Goal: Transaction & Acquisition: Purchase product/service

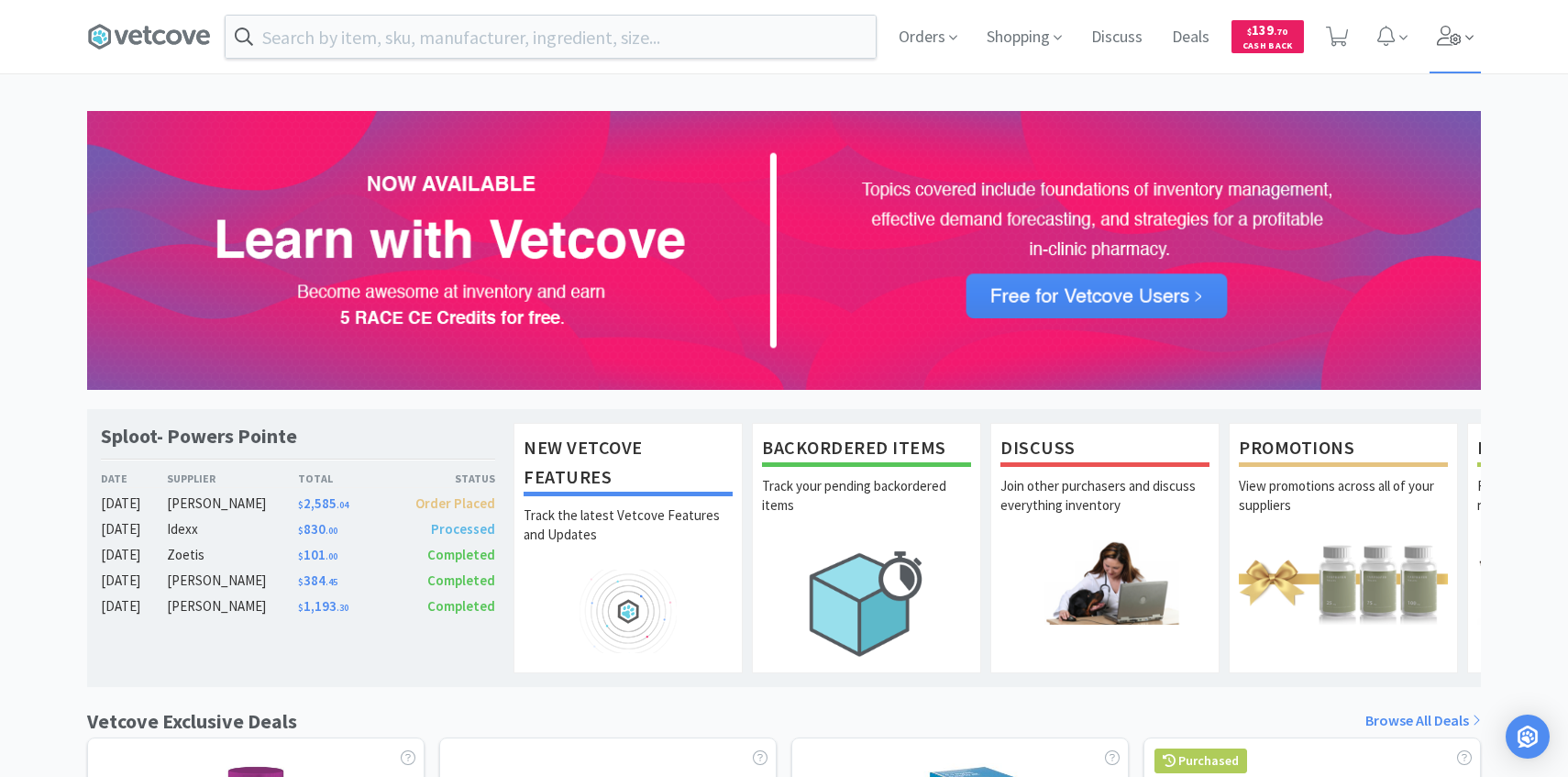
click at [1453, 51] on span at bounding box center [1456, 36] width 52 height 73
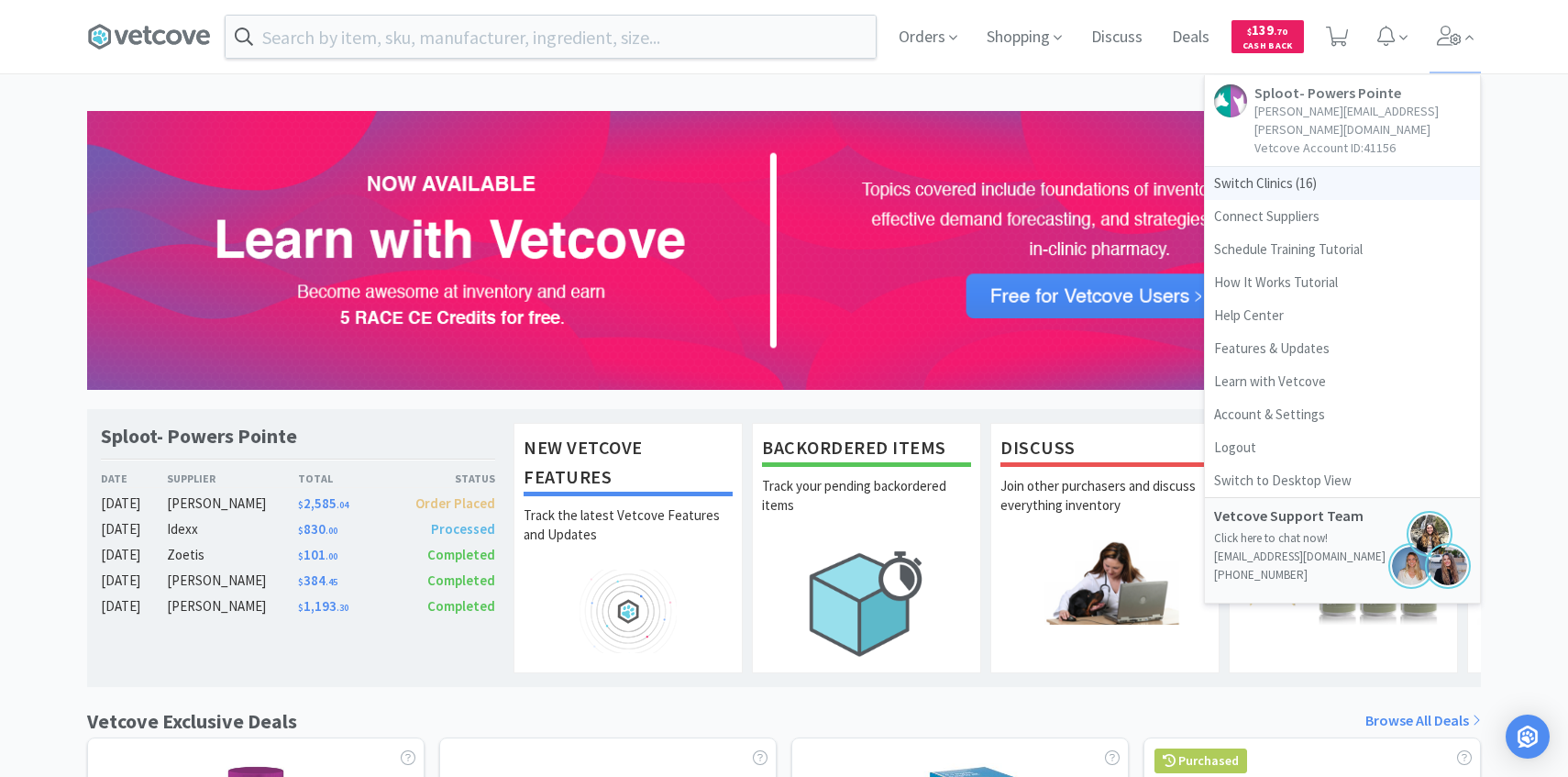
click at [1337, 167] on span "Switch Clinics ( 16 )" at bounding box center [1342, 183] width 275 height 33
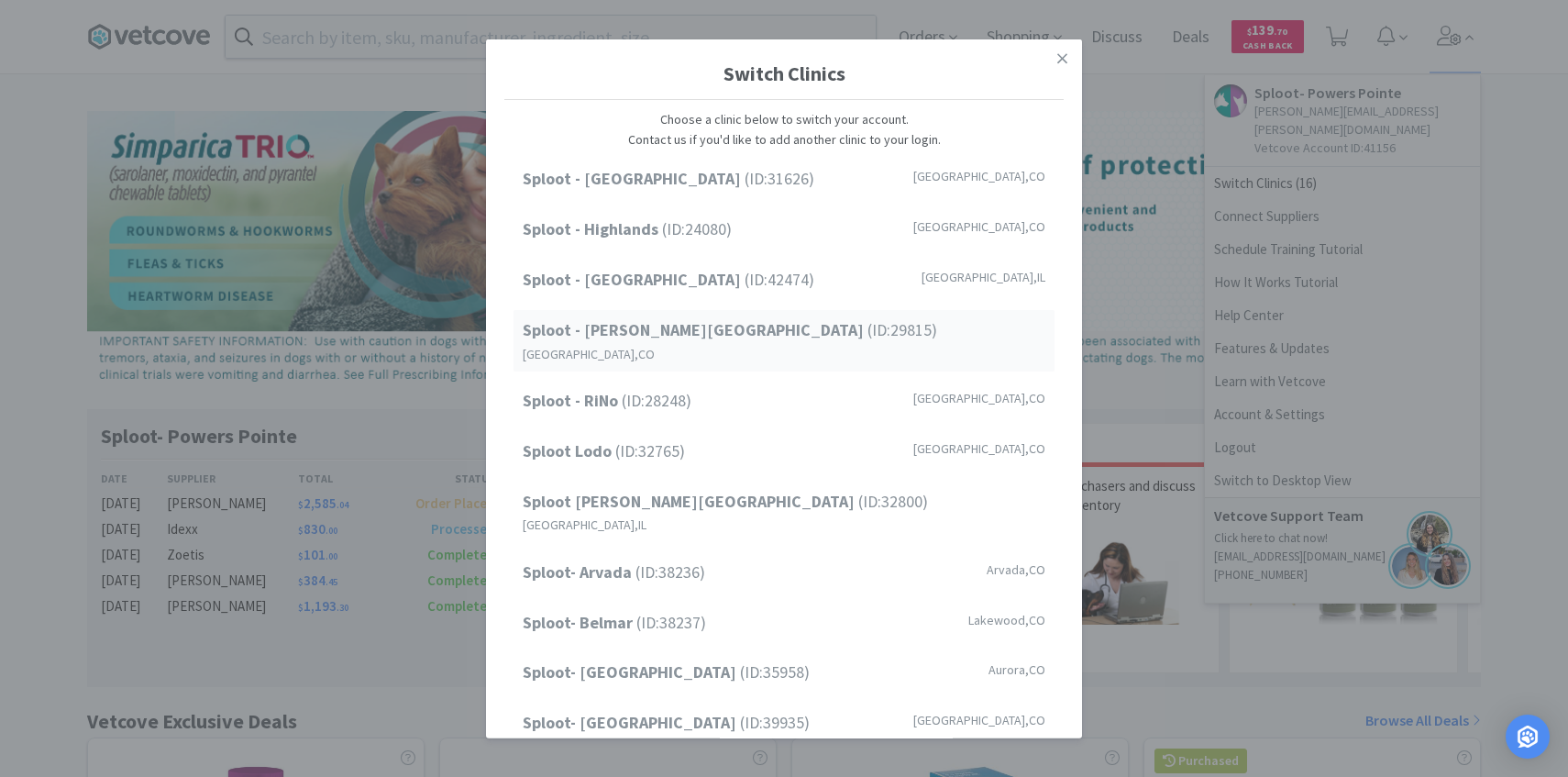
click at [669, 334] on span "Sploot - Platt Park (ID: 29815 )" at bounding box center [730, 331] width 415 height 27
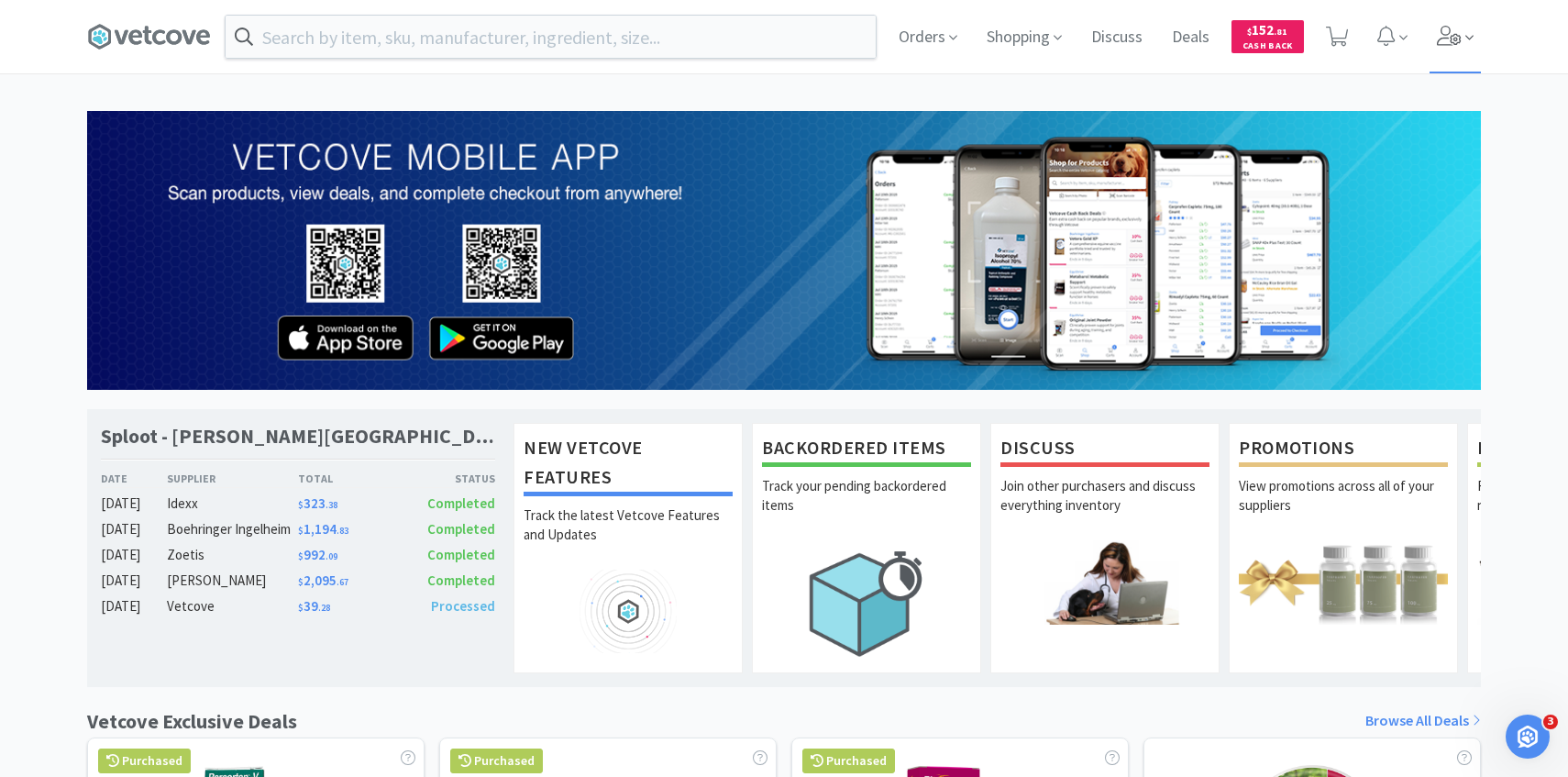
click at [1467, 64] on span at bounding box center [1456, 36] width 52 height 73
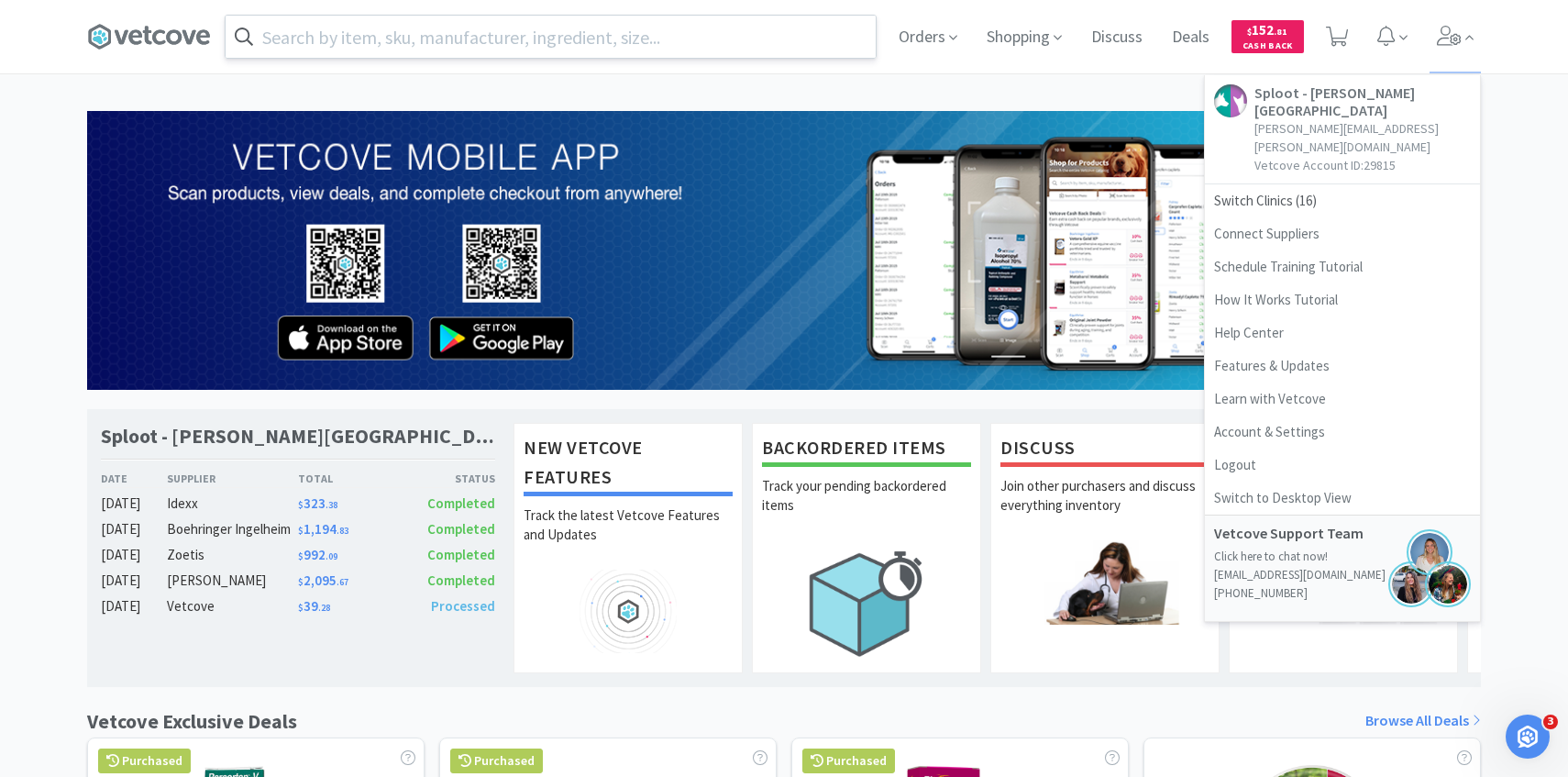
click at [626, 25] on input "text" at bounding box center [551, 37] width 651 height 42
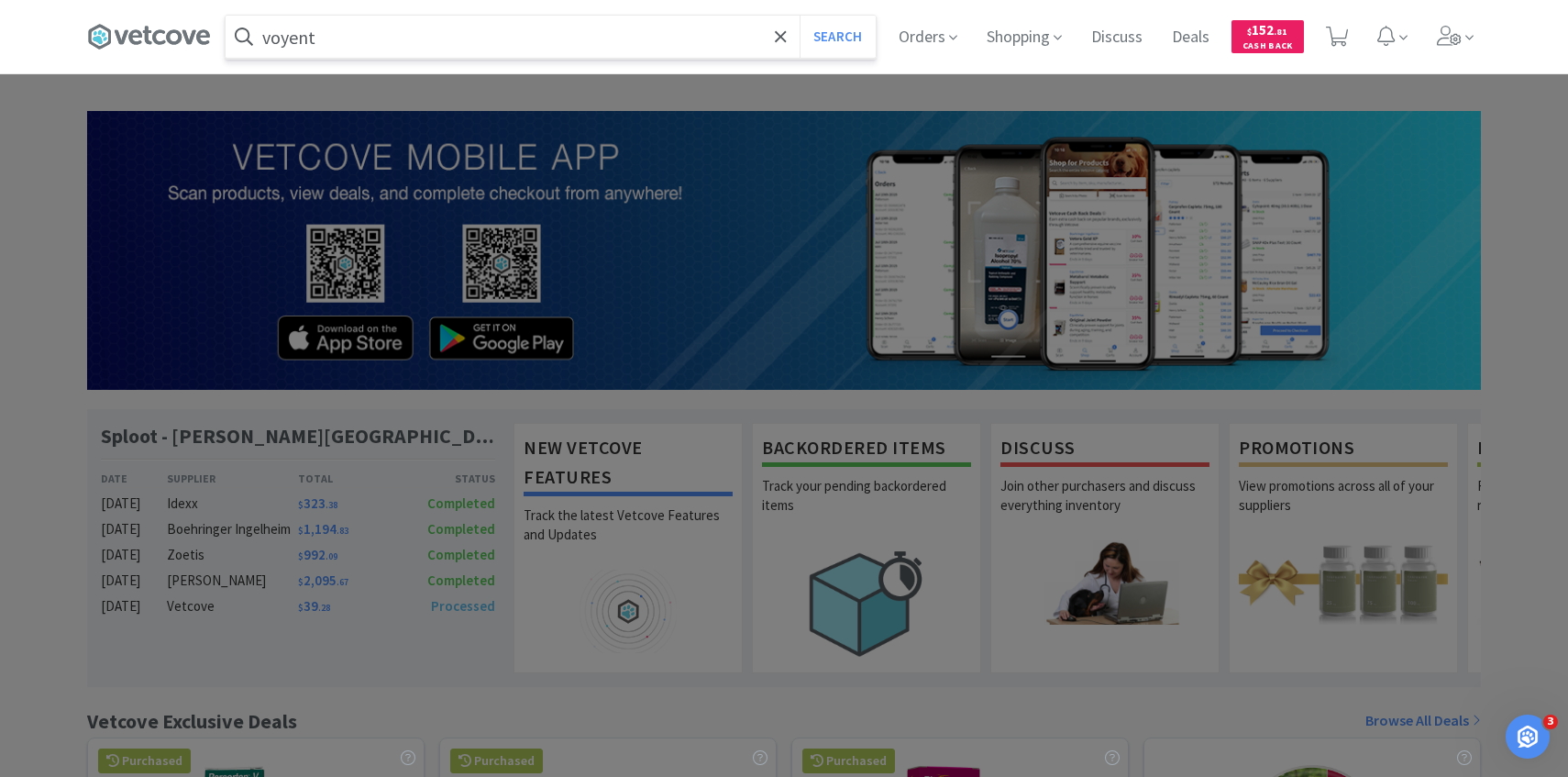
type input "voyent"
click at [799, 16] on button "Search" at bounding box center [837, 37] width 76 height 42
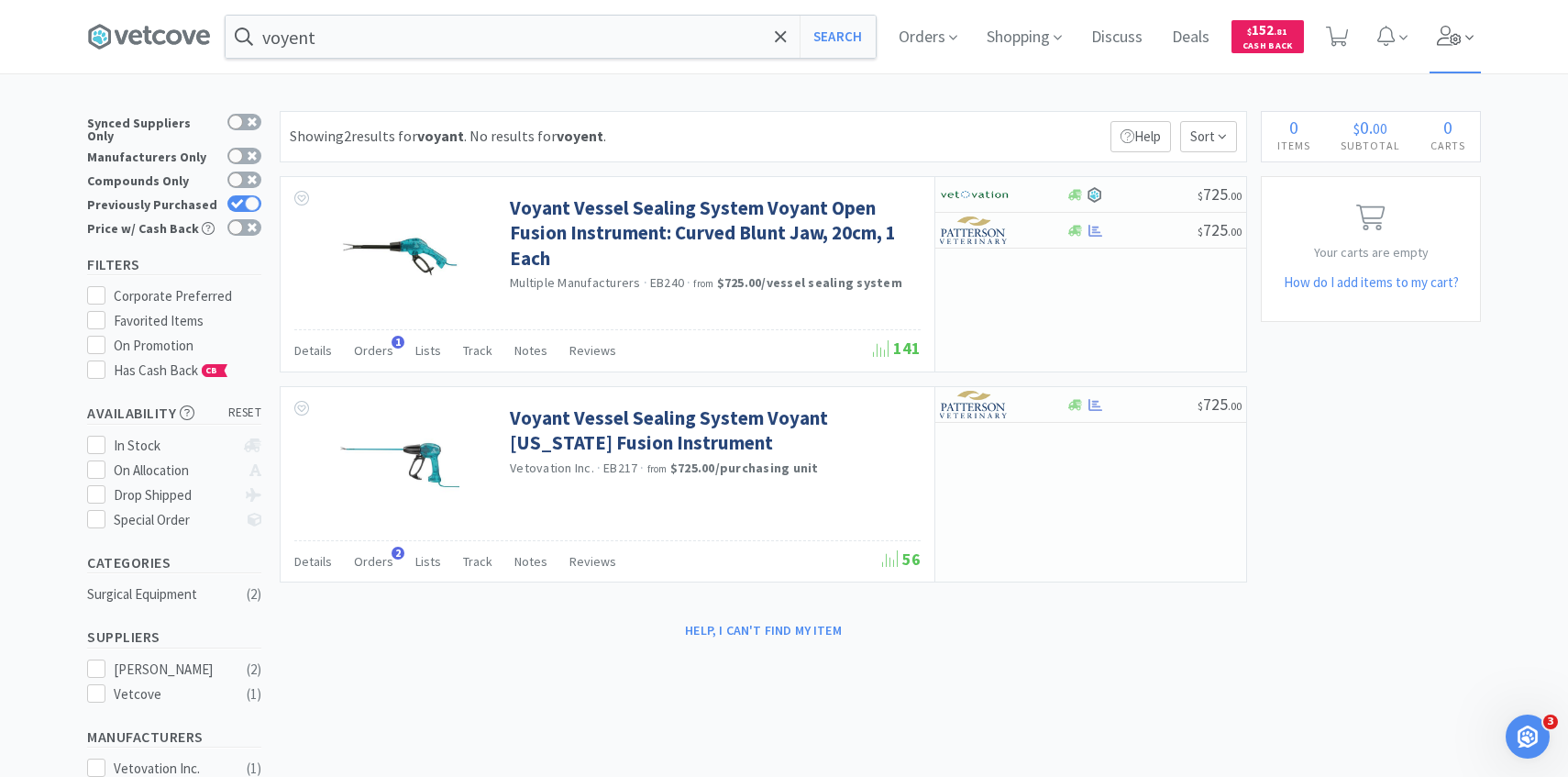
click at [1464, 39] on span at bounding box center [1456, 36] width 52 height 73
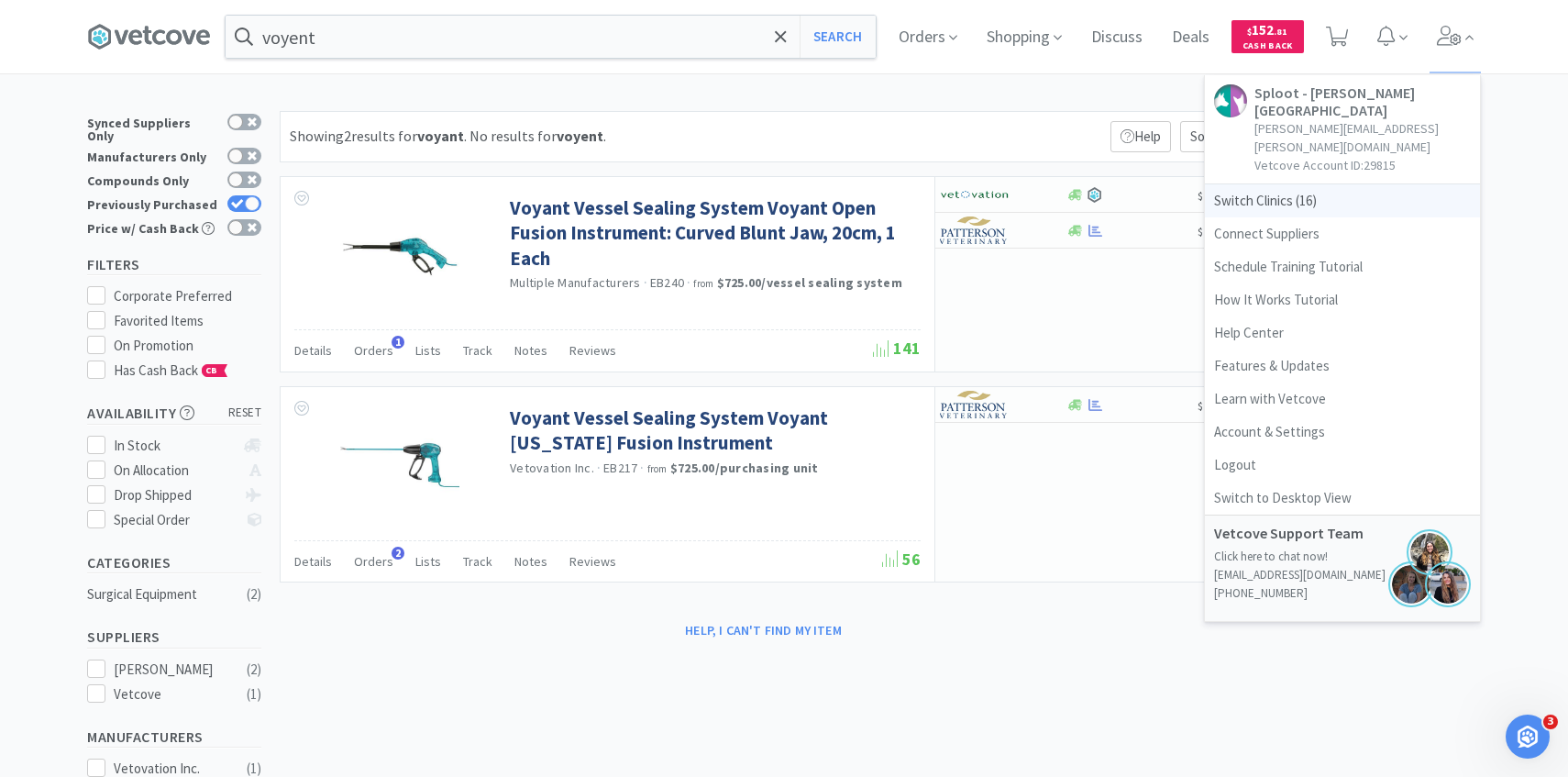
click at [1342, 184] on span "Switch Clinics ( 16 )" at bounding box center [1342, 200] width 275 height 33
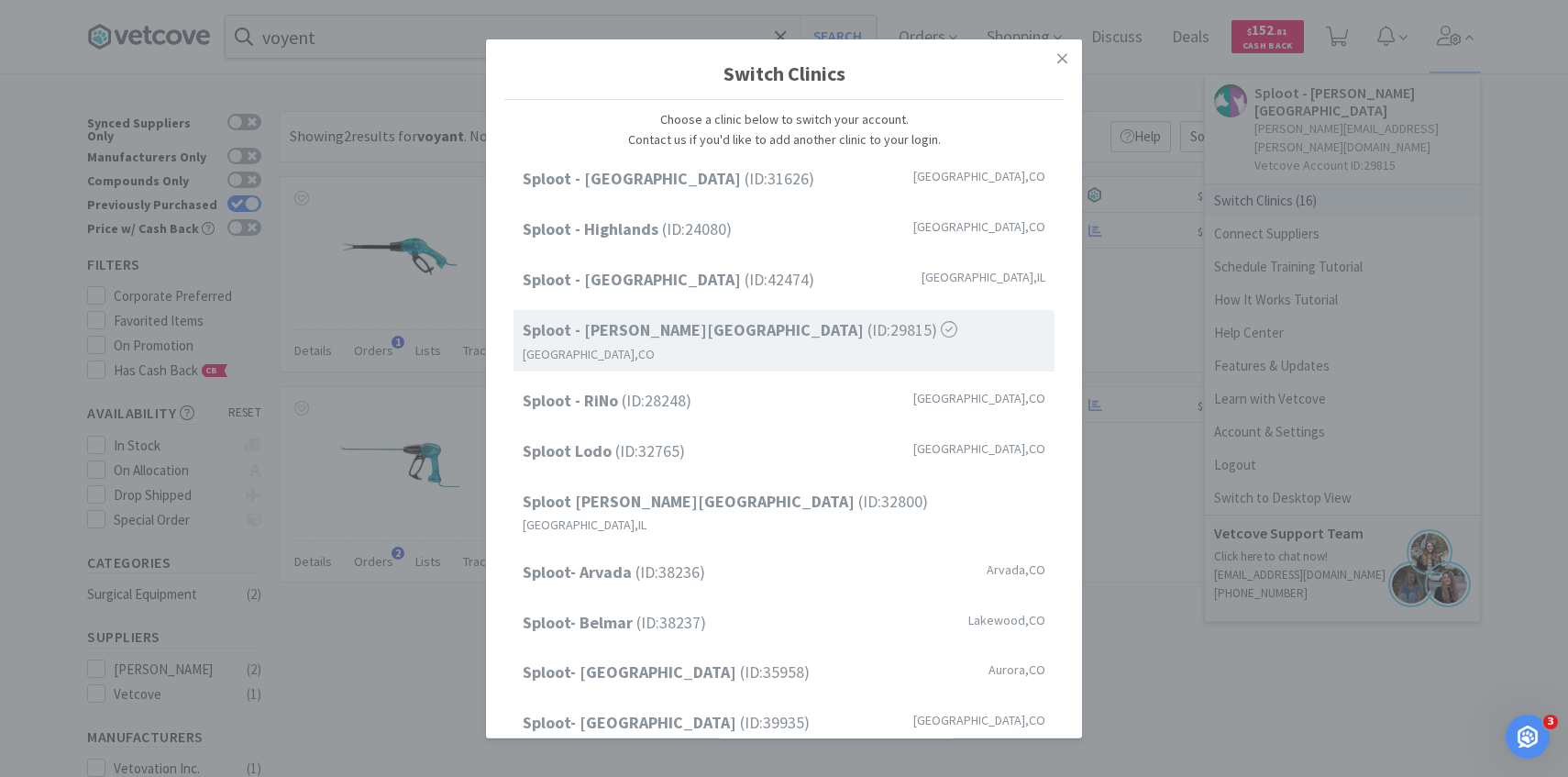
scroll to position [234, 0]
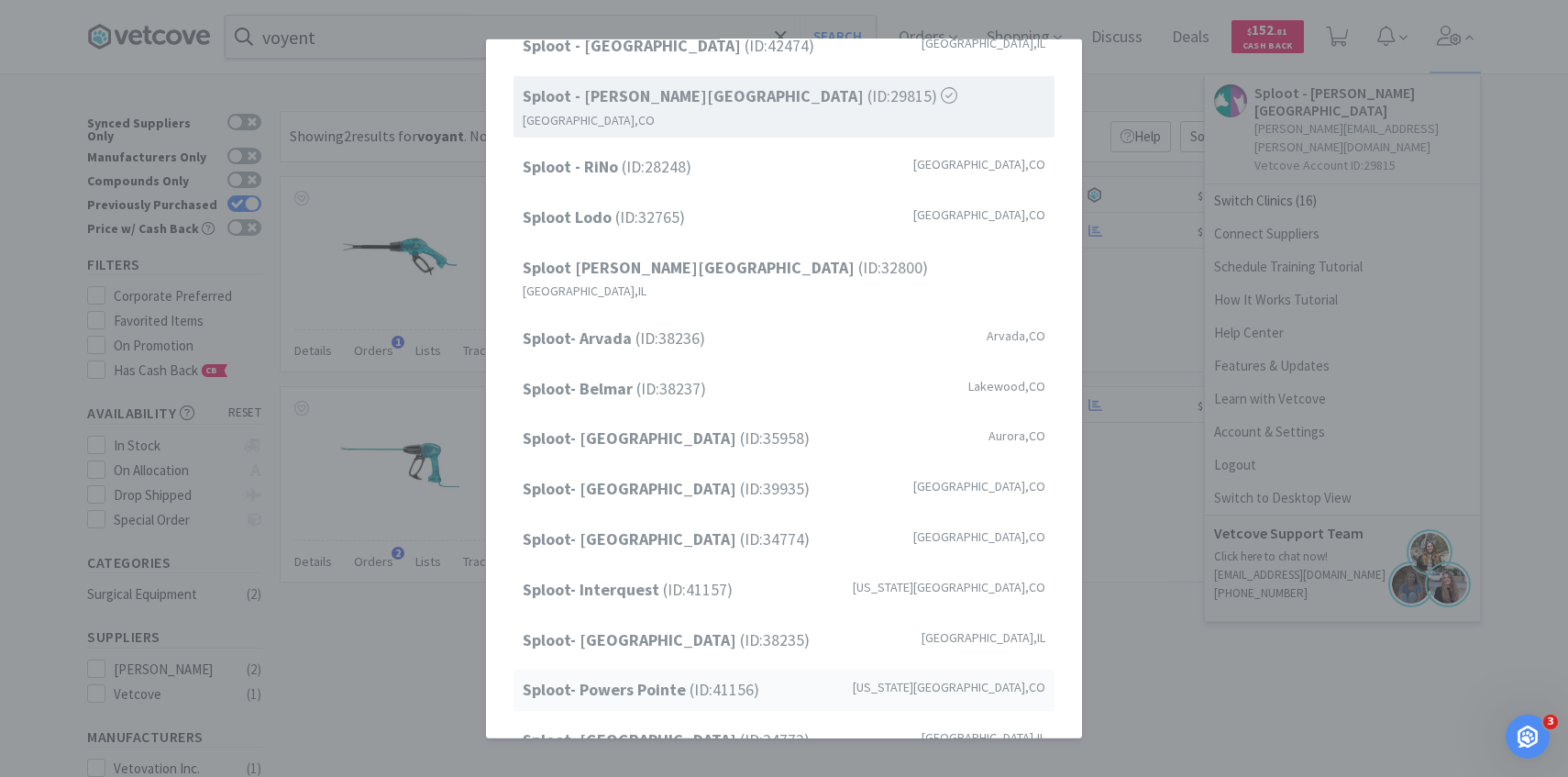
click at [664, 679] on strong "Sploot- Powers Pointe" at bounding box center [606, 689] width 167 height 21
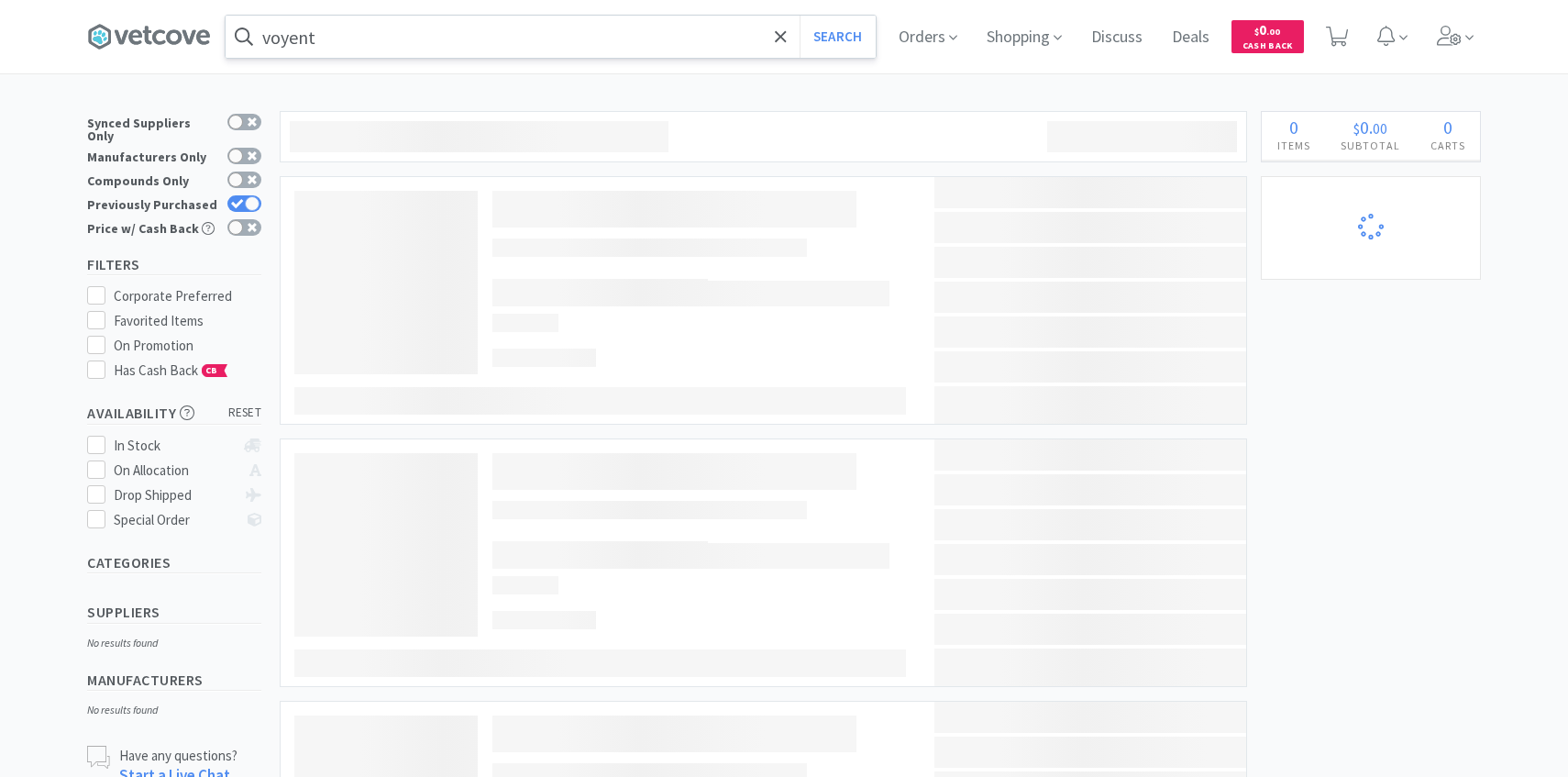
click at [447, 39] on input "voyent" at bounding box center [551, 37] width 651 height 42
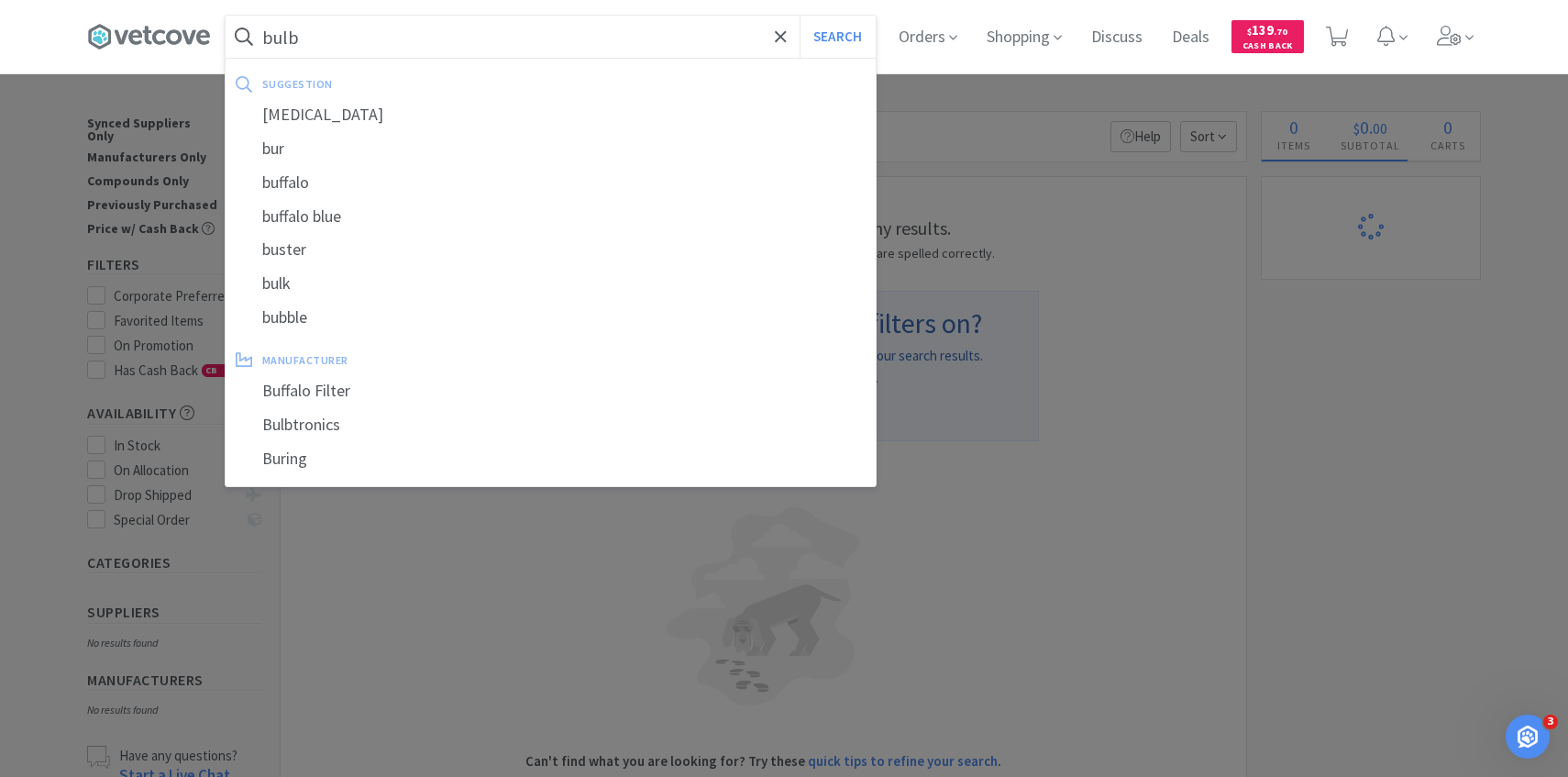
type input "bulb"
click at [799, 16] on button "Search" at bounding box center [837, 37] width 76 height 42
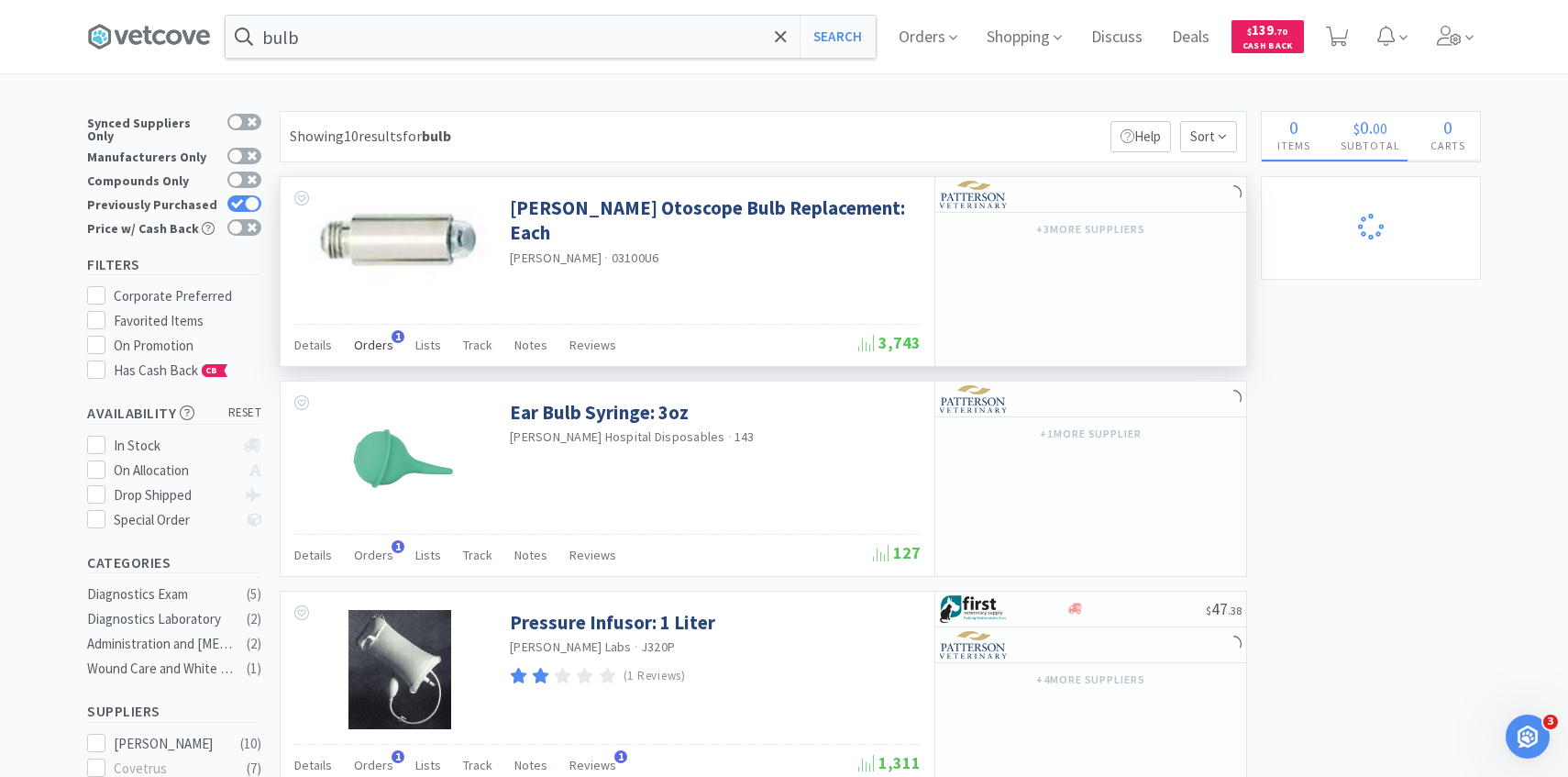
click at [380, 343] on span "Orders" at bounding box center [373, 345] width 39 height 17
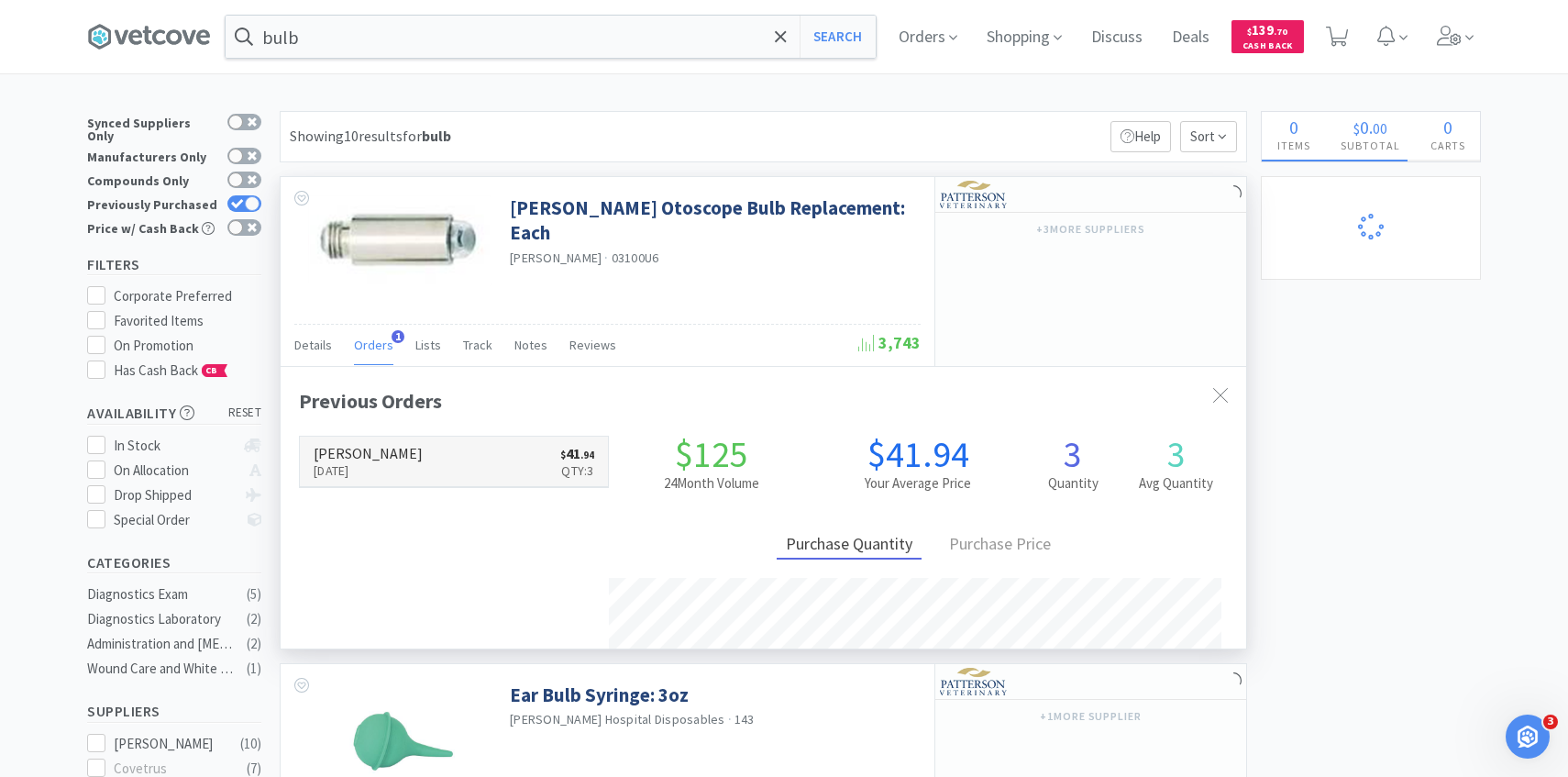
scroll to position [475, 965]
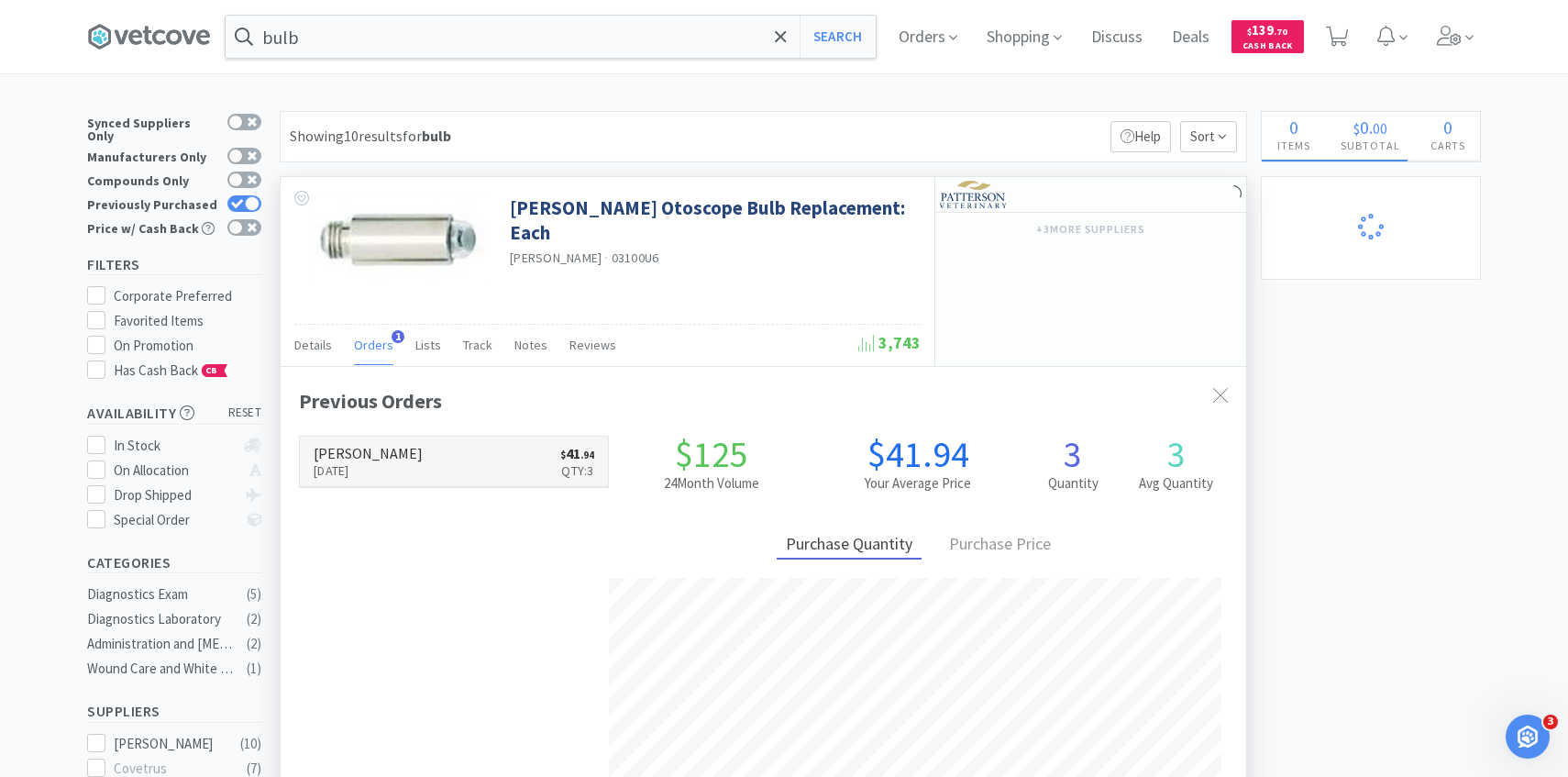
click at [420, 463] on link "Patterson Sep 5th, 2025 $ 41 . 94 Qty: 3" at bounding box center [454, 462] width 308 height 50
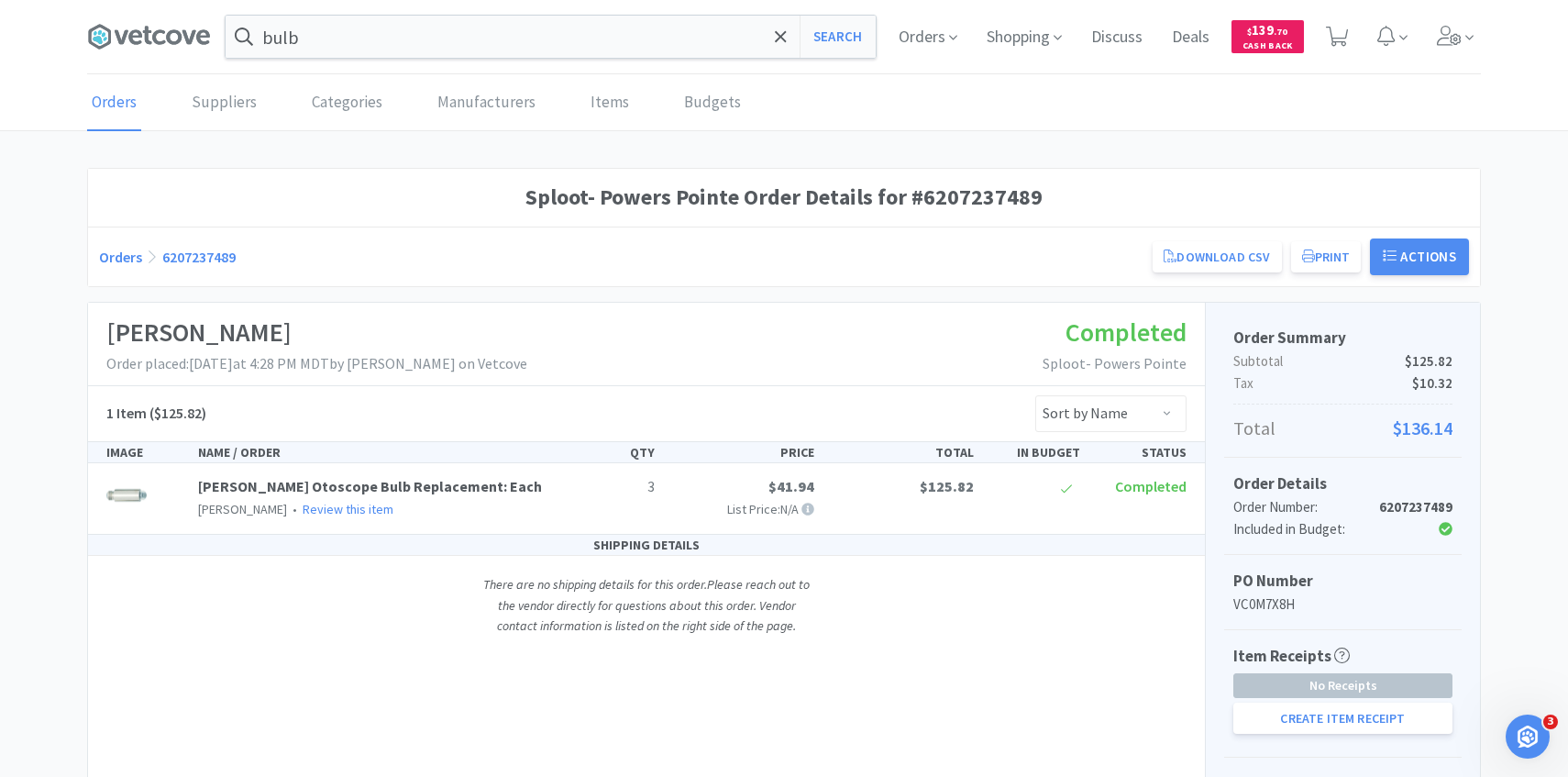
scroll to position [219, 0]
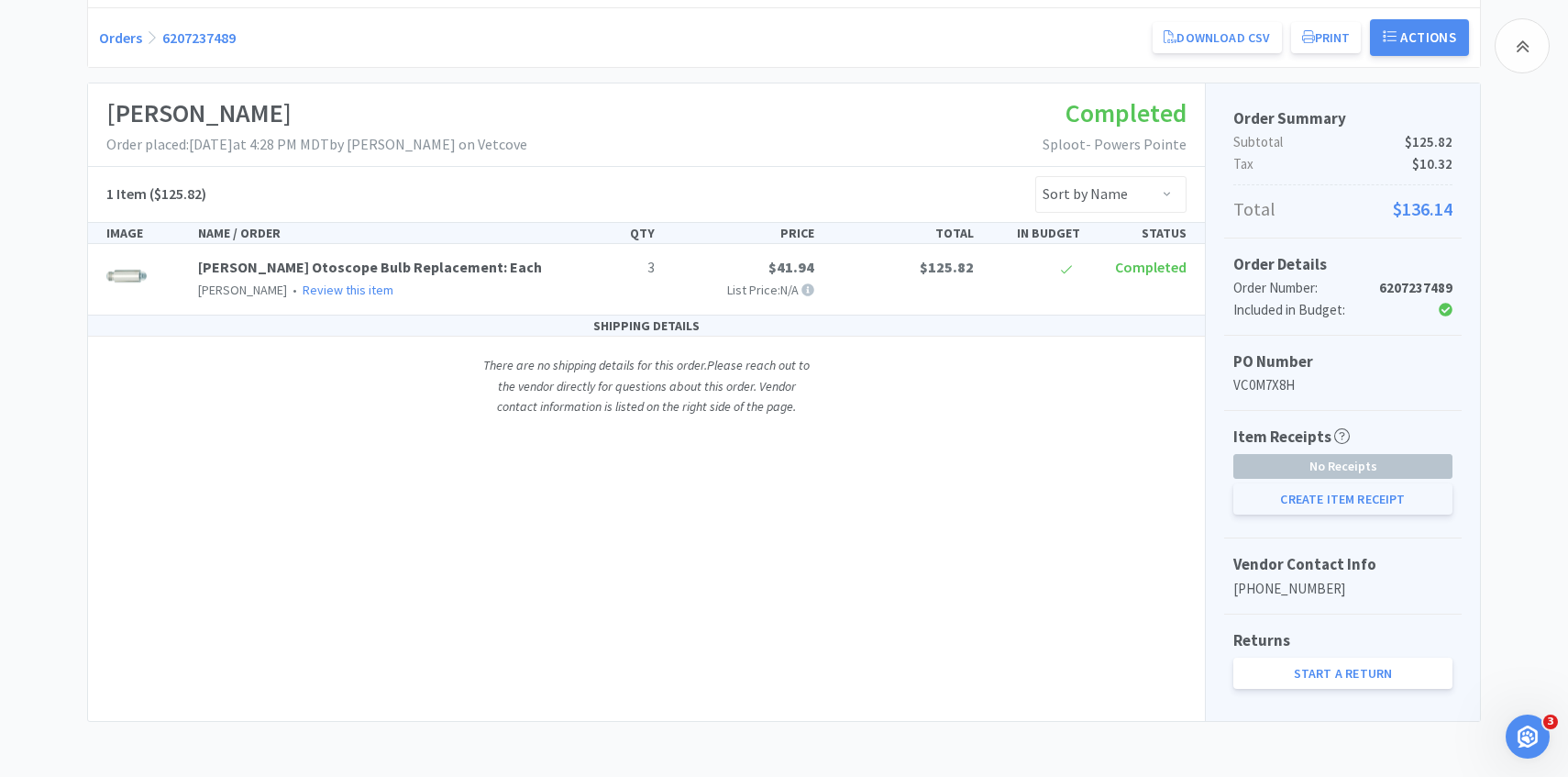
click at [1290, 502] on button "Create Item Receipt" at bounding box center [1342, 499] width 219 height 31
select select "3"
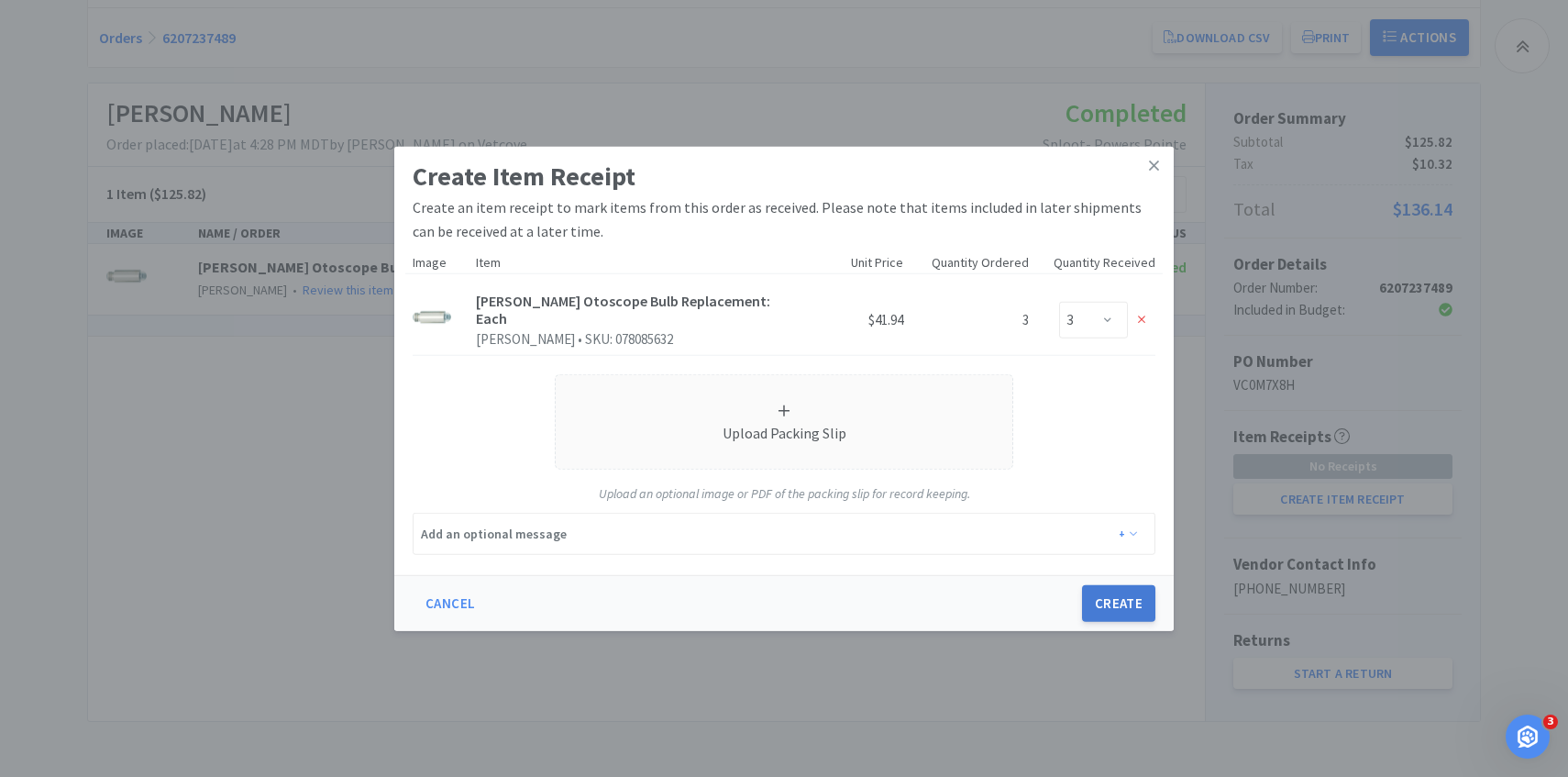
click at [1125, 597] on button "Create" at bounding box center [1118, 604] width 73 height 37
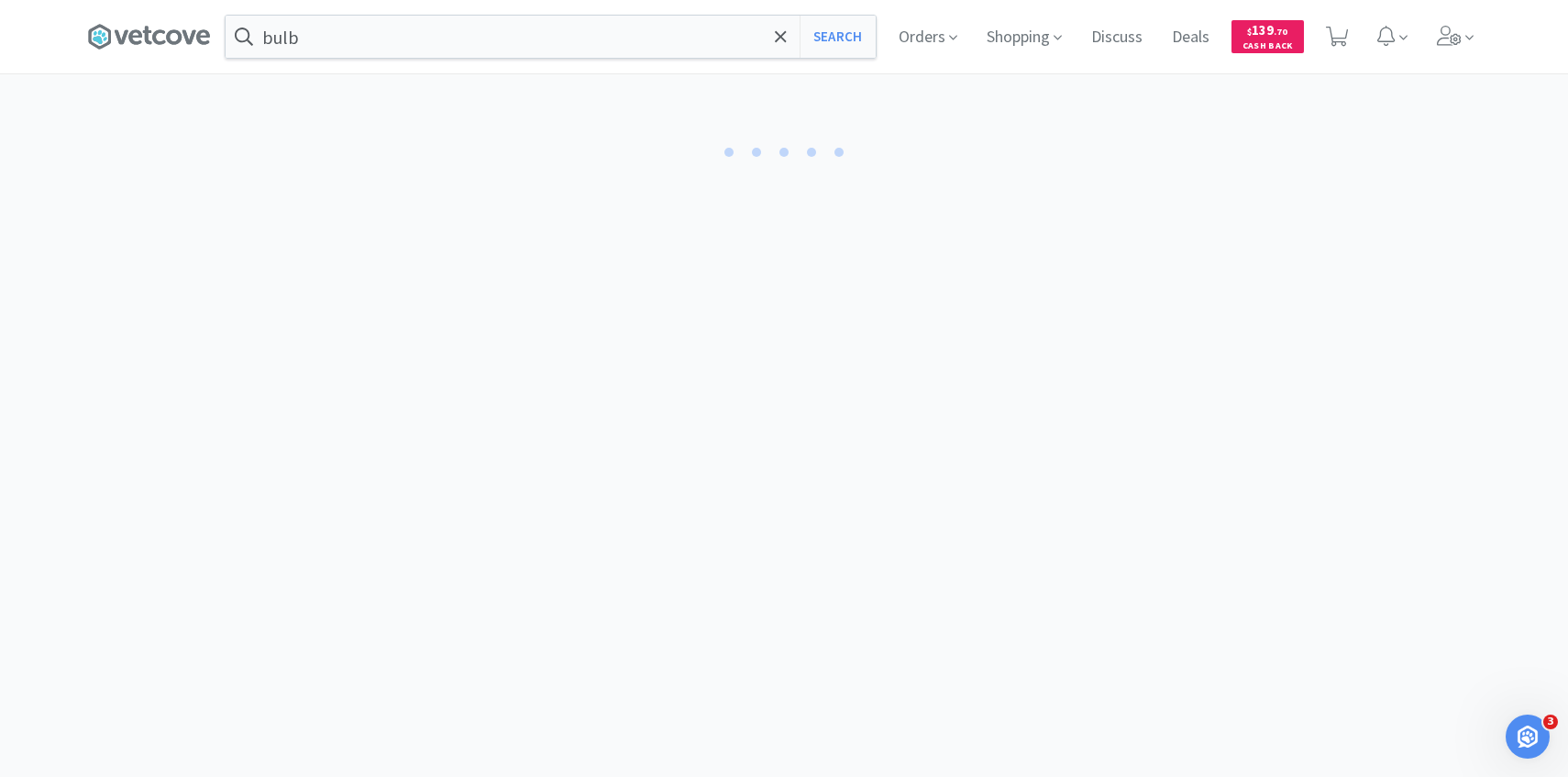
select select "3"
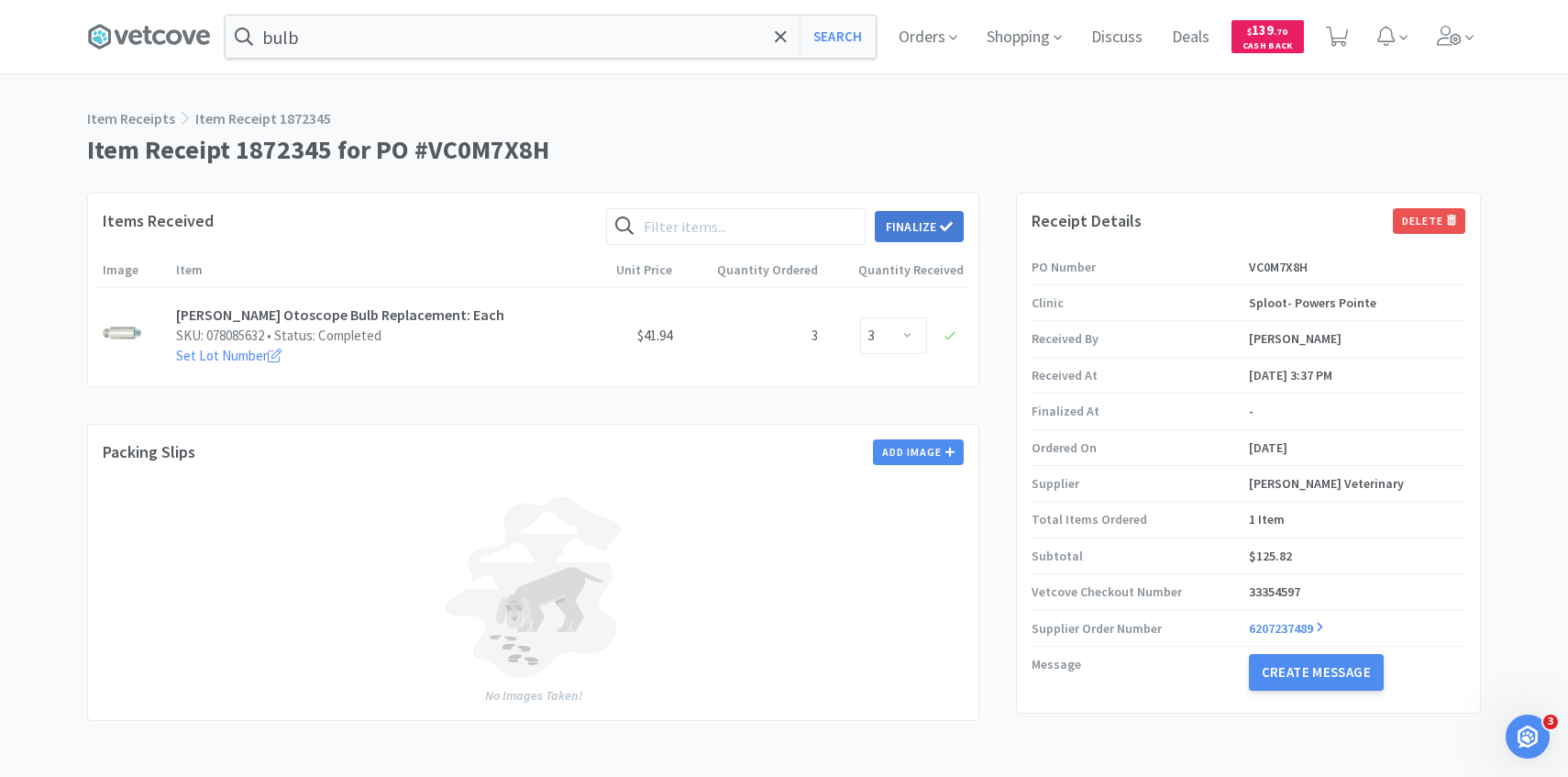
click at [928, 225] on button "Finalize" at bounding box center [919, 226] width 89 height 31
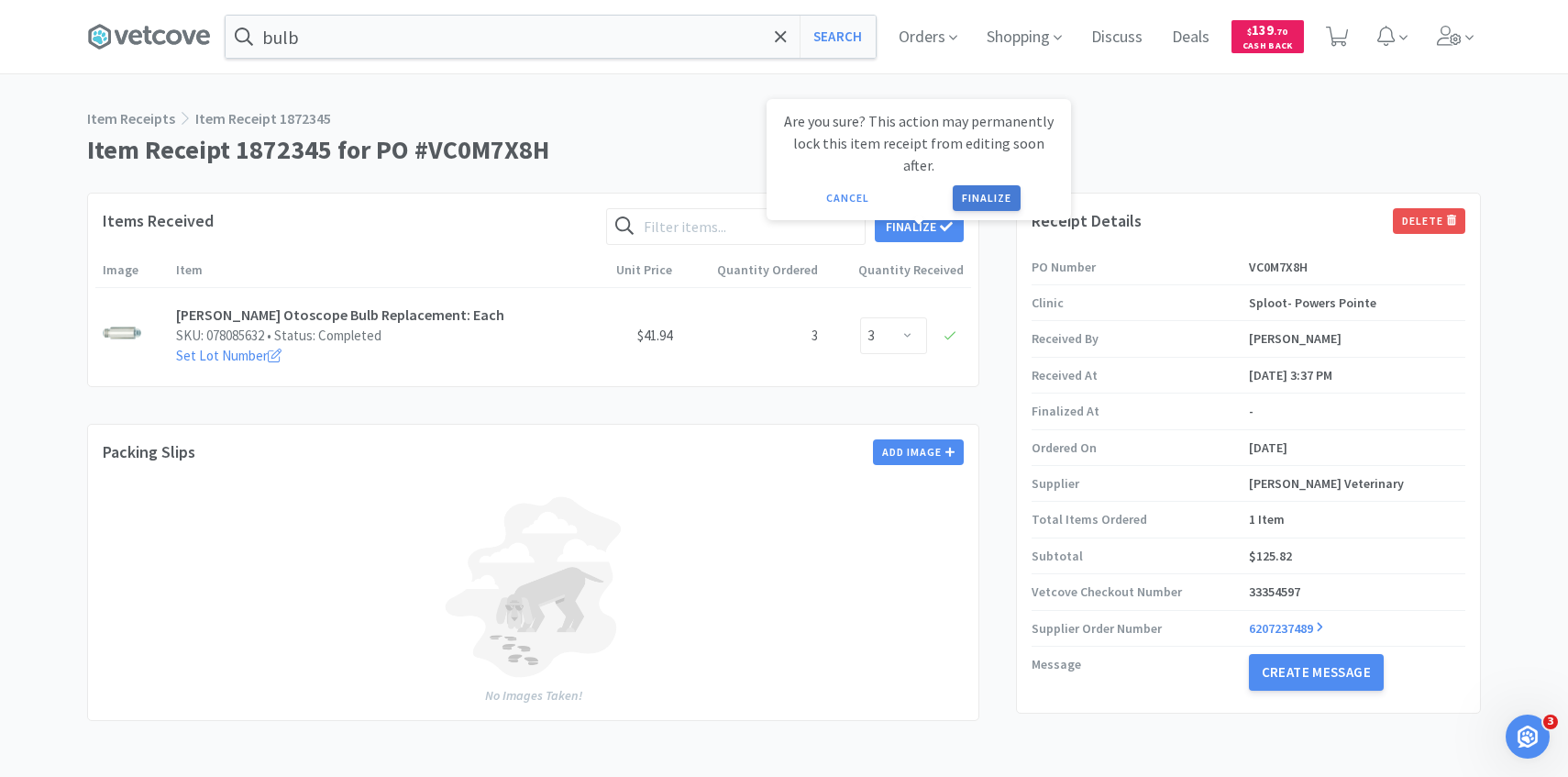
click at [986, 185] on button "Finalize" at bounding box center [987, 198] width 68 height 26
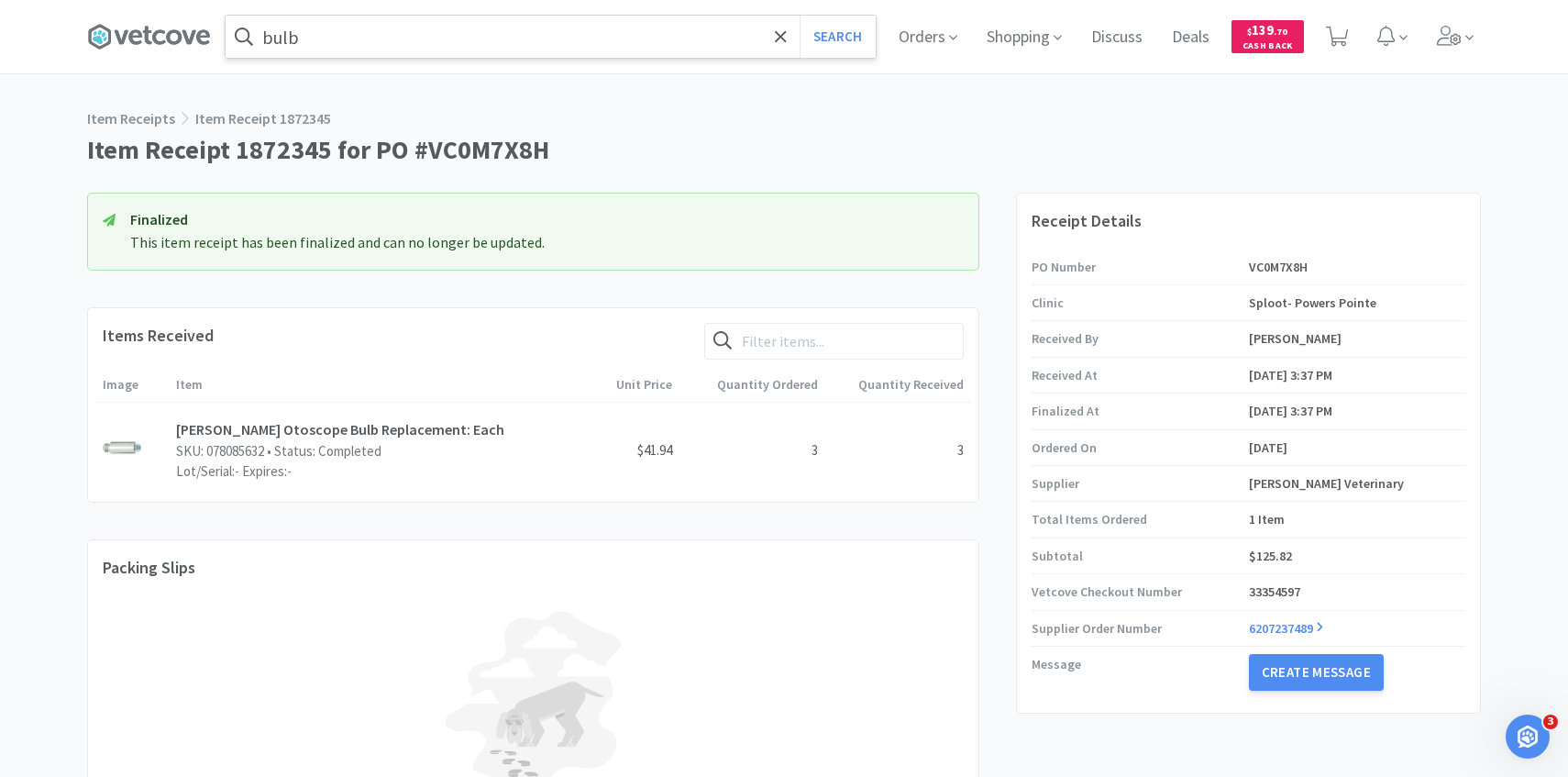
click at [560, 35] on input "bulb" at bounding box center [551, 37] width 651 height 42
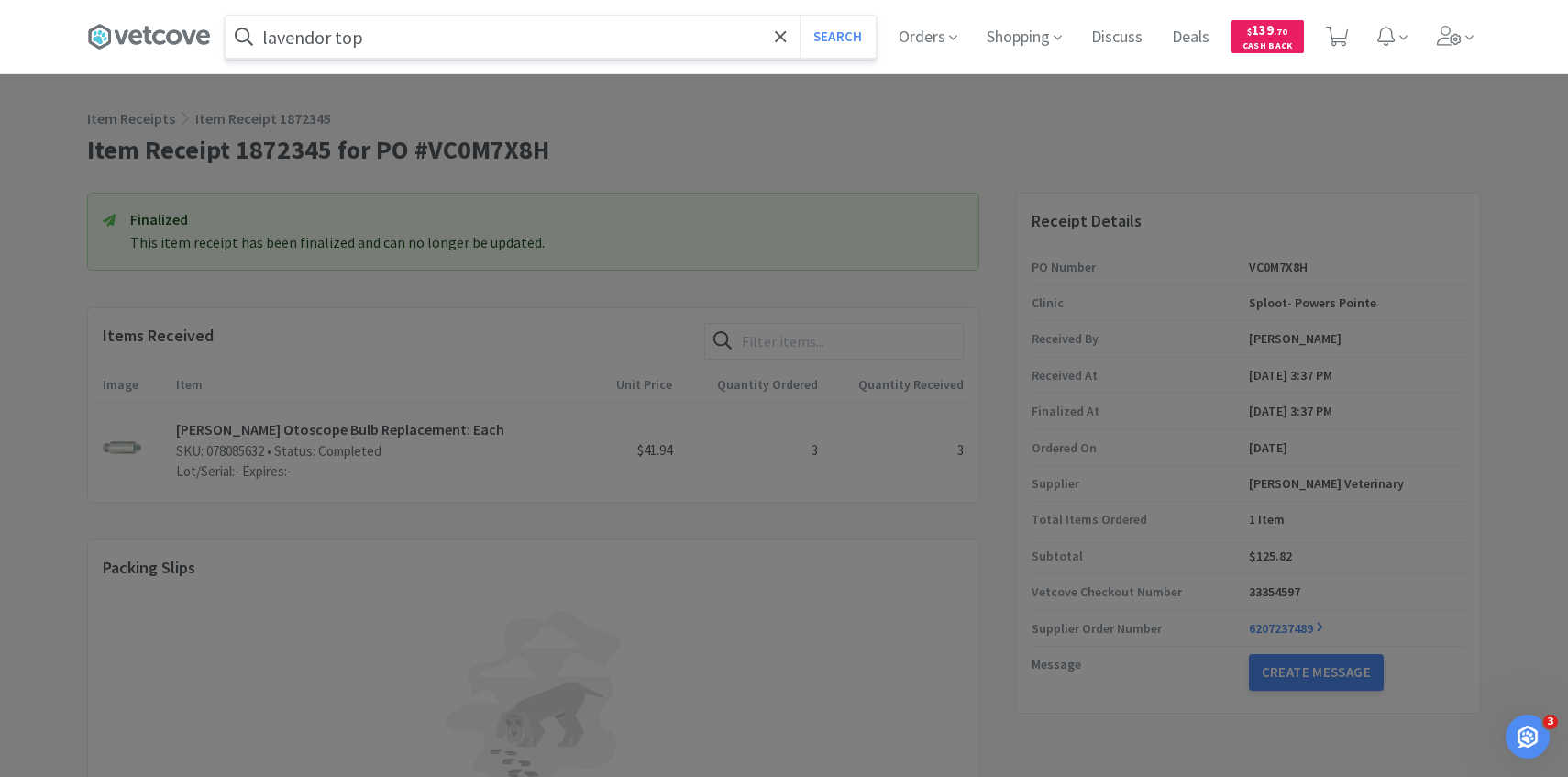
type input "lavendor top"
click at [799, 16] on button "Search" at bounding box center [837, 37] width 76 height 42
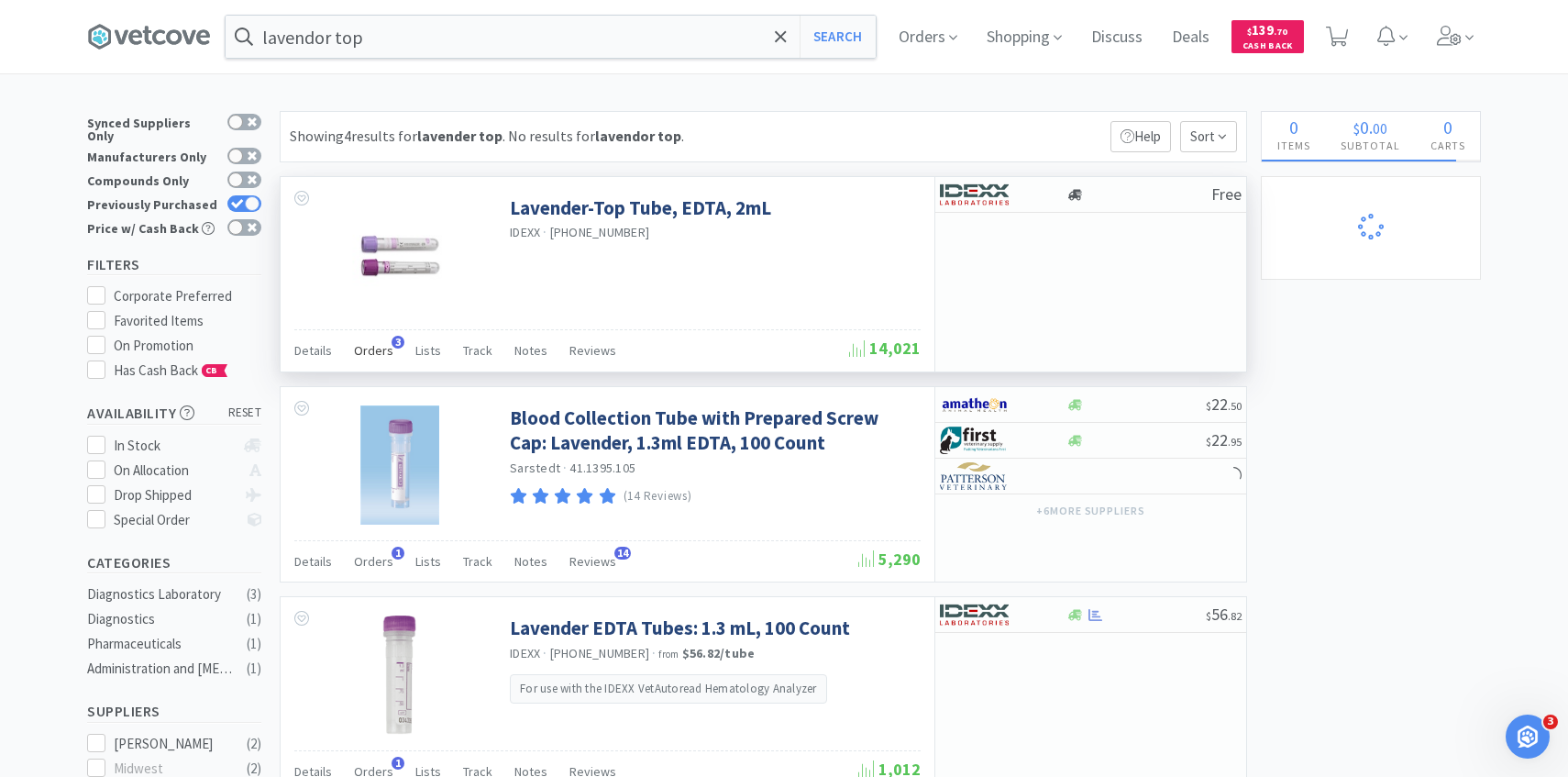
click at [371, 343] on span "Orders" at bounding box center [373, 350] width 39 height 17
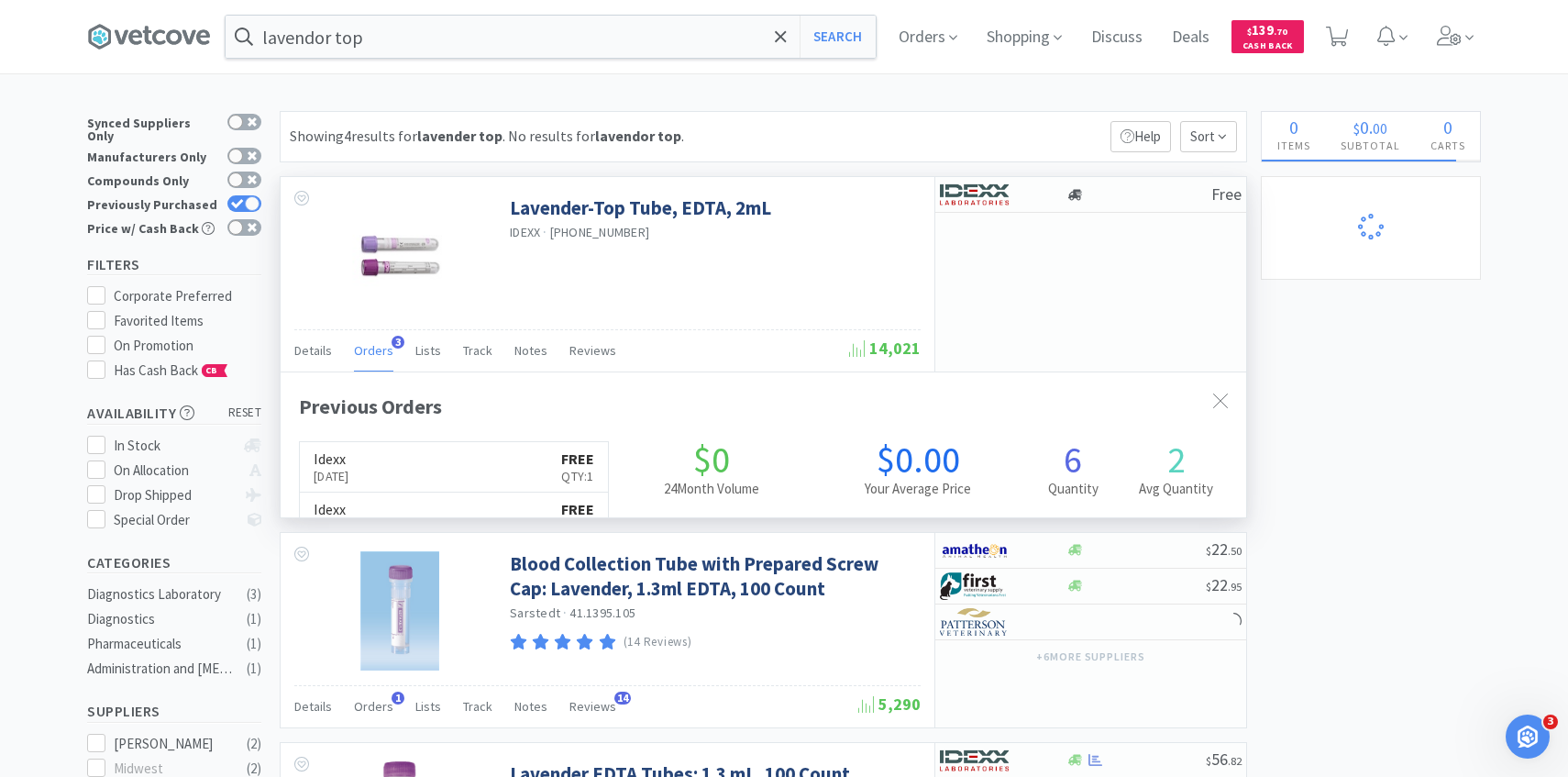
scroll to position [475, 965]
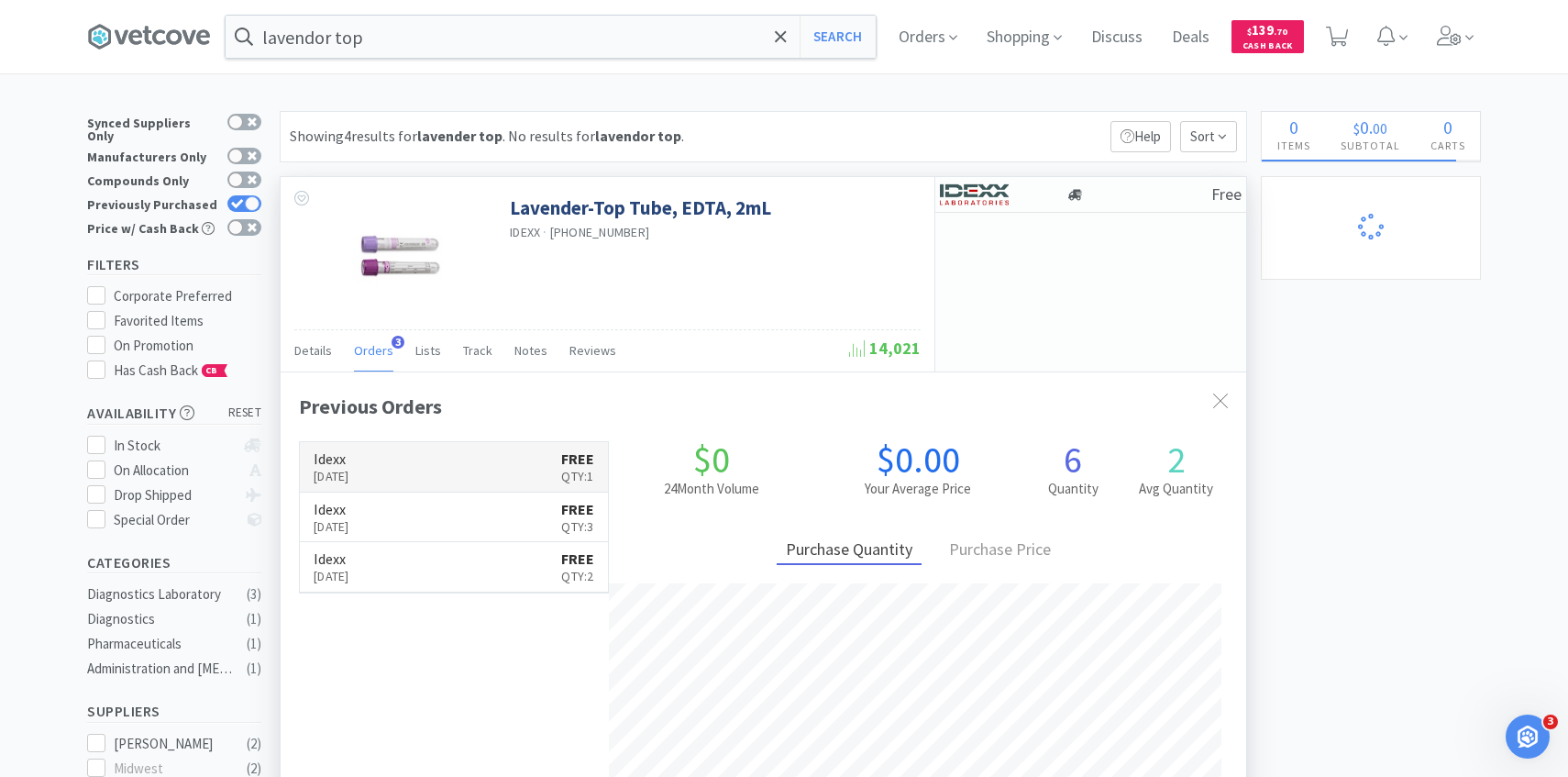
click at [396, 464] on link "Idexx Sep 2nd, 2025 FREE Qty: 1" at bounding box center [454, 467] width 308 height 50
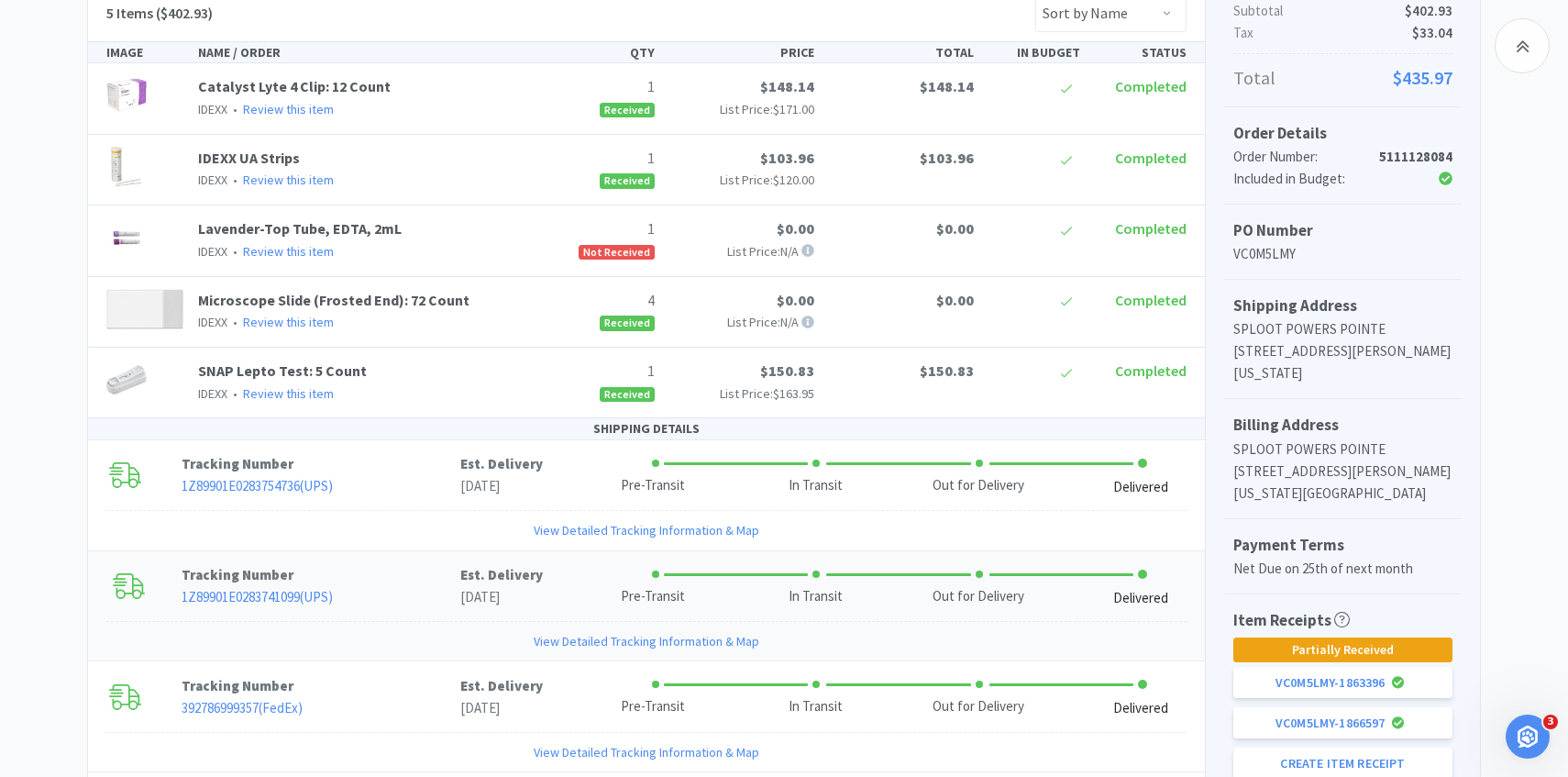
scroll to position [418, 0]
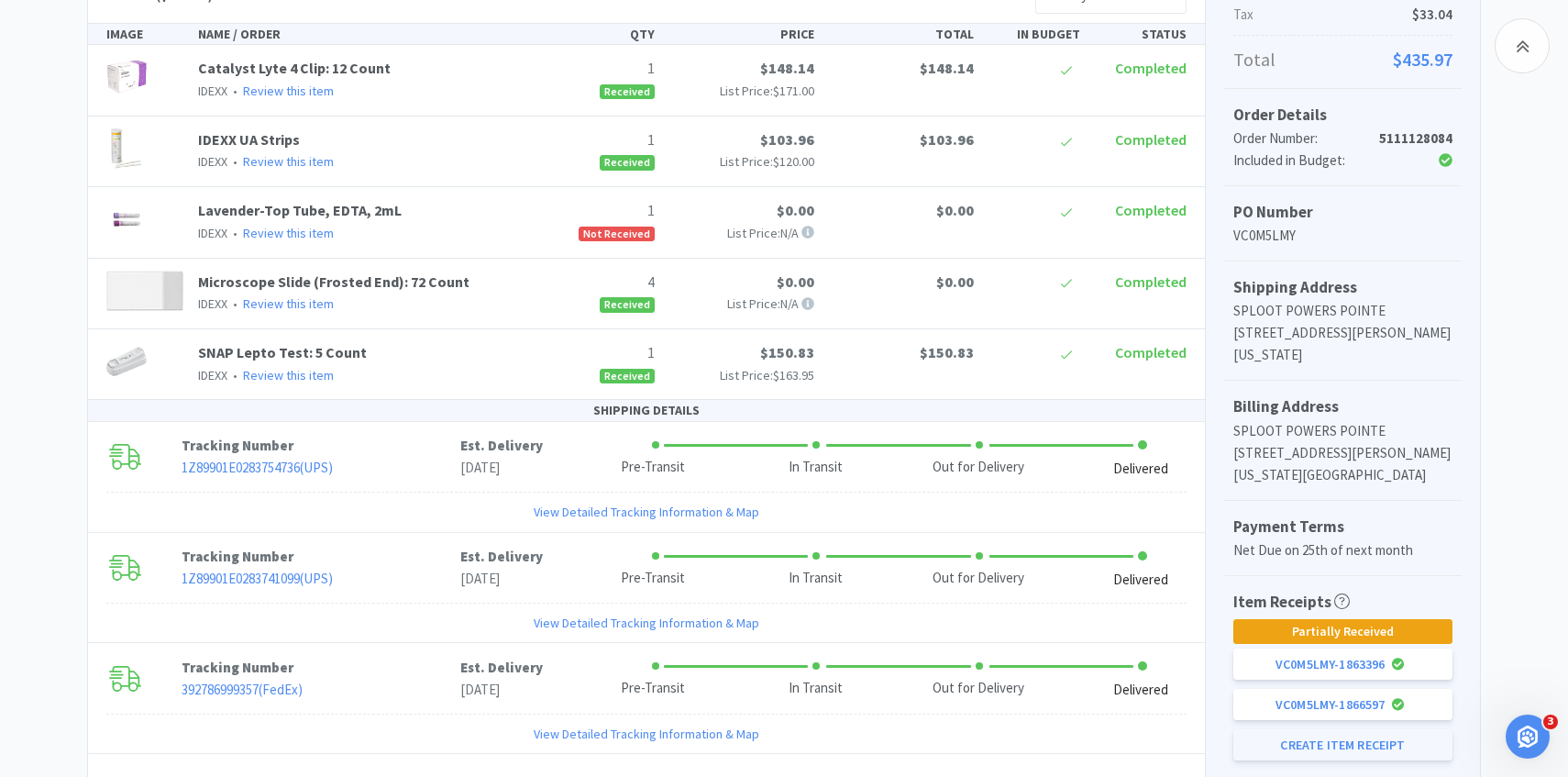
click at [1278, 748] on button "Create Item Receipt" at bounding box center [1342, 745] width 219 height 31
select select "1"
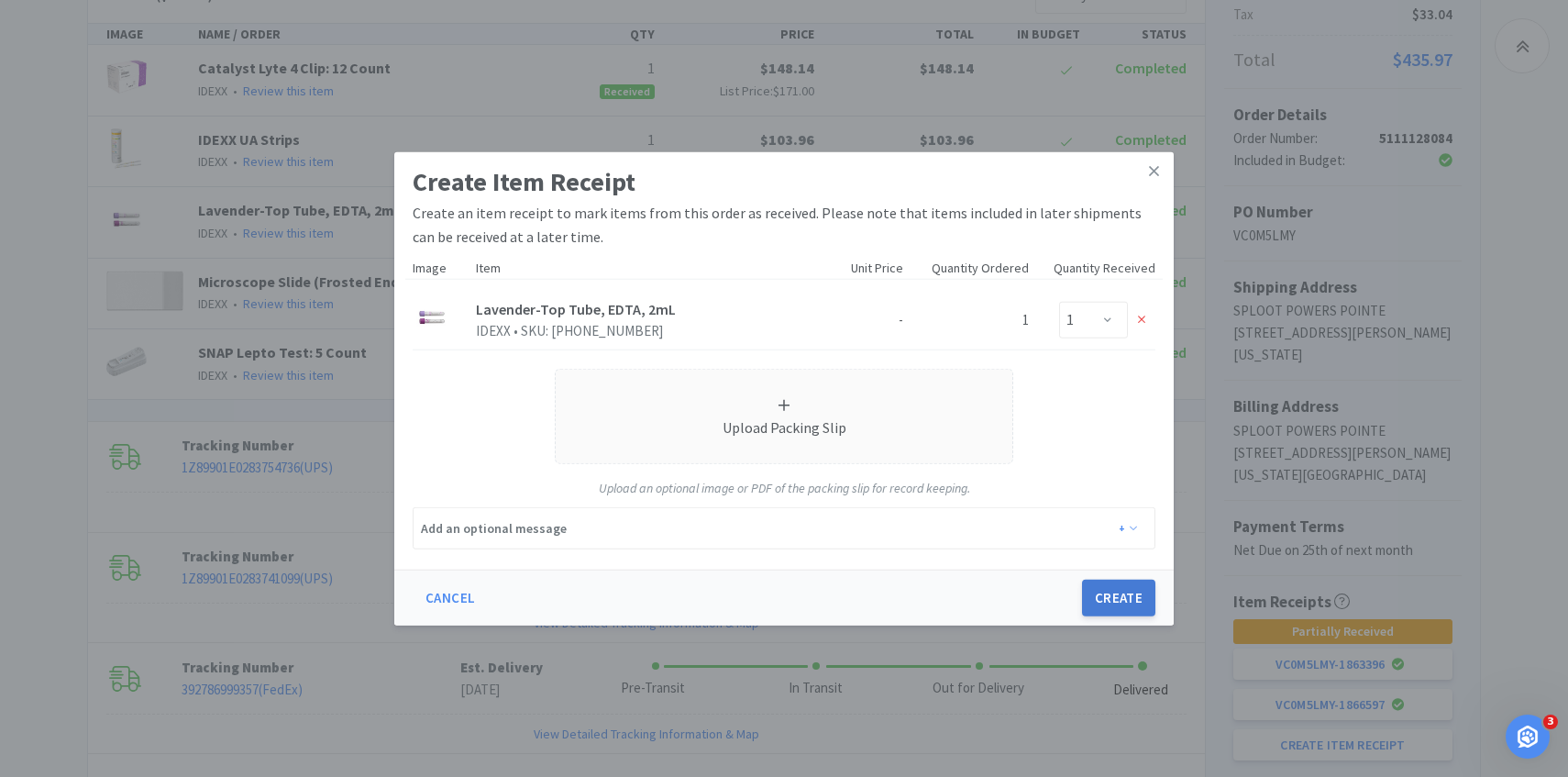
click at [1099, 595] on button "Create" at bounding box center [1118, 598] width 73 height 37
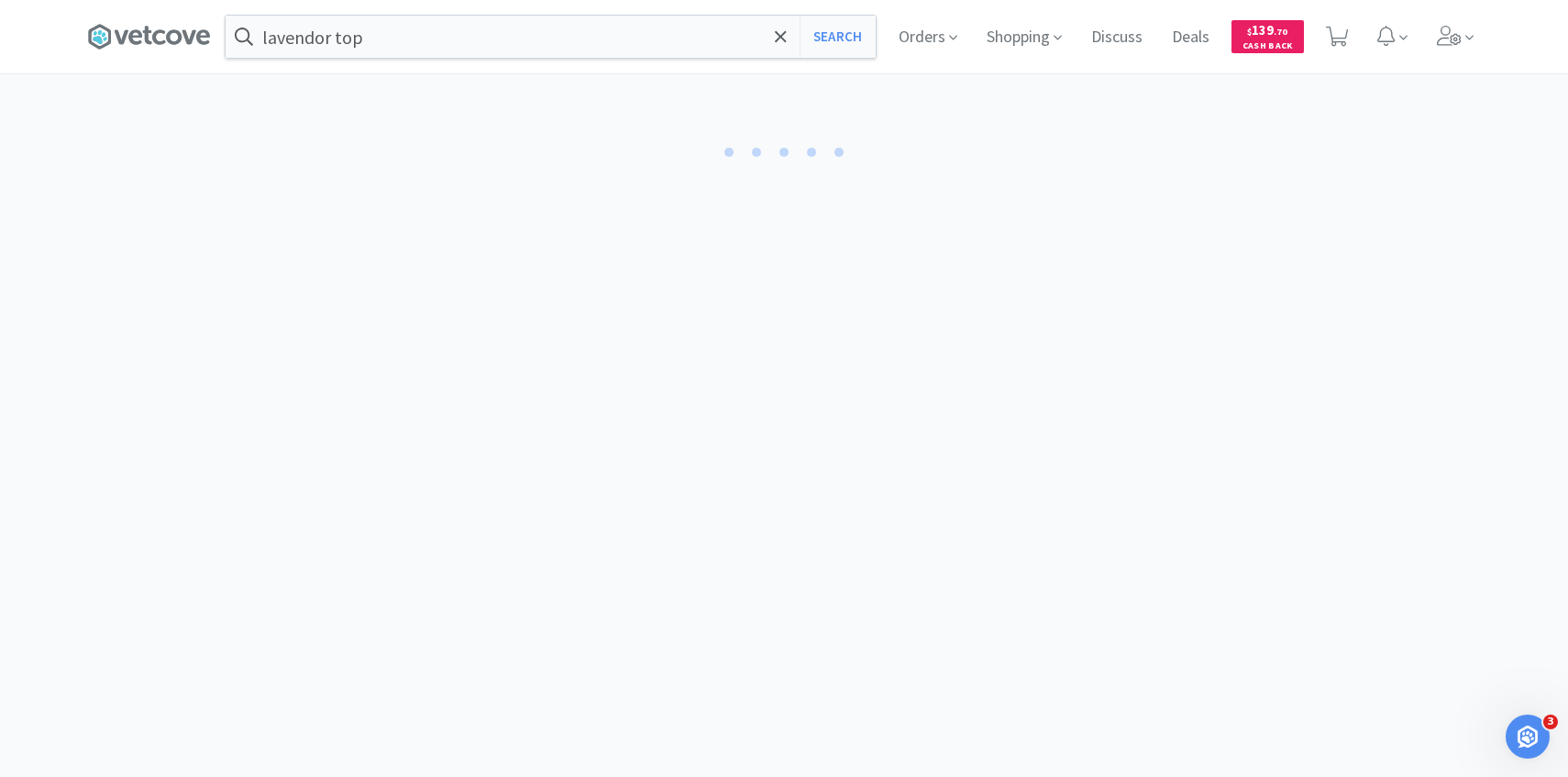
select select "1"
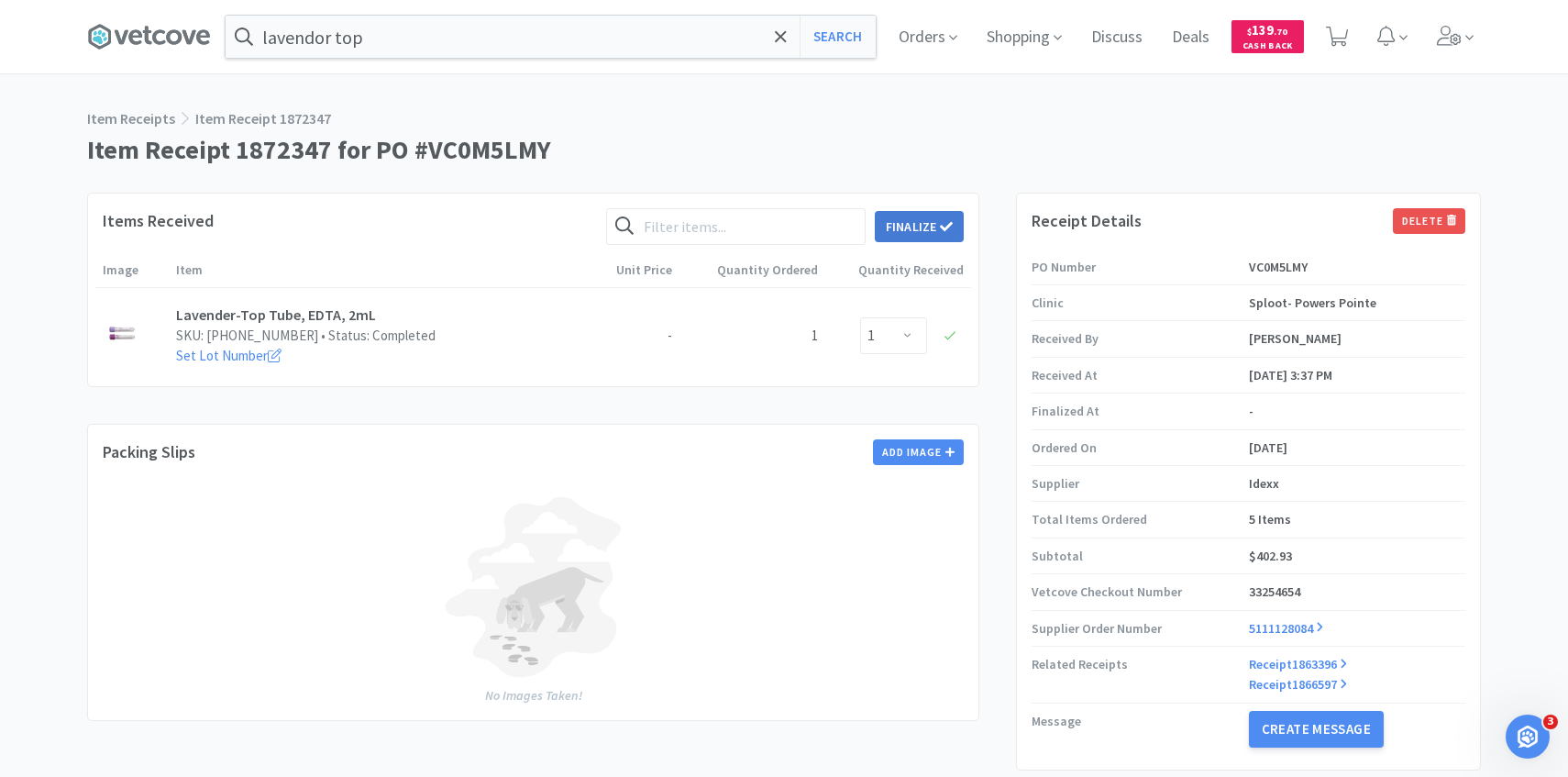
click at [913, 231] on button "Finalize" at bounding box center [919, 226] width 89 height 31
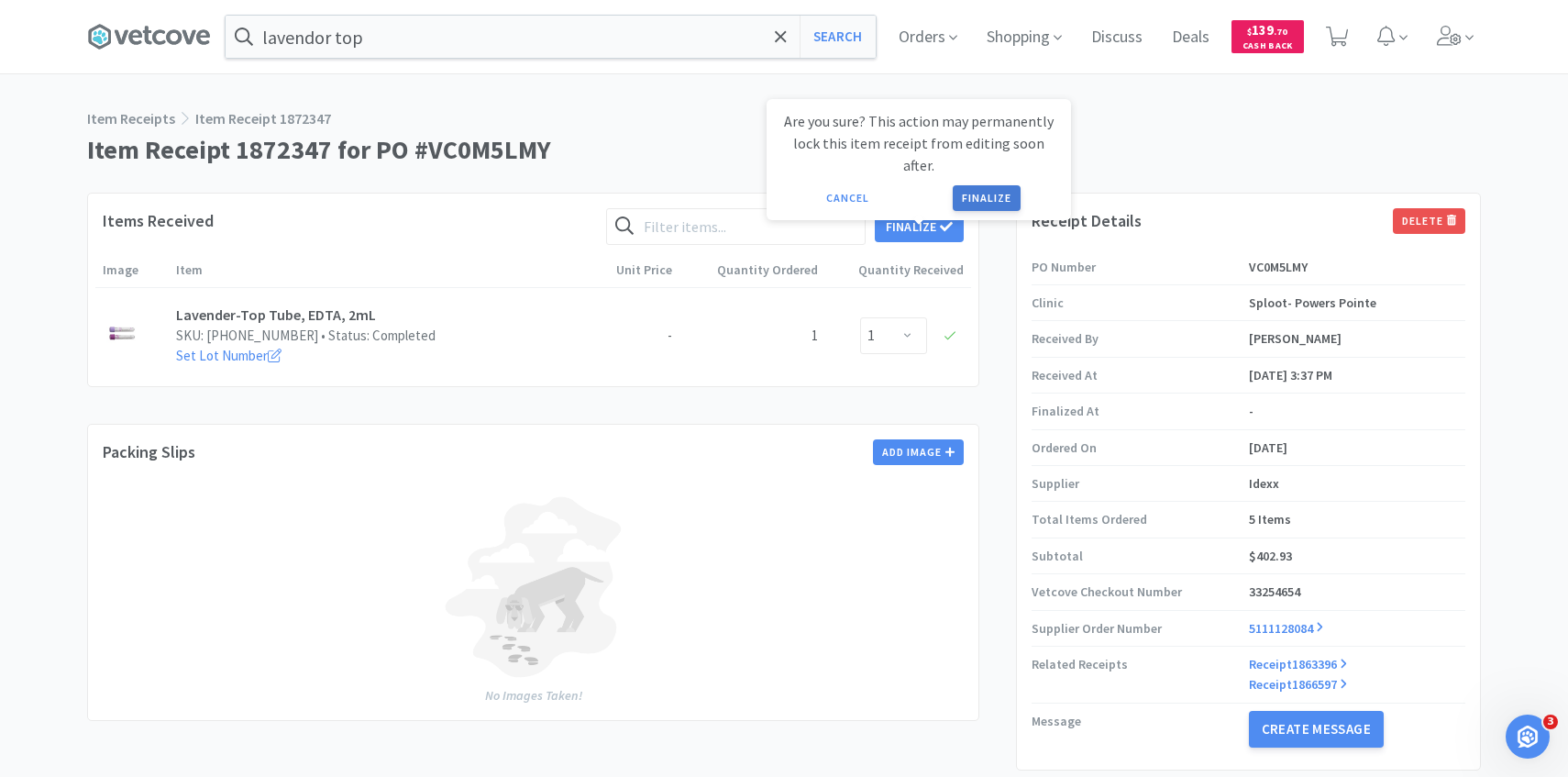
click at [978, 185] on button "Finalize" at bounding box center [987, 198] width 68 height 26
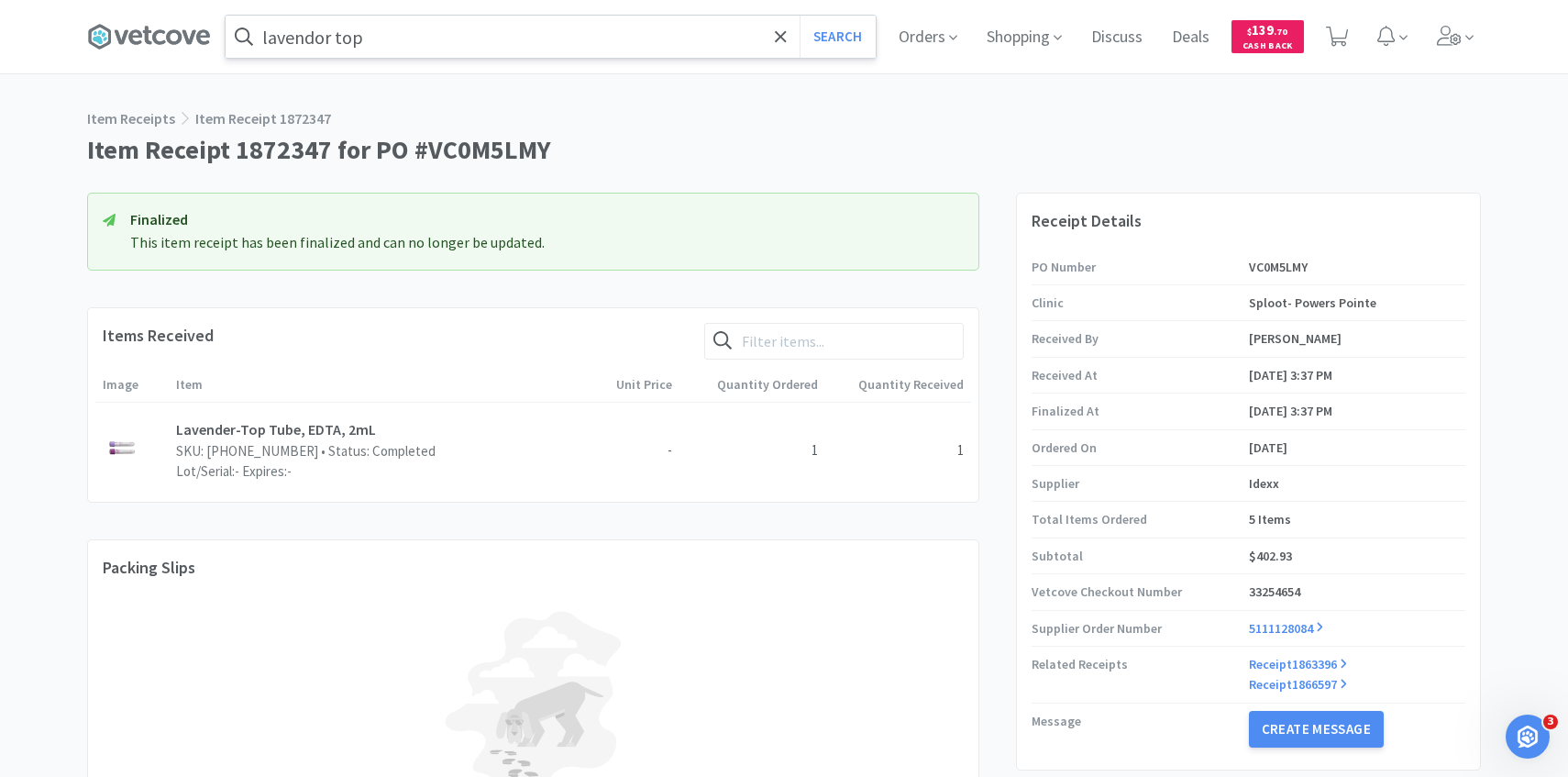
click at [435, 43] on input "lavendor top" at bounding box center [551, 37] width 651 height 42
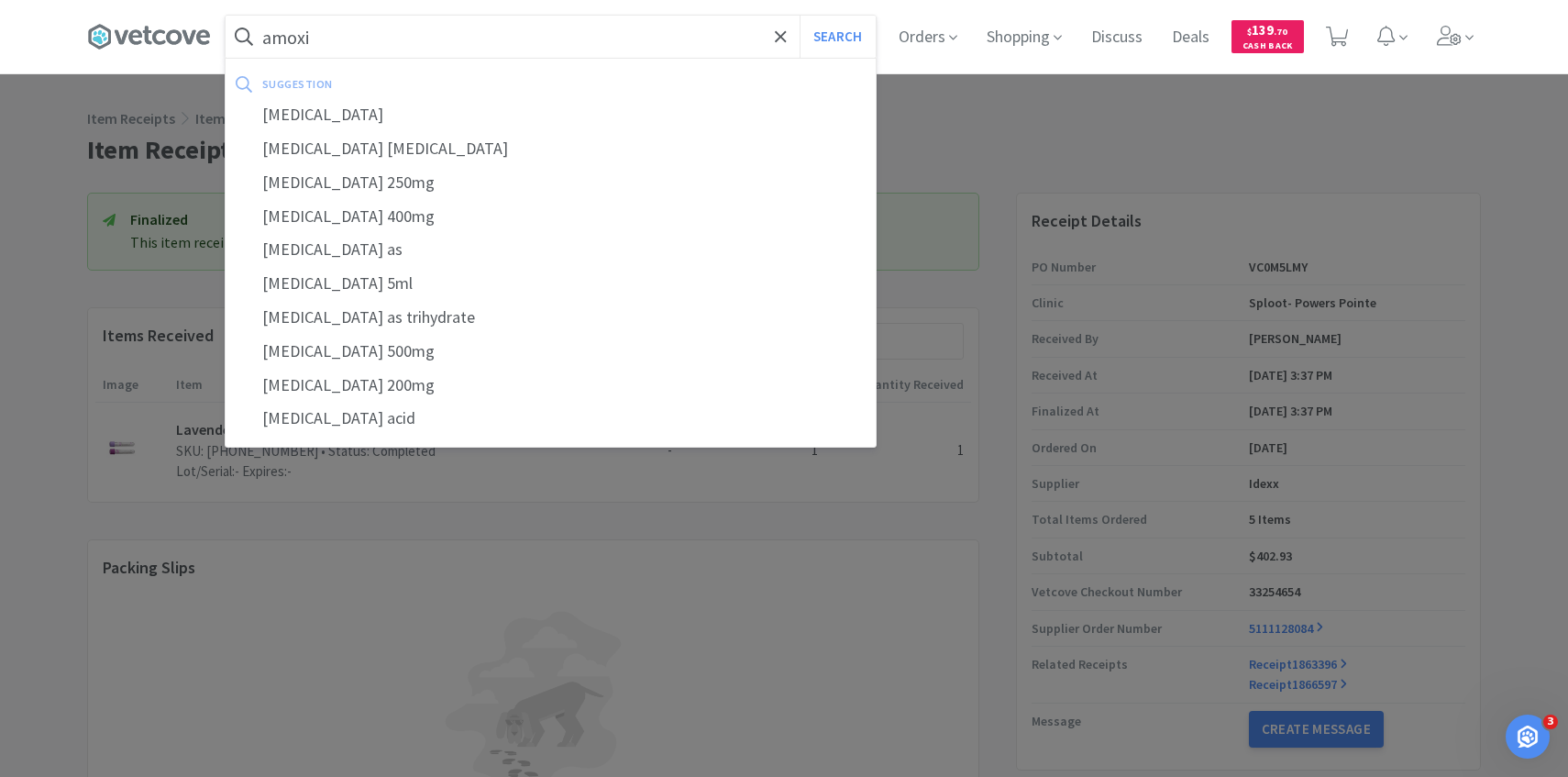
click at [799, 16] on button "Search" at bounding box center [837, 37] width 76 height 42
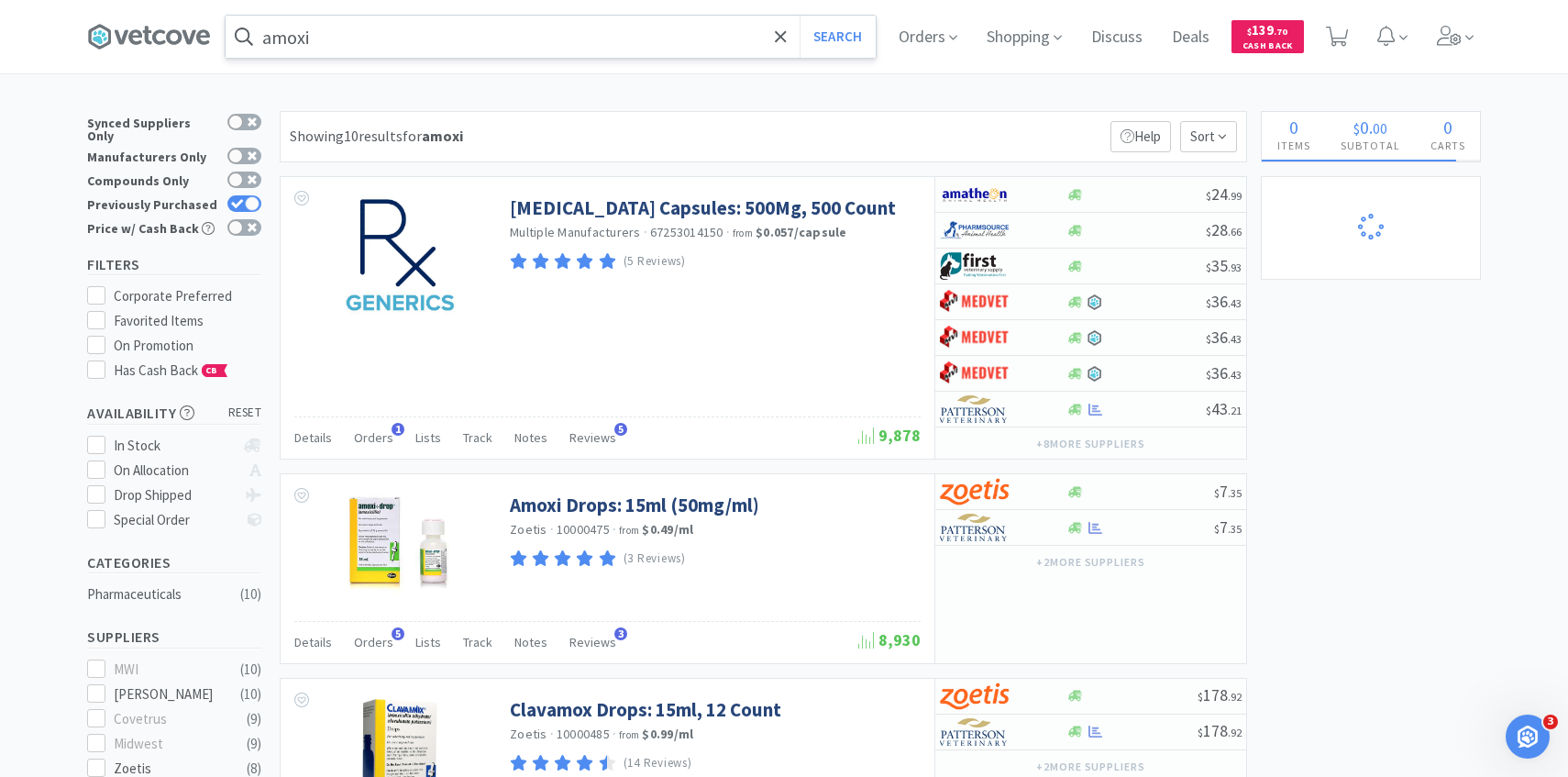
click at [423, 38] on input "amoxi" at bounding box center [551, 37] width 651 height 42
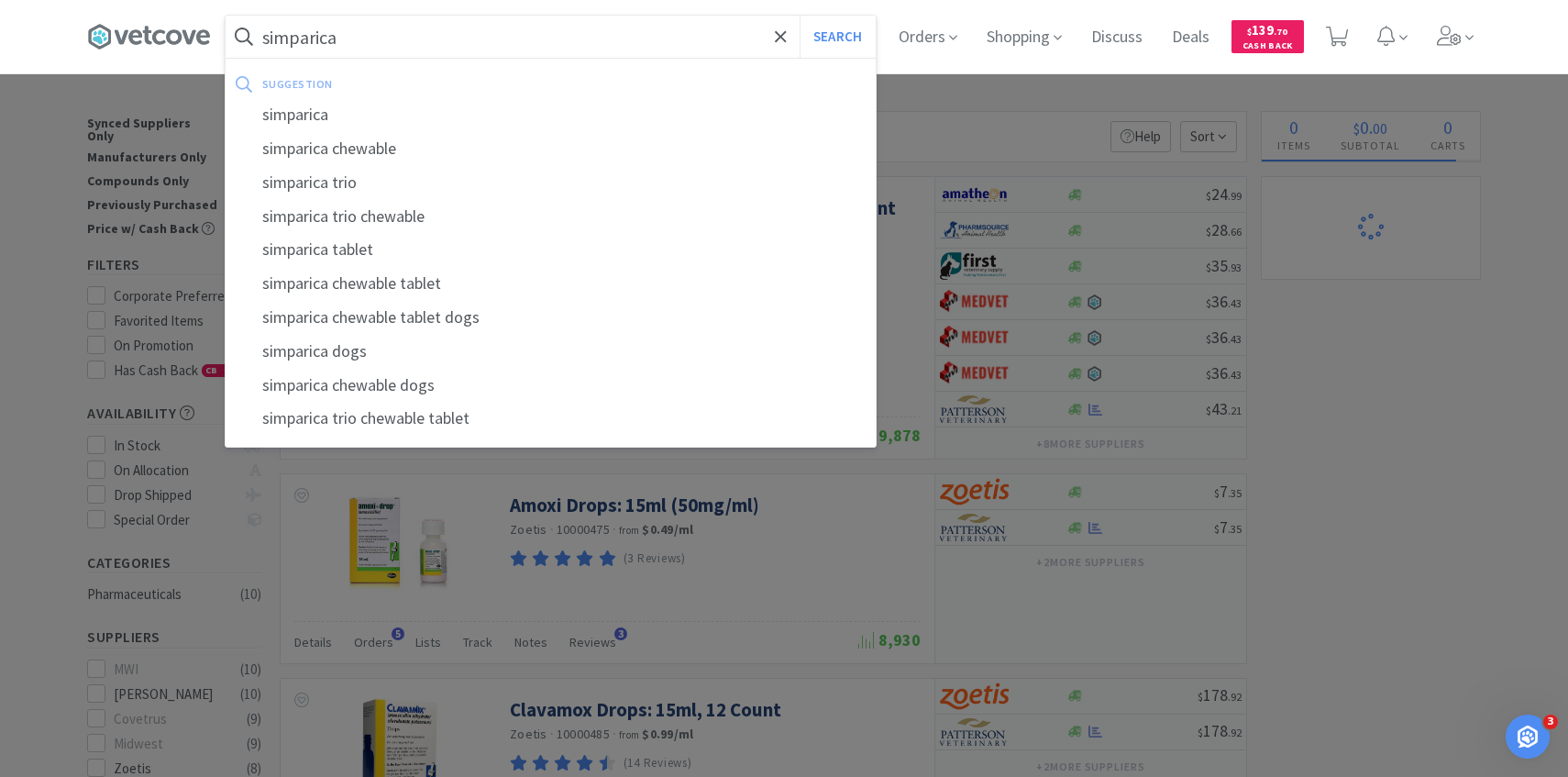
type input "simparica"
click at [799, 16] on button "Search" at bounding box center [837, 37] width 76 height 42
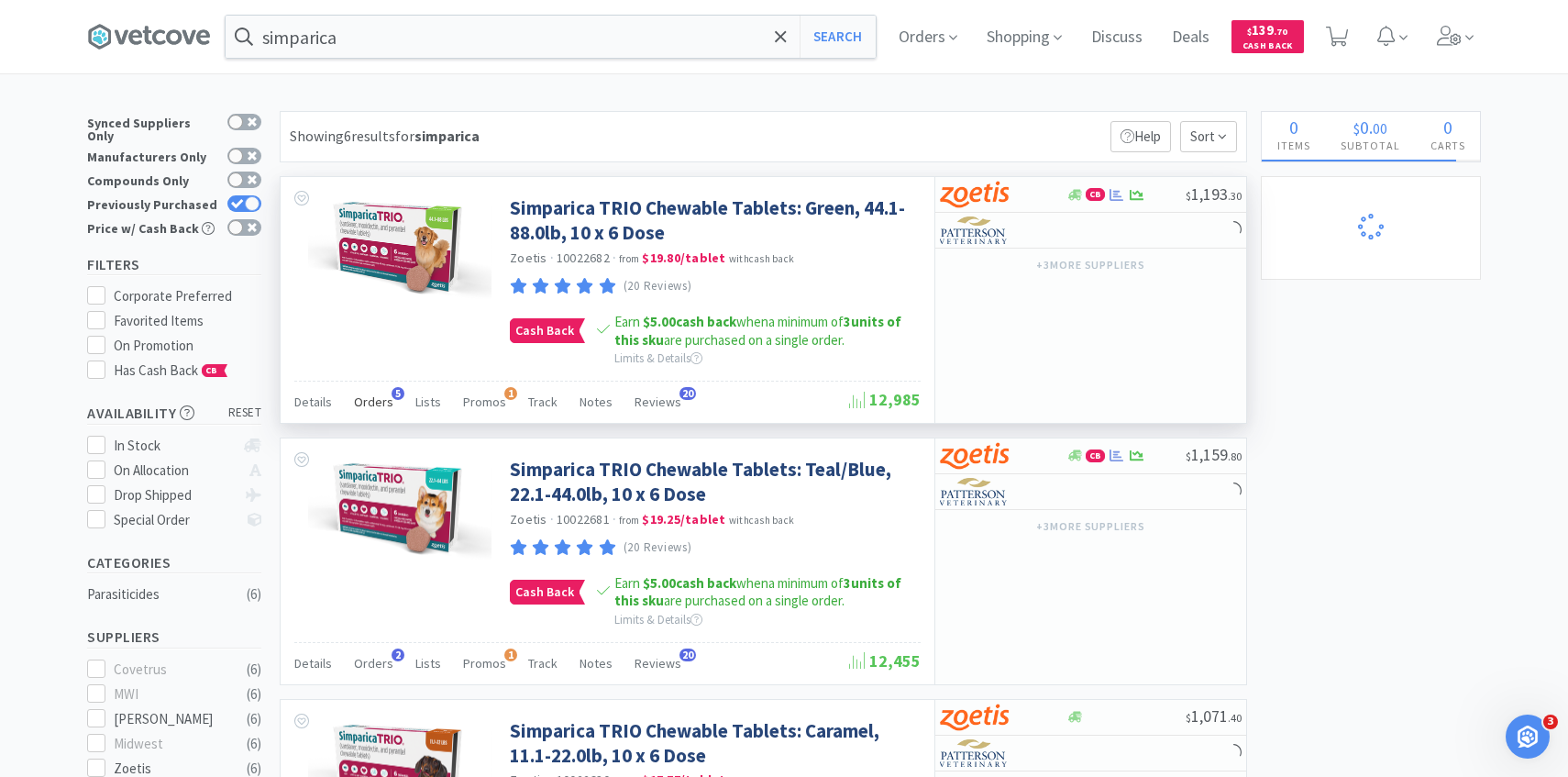
click at [362, 400] on span "Orders" at bounding box center [373, 402] width 39 height 17
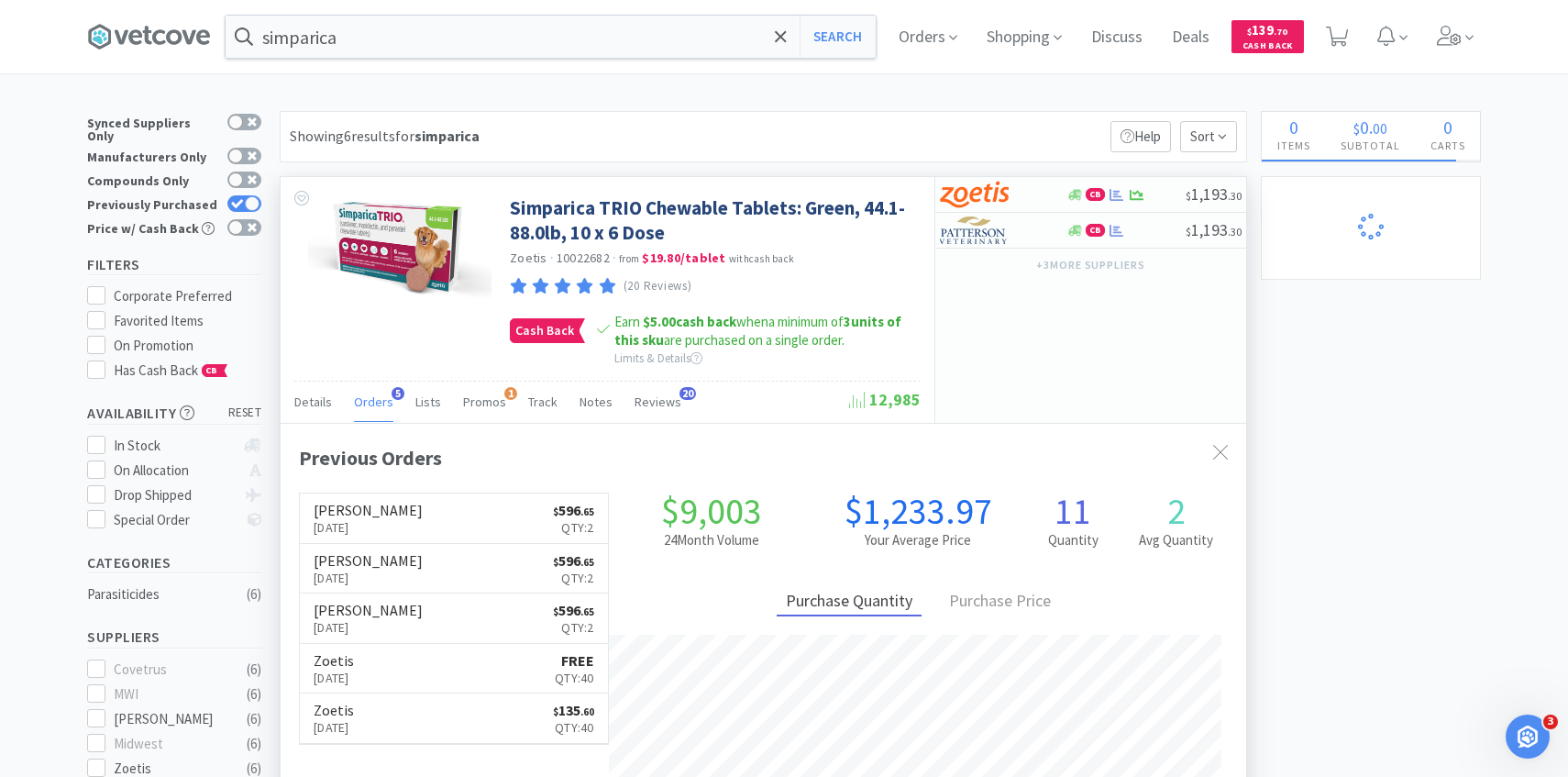
scroll to position [475, 965]
click at [527, 519] on link "Patterson Sep 8th, 2025 $ 596 . 65 Qty: 2" at bounding box center [454, 519] width 308 height 50
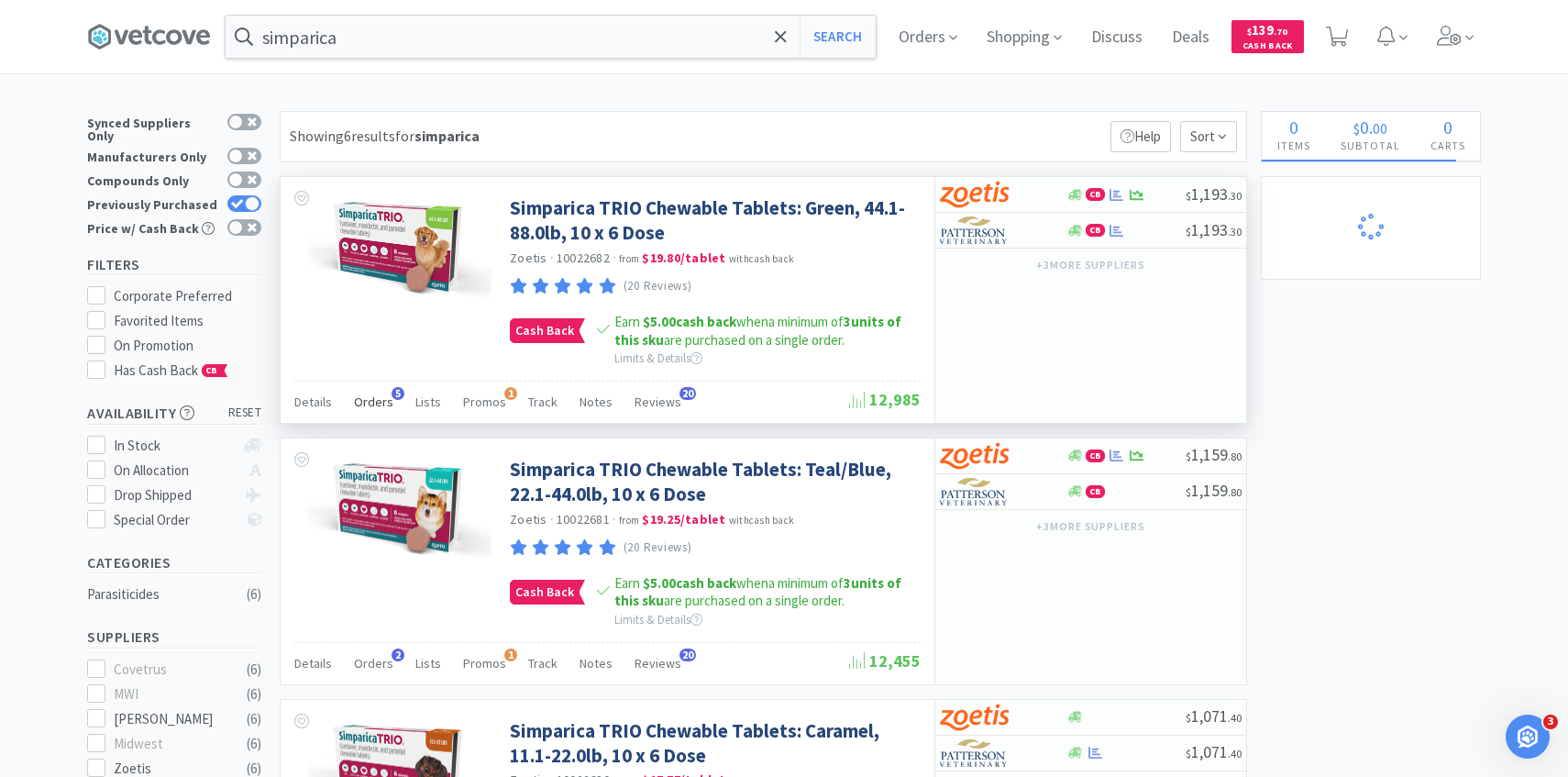
click at [375, 404] on span "Orders" at bounding box center [373, 402] width 39 height 17
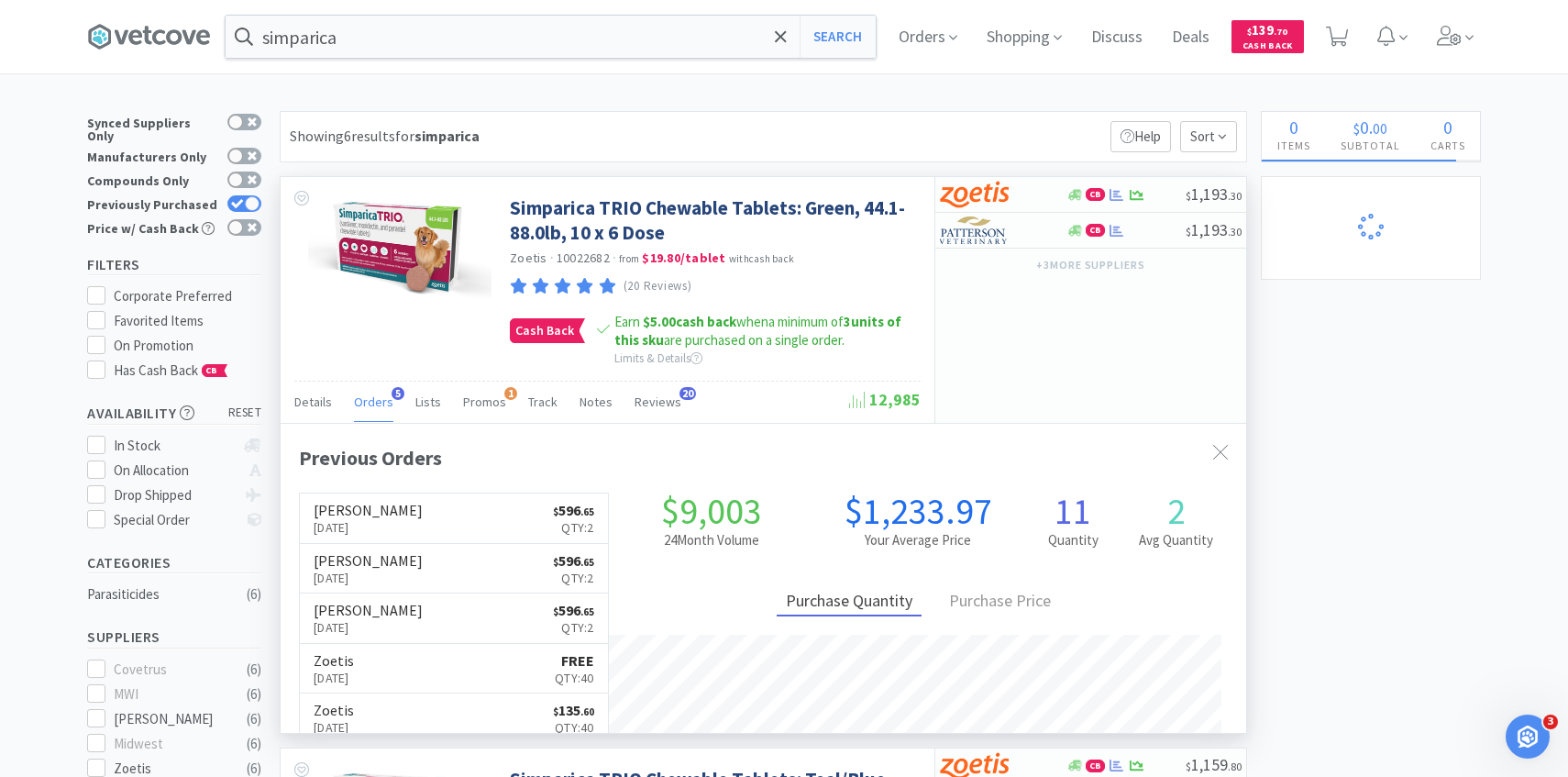
scroll to position [475, 965]
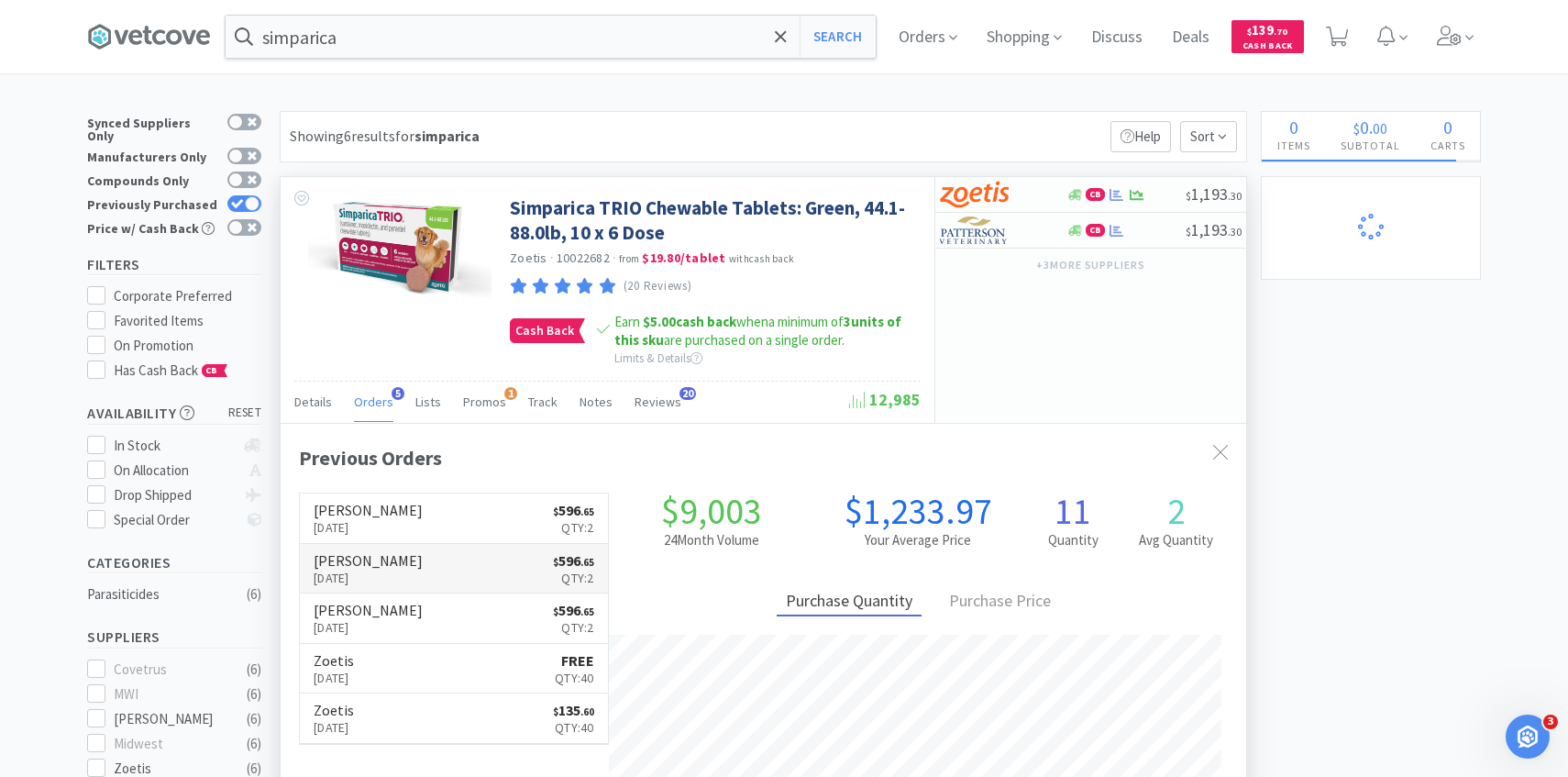
click at [402, 566] on link "Patterson Sep 5th, 2025 $ 596 . 65 Qty: 2" at bounding box center [454, 569] width 308 height 50
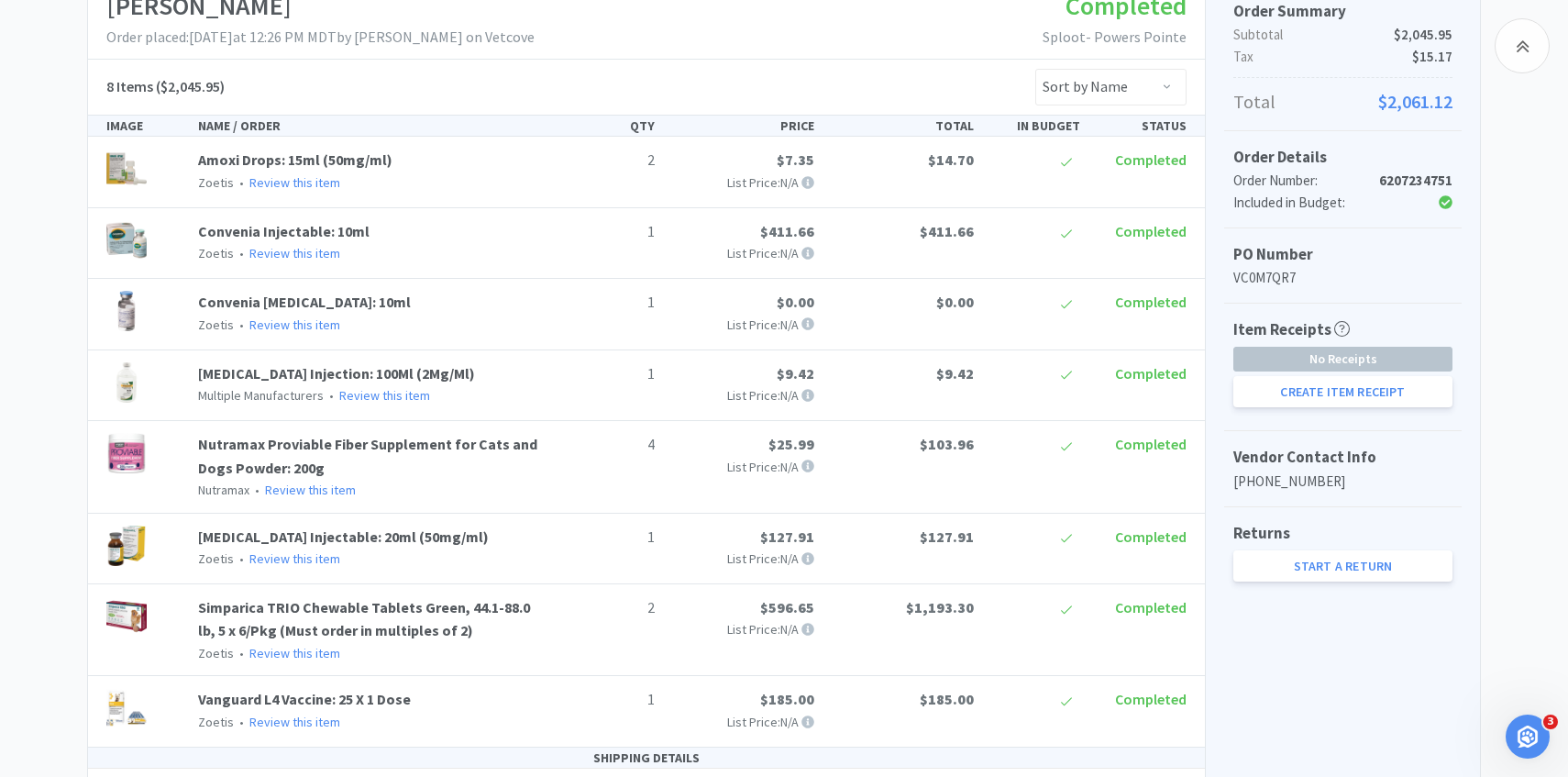
scroll to position [473, 0]
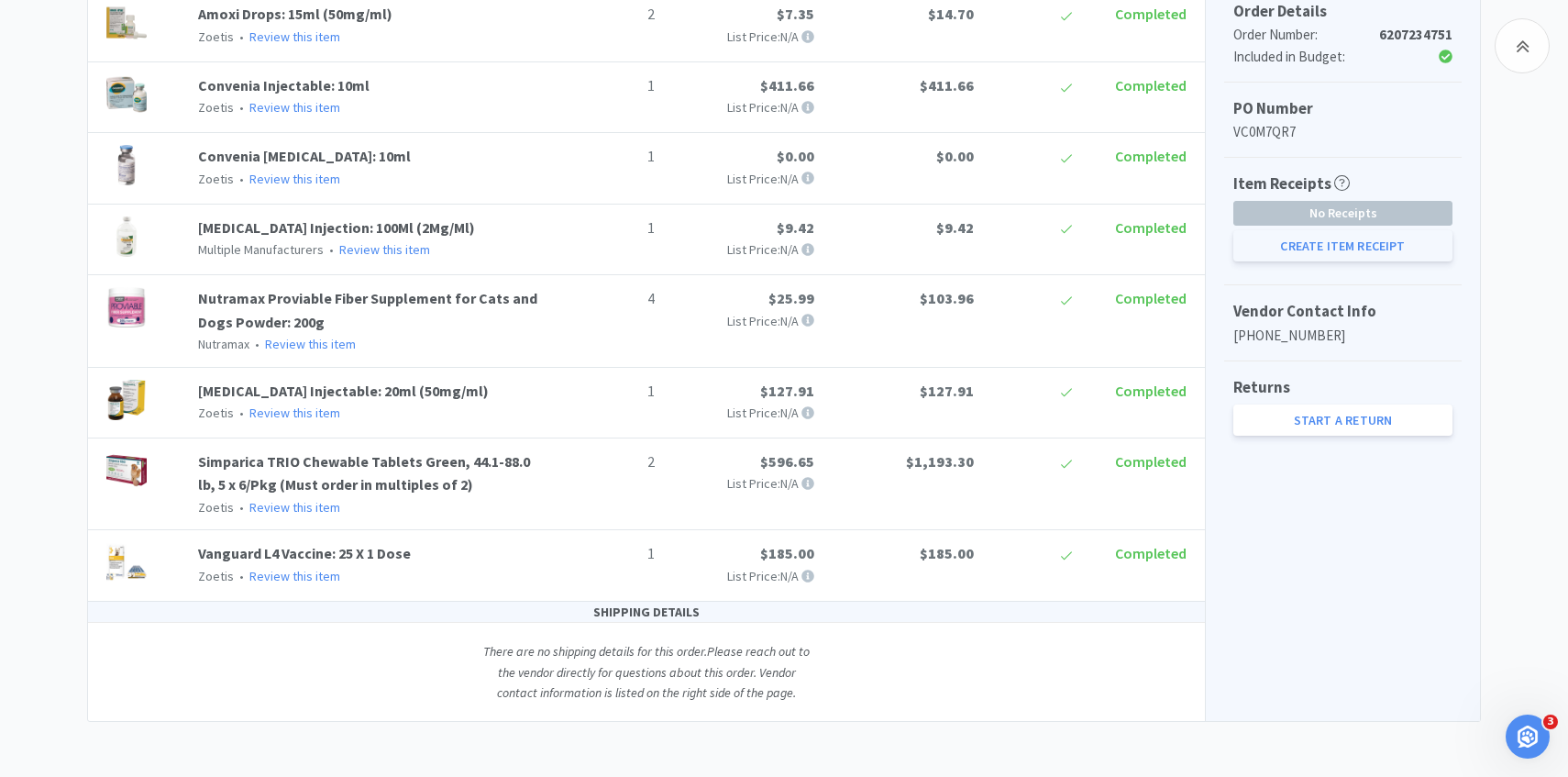
click at [1307, 239] on button "Create Item Receipt" at bounding box center [1342, 245] width 219 height 31
select select "2"
select select "1"
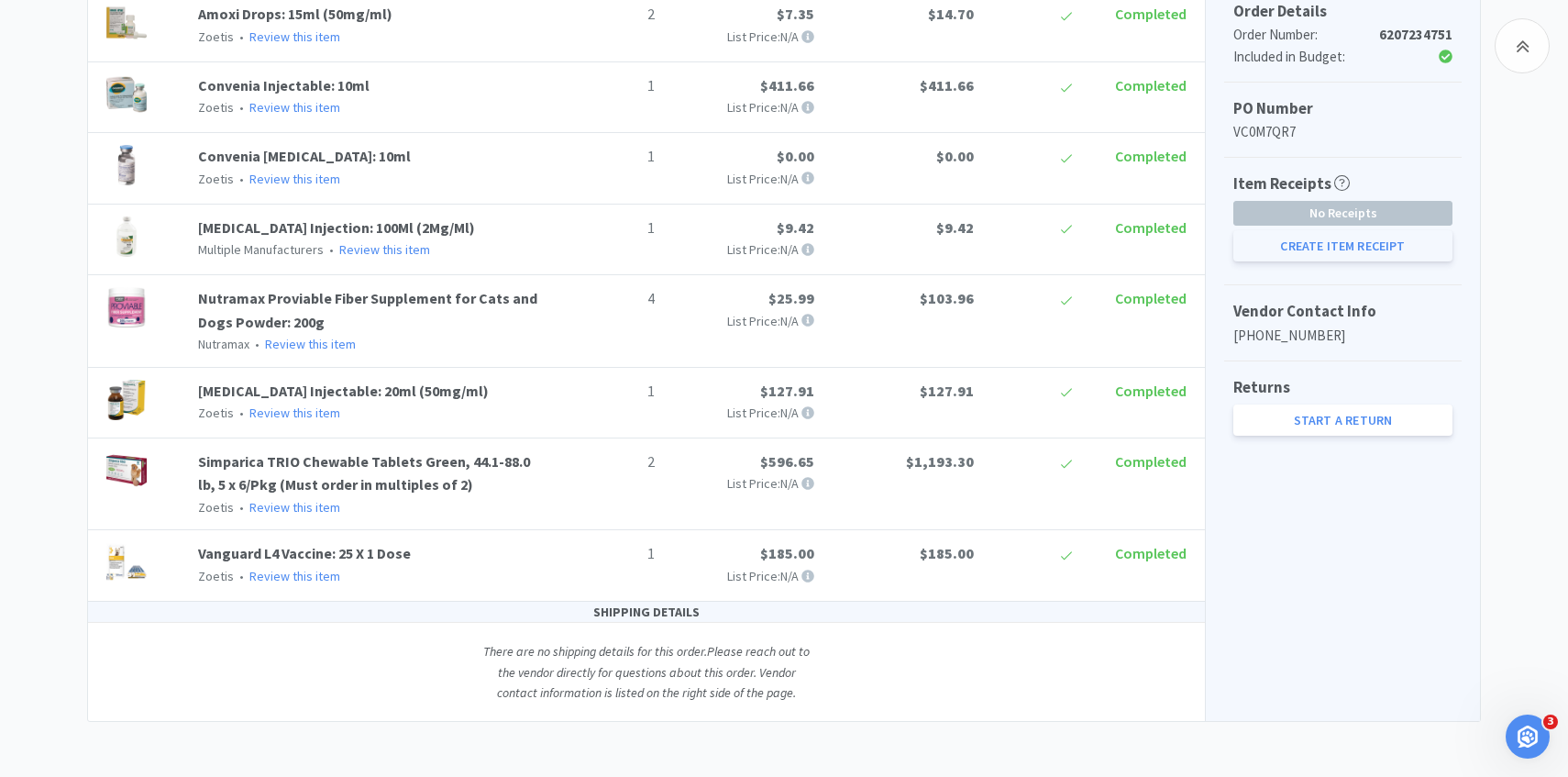
select select "4"
select select "1"
select select "2"
select select "1"
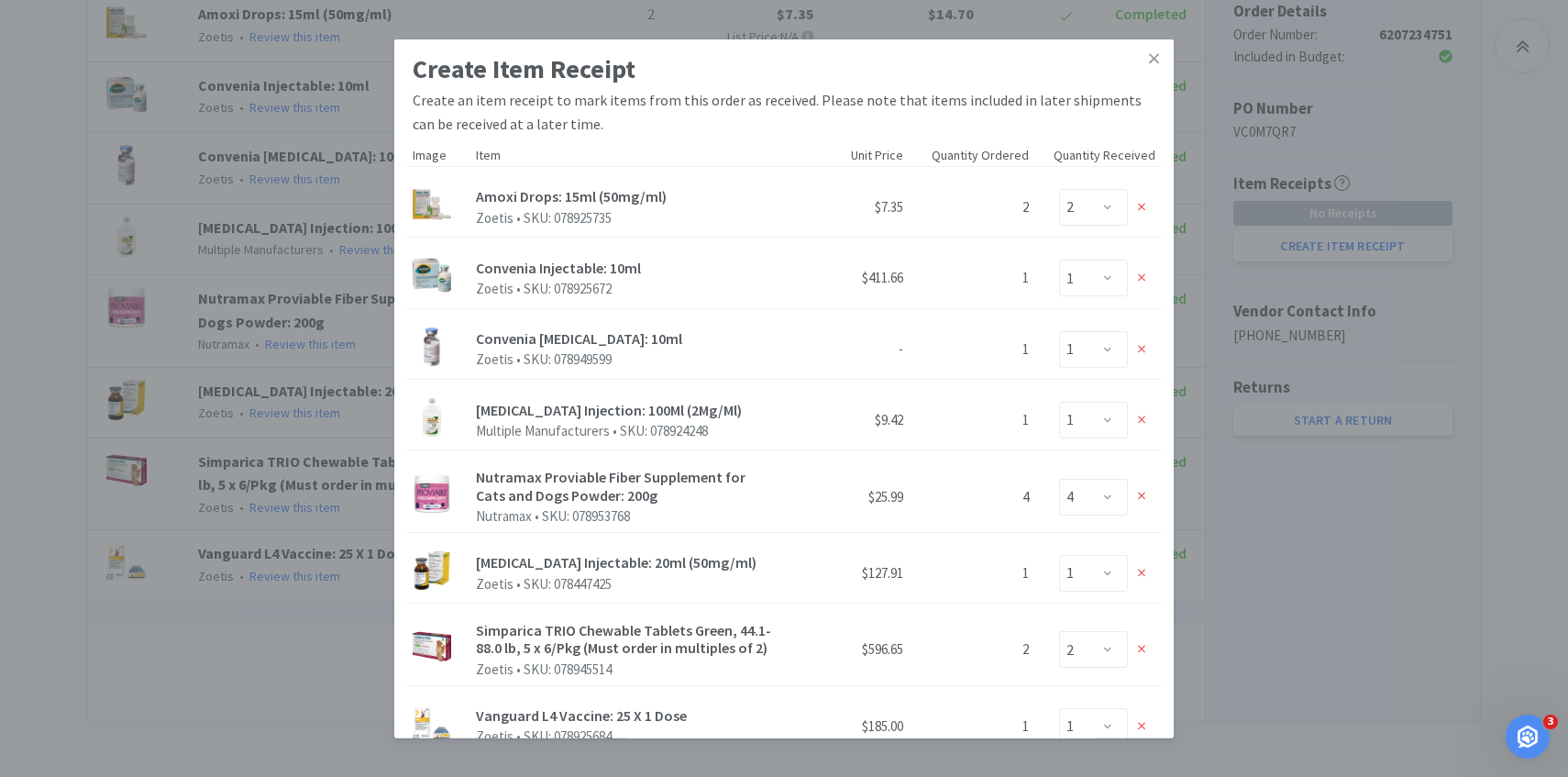
scroll to position [294, 0]
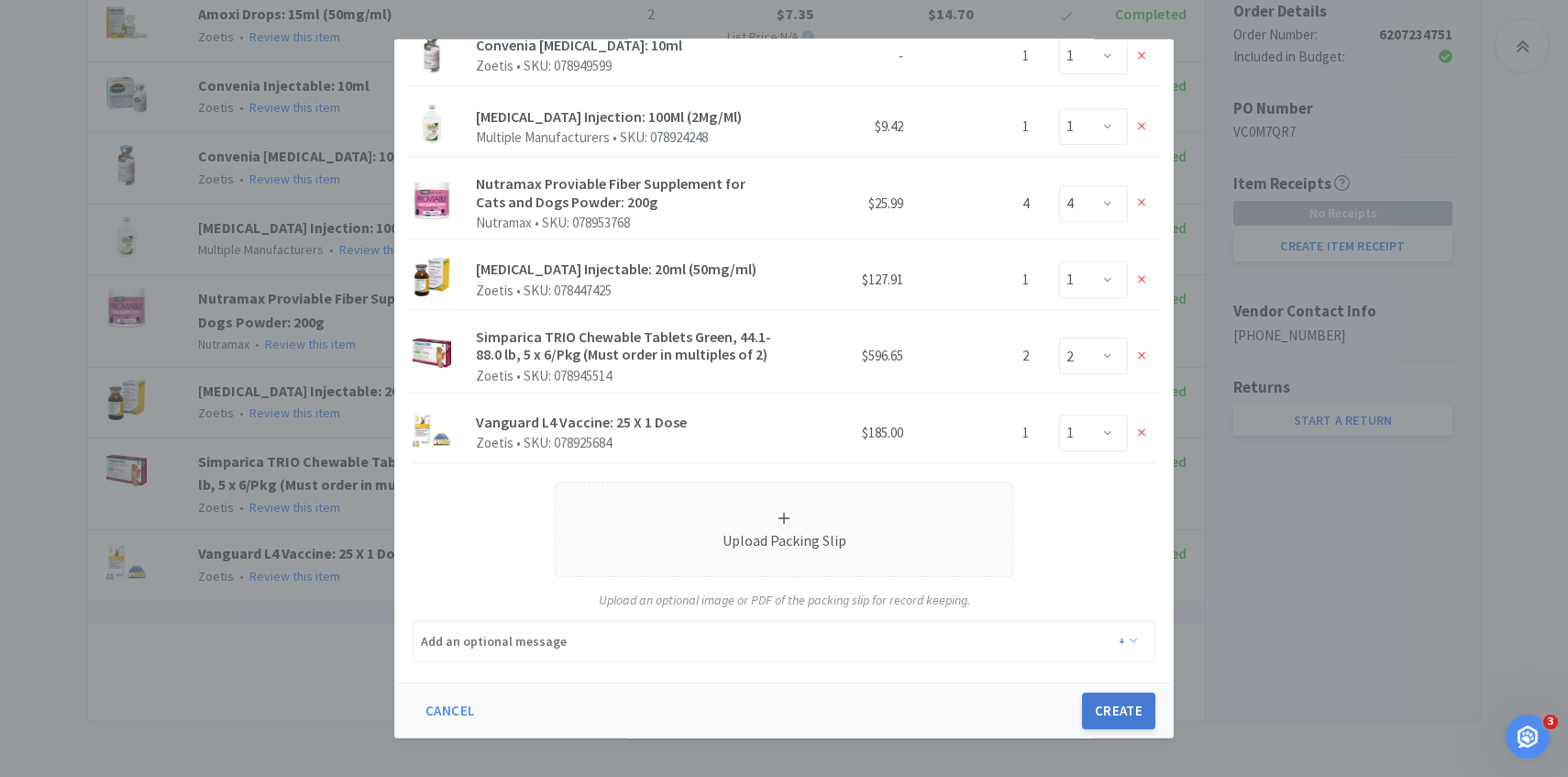
click at [1109, 700] on button "Create" at bounding box center [1118, 711] width 73 height 37
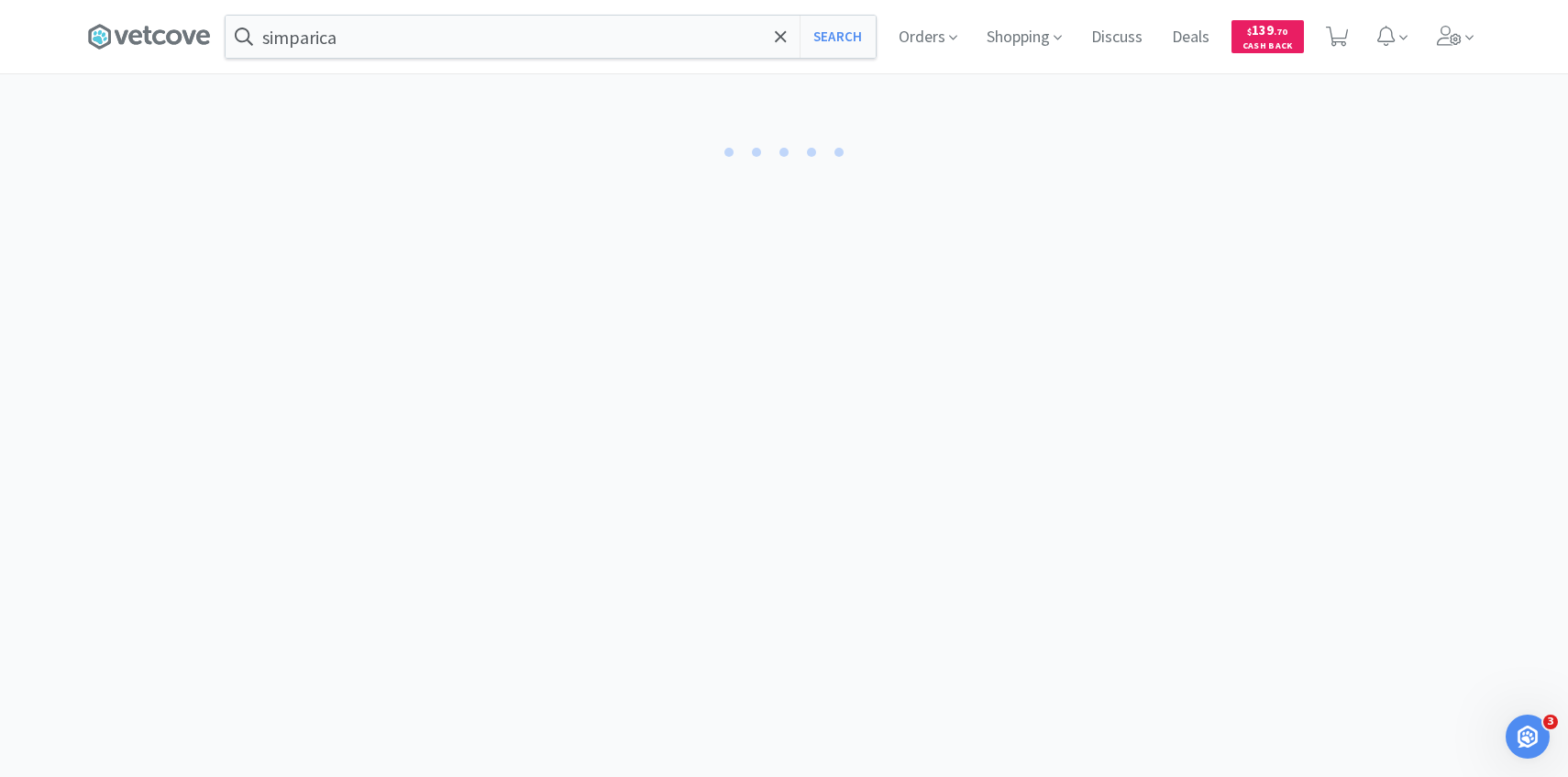
select select "2"
select select "1"
select select "4"
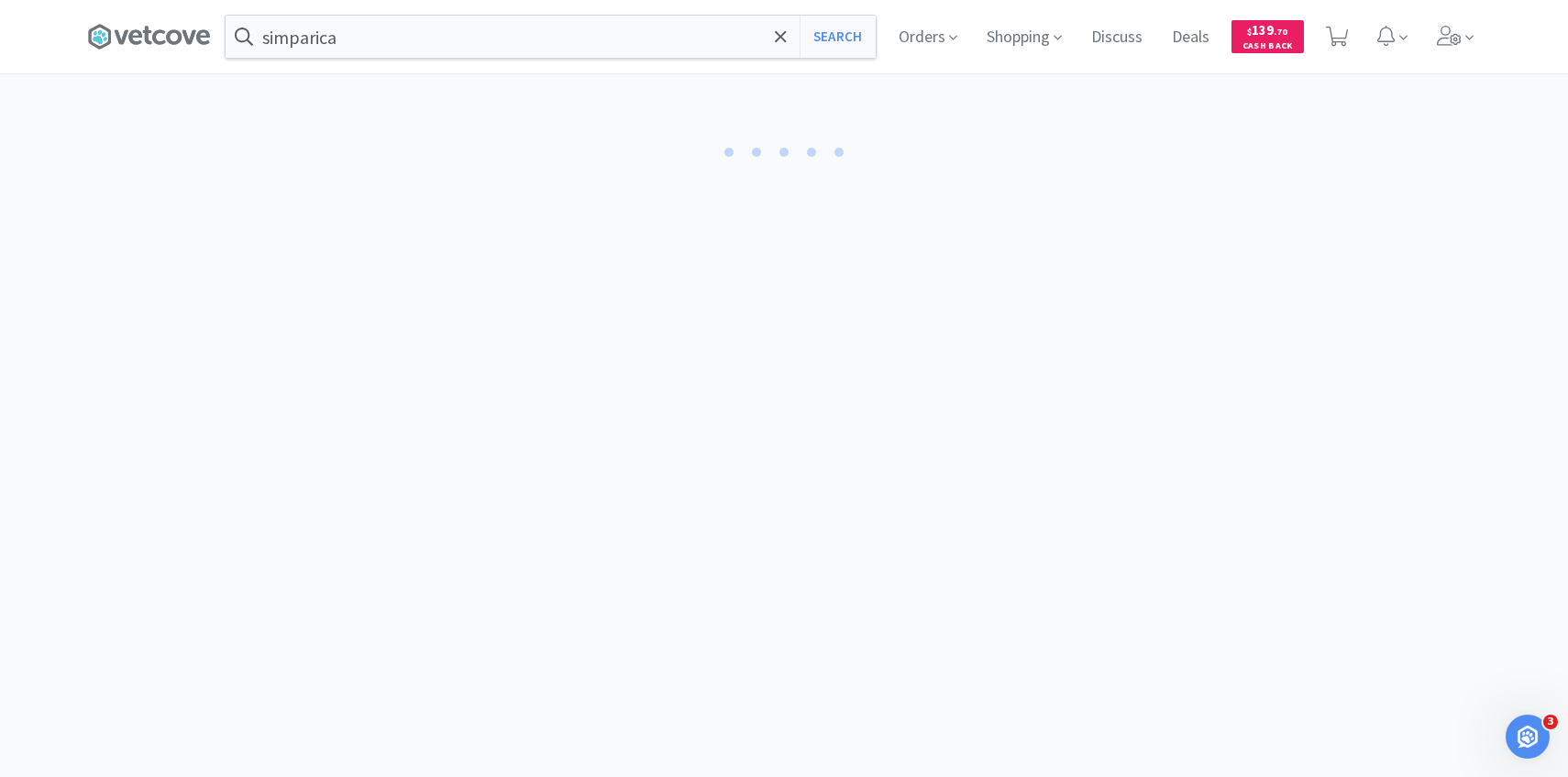
select select "1"
select select "2"
select select "1"
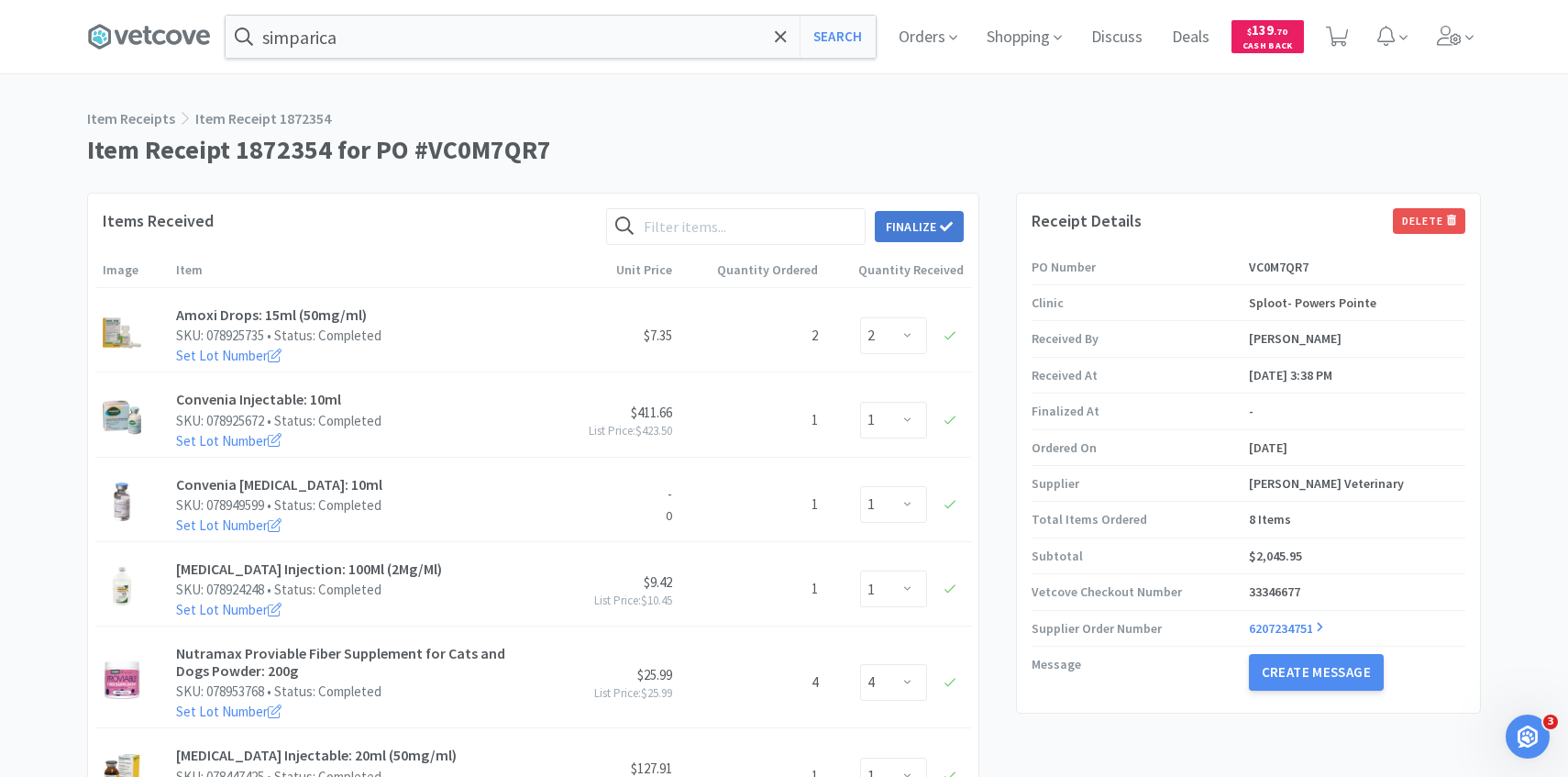
click at [951, 229] on icon at bounding box center [946, 226] width 13 height 13
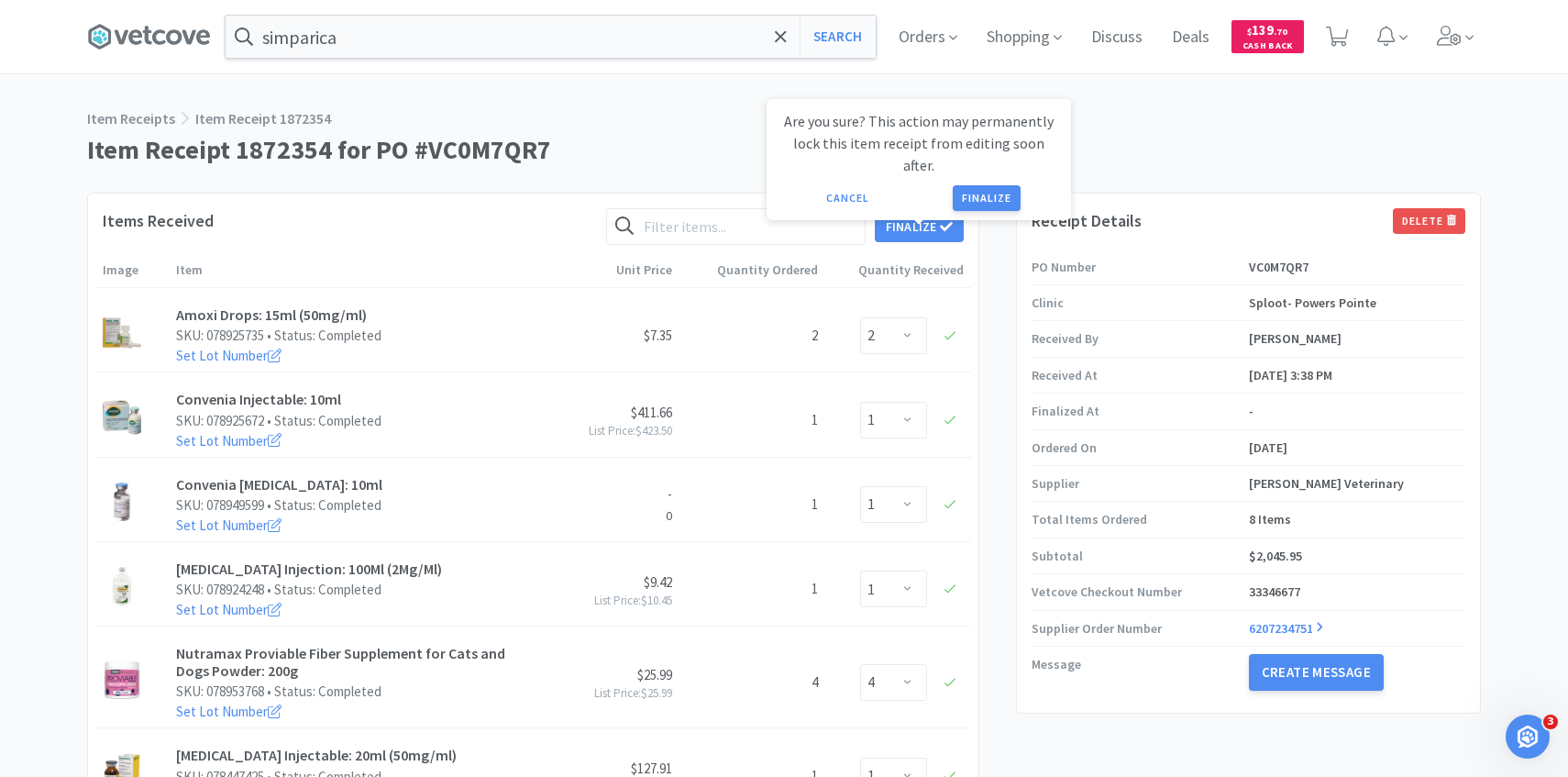
click at [1014, 185] on button "Finalize" at bounding box center [987, 198] width 68 height 26
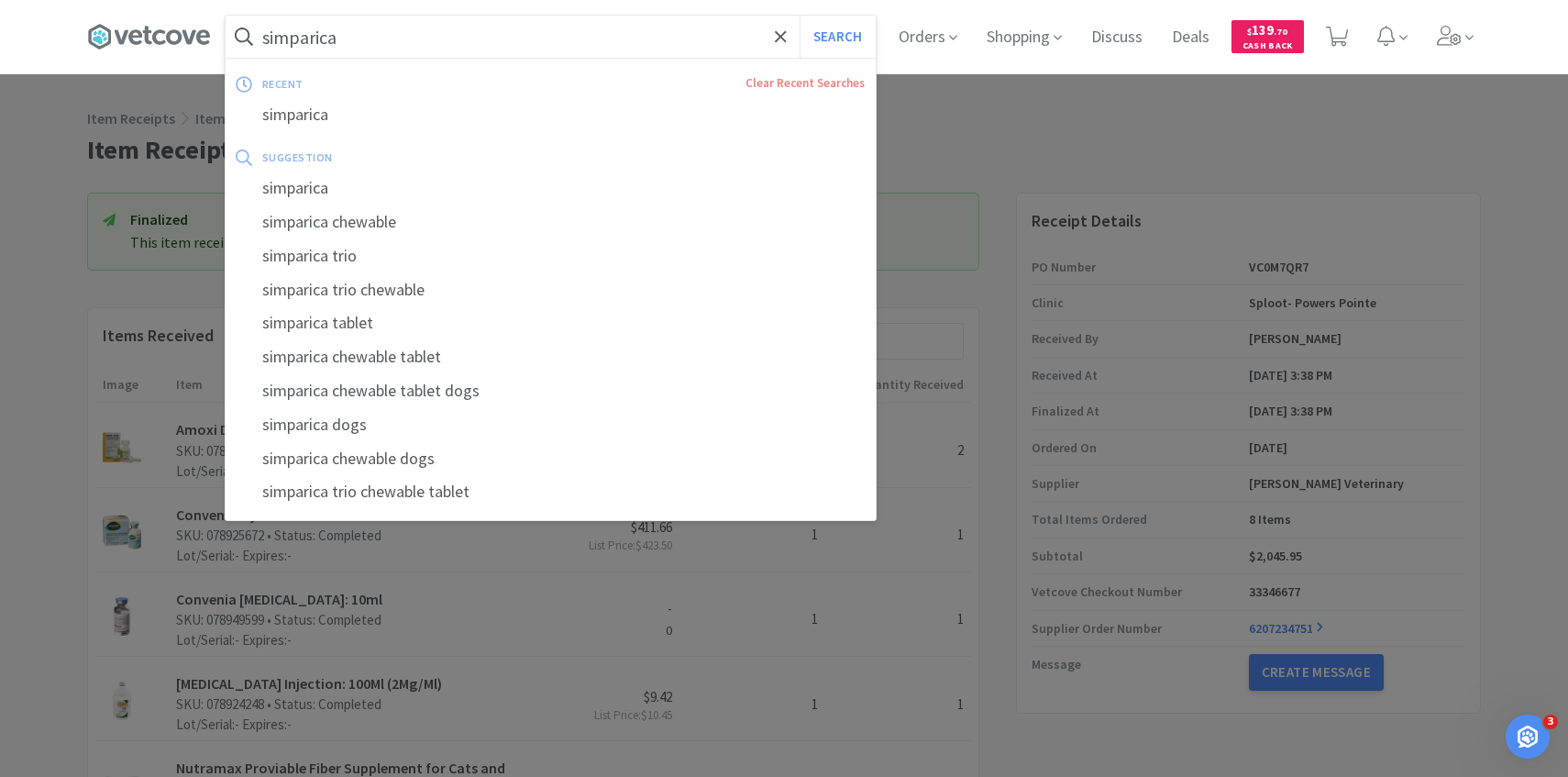
click at [503, 34] on input "simparica" at bounding box center [551, 37] width 651 height 42
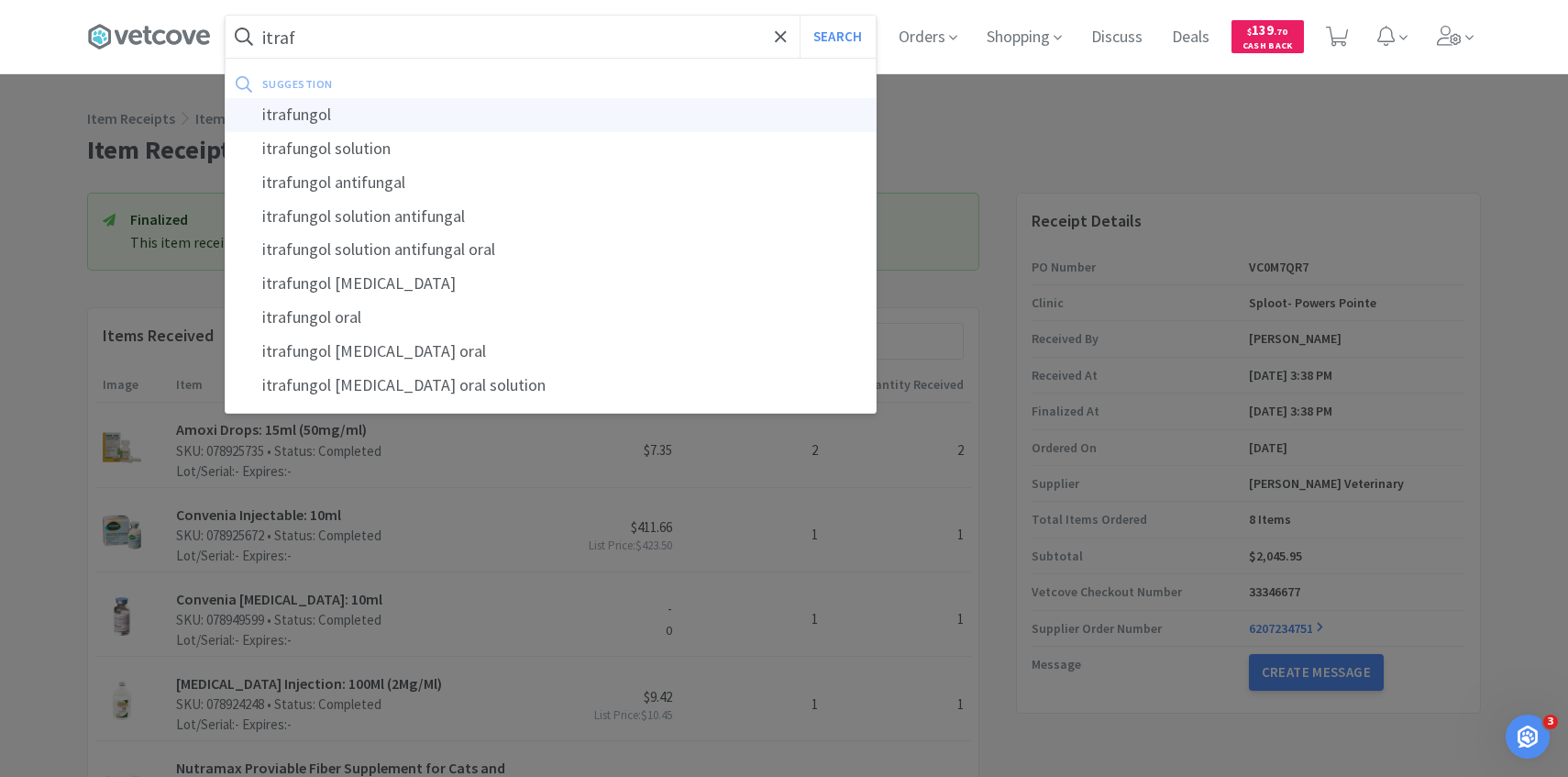
click at [473, 102] on div "itrafungol" at bounding box center [551, 115] width 651 height 34
type input "itrafungol"
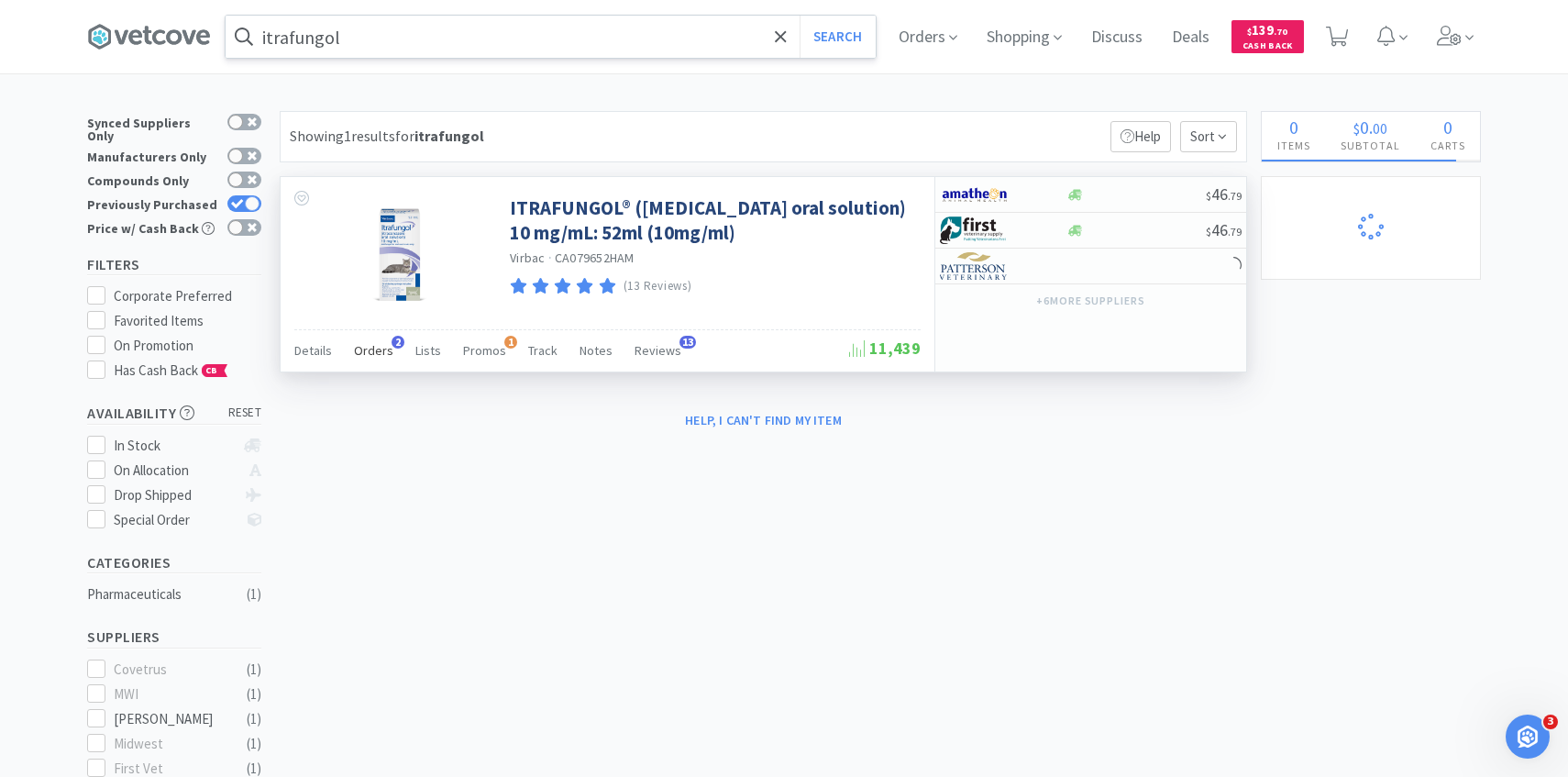
click at [362, 358] on span "Orders" at bounding box center [373, 350] width 39 height 17
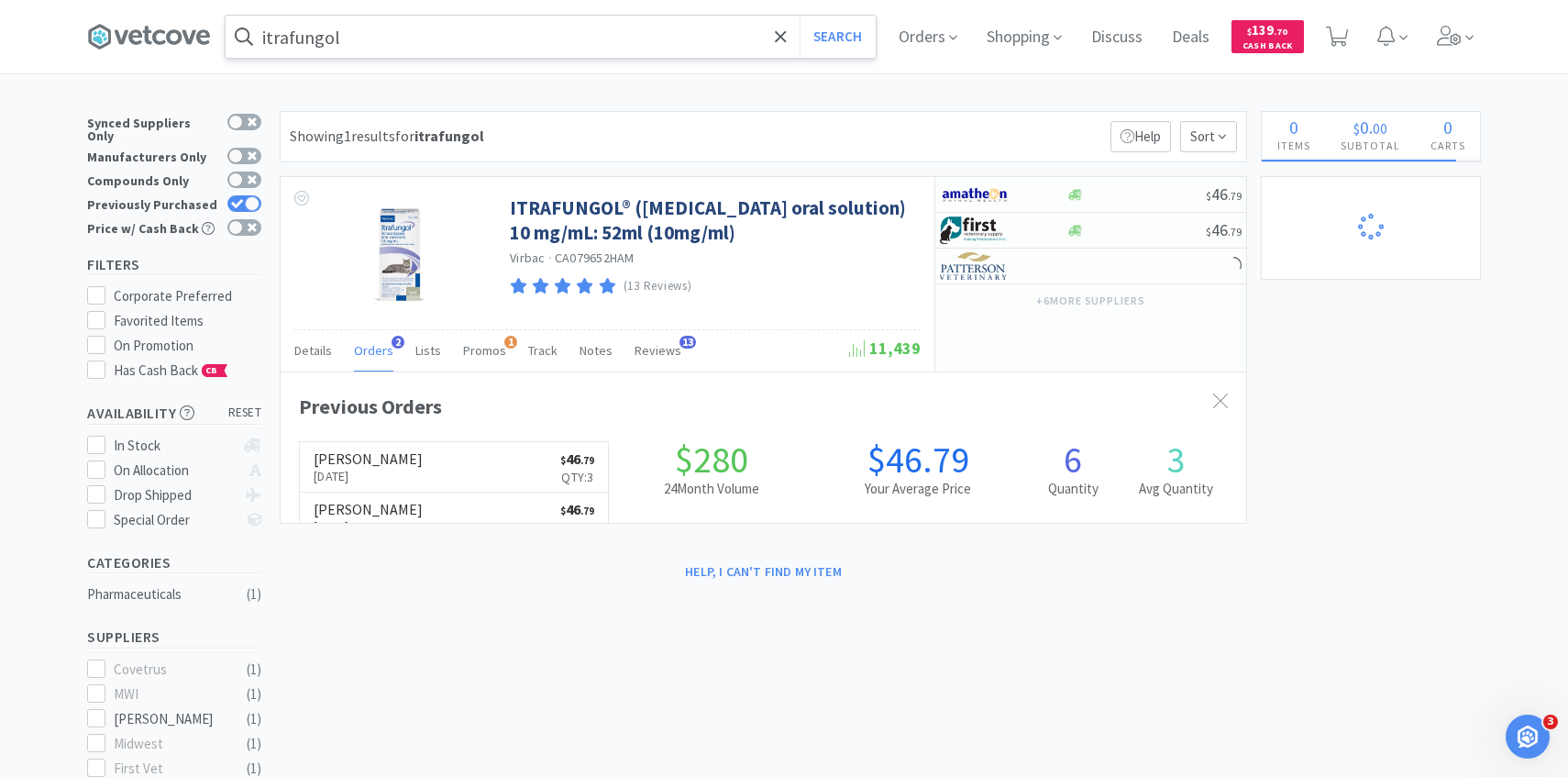
scroll to position [475, 965]
click at [410, 452] on link "Patterson Sep 2nd, 2025 $ 46 . 79 Qty: 3" at bounding box center [454, 467] width 308 height 50
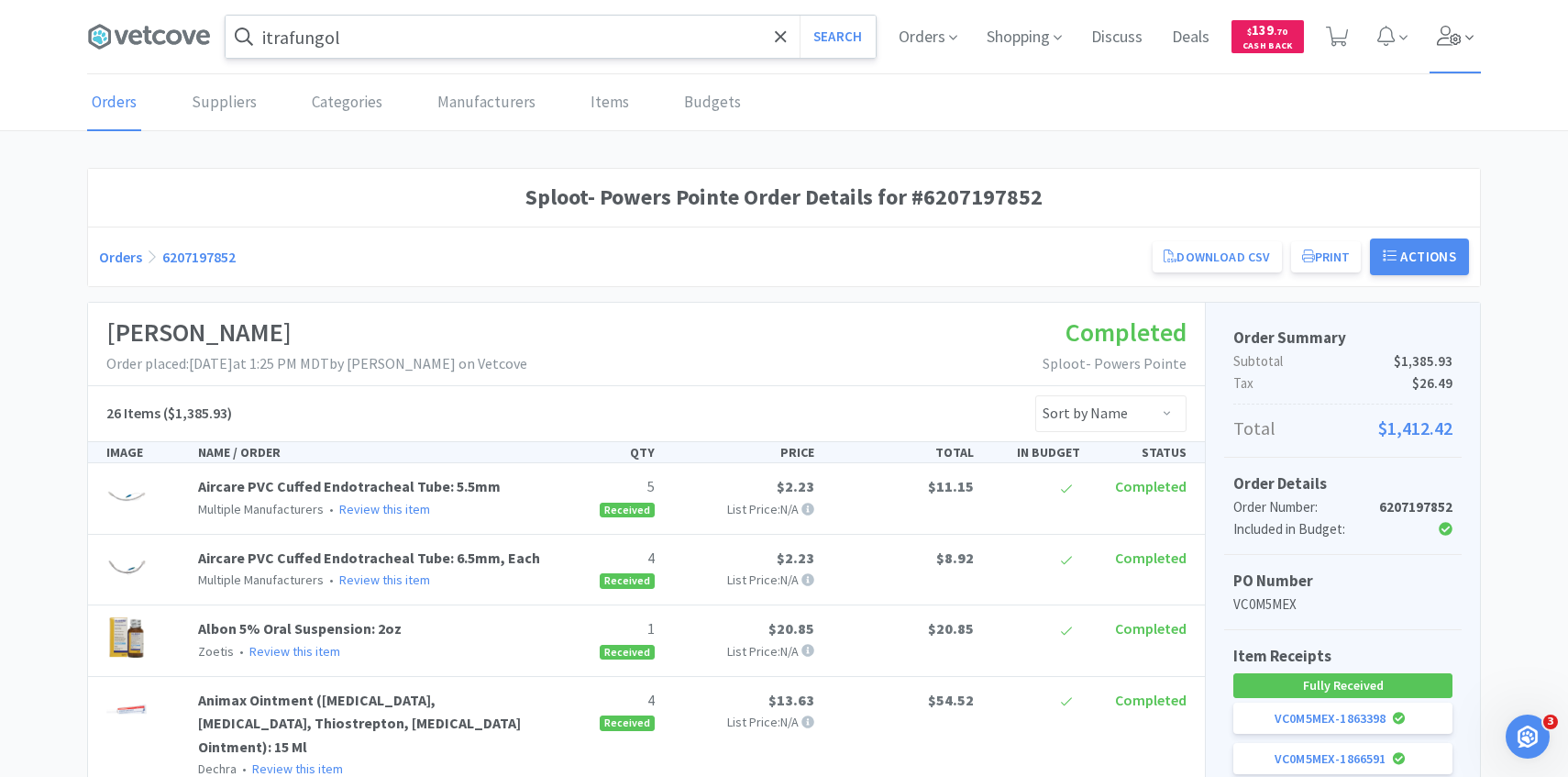
click at [1457, 47] on span at bounding box center [1456, 36] width 52 height 73
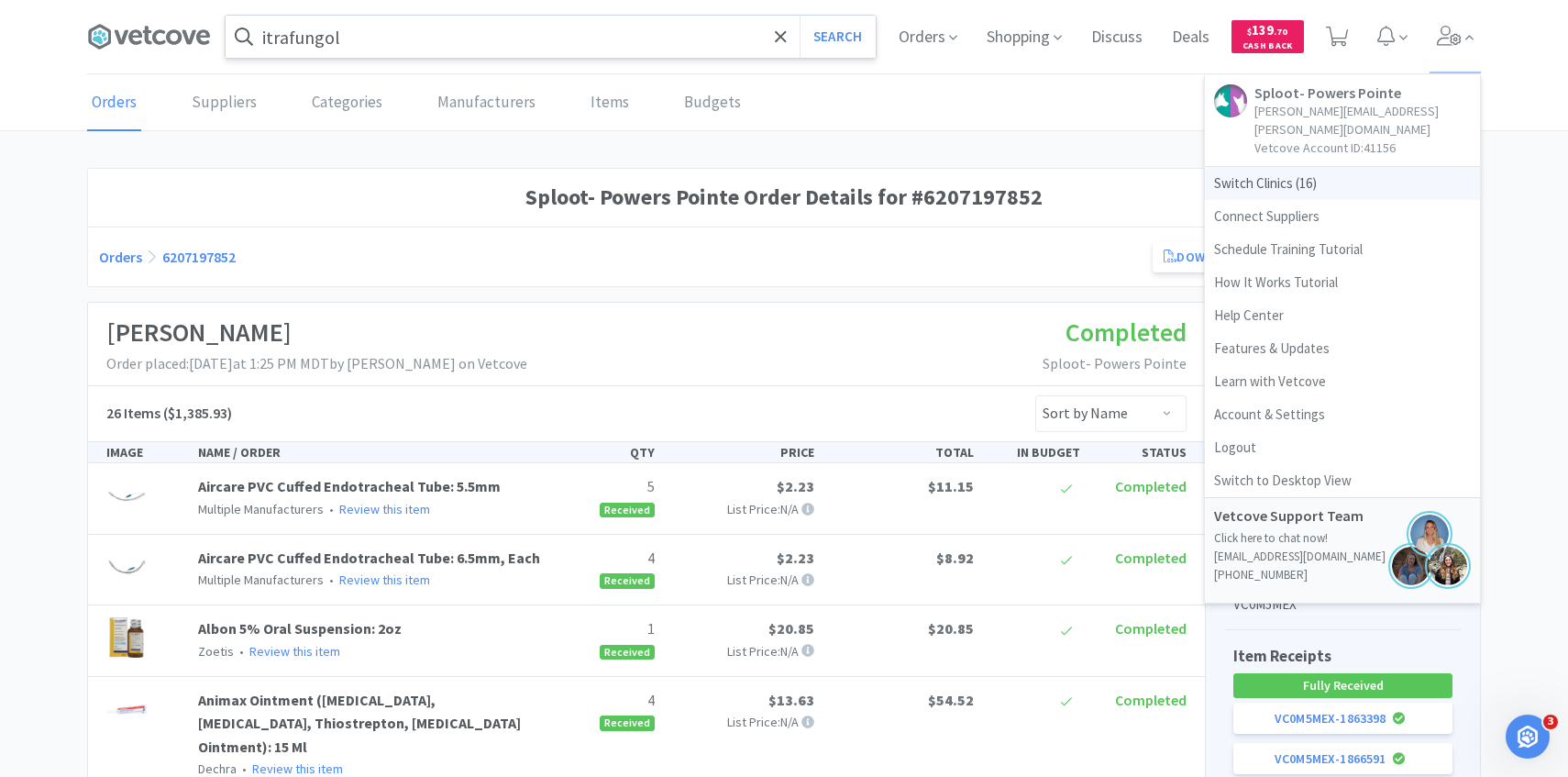
click at [1315, 167] on span "Switch Clinics ( 16 )" at bounding box center [1342, 183] width 275 height 33
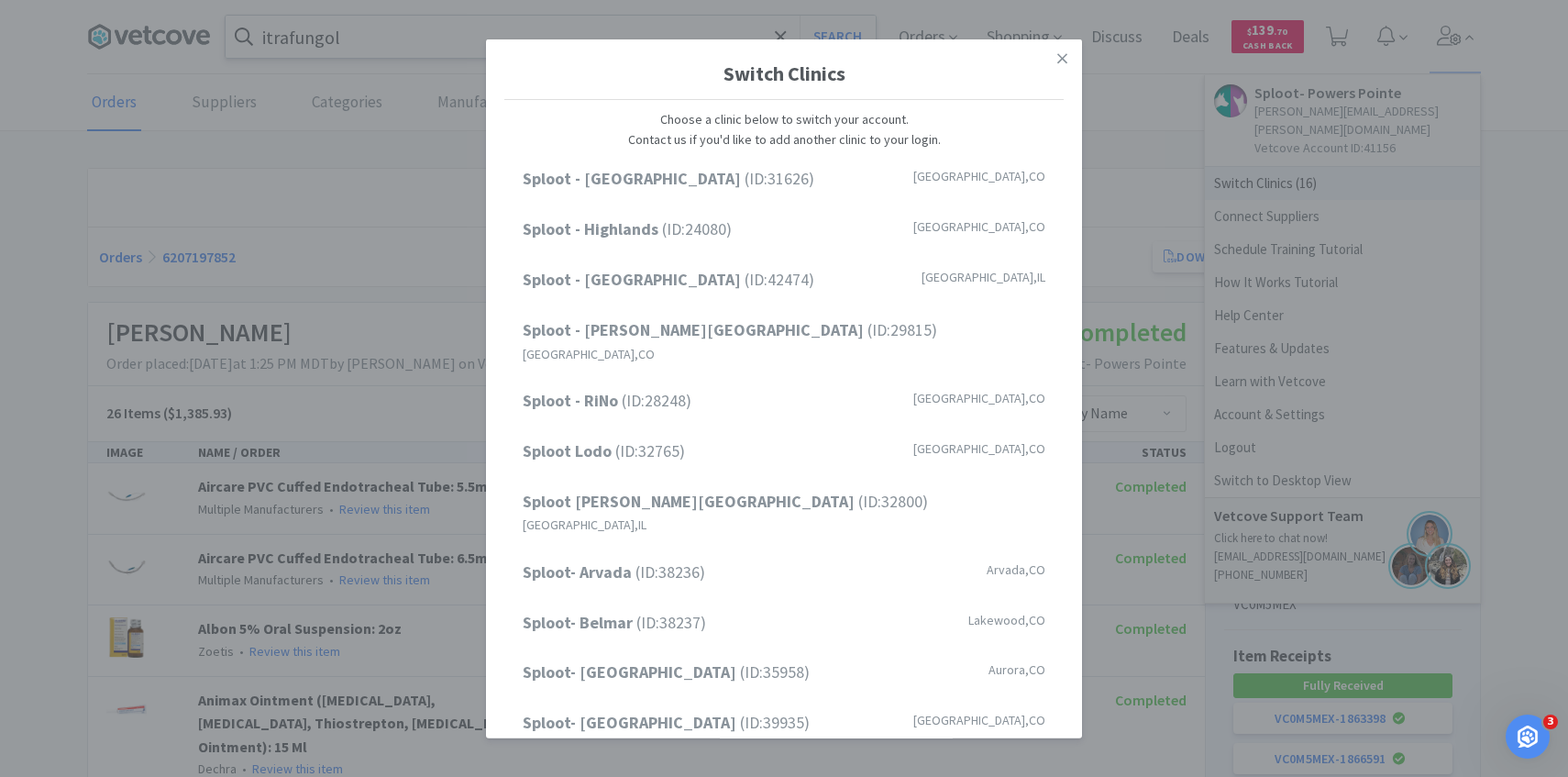
scroll to position [234, 0]
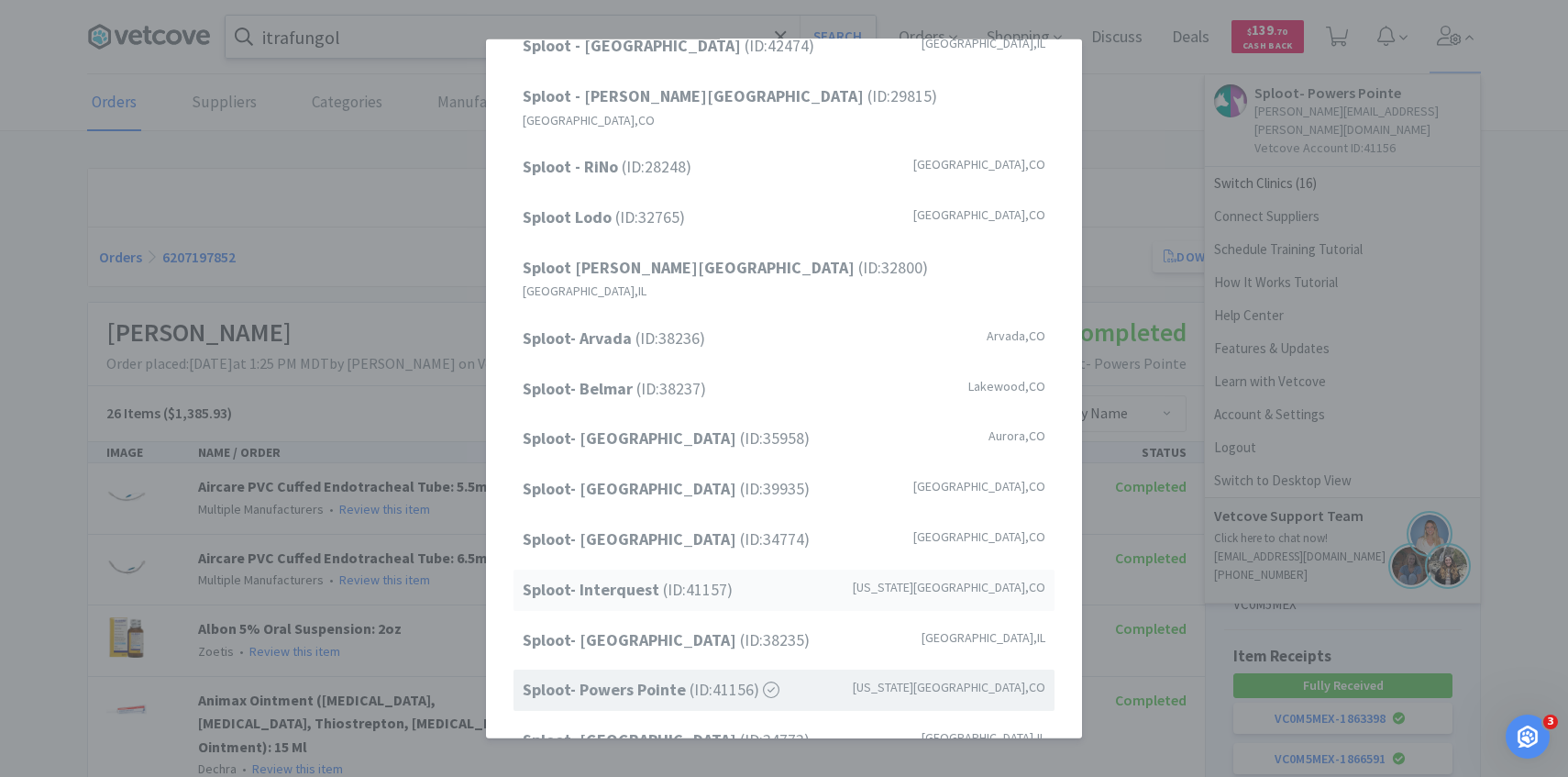
click at [743, 570] on div "Sploot- Interquest (ID: 41157 ) Colorado Springs , CO" at bounding box center [784, 590] width 541 height 41
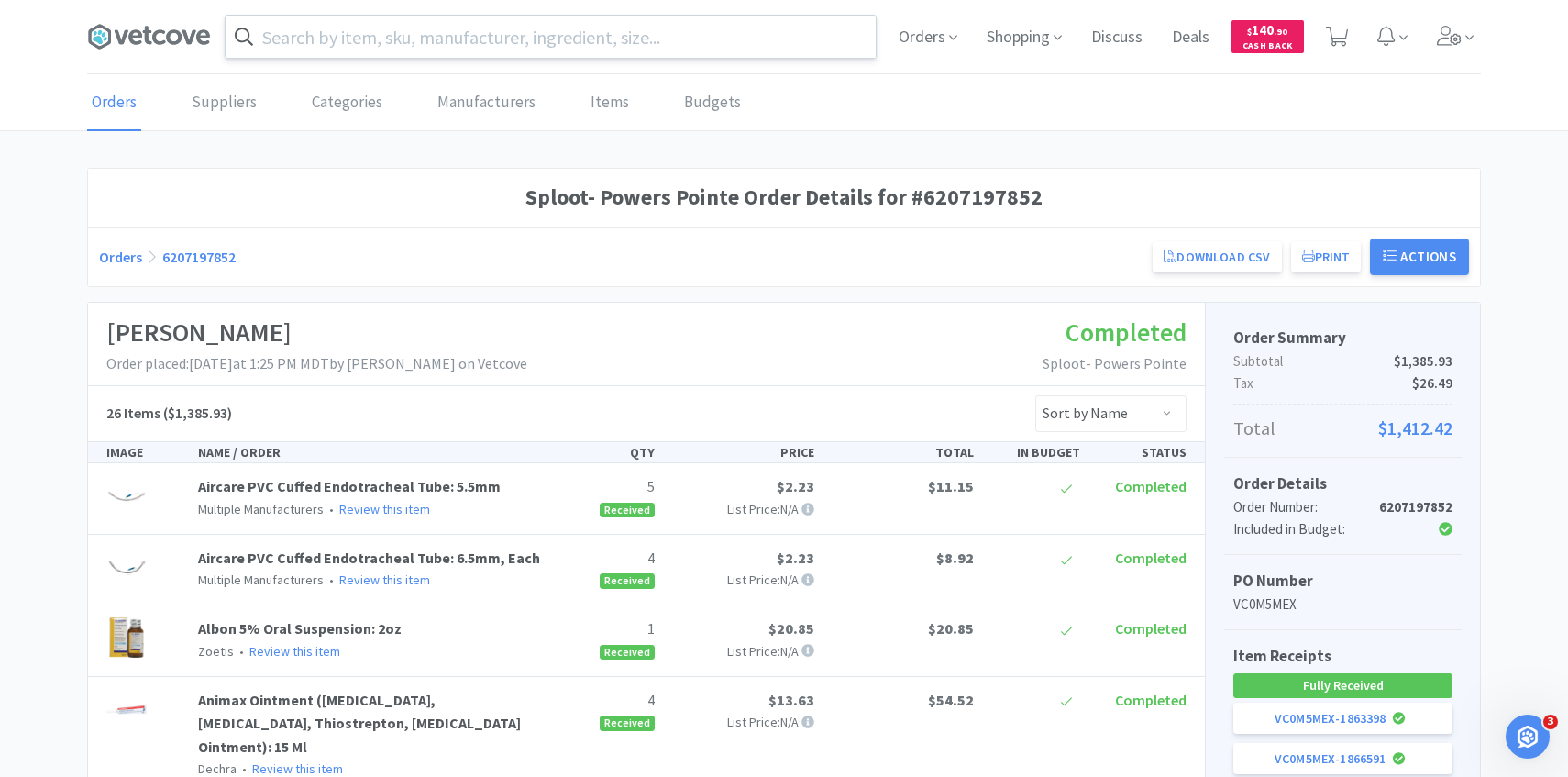
click at [564, 50] on input "text" at bounding box center [551, 37] width 651 height 42
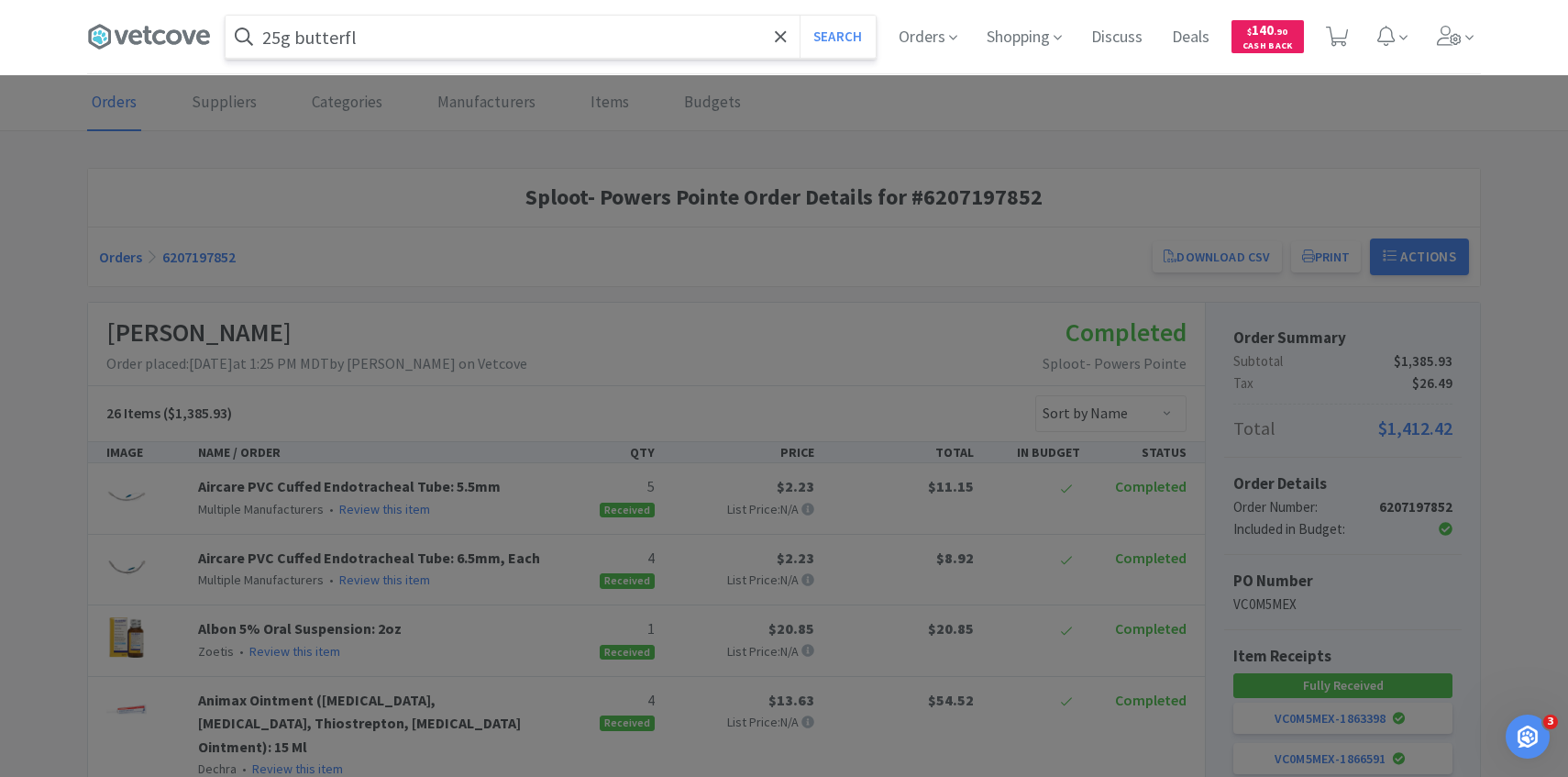
click at [799, 16] on button "Search" at bounding box center [837, 37] width 76 height 42
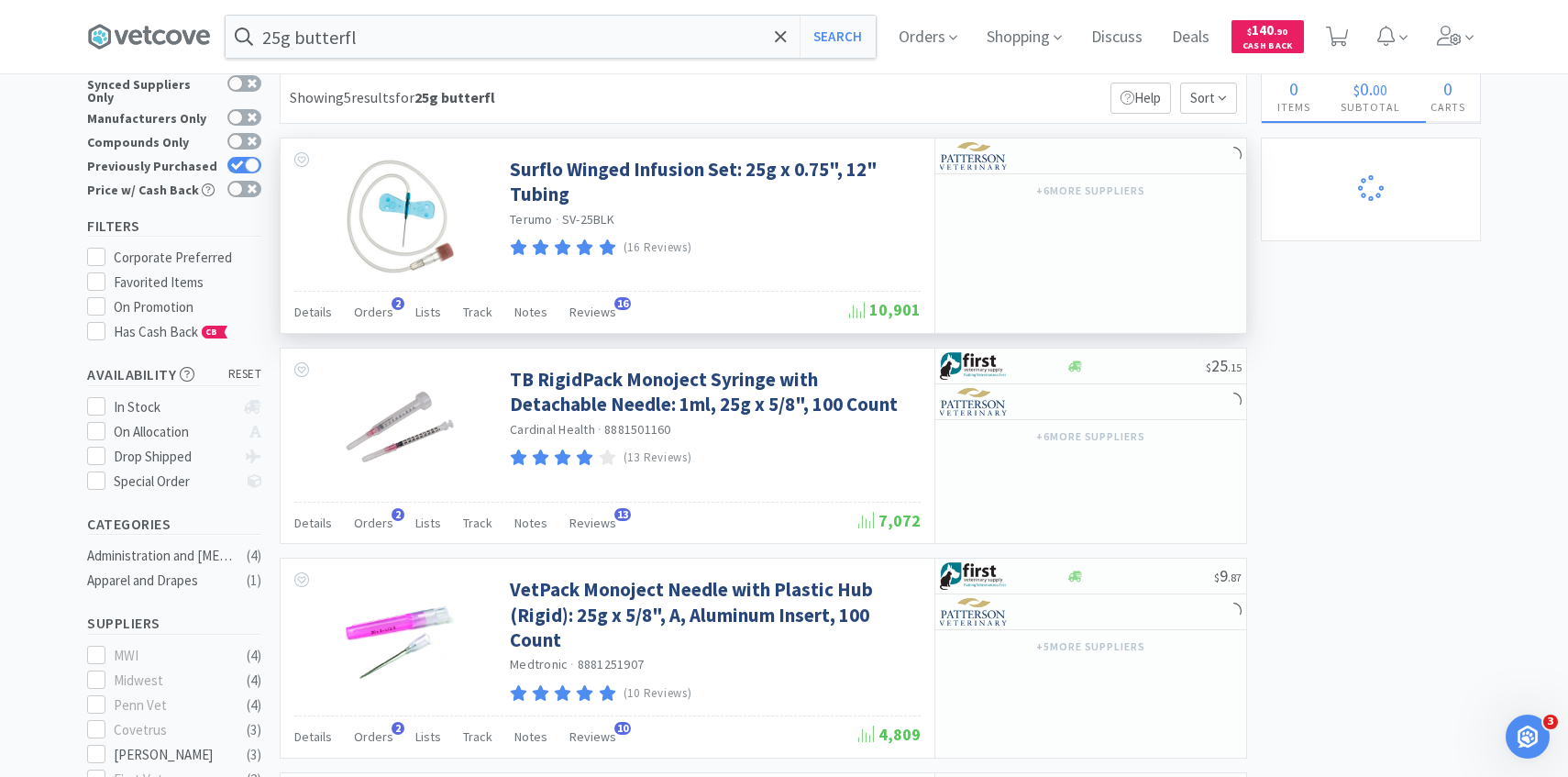
scroll to position [39, 0]
click at [368, 323] on div "Orders 2" at bounding box center [373, 313] width 39 height 35
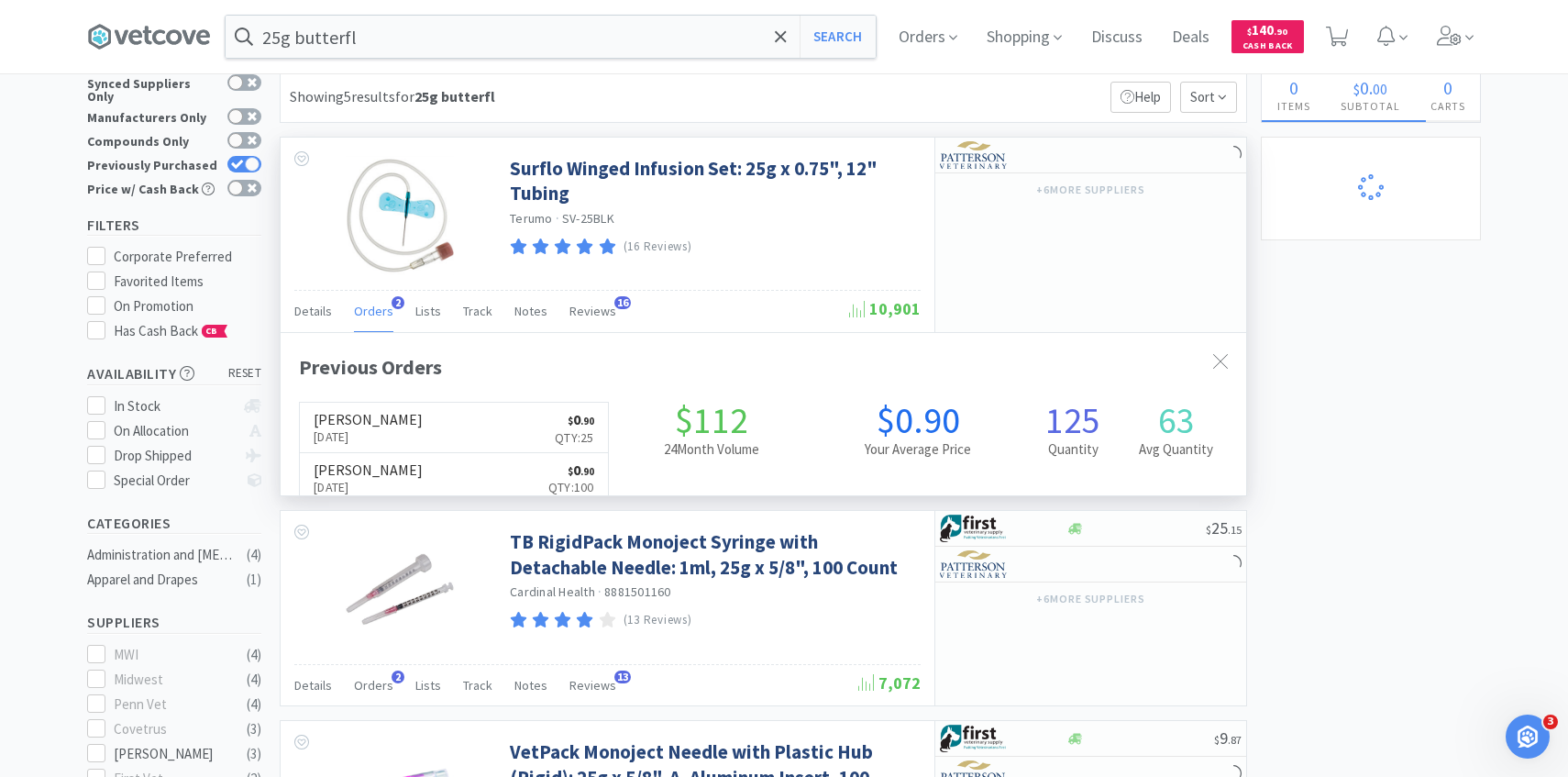
scroll to position [475, 965]
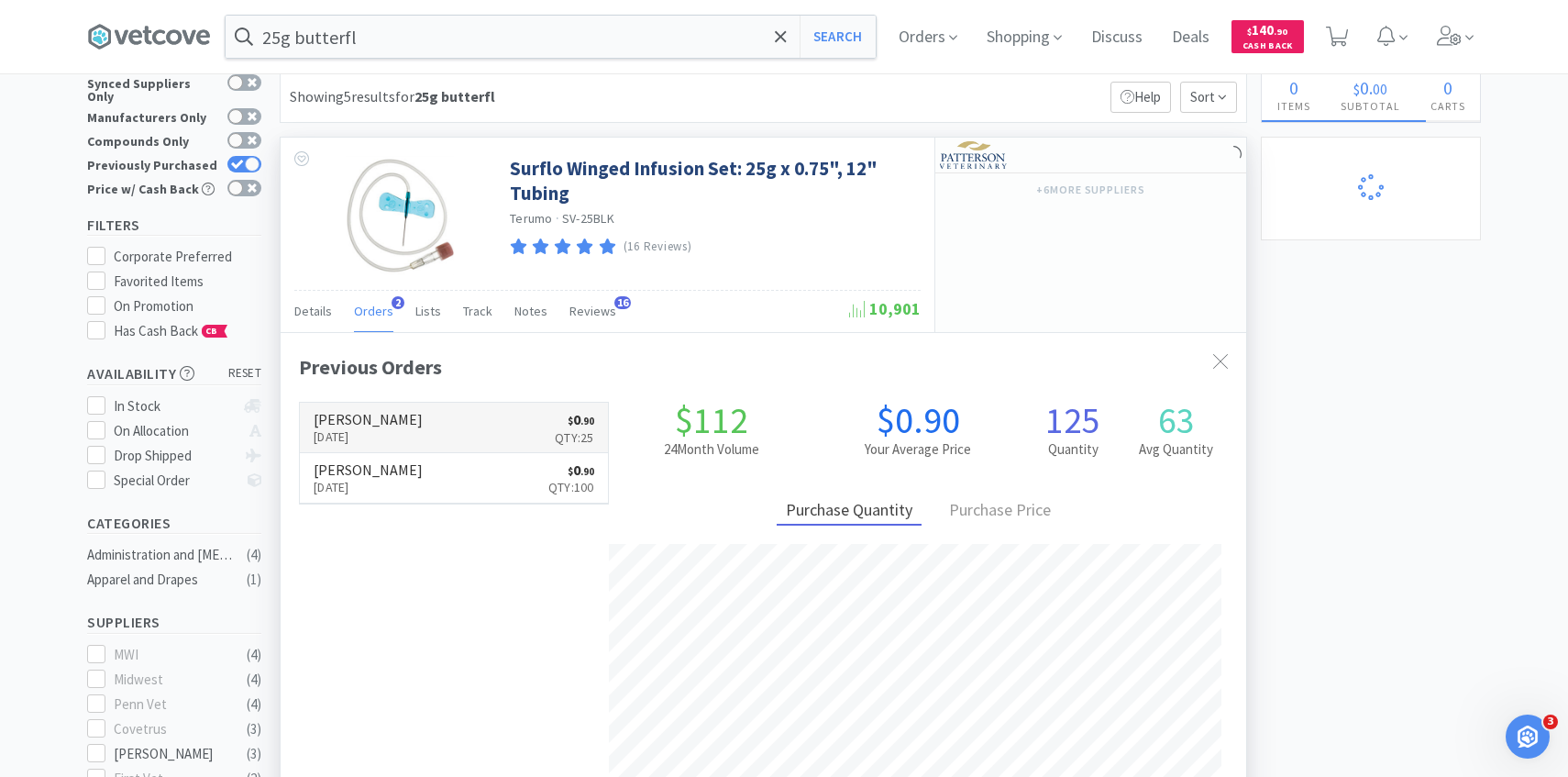
click at [385, 426] on h6 "[PERSON_NAME]" at bounding box center [368, 419] width 109 height 15
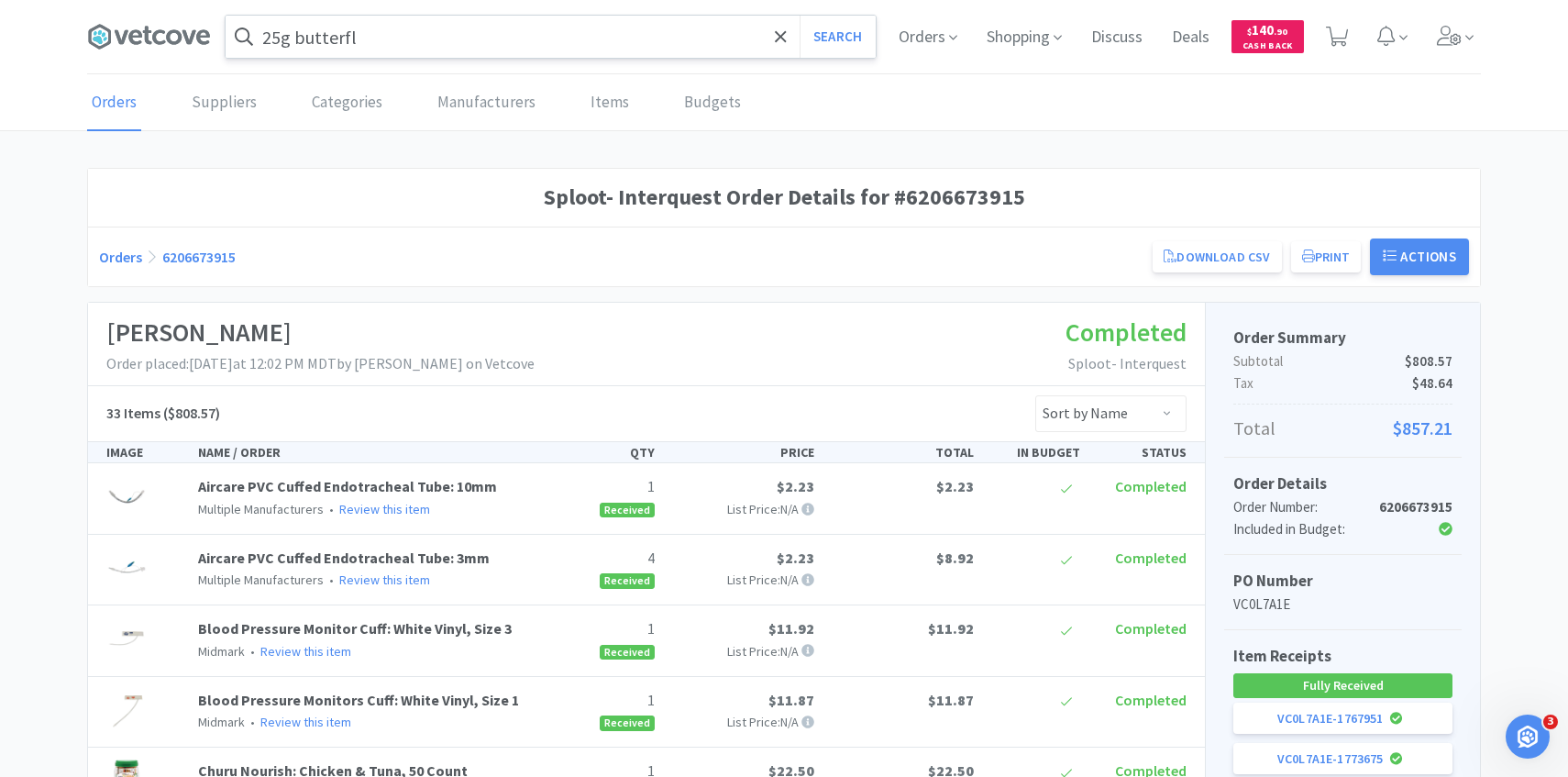
click at [401, 50] on input "25g butterfl" at bounding box center [551, 37] width 651 height 42
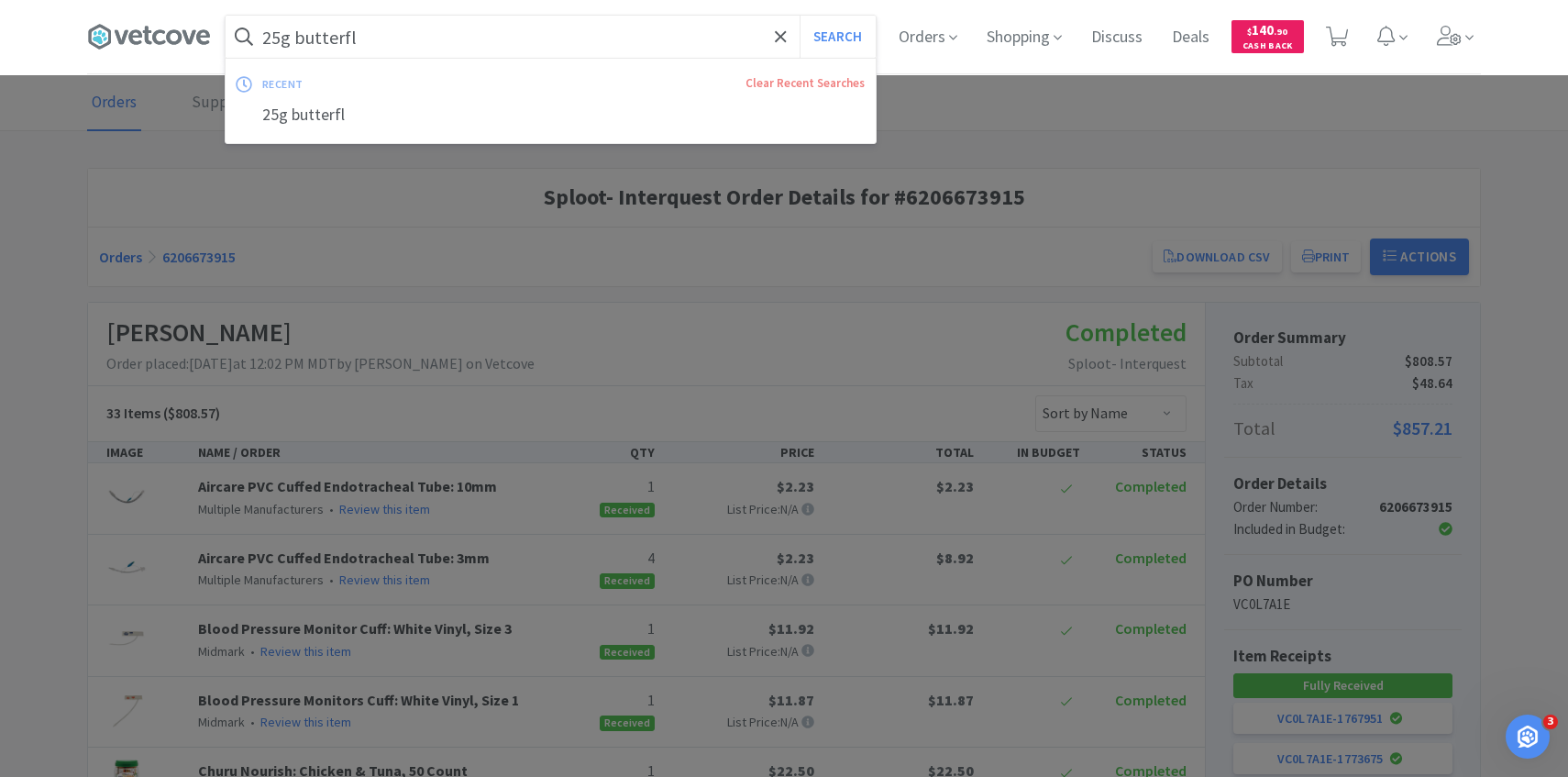
click at [357, 50] on input "25g butterfl" at bounding box center [551, 37] width 651 height 42
type input "25g butterfly"
click at [799, 16] on button "Search" at bounding box center [837, 37] width 76 height 42
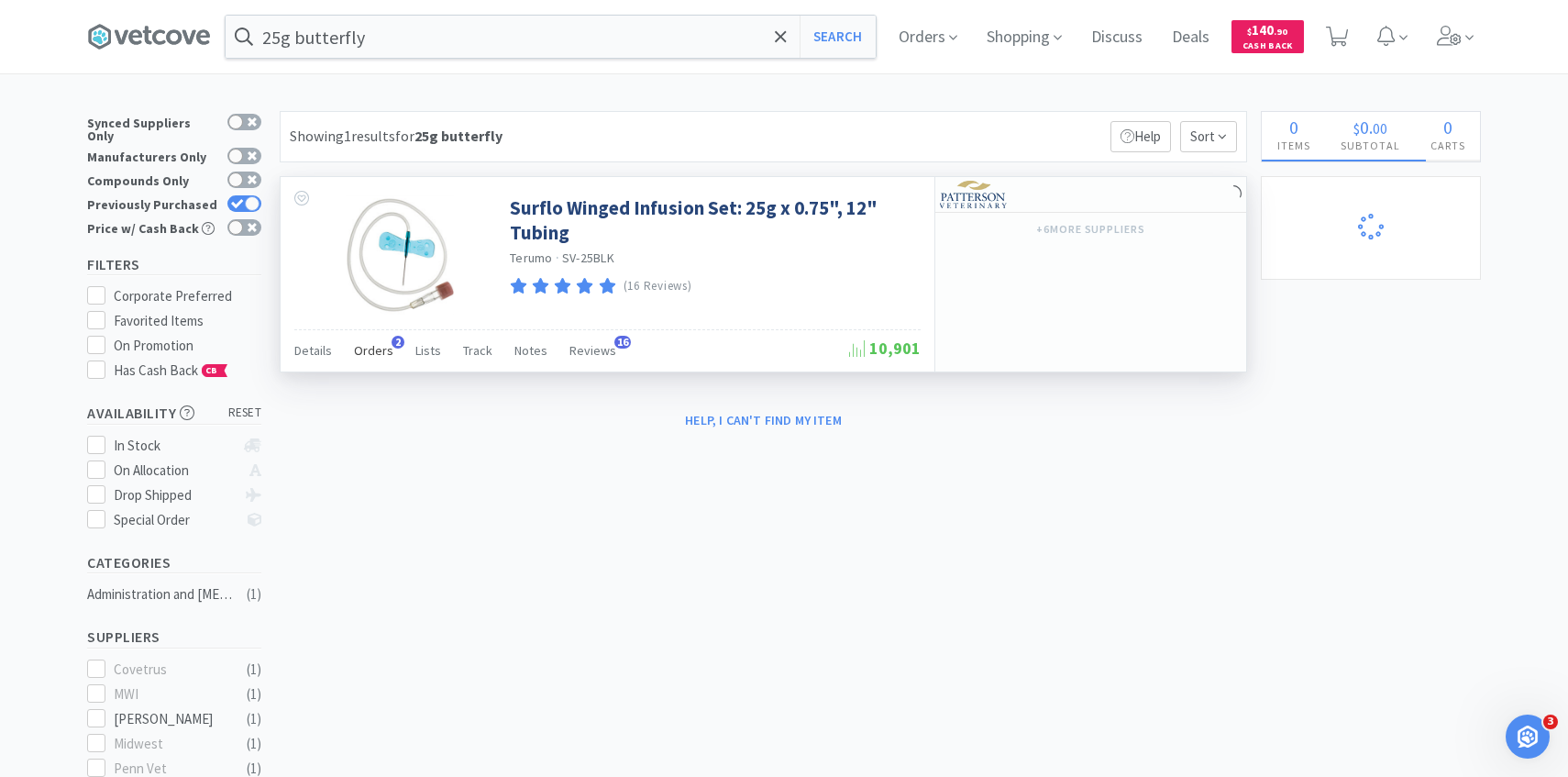
click at [377, 361] on div "Orders 2" at bounding box center [373, 353] width 39 height 35
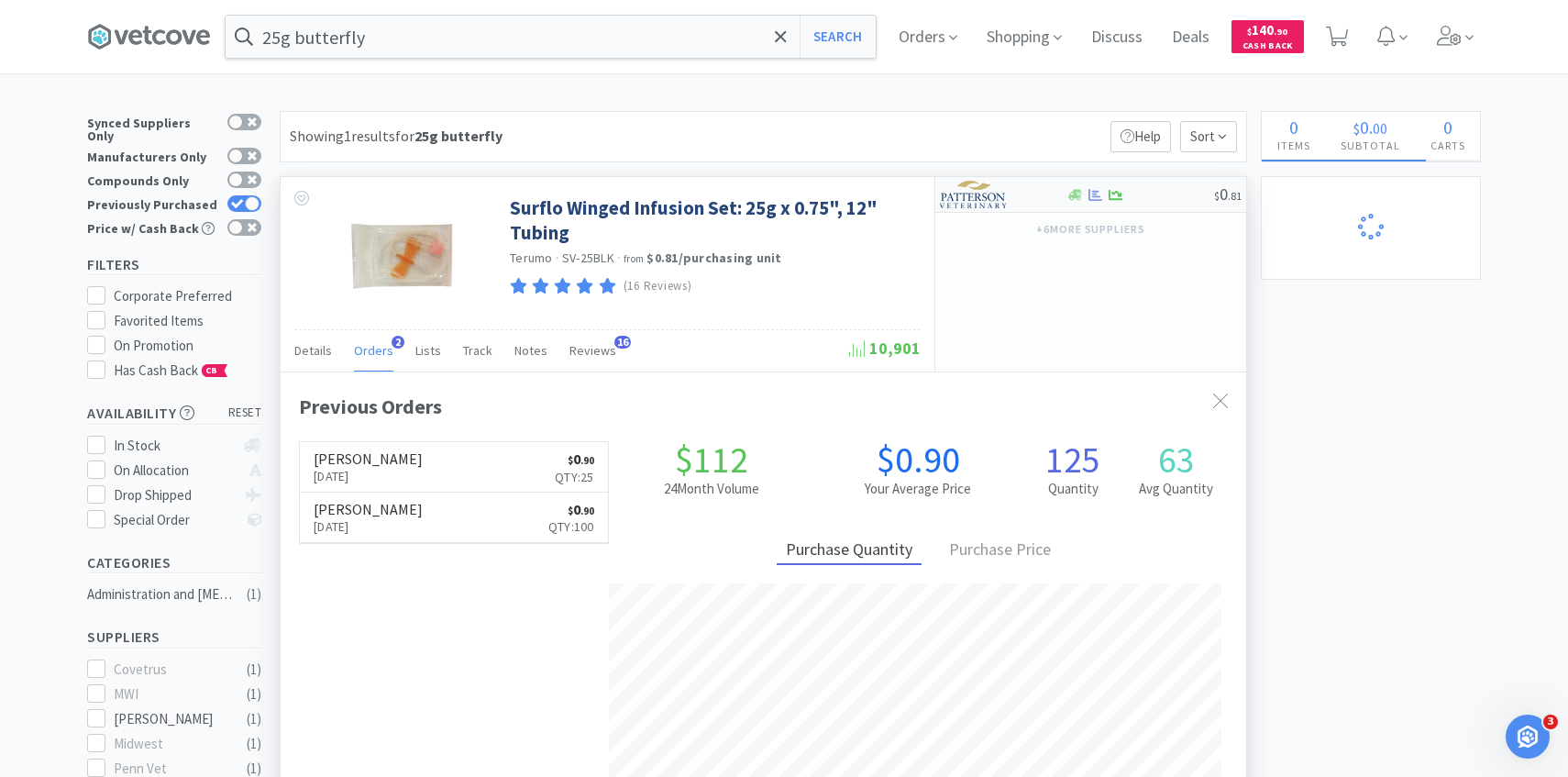
scroll to position [475, 965]
click at [978, 205] on img at bounding box center [974, 195] width 69 height 28
select select "1"
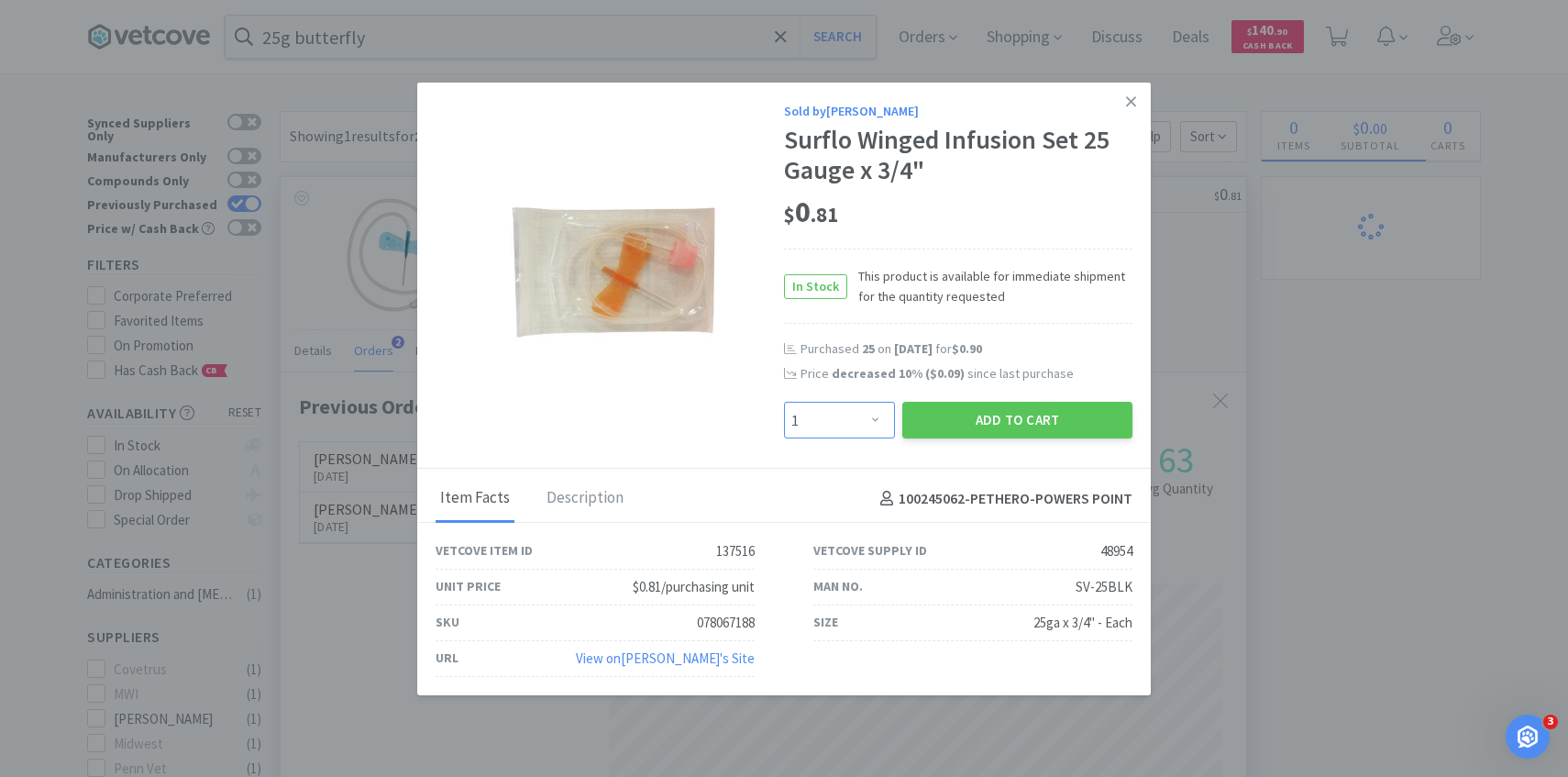
click at [827, 411] on select "Enter Quantity 1 2 3 4 5 6 7 8 9 10 11 12 13 14 15 16 17 18 19 20 Enter Quantity" at bounding box center [839, 420] width 111 height 37
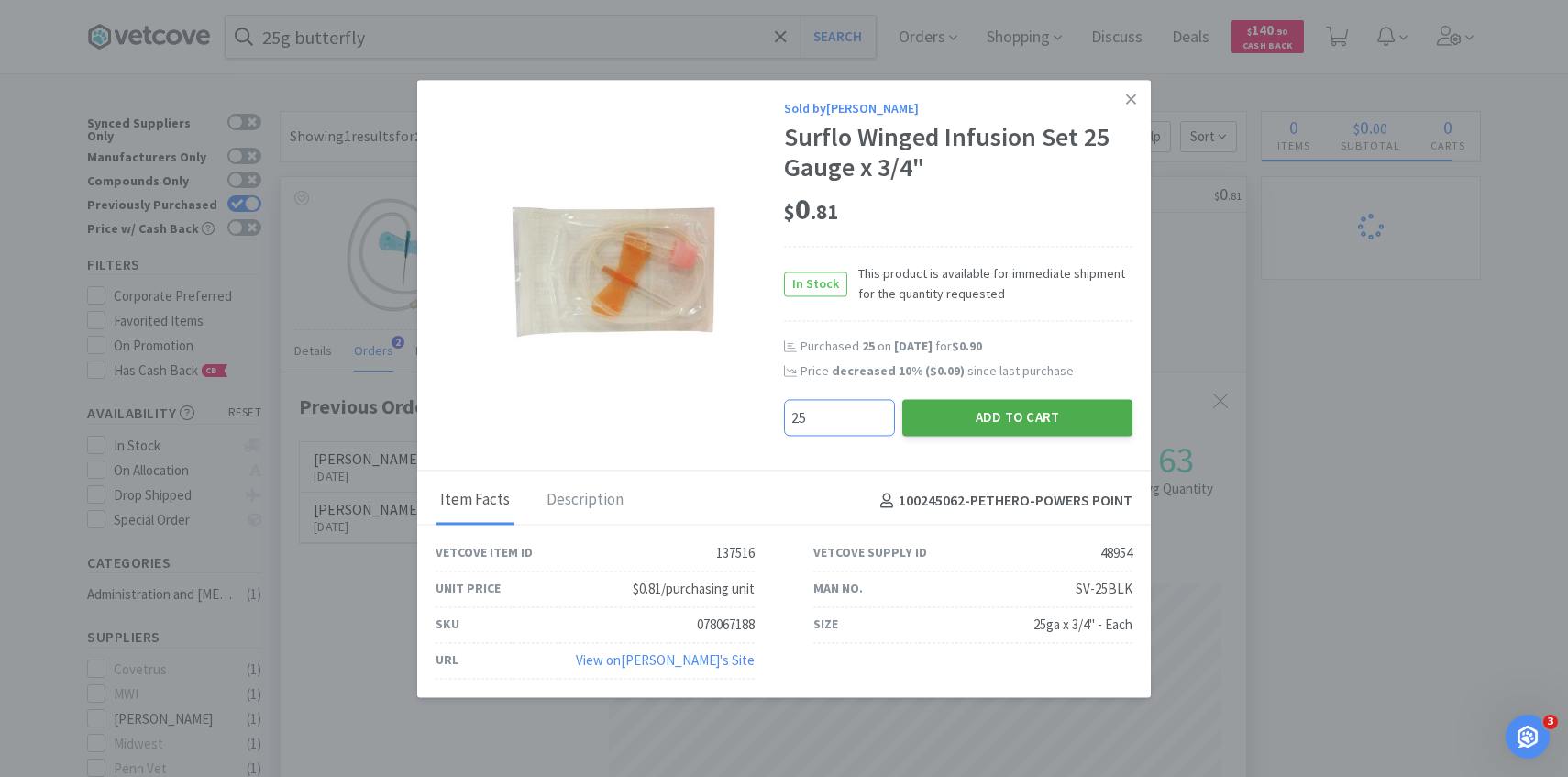
type input "25"
click at [962, 418] on button "Add to Cart" at bounding box center [1017, 418] width 230 height 37
select select "25"
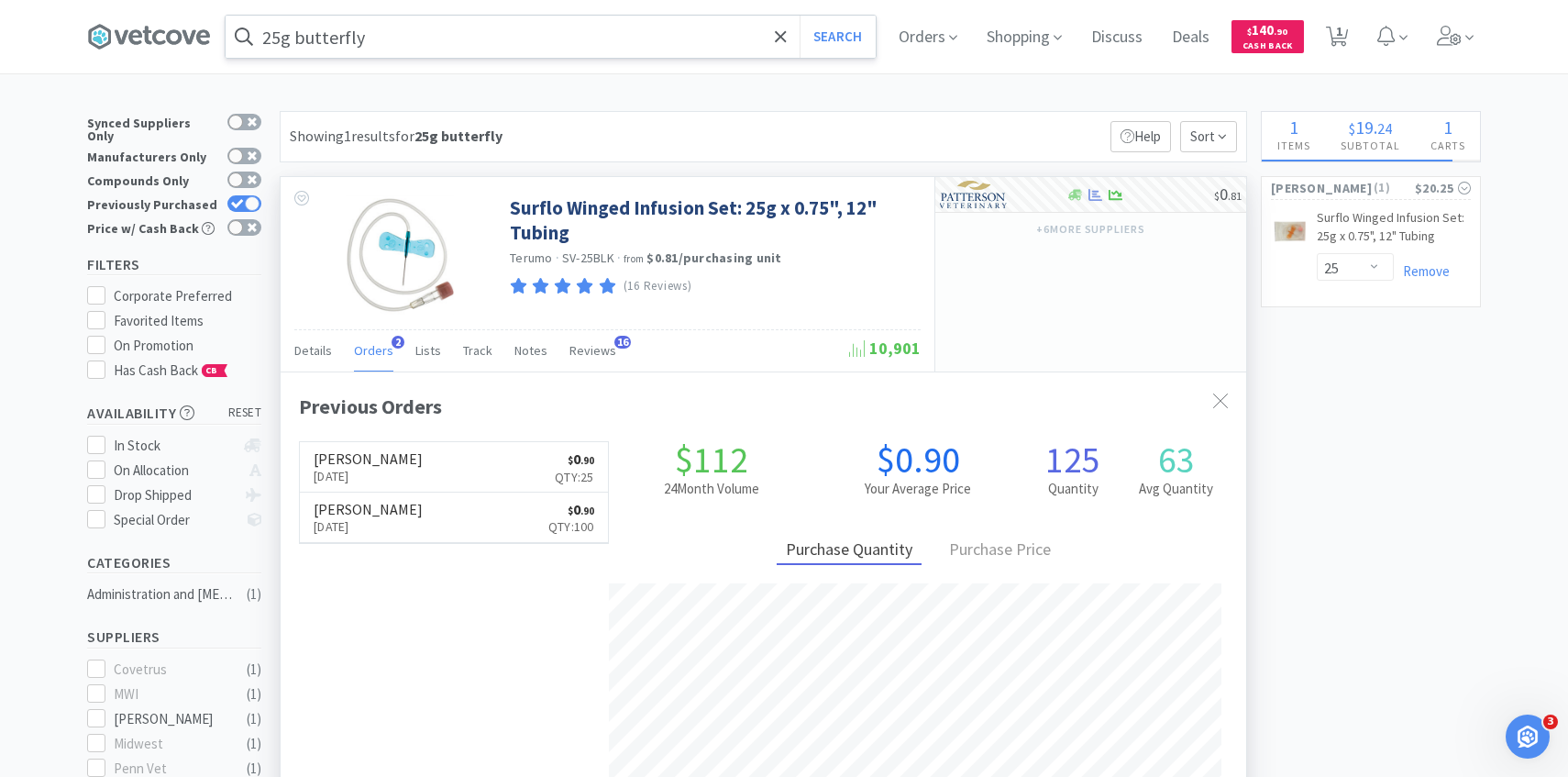
click at [640, 48] on input "25g butterfly" at bounding box center [551, 37] width 651 height 42
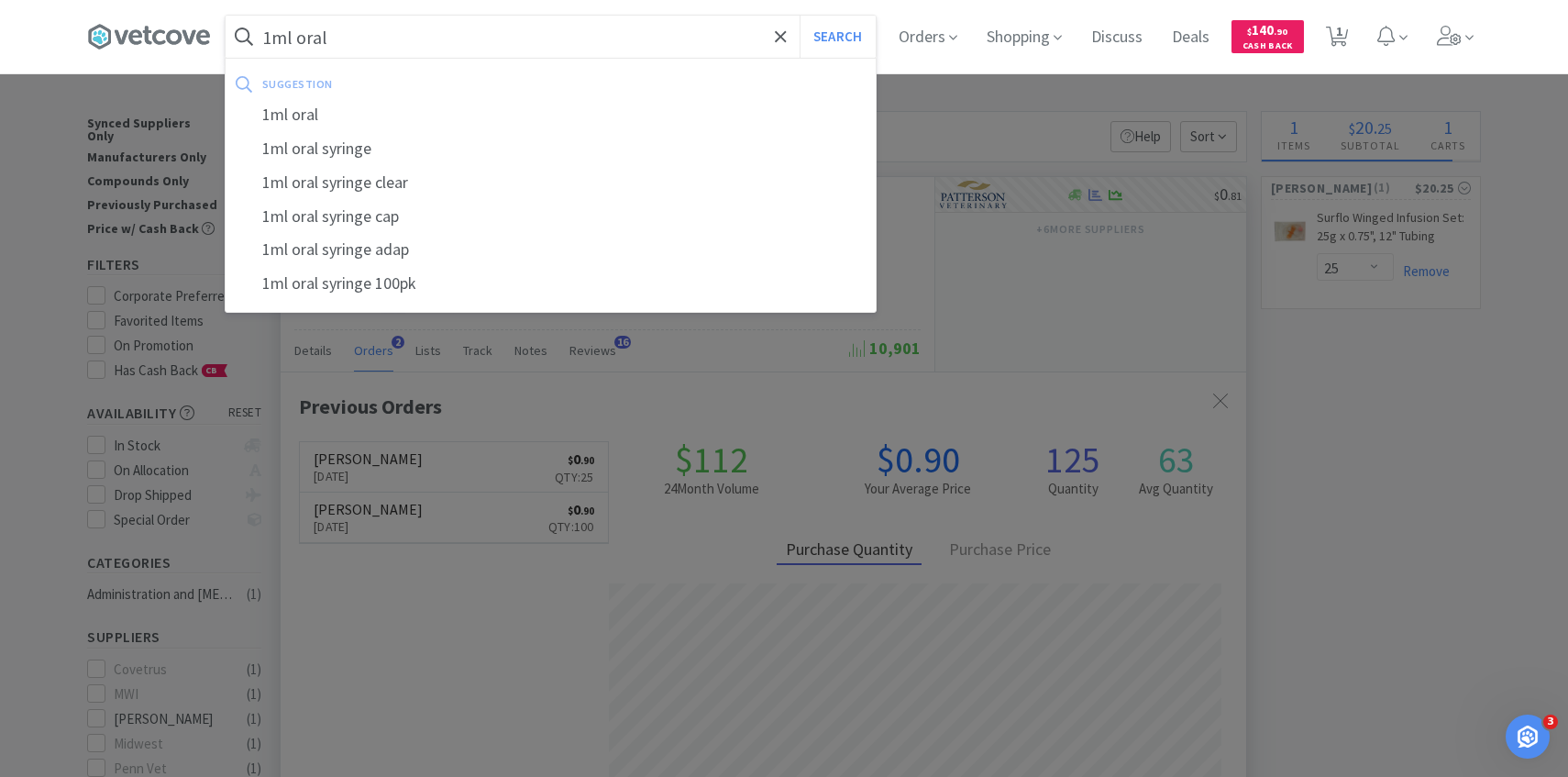
click at [799, 16] on button "Search" at bounding box center [837, 37] width 76 height 42
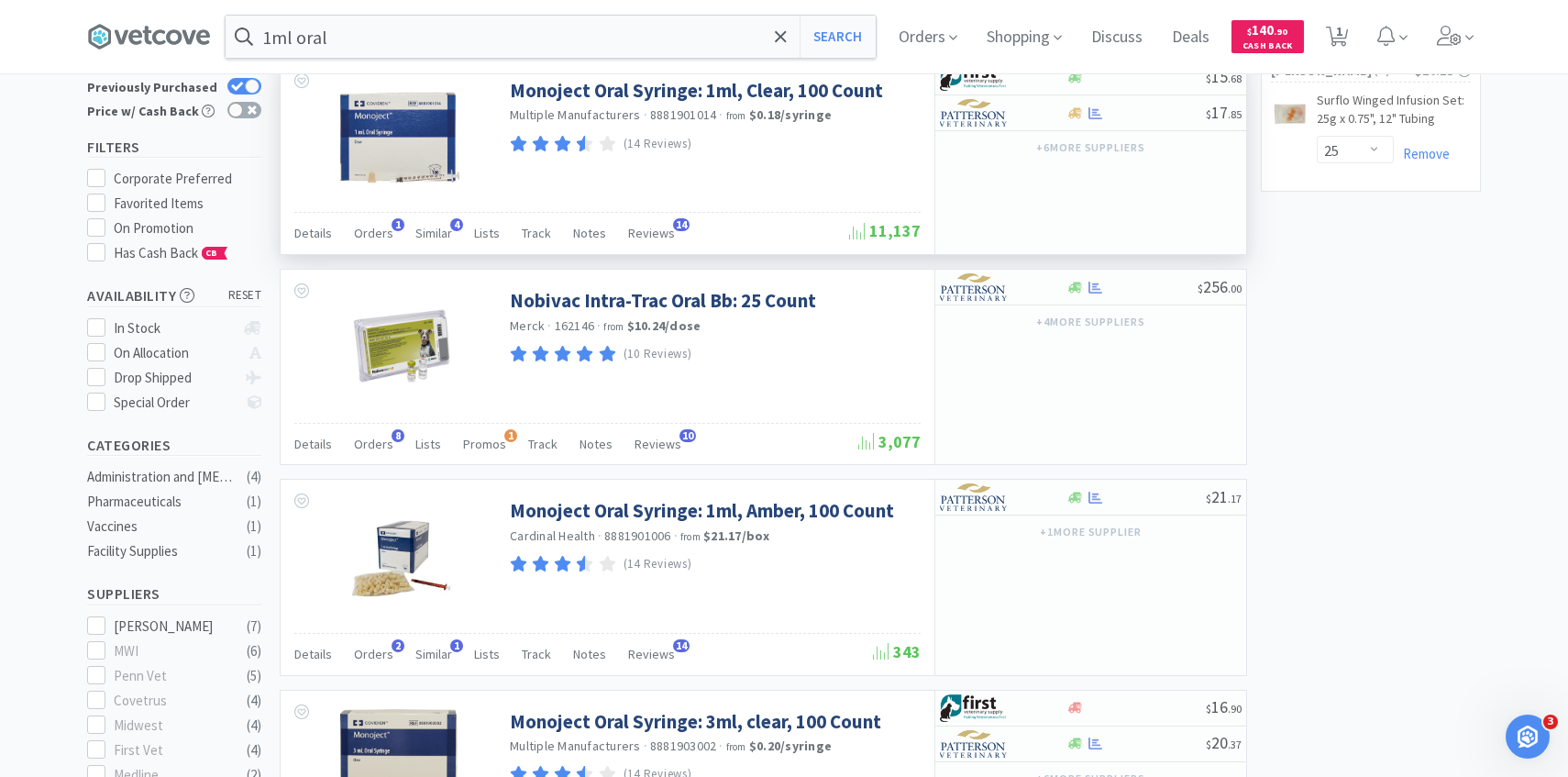
scroll to position [128, 0]
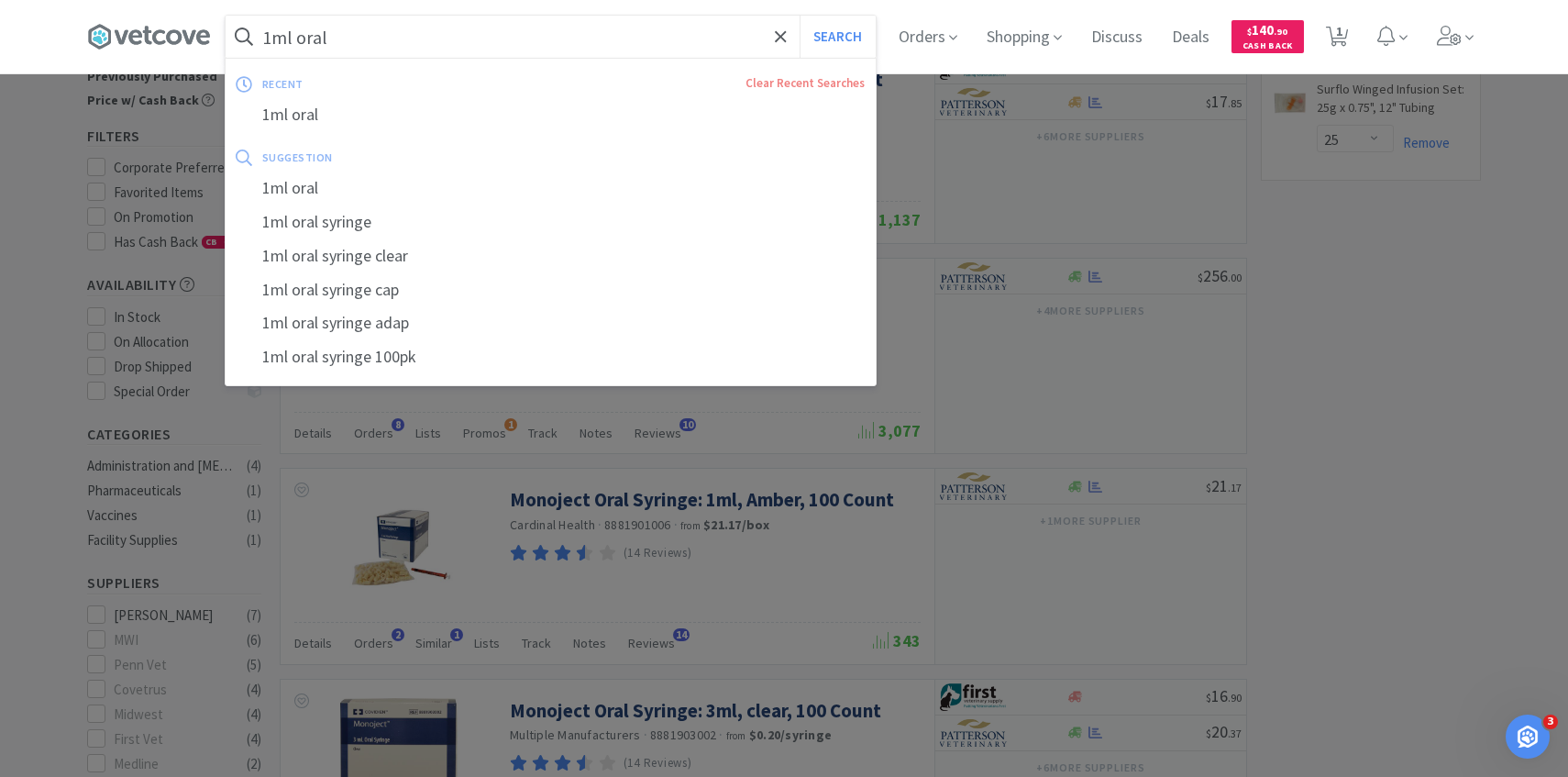
click at [615, 40] on input "1ml oral" at bounding box center [551, 37] width 651 height 42
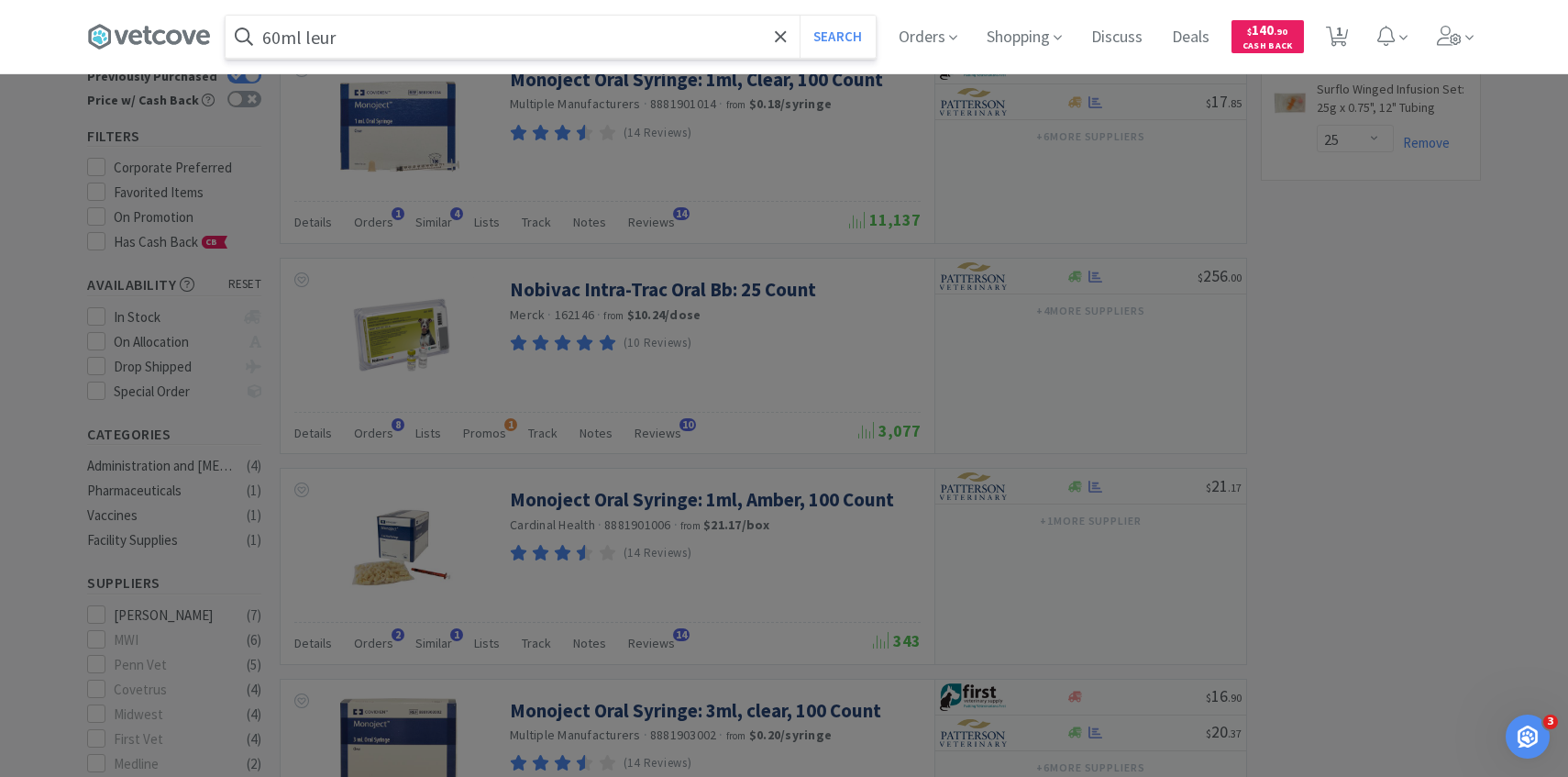
type input "60ml leur"
click at [799, 16] on button "Search" at bounding box center [837, 37] width 76 height 42
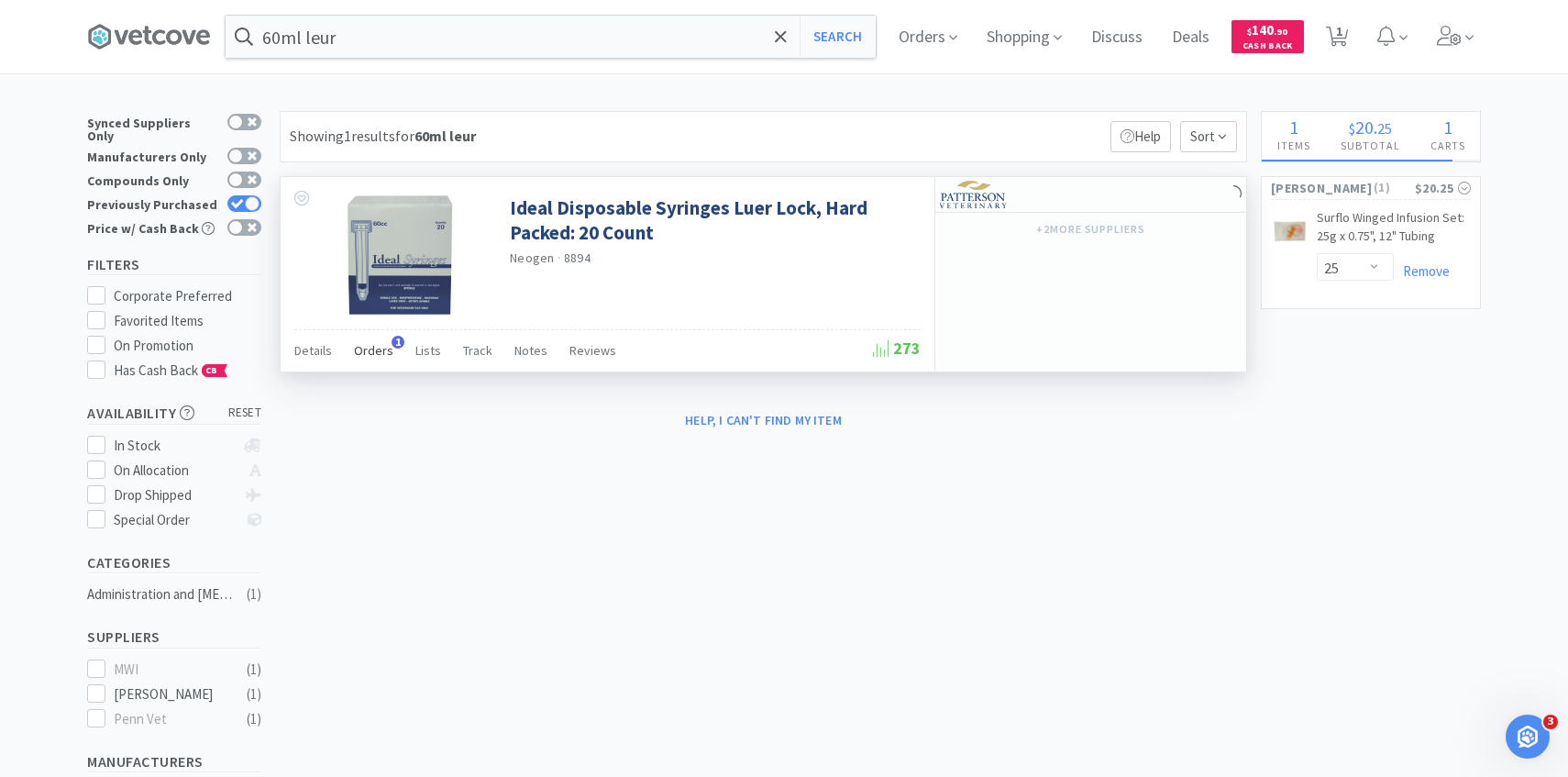
click at [367, 353] on span "Orders" at bounding box center [373, 350] width 39 height 17
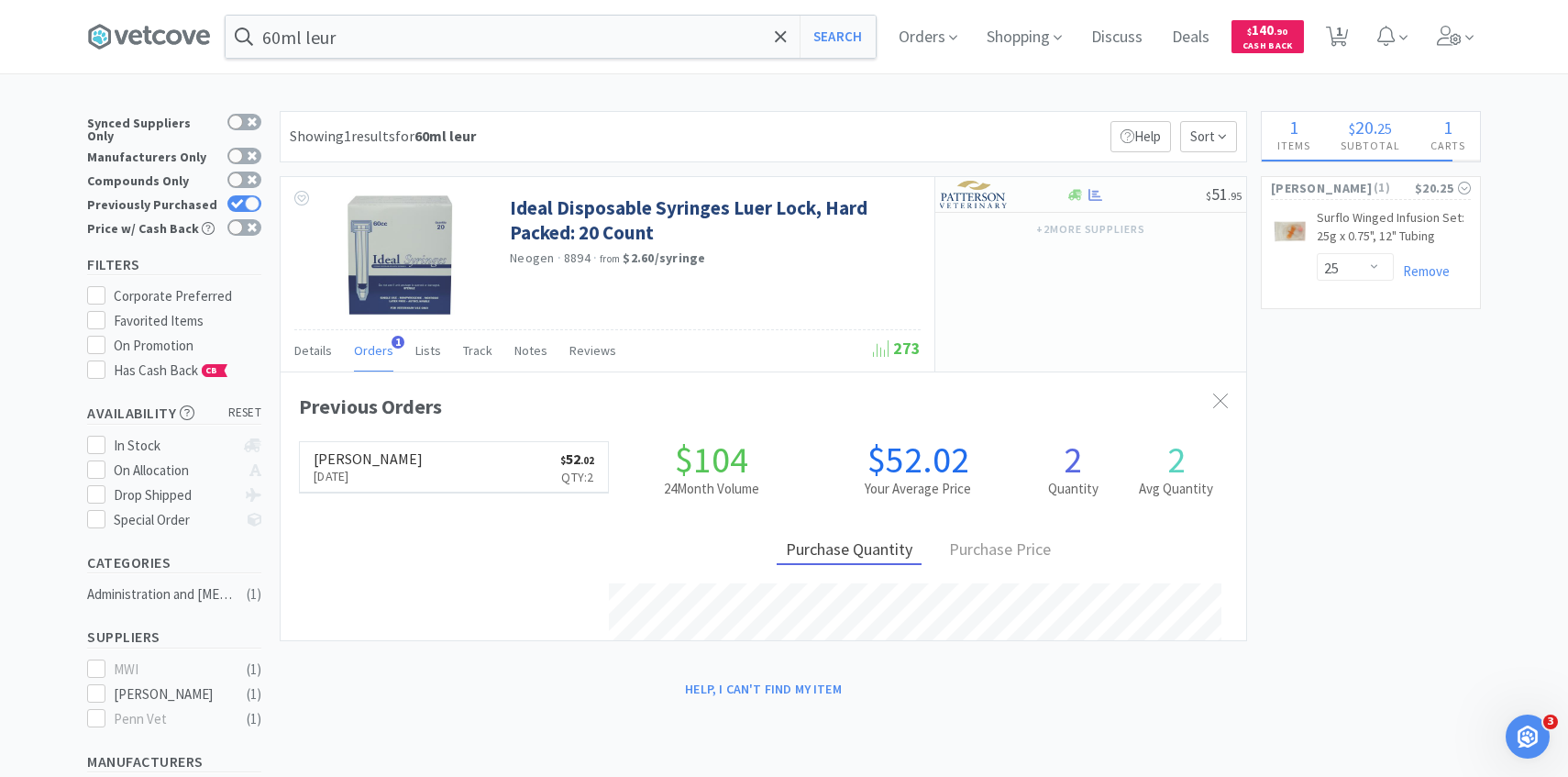
scroll to position [475, 965]
click at [985, 192] on img at bounding box center [974, 195] width 69 height 28
select select "1"
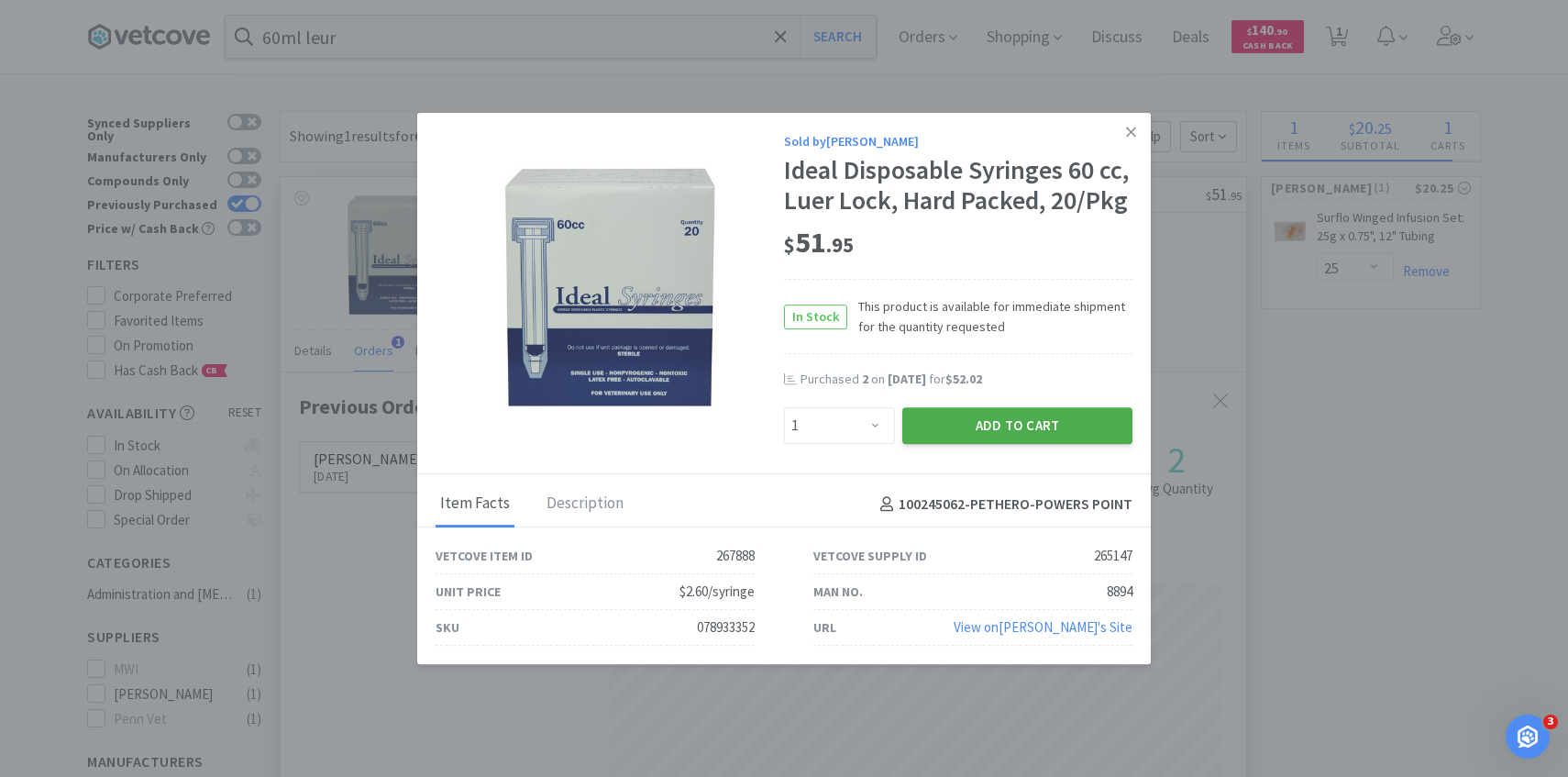
click at [974, 422] on button "Add to Cart" at bounding box center [1017, 425] width 230 height 37
select select "1"
select select "25"
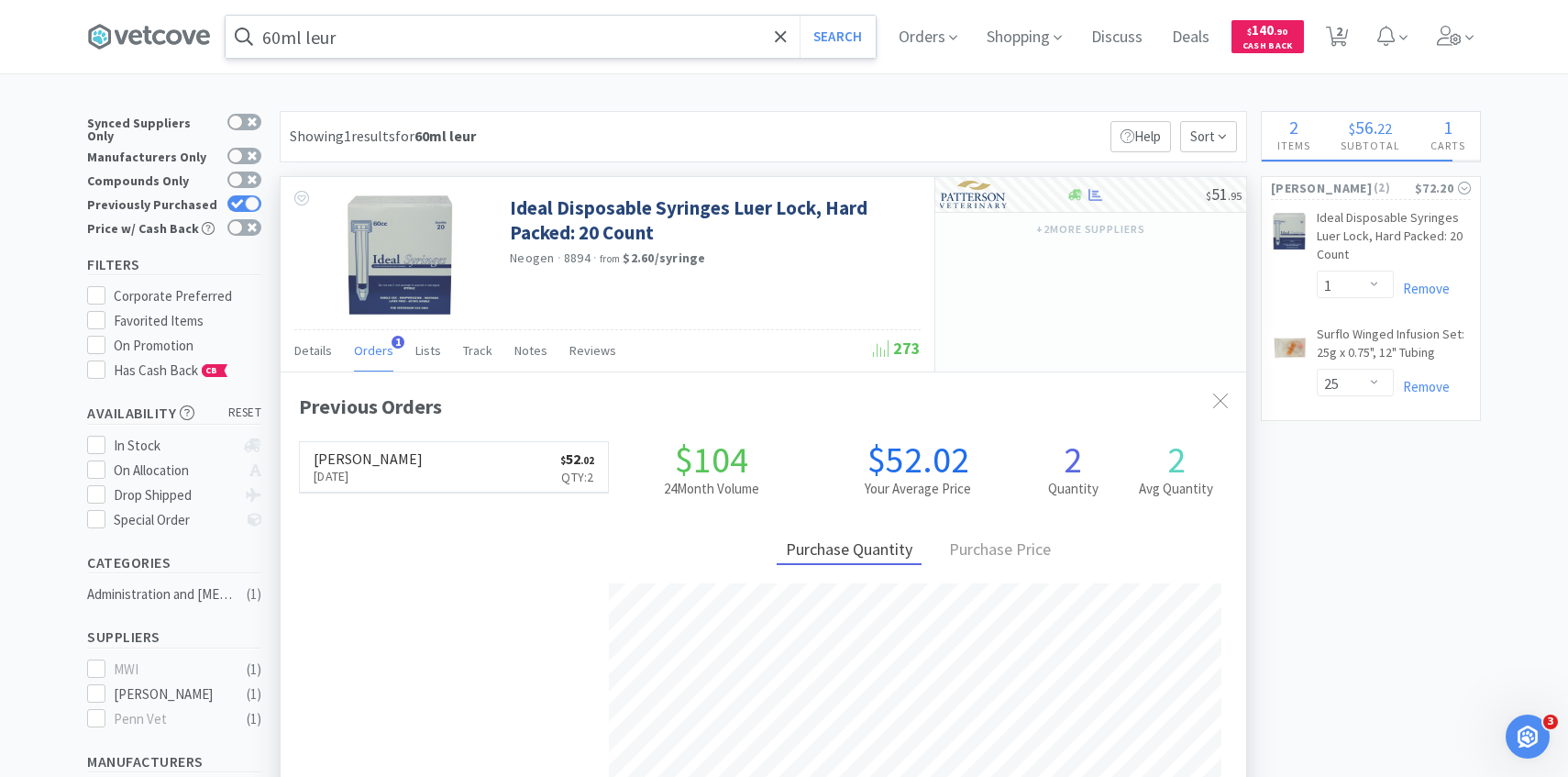
click at [408, 49] on input "60ml leur" at bounding box center [551, 37] width 651 height 42
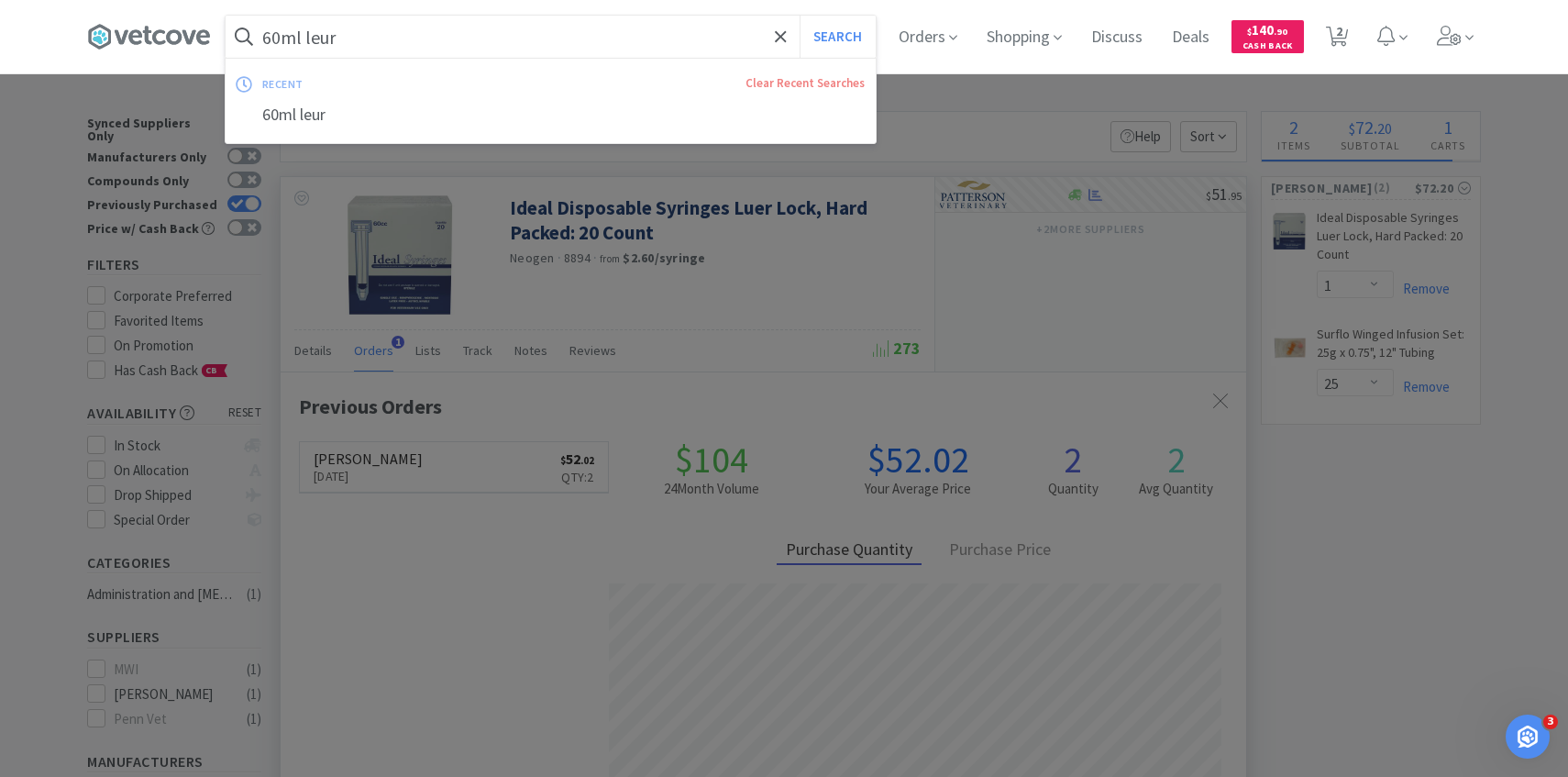
paste input "22 G 1""
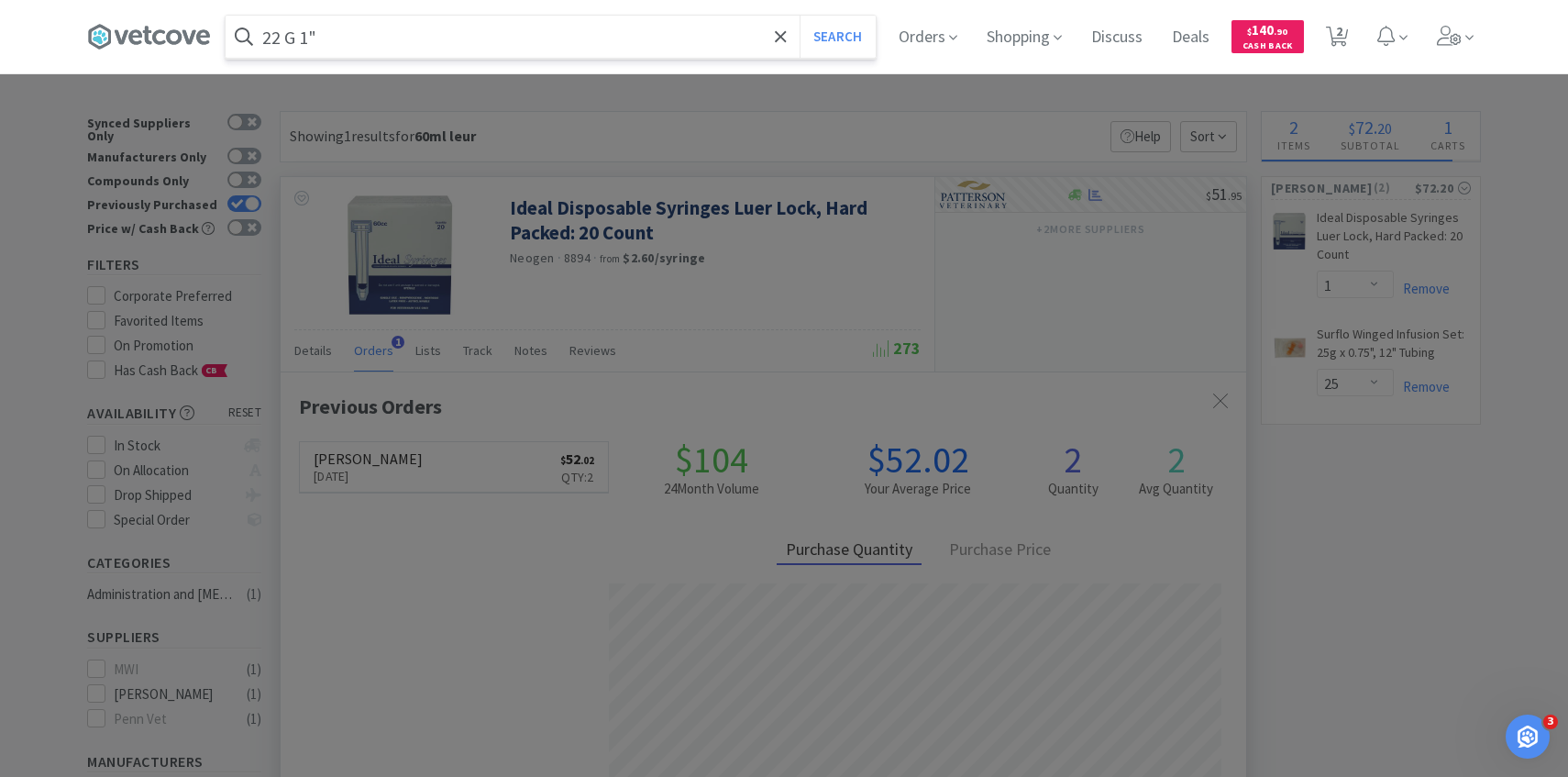
type input "22 G 1""
click at [799, 16] on button "Search" at bounding box center [837, 37] width 76 height 42
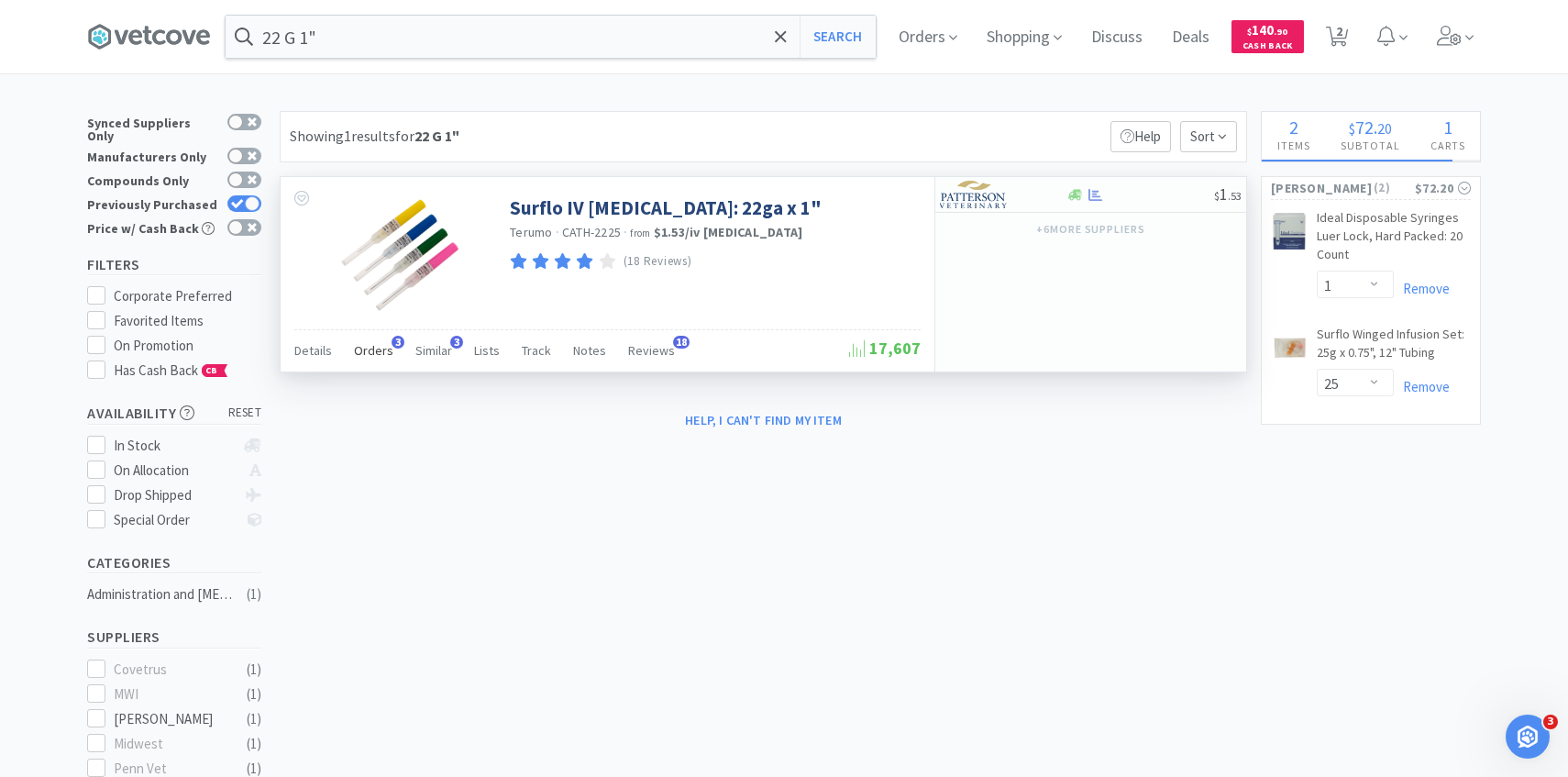
click at [384, 346] on span "Orders" at bounding box center [373, 350] width 39 height 17
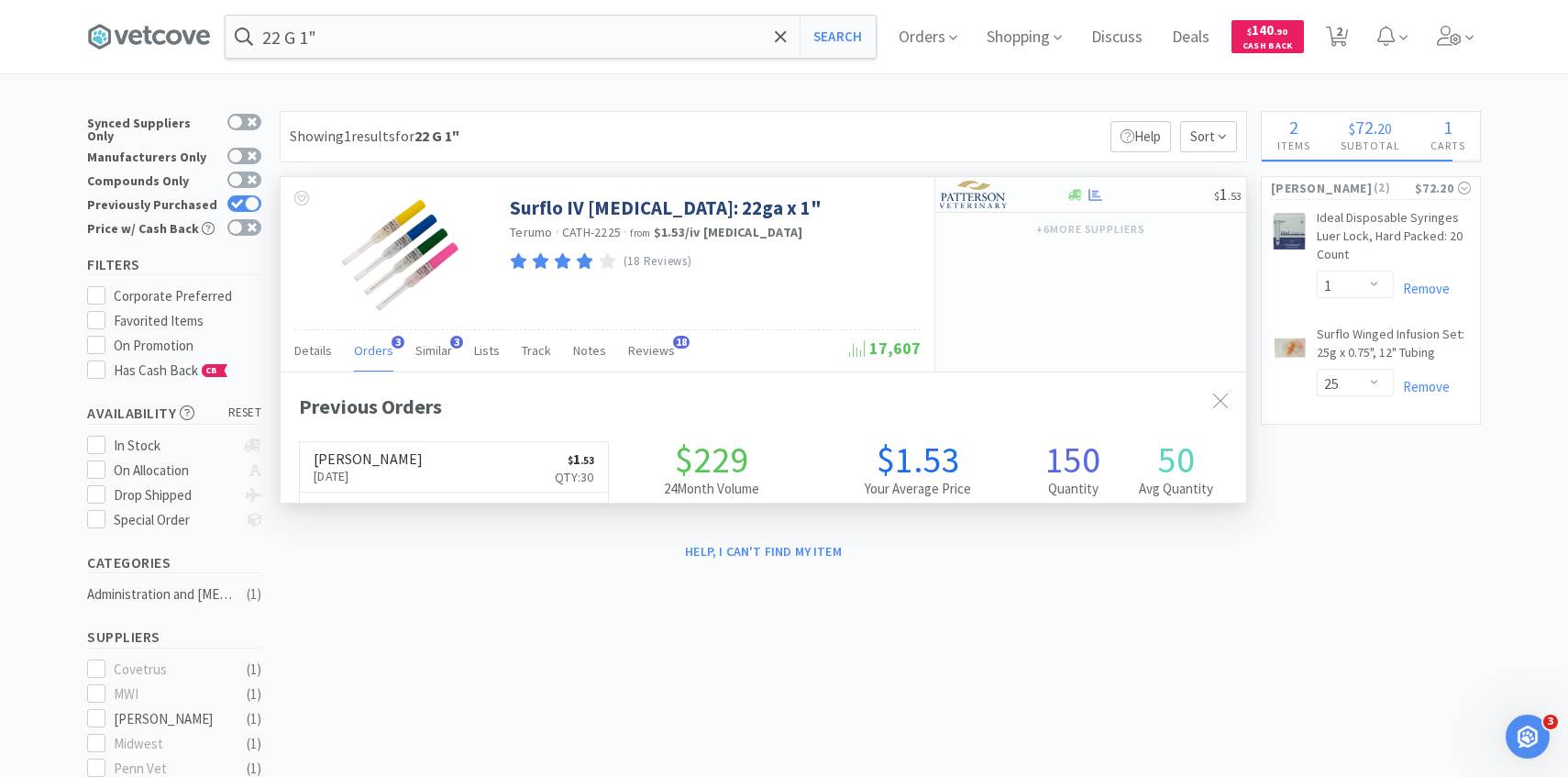
scroll to position [475, 965]
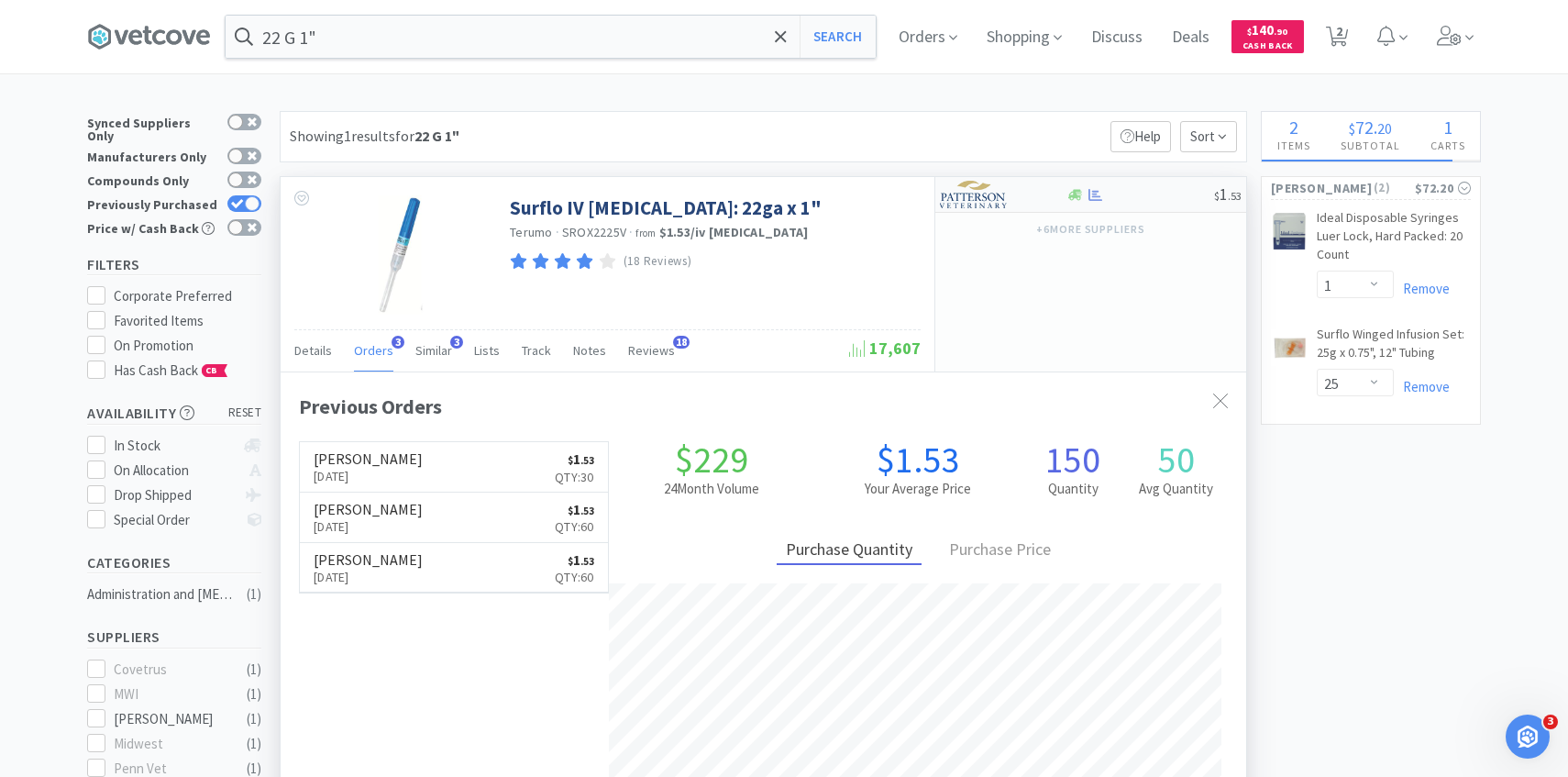
click at [941, 197] on img at bounding box center [974, 195] width 69 height 28
select select "1"
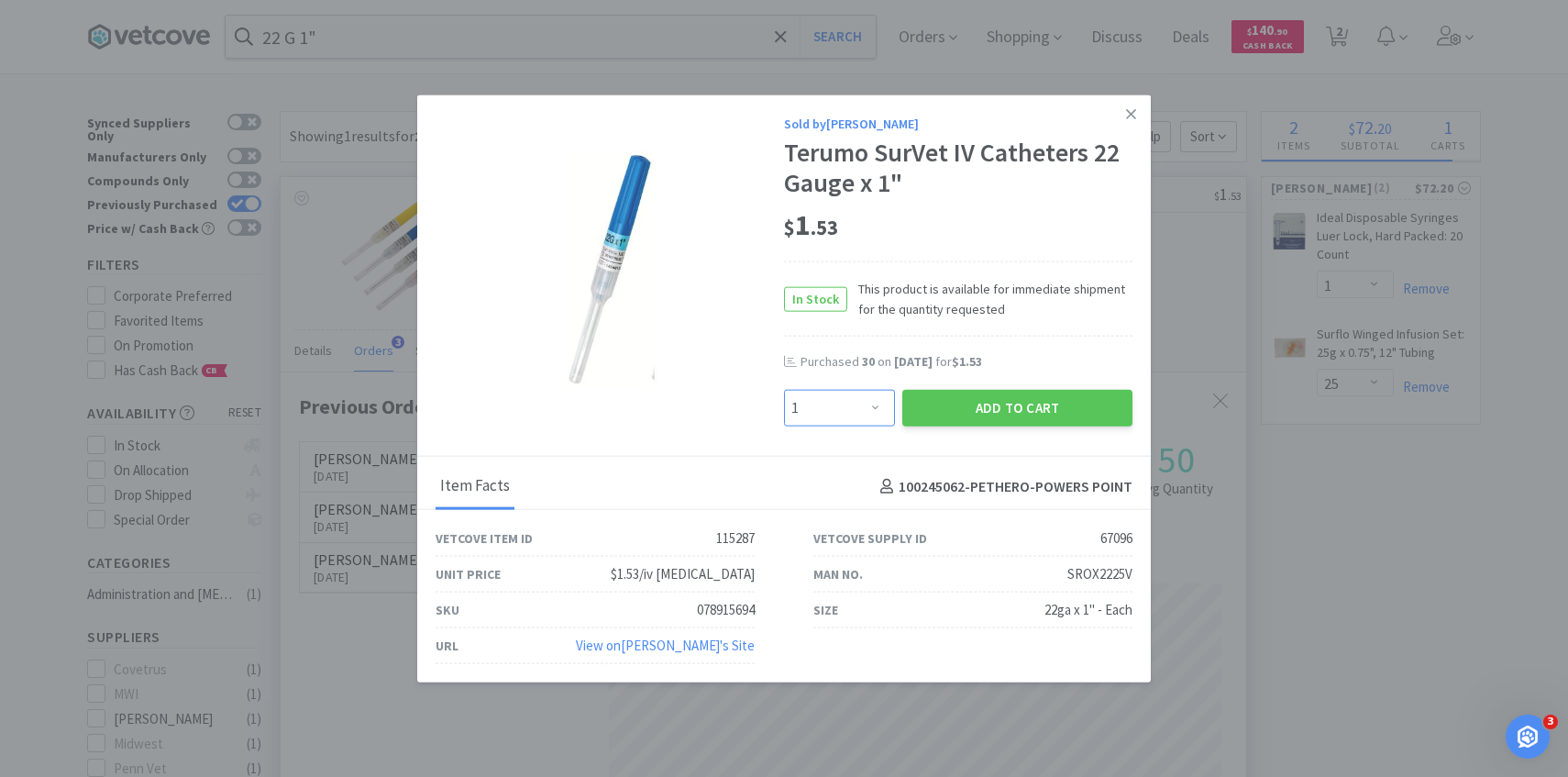
click at [872, 407] on select "Enter Quantity 1 2 3 4 5 6 7 8 9 10 11 12 13 14 15 16 17 18 19 20 Enter Quantity" at bounding box center [839, 408] width 111 height 37
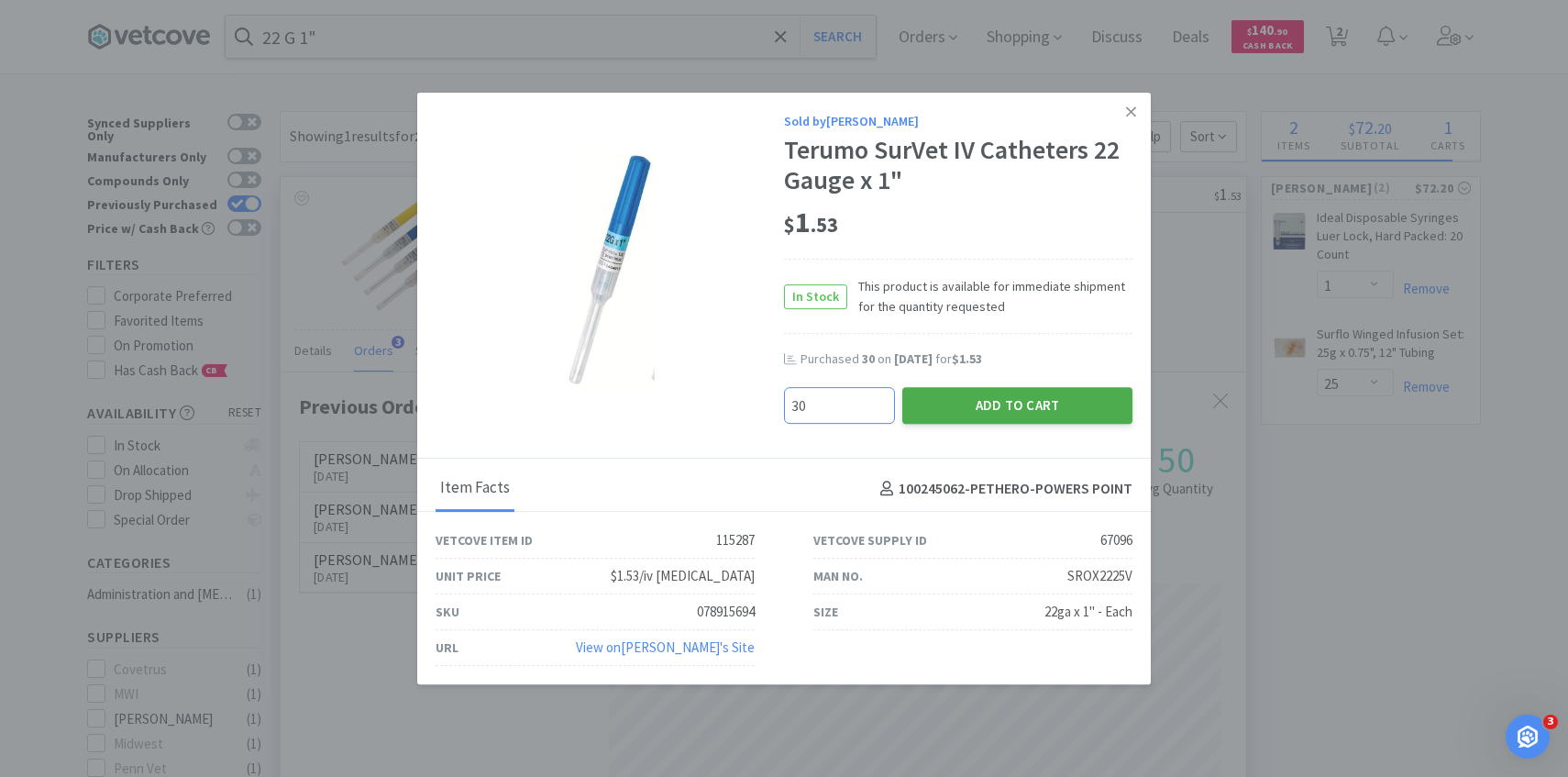
type input "30"
click at [1037, 407] on button "Add to Cart" at bounding box center [1017, 405] width 230 height 37
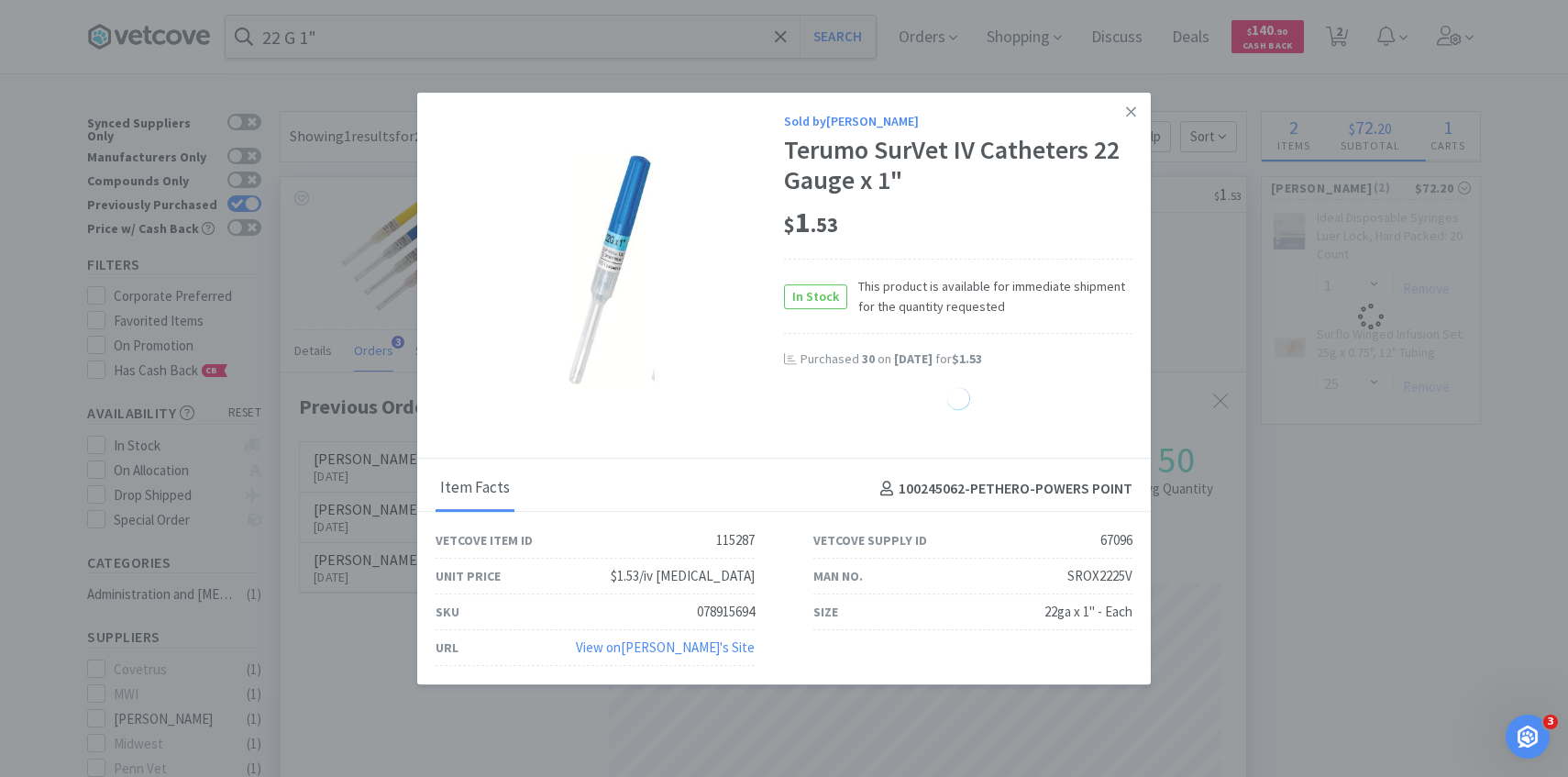
select select "30"
select select "25"
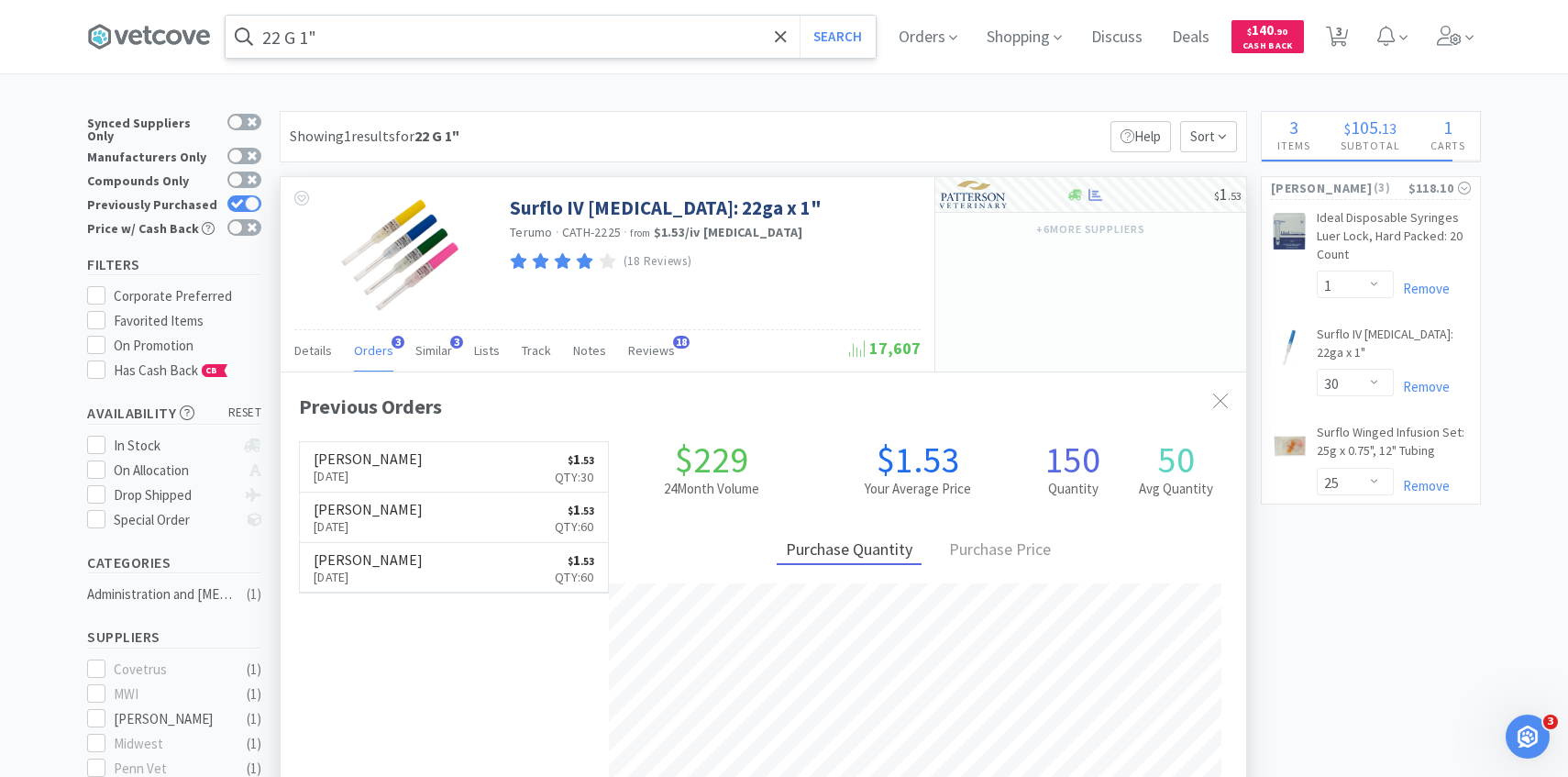
click at [576, 47] on input "22 G 1"" at bounding box center [551, 37] width 651 height 42
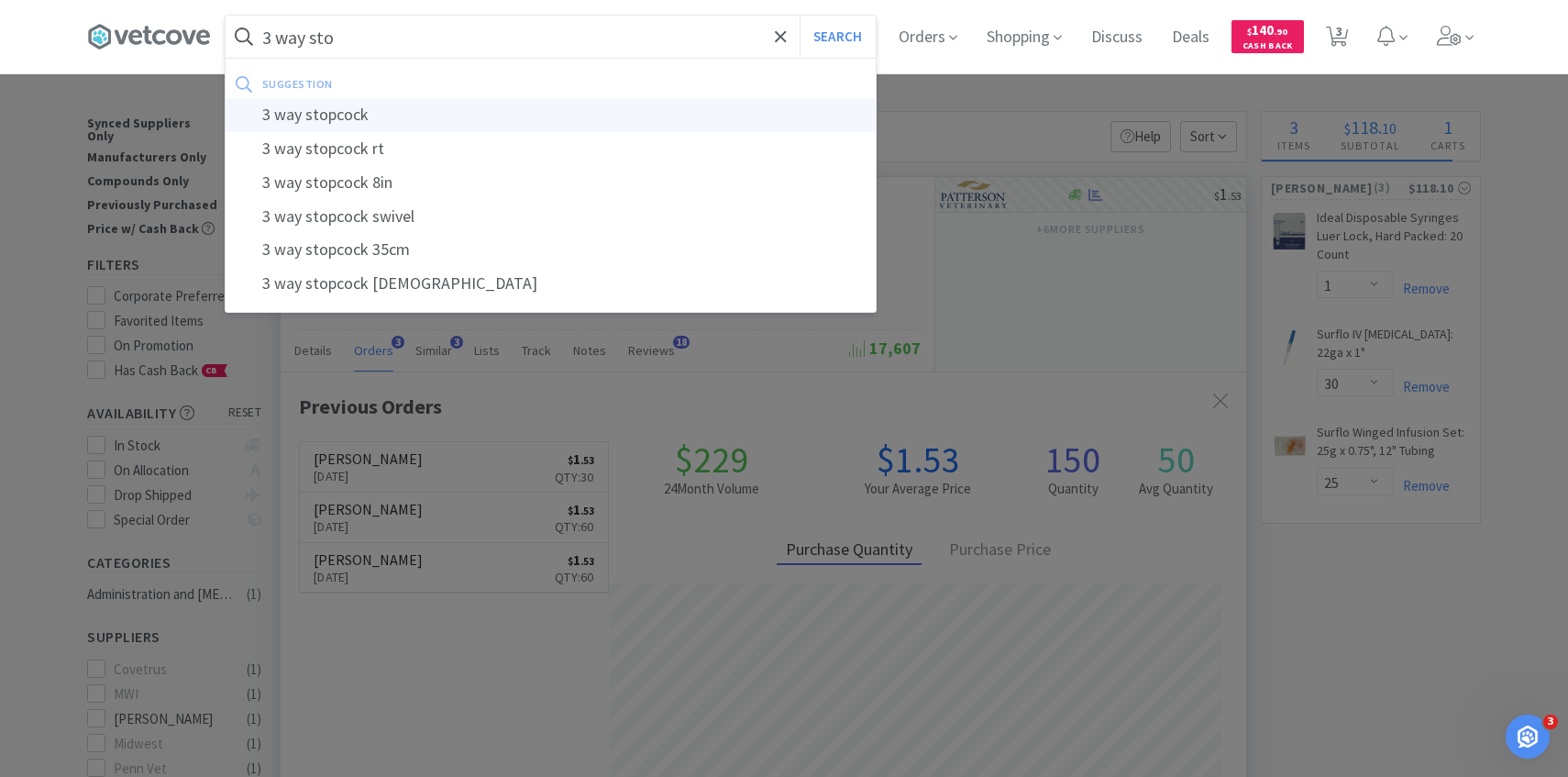
click at [565, 113] on div "3 way stopcock" at bounding box center [551, 115] width 651 height 34
type input "3 way stopcock"
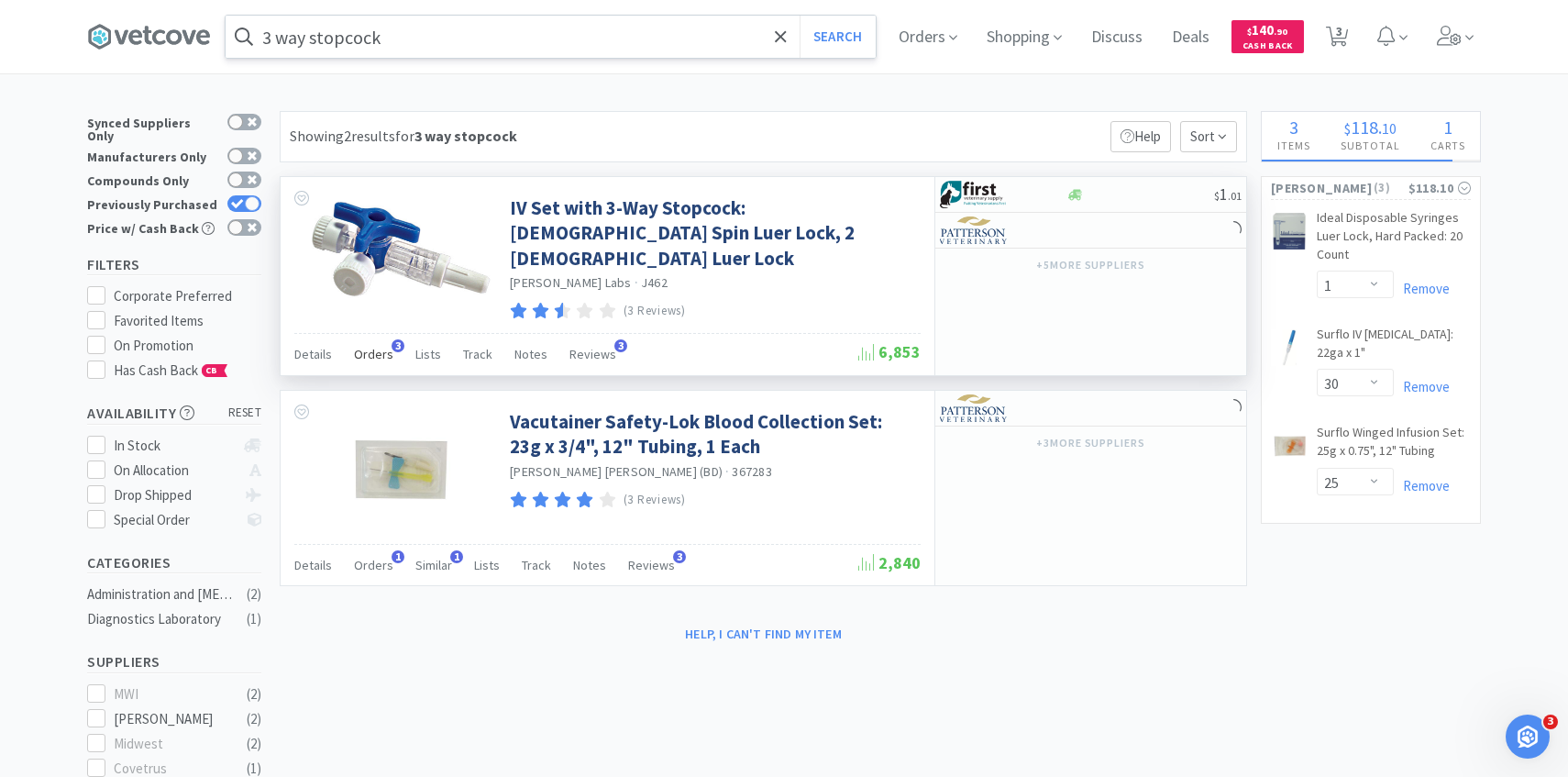
click at [358, 348] on span "Orders" at bounding box center [373, 354] width 39 height 17
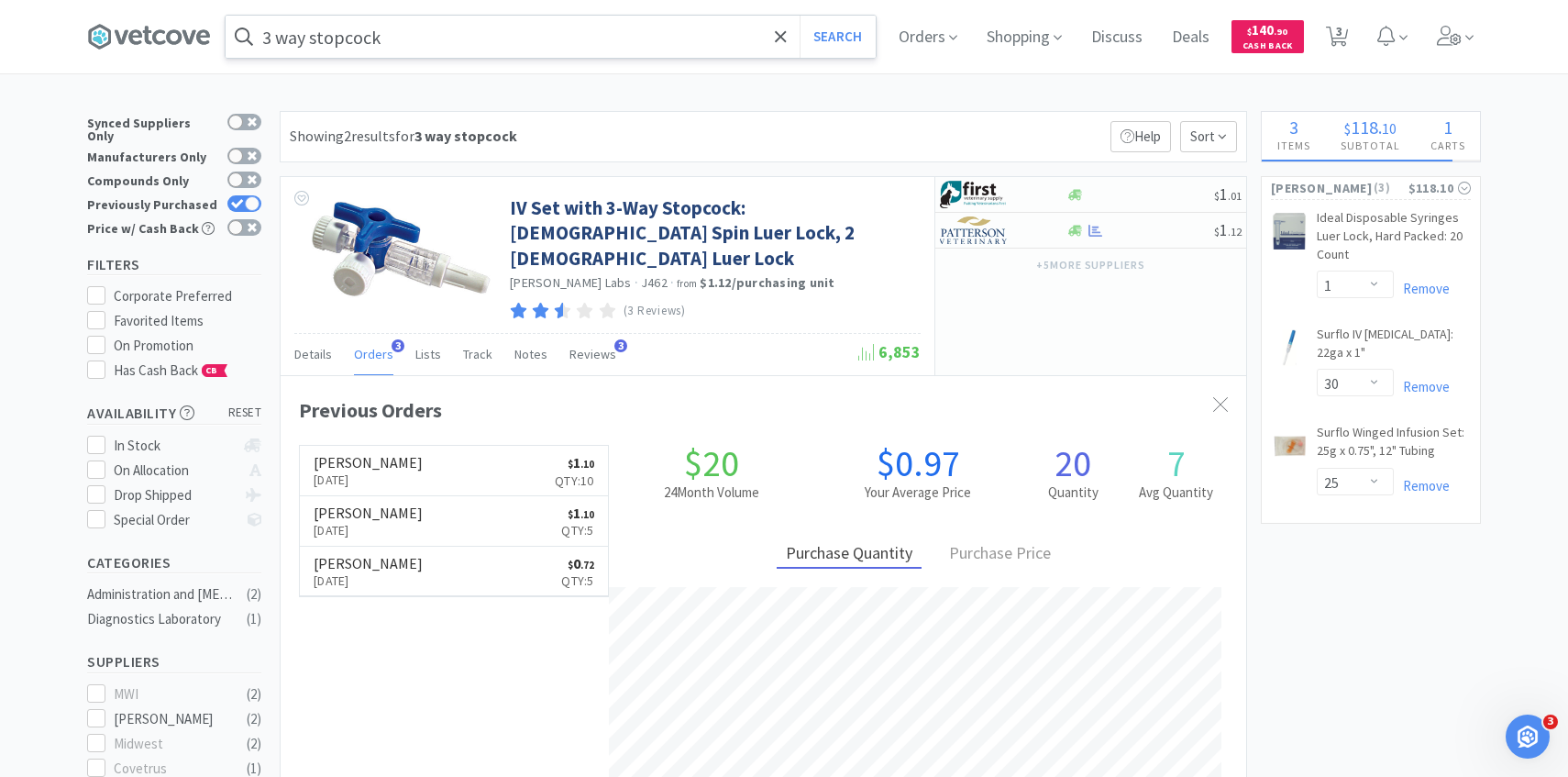
scroll to position [475, 965]
click at [991, 231] on img at bounding box center [974, 231] width 69 height 28
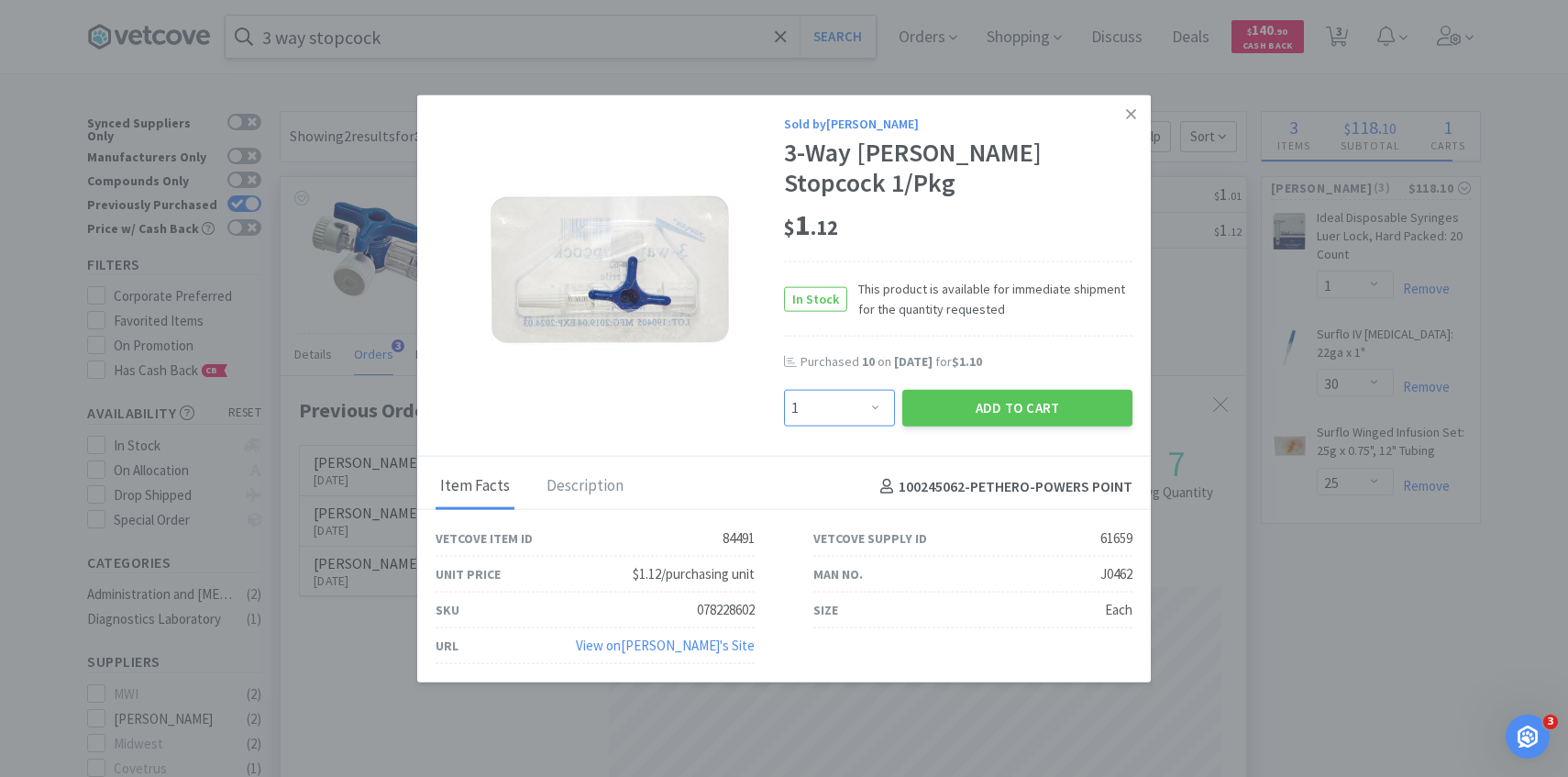
click at [856, 390] on select "Enter Quantity 1 2 3 4 5 6 7 8 9 10 11 12 13 14 15 16 17 18 19 20 Enter Quantity" at bounding box center [839, 408] width 111 height 37
select select "6"
click at [784, 390] on select "Enter Quantity 1 2 3 4 5 6 7 8 9 10 11 12 13 14 15 16 17 18 19 20 Enter Quantity" at bounding box center [839, 408] width 111 height 37
click at [983, 390] on button "Add to Cart" at bounding box center [1017, 408] width 230 height 37
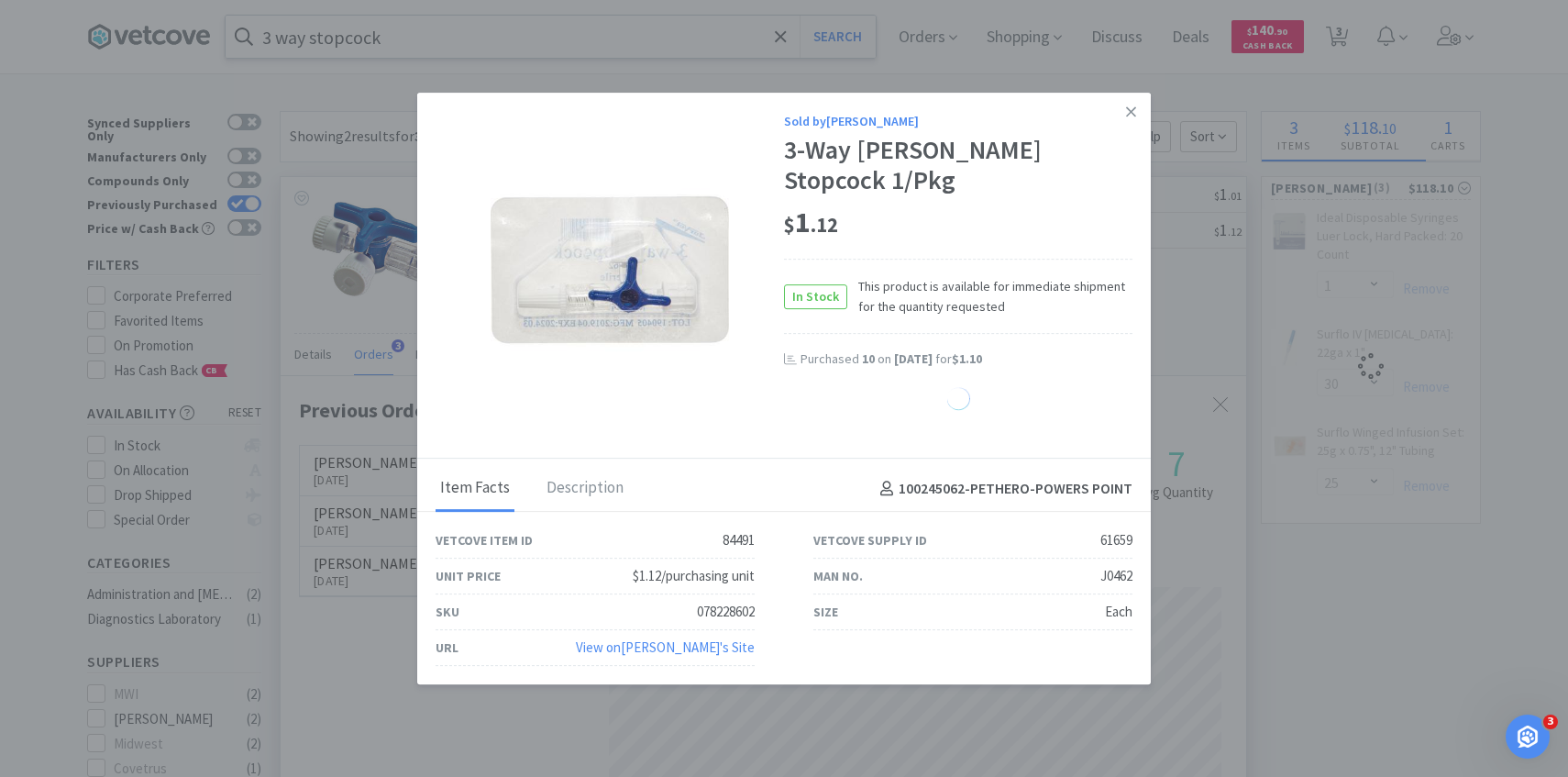
select select "6"
select select "1"
select select "30"
select select "25"
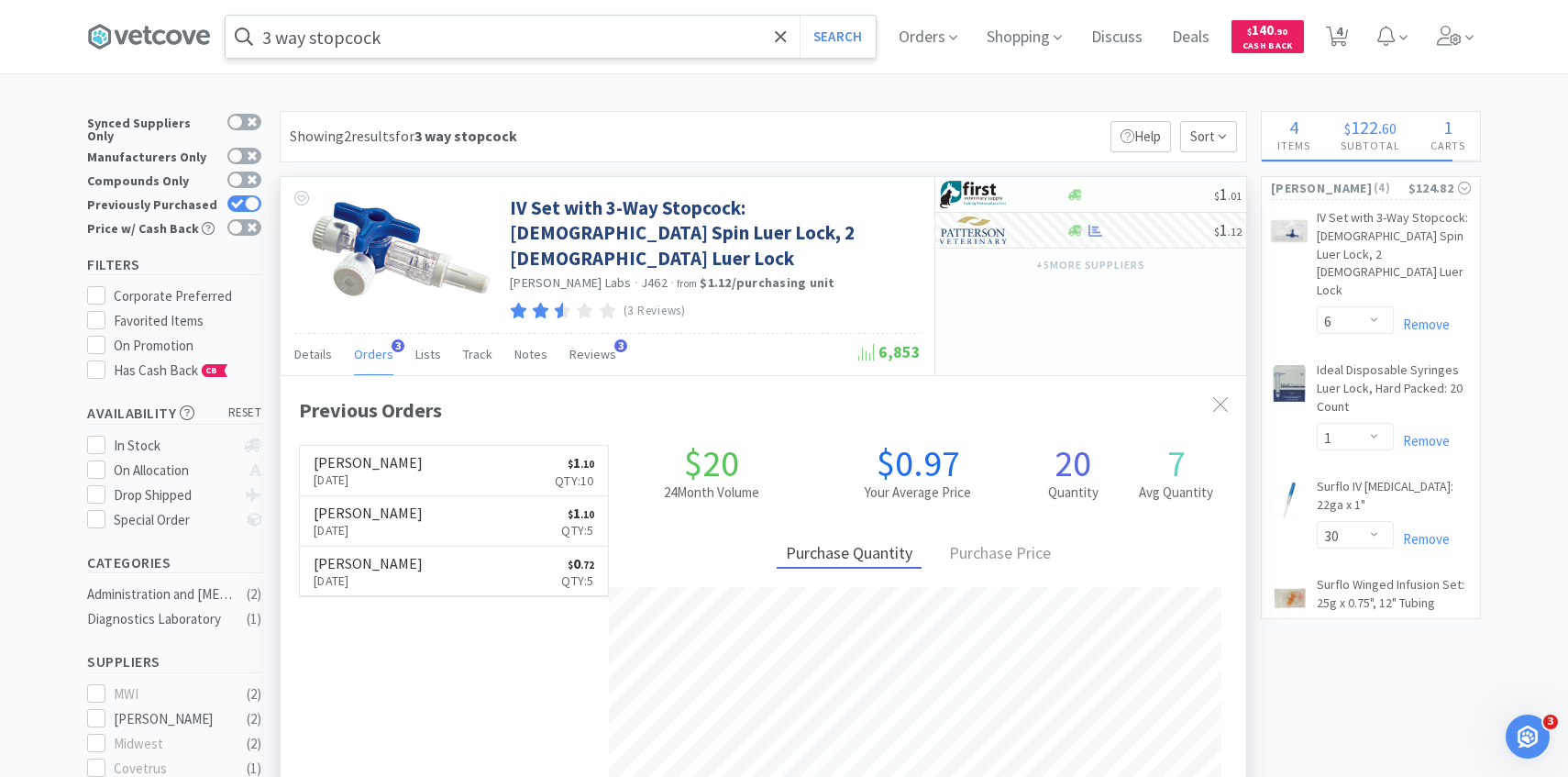
click at [606, 38] on input "3 way stopcock" at bounding box center [551, 37] width 651 height 42
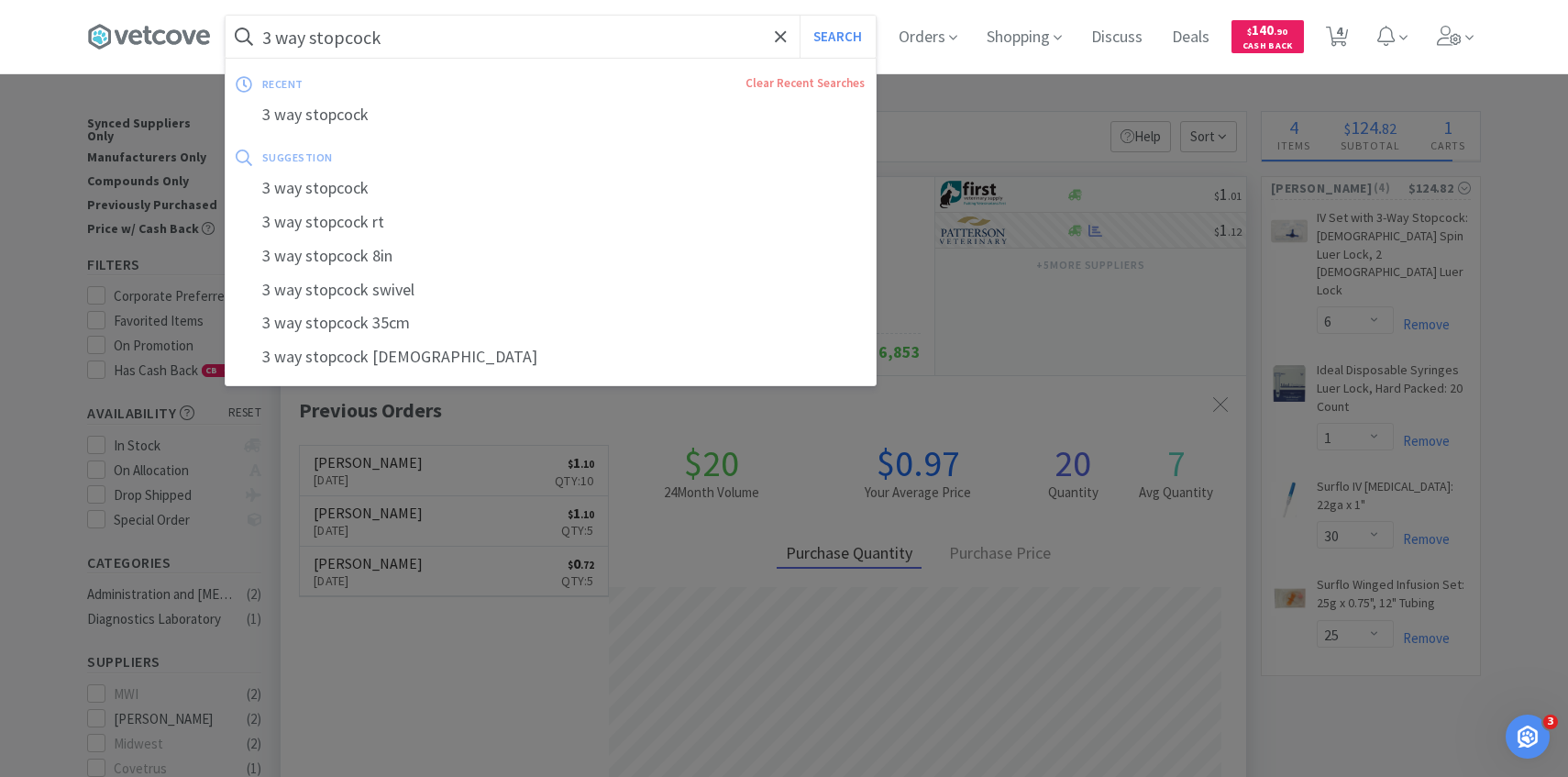
paste input "56222"
type input "56222"
click at [799, 16] on button "Search" at bounding box center [837, 37] width 76 height 42
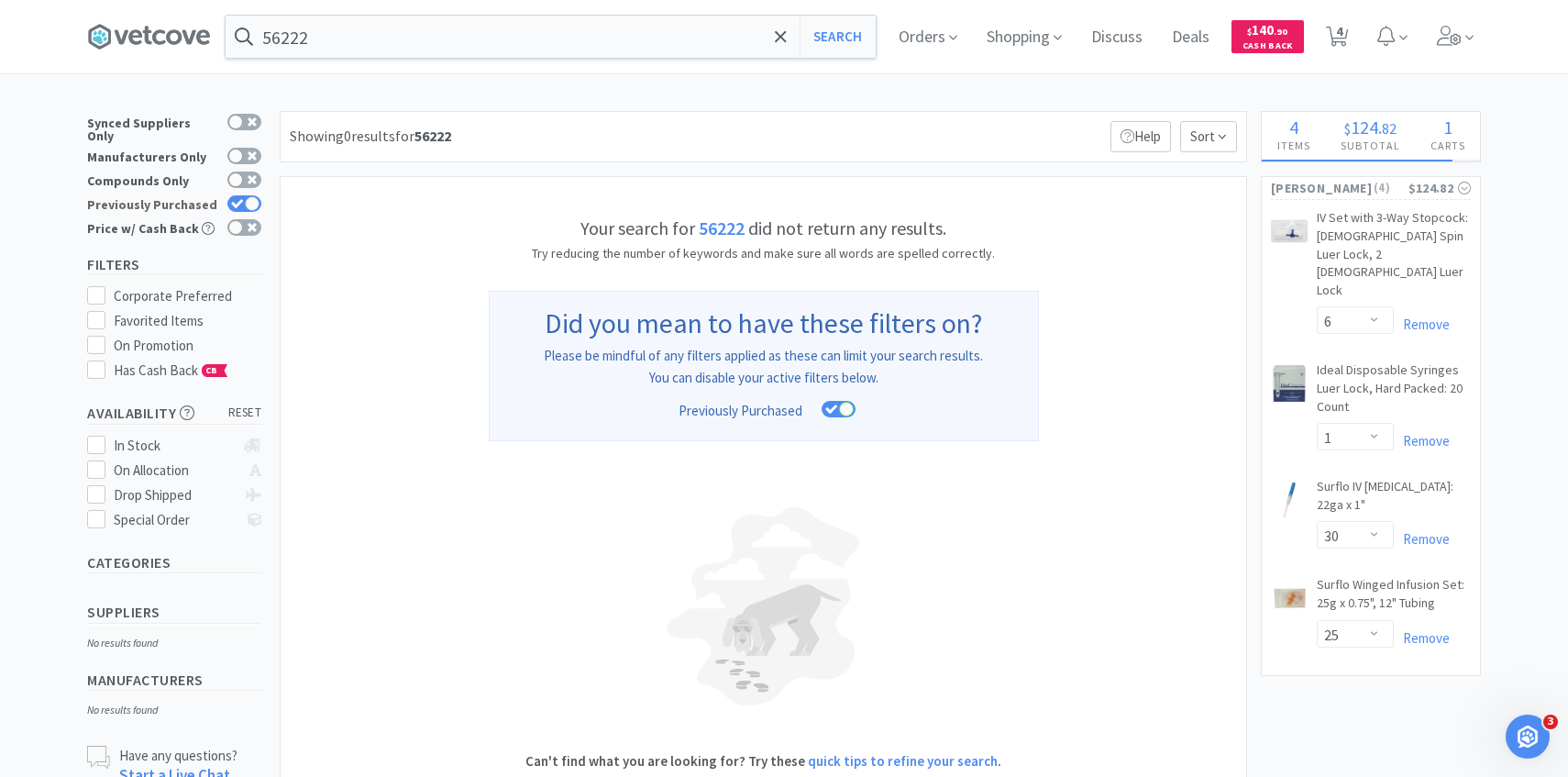
click at [240, 199] on icon at bounding box center [237, 203] width 12 height 9
checkbox input "false"
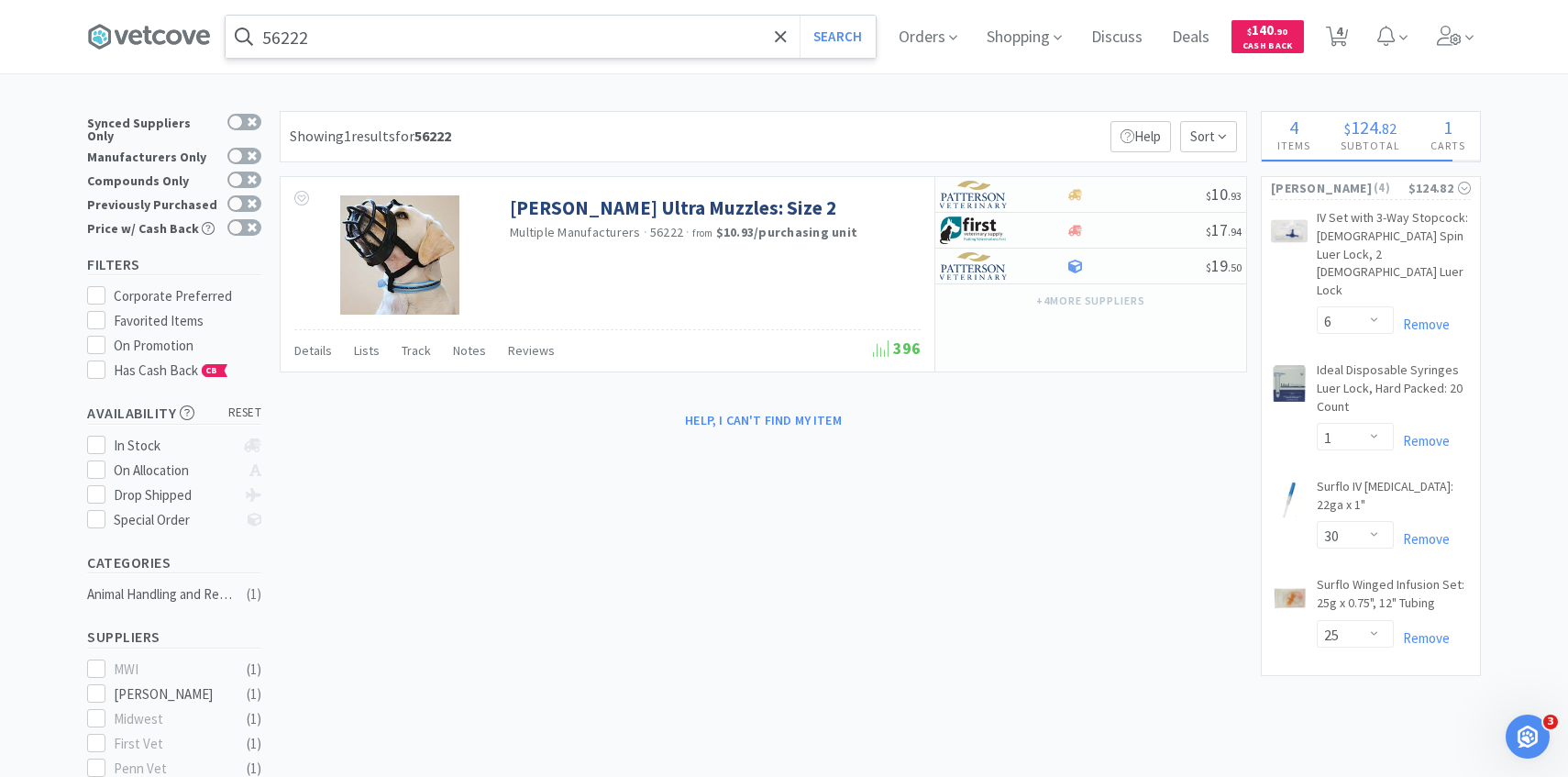
click at [593, 45] on input "56222" at bounding box center [551, 37] width 651 height 42
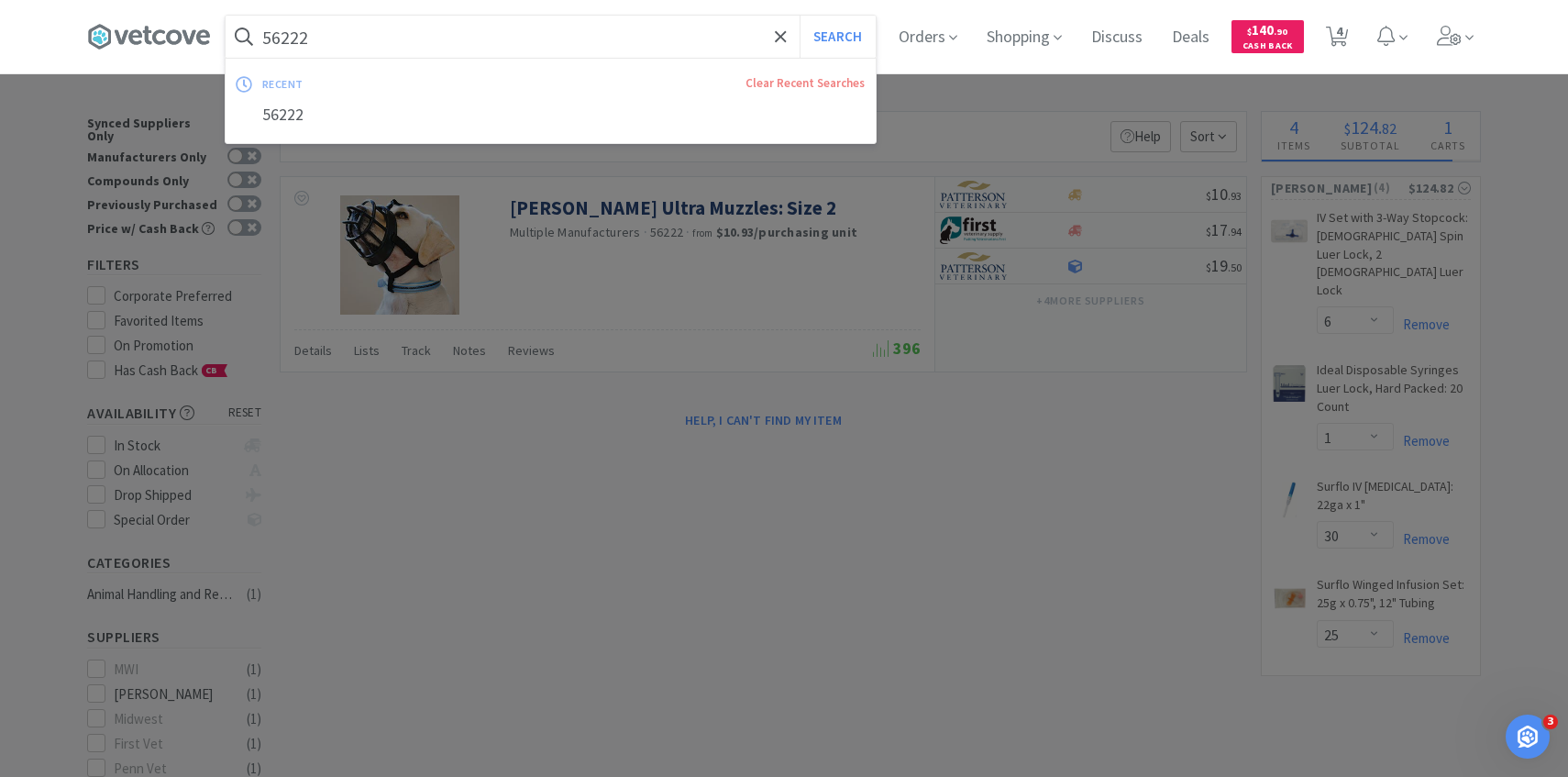
paste input "078924348"
type input "078924348"
click at [799, 16] on button "Search" at bounding box center [837, 37] width 76 height 42
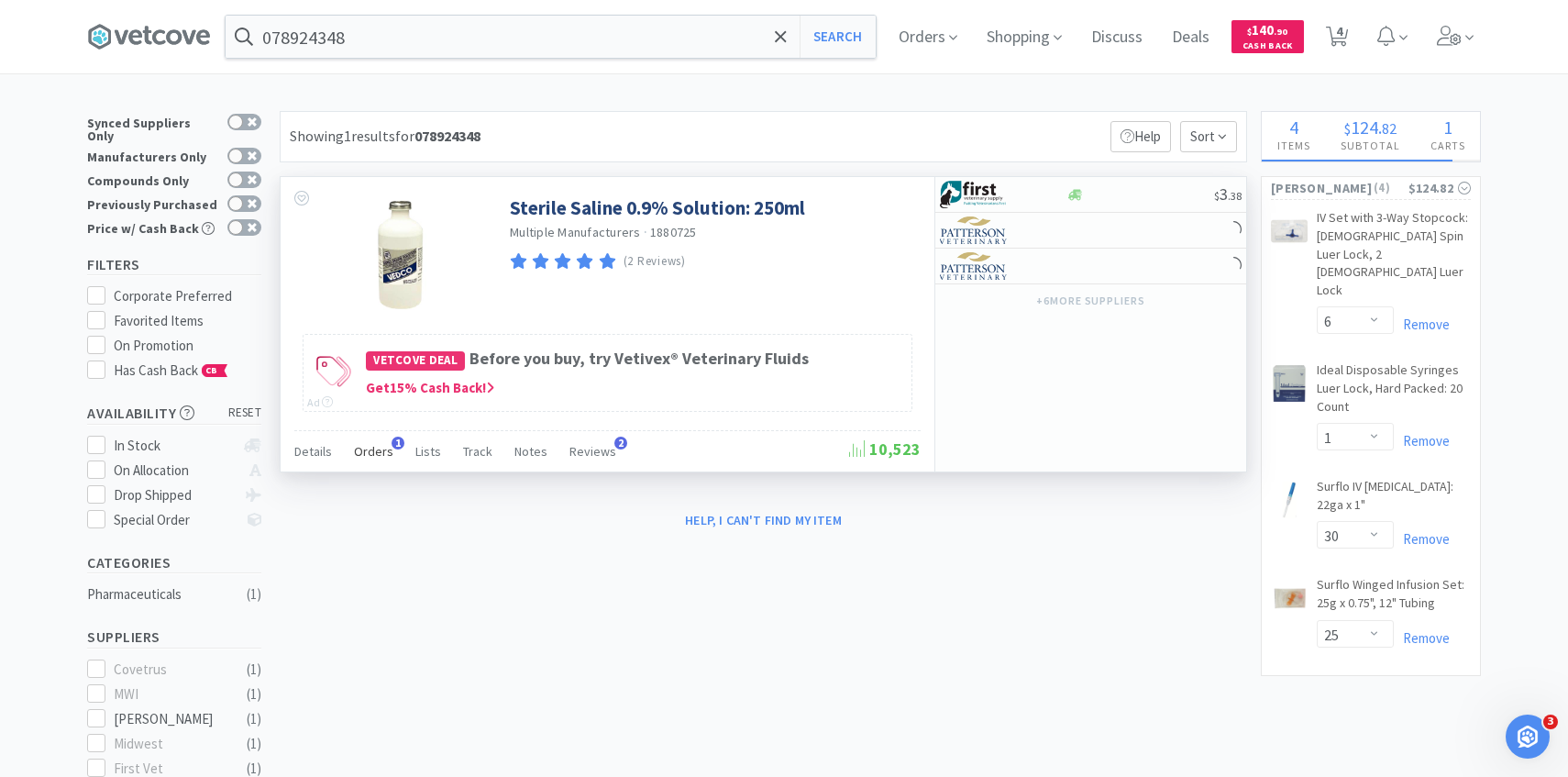
click at [386, 459] on span "Orders" at bounding box center [373, 451] width 39 height 17
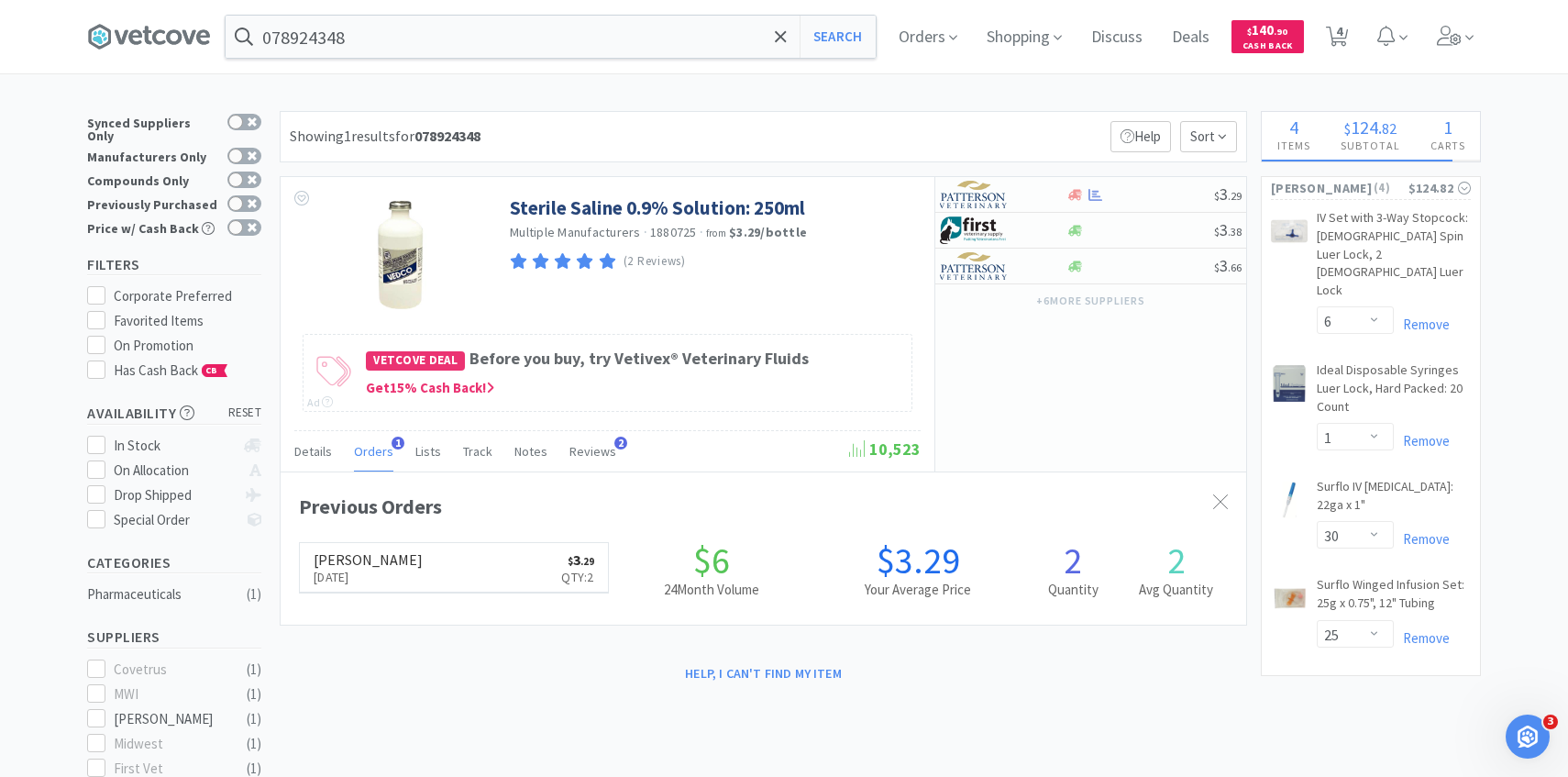
scroll to position [475, 965]
click at [997, 273] on img at bounding box center [974, 266] width 69 height 28
select select "1"
click at [1001, 272] on img at bounding box center [974, 266] width 69 height 28
select select "1"
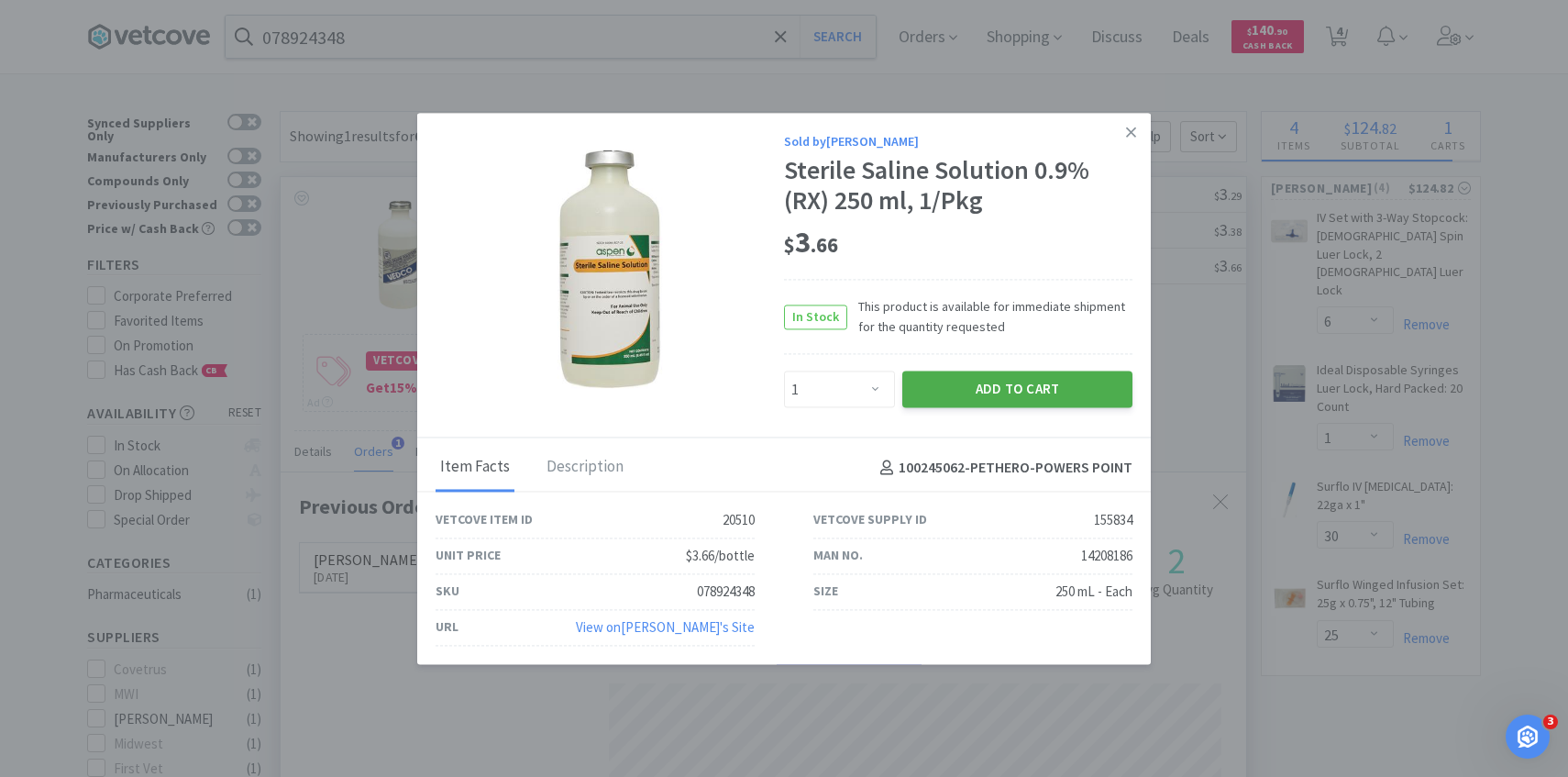
click at [1001, 379] on button "Add to Cart" at bounding box center [1017, 390] width 230 height 37
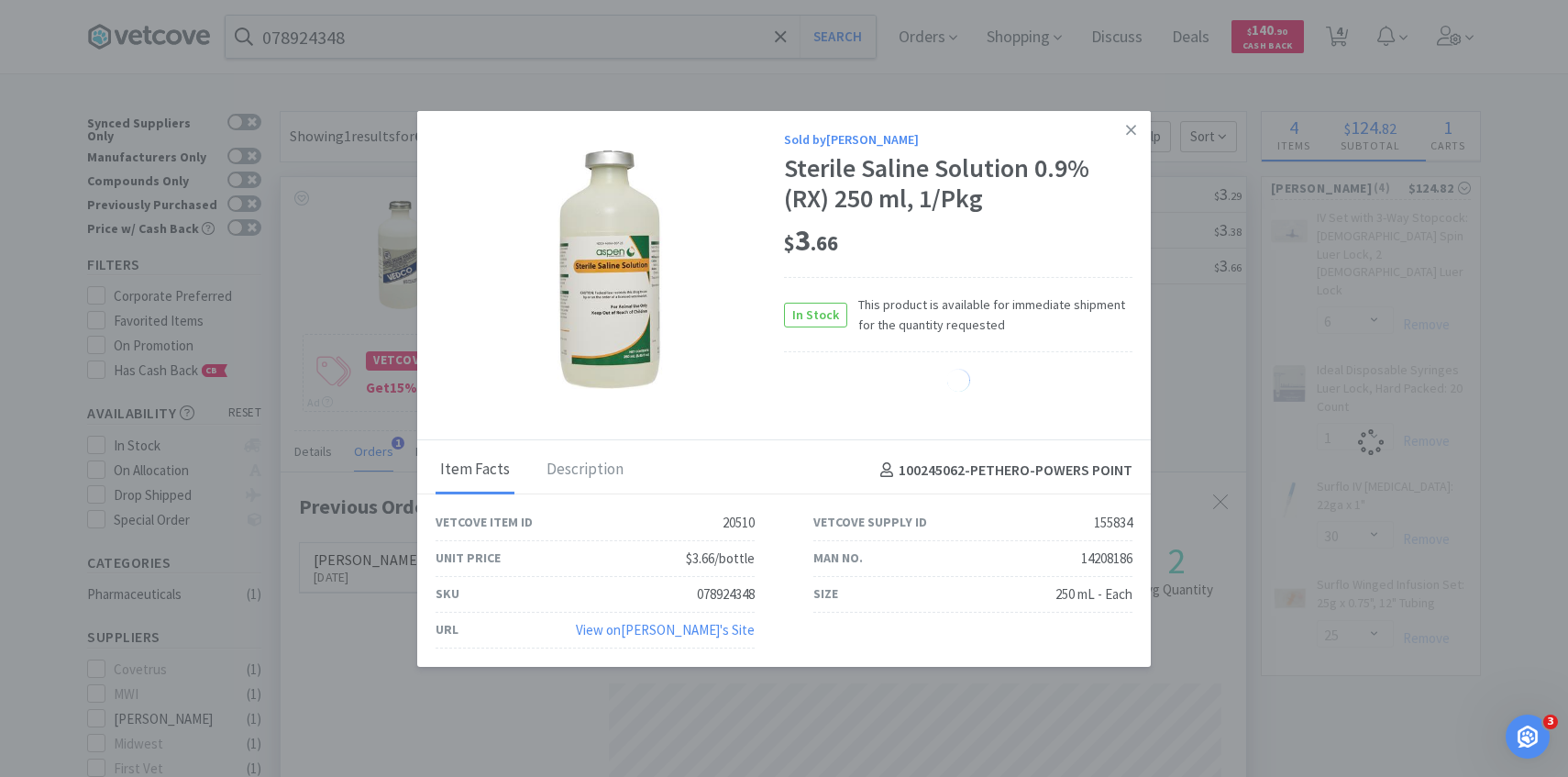
select select "1"
select select "30"
select select "25"
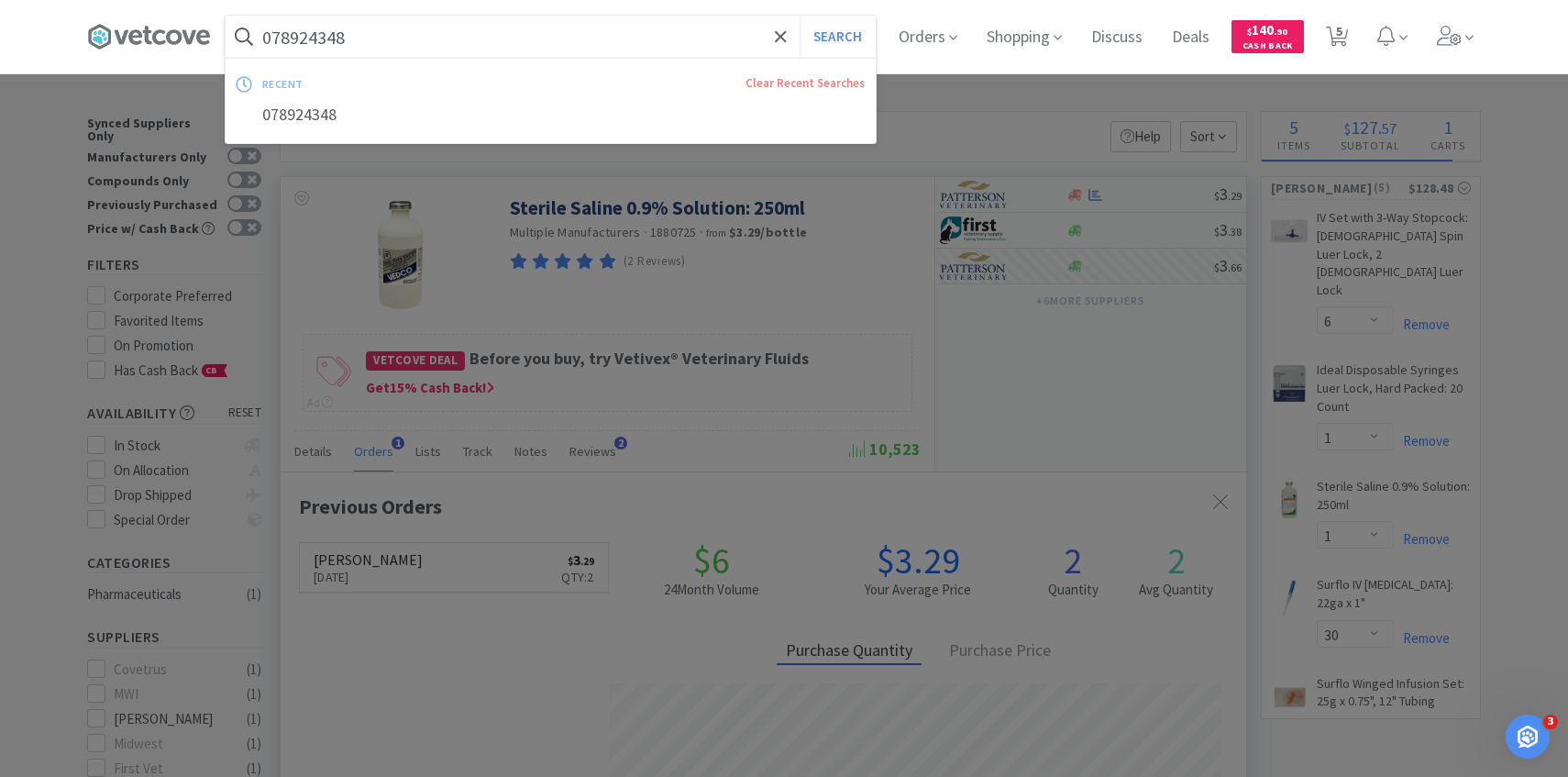
drag, startPoint x: 494, startPoint y: 49, endPoint x: 416, endPoint y: 23, distance: 82.2
click at [493, 49] on input "078924348" at bounding box center [551, 37] width 651 height 42
paste input "21300869"
type input "21300869"
click at [799, 16] on button "Search" at bounding box center [837, 37] width 76 height 42
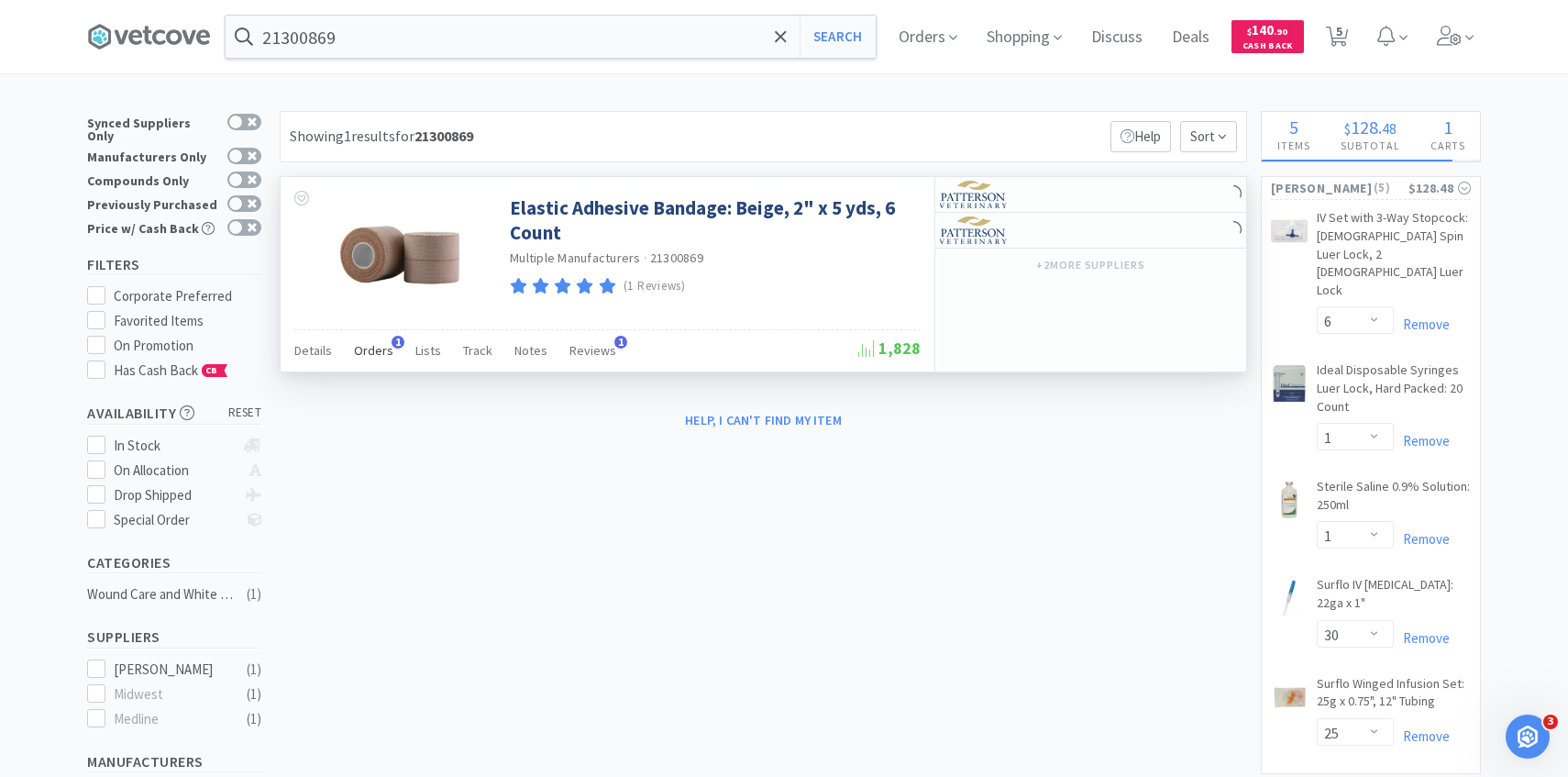
click at [380, 347] on span "Orders" at bounding box center [373, 350] width 39 height 17
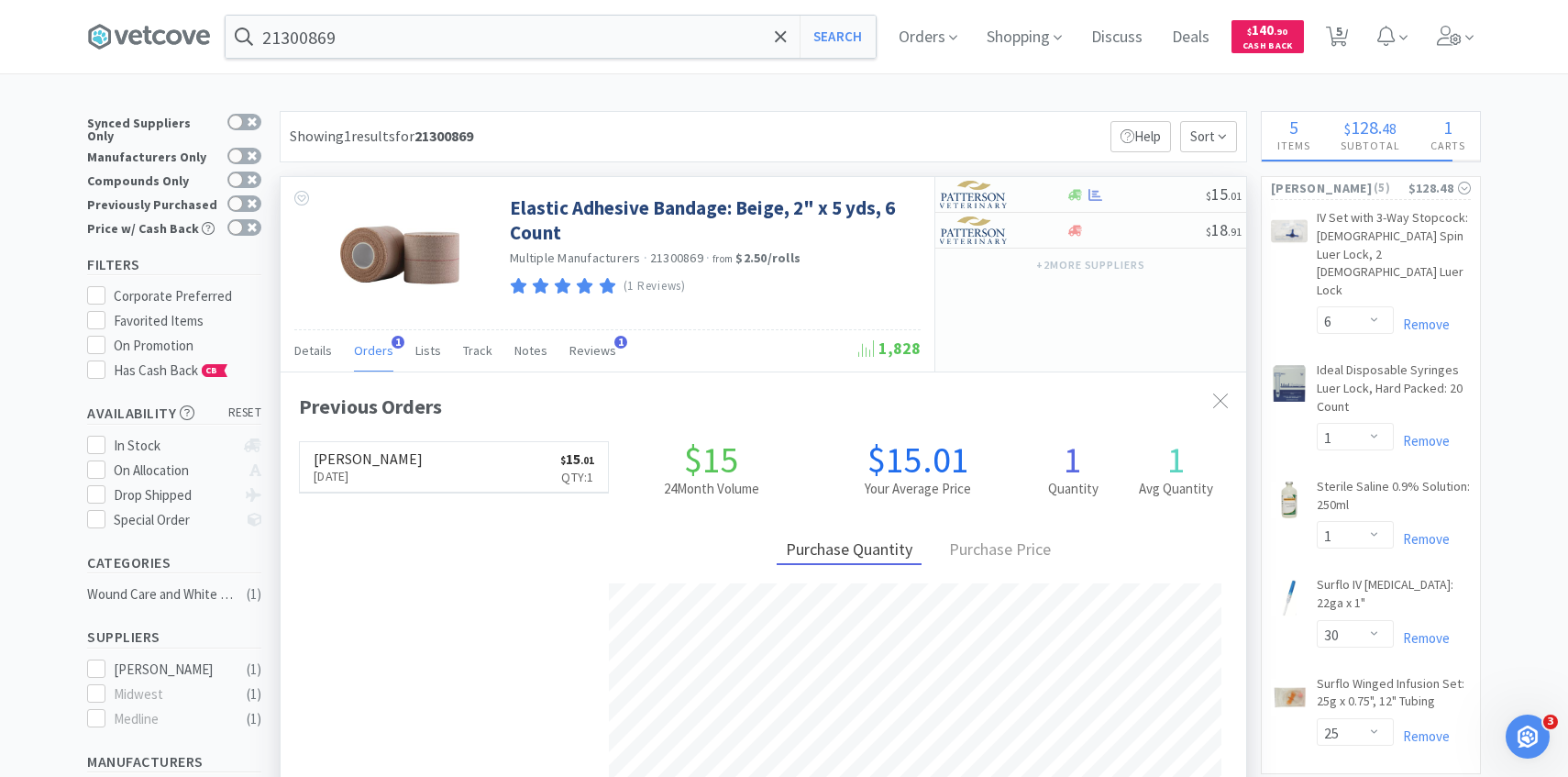
scroll to position [475, 965]
click at [1002, 190] on img at bounding box center [974, 195] width 69 height 28
select select "1"
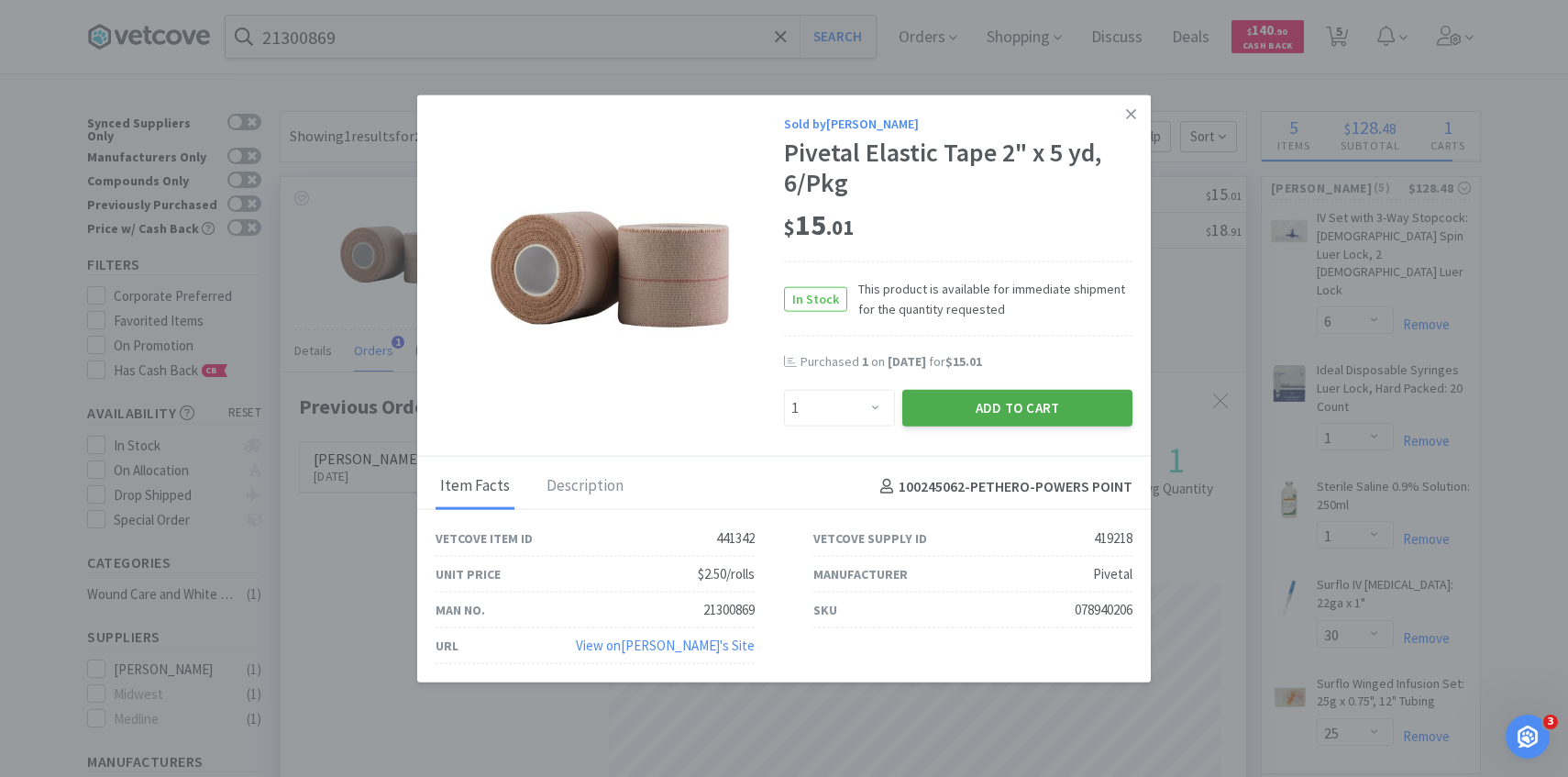
click at [977, 410] on button "Add to Cart" at bounding box center [1017, 408] width 230 height 37
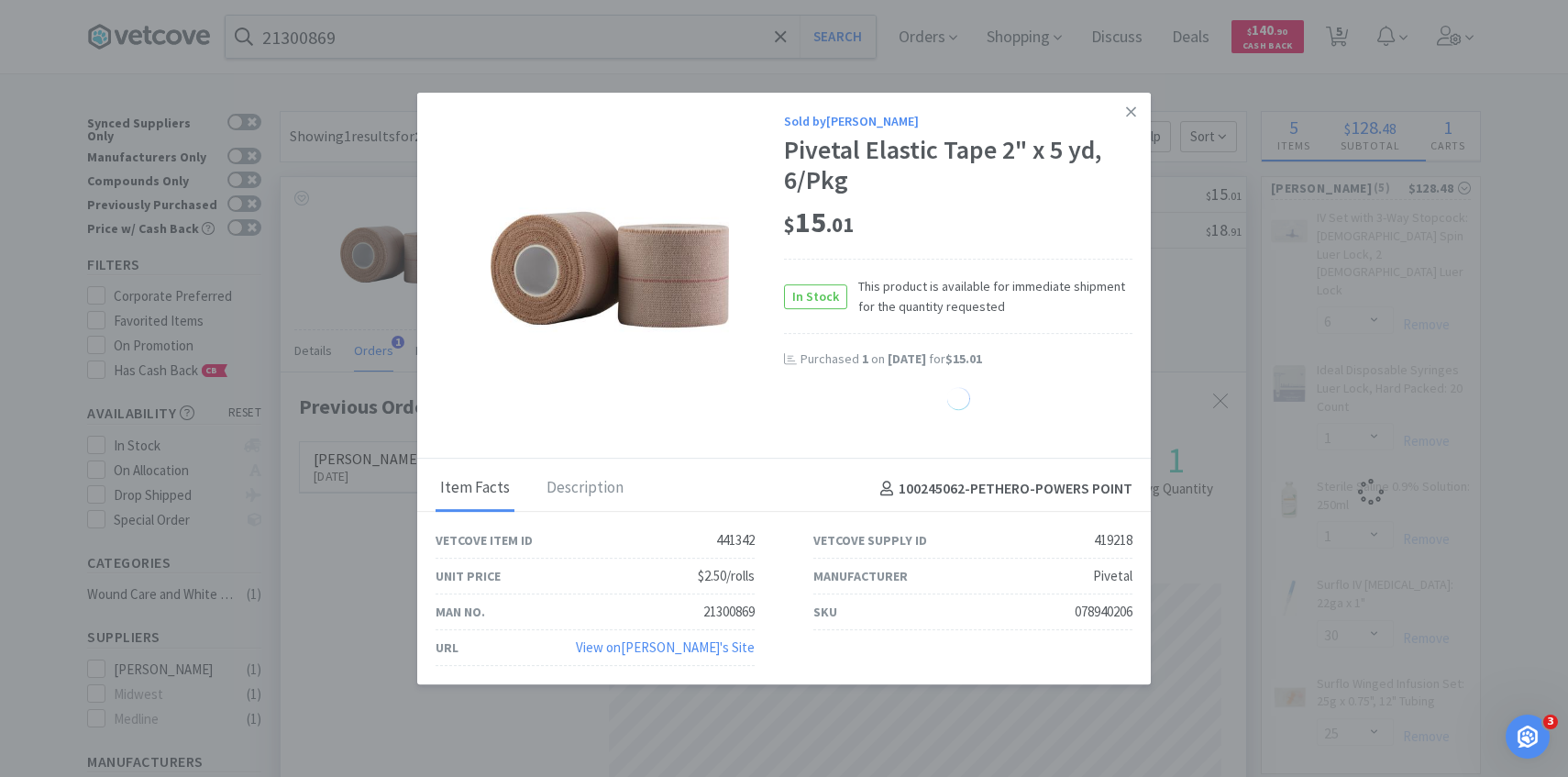
select select "1"
select select "6"
select select "1"
select select "30"
select select "25"
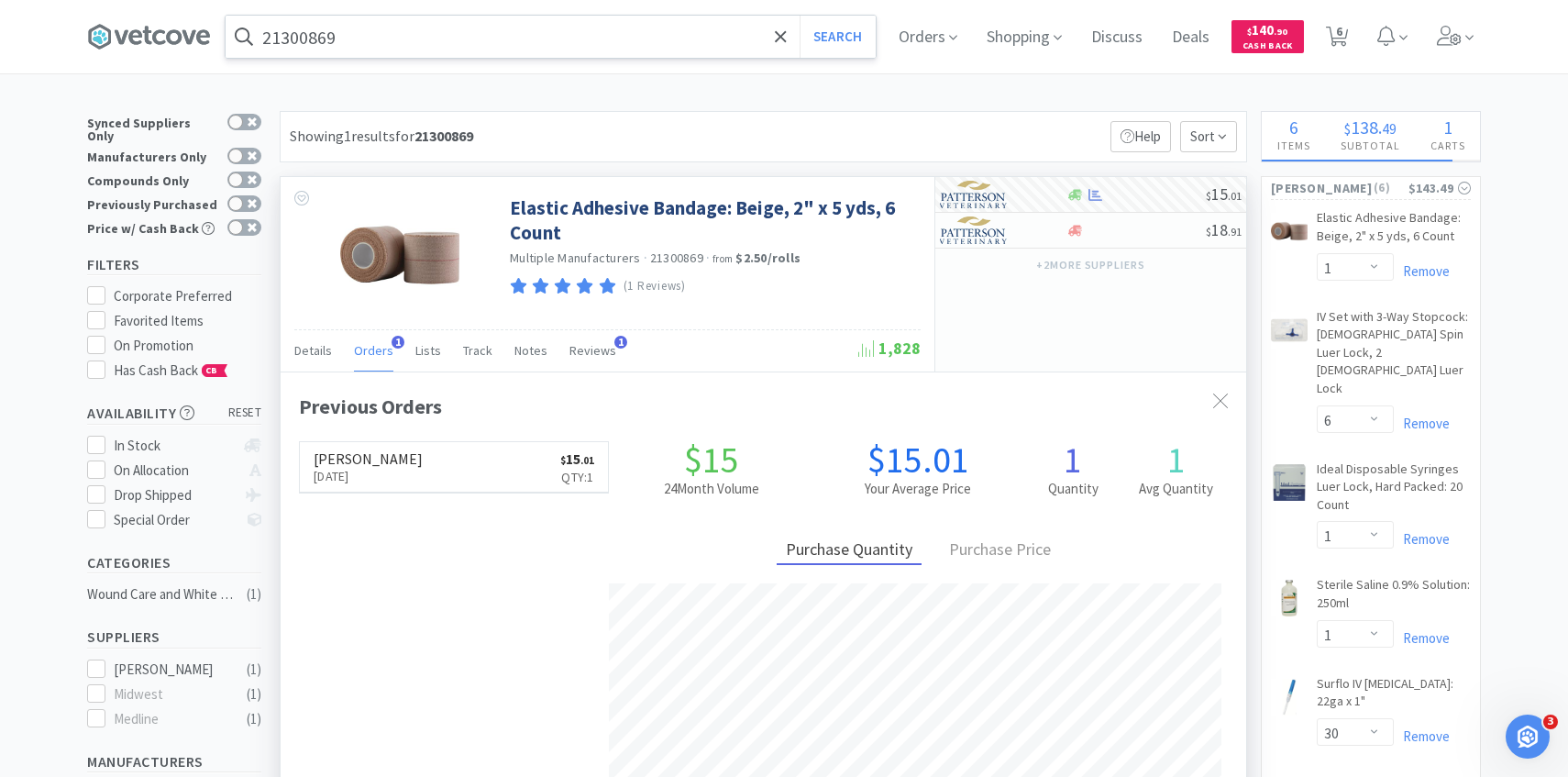
click at [407, 49] on input "21300869" at bounding box center [551, 37] width 651 height 42
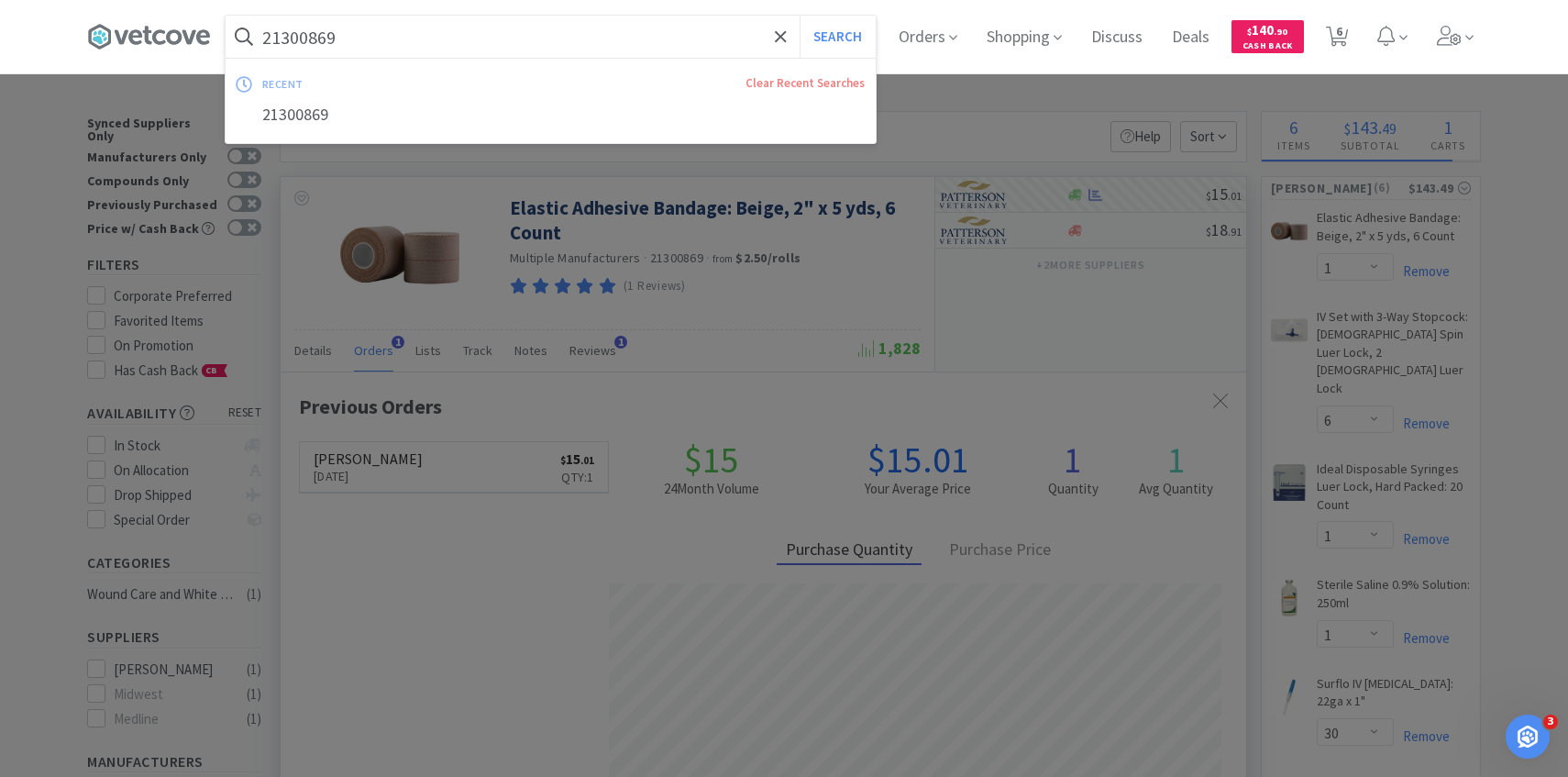
paste input "134892"
type input "134892"
click at [799, 16] on button "Search" at bounding box center [837, 37] width 76 height 42
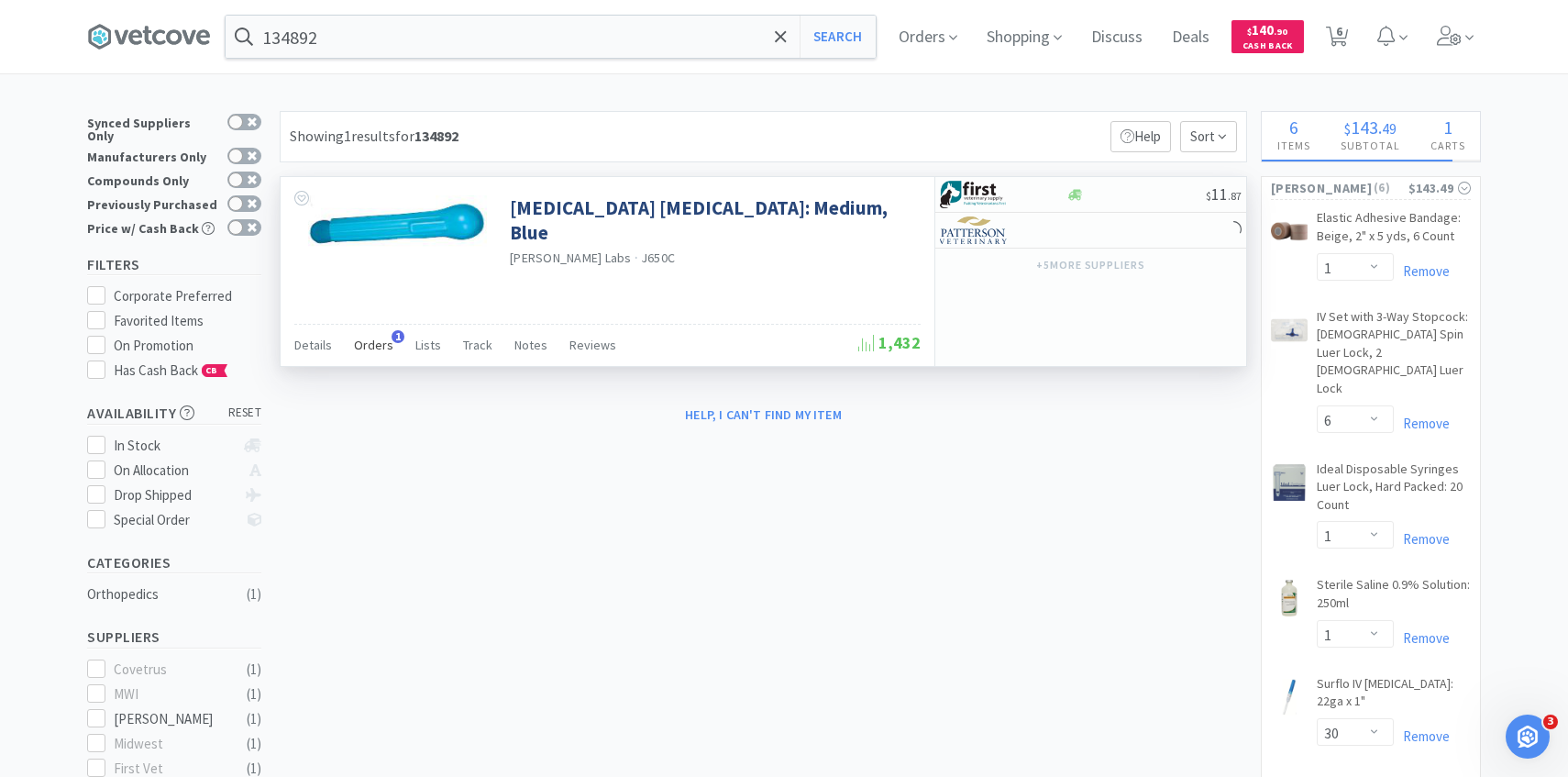
click at [382, 341] on span "Orders" at bounding box center [373, 345] width 39 height 17
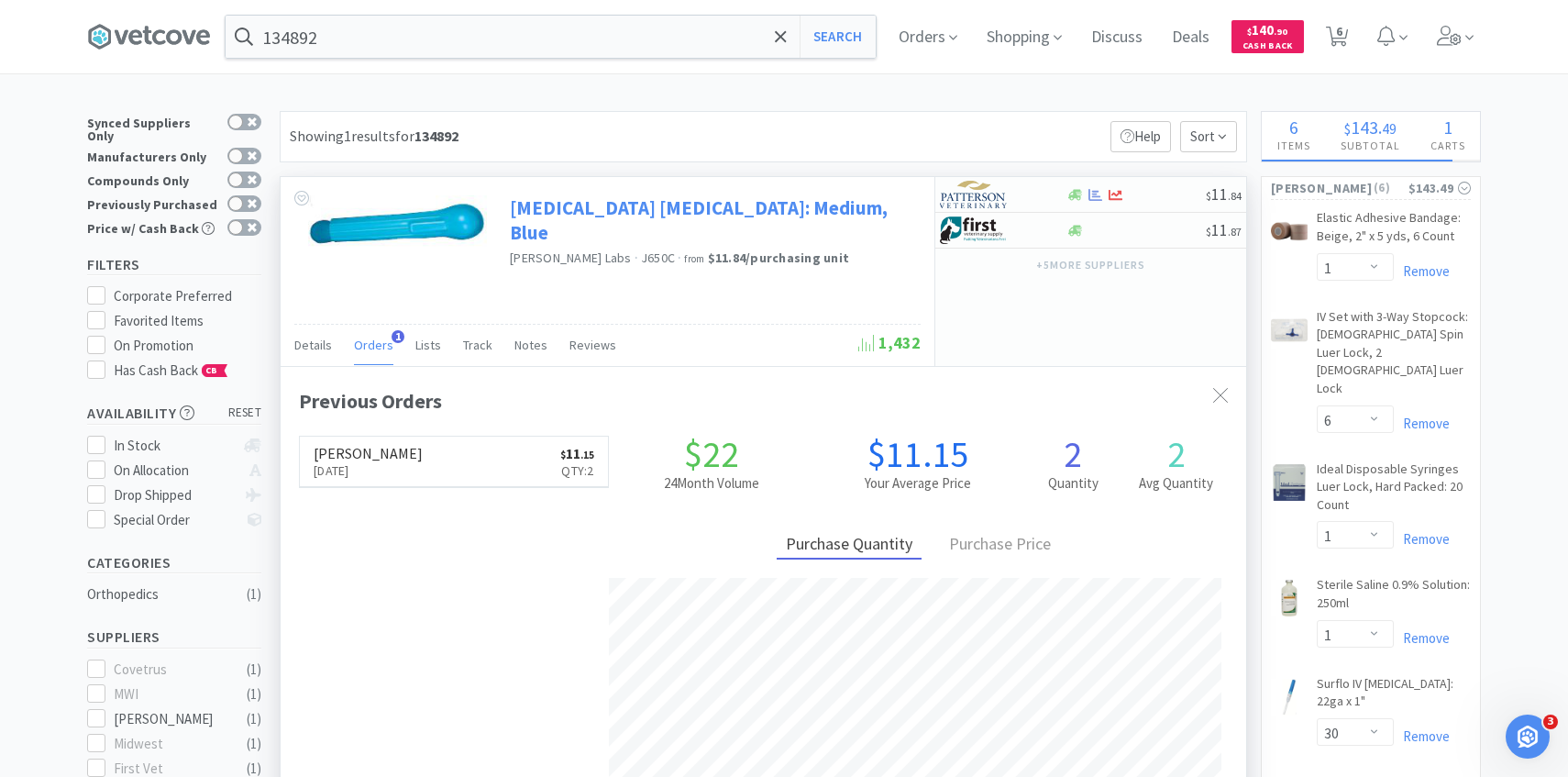
scroll to position [475, 965]
click at [996, 189] on img at bounding box center [974, 195] width 69 height 28
select select "1"
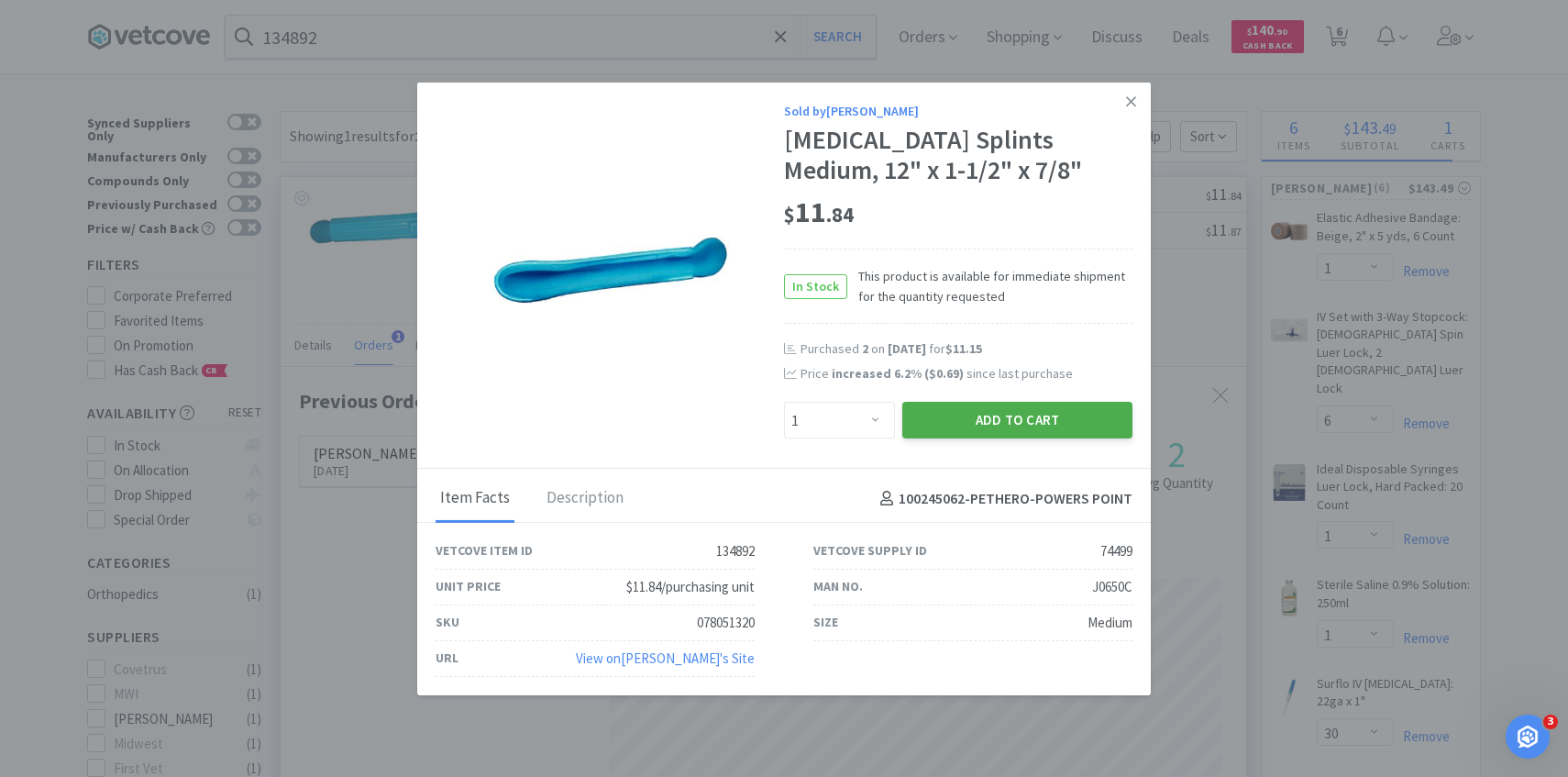
click at [973, 429] on button "Add to Cart" at bounding box center [1017, 420] width 230 height 37
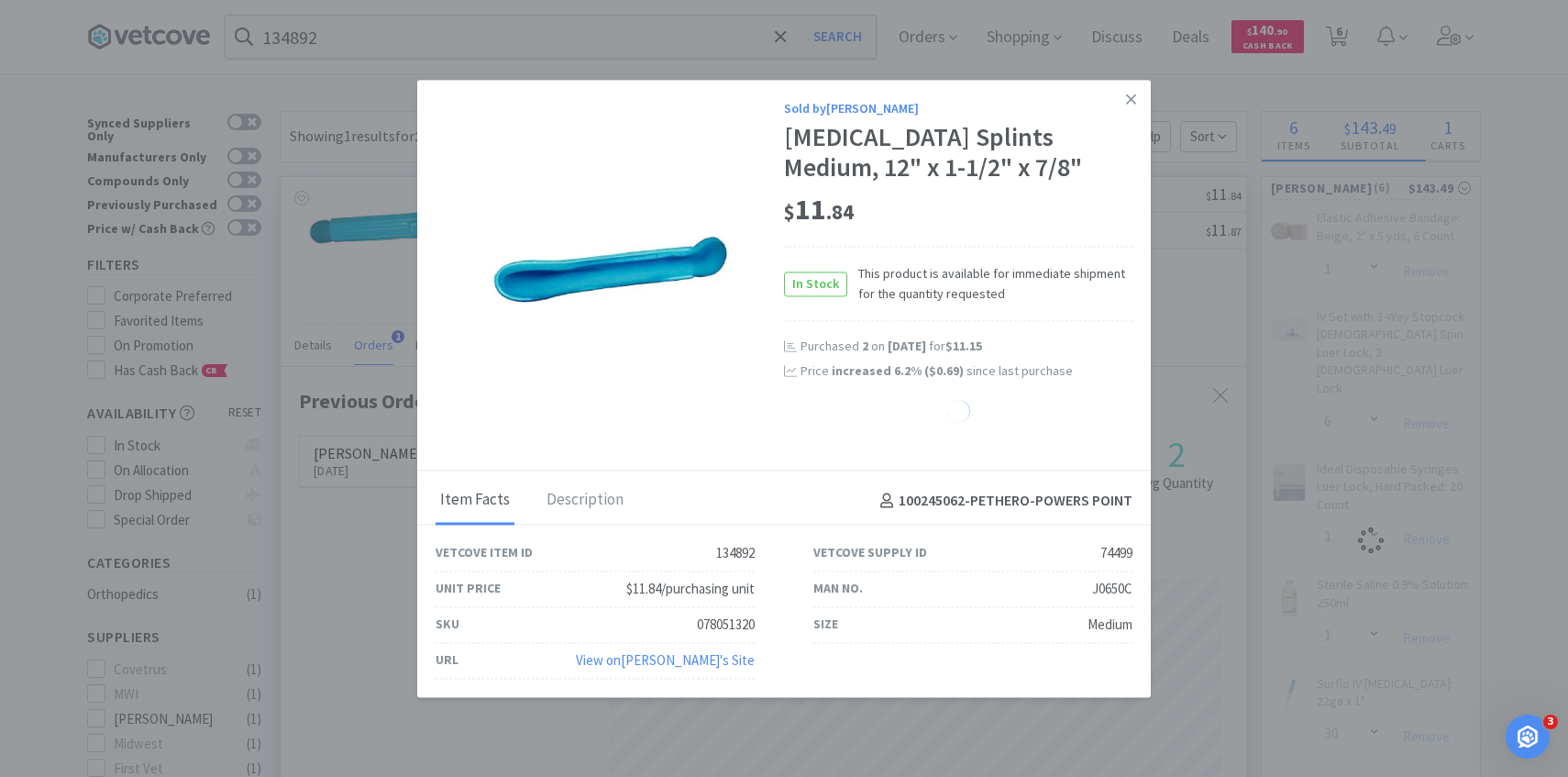
select select "1"
select select "6"
select select "1"
select select "30"
select select "25"
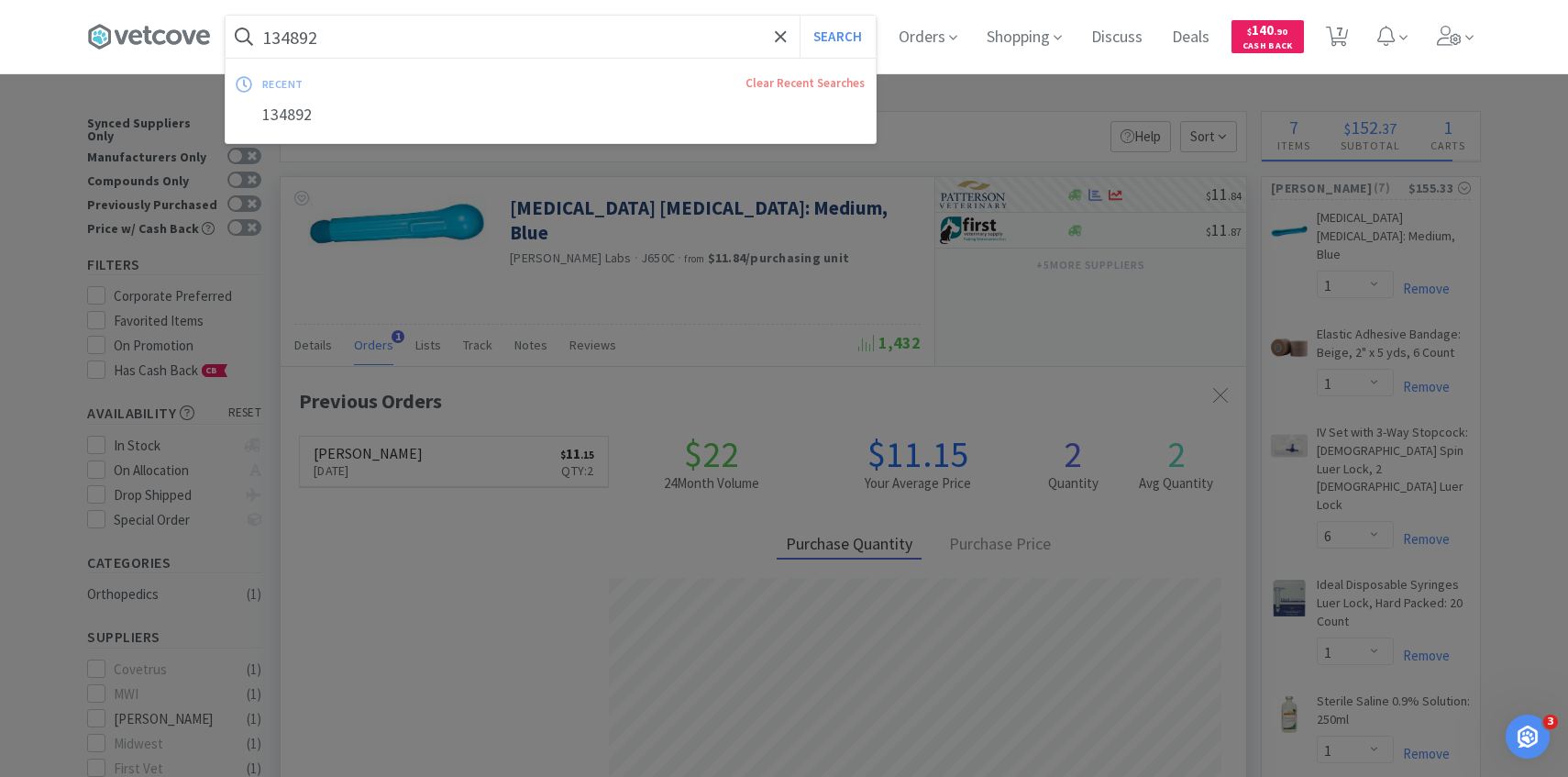
click at [621, 32] on input "134892" at bounding box center [551, 37] width 651 height 42
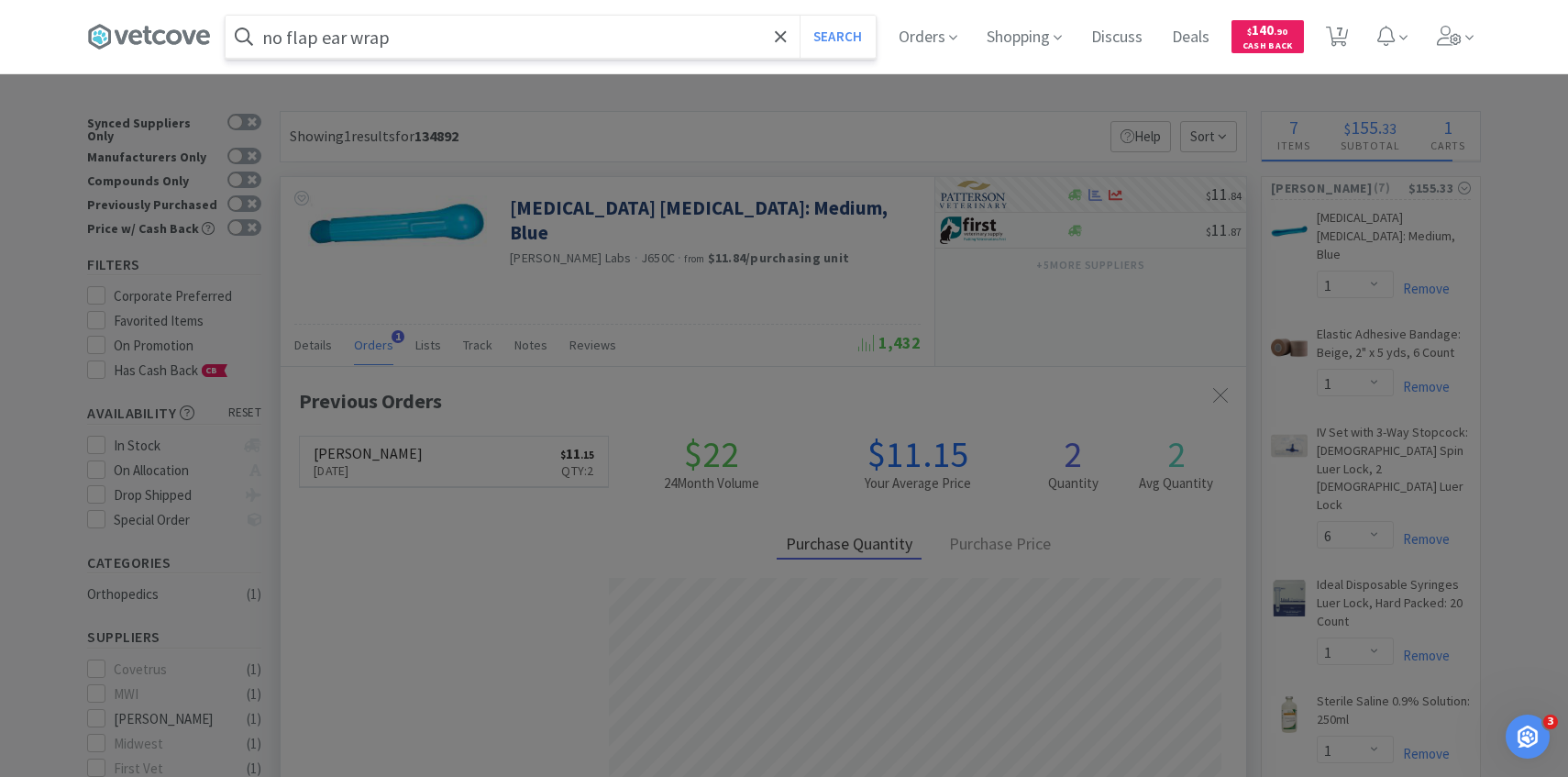
type input "no flap ear wrap"
click at [799, 16] on button "Search" at bounding box center [837, 37] width 76 height 42
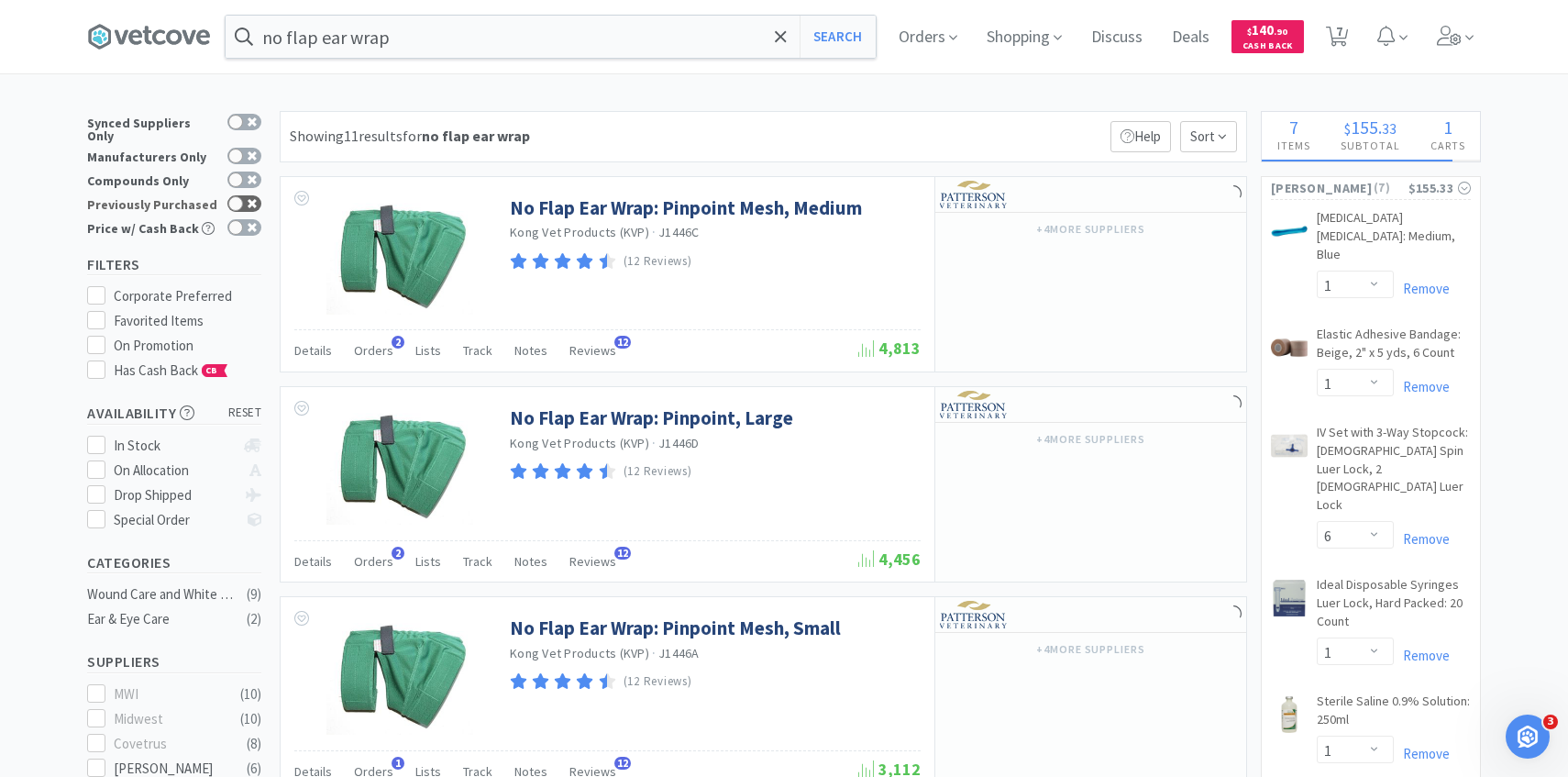
click at [252, 199] on icon at bounding box center [252, 203] width 9 height 9
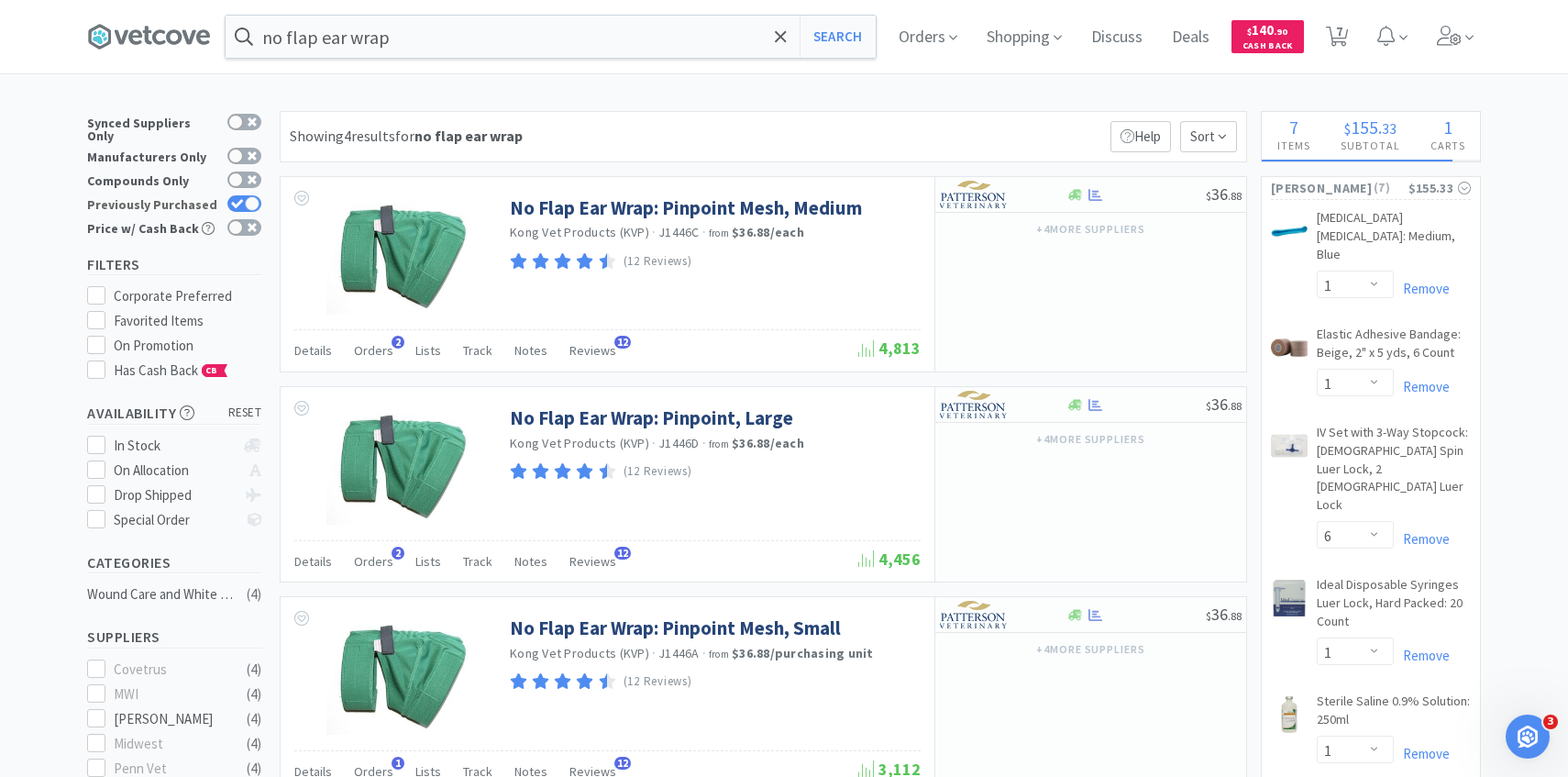
click at [245, 195] on div at bounding box center [245, 203] width 34 height 17
checkbox input "false"
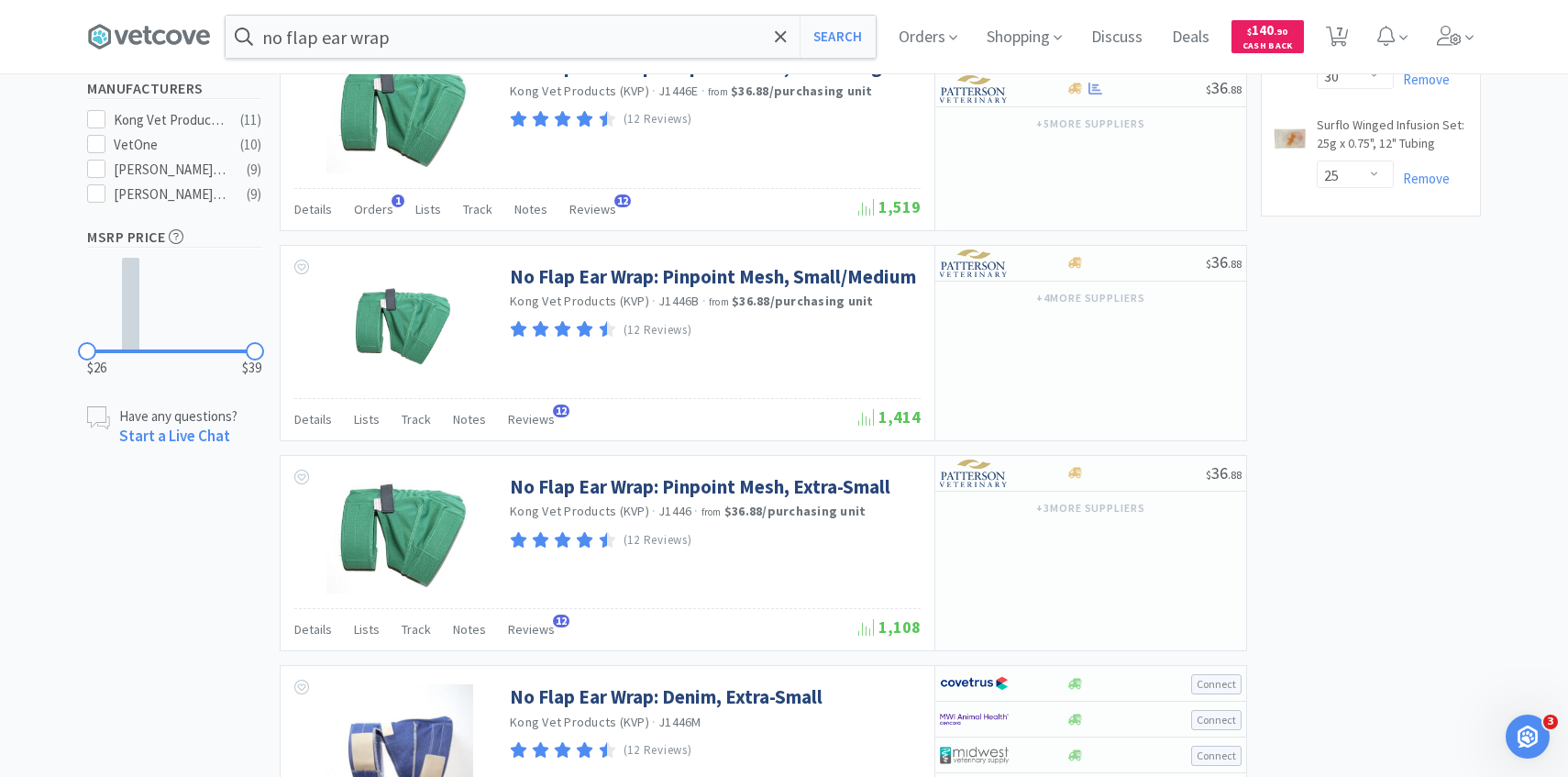
scroll to position [781, 0]
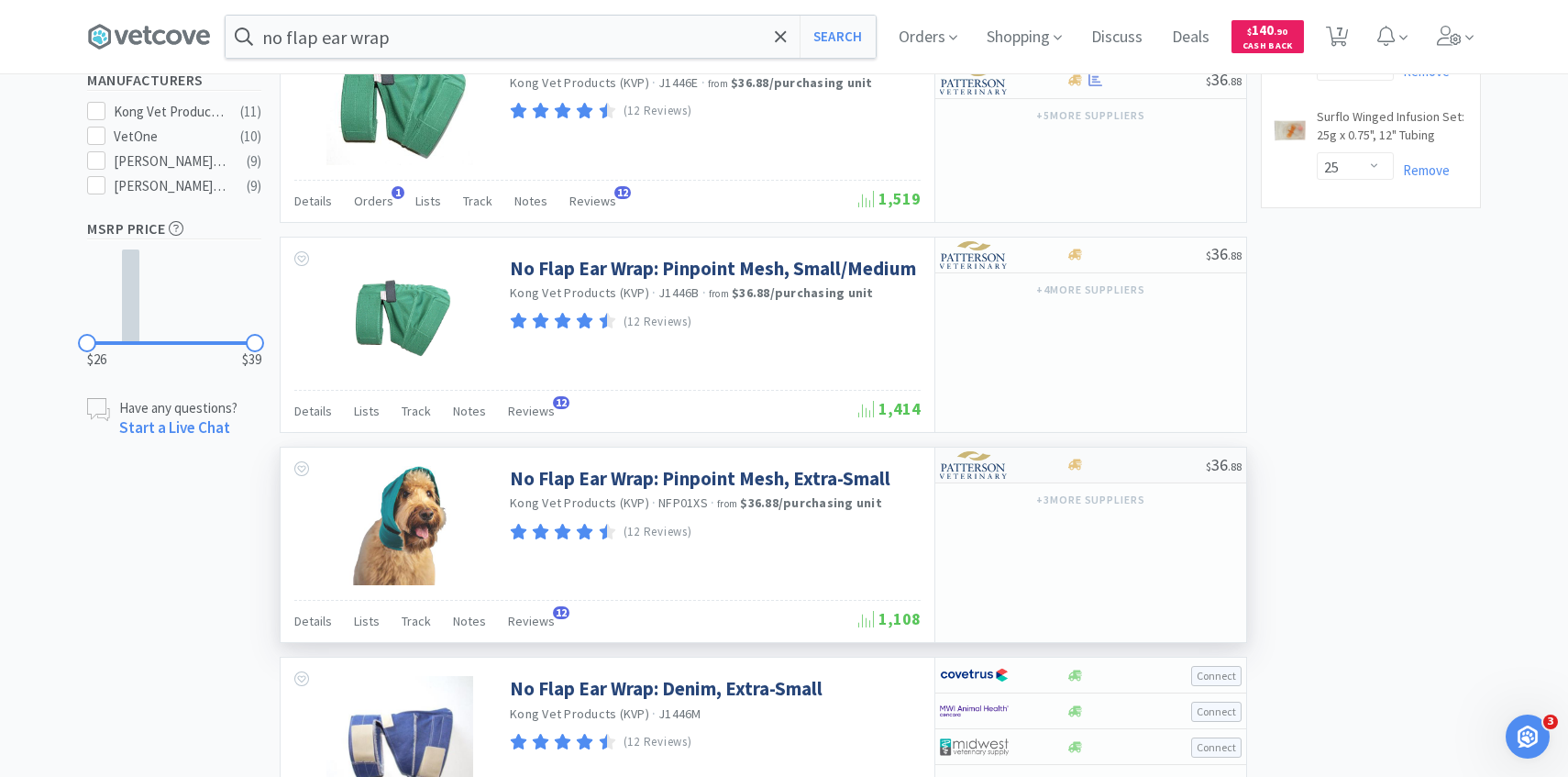
click at [995, 473] on img at bounding box center [974, 466] width 69 height 28
select select "1"
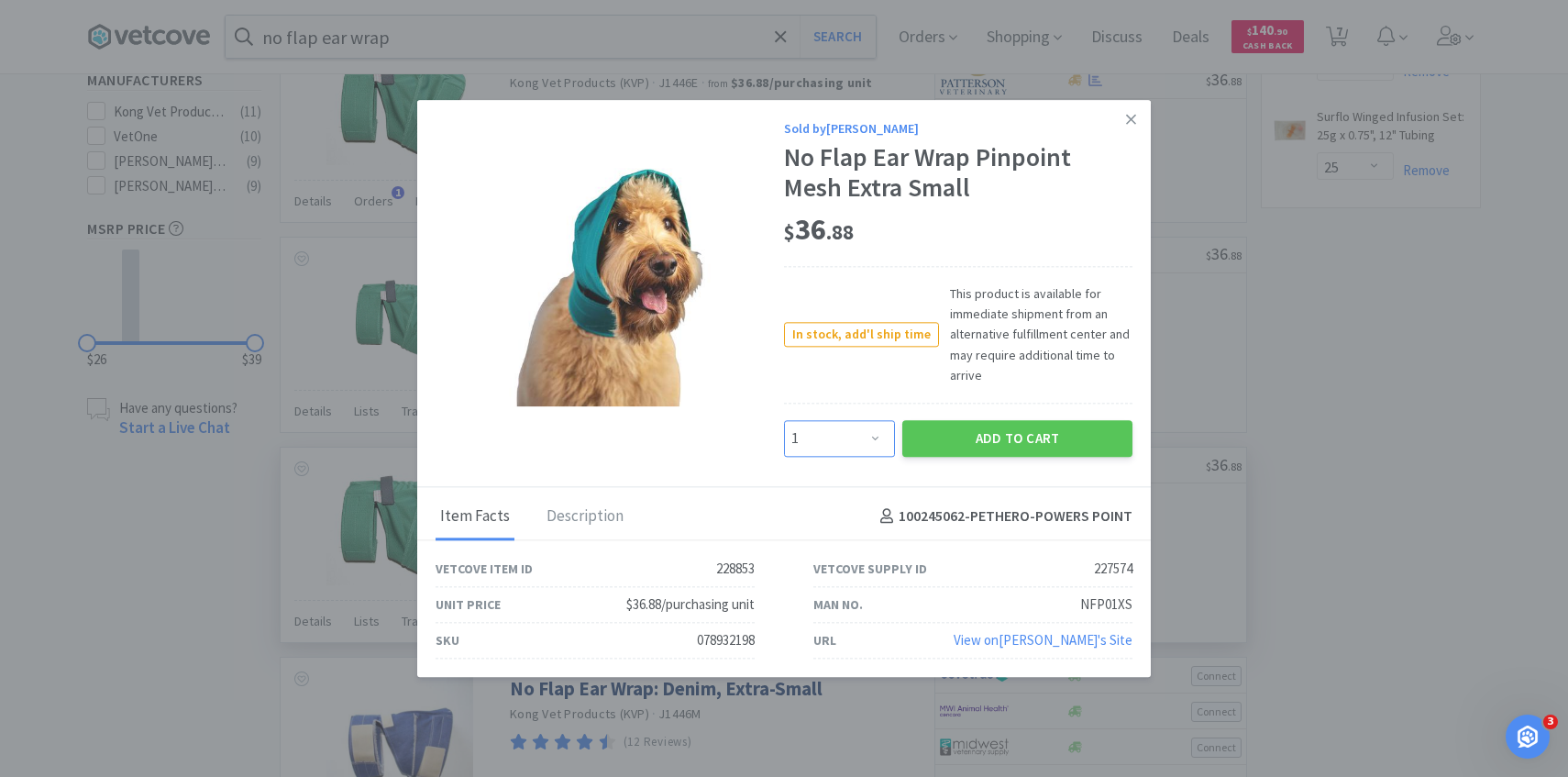
click at [861, 449] on select "Enter Quantity 1 2 3 4 5 6 7 8 9 10 11 12 13 14 15 16 17 18 19 20 Enter Quantity" at bounding box center [839, 438] width 111 height 37
click at [784, 420] on select "Enter Quantity 1 2 3 4 5 6 7 8 9 10 11 12 13 14 15 16 17 18 19 20 Enter Quantity" at bounding box center [839, 438] width 111 height 37
click at [965, 444] on button "Add to Cart" at bounding box center [1017, 438] width 230 height 37
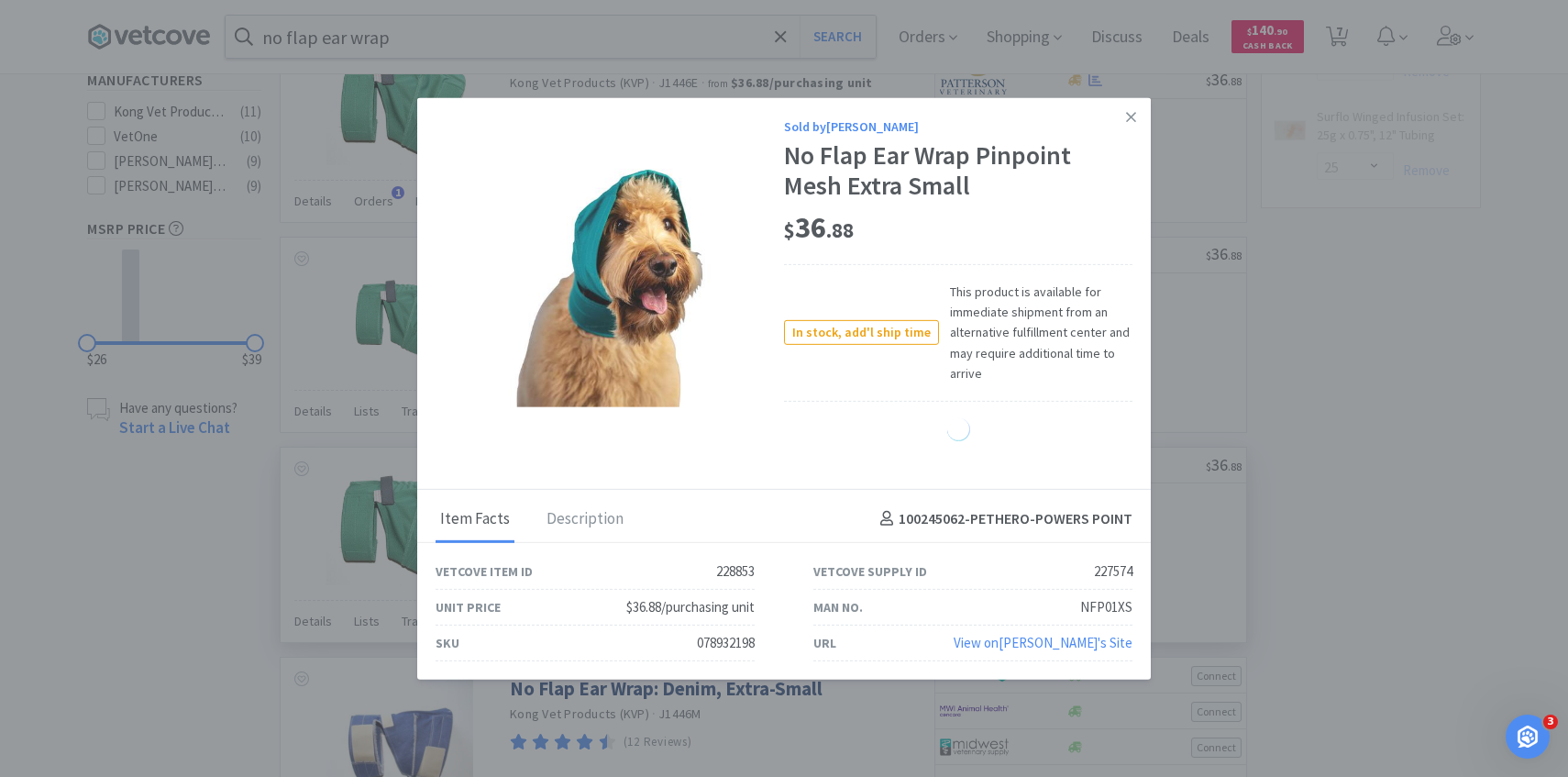
select select "2"
select select "1"
select select "30"
select select "25"
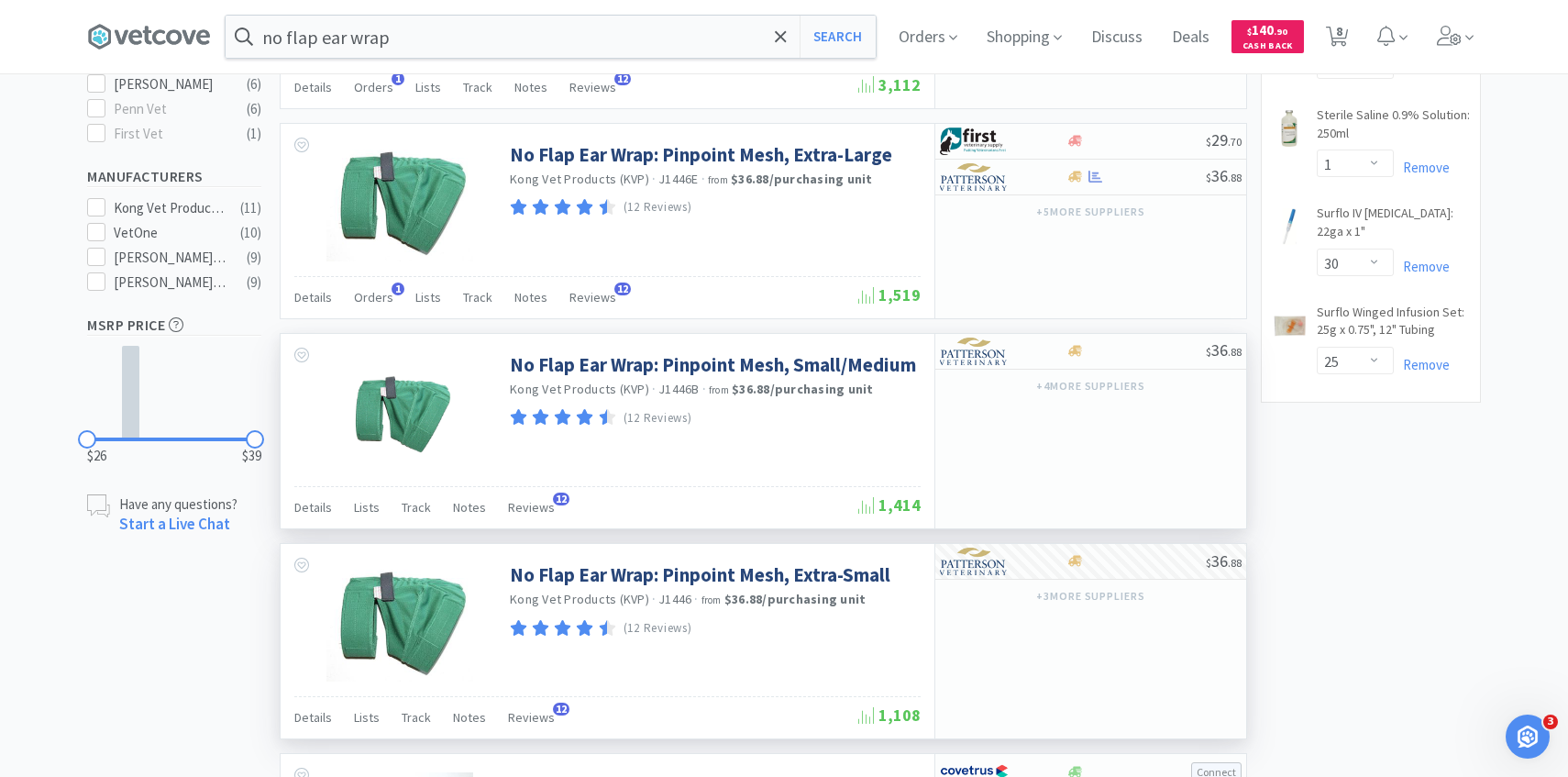
scroll to position [665, 0]
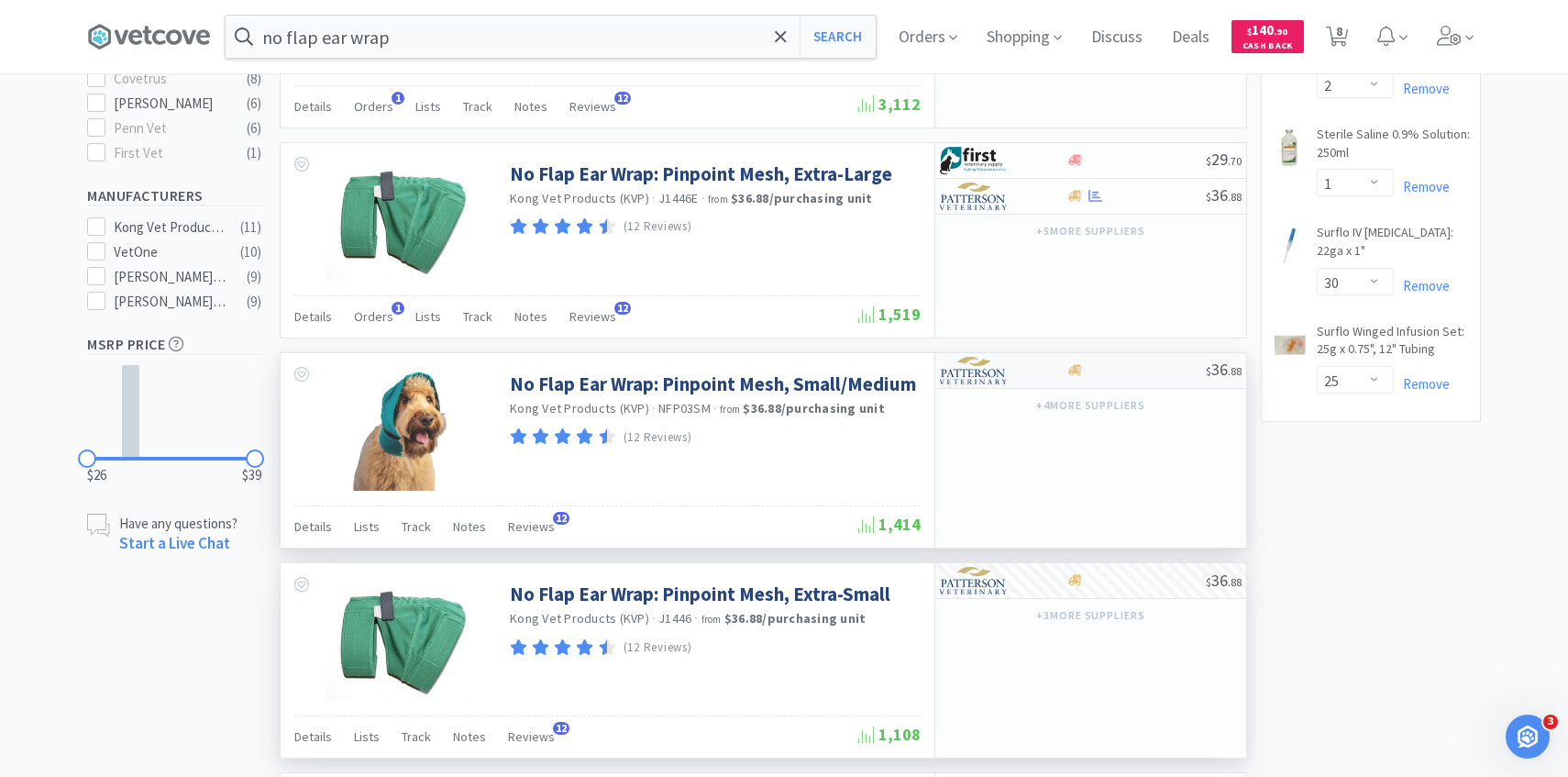
click at [1011, 372] on div at bounding box center [990, 370] width 101 height 31
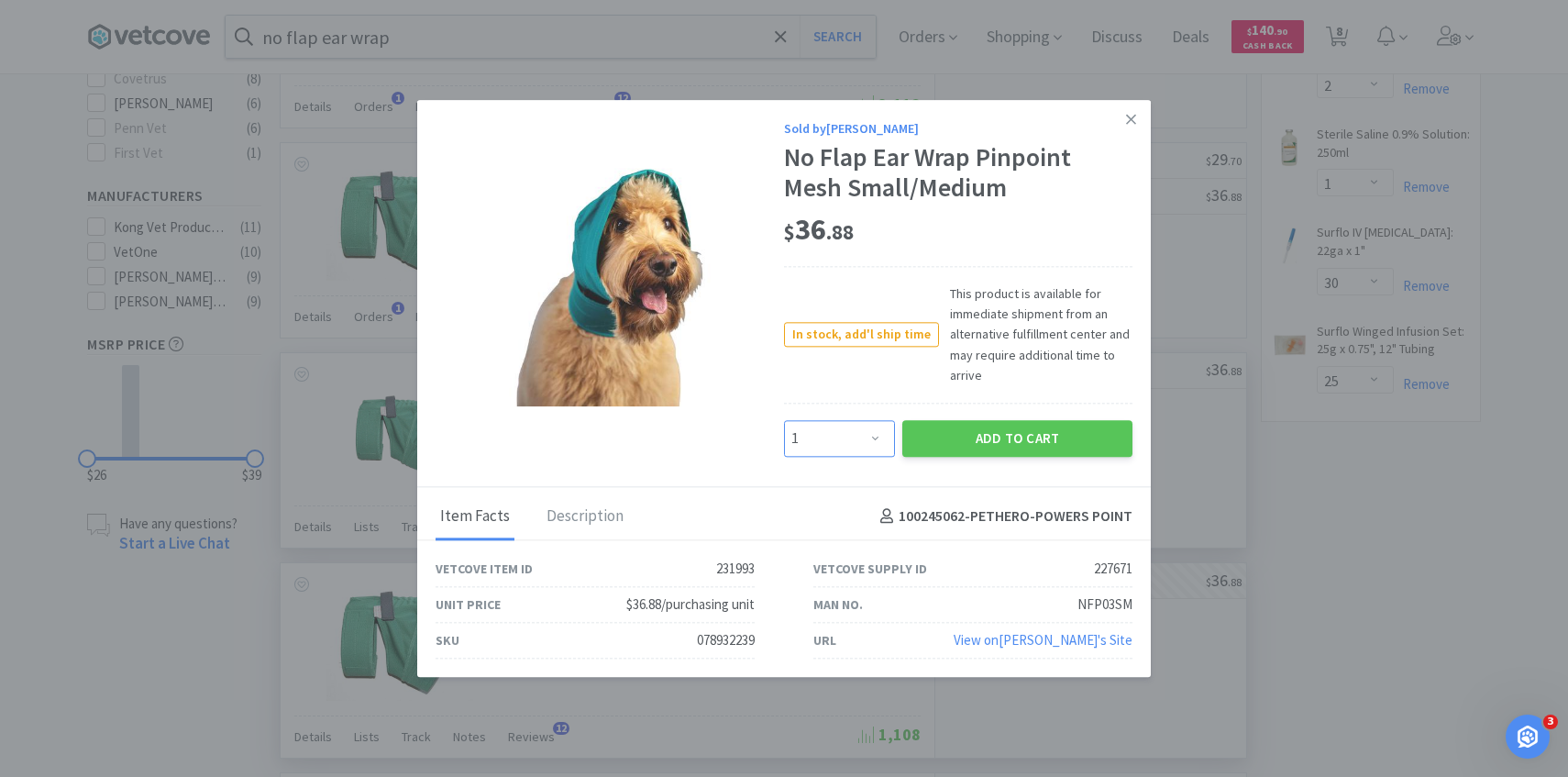
click at [825, 429] on select "Enter Quantity 1 2 3 4 5 6 7 8 9 10 11 12 13 14 15 16 17 18 19 20 Enter Quantity" at bounding box center [839, 438] width 111 height 37
select select "2"
click at [784, 420] on select "Enter Quantity 1 2 3 4 5 6 7 8 9 10 11 12 13 14 15 16 17 18 19 20 Enter Quantity" at bounding box center [839, 438] width 111 height 37
click at [1027, 440] on button "Add to Cart" at bounding box center [1017, 438] width 230 height 37
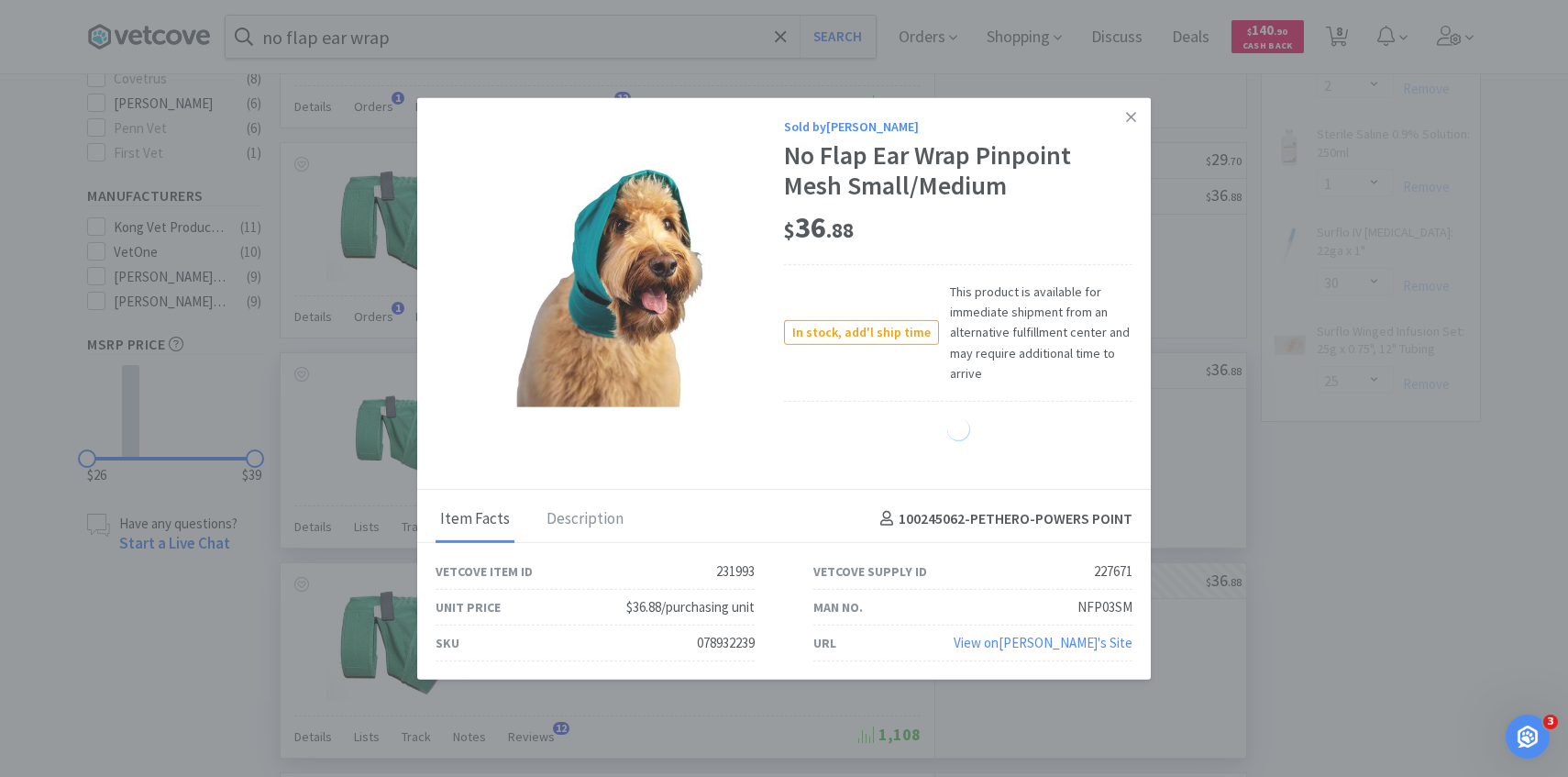
select select "2"
select select "1"
select select "30"
select select "25"
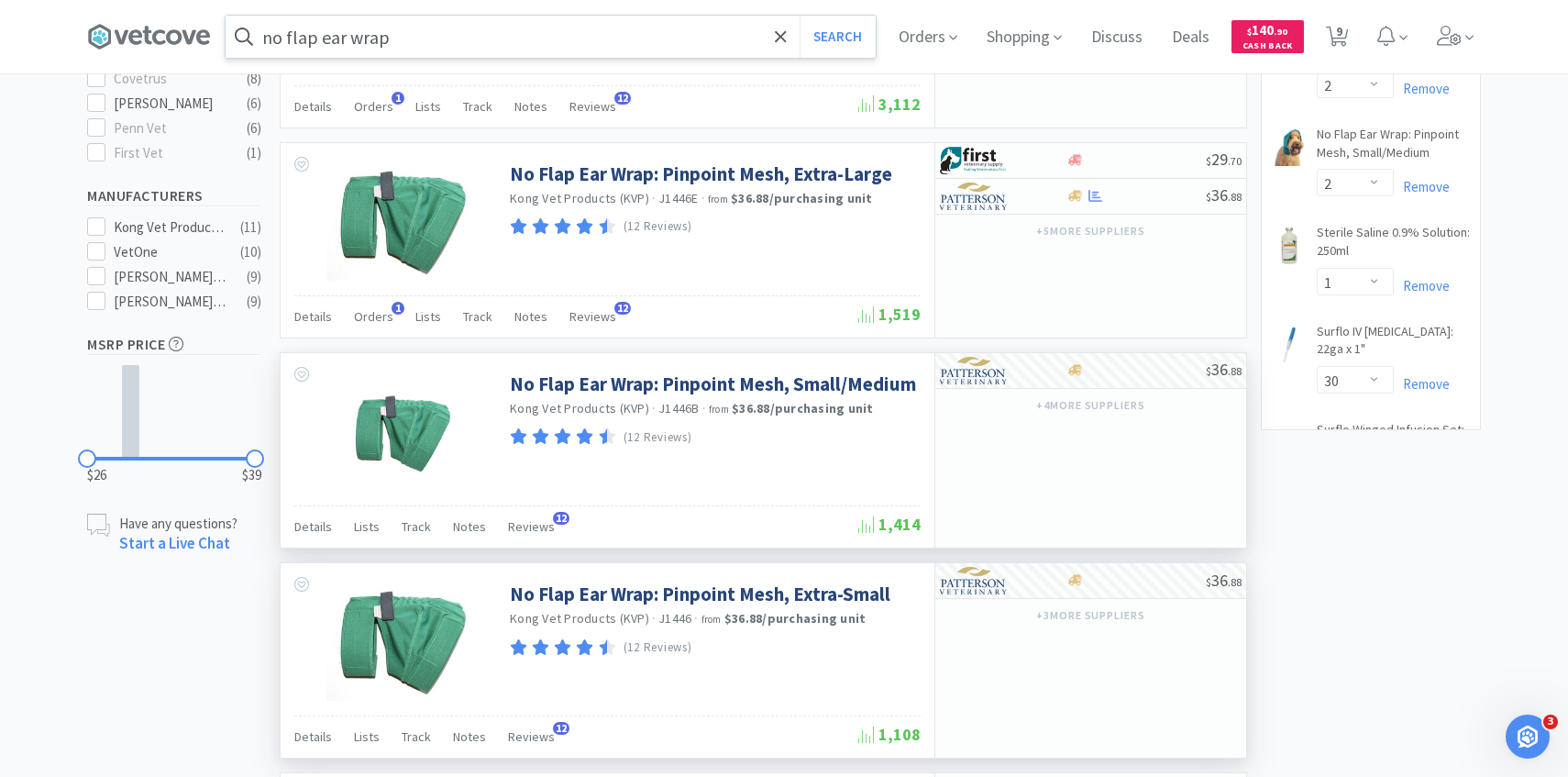
click at [590, 37] on input "no flap ear wrap" at bounding box center [551, 37] width 651 height 42
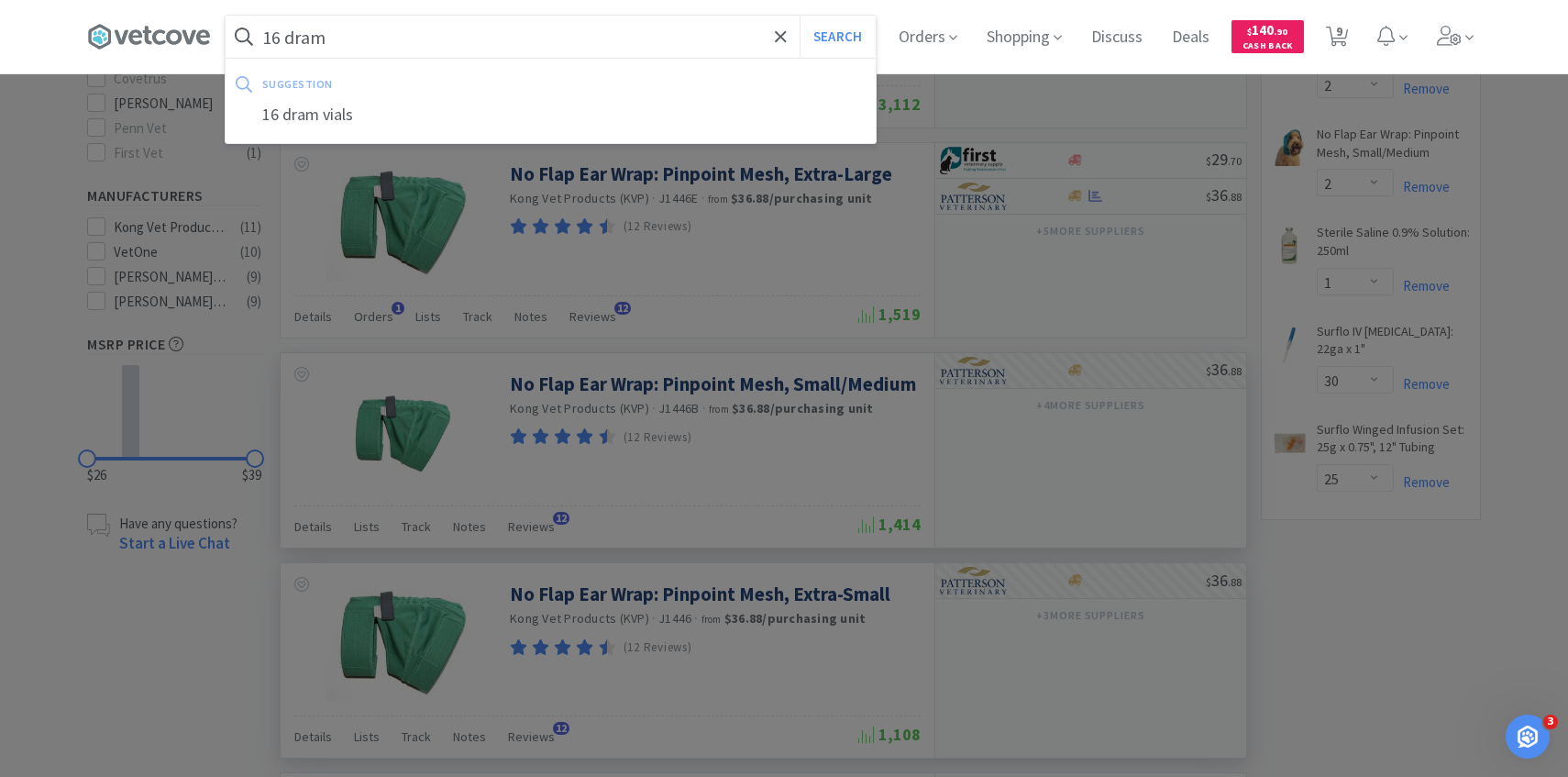
type input "16 dram"
click at [799, 16] on button "Search" at bounding box center [837, 37] width 76 height 42
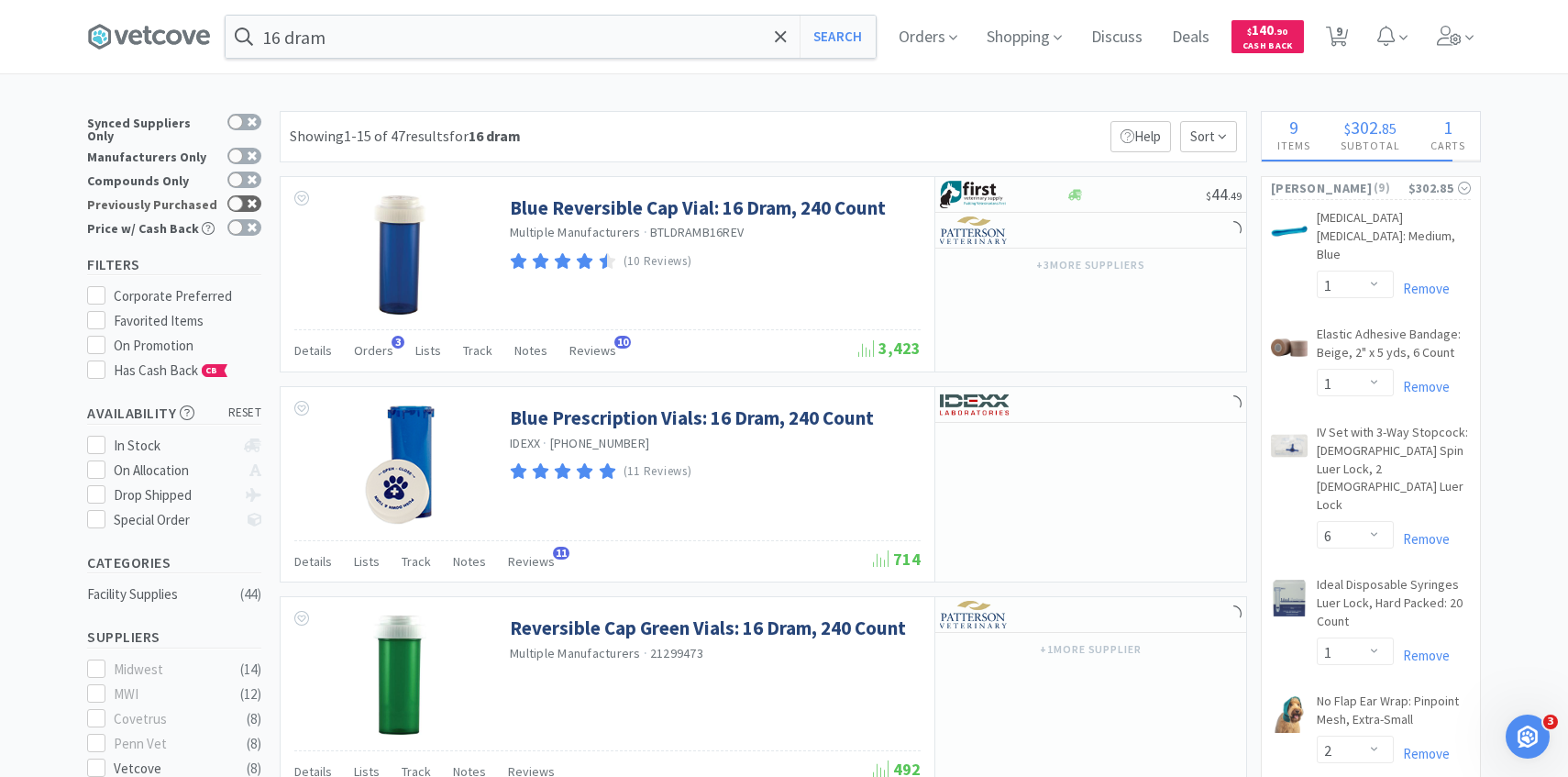
click at [233, 196] on div at bounding box center [236, 203] width 15 height 15
checkbox input "true"
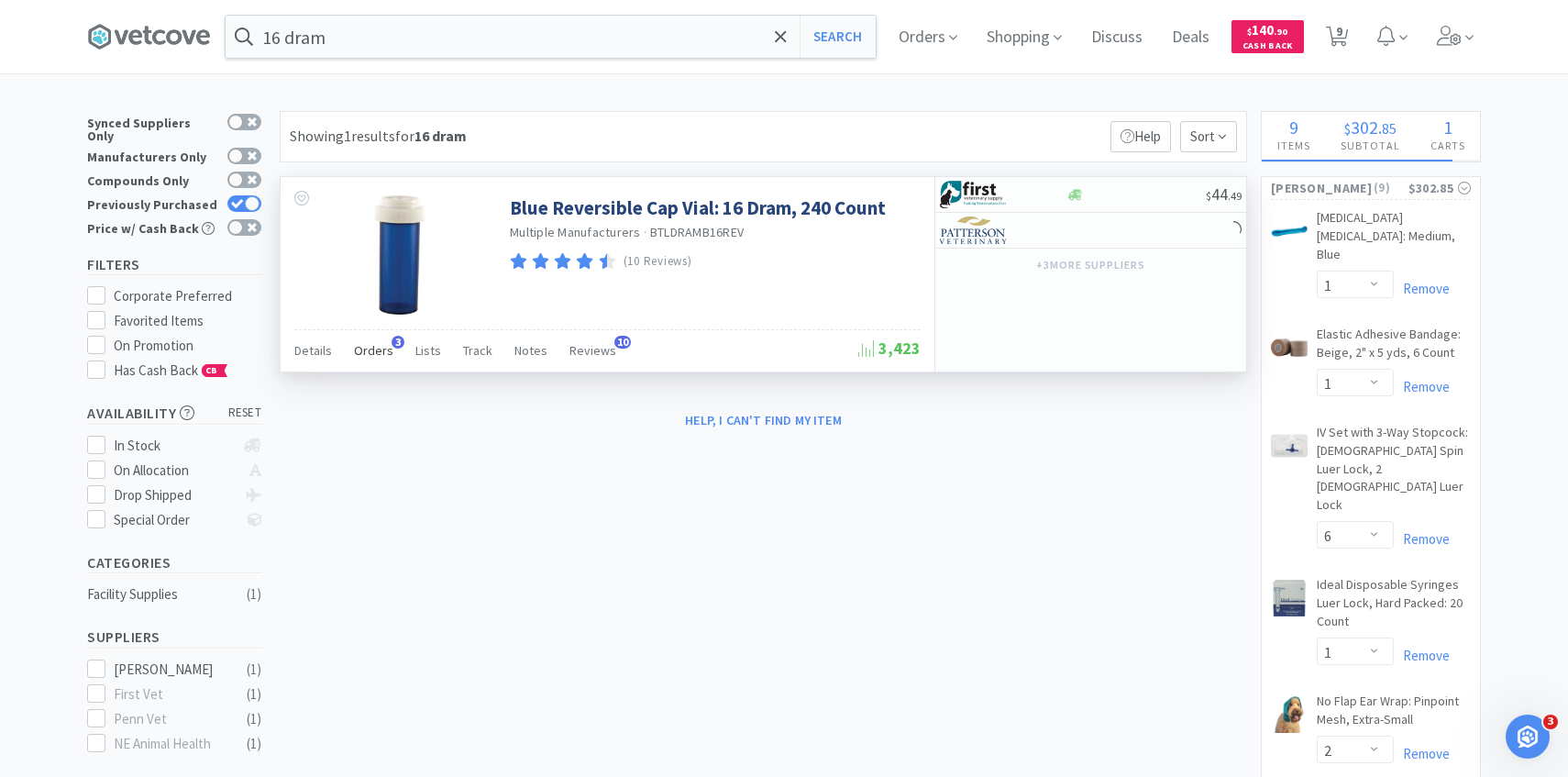
click at [372, 350] on span "Orders" at bounding box center [373, 350] width 39 height 17
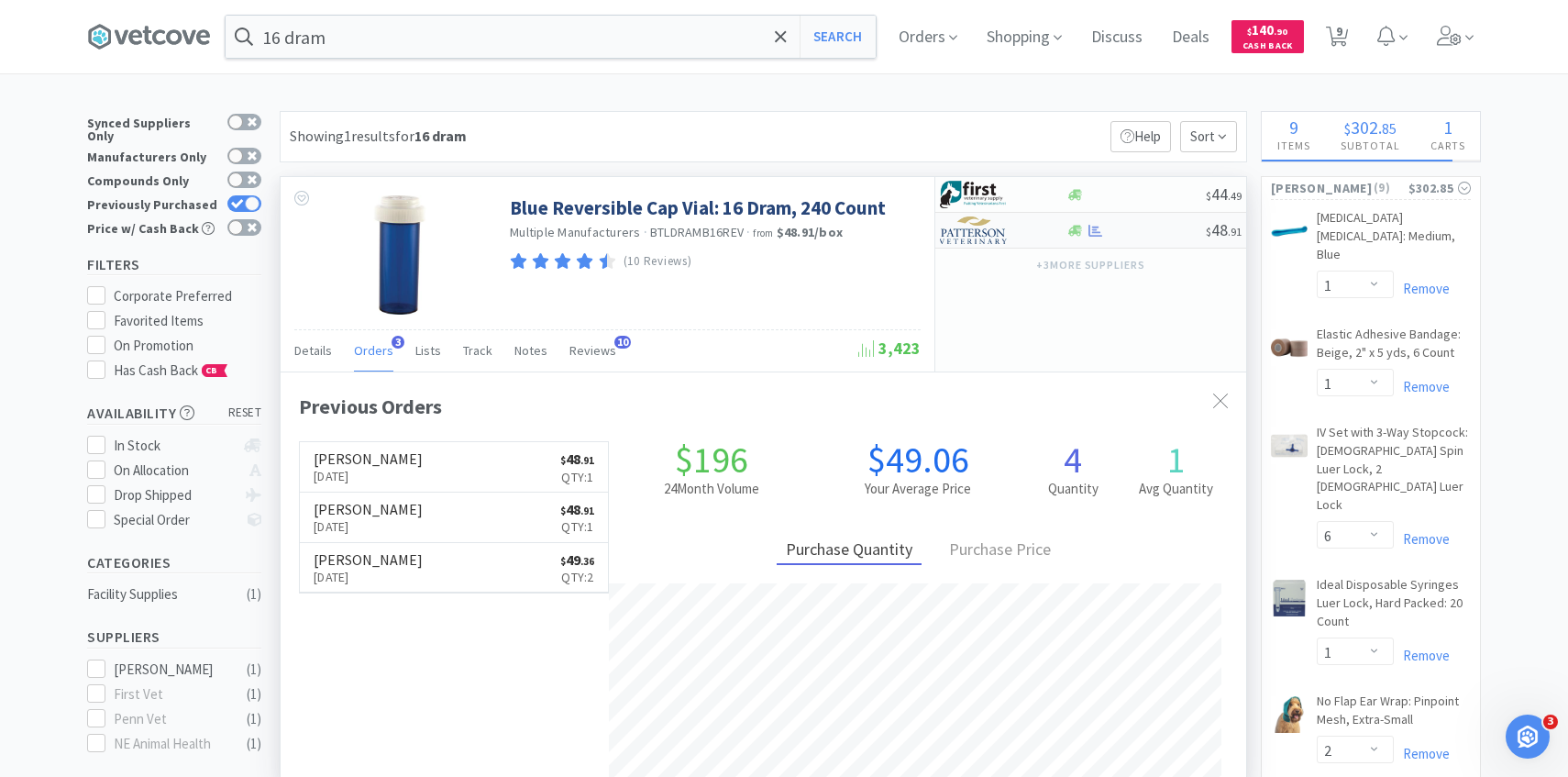
scroll to position [475, 965]
click at [1006, 240] on img at bounding box center [974, 231] width 69 height 28
select select "1"
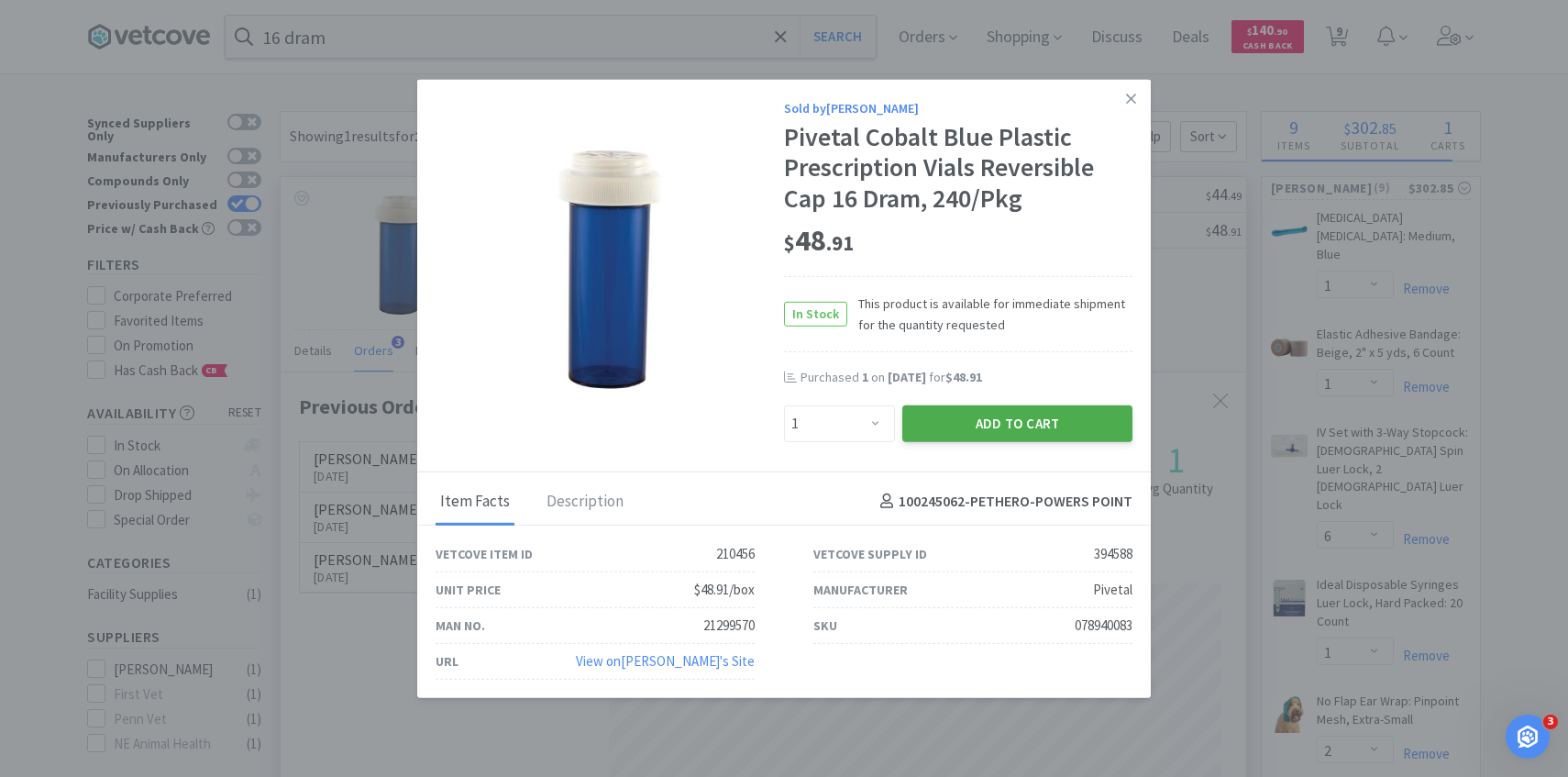
click at [964, 415] on button "Add to Cart" at bounding box center [1017, 423] width 230 height 37
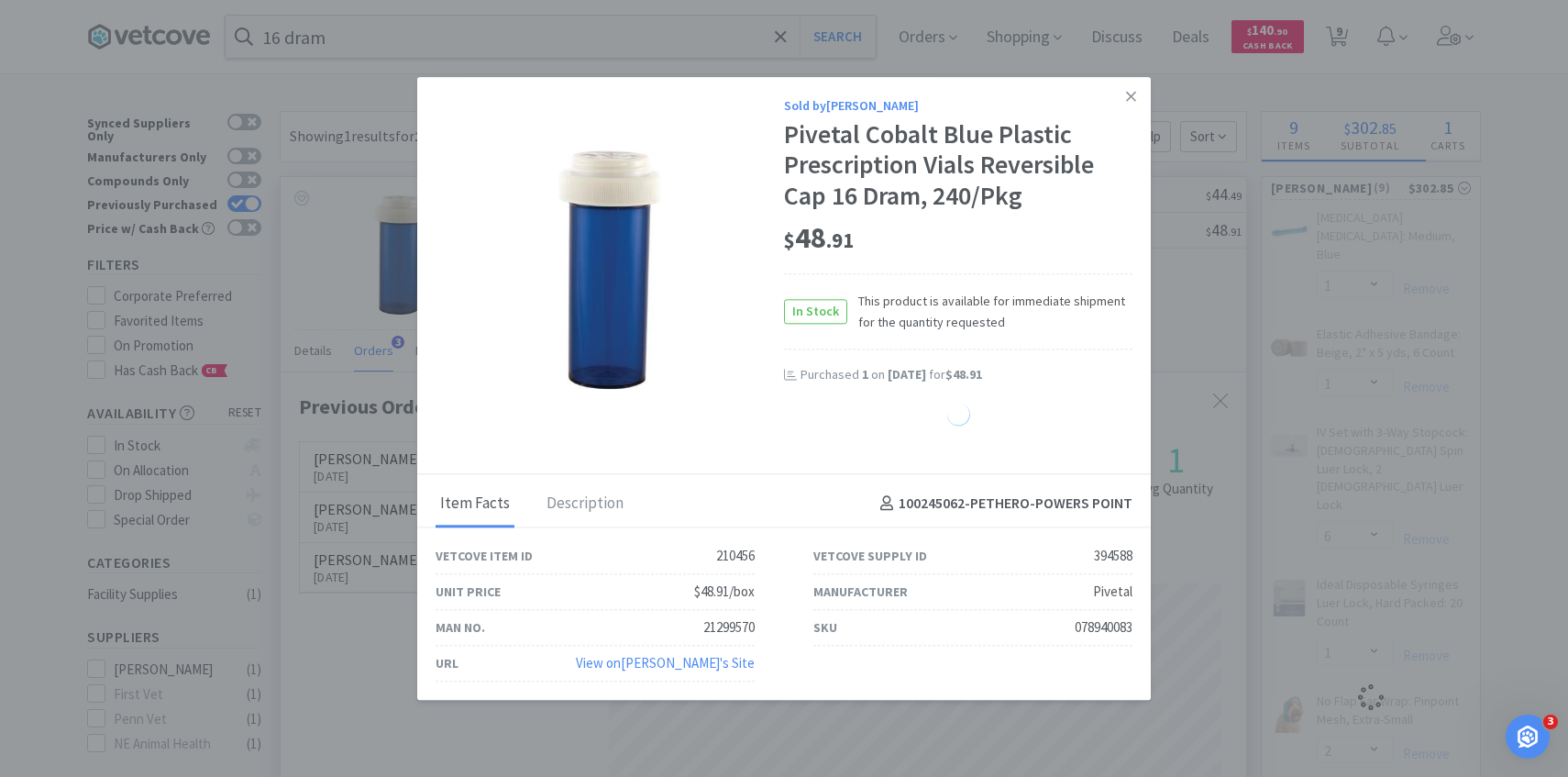
select select "1"
select select "6"
select select "1"
select select "2"
select select "1"
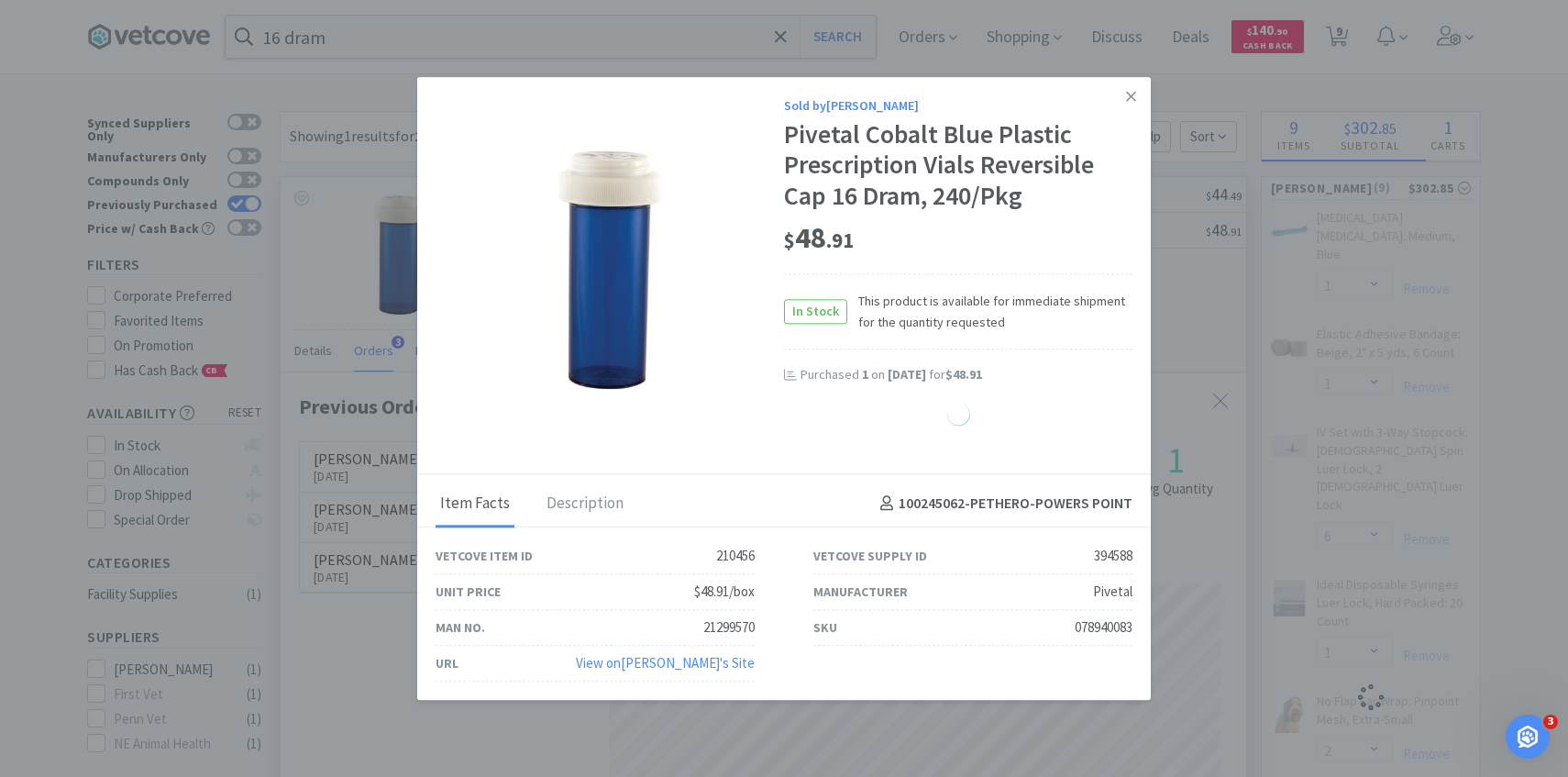
select select "30"
select select "25"
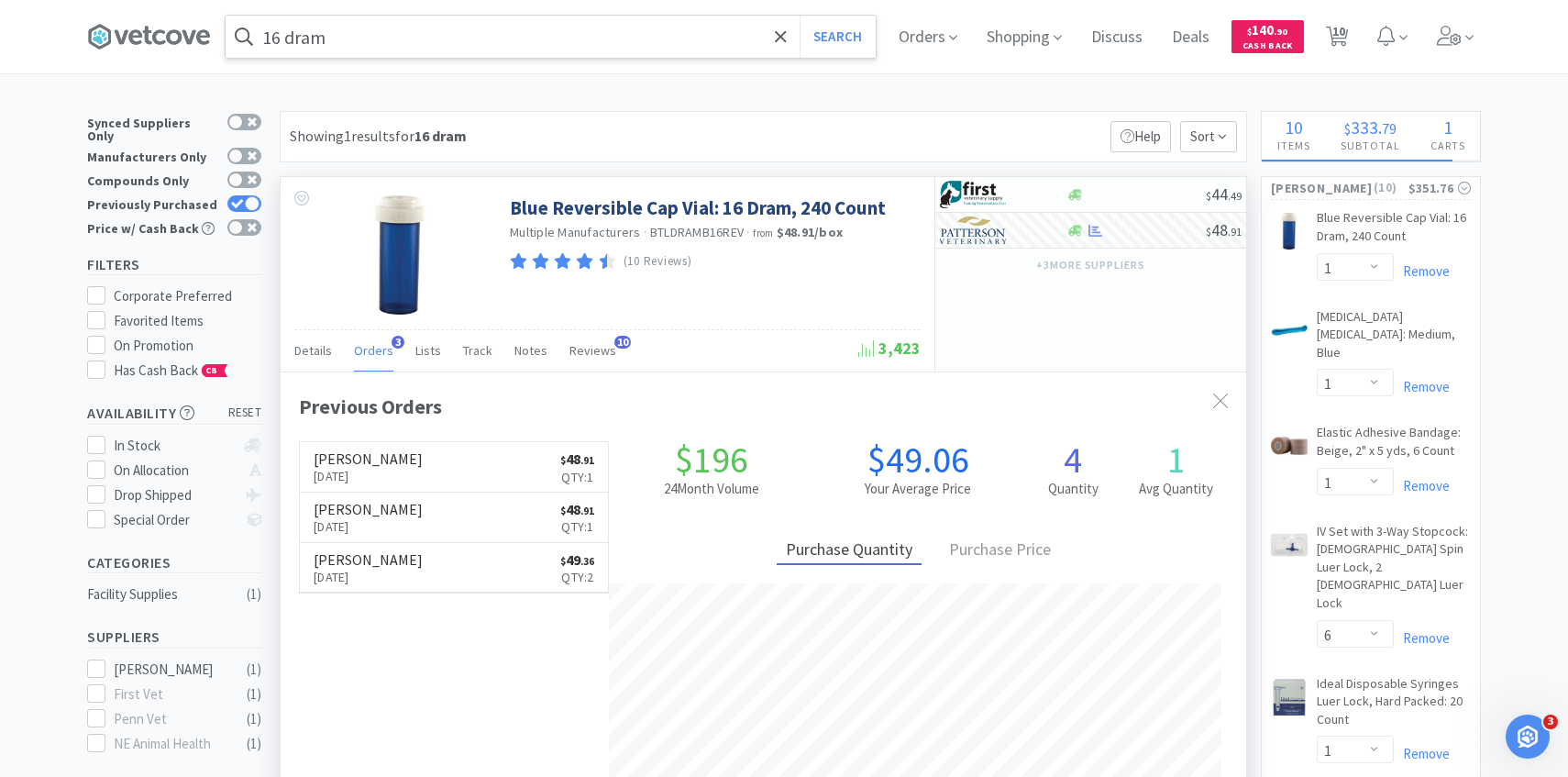
click at [616, 37] on input "16 dram" at bounding box center [551, 37] width 651 height 42
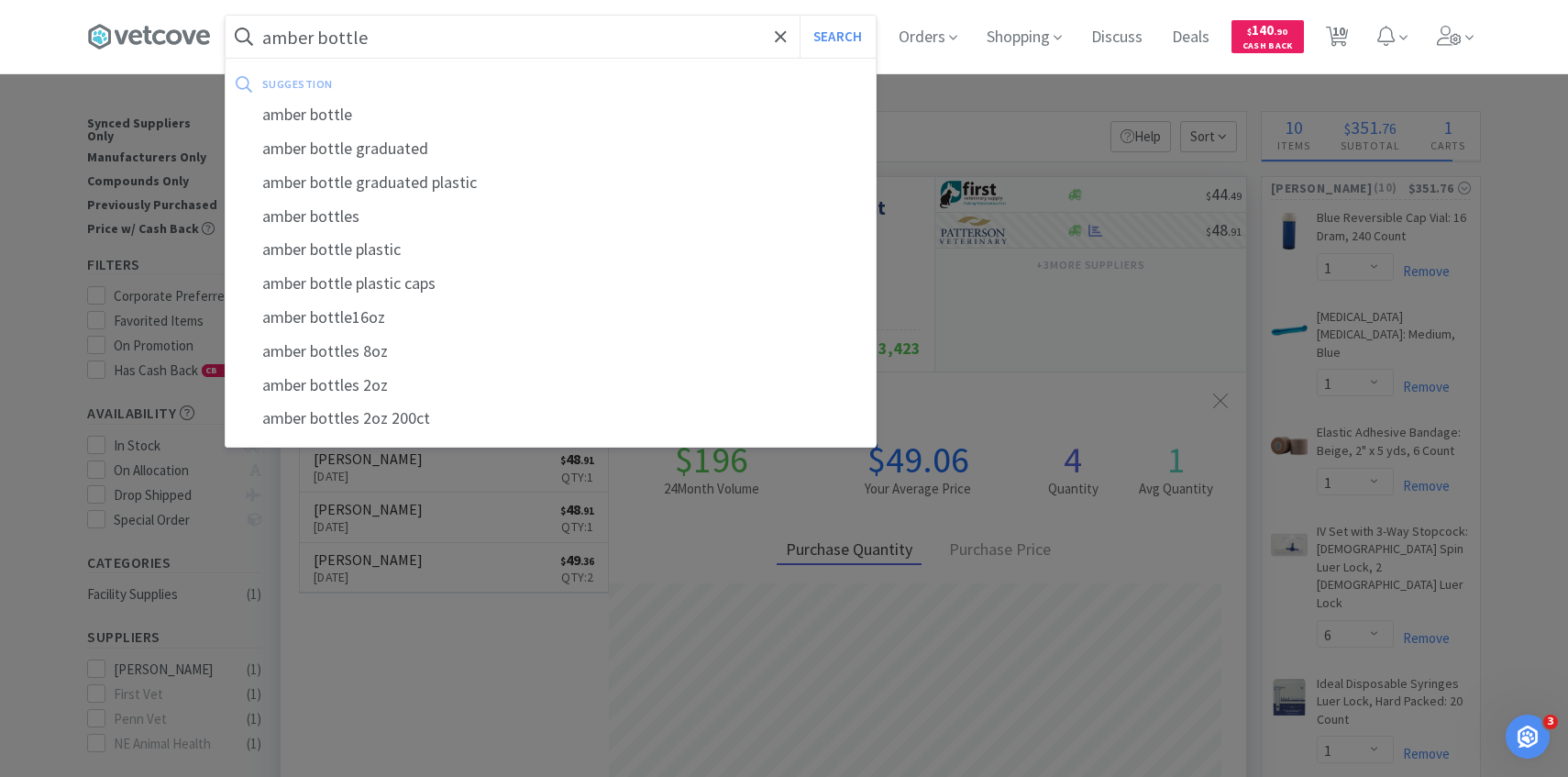
type input "amber bottle"
click at [799, 16] on button "Search" at bounding box center [837, 37] width 76 height 42
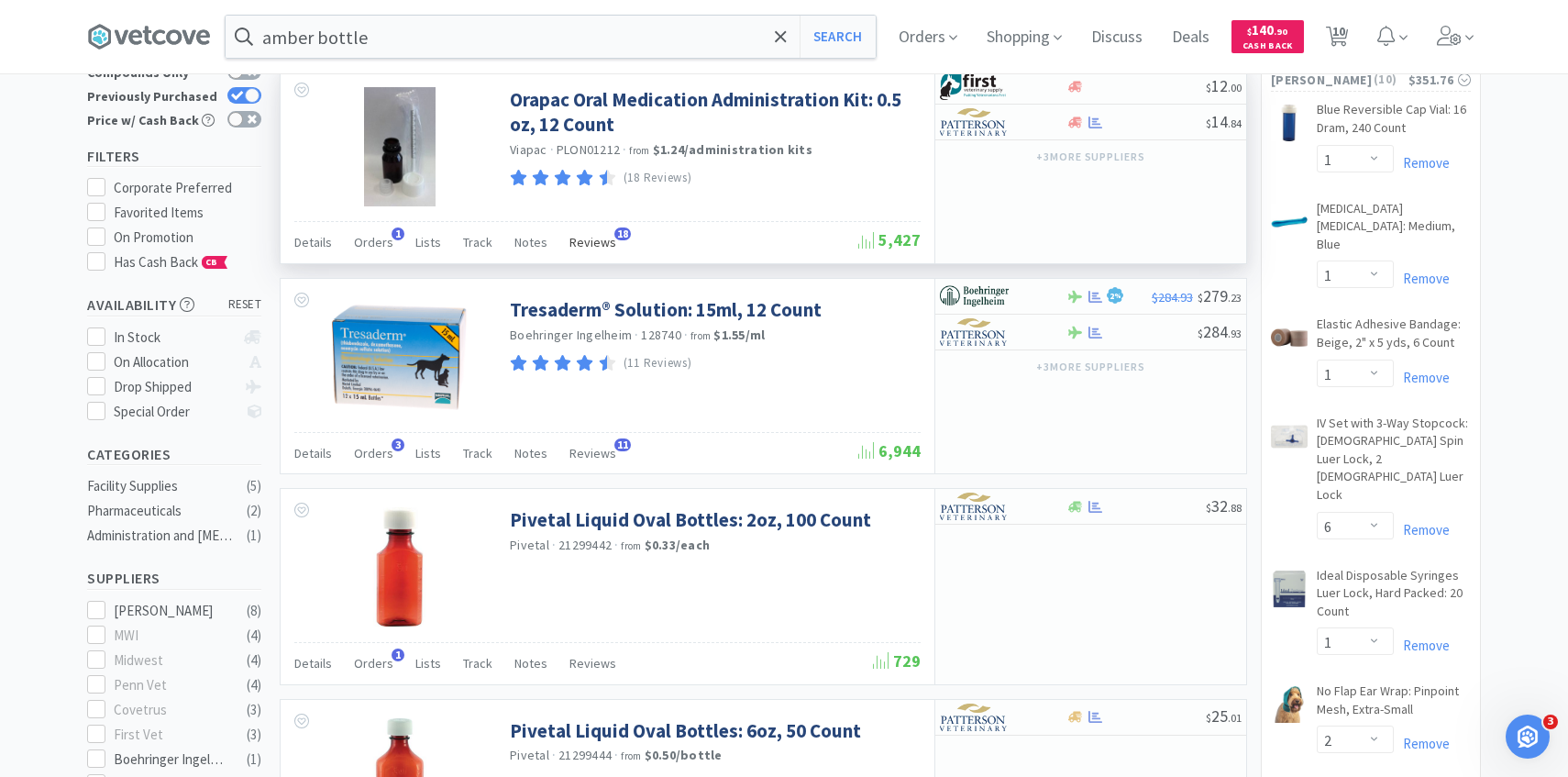
scroll to position [181, 0]
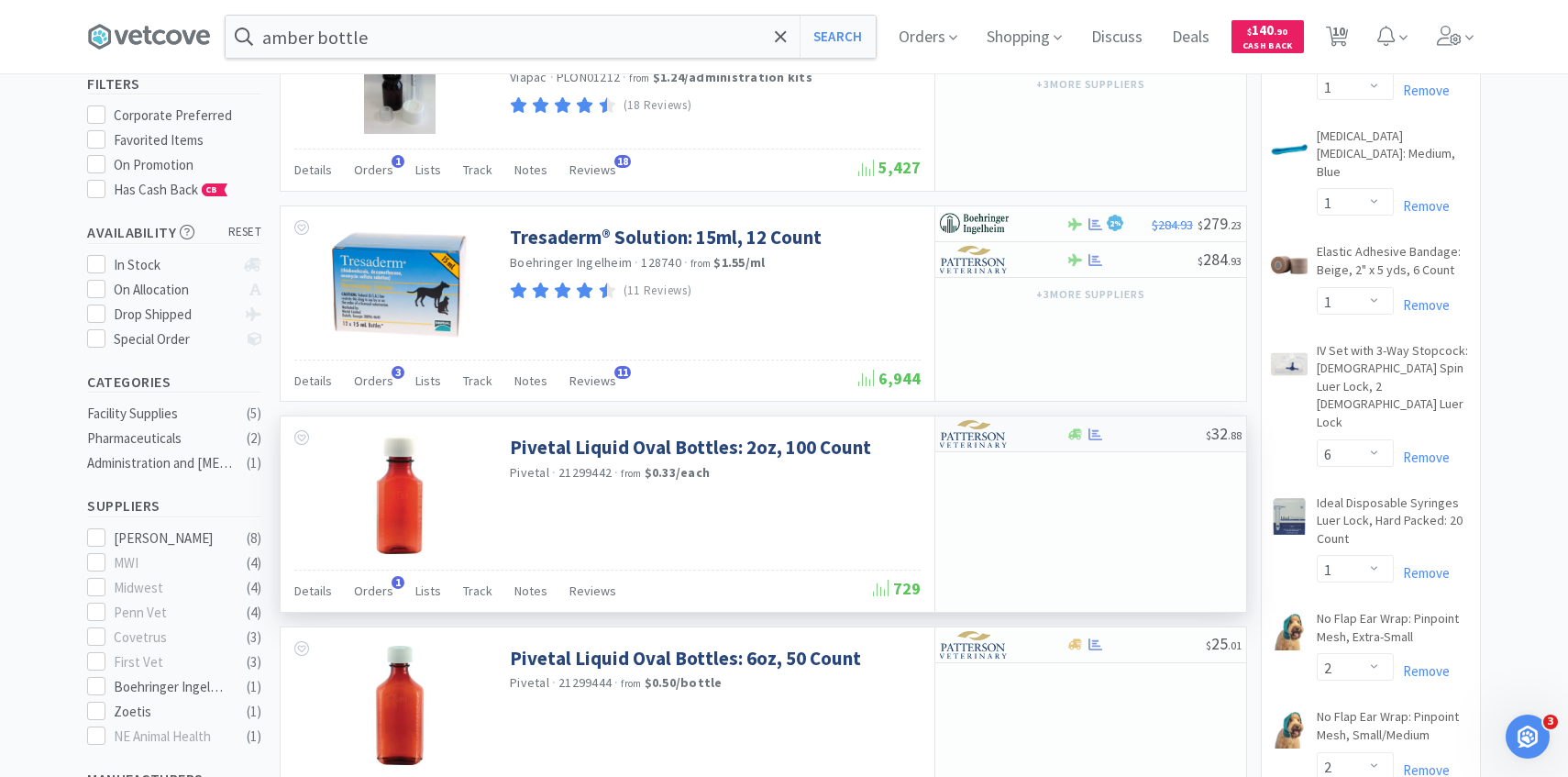
click at [984, 426] on img at bounding box center [974, 434] width 69 height 28
select select "1"
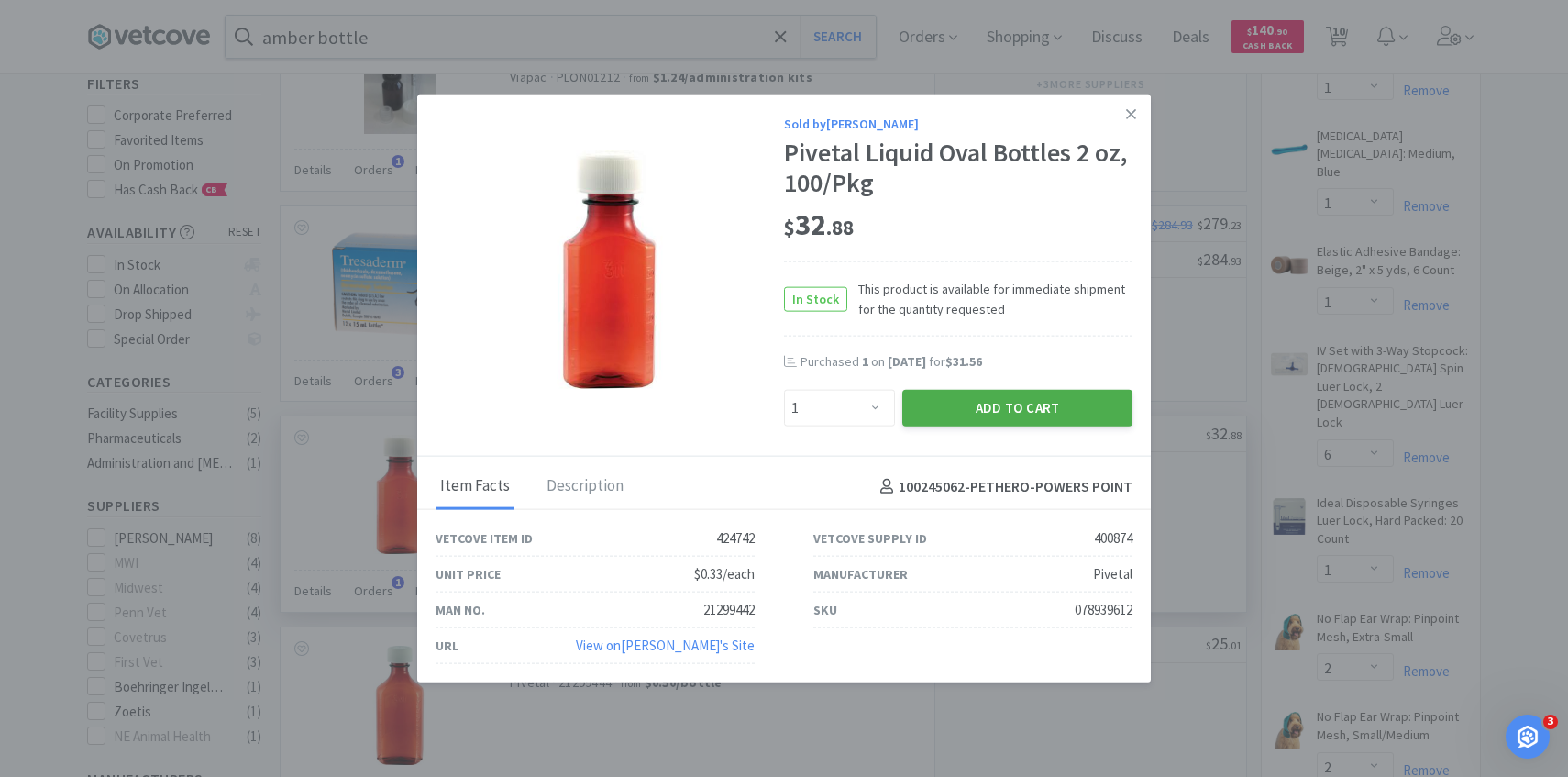
click at [984, 421] on button "Add to Cart" at bounding box center [1017, 408] width 230 height 37
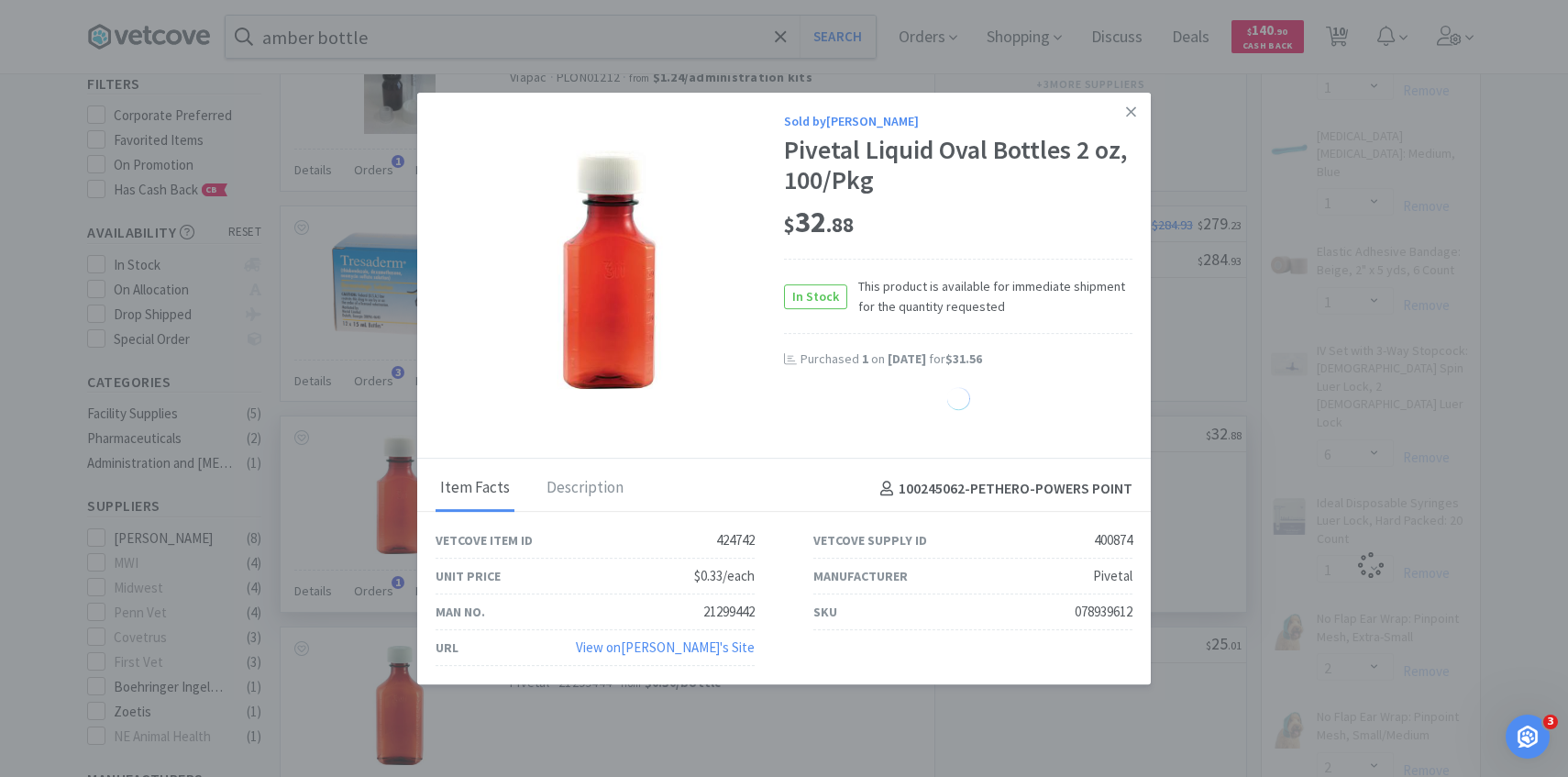
select select "1"
select select "30"
select select "25"
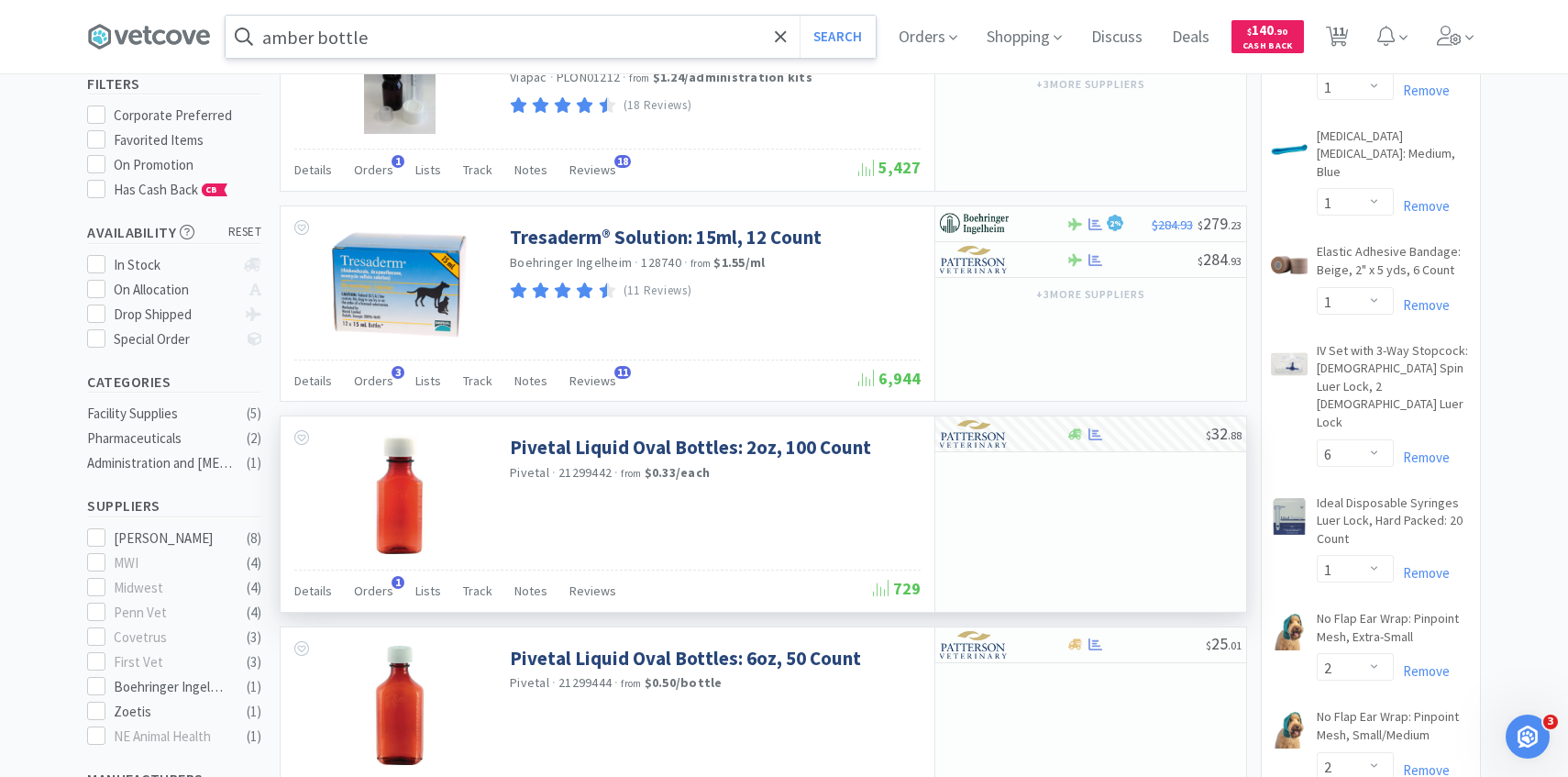
click at [447, 47] on input "amber bottle" at bounding box center [551, 37] width 651 height 42
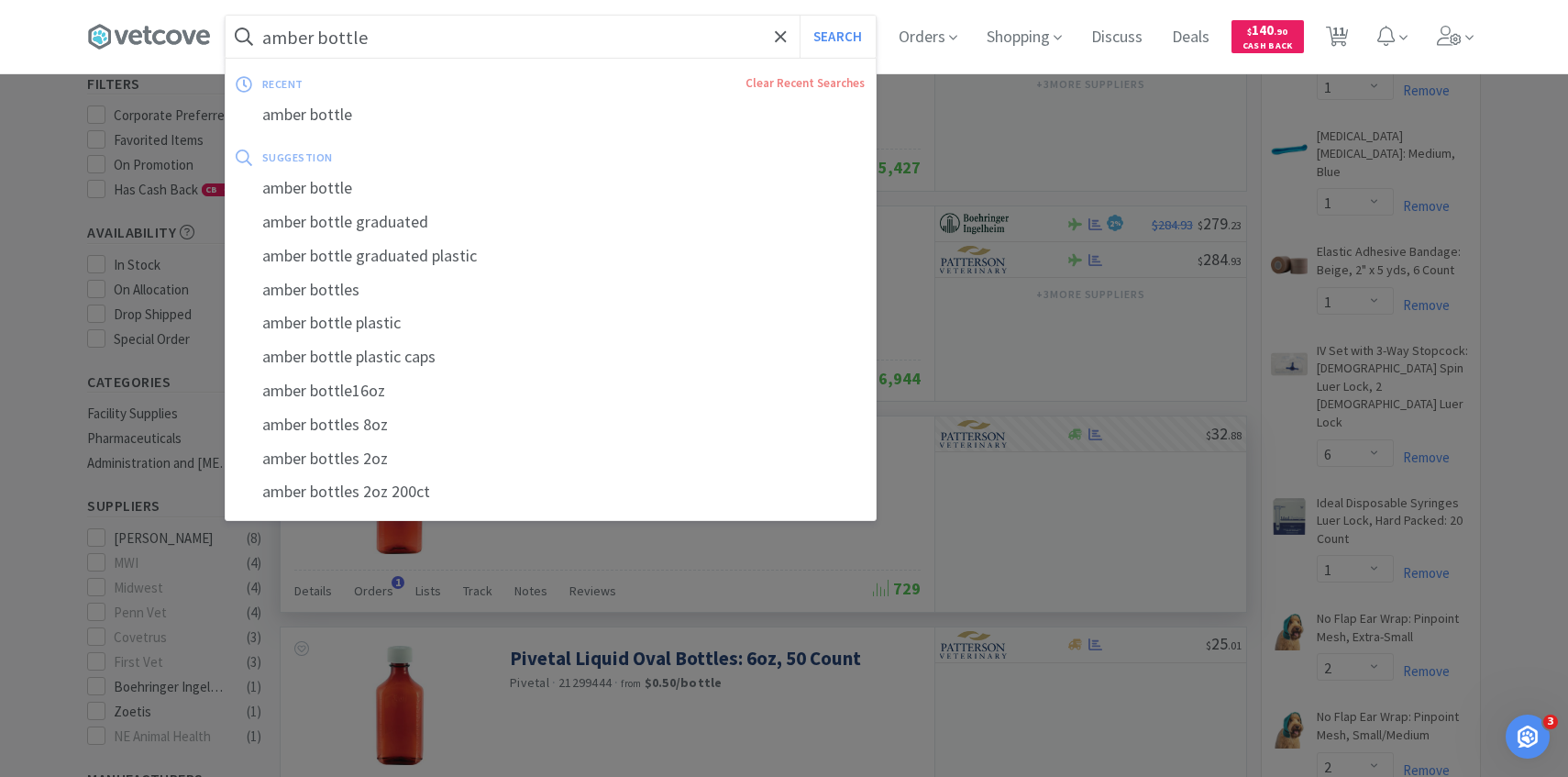
click at [1046, 642] on div at bounding box center [784, 388] width 1568 height 777
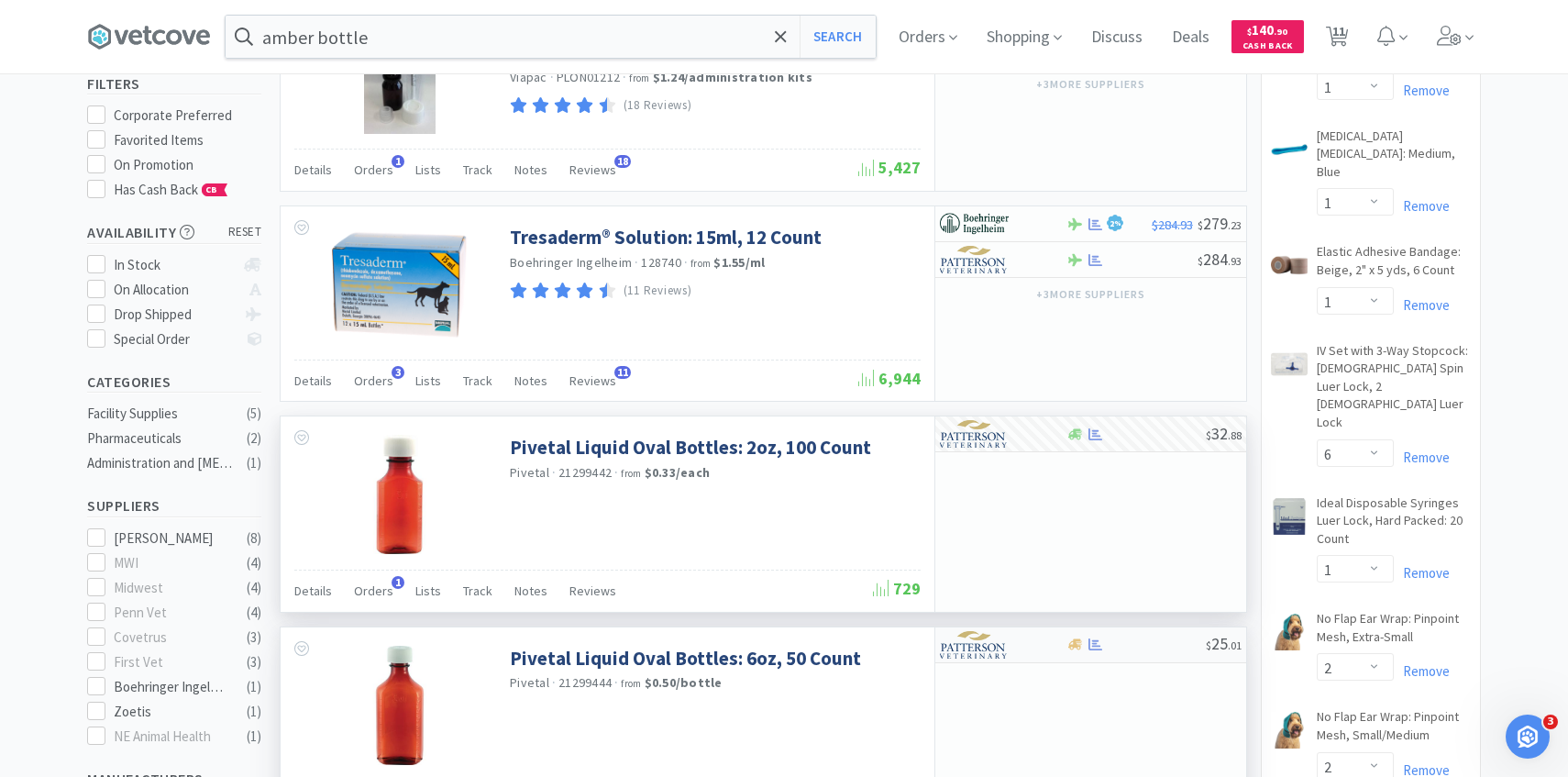
click at [1015, 647] on div at bounding box center [990, 645] width 101 height 31
select select "1"
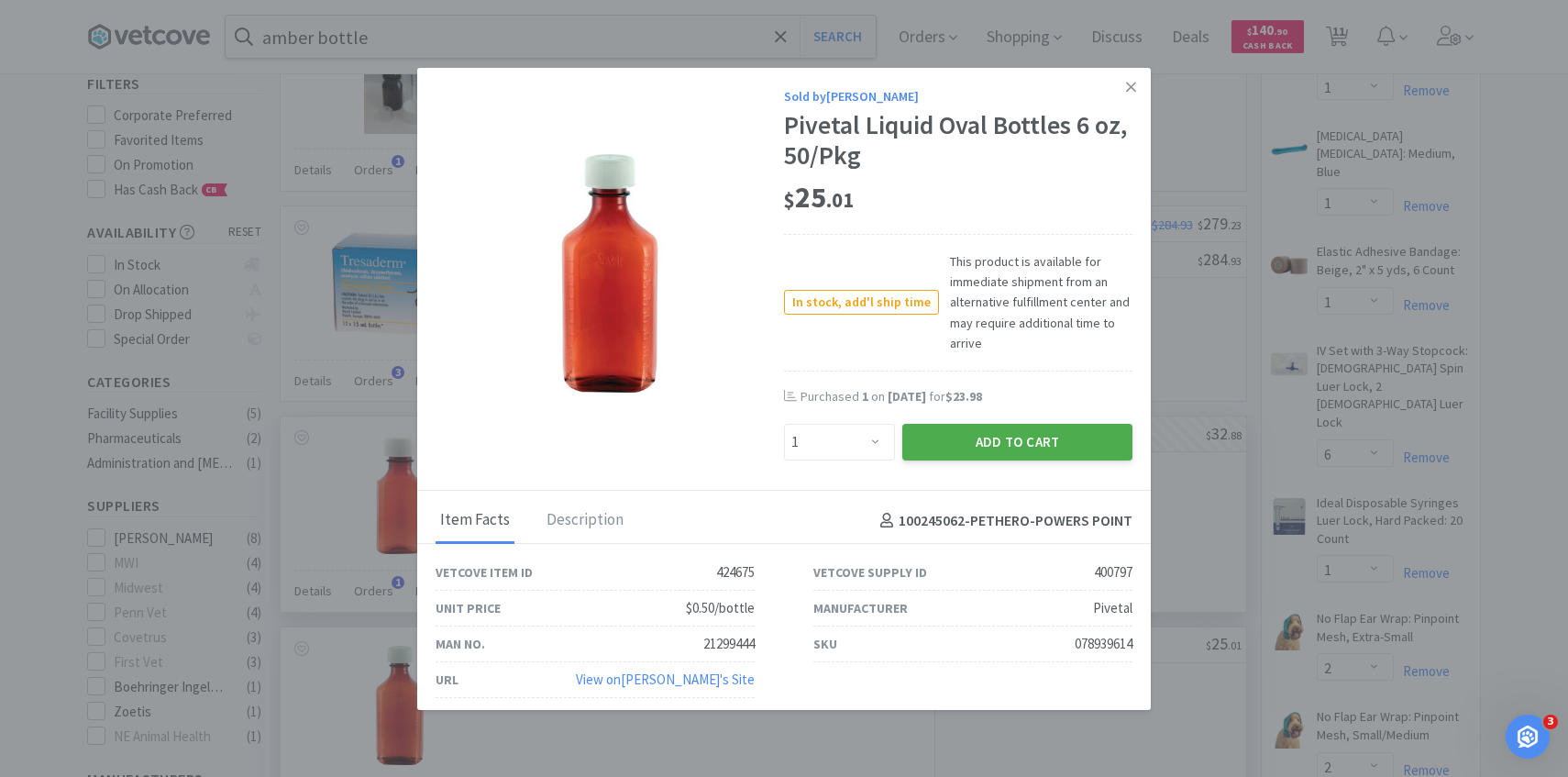
click at [964, 447] on button "Add to Cart" at bounding box center [1017, 442] width 230 height 37
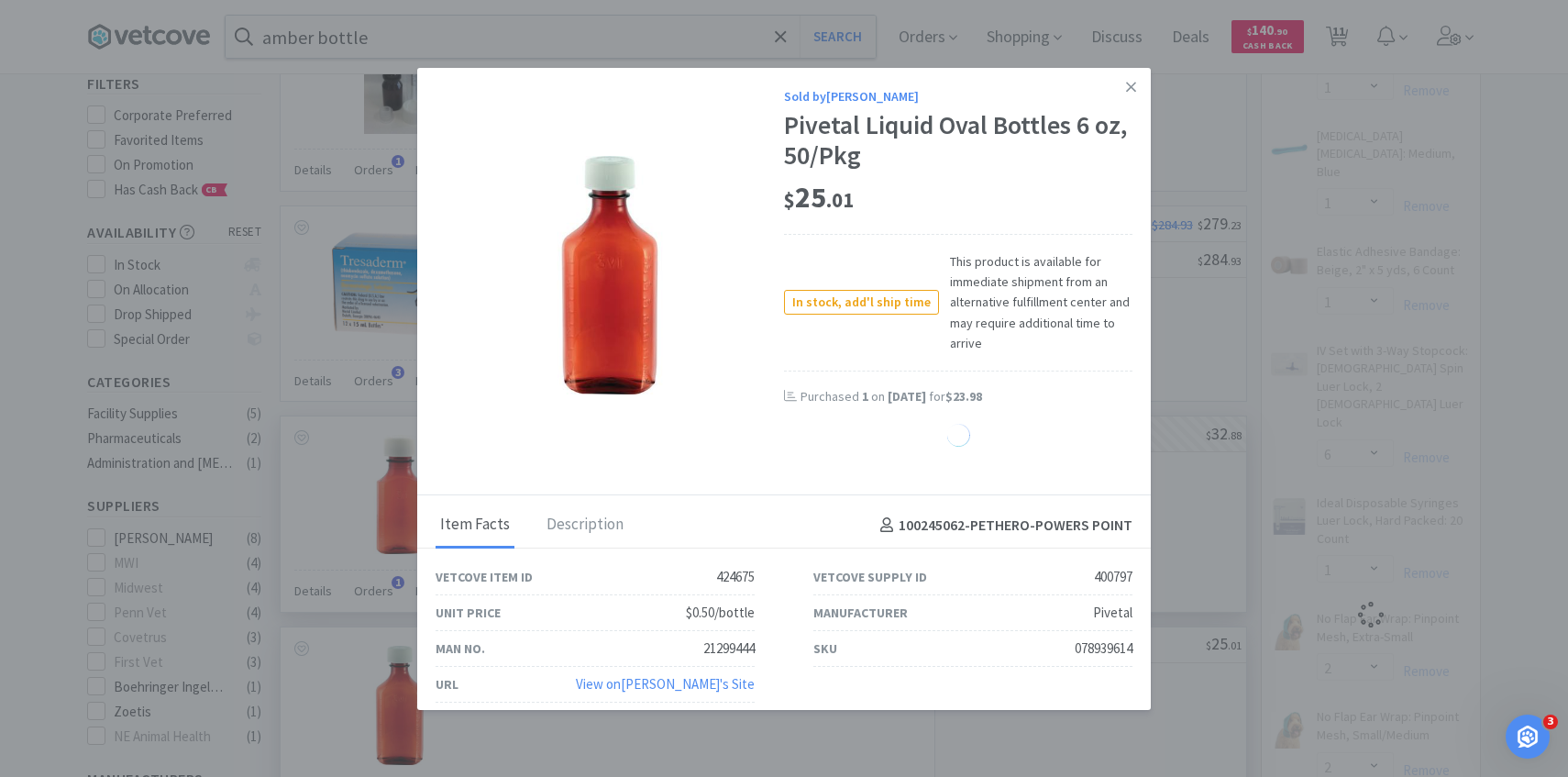
select select "1"
select select "30"
select select "25"
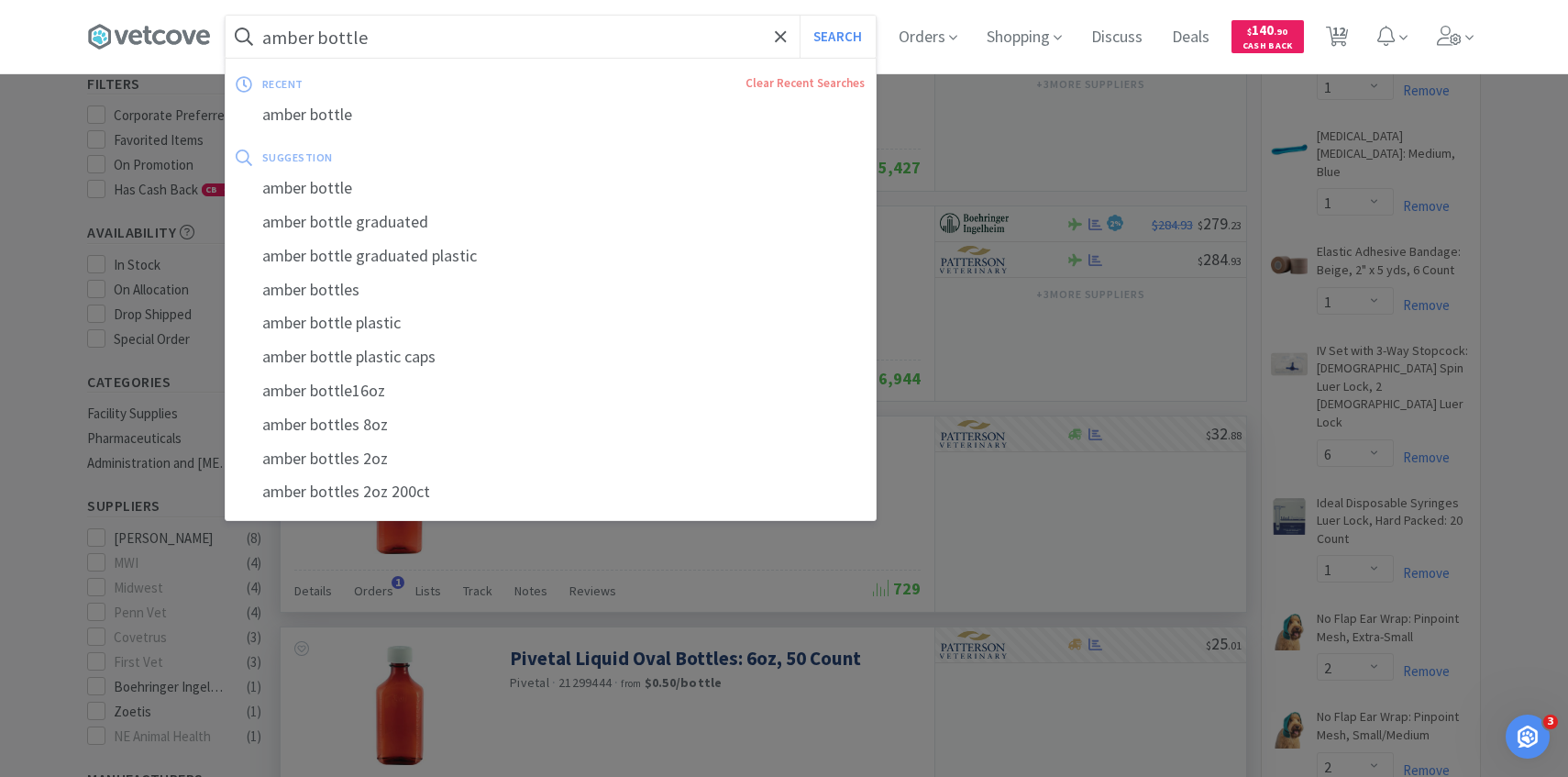
click at [501, 41] on input "amber bottle" at bounding box center [551, 37] width 651 height 42
paste input "65822"
type input "65822"
click at [799, 16] on button "Search" at bounding box center [837, 37] width 76 height 42
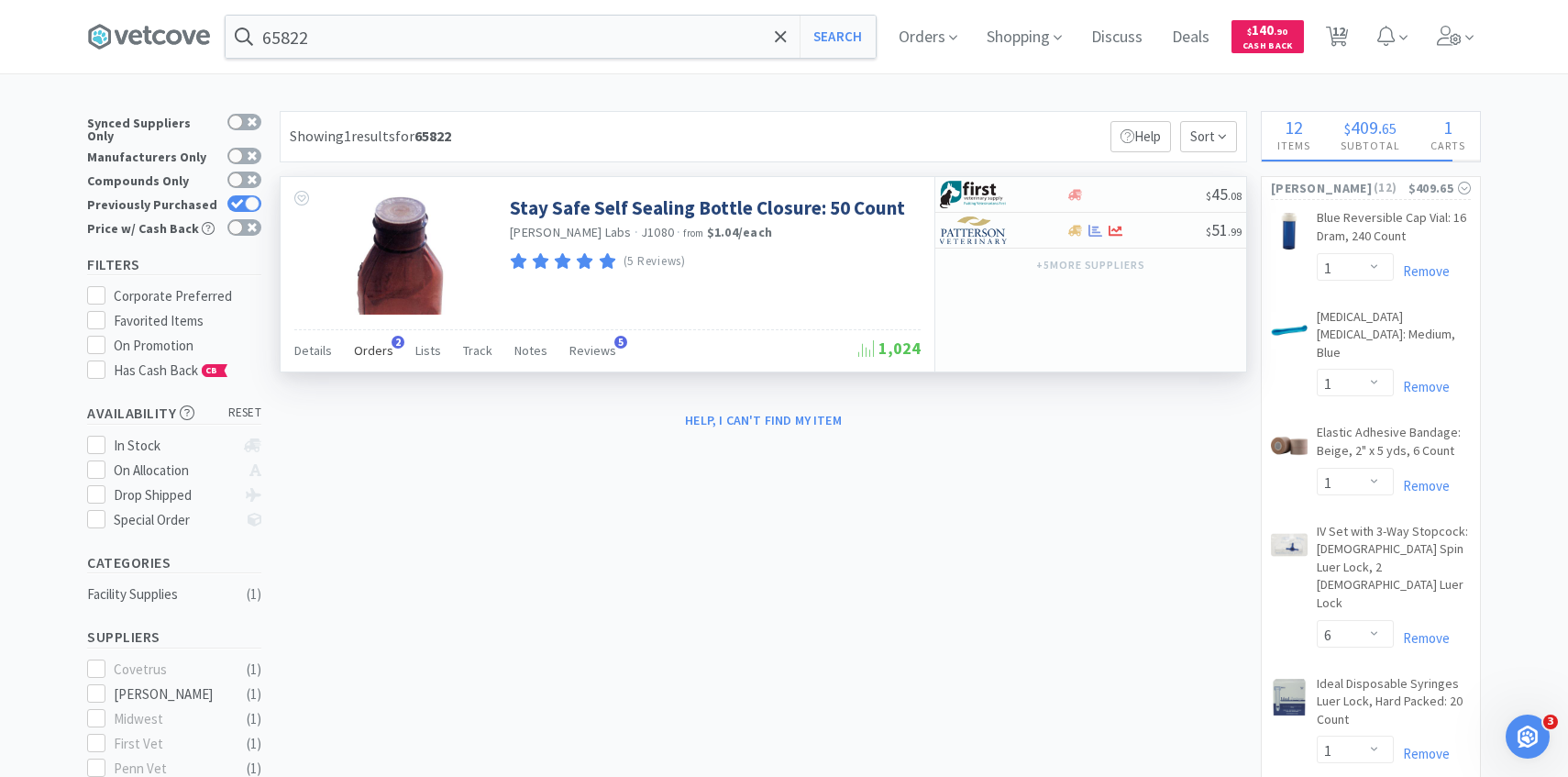
click at [380, 351] on span "Orders" at bounding box center [373, 350] width 39 height 17
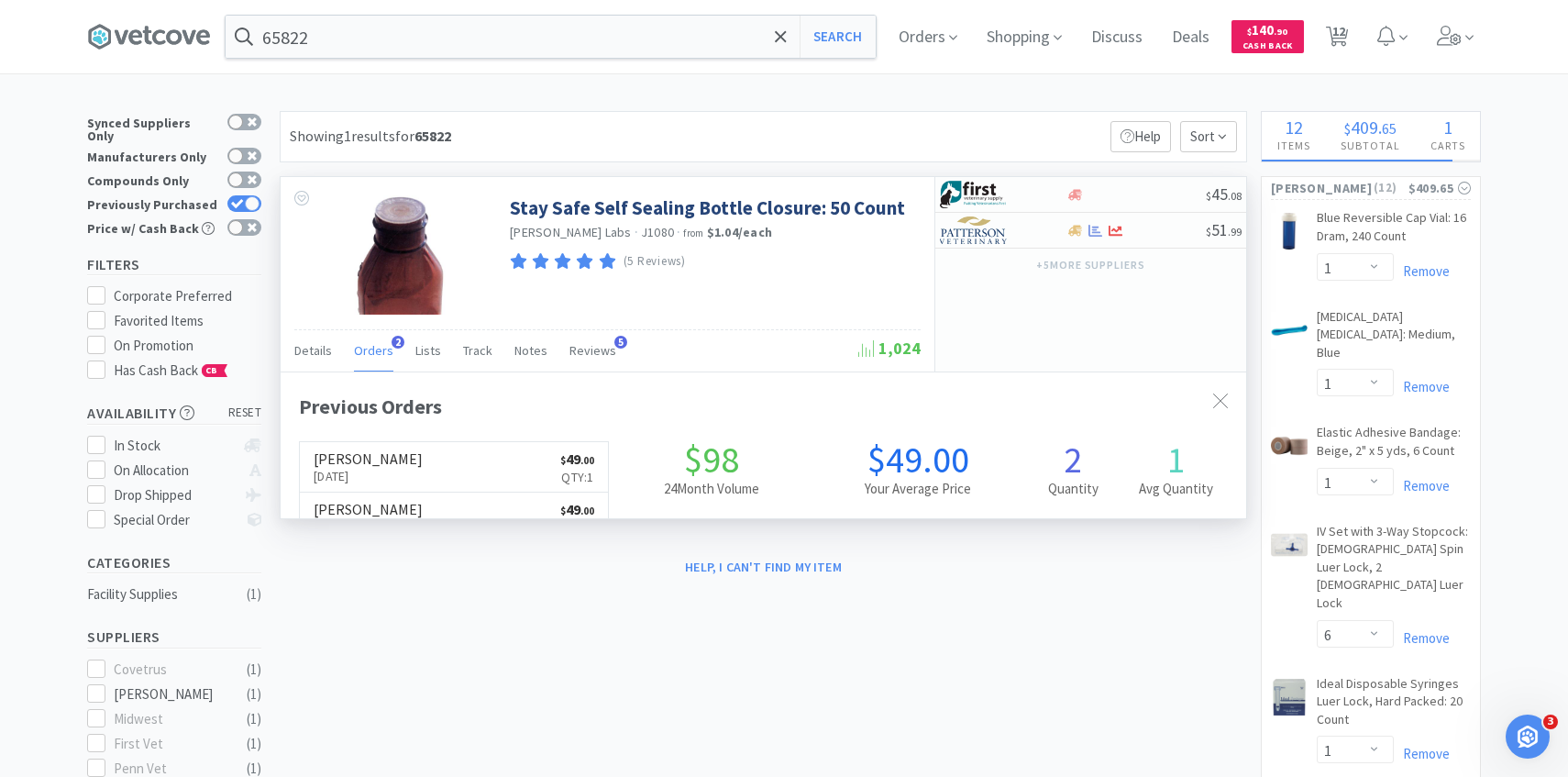
scroll to position [475, 965]
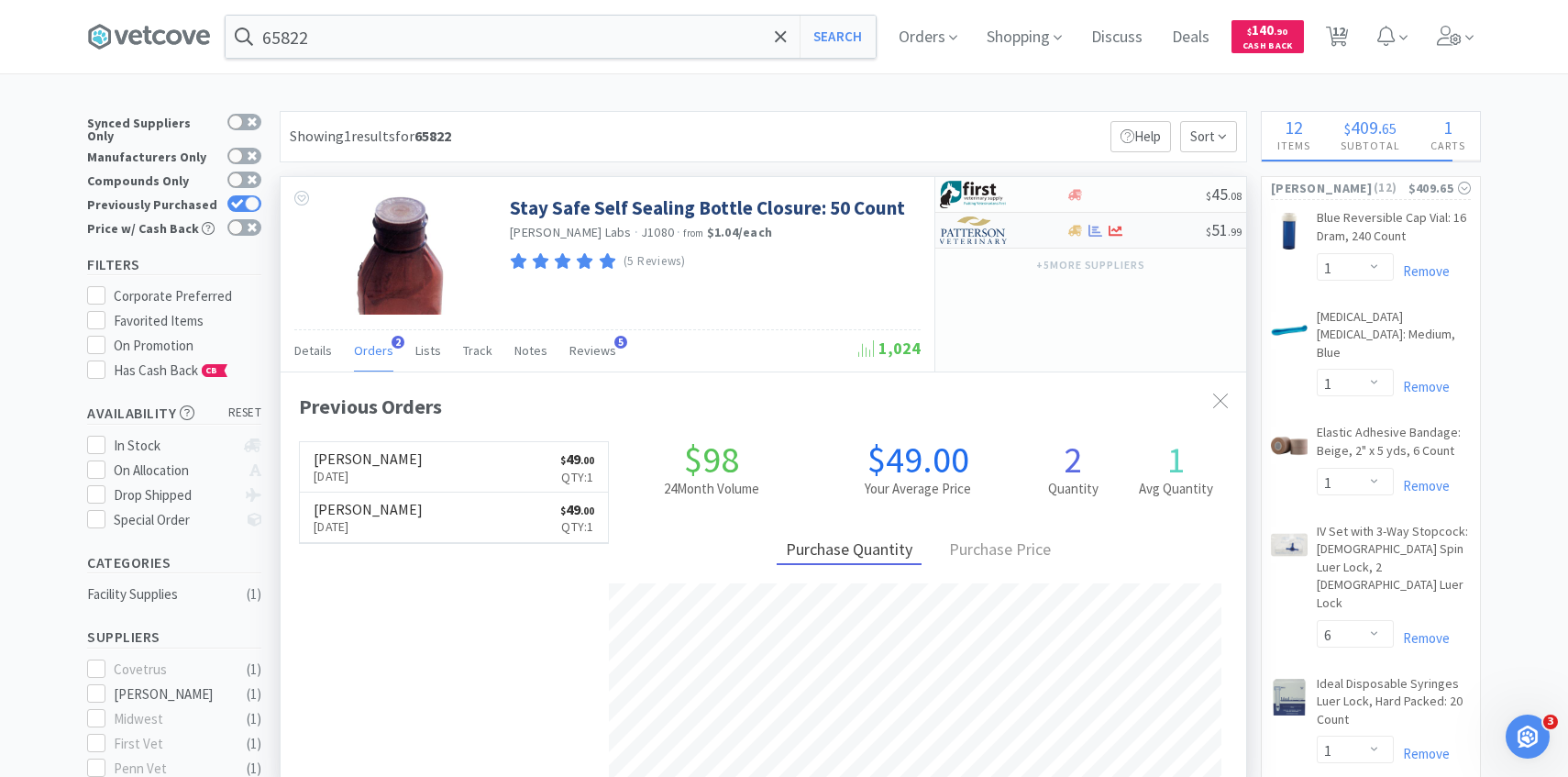
click at [1021, 236] on div at bounding box center [990, 230] width 101 height 31
select select "1"
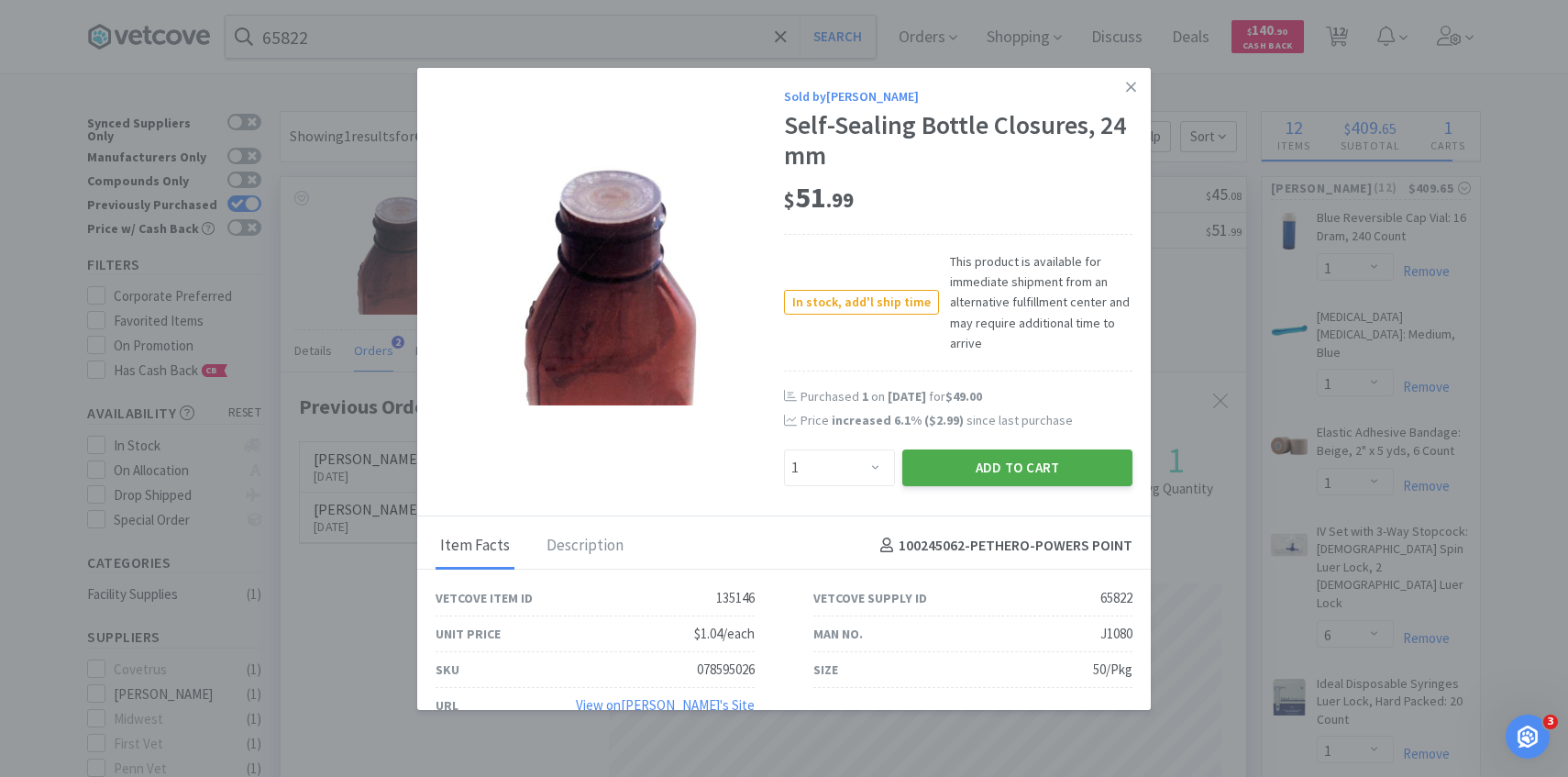
click at [971, 472] on button "Add to Cart" at bounding box center [1017, 468] width 230 height 37
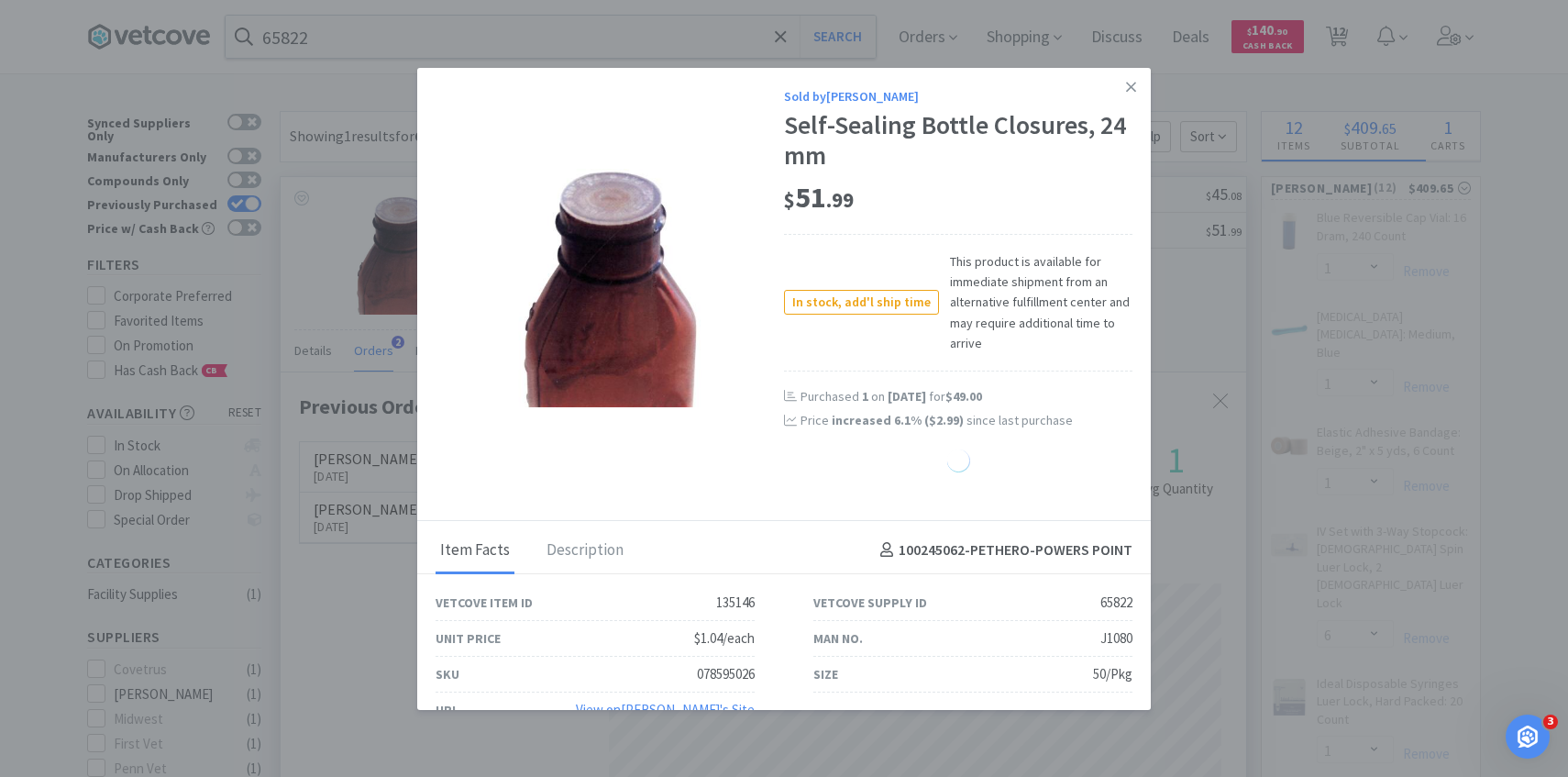
select select "1"
select select "30"
select select "25"
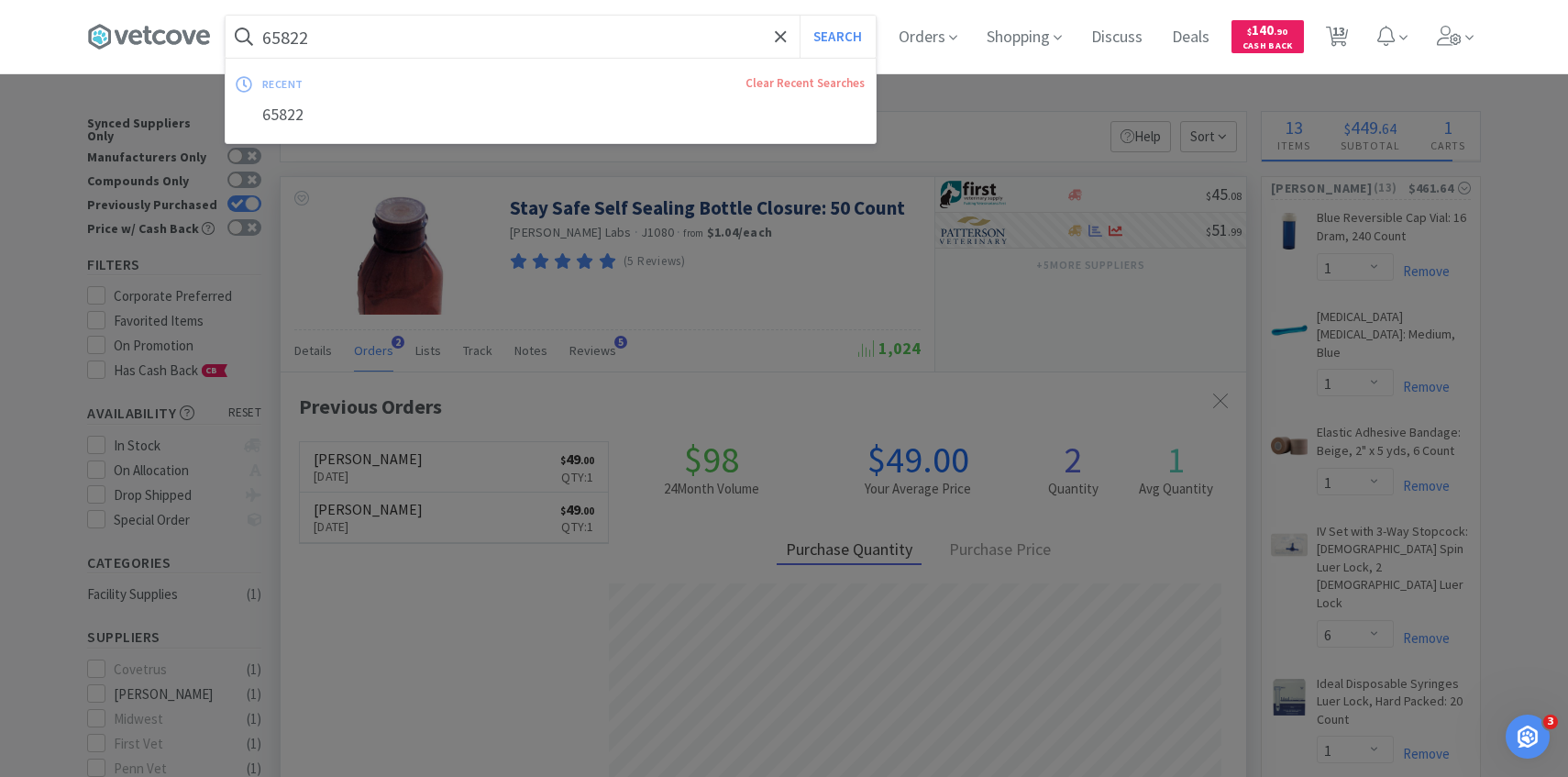
click at [560, 44] on input "65822" at bounding box center [551, 37] width 651 height 42
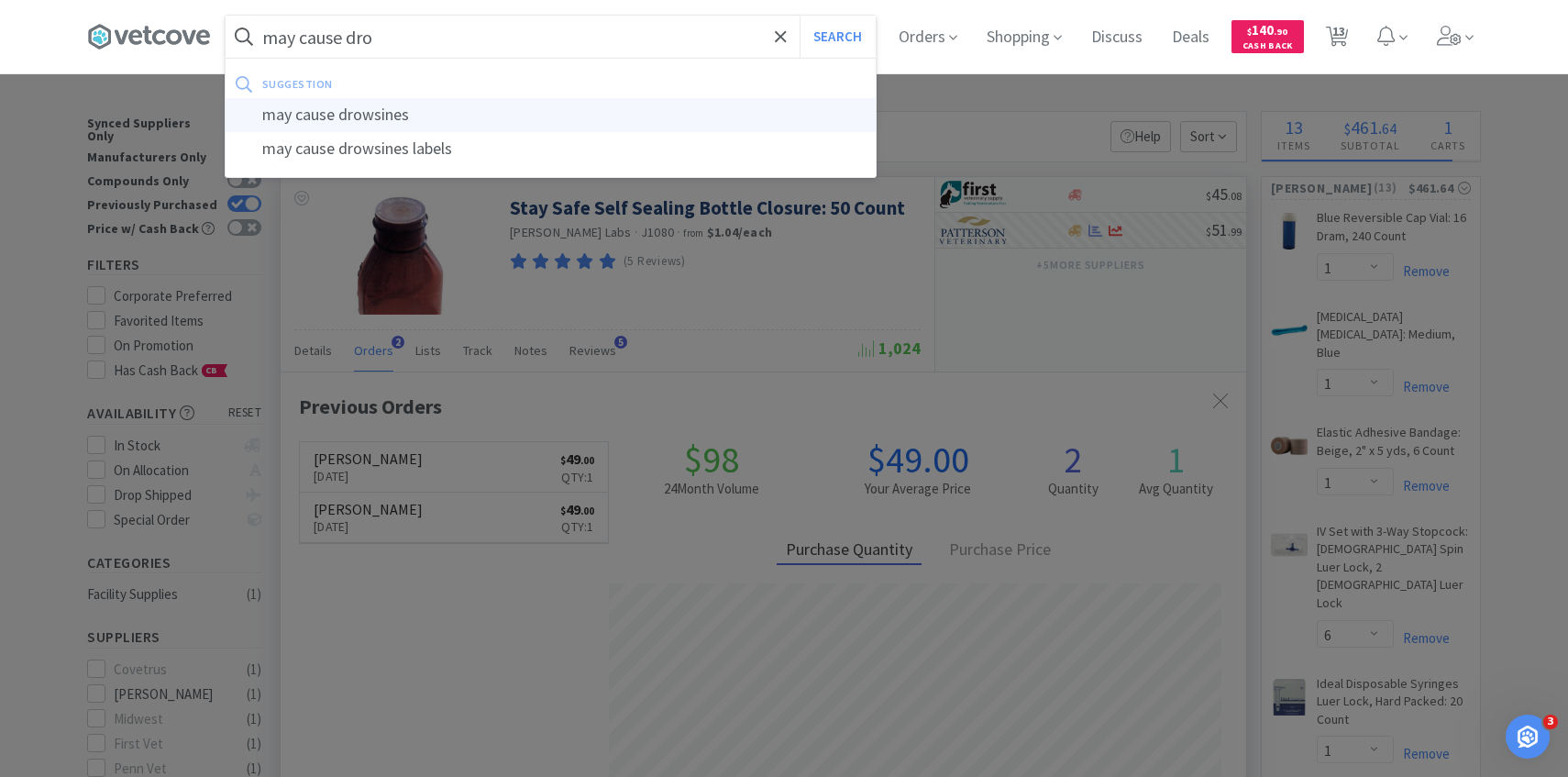
click at [567, 116] on div "may cause drowsines" at bounding box center [551, 115] width 651 height 34
type input "may cause drowsines"
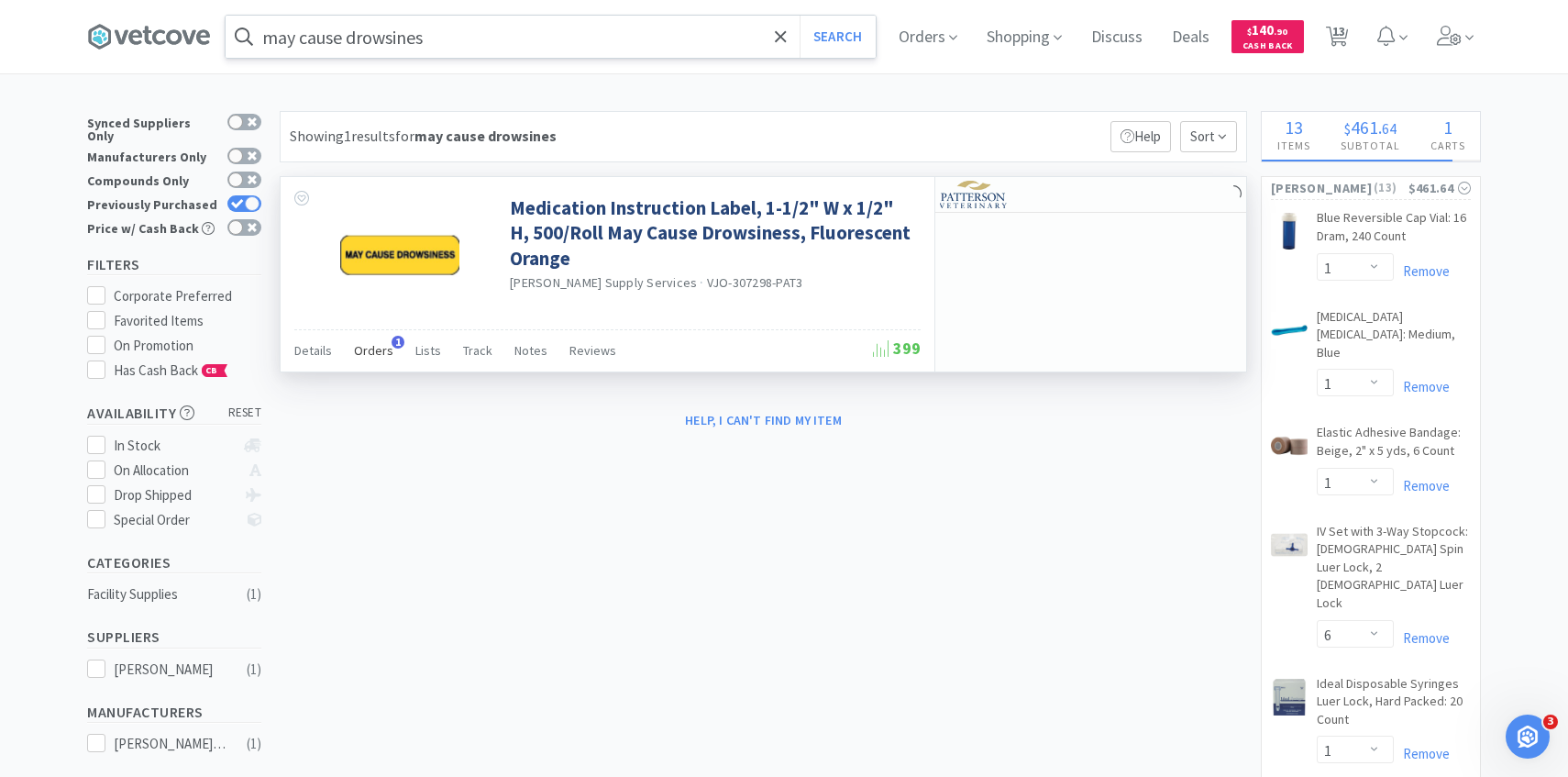
click at [362, 355] on span "Orders" at bounding box center [373, 350] width 39 height 17
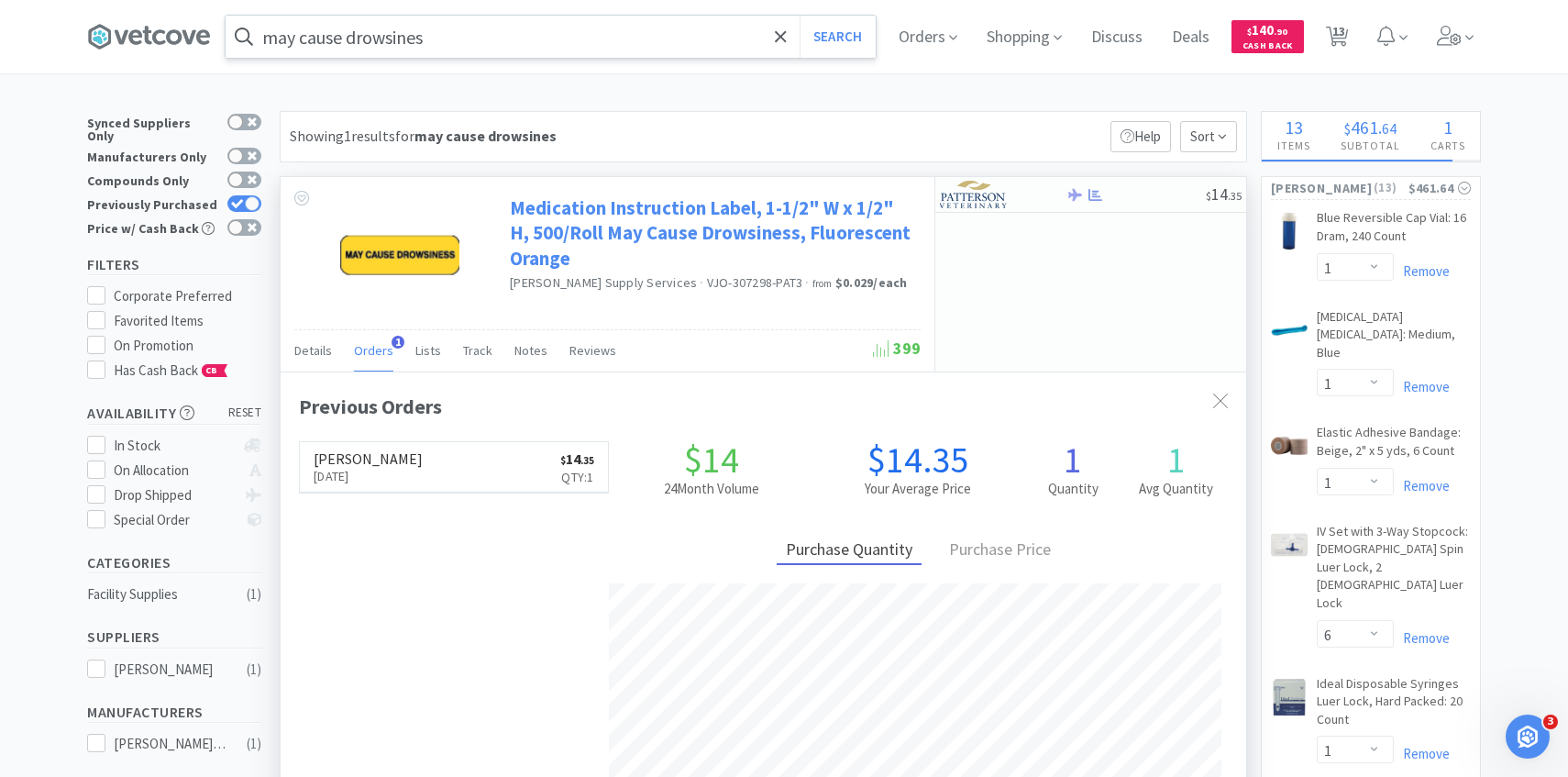
scroll to position [475, 965]
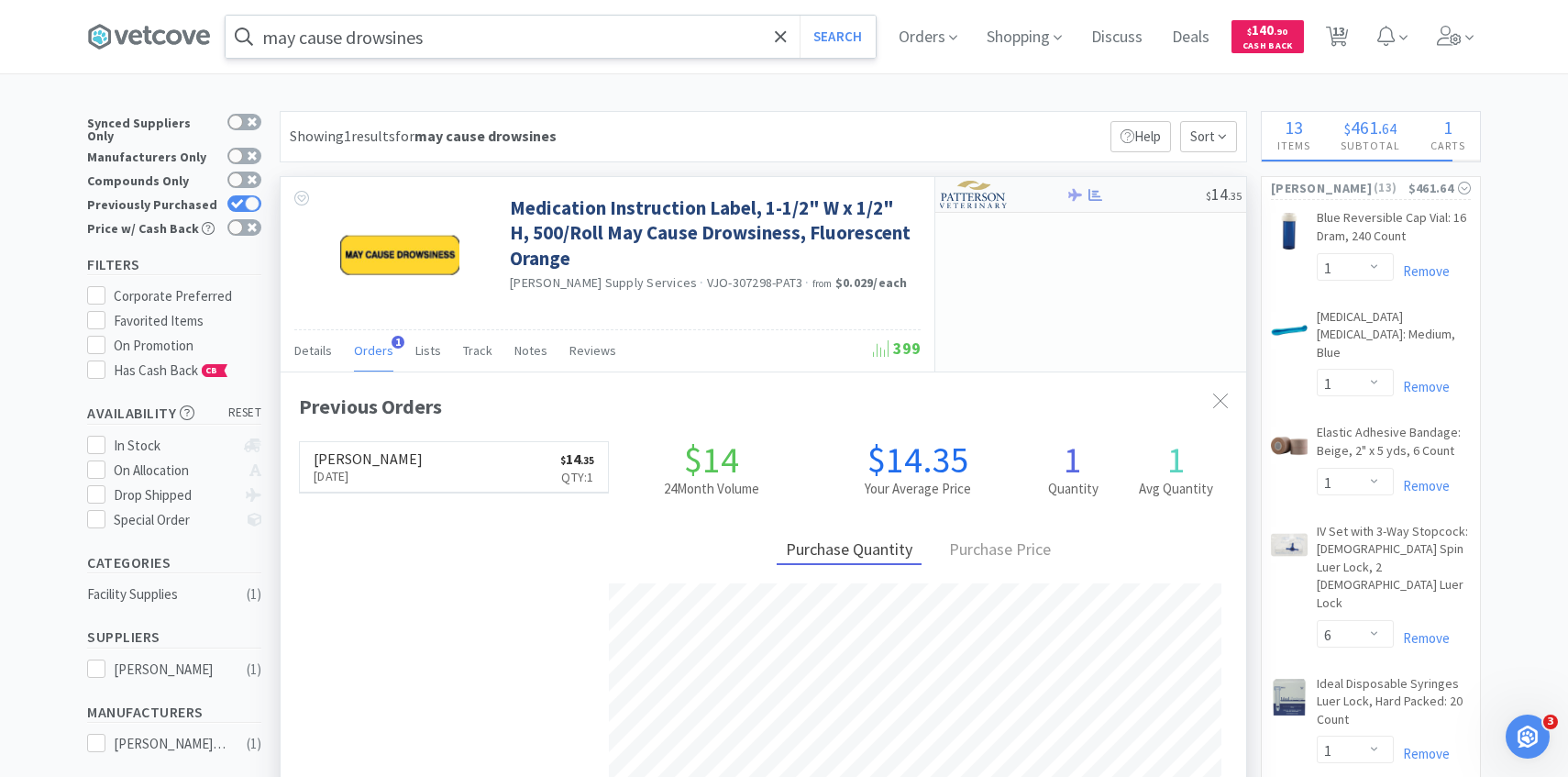
click at [1016, 204] on div at bounding box center [990, 194] width 101 height 31
select select "1"
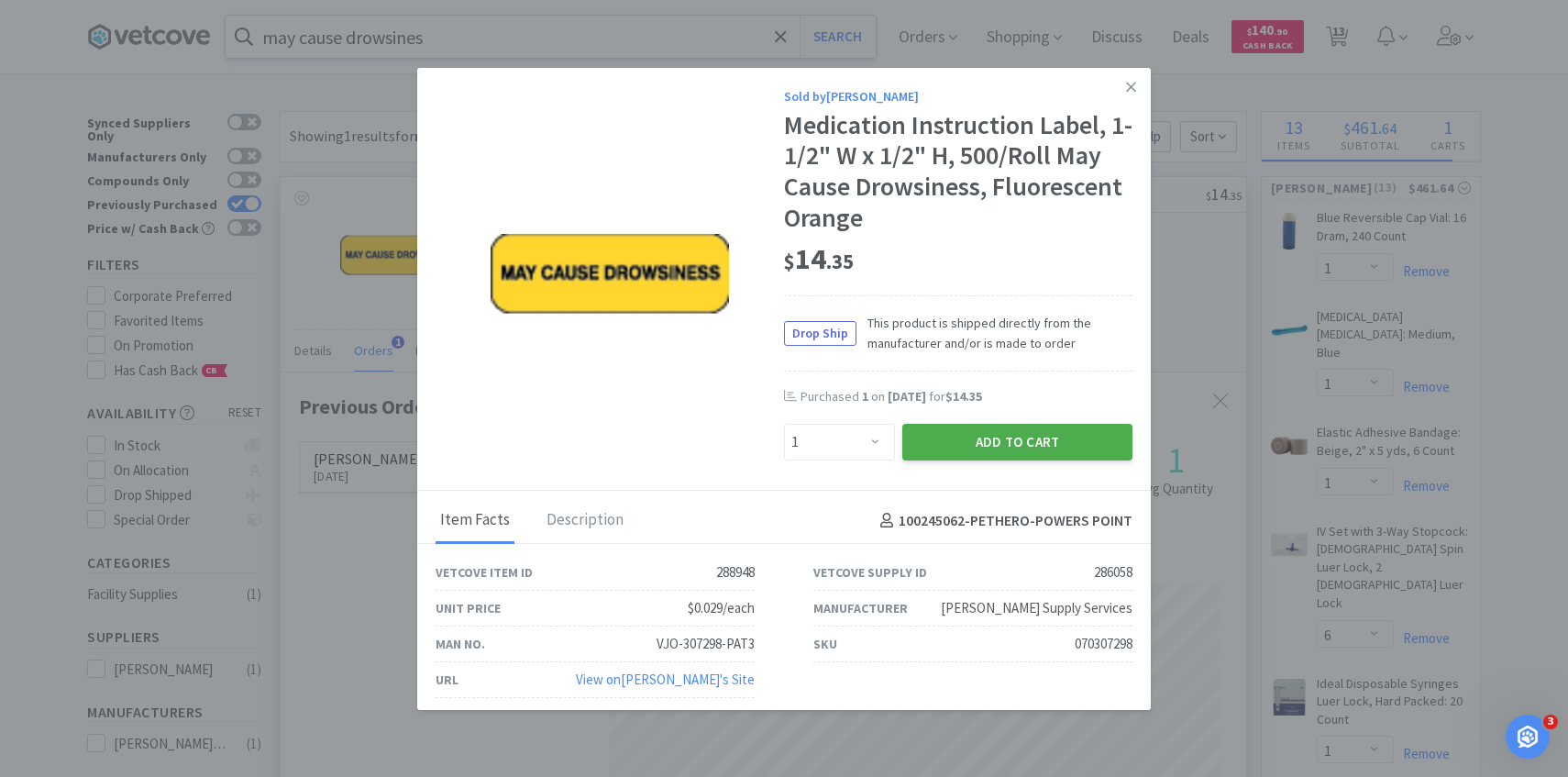
click at [990, 443] on button "Add to Cart" at bounding box center [1017, 442] width 230 height 37
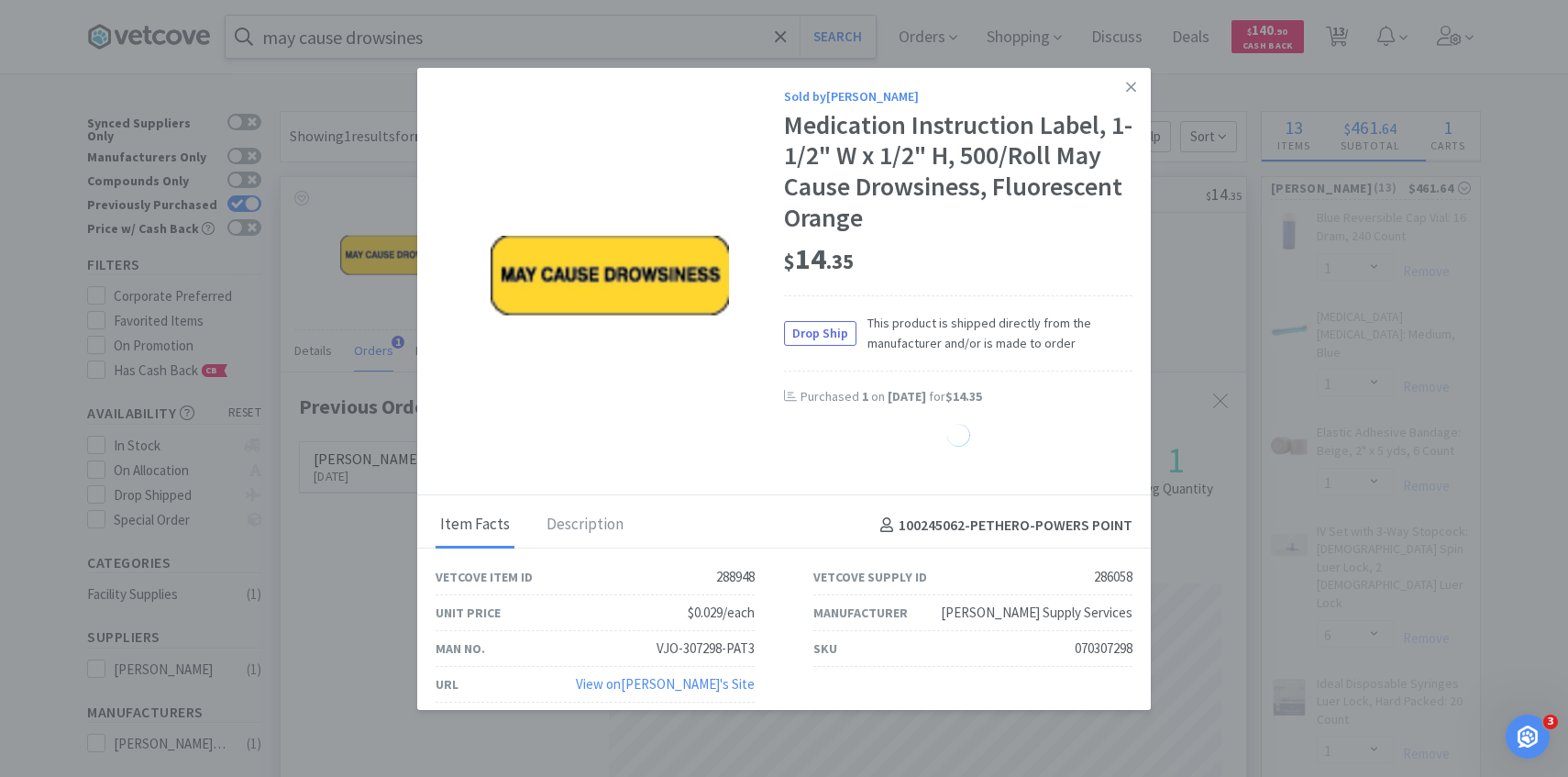
select select "1"
select select "2"
select select "1"
select select "30"
select select "25"
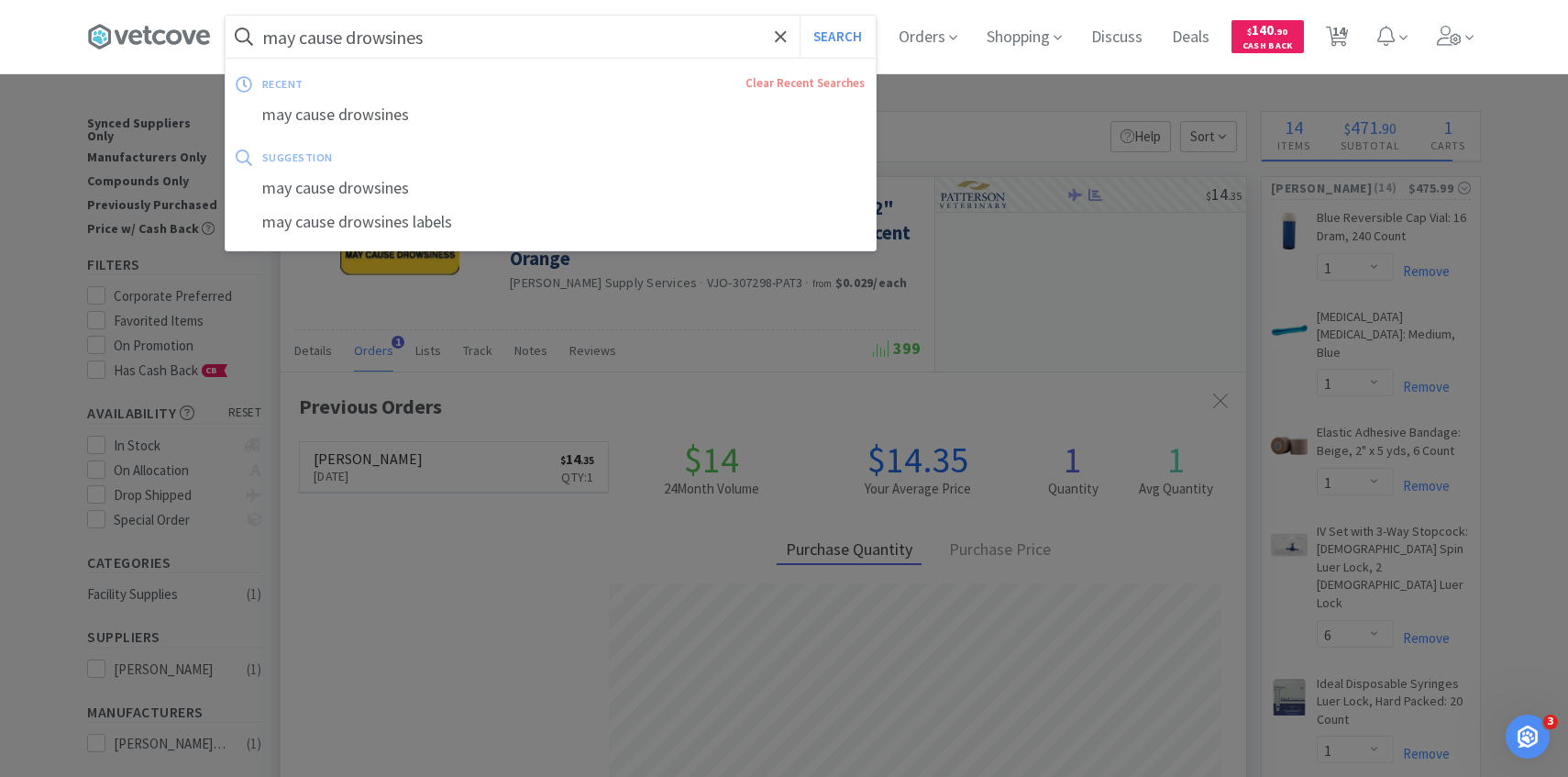
click at [589, 39] on input "may cause drowsines" at bounding box center [551, 37] width 651 height 42
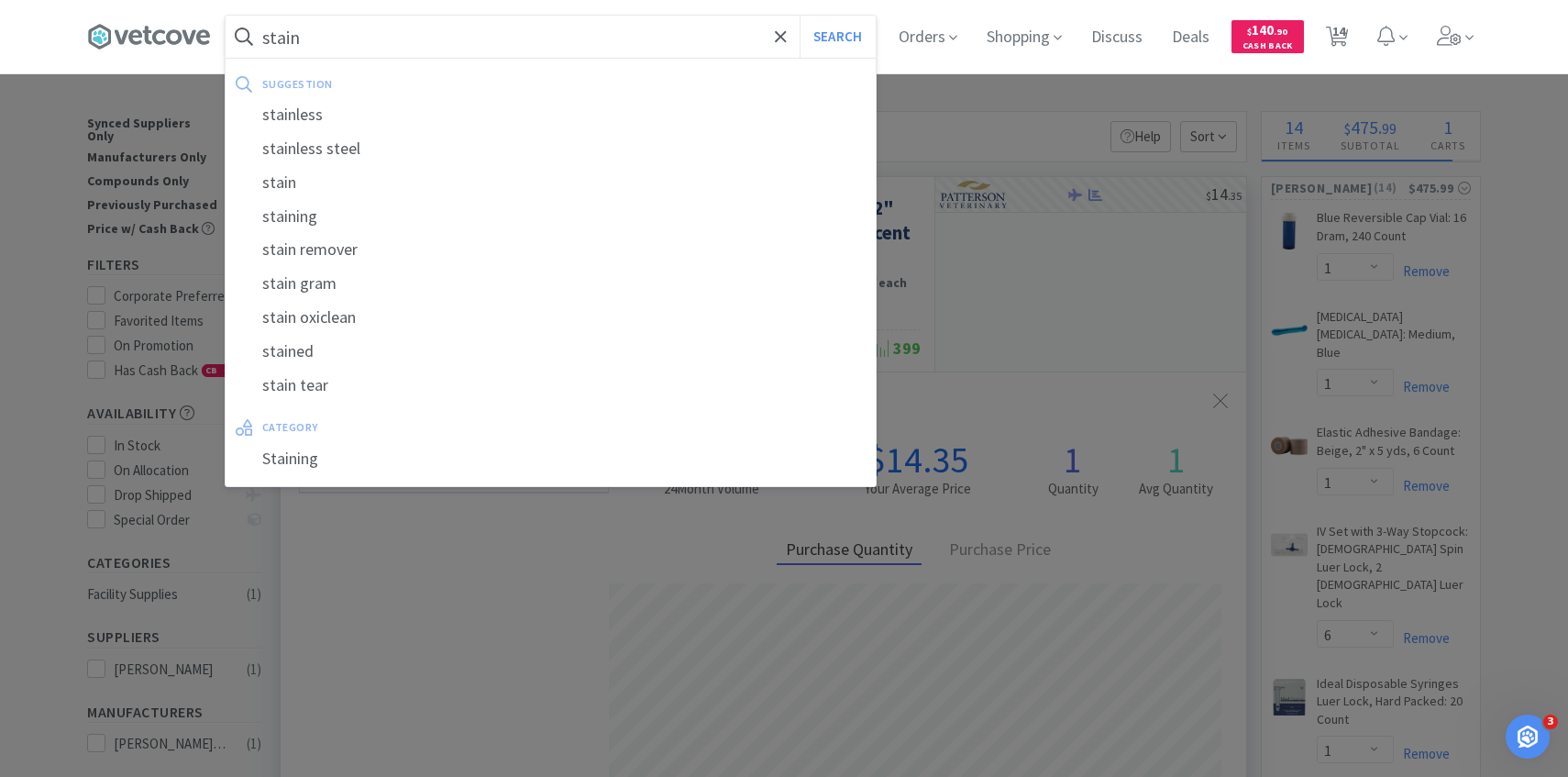
click at [799, 16] on button "Search" at bounding box center [837, 37] width 76 height 42
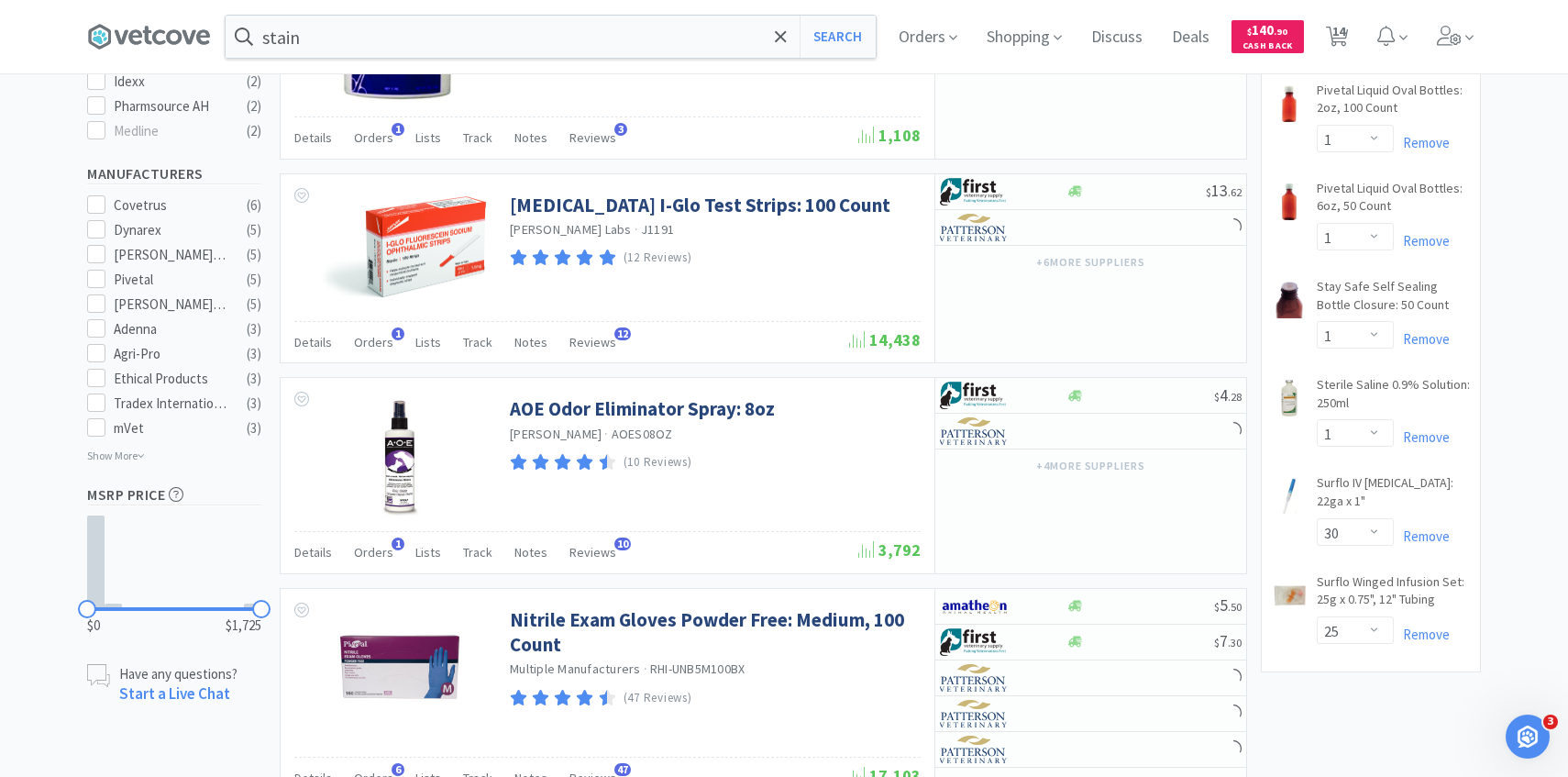
scroll to position [1065, 0]
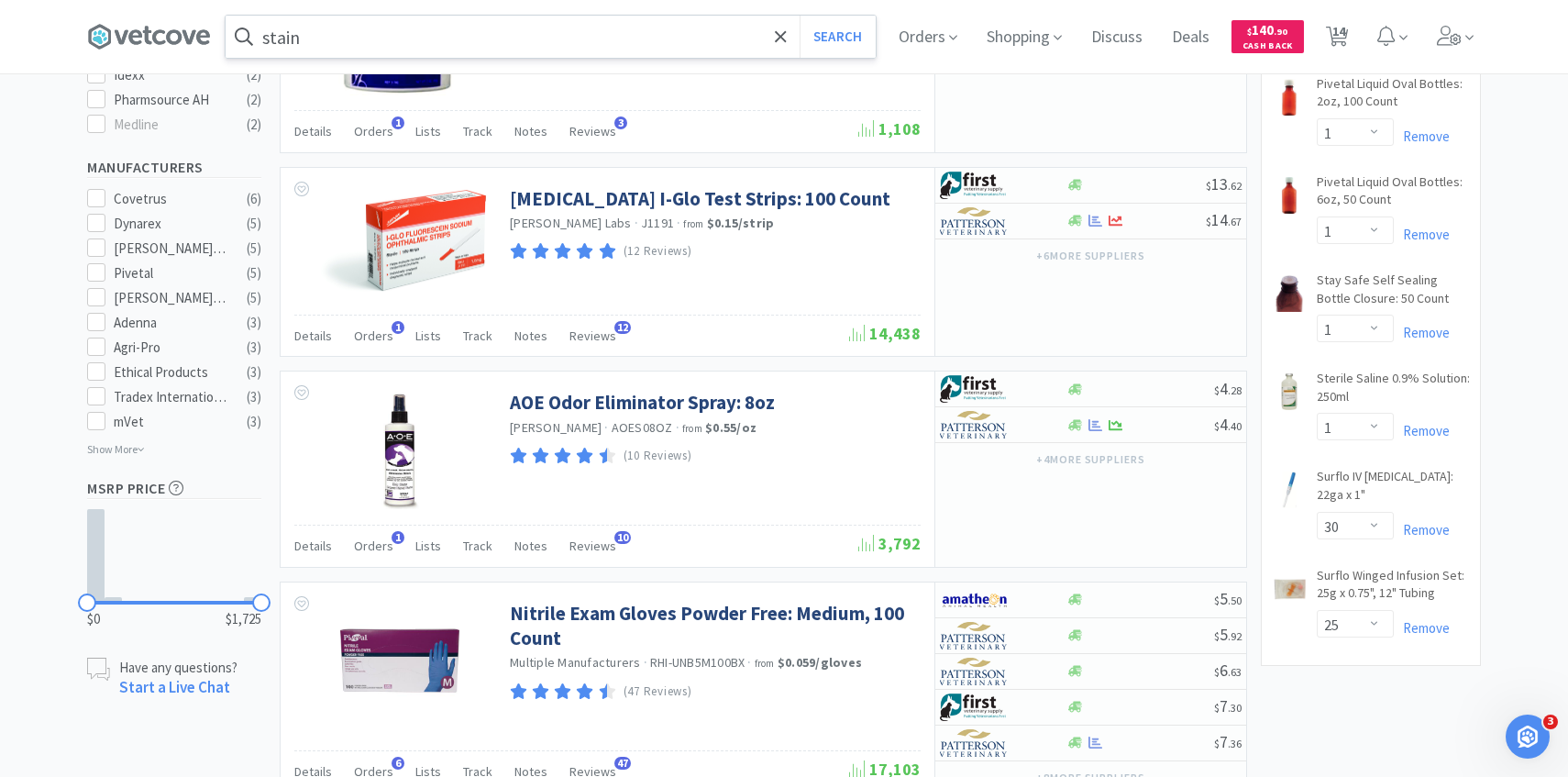
click at [477, 39] on input "stain" at bounding box center [551, 37] width 651 height 42
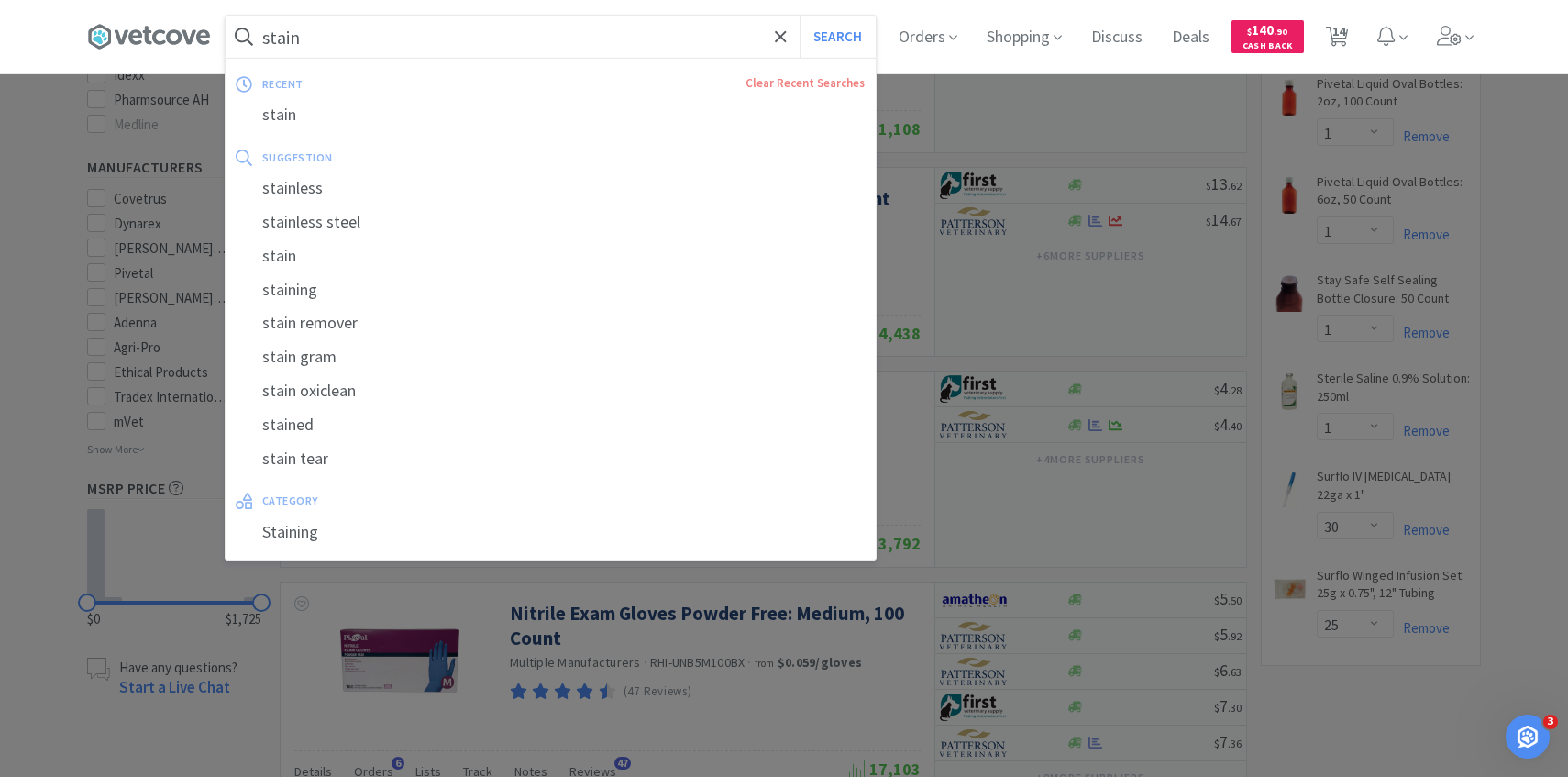
paste input "199867"
type input "199867"
click at [799, 16] on button "Search" at bounding box center [837, 37] width 76 height 42
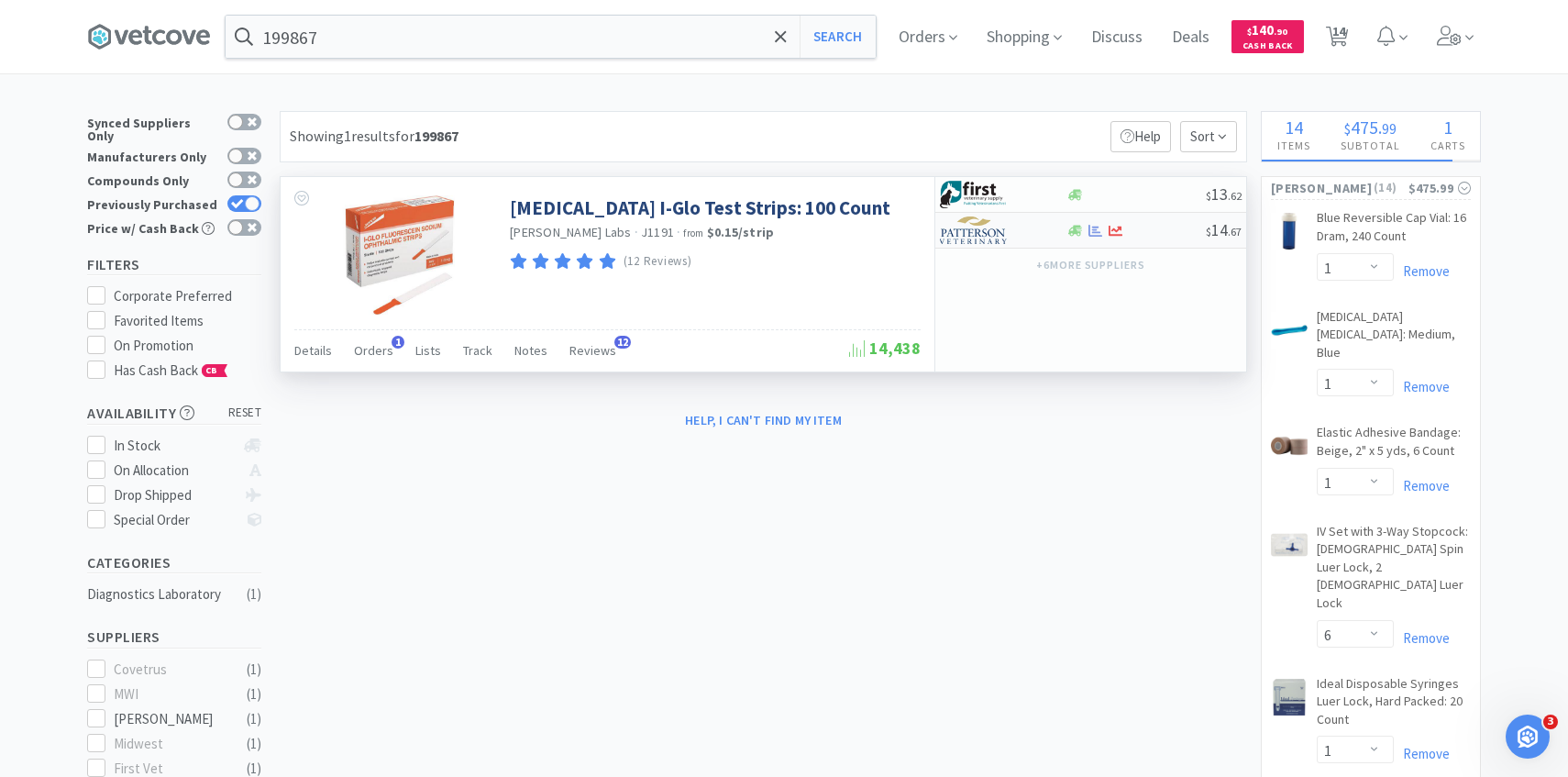
click at [975, 240] on img at bounding box center [974, 231] width 69 height 28
select select "1"
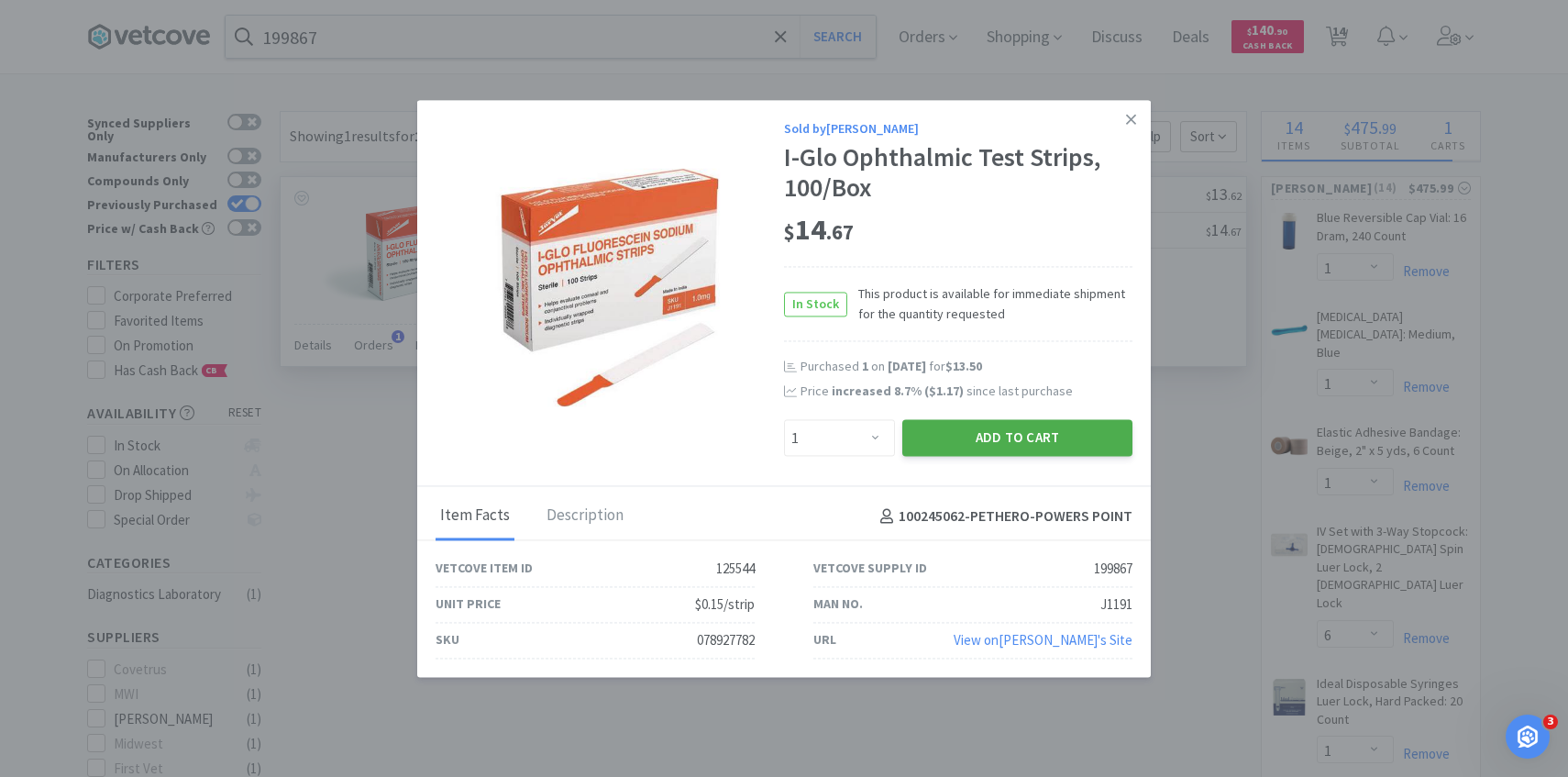
click at [1002, 443] on button "Add to Cart" at bounding box center [1017, 438] width 230 height 37
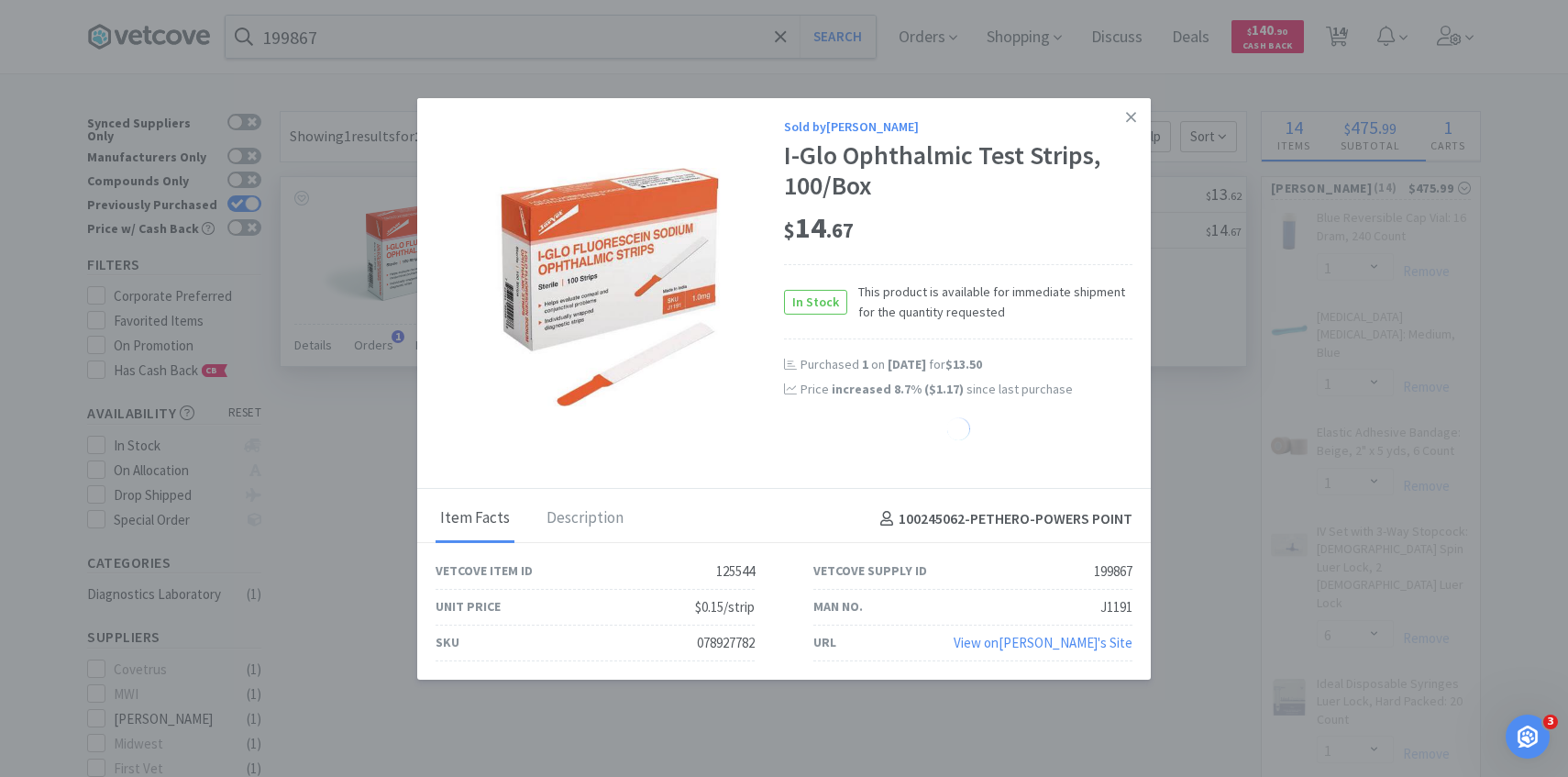
select select "1"
select select "6"
select select "1"
select select "2"
select select "1"
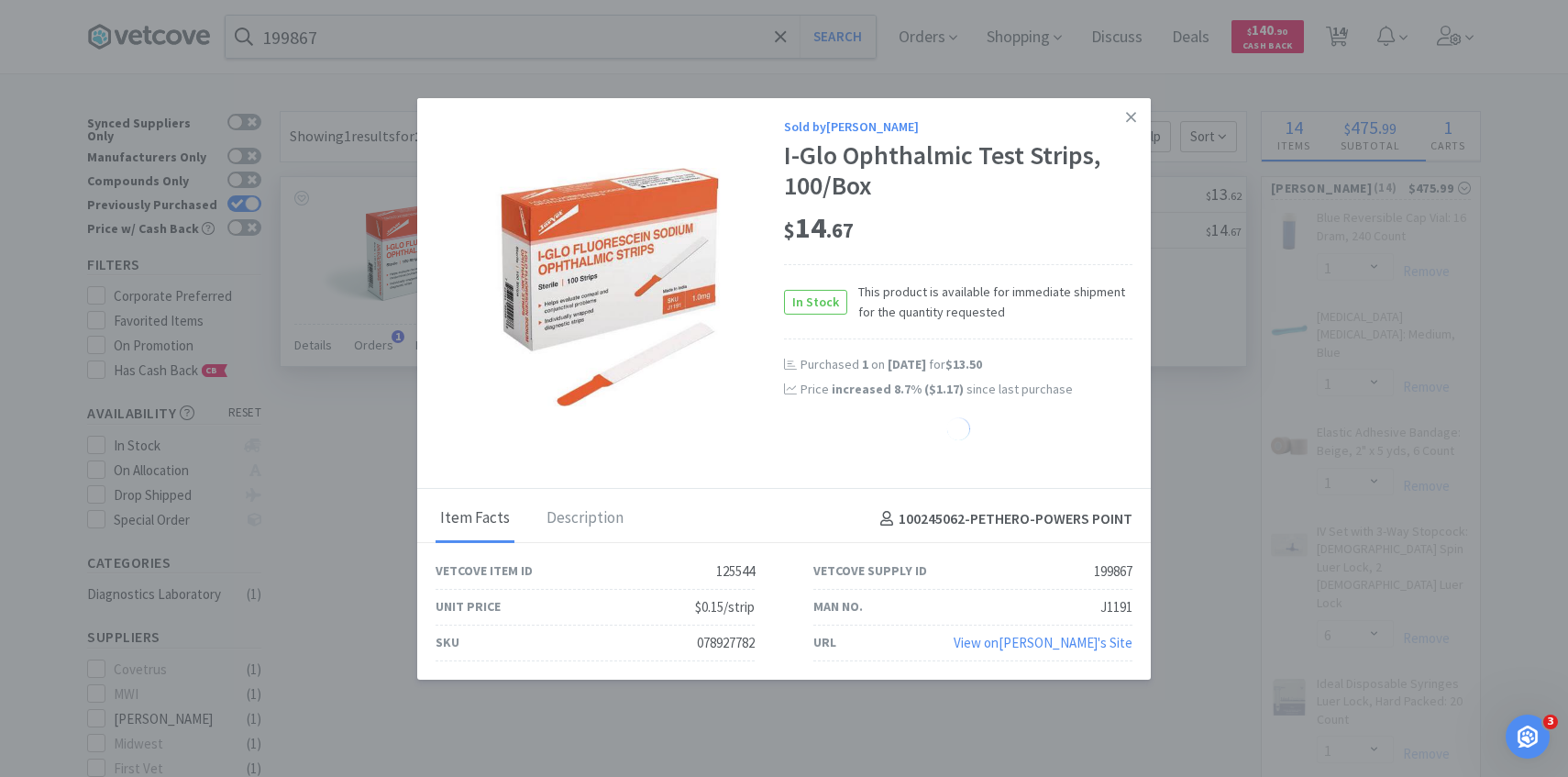
select select "30"
select select "25"
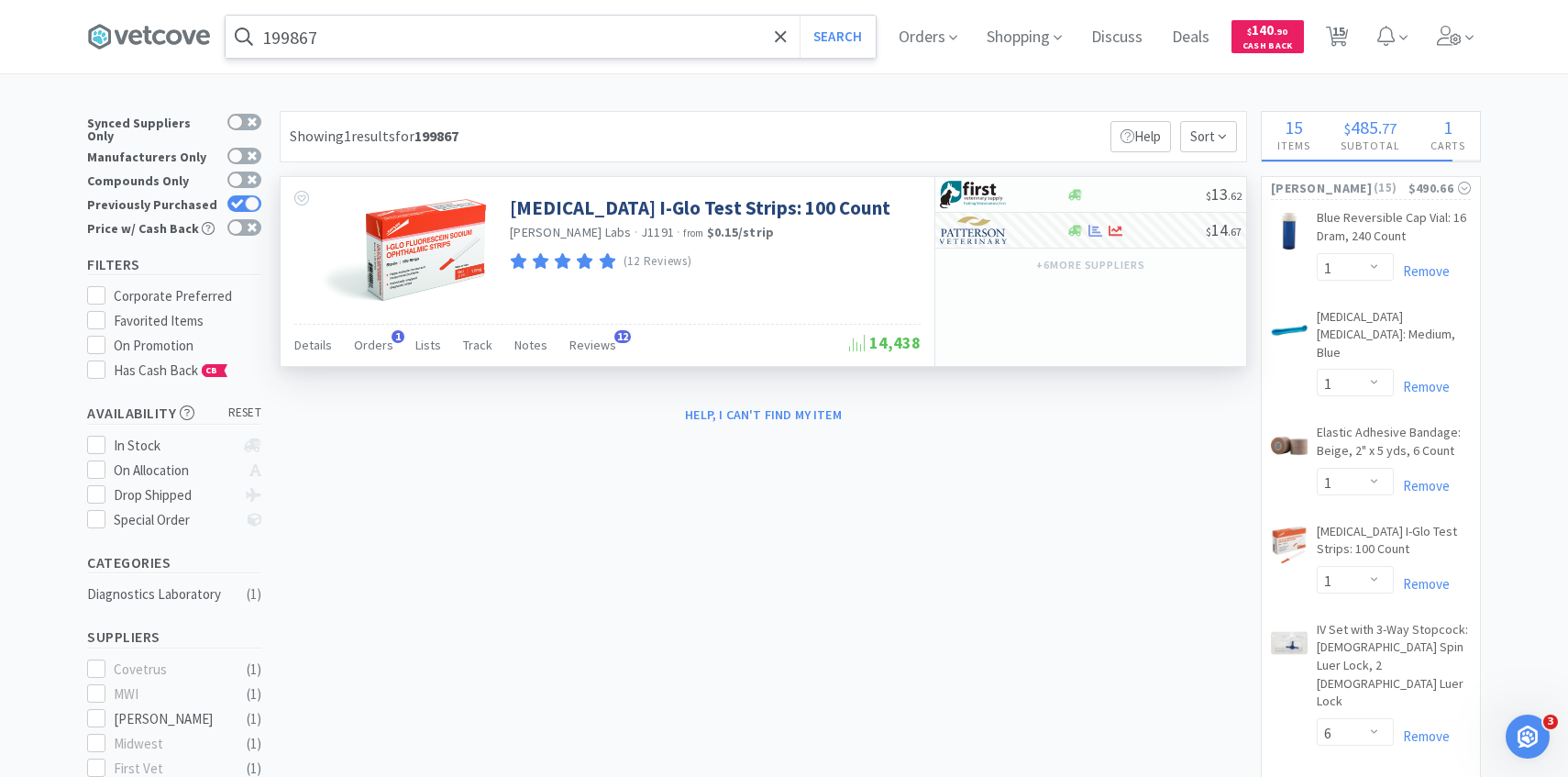
click at [622, 43] on input "199867" at bounding box center [551, 37] width 651 height 42
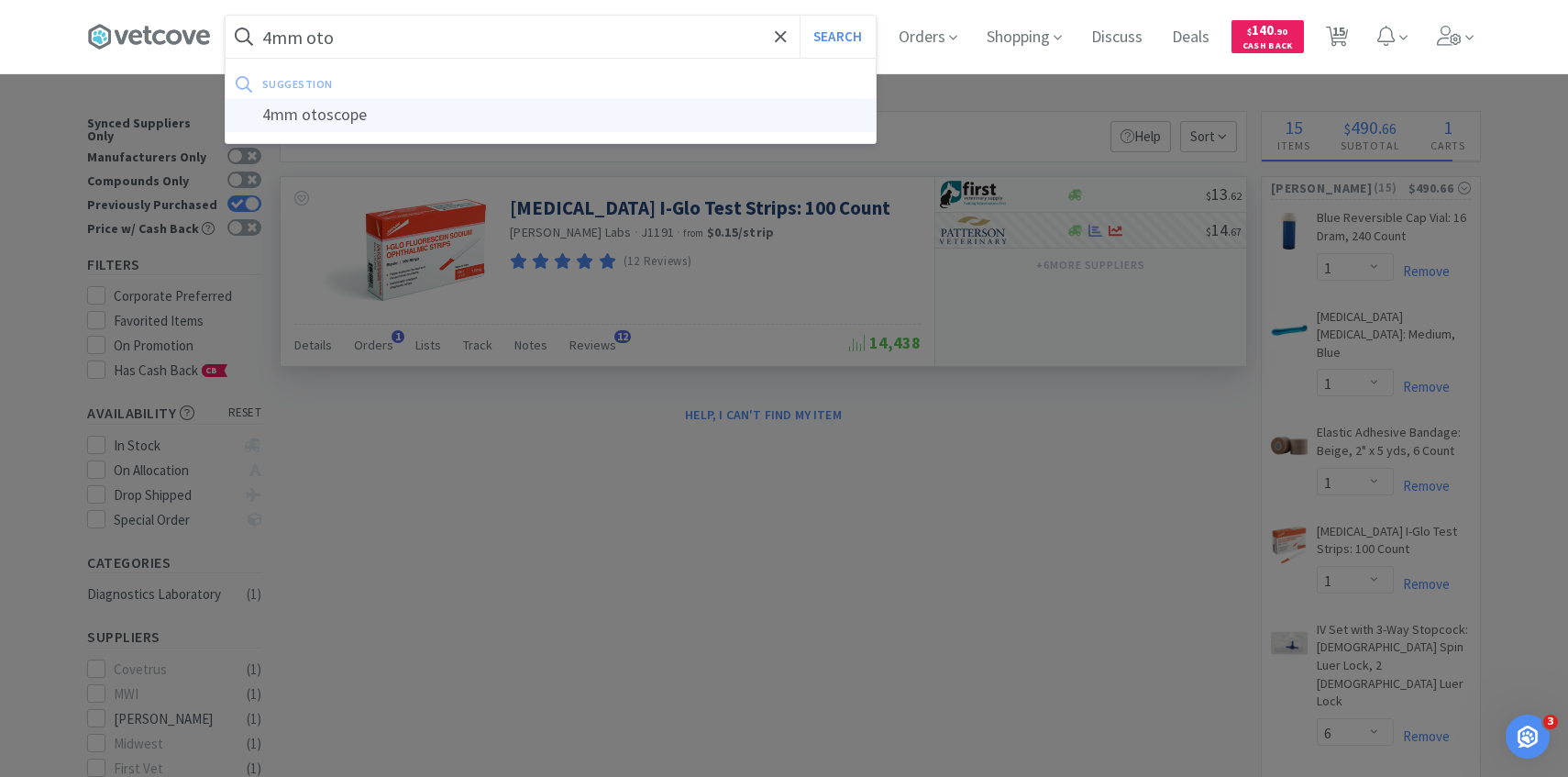
click at [573, 117] on div "4mm otoscope" at bounding box center [551, 115] width 651 height 34
type input "4mm otoscope"
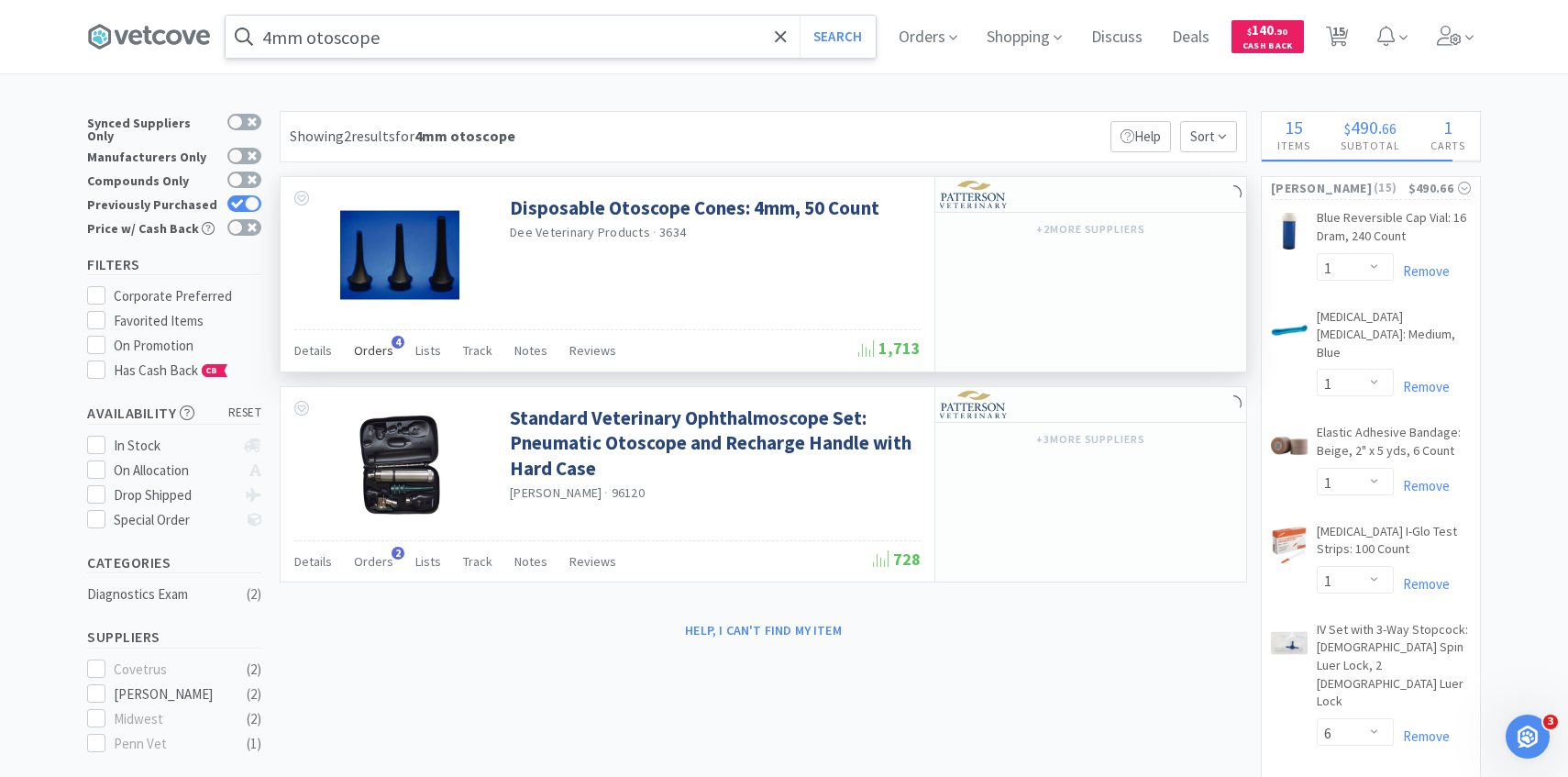
click at [380, 357] on span "Orders" at bounding box center [373, 350] width 39 height 17
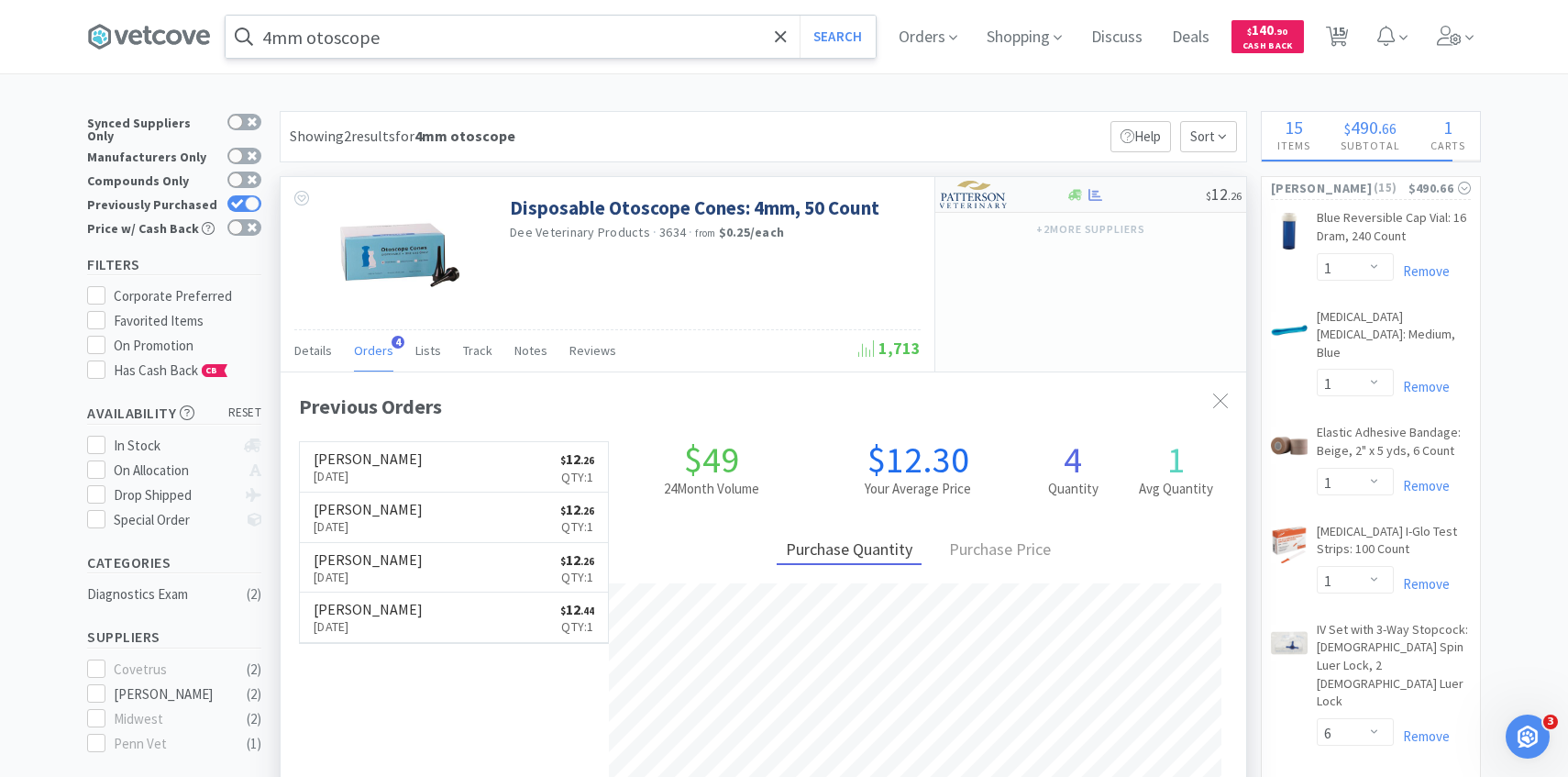
scroll to position [475, 965]
click at [976, 208] on div at bounding box center [990, 194] width 101 height 31
select select "1"
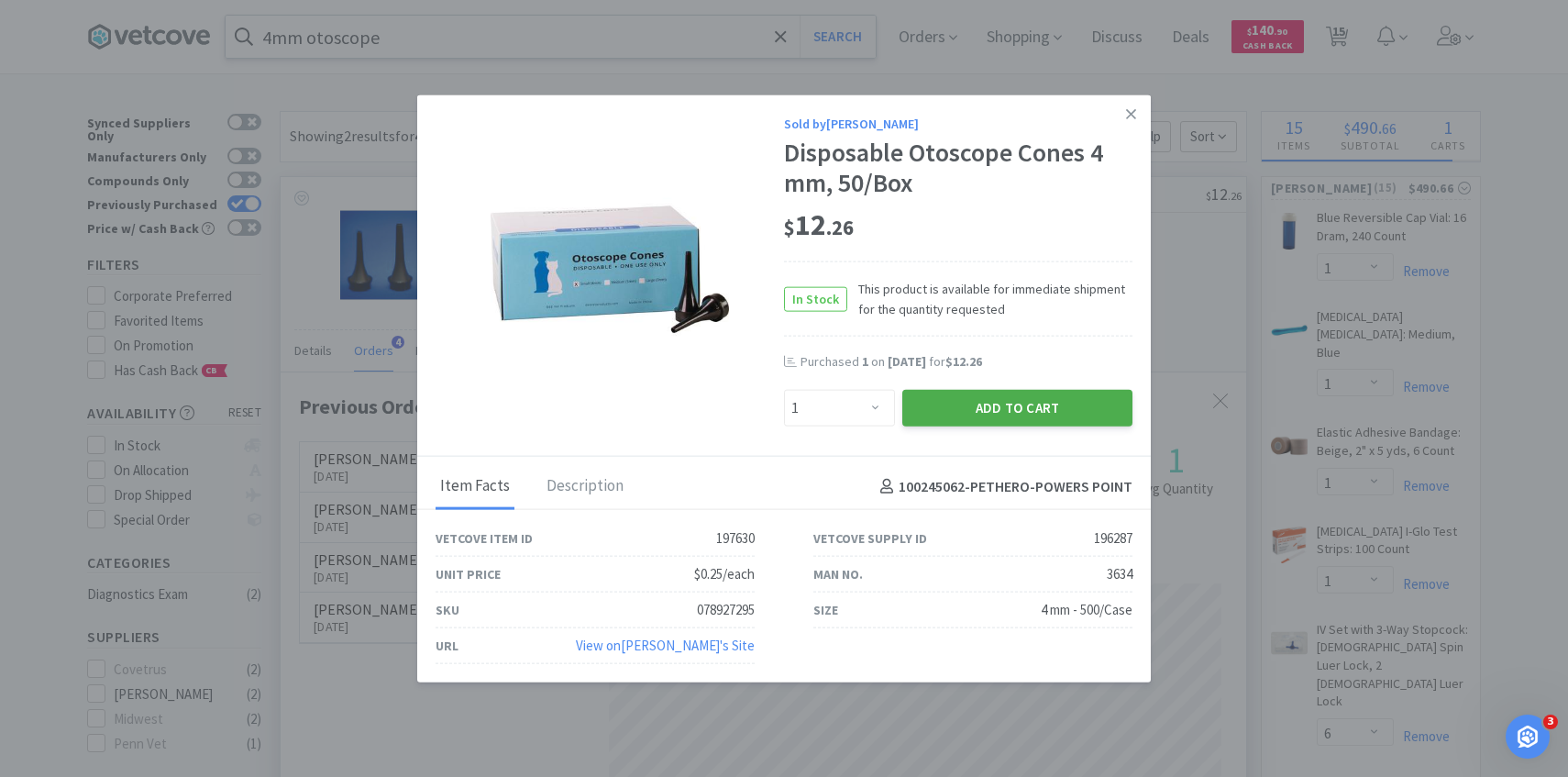
click at [972, 414] on button "Add to Cart" at bounding box center [1017, 408] width 230 height 37
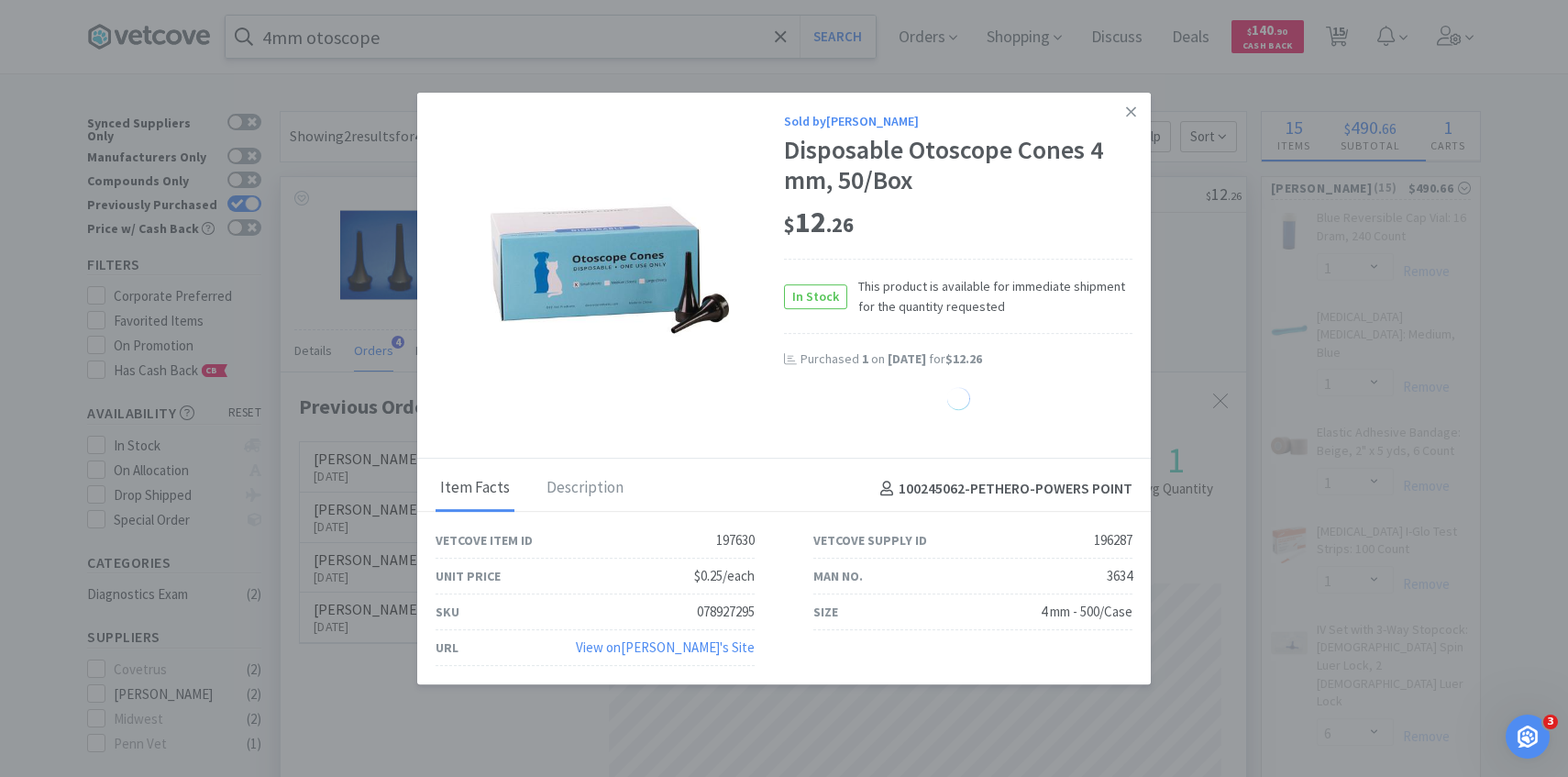
select select "1"
select select "6"
select select "1"
select select "2"
select select "1"
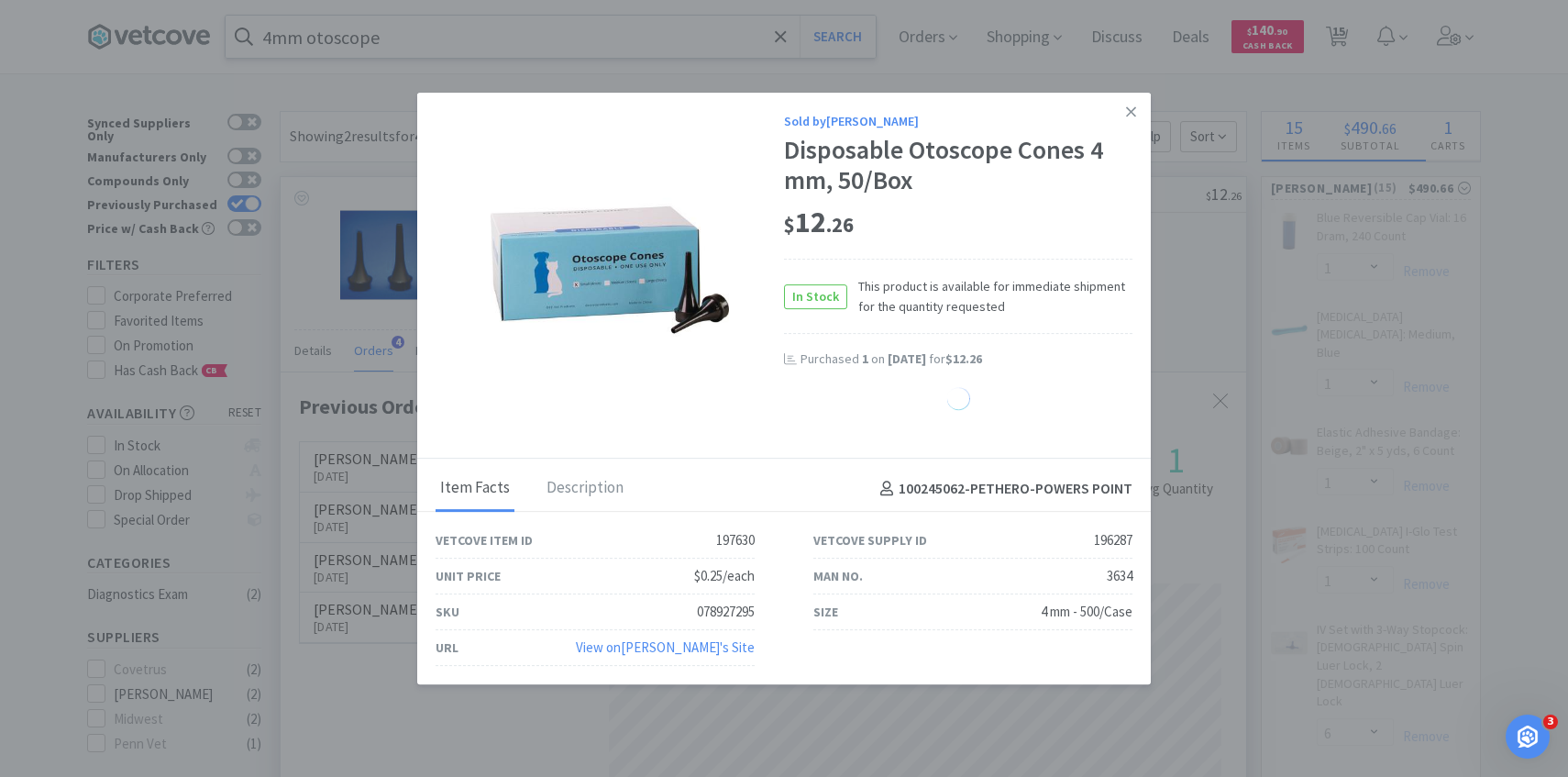
select select "30"
select select "25"
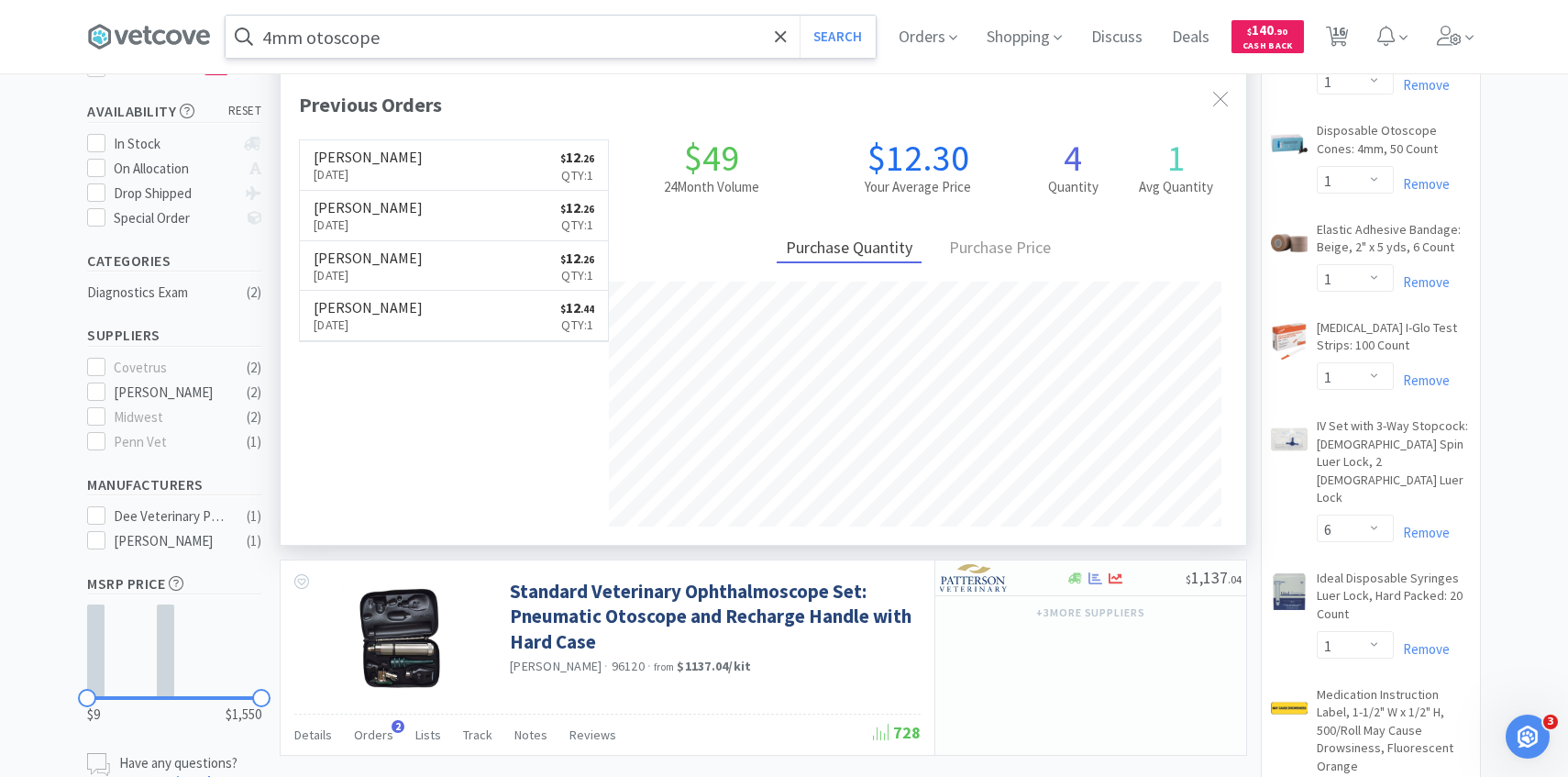
scroll to position [0, 0]
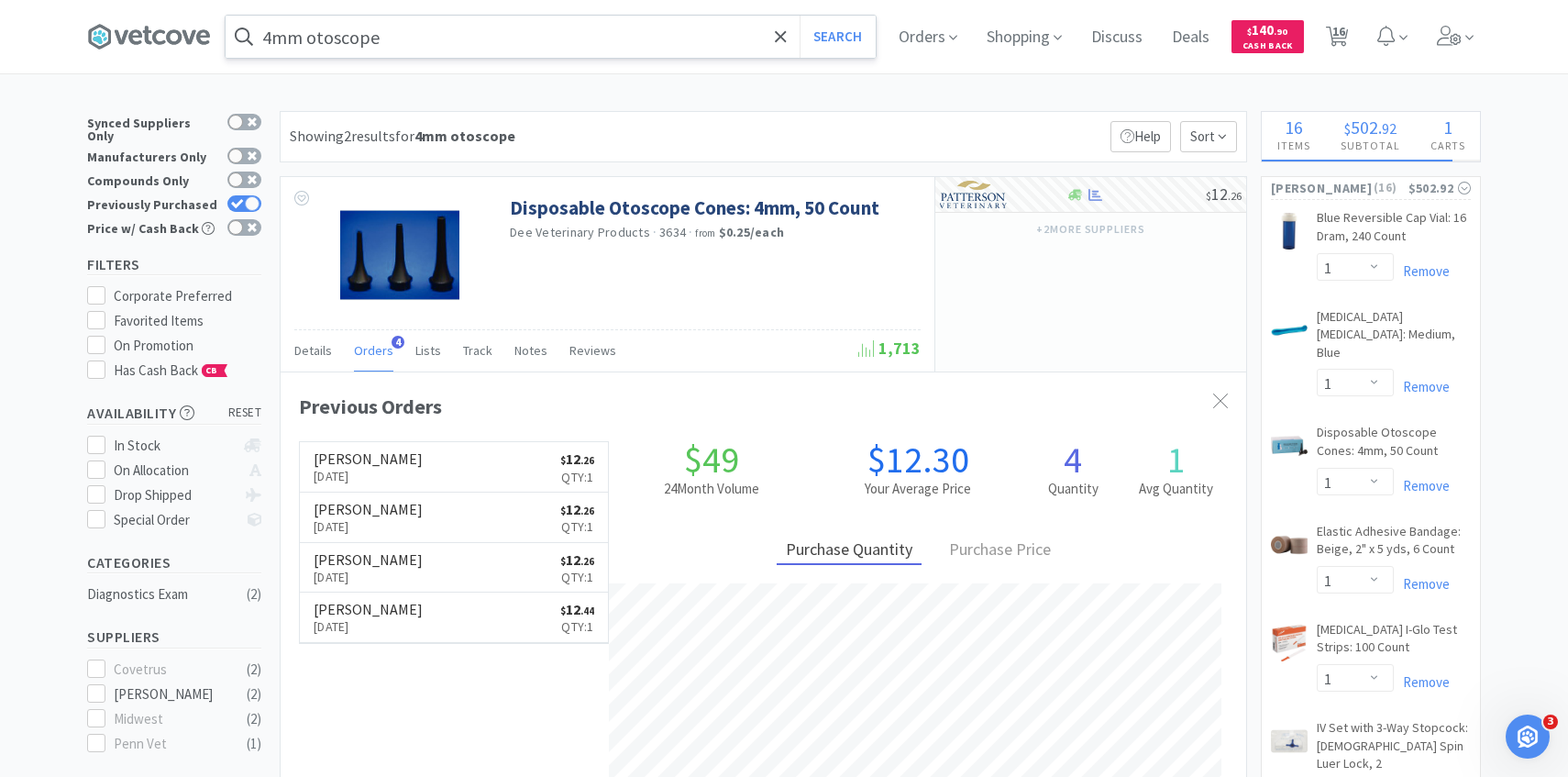
click at [480, 30] on input "4mm otoscope" at bounding box center [551, 37] width 651 height 42
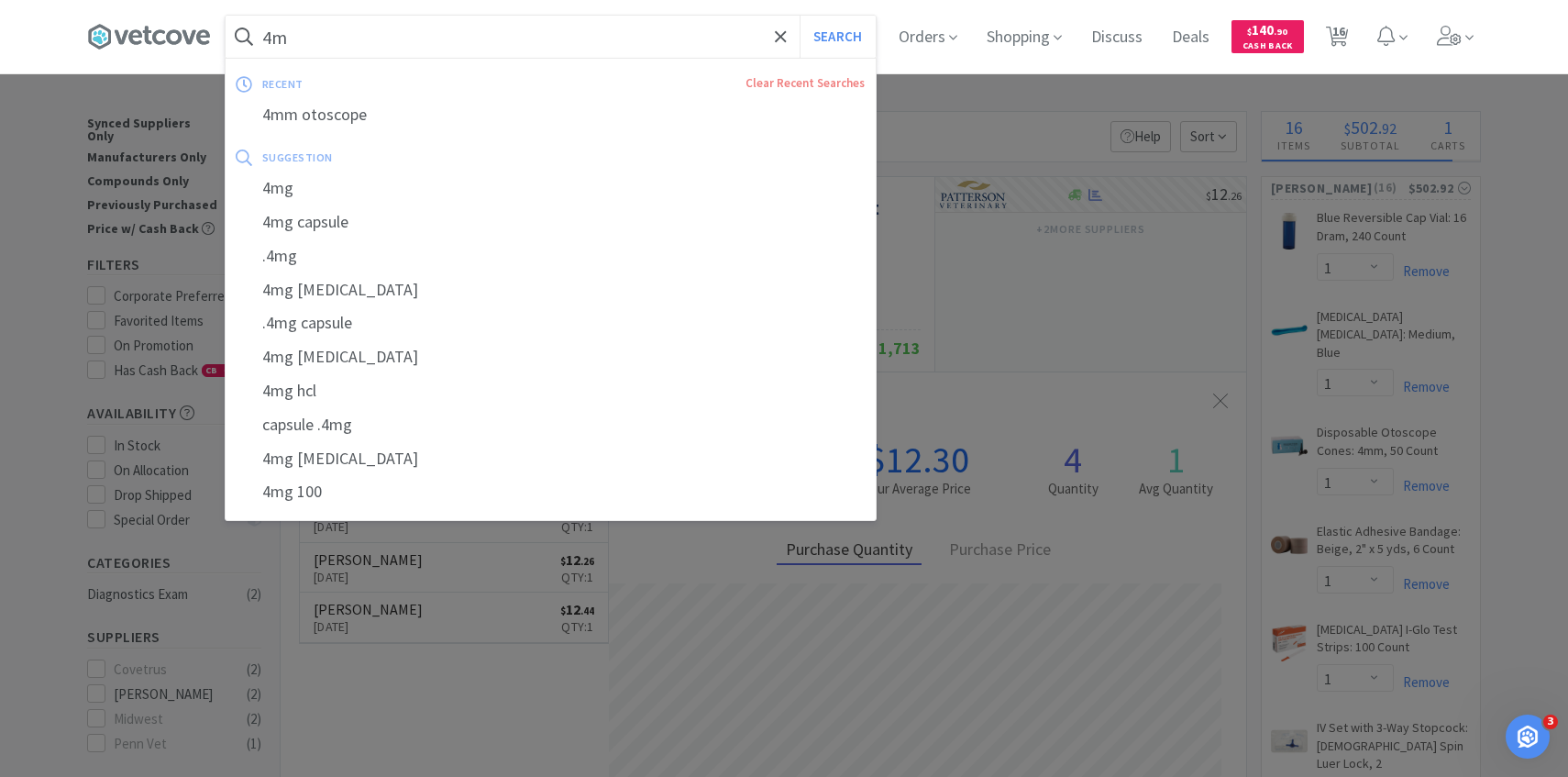
type input "4"
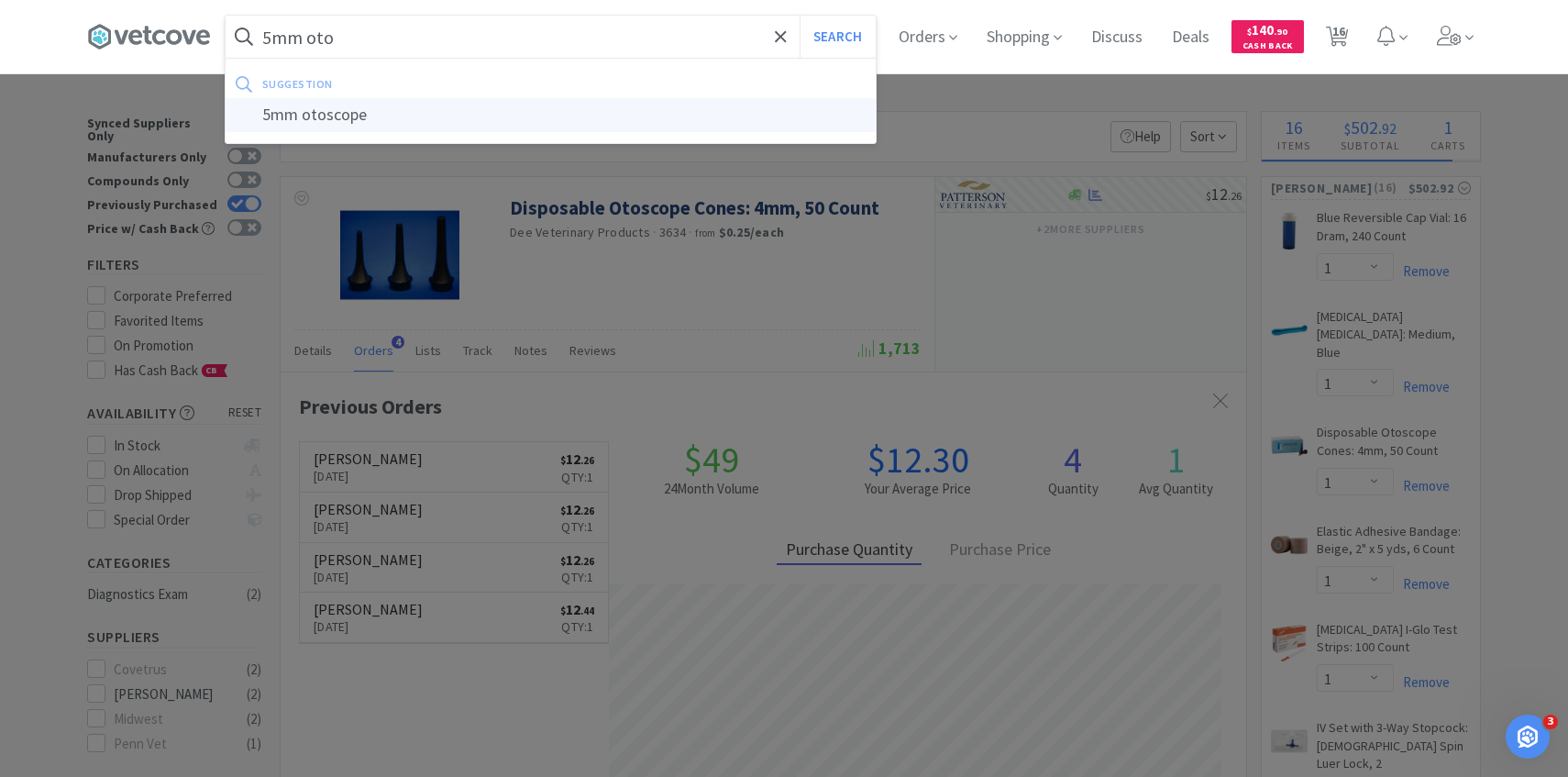
click at [465, 118] on div "5mm otoscope" at bounding box center [551, 115] width 651 height 34
type input "5mm otoscope"
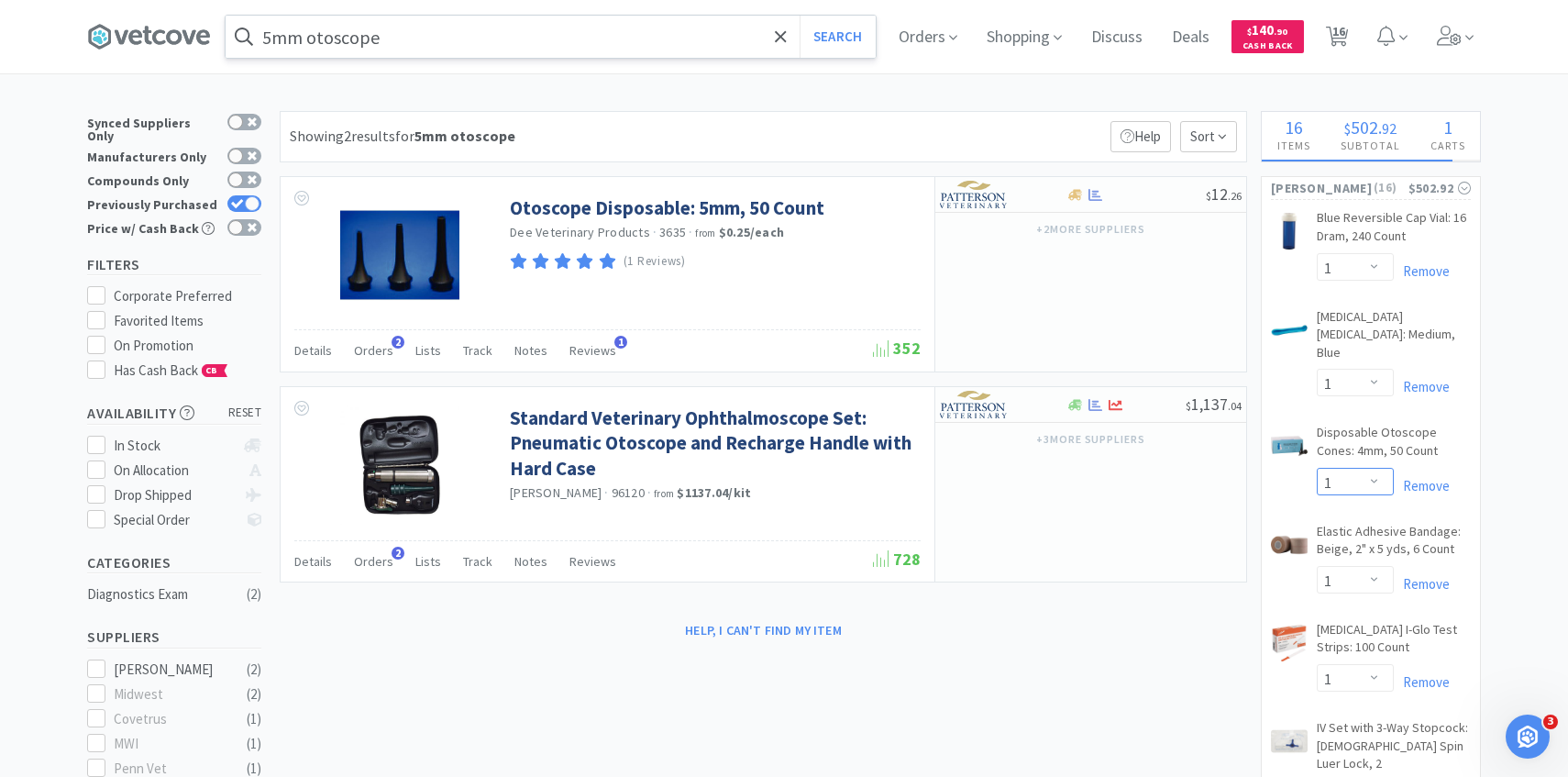
click at [1376, 468] on select "Enter Quantity 1 2 3 4 5 6 7 8 9 10 11 12 13 14 15 16 17 18 19 20 Enter Quantity" at bounding box center [1355, 482] width 77 height 28
click at [1317, 468] on select "Enter Quantity 1 2 3 4 5 6 7 8 9 10 11 12 13 14 15 16 17 18 19 20 Enter Quantity" at bounding box center [1355, 482] width 77 height 28
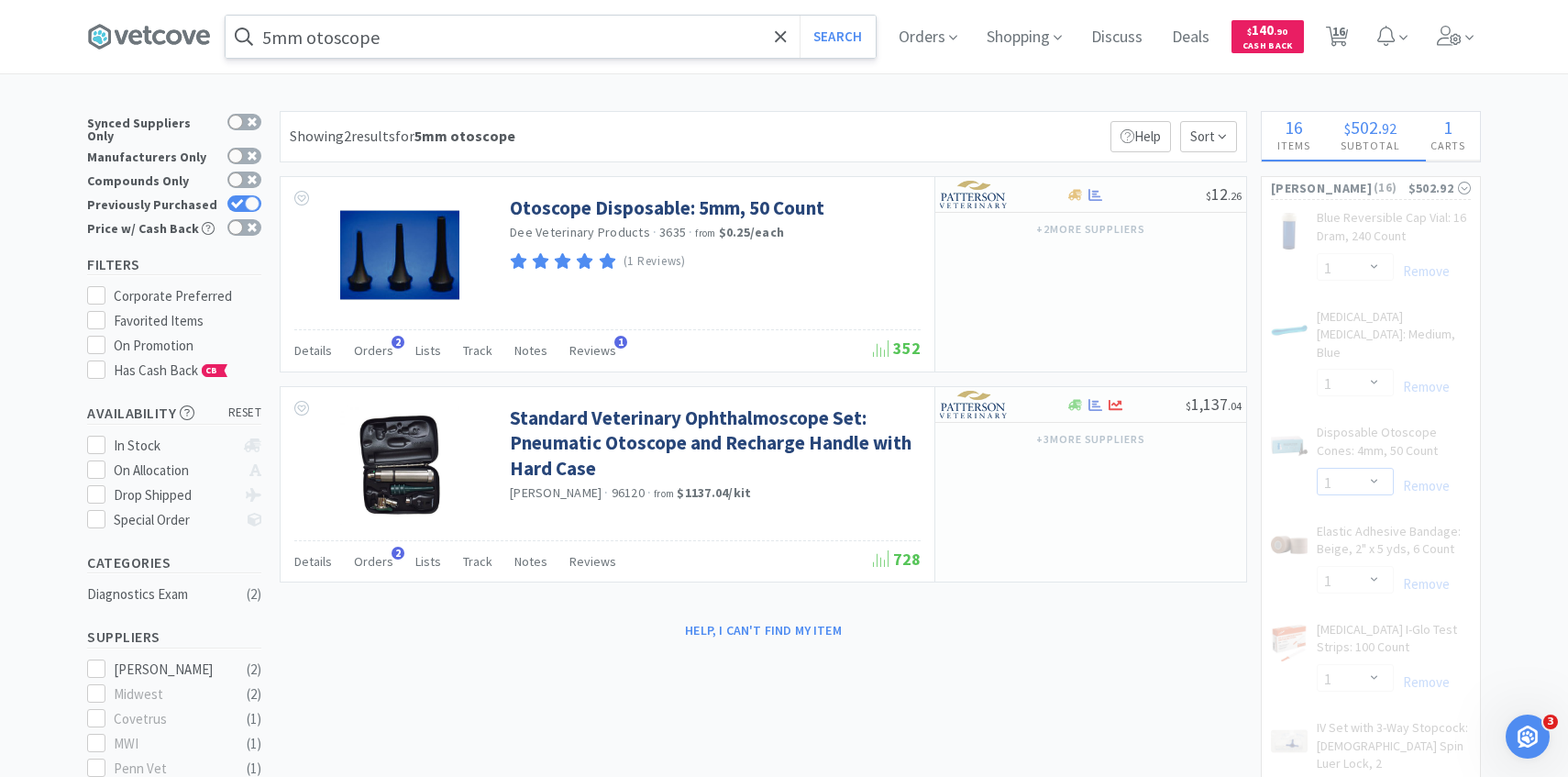
select select "2"
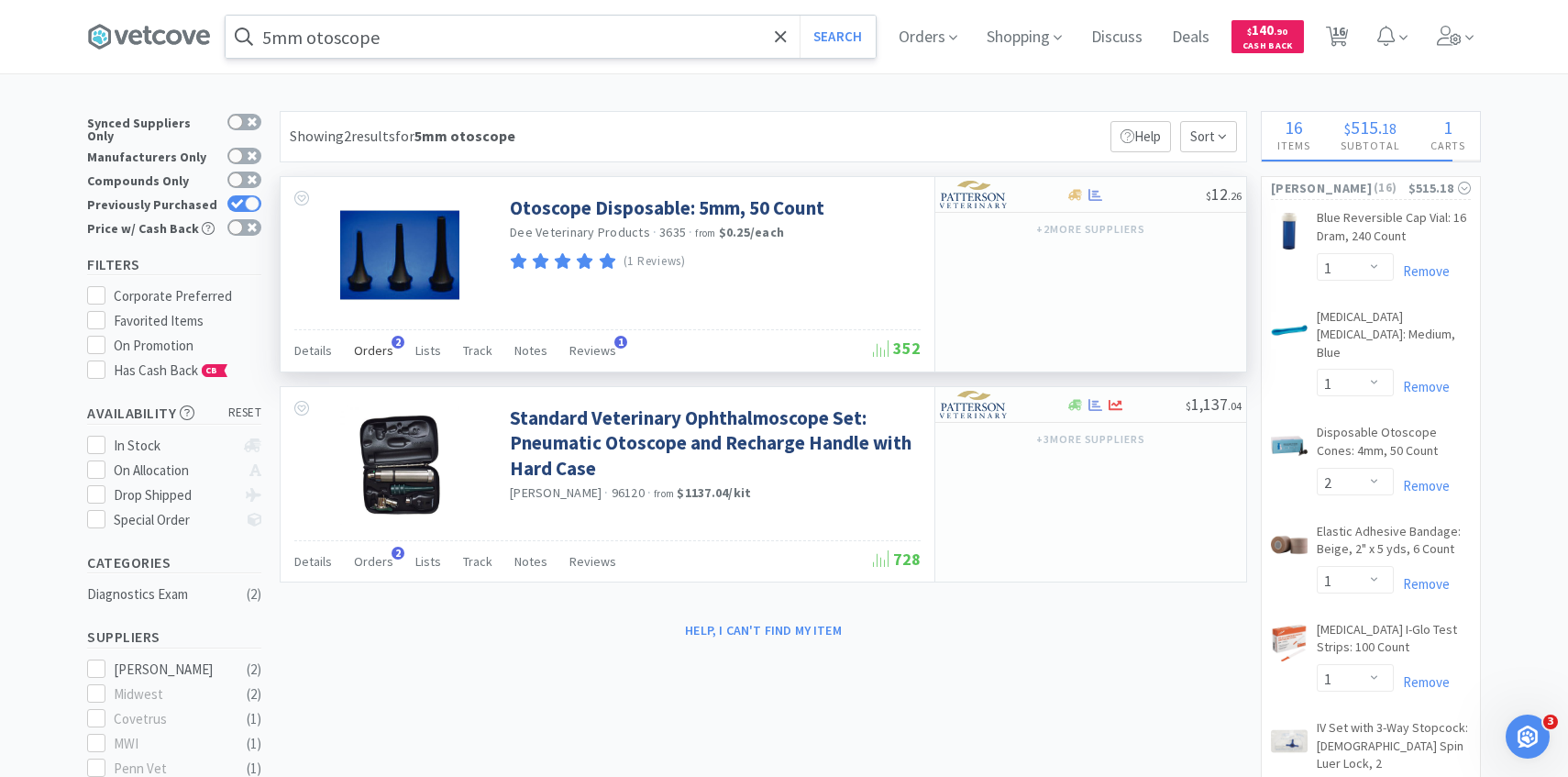
click at [378, 347] on span "Orders" at bounding box center [373, 350] width 39 height 17
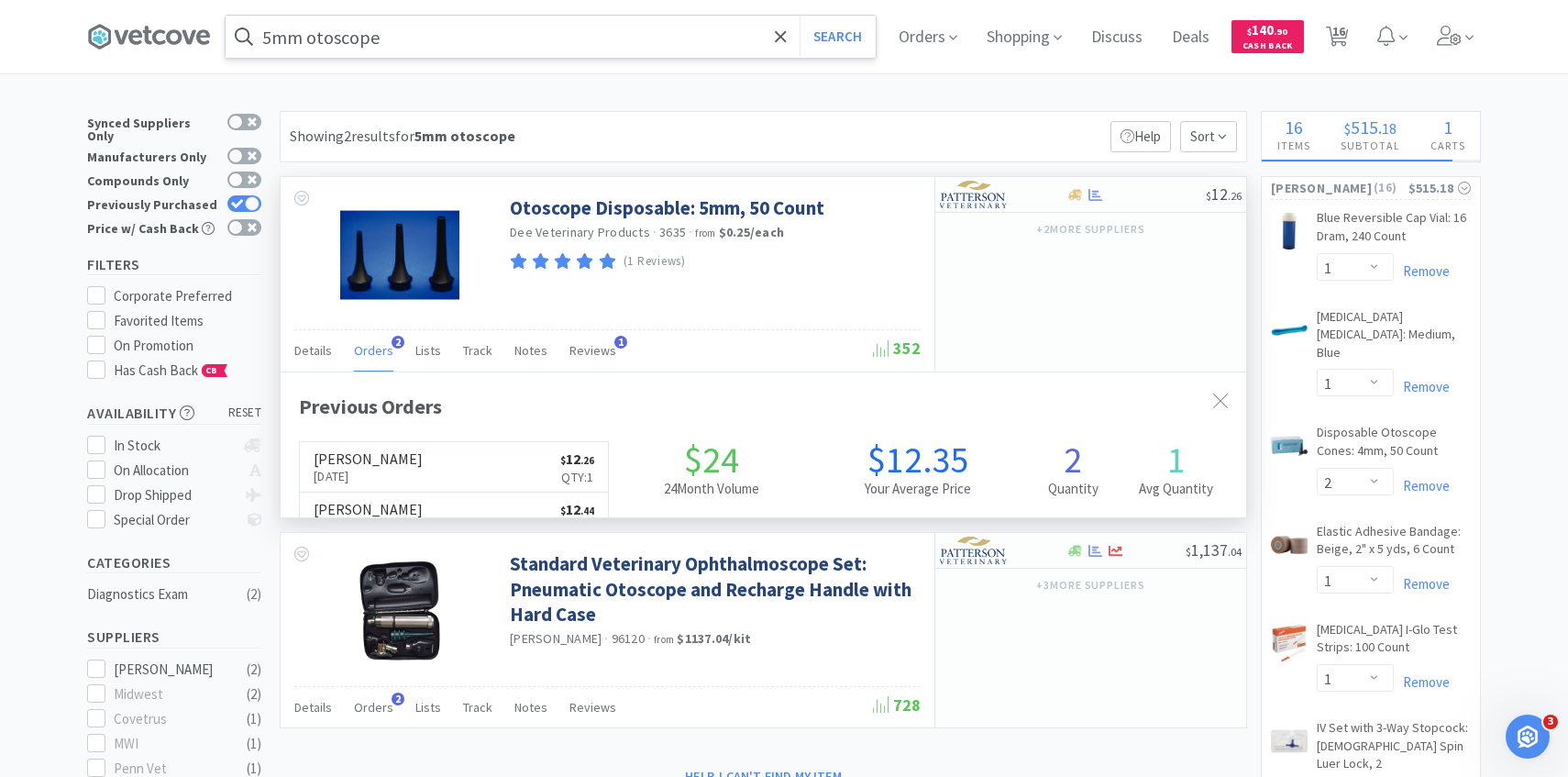
scroll to position [475, 965]
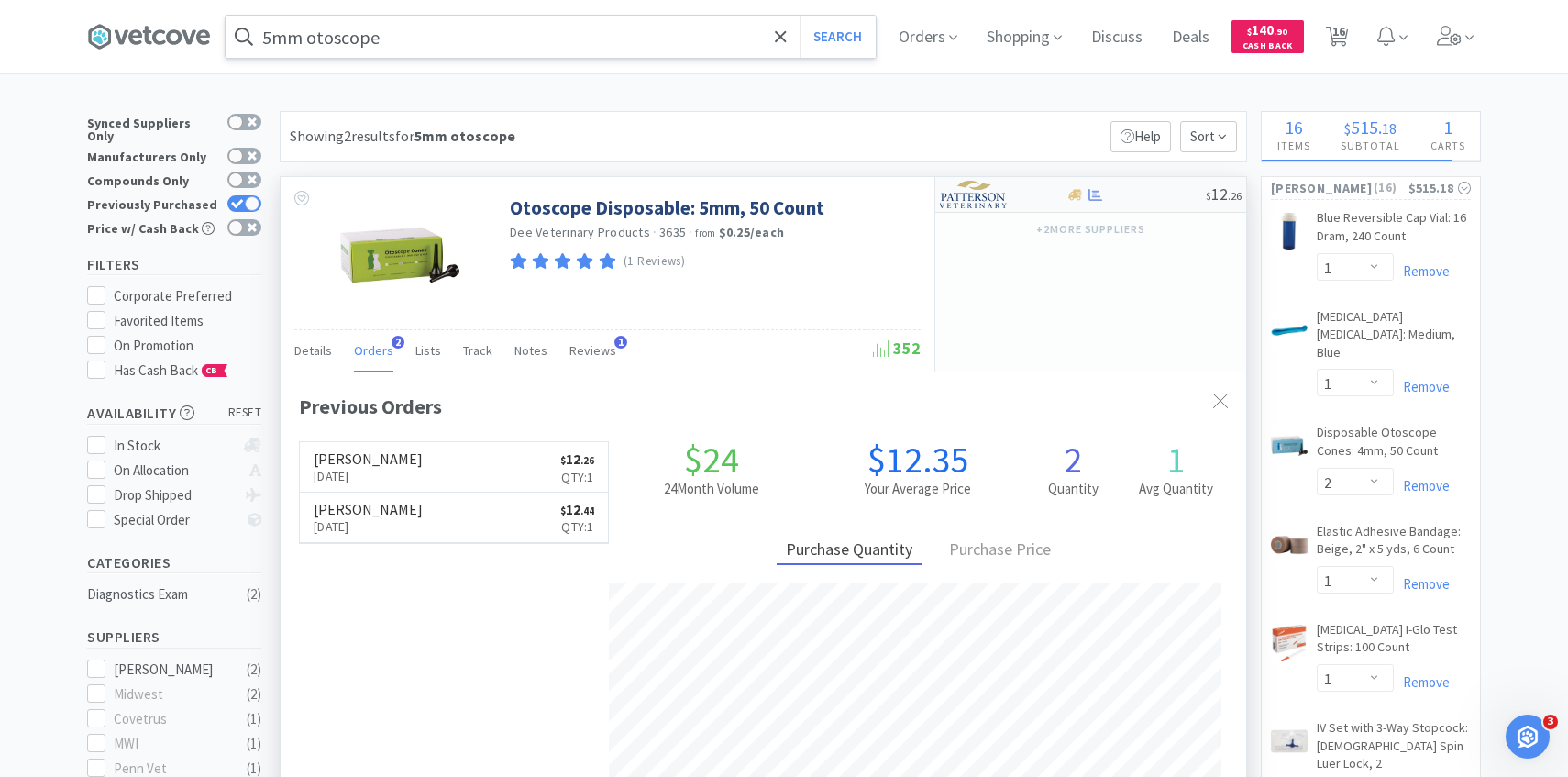
click at [1013, 192] on div at bounding box center [990, 194] width 101 height 31
select select "1"
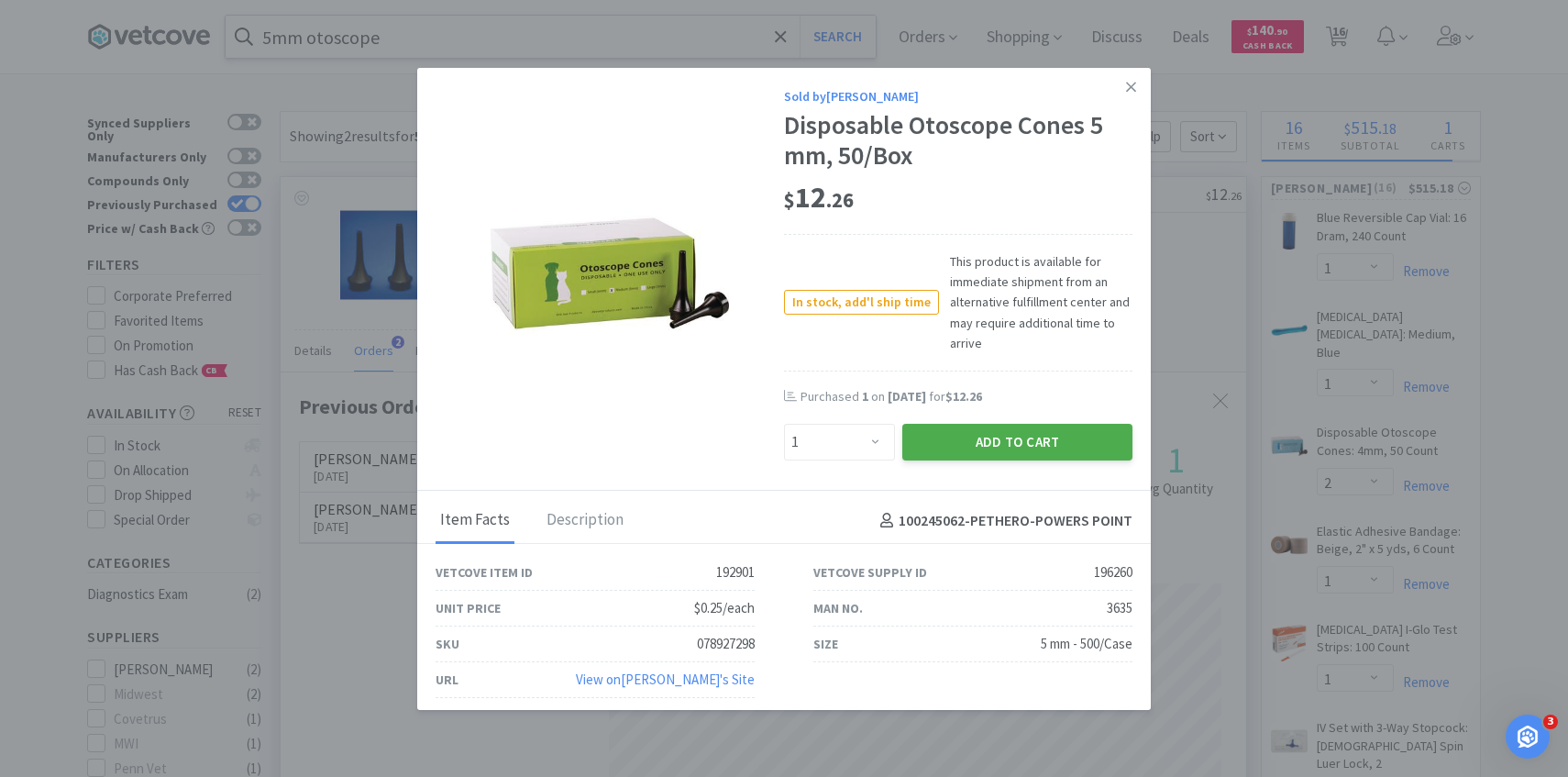
click at [979, 450] on button "Add to Cart" at bounding box center [1017, 442] width 230 height 37
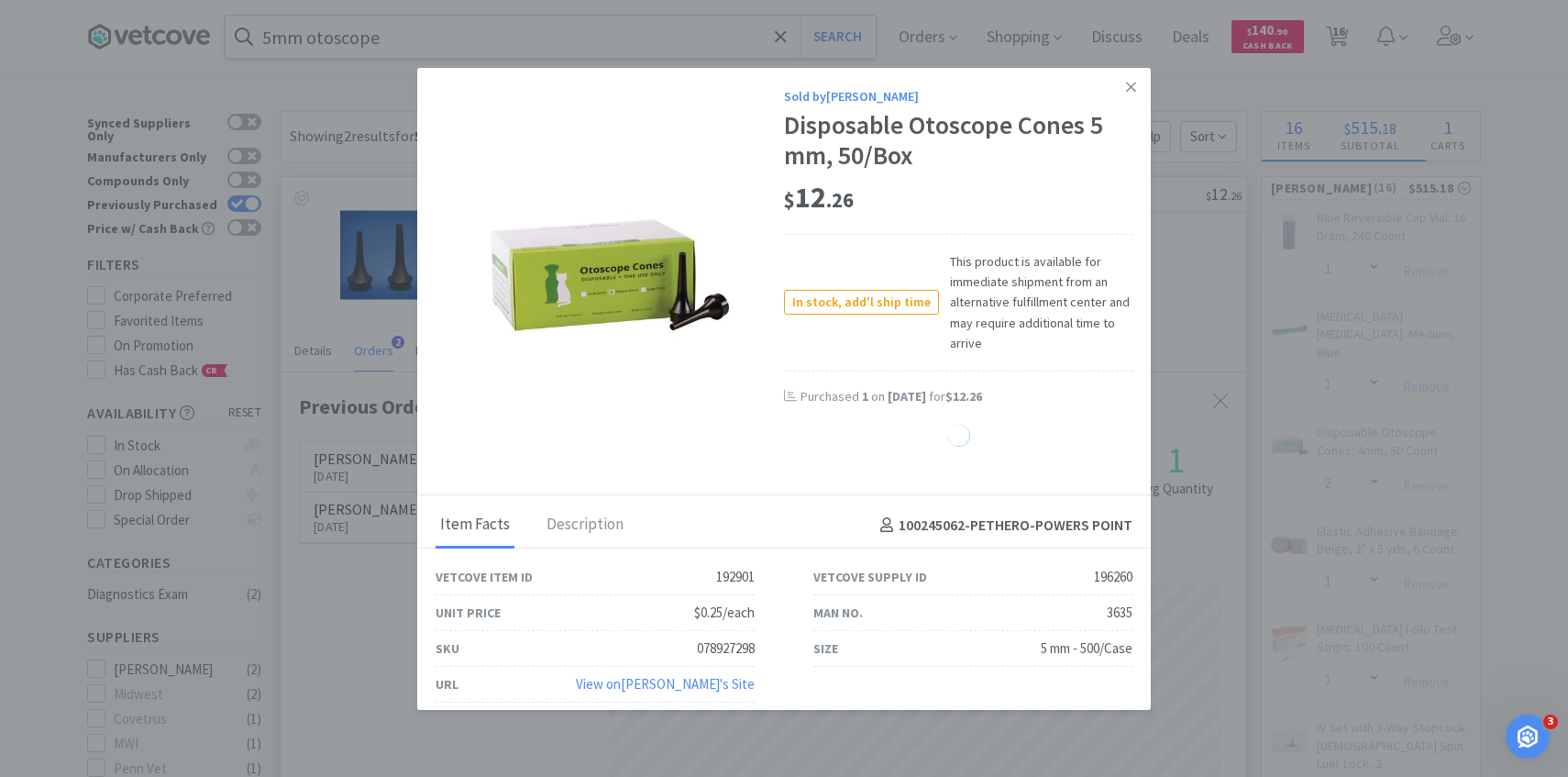
select select "1"
select select "30"
select select "25"
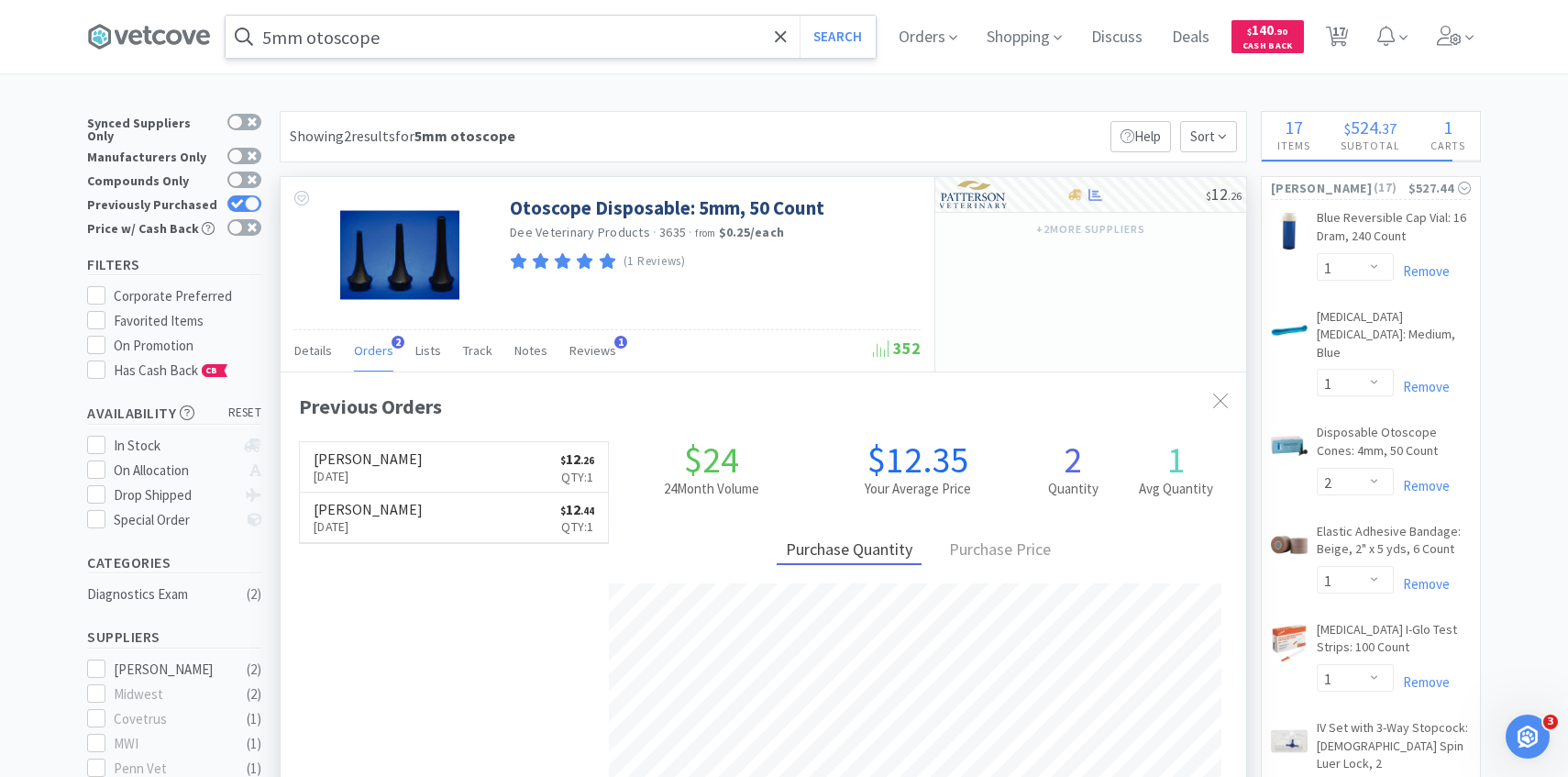
click at [572, 50] on input "5mm otoscope" at bounding box center [551, 37] width 651 height 42
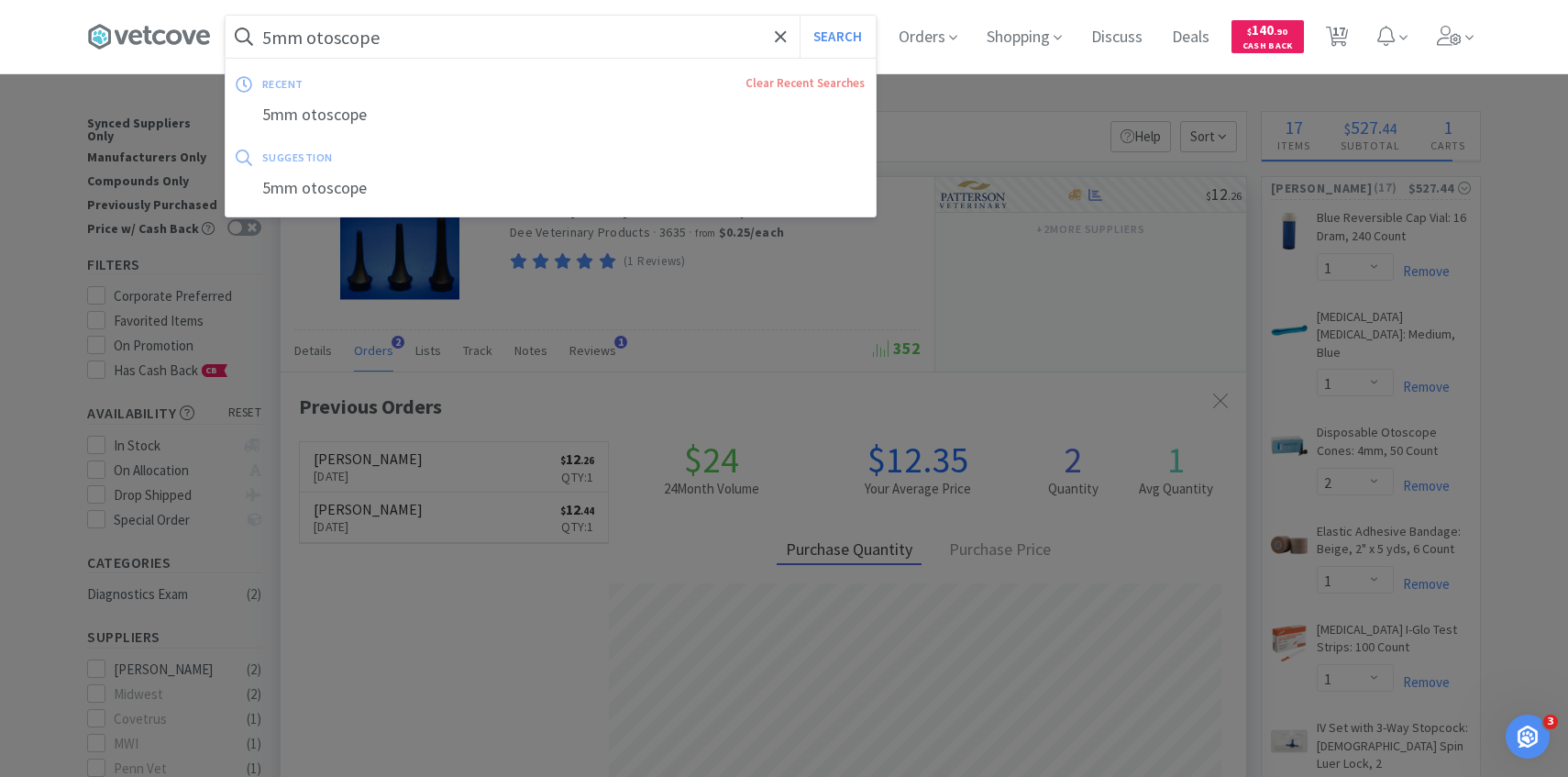
paste input "Red Rubber Catheter 5Fr 16""
type input "Red Rubber Catheter 5Fr 16""
click at [799, 16] on button "Search" at bounding box center [837, 37] width 76 height 42
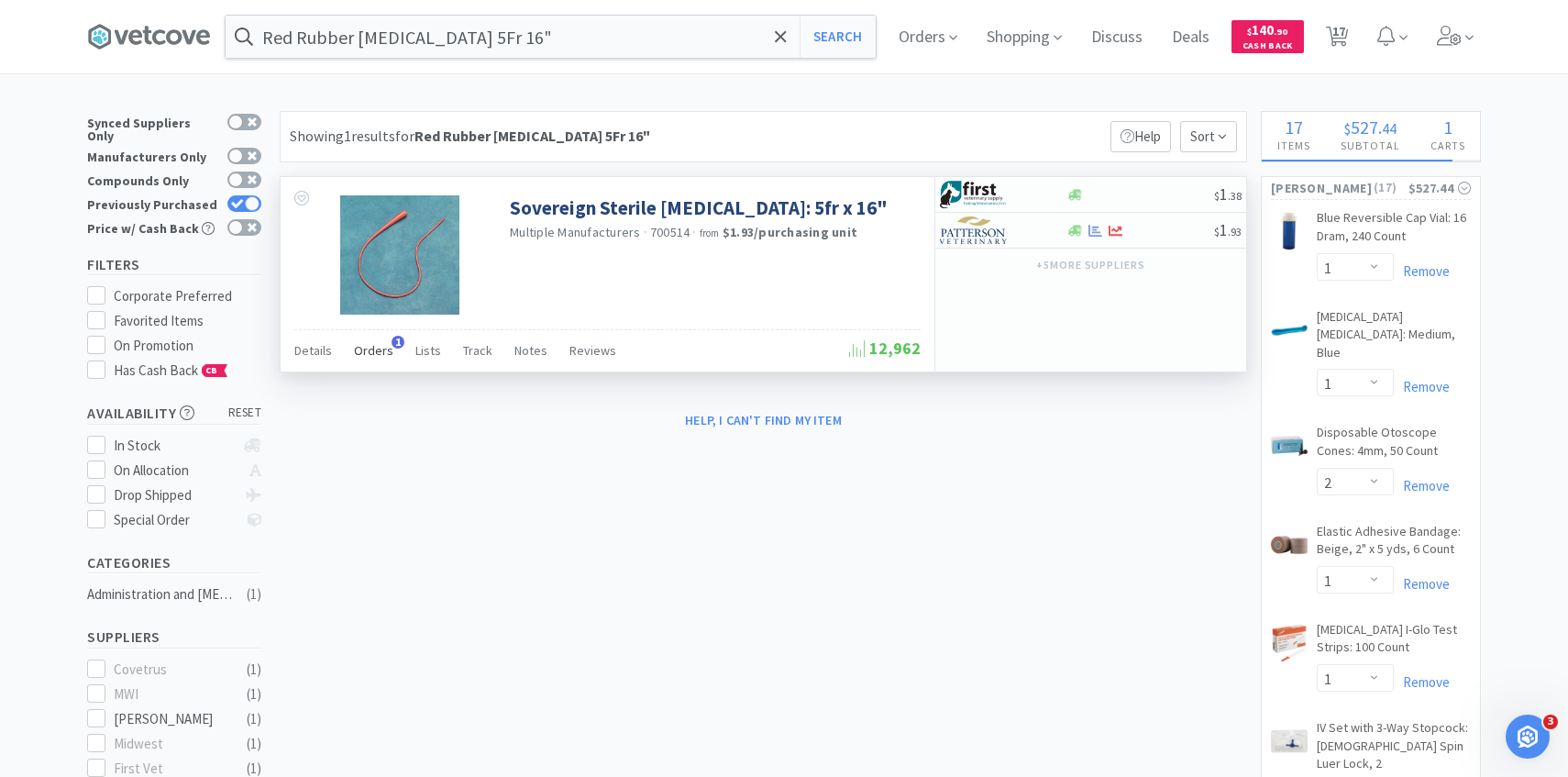
click at [381, 353] on span "Orders" at bounding box center [373, 350] width 39 height 17
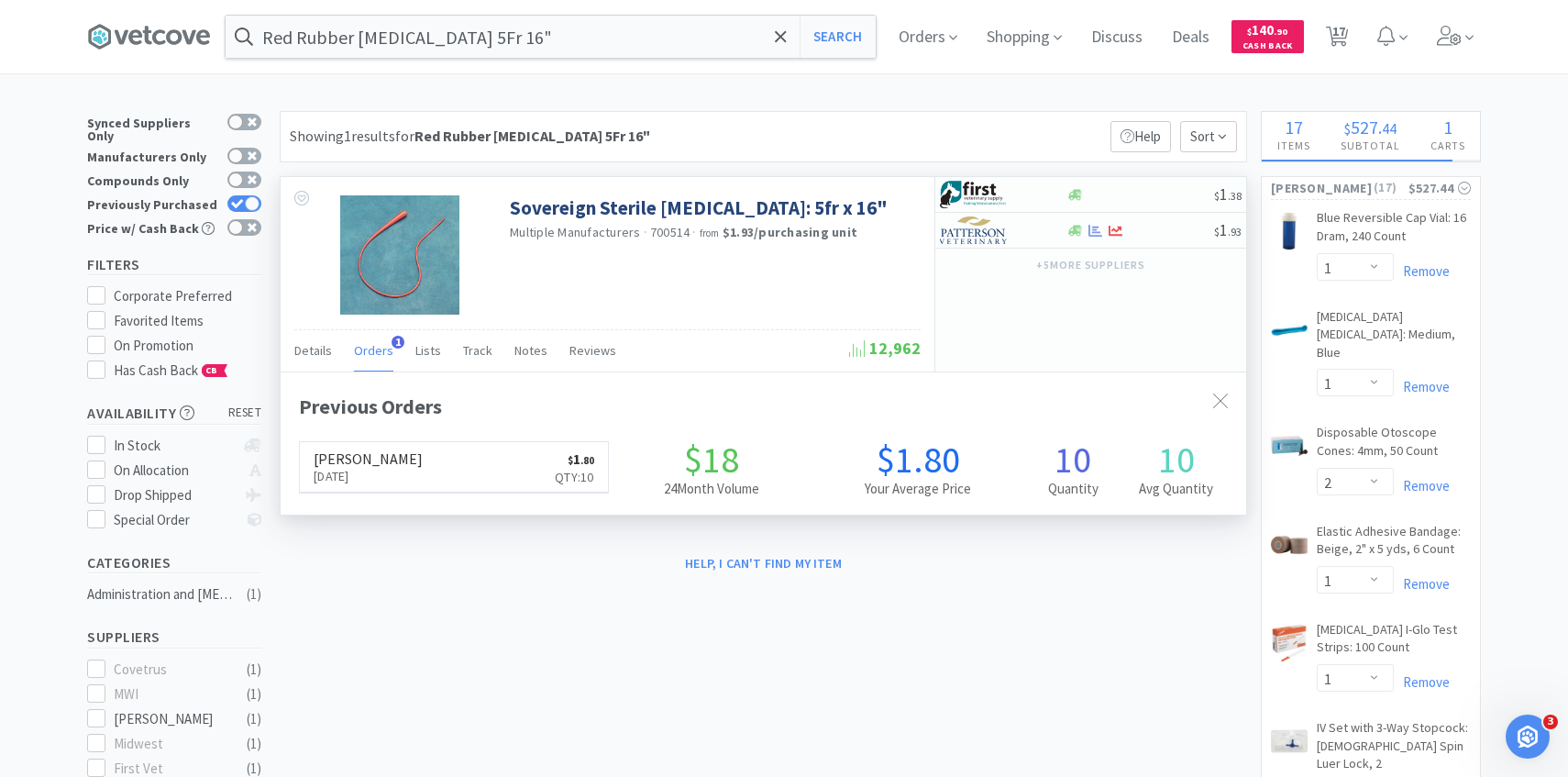
scroll to position [475, 965]
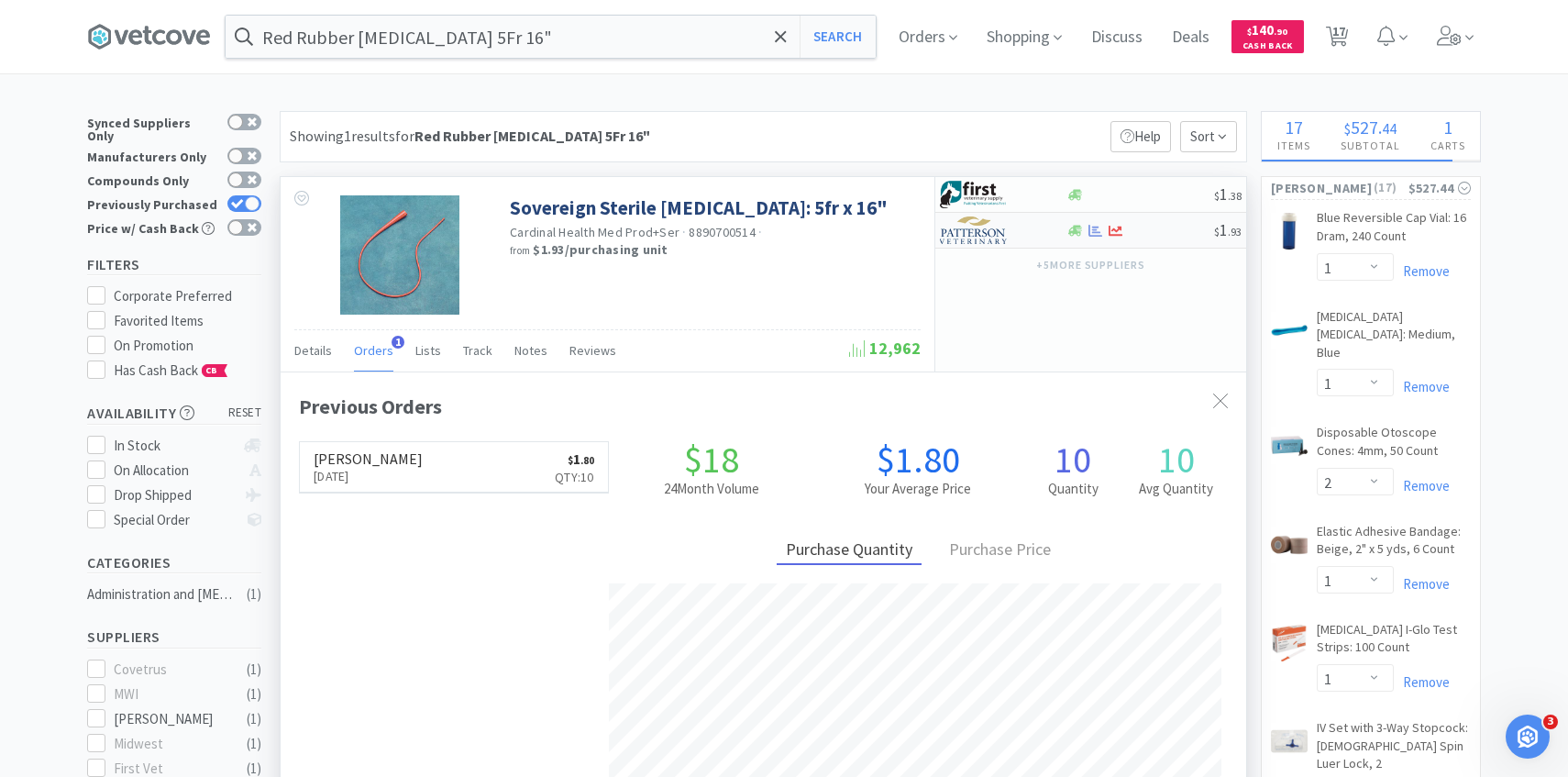
click at [1008, 227] on div at bounding box center [990, 230] width 101 height 31
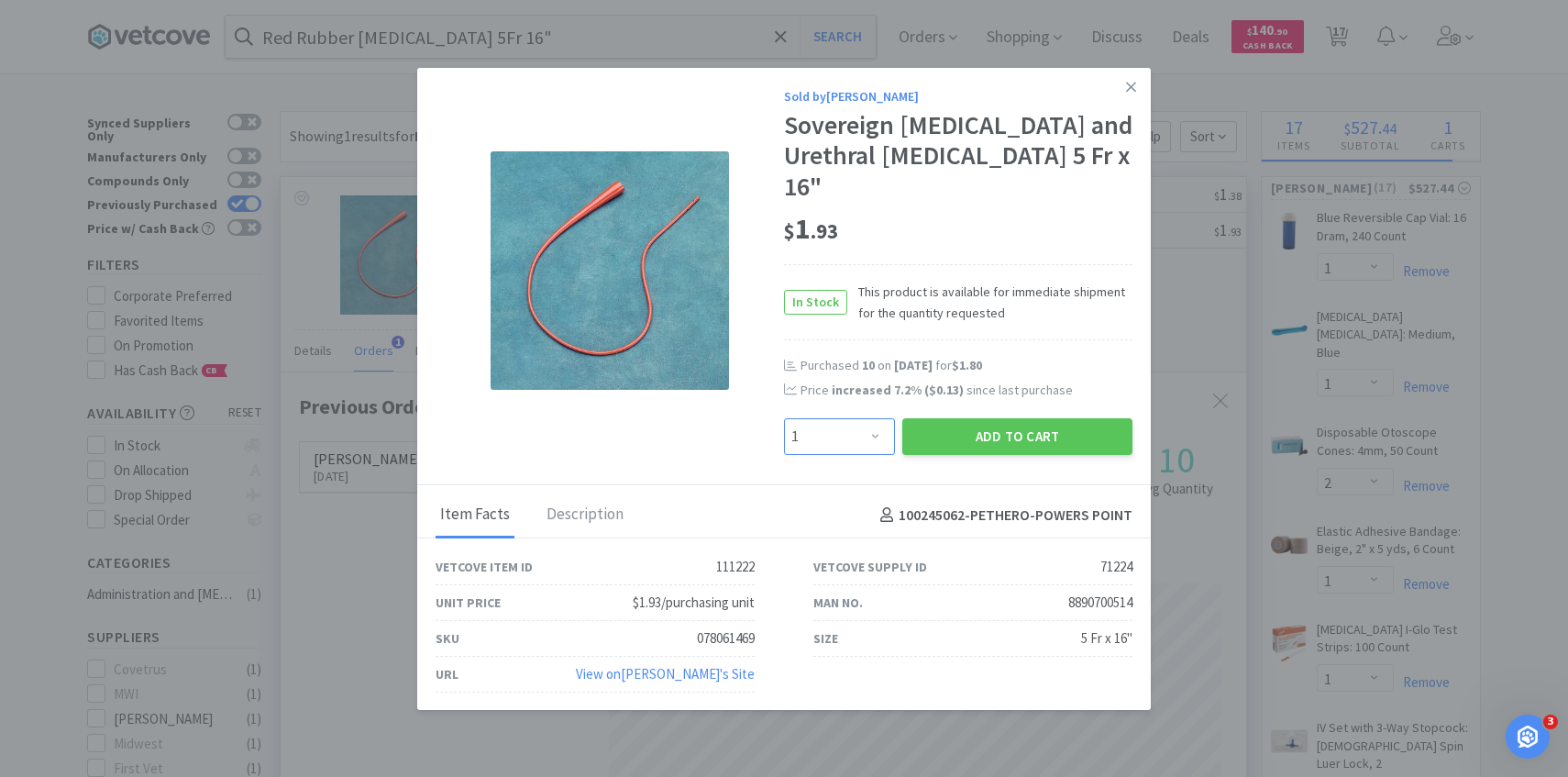
click at [834, 418] on select "Enter Quantity 1 2 3 4 5 6 7 8 9 10 11 12 13 14 15 16 17 18 19 20 Enter Quantity" at bounding box center [839, 436] width 111 height 37
select select "4"
click at [784, 418] on select "Enter Quantity 1 2 3 4 5 6 7 8 9 10 11 12 13 14 15 16 17 18 19 20 Enter Quantity" at bounding box center [839, 436] width 111 height 37
click at [983, 418] on button "Add to Cart" at bounding box center [1017, 436] width 230 height 37
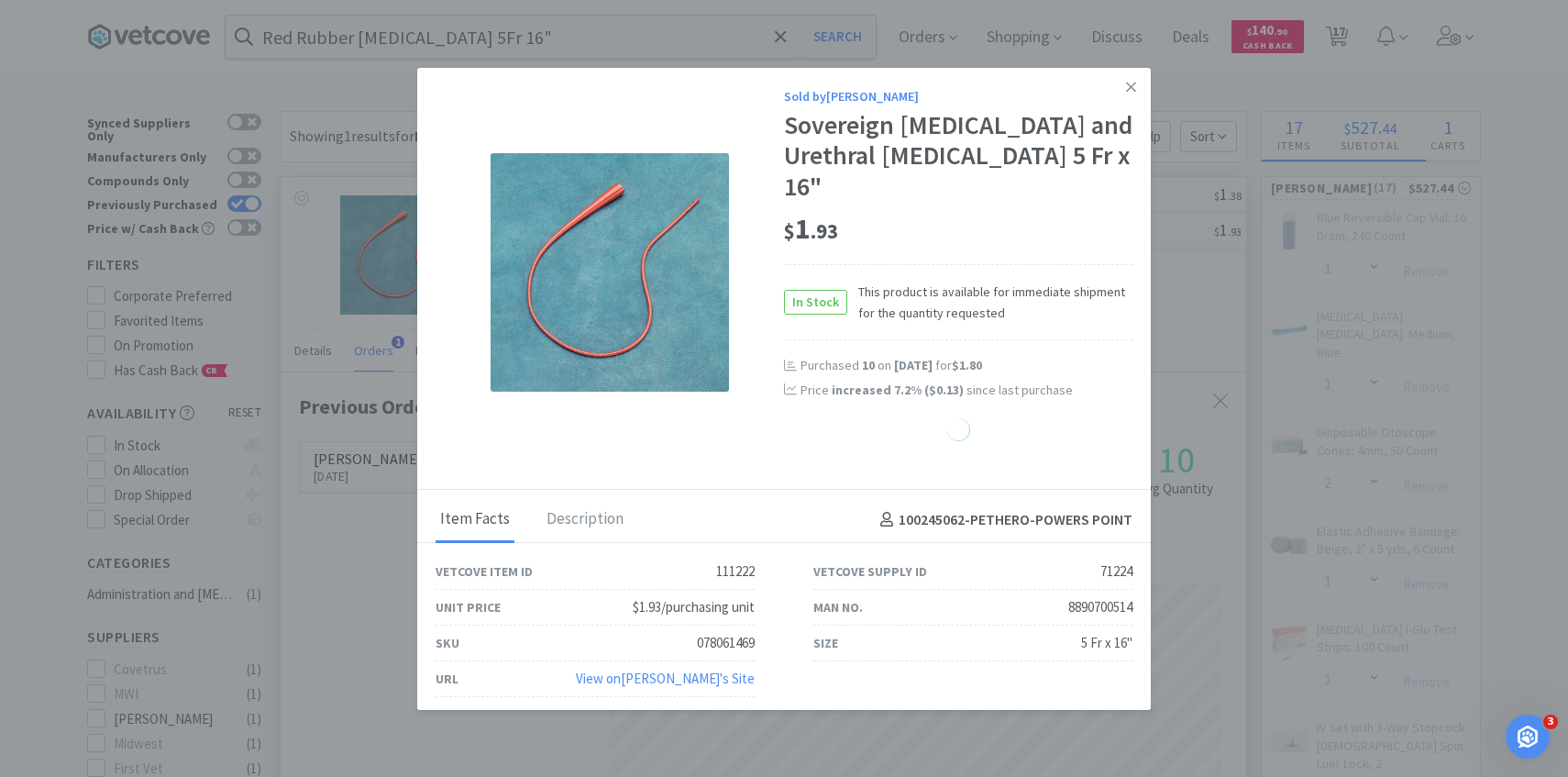
select select "4"
select select "1"
select select "30"
select select "25"
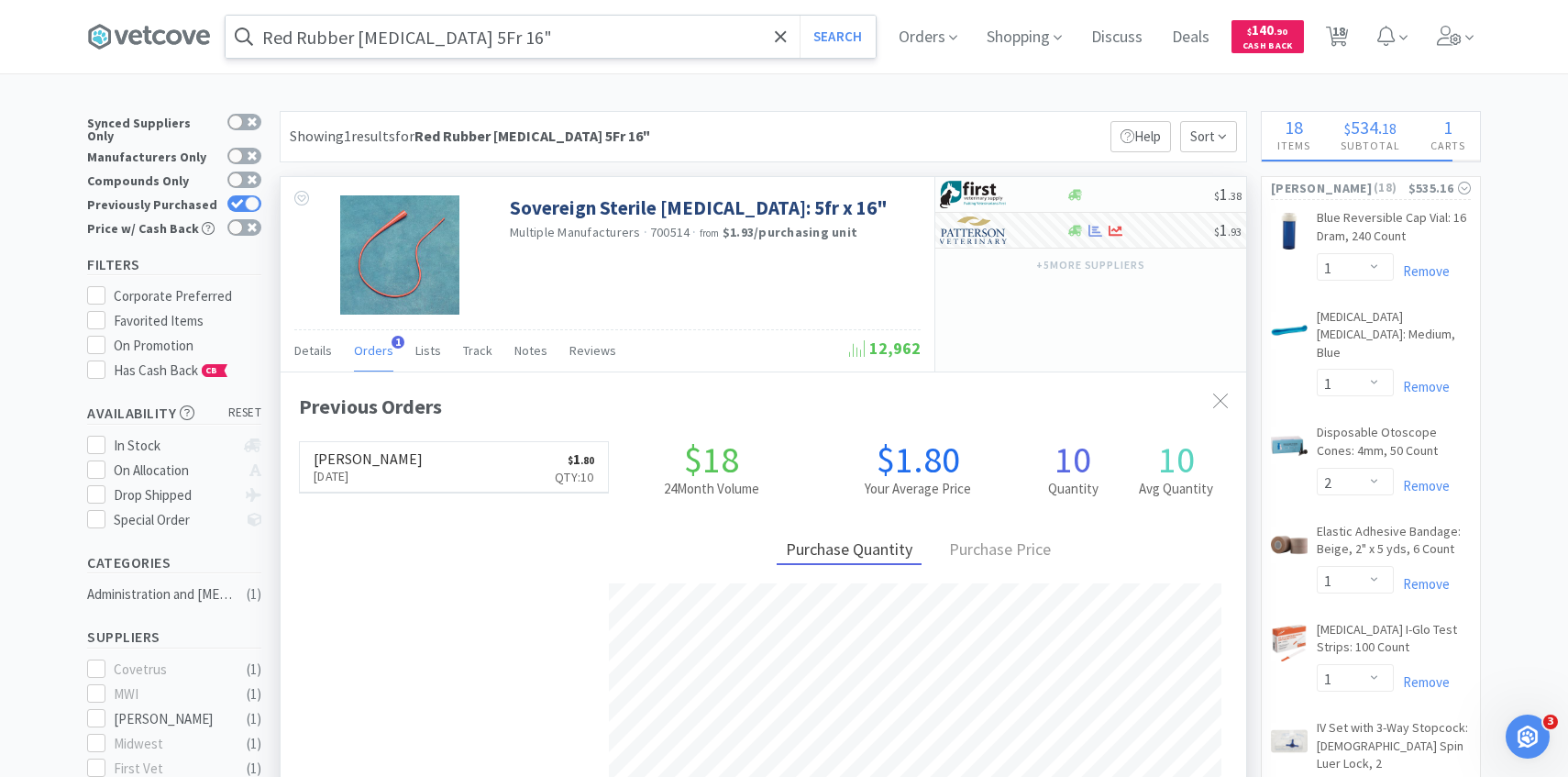
click at [542, 50] on input "Red Rubber Catheter 5Fr 16"" at bounding box center [551, 37] width 651 height 42
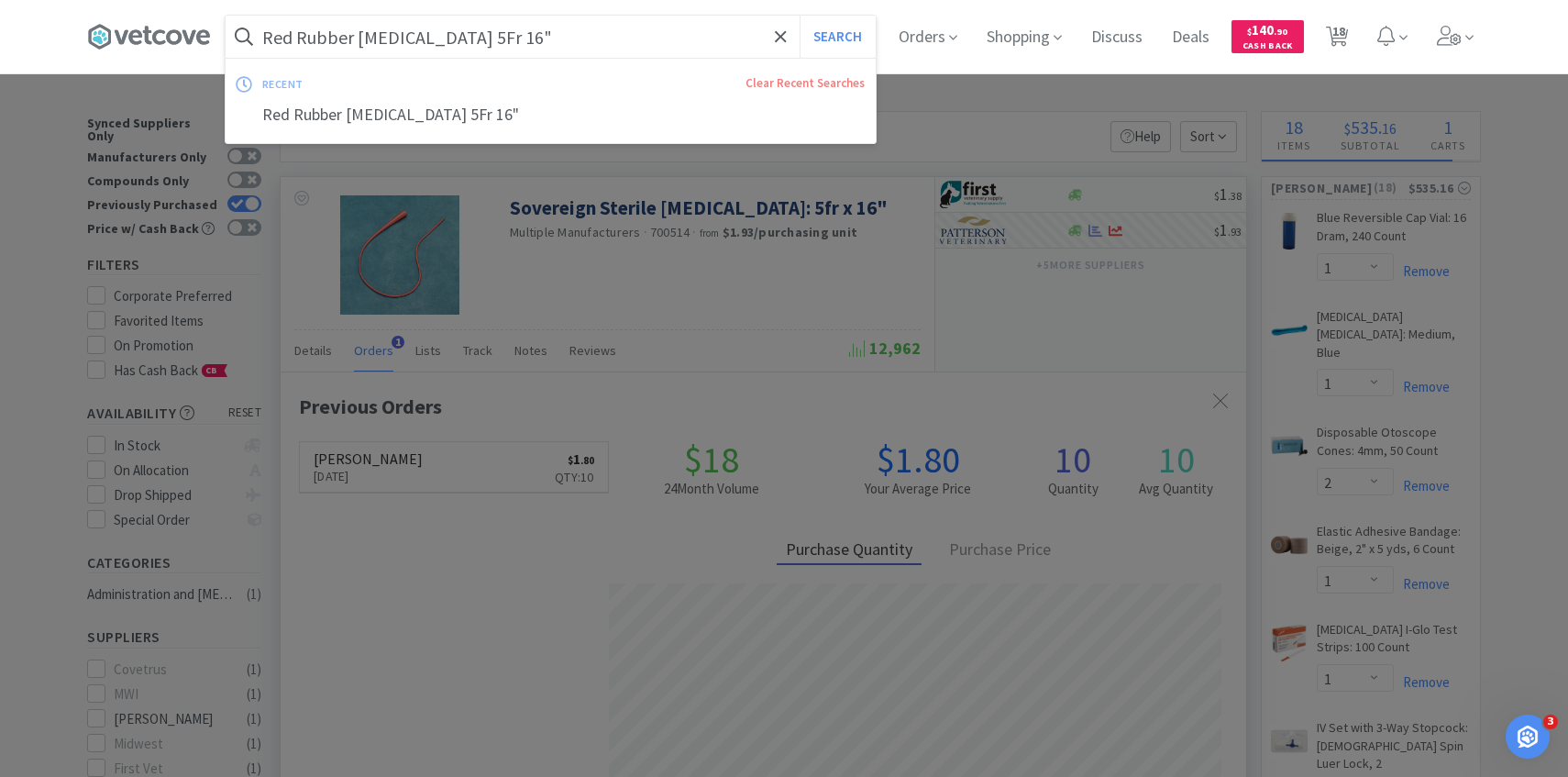
paste input "8"
type input "Red Rubber Catheter 8Fr 16""
click at [799, 16] on button "Search" at bounding box center [837, 37] width 76 height 42
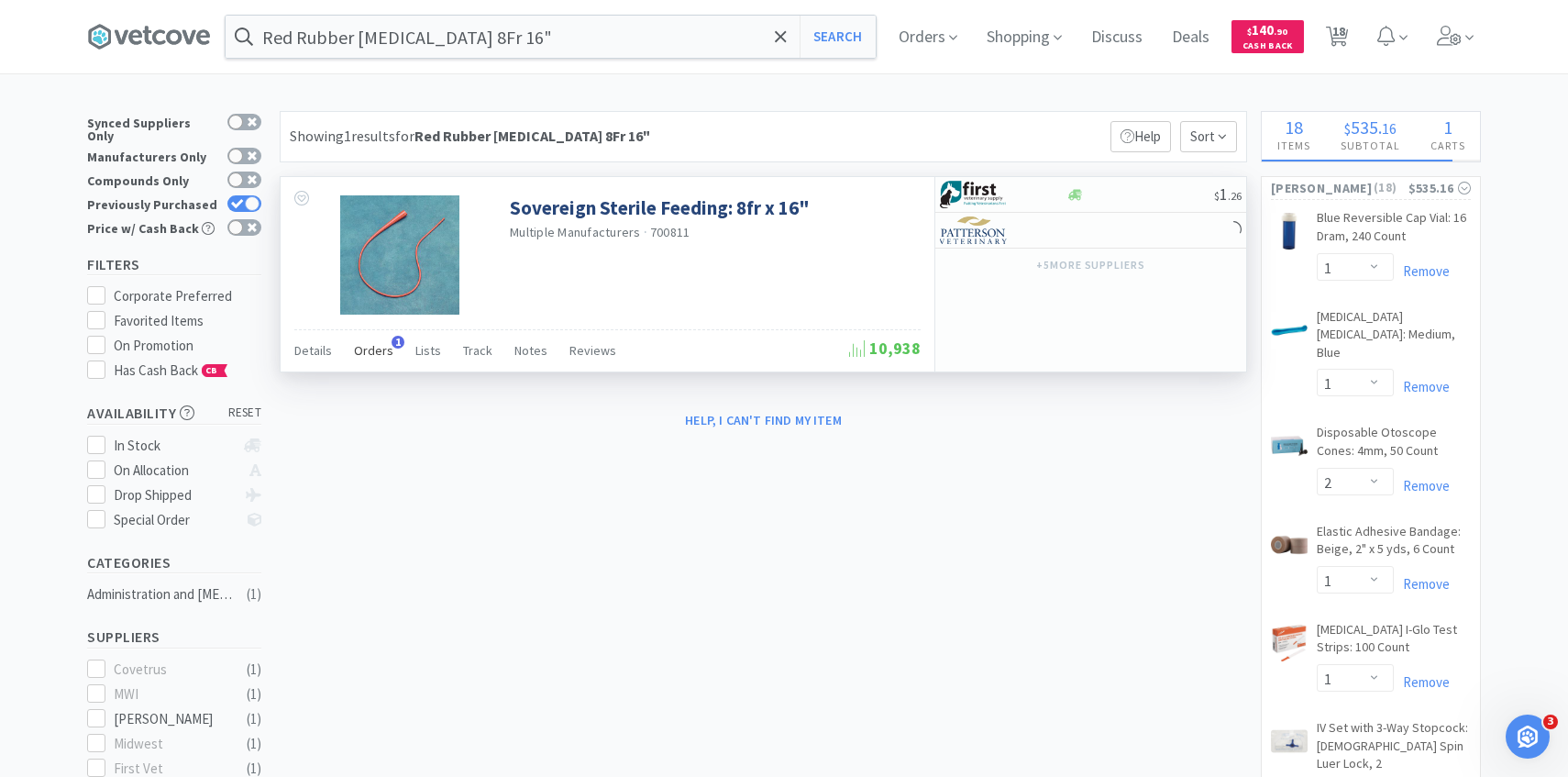
click at [382, 366] on div "Orders 1" at bounding box center [373, 353] width 39 height 35
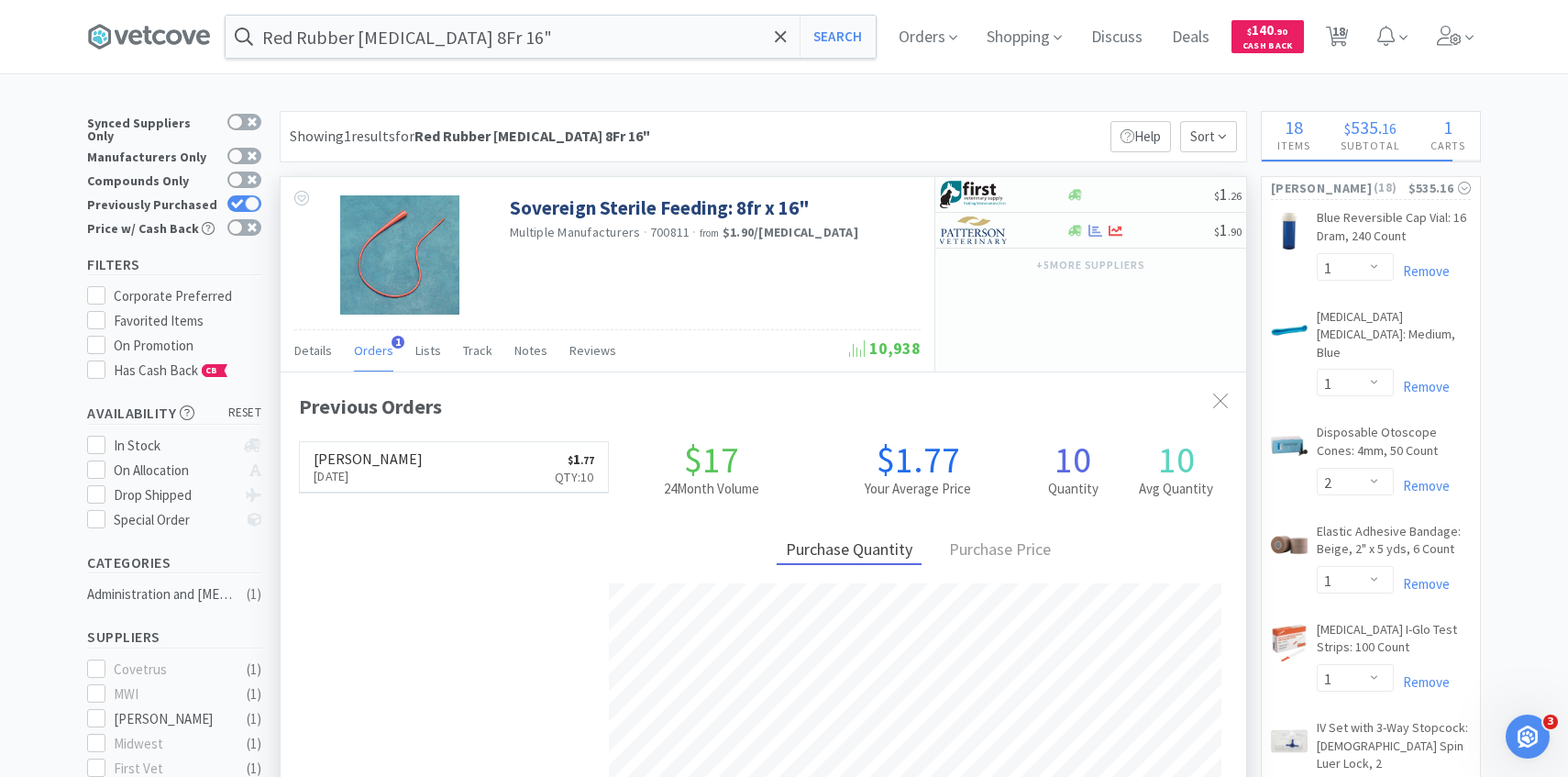
scroll to position [475, 965]
click at [1006, 235] on img at bounding box center [974, 231] width 69 height 28
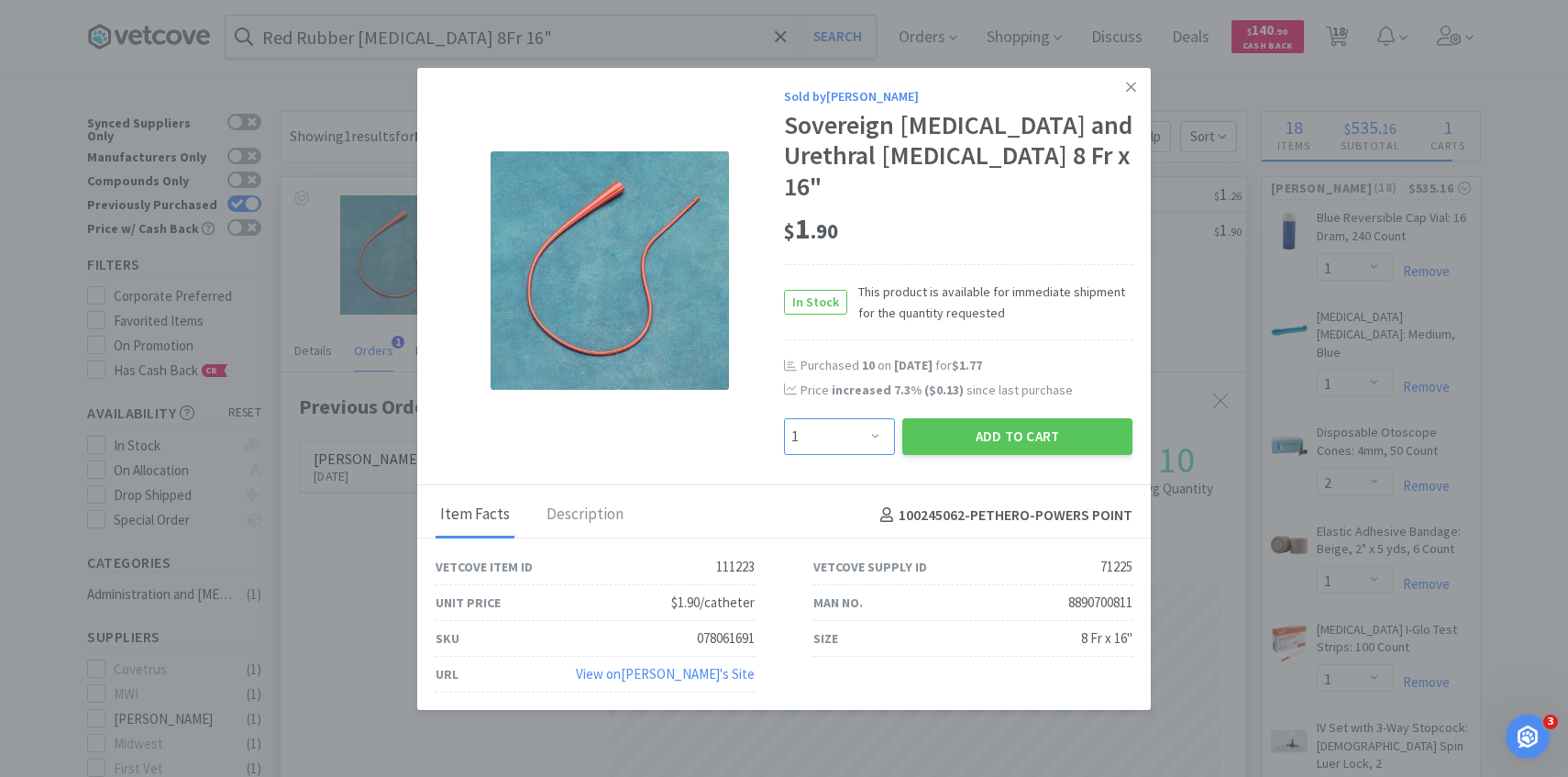
click at [811, 418] on select "Enter Quantity 1 2 3 4 5 6 7 8 9 10 11 12 13 14 15 16 17 18 19 20 Enter Quantity" at bounding box center [839, 436] width 111 height 37
select select "6"
click at [784, 418] on select "Enter Quantity 1 2 3 4 5 6 7 8 9 10 11 12 13 14 15 16 17 18 19 20 Enter Quantity" at bounding box center [839, 436] width 111 height 37
click at [961, 429] on button "Add to Cart" at bounding box center [1017, 436] width 230 height 37
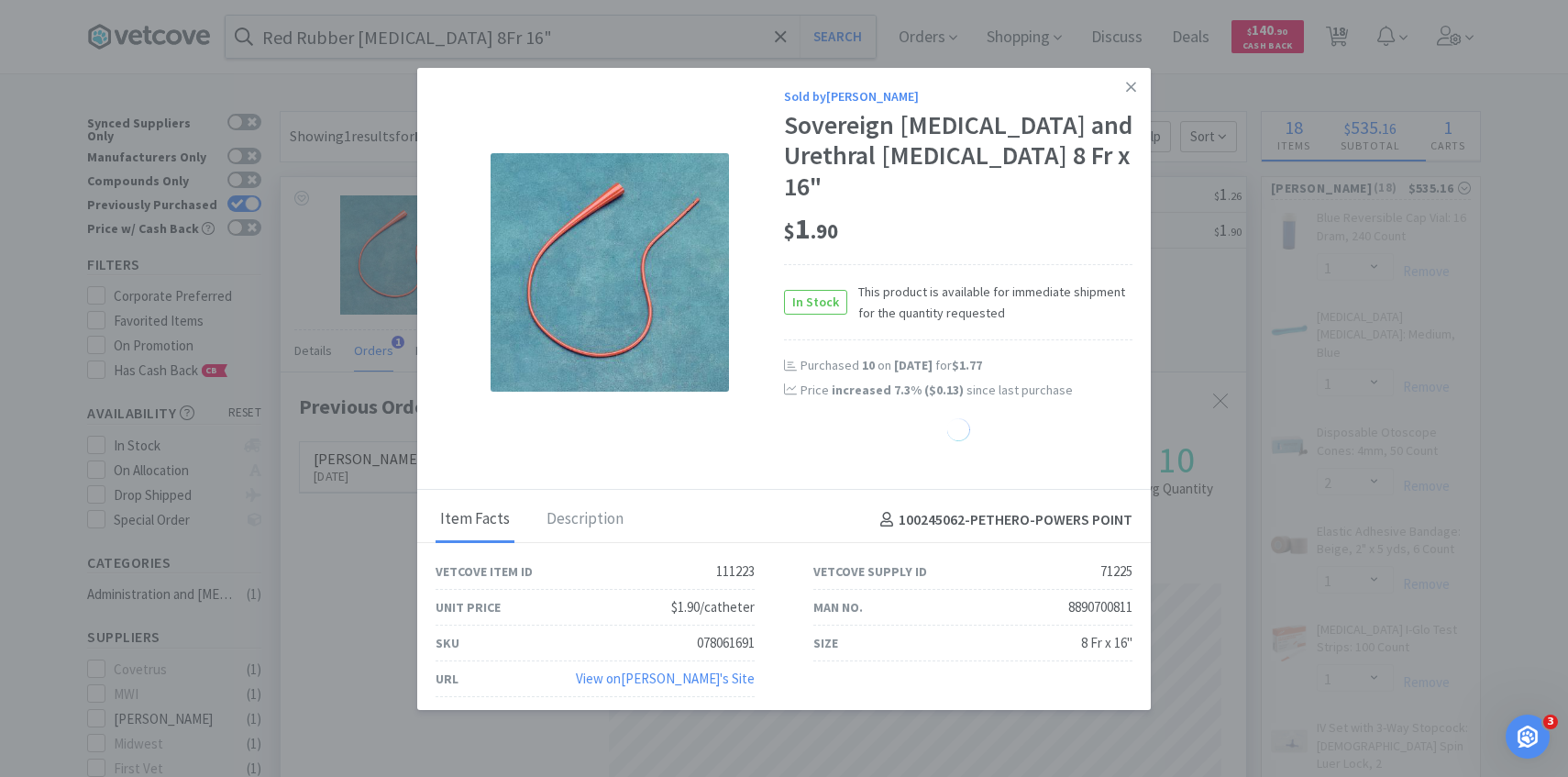
select select "6"
select select "1"
select select "30"
select select "25"
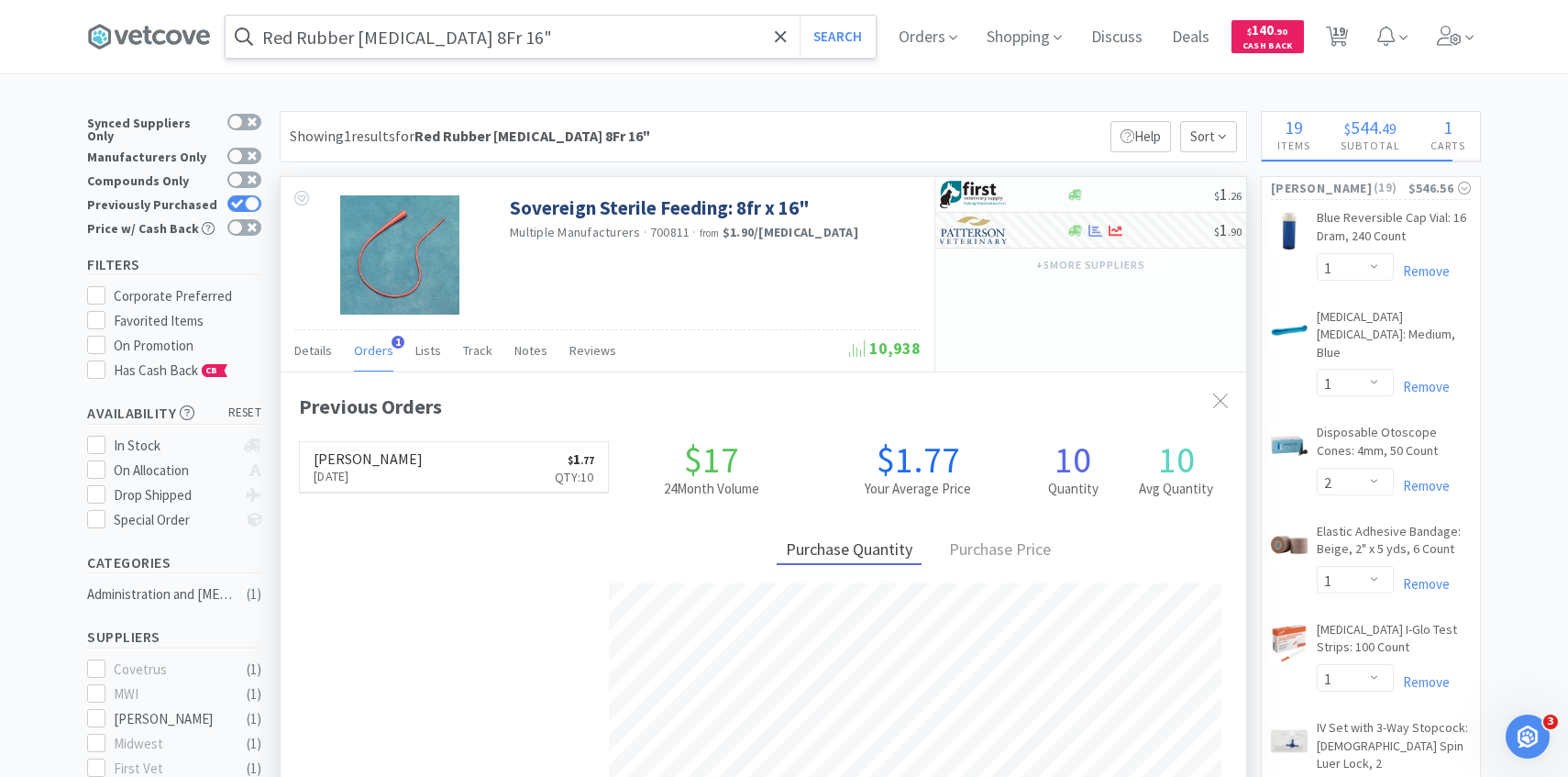
click at [532, 46] on input "Red Rubber Catheter 8Fr 16"" at bounding box center [551, 37] width 651 height 42
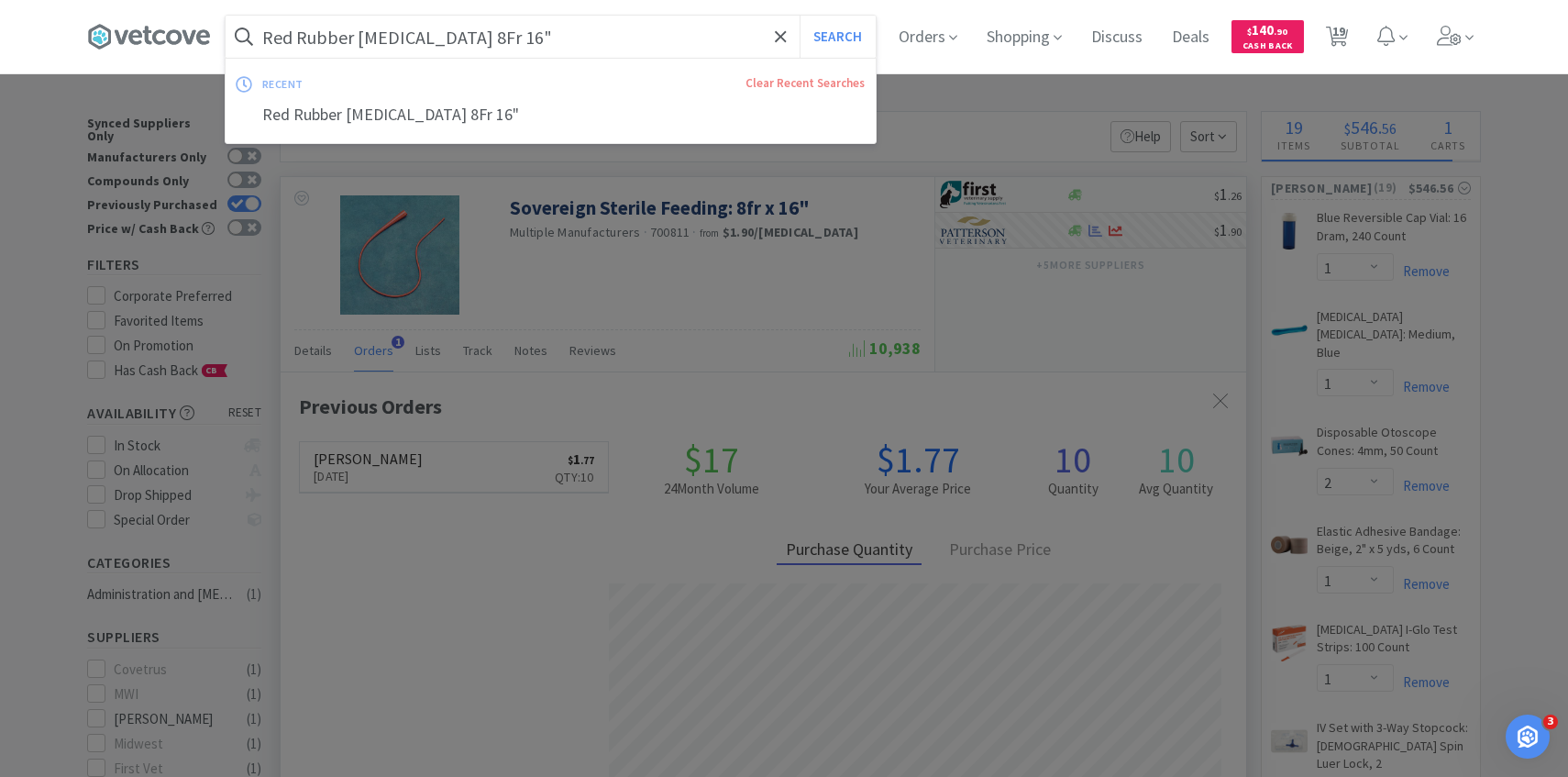
paste input "137447"
type input "137447"
click at [799, 16] on button "Search" at bounding box center [837, 37] width 76 height 42
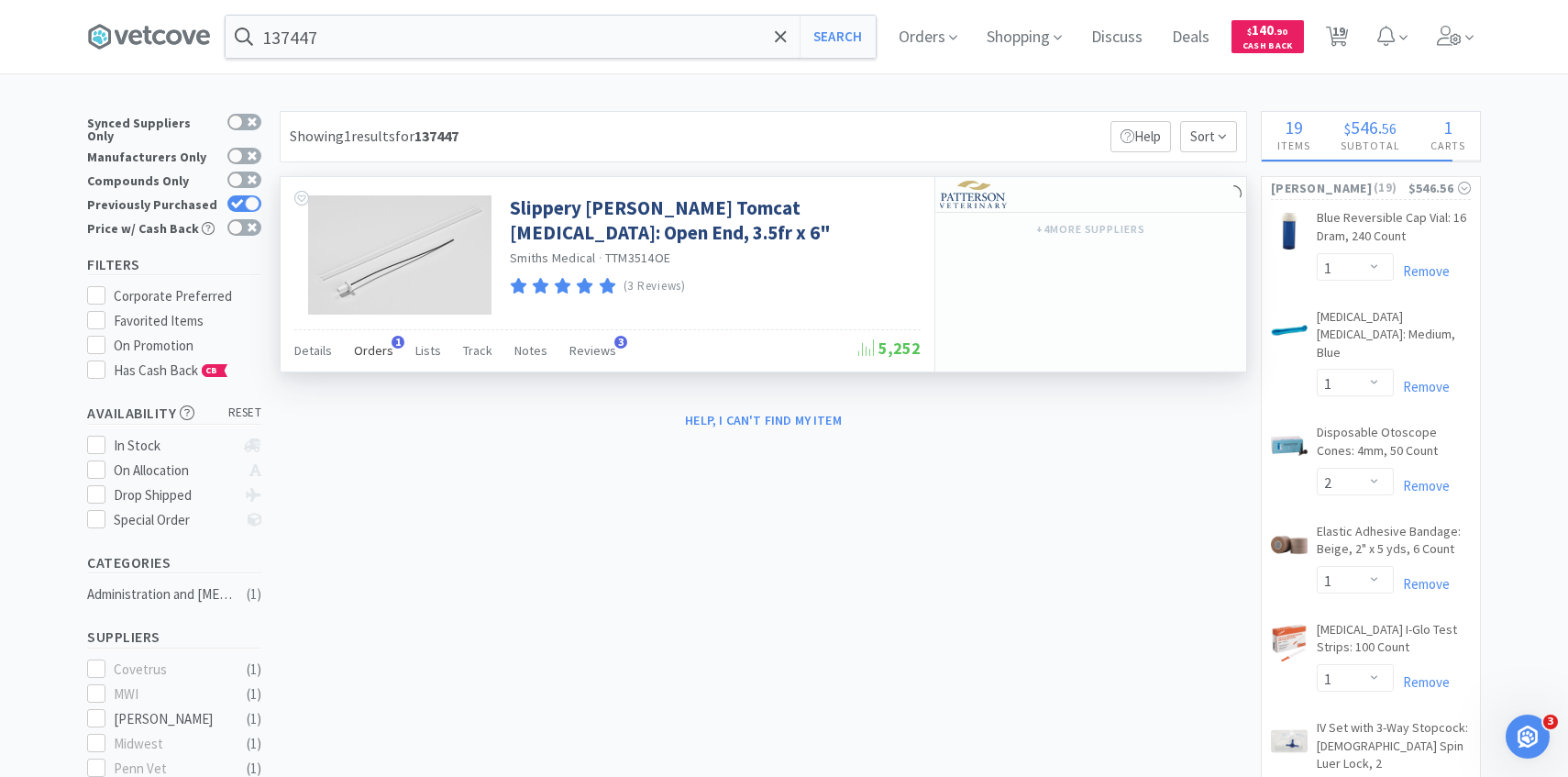
click at [374, 351] on span "Orders" at bounding box center [373, 350] width 39 height 17
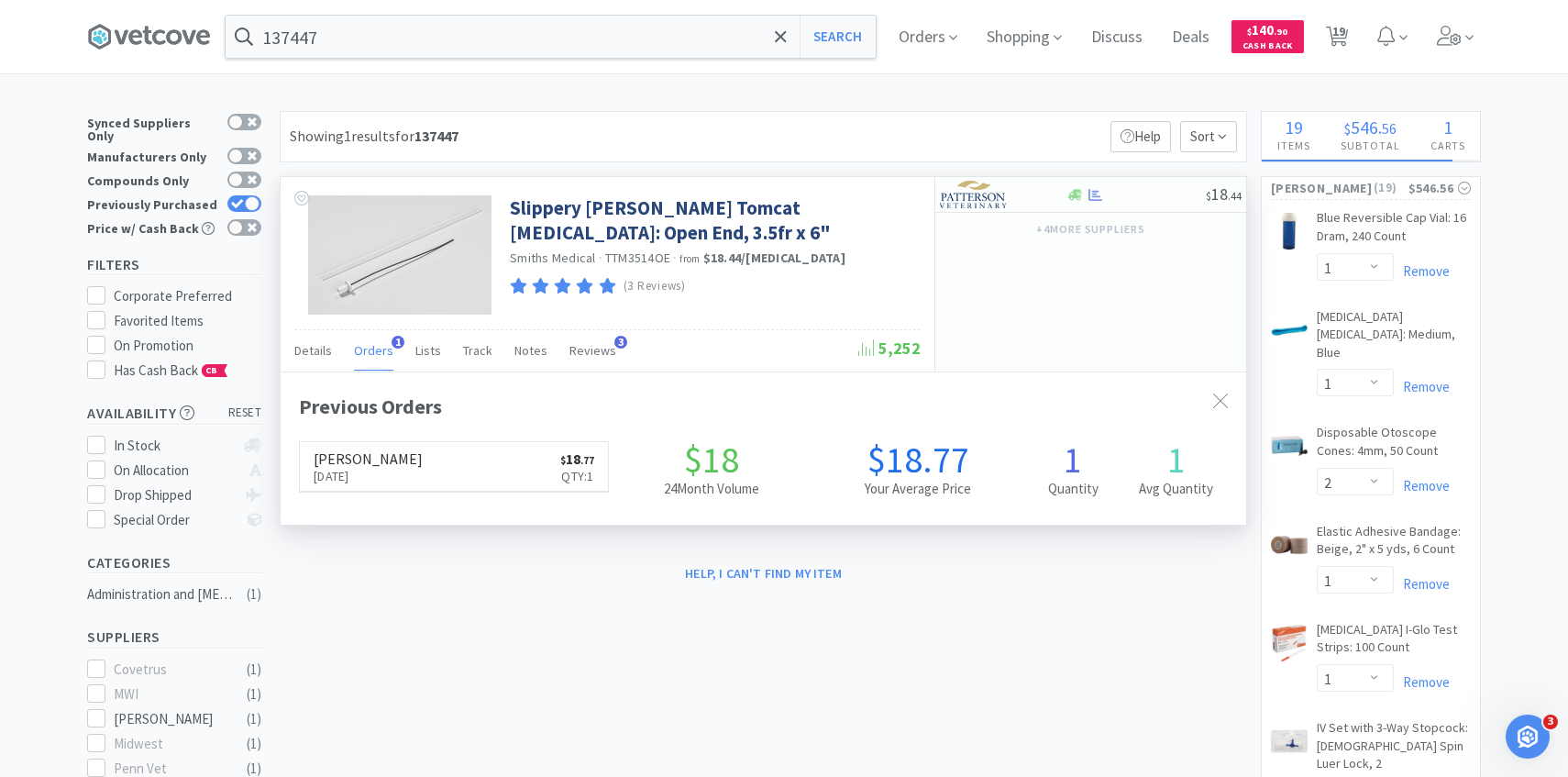
scroll to position [475, 965]
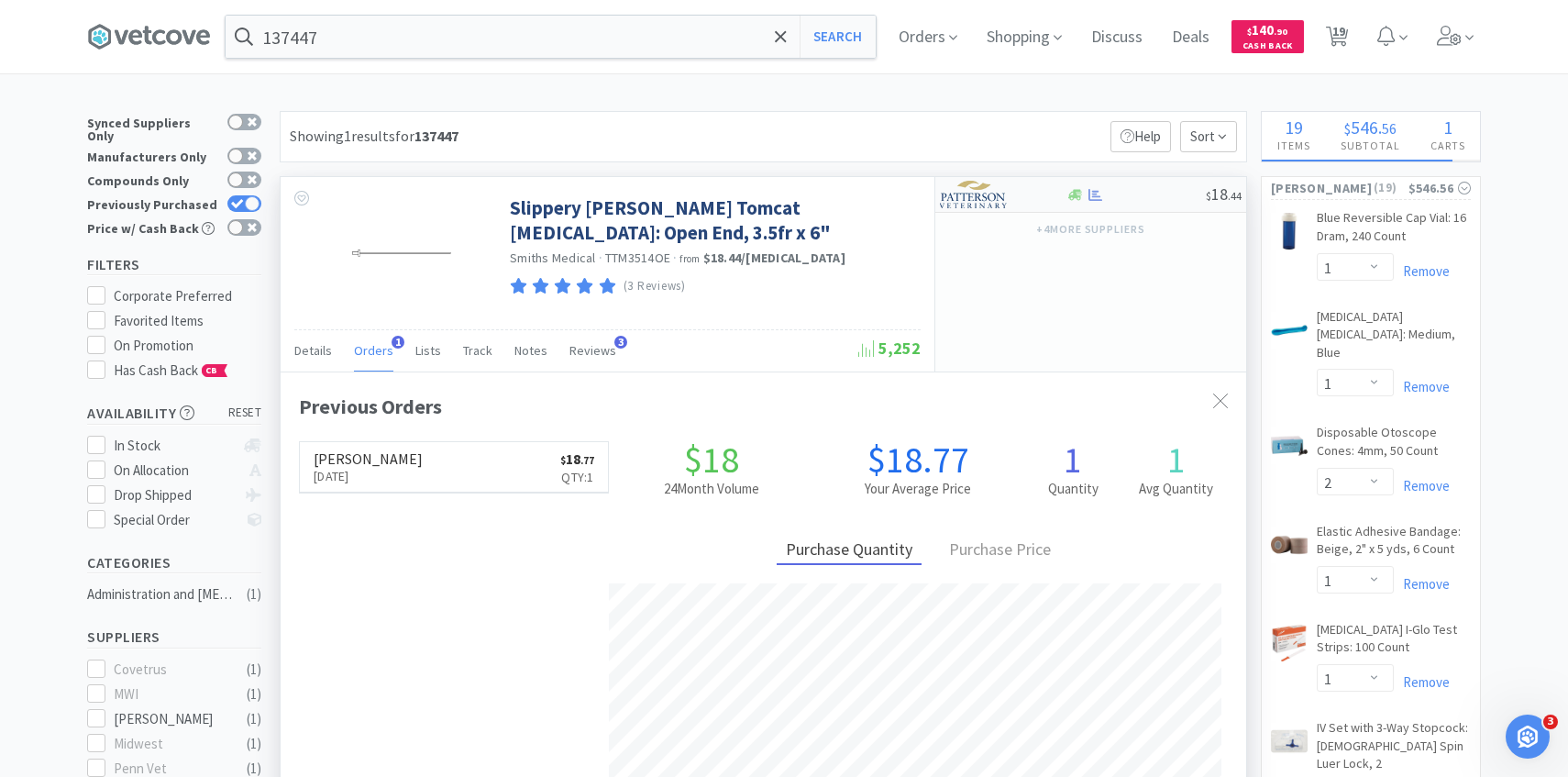
click at [976, 196] on img at bounding box center [974, 195] width 69 height 28
select select "1"
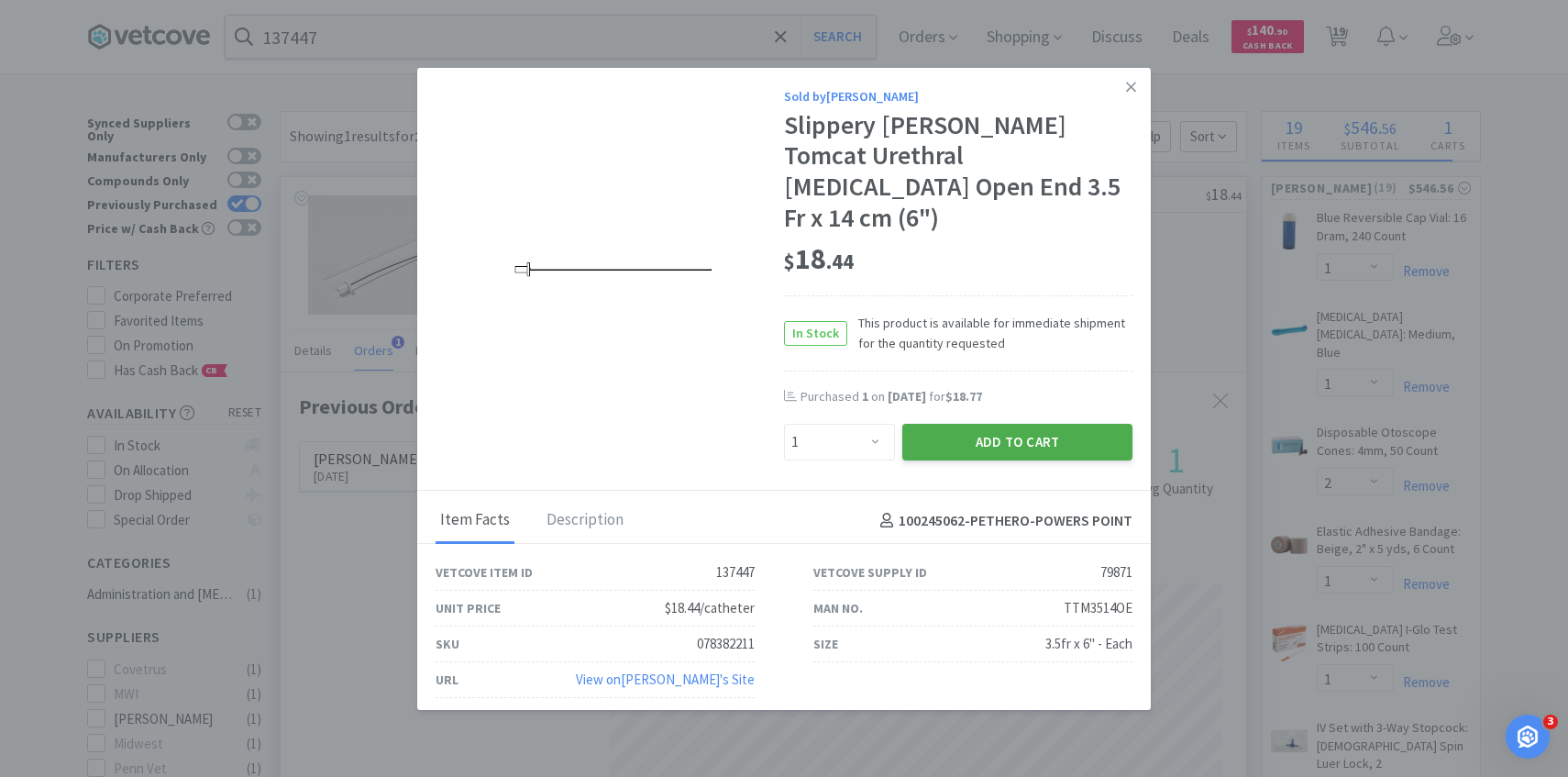
click at [974, 424] on button "Add to Cart" at bounding box center [1017, 442] width 230 height 37
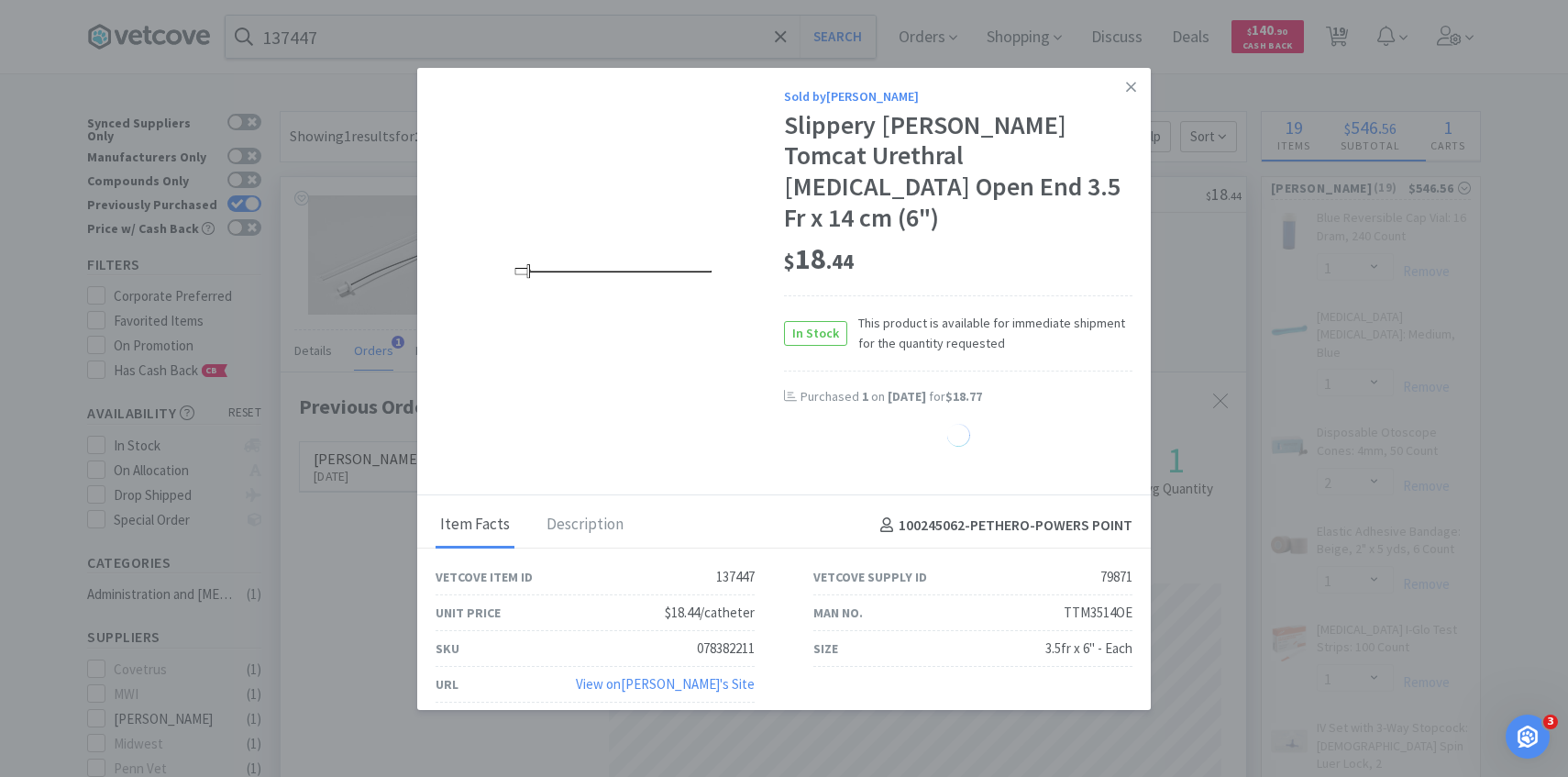
select select "1"
select select "4"
select select "6"
select select "1"
select select "30"
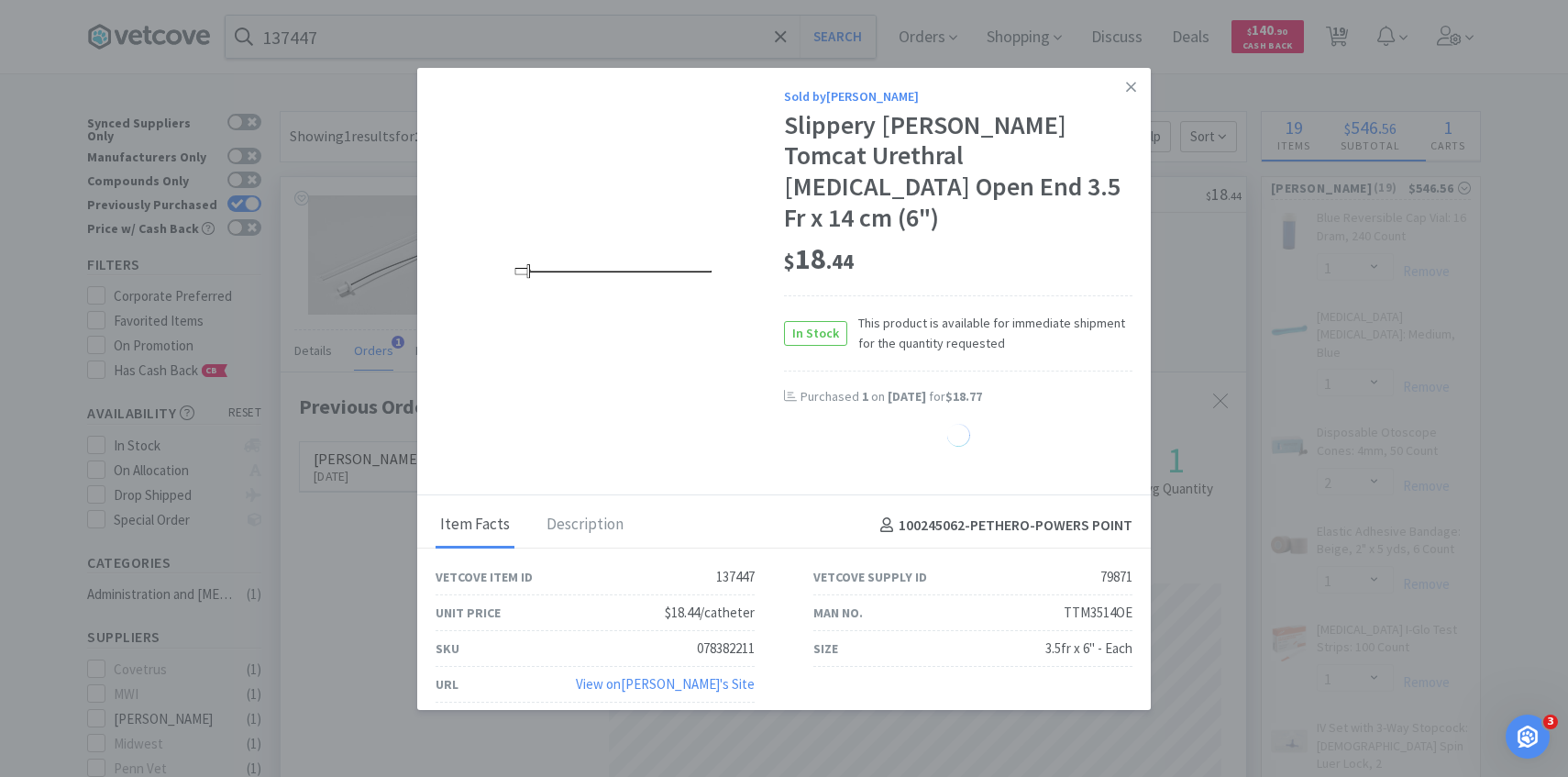
select select "25"
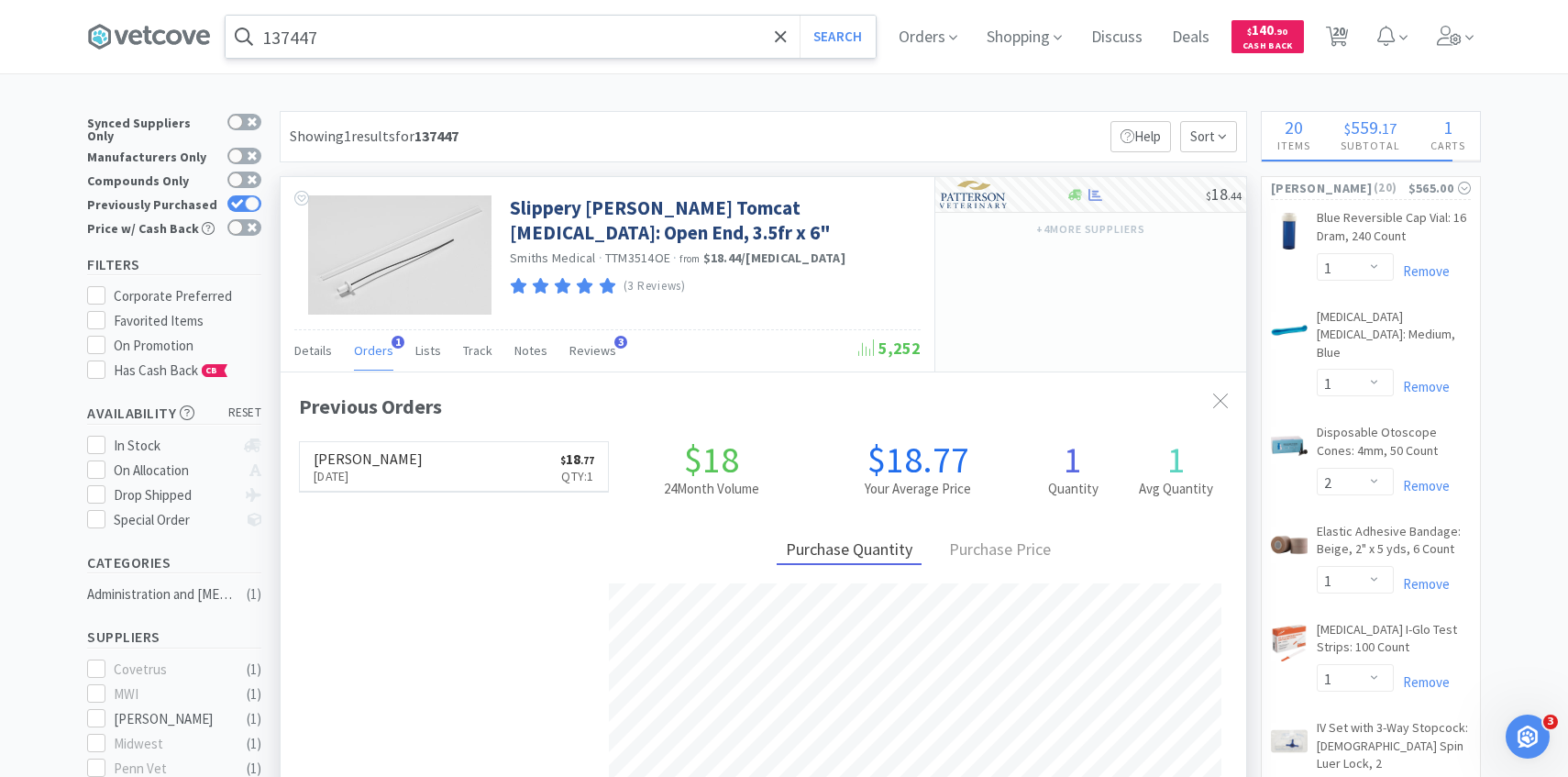
click at [520, 38] on input "137447" at bounding box center [551, 37] width 651 height 42
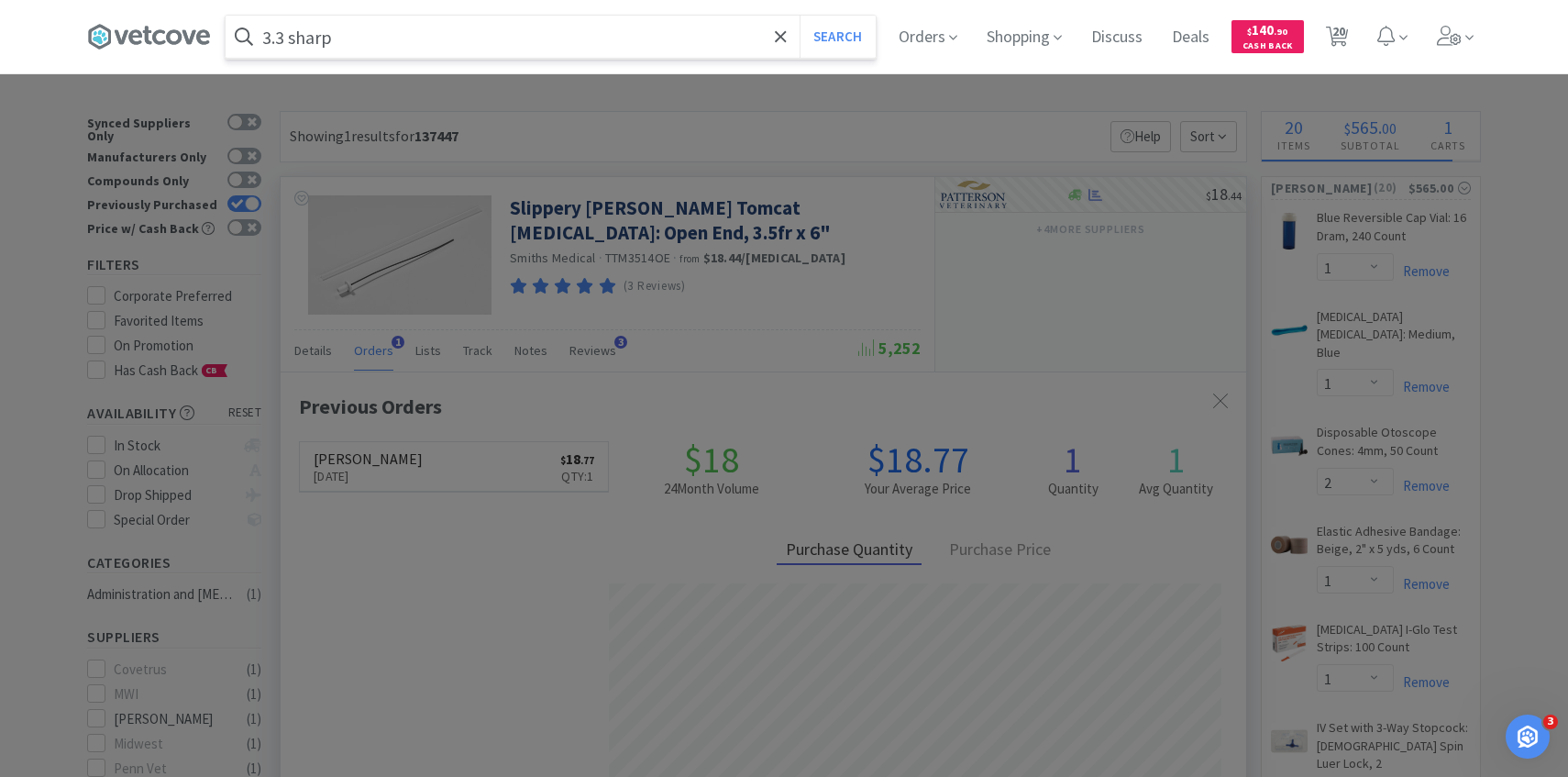
type input "3.3 sharp"
click at [799, 16] on button "Search" at bounding box center [837, 37] width 76 height 42
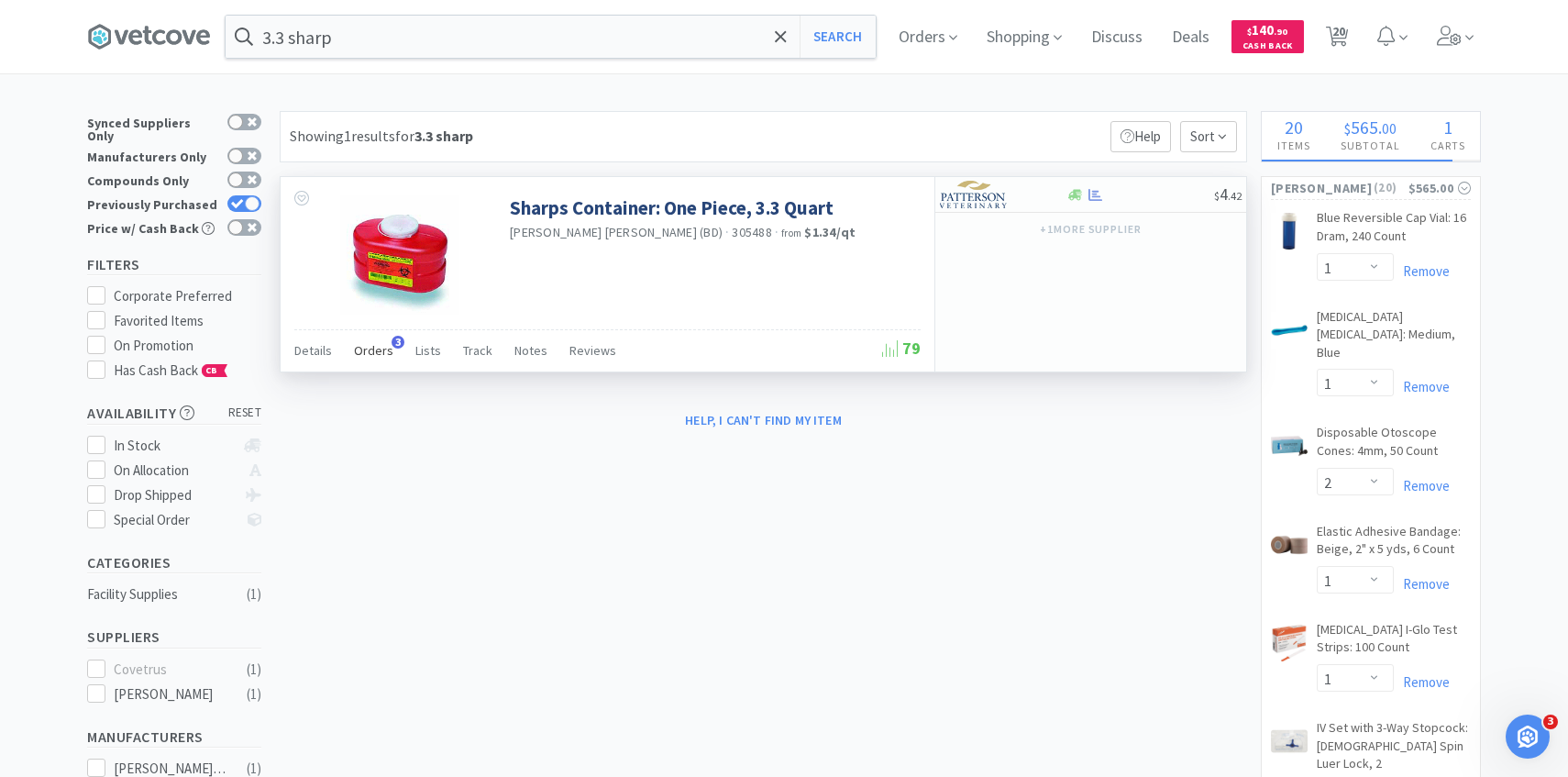
click at [375, 345] on span "Orders" at bounding box center [373, 350] width 39 height 17
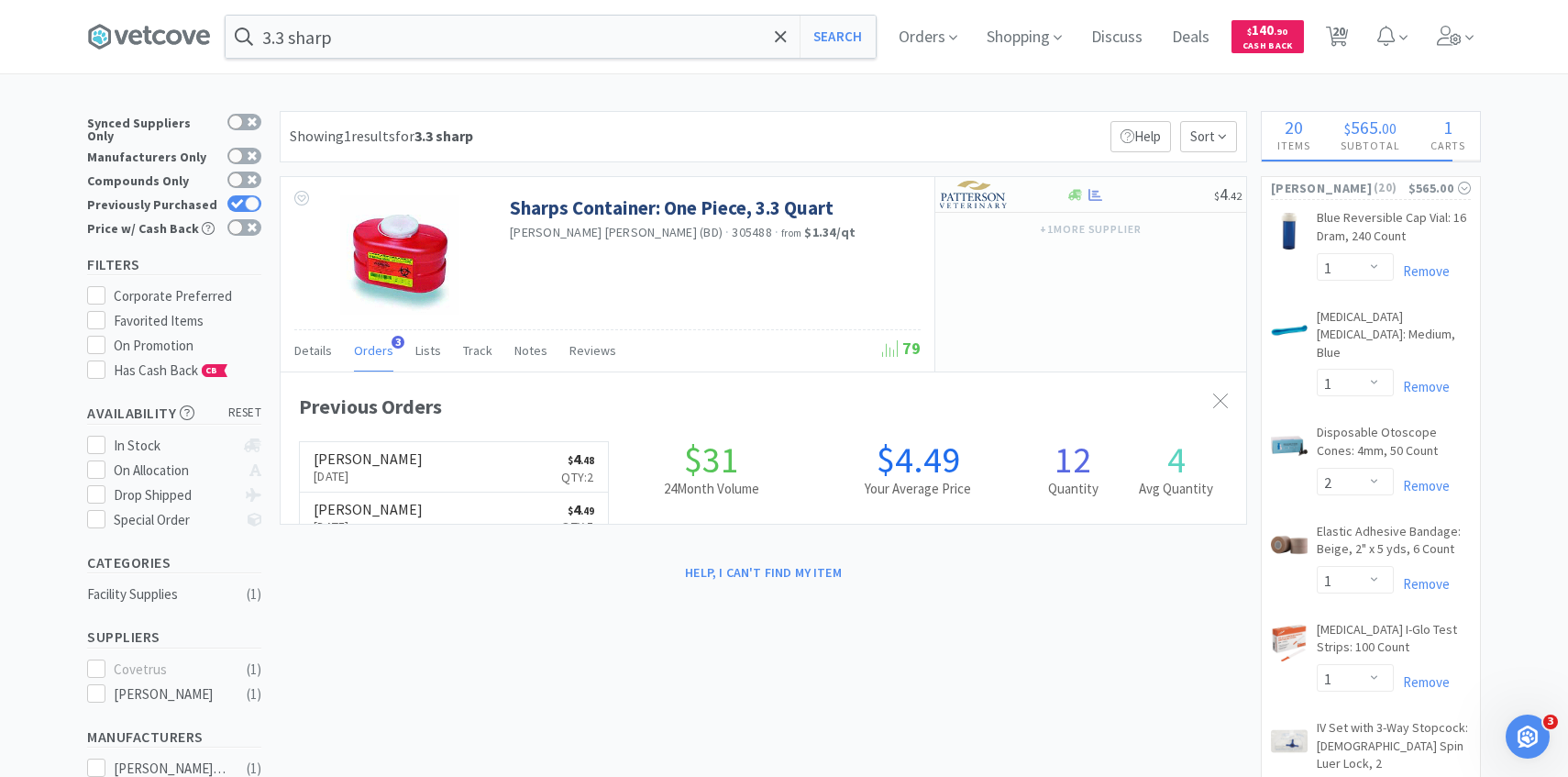
scroll to position [475, 965]
click at [996, 195] on img at bounding box center [974, 195] width 69 height 28
select select "1"
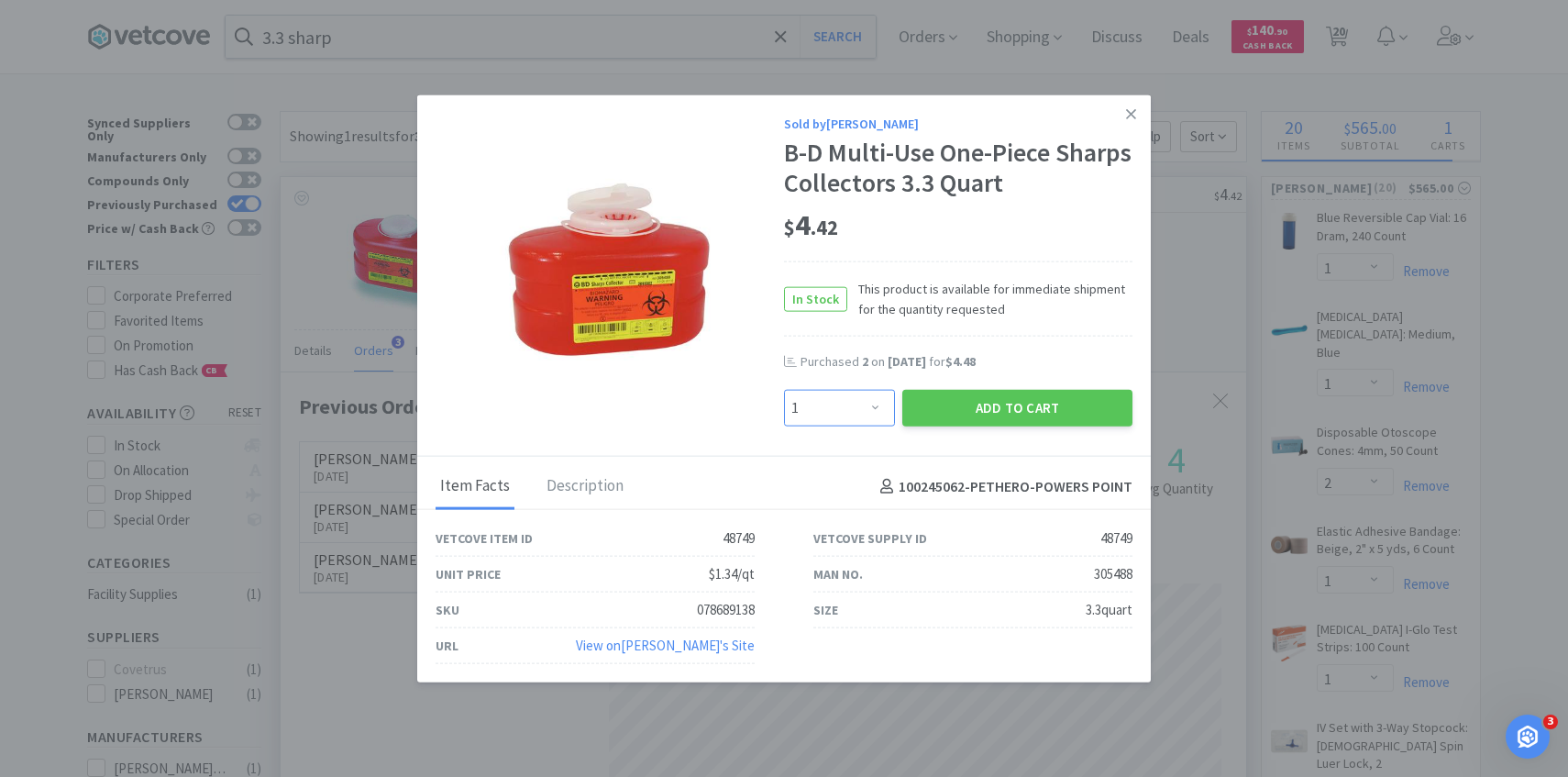
click at [870, 404] on select "Enter Quantity 1 2 3 4 5 6 7 8 9 10 11 12 13 14 15 16 17 18 19 20 Enter Quantity" at bounding box center [839, 408] width 111 height 37
click at [784, 390] on select "Enter Quantity 1 2 3 4 5 6 7 8 9 10 11 12 13 14 15 16 17 18 19 20 Enter Quantity" at bounding box center [839, 408] width 111 height 37
click at [980, 392] on button "Add to Cart" at bounding box center [1017, 408] width 230 height 37
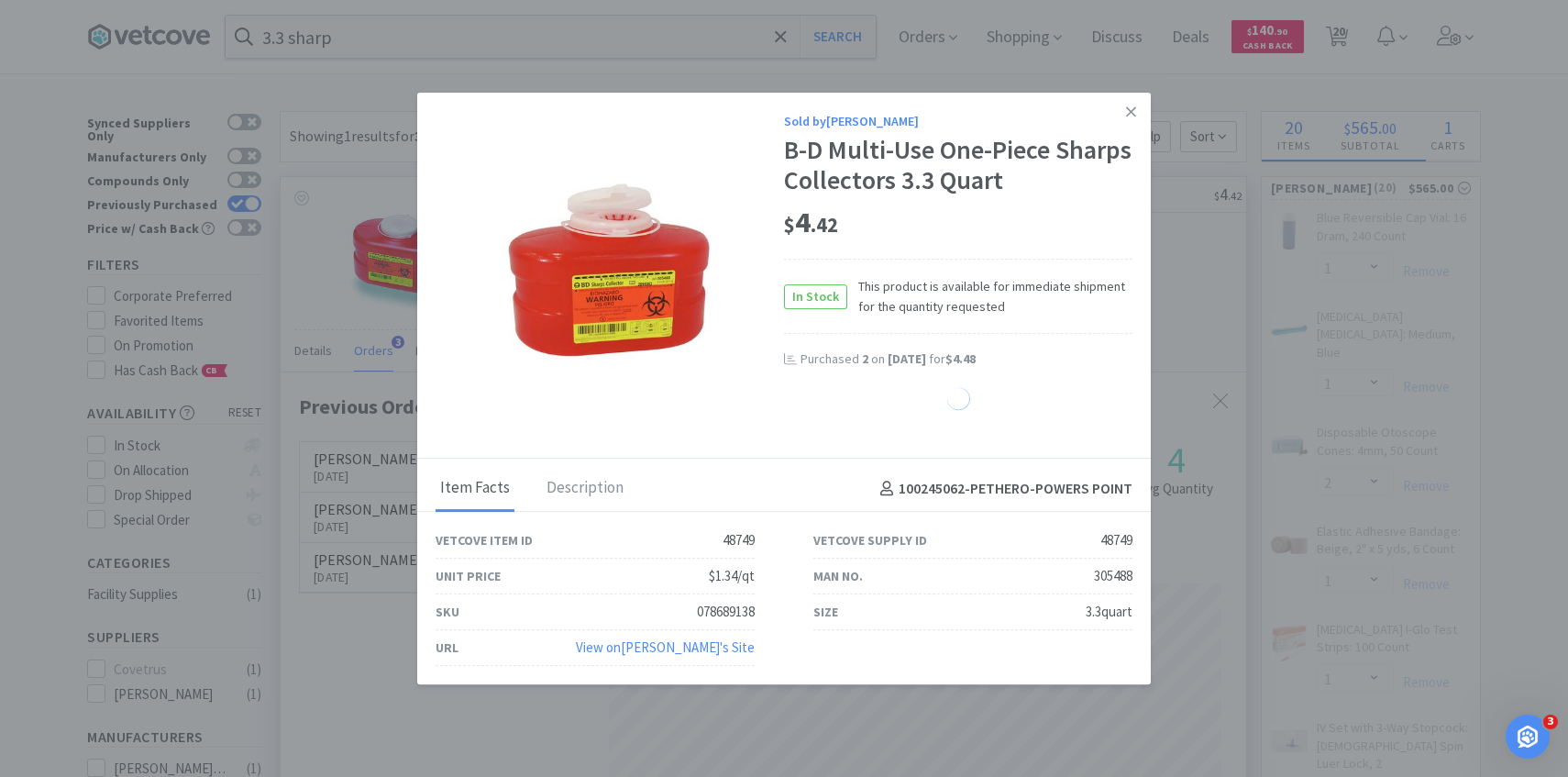
select select "2"
select select "1"
select select "4"
select select "6"
select select "1"
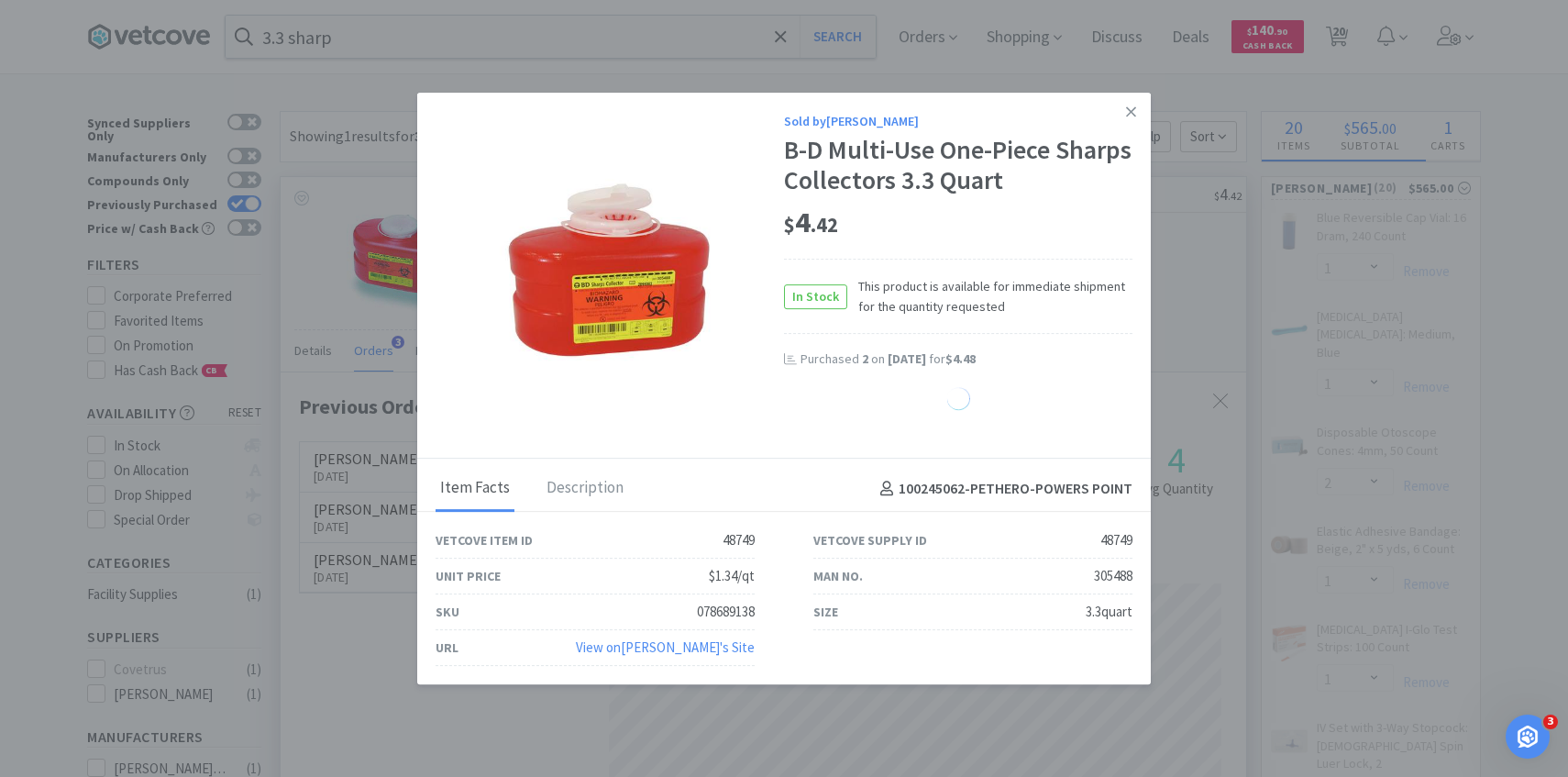
select select "30"
select select "25"
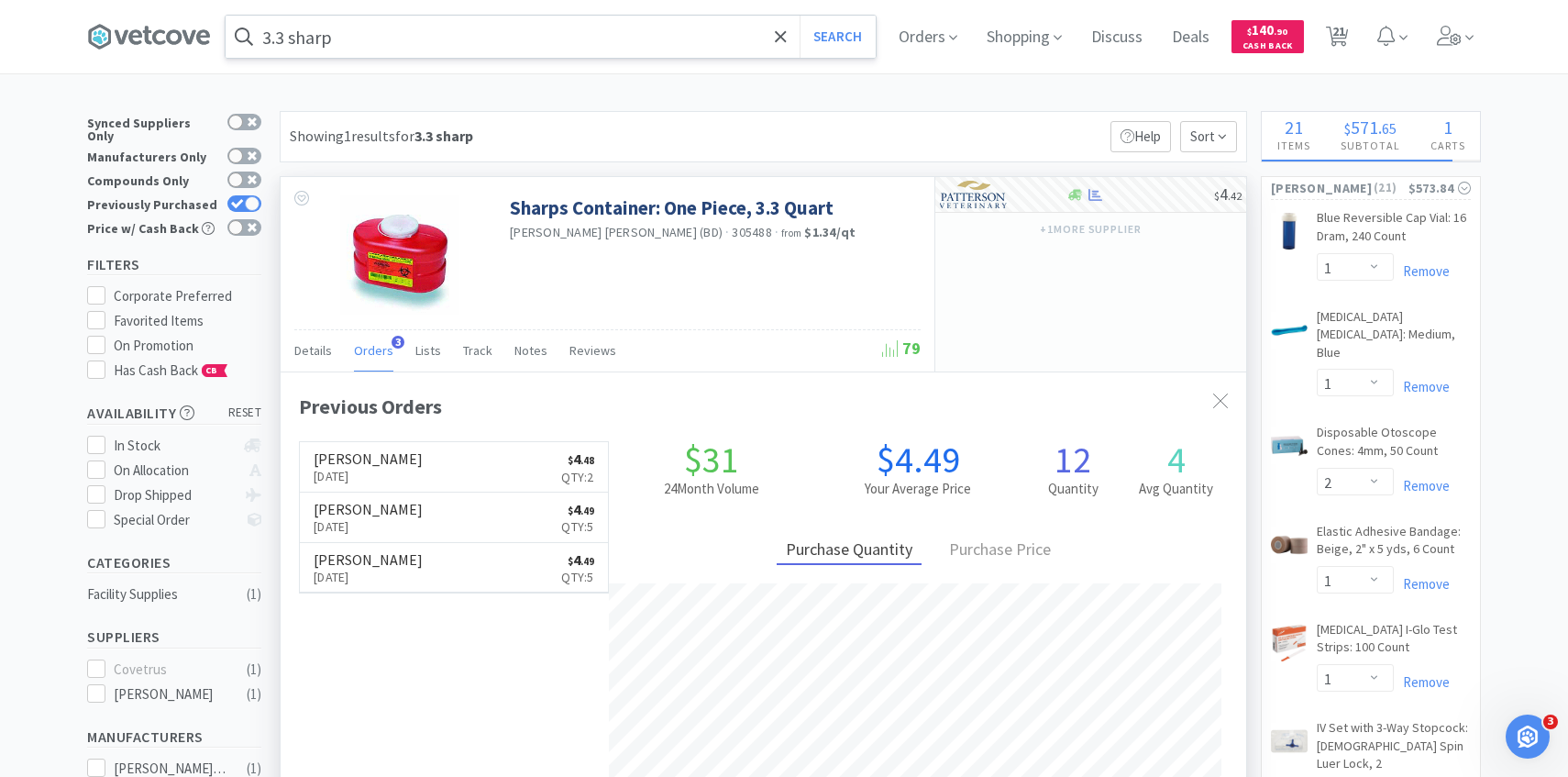
click at [598, 40] on input "3.3 sharp" at bounding box center [551, 37] width 651 height 42
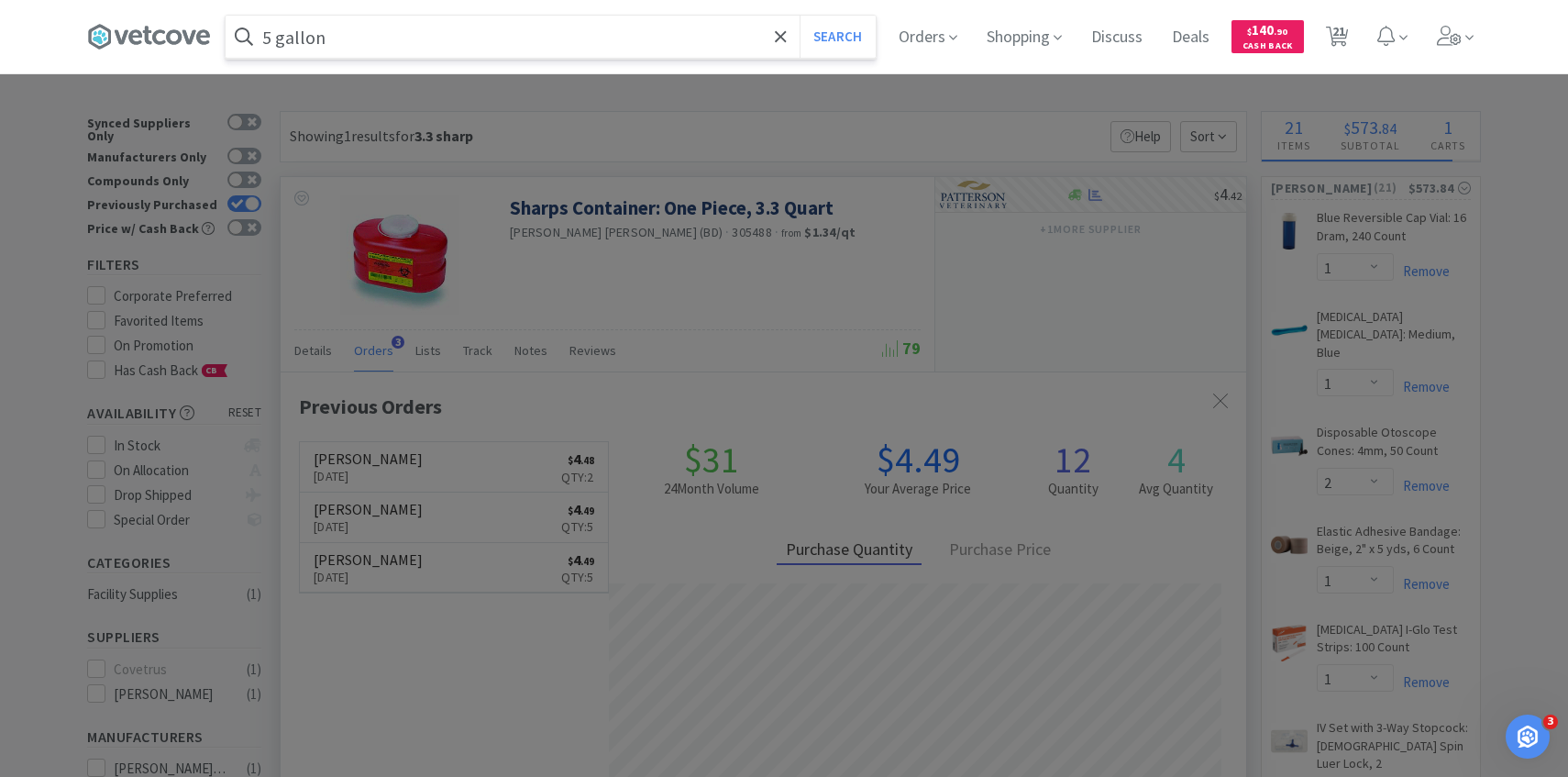
type input "5 gallon"
click at [799, 16] on button "Search" at bounding box center [837, 37] width 76 height 42
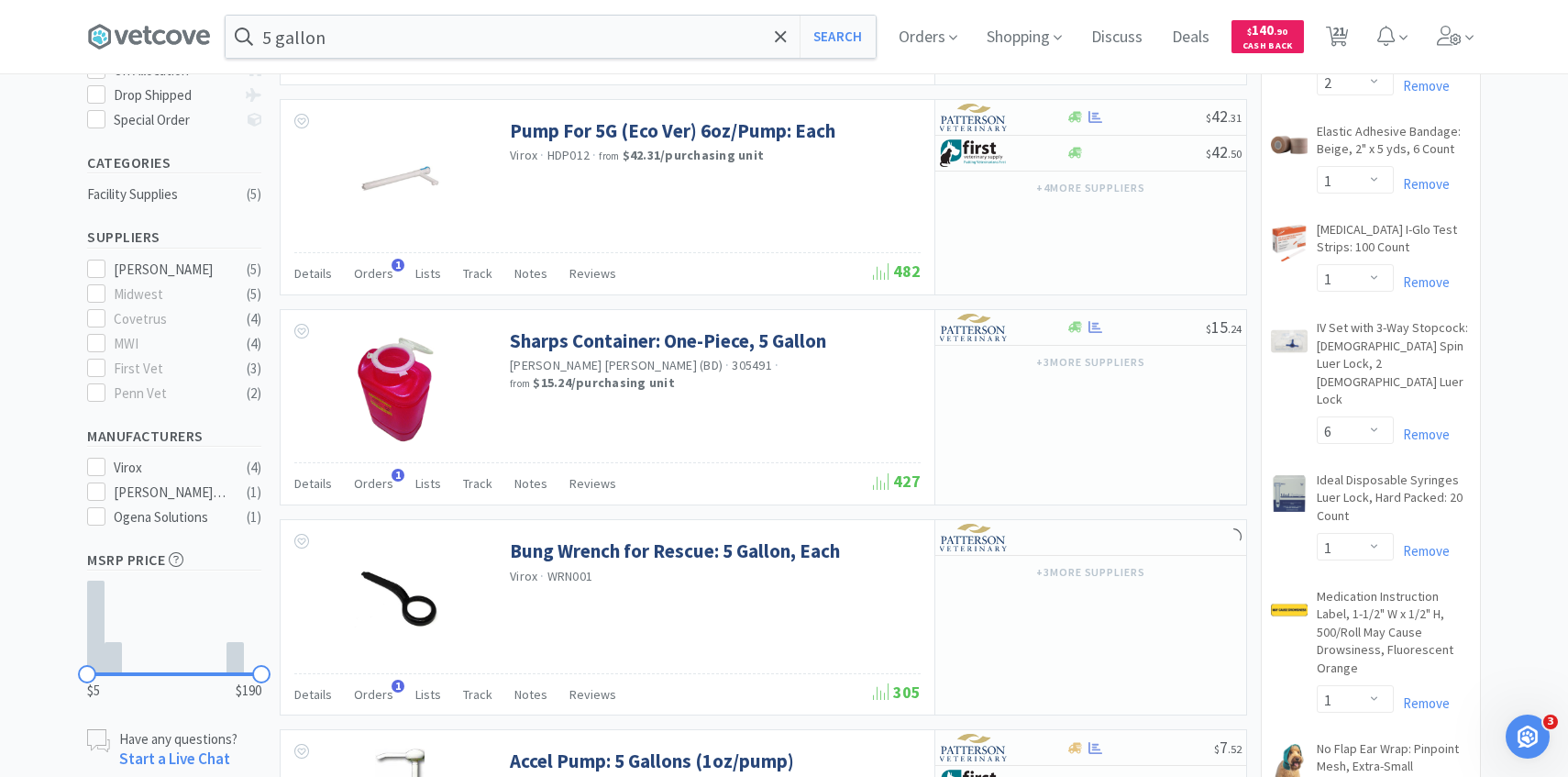
scroll to position [413, 0]
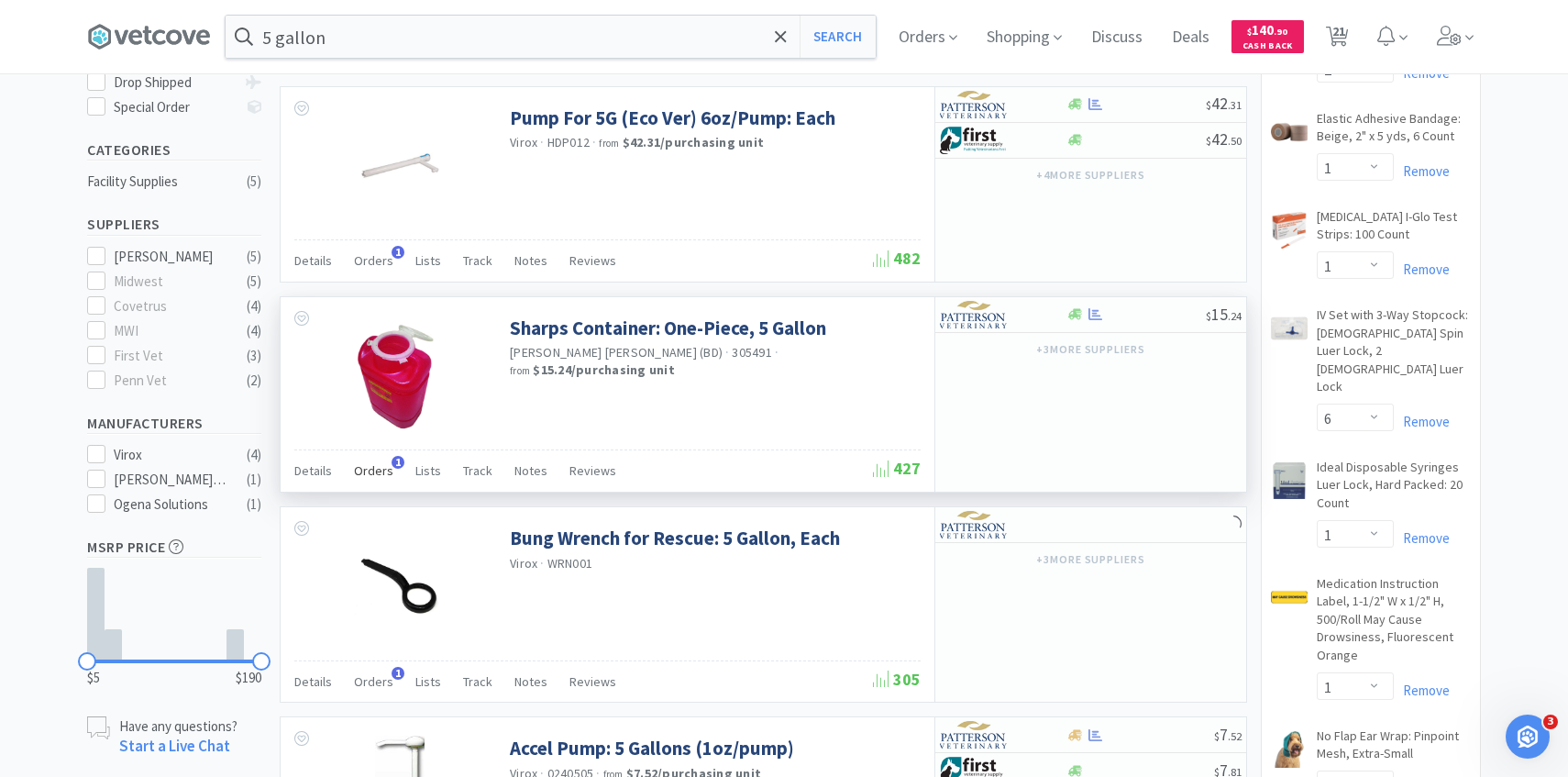
click at [377, 466] on span "Orders" at bounding box center [373, 471] width 39 height 17
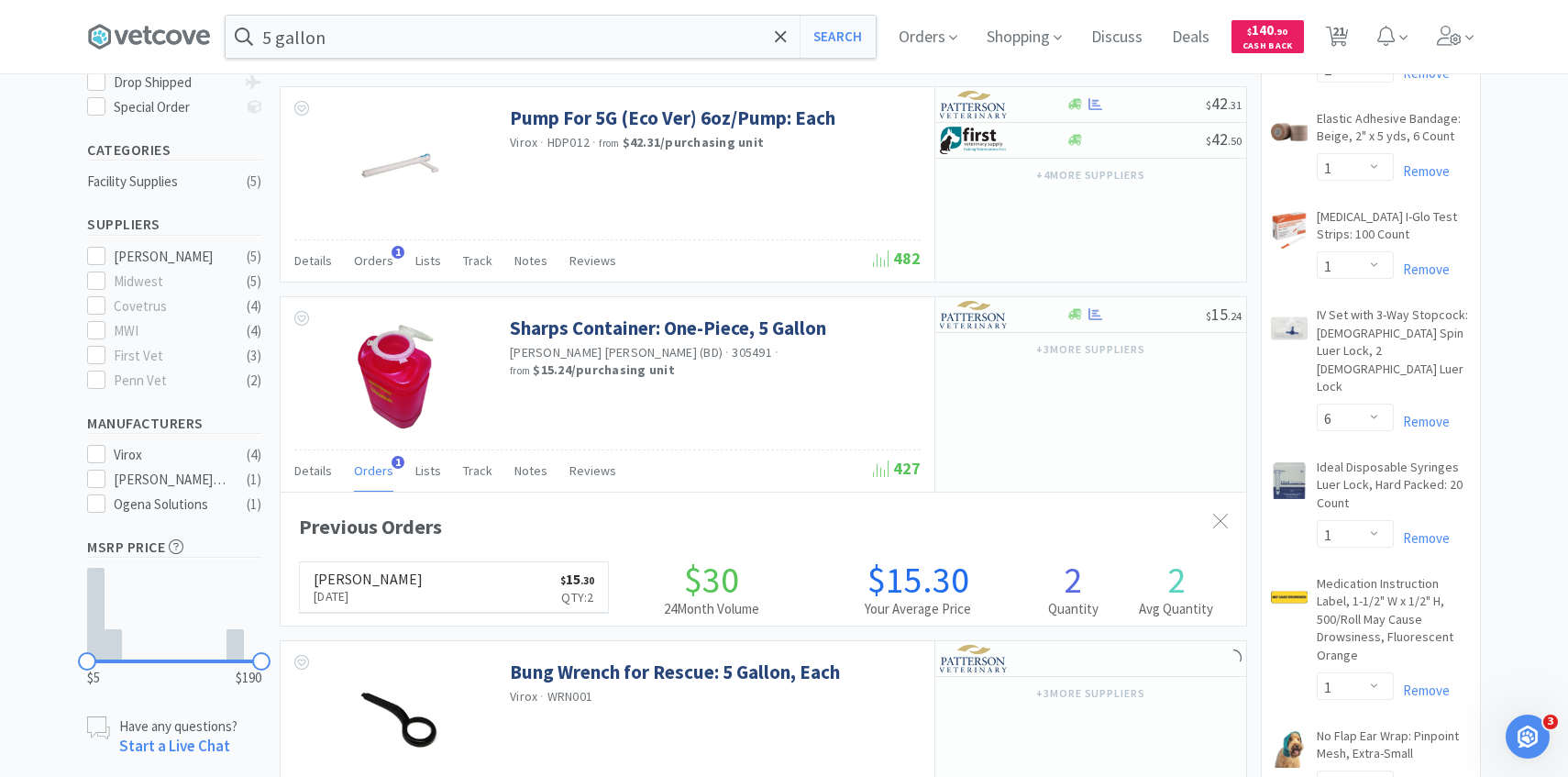
scroll to position [475, 965]
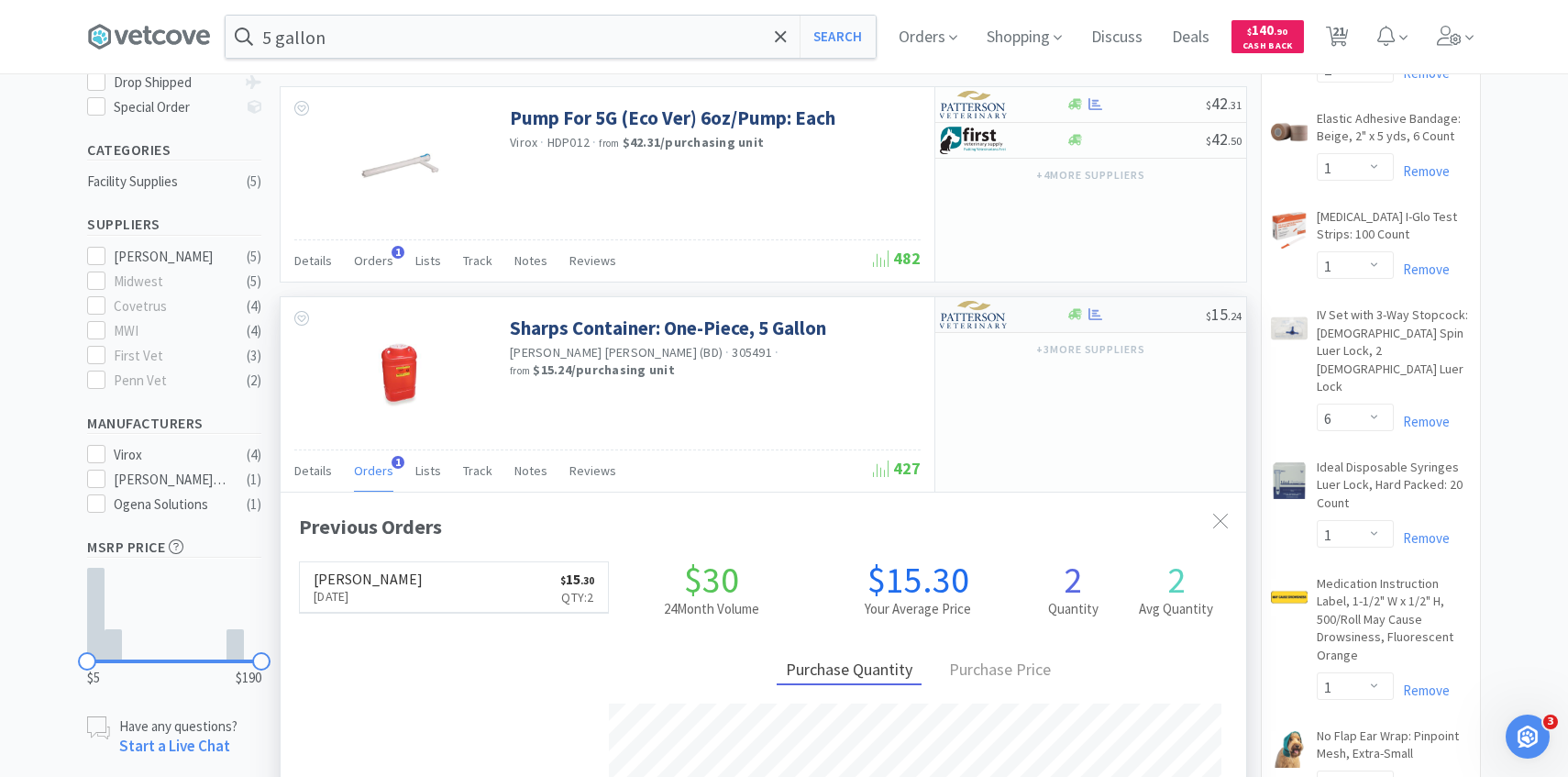
click at [987, 326] on img at bounding box center [974, 315] width 69 height 28
select select "1"
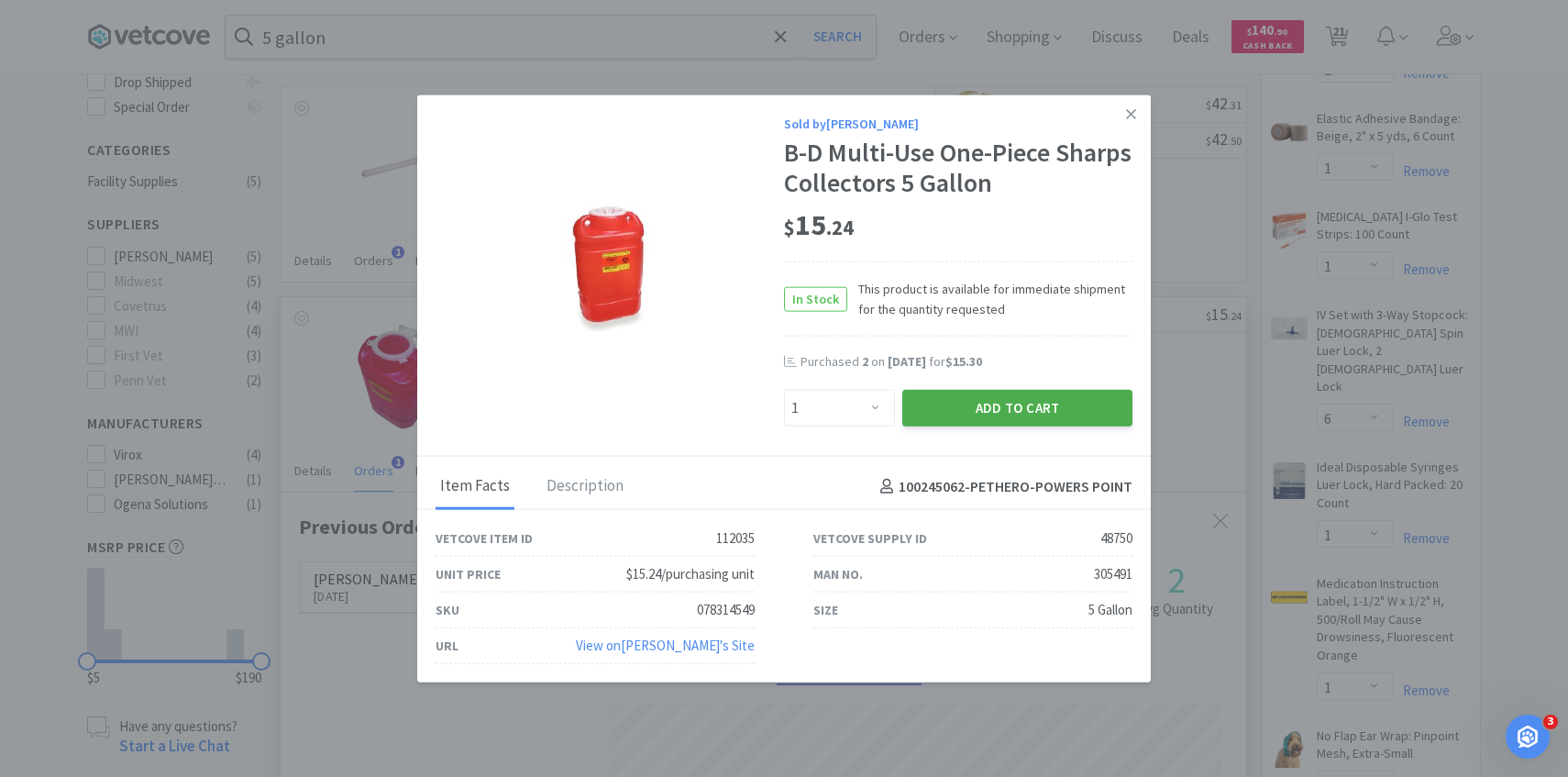
click at [970, 420] on button "Add to Cart" at bounding box center [1017, 408] width 230 height 37
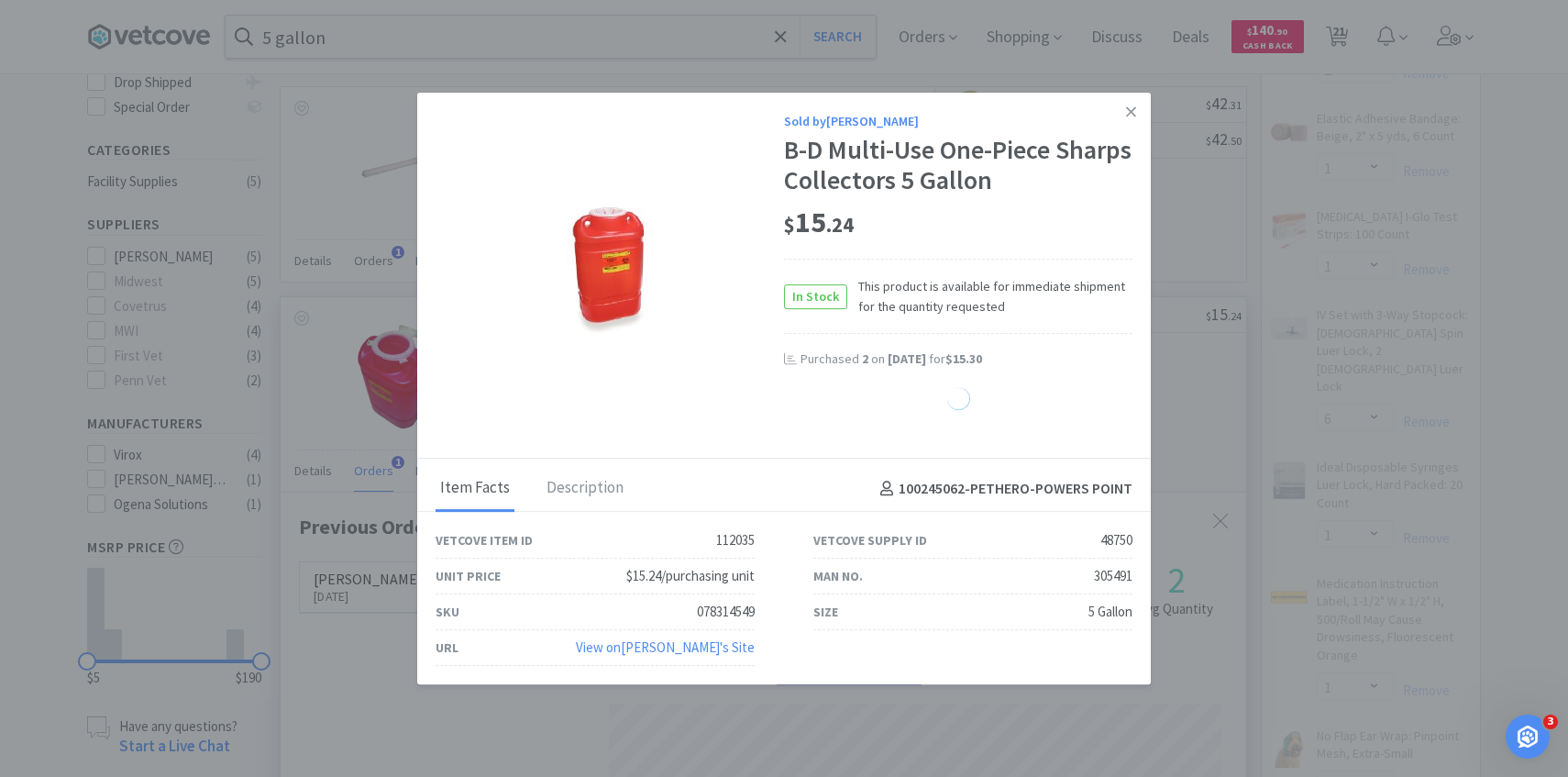
select select "1"
select select "4"
select select "6"
select select "1"
select select "30"
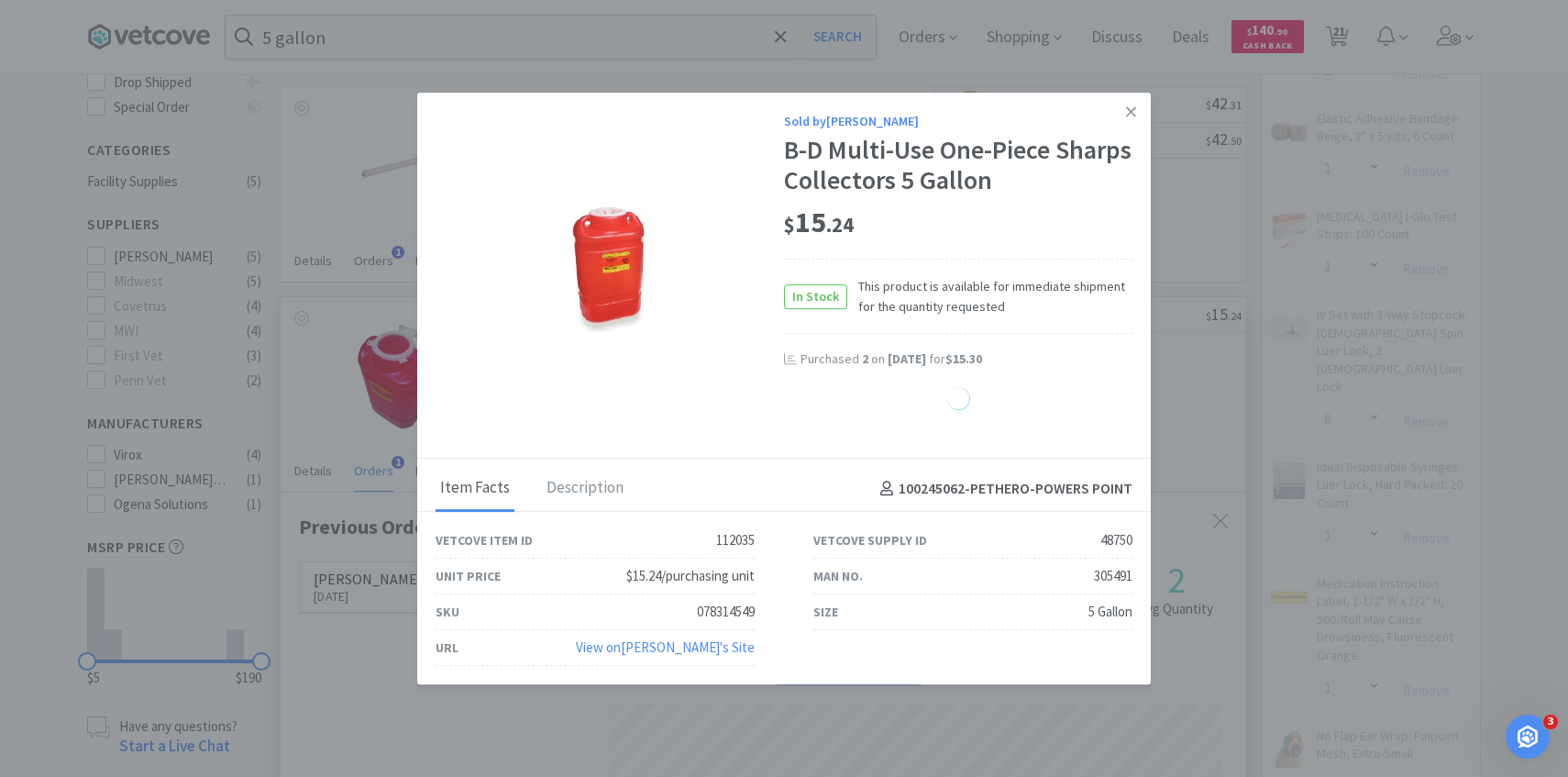
select select "25"
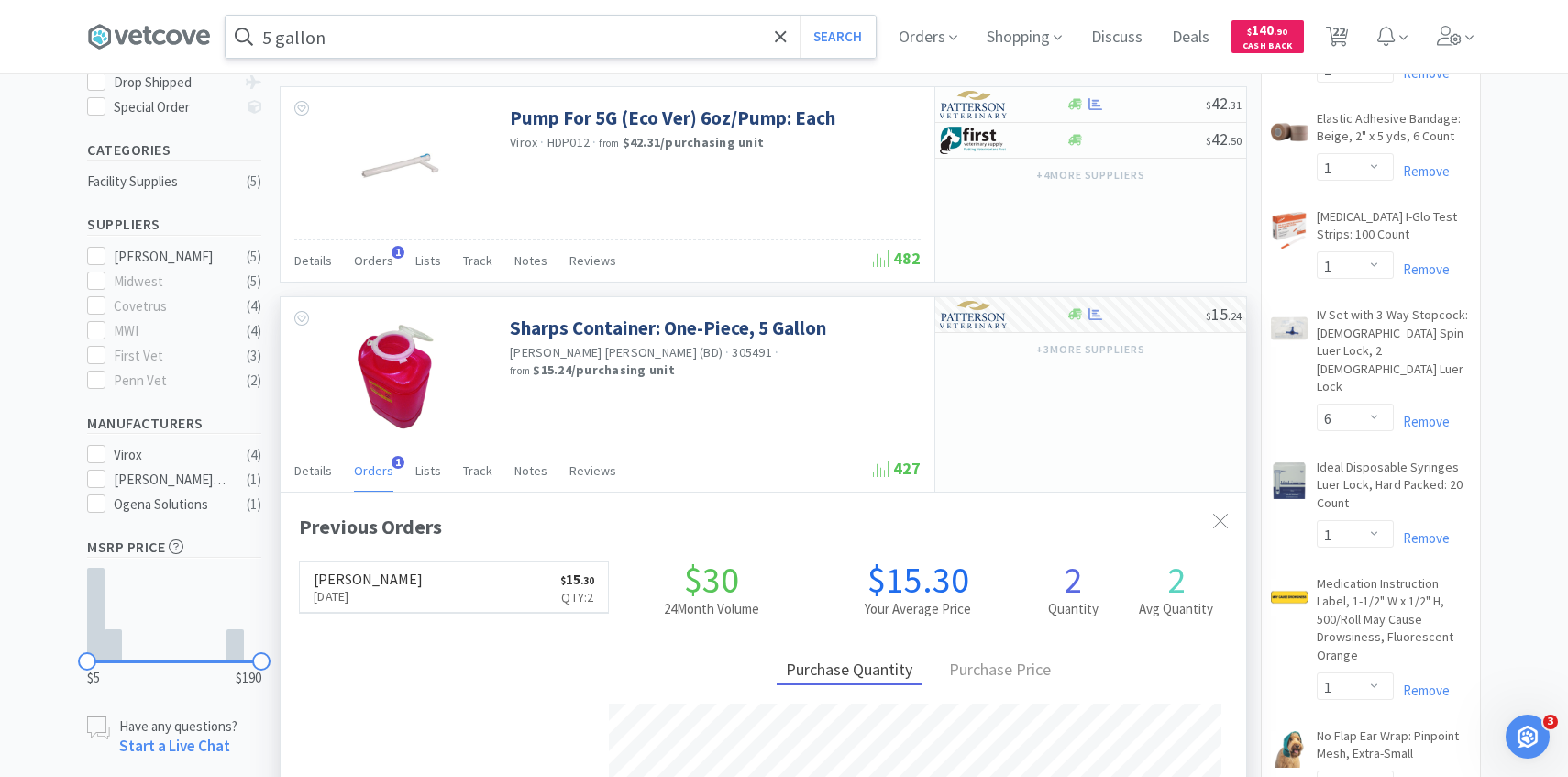
click at [549, 32] on input "5 gallon" at bounding box center [551, 37] width 651 height 42
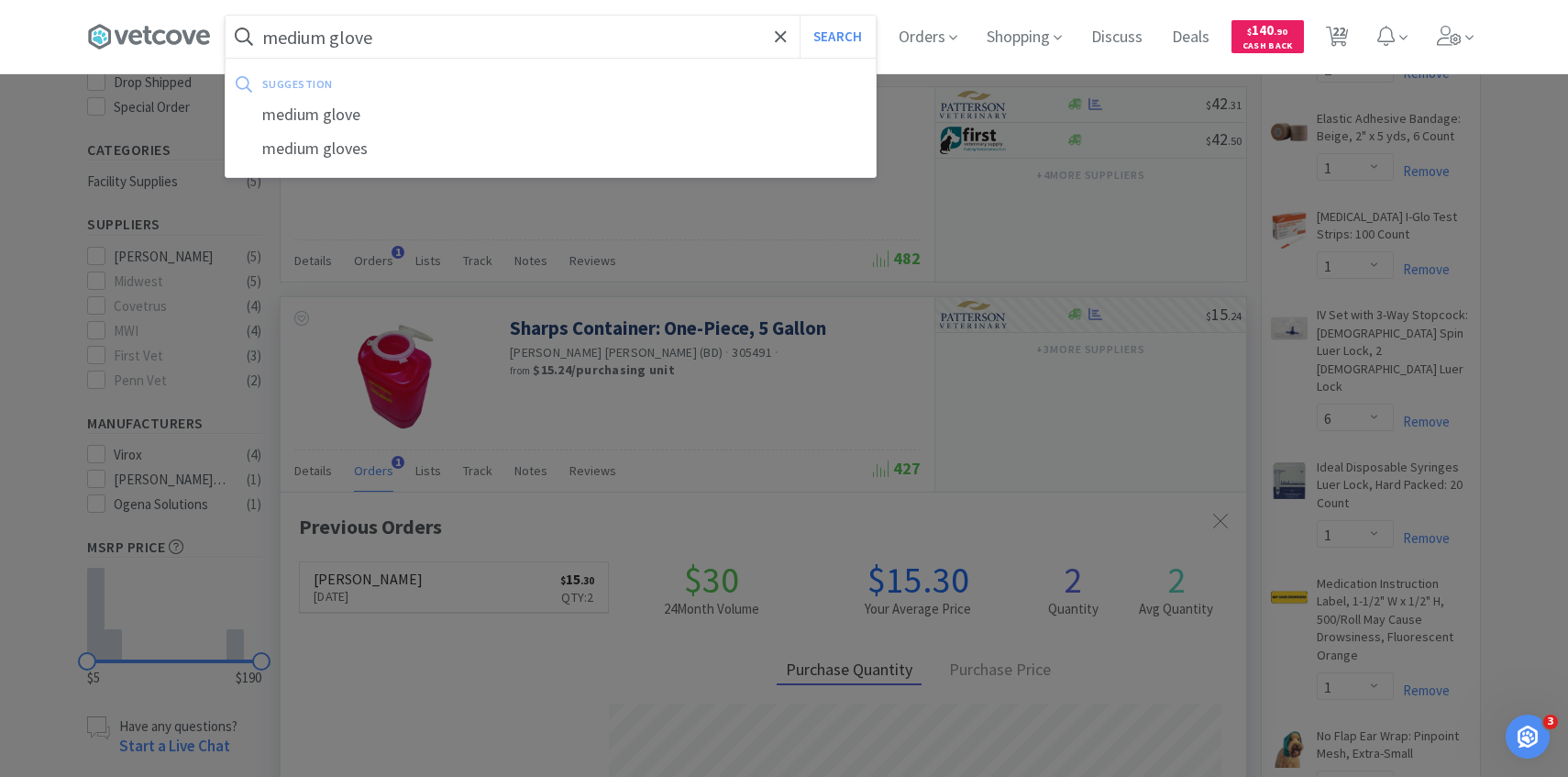
type input "medium glove"
click at [799, 16] on button "Search" at bounding box center [837, 37] width 76 height 42
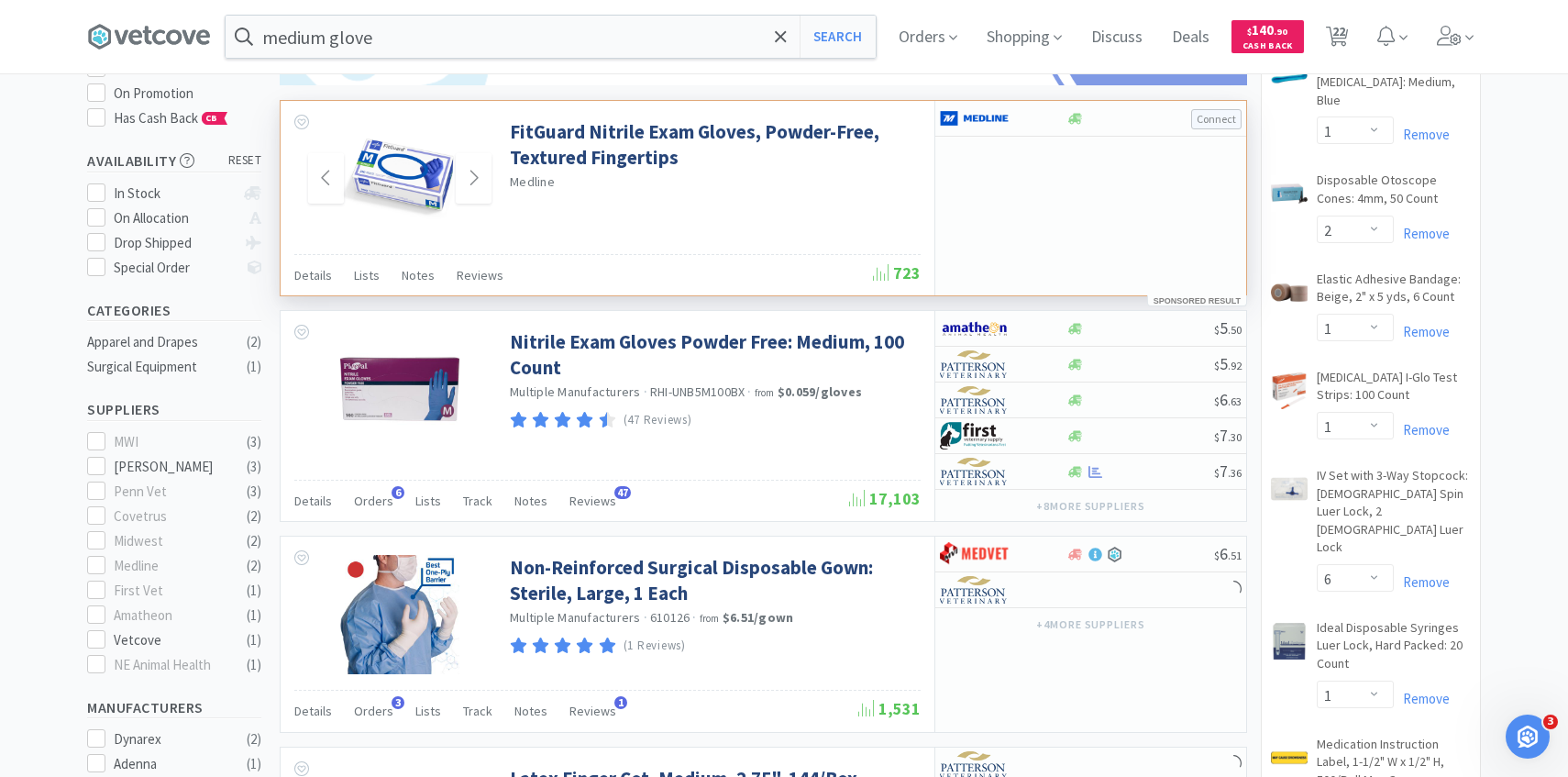
scroll to position [285, 0]
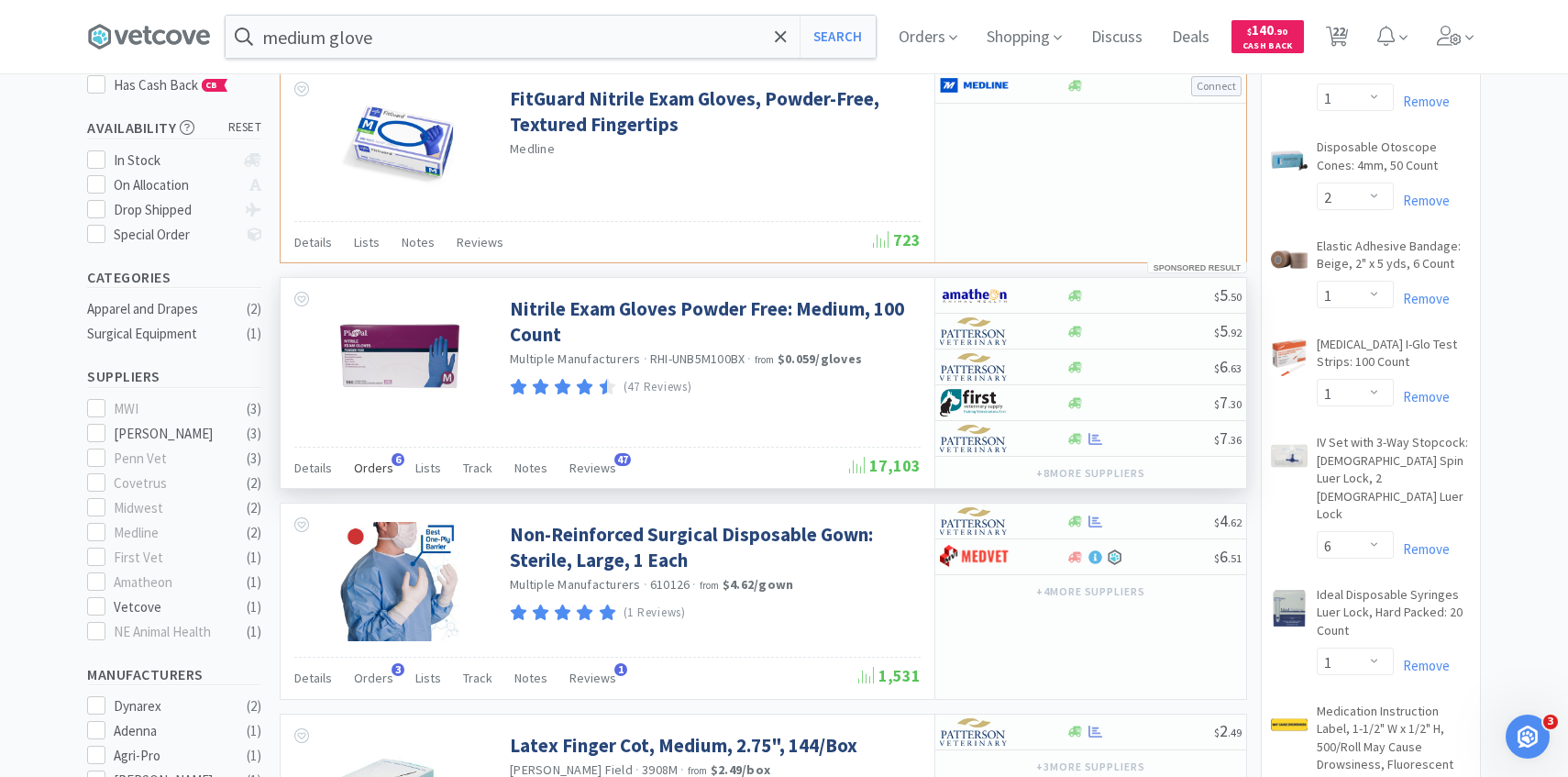
click at [370, 465] on span "Orders" at bounding box center [373, 468] width 39 height 17
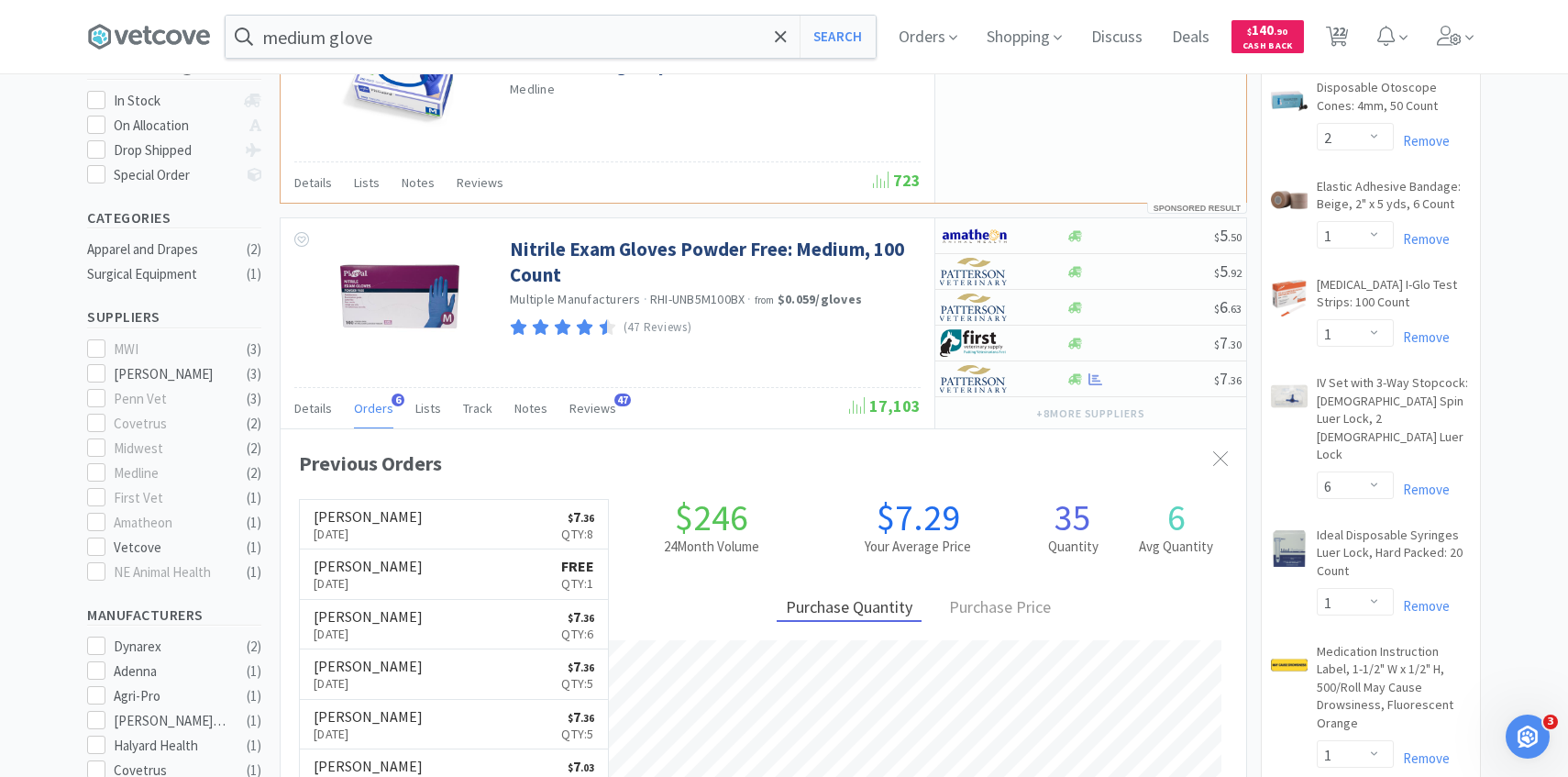
scroll to position [386, 0]
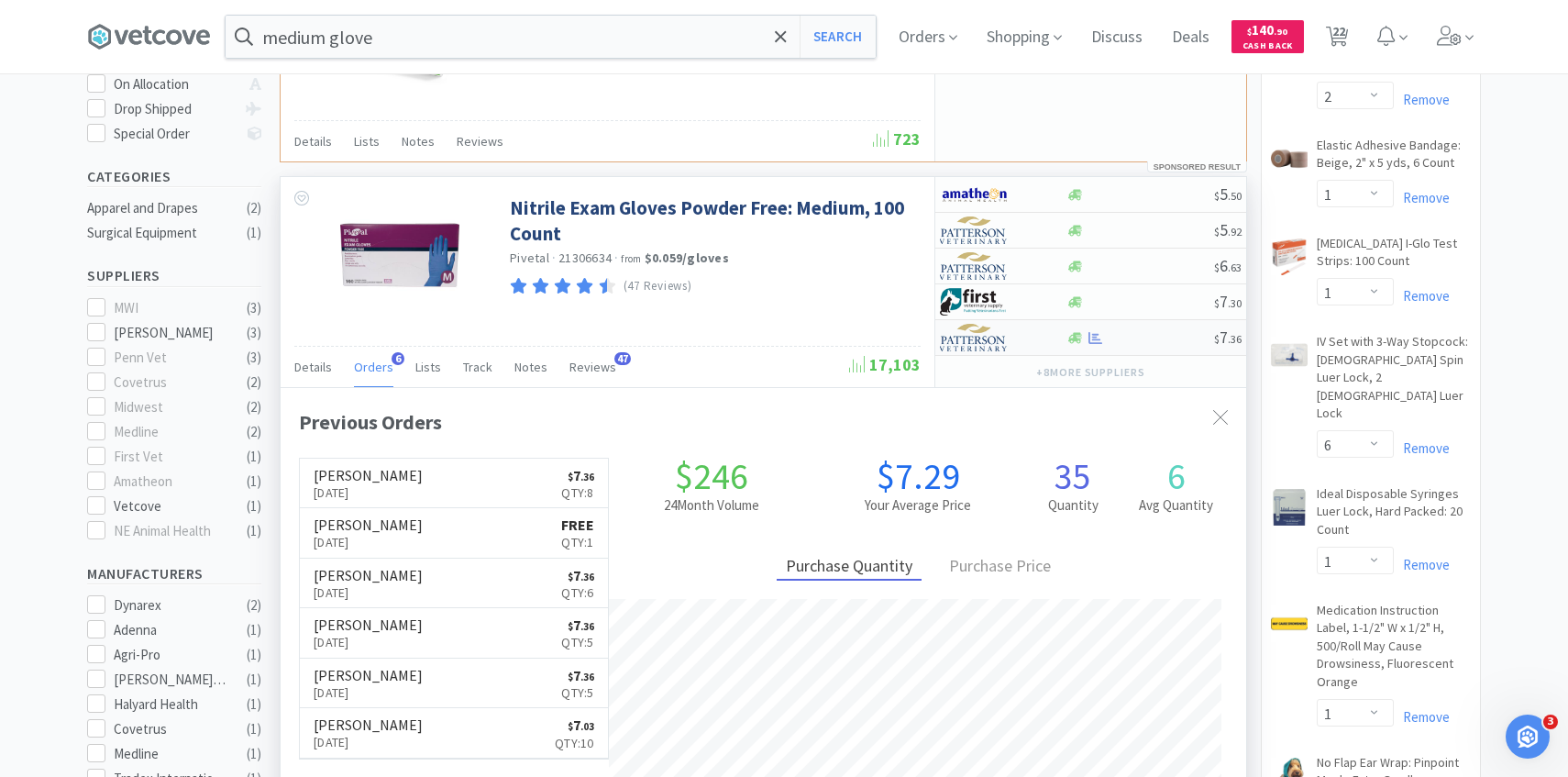
click at [969, 338] on img at bounding box center [974, 338] width 69 height 28
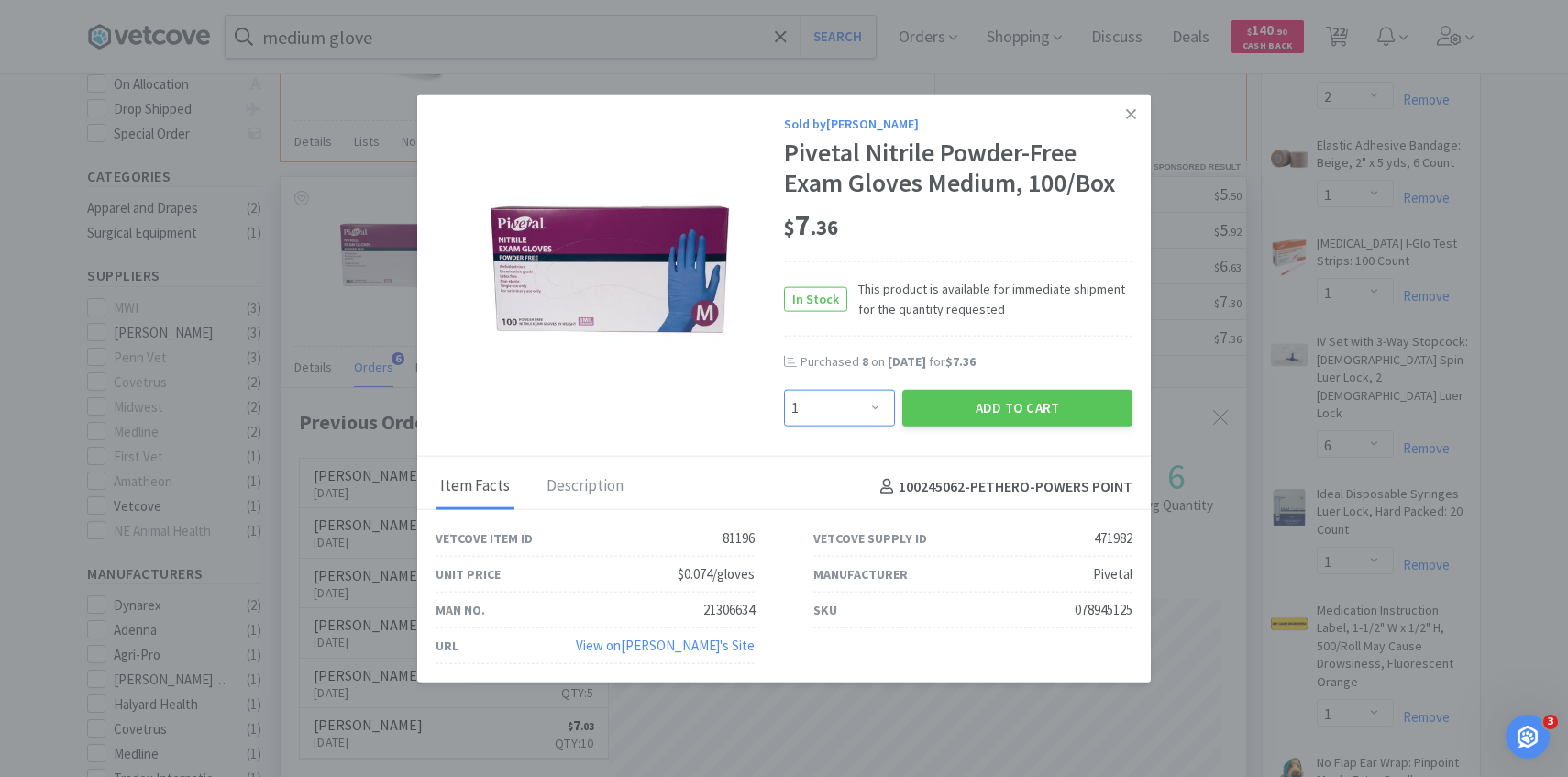
click at [837, 414] on select "Enter Quantity 1 2 3 4 5 6 7 8 9 10 11 12 13 14 15 16 17 18 19 20 Enter Quantity" at bounding box center [839, 408] width 111 height 37
select select "5"
click at [784, 390] on select "Enter Quantity 1 2 3 4 5 6 7 8 9 10 11 12 13 14 15 16 17 18 19 20 Enter Quantity" at bounding box center [839, 408] width 111 height 37
click at [986, 403] on button "Add to Cart" at bounding box center [1017, 408] width 230 height 37
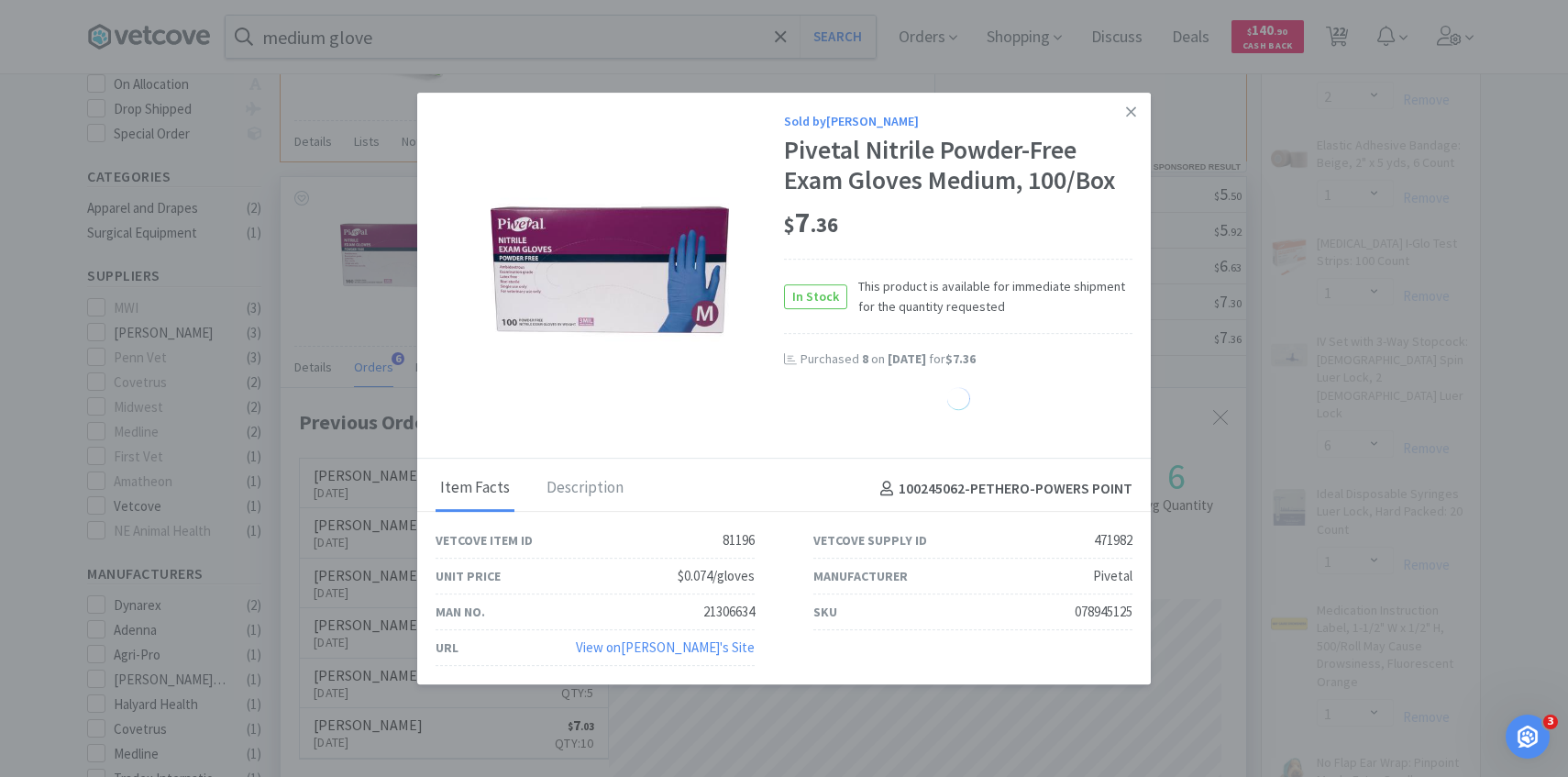
select select "5"
select select "2"
select select "1"
select select "2"
select select "1"
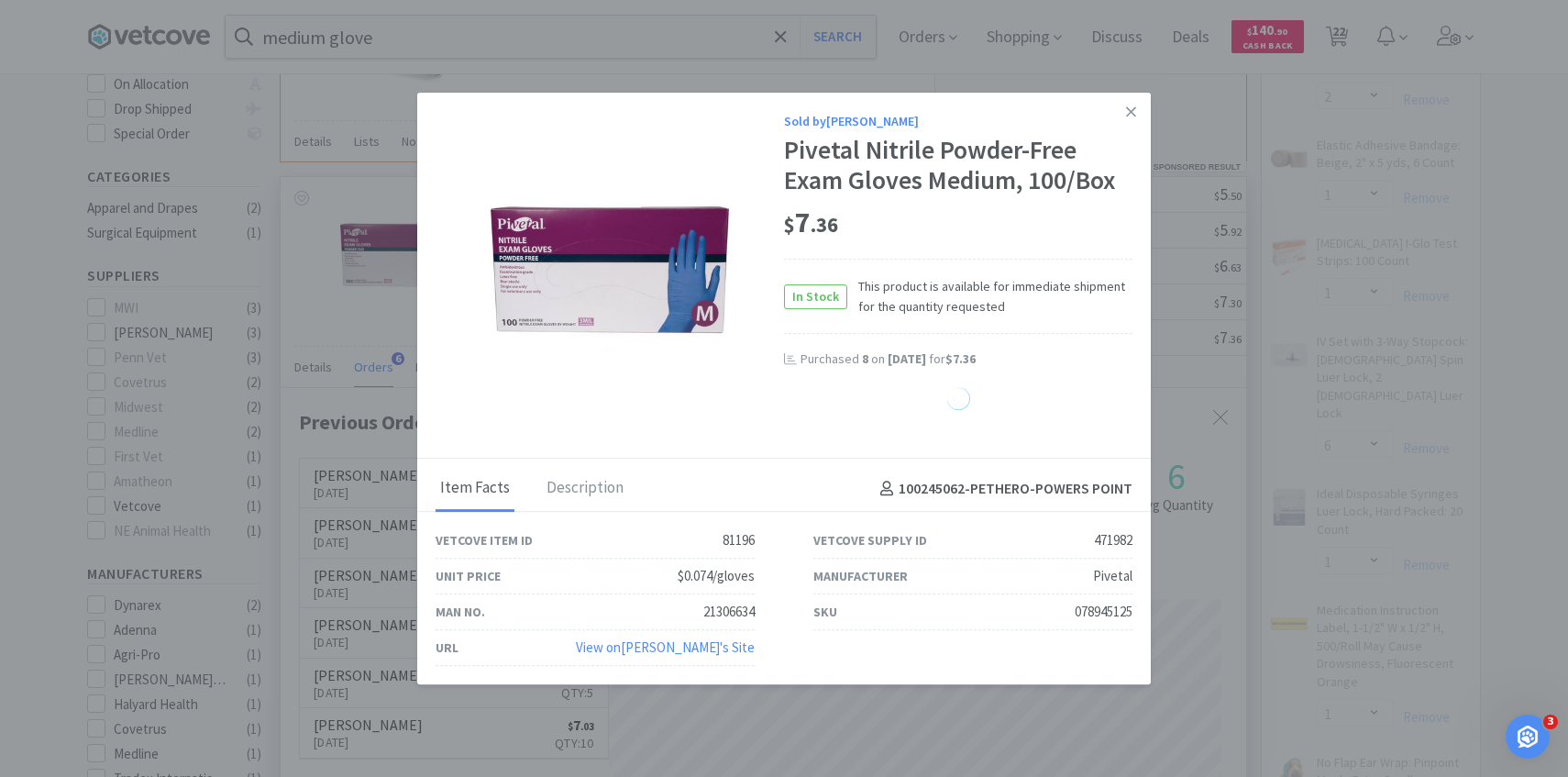
select select "4"
select select "6"
select select "1"
select select "30"
select select "25"
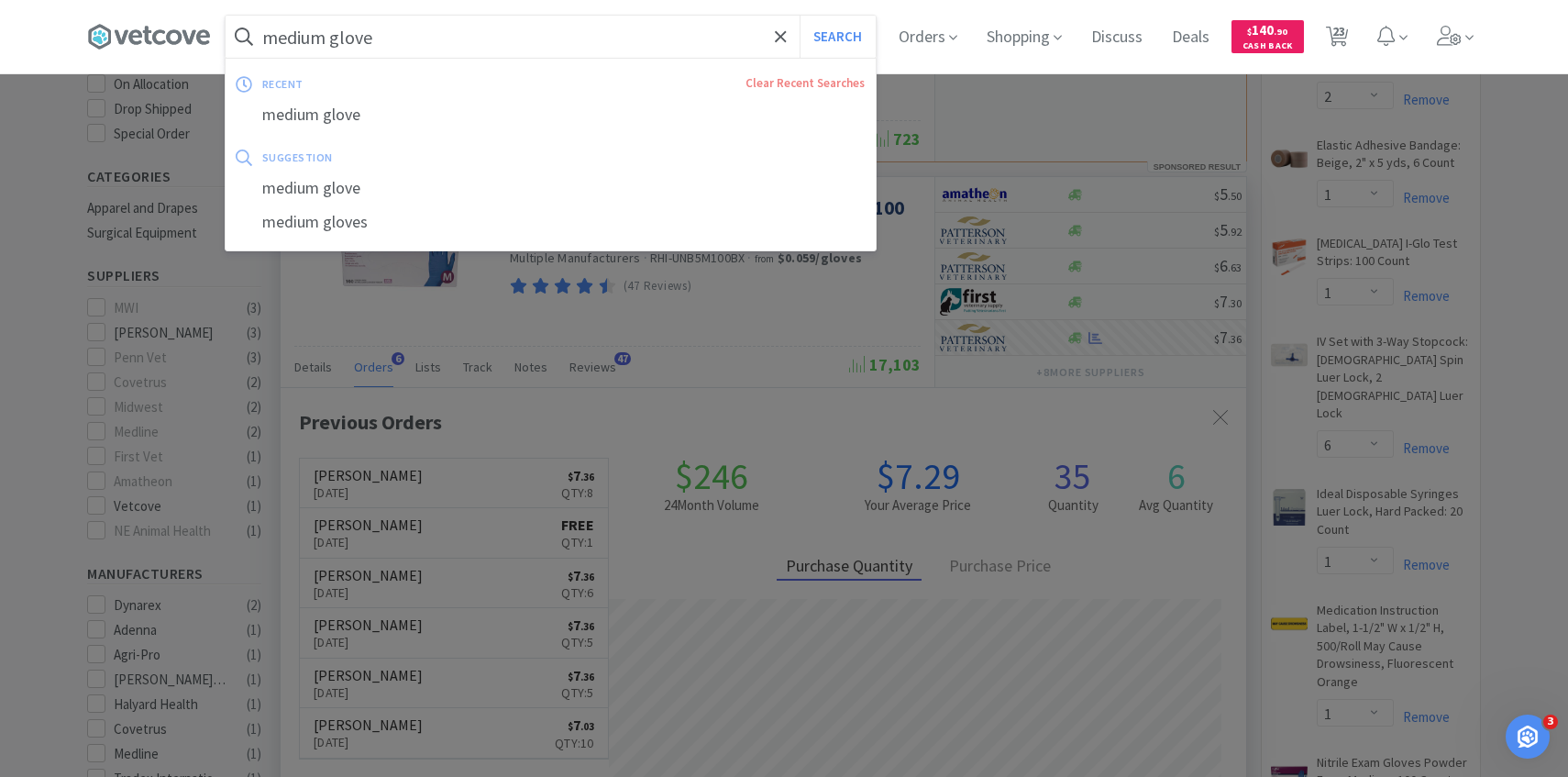
click at [560, 44] on input "medium glove" at bounding box center [551, 37] width 651 height 42
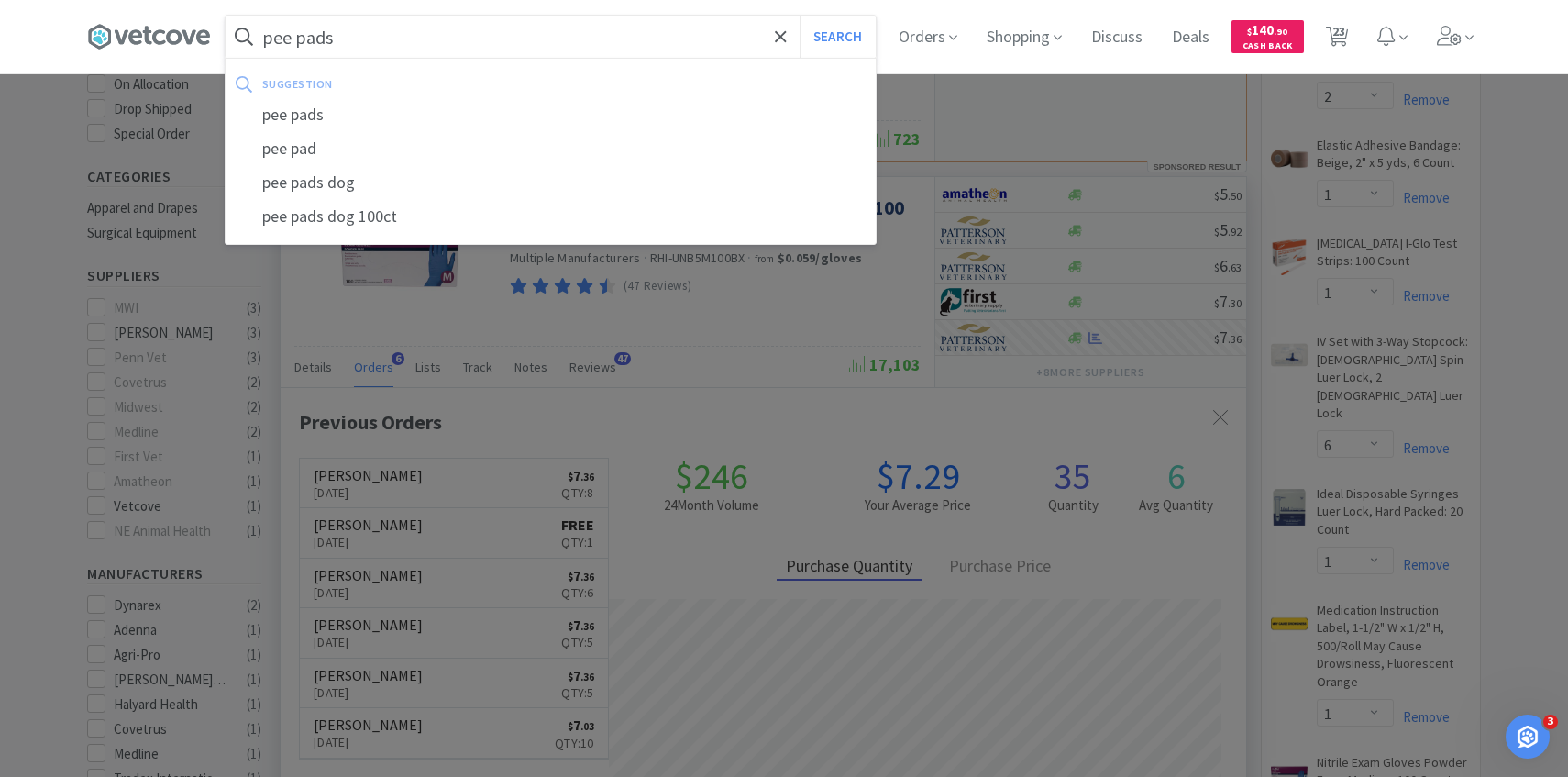
type input "pee pads"
click at [799, 16] on button "Search" at bounding box center [837, 37] width 76 height 42
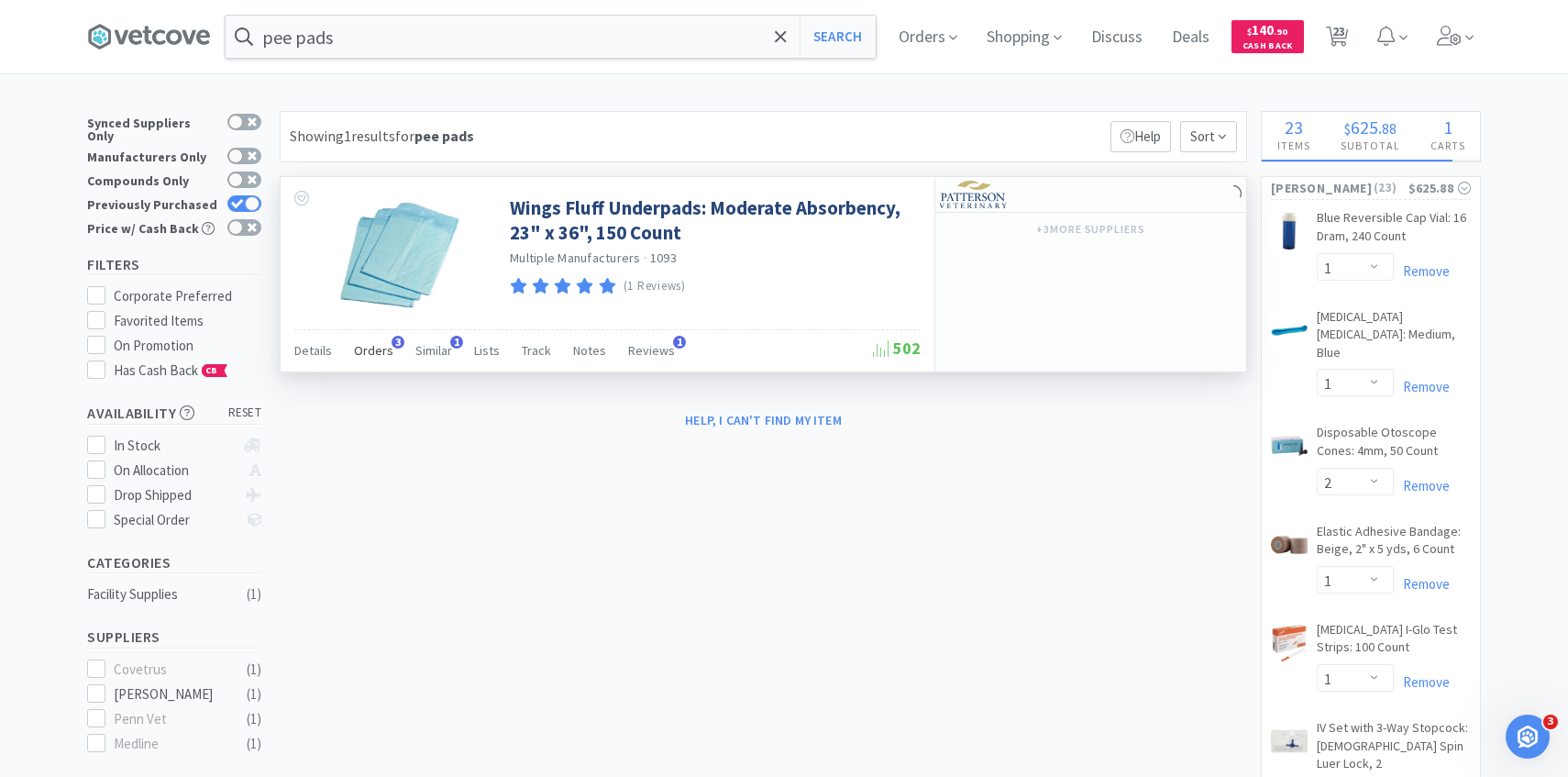
click at [376, 349] on span "Orders" at bounding box center [373, 350] width 39 height 17
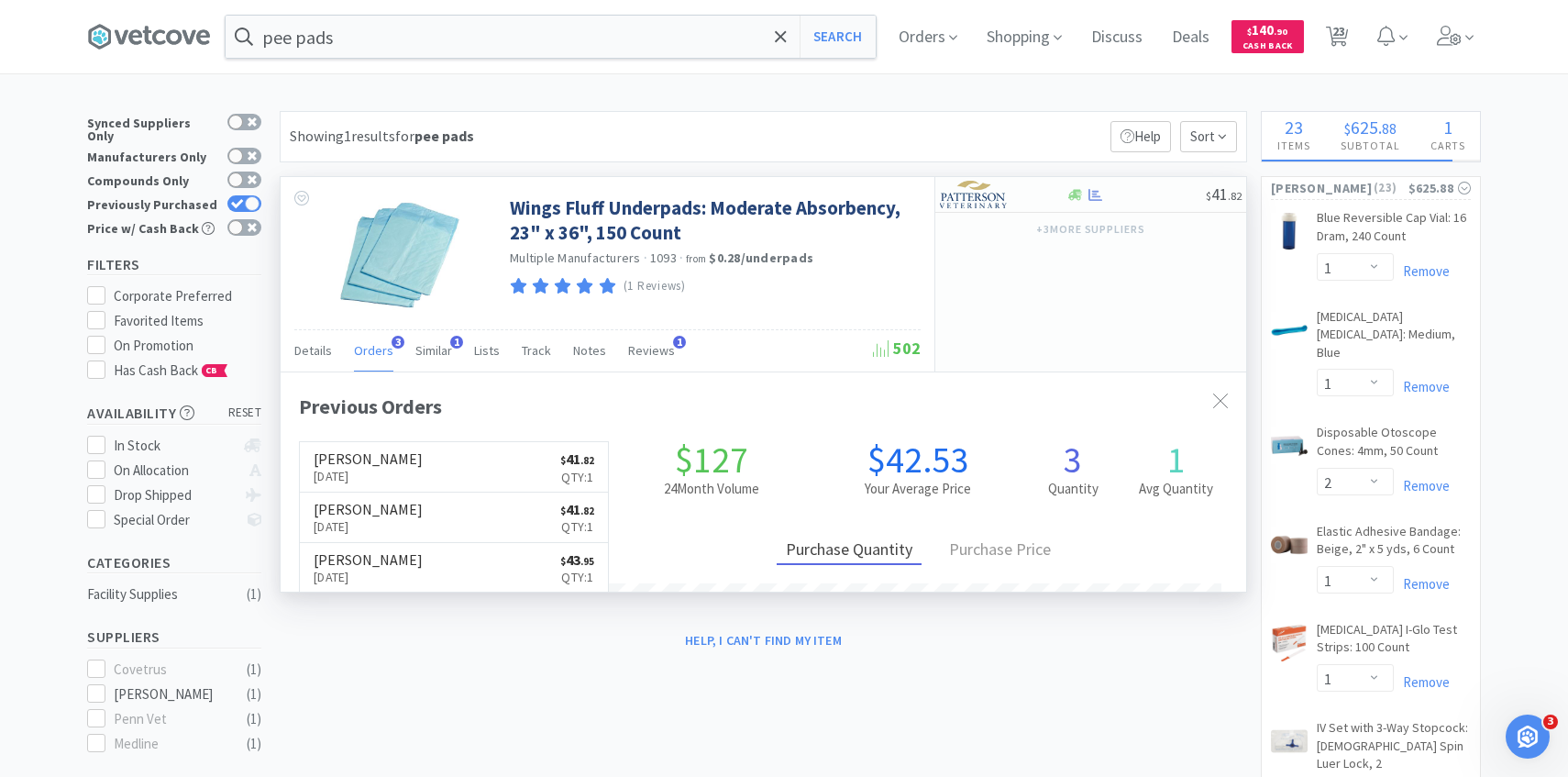
scroll to position [475, 965]
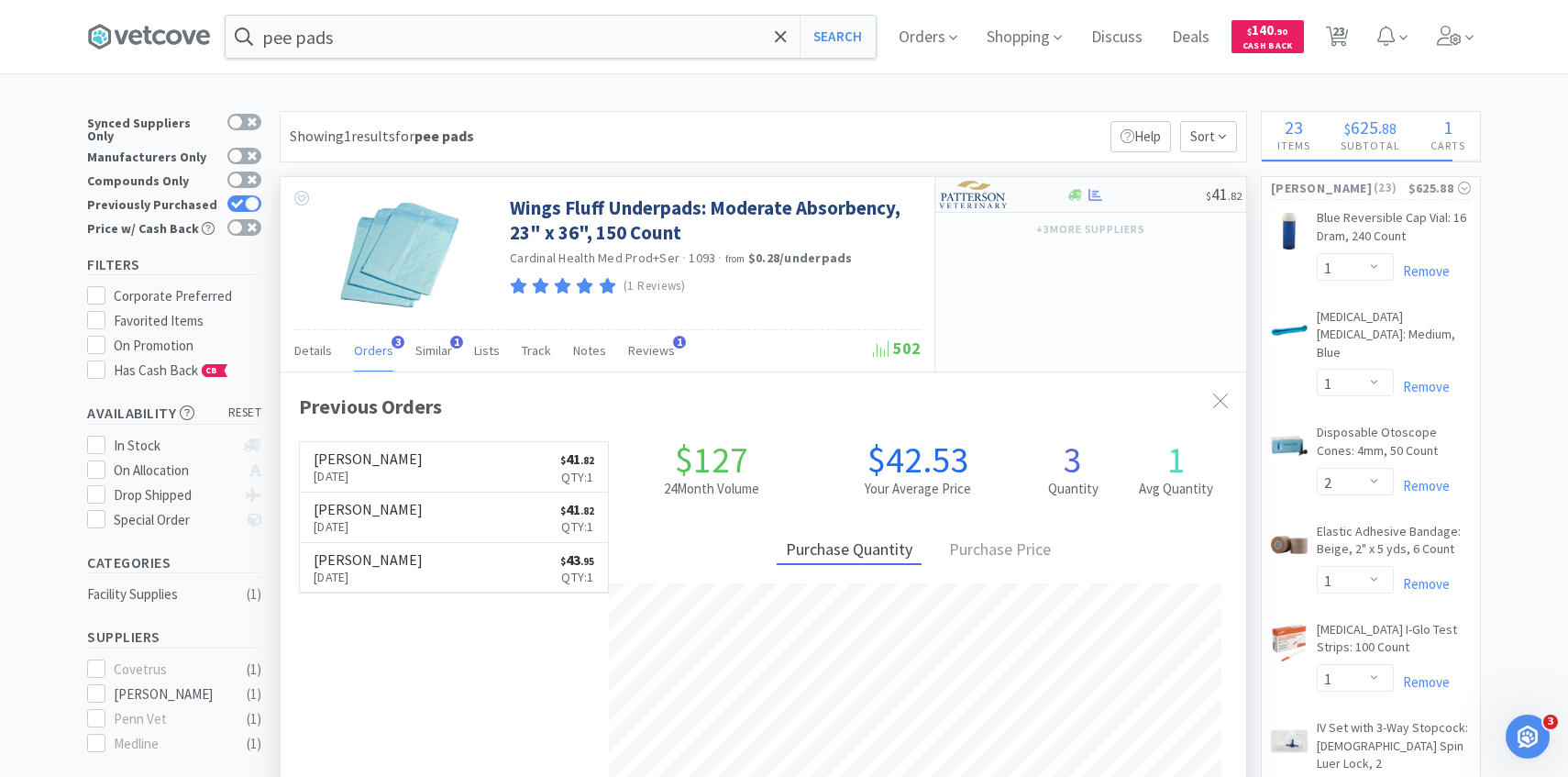
click at [994, 186] on img at bounding box center [974, 195] width 69 height 28
select select "1"
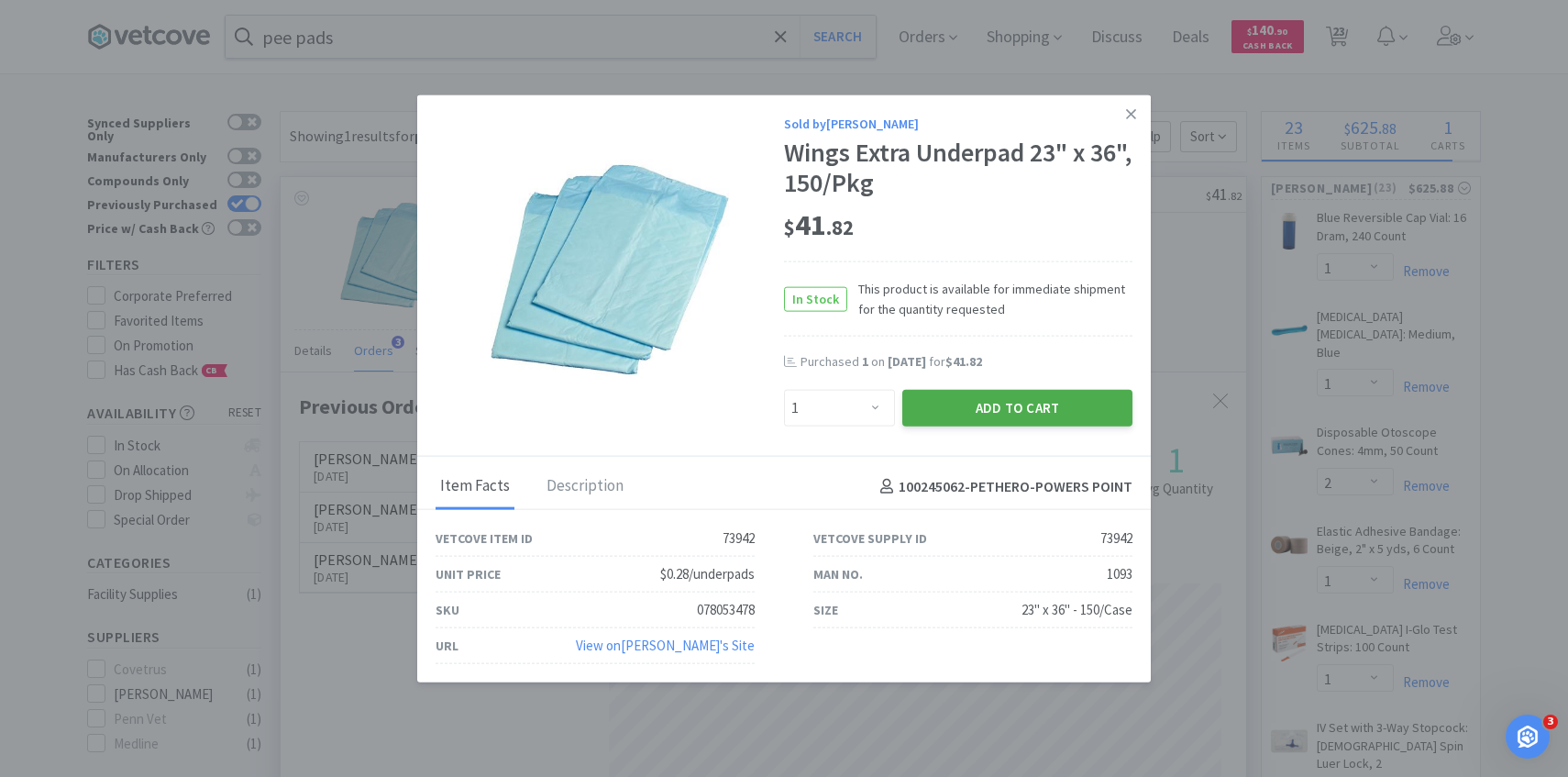
click at [1003, 418] on button "Add to Cart" at bounding box center [1017, 408] width 230 height 37
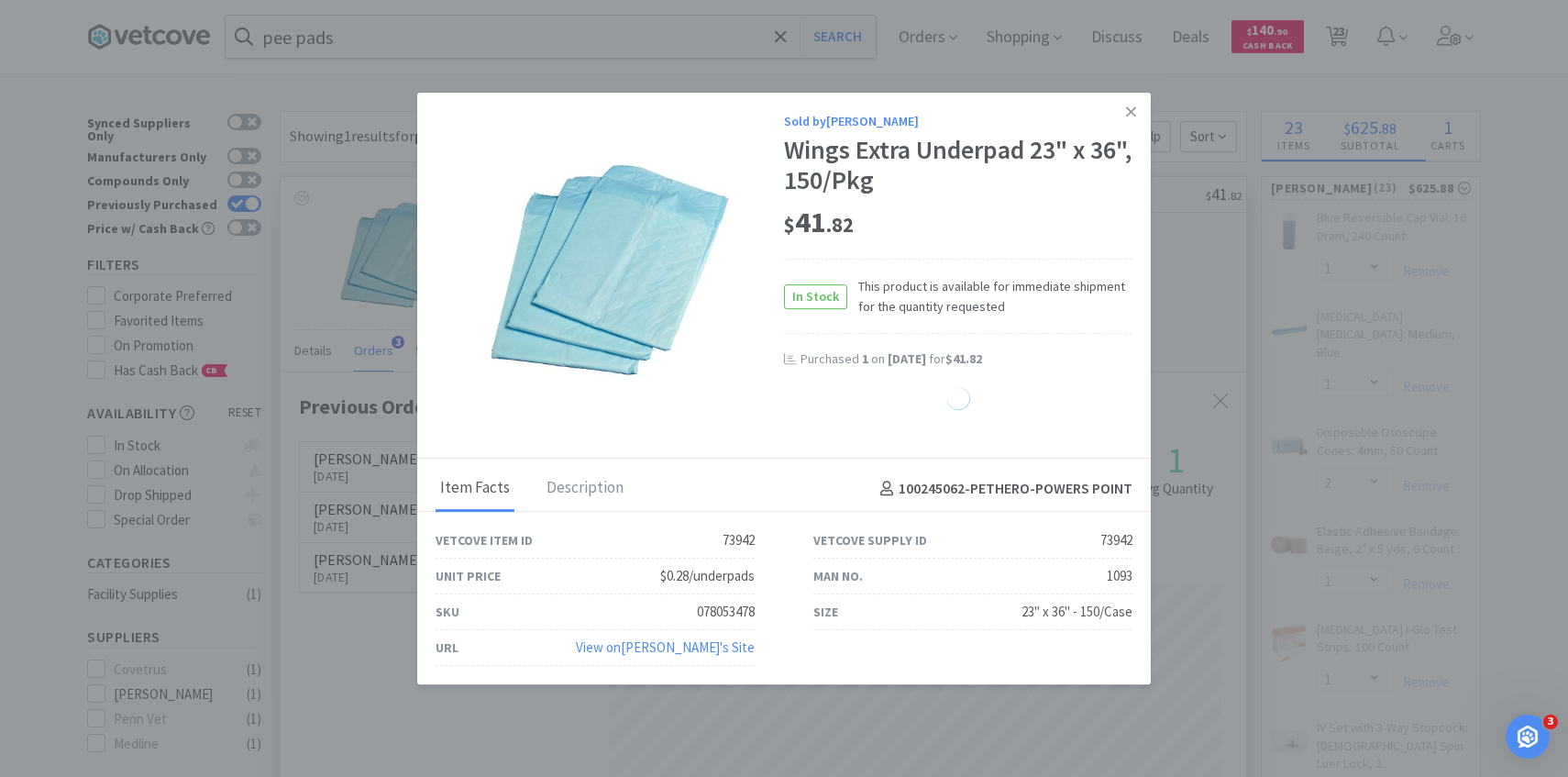
select select "1"
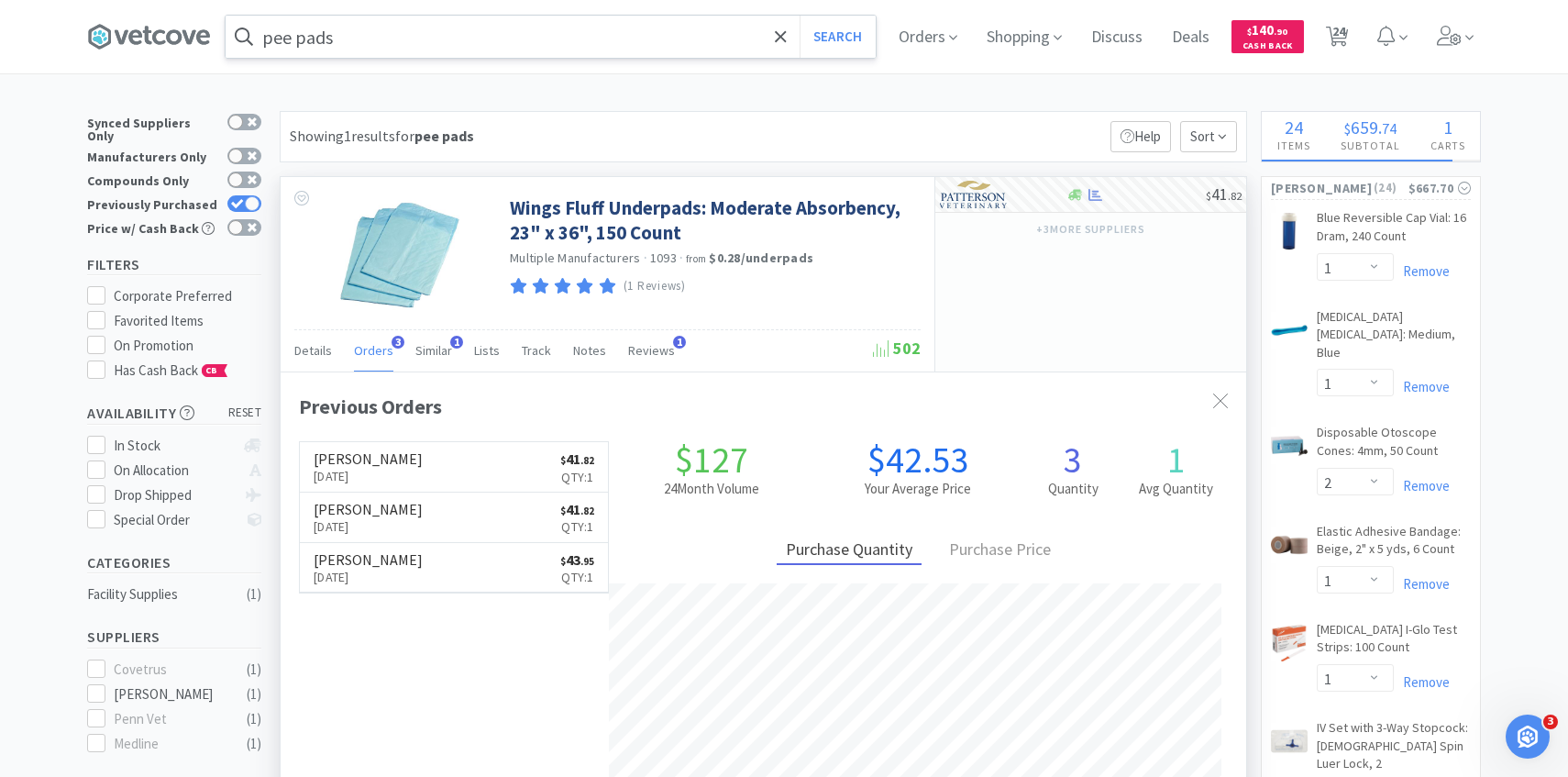
click at [567, 40] on input "pee pads" at bounding box center [551, 37] width 651 height 42
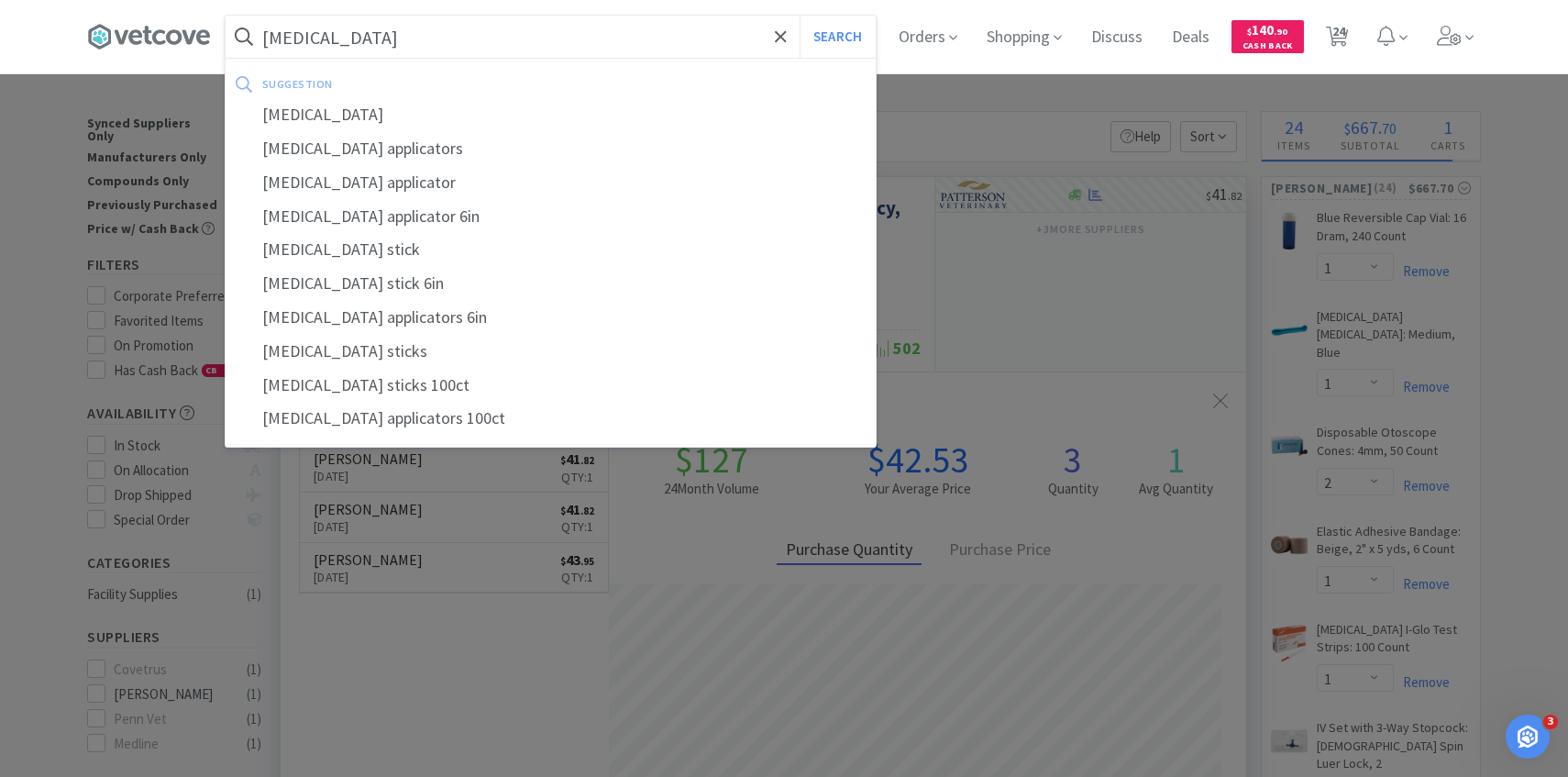
click at [799, 16] on button "Search" at bounding box center [837, 37] width 76 height 42
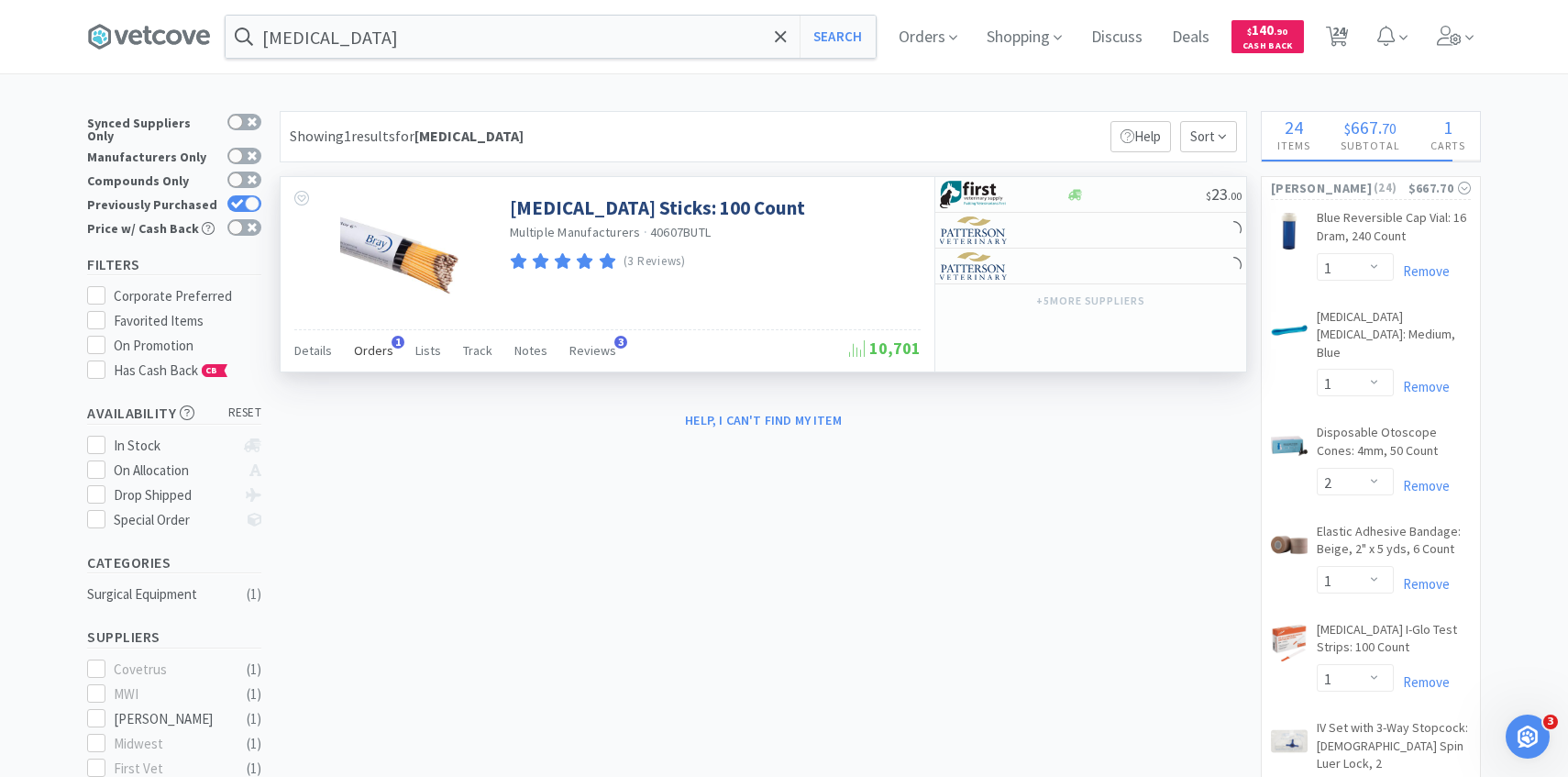
click at [382, 358] on span "Orders" at bounding box center [373, 350] width 39 height 17
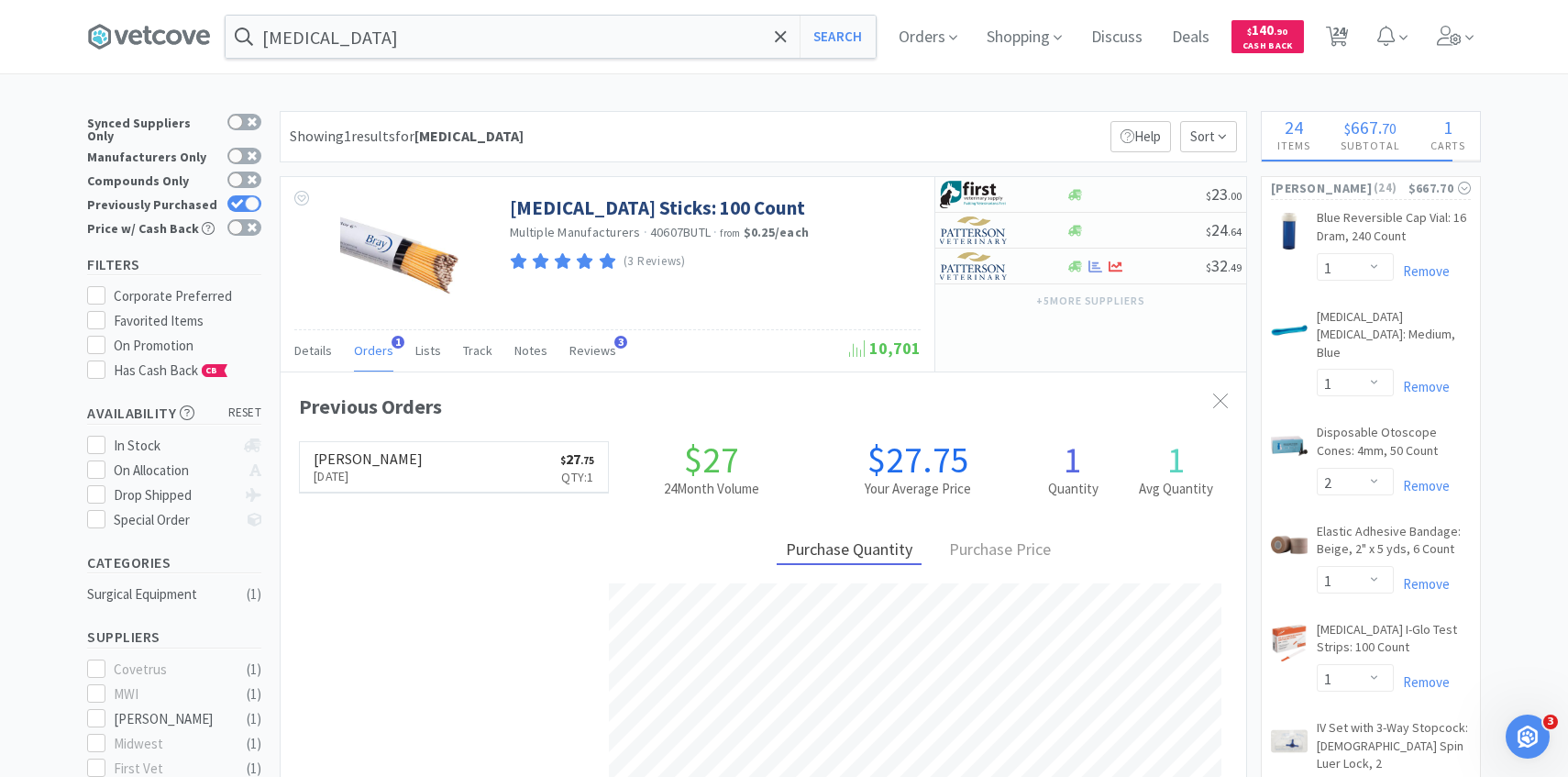
scroll to position [475, 965]
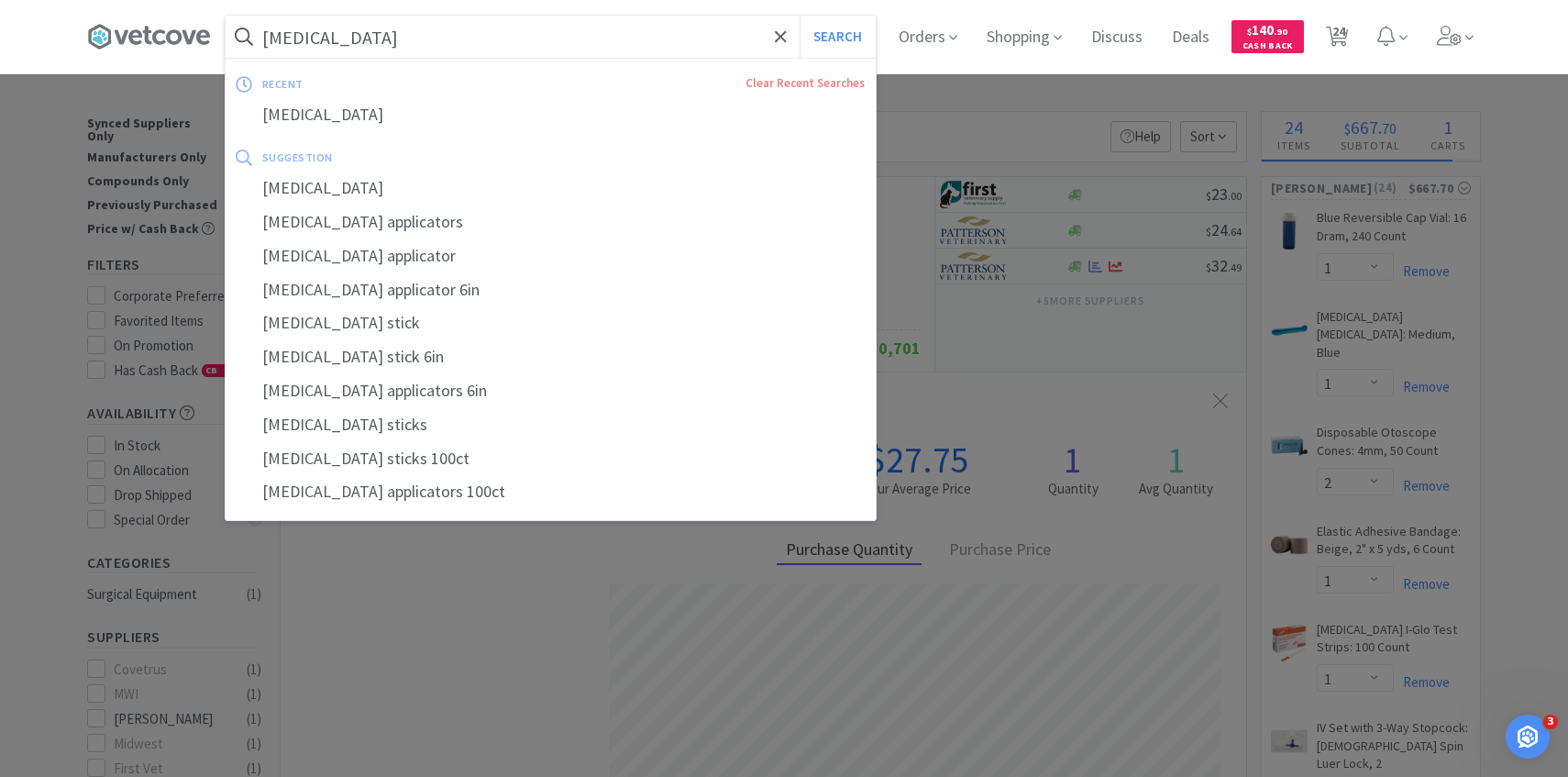
click at [546, 32] on input "silver nitrate" at bounding box center [551, 37] width 651 height 42
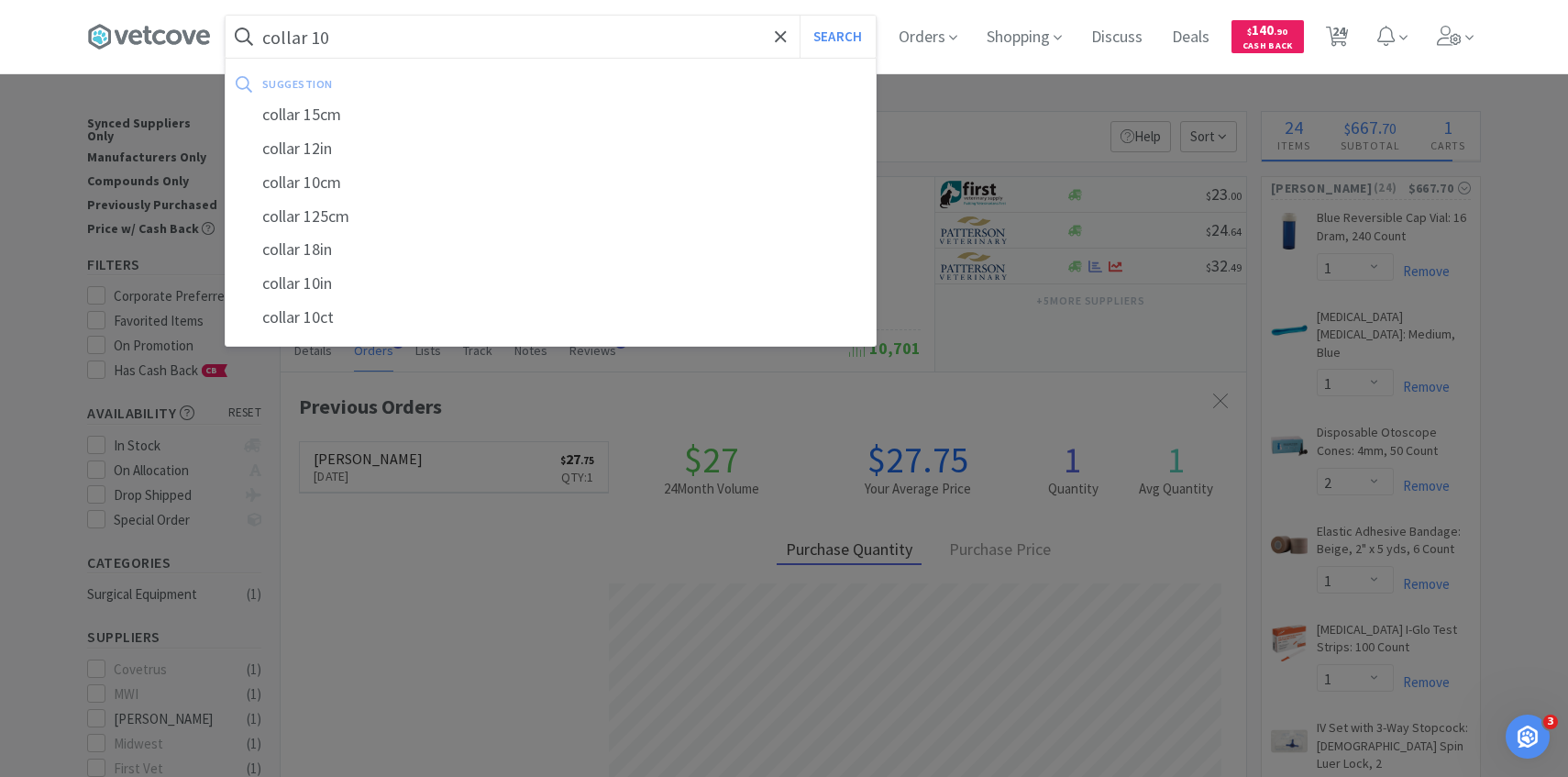
type input "collar 10"
click at [799, 16] on button "Search" at bounding box center [837, 37] width 76 height 42
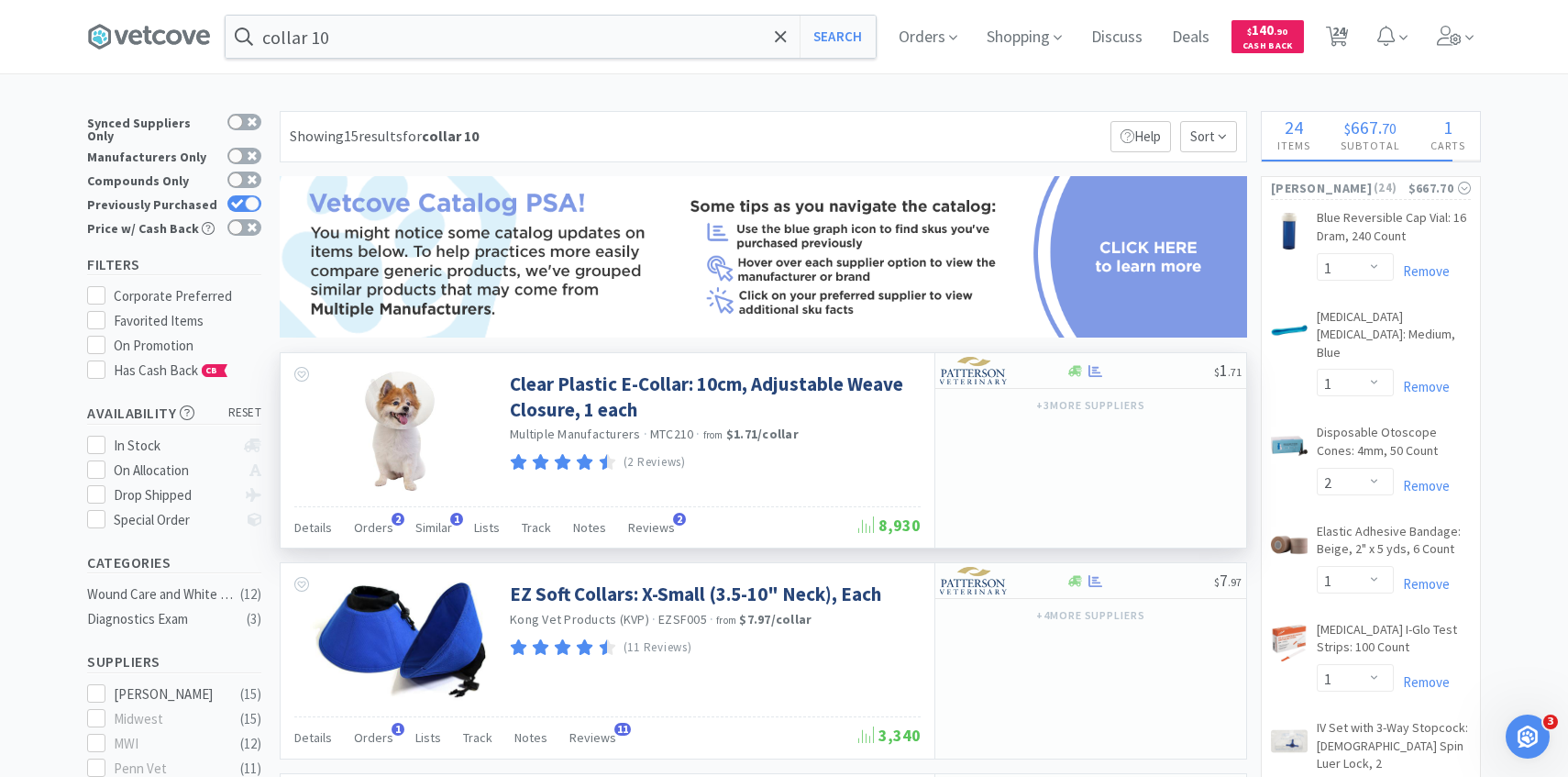
click at [384, 512] on div "Details Orders 2 Similar 1 Lists Track Notes Reviews 2 8,930" at bounding box center [608, 528] width 627 height 42
click at [384, 520] on span "Orders" at bounding box center [373, 527] width 39 height 17
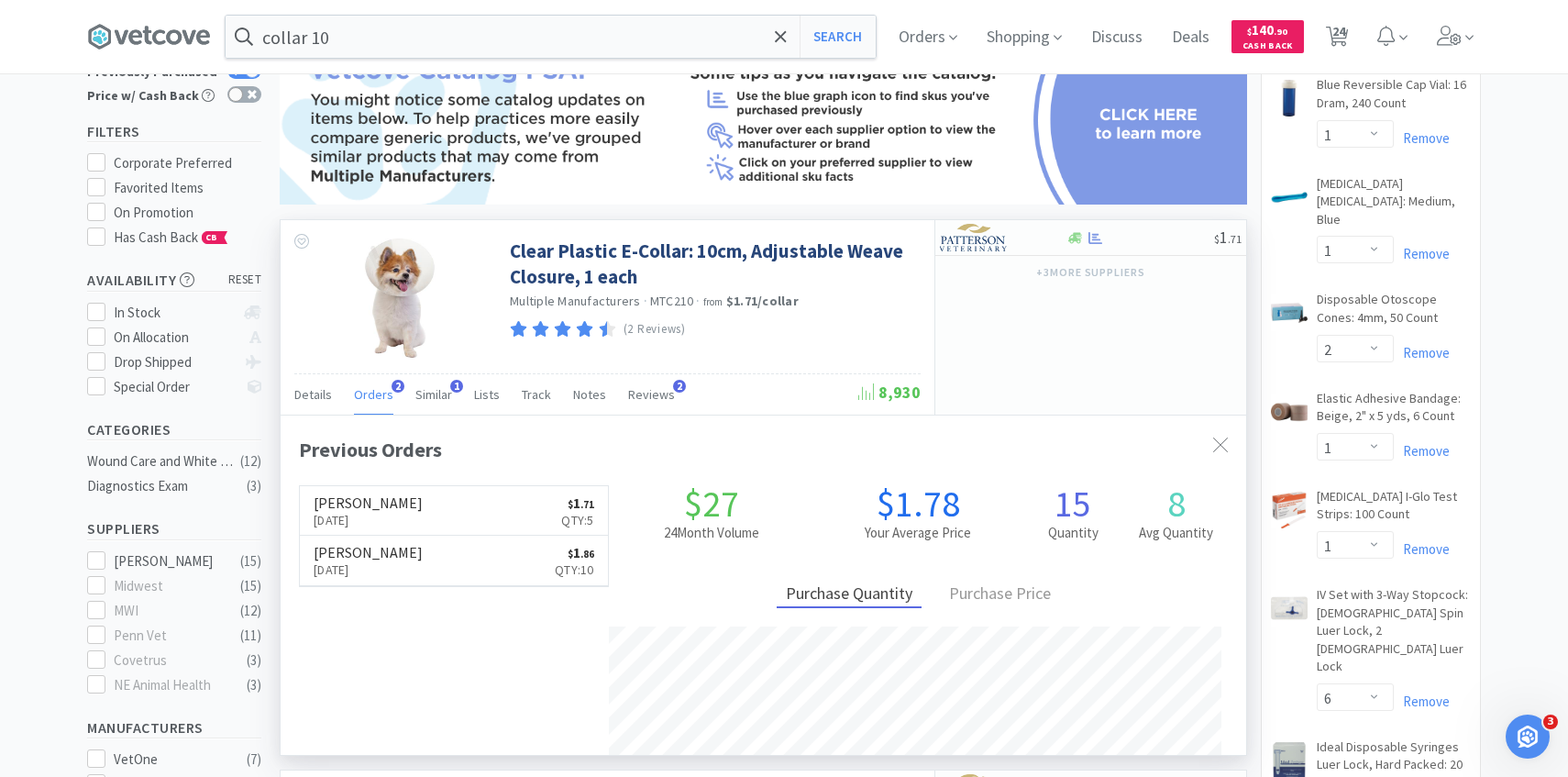
scroll to position [134, 0]
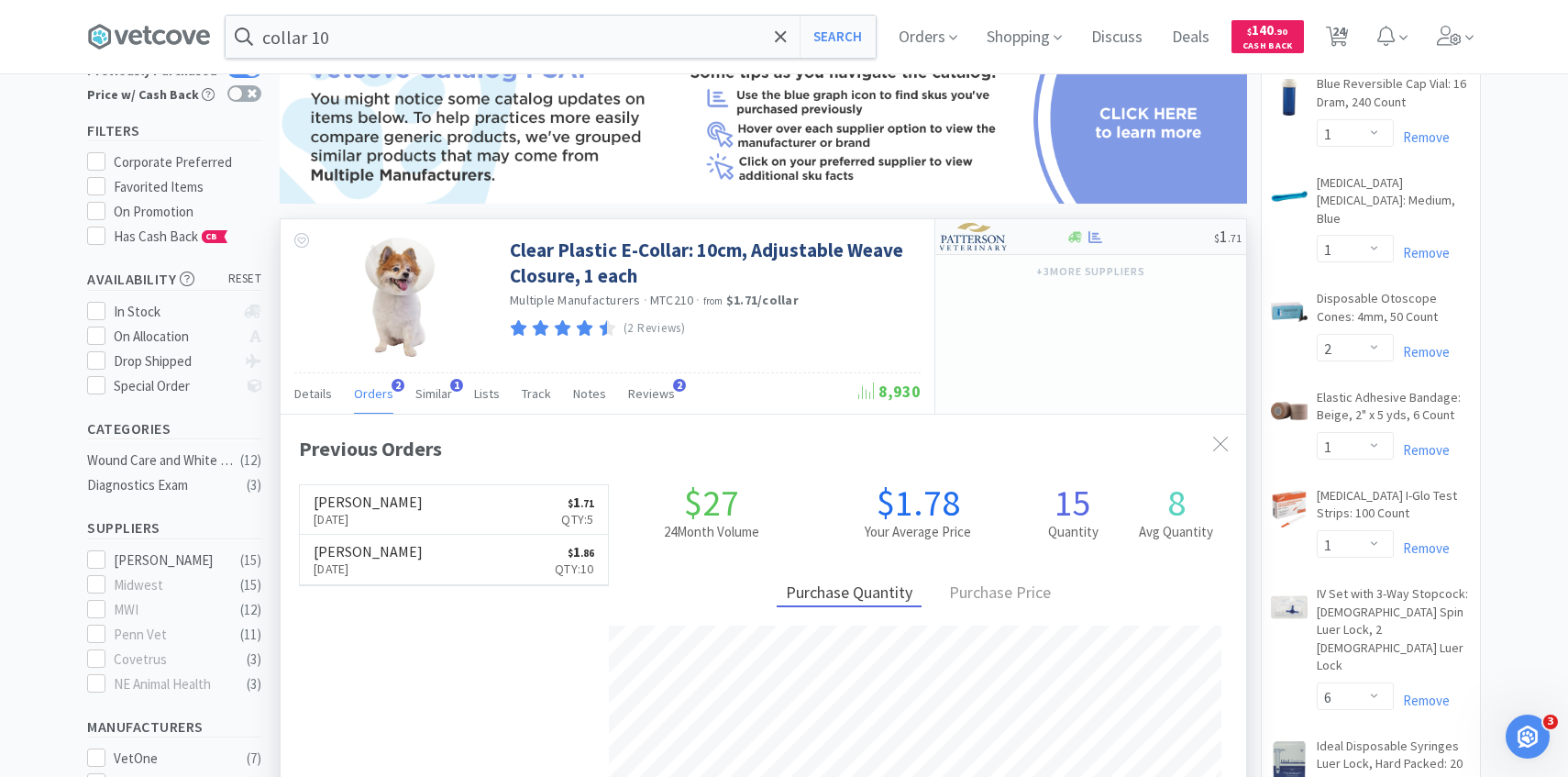
click at [984, 249] on img at bounding box center [974, 237] width 69 height 28
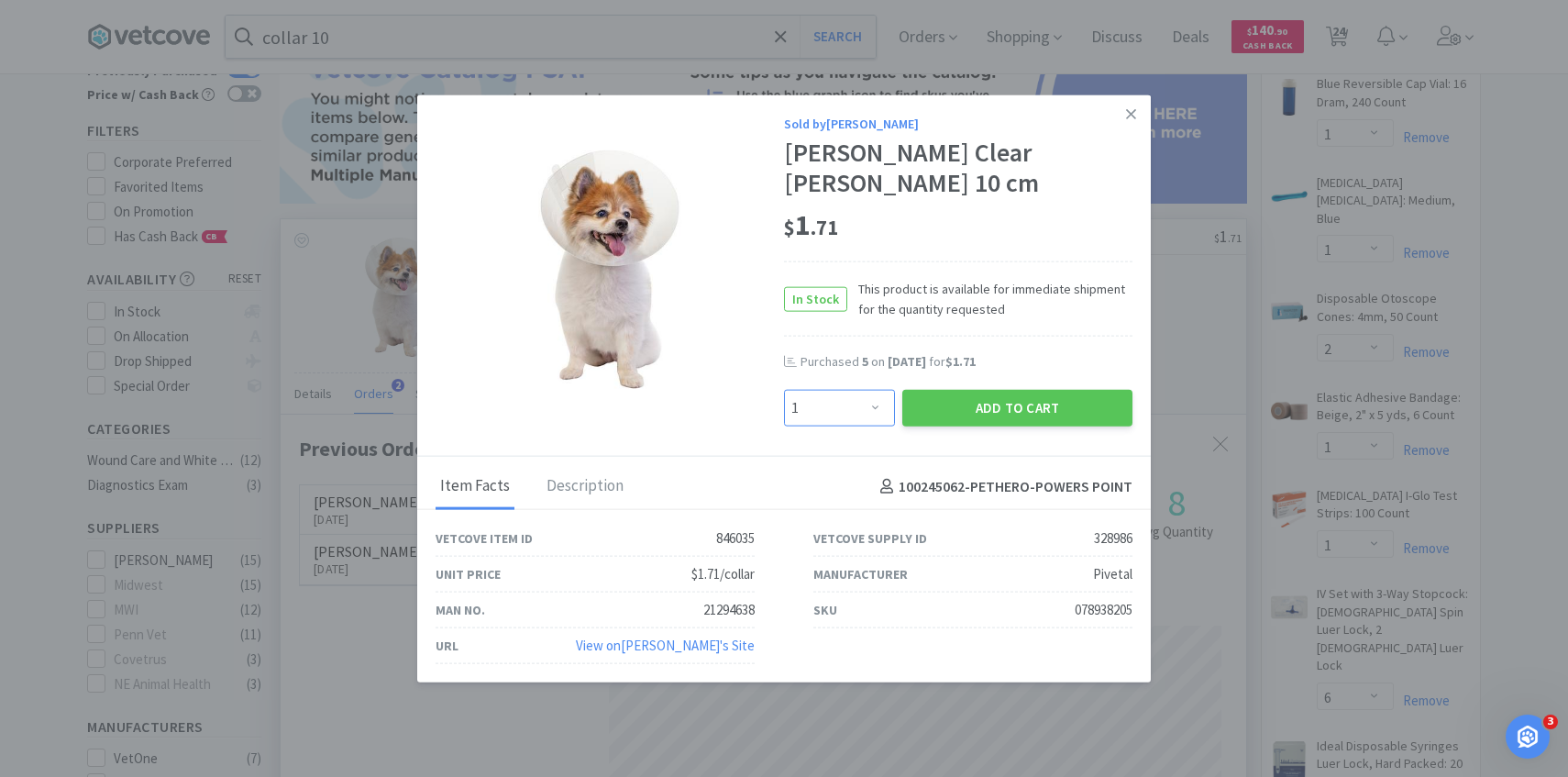
click at [833, 400] on select "Enter Quantity 1 2 3 4 5 6 7 8 9 10 11 12 13 14 15 16 17 18 19 20 Enter Quantity" at bounding box center [839, 408] width 111 height 37
select select "5"
click at [784, 390] on select "Enter Quantity 1 2 3 4 5 6 7 8 9 10 11 12 13 14 15 16 17 18 19 20 Enter Quantity" at bounding box center [839, 408] width 111 height 37
click at [995, 396] on button "Add to Cart" at bounding box center [1017, 408] width 230 height 37
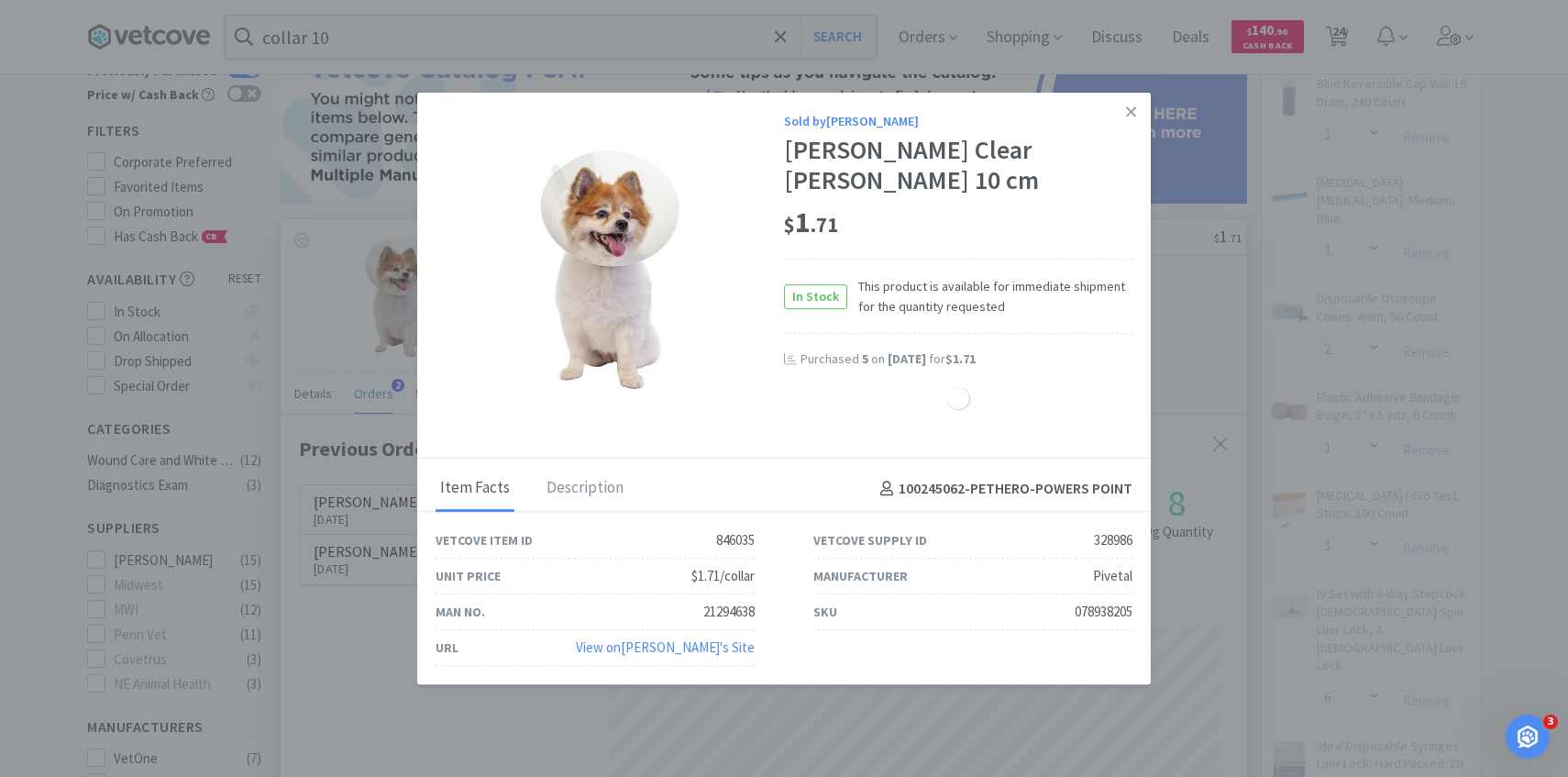
select select "5"
select select "2"
select select "1"
select select "6"
select select "1"
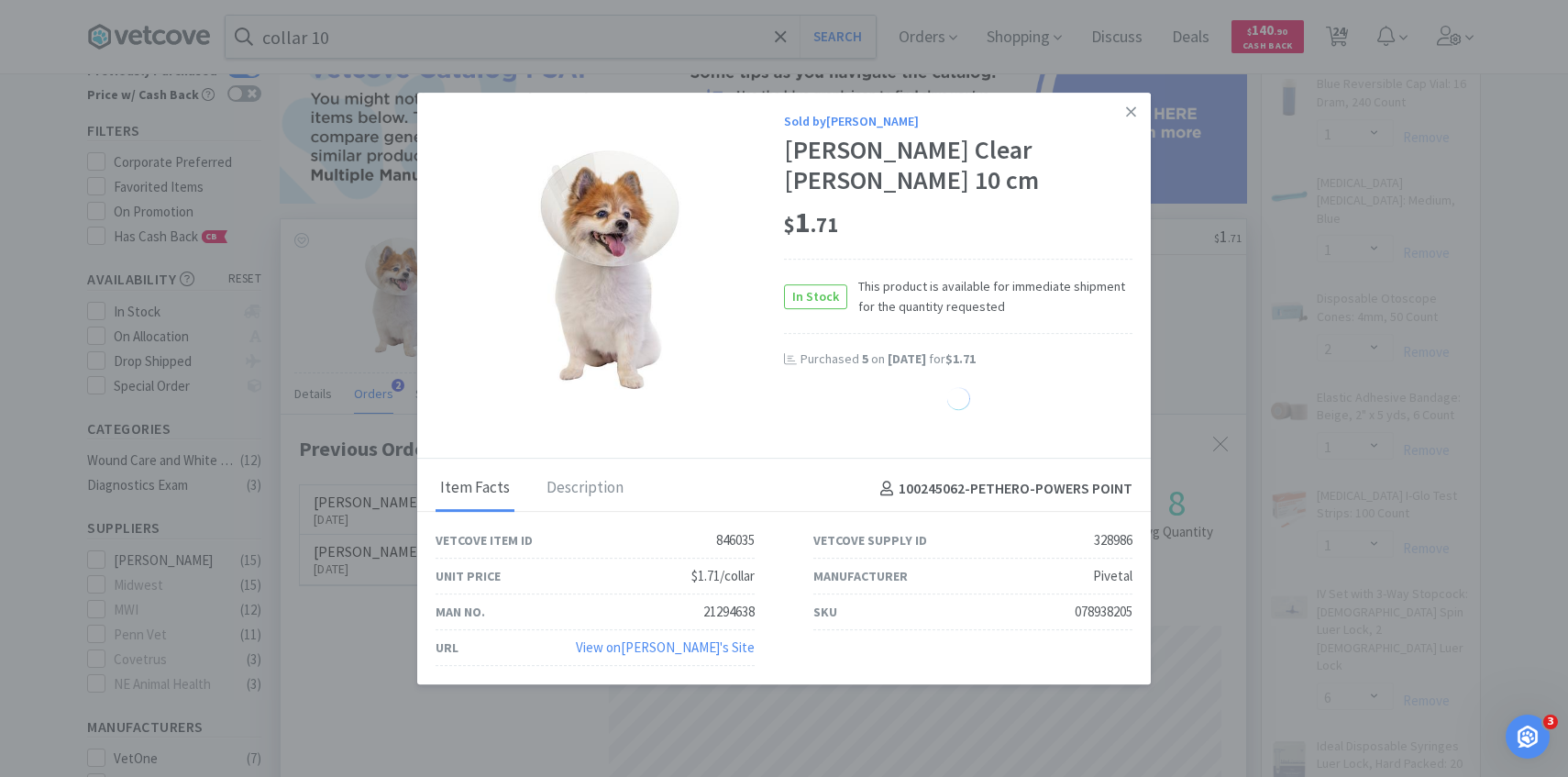
select select "5"
select select "2"
select select "1"
select select "2"
select select "1"
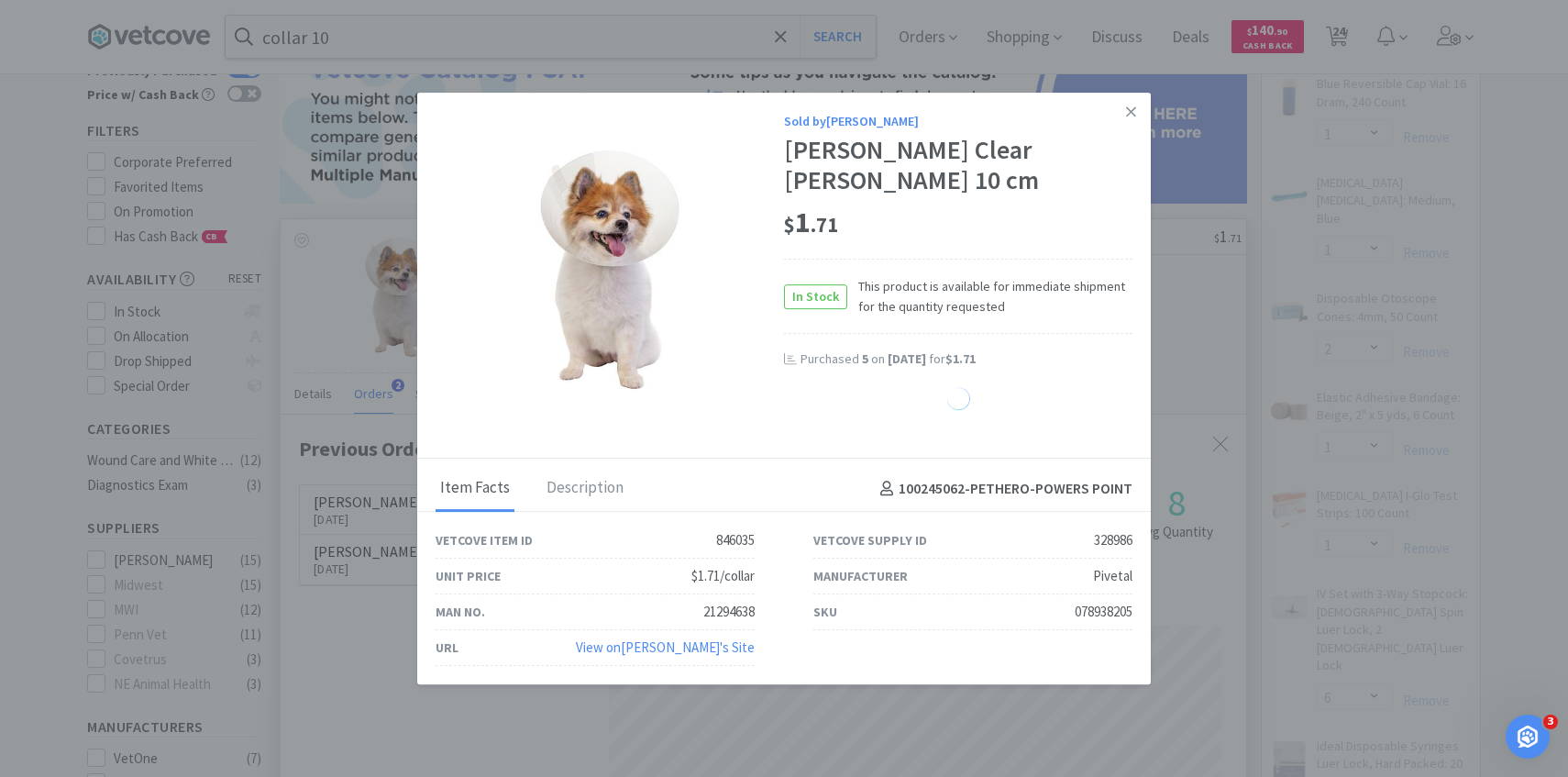
select select "4"
select select "6"
select select "1"
select select "30"
select select "25"
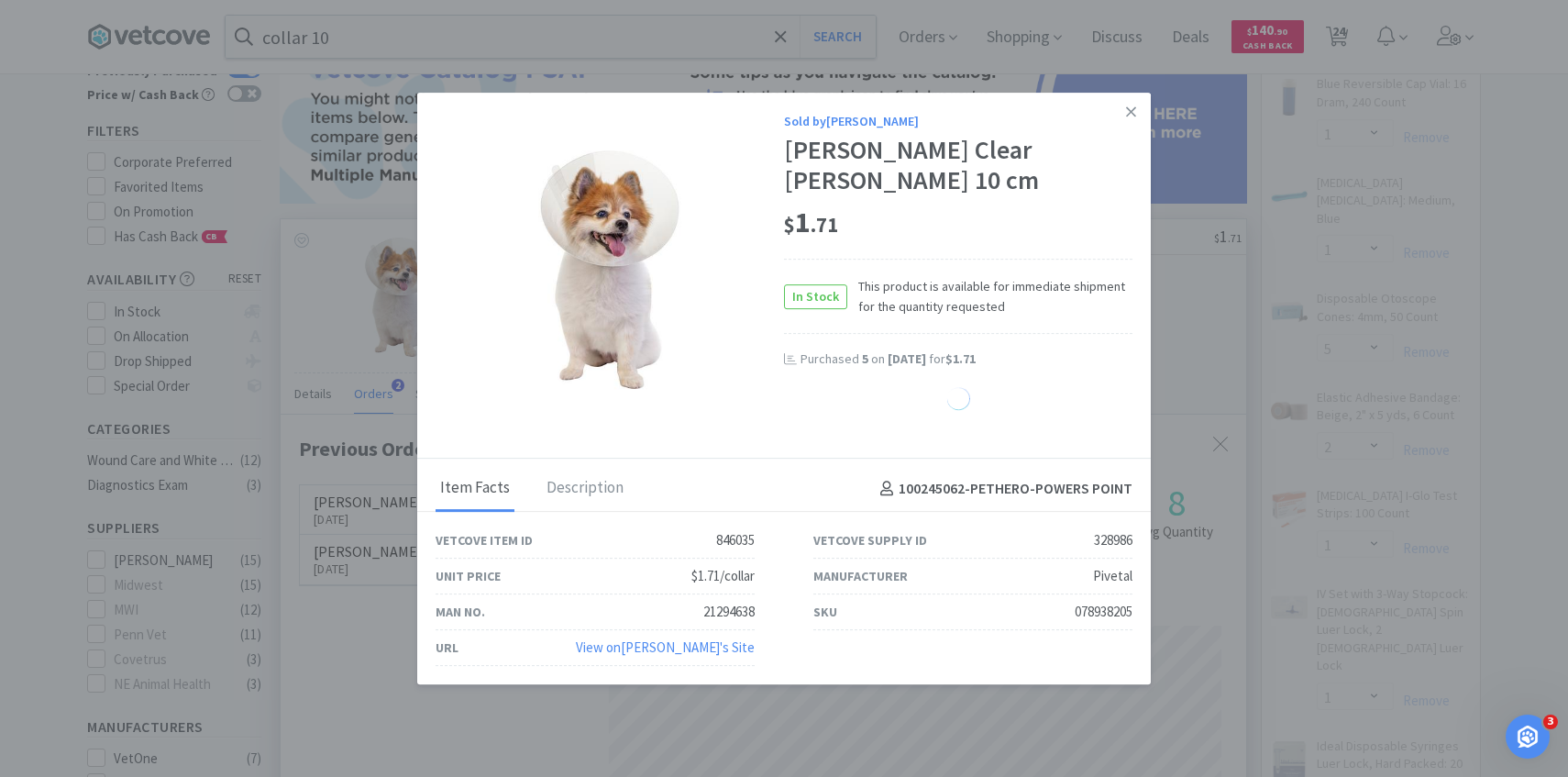
select select "1"
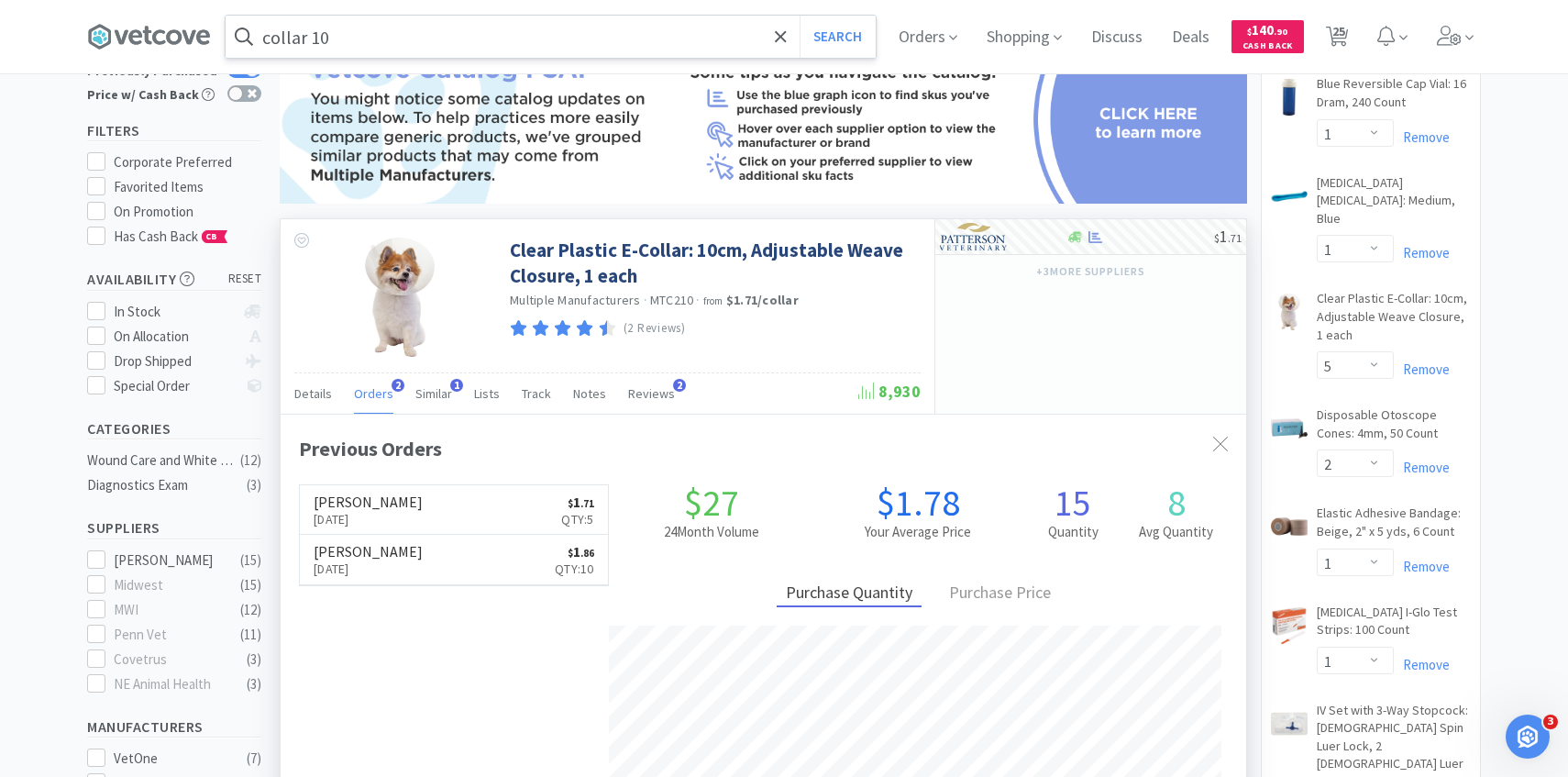
click at [427, 19] on input "collar 10" at bounding box center [551, 37] width 651 height 42
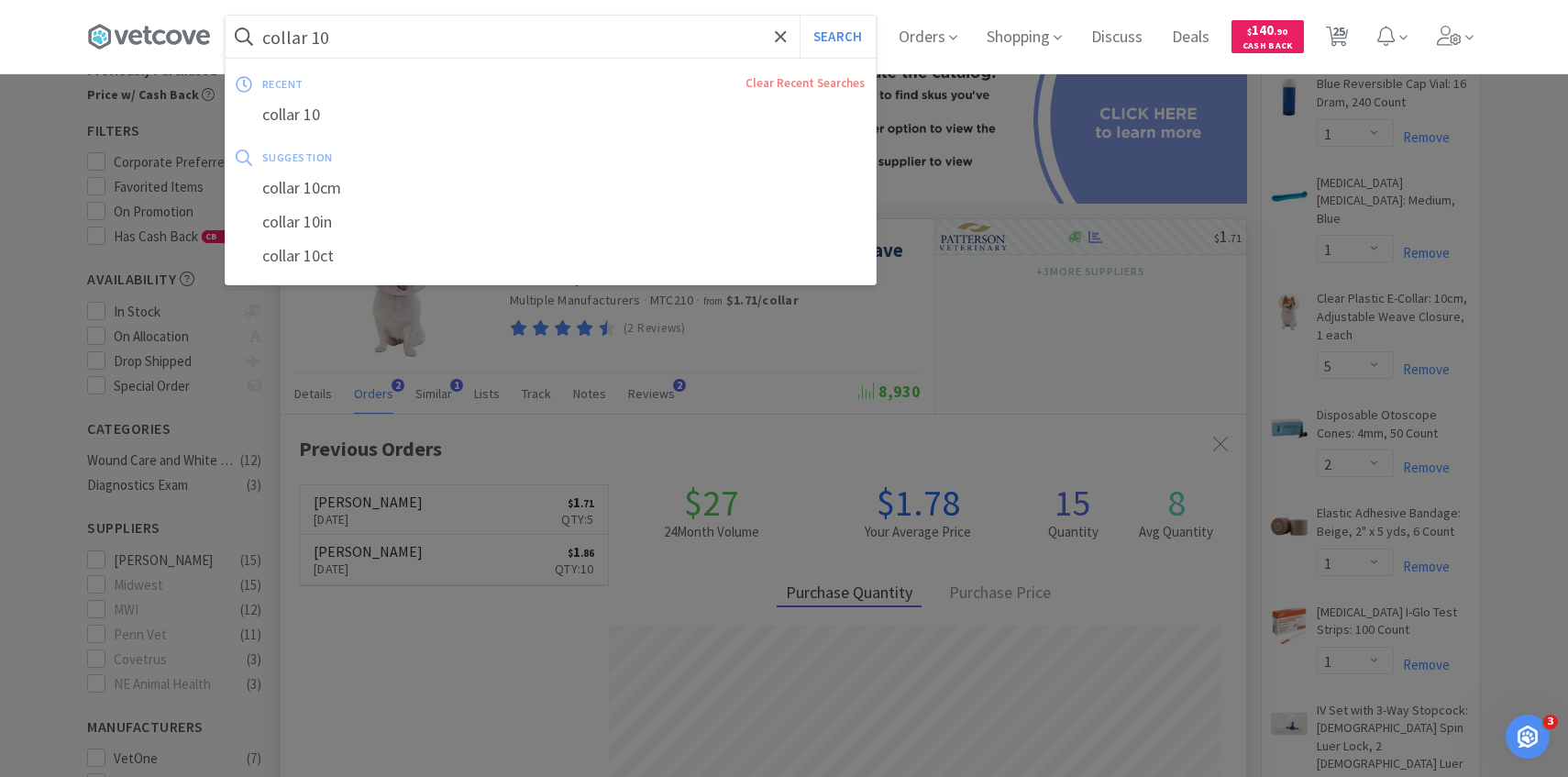
click at [389, 37] on input "collar 10" at bounding box center [551, 37] width 651 height 42
type input "collar 12"
click at [799, 16] on button "Search" at bounding box center [837, 37] width 76 height 42
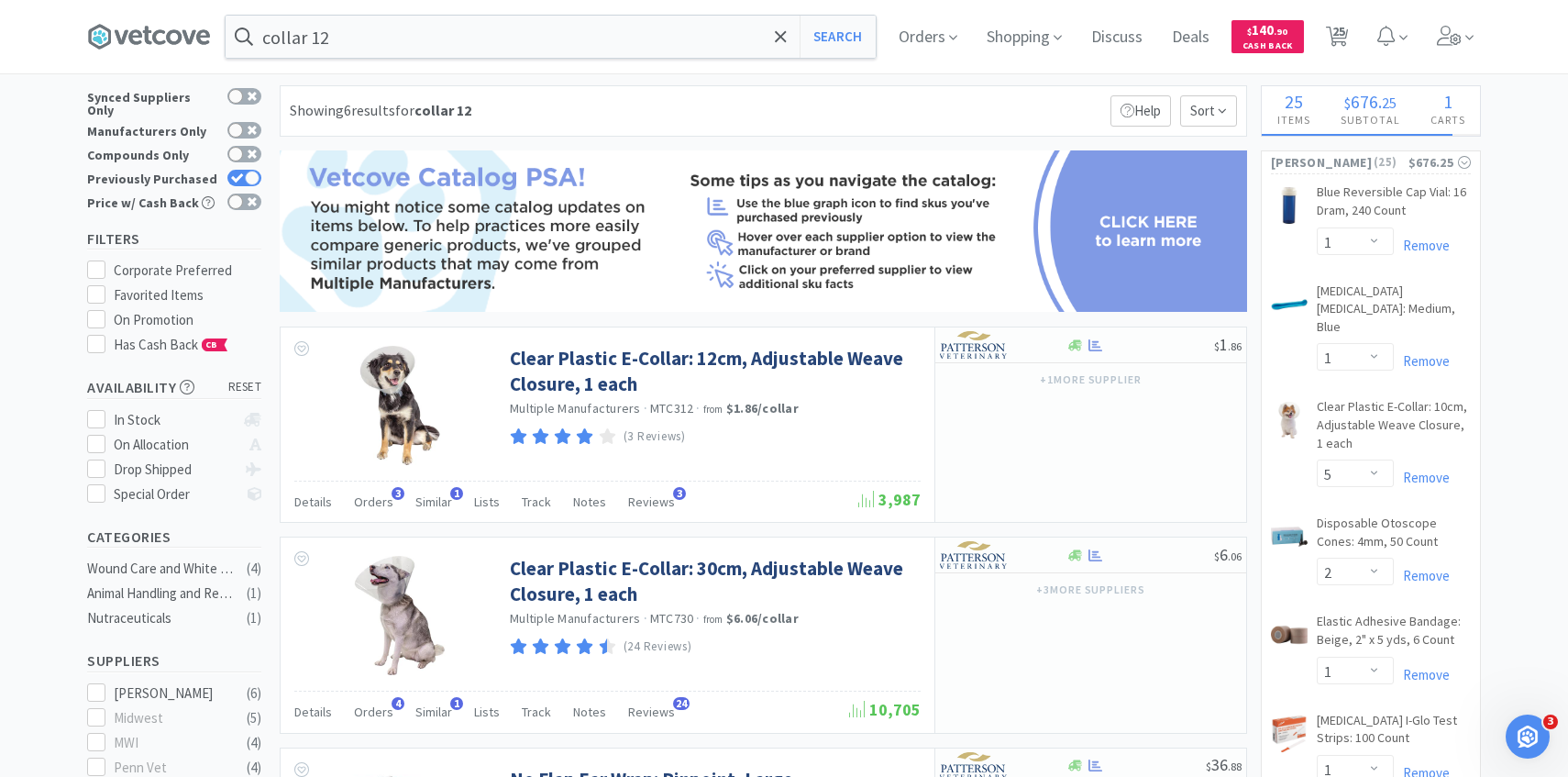
scroll to position [28, 0]
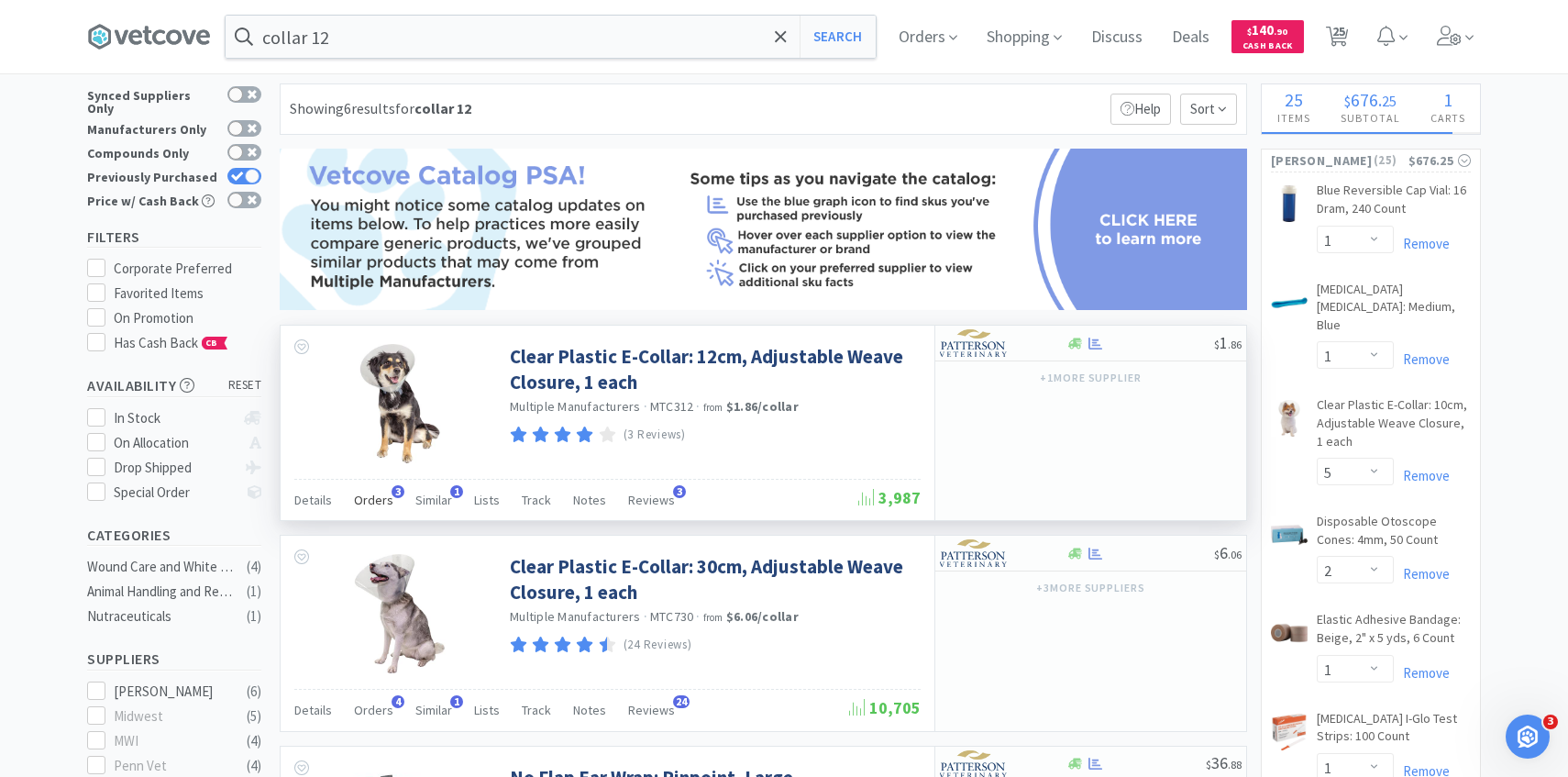
click at [371, 503] on span "Orders" at bounding box center [373, 500] width 39 height 17
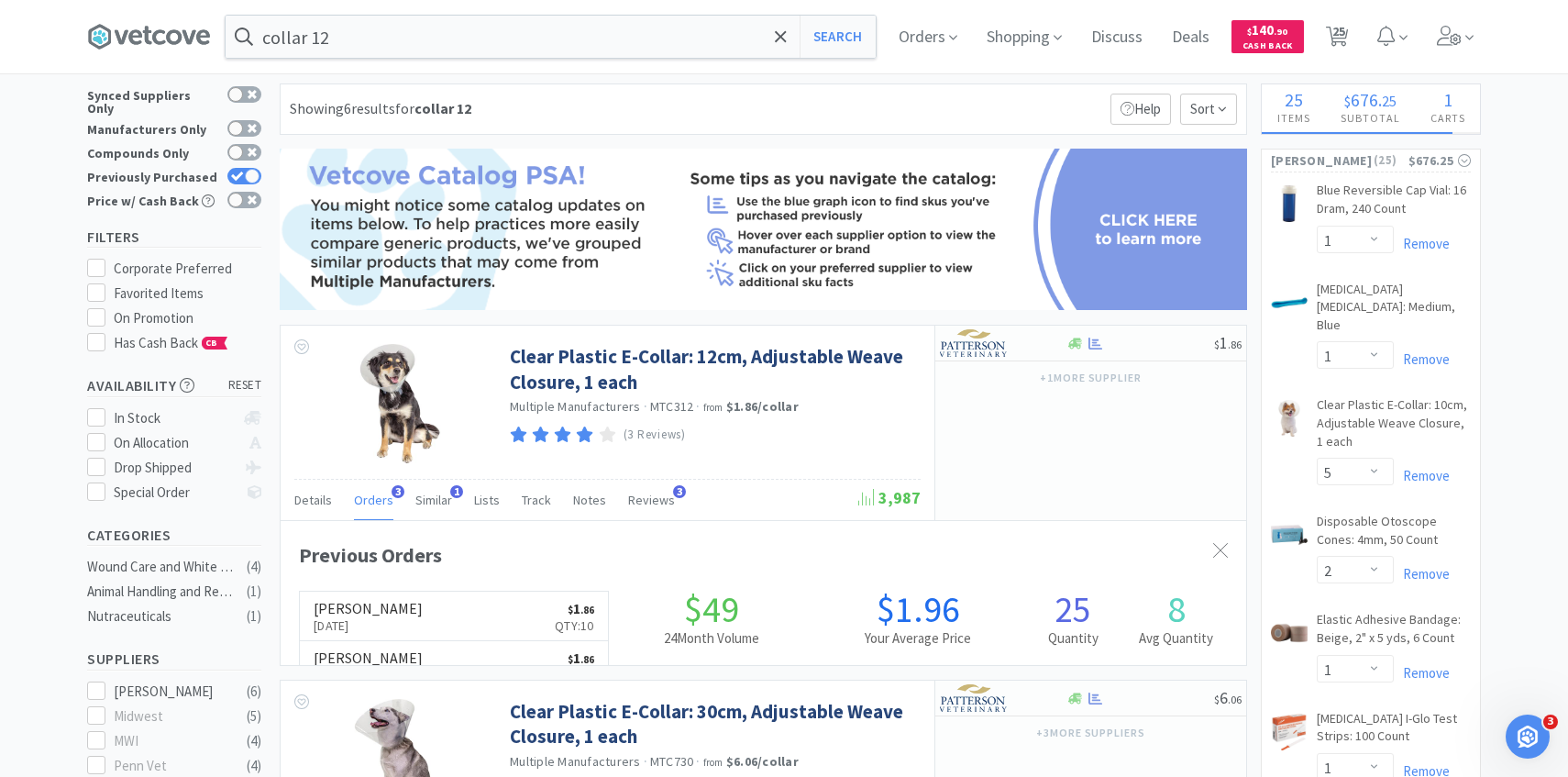
scroll to position [475, 965]
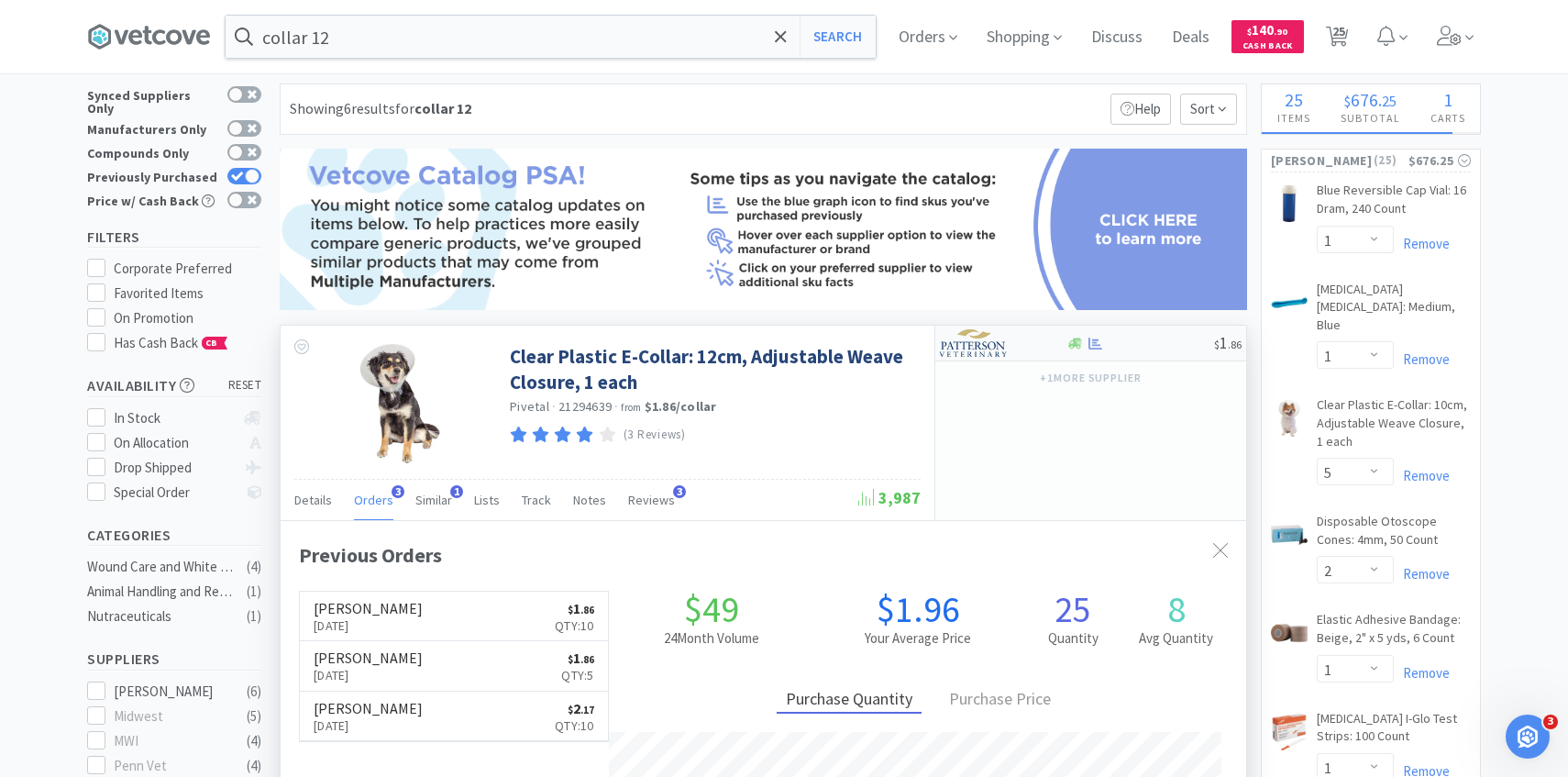
click at [984, 340] on img at bounding box center [974, 343] width 69 height 28
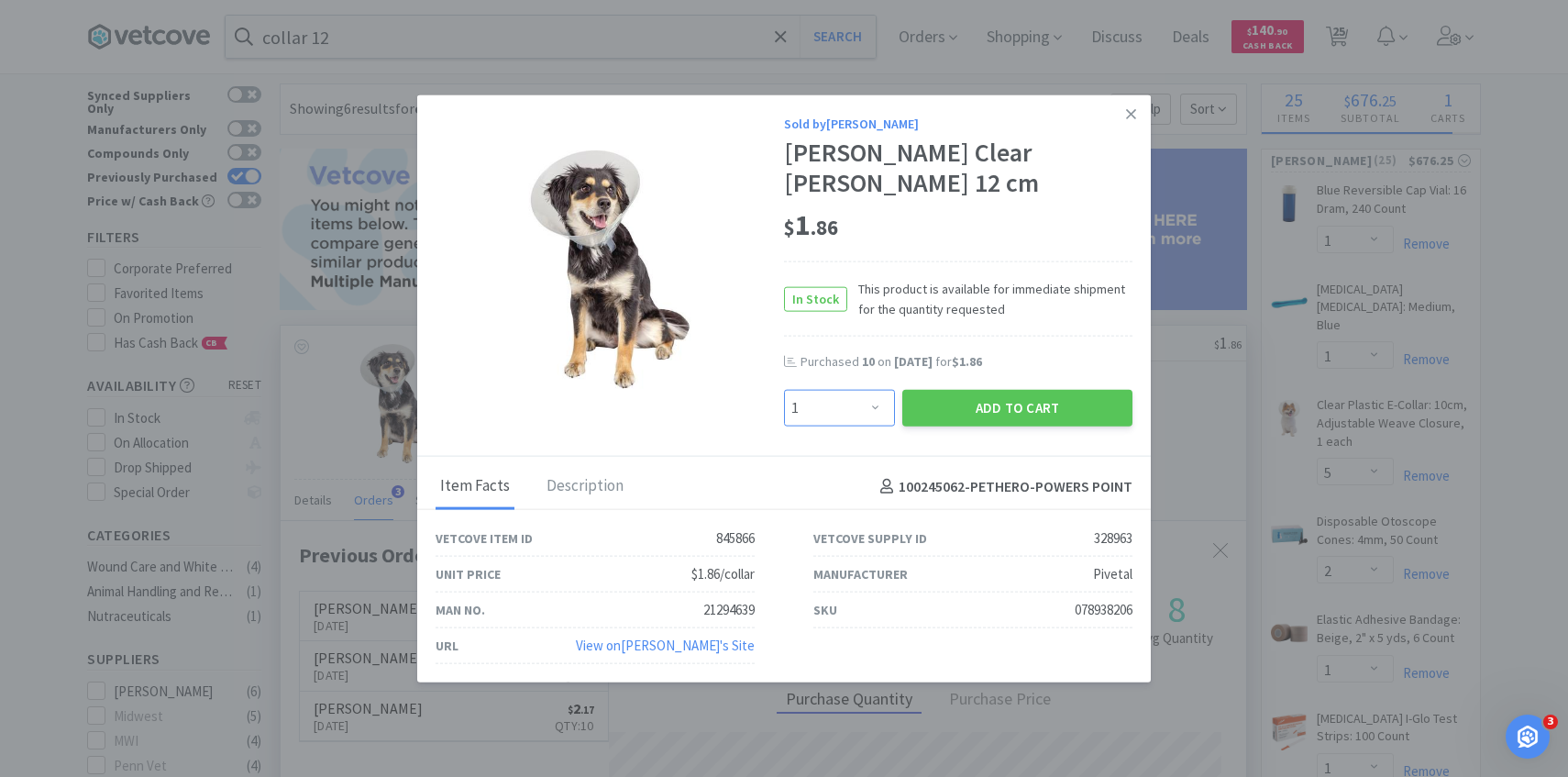
click at [857, 396] on select "Enter Quantity 1 2 3 4 5 6 7 8 9 10 11 12 13 14 15 16 17 18 19 20 Enter Quantity" at bounding box center [839, 408] width 111 height 37
select select "7"
click at [784, 390] on select "Enter Quantity 1 2 3 4 5 6 7 8 9 10 11 12 13 14 15 16 17 18 19 20 Enter Quantity" at bounding box center [839, 408] width 111 height 37
click at [990, 407] on button "Add to Cart" at bounding box center [1017, 408] width 230 height 37
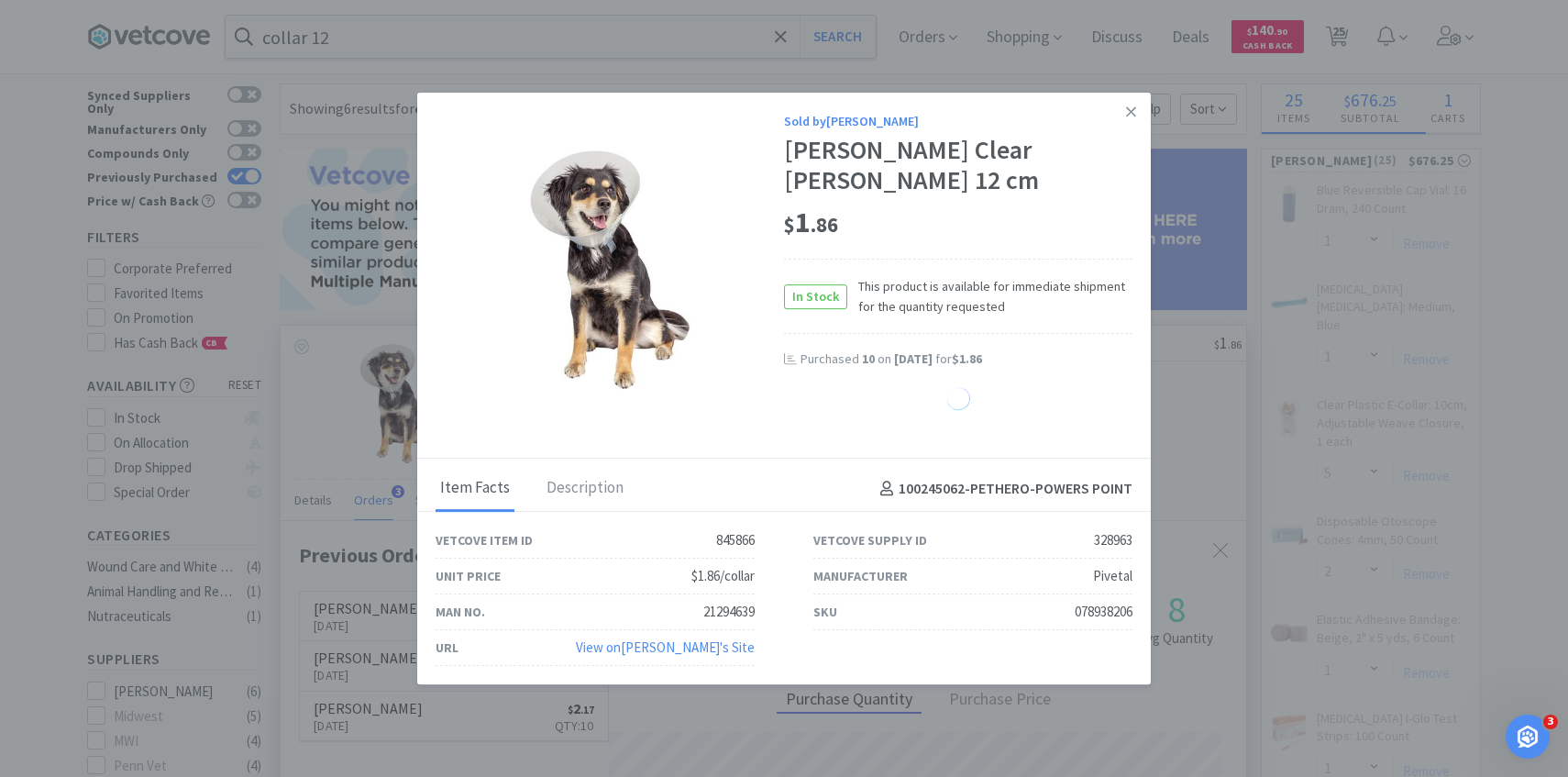
select select "7"
select select "2"
select select "1"
select select "6"
select select "1"
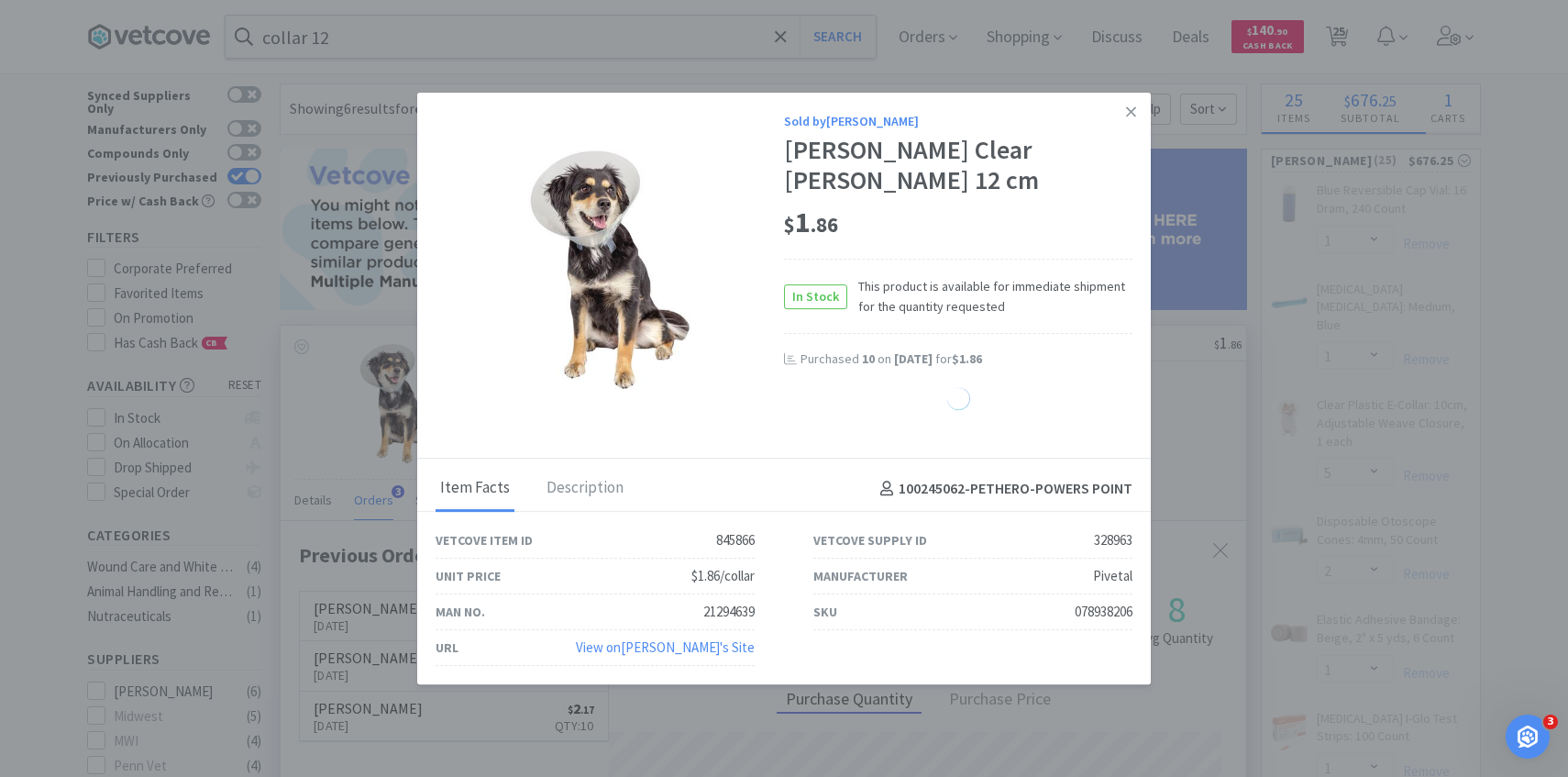
select select "5"
select select "2"
select select "1"
select select "2"
select select "1"
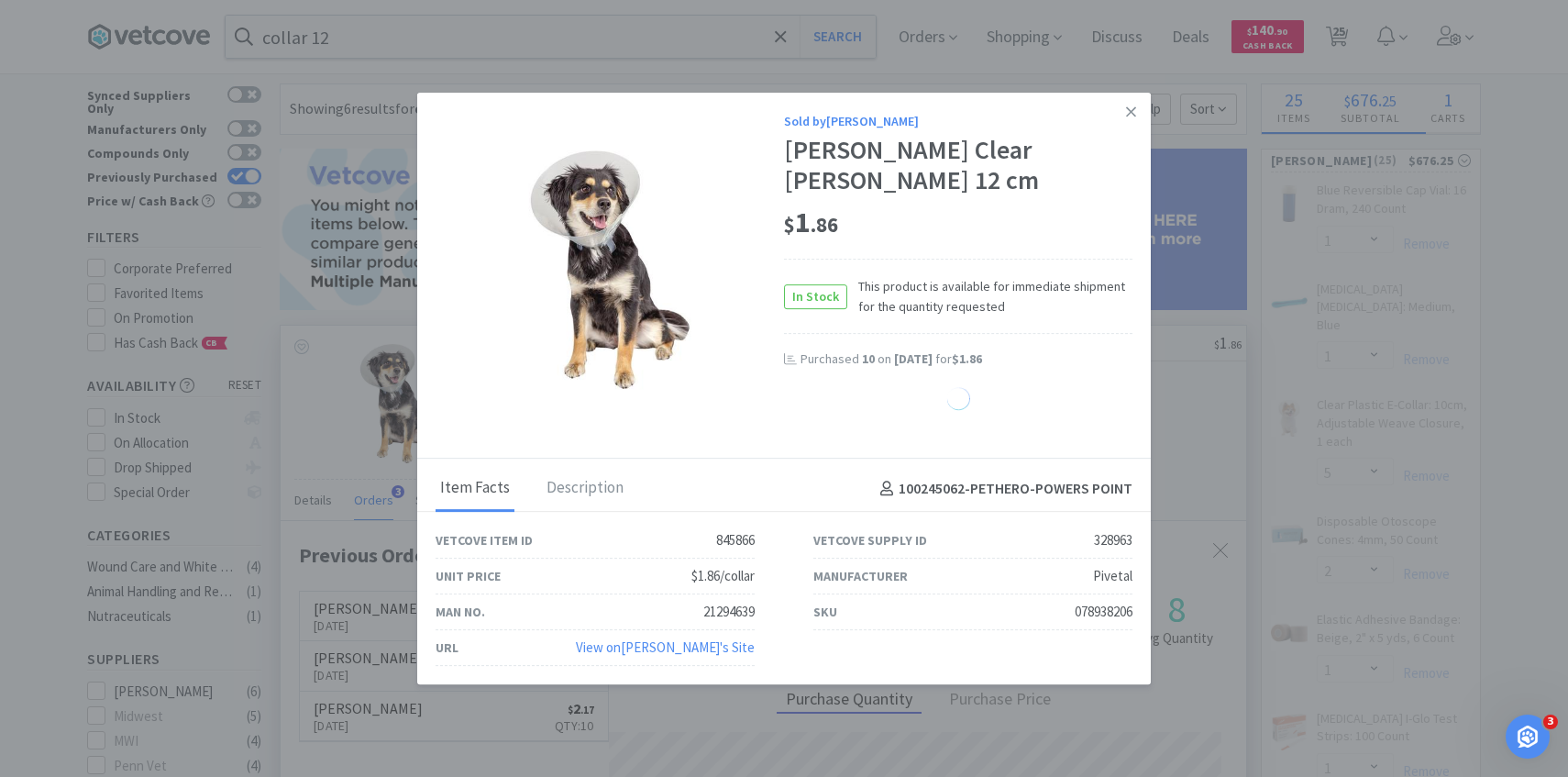
select select "4"
select select "6"
select select "1"
select select "30"
select select "25"
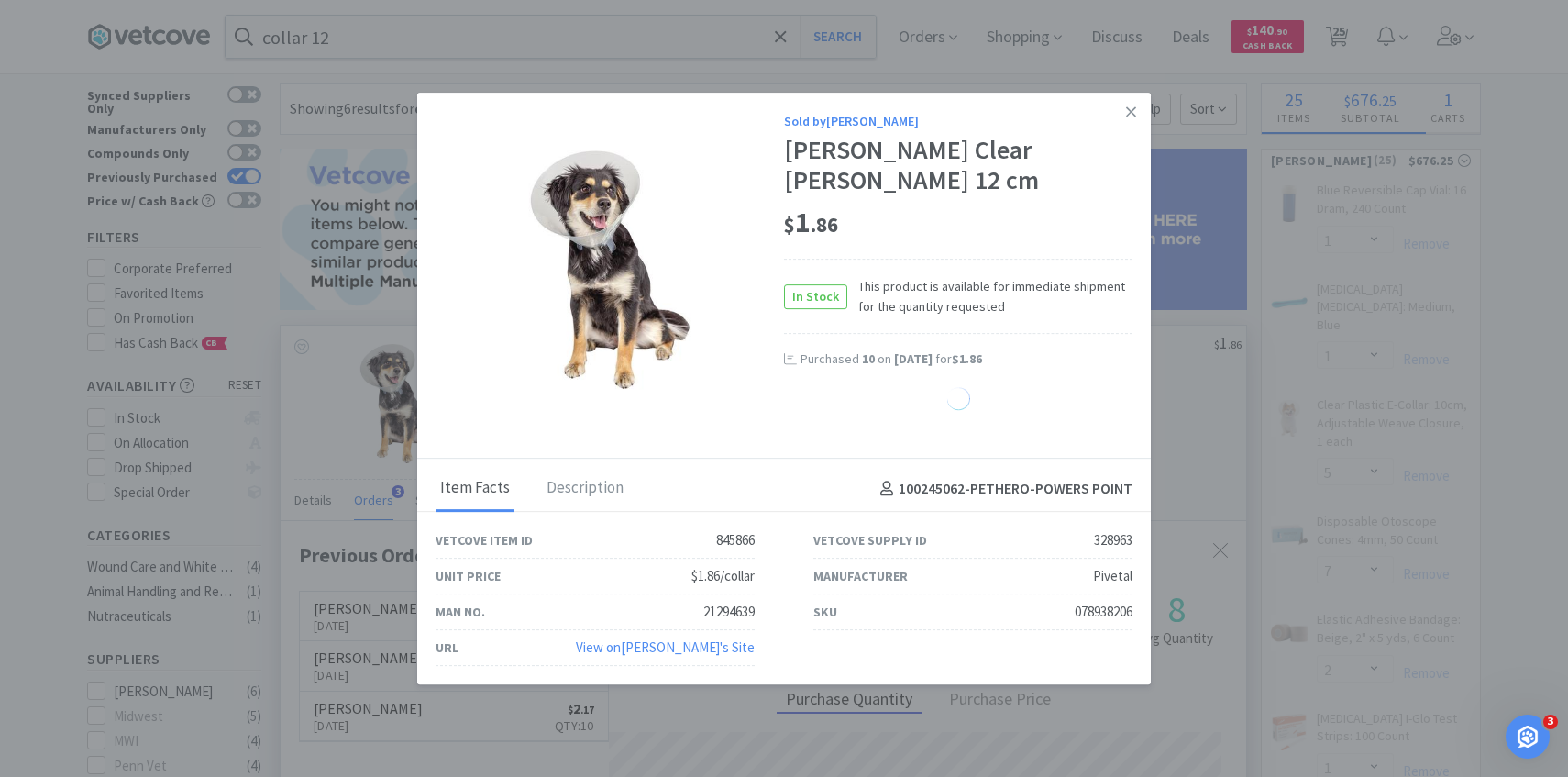
select select "1"
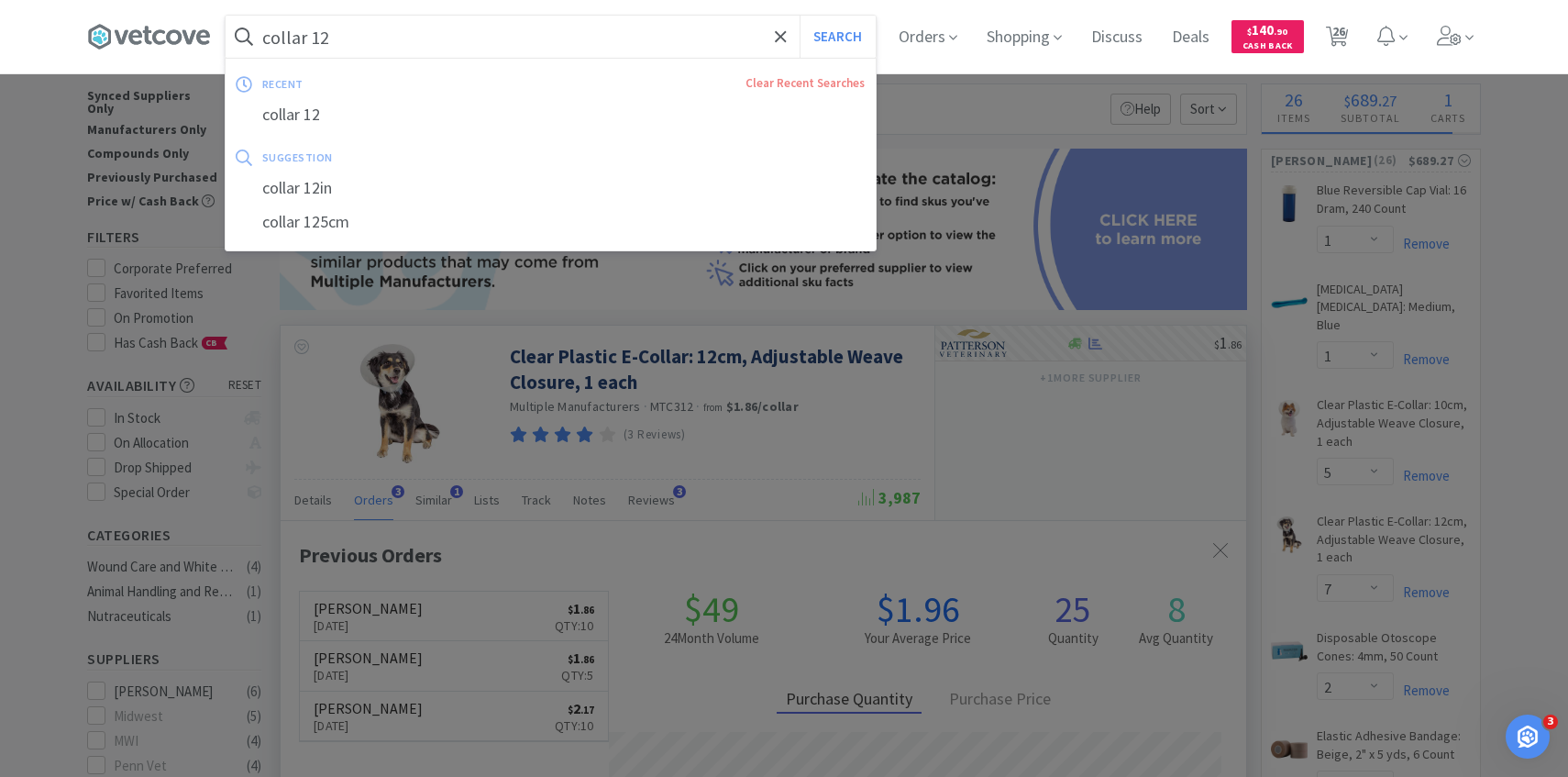
click at [361, 39] on input "collar 12" at bounding box center [551, 37] width 651 height 42
click at [319, 28] on input "collar 12" at bounding box center [551, 37] width 651 height 42
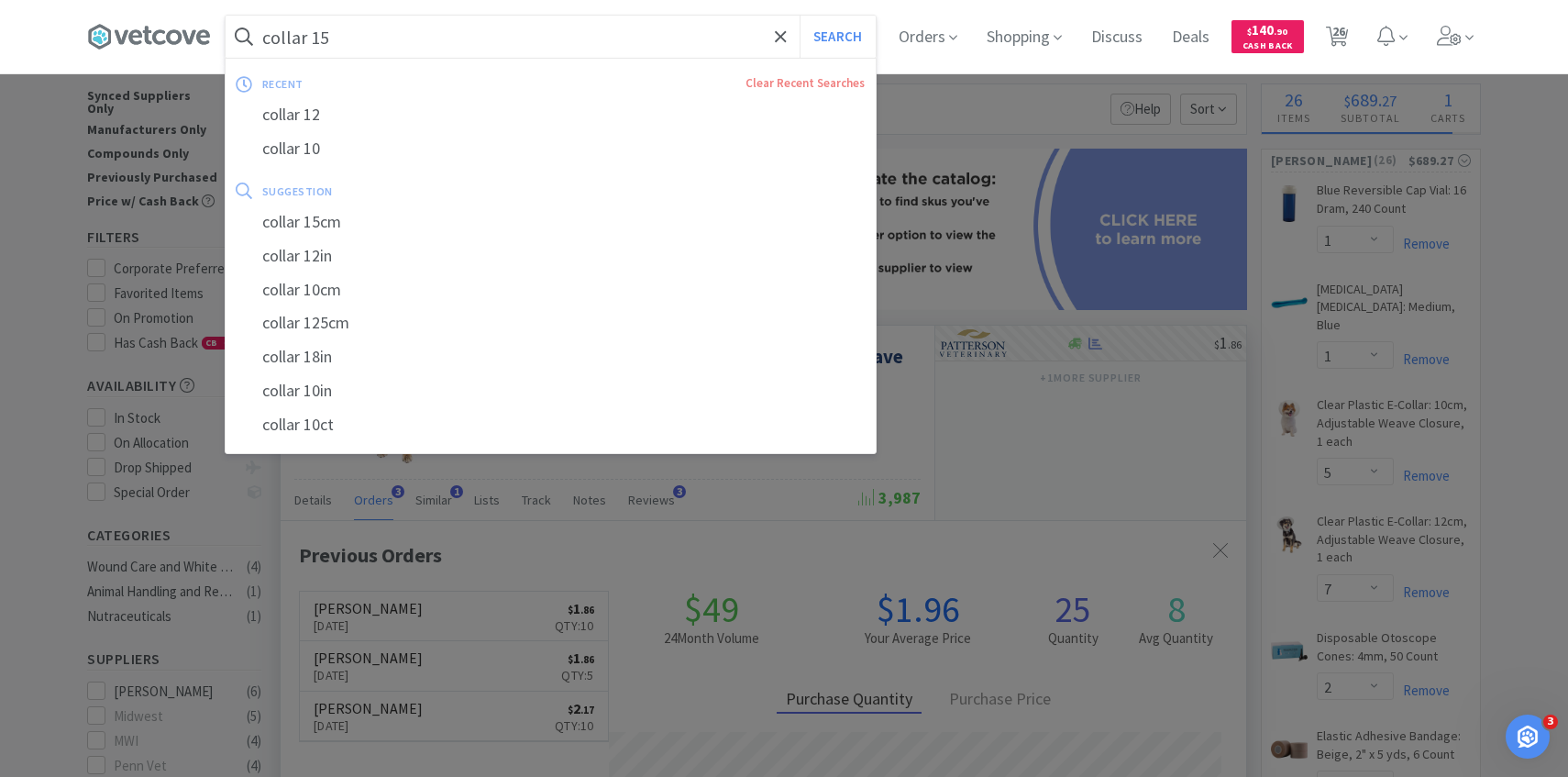
type input "collar 15"
click at [799, 16] on button "Search" at bounding box center [837, 37] width 76 height 42
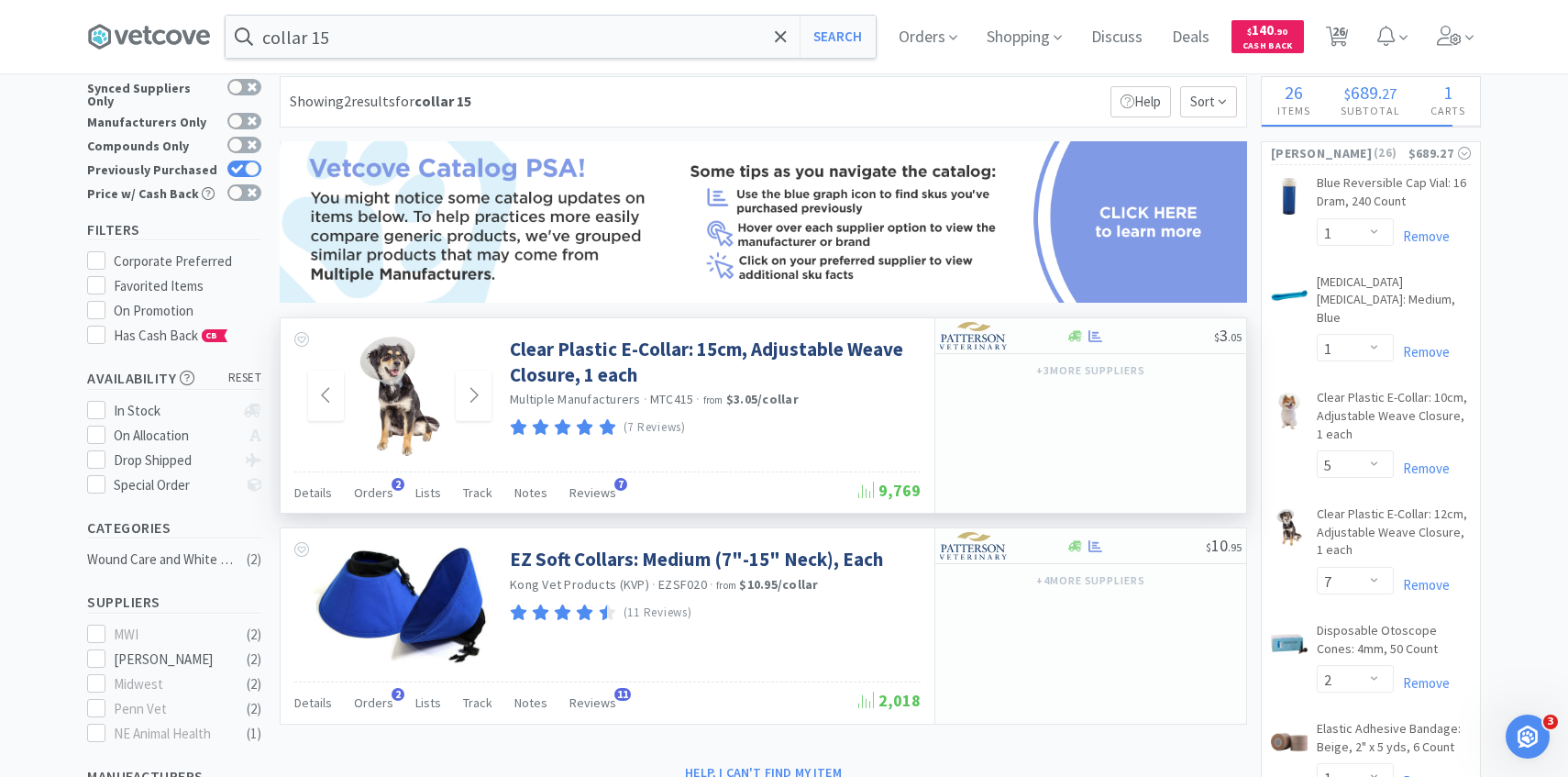
scroll to position [51, 0]
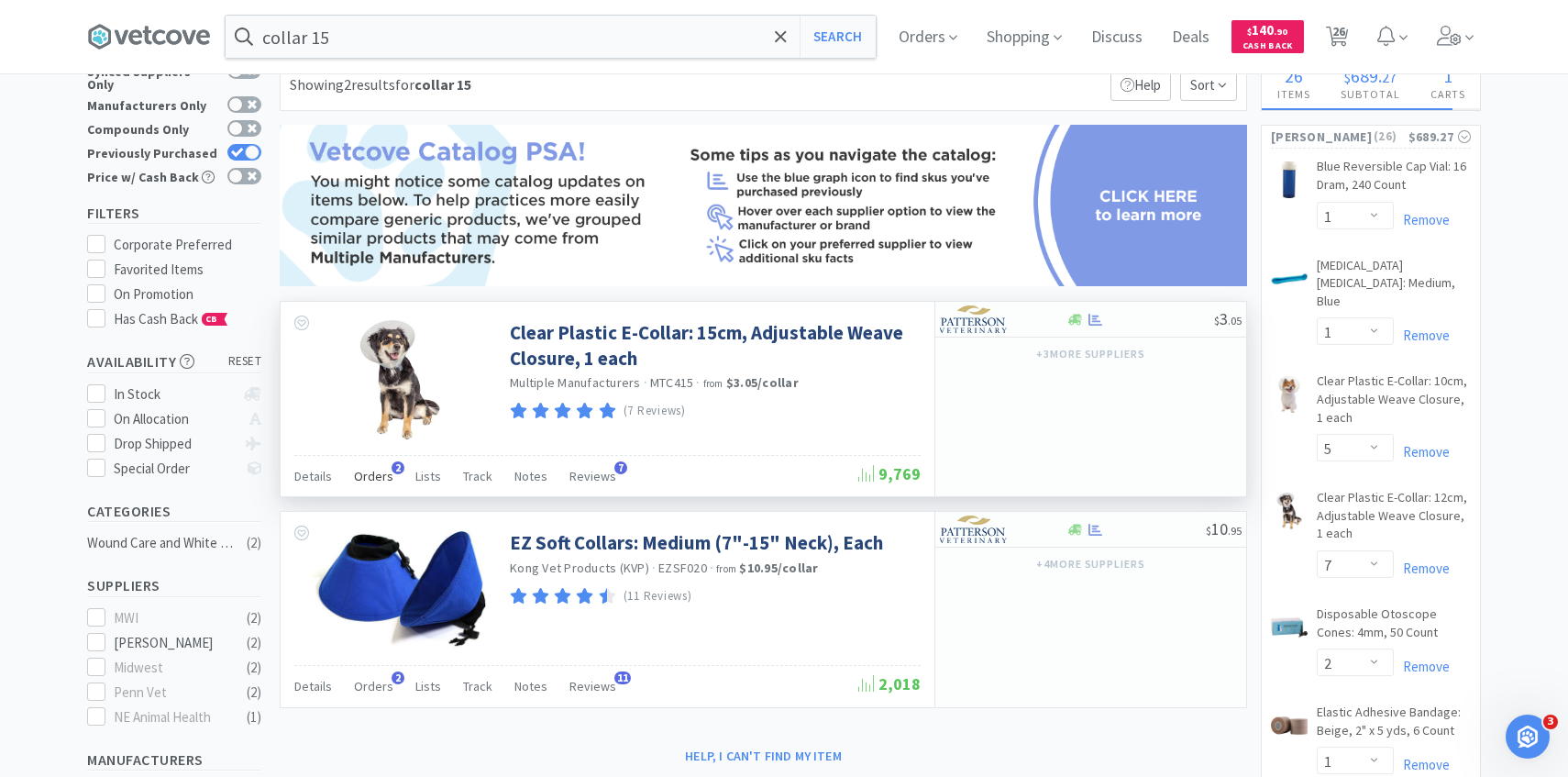
click at [361, 480] on span "Orders" at bounding box center [373, 476] width 39 height 17
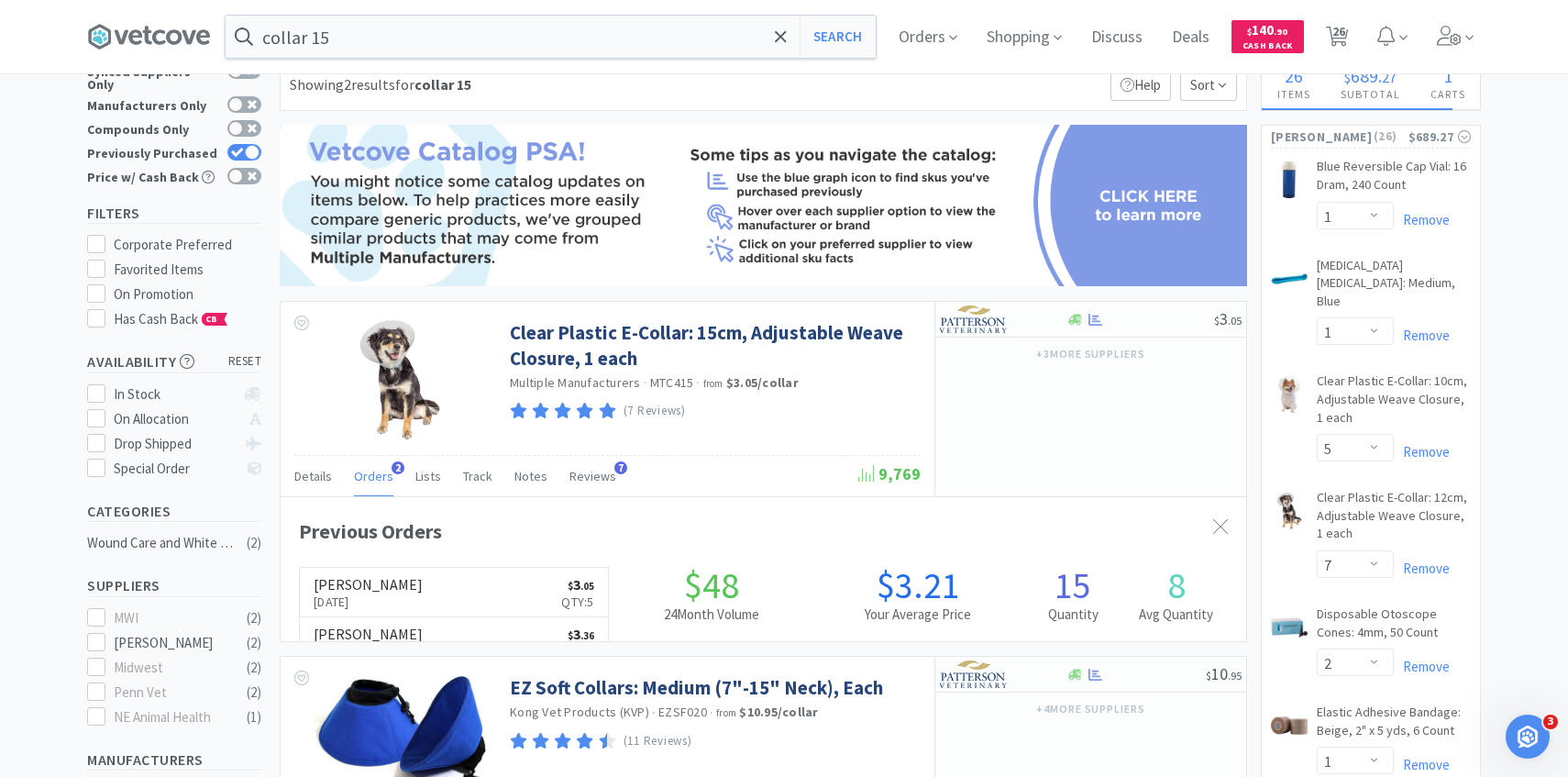
scroll to position [475, 965]
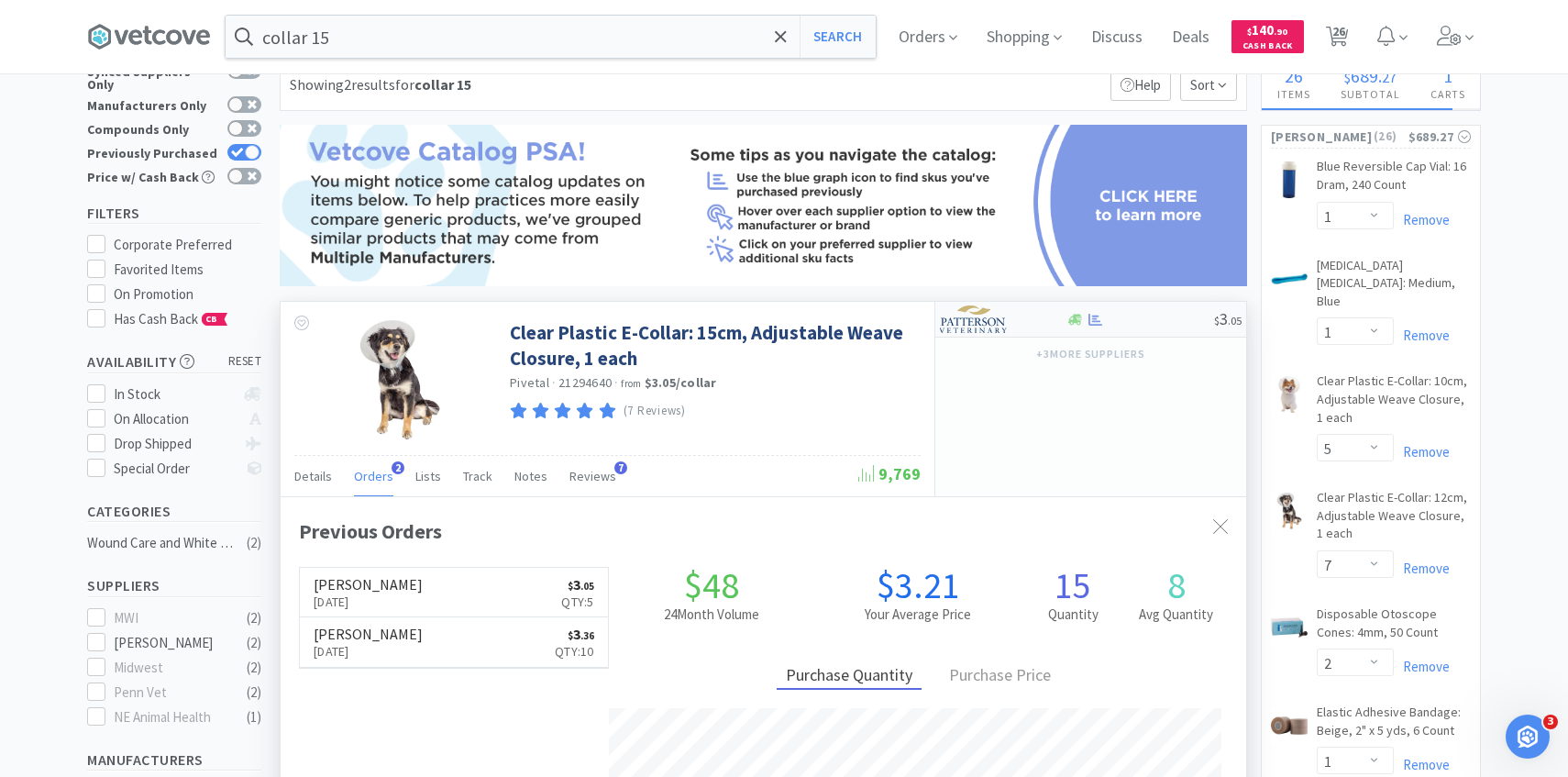
click at [982, 327] on img at bounding box center [974, 320] width 69 height 28
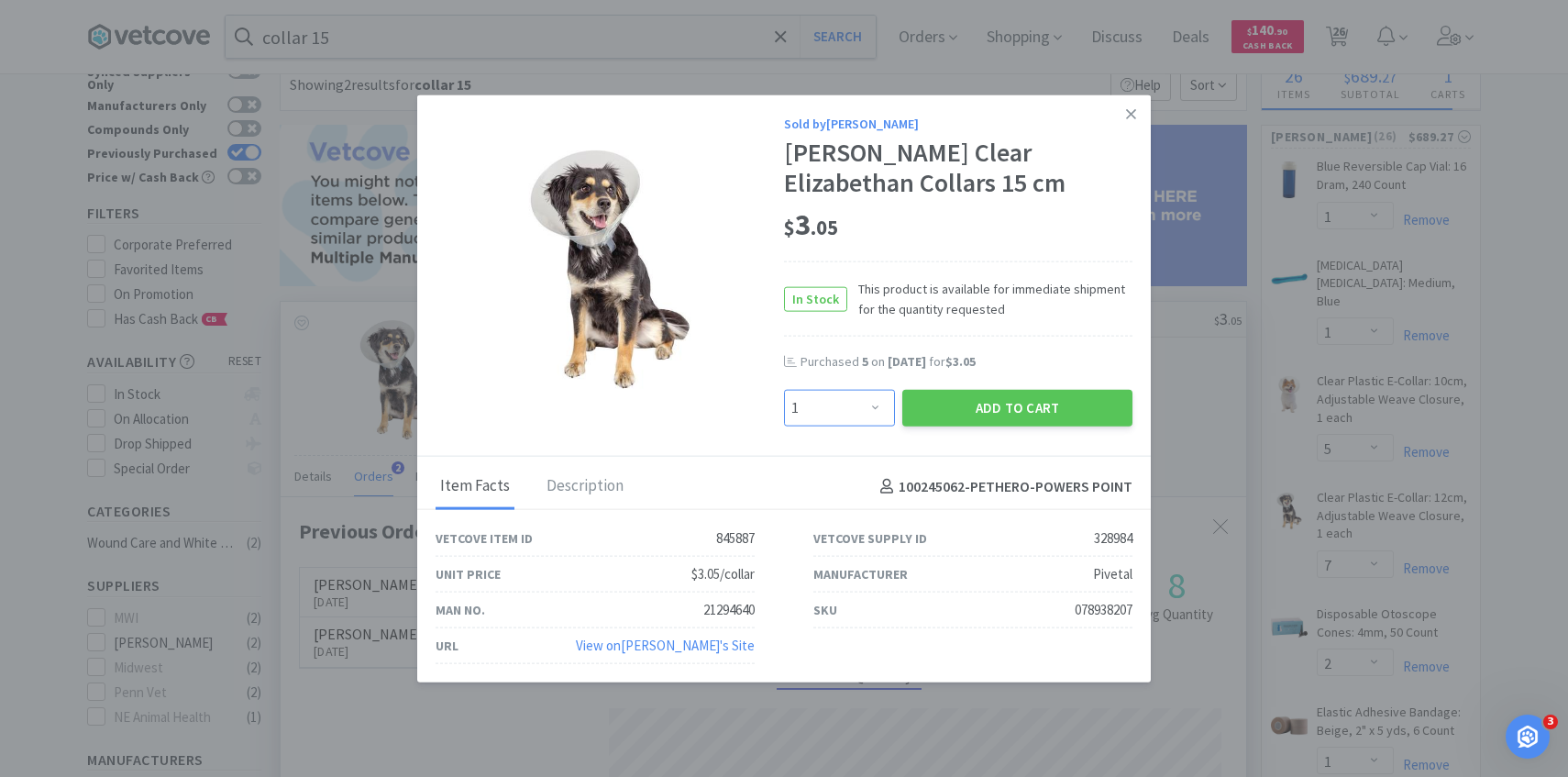
click at [869, 407] on select "Enter Quantity 1 2 3 4 5 6 7 8 9 10 11 12 13 14 15 16 17 18 19 20 Enter Quantity" at bounding box center [839, 408] width 111 height 37
select select "10"
click at [784, 390] on select "Enter Quantity 1 2 3 4 5 6 7 8 9 10 11 12 13 14 15 16 17 18 19 20 Enter Quantity" at bounding box center [839, 408] width 111 height 37
click at [964, 418] on button "Add to Cart" at bounding box center [1017, 408] width 230 height 37
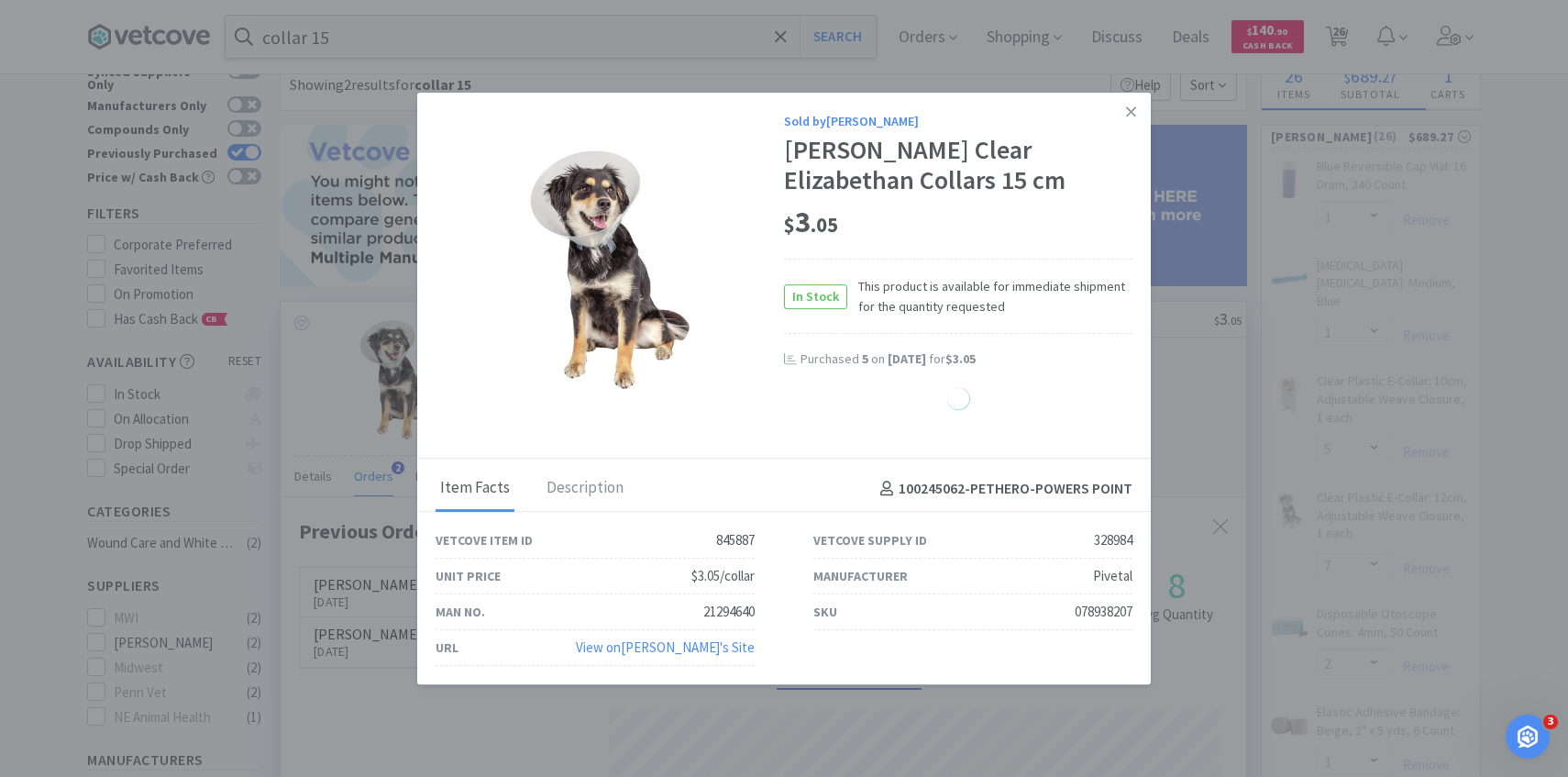
select select "10"
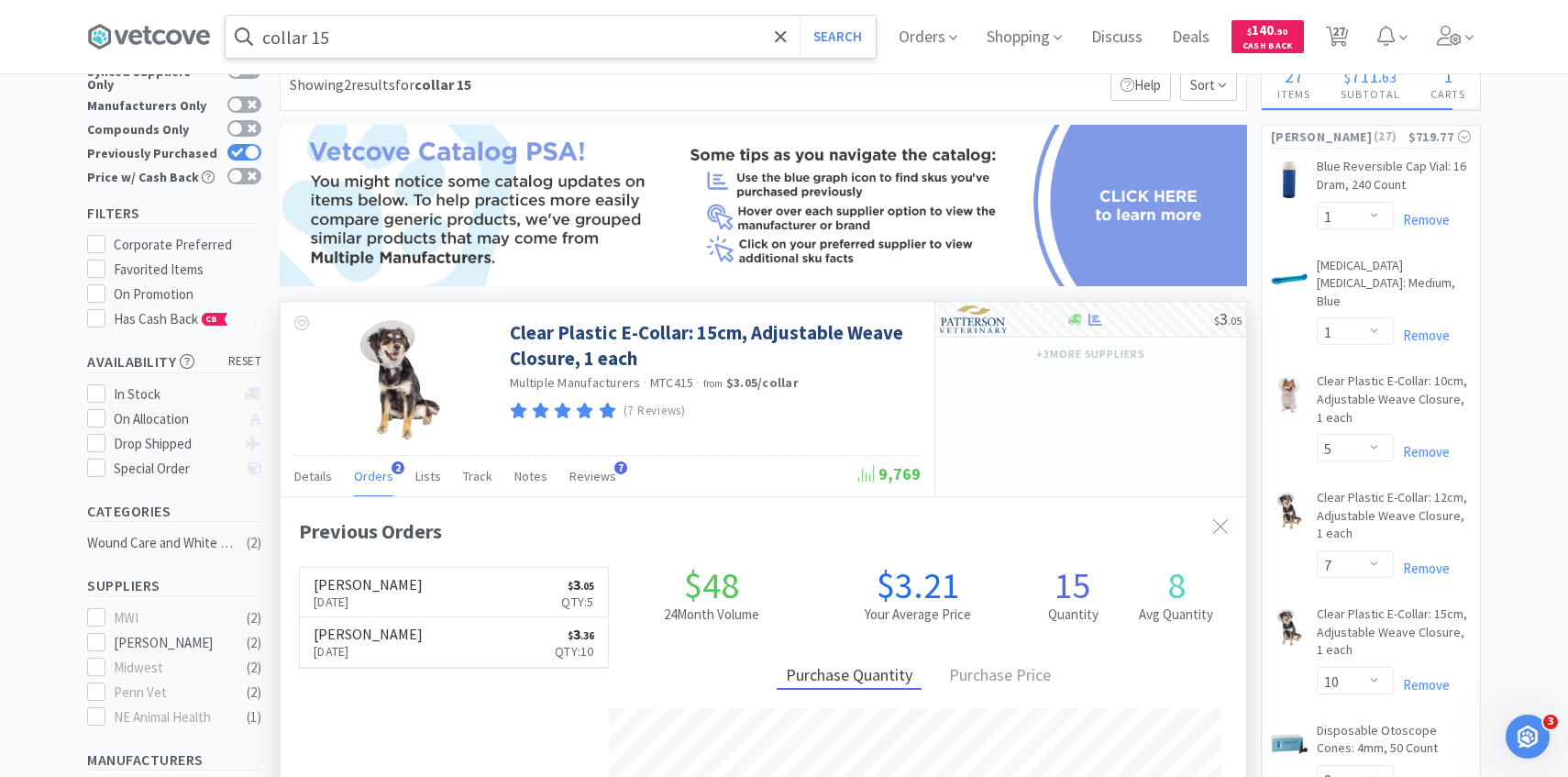
click at [649, 43] on input "collar 15" at bounding box center [551, 37] width 651 height 42
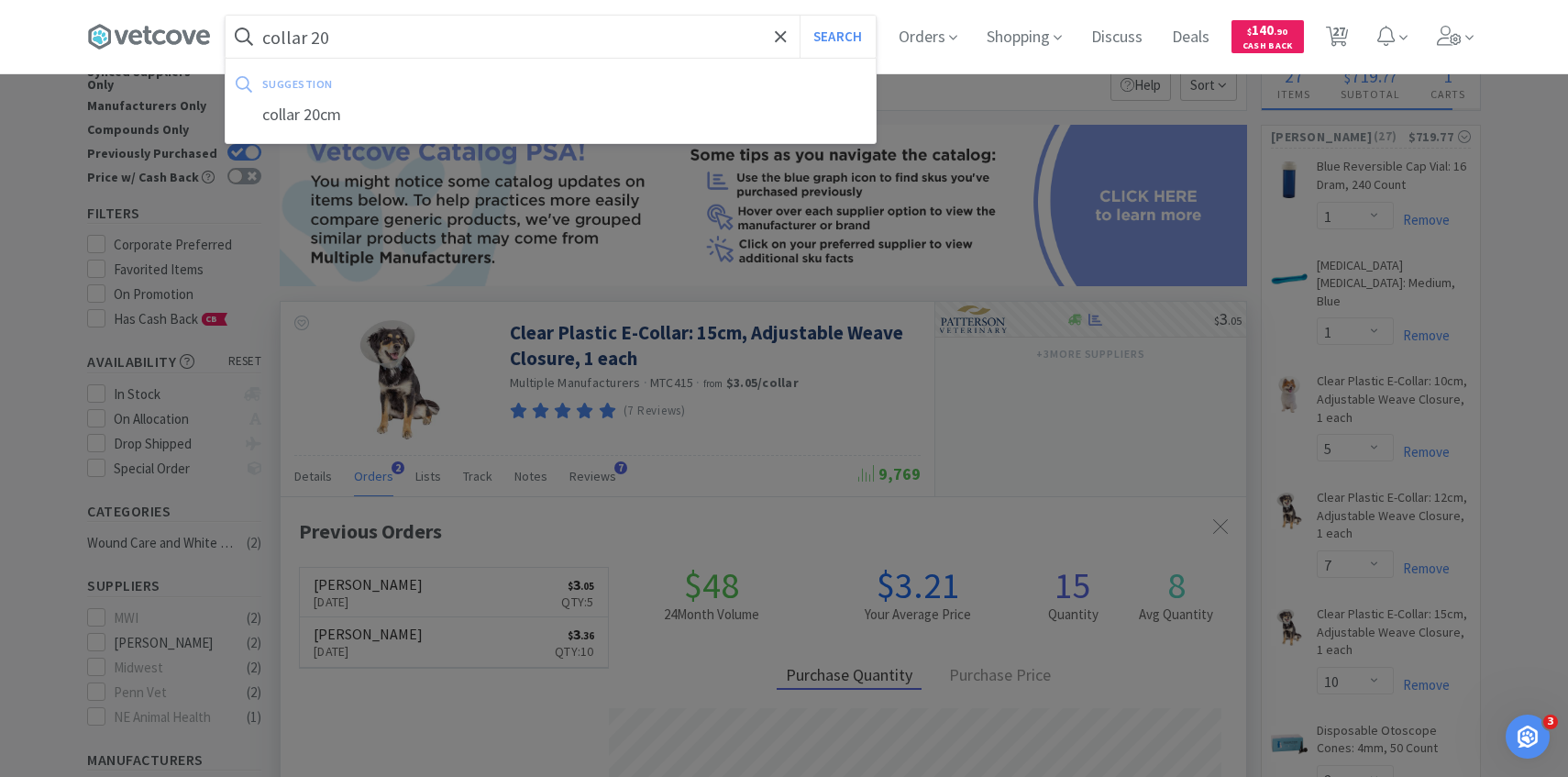
click at [799, 16] on button "Search" at bounding box center [837, 37] width 76 height 42
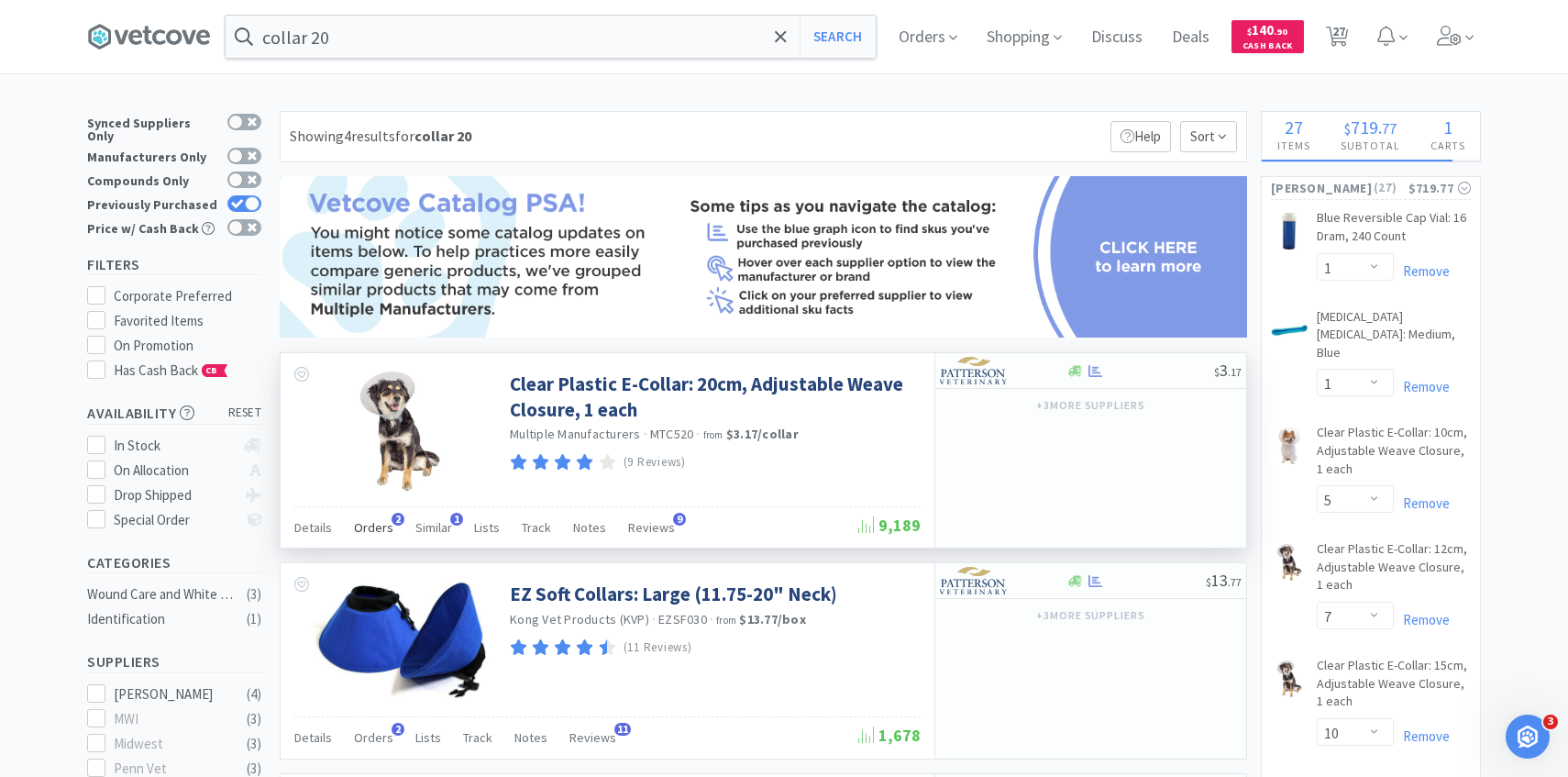
click at [375, 532] on span "Orders" at bounding box center [373, 527] width 39 height 17
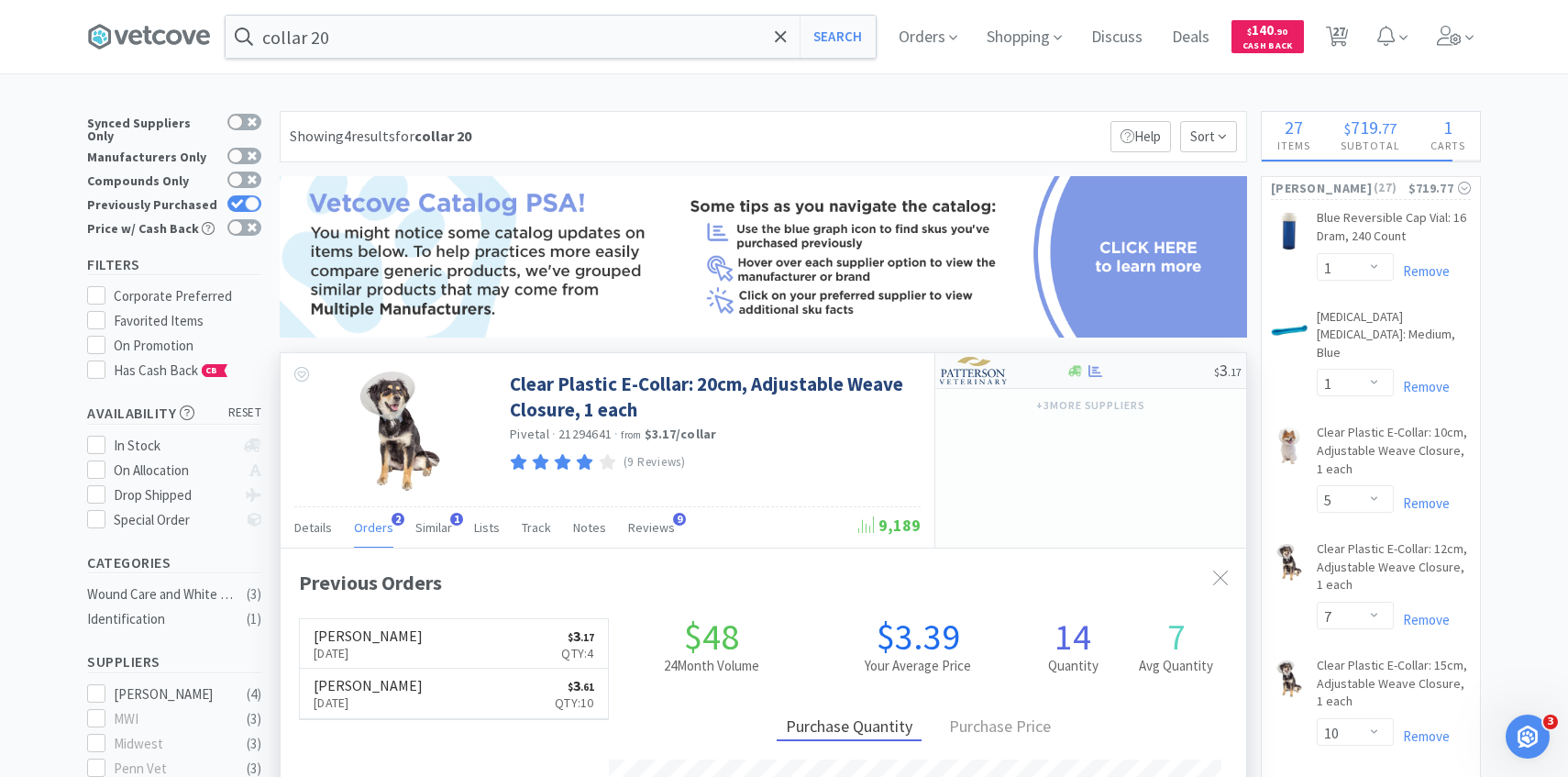
scroll to position [475, 965]
click at [997, 372] on img at bounding box center [974, 371] width 69 height 28
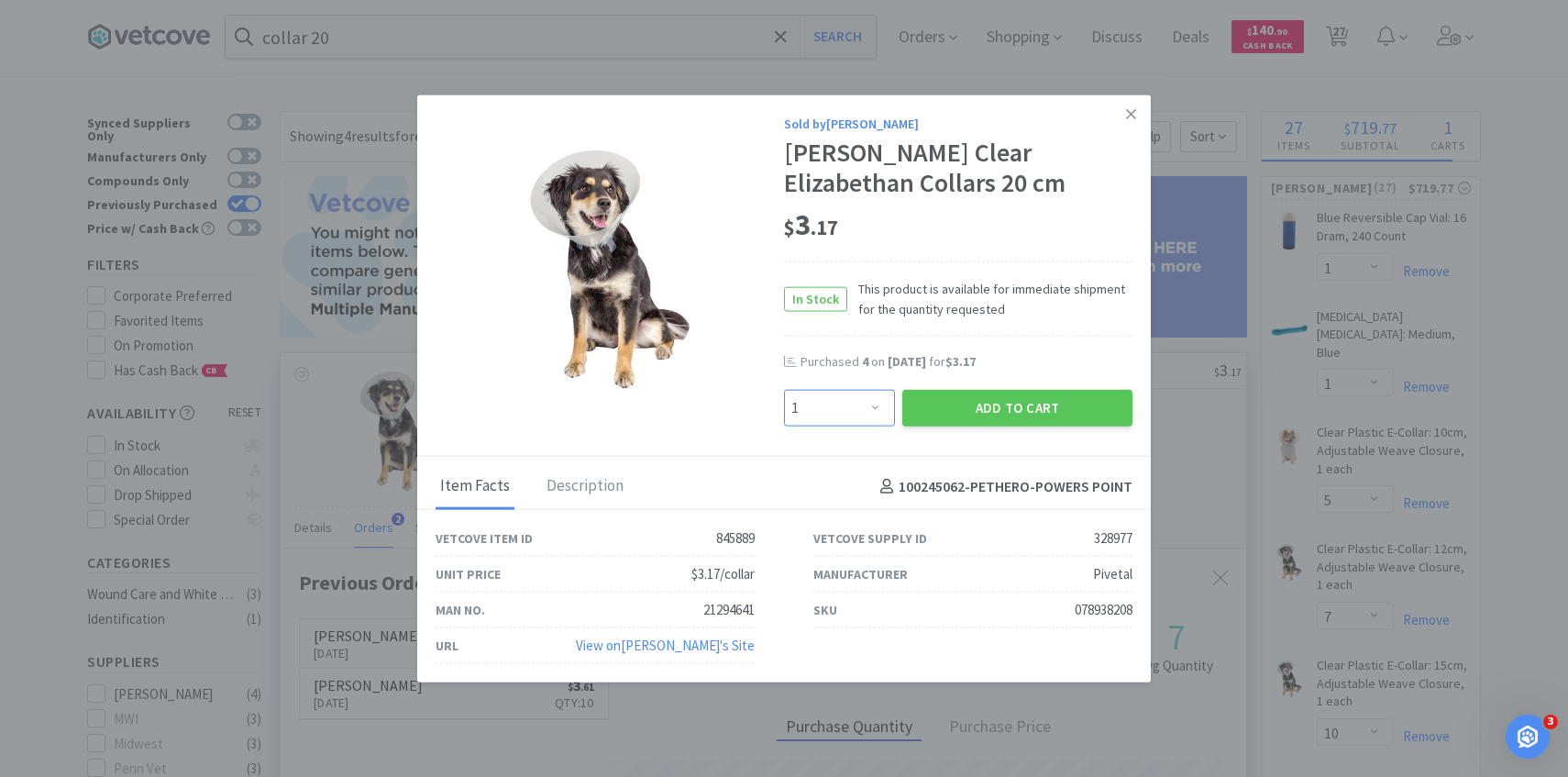
click at [871, 421] on select "Enter Quantity 1 2 3 4 5 6 7 8 9 10 11 12 13 14 15 16 17 18 19 20 Enter Quantity" at bounding box center [839, 408] width 111 height 37
click at [784, 390] on select "Enter Quantity 1 2 3 4 5 6 7 8 9 10 11 12 13 14 15 16 17 18 19 20 Enter Quantity" at bounding box center [839, 408] width 111 height 37
click at [953, 418] on button "Add to Cart" at bounding box center [1017, 408] width 230 height 37
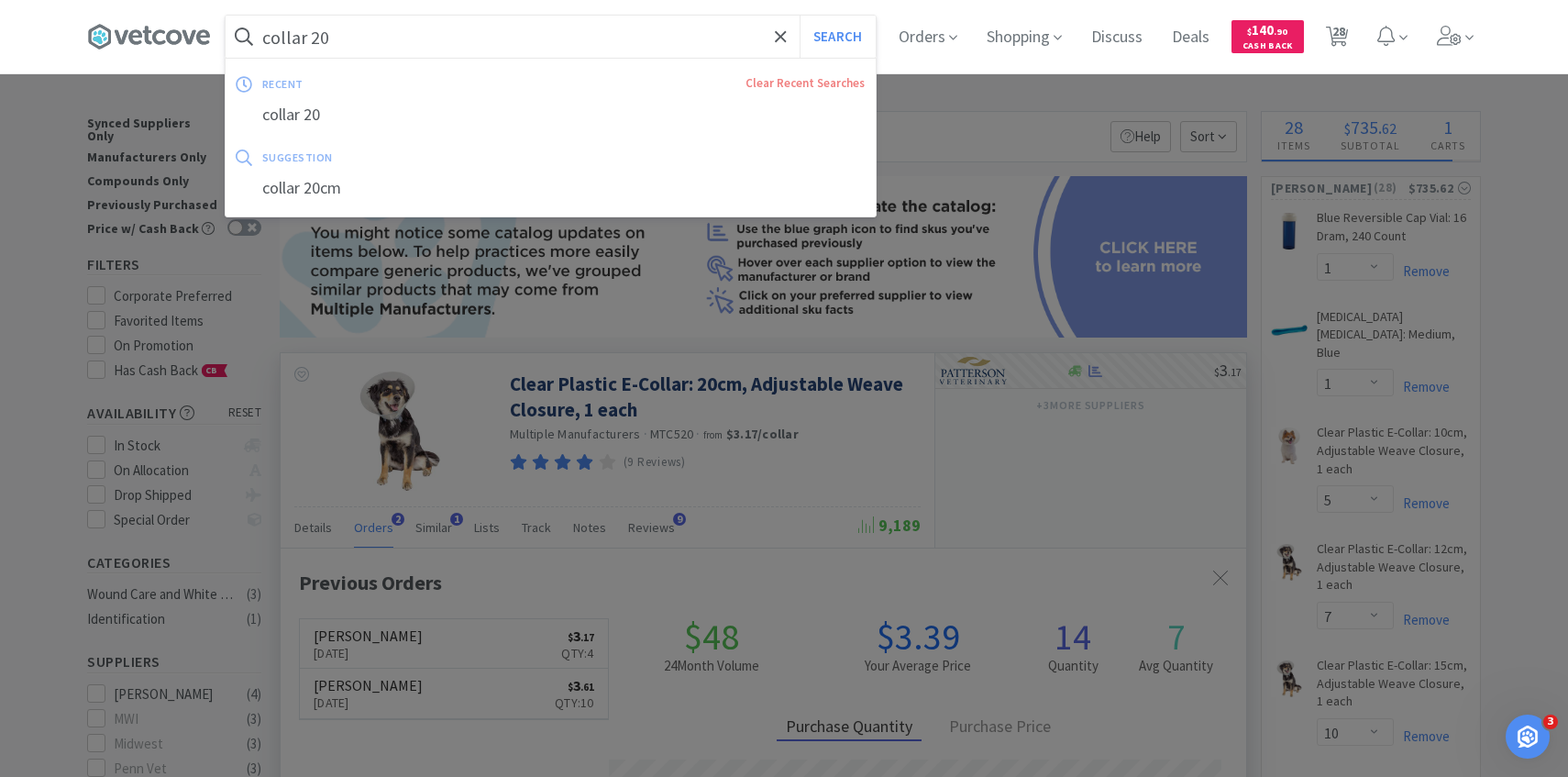
click at [517, 27] on input "collar 20" at bounding box center [551, 37] width 651 height 42
click at [450, 45] on input "collar 20" at bounding box center [551, 37] width 651 height 42
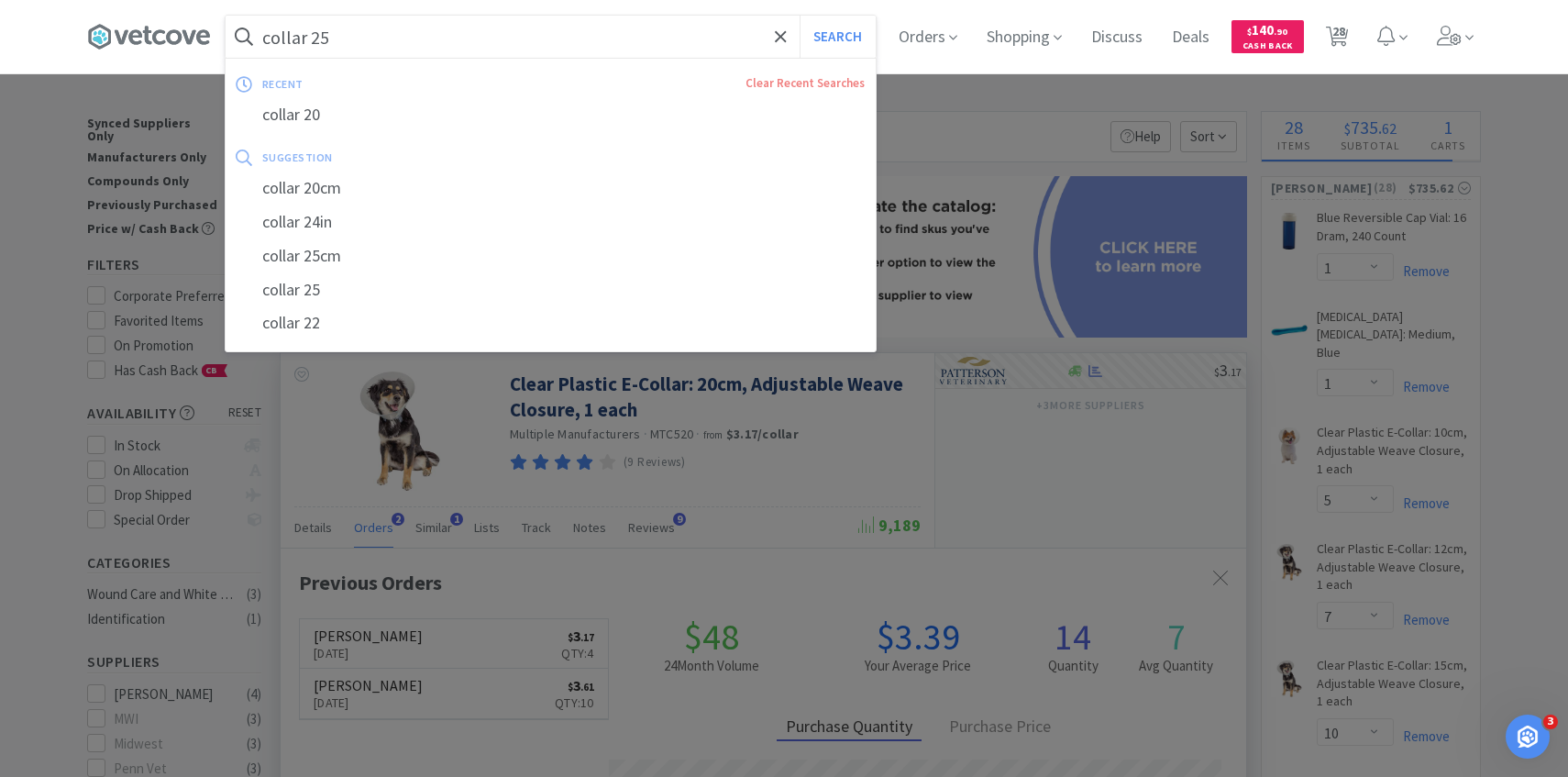
click at [799, 16] on button "Search" at bounding box center [837, 37] width 76 height 42
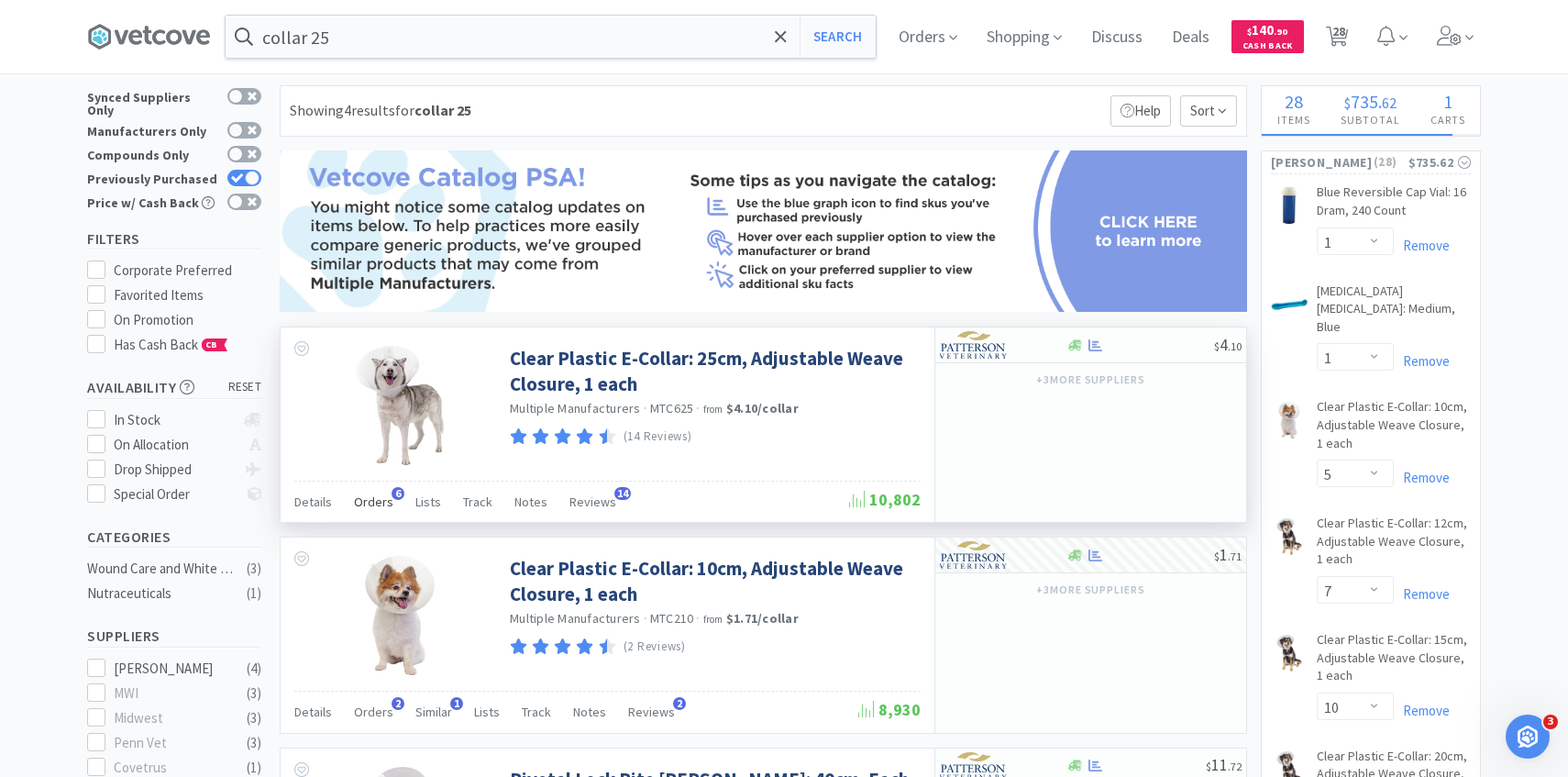
scroll to position [40, 0]
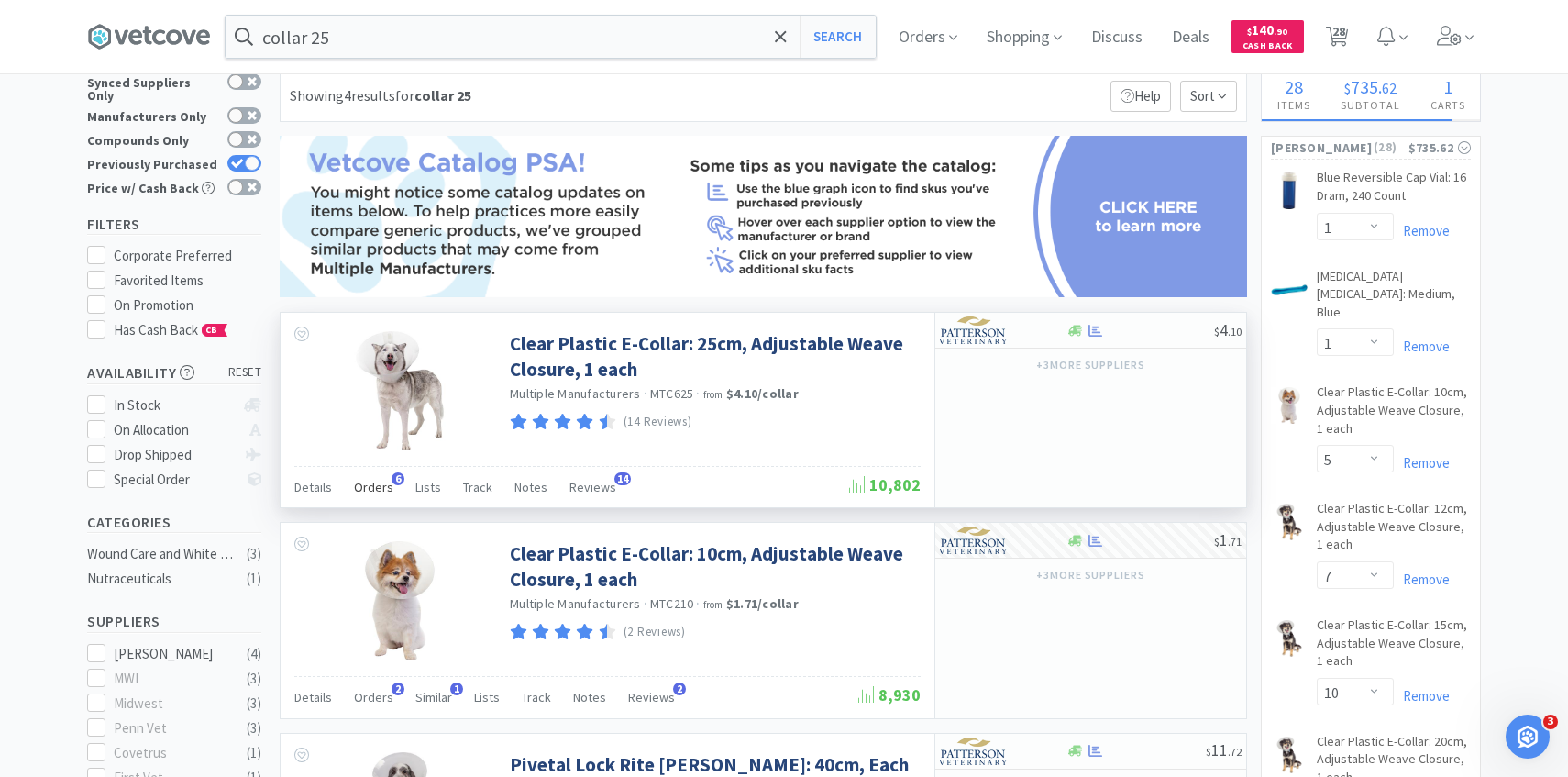
click at [377, 482] on span "Orders" at bounding box center [373, 487] width 39 height 17
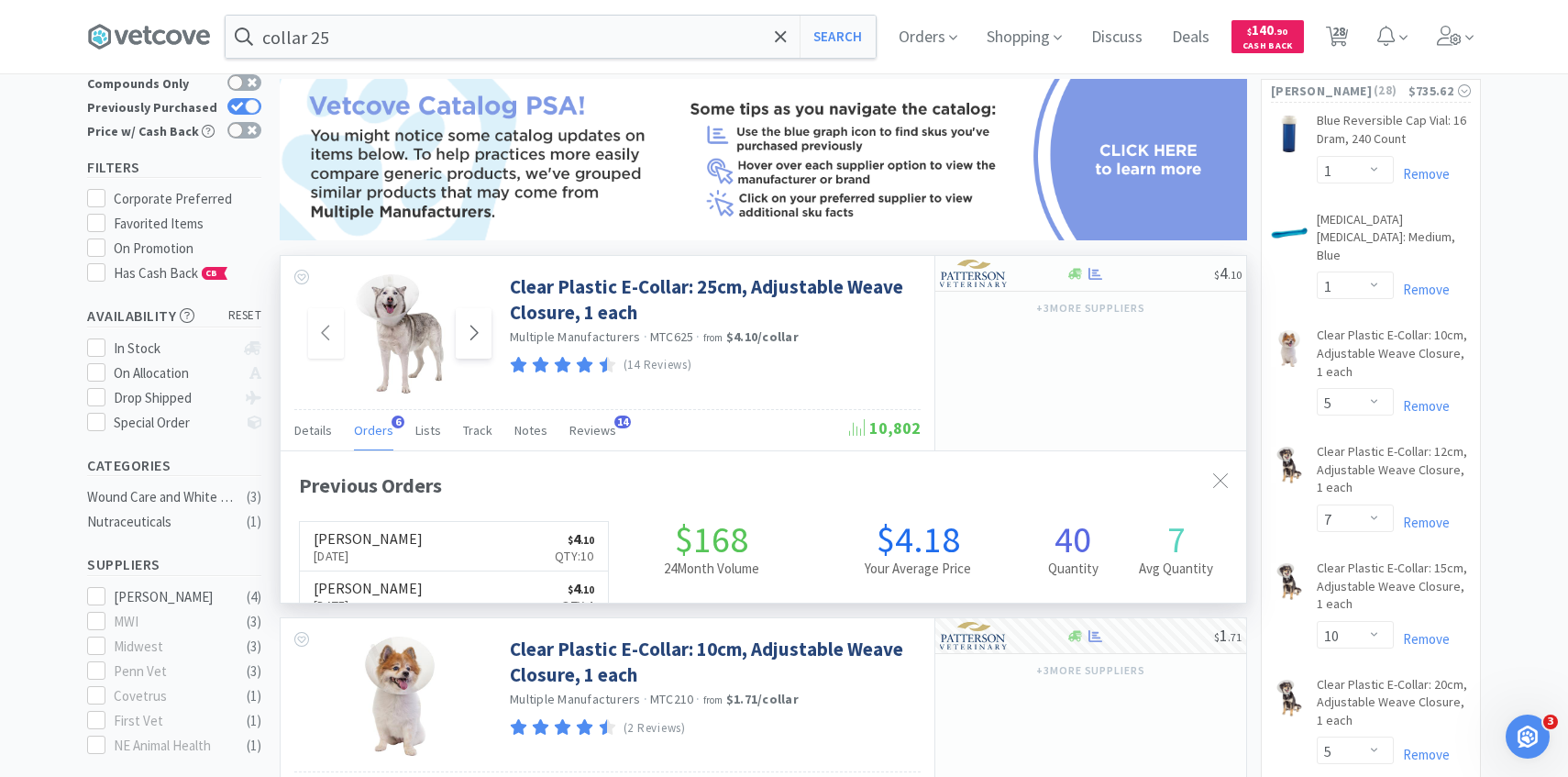
scroll to position [160, 0]
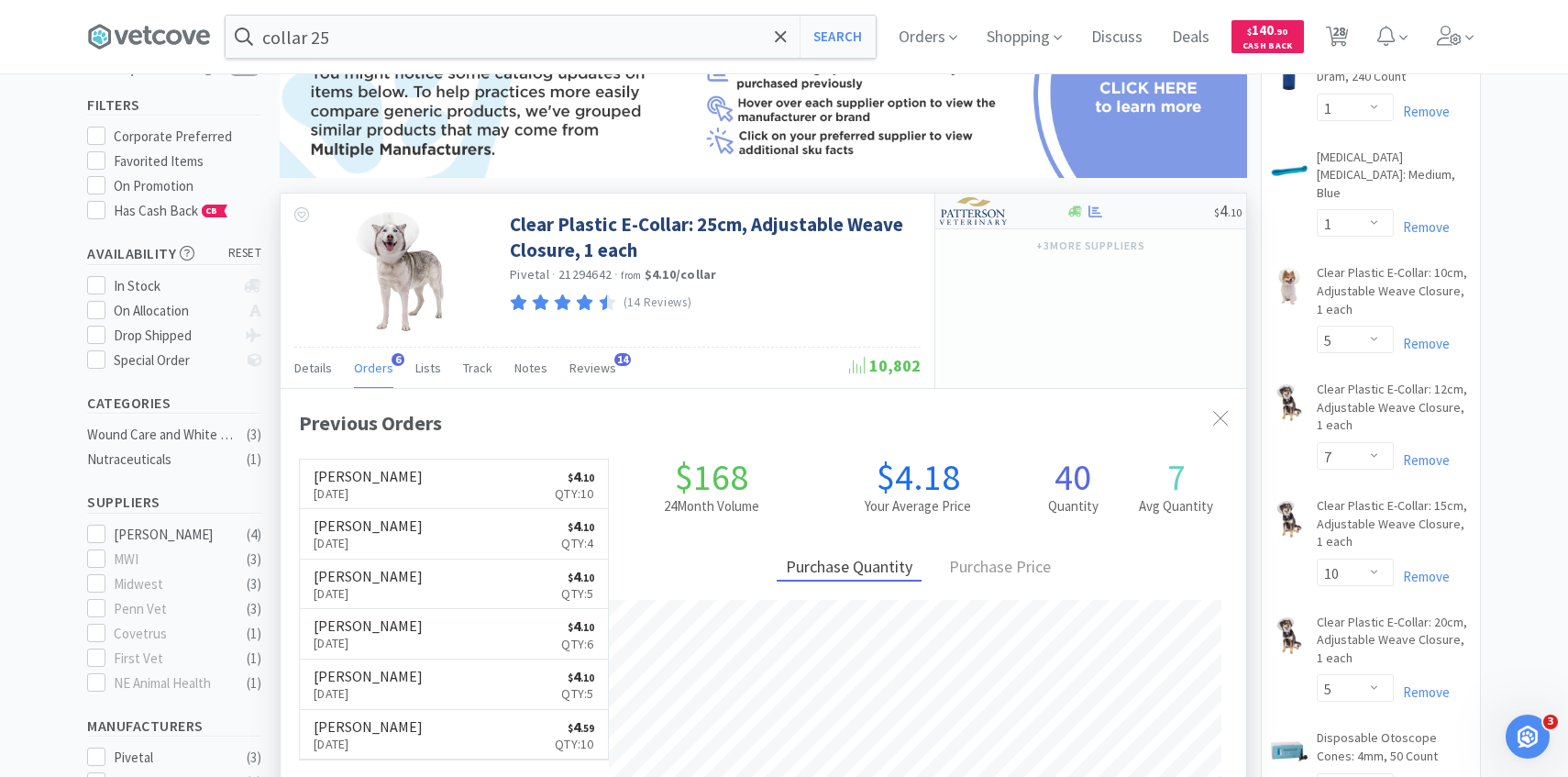
click at [1020, 222] on div at bounding box center [990, 210] width 101 height 31
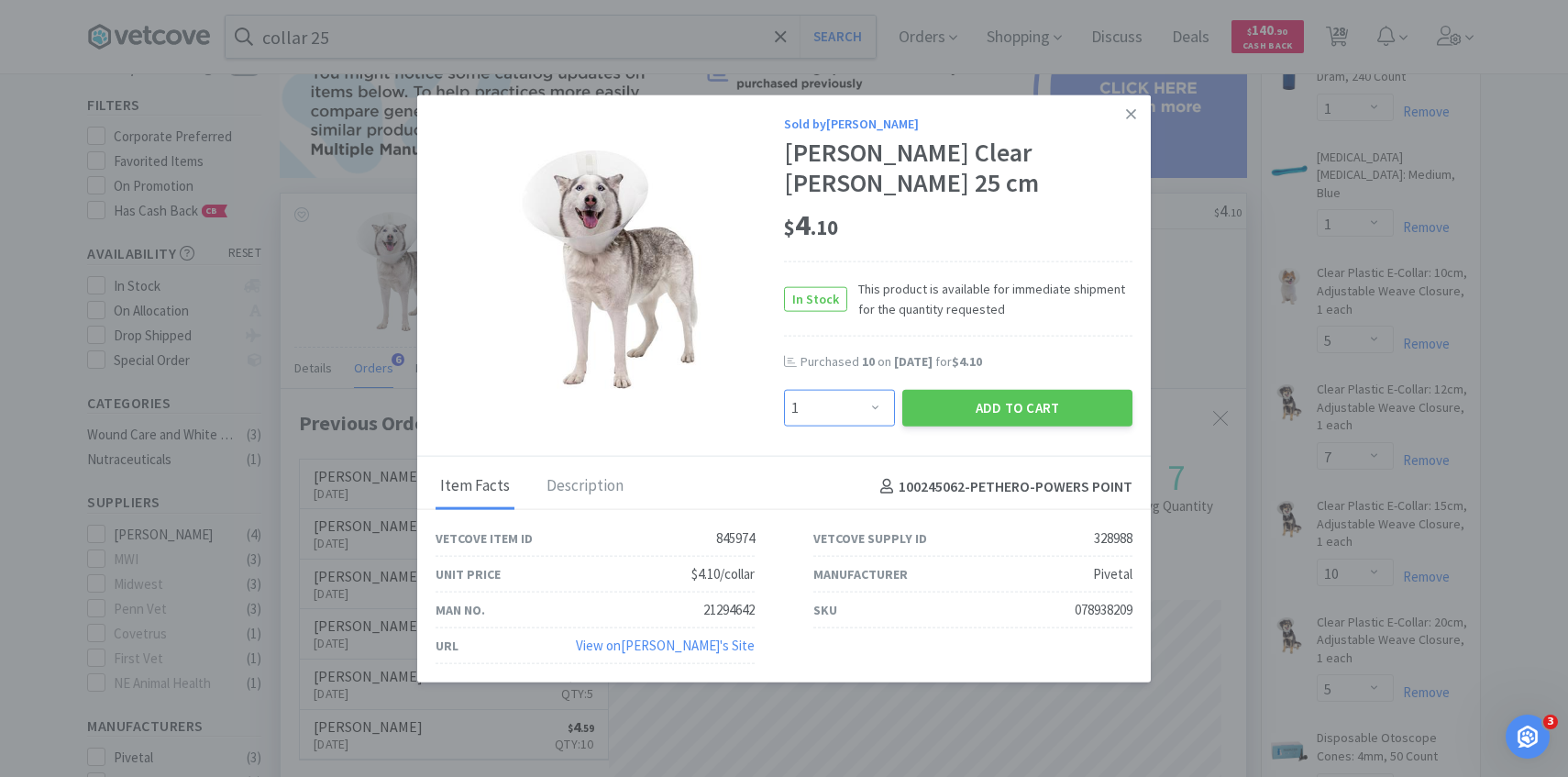
click at [863, 407] on select "Enter Quantity 1 2 3 4 5 6 7 8 9 10 11 12 13 14 15 16 17 18 19 20 Enter Quantity" at bounding box center [839, 408] width 111 height 37
click at [784, 390] on select "Enter Quantity 1 2 3 4 5 6 7 8 9 10 11 12 13 14 15 16 17 18 19 20 Enter Quantity" at bounding box center [839, 408] width 111 height 37
click at [972, 395] on button "Add to Cart" at bounding box center [1017, 408] width 230 height 37
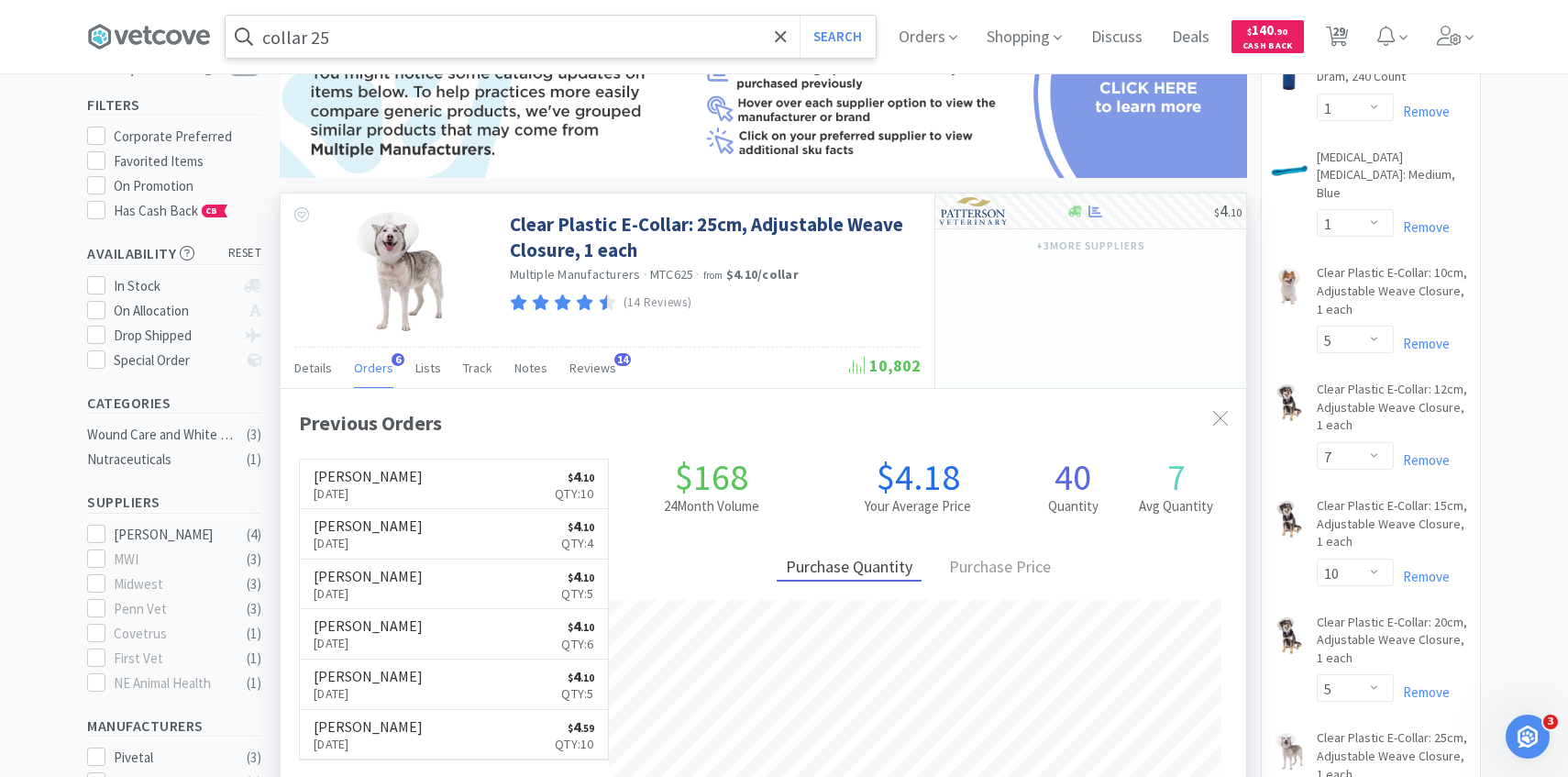
click at [487, 40] on input "collar 25" at bounding box center [551, 37] width 651 height 42
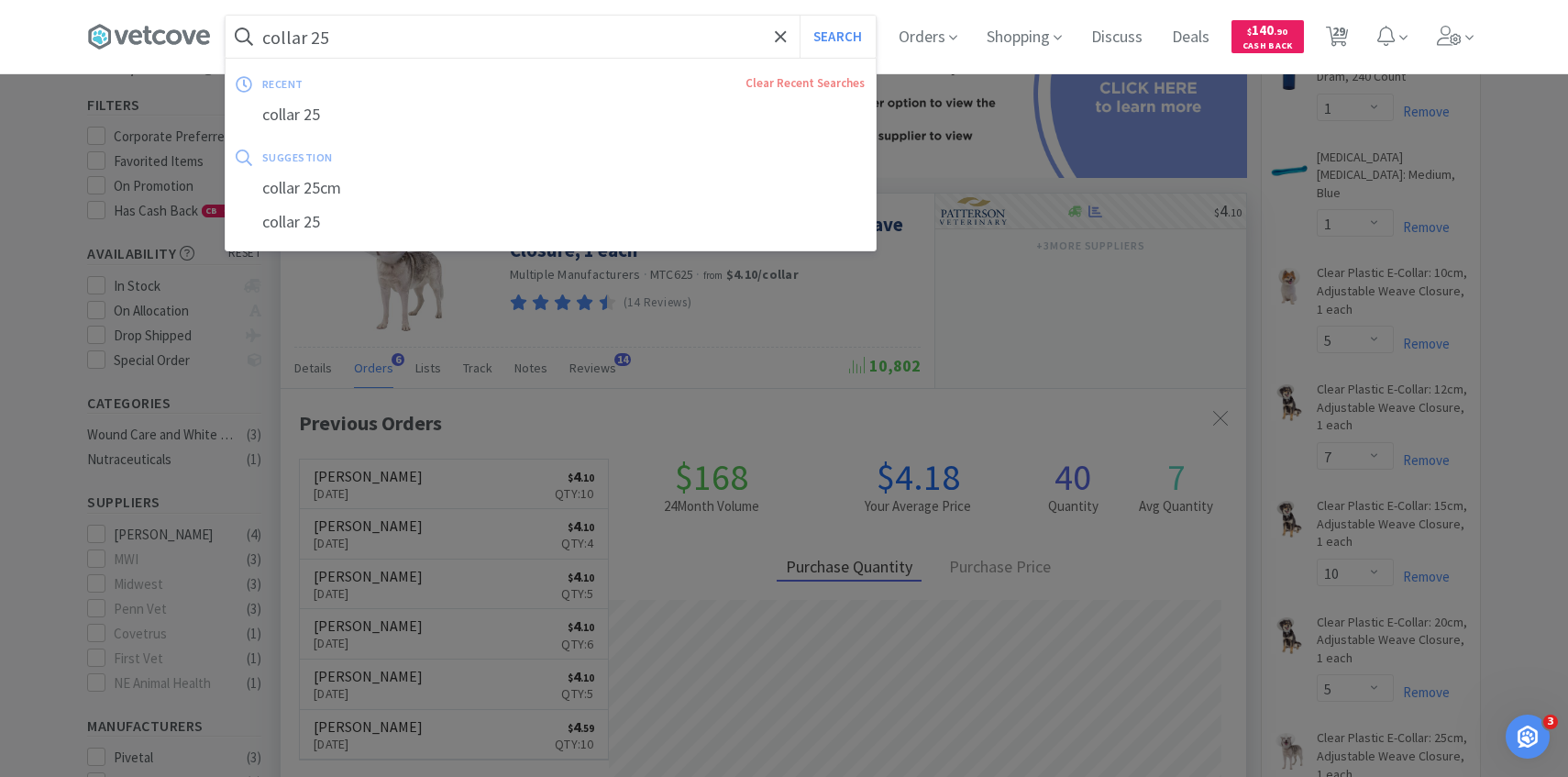
paste input "195168"
click at [799, 16] on button "Search" at bounding box center [837, 37] width 76 height 42
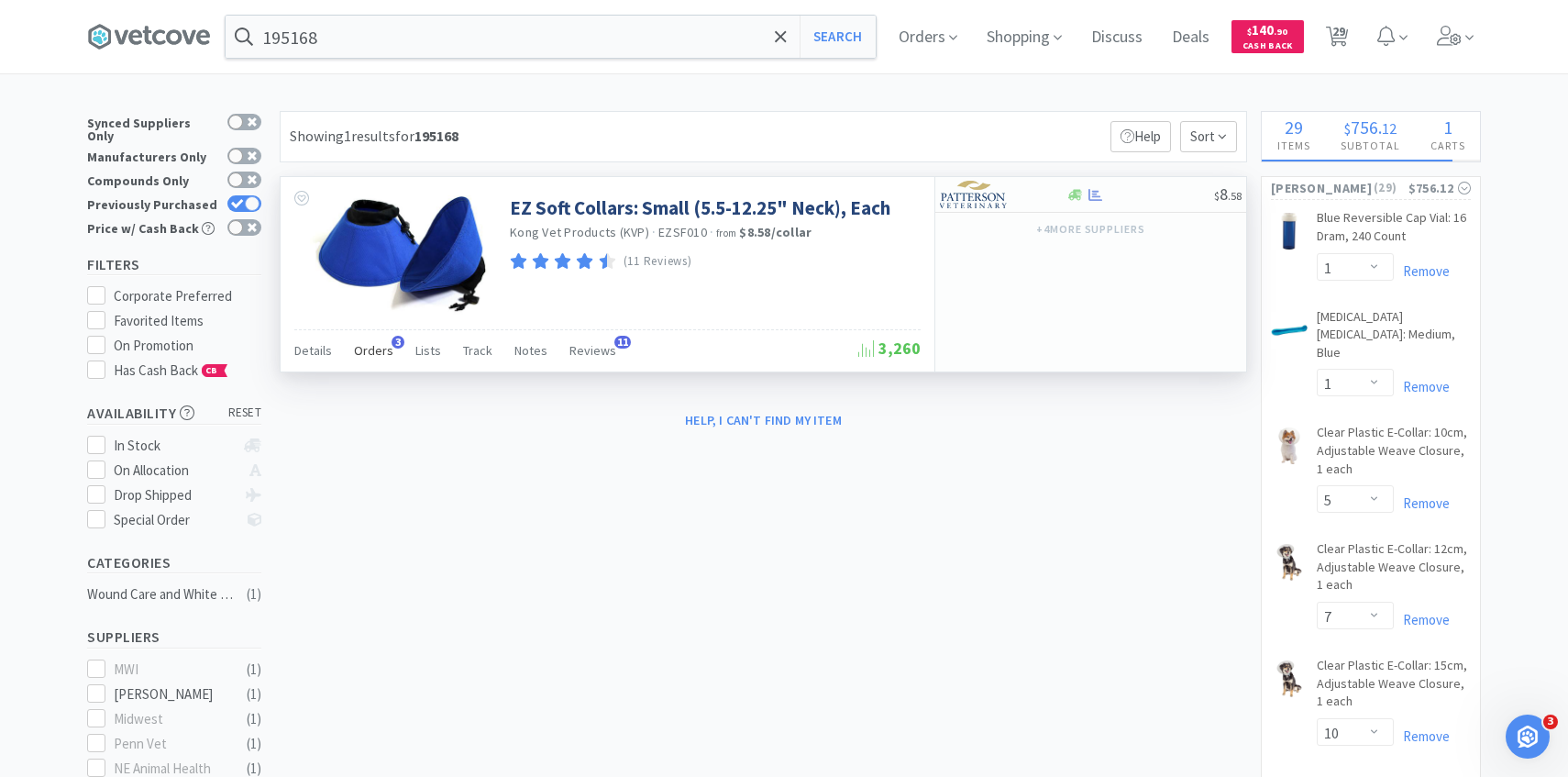
click at [374, 354] on span "Orders" at bounding box center [373, 350] width 39 height 17
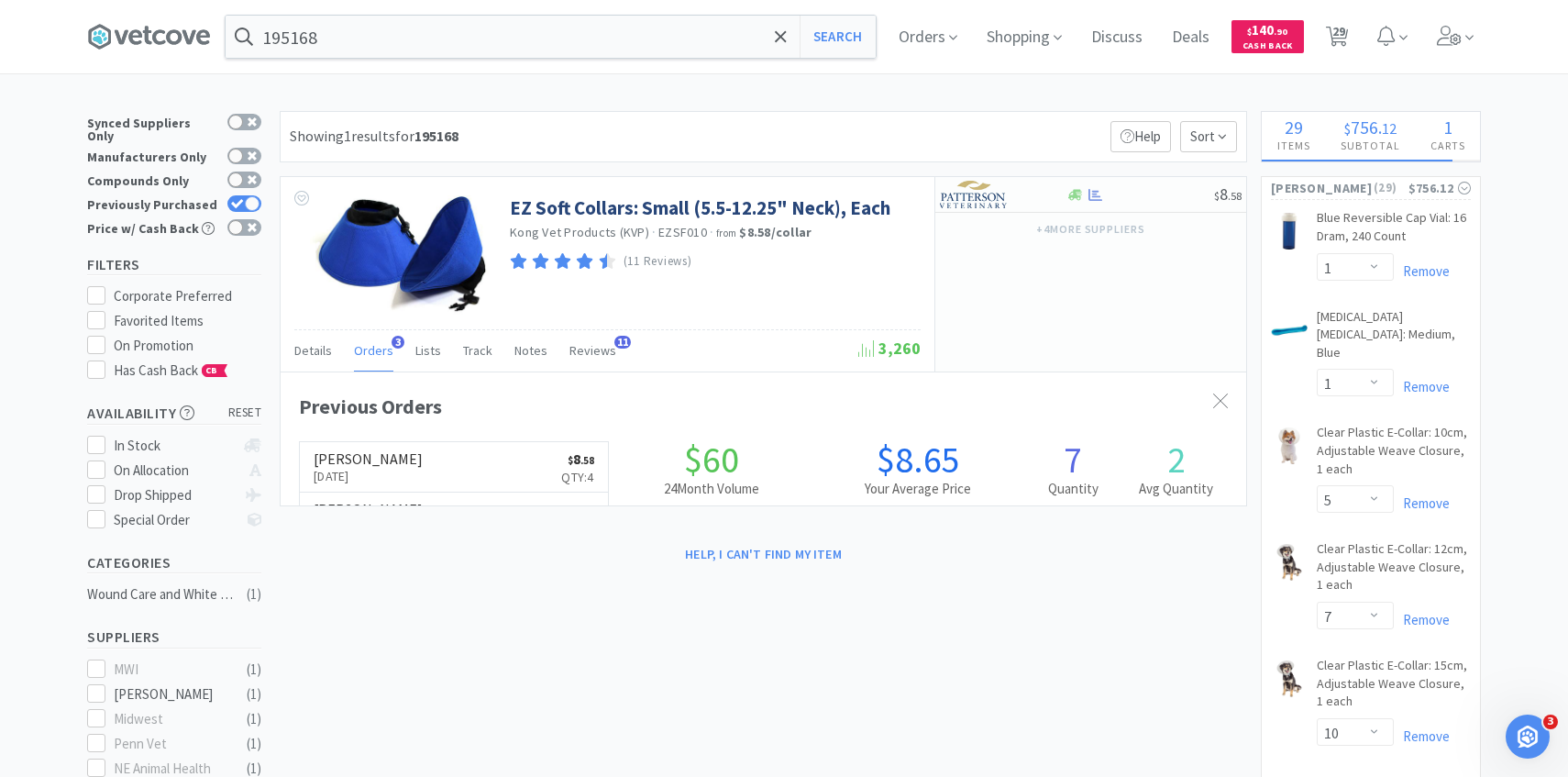
scroll to position [475, 965]
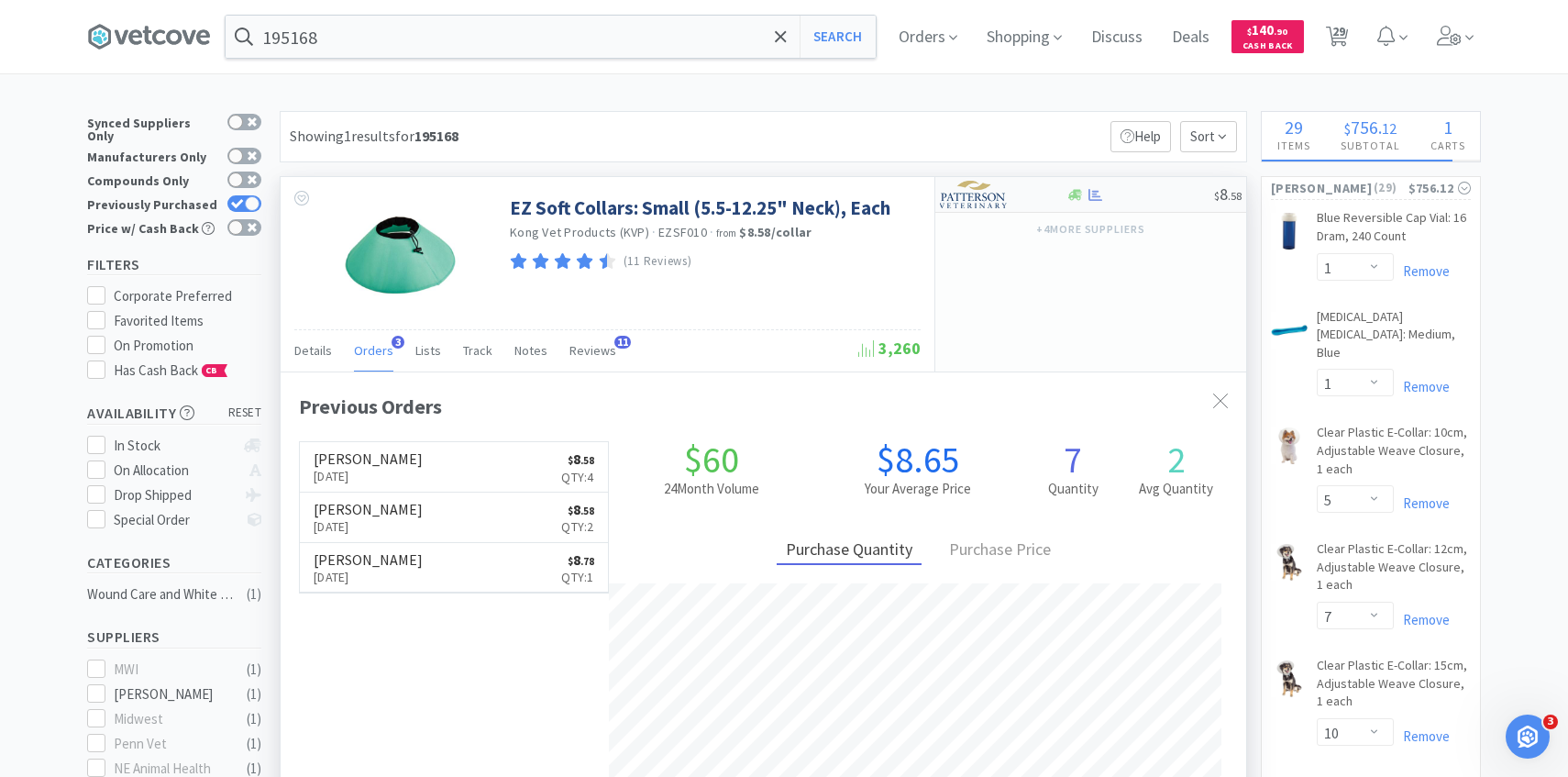
click at [1007, 203] on img at bounding box center [974, 195] width 69 height 28
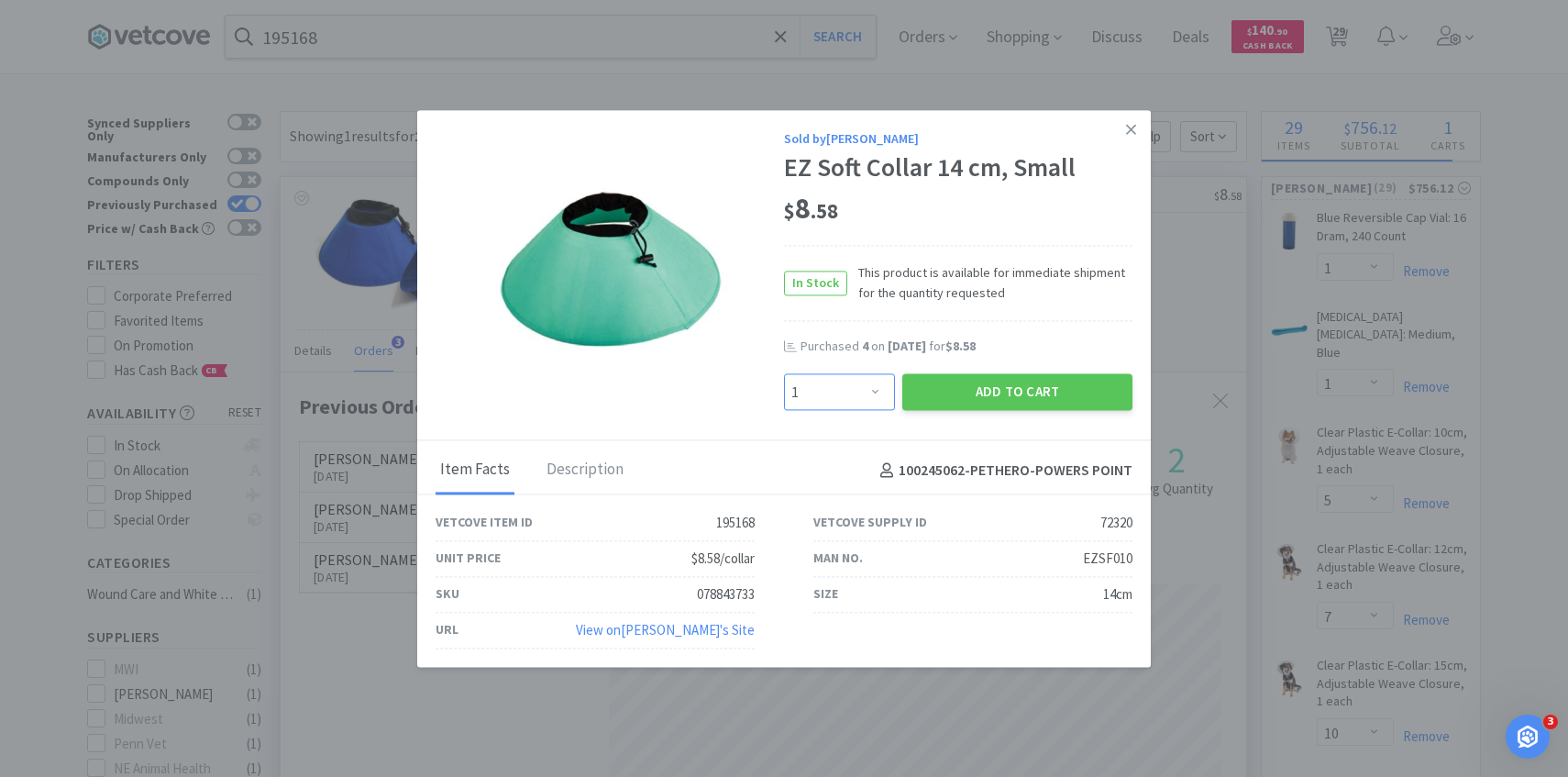
click at [881, 387] on select "Enter Quantity 1 2 3 4 5 6 7 8 9 10 11 12 13 14 15 16 17 18 19 20 Enter Quantity" at bounding box center [839, 392] width 111 height 37
click at [784, 374] on select "Enter Quantity 1 2 3 4 5 6 7 8 9 10 11 12 13 14 15 16 17 18 19 20 Enter Quantity" at bounding box center [839, 392] width 111 height 37
click at [959, 396] on button "Add to Cart" at bounding box center [1017, 392] width 230 height 37
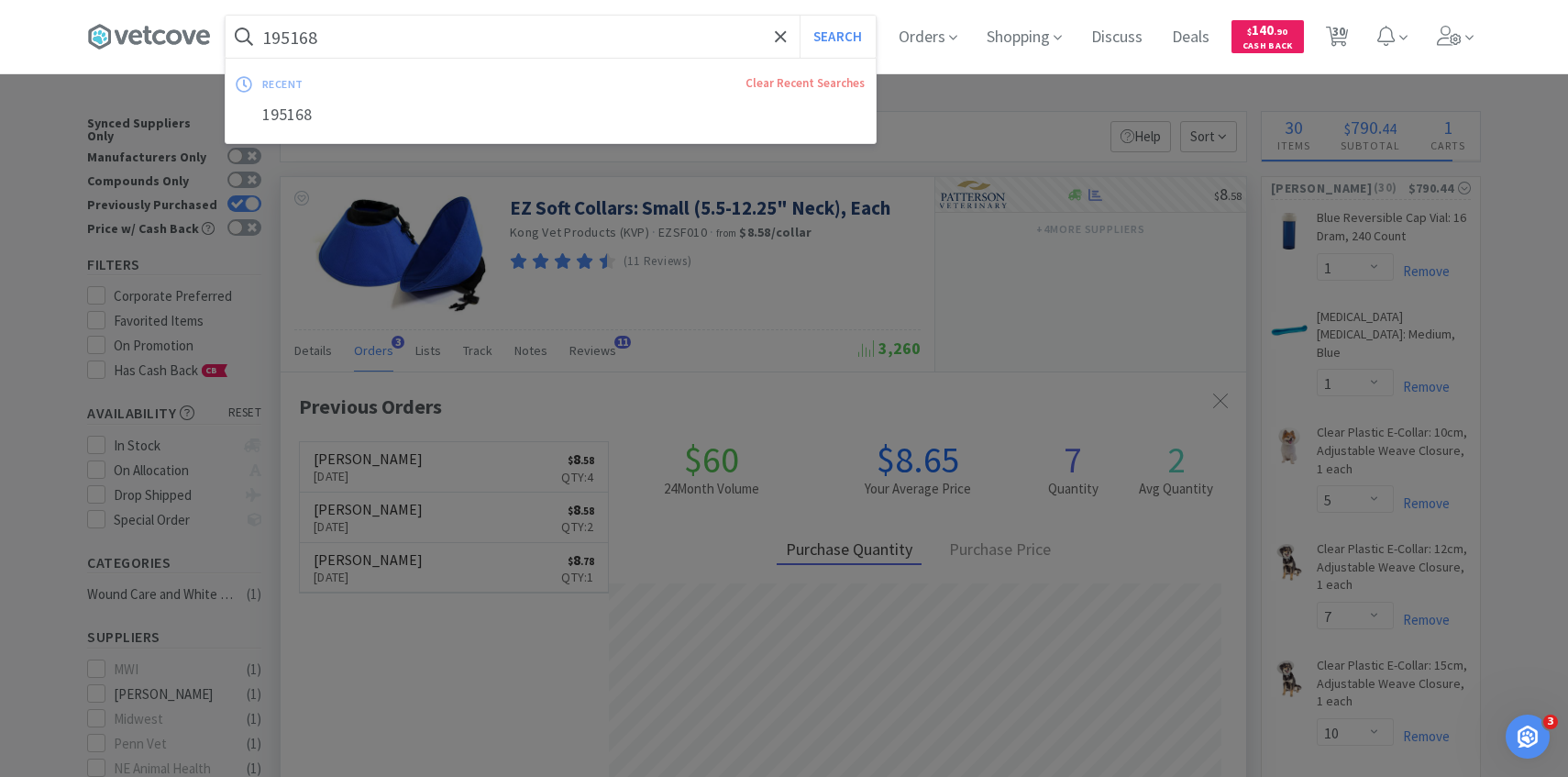
click at [507, 40] on input "195168" at bounding box center [551, 37] width 651 height 42
paste input "57550"
click at [799, 16] on button "Search" at bounding box center [837, 37] width 76 height 42
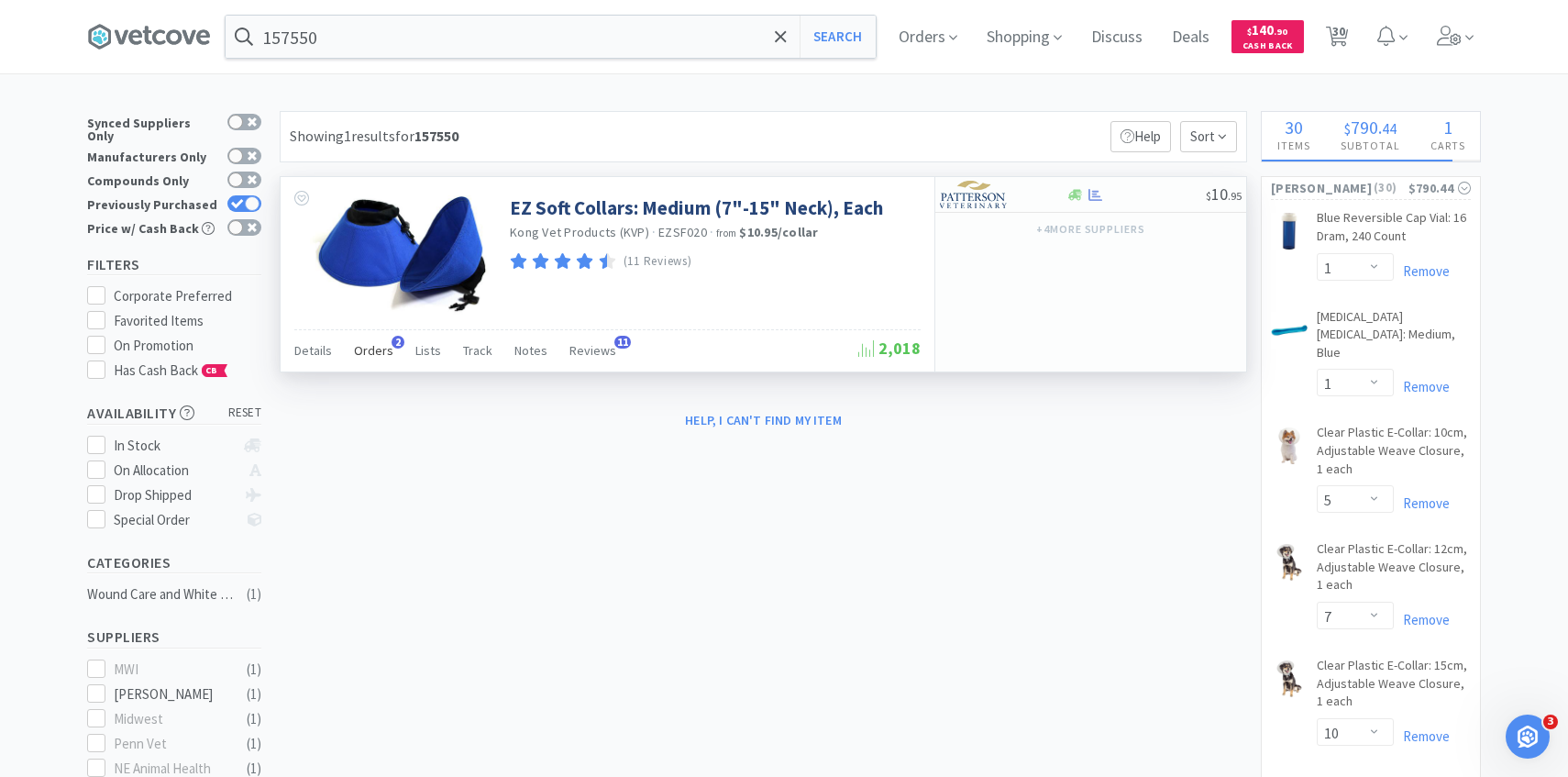
click at [384, 359] on span "Orders" at bounding box center [373, 350] width 39 height 17
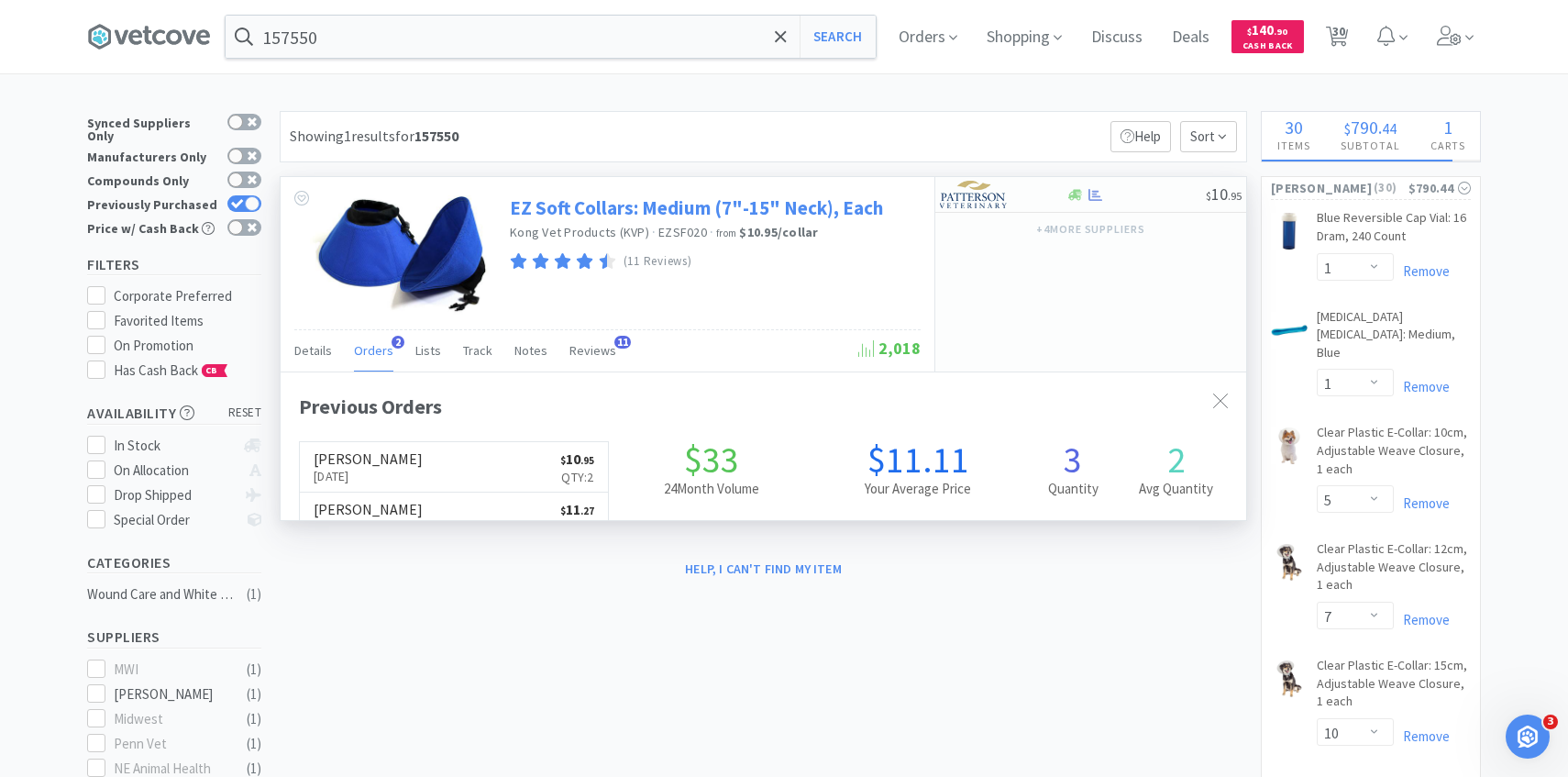
scroll to position [475, 965]
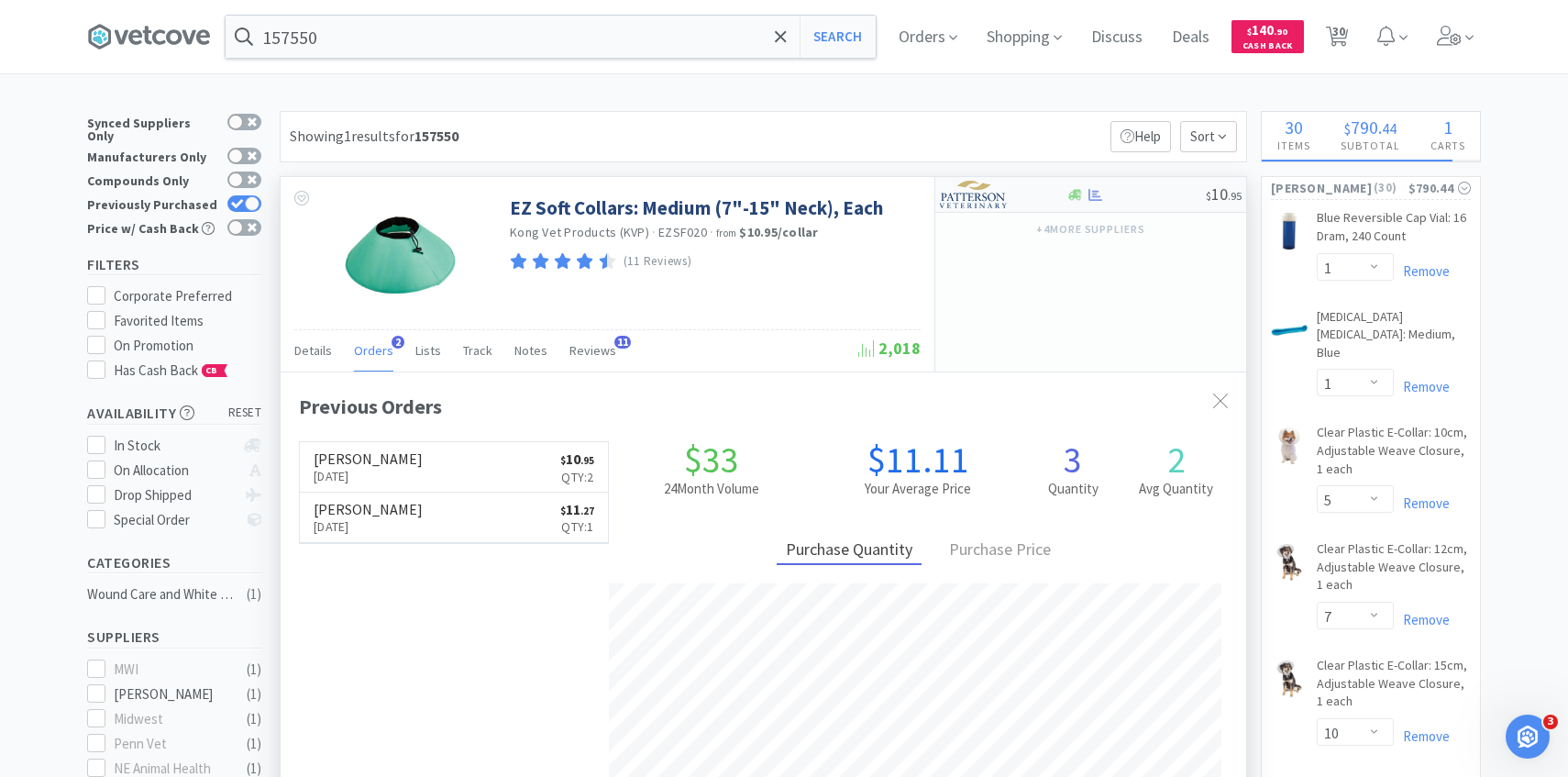
click at [1039, 191] on div at bounding box center [990, 194] width 101 height 31
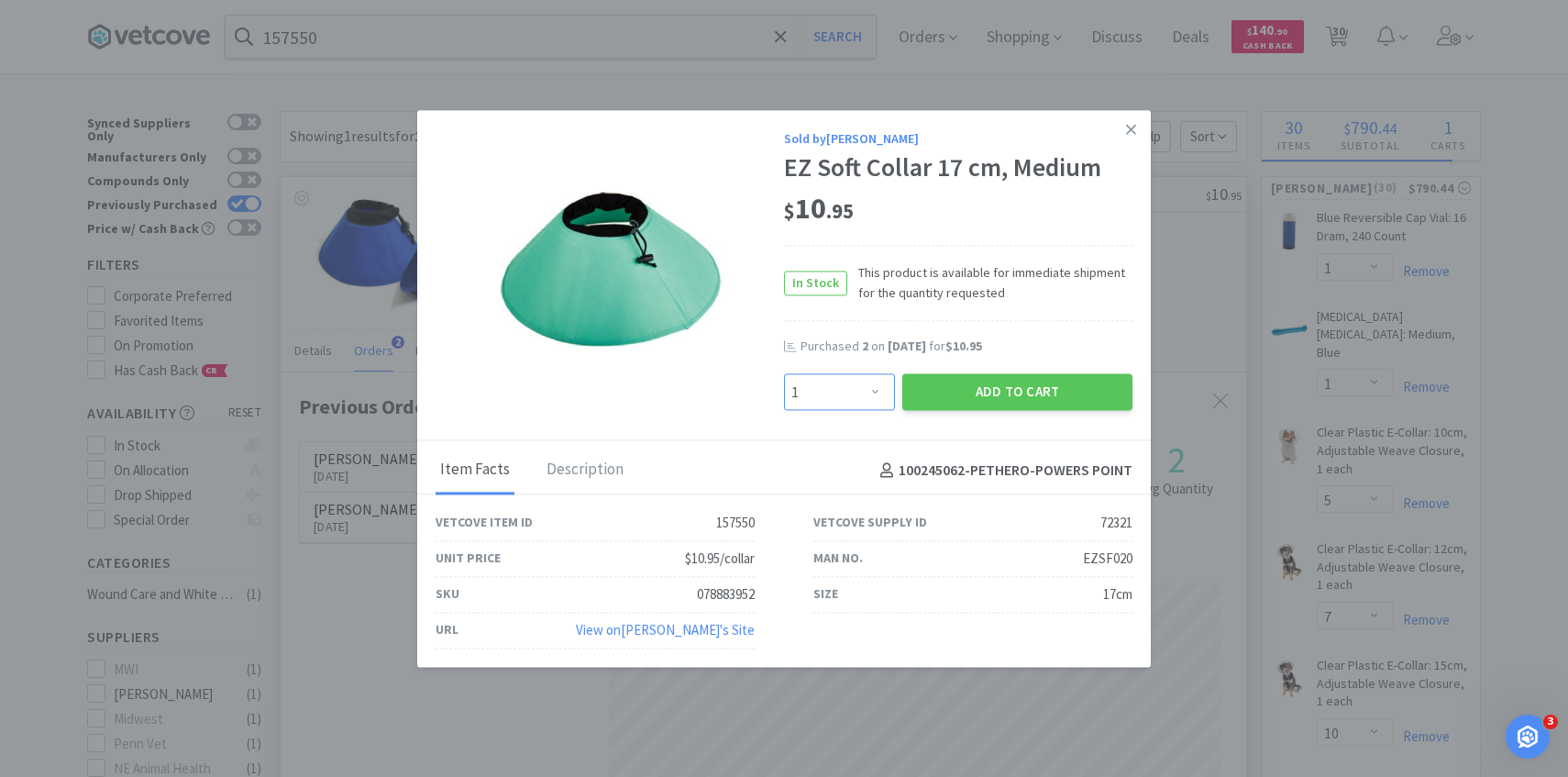
click at [871, 379] on select "Enter Quantity 1 2 3 4 5 6 7 8 9 10 11 12 13 14 15 16 17 18 19 20 Enter Quantity" at bounding box center [839, 392] width 111 height 37
click at [784, 374] on select "Enter Quantity 1 2 3 4 5 6 7 8 9 10 11 12 13 14 15 16 17 18 19 20 Enter Quantity" at bounding box center [839, 392] width 111 height 37
click at [975, 387] on button "Add to Cart" at bounding box center [1017, 392] width 230 height 37
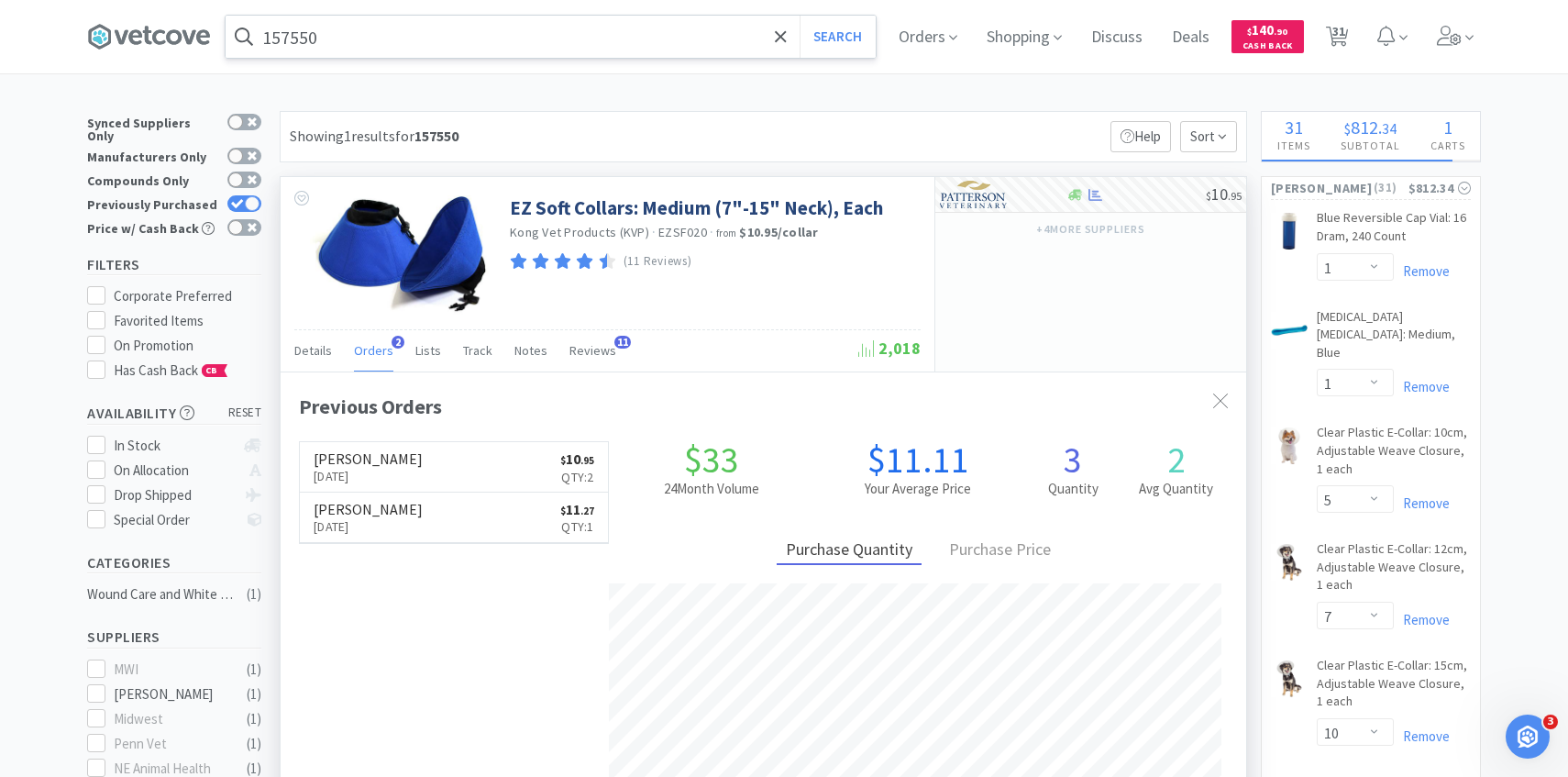
click at [468, 40] on input "157550" at bounding box center [551, 37] width 651 height 42
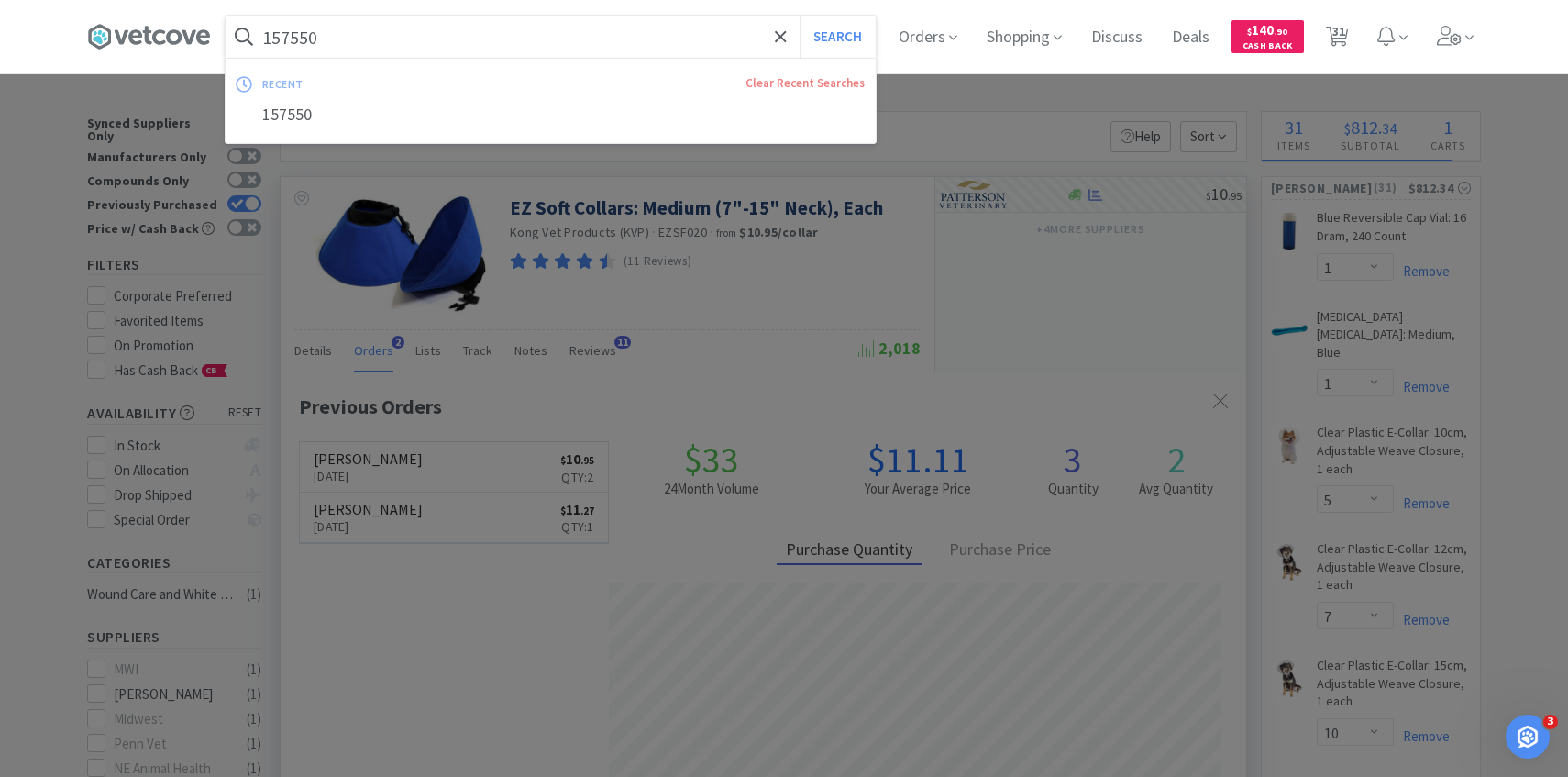
paste input "5"
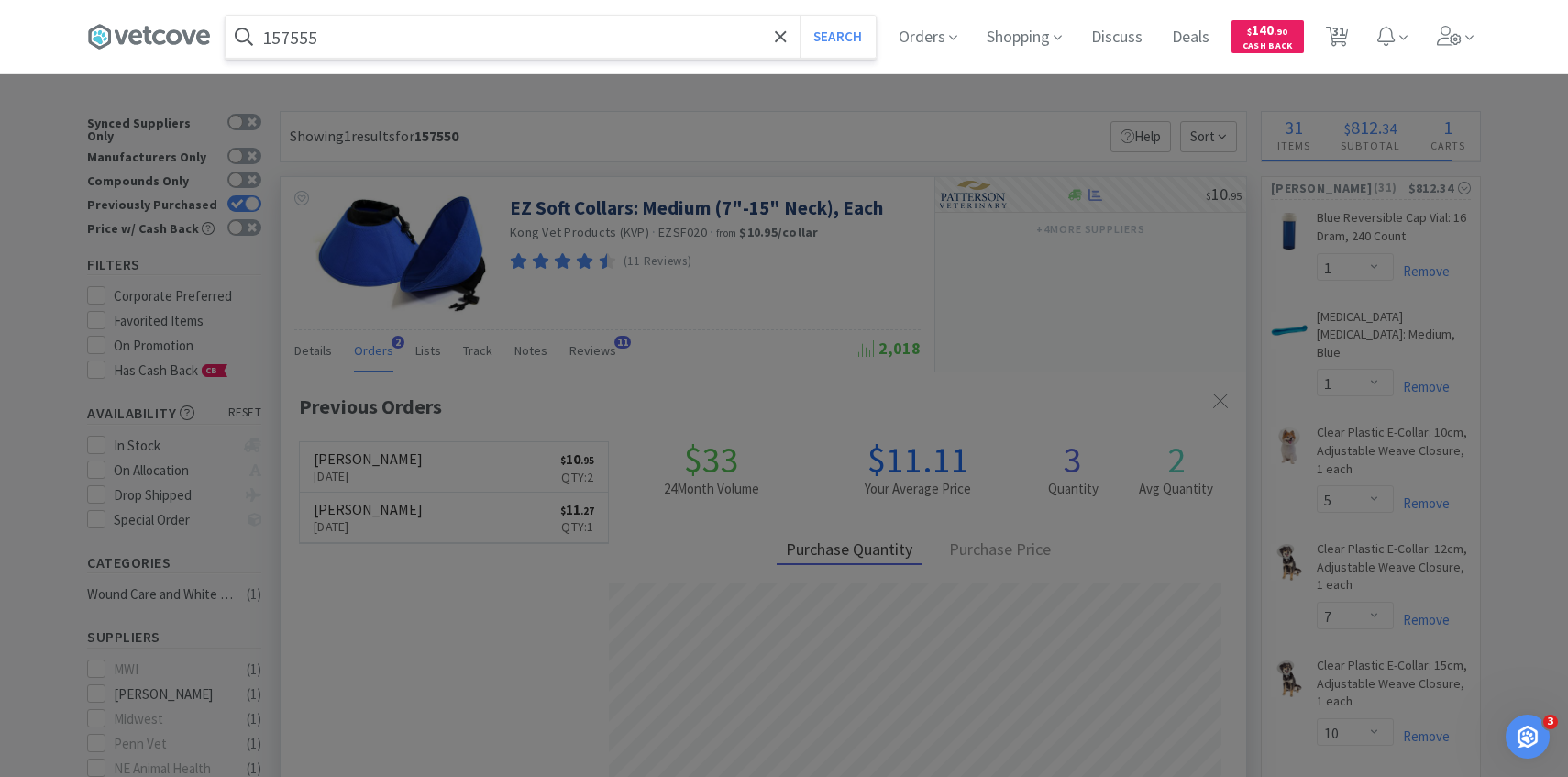
click at [799, 16] on button "Search" at bounding box center [837, 37] width 76 height 42
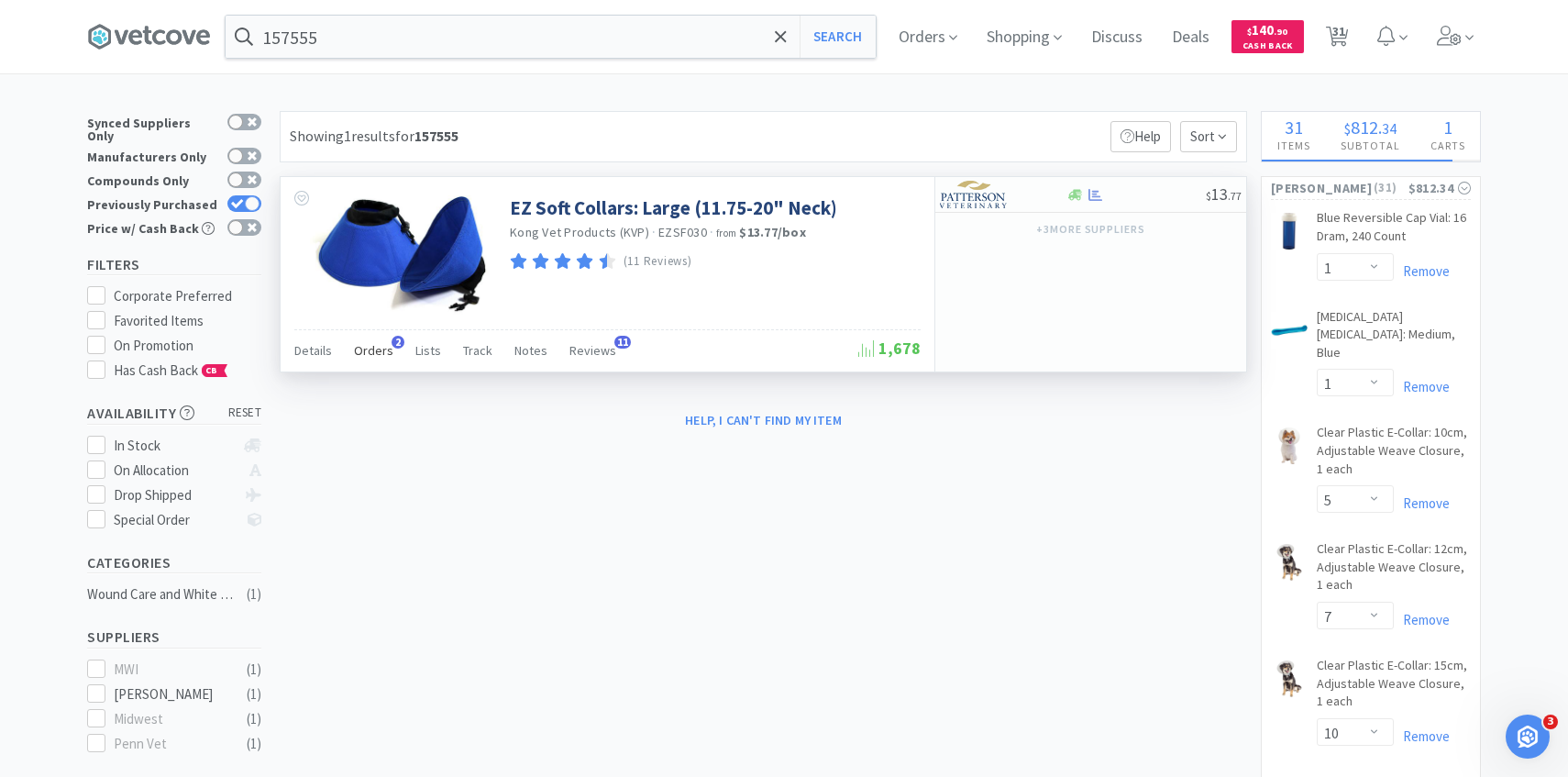
click at [385, 342] on span "Orders" at bounding box center [373, 350] width 39 height 17
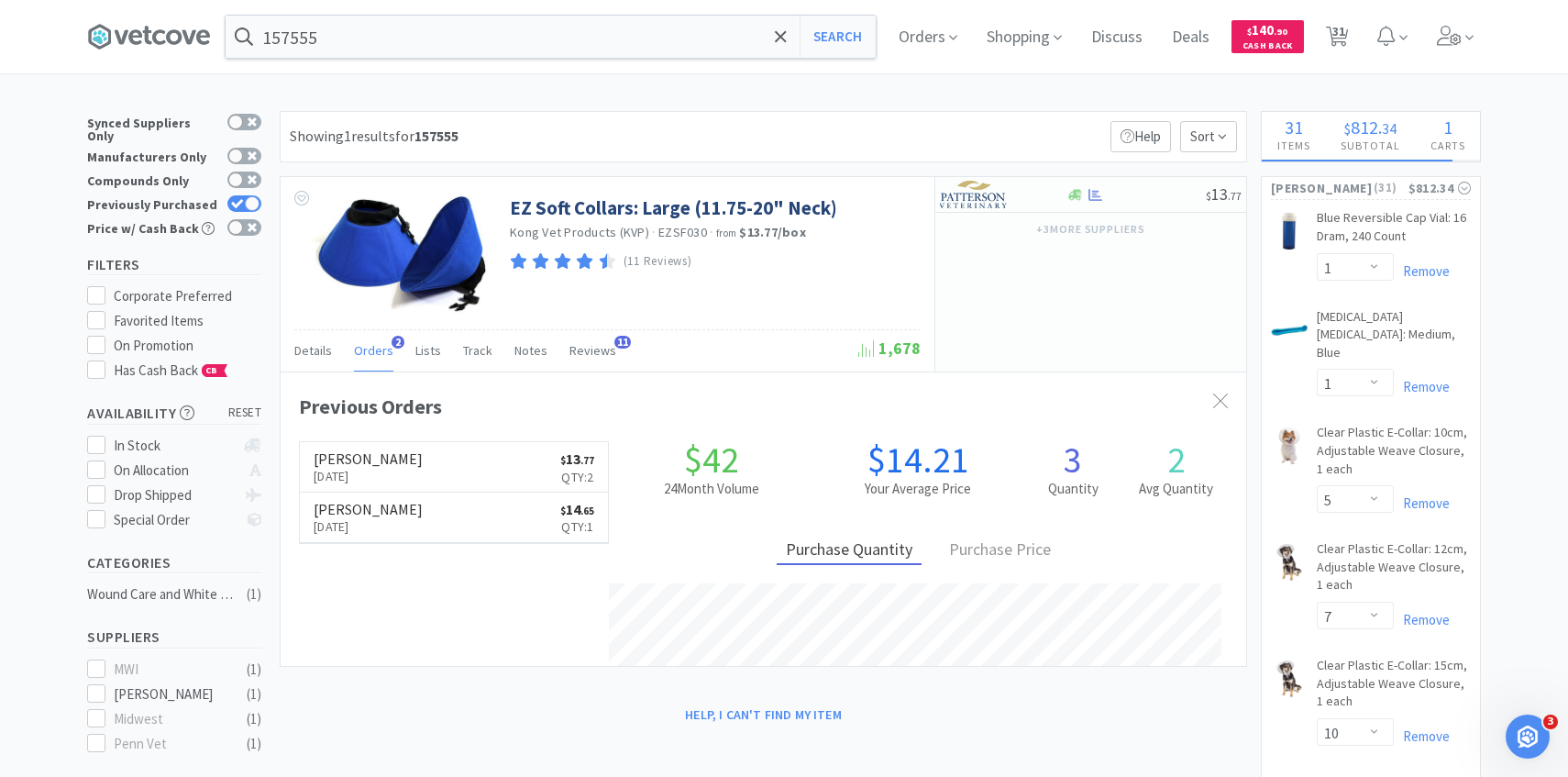
scroll to position [475, 965]
click at [1008, 203] on div at bounding box center [990, 194] width 101 height 31
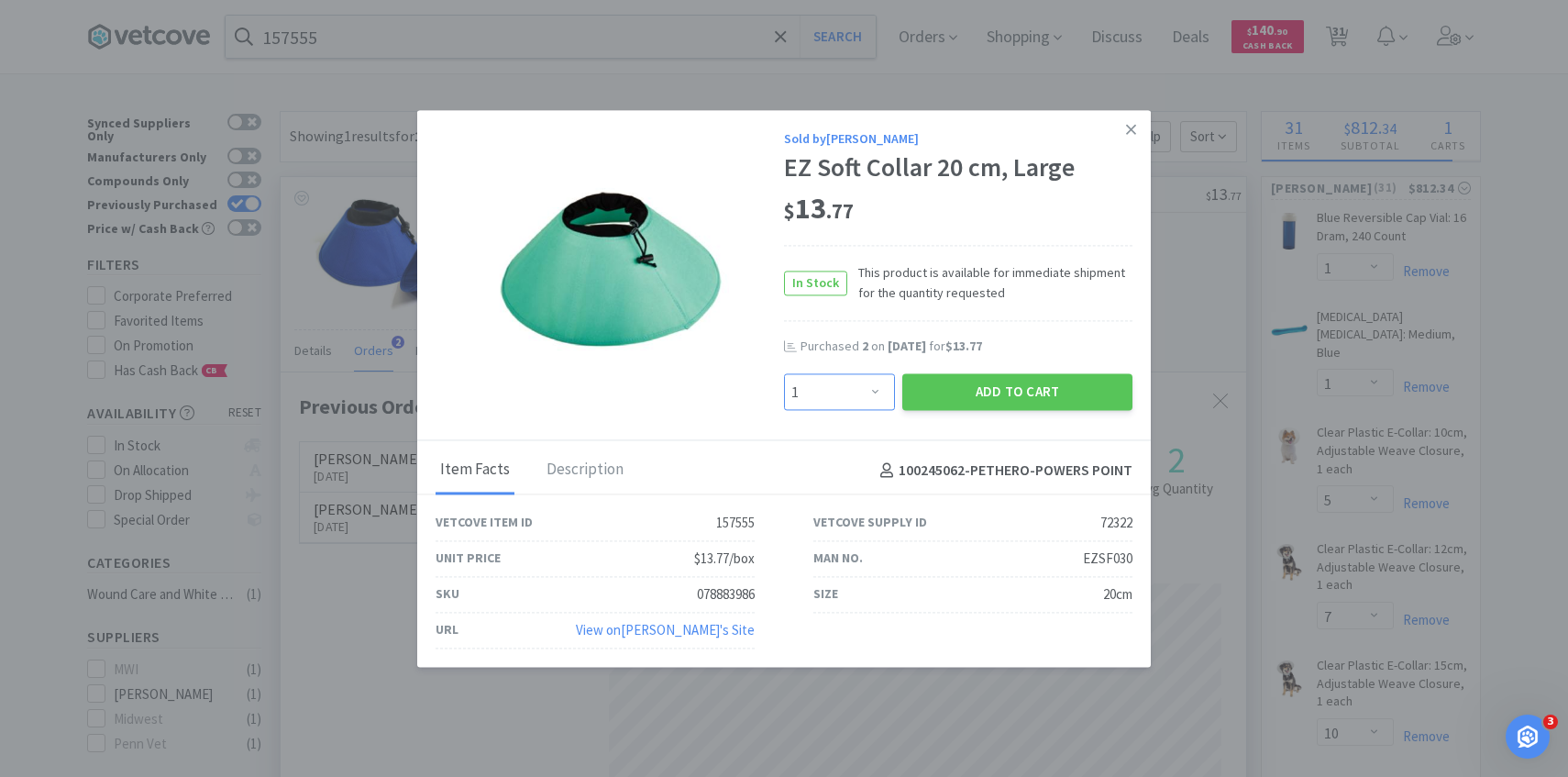
click at [881, 389] on select "Enter Quantity 1 2 3 4 5 6 7 8 9 10 11 12 13 14 15 16 17 18 19 20 Enter Quantity" at bounding box center [839, 392] width 111 height 37
click at [784, 374] on select "Enter Quantity 1 2 3 4 5 6 7 8 9 10 11 12 13 14 15 16 17 18 19 20 Enter Quantity" at bounding box center [839, 392] width 111 height 37
click at [940, 395] on button "Add to Cart" at bounding box center [1017, 392] width 230 height 37
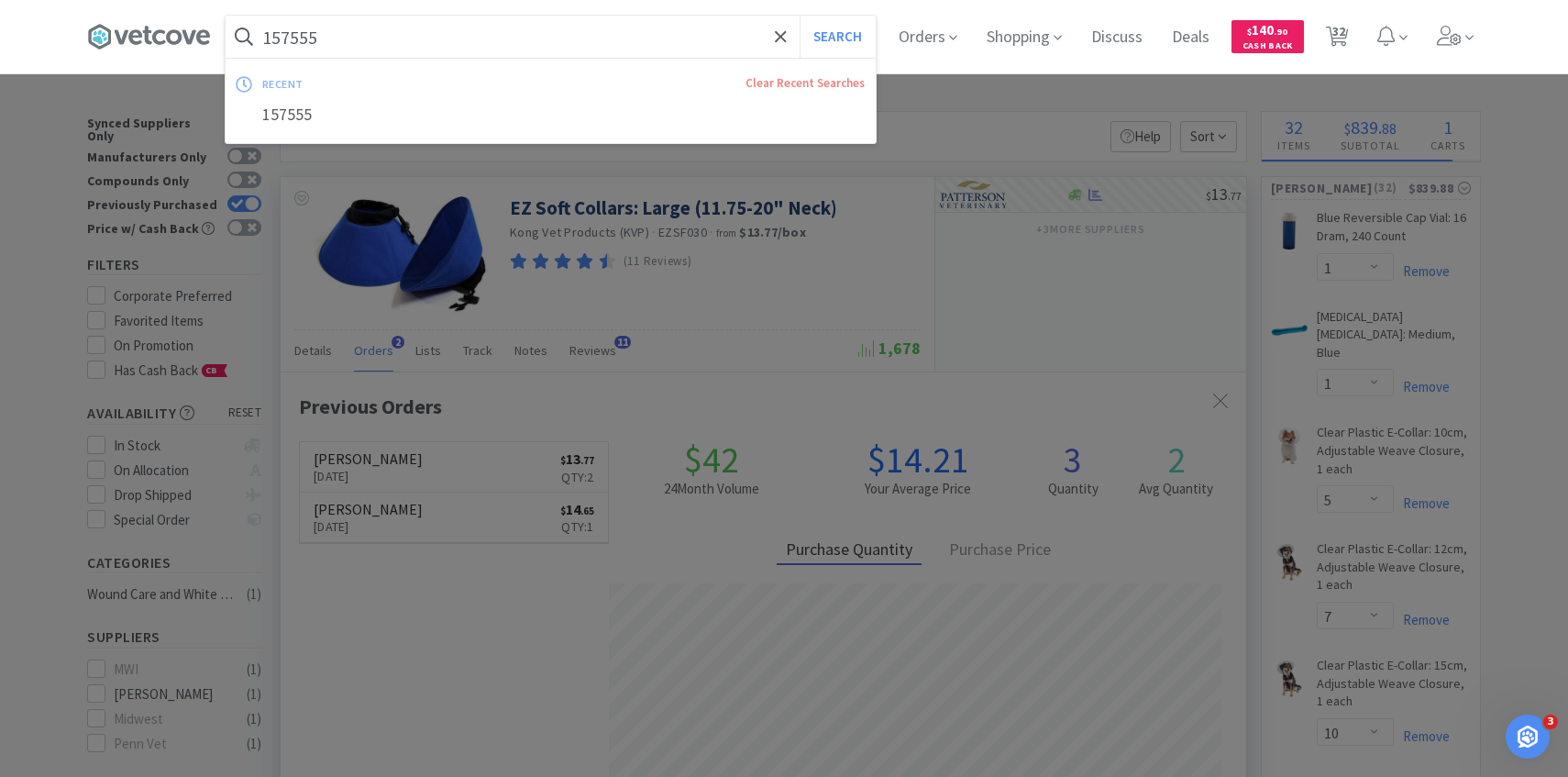
click at [513, 53] on input "157555" at bounding box center [551, 37] width 651 height 42
paste input "611733"
click at [799, 16] on button "Search" at bounding box center [837, 37] width 76 height 42
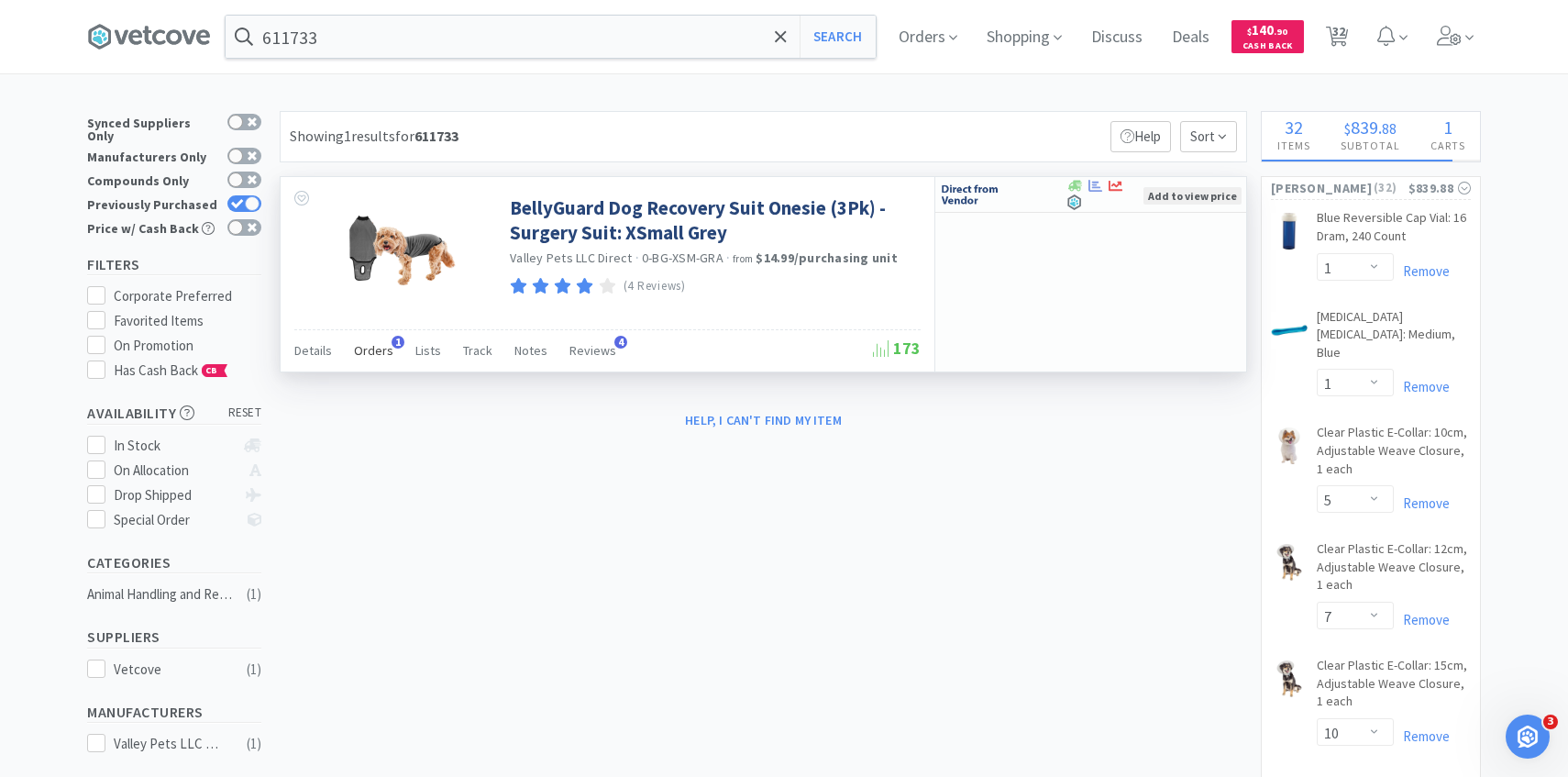
click at [385, 341] on div "Orders 1" at bounding box center [373, 353] width 39 height 35
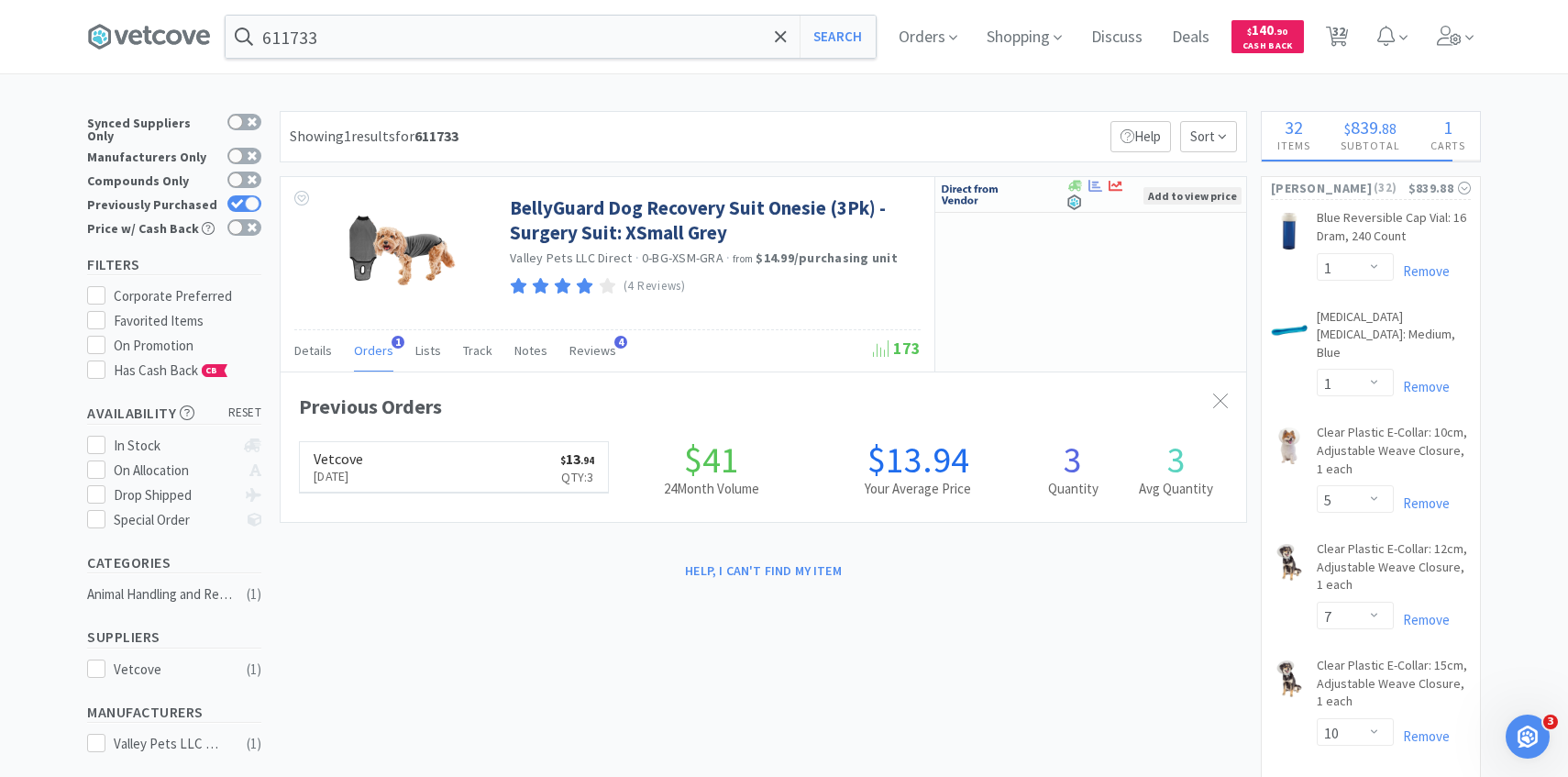
scroll to position [475, 965]
click at [1007, 192] on img at bounding box center [974, 195] width 69 height 28
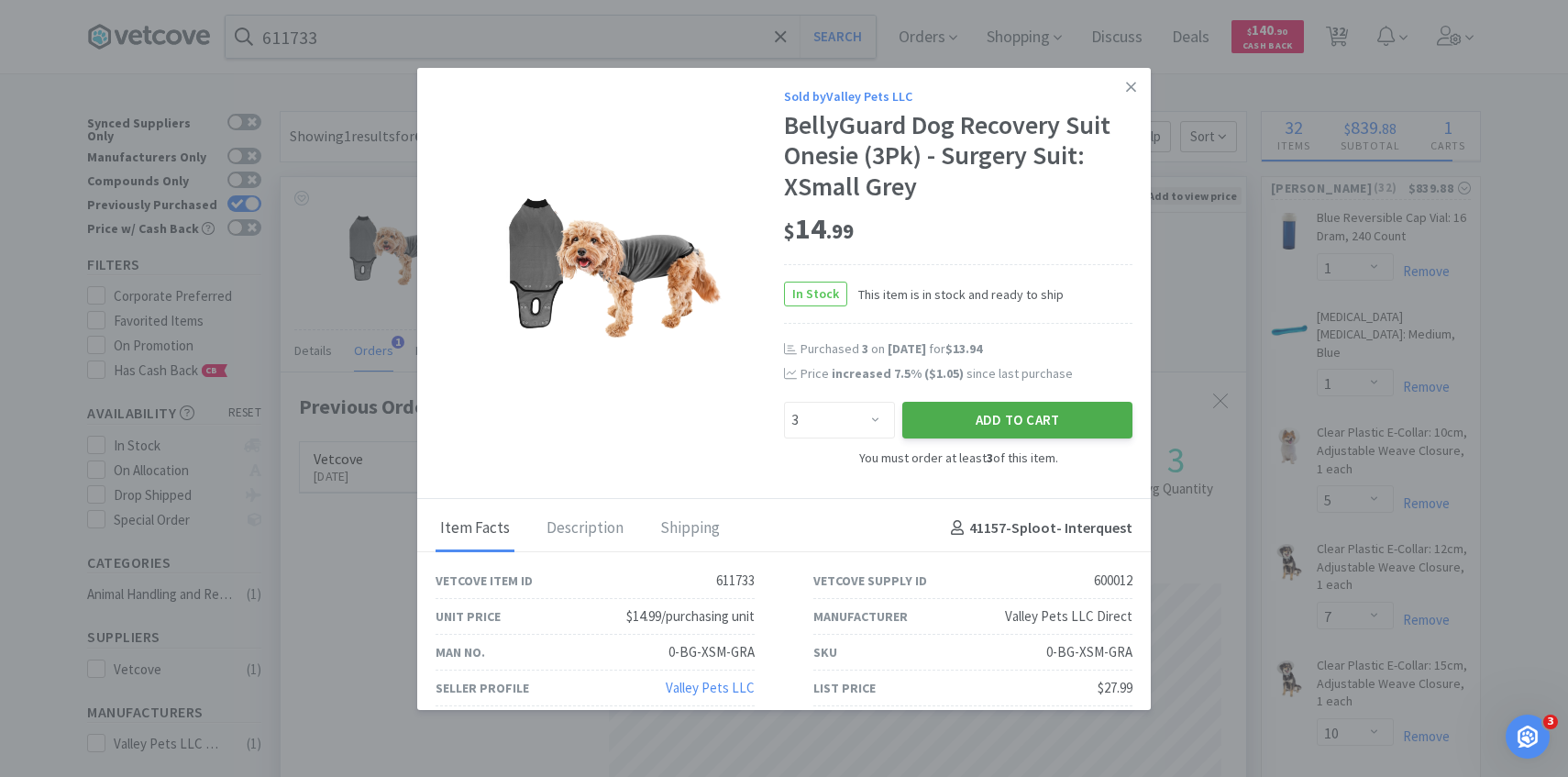
click at [960, 420] on button "Add to Cart" at bounding box center [1017, 420] width 230 height 37
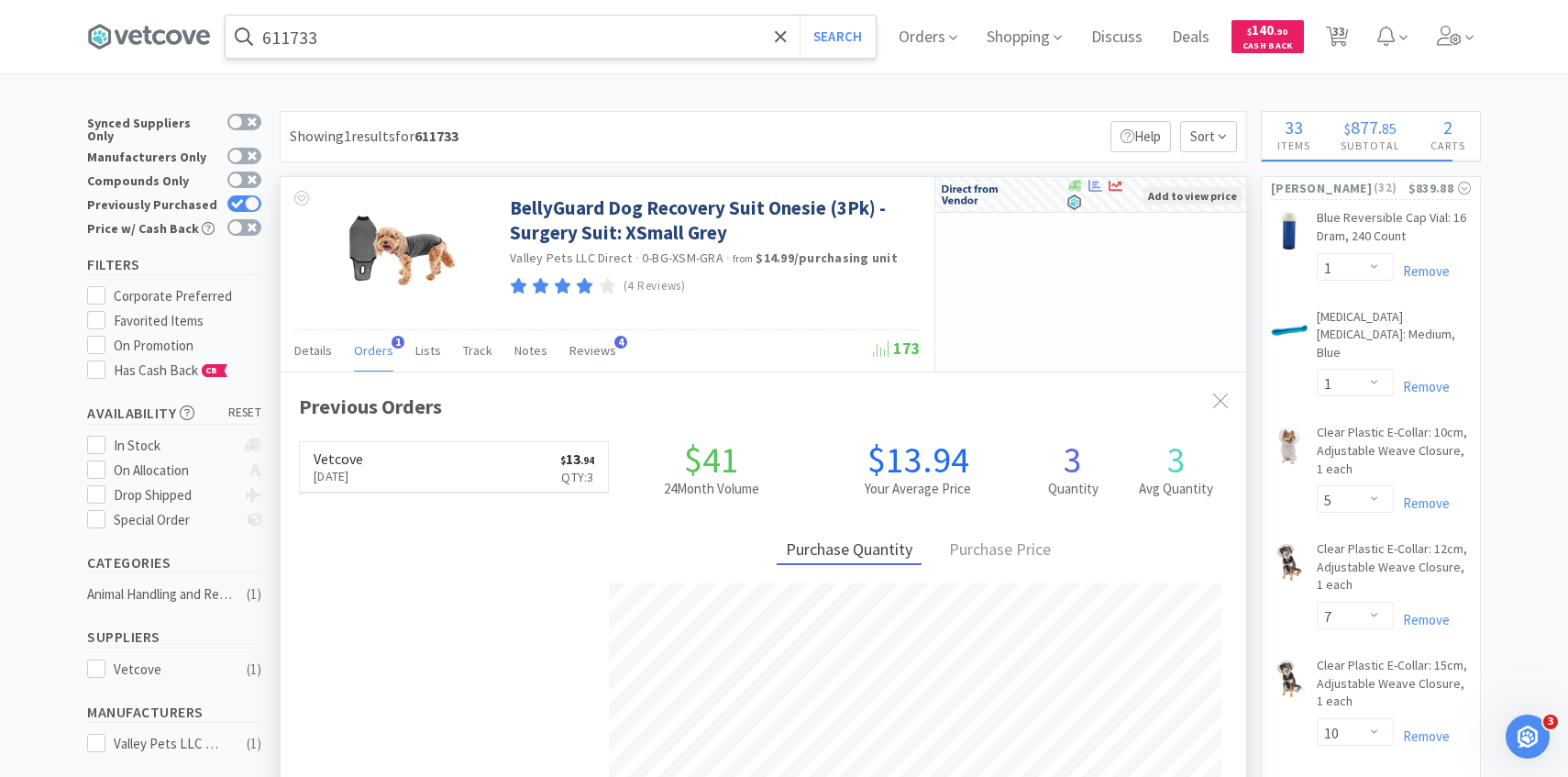
click at [456, 49] on input "611733" at bounding box center [551, 37] width 651 height 42
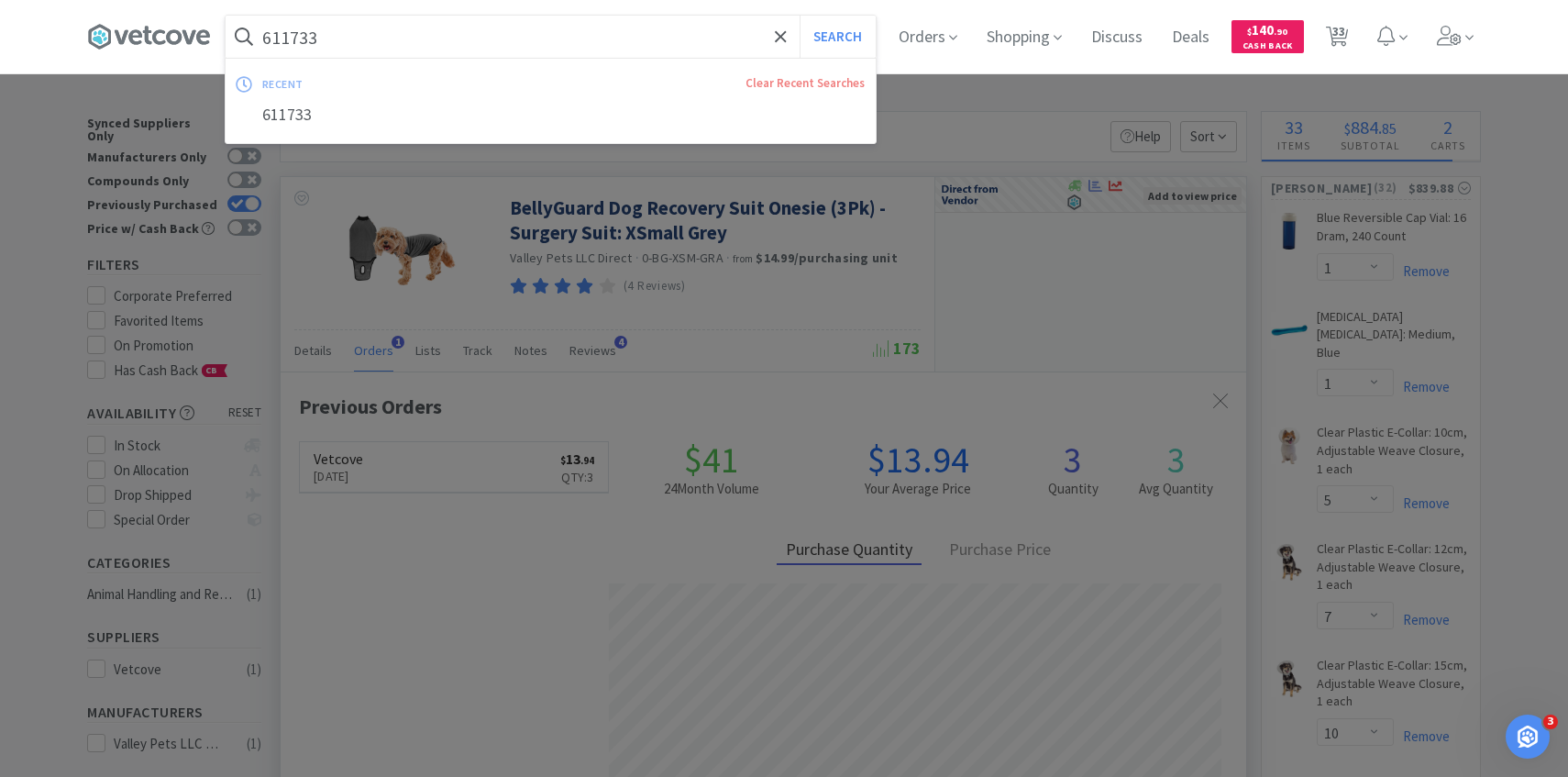
paste input "PVC Cuffed Endotracheal Tube: 5.5mm"
click at [799, 16] on button "Search" at bounding box center [837, 37] width 76 height 42
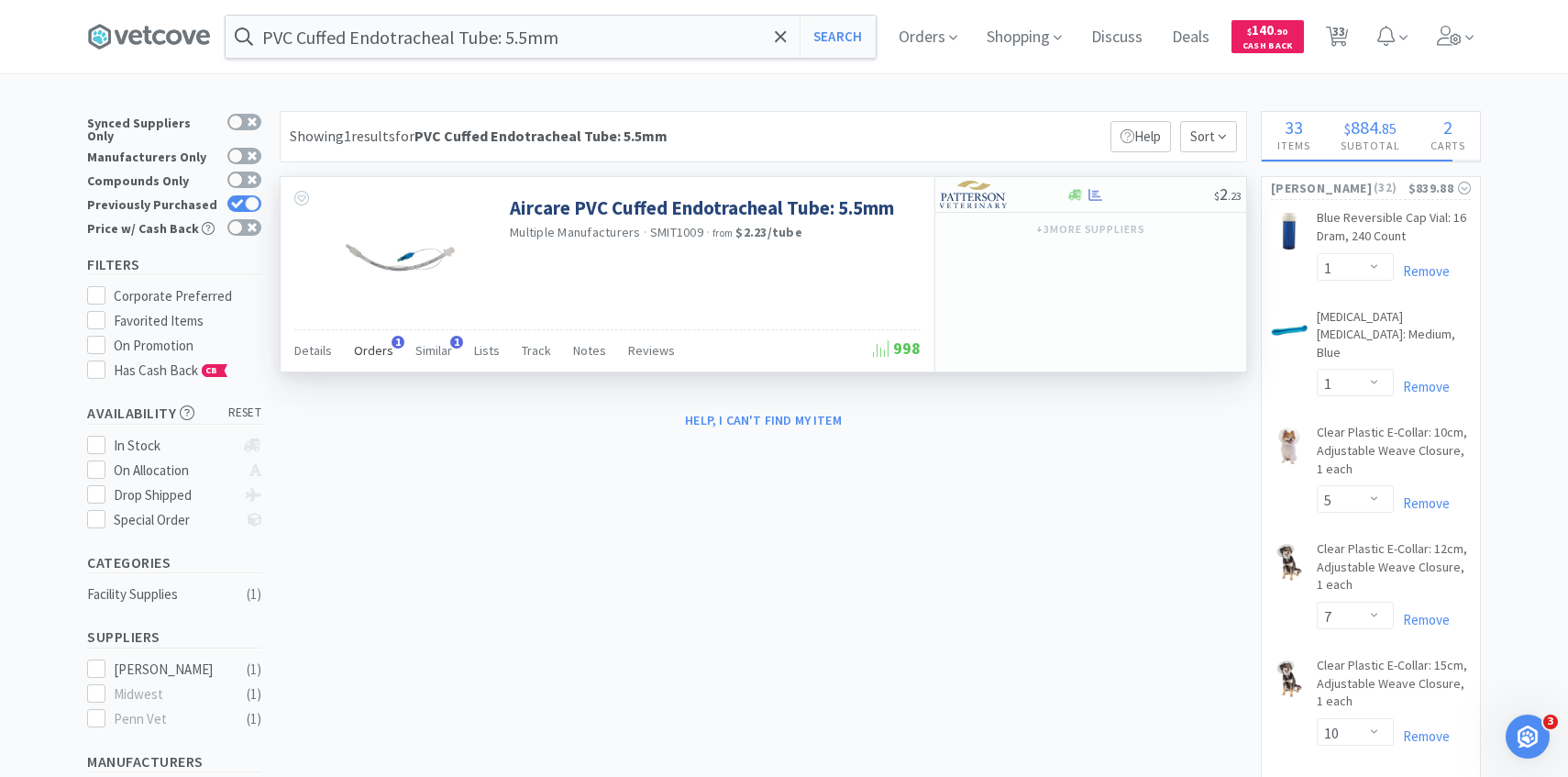
click at [396, 341] on span "1" at bounding box center [398, 342] width 13 height 13
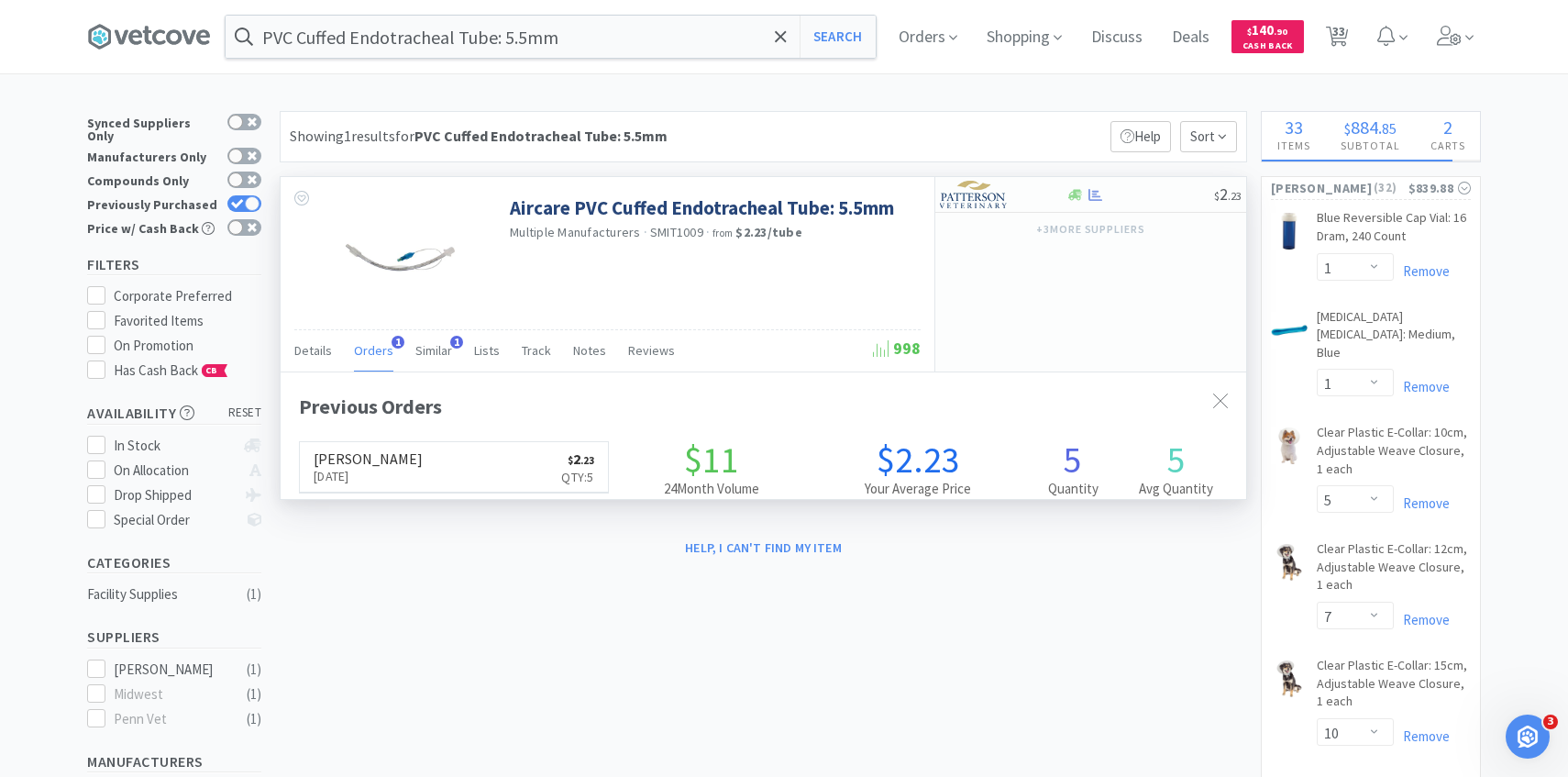
scroll to position [475, 965]
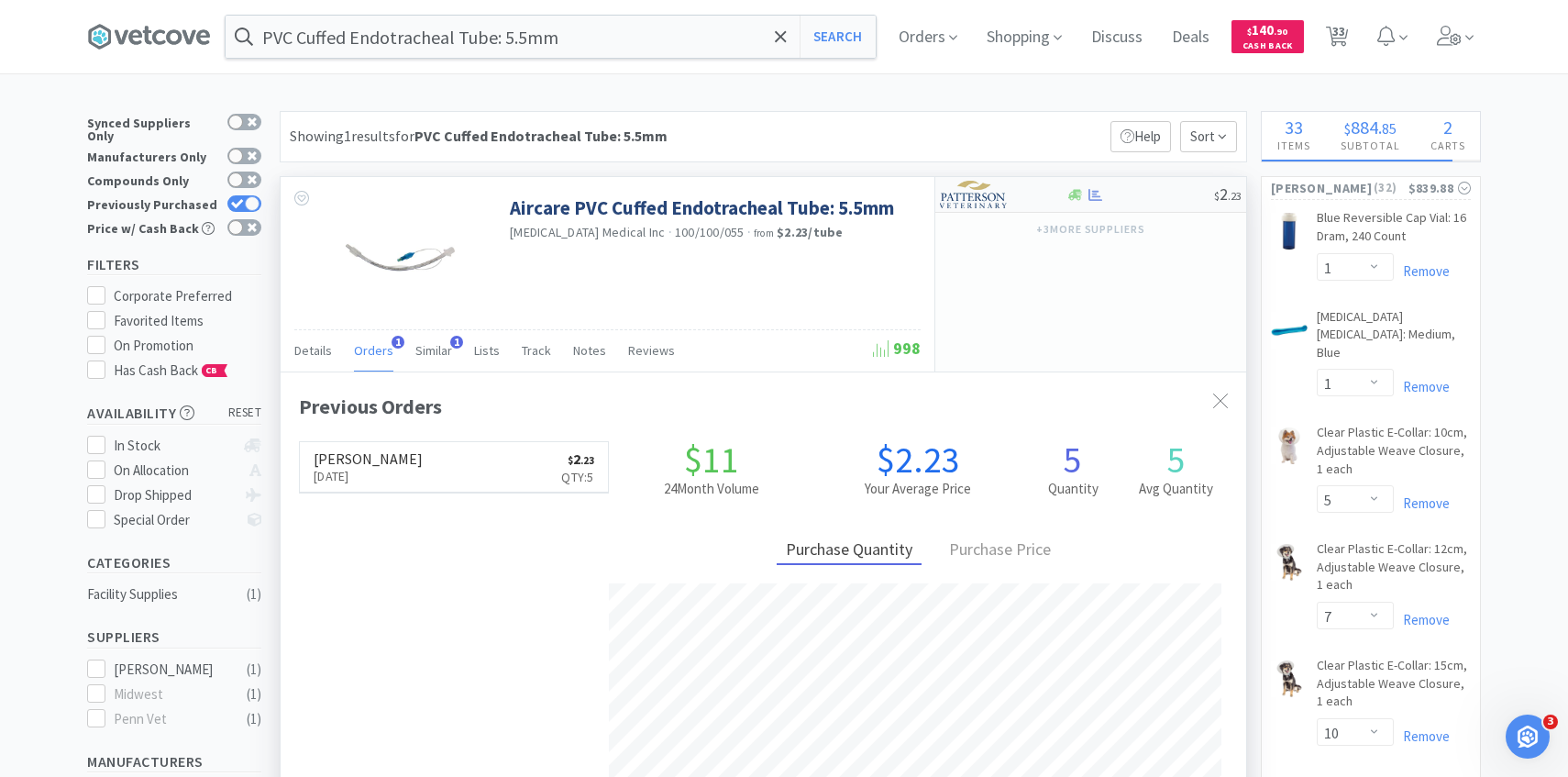
click at [1002, 195] on img at bounding box center [974, 195] width 69 height 28
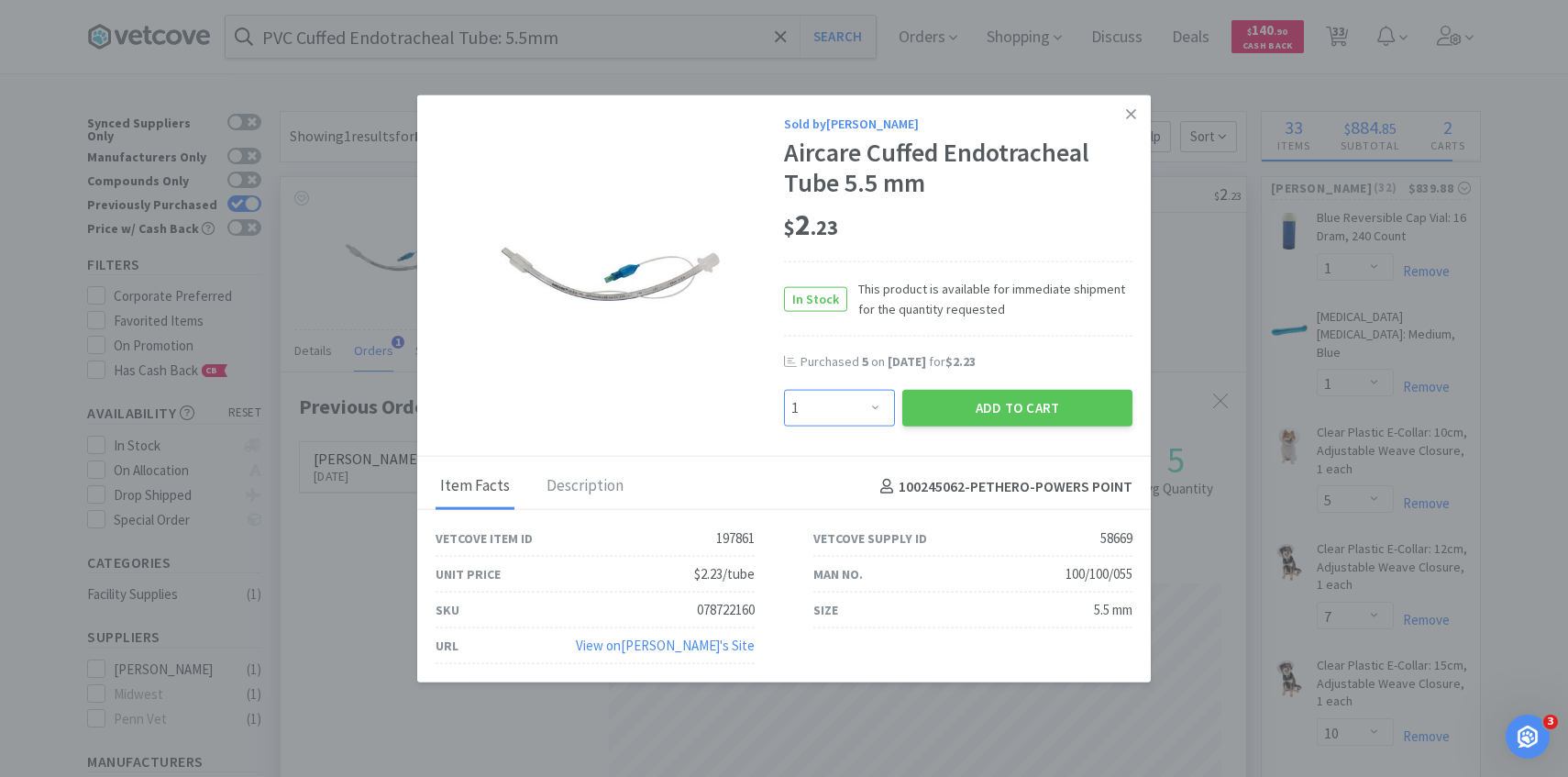
click at [859, 407] on select "Enter Quantity 1 2 3 4 5 6 7 8 9 10 11 12 13 14 15 16 17 18 19 20 Enter Quantity" at bounding box center [839, 408] width 111 height 37
click at [784, 390] on select "Enter Quantity 1 2 3 4 5 6 7 8 9 10 11 12 13 14 15 16 17 18 19 20 Enter Quantity" at bounding box center [839, 408] width 111 height 37
click at [964, 400] on button "Add to Cart" at bounding box center [1017, 408] width 230 height 37
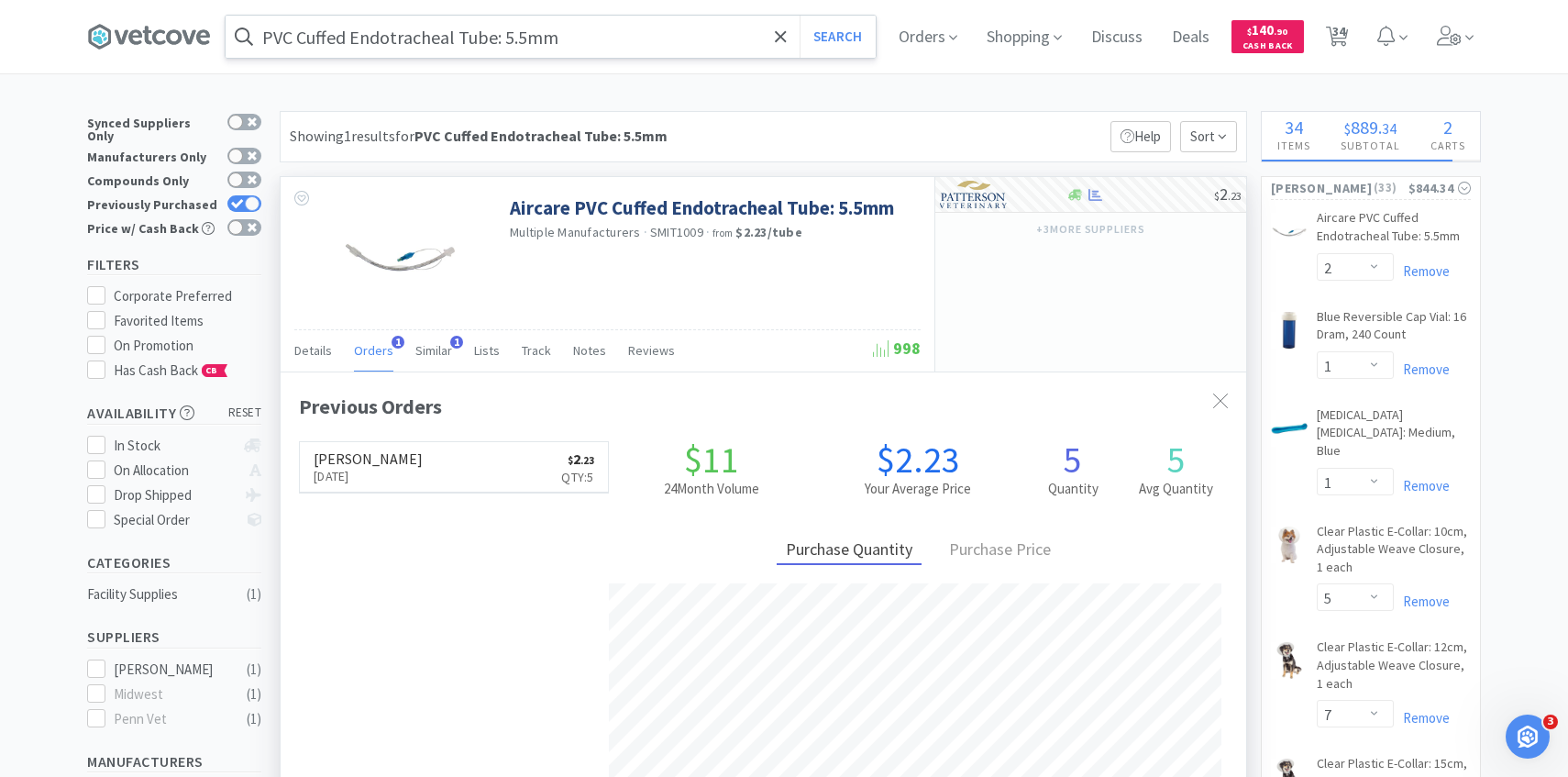
click at [618, 33] on input "PVC Cuffed Endotracheal Tube: 5.5mm" at bounding box center [551, 37] width 651 height 42
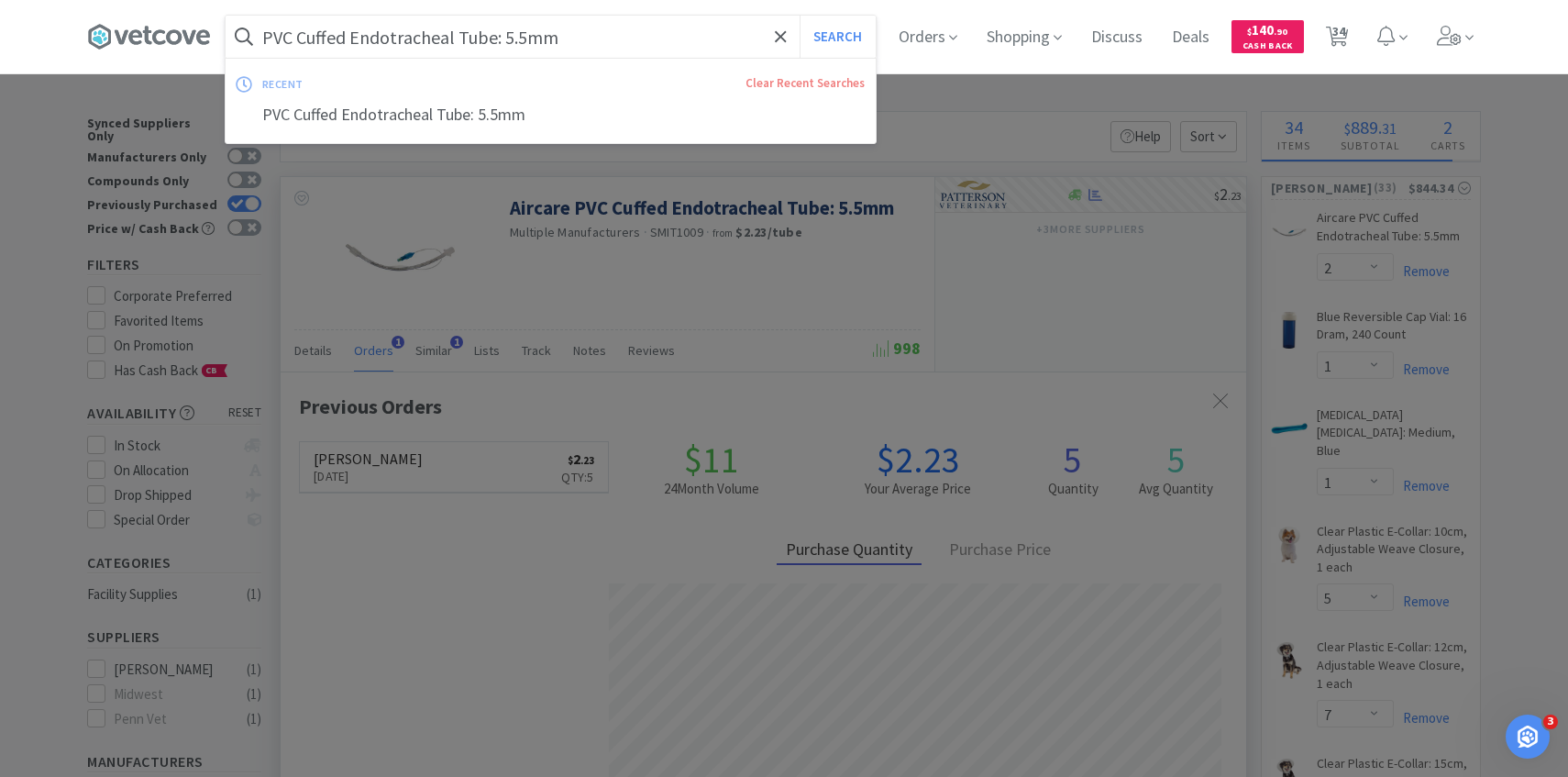
paste input "7"
click at [799, 16] on button "Search" at bounding box center [837, 37] width 76 height 42
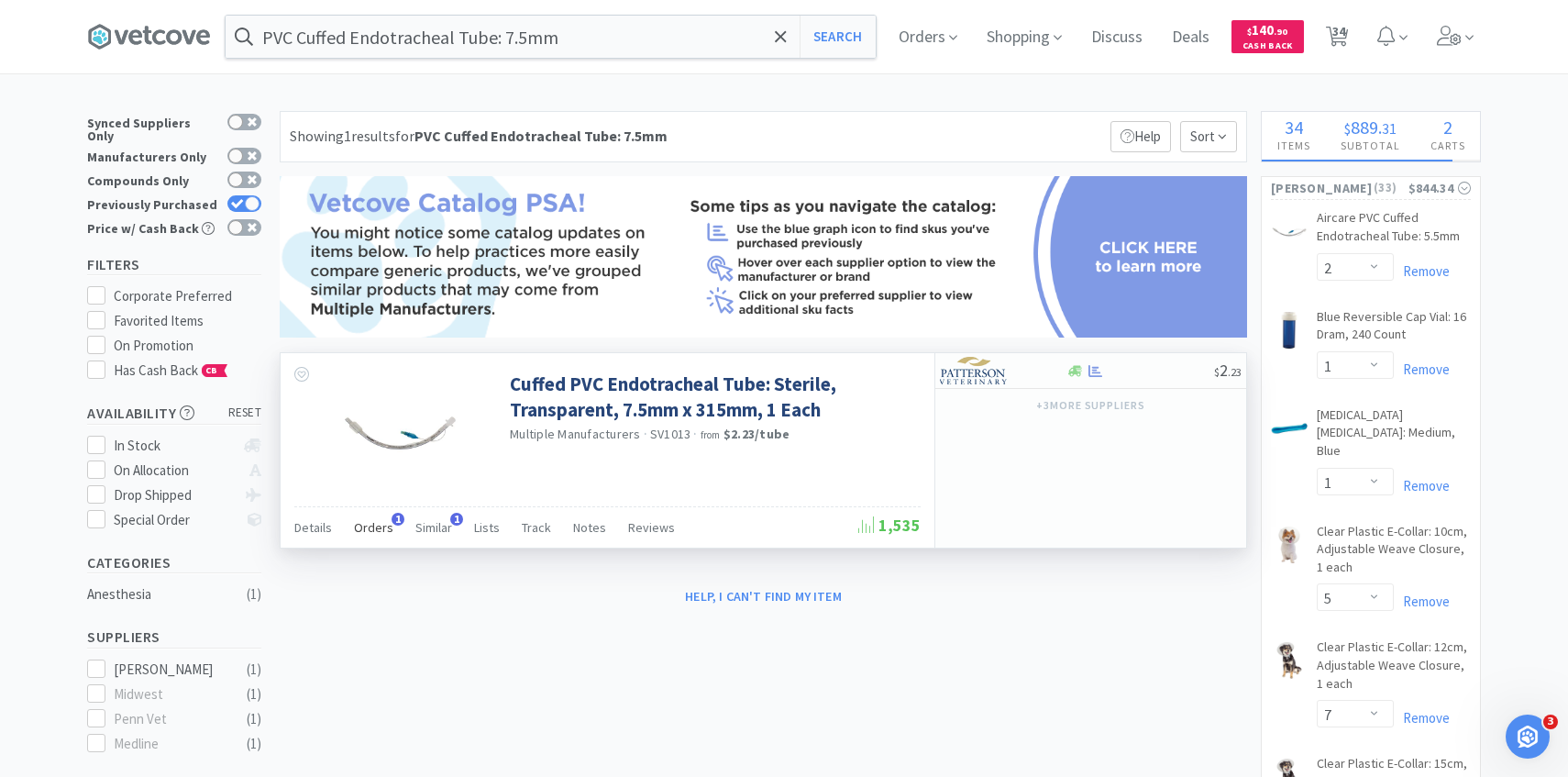
click at [392, 519] on span "1" at bounding box center [398, 519] width 13 height 13
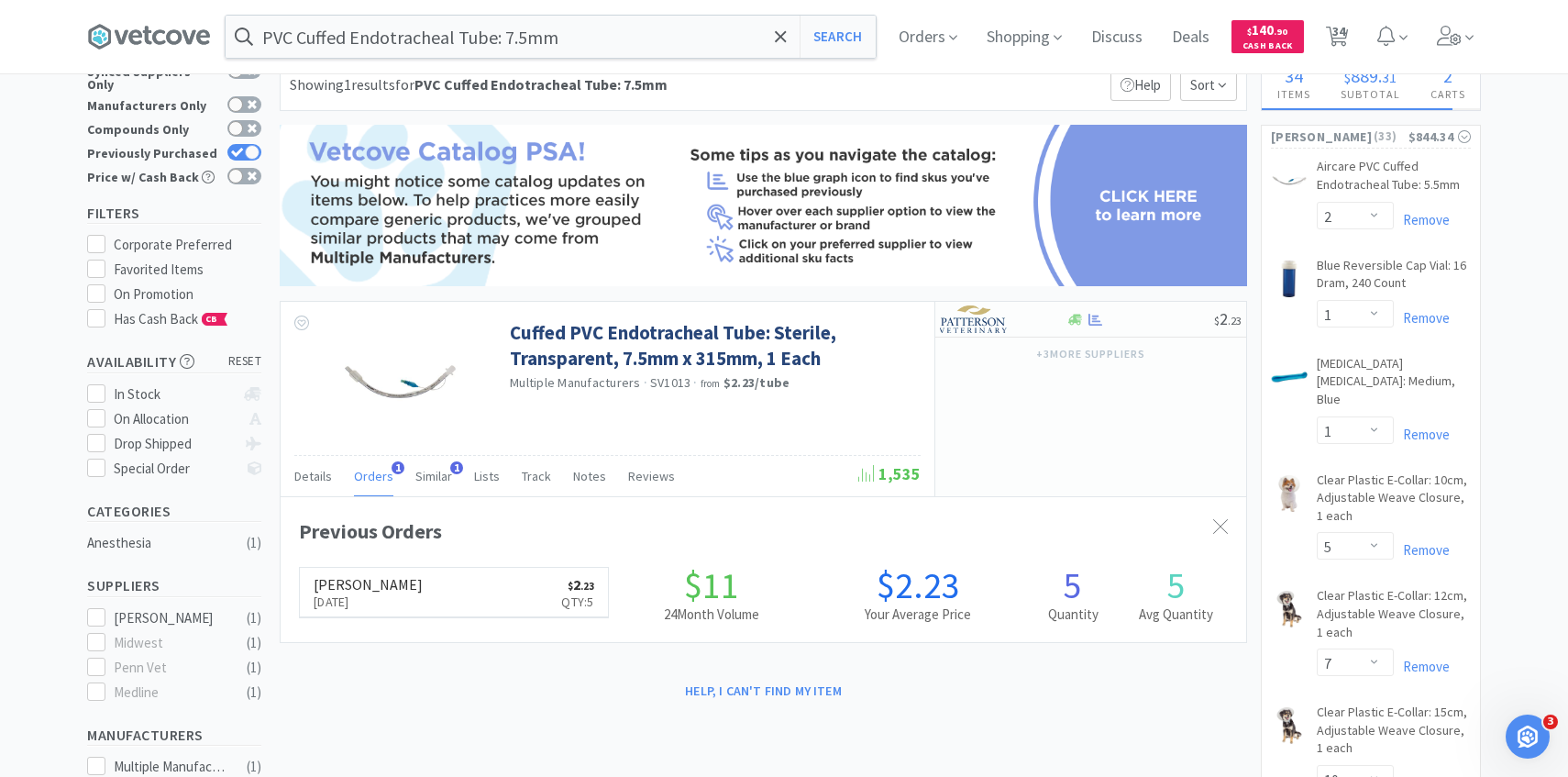
scroll to position [58, 0]
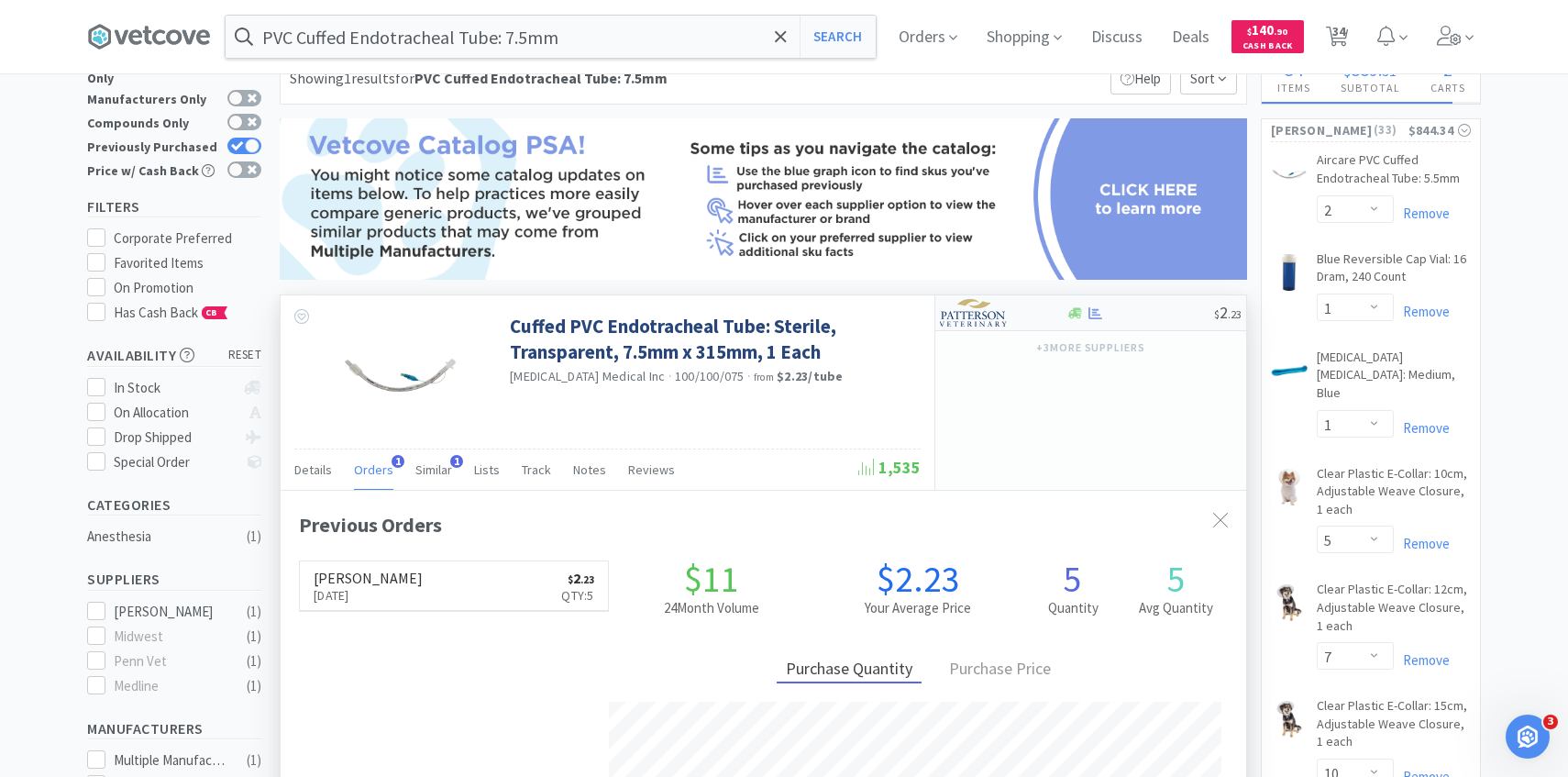
click at [1020, 318] on div at bounding box center [990, 312] width 101 height 31
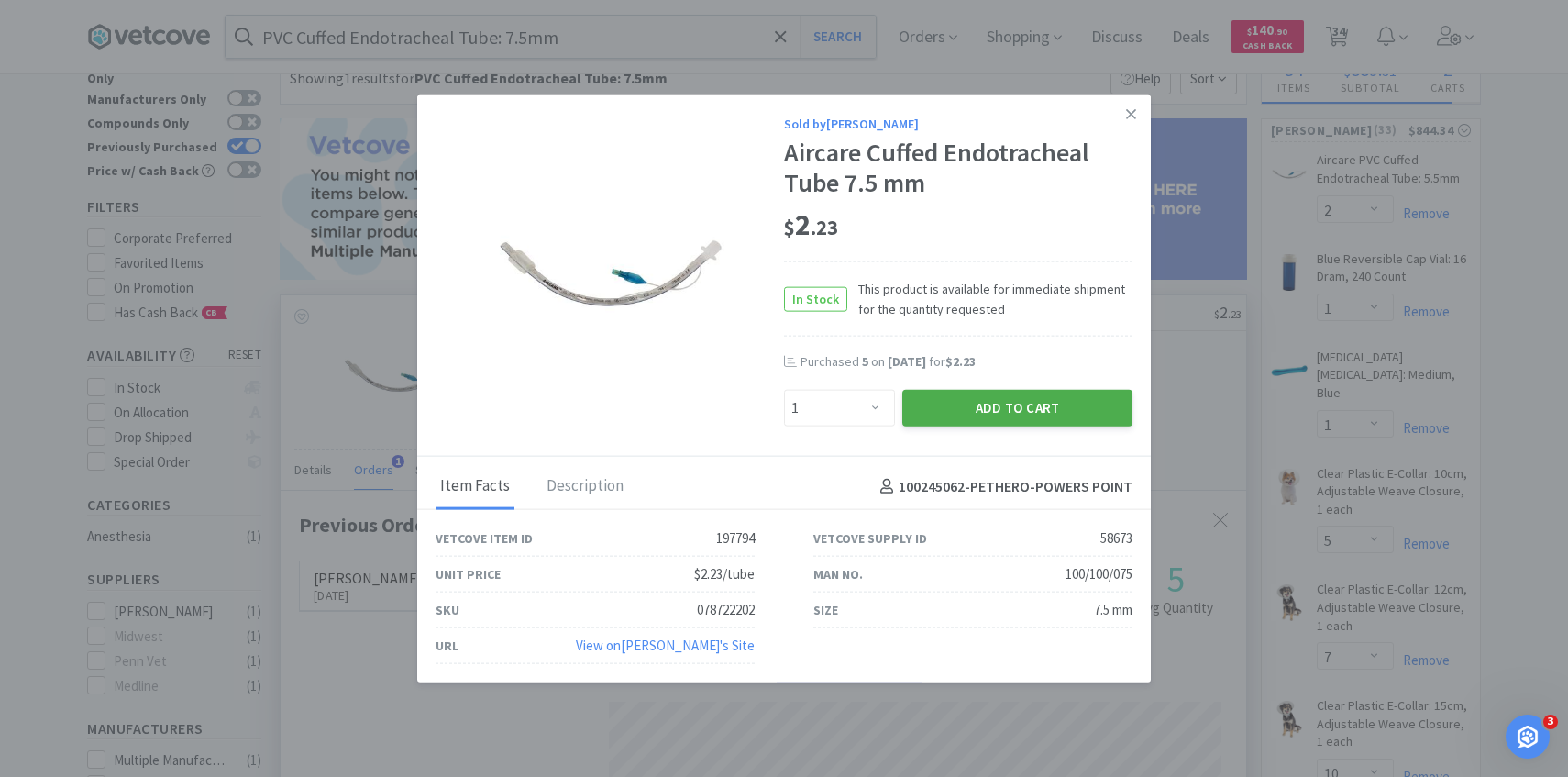
click at [953, 413] on button "Add to Cart" at bounding box center [1017, 408] width 230 height 37
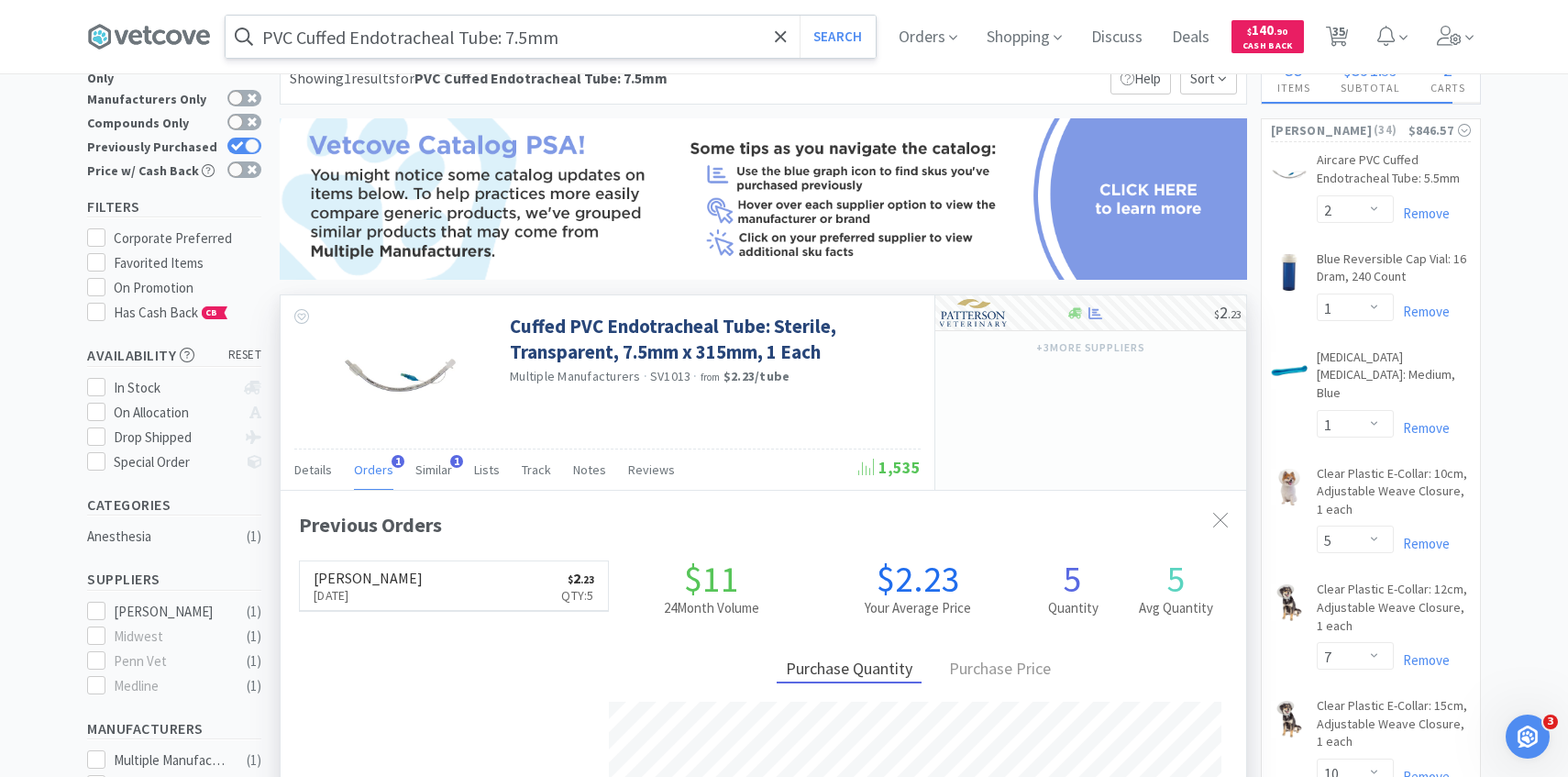
click at [619, 23] on input "PVC Cuffed Endotracheal Tube: 7.5mm" at bounding box center [551, 37] width 651 height 42
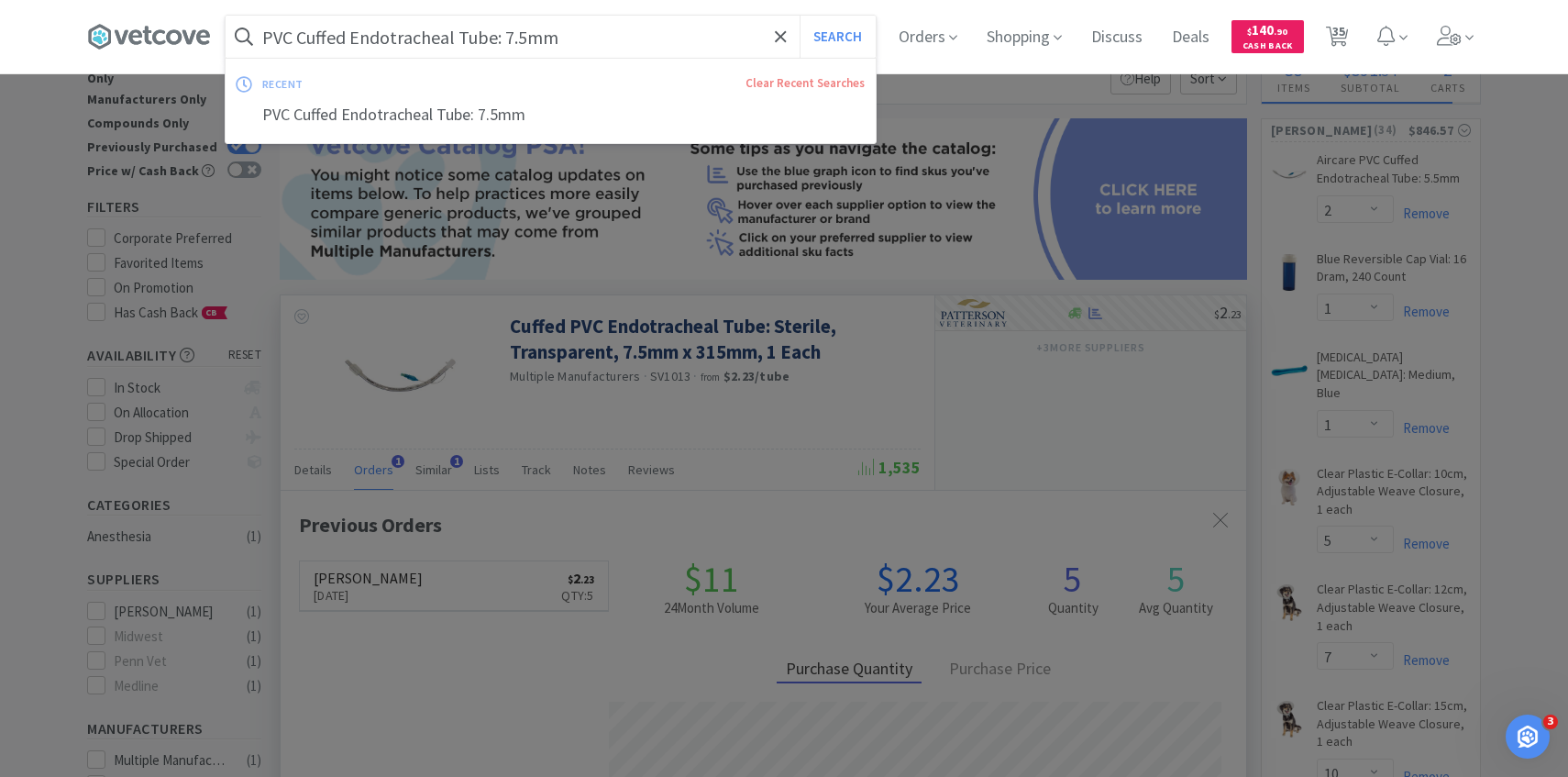
paste input "8.5"
click at [799, 16] on button "Search" at bounding box center [837, 37] width 76 height 42
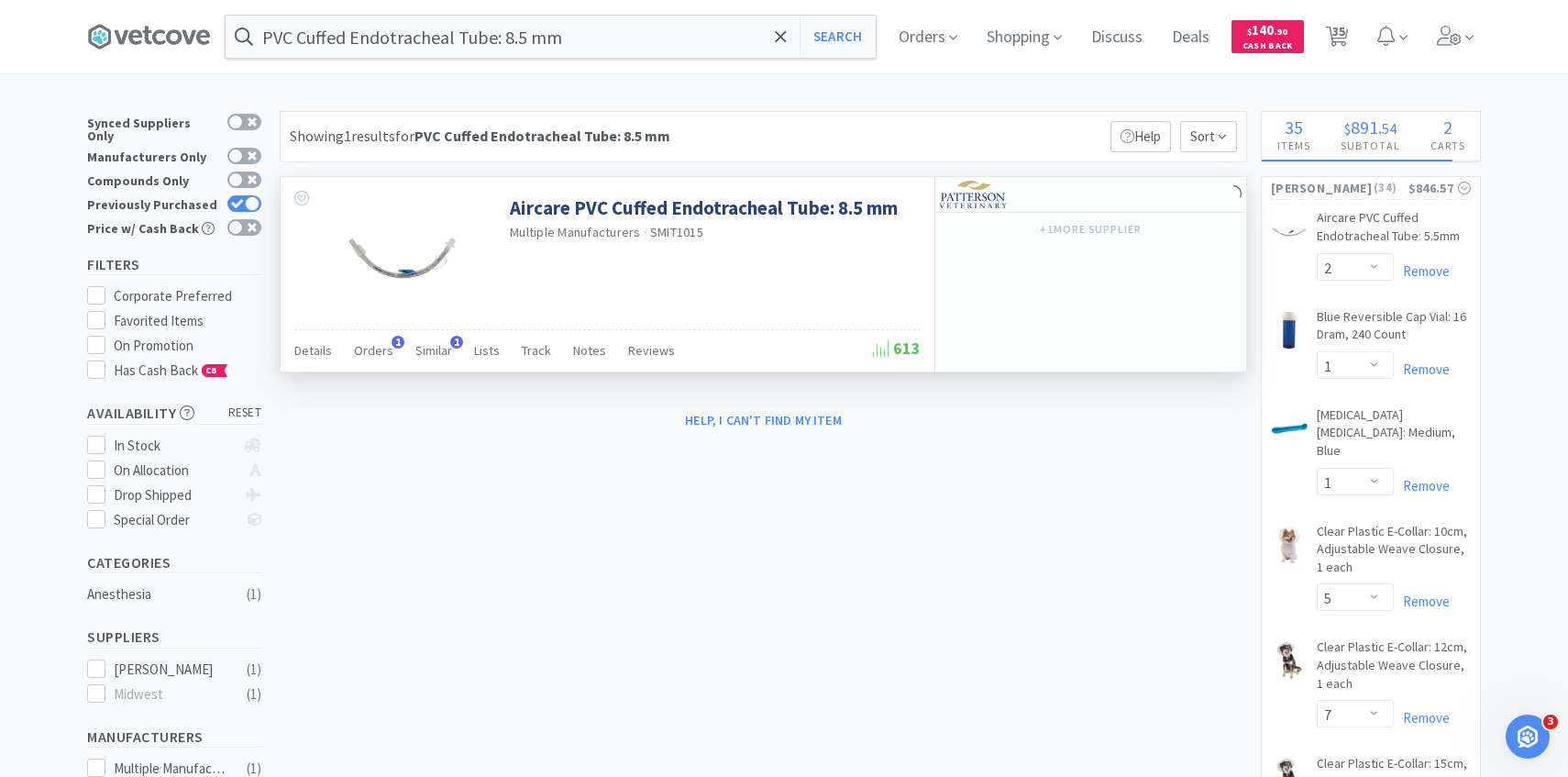
click at [385, 331] on div "Details Orders 1 Similar 1 Lists Track Notes Reviews 613" at bounding box center [608, 350] width 627 height 42
click at [385, 344] on span "Orders" at bounding box center [373, 350] width 39 height 17
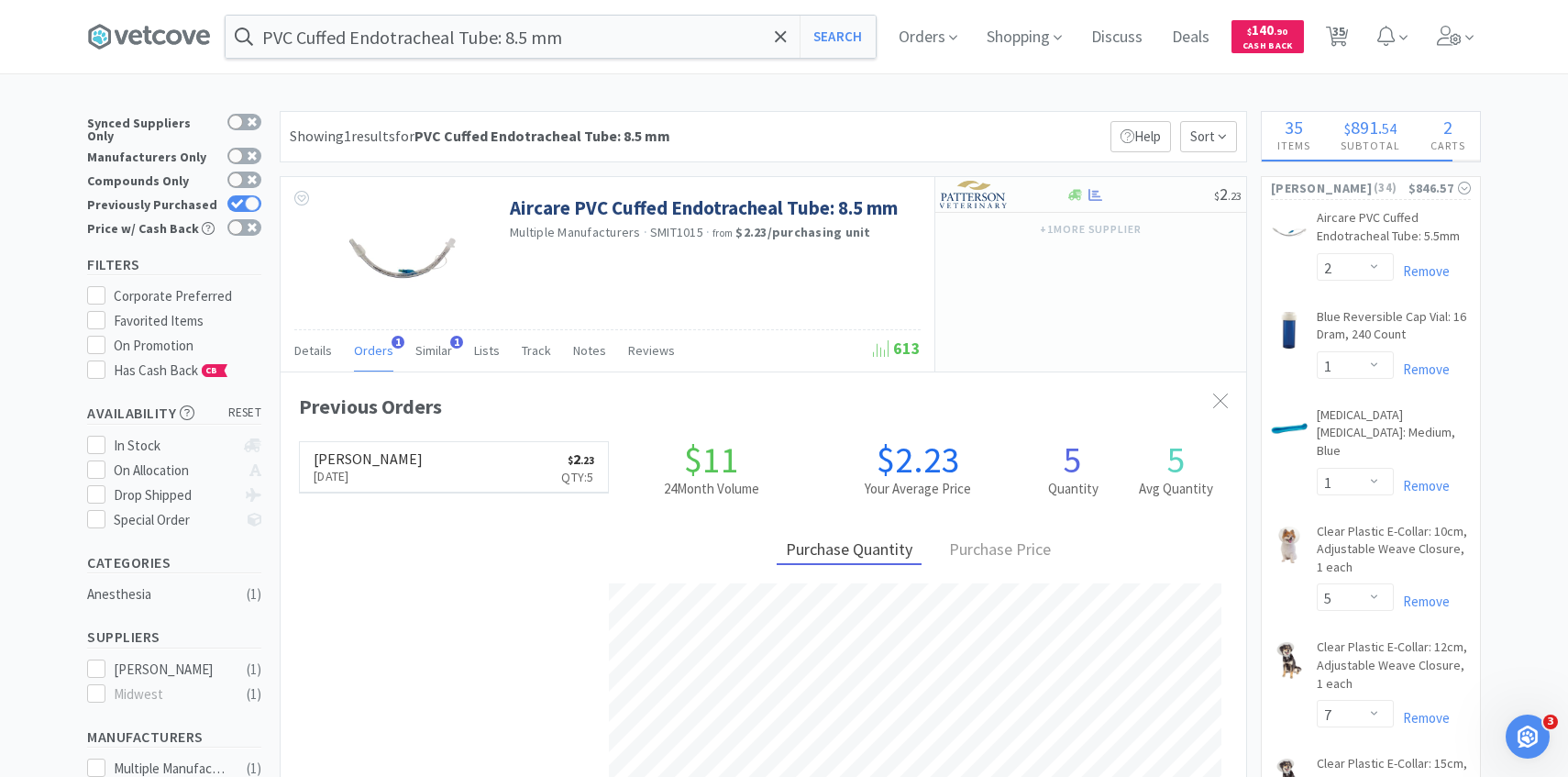
scroll to position [475, 965]
click at [997, 201] on img at bounding box center [974, 195] width 69 height 28
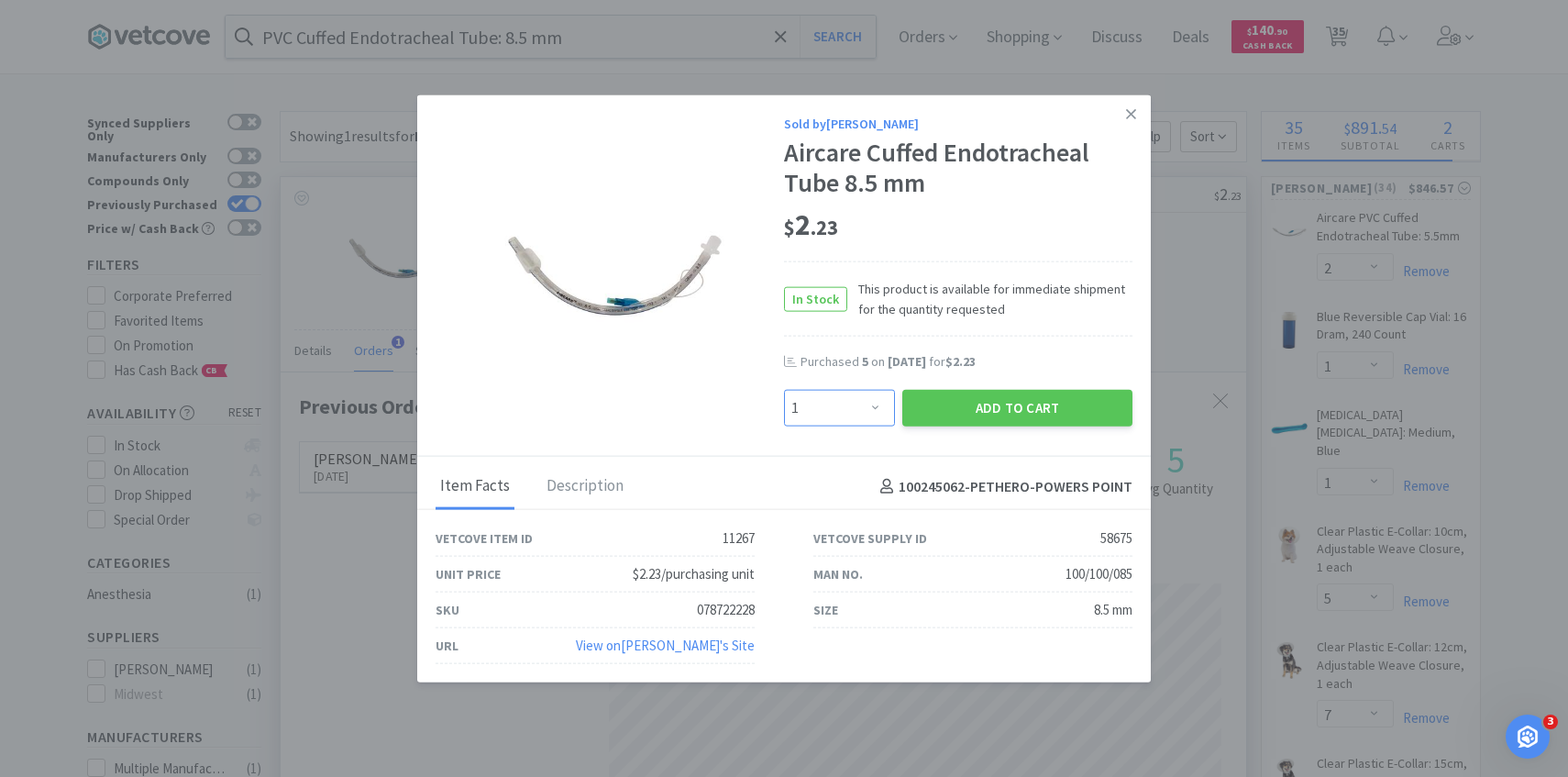
click at [874, 403] on select "Enter Quantity 1 2 3 4 5 6 7 8 9 10 11 12 13 14 15 16 17 18 19 20 Enter Quantity" at bounding box center [839, 408] width 111 height 37
click at [784, 390] on select "Enter Quantity 1 2 3 4 5 6 7 8 9 10 11 12 13 14 15 16 17 18 19 20 Enter Quantity" at bounding box center [839, 408] width 111 height 37
click at [975, 396] on button "Add to Cart" at bounding box center [1017, 408] width 230 height 37
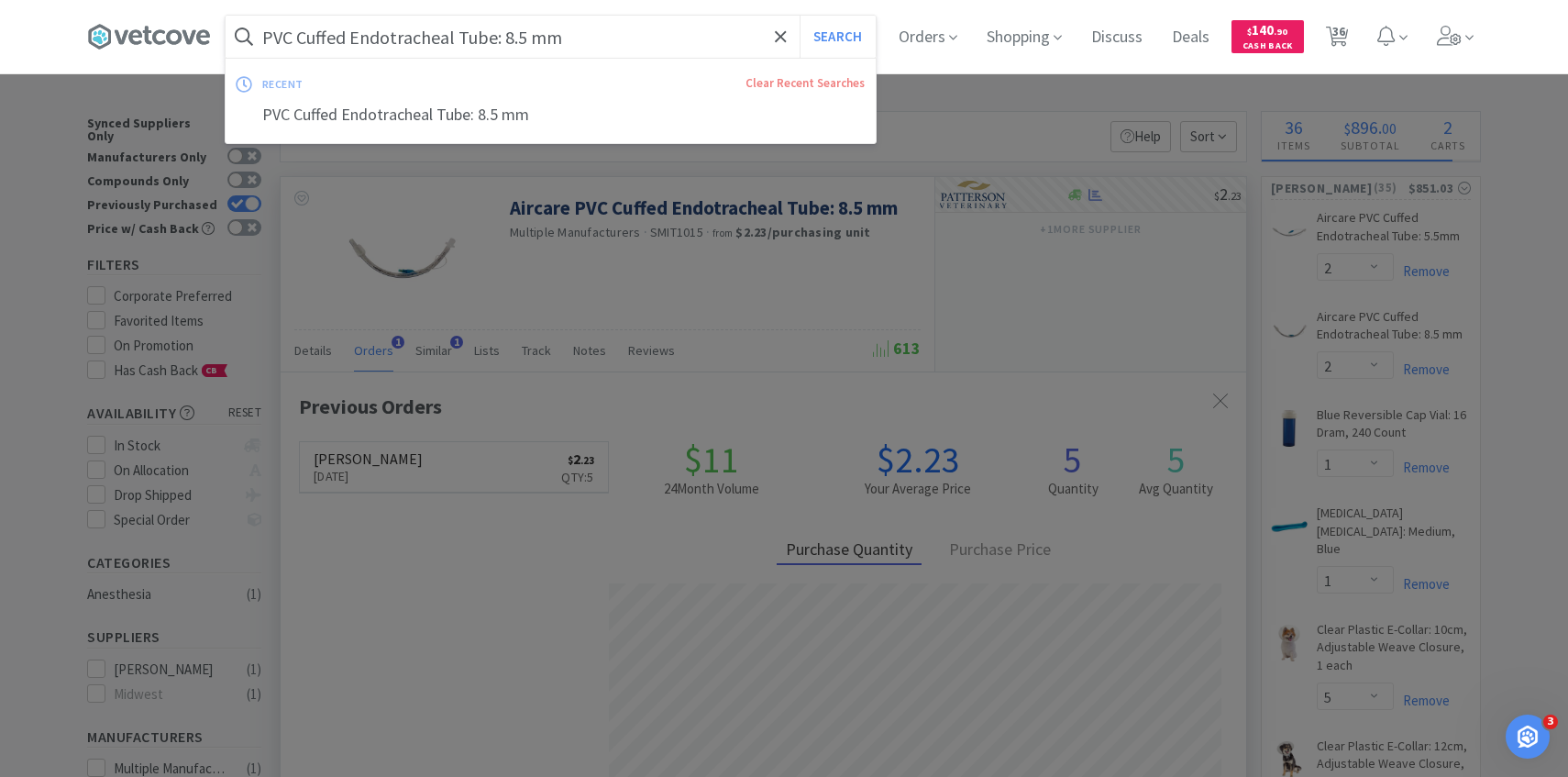
click at [592, 53] on input "PVC Cuffed Endotracheal Tube: 8.5 mm" at bounding box center [551, 37] width 651 height 42
paste input "AB-D466"
click at [799, 16] on button "Search" at bounding box center [837, 37] width 76 height 42
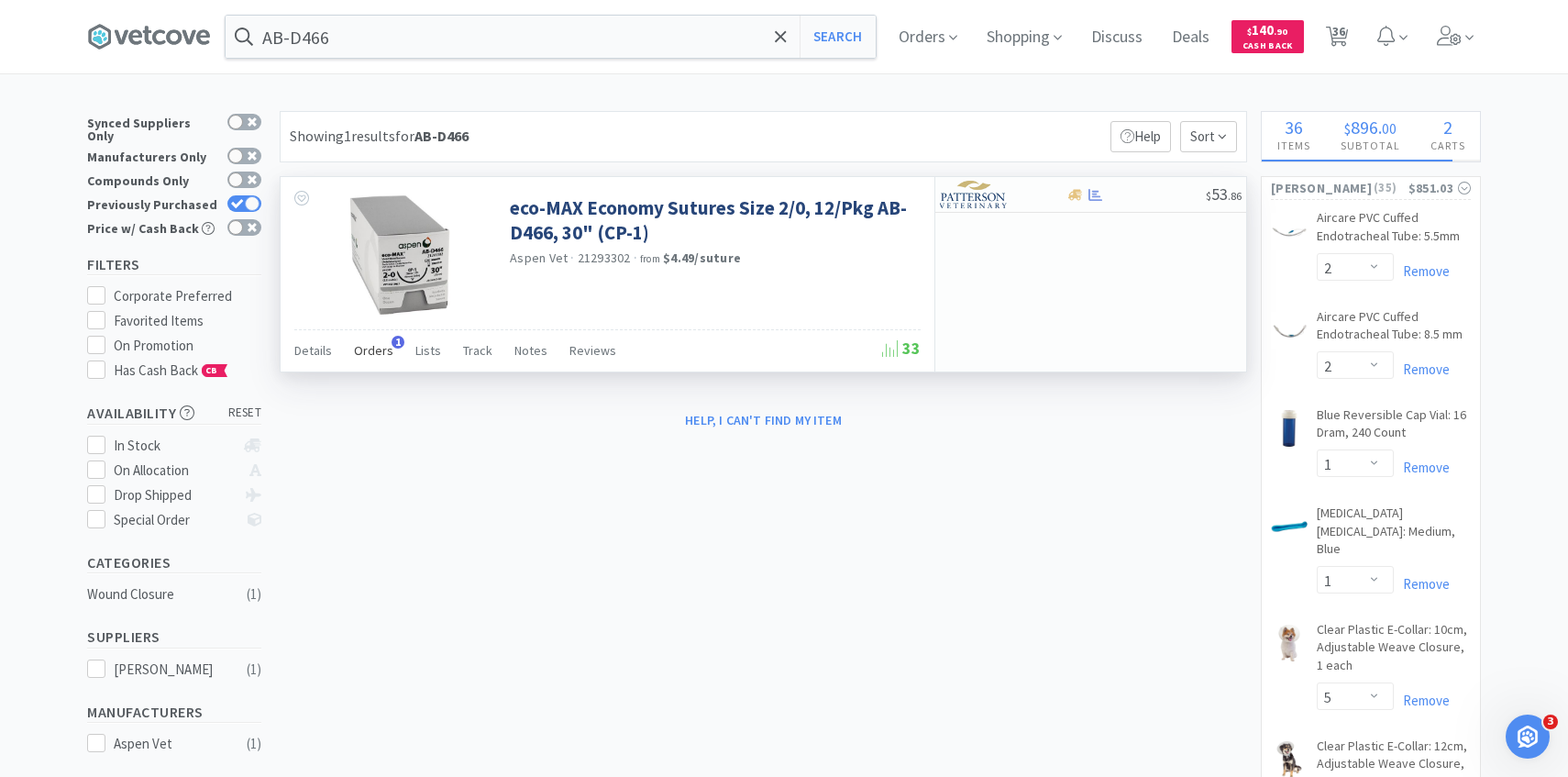
click at [370, 358] on span "Orders" at bounding box center [373, 350] width 39 height 17
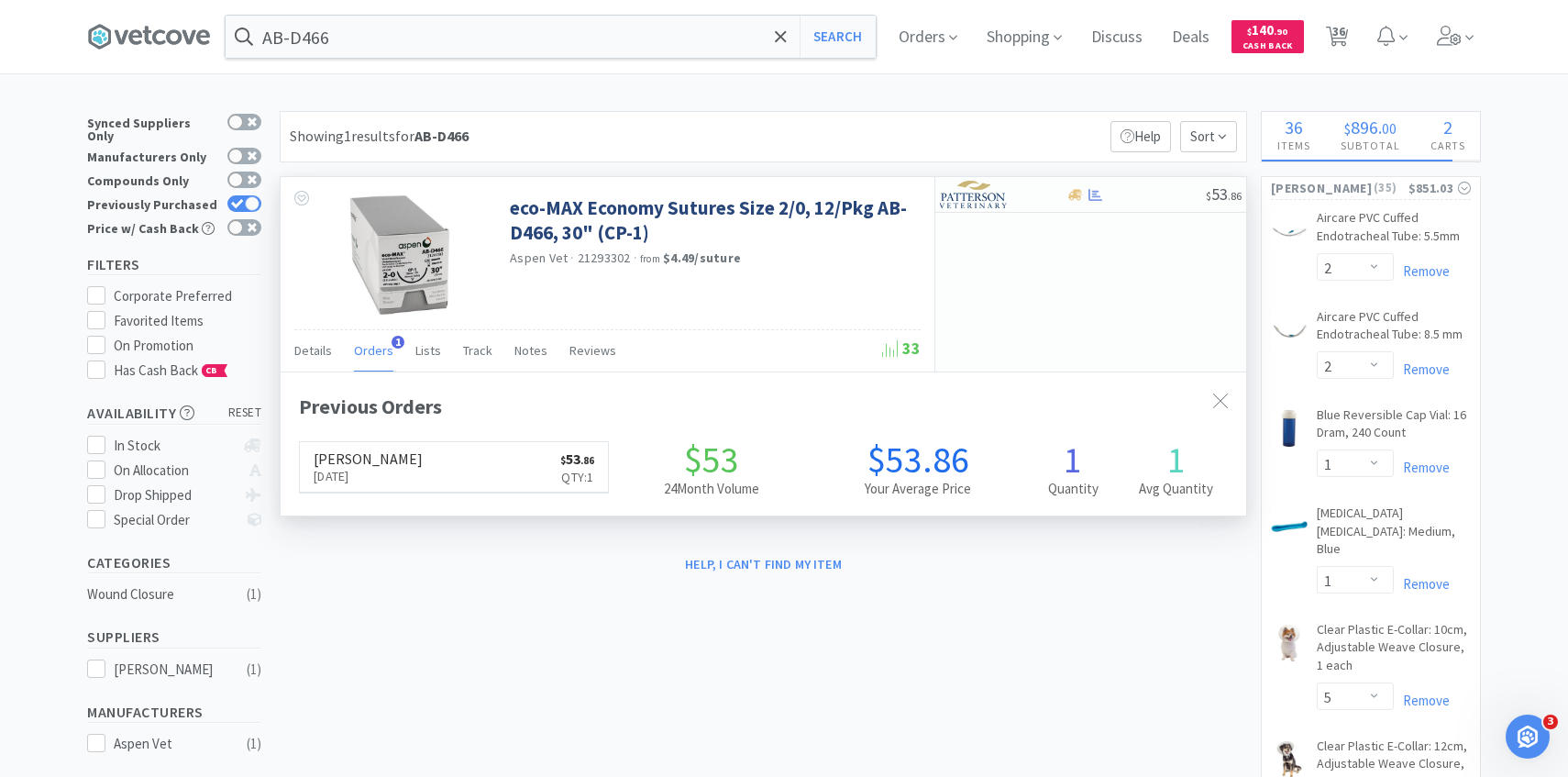
scroll to position [475, 965]
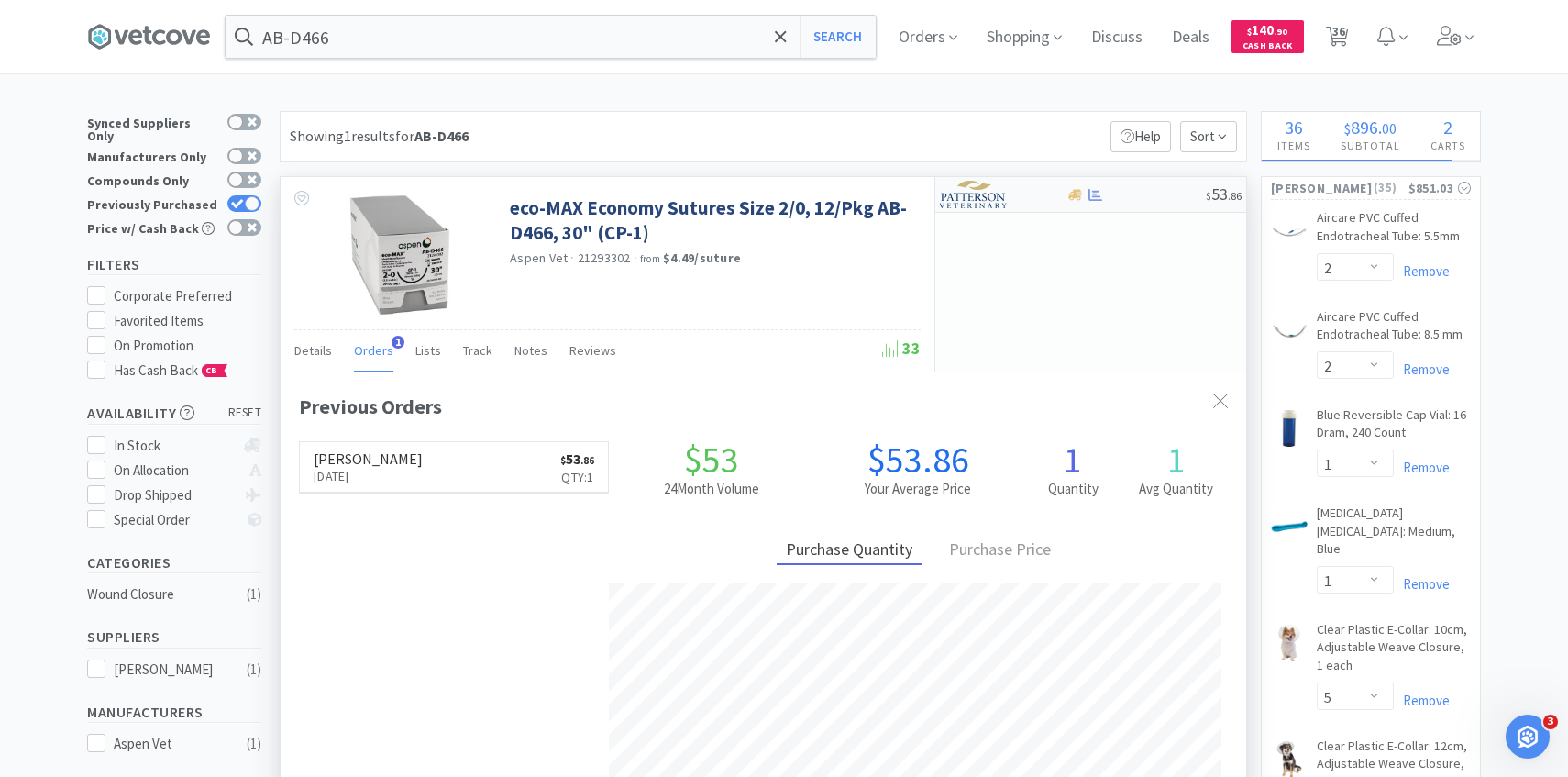
click at [1002, 198] on img at bounding box center [974, 195] width 69 height 28
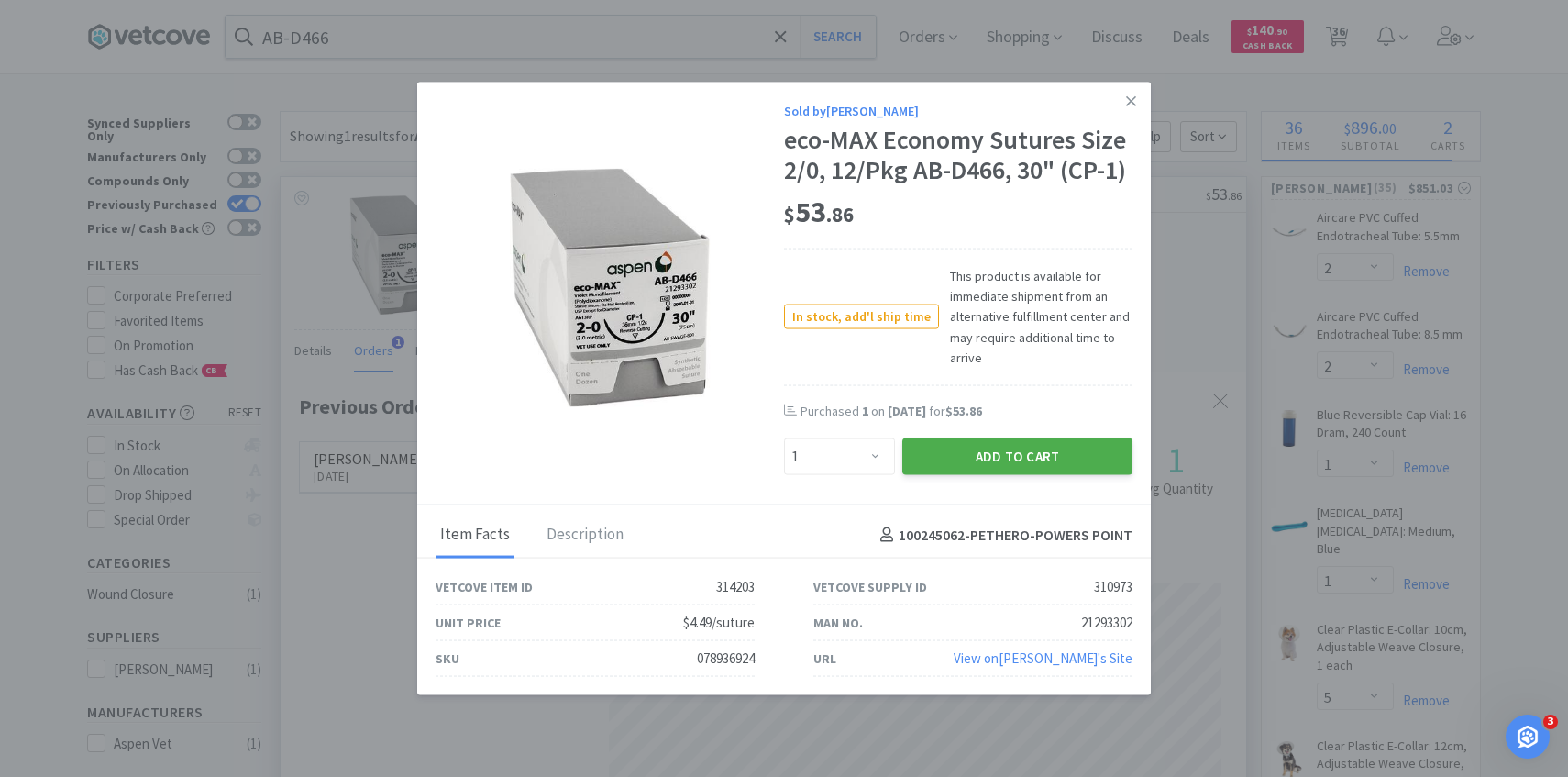
click at [988, 449] on button "Add to Cart" at bounding box center [1017, 457] width 230 height 37
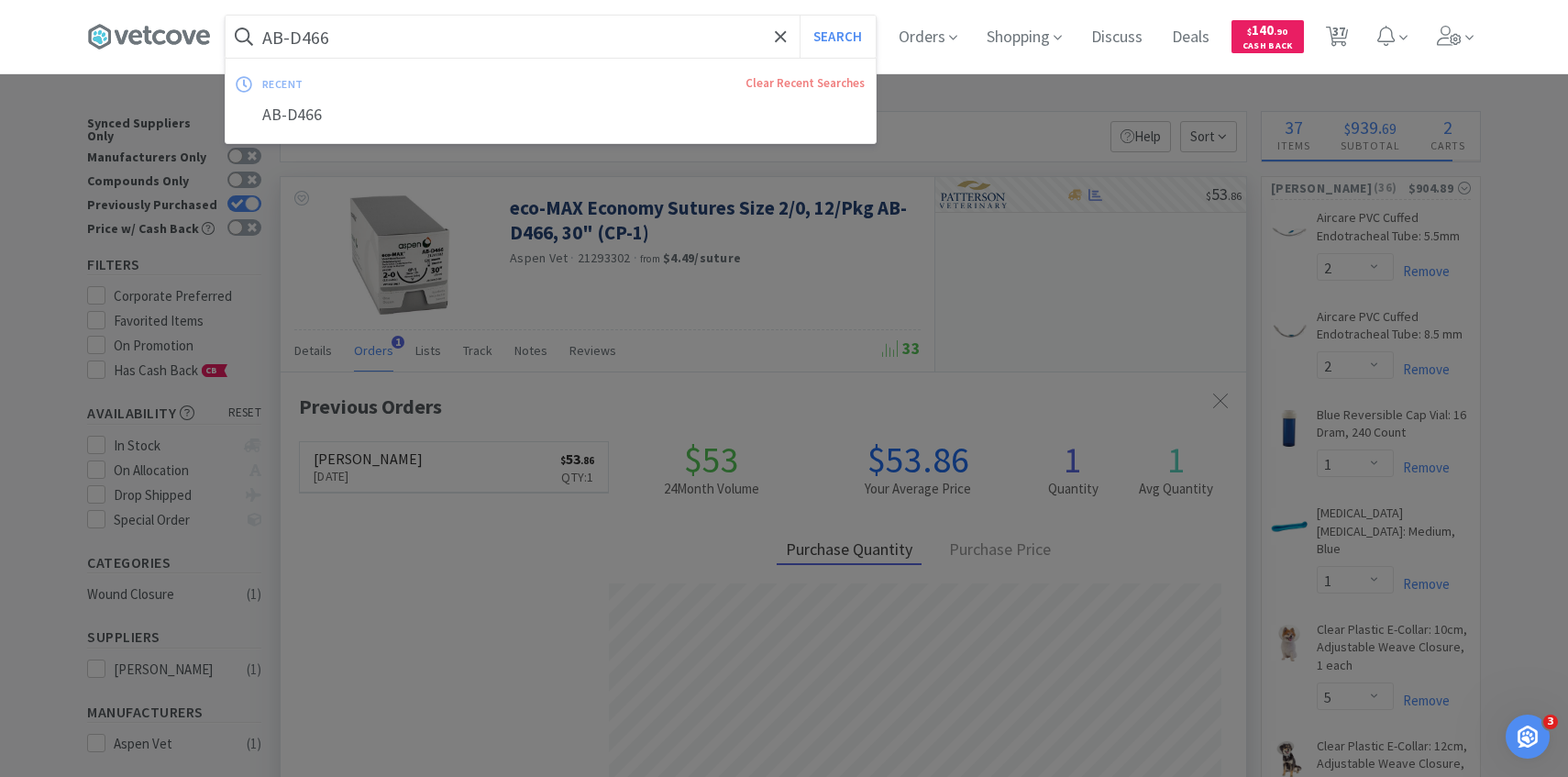
click at [553, 50] on input "AB-D466" at bounding box center [551, 37] width 651 height 42
paste input "THZ968H"
click at [799, 16] on button "Search" at bounding box center [837, 37] width 76 height 42
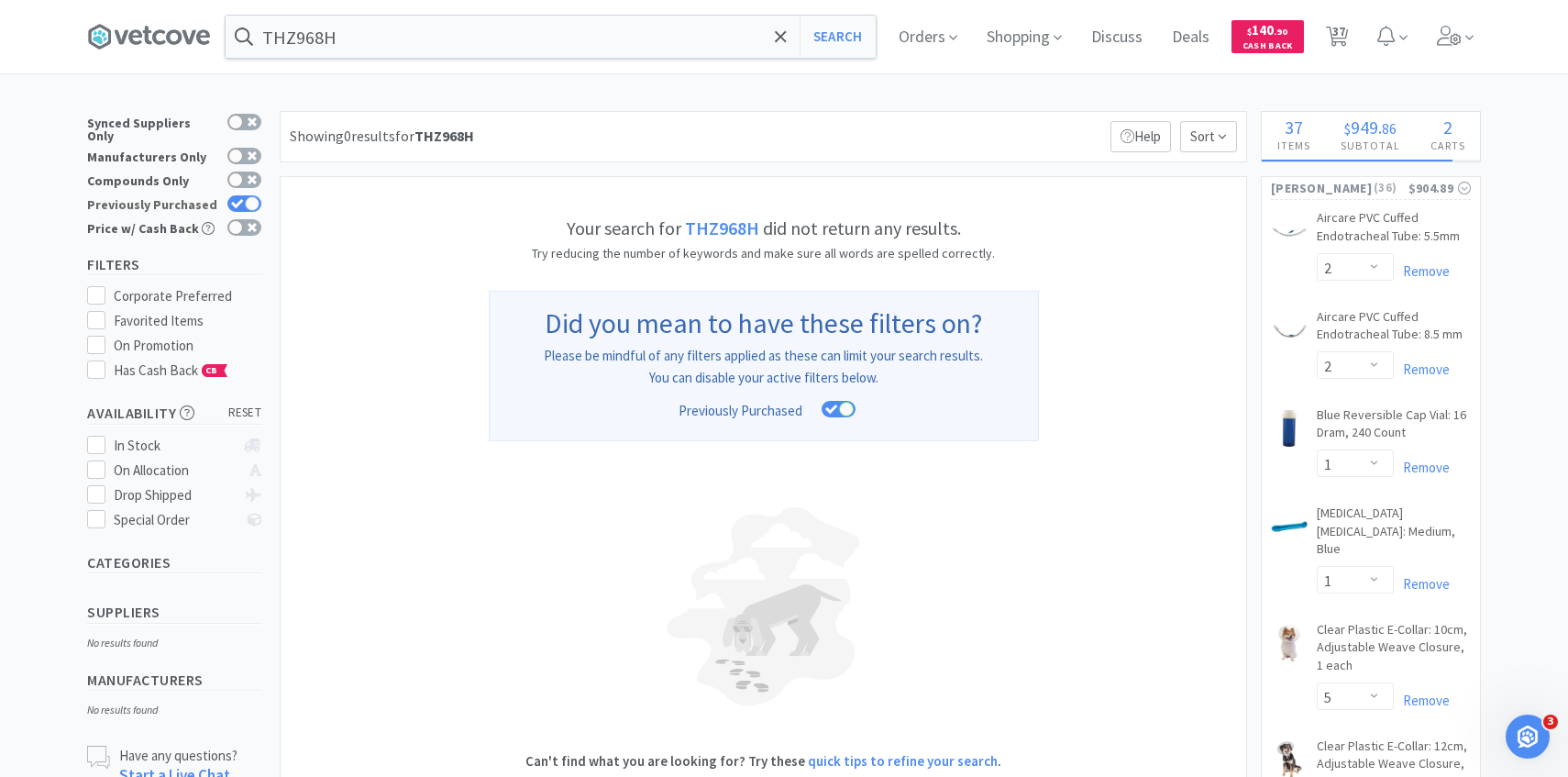
click at [240, 199] on icon at bounding box center [237, 204] width 13 height 10
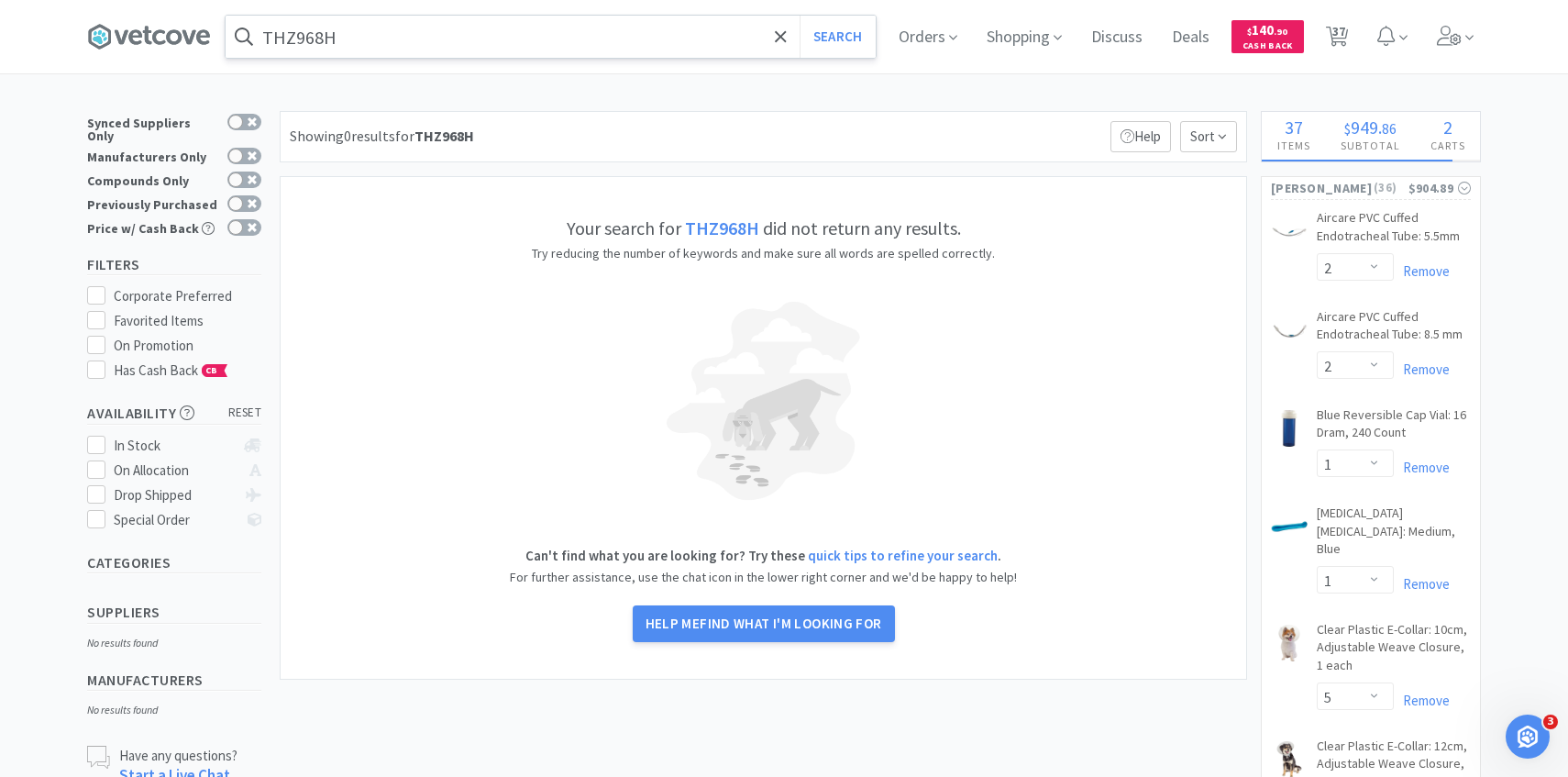
click at [554, 27] on input "THZ968H" at bounding box center [551, 37] width 651 height 42
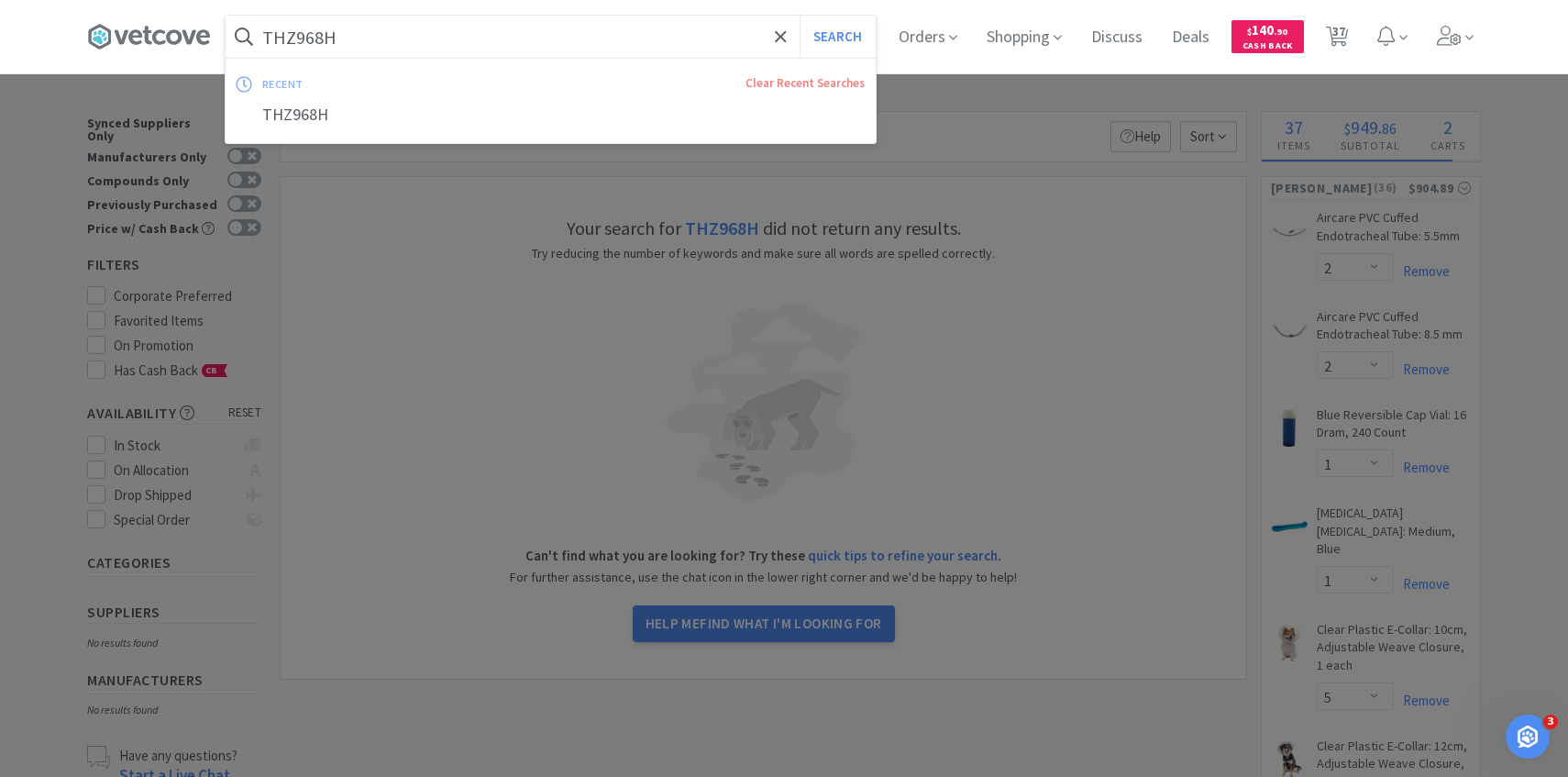
paste input "AB-D315"
click at [799, 16] on button "Search" at bounding box center [837, 37] width 76 height 42
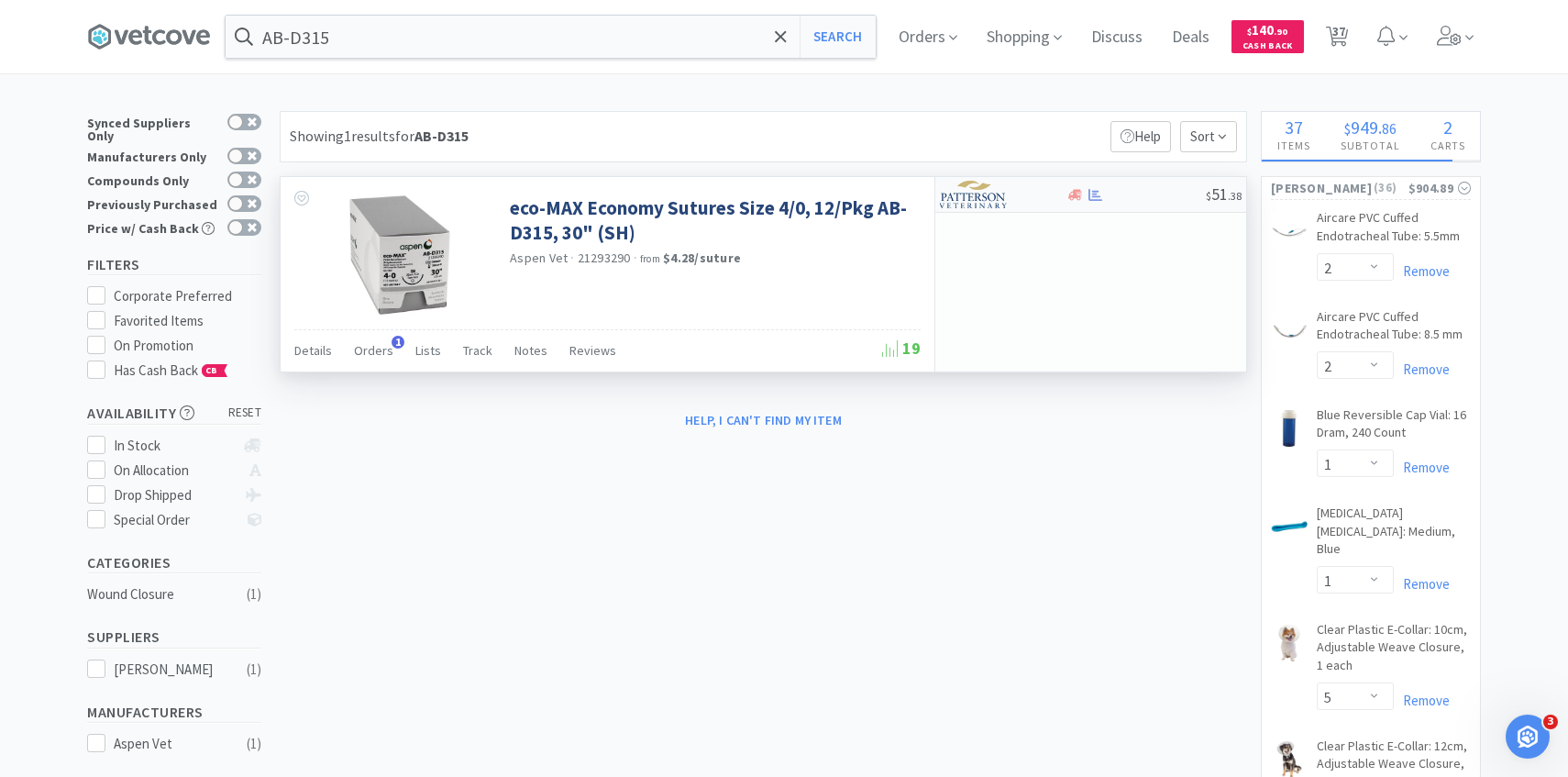
click at [989, 193] on img at bounding box center [974, 195] width 69 height 28
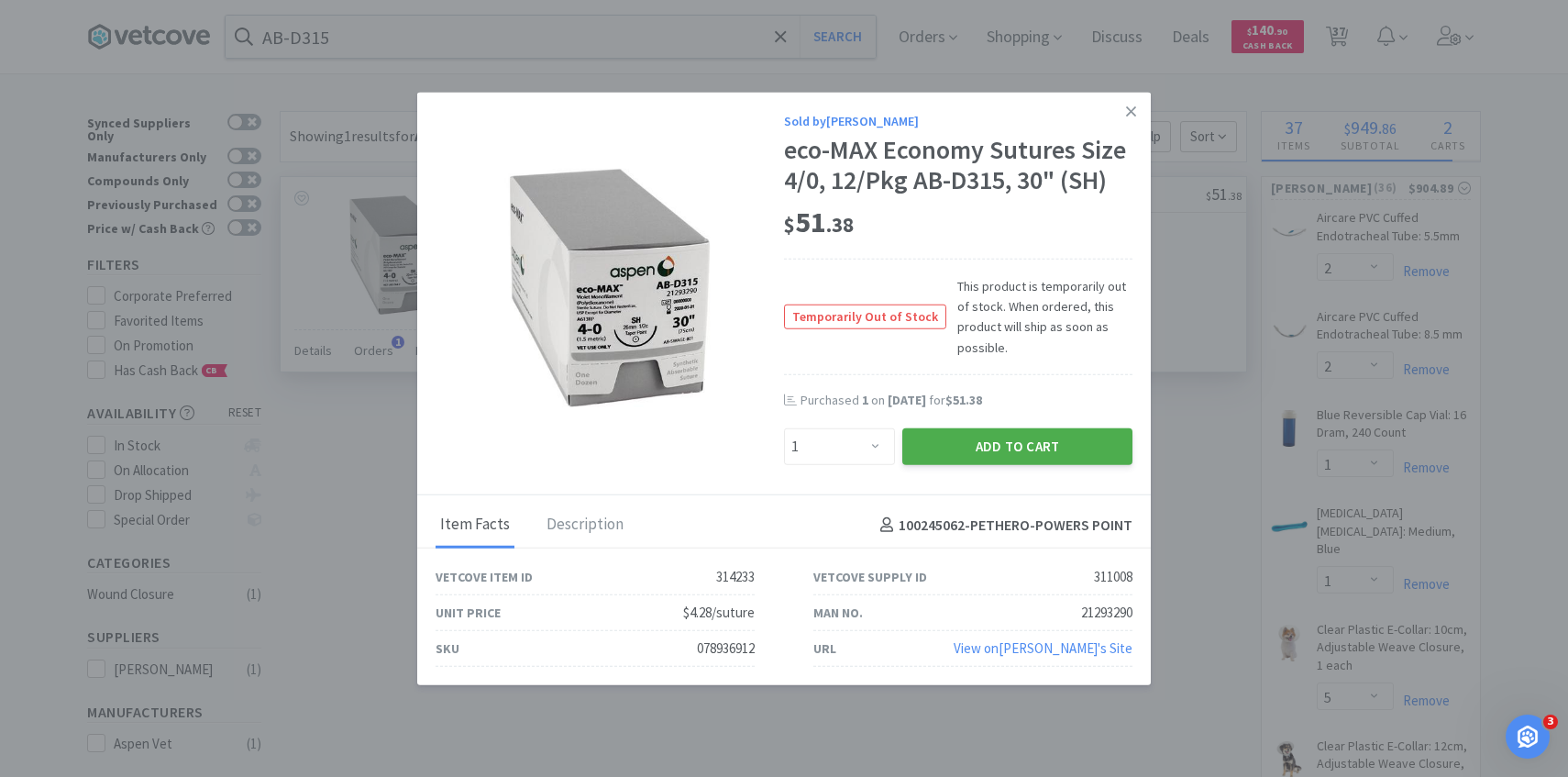
click at [980, 434] on button "Add to Cart" at bounding box center [1017, 447] width 230 height 37
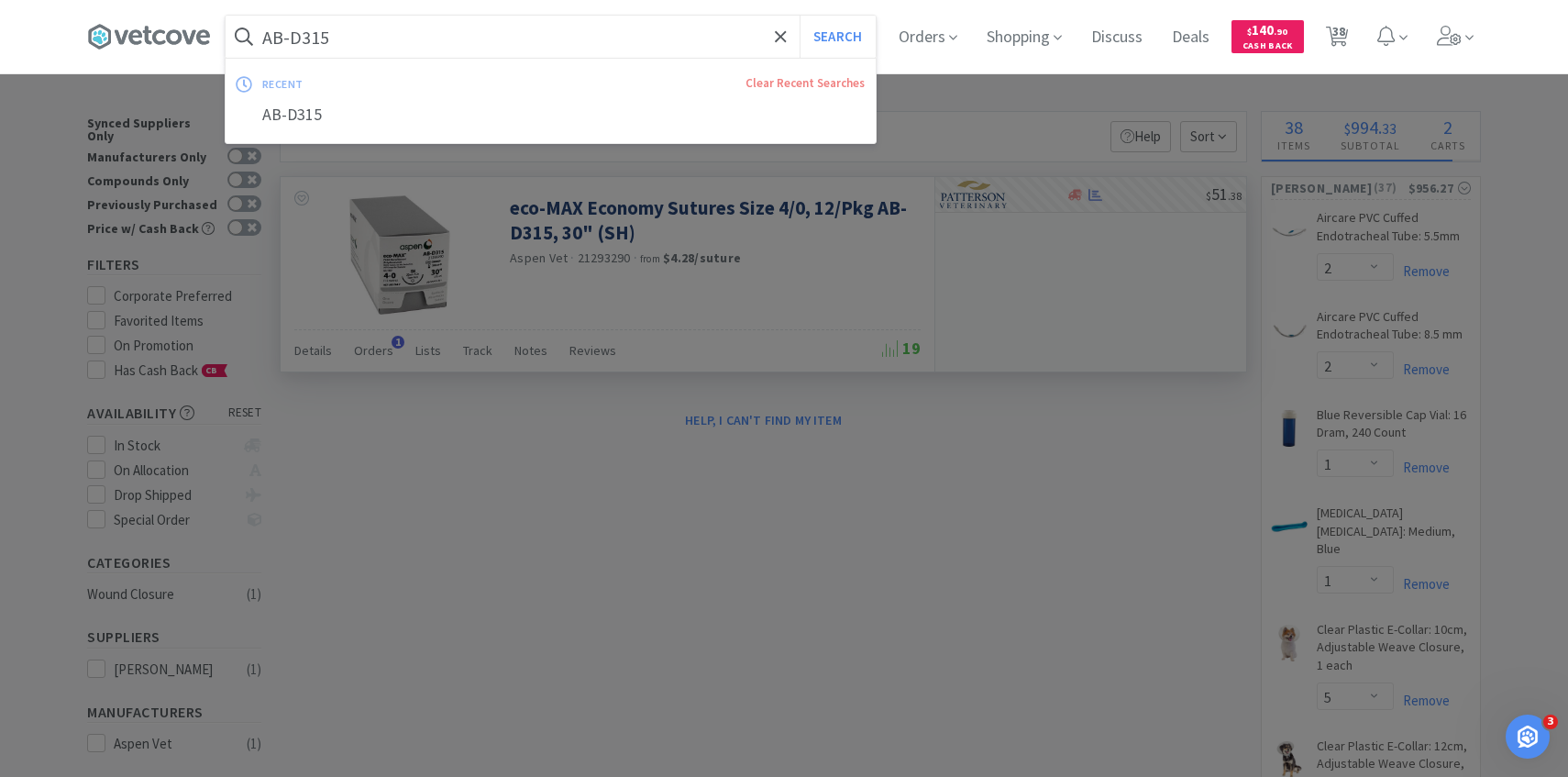
click at [595, 39] on input "AB-D315" at bounding box center [551, 37] width 651 height 42
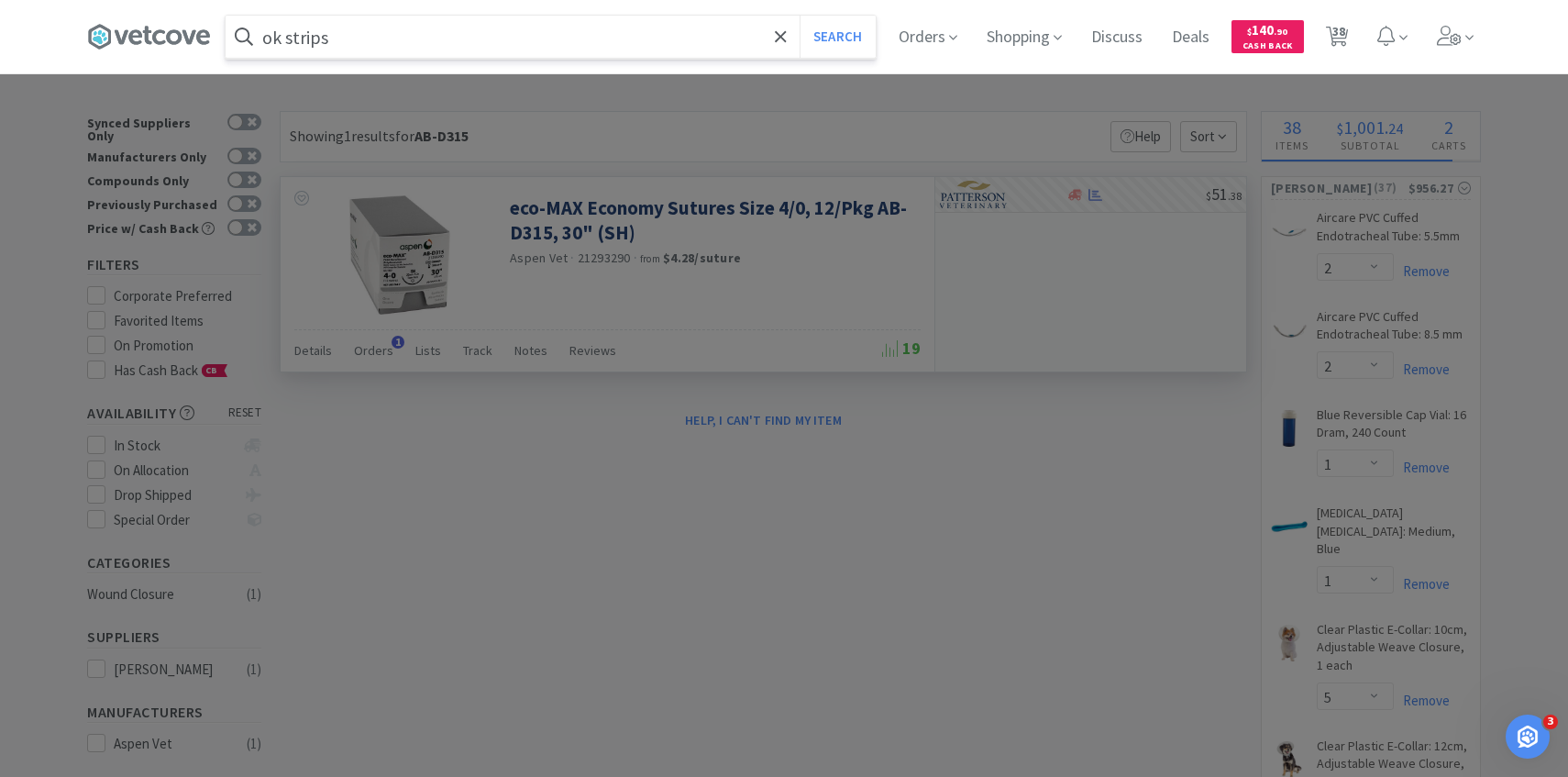
click at [799, 16] on button "Search" at bounding box center [837, 37] width 76 height 42
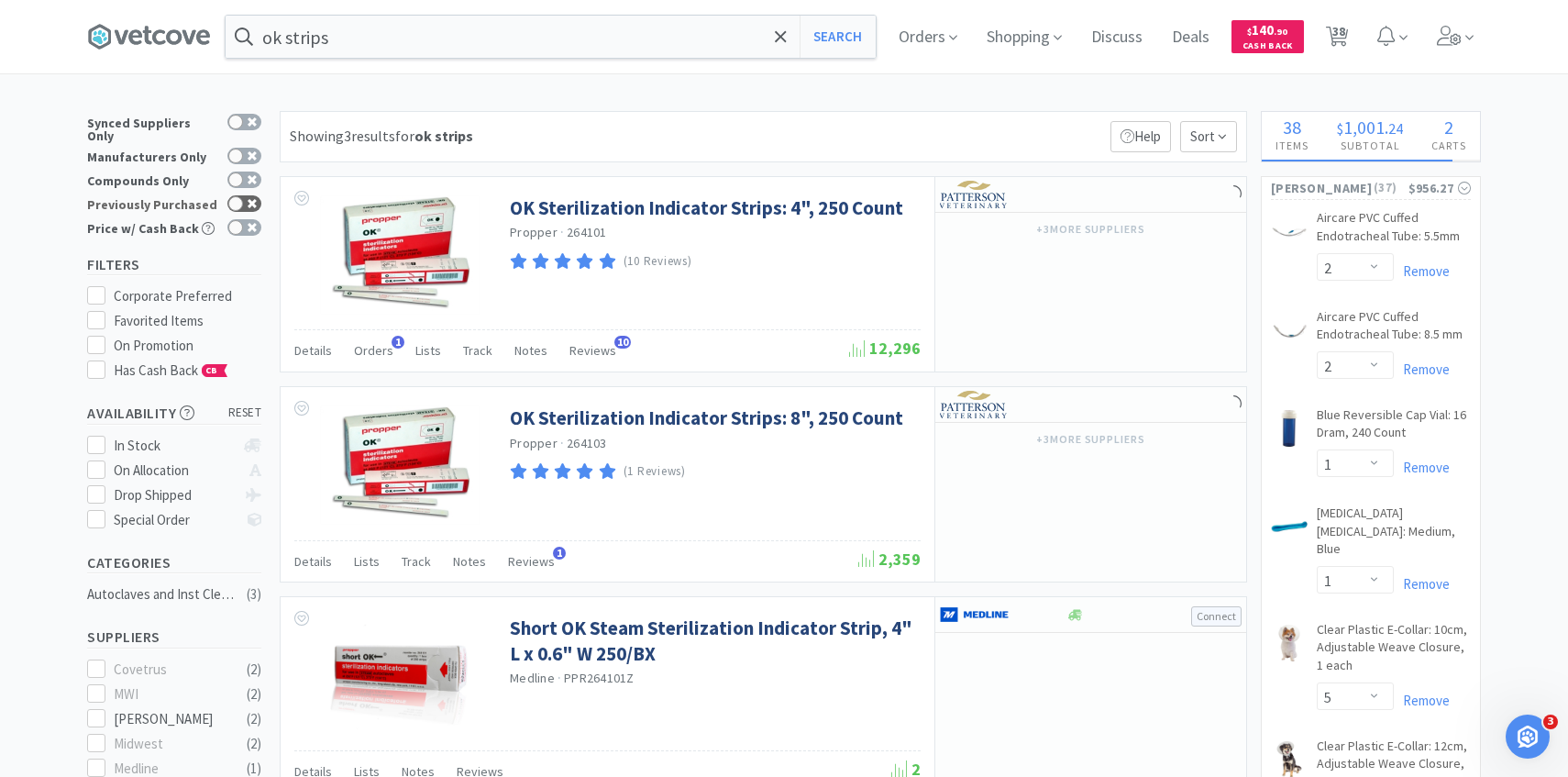
click at [242, 196] on div at bounding box center [236, 203] width 15 height 15
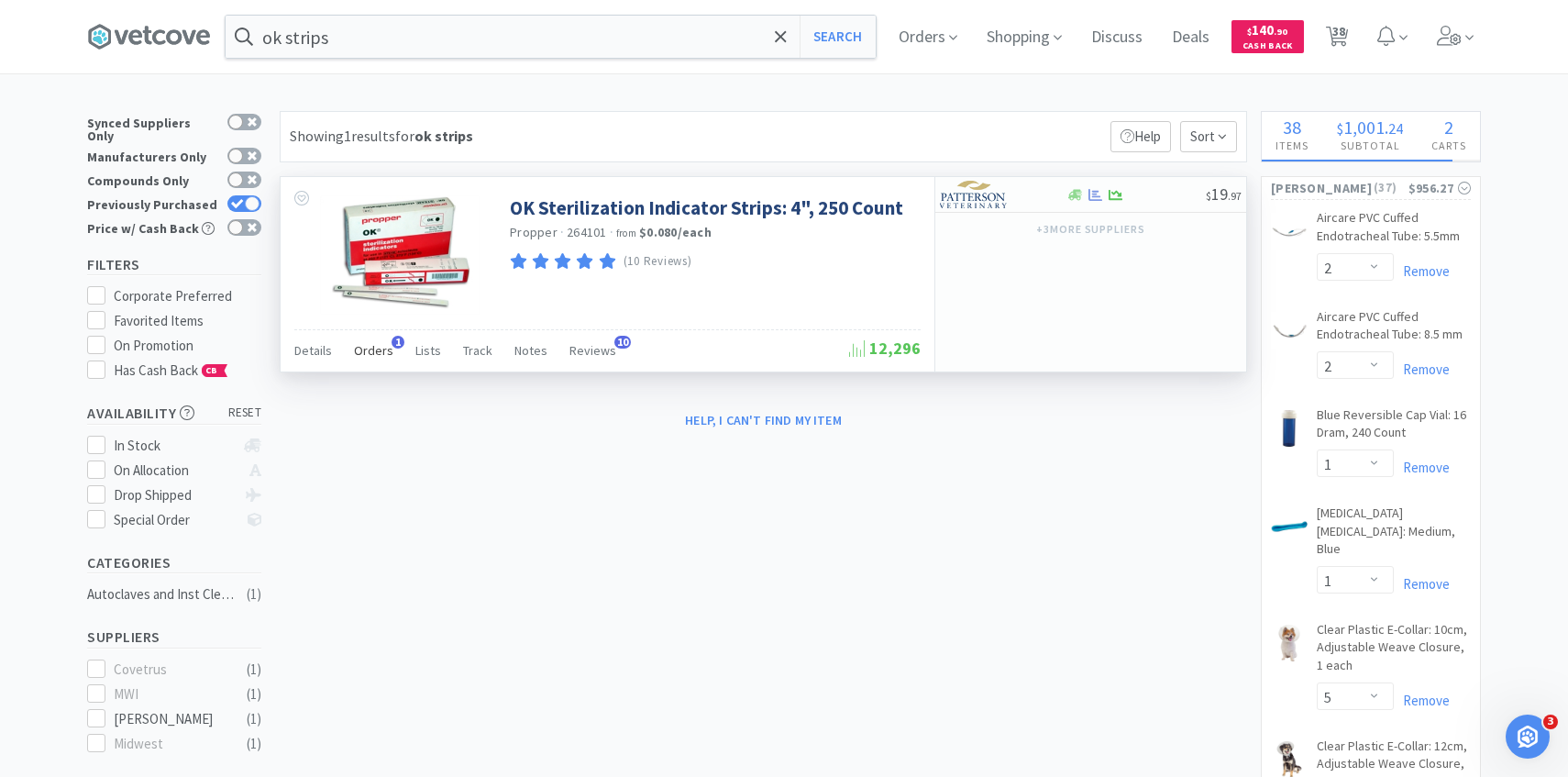
click at [385, 349] on span "Orders" at bounding box center [373, 350] width 39 height 17
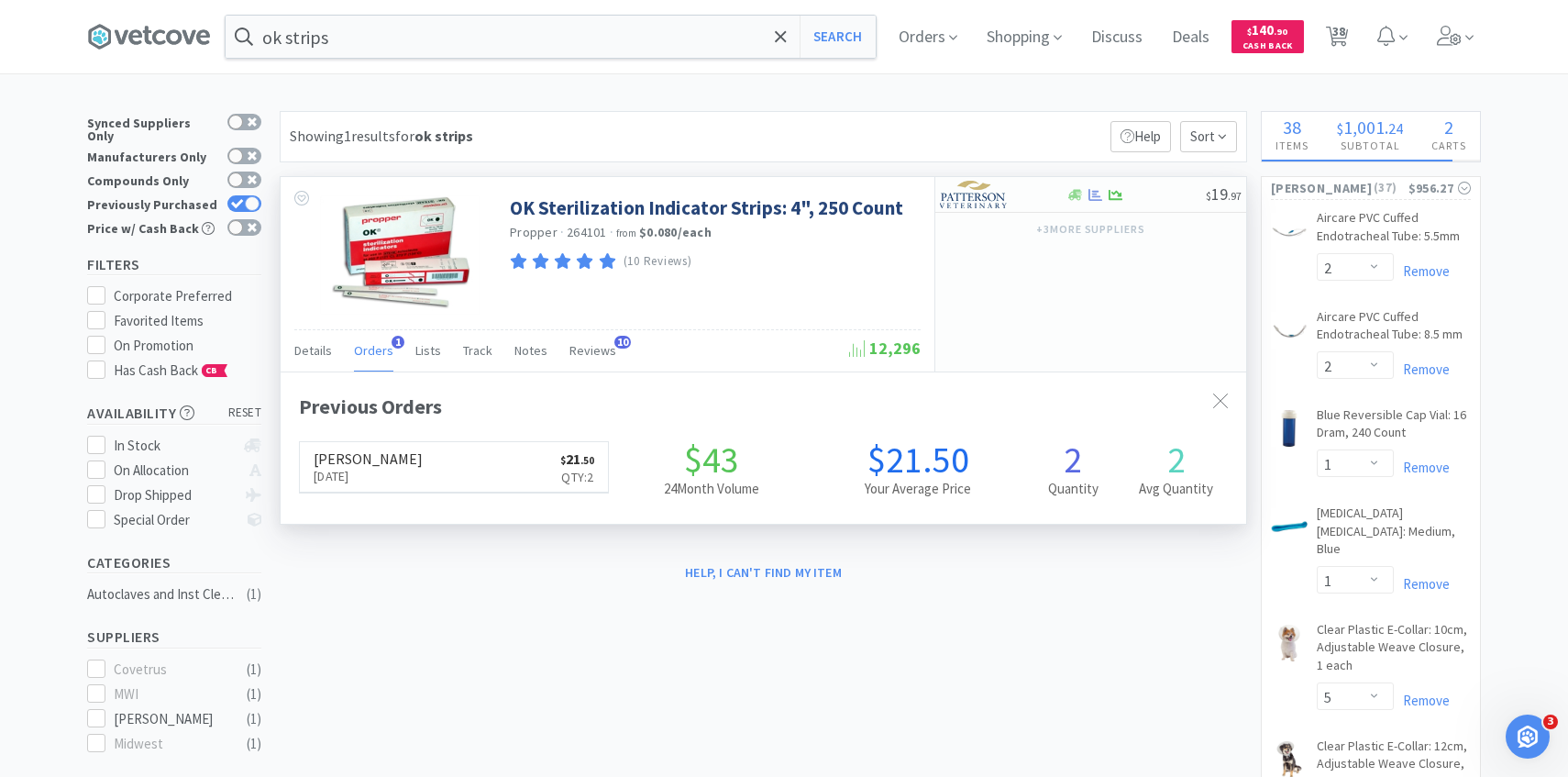
scroll to position [475, 965]
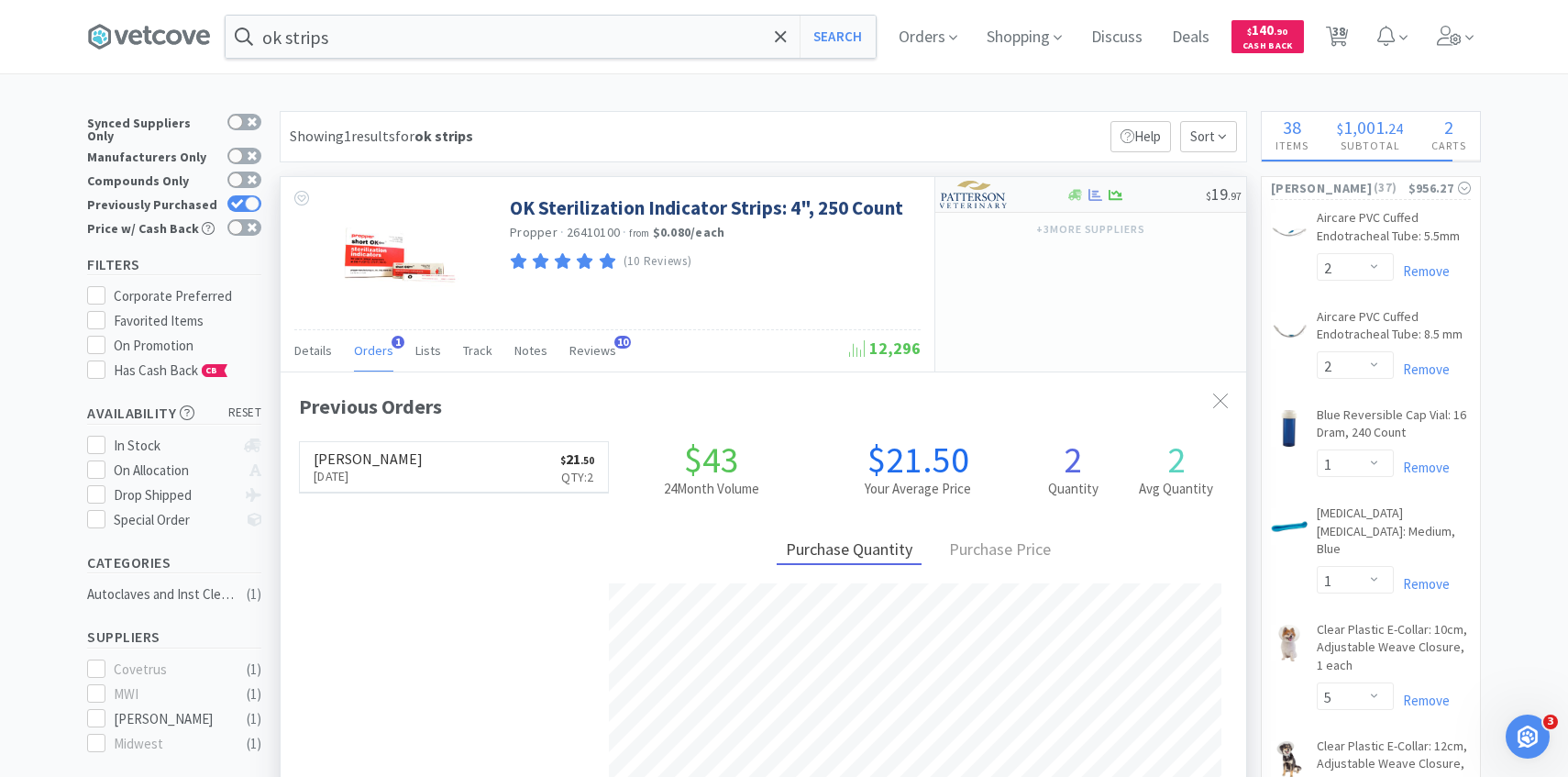
click at [991, 197] on img at bounding box center [974, 195] width 69 height 28
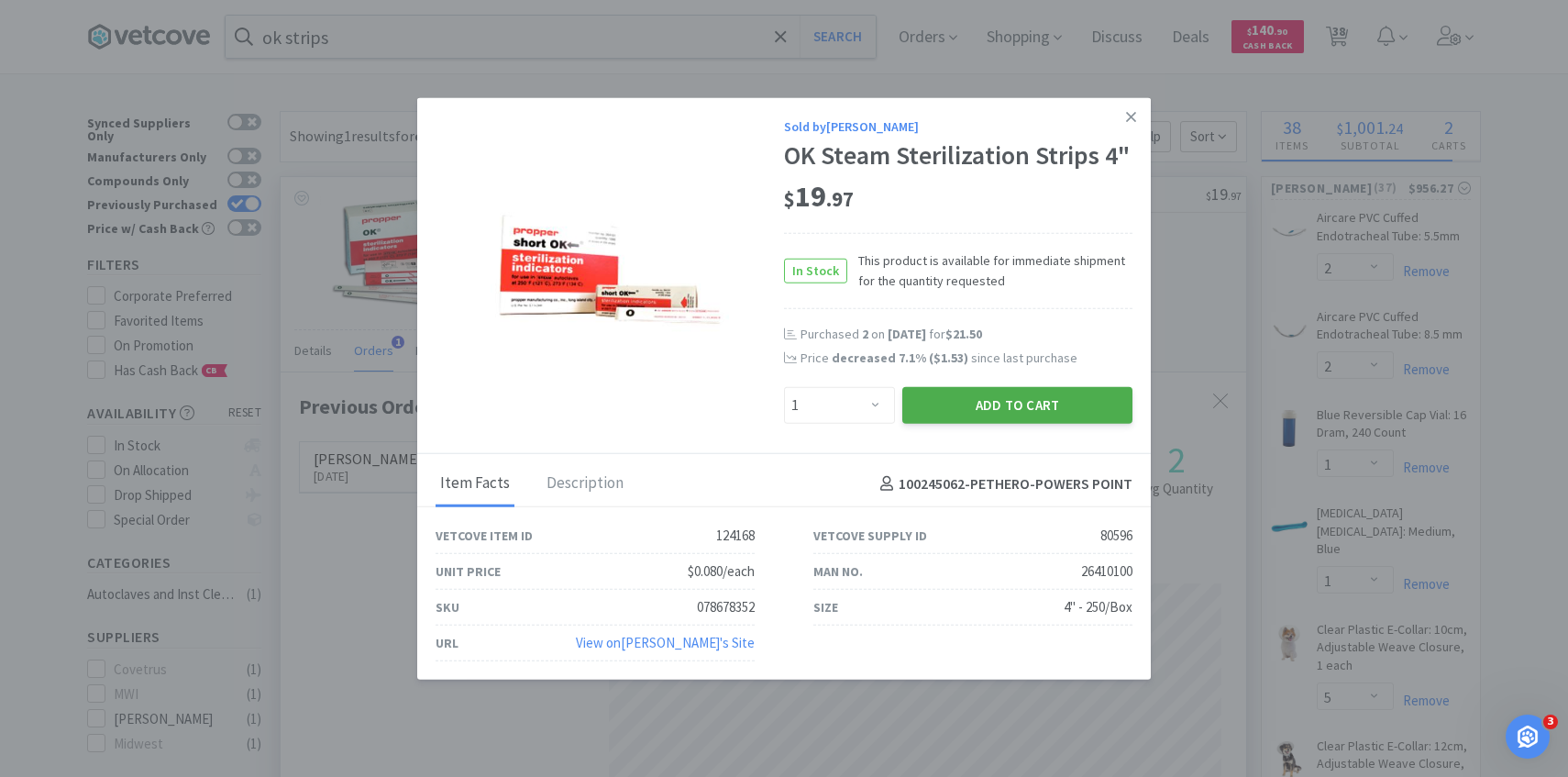
click at [979, 411] on button "Add to Cart" at bounding box center [1017, 405] width 230 height 37
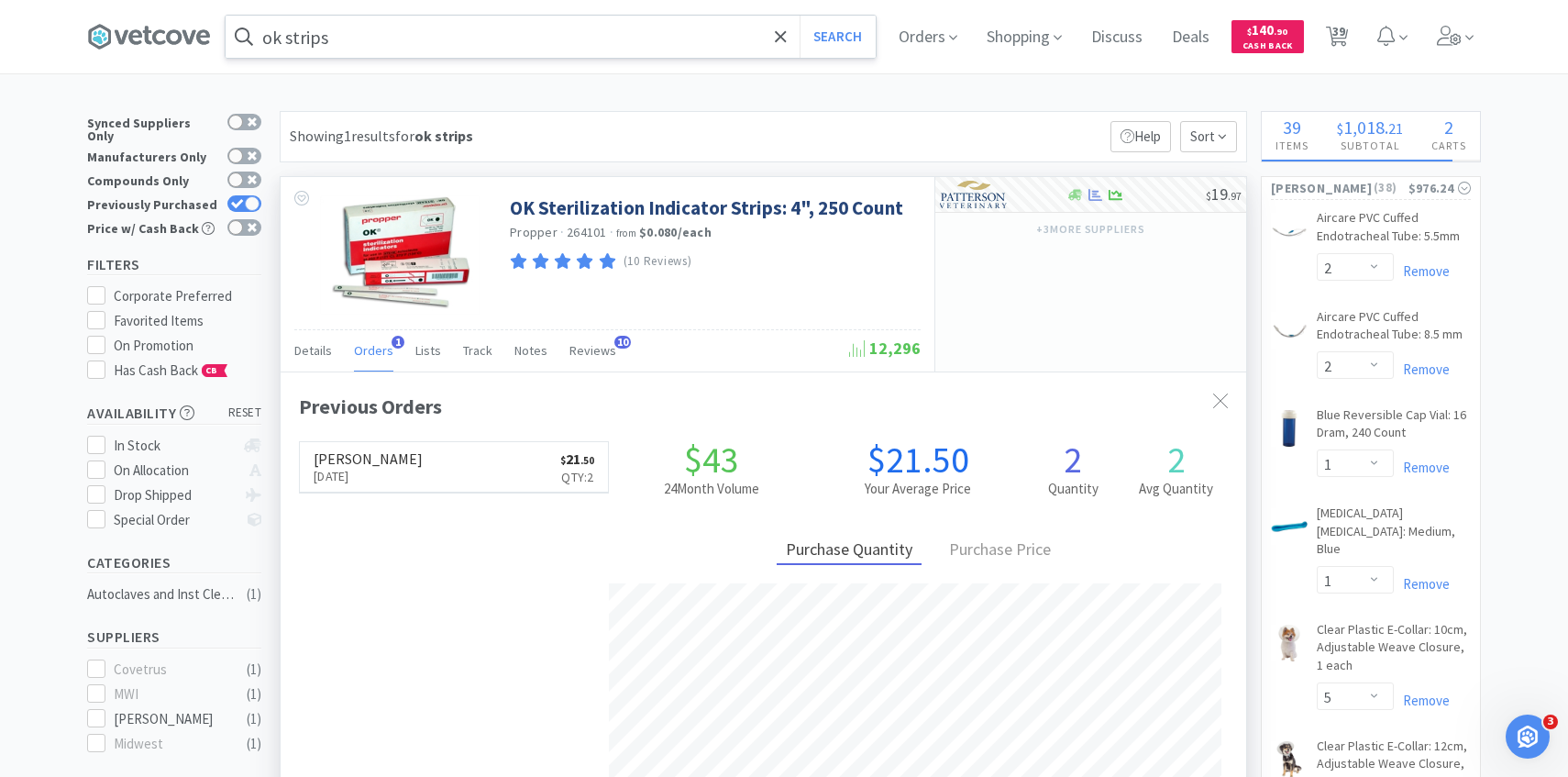
click at [505, 39] on input "ok strips" at bounding box center [551, 37] width 651 height 42
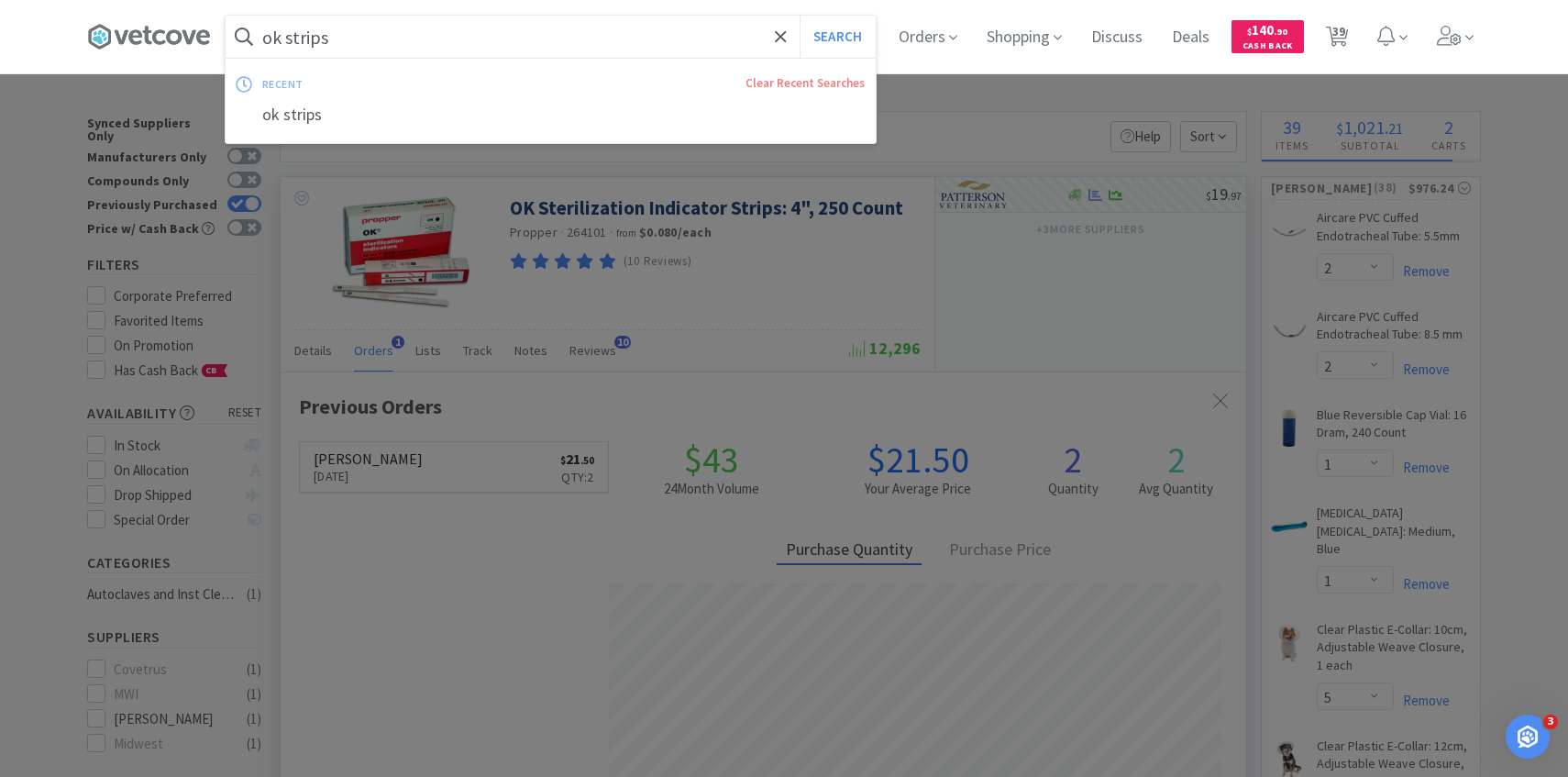
paste input "AB-D315"
click at [799, 16] on button "Search" at bounding box center [837, 37] width 76 height 42
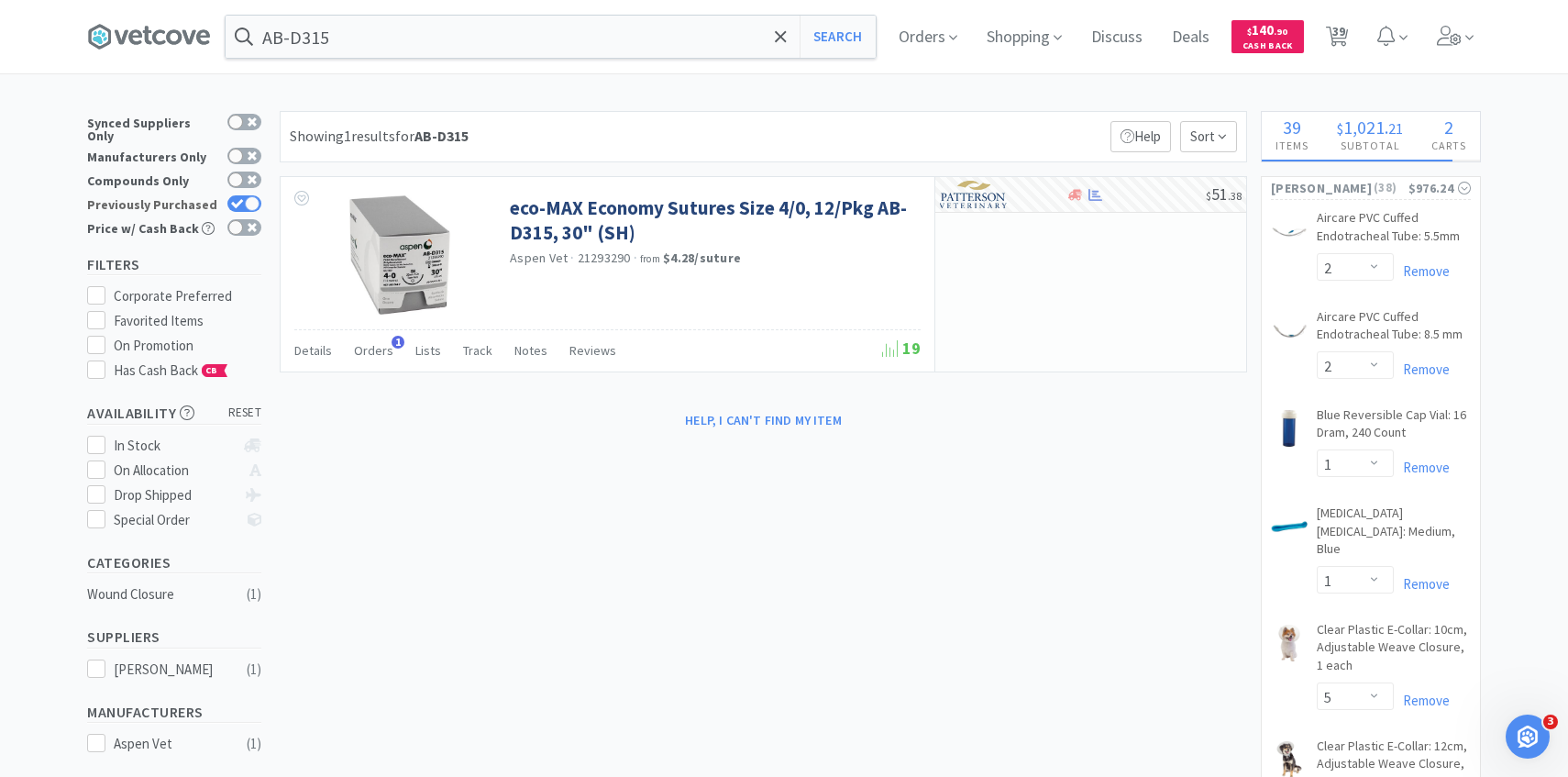
click at [244, 196] on div at bounding box center [245, 203] width 34 height 17
click at [506, 36] on input "AB-D315" at bounding box center [551, 37] width 651 height 42
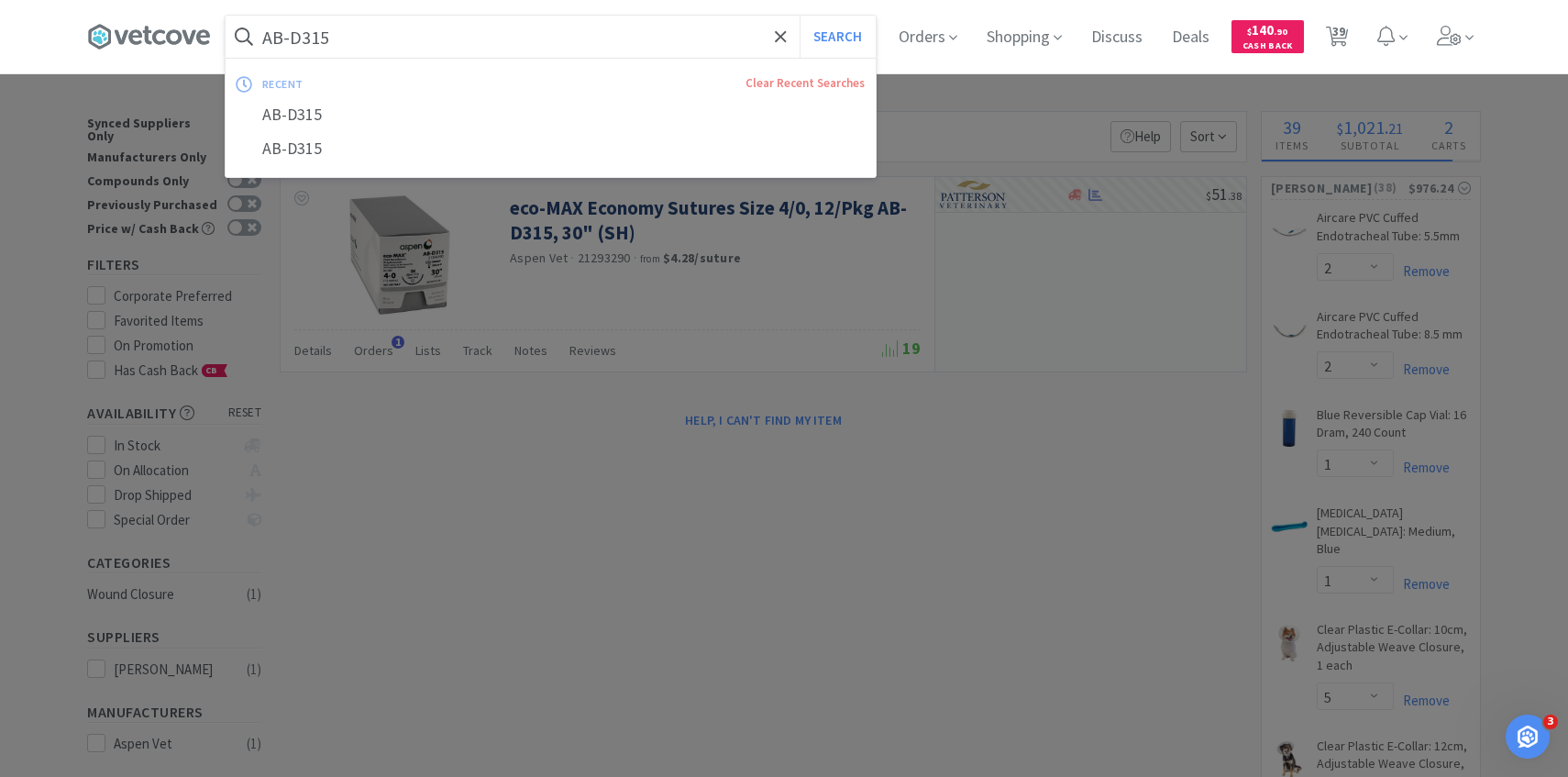
click at [799, 16] on button "Search" at bounding box center [837, 37] width 76 height 42
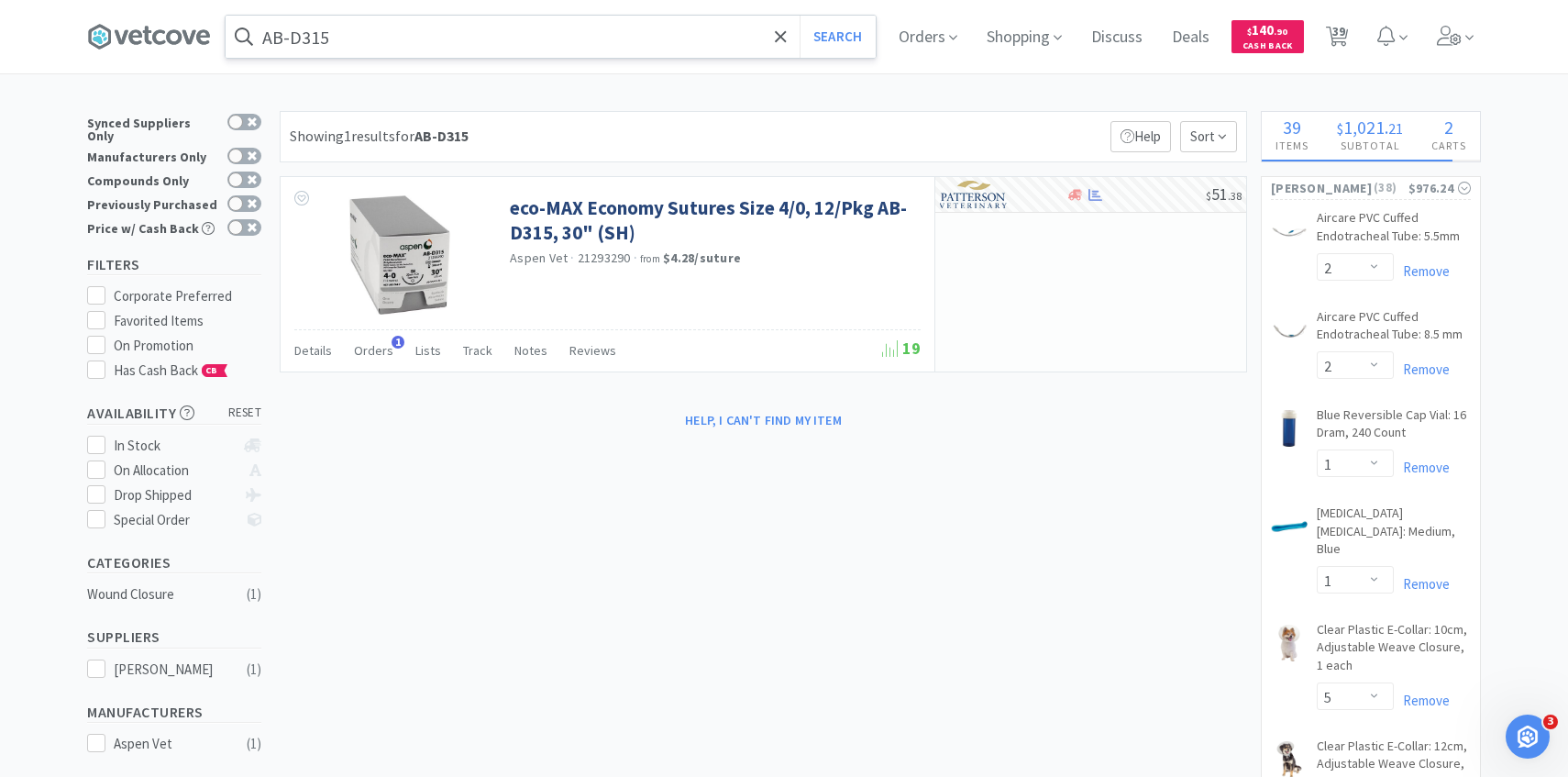
click at [587, 50] on input "AB-D315" at bounding box center [551, 37] width 651 height 42
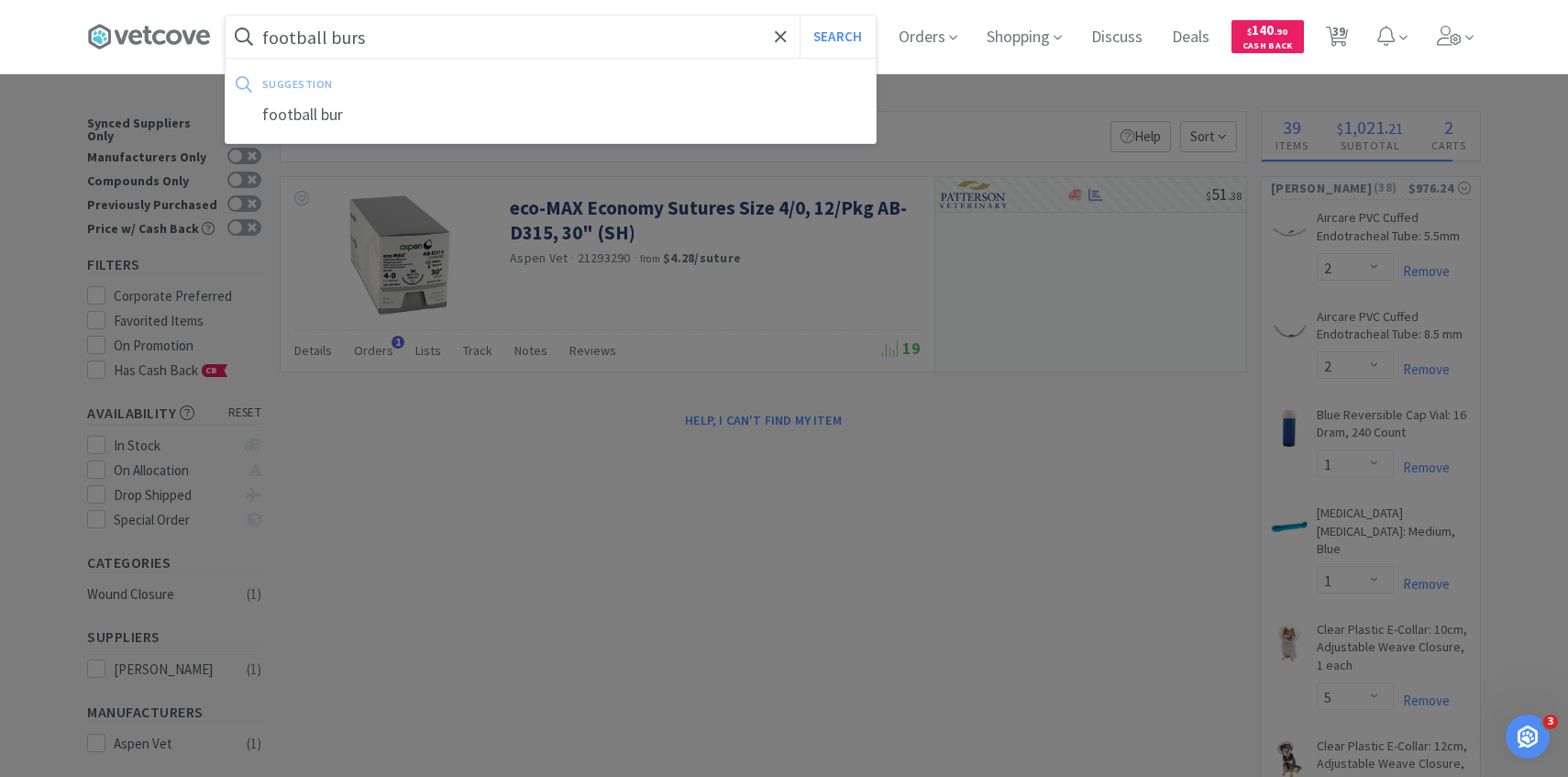
click at [799, 16] on button "Search" at bounding box center [837, 37] width 76 height 42
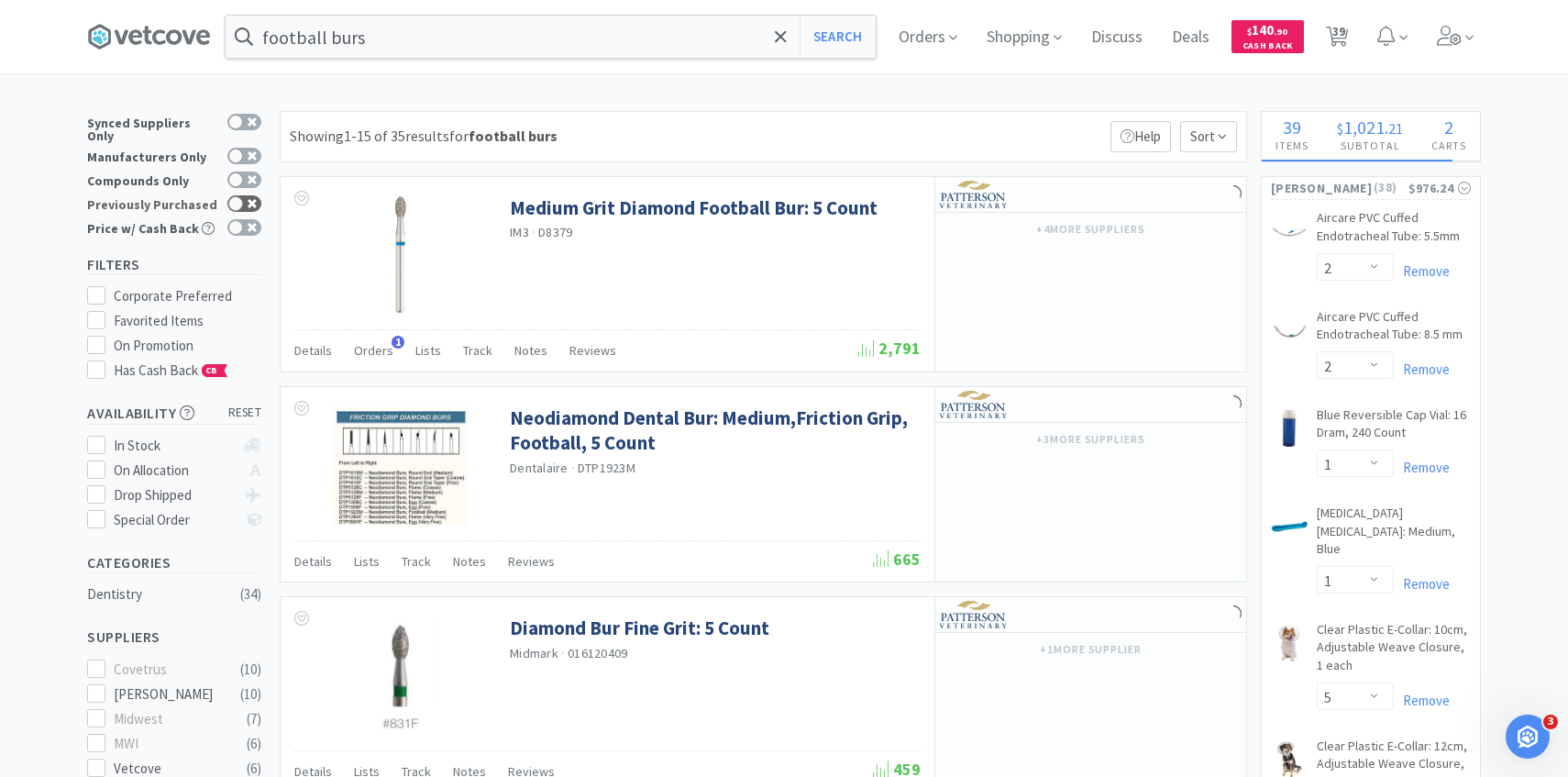
click at [251, 199] on icon at bounding box center [252, 203] width 9 height 9
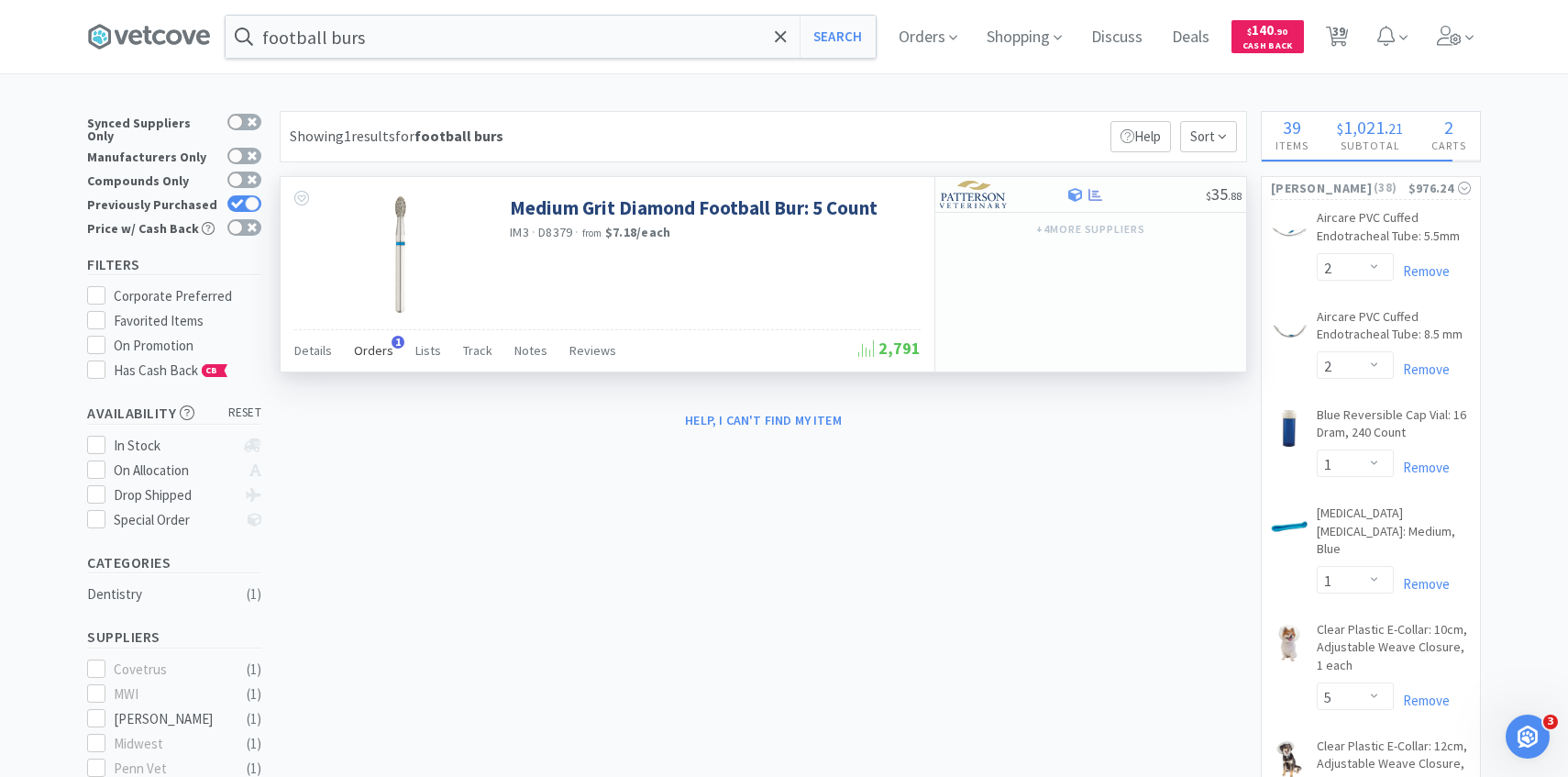
click at [383, 349] on span "Orders" at bounding box center [373, 350] width 39 height 17
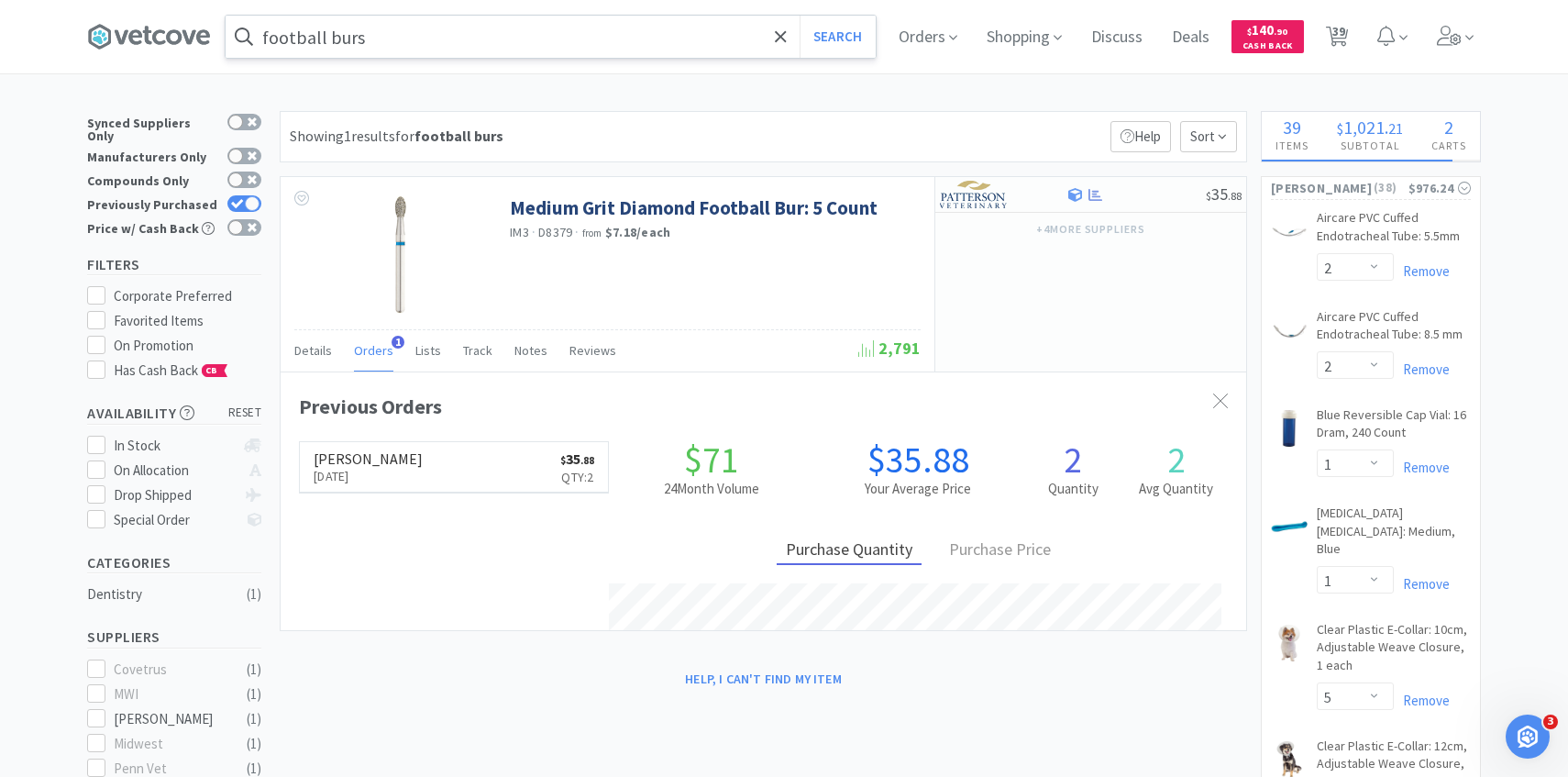
scroll to position [475, 965]
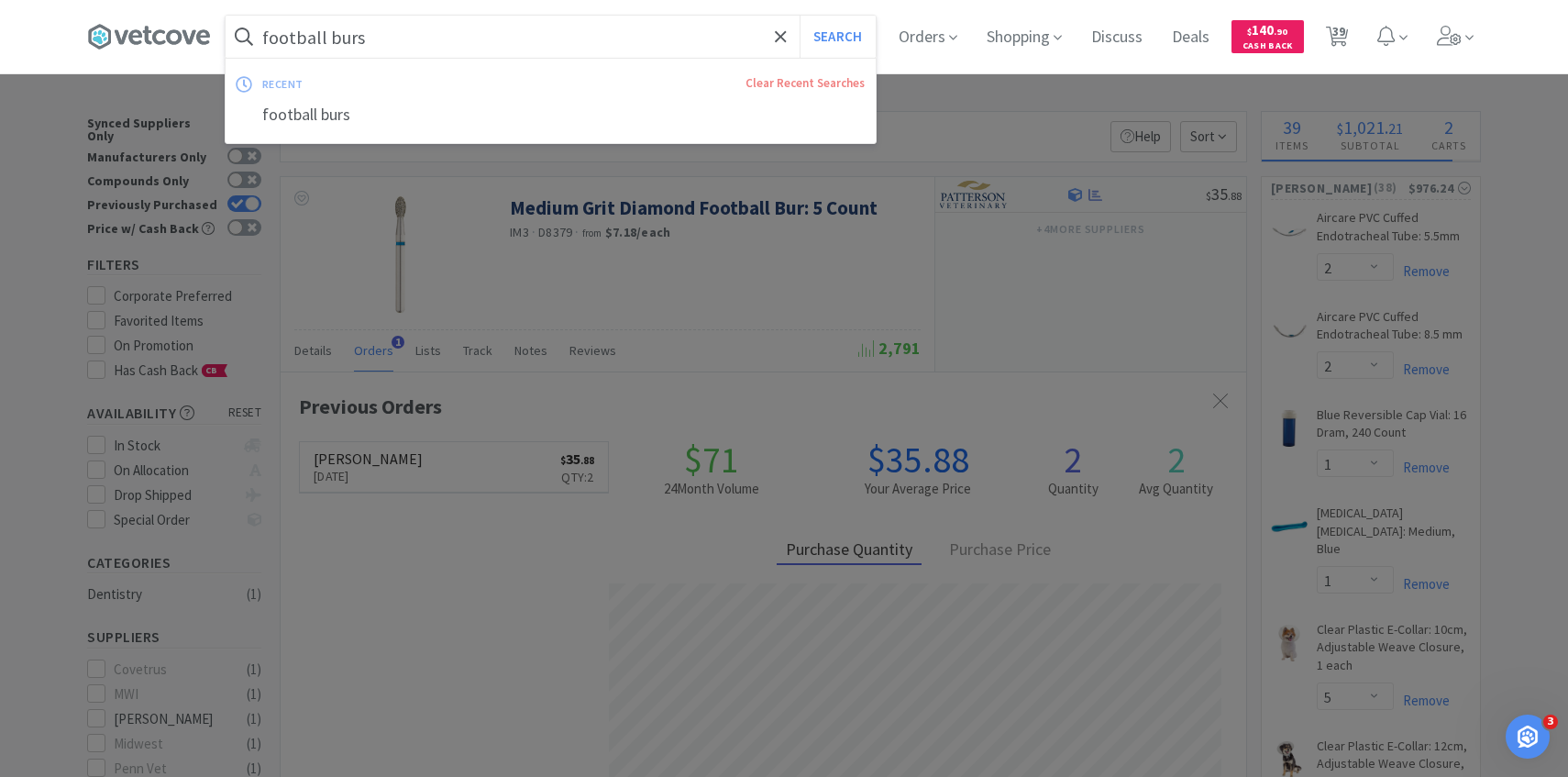
click at [547, 27] on input "football burs" at bounding box center [551, 37] width 651 height 42
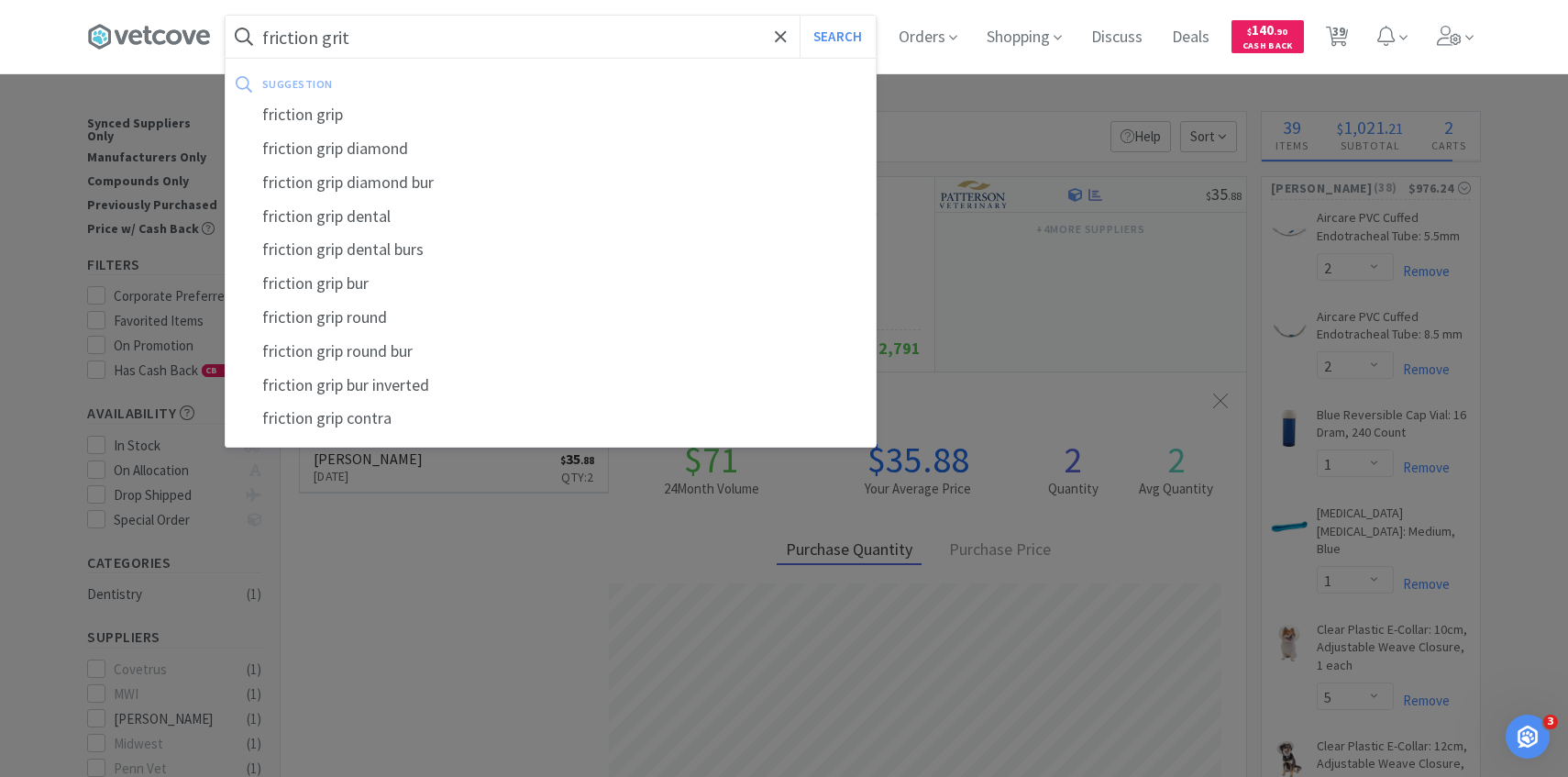
click at [799, 16] on button "Search" at bounding box center [837, 37] width 76 height 42
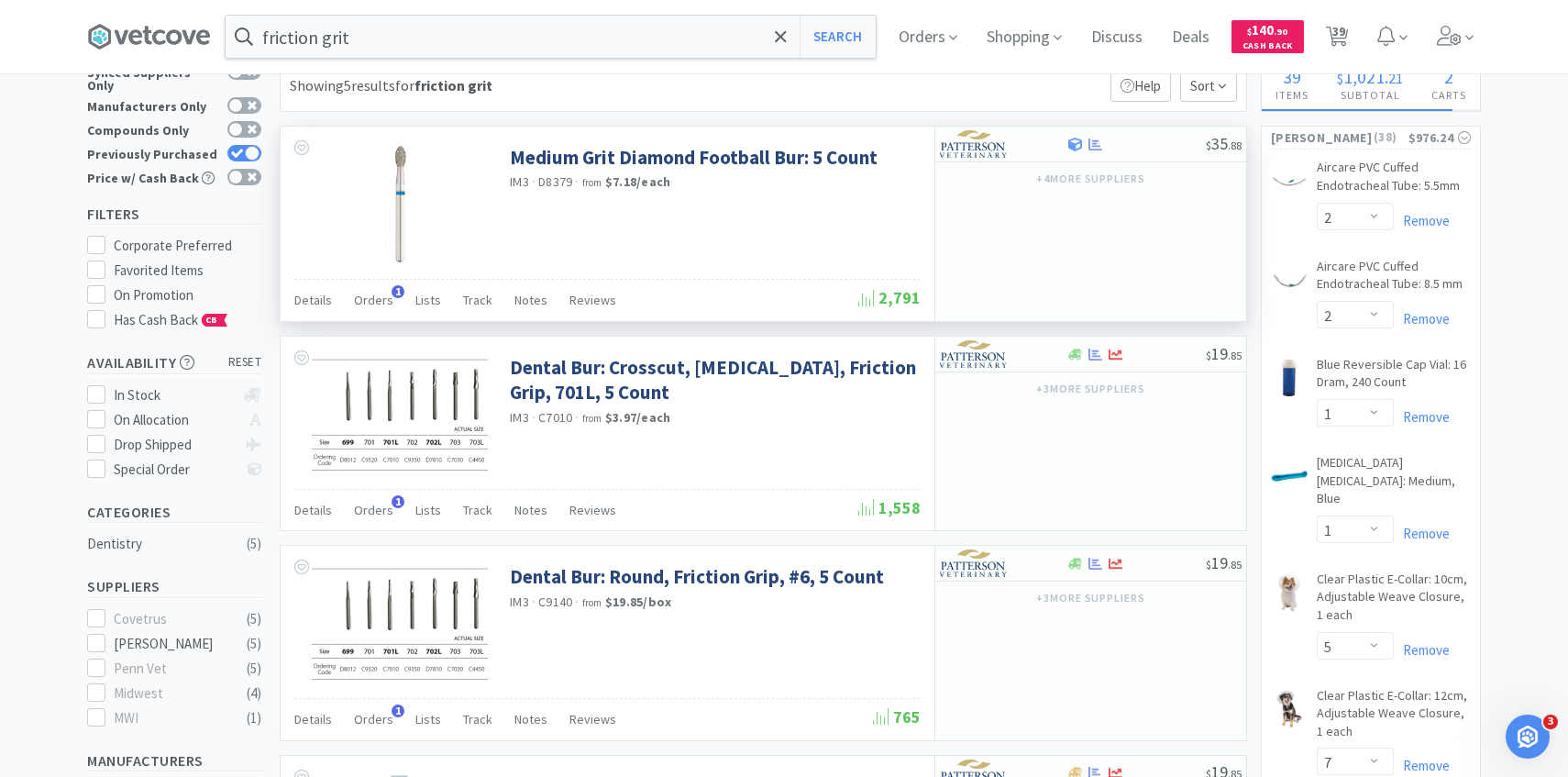
scroll to position [51, 0]
click at [490, 42] on input "friction grit" at bounding box center [551, 37] width 651 height 42
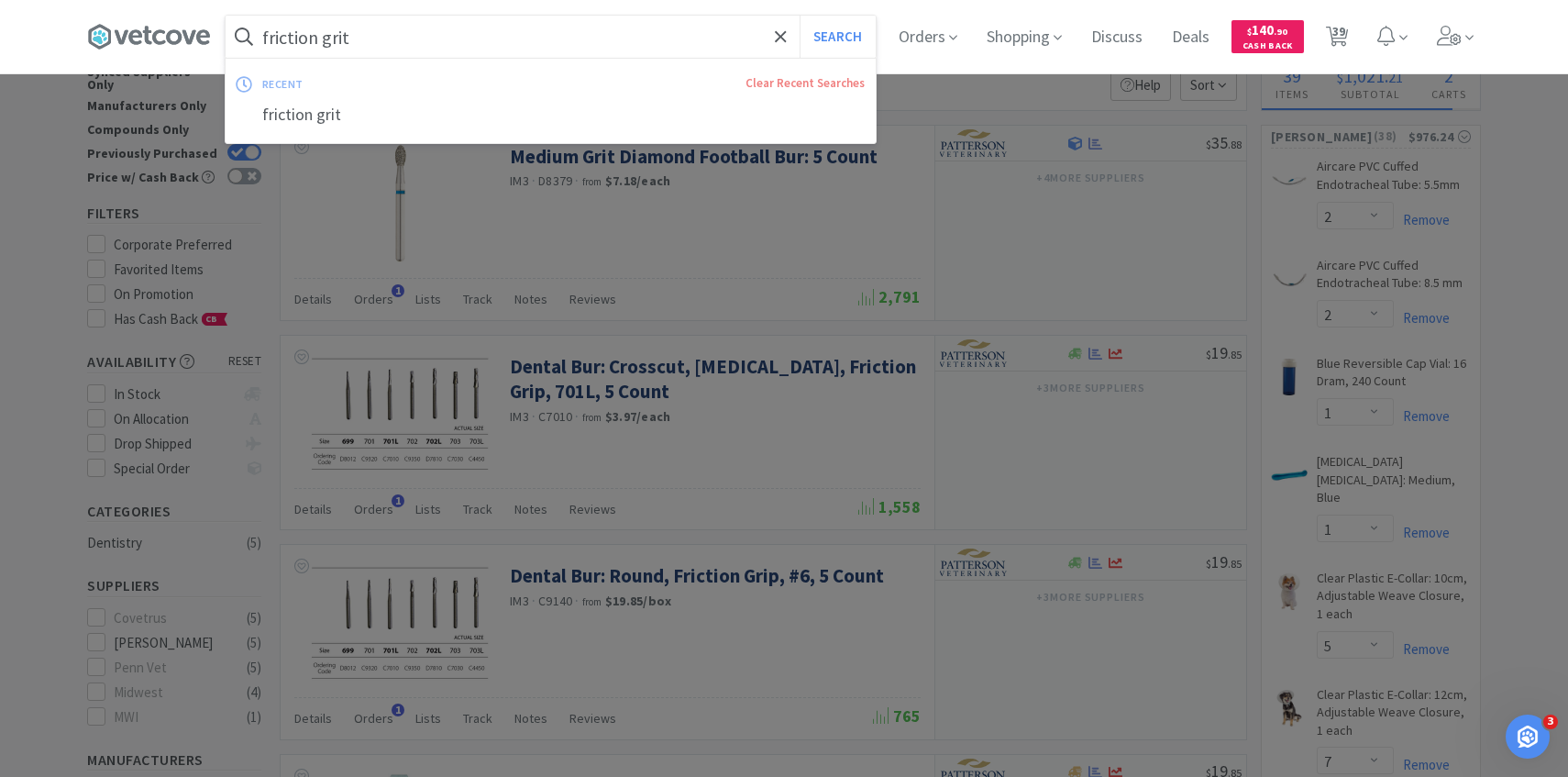
click at [464, 42] on input "friction grit" at bounding box center [551, 37] width 651 height 42
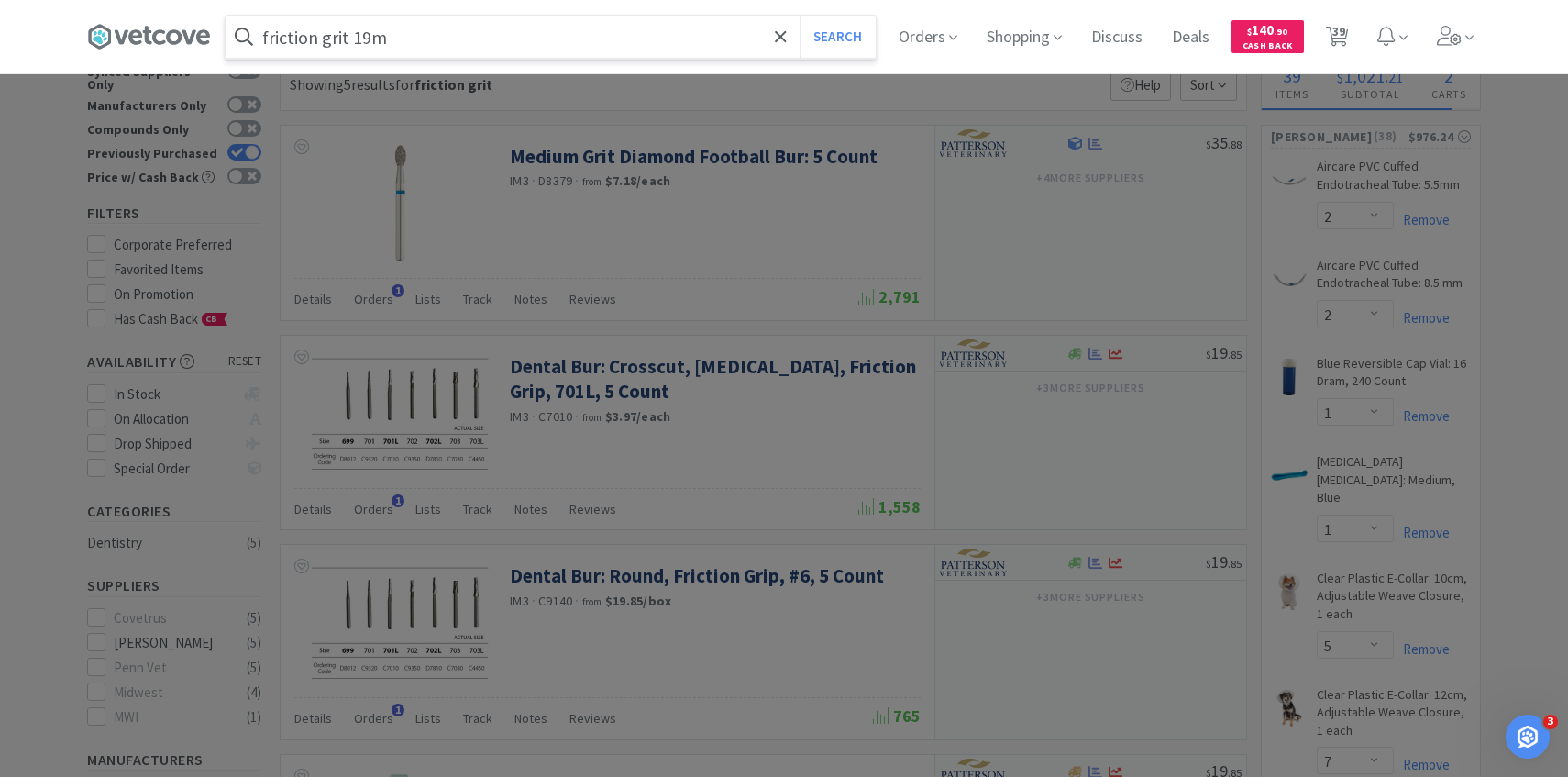
click at [799, 16] on button "Search" at bounding box center [837, 37] width 76 height 42
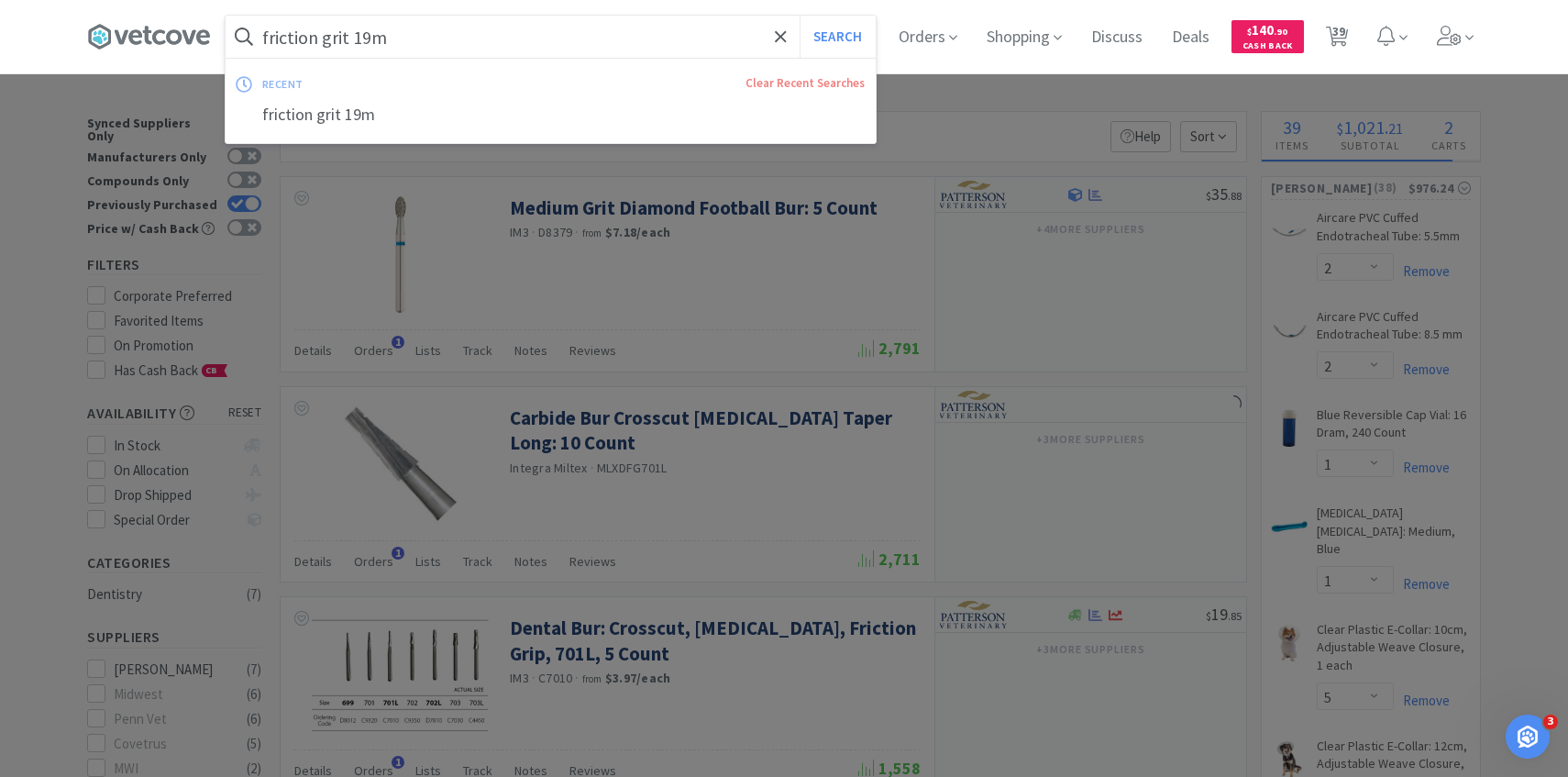
click at [463, 41] on input "friction grit 19m" at bounding box center [551, 37] width 651 height 42
click at [408, 37] on input "friction grit 19m" at bounding box center [551, 37] width 651 height 42
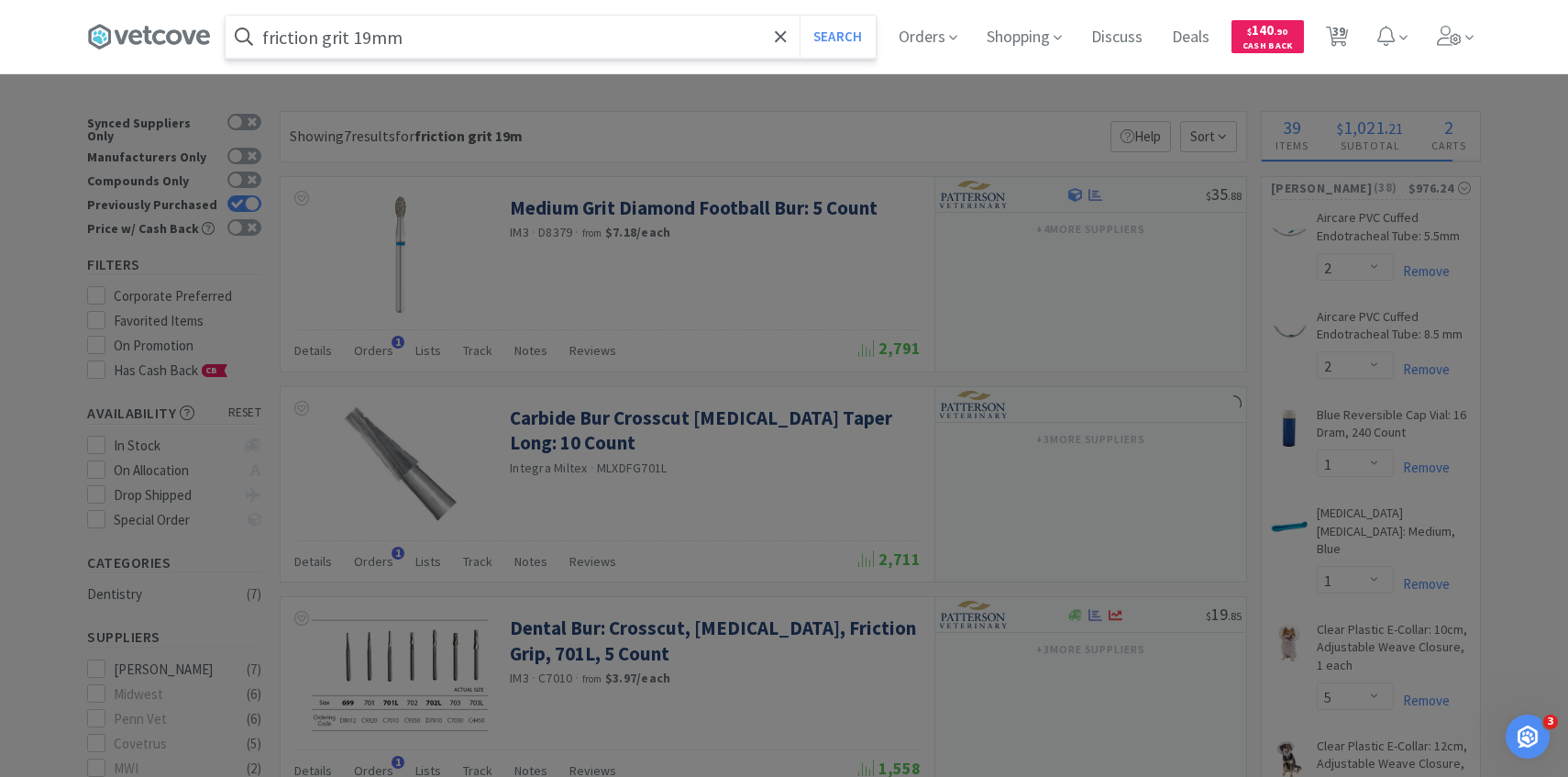
click at [799, 16] on button "Search" at bounding box center [837, 37] width 76 height 42
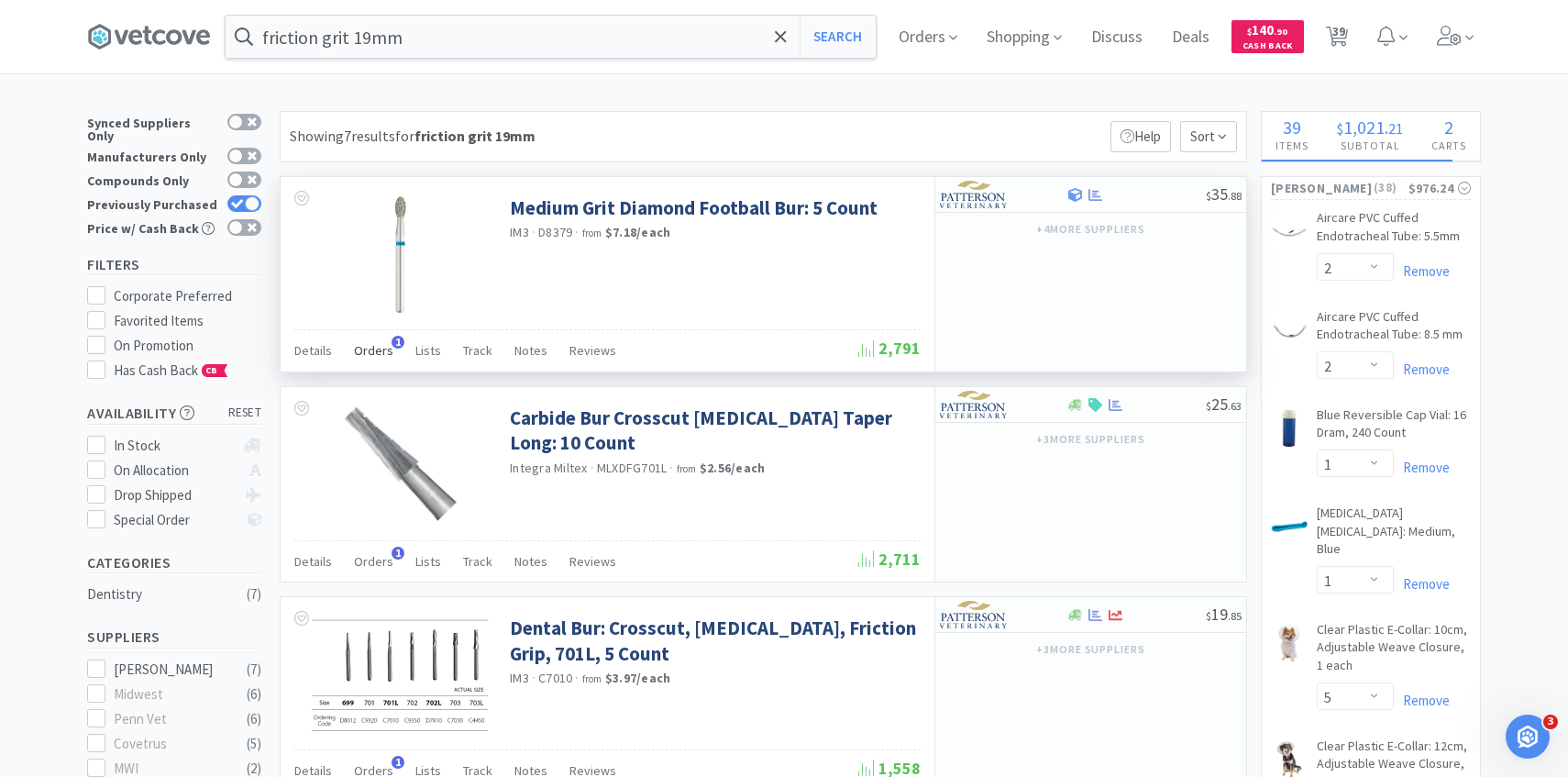
click at [368, 340] on div "Orders 1" at bounding box center [373, 353] width 39 height 35
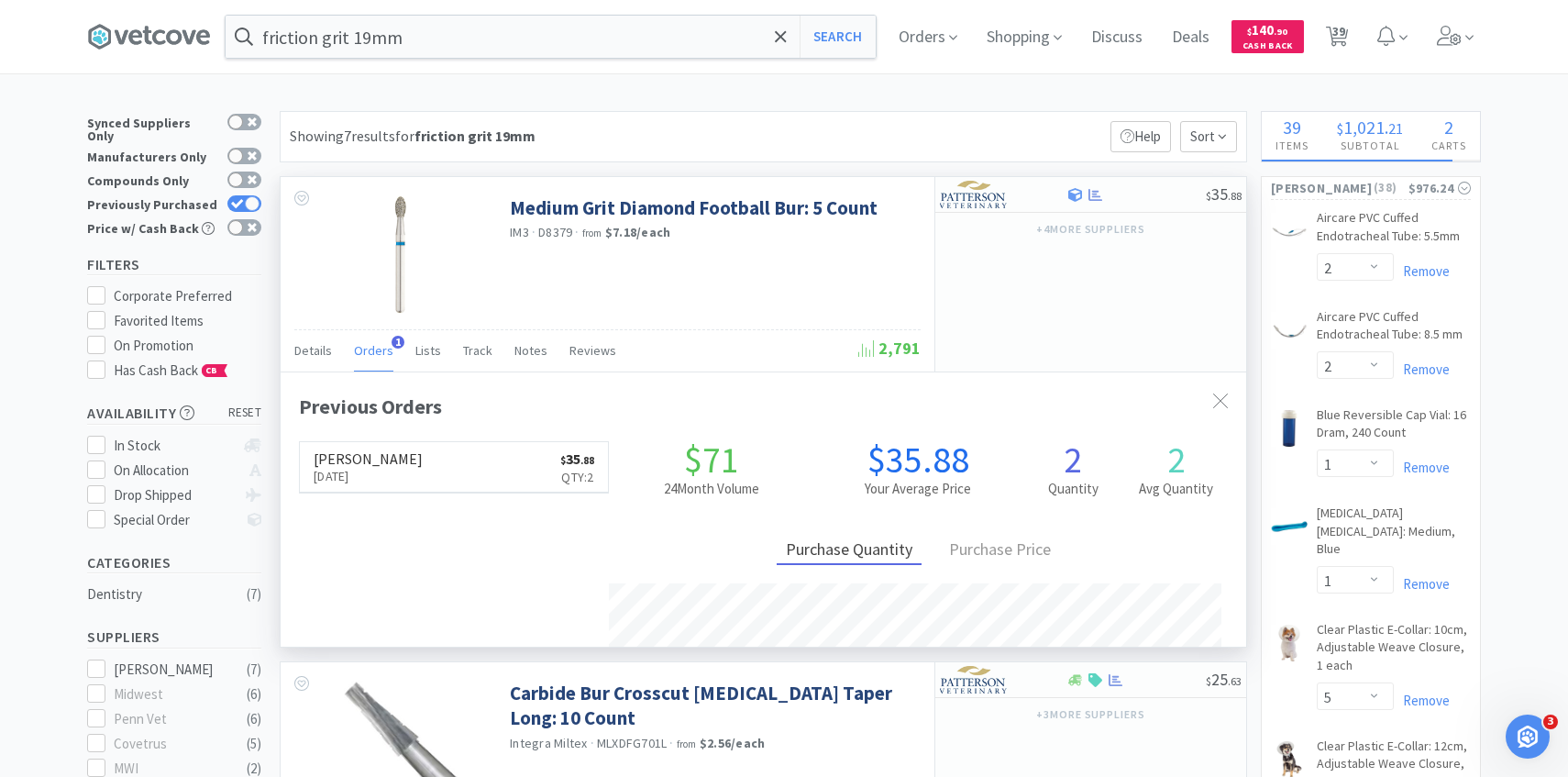
scroll to position [475, 965]
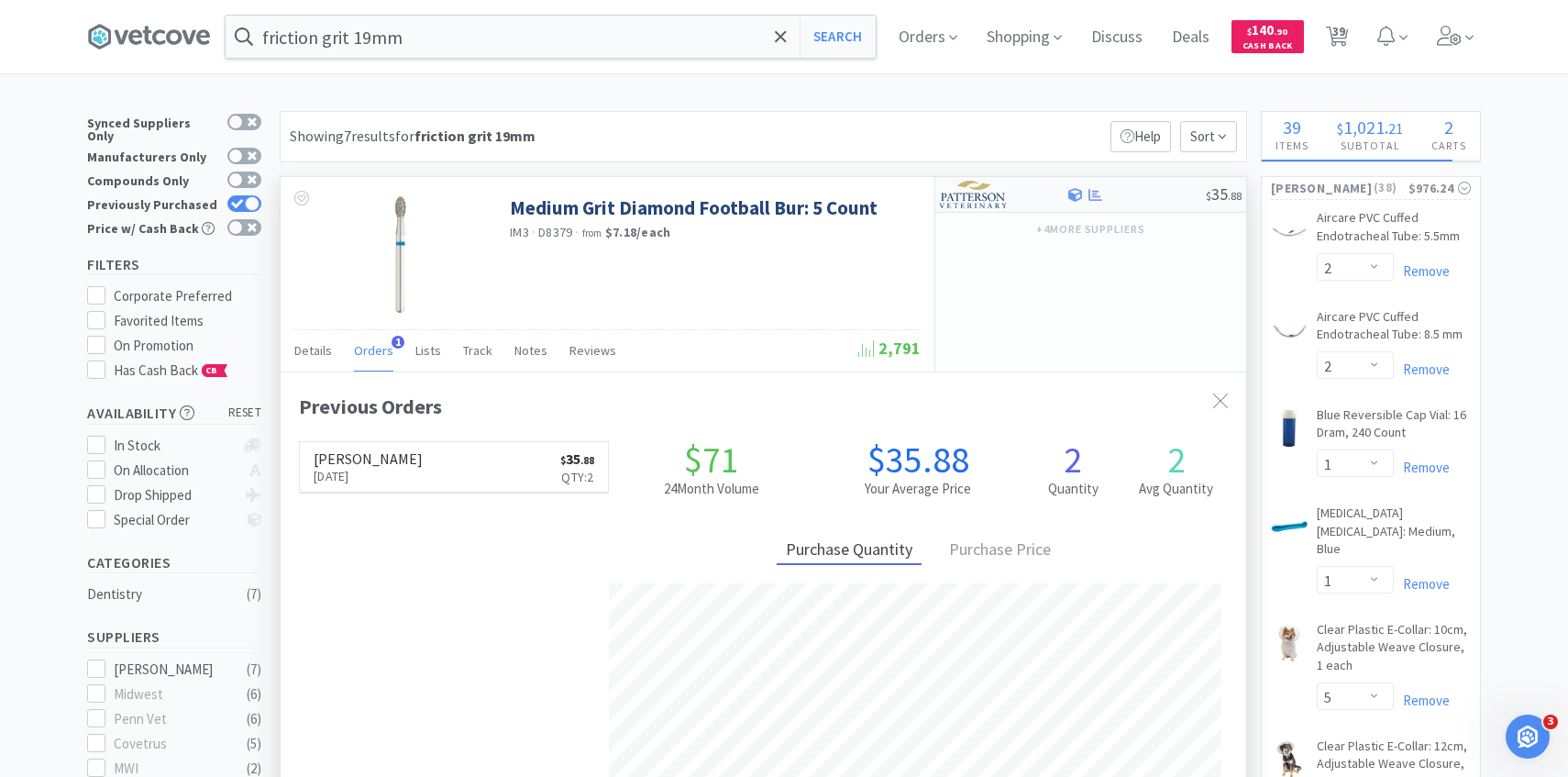
click at [1024, 197] on div at bounding box center [990, 194] width 101 height 31
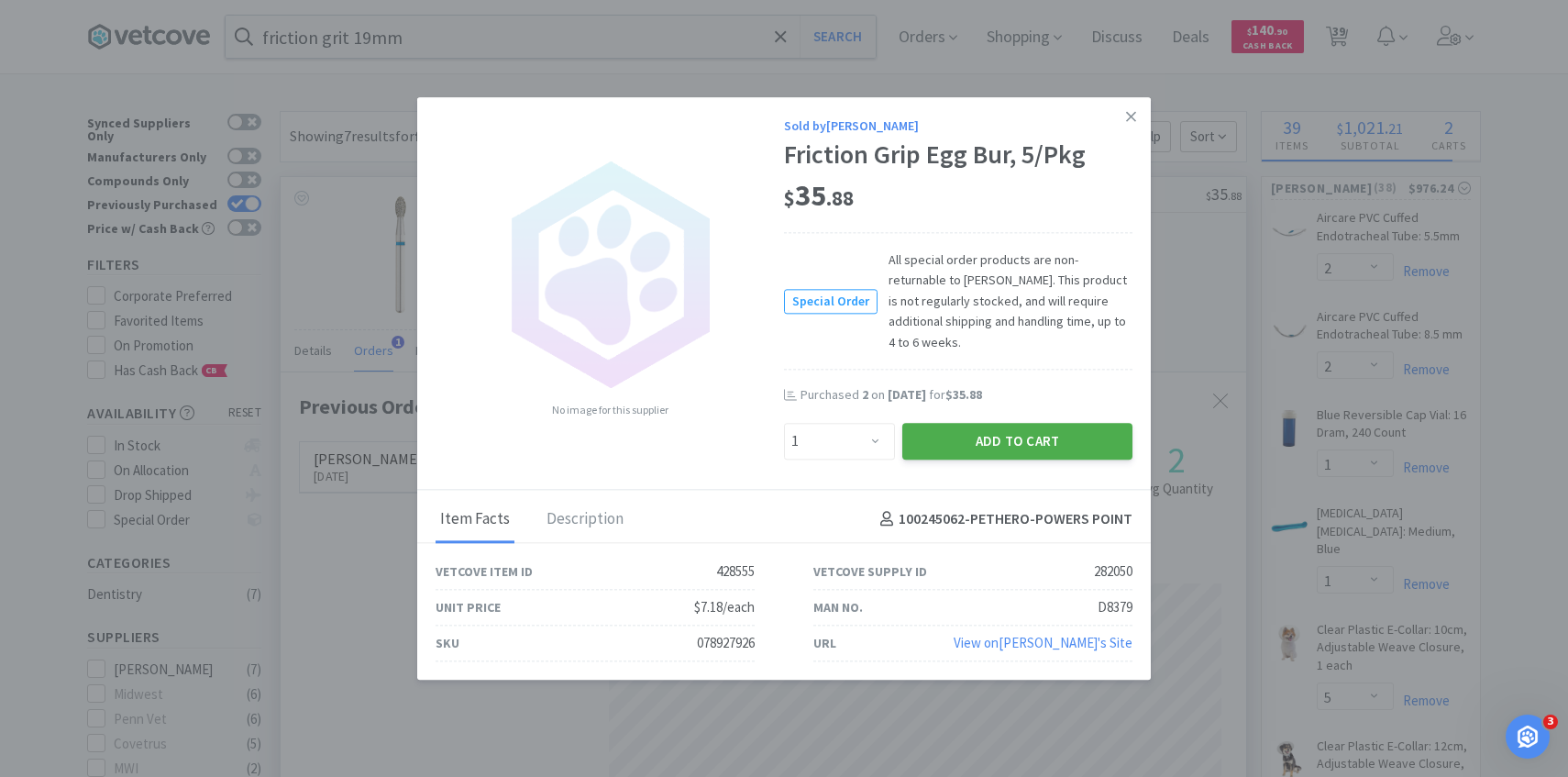
click at [986, 442] on button "Add to Cart" at bounding box center [1017, 441] width 230 height 37
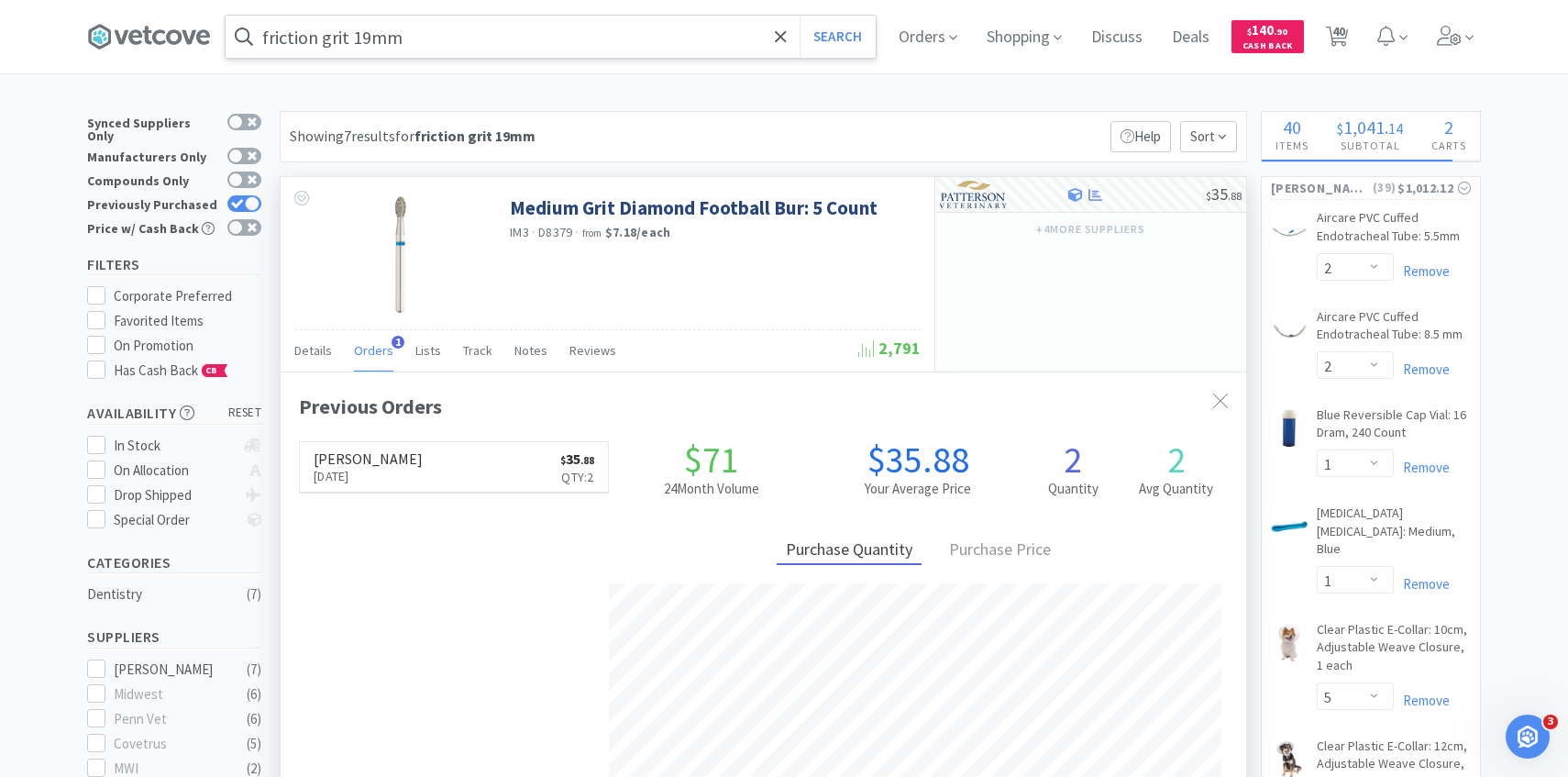
click at [574, 45] on input "friction grit 19mm" at bounding box center [551, 37] width 651 height 42
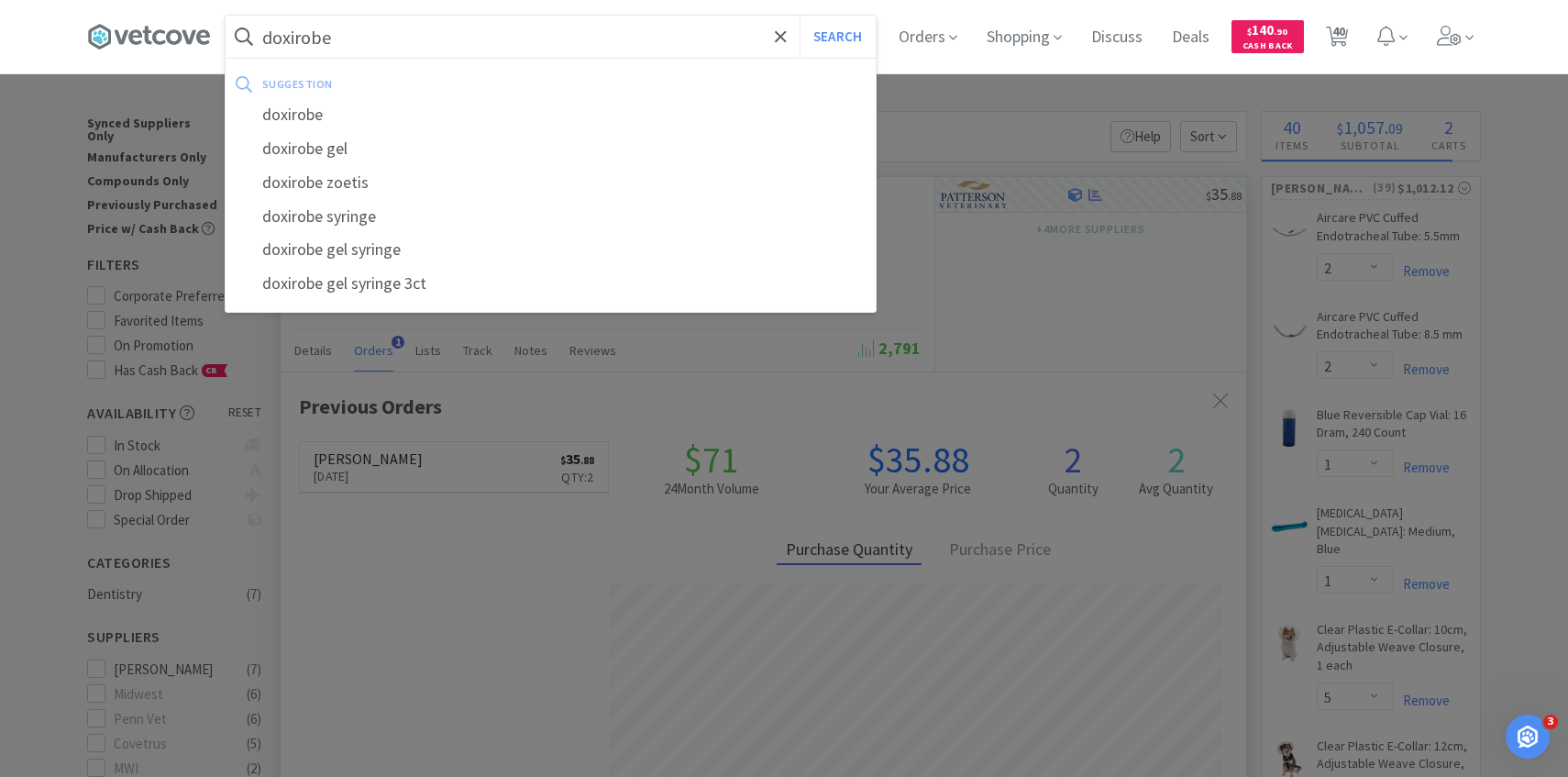
click at [799, 16] on button "Search" at bounding box center [837, 37] width 76 height 42
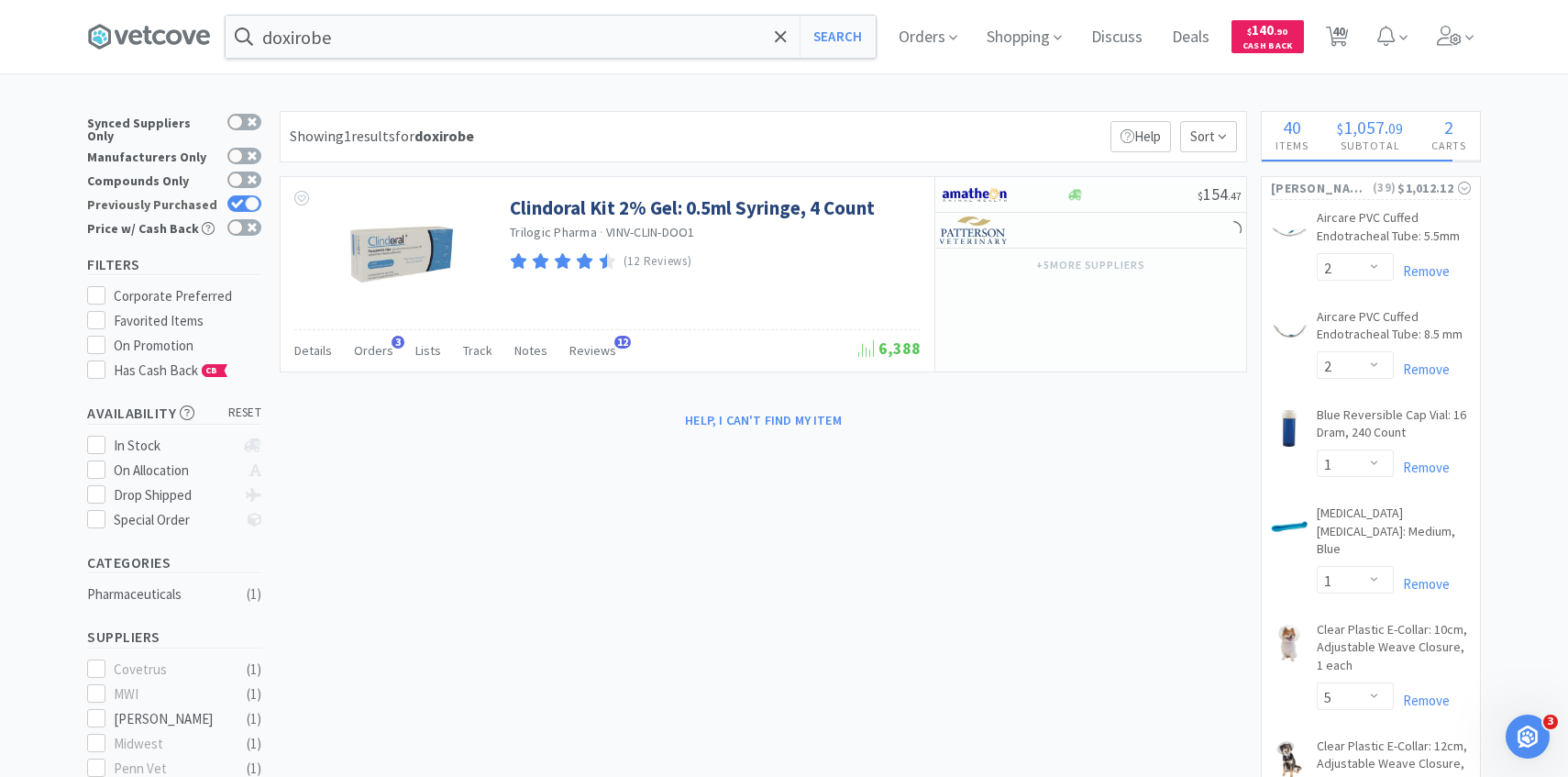
click at [249, 196] on div at bounding box center [252, 203] width 15 height 15
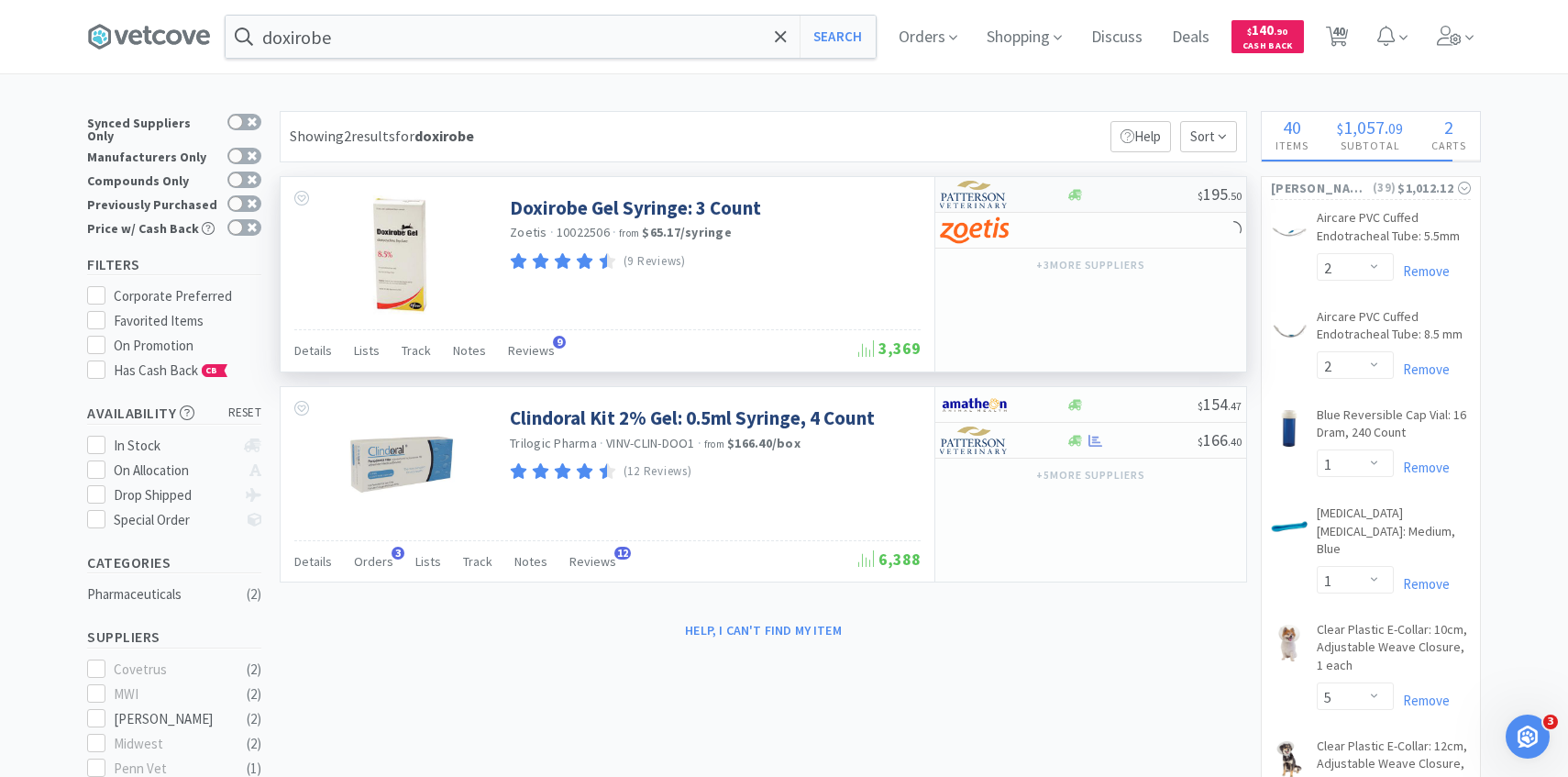
click at [1005, 202] on img at bounding box center [974, 195] width 69 height 28
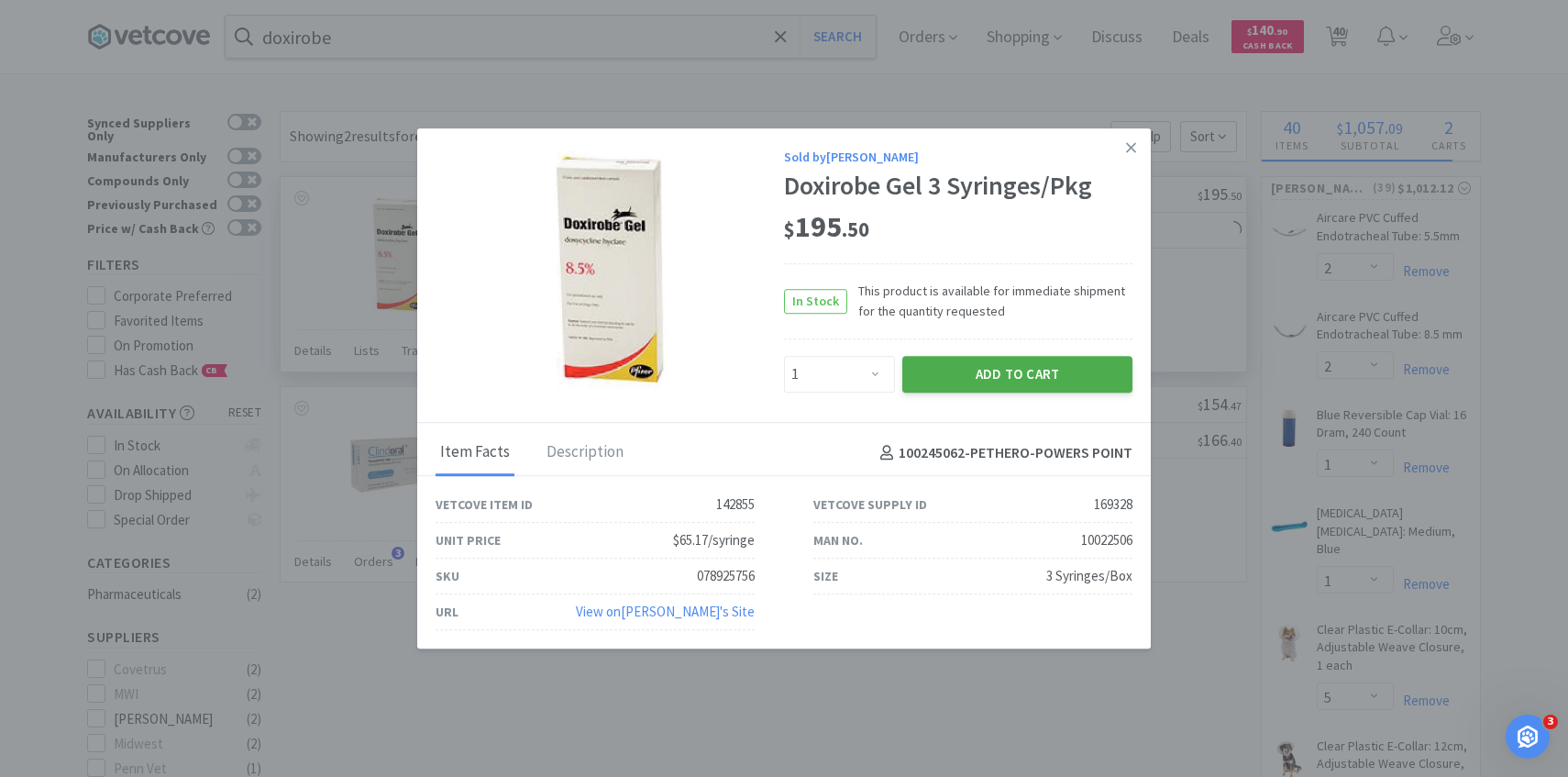
click at [966, 376] on button "Add to Cart" at bounding box center [1017, 374] width 230 height 37
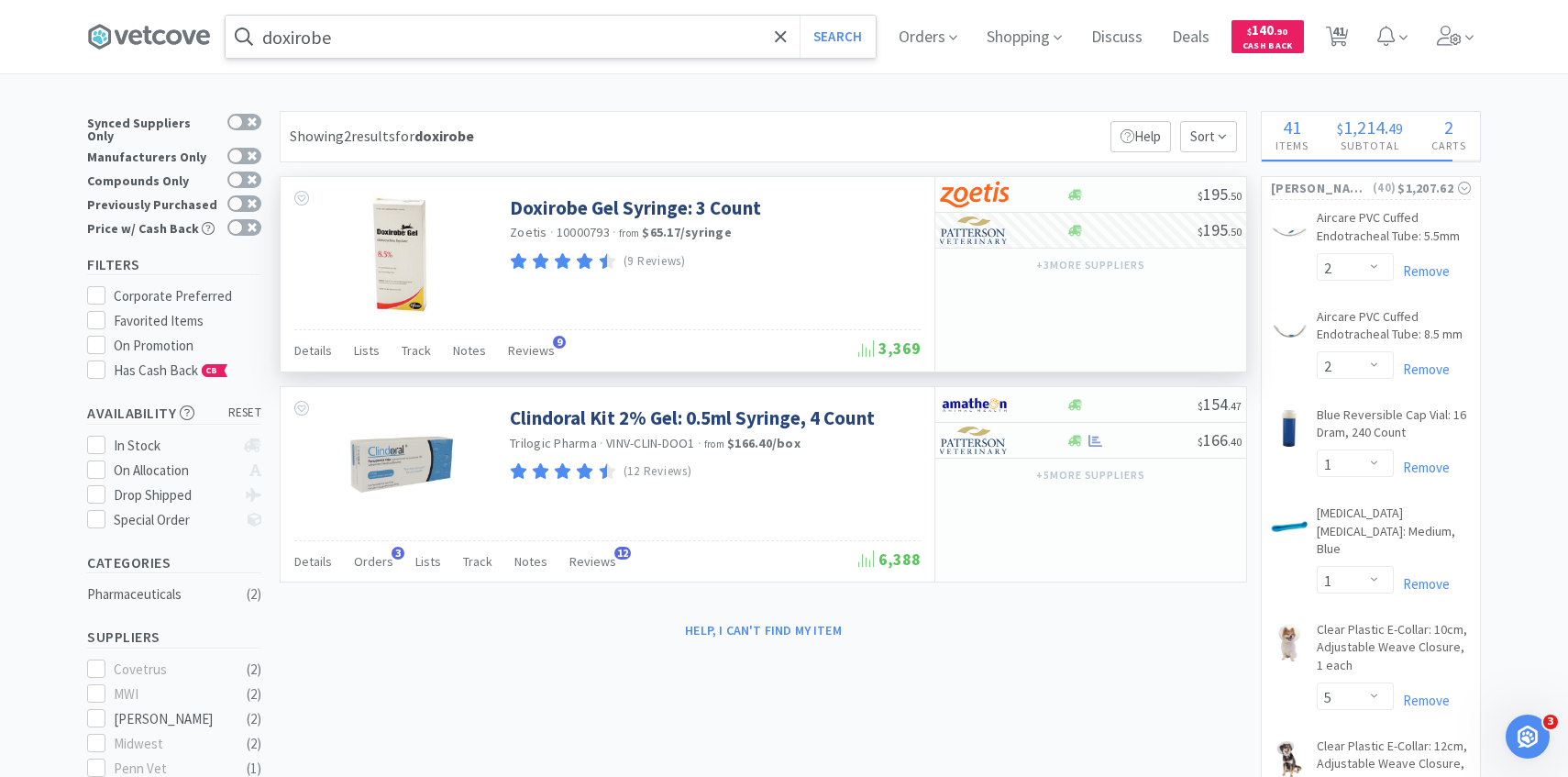
click at [531, 51] on input "doxirobe" at bounding box center [551, 37] width 651 height 42
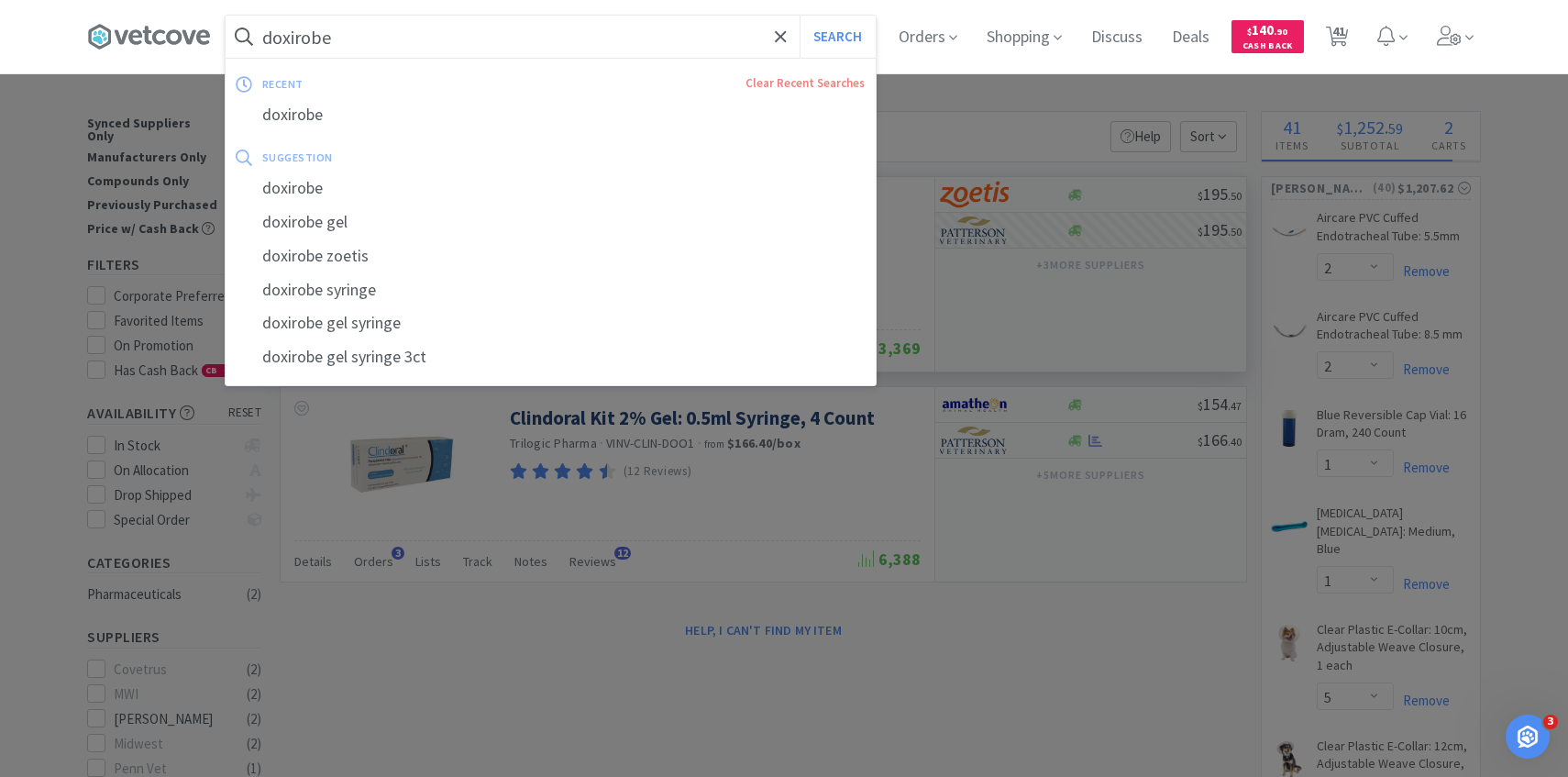
paste input "Miltex Standard Biopsy Punch: 3mm"
click at [799, 16] on button "Search" at bounding box center [837, 37] width 76 height 42
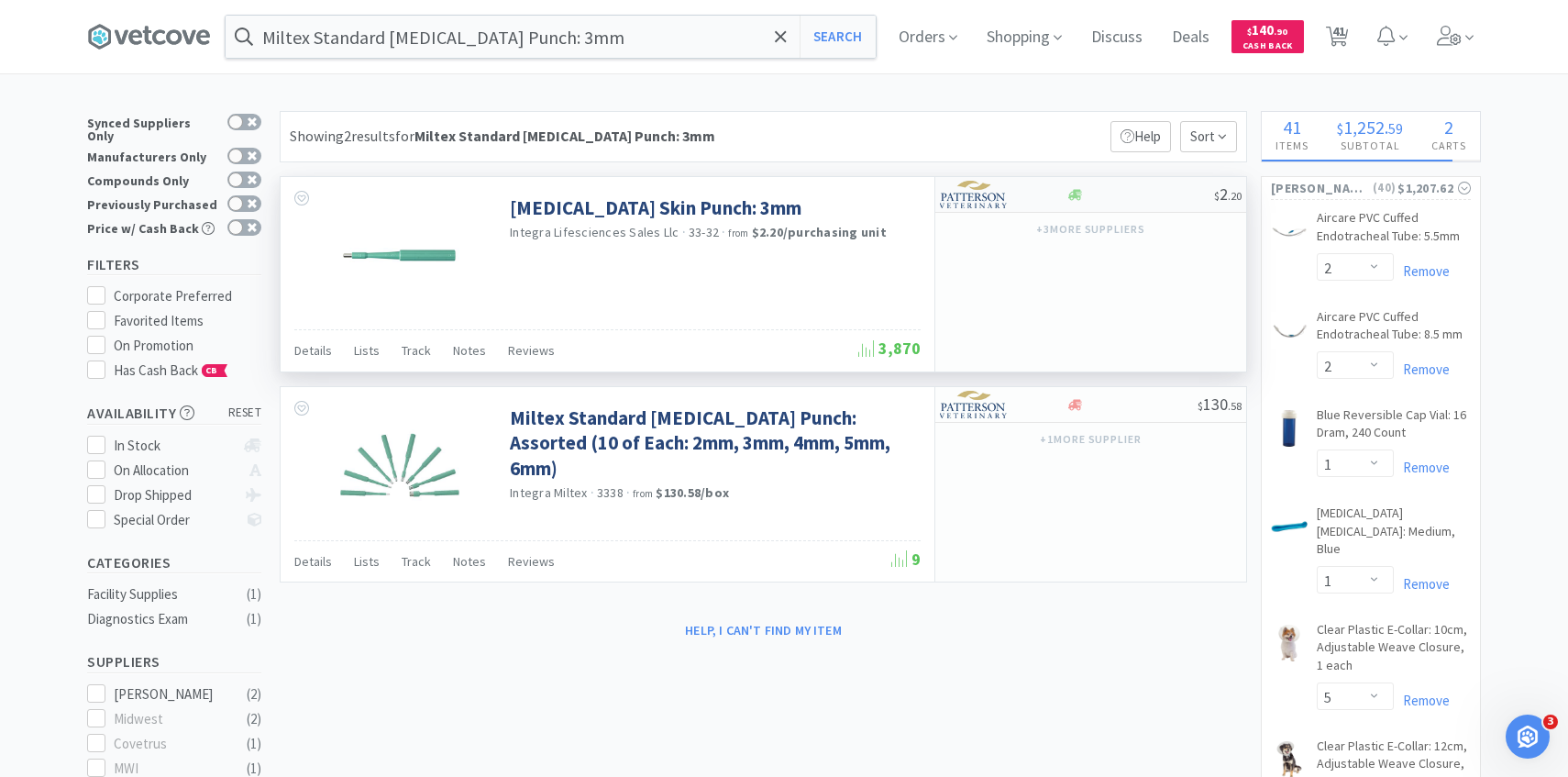
click at [995, 193] on img at bounding box center [974, 195] width 69 height 28
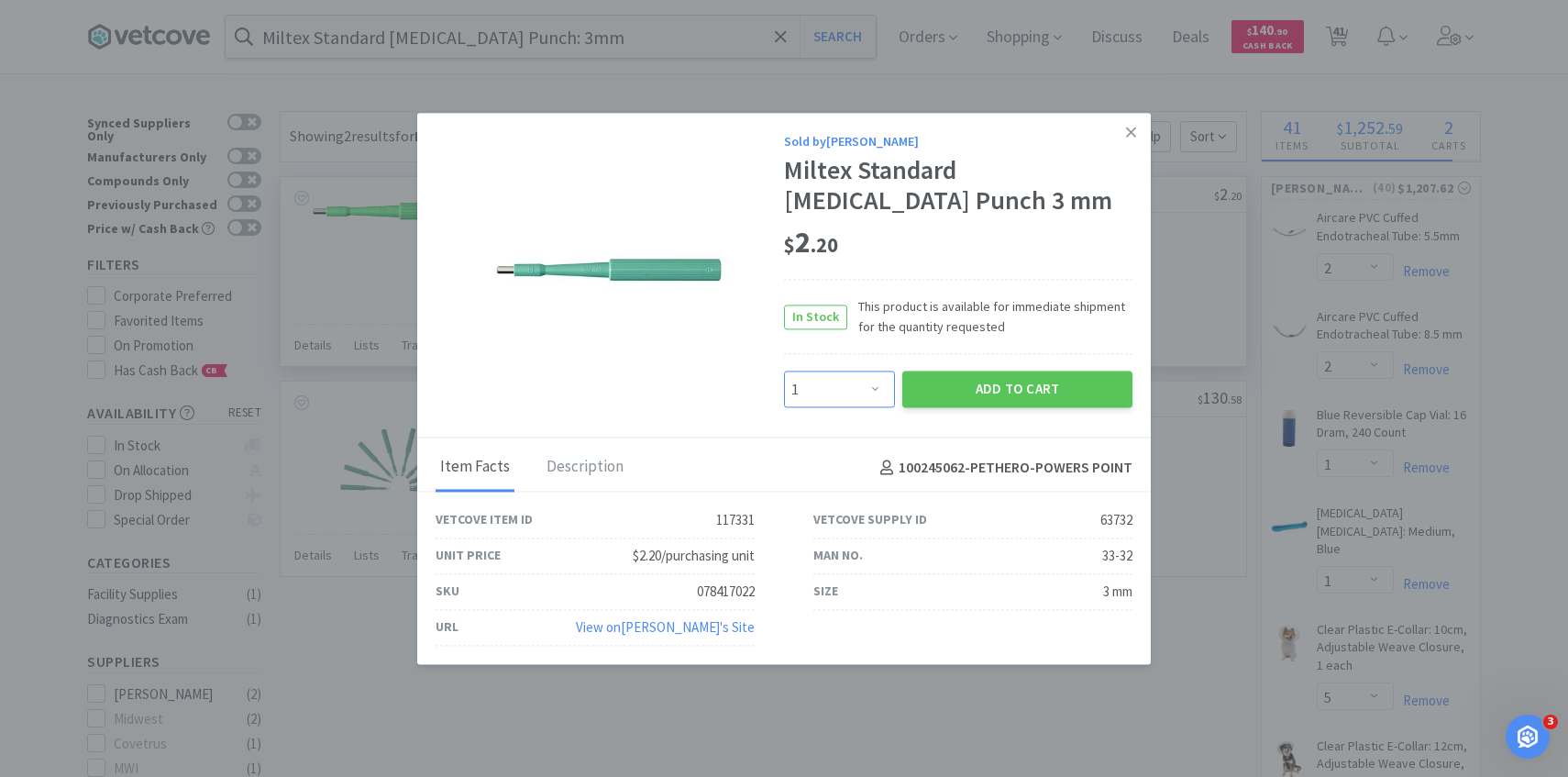
click at [875, 395] on select "Enter Quantity 1 2 3 4 5 6 7 8 9 10 11 12 13 14 15 16 17 18 19 20 Enter Quantity" at bounding box center [839, 390] width 111 height 37
click at [784, 372] on select "Enter Quantity 1 2 3 4 5 6 7 8 9 10 11 12 13 14 15 16 17 18 19 20 Enter Quantity" at bounding box center [839, 390] width 111 height 37
click at [968, 379] on button "Add to Cart" at bounding box center [1017, 390] width 230 height 37
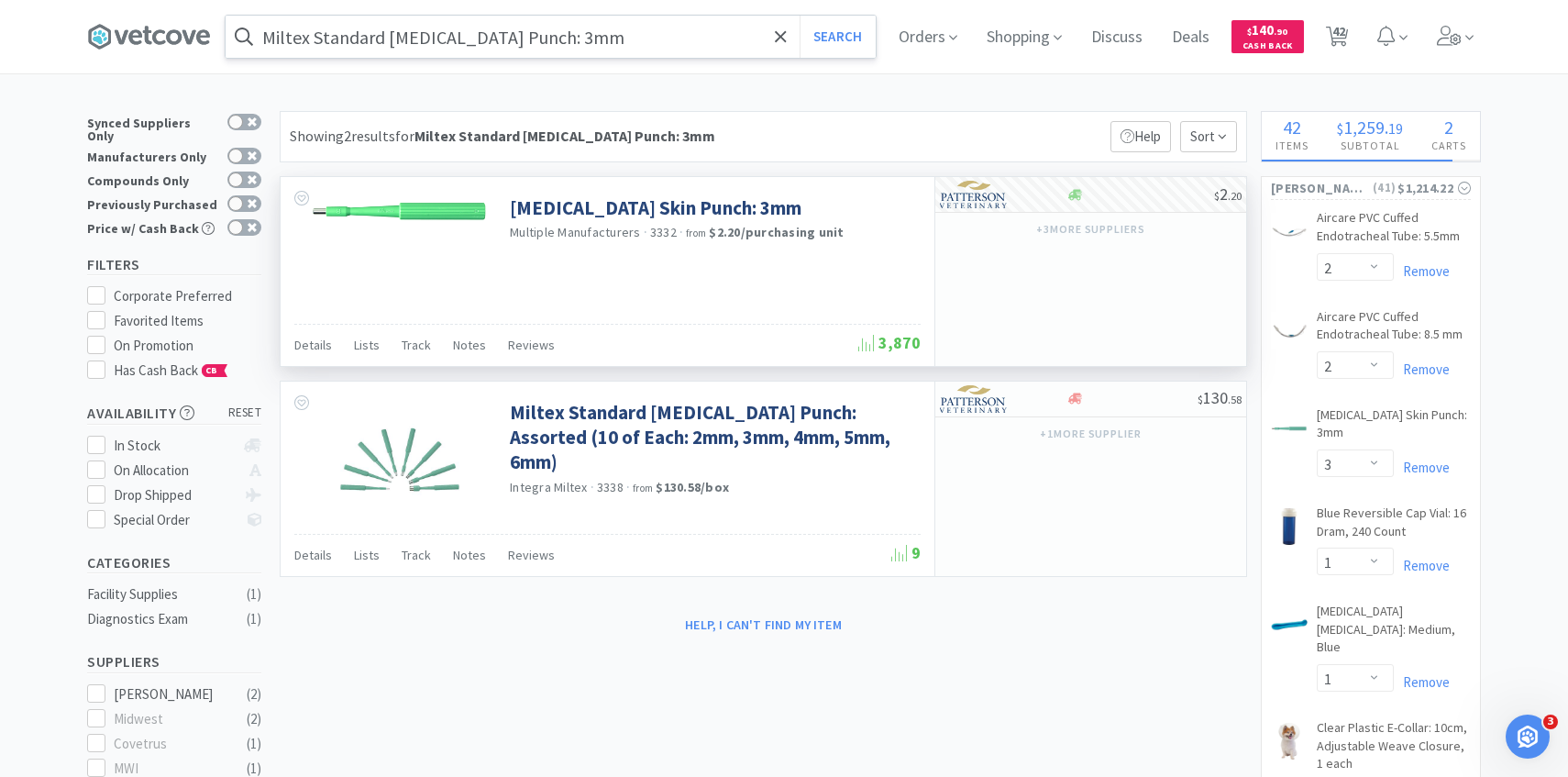
click at [577, 57] on div "Miltex Standard Biopsy Punch: 3mm Search" at bounding box center [551, 37] width 651 height 42
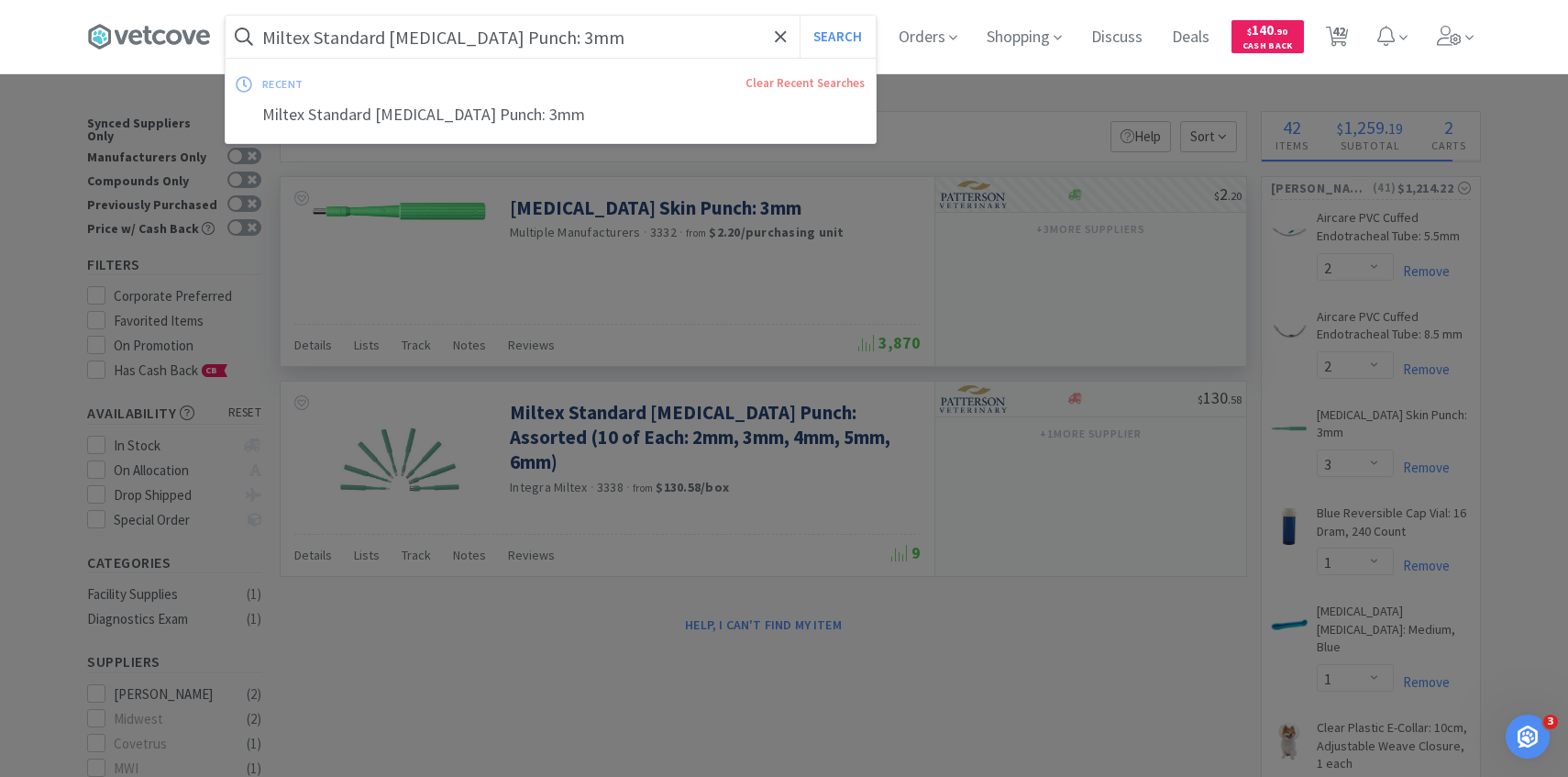
paste input "5"
click at [799, 16] on button "Search" at bounding box center [837, 37] width 76 height 42
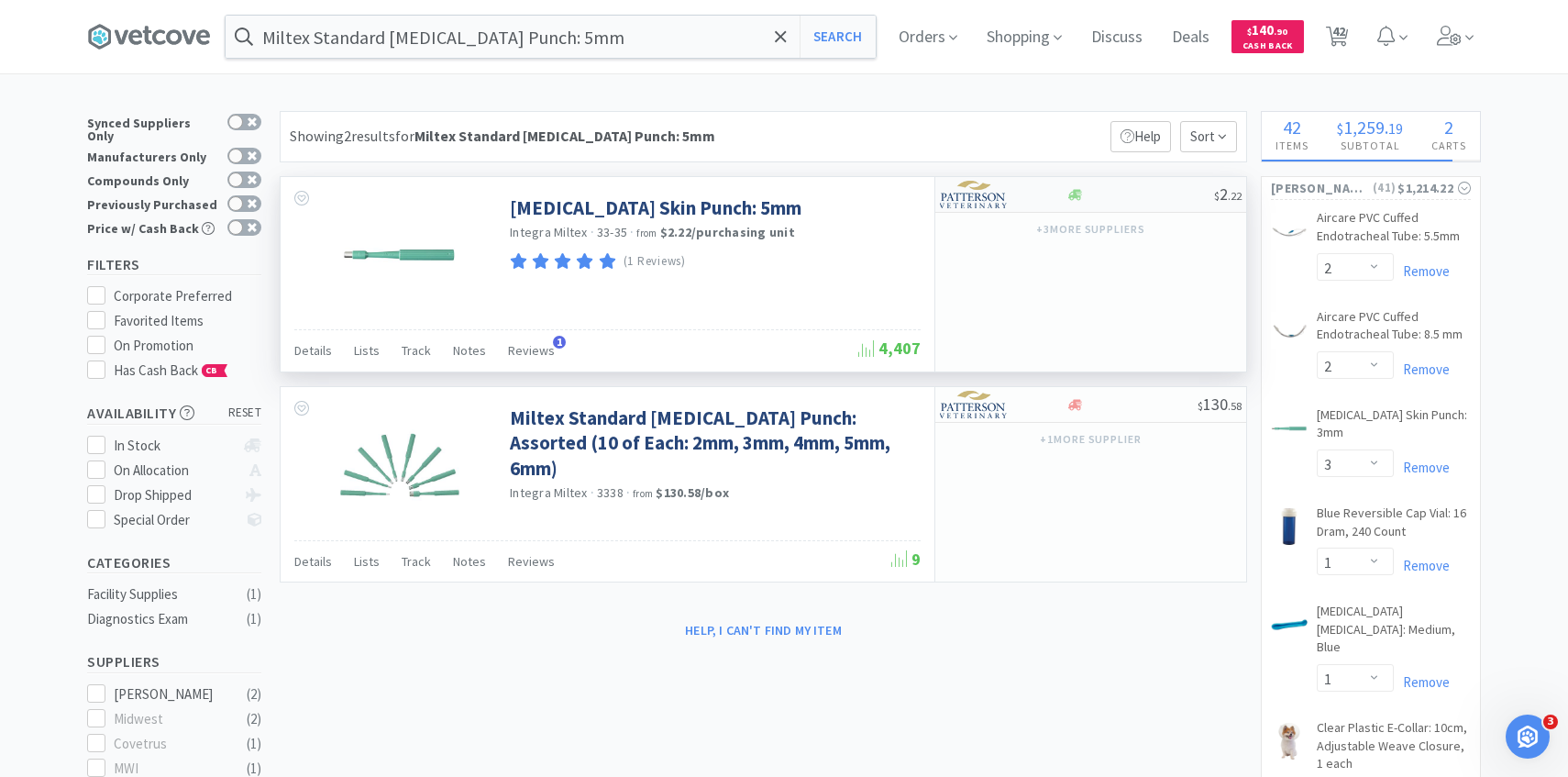
click at [1024, 199] on div at bounding box center [990, 194] width 101 height 31
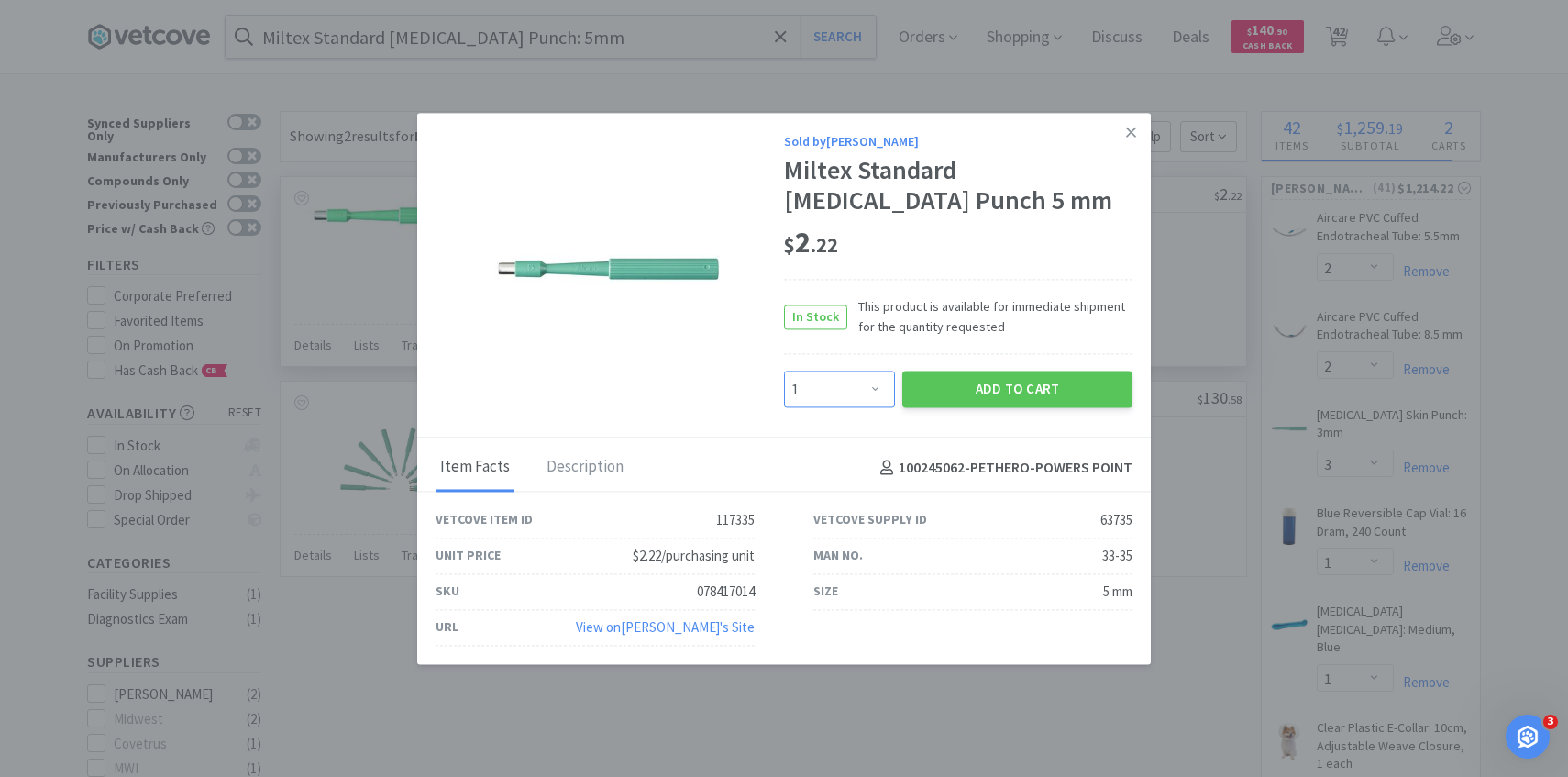
click at [832, 400] on select "Enter Quantity 1 2 3 4 5 6 7 8 9 10 11 12 13 14 15 16 17 18 19 20 Enter Quantity" at bounding box center [839, 390] width 111 height 37
click at [784, 372] on select "Enter Quantity 1 2 3 4 5 6 7 8 9 10 11 12 13 14 15 16 17 18 19 20 Enter Quantity" at bounding box center [839, 390] width 111 height 37
click at [955, 396] on button "Add to Cart" at bounding box center [1017, 390] width 230 height 37
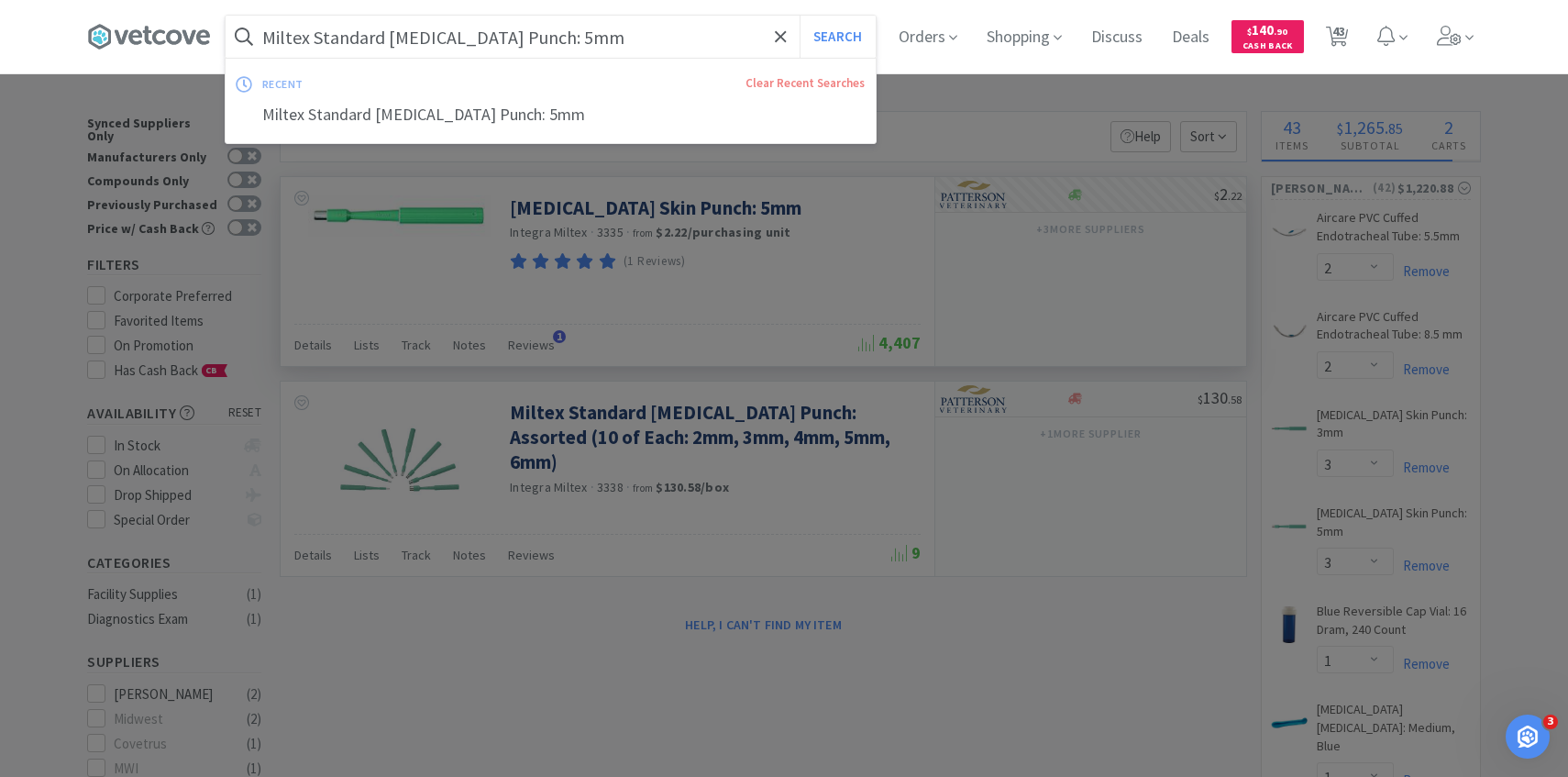
drag, startPoint x: 568, startPoint y: 49, endPoint x: 403, endPoint y: 10, distance: 169.5
click at [567, 49] on input "Miltex Standard Biopsy Punch: 5mm" at bounding box center [551, 37] width 651 height 42
paste input "279533"
click at [799, 16] on button "Search" at bounding box center [837, 37] width 76 height 42
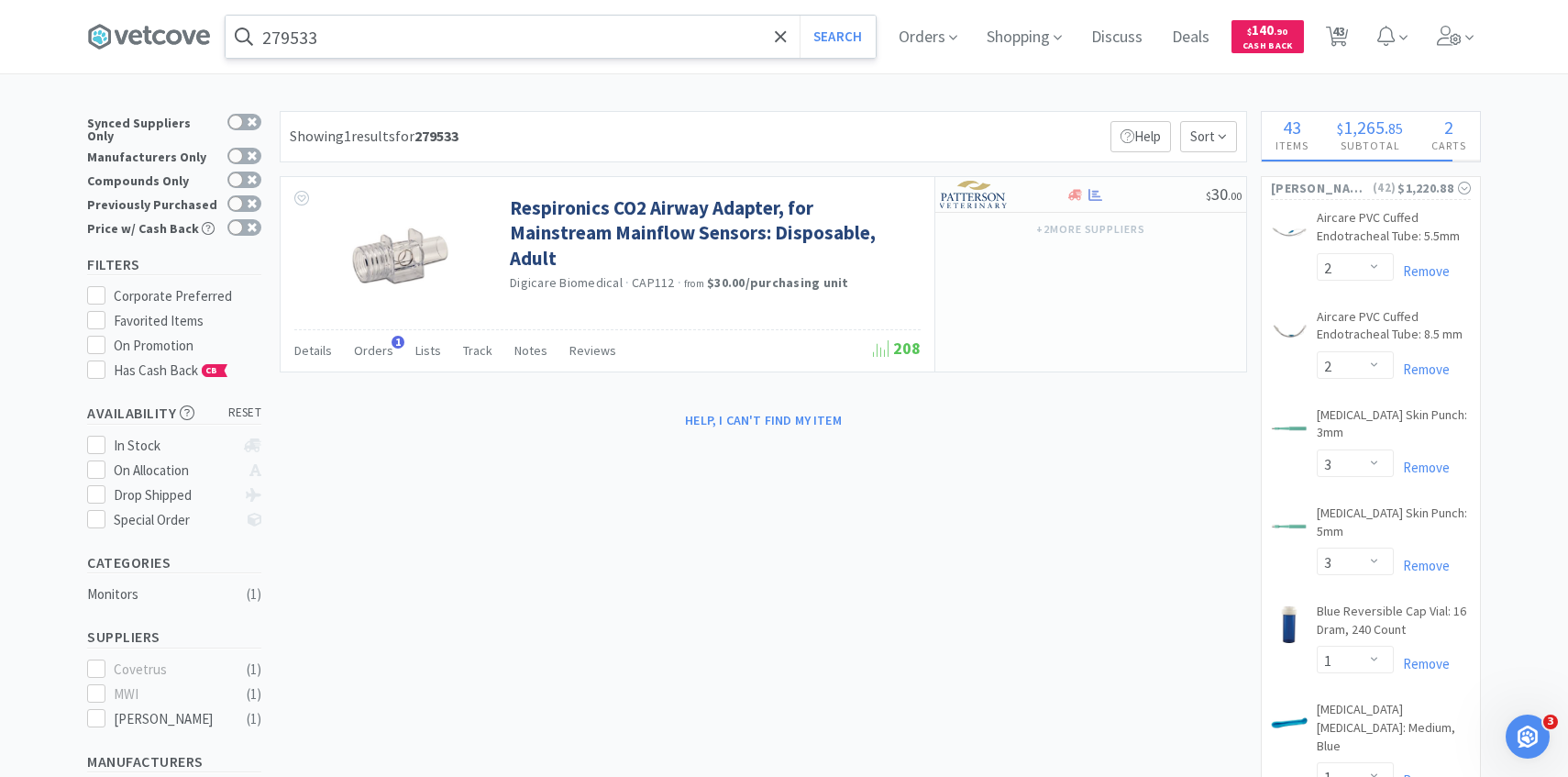
click at [637, 46] on input "279533" at bounding box center [551, 37] width 651 height 42
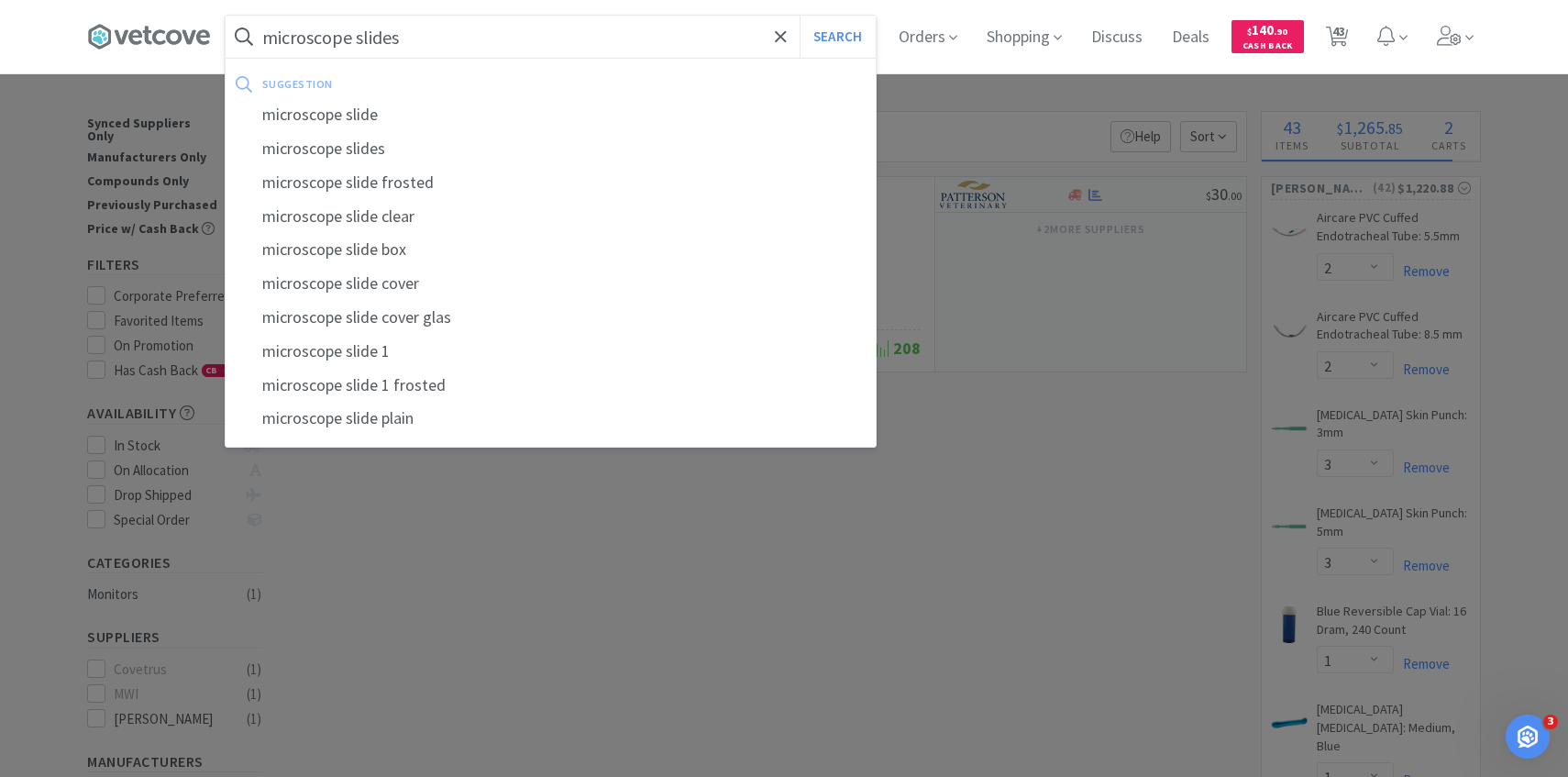
click at [799, 16] on button "Search" at bounding box center [837, 37] width 76 height 42
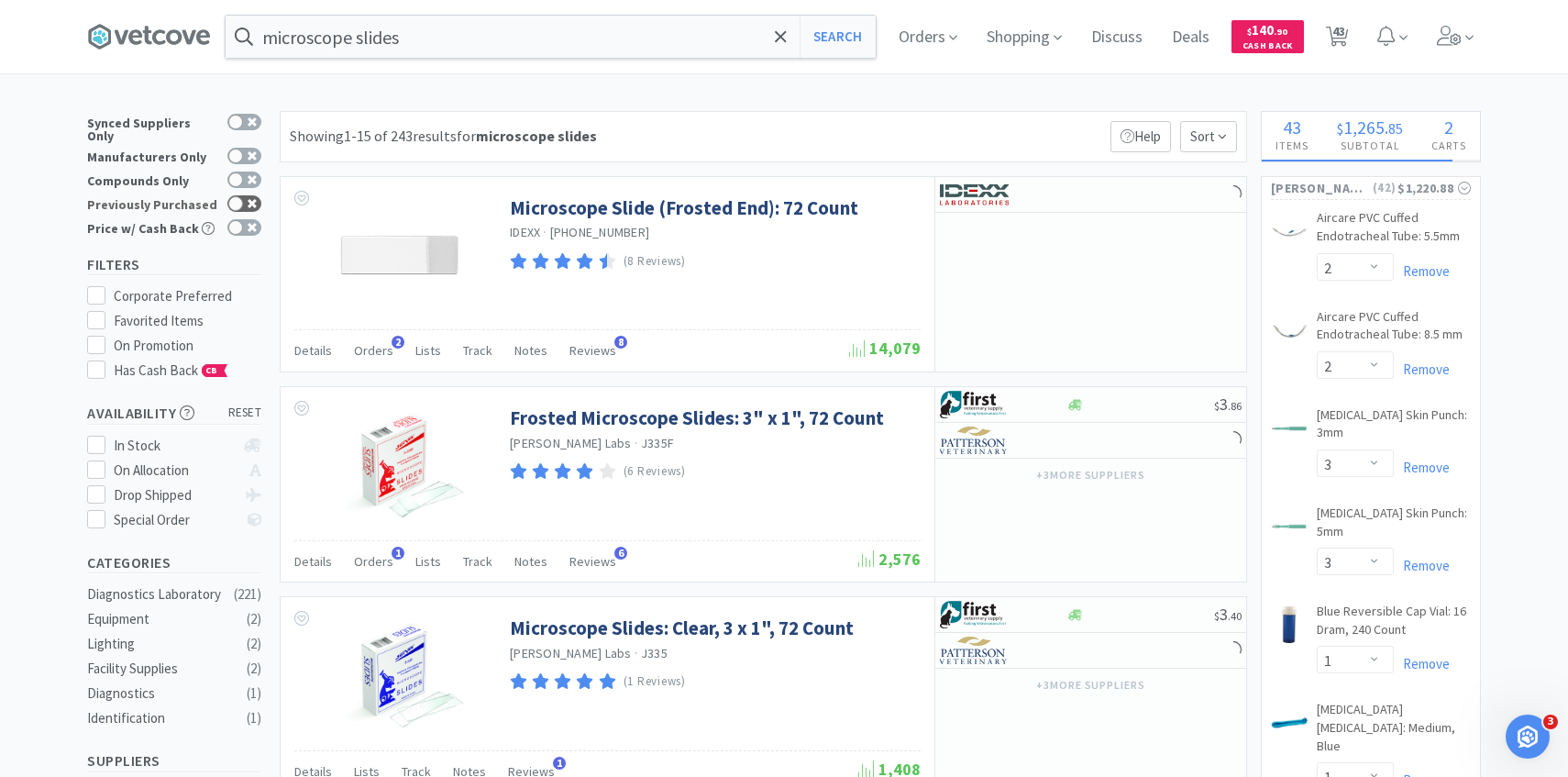
click at [244, 200] on div at bounding box center [245, 203] width 34 height 17
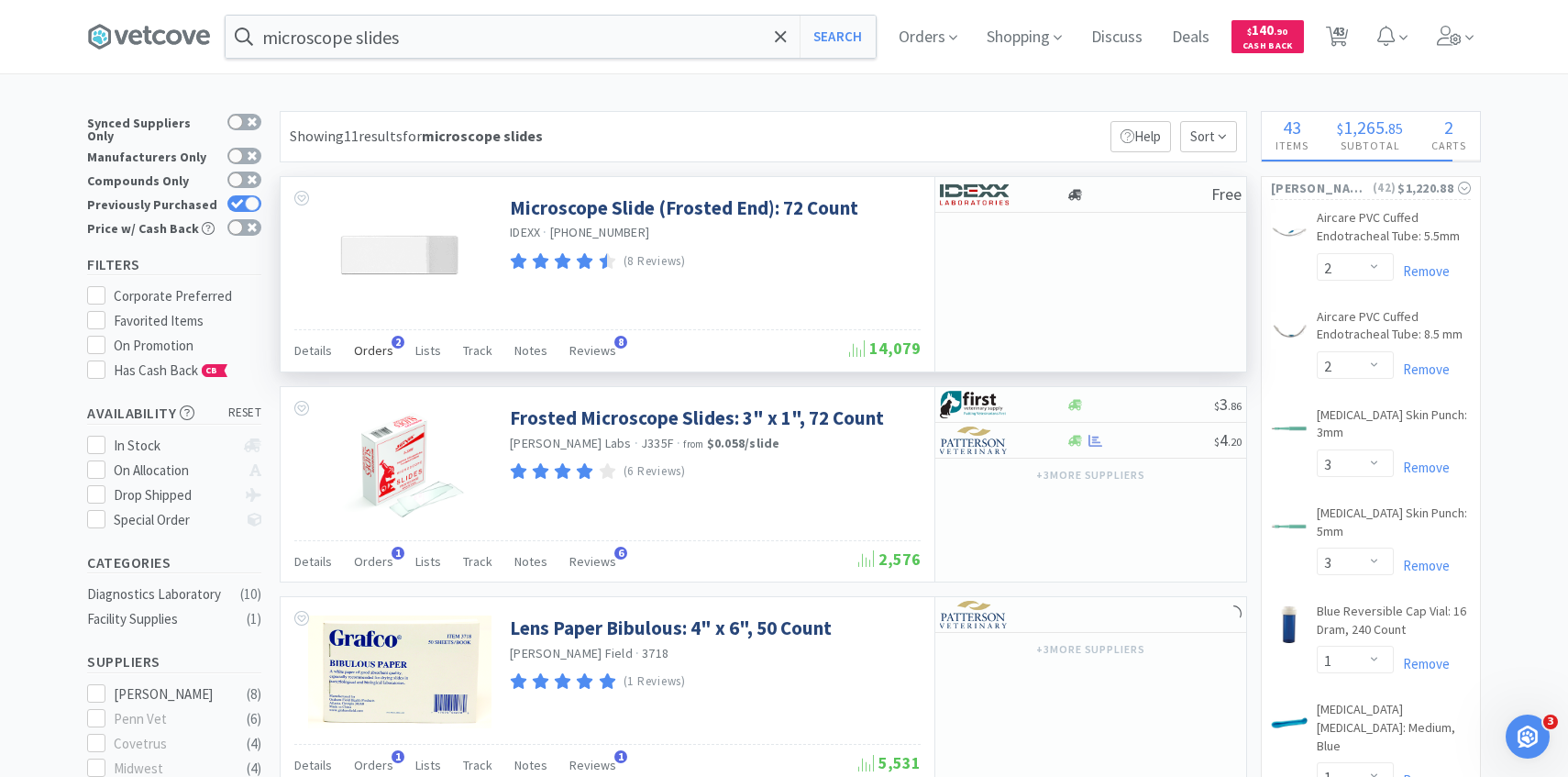
click at [371, 361] on div "Orders 2" at bounding box center [373, 353] width 39 height 35
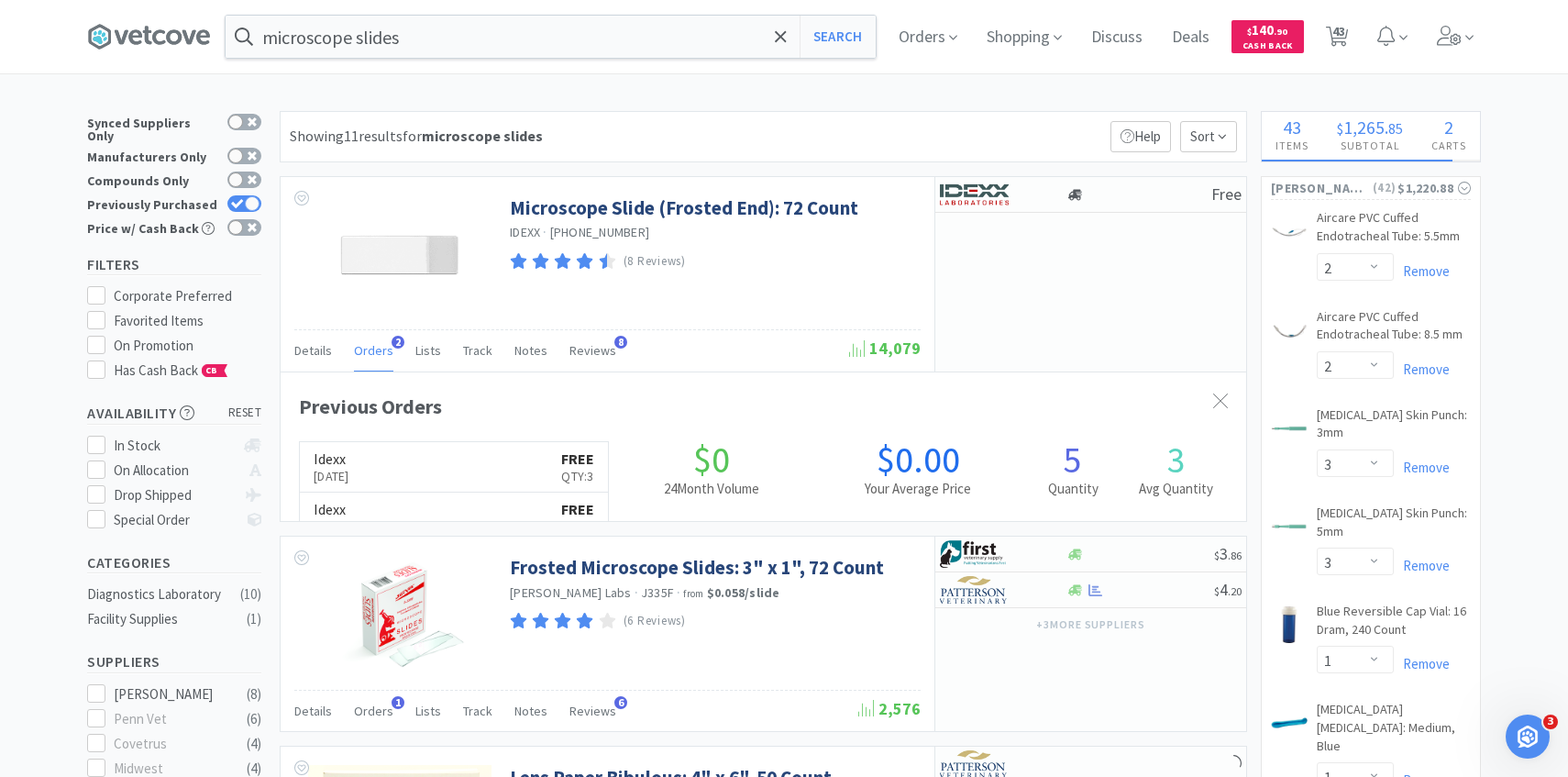
scroll to position [475, 965]
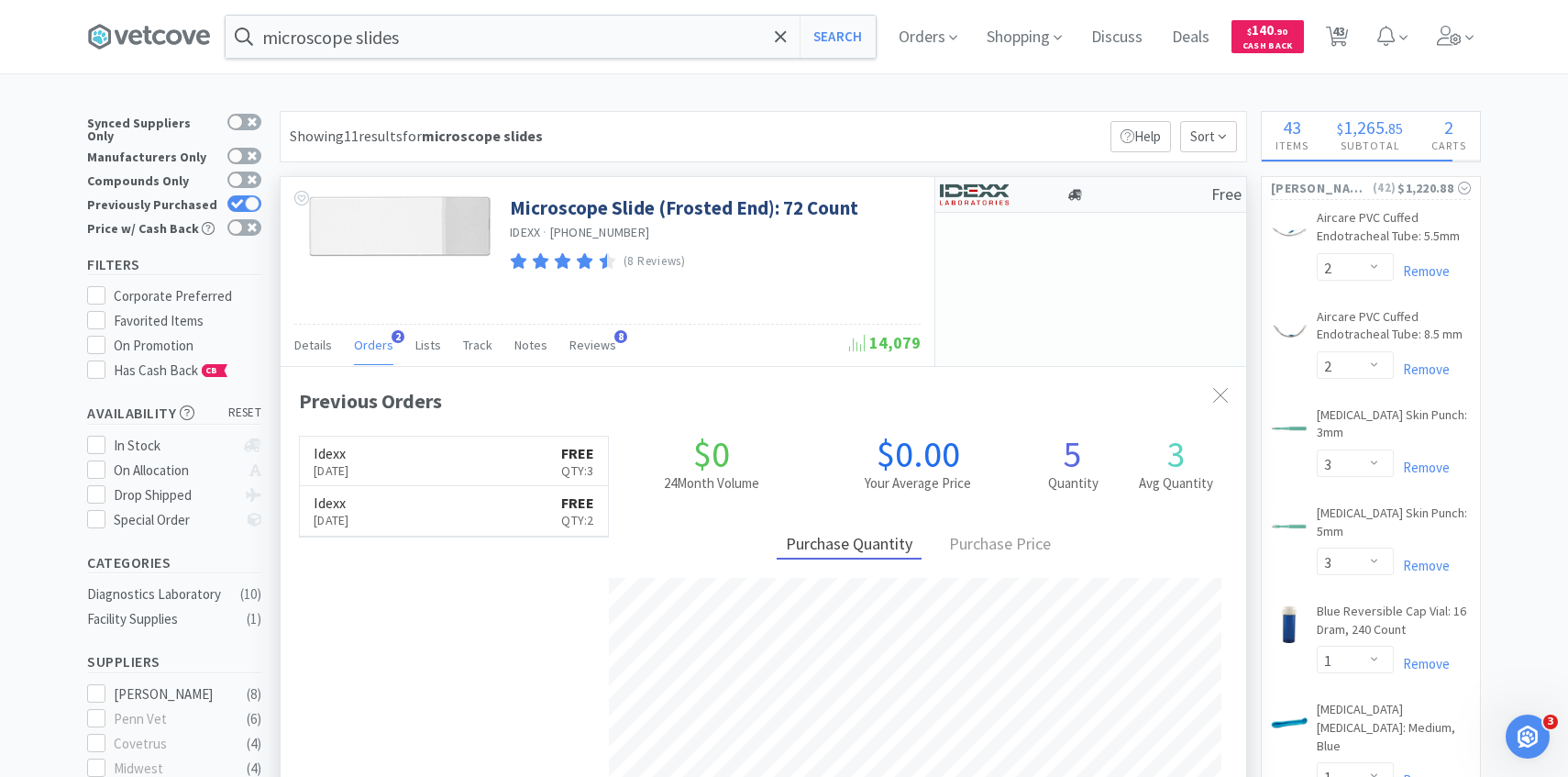
click at [971, 192] on img at bounding box center [974, 195] width 69 height 28
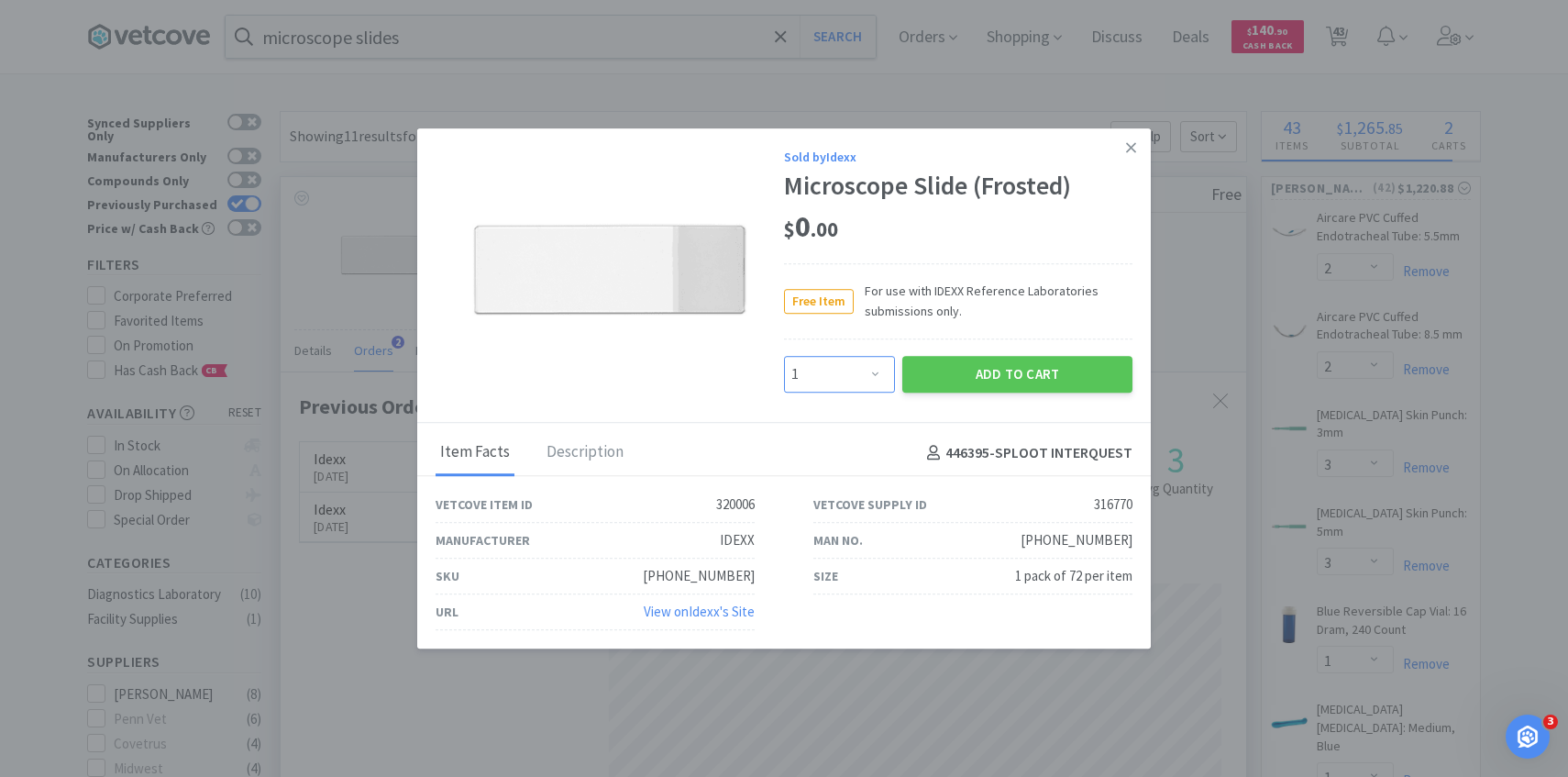
click at [845, 378] on select "Enter Quantity 1 2 3 4 5 6 7 8 9 10 11 12 13 14 15 16 17 18 19 20 Enter Quantity" at bounding box center [839, 374] width 111 height 37
click at [784, 356] on select "Enter Quantity 1 2 3 4 5 6 7 8 9 10 11 12 13 14 15 16 17 18 19 20 Enter Quantity" at bounding box center [839, 374] width 111 height 37
click at [962, 375] on button "Add to Cart" at bounding box center [1017, 374] width 230 height 37
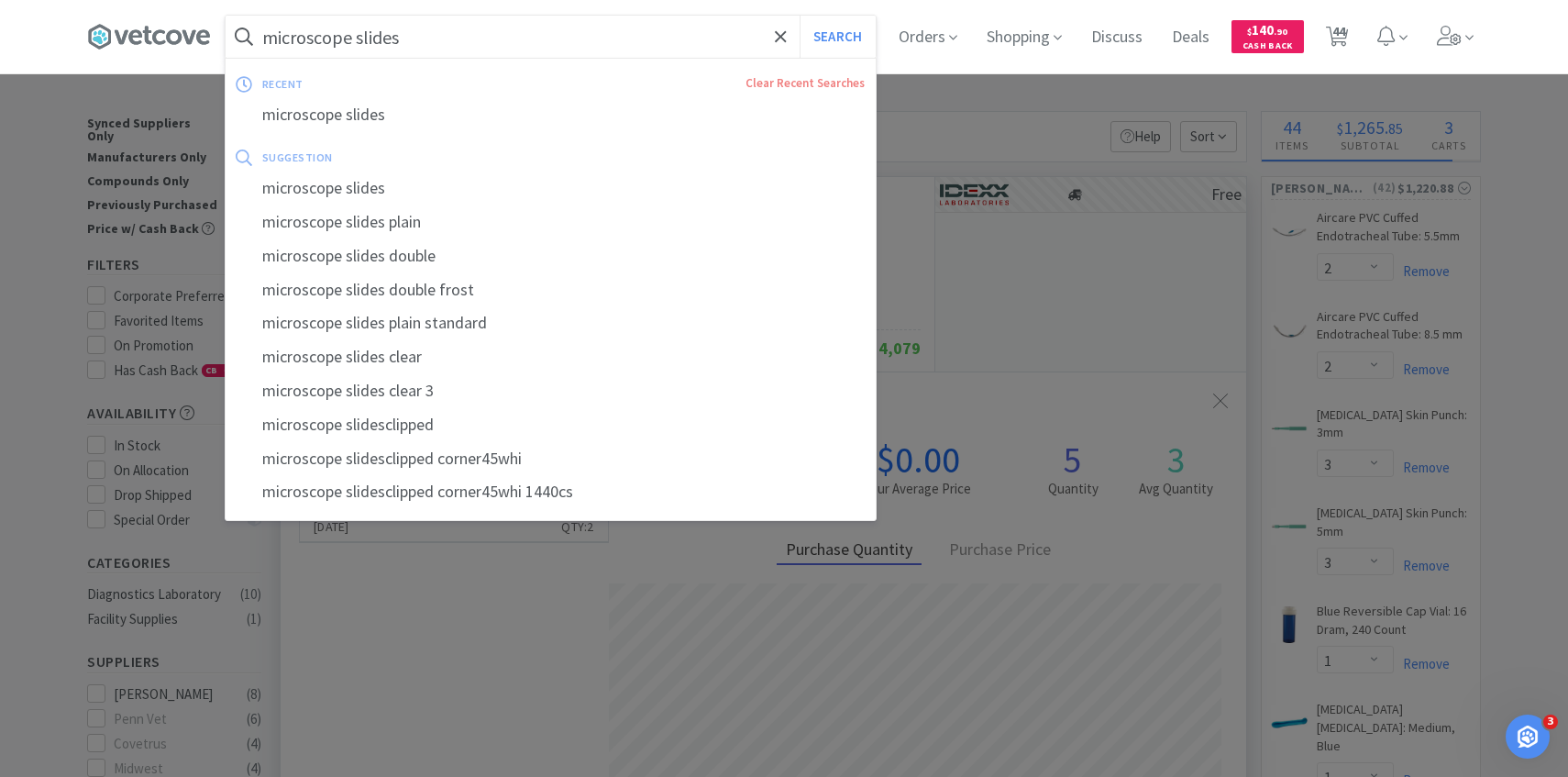
click at [646, 45] on input "microscope slides" at bounding box center [551, 37] width 651 height 42
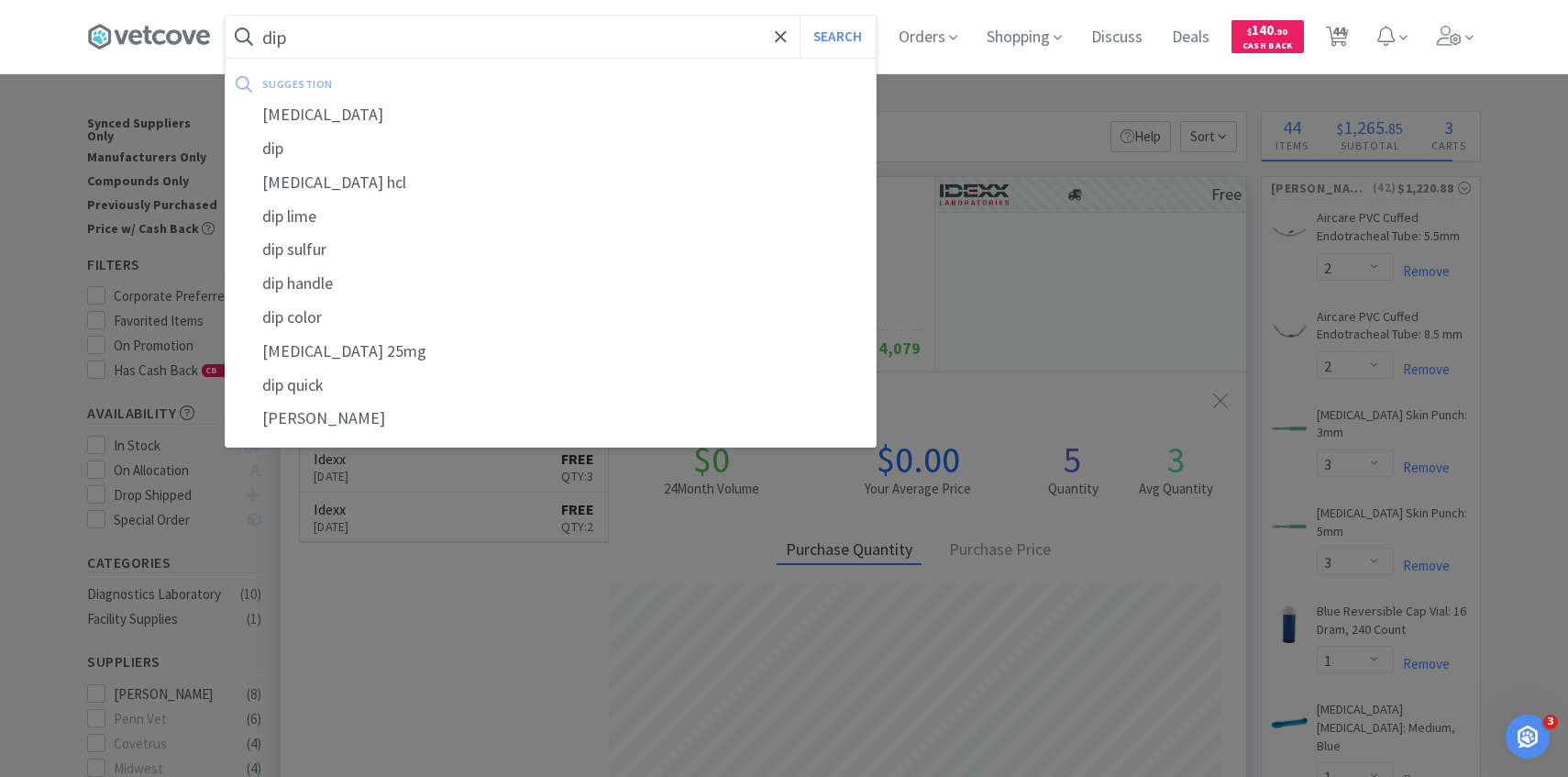
click at [582, 40] on input "dip" at bounding box center [551, 37] width 651 height 42
click at [582, 39] on input "dip" at bounding box center [551, 37] width 651 height 42
click at [799, 16] on button "Search" at bounding box center [837, 37] width 76 height 42
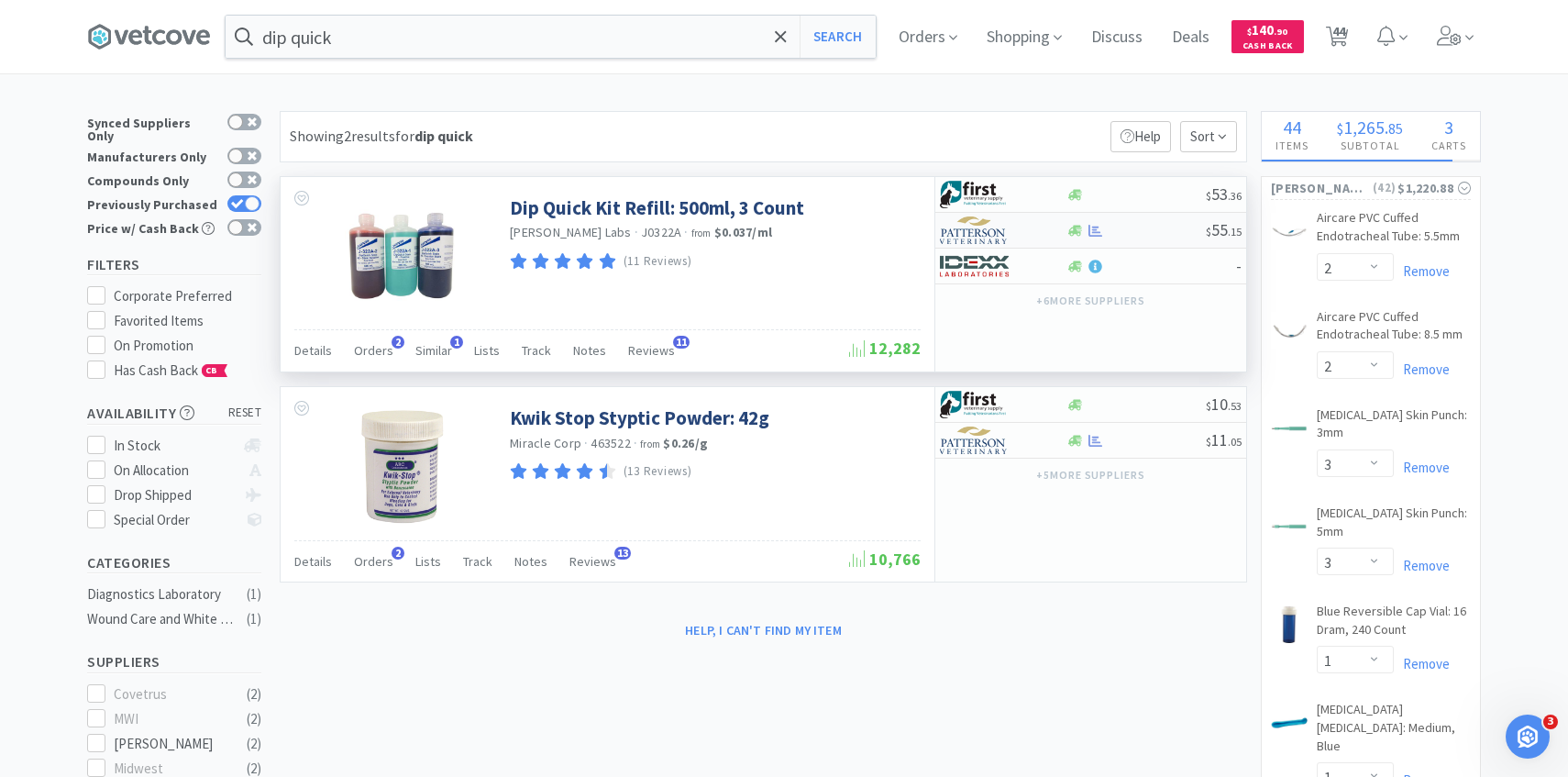
click at [983, 233] on img at bounding box center [974, 231] width 69 height 28
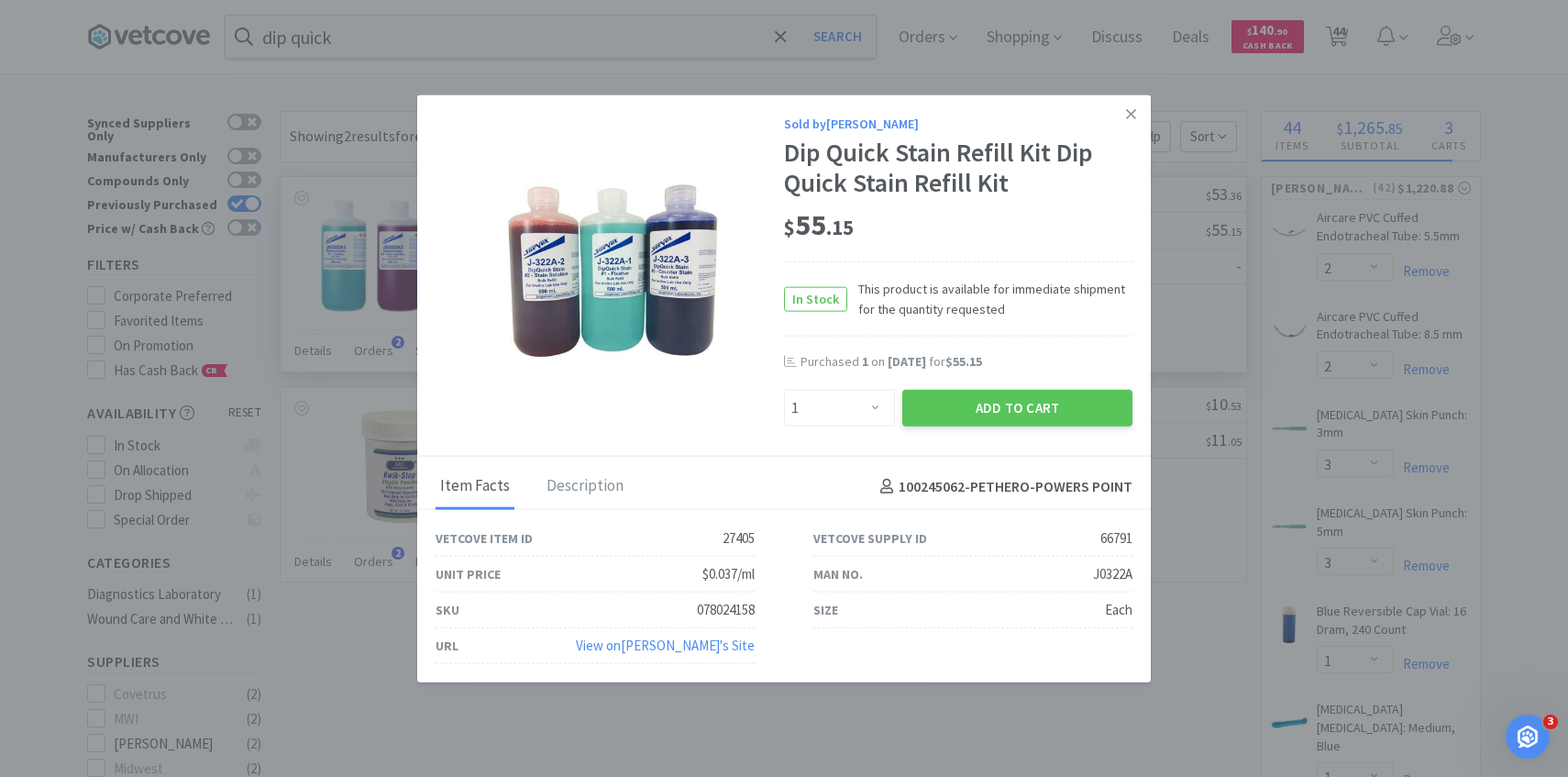
click at [962, 406] on button "Add to Cart" at bounding box center [1017, 408] width 230 height 37
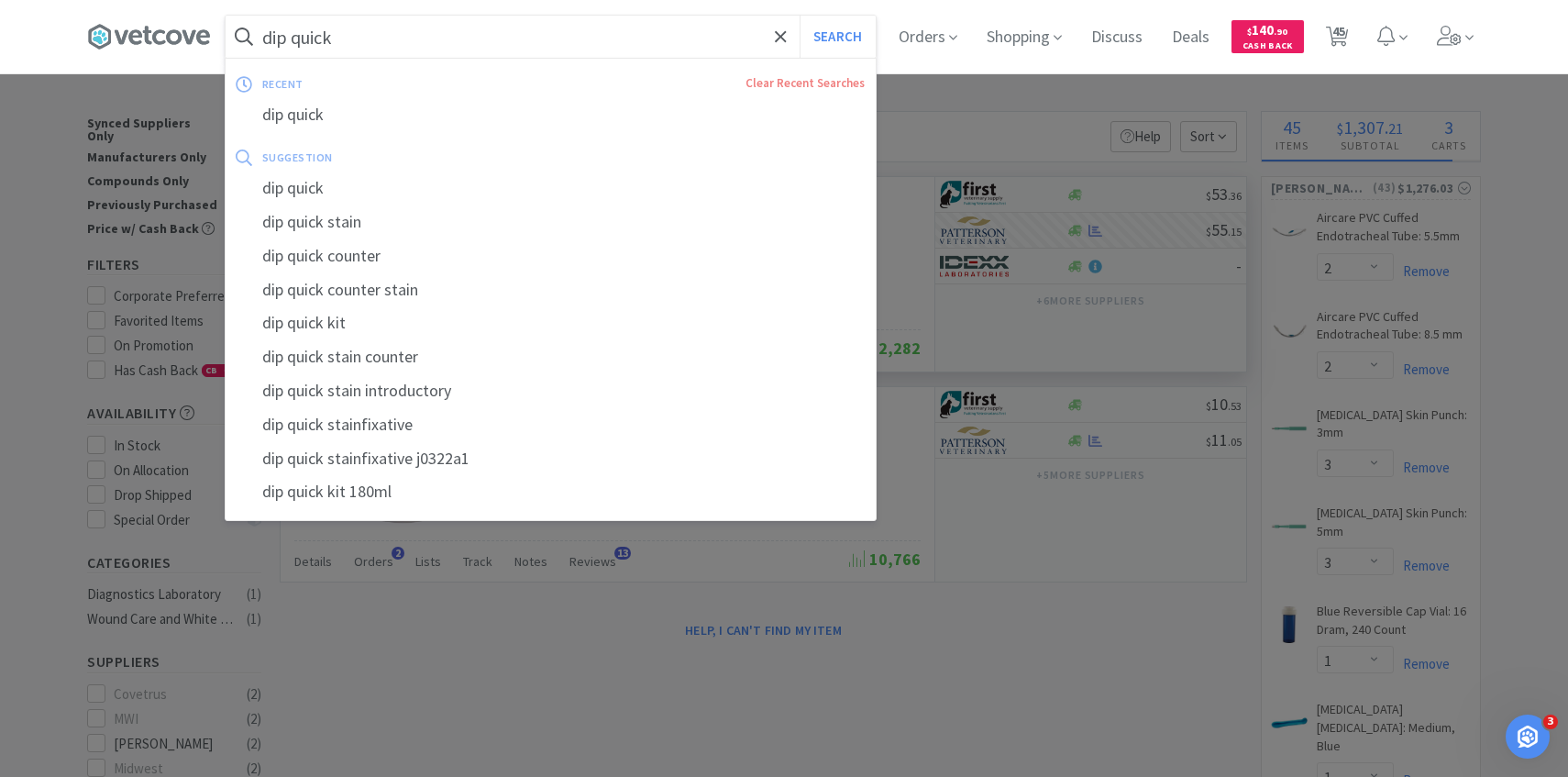
click at [608, 43] on input "dip quick" at bounding box center [551, 37] width 651 height 42
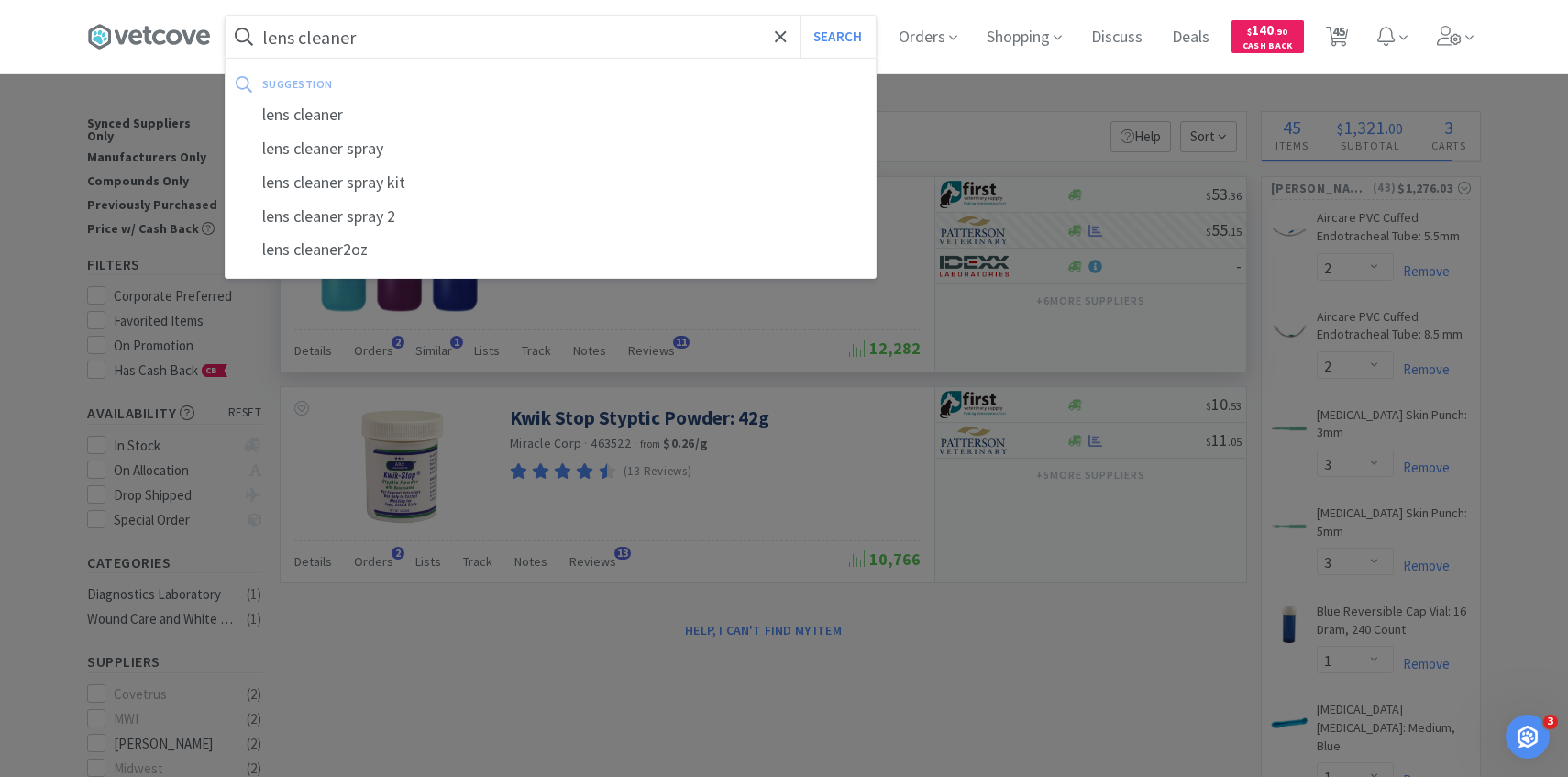
click at [799, 16] on button "Search" at bounding box center [837, 37] width 76 height 42
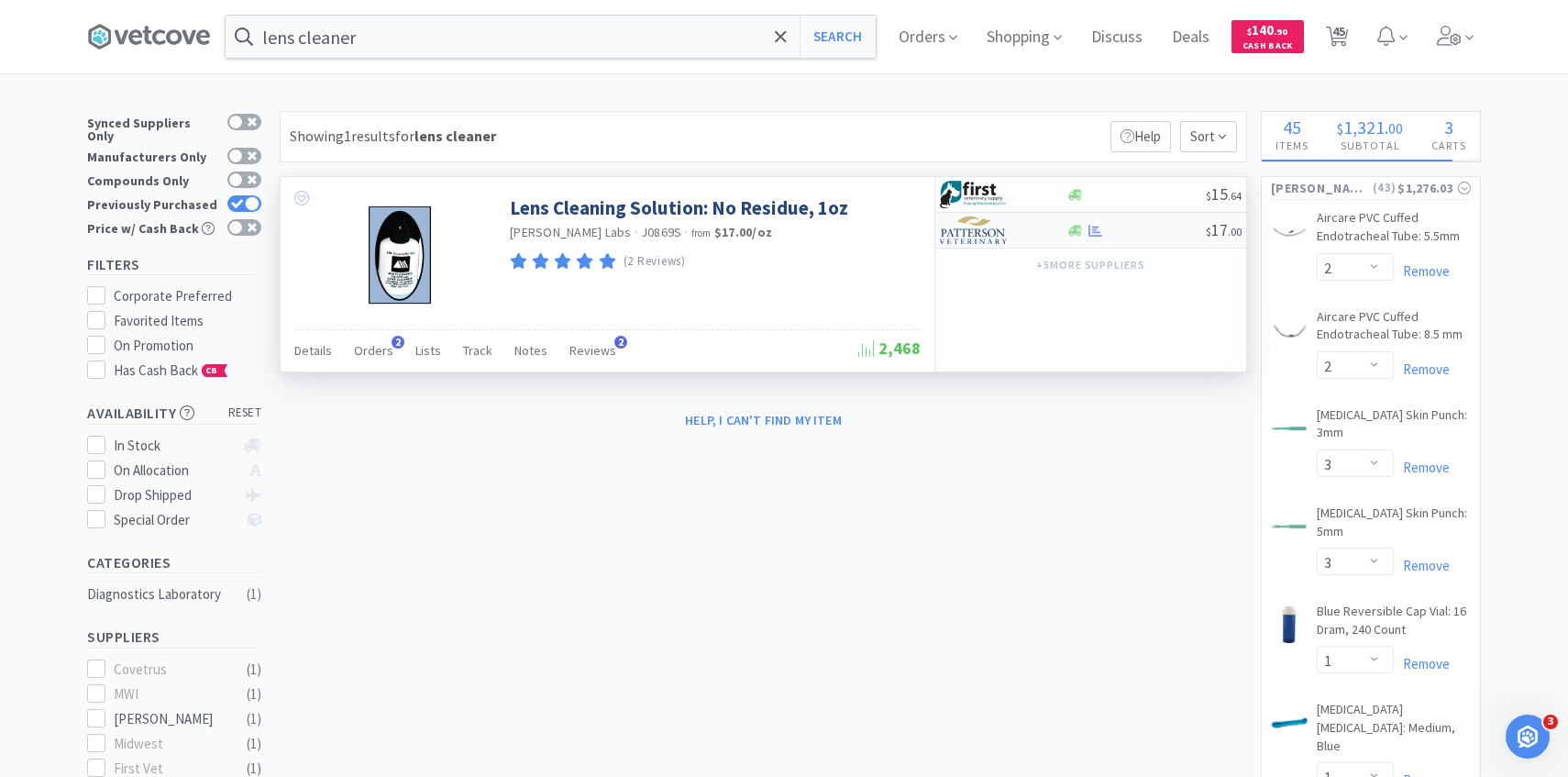
click at [1016, 240] on div at bounding box center [990, 230] width 101 height 31
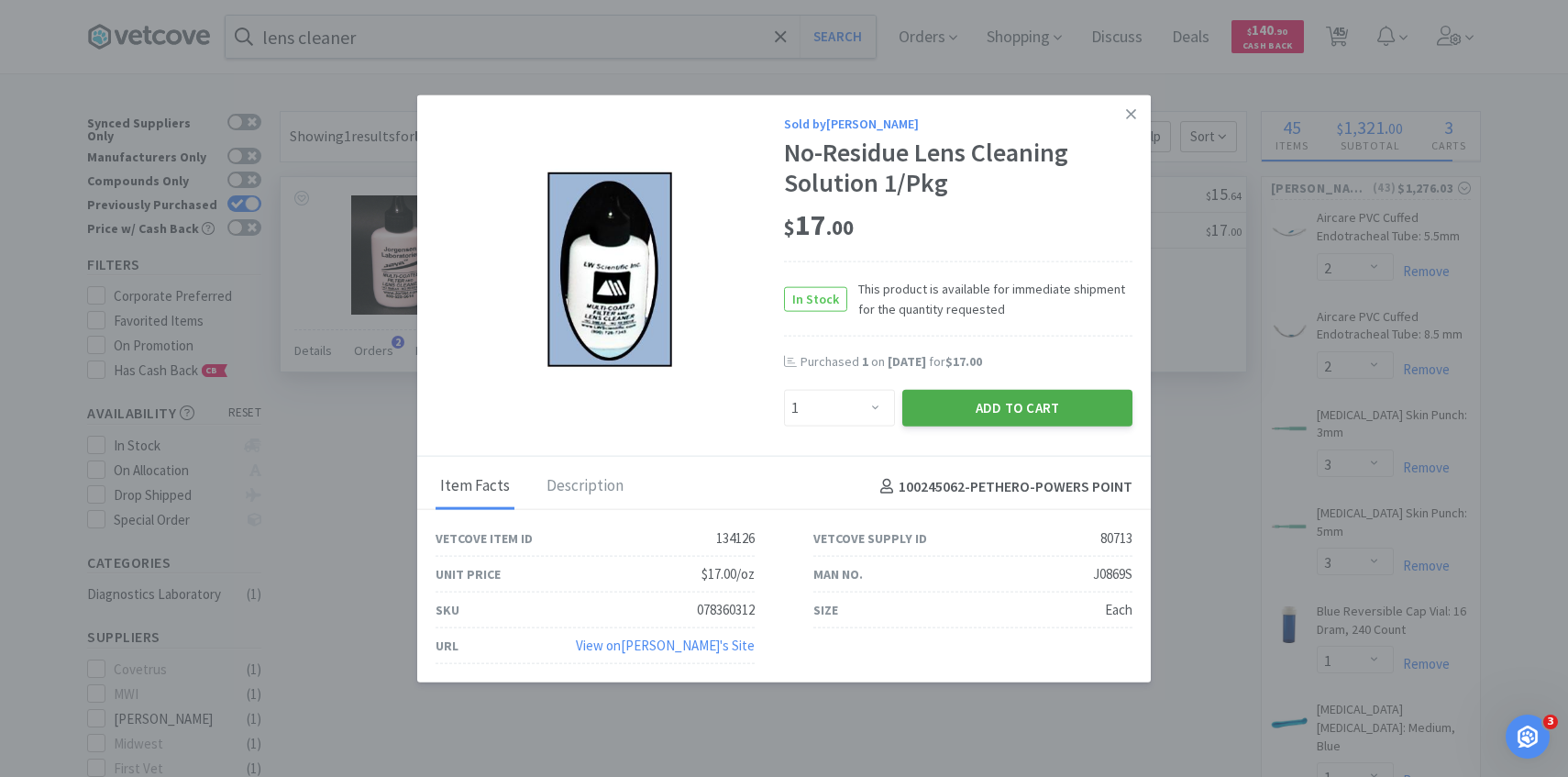
click at [987, 416] on button "Add to Cart" at bounding box center [1017, 408] width 230 height 37
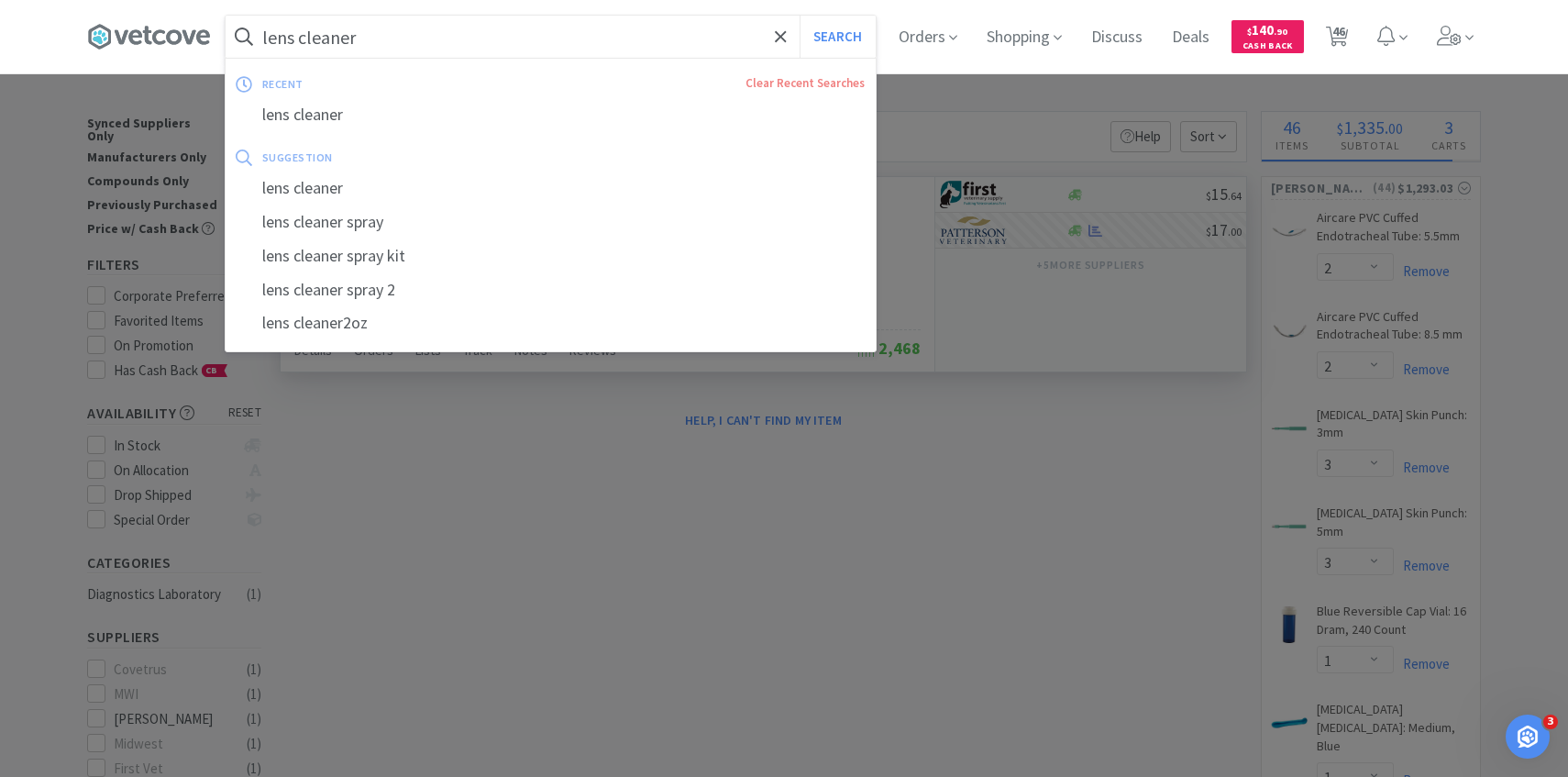
click at [566, 47] on input "lens cleaner" at bounding box center [551, 37] width 651 height 42
paste input "351899"
click at [799, 16] on button "Search" at bounding box center [837, 37] width 76 height 42
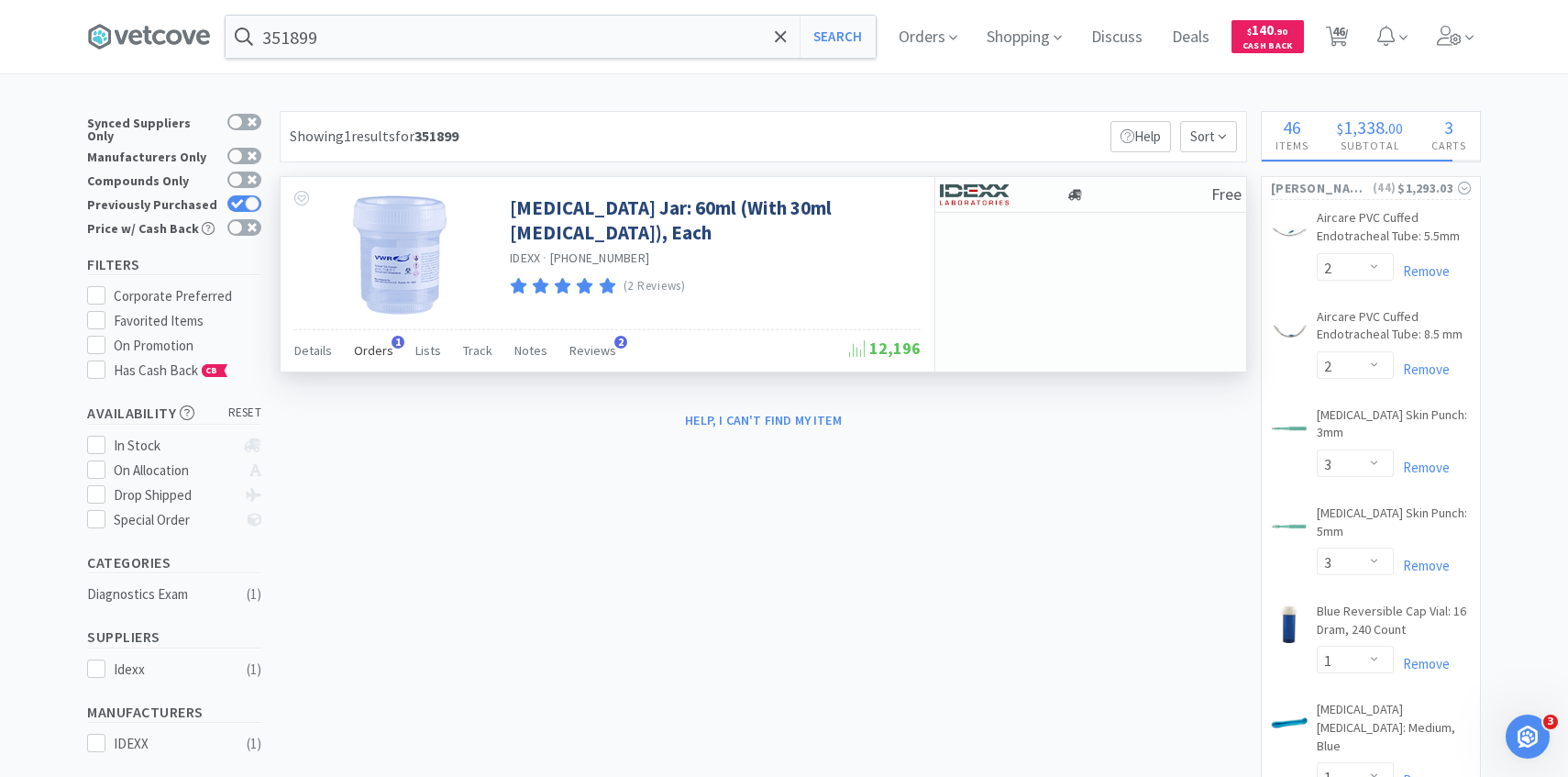
click at [377, 356] on span "Orders" at bounding box center [373, 350] width 39 height 17
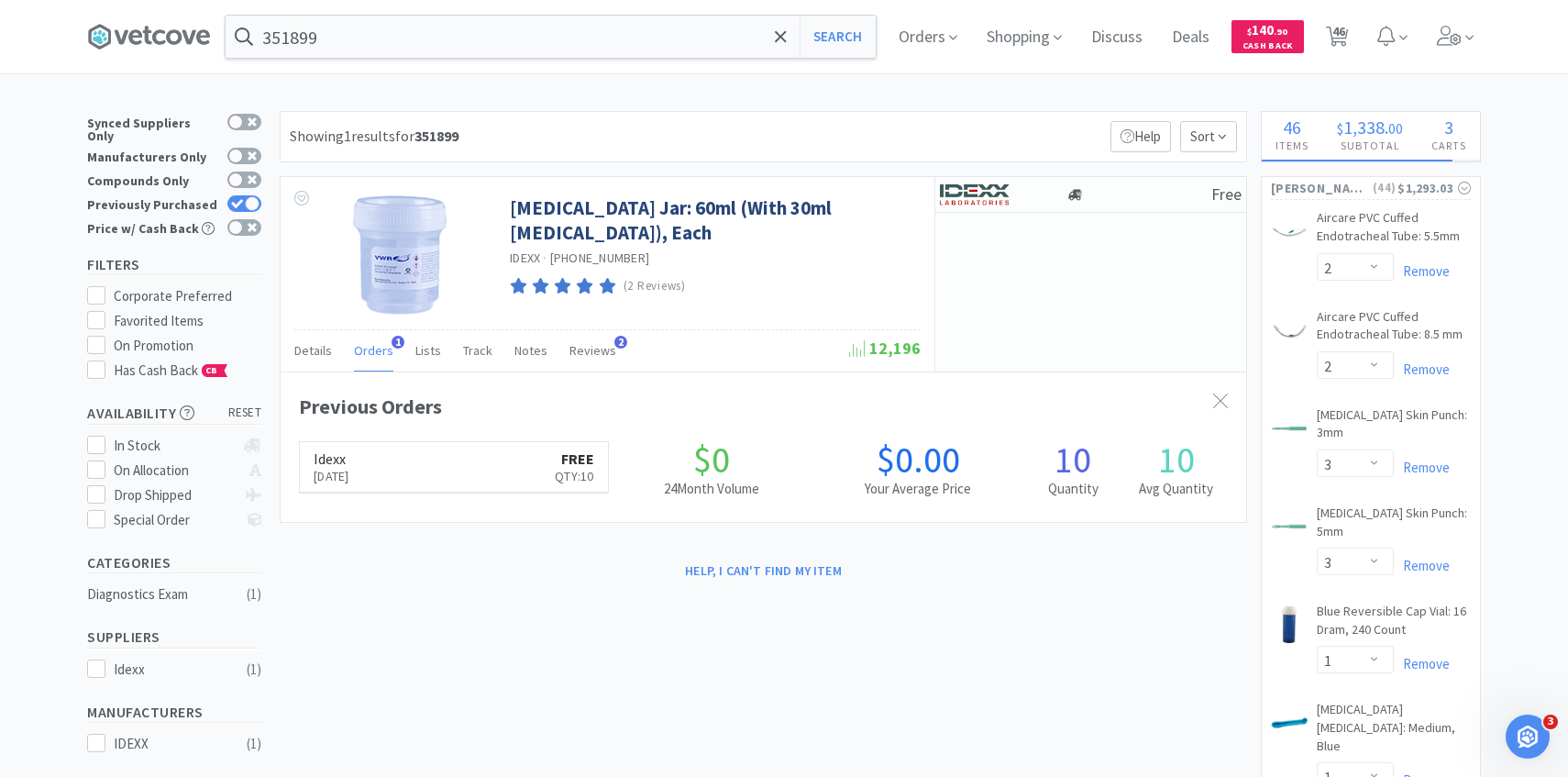
scroll to position [475, 965]
click at [984, 194] on img at bounding box center [974, 195] width 69 height 28
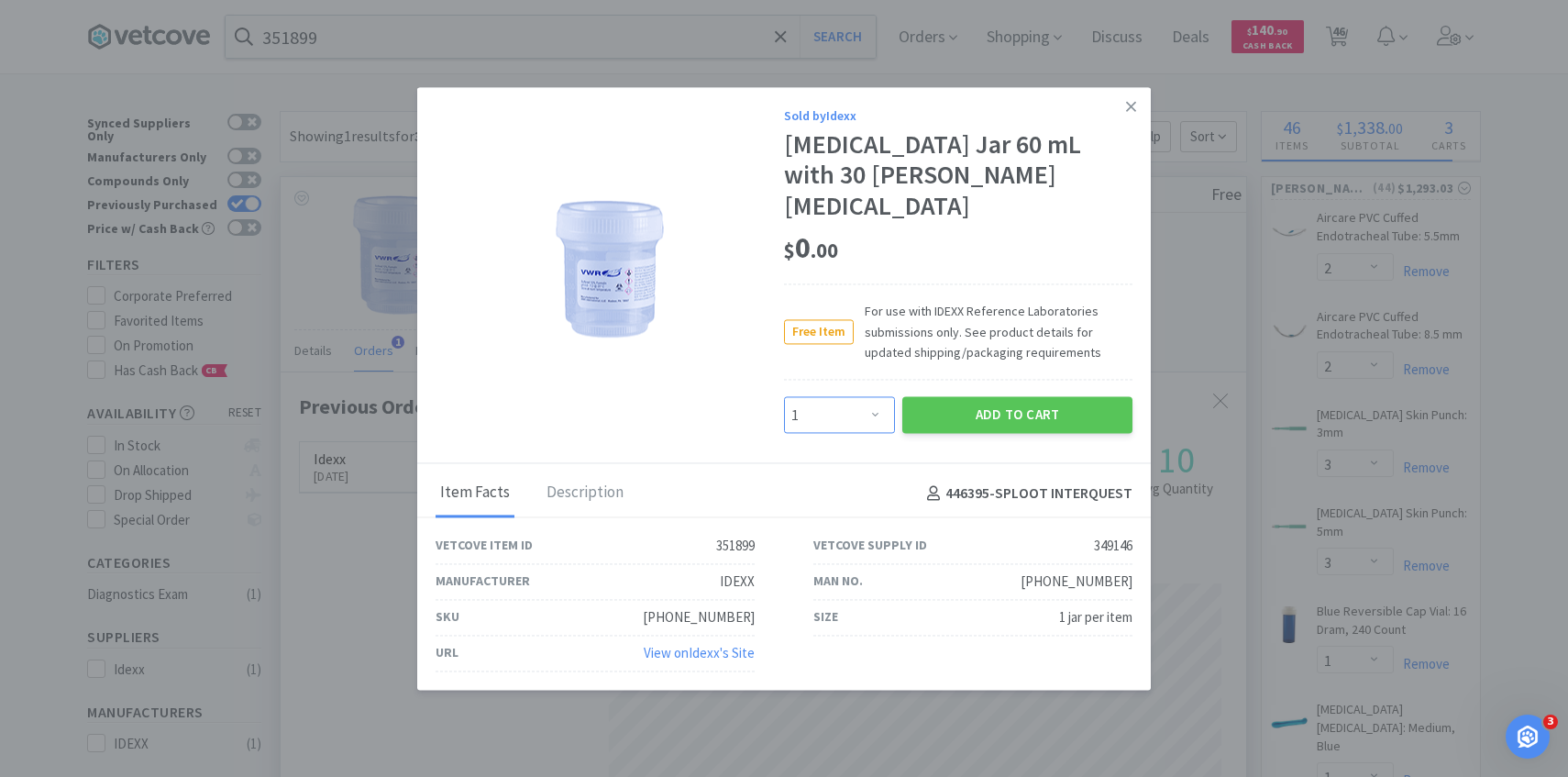
click at [843, 399] on select "Enter Quantity 1 2 3 4 5 6 7 8 9 10 11 12 13 14 15 16 17 18 19 20 Enter Quantity" at bounding box center [839, 415] width 111 height 37
click at [784, 397] on select "Enter Quantity 1 2 3 4 5 6 7 8 9 10 11 12 13 14 15 16 17 18 19 20 Enter Quantity" at bounding box center [839, 415] width 111 height 37
click at [954, 406] on button "Add to Cart" at bounding box center [1017, 415] width 230 height 37
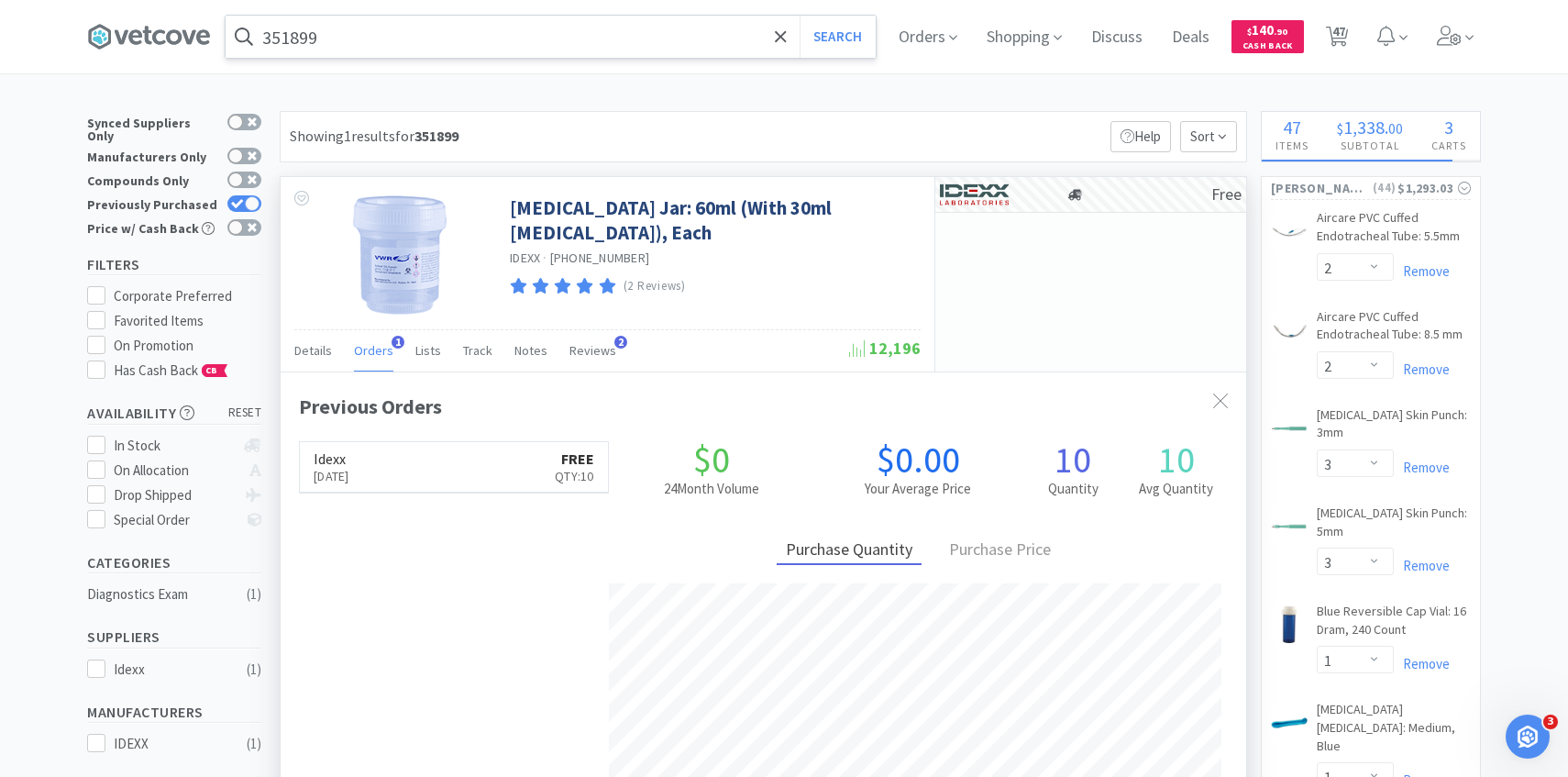
click at [600, 25] on input "351899" at bounding box center [551, 37] width 651 height 42
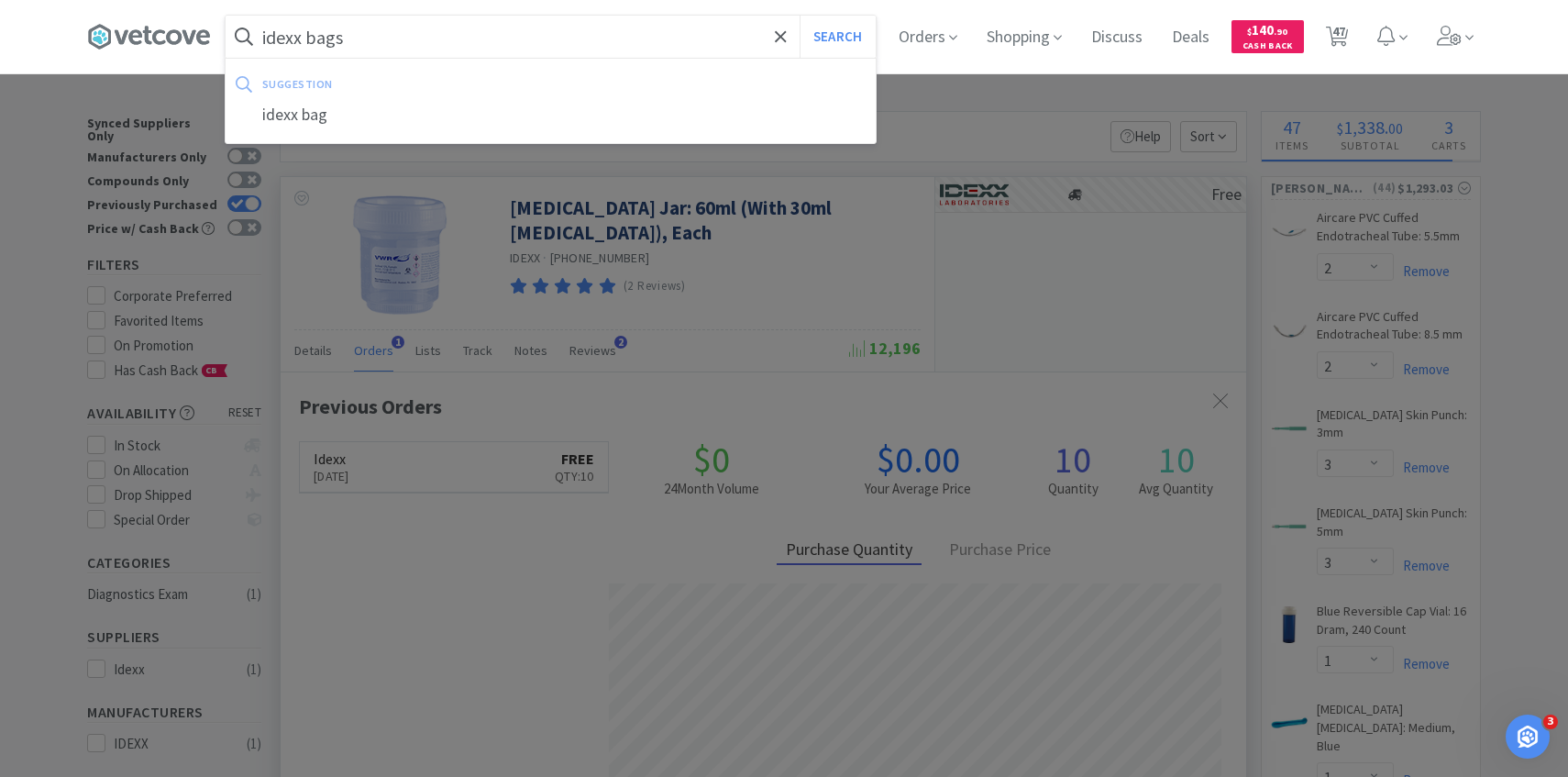
click at [799, 16] on button "Search" at bounding box center [837, 37] width 76 height 42
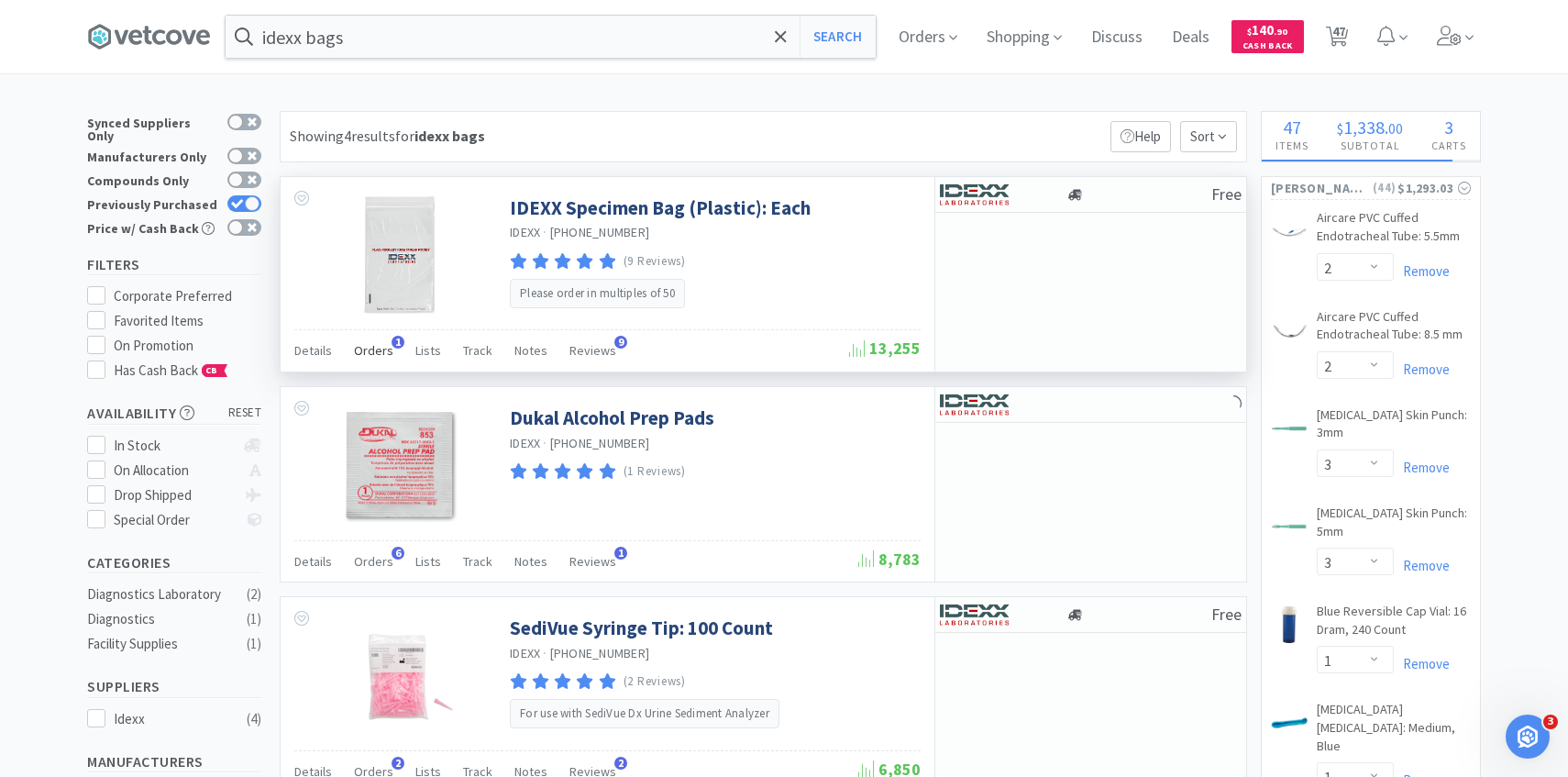
click at [392, 347] on span "1" at bounding box center [398, 342] width 13 height 13
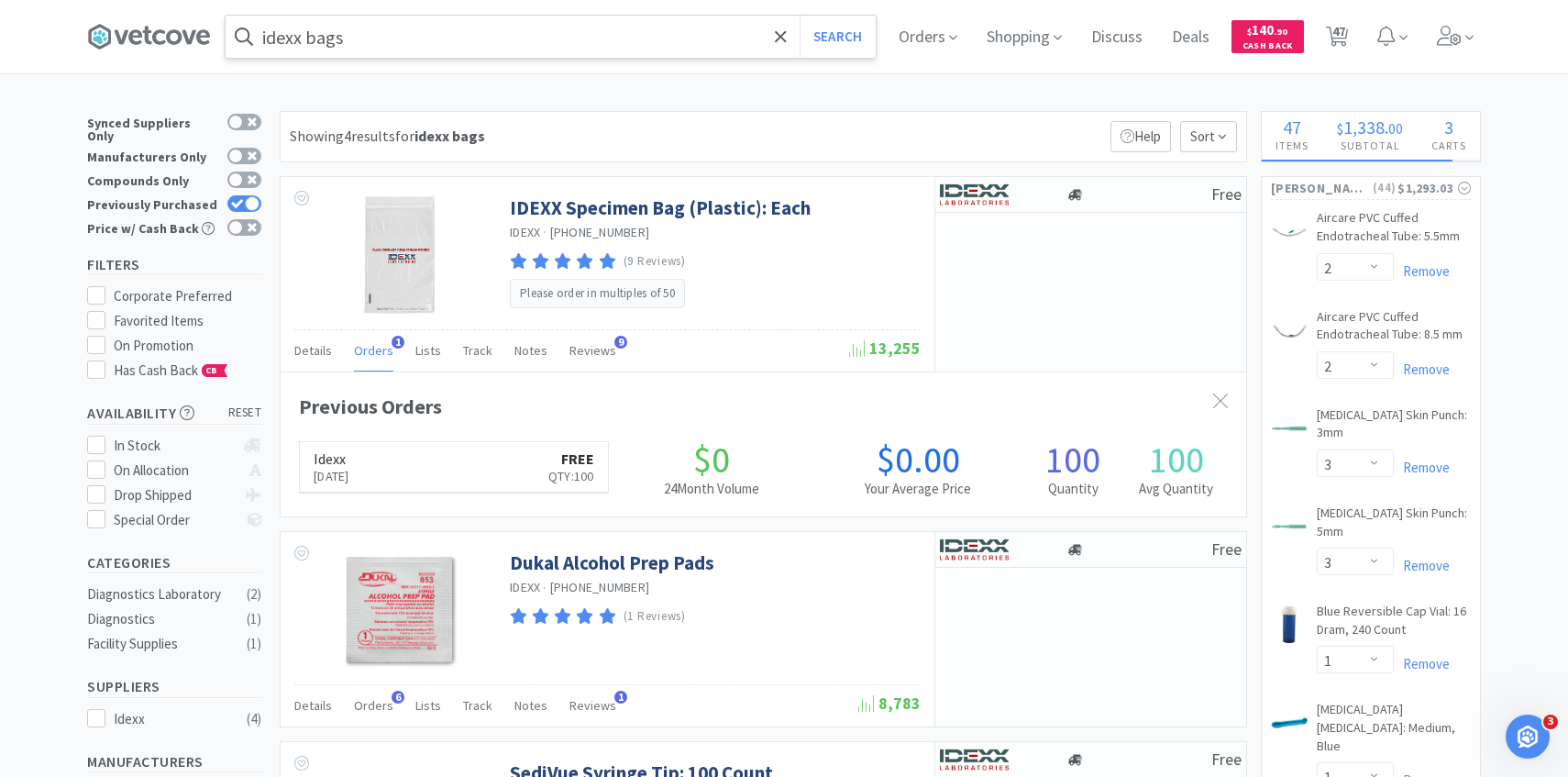
scroll to position [475, 965]
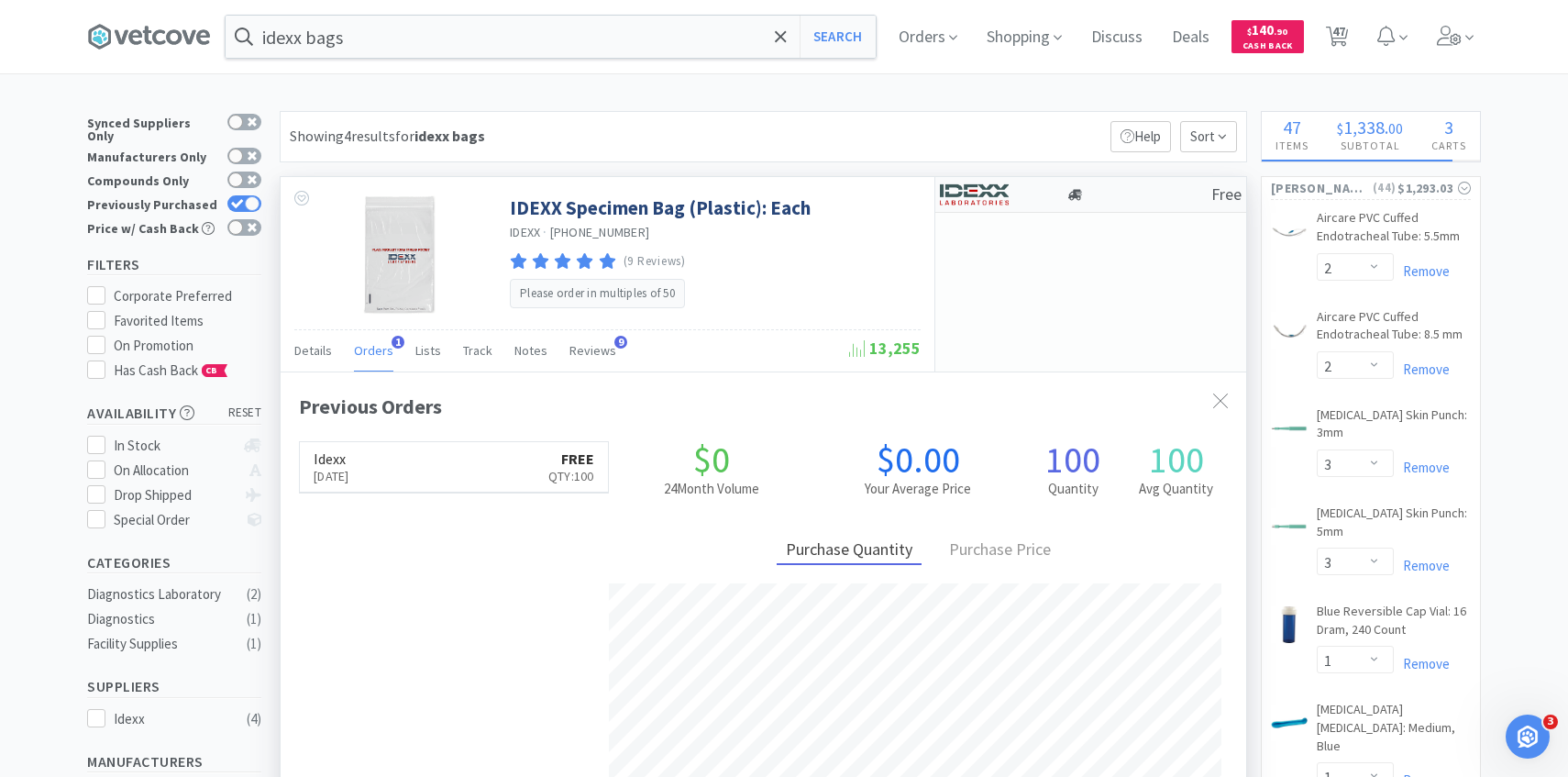
click at [972, 190] on img at bounding box center [974, 195] width 69 height 28
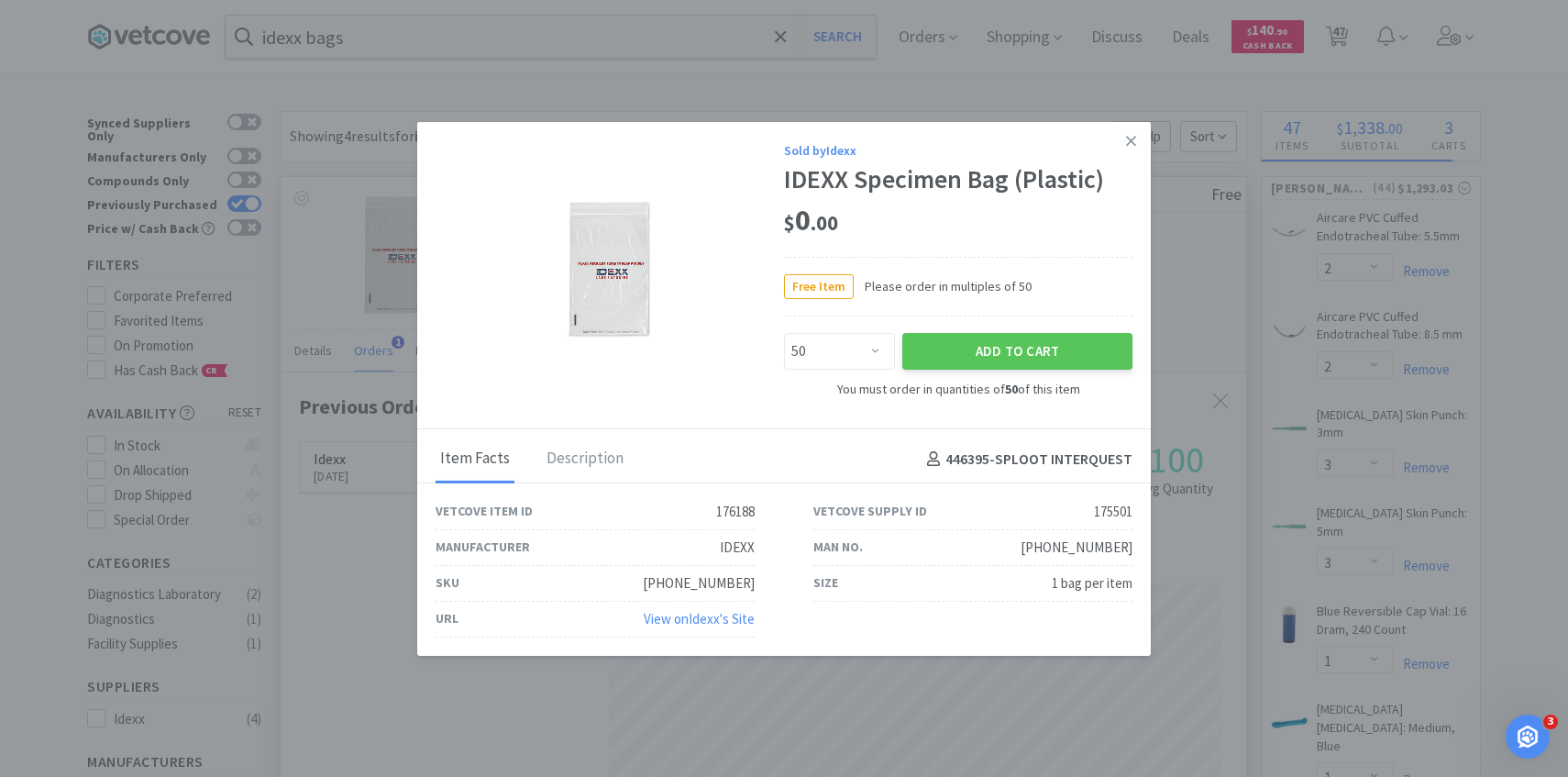
click at [981, 371] on div "Add to Cart" at bounding box center [1017, 351] width 238 height 44
click at [969, 362] on button "Add to Cart" at bounding box center [1017, 351] width 230 height 37
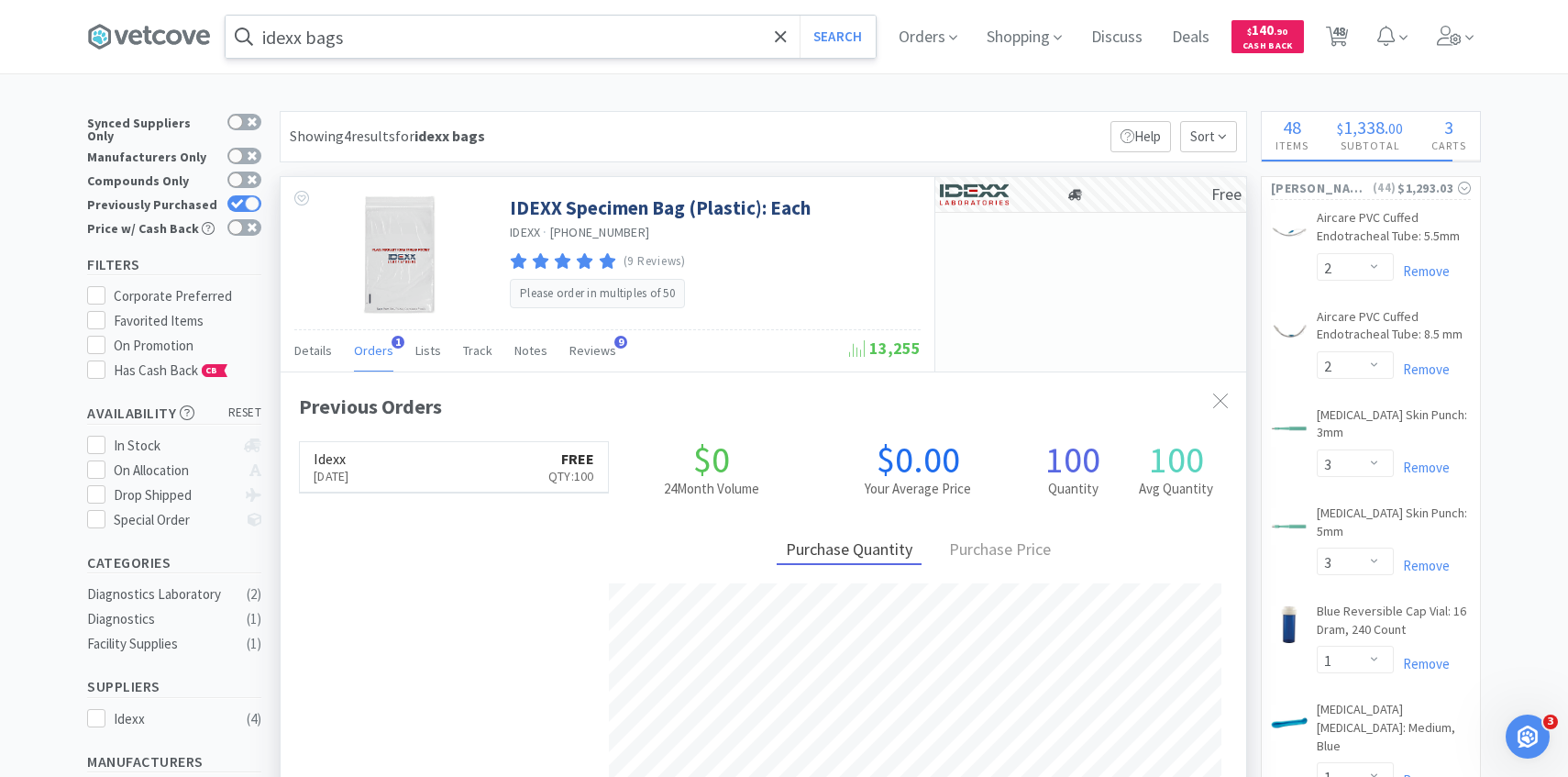
click at [608, 39] on input "idexx bags" at bounding box center [551, 37] width 651 height 42
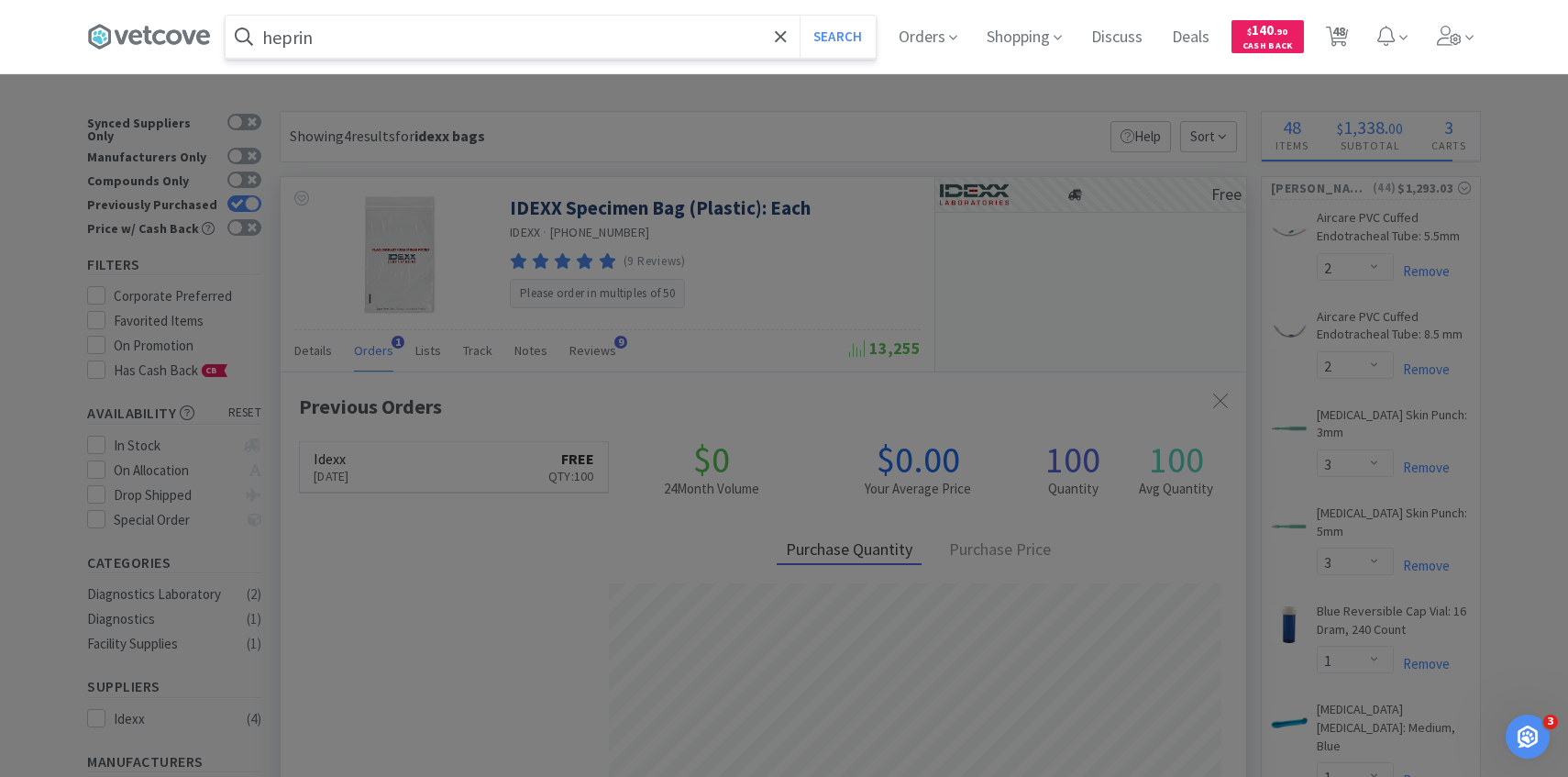
click at [799, 16] on button "Search" at bounding box center [837, 37] width 76 height 42
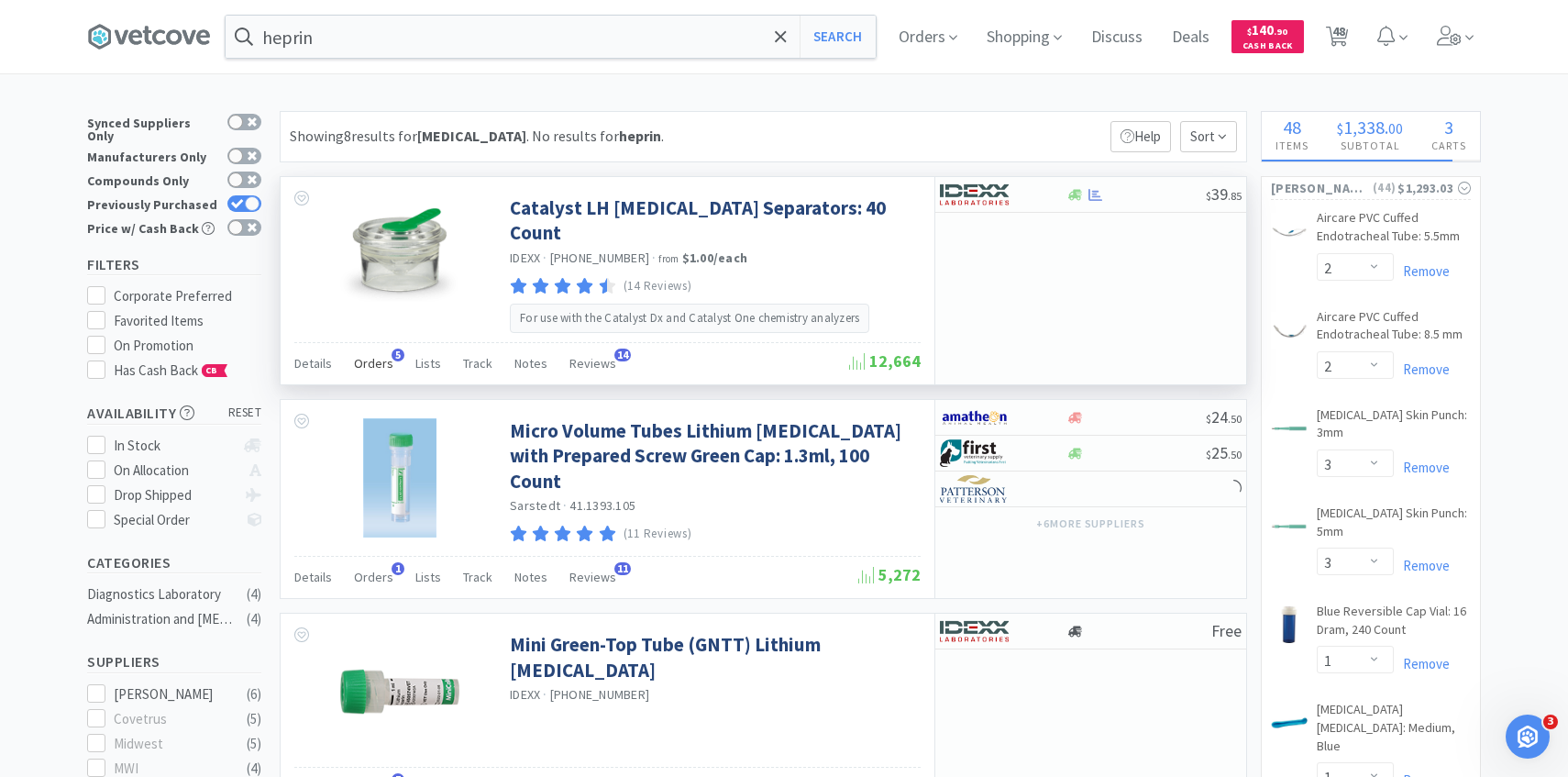
click at [365, 355] on span "Orders" at bounding box center [373, 363] width 39 height 17
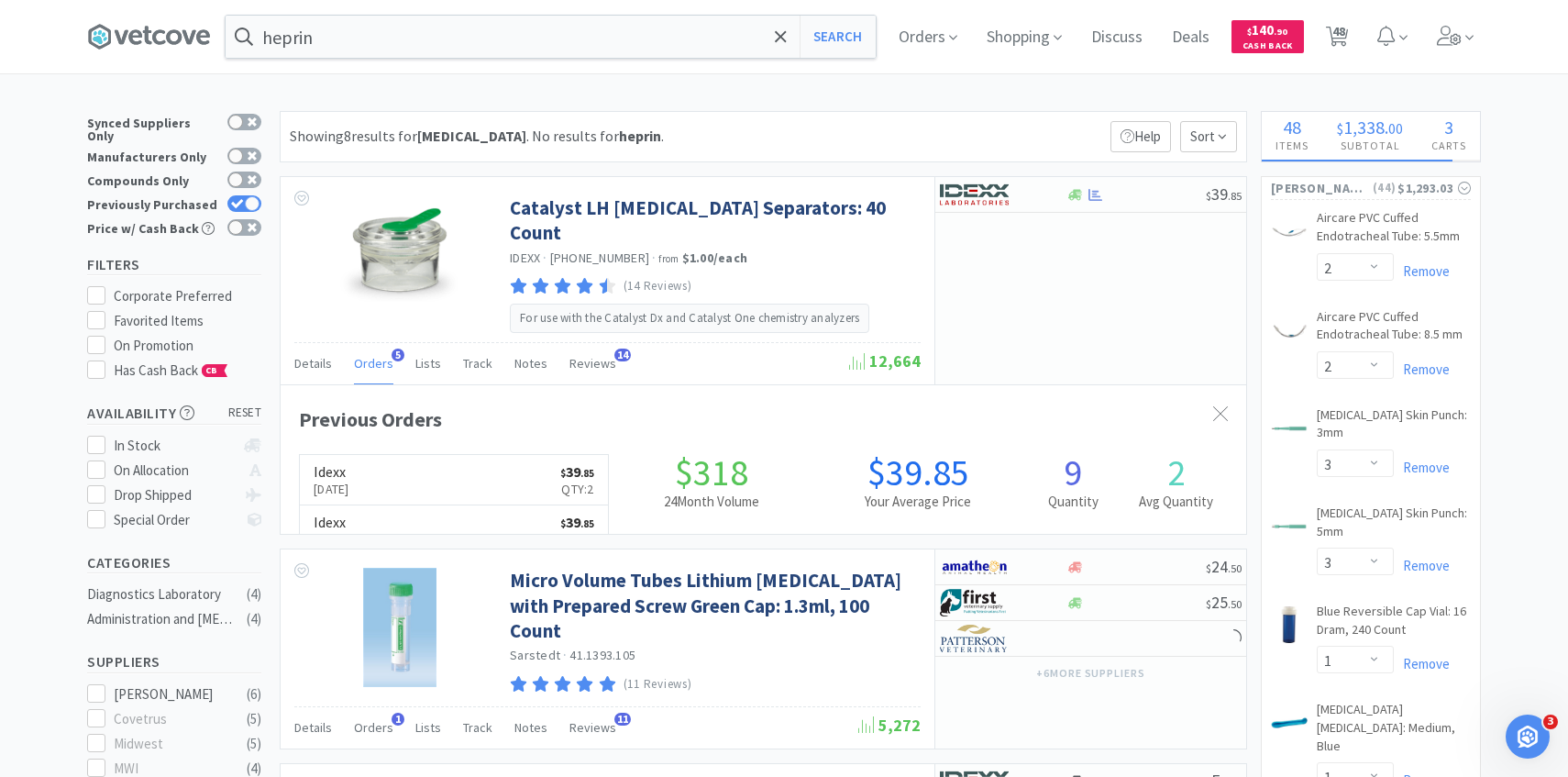
scroll to position [475, 965]
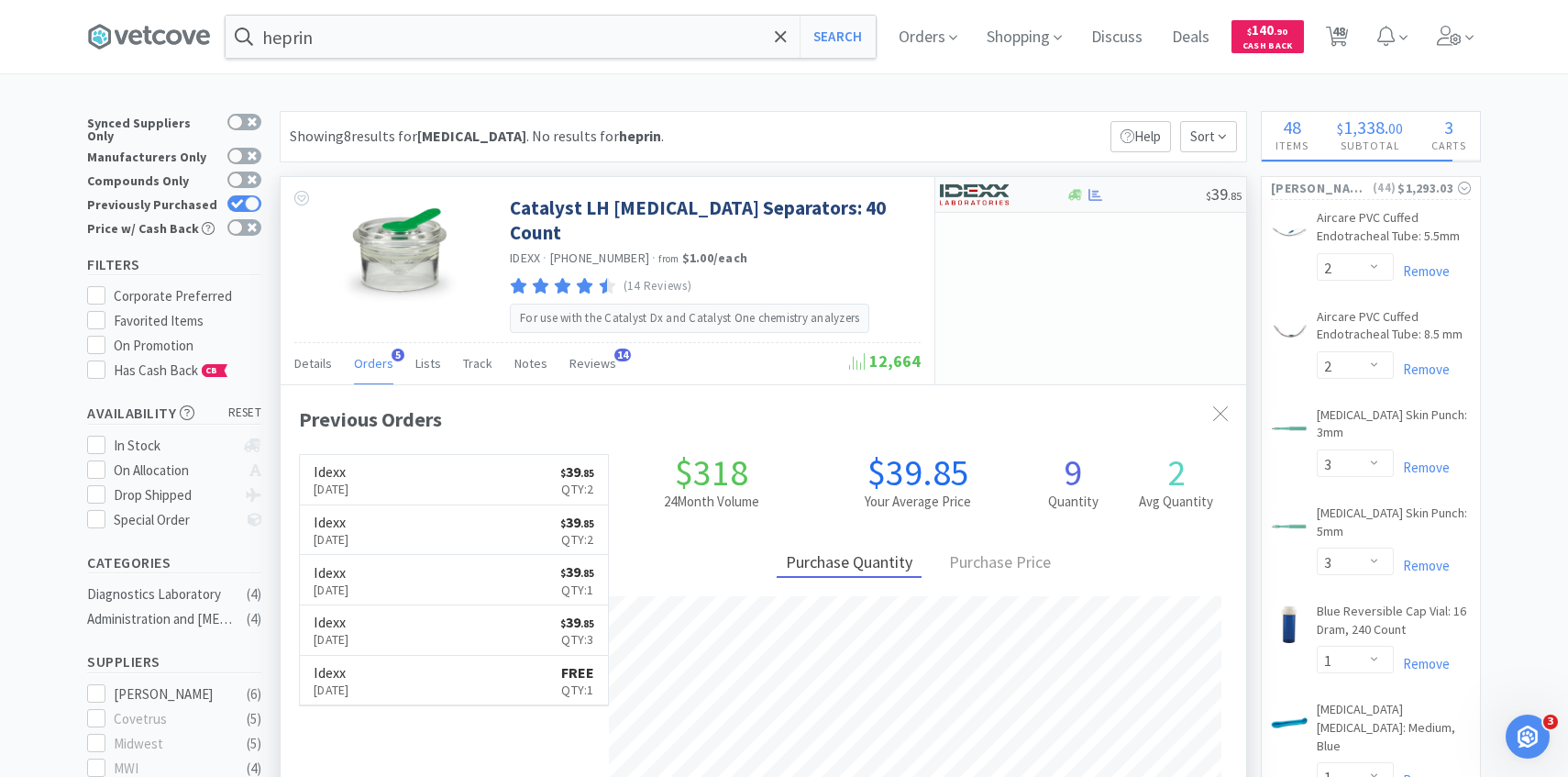
click at [1010, 183] on div at bounding box center [990, 194] width 101 height 31
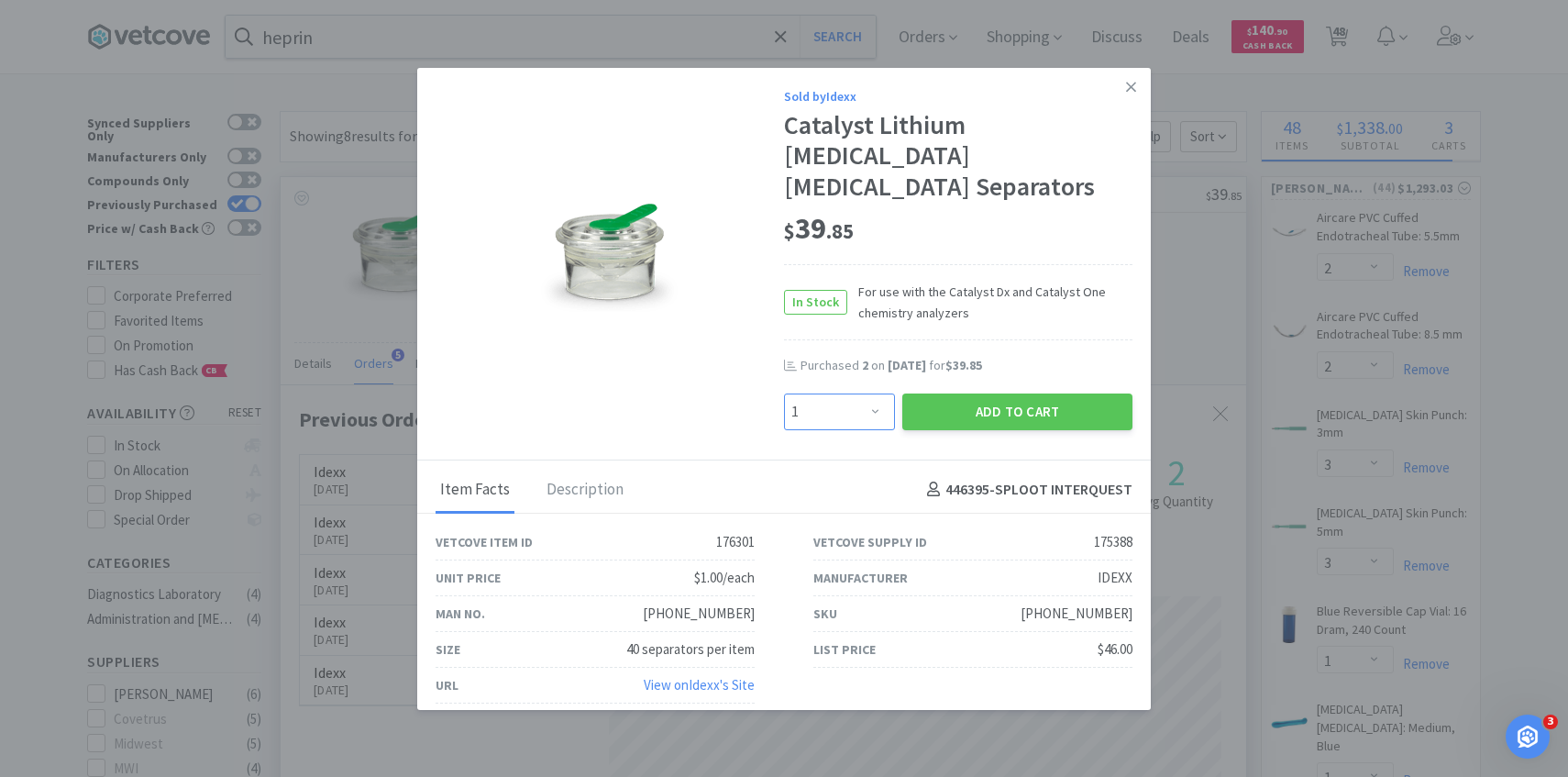
click at [854, 394] on select "Enter Quantity 1 2 3 4 5 6 7 8 9 10 11 12 13 14 15 16 17 18 19 20 Enter Quantity" at bounding box center [839, 412] width 111 height 37
click at [784, 394] on select "Enter Quantity 1 2 3 4 5 6 7 8 9 10 11 12 13 14 15 16 17 18 19 20 Enter Quantity" at bounding box center [839, 412] width 111 height 37
click at [957, 394] on button "Add to Cart" at bounding box center [1017, 412] width 230 height 37
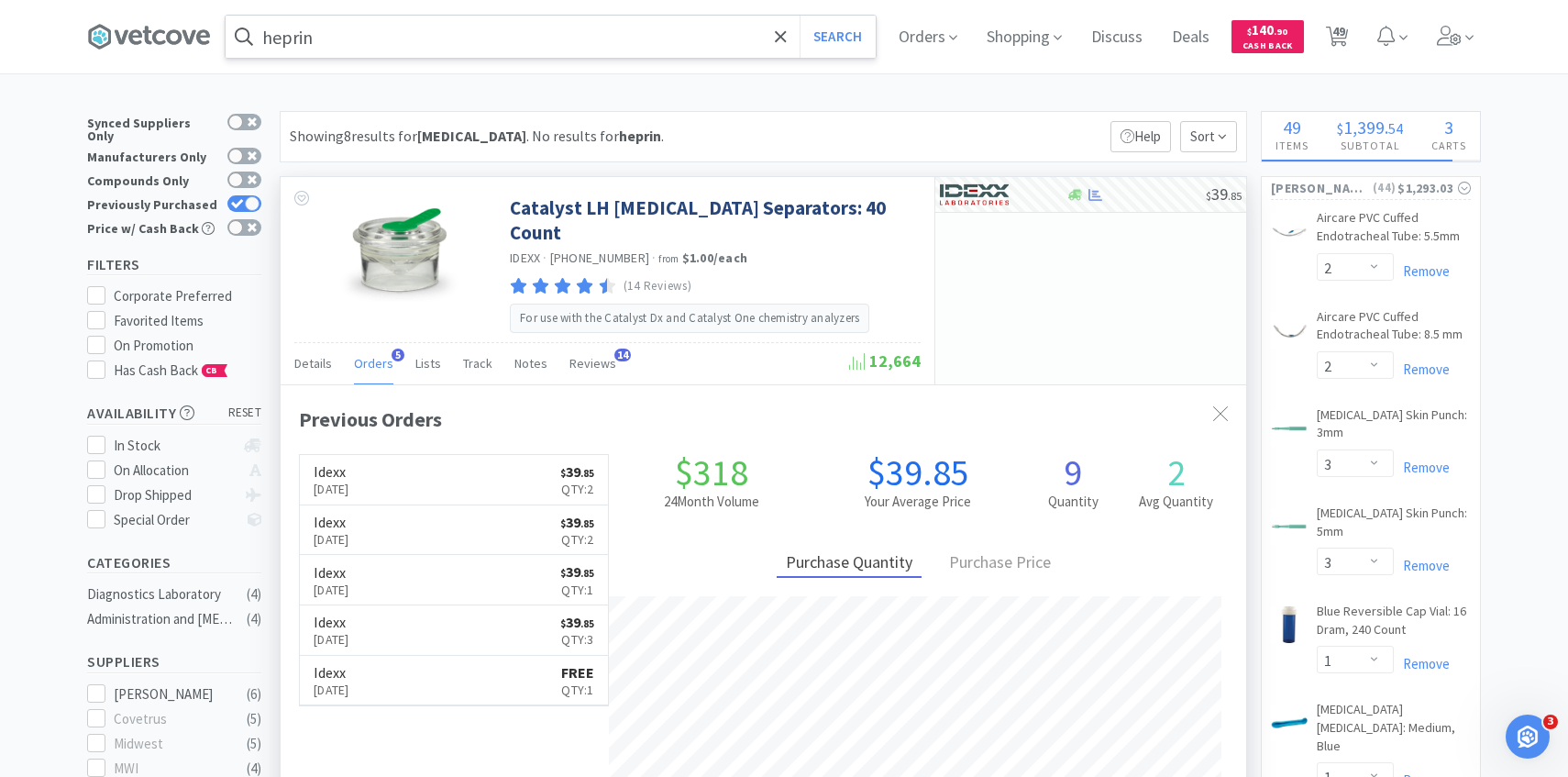
click at [520, 31] on input "heprin" at bounding box center [551, 37] width 651 height 42
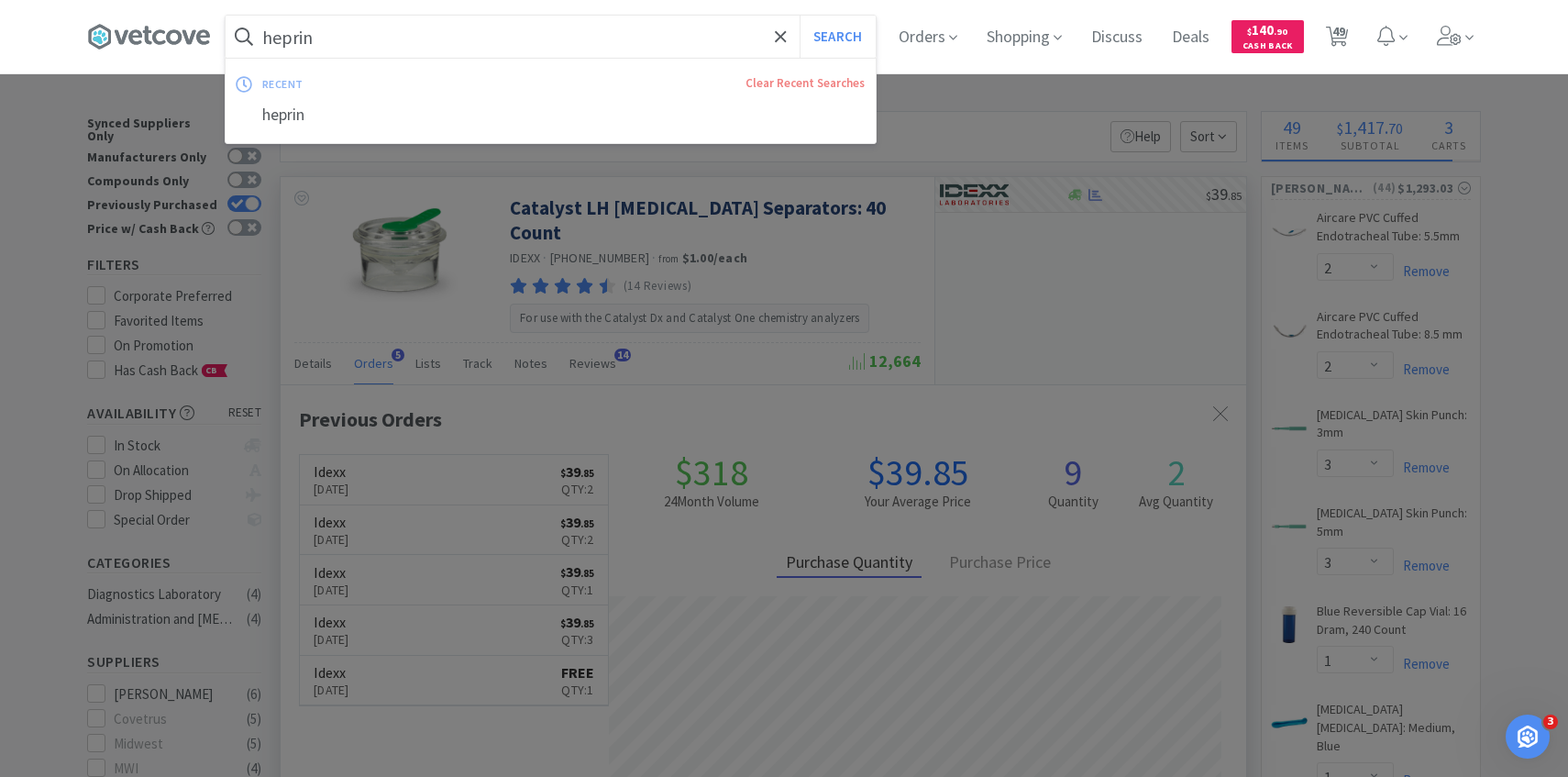
paste input "774331"
click at [799, 16] on button "Search" at bounding box center [837, 37] width 76 height 42
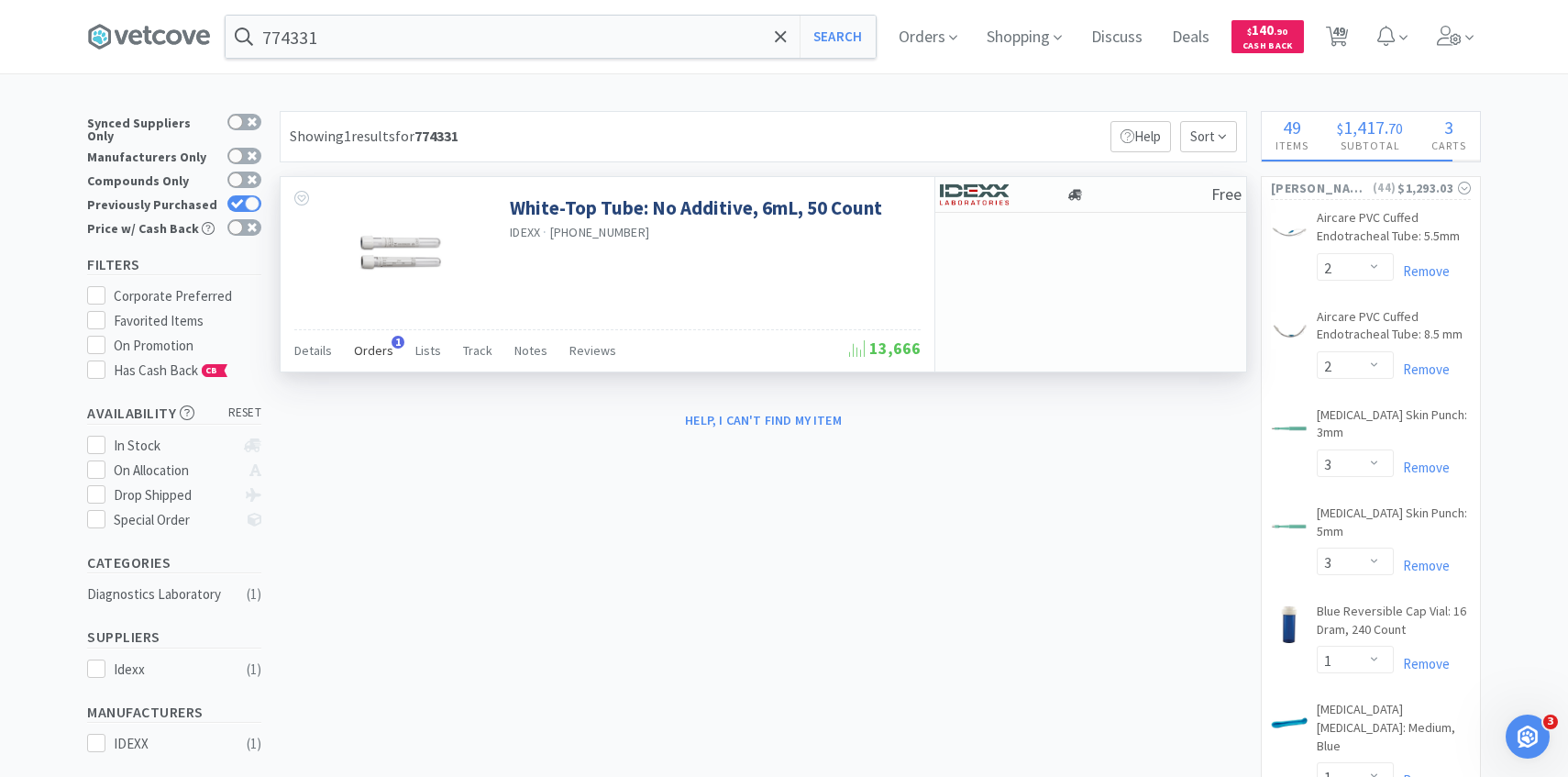
click at [385, 340] on div "Orders 1" at bounding box center [373, 353] width 39 height 35
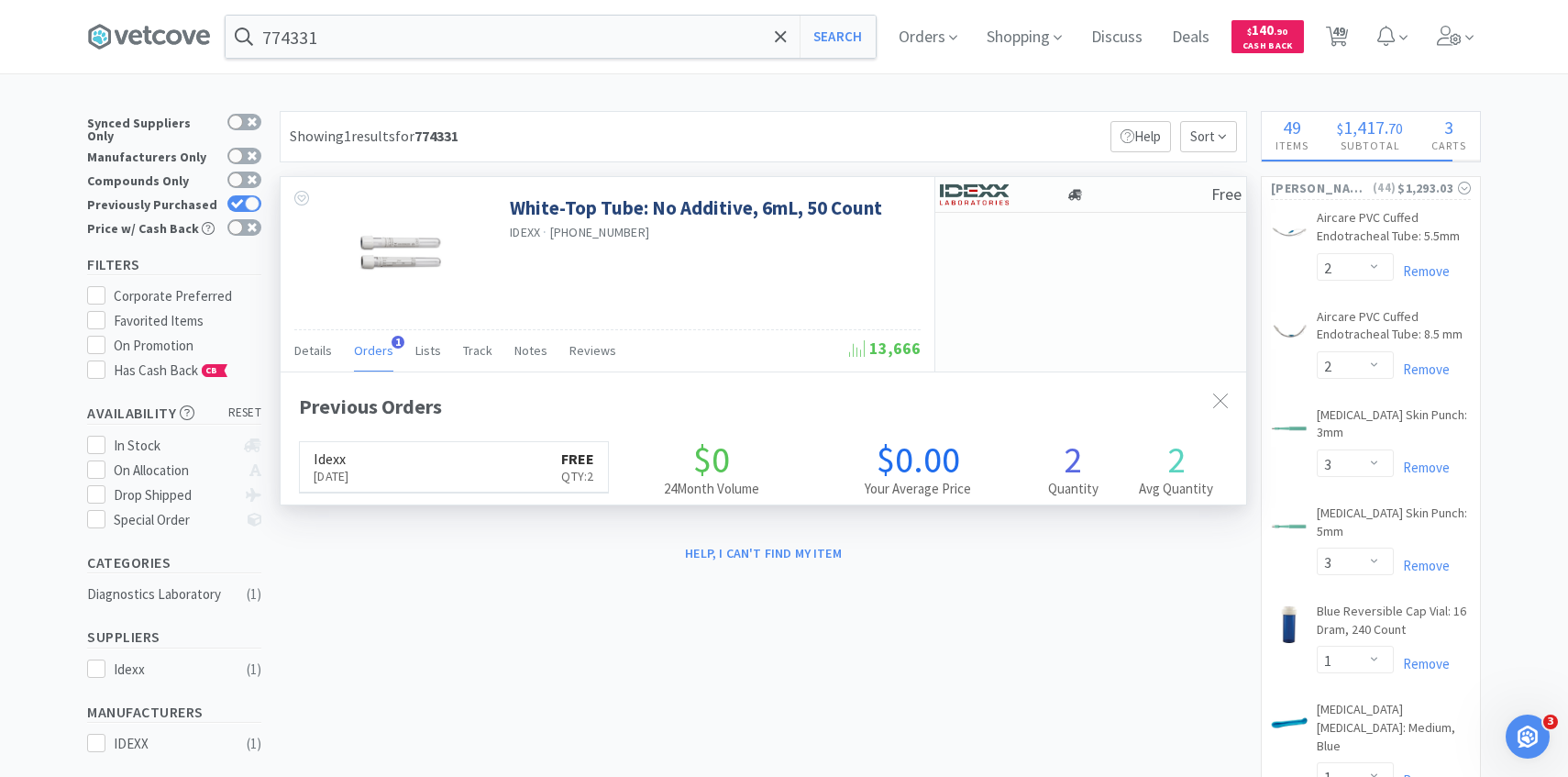
scroll to position [475, 965]
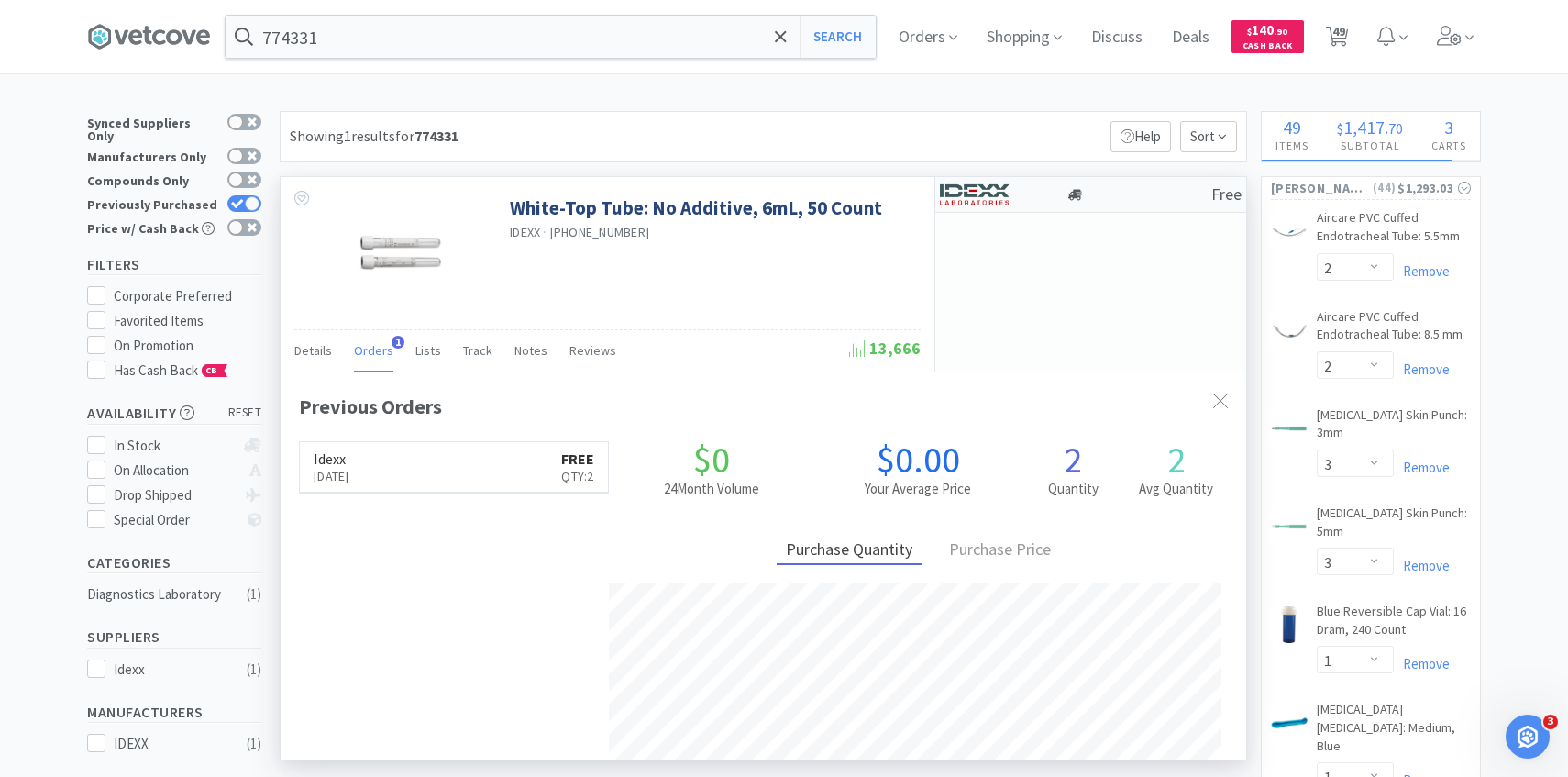
click at [1004, 206] on img at bounding box center [974, 195] width 69 height 28
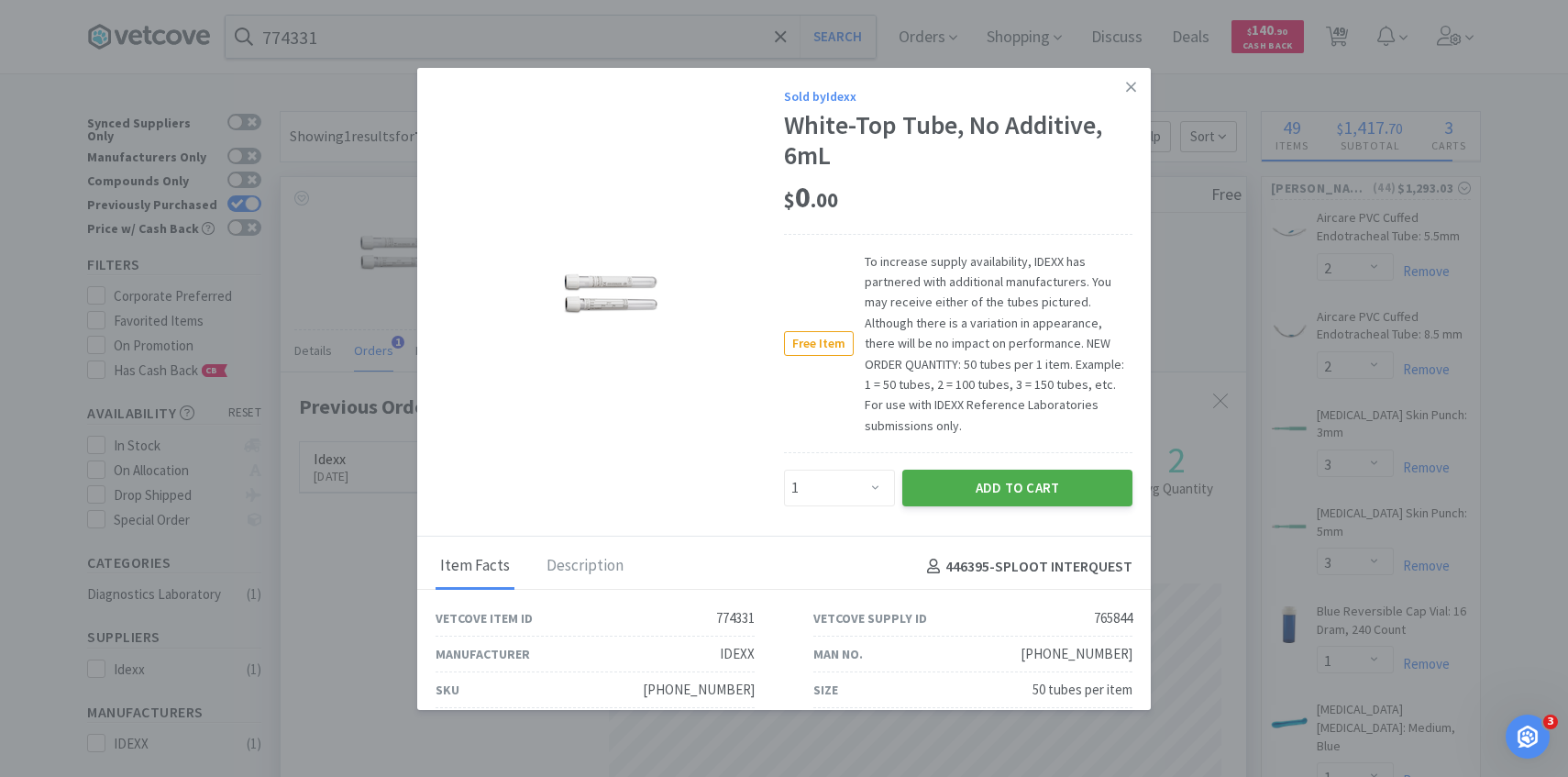
click at [976, 470] on button "Add to Cart" at bounding box center [1017, 488] width 230 height 37
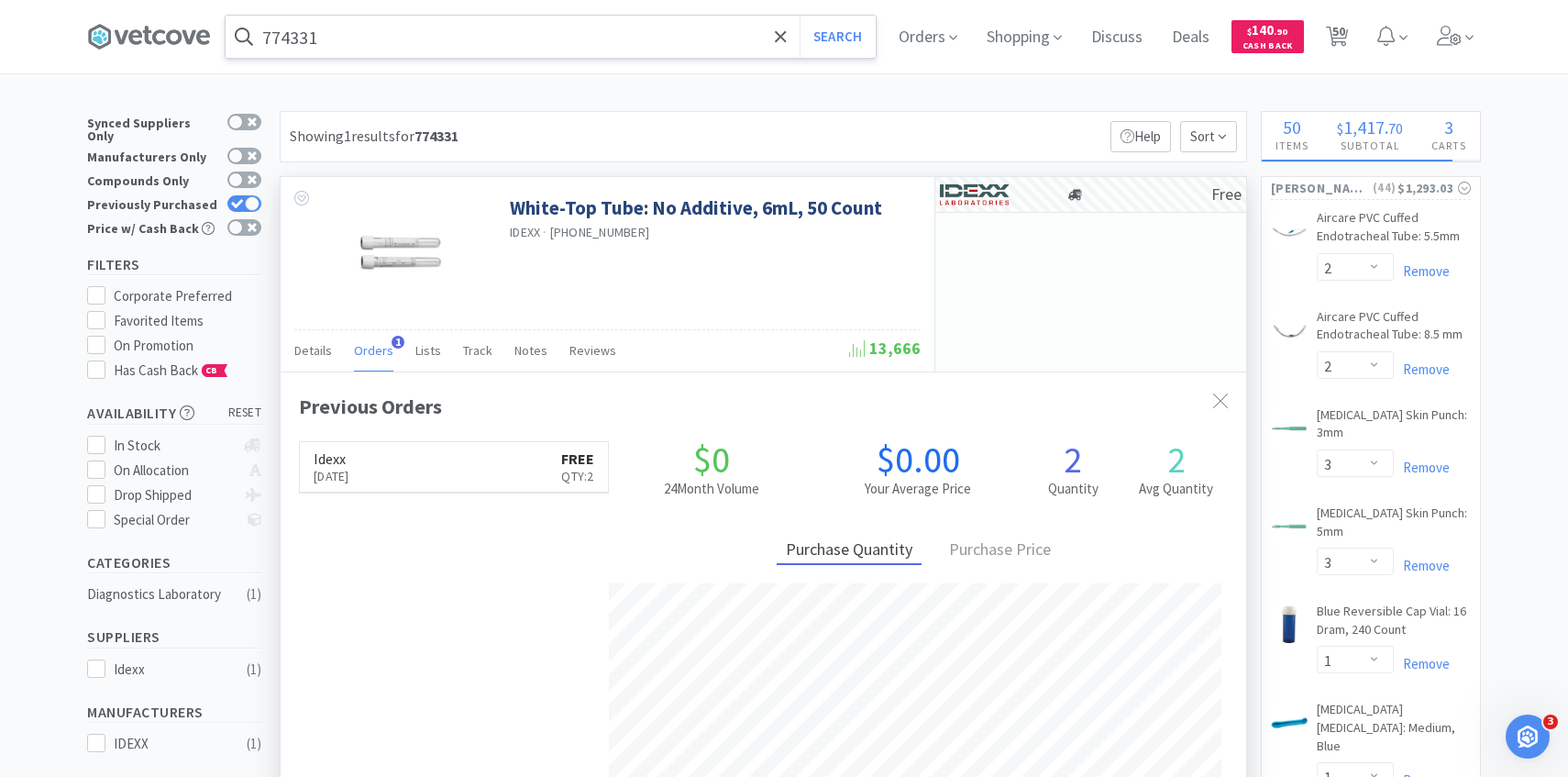
click at [608, 51] on input "774331" at bounding box center [551, 37] width 651 height 42
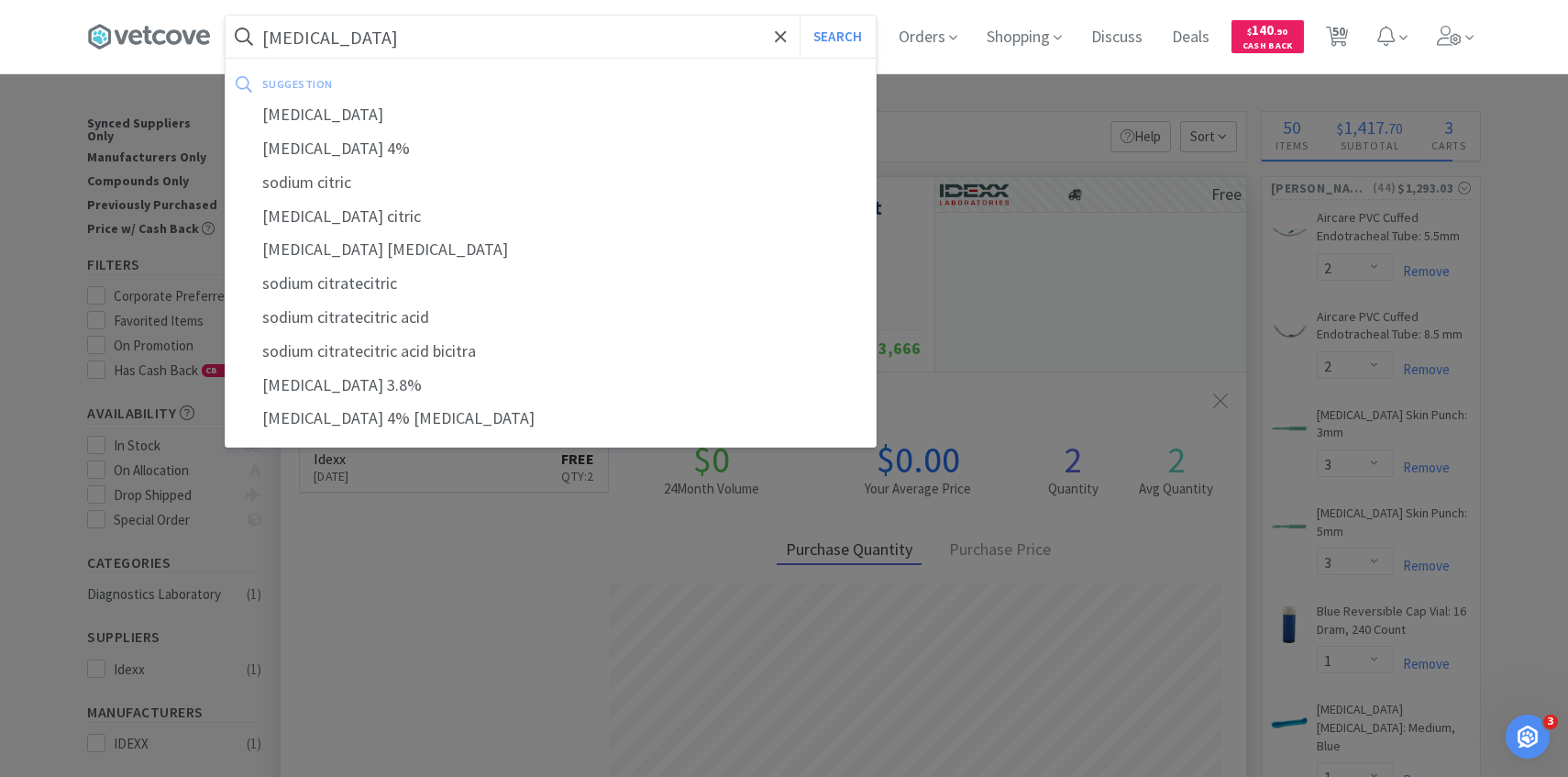
click at [799, 16] on button "Search" at bounding box center [837, 37] width 76 height 42
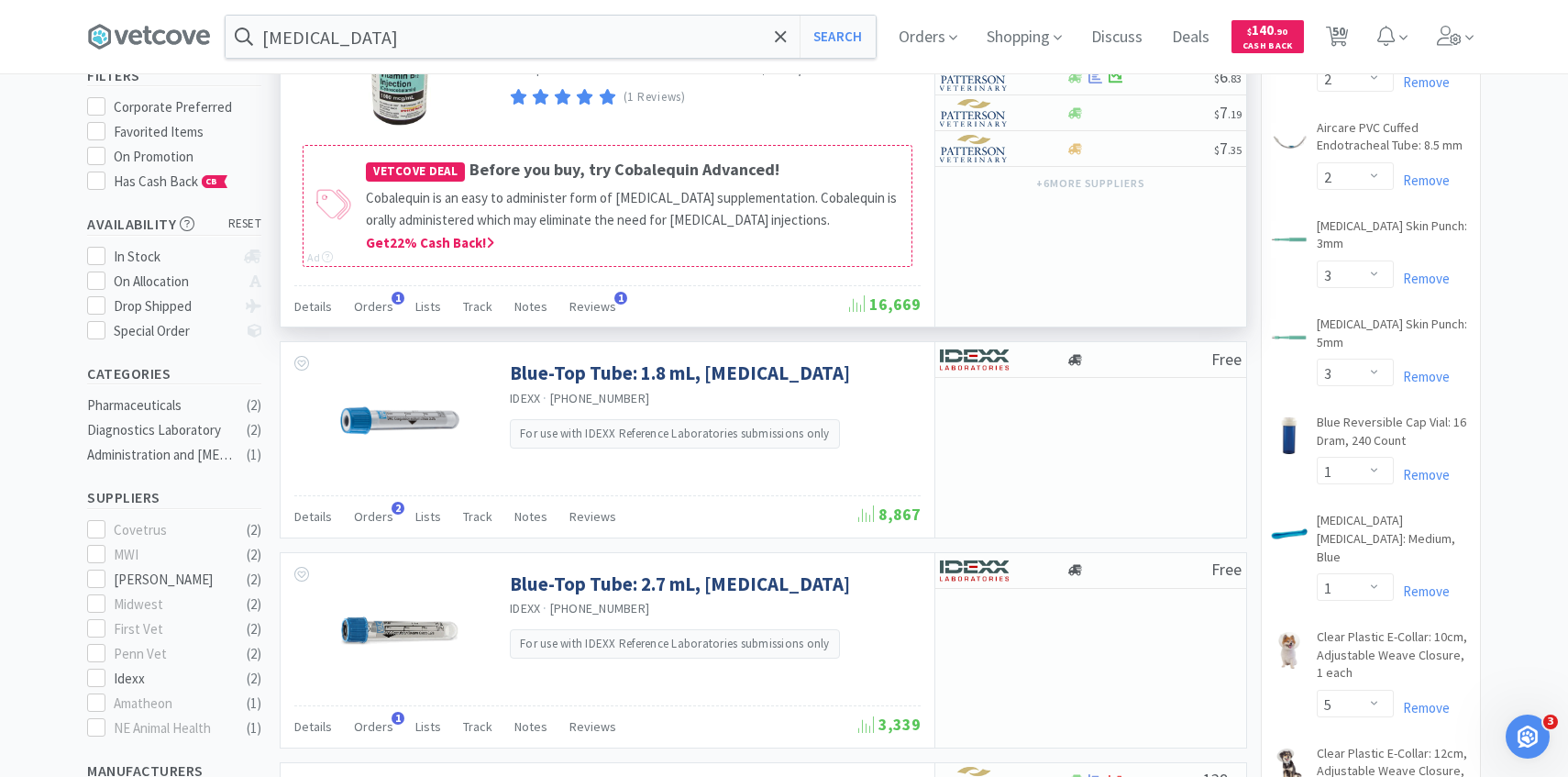
scroll to position [195, 0]
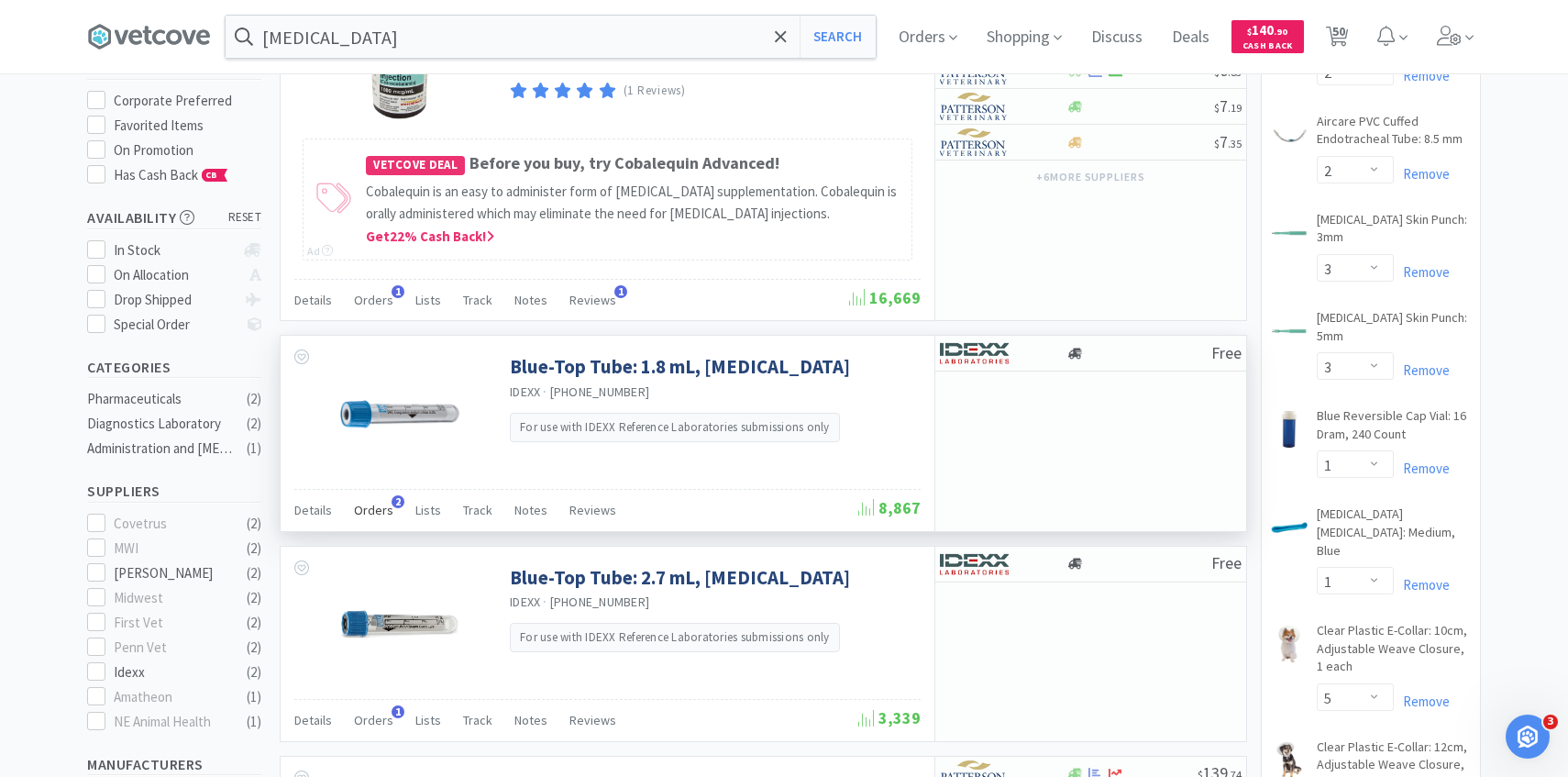
click at [392, 503] on span "2" at bounding box center [398, 502] width 13 height 13
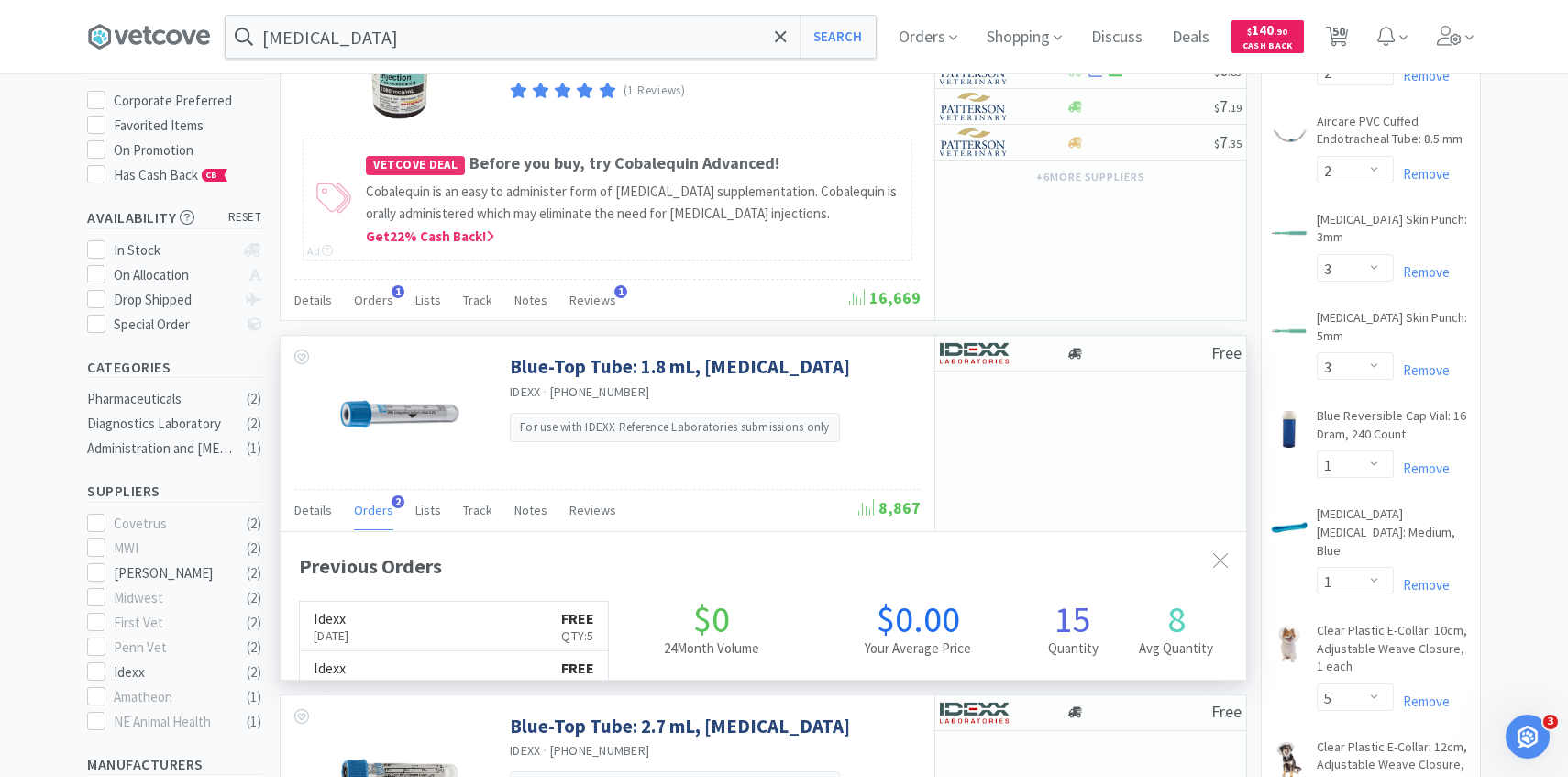
scroll to position [475, 965]
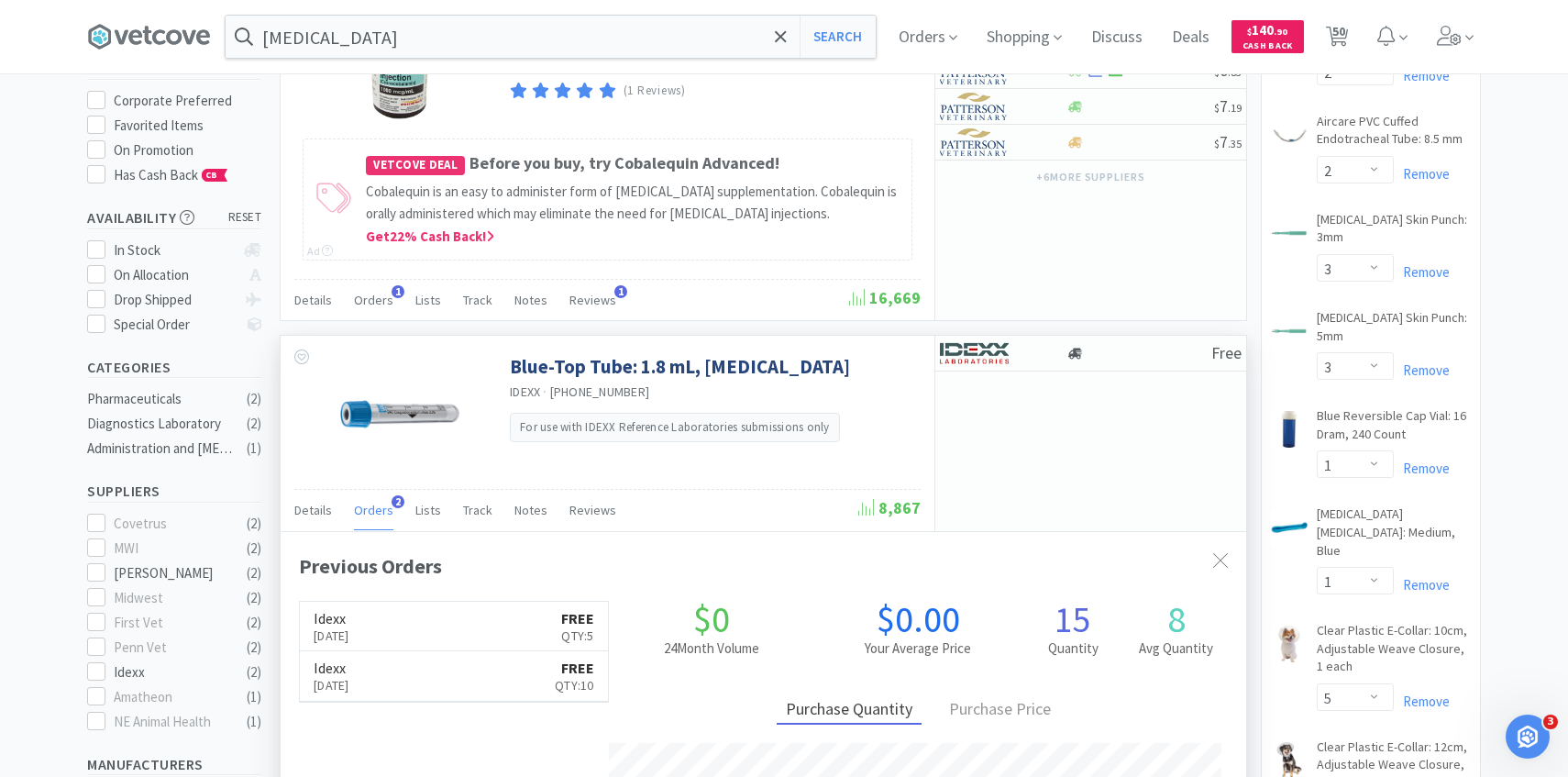
click at [392, 504] on span "2" at bounding box center [398, 502] width 13 height 13
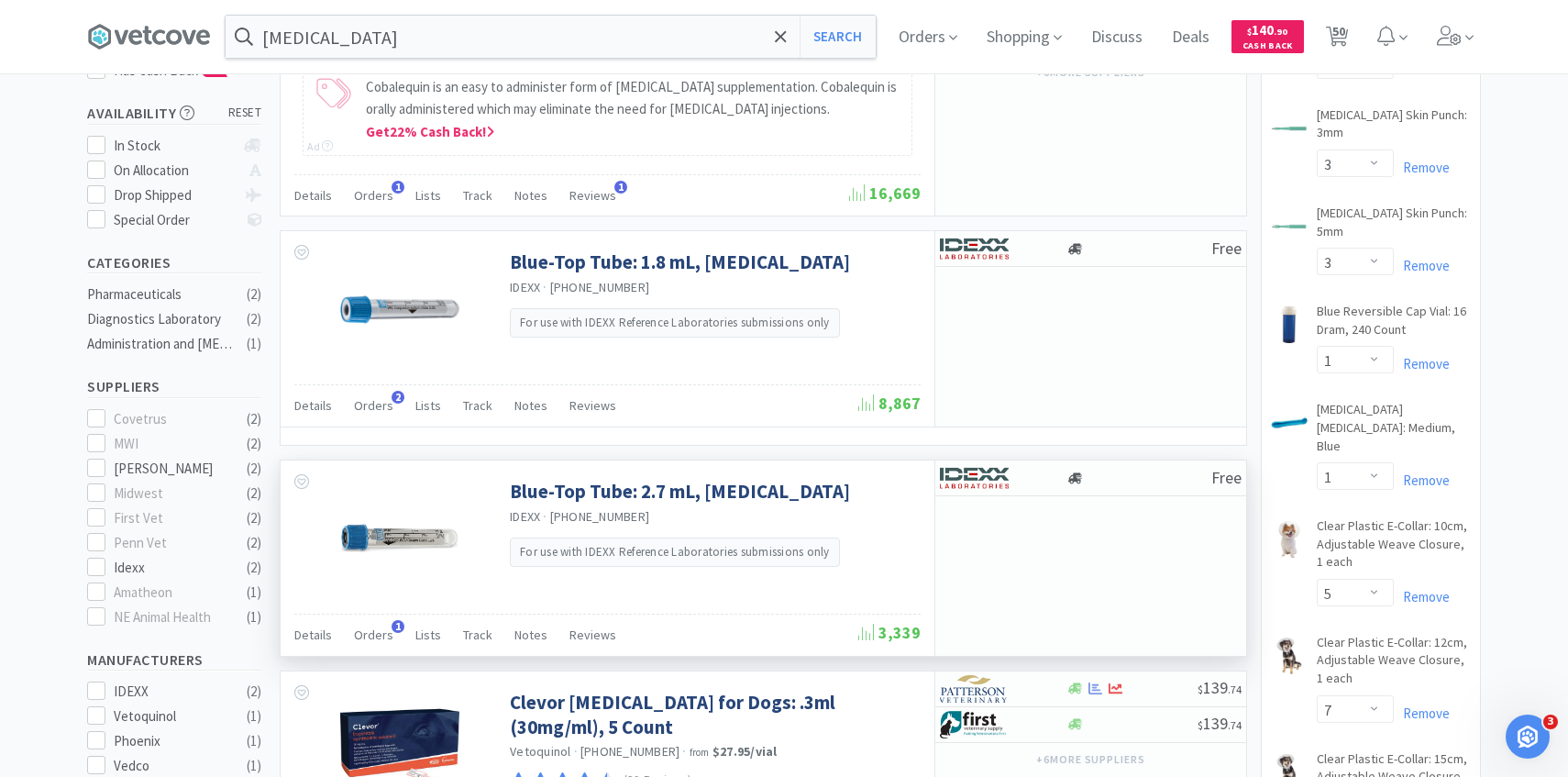
scroll to position [321, 0]
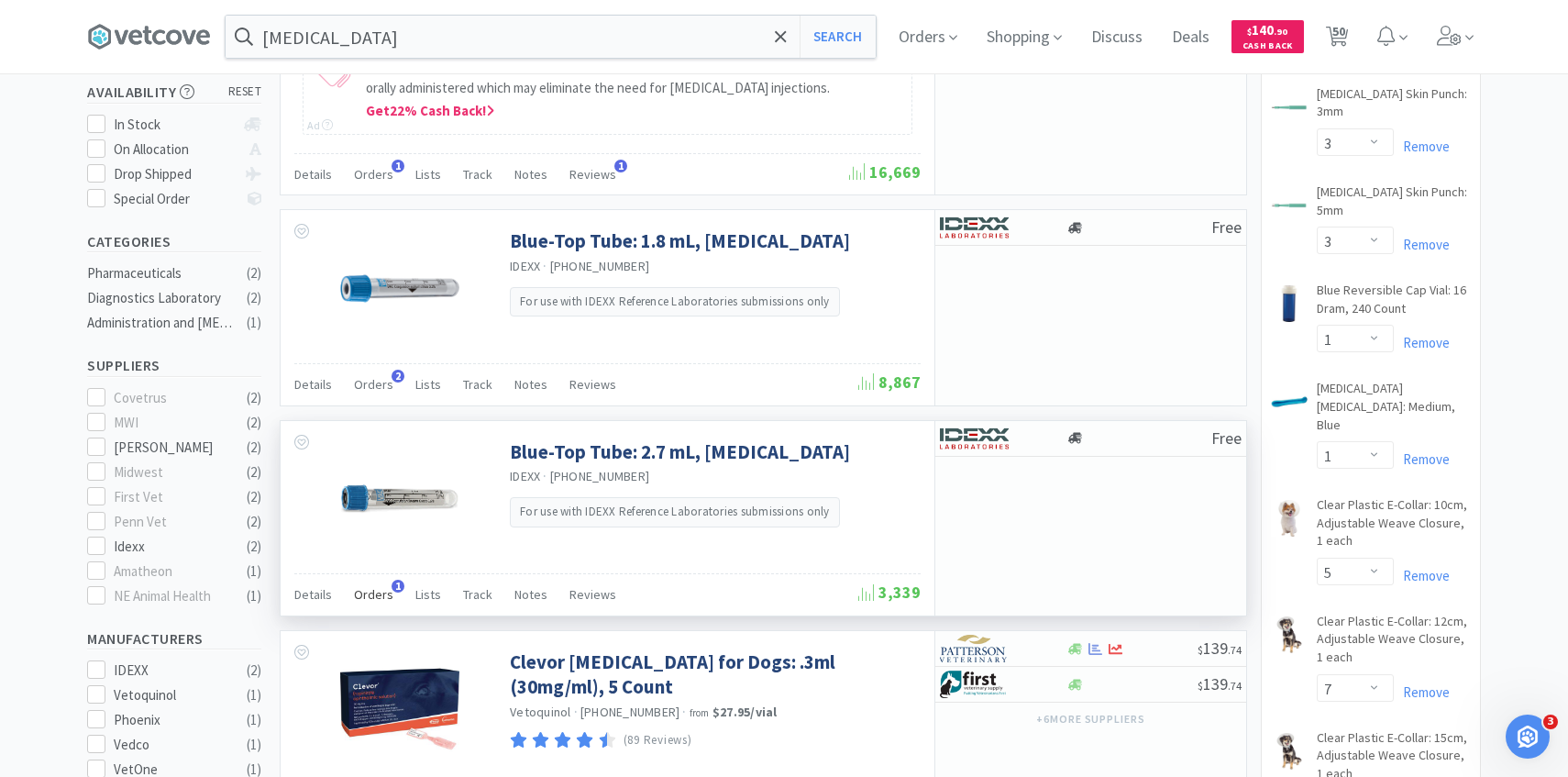
click at [377, 594] on span "Orders" at bounding box center [373, 594] width 39 height 17
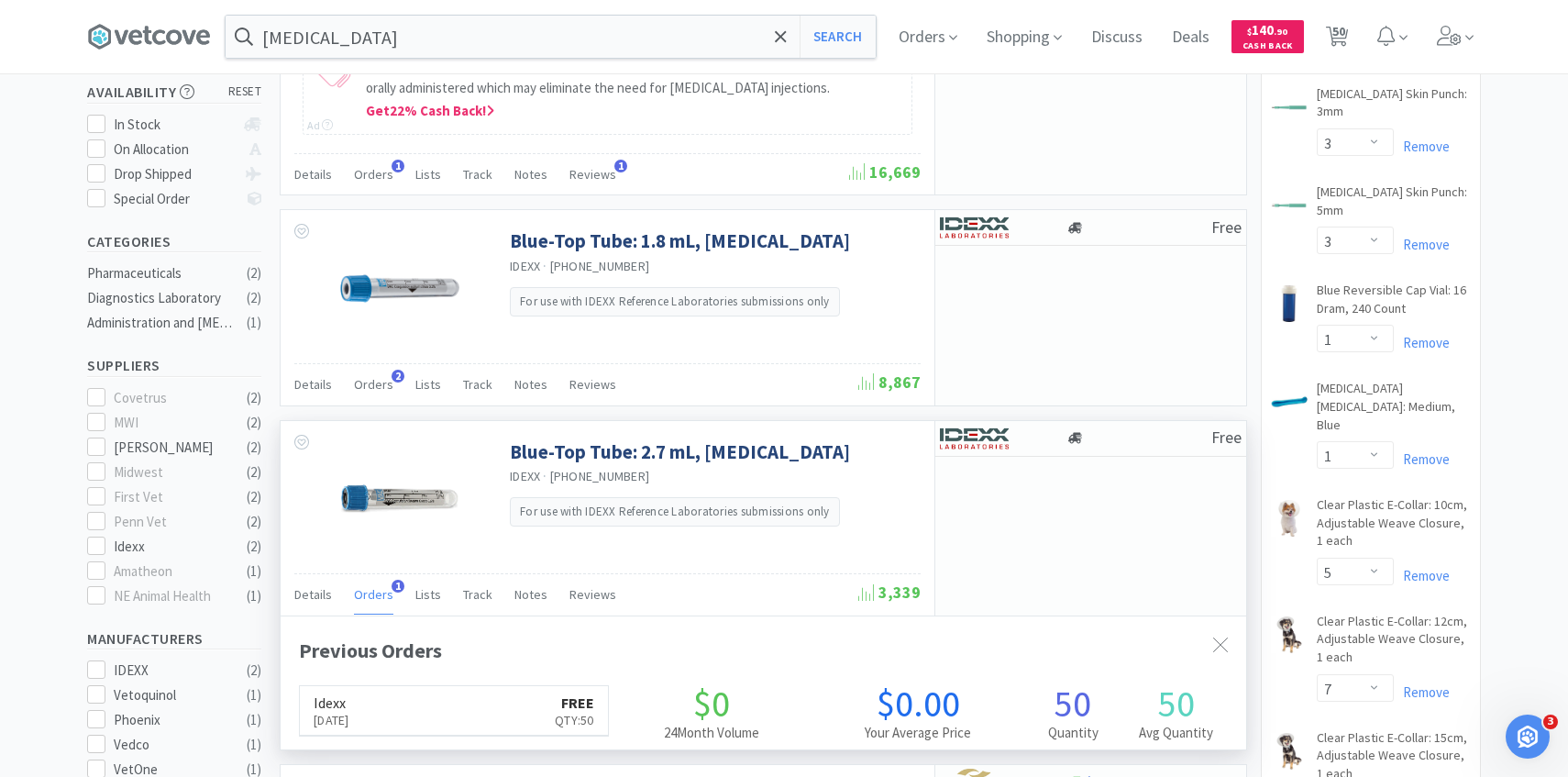
scroll to position [475, 965]
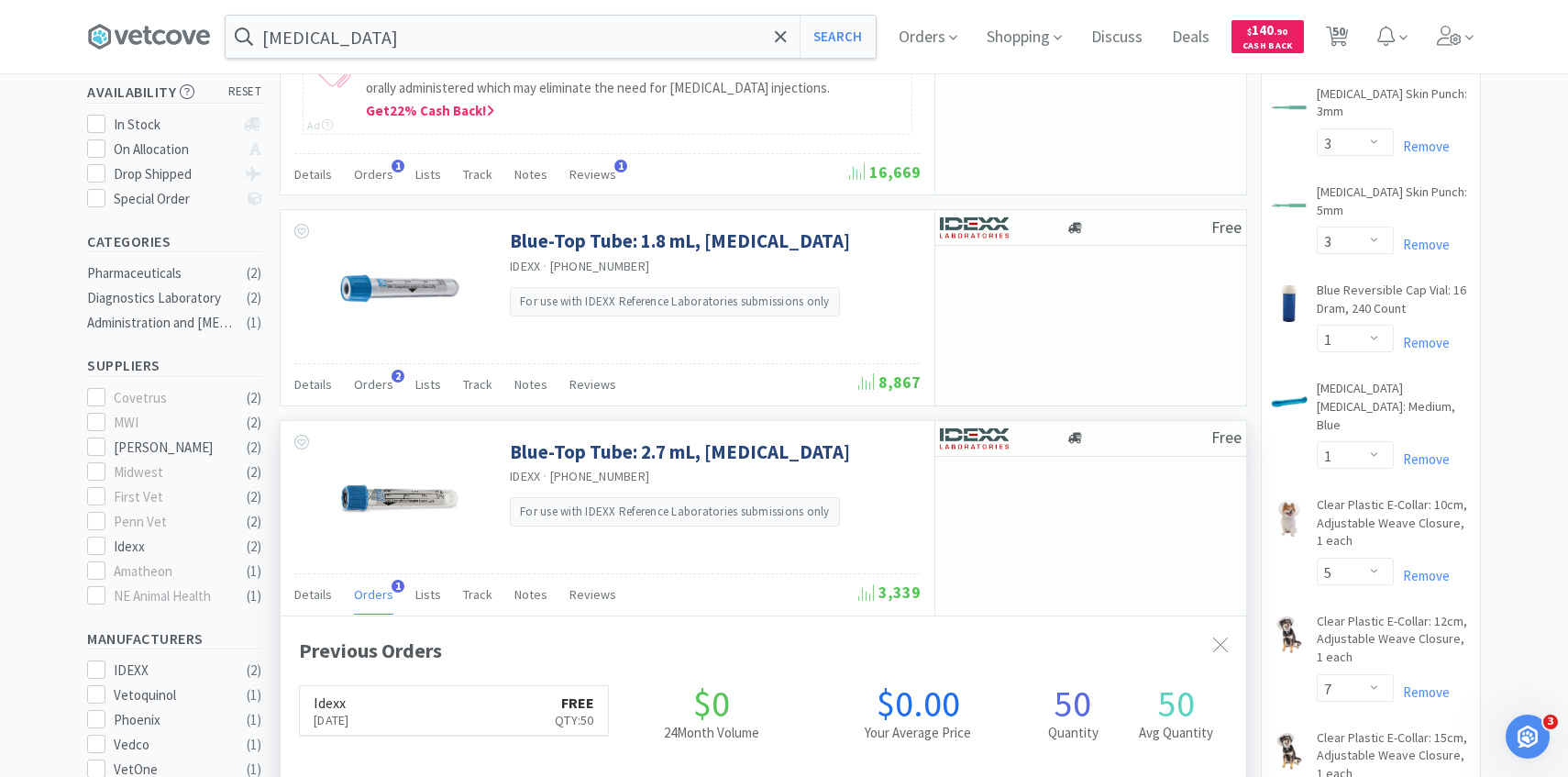
click at [377, 594] on span "Orders" at bounding box center [373, 594] width 39 height 17
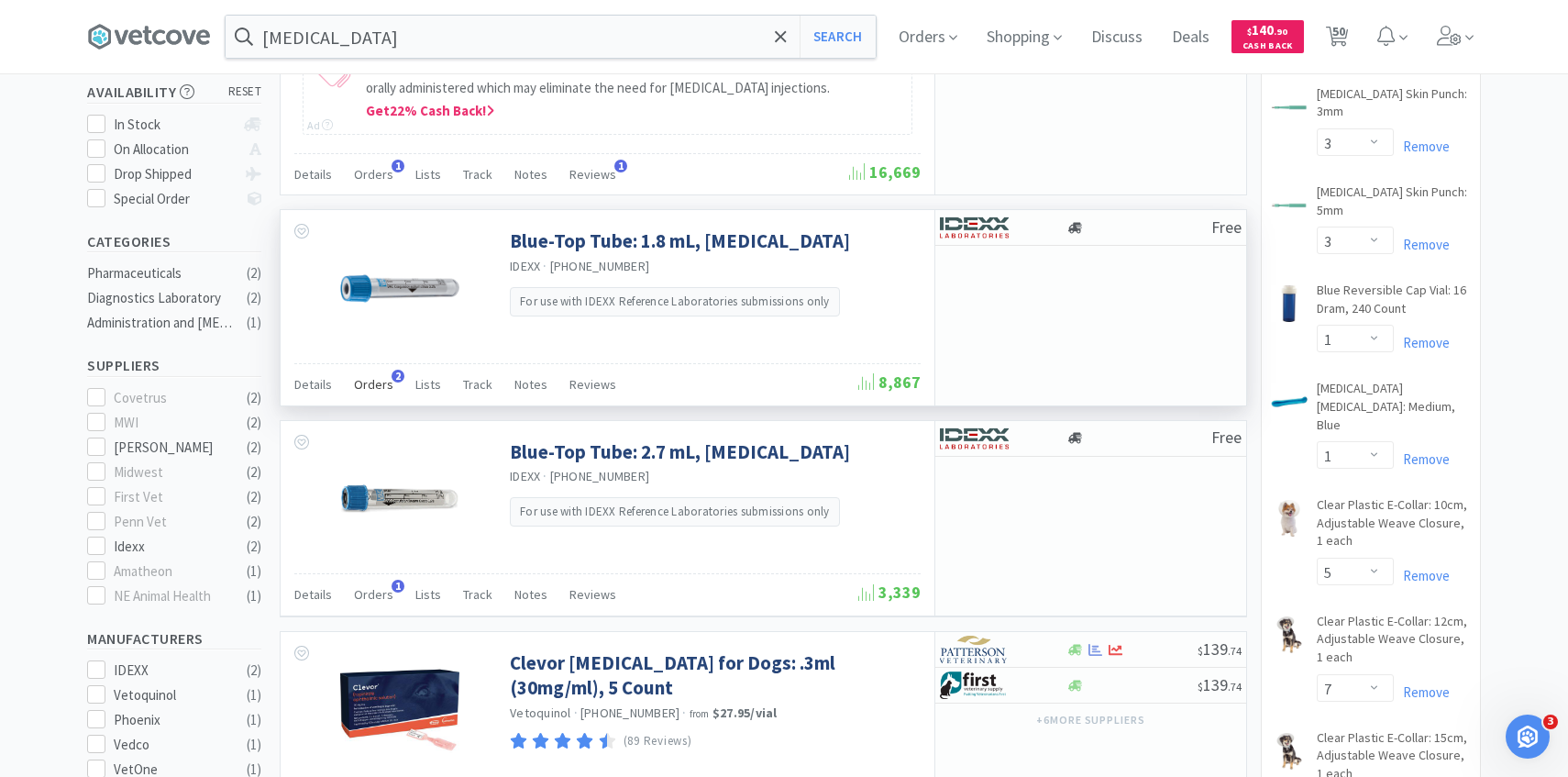
click at [381, 374] on div "Orders 2" at bounding box center [373, 387] width 39 height 35
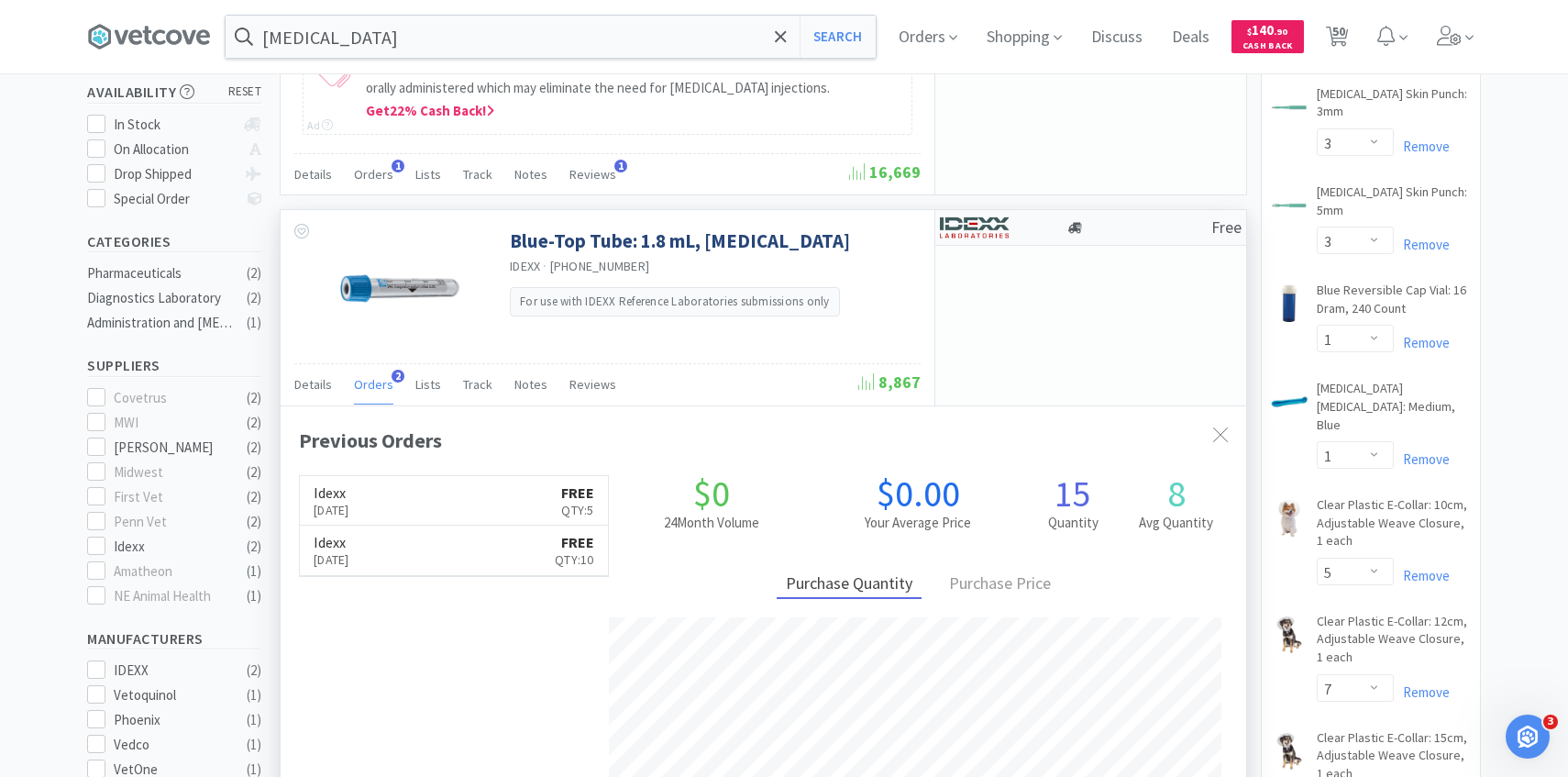
click at [1006, 231] on img at bounding box center [974, 228] width 69 height 28
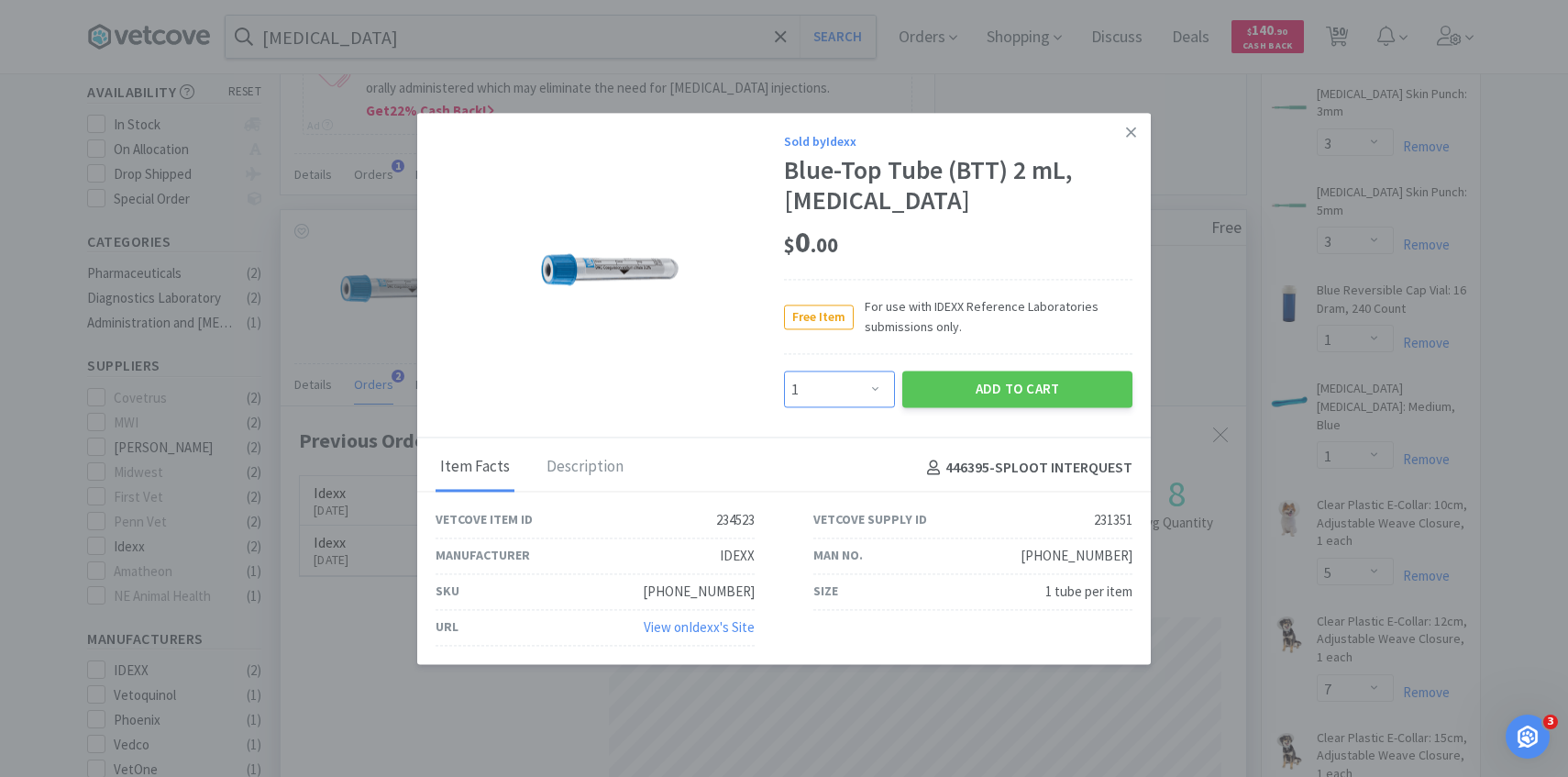
click at [846, 383] on select "Enter Quantity 1 2 3 4 5 6 7 8 9 10 11 12 13 14 15 16 17 18 19 20 Enter Quantity" at bounding box center [839, 390] width 111 height 37
click at [784, 372] on select "Enter Quantity 1 2 3 4 5 6 7 8 9 10 11 12 13 14 15 16 17 18 19 20 Enter Quantity" at bounding box center [839, 390] width 111 height 37
click at [1016, 385] on button "Add to Cart" at bounding box center [1017, 390] width 230 height 37
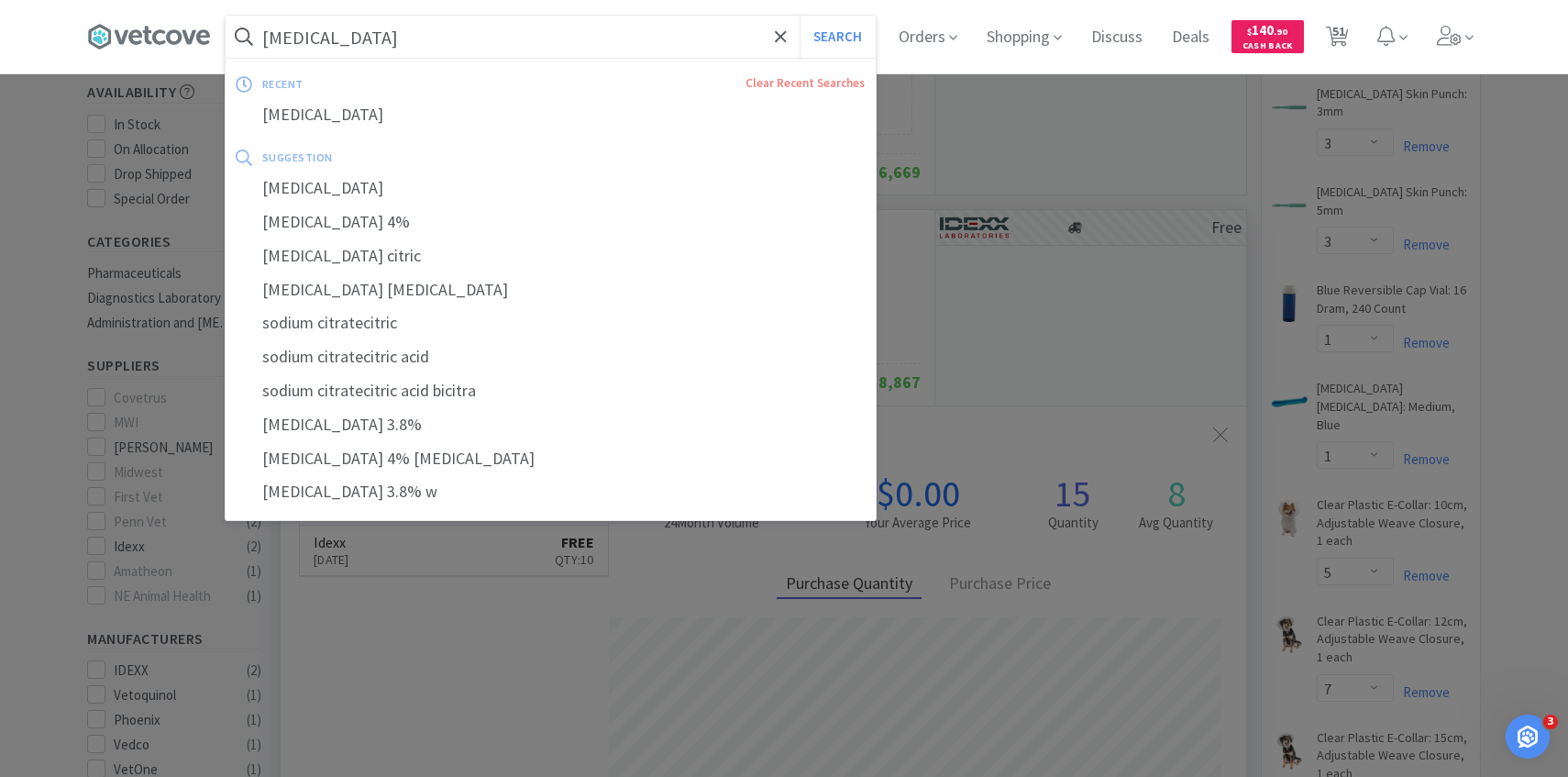
click at [565, 51] on input "sodium citrate" at bounding box center [551, 37] width 651 height 42
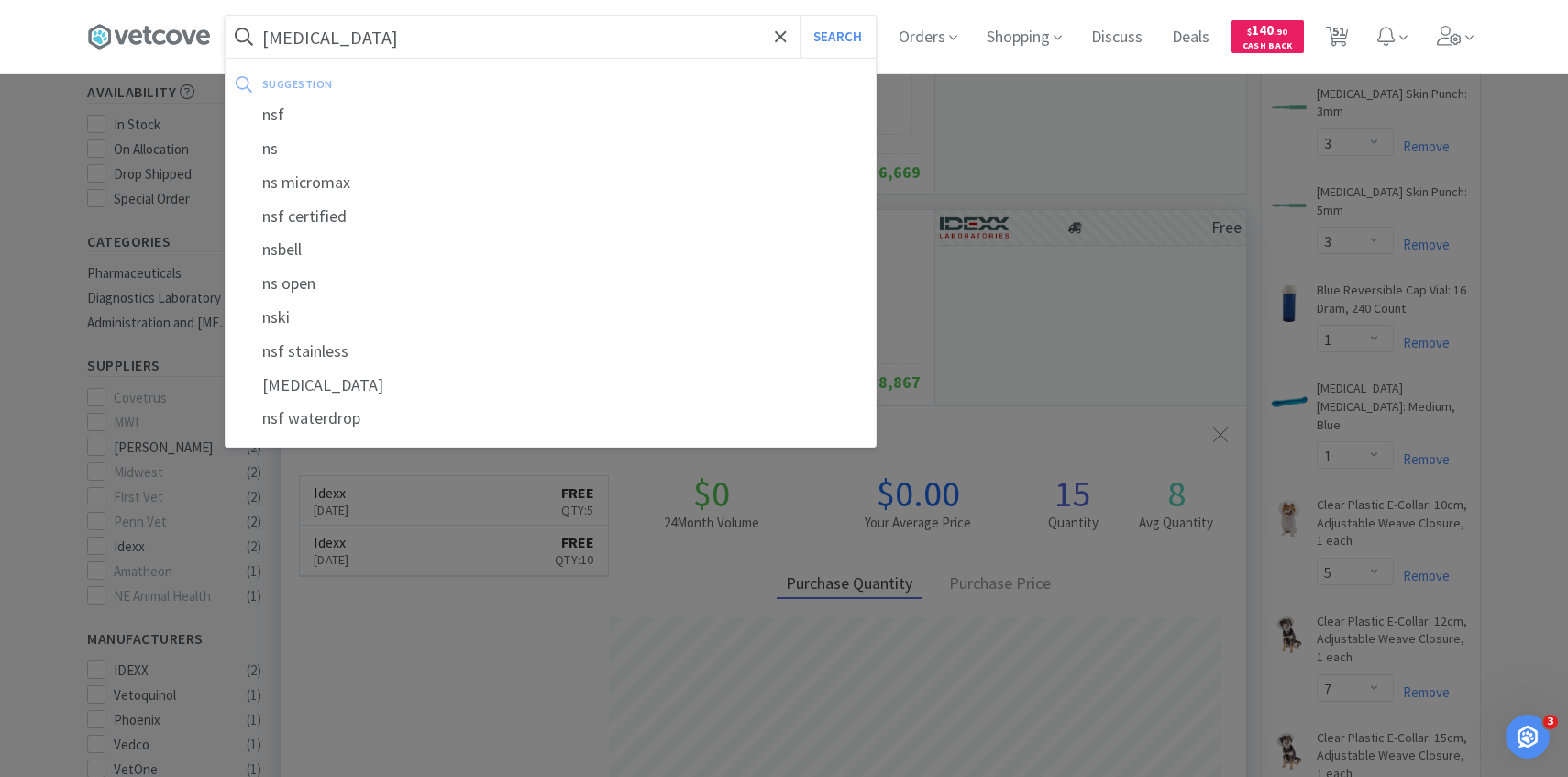
click at [799, 16] on button "Search" at bounding box center [837, 37] width 76 height 42
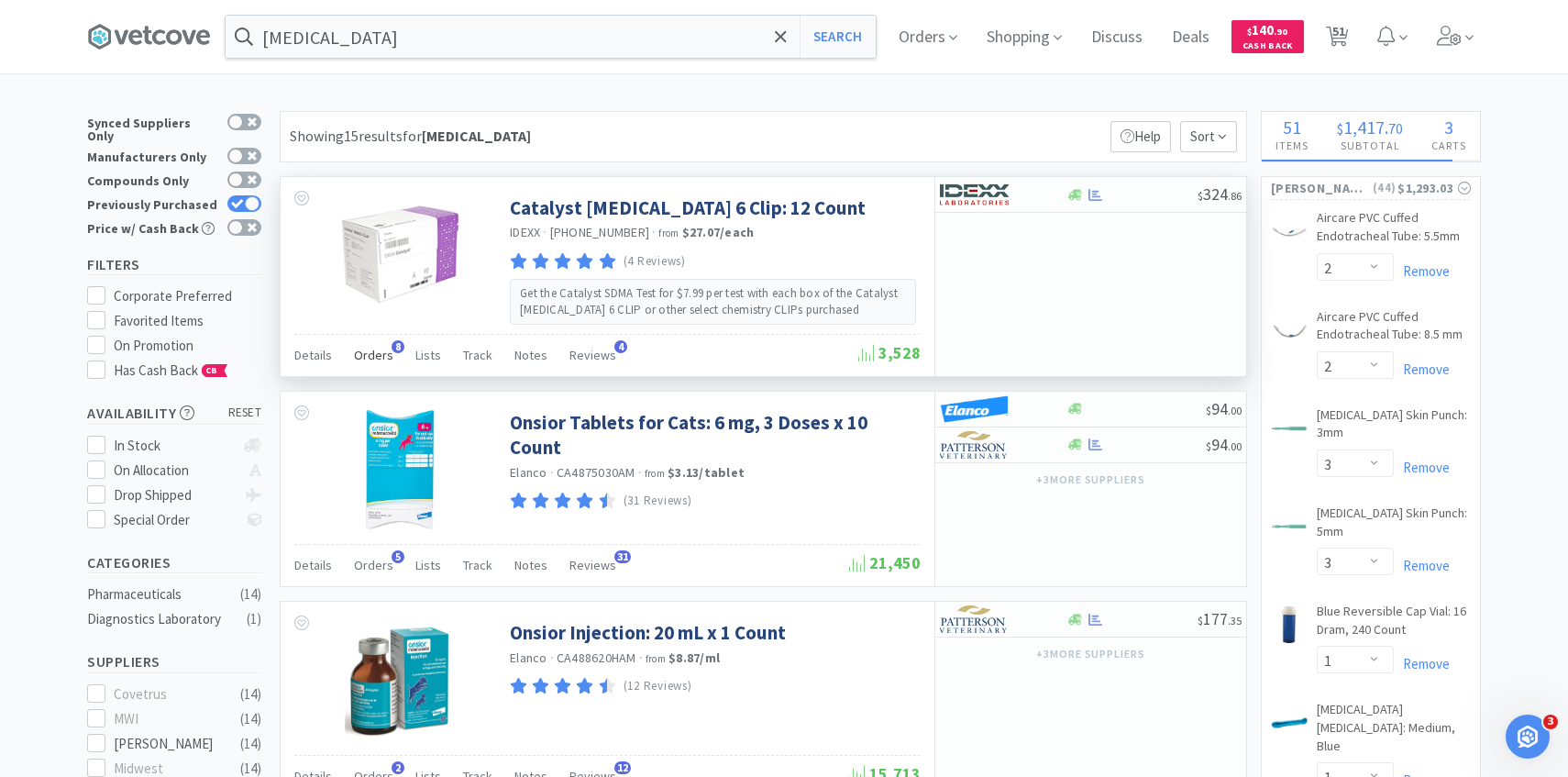
click at [380, 351] on span "Orders" at bounding box center [373, 355] width 39 height 17
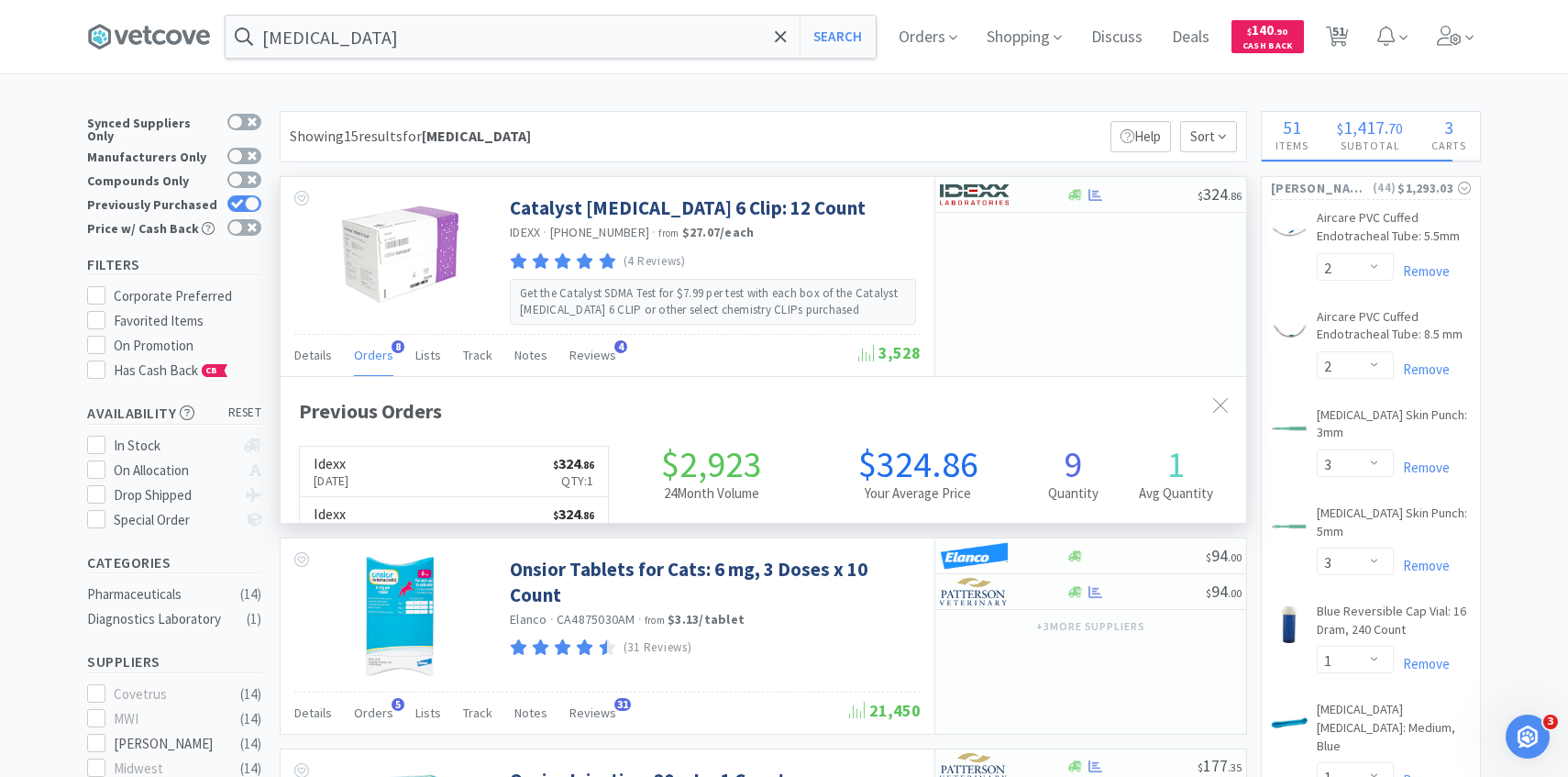
scroll to position [489, 965]
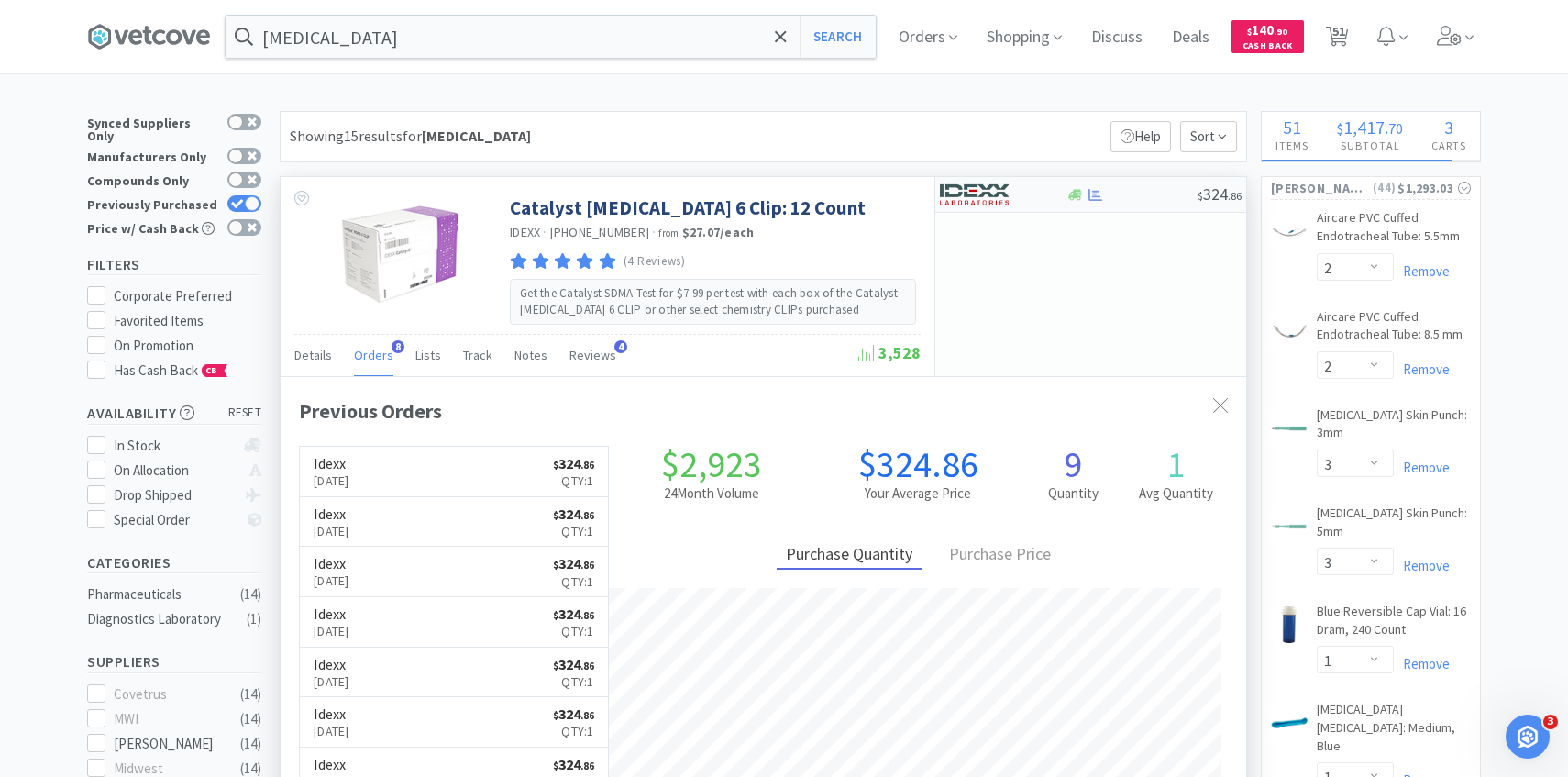
click at [1002, 200] on img at bounding box center [974, 195] width 69 height 28
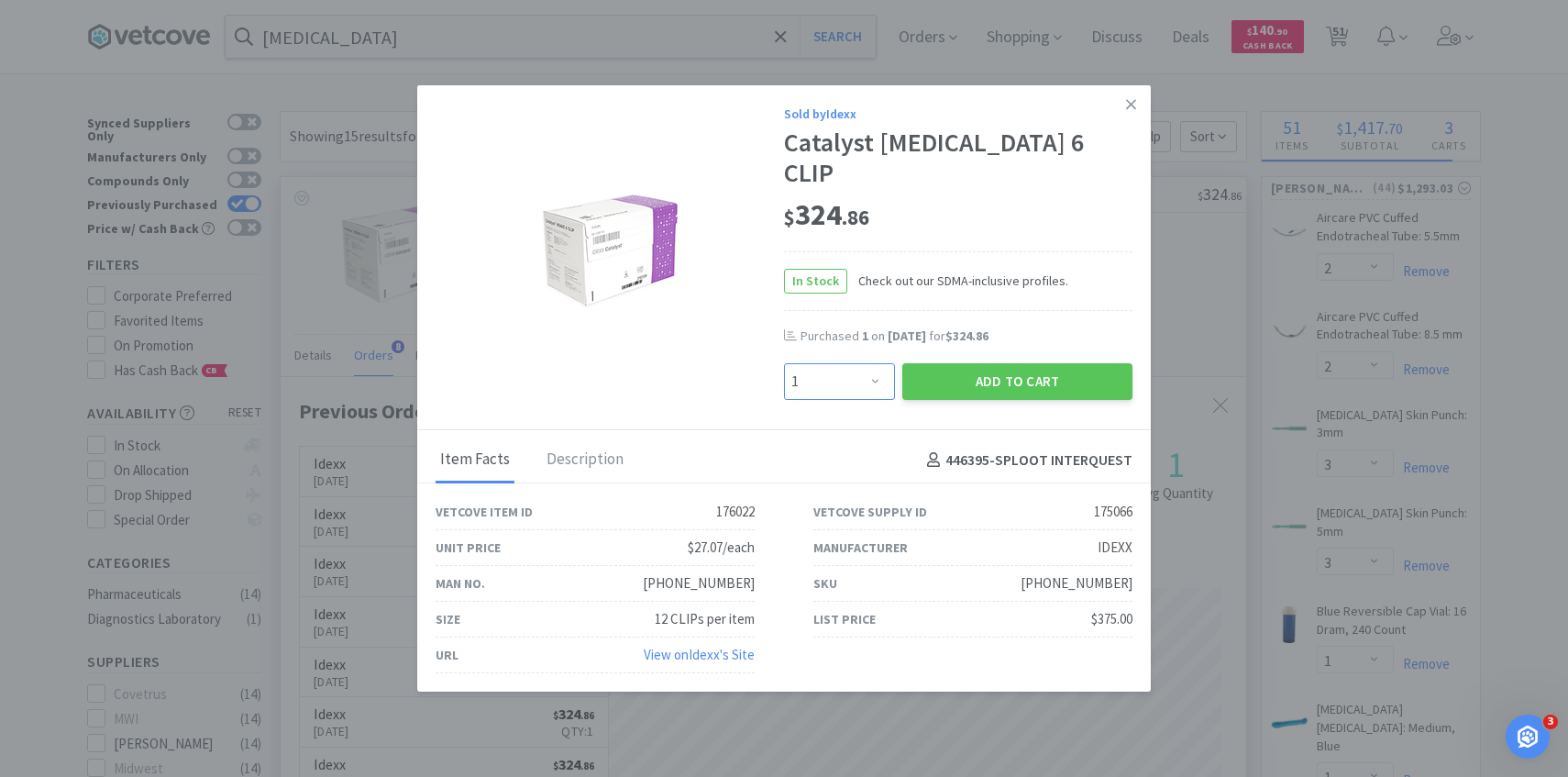
click at [866, 363] on select "Enter Quantity 1 2 3 4 5 6 7 8 9 10 11 12 13 14 15 16 17 18 19 20 Enter Quantity" at bounding box center [839, 381] width 111 height 37
click at [784, 363] on select "Enter Quantity 1 2 3 4 5 6 7 8 9 10 11 12 13 14 15 16 17 18 19 20 Enter Quantity" at bounding box center [839, 381] width 111 height 37
click at [955, 370] on button "Add to Cart" at bounding box center [1017, 381] width 230 height 37
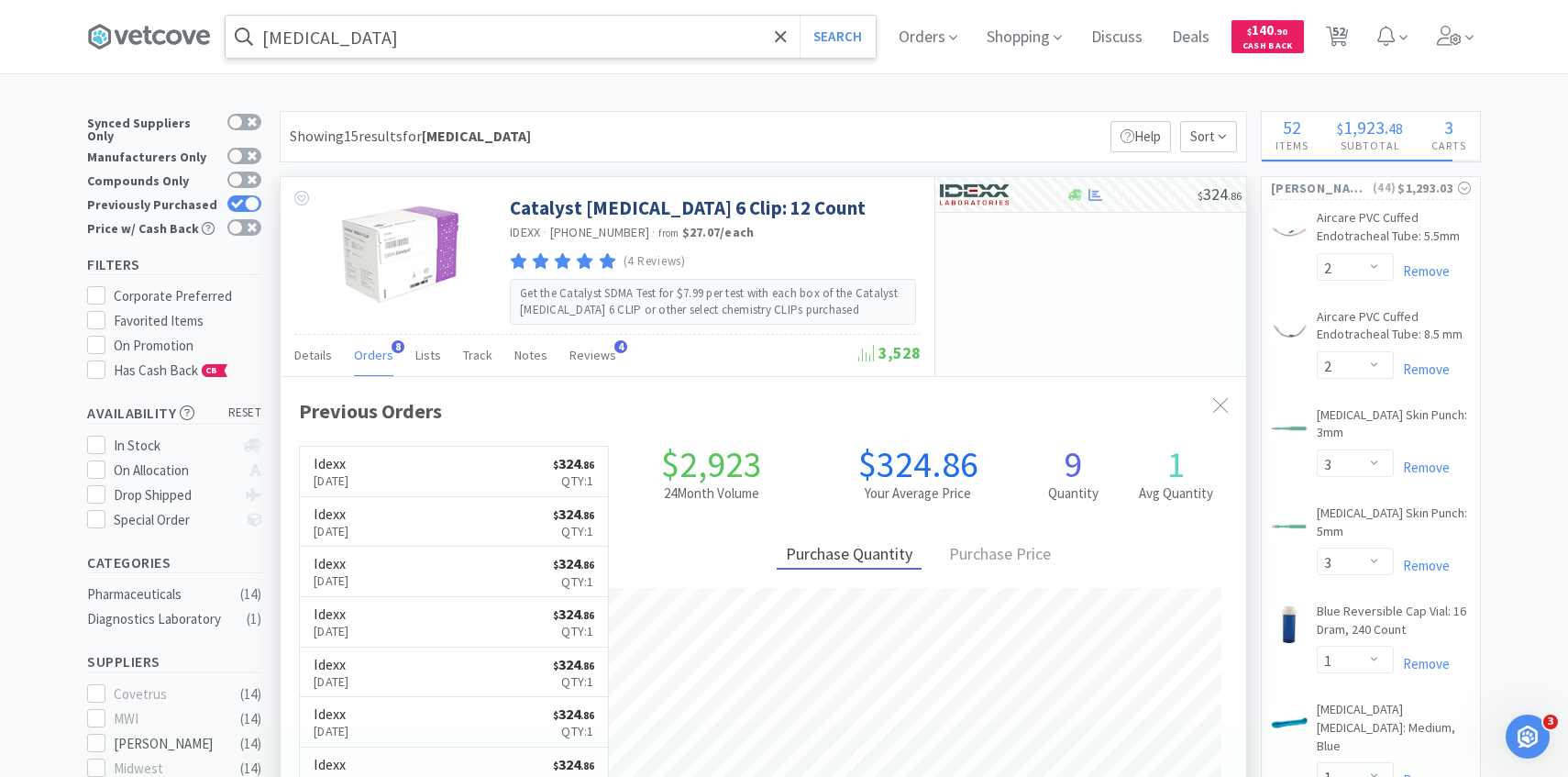
click at [536, 47] on input "nsaid" at bounding box center [551, 37] width 651 height 42
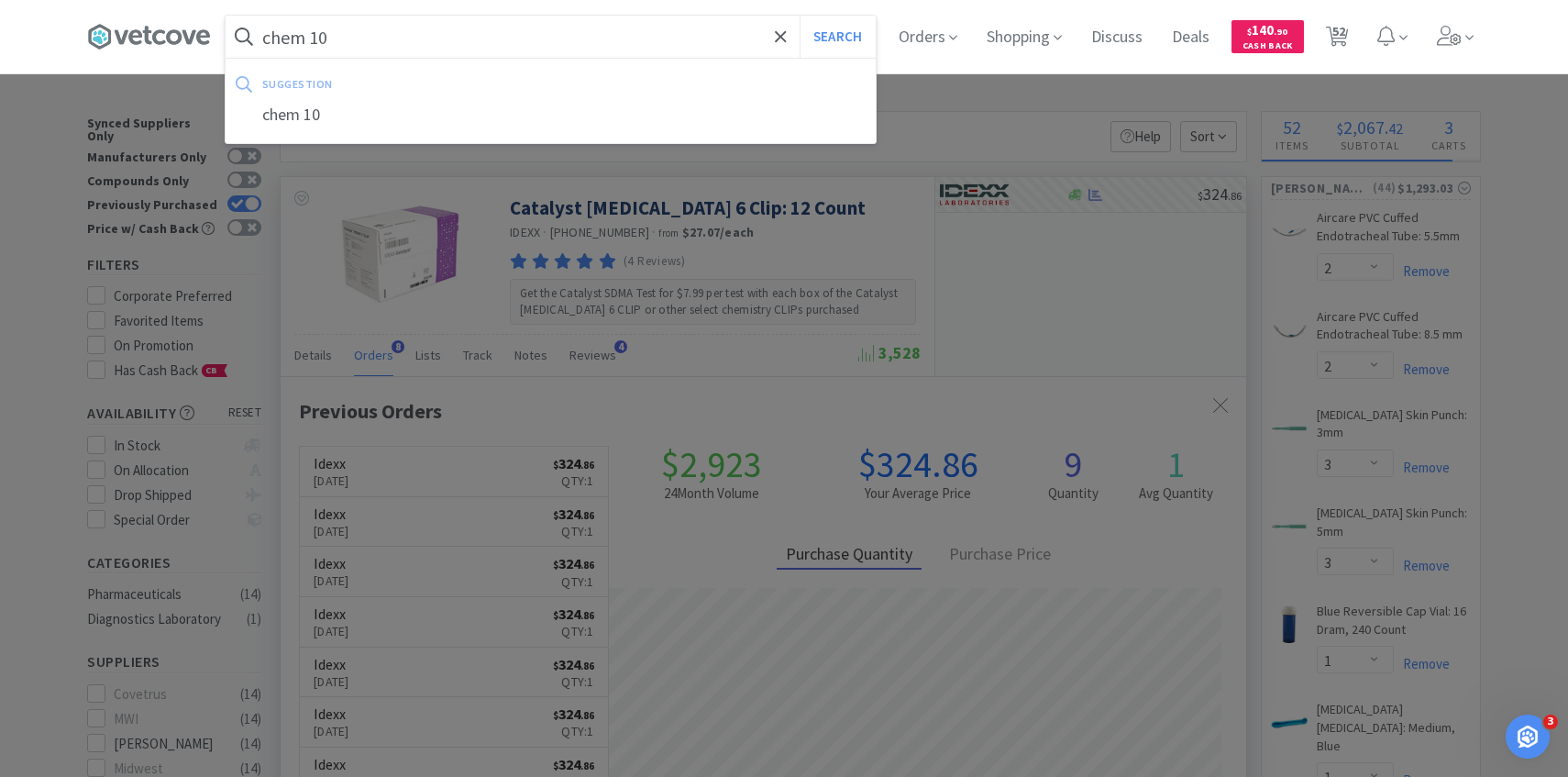
click at [799, 16] on button "Search" at bounding box center [837, 37] width 76 height 42
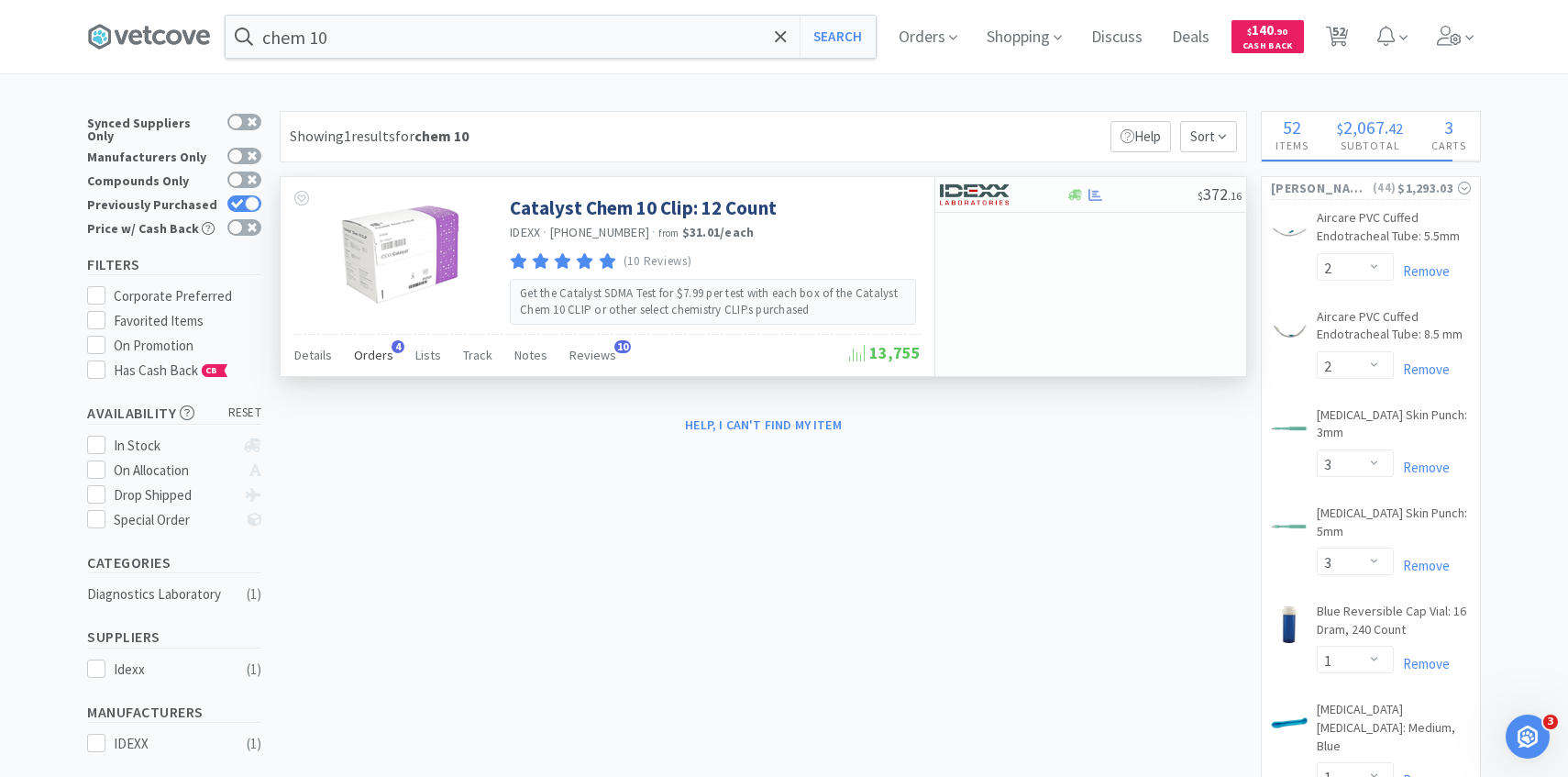
click at [368, 354] on span "Orders" at bounding box center [373, 355] width 39 height 17
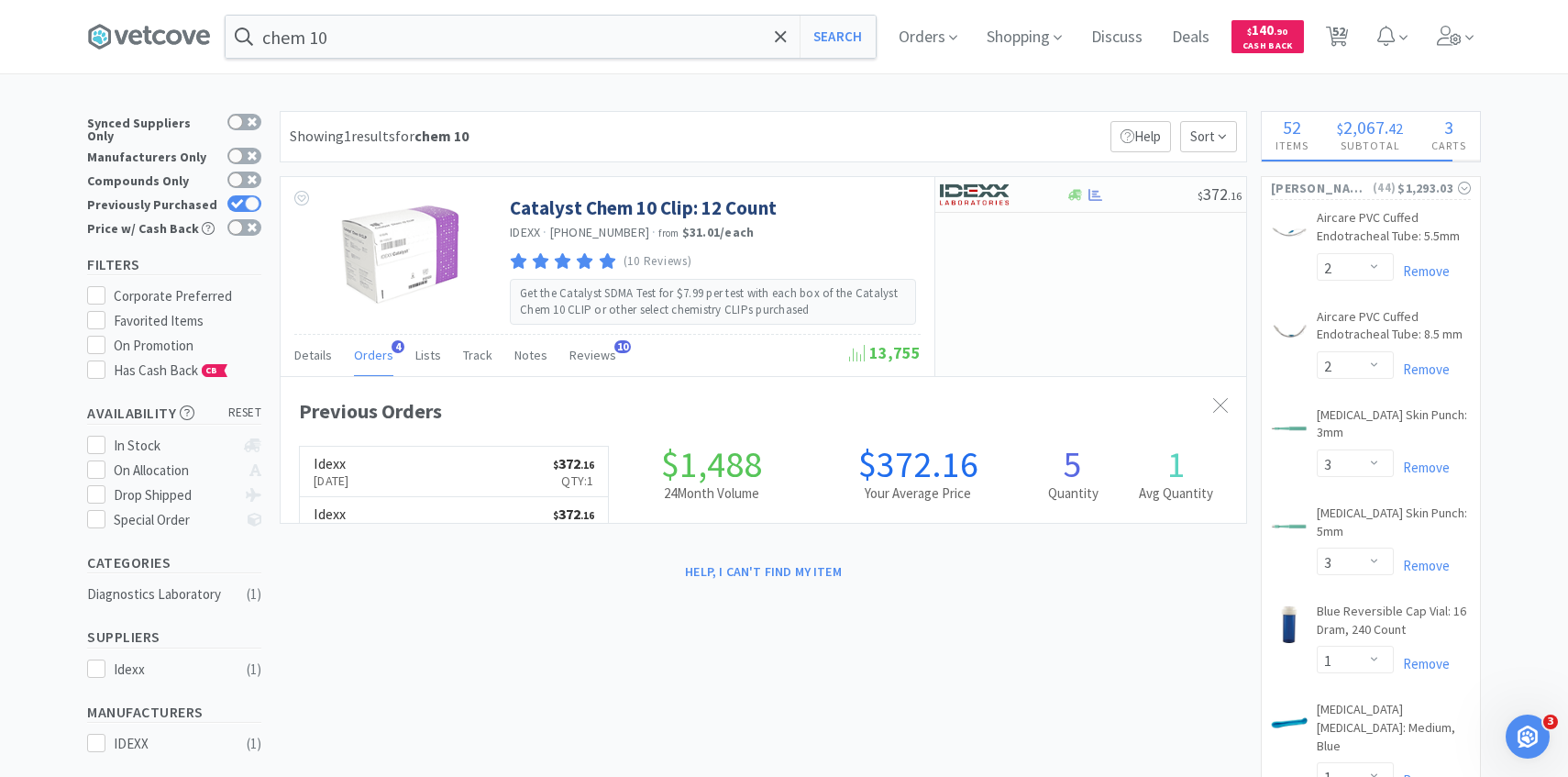
scroll to position [475, 965]
click at [980, 184] on img at bounding box center [974, 195] width 69 height 28
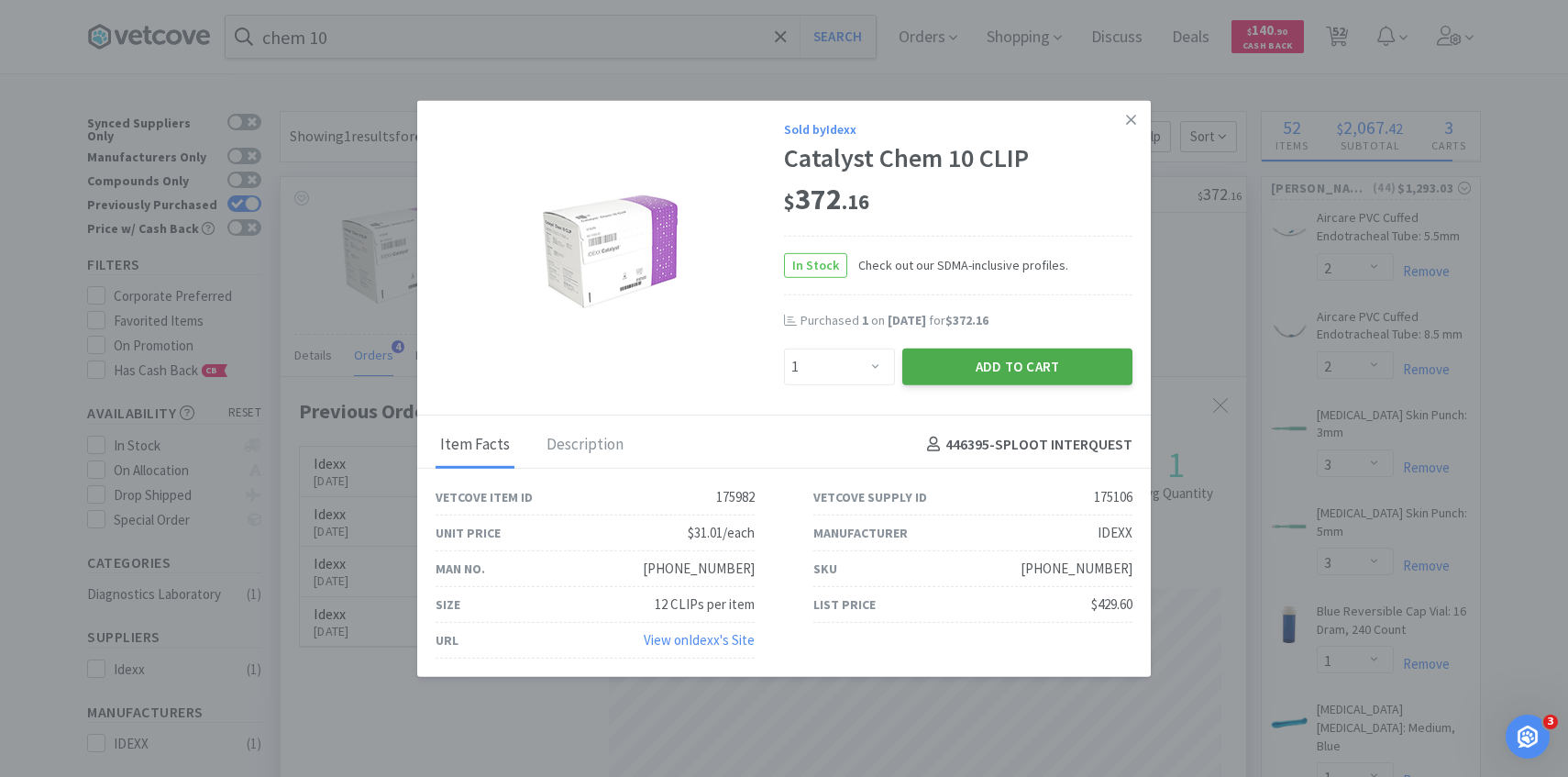
click at [980, 354] on button "Add to Cart" at bounding box center [1017, 366] width 230 height 37
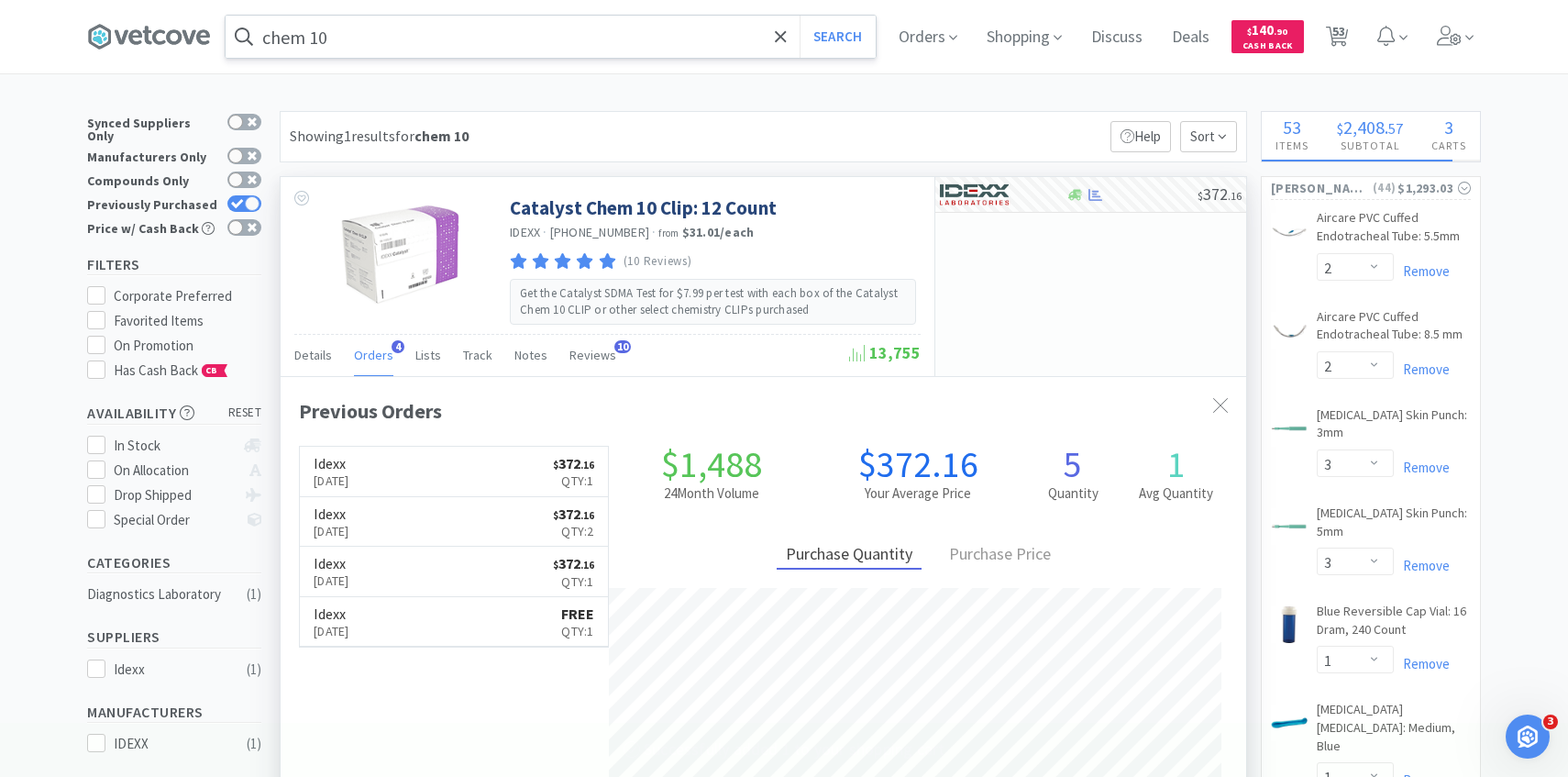
click at [484, 31] on input "chem 10" at bounding box center [551, 37] width 651 height 42
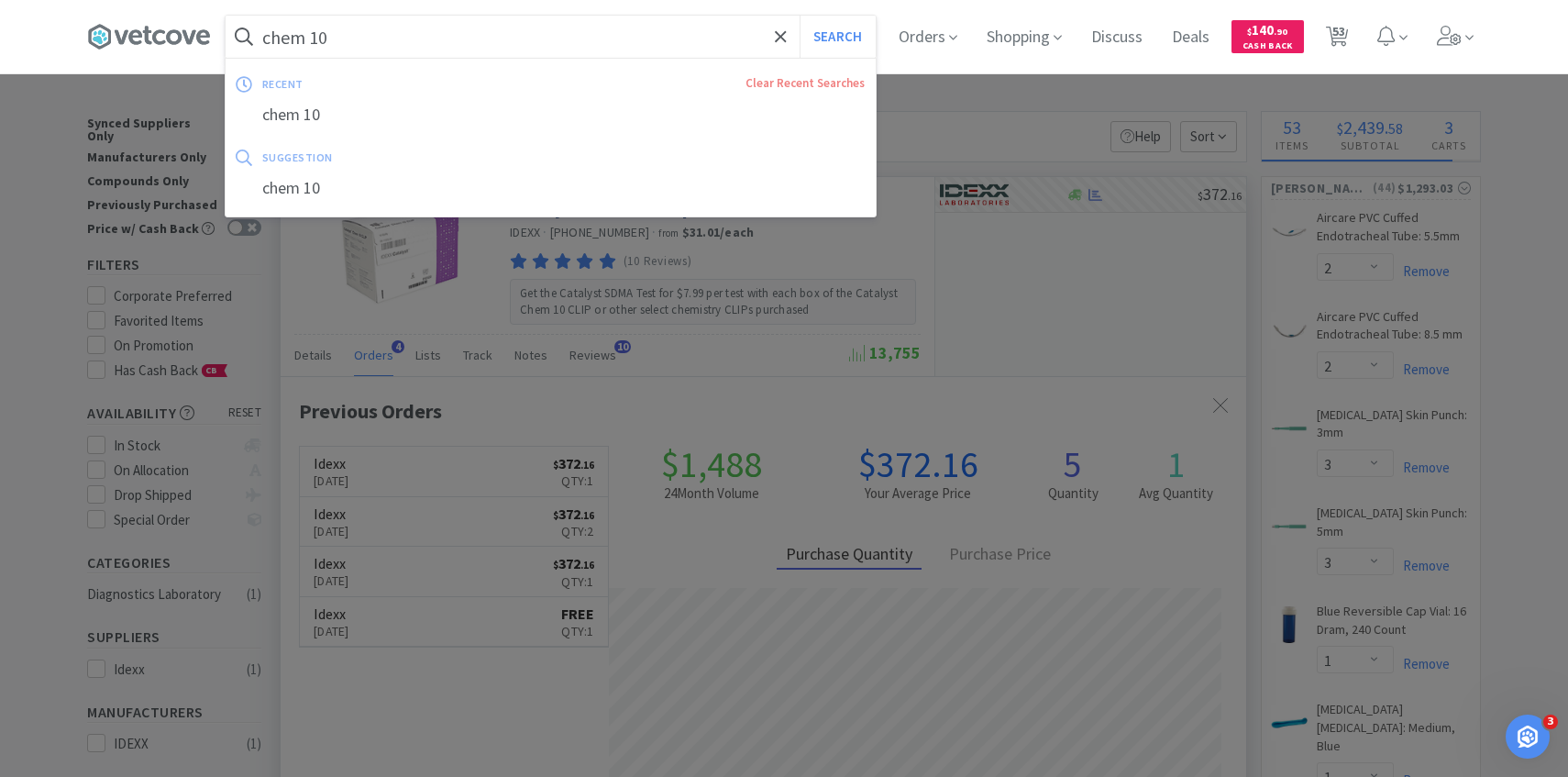
click at [441, 31] on input "chem 10" at bounding box center [551, 37] width 651 height 42
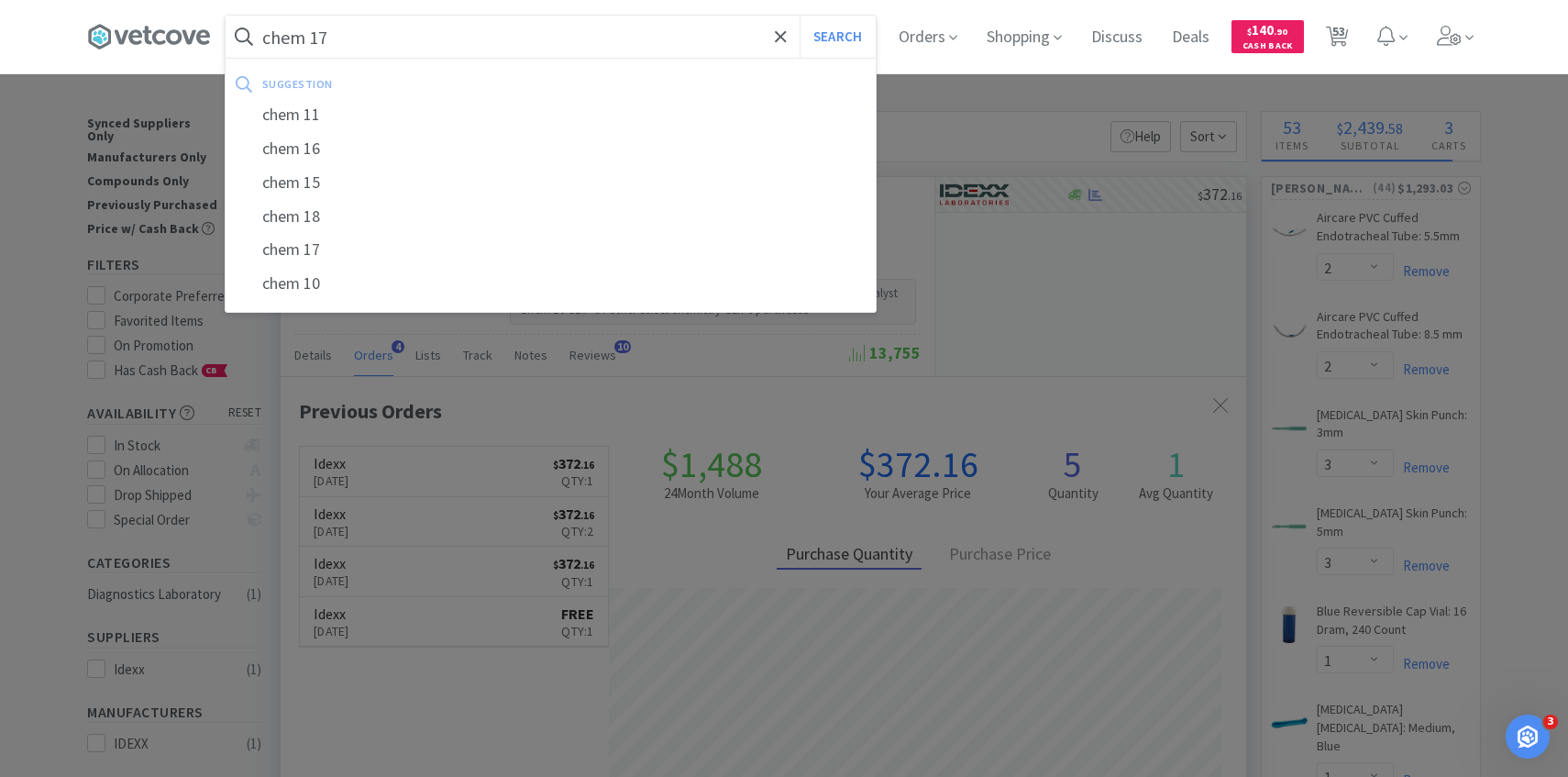
click at [799, 16] on button "Search" at bounding box center [837, 37] width 76 height 42
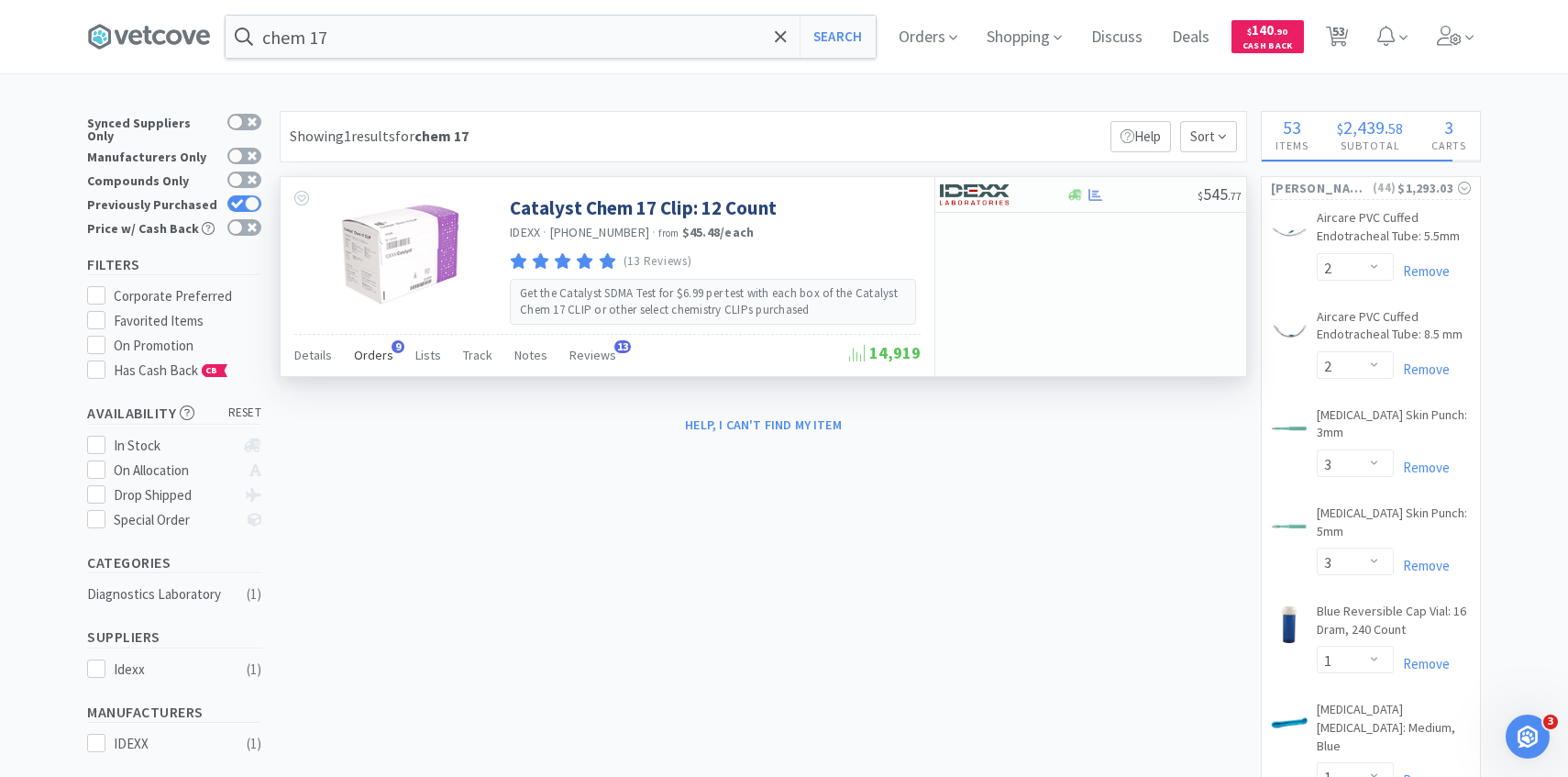
click at [373, 353] on span "Orders" at bounding box center [373, 355] width 39 height 17
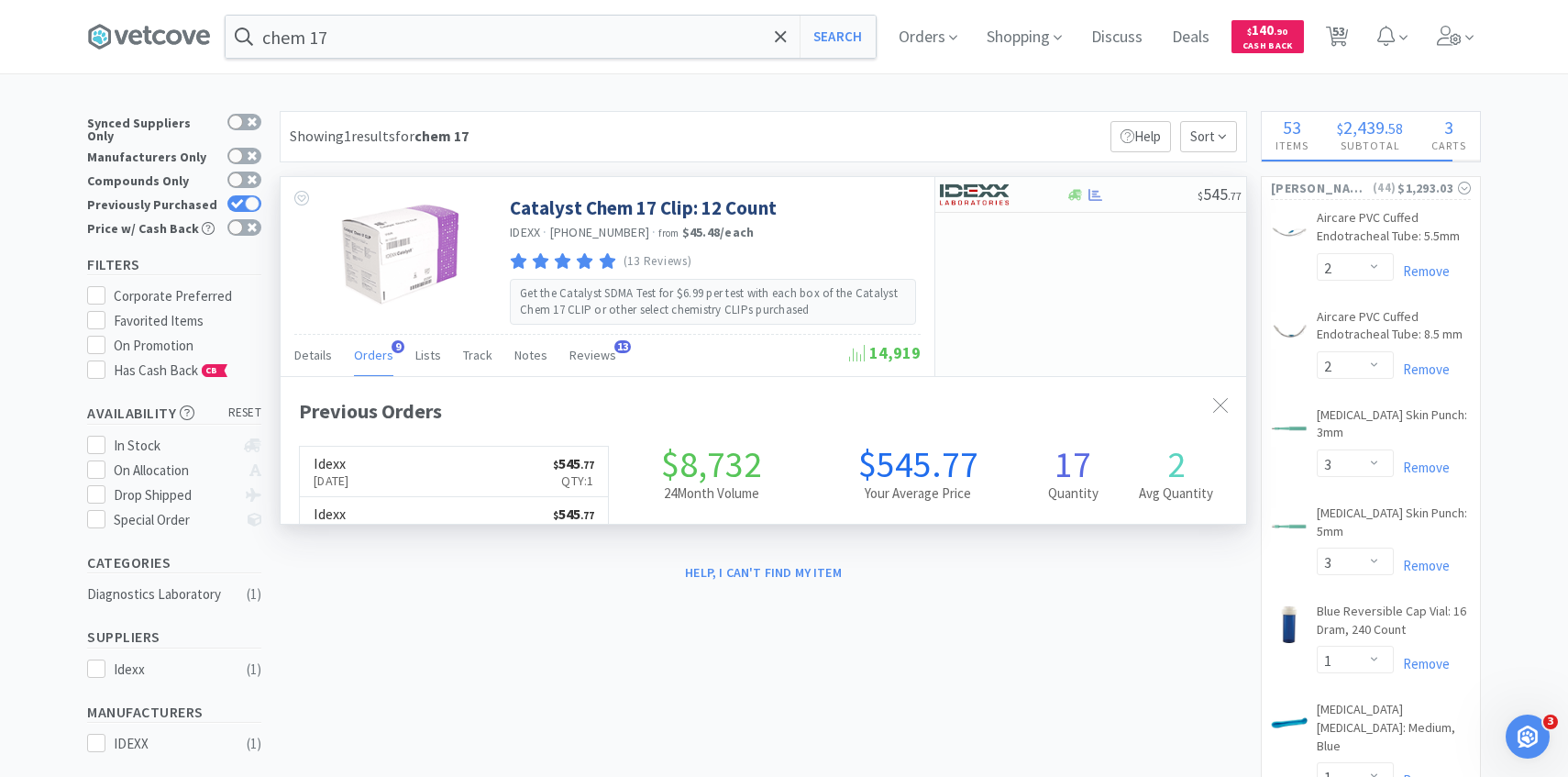
scroll to position [492, 965]
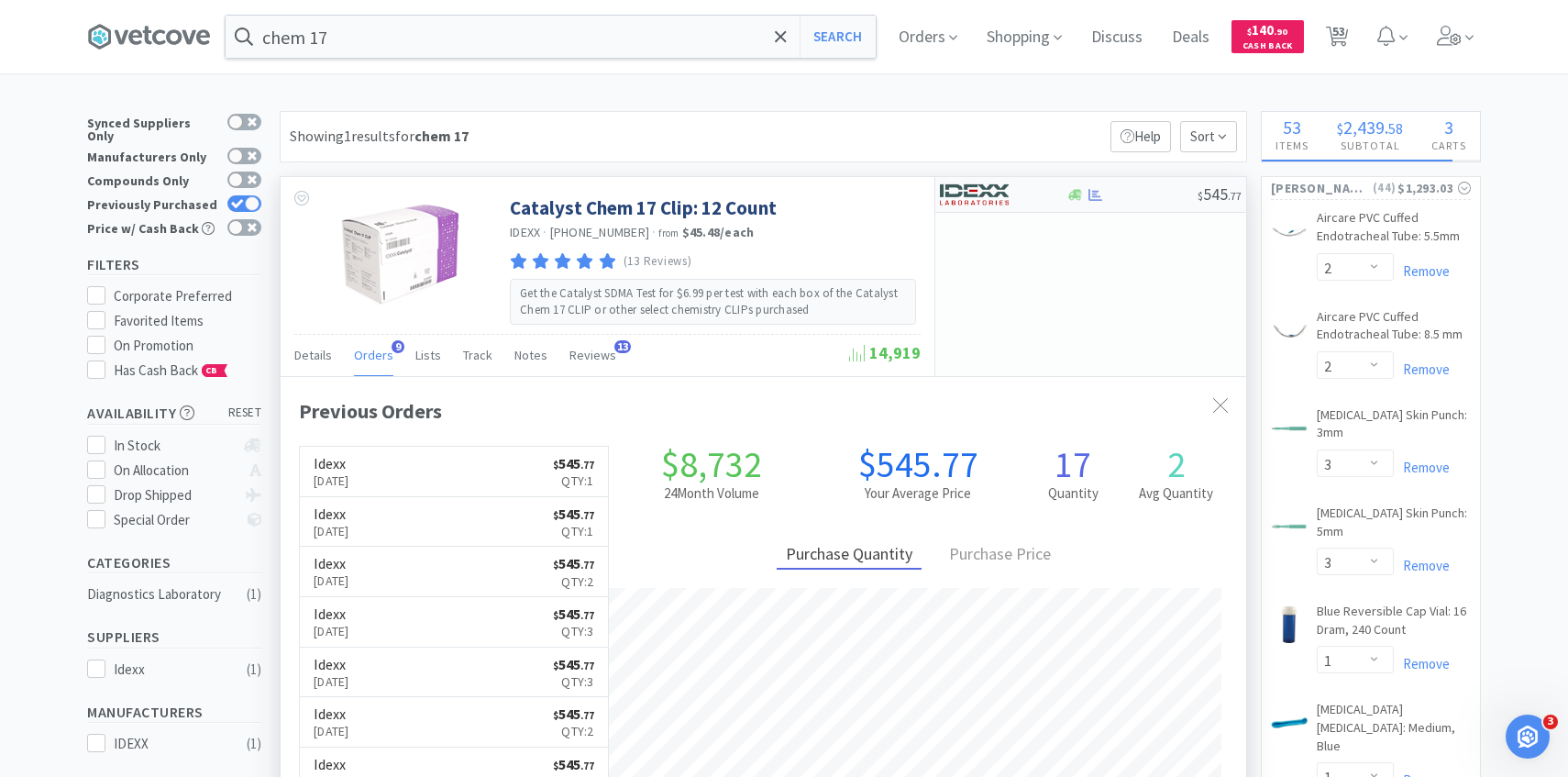
click at [987, 196] on img at bounding box center [974, 195] width 69 height 28
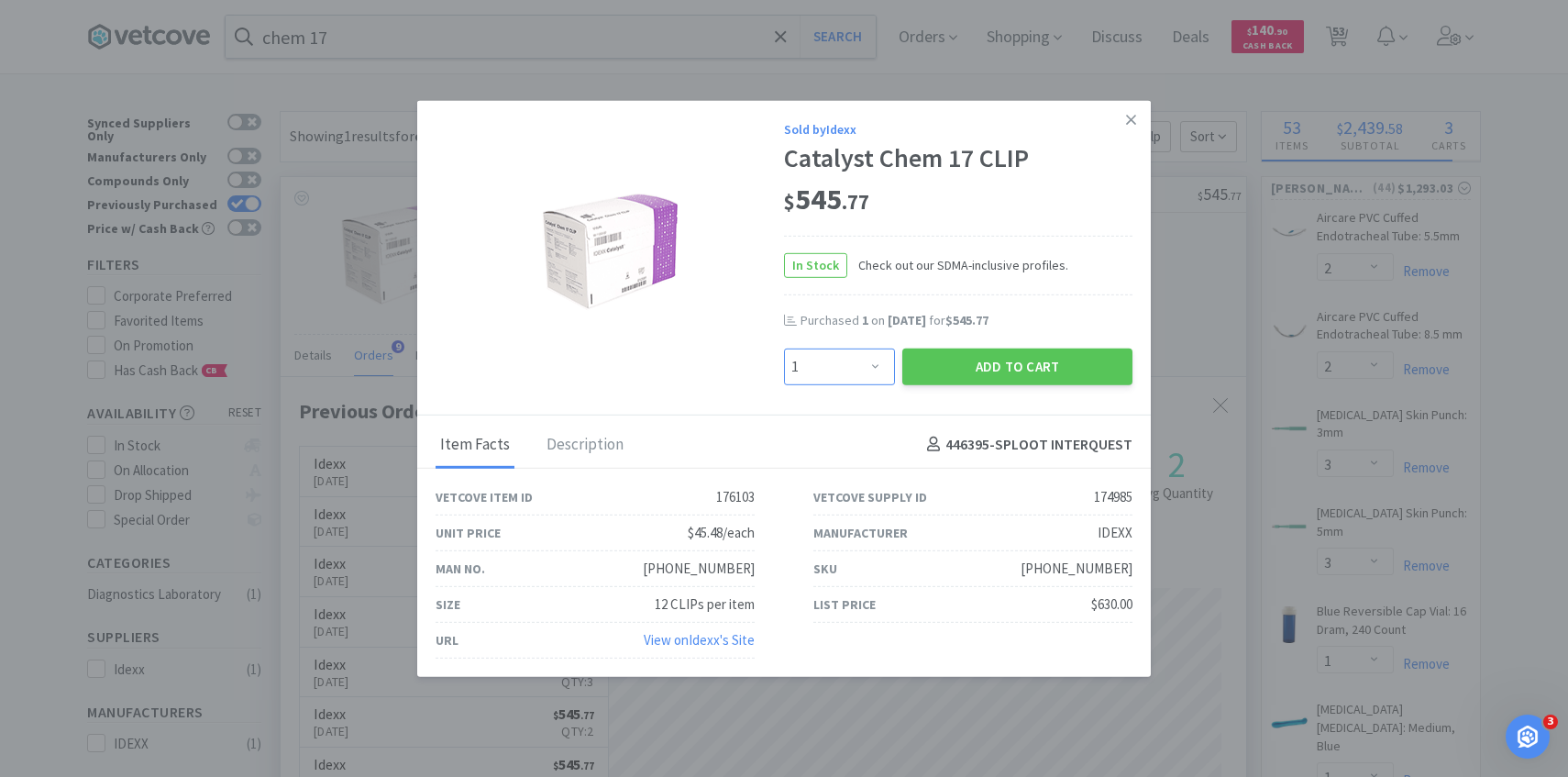
click at [855, 375] on select "Enter Quantity 1 2 3 4 5 6 7 8 9 10 11 12 13 14 15 16 17 18 19 20 Enter Quantity" at bounding box center [839, 366] width 111 height 37
click at [784, 348] on select "Enter Quantity 1 2 3 4 5 6 7 8 9 10 11 12 13 14 15 16 17 18 19 20 Enter Quantity" at bounding box center [839, 366] width 111 height 37
drag, startPoint x: 855, startPoint y: 375, endPoint x: 962, endPoint y: 373, distance: 107.0
click at [962, 373] on button "Add to Cart" at bounding box center [1017, 366] width 230 height 37
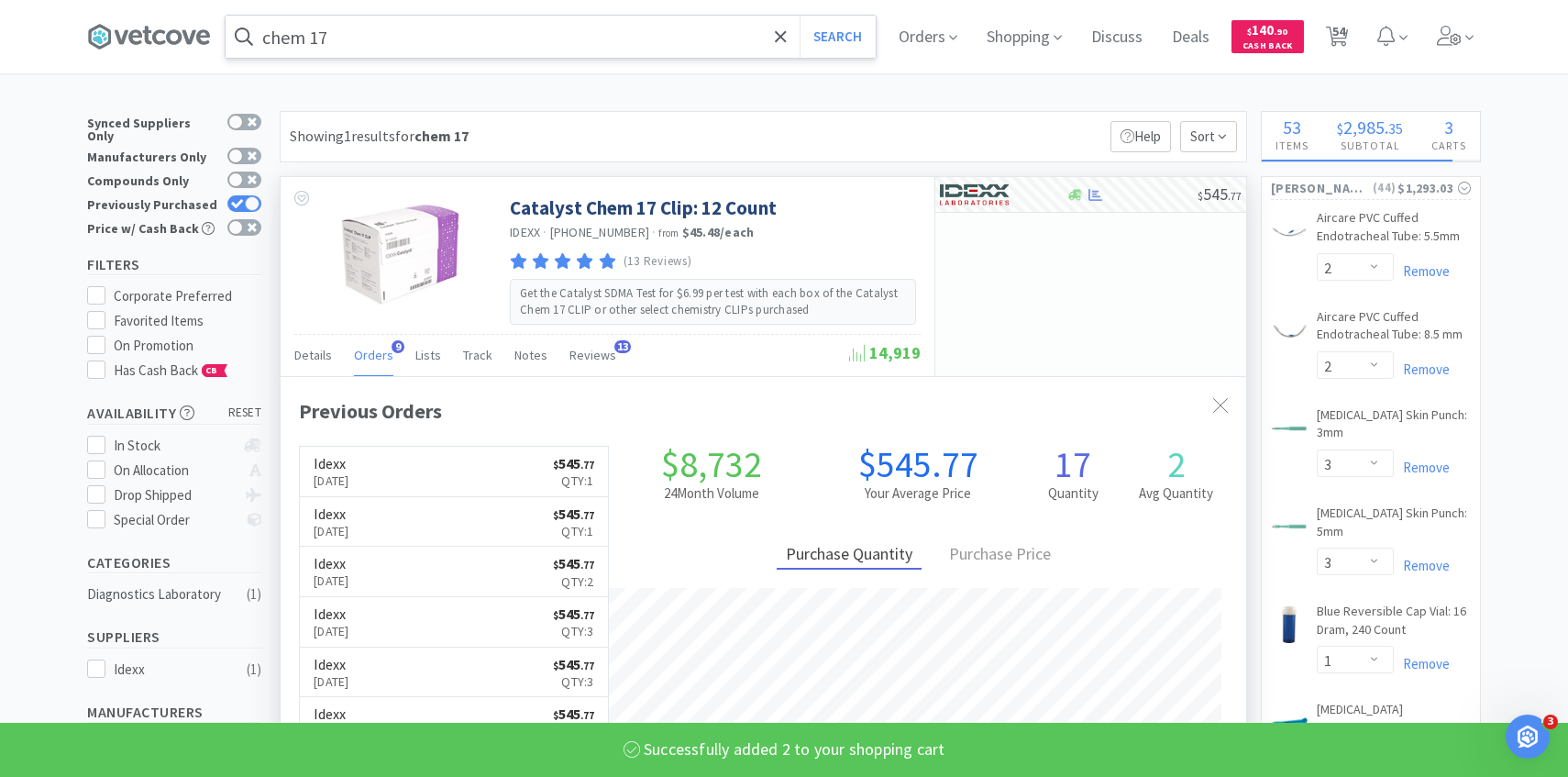
click at [586, 41] on input "chem 17" at bounding box center [551, 37] width 651 height 42
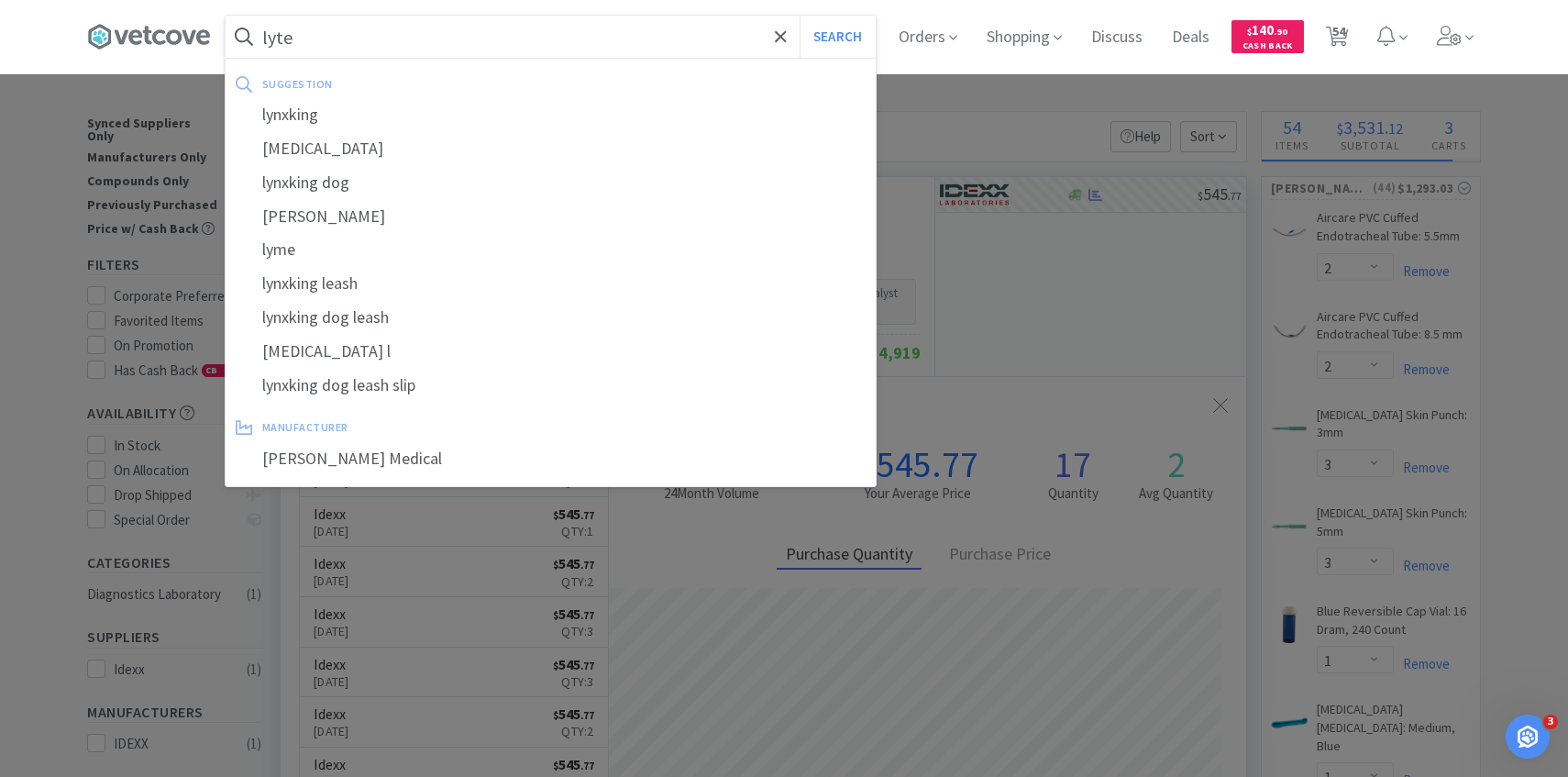
click at [799, 16] on button "Search" at bounding box center [837, 37] width 76 height 42
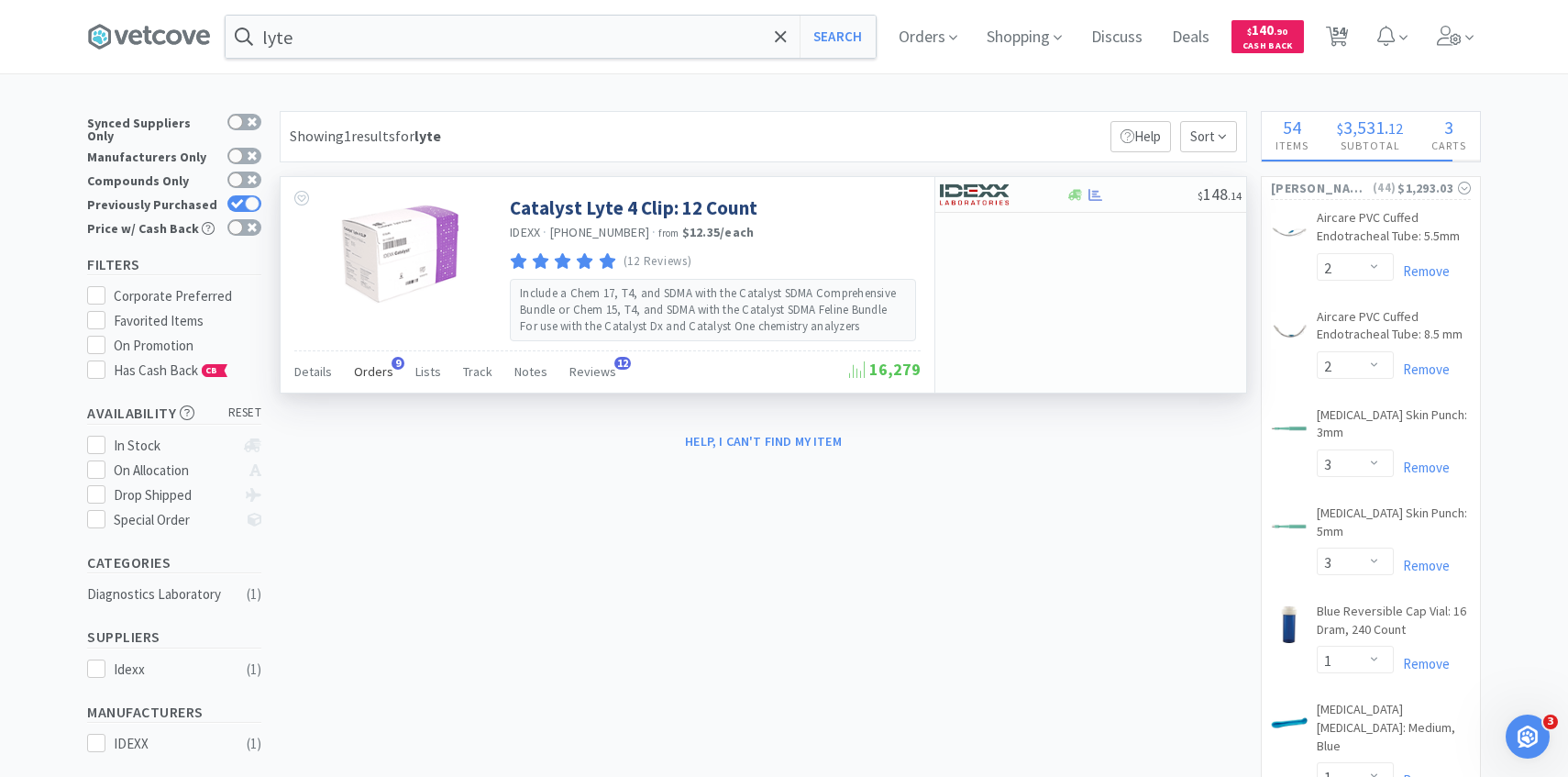
click at [370, 377] on span "Orders" at bounding box center [373, 371] width 39 height 17
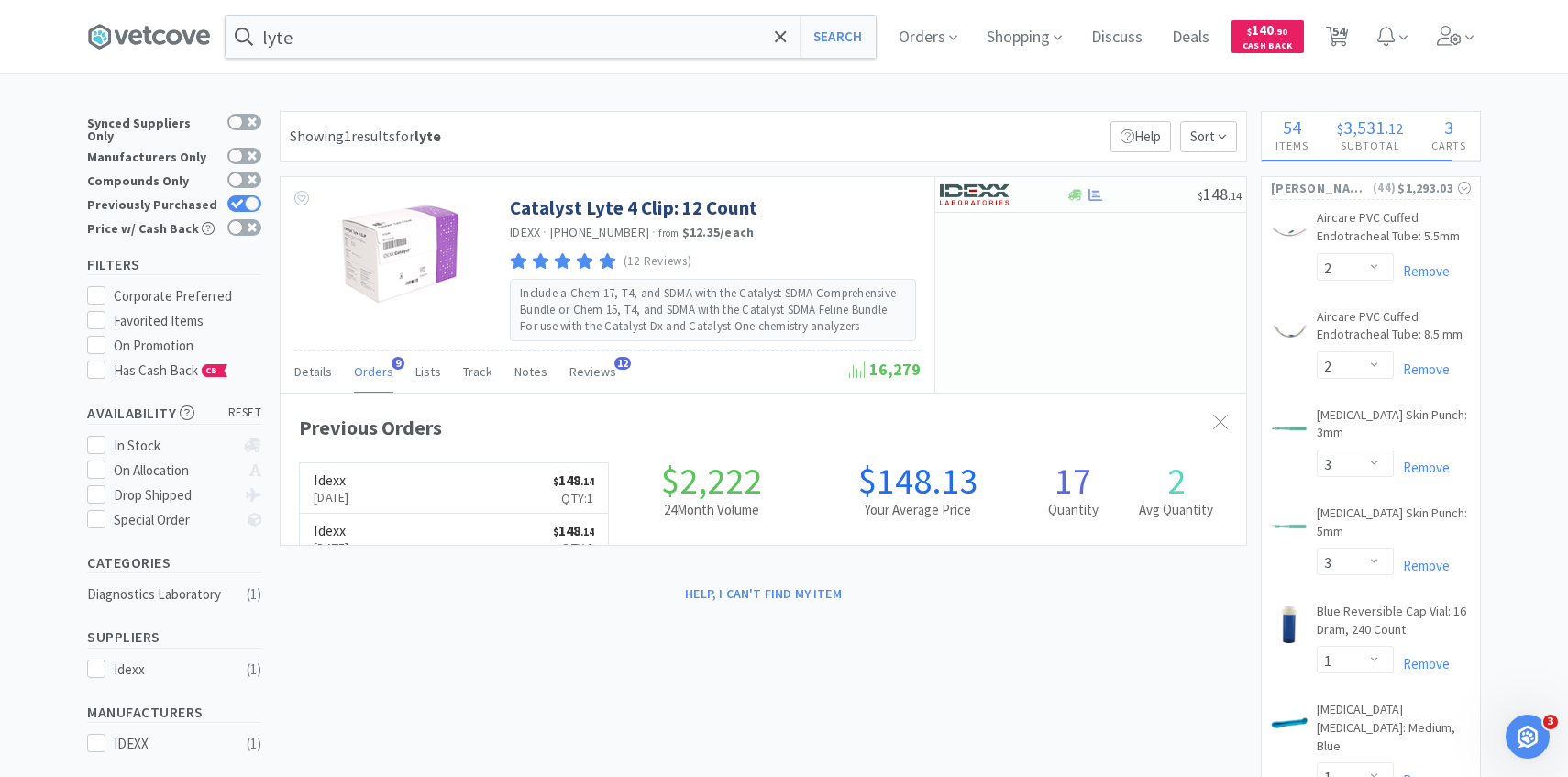
scroll to position [492, 965]
click at [1002, 182] on img at bounding box center [974, 195] width 69 height 28
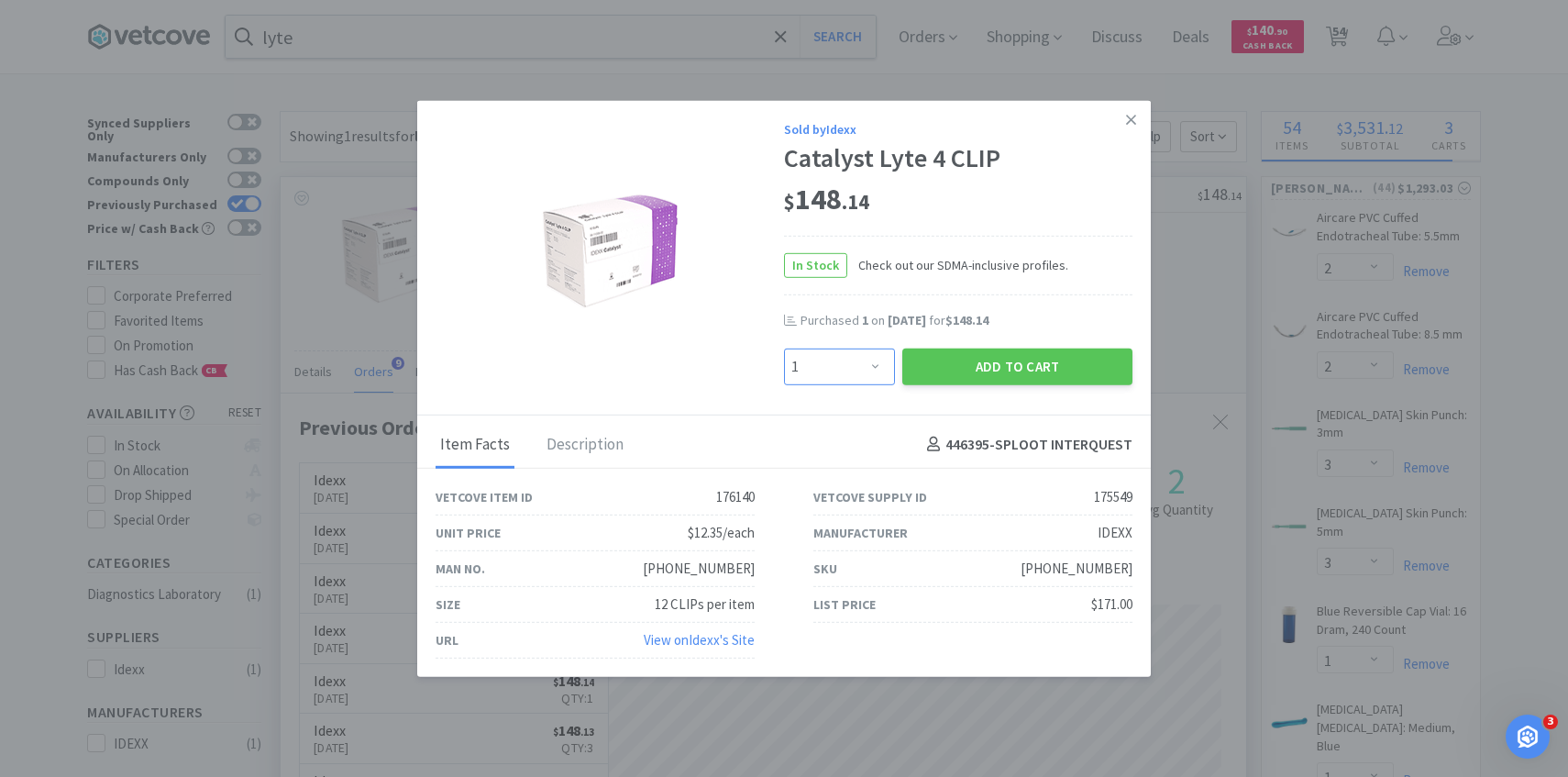
click at [868, 364] on select "Enter Quantity 1 2 3 4 5 6 7 8 9 10 11 12 13 14 15 16 17 18 19 20 Enter Quantity" at bounding box center [839, 366] width 111 height 37
click at [784, 348] on select "Enter Quantity 1 2 3 4 5 6 7 8 9 10 11 12 13 14 15 16 17 18 19 20 Enter Quantity" at bounding box center [839, 366] width 111 height 37
click at [945, 372] on button "Add to Cart" at bounding box center [1017, 366] width 230 height 37
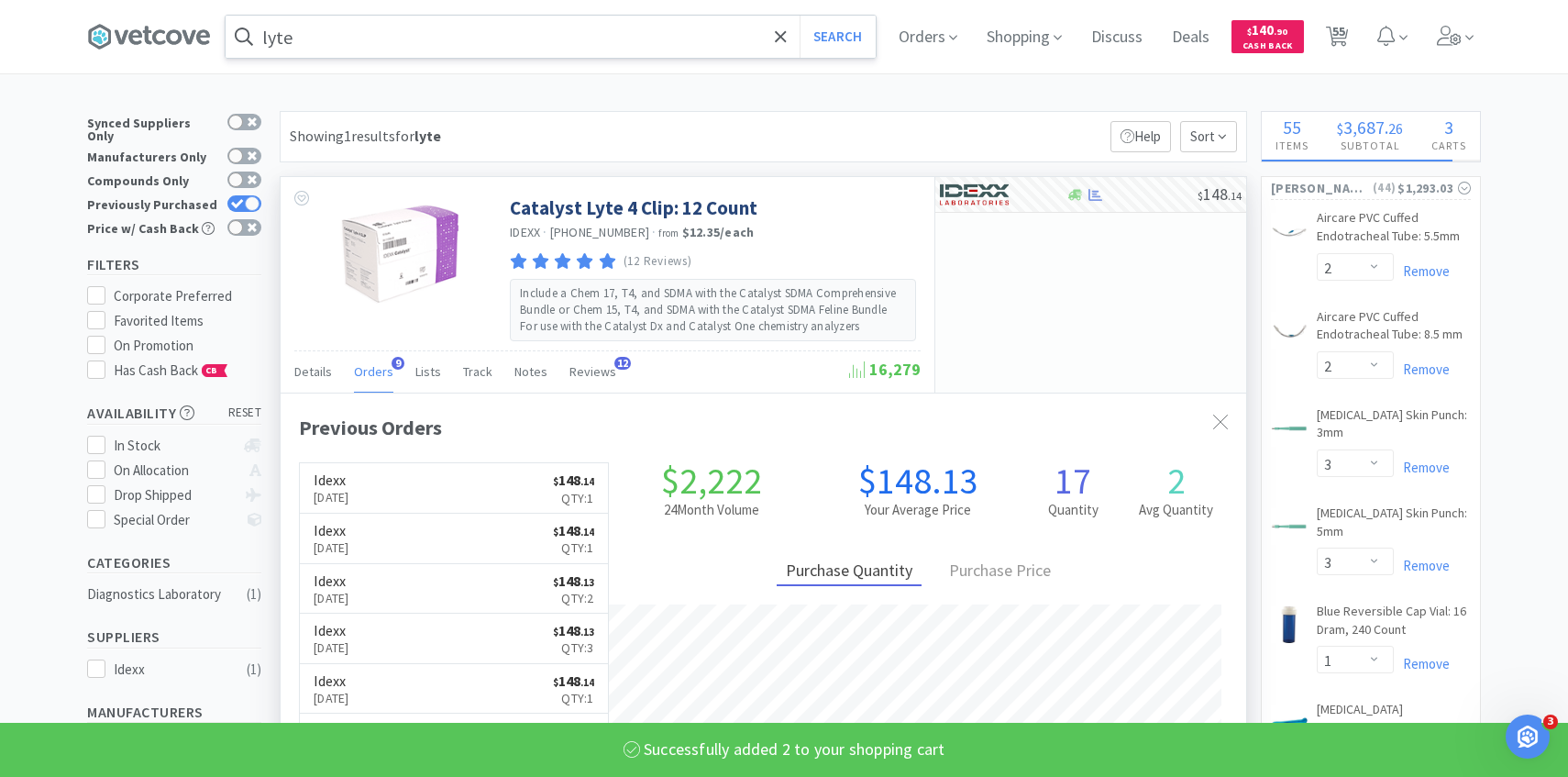
click at [659, 36] on input "lyte" at bounding box center [551, 37] width 651 height 42
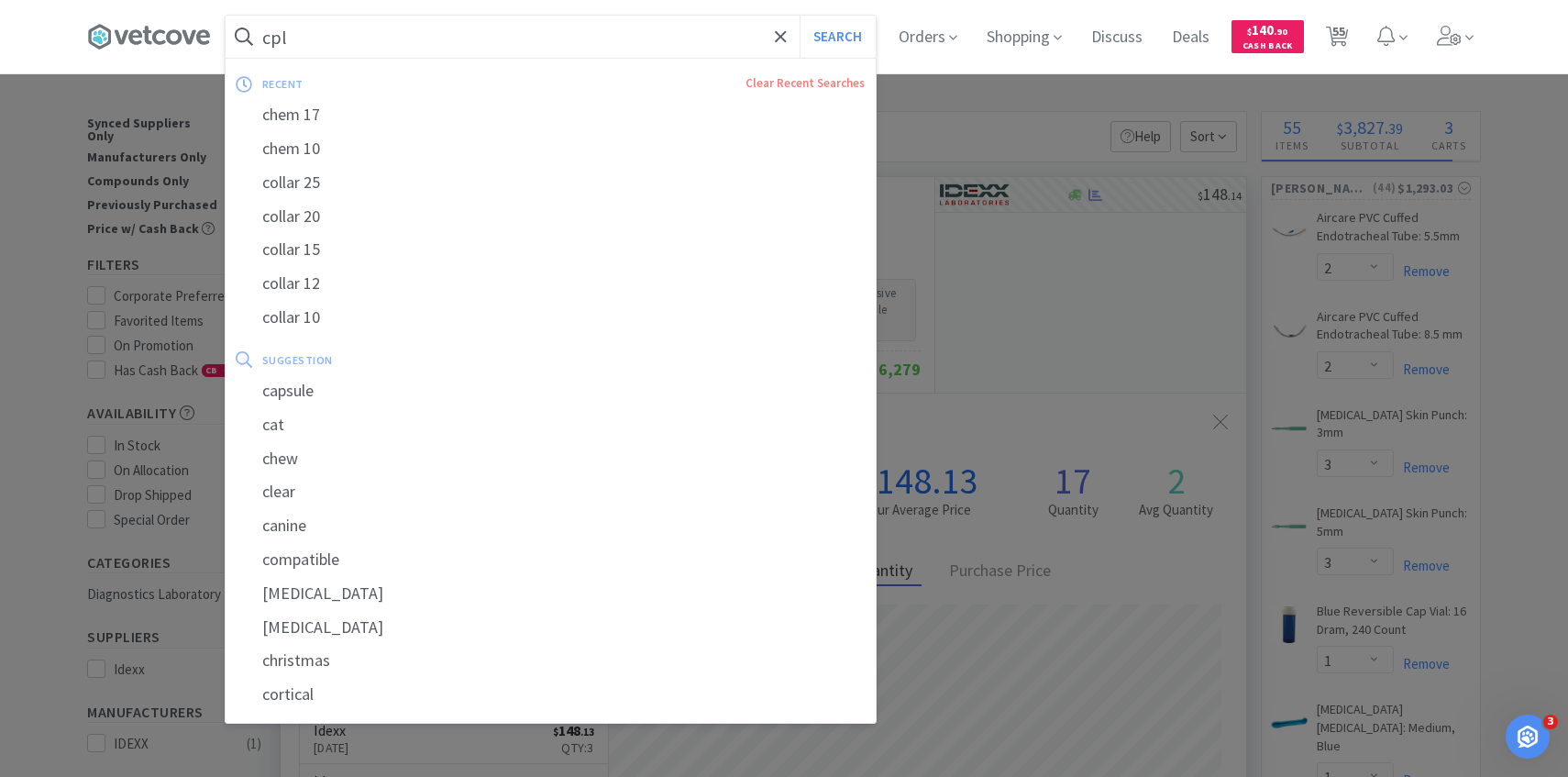
click at [799, 16] on button "Search" at bounding box center [837, 37] width 76 height 42
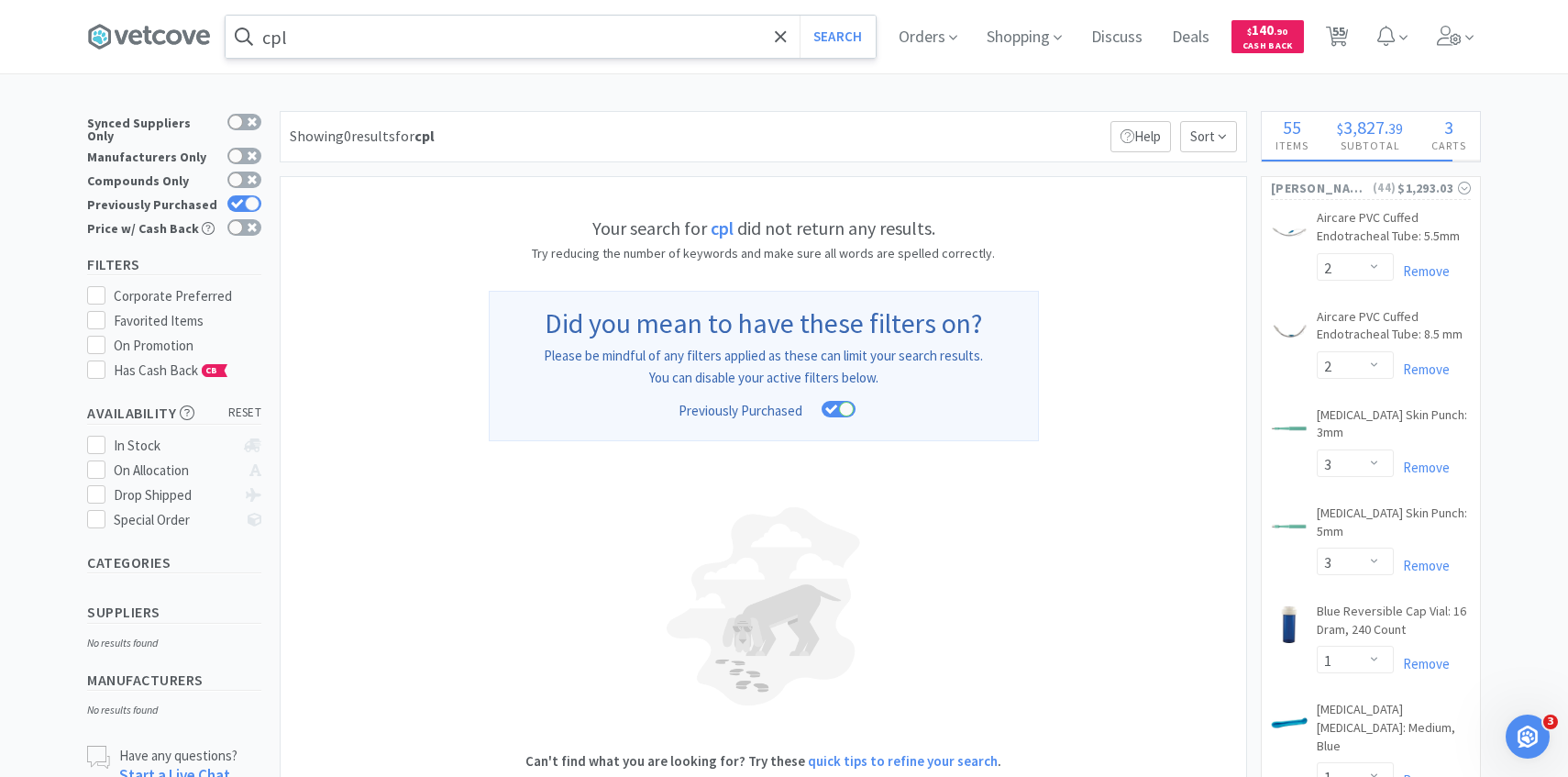
click at [432, 33] on input "cpl" at bounding box center [551, 37] width 651 height 42
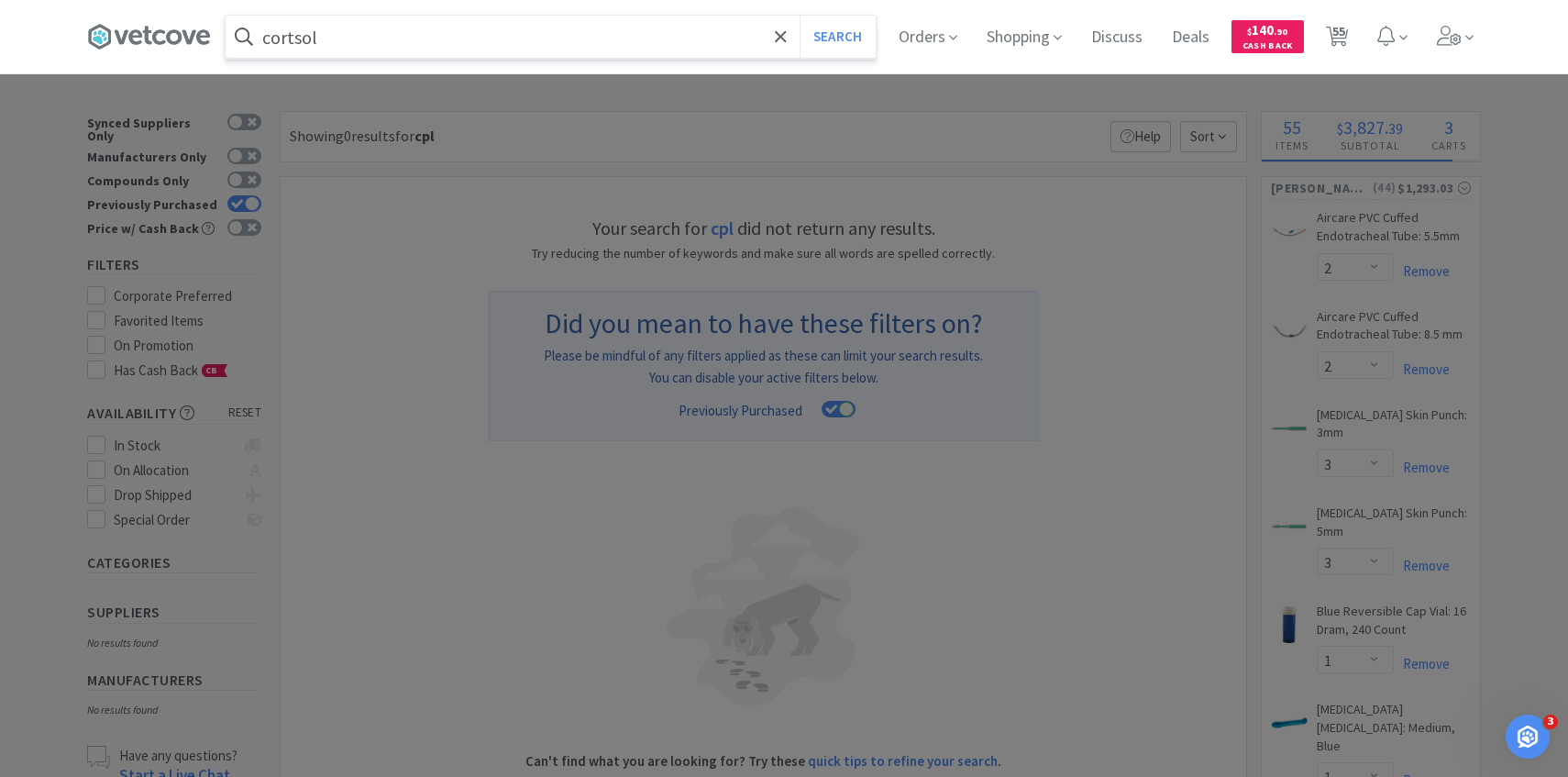
click at [799, 16] on button "Search" at bounding box center [837, 37] width 76 height 42
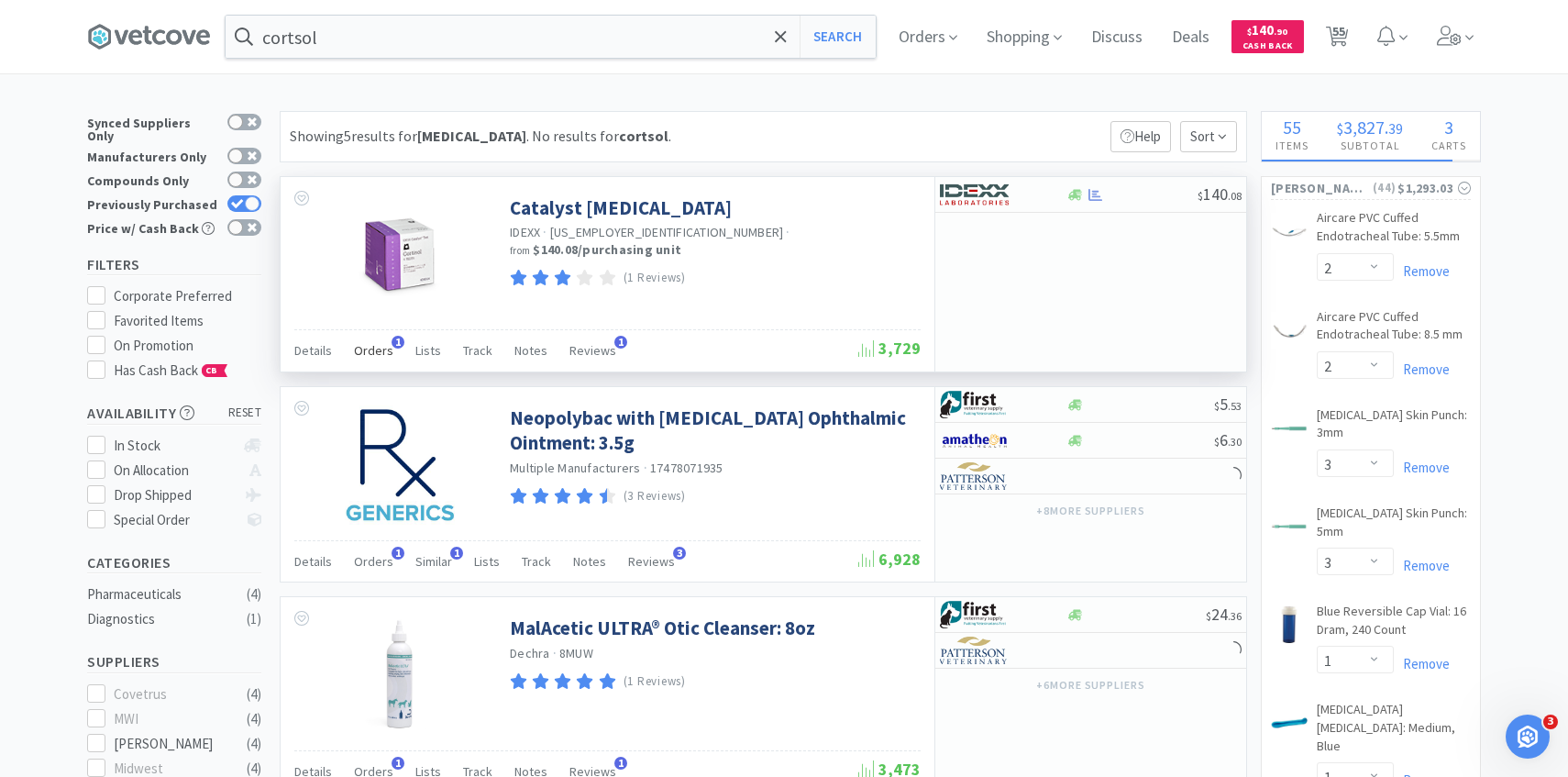
click at [372, 353] on span "Orders" at bounding box center [373, 350] width 39 height 17
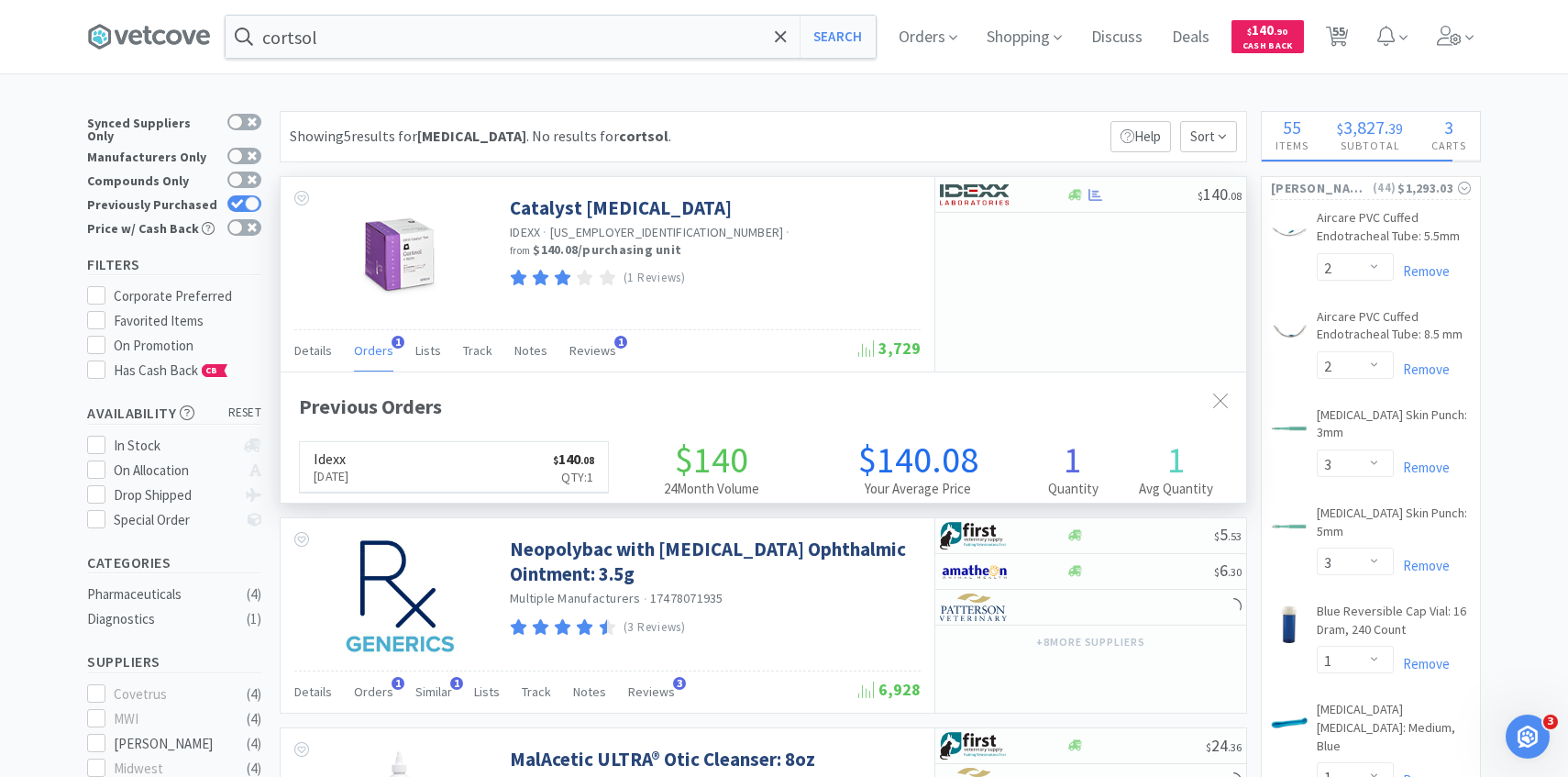
scroll to position [475, 965]
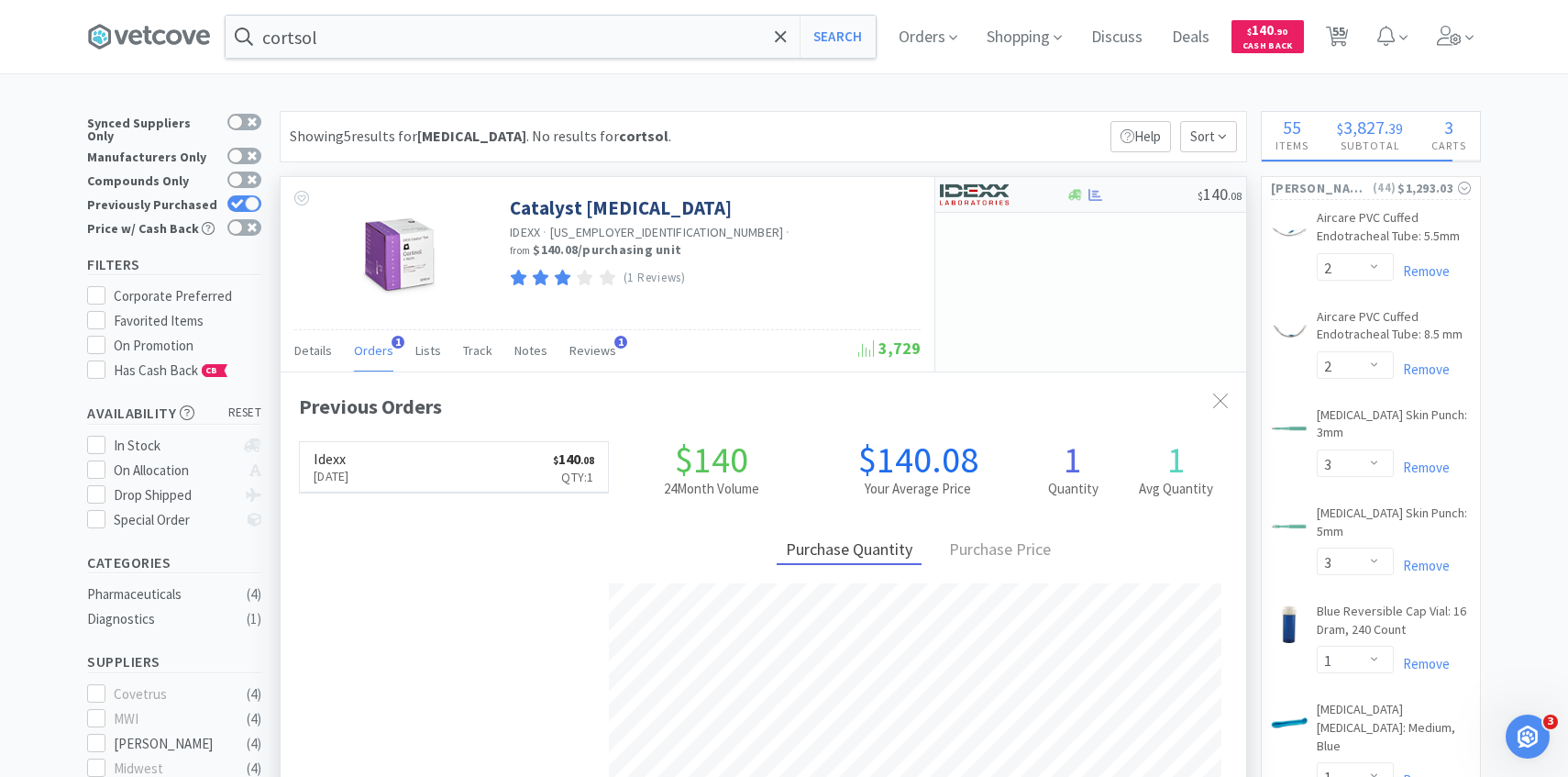
click at [1007, 196] on img at bounding box center [974, 195] width 69 height 28
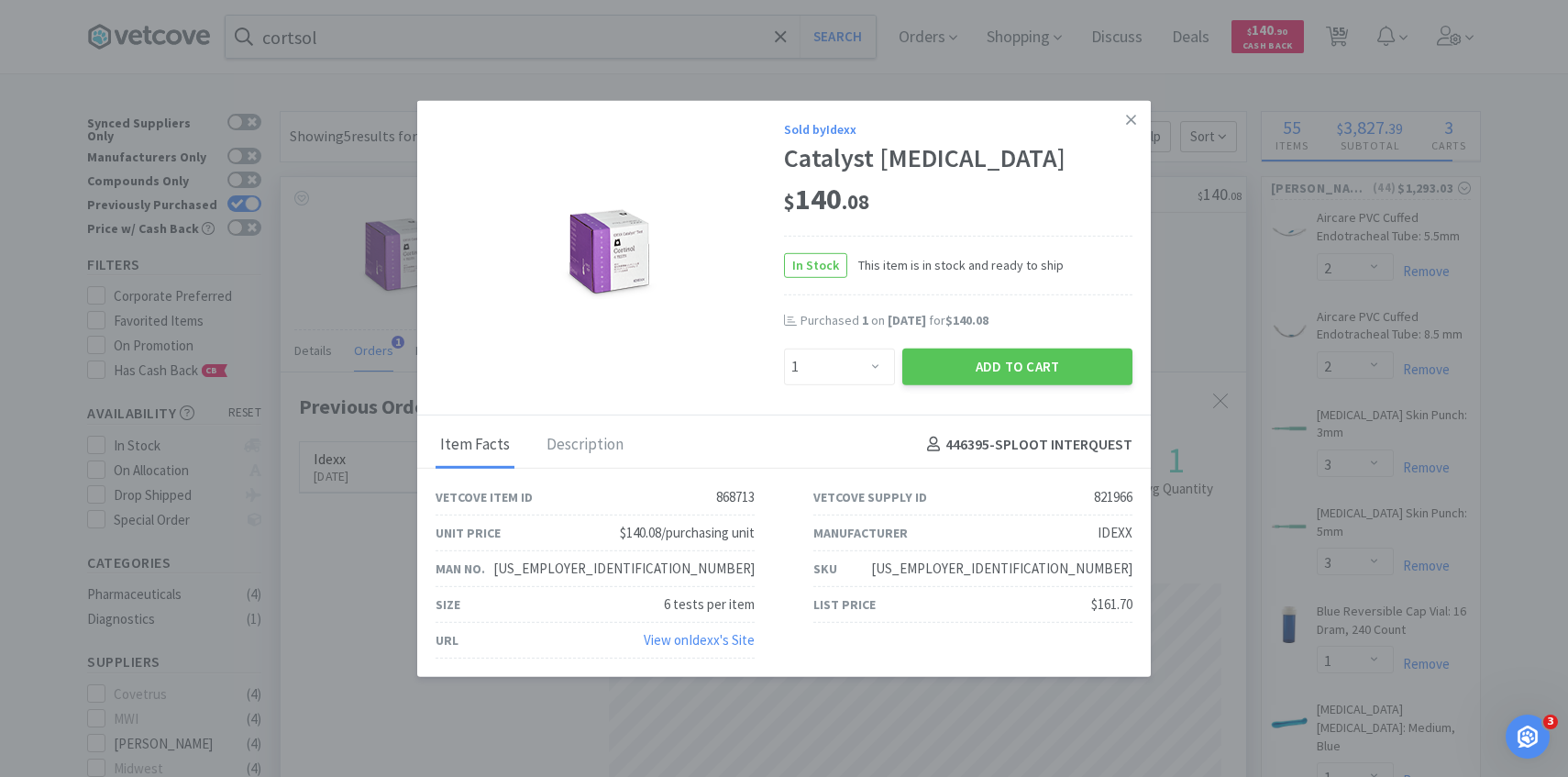
drag, startPoint x: 1177, startPoint y: 306, endPoint x: 1045, endPoint y: 236, distance: 149.4
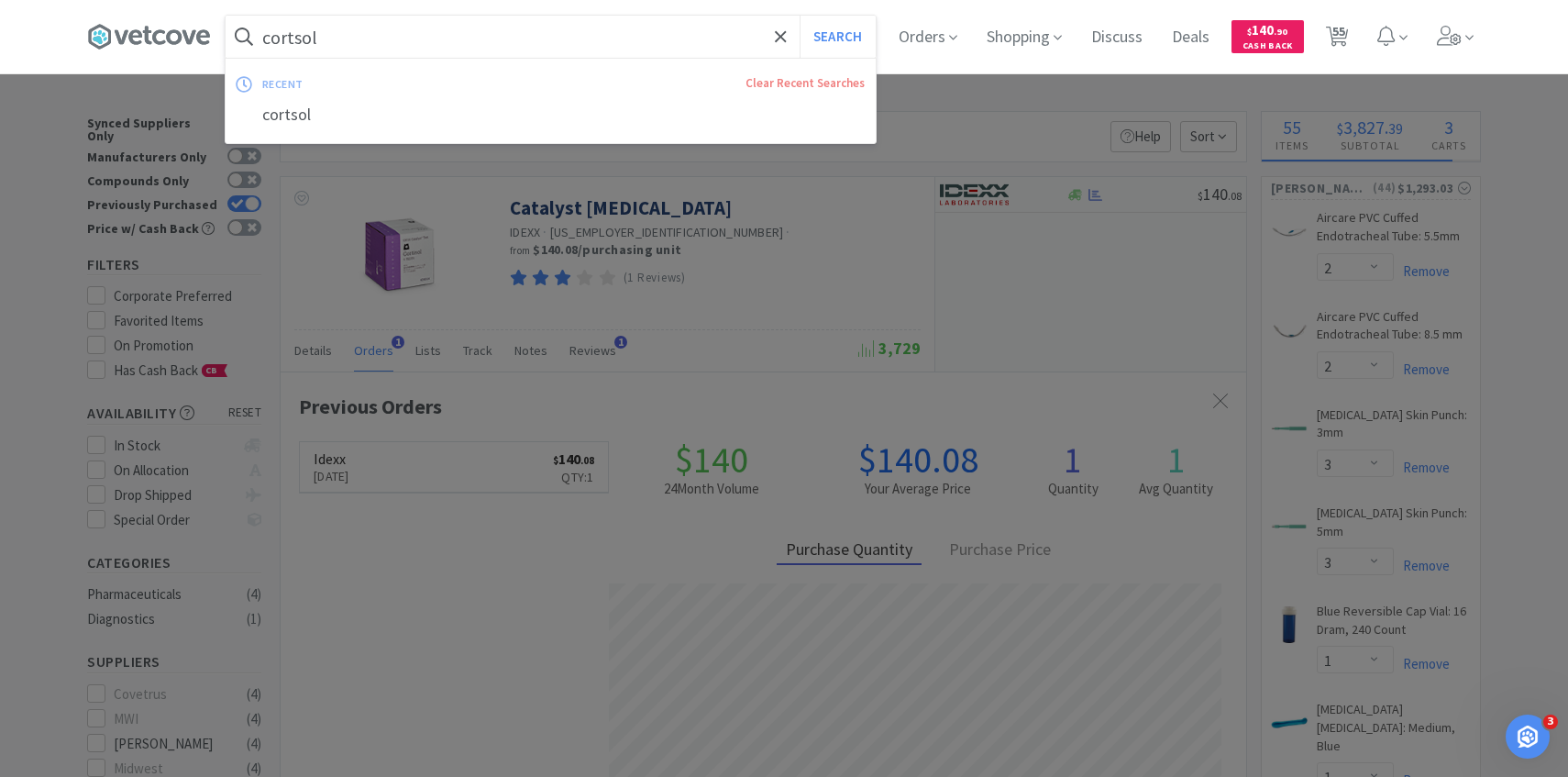
click at [576, 42] on input "cortsol" at bounding box center [551, 37] width 651 height 42
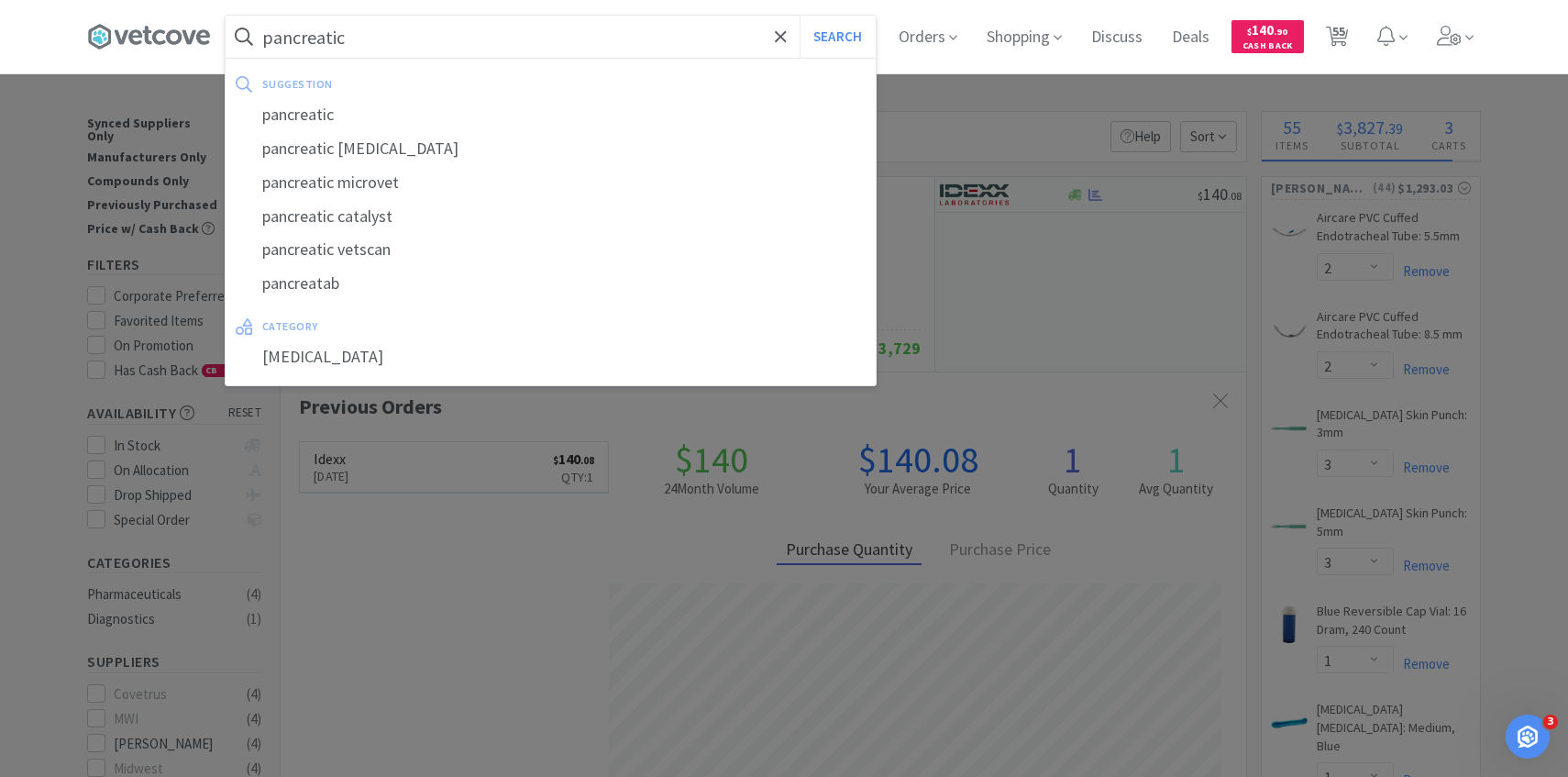
click at [799, 16] on button "Search" at bounding box center [837, 37] width 76 height 42
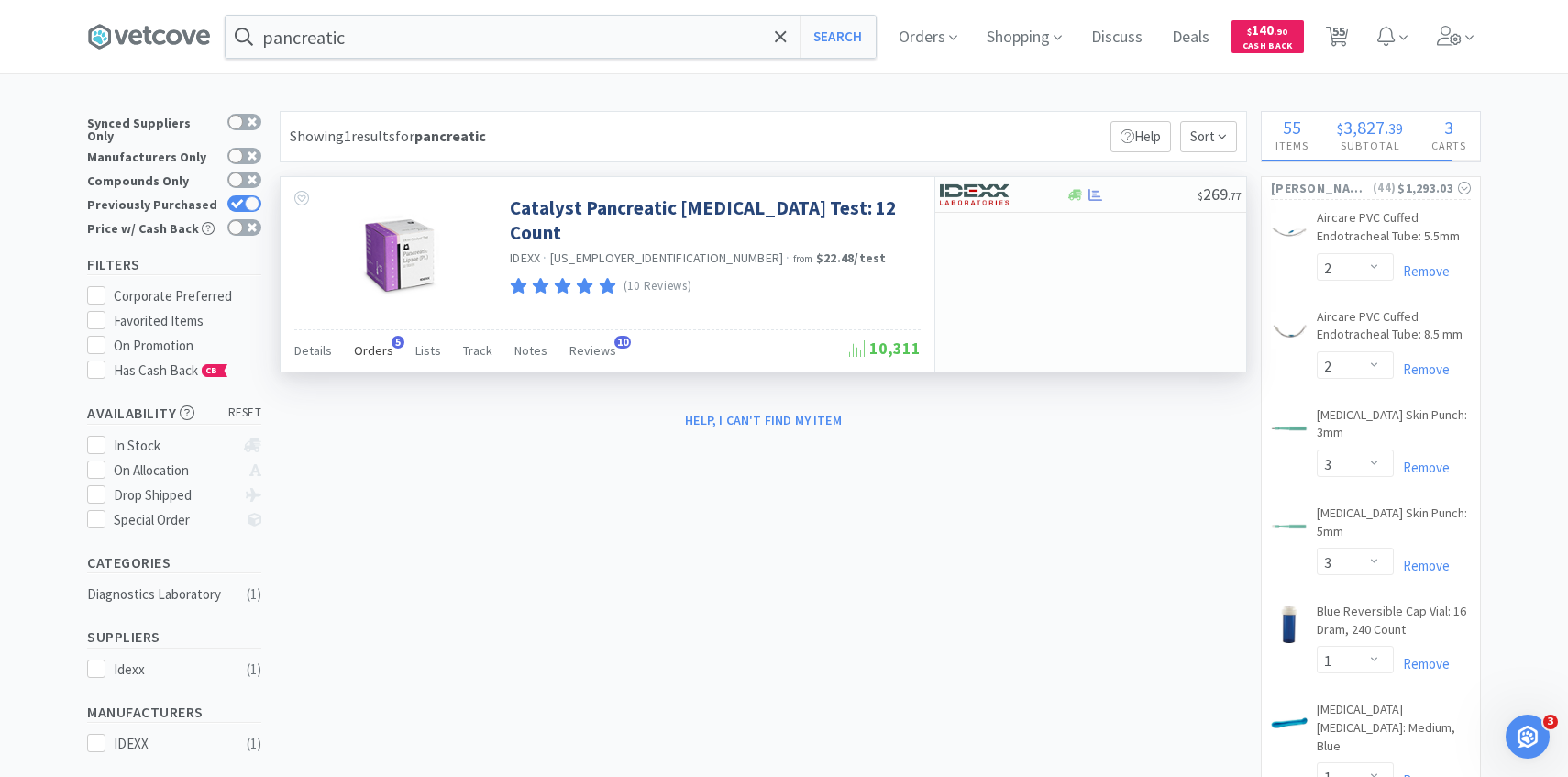
click at [376, 345] on span "Orders" at bounding box center [373, 350] width 39 height 17
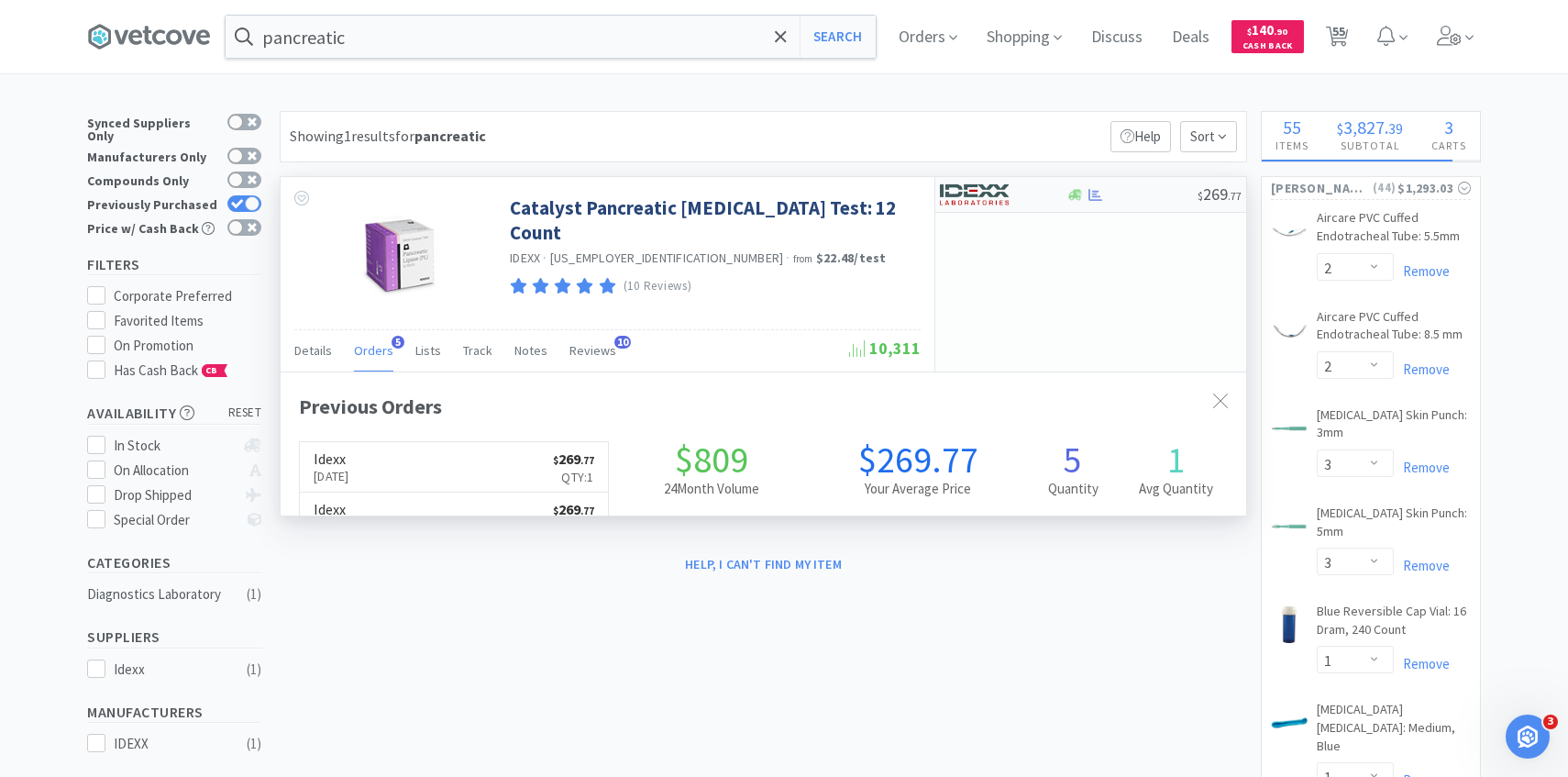
scroll to position [475, 965]
click at [1004, 196] on img at bounding box center [974, 195] width 69 height 28
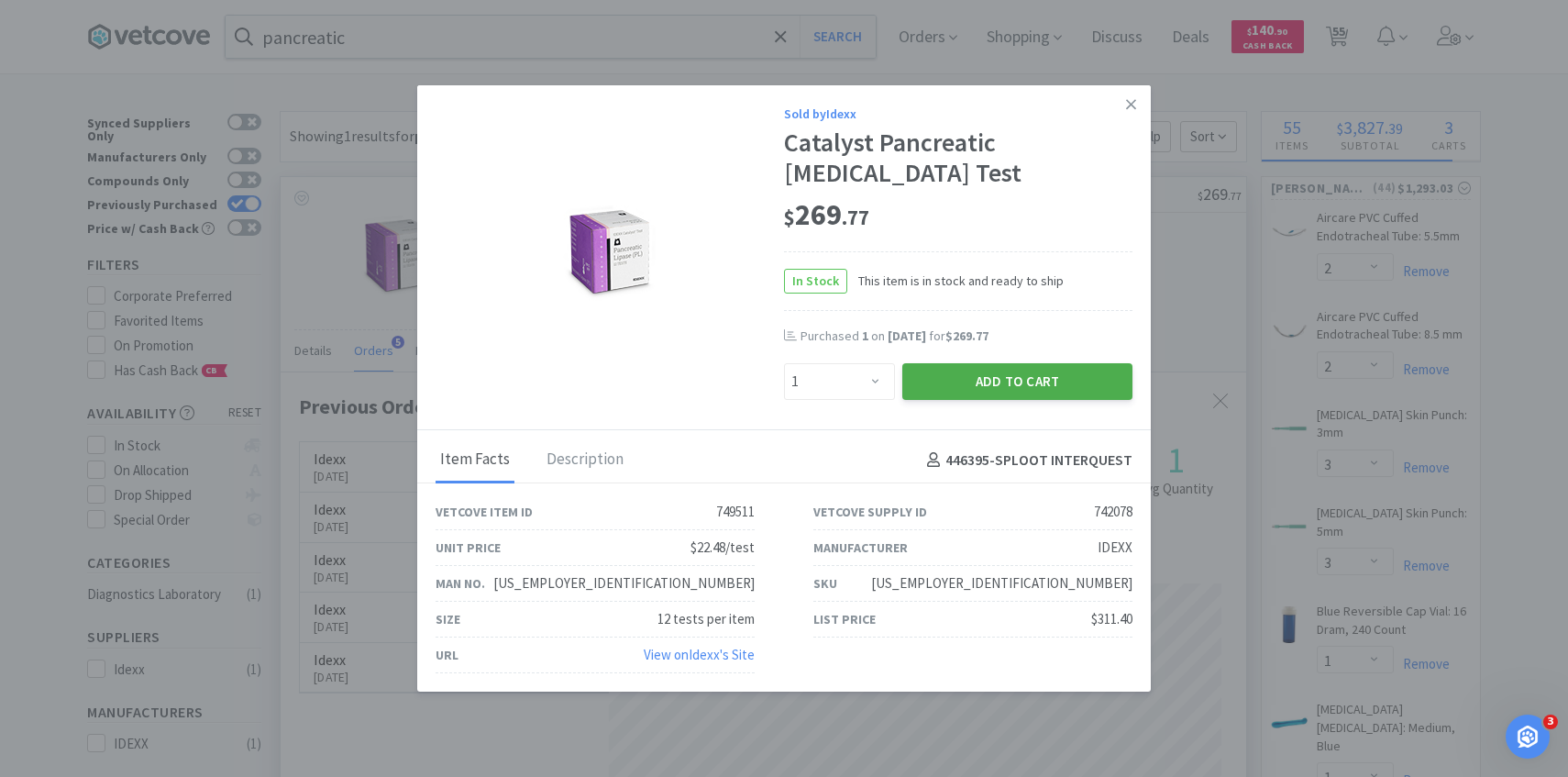
click at [980, 365] on button "Add to Cart" at bounding box center [1017, 381] width 230 height 37
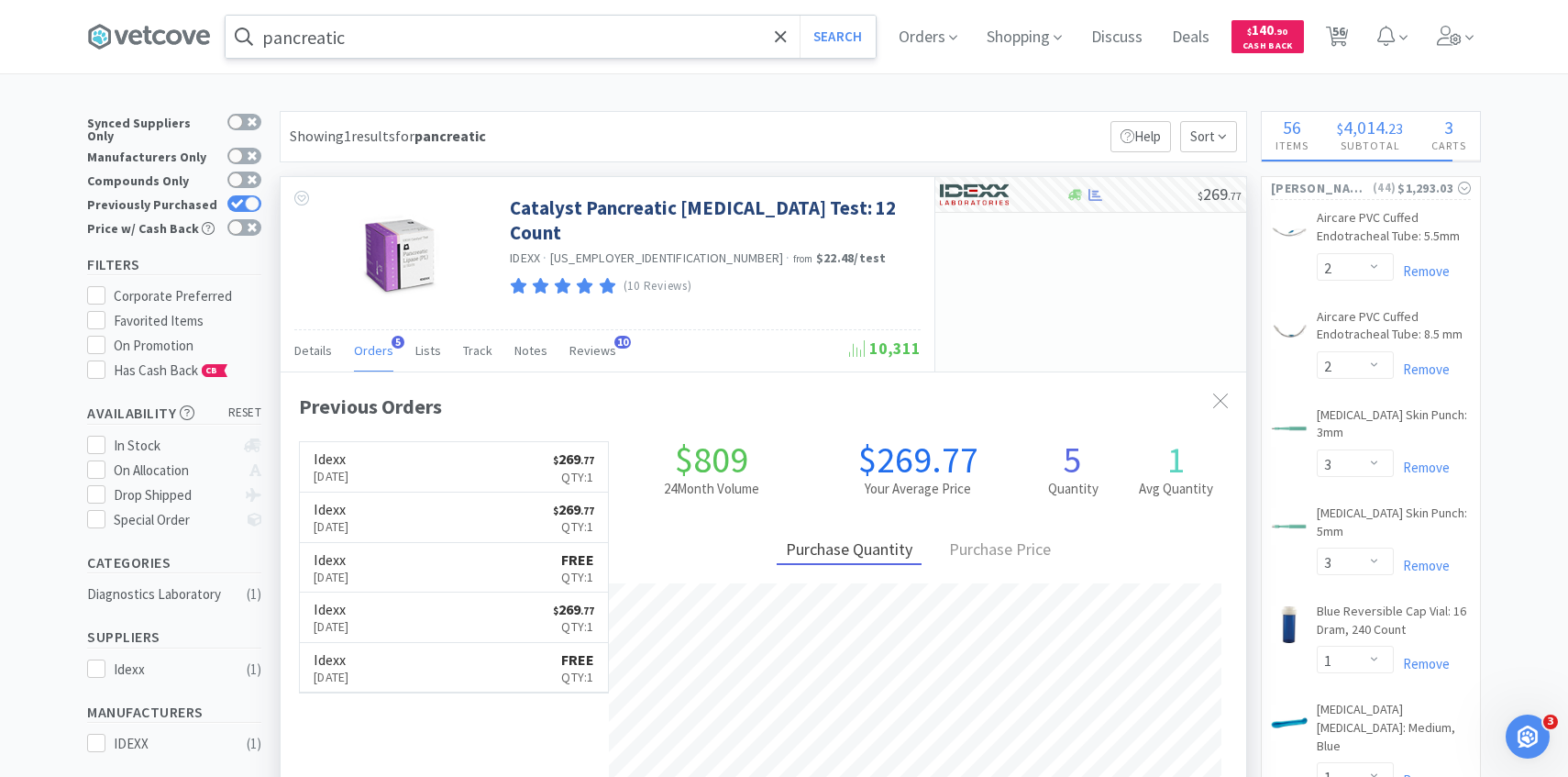
click at [602, 41] on input "pancreatic" at bounding box center [551, 37] width 651 height 42
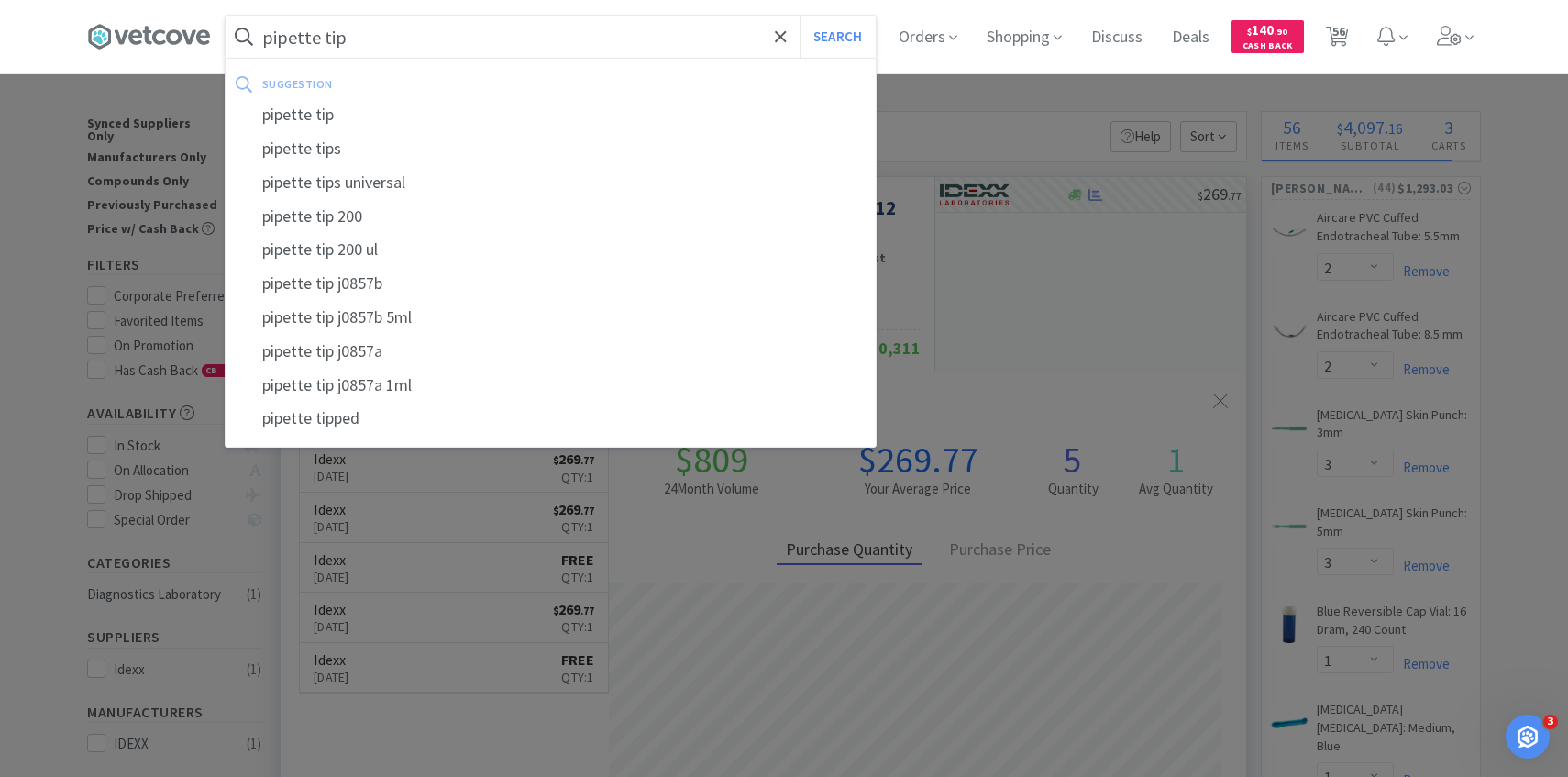
click at [799, 16] on button "Search" at bounding box center [837, 37] width 76 height 42
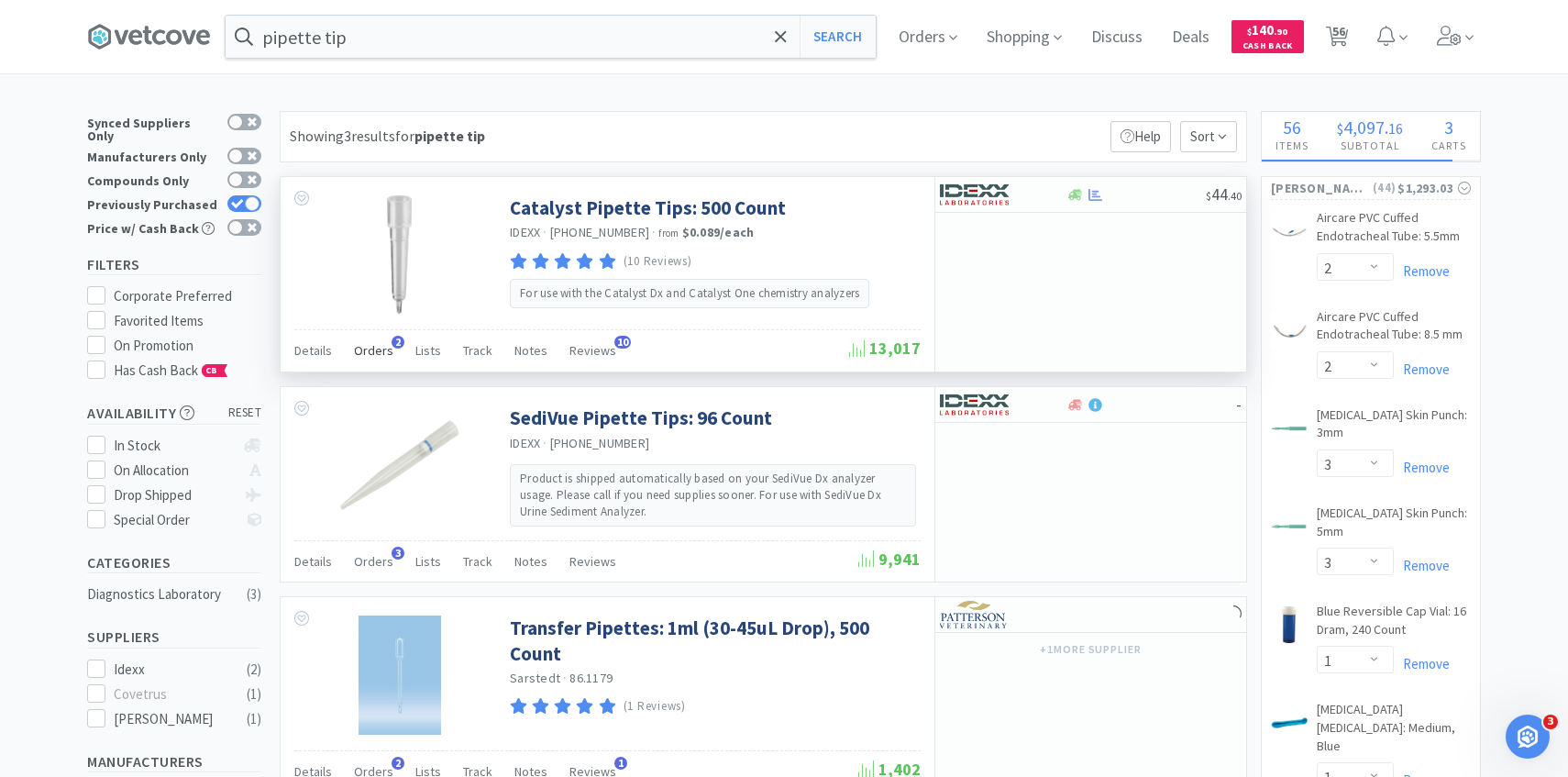
click at [384, 352] on span "Orders" at bounding box center [373, 350] width 39 height 17
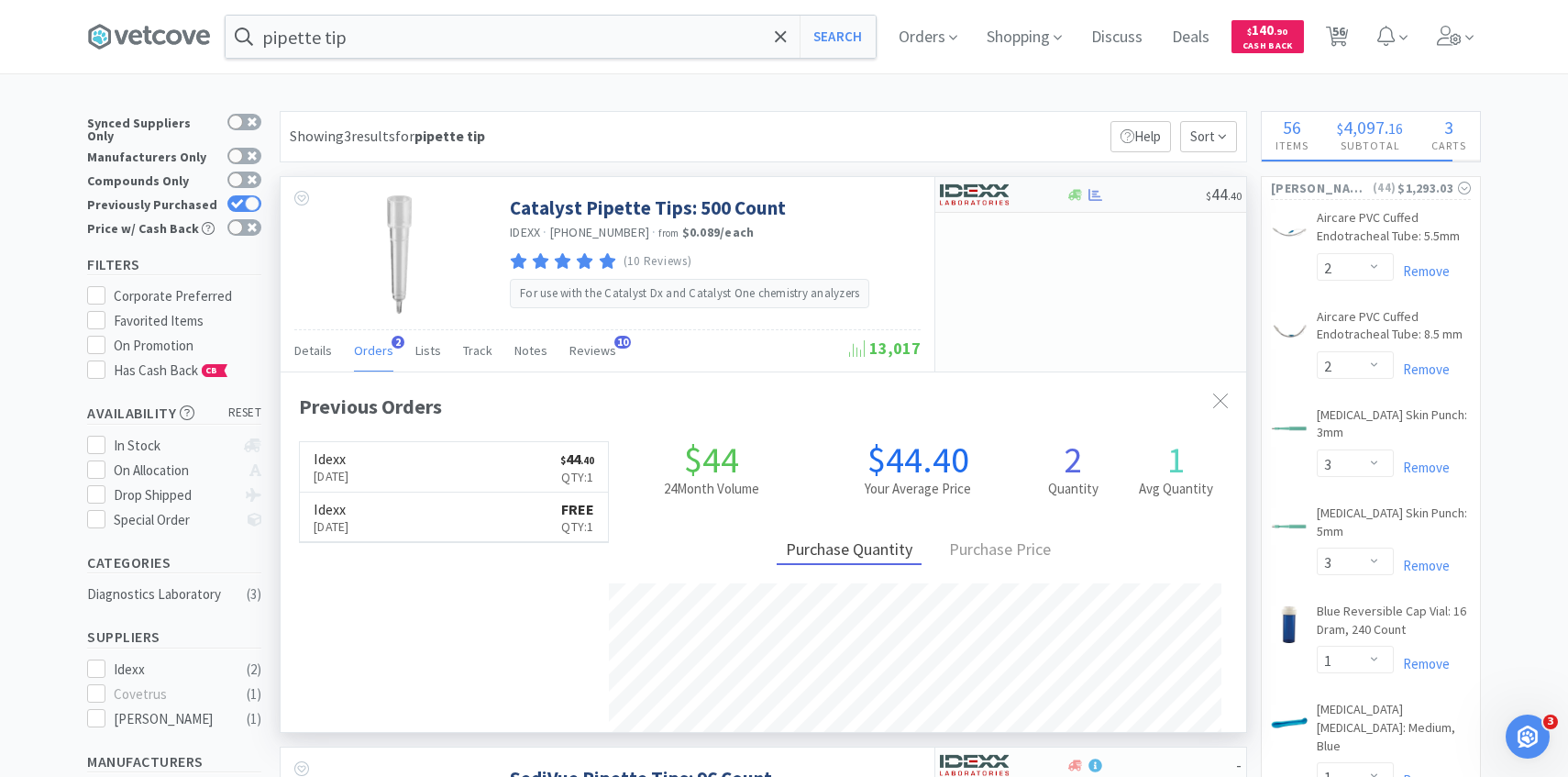
scroll to position [475, 965]
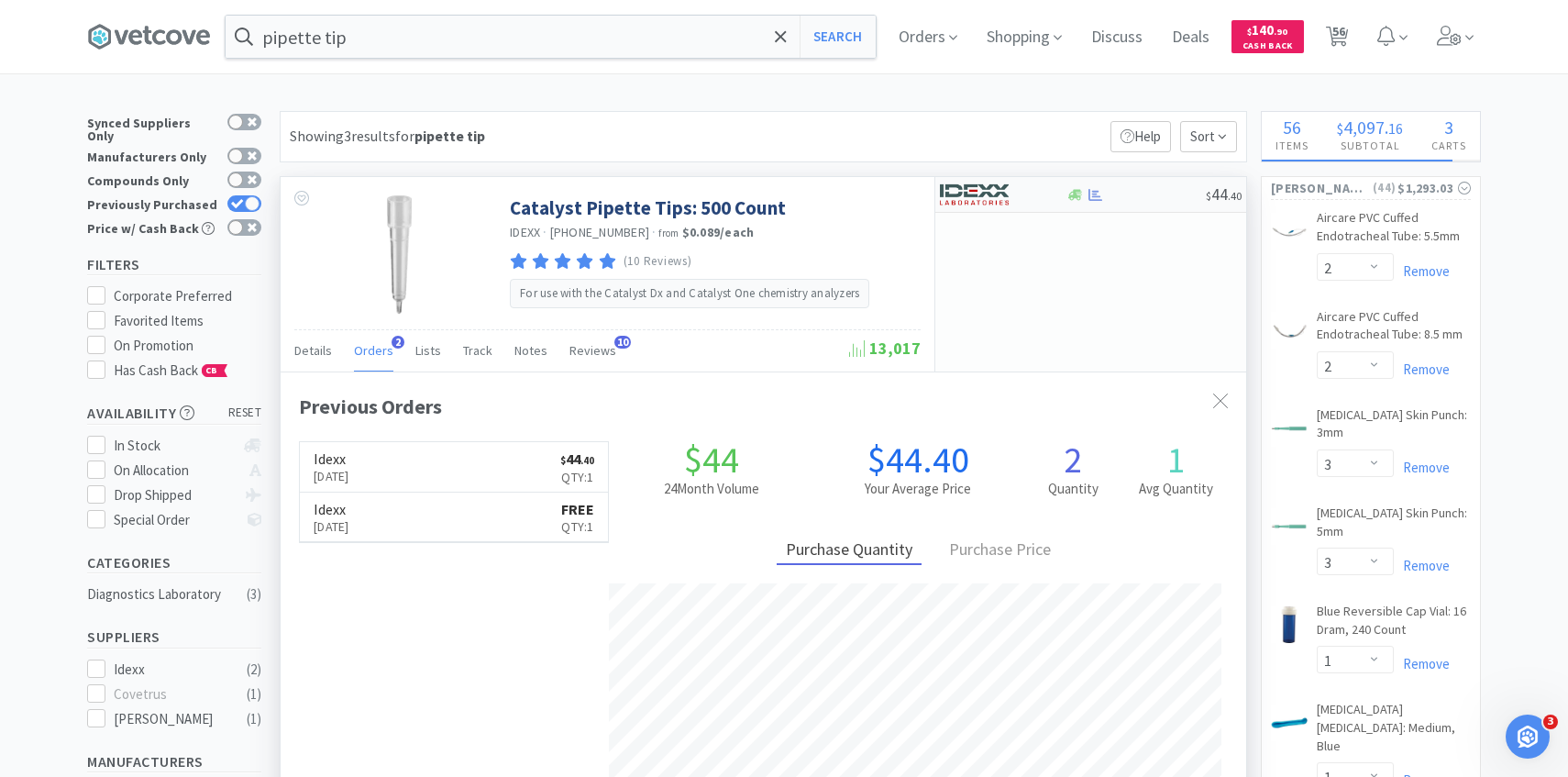
click at [1019, 195] on div at bounding box center [990, 194] width 101 height 31
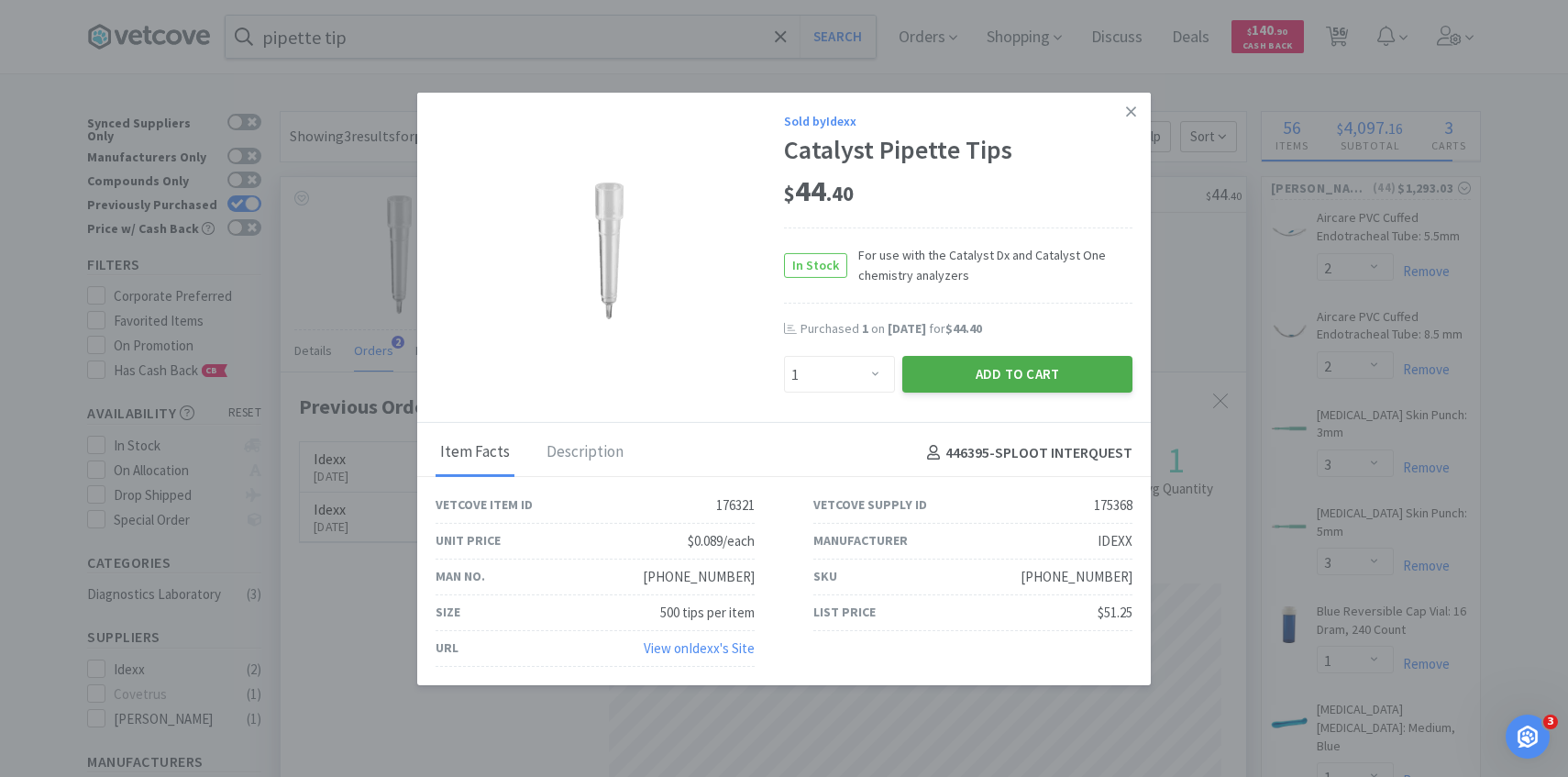
click at [997, 386] on button "Add to Cart" at bounding box center [1017, 374] width 230 height 37
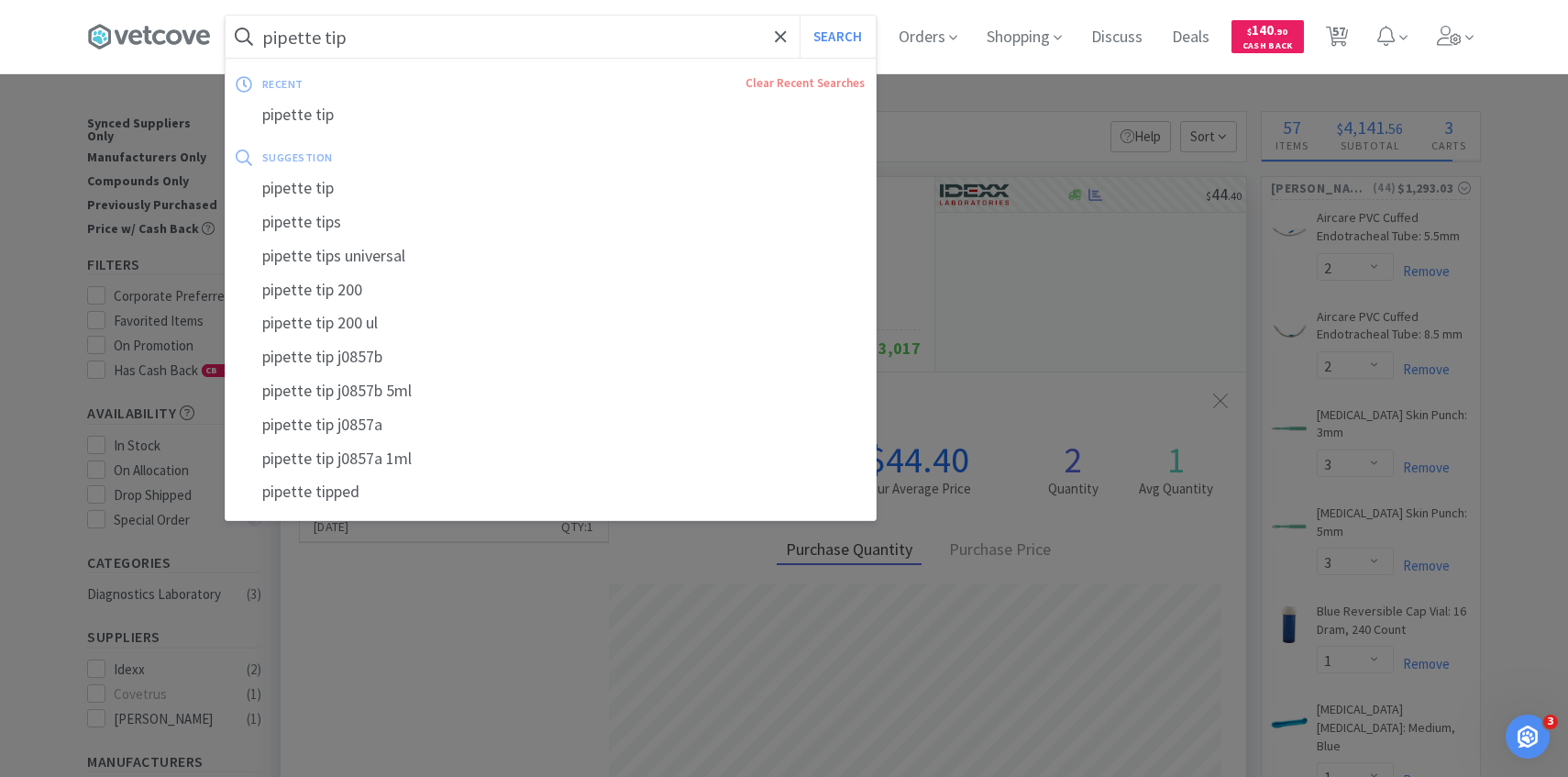
click at [645, 51] on input "pipette tip" at bounding box center [551, 37] width 651 height 42
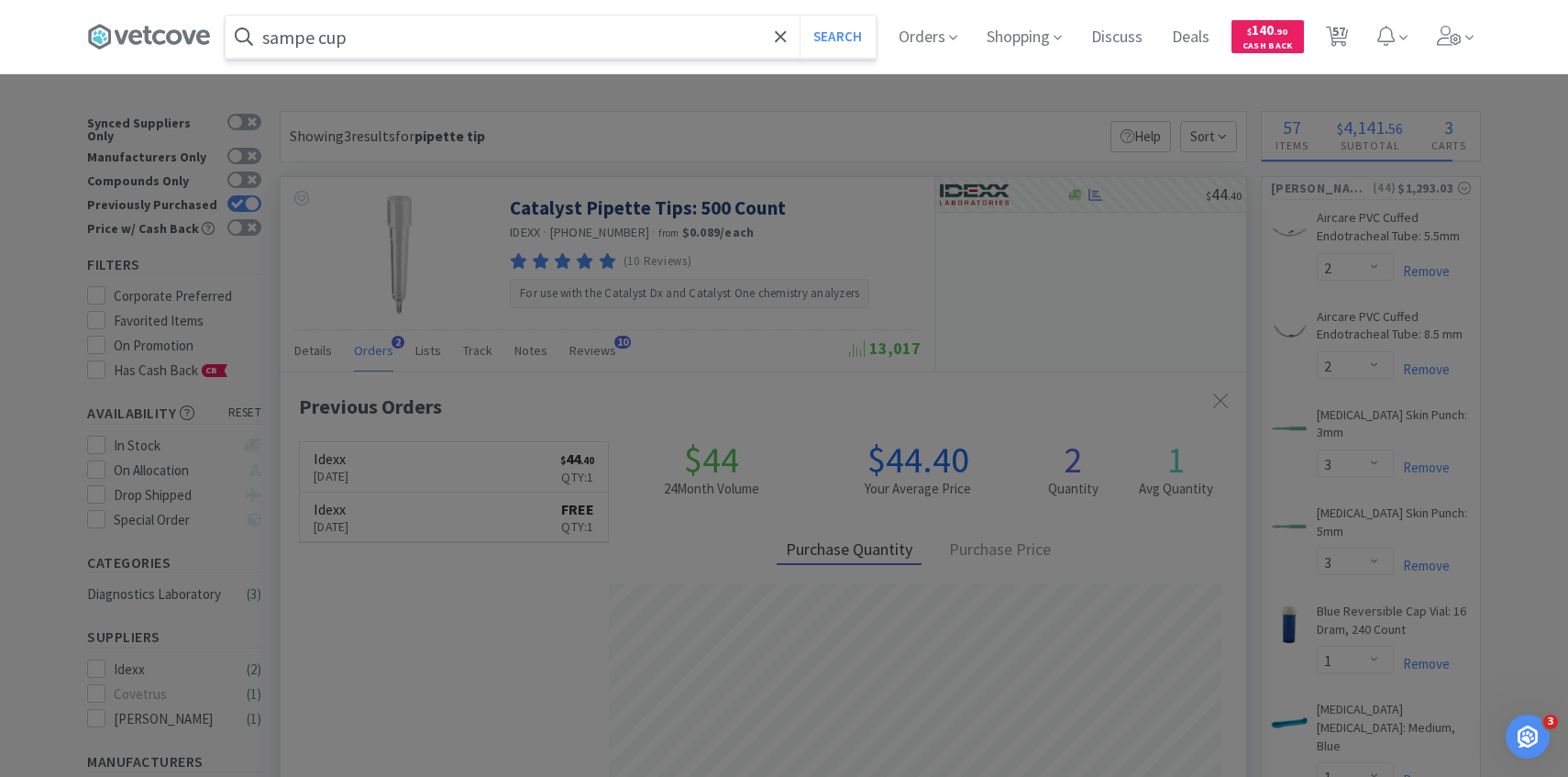
click at [799, 16] on button "Search" at bounding box center [837, 37] width 76 height 42
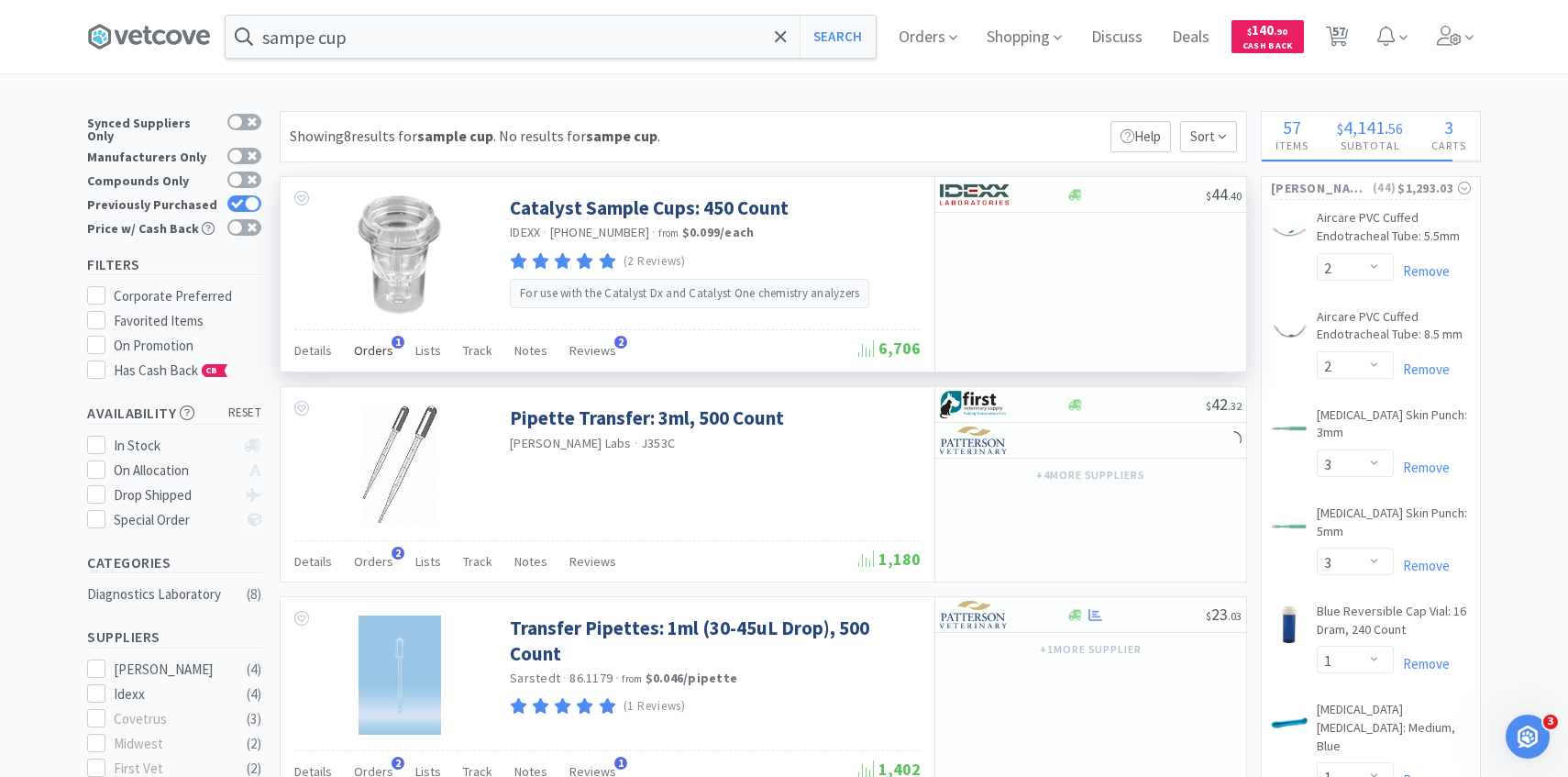
click at [384, 343] on span "Orders" at bounding box center [373, 350] width 39 height 17
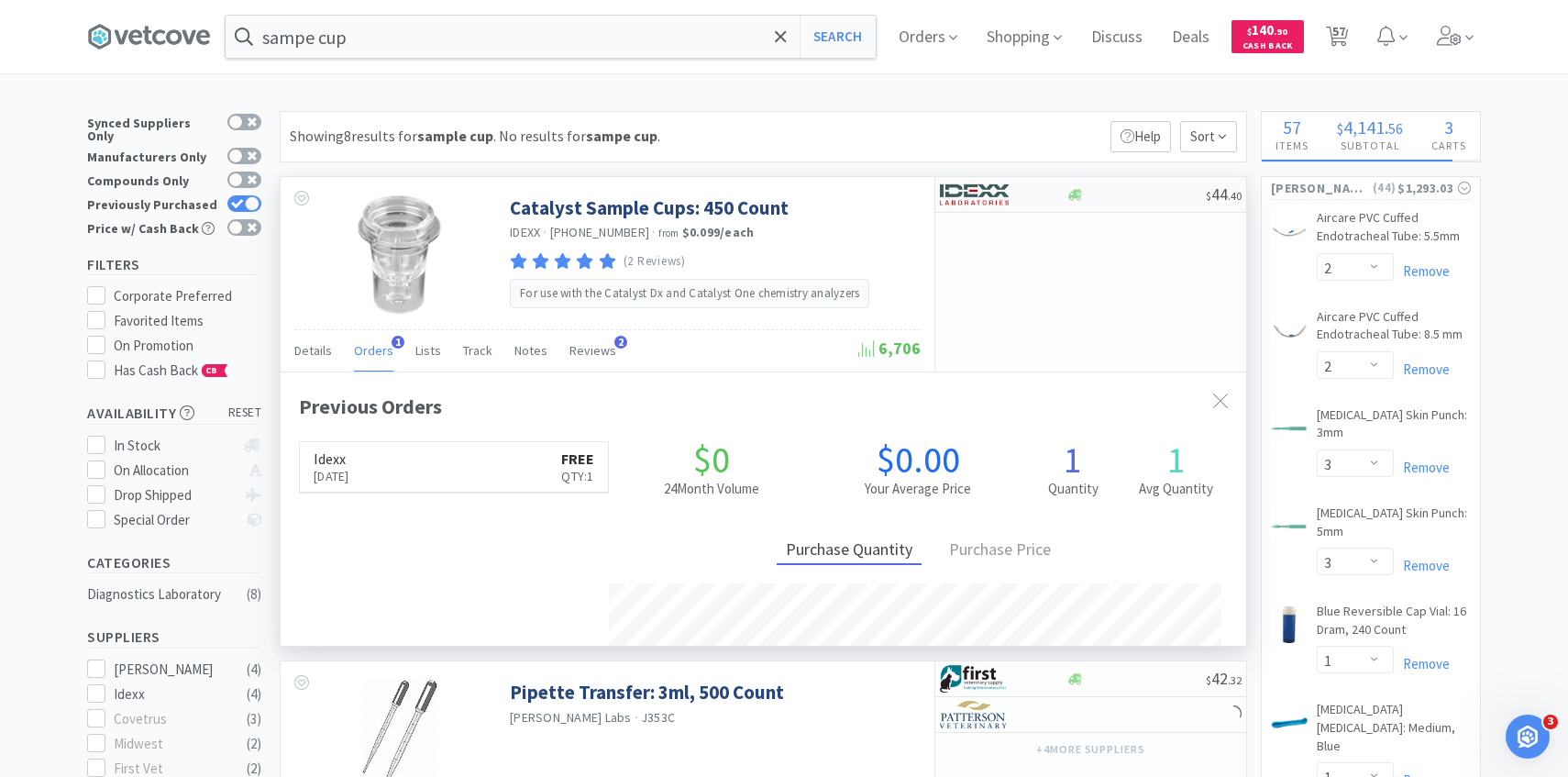
scroll to position [475, 965]
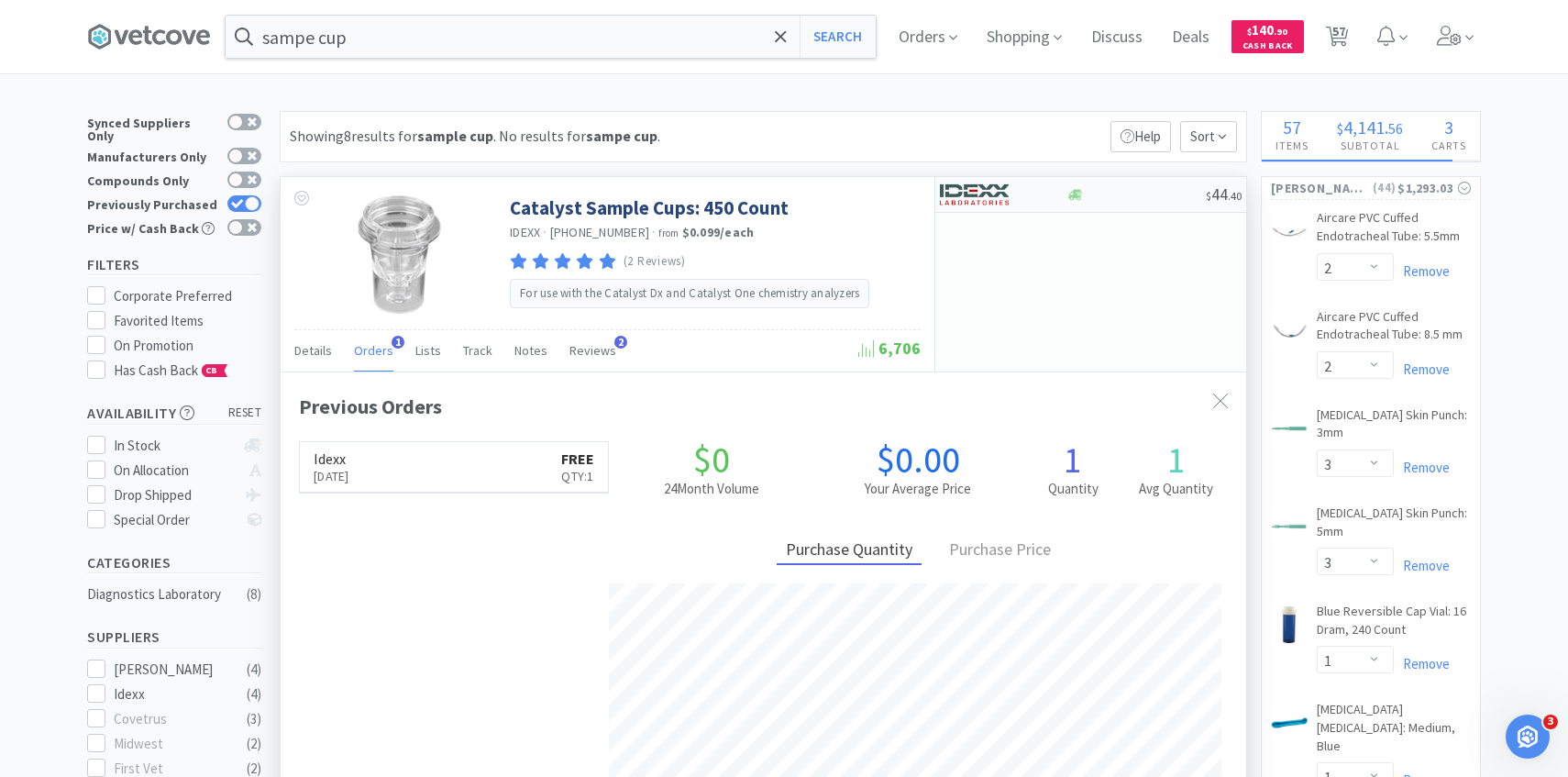
click at [969, 186] on img at bounding box center [974, 195] width 69 height 28
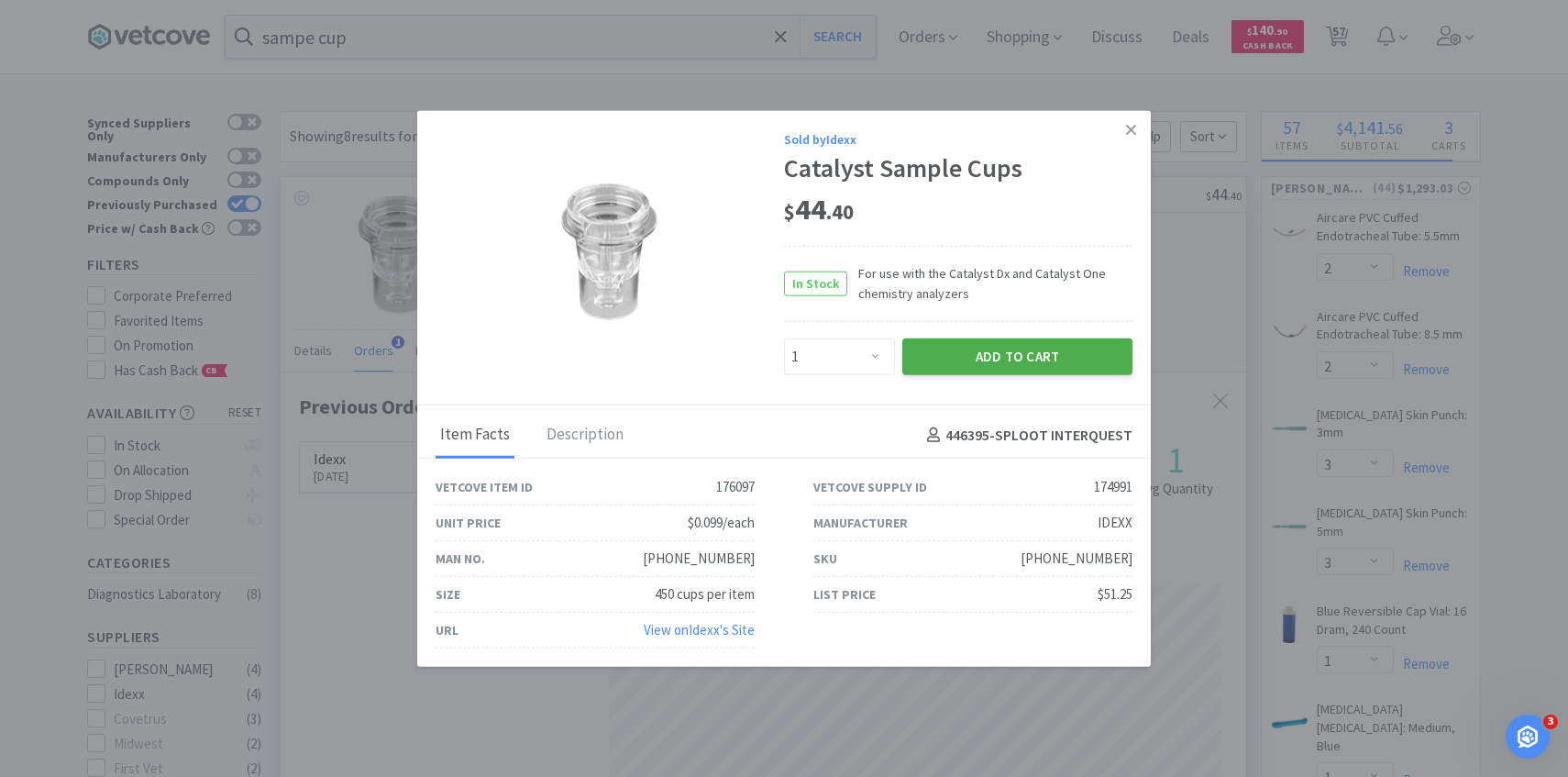
click at [986, 347] on button "Add to Cart" at bounding box center [1017, 357] width 230 height 37
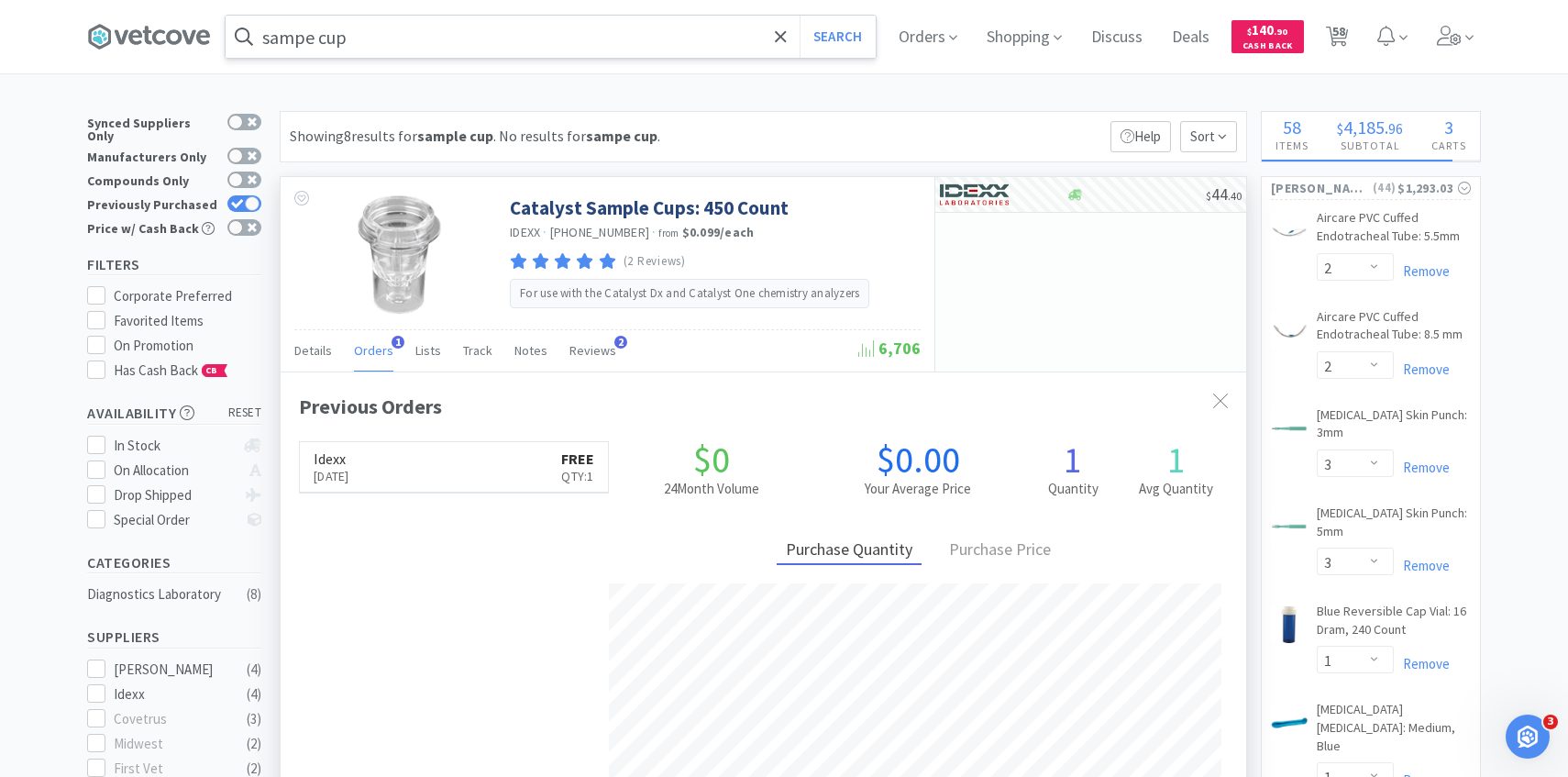
click at [601, 37] on input "sampe cup" at bounding box center [551, 37] width 651 height 42
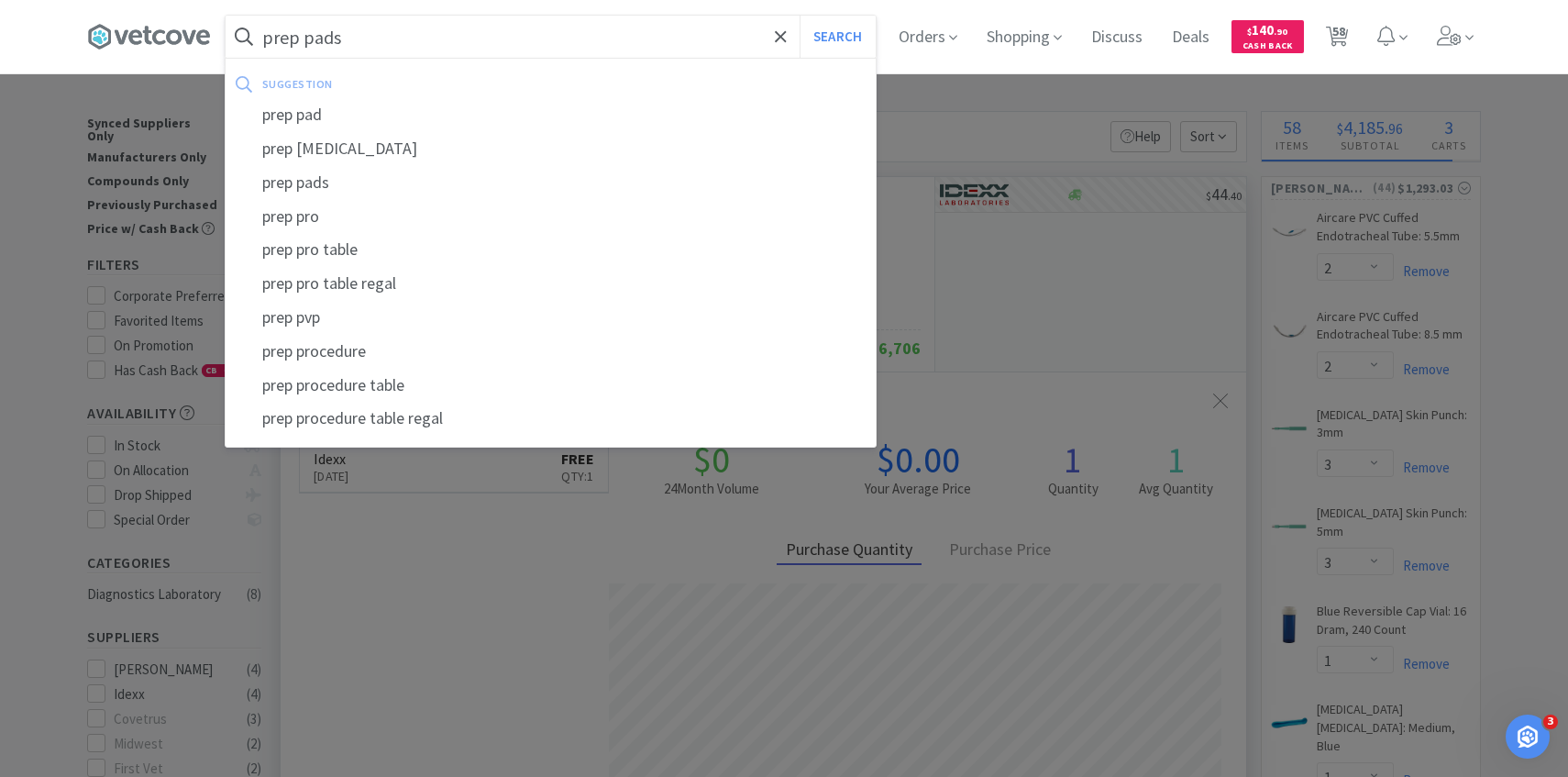
click at [799, 16] on button "Search" at bounding box center [837, 37] width 76 height 42
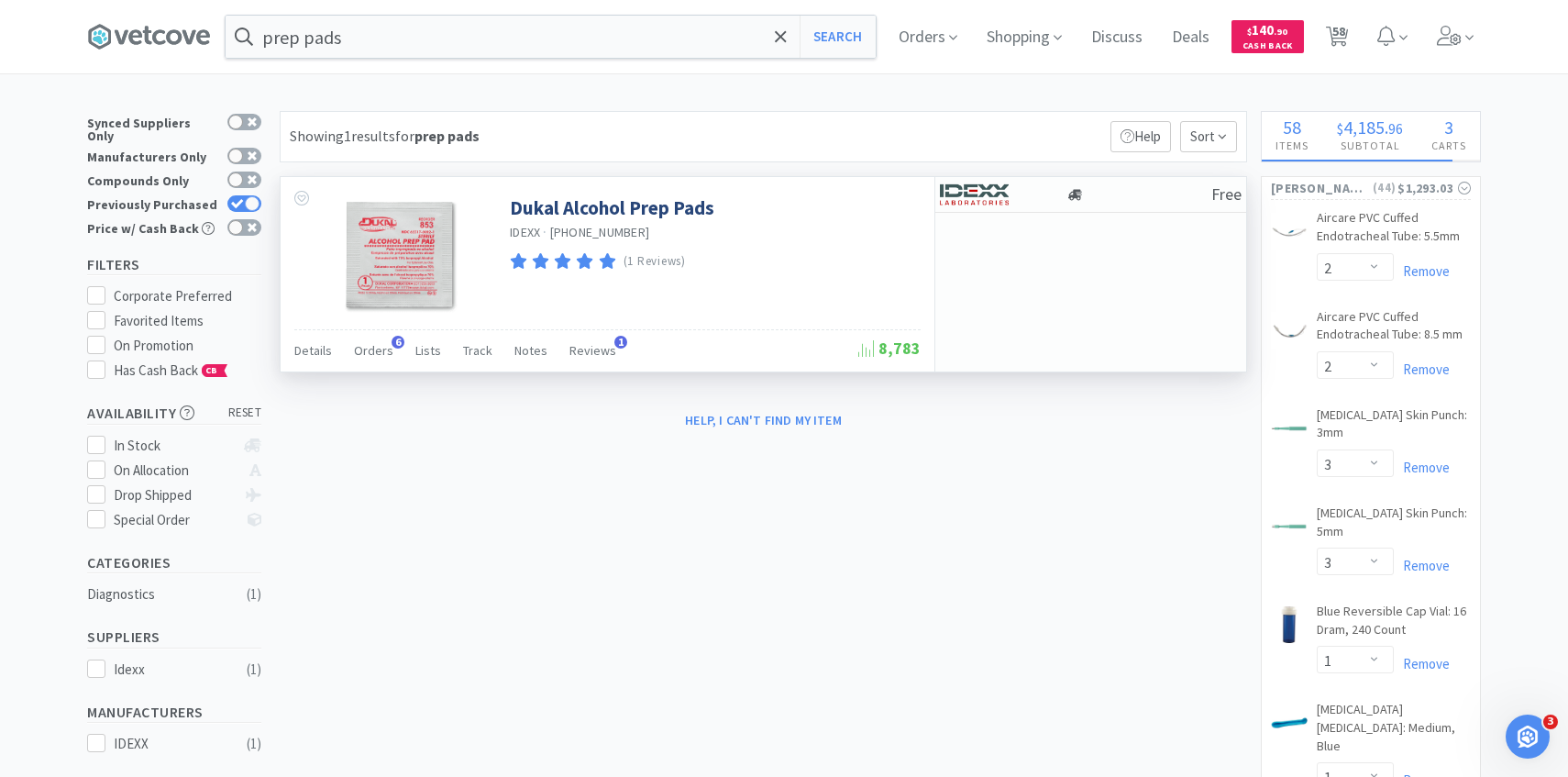
click at [386, 326] on div at bounding box center [395, 253] width 229 height 152
click at [383, 340] on div "Orders 6" at bounding box center [373, 353] width 39 height 35
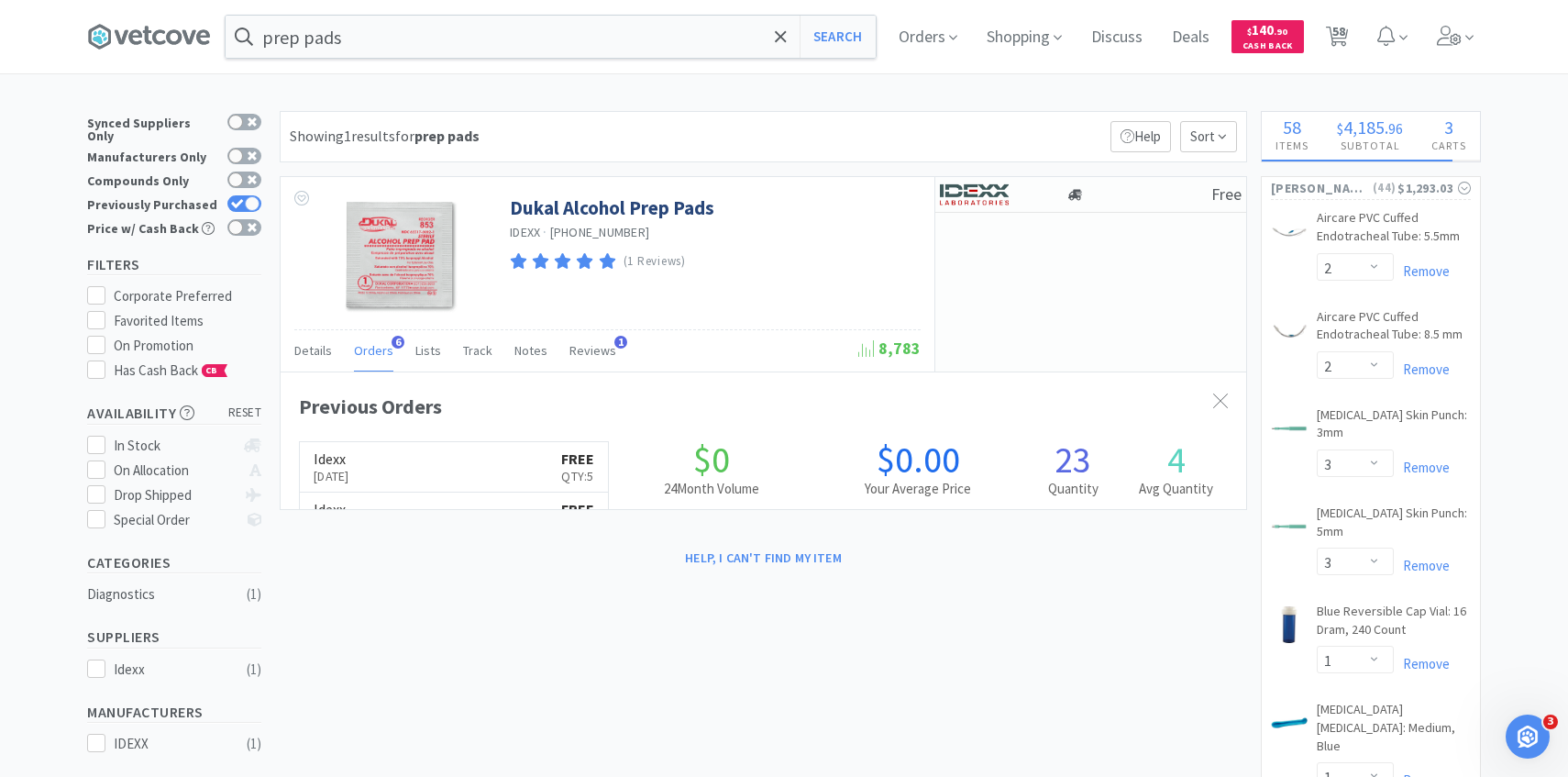
scroll to position [475, 965]
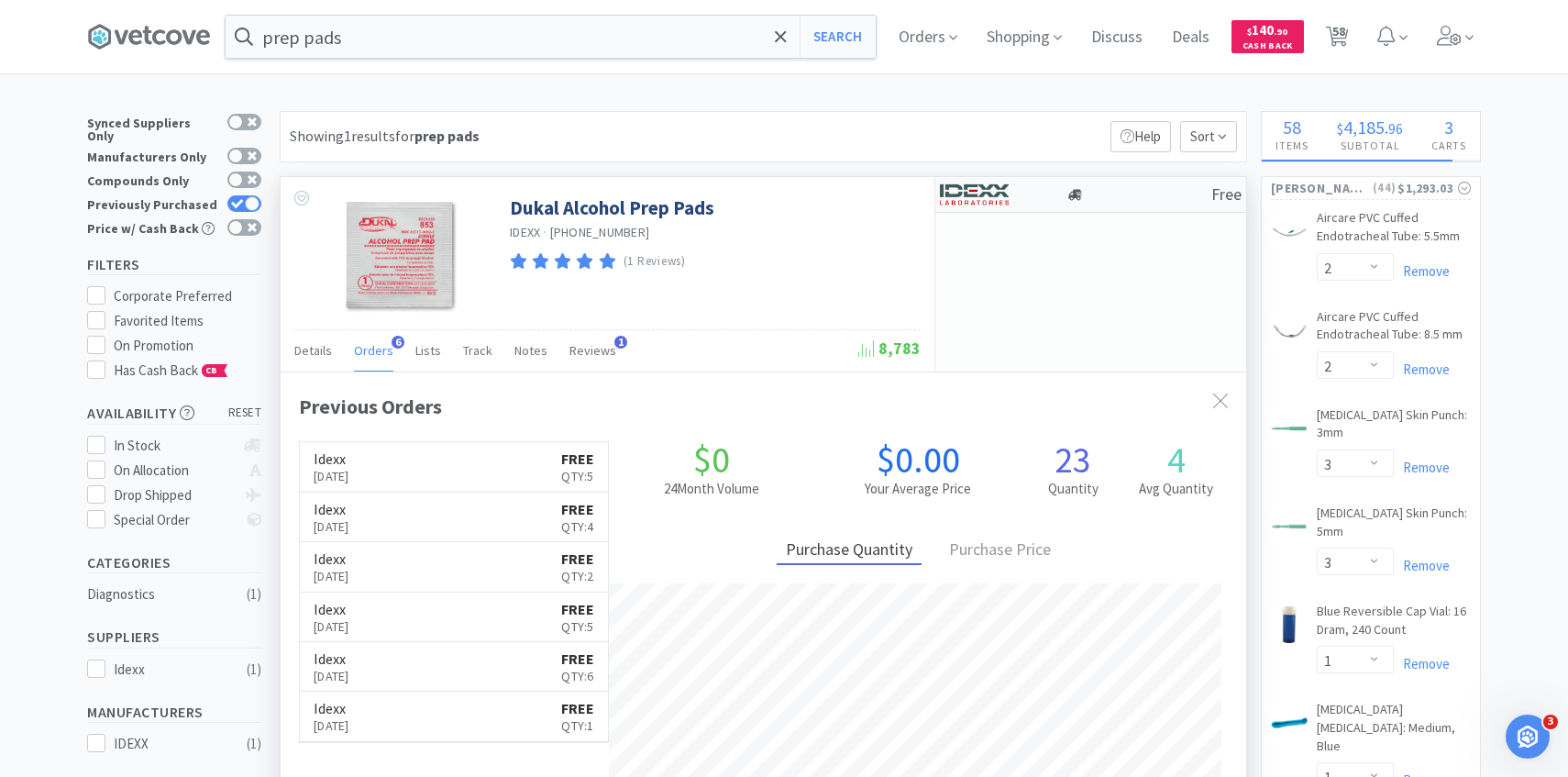
click at [1028, 185] on div at bounding box center [990, 194] width 101 height 31
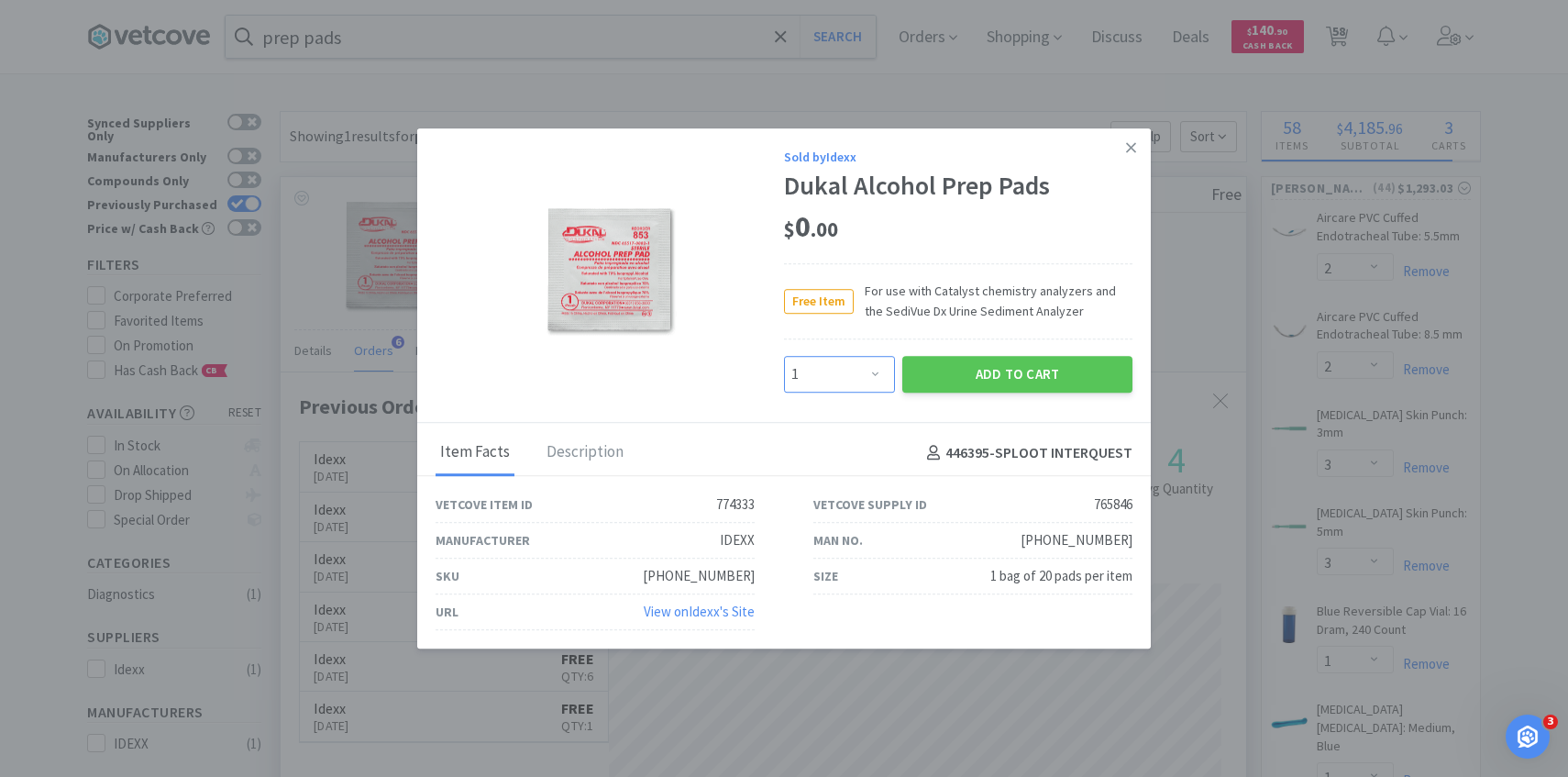
click at [836, 368] on select "Enter Quantity 1 2 3 4 5 6 7 8 9 10 11 12 13 14 15 16 17 18 19 20 Enter Quantity" at bounding box center [839, 374] width 111 height 37
click at [784, 356] on select "Enter Quantity 1 2 3 4 5 6 7 8 9 10 11 12 13 14 15 16 17 18 19 20 Enter Quantity" at bounding box center [839, 374] width 111 height 37
click at [964, 388] on button "Add to Cart" at bounding box center [1017, 374] width 230 height 37
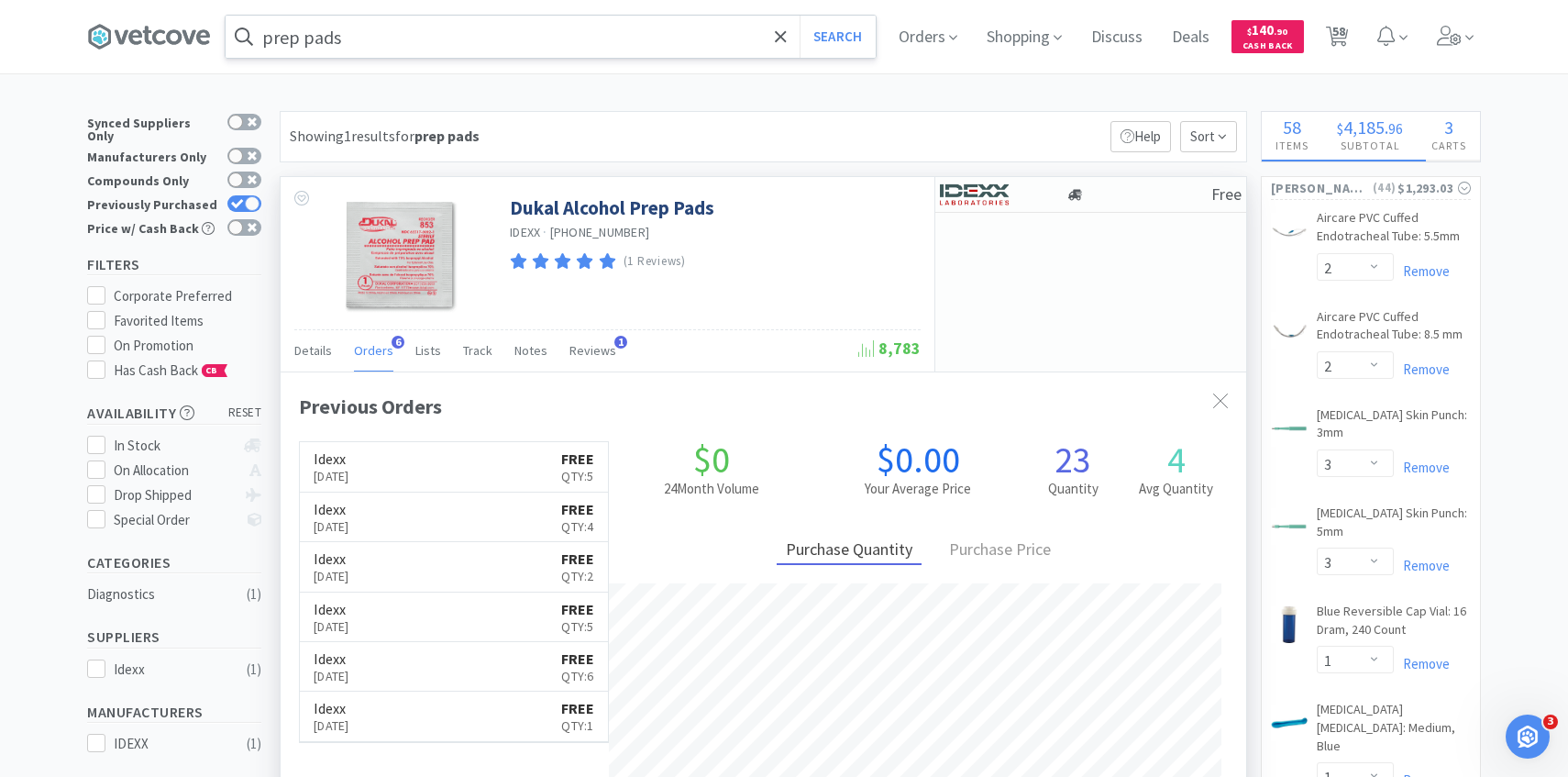
click at [634, 39] on input "prep pads" at bounding box center [551, 37] width 651 height 42
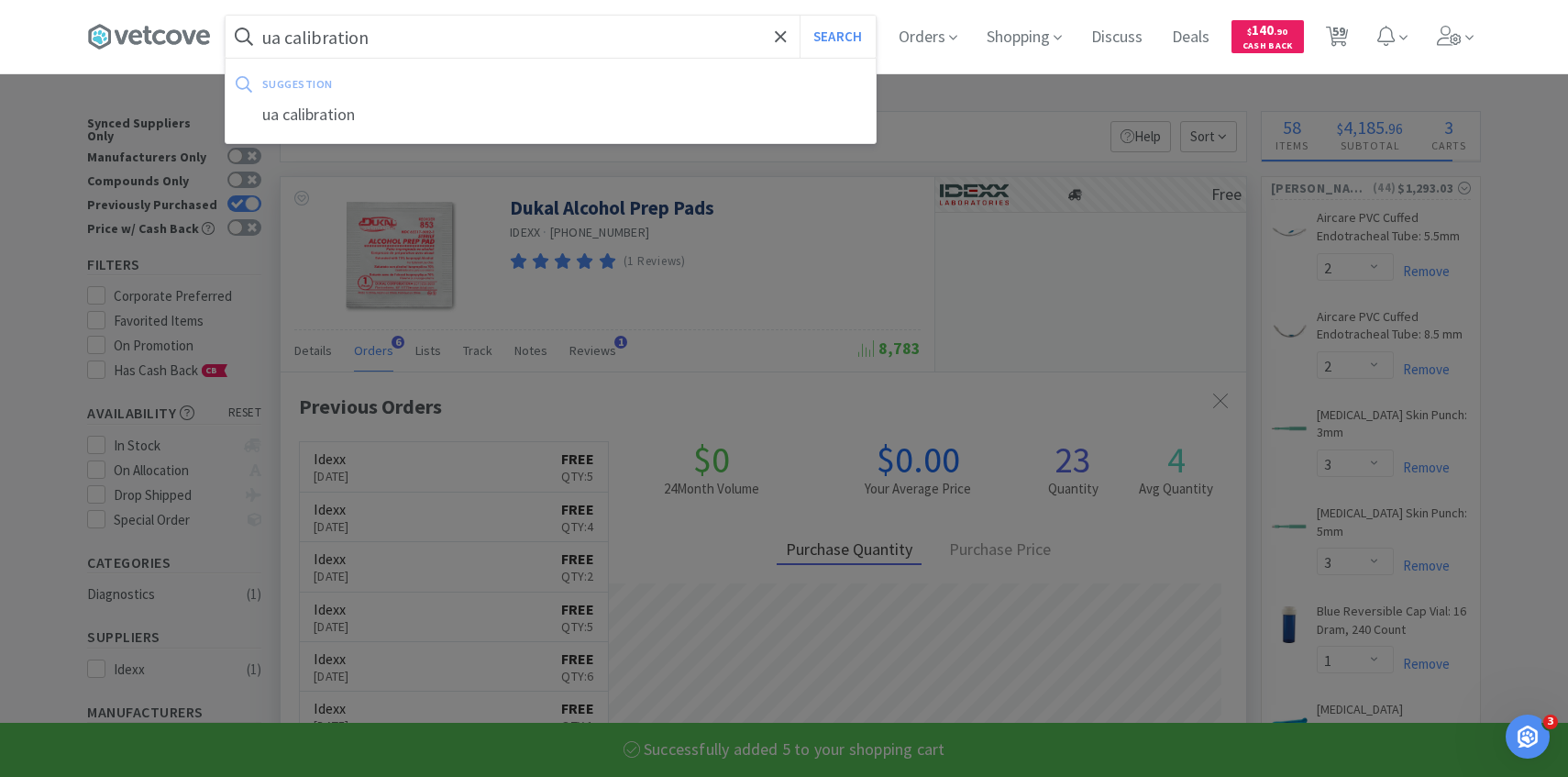
click at [799, 16] on button "Search" at bounding box center [837, 37] width 76 height 42
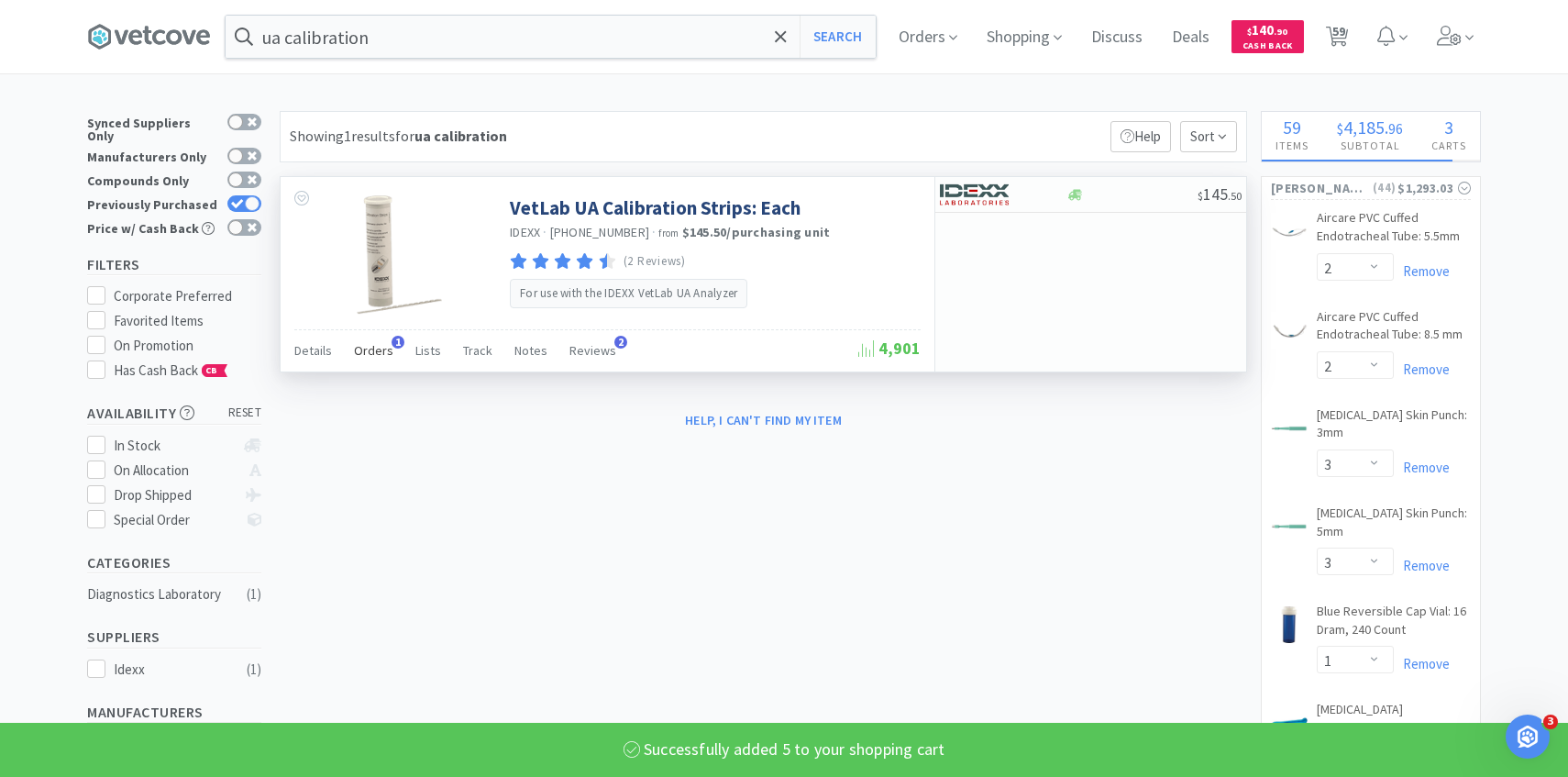
click at [377, 347] on span "Orders" at bounding box center [373, 350] width 39 height 17
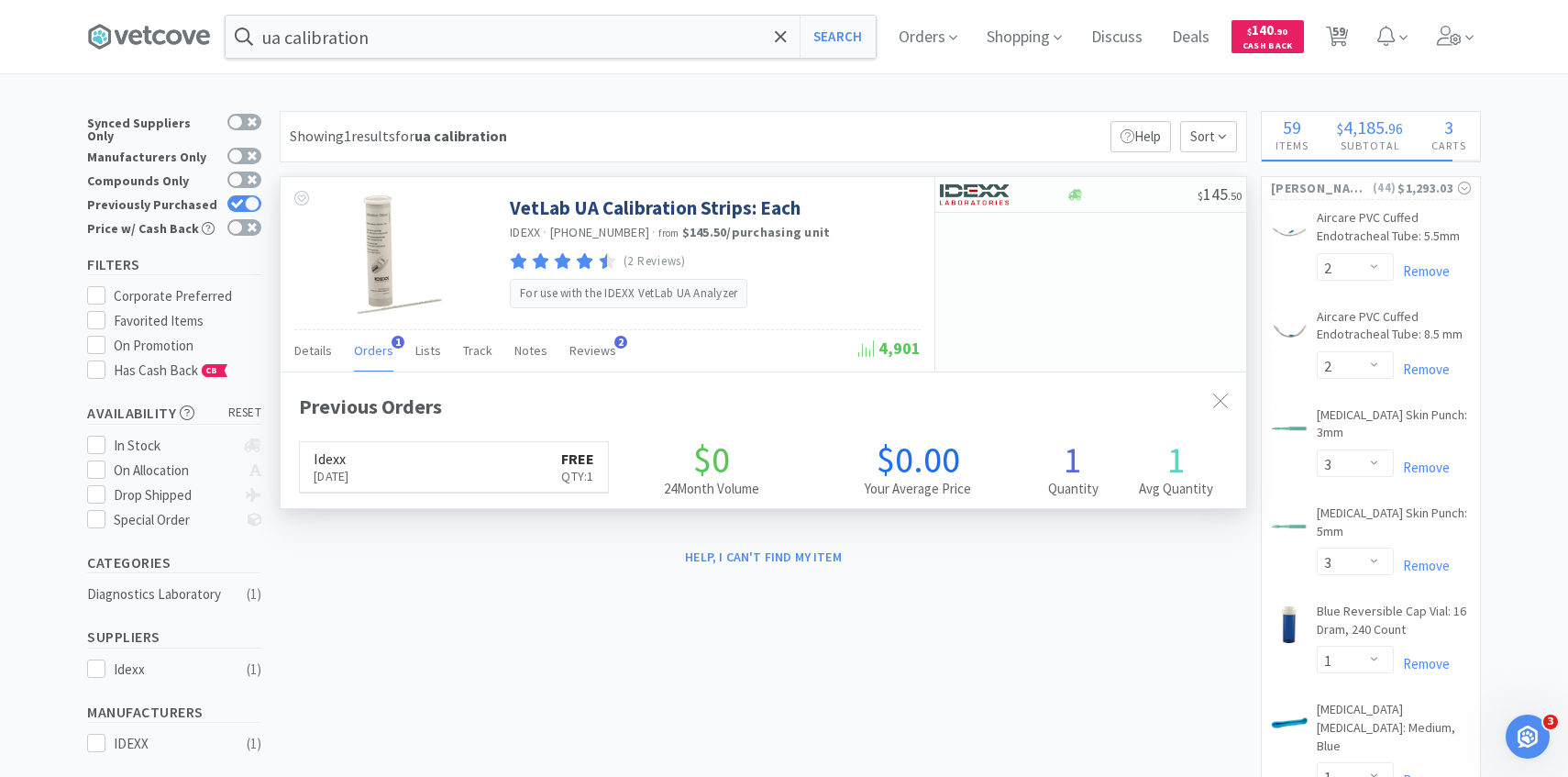
scroll to position [475, 965]
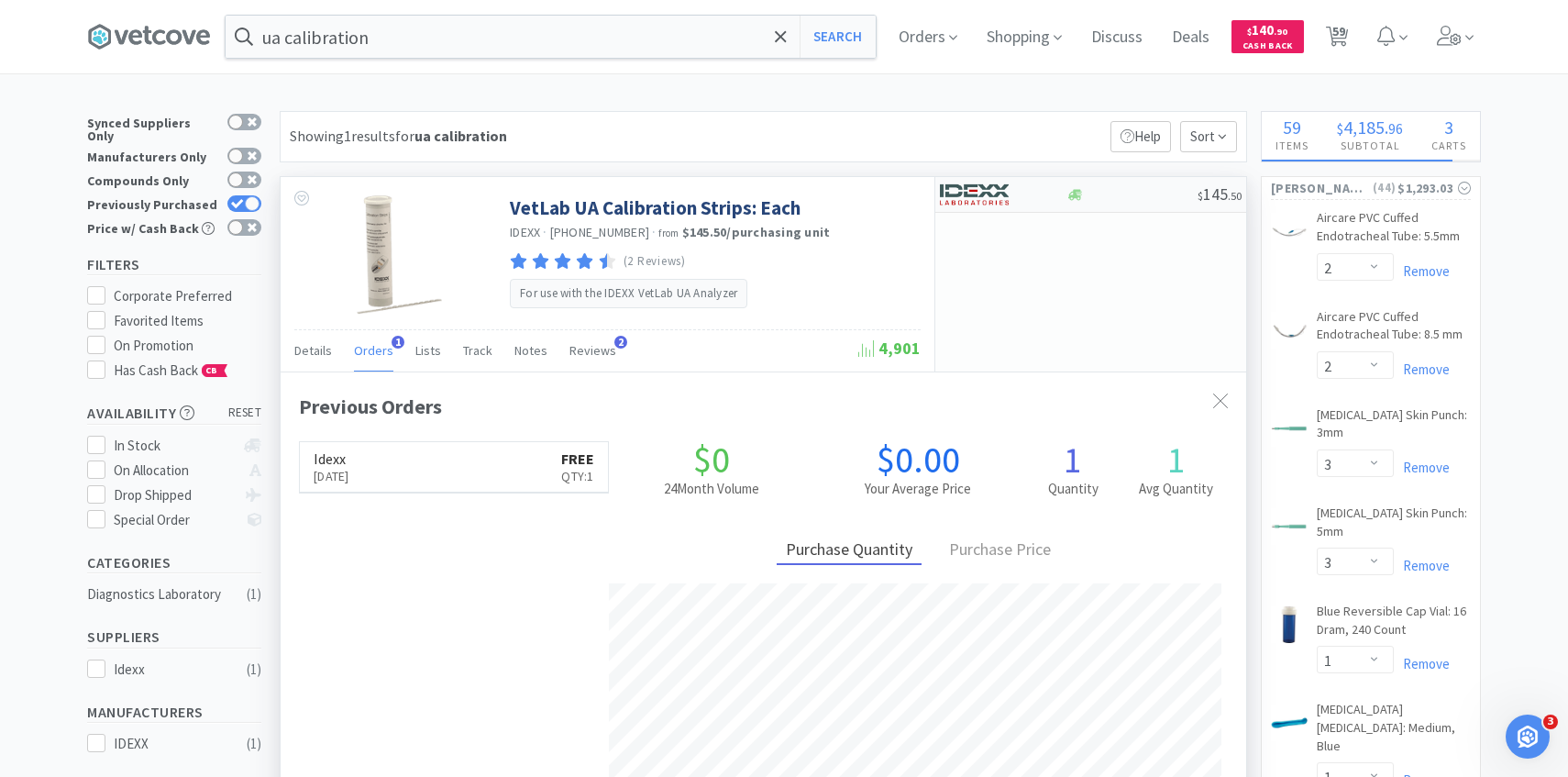
click at [1008, 186] on img at bounding box center [974, 195] width 69 height 28
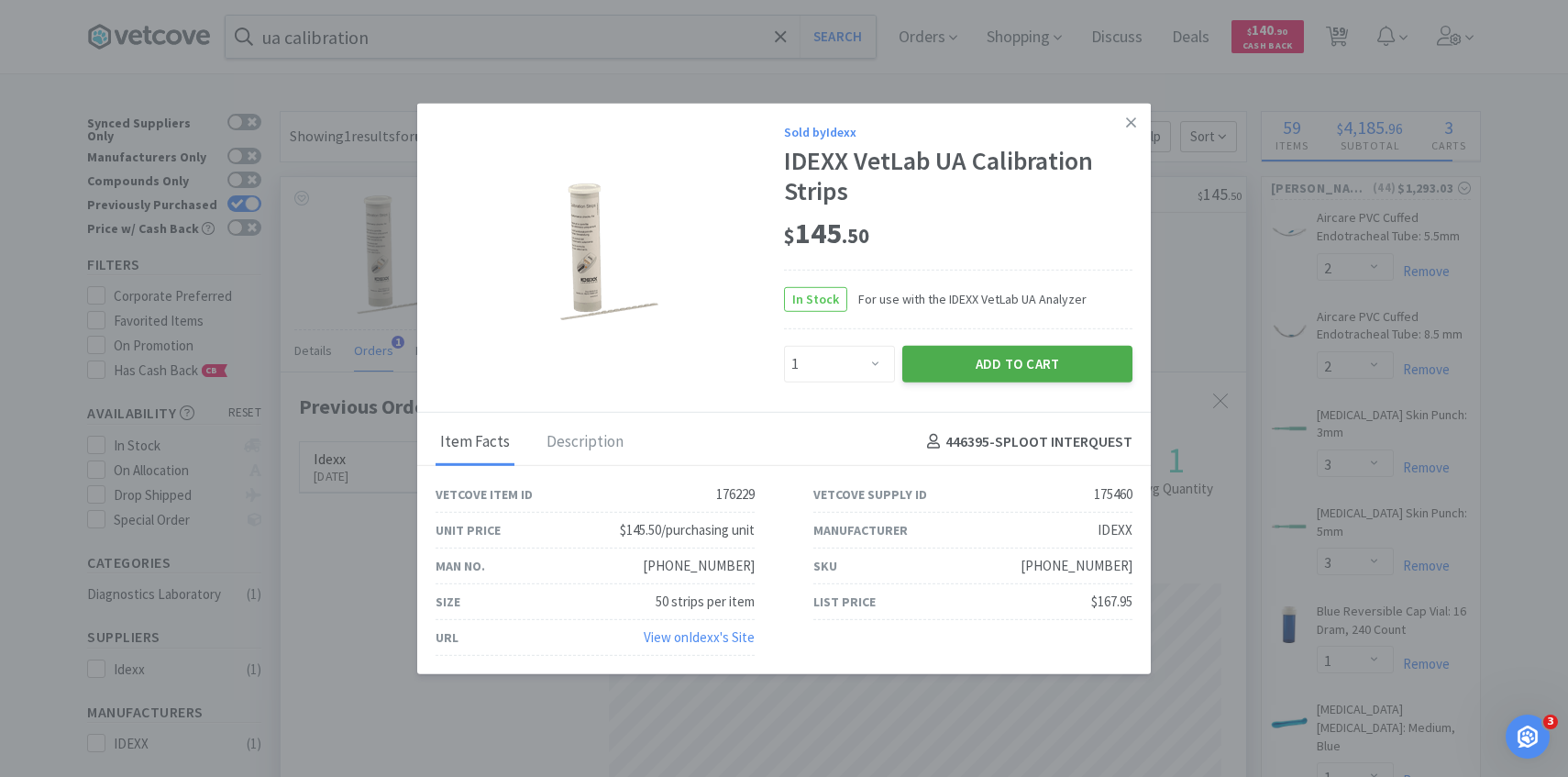
click at [993, 355] on button "Add to Cart" at bounding box center [1017, 363] width 230 height 37
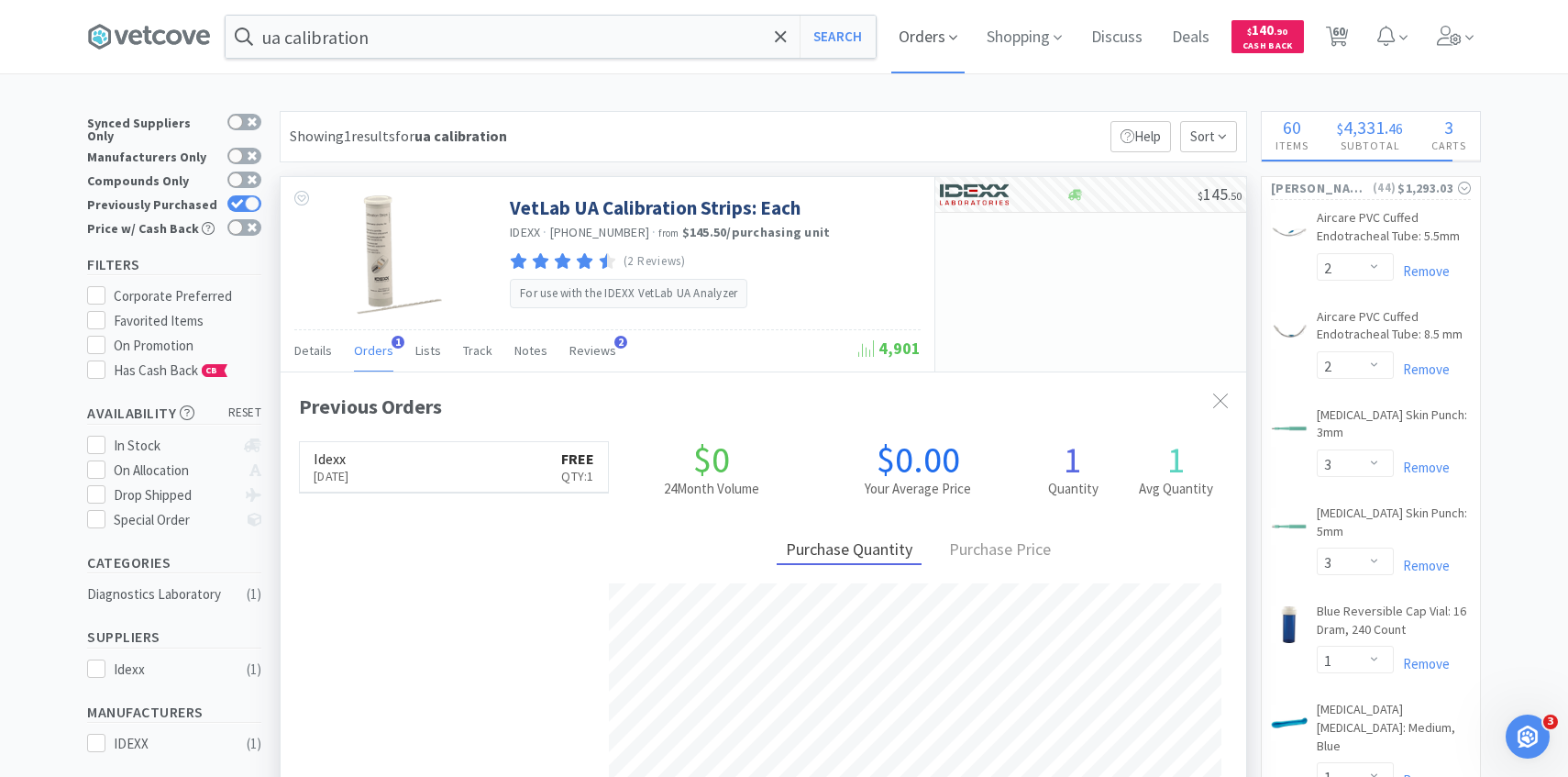
click at [922, 27] on span "Orders" at bounding box center [927, 36] width 73 height 73
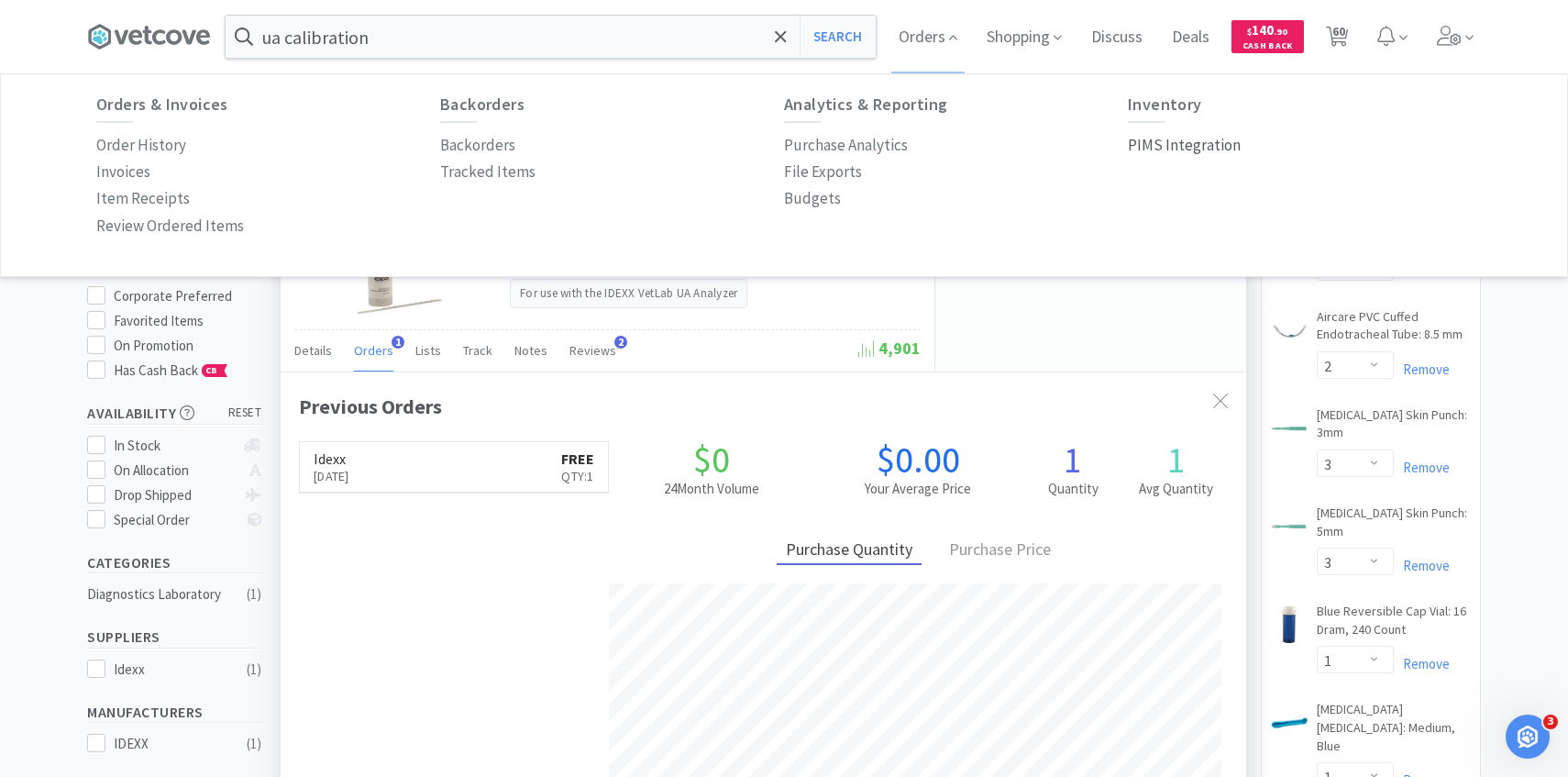
click at [1175, 156] on p "PIMS Integration" at bounding box center [1184, 145] width 113 height 25
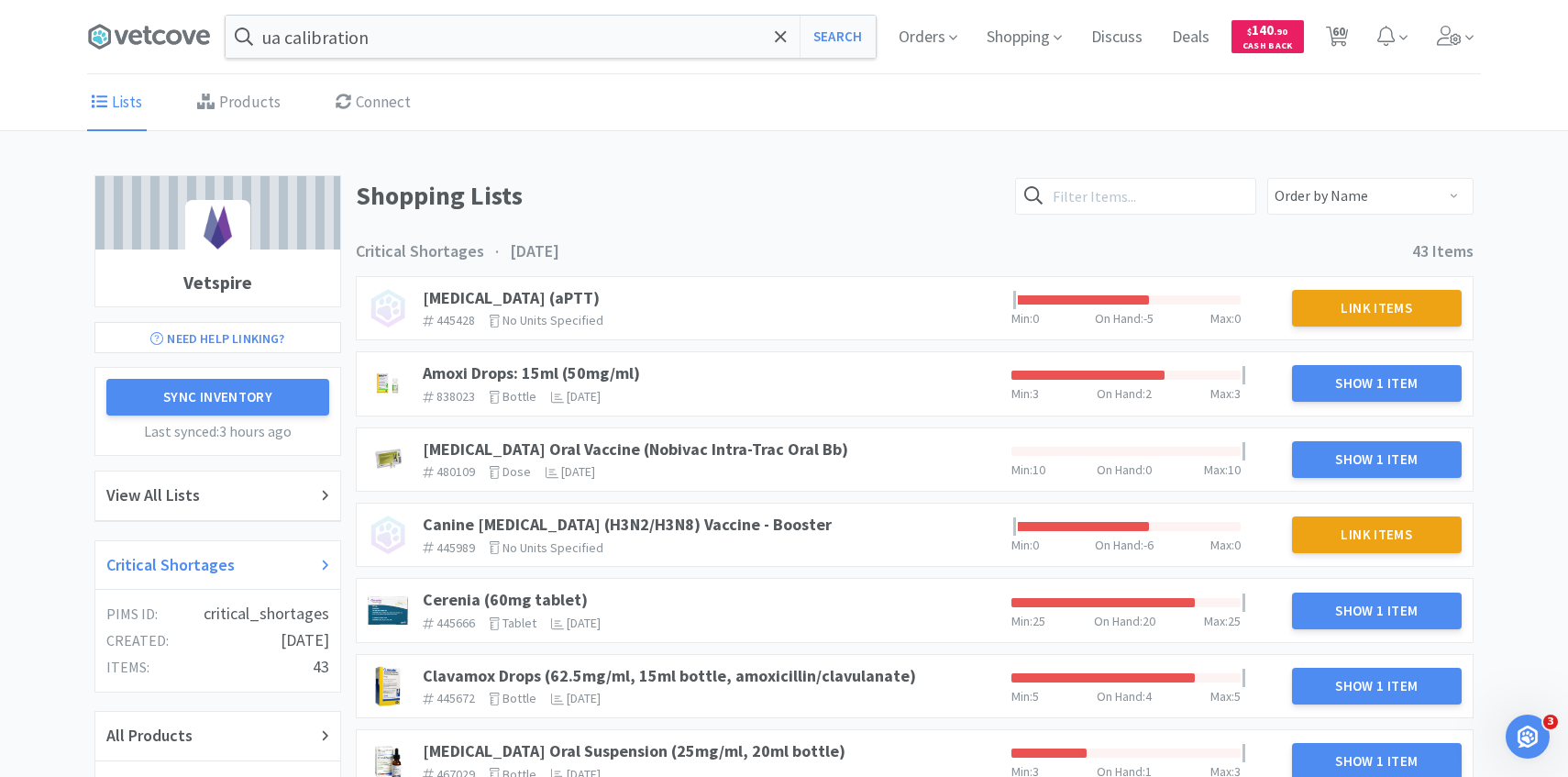
click at [217, 559] on h2 "Critical Shortages" at bounding box center [170, 565] width 128 height 27
click at [611, 367] on link "Amoxi Drops: 15ml (50mg/ml)" at bounding box center [531, 372] width 217 height 21
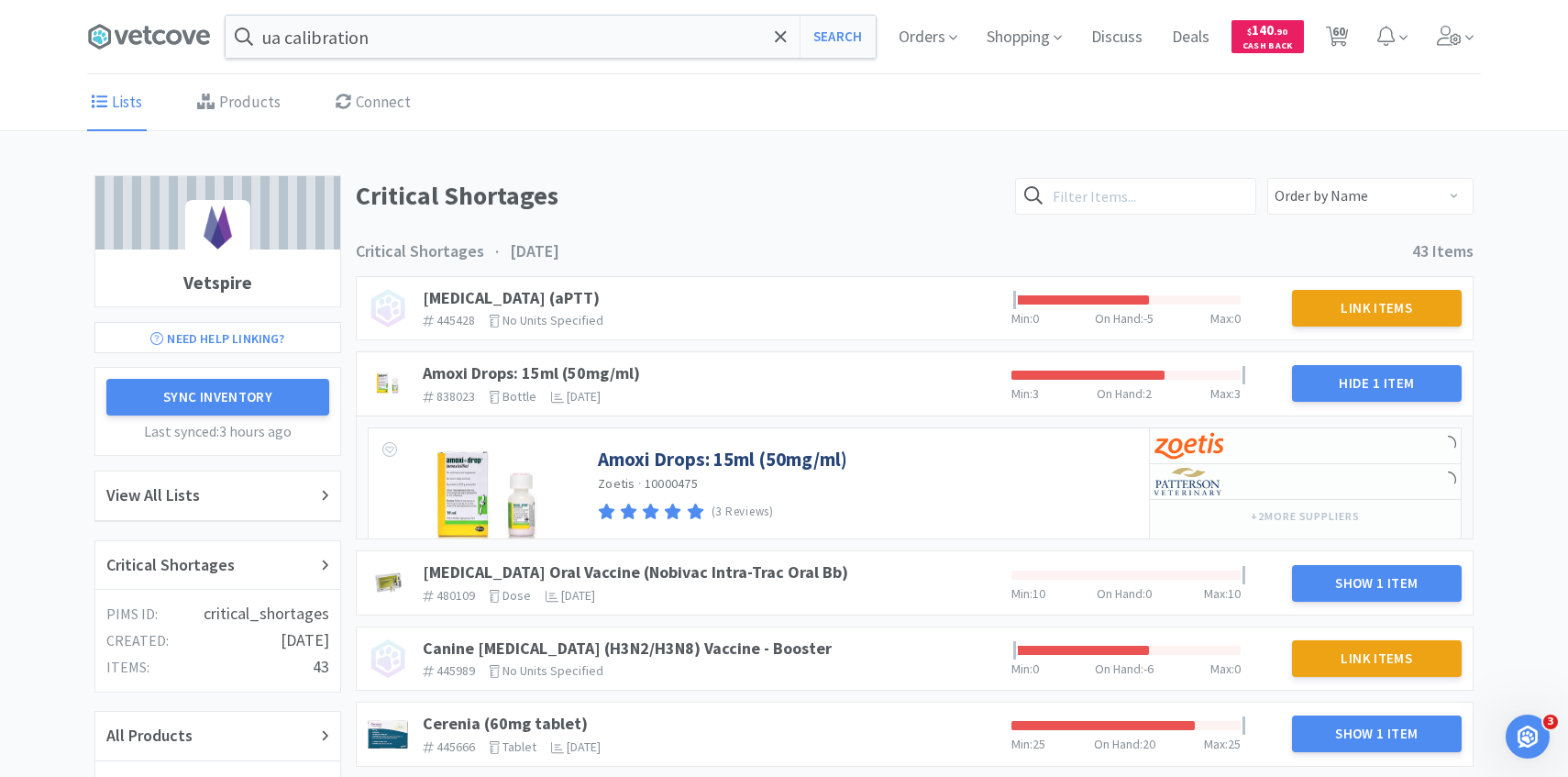
scroll to position [68, 0]
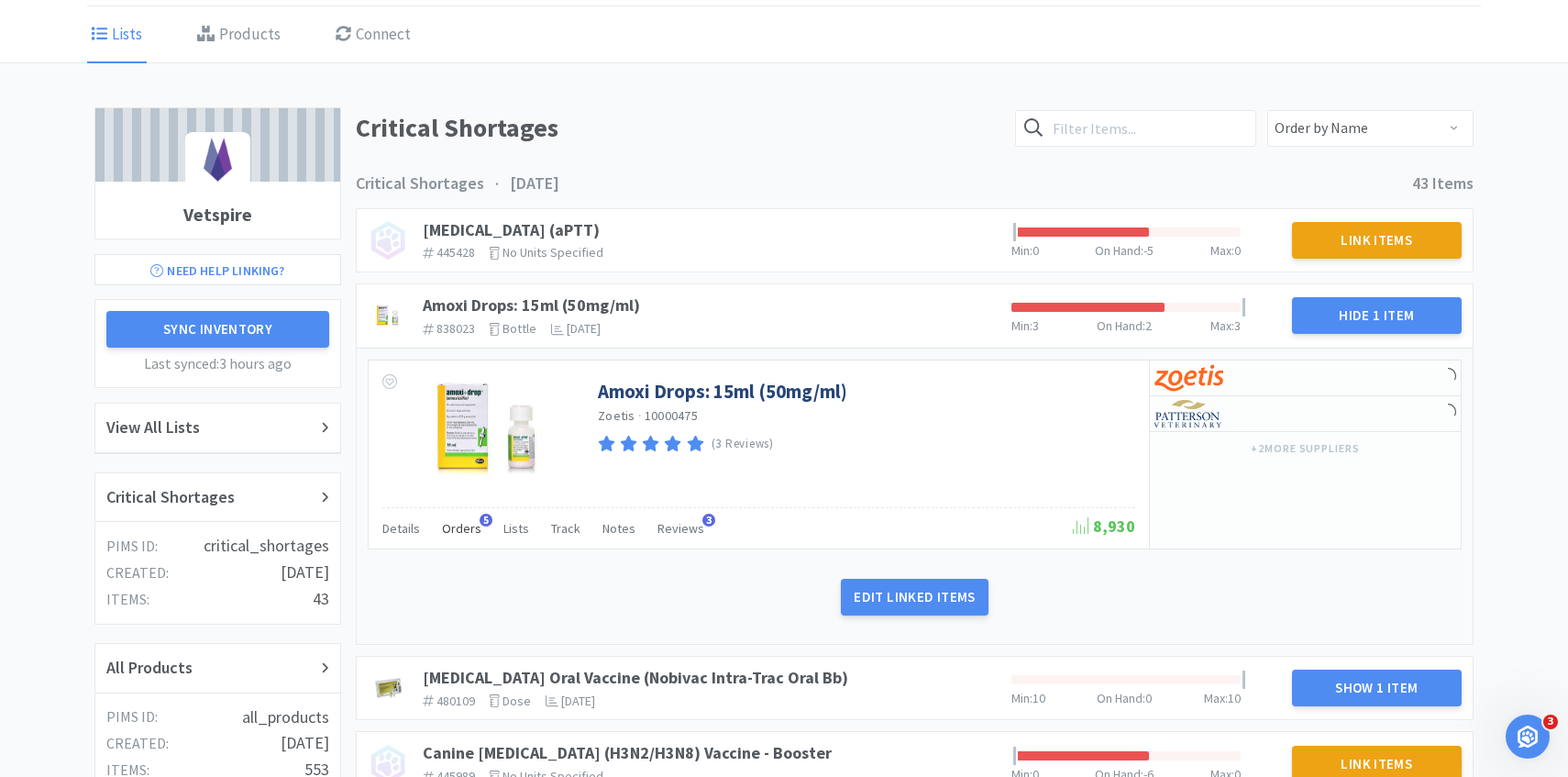
click at [473, 531] on span "Orders" at bounding box center [461, 528] width 39 height 17
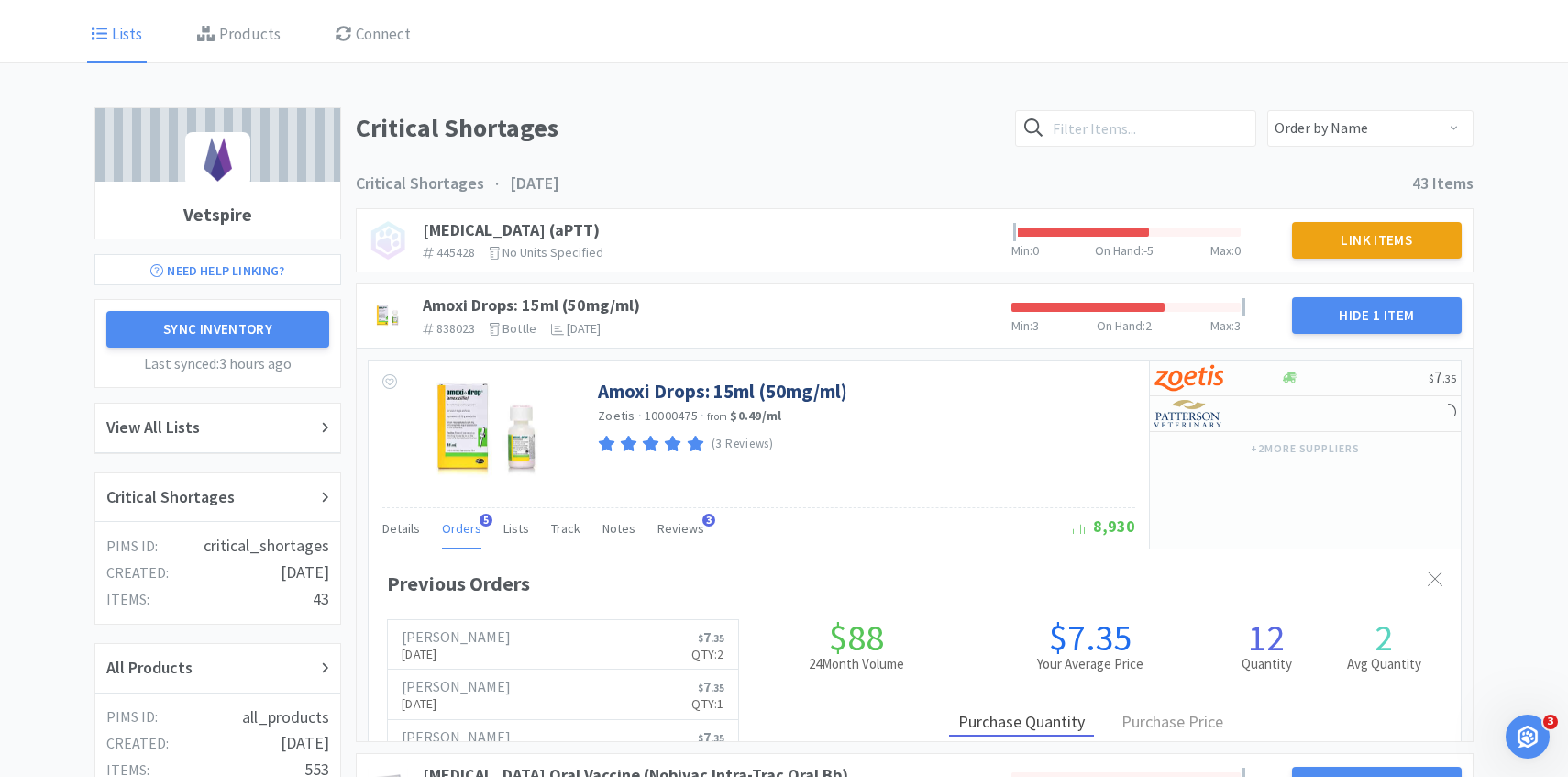
scroll to position [503, 1092]
click at [469, 531] on span "Orders" at bounding box center [461, 528] width 39 height 17
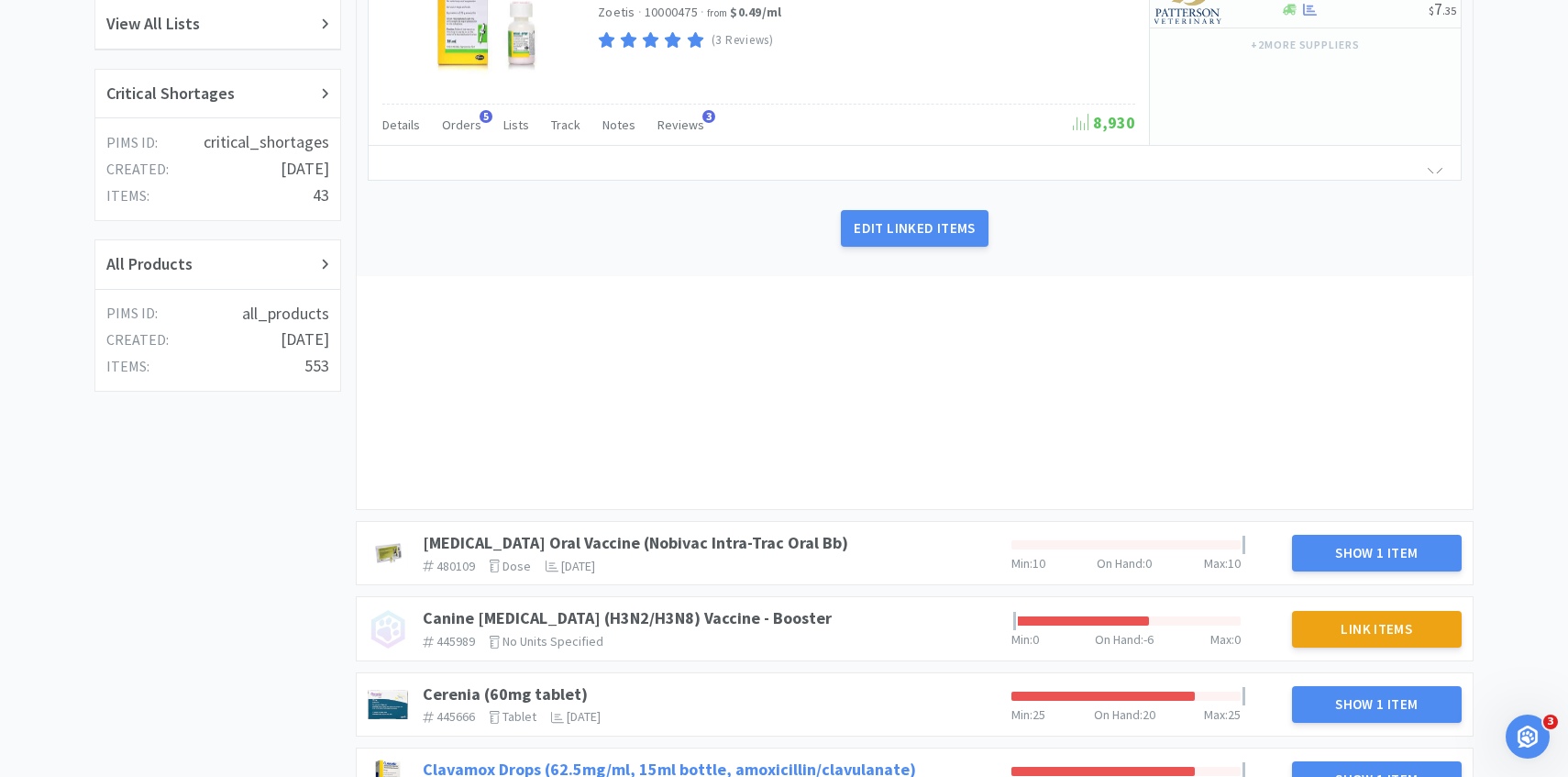
scroll to position [565, 0]
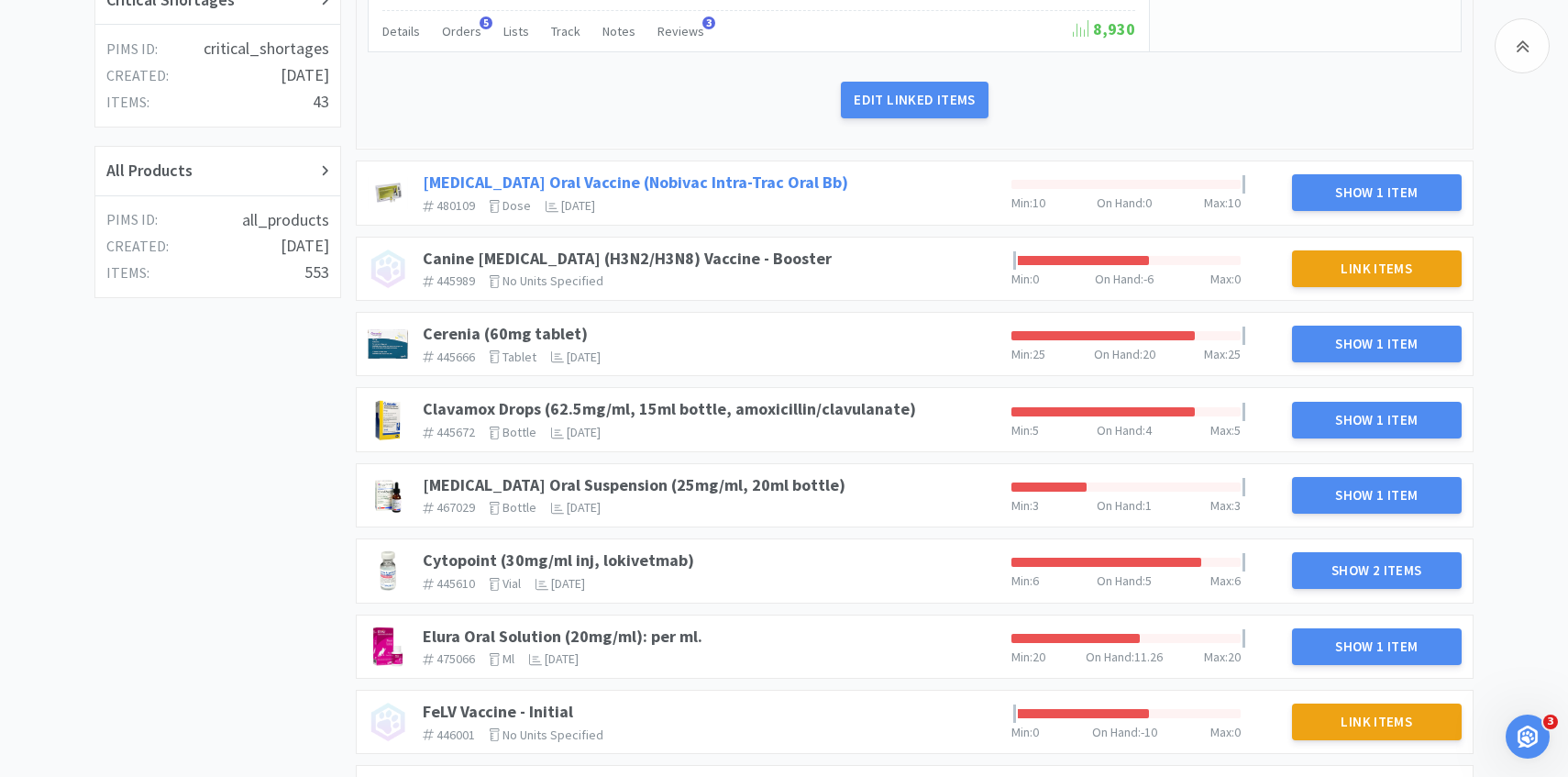
click at [773, 188] on link "Bordetella Oral Vaccine (Nobivac Intra-Trac Oral Bb)" at bounding box center [636, 182] width 426 height 21
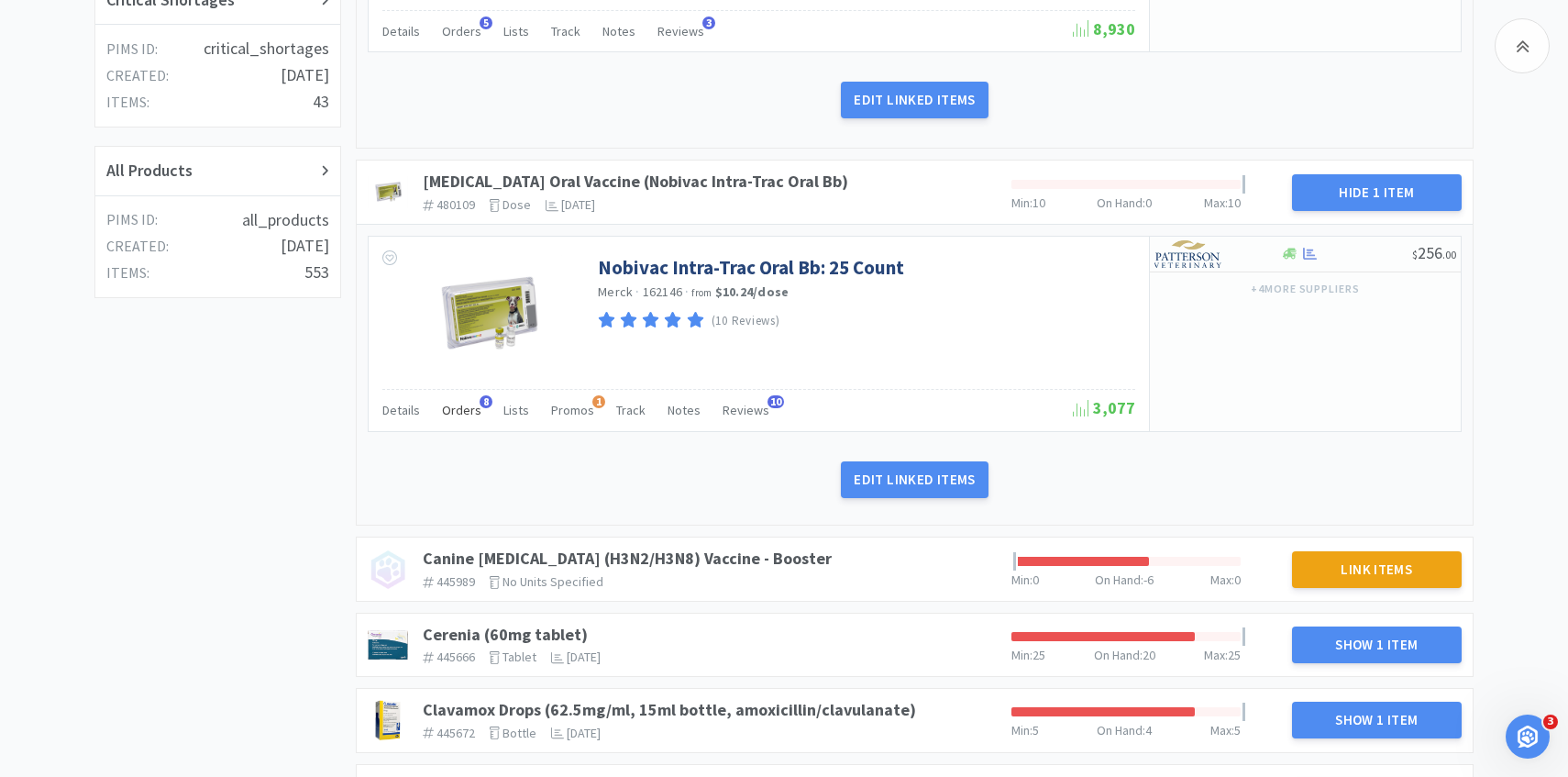
click at [472, 404] on span "Orders" at bounding box center [461, 410] width 39 height 17
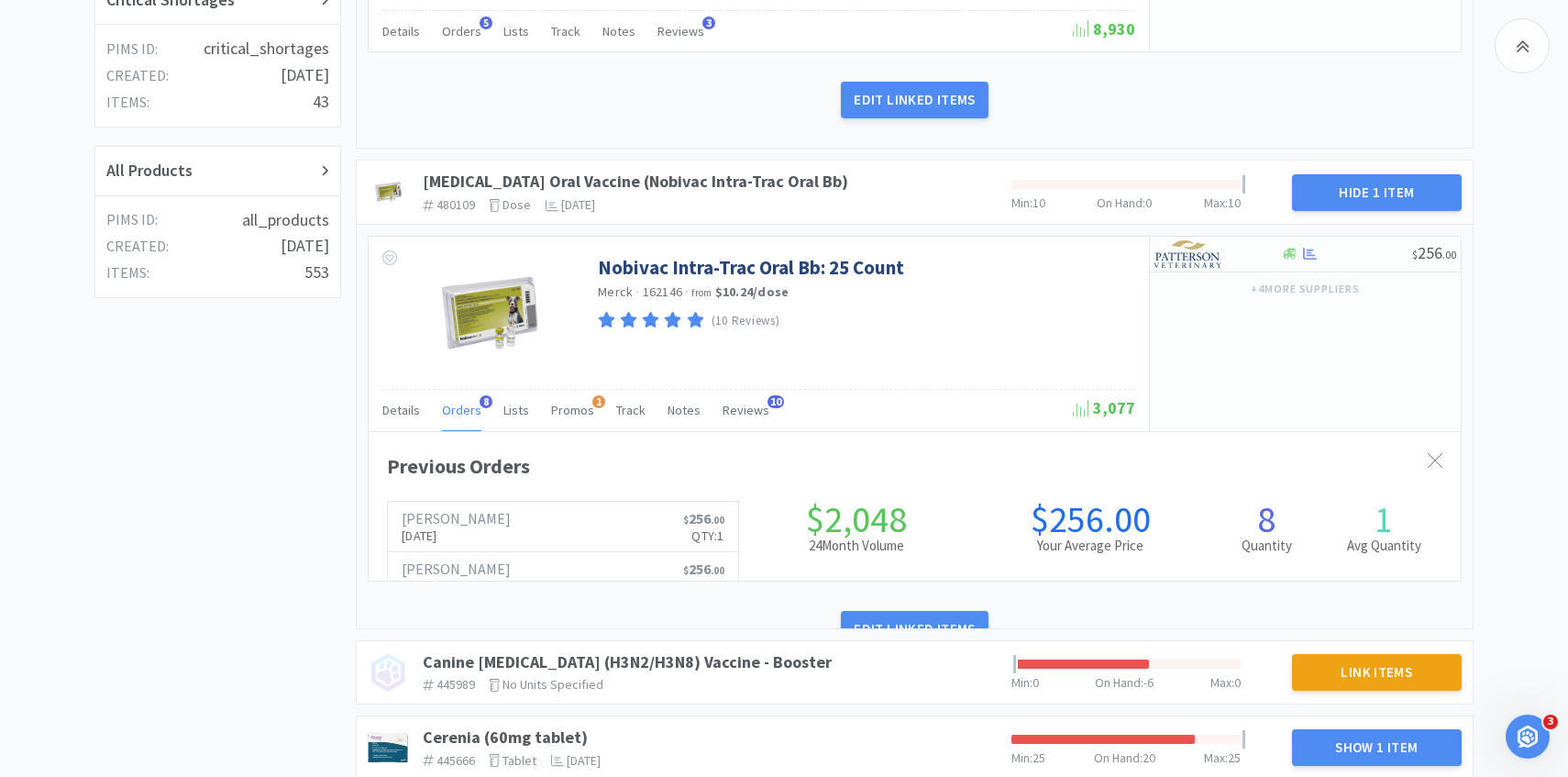
scroll to position [503, 1092]
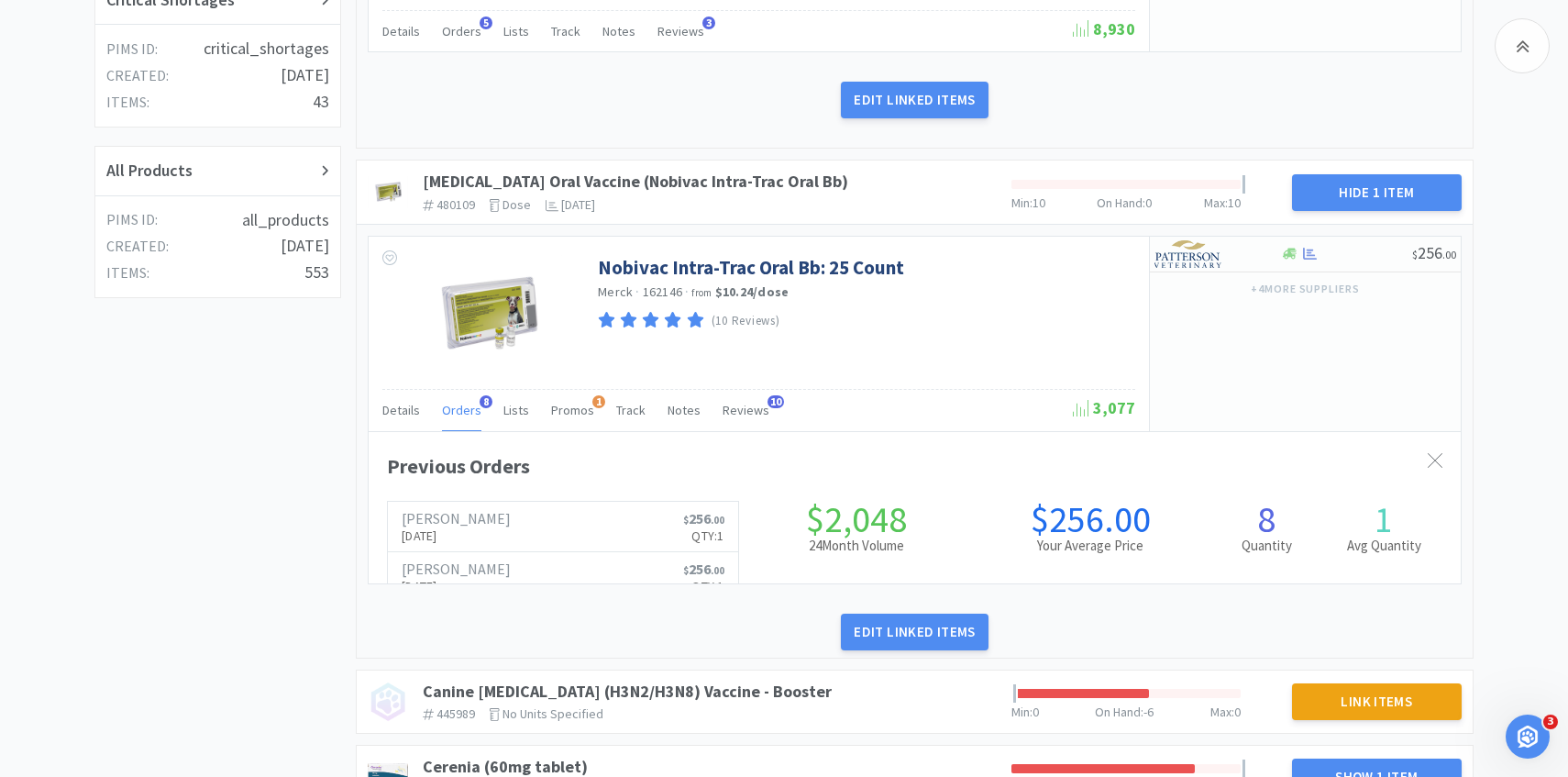
click at [464, 413] on span "Orders" at bounding box center [461, 410] width 39 height 17
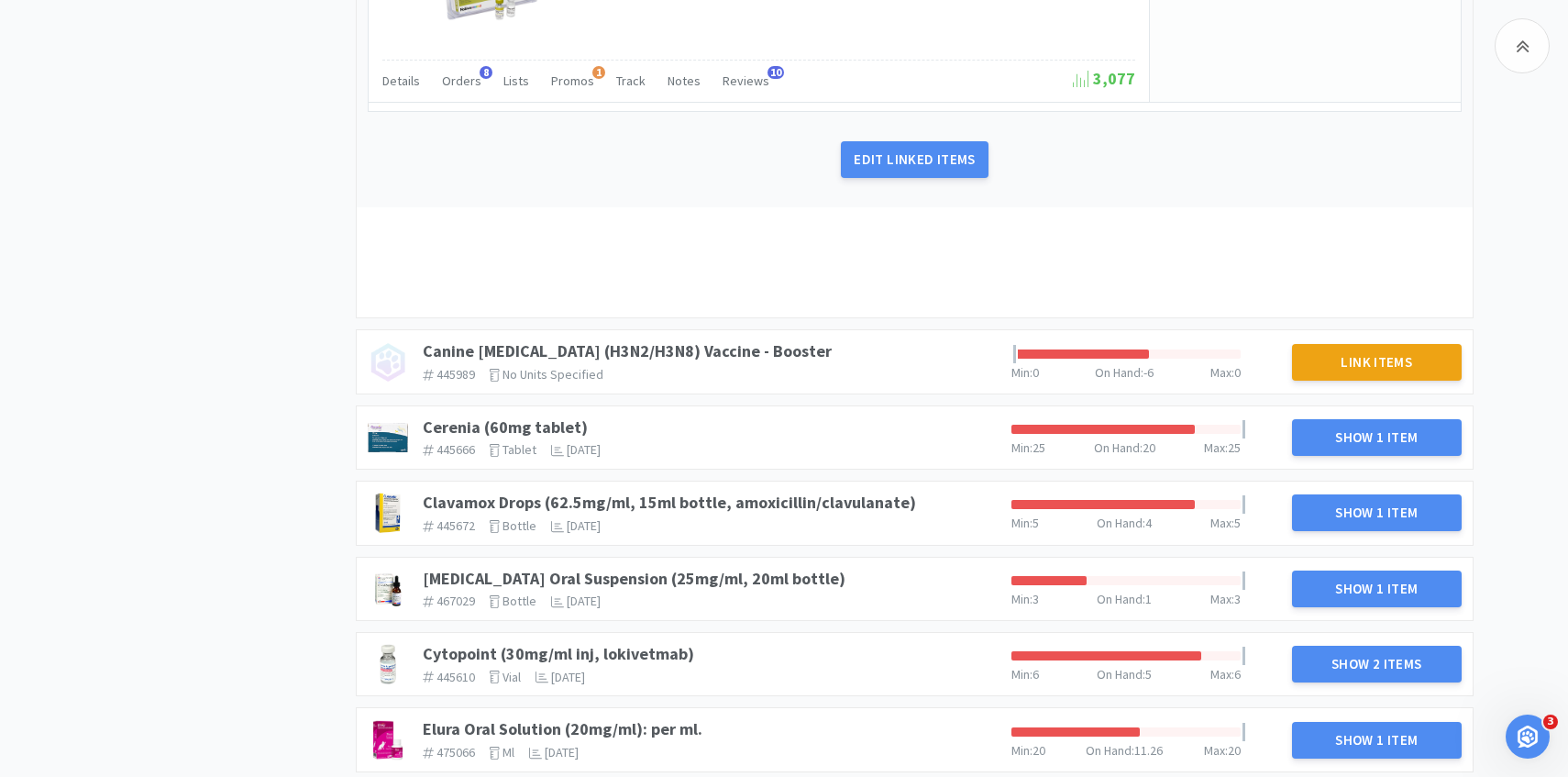
scroll to position [979, 0]
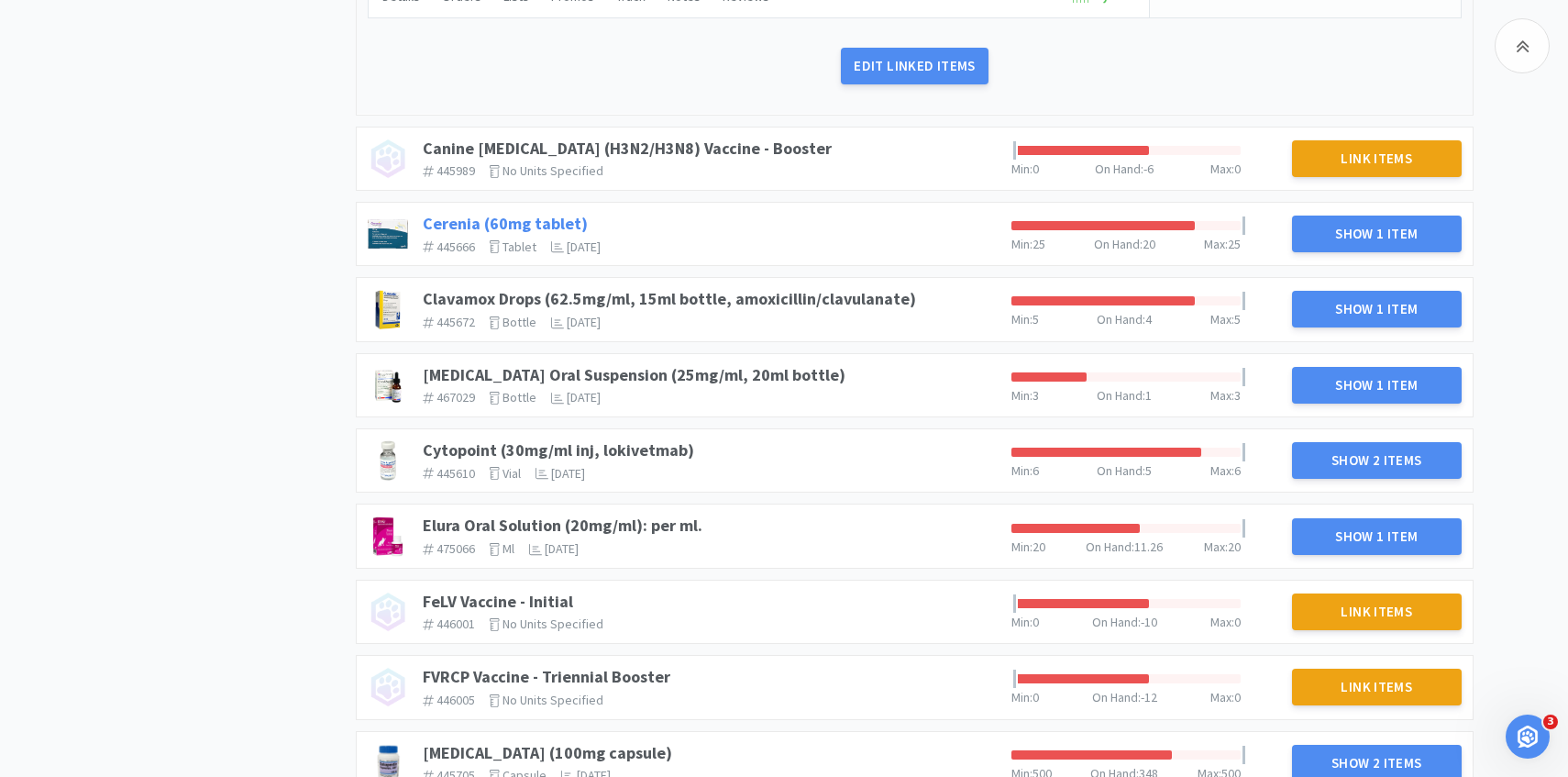
click at [563, 225] on link "Cerenia (60mg tablet)" at bounding box center [505, 223] width 165 height 21
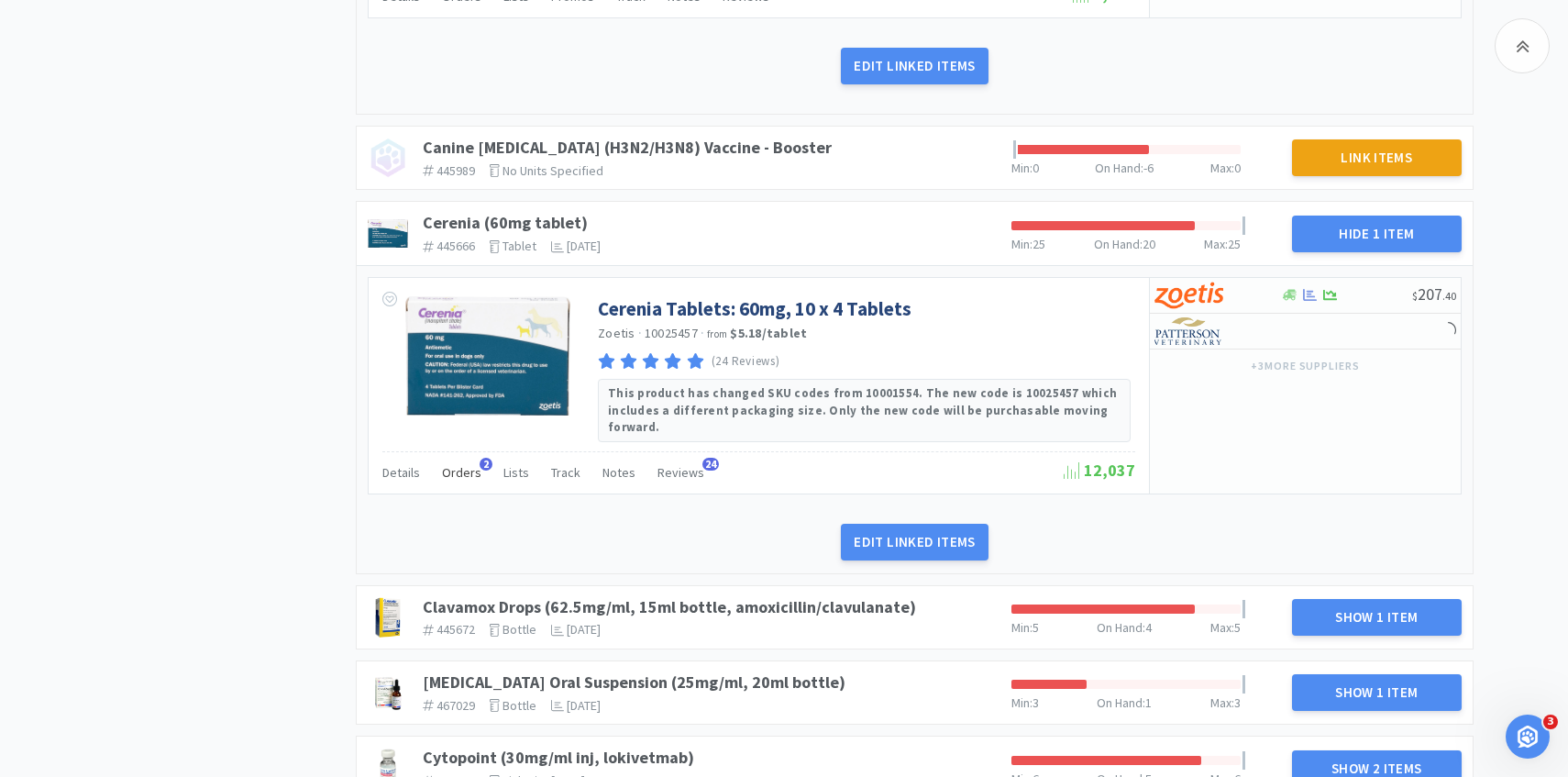
click at [461, 472] on div "Orders 2" at bounding box center [461, 475] width 39 height 35
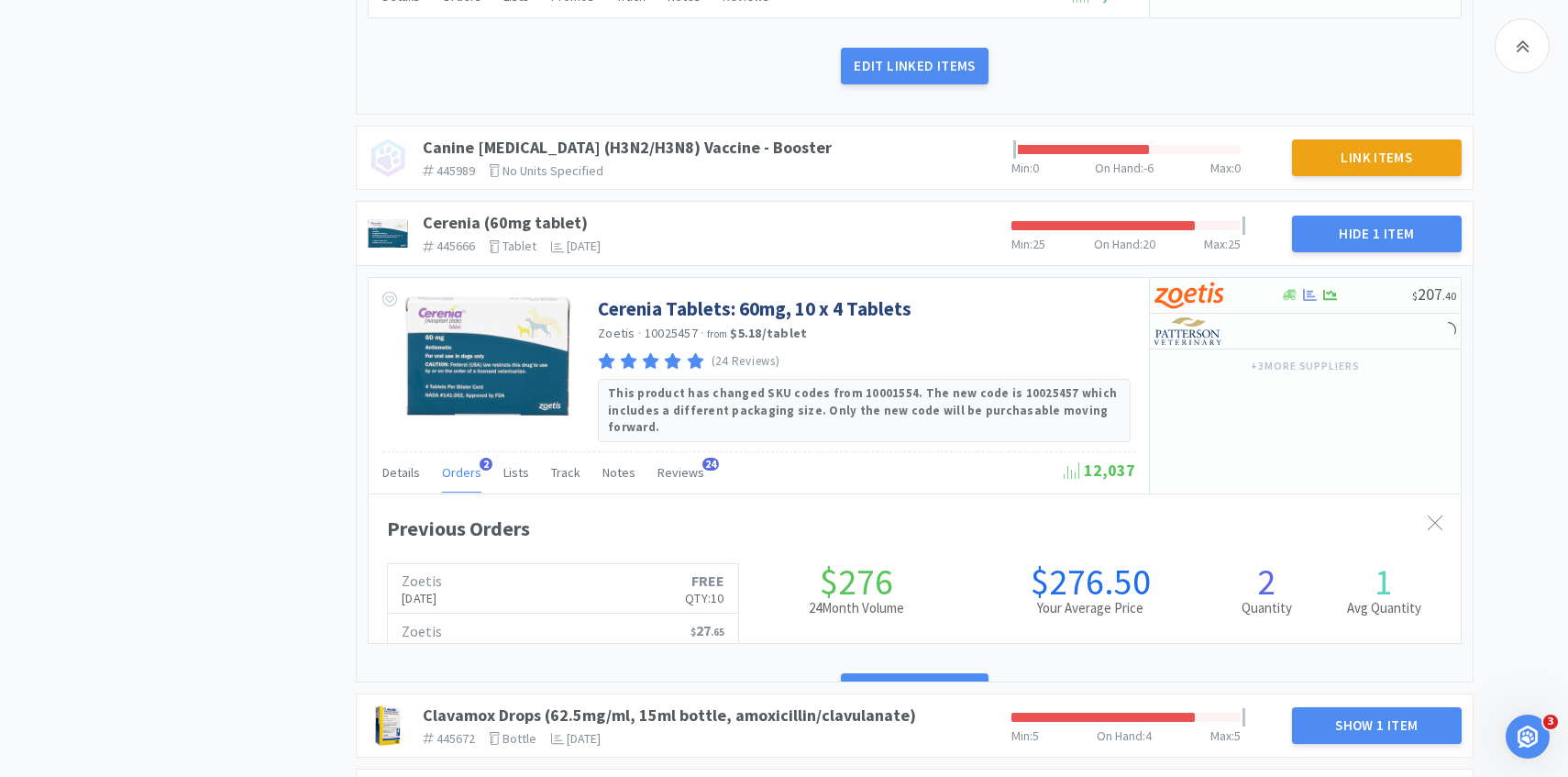
scroll to position [503, 1092]
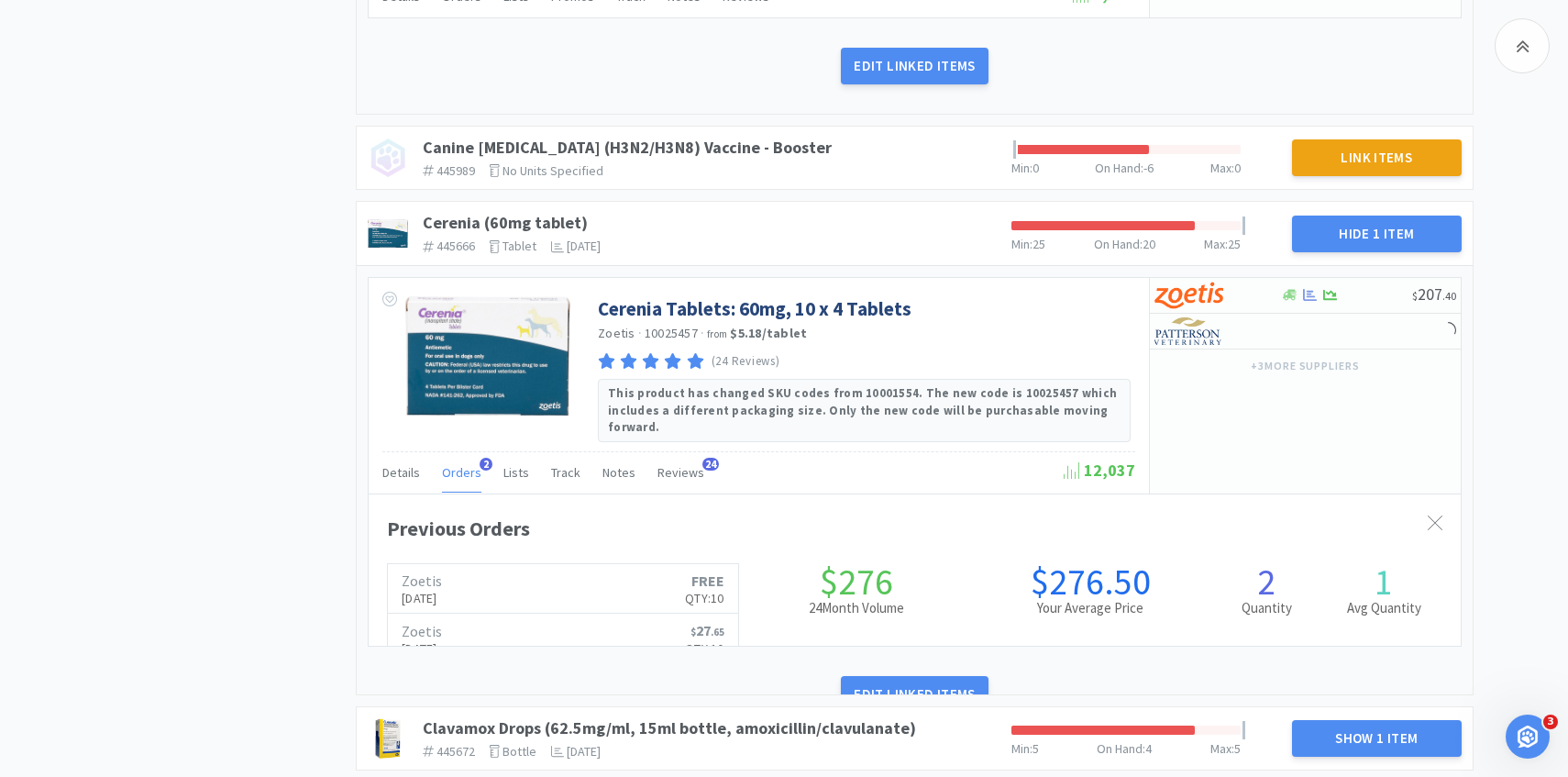
click at [461, 472] on div "Orders 2" at bounding box center [461, 475] width 39 height 35
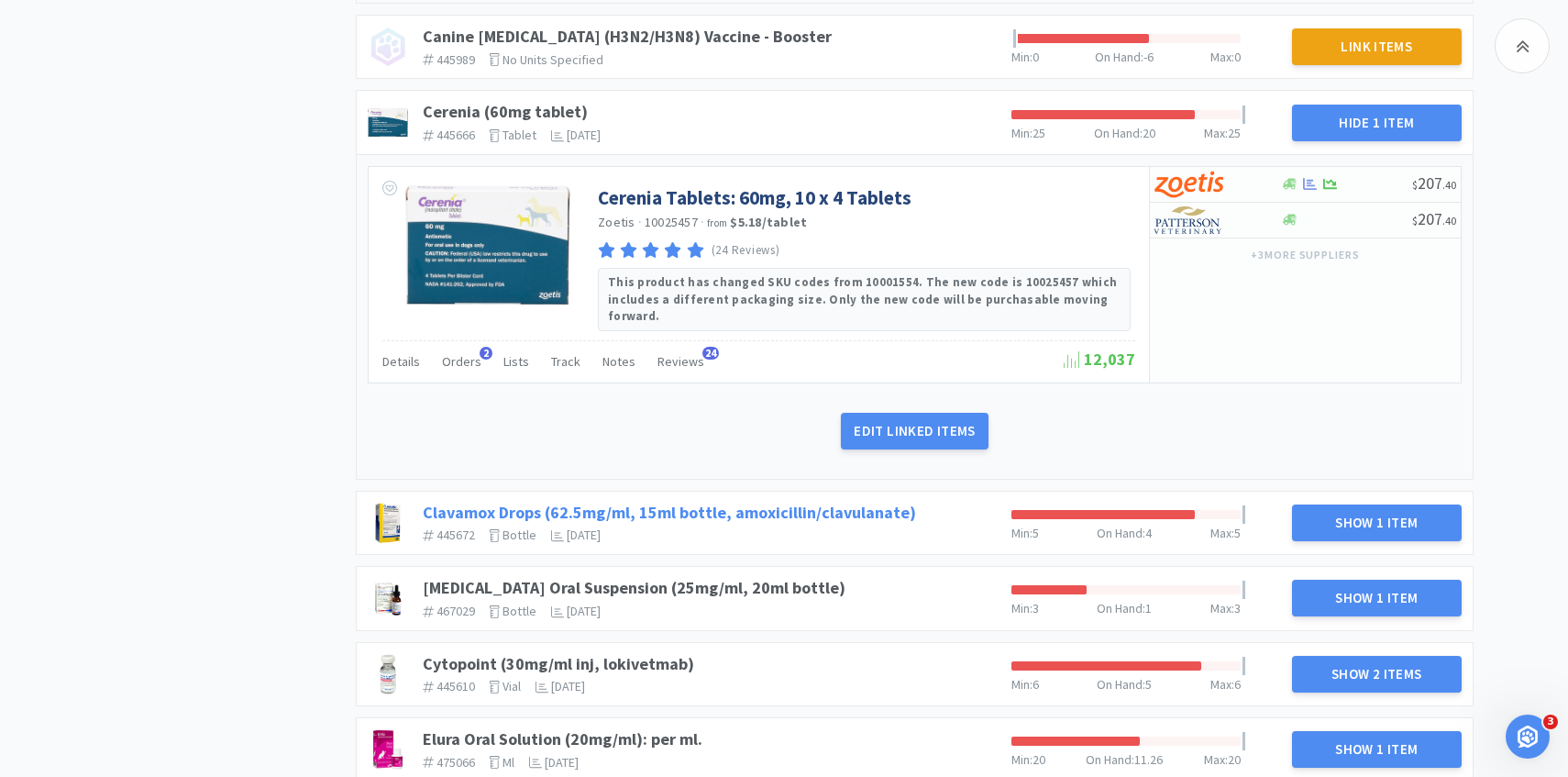
click at [725, 502] on link "Clavamox Drops (62.5mg/ml, 15ml bottle, amoxicillin/clavulanate)" at bounding box center [670, 512] width 494 height 21
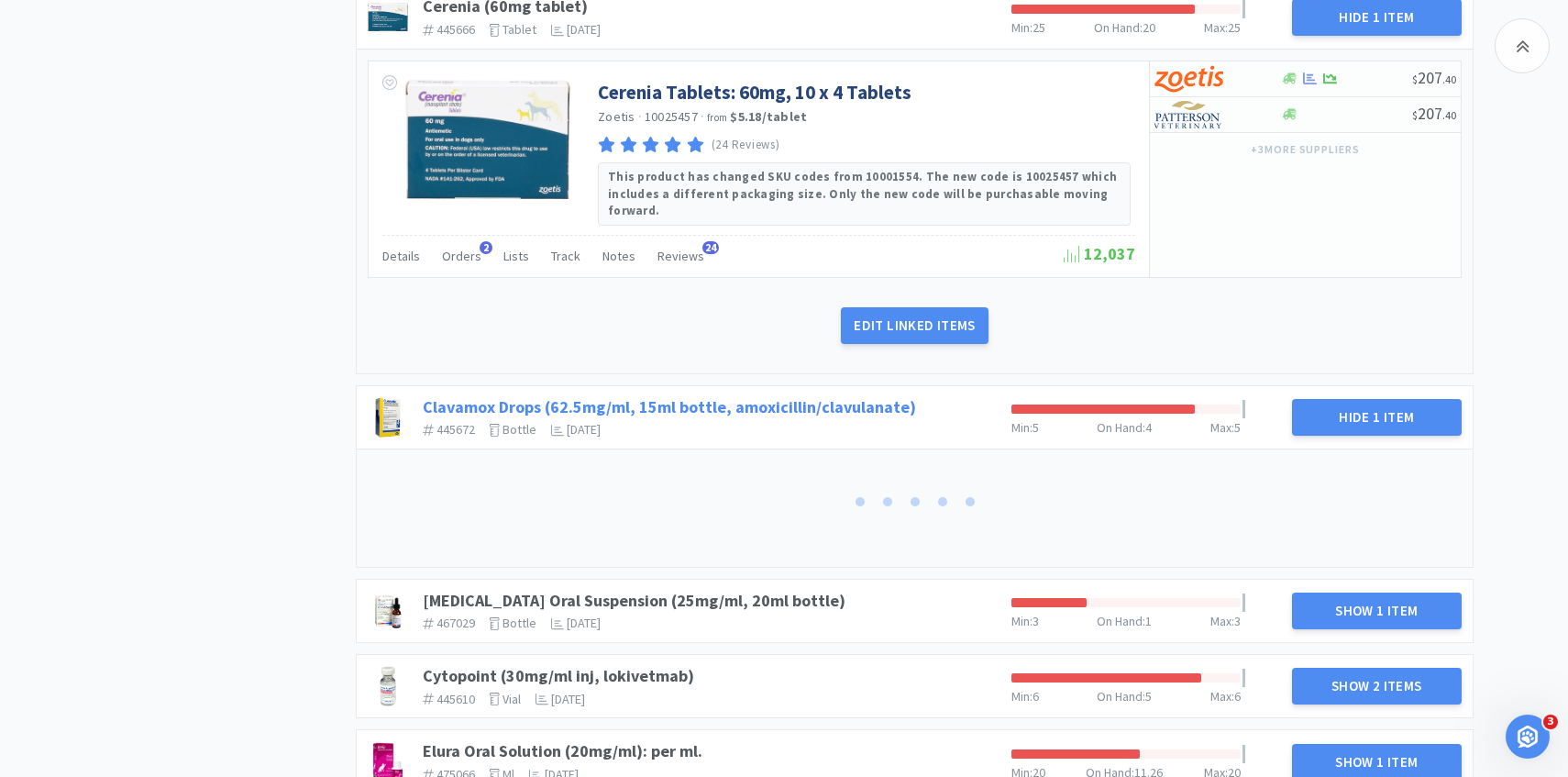
scroll to position [1353, 0]
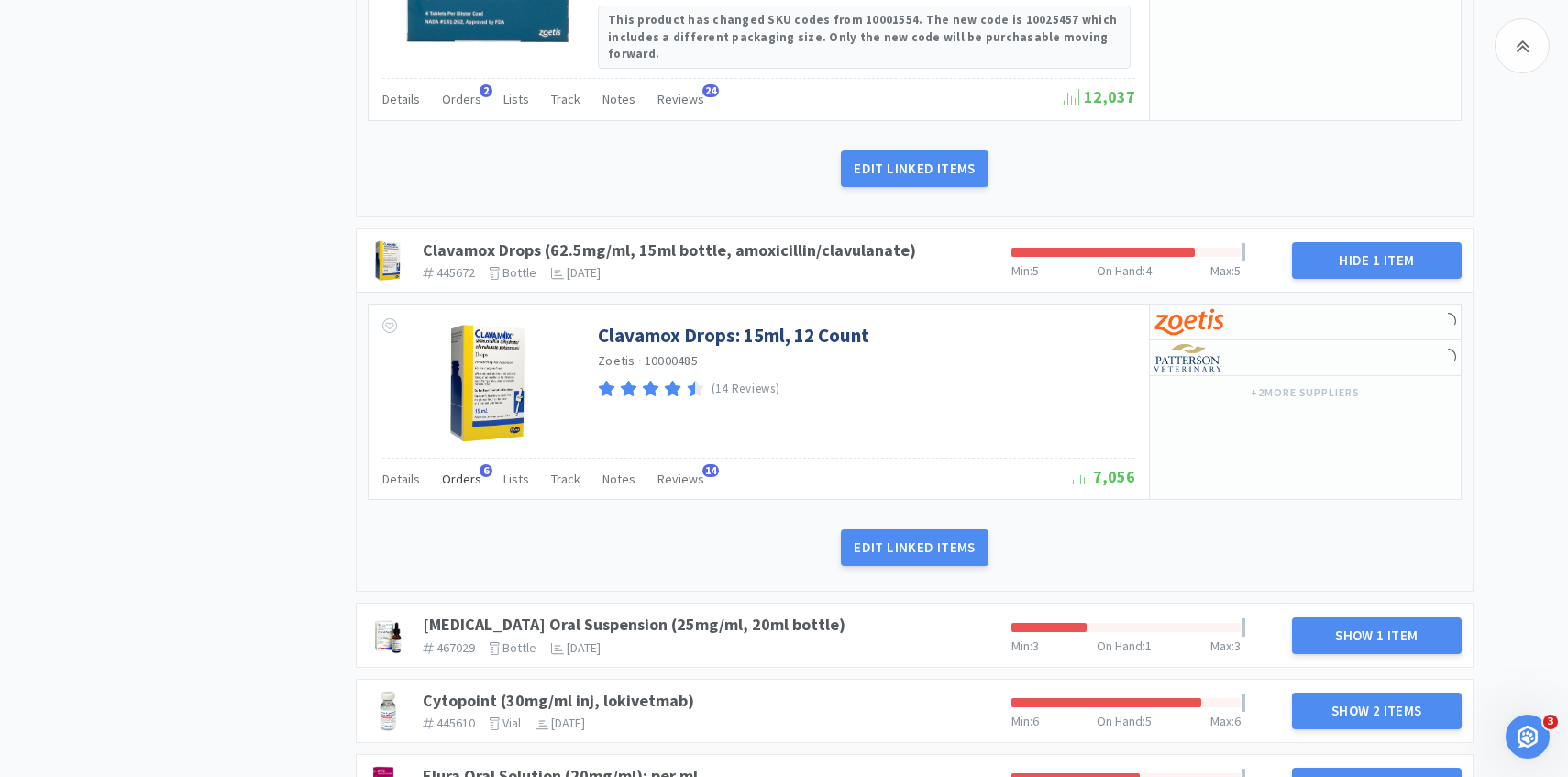
click at [452, 471] on span "Orders" at bounding box center [461, 479] width 39 height 17
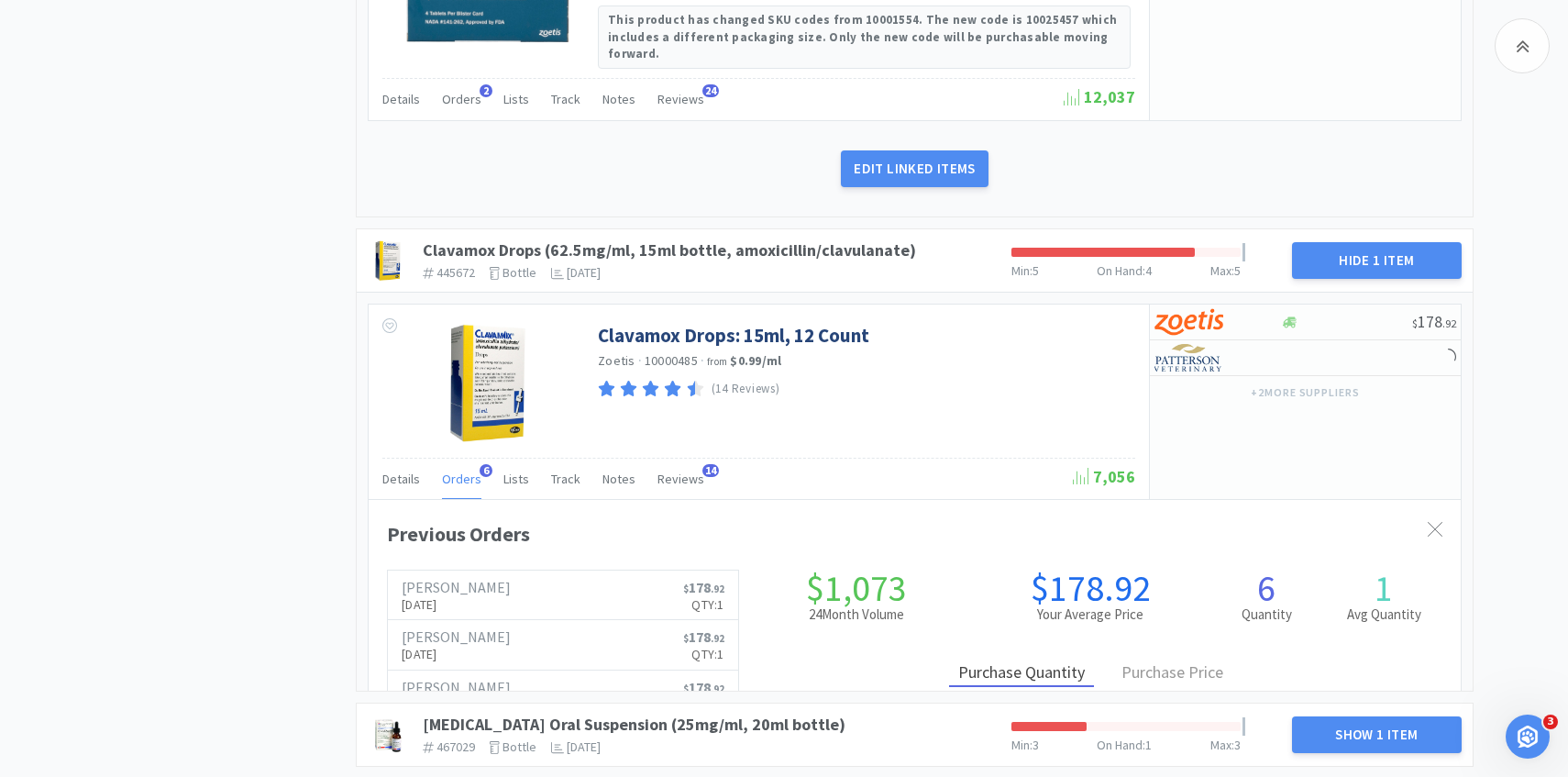
scroll to position [503, 1092]
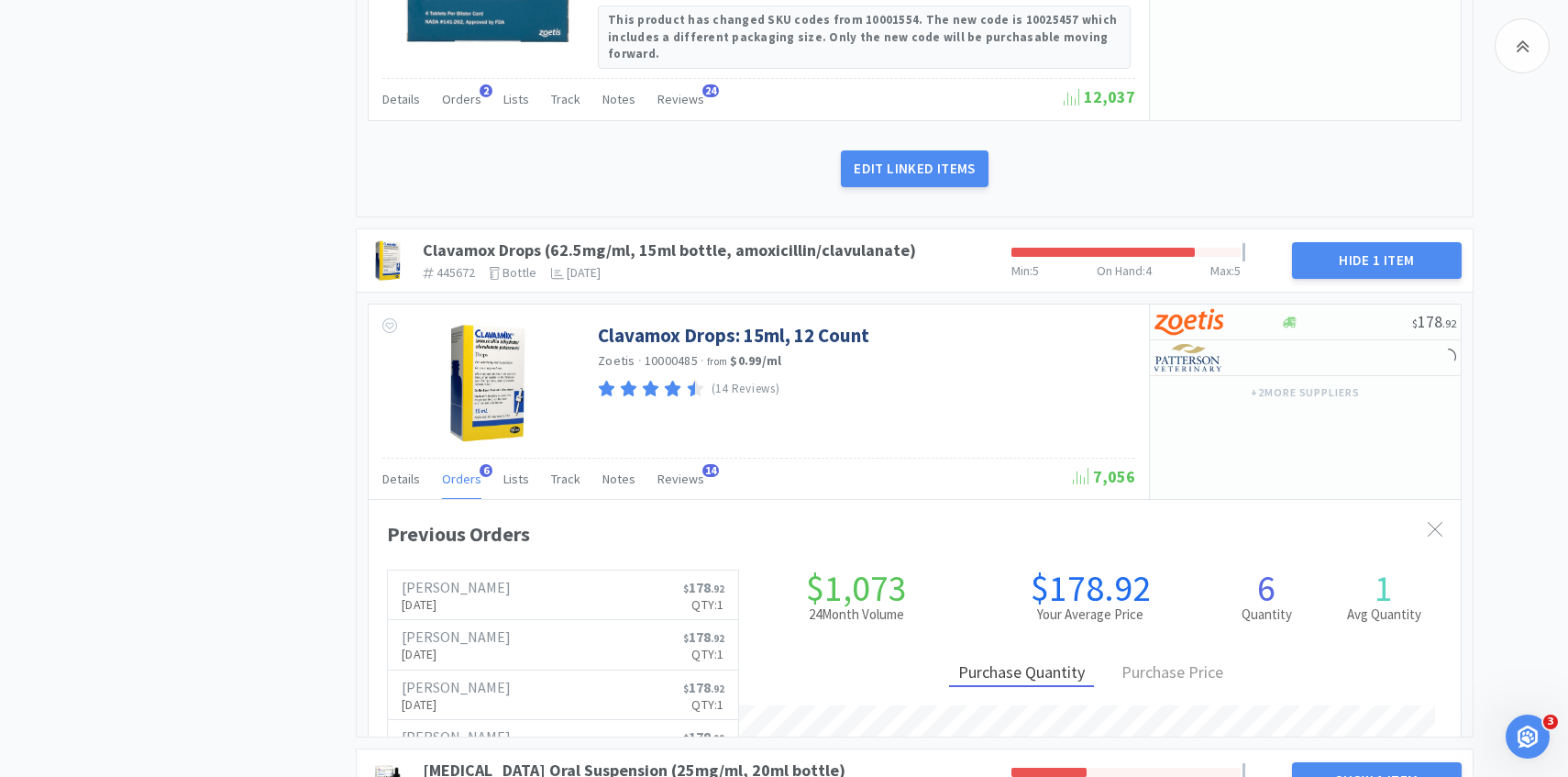
click at [452, 471] on span "Orders" at bounding box center [461, 479] width 39 height 17
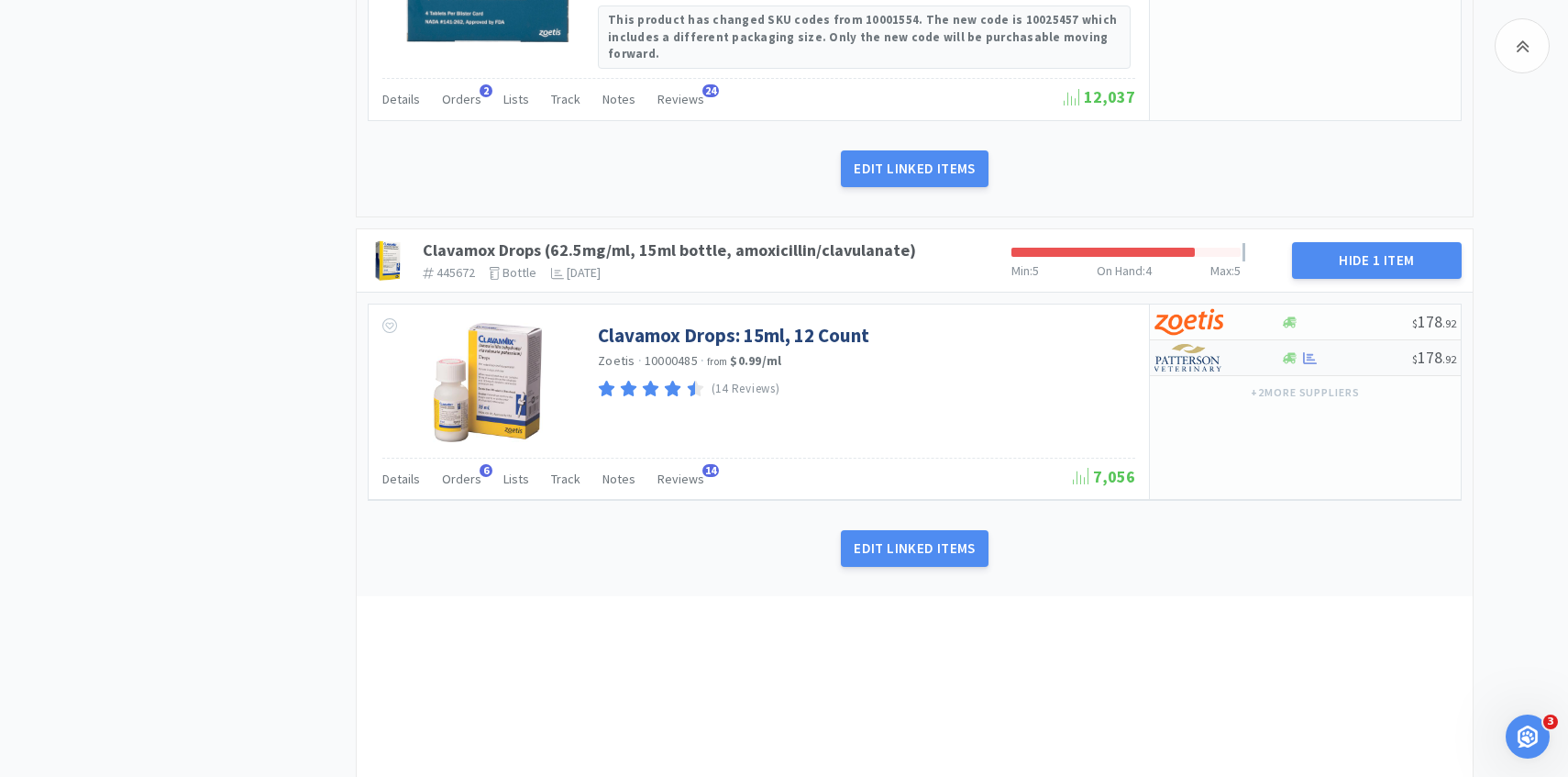
click at [1203, 349] on img at bounding box center [1188, 358] width 69 height 28
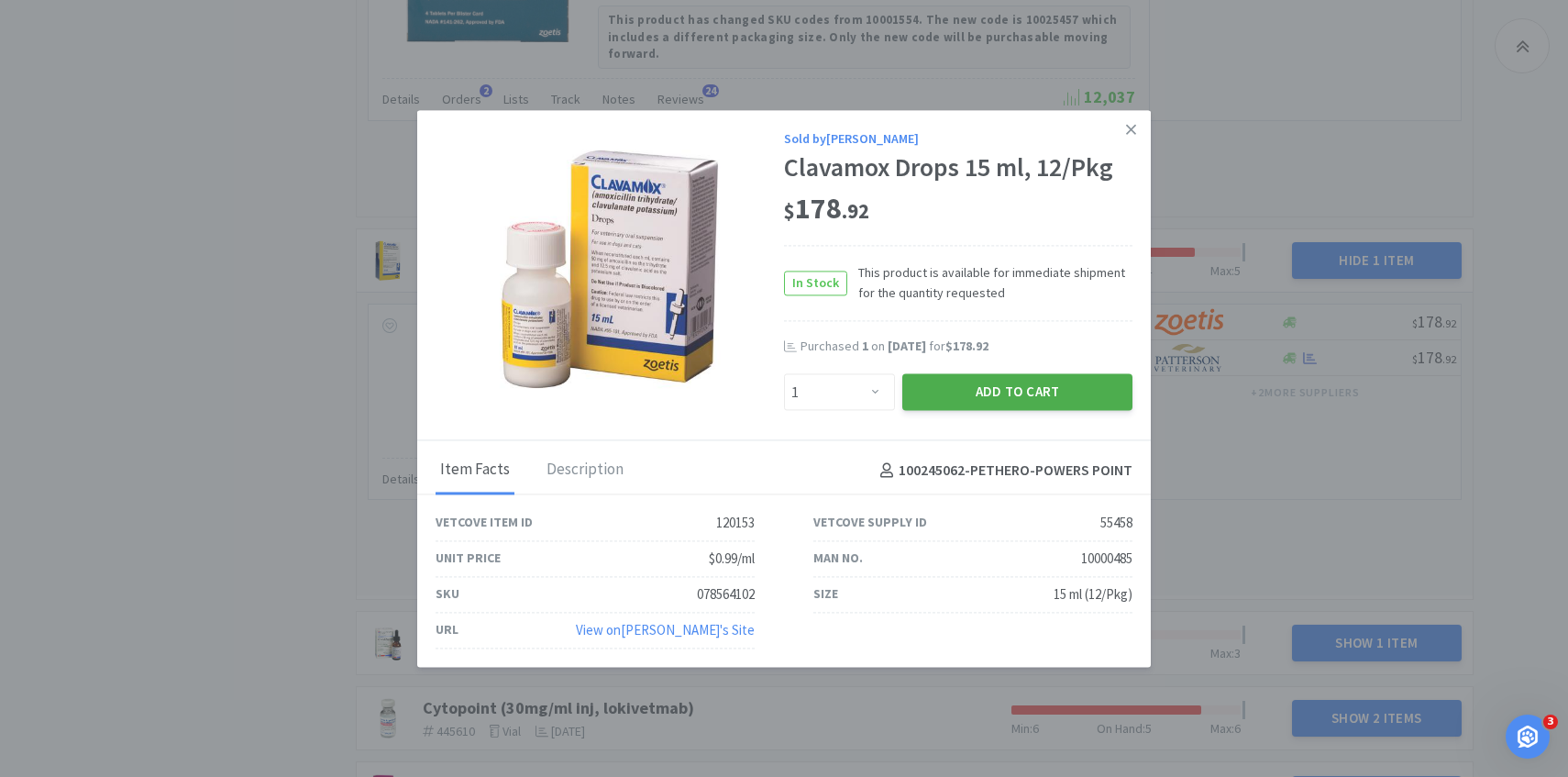
click at [1052, 387] on button "Add to Cart" at bounding box center [1017, 392] width 230 height 37
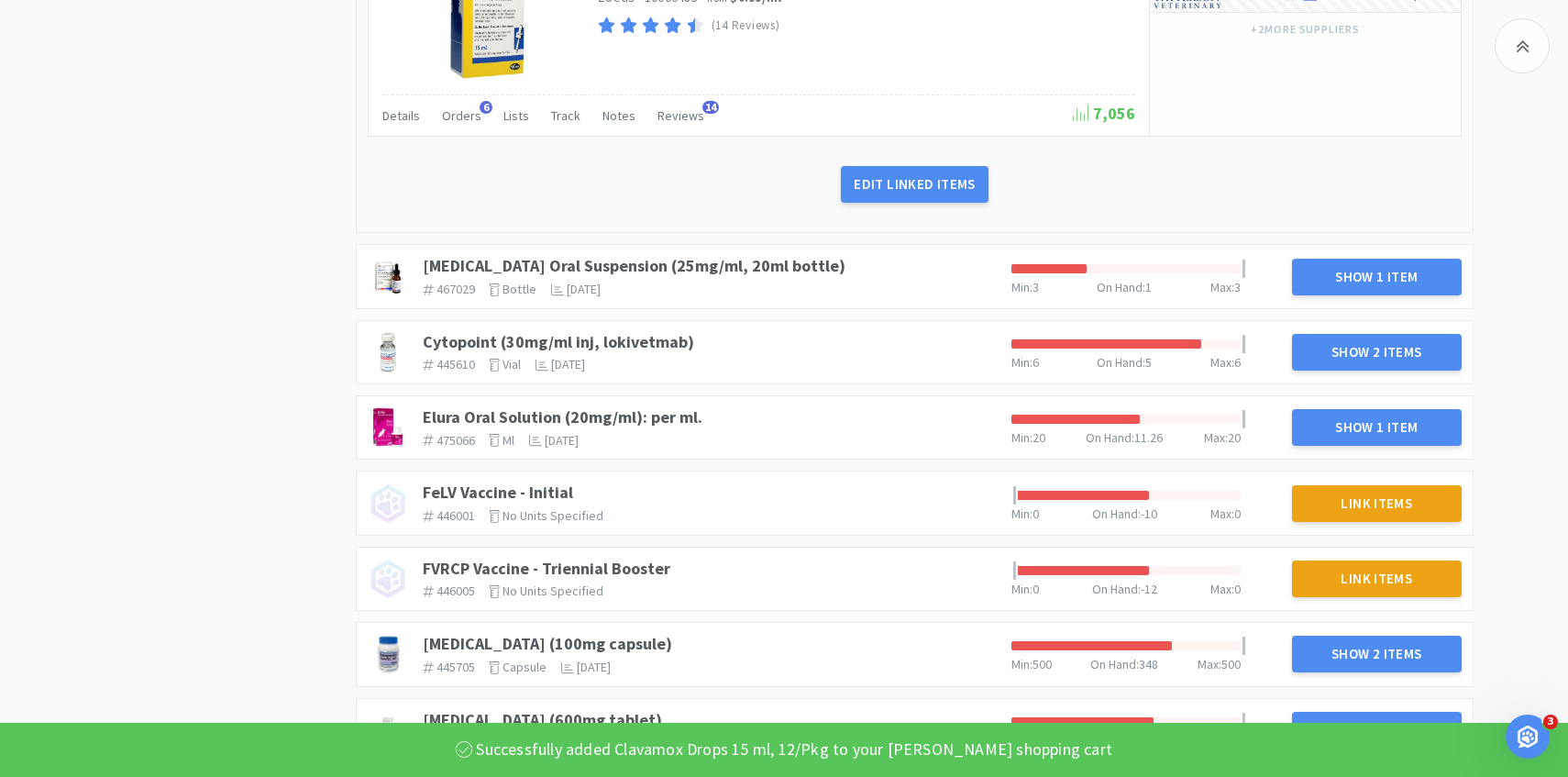
scroll to position [1782, 0]
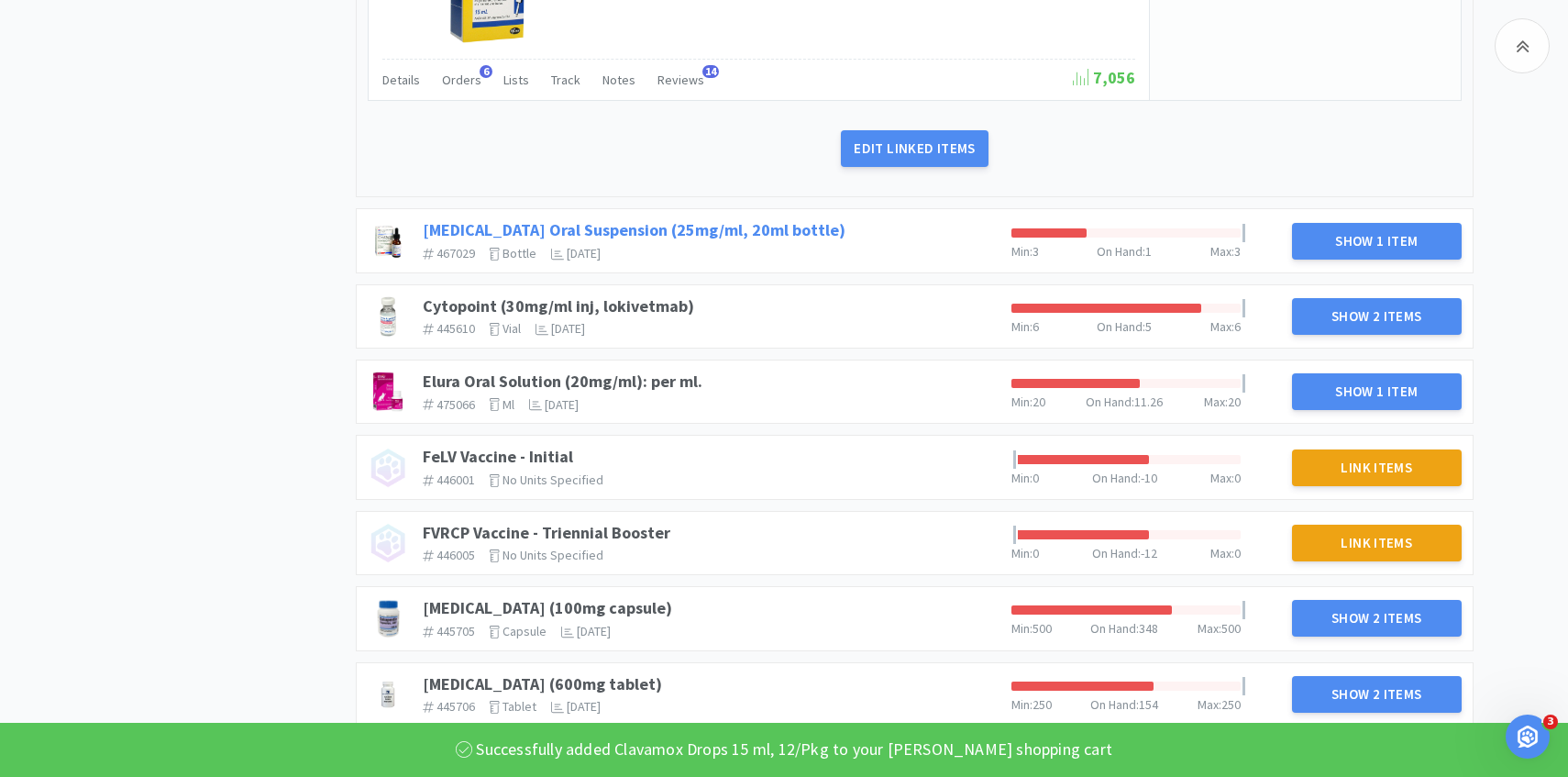
click at [791, 219] on link "Clindamycin Oral Suspension (25mg/ml, 20ml bottle)" at bounding box center [634, 229] width 423 height 21
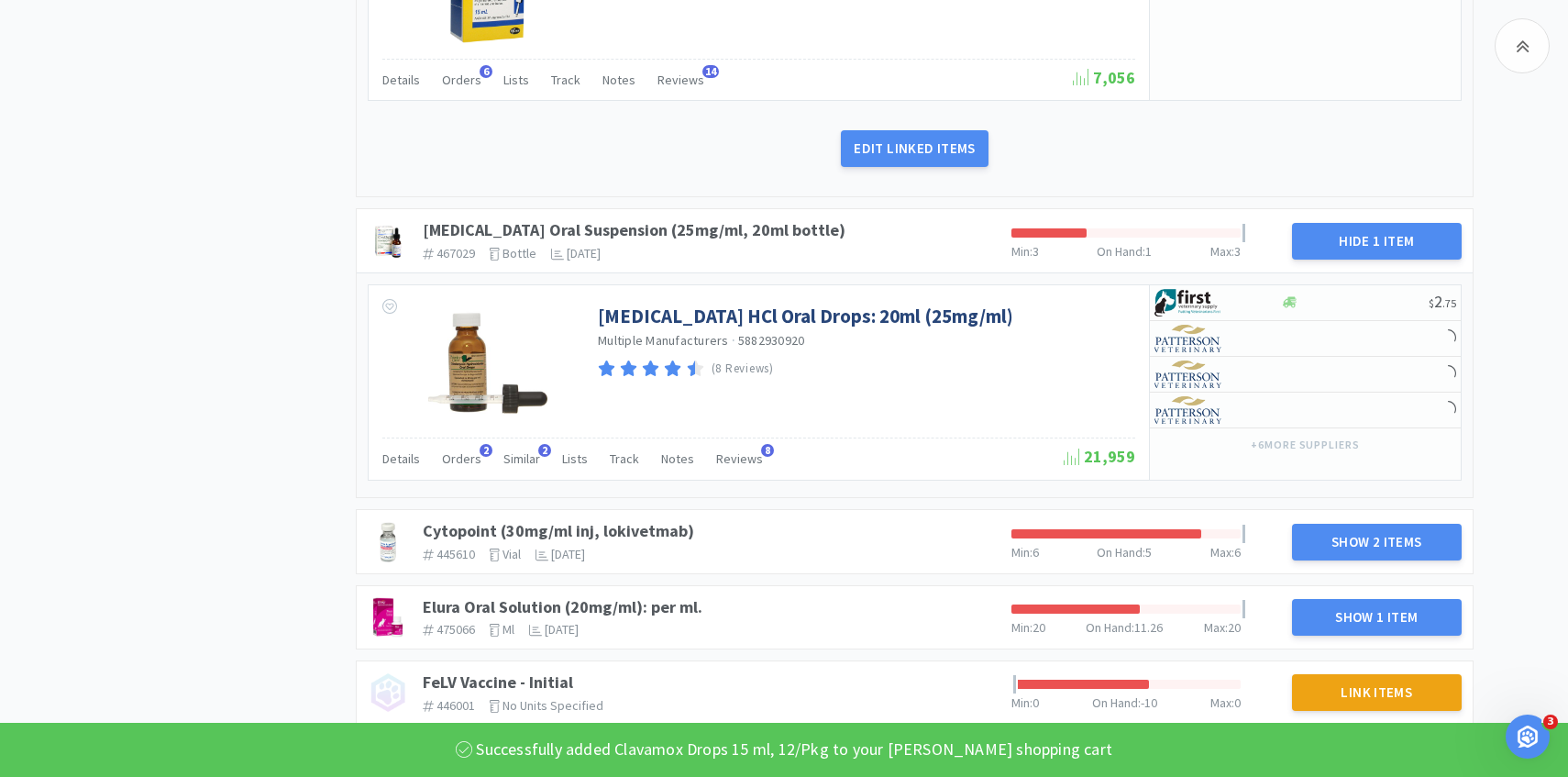
scroll to position [1853, 0]
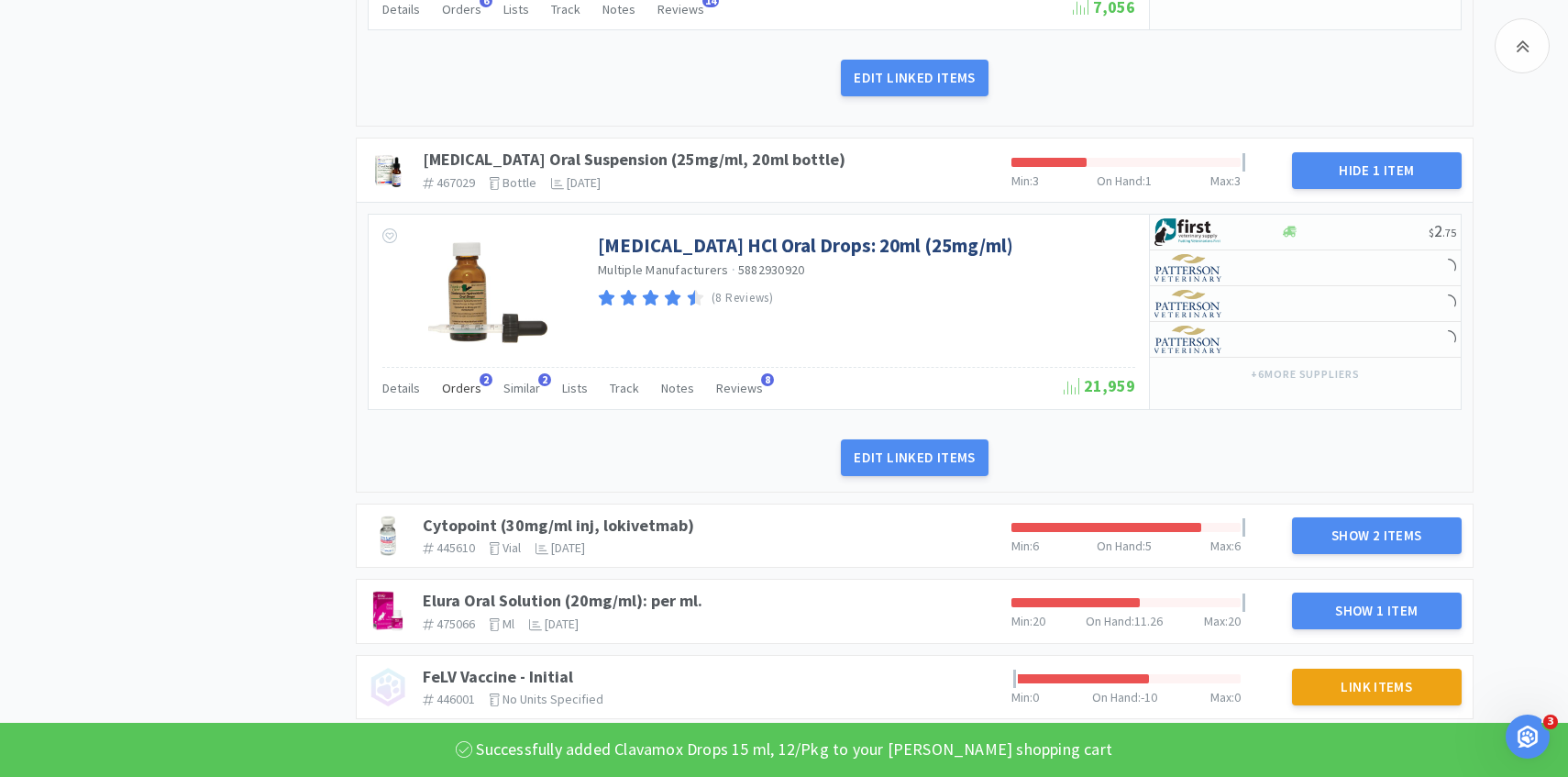
click at [460, 380] on span "Orders" at bounding box center [461, 388] width 39 height 17
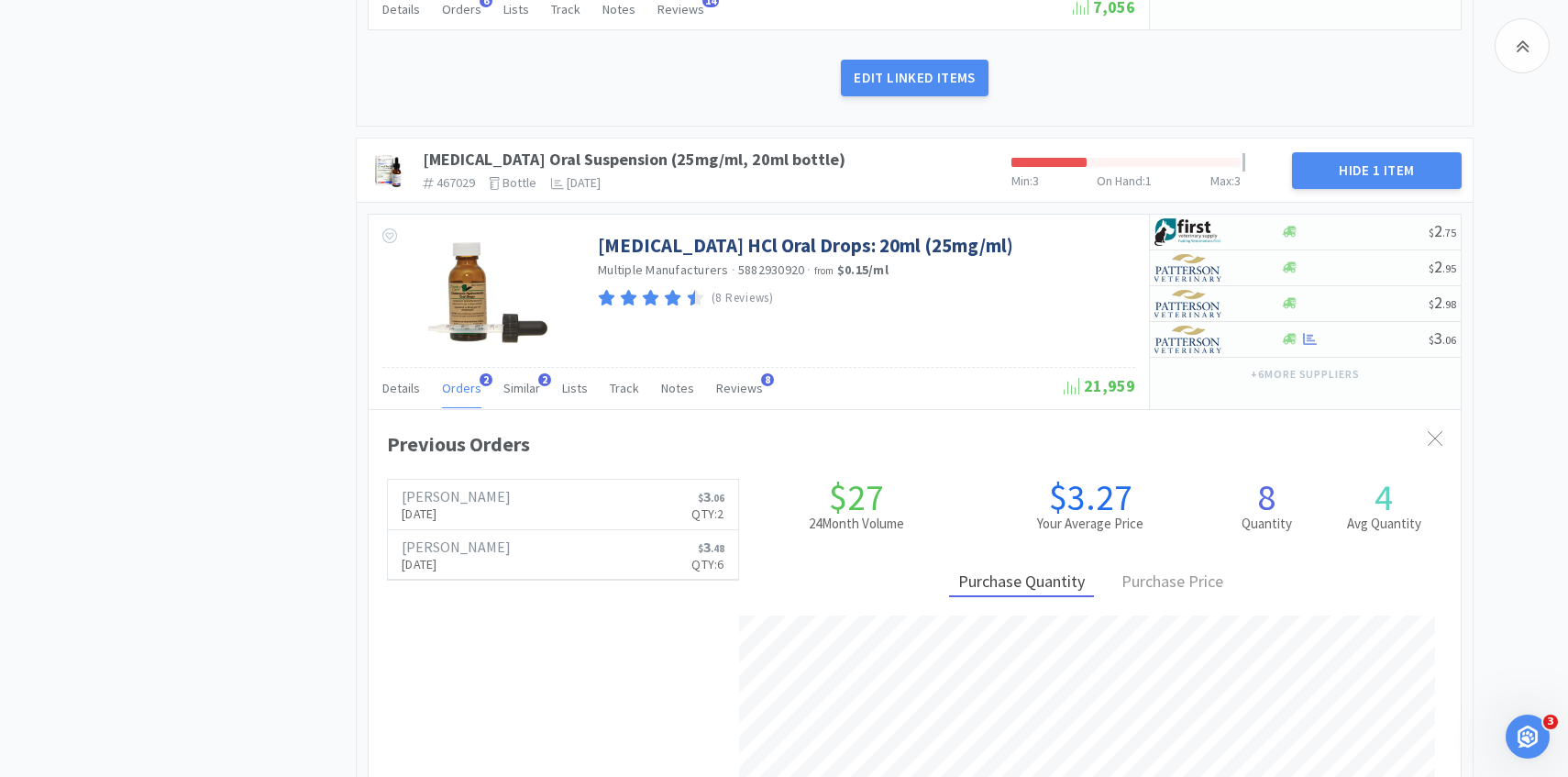
scroll to position [503, 1092]
click at [460, 380] on span "Orders" at bounding box center [461, 388] width 39 height 17
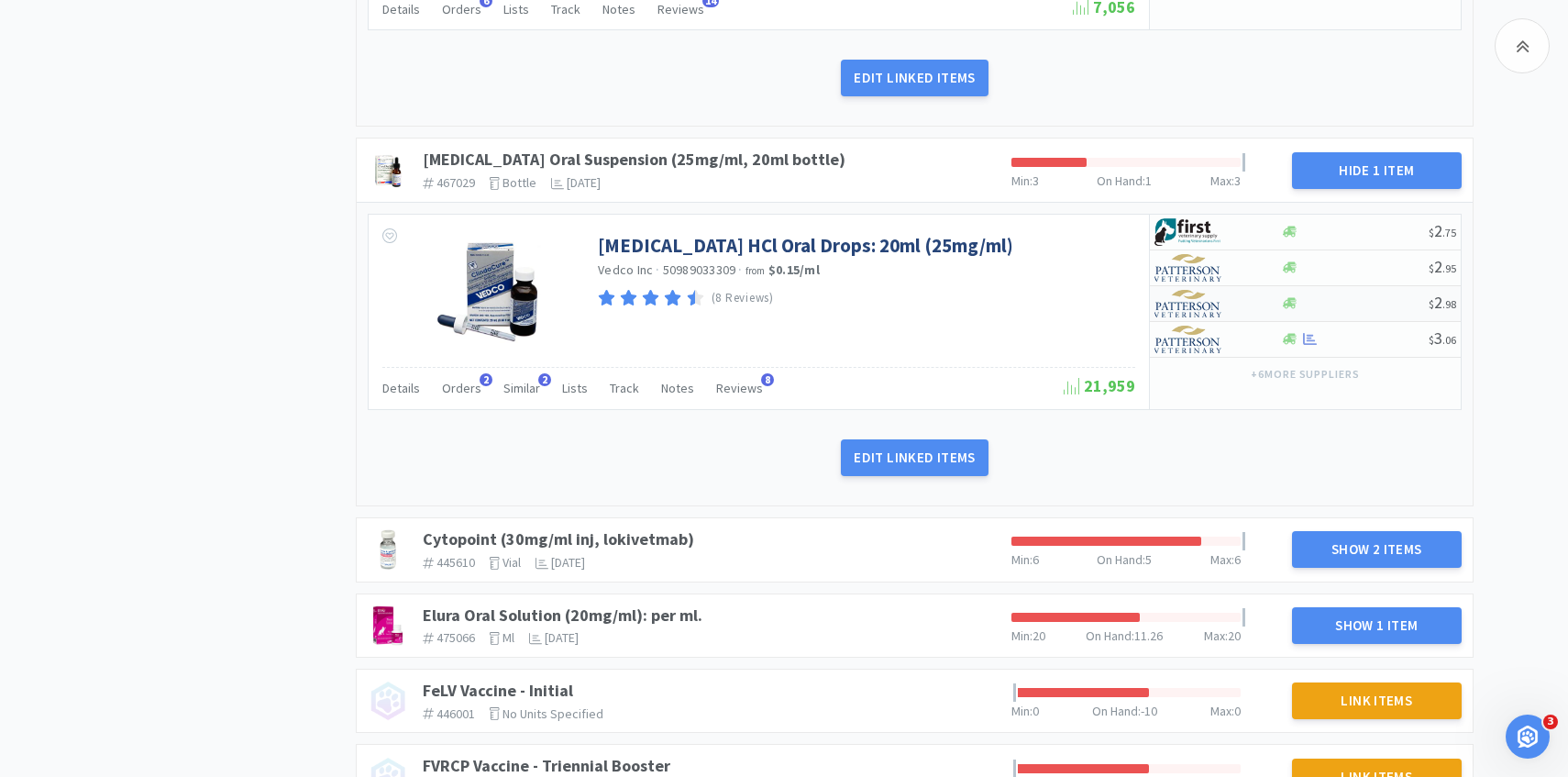
click at [1173, 290] on img at bounding box center [1188, 304] width 69 height 28
click at [1221, 330] on img at bounding box center [1188, 340] width 69 height 28
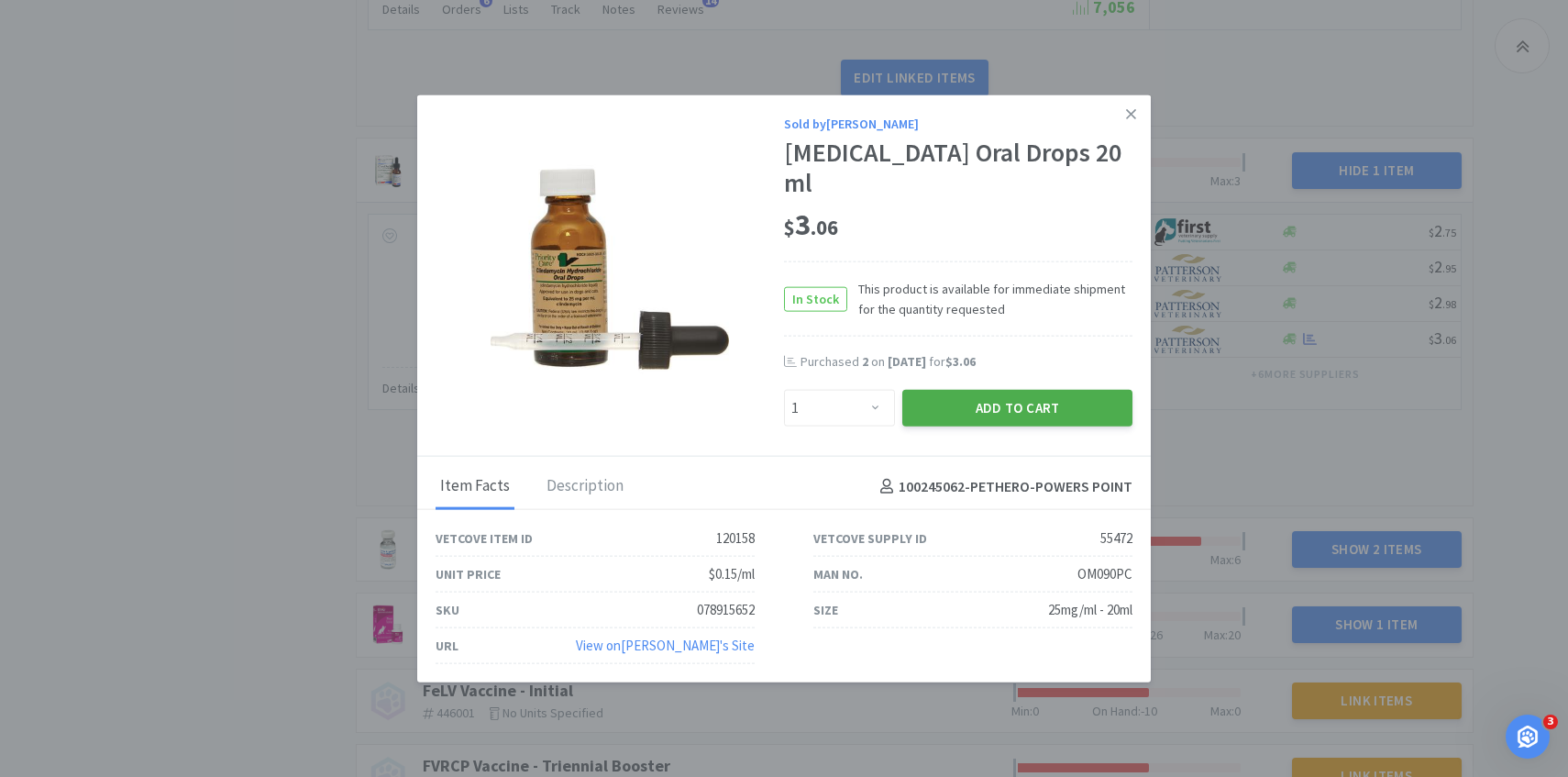
click at [1027, 397] on button "Add to Cart" at bounding box center [1017, 408] width 230 height 37
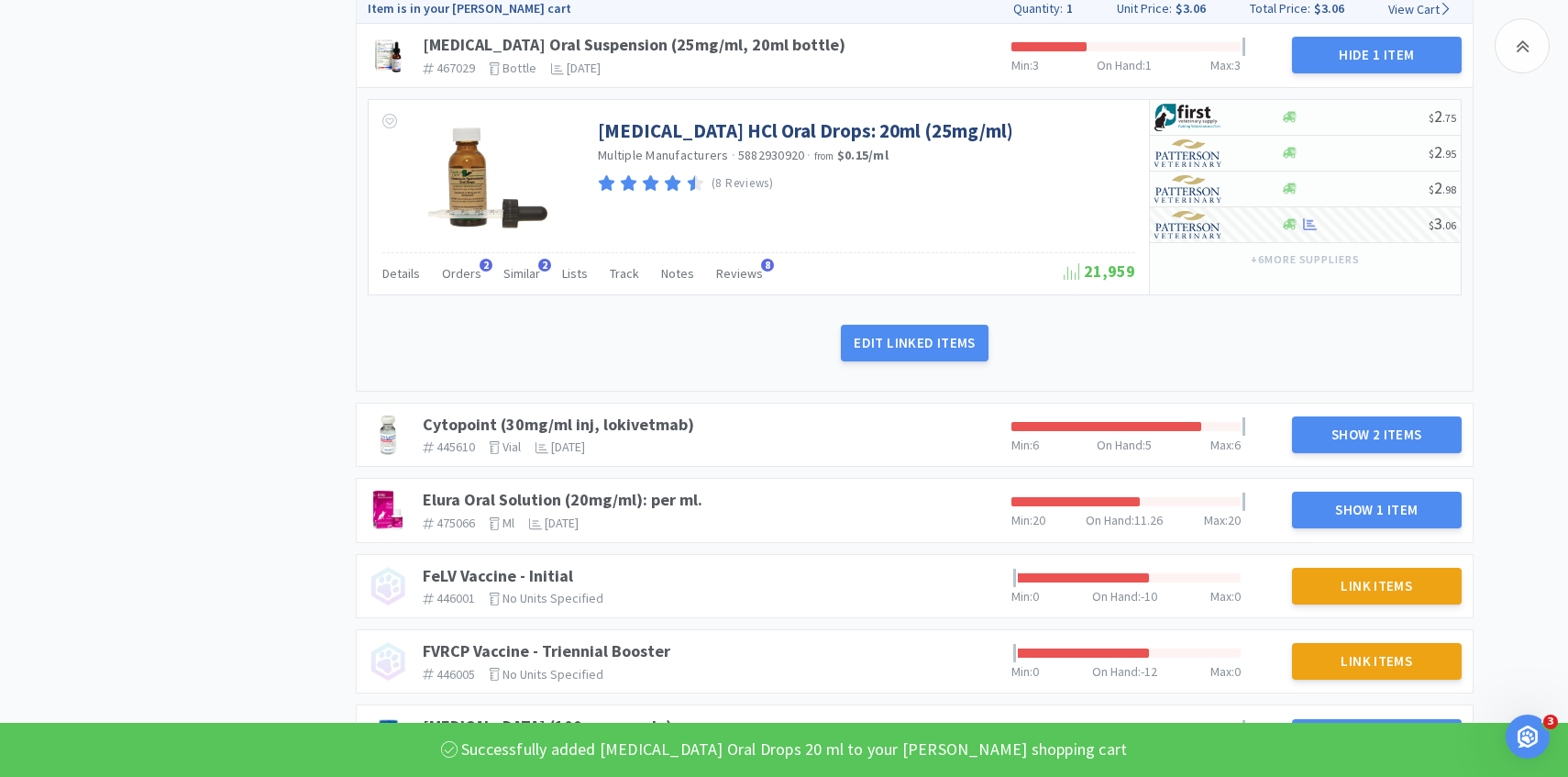
scroll to position [2013, 0]
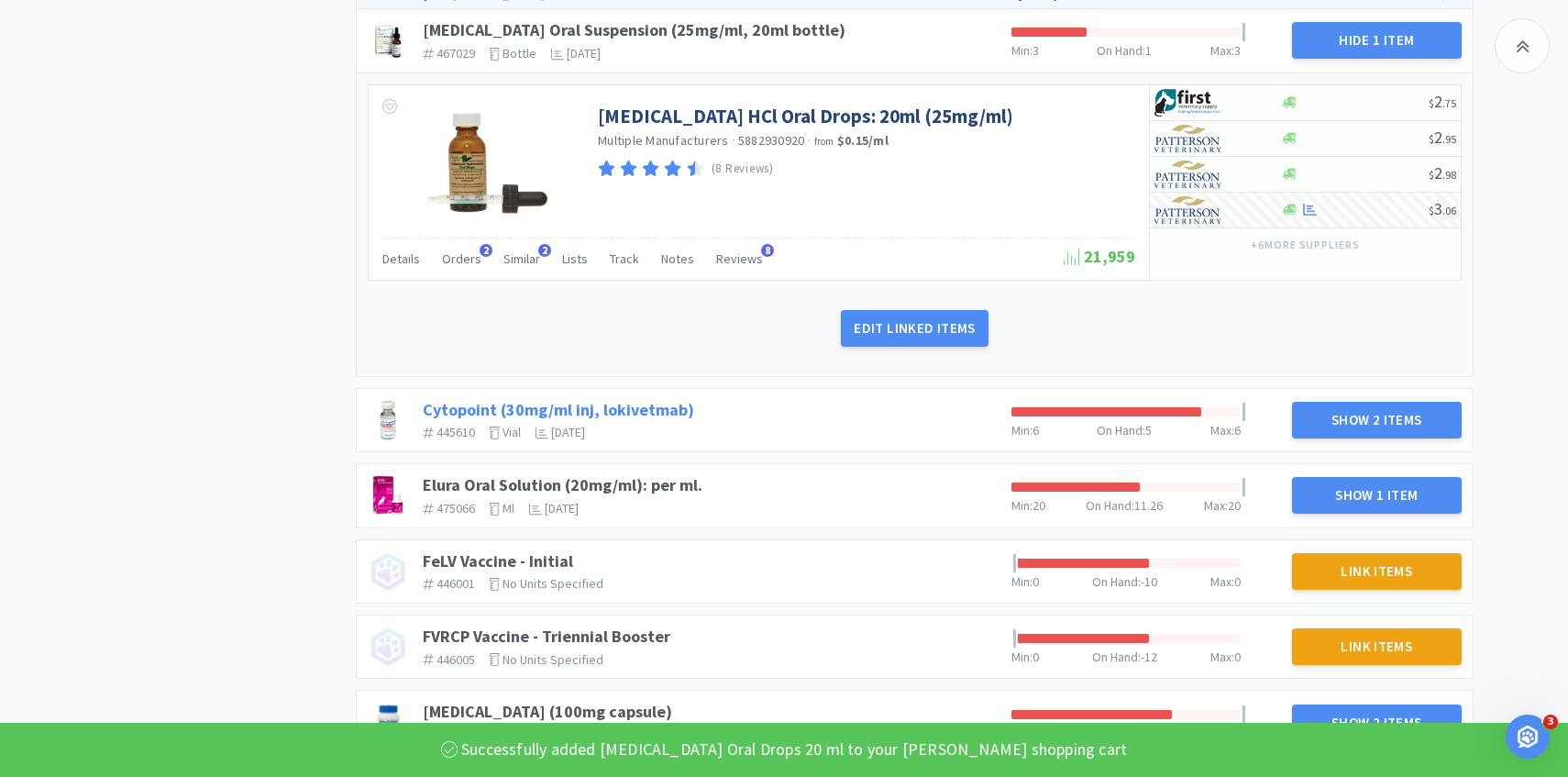
click at [620, 399] on link "Cytopoint (30mg/ml inj, lokivetmab)" at bounding box center [559, 409] width 272 height 21
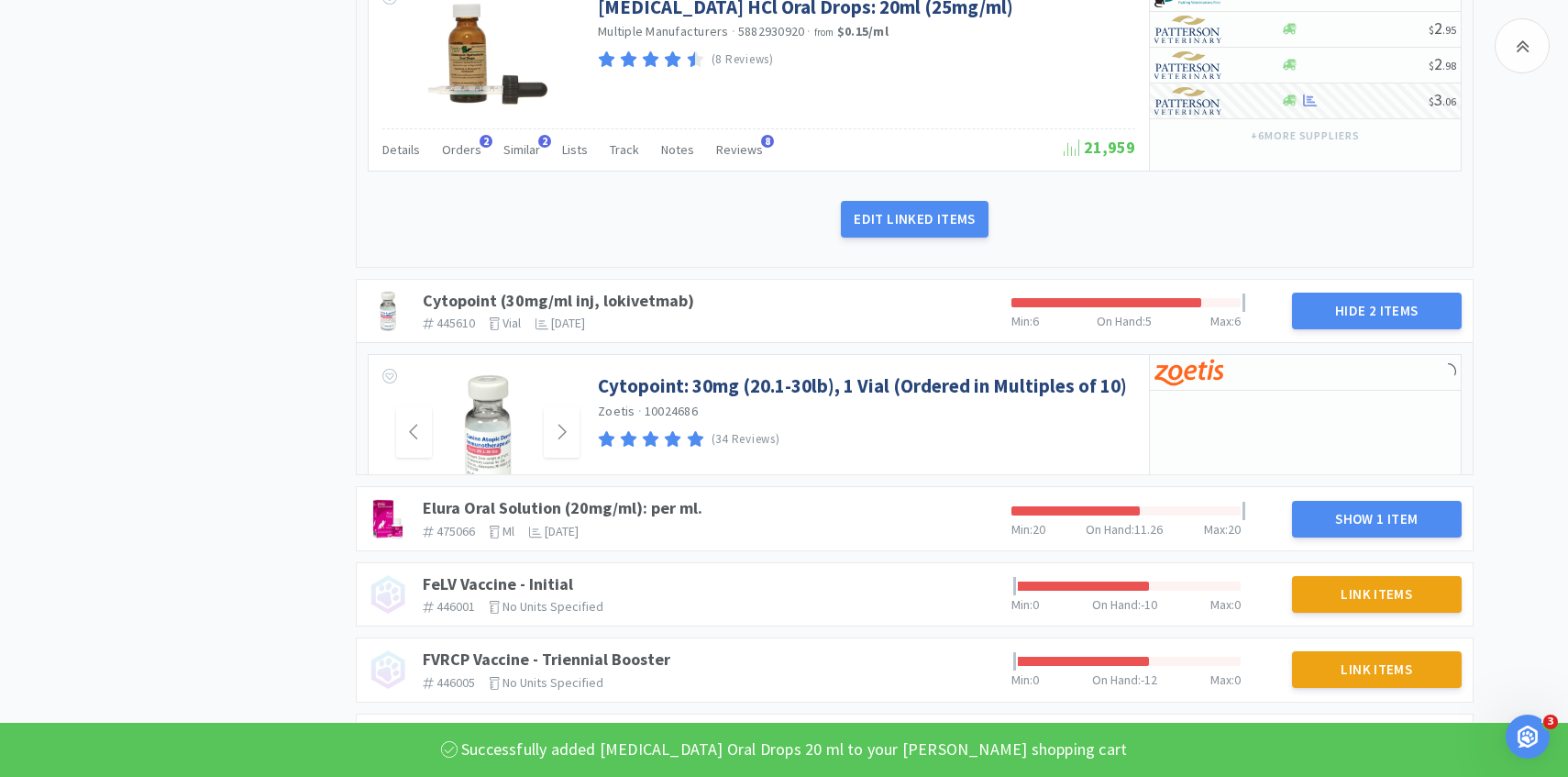
scroll to position [2155, 0]
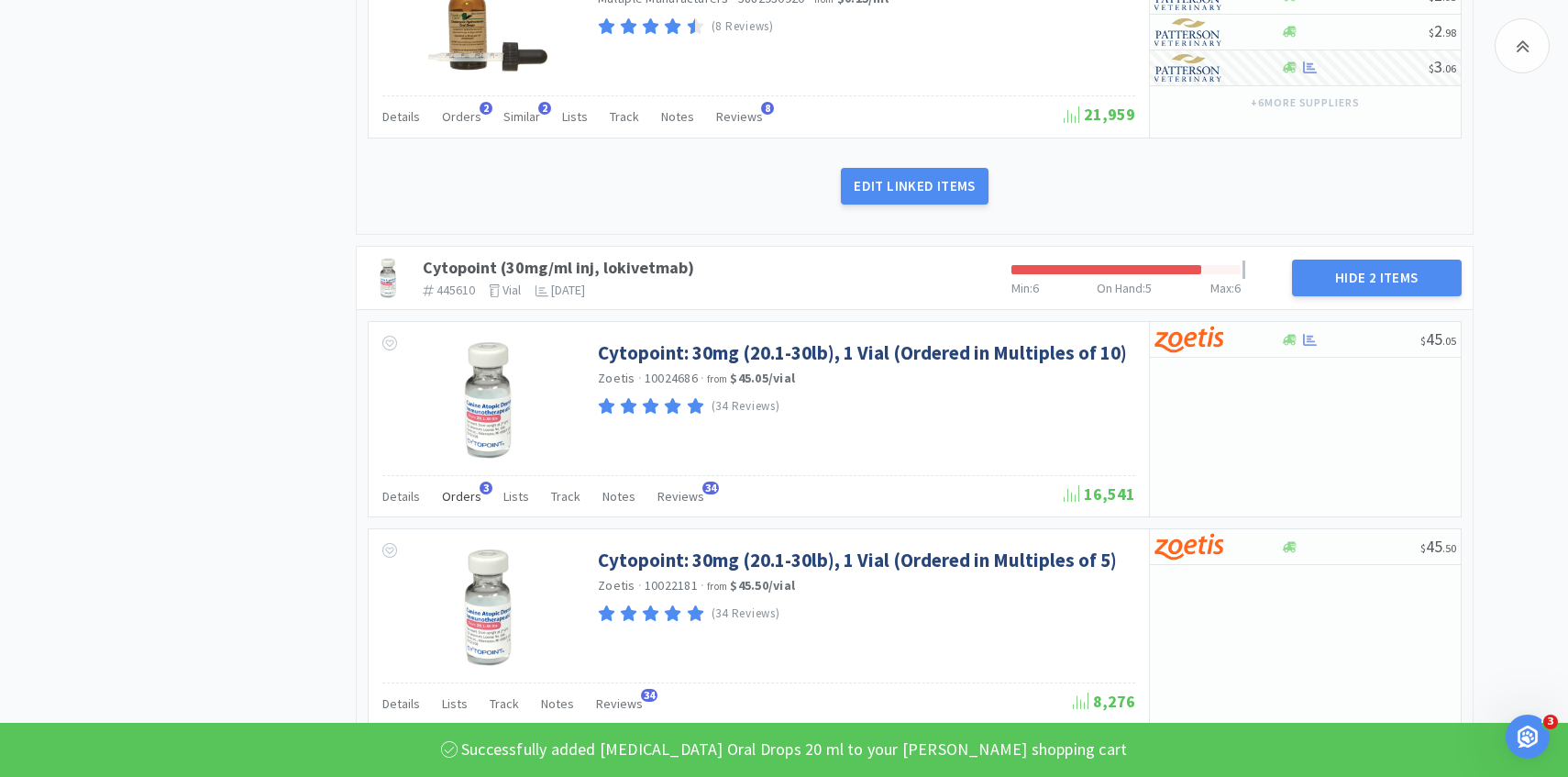
click at [464, 488] on span "Orders" at bounding box center [461, 496] width 39 height 17
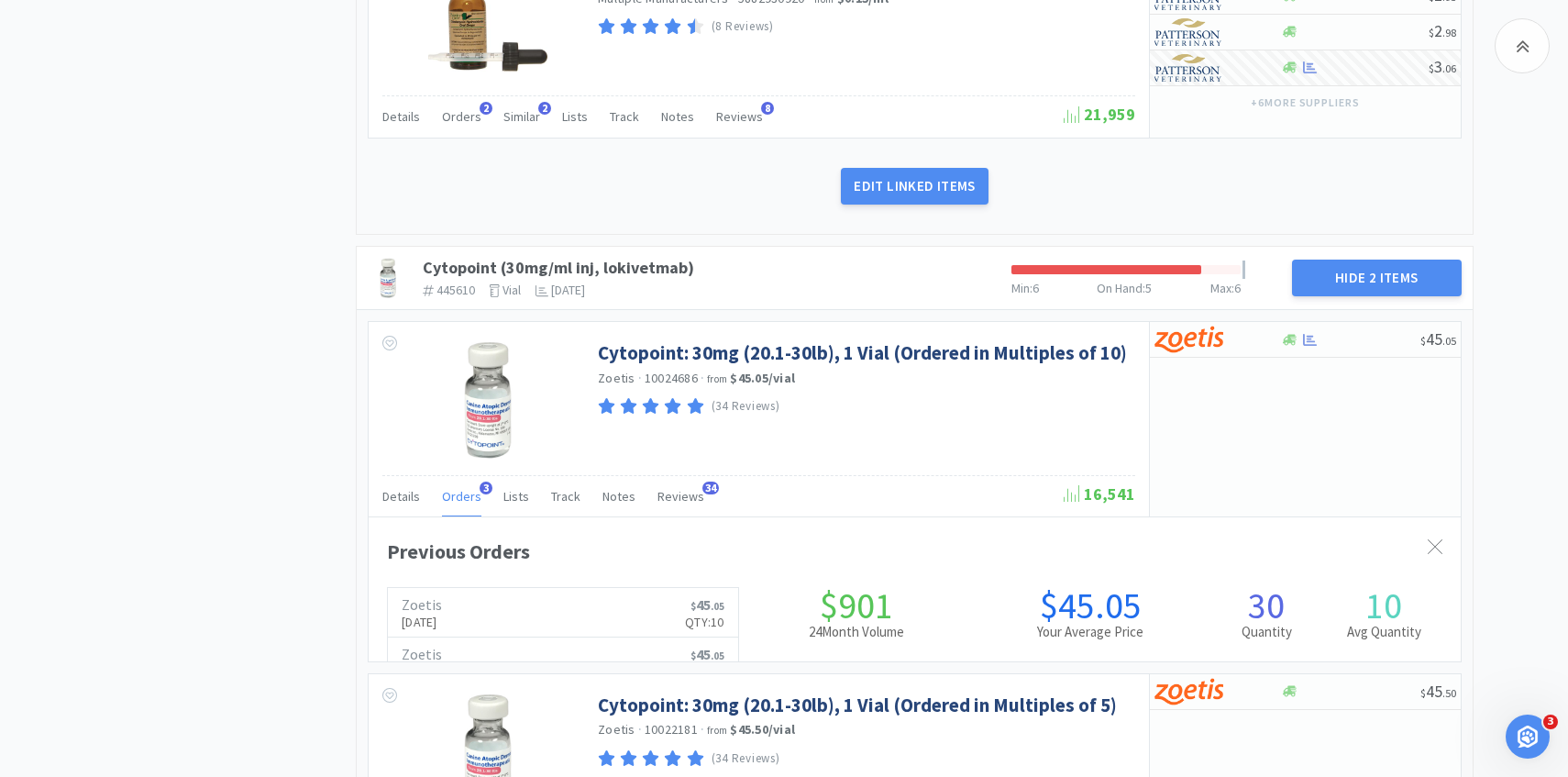
scroll to position [503, 1092]
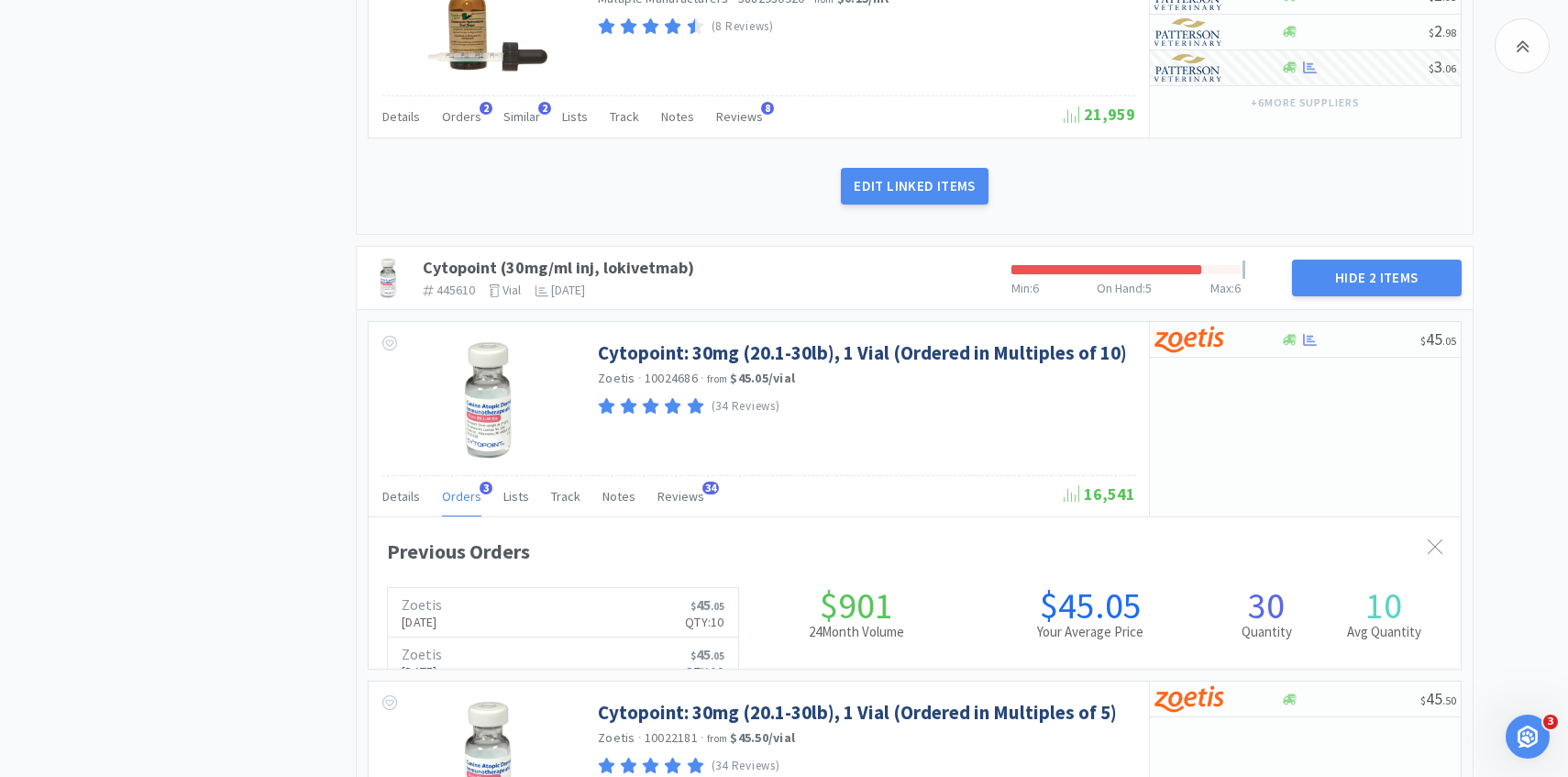
click at [464, 488] on span "Orders" at bounding box center [461, 496] width 39 height 17
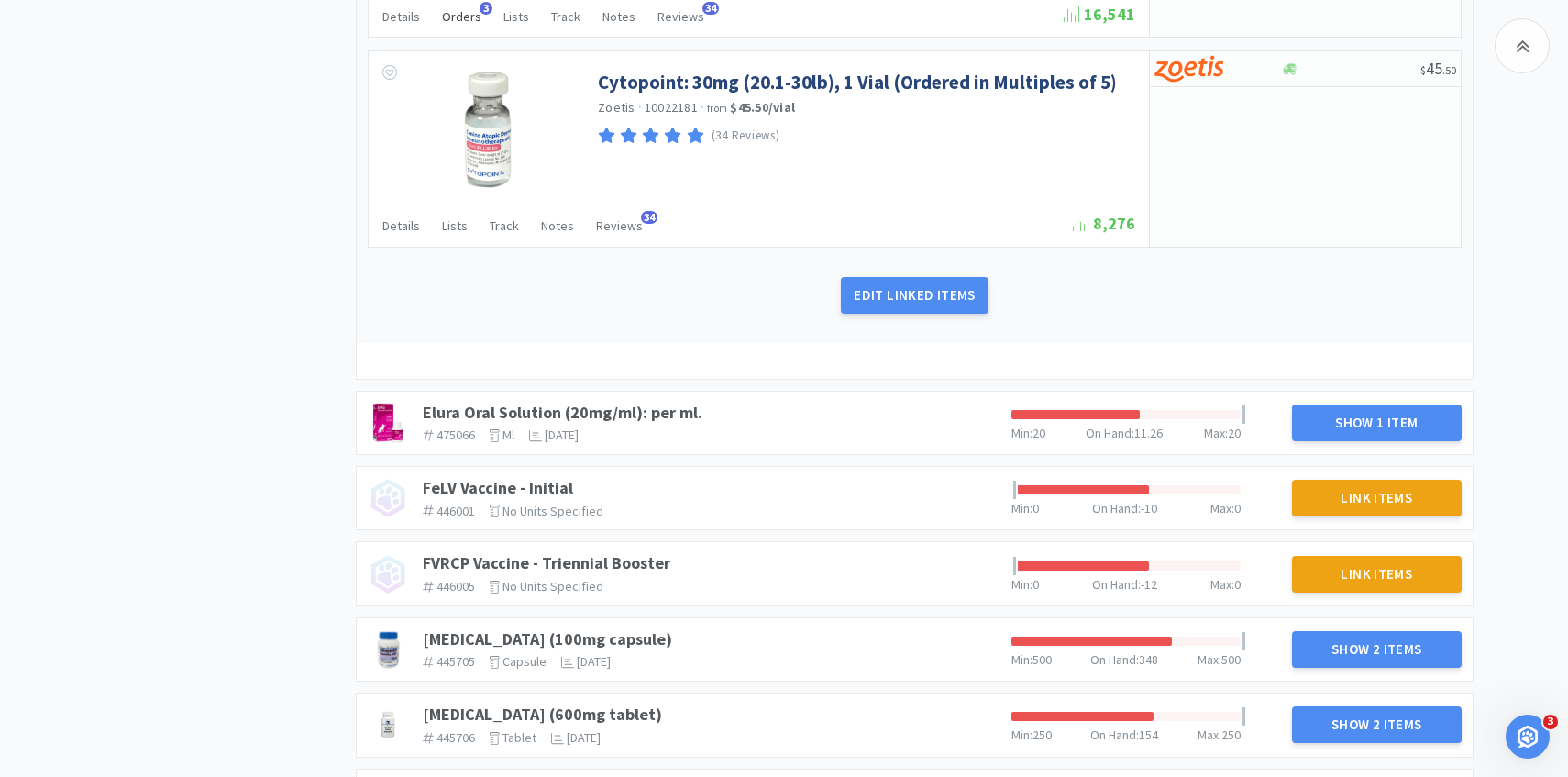
scroll to position [2924, 0]
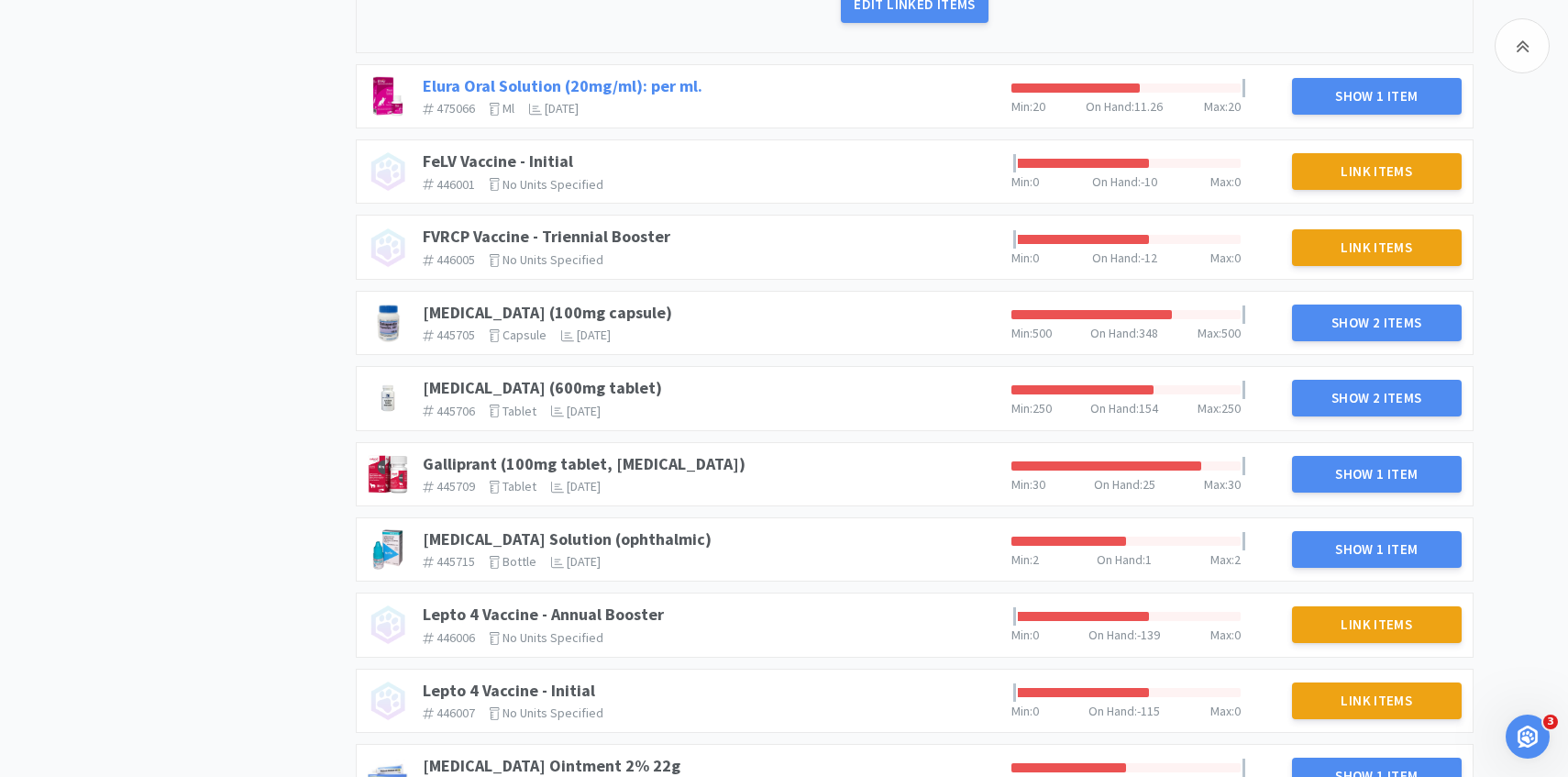
click at [657, 75] on link "Elura Oral Solution (20mg/ml): per ml." at bounding box center [563, 85] width 280 height 21
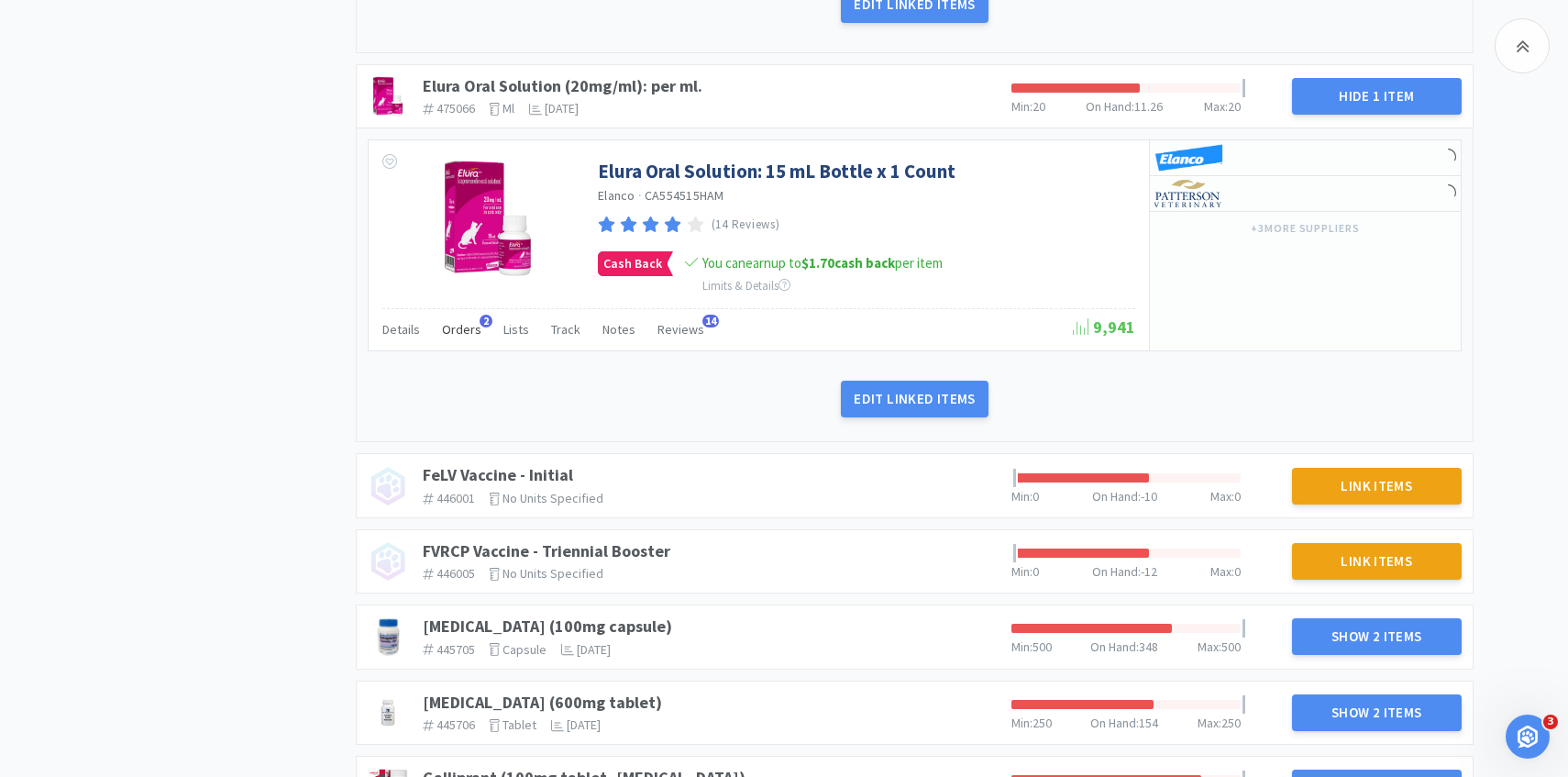
click at [452, 321] on span "Orders" at bounding box center [461, 329] width 39 height 17
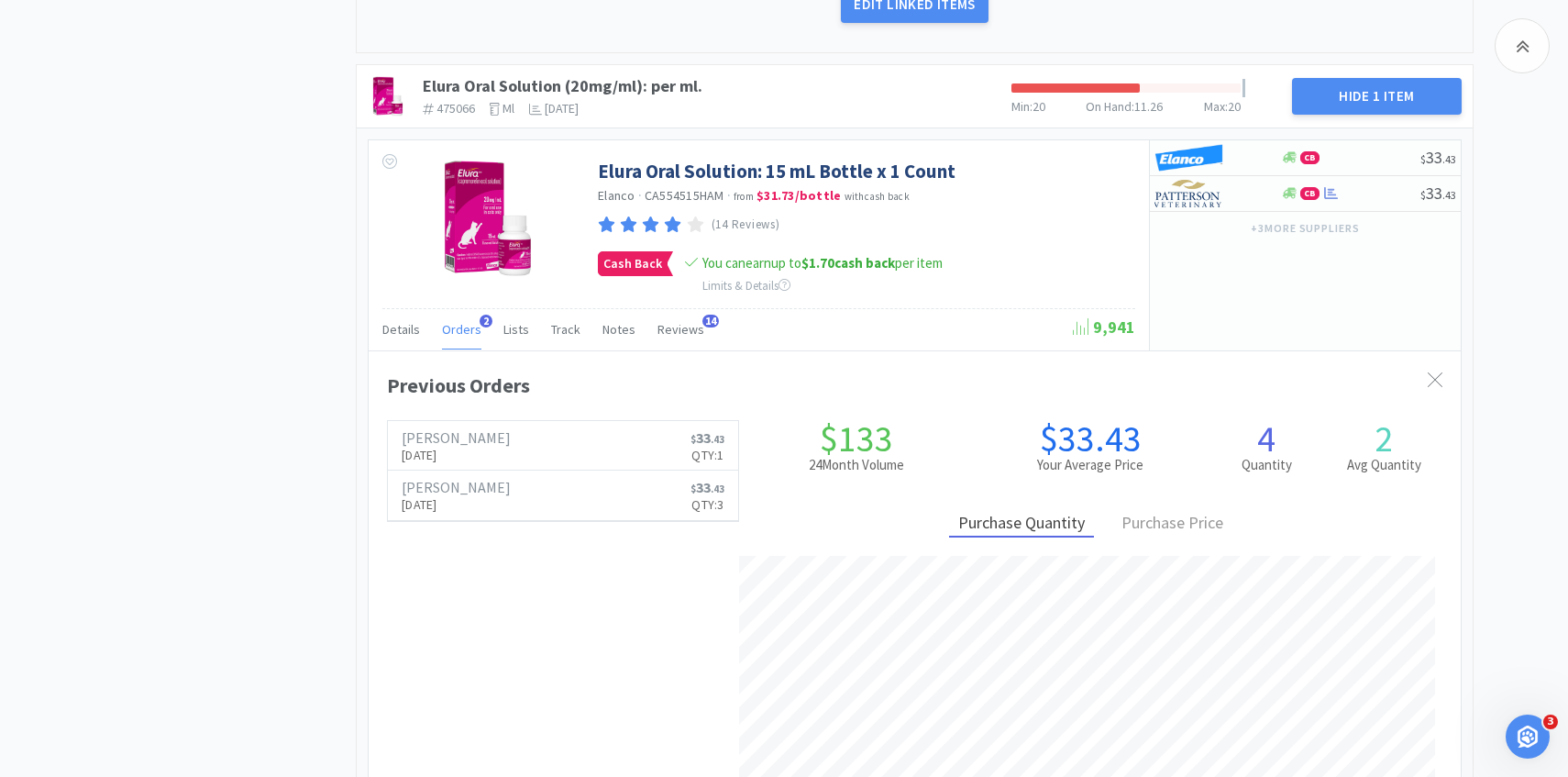
scroll to position [503, 1092]
click at [452, 321] on span "Orders" at bounding box center [461, 329] width 39 height 17
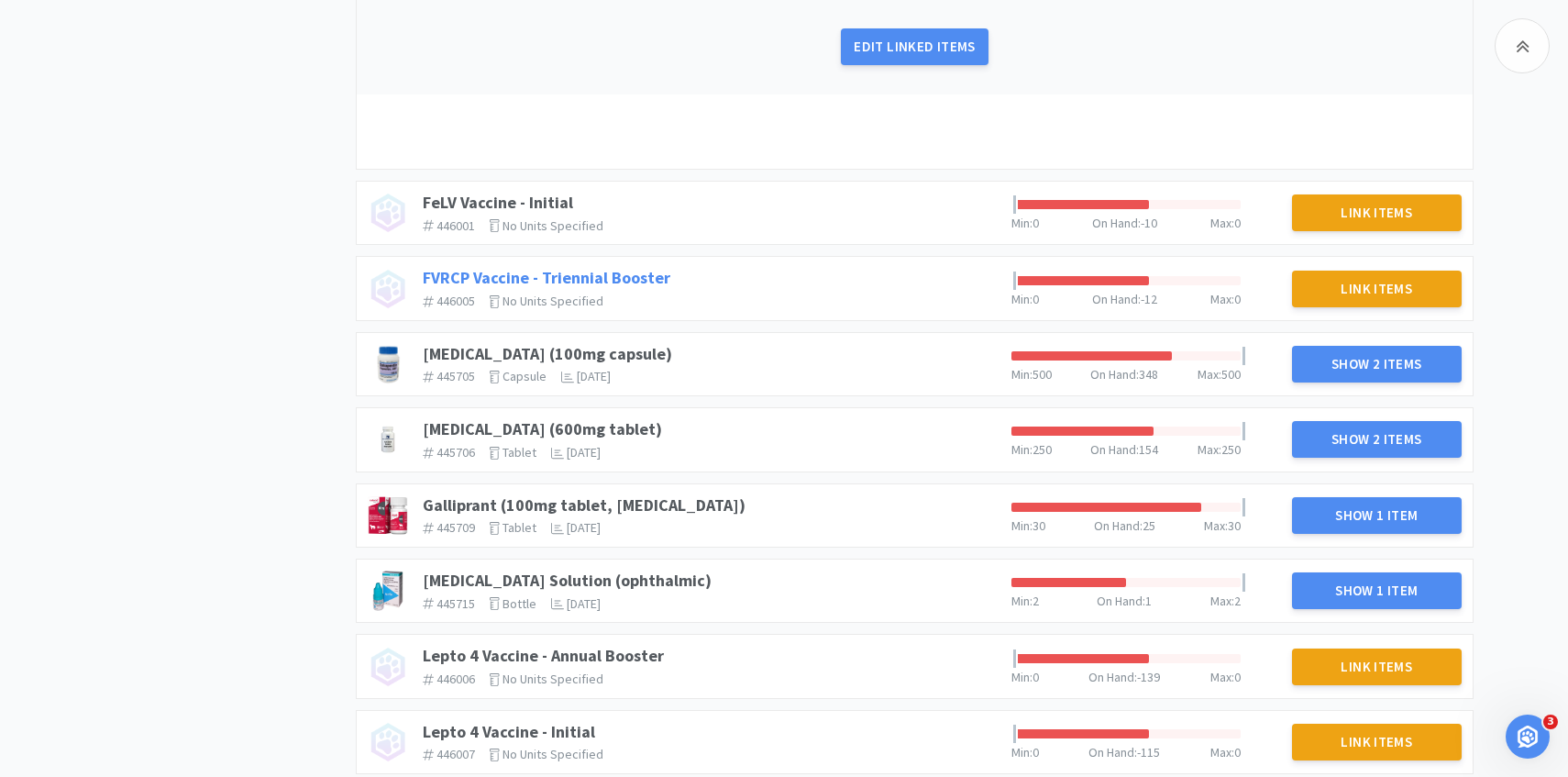
scroll to position [3280, 0]
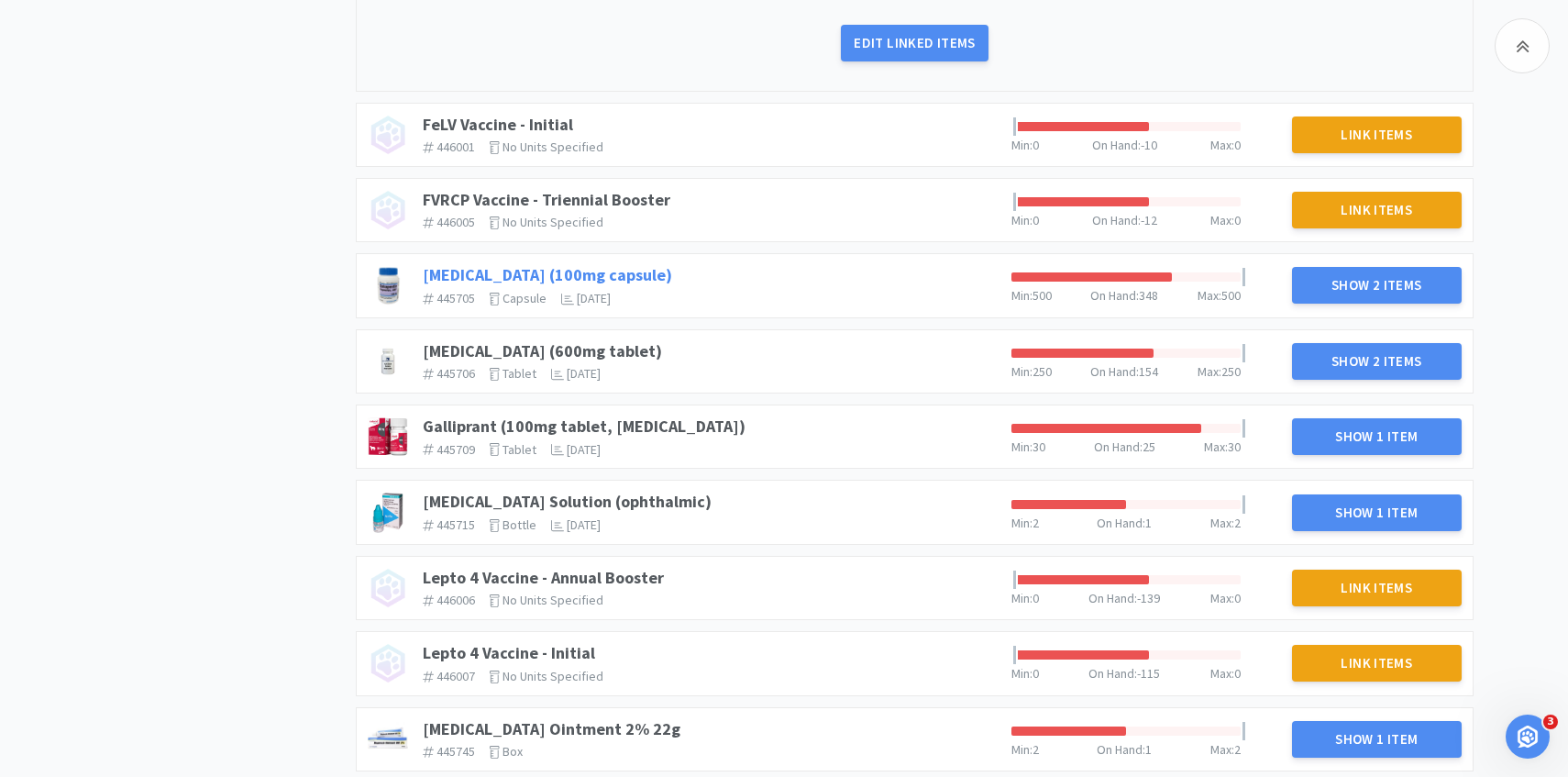
click at [507, 264] on link "Gabapentin (100mg capsule)" at bounding box center [548, 274] width 250 height 21
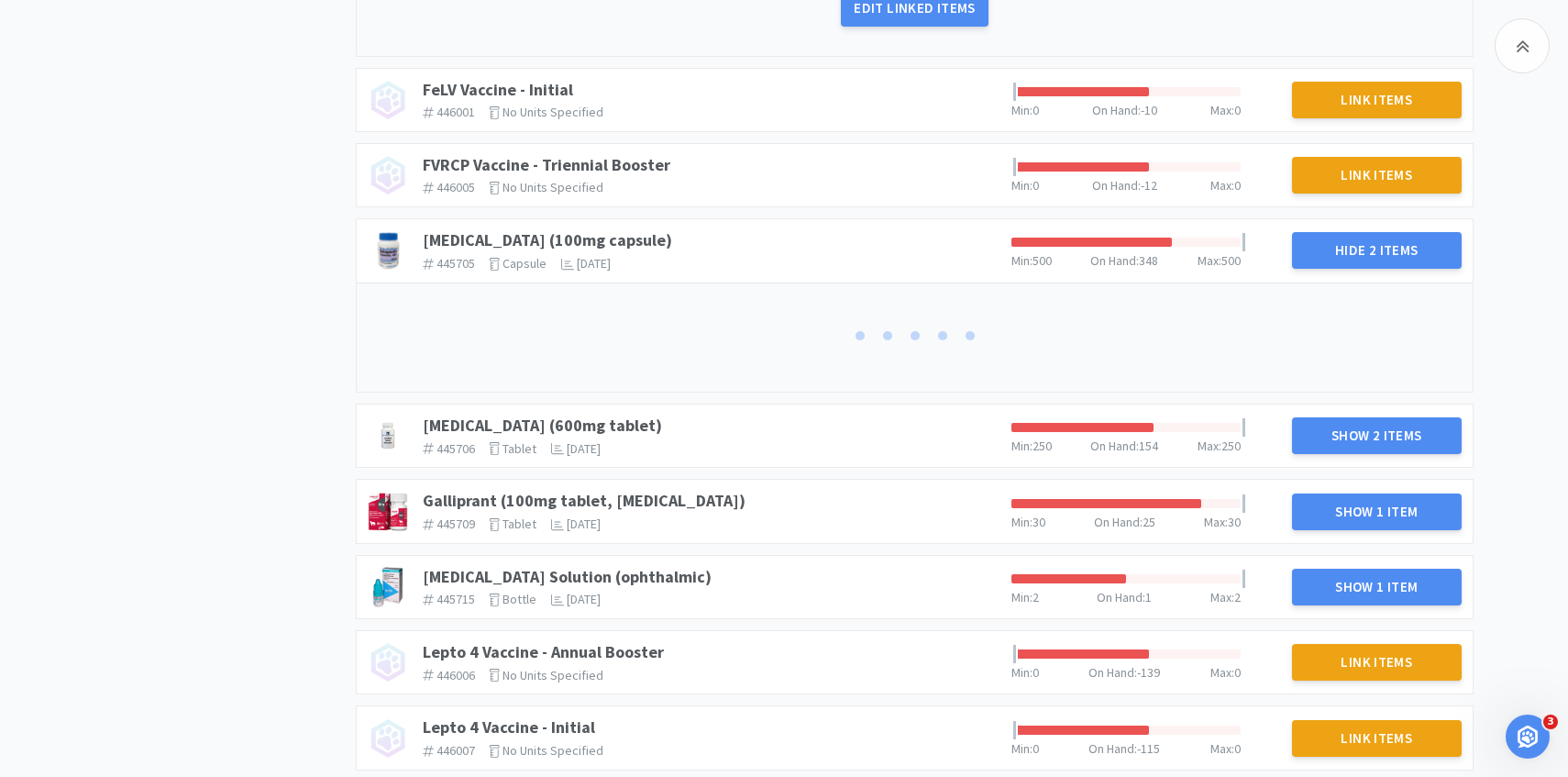
scroll to position [3398, 0]
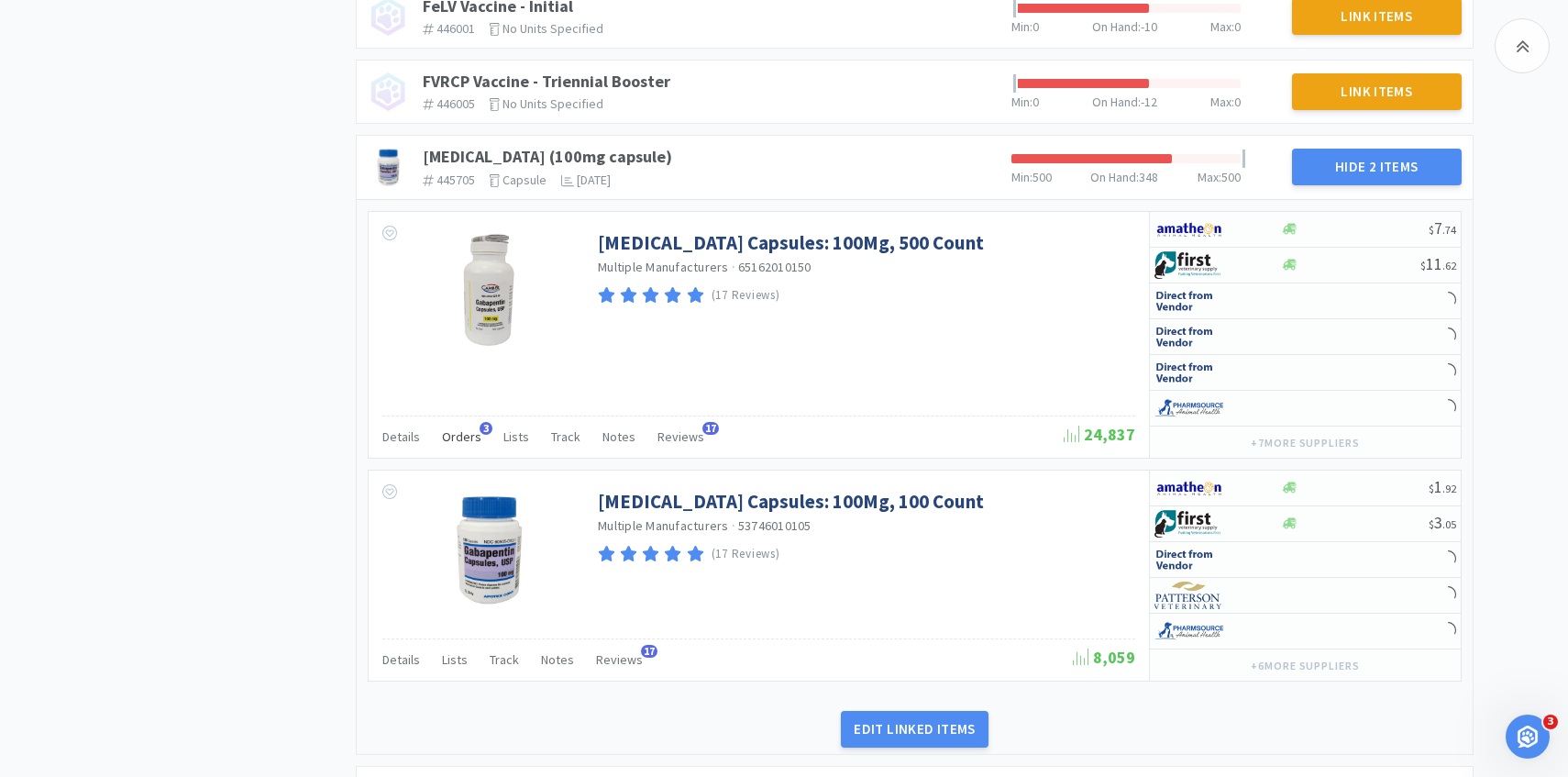
click at [464, 429] on span "Orders" at bounding box center [461, 437] width 39 height 17
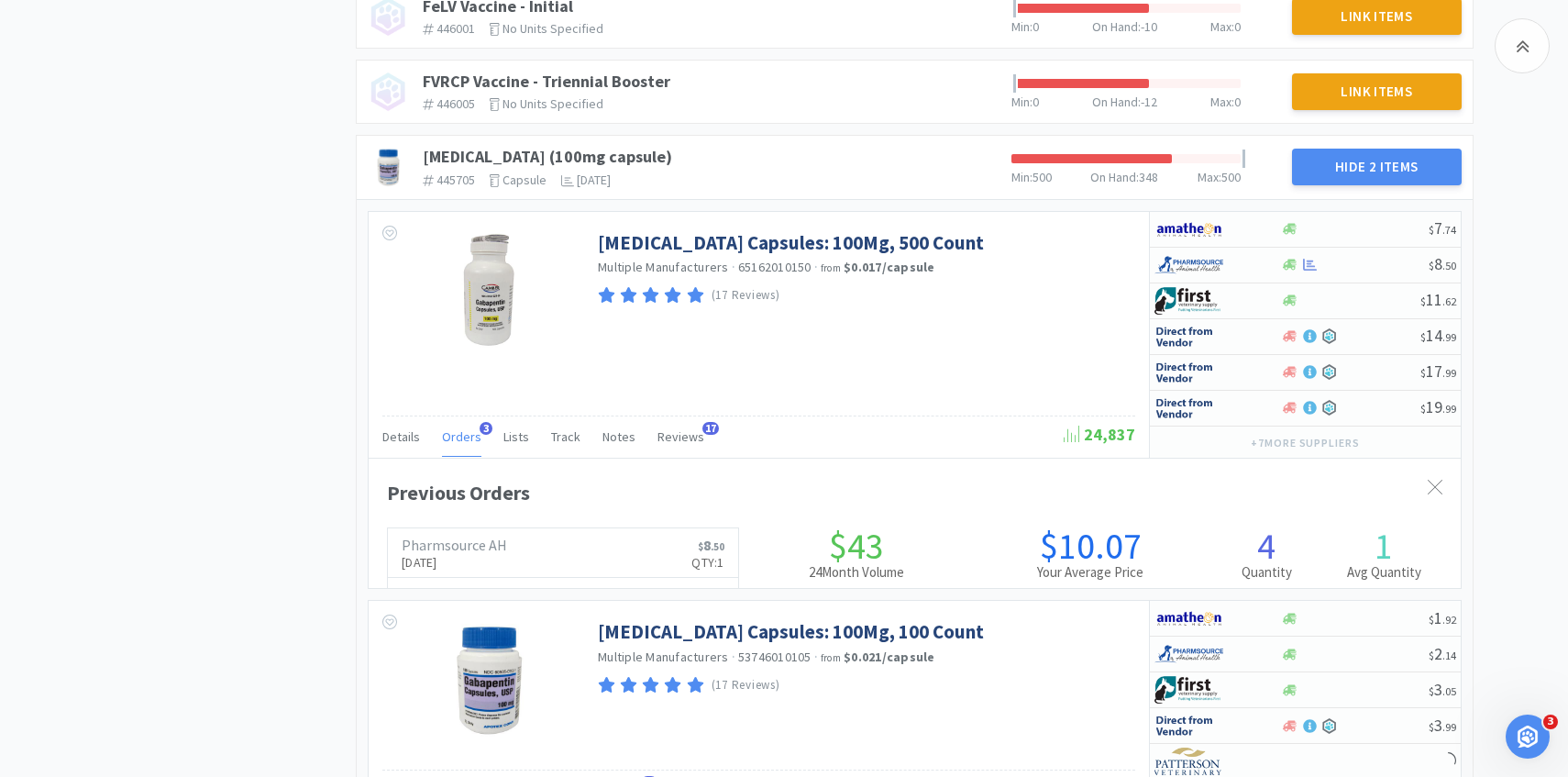
scroll to position [503, 1092]
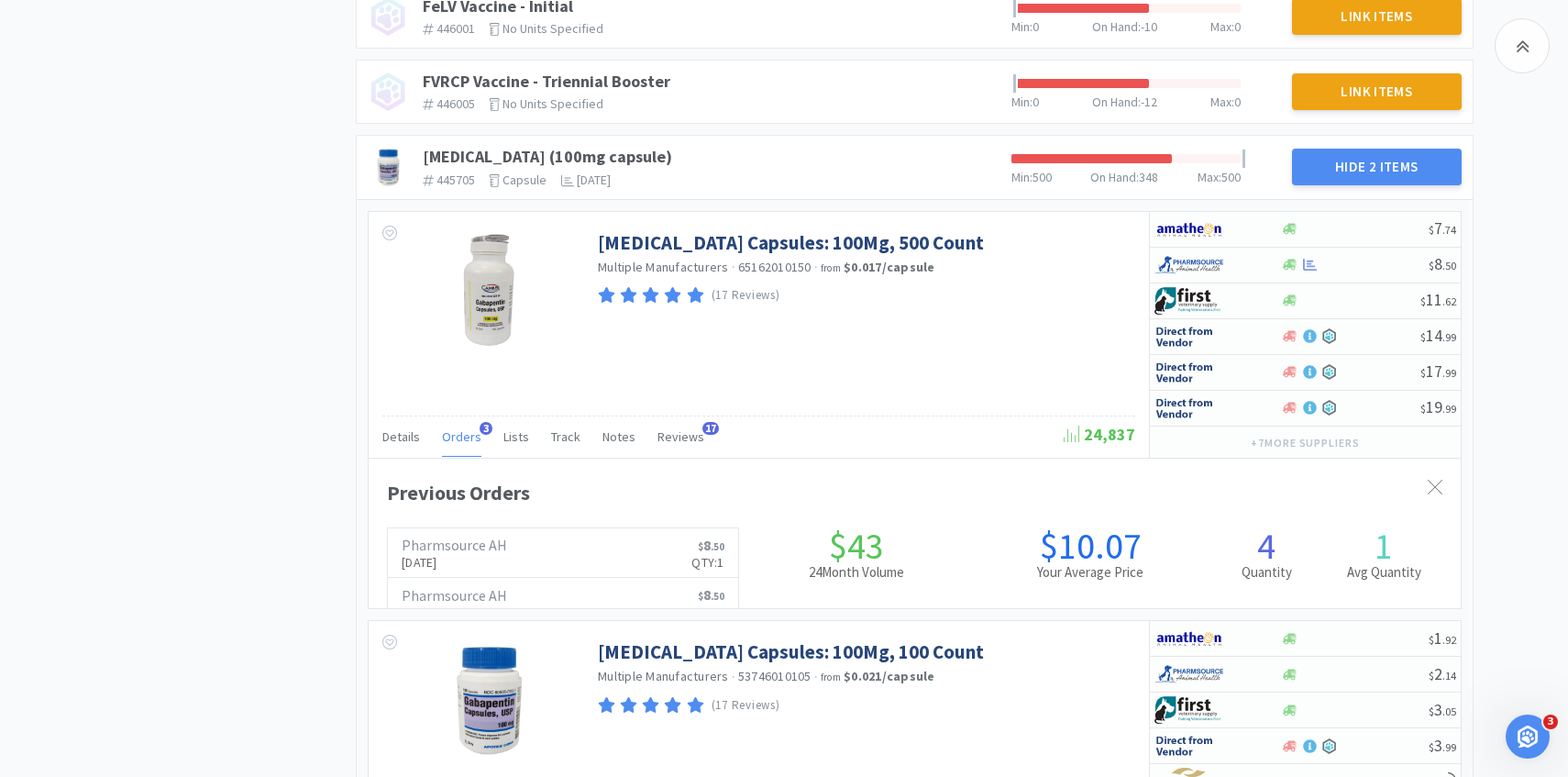
click at [464, 429] on span "Orders" at bounding box center [461, 437] width 39 height 17
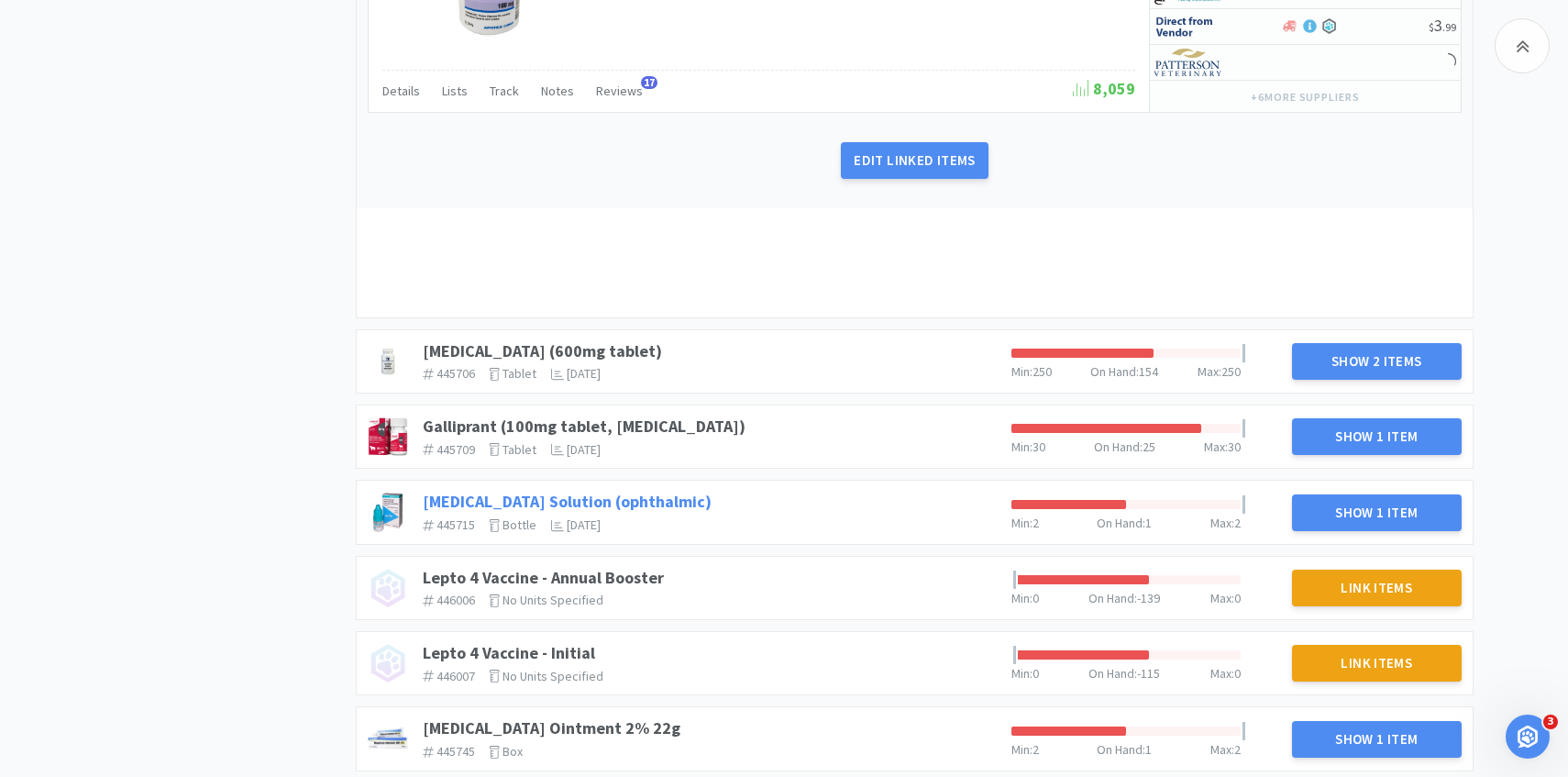
scroll to position [4027, 0]
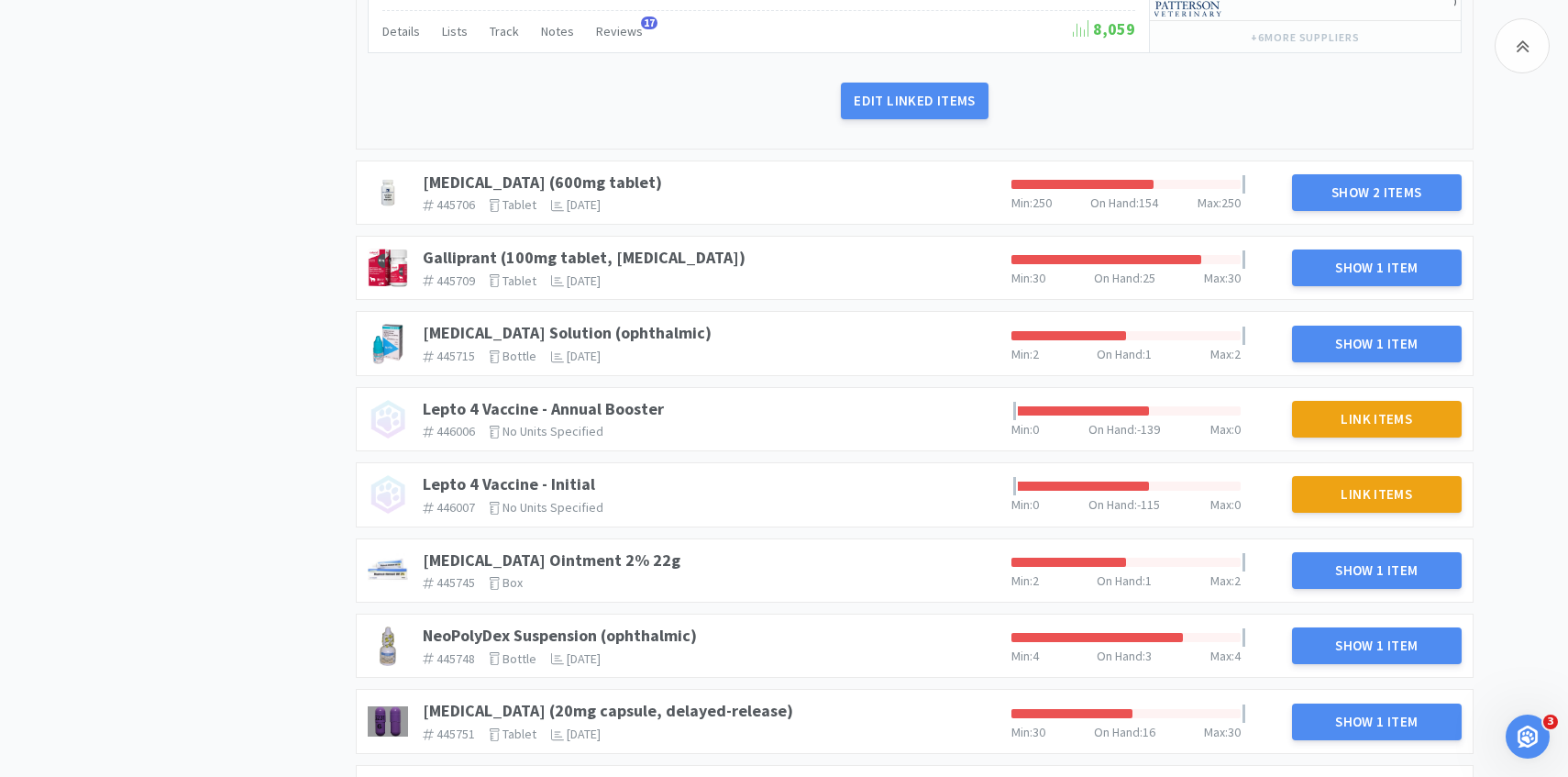
click at [597, 165] on div "Gabapentin (600mg tablet) 445706 The identifier of the item in your PIMS tablet…" at bounding box center [710, 192] width 589 height 55
click at [593, 172] on link "Gabapentin (600mg tablet)" at bounding box center [543, 182] width 240 height 21
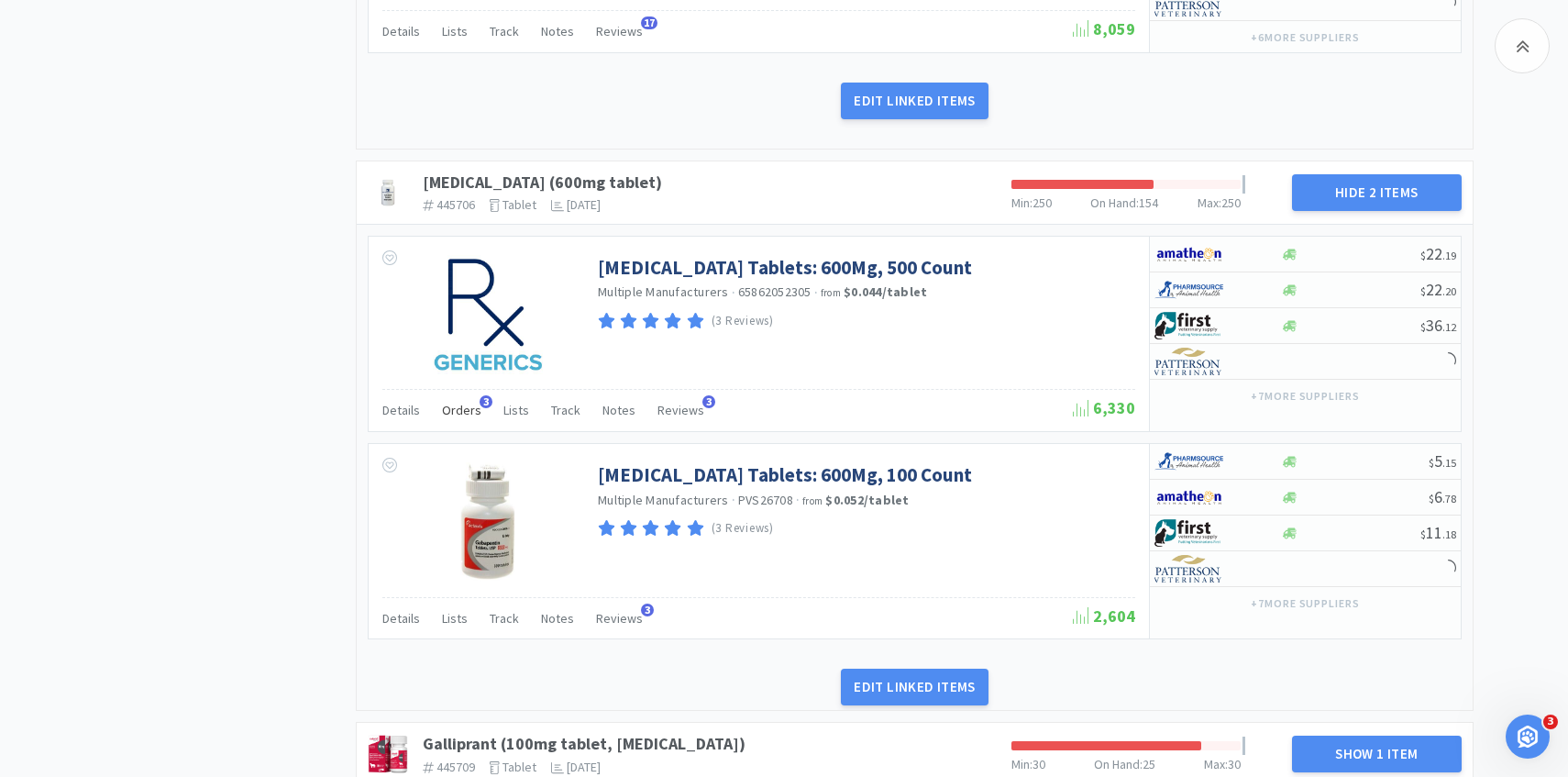
click at [464, 396] on div "Orders 3" at bounding box center [461, 413] width 39 height 35
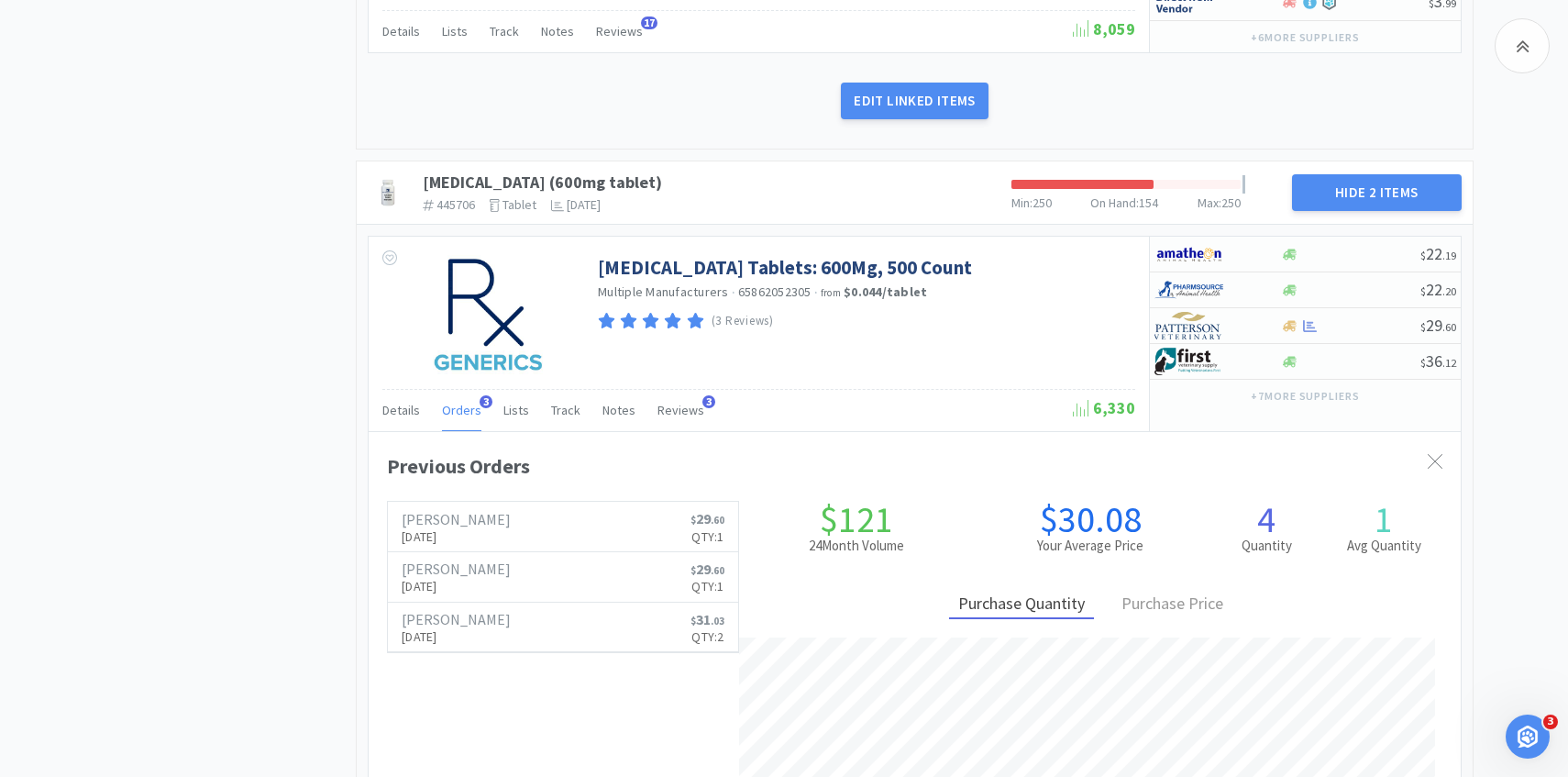
scroll to position [503, 1092]
click at [464, 402] on span "Orders" at bounding box center [461, 410] width 39 height 17
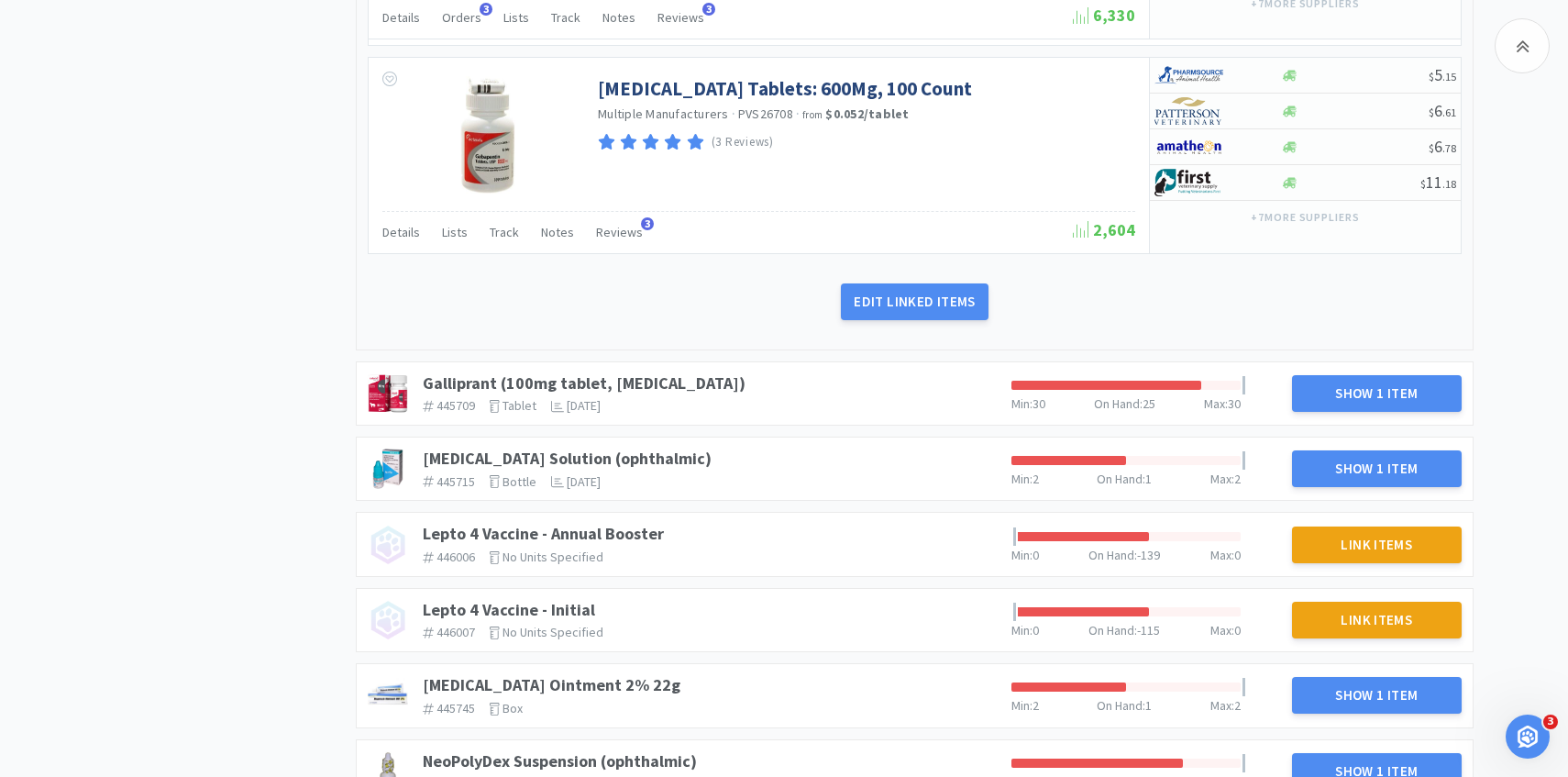
scroll to position [4534, 0]
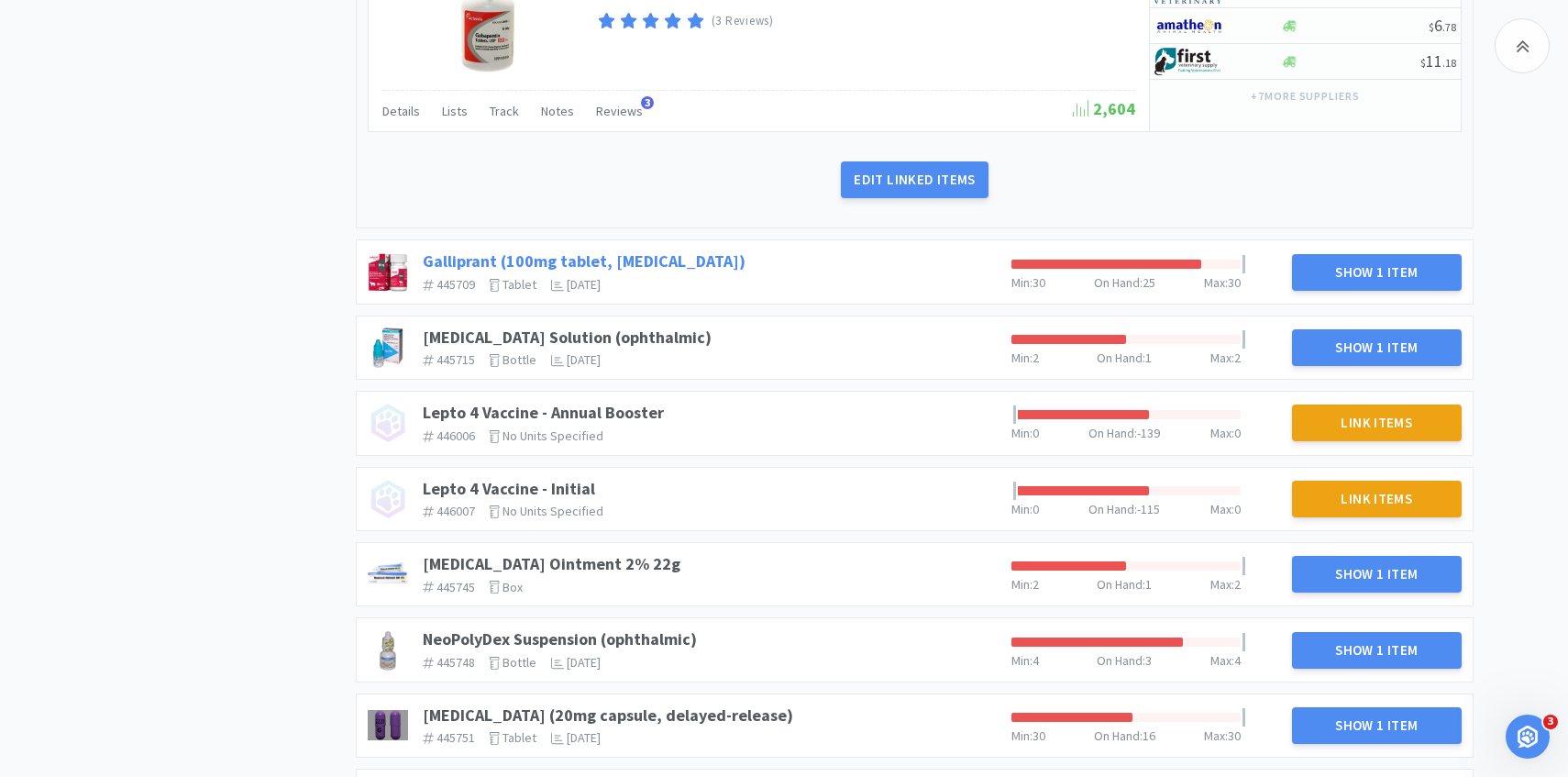
click at [661, 251] on link "Galliprant (100mg tablet, grapiprant)" at bounding box center [584, 261] width 323 height 21
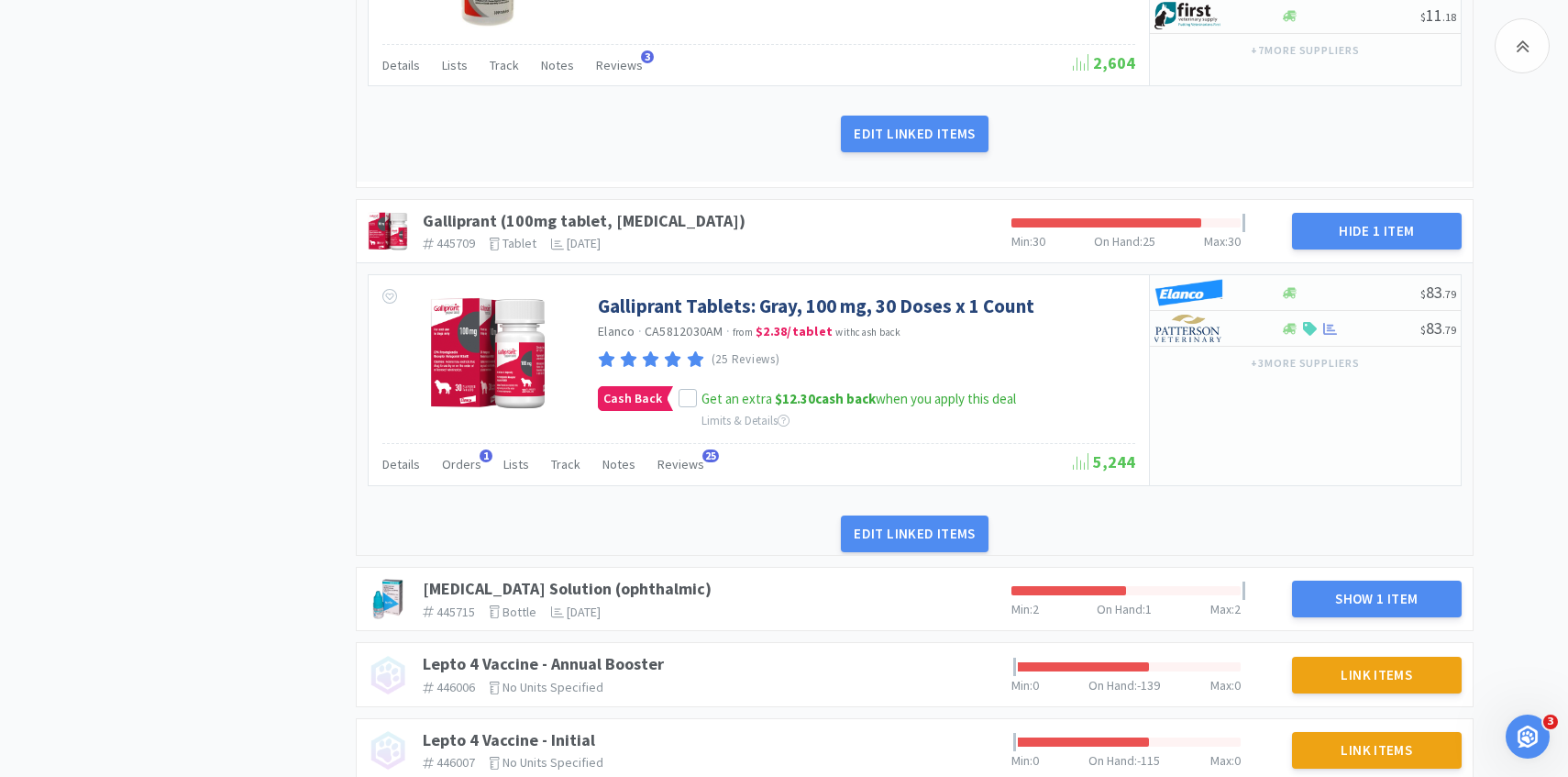
scroll to position [4620, 0]
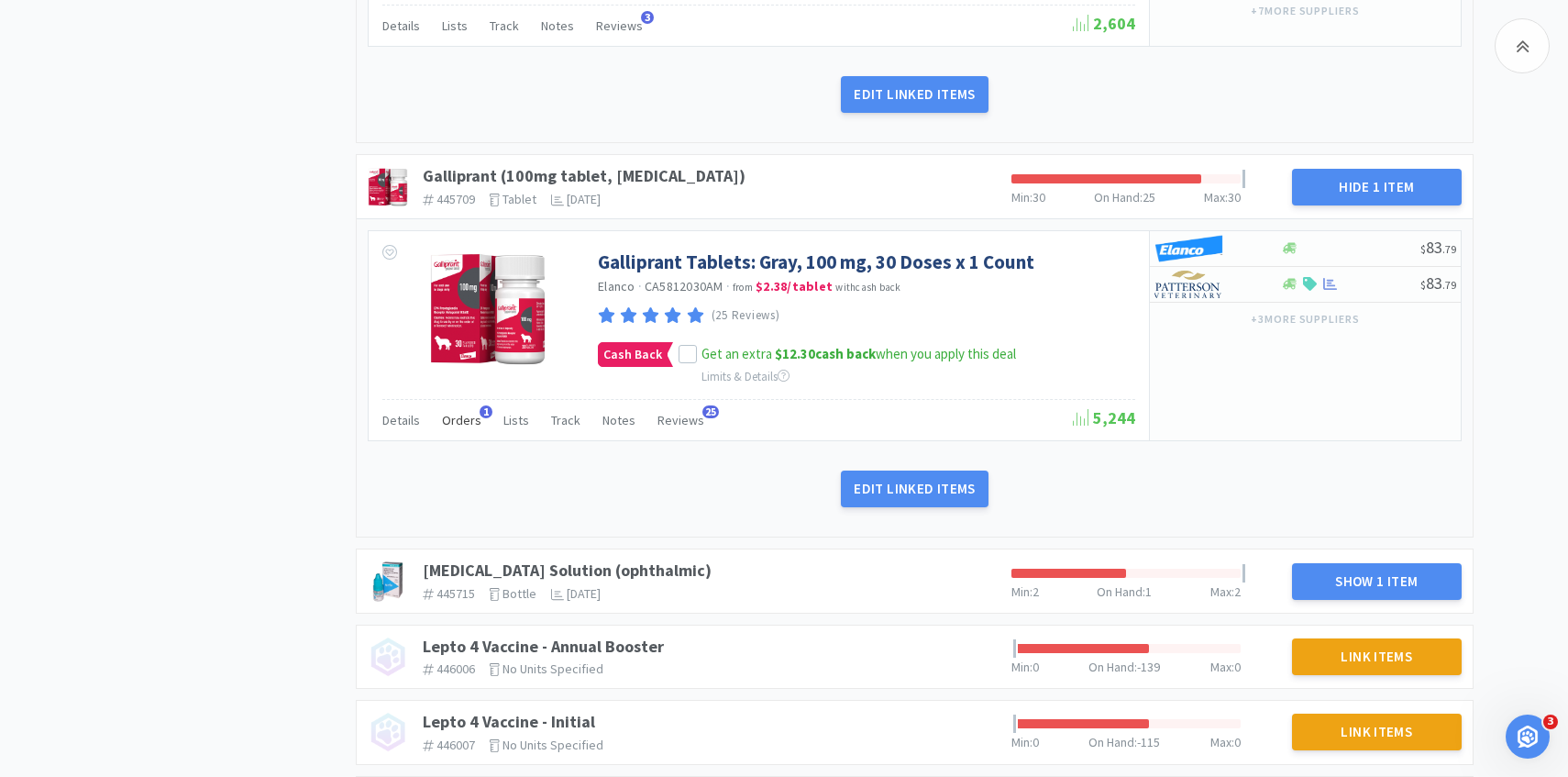
click at [462, 412] on span "Orders" at bounding box center [461, 420] width 39 height 17
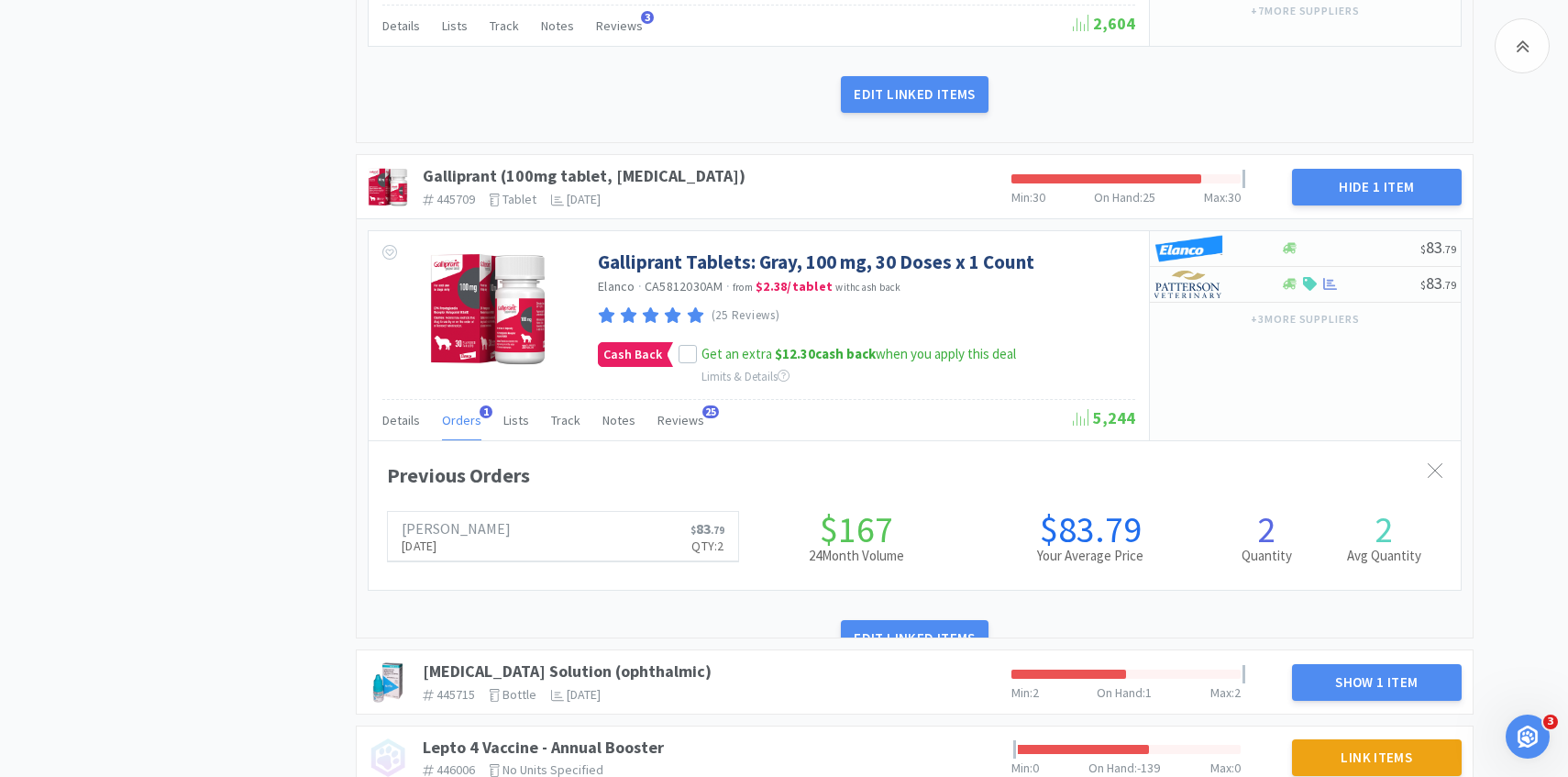
scroll to position [0, 0]
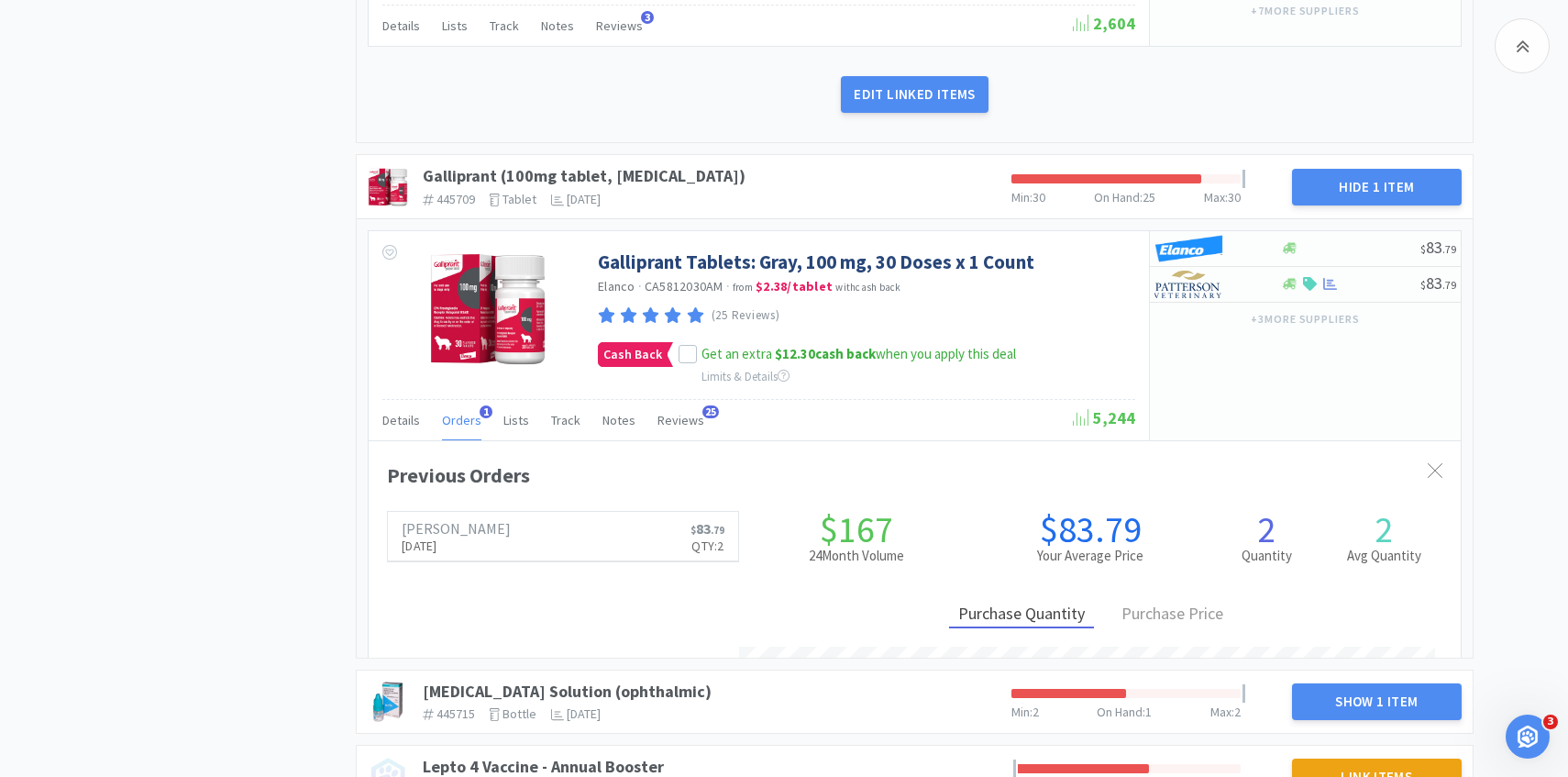
click at [462, 412] on span "Orders" at bounding box center [461, 420] width 39 height 17
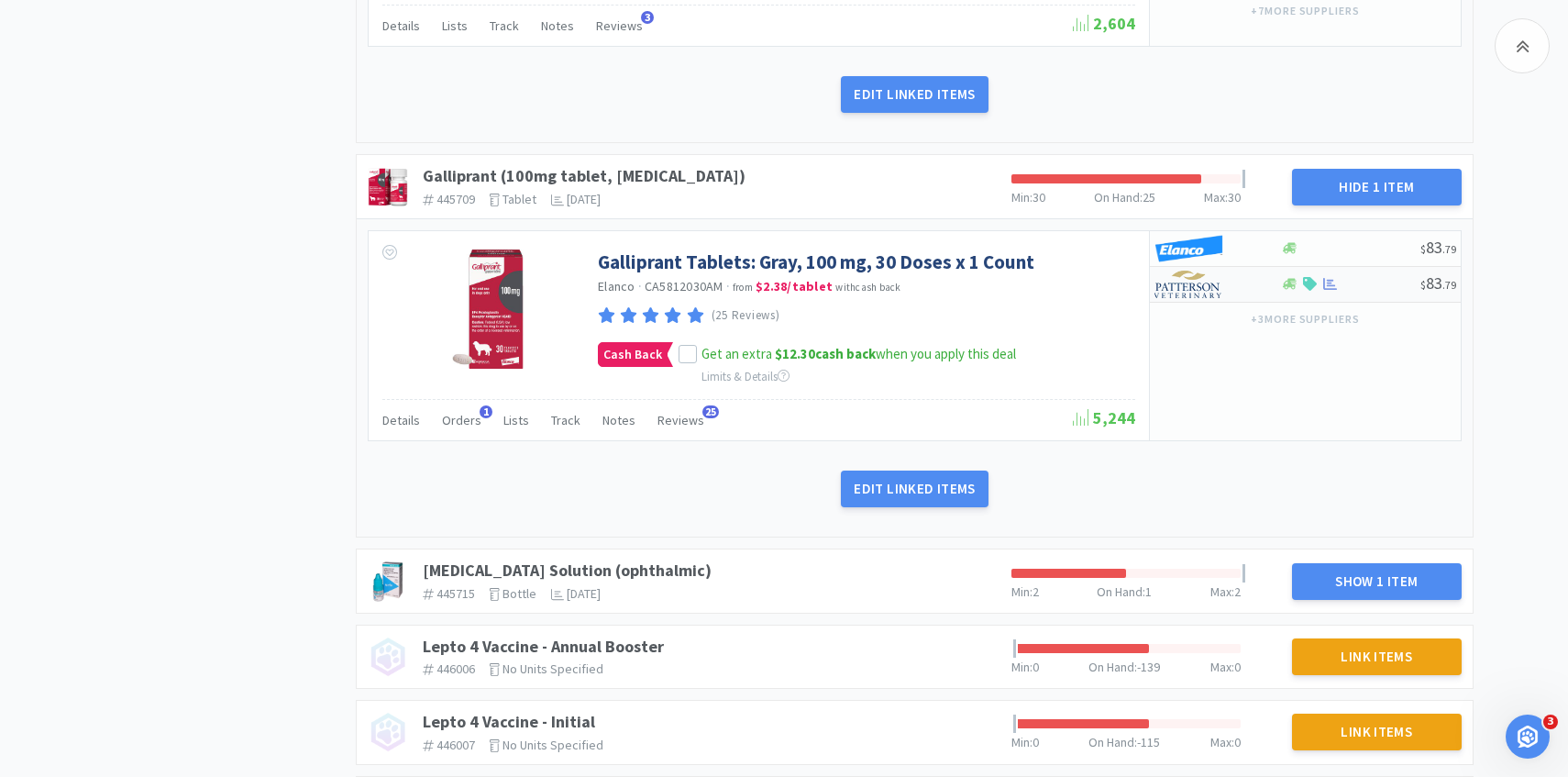
click at [1235, 275] on div at bounding box center [1204, 284] width 101 height 31
click at [1187, 273] on img at bounding box center [1188, 285] width 69 height 28
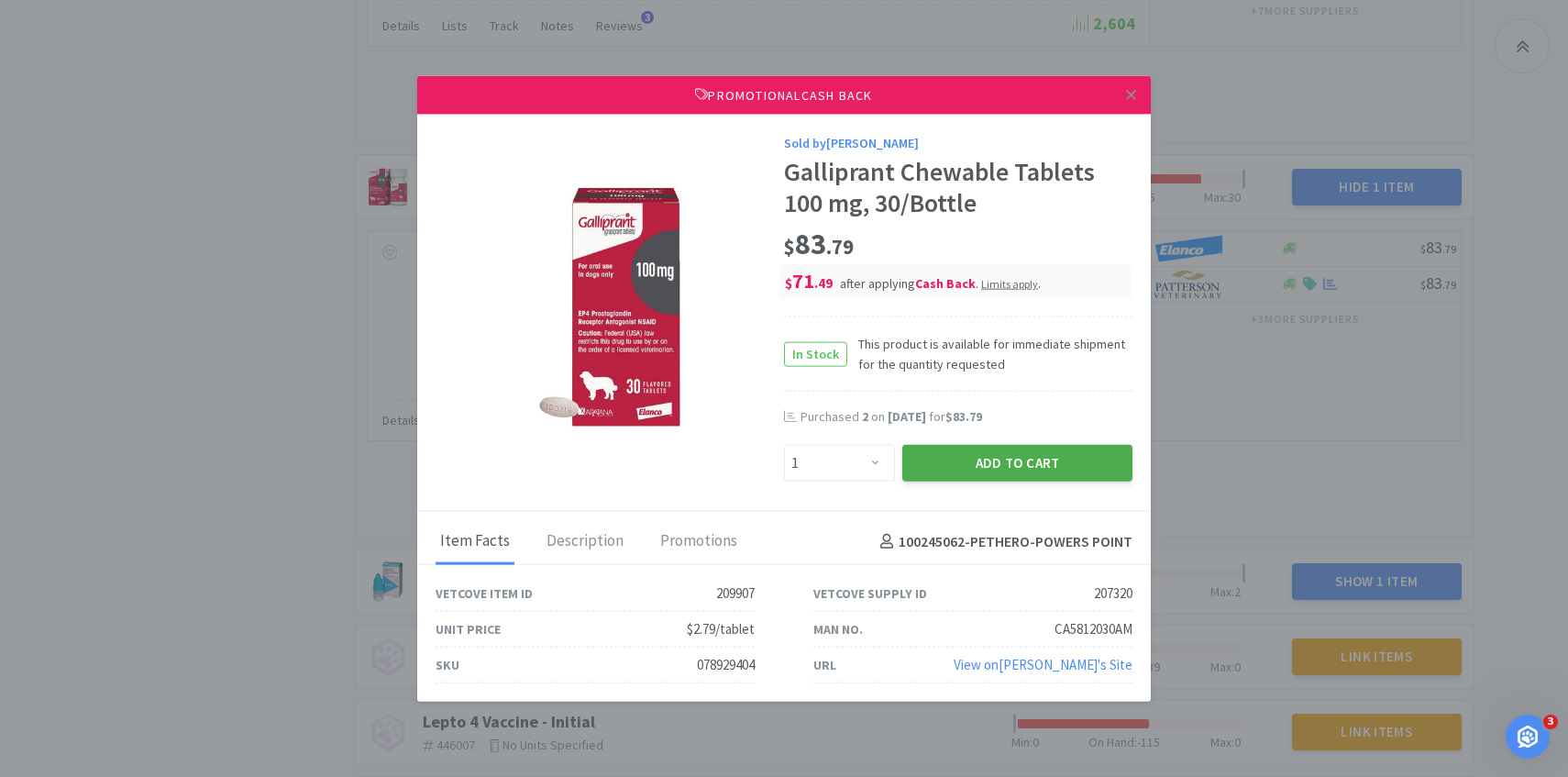
click at [1008, 476] on button "Add to Cart" at bounding box center [1017, 463] width 230 height 37
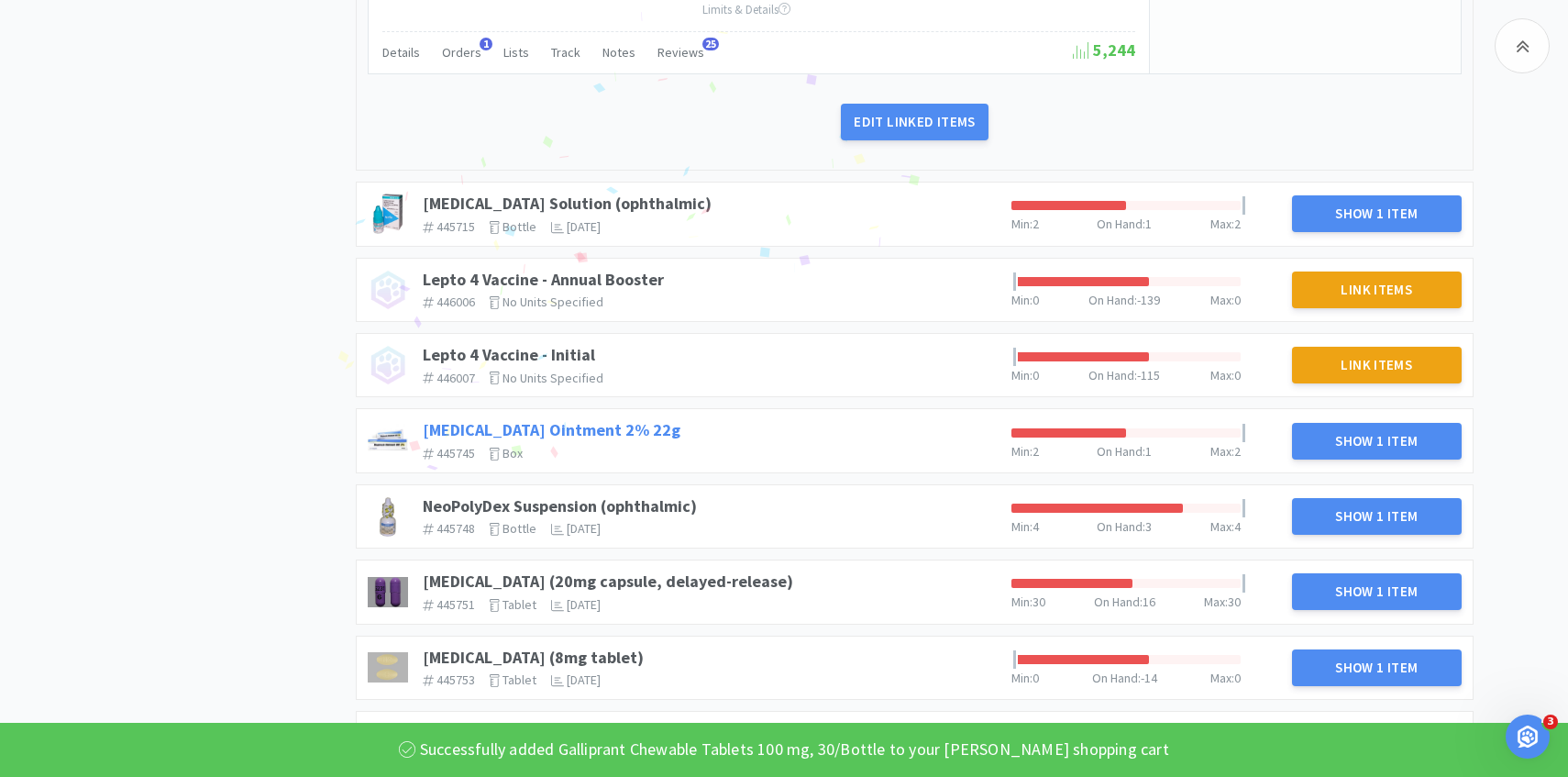
click at [596, 419] on link "Mupirocin Ointment 2% 22g" at bounding box center [552, 429] width 258 height 21
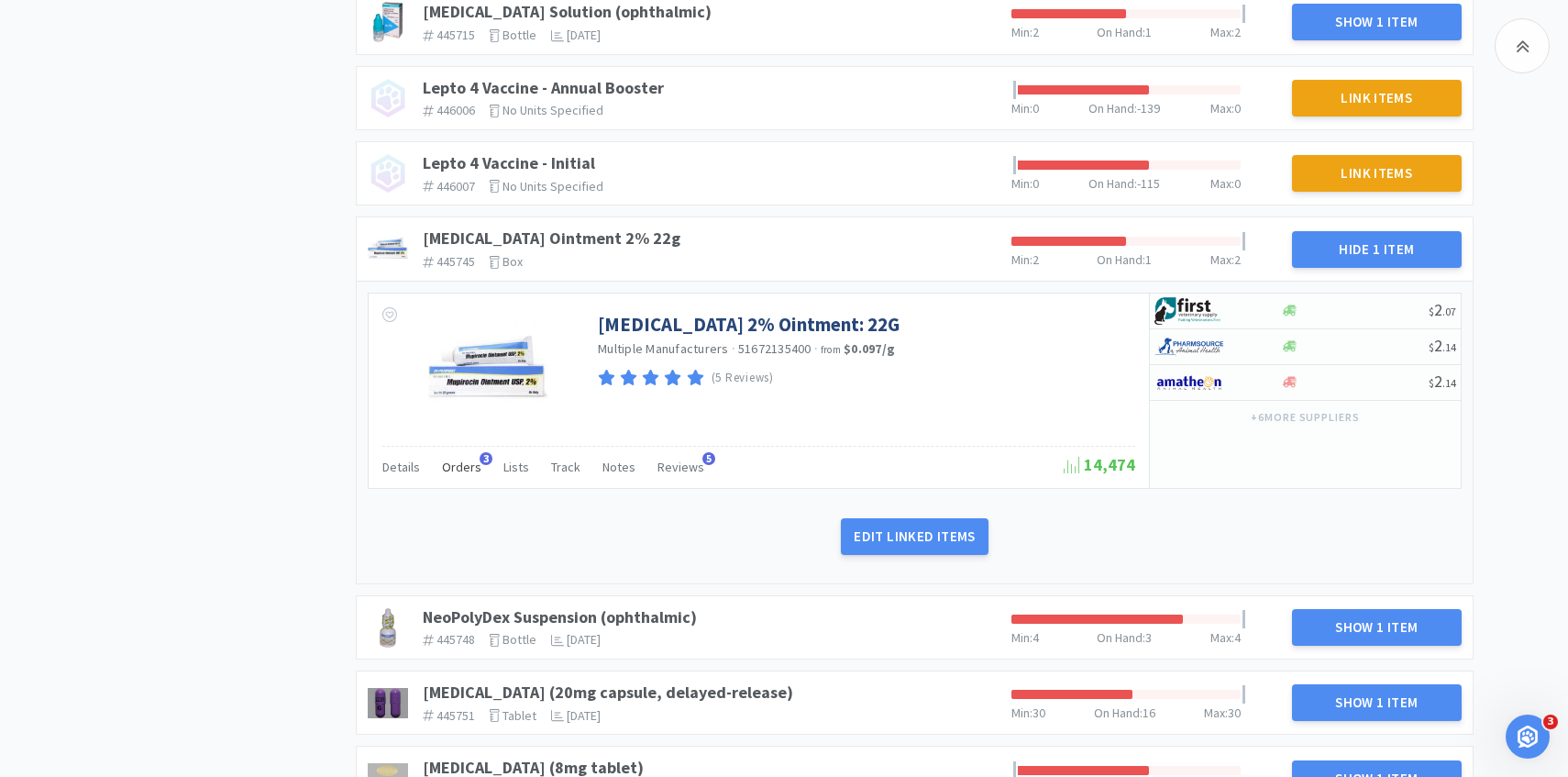
click at [452, 459] on span "Orders" at bounding box center [461, 467] width 39 height 17
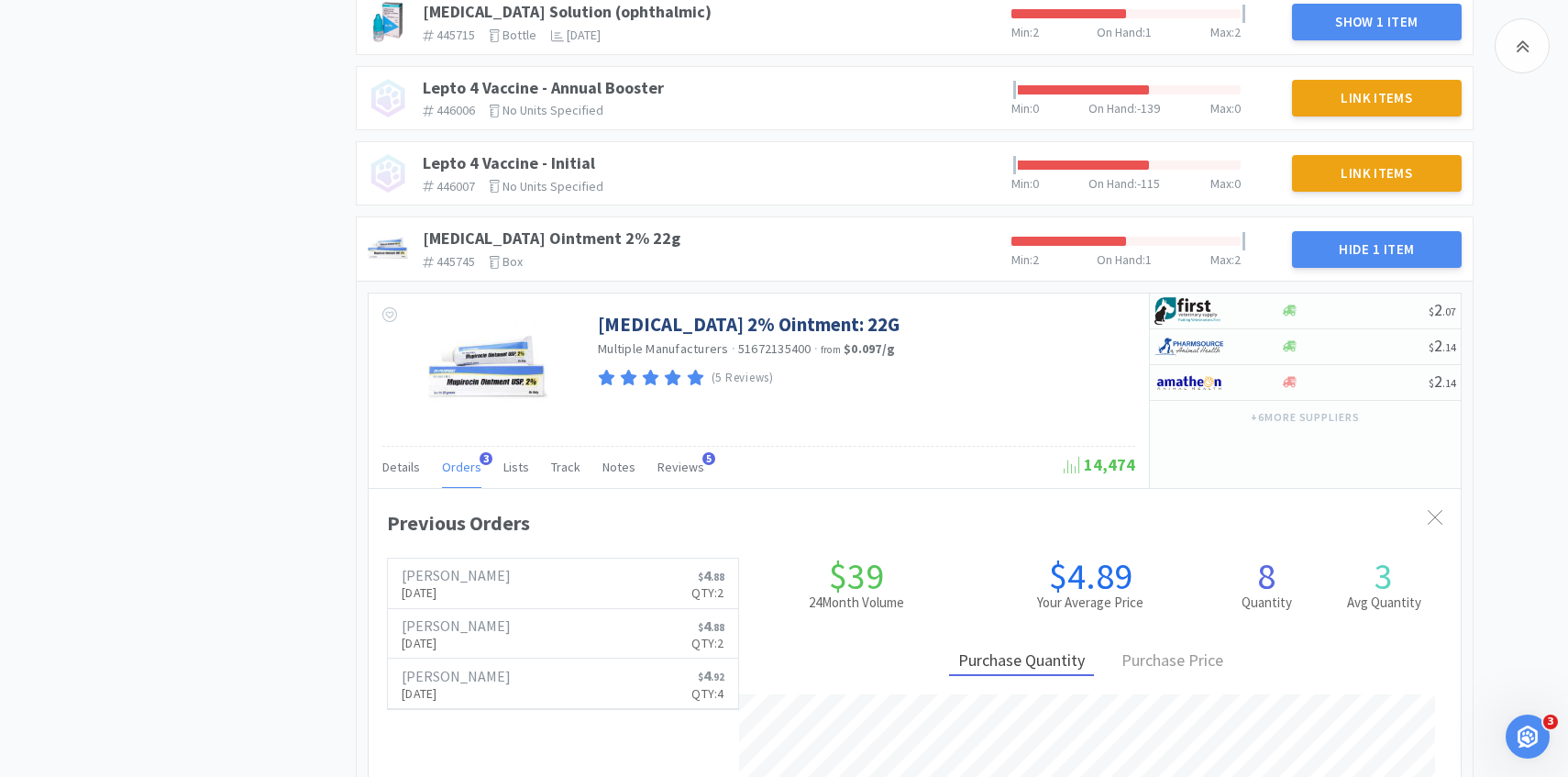
click at [452, 459] on span "Orders" at bounding box center [461, 467] width 39 height 17
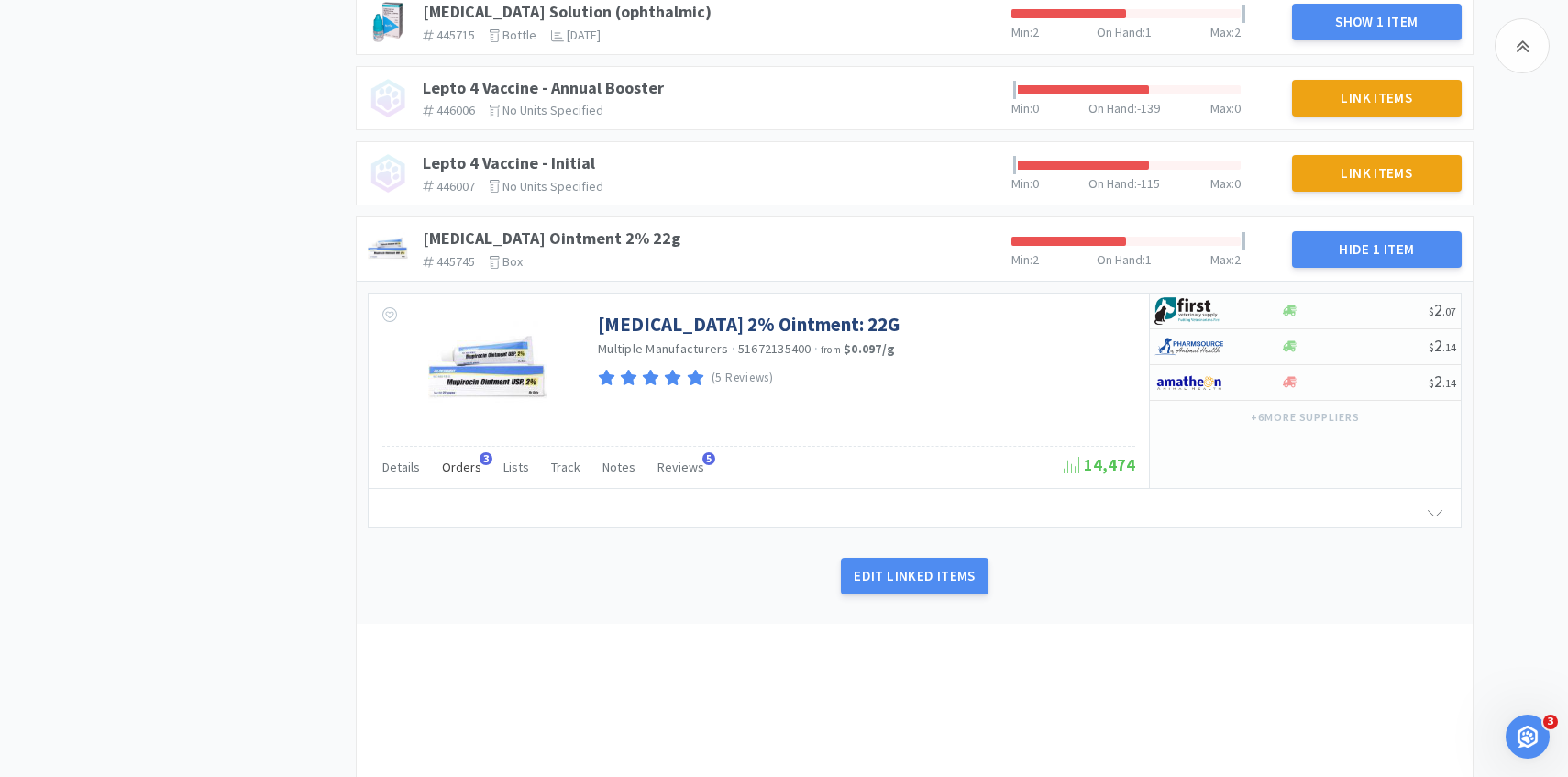
click at [452, 459] on span "Orders" at bounding box center [461, 467] width 39 height 17
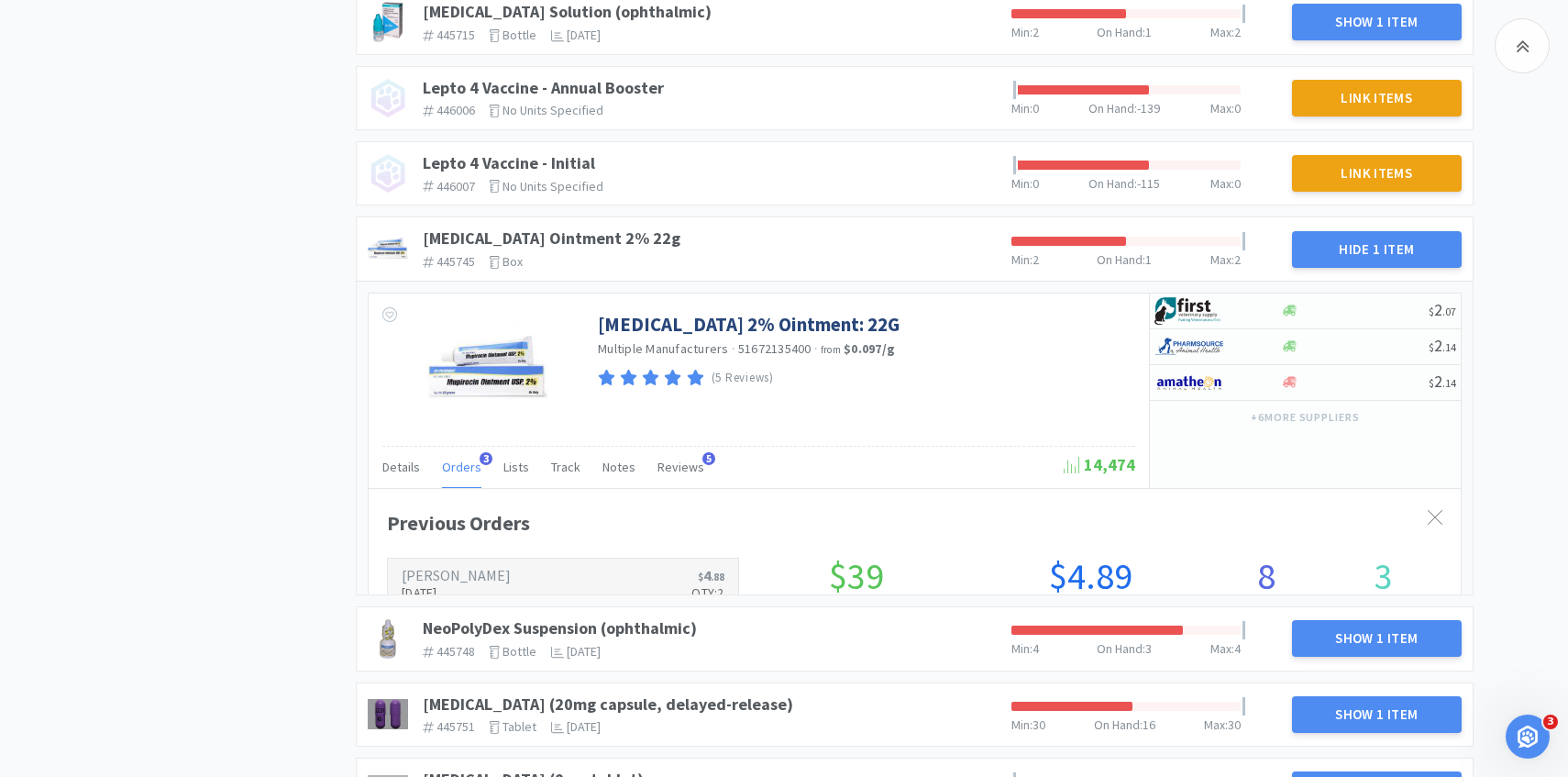
click at [459, 559] on link "Patterson Aug 25th, 2025 $ 4 . 88 Qty: 2" at bounding box center [563, 584] width 351 height 50
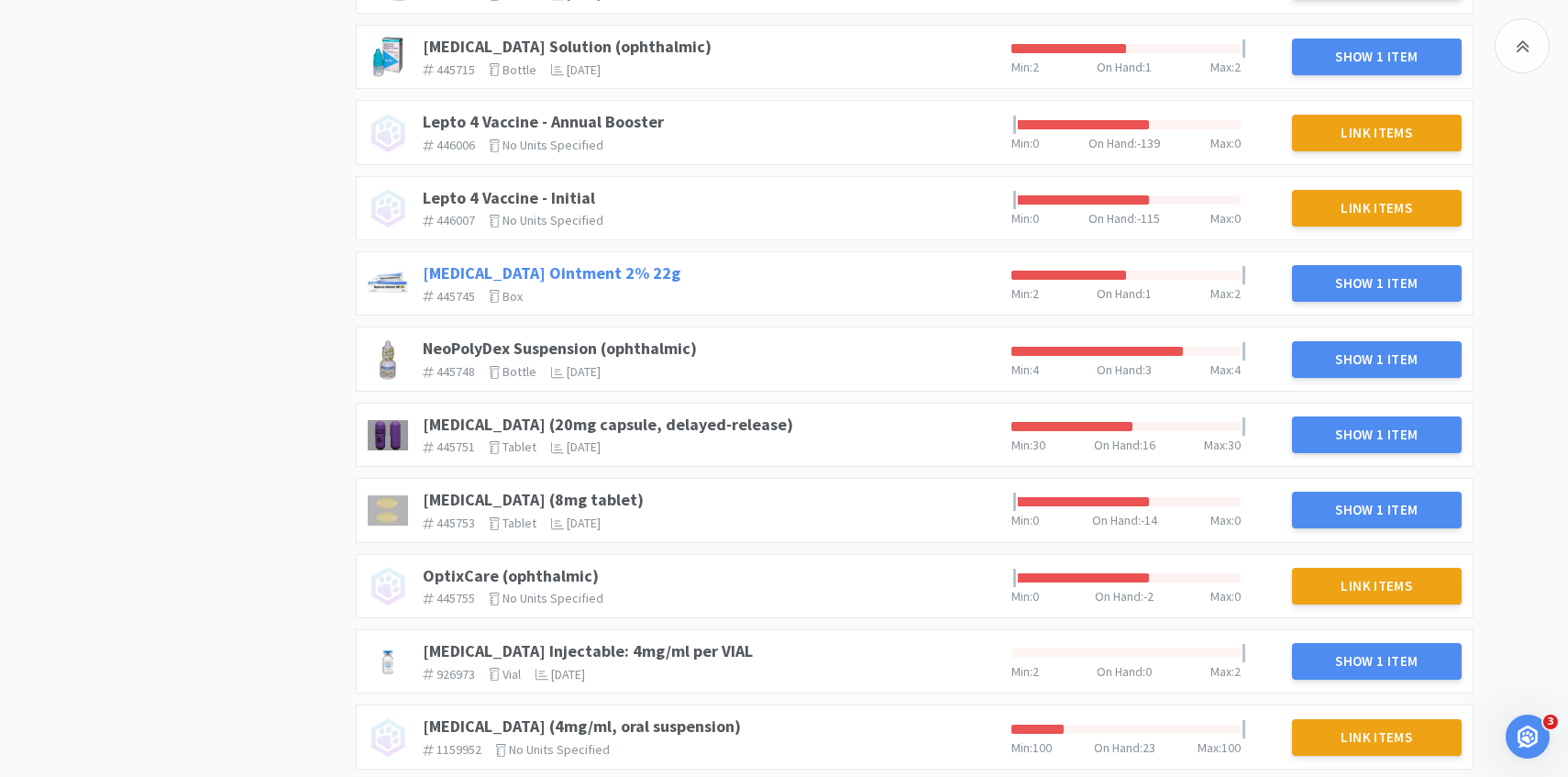
click at [563, 266] on link "Mupirocin Ointment 2% 22g" at bounding box center [552, 272] width 258 height 21
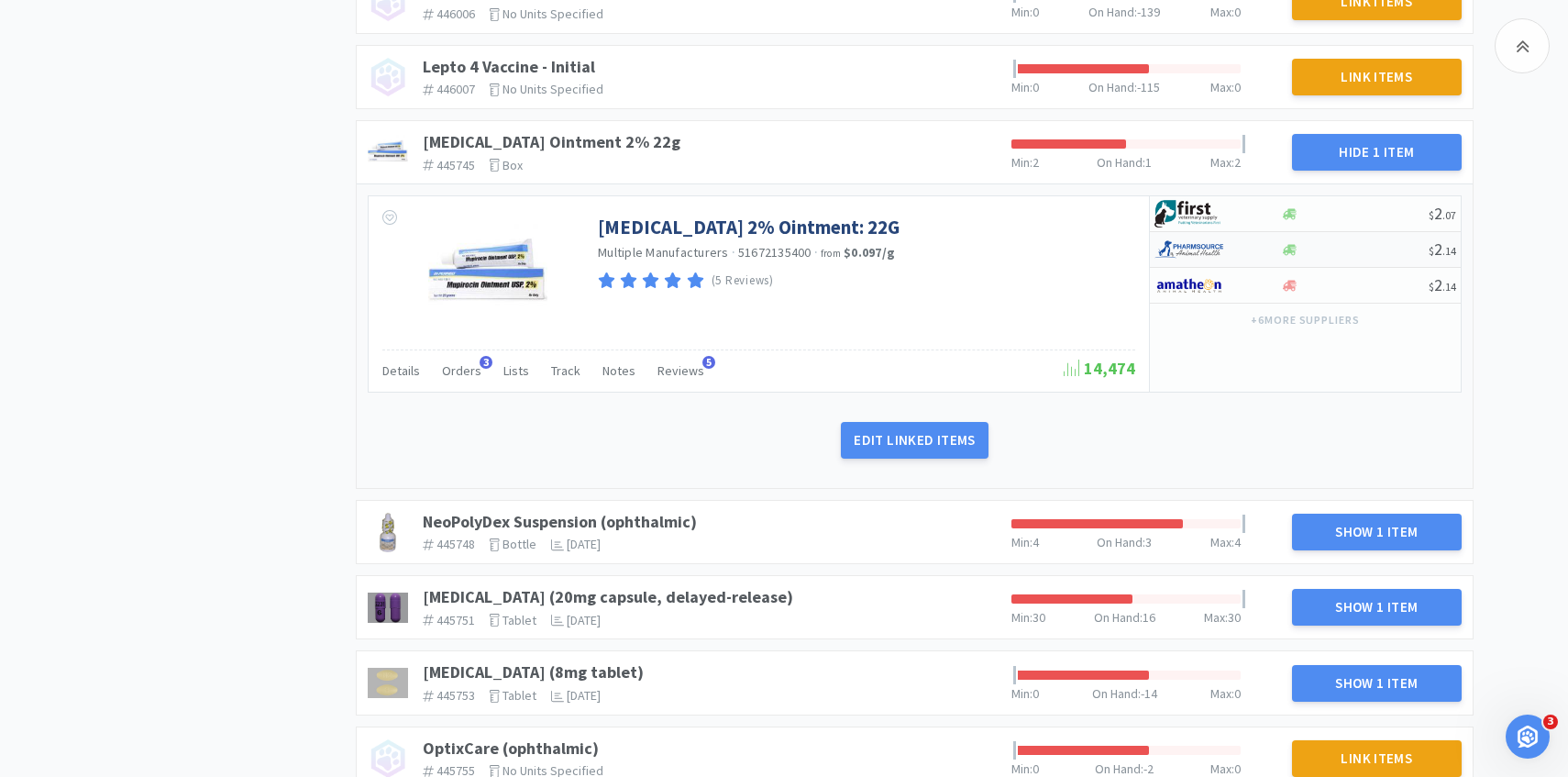
click at [1198, 262] on img at bounding box center [1188, 250] width 69 height 28
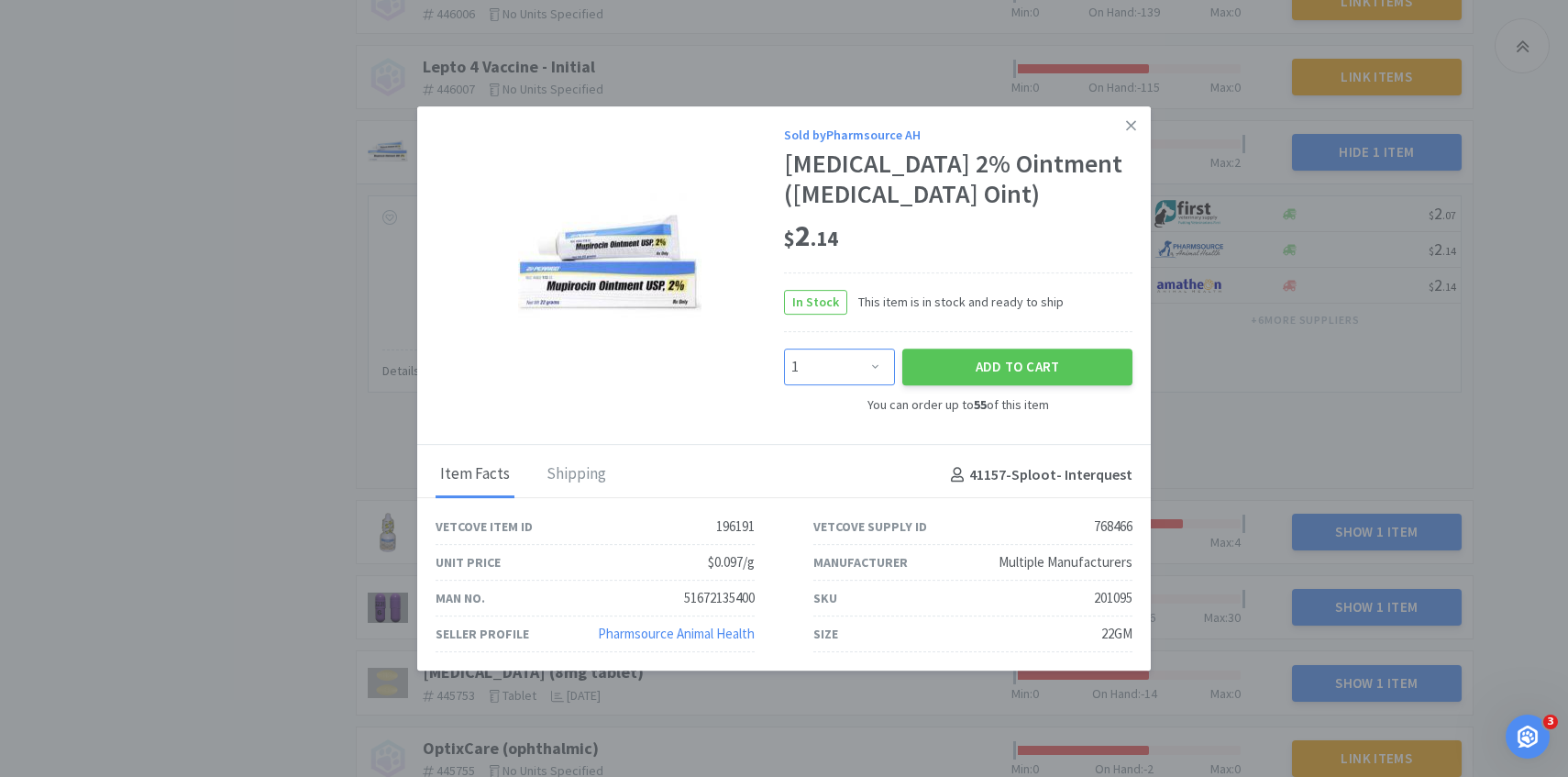
click at [866, 366] on select "Enter Quantity 1 2 3 4 5 6 7 8 9 10 11 12 13 14 15 16 17 18 19 20 Enter Quantity" at bounding box center [839, 367] width 111 height 37
click at [784, 349] on select "Enter Quantity 1 2 3 4 5 6 7 8 9 10 11 12 13 14 15 16 17 18 19 20 Enter Quantity" at bounding box center [839, 367] width 111 height 37
drag, startPoint x: 866, startPoint y: 366, endPoint x: 956, endPoint y: 354, distance: 90.8
click at [956, 354] on button "Add to Cart" at bounding box center [1017, 367] width 230 height 37
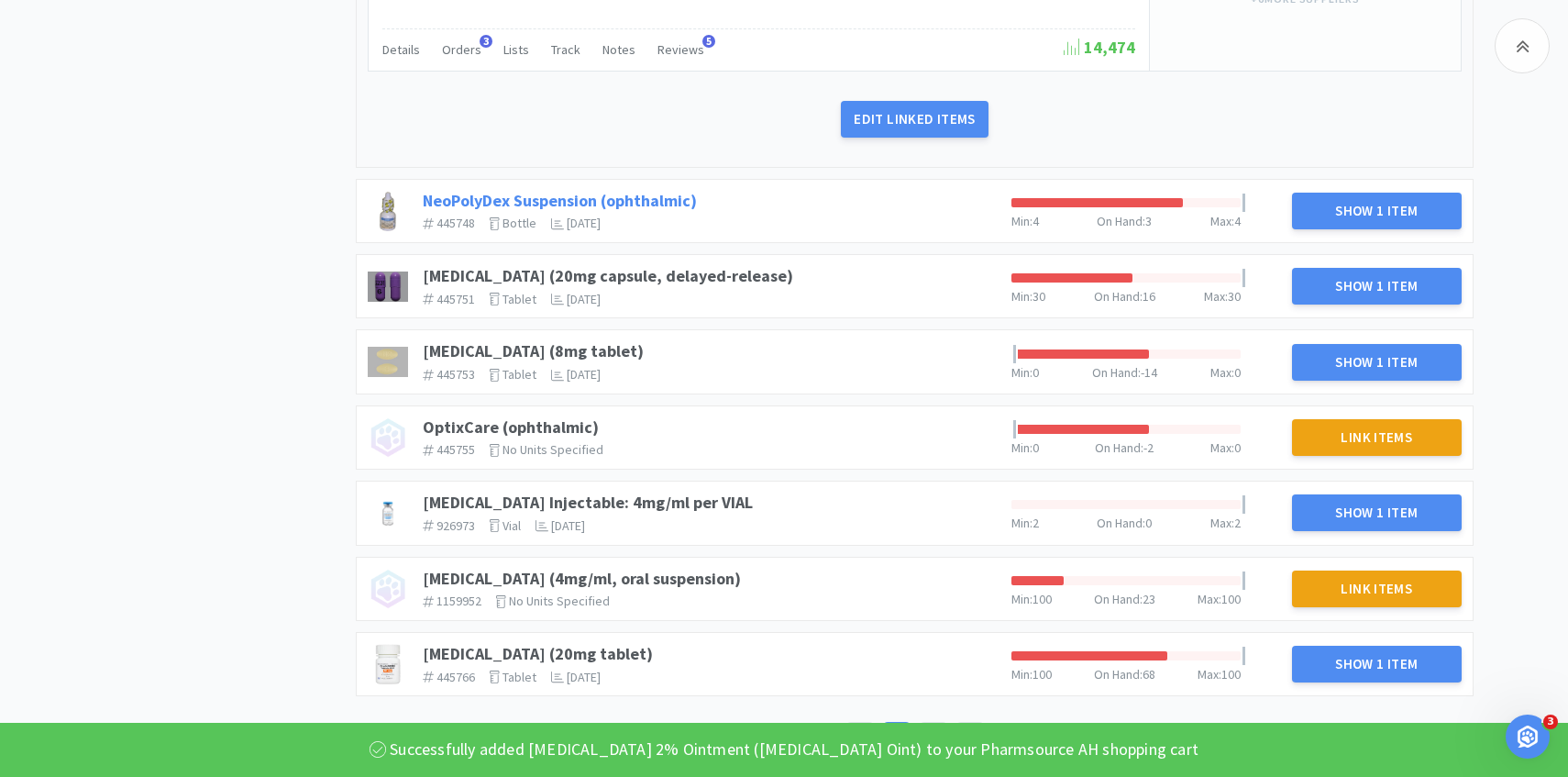
click at [664, 200] on link "NeoPolyDex Suspension (ophthalmic)" at bounding box center [560, 200] width 274 height 21
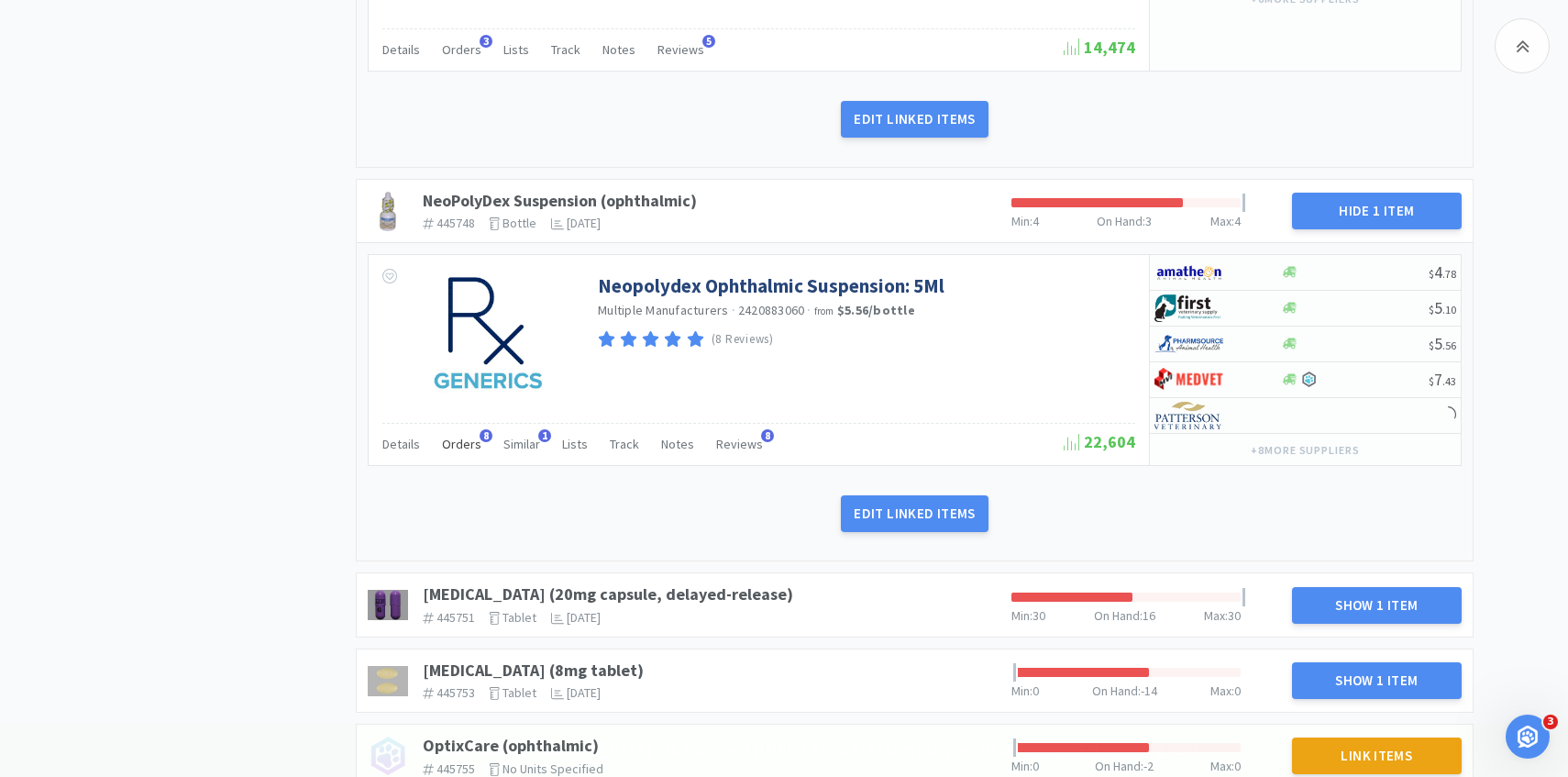
click at [451, 436] on span "Orders" at bounding box center [461, 444] width 39 height 17
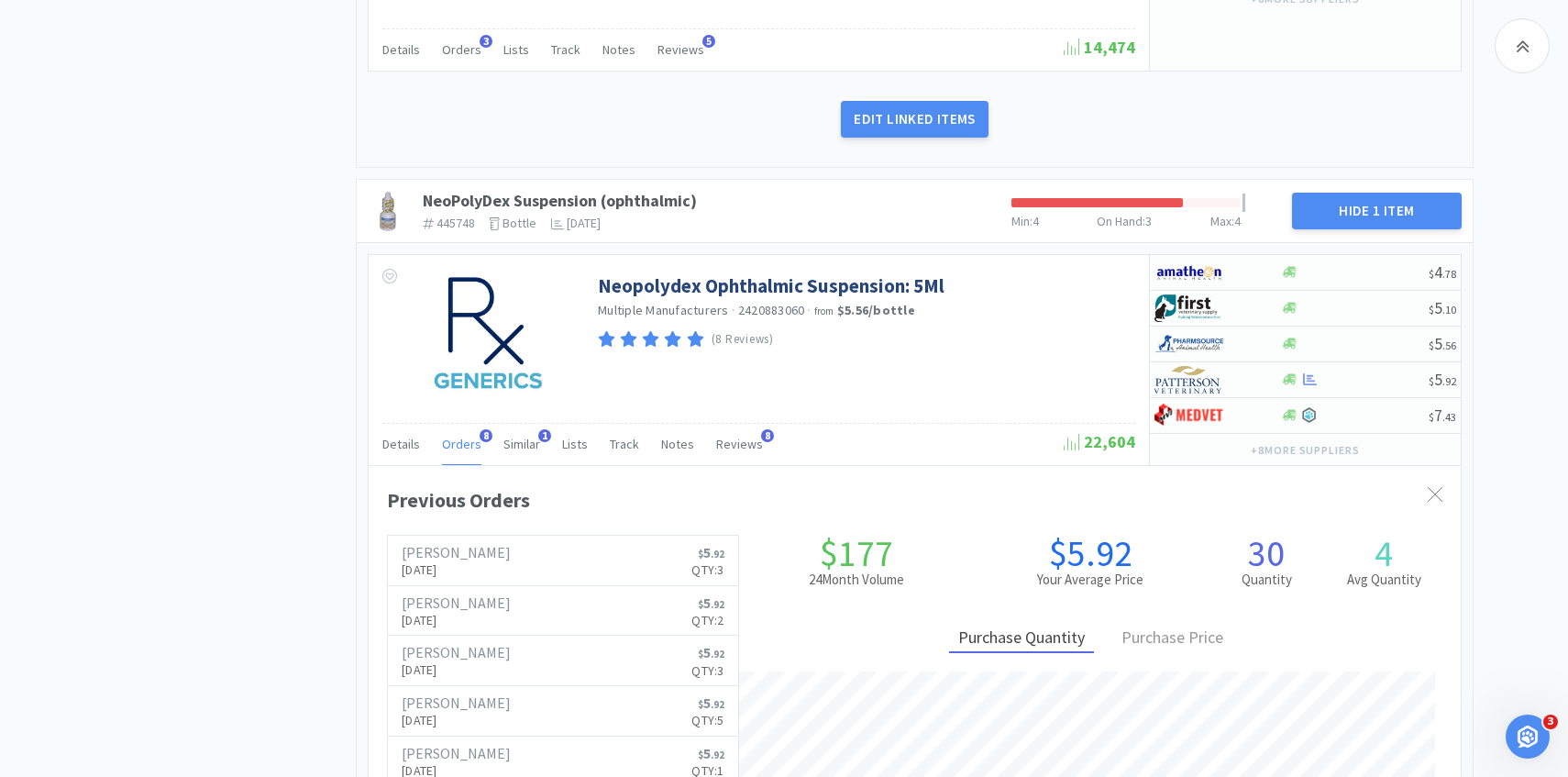
click at [451, 436] on span "Orders" at bounding box center [461, 444] width 39 height 17
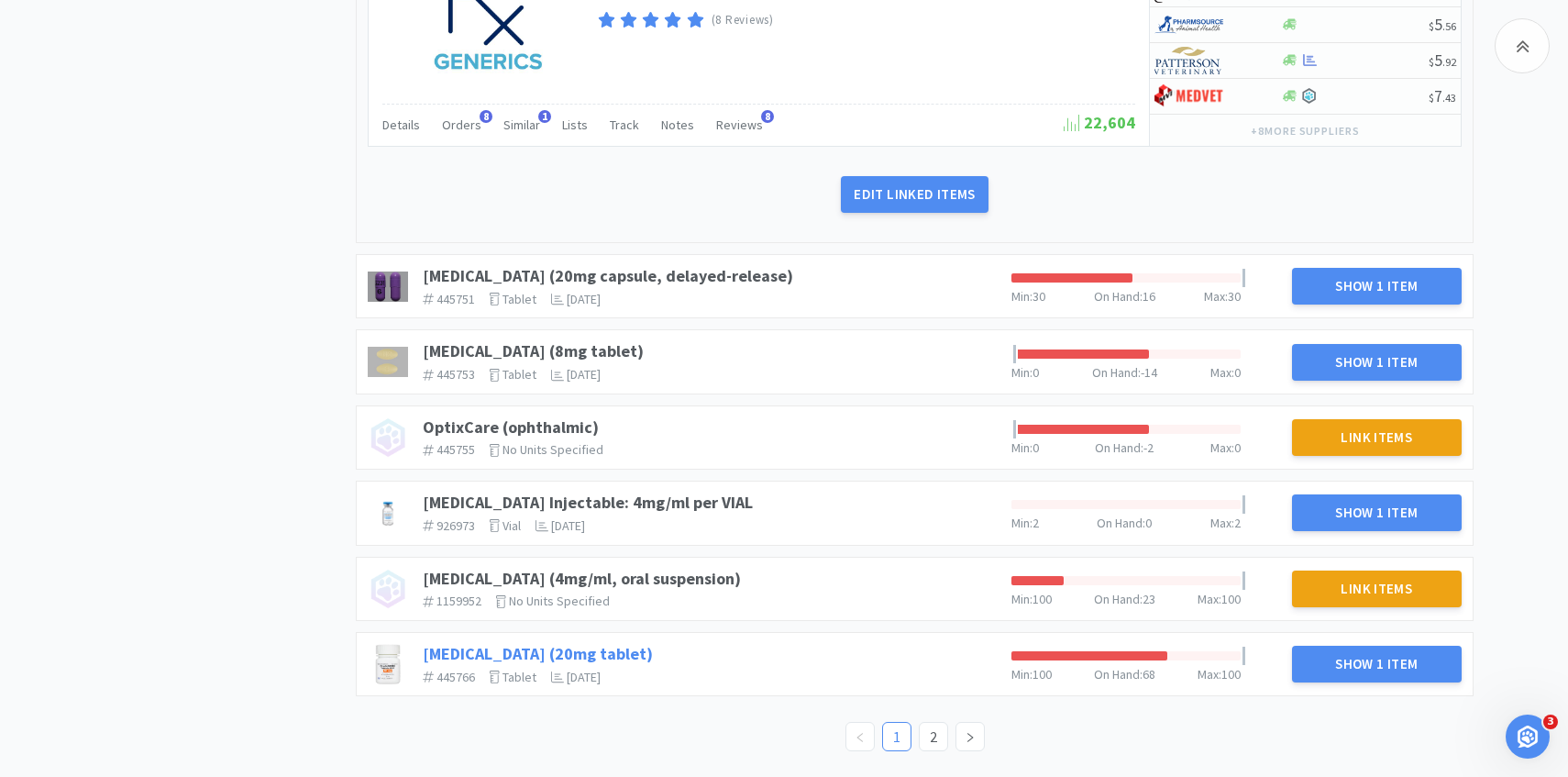
click at [580, 656] on link "Prednisone (20mg tablet)" at bounding box center [538, 653] width 230 height 21
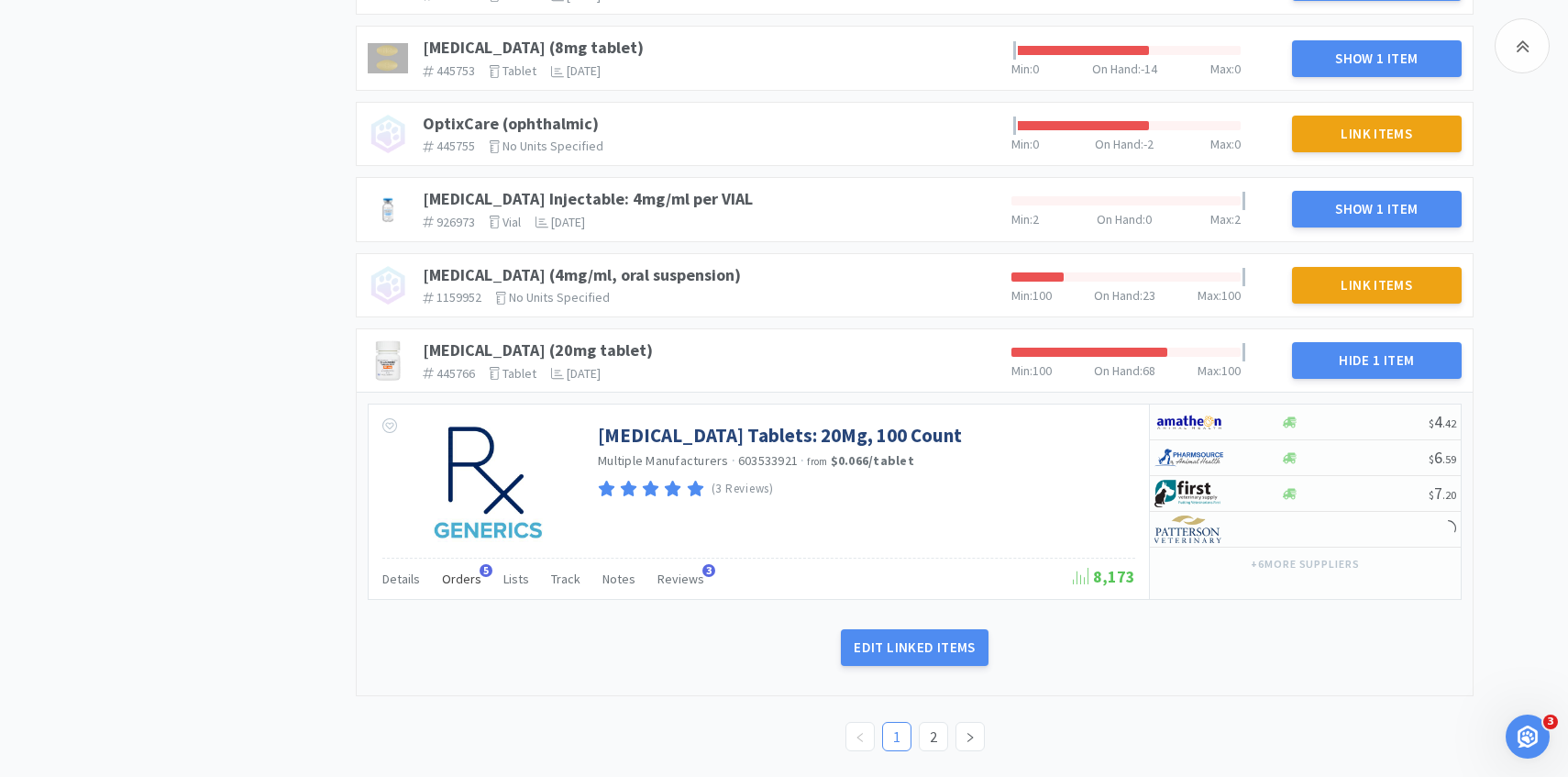
click at [454, 593] on div "Orders 5" at bounding box center [461, 581] width 39 height 35
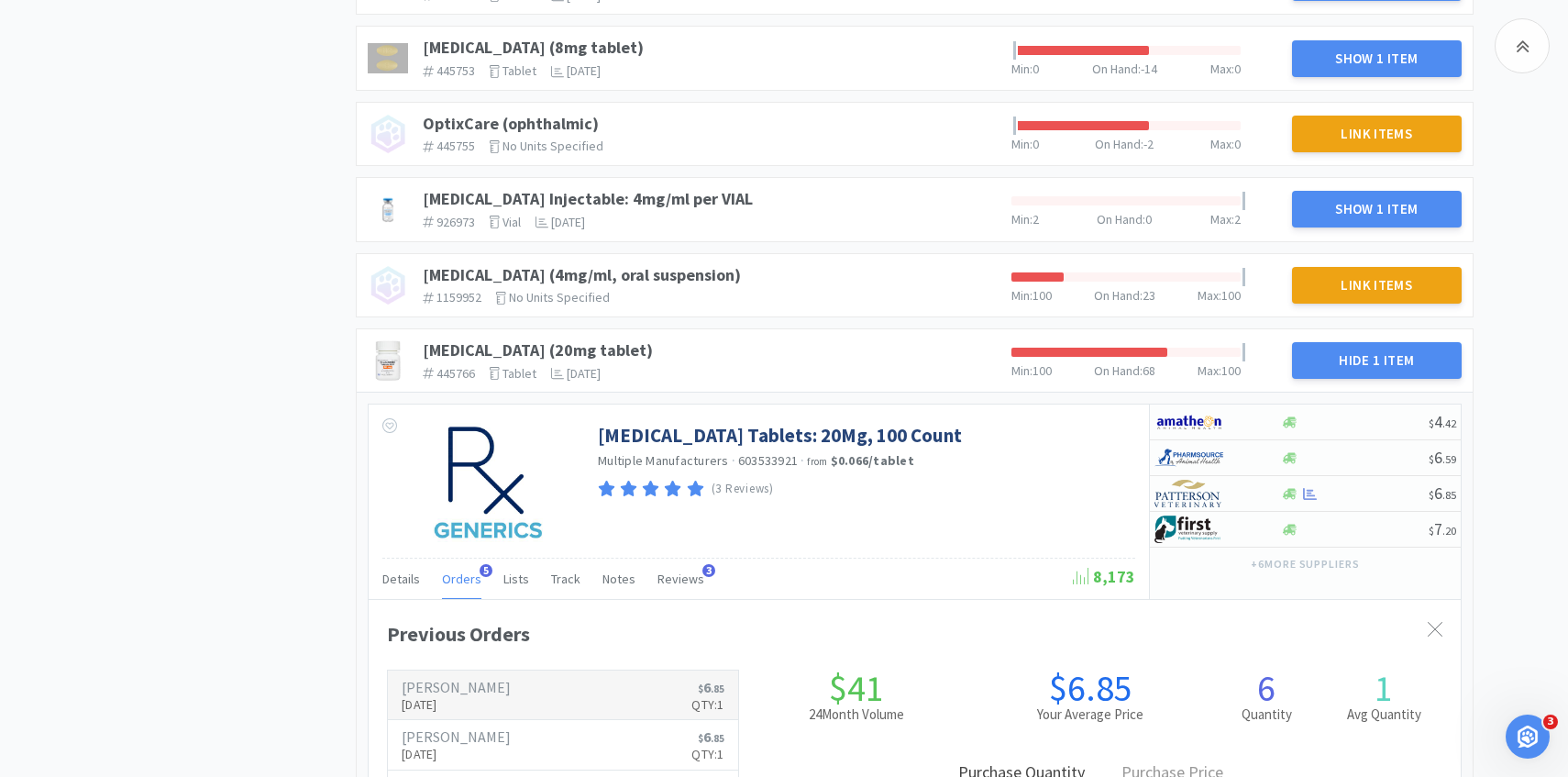
click at [452, 704] on p "[DATE]" at bounding box center [456, 705] width 109 height 20
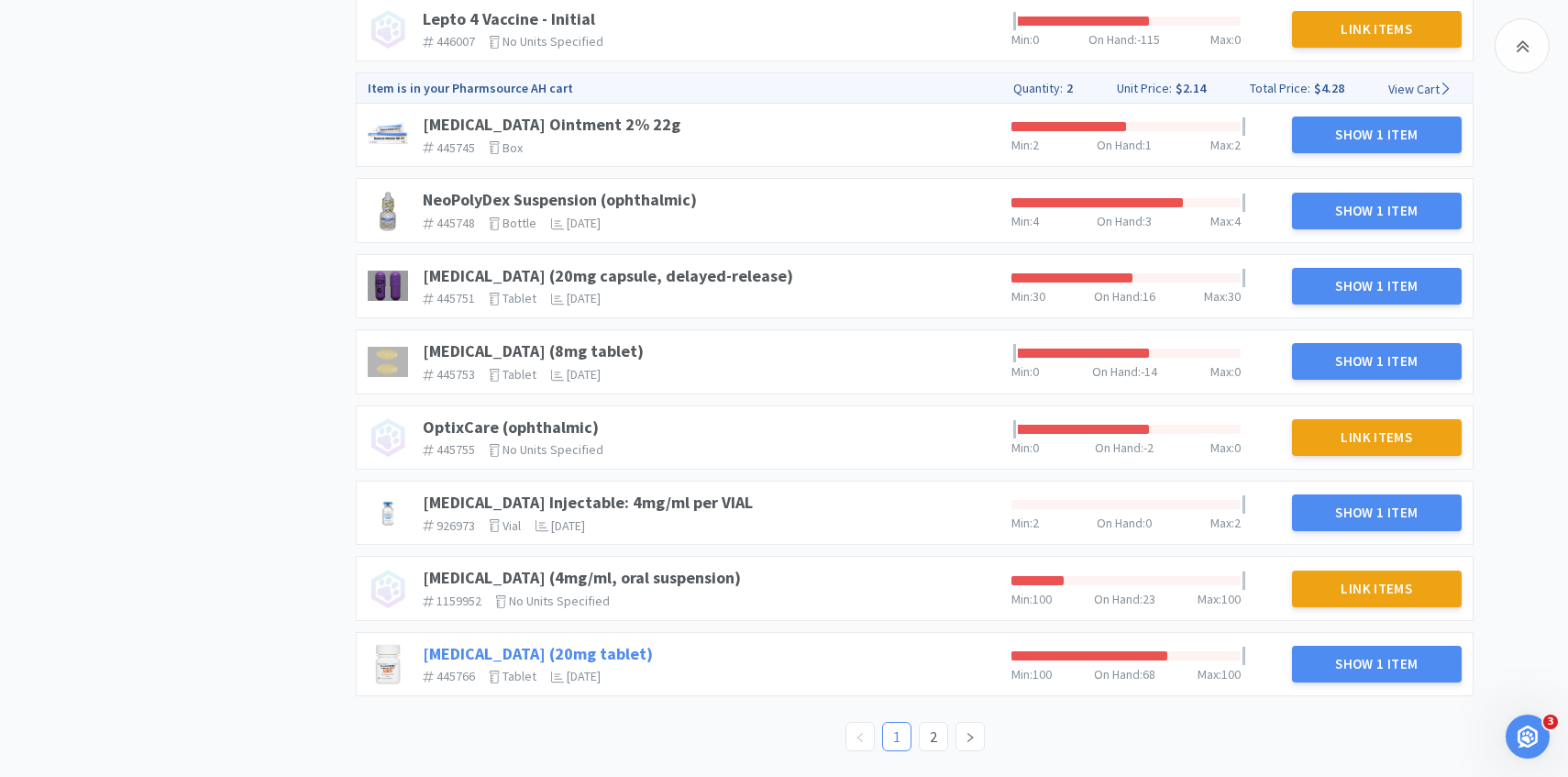
click at [588, 650] on link "Prednisone (20mg tablet)" at bounding box center [538, 653] width 230 height 21
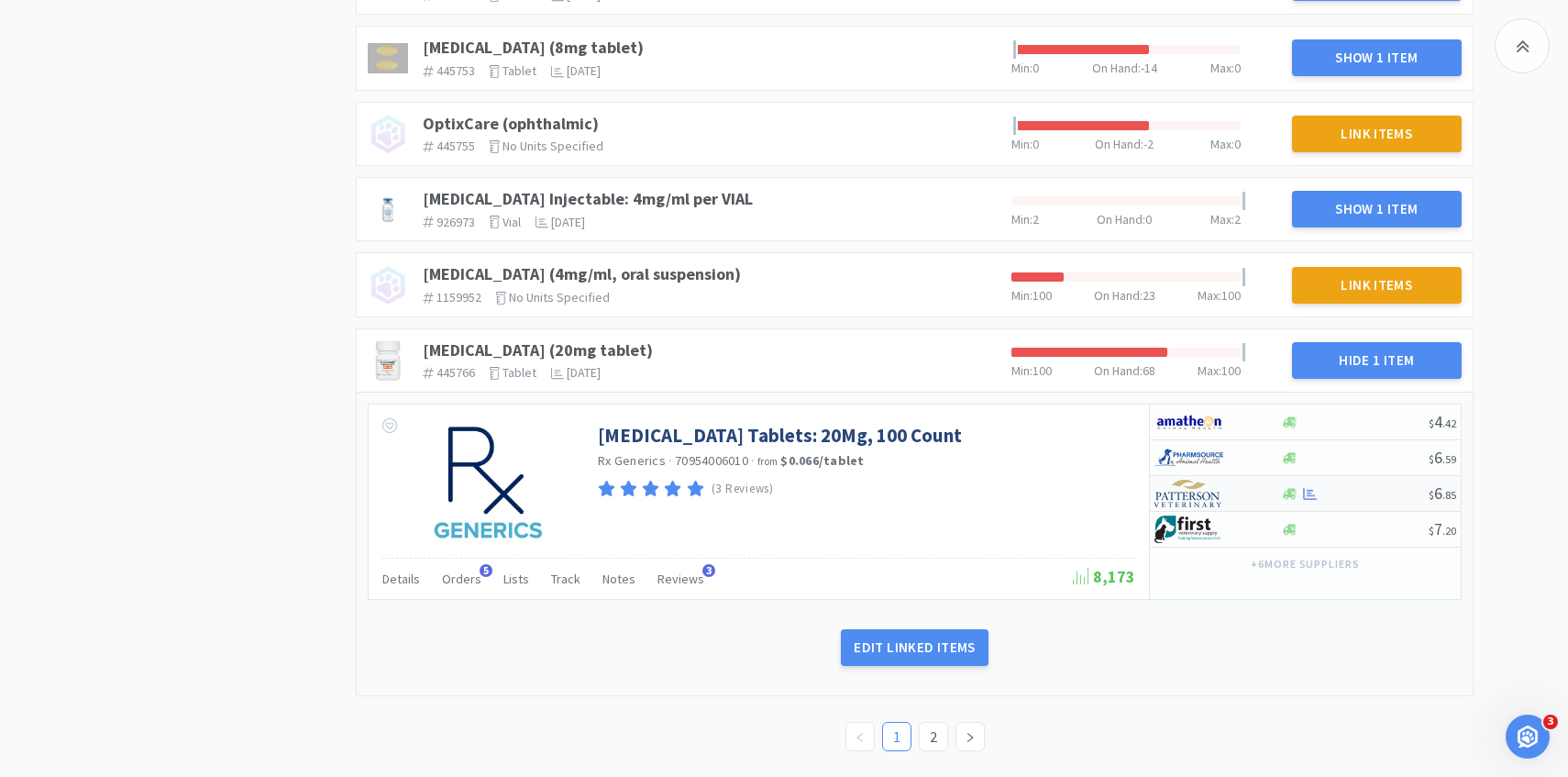
click at [1196, 495] on img at bounding box center [1188, 494] width 69 height 28
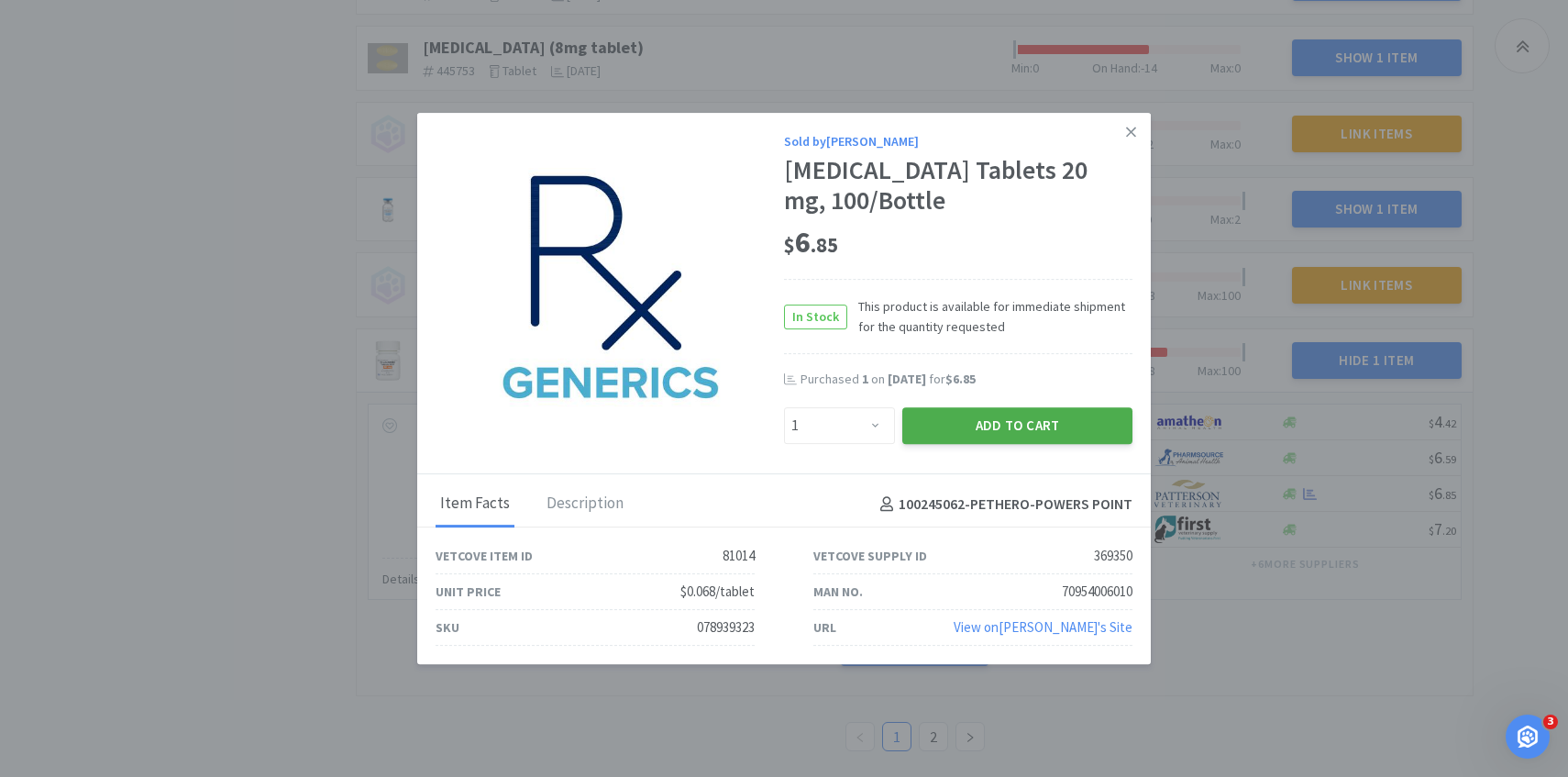
click at [1001, 443] on button "Add to Cart" at bounding box center [1017, 425] width 230 height 37
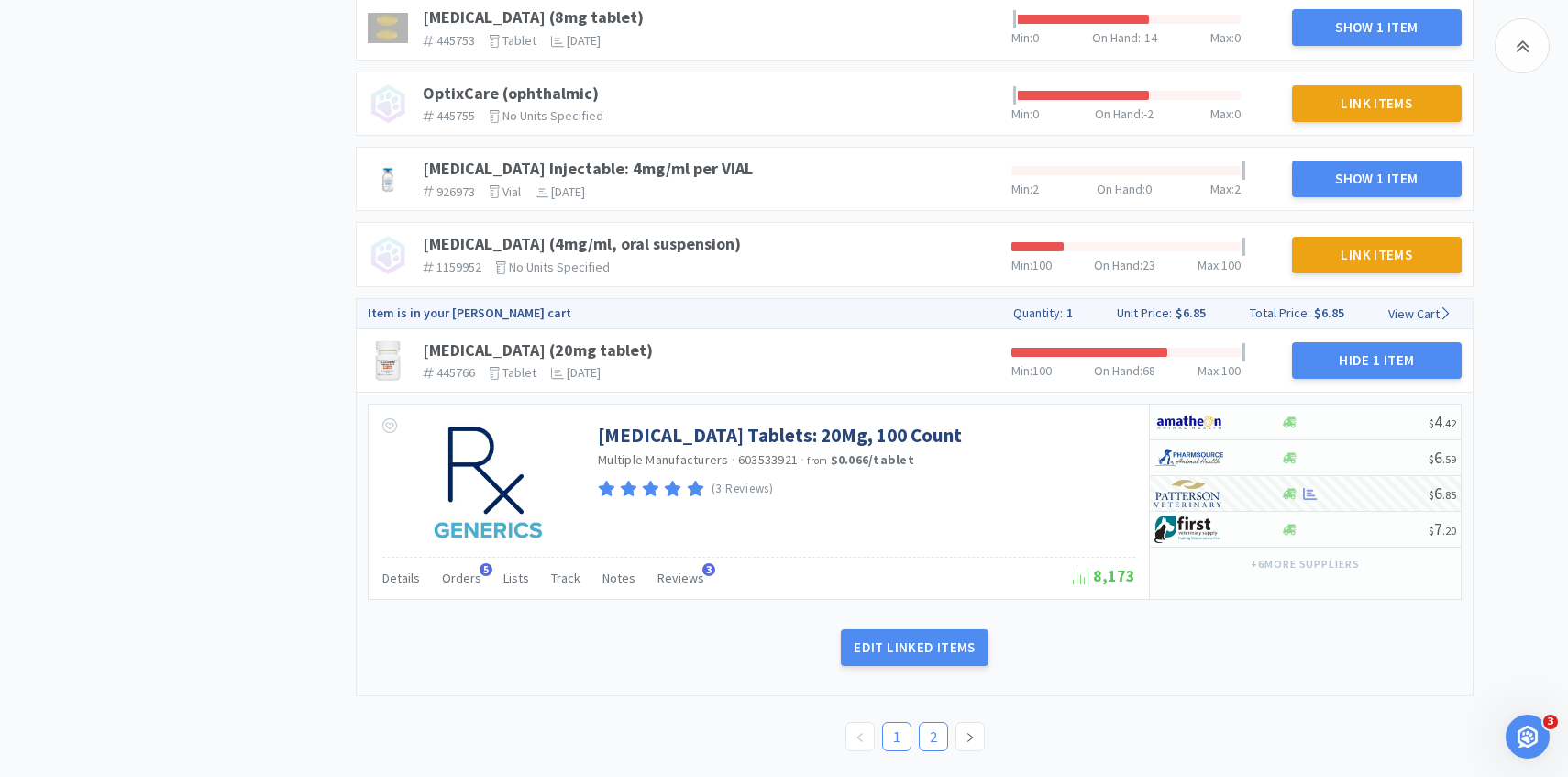
click at [934, 742] on link "2" at bounding box center [933, 737] width 28 height 28
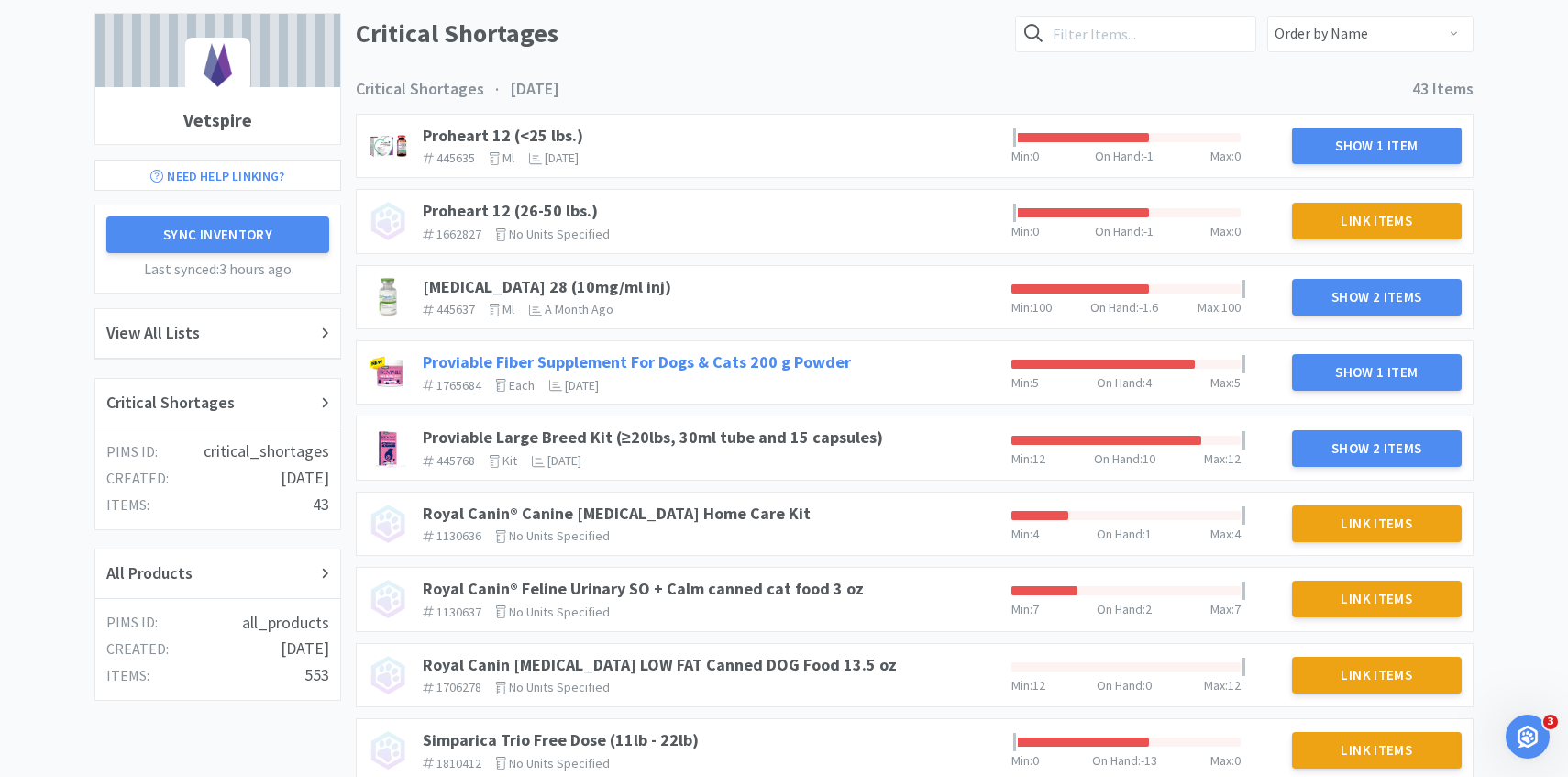
click at [660, 359] on link "Proviable Fiber Supplement For Dogs & Cats 200 g Powder" at bounding box center [637, 361] width 429 height 21
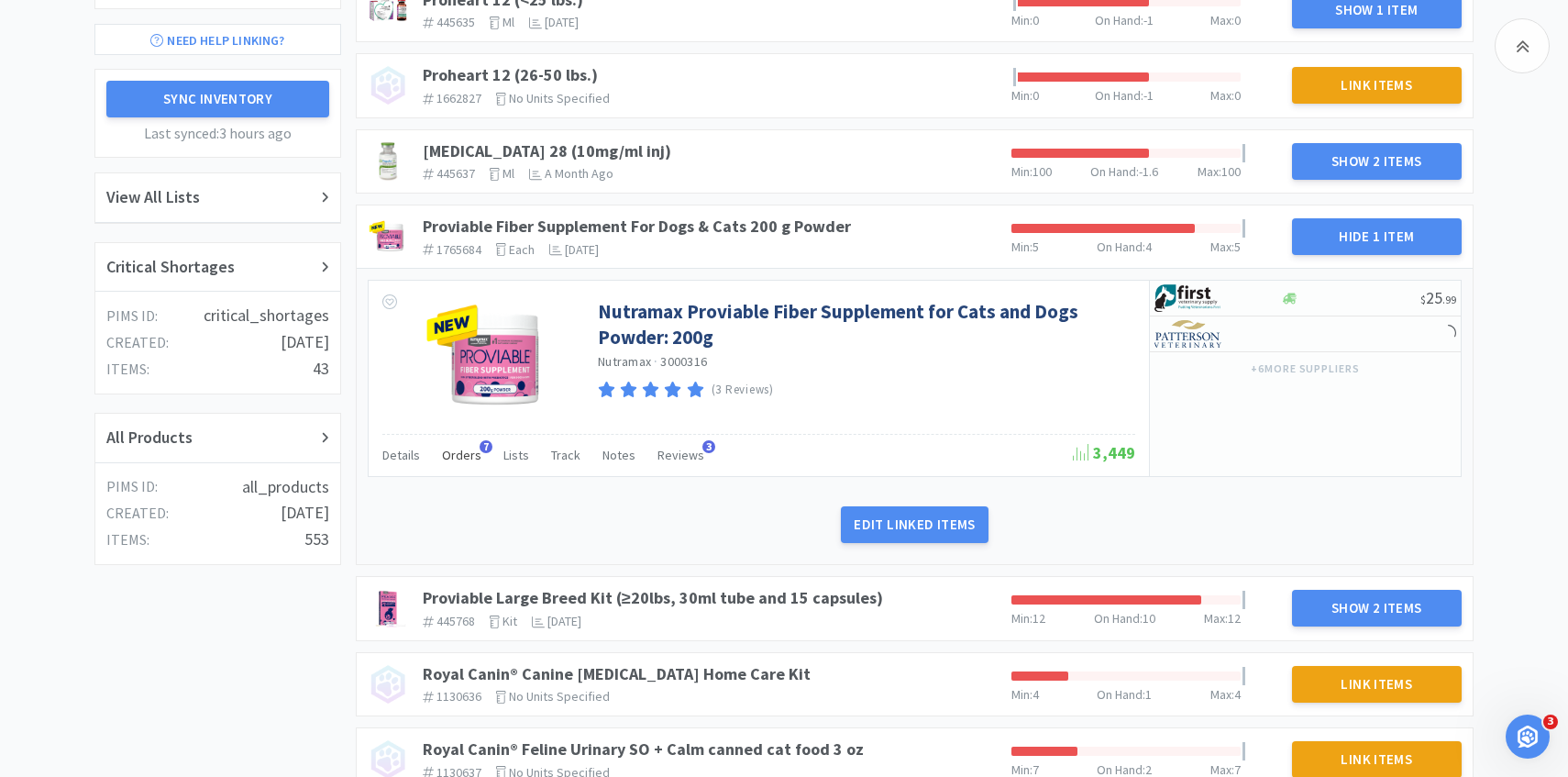
click at [457, 460] on span "Orders" at bounding box center [461, 455] width 39 height 17
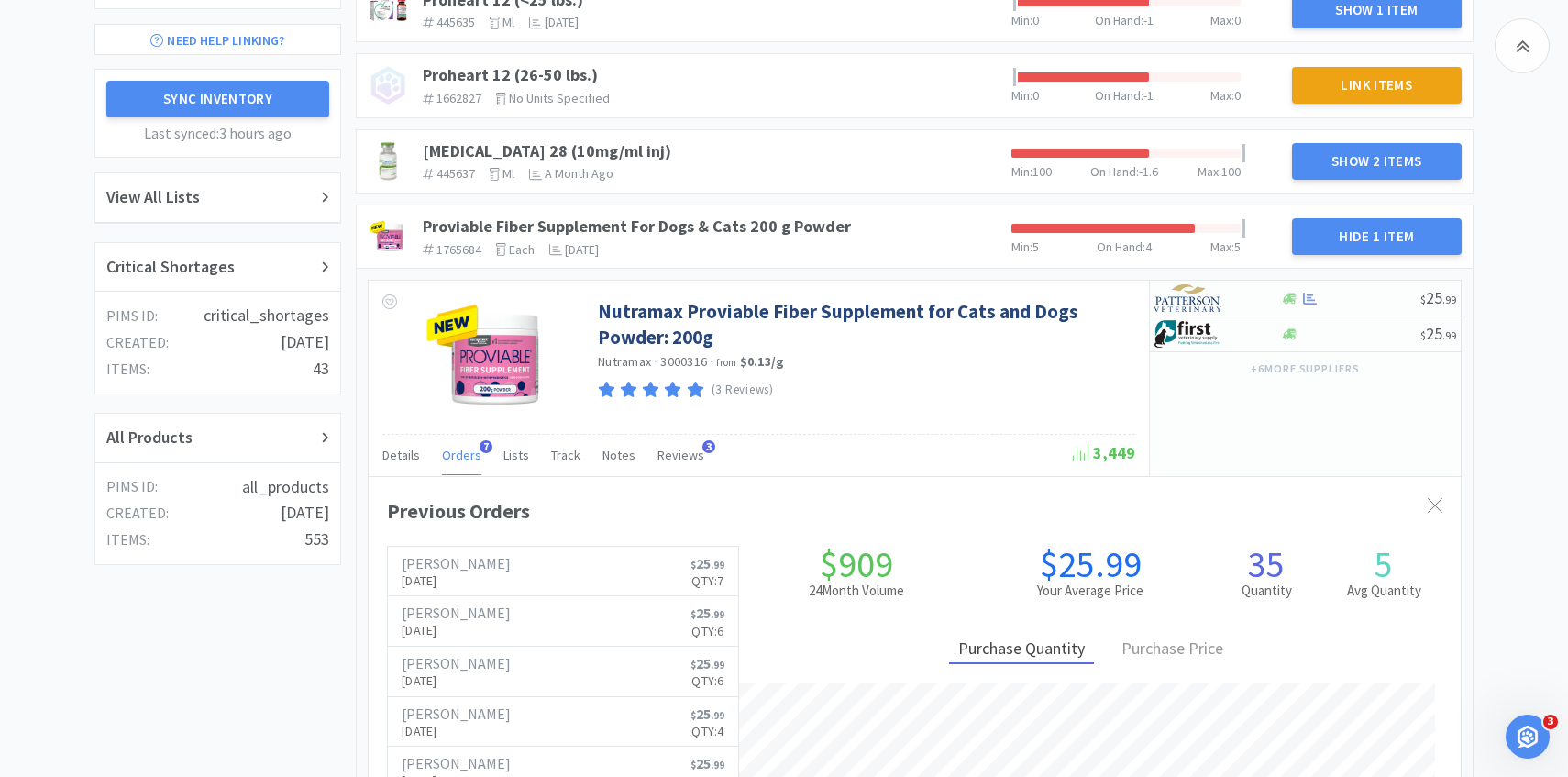
click at [457, 461] on span "Orders" at bounding box center [461, 455] width 39 height 17
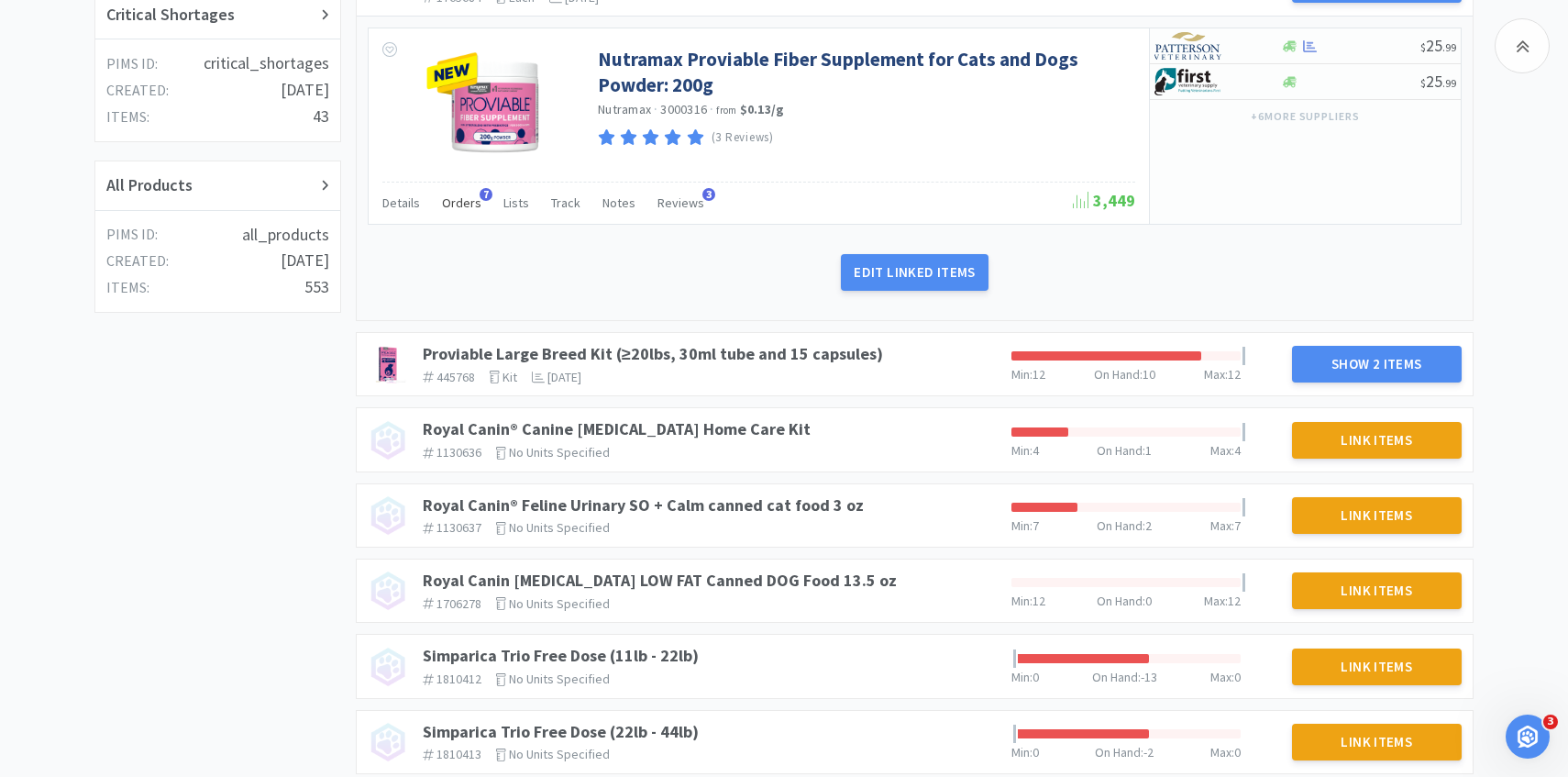
click at [467, 194] on div "Orders 7" at bounding box center [461, 205] width 39 height 35
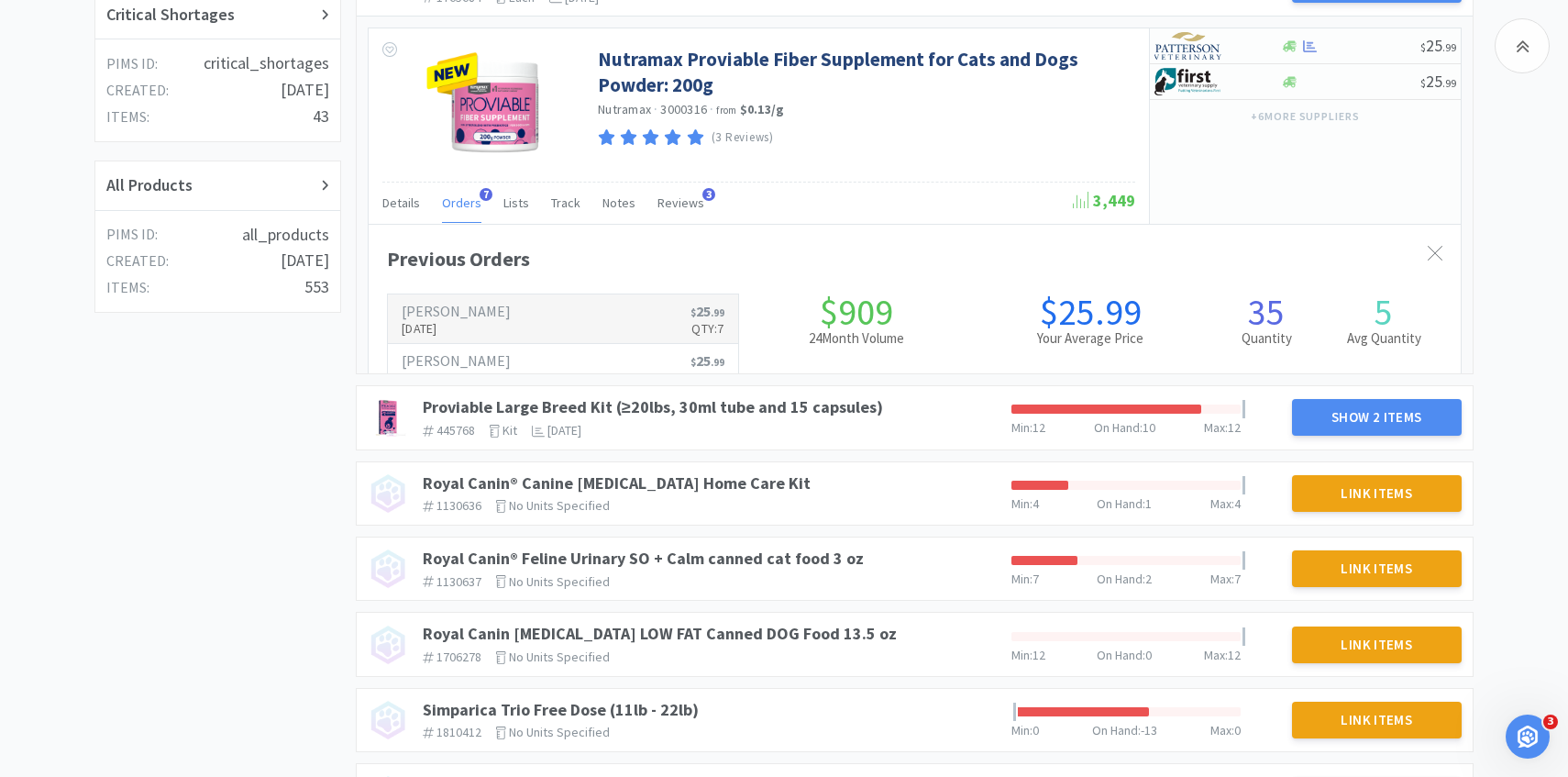
click at [473, 324] on p "Sep 2nd, 2025" at bounding box center [456, 328] width 109 height 20
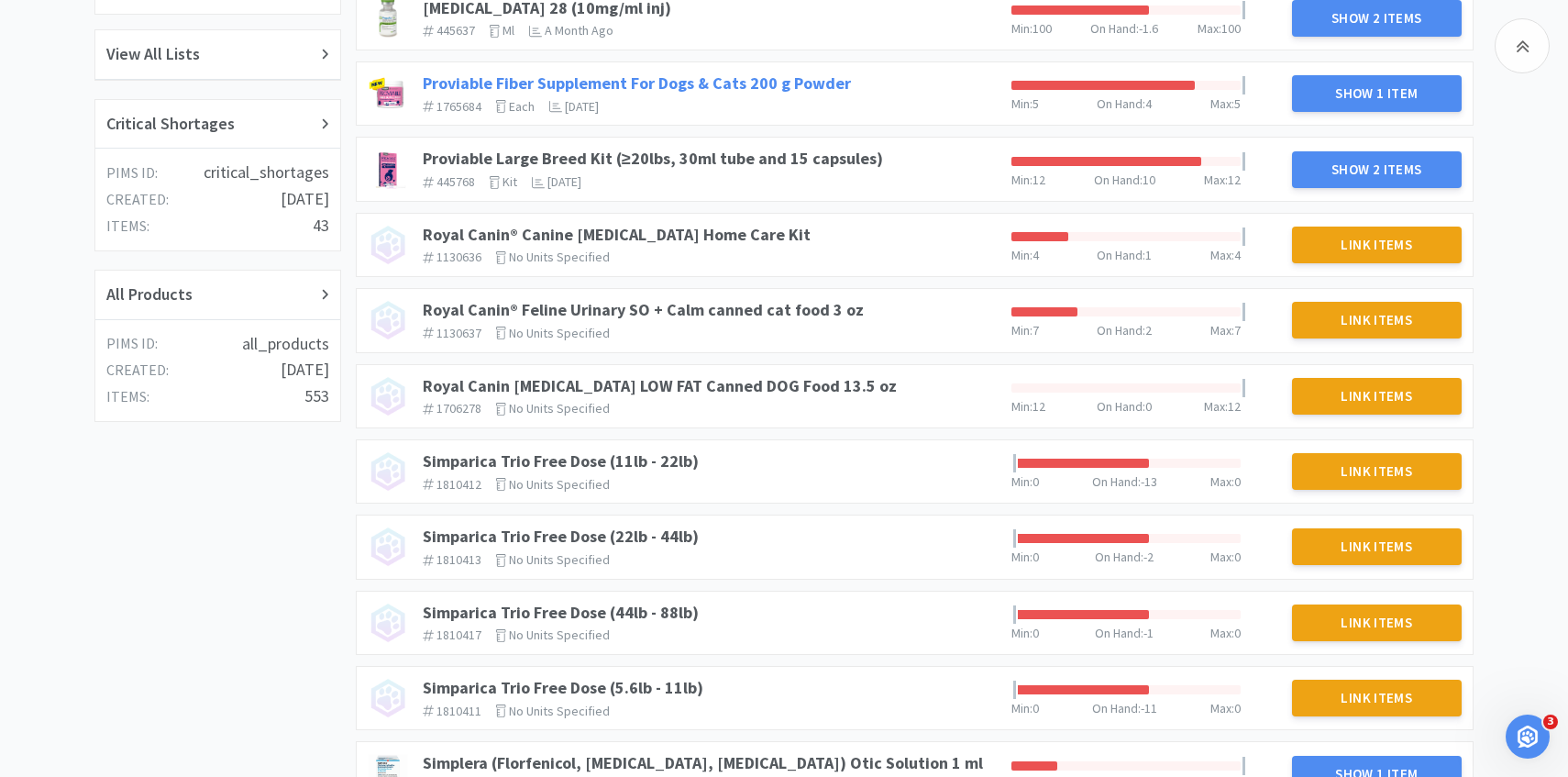
click at [758, 86] on link "Proviable Fiber Supplement For Dogs & Cats 200 g Powder" at bounding box center [637, 82] width 429 height 21
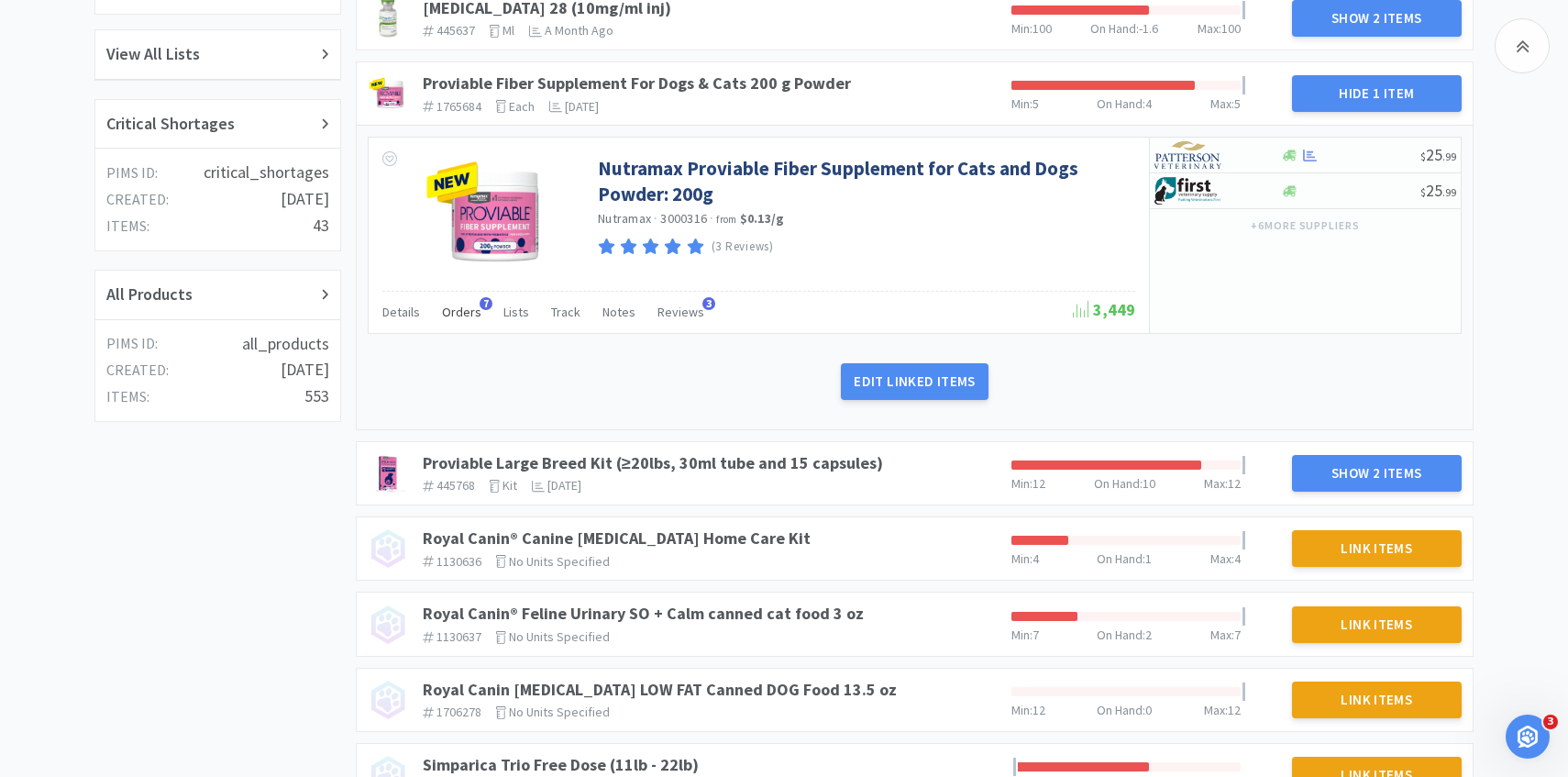
click at [480, 306] on span "7" at bounding box center [486, 303] width 13 height 13
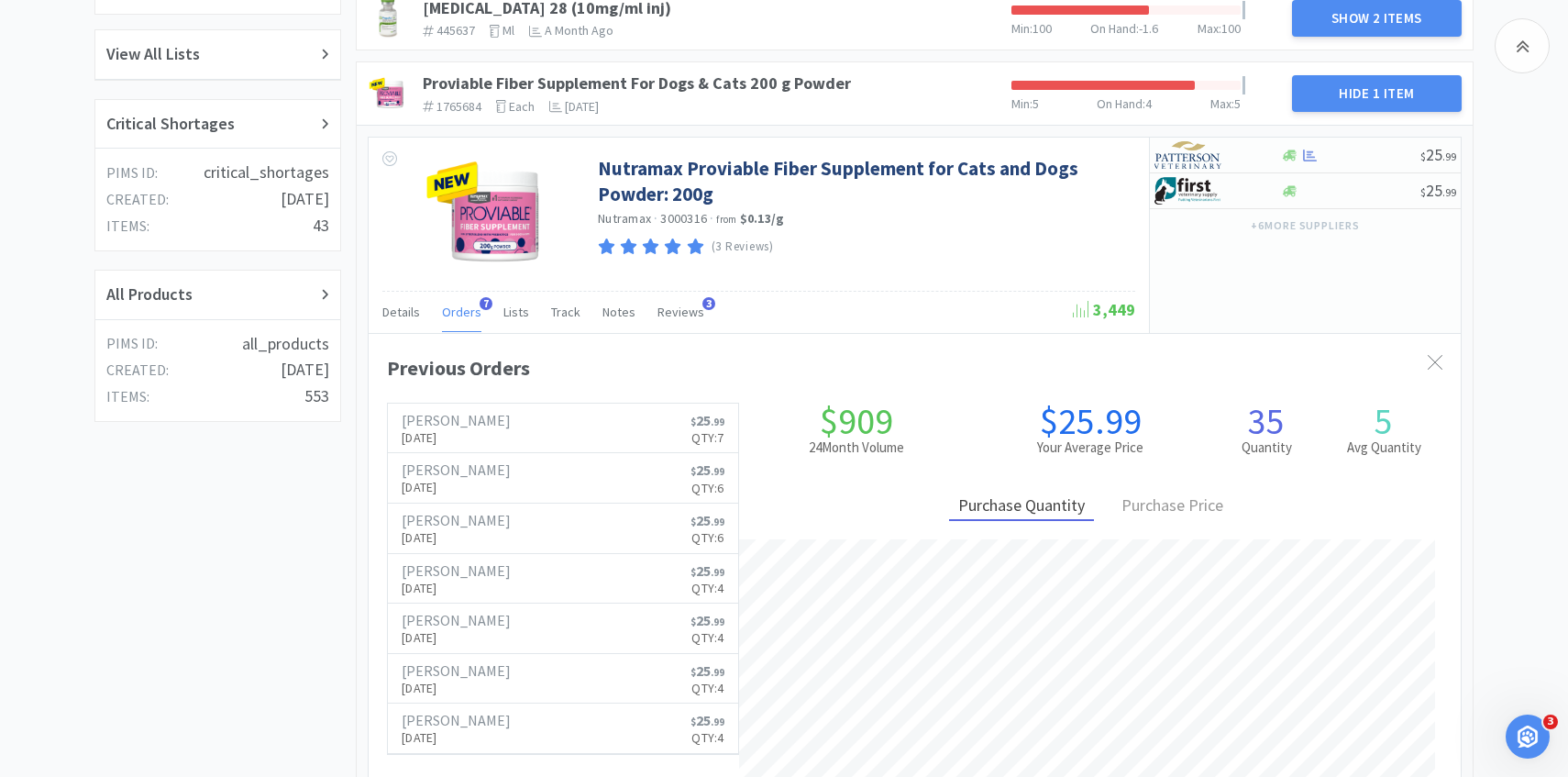
click at [480, 306] on span "7" at bounding box center [486, 303] width 13 height 13
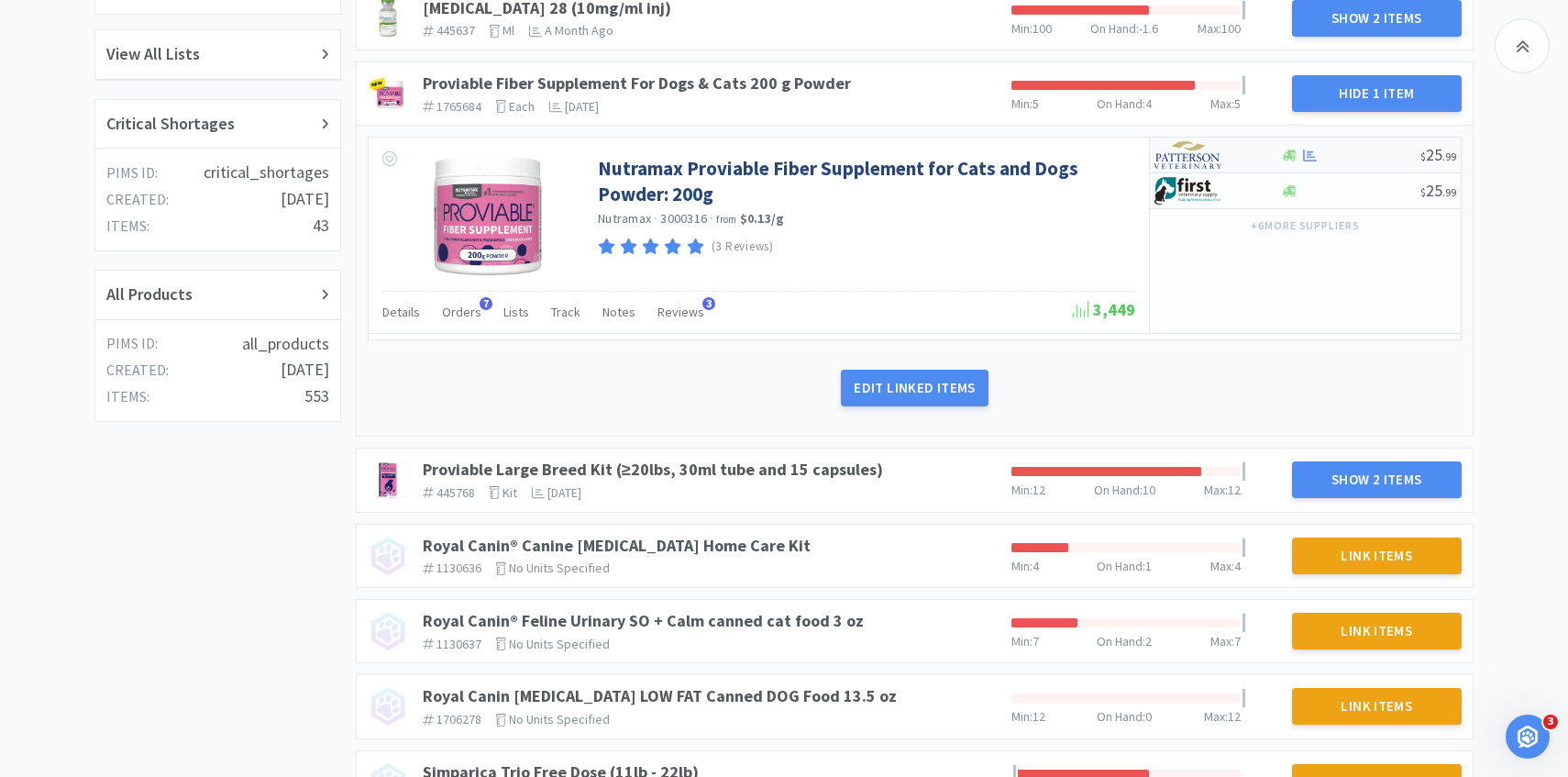
click at [1241, 154] on div at bounding box center [1204, 154] width 101 height 31
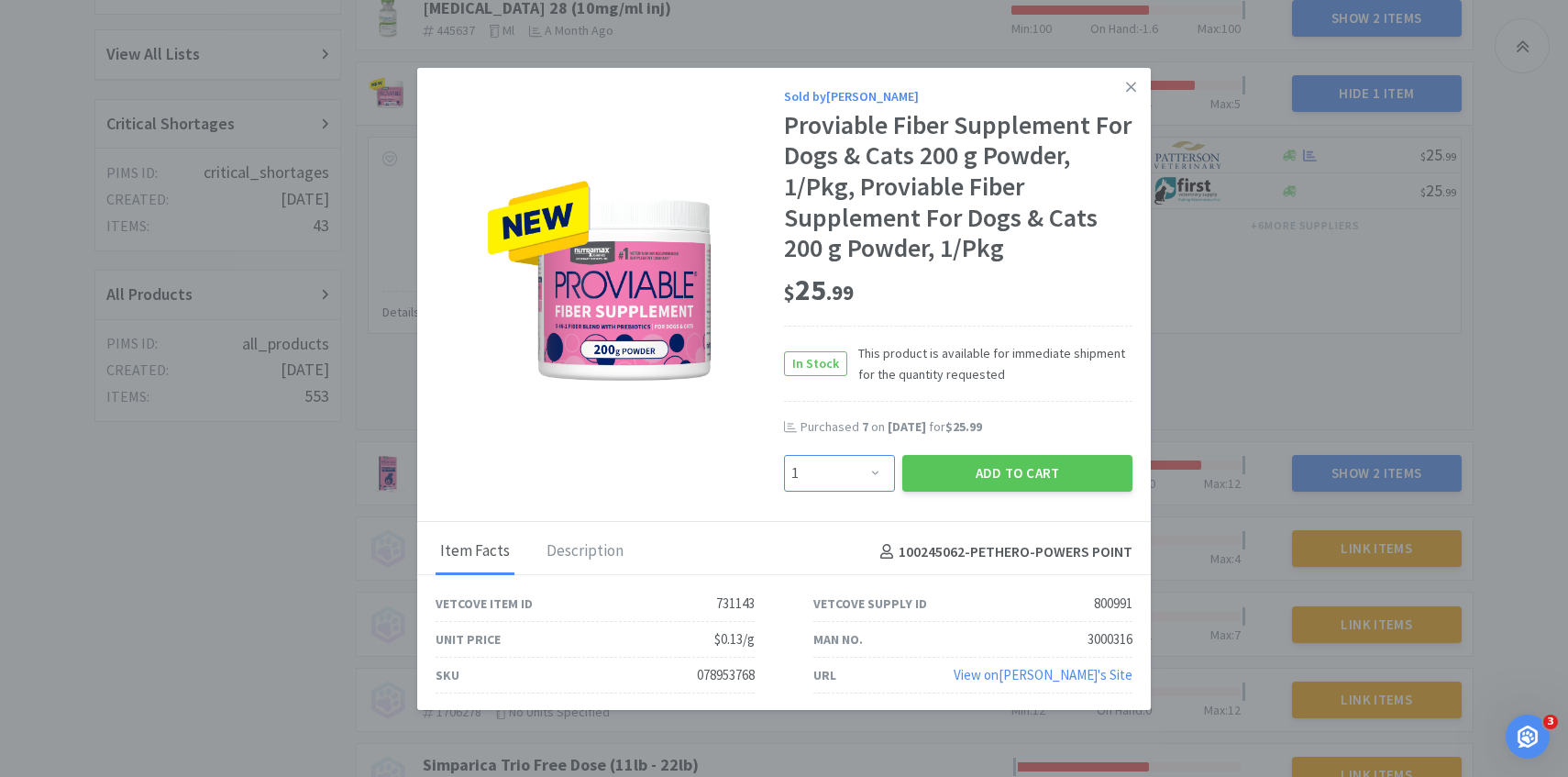
click at [815, 466] on select "Enter Quantity 1 2 3 4 5 6 7 8 9 10 11 12 13 14 15 16 17 18 19 20 Enter Quantity" at bounding box center [839, 473] width 111 height 37
click at [784, 455] on select "Enter Quantity 1 2 3 4 5 6 7 8 9 10 11 12 13 14 15 16 17 18 19 20 Enter Quantity" at bounding box center [839, 473] width 111 height 37
click at [1007, 465] on button "Add to Cart" at bounding box center [1017, 473] width 230 height 37
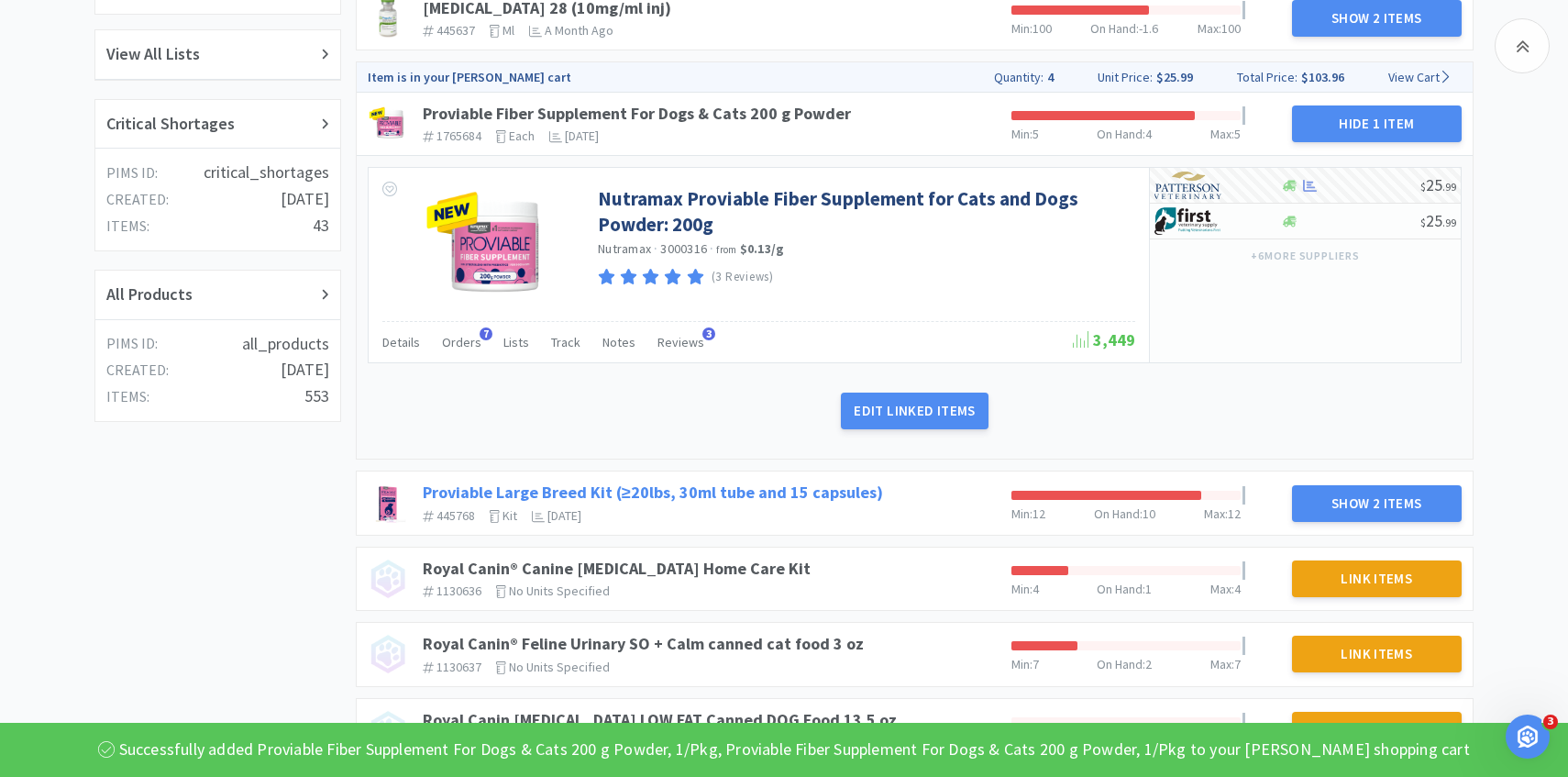
click at [719, 487] on link "Proviable Large Breed Kit (≥20lbs, 30ml tube and 15 capsules)" at bounding box center [653, 492] width 461 height 21
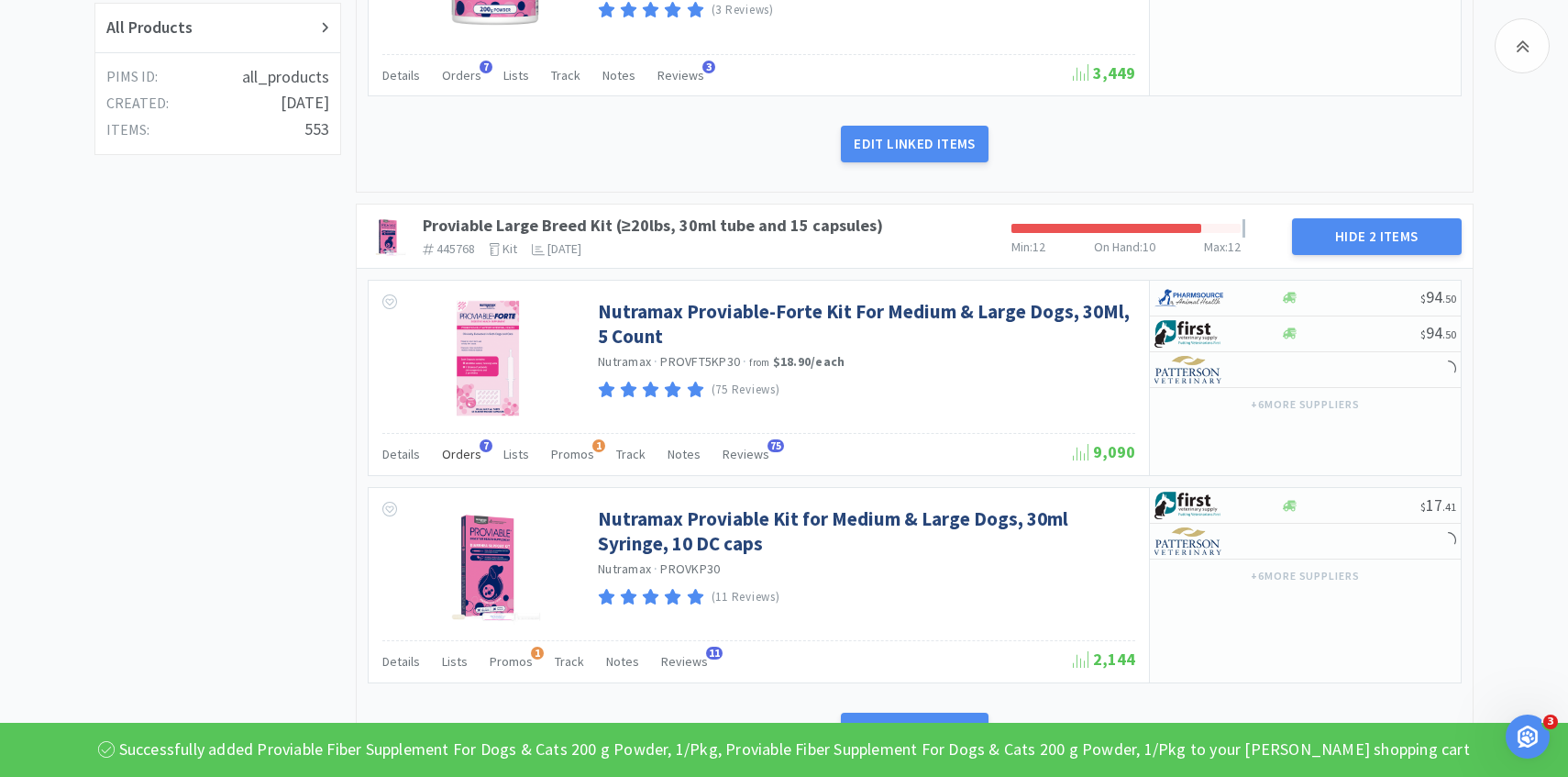
click at [455, 447] on span "Orders" at bounding box center [461, 454] width 39 height 17
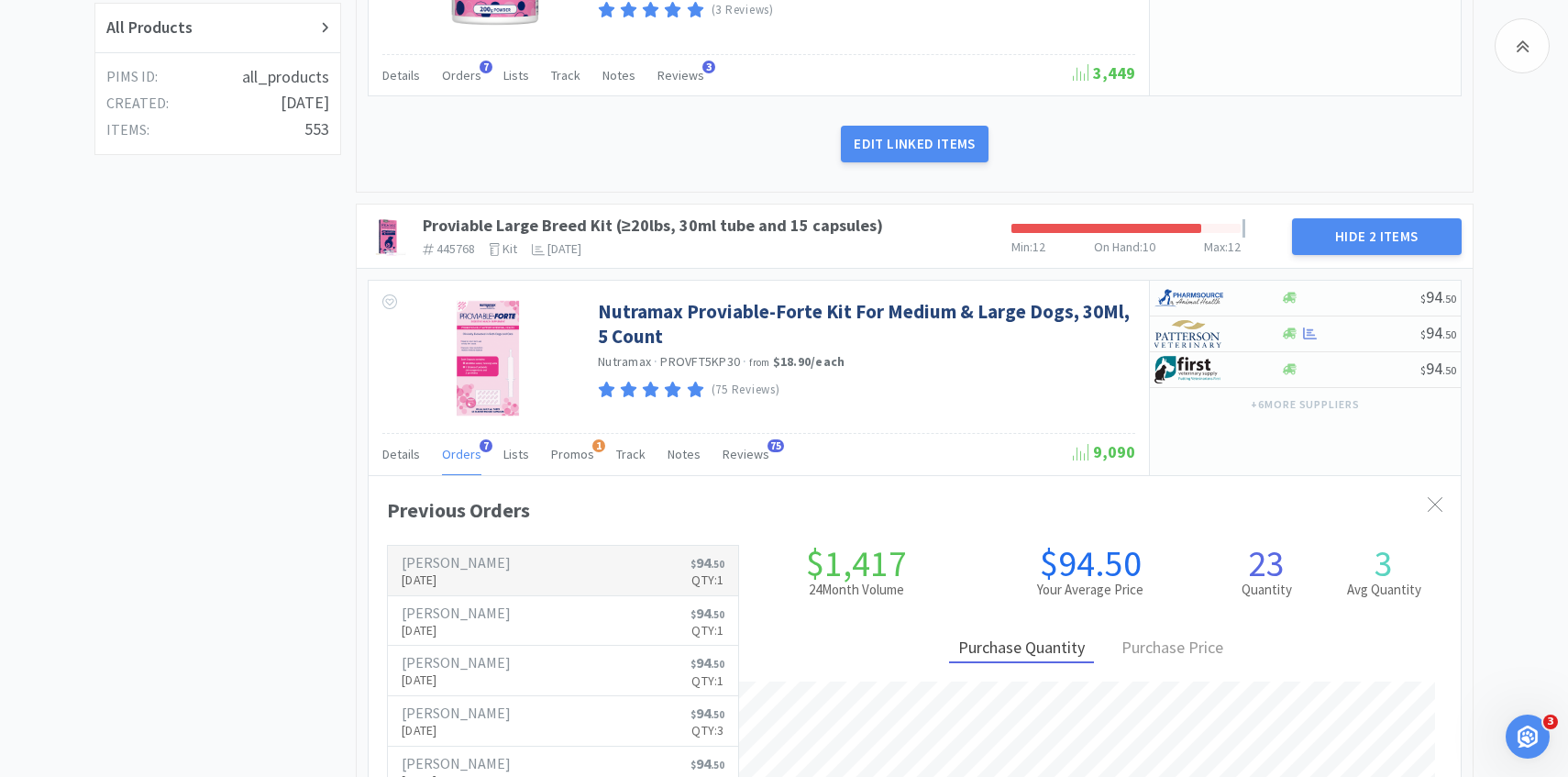
click at [429, 565] on h6 "[PERSON_NAME]" at bounding box center [456, 562] width 109 height 15
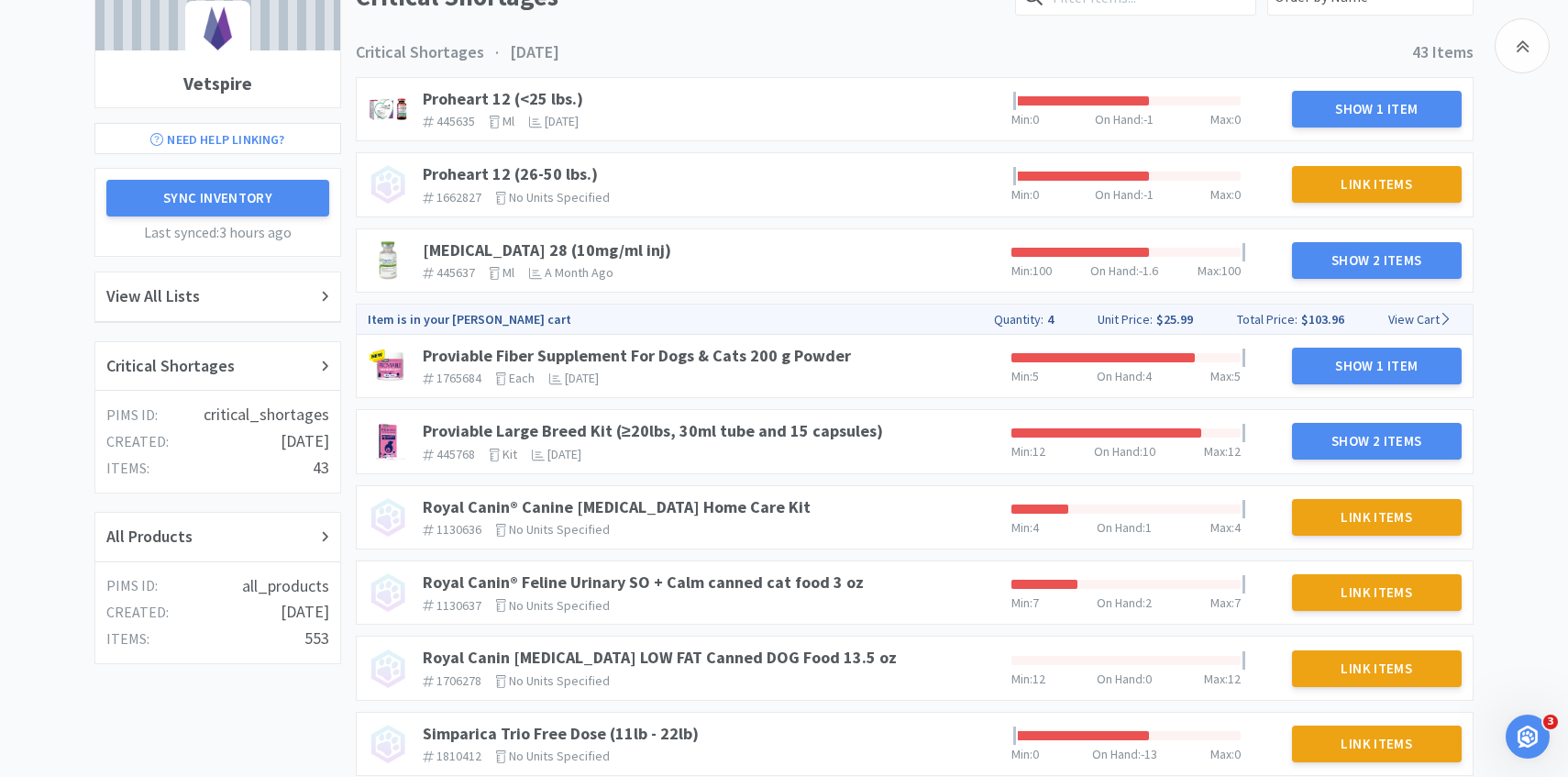
scroll to position [188, 0]
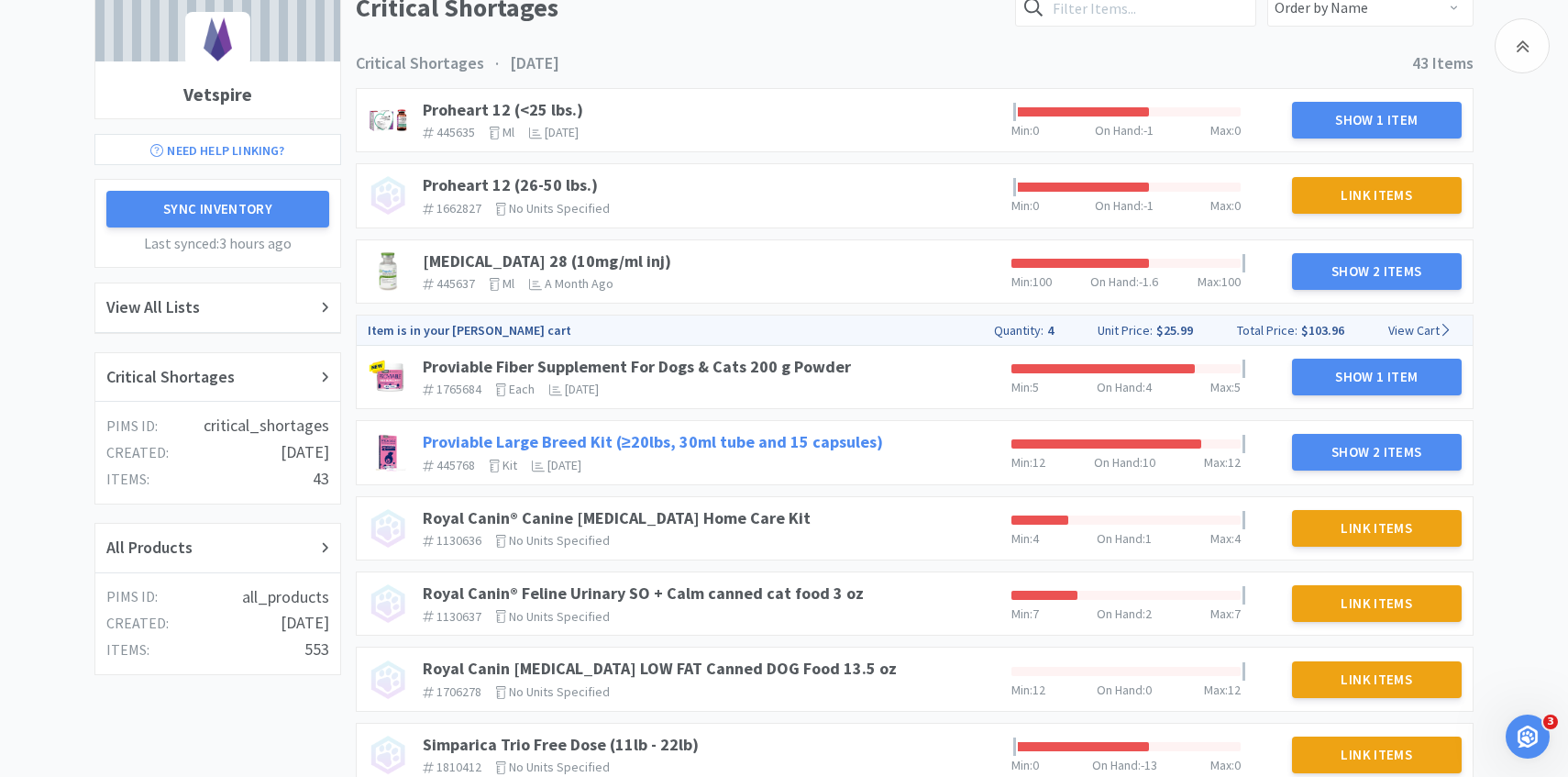
click at [725, 433] on link "Proviable Large Breed Kit (≥20lbs, 30ml tube and 15 capsules)" at bounding box center [653, 441] width 461 height 21
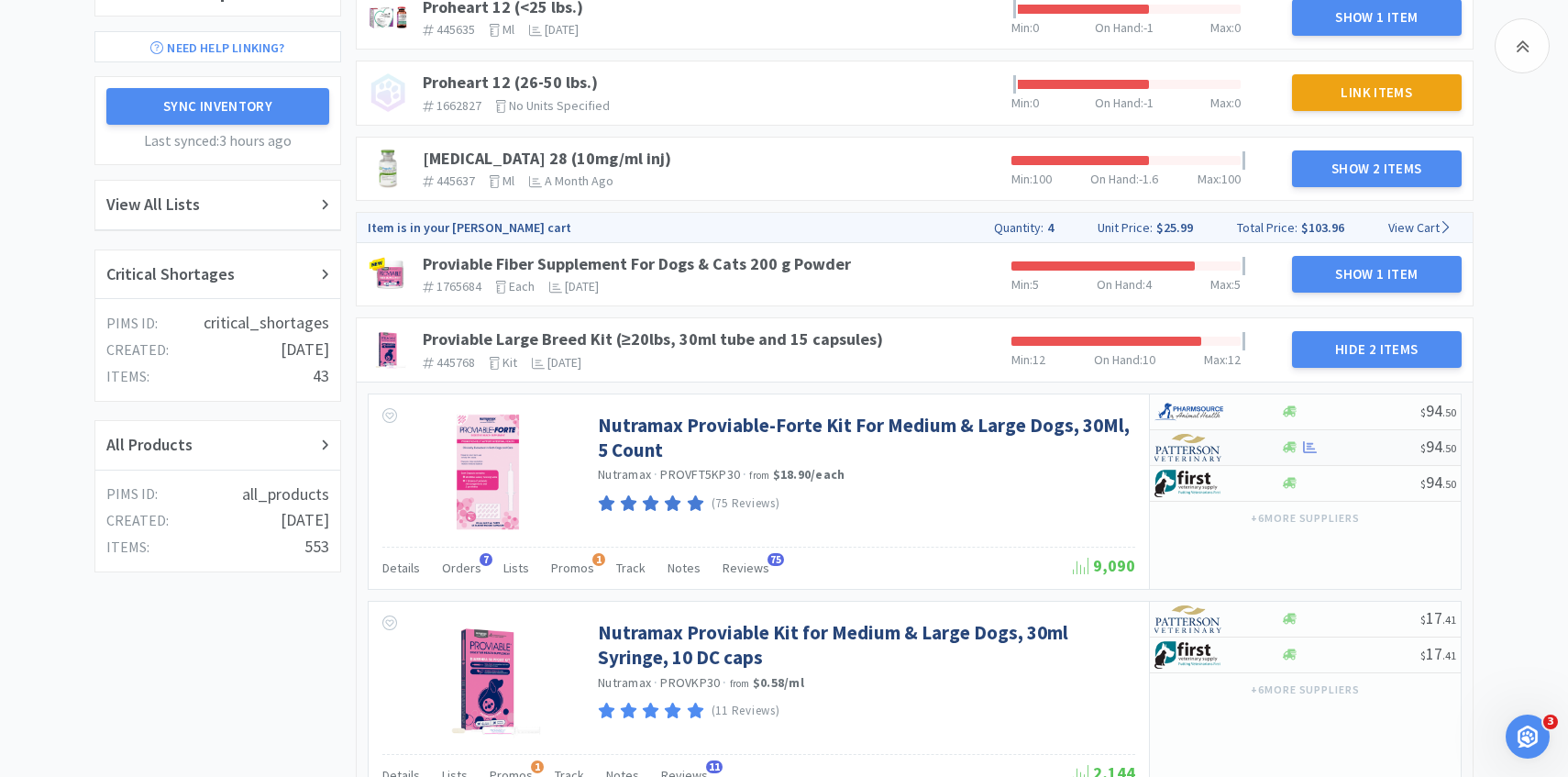
scroll to position [350, 0]
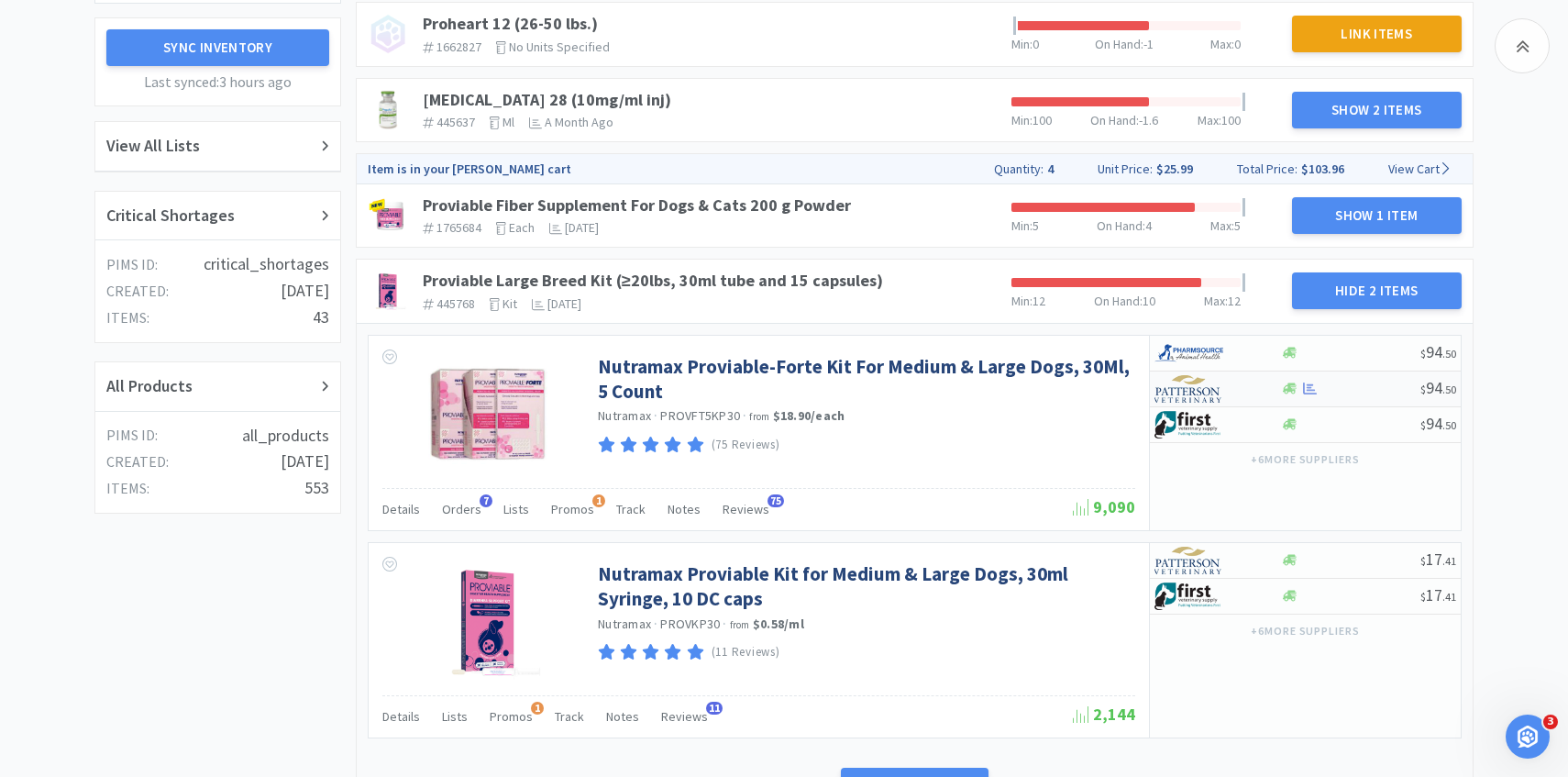
click at [1247, 389] on div at bounding box center [1204, 389] width 101 height 31
select select "1"
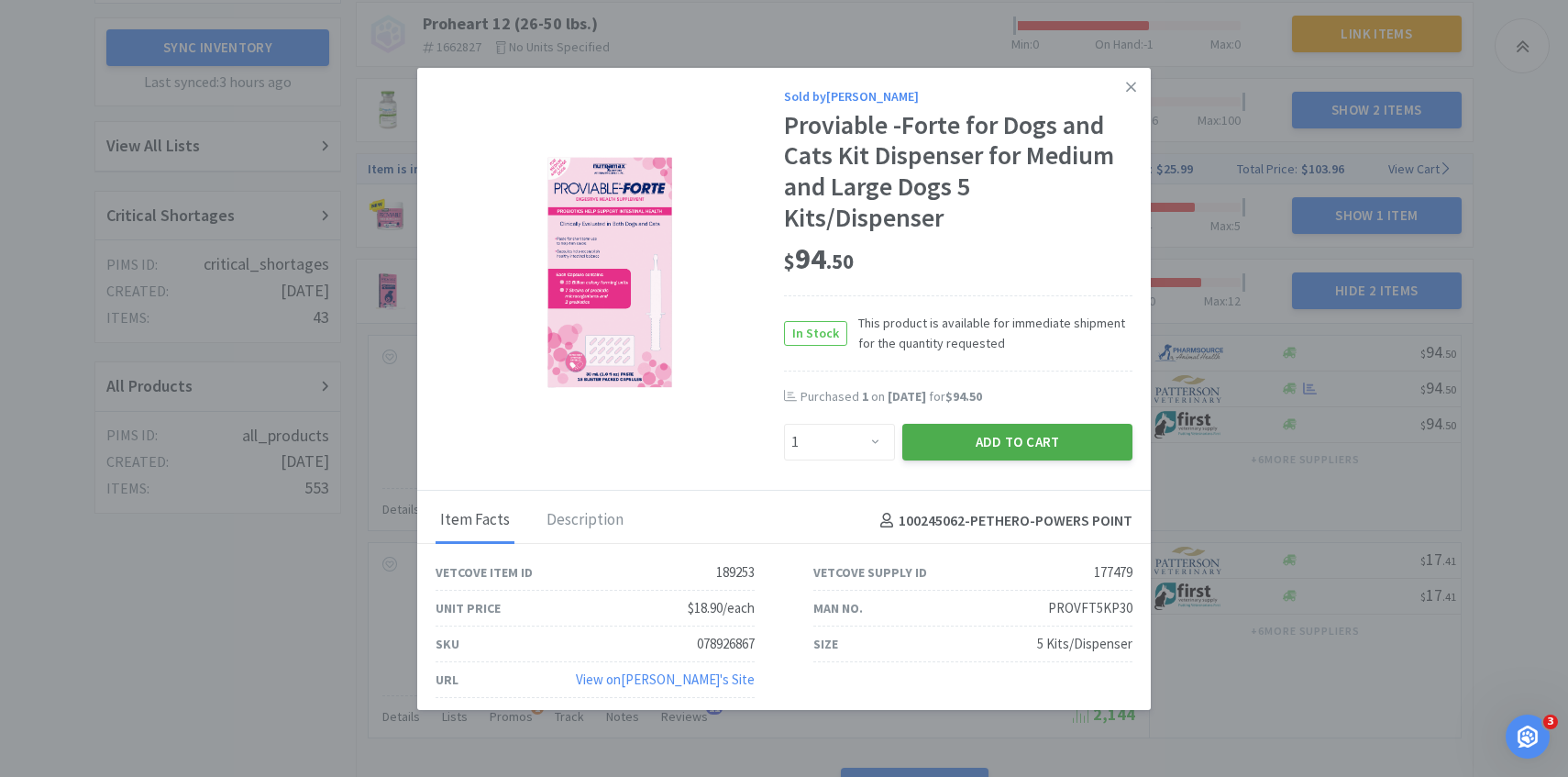
click at [1031, 439] on button "Add to Cart" at bounding box center [1017, 442] width 230 height 37
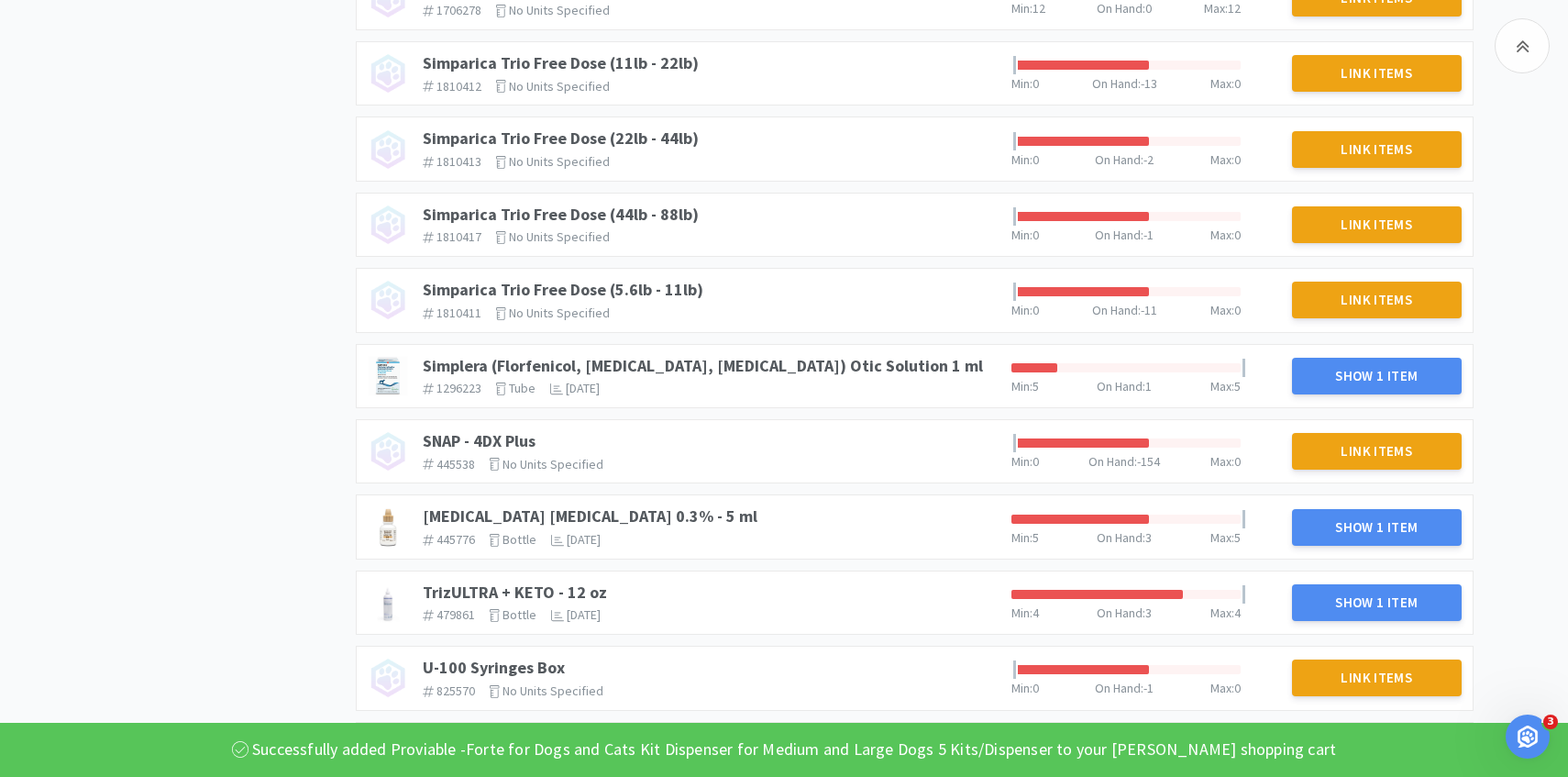
scroll to position [1501, 0]
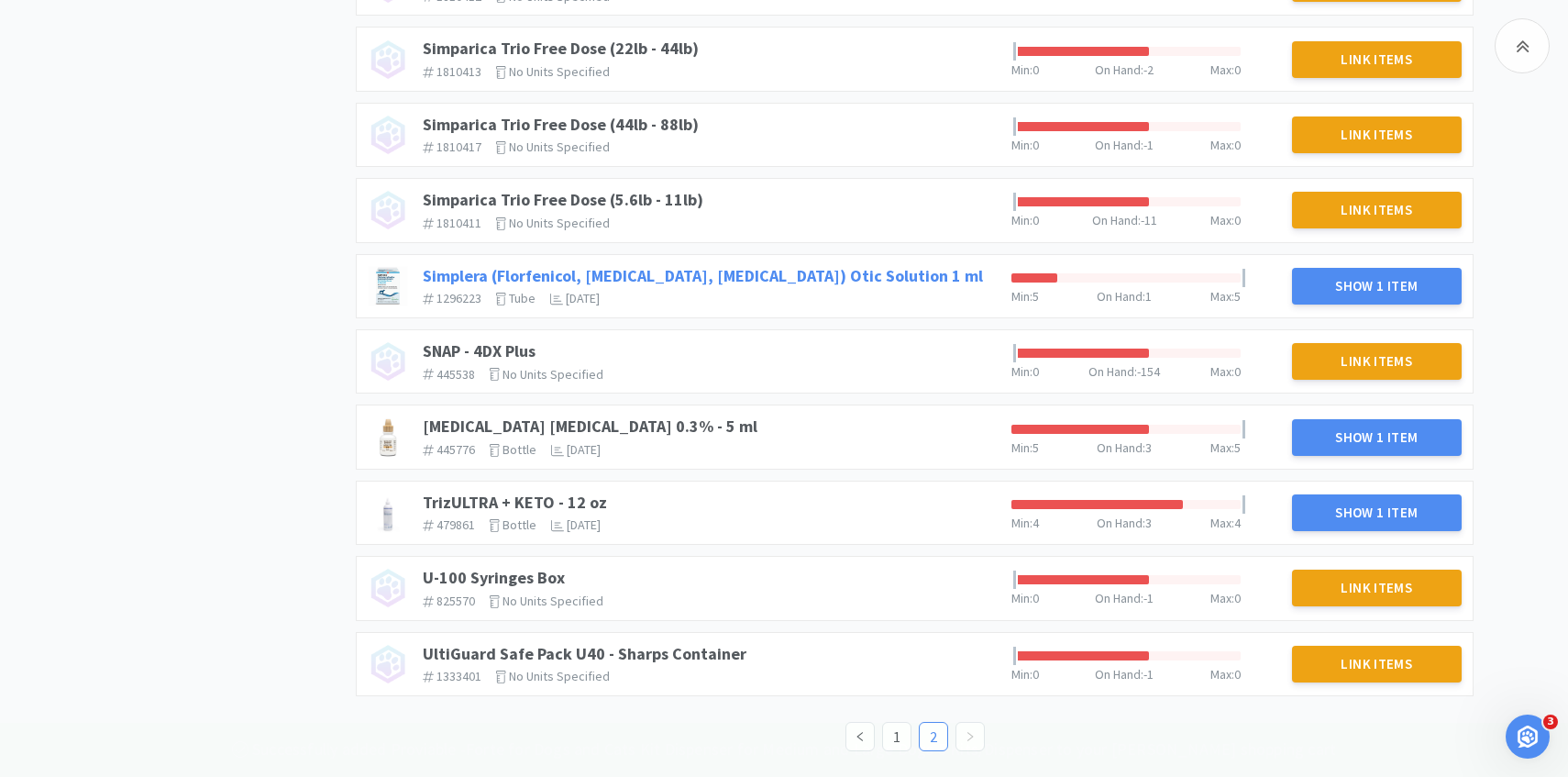
click at [711, 284] on link "Simplera (Florfenicol, Terbinafine, Mometasone Furoate) Otic Solution 1 ml" at bounding box center [703, 275] width 561 height 21
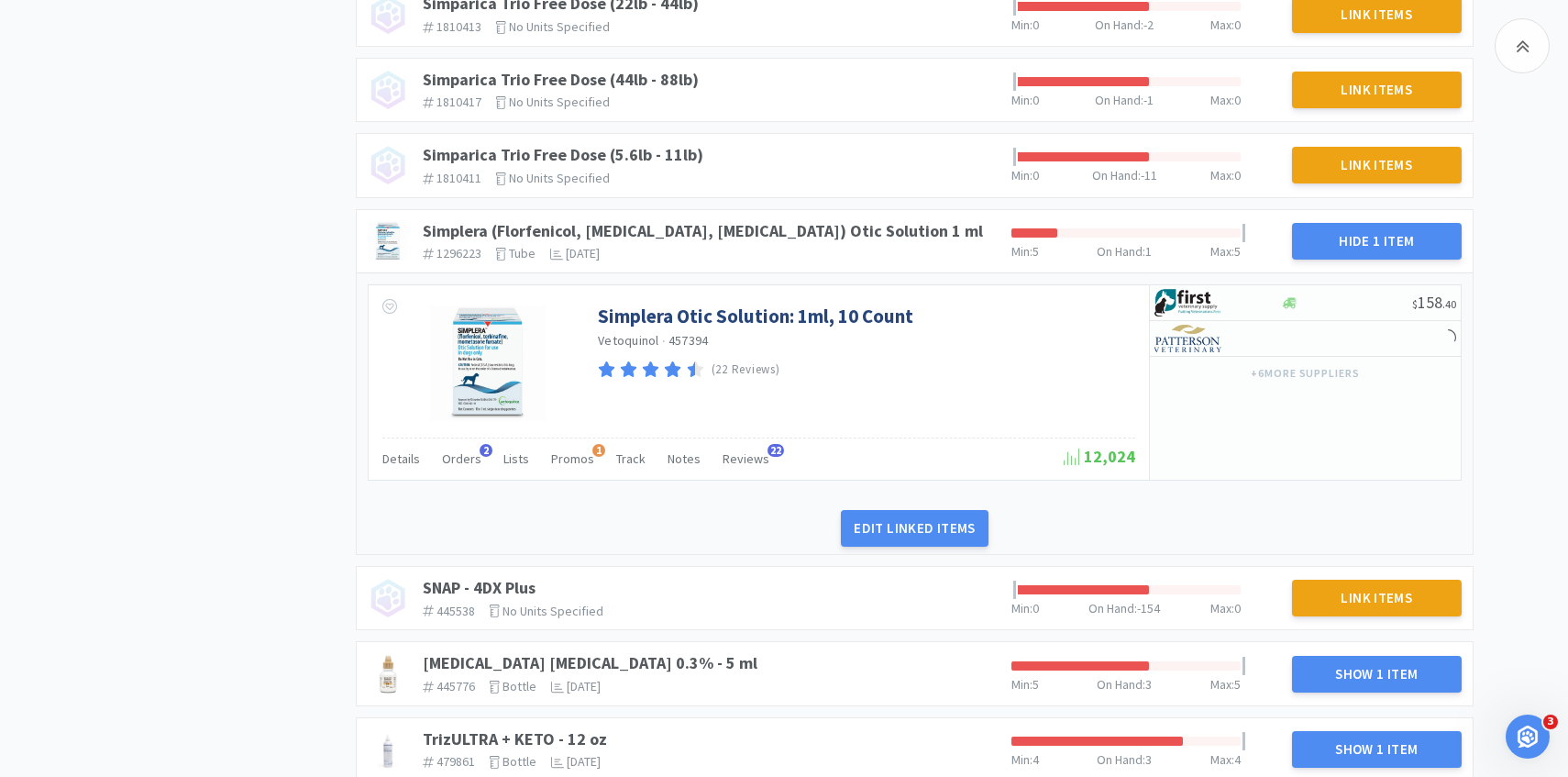
scroll to position [1577, 0]
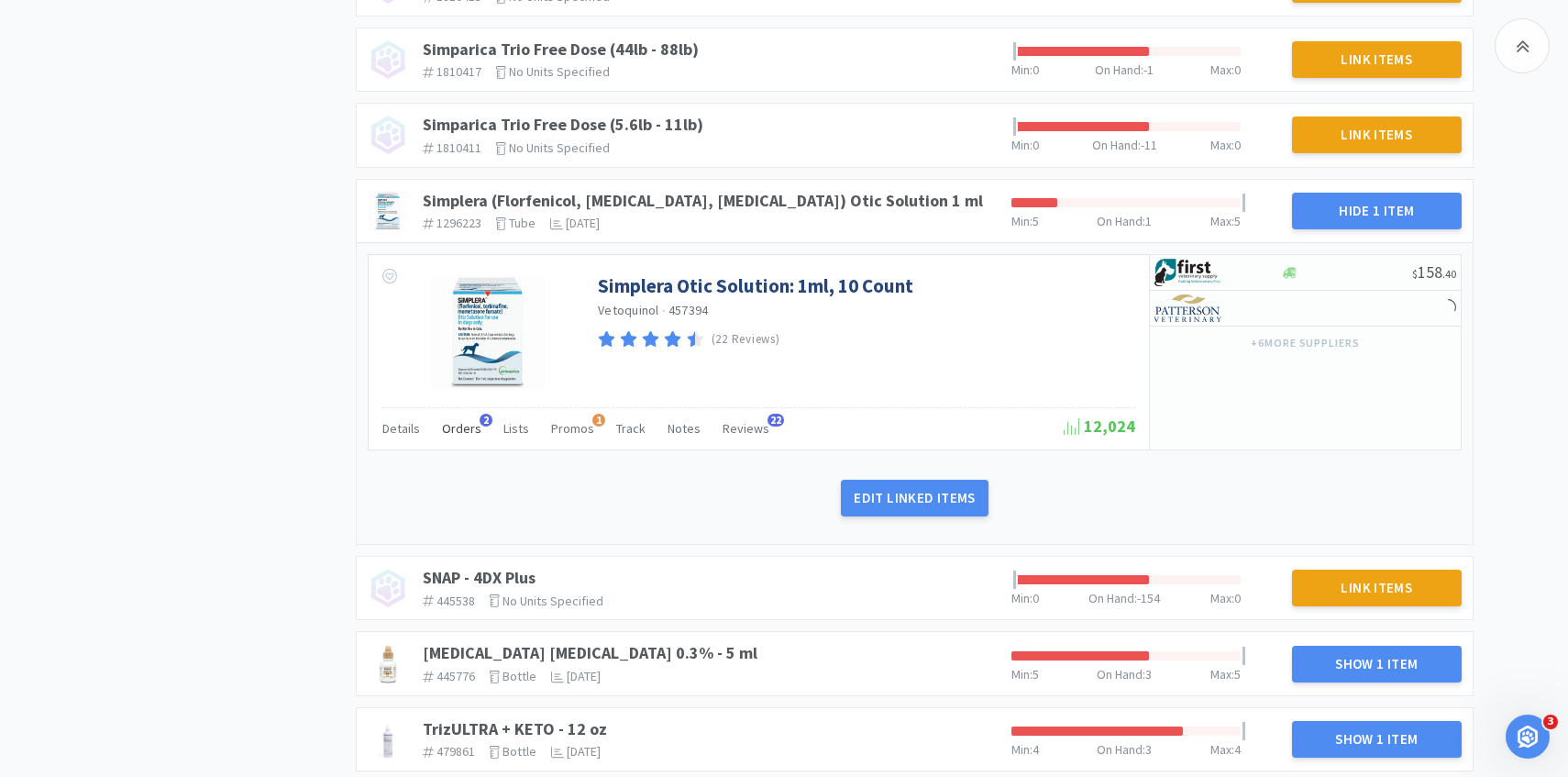
click at [469, 439] on div "Orders 2" at bounding box center [461, 431] width 39 height 35
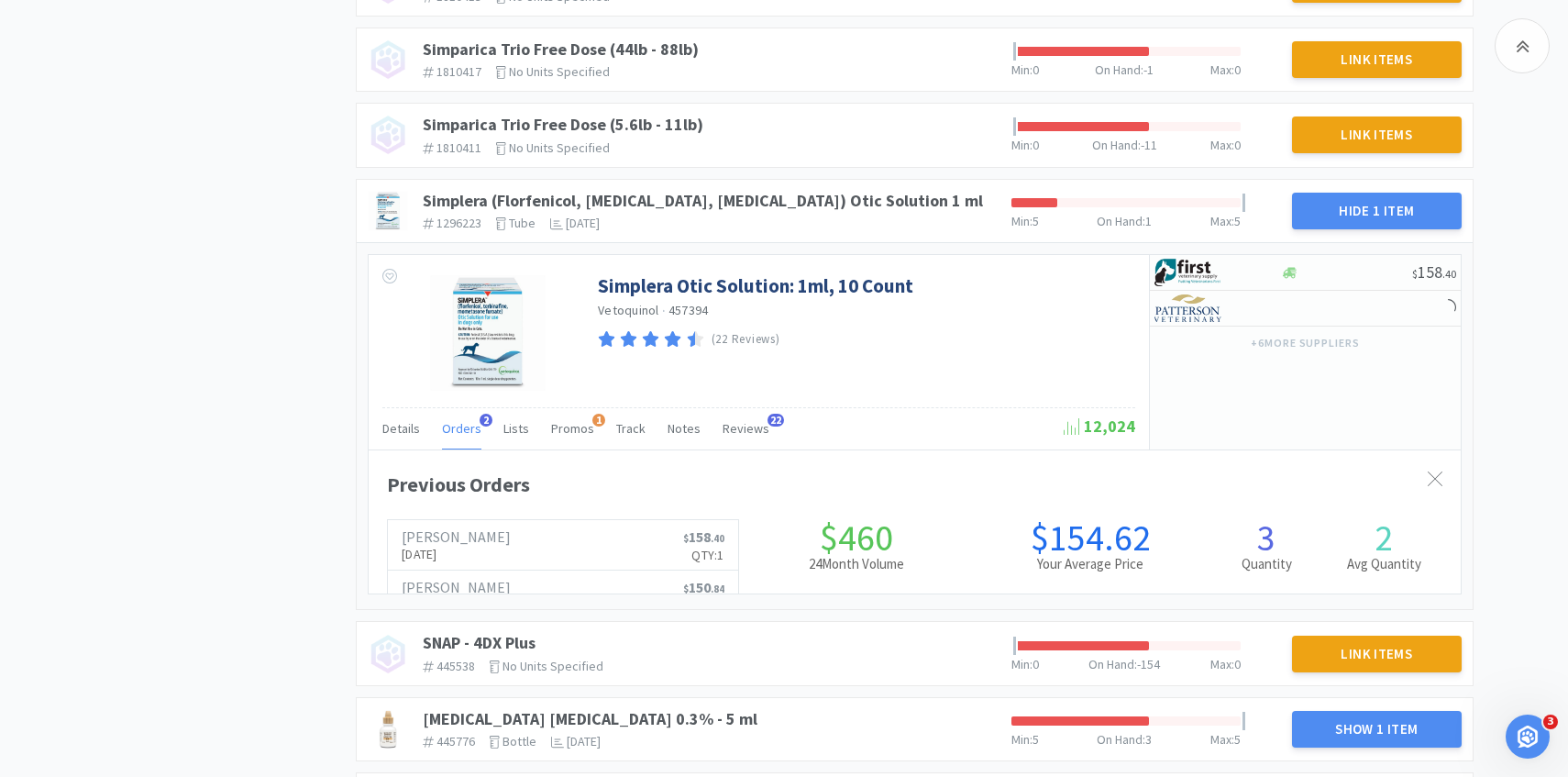
scroll to position [503, 1092]
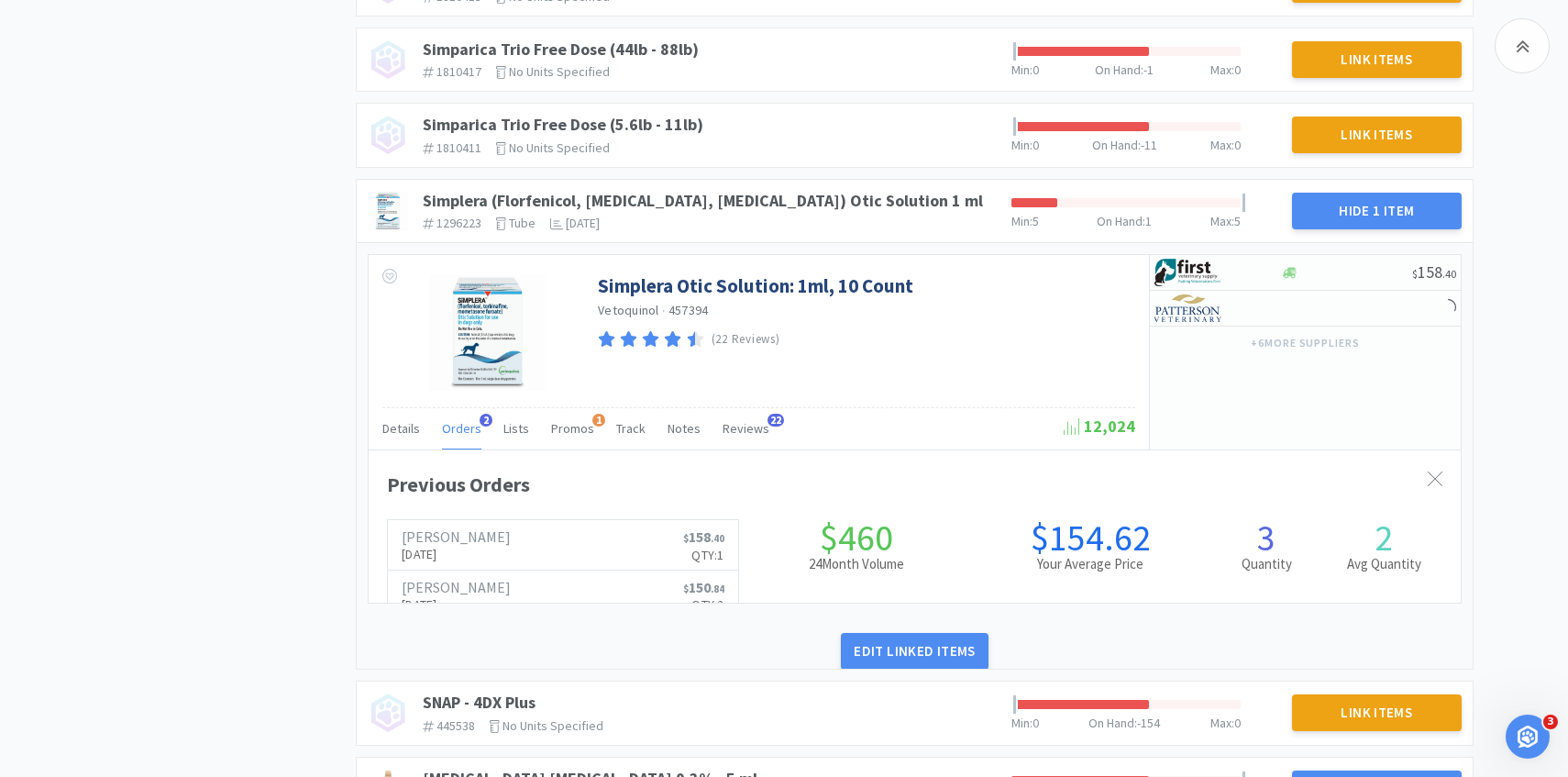
click at [466, 439] on div "Orders 2" at bounding box center [461, 431] width 39 height 35
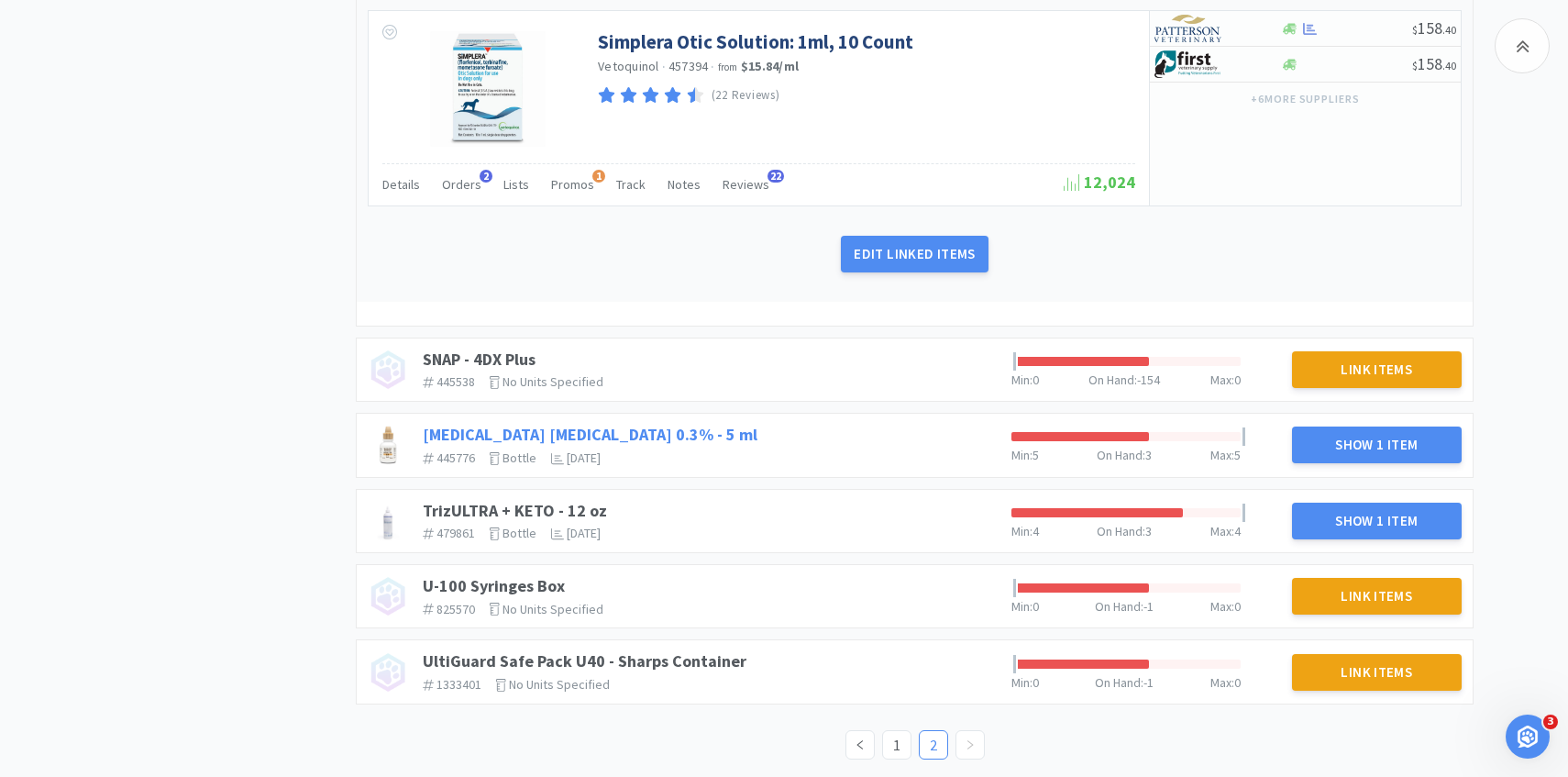
click at [705, 428] on link "Tobramycin Ophthalmic Solution 0.3% - 5 ml" at bounding box center [590, 434] width 335 height 21
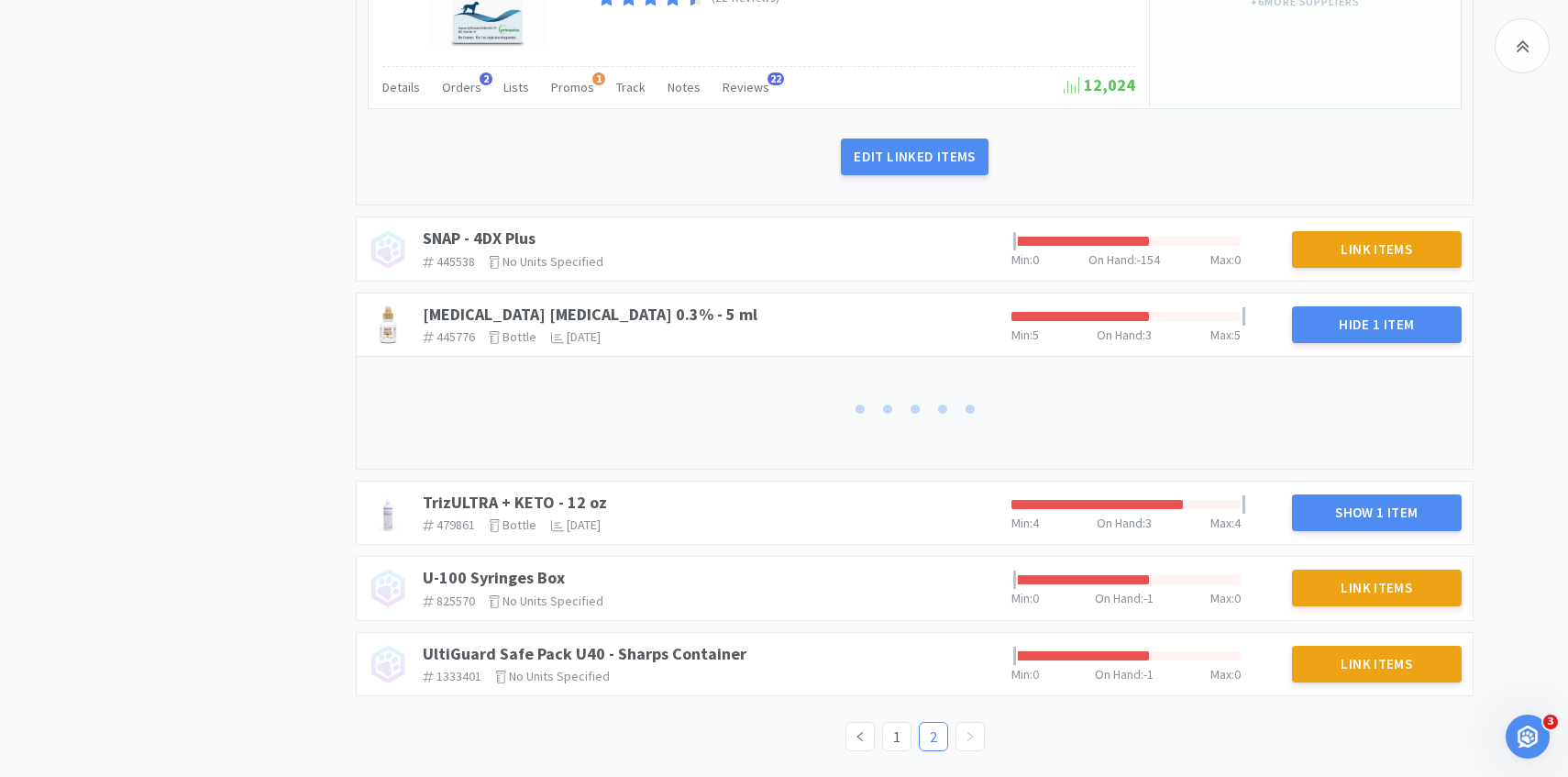
scroll to position [1949, 0]
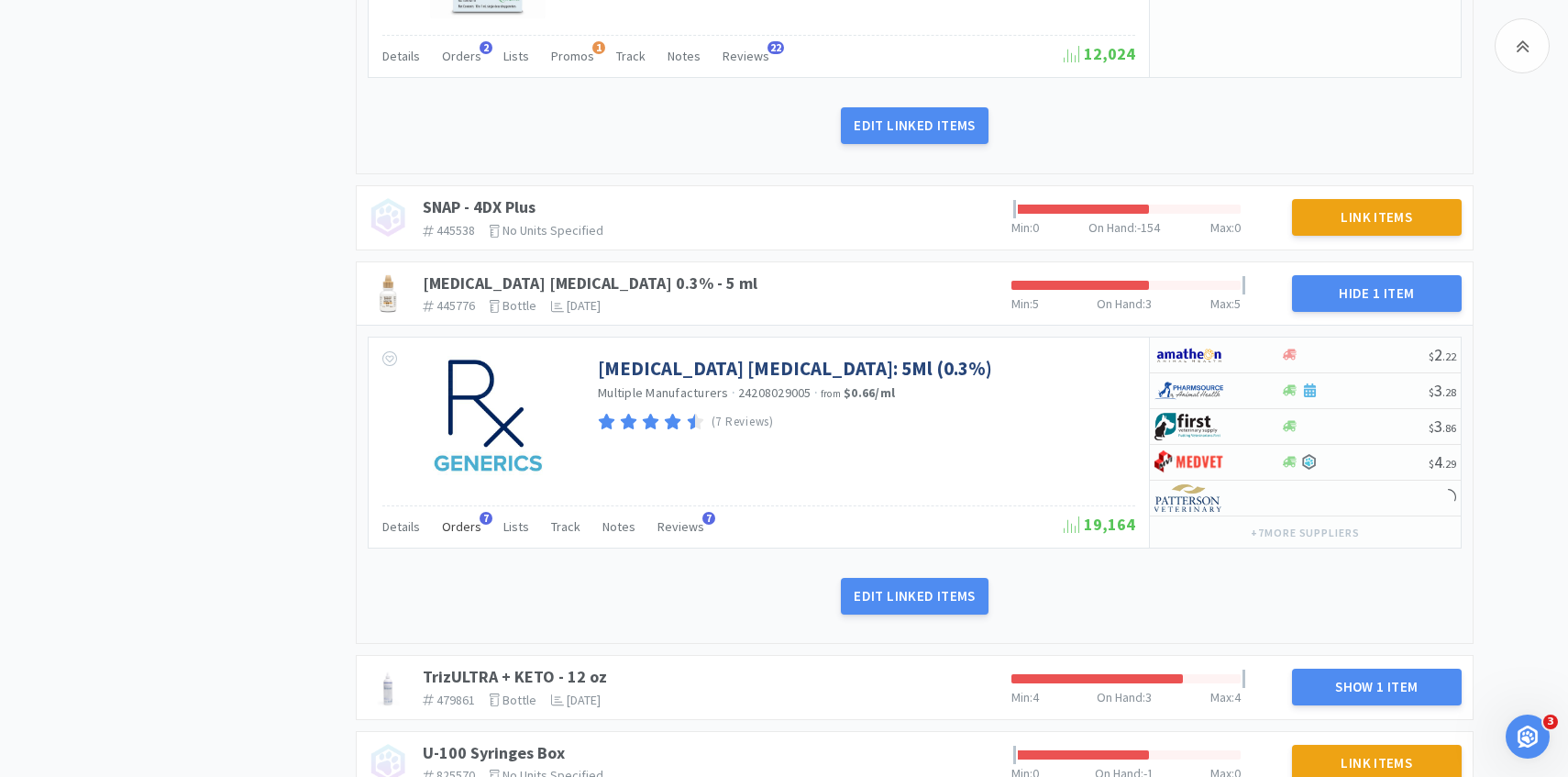
click at [451, 530] on span "Orders" at bounding box center [461, 527] width 39 height 17
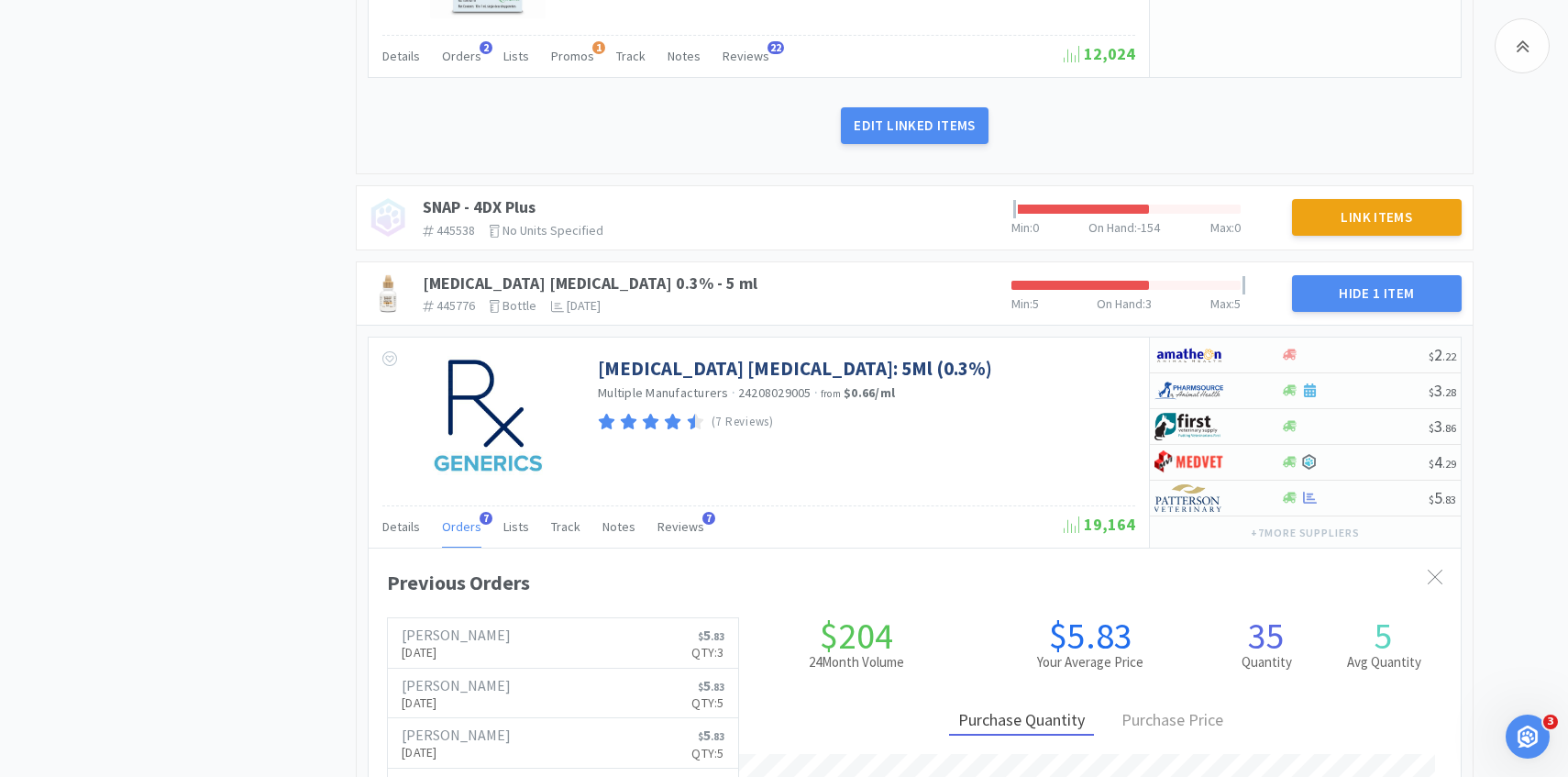
scroll to position [503, 1092]
click at [451, 529] on span "Orders" at bounding box center [461, 527] width 39 height 17
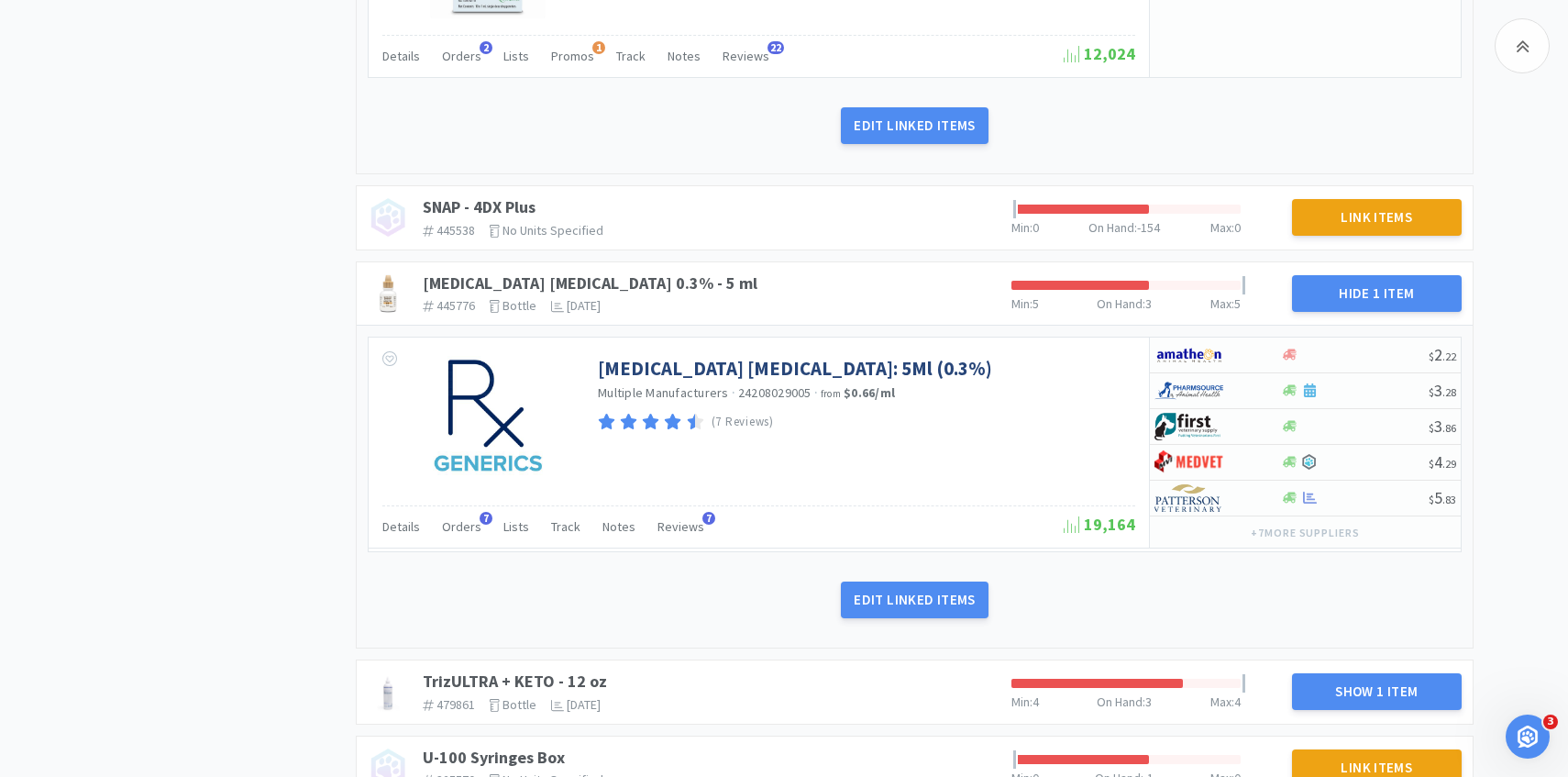
scroll to position [2108, 0]
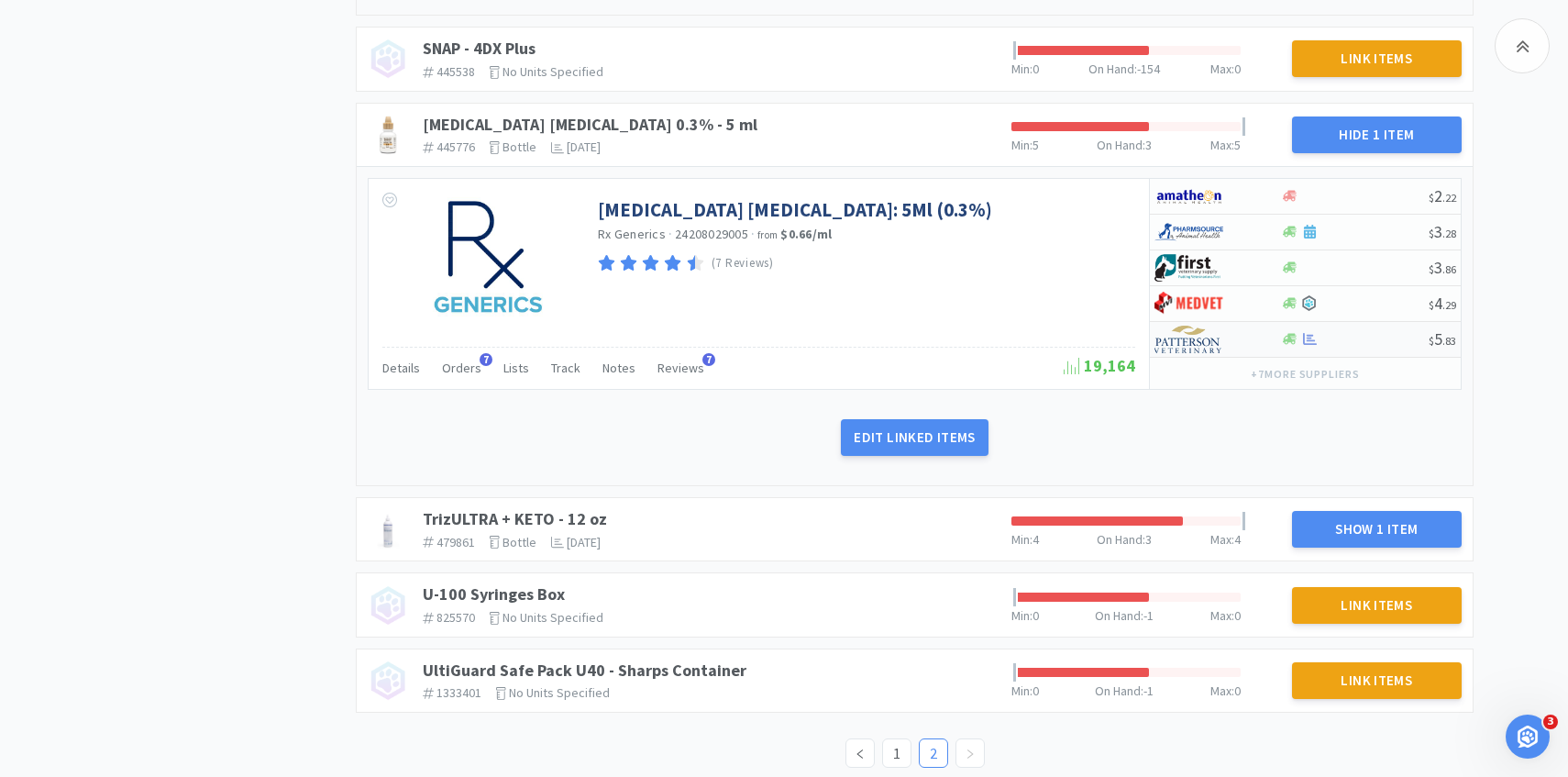
click at [1245, 340] on div at bounding box center [1204, 339] width 101 height 31
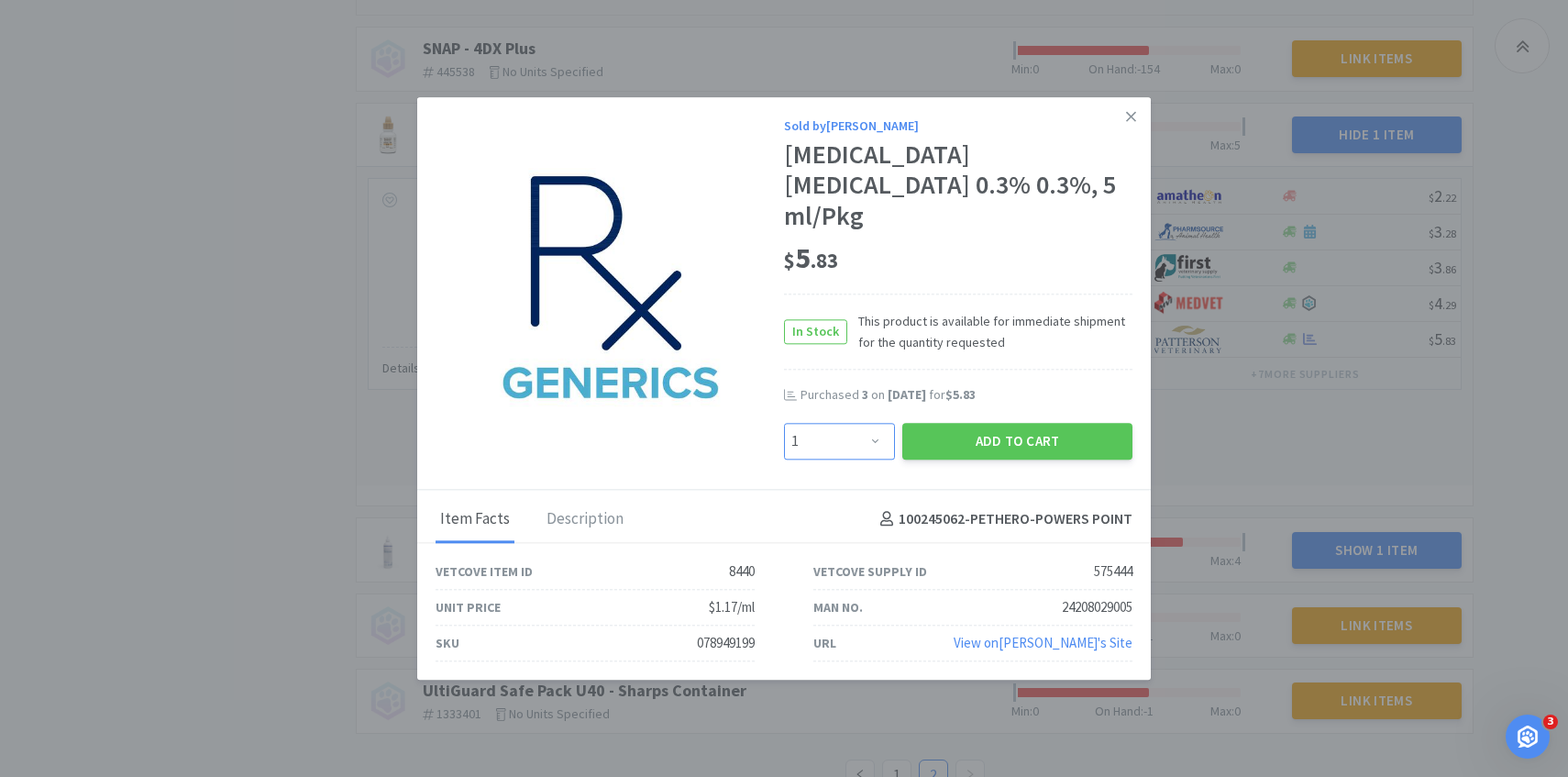
click at [842, 423] on select "Enter Quantity 1 2 3 4 5 6 7 8 9 10 11 12 13 14 15 16 17 18 19 20 Enter Quantity" at bounding box center [839, 441] width 111 height 37
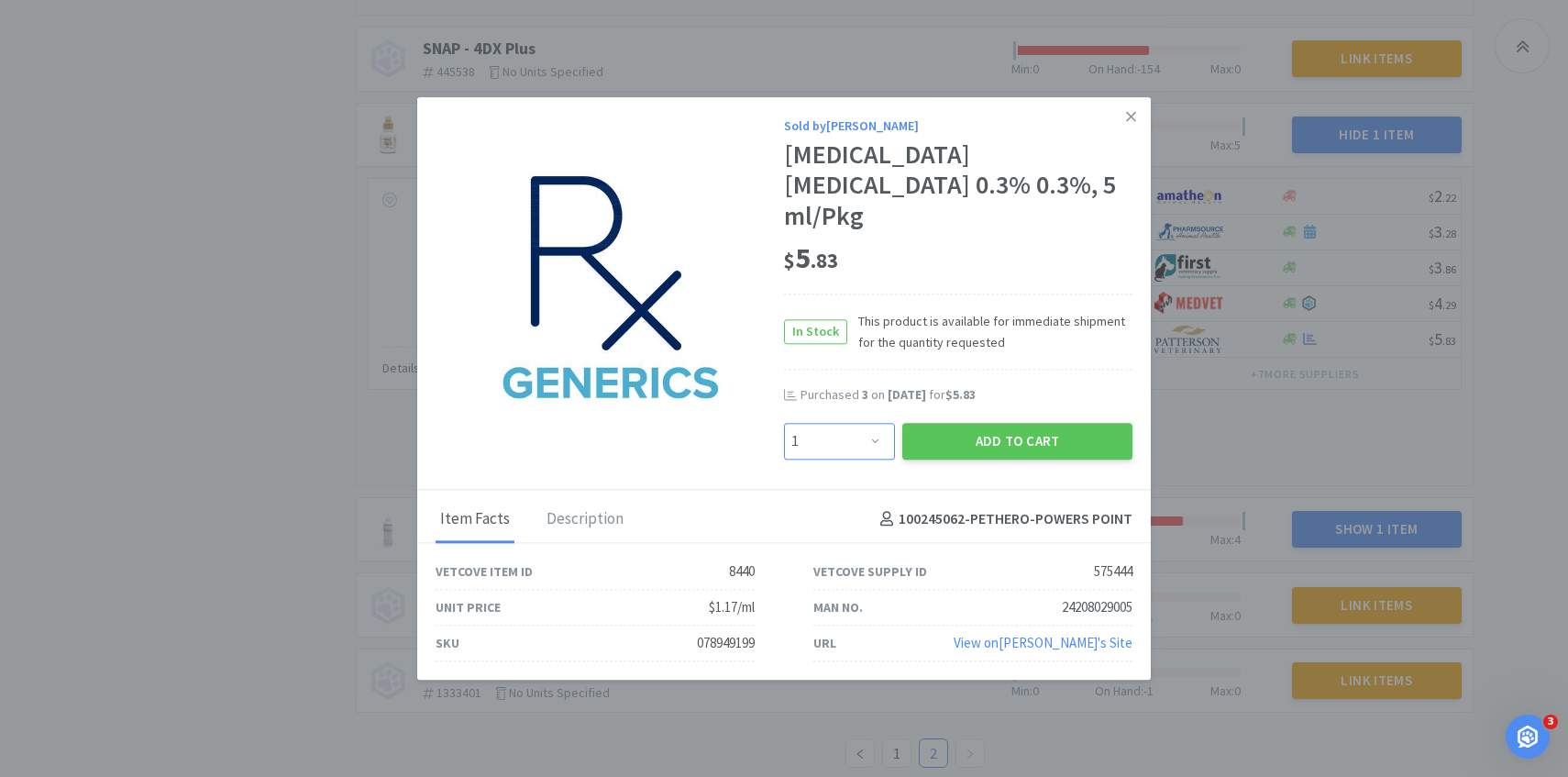
select select "3"
click at [784, 423] on select "Enter Quantity 1 2 3 4 5 6 7 8 9 10 11 12 13 14 15 16 17 18 19 20 Enter Quantity" at bounding box center [839, 441] width 111 height 37
drag, startPoint x: 842, startPoint y: 409, endPoint x: 952, endPoint y: 434, distance: 112.8
click at [952, 434] on button "Add to Cart" at bounding box center [1017, 441] width 230 height 37
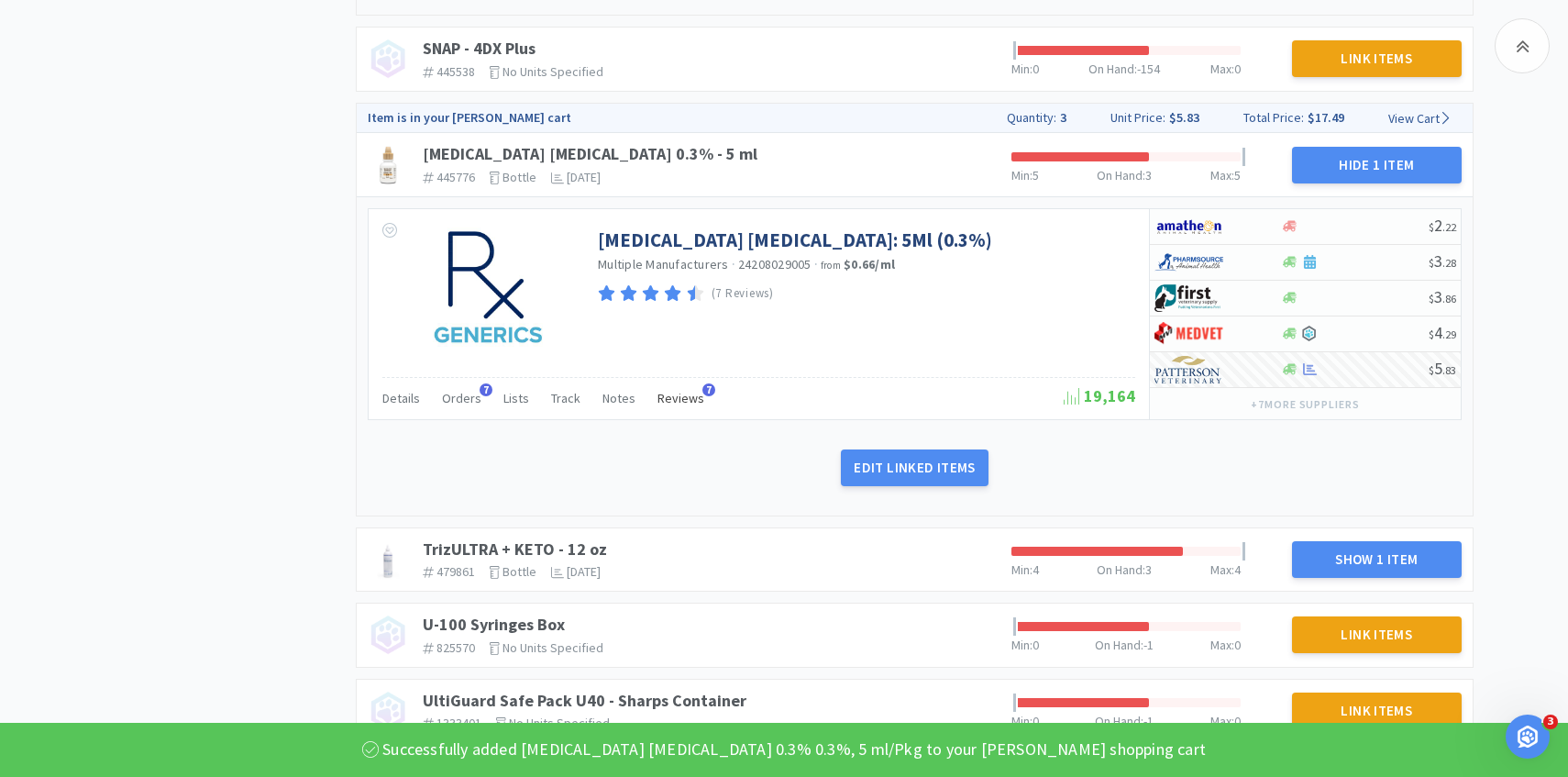
scroll to position [2155, 0]
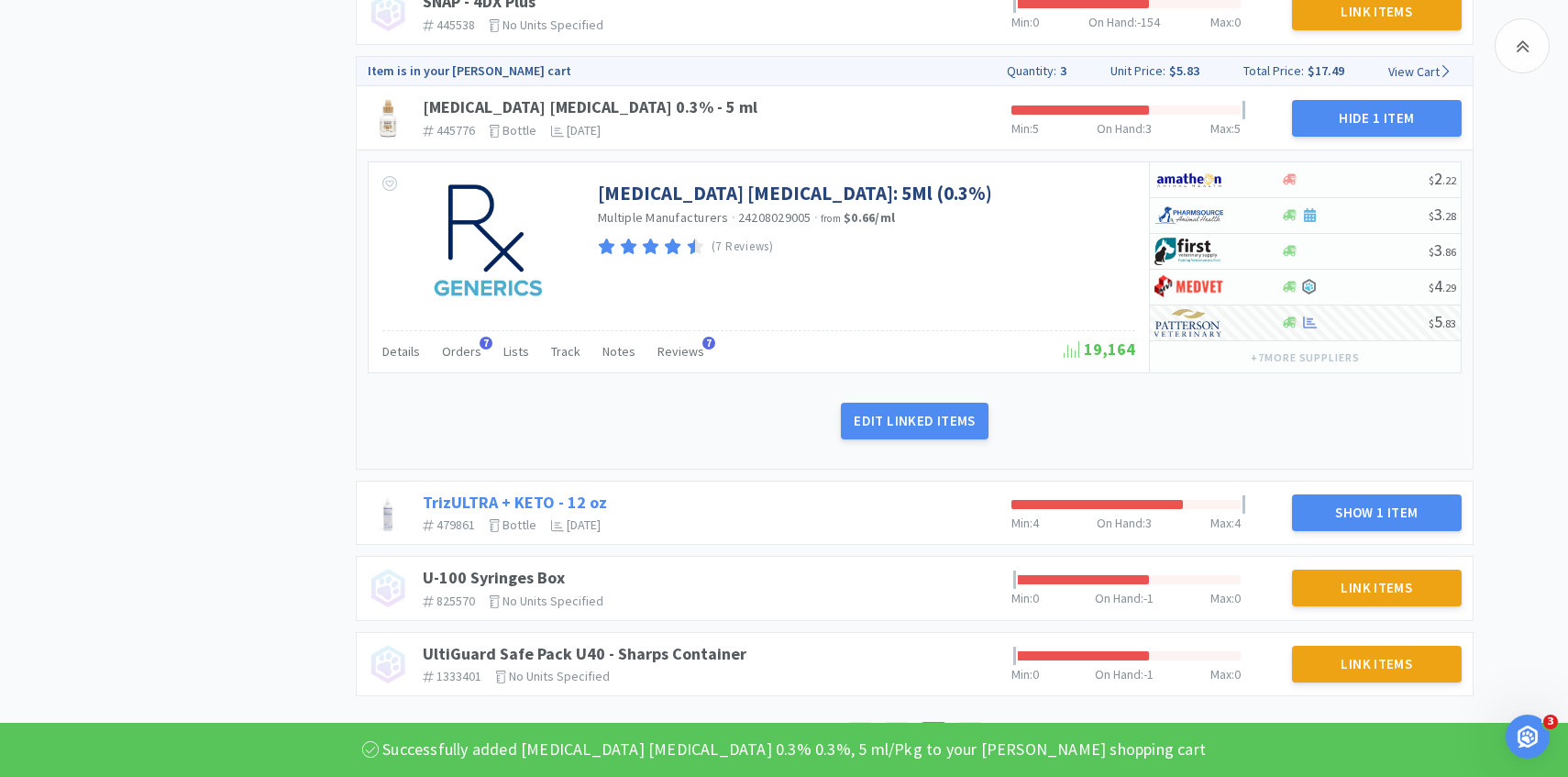
click at [499, 503] on link "TrizULTRA + KETO - 12 oz" at bounding box center [515, 502] width 184 height 21
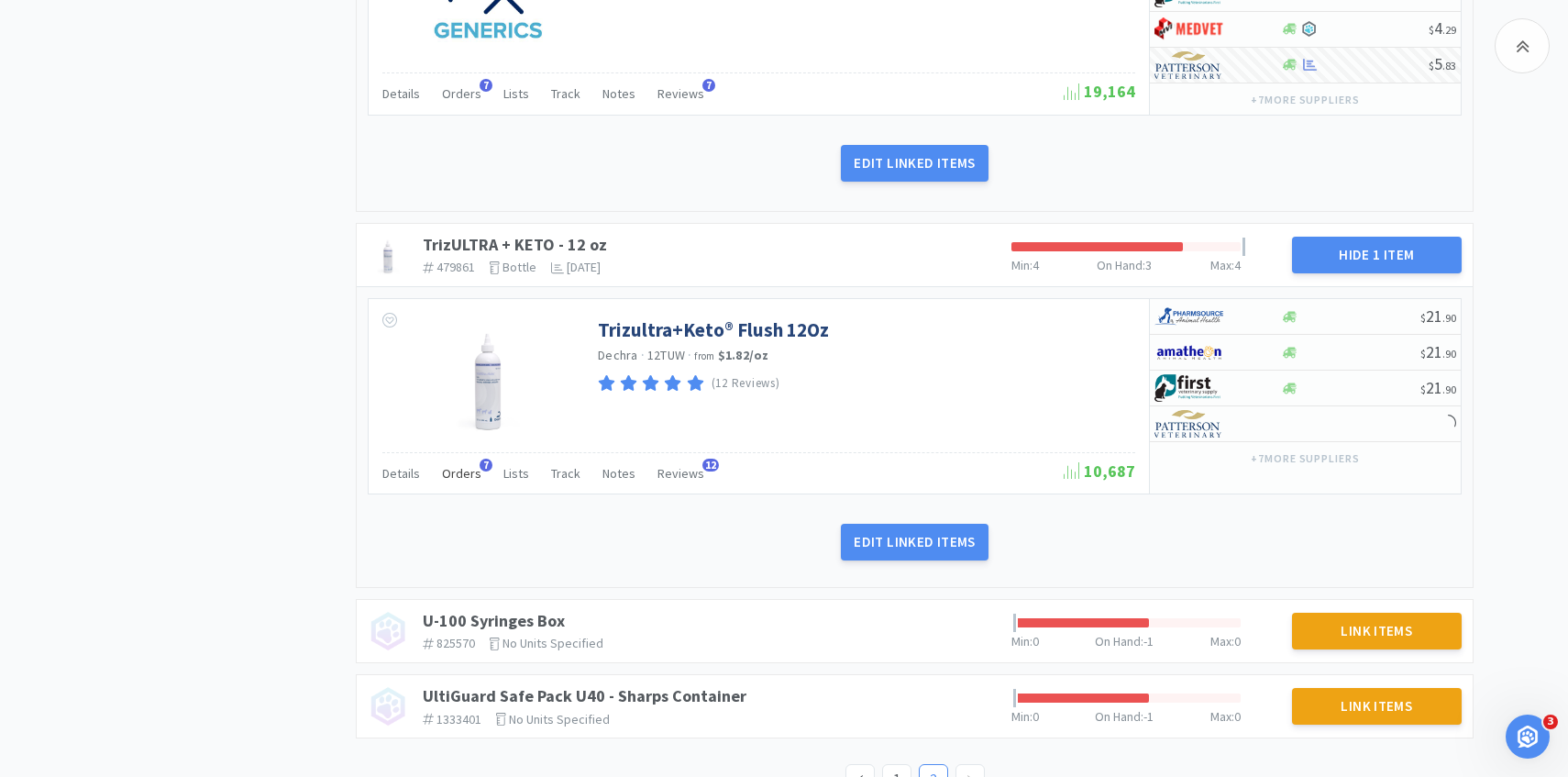
scroll to position [2415, 0]
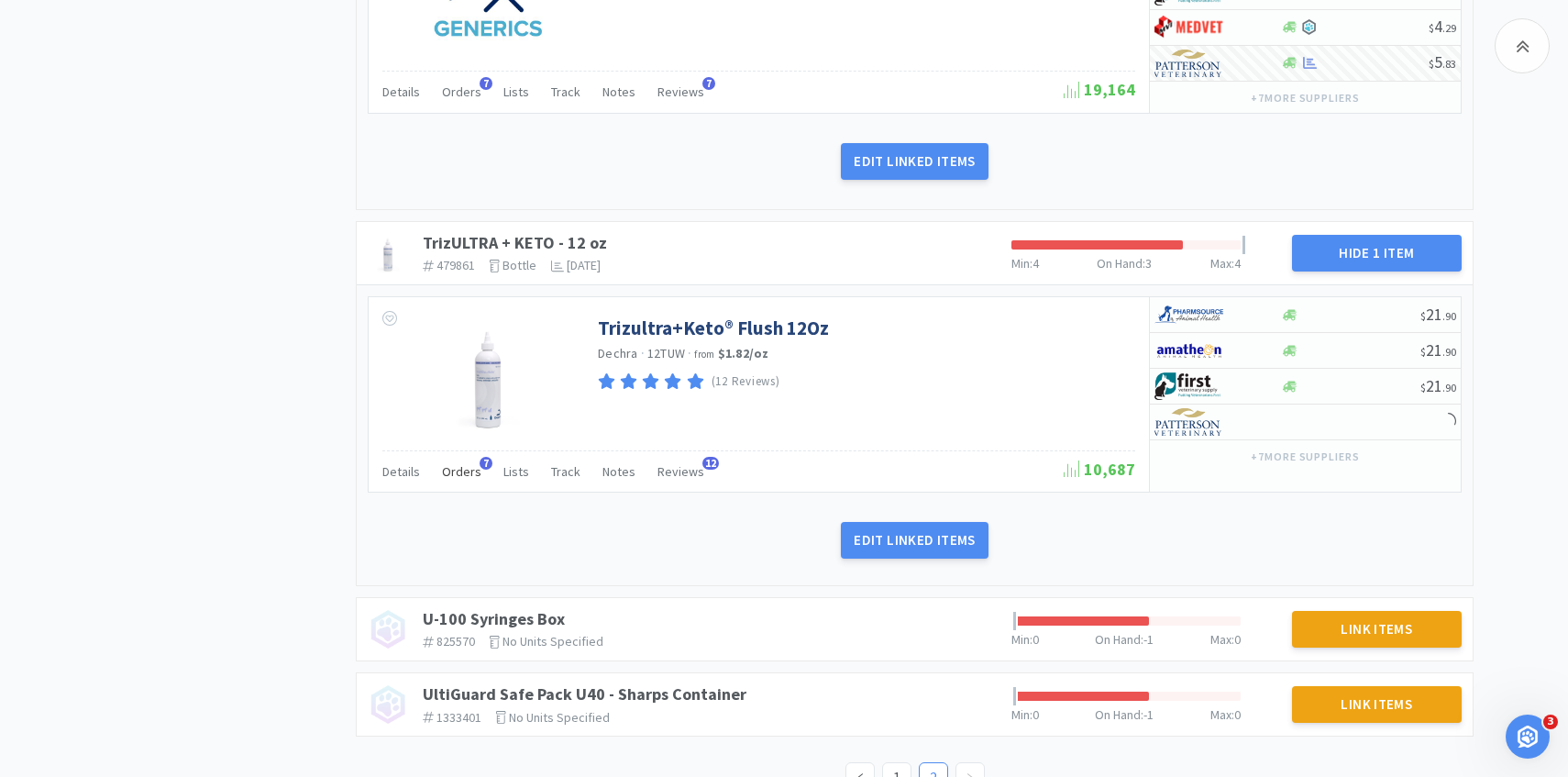
click at [460, 480] on div "Orders 7" at bounding box center [461, 474] width 39 height 35
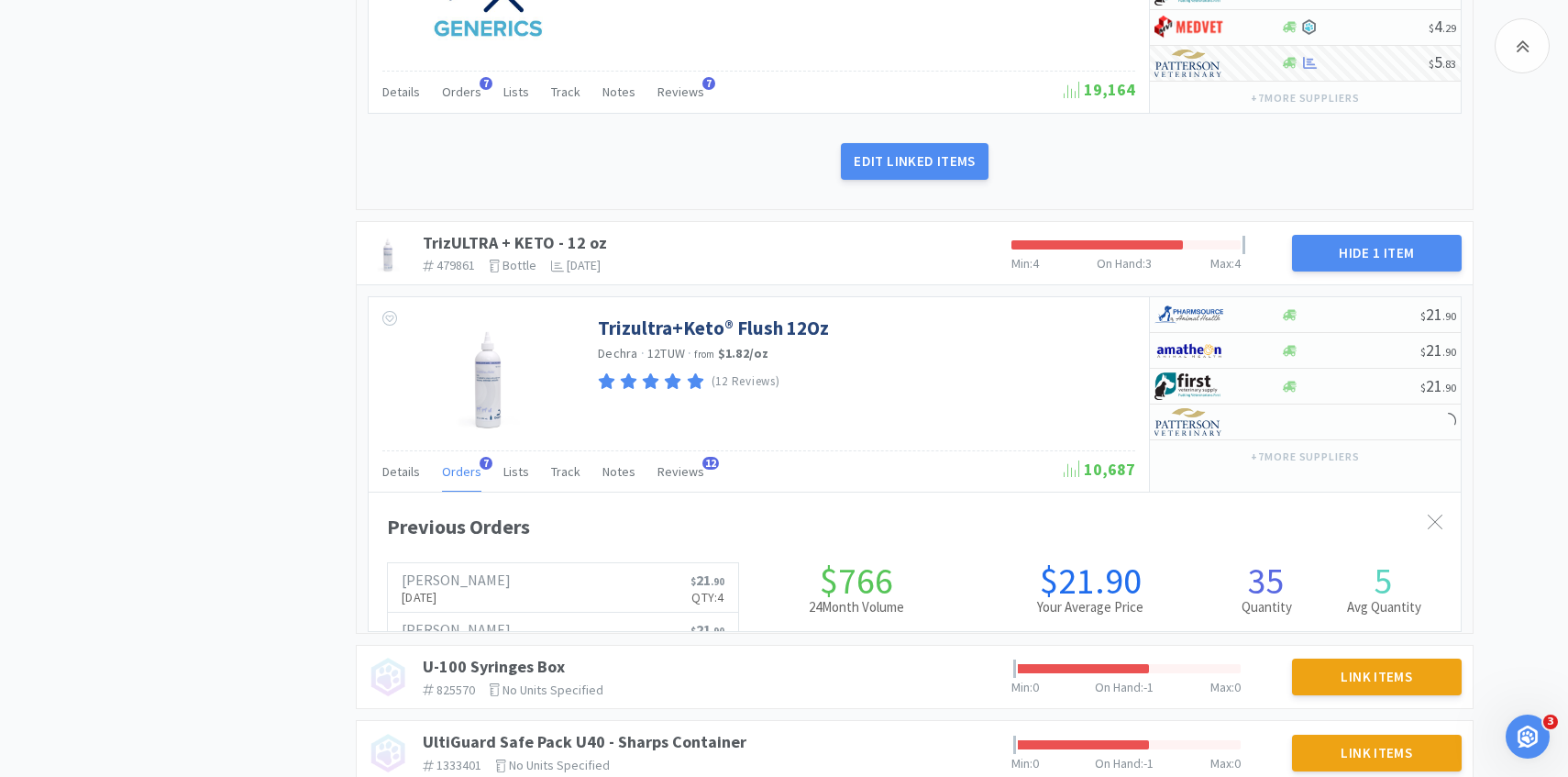
scroll to position [503, 1092]
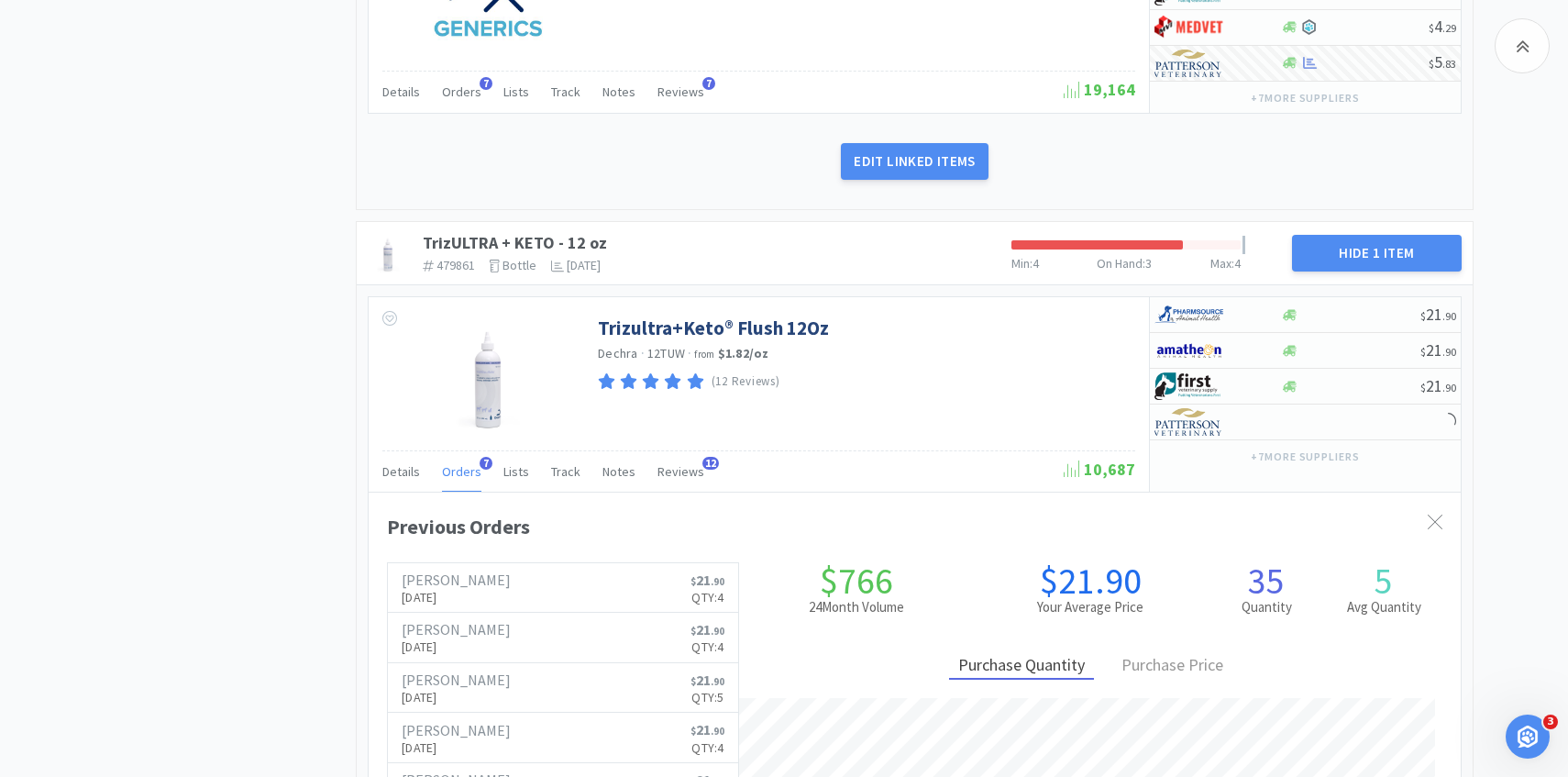
click at [460, 480] on div "Orders 7" at bounding box center [461, 474] width 39 height 35
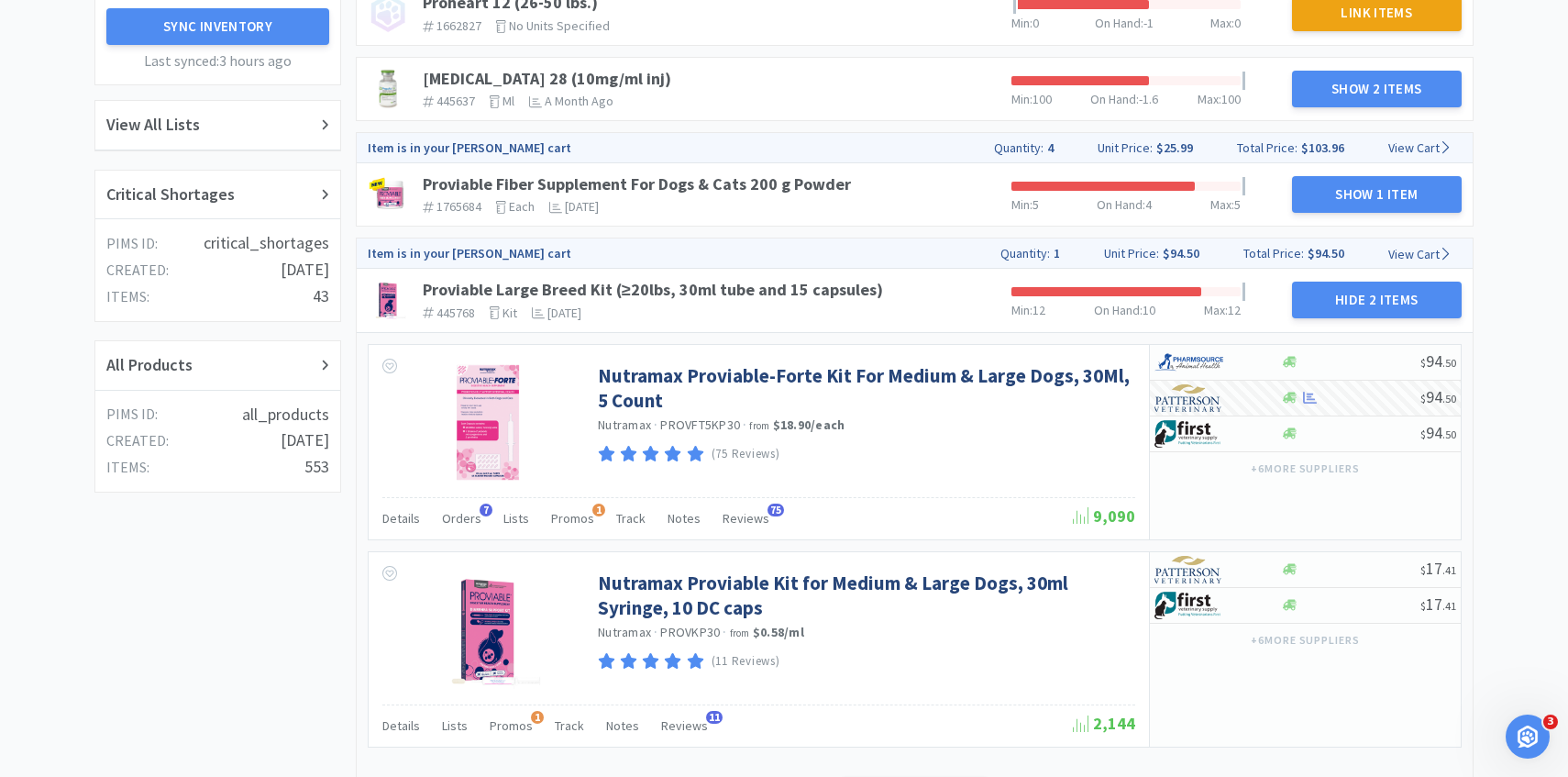
scroll to position [0, 0]
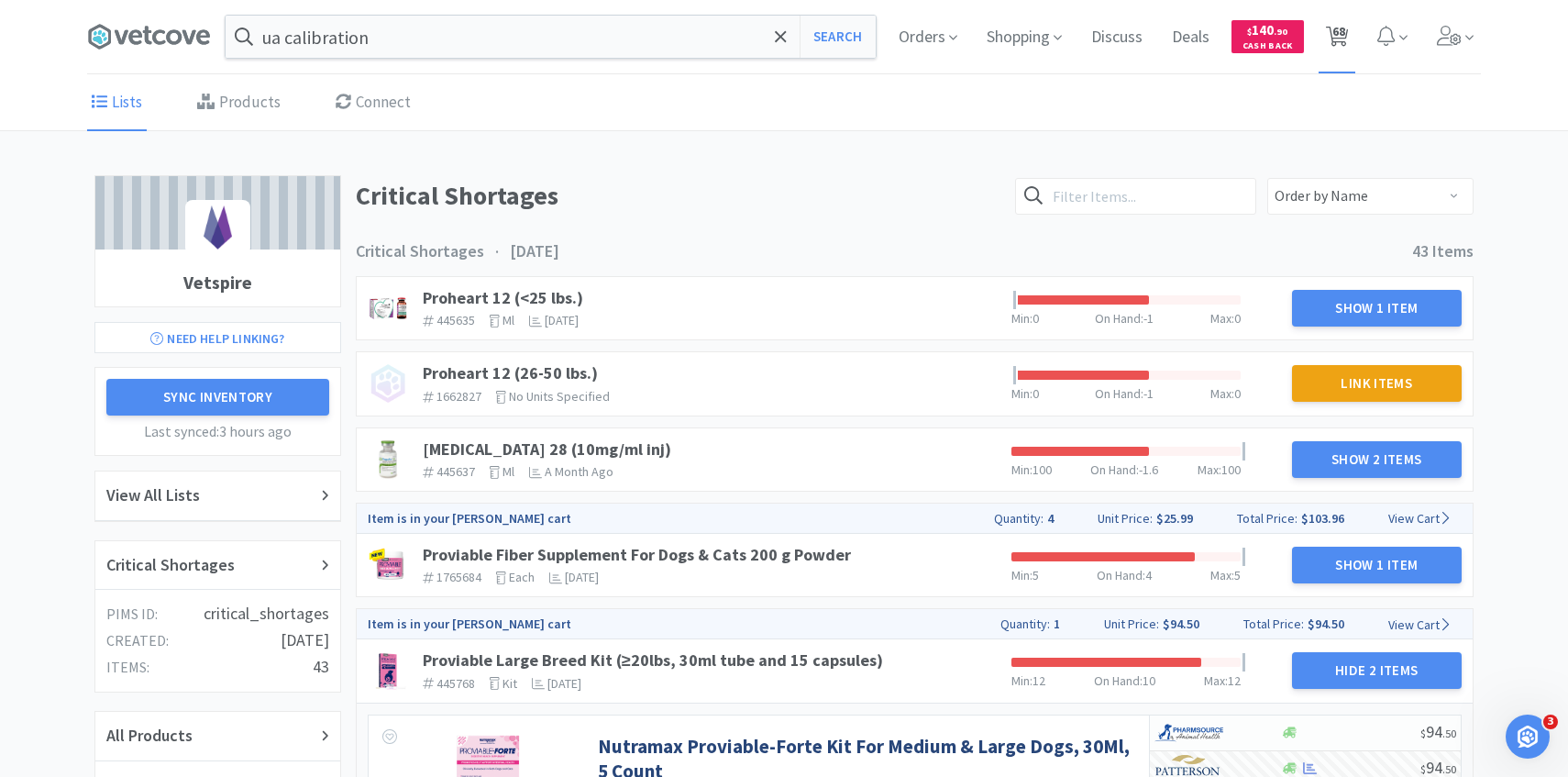
click at [1353, 45] on span "68" at bounding box center [1338, 36] width 38 height 73
select select "10"
select select "20"
select select "1"
select select "2"
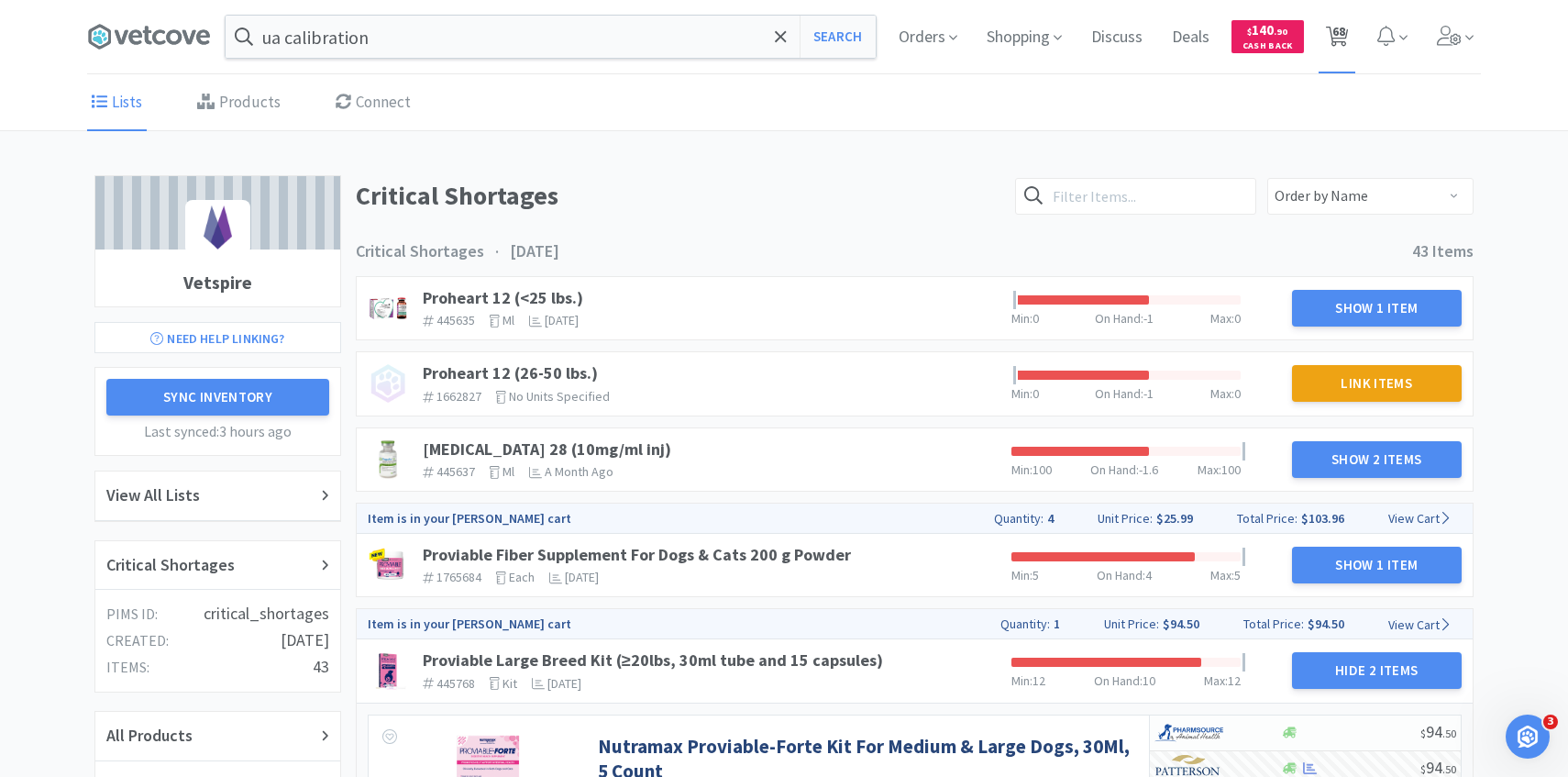
select select "2"
select select "1"
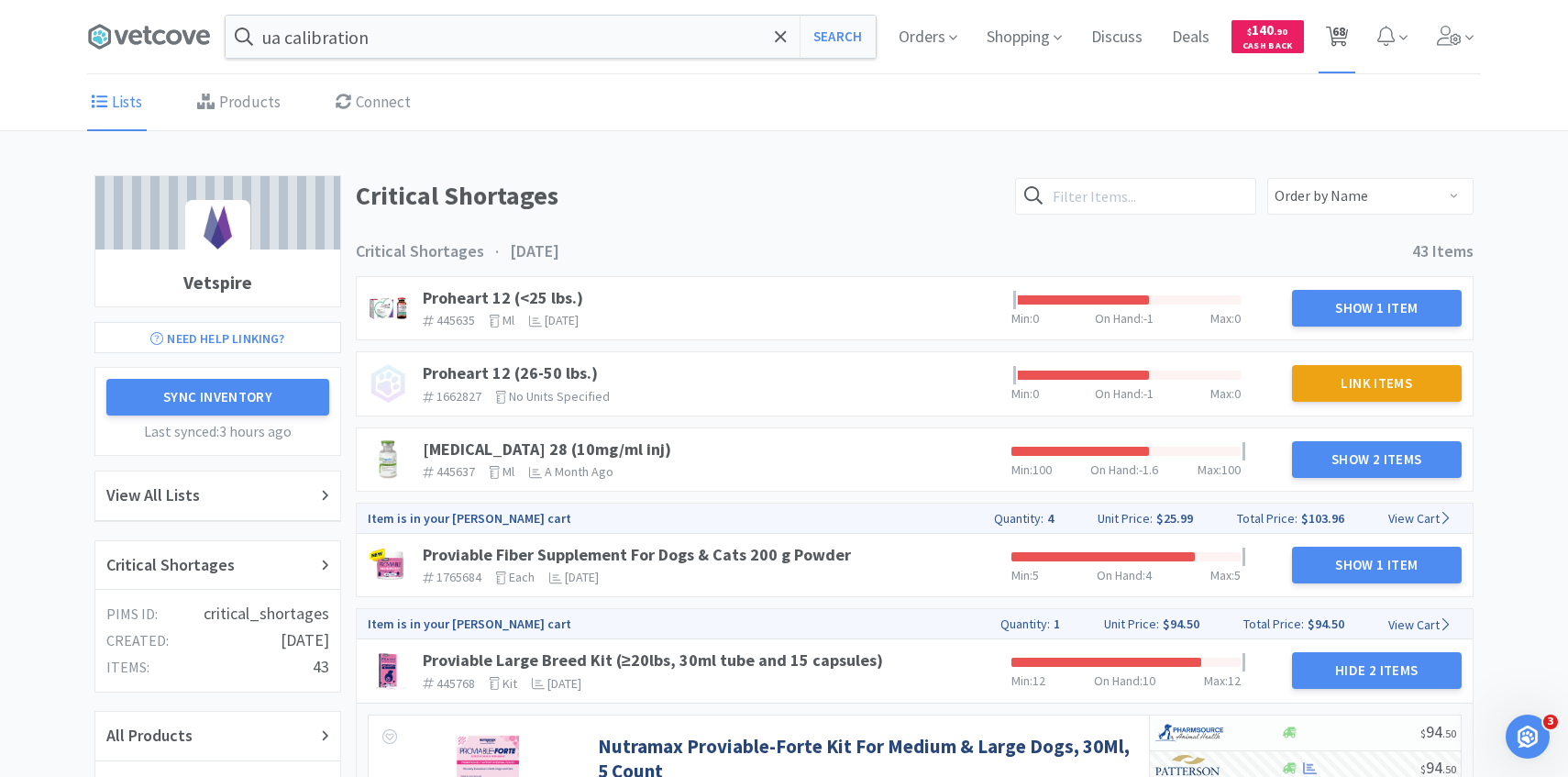
select select "1"
select select "5"
select select "50"
select select "3"
select select "1"
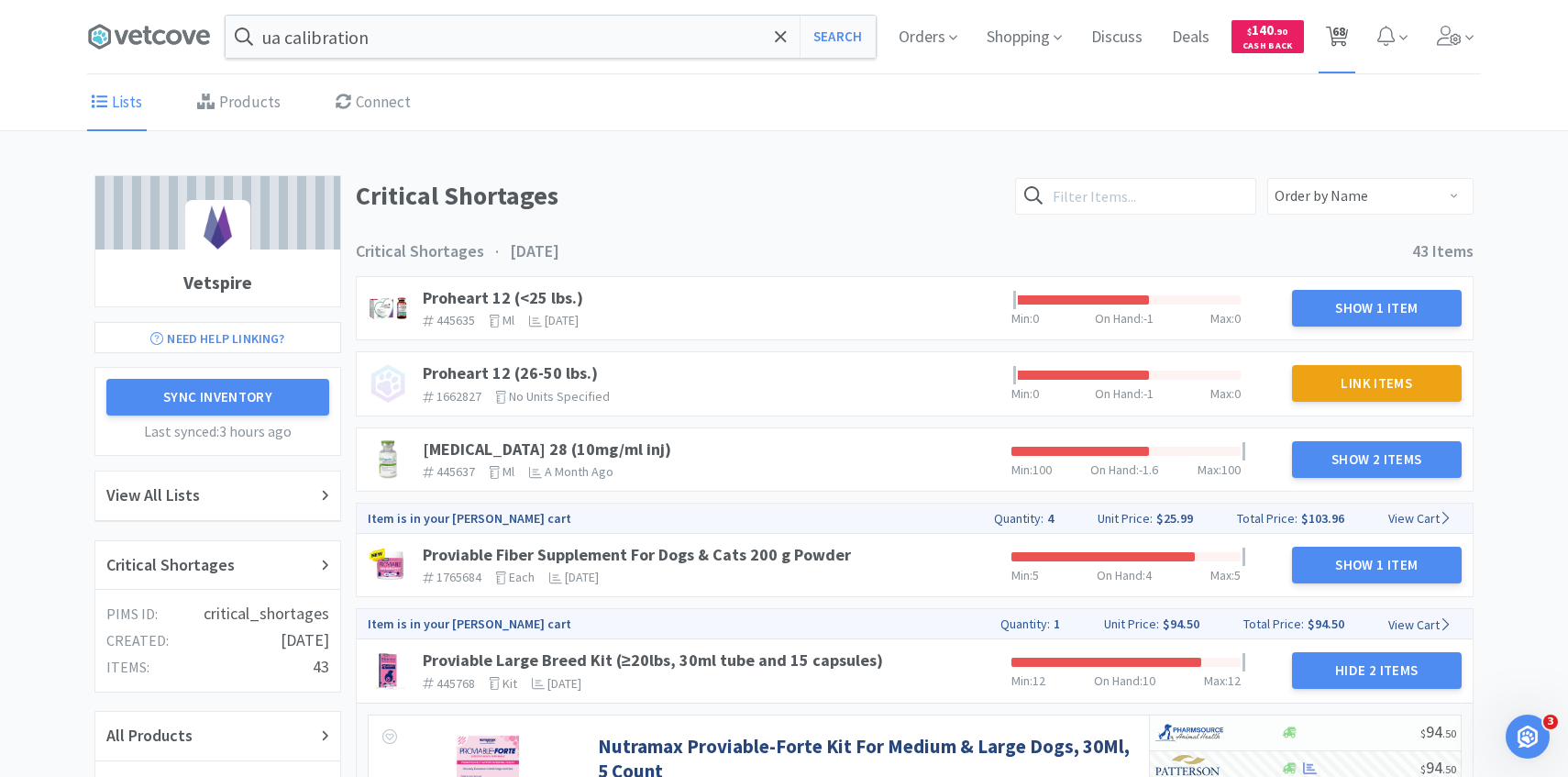
select select "1"
select select "2"
select select "3"
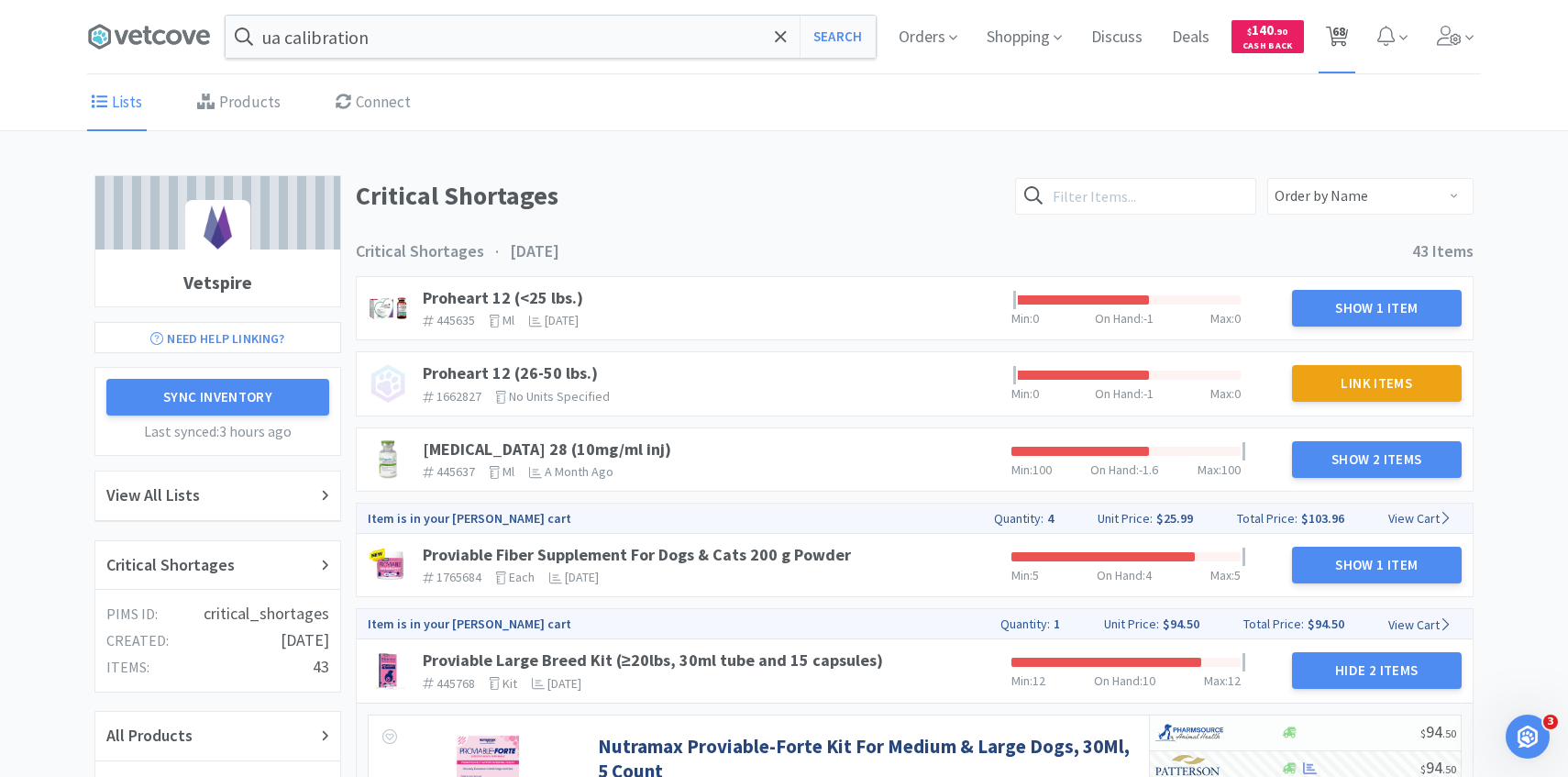
select select "1"
select select "5"
select select "7"
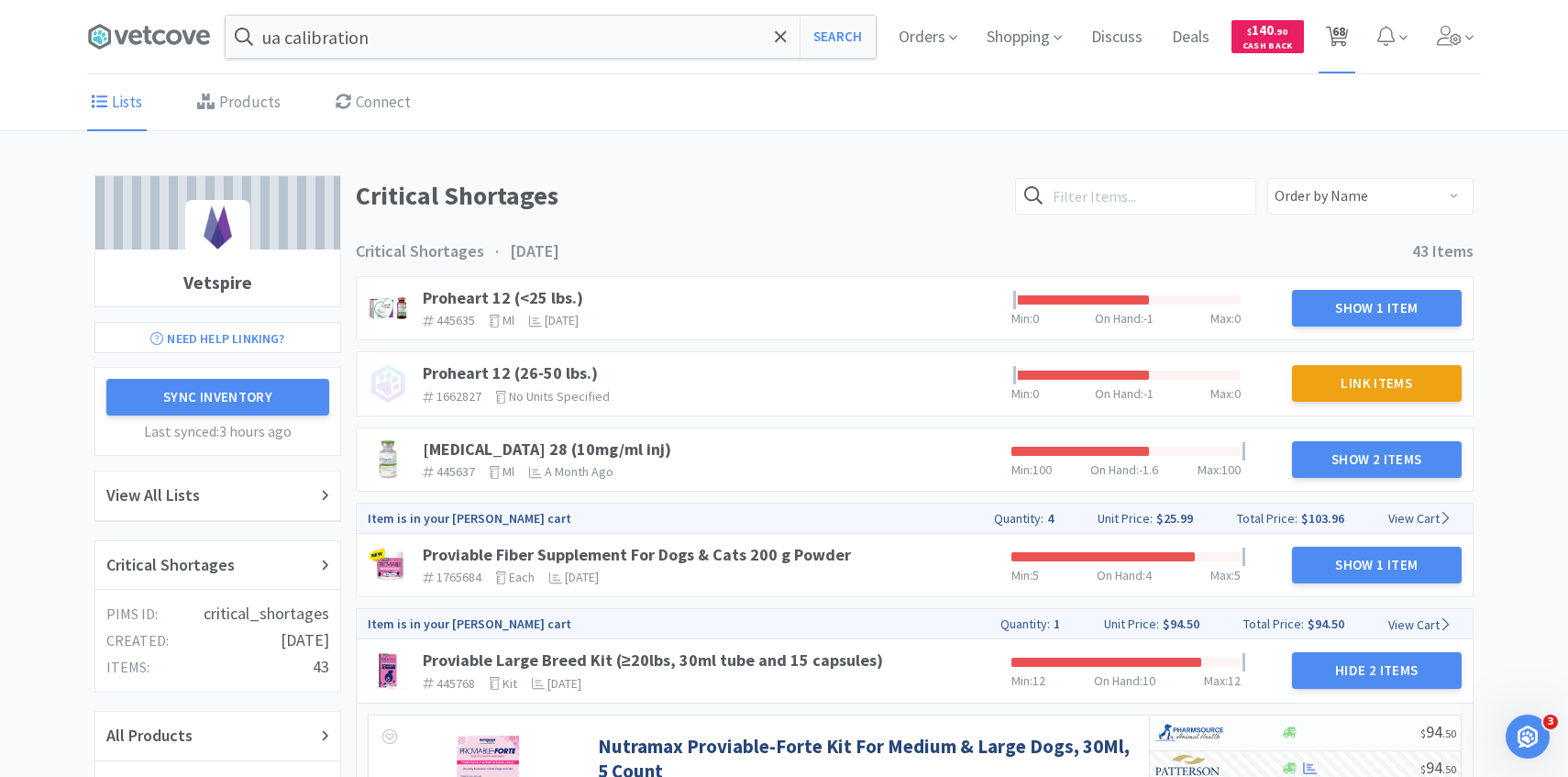
select select "10"
select select "5"
select select "1"
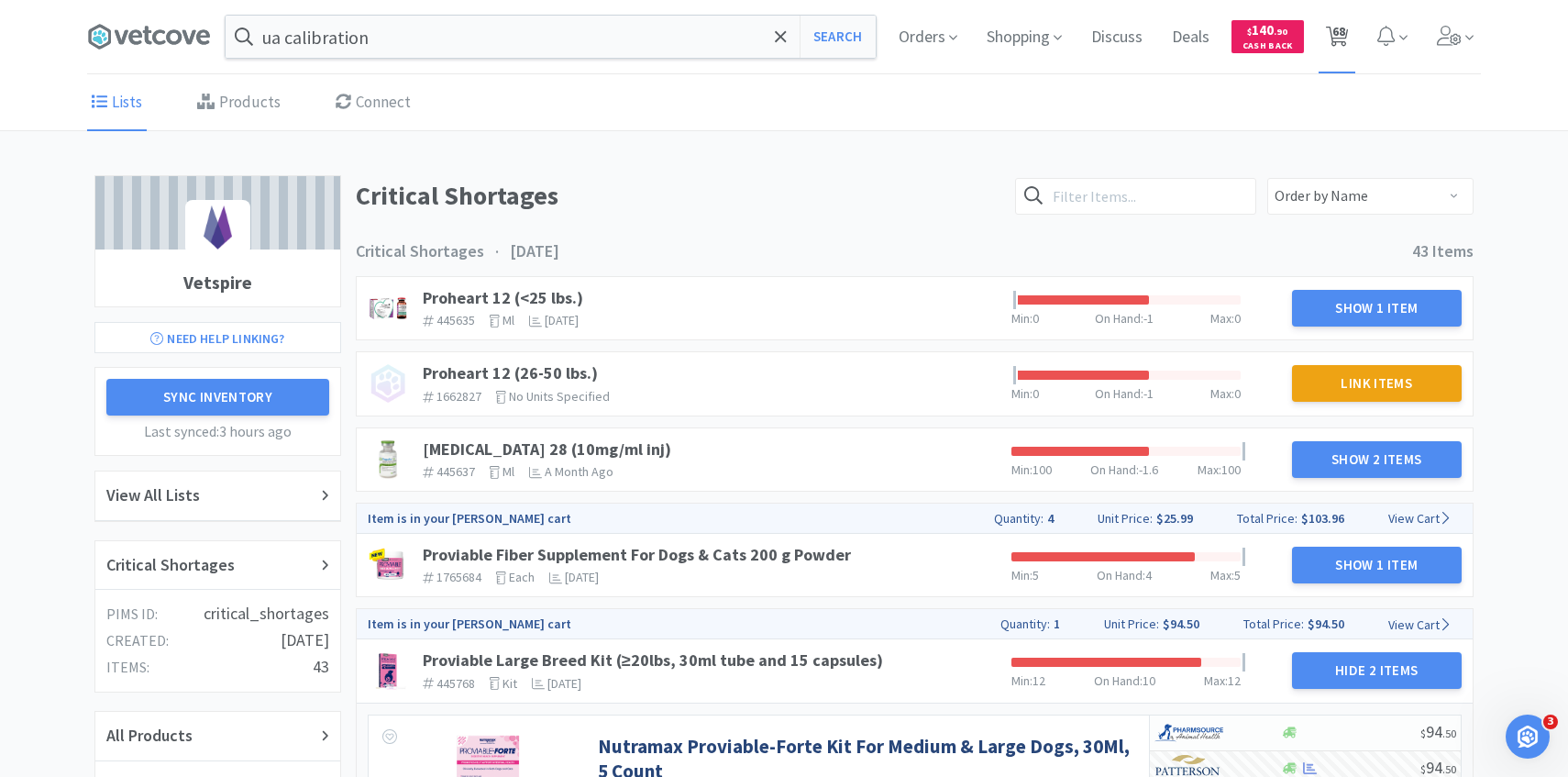
select select "1"
select select "2"
select select "1"
select select "2"
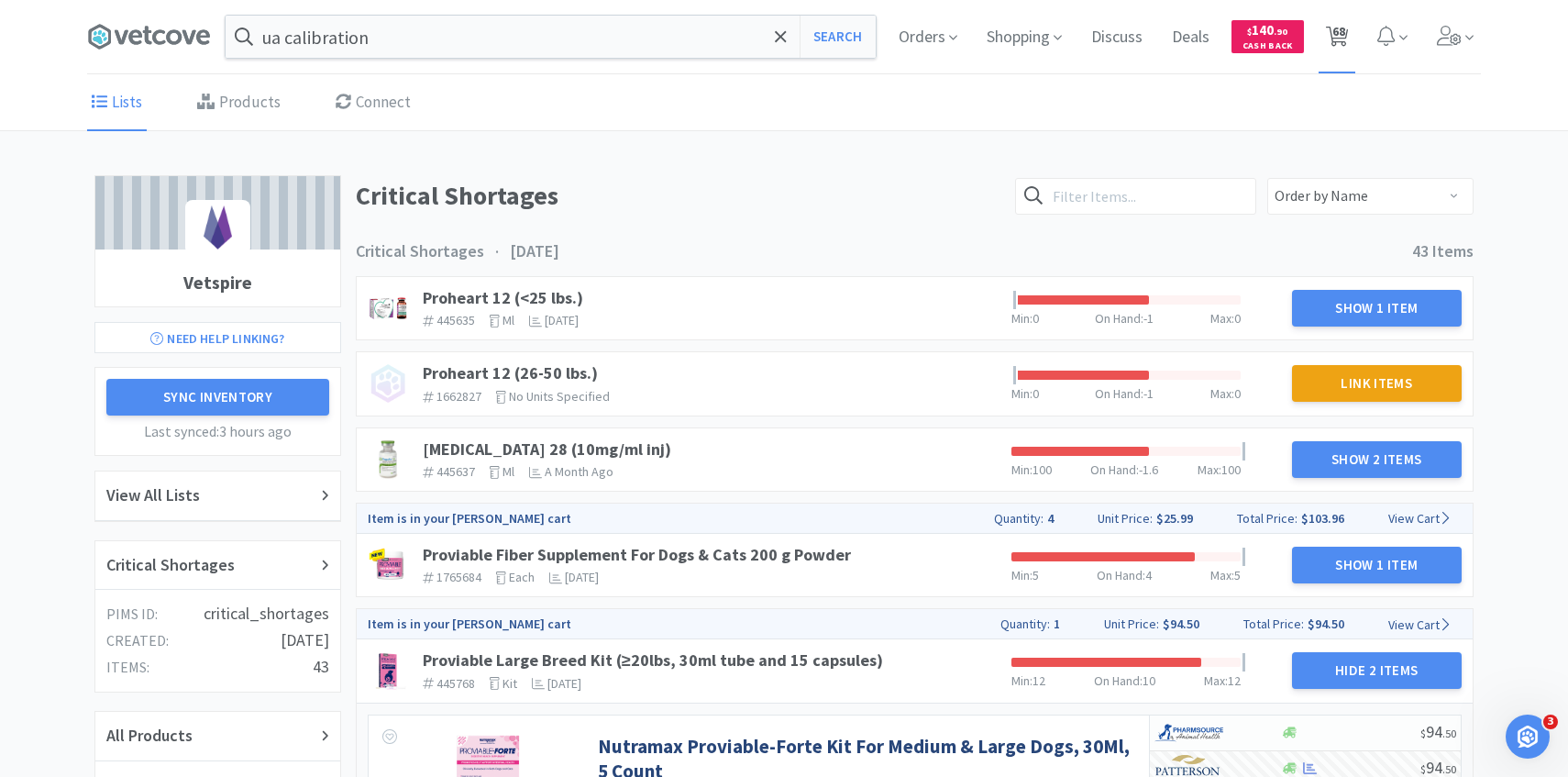
select select "4"
select select "1"
select select "6"
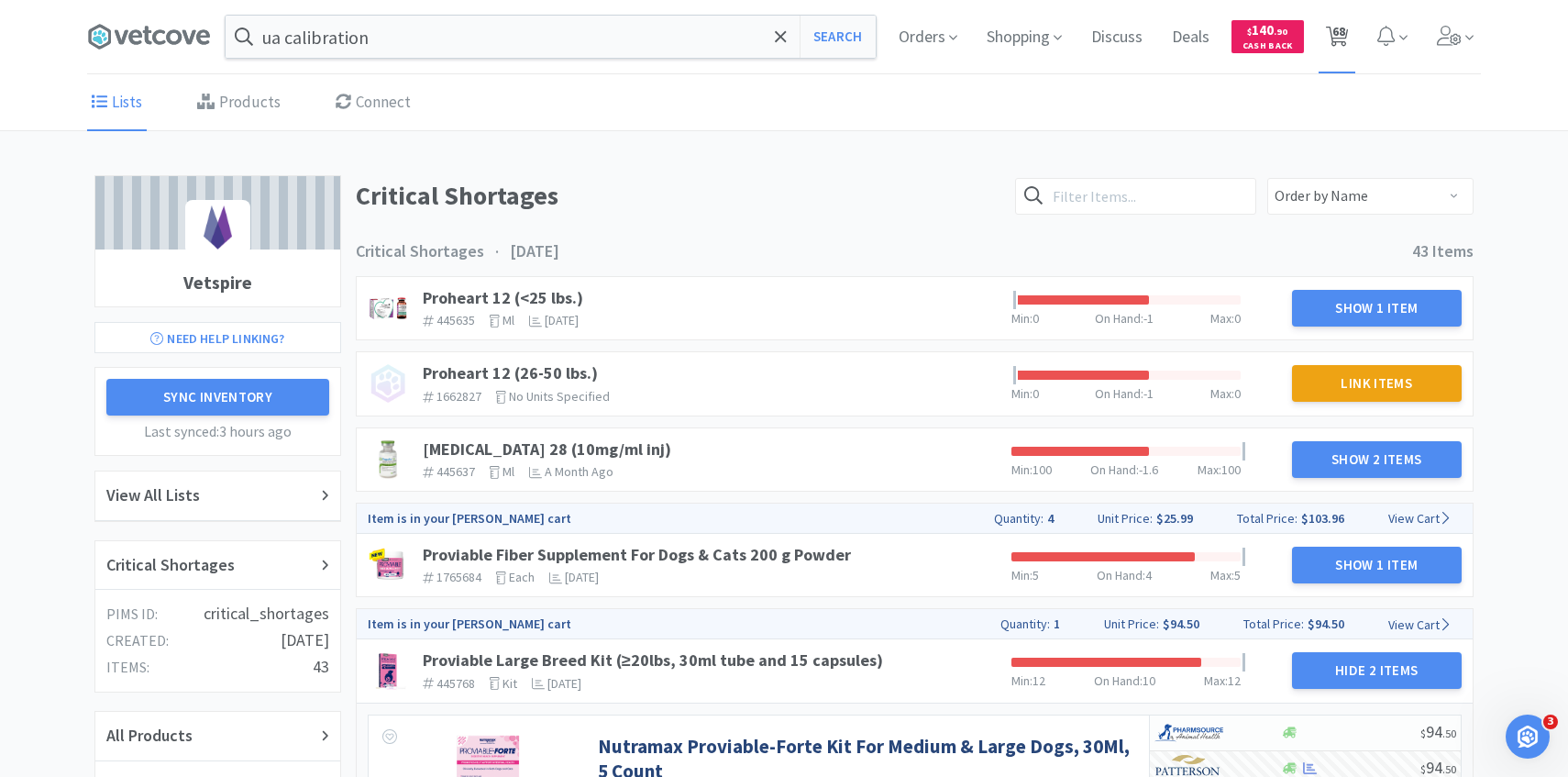
select select "1"
select select "5"
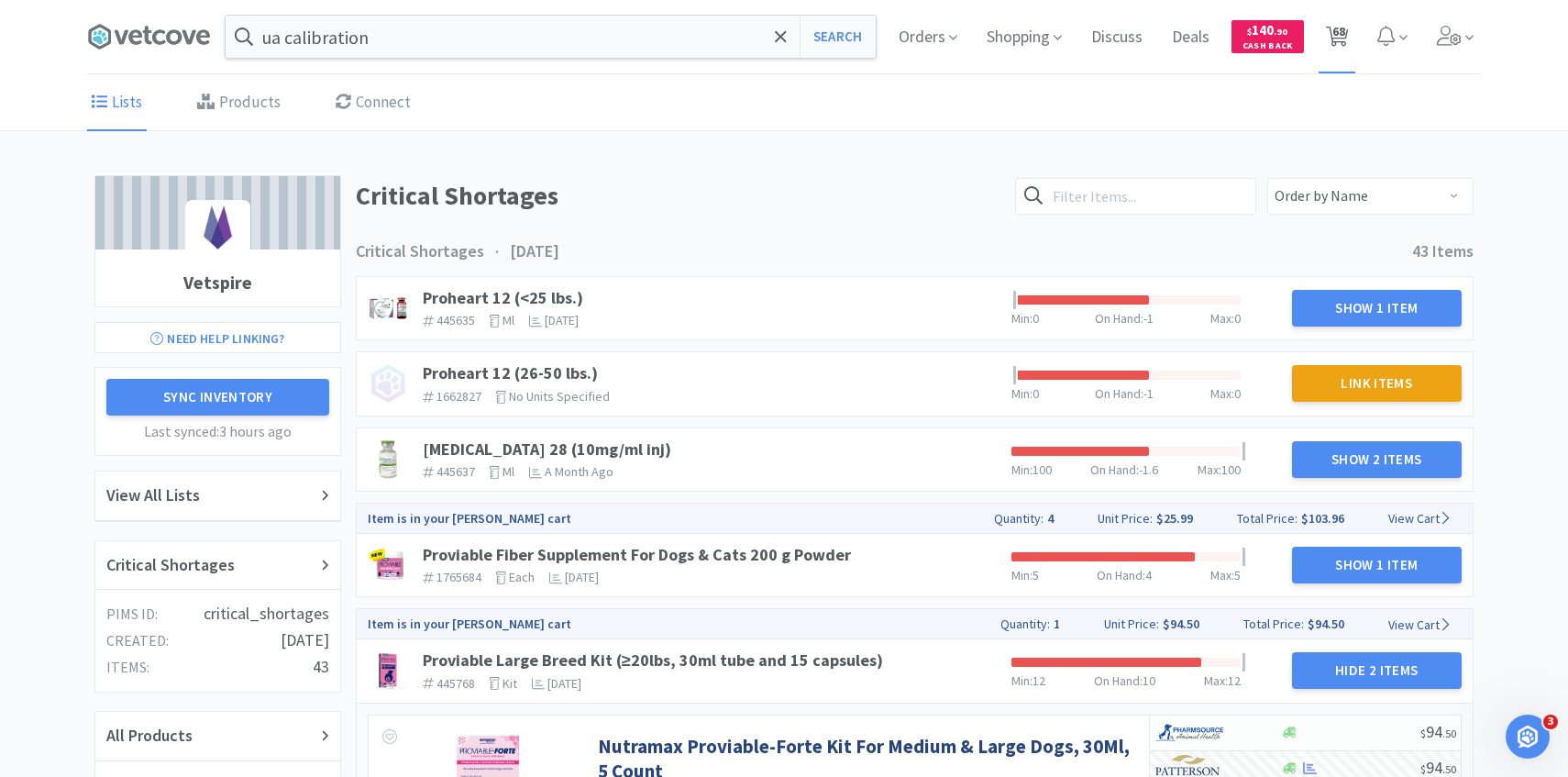
select select "2"
select select "4"
select select "1"
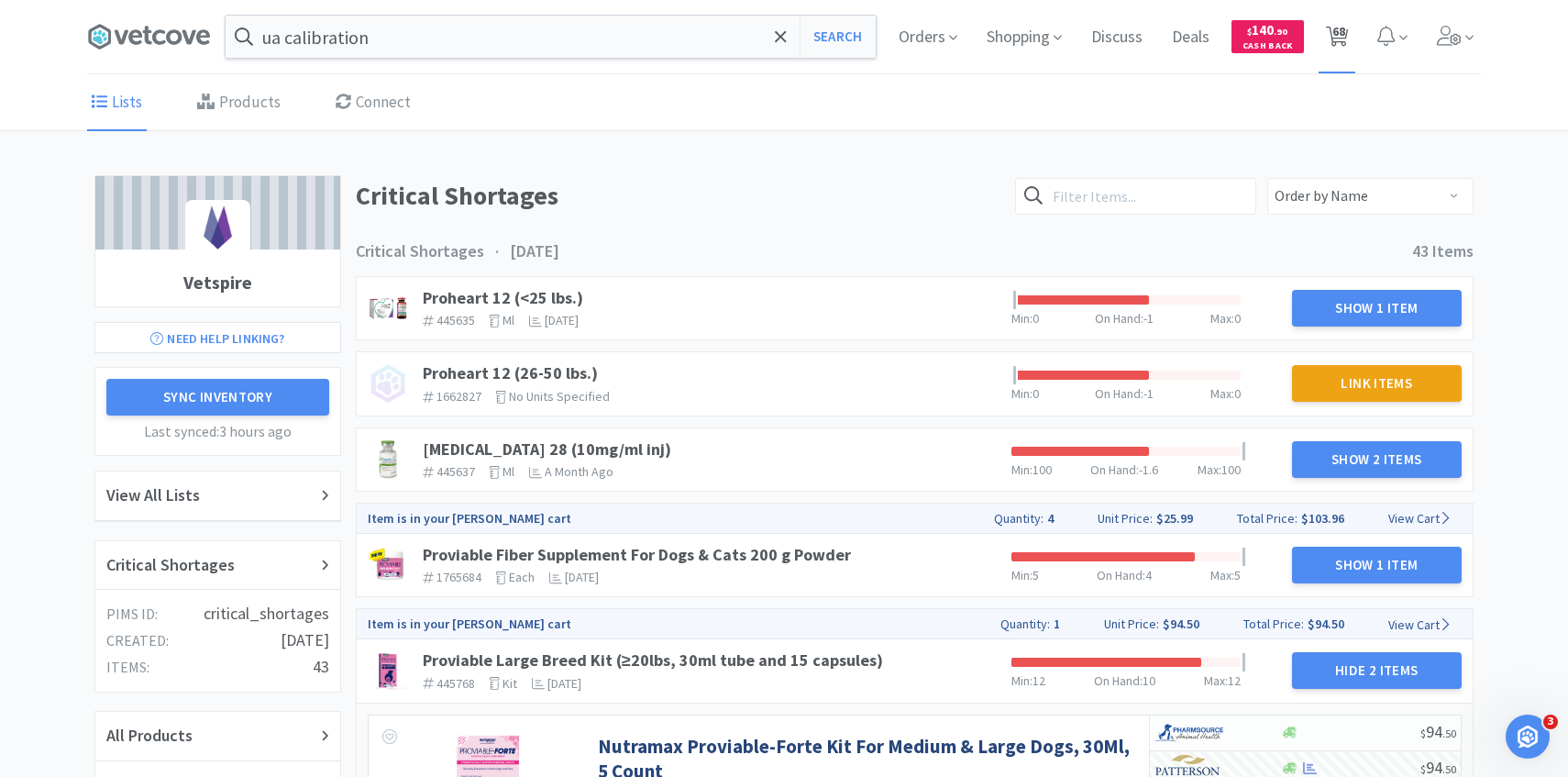
select select "1"
select select "2"
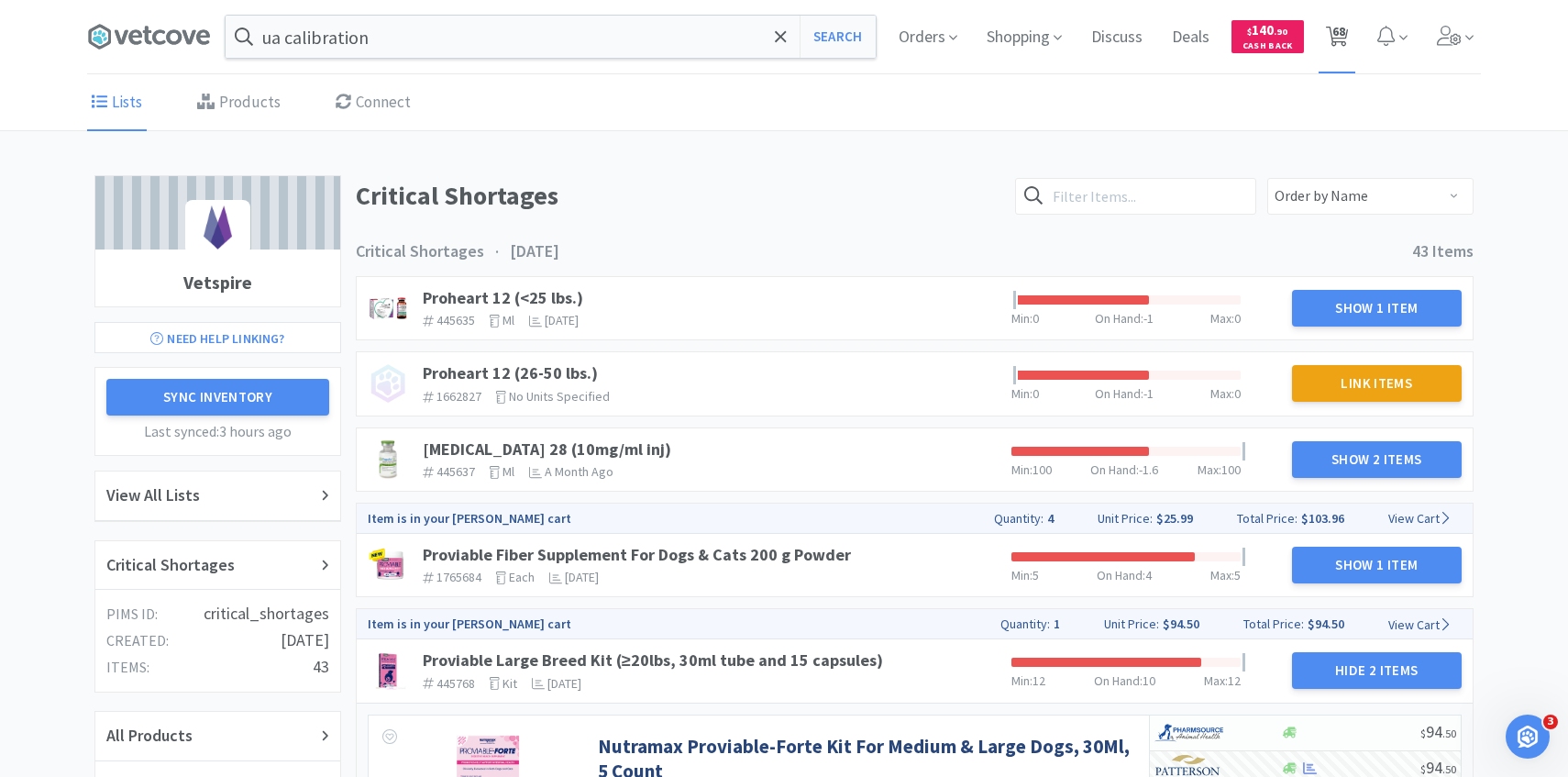
select select "1"
select select "4"
select select "6"
select select "1"
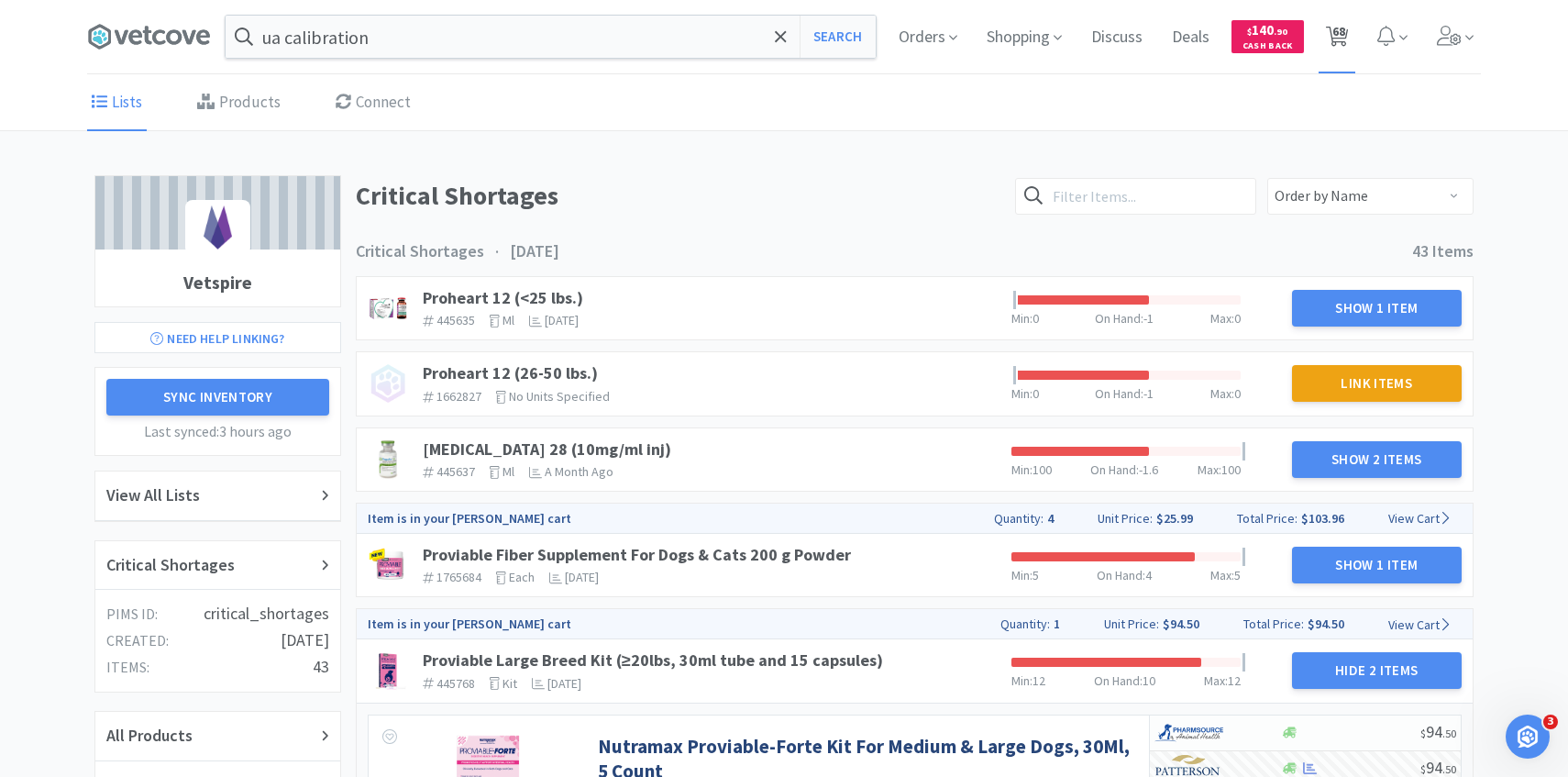
select select "1"
select select "30"
select select "25"
select select "3"
select select "1"
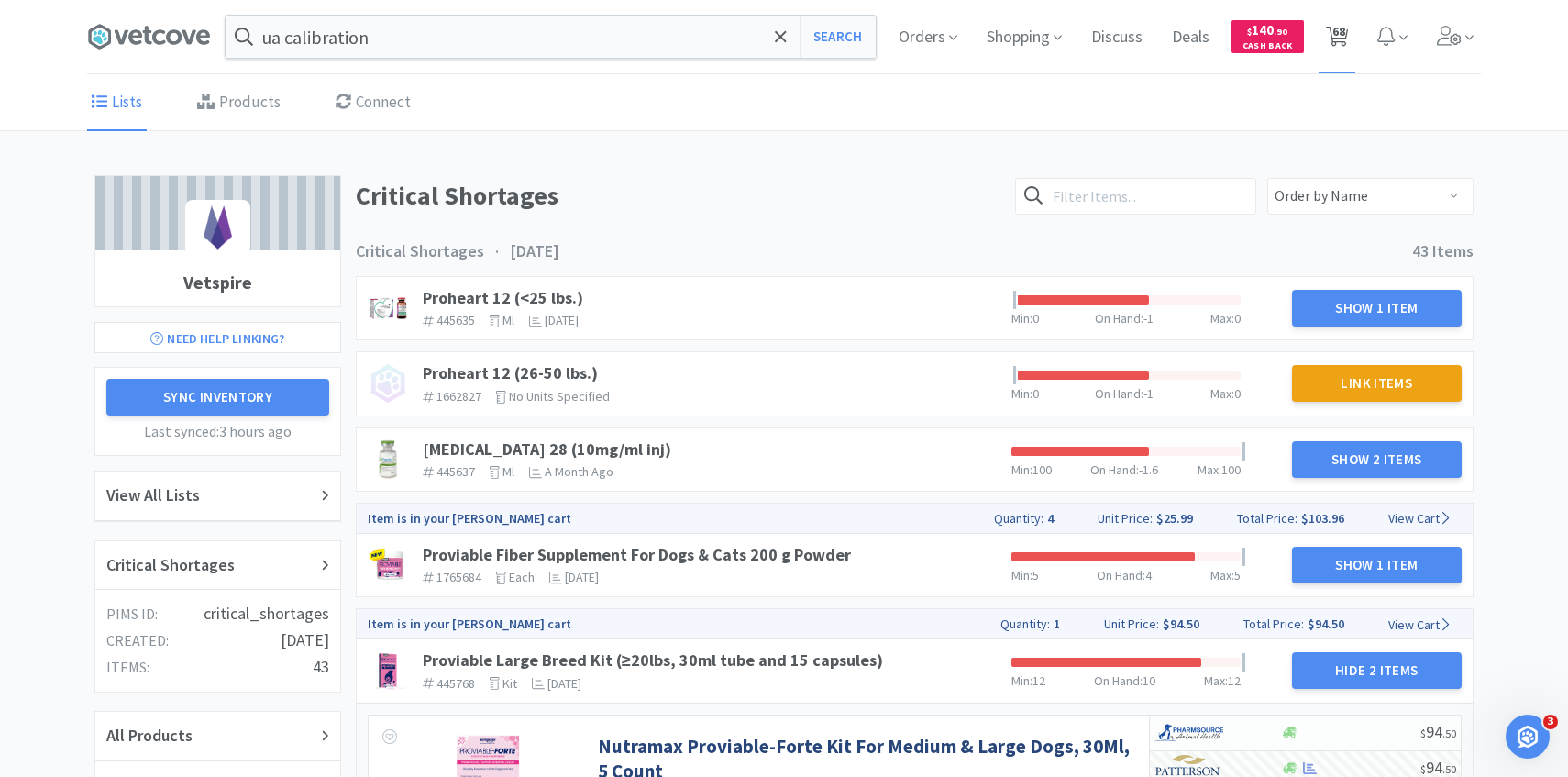
select select "1"
select select "2"
select select "3"
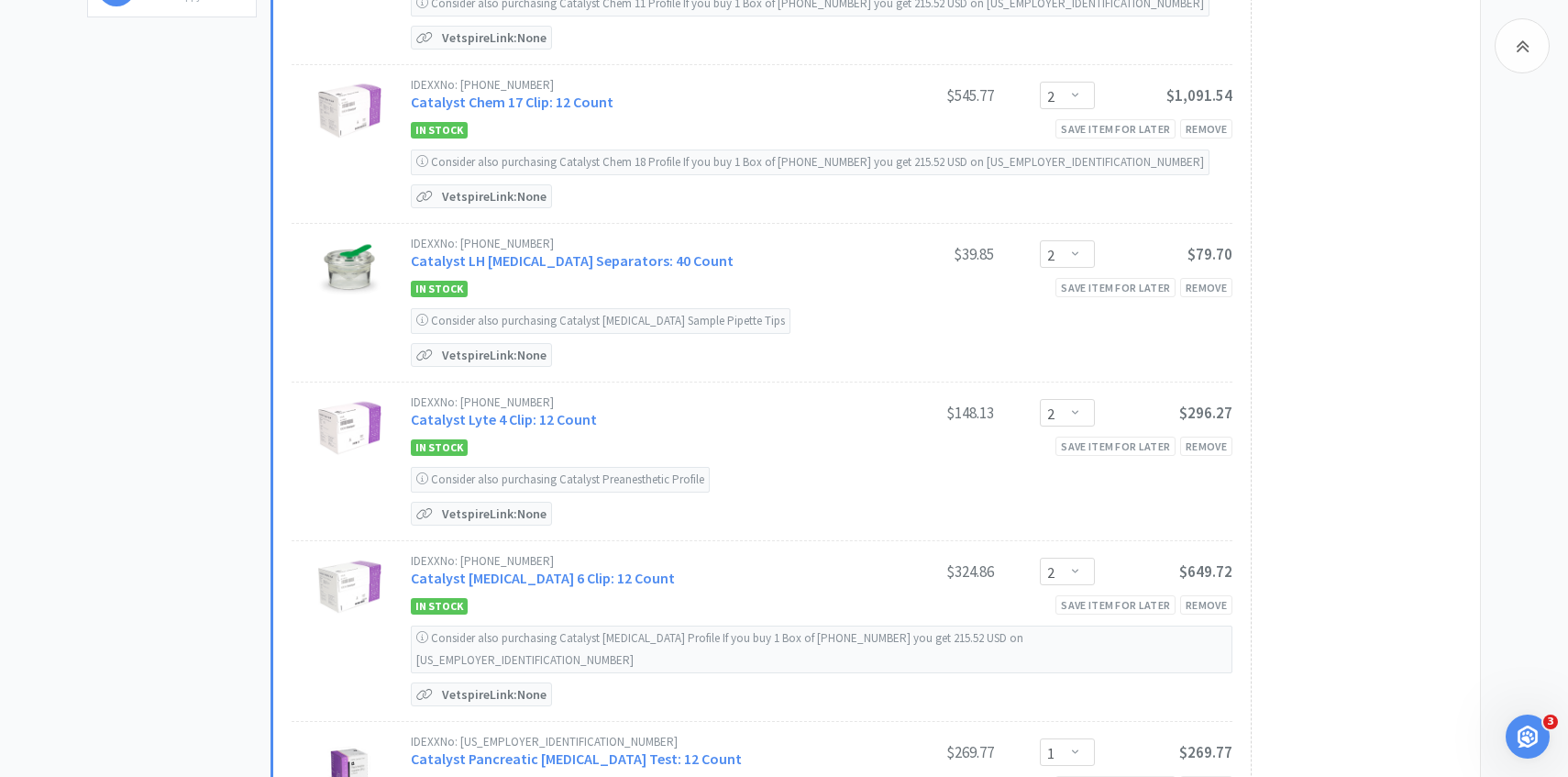
scroll to position [83, 0]
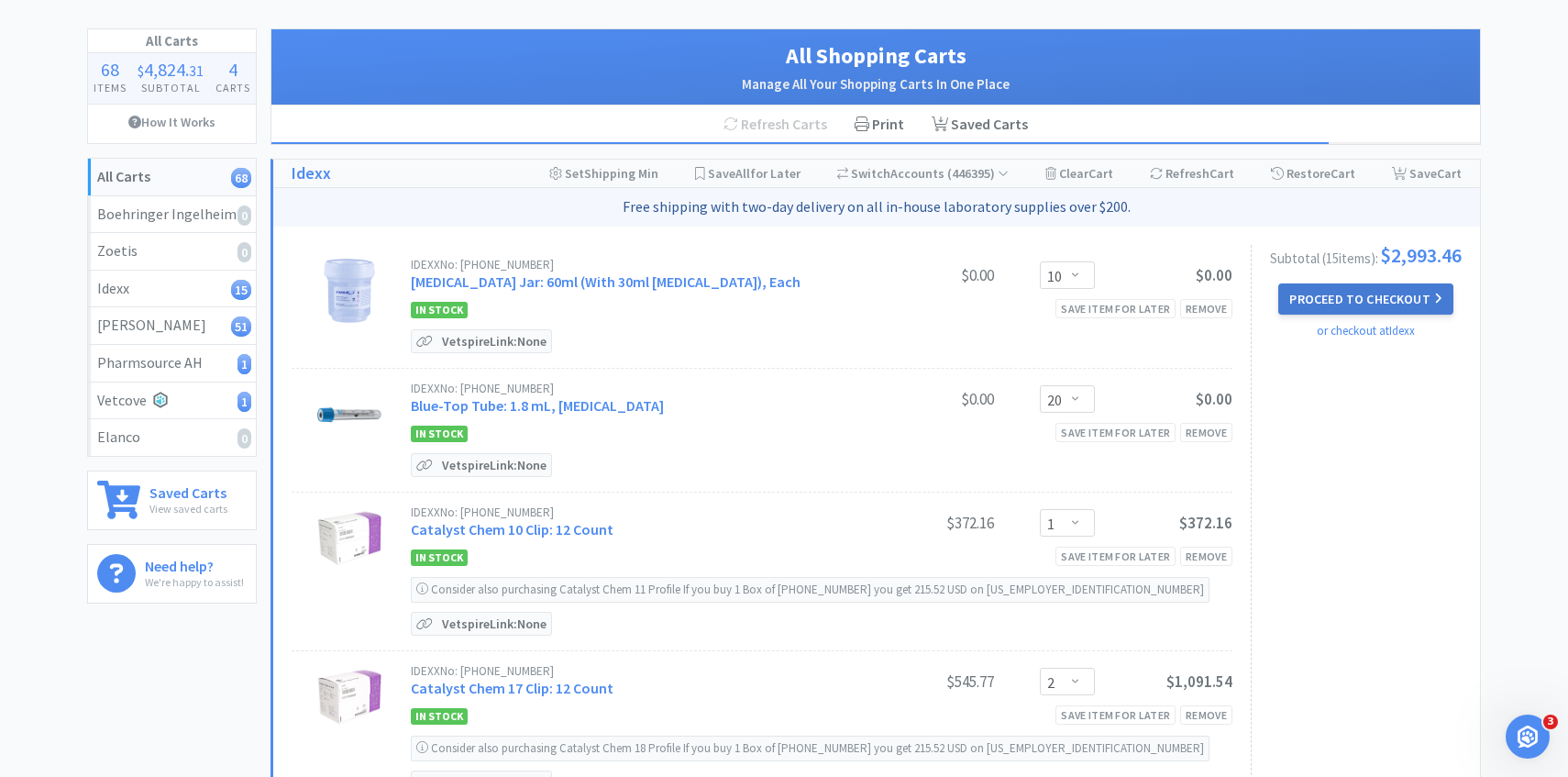
click at [1344, 305] on button "Proceed to Checkout" at bounding box center [1365, 299] width 174 height 31
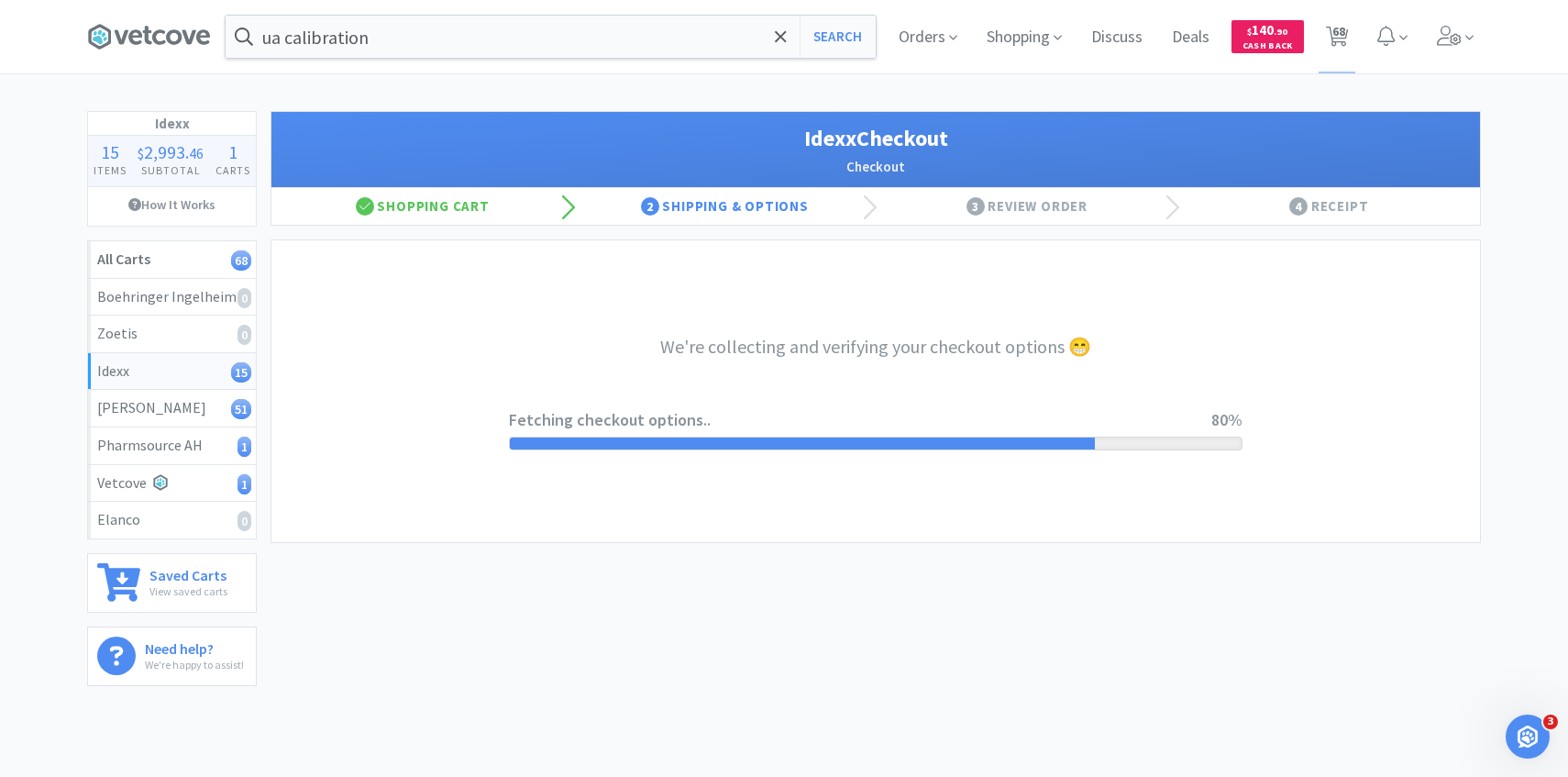
select select "904"
select select "003"
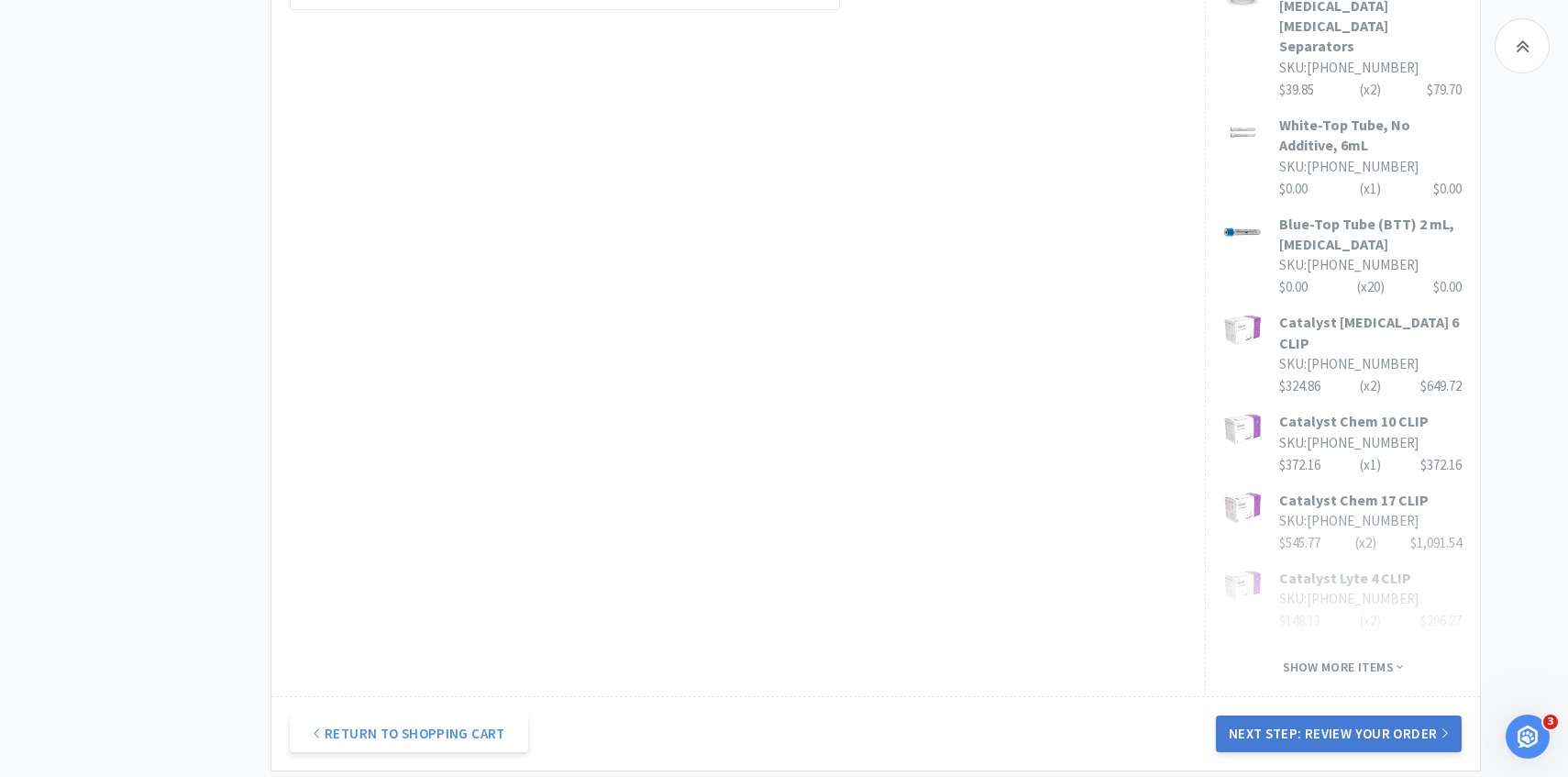
click at [1275, 716] on button "Next Step: Review Your Order" at bounding box center [1339, 734] width 246 height 37
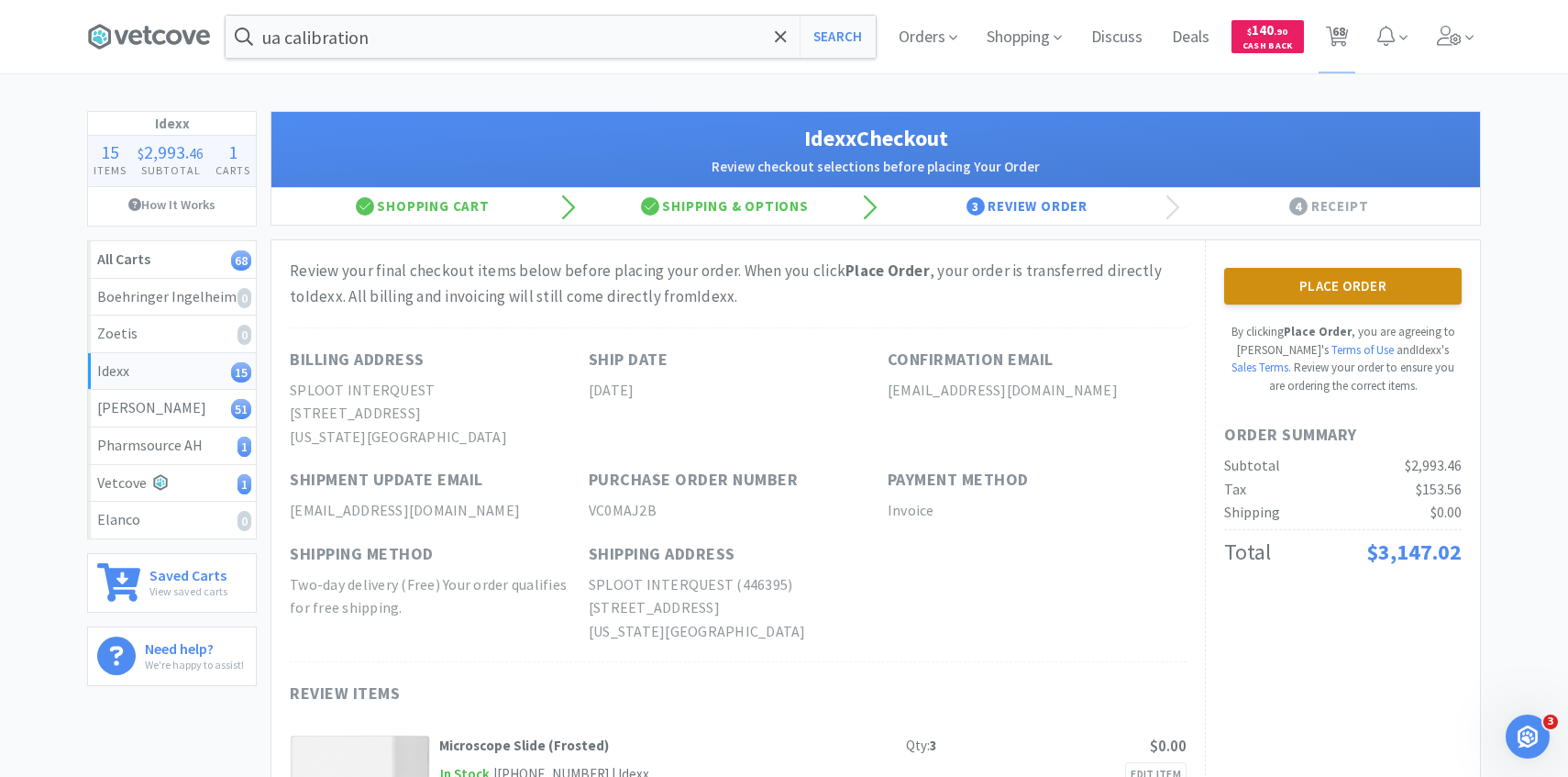
click at [1294, 282] on button "Place Order" at bounding box center [1343, 286] width 238 height 37
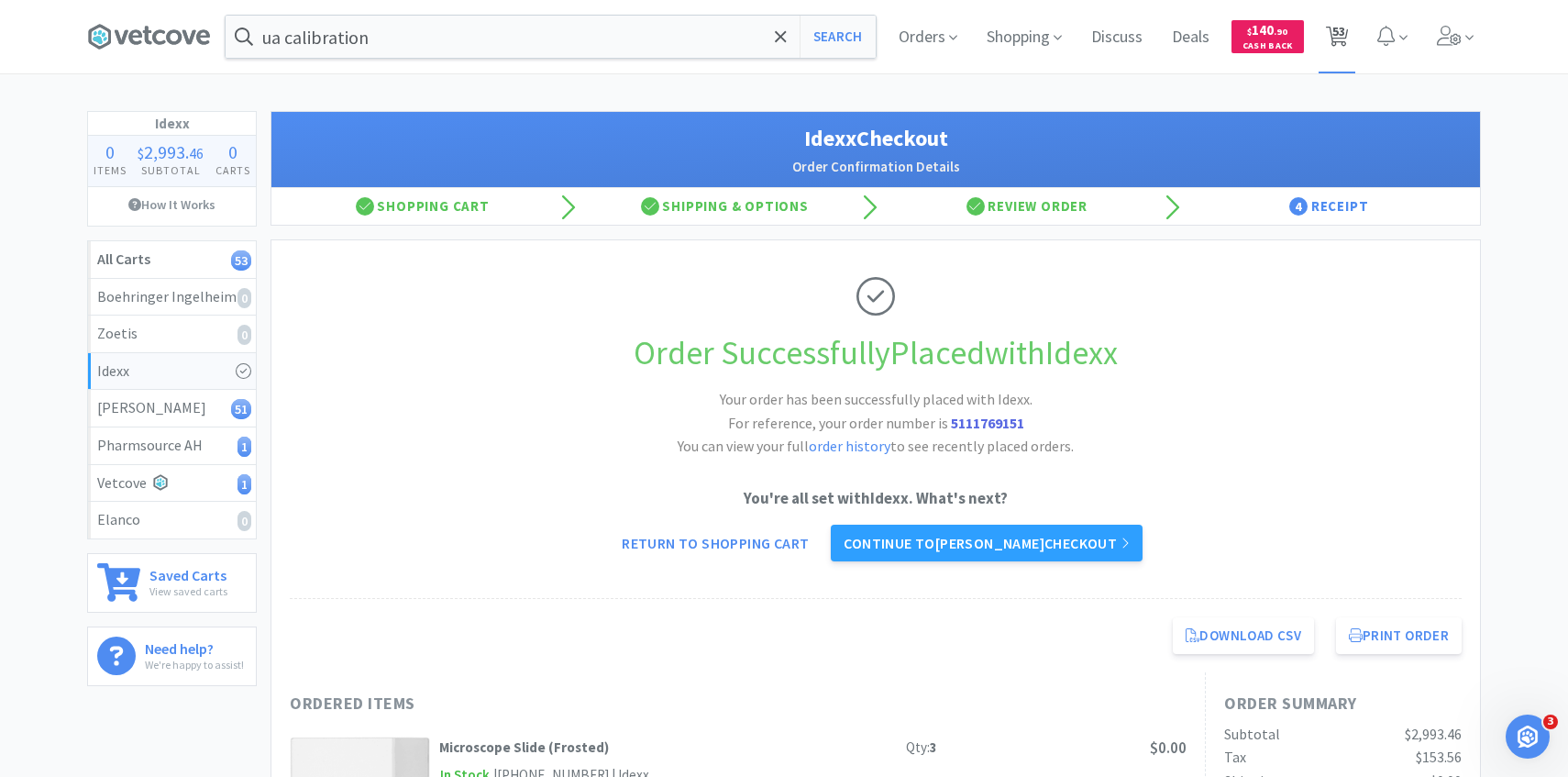
click at [1353, 31] on span "53" at bounding box center [1338, 36] width 38 height 73
select select "2"
select select "3"
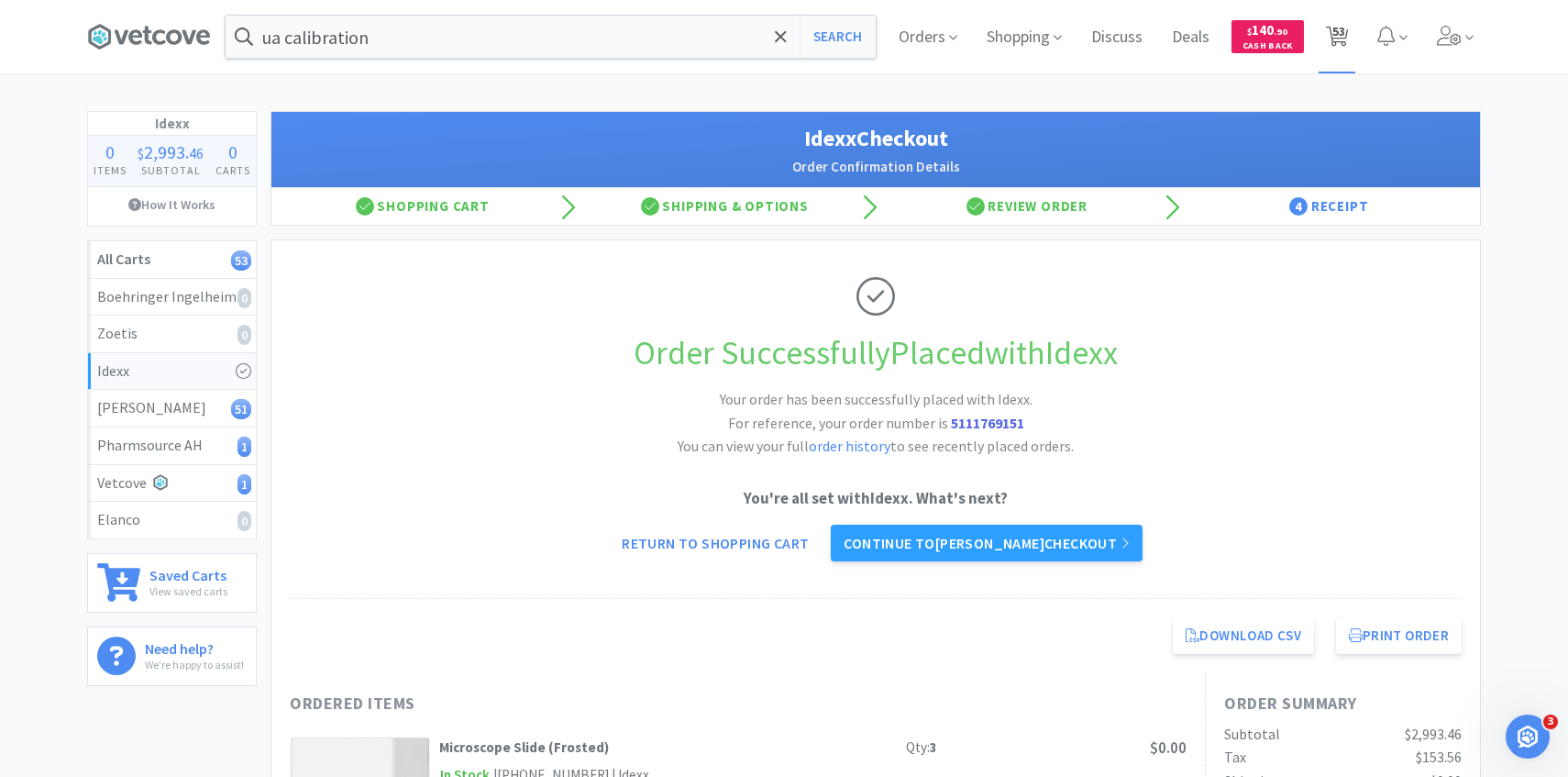
select select "1"
select select "5"
select select "7"
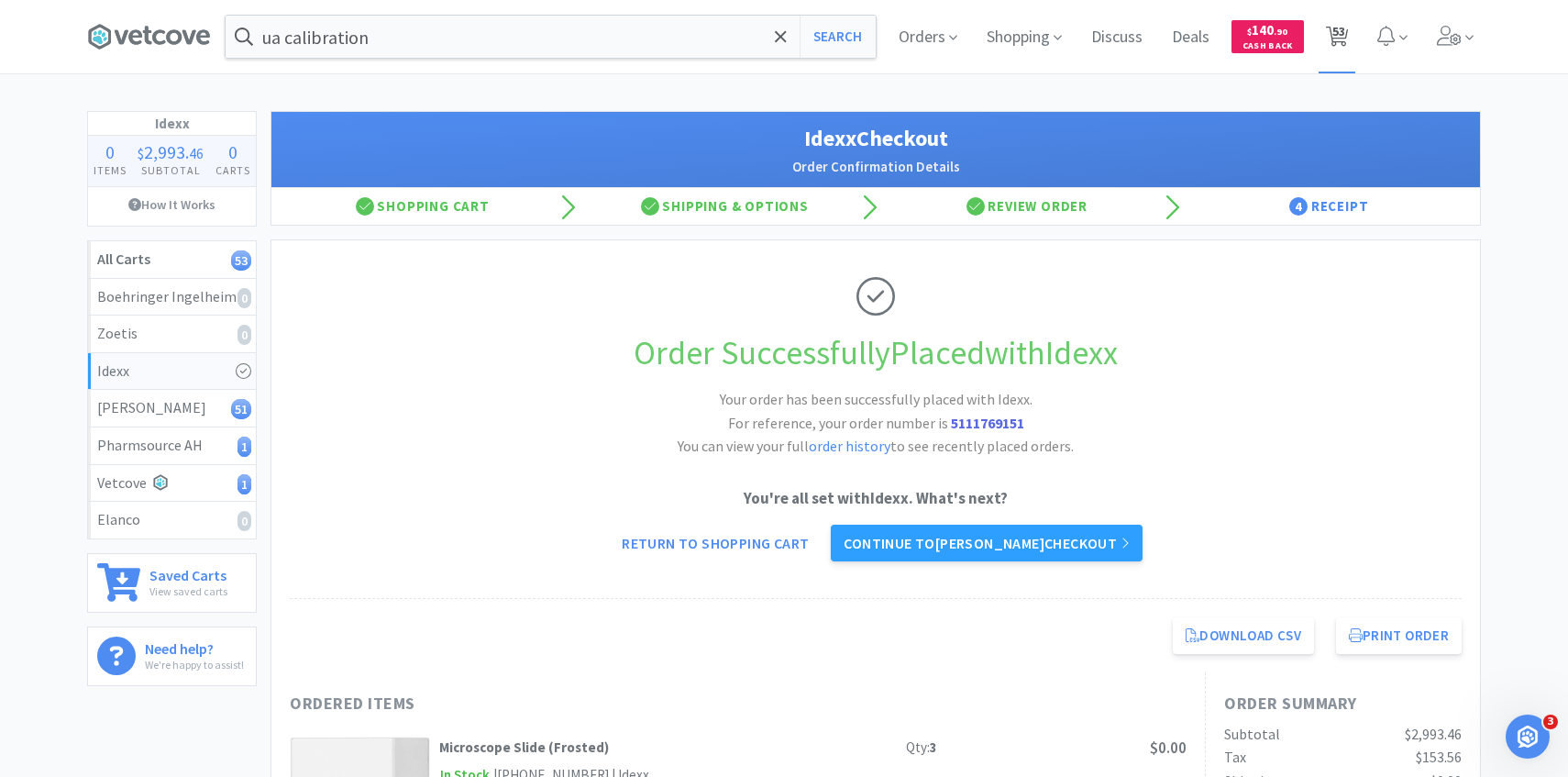
select select "10"
select select "5"
select select "1"
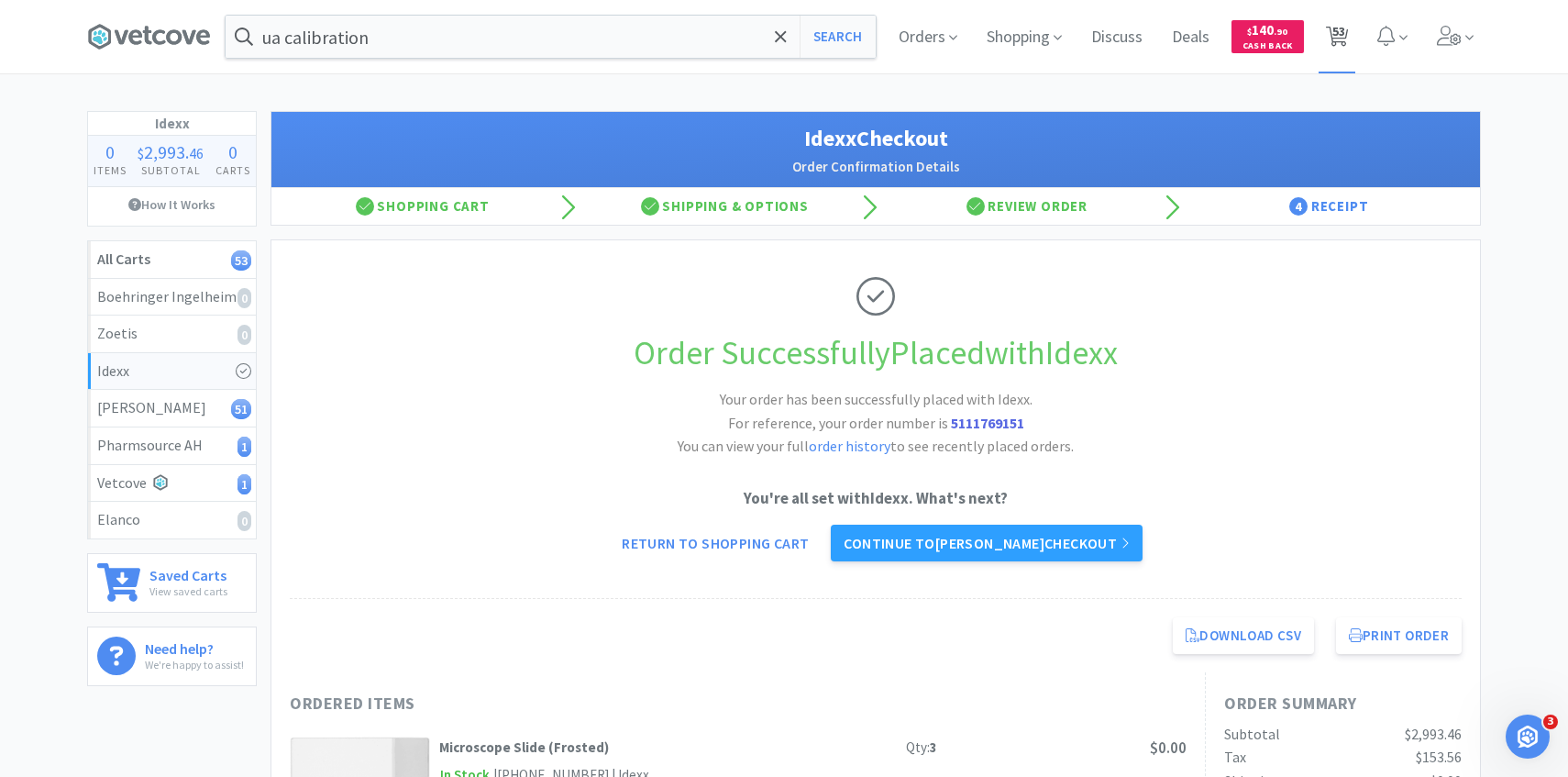
select select "1"
select select "2"
select select "1"
select select "2"
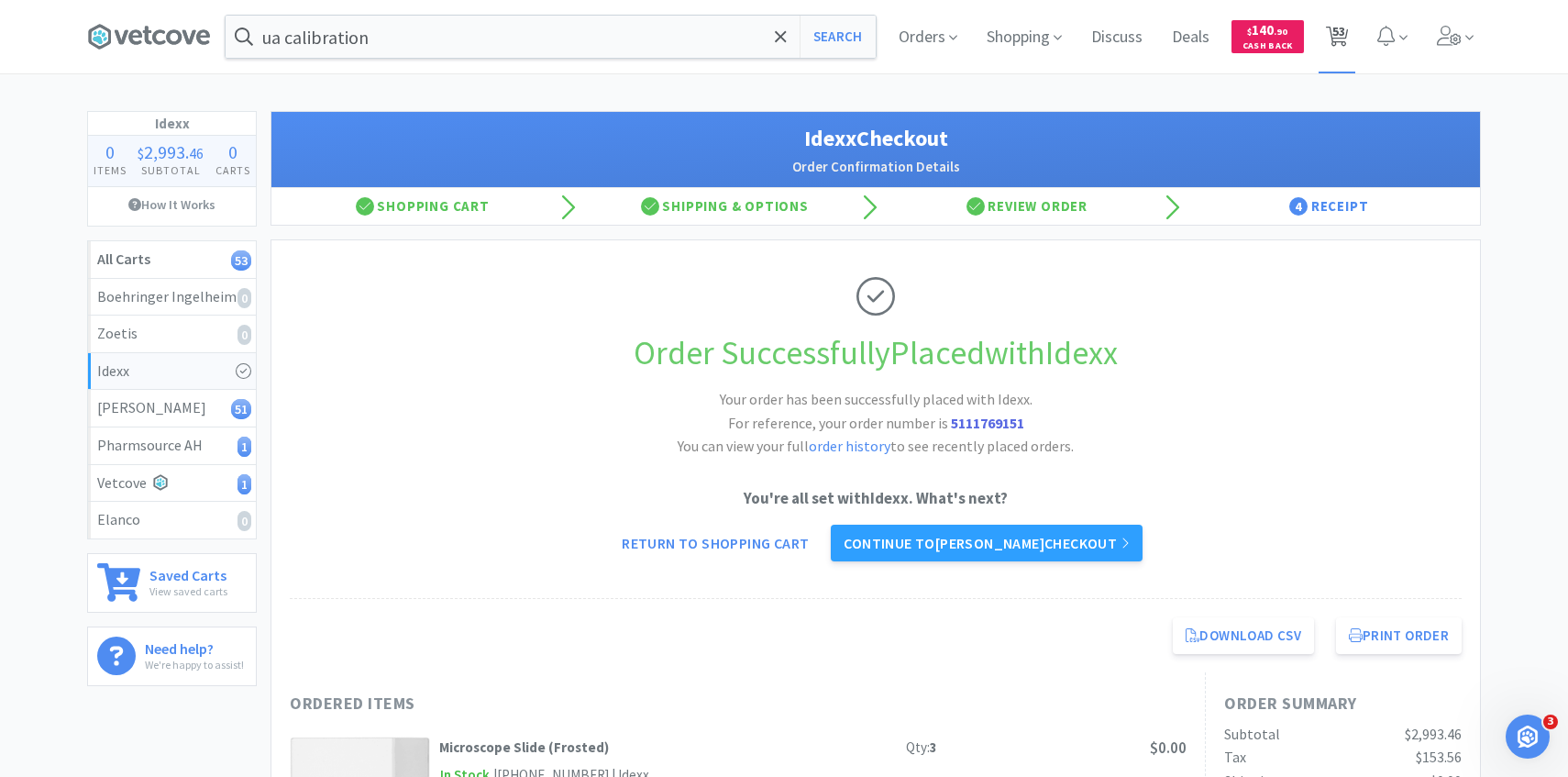
select select "4"
select select "1"
select select "6"
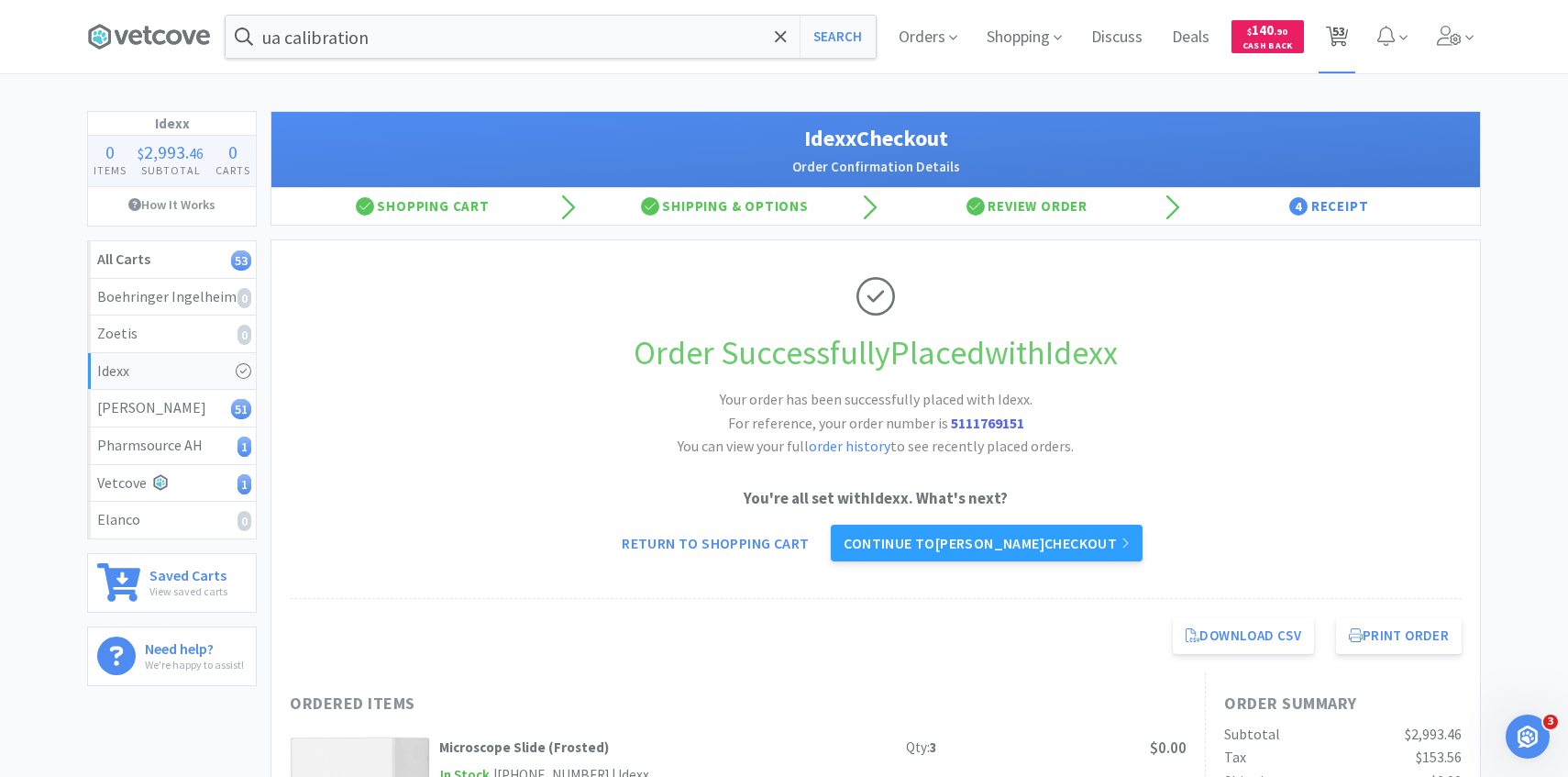
select select "1"
select select "5"
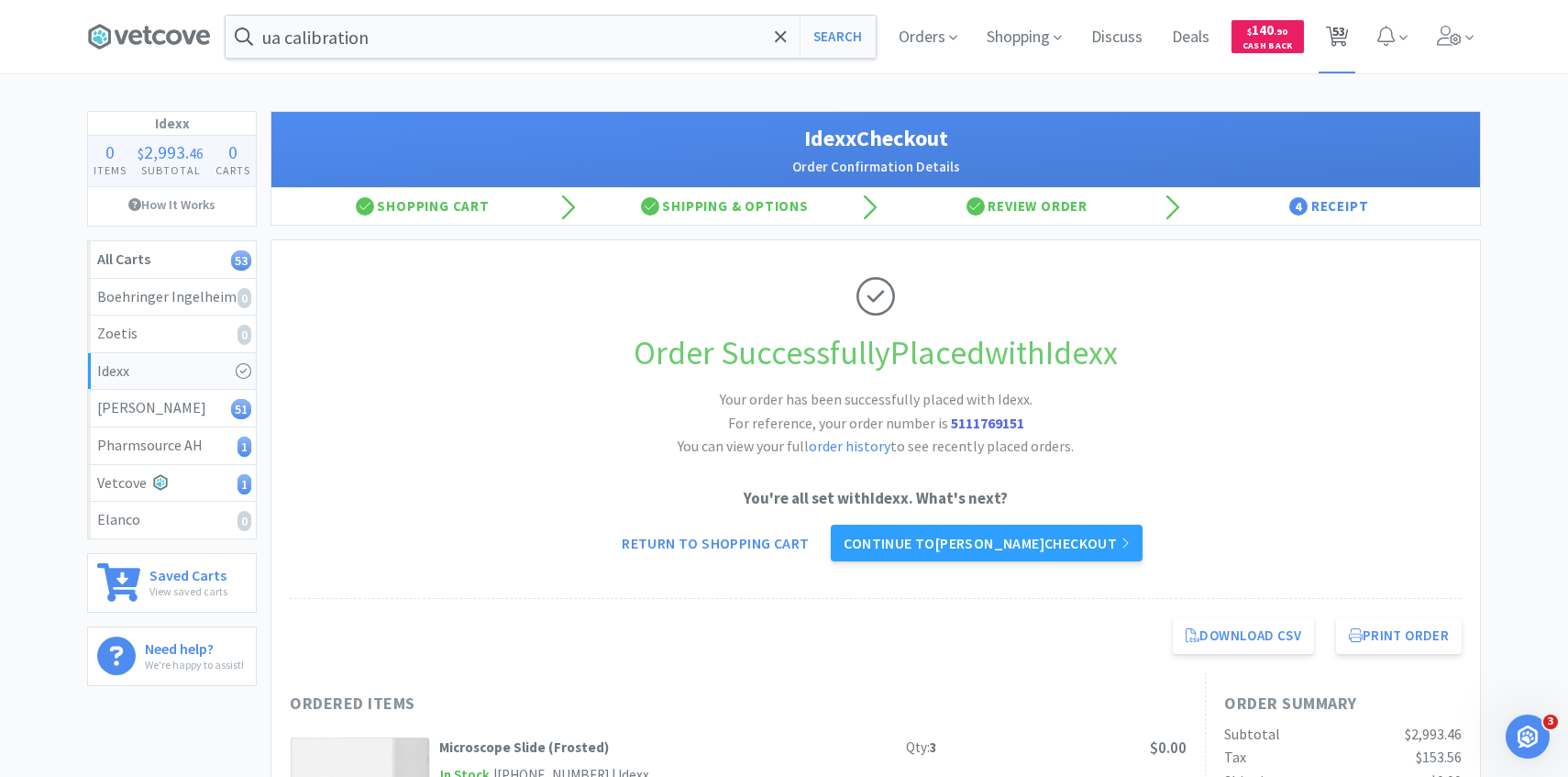
select select "2"
select select "4"
select select "1"
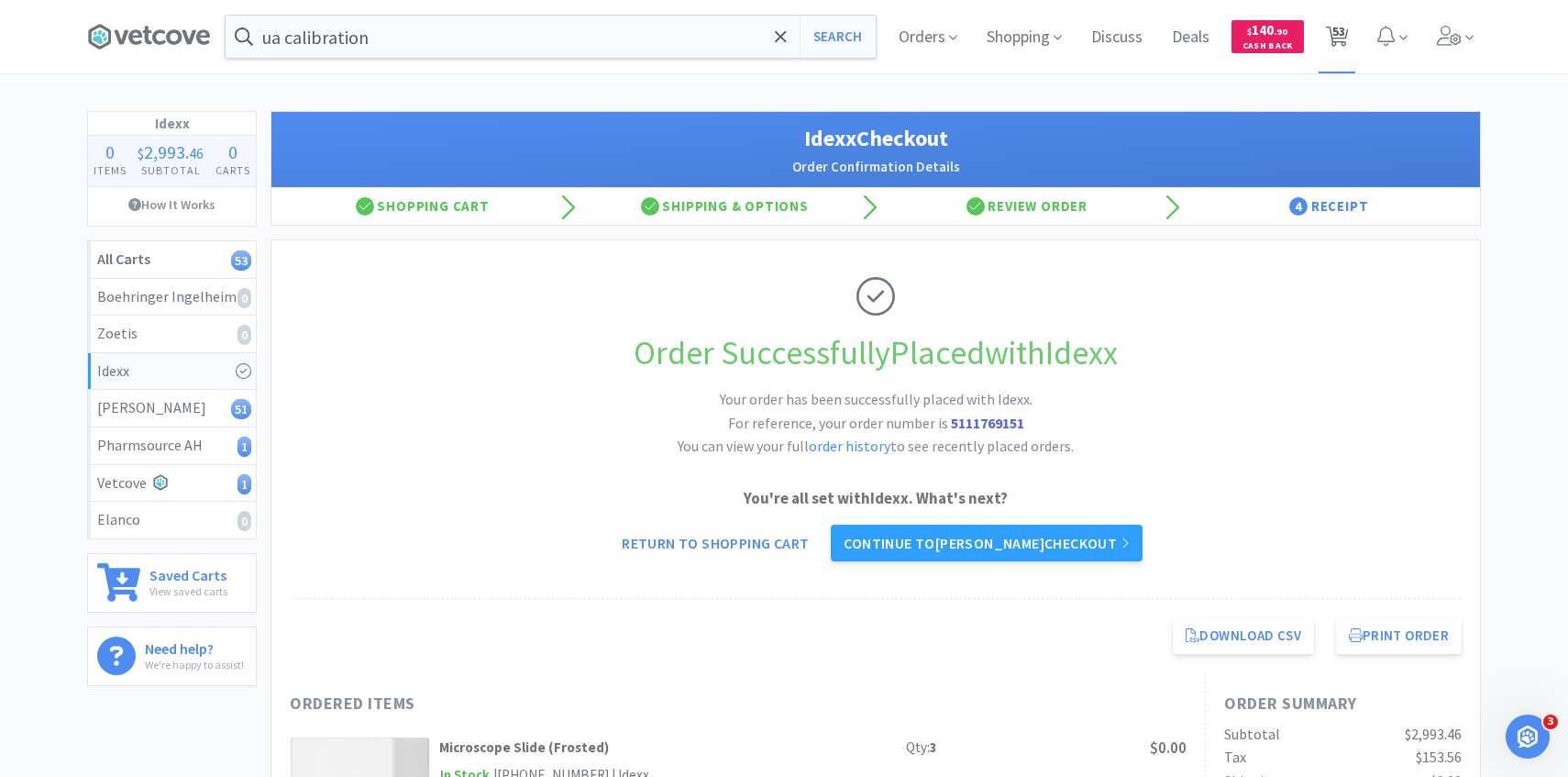
select select "1"
select select "2"
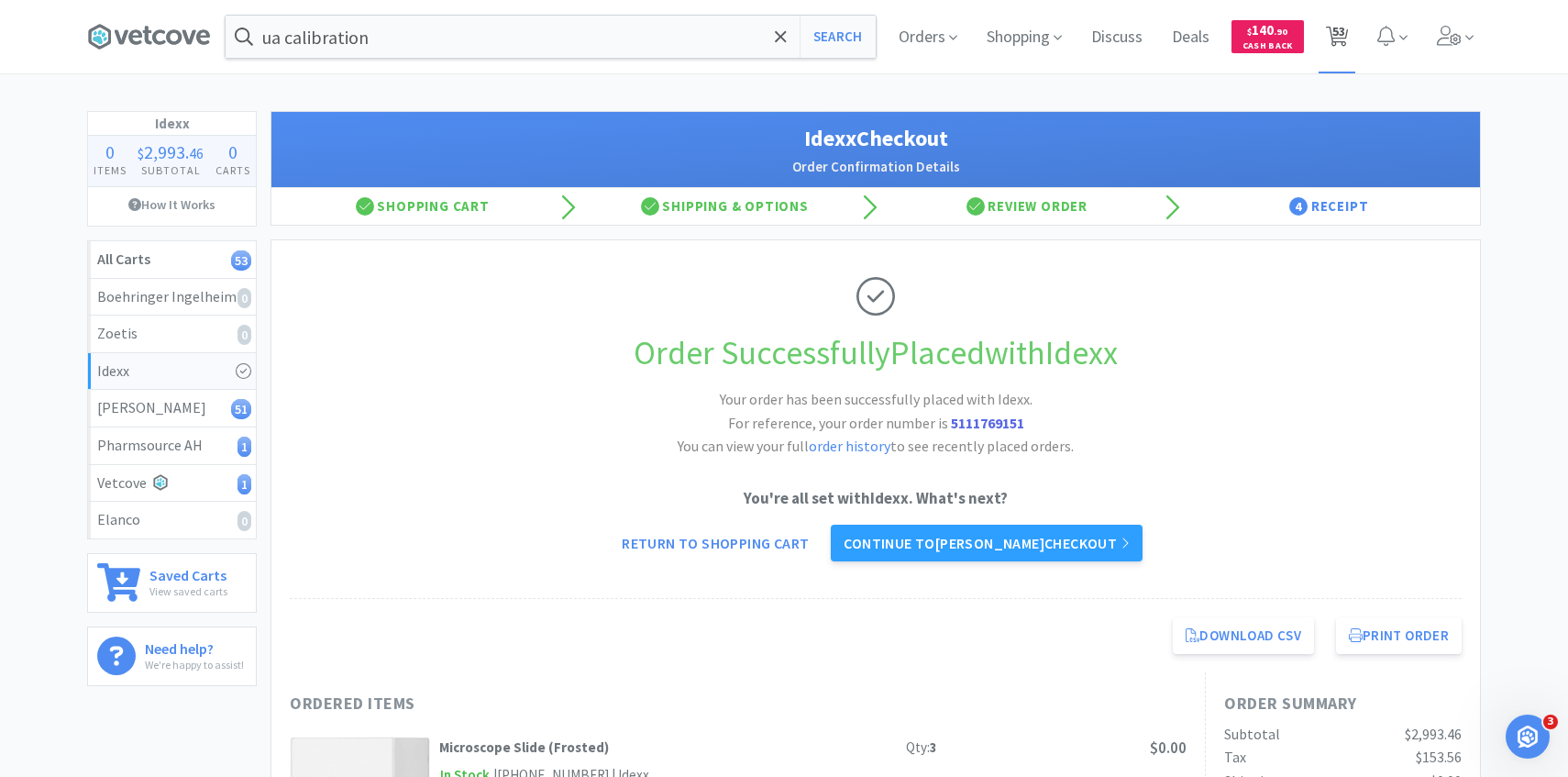
select select "1"
select select "4"
select select "6"
select select "1"
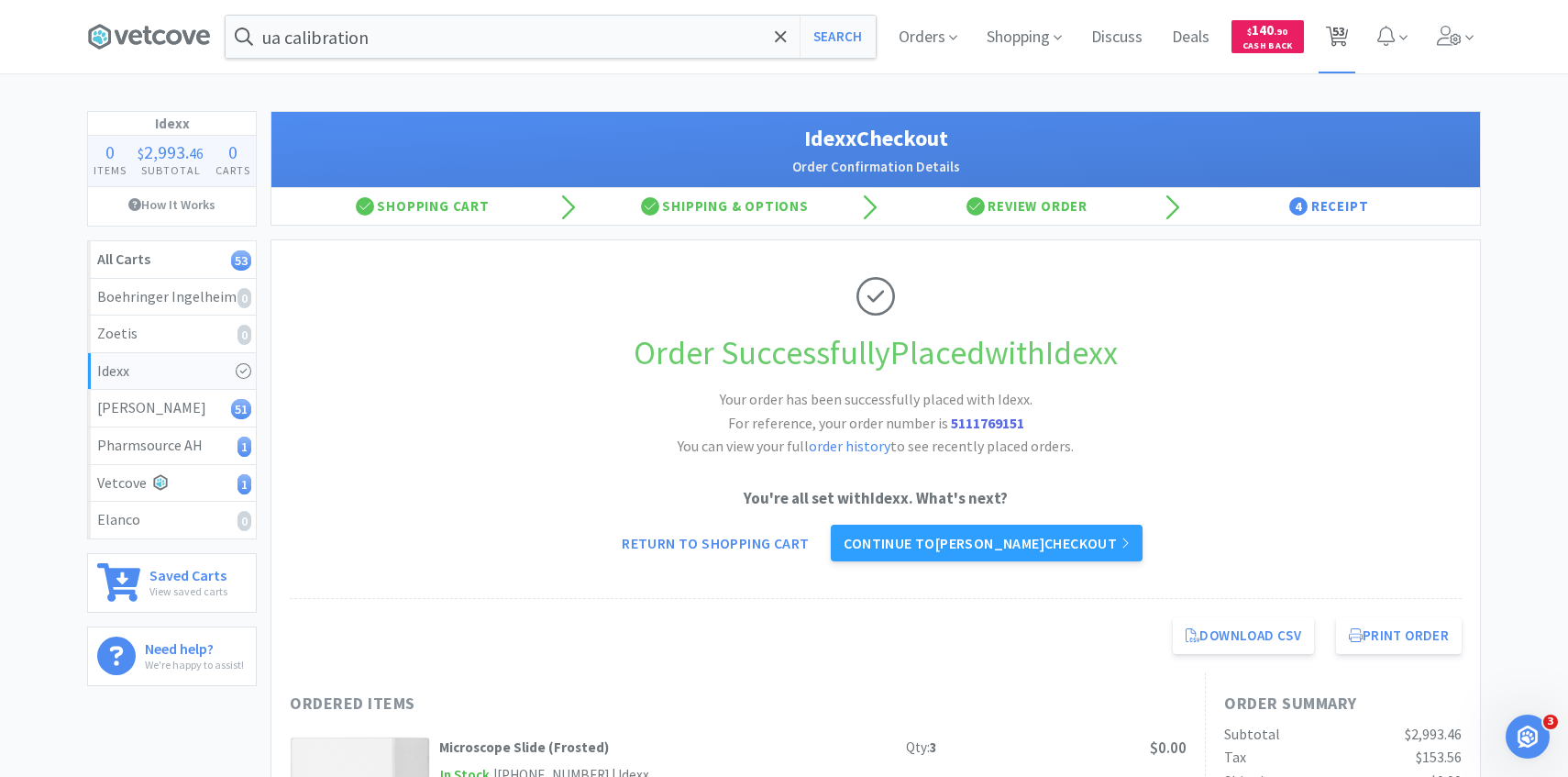
select select "1"
select select "30"
select select "25"
select select "3"
select select "1"
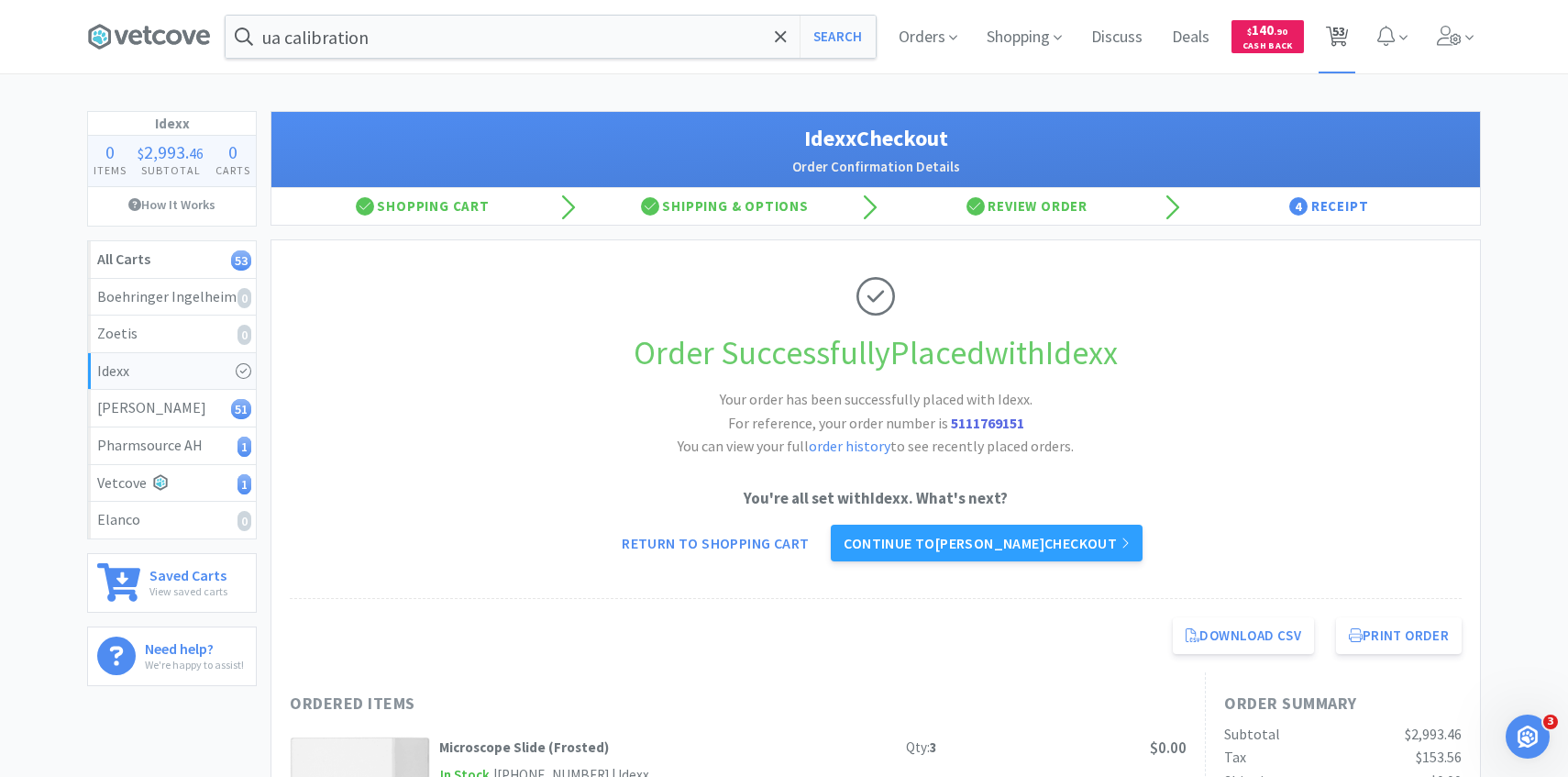
select select "1"
select select "2"
select select "3"
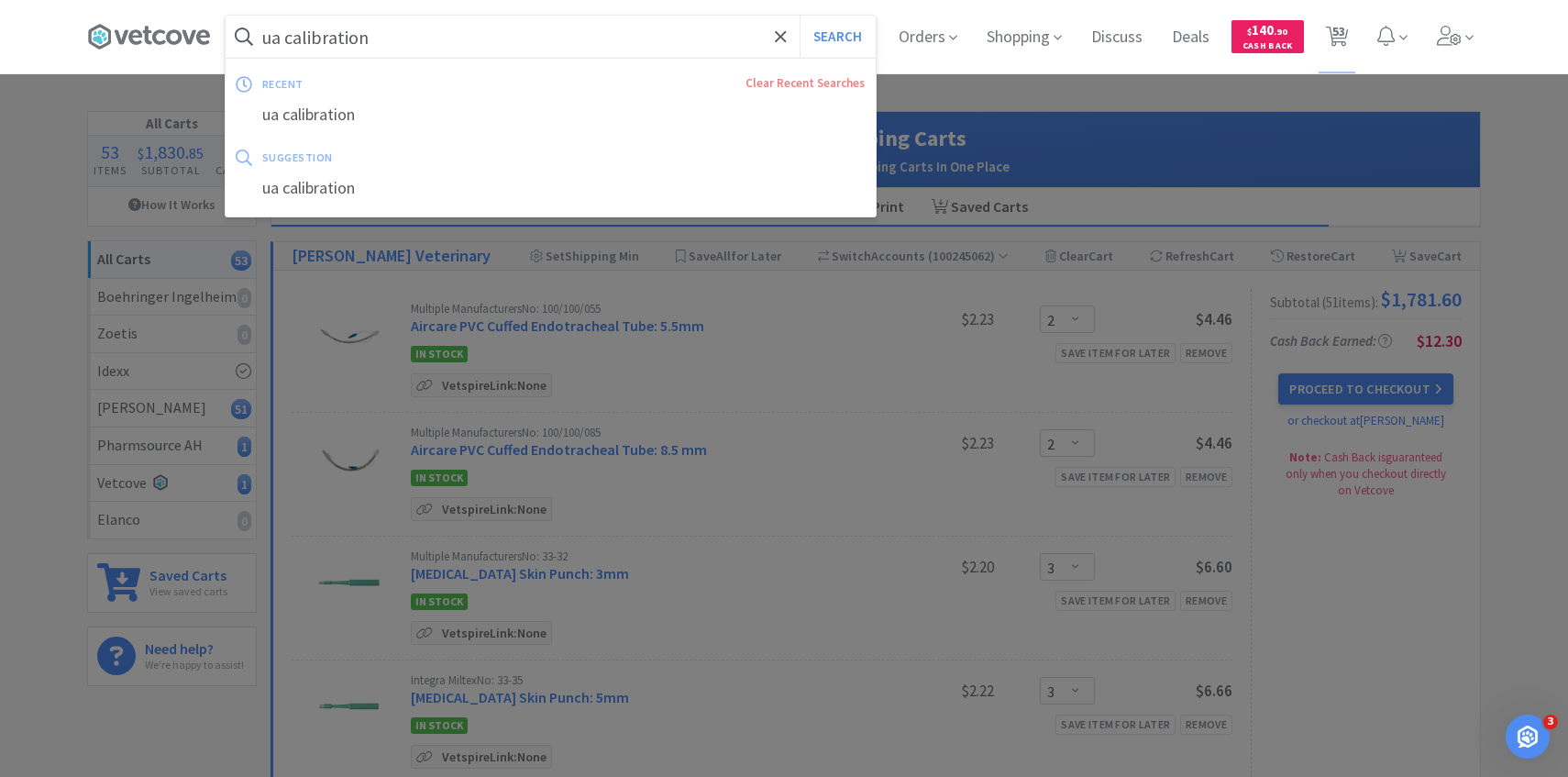
click at [396, 27] on input "ua calibration" at bounding box center [551, 37] width 651 height 42
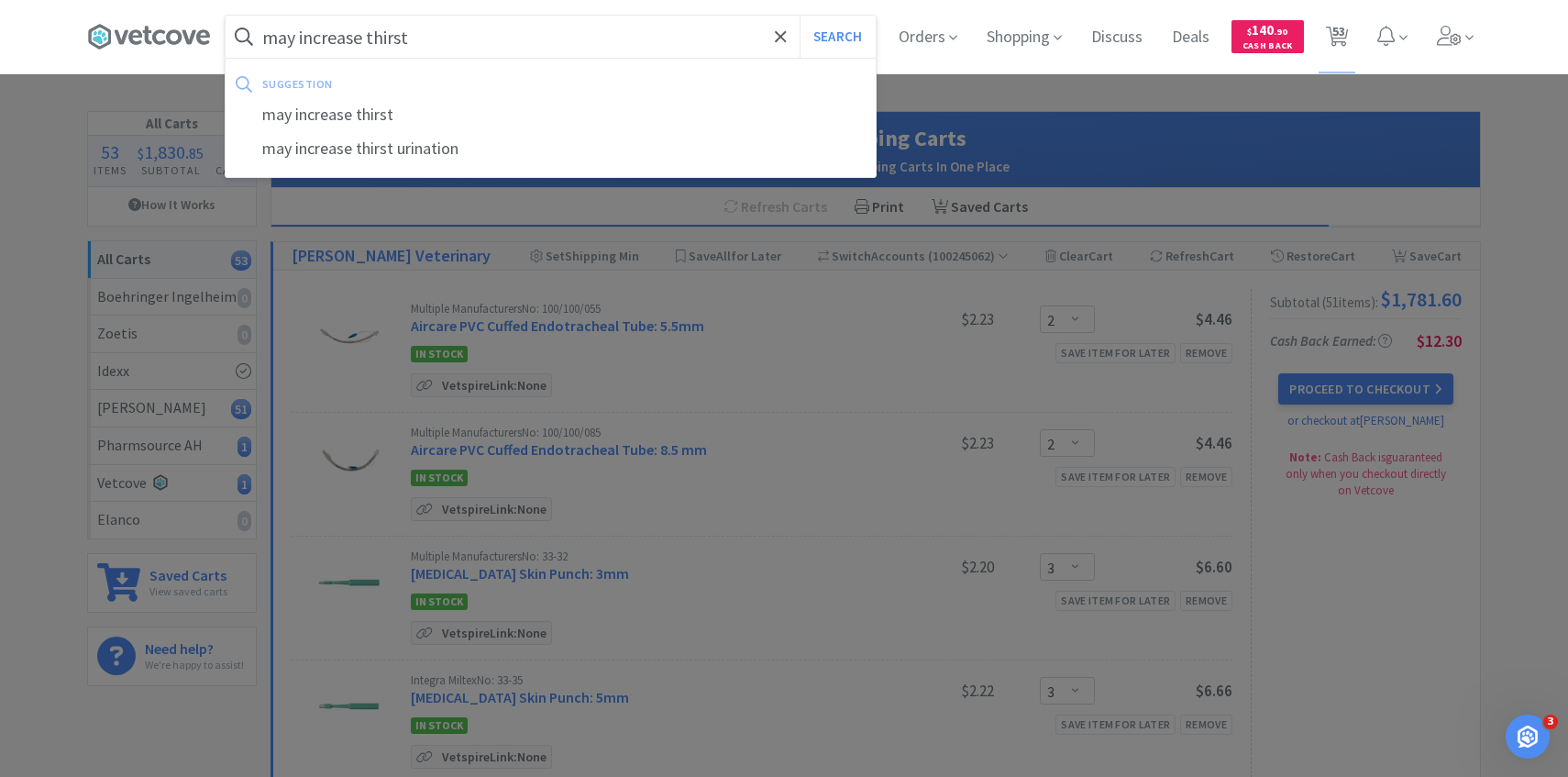
type input "may increase thirst"
click at [799, 16] on button "Search" at bounding box center [837, 37] width 76 height 42
select select "2"
select select "3"
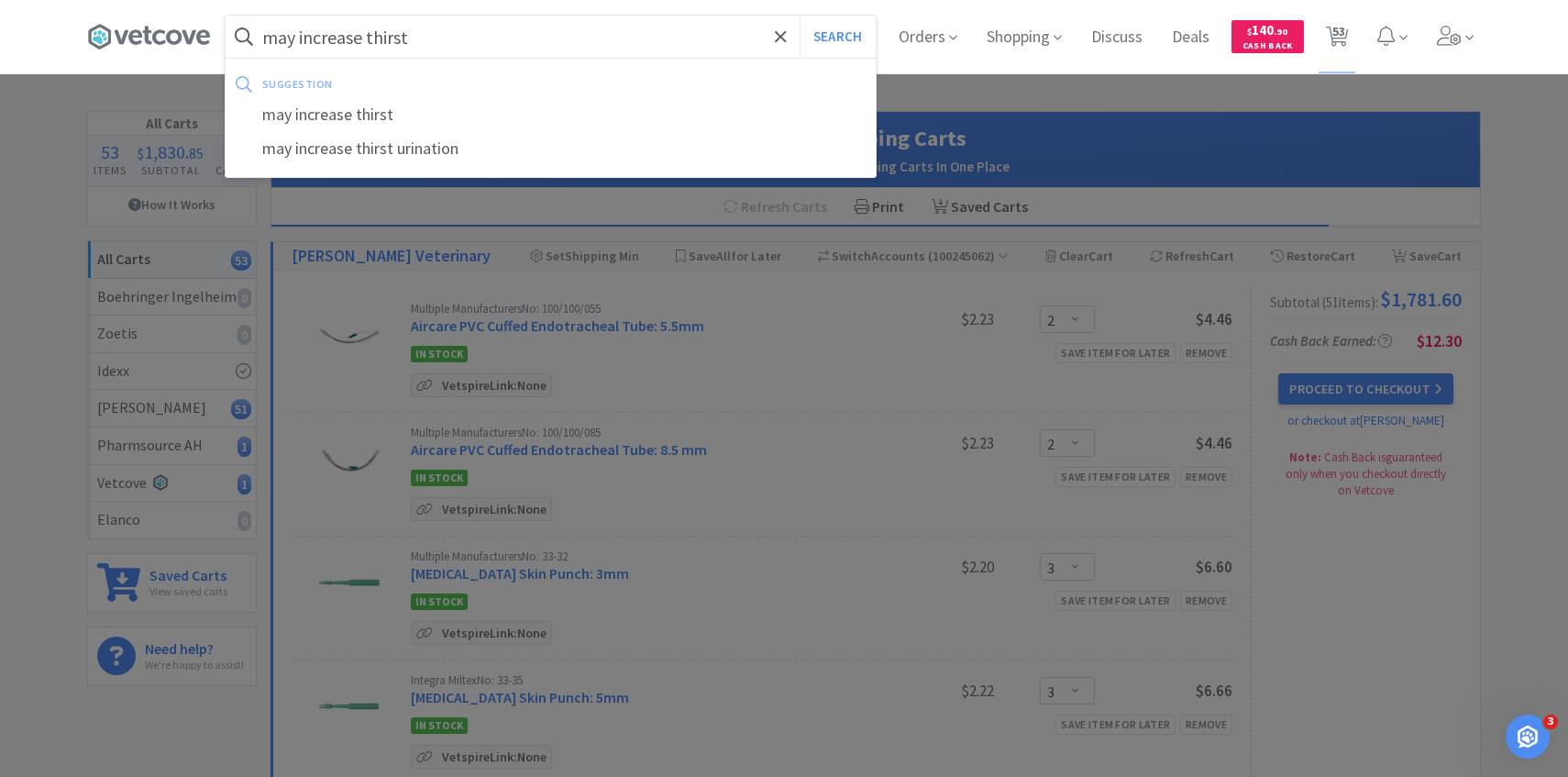
select select "3"
select select "1"
select select "5"
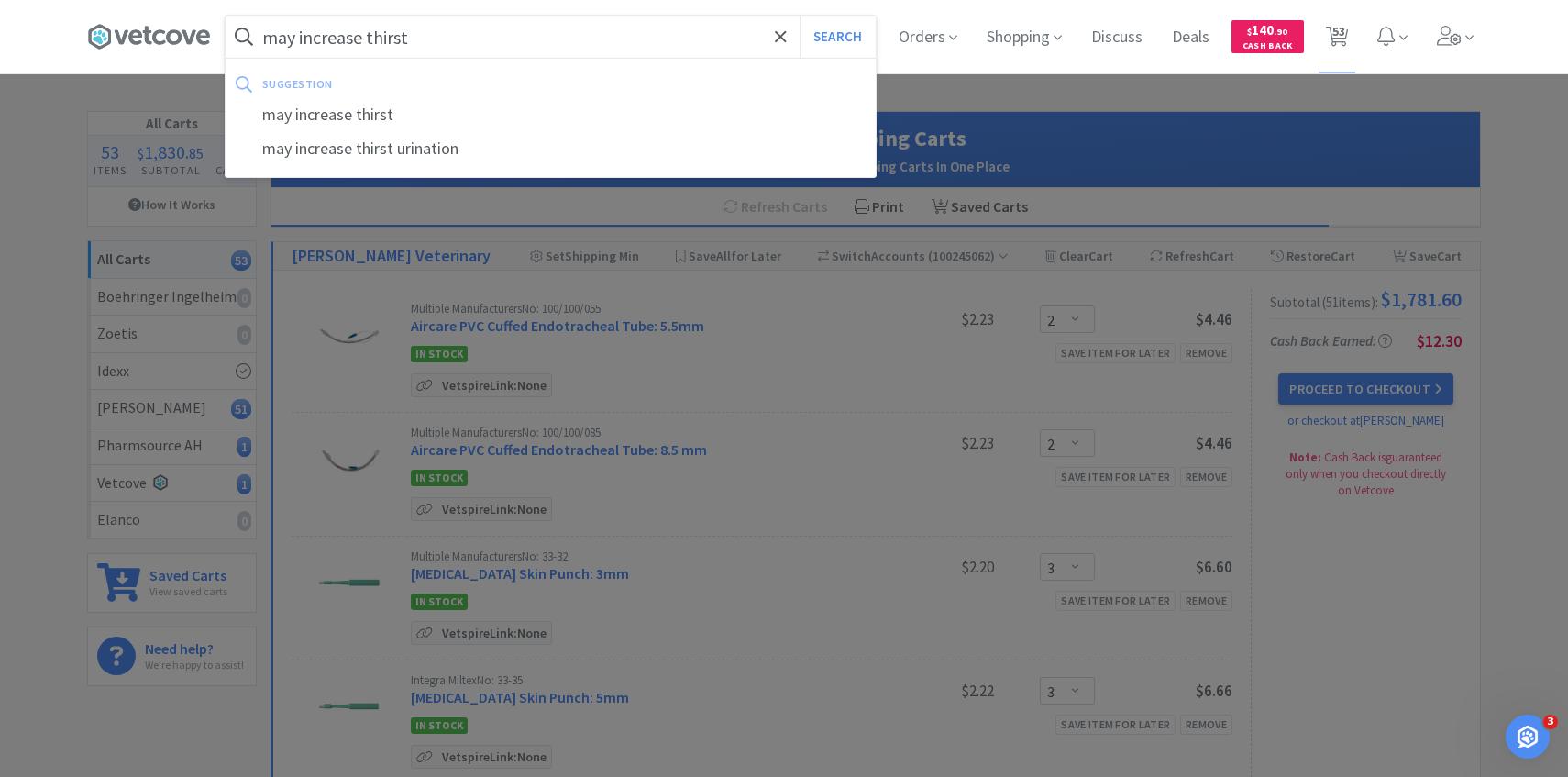
select select "7"
select select "10"
select select "5"
select select "1"
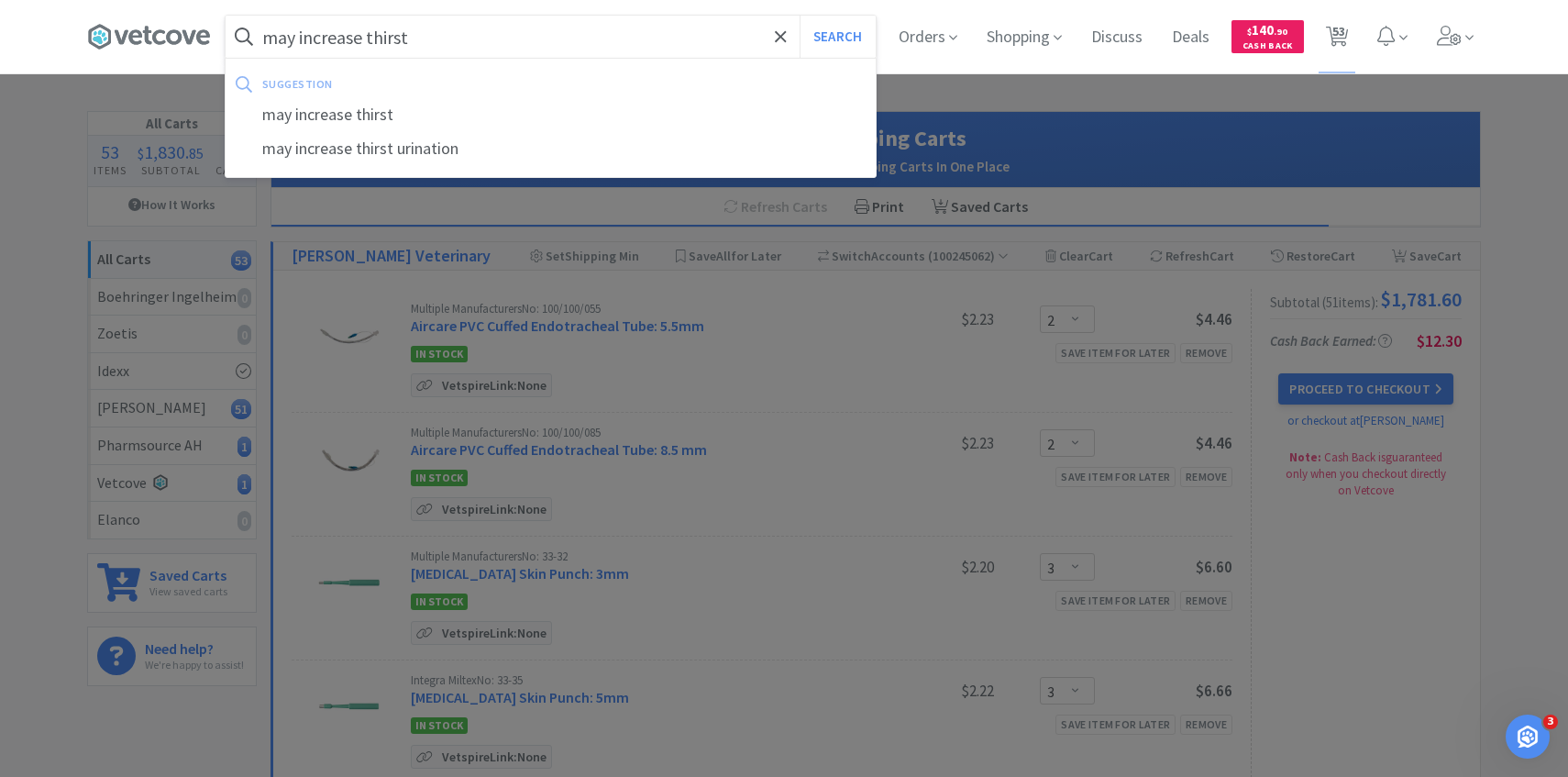
select select "1"
select select "2"
select select "1"
select select "2"
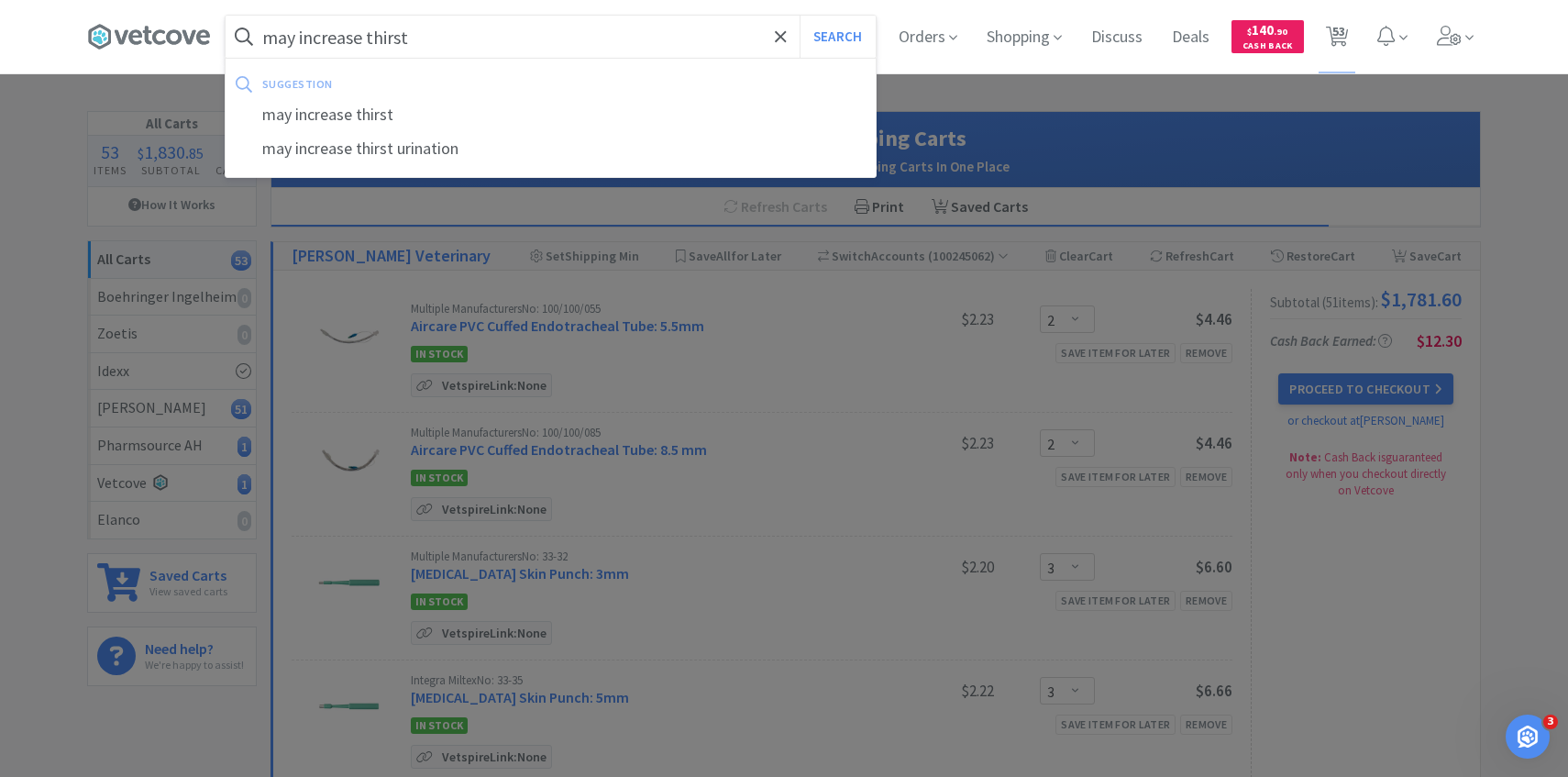
select select "2"
select select "4"
select select "1"
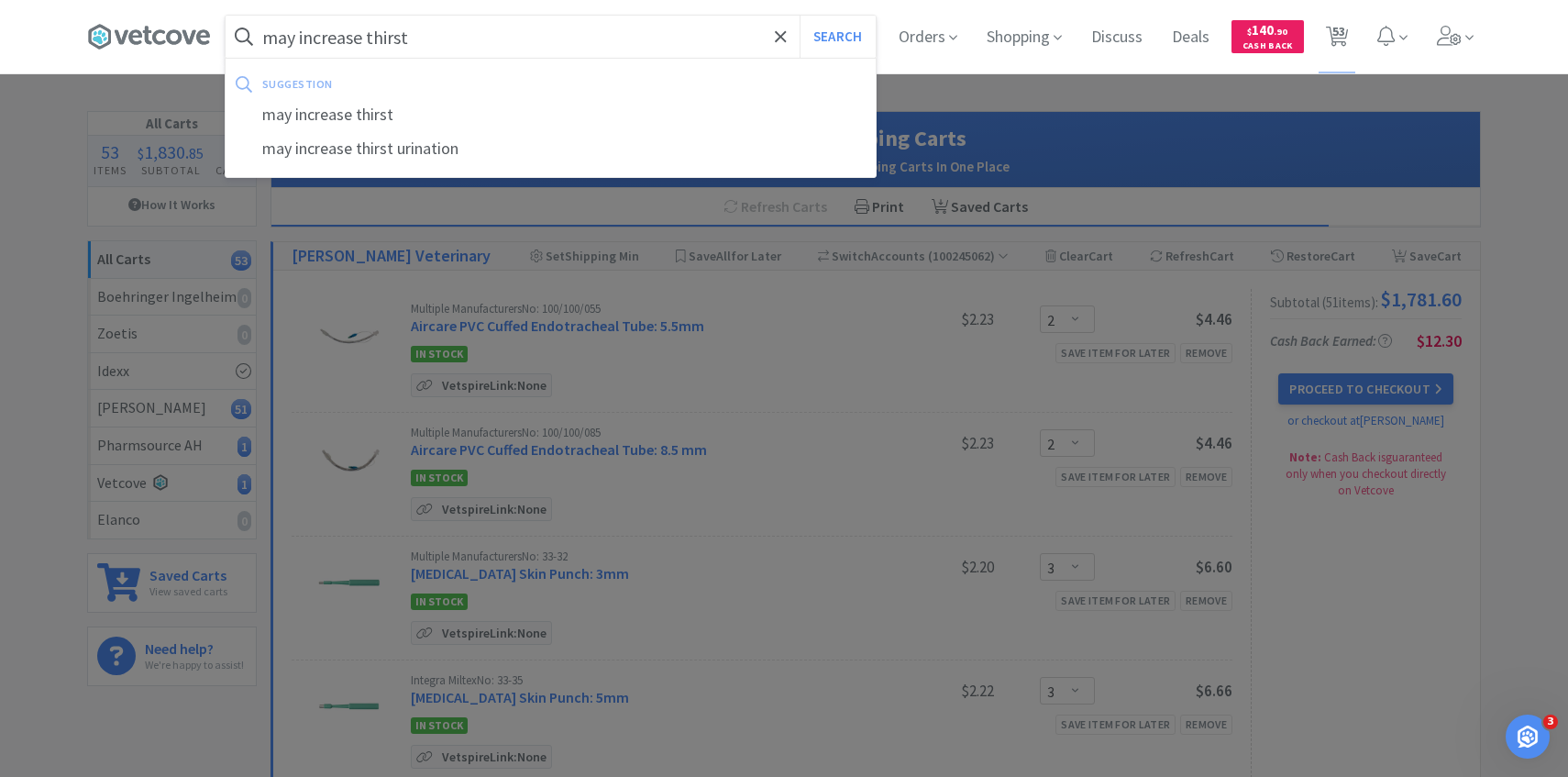
select select "6"
select select "1"
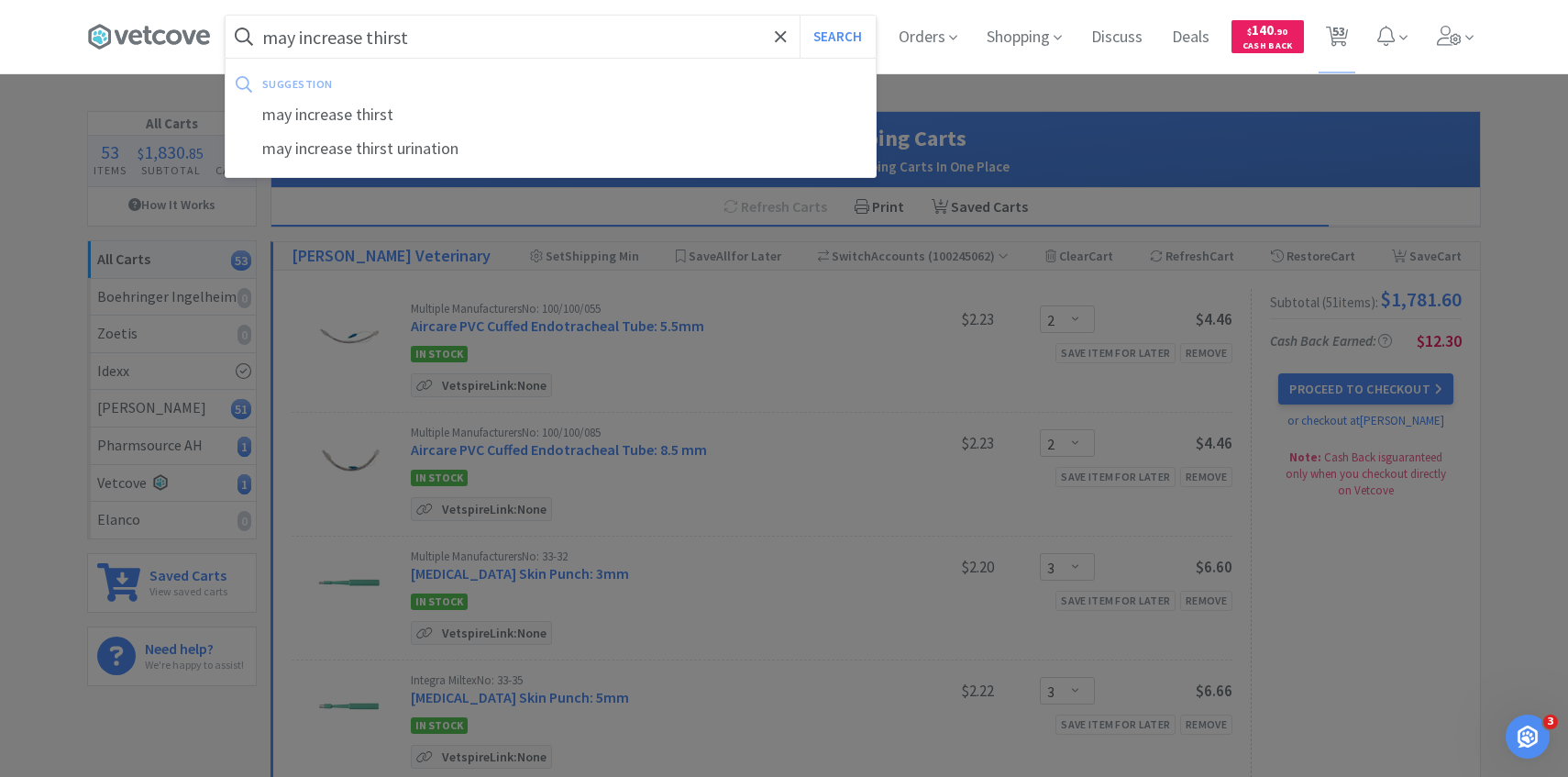
select select "5"
select select "2"
select select "4"
select select "1"
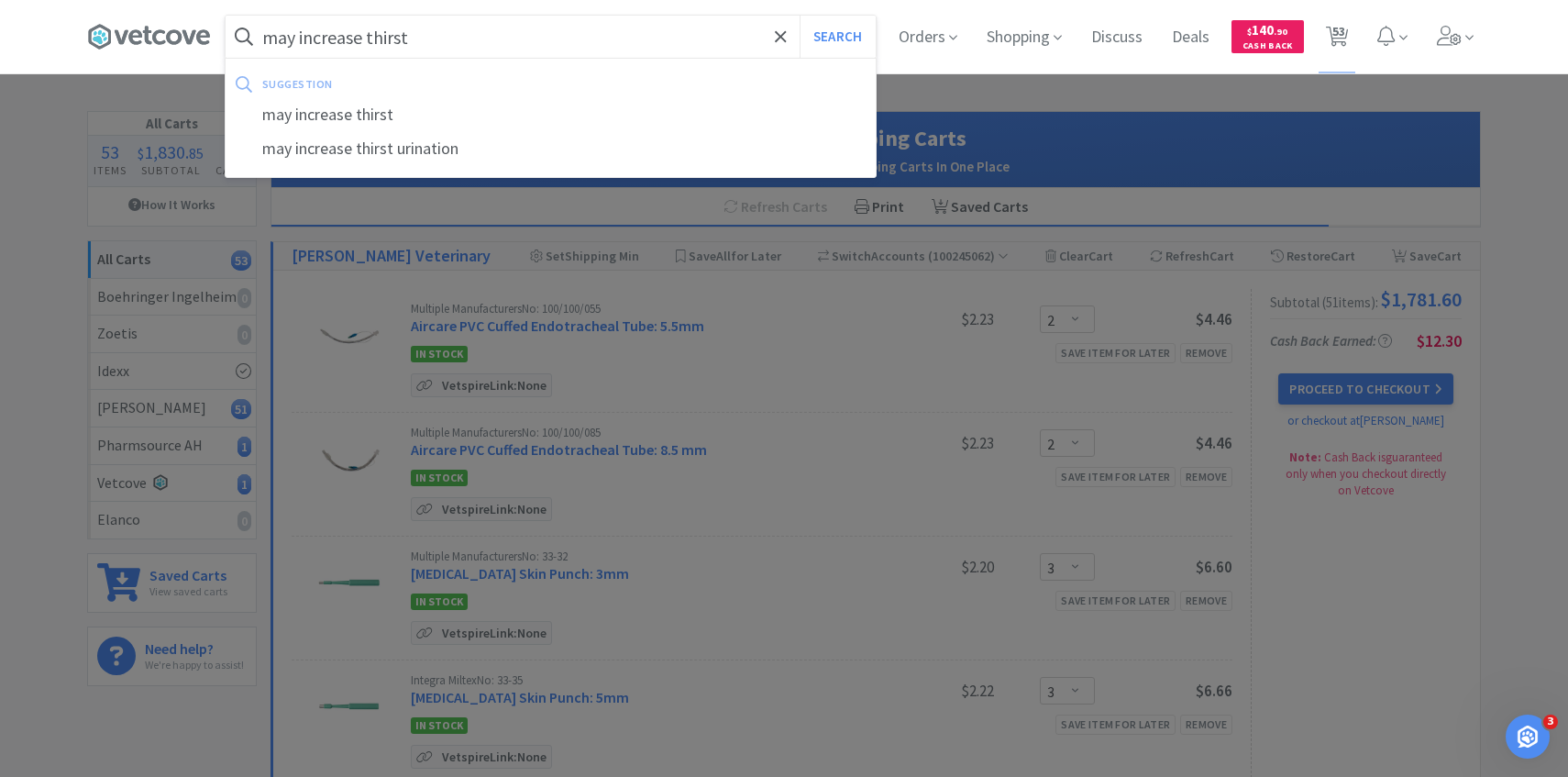
select select "1"
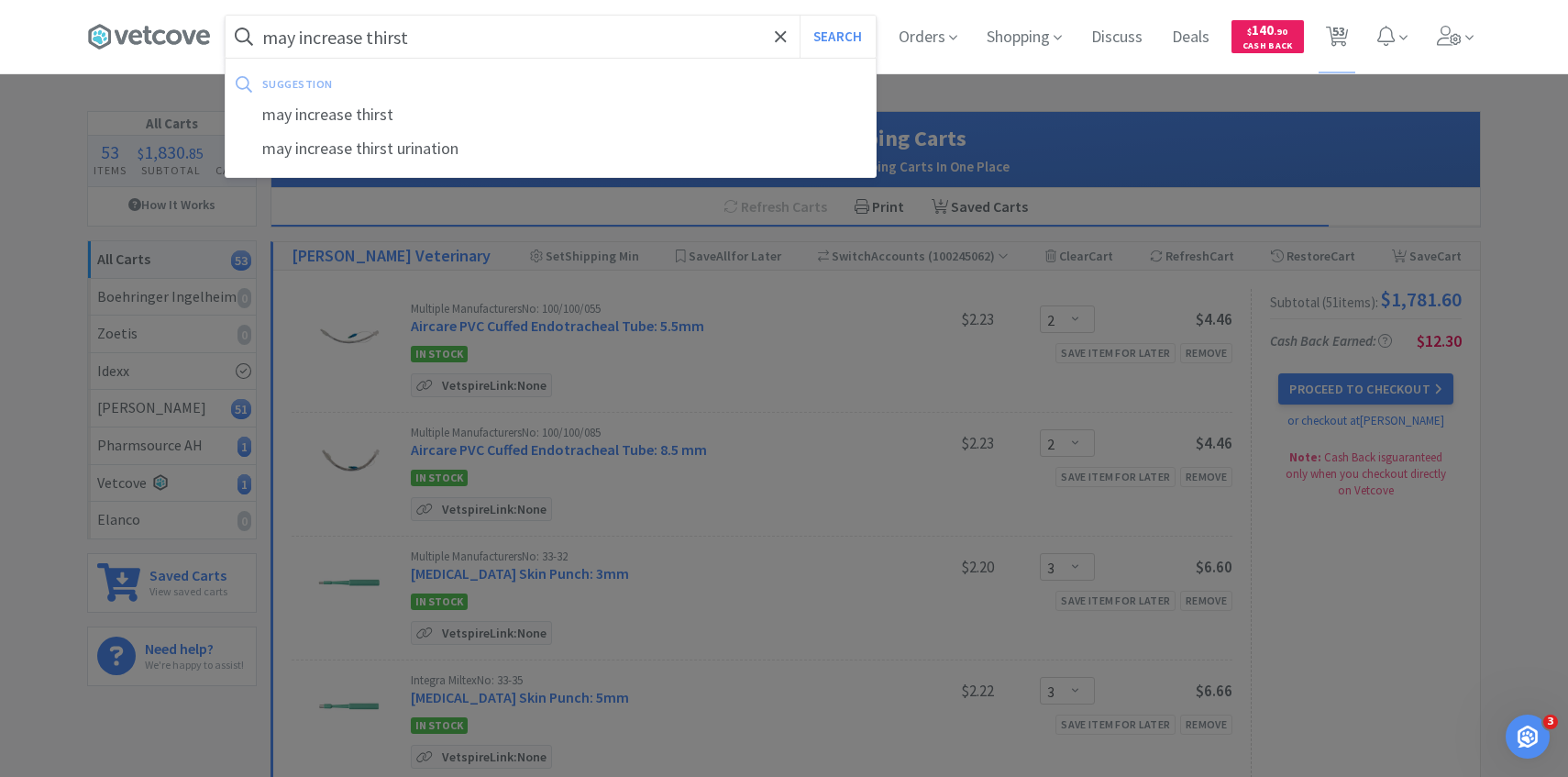
select select "2"
select select "1"
select select "4"
select select "6"
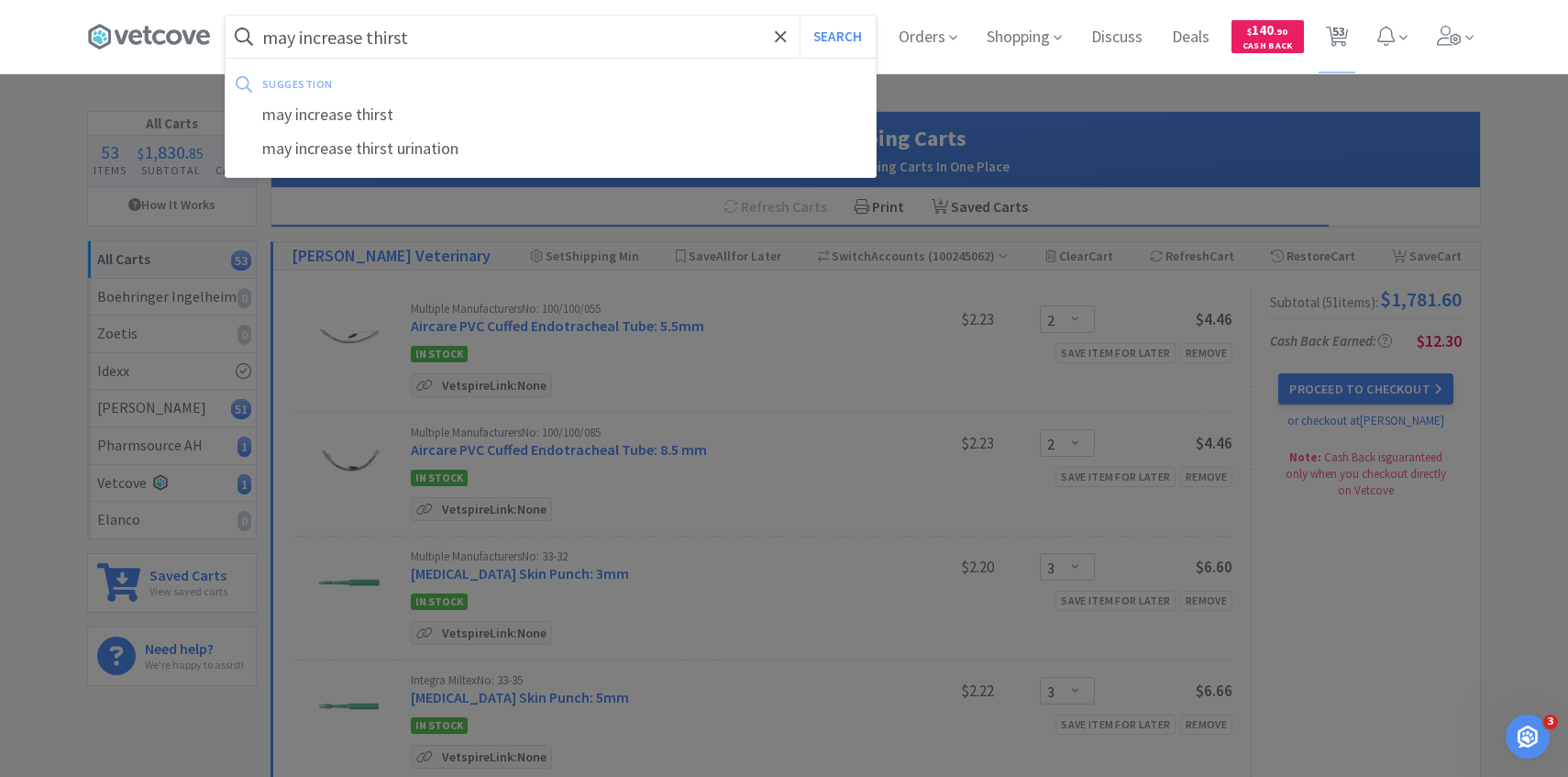
select select "1"
select select "30"
select select "25"
select select "3"
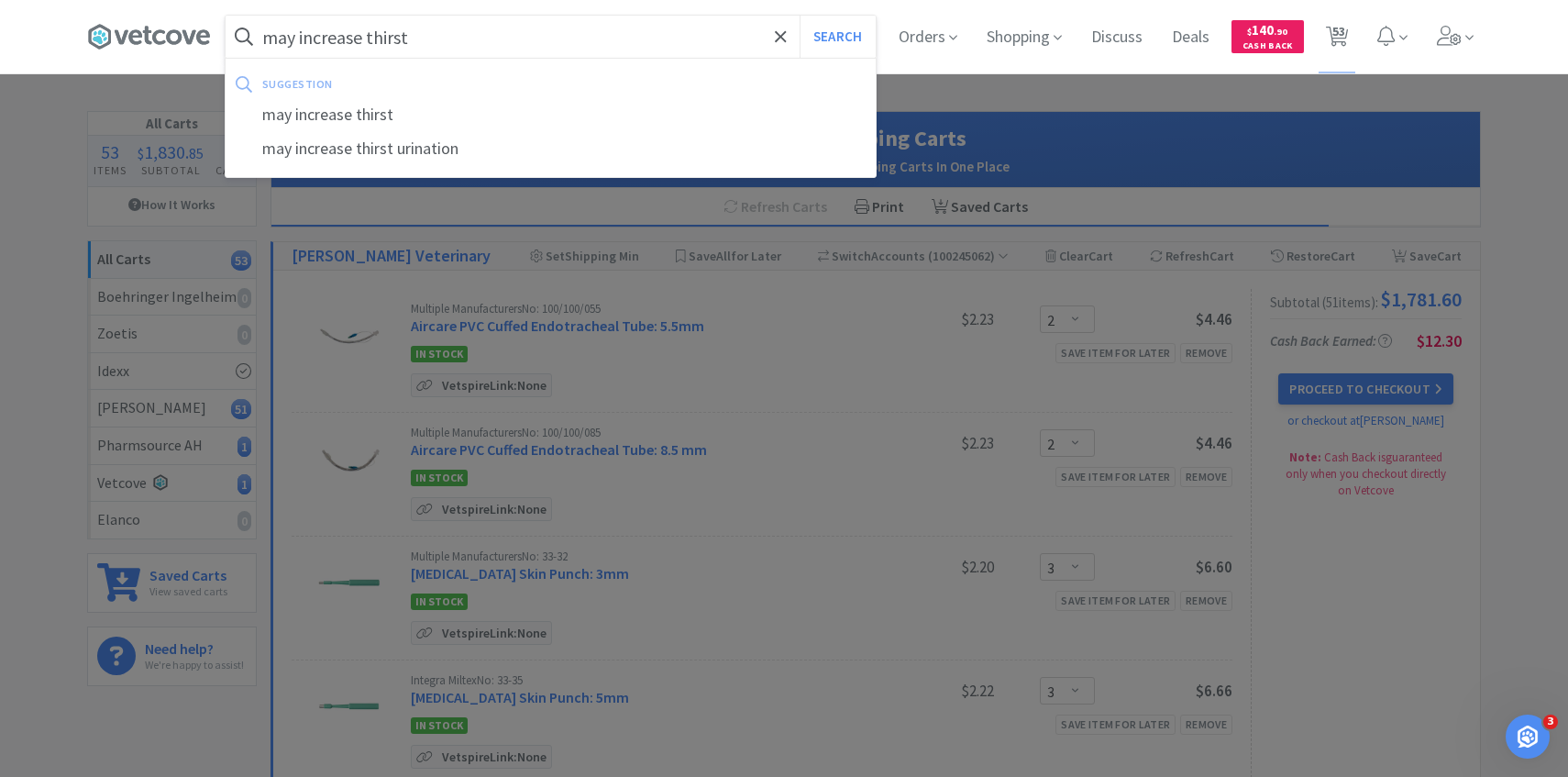
select select "1"
select select "3"
select select "2"
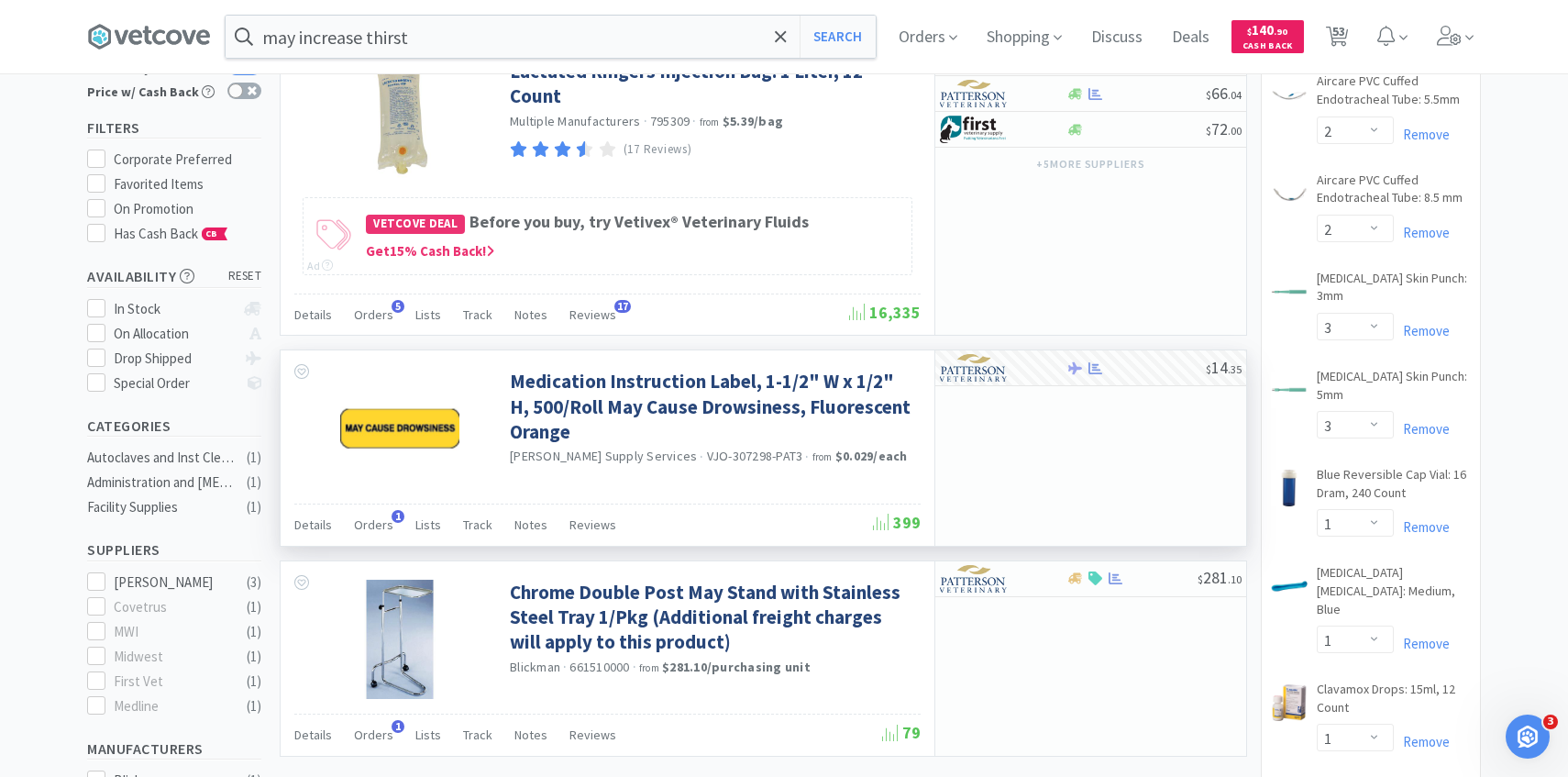
scroll to position [35, 0]
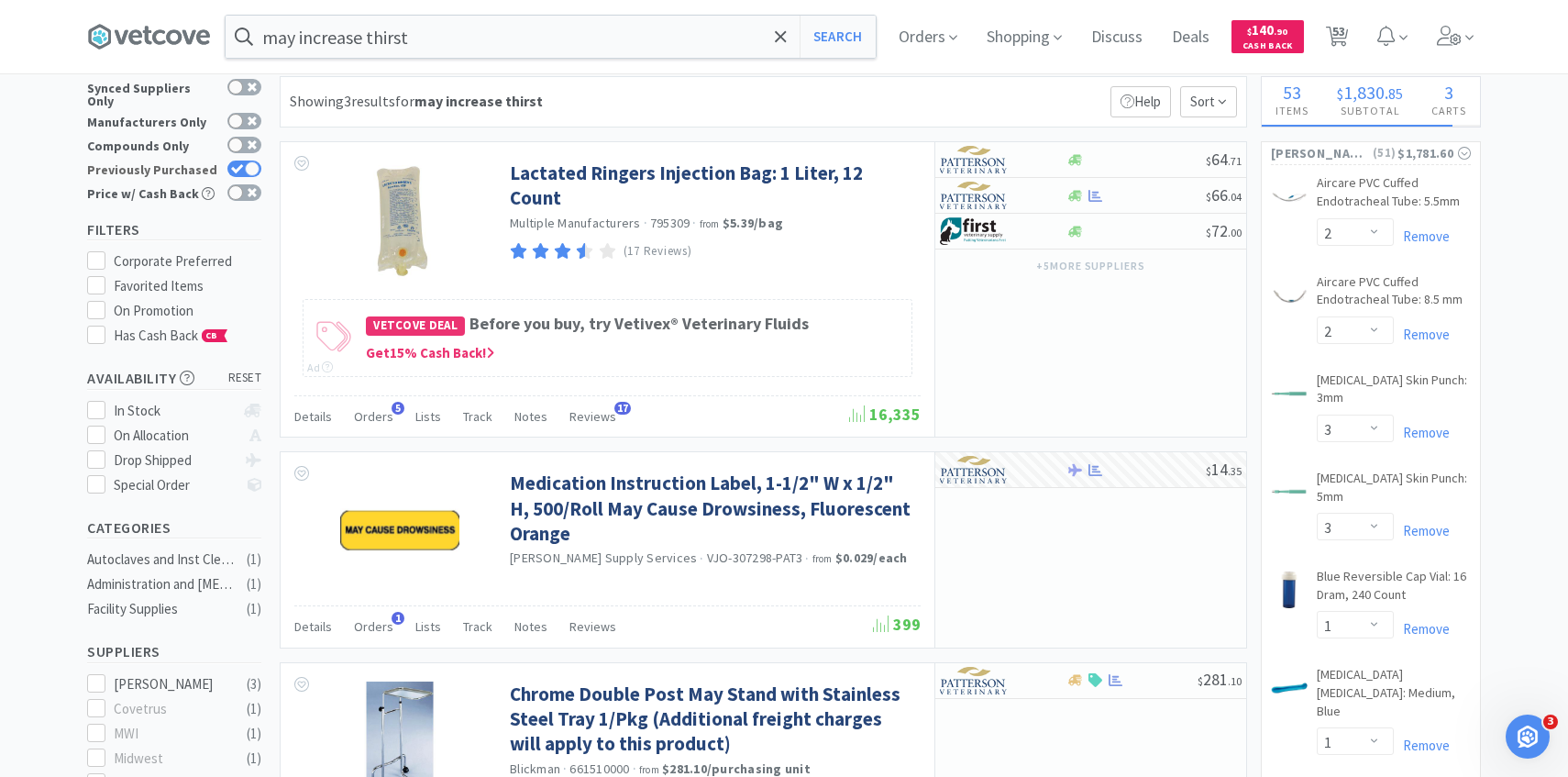
click at [255, 162] on div at bounding box center [252, 169] width 15 height 15
checkbox input "false"
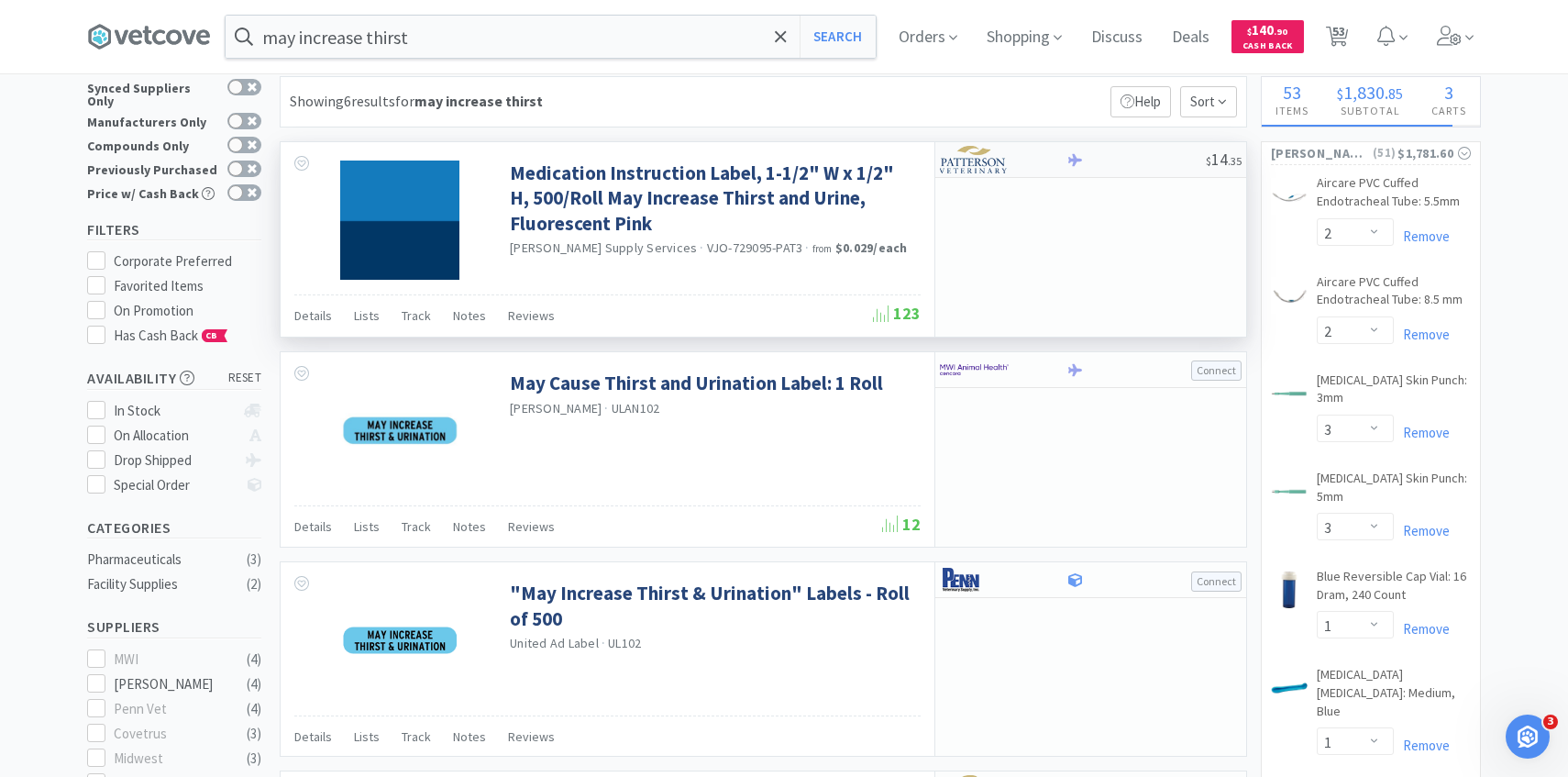
click at [982, 173] on div at bounding box center [990, 159] width 101 height 31
select select "1"
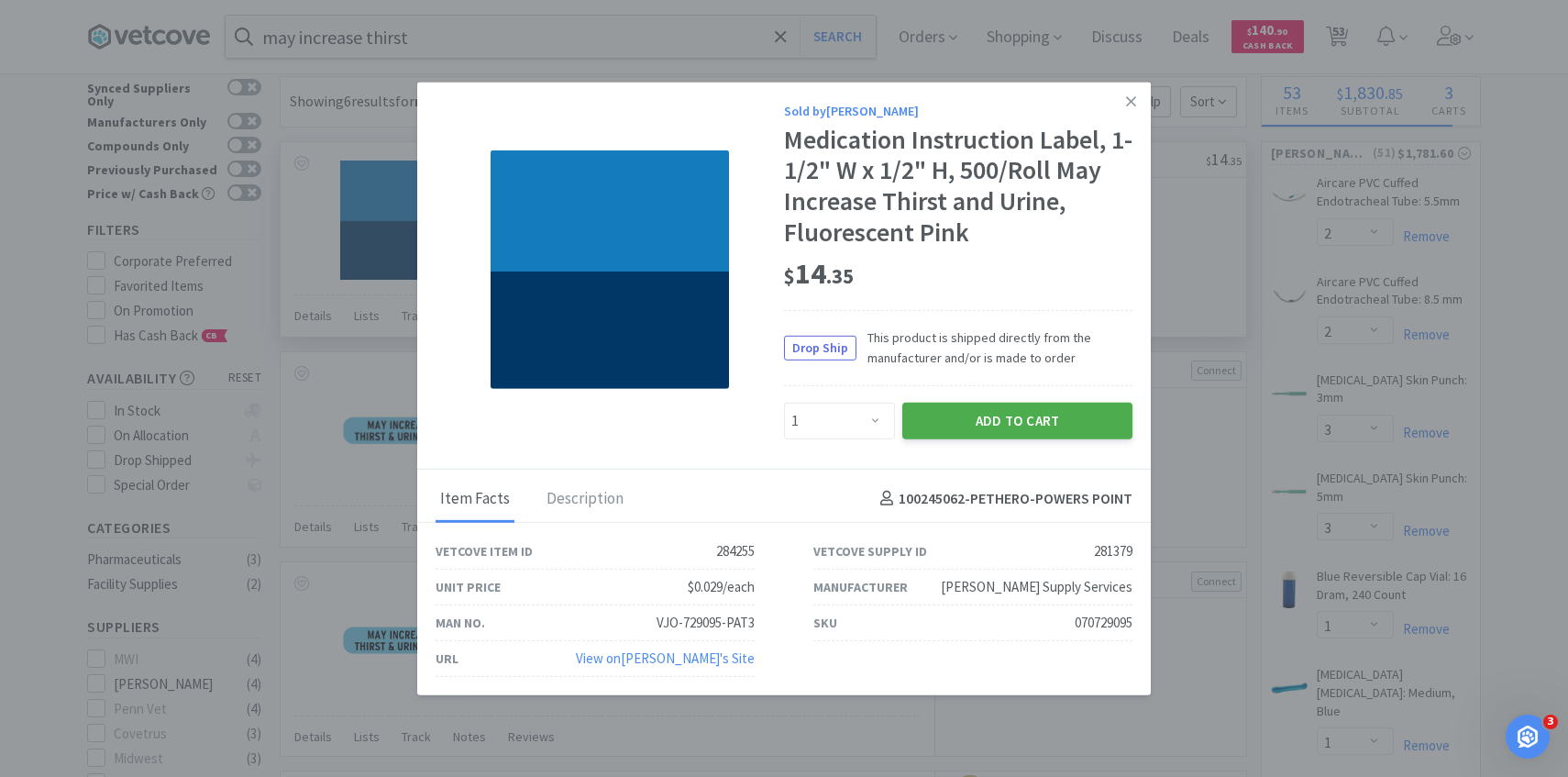
click at [966, 415] on button "Add to Cart" at bounding box center [1017, 420] width 230 height 37
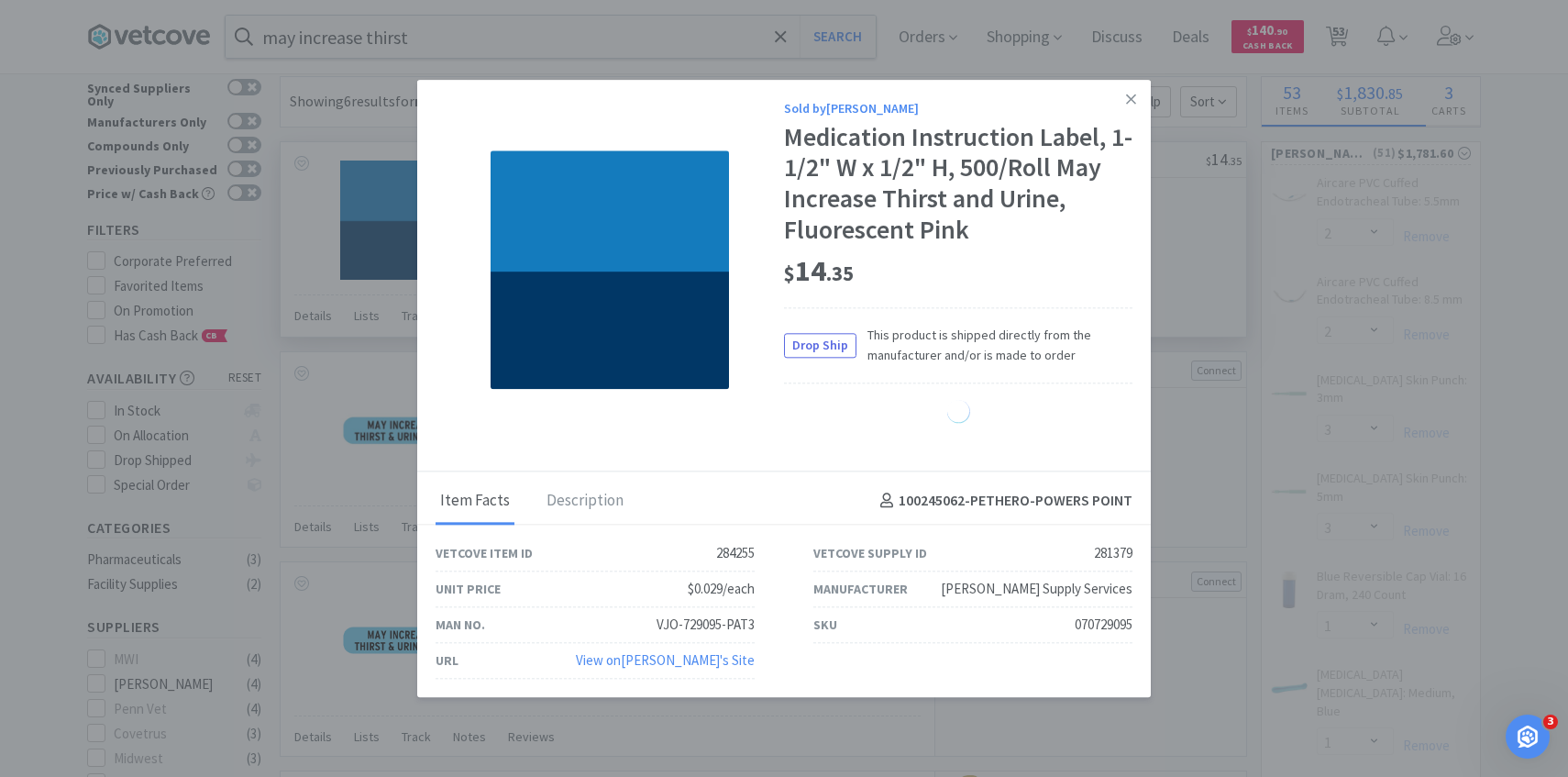
select select "1"
select select "5"
select select "2"
select select "4"
select select "1"
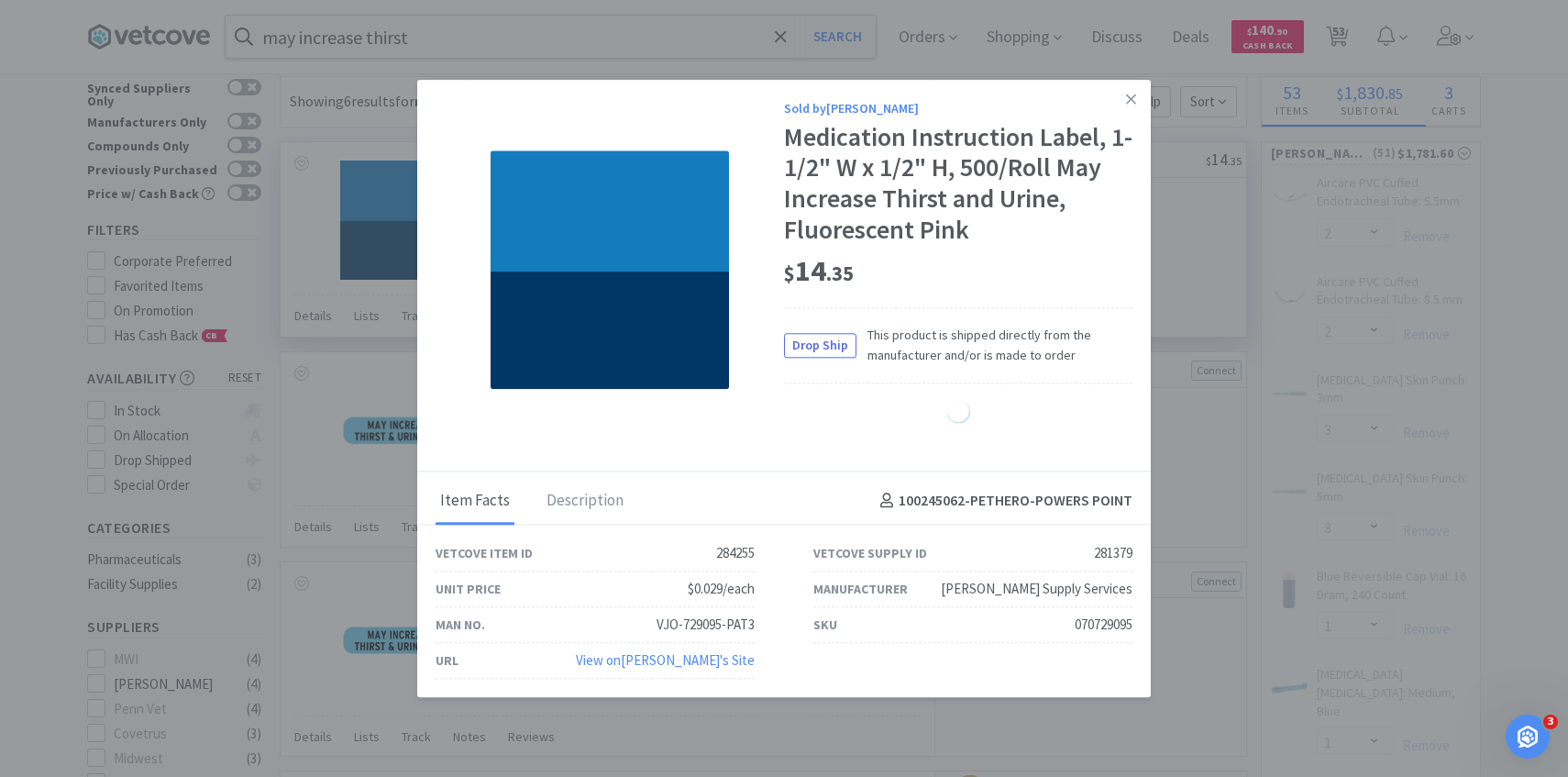
select select "2"
select select "1"
select select "4"
select select "6"
select select "1"
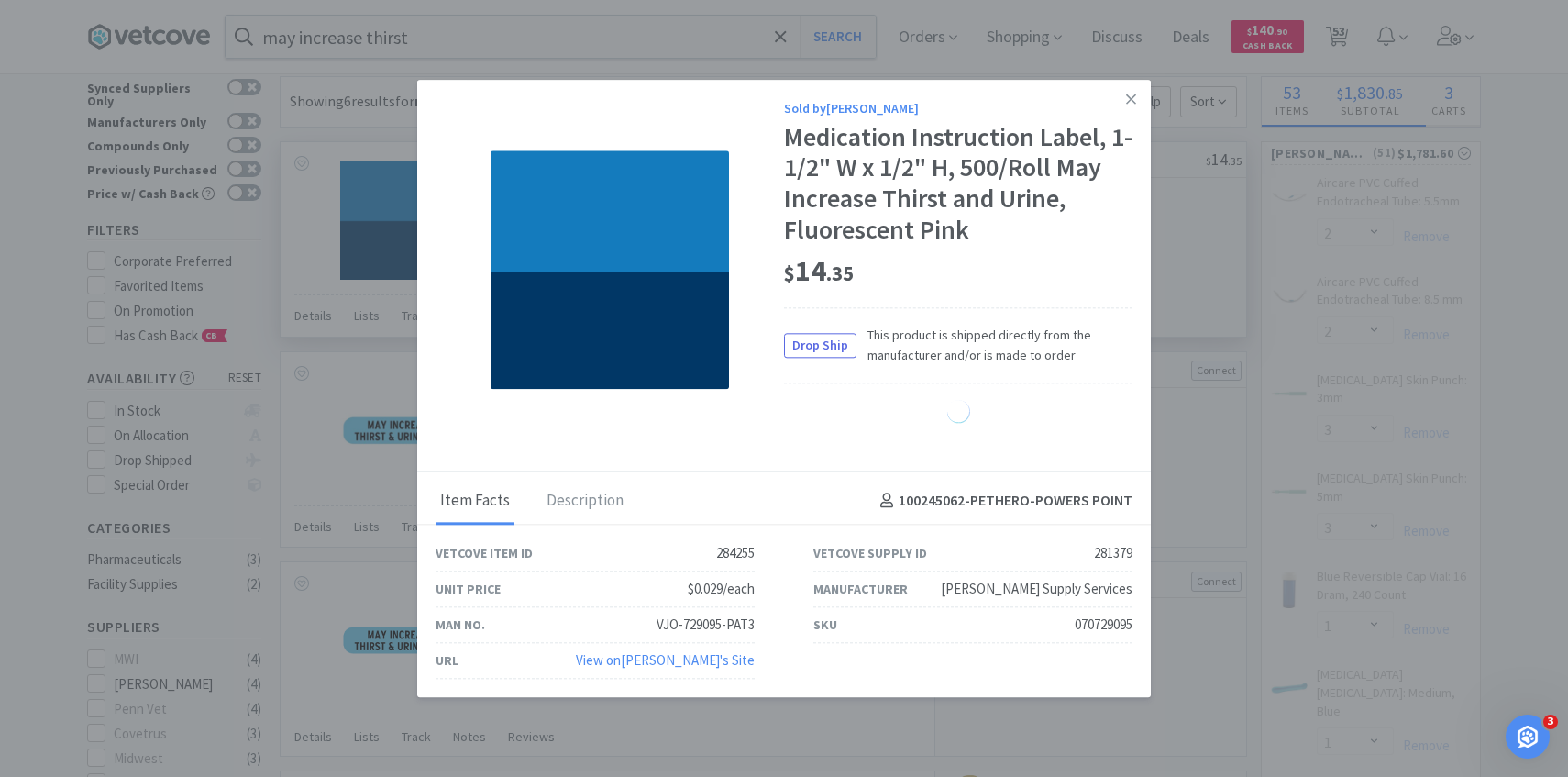
select select "30"
select select "3"
select select "25"
select select "1"
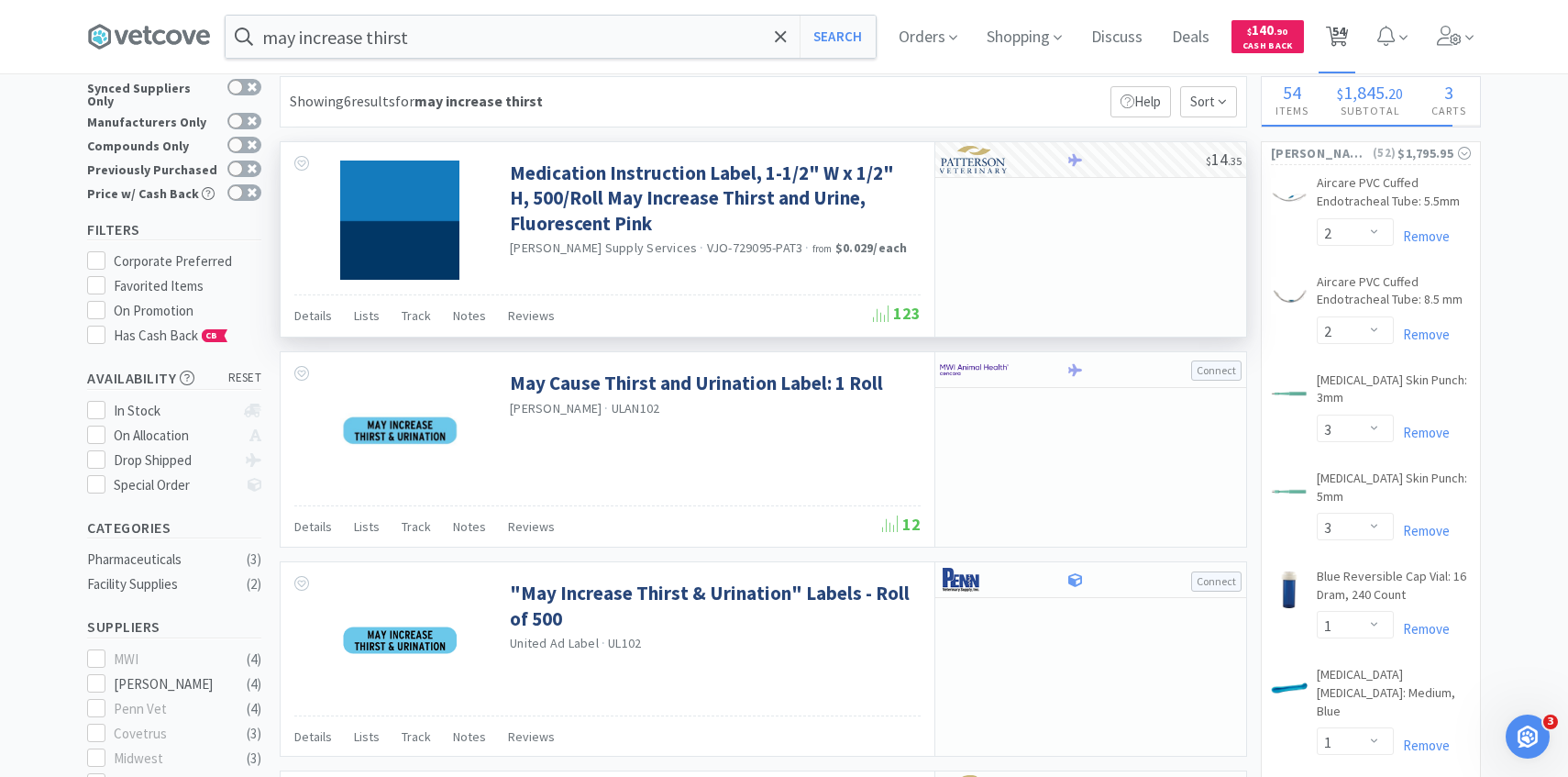
click at [1342, 24] on span "54" at bounding box center [1338, 30] width 13 height 73
select select "2"
select select "3"
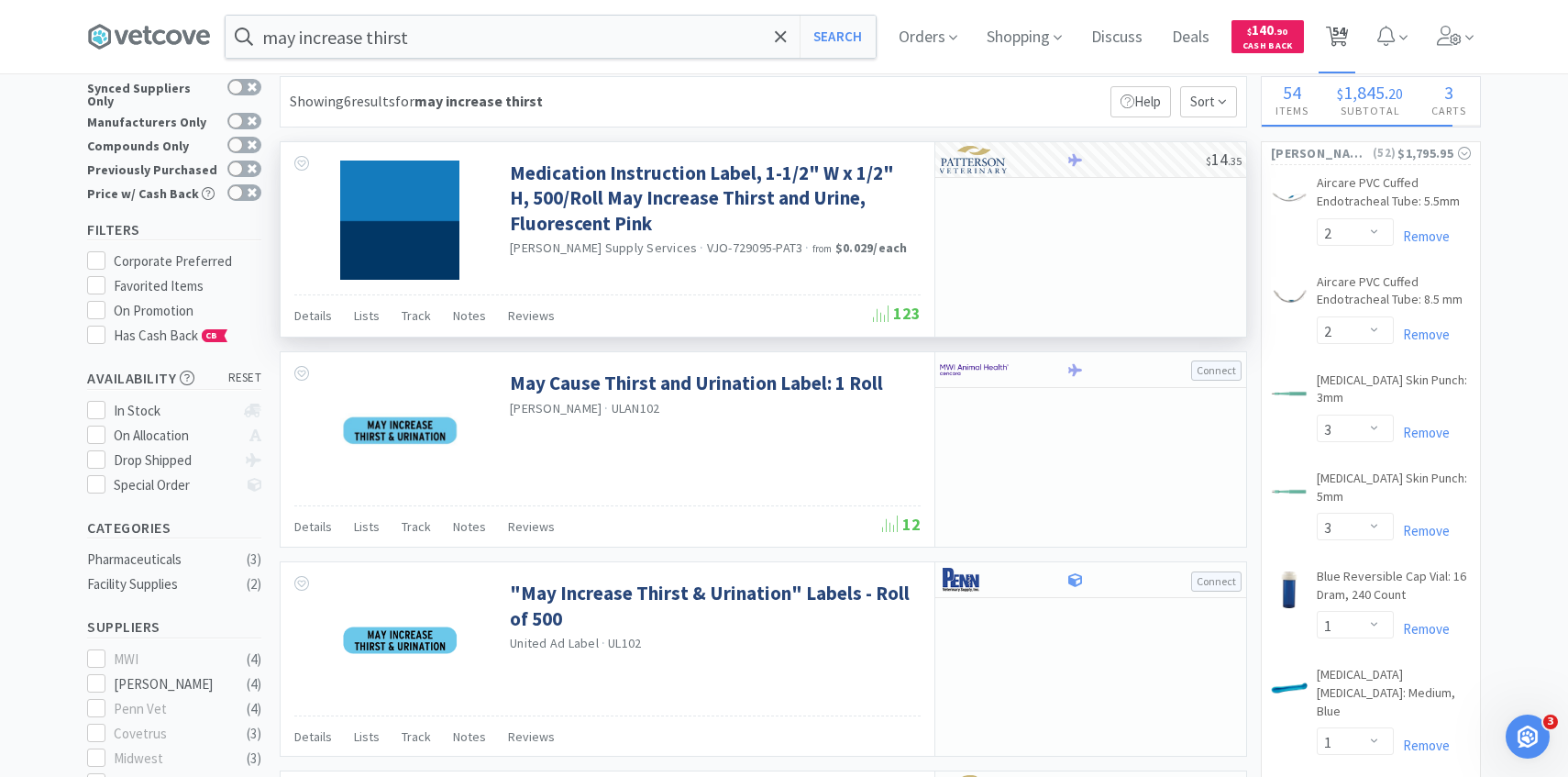
select select "1"
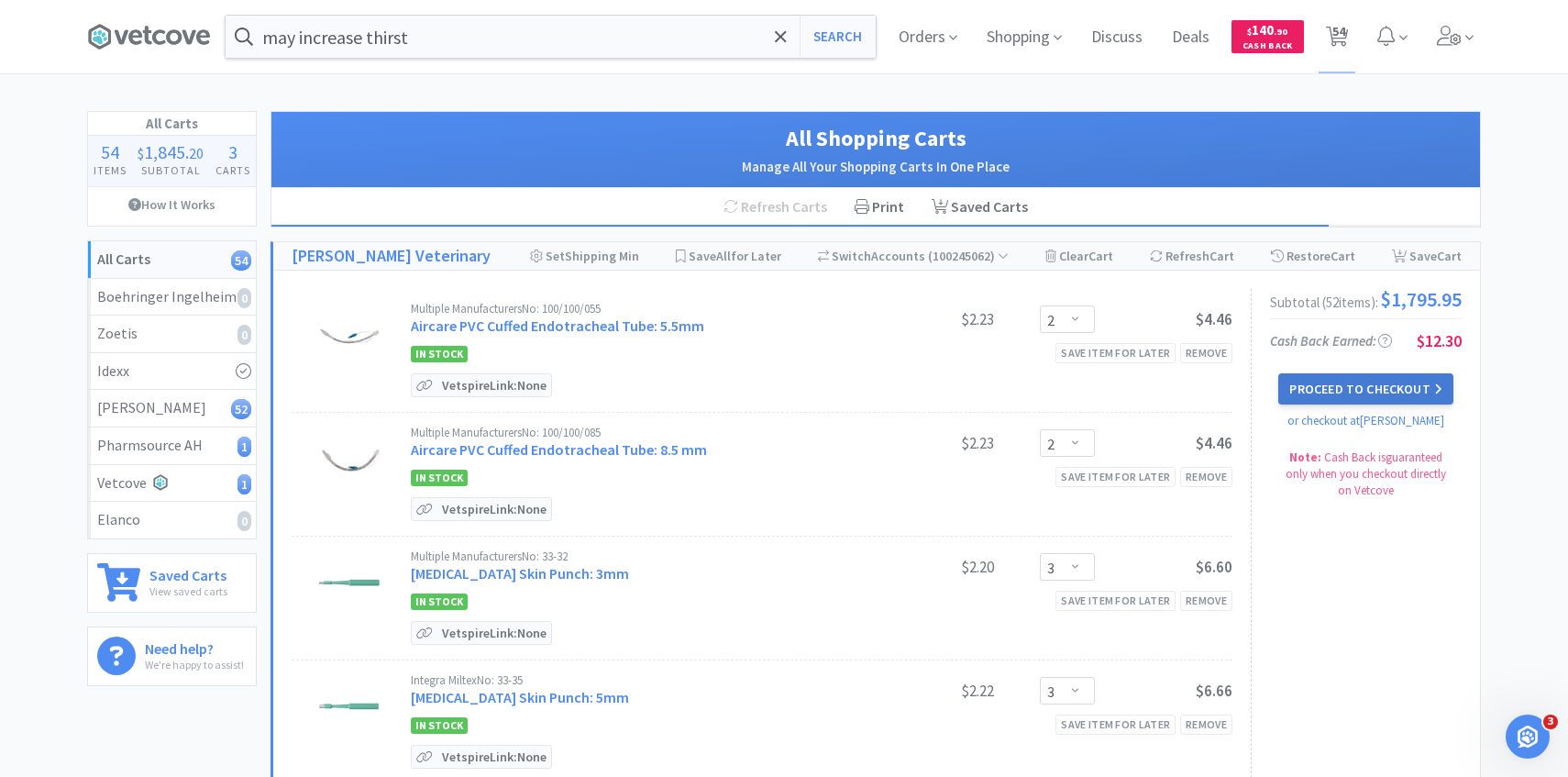
click at [1285, 405] on button "Proceed to Checkout" at bounding box center [1365, 389] width 174 height 31
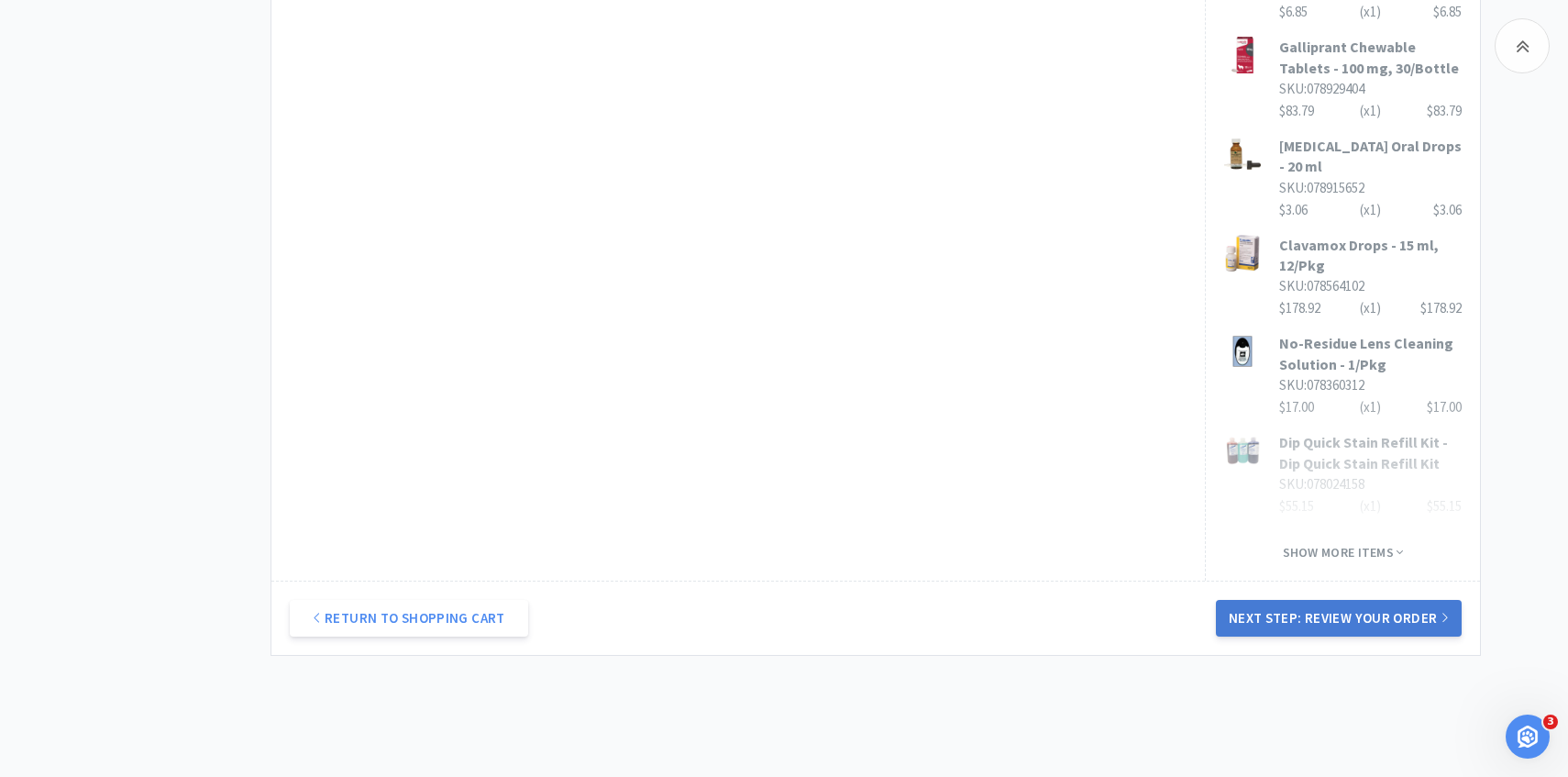
click at [1260, 600] on button "Next Step: Review Your Order" at bounding box center [1339, 618] width 246 height 37
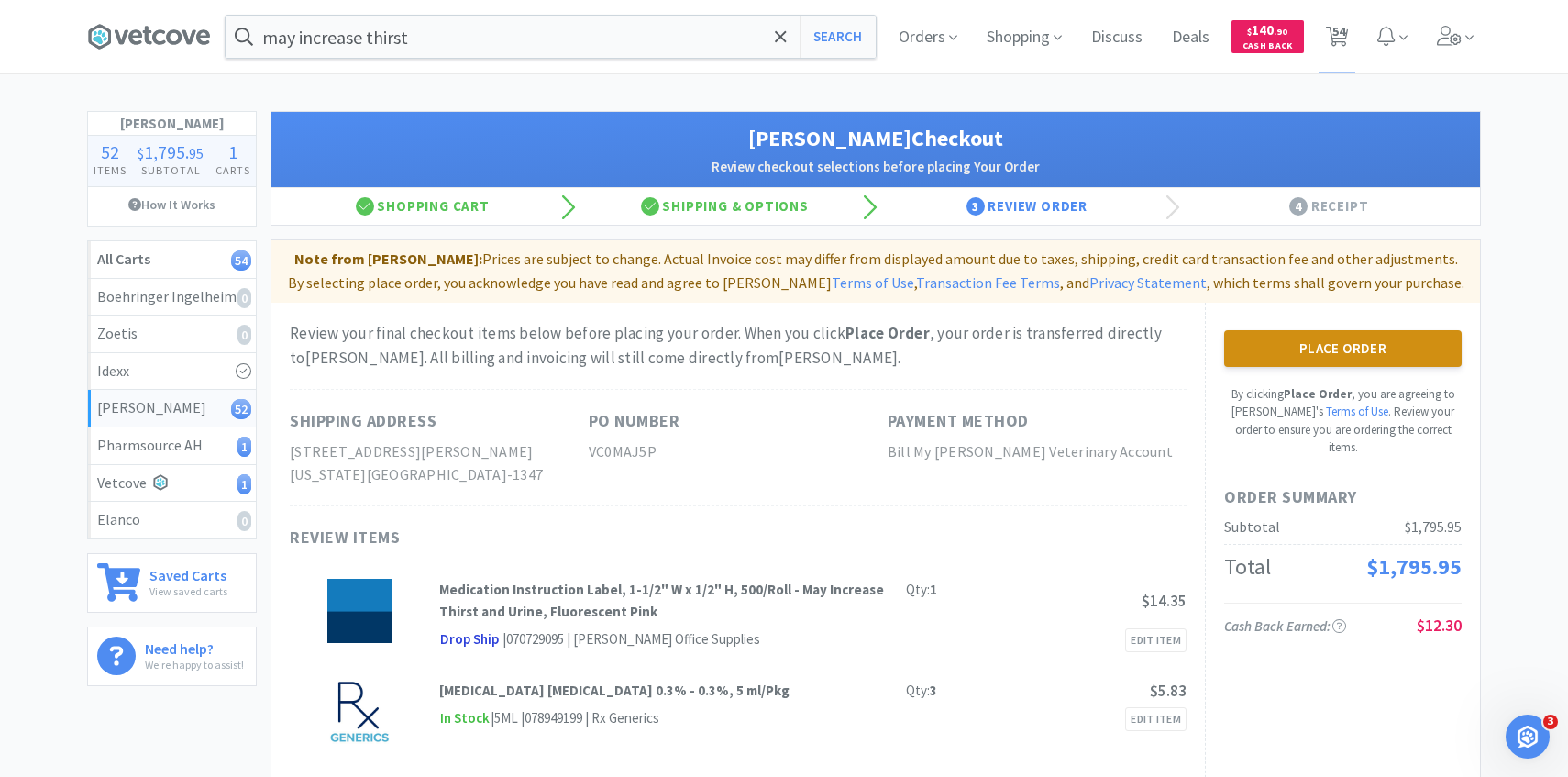
click at [1380, 347] on button "Place Order" at bounding box center [1343, 348] width 238 height 37
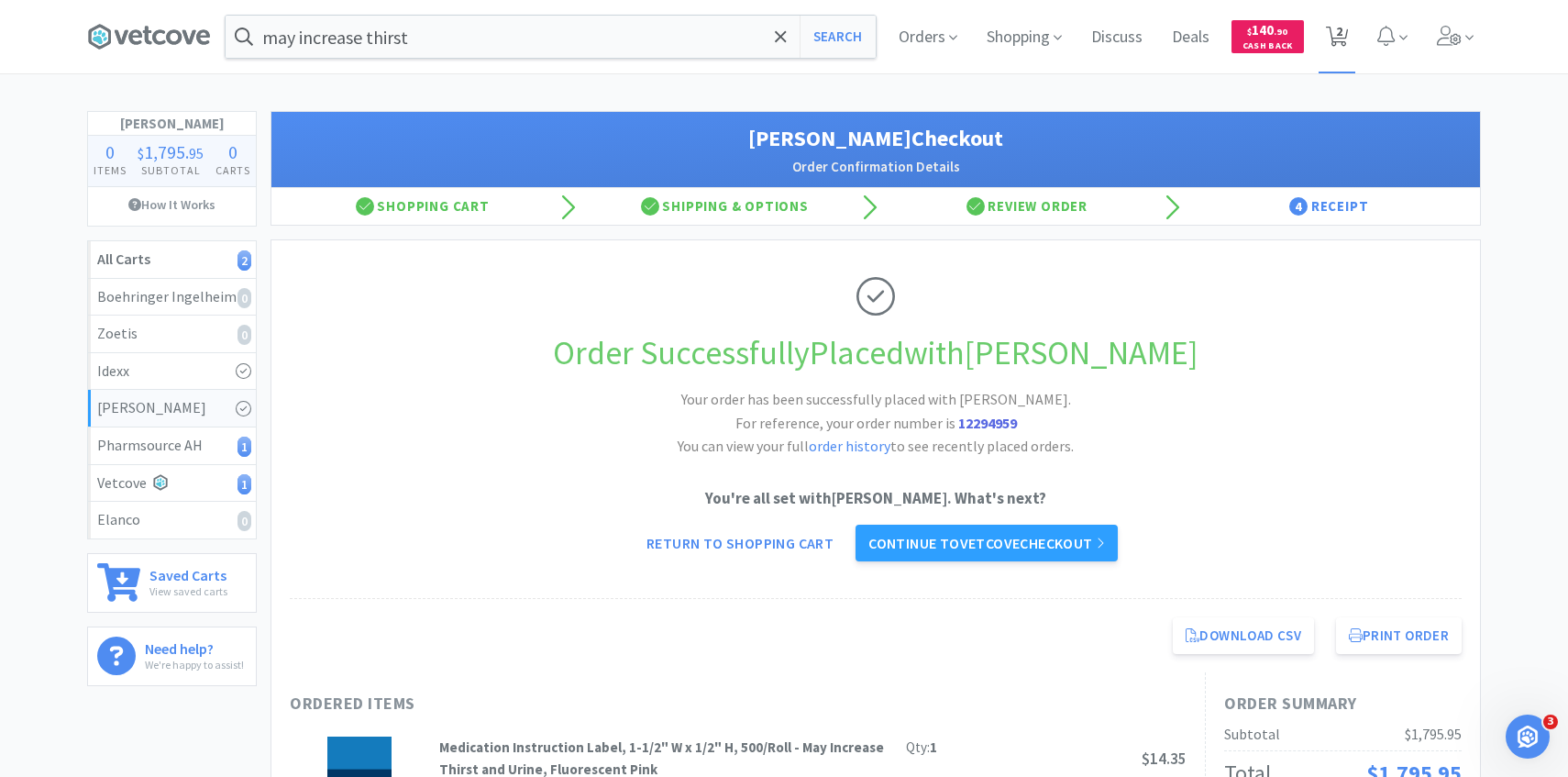
click at [1343, 36] on icon at bounding box center [1337, 37] width 23 height 20
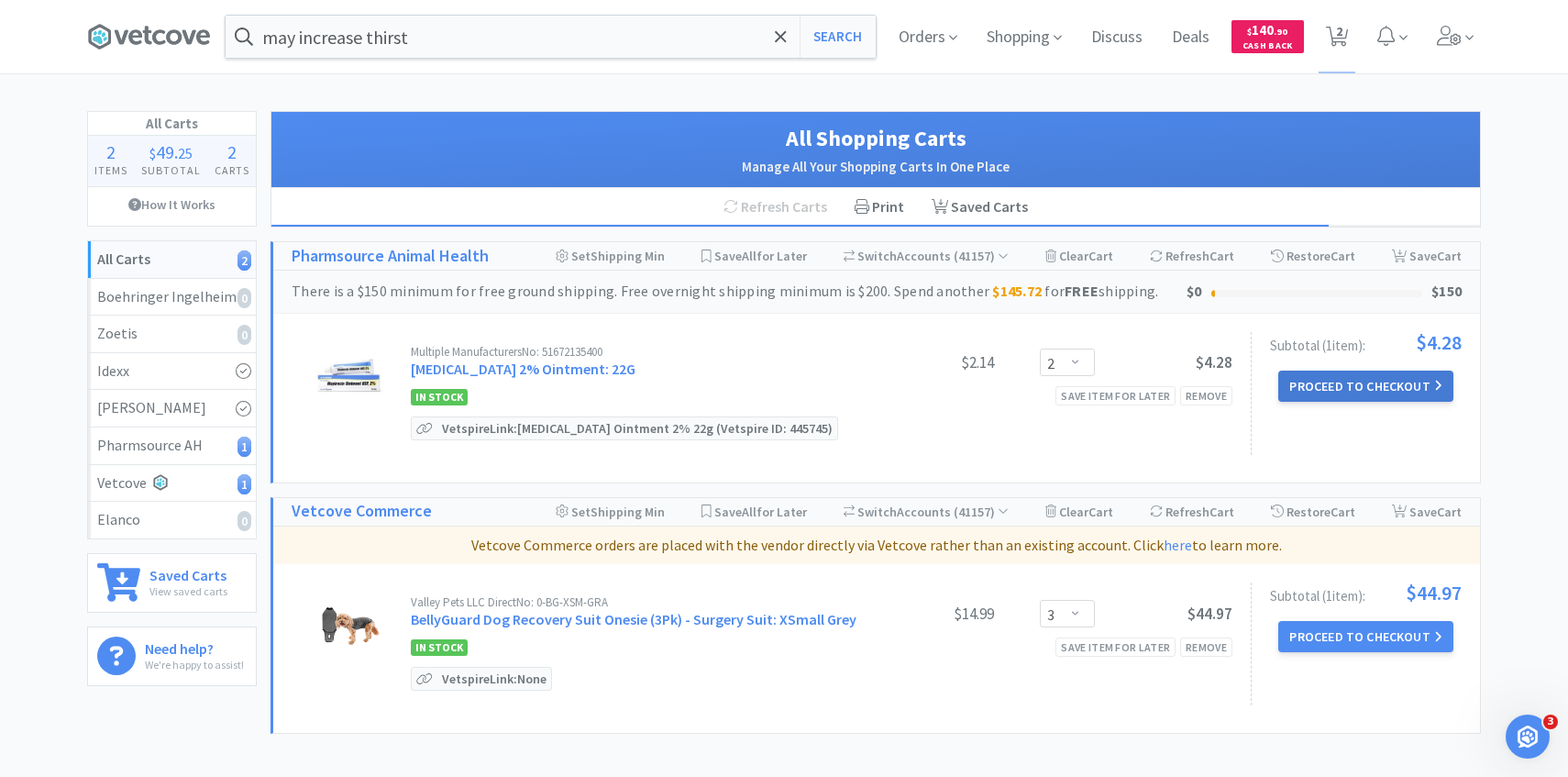
click at [1322, 386] on button "Proceed to Checkout" at bounding box center [1365, 386] width 174 height 31
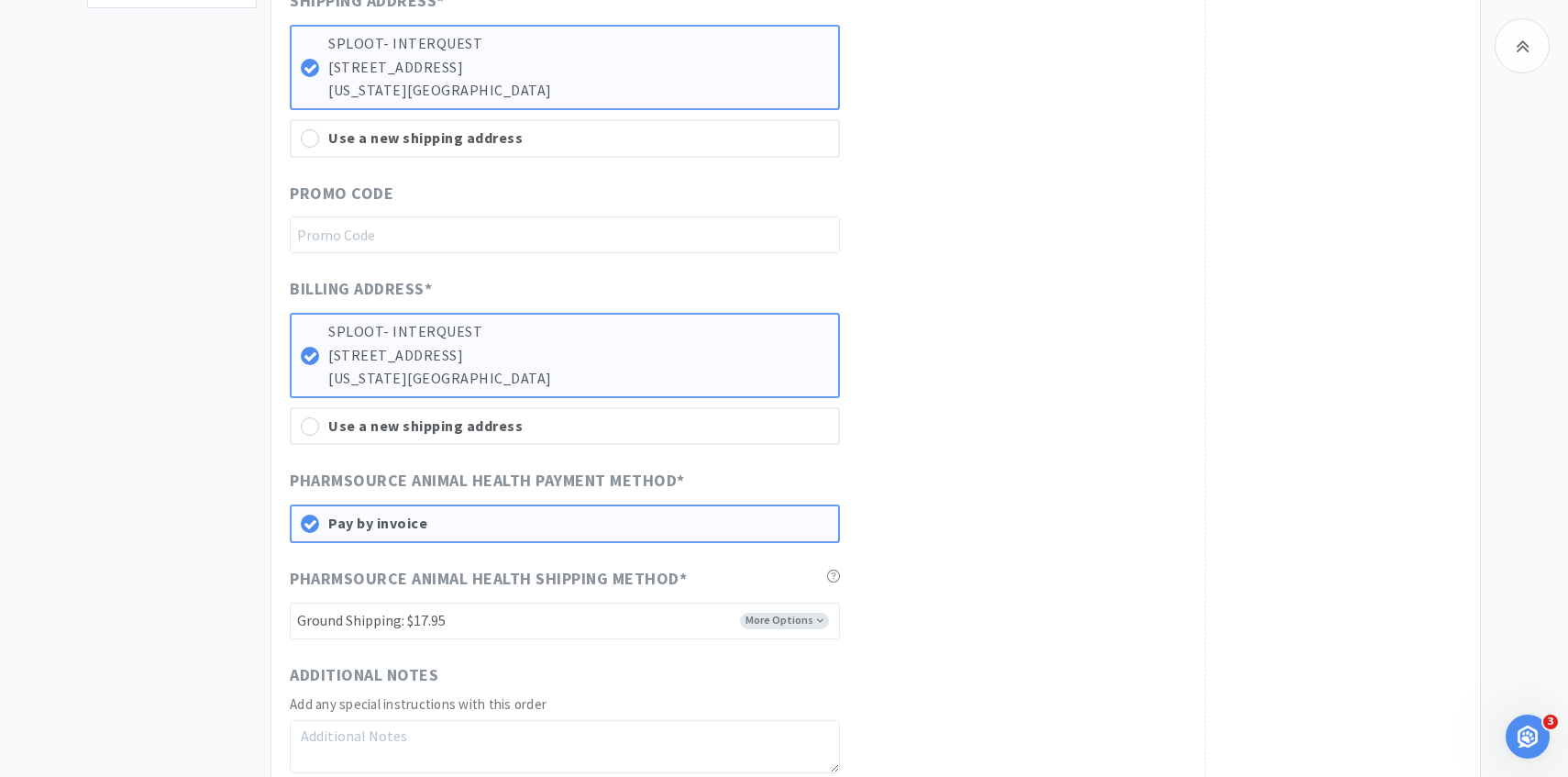
scroll to position [839, 0]
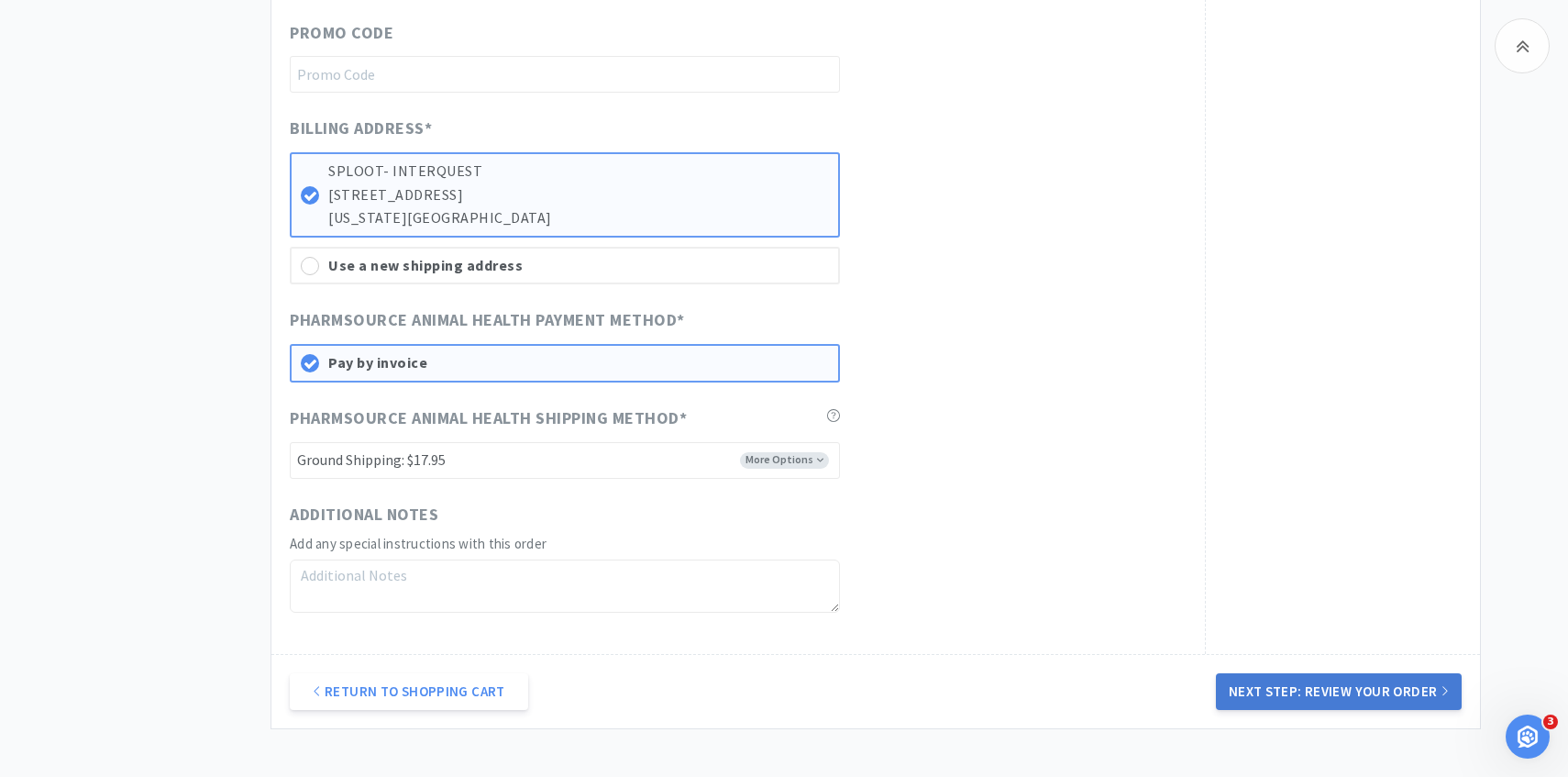
click at [1371, 687] on button "Next Step: Review Your Order" at bounding box center [1339, 692] width 246 height 37
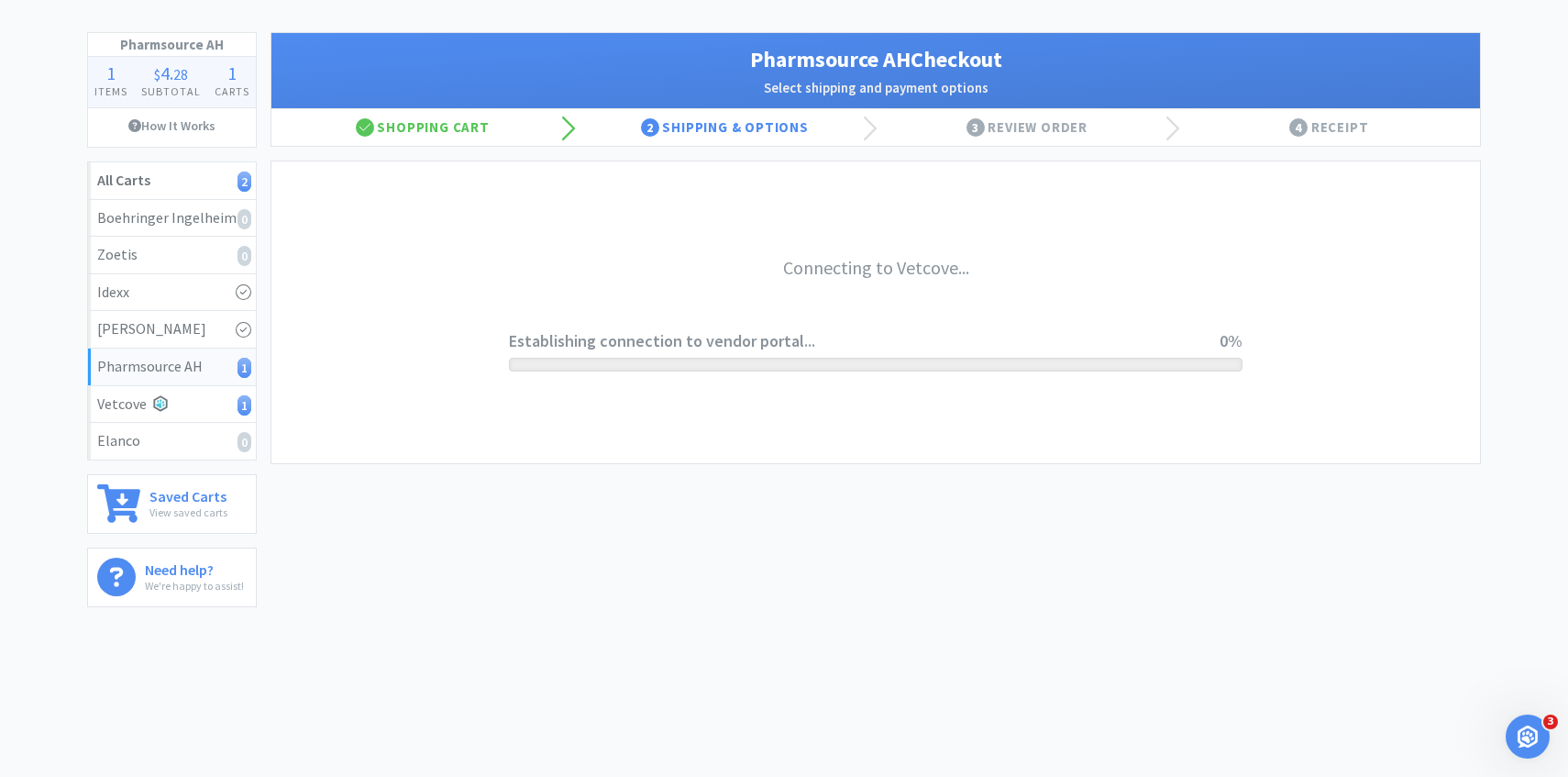
scroll to position [0, 0]
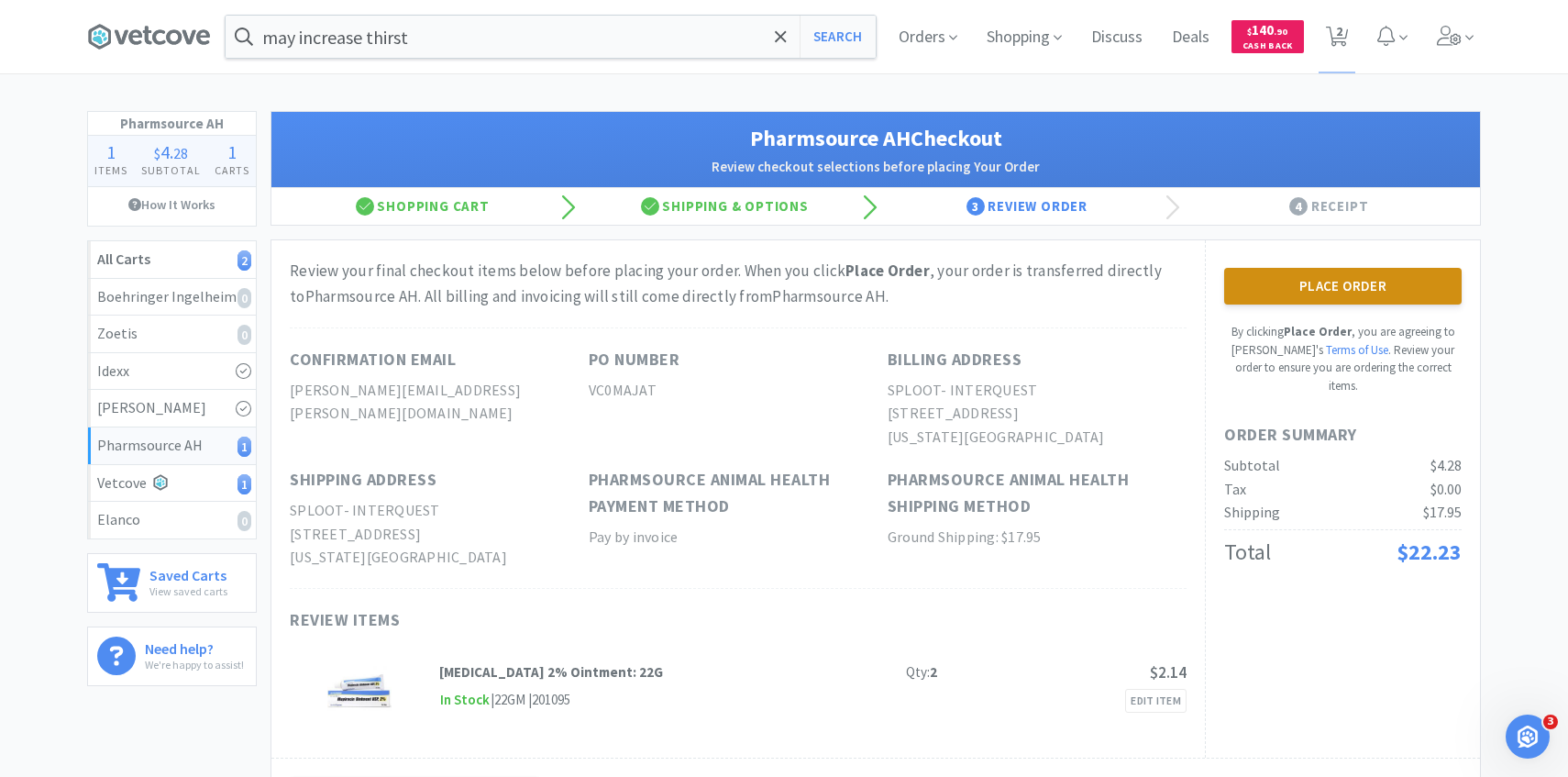
click at [1379, 273] on button "Place Order" at bounding box center [1343, 286] width 238 height 37
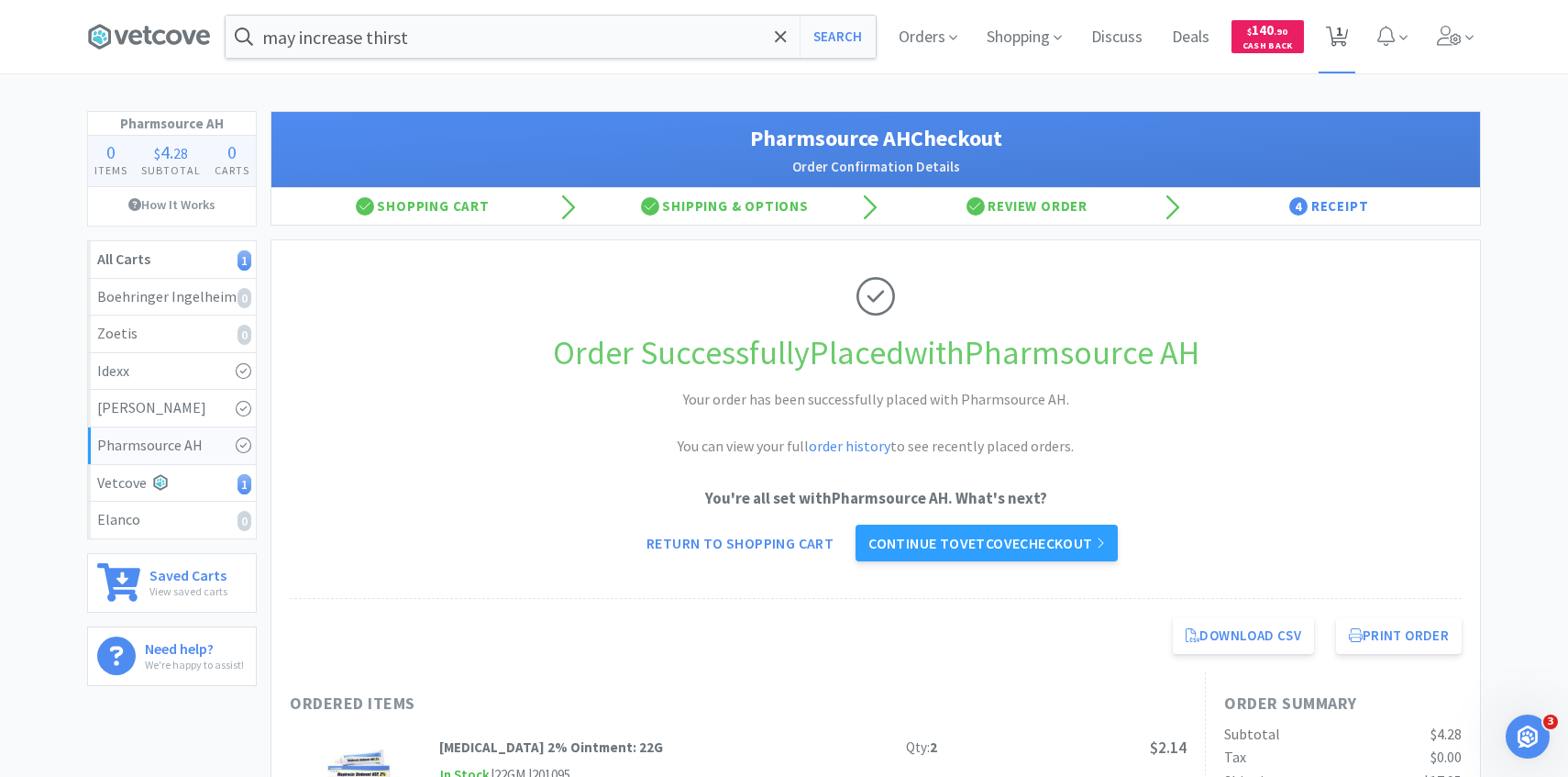
click at [1332, 32] on icon at bounding box center [1337, 37] width 23 height 20
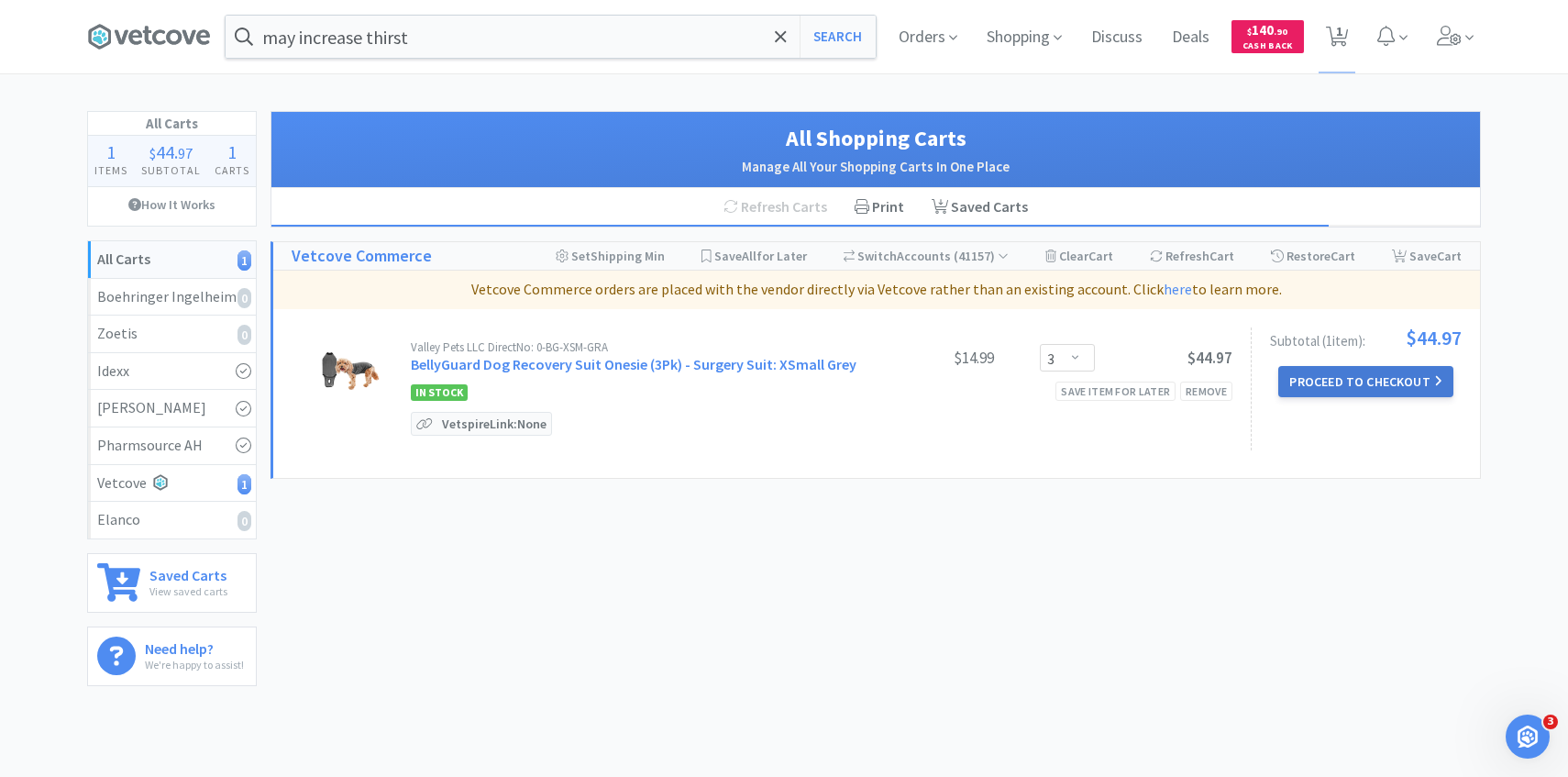
click at [1333, 371] on button "Proceed to Checkout" at bounding box center [1365, 381] width 174 height 31
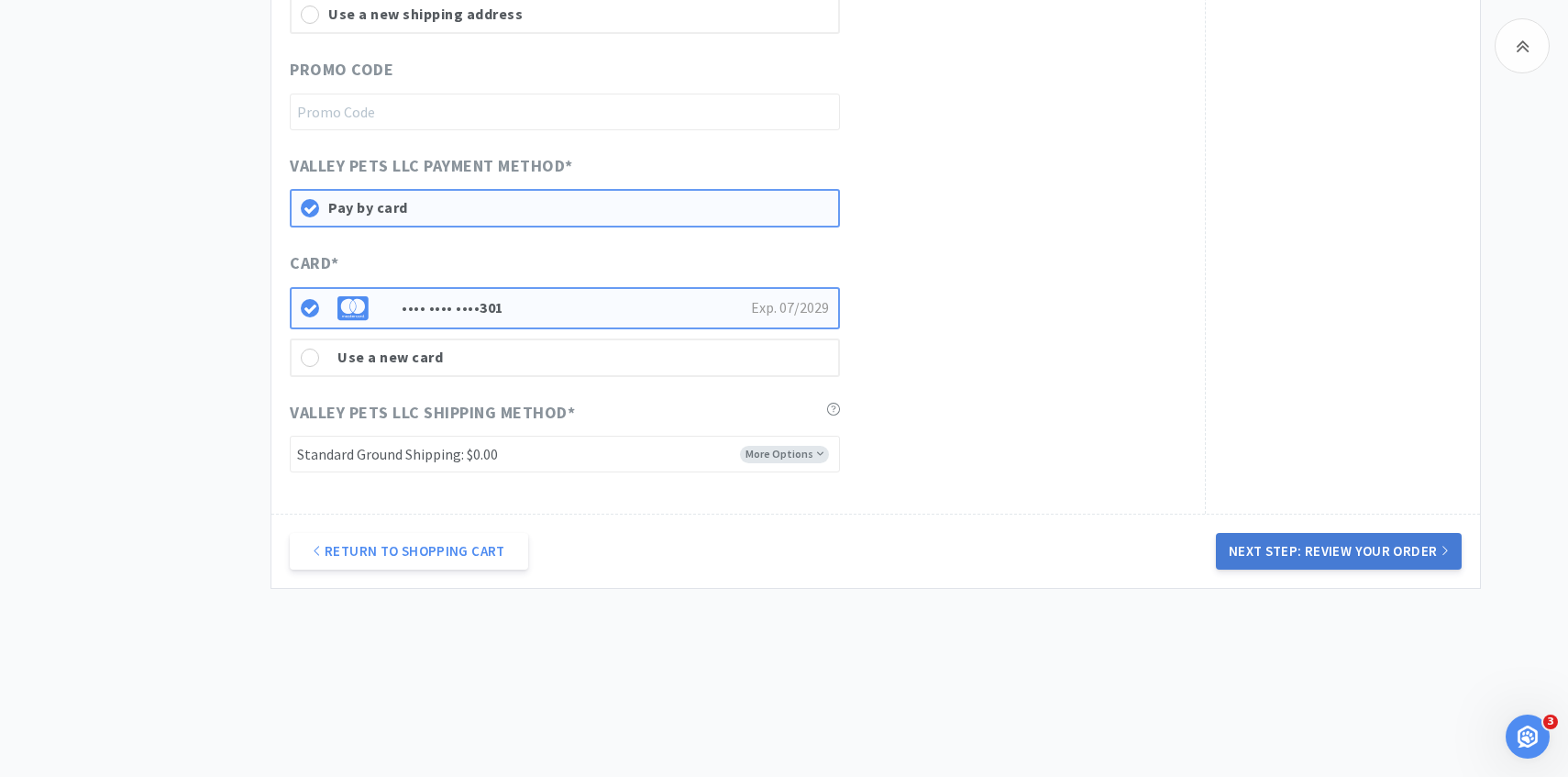
click at [1315, 550] on button "Next Step: Review Your Order" at bounding box center [1339, 551] width 246 height 37
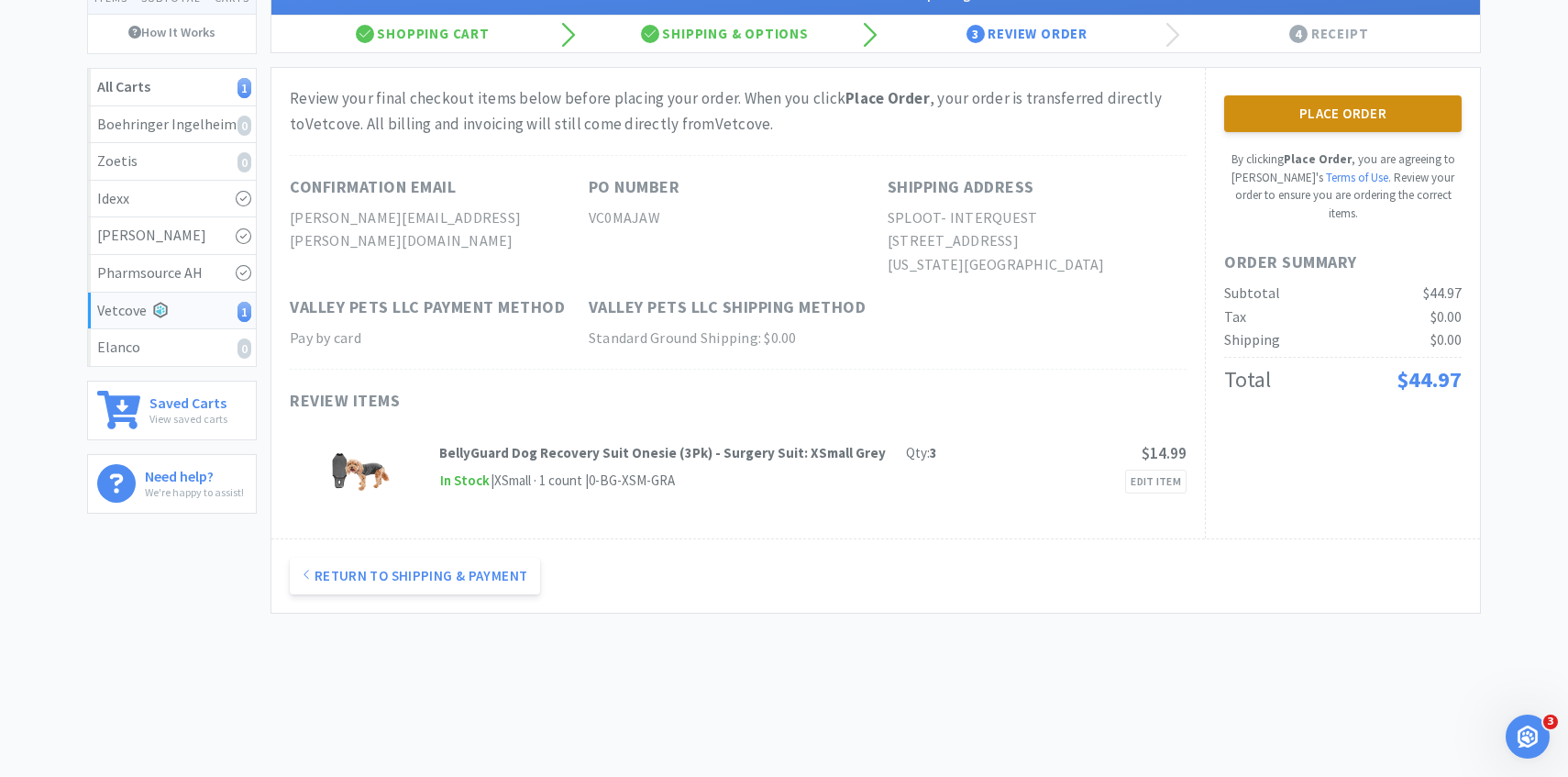
click at [1244, 117] on button "Place Order" at bounding box center [1343, 113] width 238 height 37
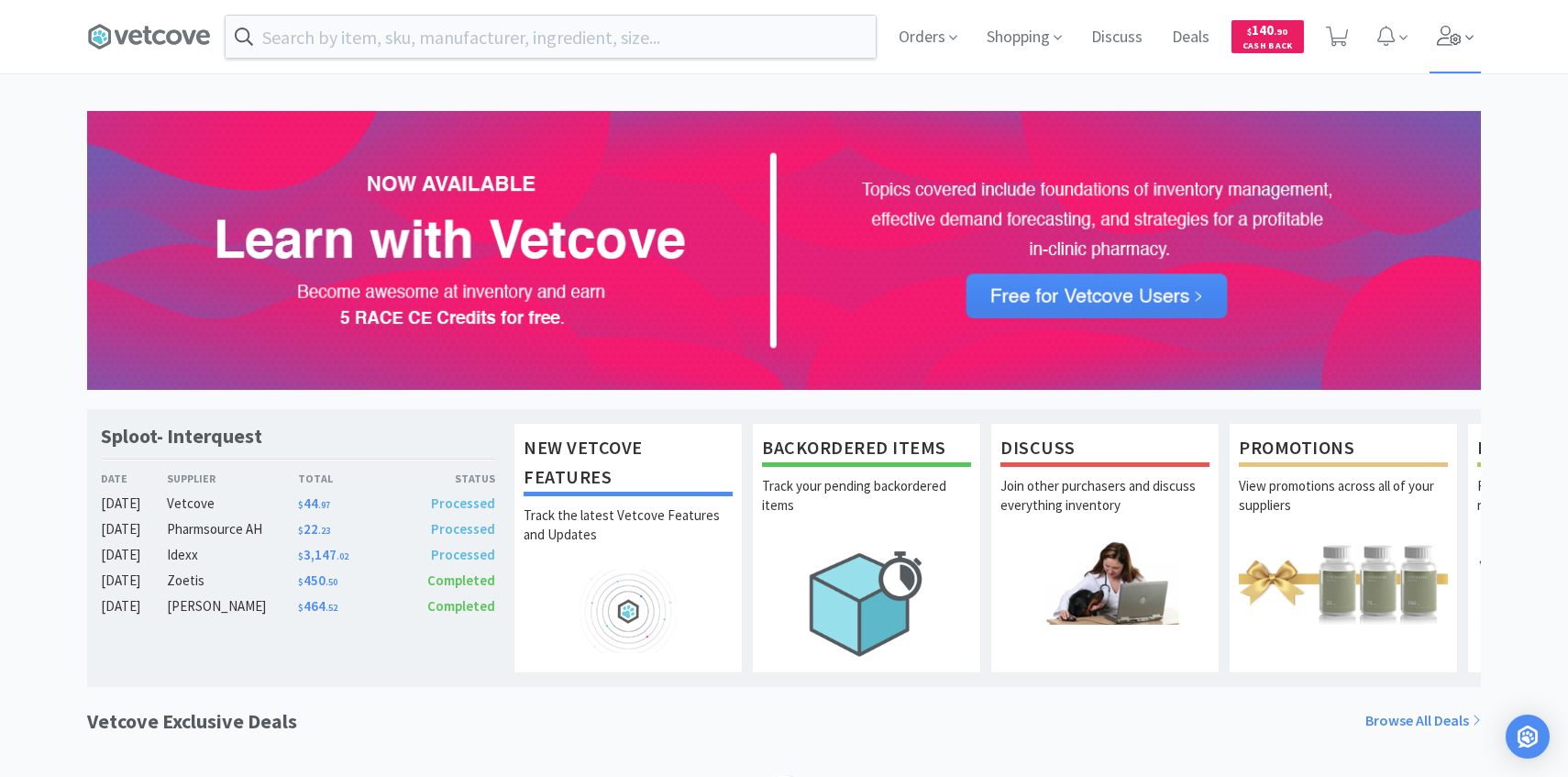
click at [1445, 37] on icon at bounding box center [1450, 36] width 26 height 20
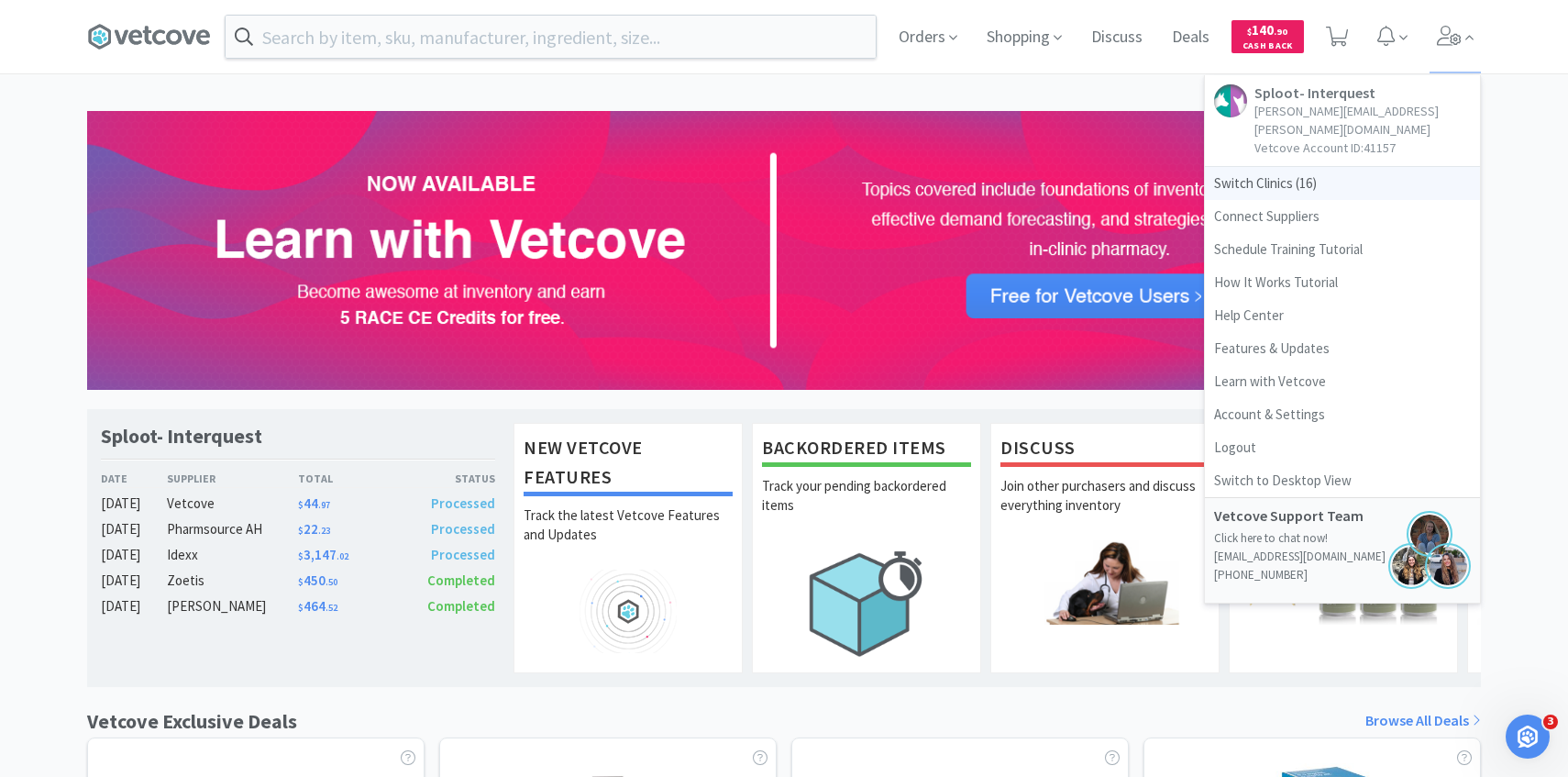
click at [1282, 167] on span "Switch Clinics ( 16 )" at bounding box center [1342, 183] width 275 height 33
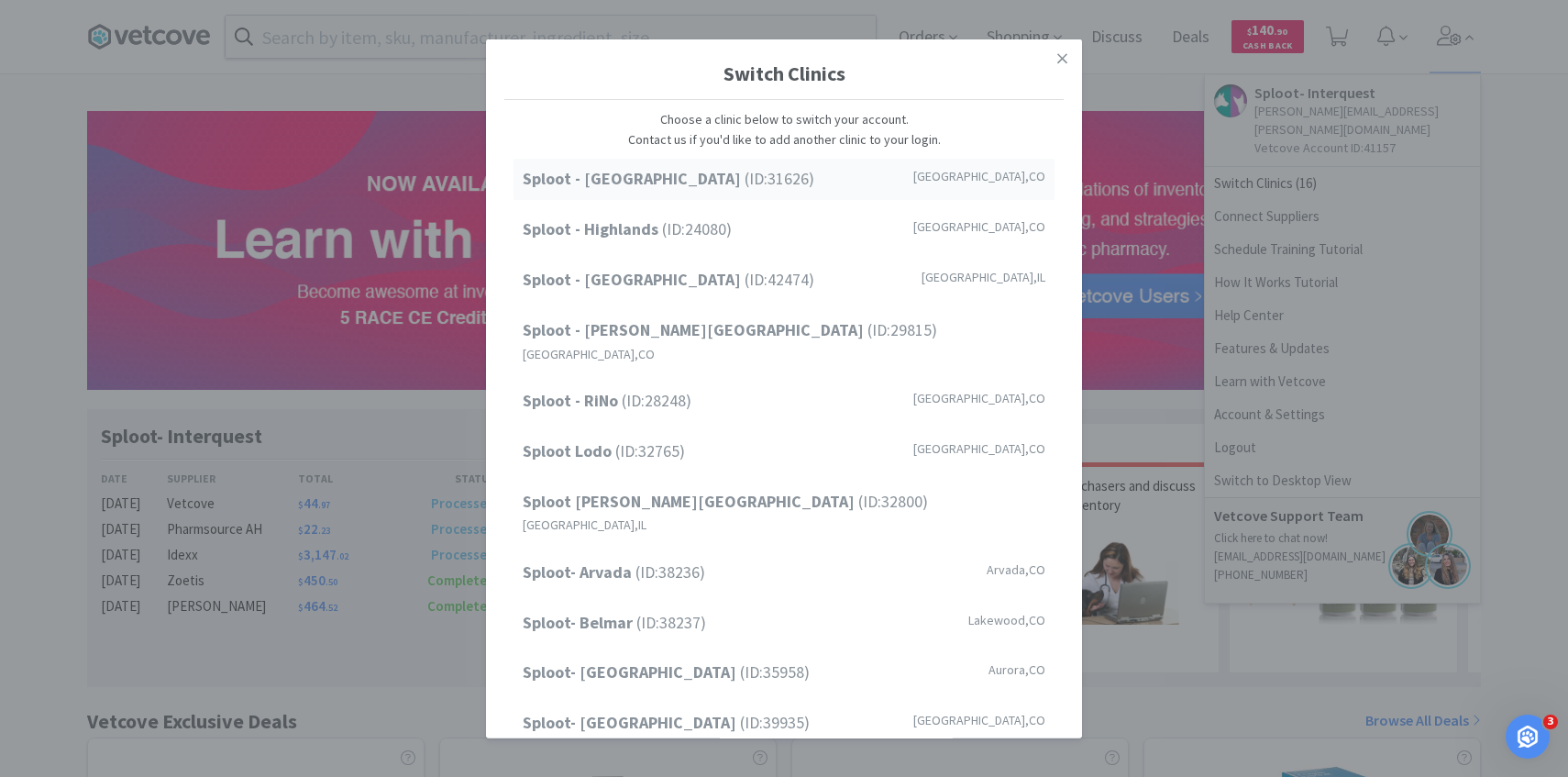
click at [837, 177] on div "Sploot - [GEOGRAPHIC_DATA] (ID: 31626 ) [GEOGRAPHIC_DATA] , [GEOGRAPHIC_DATA]" at bounding box center [784, 179] width 541 height 41
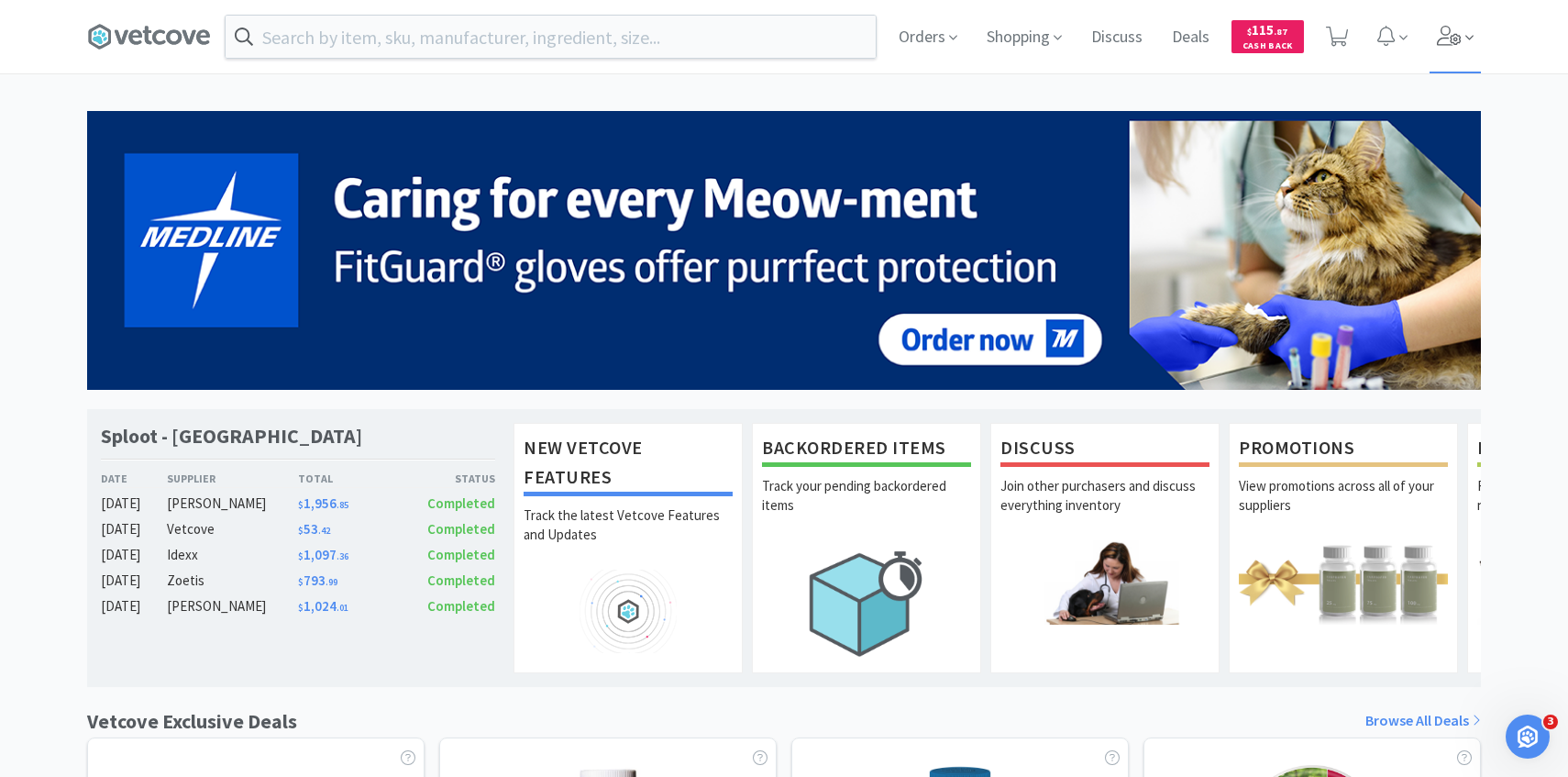
click at [1449, 51] on span at bounding box center [1456, 36] width 52 height 73
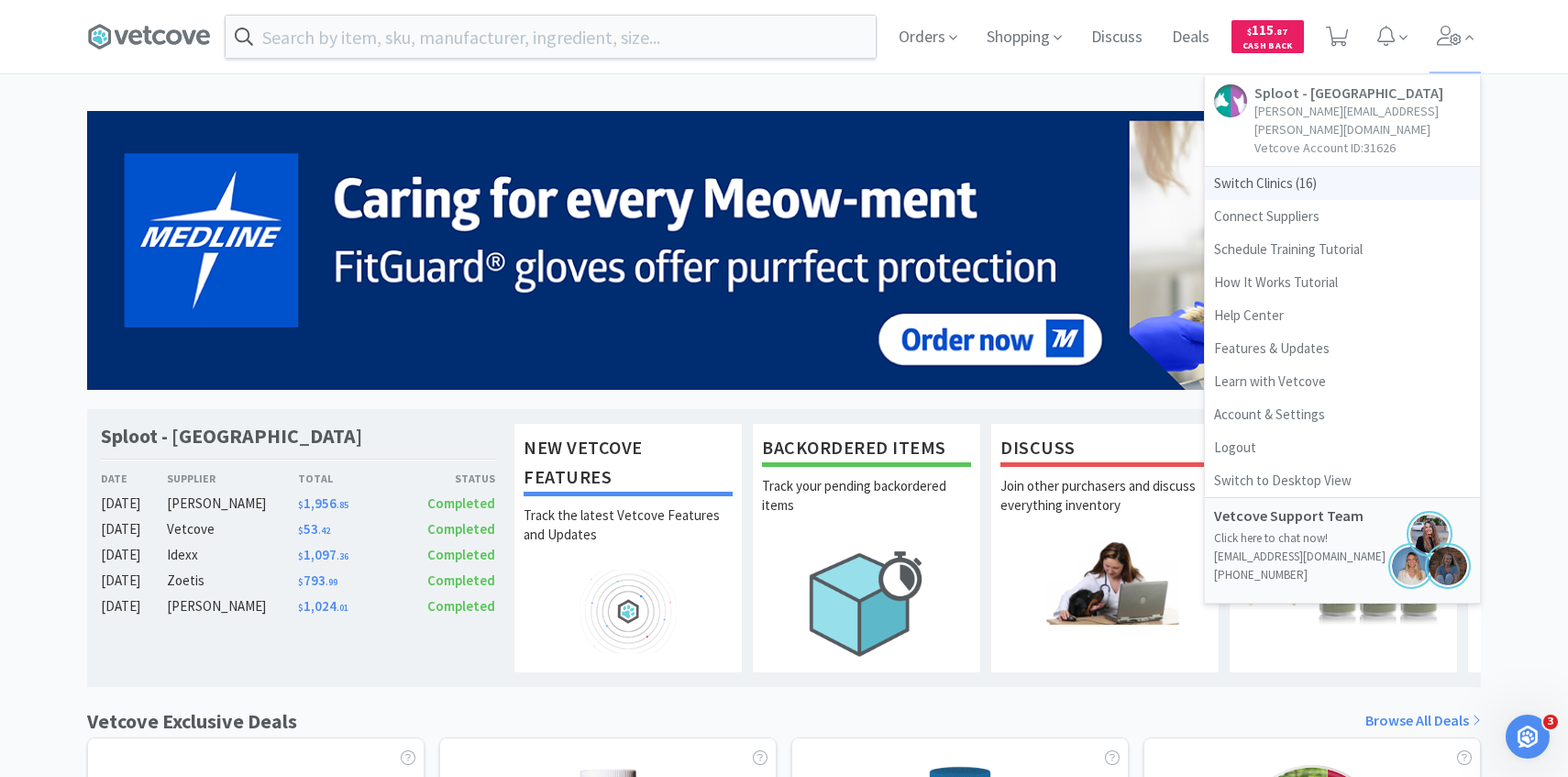
click at [1292, 167] on span "Switch Clinics ( 16 )" at bounding box center [1342, 183] width 275 height 33
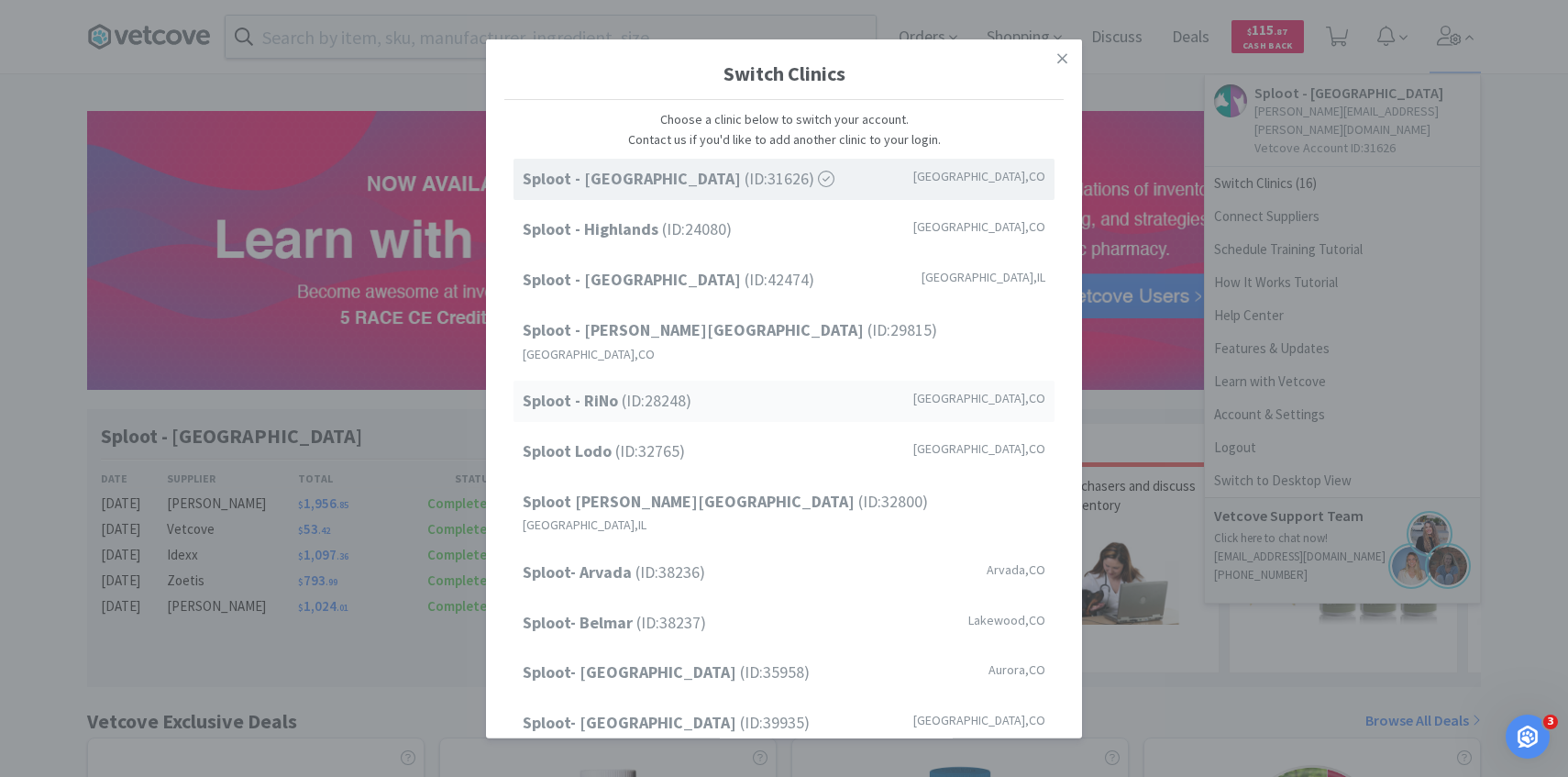
scroll to position [234, 0]
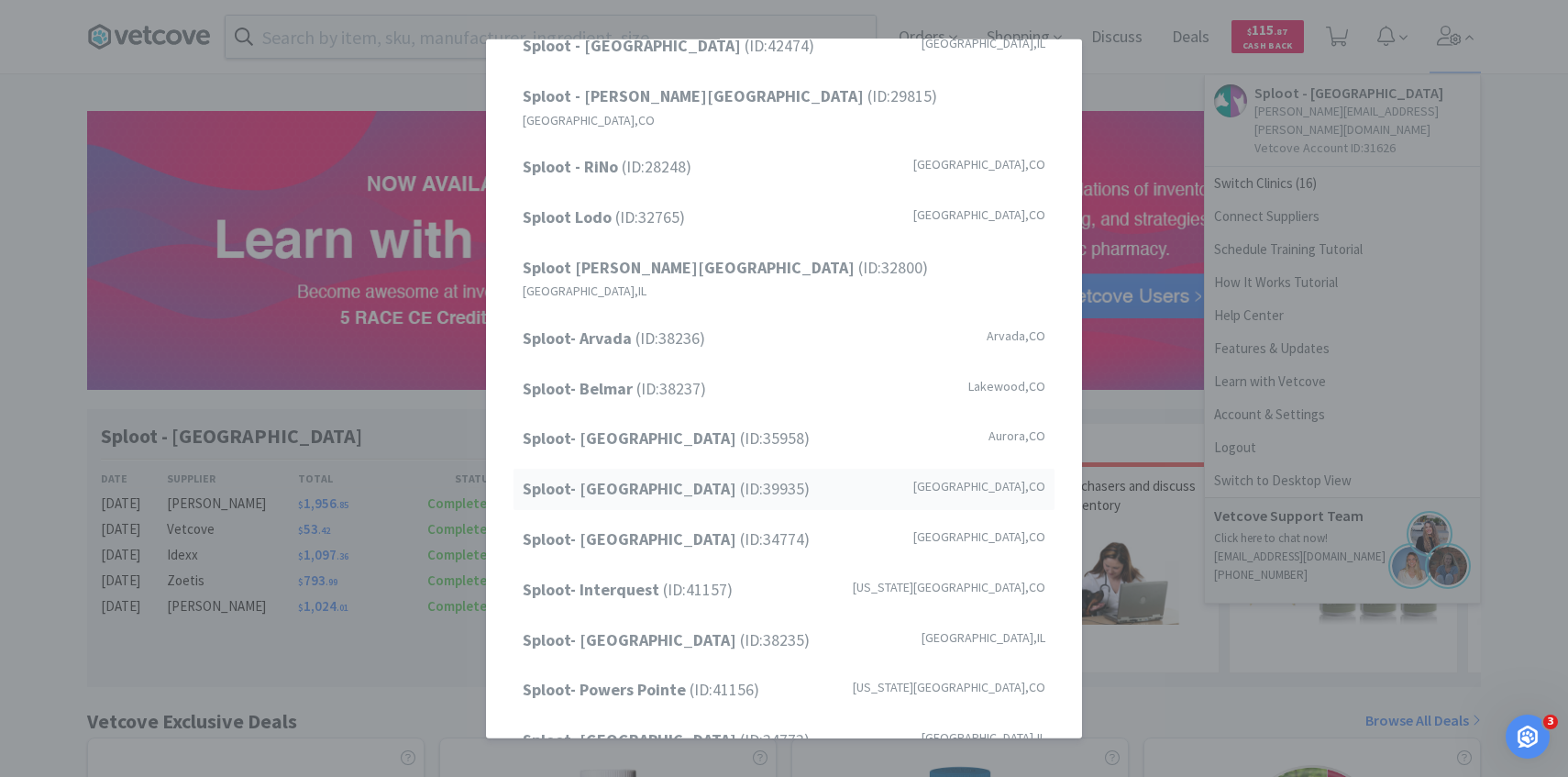
click at [705, 478] on strong "Sploot- [GEOGRAPHIC_DATA]" at bounding box center [631, 488] width 217 height 21
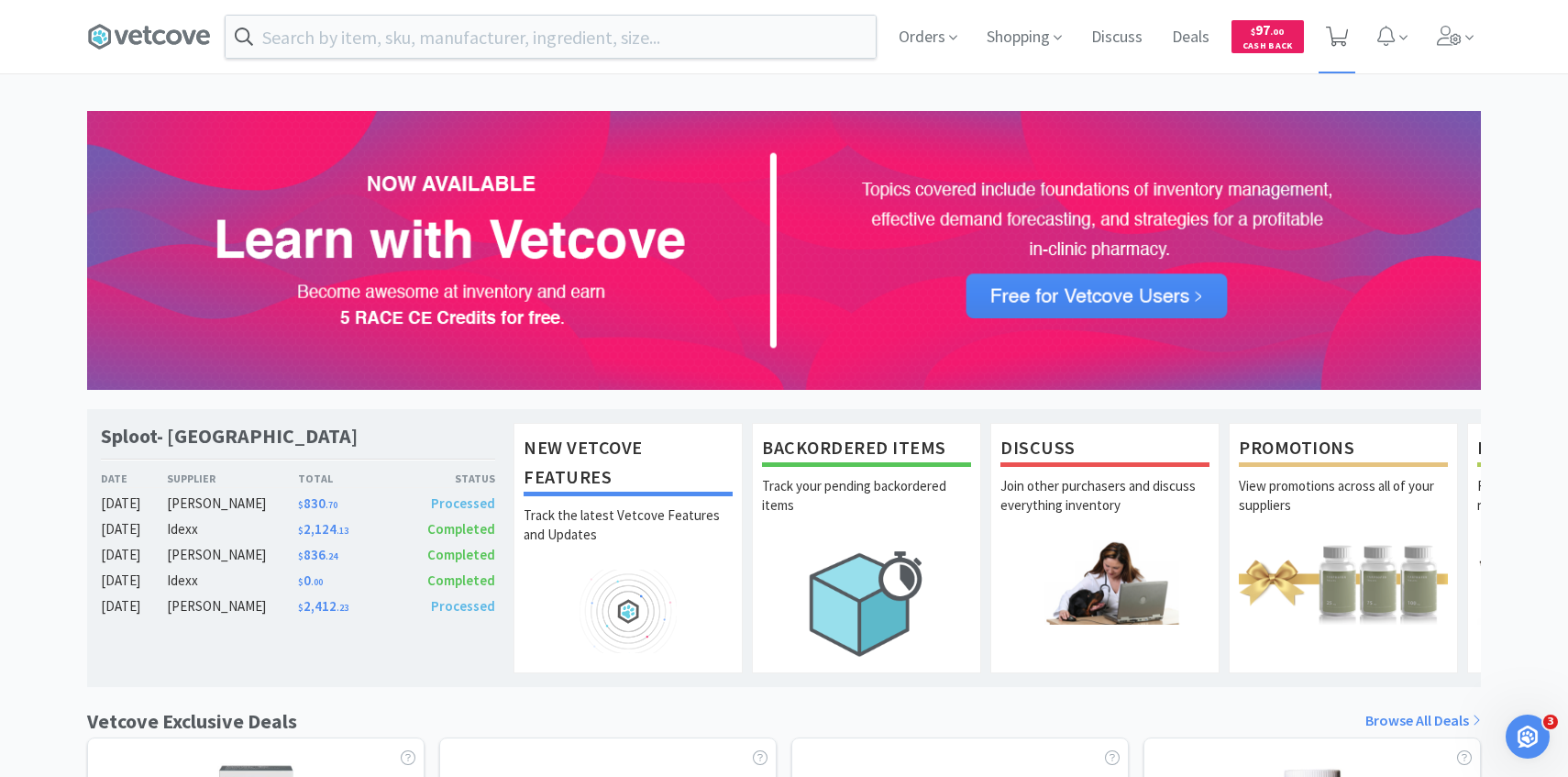
click at [1341, 28] on icon at bounding box center [1337, 37] width 23 height 20
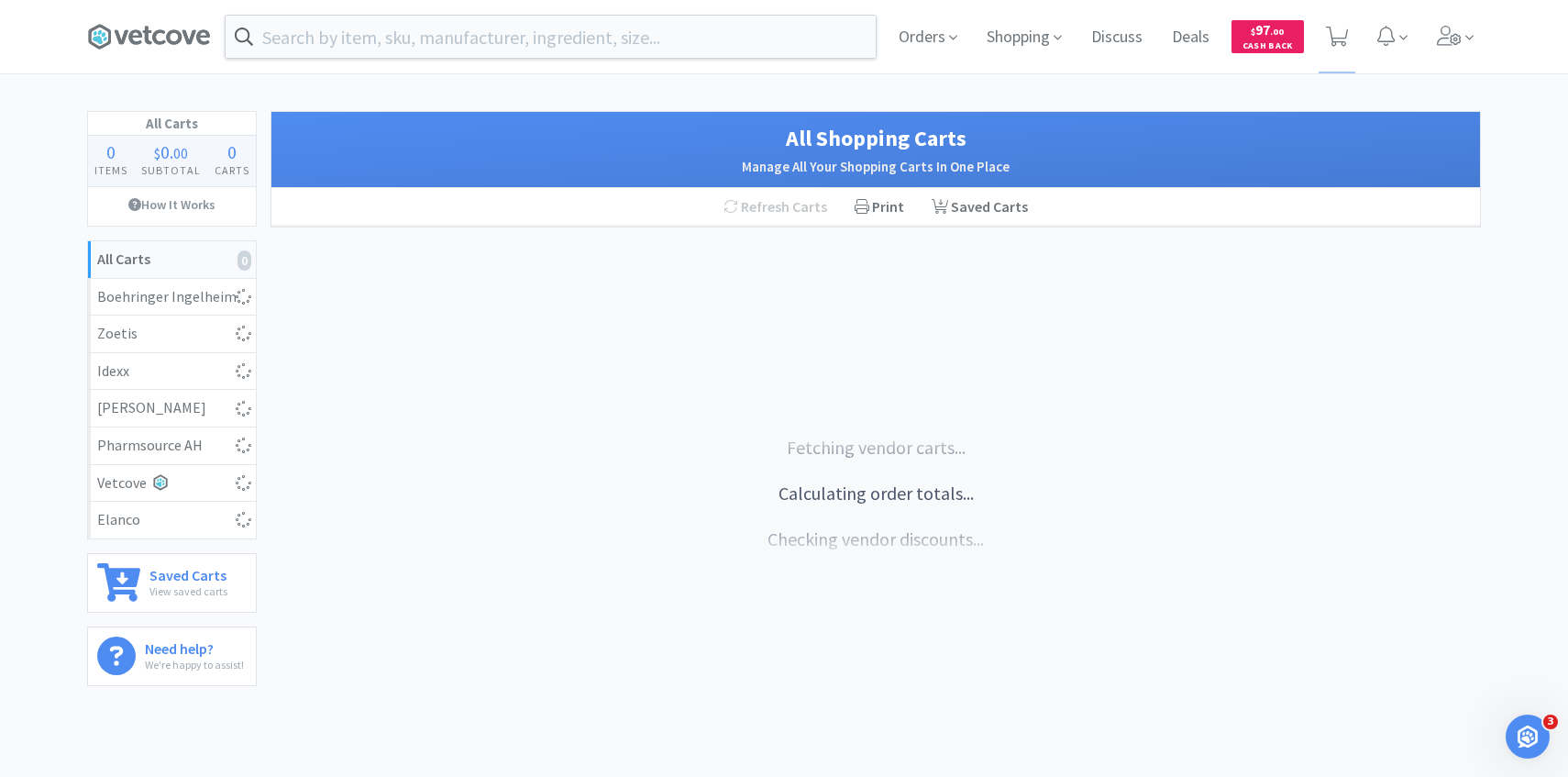
select select "15"
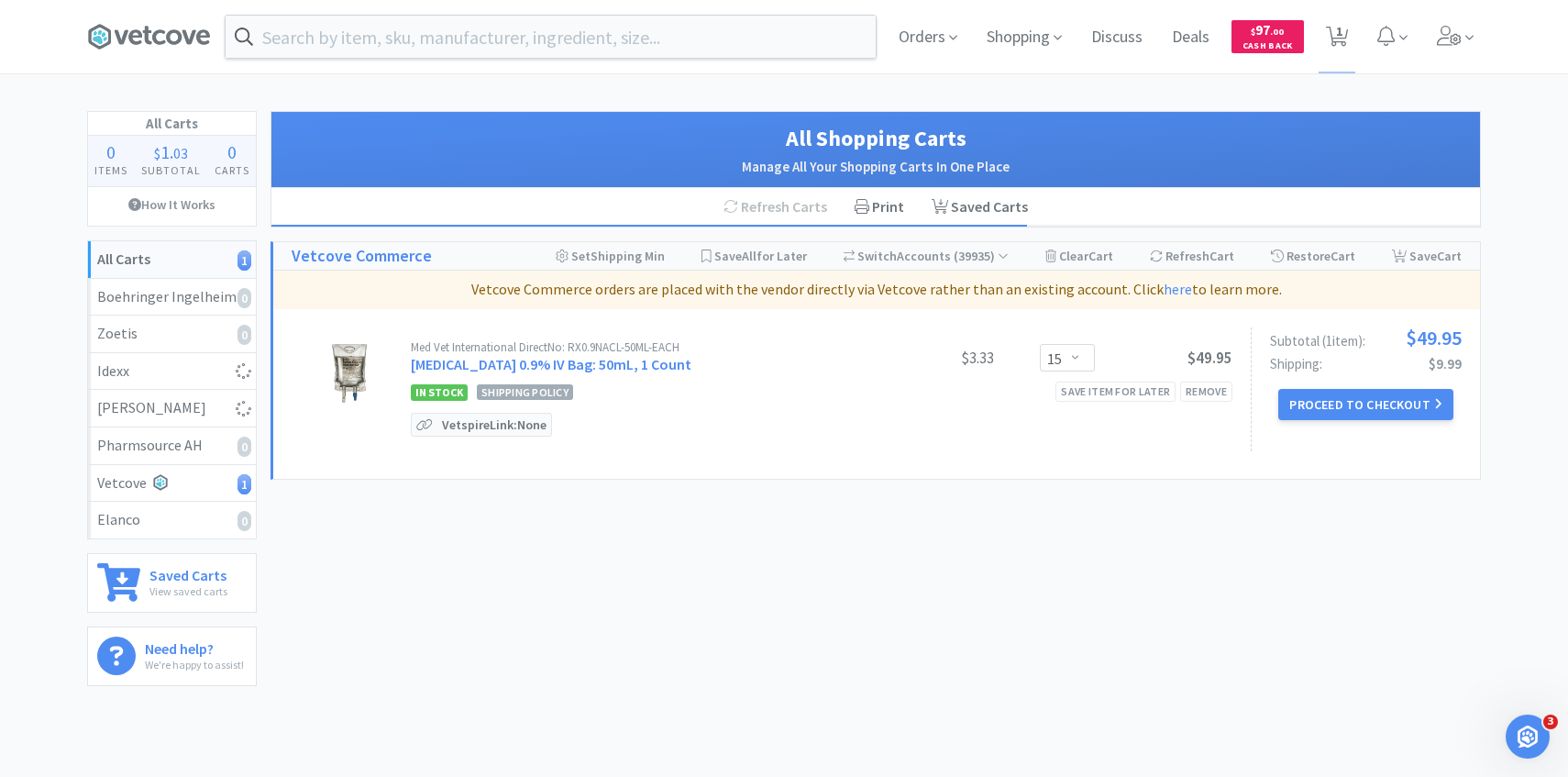
select select "1"
select select "10"
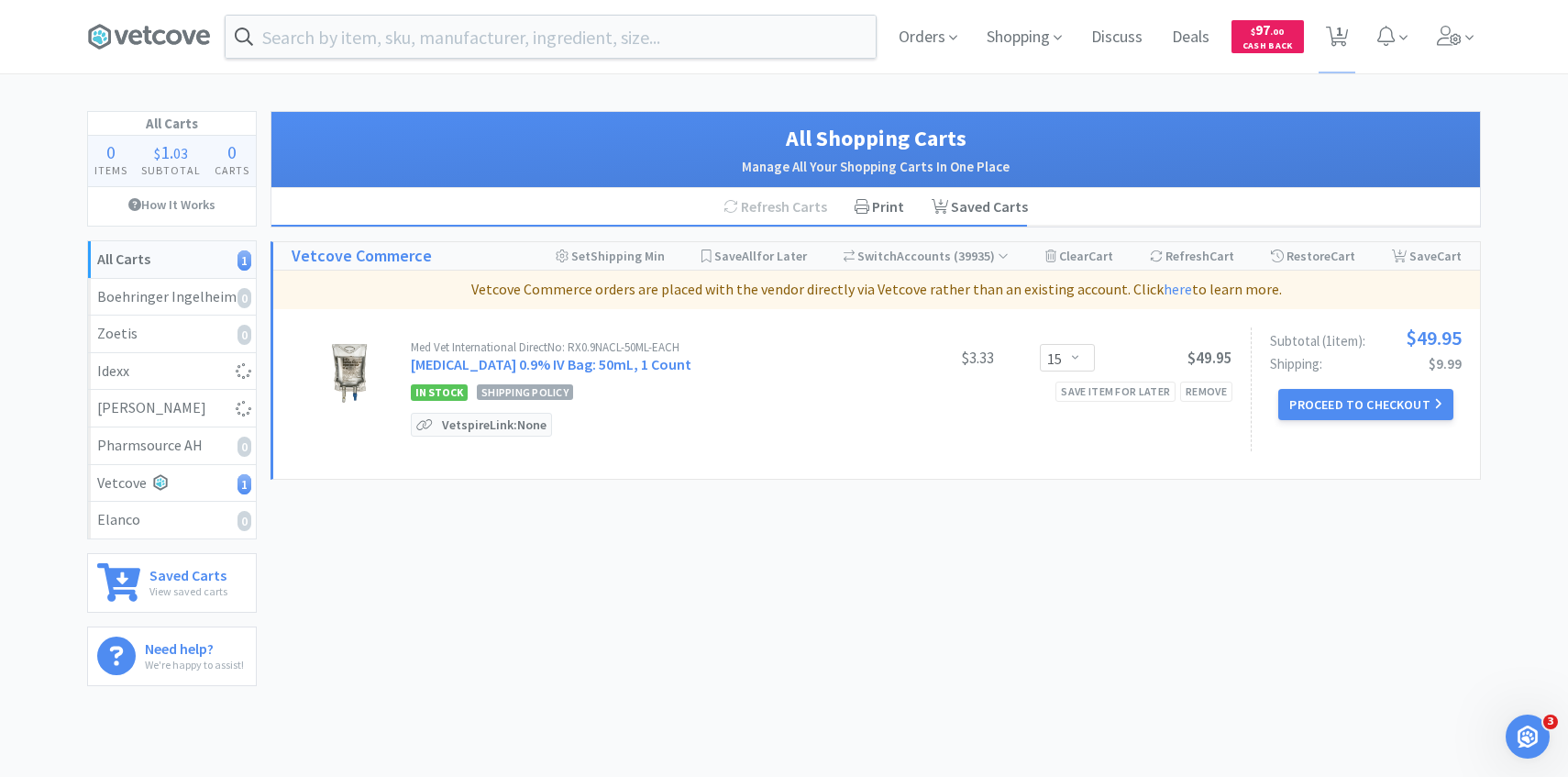
select select "2"
select select "1"
select select "3"
select select "1"
select select "2"
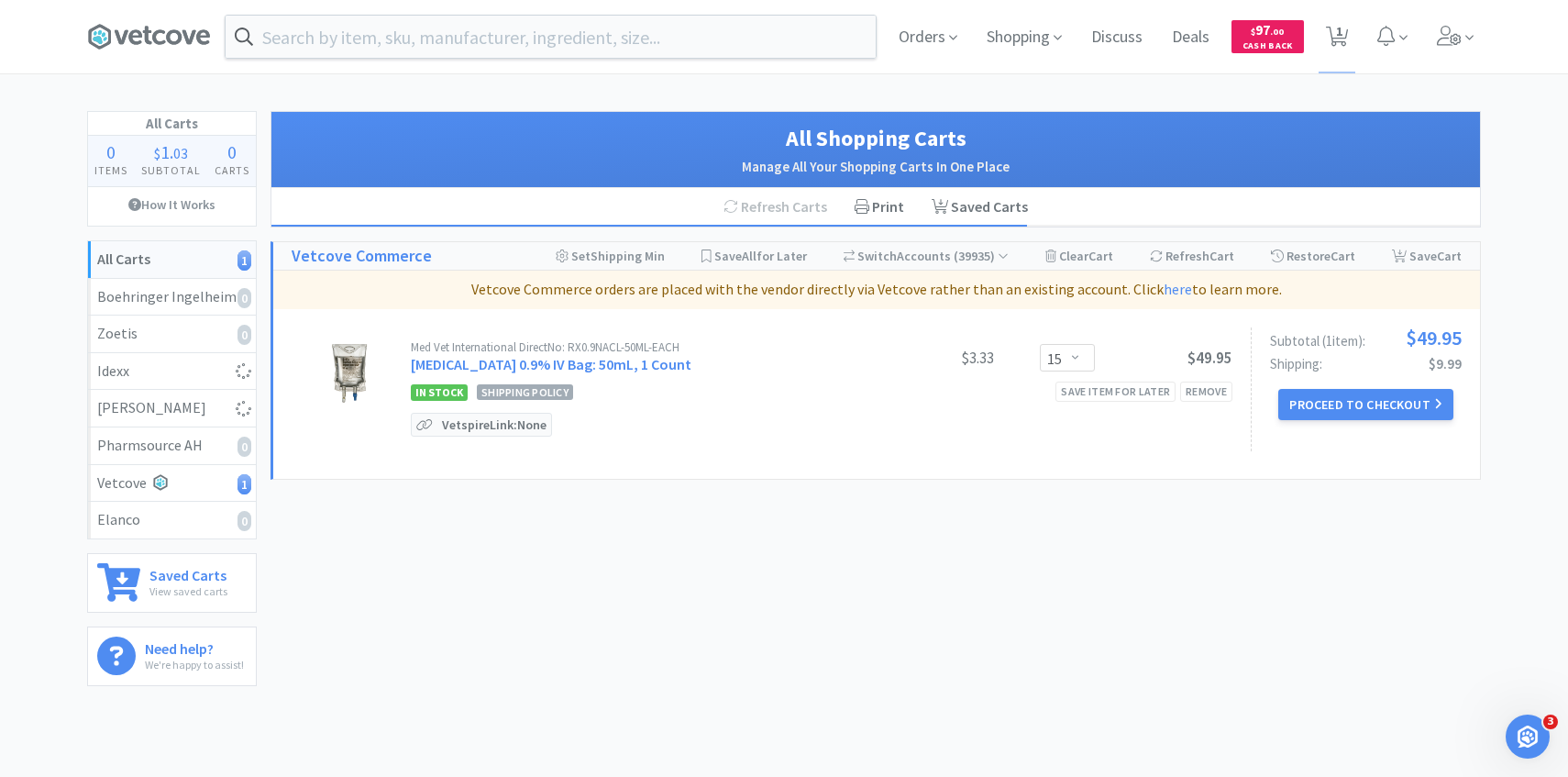
select select "2"
select select "10"
select select "1"
select select "10"
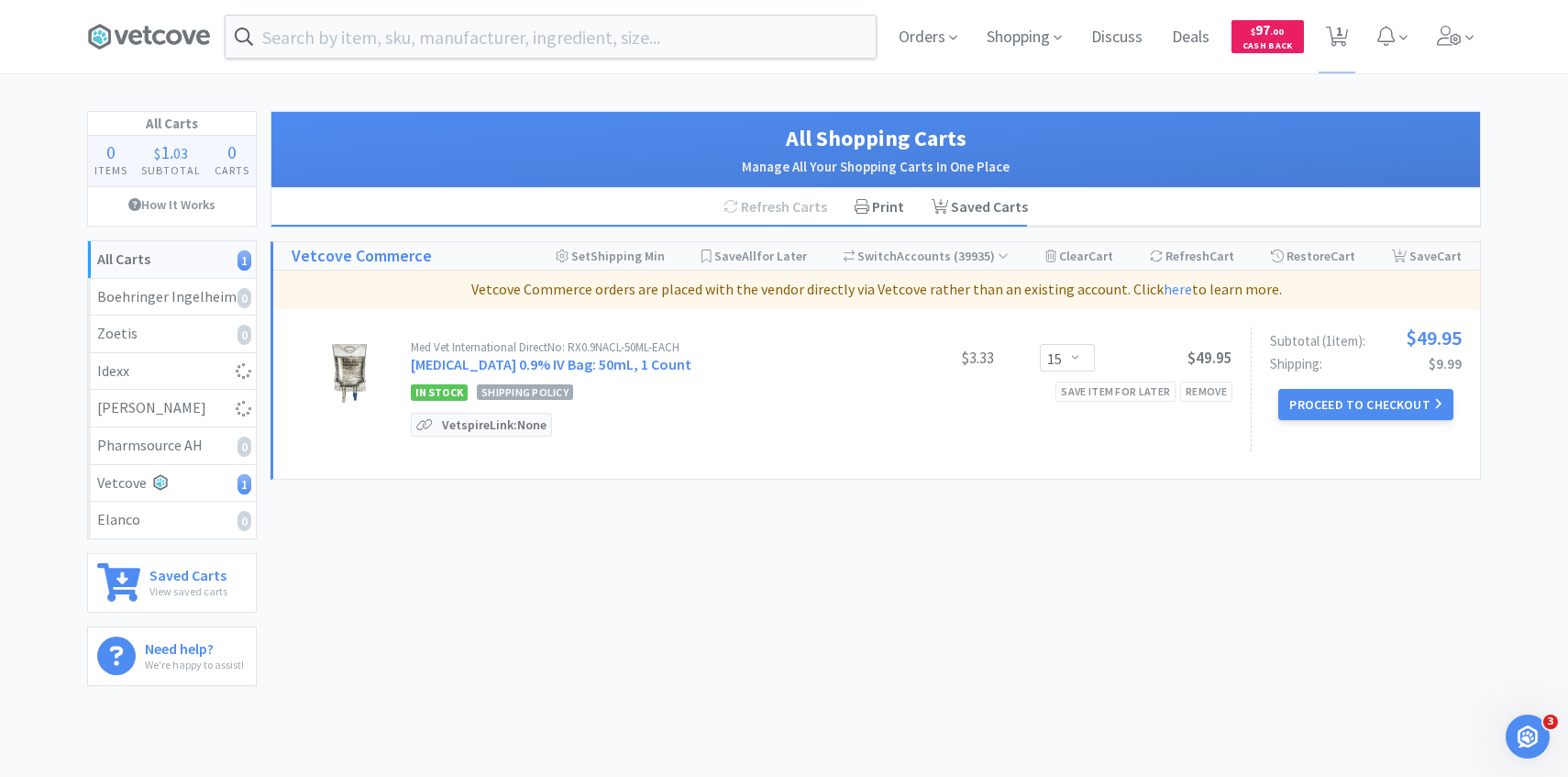
select select "1"
select select "4"
select select "2"
select select "3"
select select "1"
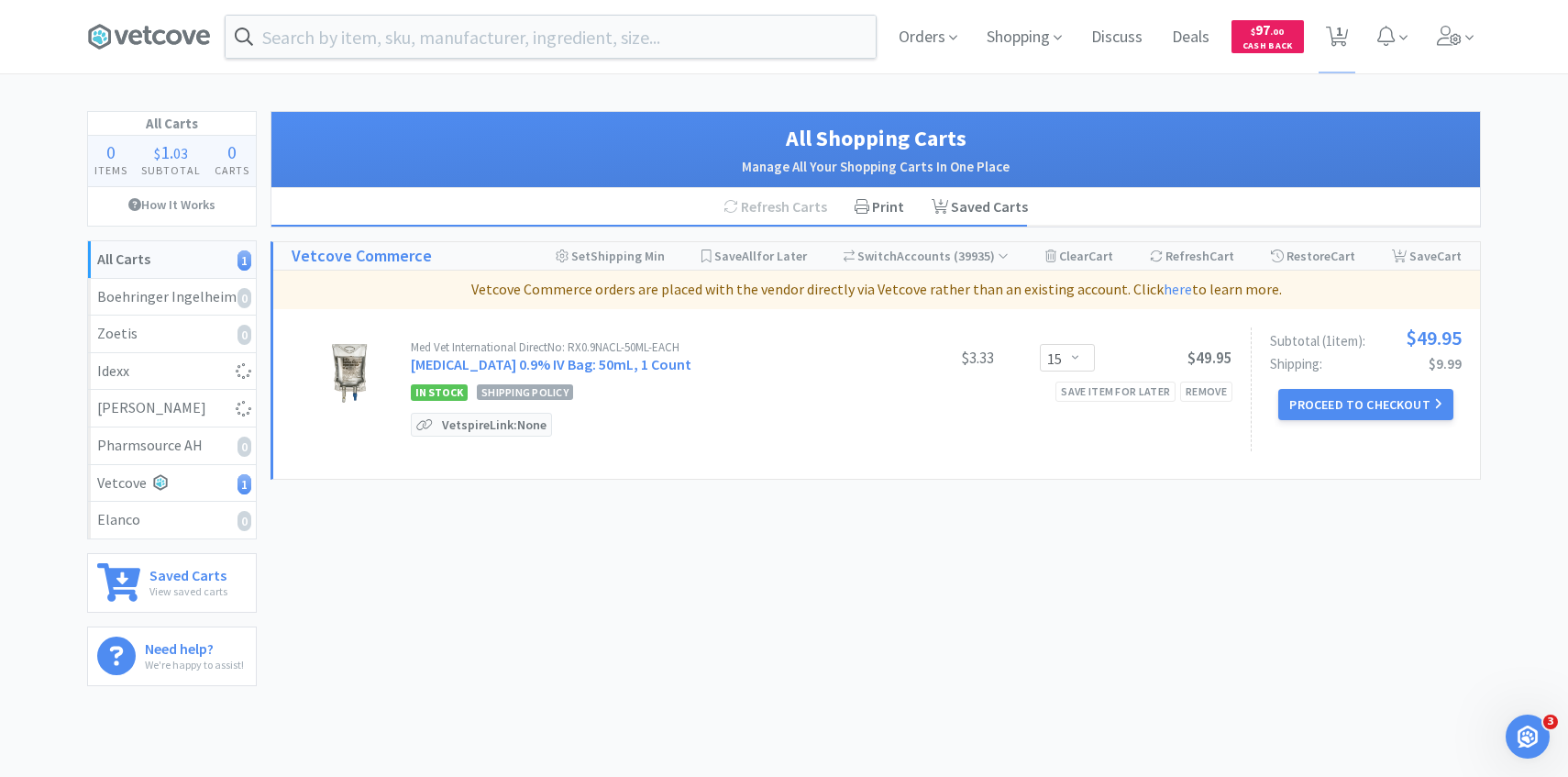
select select "30"
select select "2"
select select "1"
select select "8"
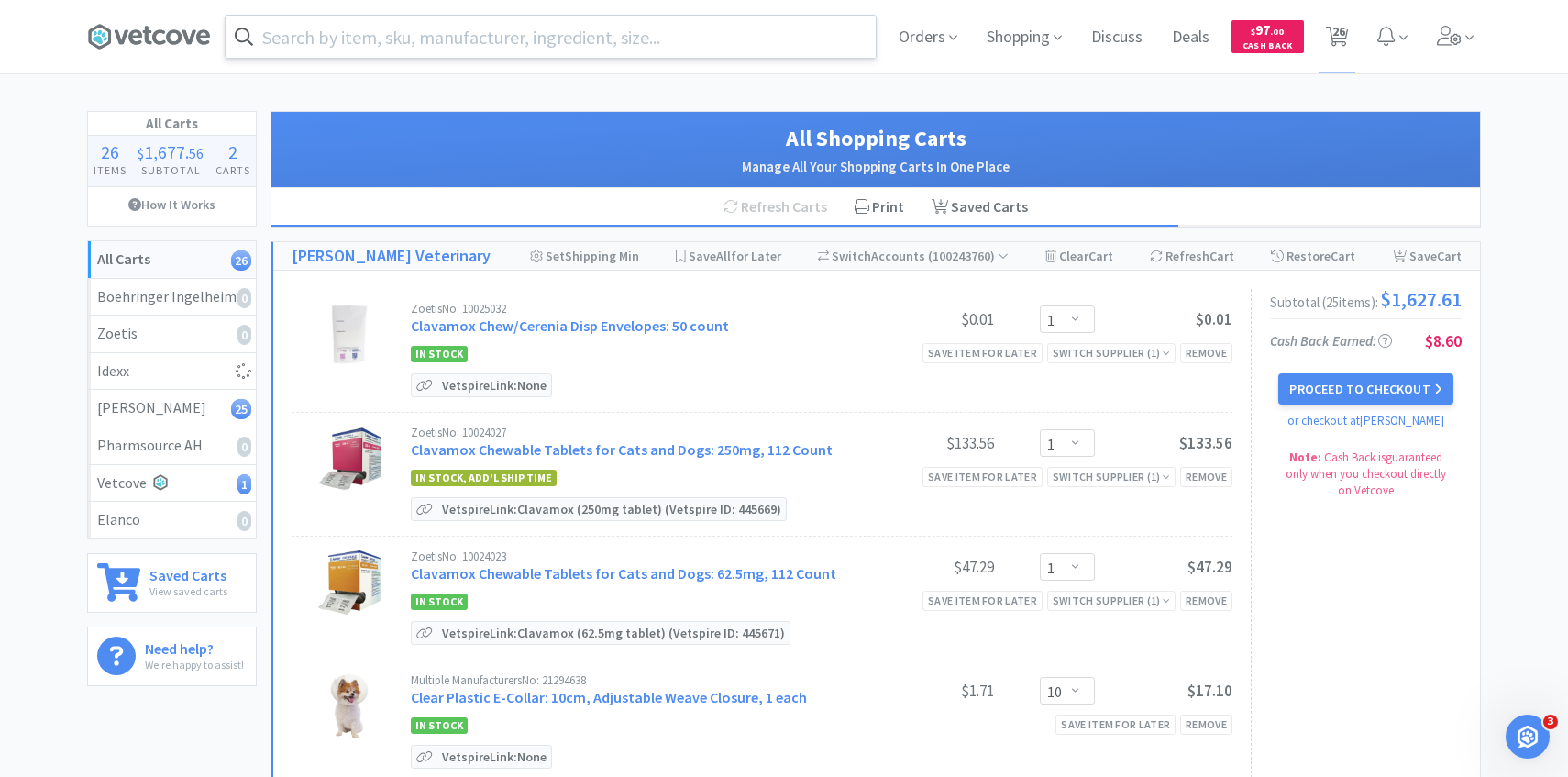
select select "1"
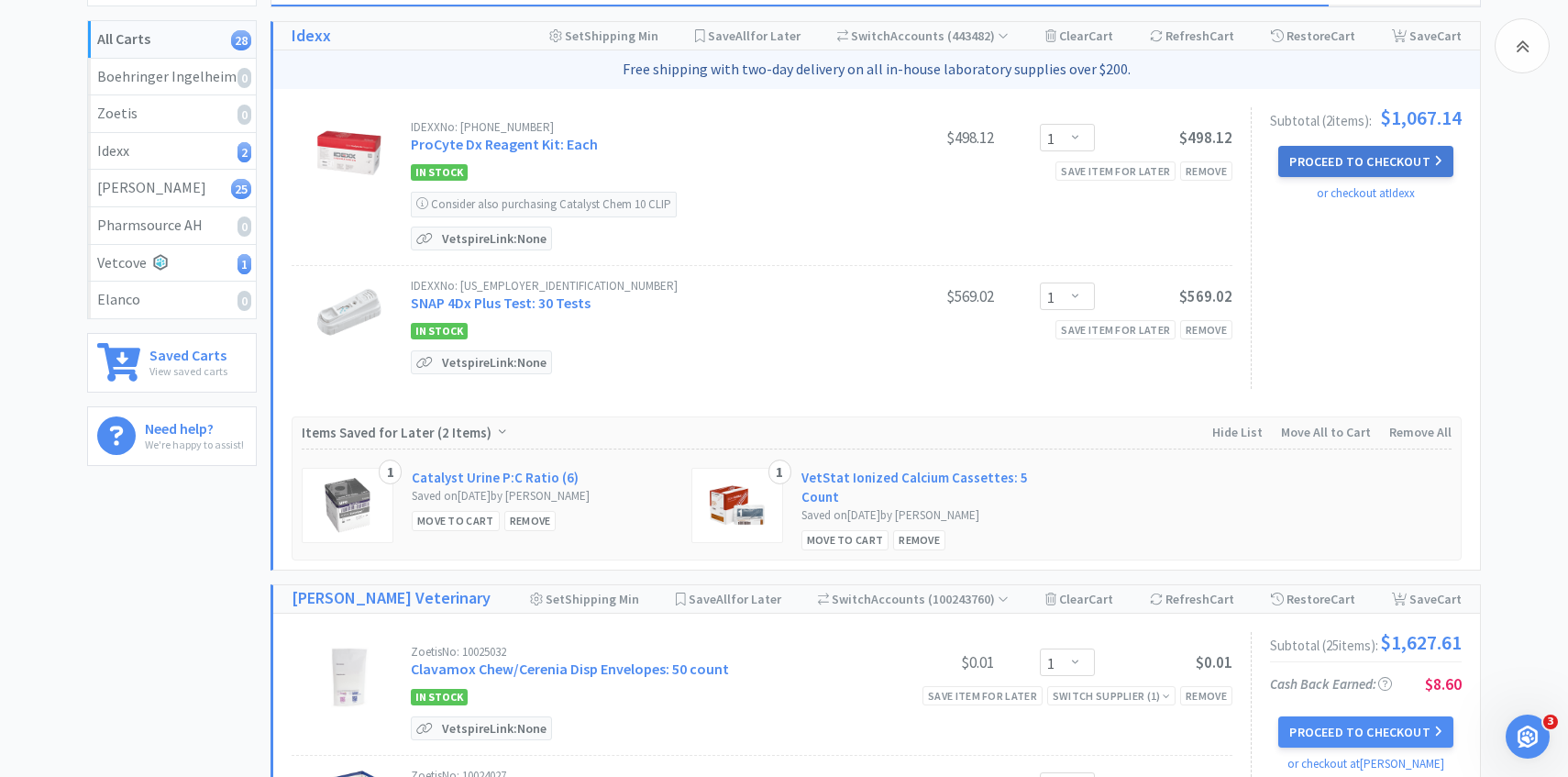
click at [1331, 157] on button "Proceed to Checkout" at bounding box center [1365, 161] width 174 height 31
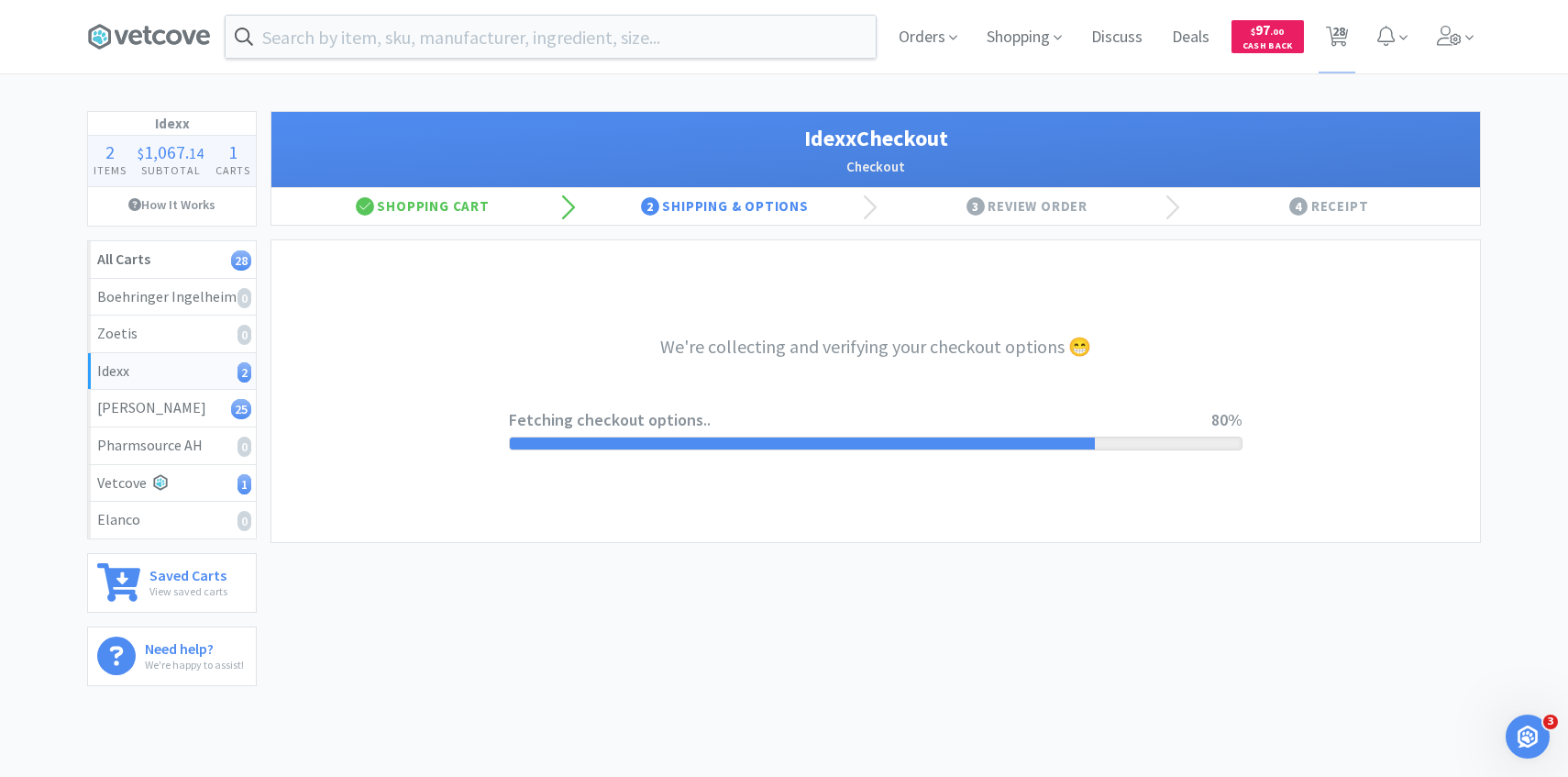
select select "904"
select select "003"
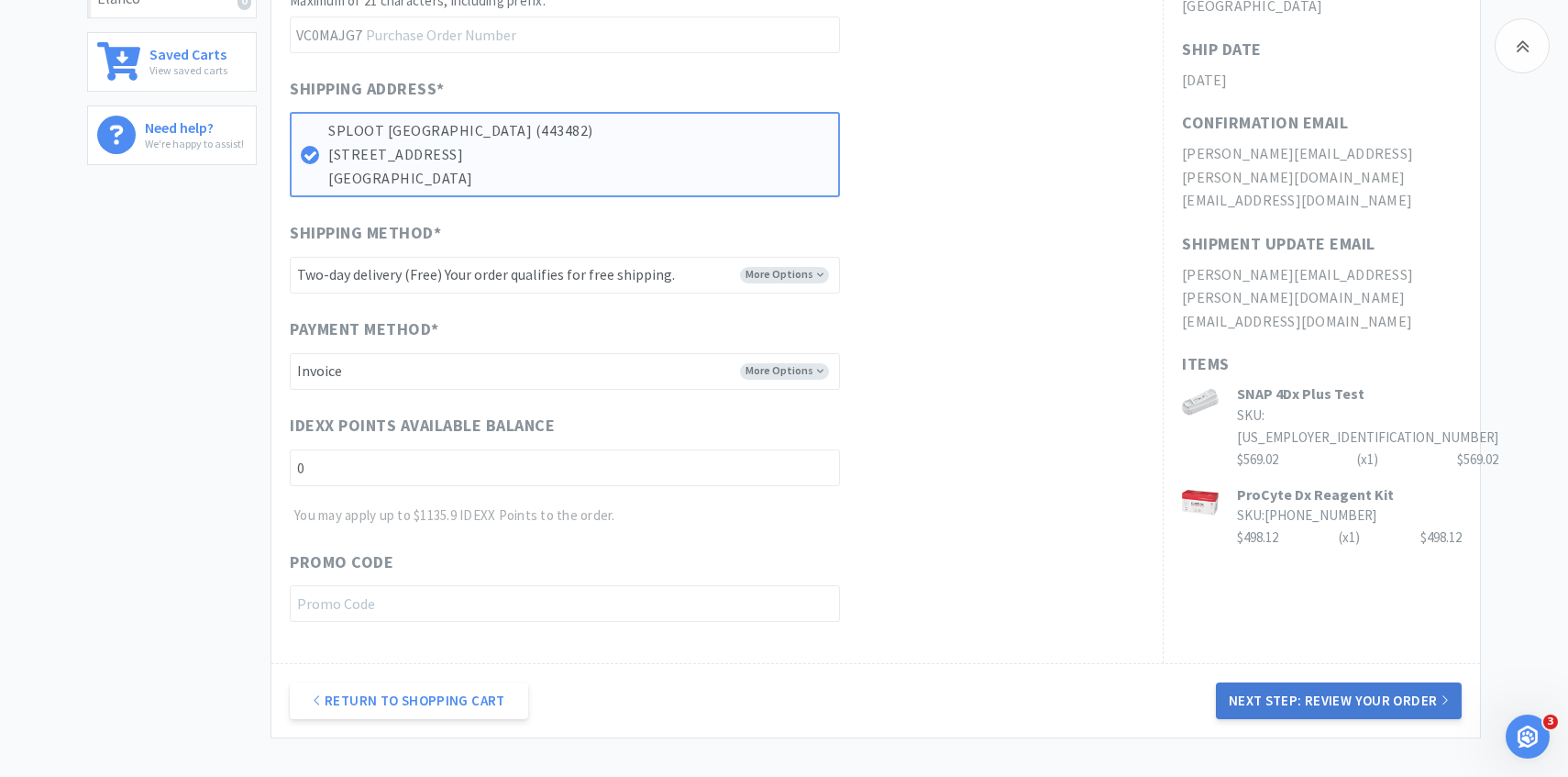
click at [1305, 697] on button "Next Step: Review Your Order" at bounding box center [1339, 701] width 246 height 37
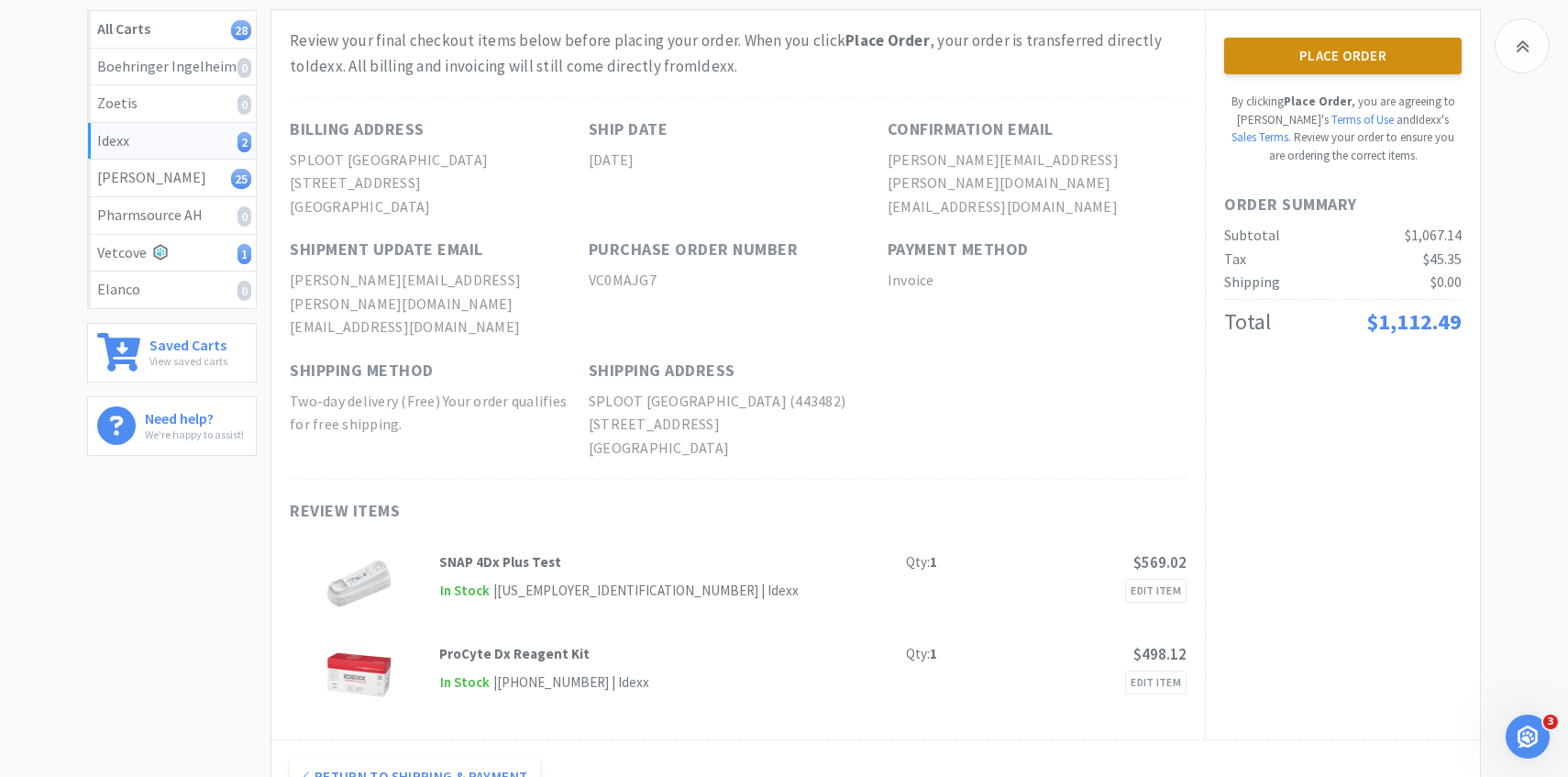
click at [1333, 71] on button "Place Order" at bounding box center [1343, 56] width 238 height 37
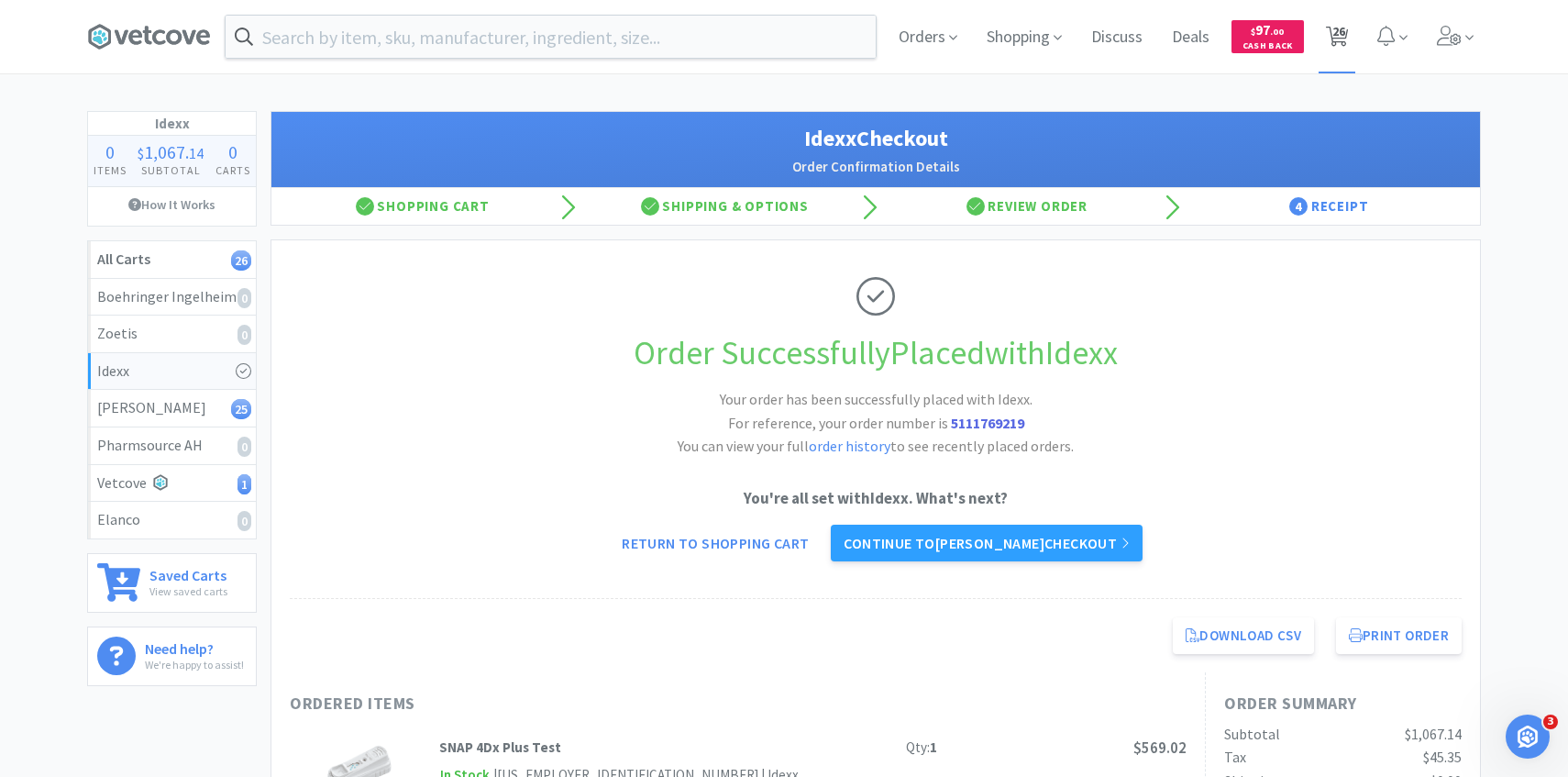
click at [1347, 24] on span "26" at bounding box center [1337, 37] width 23 height 26
select select "1"
select select "10"
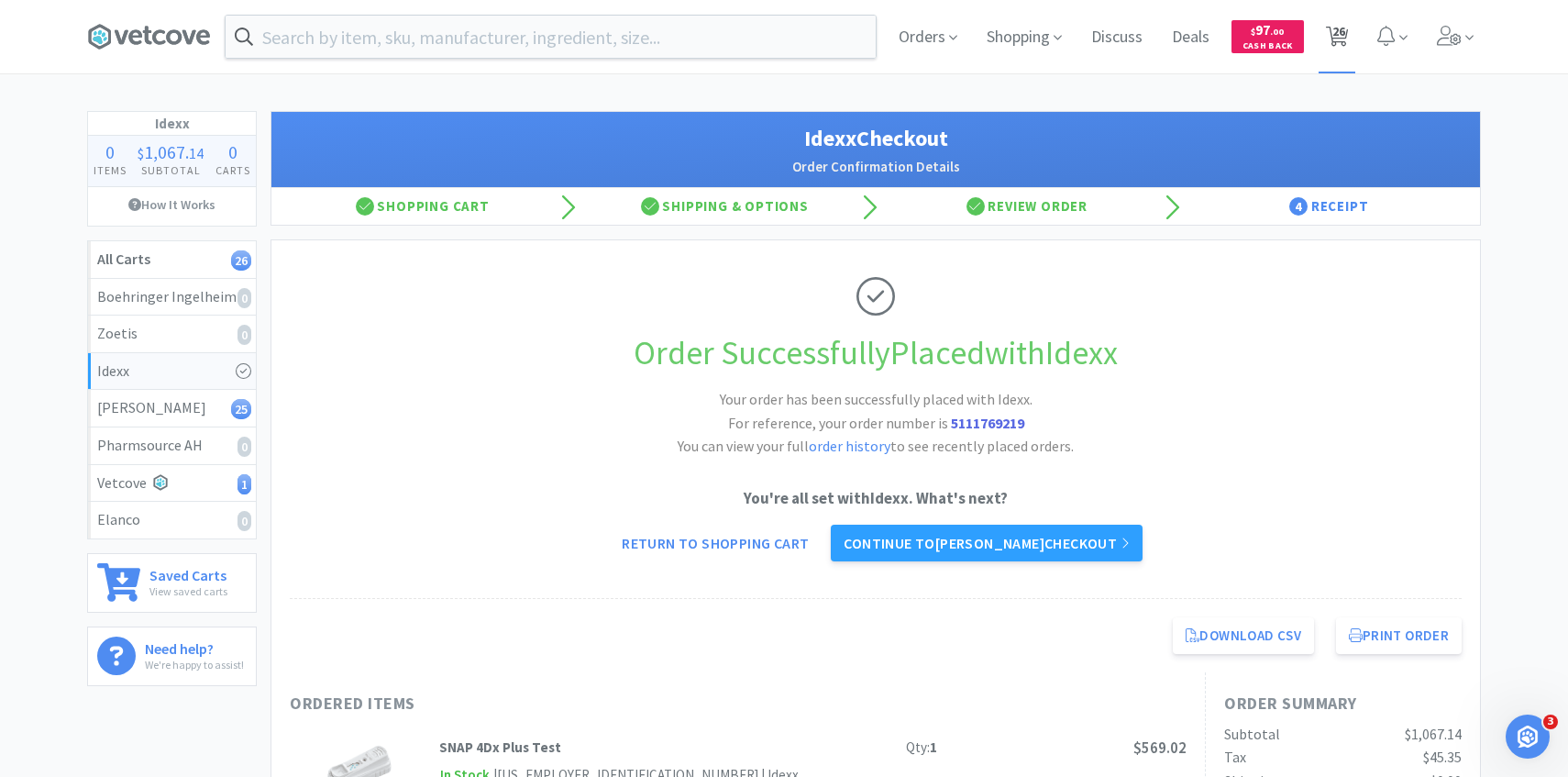
select select "10"
select select "2"
select select "1"
select select "3"
select select "1"
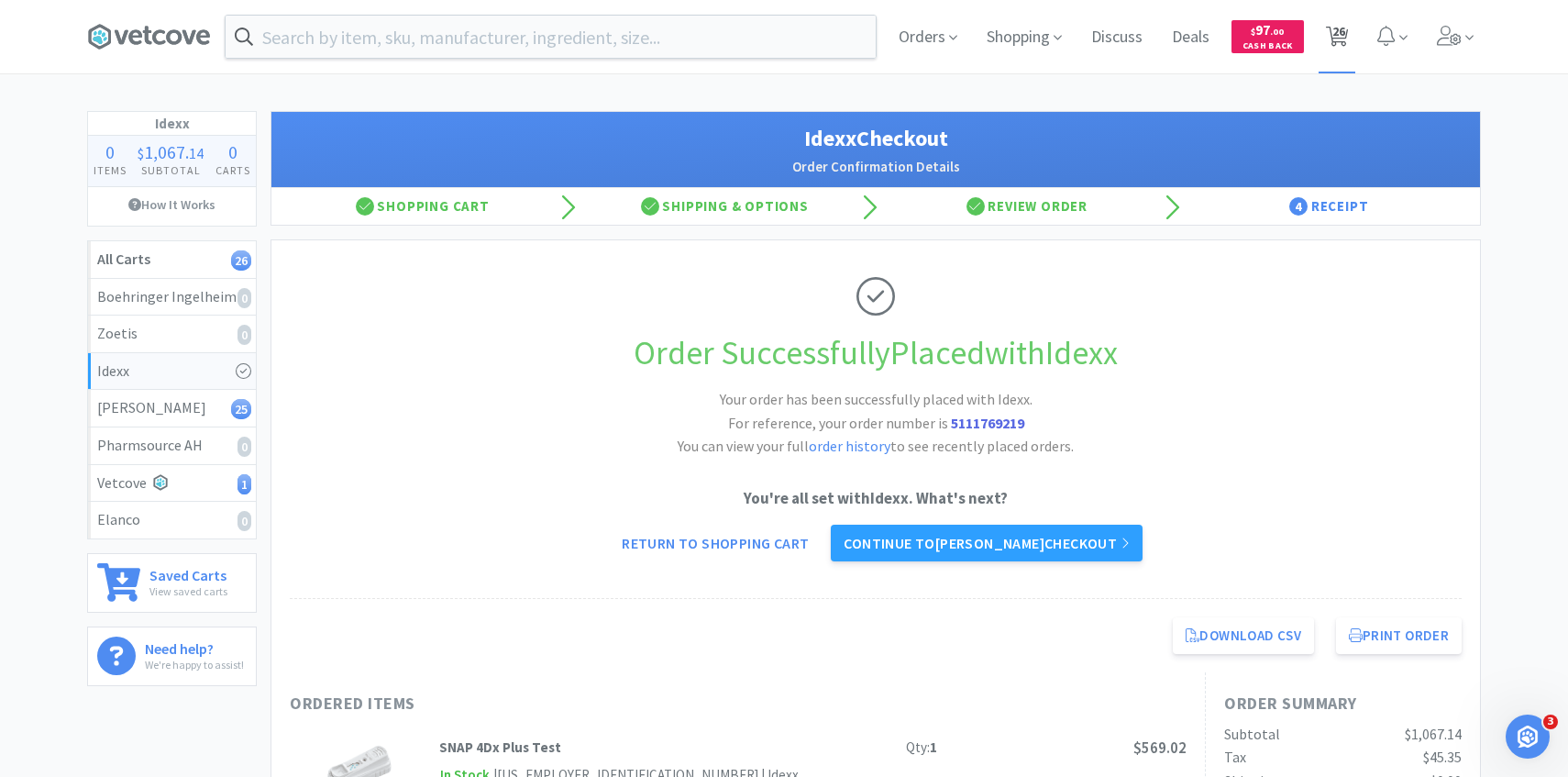
select select "2"
select select "10"
select select "1"
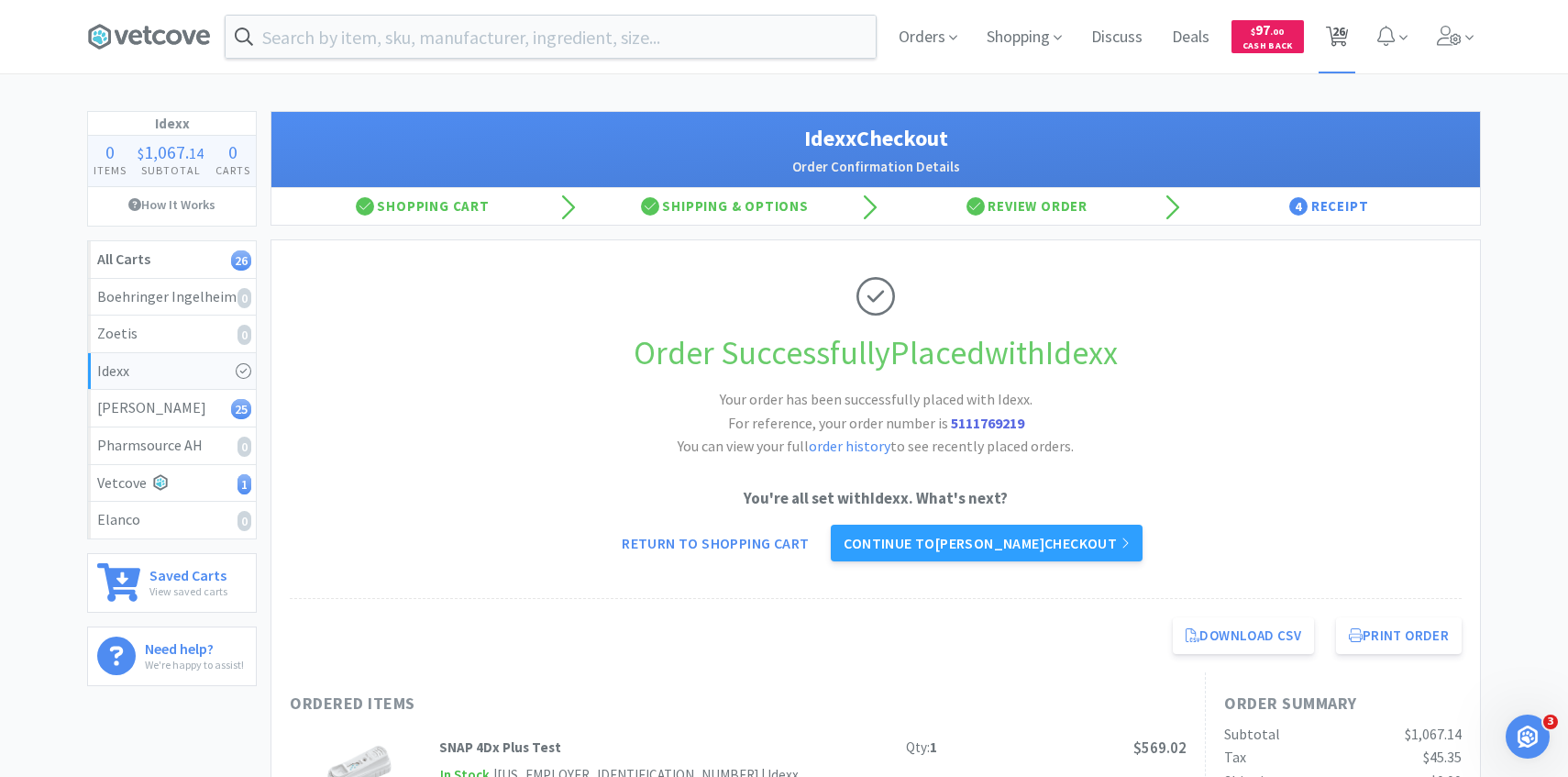
select select "10"
select select "1"
select select "4"
select select "2"
select select "3"
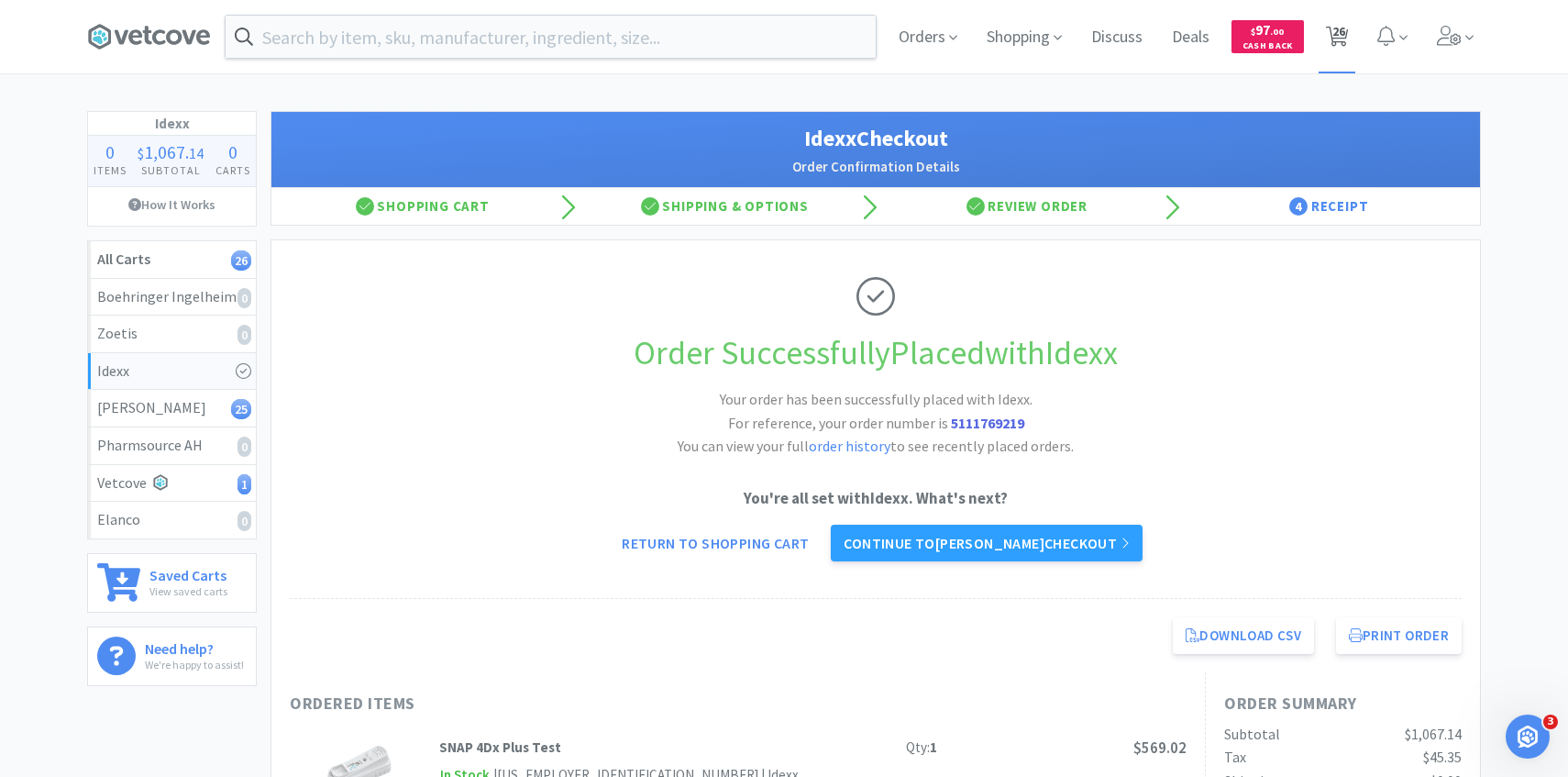
select select "1"
select select "30"
select select "2"
select select "1"
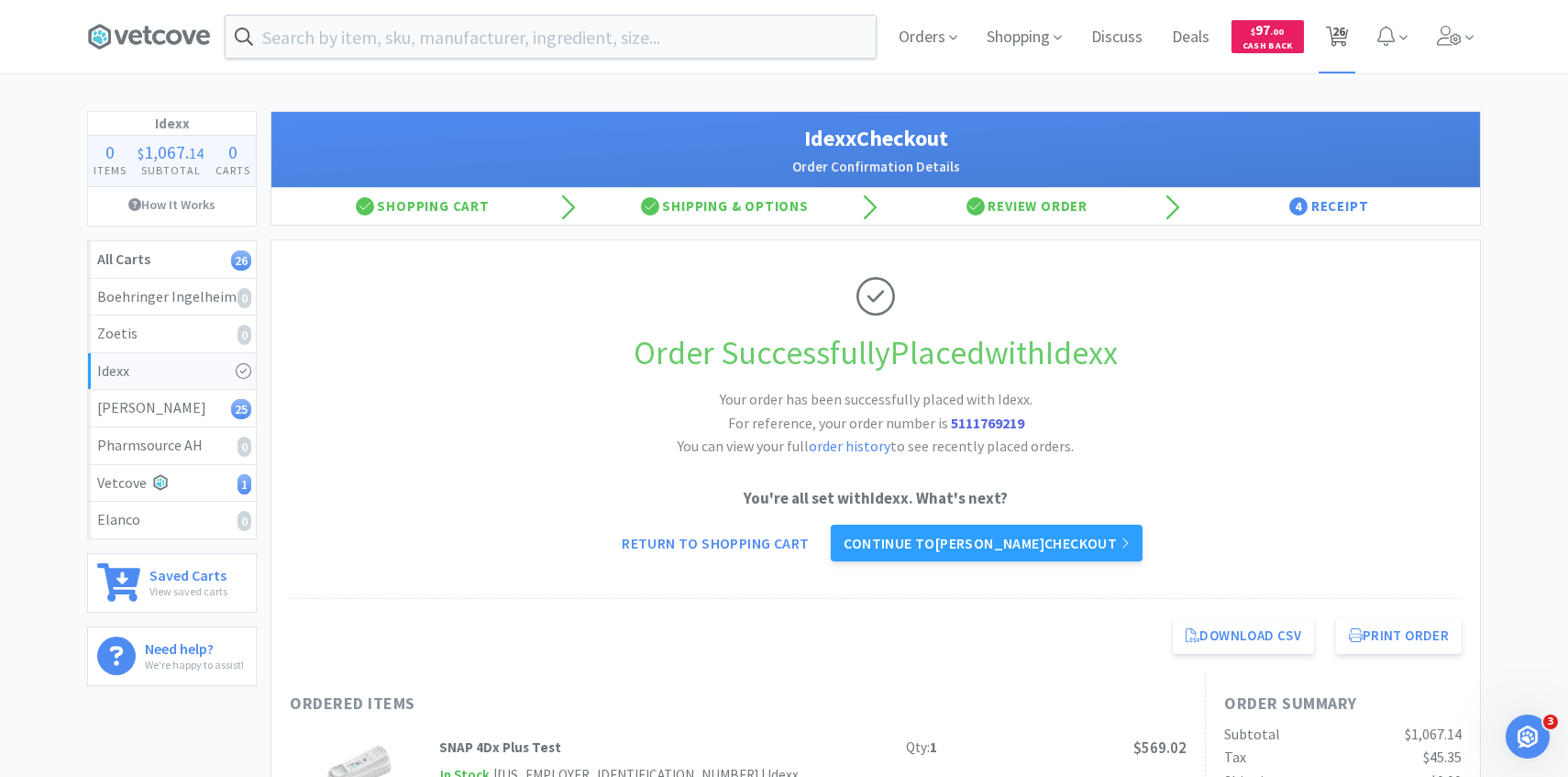
select select "8"
select select "15"
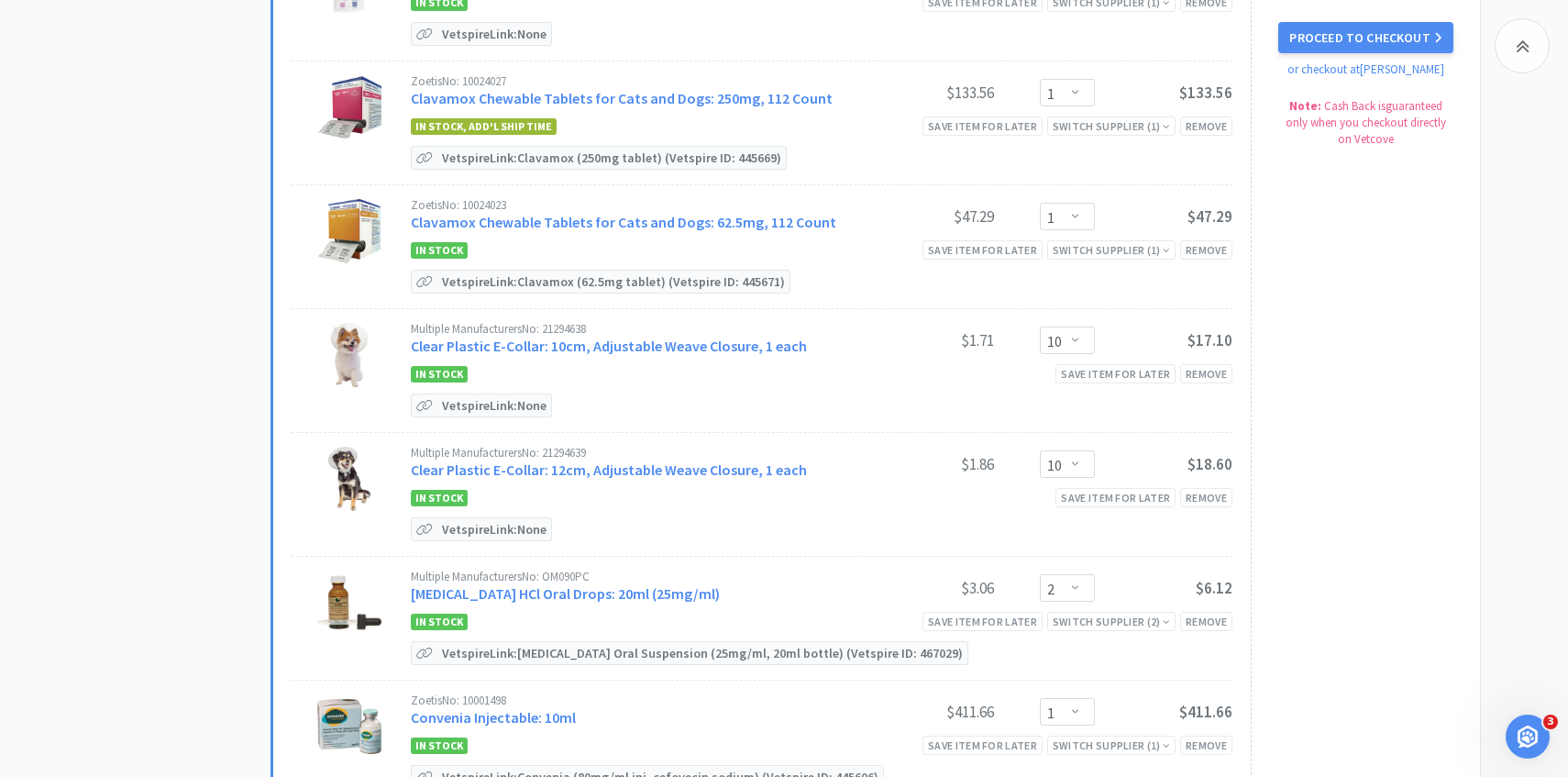
scroll to position [824, 0]
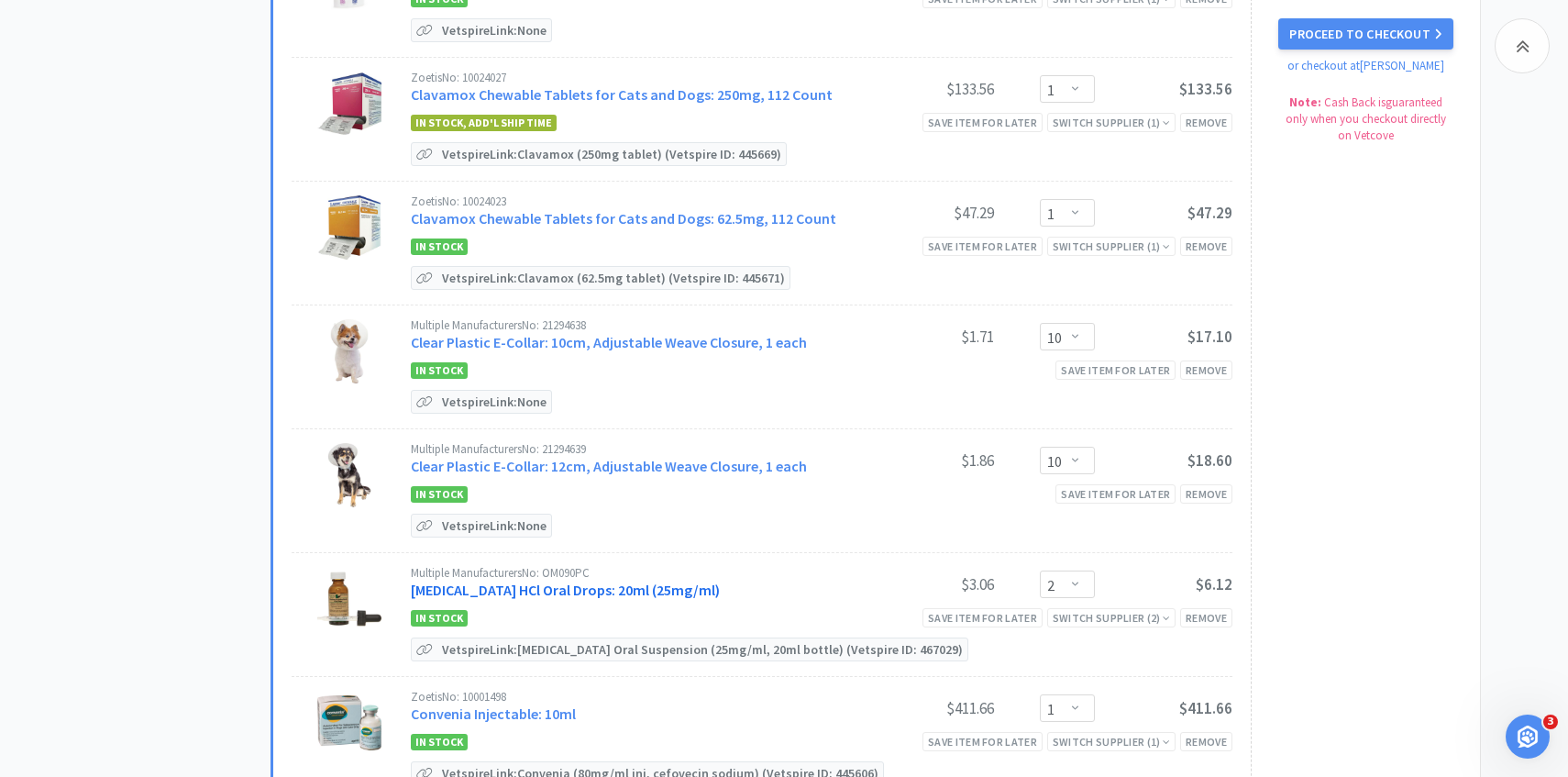
click at [552, 581] on link "[MEDICAL_DATA] HCl Oral Drops: 20ml (25mg/ml)" at bounding box center [565, 590] width 309 height 18
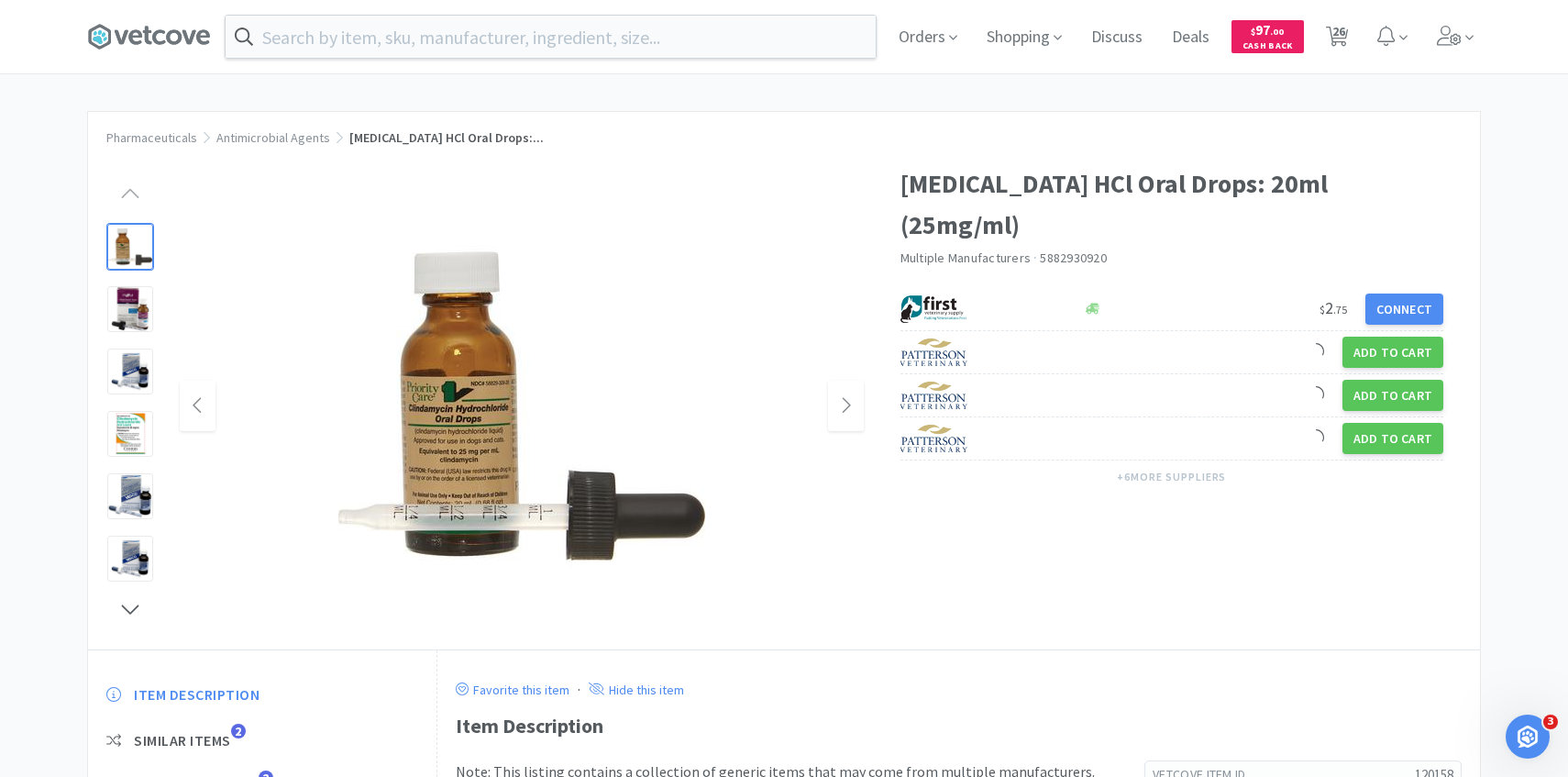
scroll to position [139, 0]
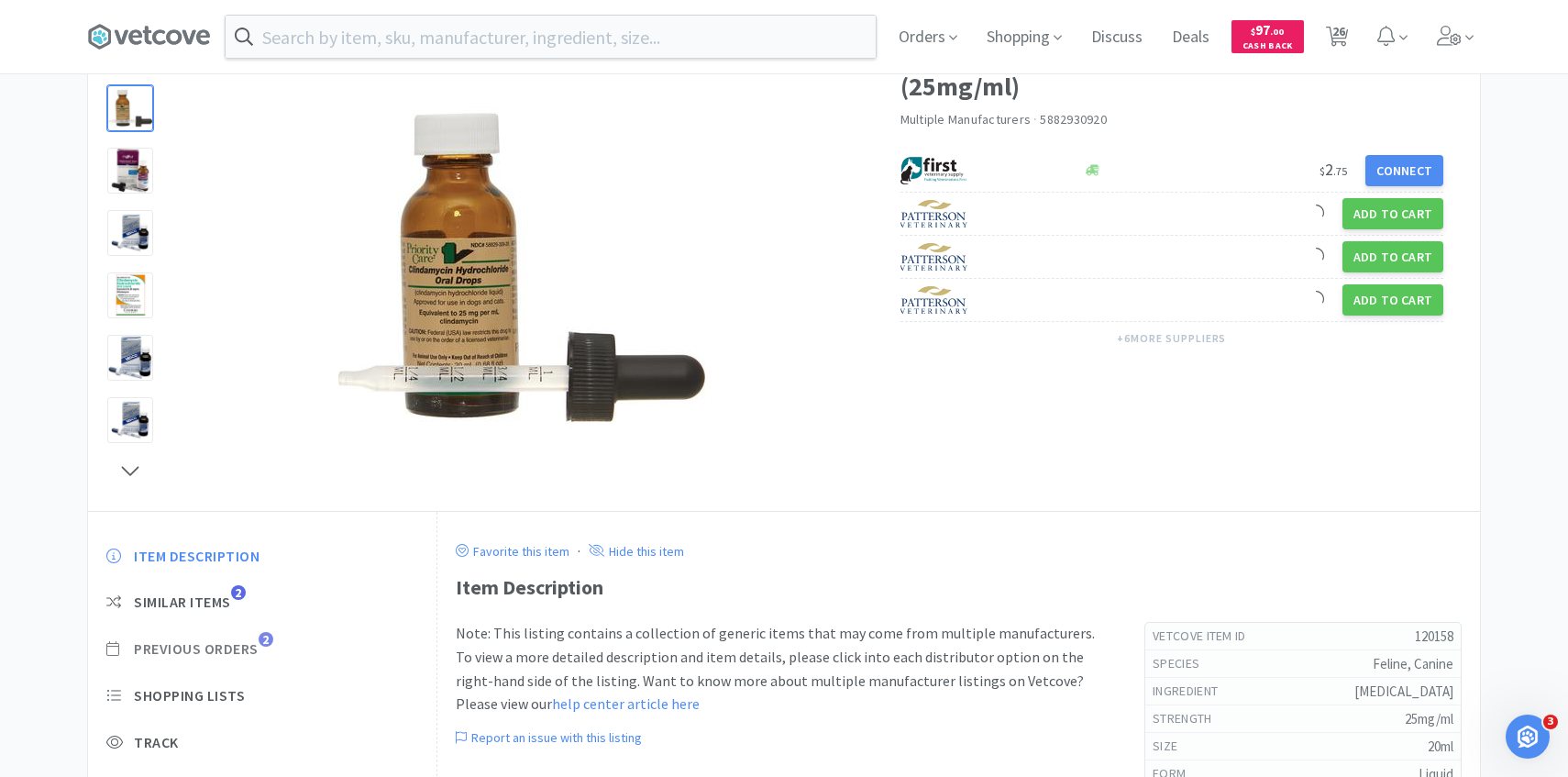
click at [241, 653] on span "Previous Orders" at bounding box center [196, 649] width 125 height 19
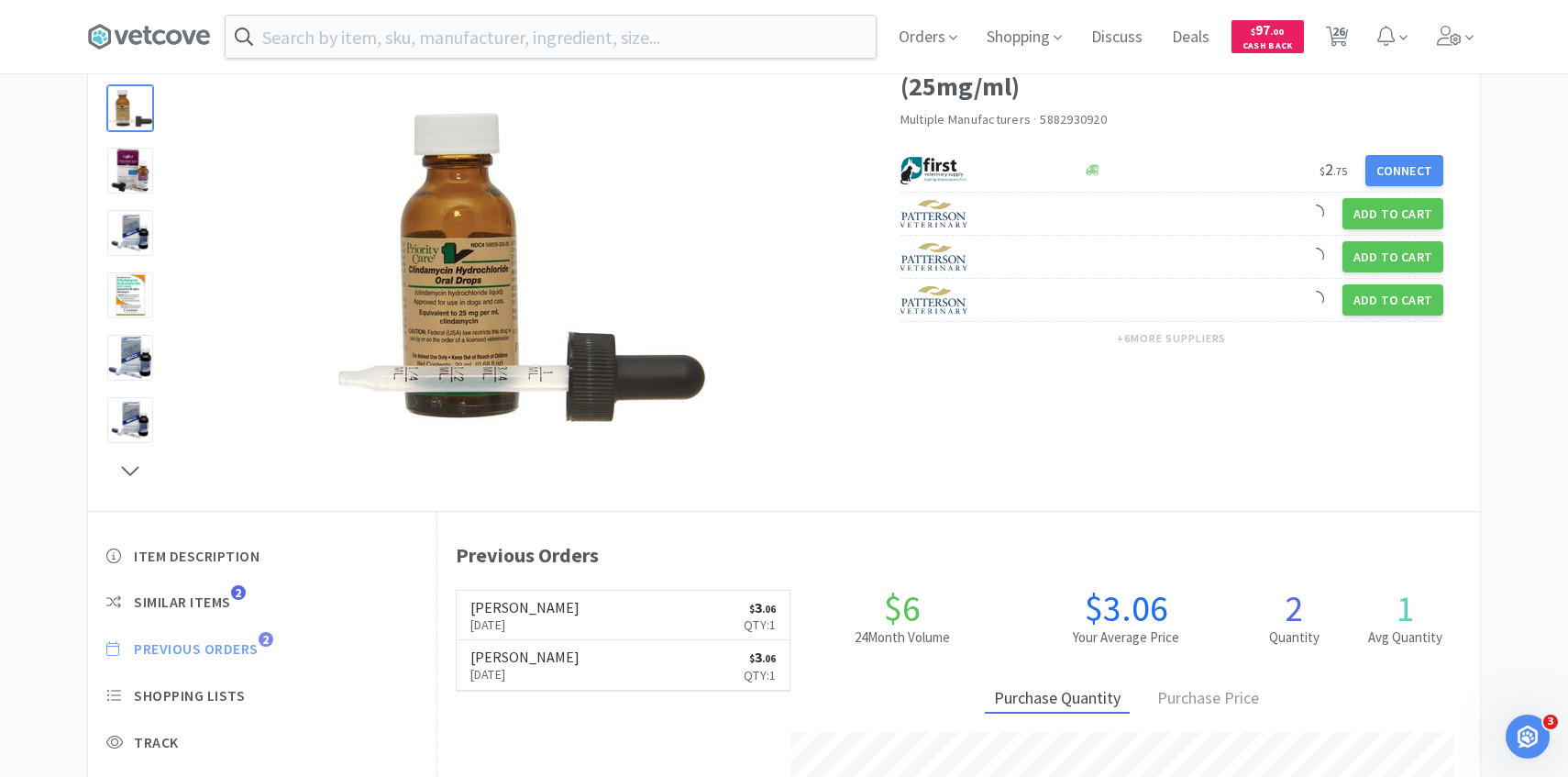
scroll to position [504, 1042]
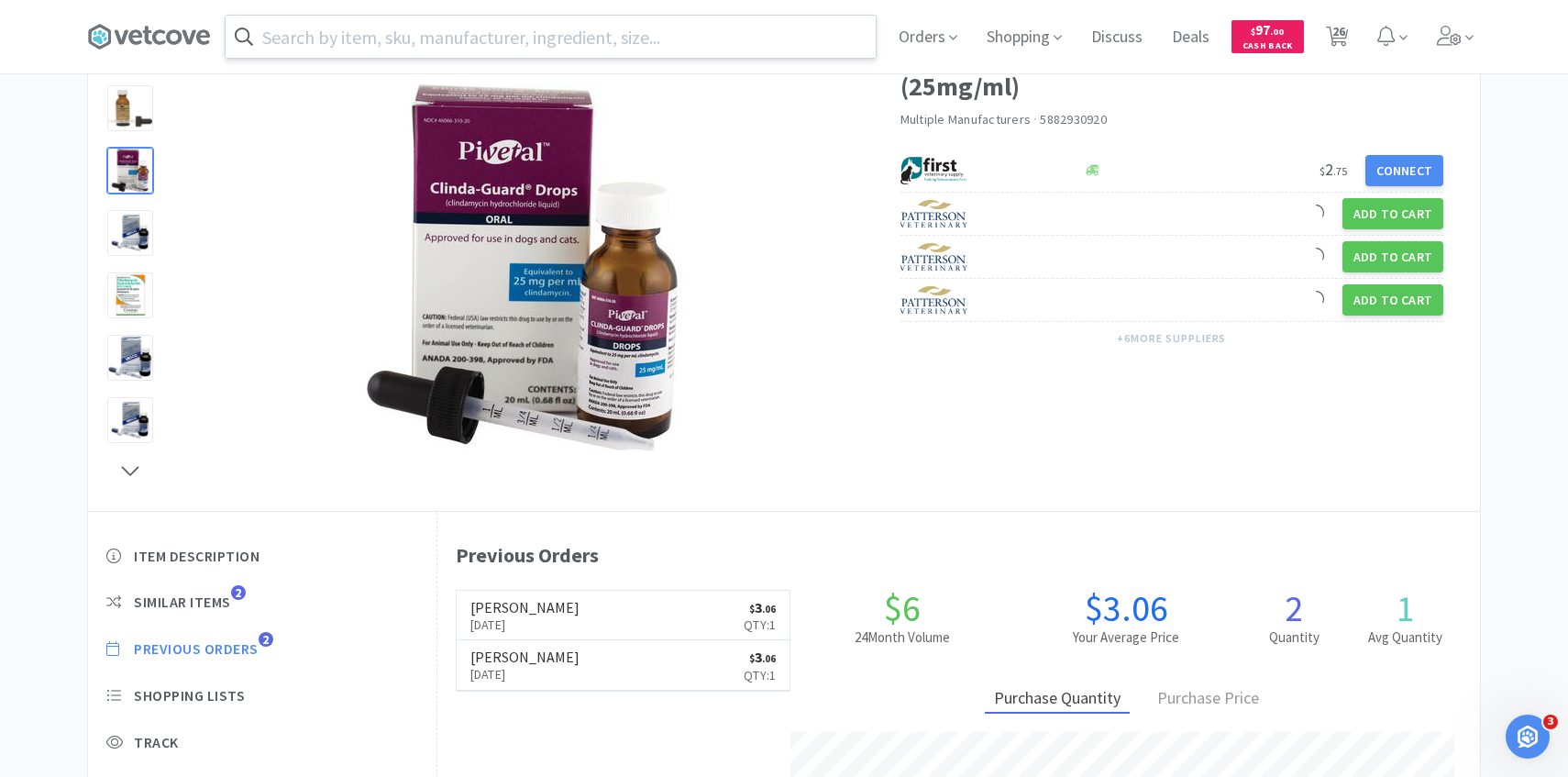
scroll to position [824, 0]
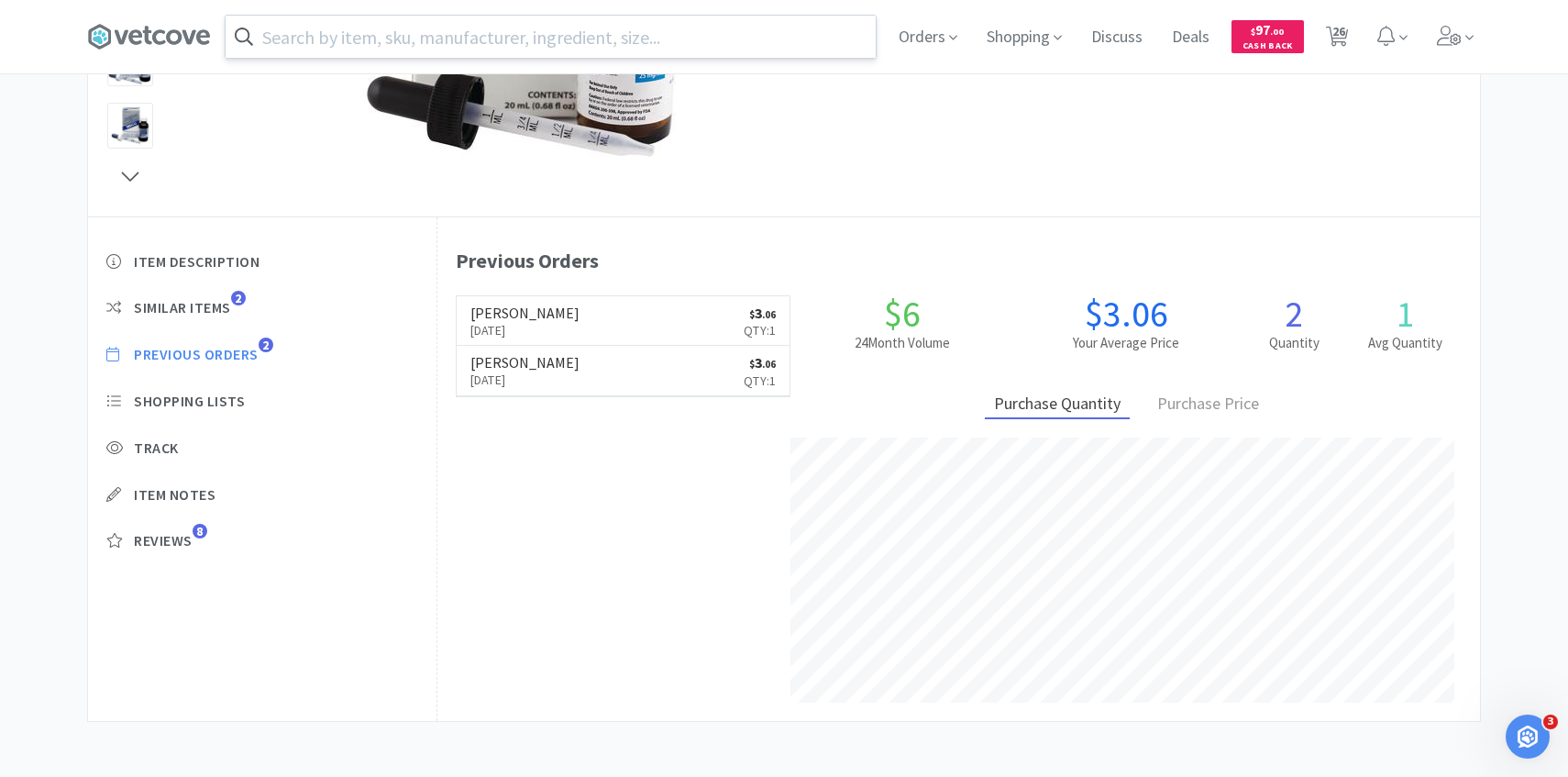
select select "1"
select select "10"
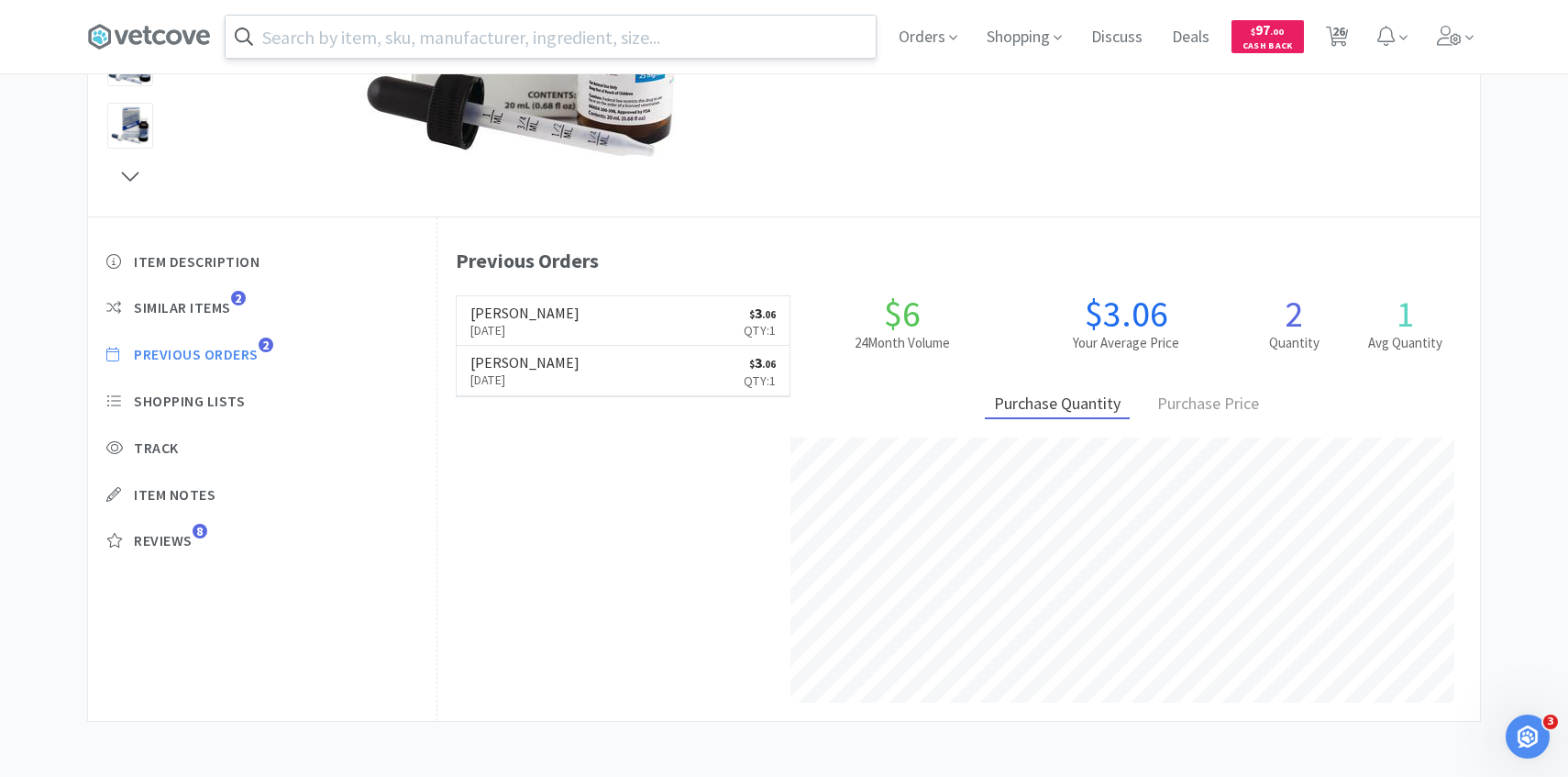
select select "2"
select select "1"
select select "3"
select select "1"
select select "2"
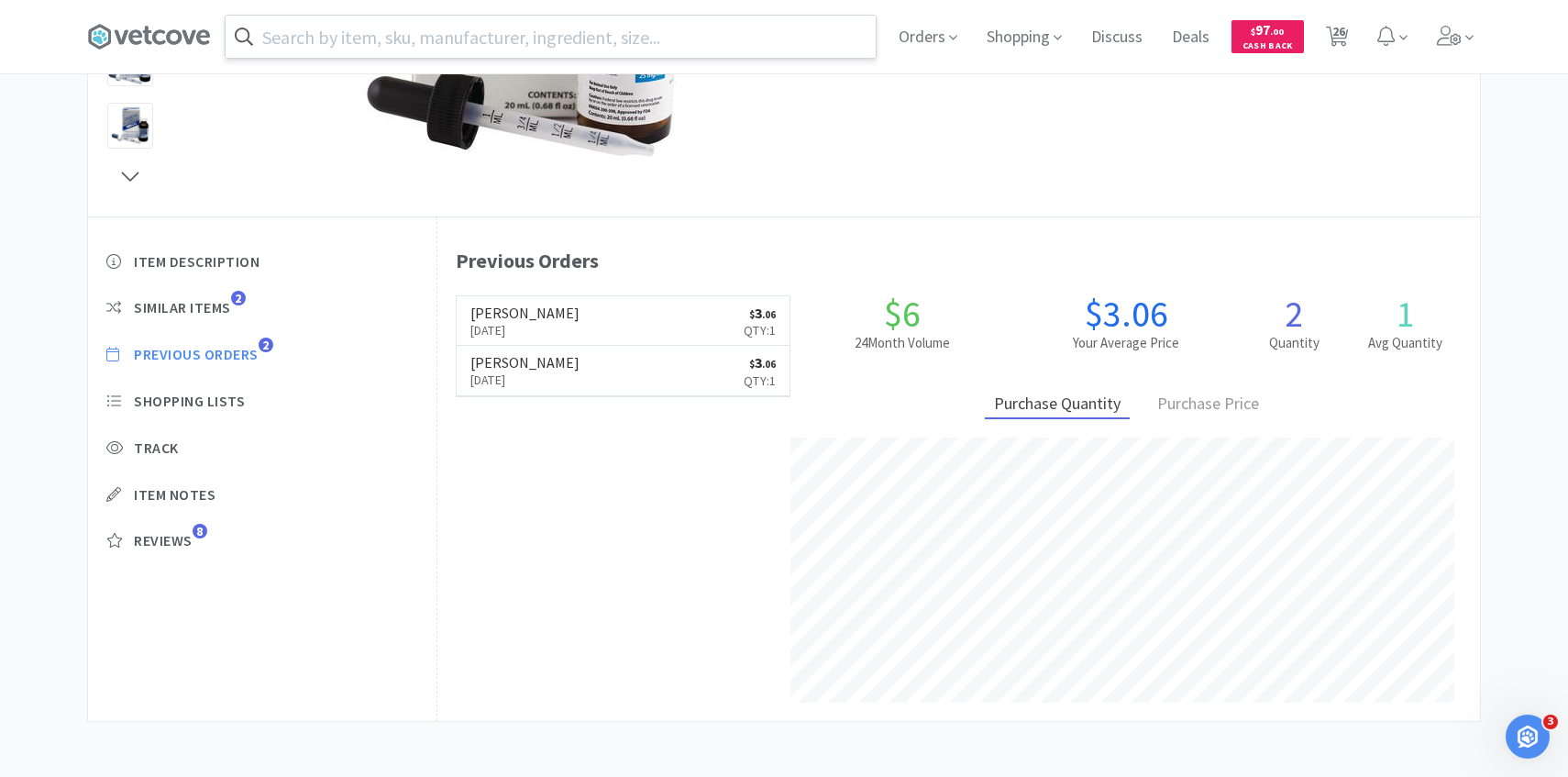
select select "2"
select select "10"
select select "1"
select select "10"
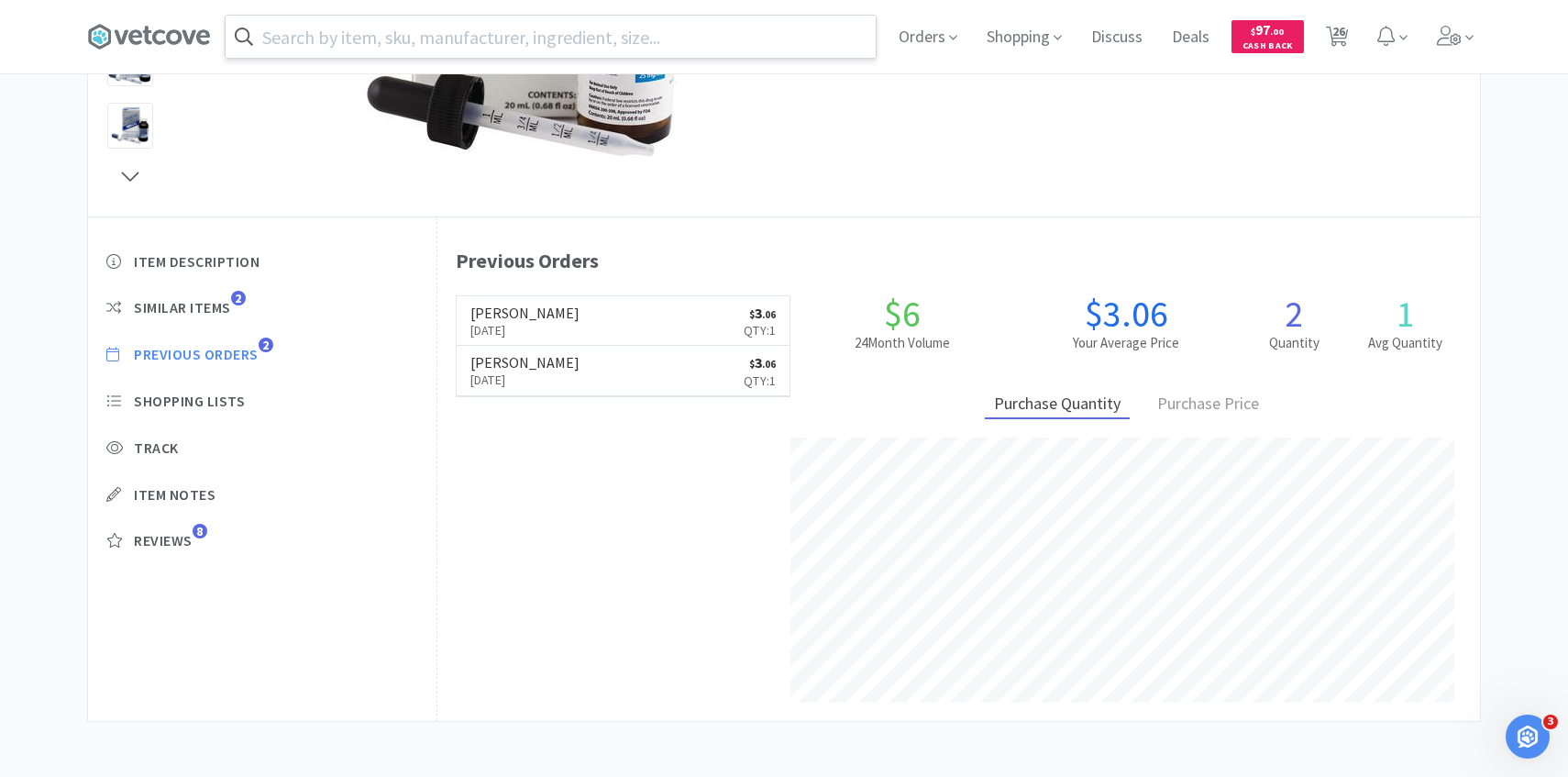
select select "1"
select select "4"
select select "2"
select select "3"
select select "1"
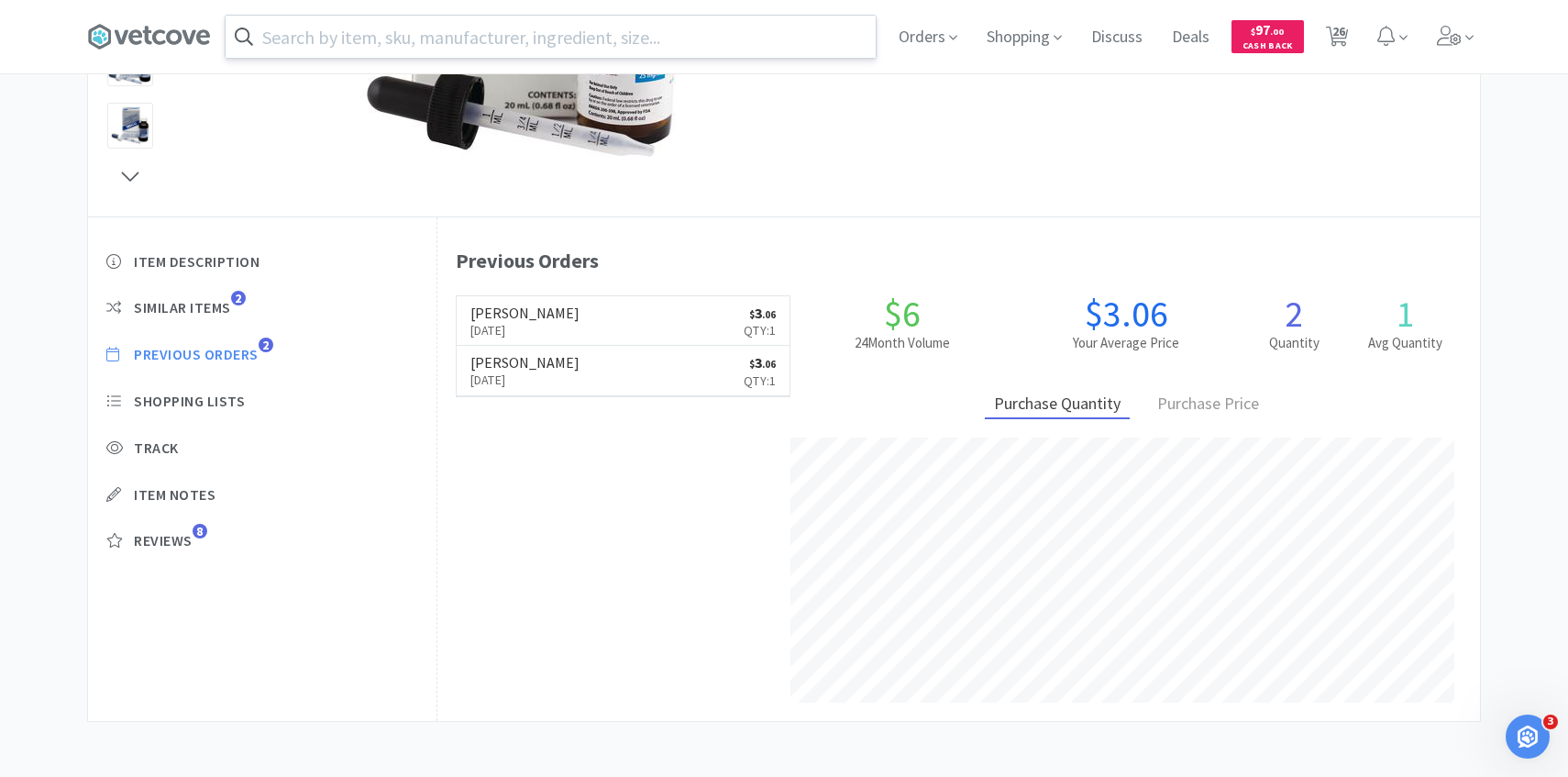
select select "30"
select select "2"
select select "1"
select select "8"
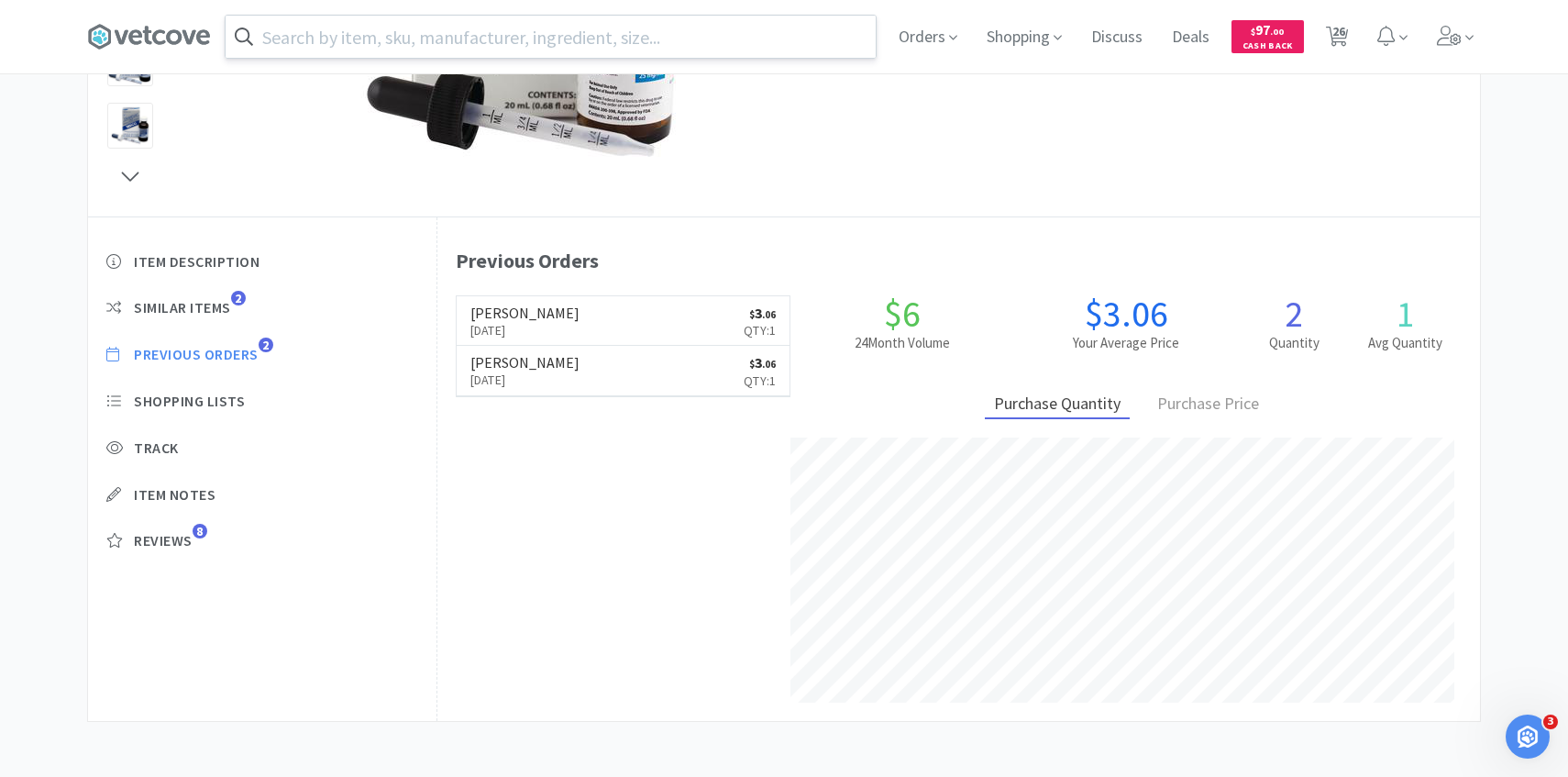
select select "15"
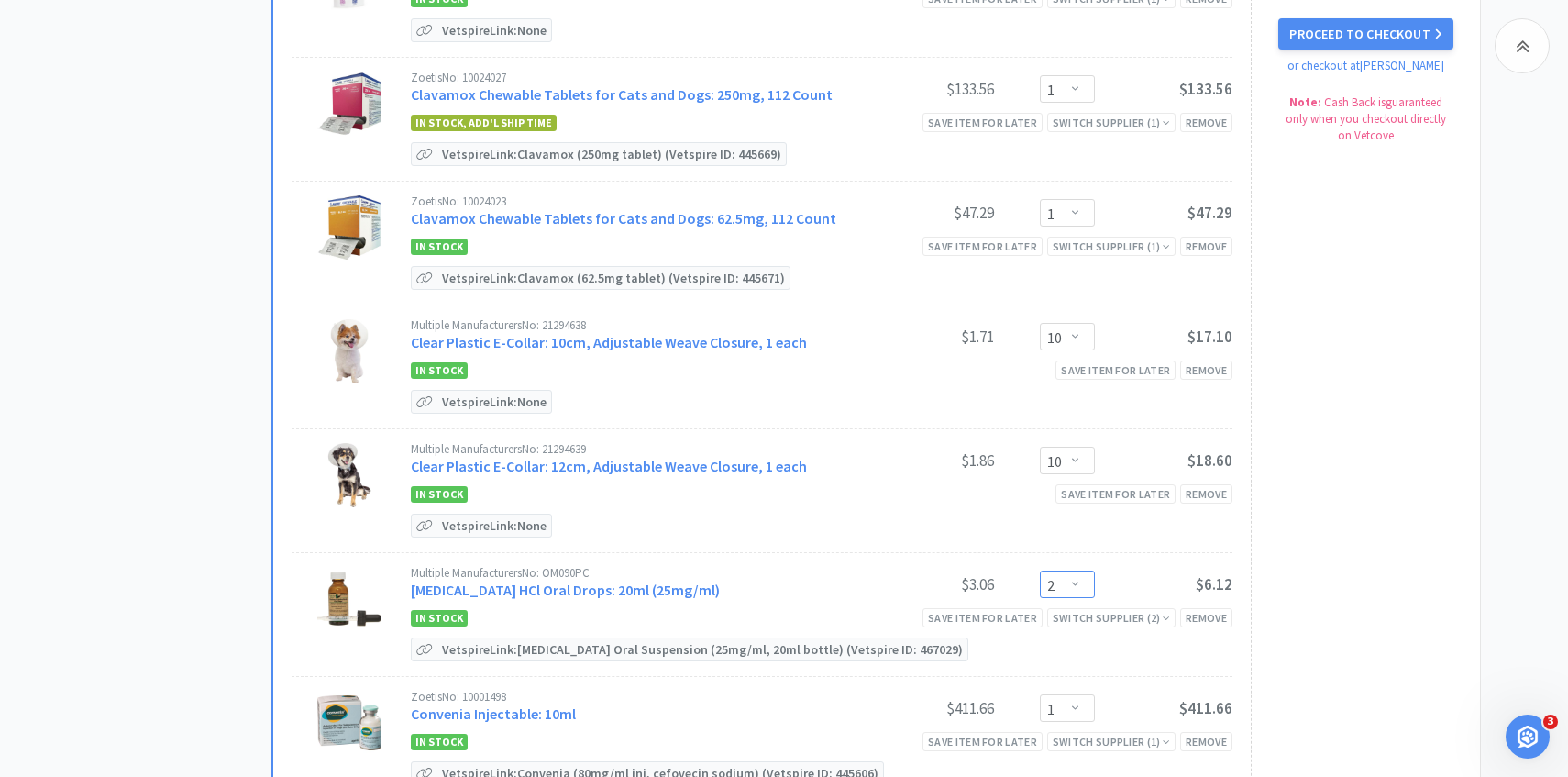
click at [1065, 571] on select "Enter Quantity 1 2 3 4 5 6 7 8 9 10 11 12 13 14 15 16 17 18 19 20 Enter Quantity" at bounding box center [1067, 585] width 55 height 28
click at [1040, 571] on select "Enter Quantity 1 2 3 4 5 6 7 8 9 10 11 12 13 14 15 16 17 18 19 20 Enter Quantity" at bounding box center [1067, 585] width 55 height 28
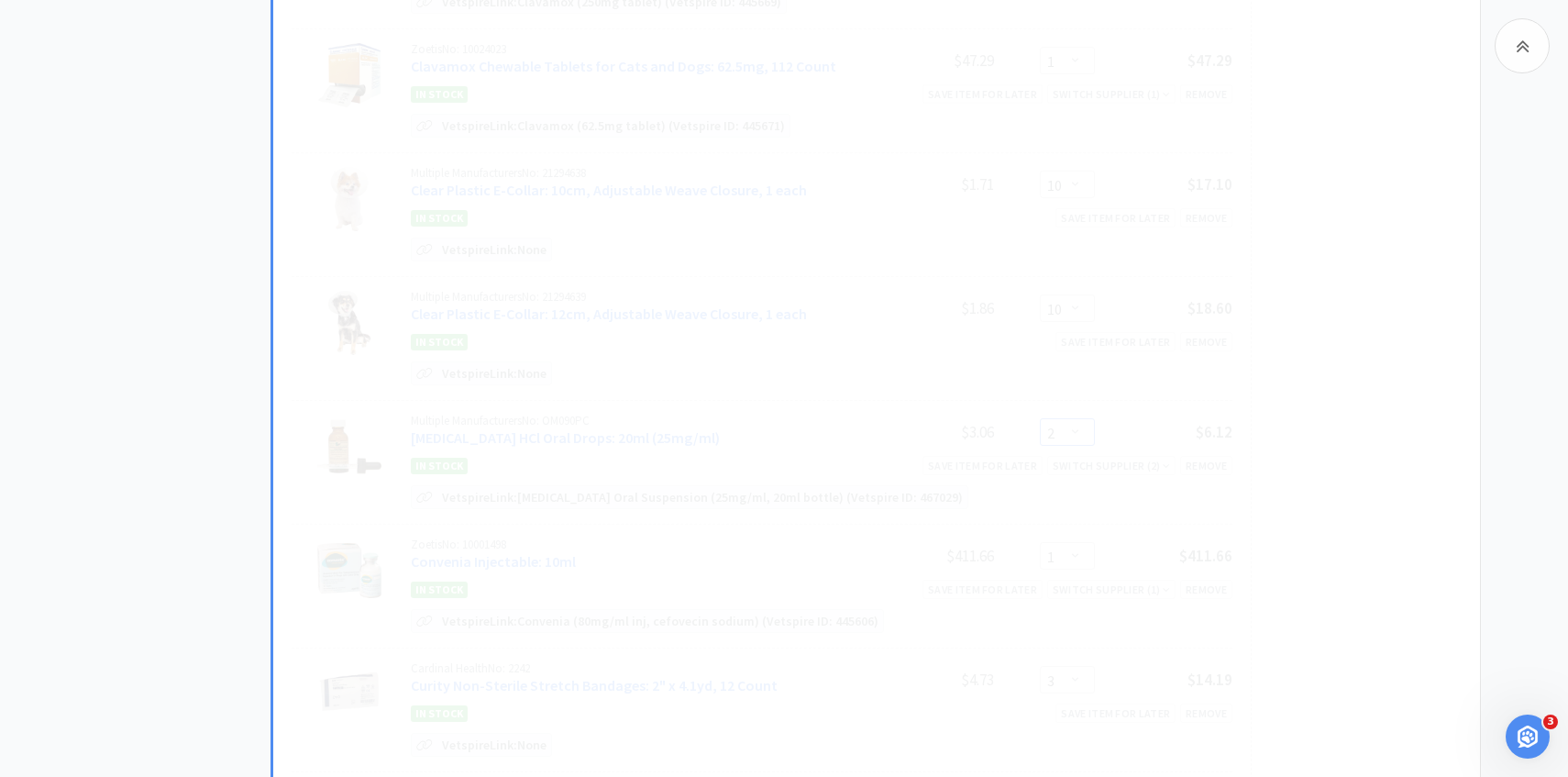
scroll to position [980, 0]
select select "1"
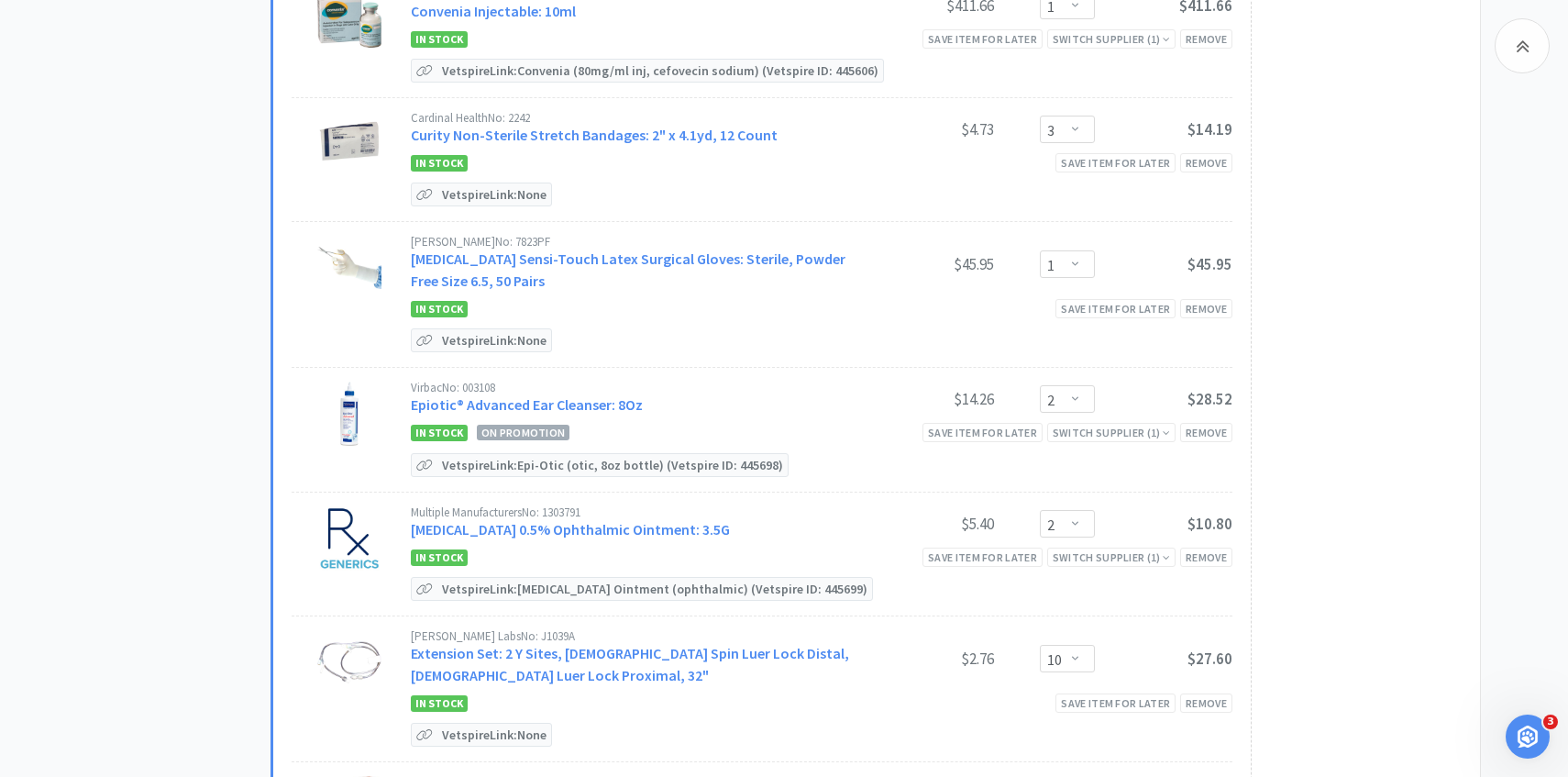
scroll to position [1530, 0]
click at [616, 396] on link "Epiotic® Advanced Ear Cleanser: 8Oz" at bounding box center [527, 402] width 232 height 18
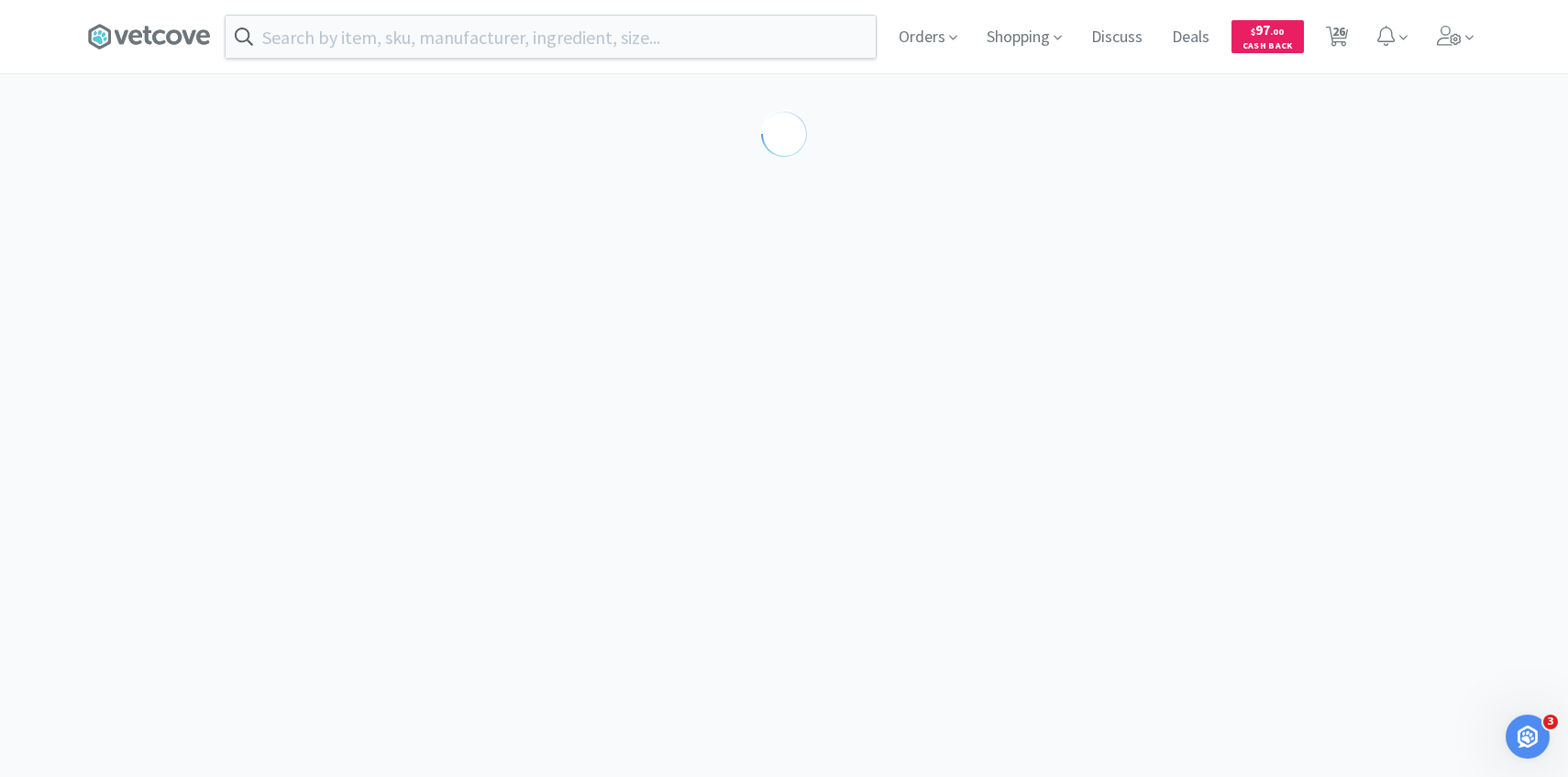
select select "189581"
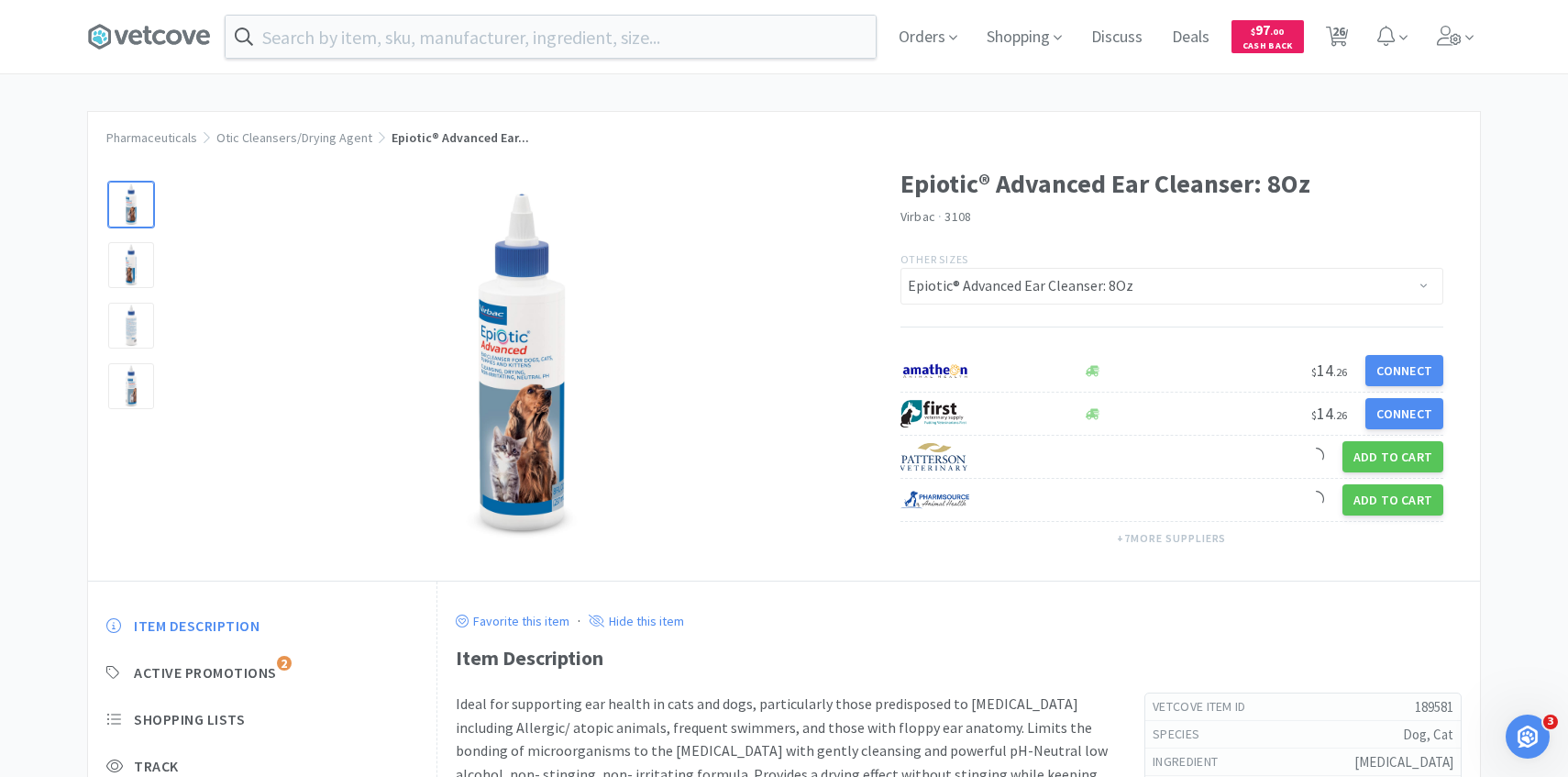
scroll to position [62, 0]
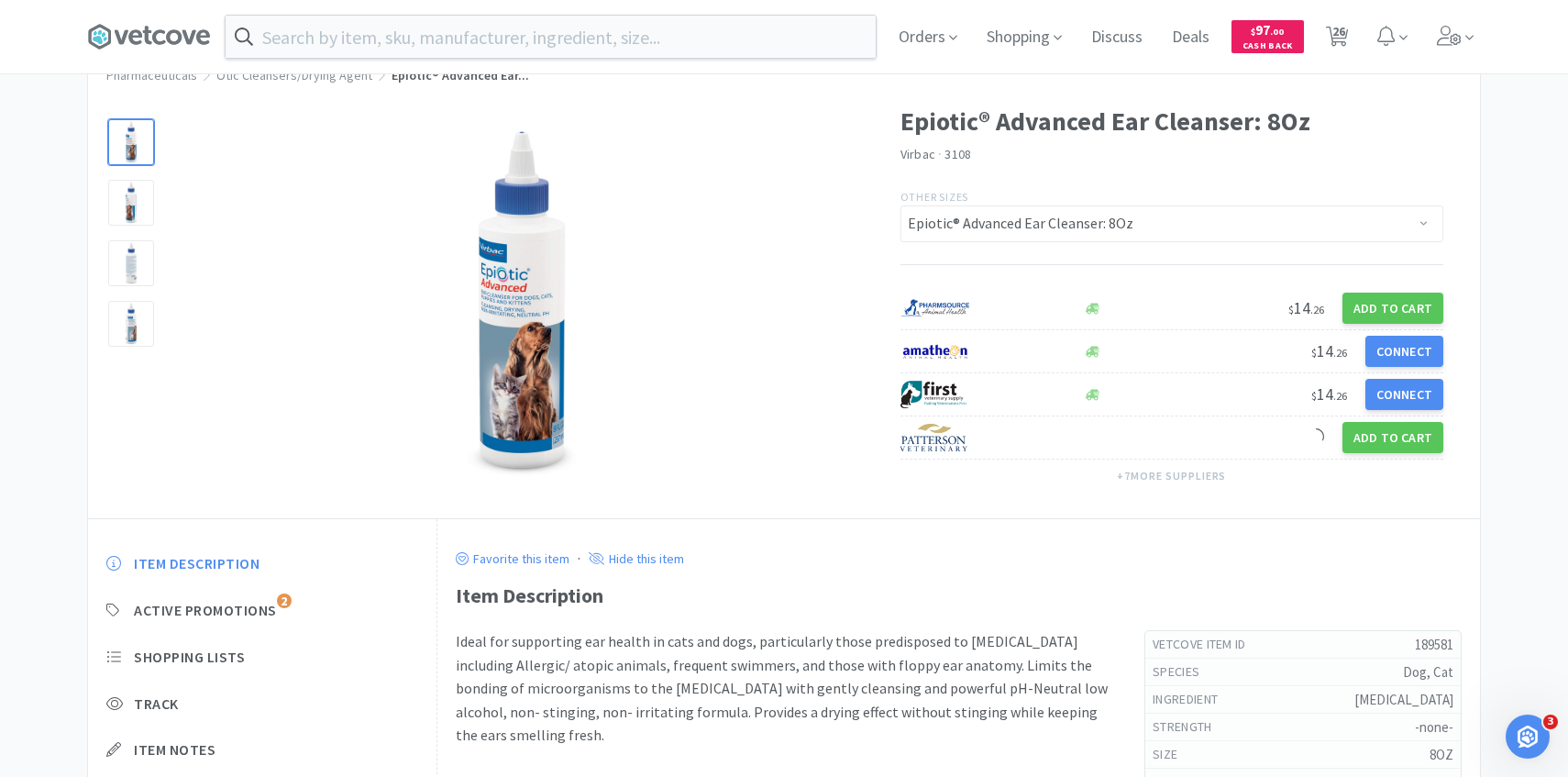
select select "1"
select select "10"
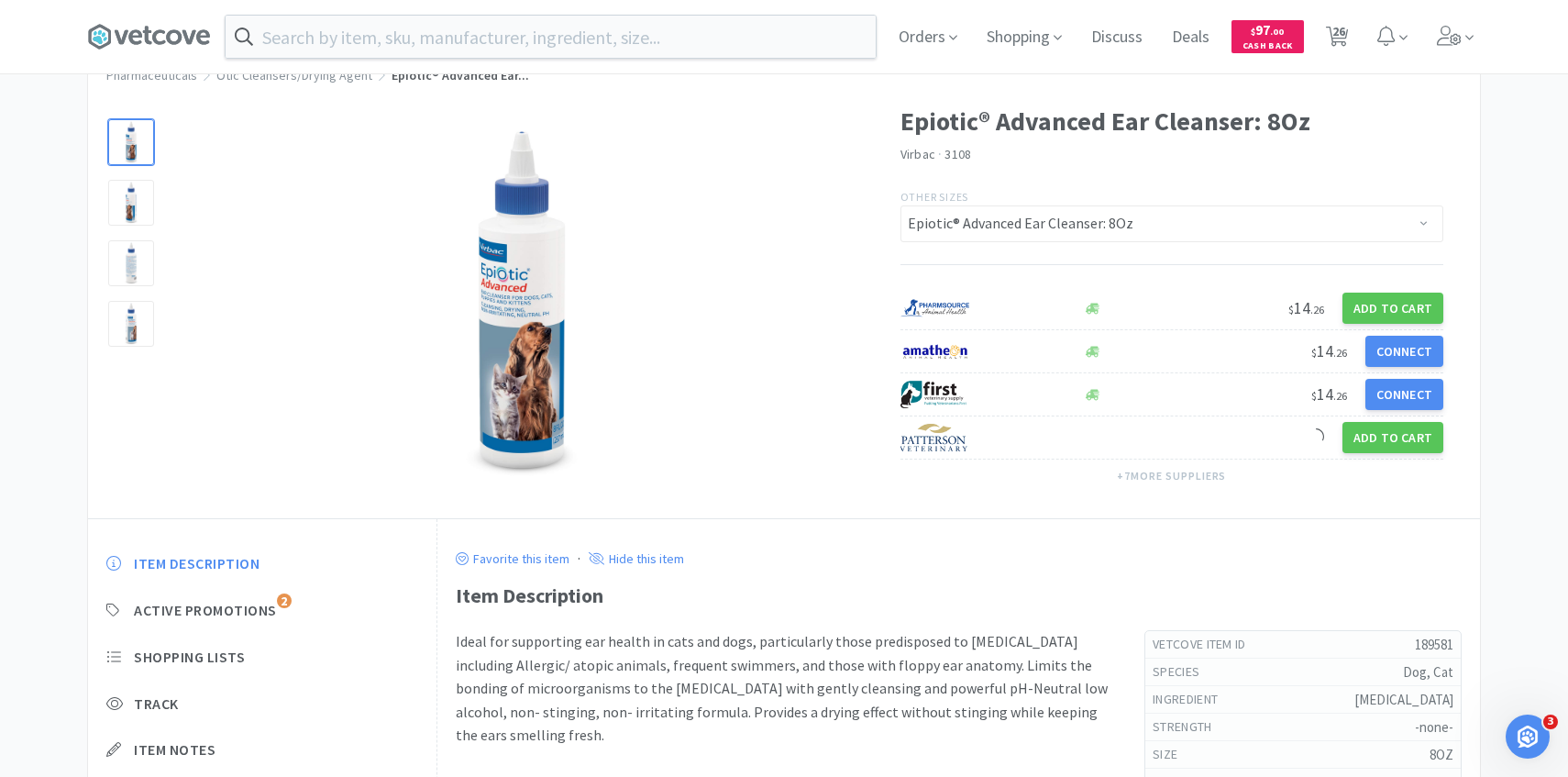
select select "1"
select select "3"
select select "1"
select select "2"
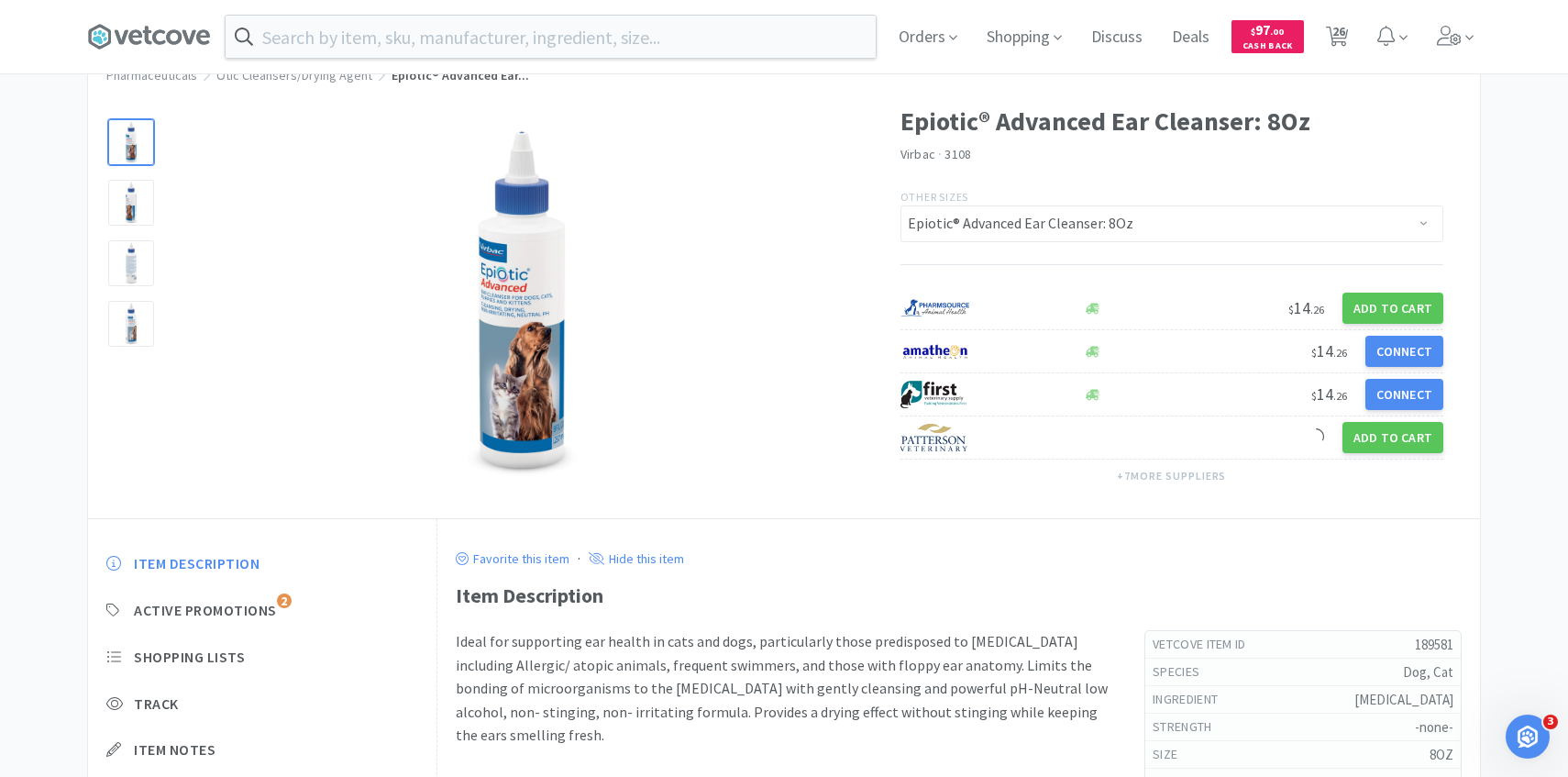
select select "2"
select select "10"
select select "1"
select select "10"
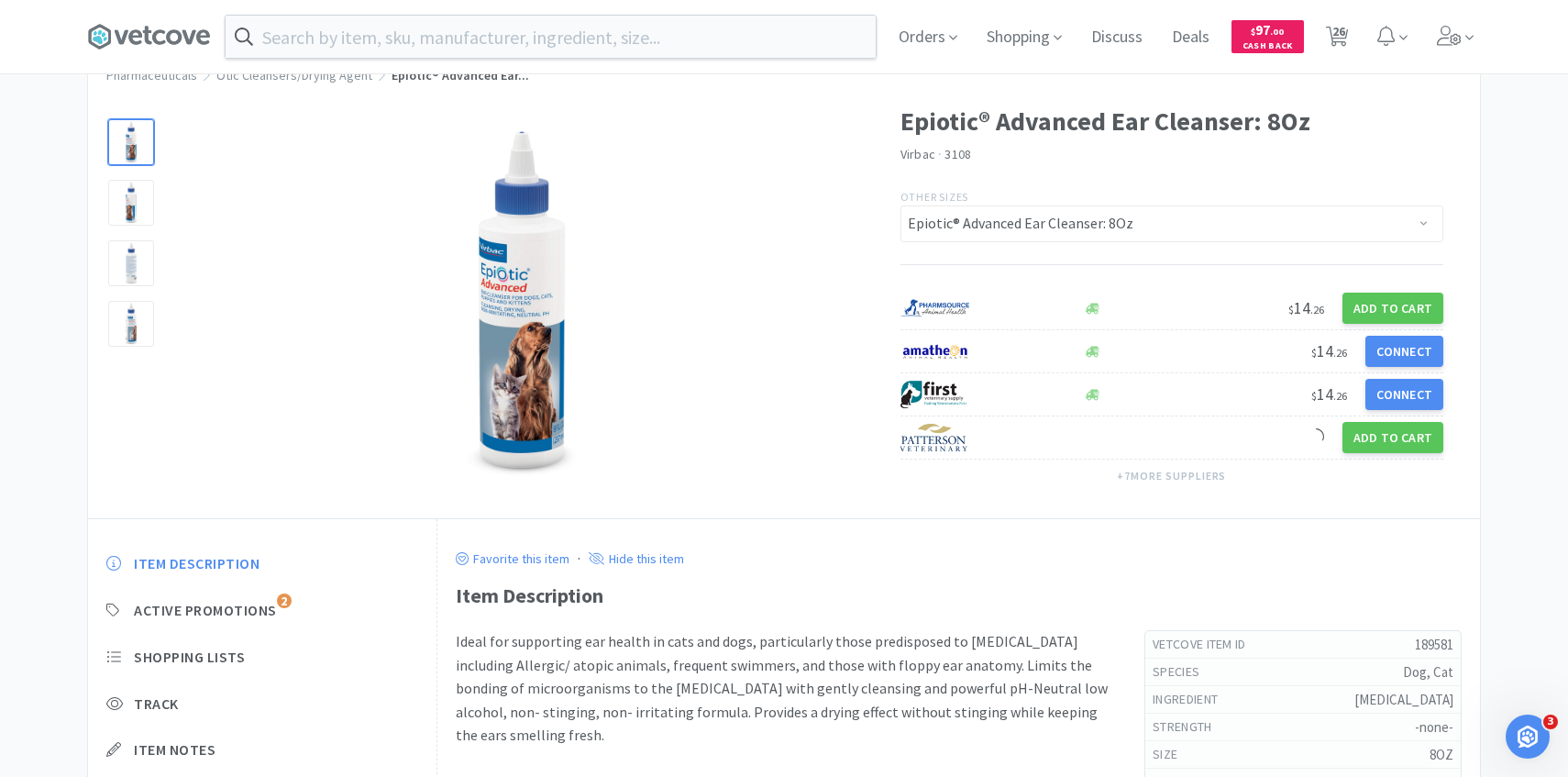
select select "1"
select select "4"
select select "2"
select select "3"
select select "1"
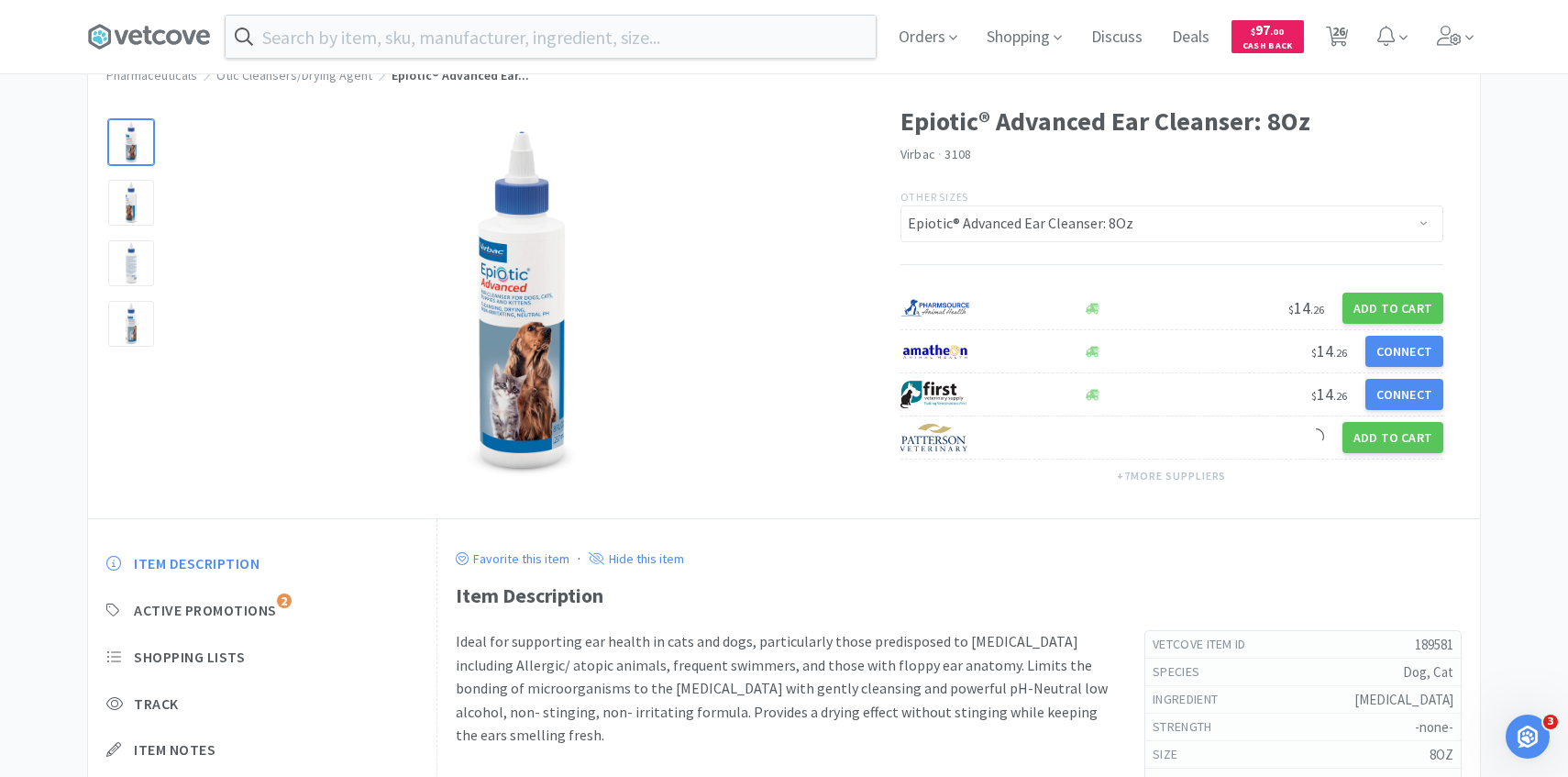
select select "30"
select select "2"
select select "1"
select select "8"
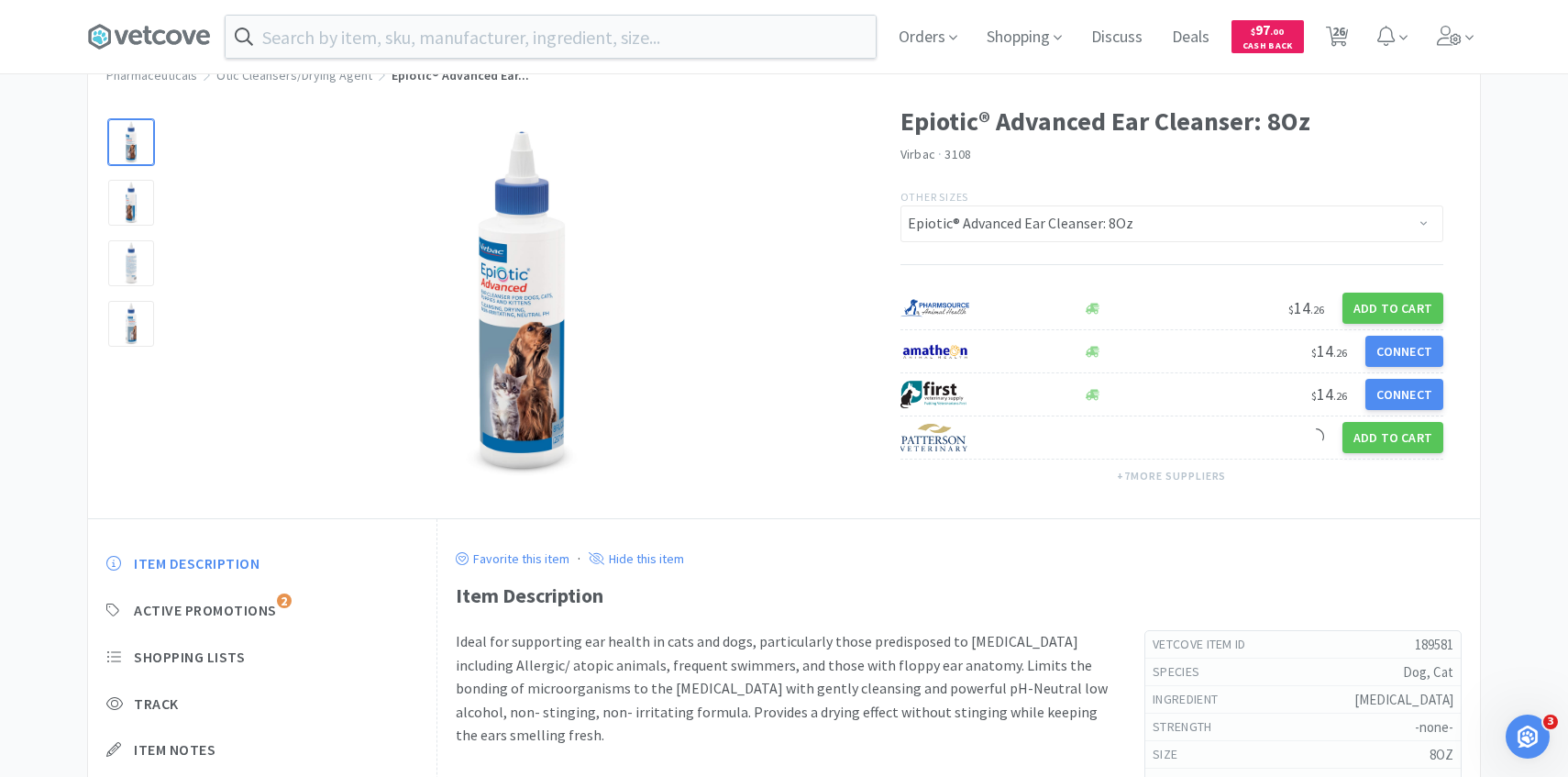
select select "15"
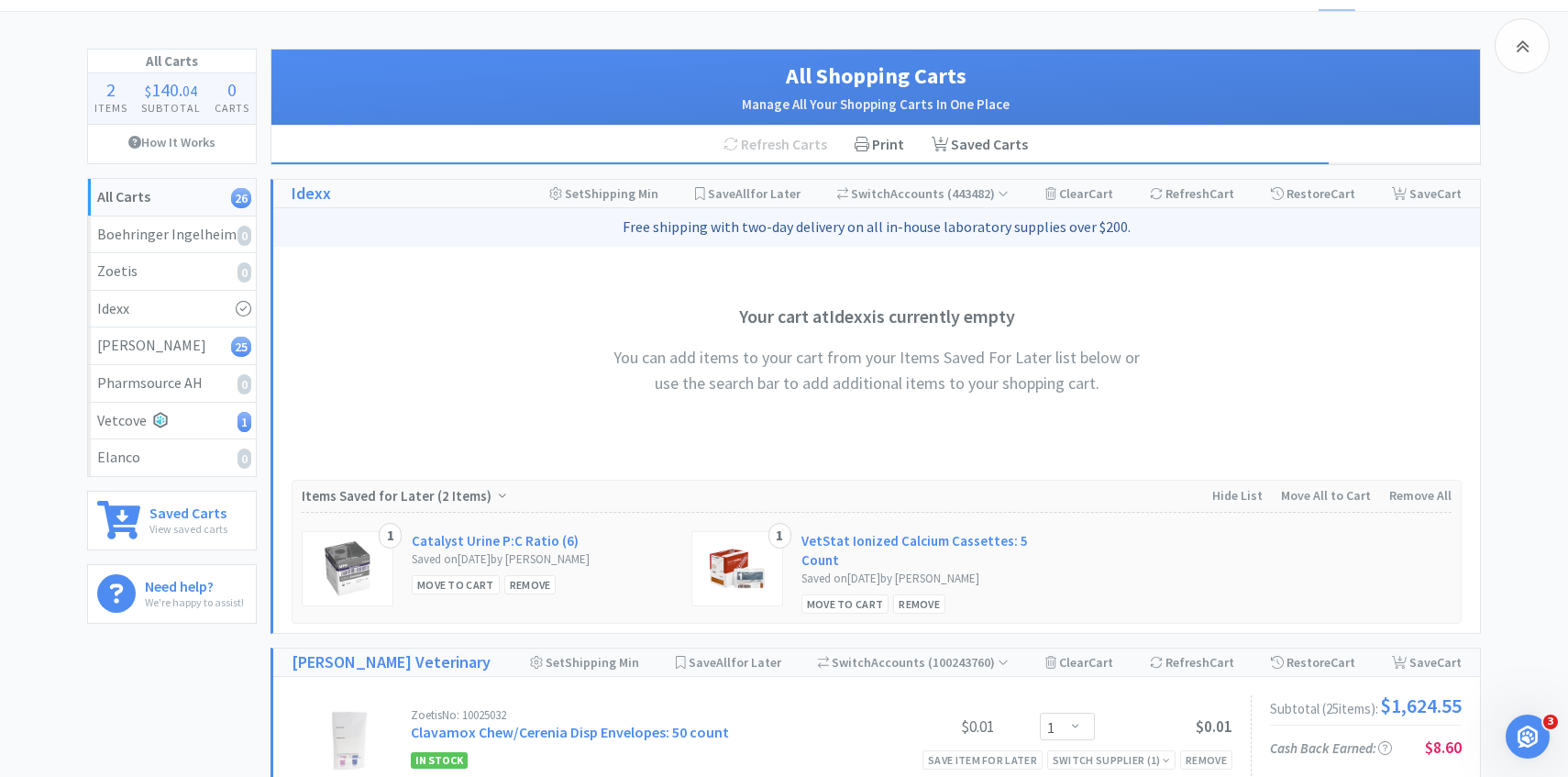
scroll to position [1530, 0]
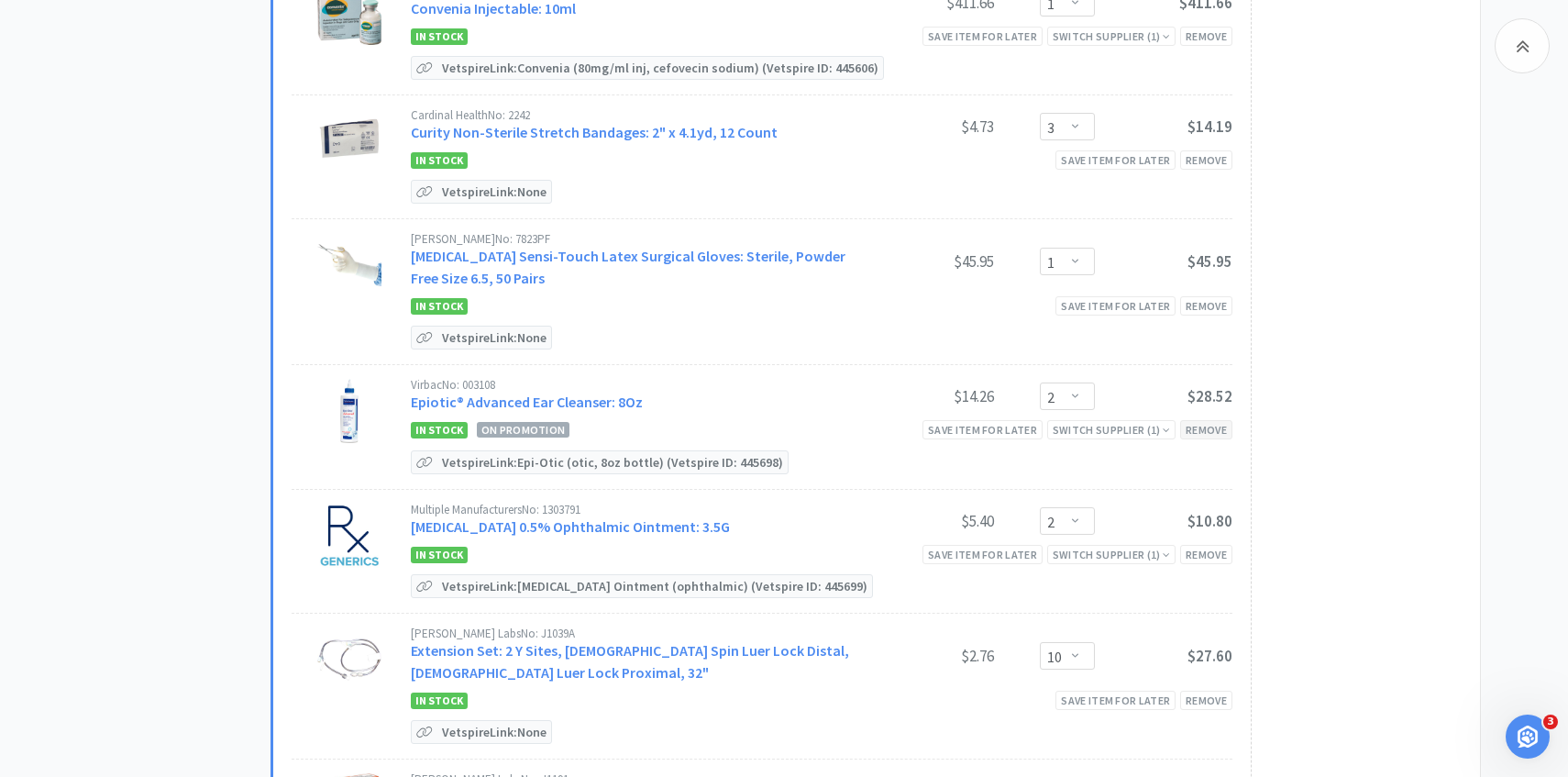
click at [1213, 423] on div "Remove" at bounding box center [1206, 429] width 52 height 19
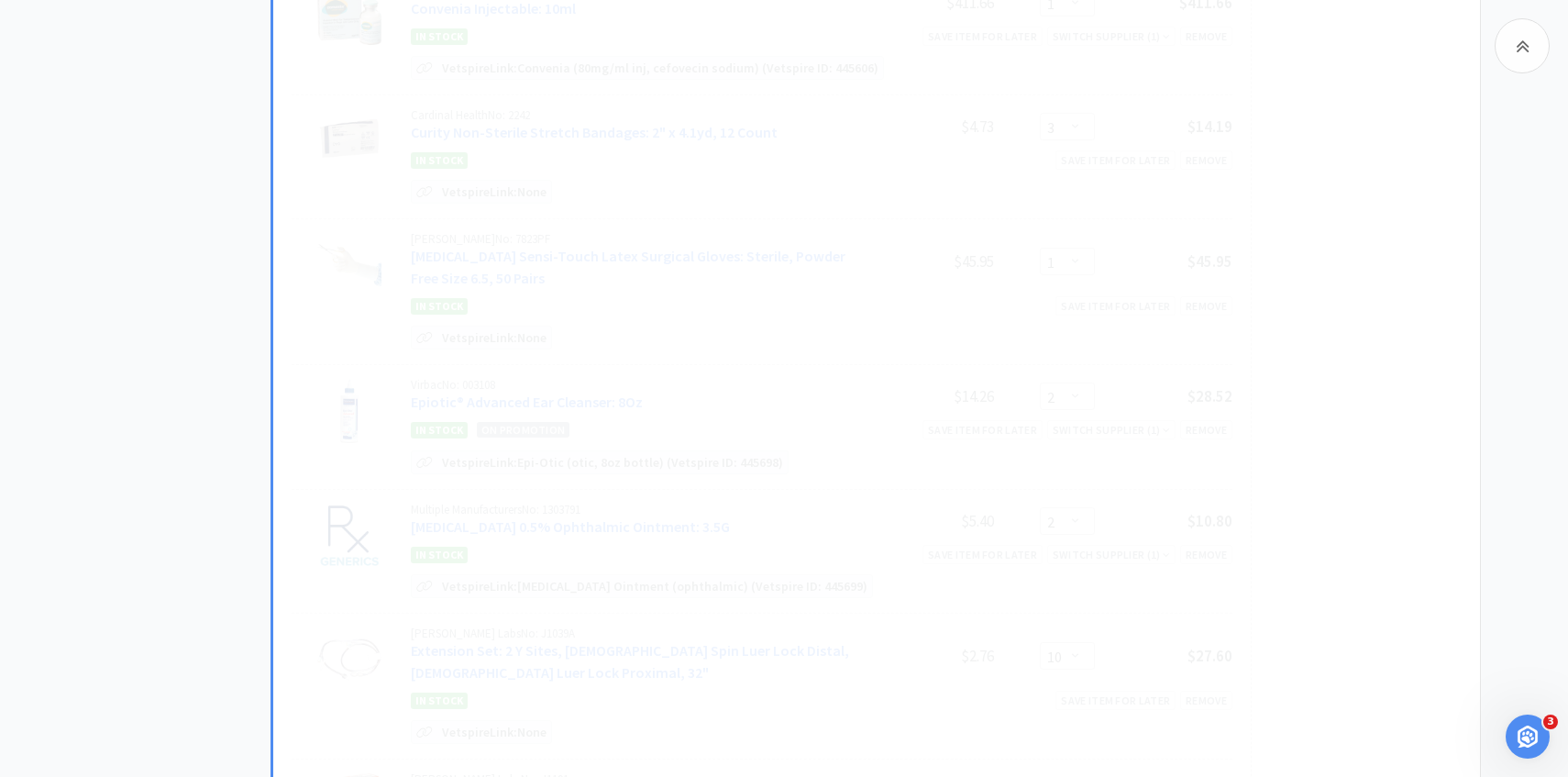
select select "10"
select select "1"
select select "10"
select select "1"
select select "4"
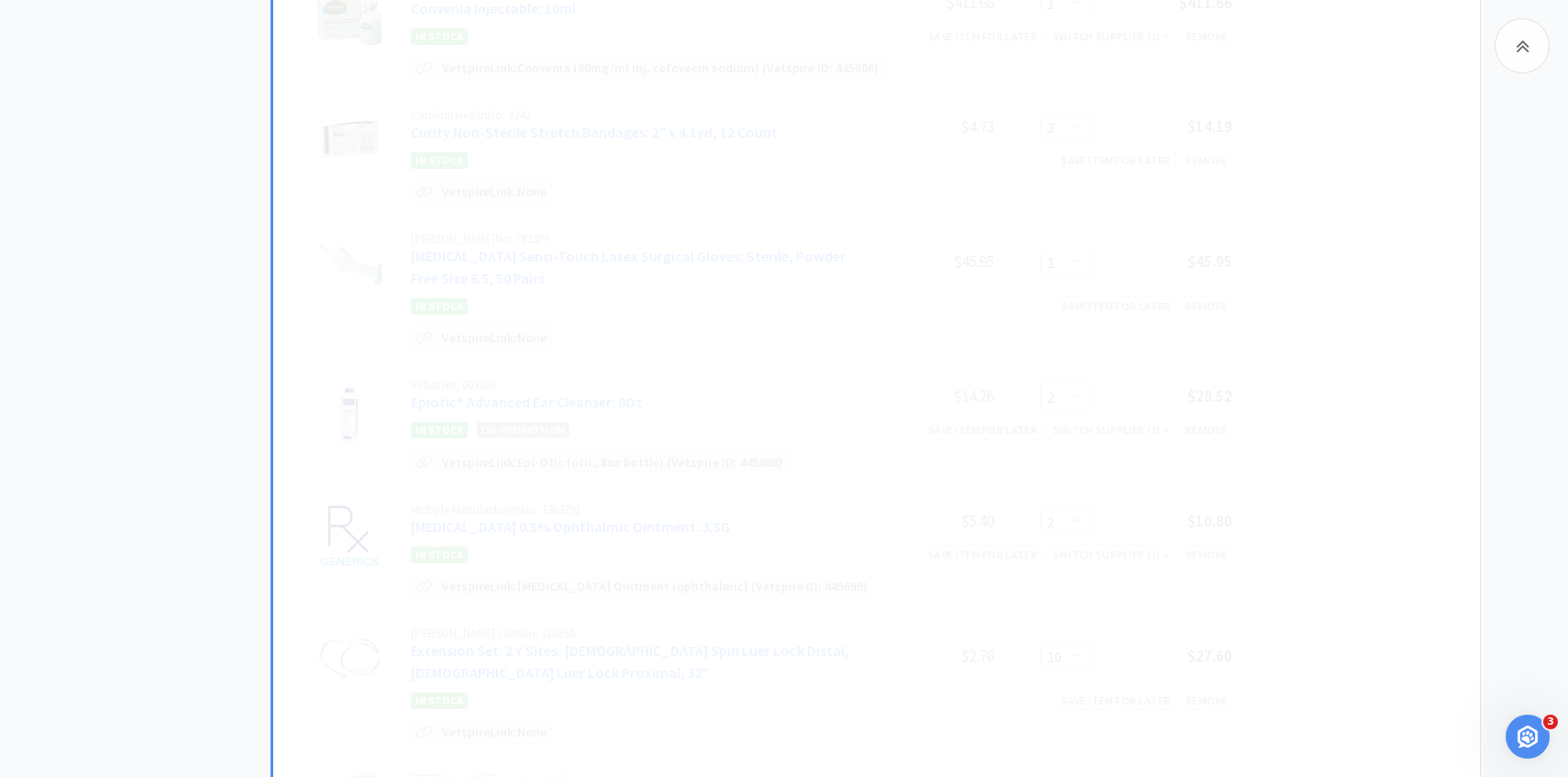
select select "2"
select select "3"
select select "1"
select select "2"
select select "1"
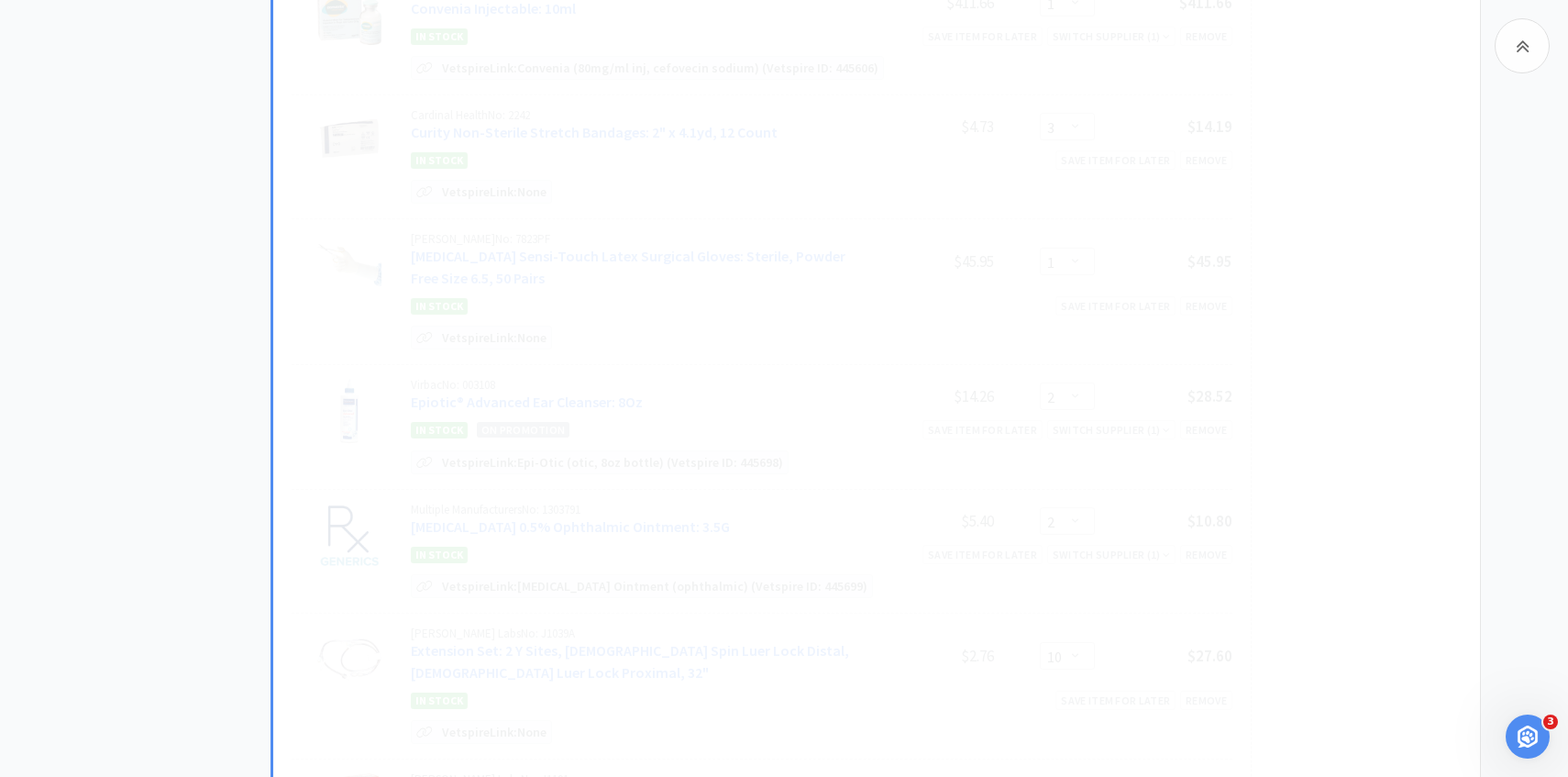
select select "8"
select select "30"
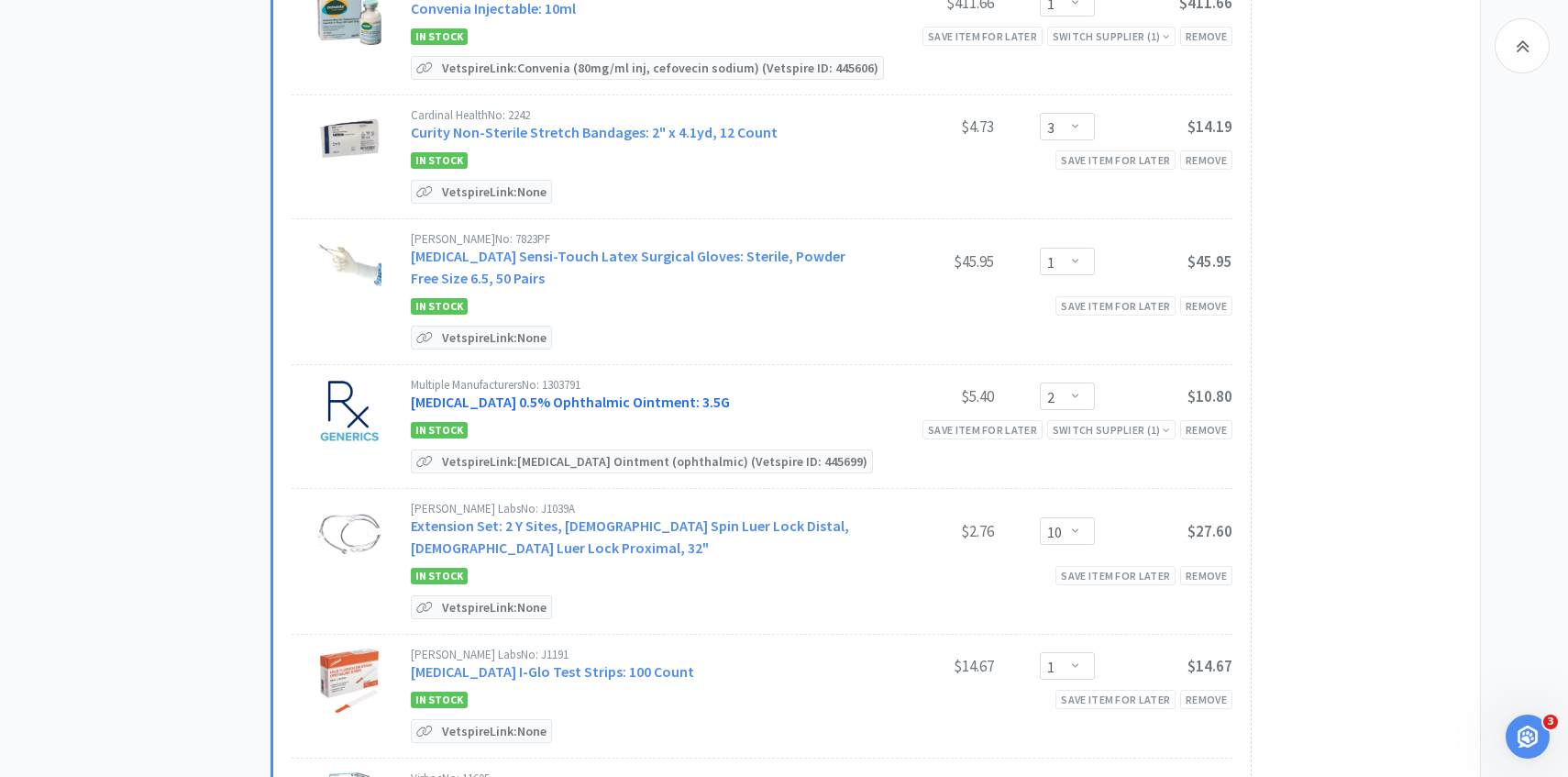
click at [596, 393] on link "Erythromycin 0.5% Ophthalmic Ointment: 3.5G" at bounding box center [570, 402] width 319 height 18
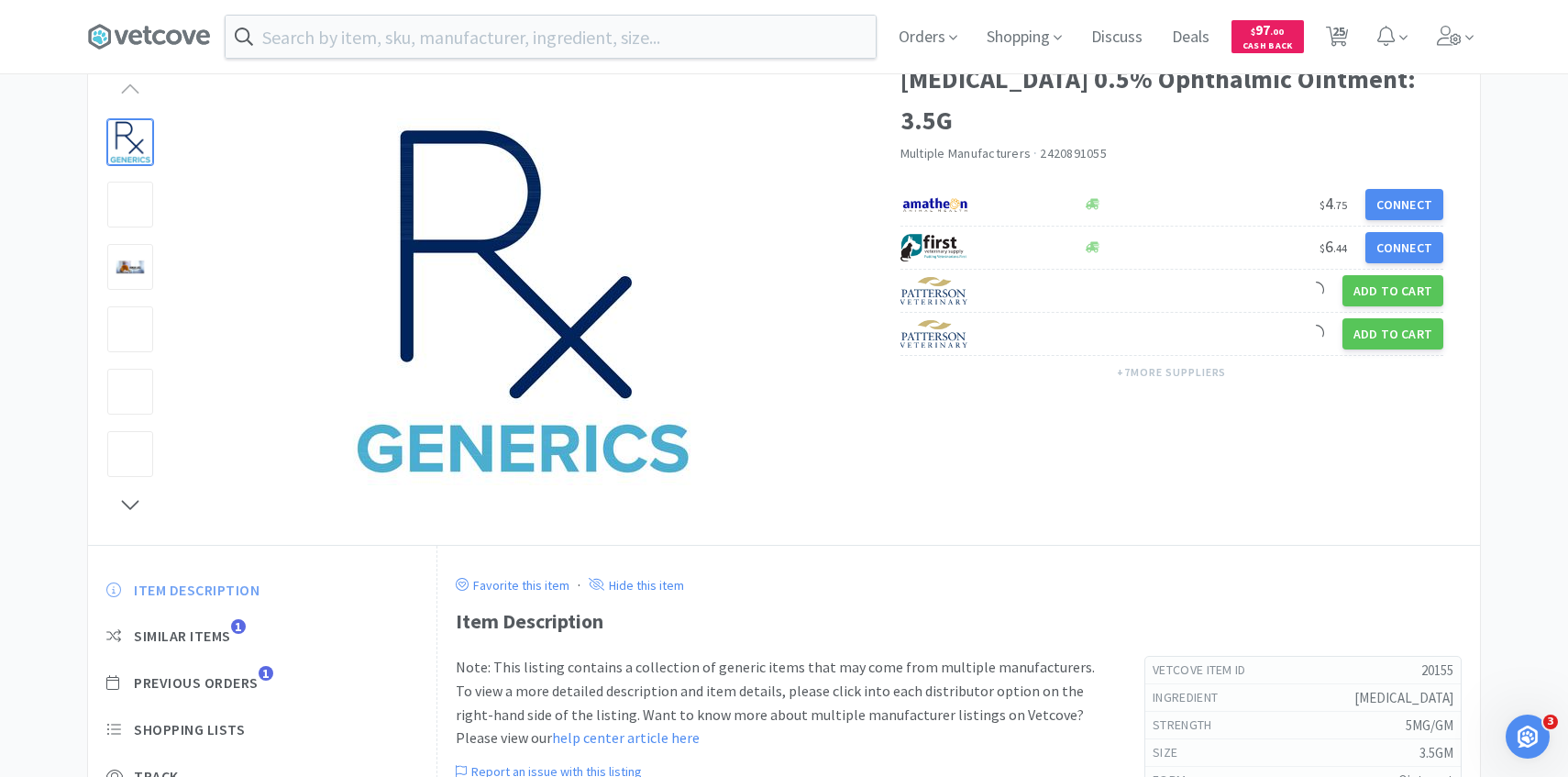
scroll to position [122, 0]
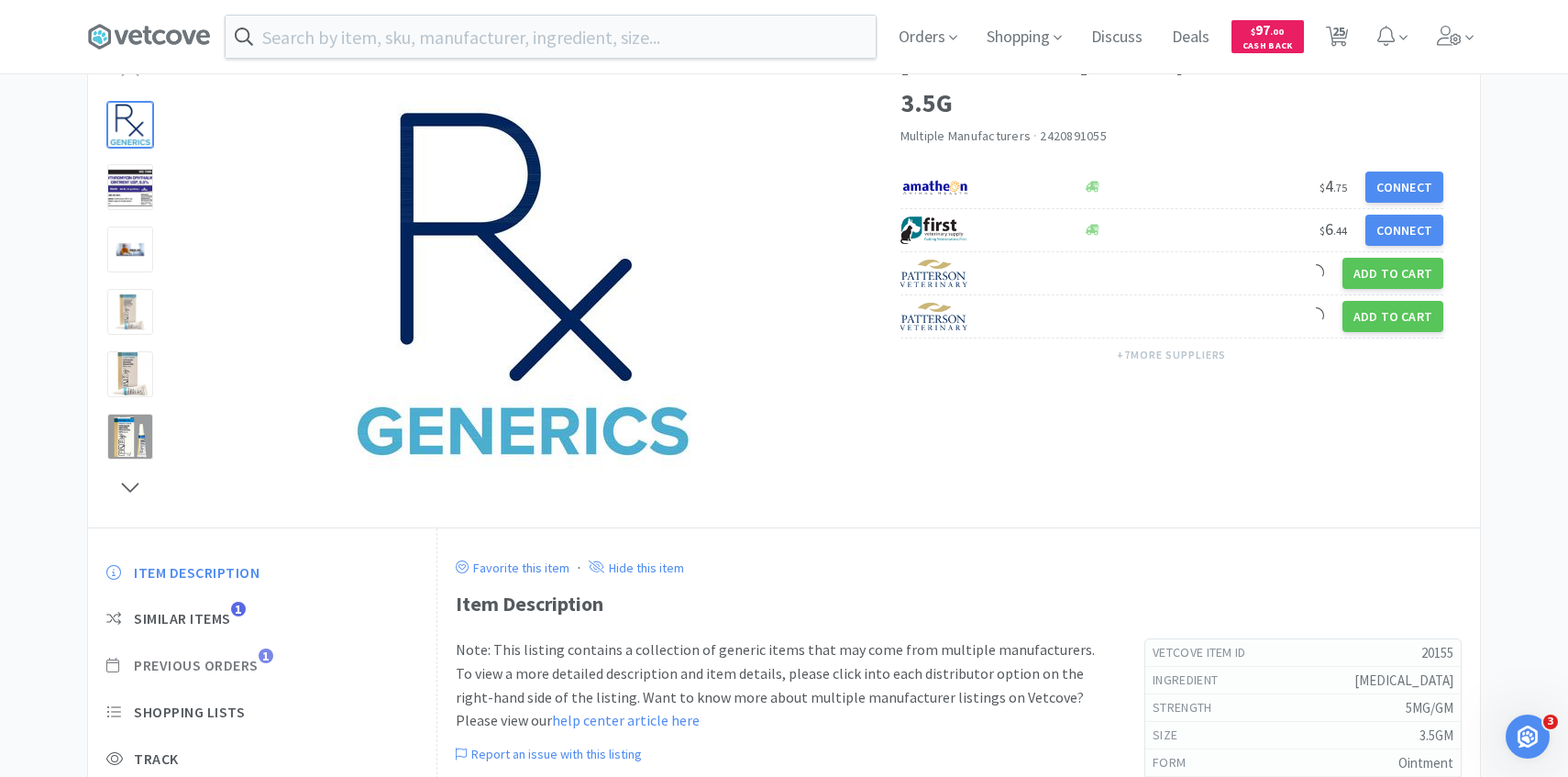
click at [248, 669] on span "Previous Orders" at bounding box center [196, 665] width 125 height 19
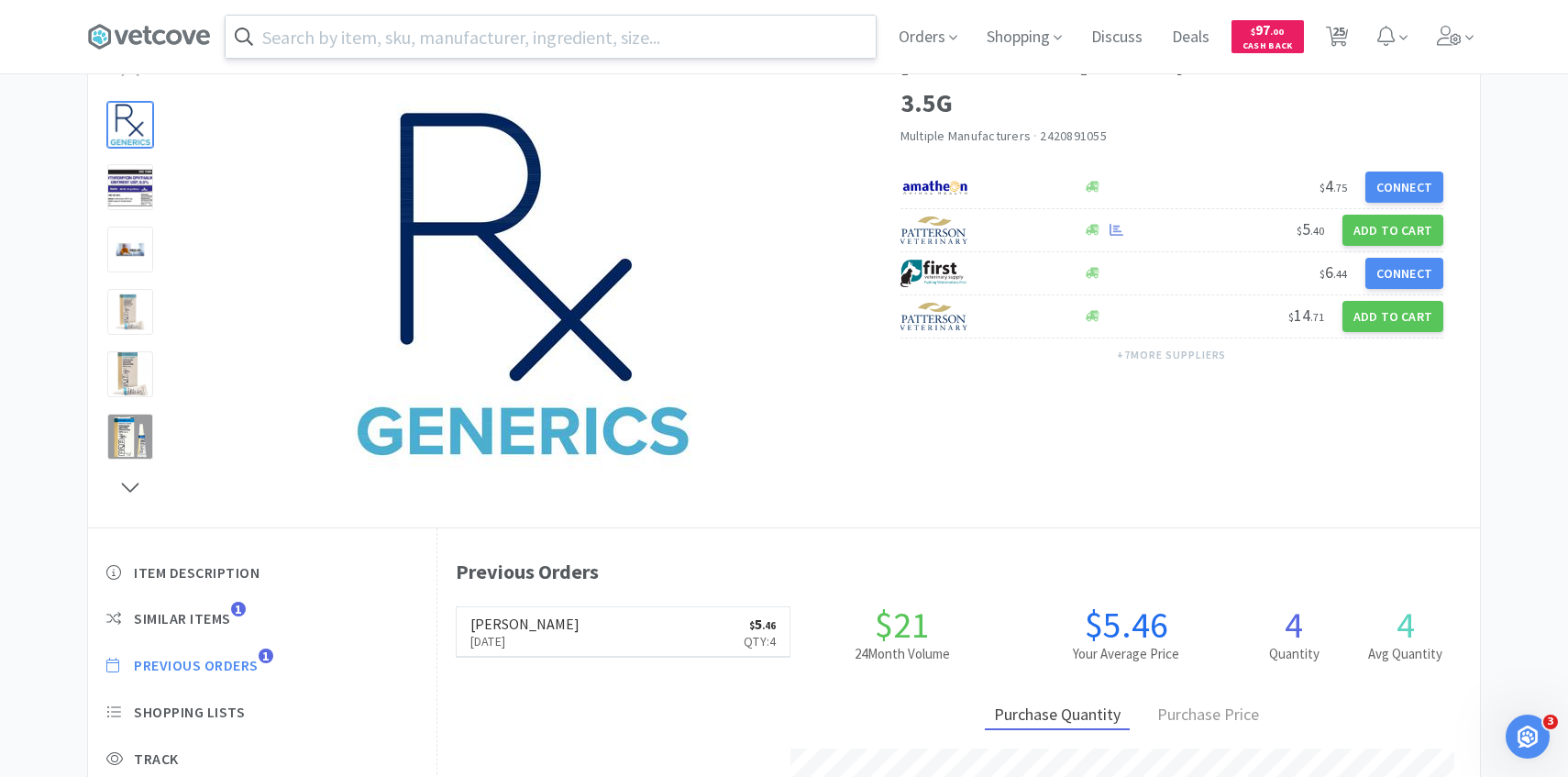
scroll to position [504, 1042]
select select "1"
select select "10"
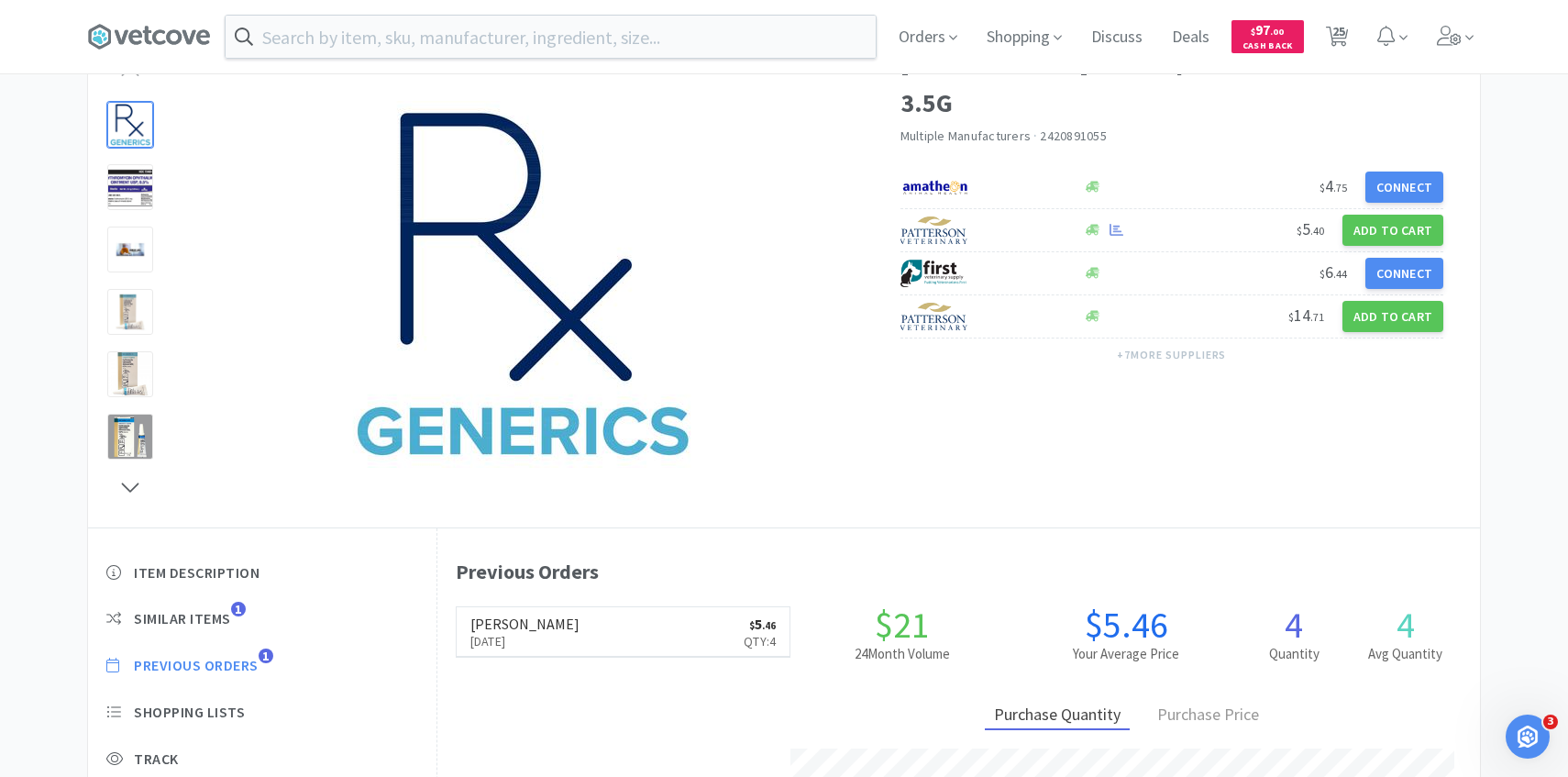
select select "10"
select select "1"
select select "3"
select select "1"
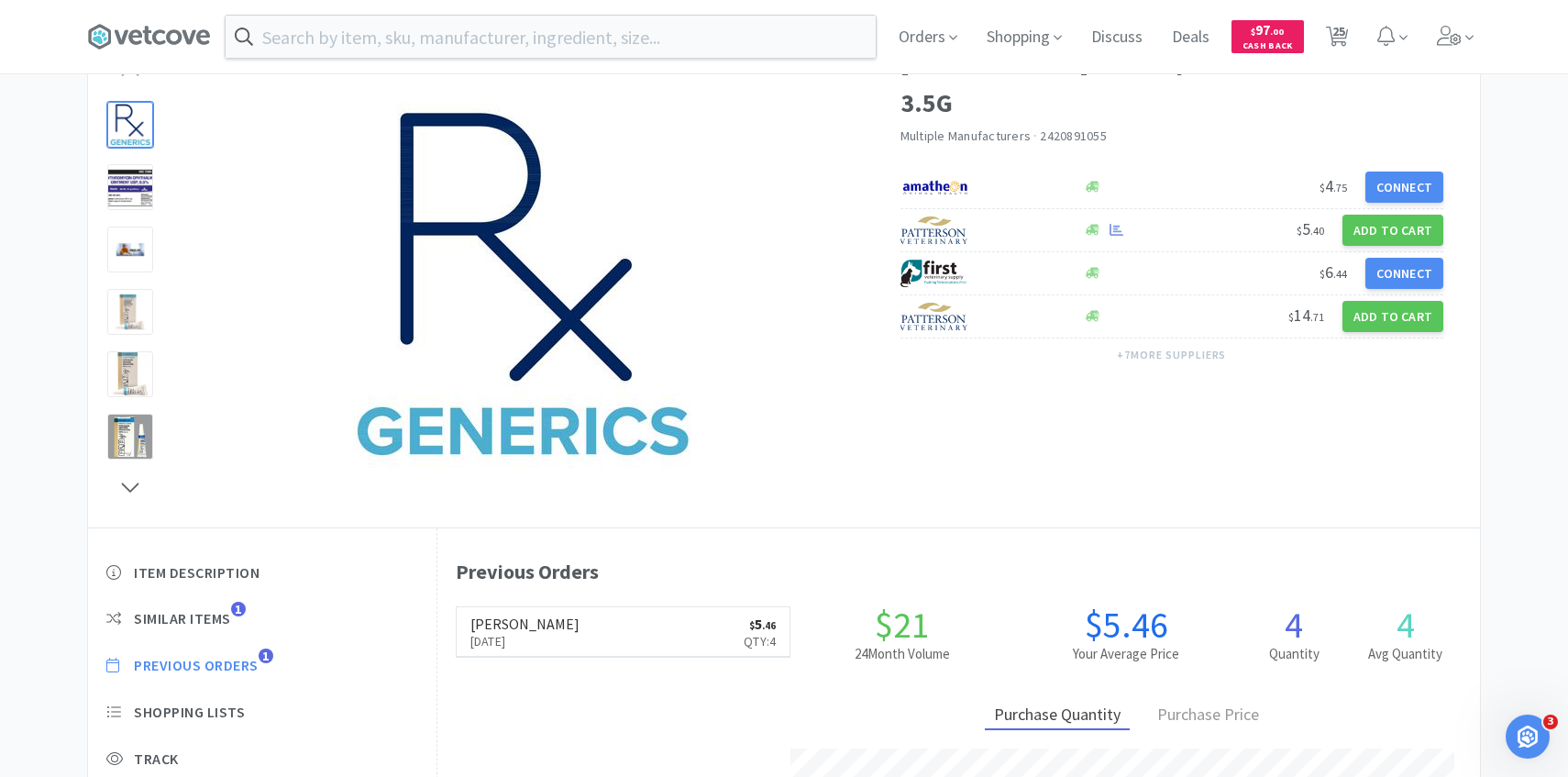
select select "2"
select select "10"
select select "1"
select select "10"
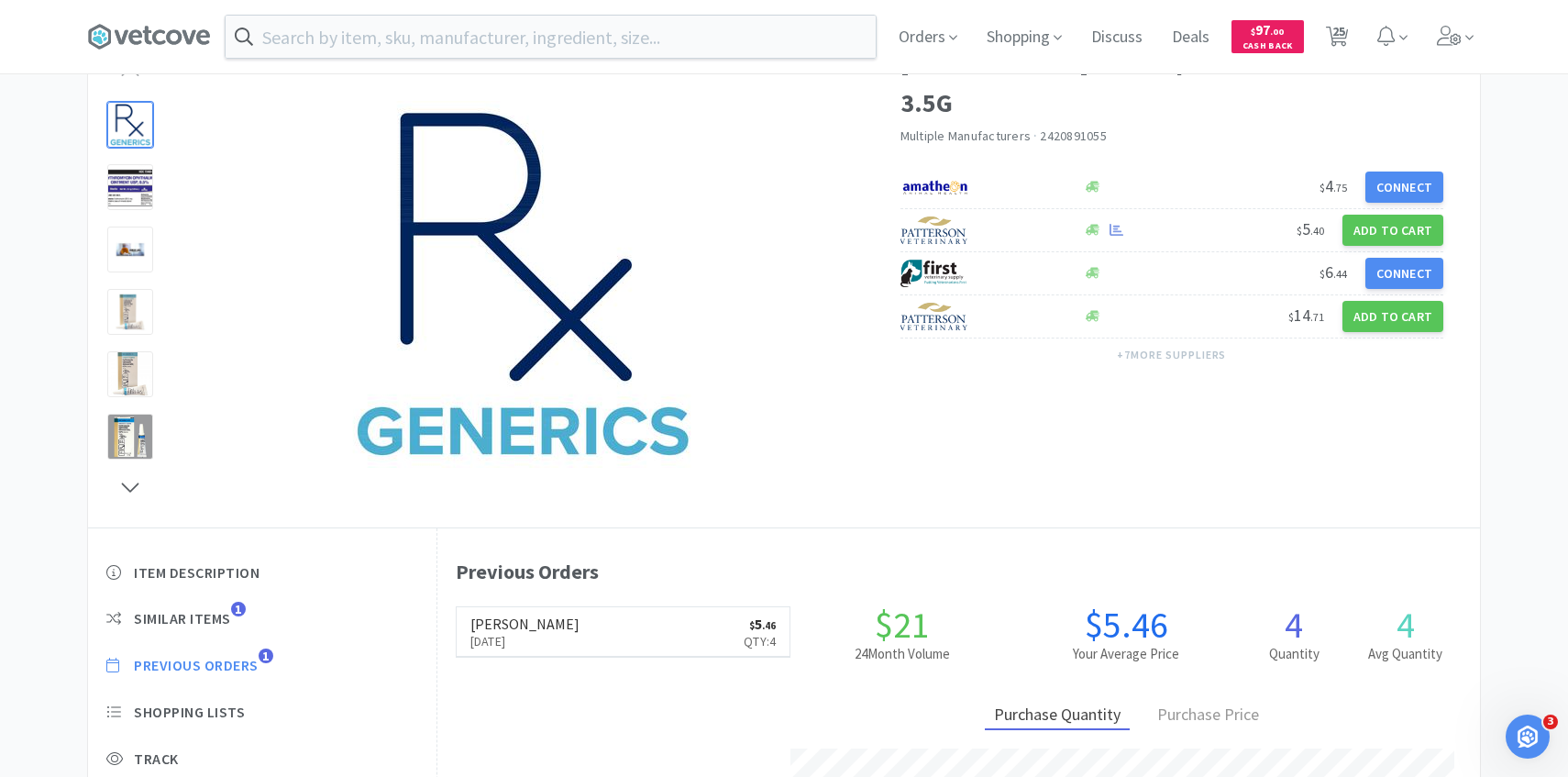
select select "1"
select select "4"
select select "2"
select select "3"
select select "1"
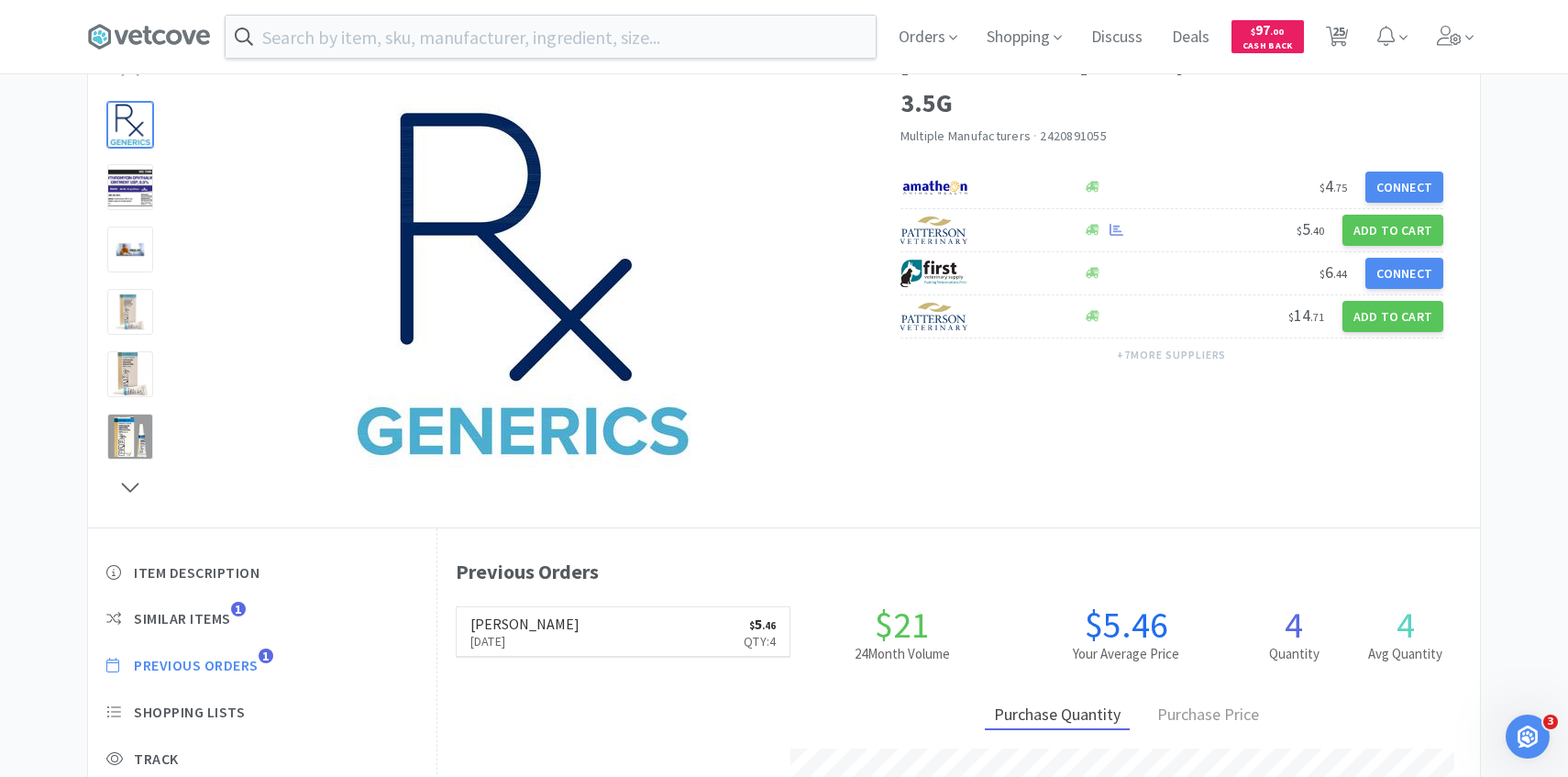
select select "30"
select select "2"
select select "1"
select select "8"
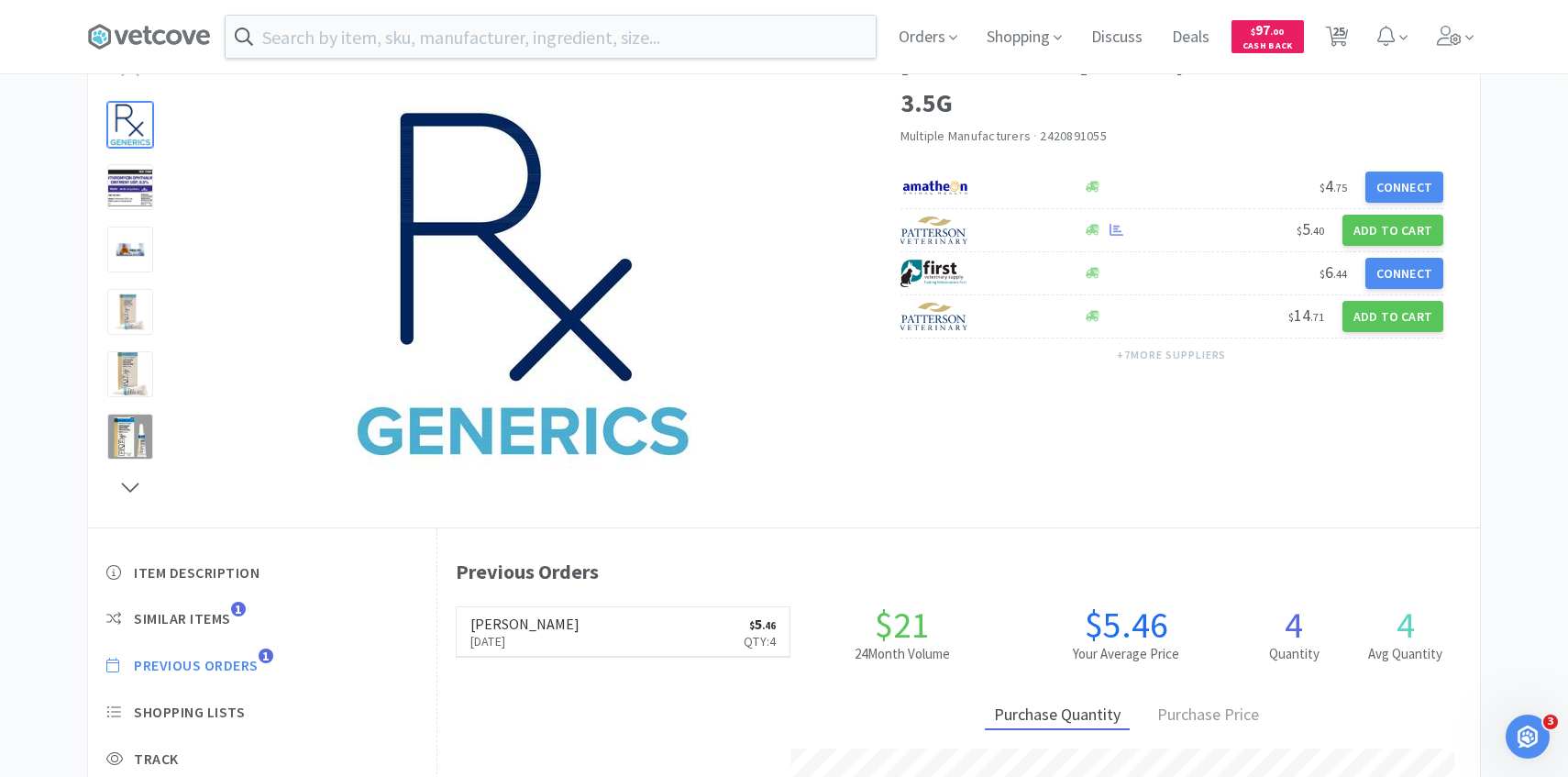
select select "15"
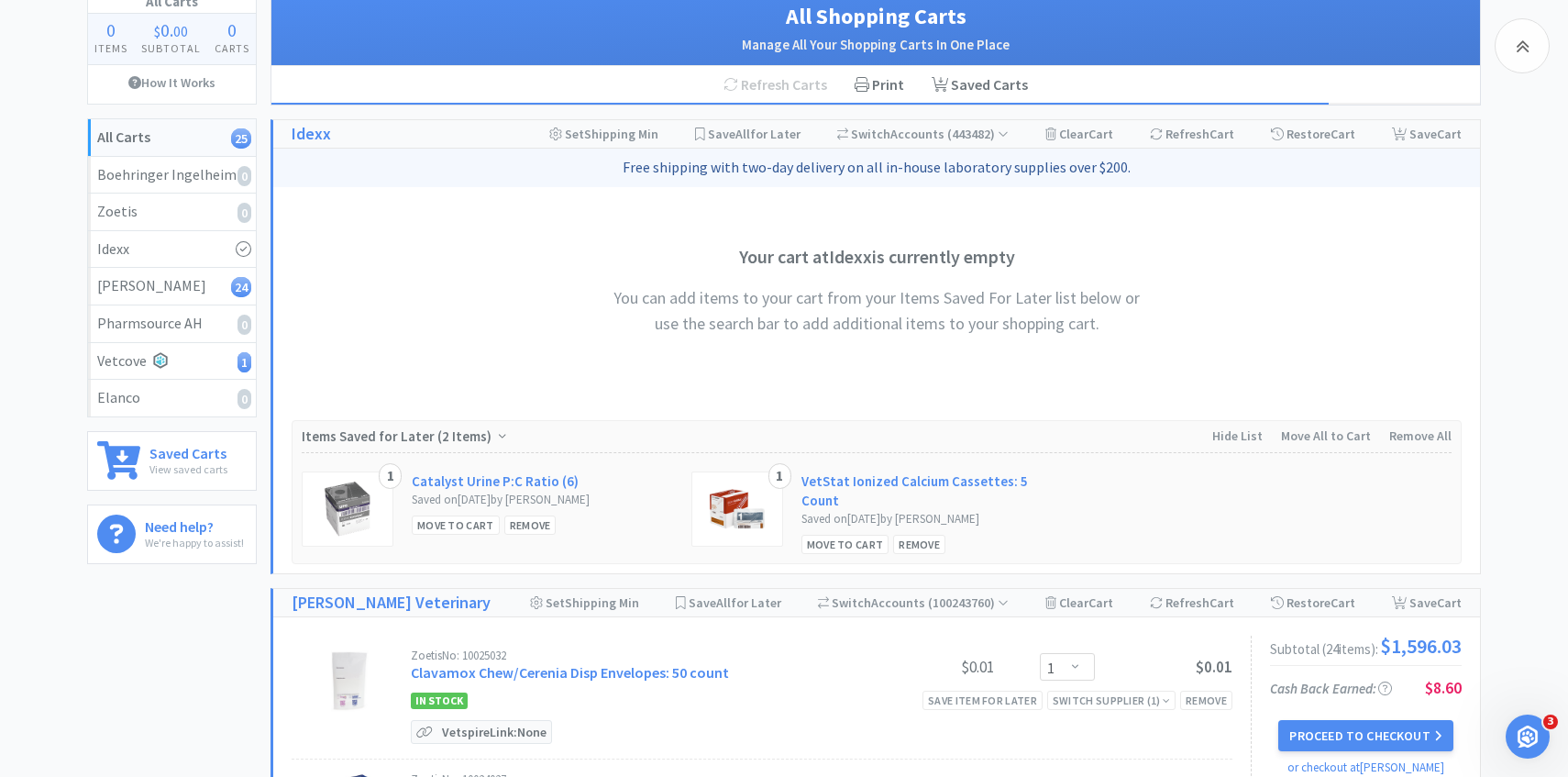
scroll to position [1530, 0]
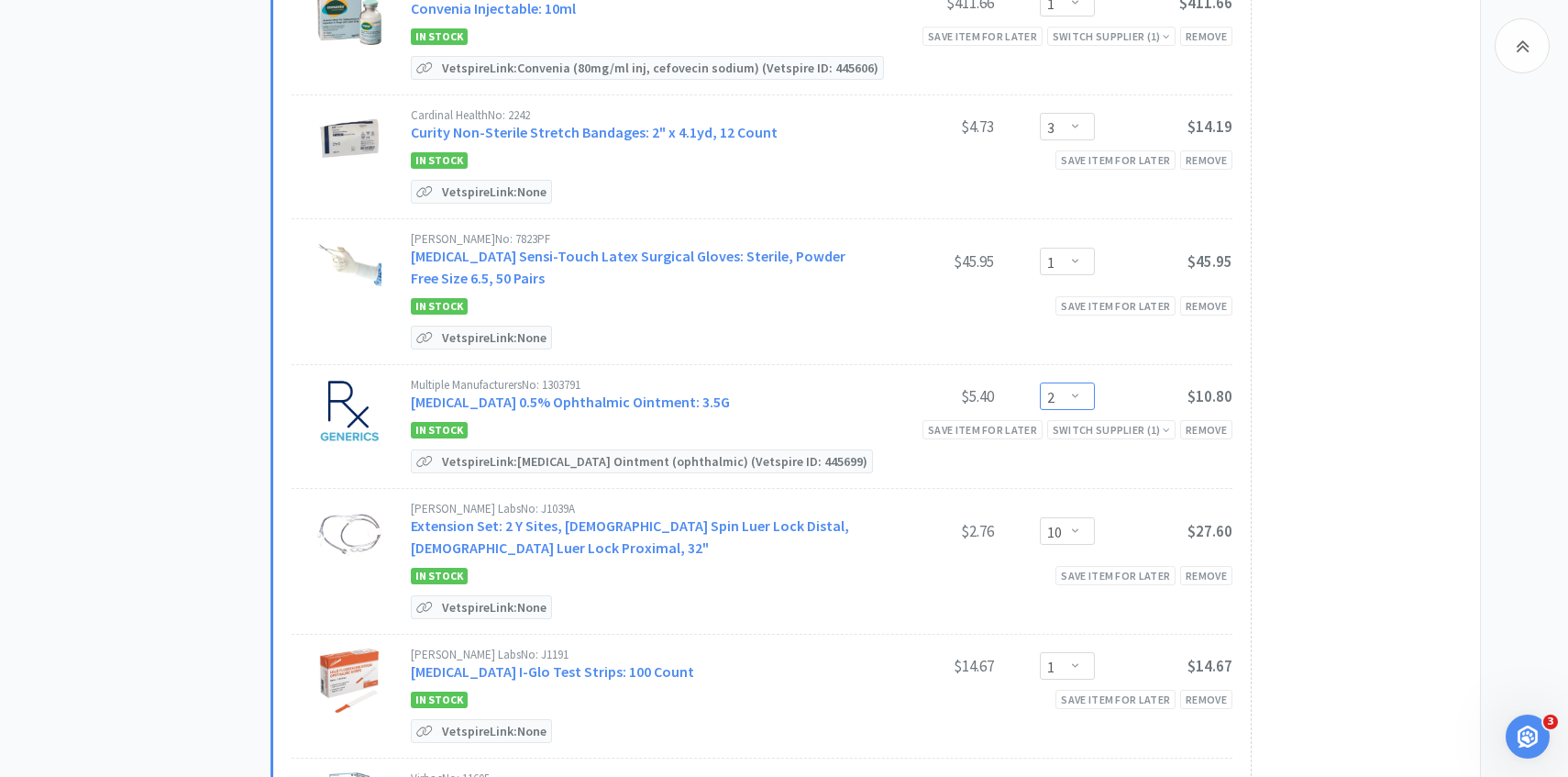
click at [1059, 385] on select "Enter Quantity 1 2 3 4 5 6 7 8 9 10 11 12 13 14 15 16 17 18 19 20 Enter Quantity" at bounding box center [1067, 397] width 55 height 28
click at [1040, 383] on select "Enter Quantity 1 2 3 4 5 6 7 8 9 10 11 12 13 14 15 16 17 18 19 20 Enter Quantity" at bounding box center [1067, 397] width 55 height 28
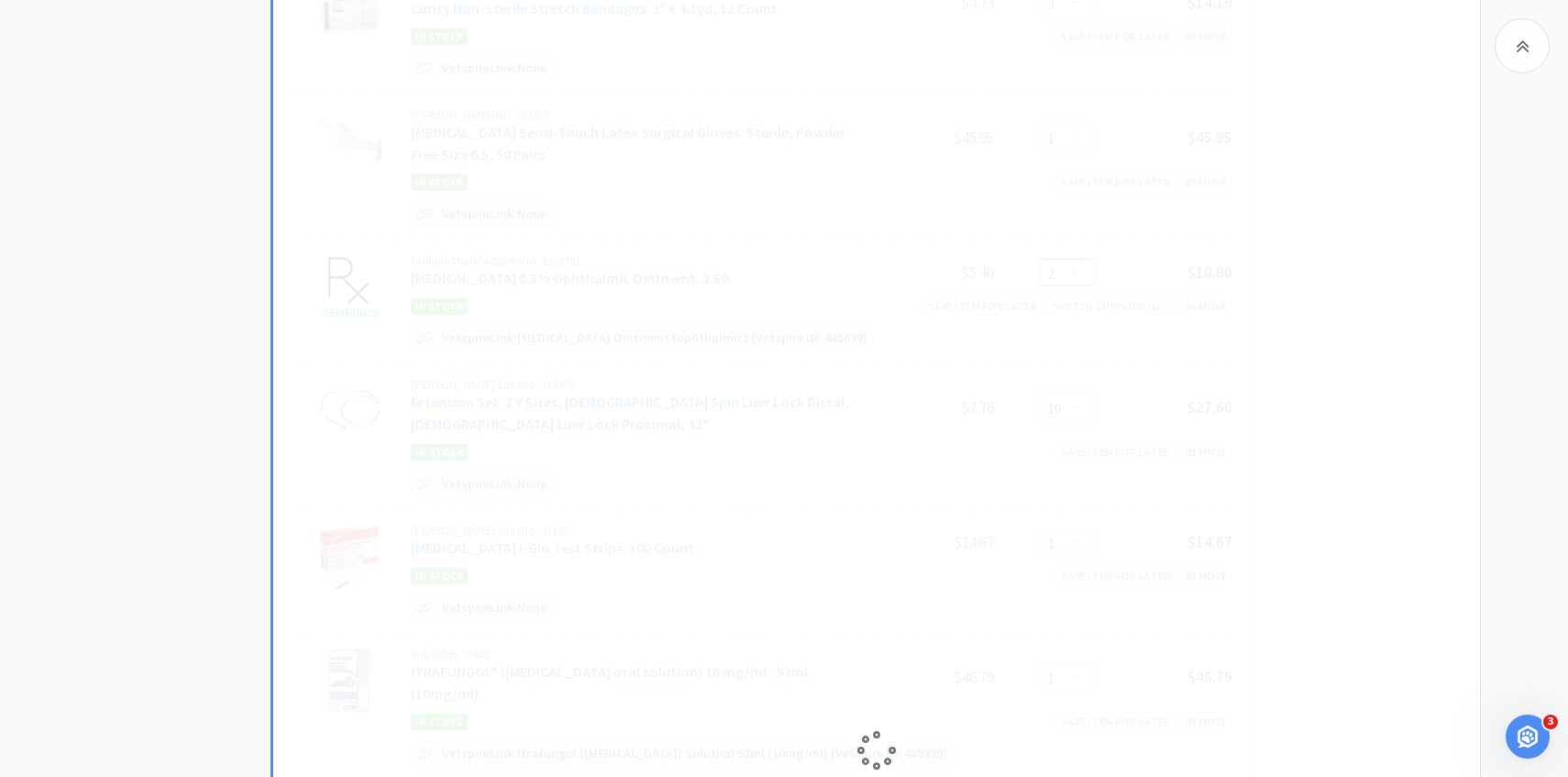
scroll to position [1667, 0]
select select "1"
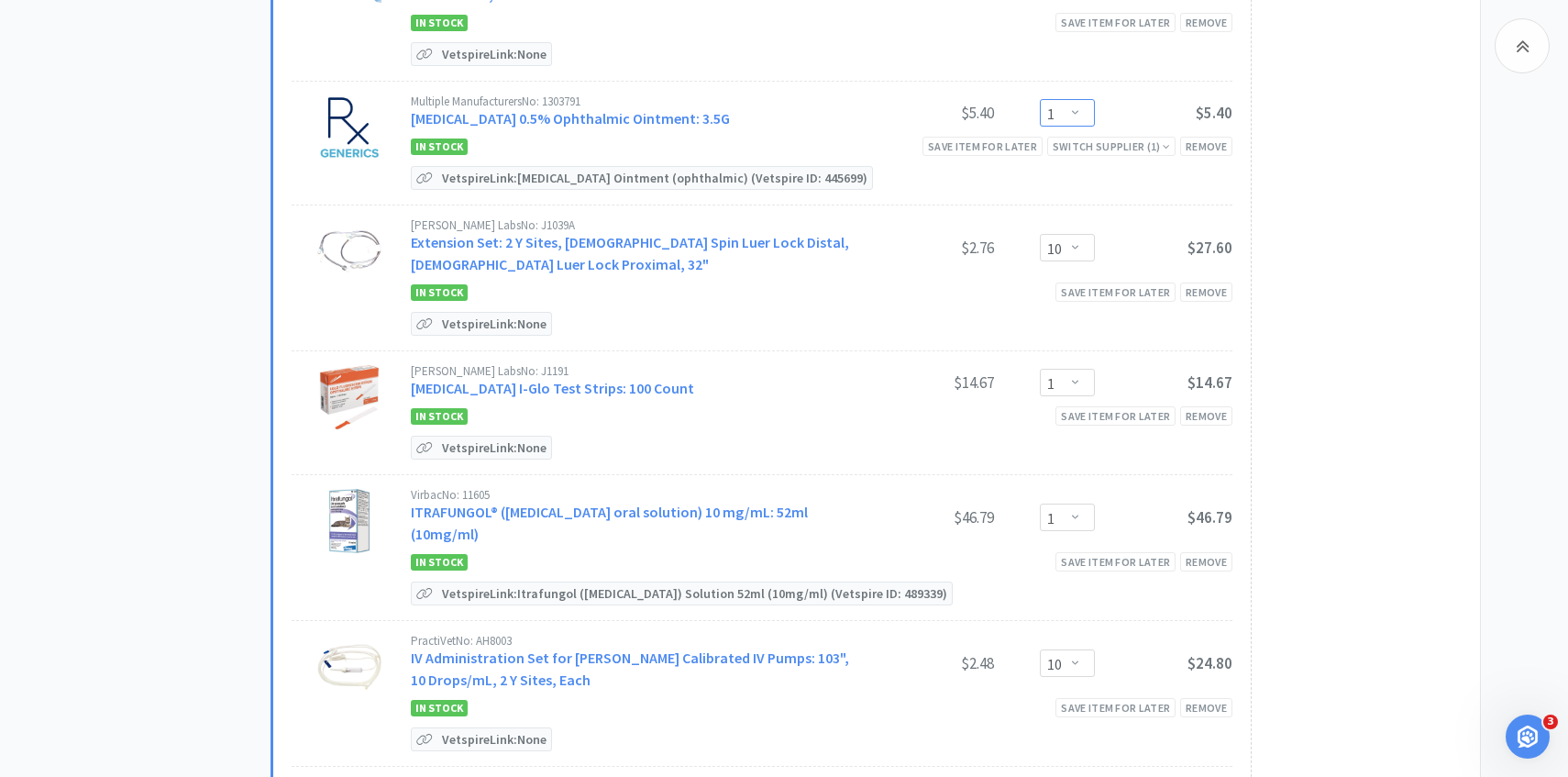
scroll to position [1830, 0]
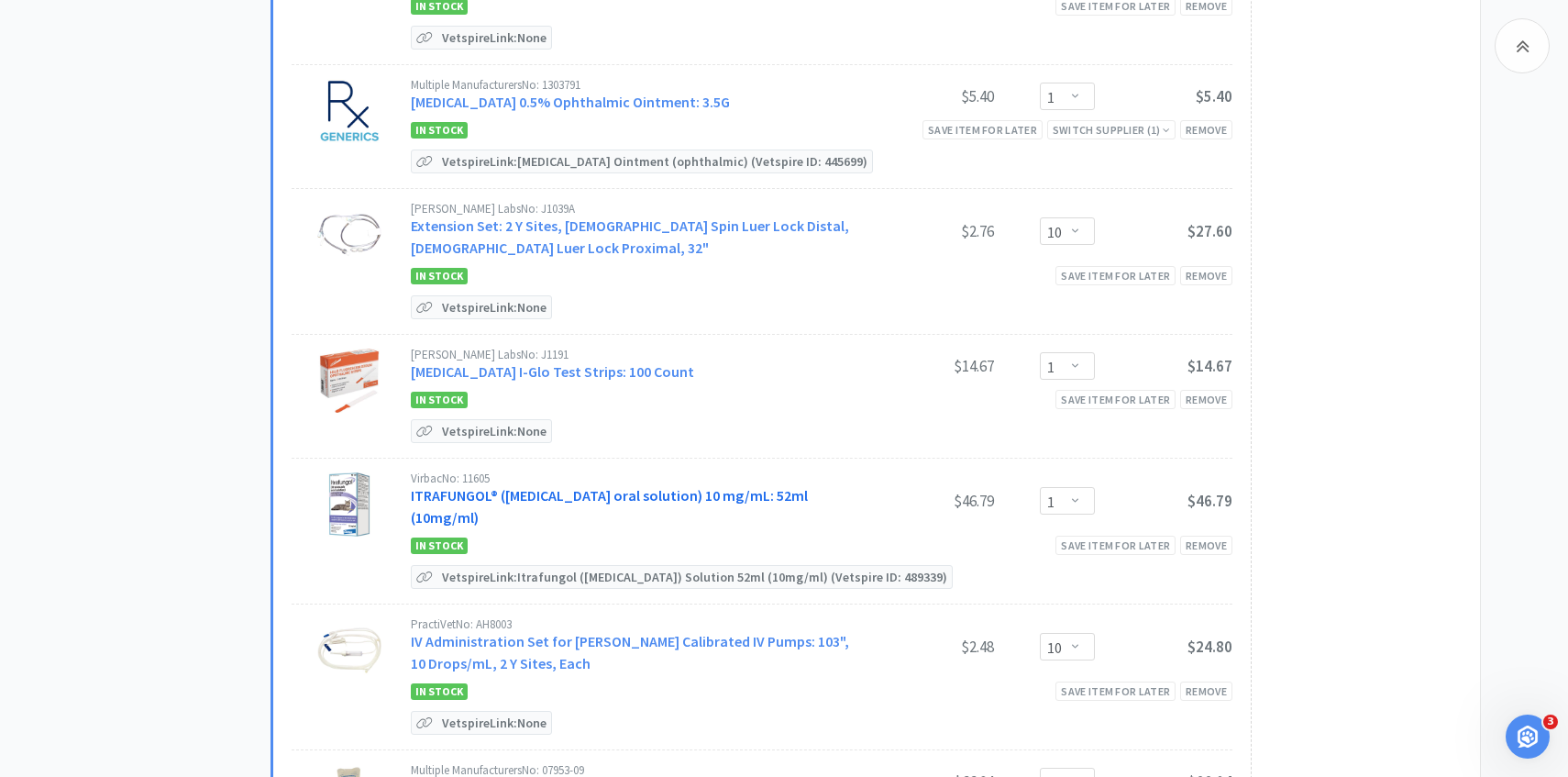
click at [620, 487] on link "ITRAFUNGOL® (itraconazole oral solution) 10 mg/mL: 52ml (10mg/ml)" at bounding box center [609, 506] width 397 height 40
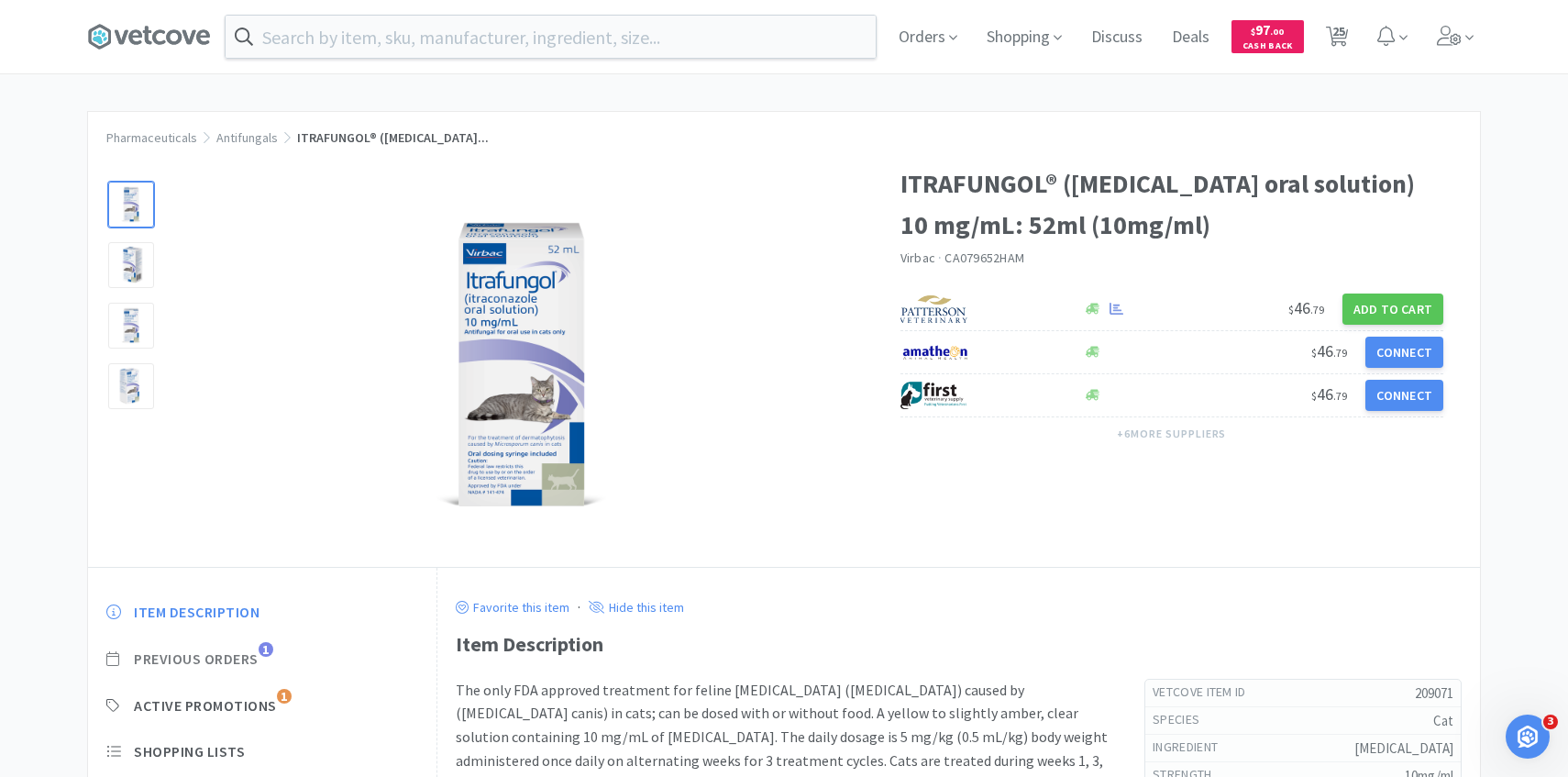
click at [240, 654] on span "Previous Orders" at bounding box center [196, 659] width 125 height 19
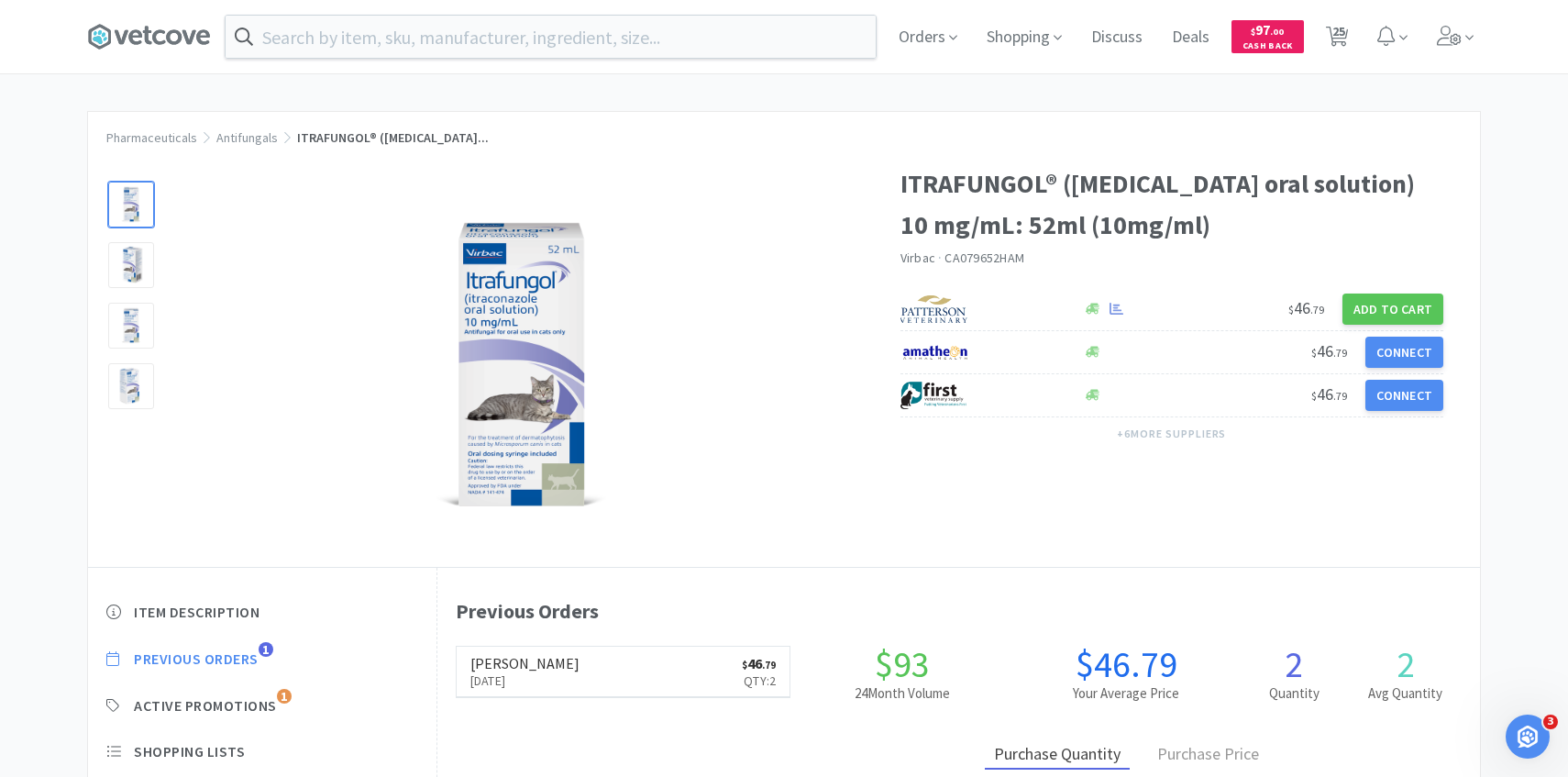
scroll to position [504, 1042]
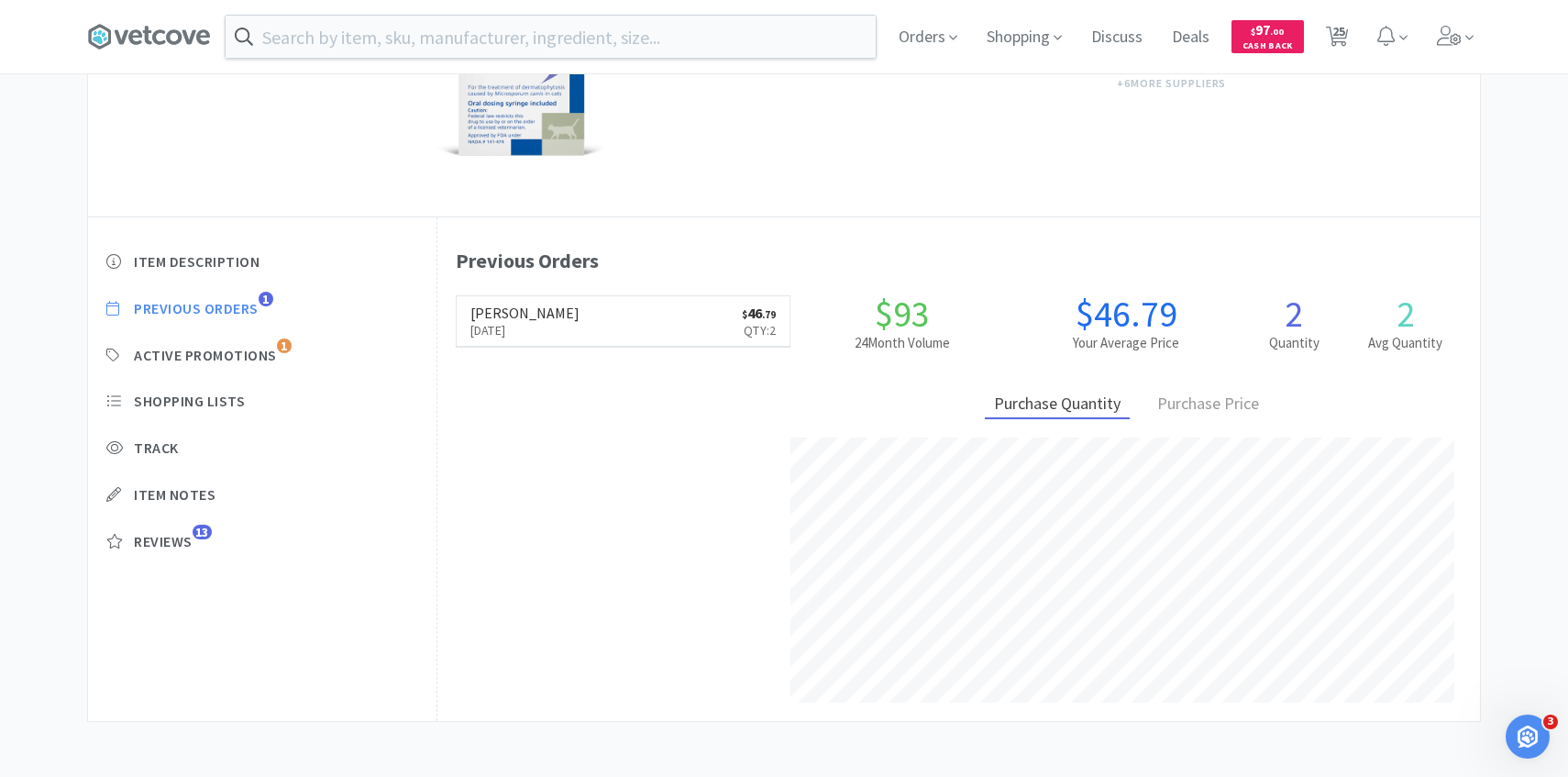
select select "1"
select select "10"
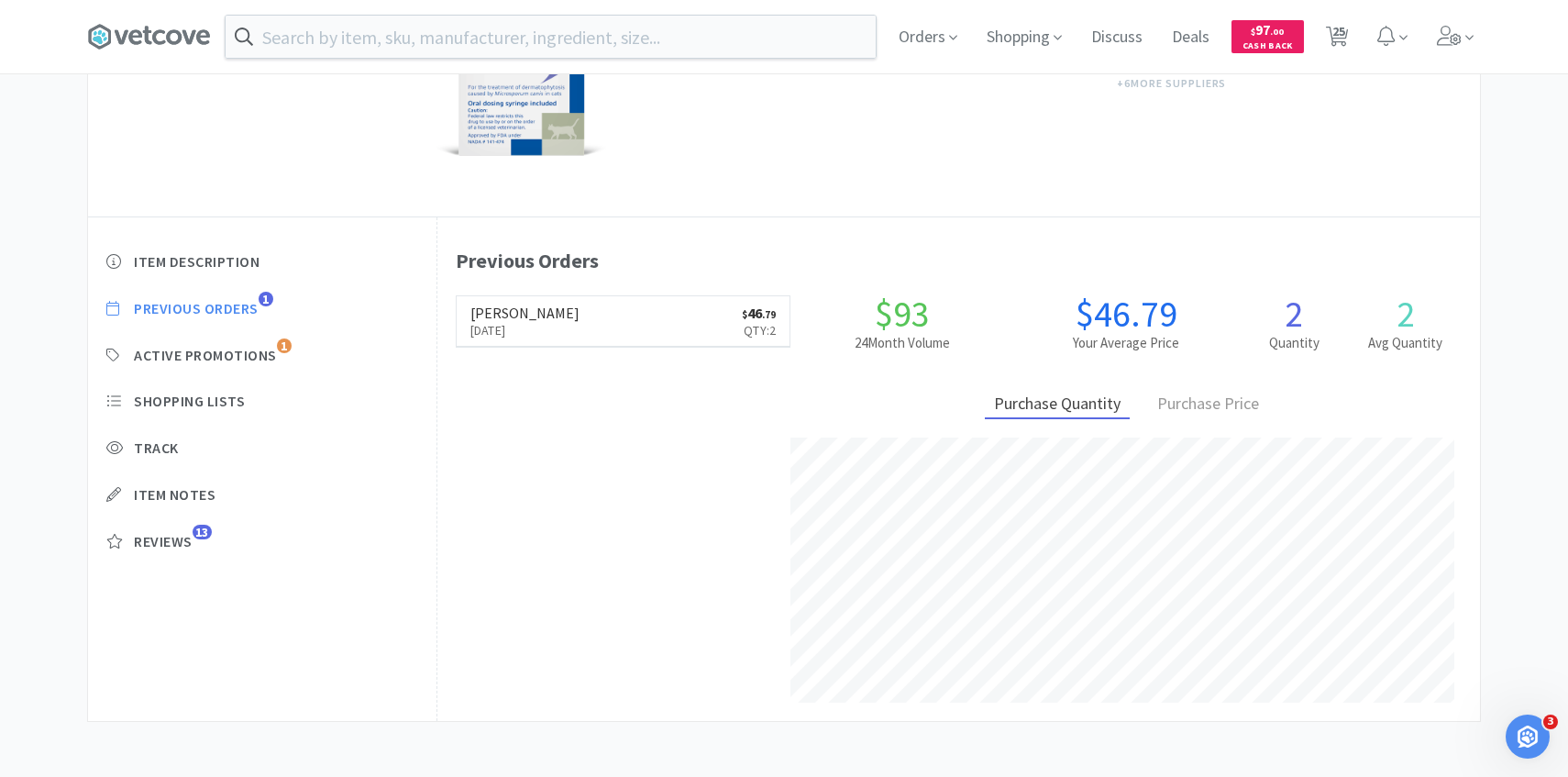
select select "1"
select select "3"
select select "1"
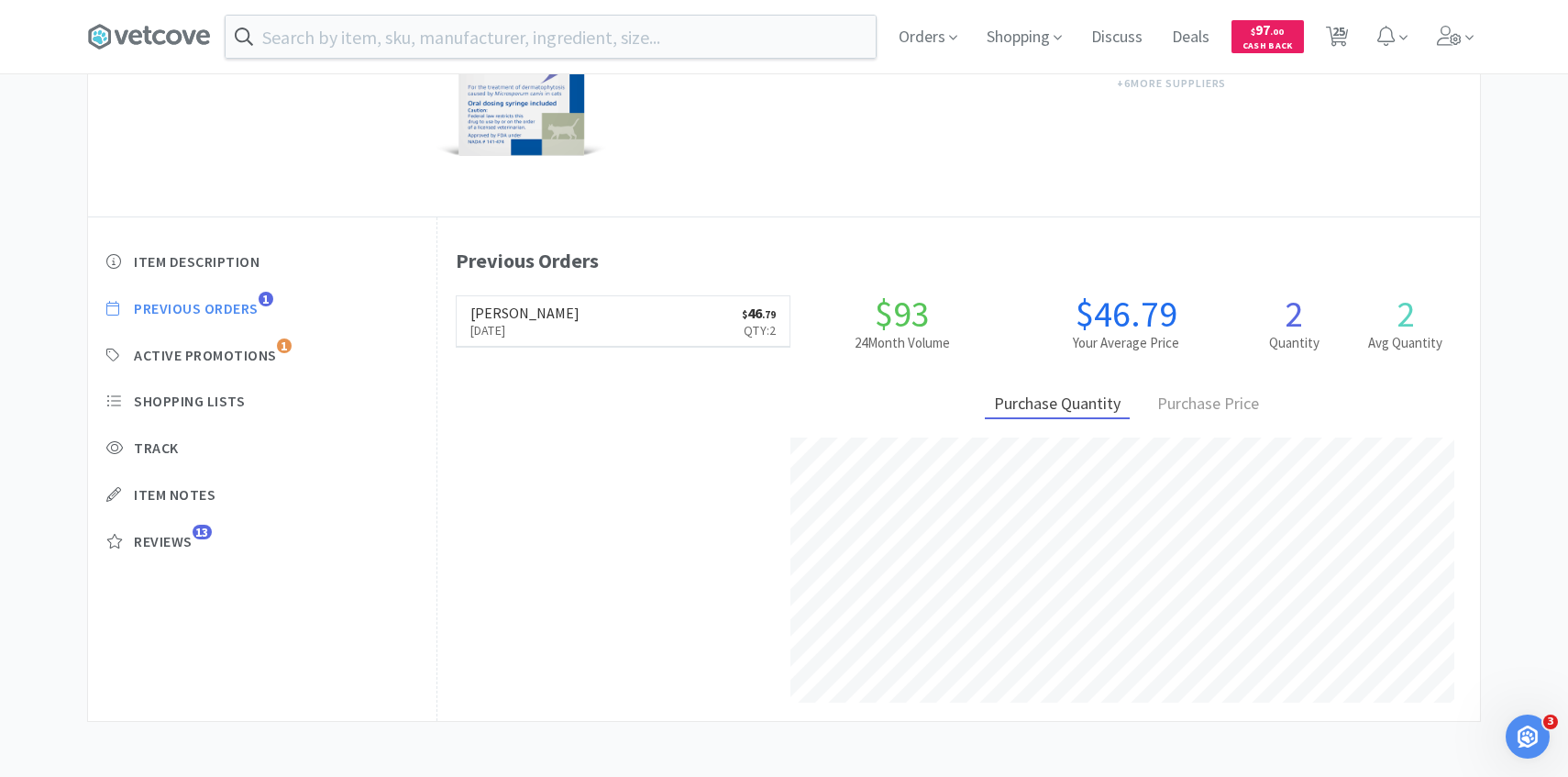
select select "10"
select select "1"
select select "10"
select select "1"
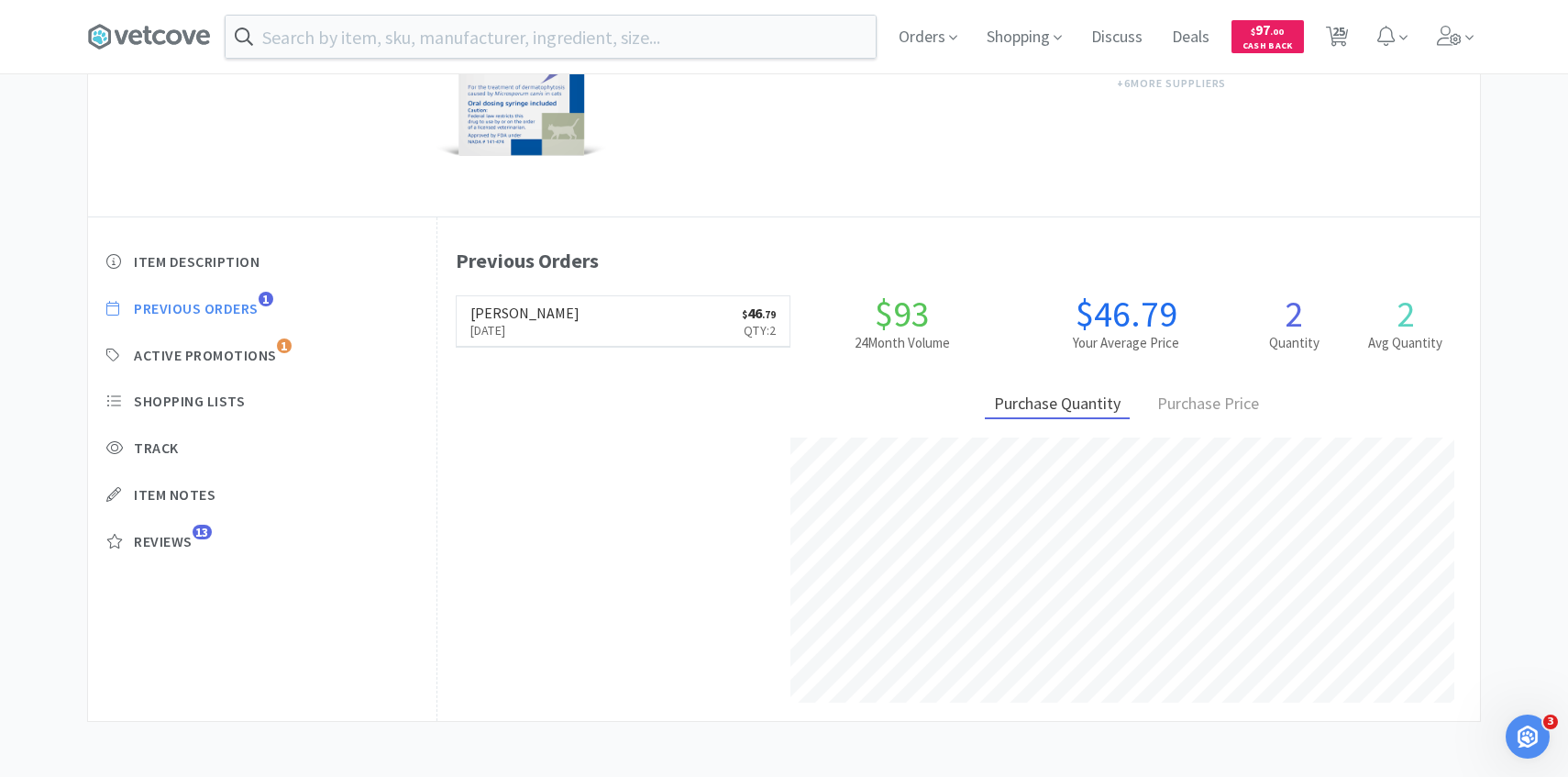
select select "4"
select select "2"
select select "3"
select select "1"
select select "30"
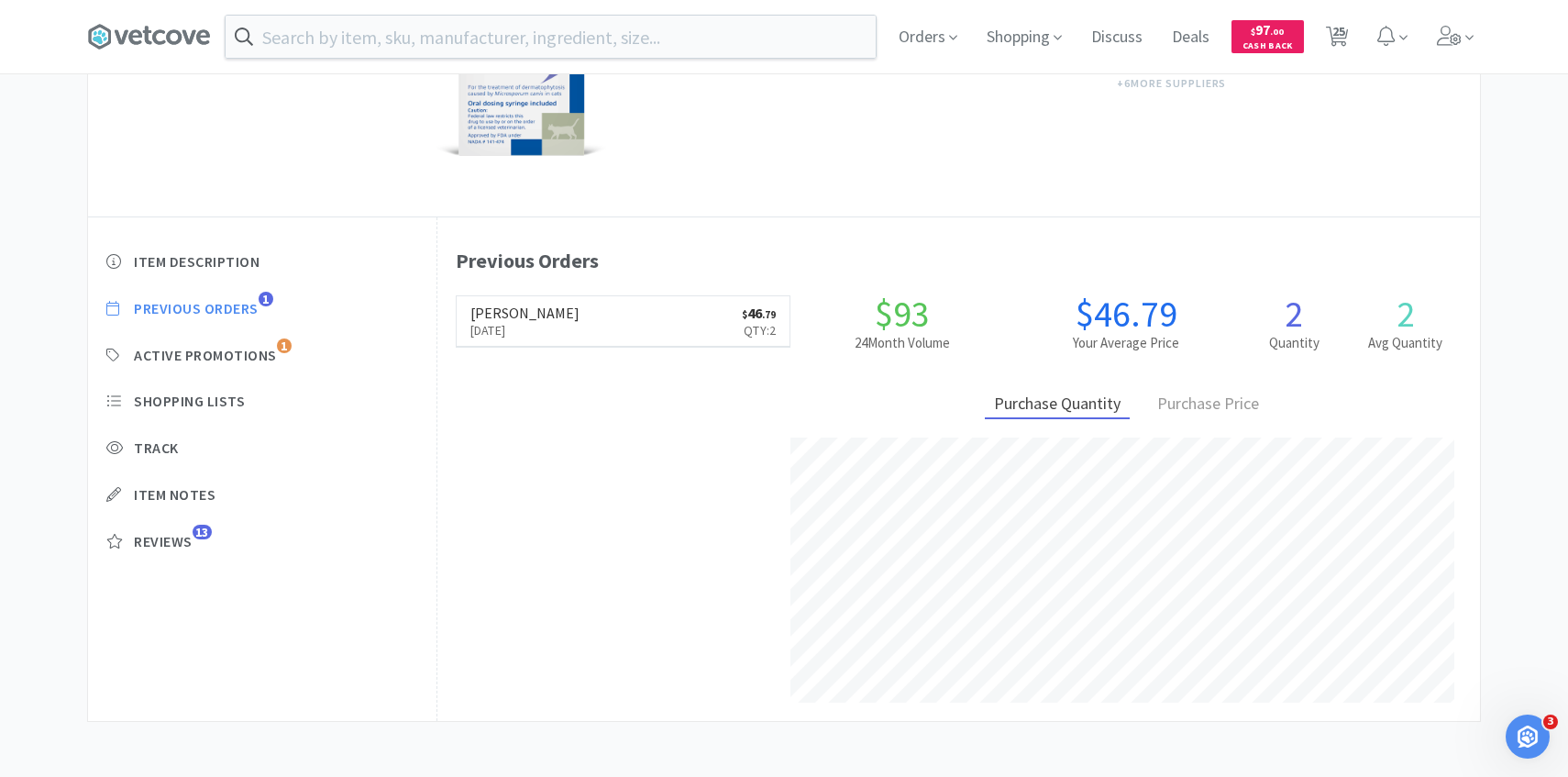
select select "2"
select select "1"
select select "8"
select select "15"
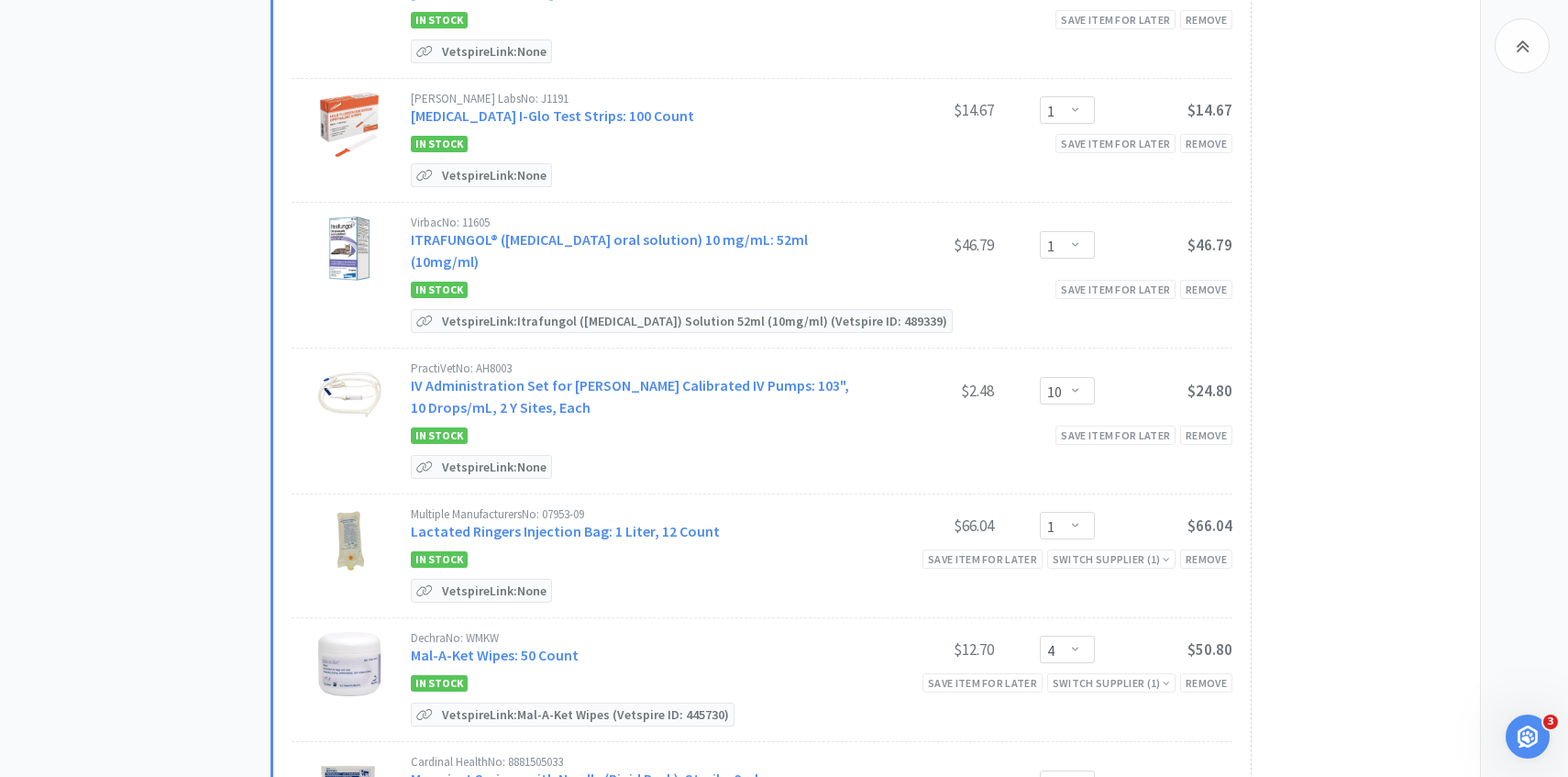
scroll to position [2152, 0]
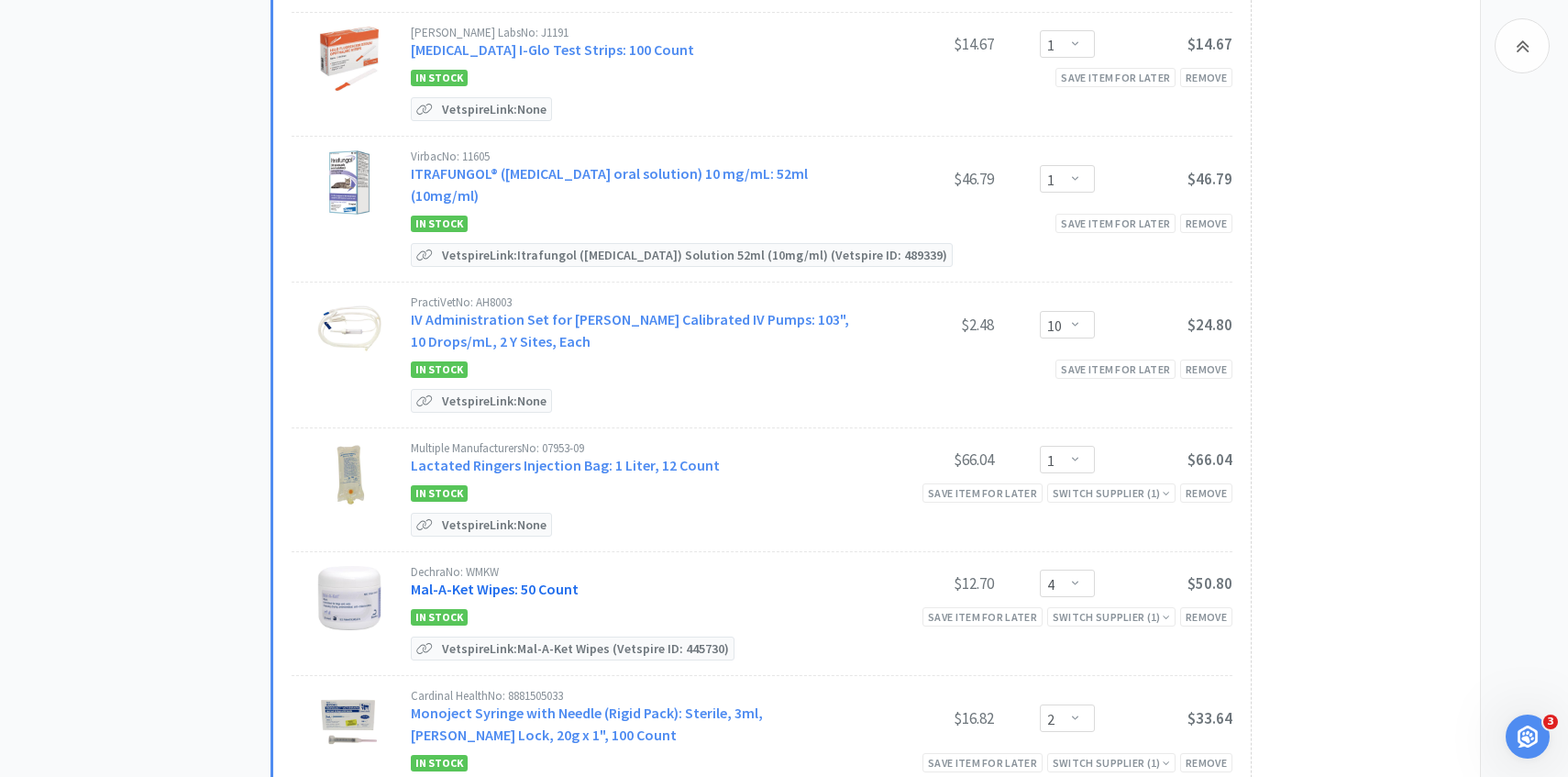
click at [496, 580] on link "Mal-A-Ket Wipes: 50 Count" at bounding box center [495, 589] width 168 height 18
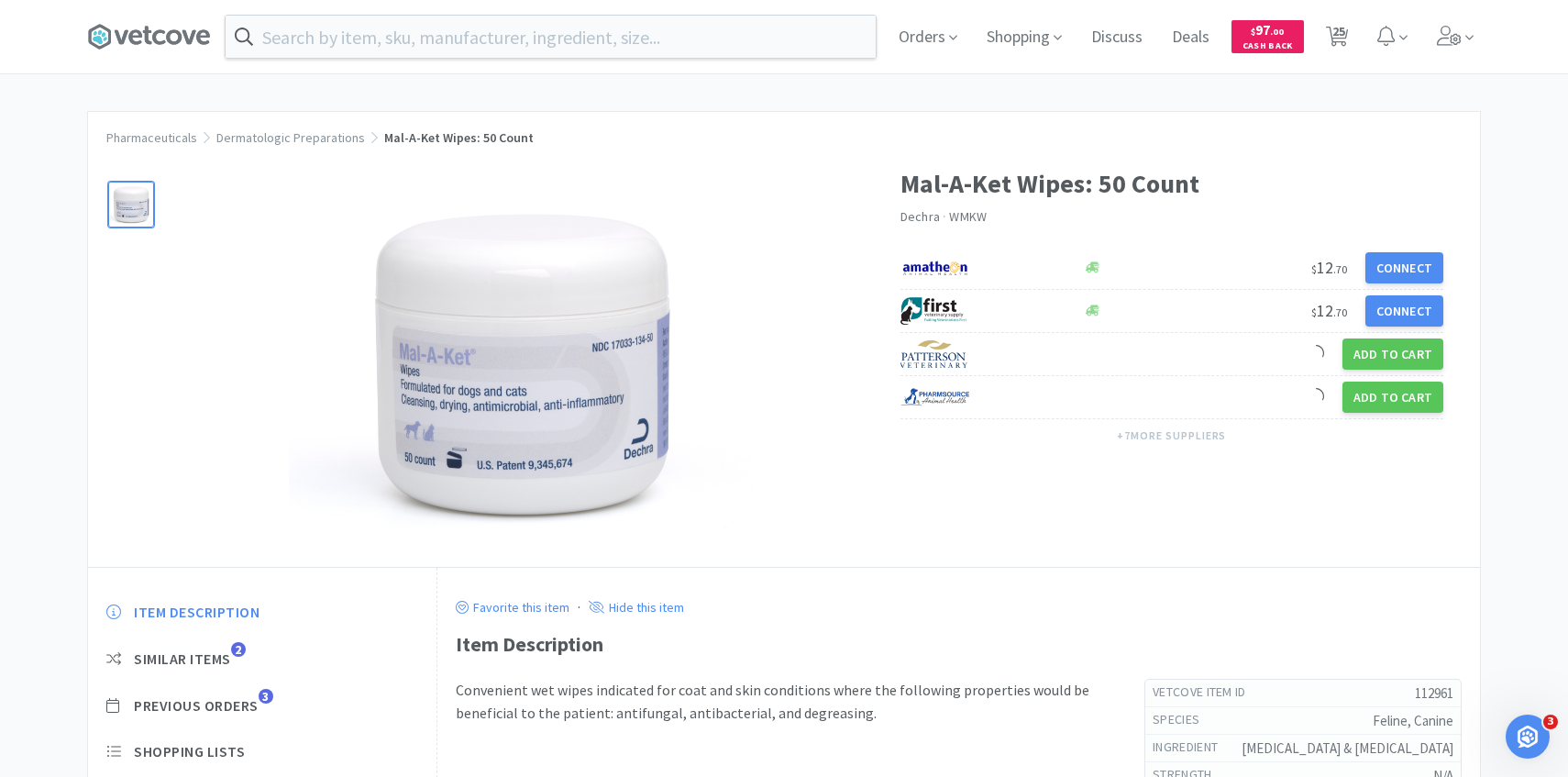
scroll to position [119, 0]
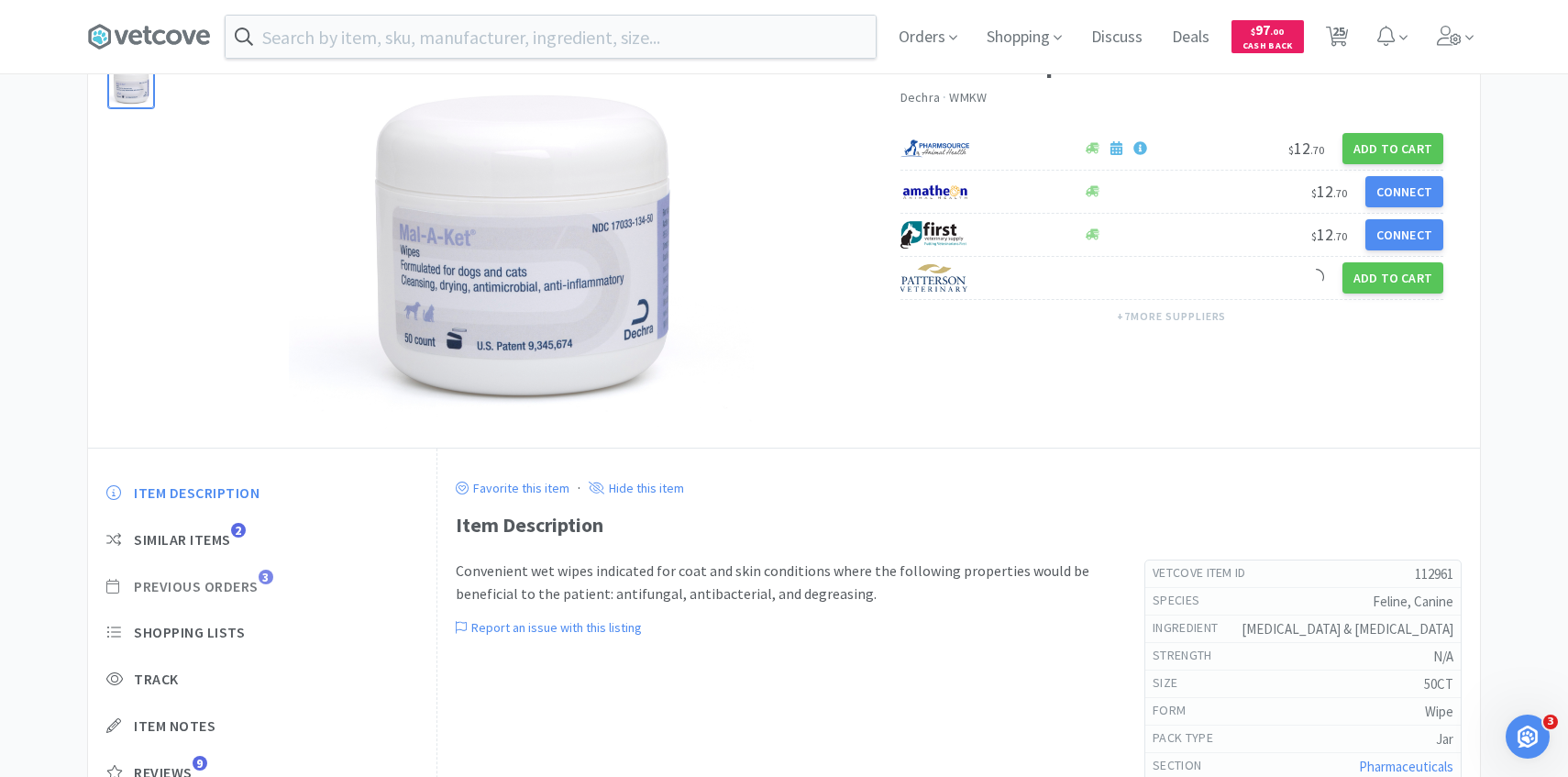
click at [255, 584] on span "Previous Orders" at bounding box center [196, 586] width 125 height 19
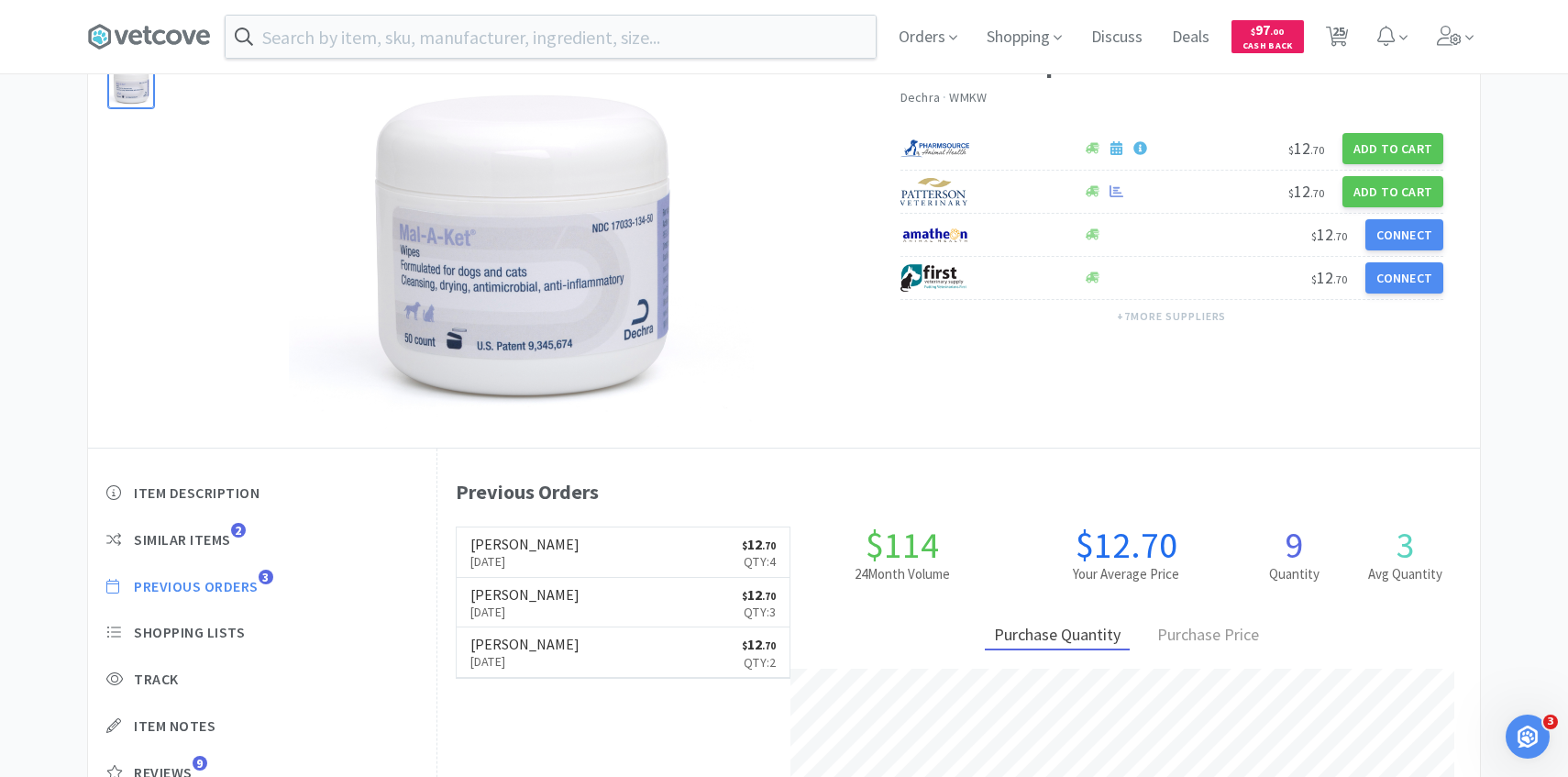
scroll to position [504, 1042]
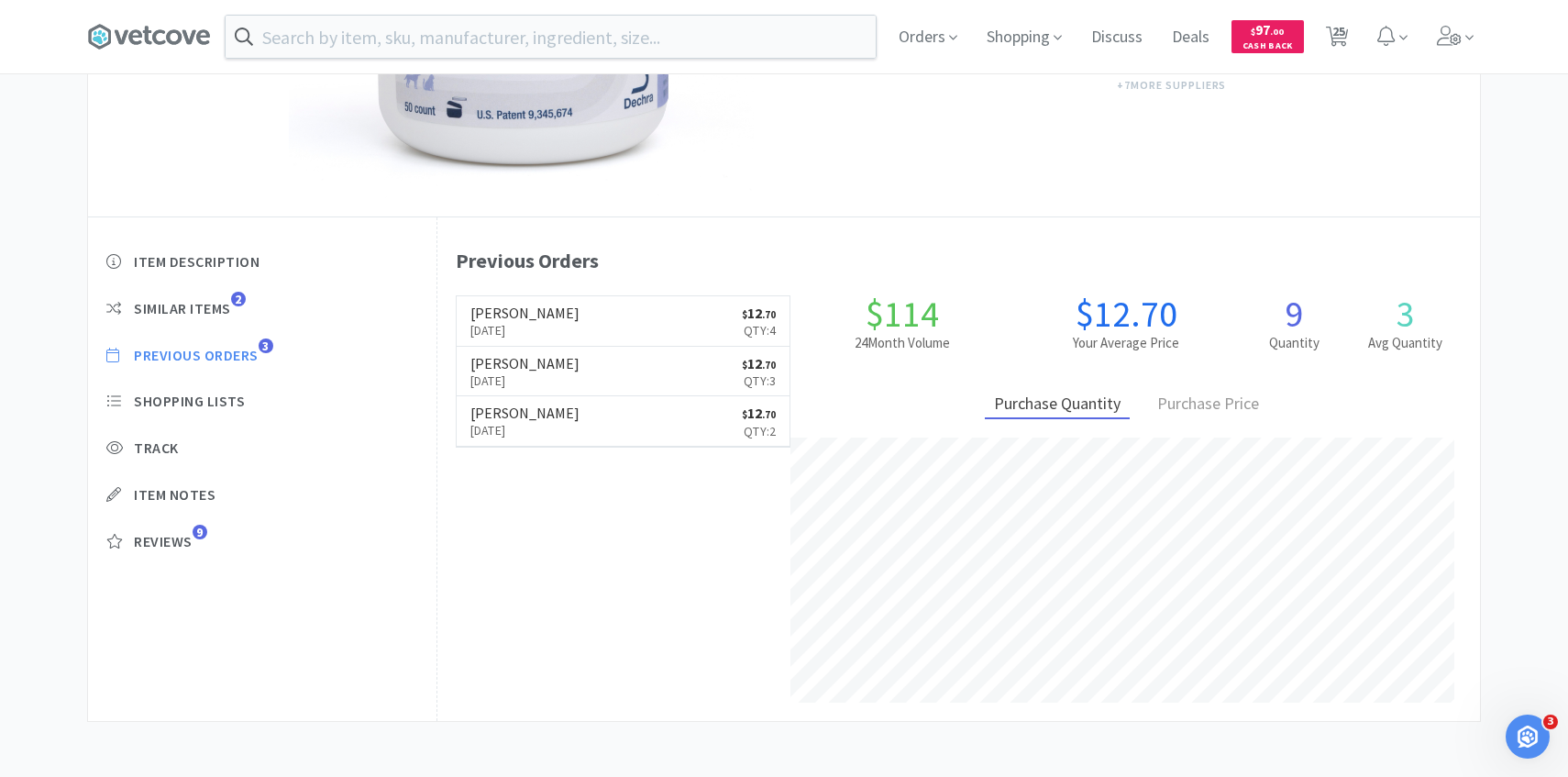
select select "1"
select select "10"
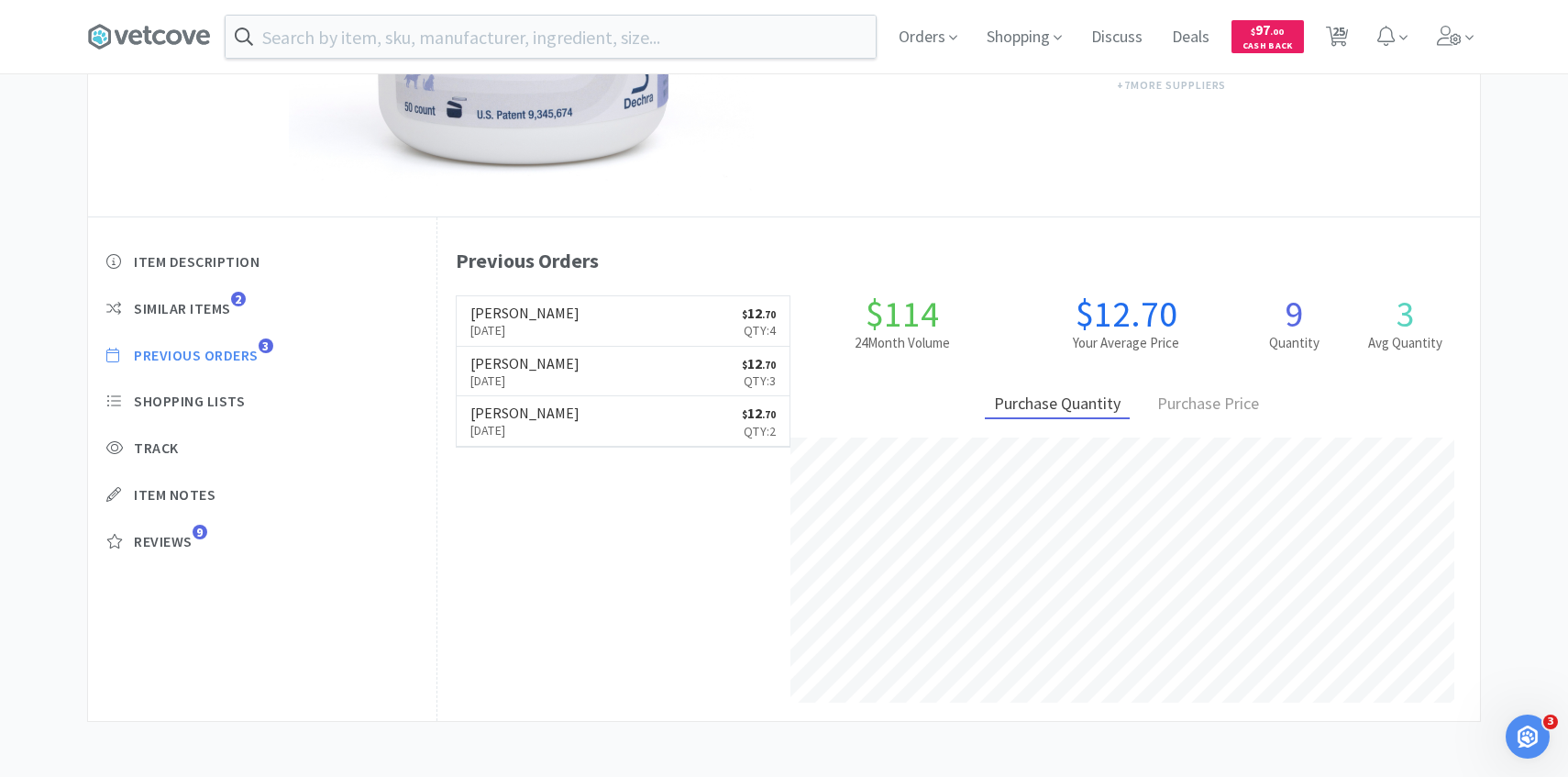
select select "1"
select select "3"
select select "1"
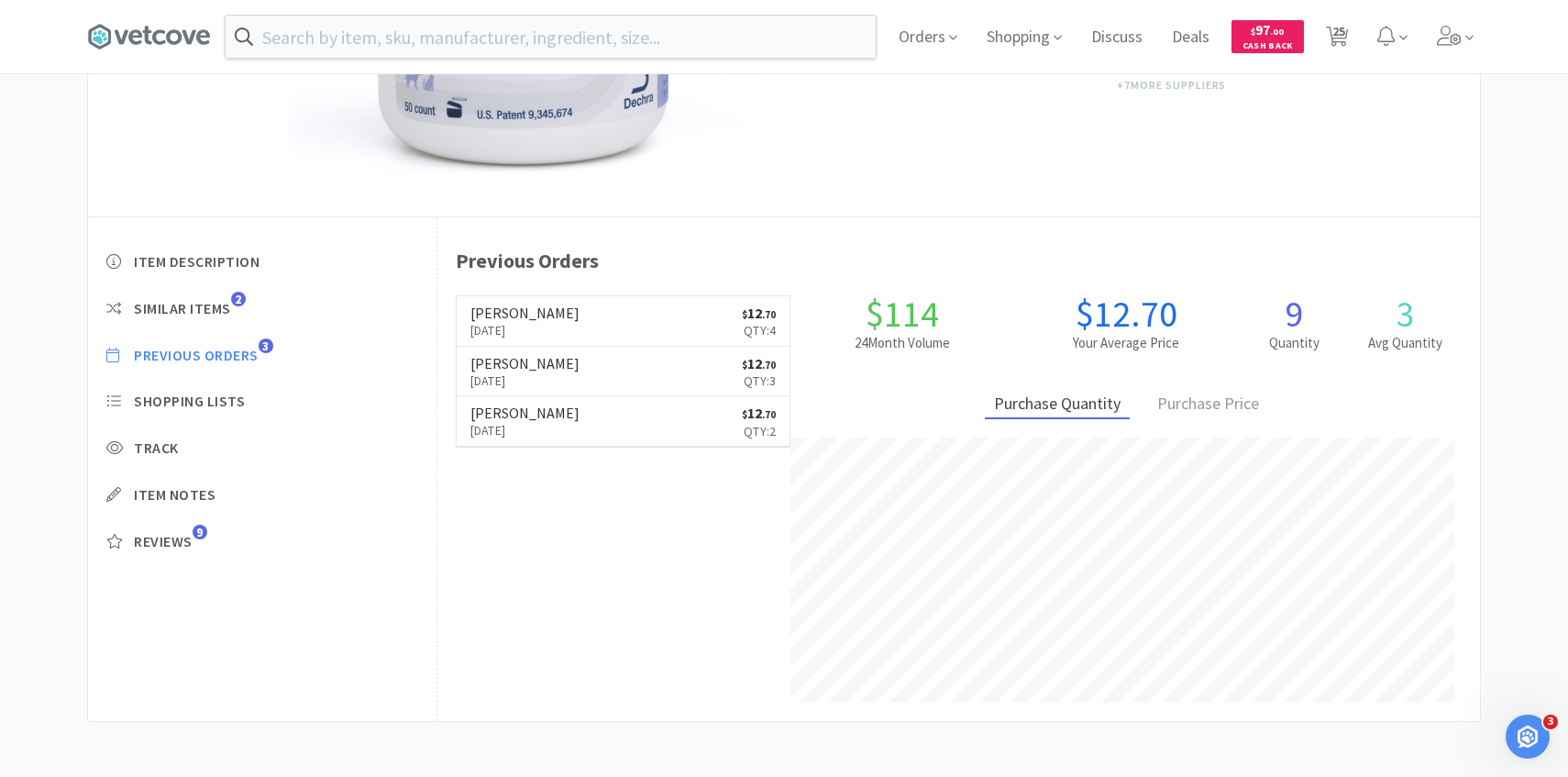
select select "10"
select select "1"
select select "10"
select select "1"
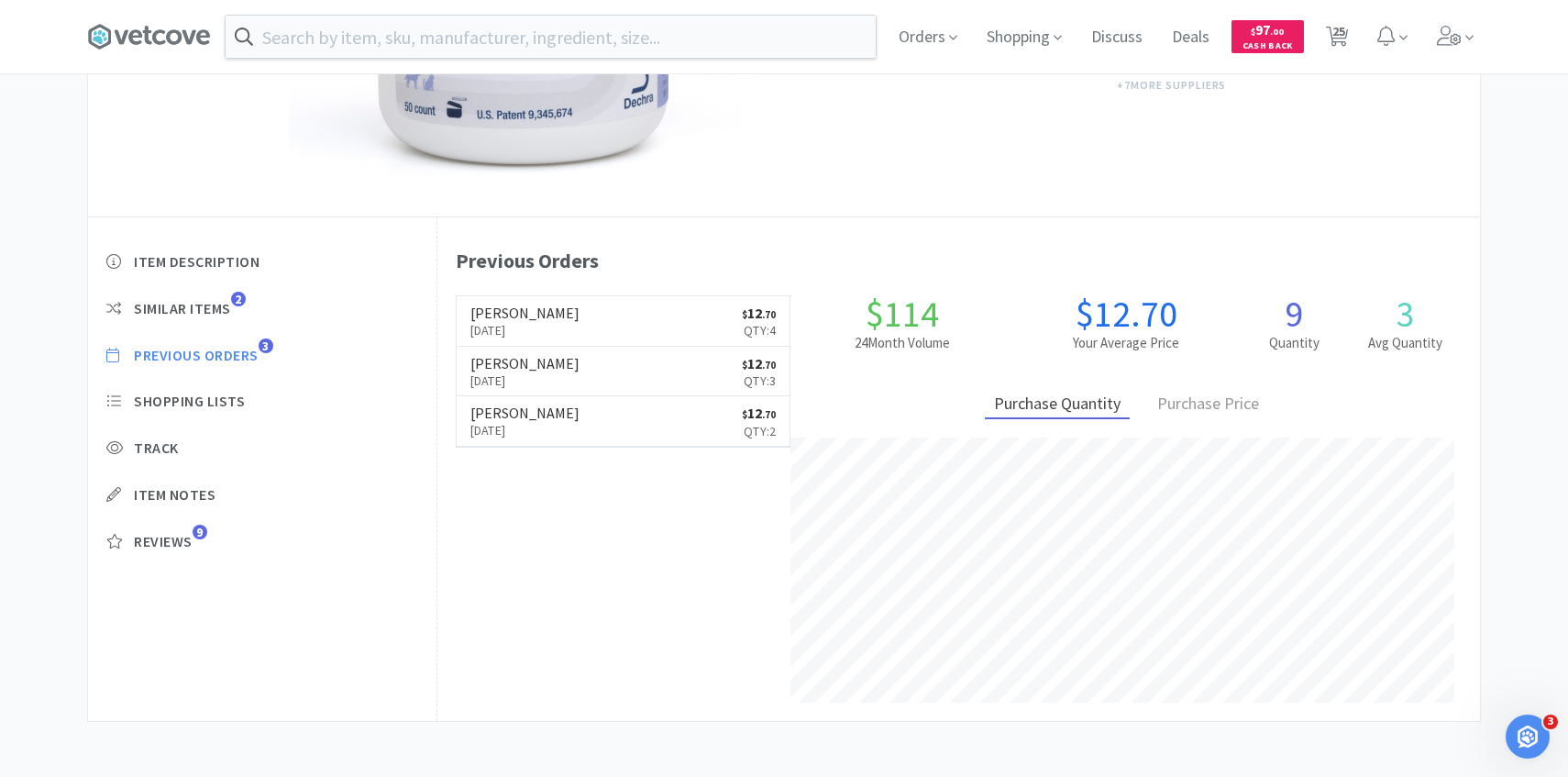
select select "4"
select select "2"
select select "3"
select select "1"
select select "30"
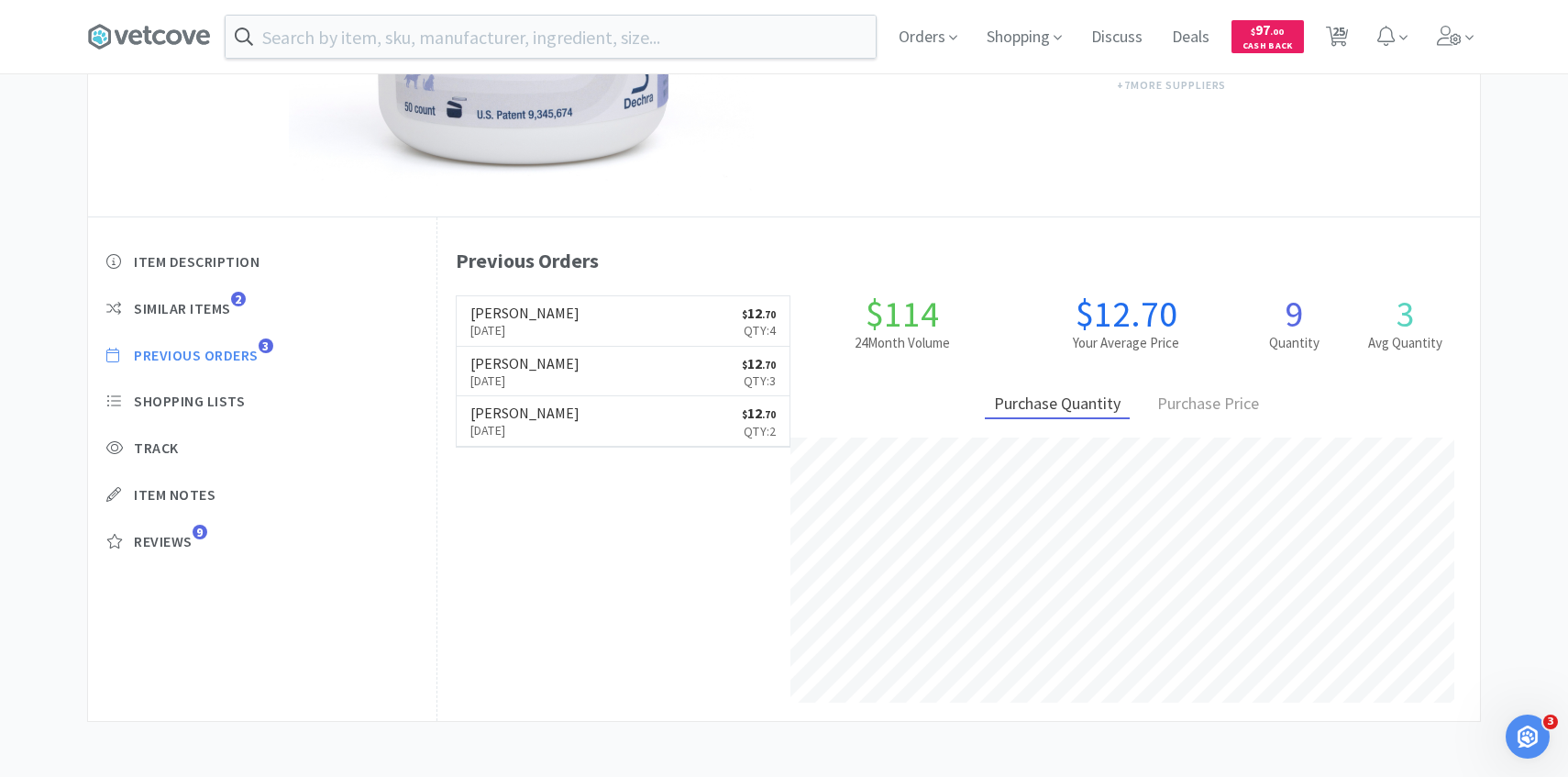
select select "2"
select select "1"
select select "8"
select select "15"
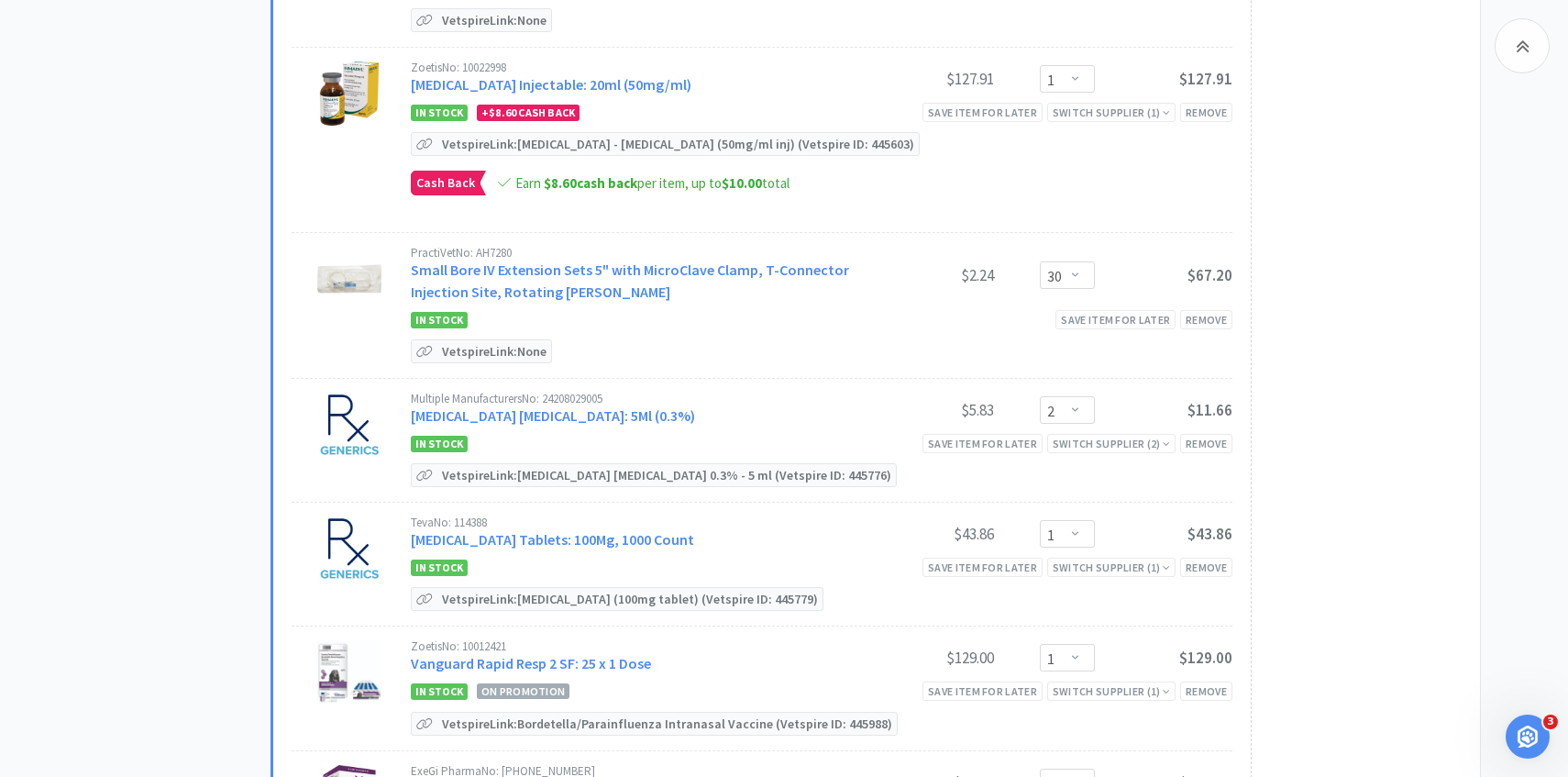
scroll to position [3100, 0]
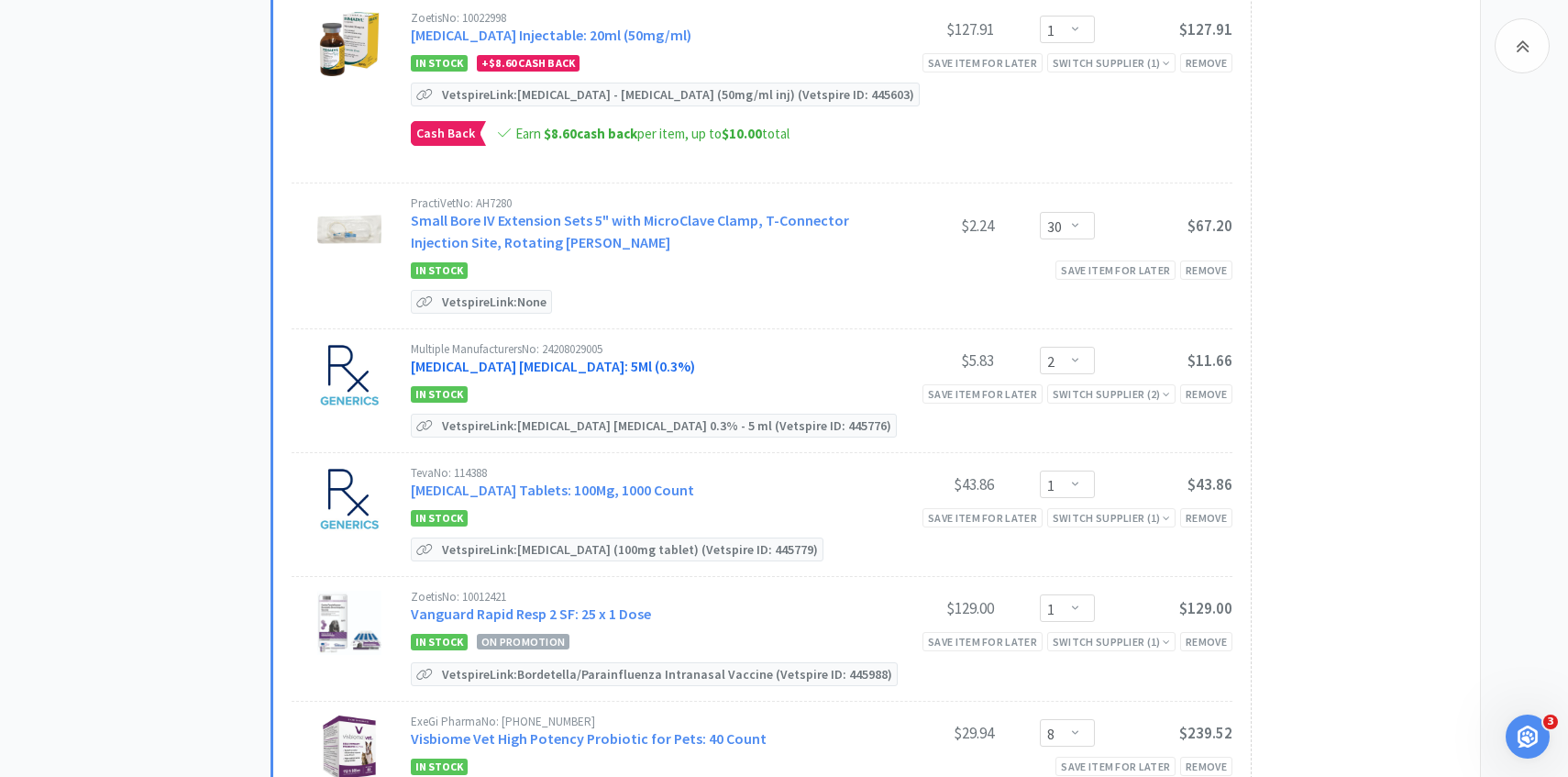
click at [589, 357] on link "[MEDICAL_DATA] [MEDICAL_DATA]: 5Ml (0.3%)" at bounding box center [553, 366] width 284 height 18
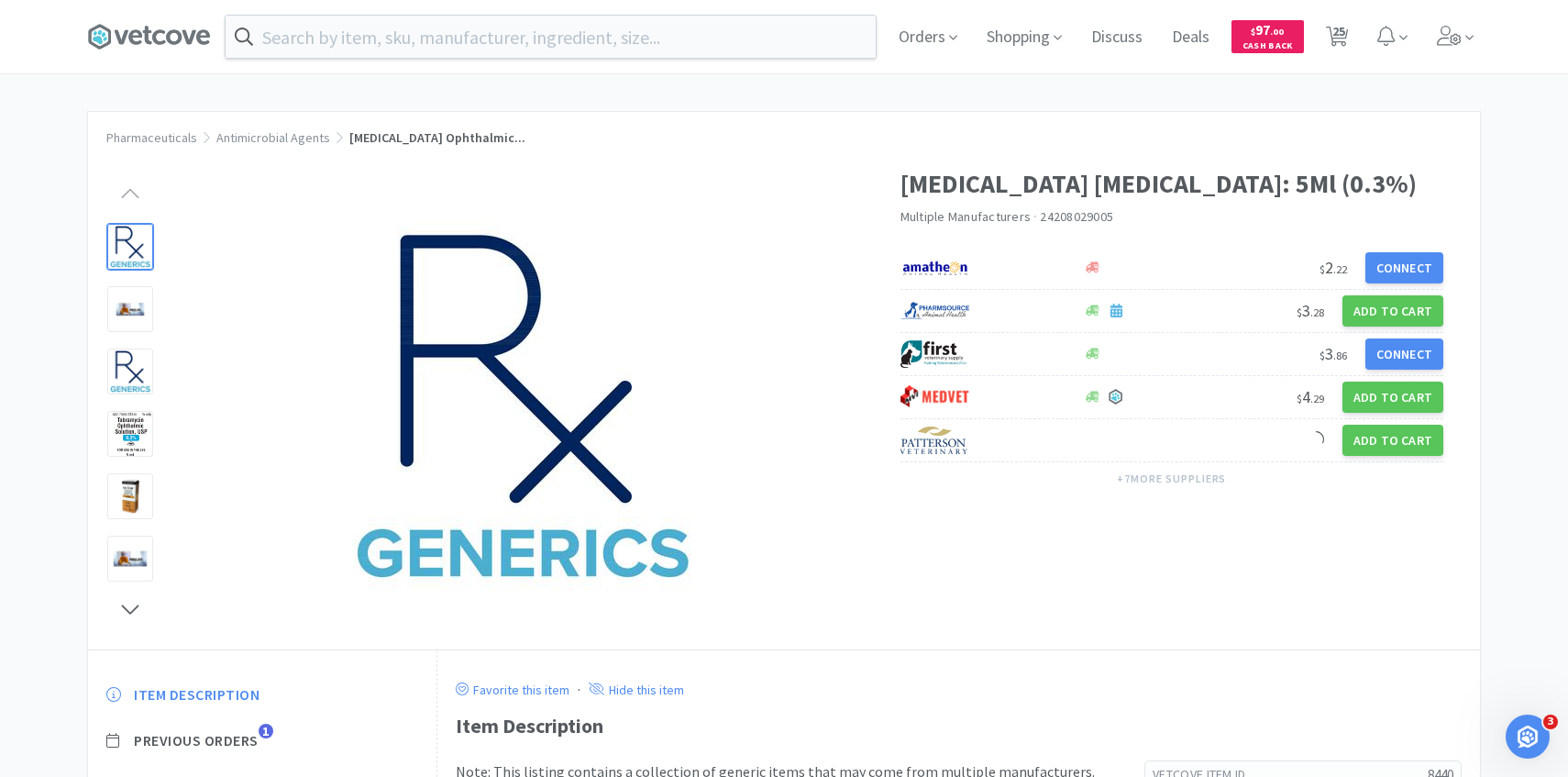
click at [253, 743] on span "Previous Orders" at bounding box center [196, 740] width 125 height 19
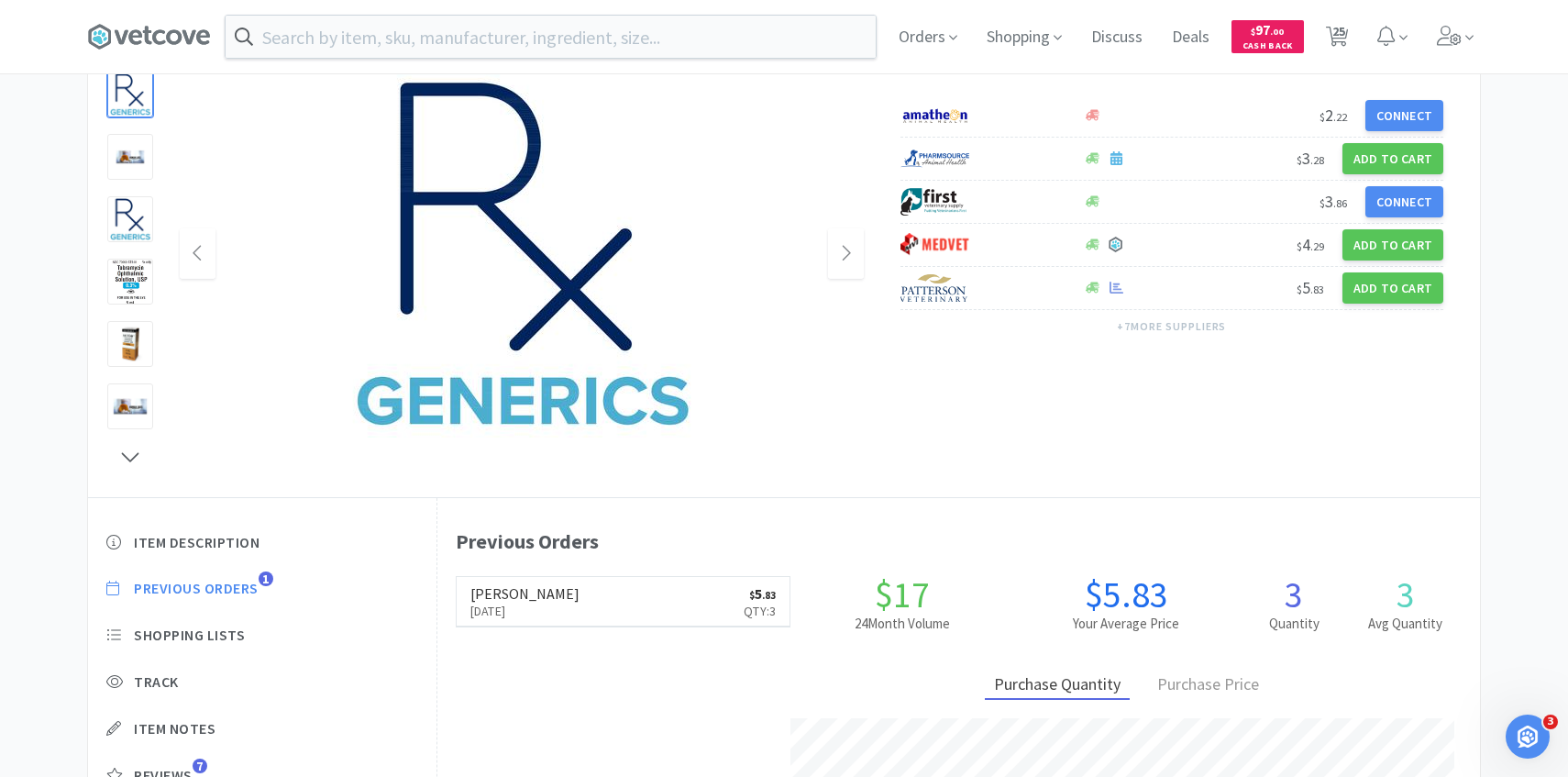
scroll to position [504, 1042]
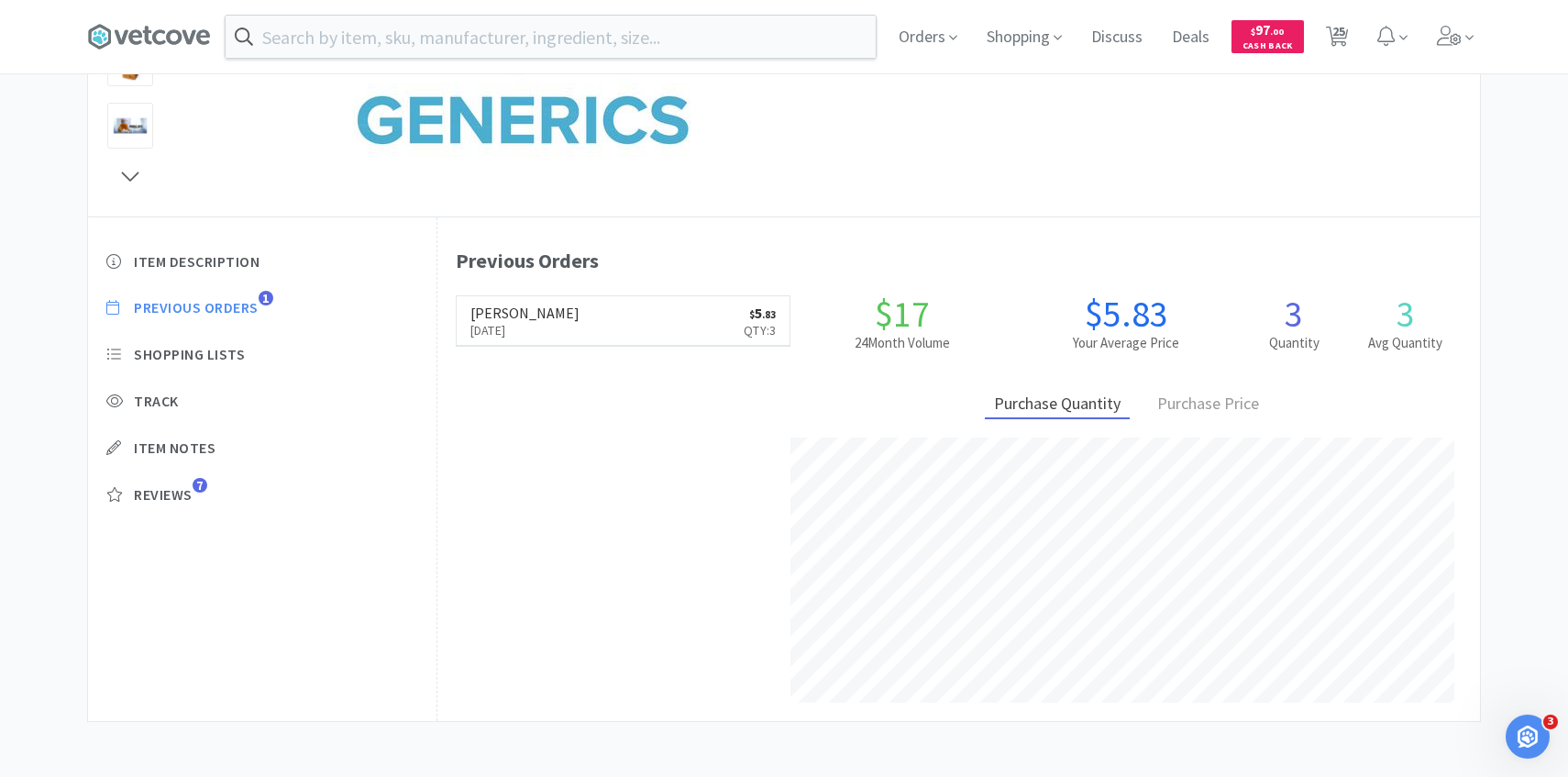
select select "1"
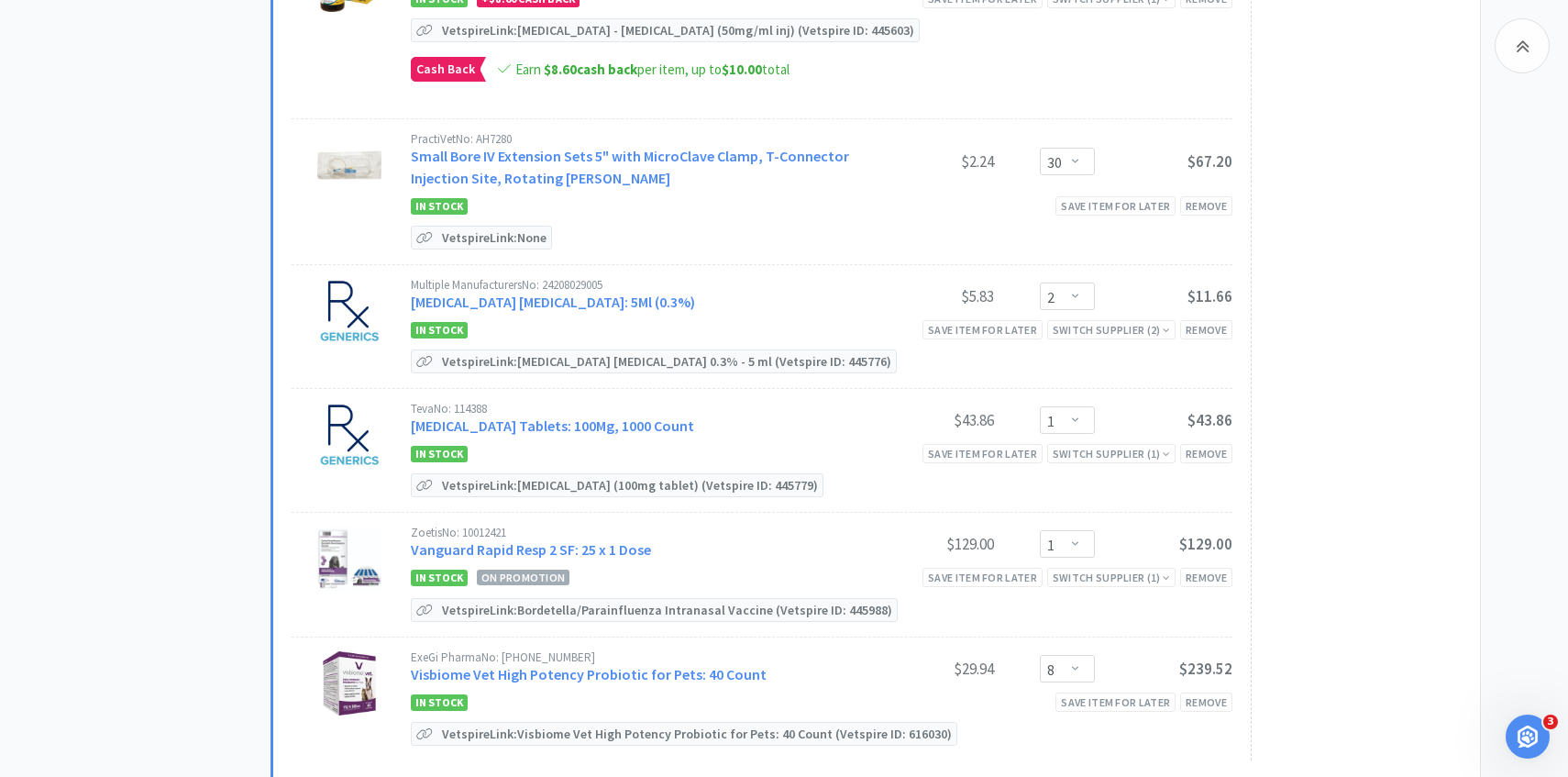
scroll to position [3166, 0]
click at [592, 415] on link "Trazodone Tablets: 100Mg, 1000 Count" at bounding box center [553, 424] width 284 height 18
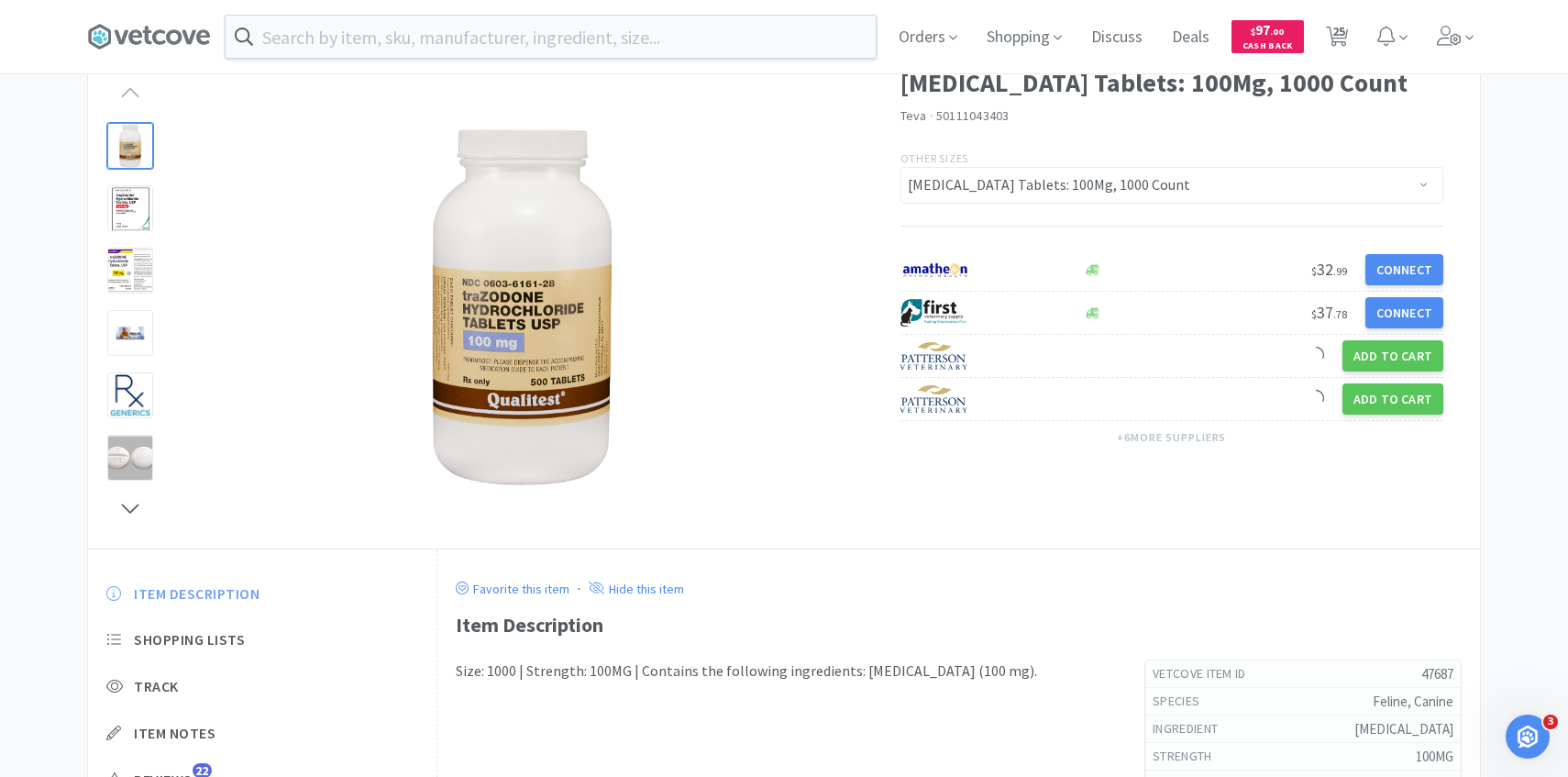
scroll to position [187, 0]
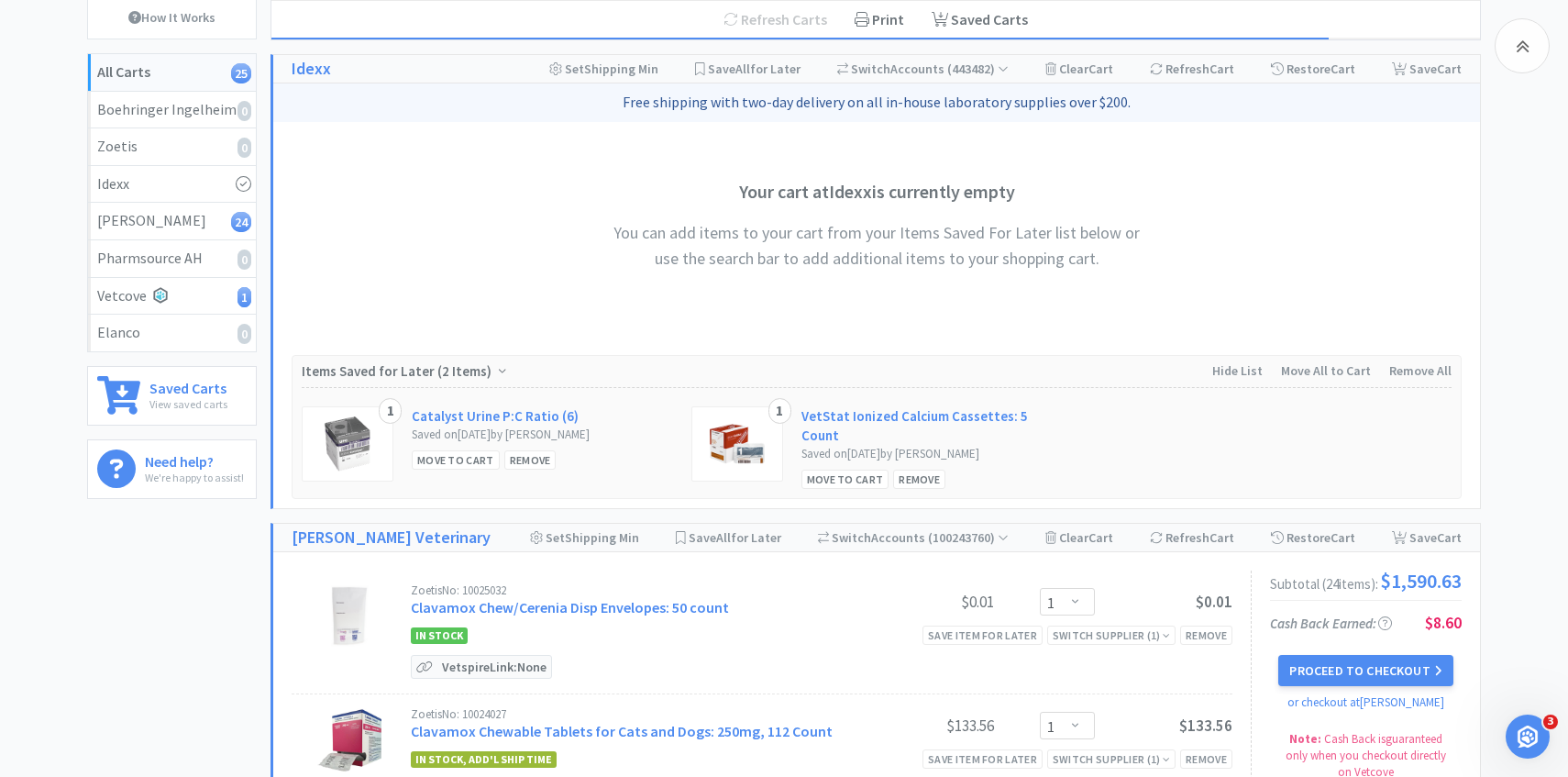
scroll to position [3166, 0]
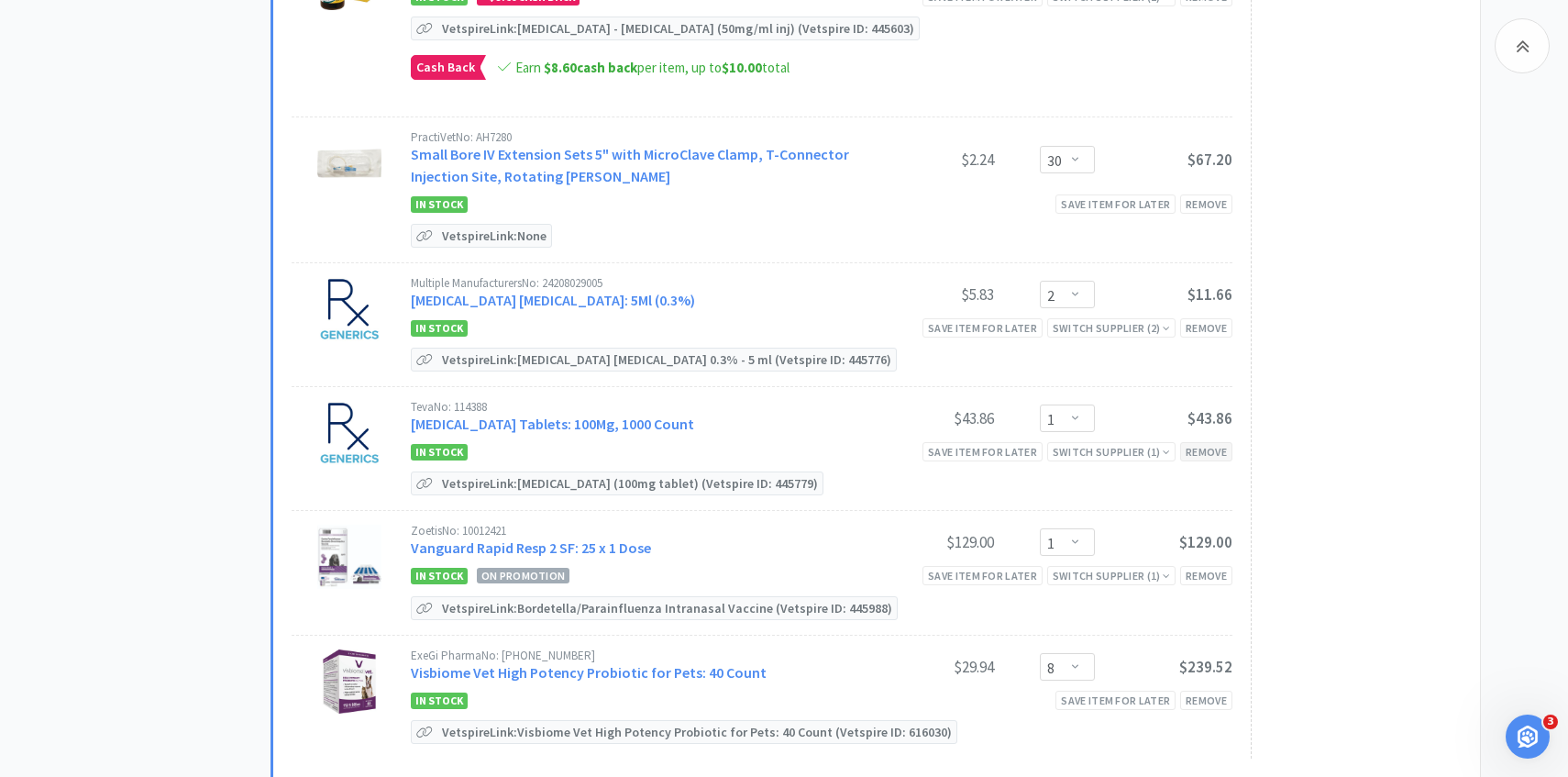
click at [1216, 442] on div "Remove" at bounding box center [1206, 451] width 52 height 19
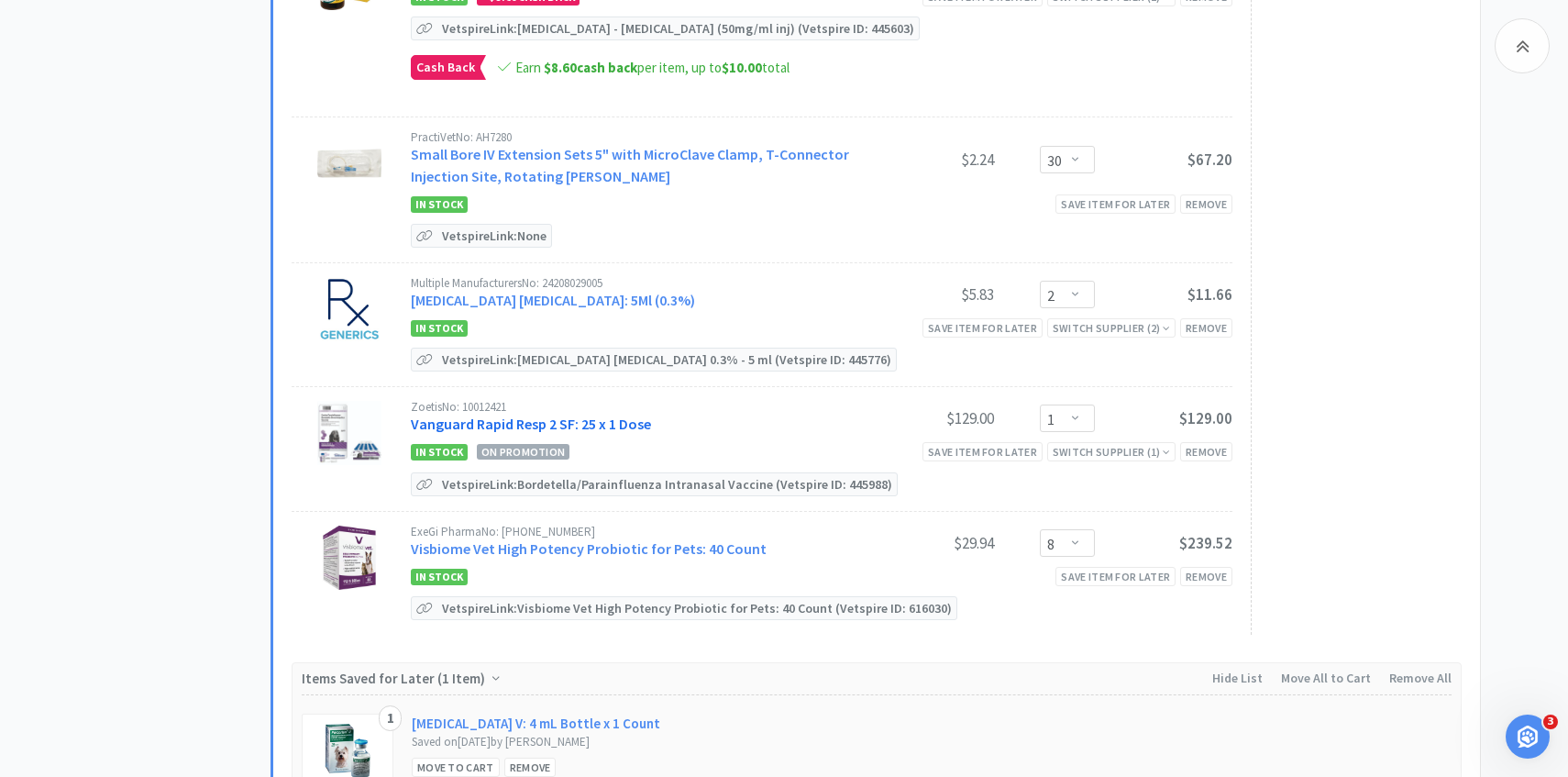
click at [597, 415] on link "Vanguard Rapid Resp 2 SF: 25 x 1 Dose" at bounding box center [531, 424] width 240 height 18
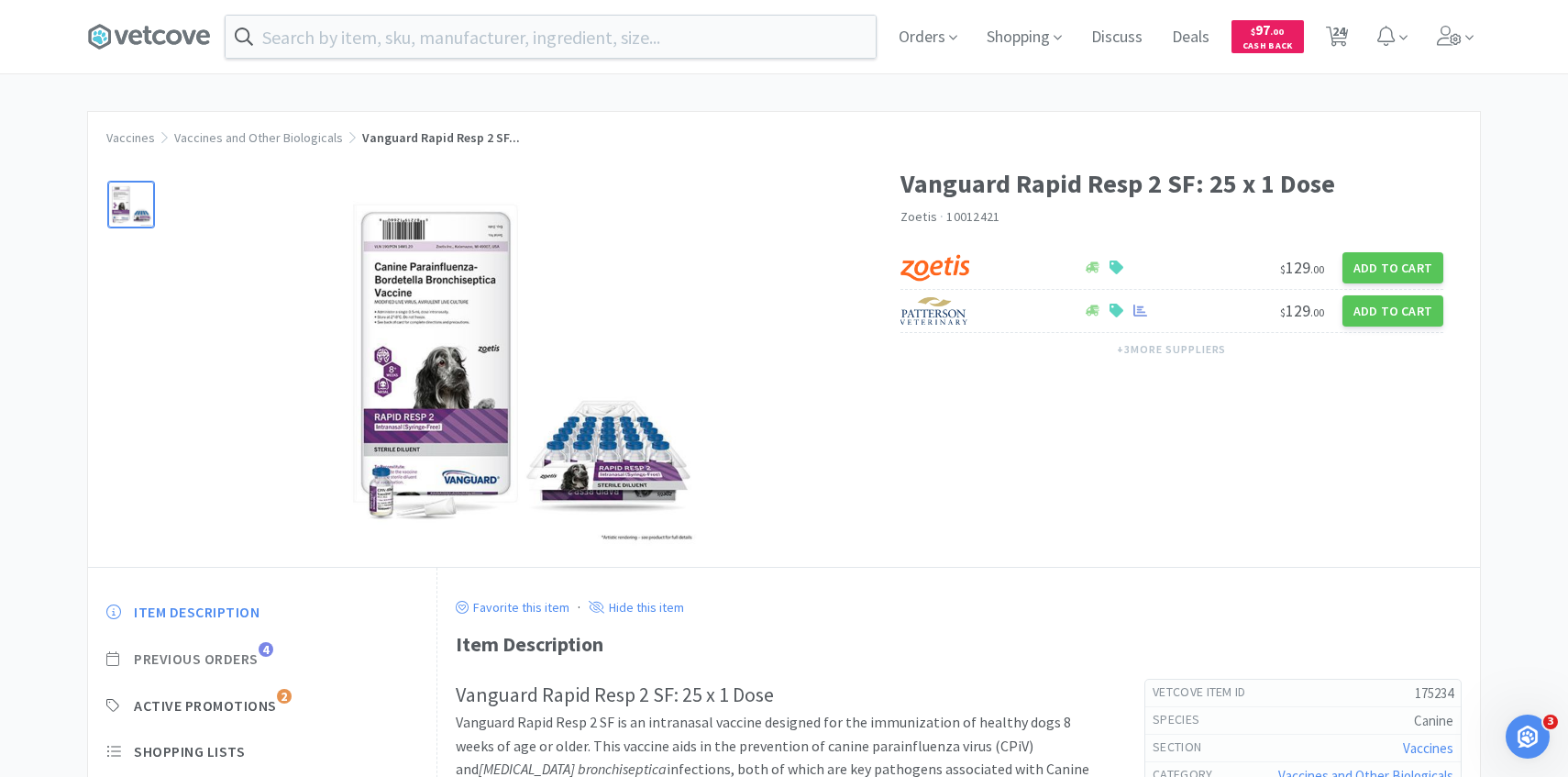
click at [261, 653] on span "Previous Orders 4" at bounding box center [262, 659] width 312 height 19
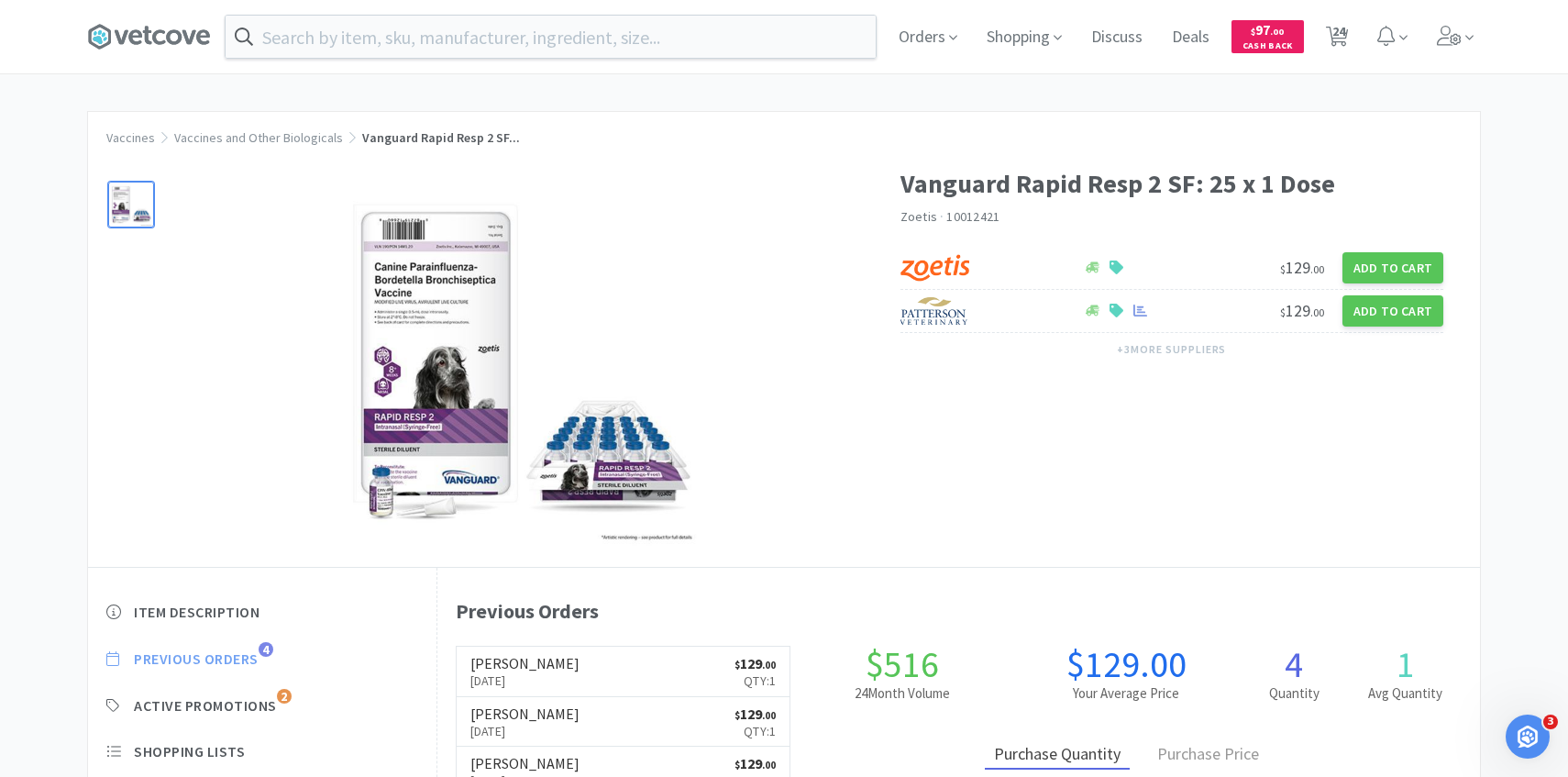
scroll to position [504, 1042]
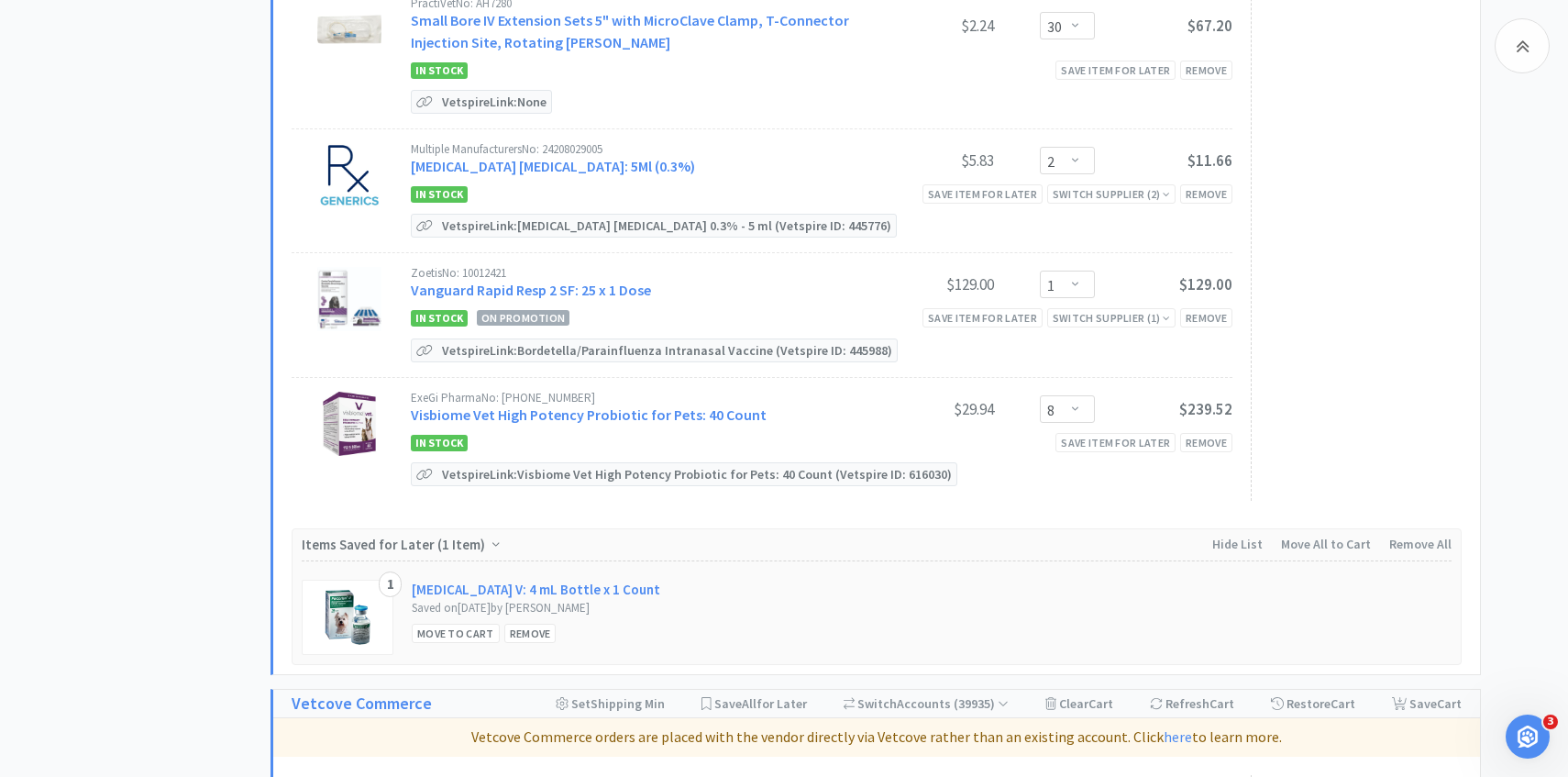
scroll to position [3313, 0]
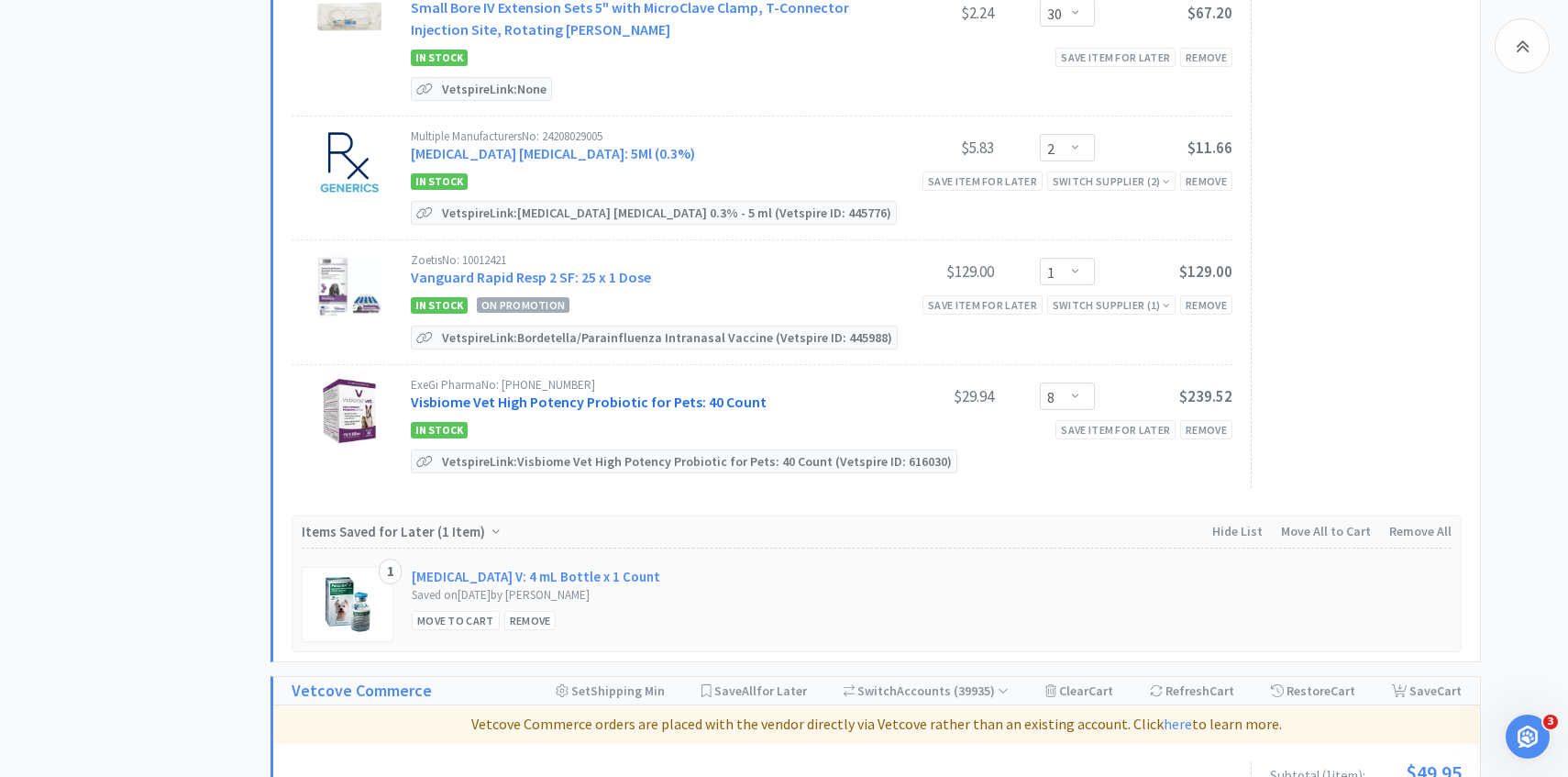
click at [621, 393] on link "Visbiome Vet High Potency Probiotic for Pets: 40 Count" at bounding box center [589, 402] width 356 height 18
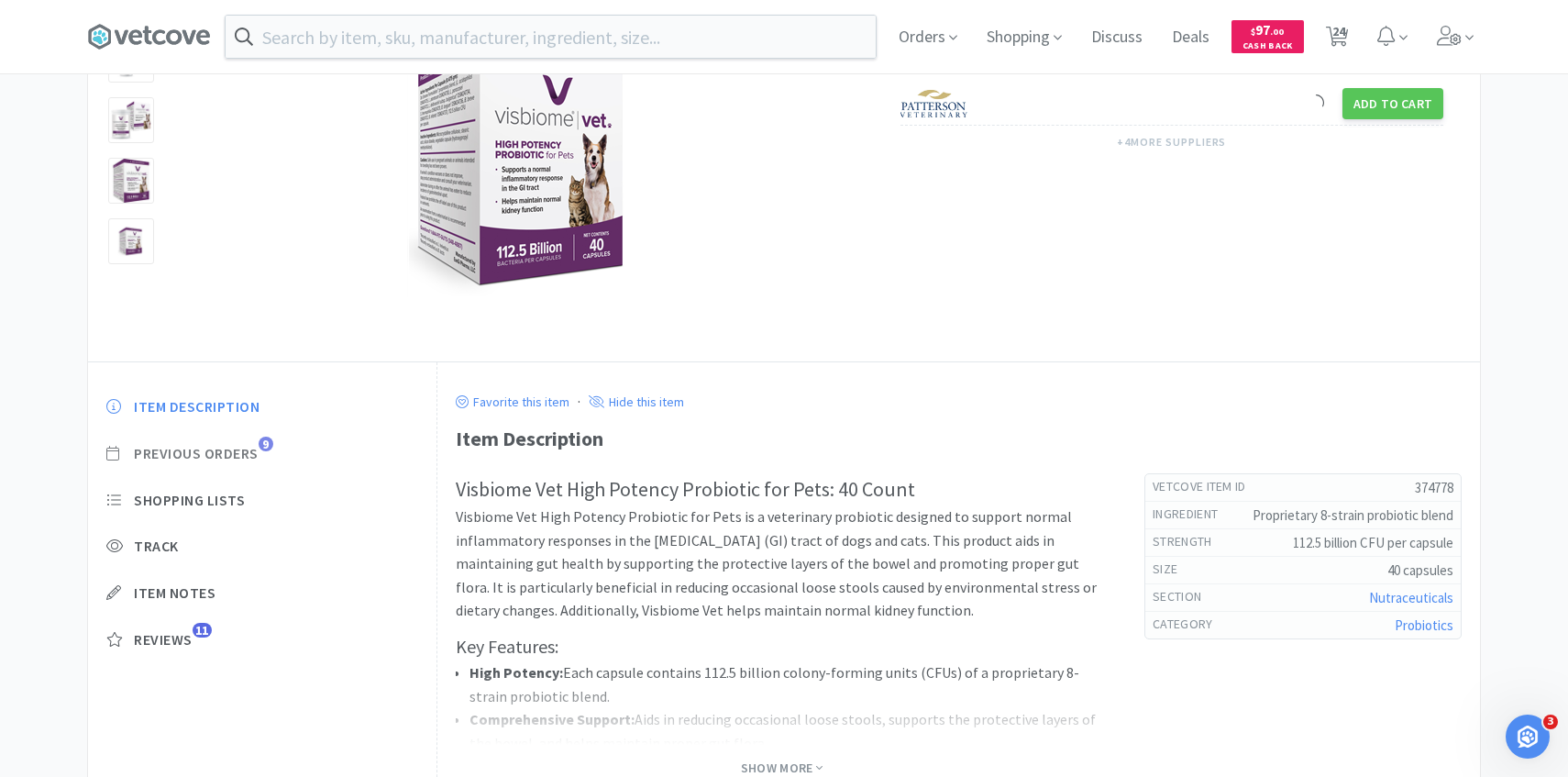
click at [245, 447] on span "Previous Orders" at bounding box center [196, 453] width 125 height 19
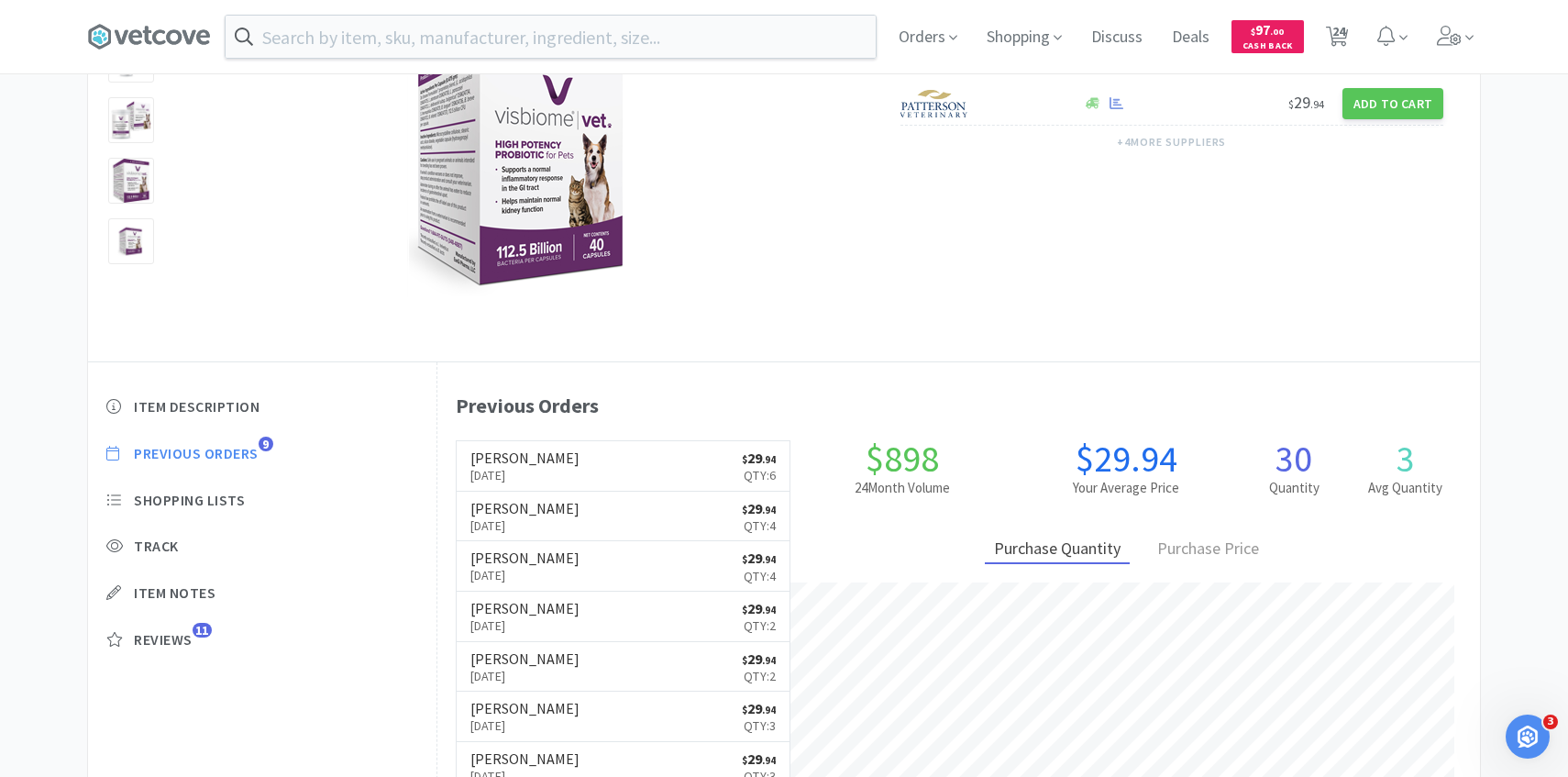
scroll to position [504, 1042]
click at [506, 455] on h6 "[PERSON_NAME]" at bounding box center [525, 458] width 109 height 15
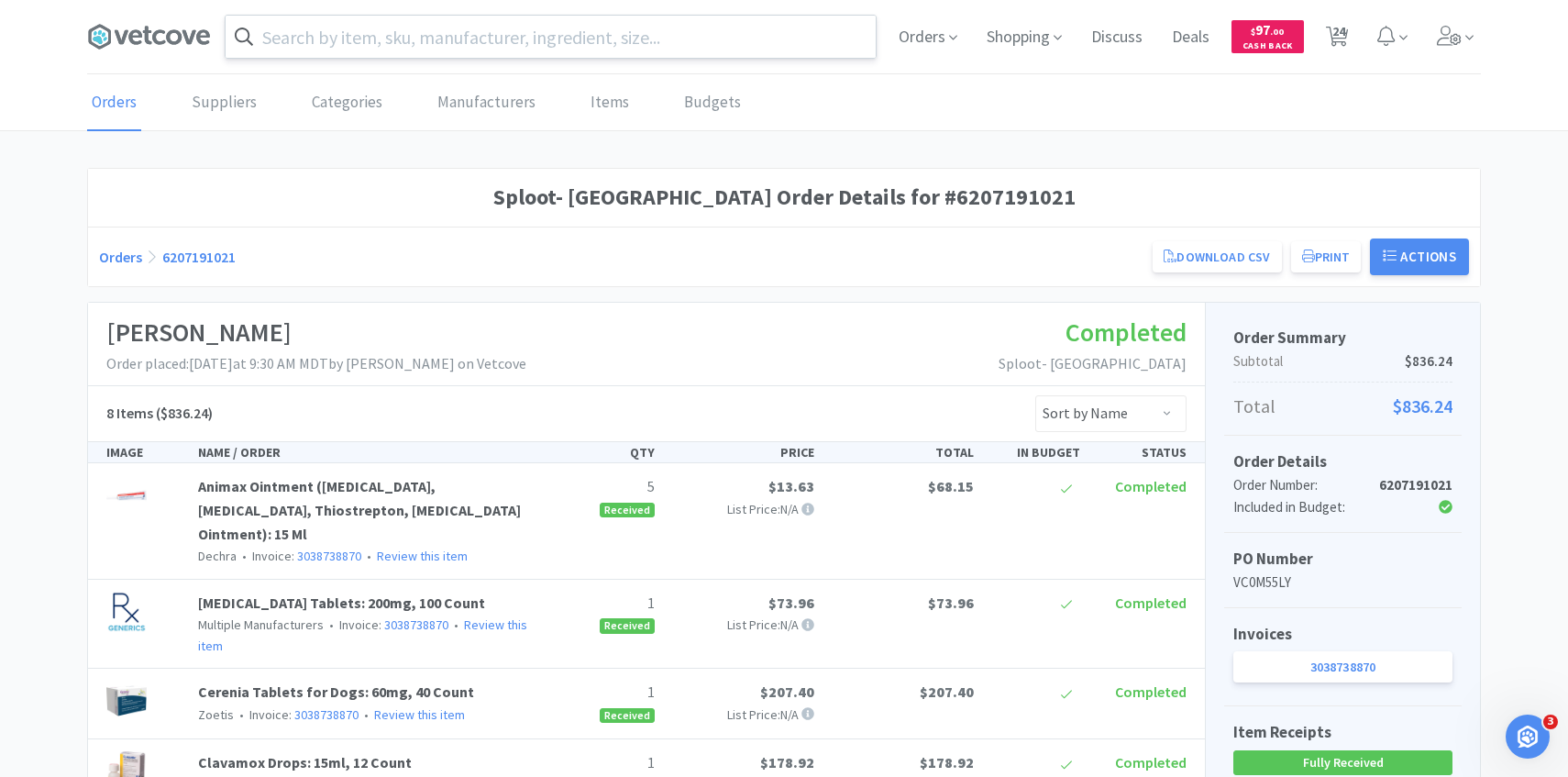
scroll to position [206, 0]
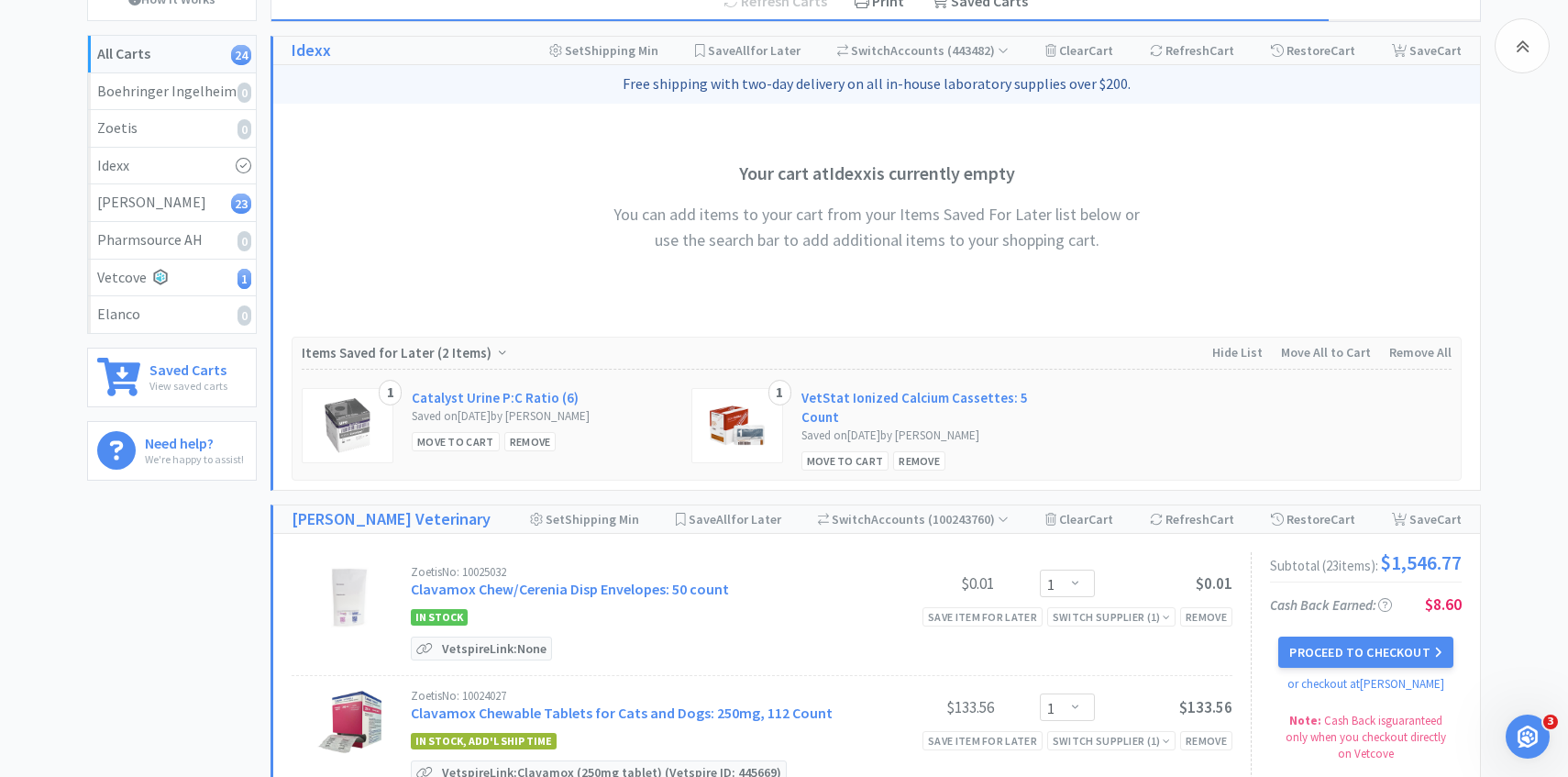
scroll to position [3313, 0]
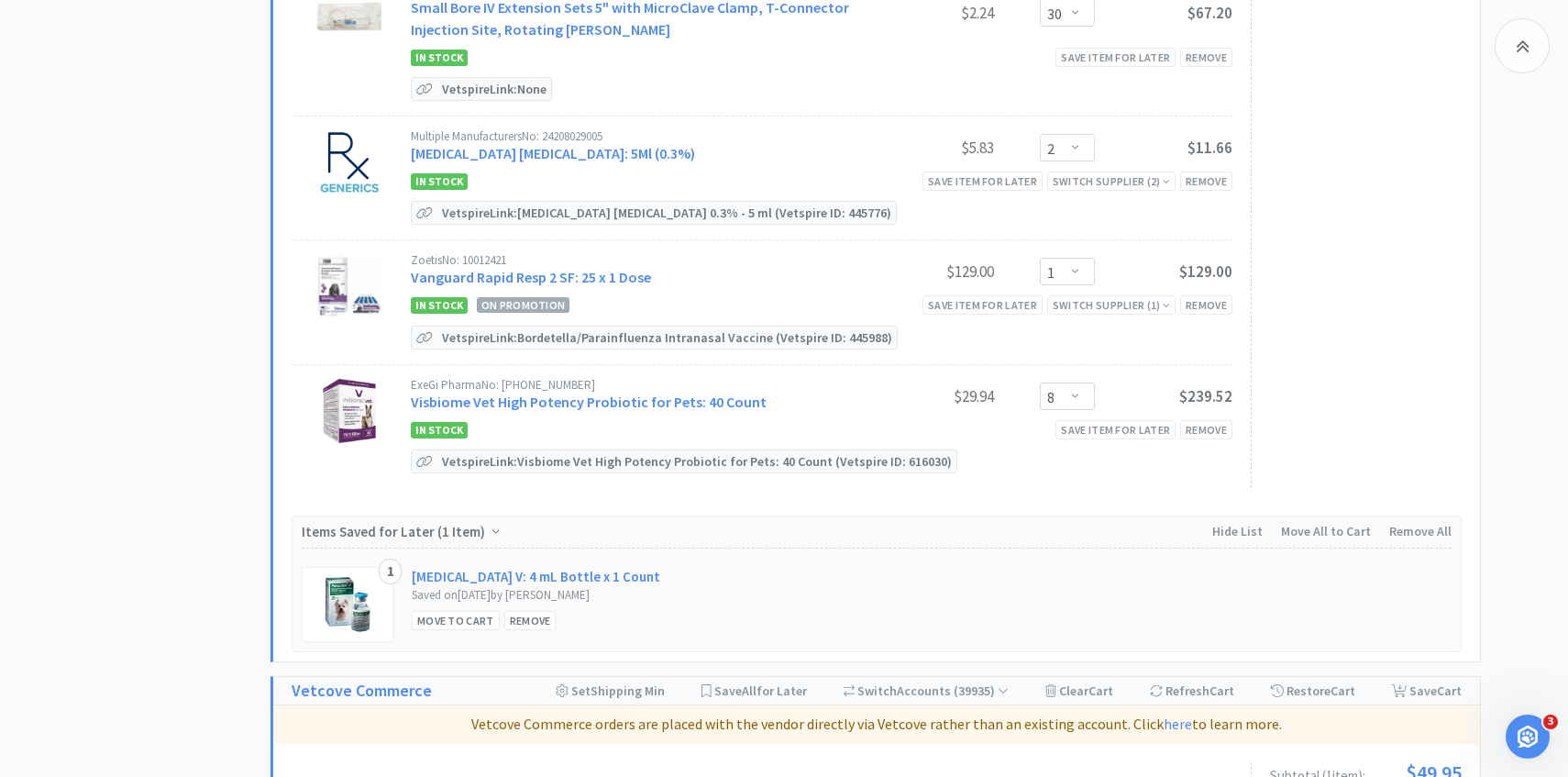
click at [1094, 379] on div "ExeGi Pharma No: 69355-0608-12 Visbiome Vet High Potency Probiotic for Pets: 40…" at bounding box center [821, 397] width 821 height 37
click at [1090, 383] on select "Enter Quantity 1 2 3 4 5 6 7 8 9 10 11 12 13 14 15 16 17 18 19 20 Enter Quantity" at bounding box center [1067, 397] width 55 height 28
click at [1040, 383] on select "Enter Quantity 1 2 3 4 5 6 7 8 9 10 11 12 13 14 15 16 17 18 19 20 Enter Quantity" at bounding box center [1067, 397] width 55 height 28
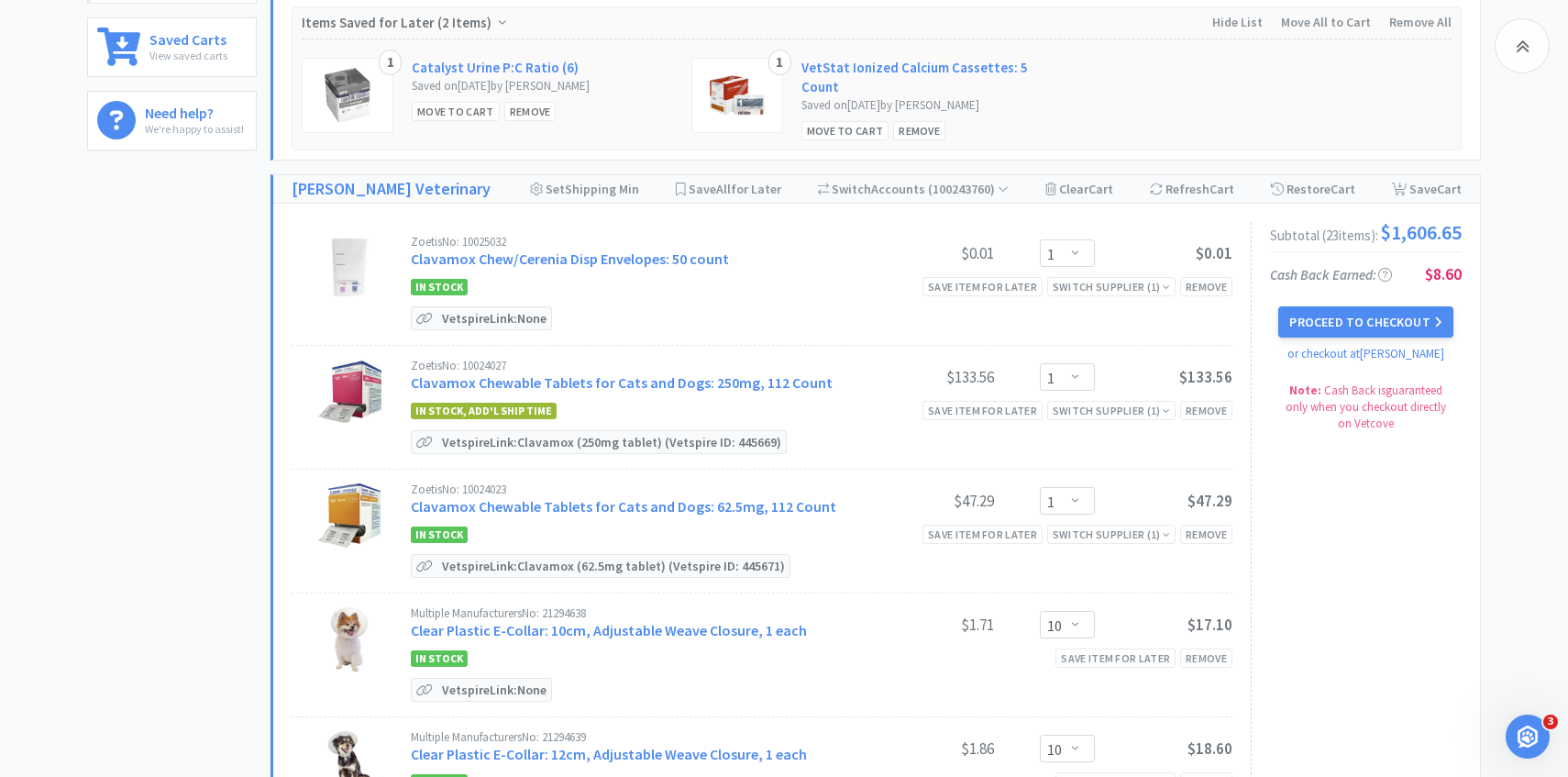
scroll to position [231, 0]
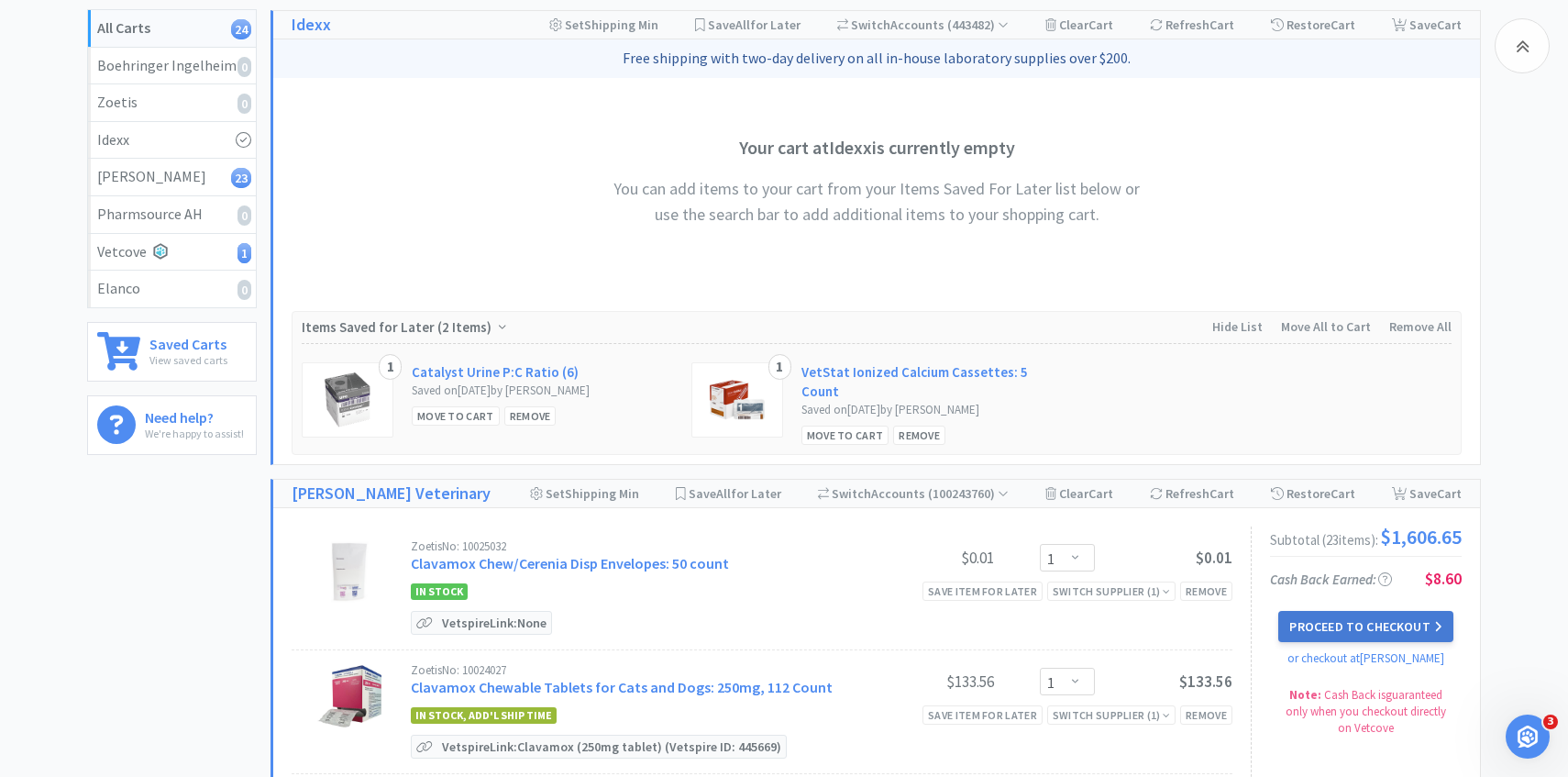
click at [1329, 630] on button "Proceed to Checkout" at bounding box center [1365, 626] width 174 height 31
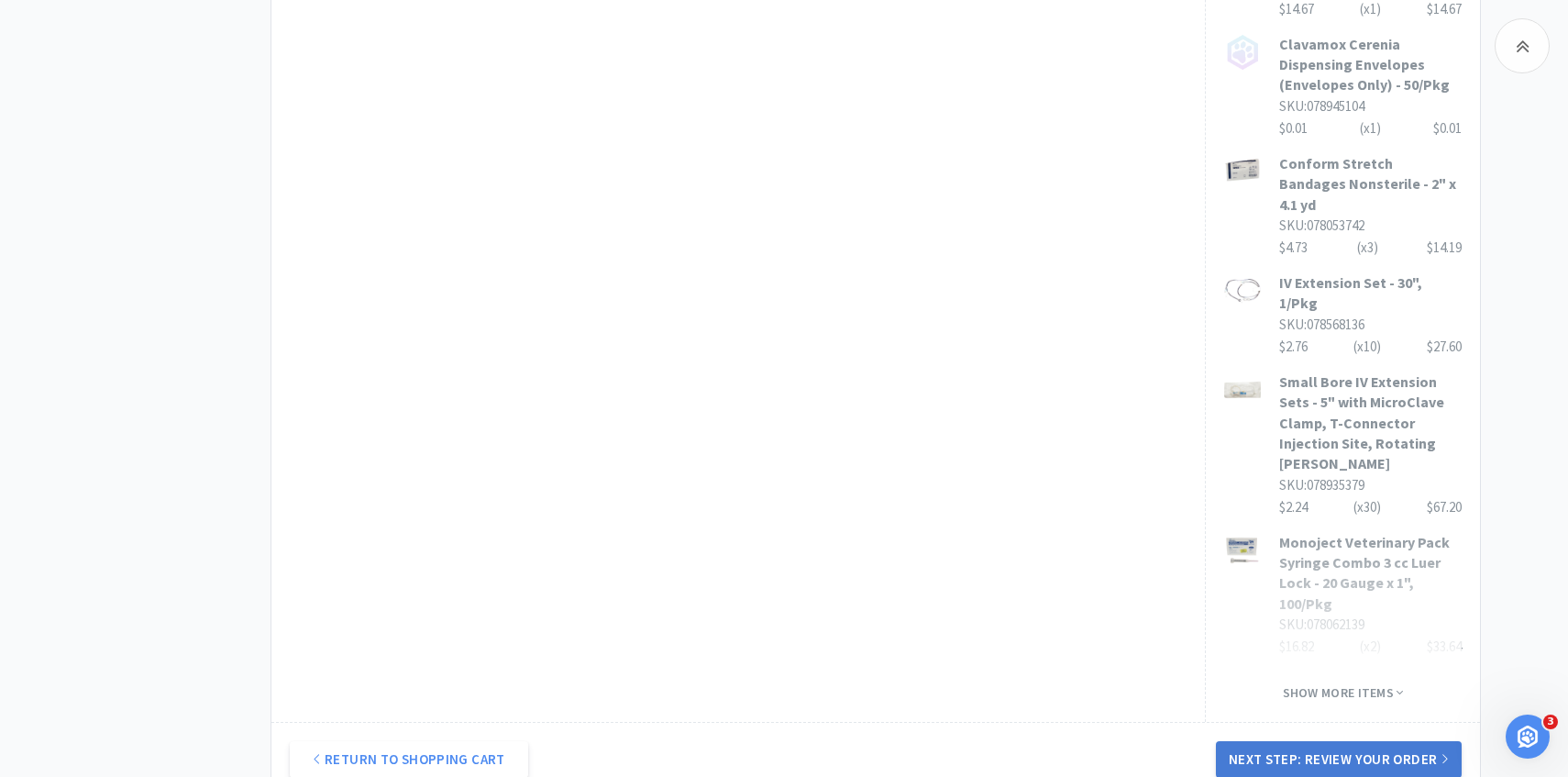
click at [1315, 742] on button "Next Step: Review Your Order" at bounding box center [1339, 760] width 246 height 37
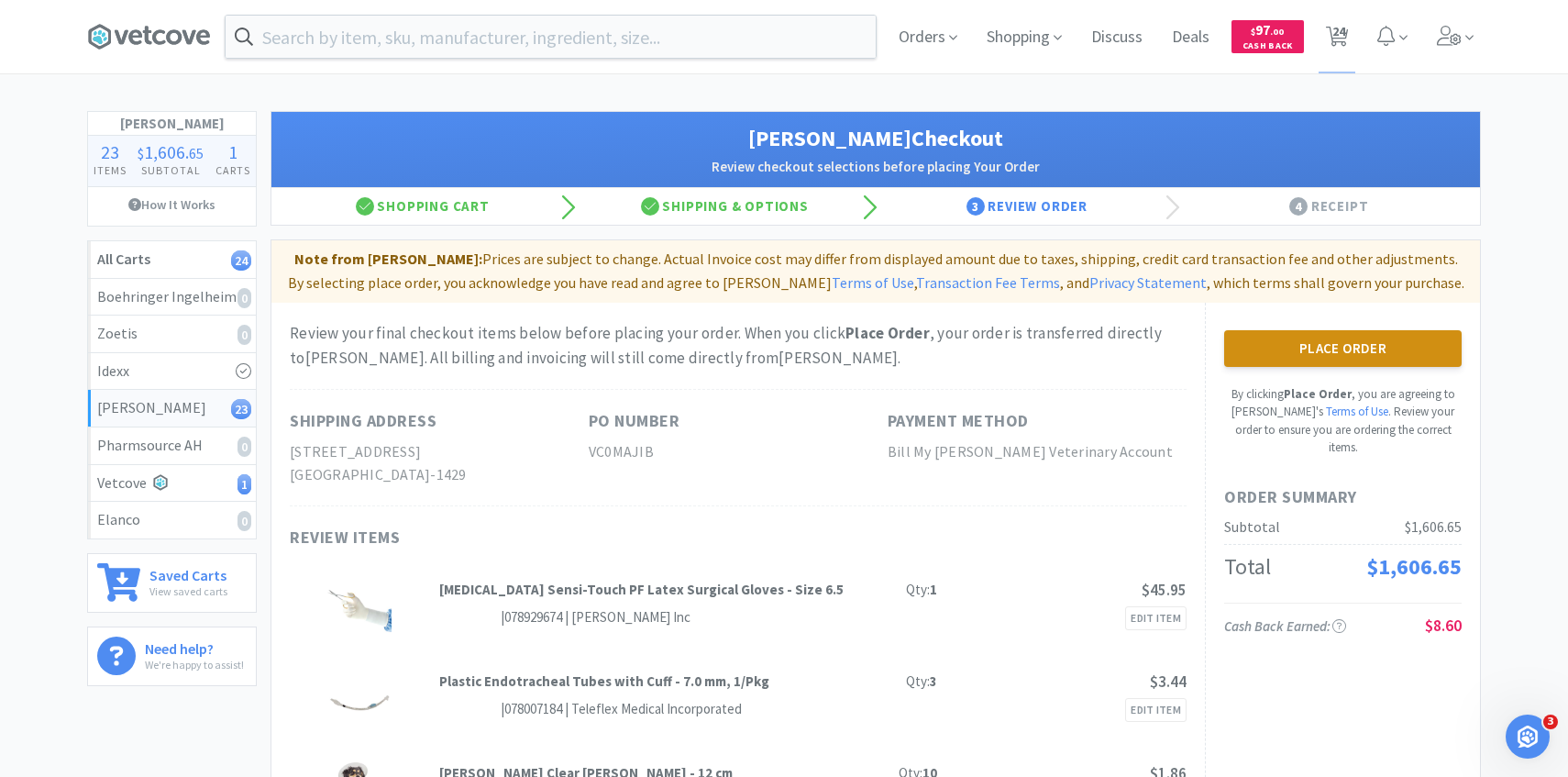
click at [1354, 356] on button "Place Order" at bounding box center [1343, 348] width 238 height 37
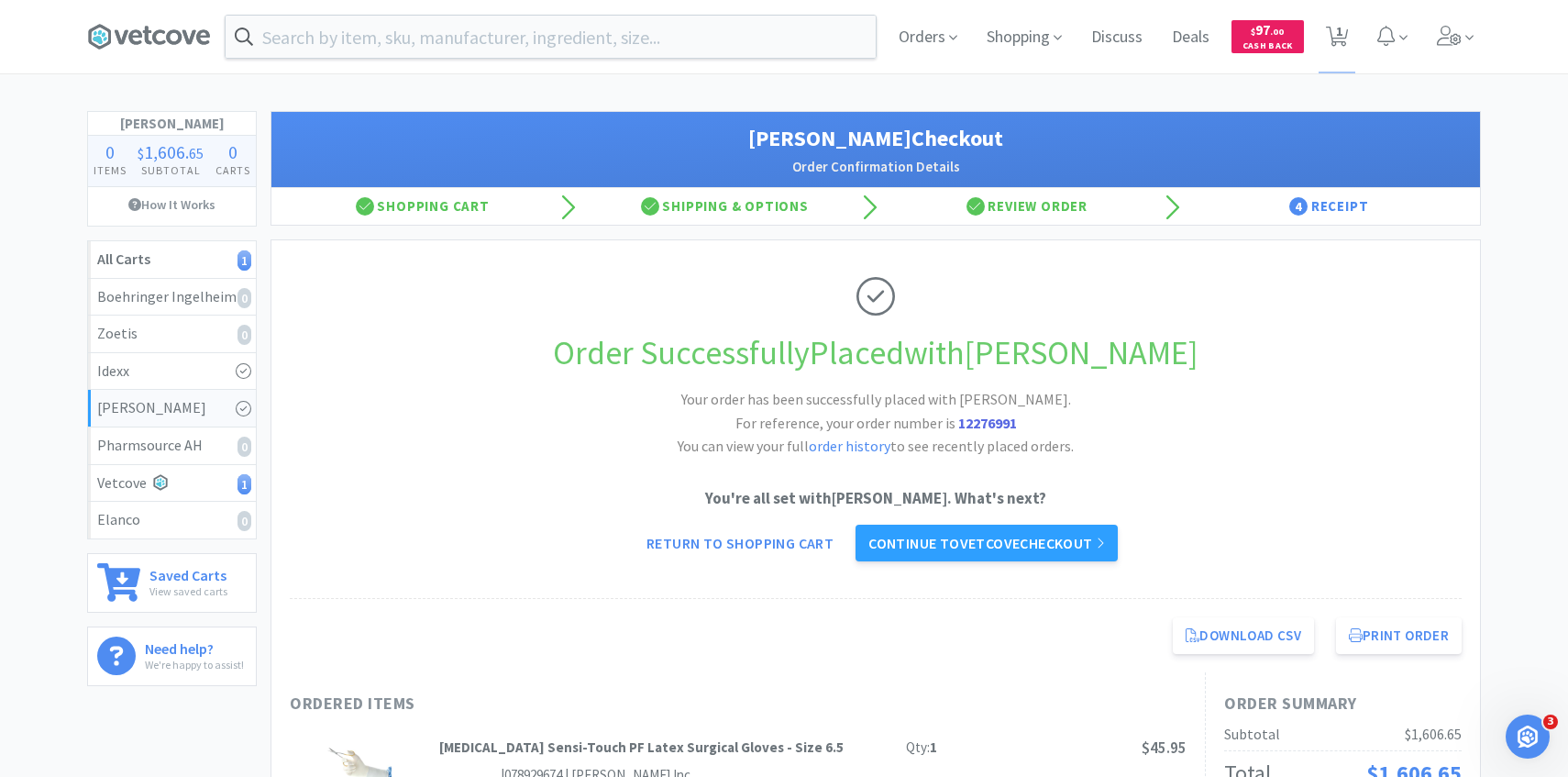
click at [1314, 39] on div "Orders Shopping Discuss Discuss Deals Deals $ 97 . 00 Cash Back 1 1" at bounding box center [1182, 36] width 597 height 73
click at [1336, 38] on span "1" at bounding box center [1339, 30] width 6 height 73
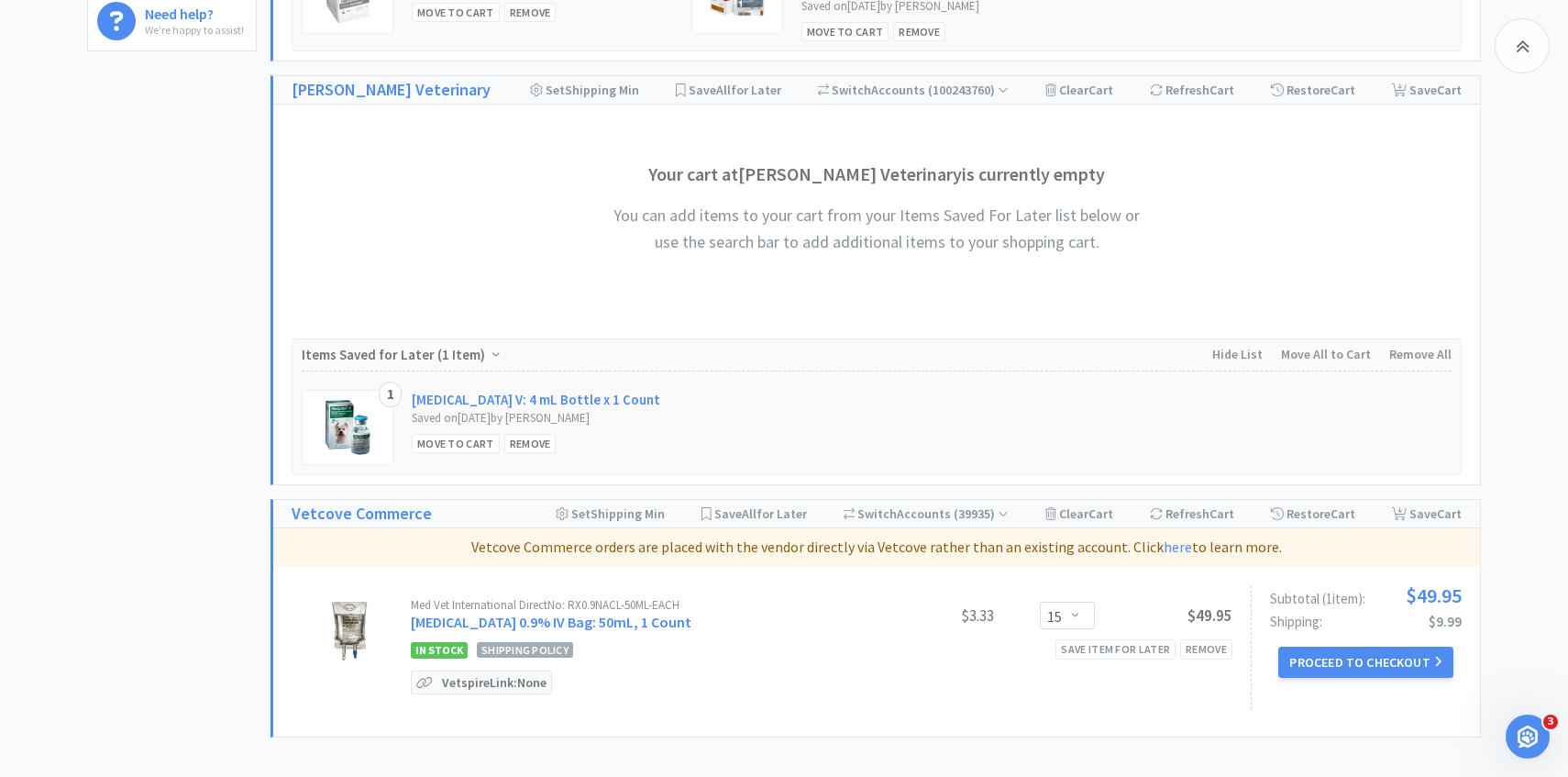
scroll to position [641, 0]
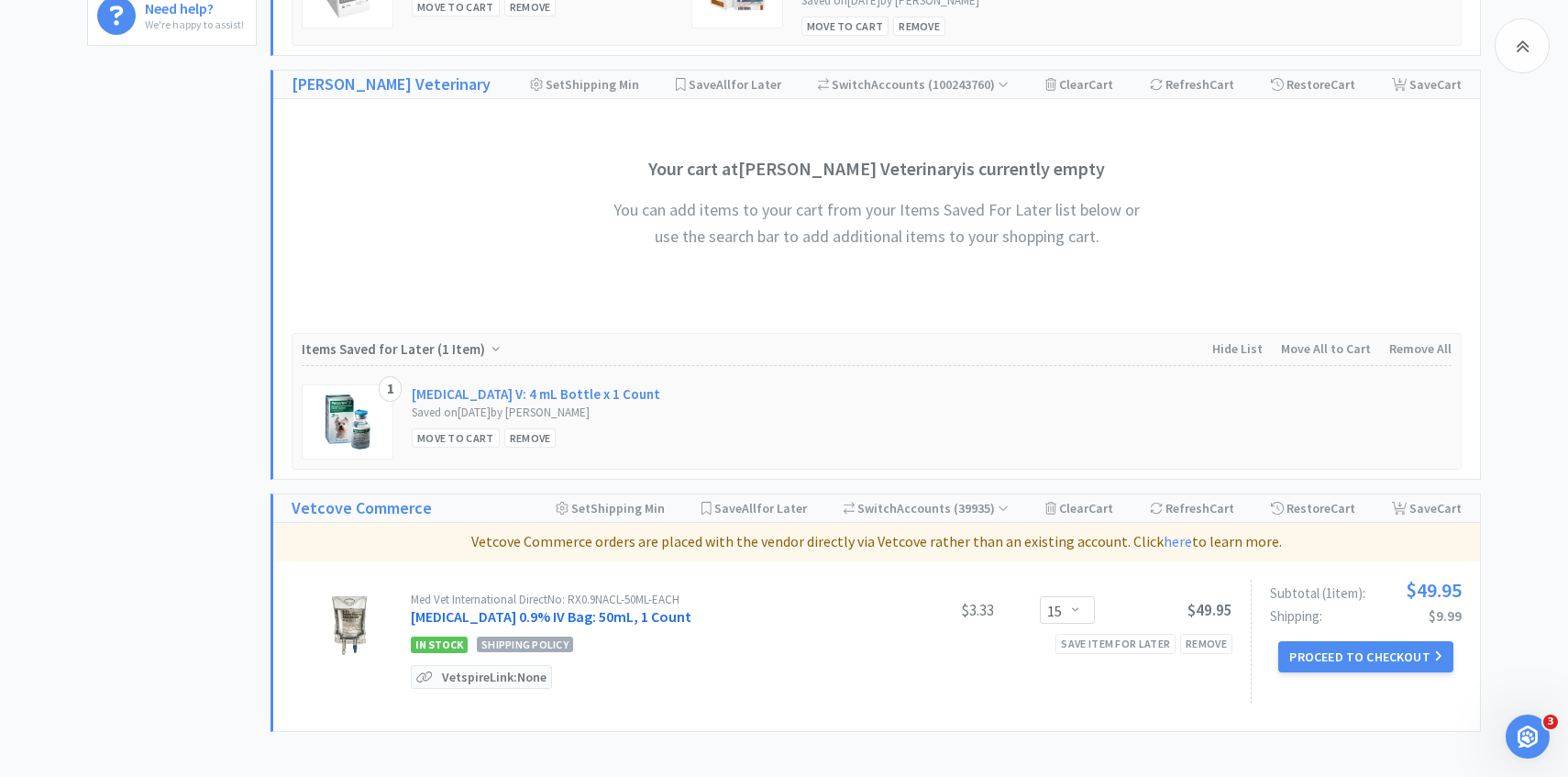
click at [642, 615] on link "Sodium Chloride 0.9% IV Bag: 50mL, 1 Count" at bounding box center [551, 617] width 281 height 18
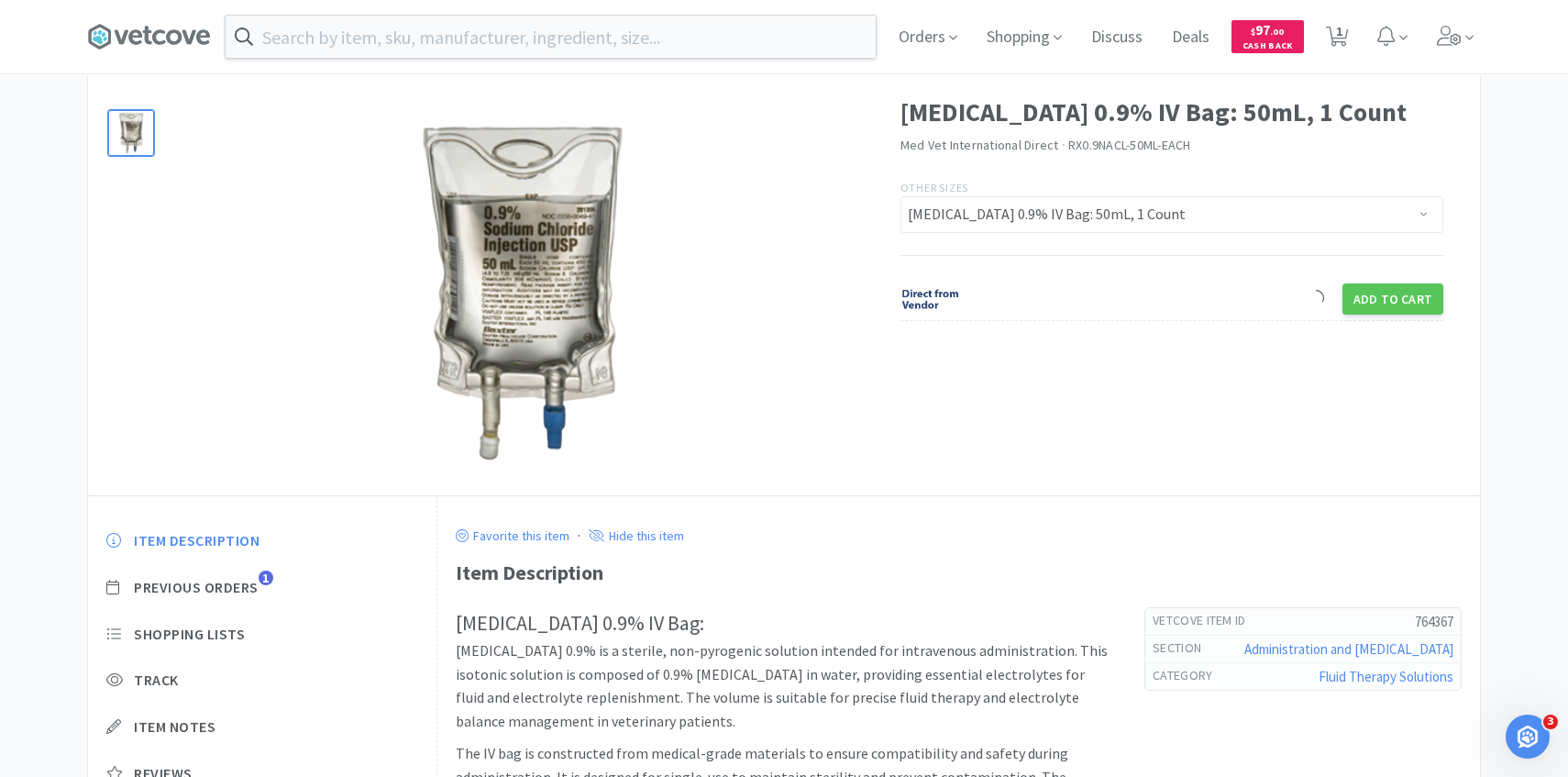
scroll to position [127, 0]
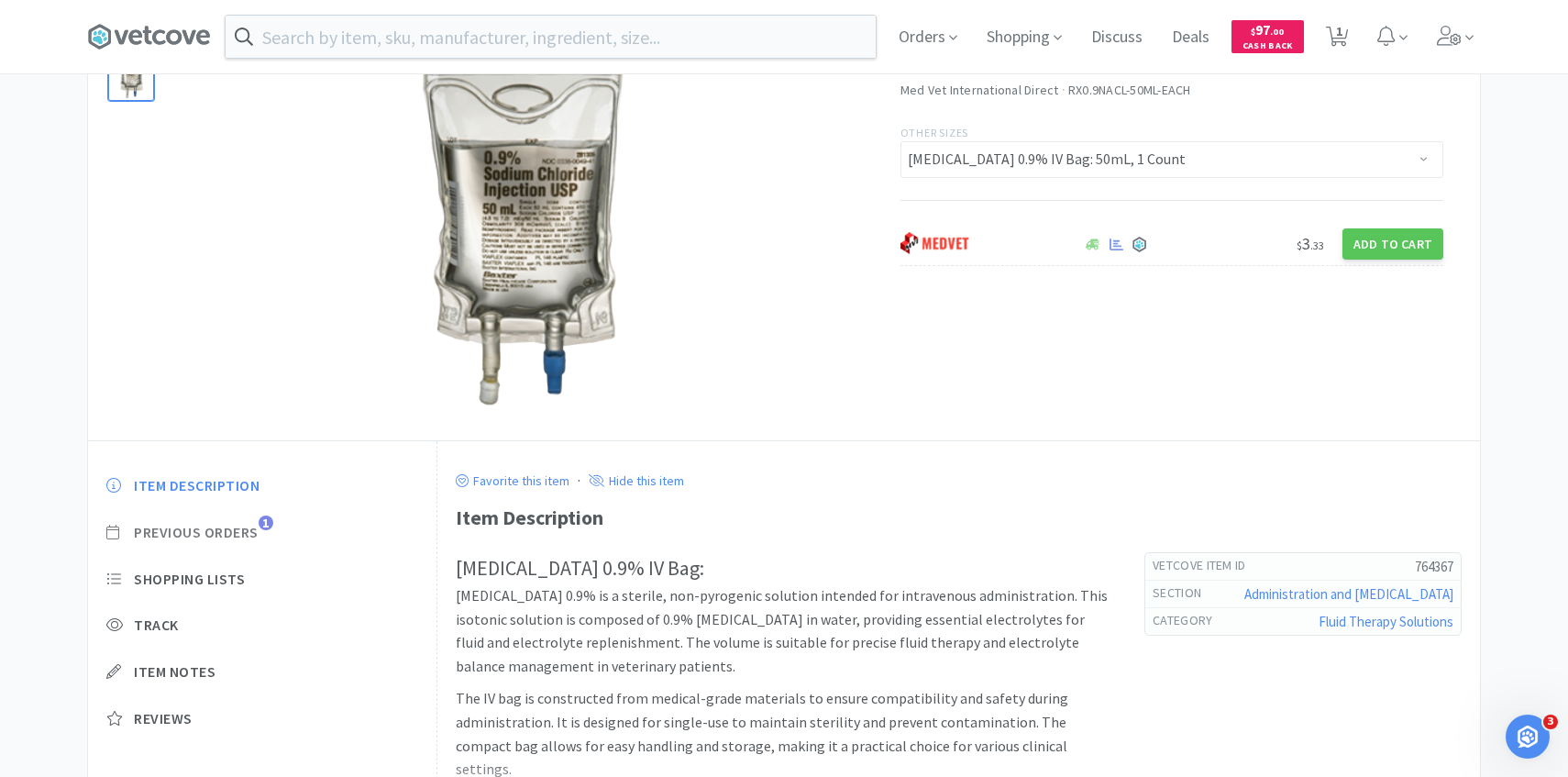
click at [244, 531] on span "Previous Orders" at bounding box center [196, 532] width 125 height 19
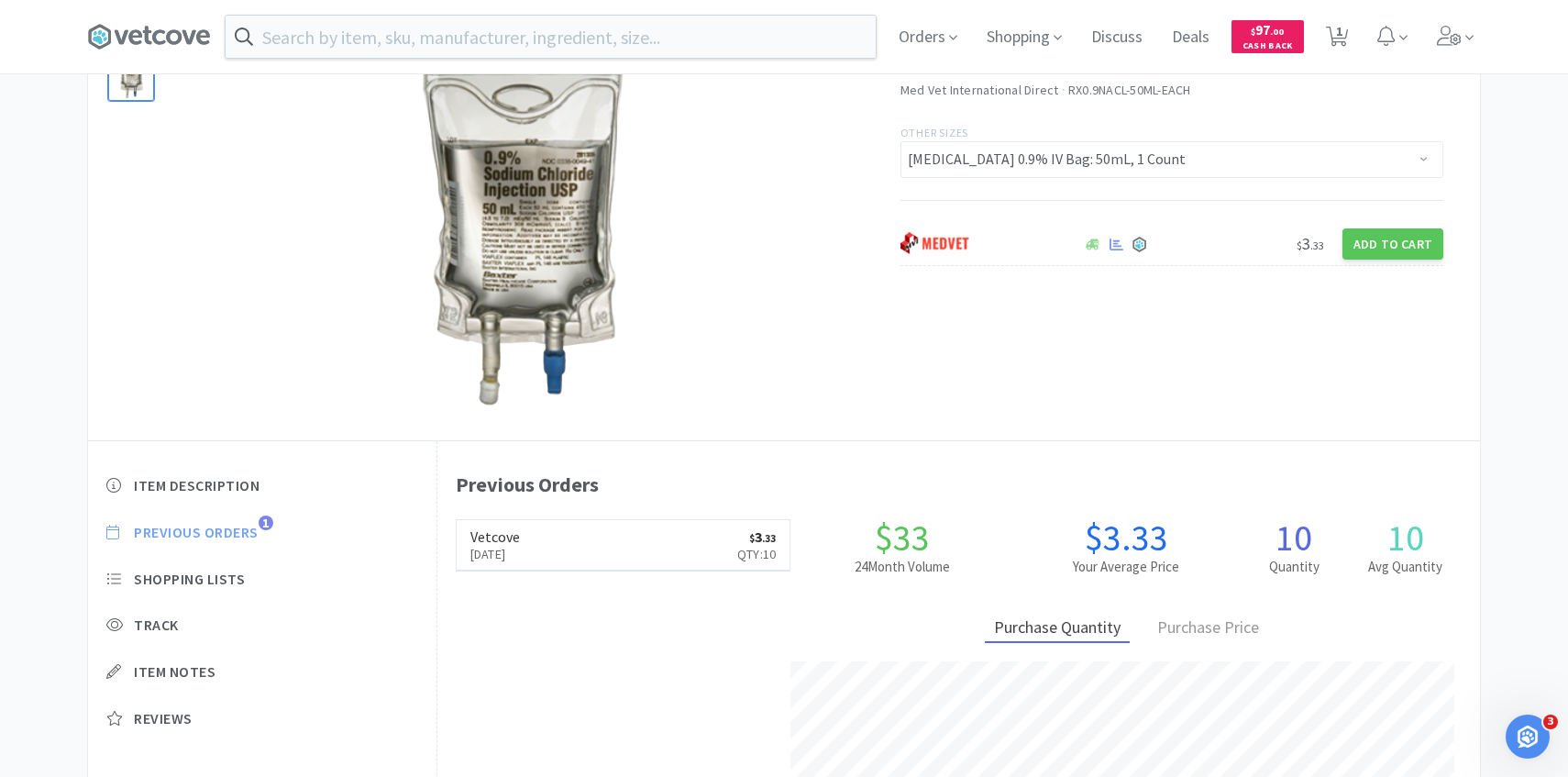
scroll to position [504, 1042]
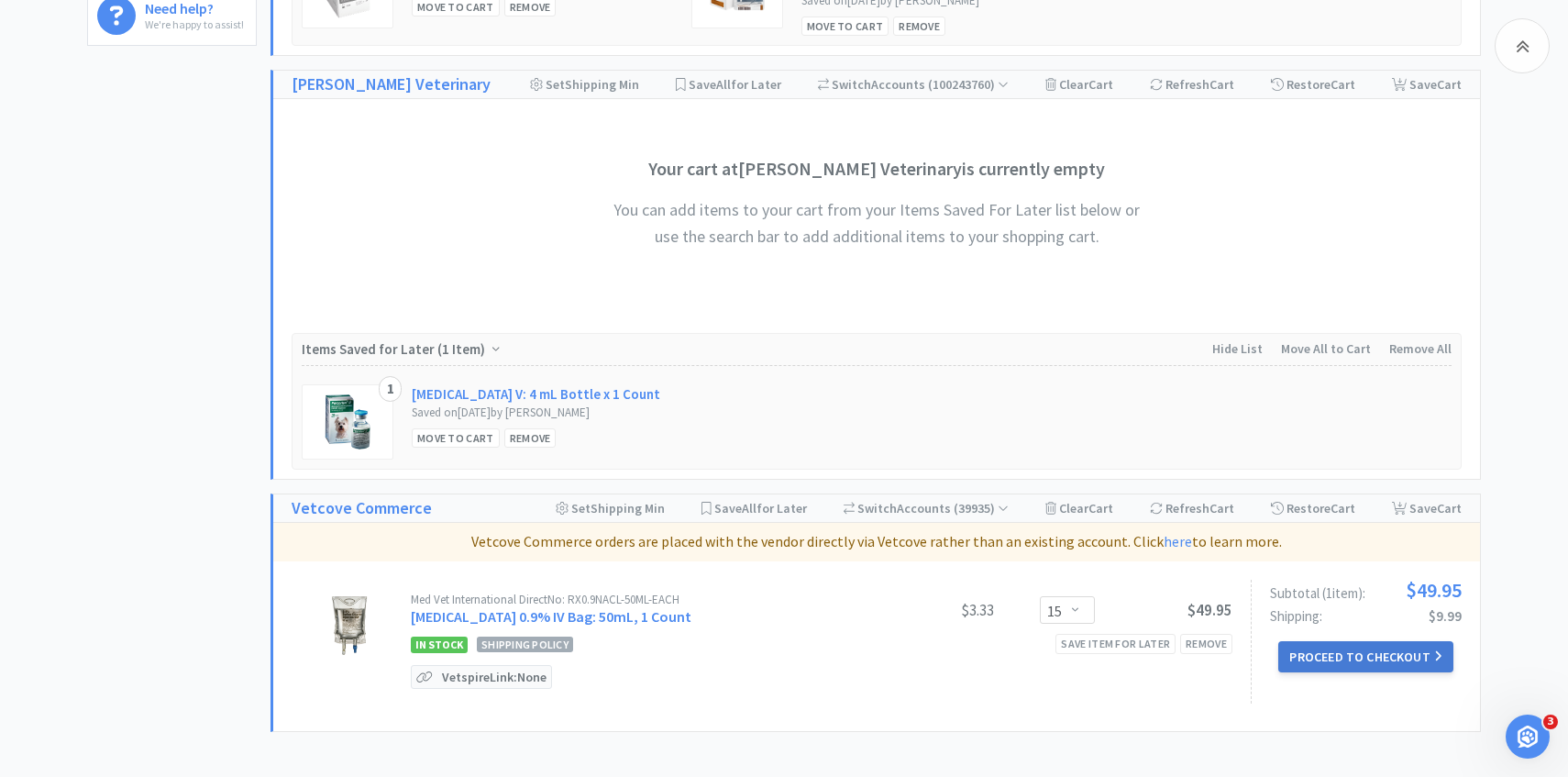
click at [1384, 658] on button "Proceed to Checkout" at bounding box center [1365, 656] width 174 height 31
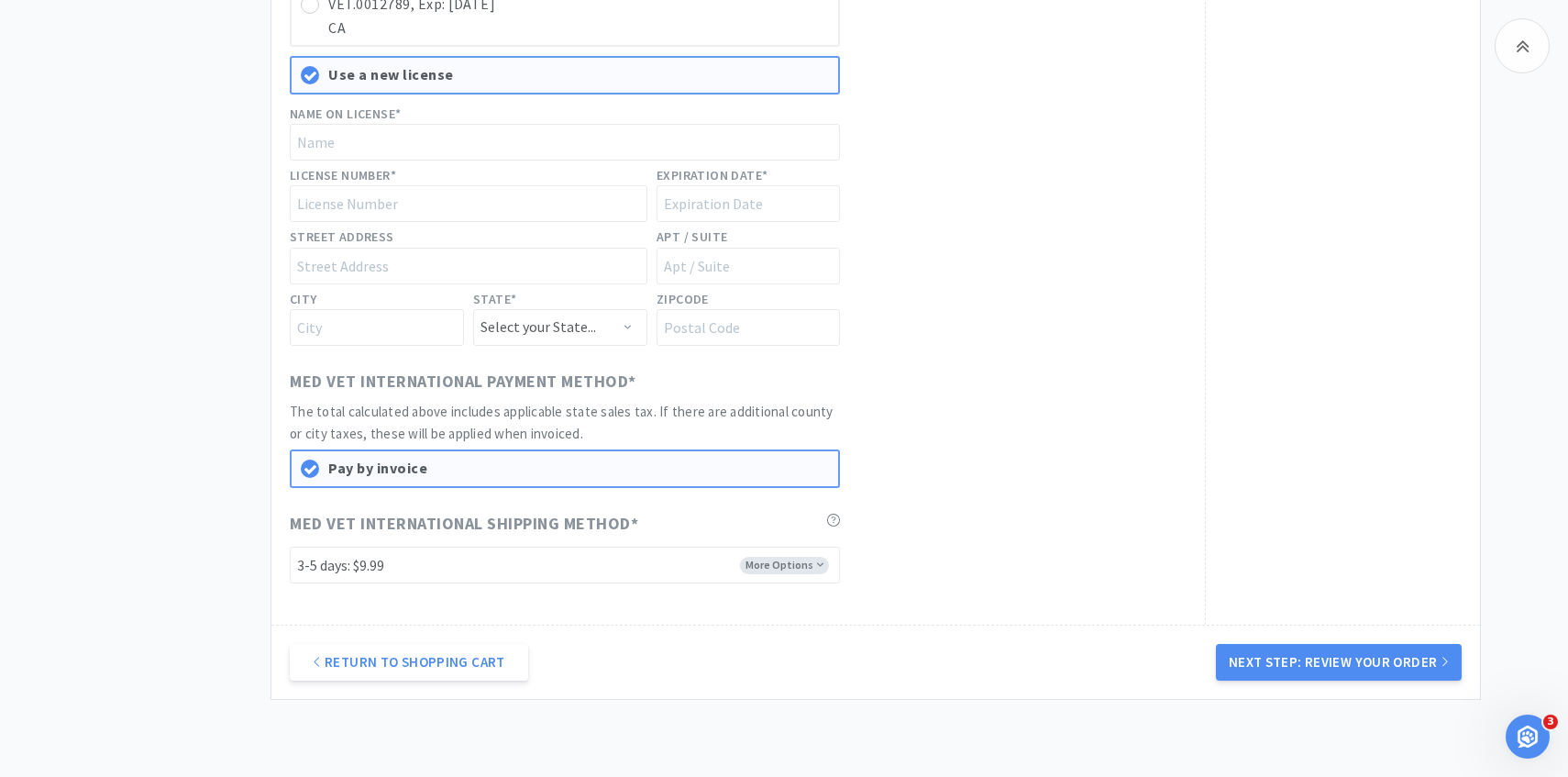
scroll to position [866, 0]
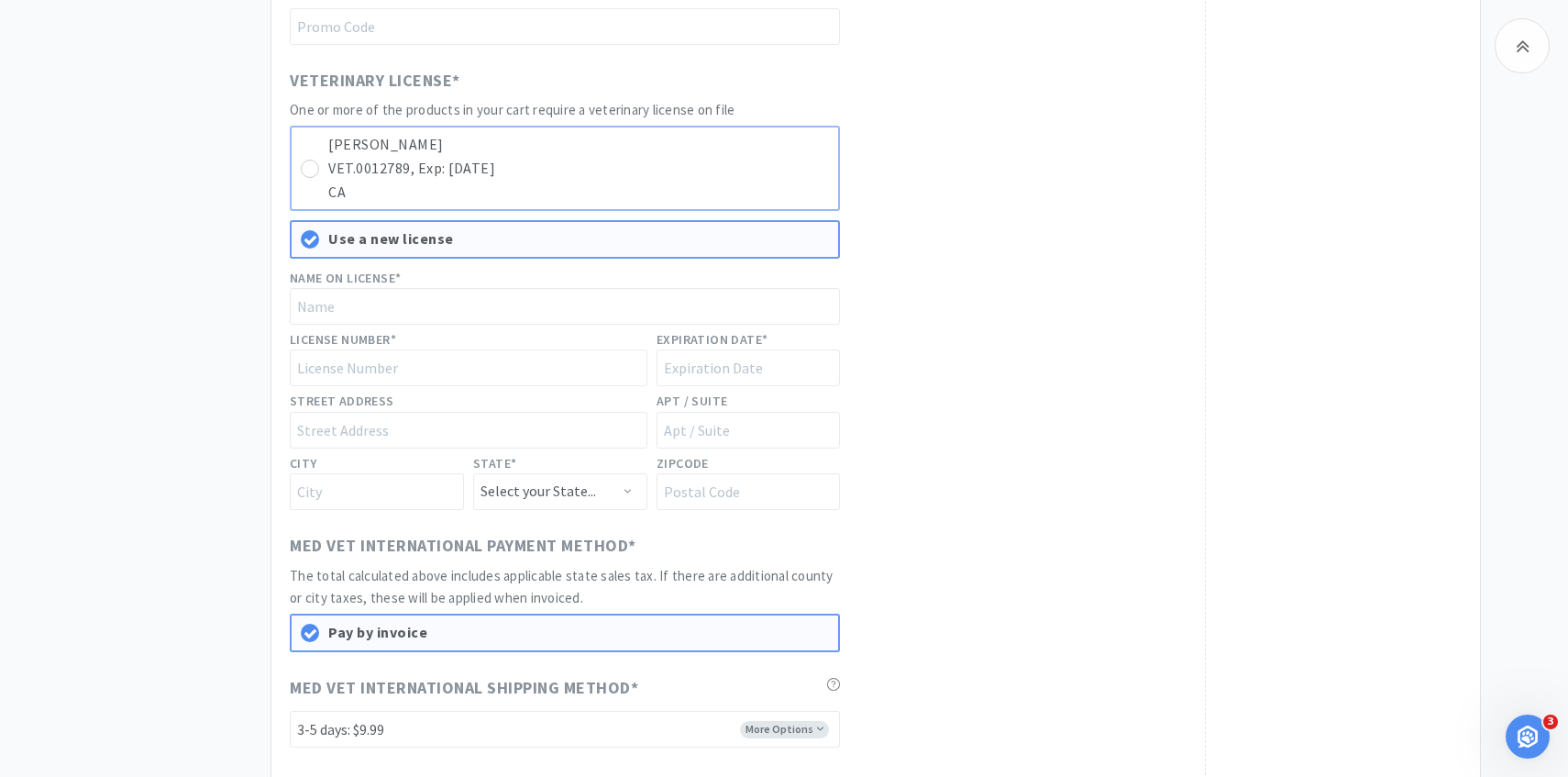
click at [744, 172] on p "VET.0012789, Exp: 10/31/2026" at bounding box center [579, 169] width 501 height 24
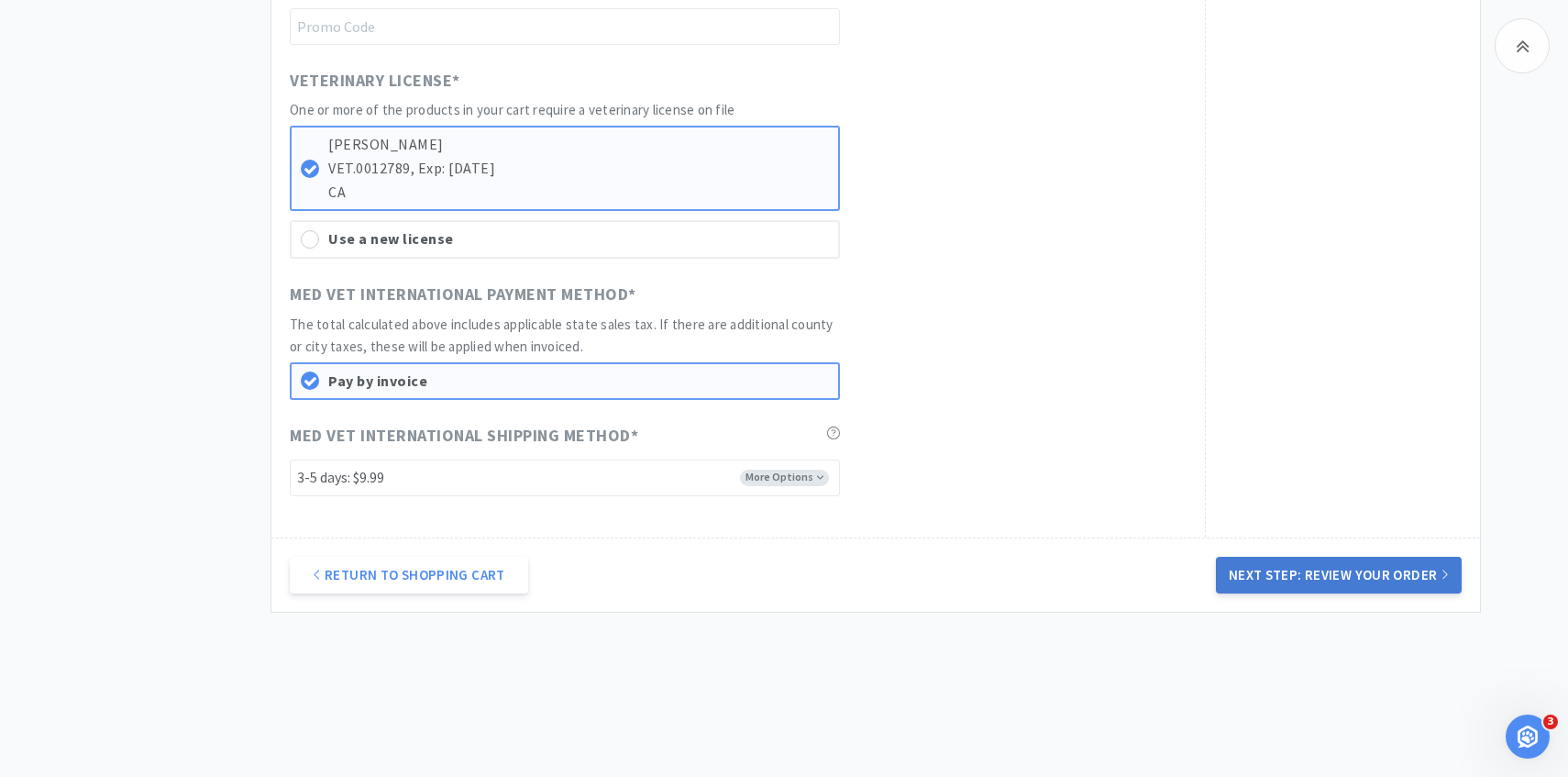
click at [1332, 586] on button "Next Step: Review Your Order" at bounding box center [1339, 575] width 246 height 37
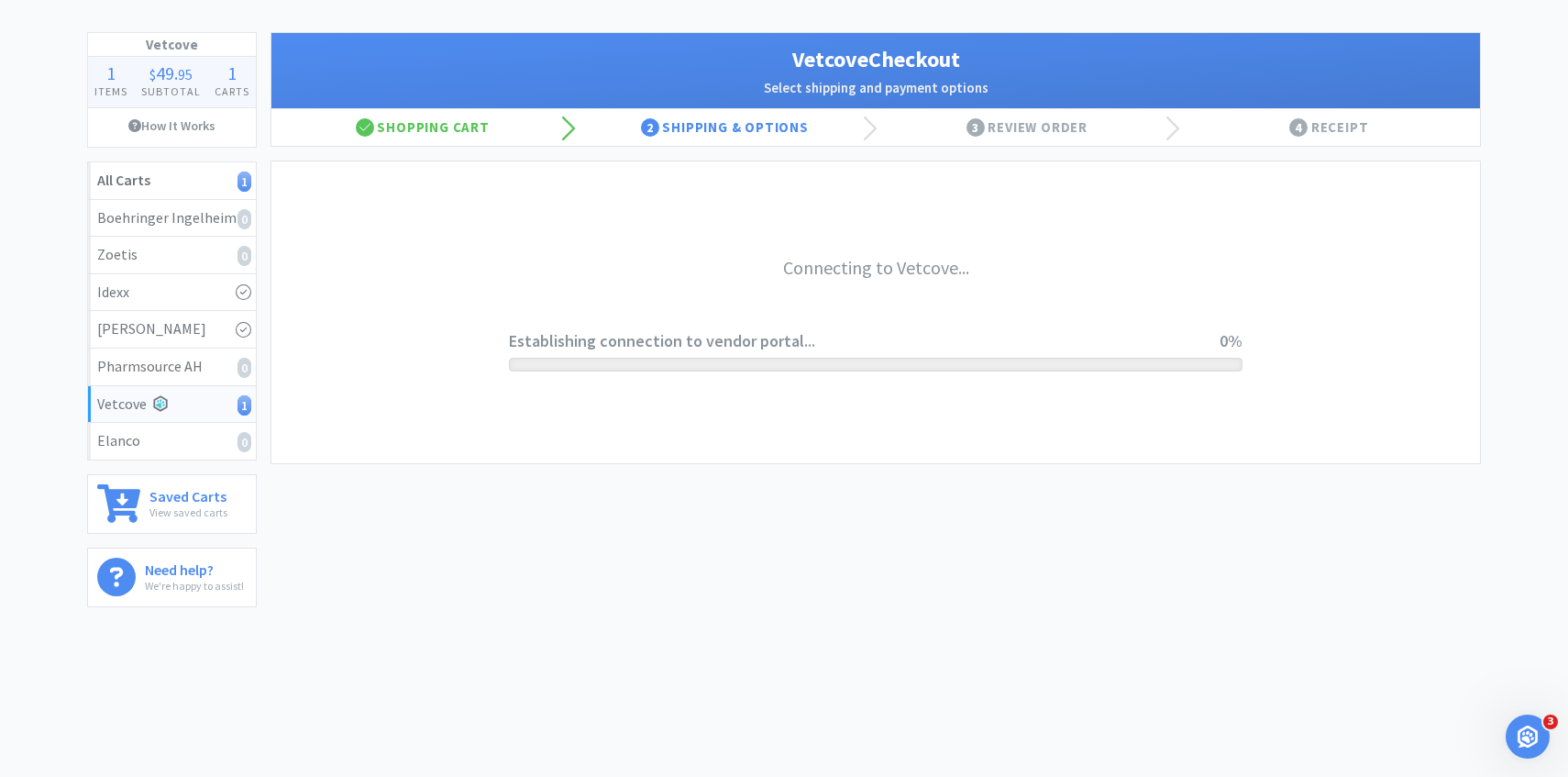
scroll to position [0, 0]
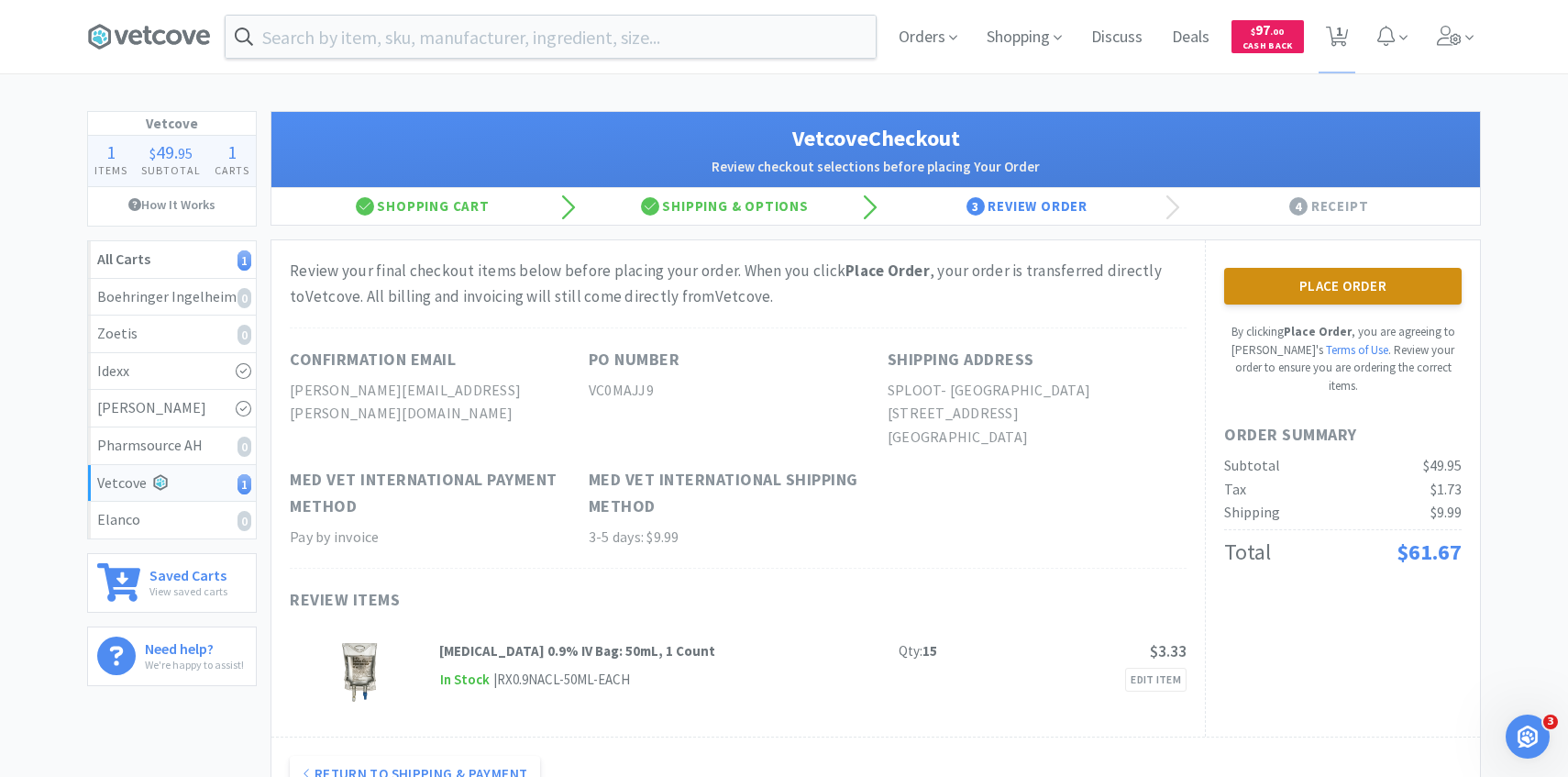
click at [1294, 299] on button "Place Order" at bounding box center [1343, 286] width 238 height 37
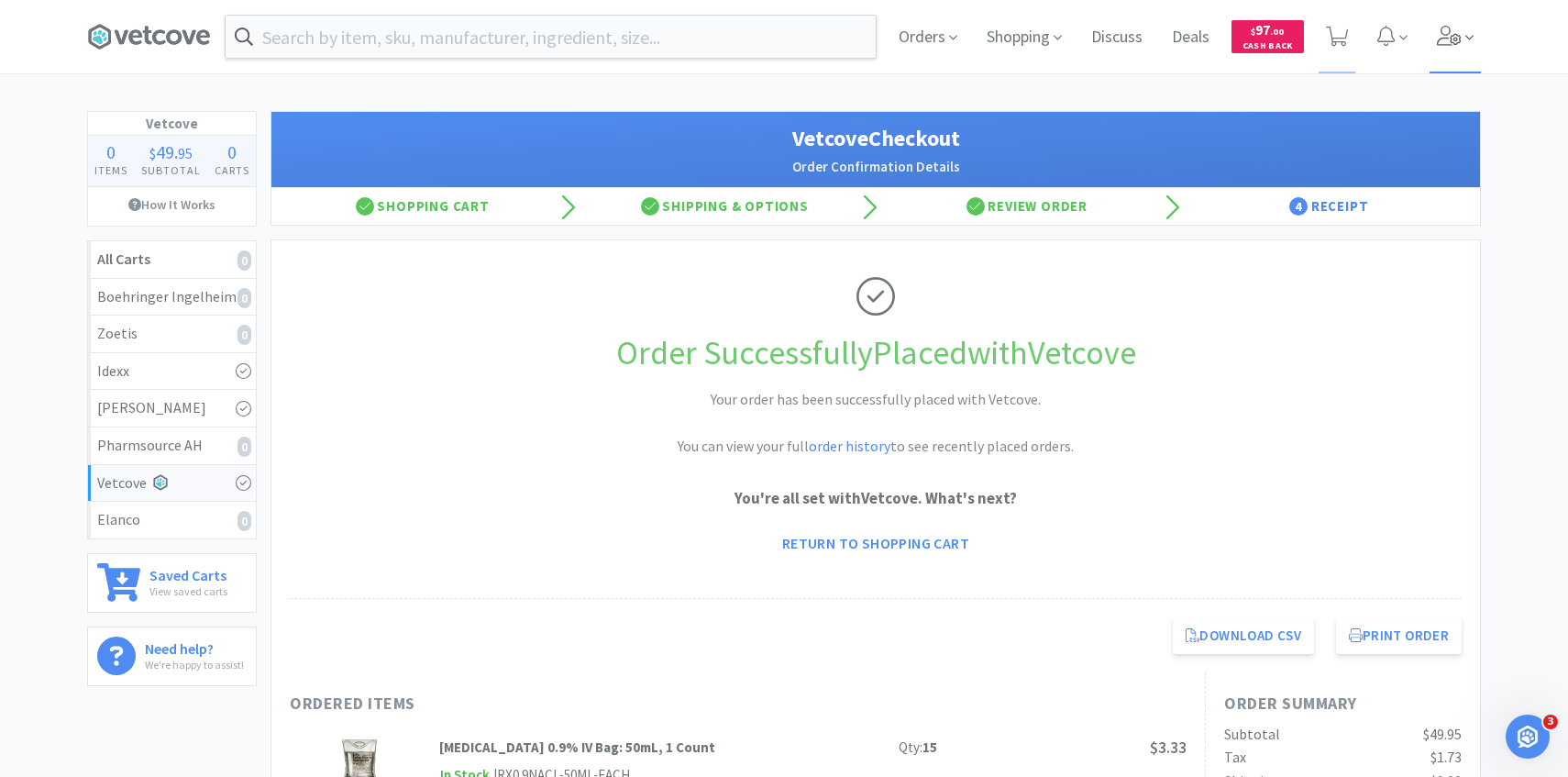
click at [1455, 45] on icon at bounding box center [1450, 36] width 26 height 20
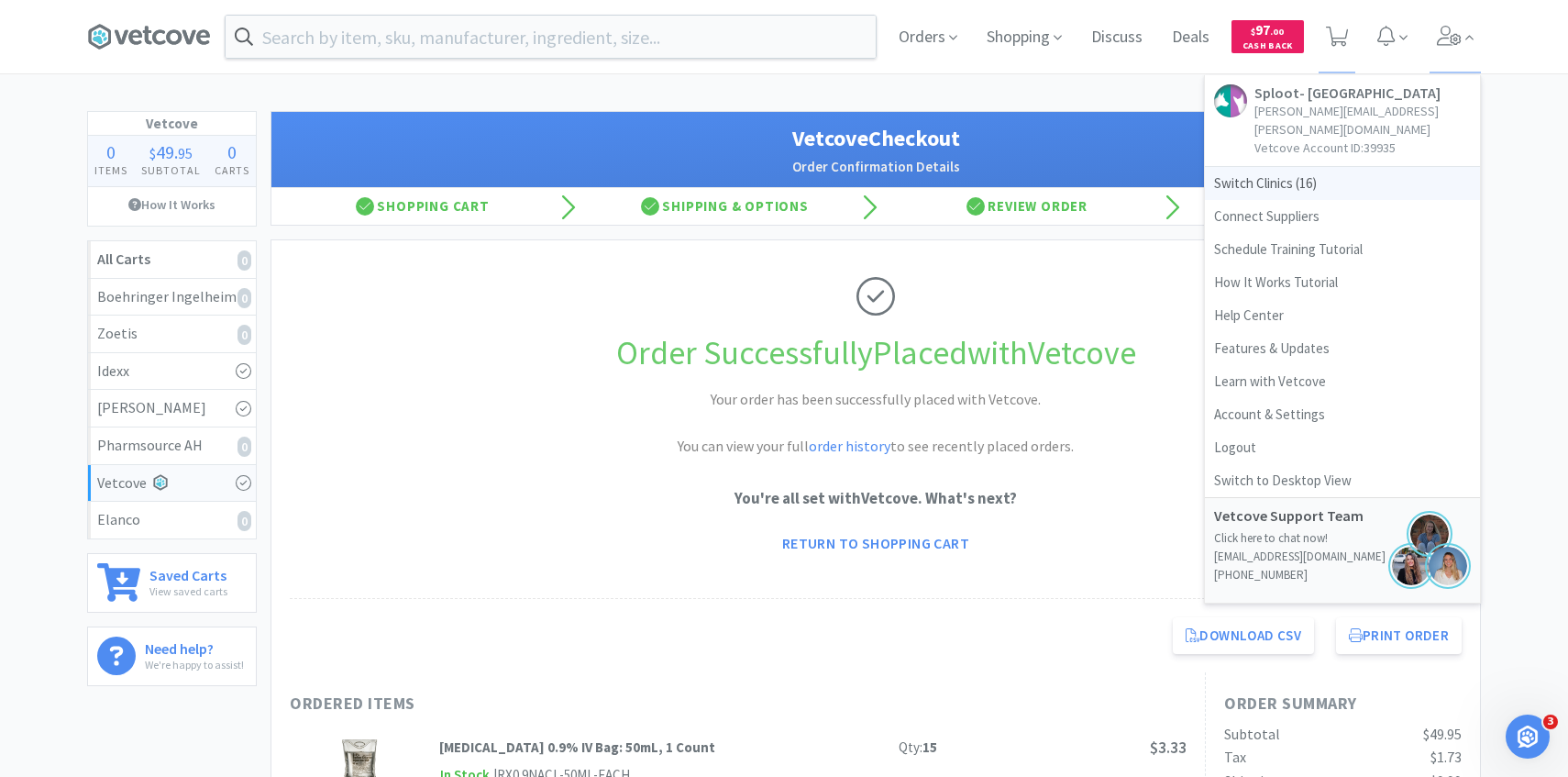
click at [1309, 167] on span "Switch Clinics ( 16 )" at bounding box center [1342, 183] width 275 height 33
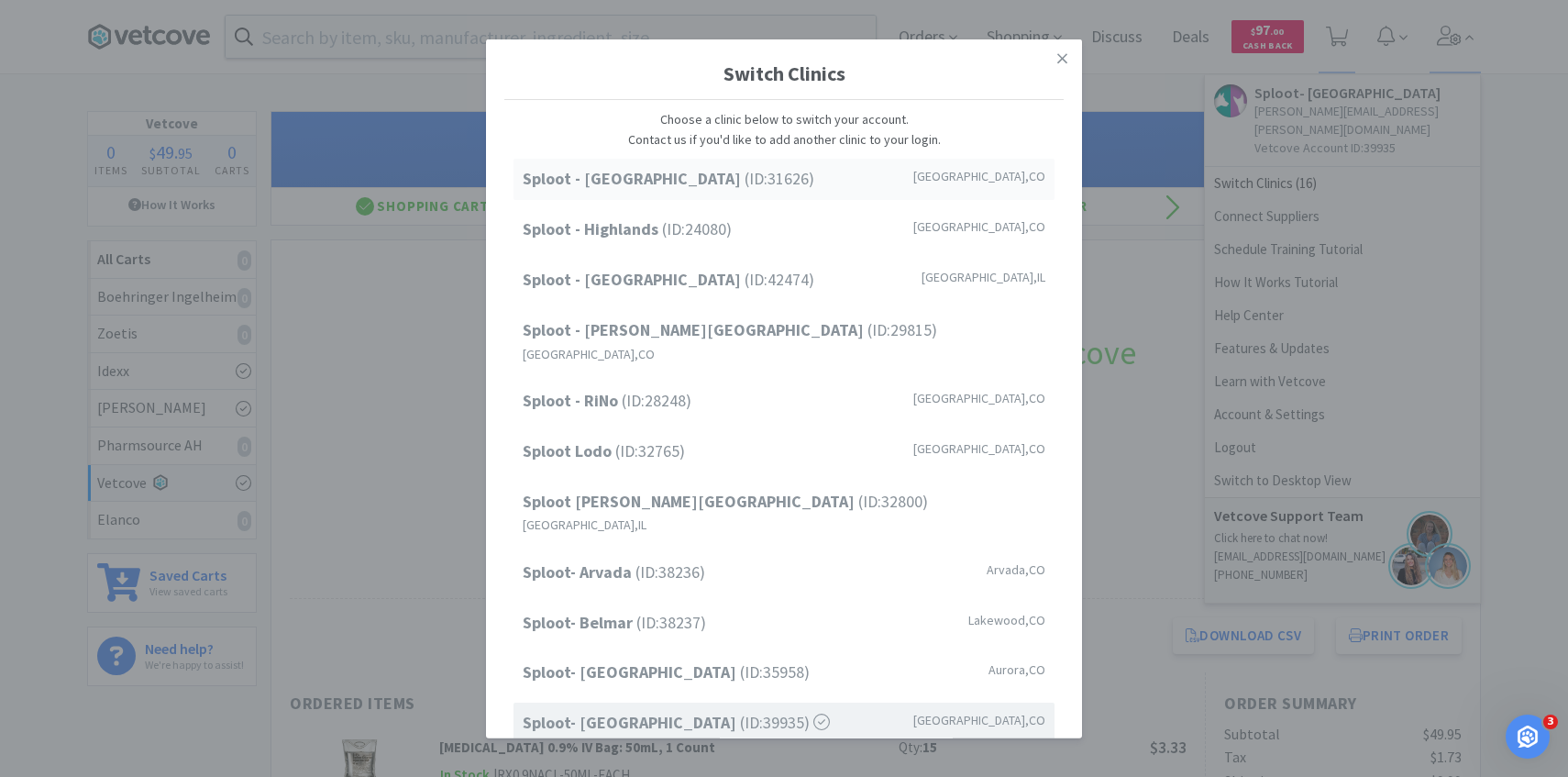
click at [908, 199] on div "Sploot - Cherry Creek (ID: 31626 ) Denver , CO" at bounding box center [784, 179] width 541 height 41
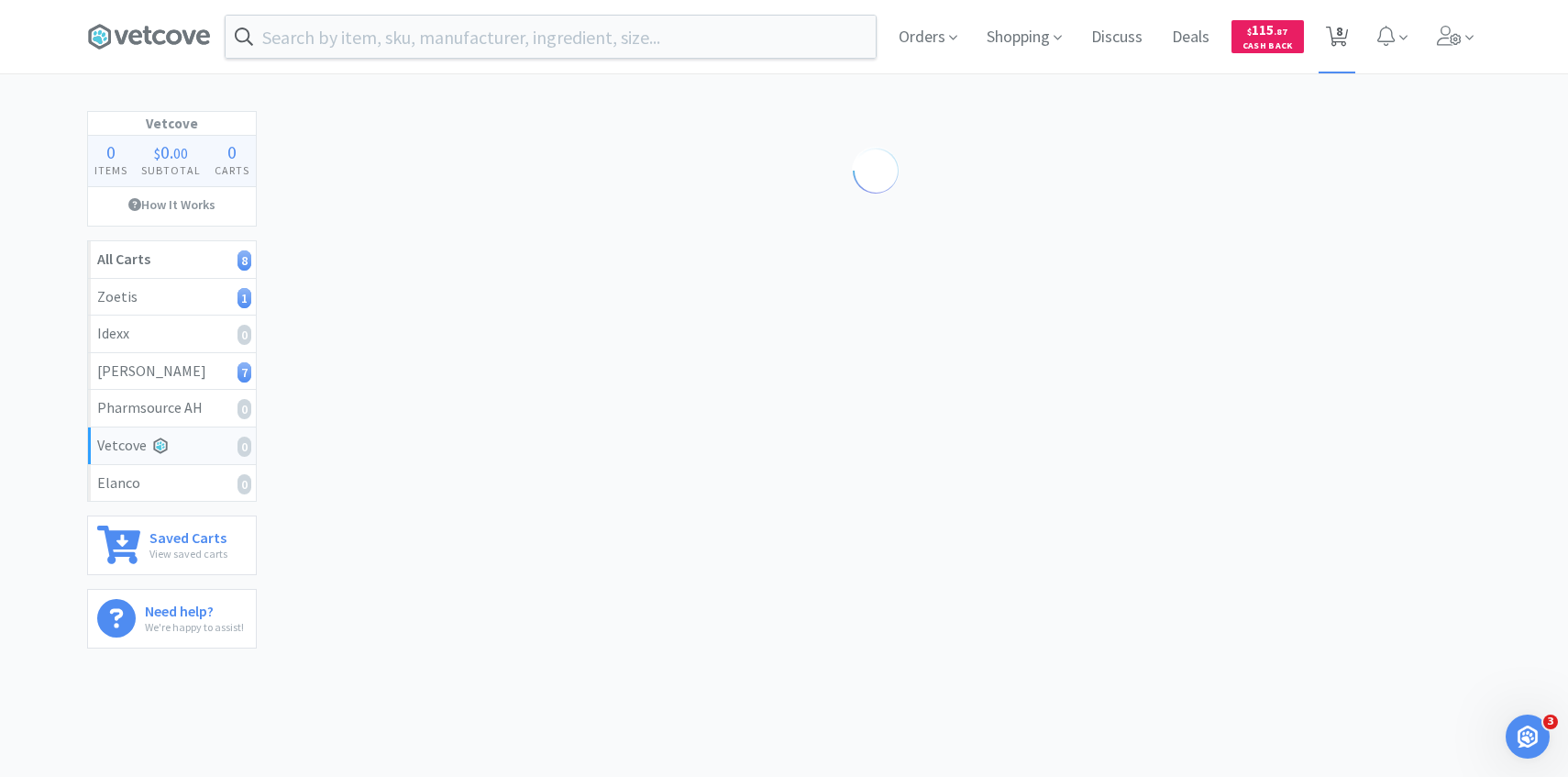
click at [1342, 28] on span "8" at bounding box center [1339, 30] width 6 height 73
select select "5"
select select "1"
select select "3"
select select "1"
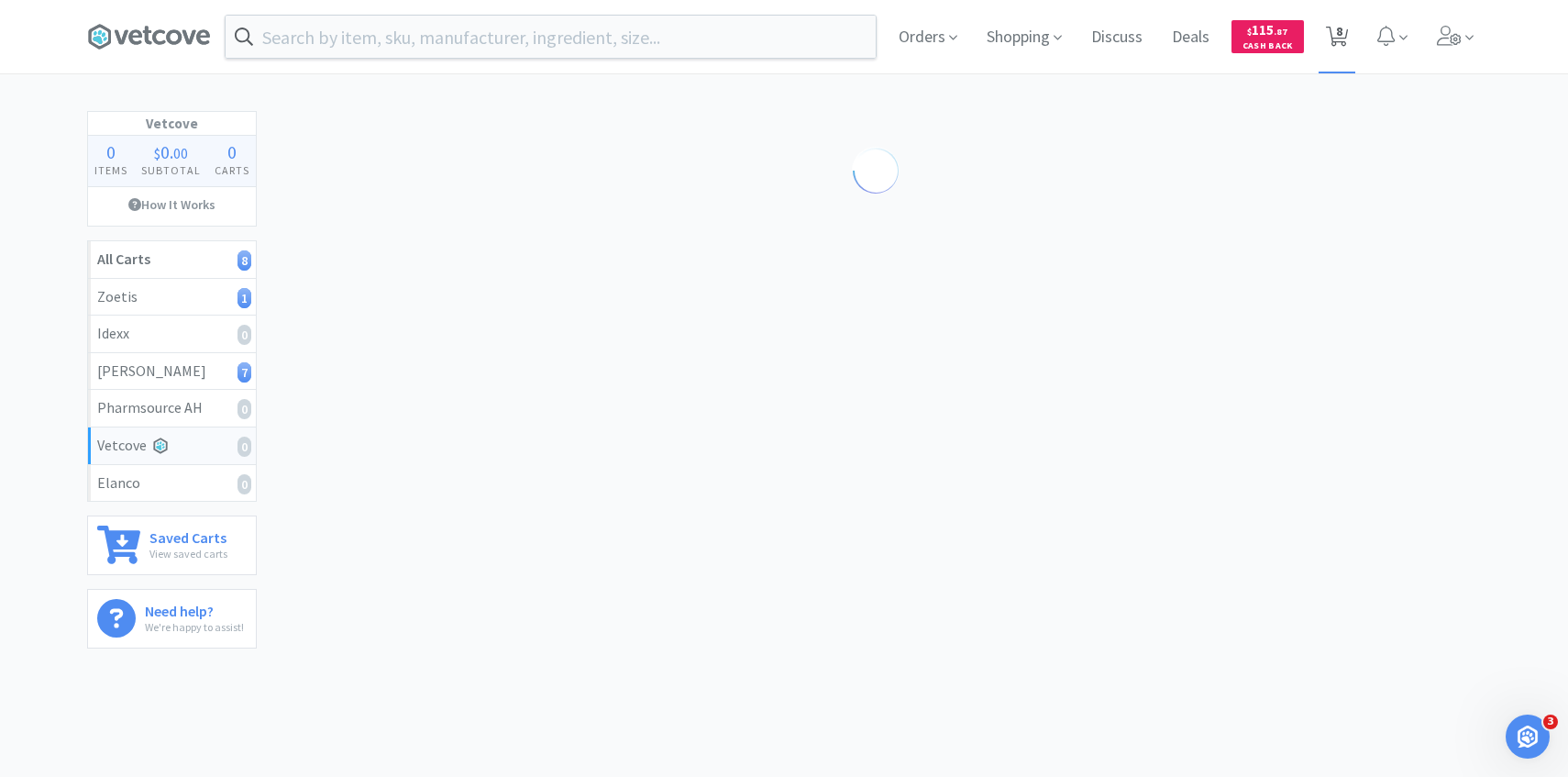
select select "1"
select select "2"
select select "5"
select select "2"
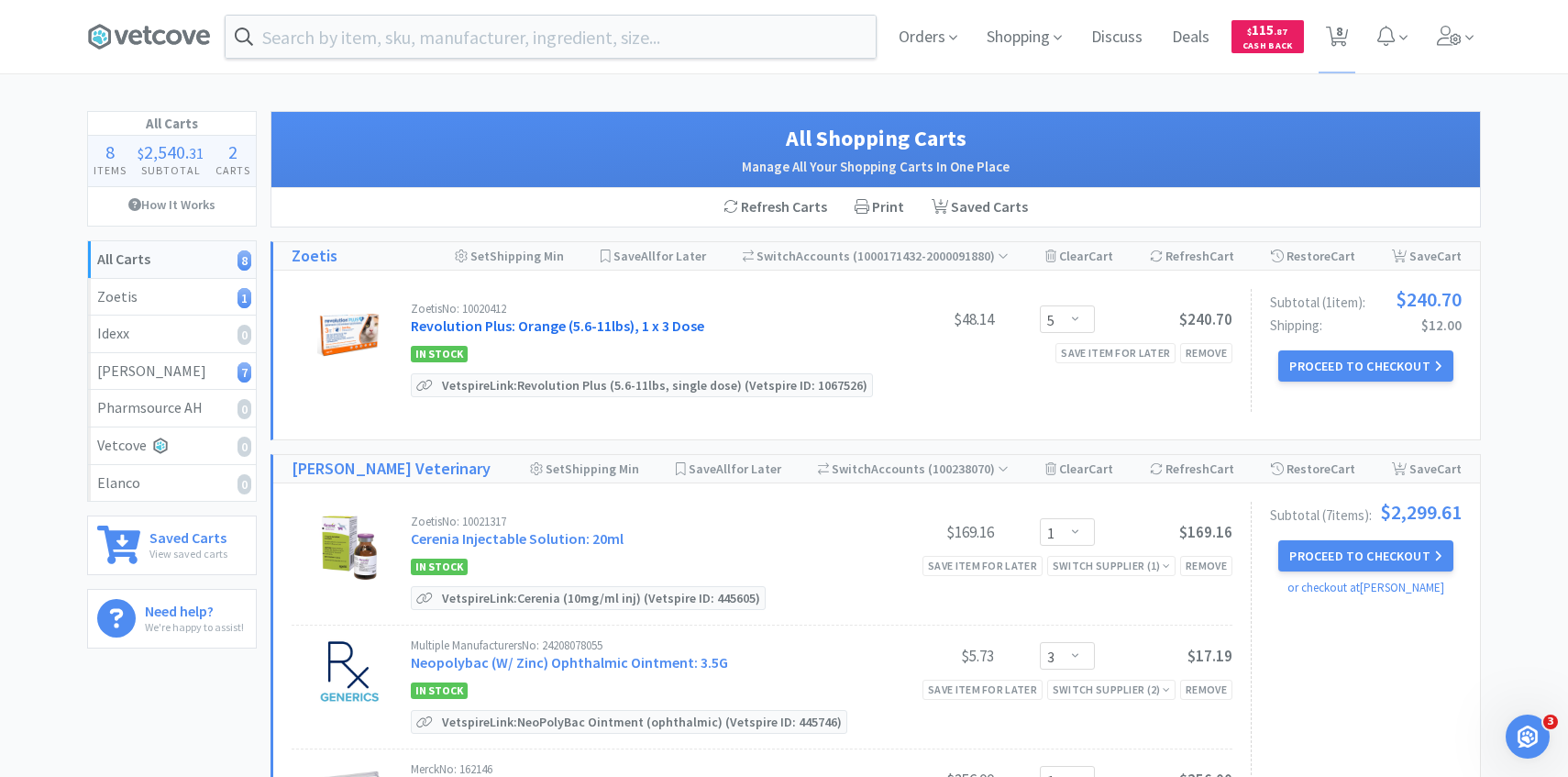
click at [625, 323] on link "Revolution Plus: Orange (5.6-11lbs), 1 x 3 Dose" at bounding box center [558, 326] width 294 height 18
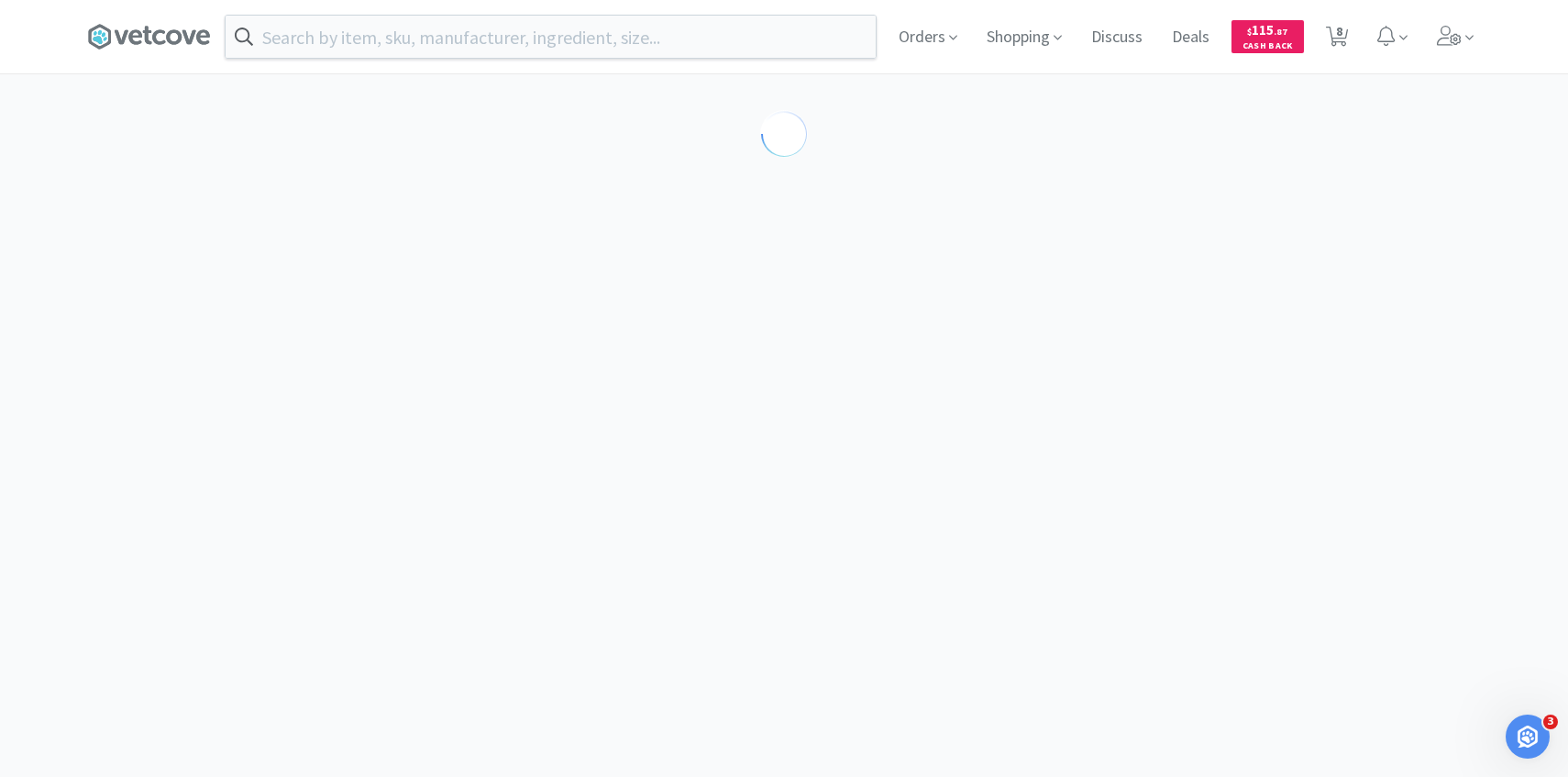
select select "286816"
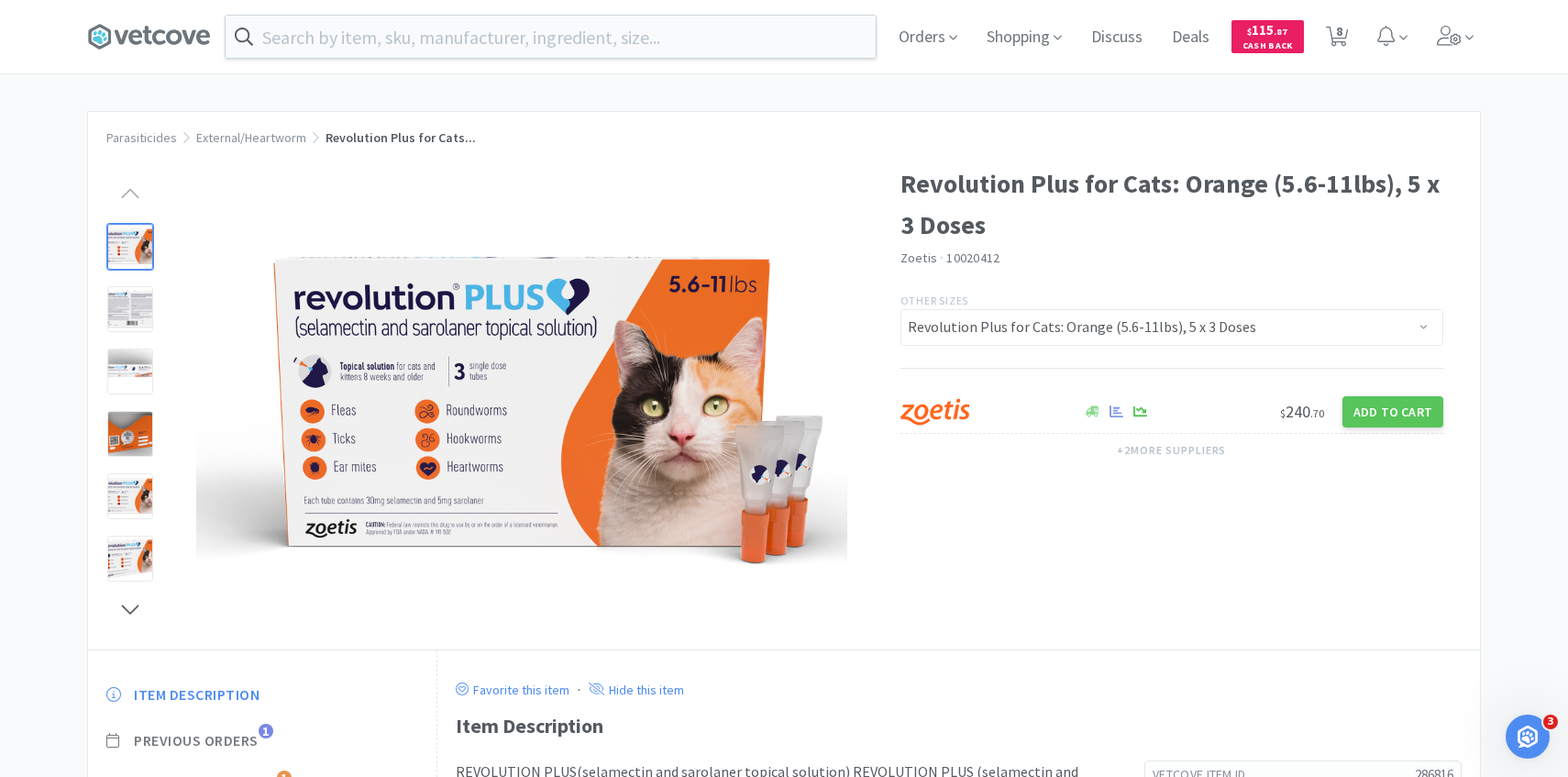
click at [242, 735] on span "Previous Orders" at bounding box center [196, 740] width 125 height 19
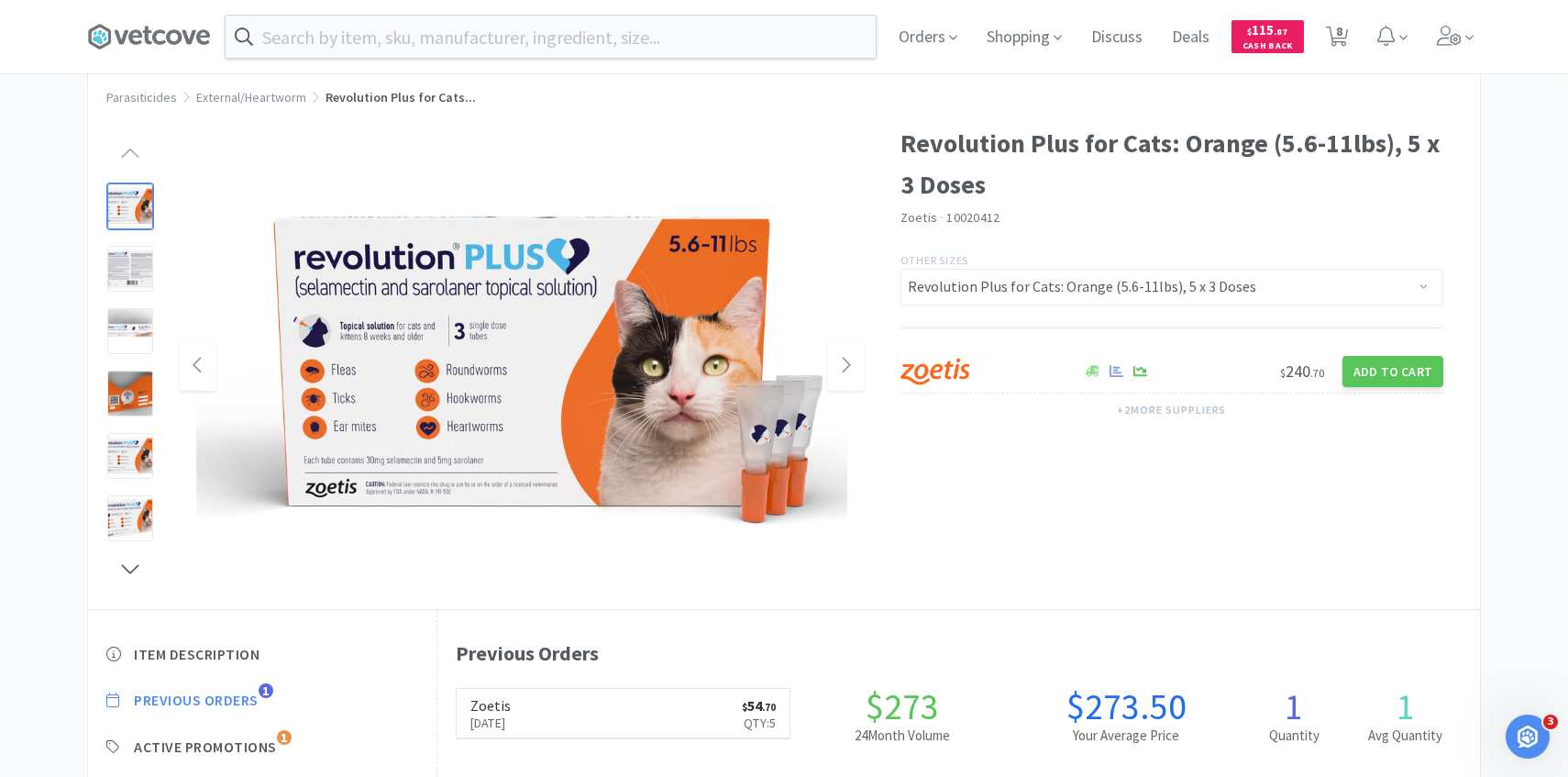
scroll to position [67, 0]
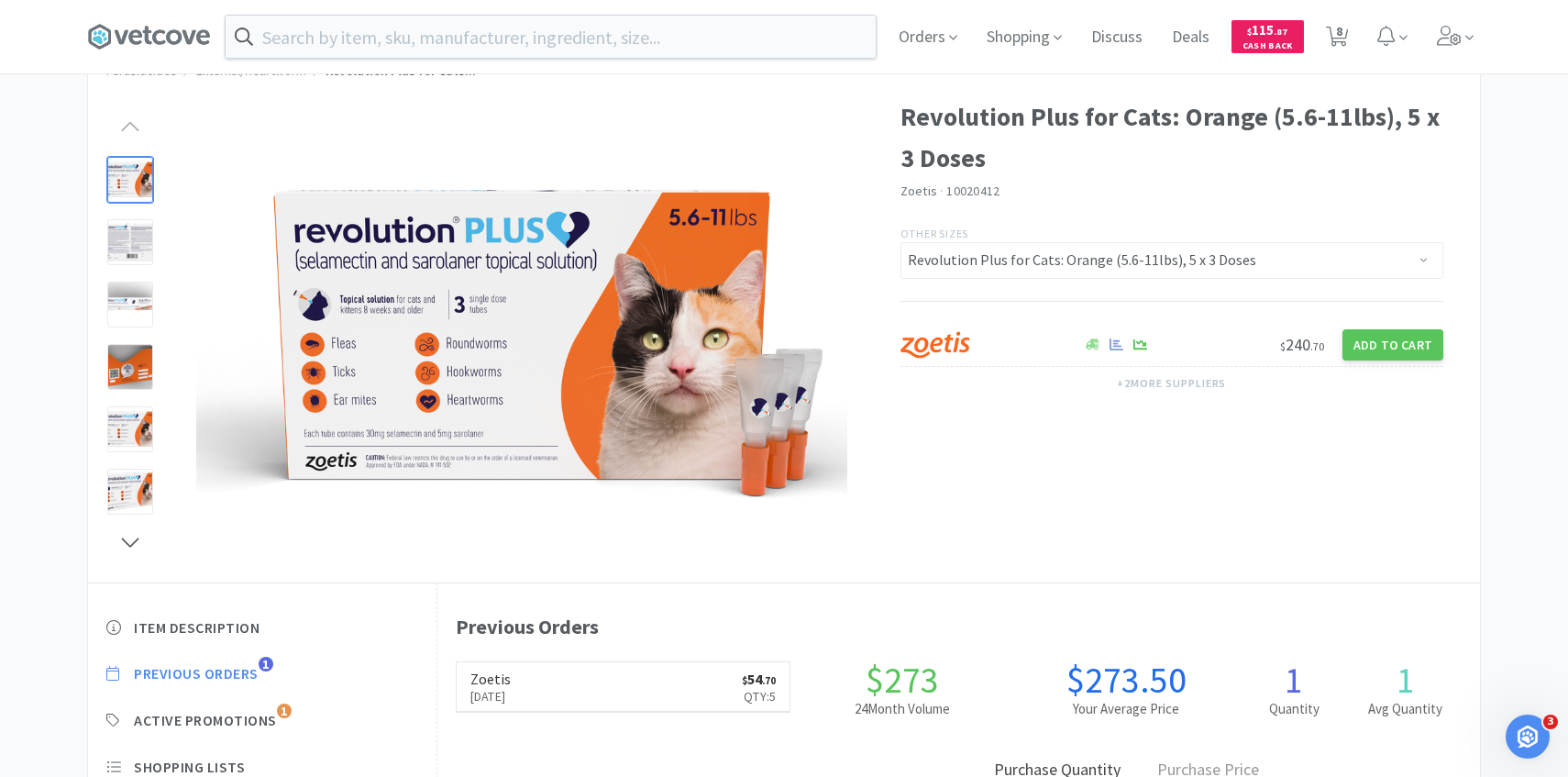
select select "5"
select select "1"
select select "3"
select select "1"
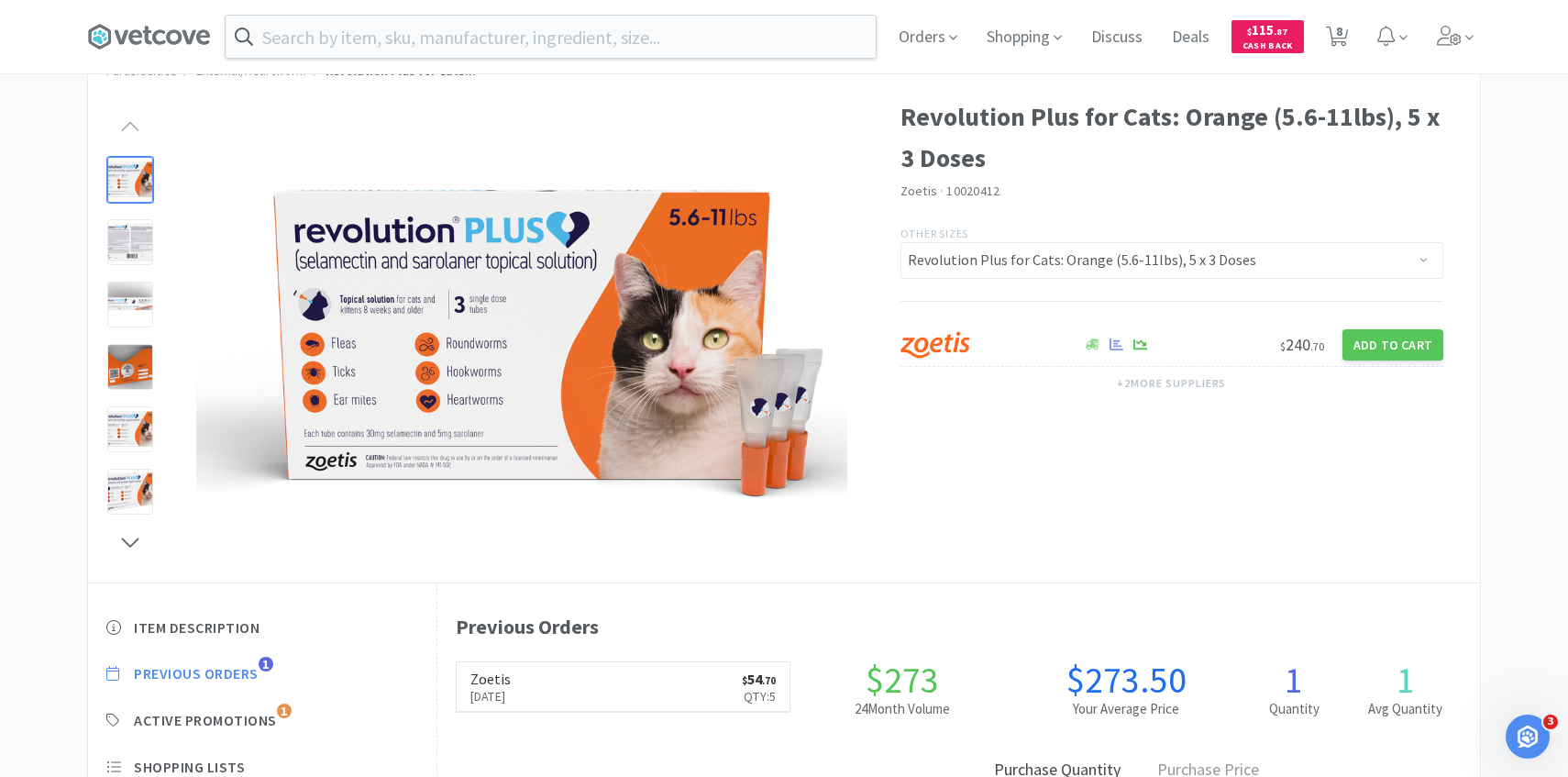
select select "2"
select select "5"
select select "2"
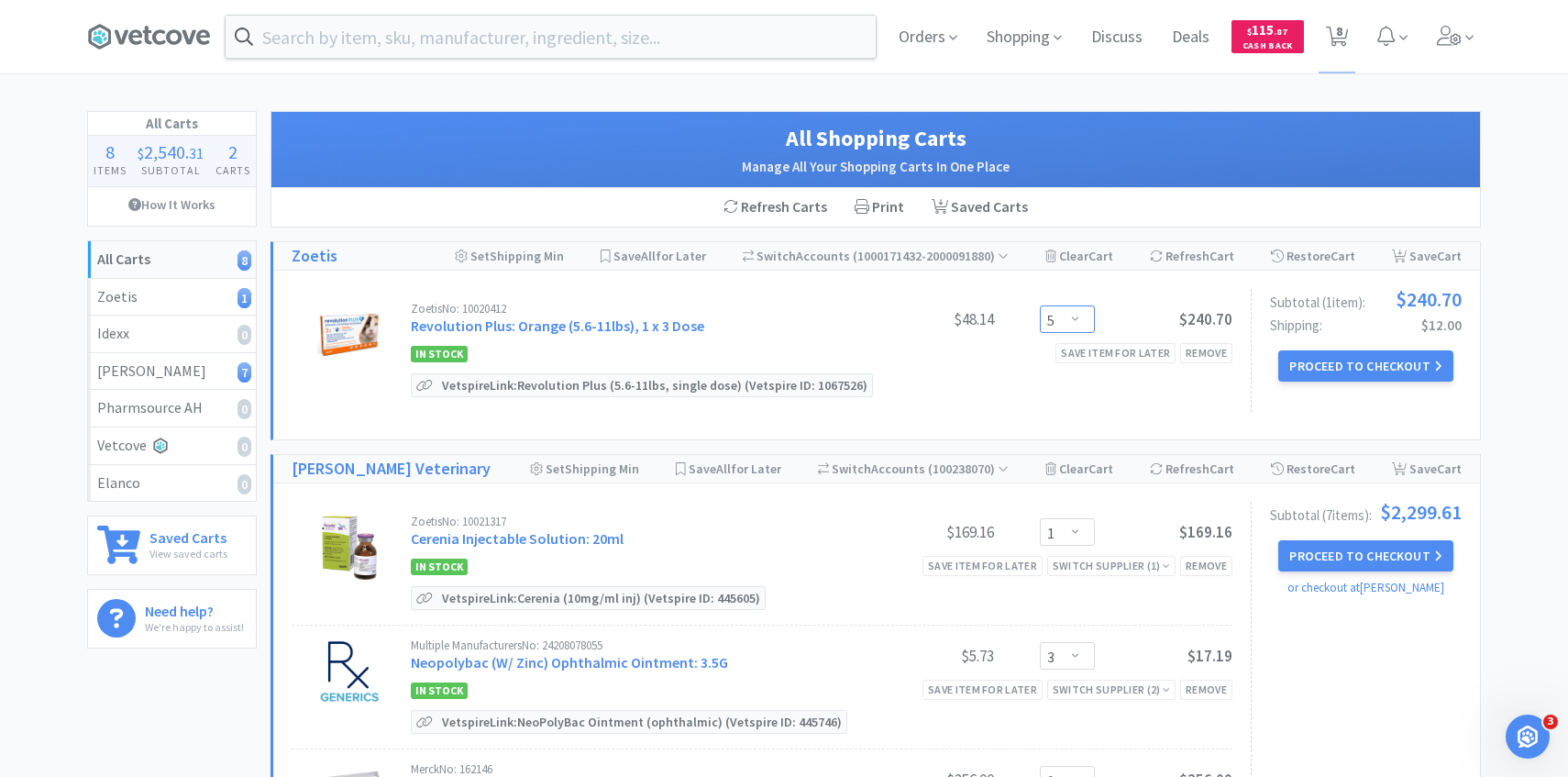
click at [1053, 323] on select "Enter Quantity 5 10 15 20 25 30 35 40 45 50 55 60 65 70 75 80 85 90 95 100 Ente…" at bounding box center [1067, 320] width 55 height 28
click at [664, 320] on link "Revolution Plus: Orange (5.6-11lbs), 1 x 3 Dose" at bounding box center [558, 326] width 294 height 18
select select "286816"
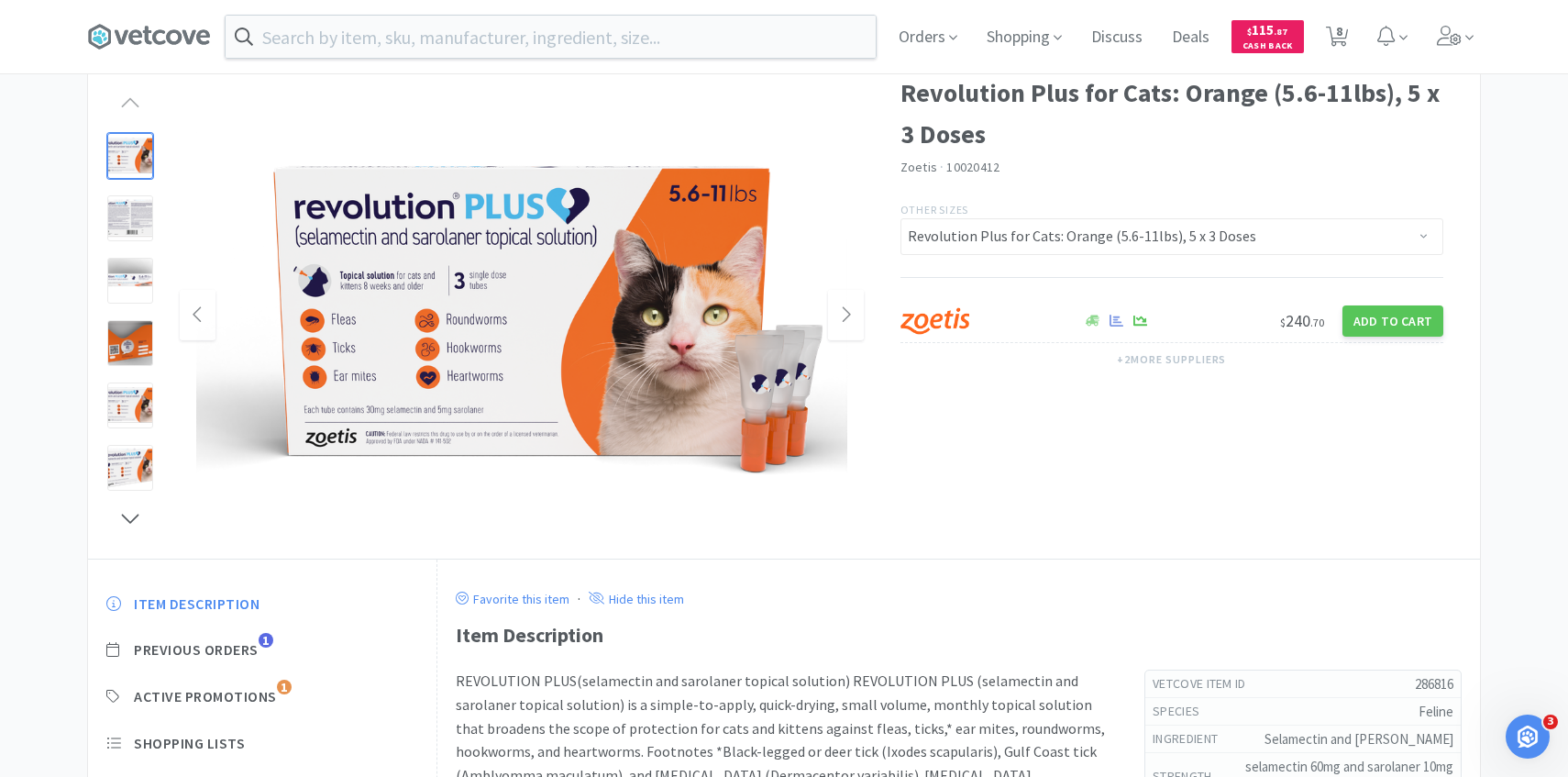
scroll to position [95, 0]
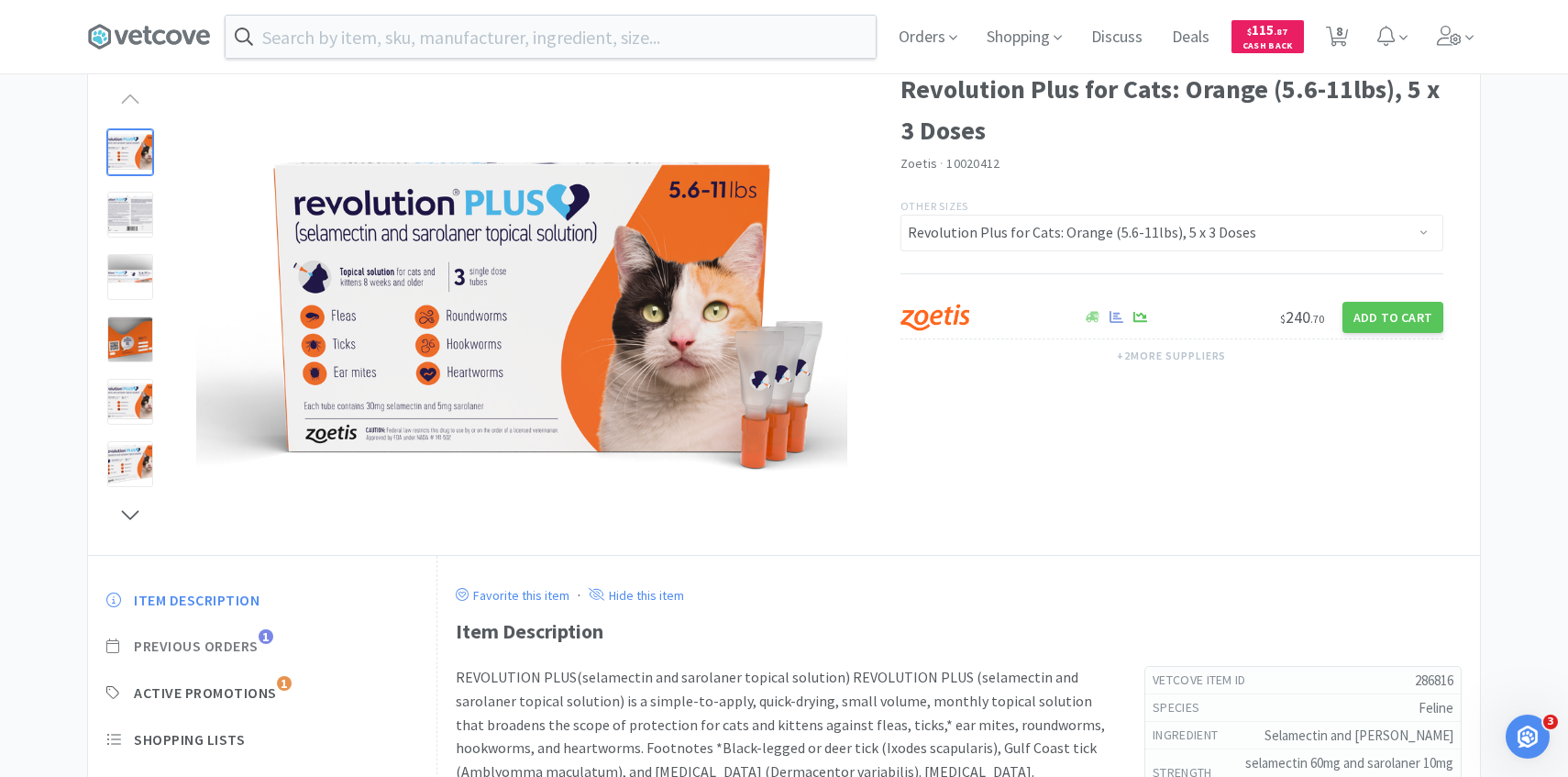
click at [257, 647] on span "Previous Orders" at bounding box center [196, 646] width 125 height 19
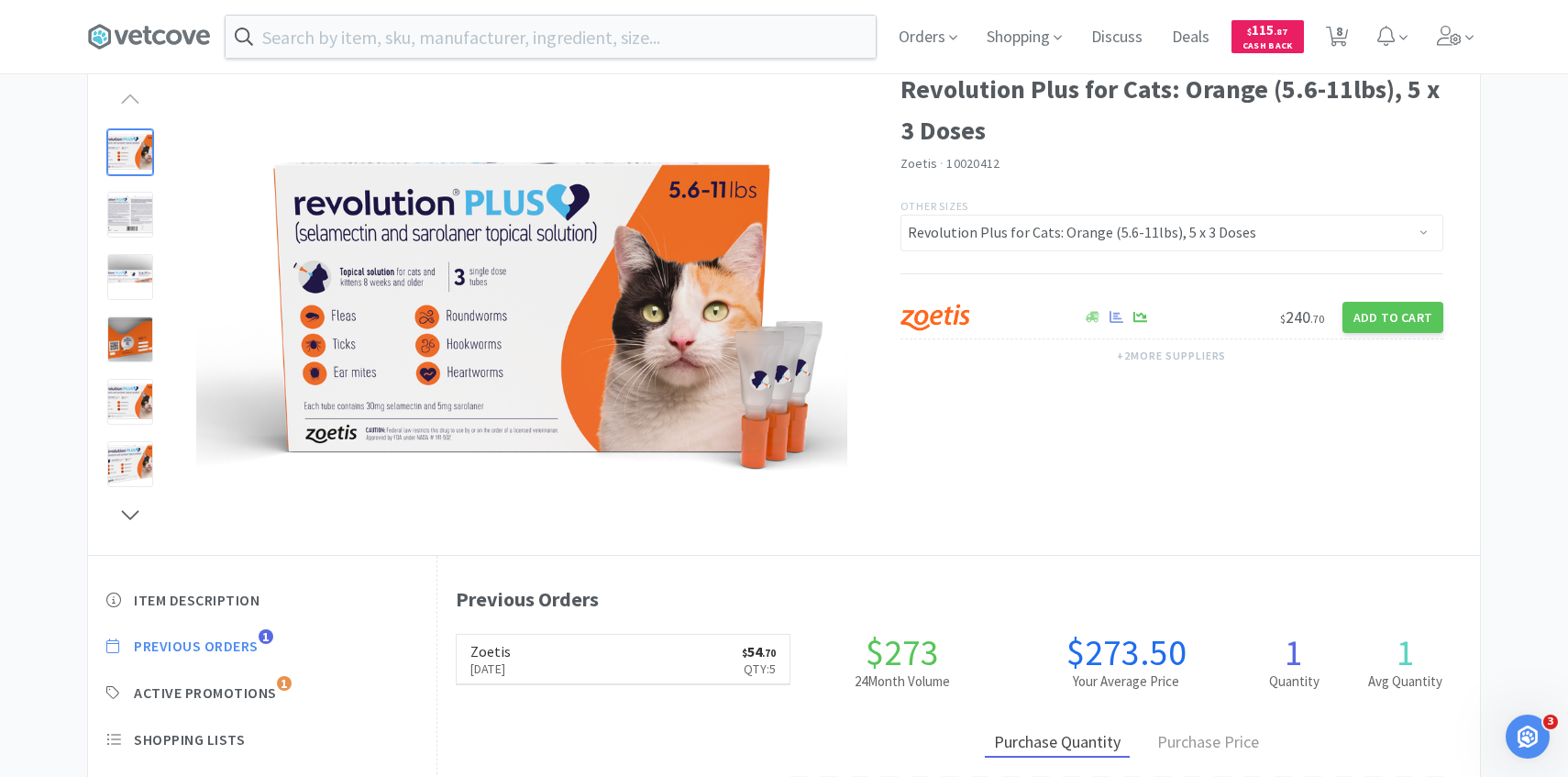
scroll to position [504, 1042]
select select "5"
select select "1"
select select "3"
select select "1"
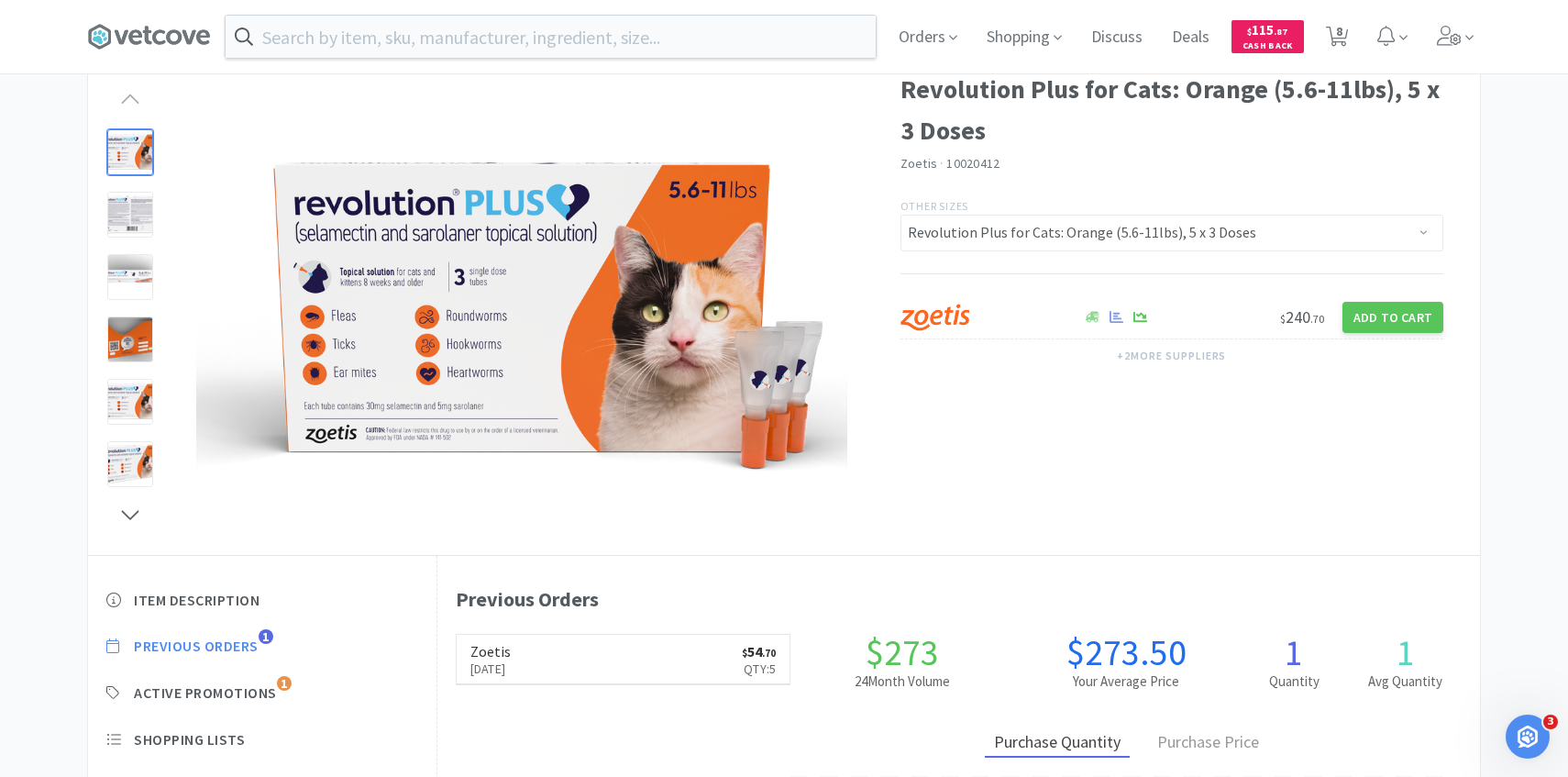
select select "1"
select select "2"
select select "5"
select select "2"
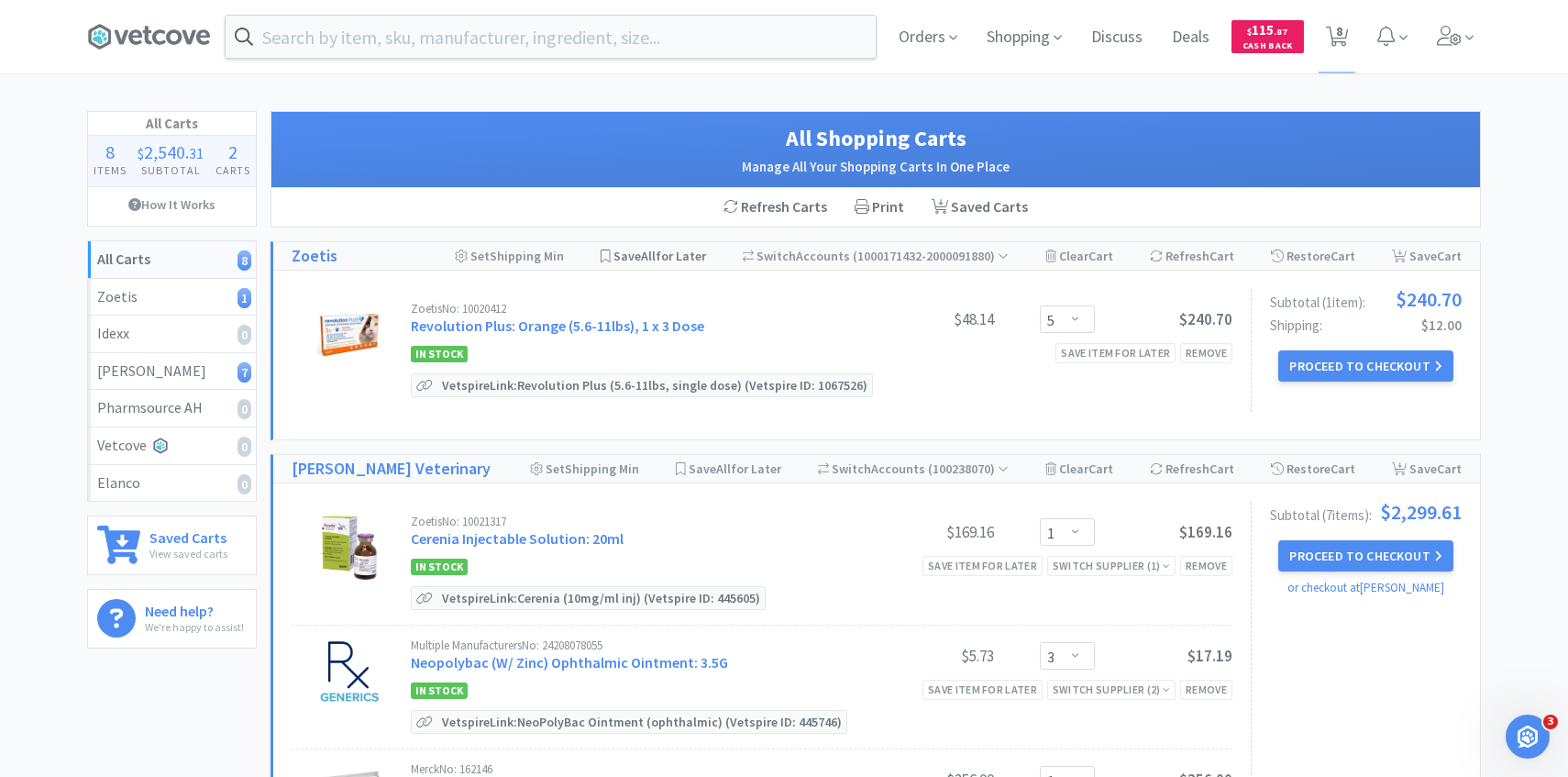
scroll to position [11, 0]
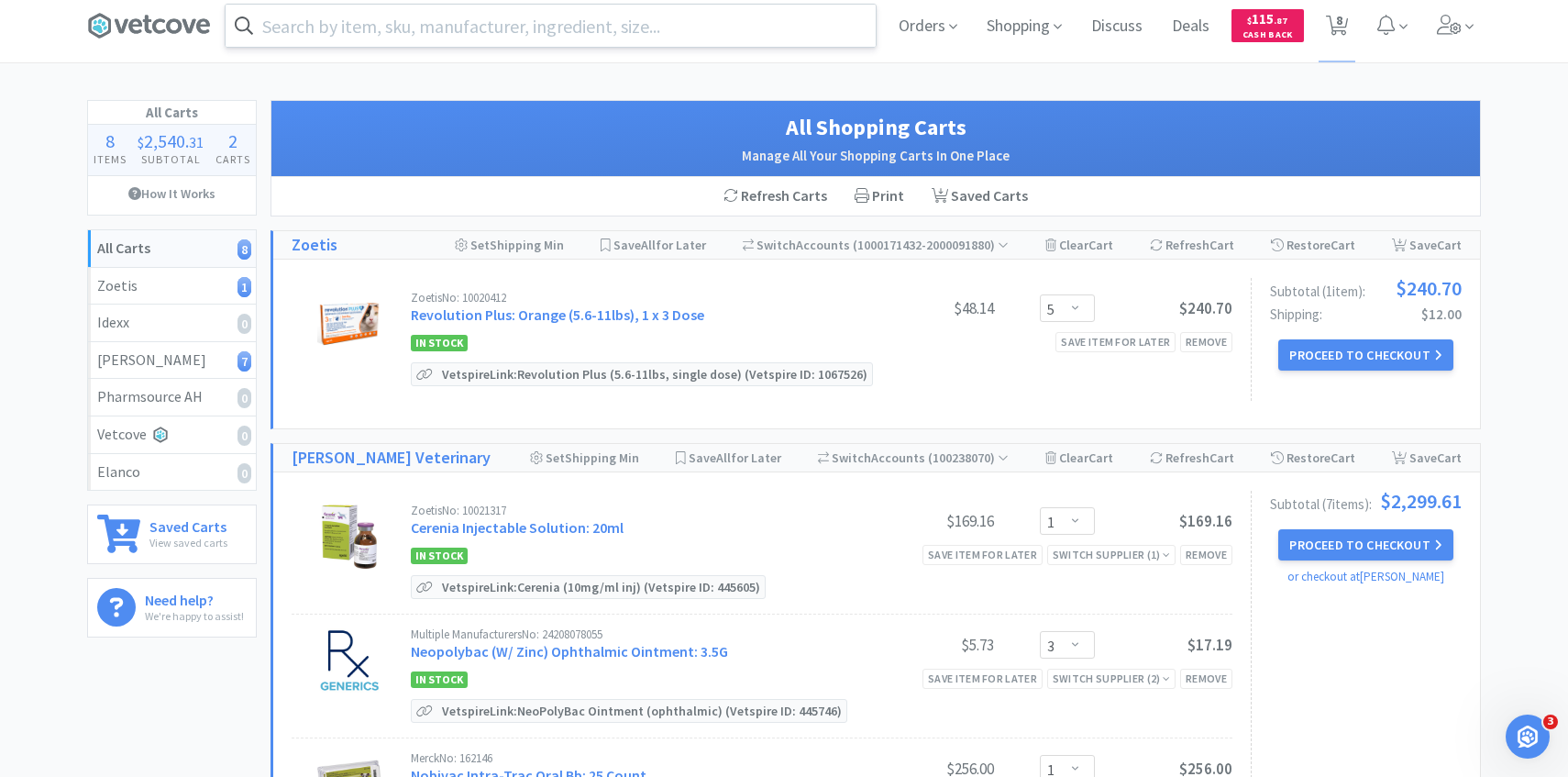
click at [554, 30] on input "text" at bounding box center [551, 26] width 651 height 42
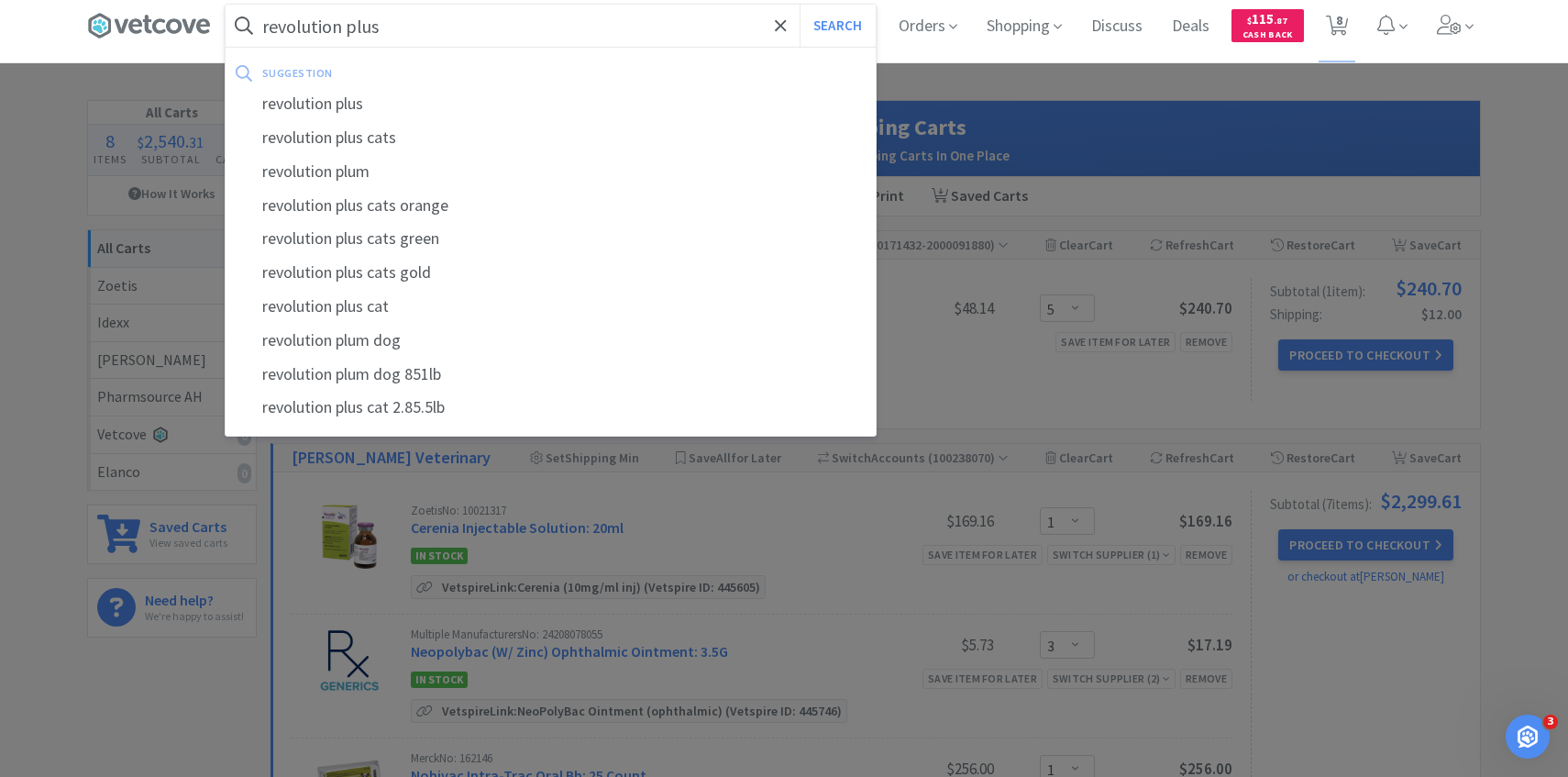
type input "revolution plus"
click at [799, 5] on button "Search" at bounding box center [837, 26] width 76 height 42
select select "1"
select select "3"
select select "1"
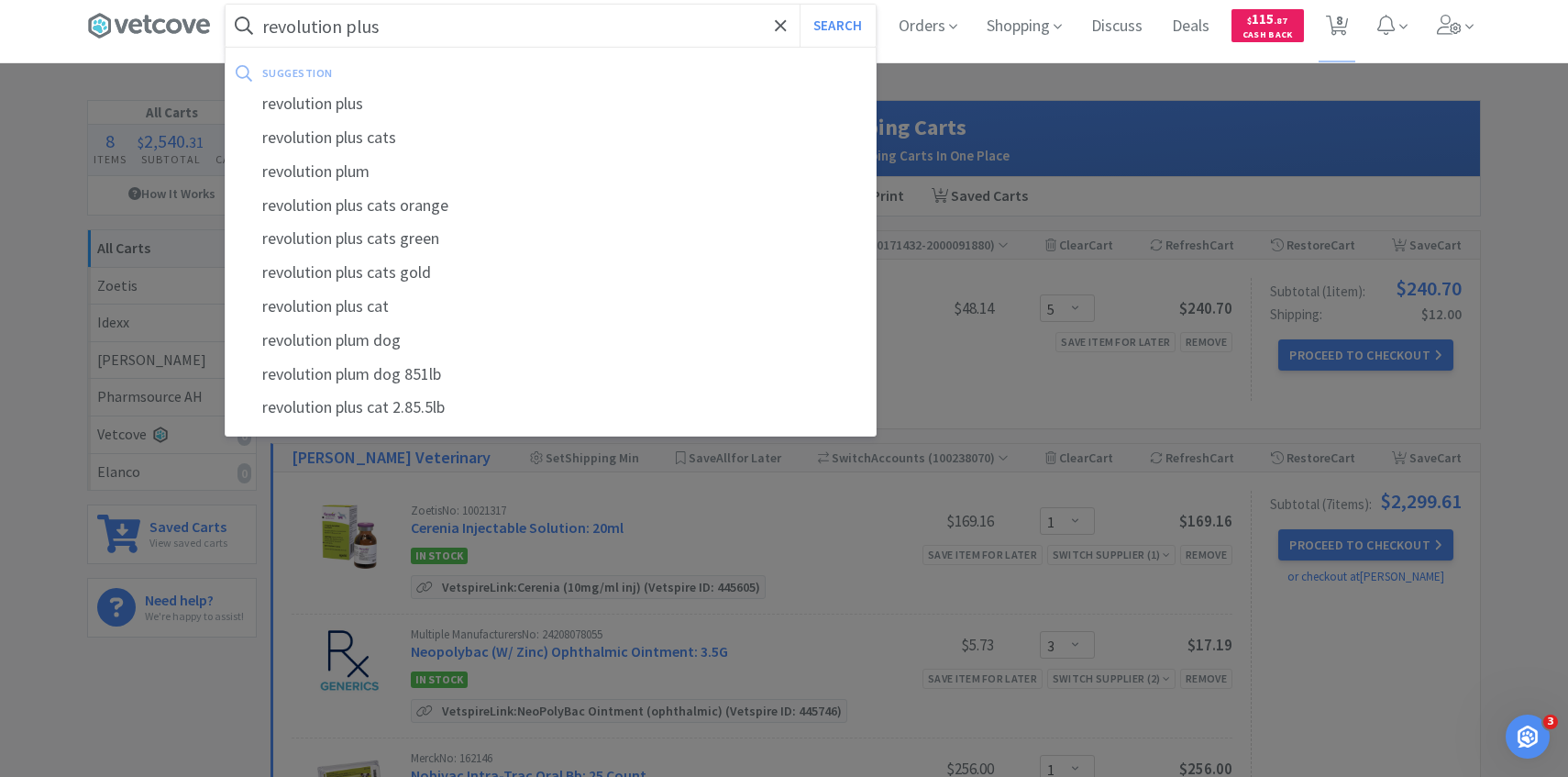
select select "1"
select select "2"
select select "5"
select select "2"
select select "5"
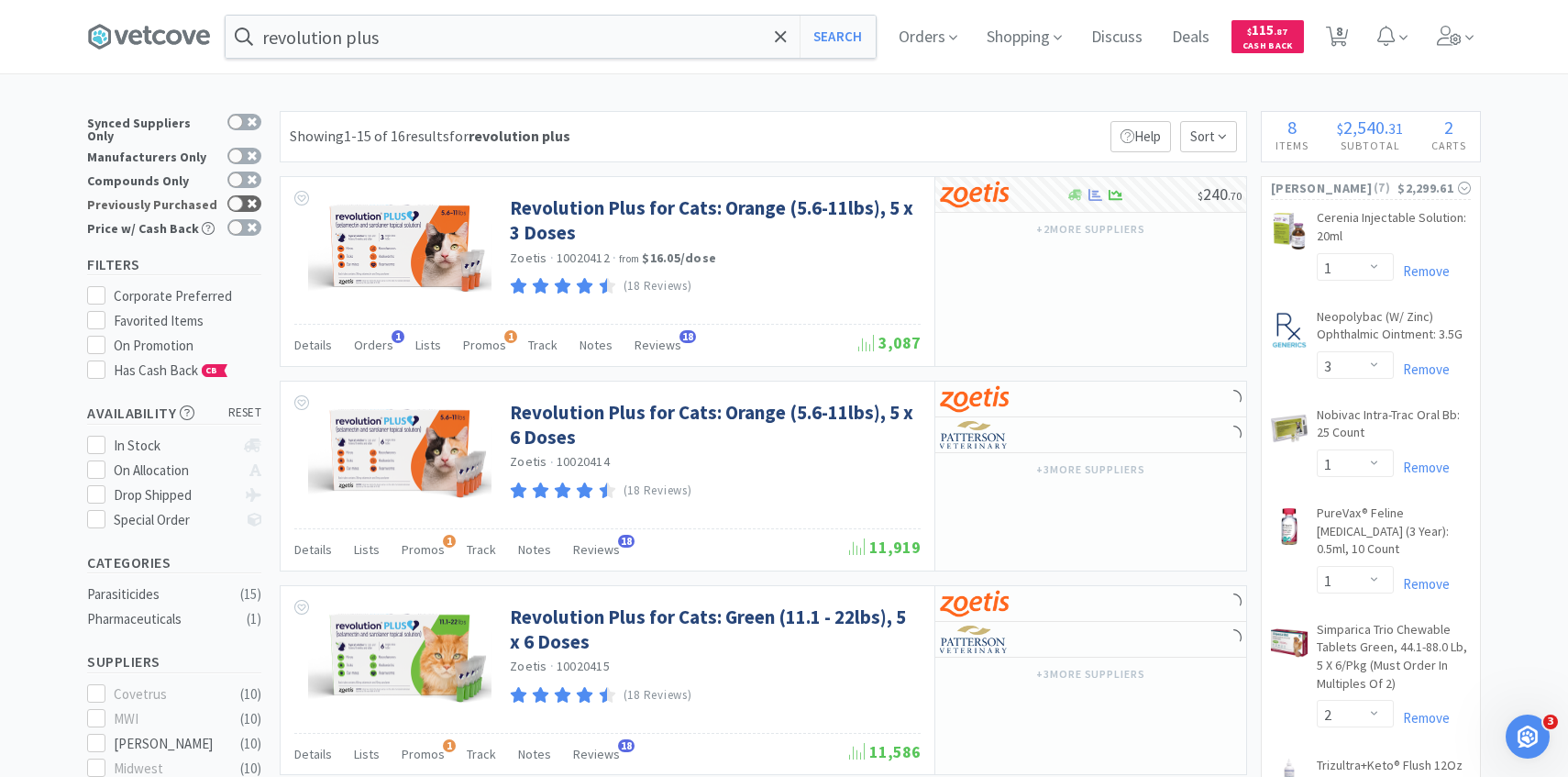
click at [243, 199] on div at bounding box center [245, 203] width 34 height 17
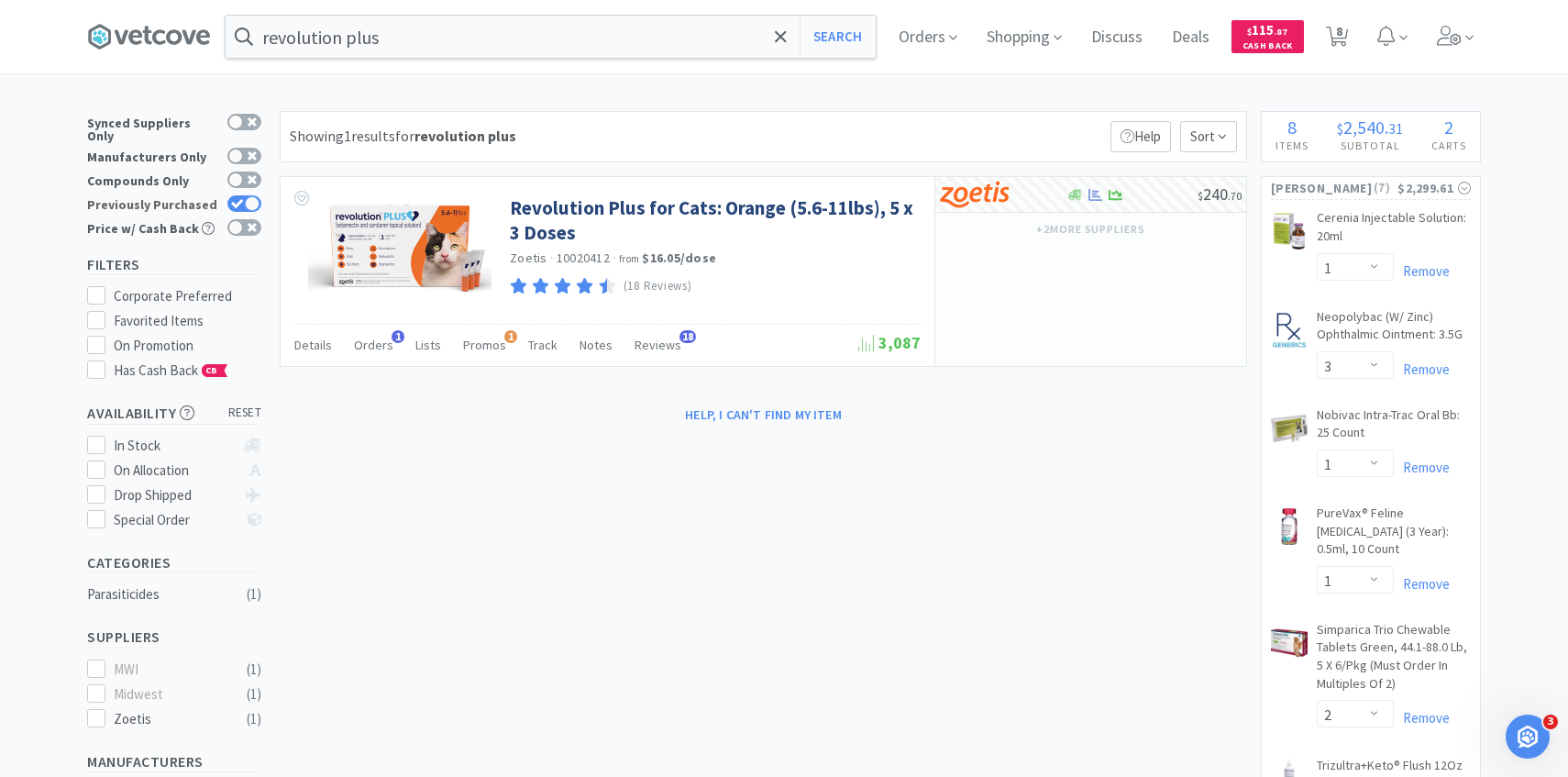
click at [234, 195] on div at bounding box center [245, 203] width 34 height 17
checkbox input "false"
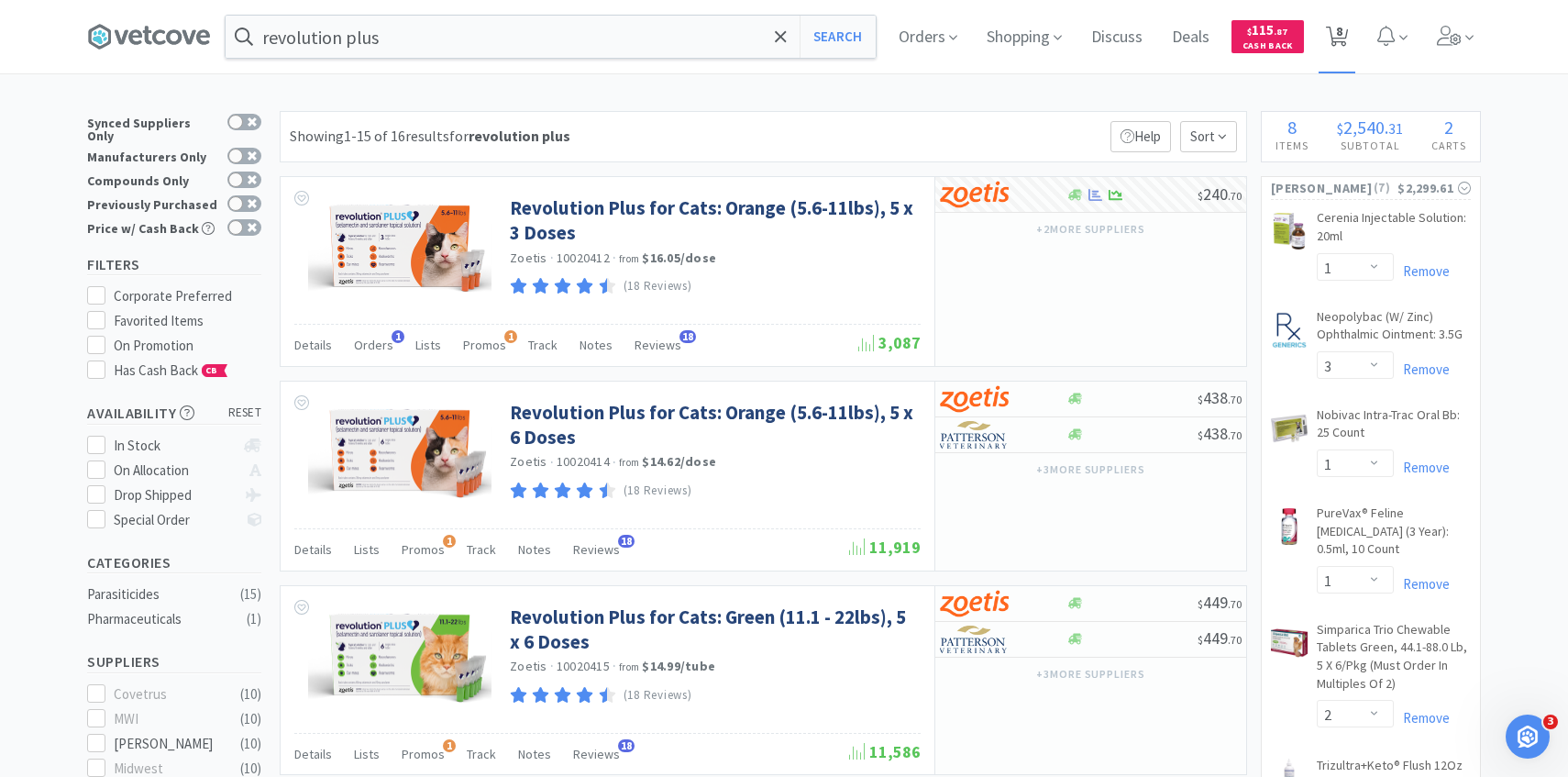
click at [1331, 40] on icon at bounding box center [1337, 37] width 23 height 20
select select "5"
select select "1"
select select "3"
select select "1"
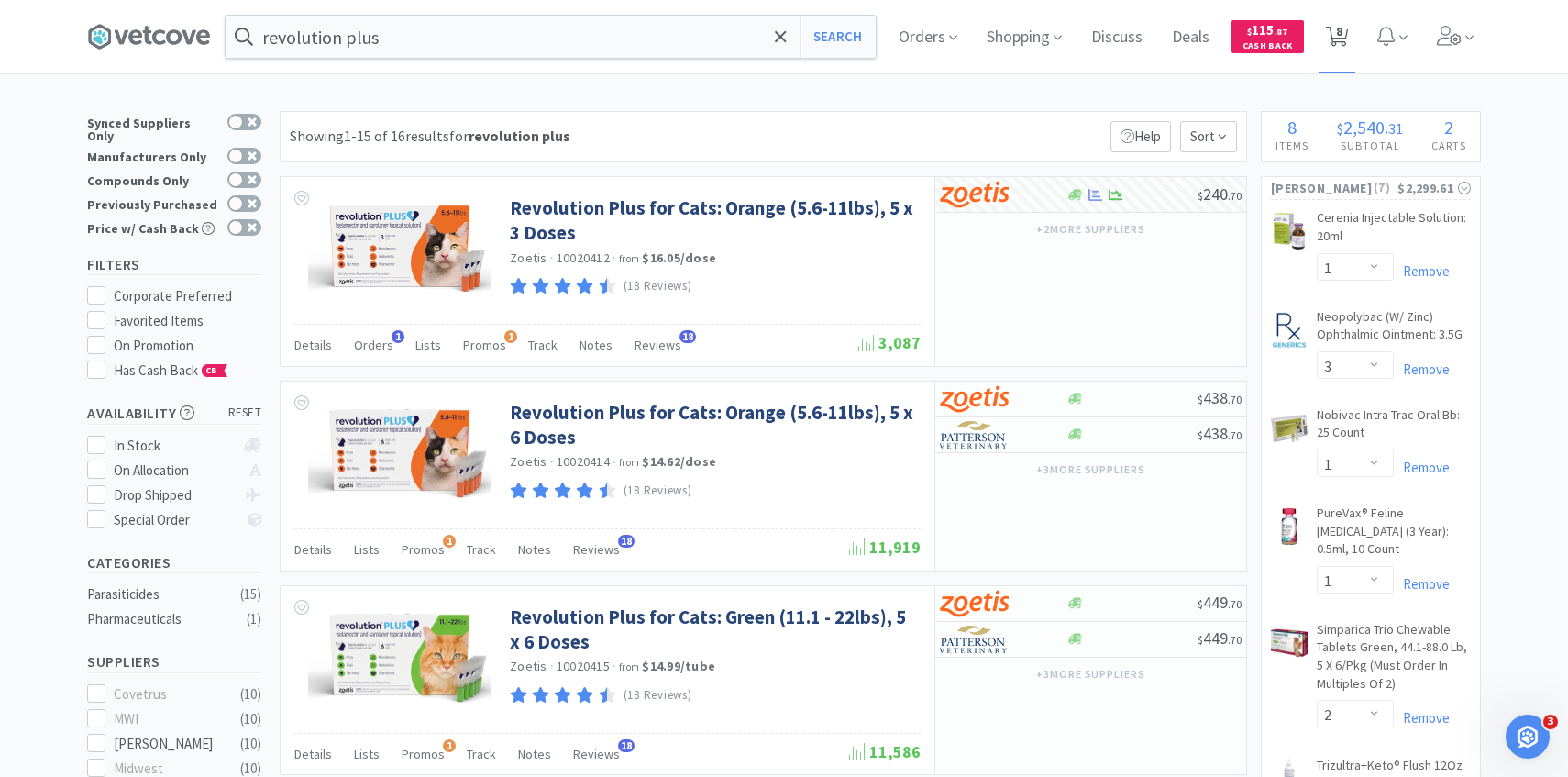
select select "1"
select select "2"
select select "5"
select select "2"
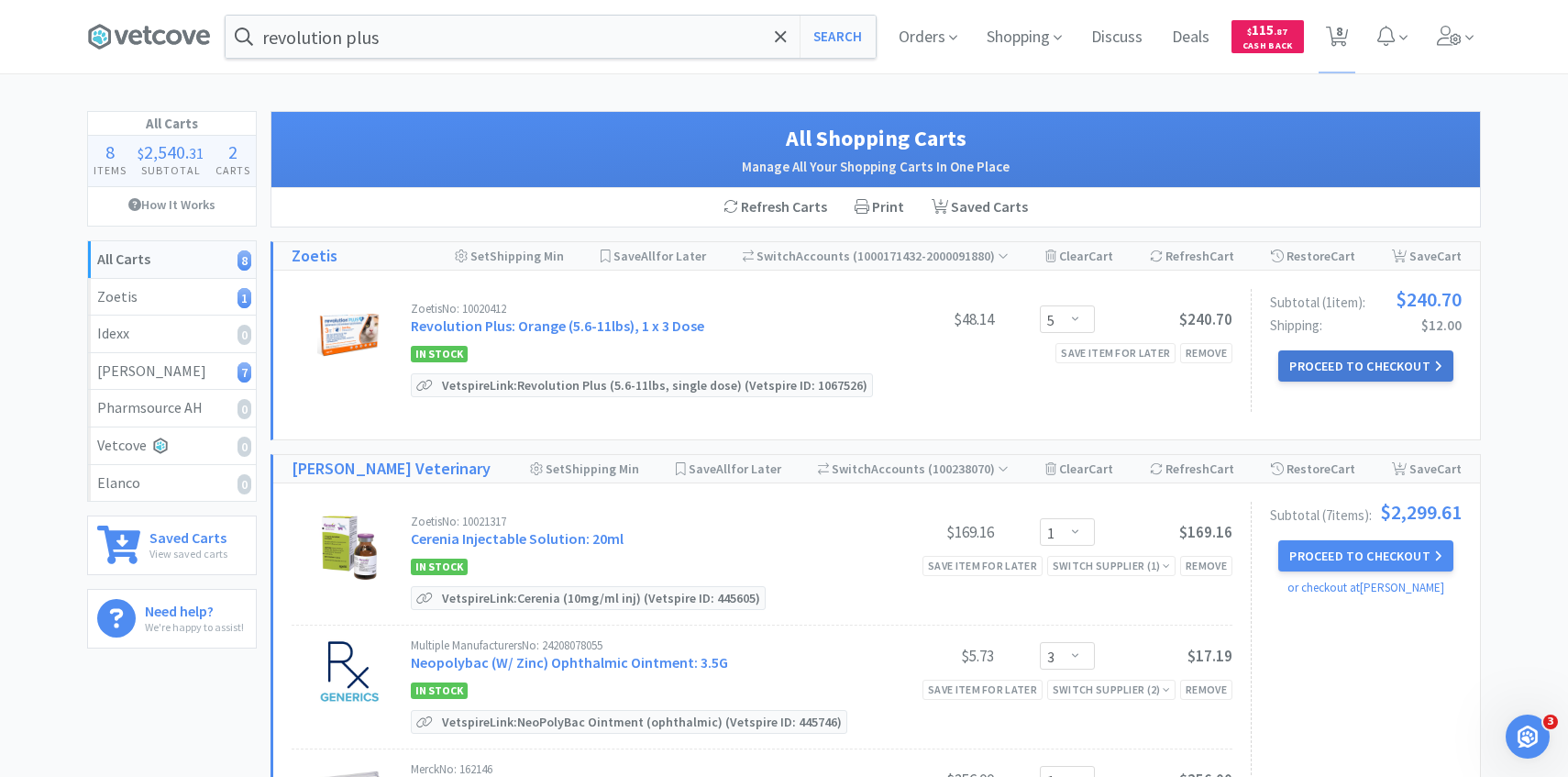
click at [1364, 353] on button "Proceed to Checkout" at bounding box center [1365, 366] width 174 height 31
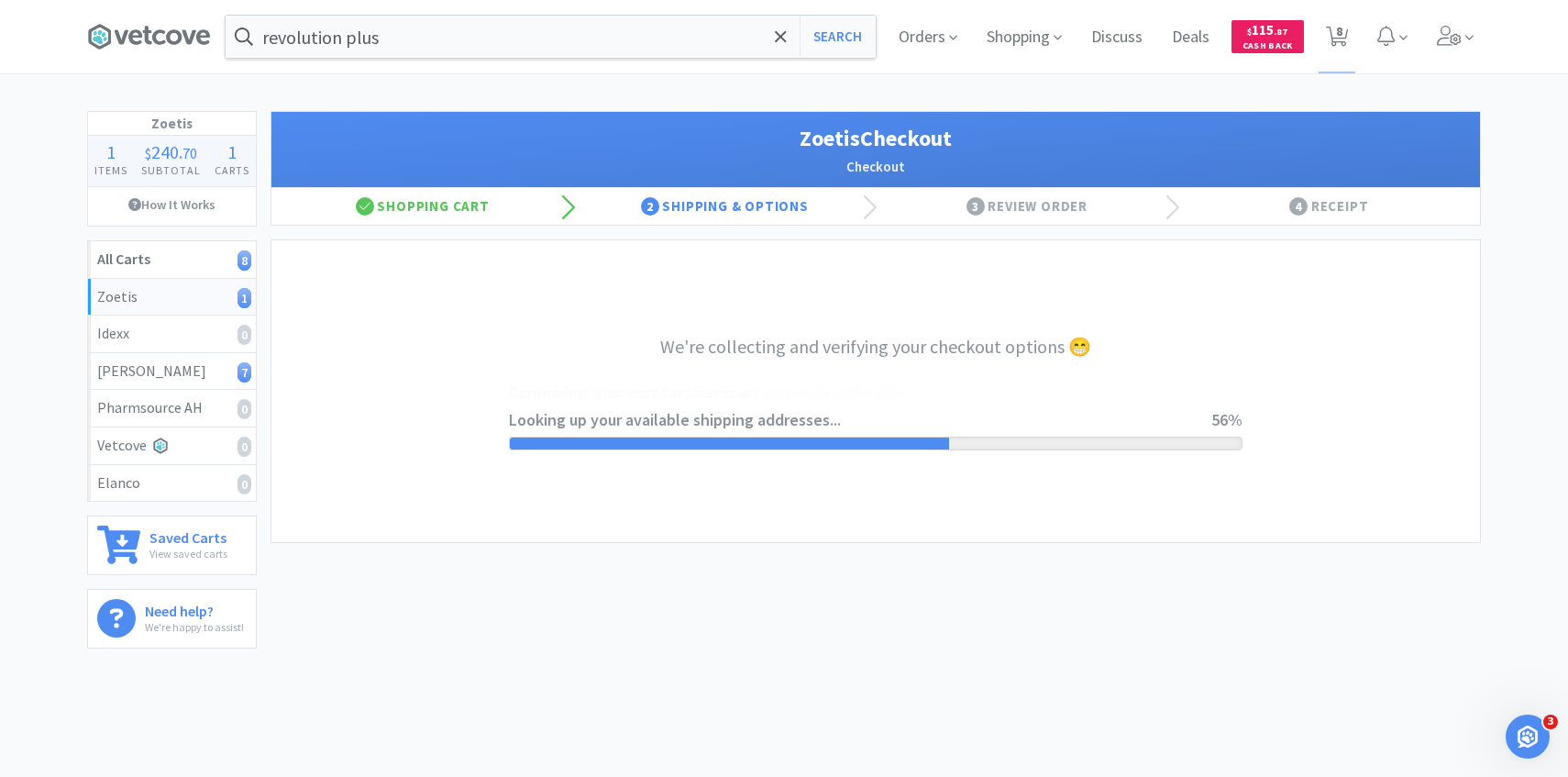
select select "invoice"
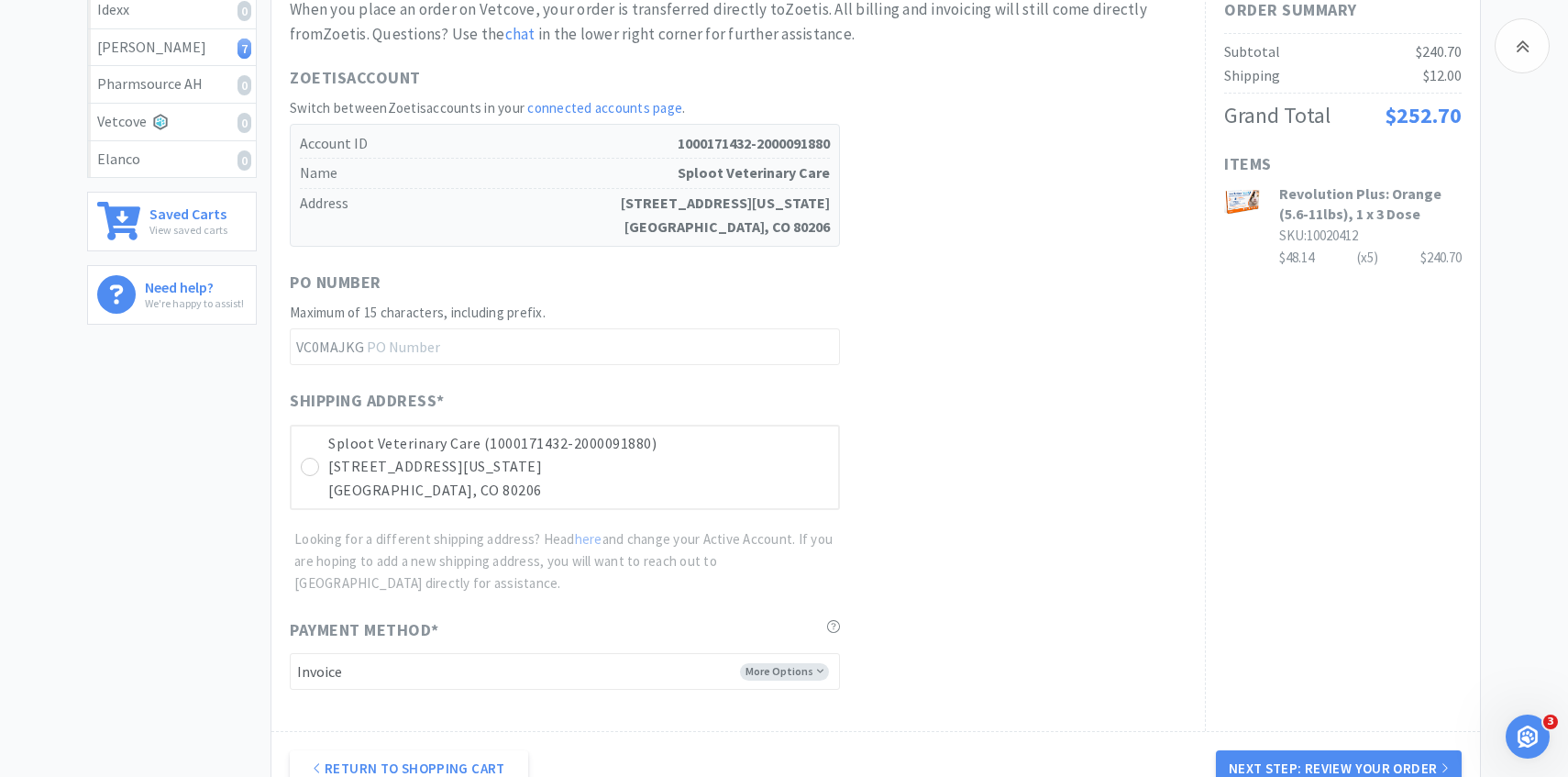
scroll to position [541, 0]
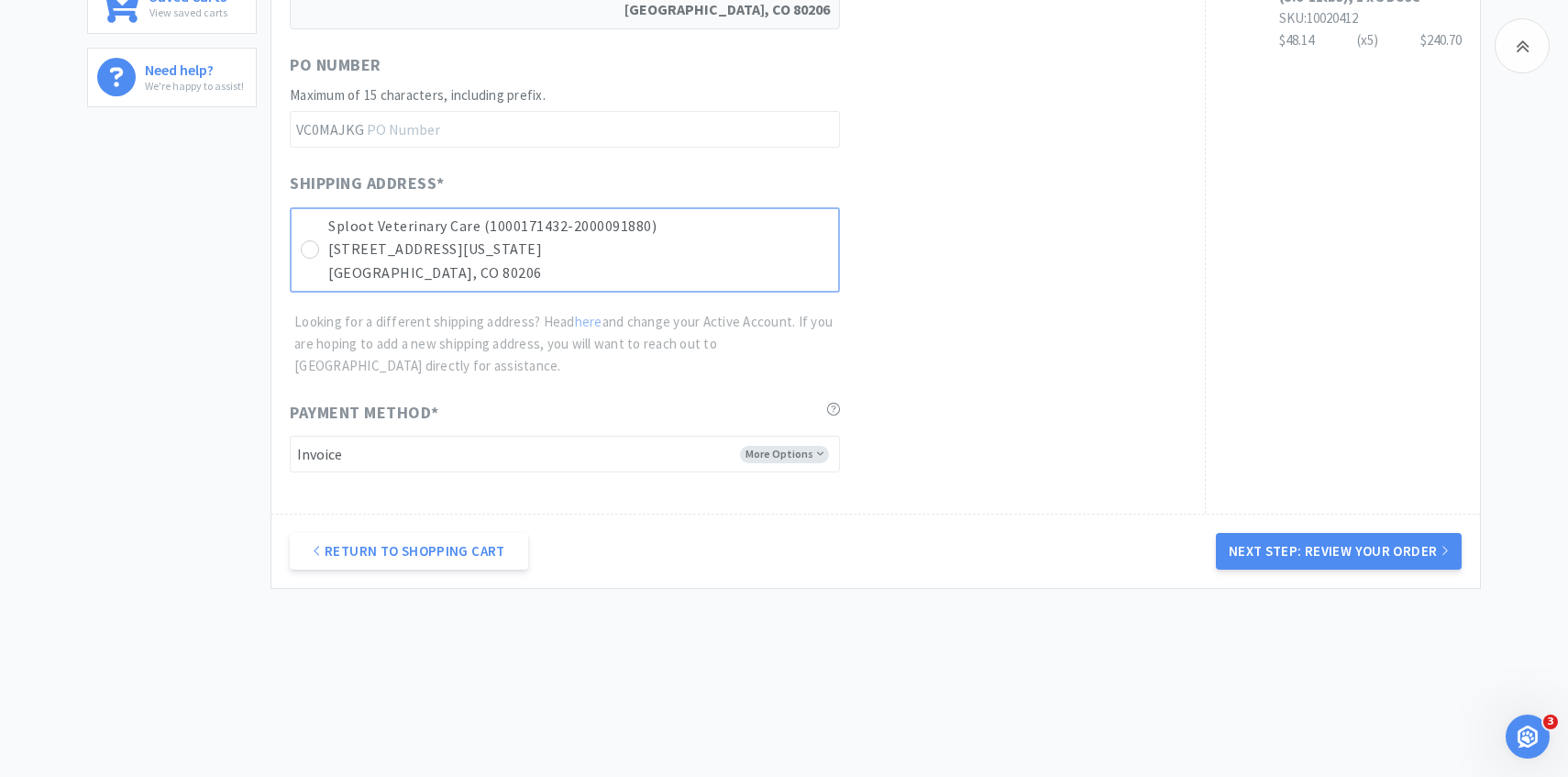
click at [766, 235] on p "Sploot Veterinary Care (1000171432-2000091880)" at bounding box center [579, 227] width 501 height 24
click at [1339, 547] on button "Next Step: Review Your Order" at bounding box center [1339, 551] width 246 height 37
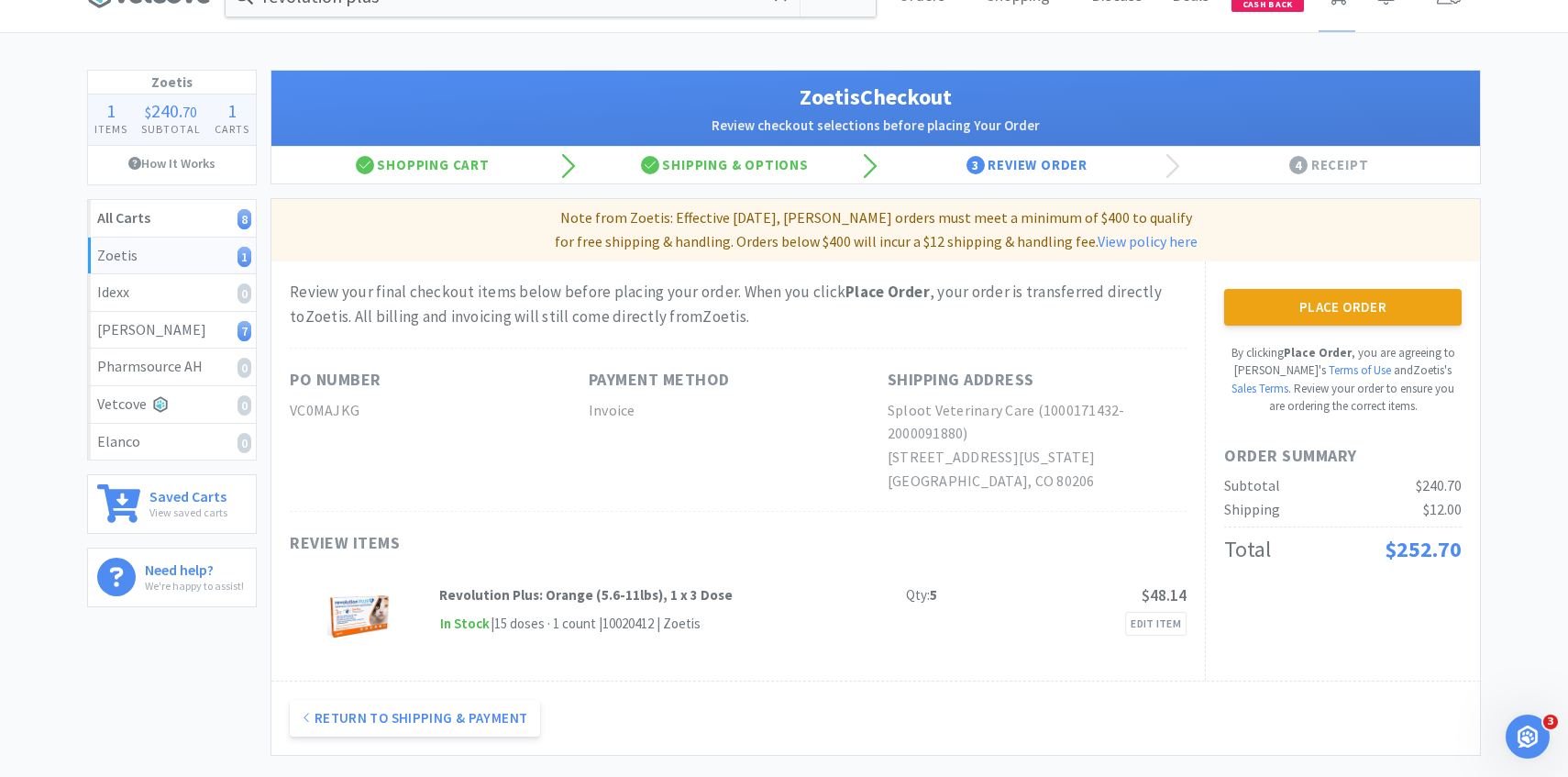
scroll to position [0, 0]
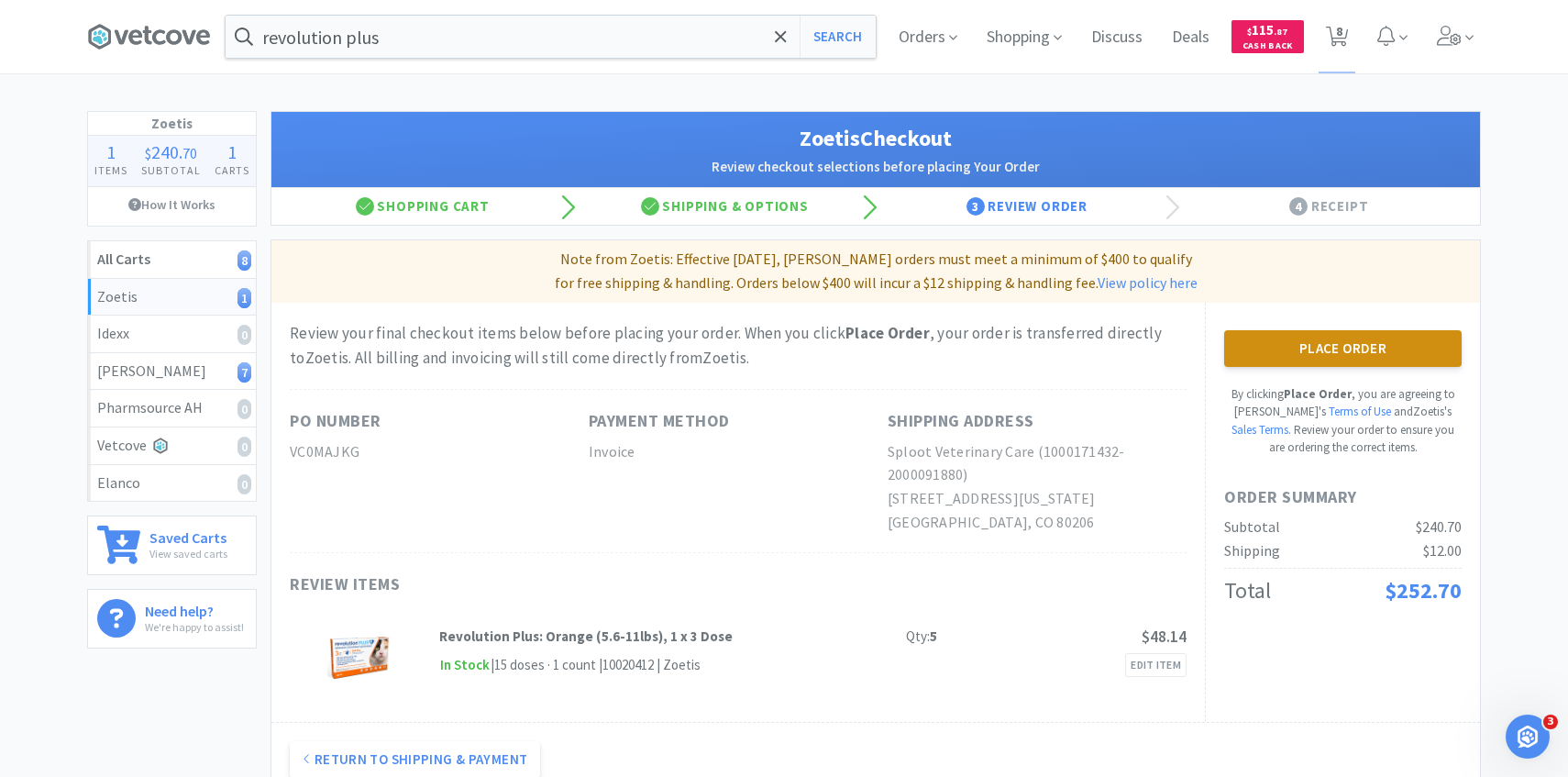
click at [1279, 346] on button "Place Order" at bounding box center [1343, 348] width 238 height 37
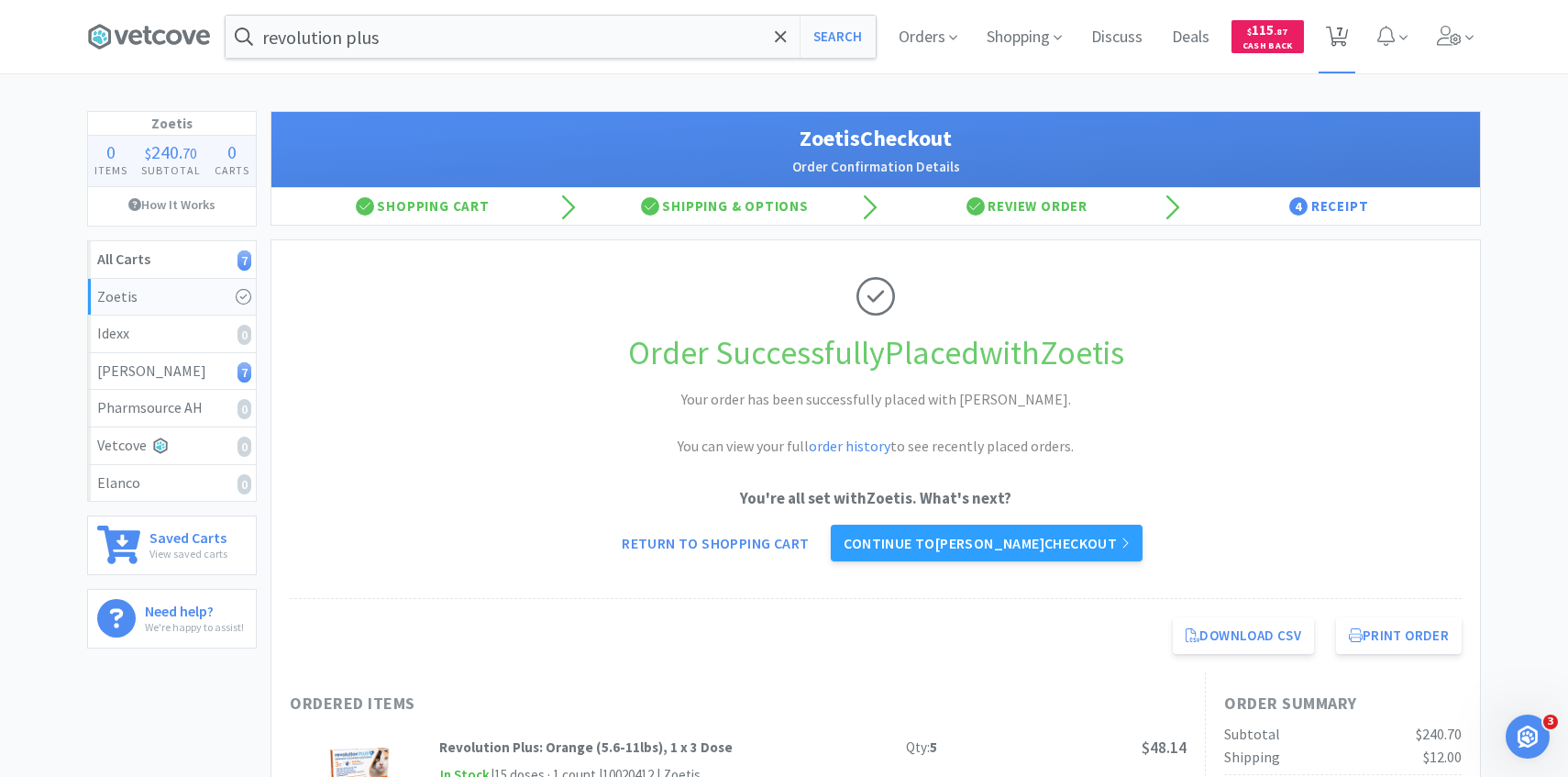
click at [1329, 43] on icon at bounding box center [1337, 37] width 23 height 20
select select "1"
select select "3"
select select "1"
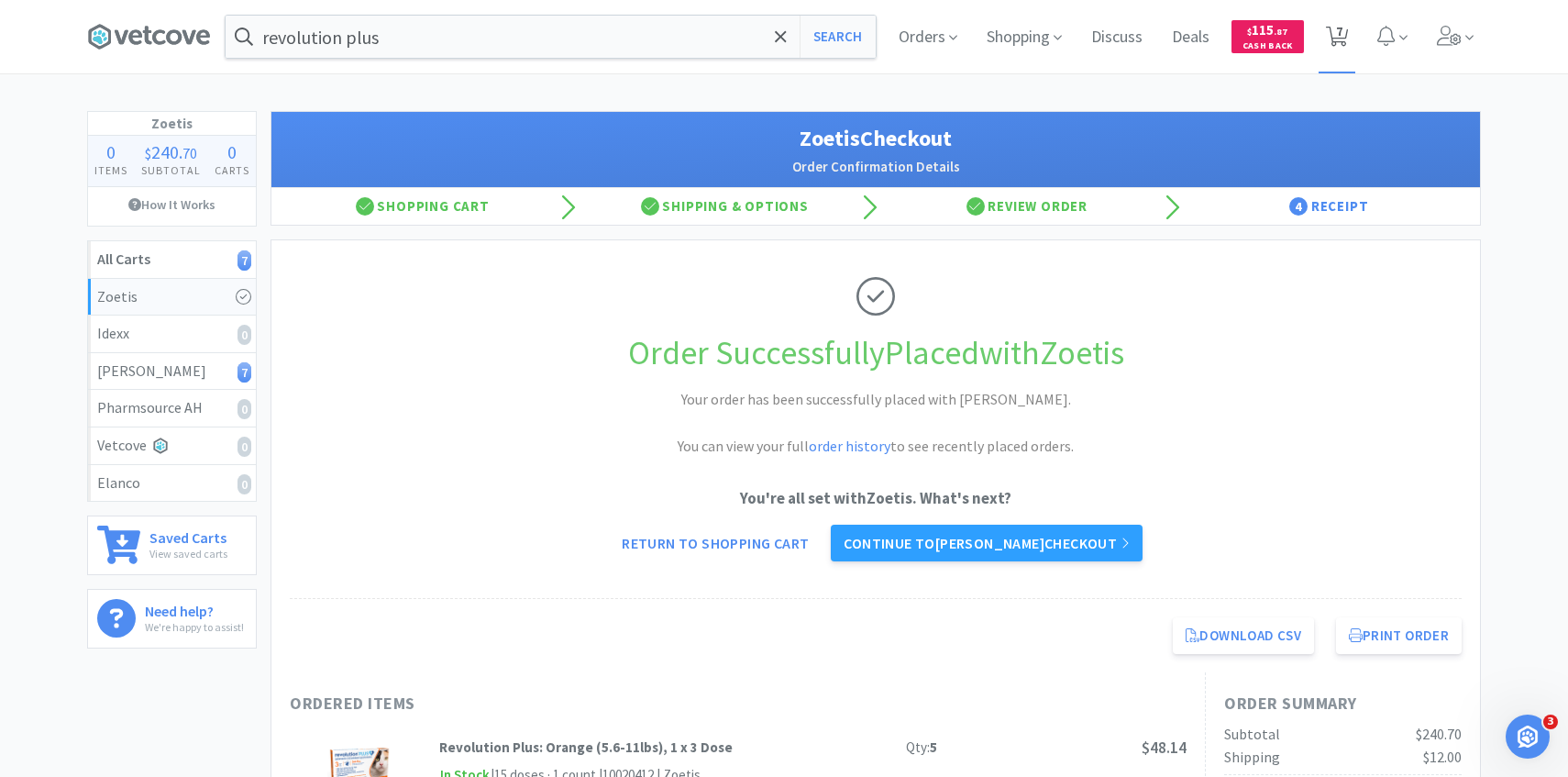
select select "2"
select select "5"
select select "2"
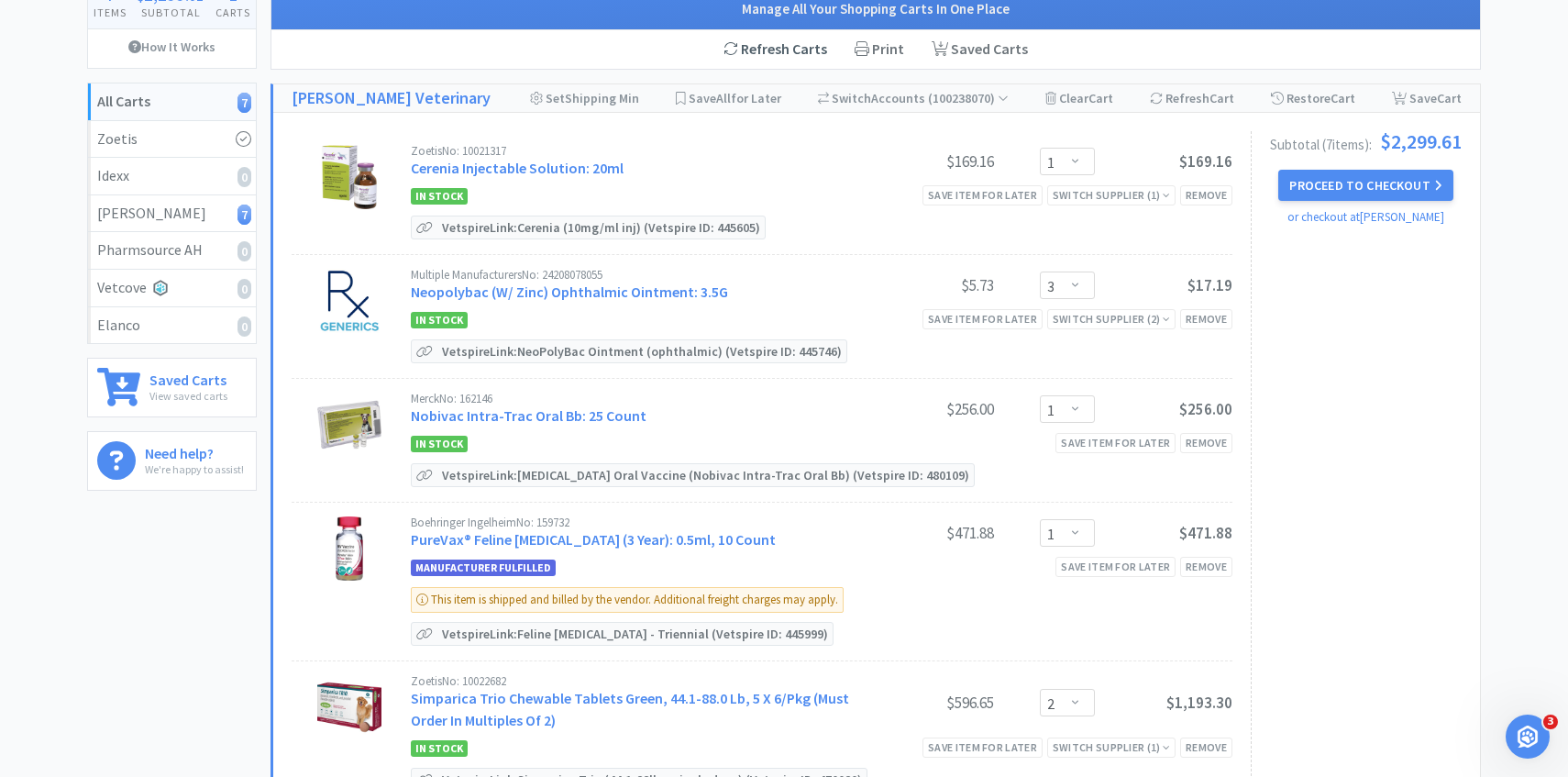
scroll to position [185, 0]
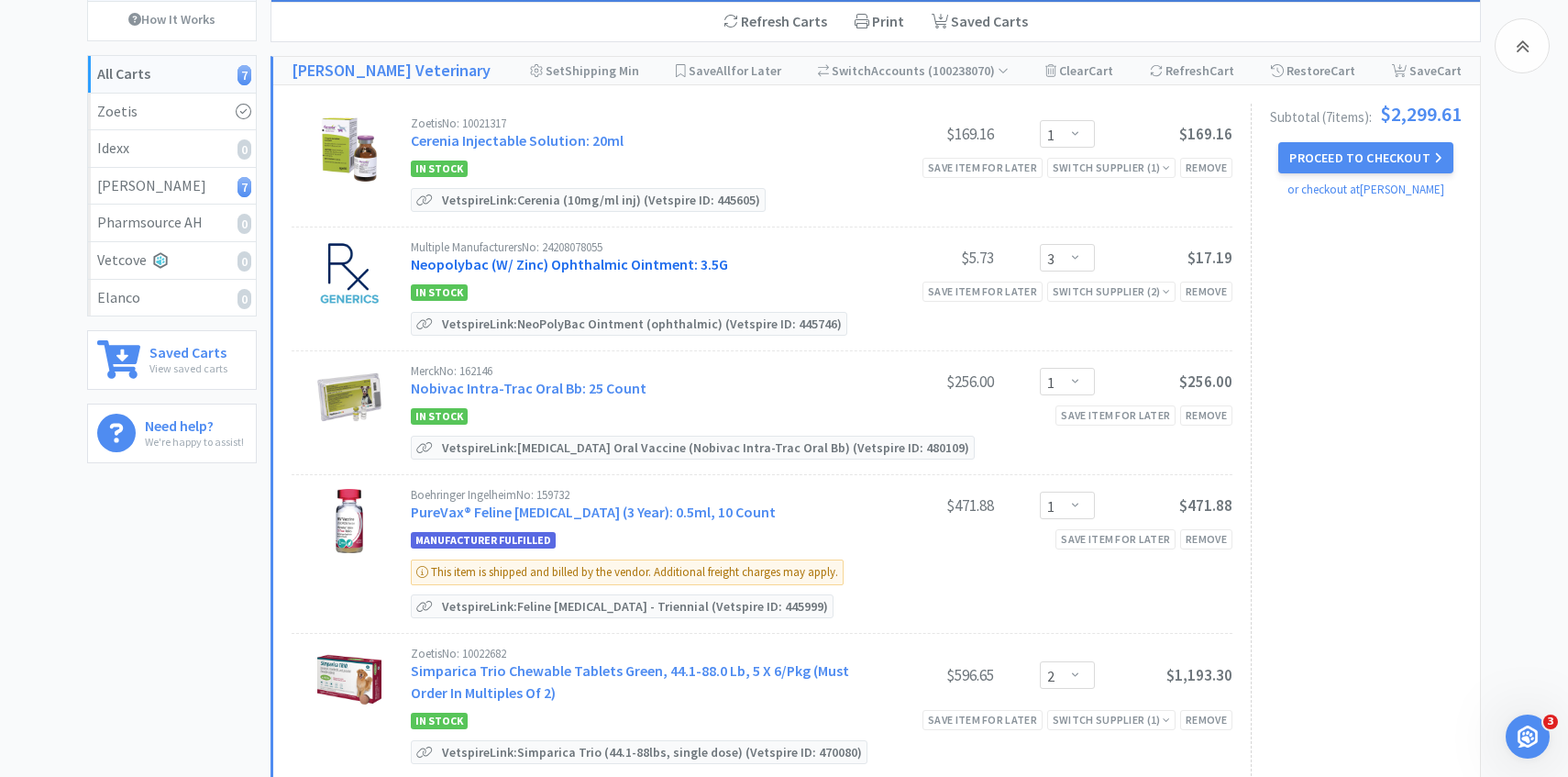
click at [628, 263] on link "Neopolybac (W/ Zinc) Ophthalmic Ointment: 3.5G" at bounding box center [570, 264] width 318 height 18
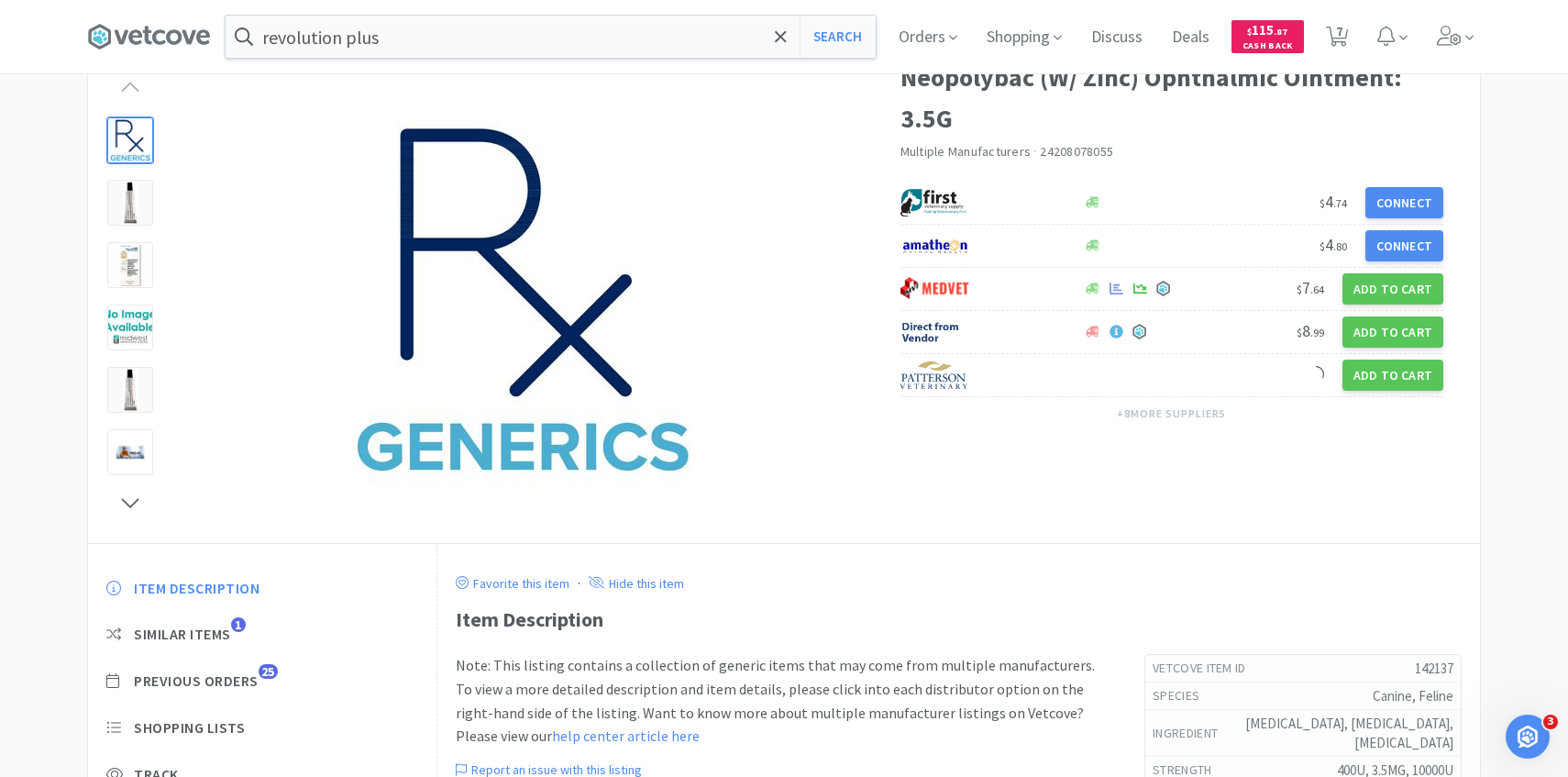
scroll to position [266, 0]
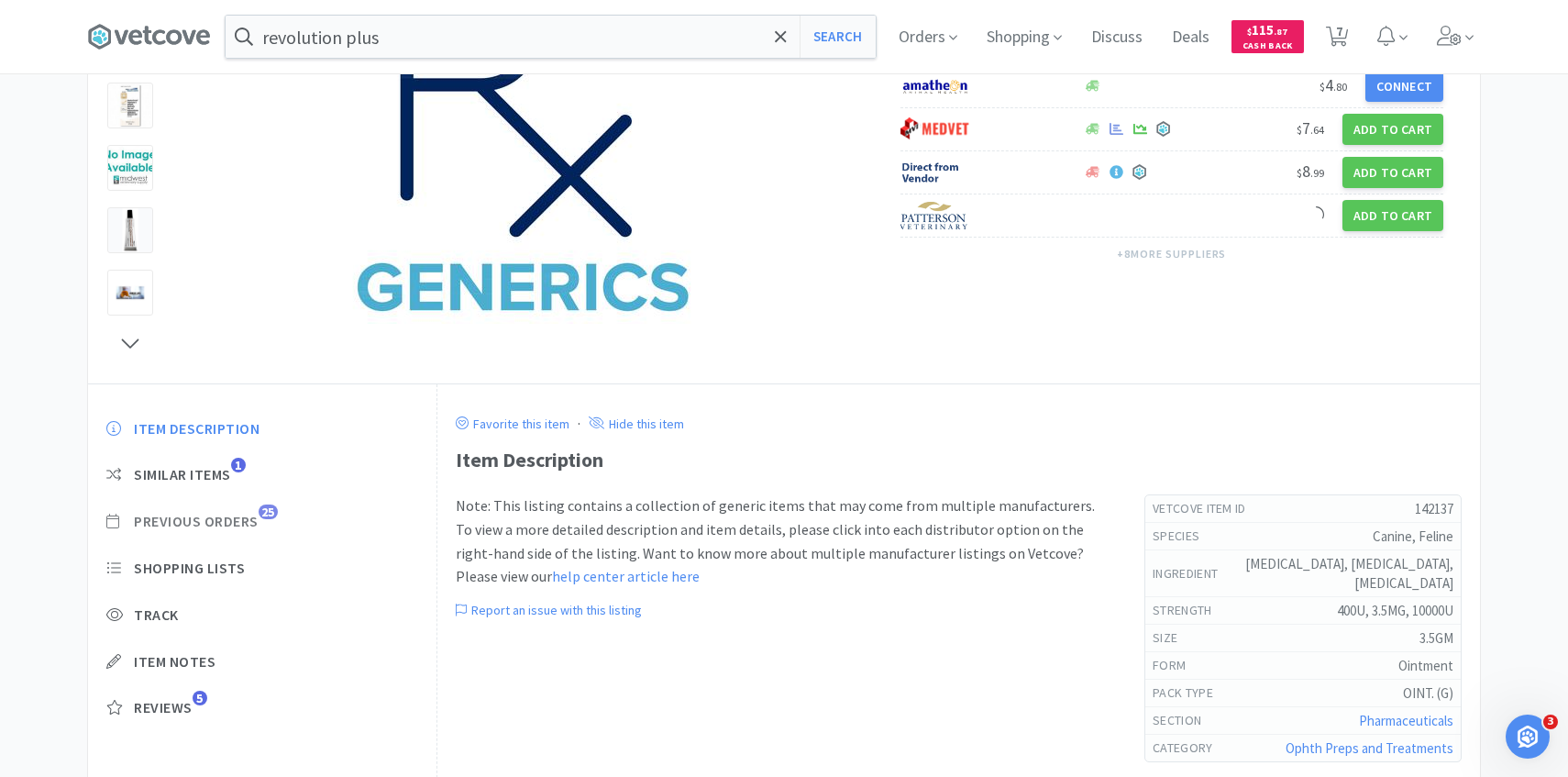
click at [251, 524] on span "Previous Orders" at bounding box center [196, 521] width 125 height 19
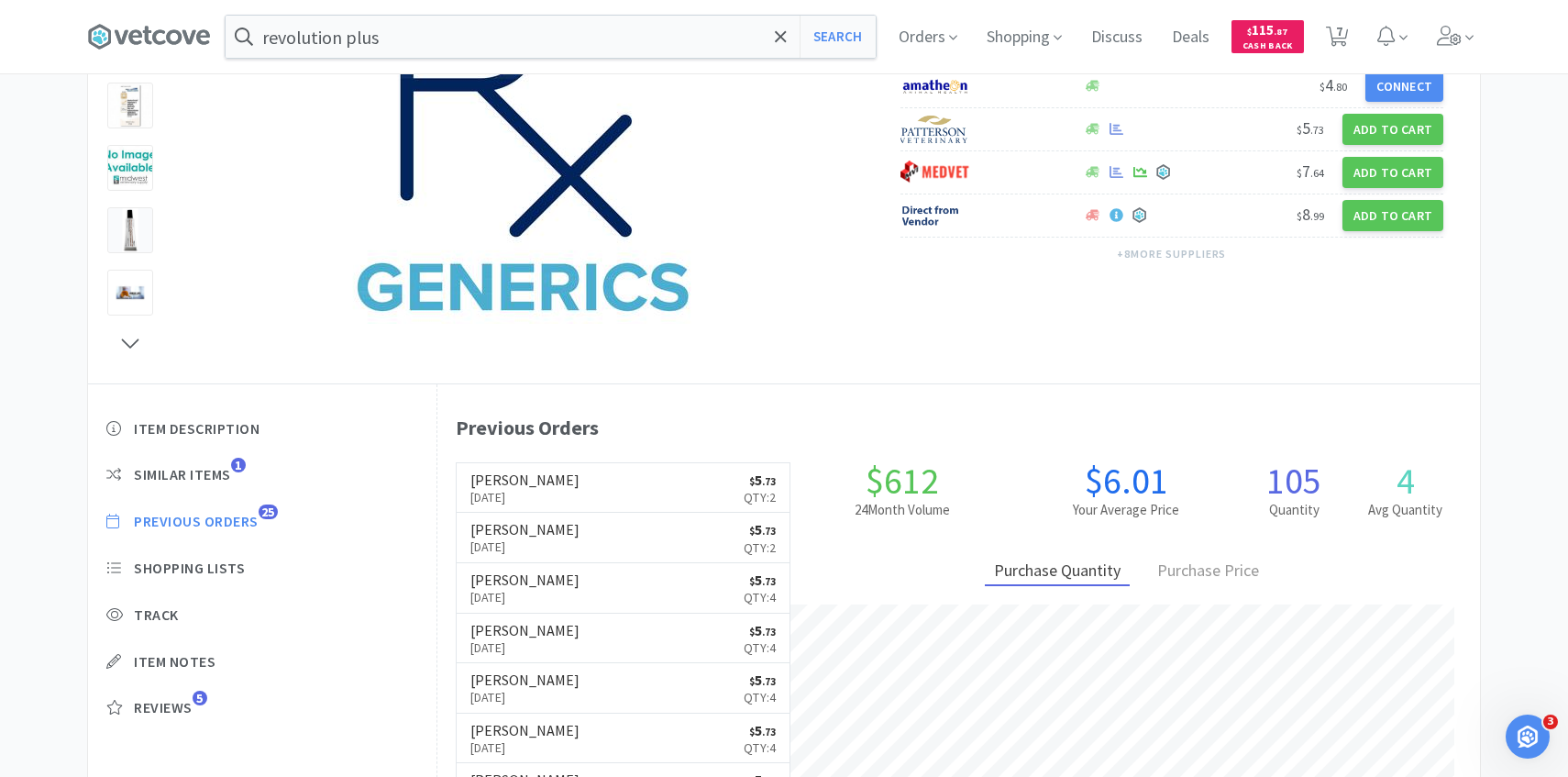
scroll to position [504, 1042]
select select "1"
select select "3"
select select "1"
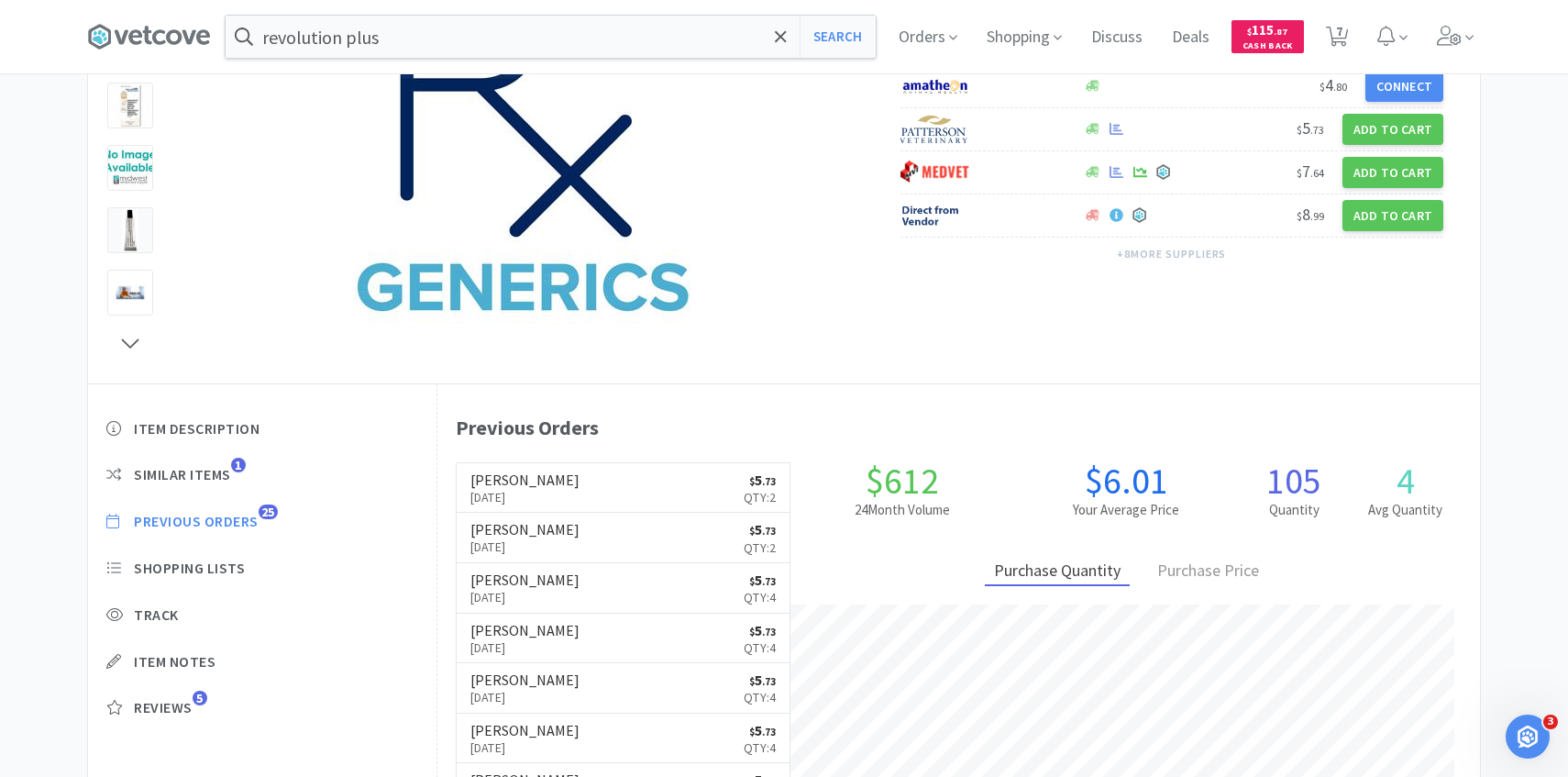
select select "2"
select select "5"
select select "2"
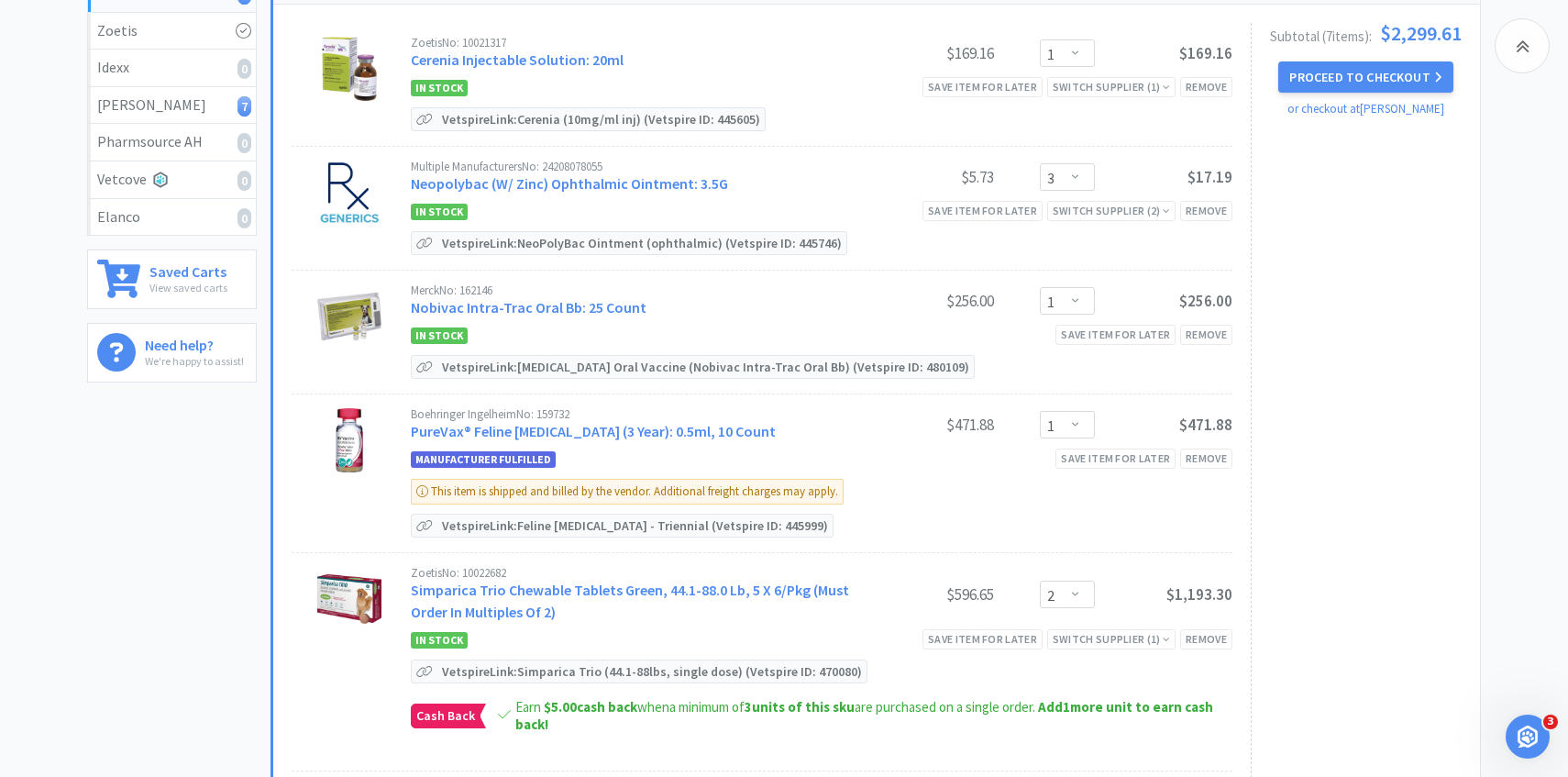
scroll to position [185, 0]
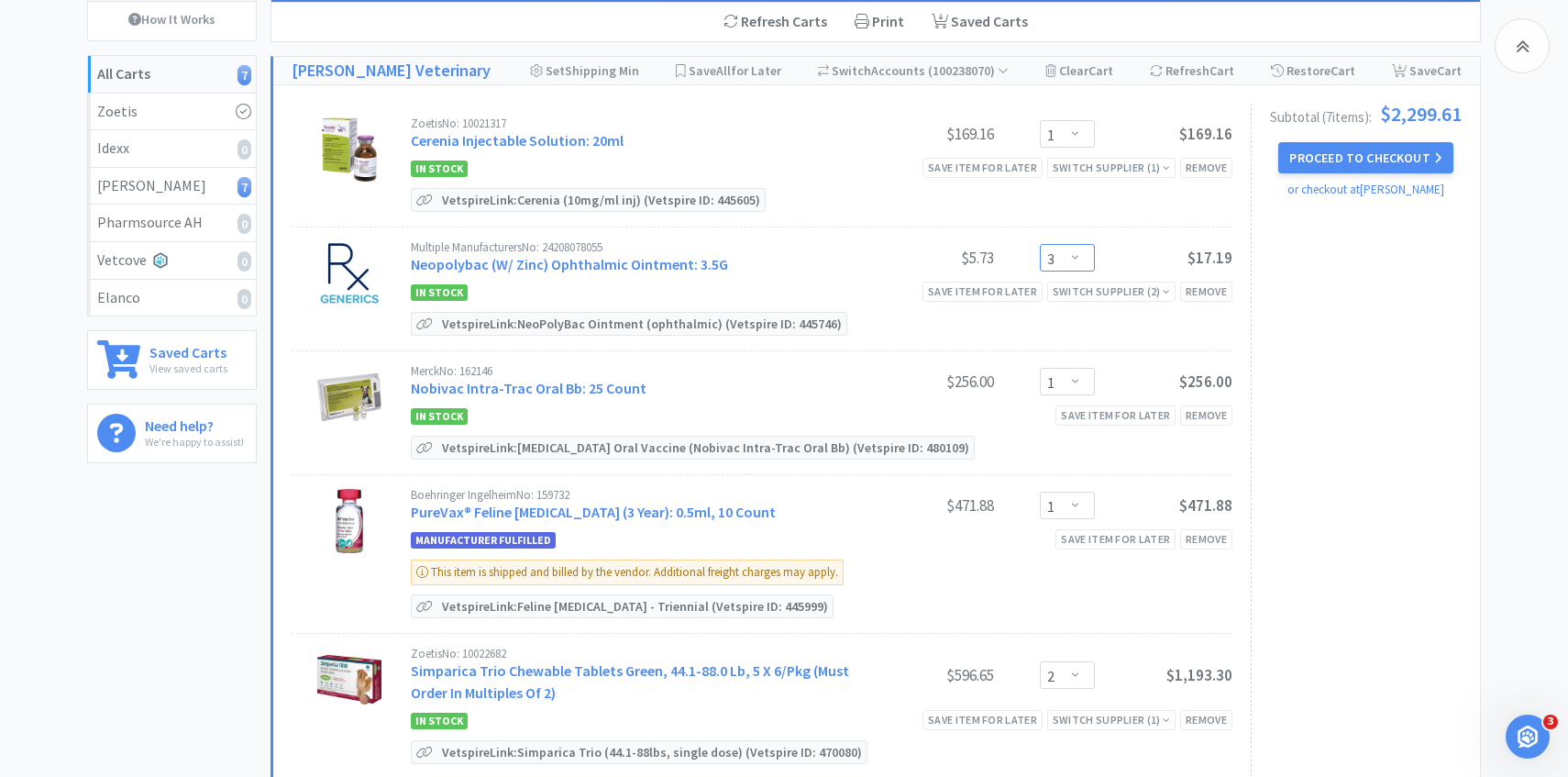
click at [1065, 261] on select "Enter Quantity 1 2 3 4 5 6 7 8 9 10 11 12 13 14 15 16 17 18 19 20 Enter Quantity" at bounding box center [1067, 258] width 55 height 28
click at [1040, 244] on select "Enter Quantity 1 2 3 4 5 6 7 8 9 10 11 12 13 14 15 16 17 18 19 20 Enter Quantity" at bounding box center [1067, 258] width 55 height 28
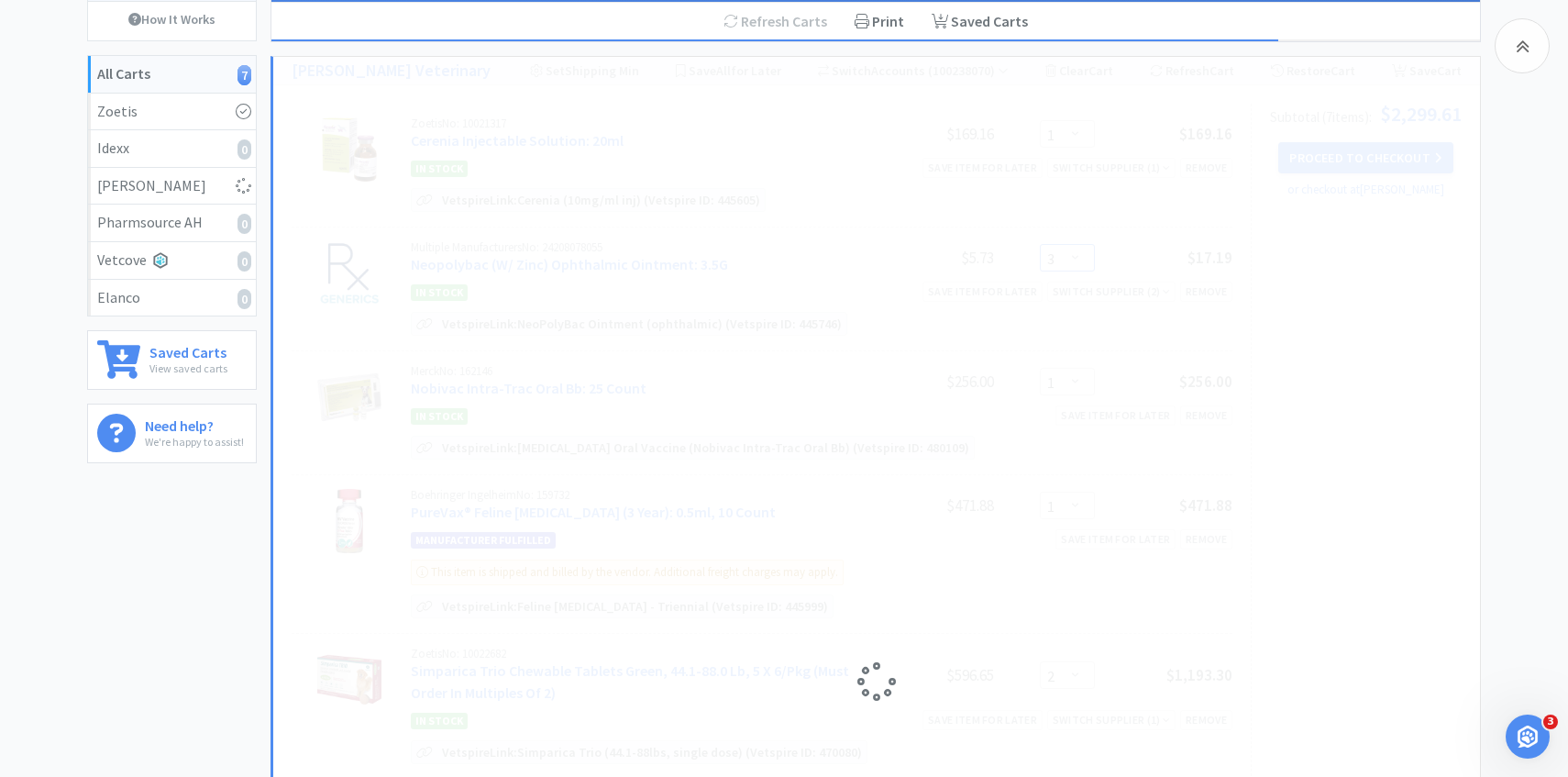
select select "2"
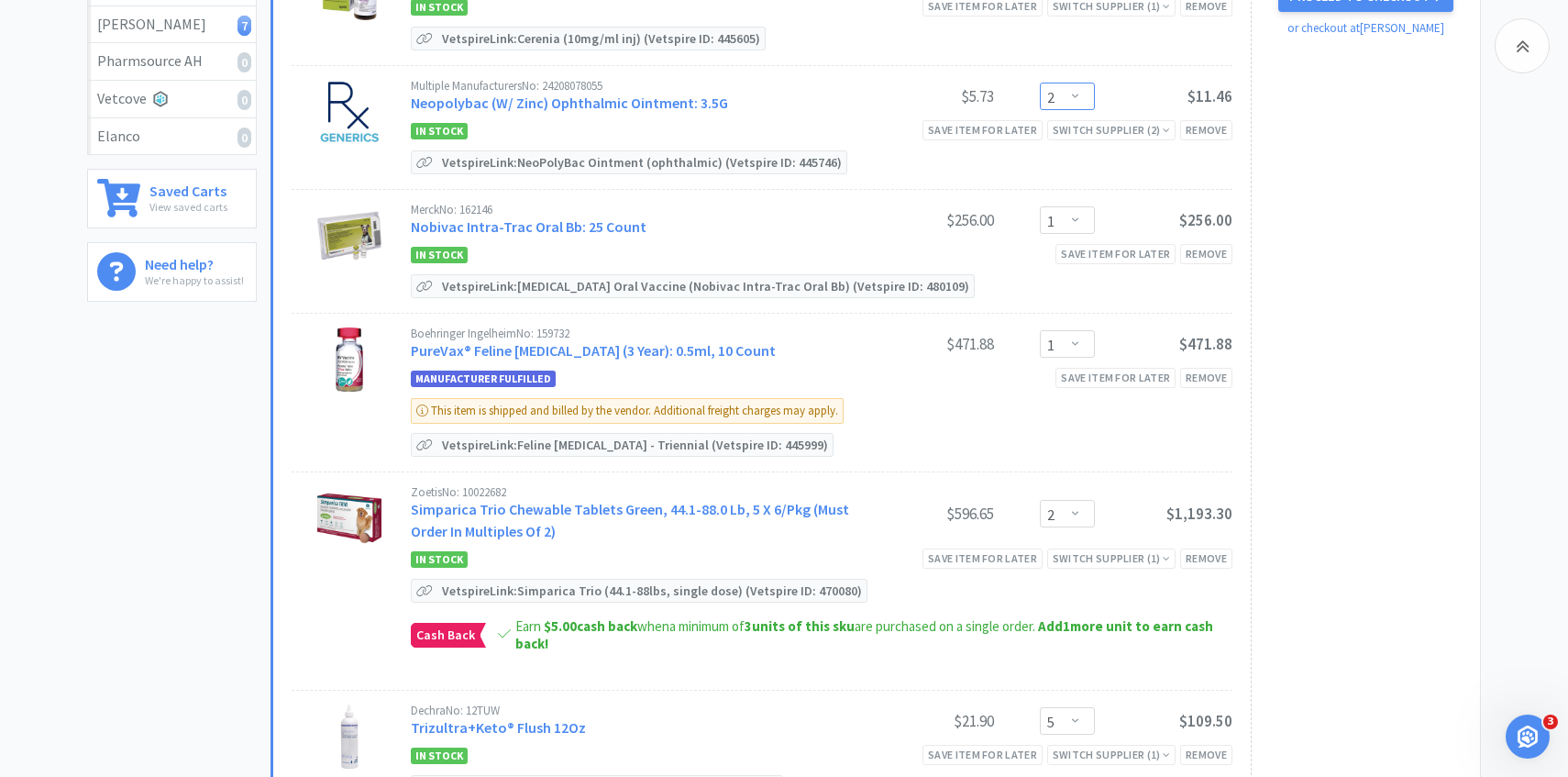
scroll to position [368, 0]
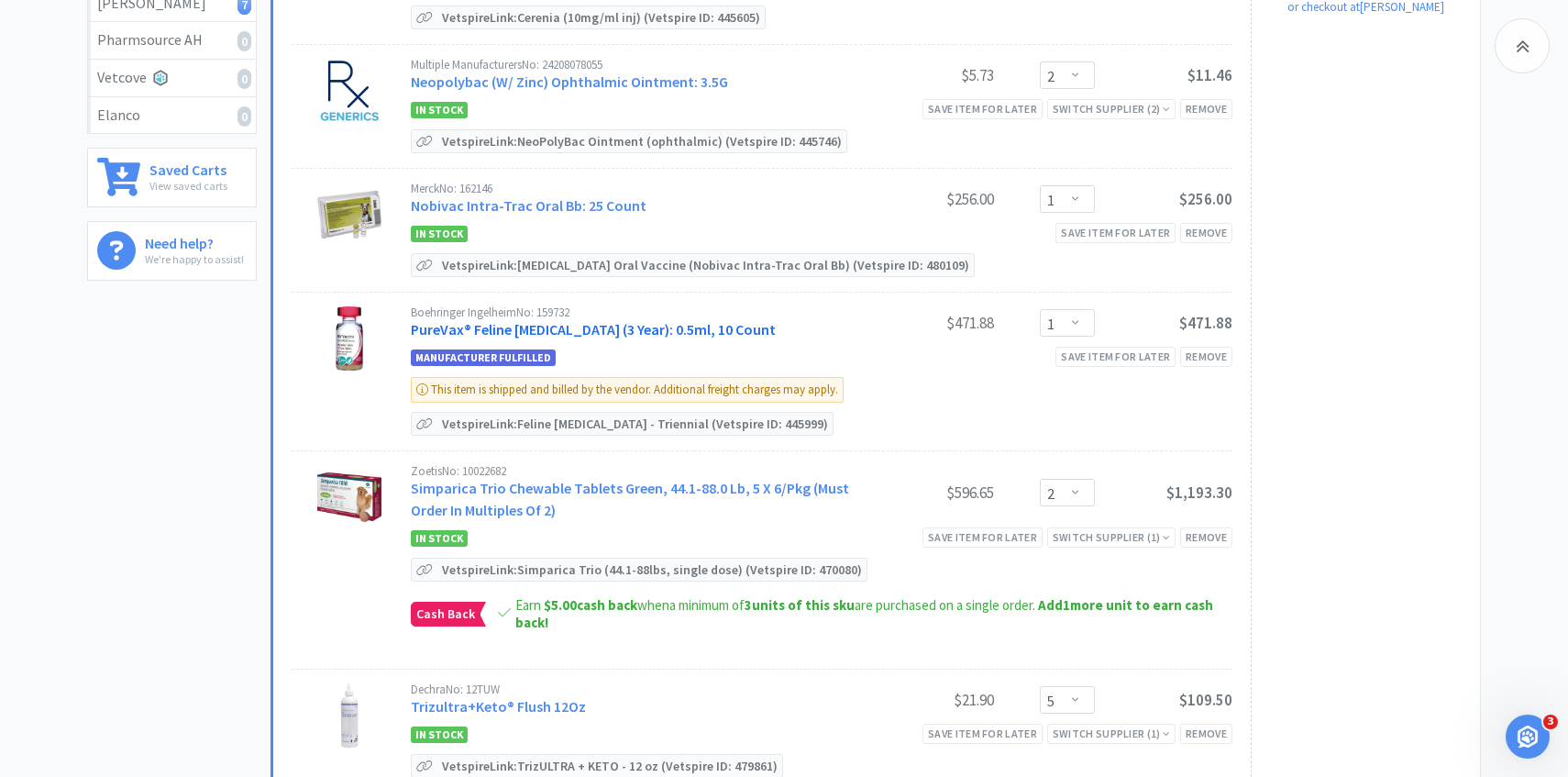
click at [607, 324] on link "PureVax® Feline Rabies (3 Year): 0.5ml, 10 Count" at bounding box center [593, 329] width 365 height 18
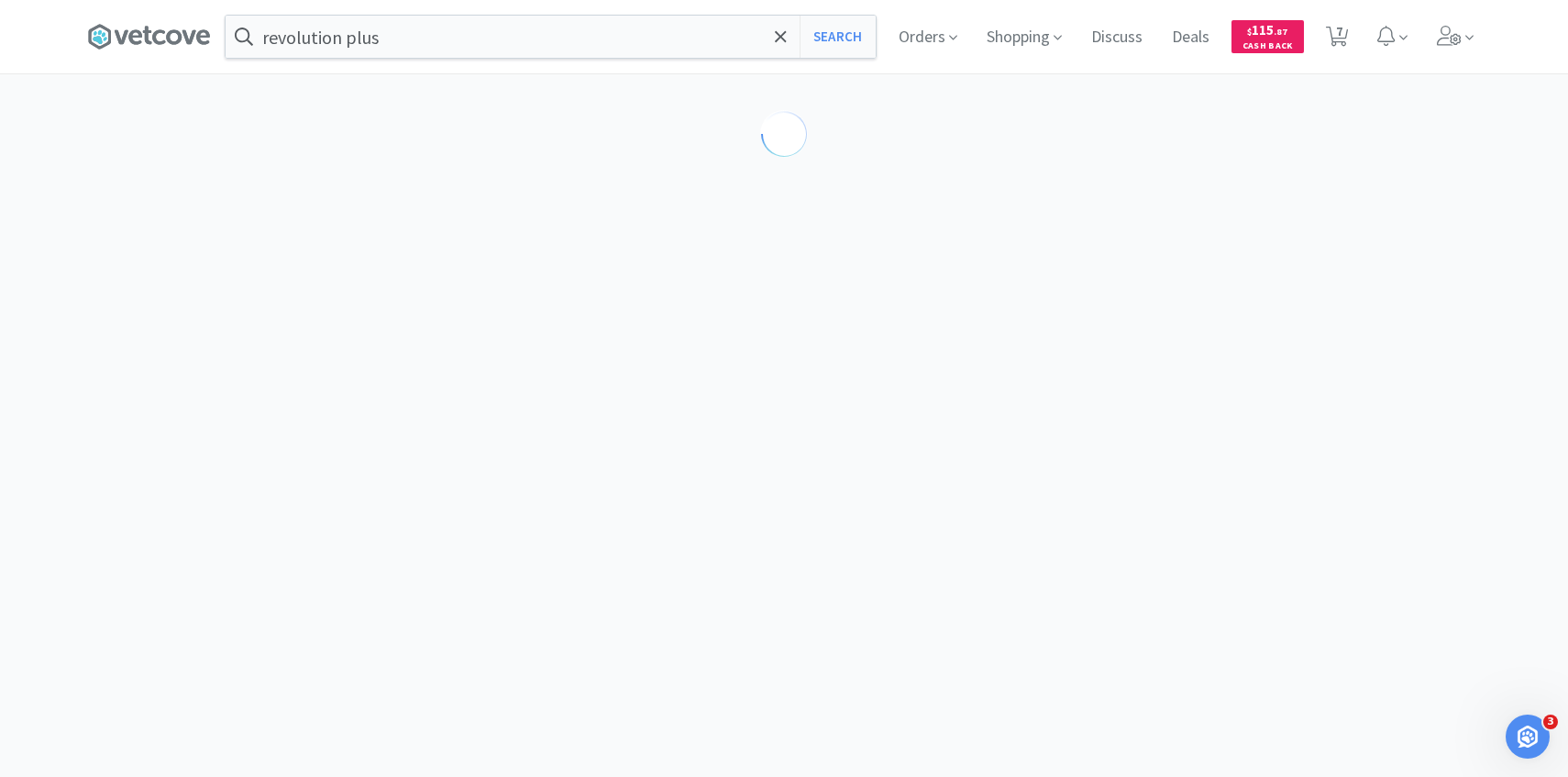
select select "433491"
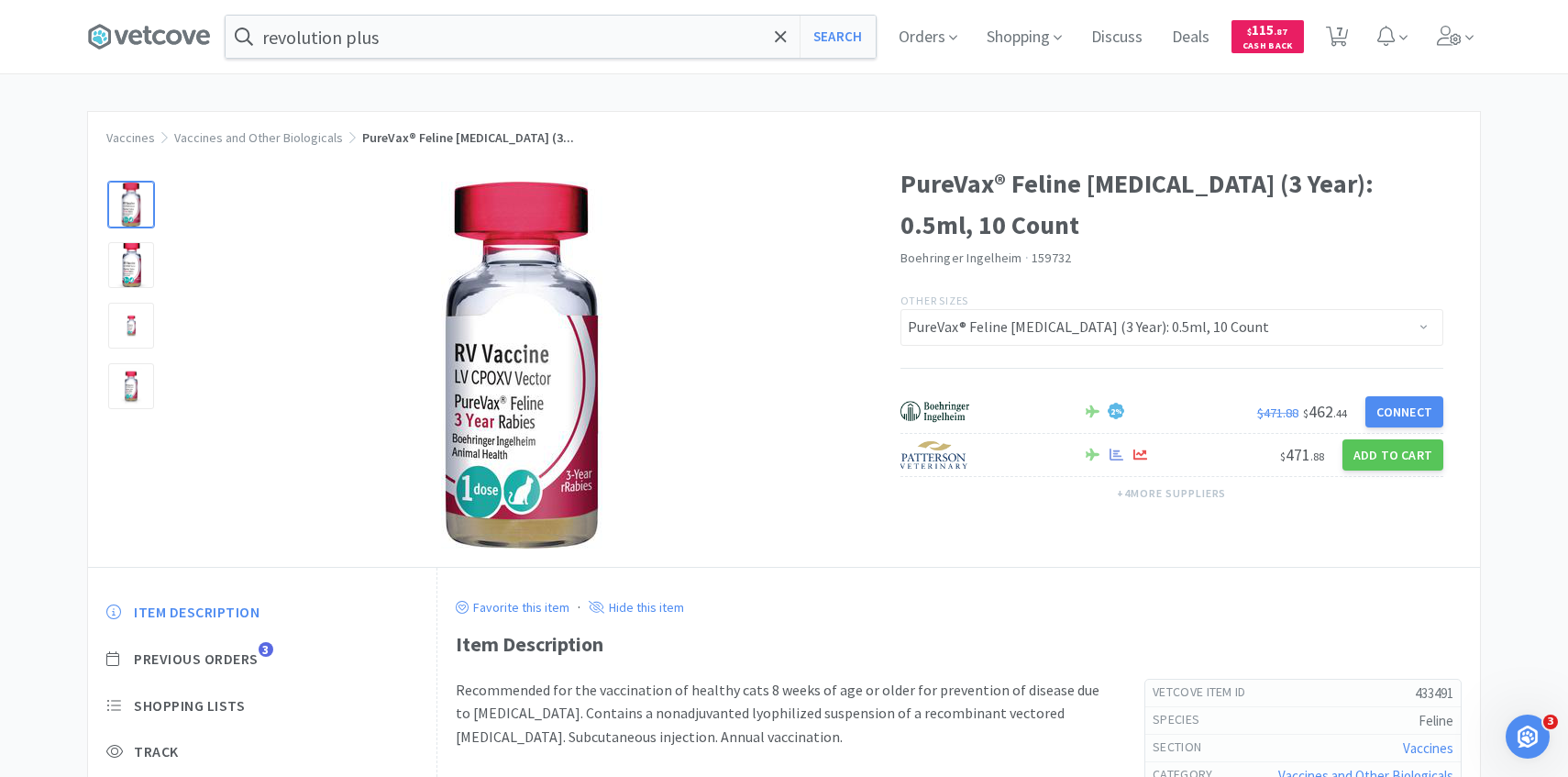
scroll to position [42, 0]
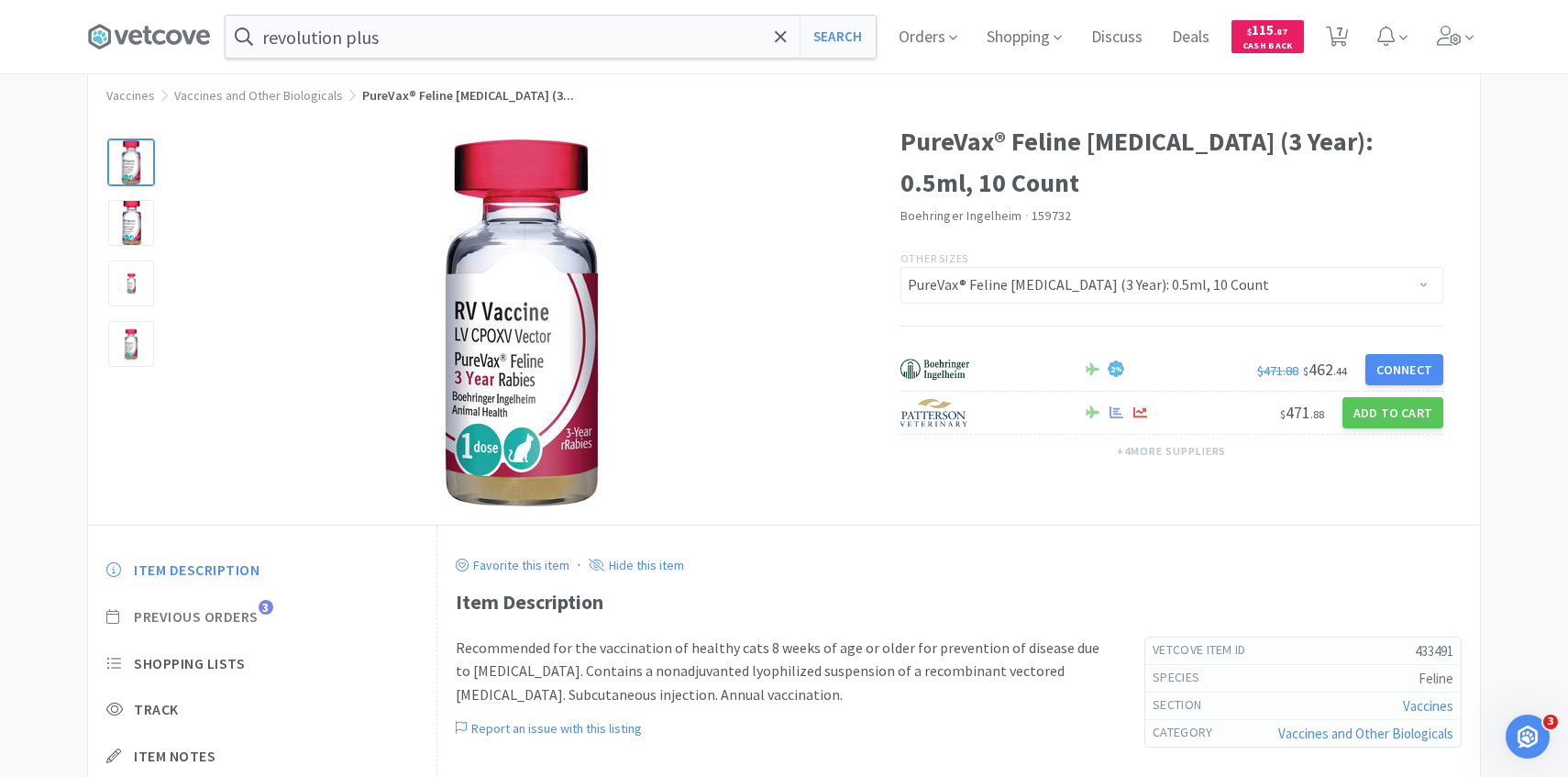
click at [251, 615] on span "Previous Orders" at bounding box center [196, 617] width 125 height 19
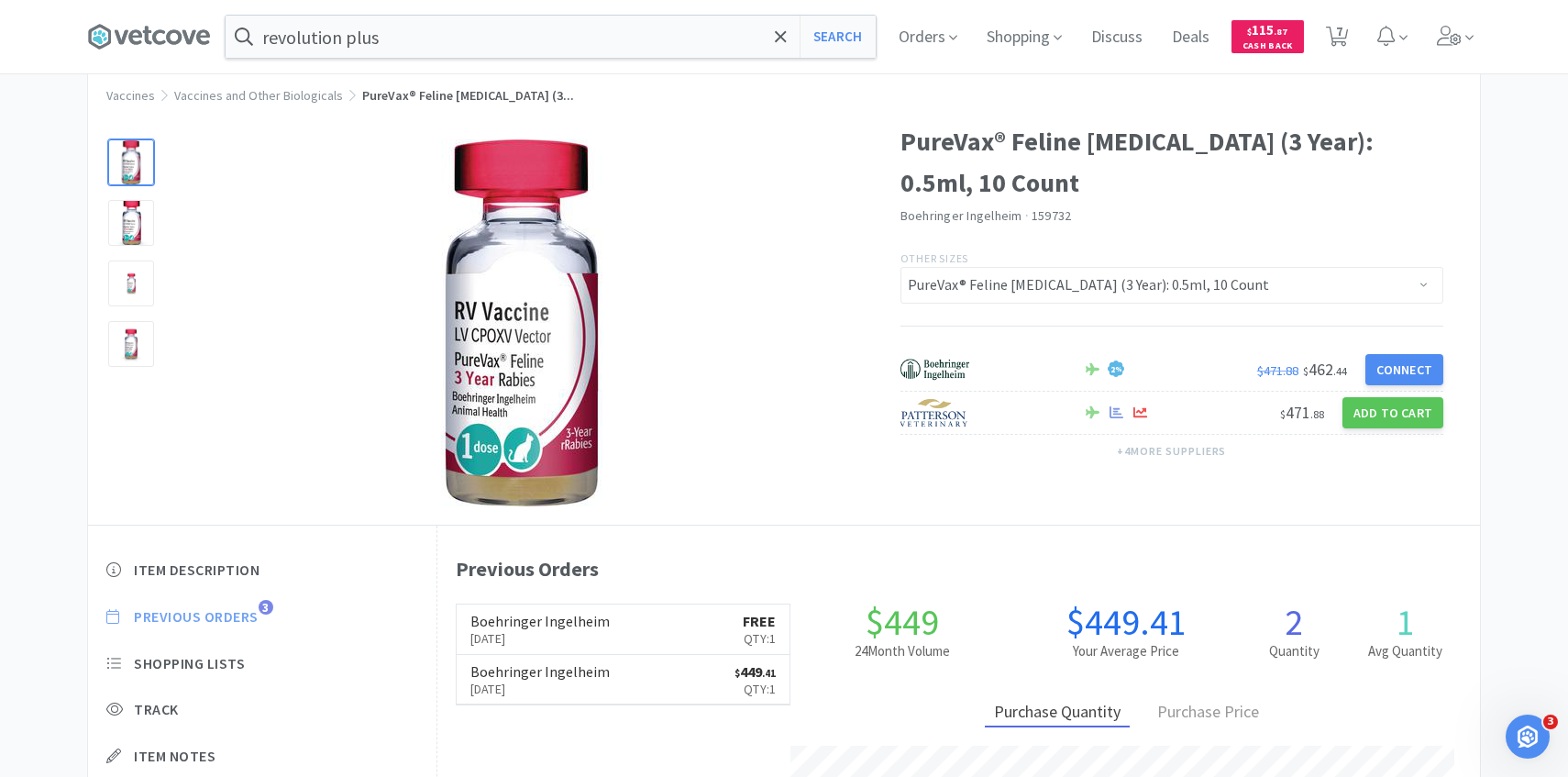
scroll to position [504, 1042]
select select "1"
select select "2"
select select "1"
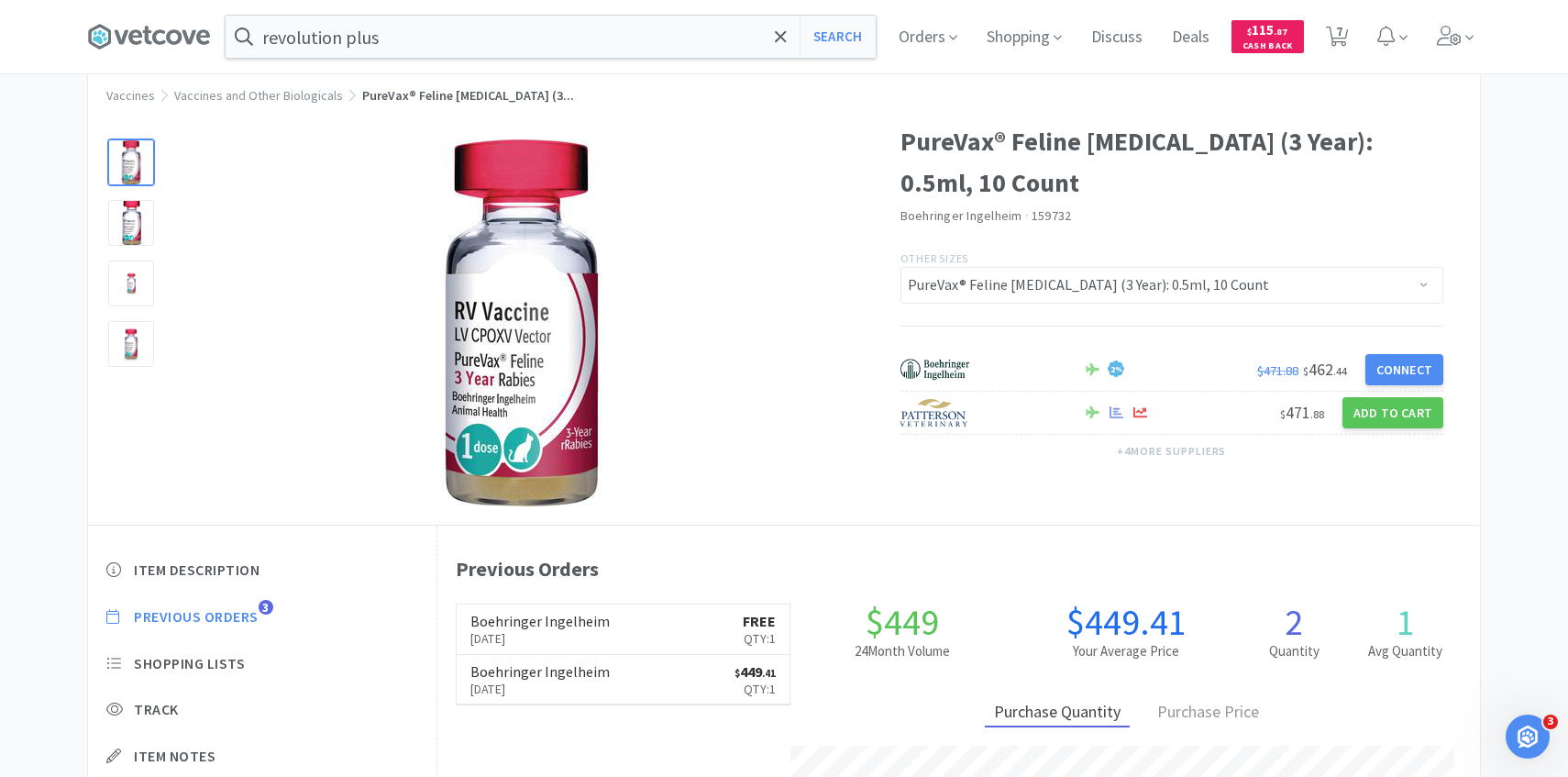
select select "2"
select select "5"
select select "2"
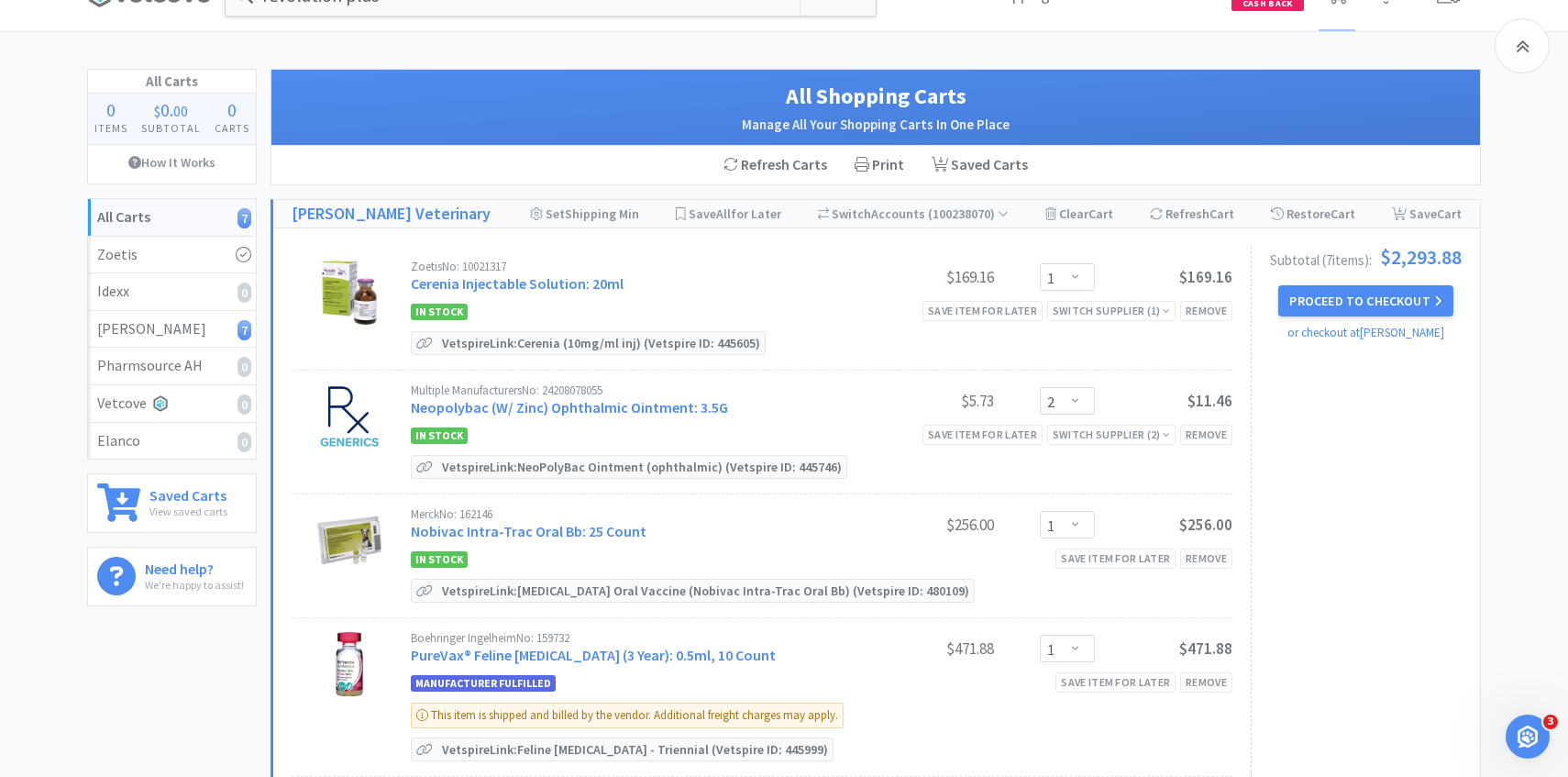
scroll to position [368, 0]
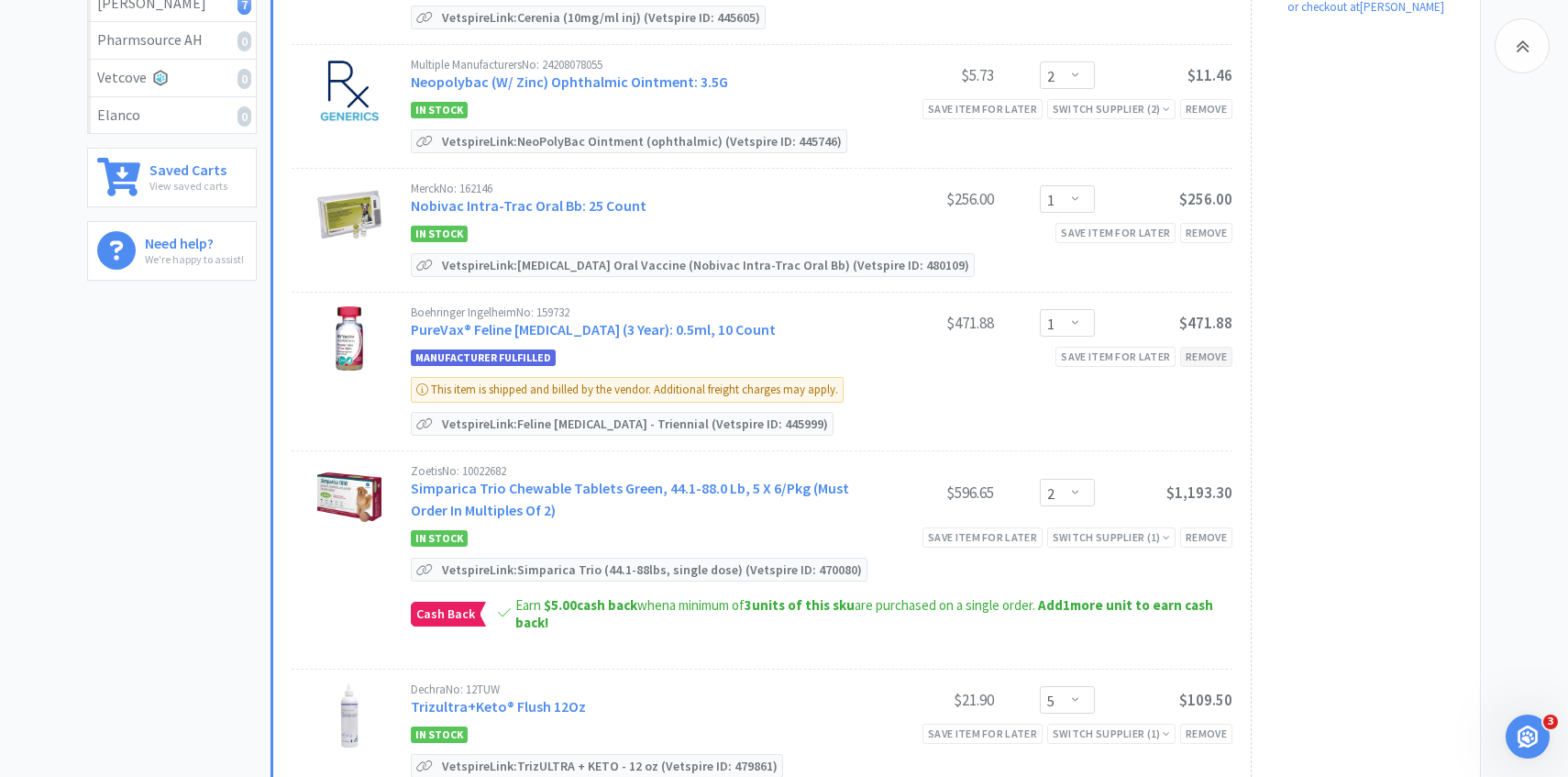
click at [1199, 355] on div "Remove" at bounding box center [1206, 356] width 52 height 19
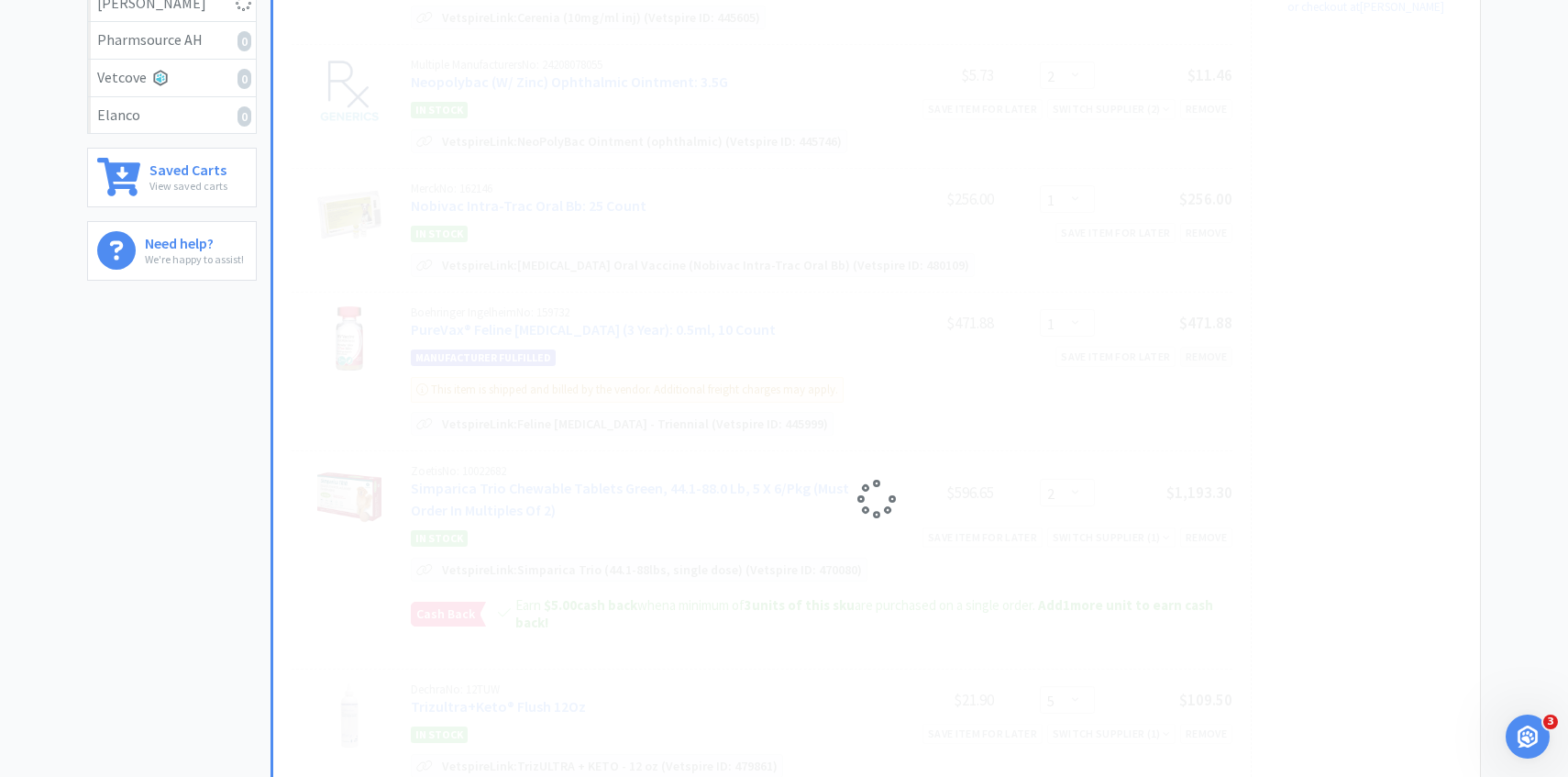
scroll to position [0, 0]
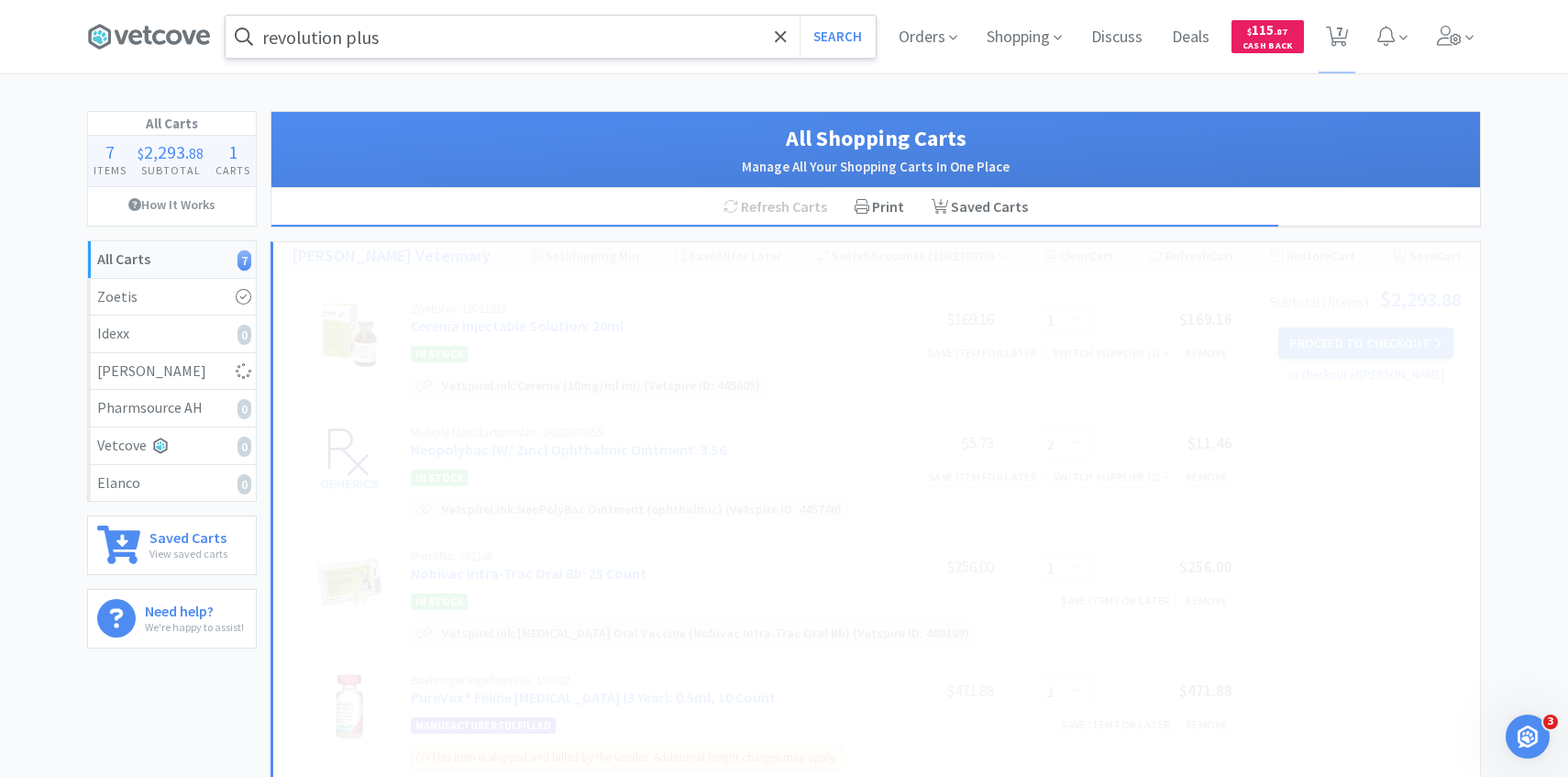
select select "2"
select select "5"
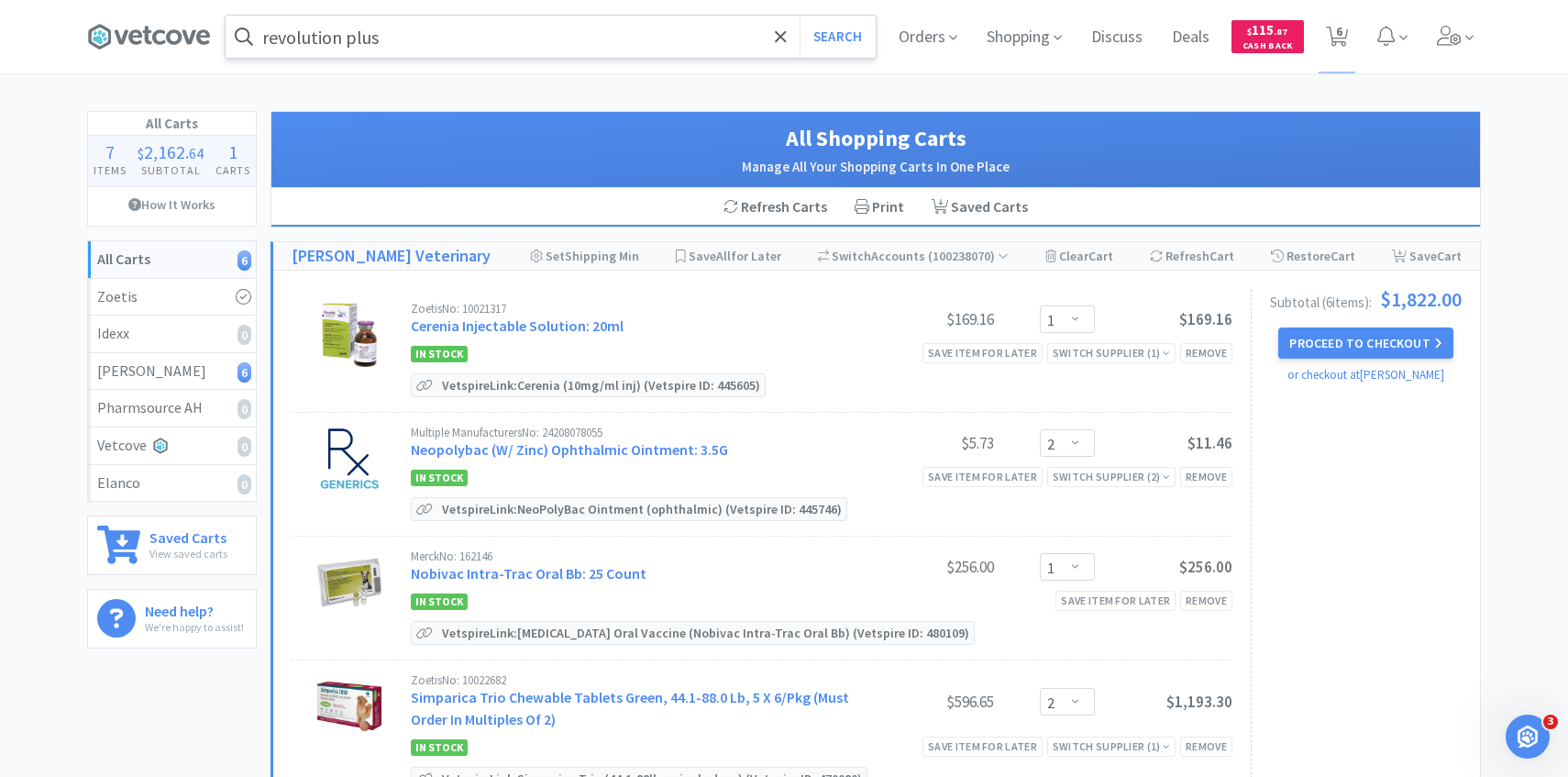
click at [433, 35] on input "revolution plus" at bounding box center [551, 37] width 651 height 42
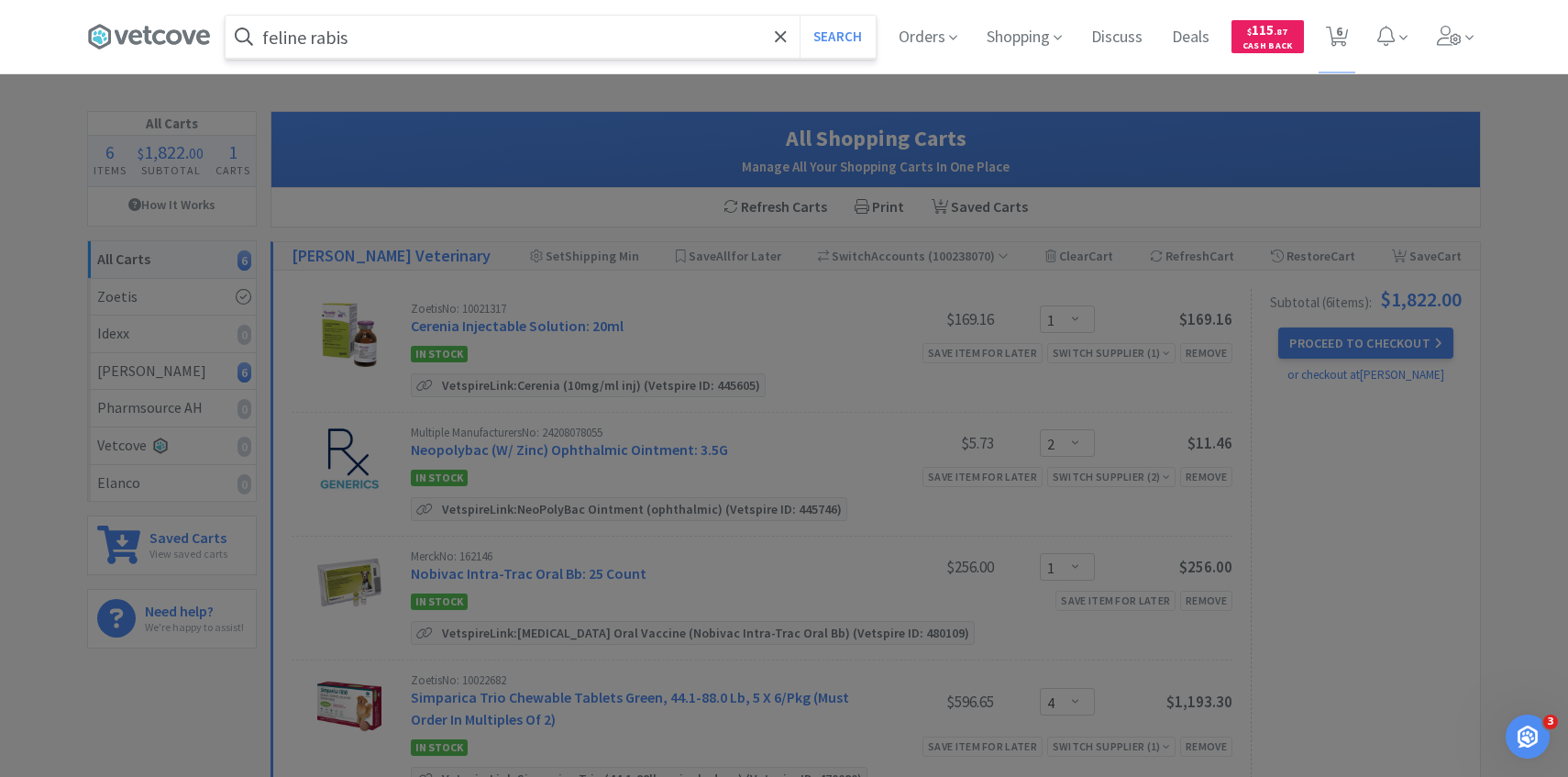
type input "feline rabis"
click at [799, 16] on button "Search" at bounding box center [837, 37] width 76 height 42
select select "1"
select select "2"
select select "1"
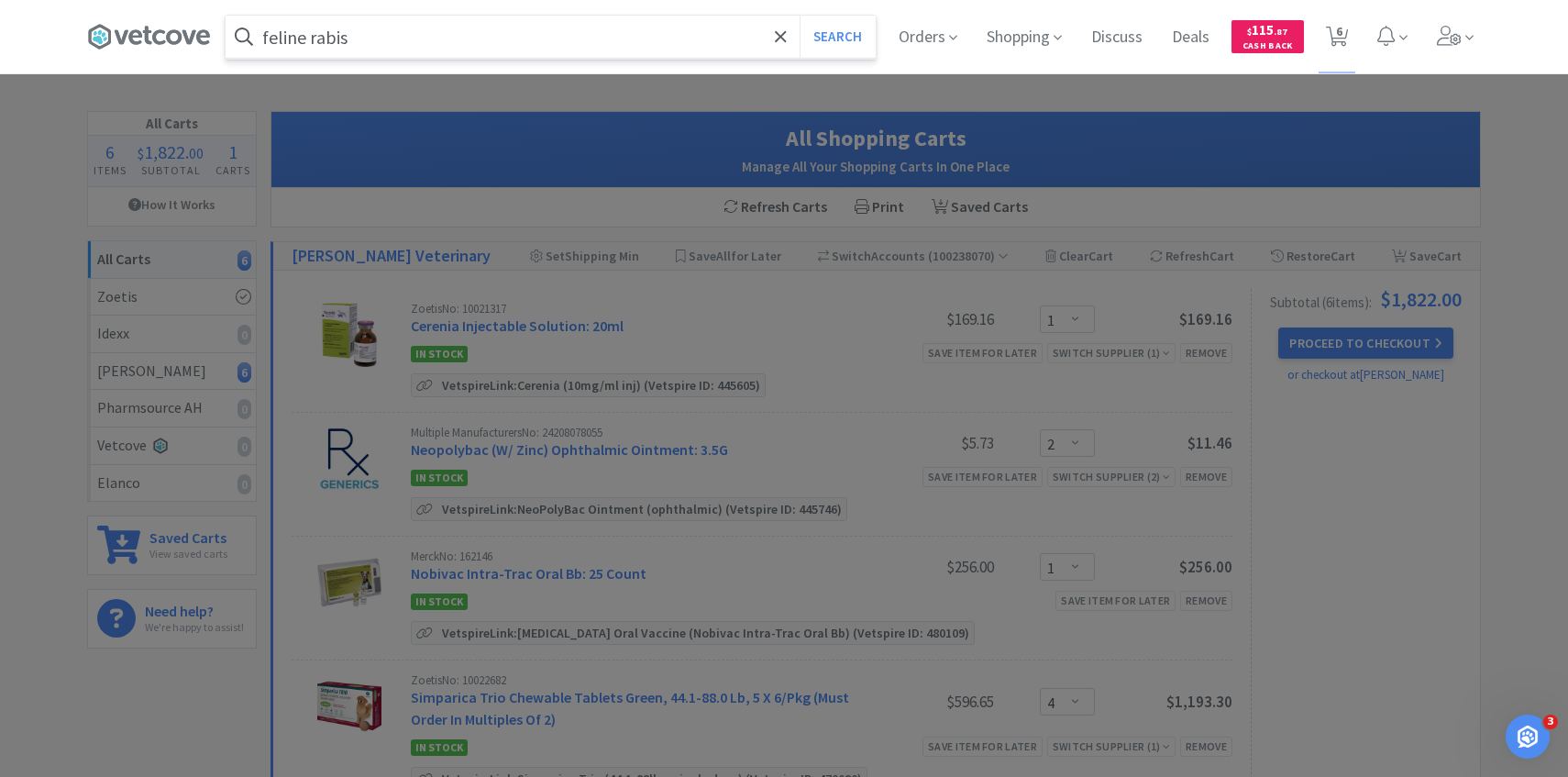
select select "2"
select select "5"
select select "2"
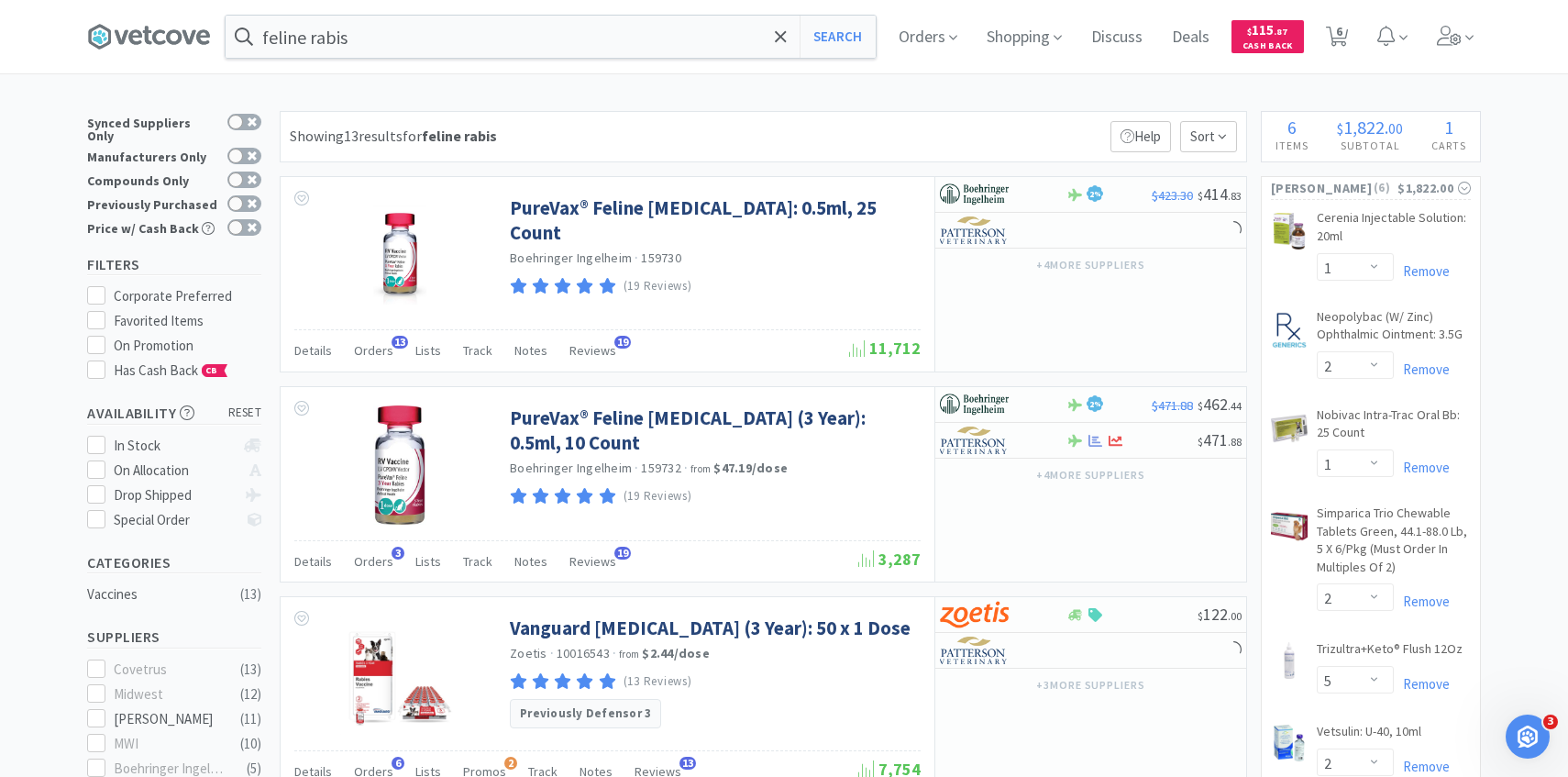
click at [251, 204] on div "Previously Purchased" at bounding box center [174, 205] width 174 height 24
click at [248, 199] on icon at bounding box center [252, 203] width 9 height 9
checkbox input "true"
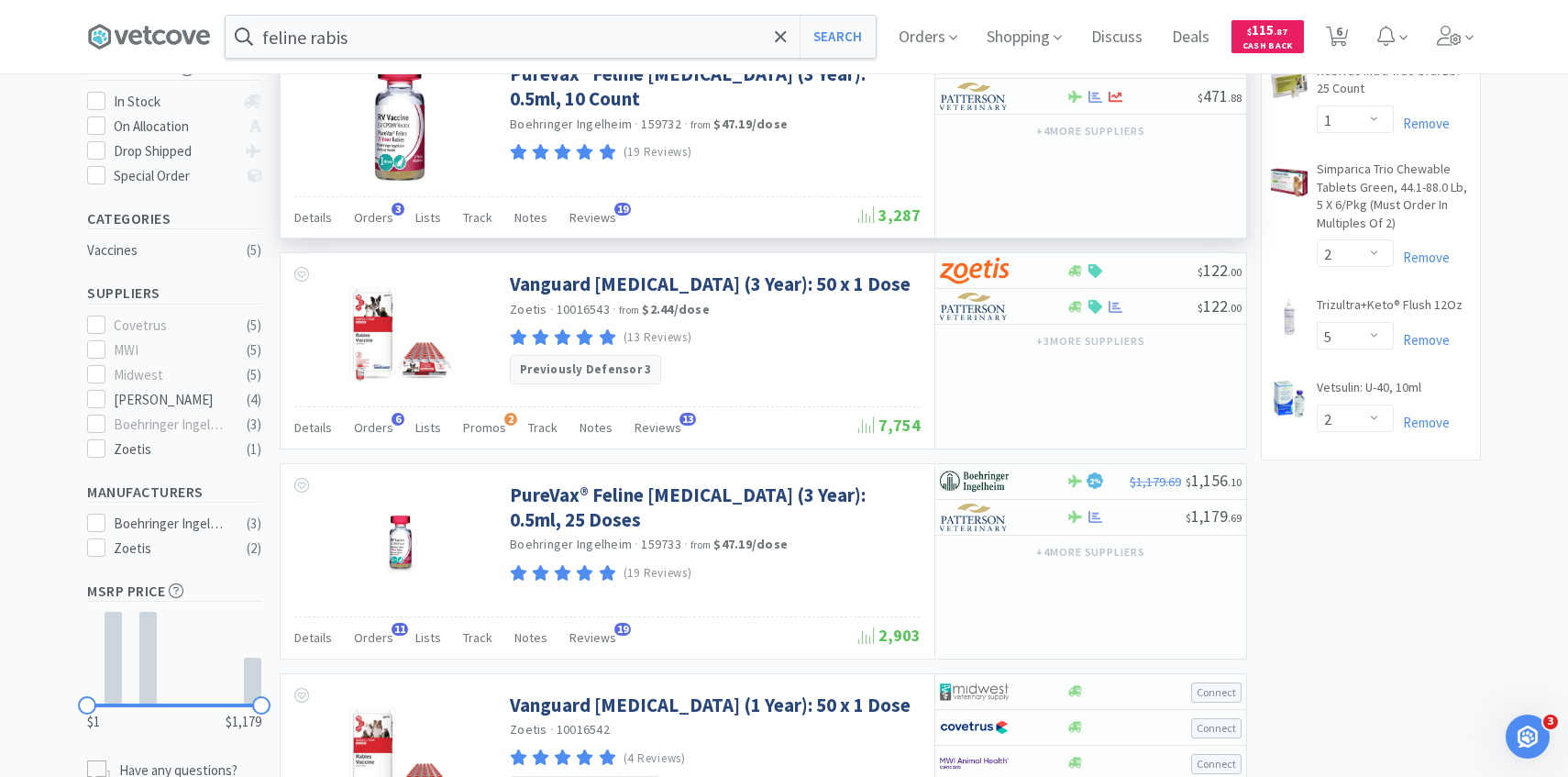
scroll to position [354, 0]
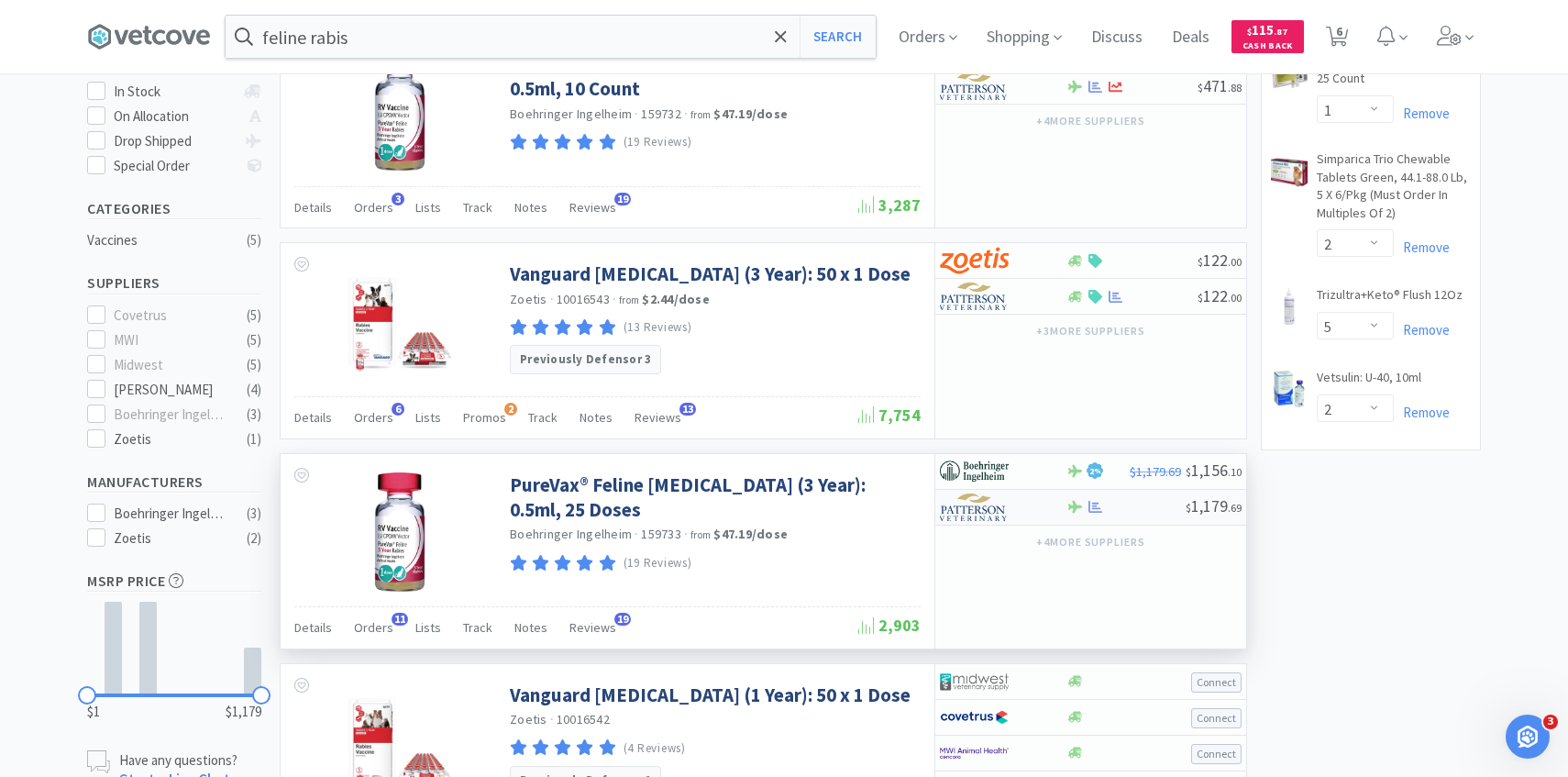
click at [1013, 514] on div at bounding box center [990, 507] width 101 height 31
select select "1"
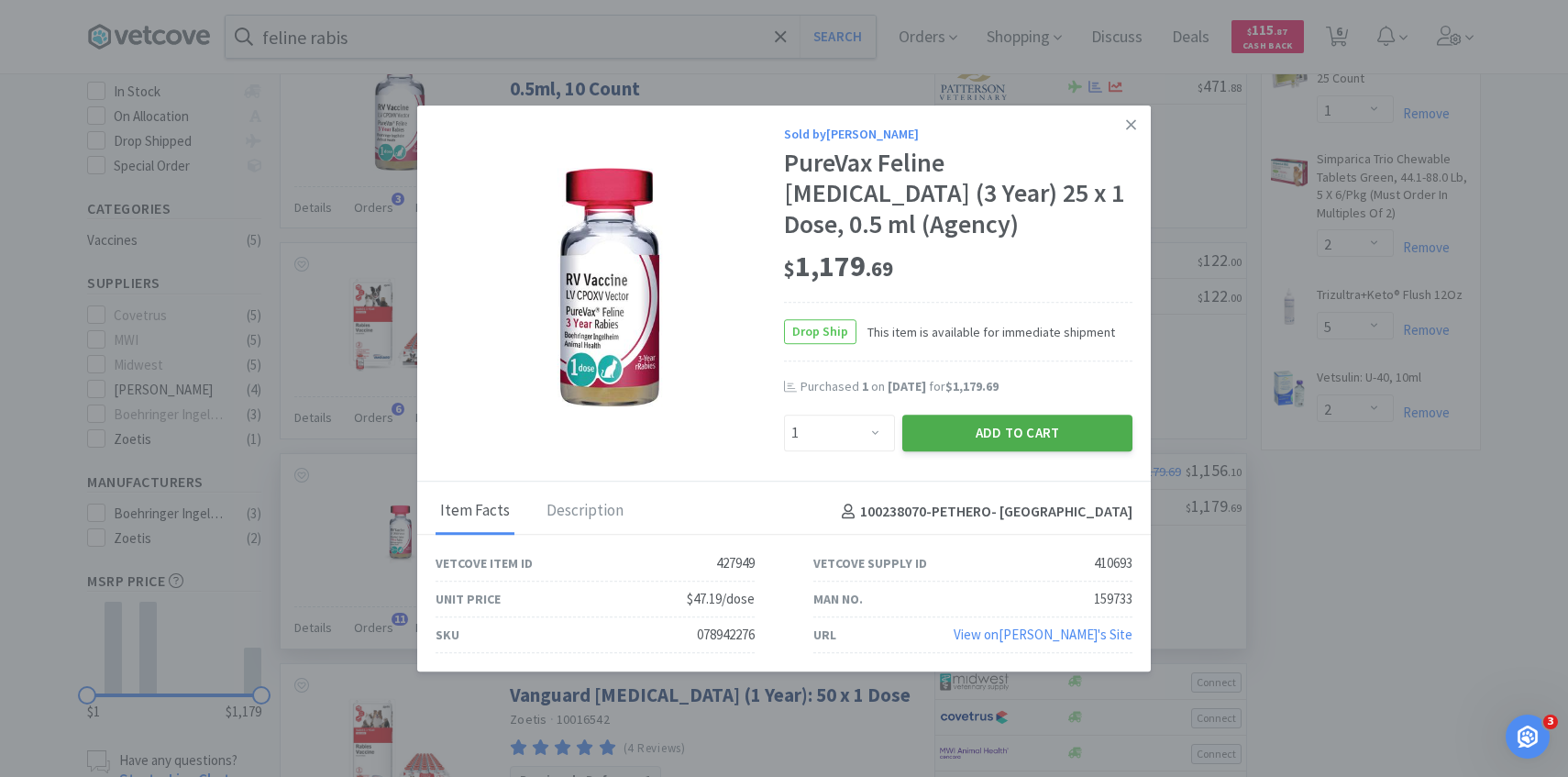
click at [993, 429] on button "Add to Cart" at bounding box center [1017, 433] width 230 height 37
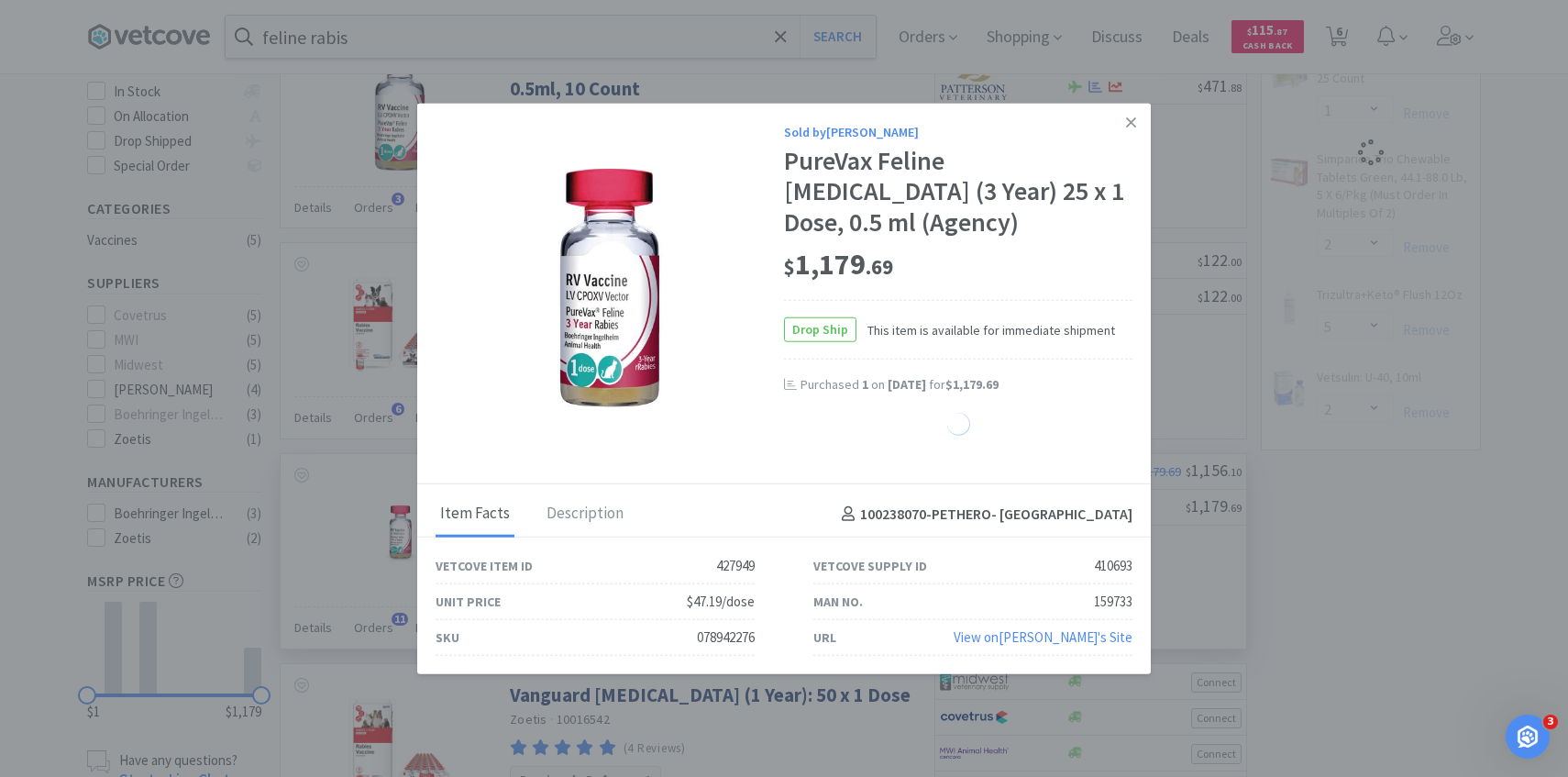
select select "2"
select select "5"
select select "1"
select select "2"
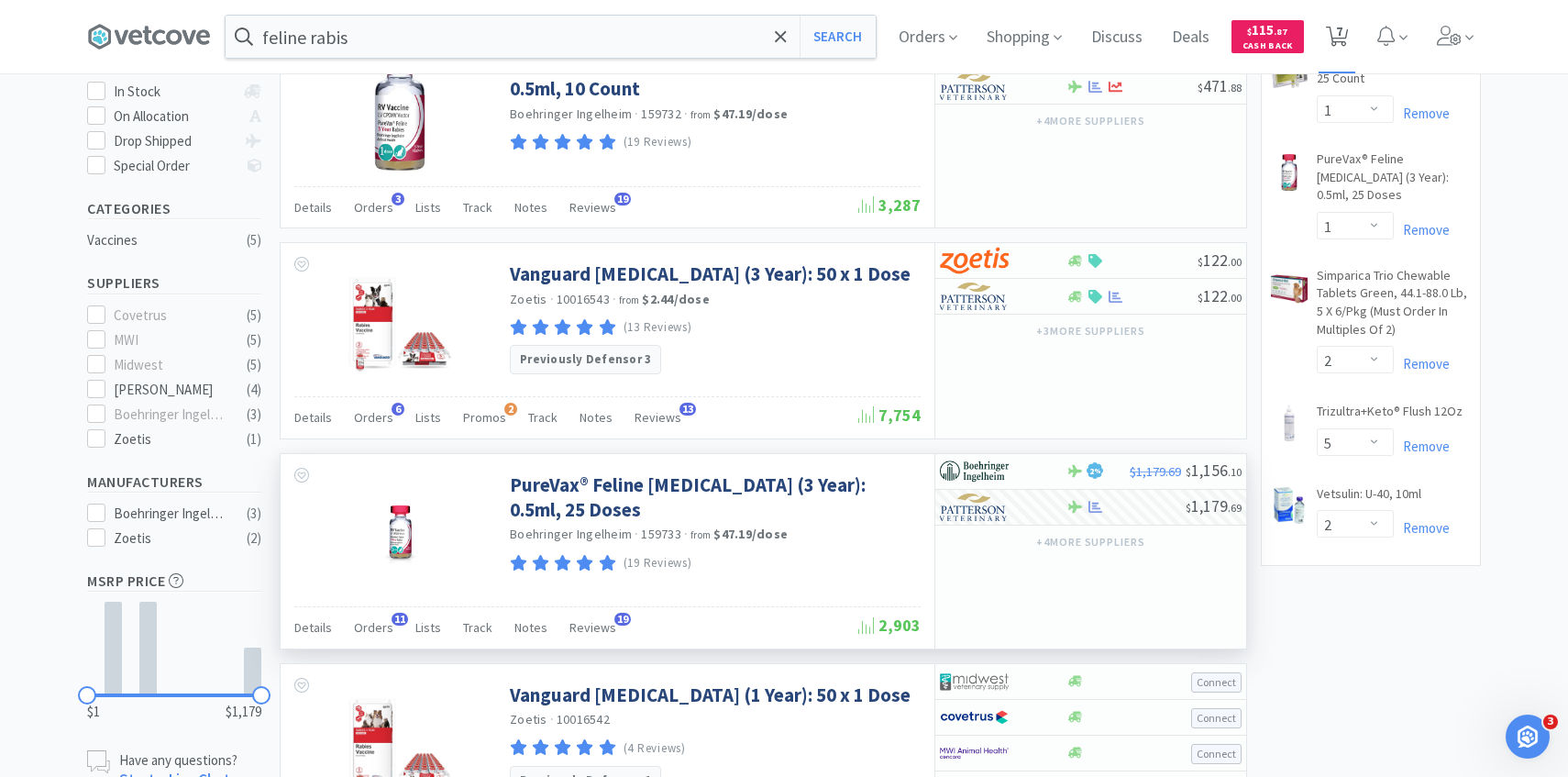
click at [1328, 29] on icon at bounding box center [1337, 37] width 23 height 20
select select "1"
select select "2"
select select "1"
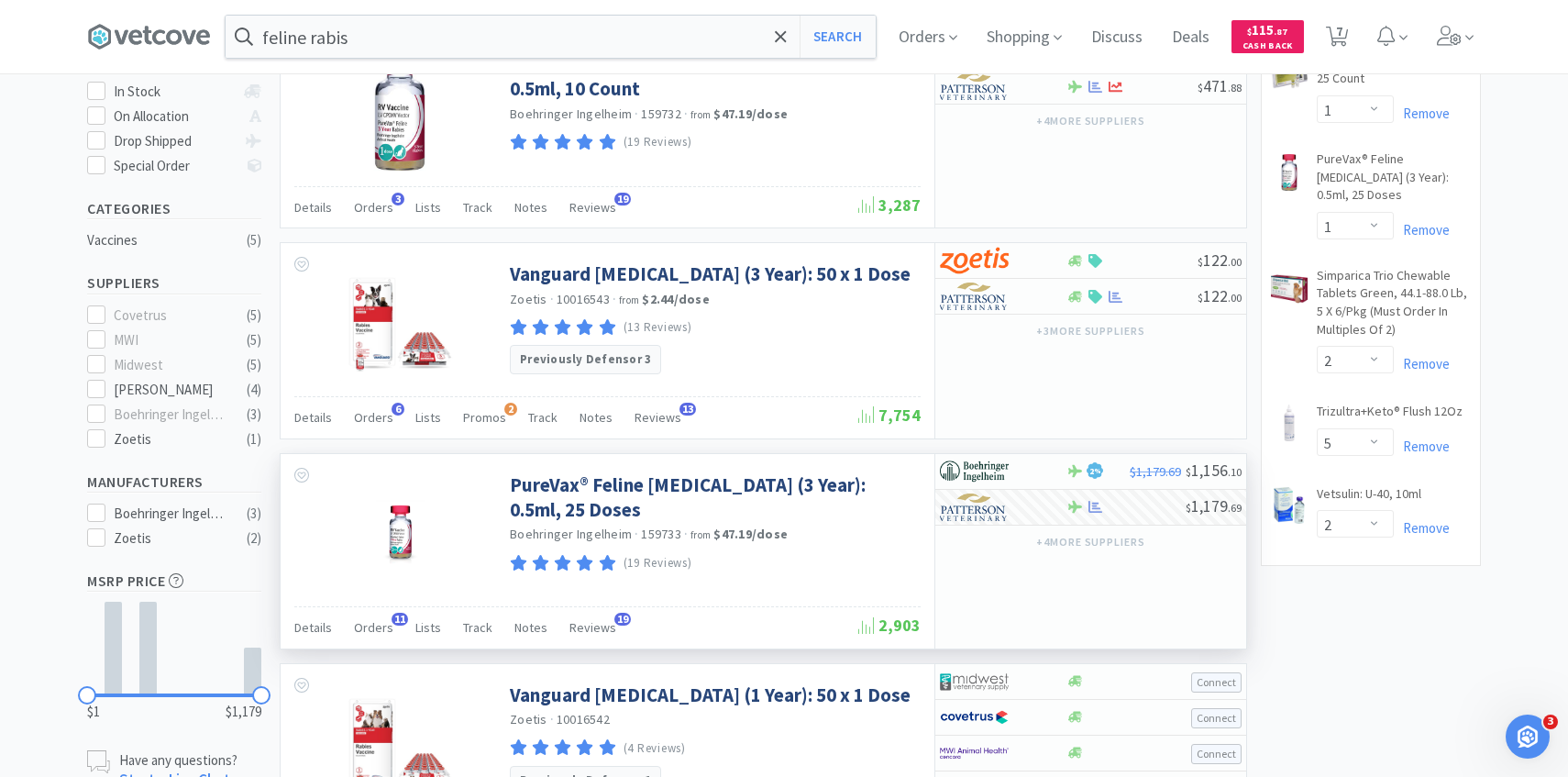
select select "2"
select select "5"
select select "2"
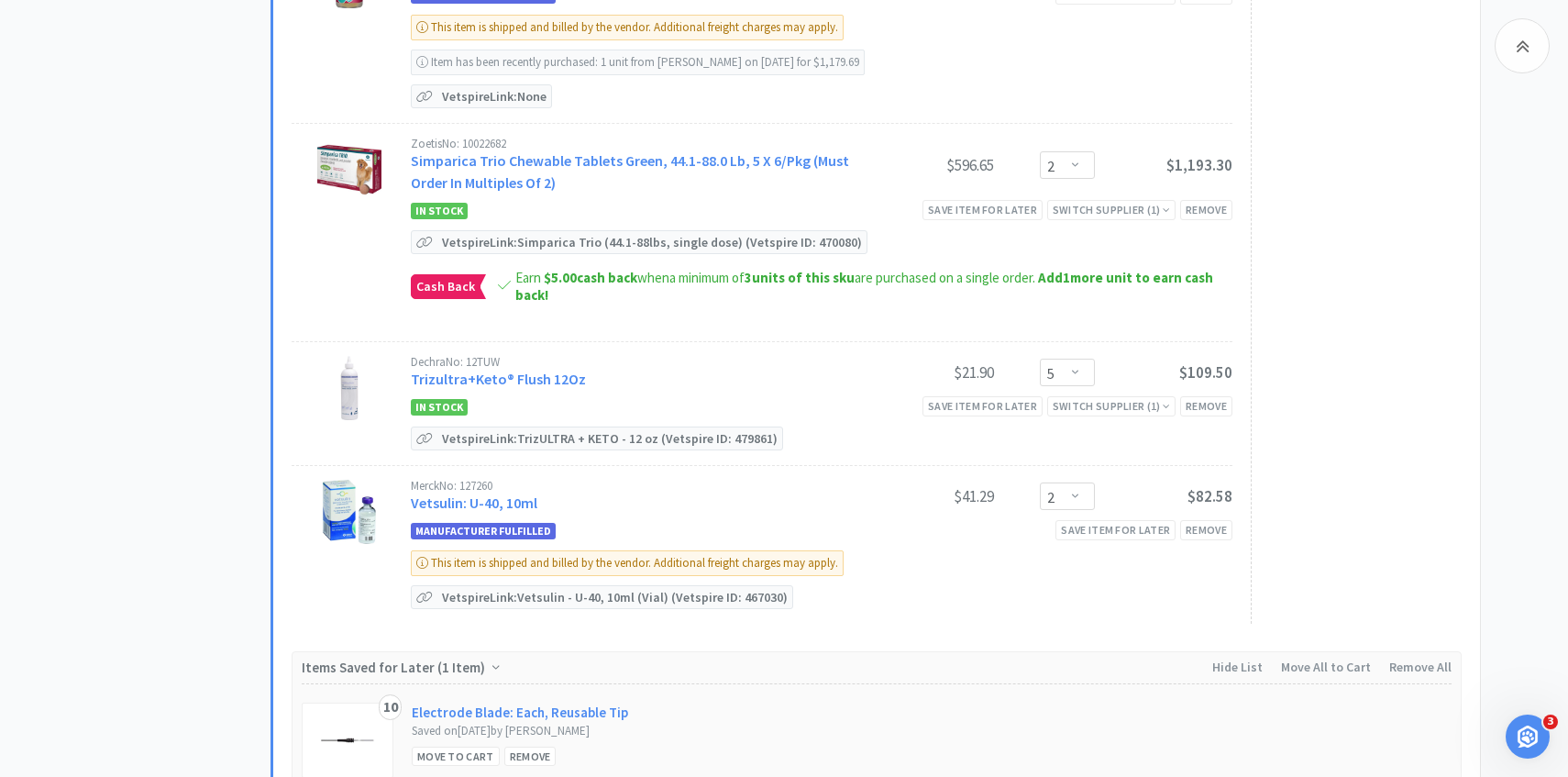
scroll to position [762, 0]
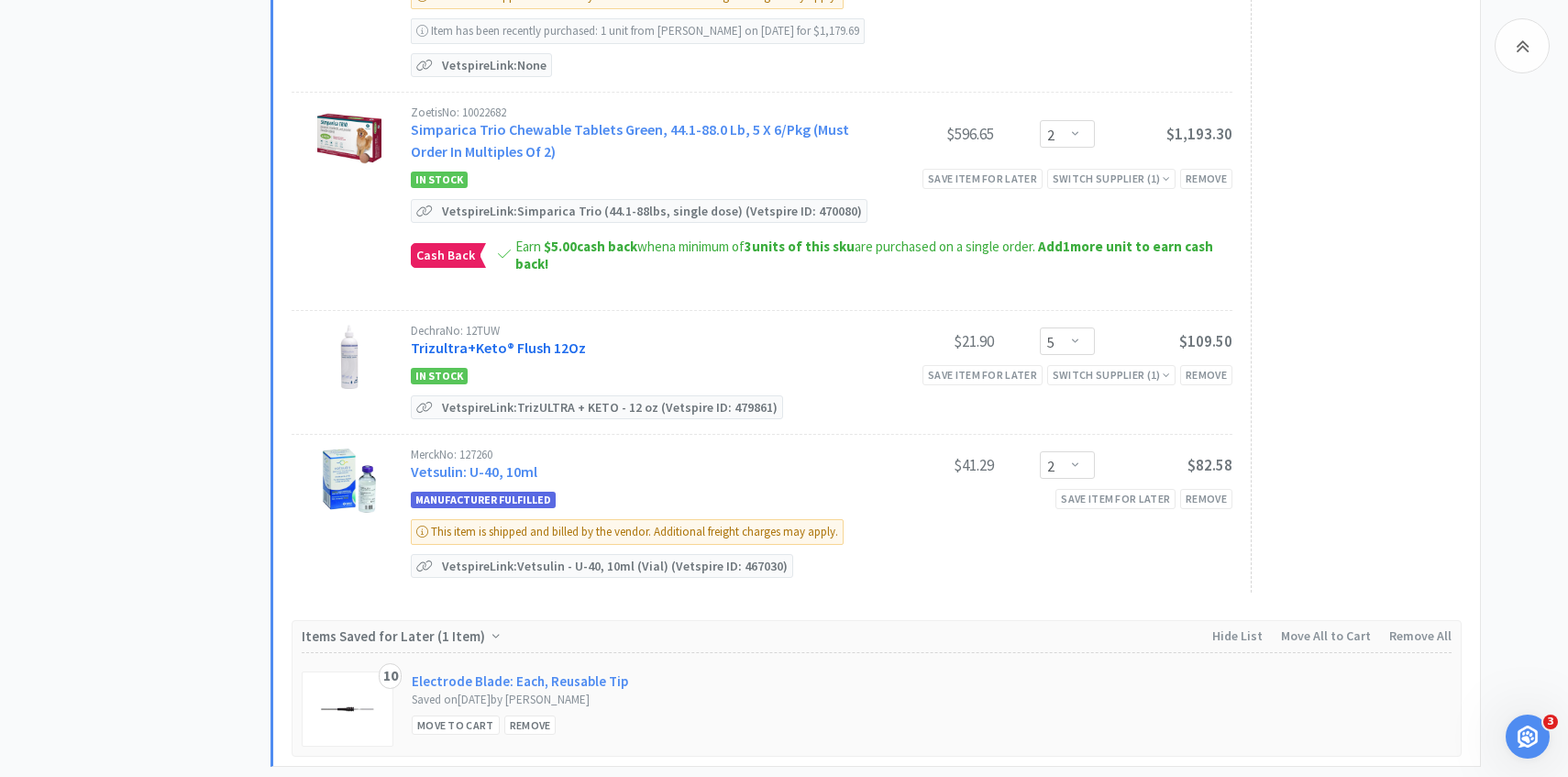
click at [556, 351] on link "Trizultra+Keto® Flush 12Oz" at bounding box center [498, 348] width 175 height 18
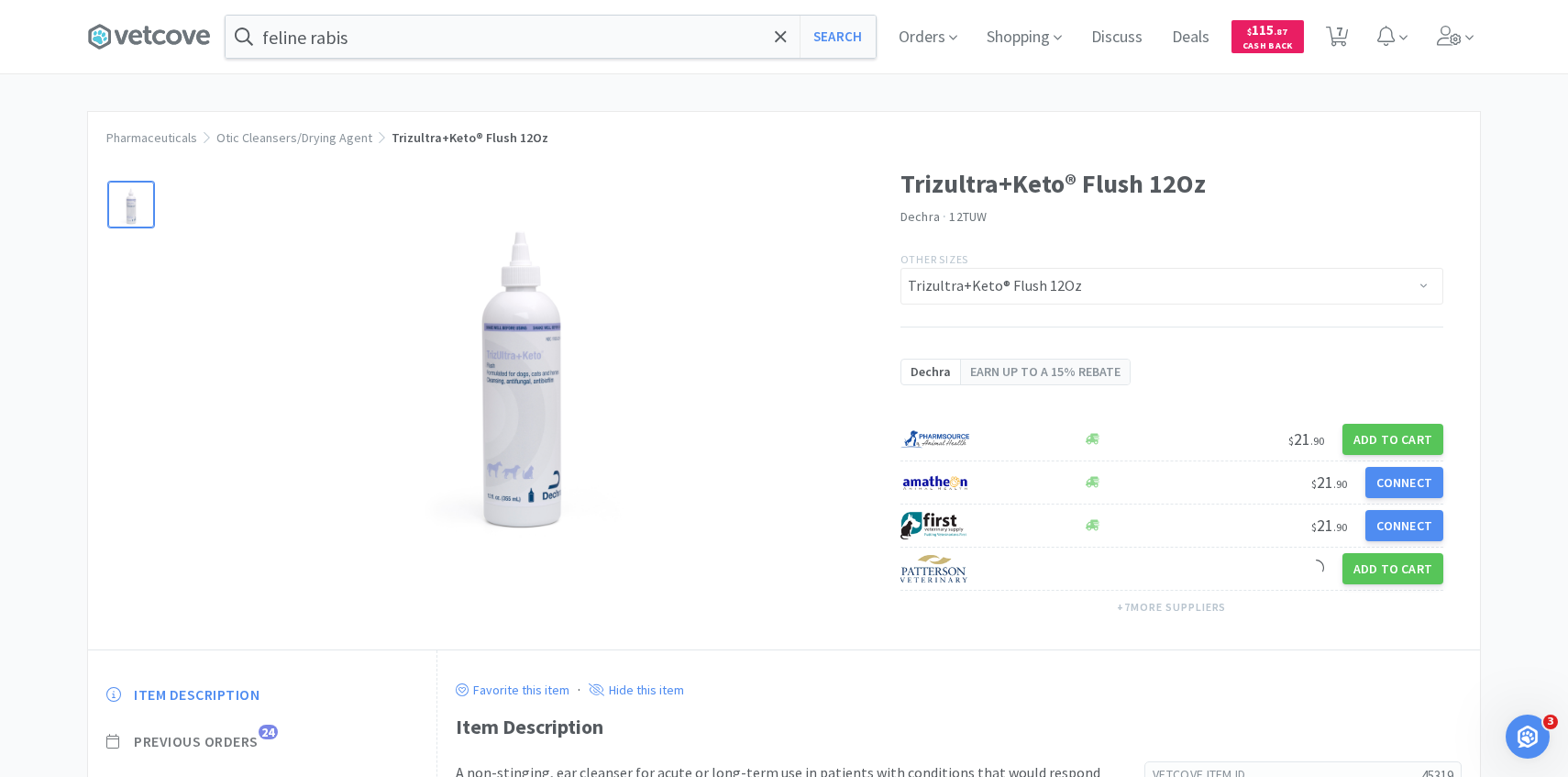
click at [255, 733] on span "Previous Orders" at bounding box center [196, 741] width 125 height 19
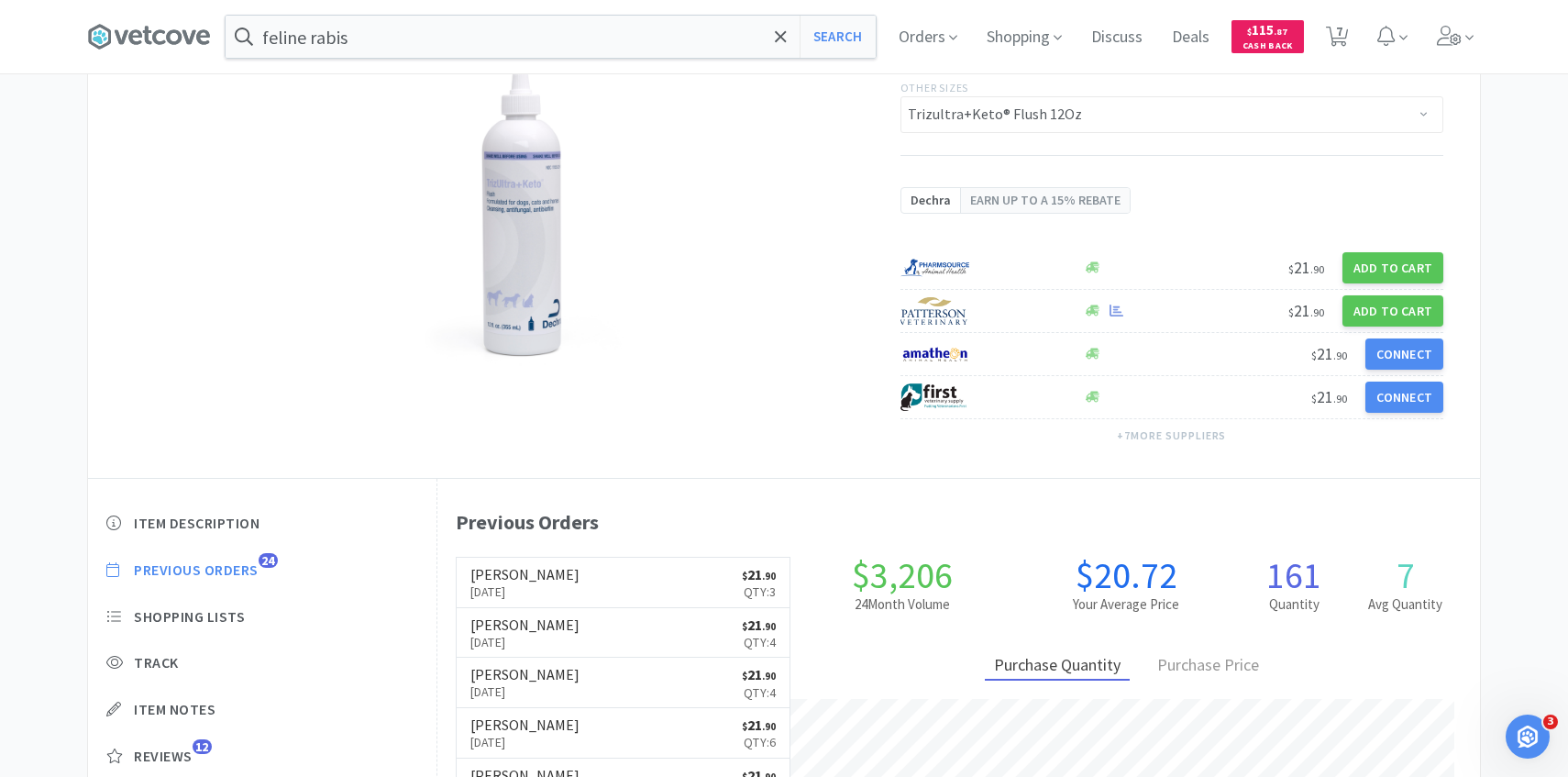
scroll to position [189, 0]
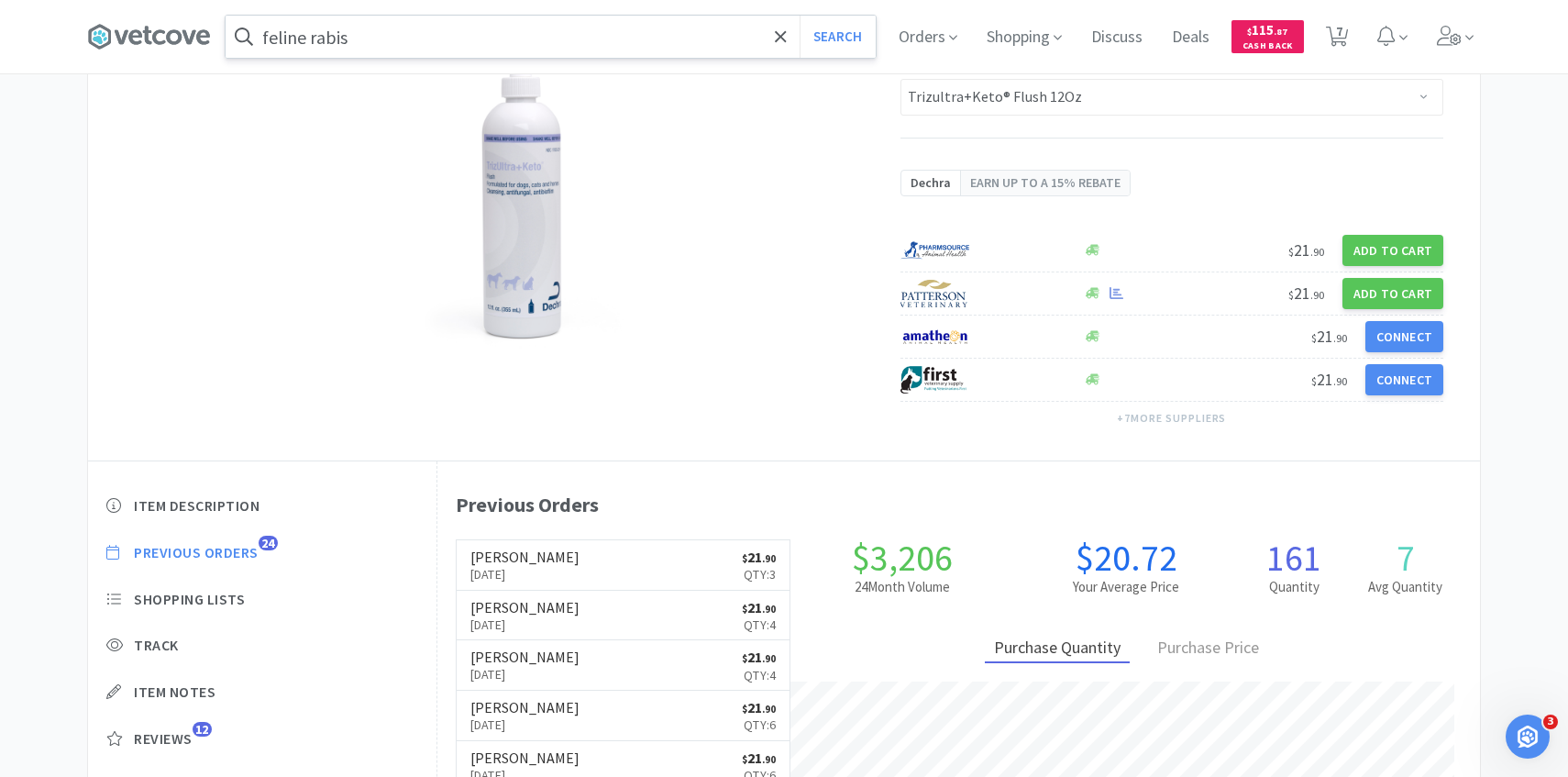
scroll to position [762, 0]
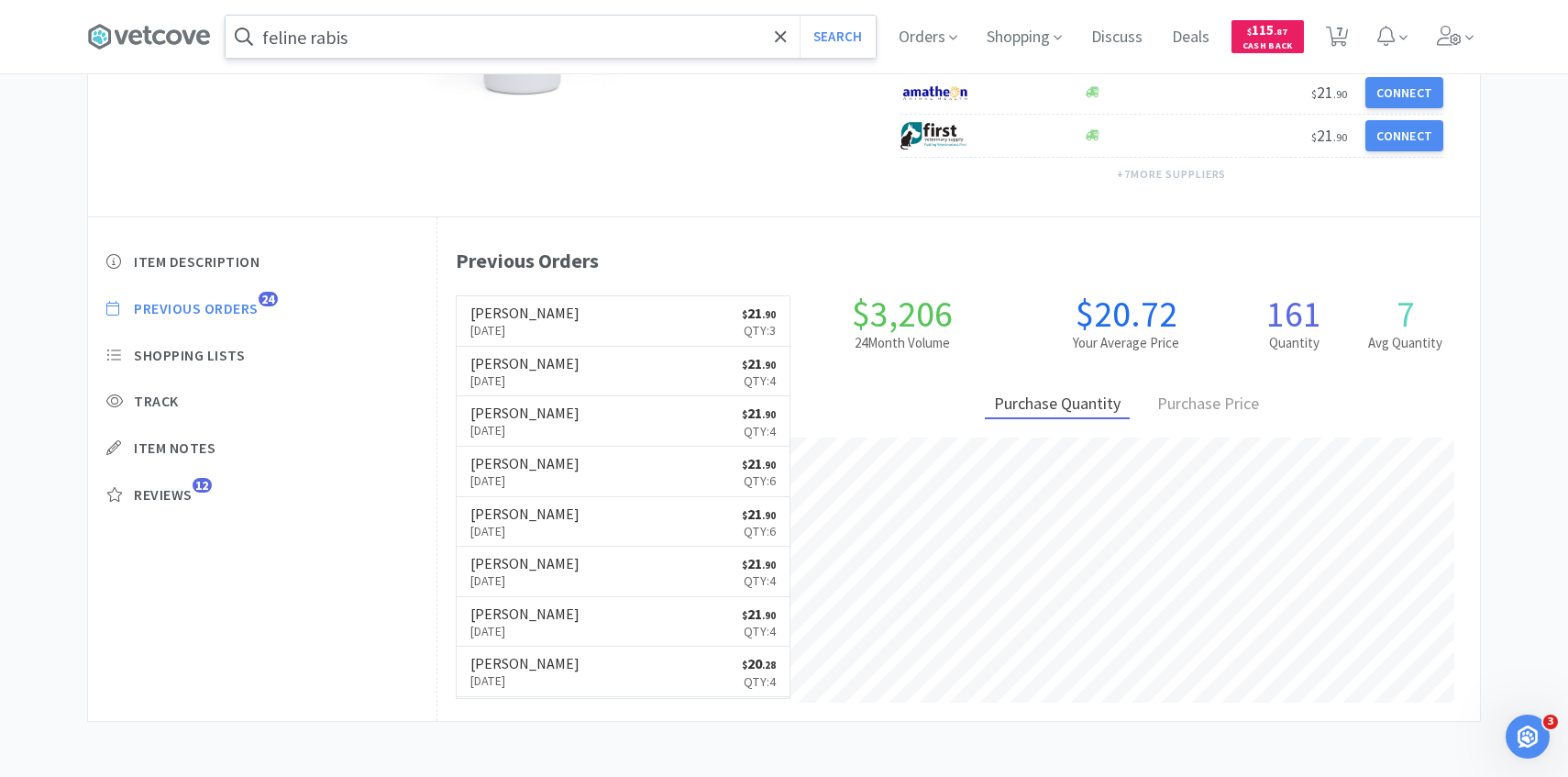
select select "1"
select select "2"
select select "1"
select select "2"
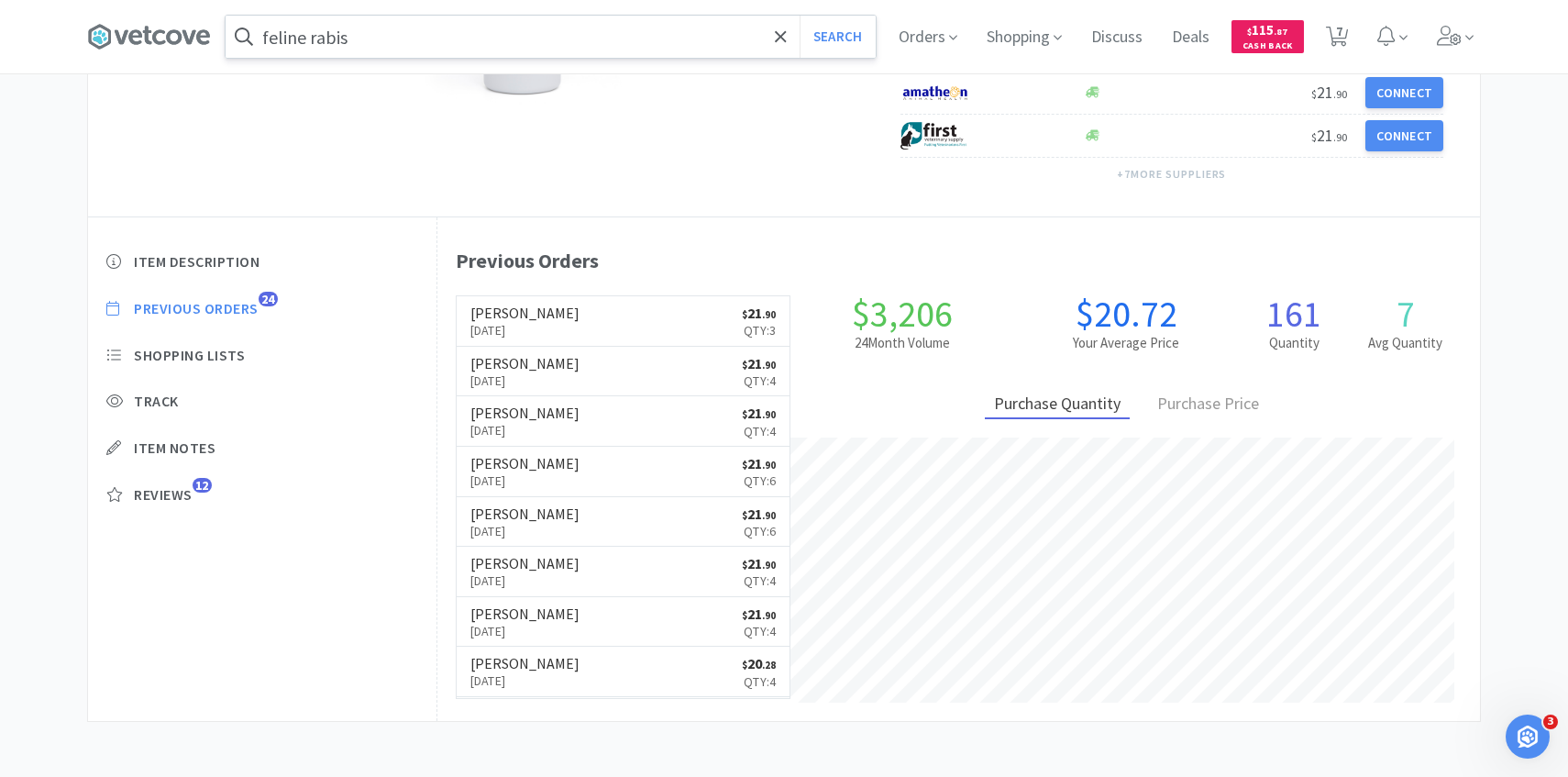
select select "5"
select select "2"
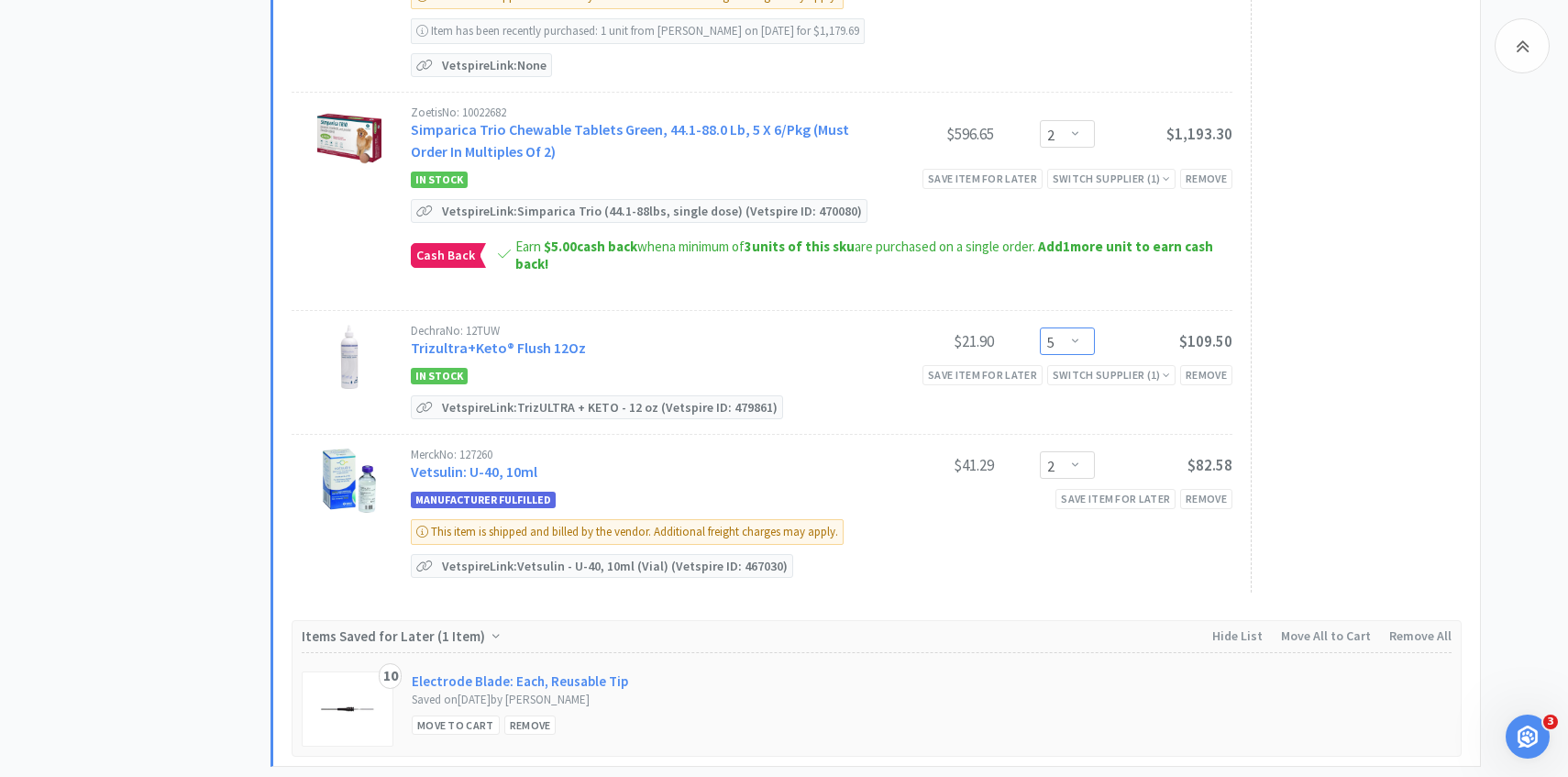
click at [1063, 348] on select "Enter Quantity 1 2 3 4 5 6 7 8 9 10 11 12 13 14 15 16 17 18 19 20 Enter Quantity" at bounding box center [1067, 342] width 55 height 28
click at [1040, 328] on select "Enter Quantity 1 2 3 4 5 6 7 8 9 10 11 12 13 14 15 16 17 18 19 20 Enter Quantity" at bounding box center [1067, 342] width 55 height 28
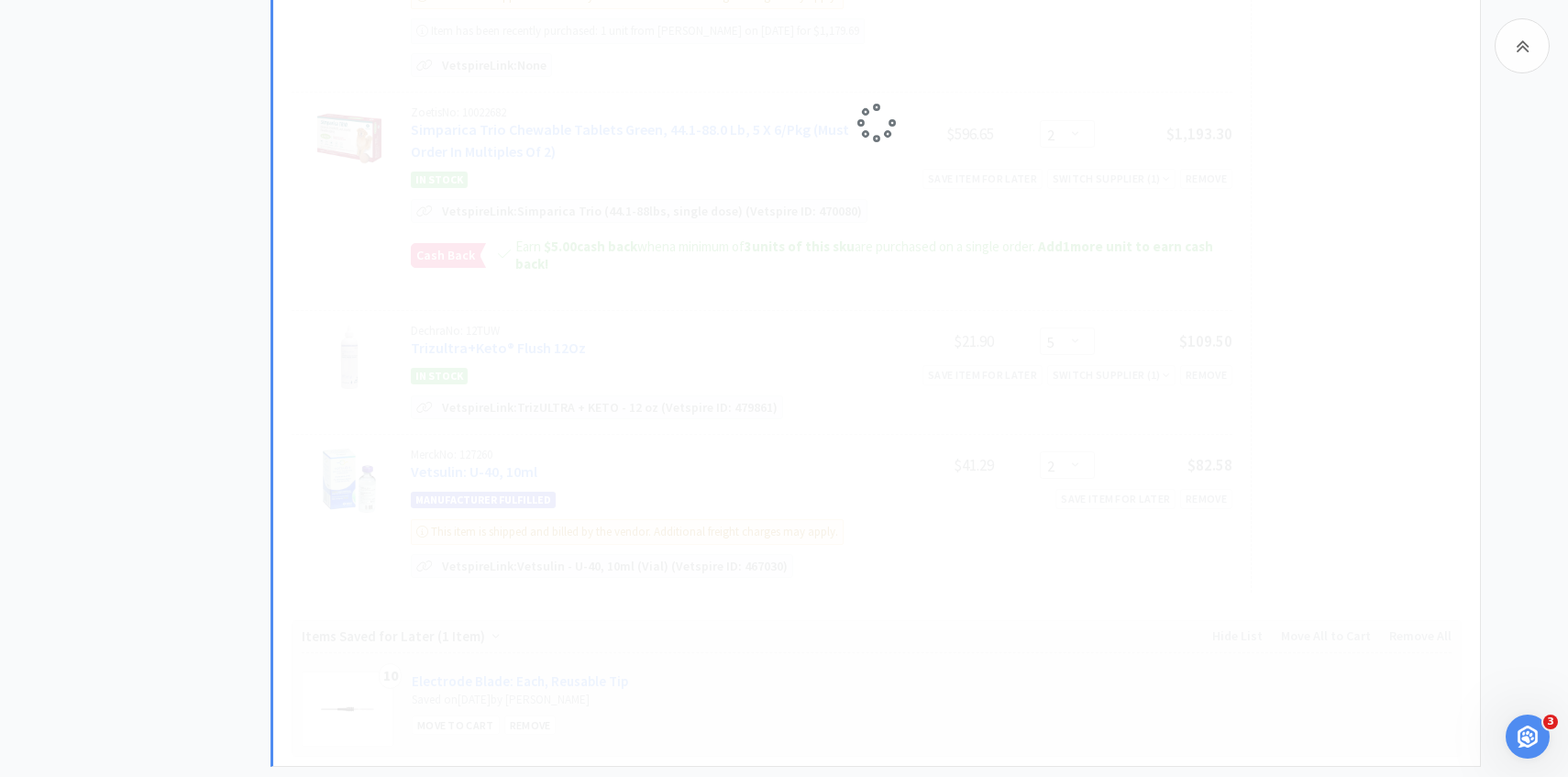
select select "4"
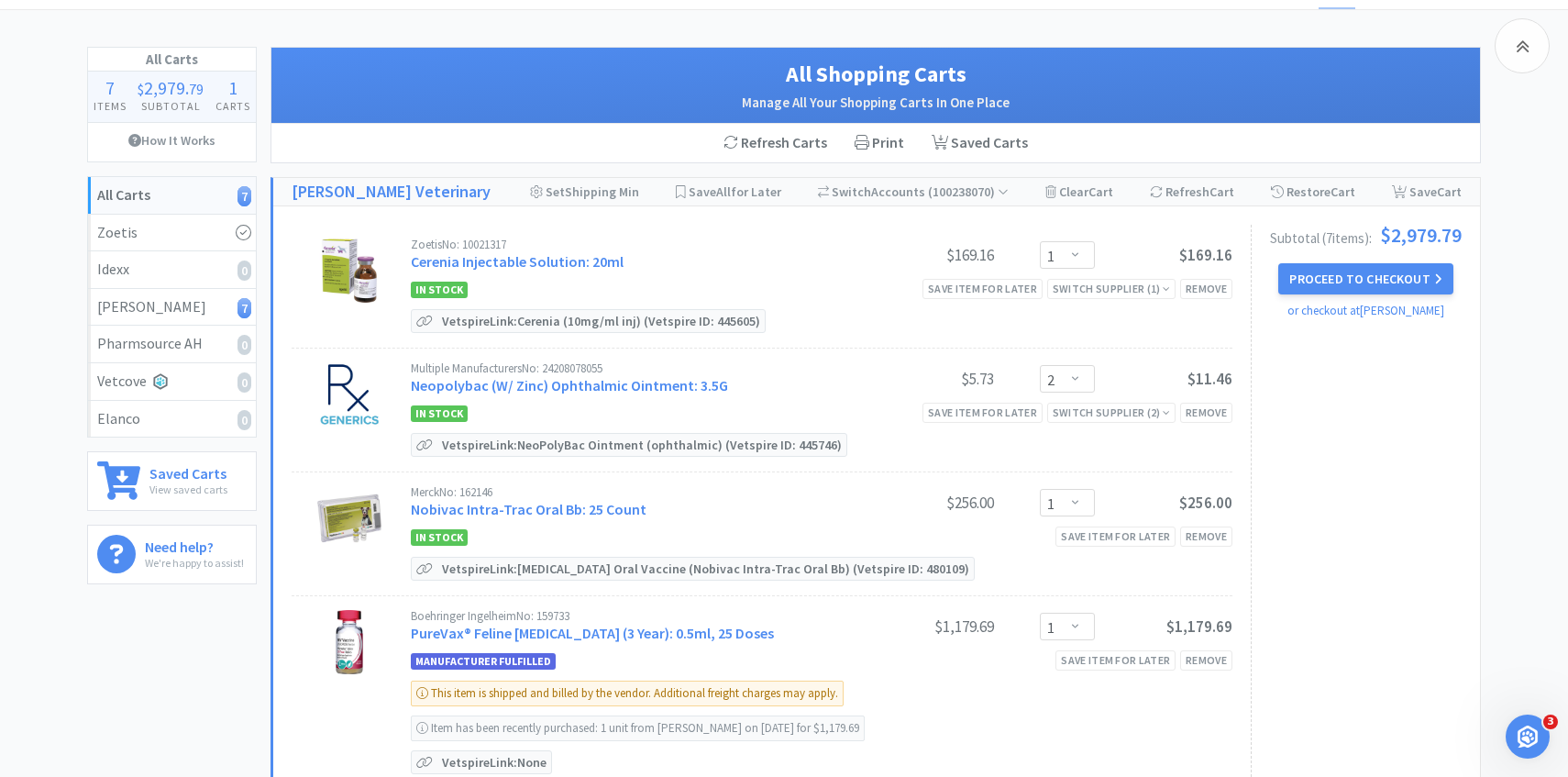
scroll to position [0, 0]
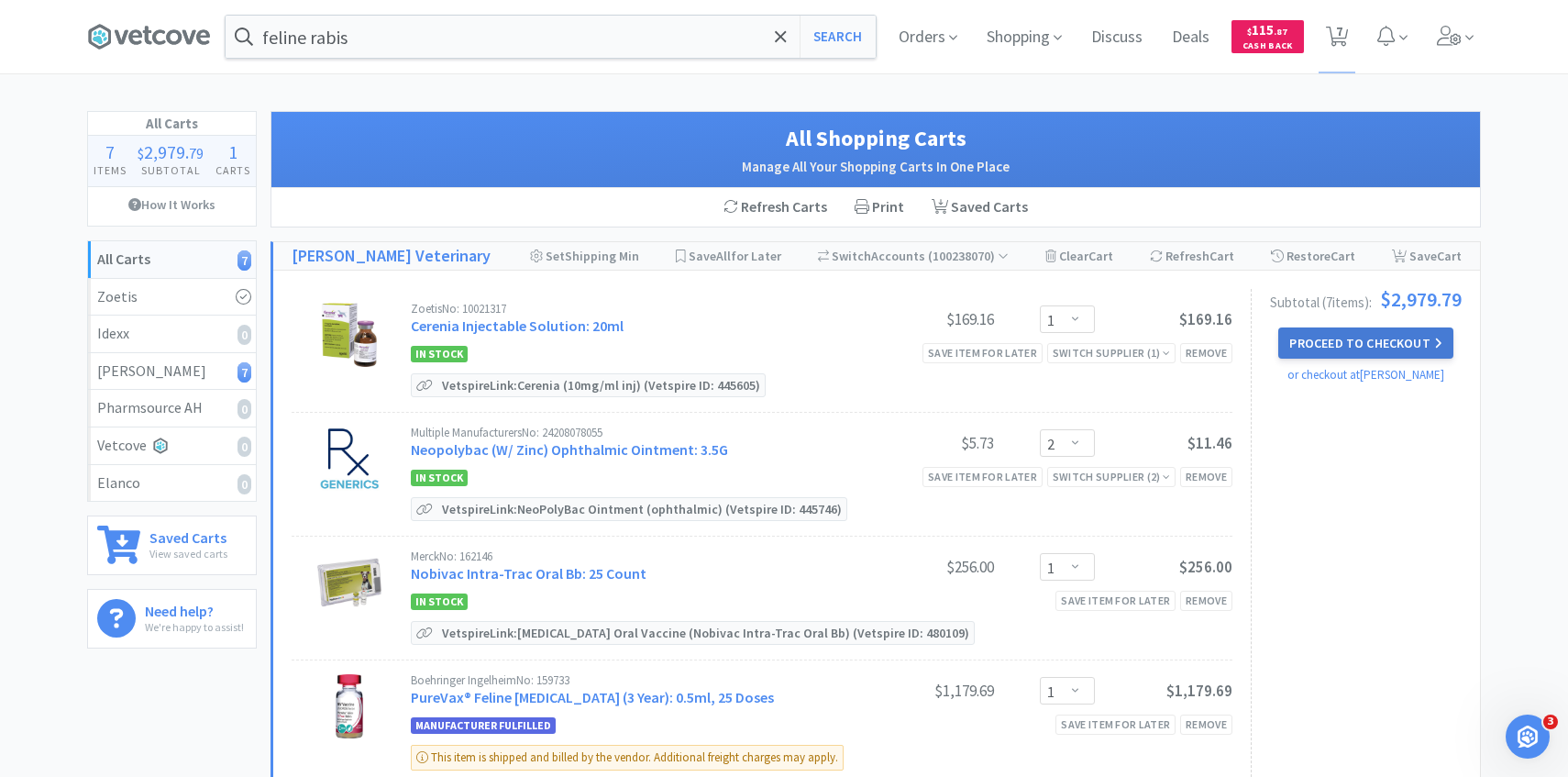
click at [1358, 344] on button "Proceed to Checkout" at bounding box center [1365, 343] width 174 height 31
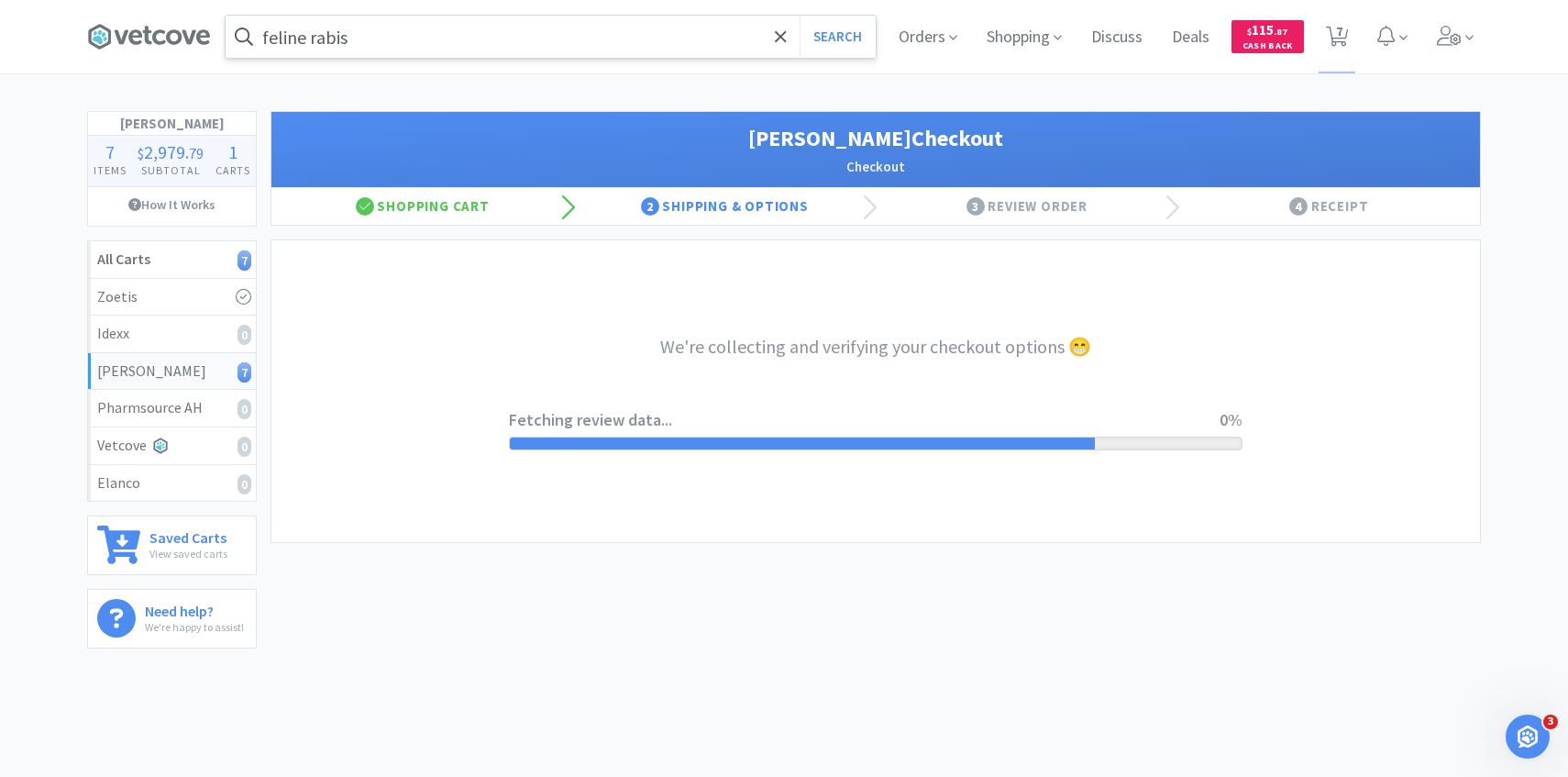
select select "1"
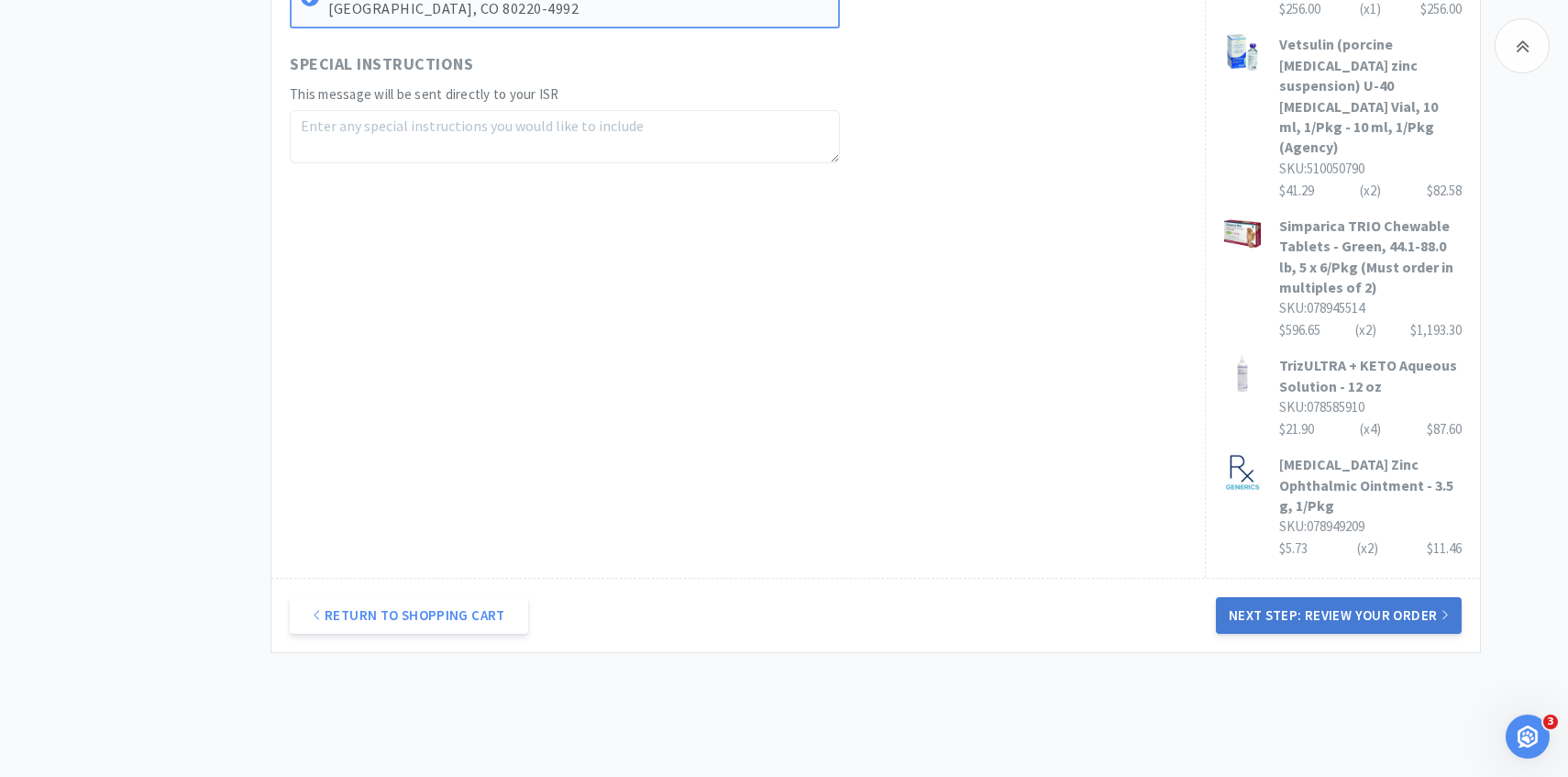
click at [1301, 597] on button "Next Step: Review Your Order" at bounding box center [1339, 615] width 246 height 37
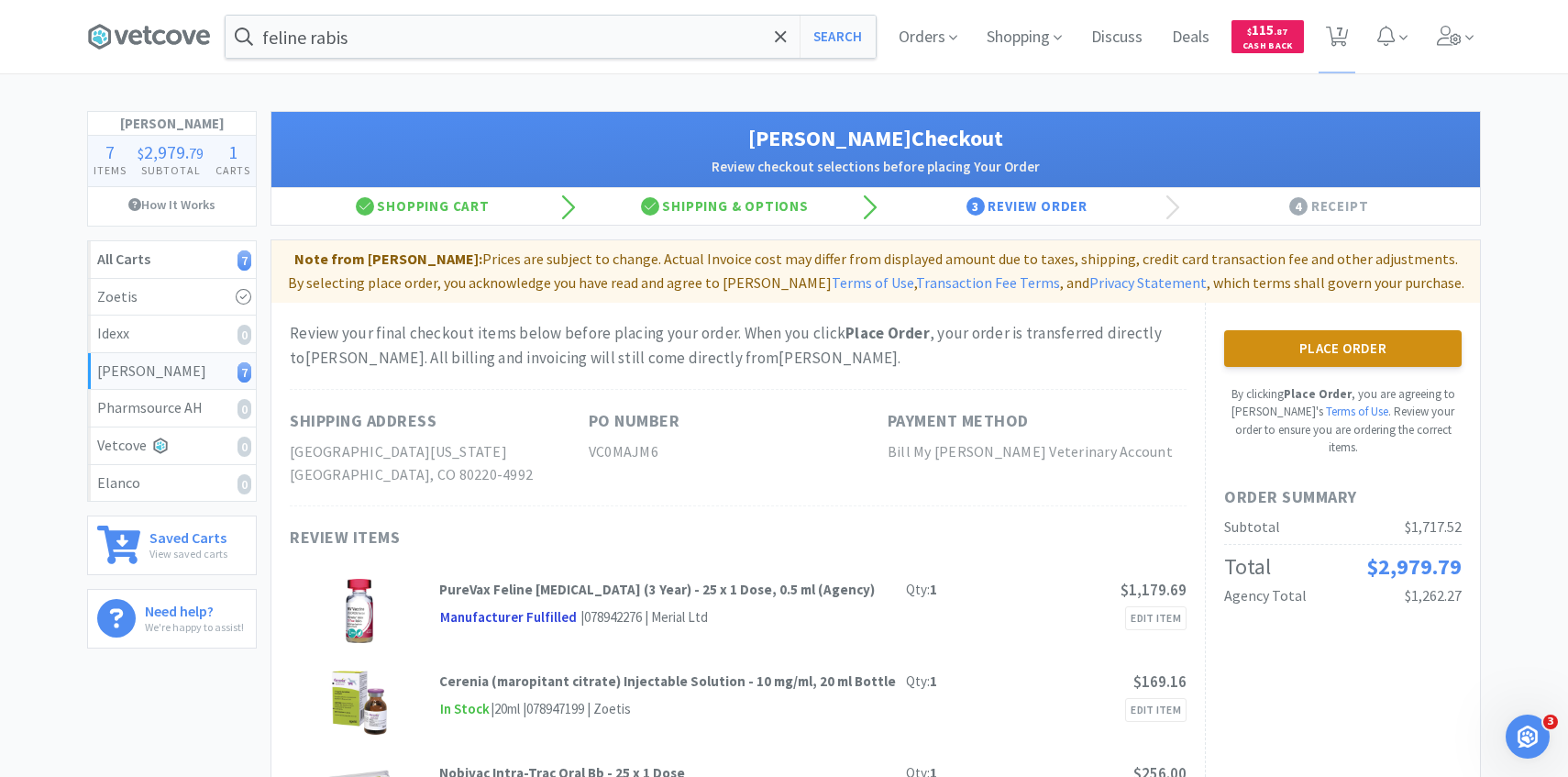
click at [1359, 346] on button "Place Order" at bounding box center [1343, 348] width 238 height 37
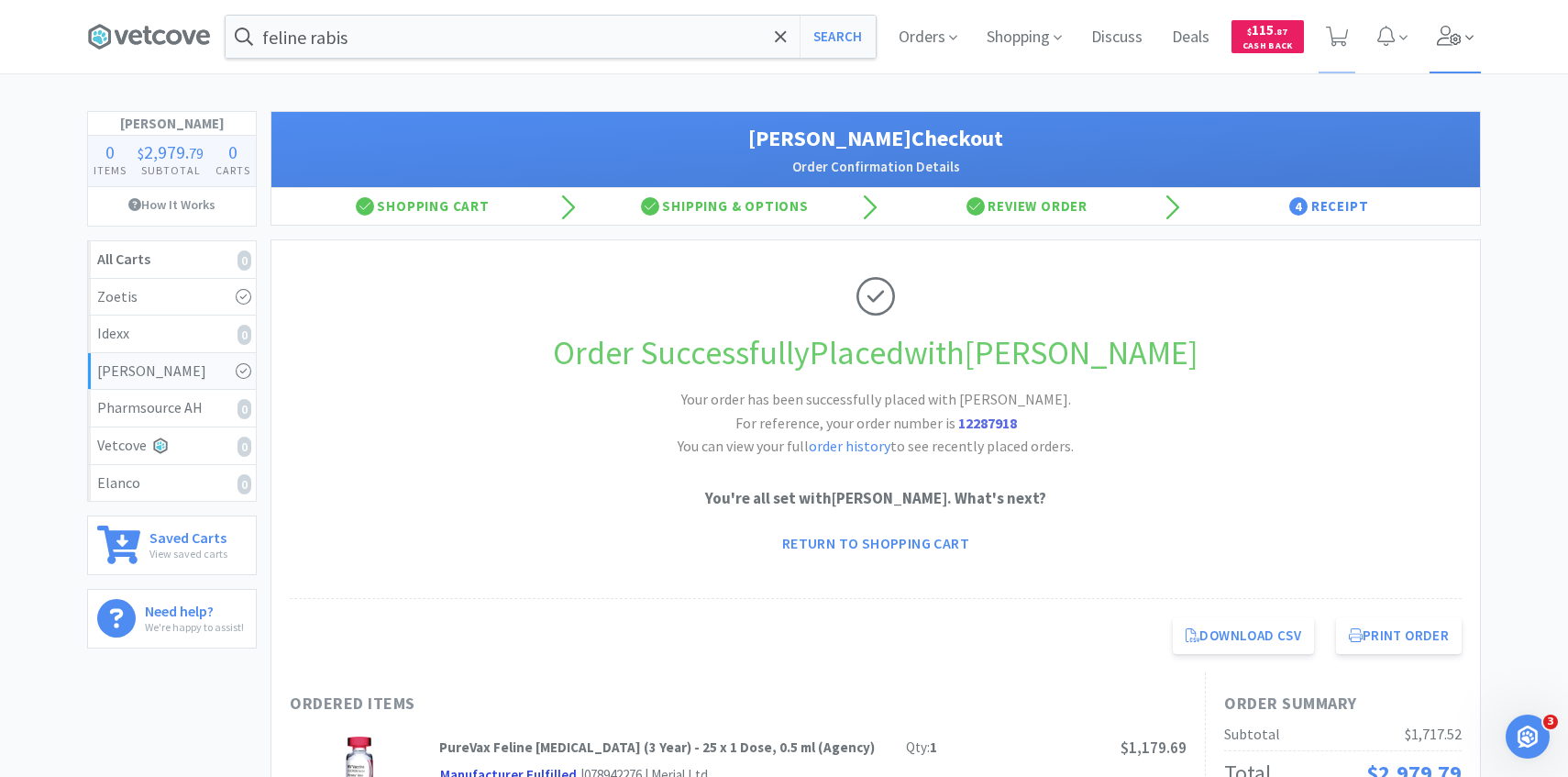
click at [1471, 40] on icon at bounding box center [1470, 37] width 8 height 17
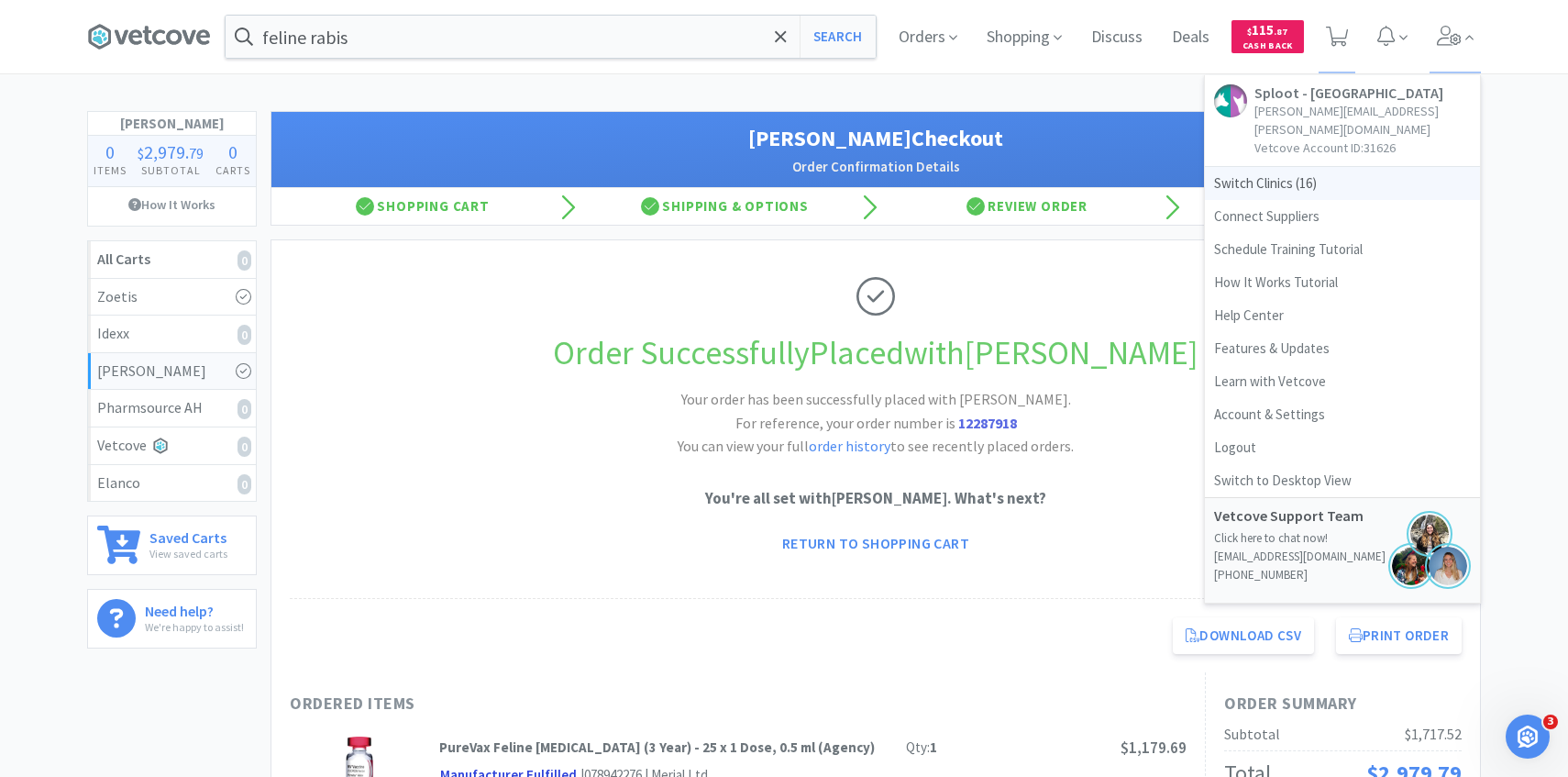
click at [1338, 167] on span "Switch Clinics ( 16 )" at bounding box center [1342, 183] width 275 height 33
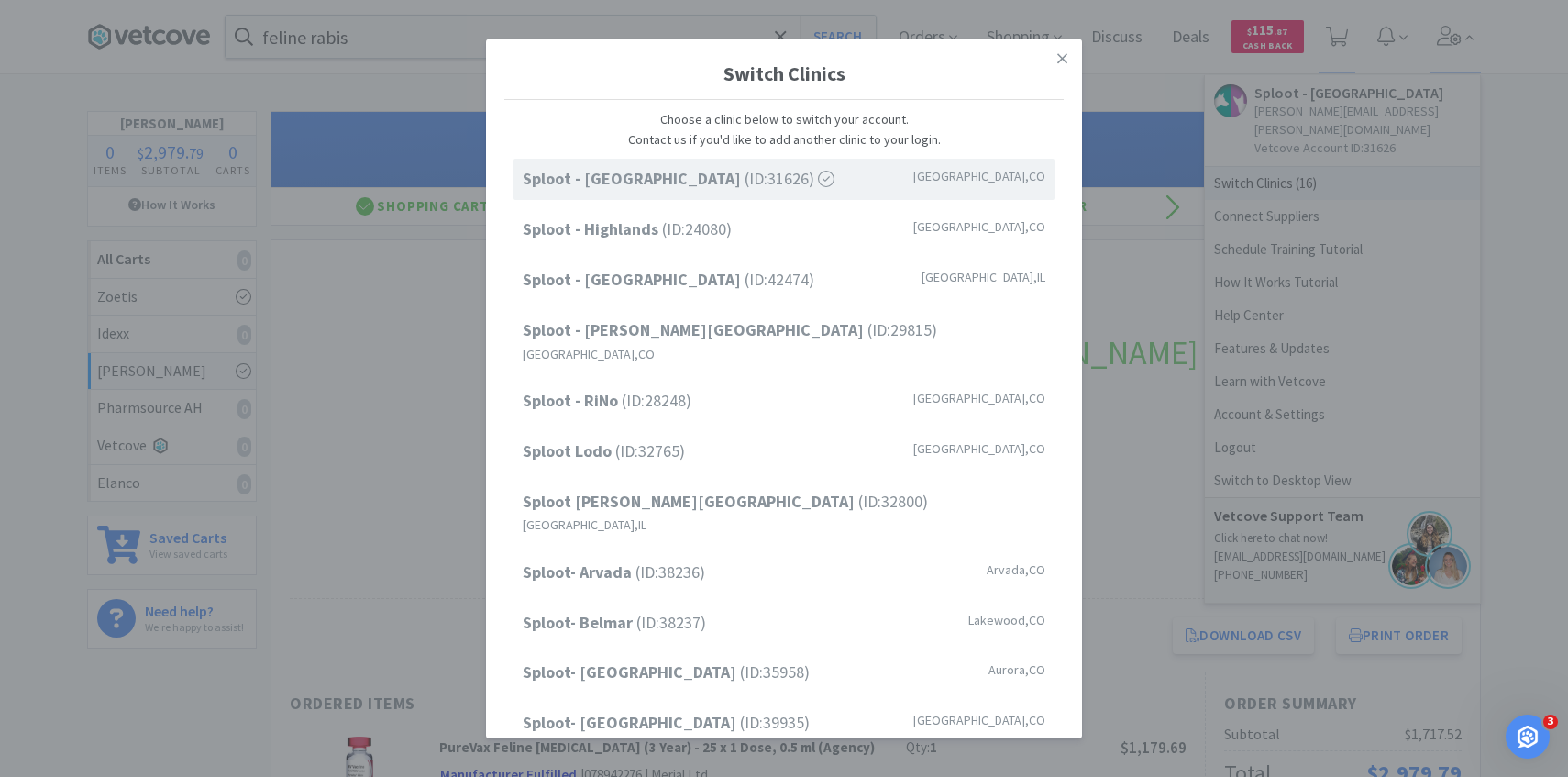
scroll to position [234, 0]
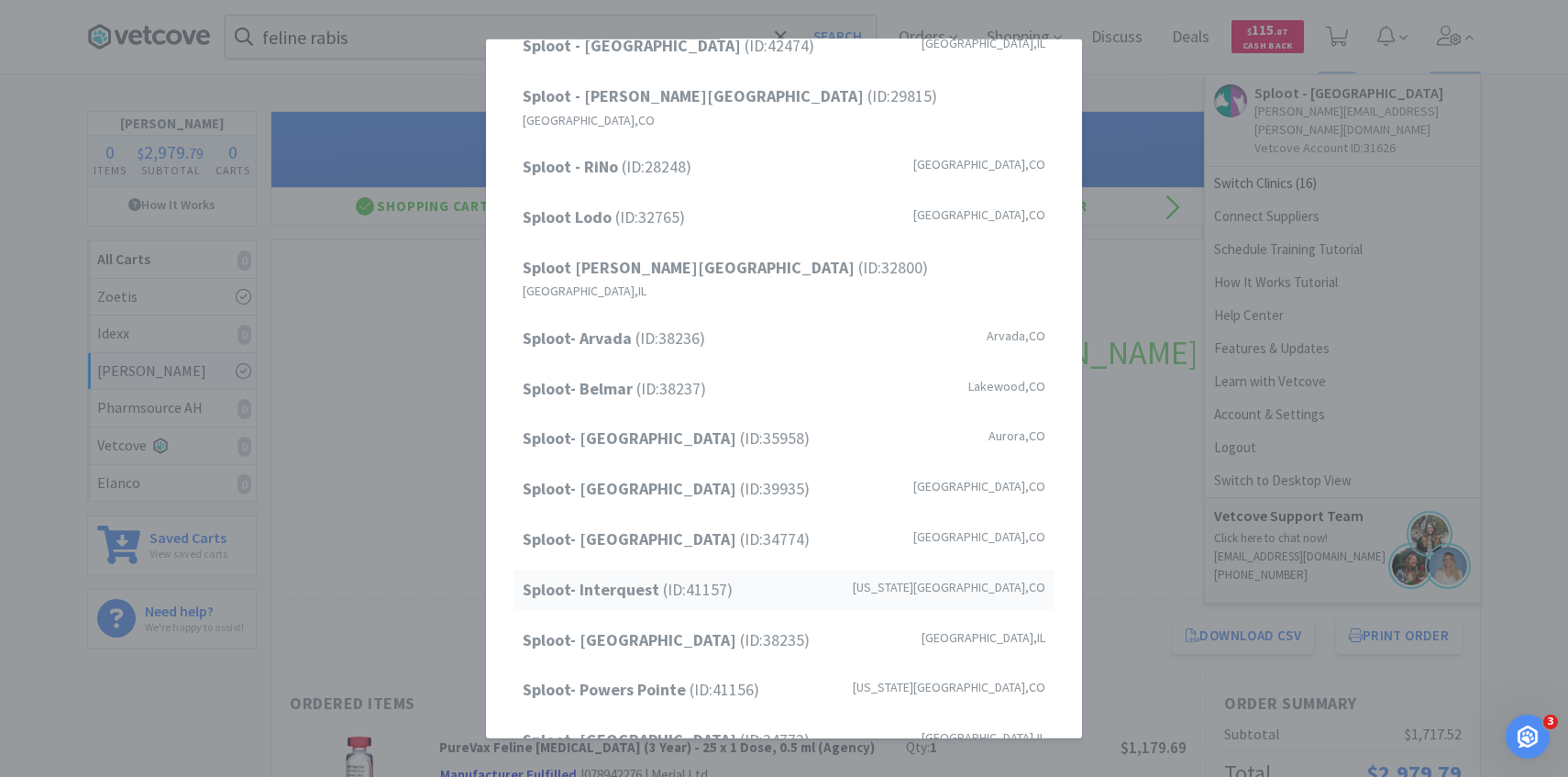
click at [721, 577] on span "Sploot- Interquest (ID: 41157 )" at bounding box center [628, 590] width 210 height 27
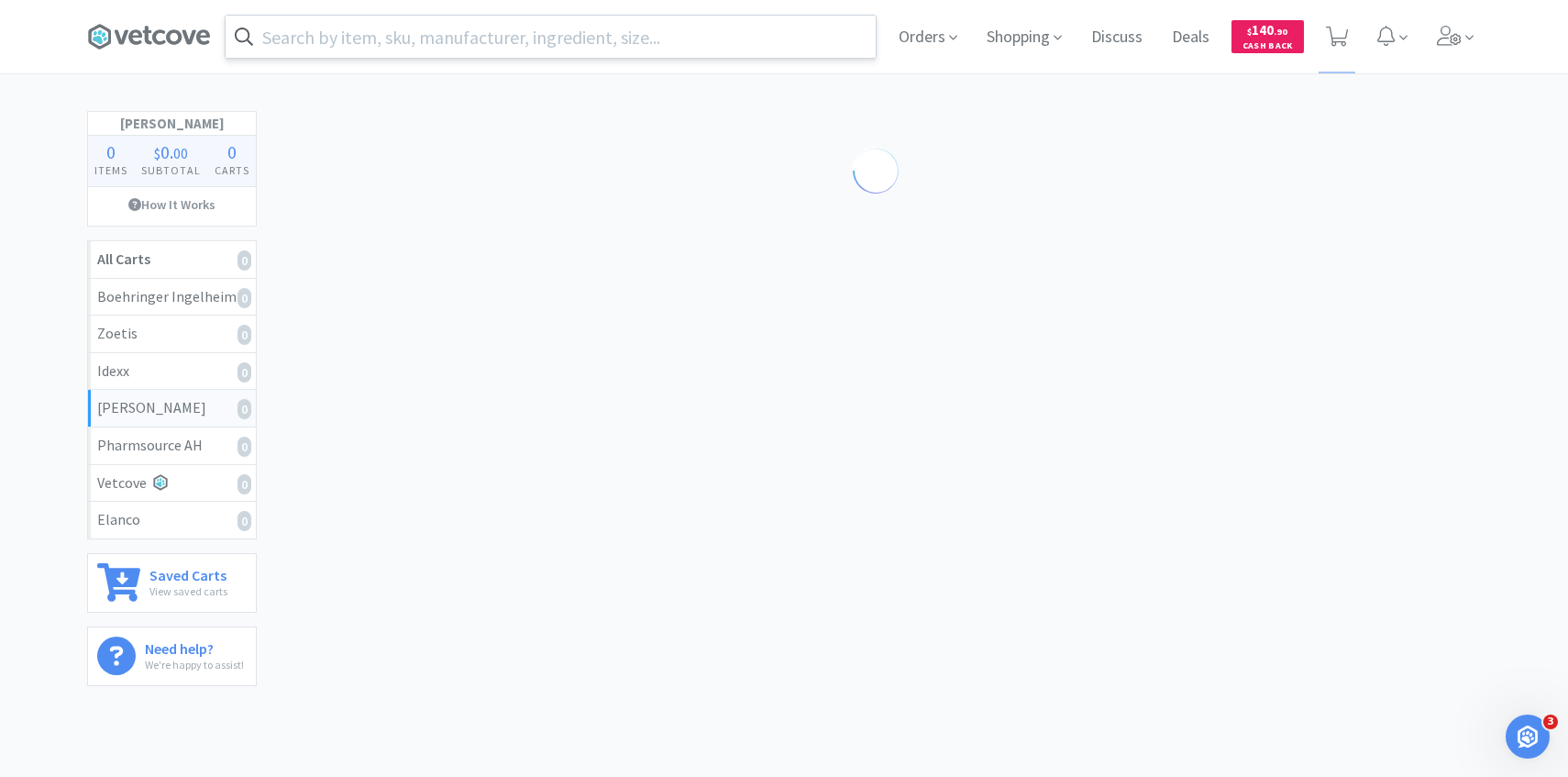
click at [581, 42] on input "text" at bounding box center [551, 37] width 651 height 42
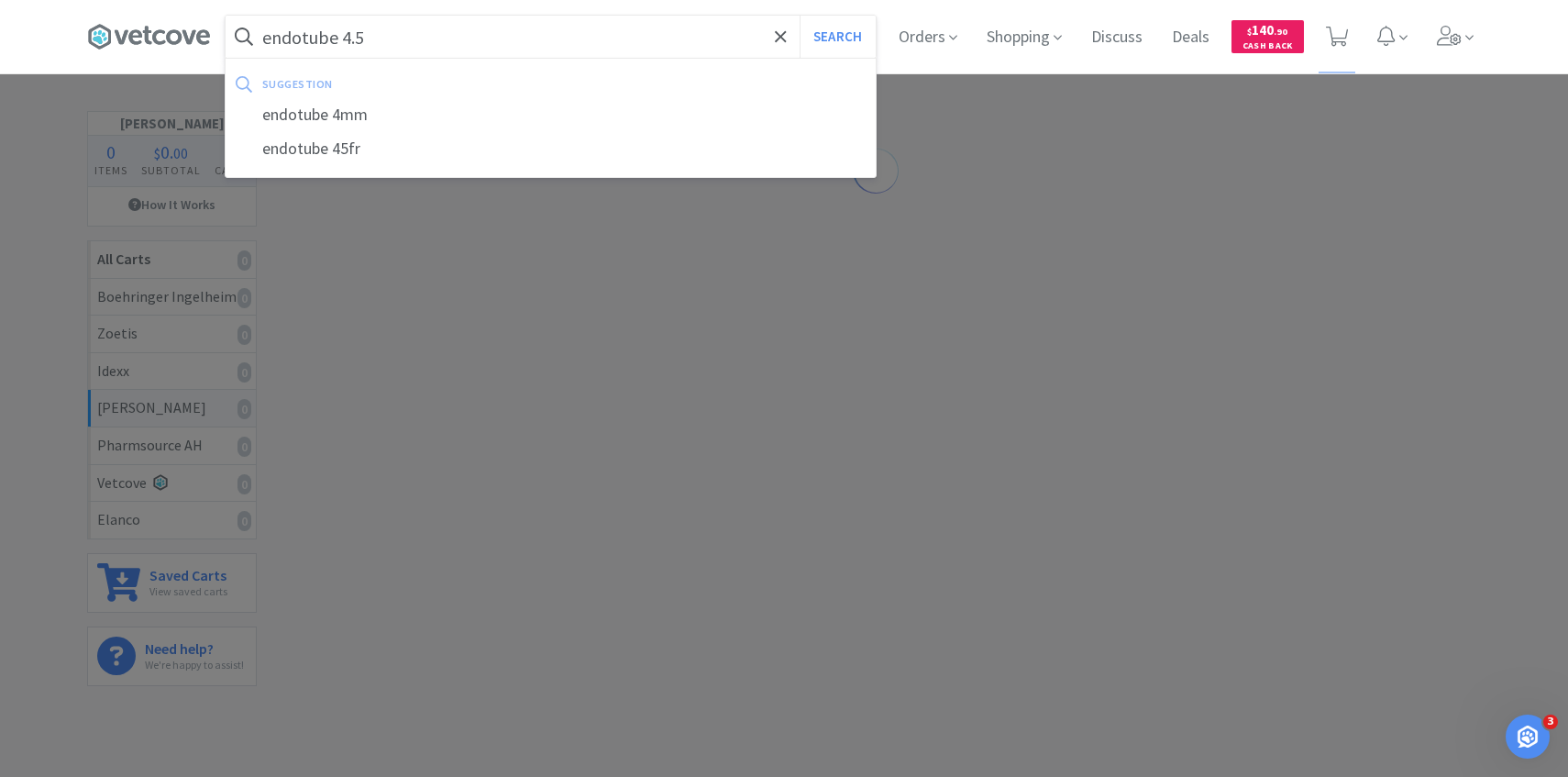
type input "endotube 4.5"
click at [799, 16] on button "Search" at bounding box center [837, 37] width 76 height 42
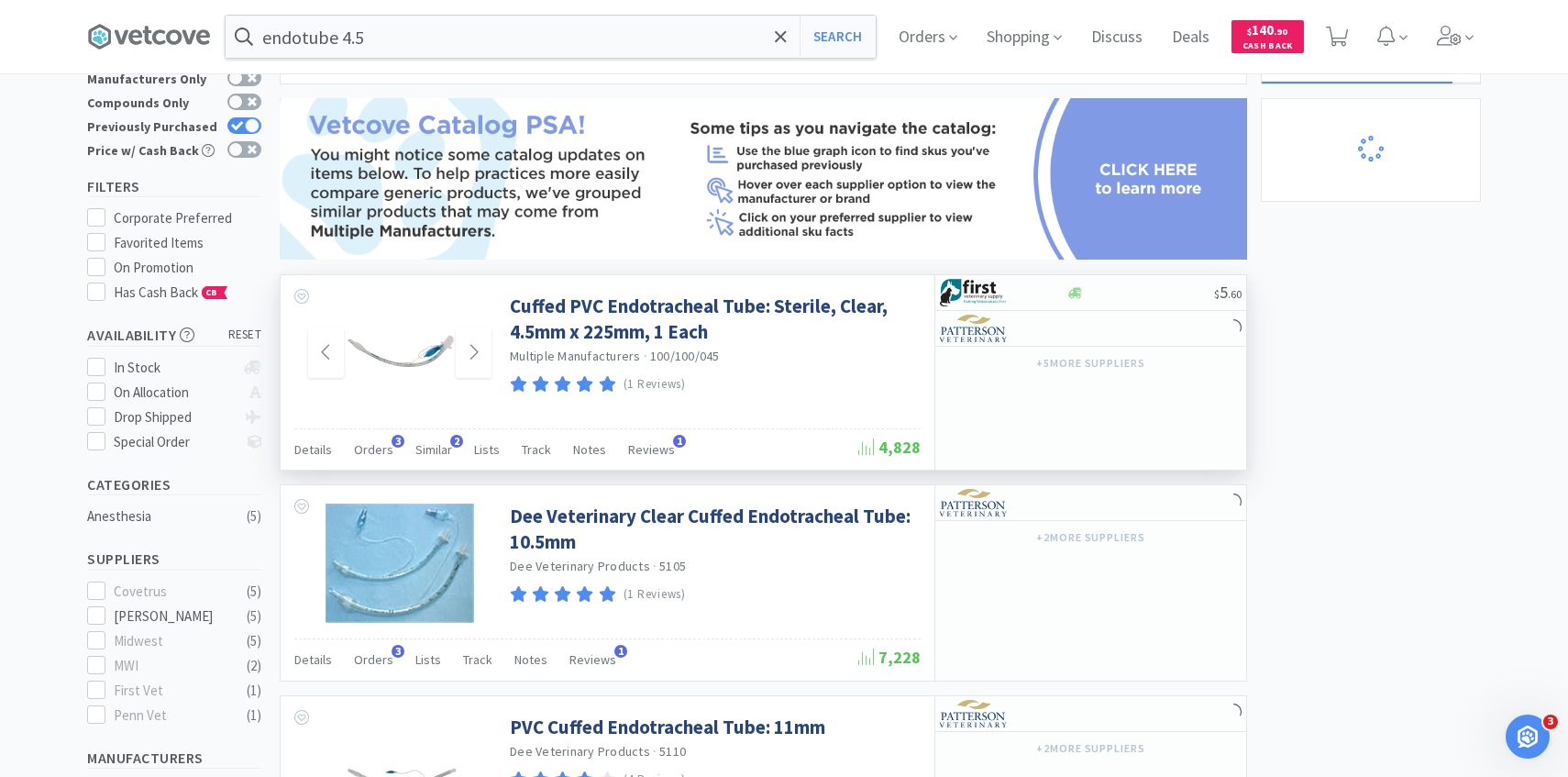
scroll to position [162, 0]
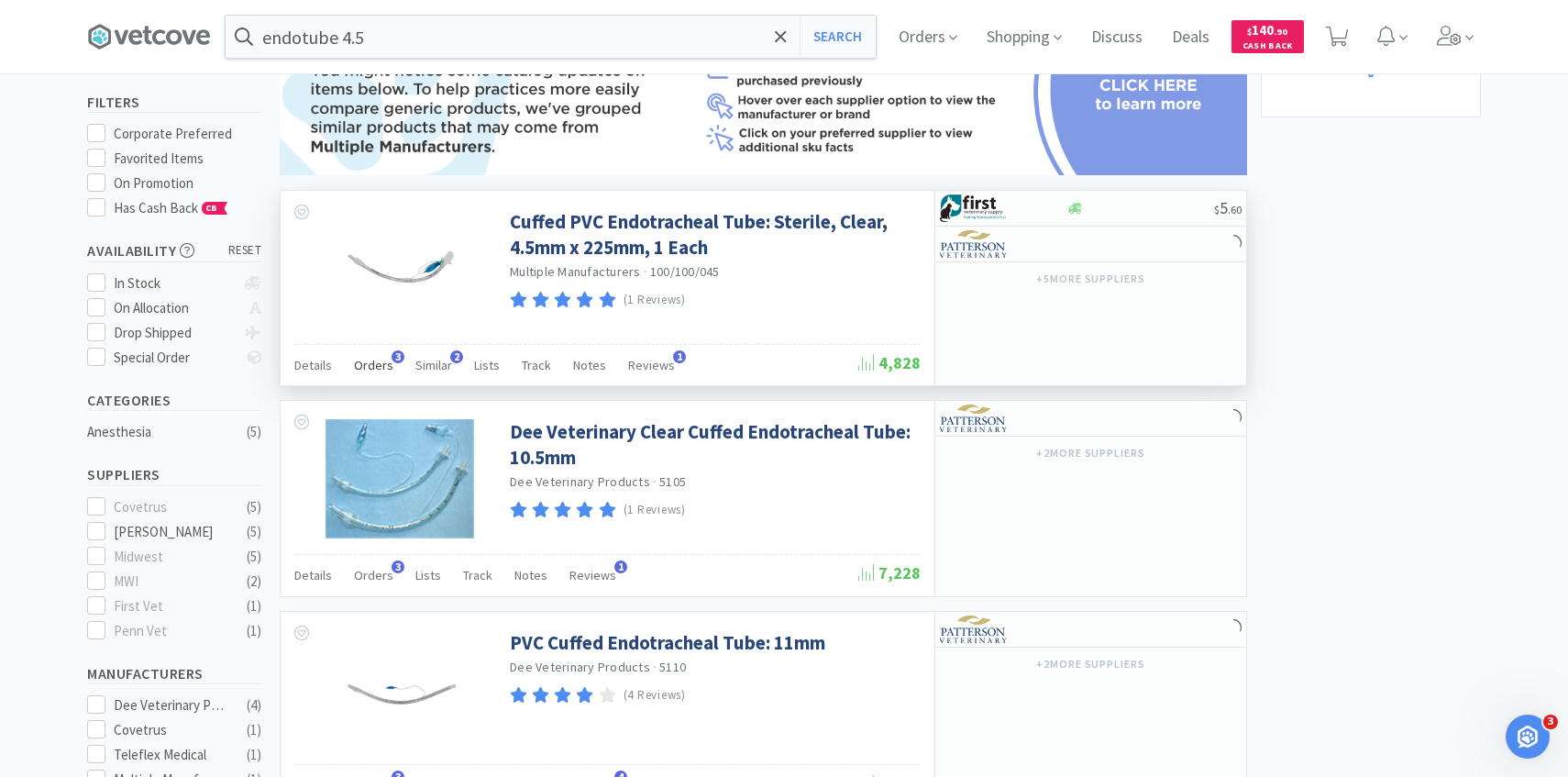
click at [387, 366] on span "Orders" at bounding box center [373, 365] width 39 height 17
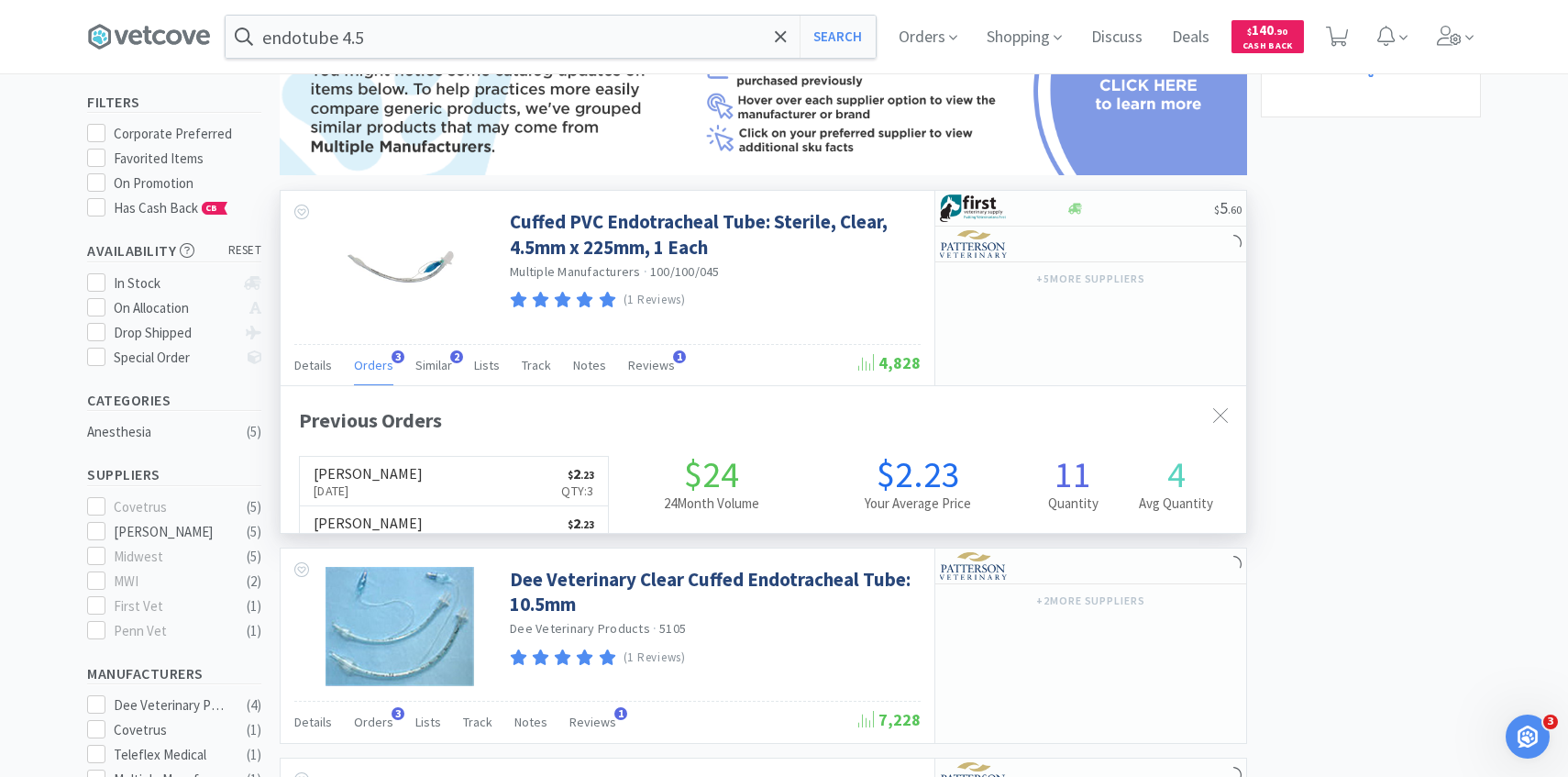
scroll to position [475, 965]
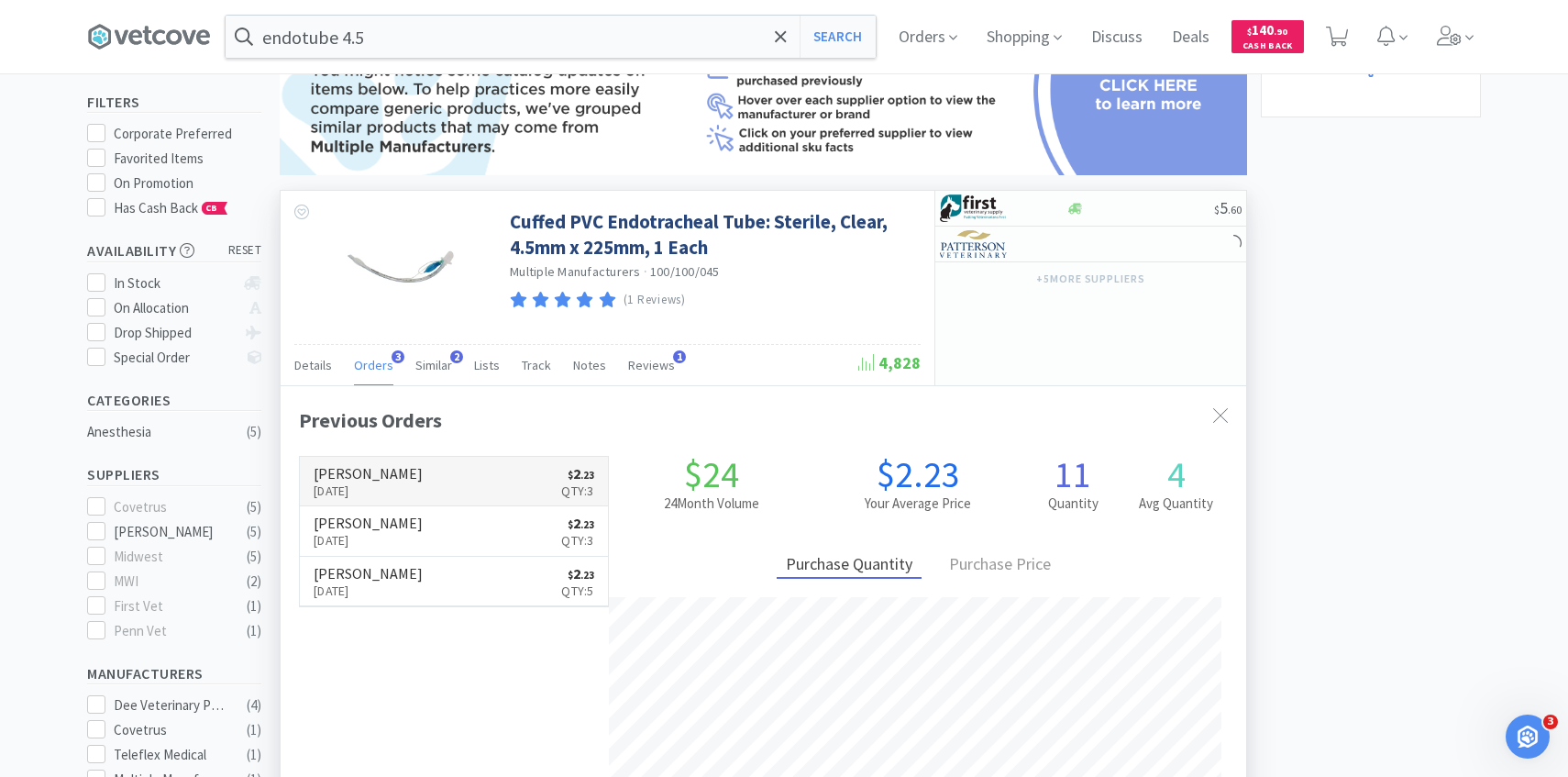
click at [407, 471] on link "[PERSON_NAME] [DATE] $ 2 . 23 Qty: 3" at bounding box center [454, 482] width 308 height 50
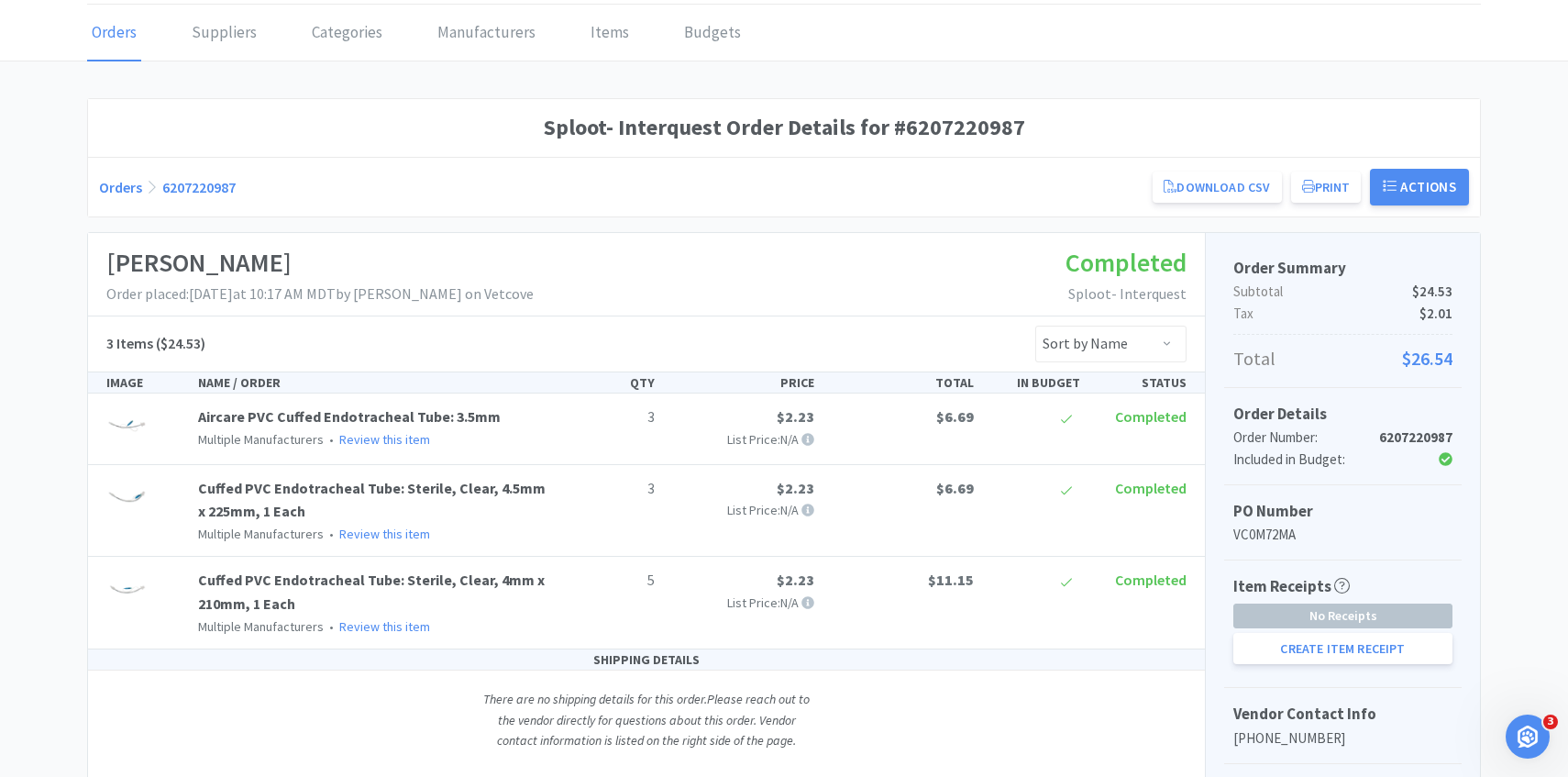
scroll to position [149, 0]
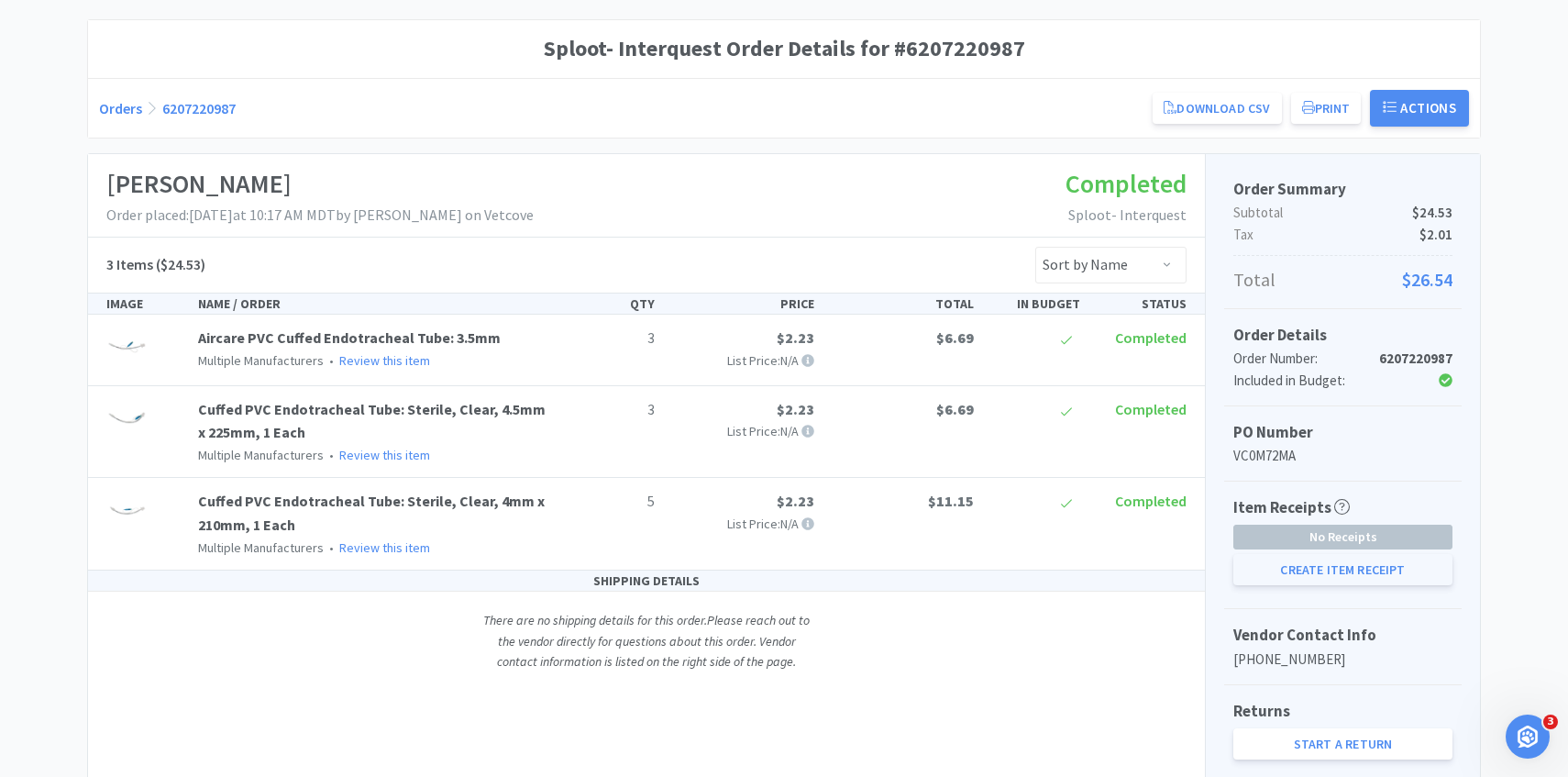
click at [1296, 576] on button "Create Item Receipt" at bounding box center [1342, 569] width 219 height 31
select select "3"
select select "5"
select select "3"
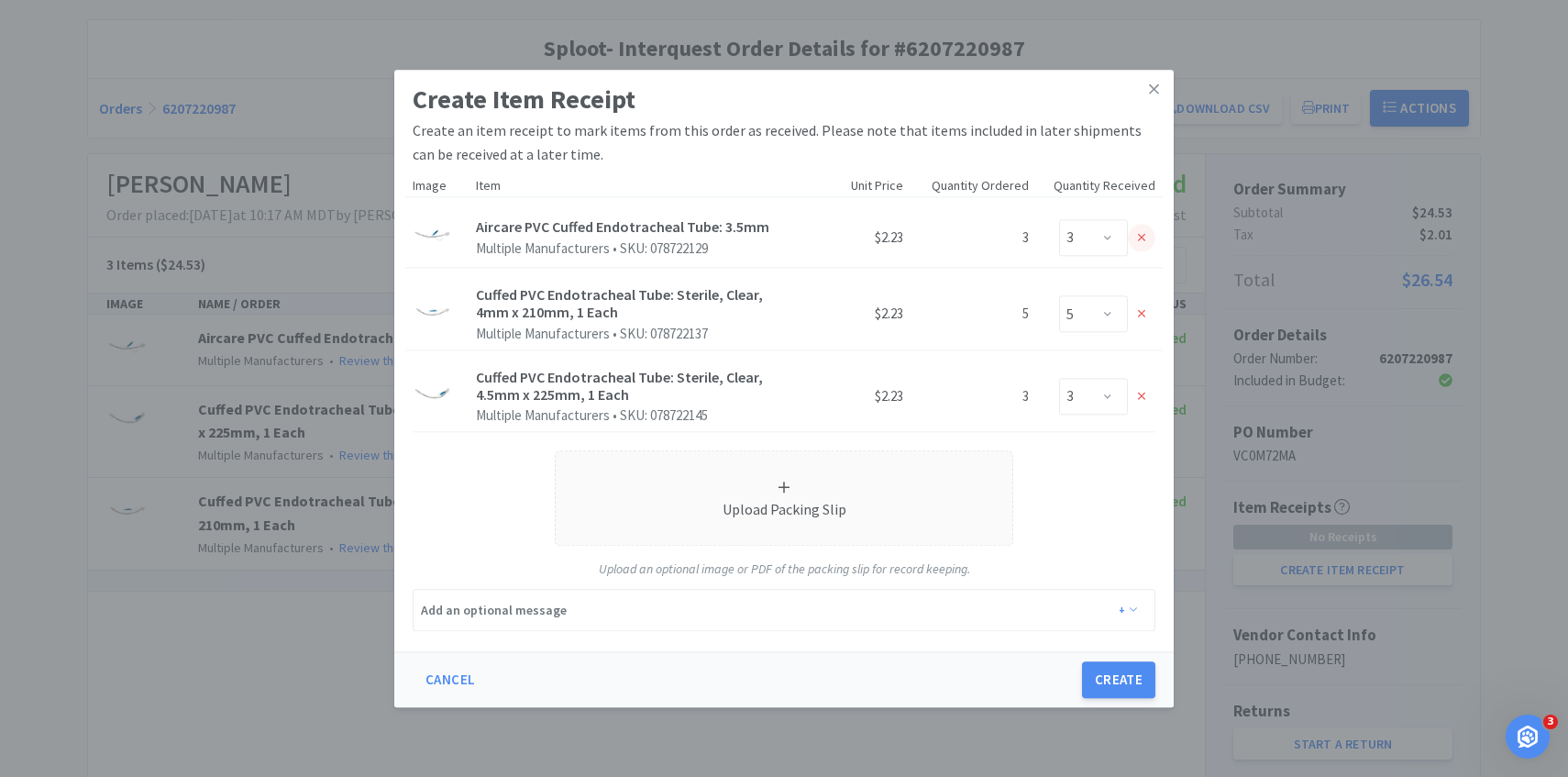
click at [1140, 240] on icon at bounding box center [1142, 237] width 8 height 13
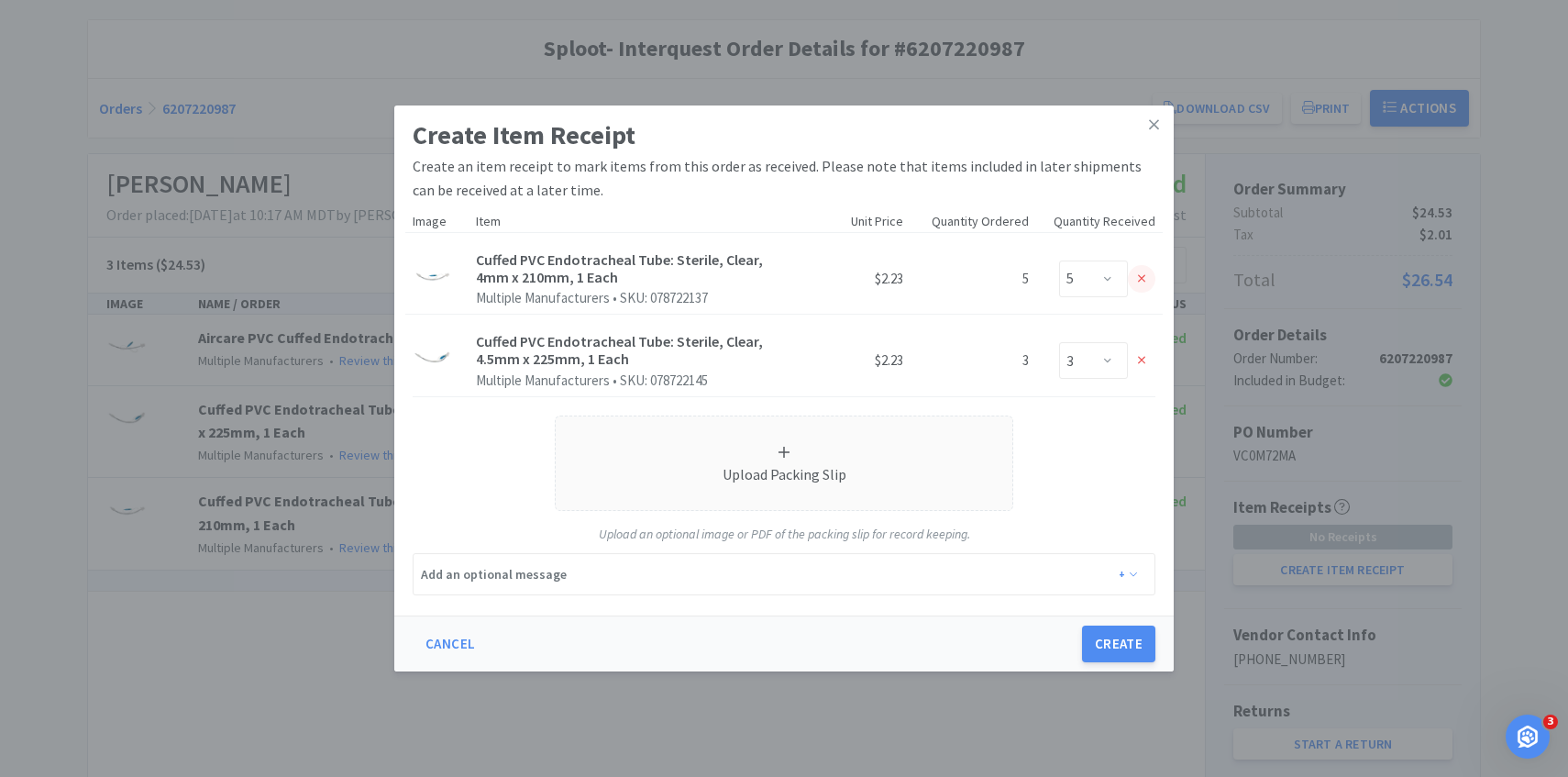
click at [1139, 276] on icon at bounding box center [1142, 278] width 8 height 8
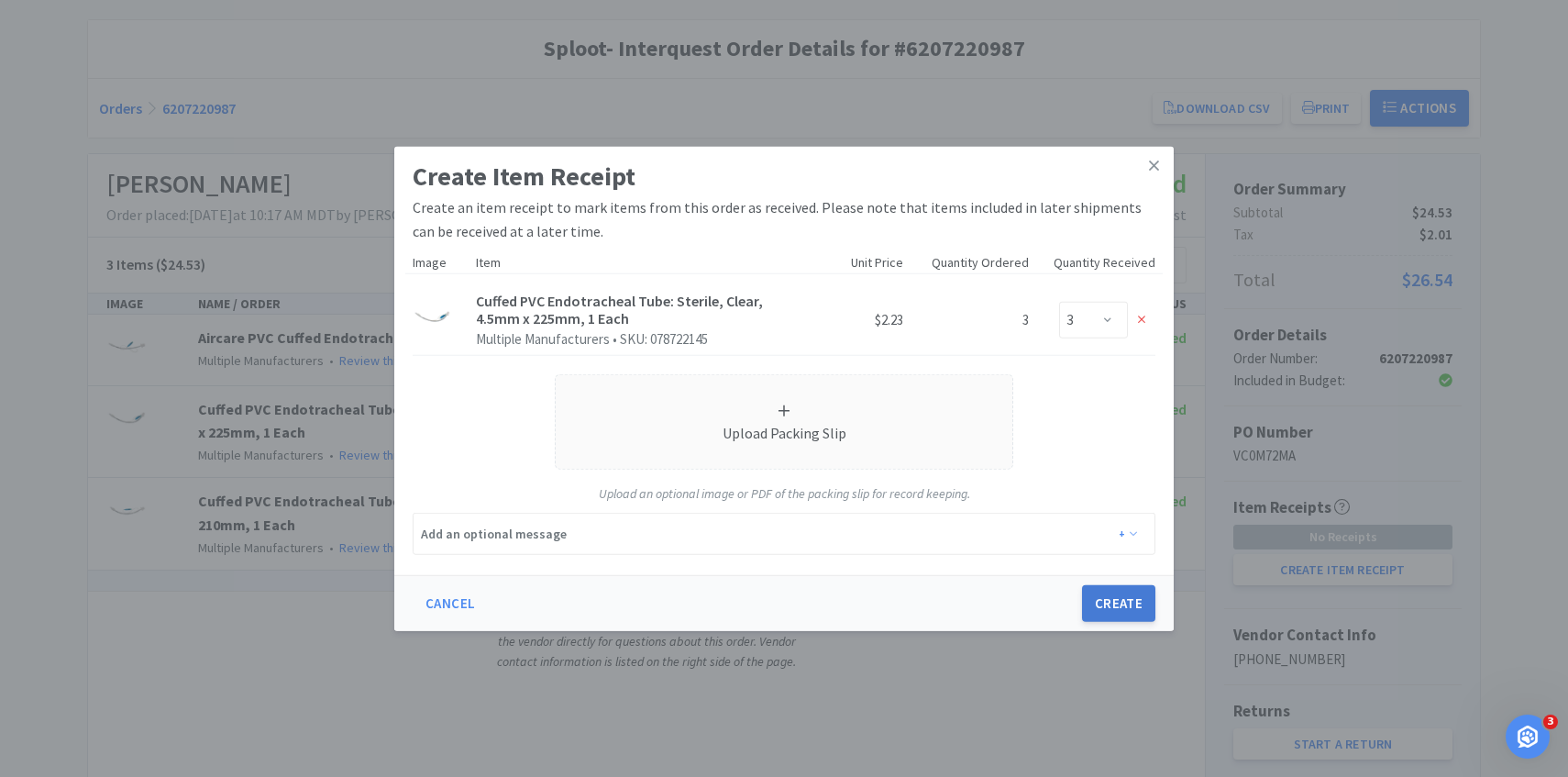
click at [1105, 590] on button "Create" at bounding box center [1118, 604] width 73 height 37
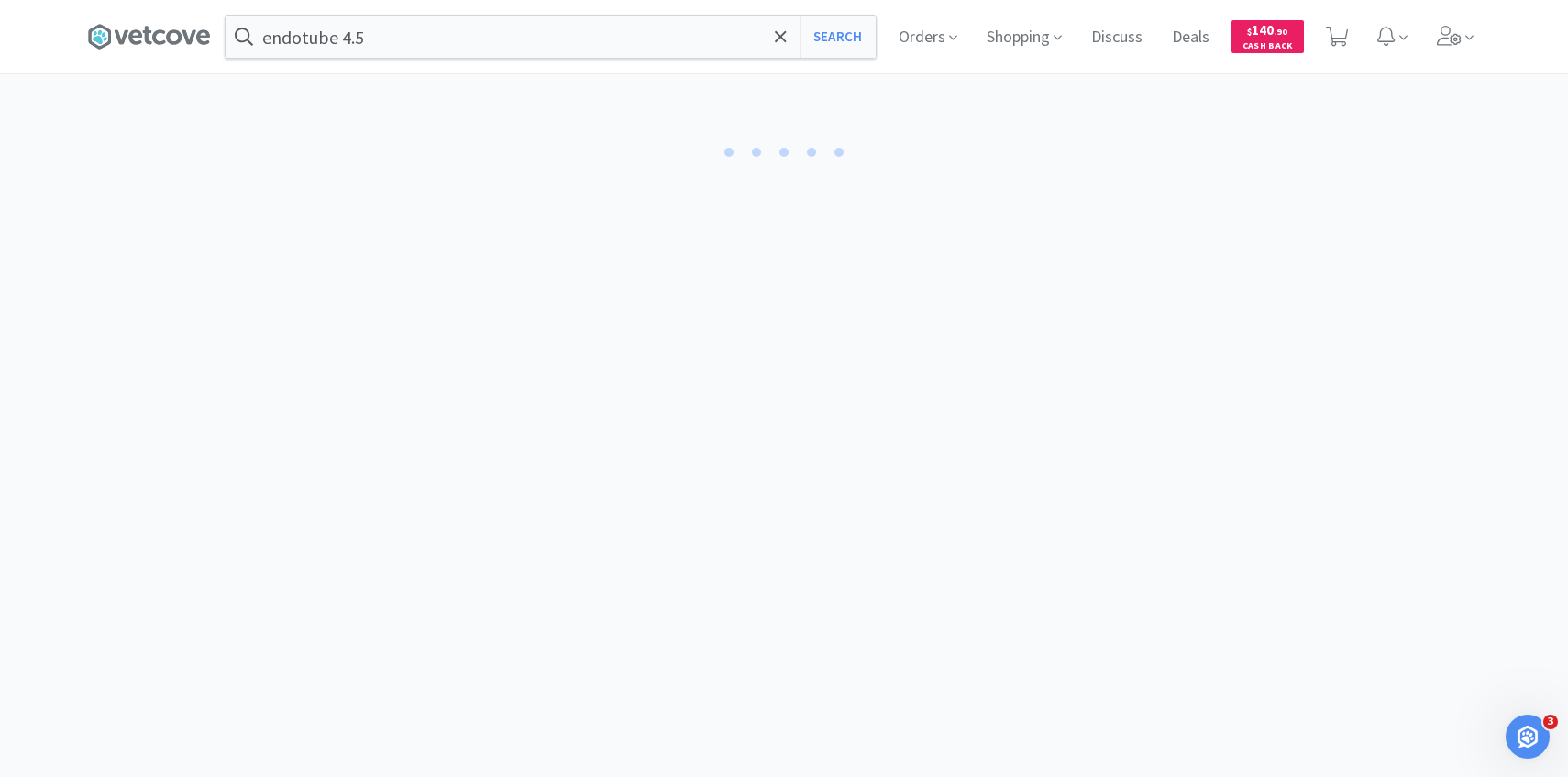
select select "3"
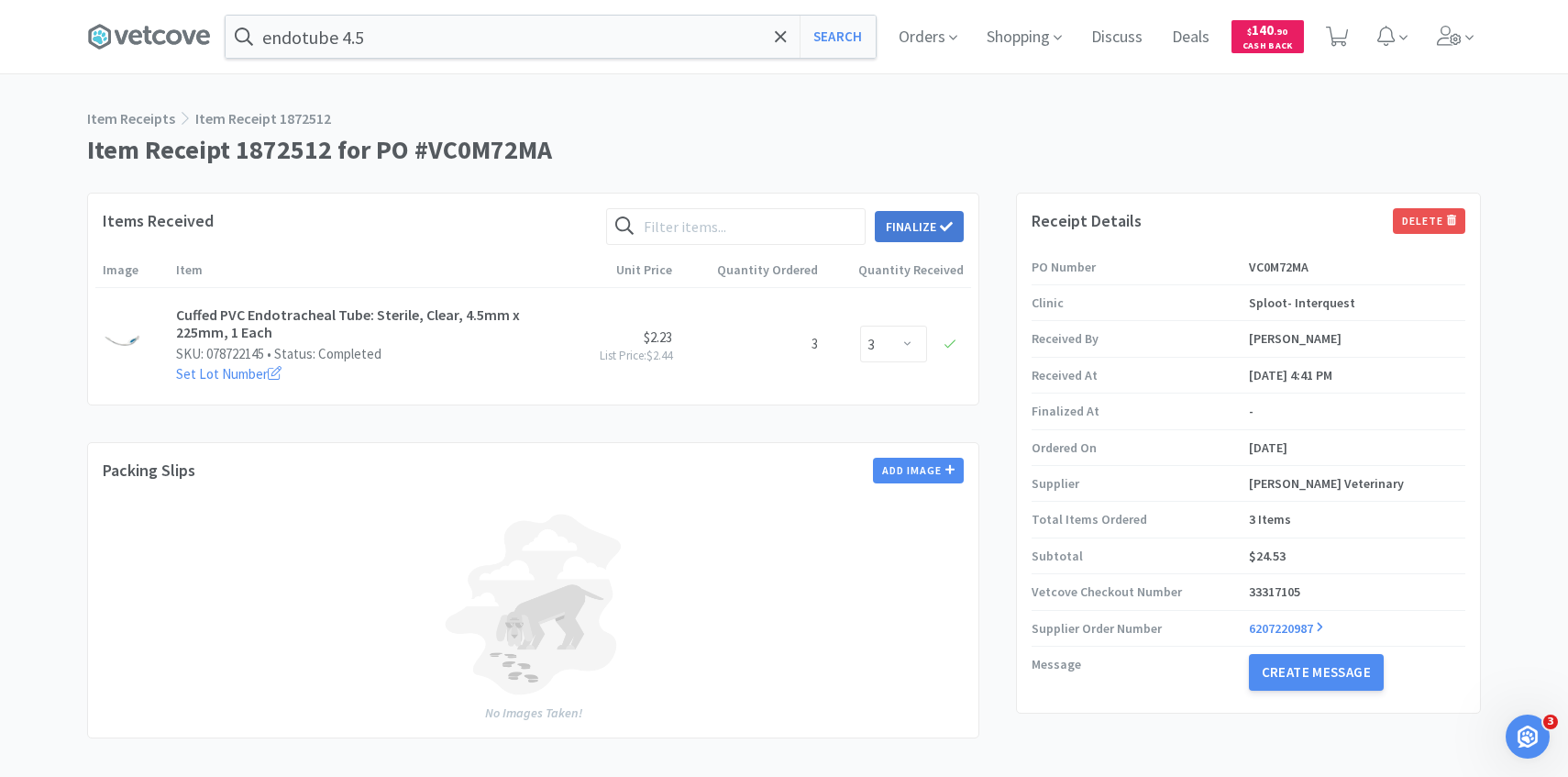
click at [913, 226] on button "Finalize" at bounding box center [919, 226] width 89 height 31
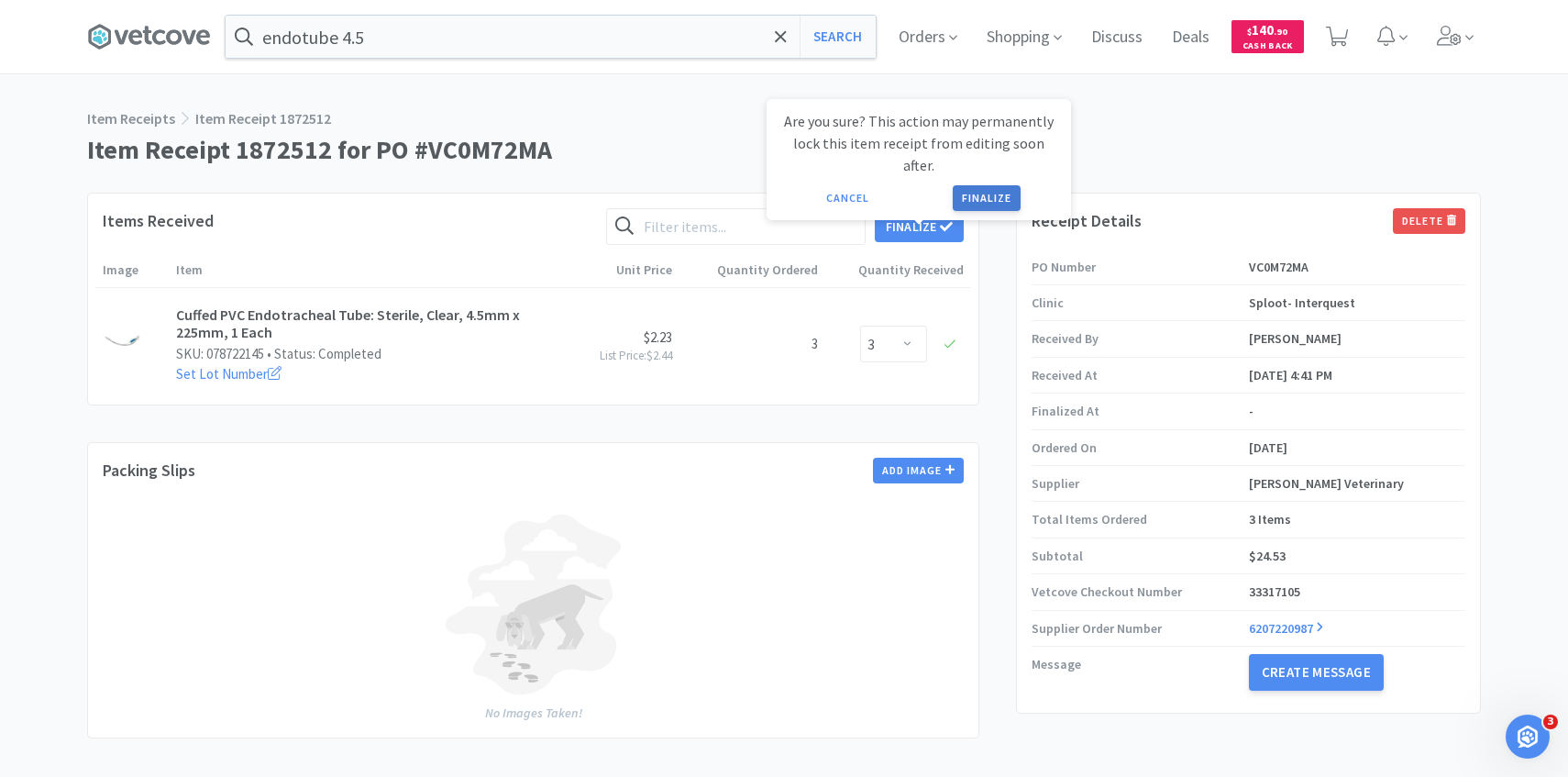
click at [976, 185] on button "Finalize" at bounding box center [987, 198] width 68 height 26
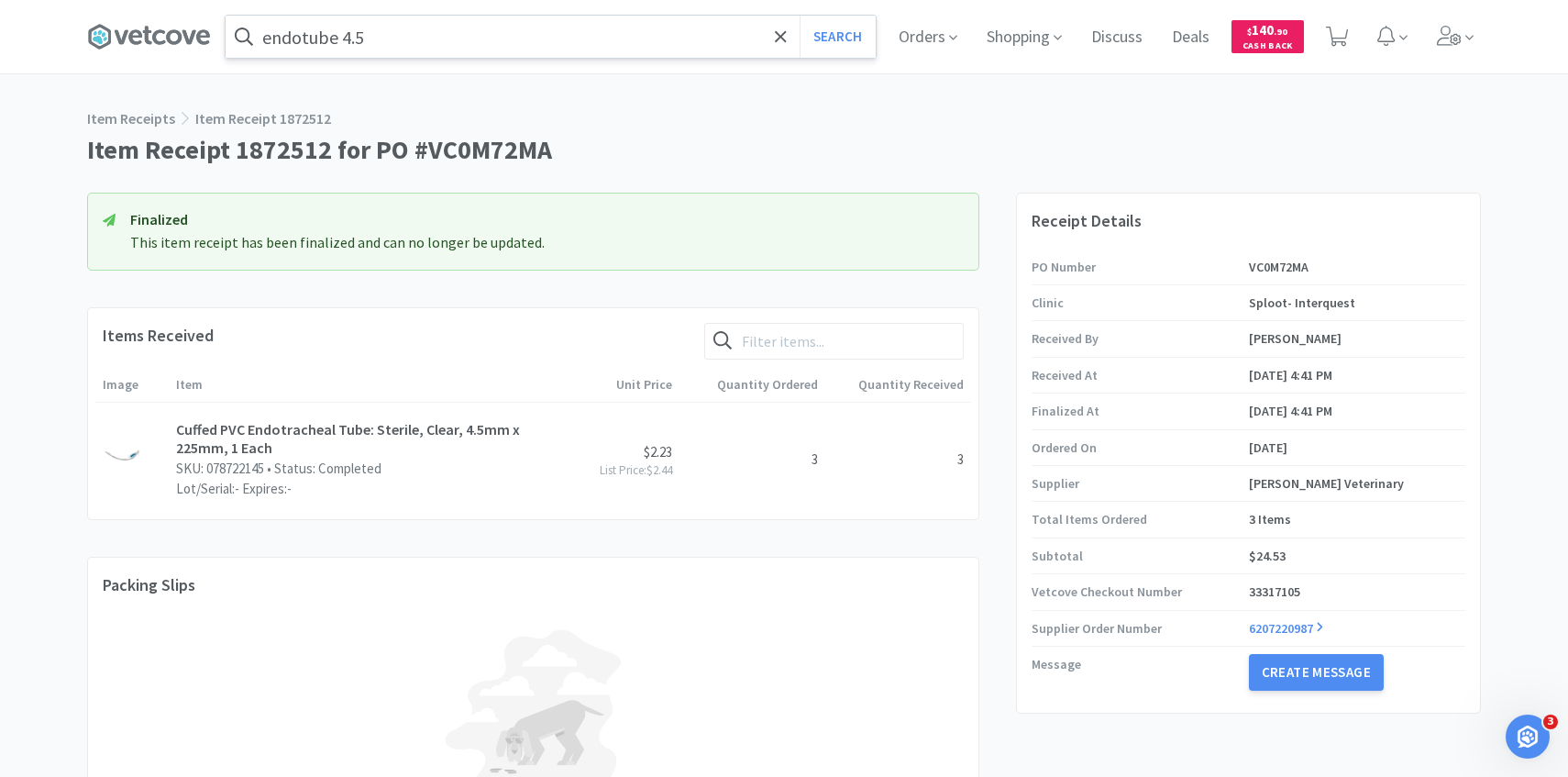
click at [451, 37] on input "endotube 4.5" at bounding box center [551, 37] width 651 height 42
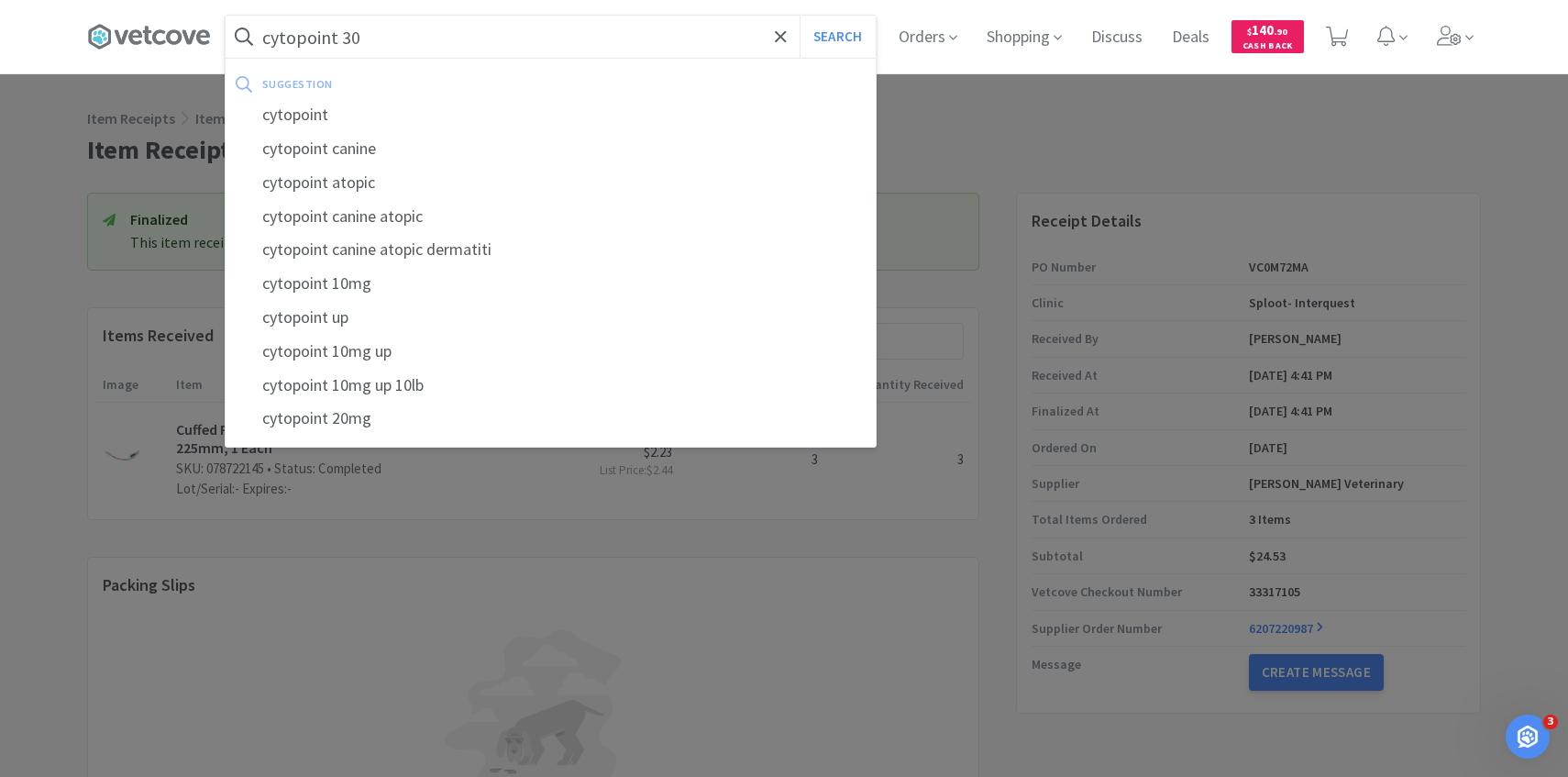
type input "cytopoint 30"
click at [799, 16] on button "Search" at bounding box center [837, 37] width 76 height 42
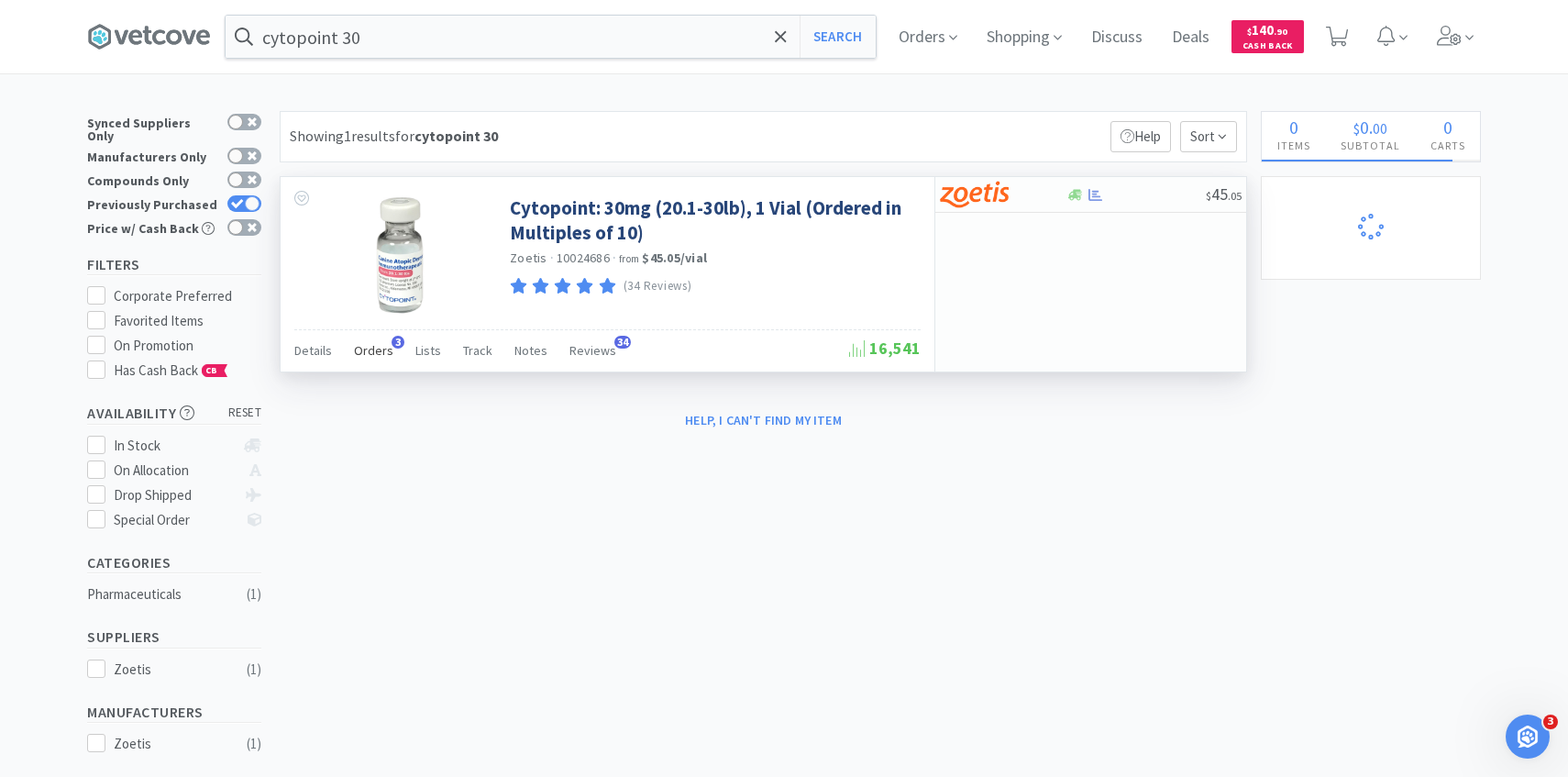
click at [377, 347] on span "Orders" at bounding box center [373, 350] width 39 height 17
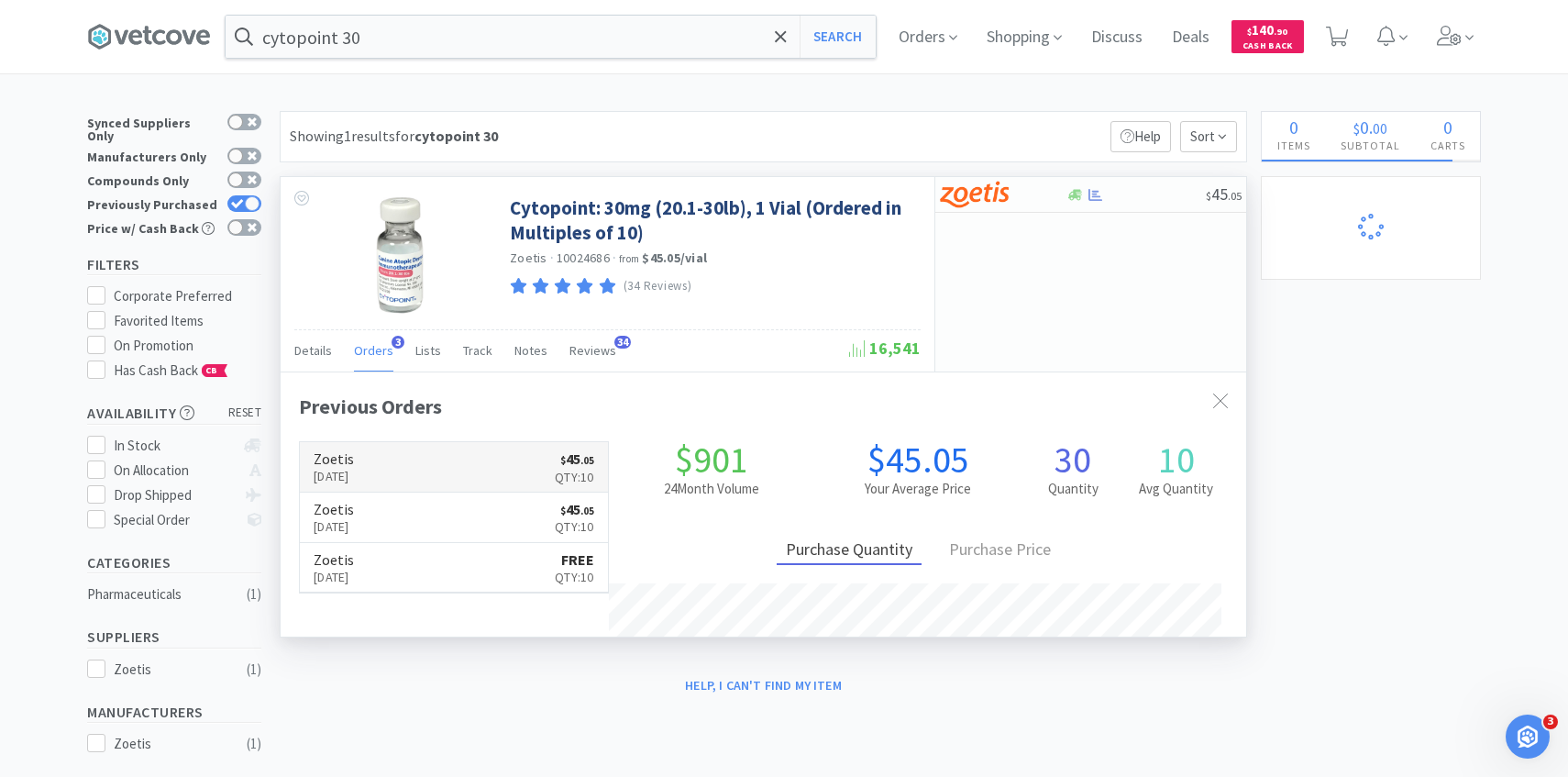
scroll to position [475, 965]
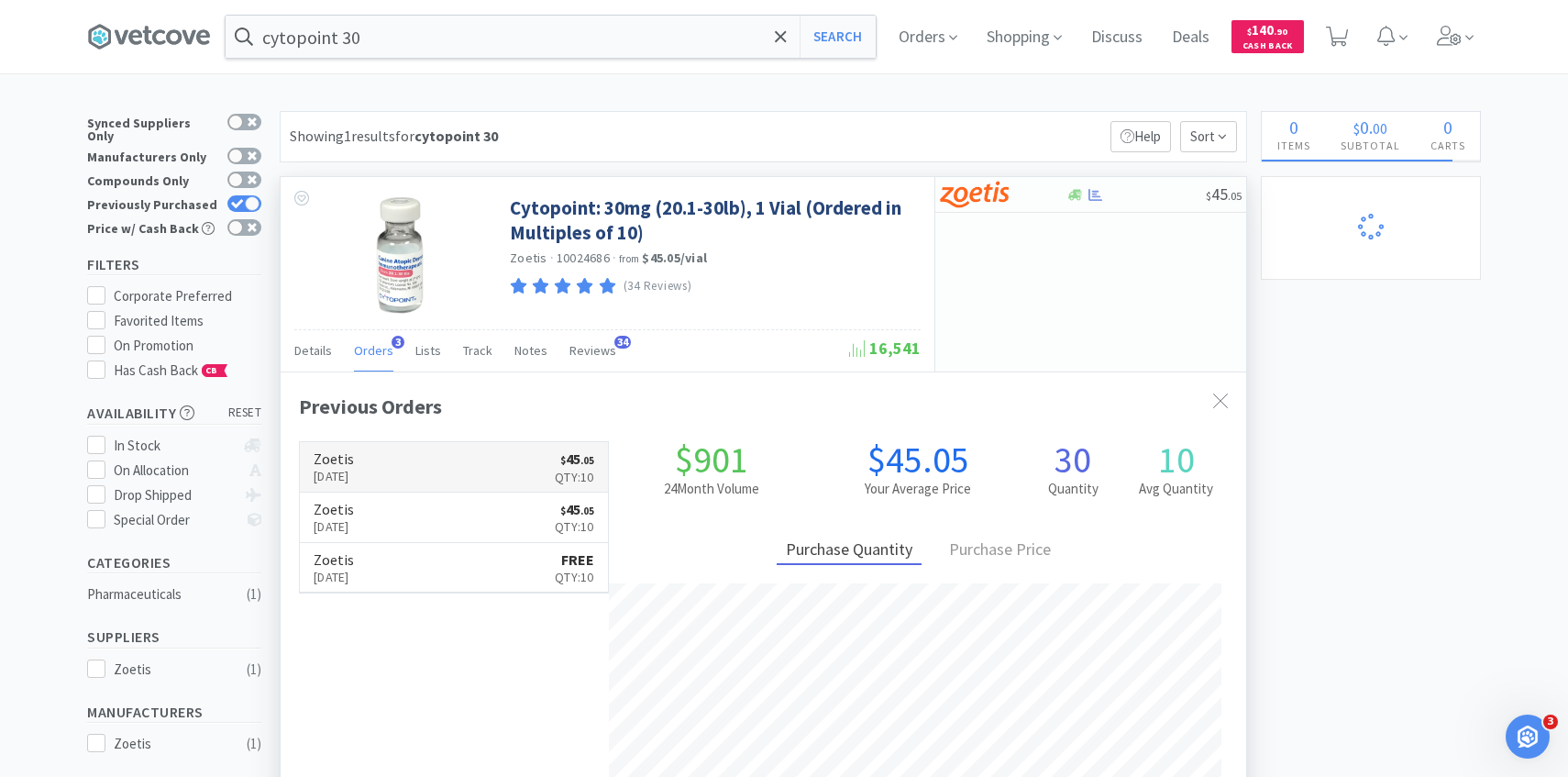
click at [428, 462] on link "Zoetis [DATE] $ 45 . 05 Qty: 10" at bounding box center [454, 467] width 308 height 50
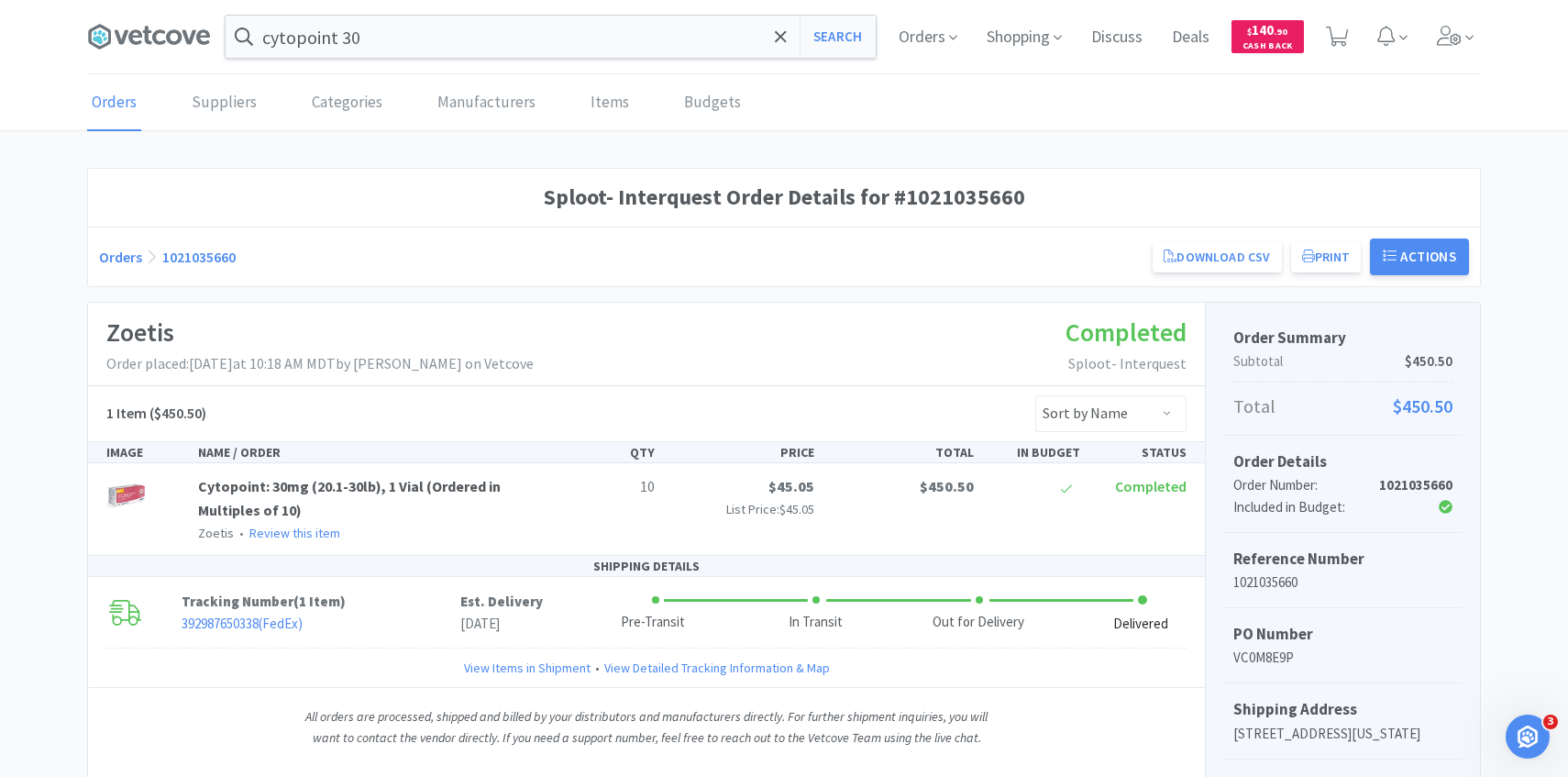
scroll to position [436, 0]
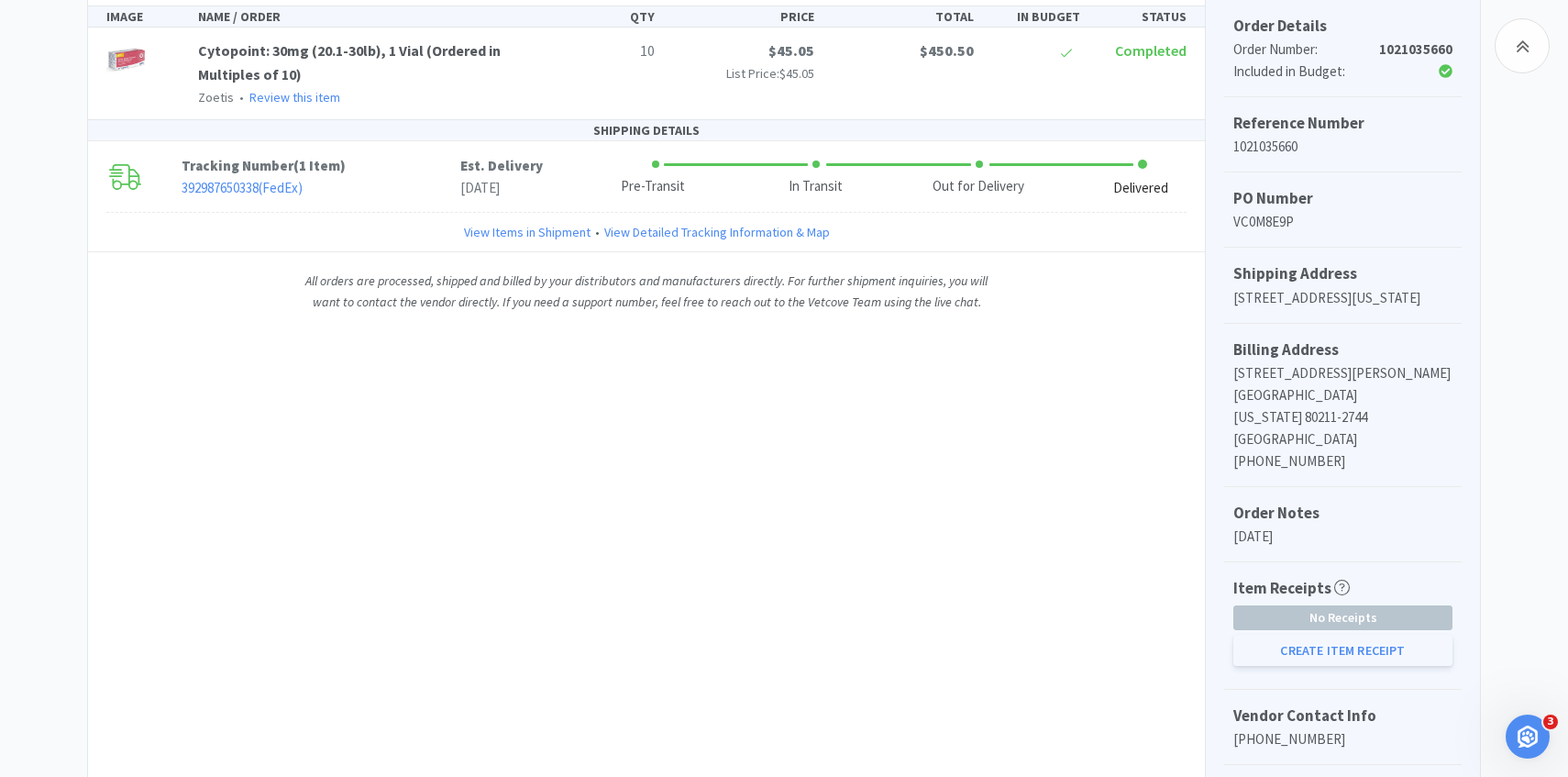
click at [1316, 653] on button "Create Item Receipt" at bounding box center [1342, 650] width 219 height 31
select select "10"
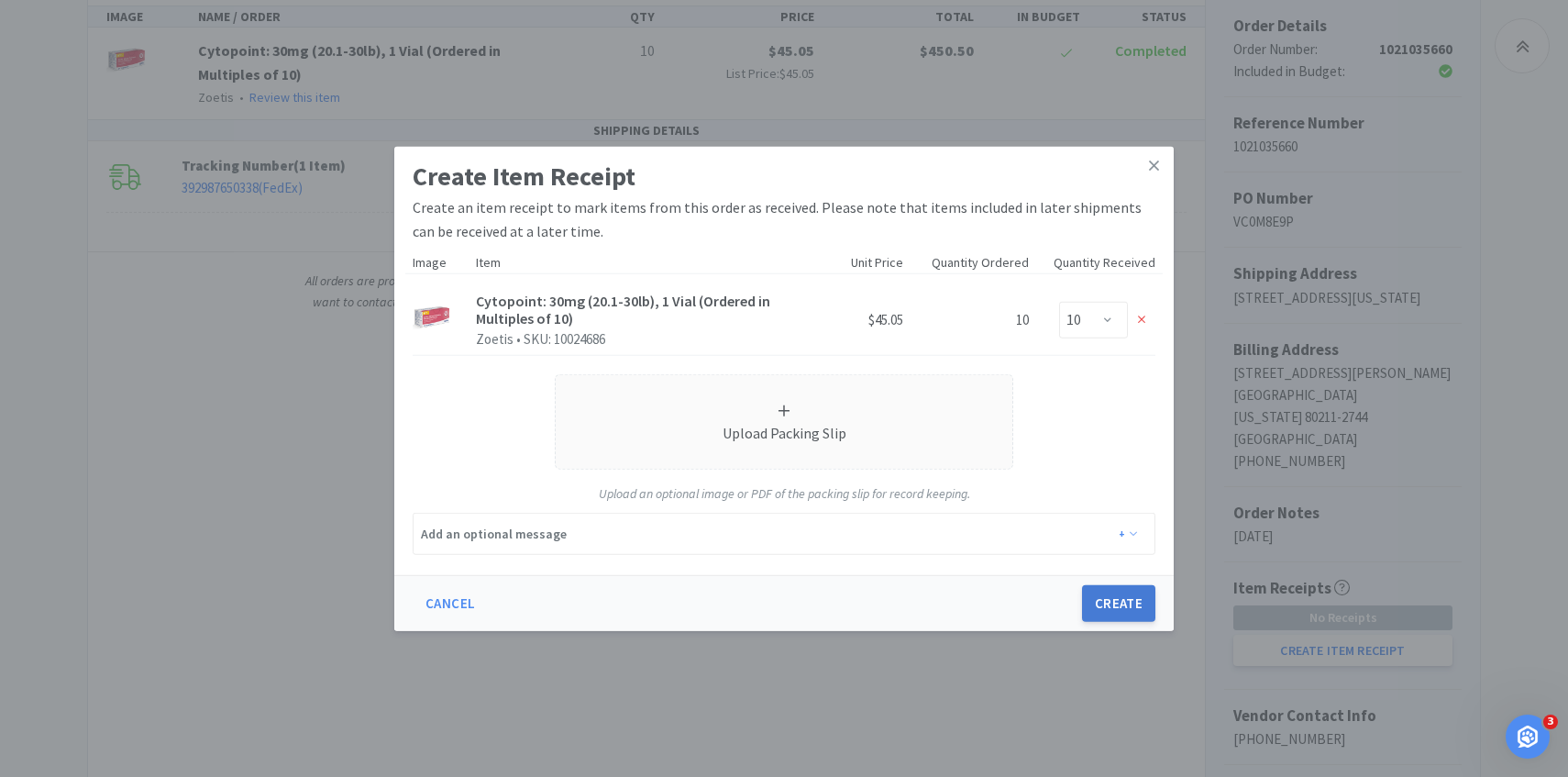
click at [1099, 606] on button "Create" at bounding box center [1118, 604] width 73 height 37
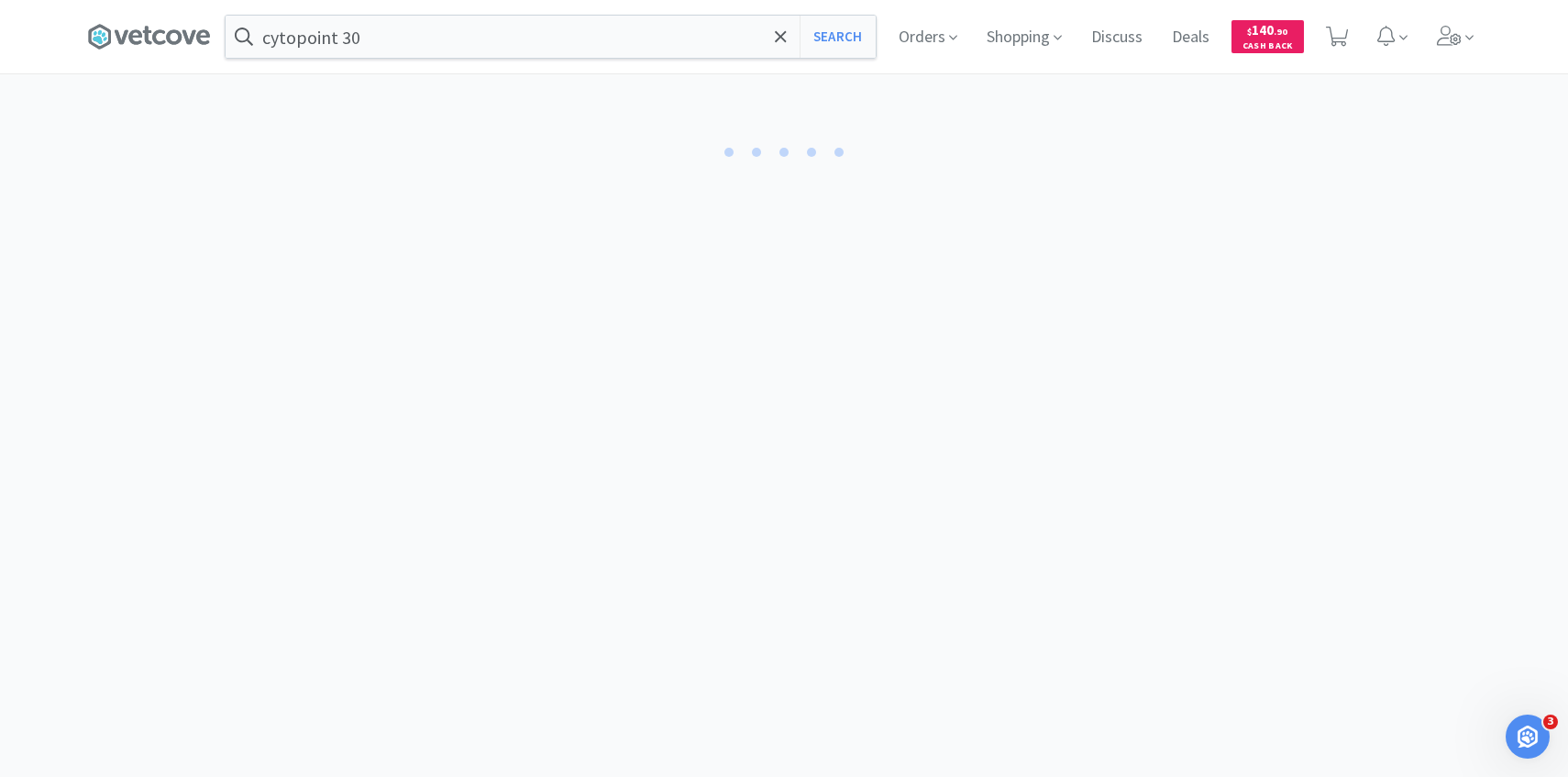
select select "10"
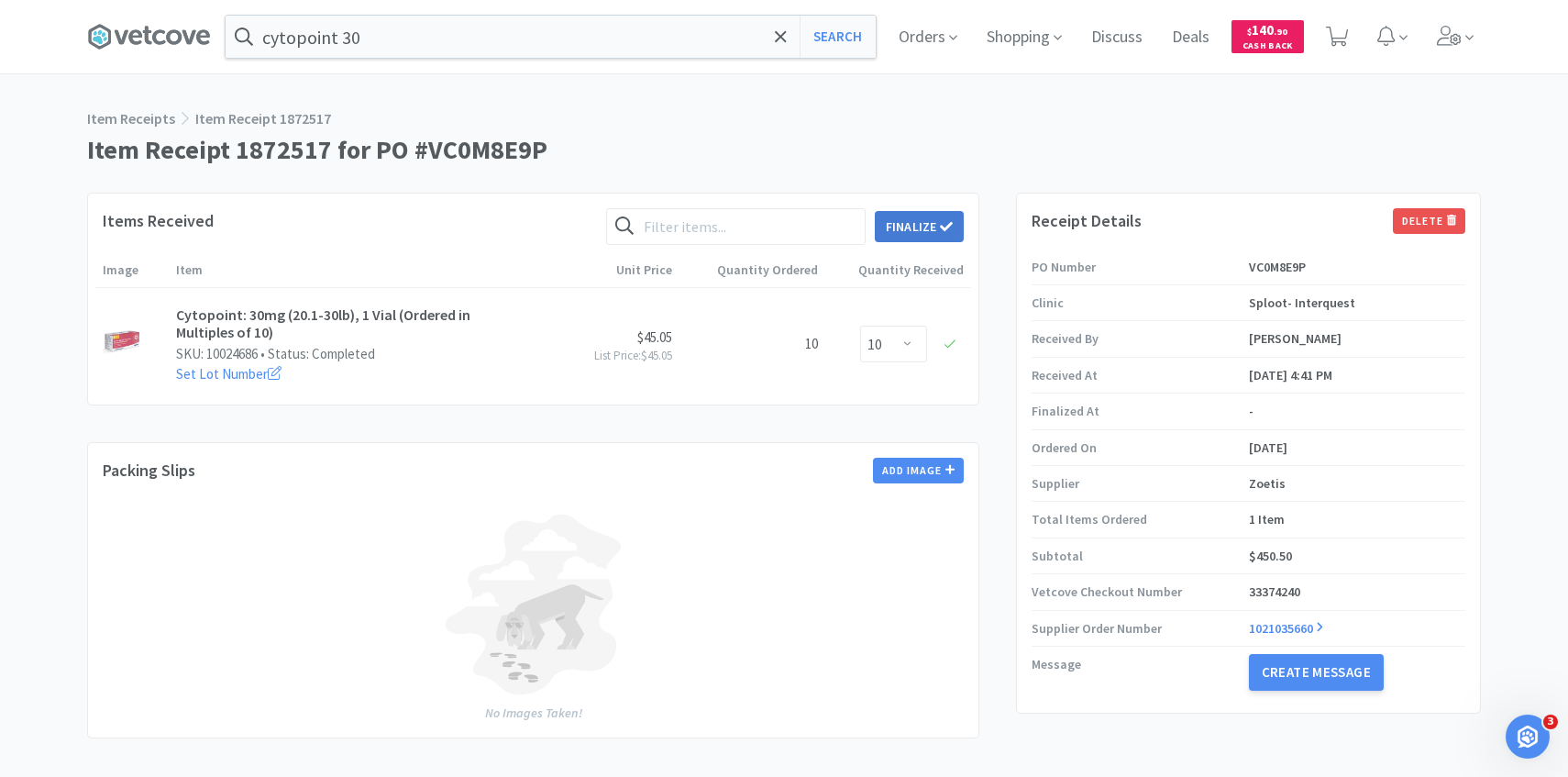
click at [934, 225] on button "Finalize" at bounding box center [919, 226] width 89 height 31
click at [966, 185] on button "Finalize" at bounding box center [987, 198] width 68 height 26
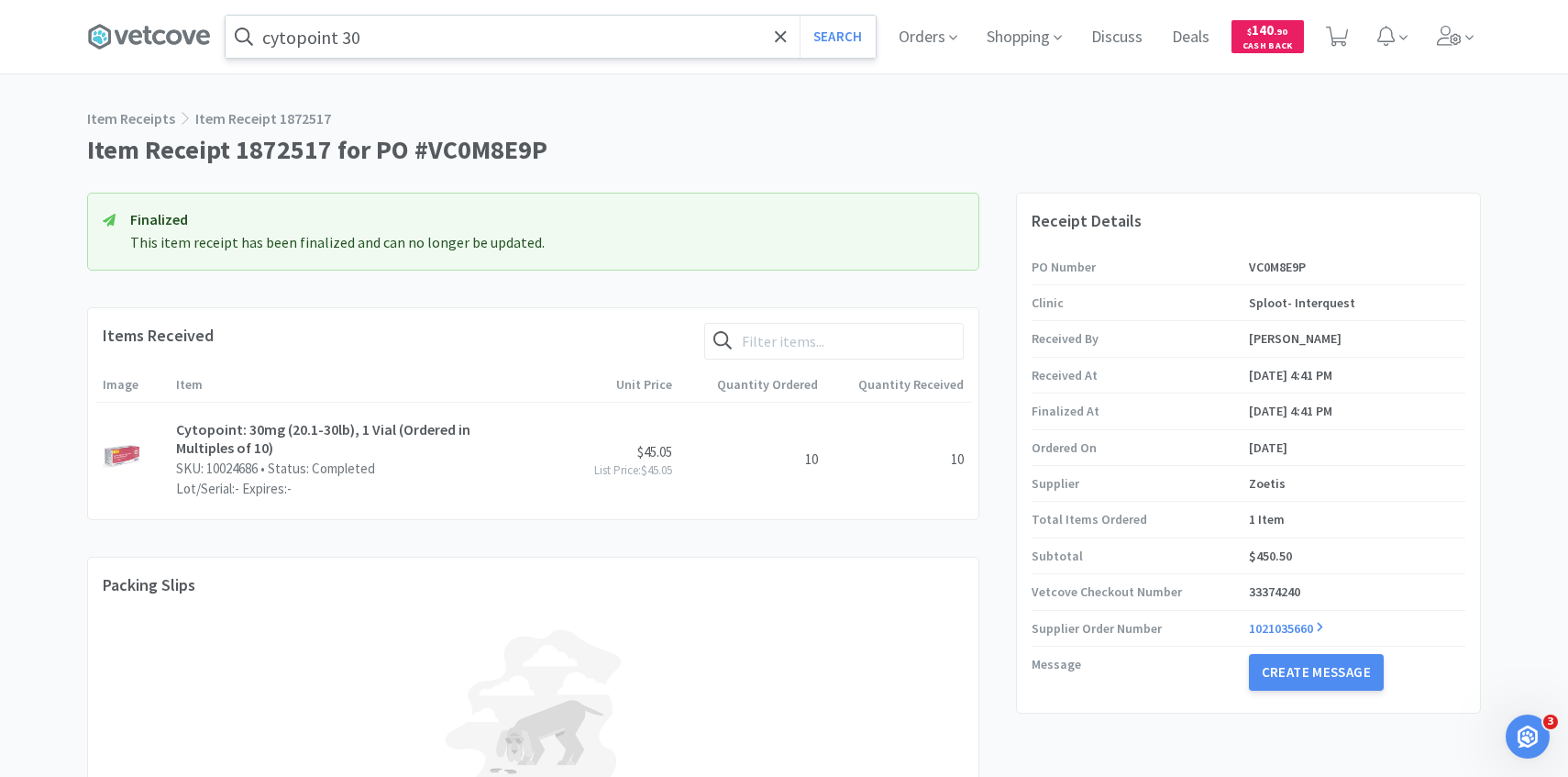
click at [479, 46] on input "cytopoint 30" at bounding box center [551, 37] width 651 height 42
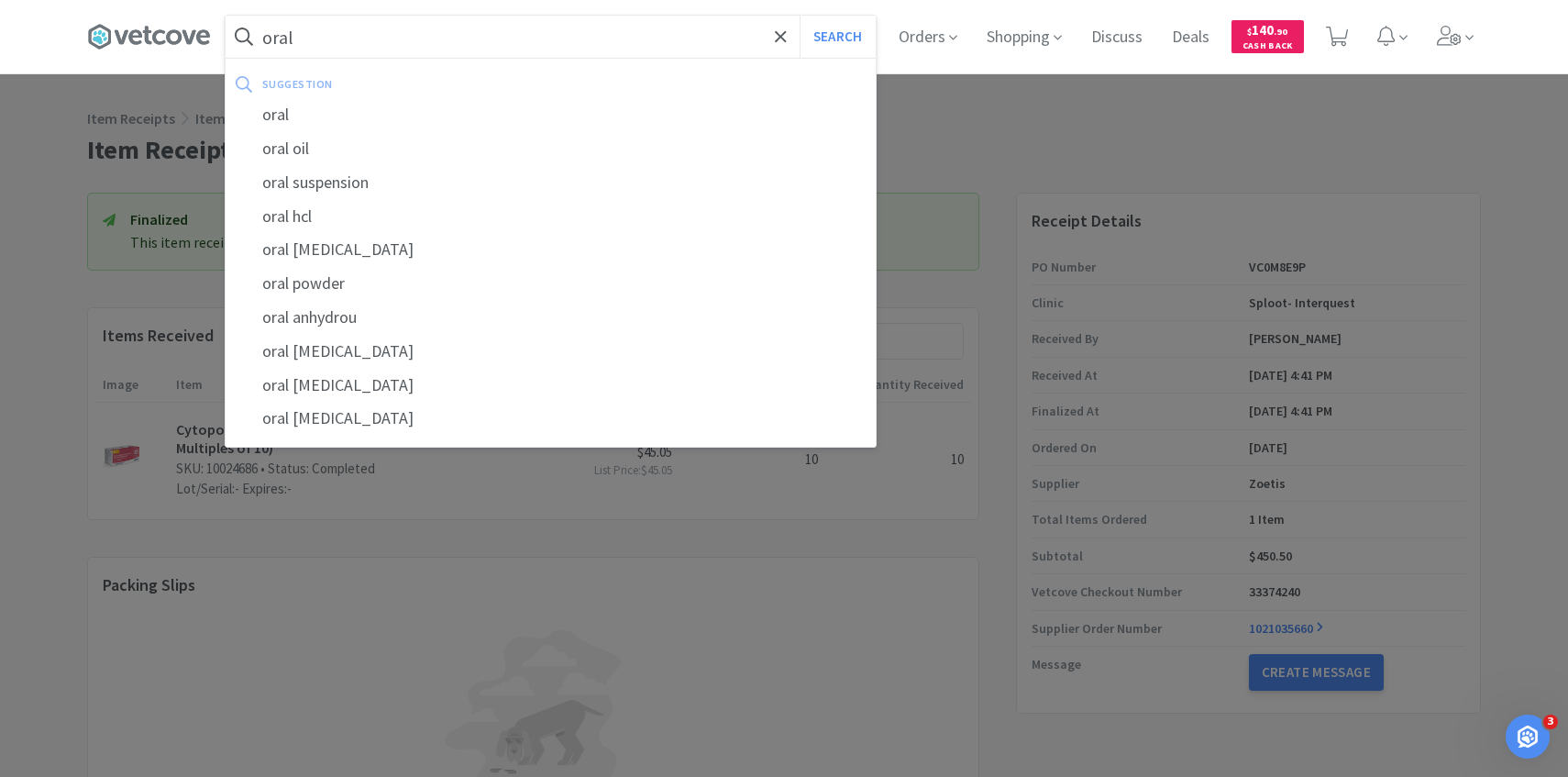
click at [799, 16] on button "Search" at bounding box center [837, 37] width 76 height 42
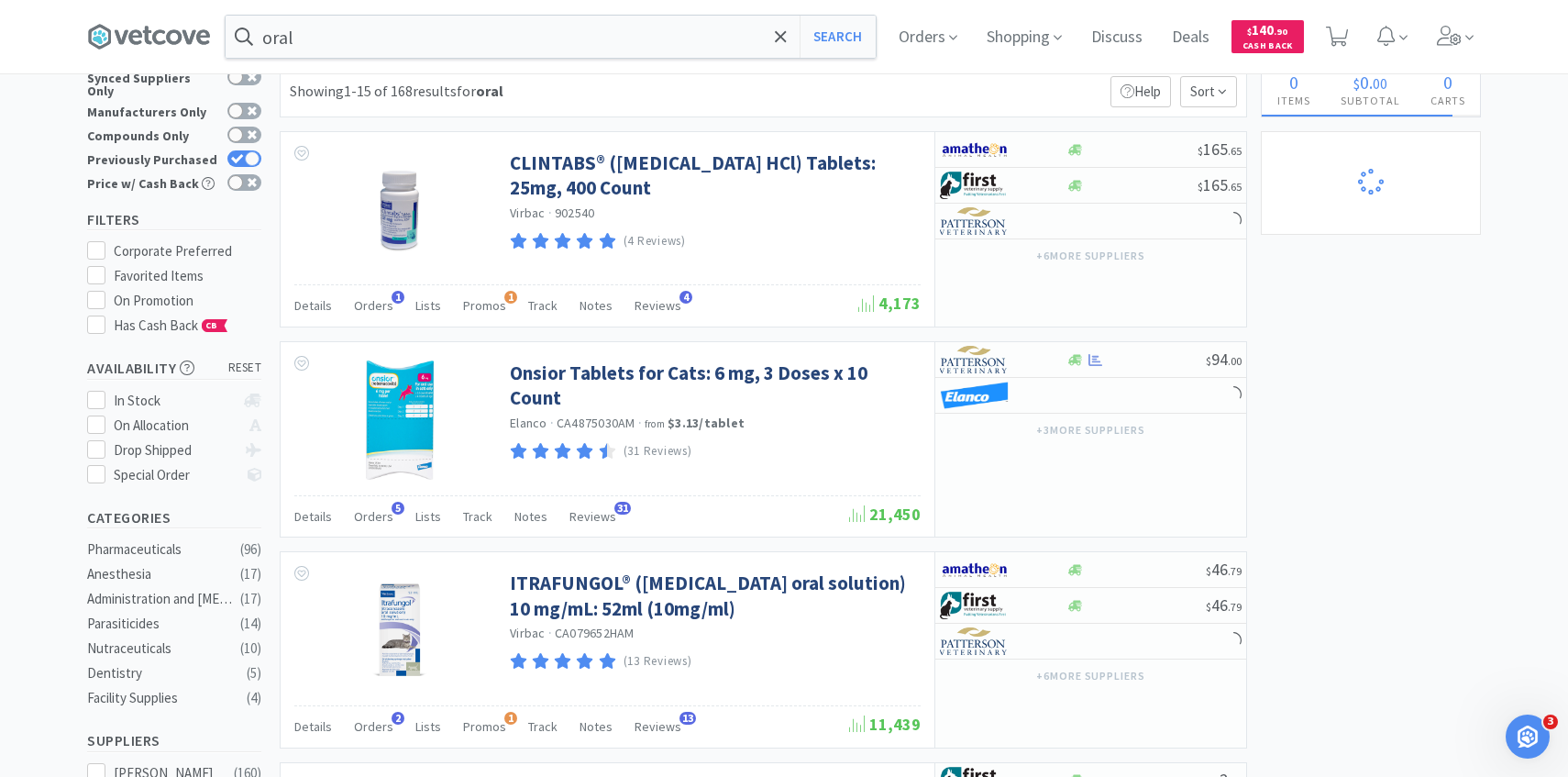
scroll to position [46, 0]
click at [430, 41] on input "oral" at bounding box center [551, 37] width 651 height 42
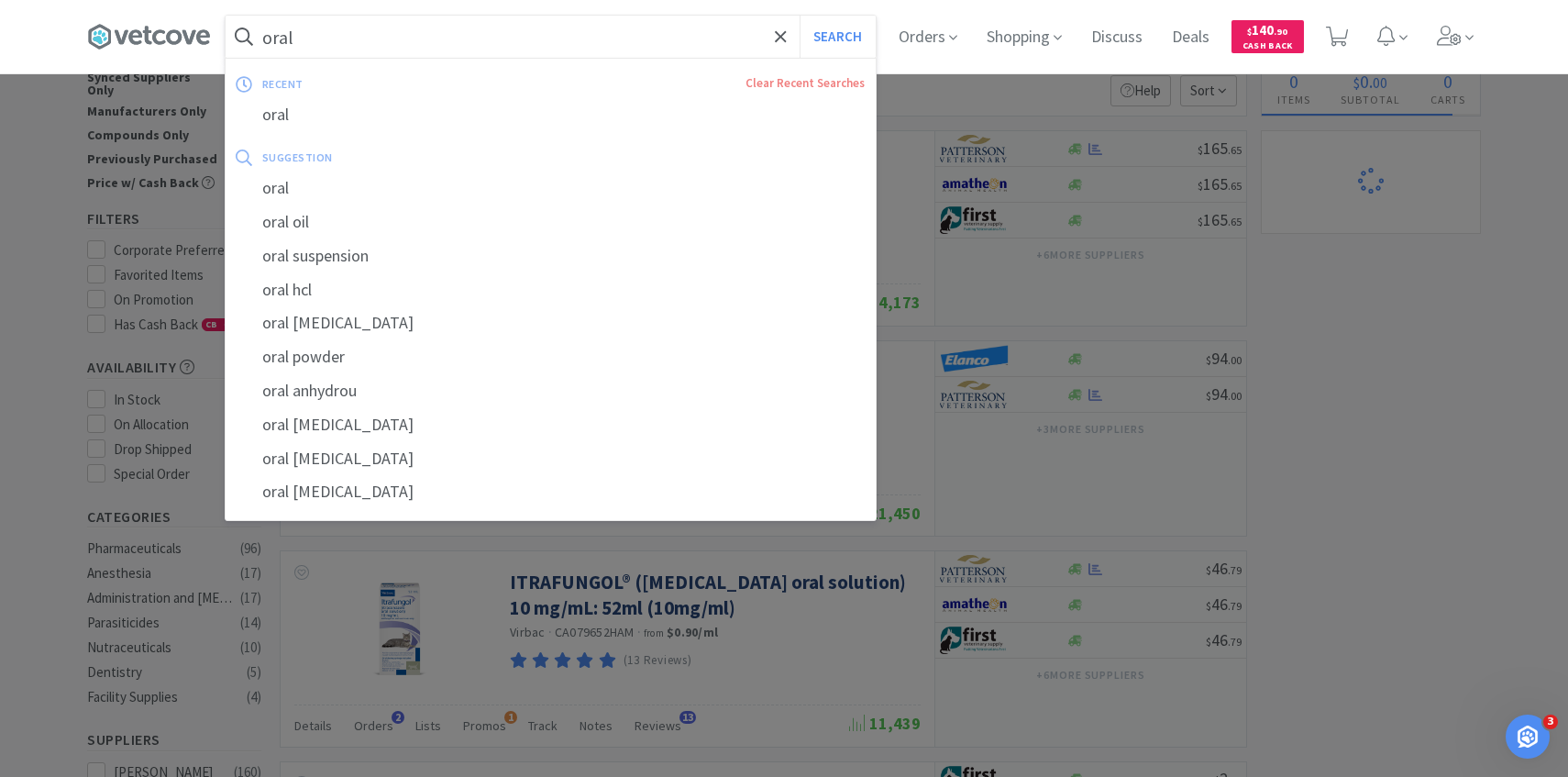
click at [421, 40] on input "oral" at bounding box center [551, 37] width 651 height 42
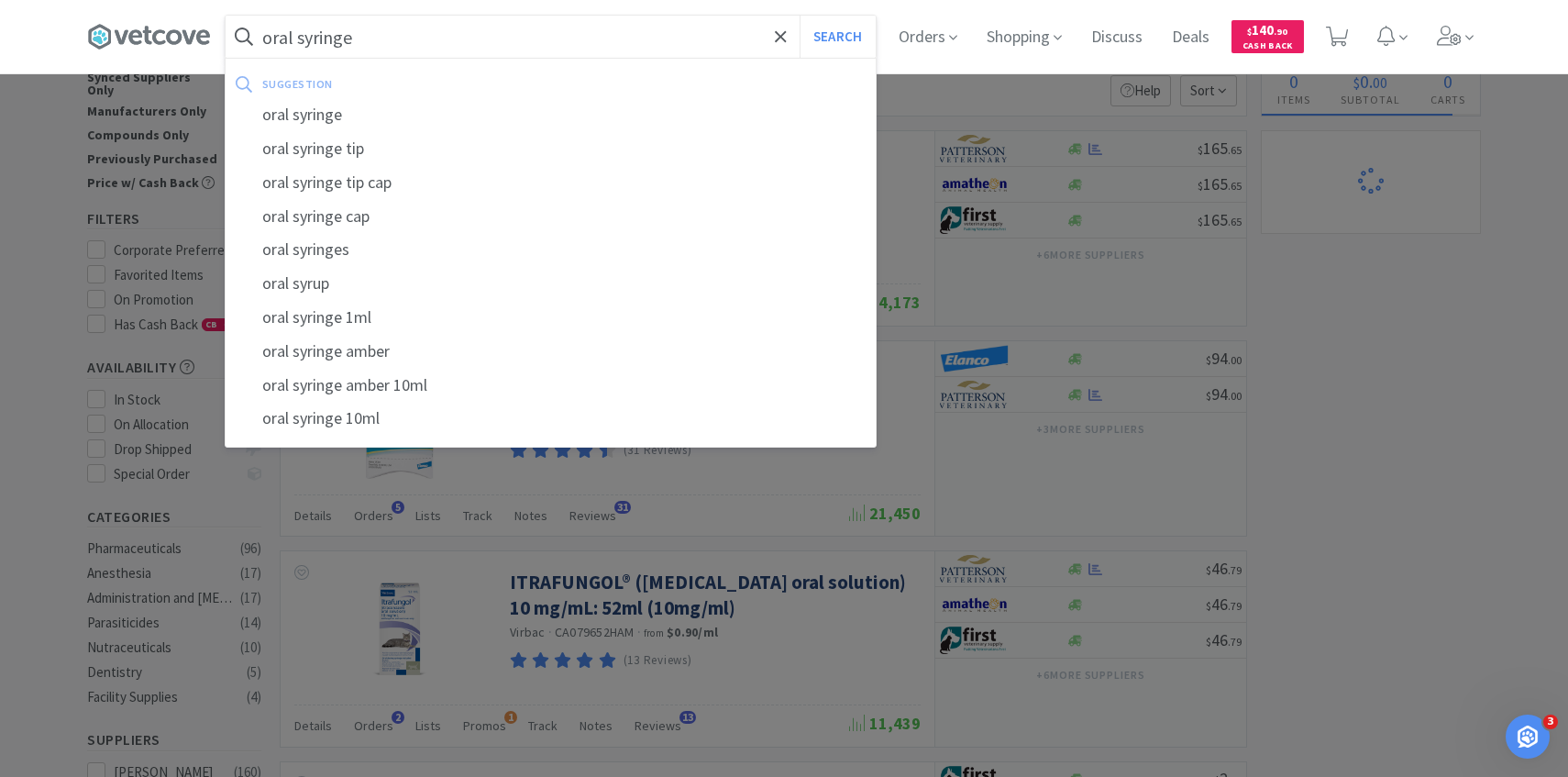
type input "oral syringe"
click at [799, 16] on button "Search" at bounding box center [837, 37] width 76 height 42
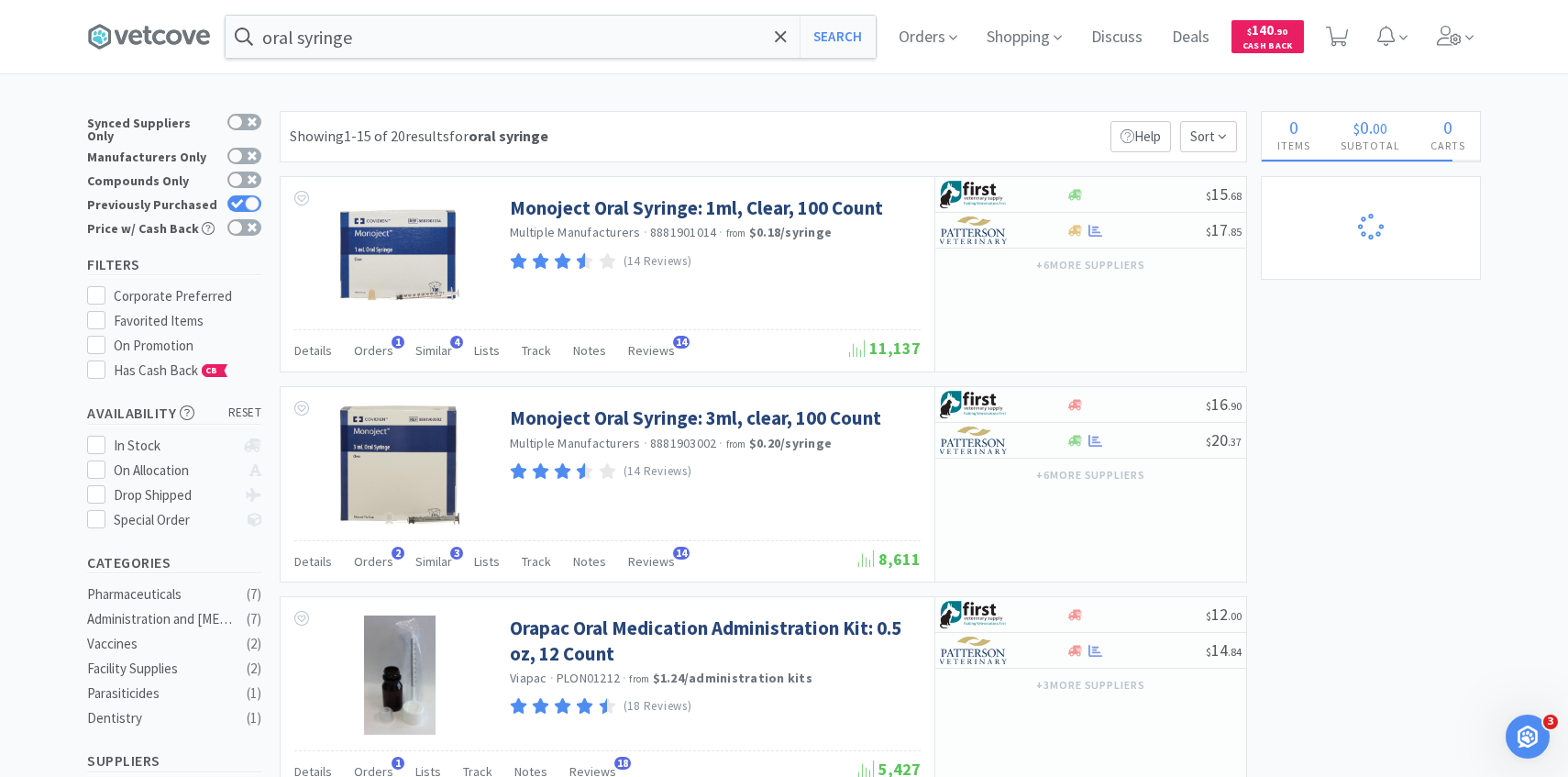
scroll to position [22, 0]
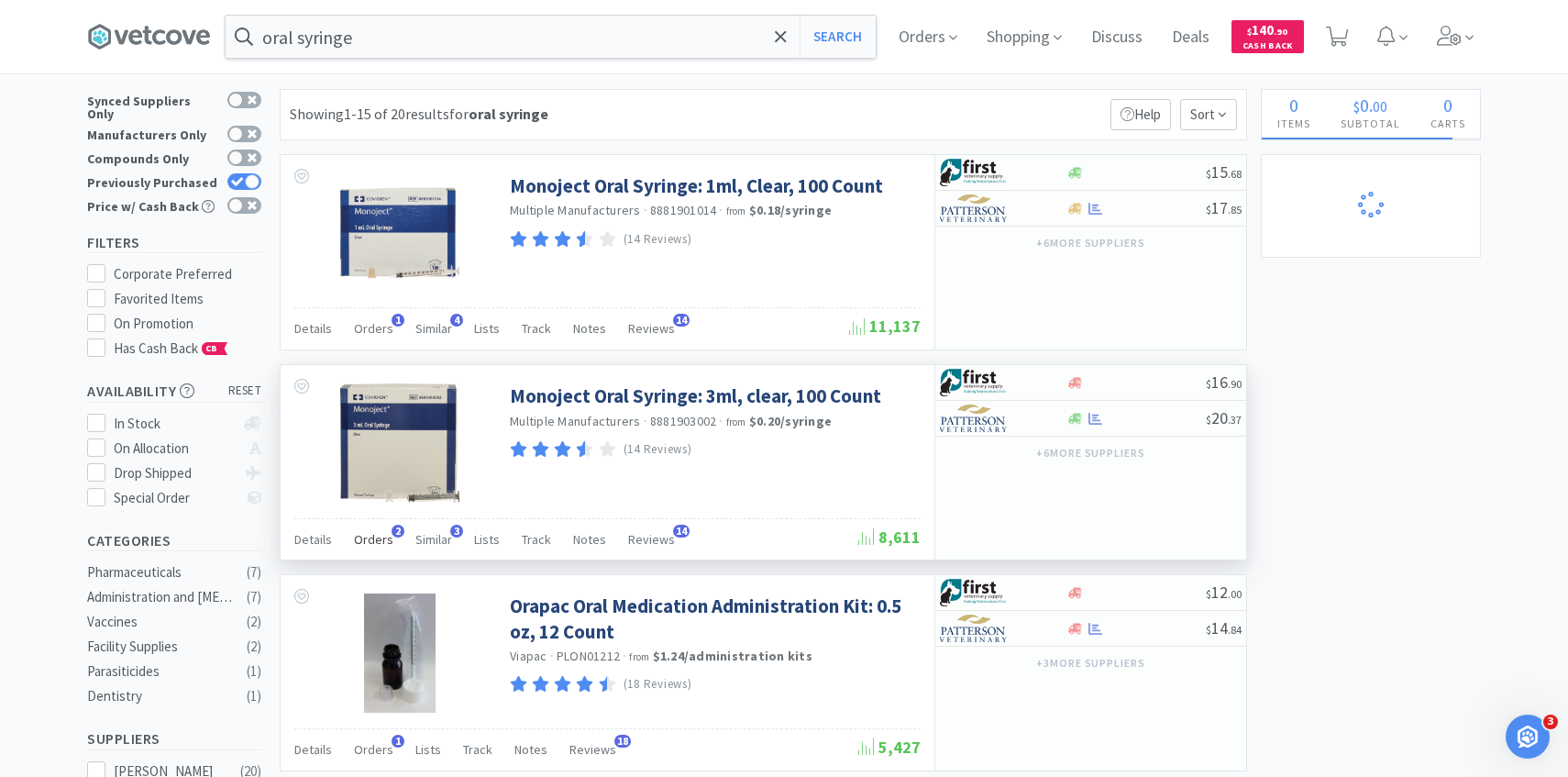
click at [375, 546] on span "Orders" at bounding box center [373, 539] width 39 height 17
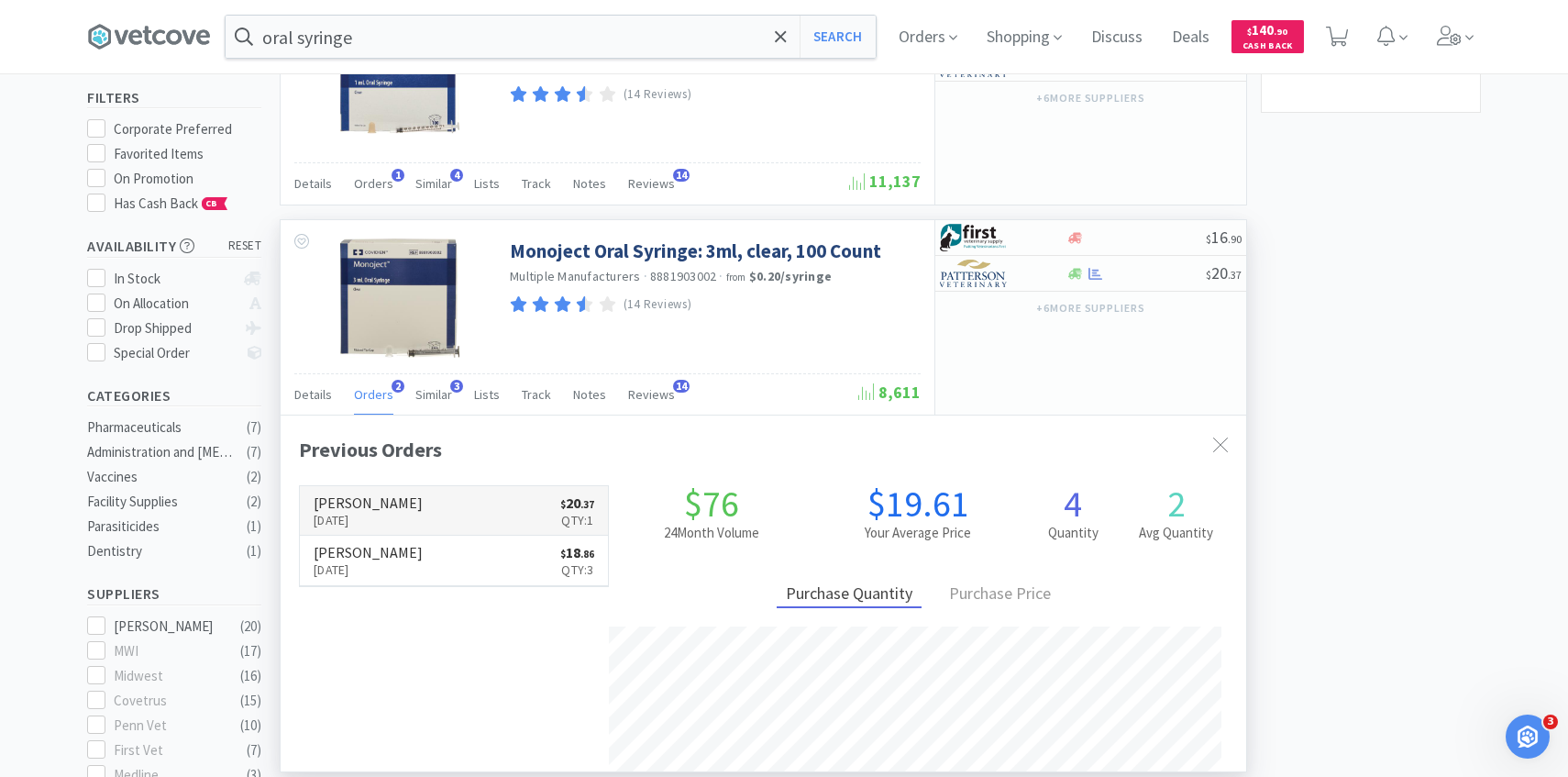
scroll to position [475, 965]
click at [445, 516] on link "[PERSON_NAME] [DATE] $ 20 . 37 Qty: 1" at bounding box center [454, 511] width 308 height 50
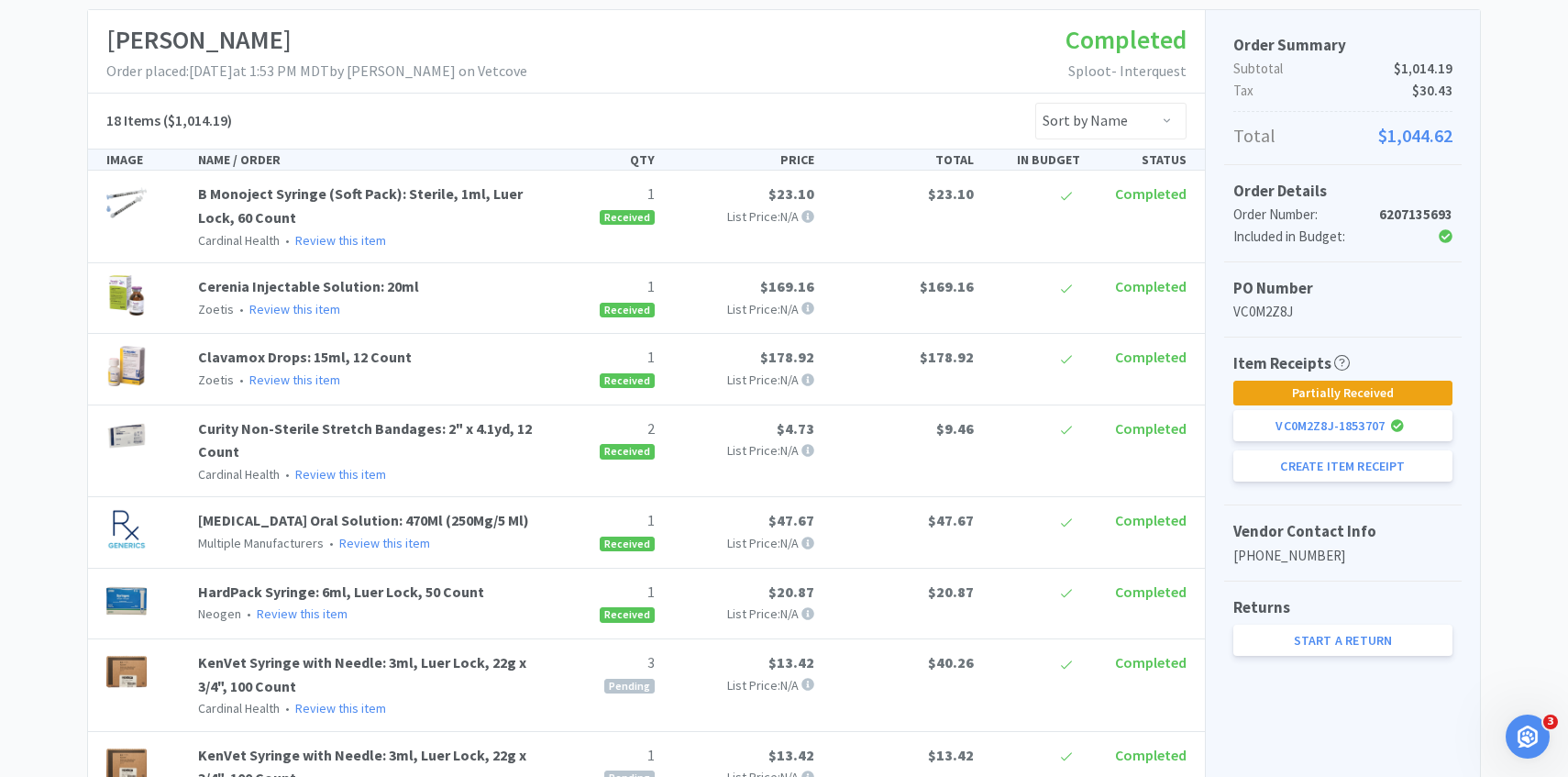
scroll to position [376, 0]
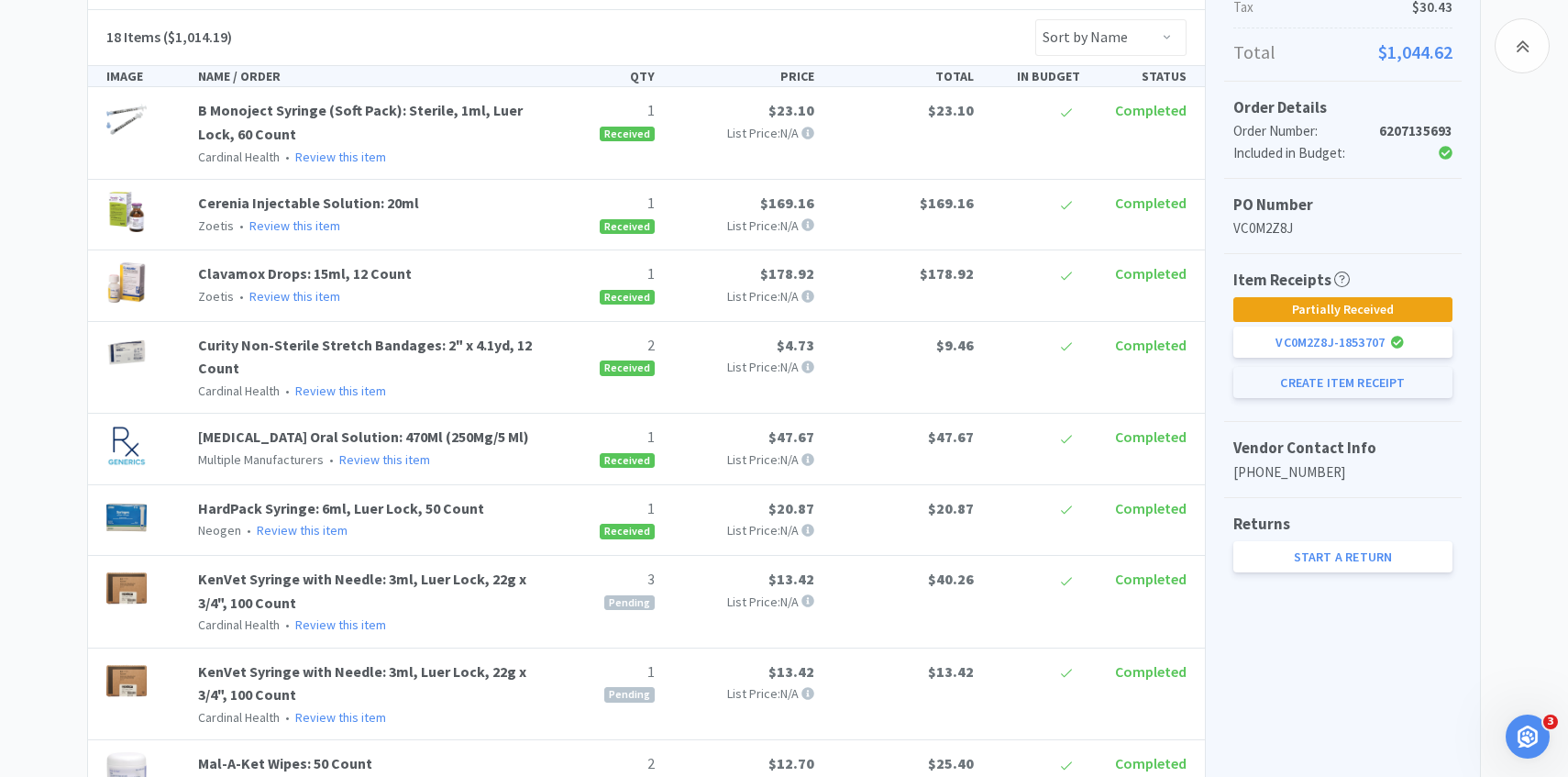
click at [1306, 381] on button "Create Item Receipt" at bounding box center [1342, 382] width 219 height 31
select select "3"
select select "1"
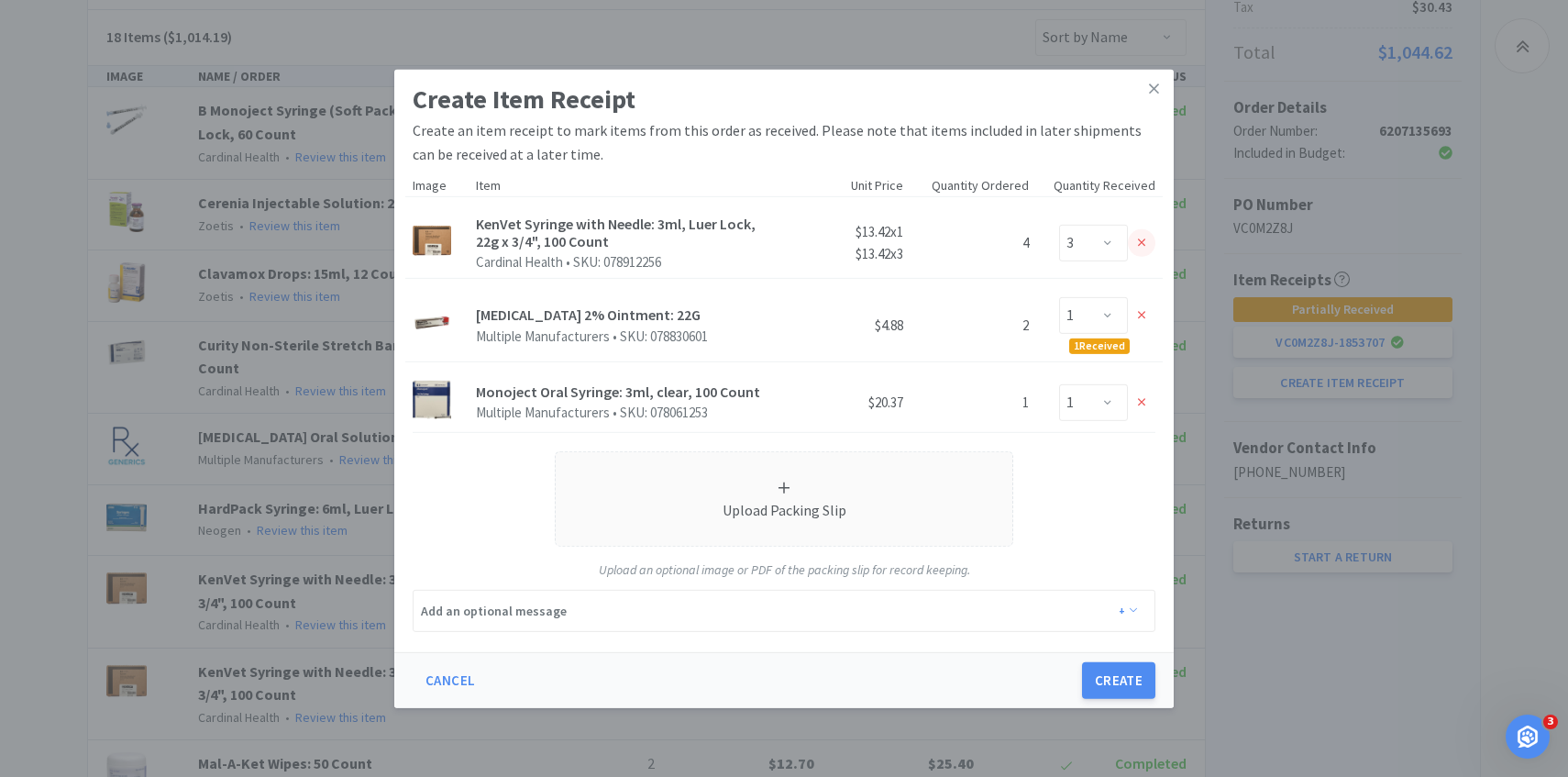
click at [1146, 245] on div at bounding box center [1142, 243] width 28 height 28
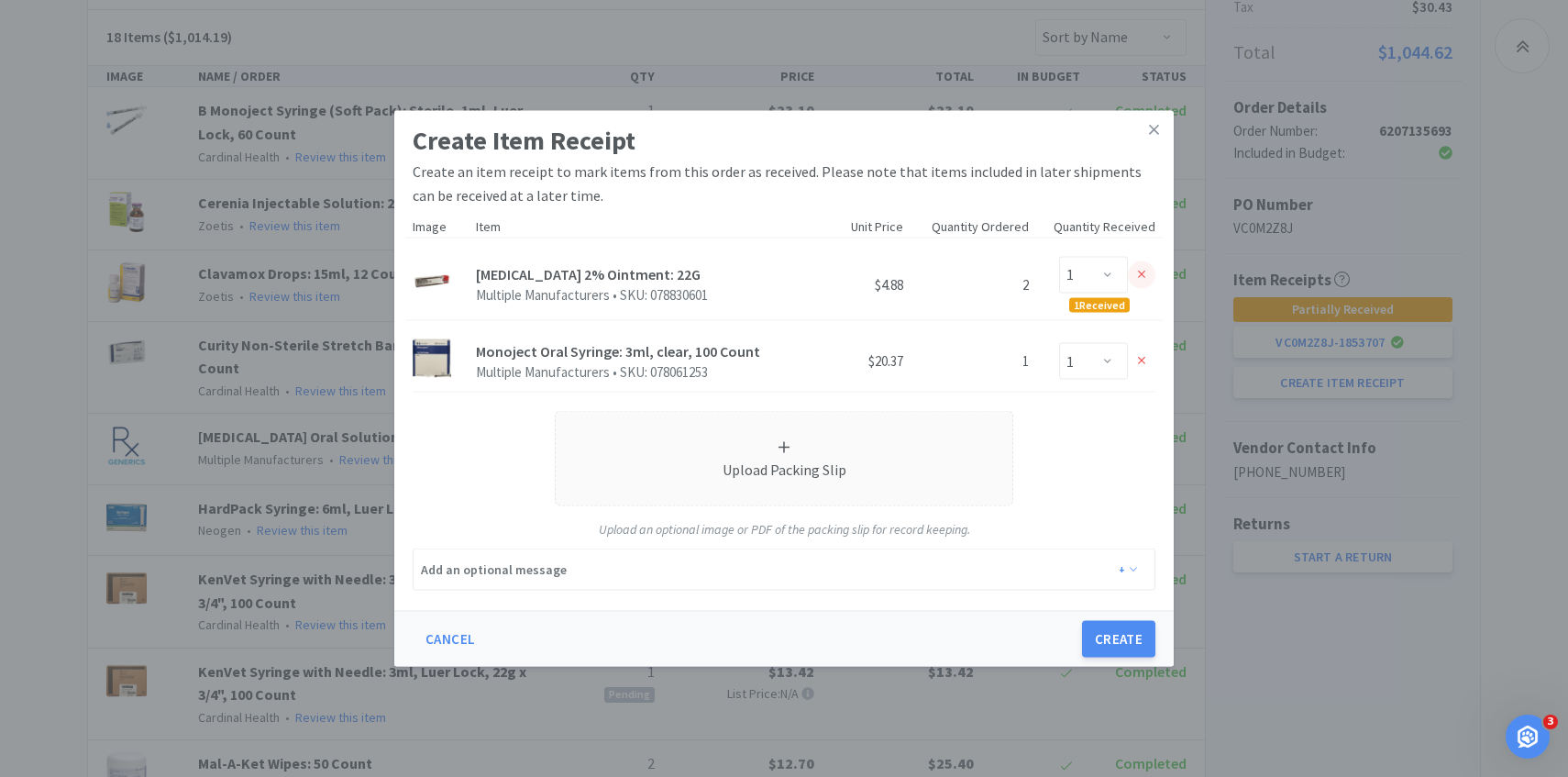
click at [1146, 262] on div at bounding box center [1142, 275] width 28 height 28
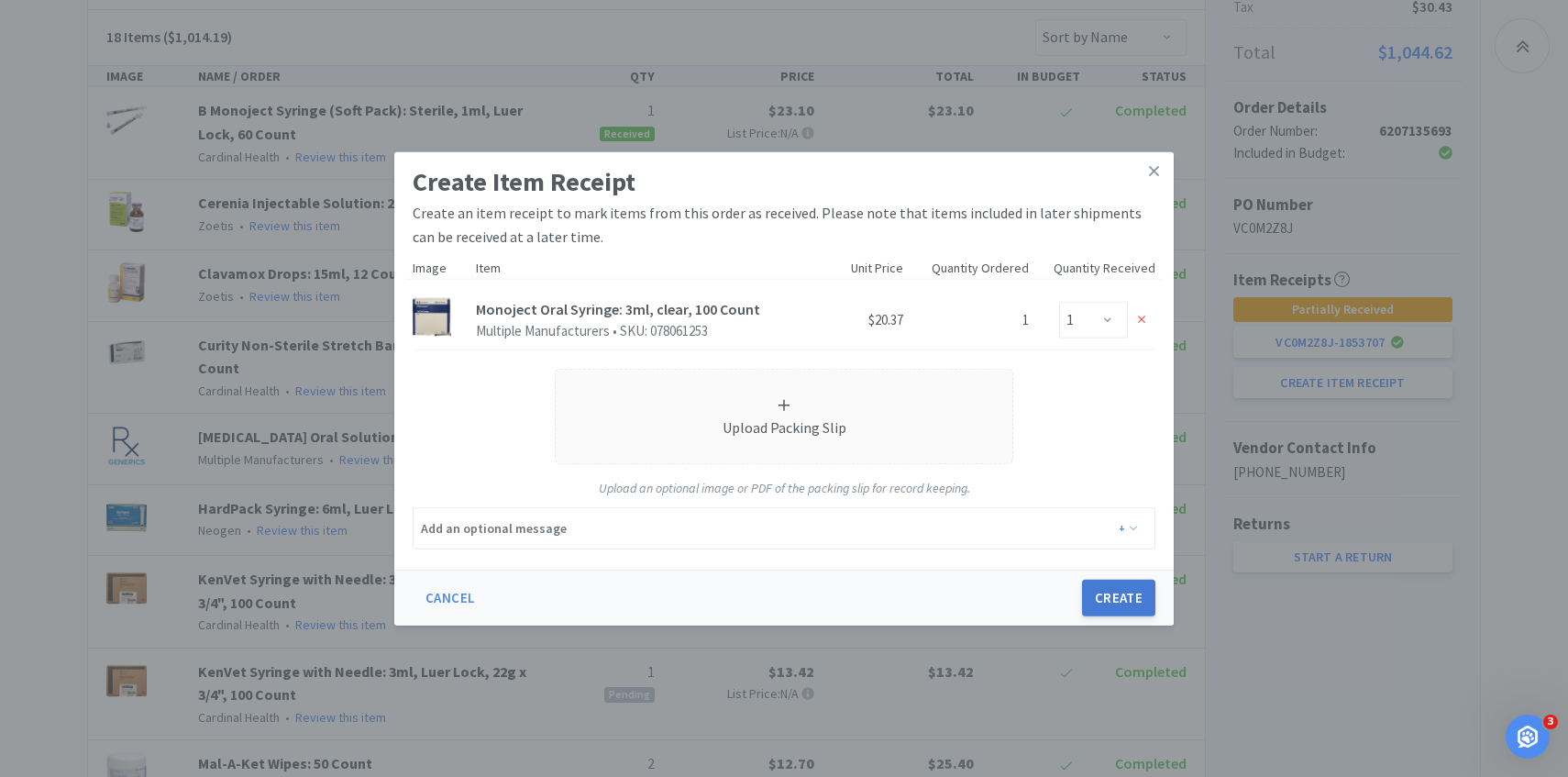
click at [1111, 593] on button "Create" at bounding box center [1118, 598] width 73 height 37
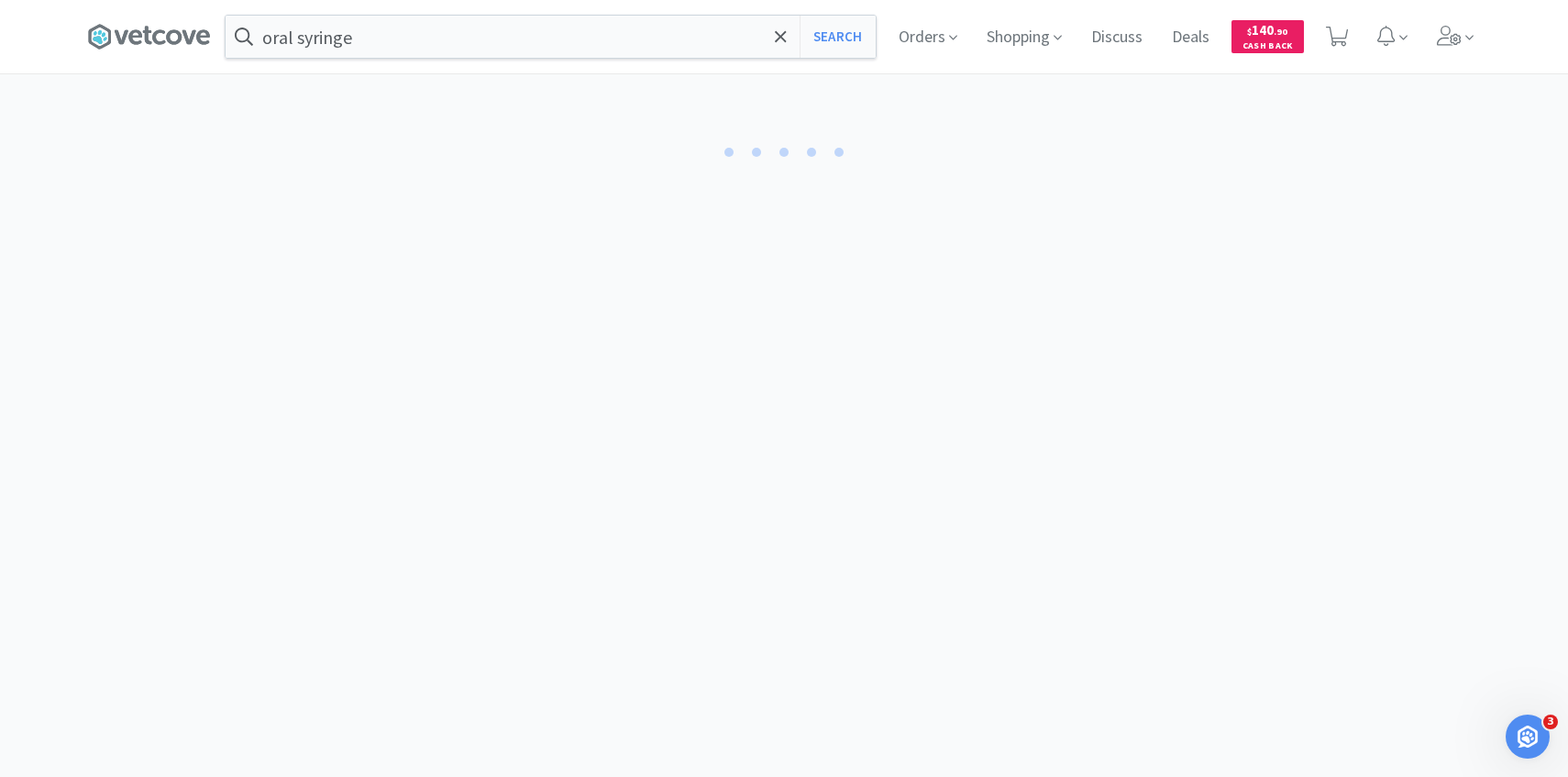
select select "1"
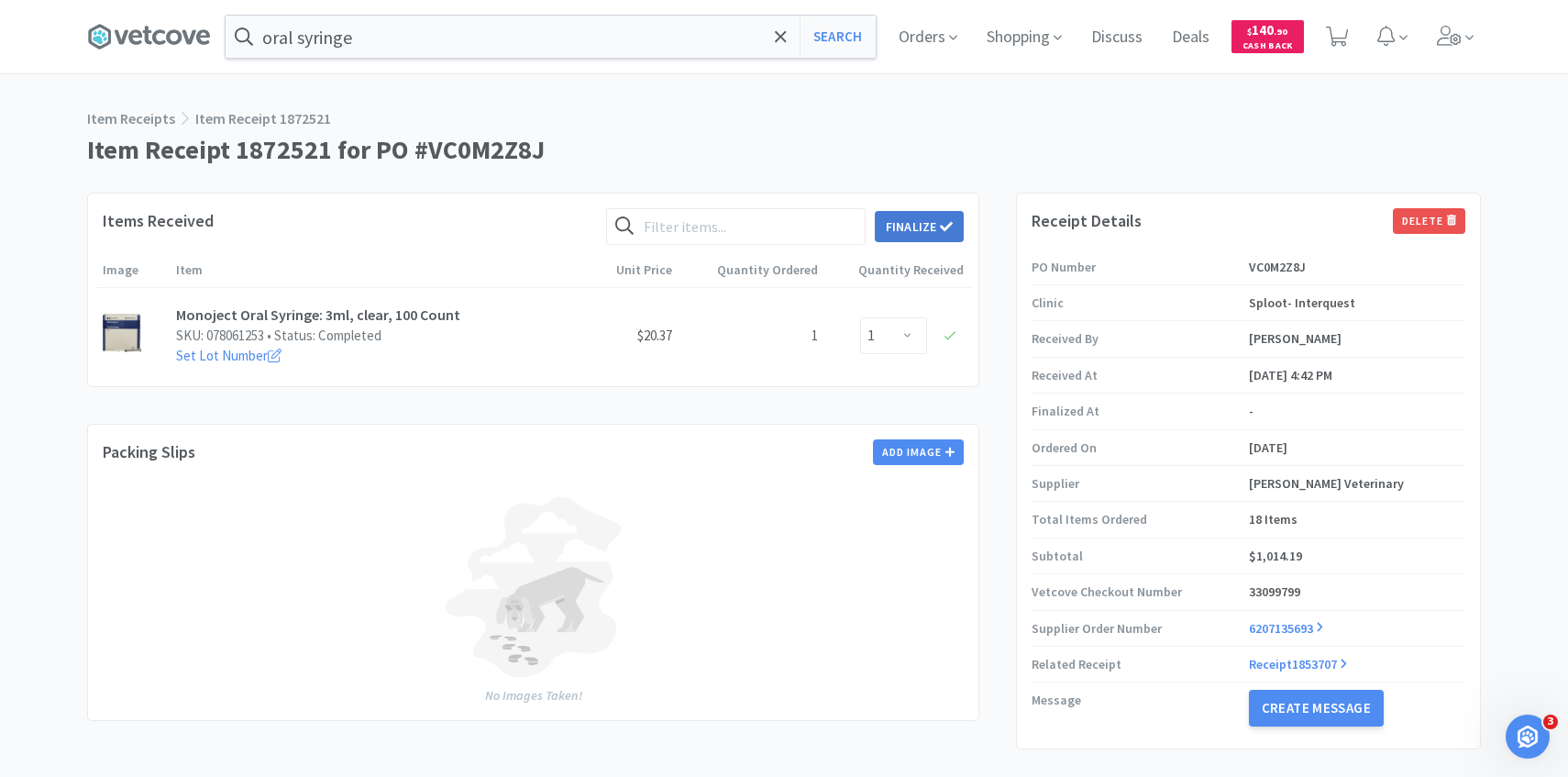
click at [943, 227] on icon at bounding box center [946, 225] width 13 height 9
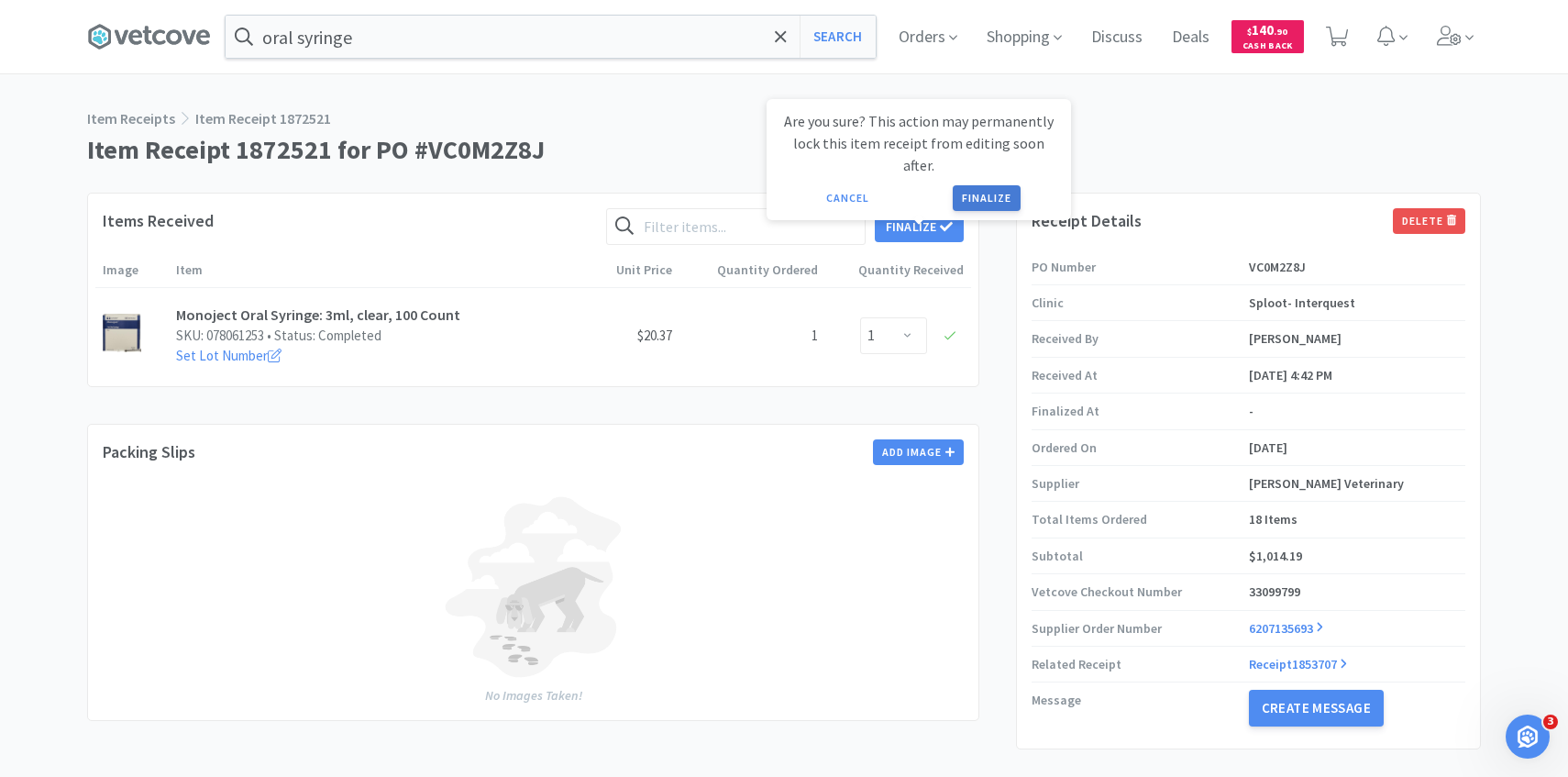
click at [1011, 185] on button "Finalize" at bounding box center [987, 198] width 68 height 26
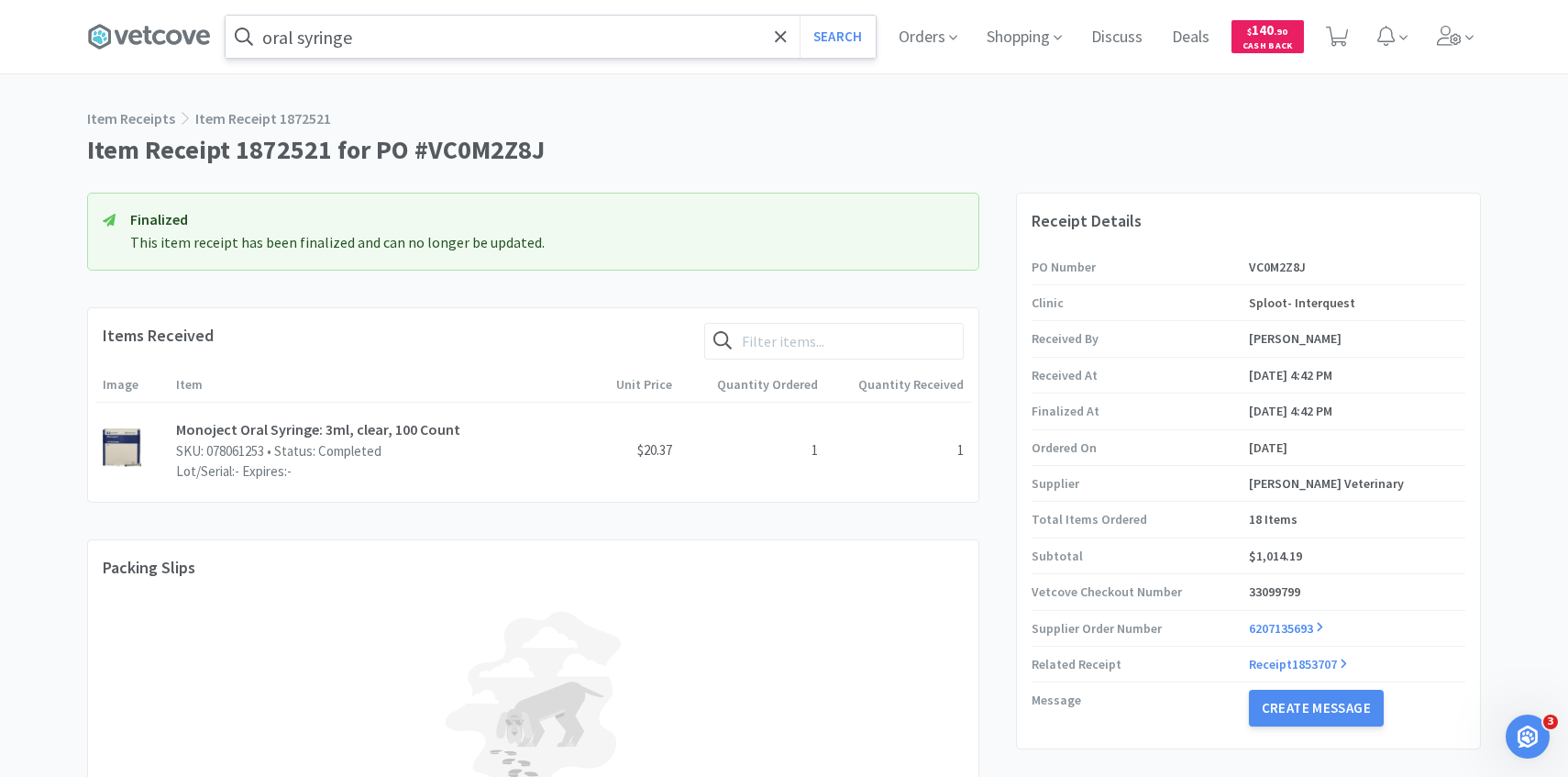
click at [458, 31] on input "oral syringe" at bounding box center [551, 37] width 651 height 42
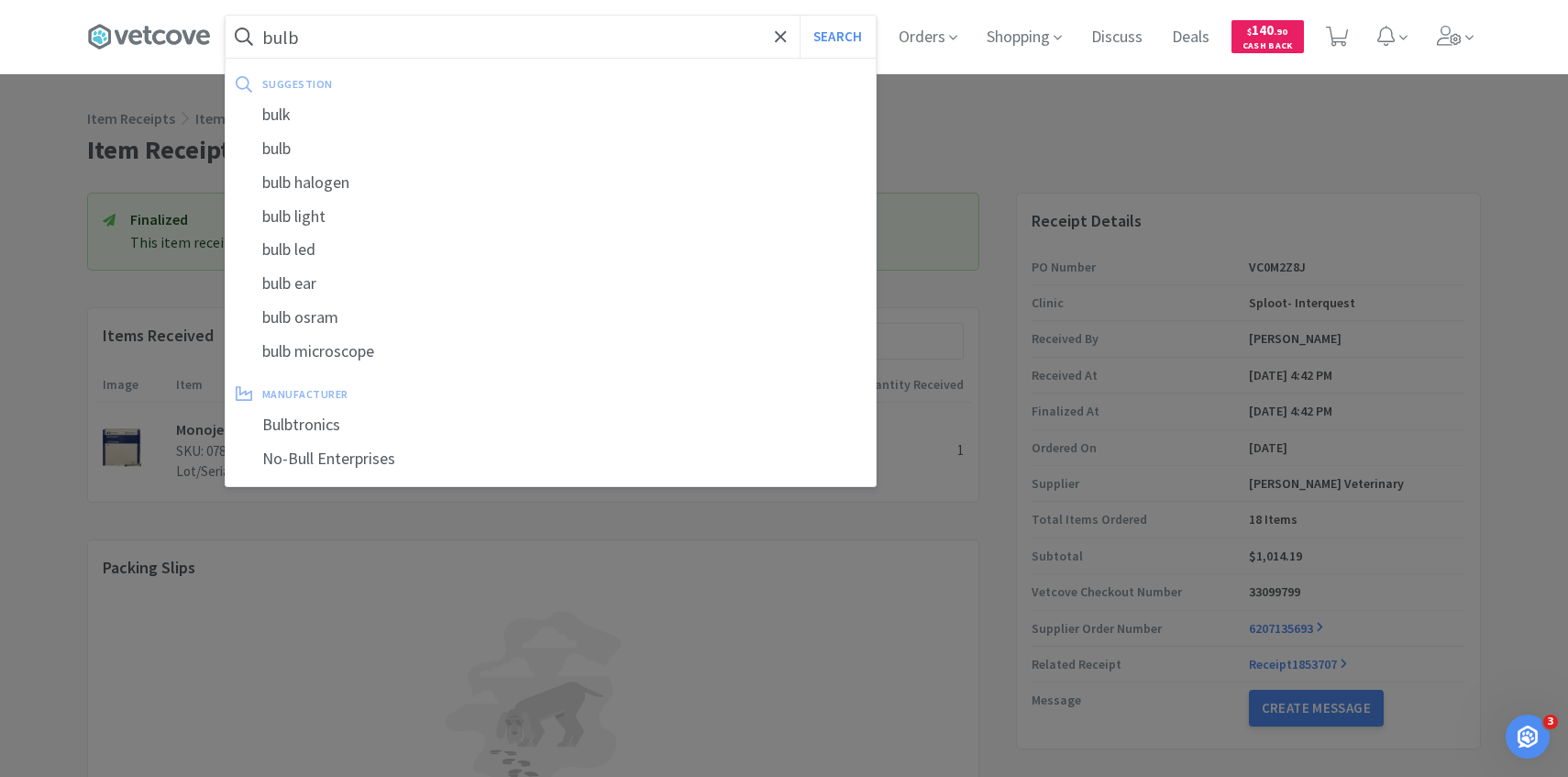
type input "bulb"
click at [799, 16] on button "Search" at bounding box center [837, 37] width 76 height 42
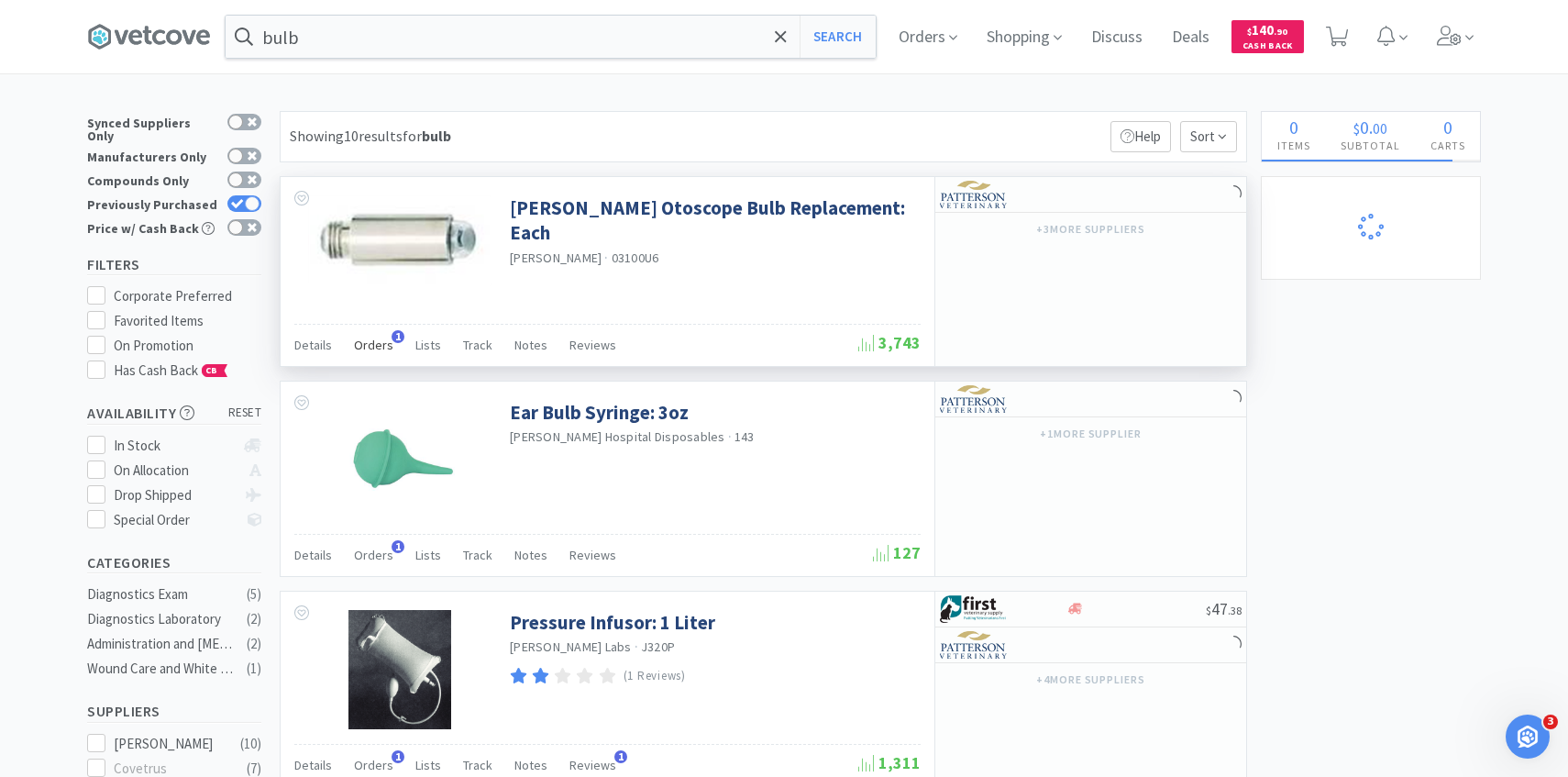
click at [367, 346] on span "Orders" at bounding box center [373, 345] width 39 height 17
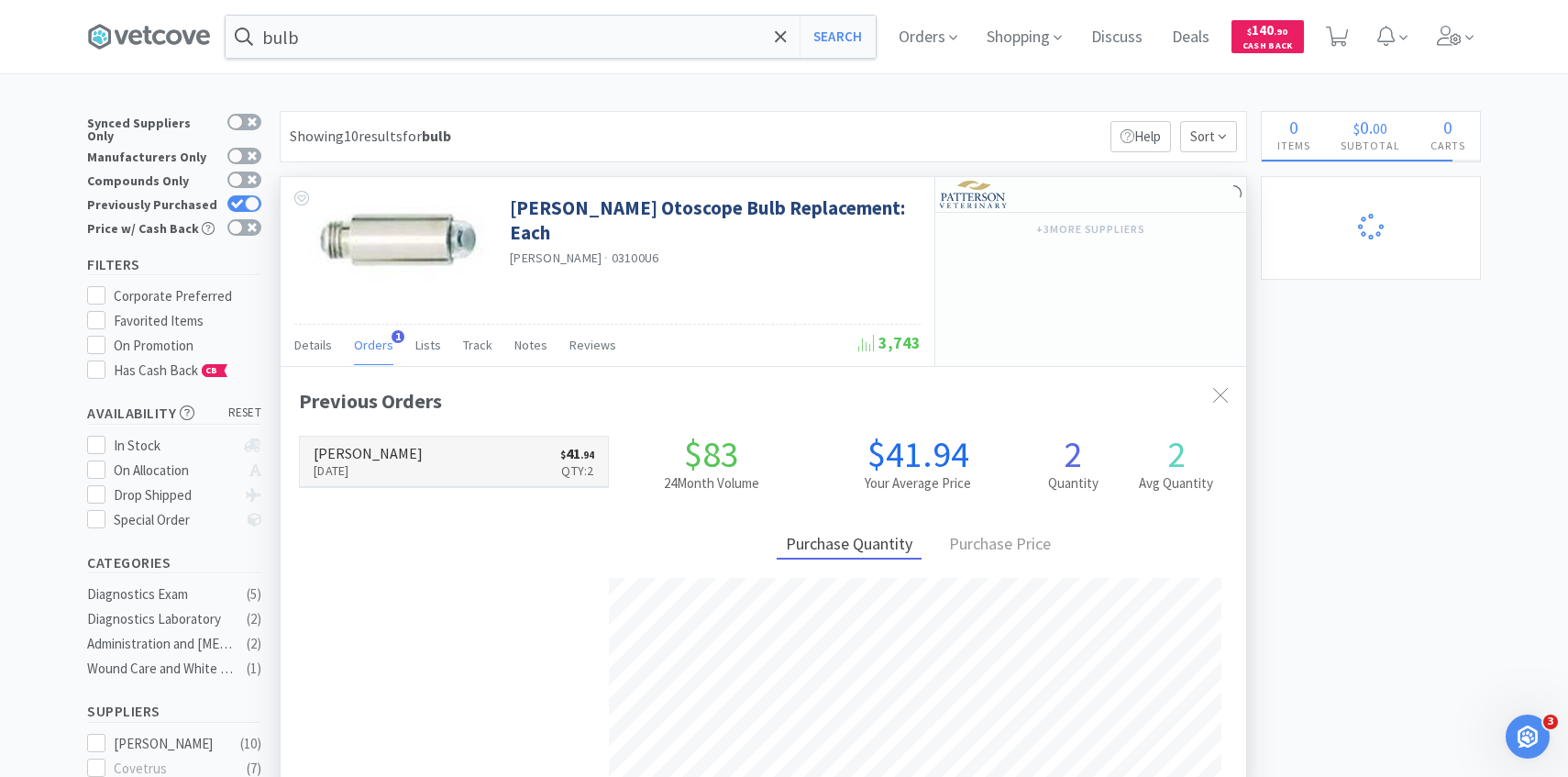
click at [398, 447] on link "[PERSON_NAME] [DATE] $ 41 . 94 Qty: 2" at bounding box center [454, 462] width 308 height 50
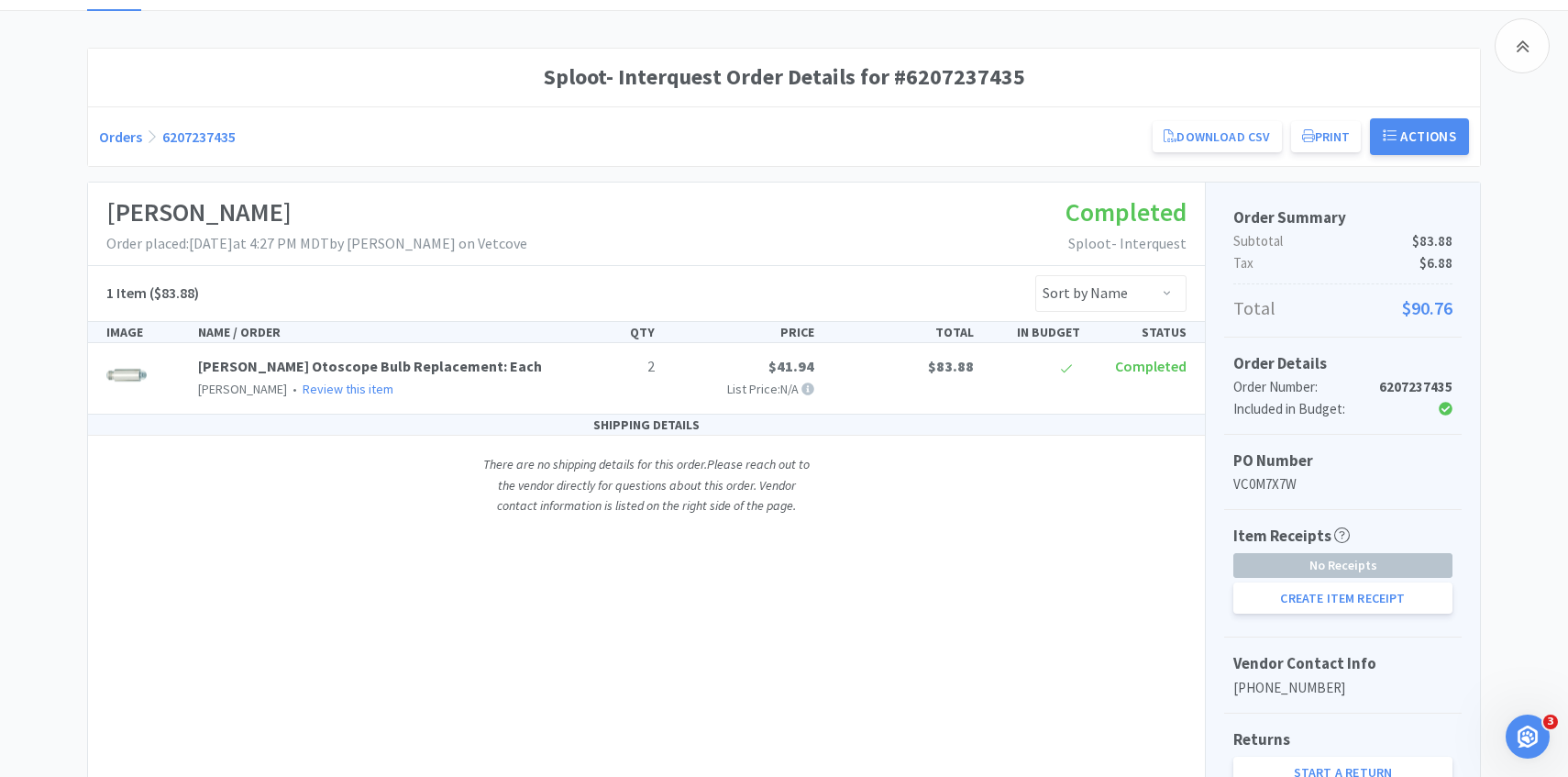
scroll to position [219, 0]
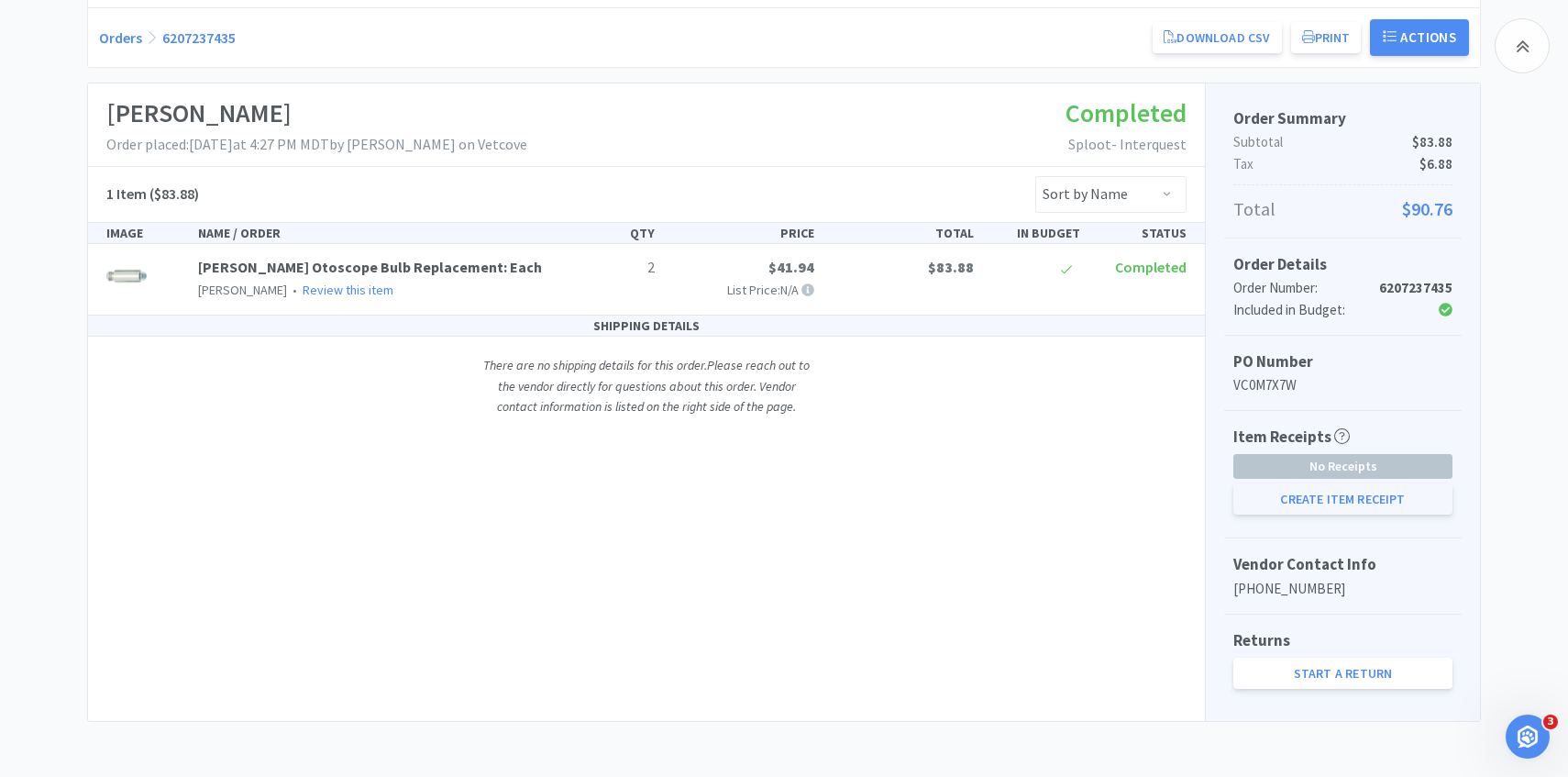
click at [1327, 500] on button "Create Item Receipt" at bounding box center [1342, 499] width 219 height 31
select select "2"
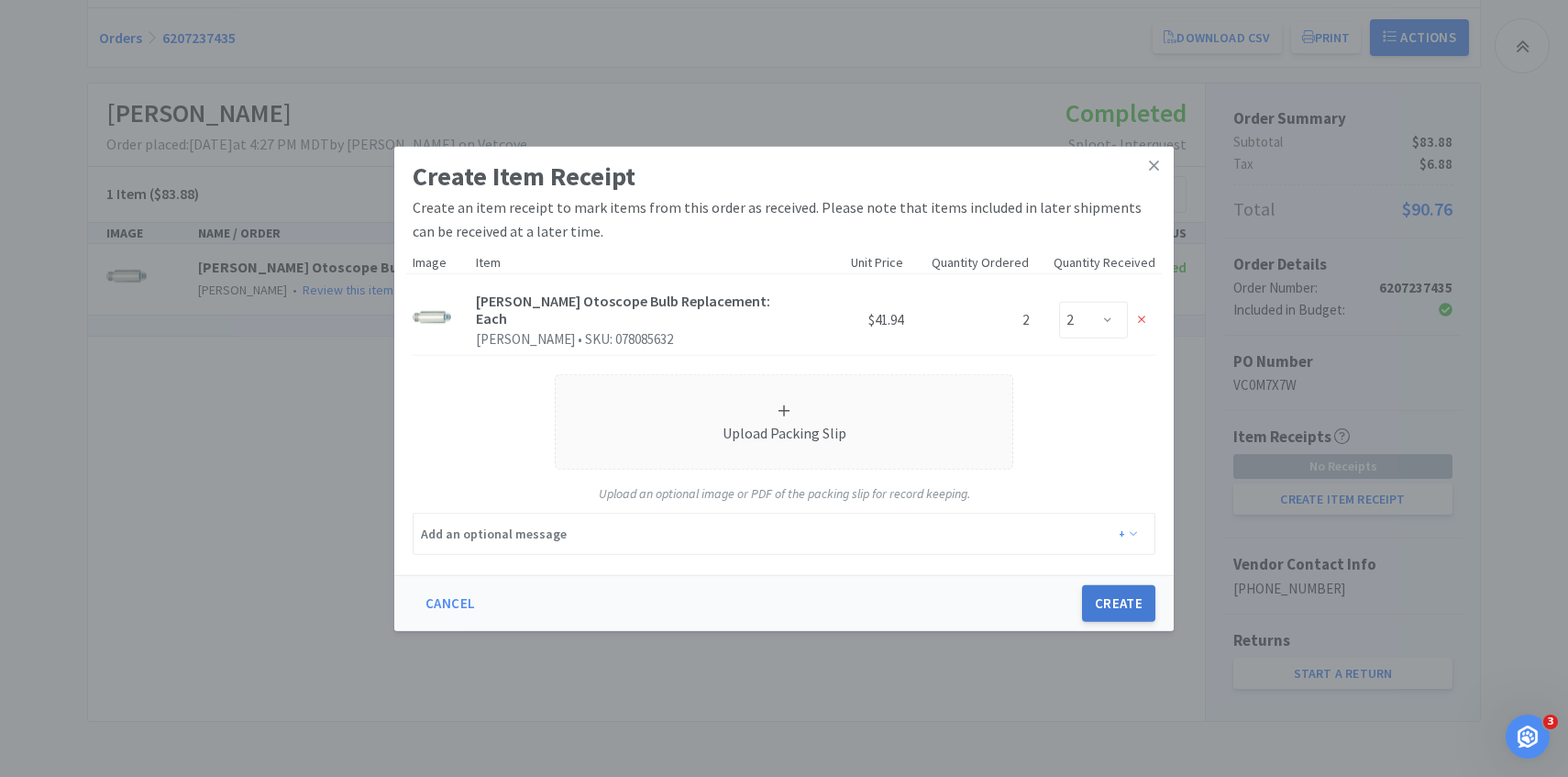
click at [1139, 598] on button "Create" at bounding box center [1118, 604] width 73 height 37
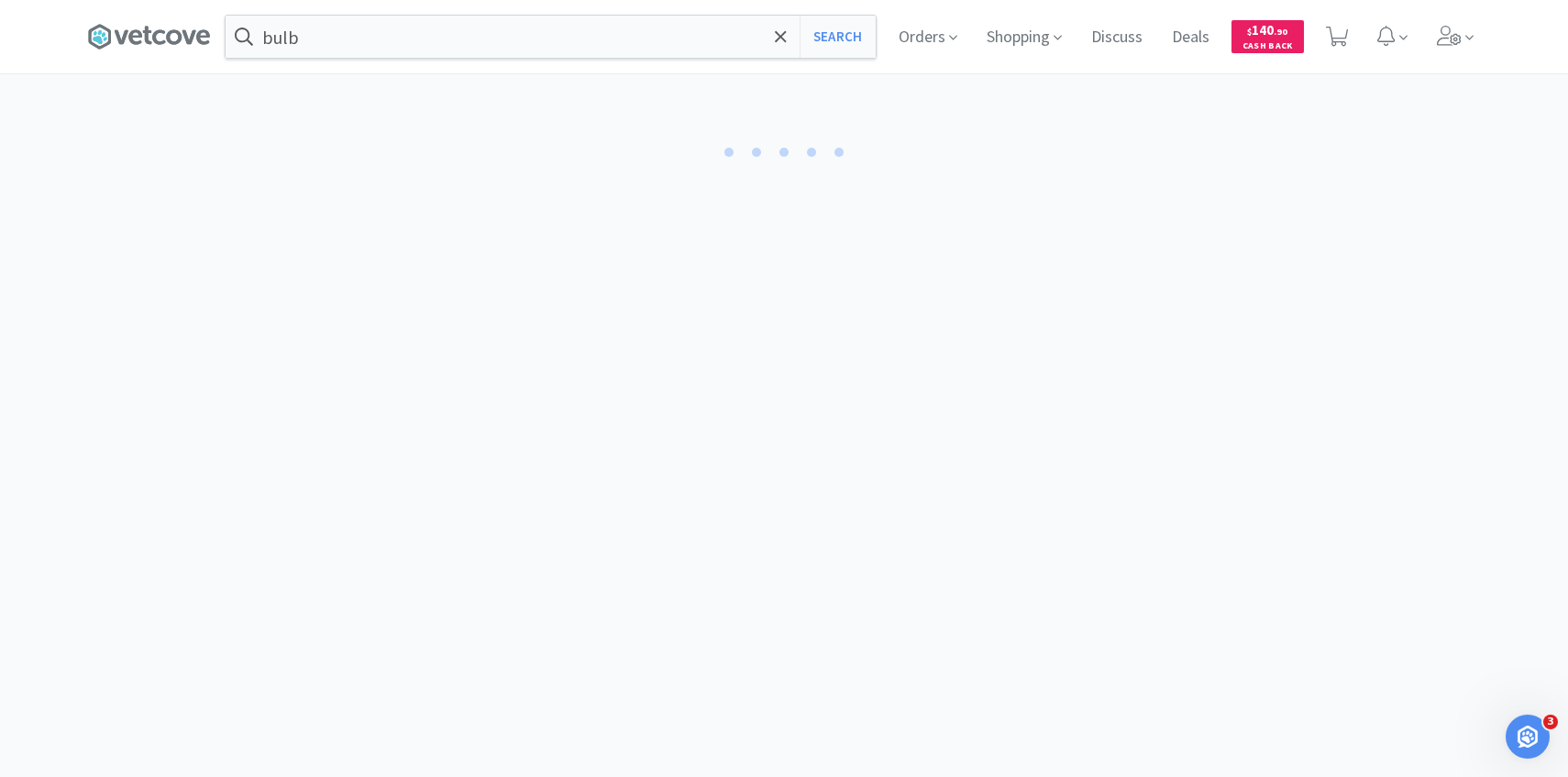
select select "2"
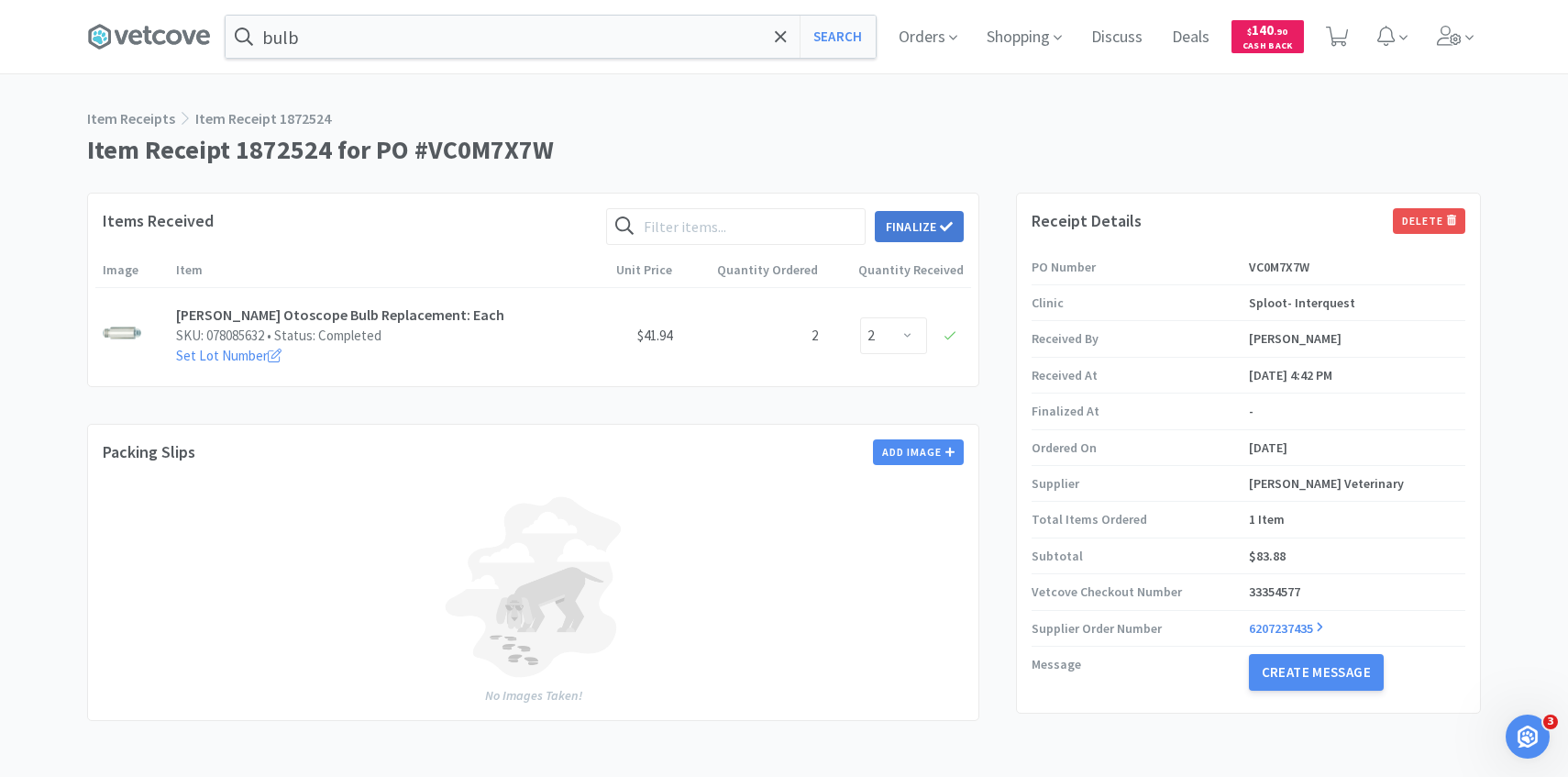
click at [919, 214] on button "Finalize" at bounding box center [919, 226] width 89 height 31
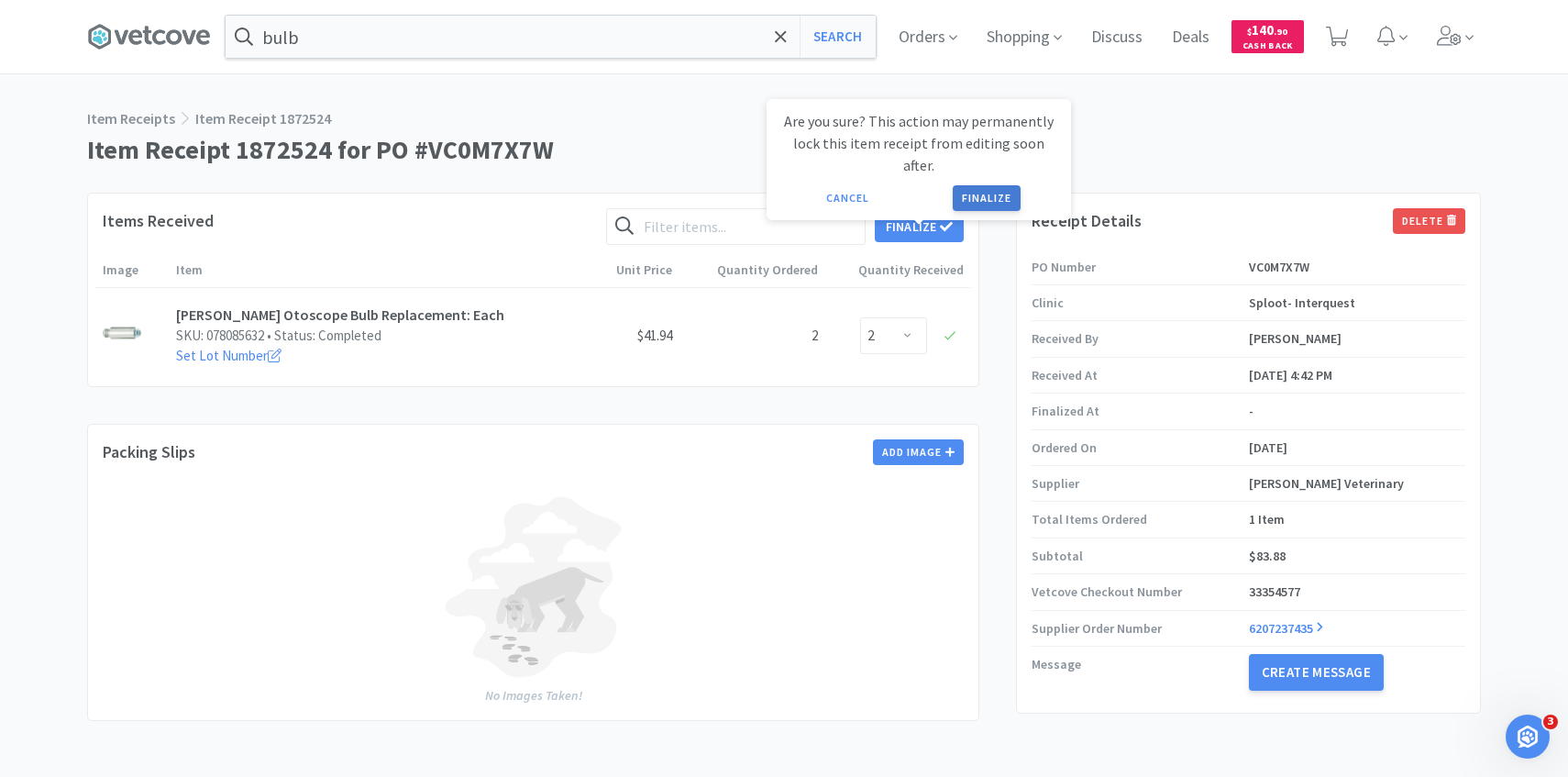
click at [1001, 185] on button "Finalize" at bounding box center [987, 198] width 68 height 26
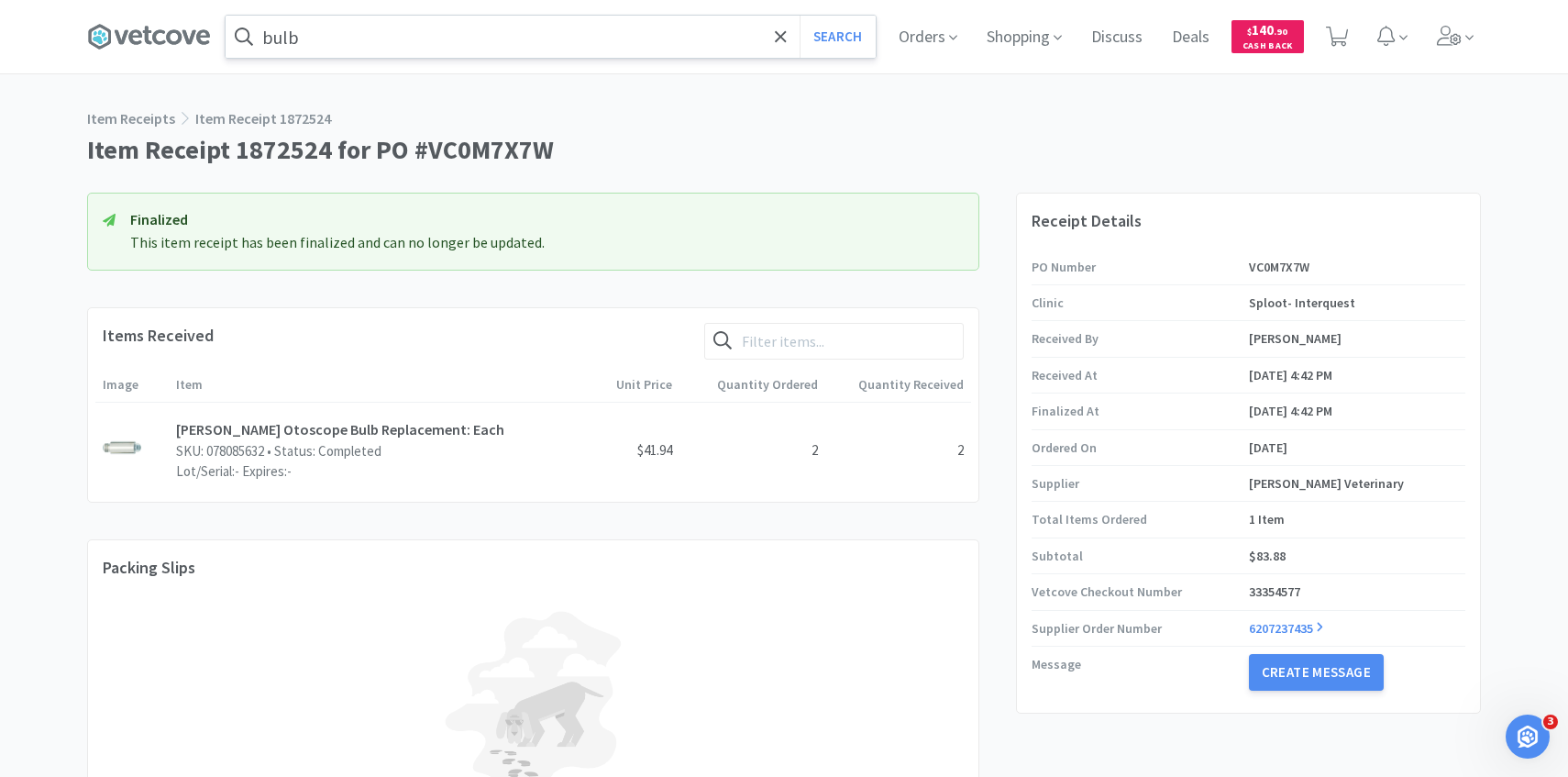
click at [519, 24] on input "bulb" at bounding box center [551, 37] width 651 height 42
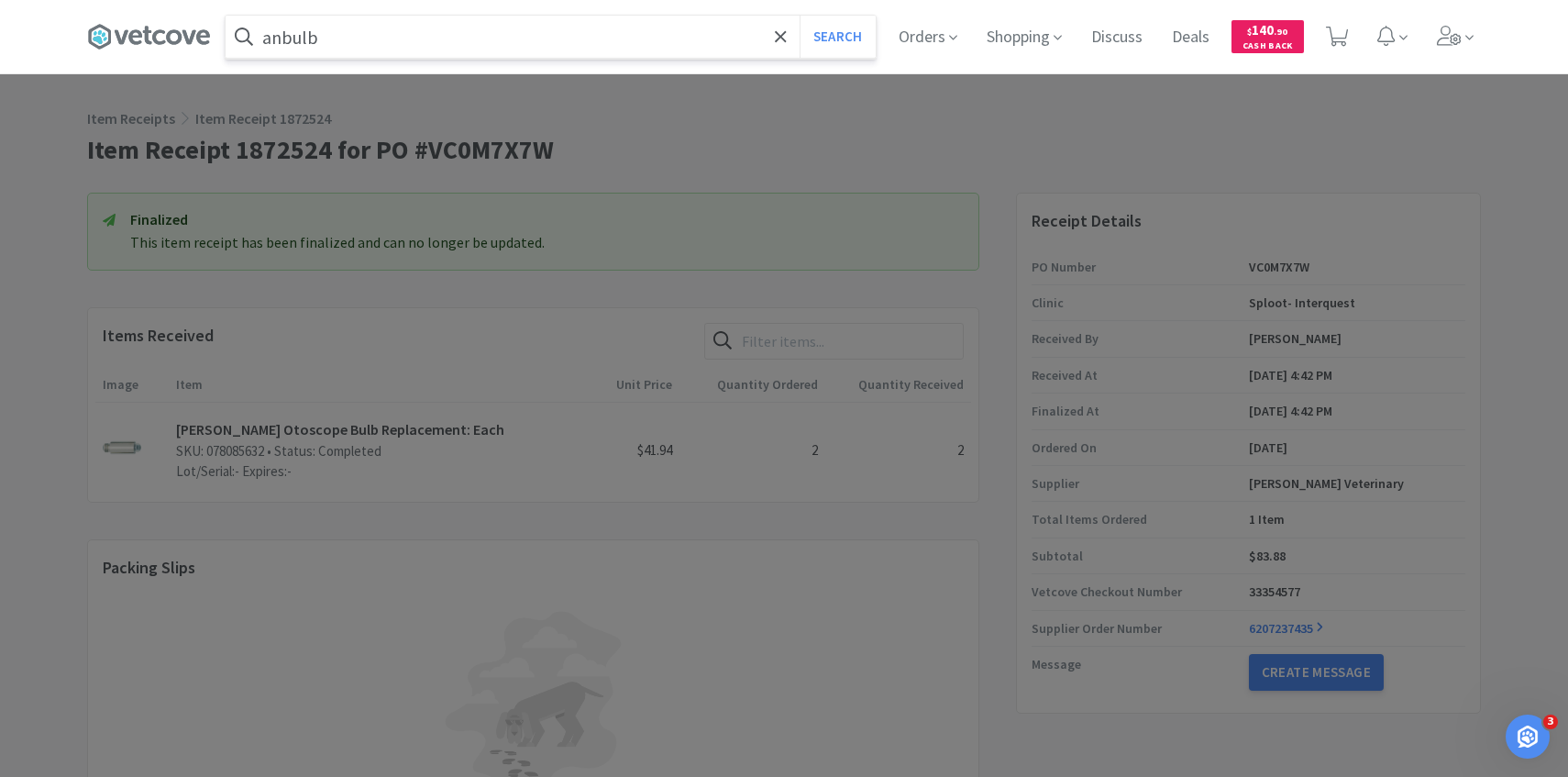
click at [519, 24] on input "anbulb" at bounding box center [551, 37] width 651 height 42
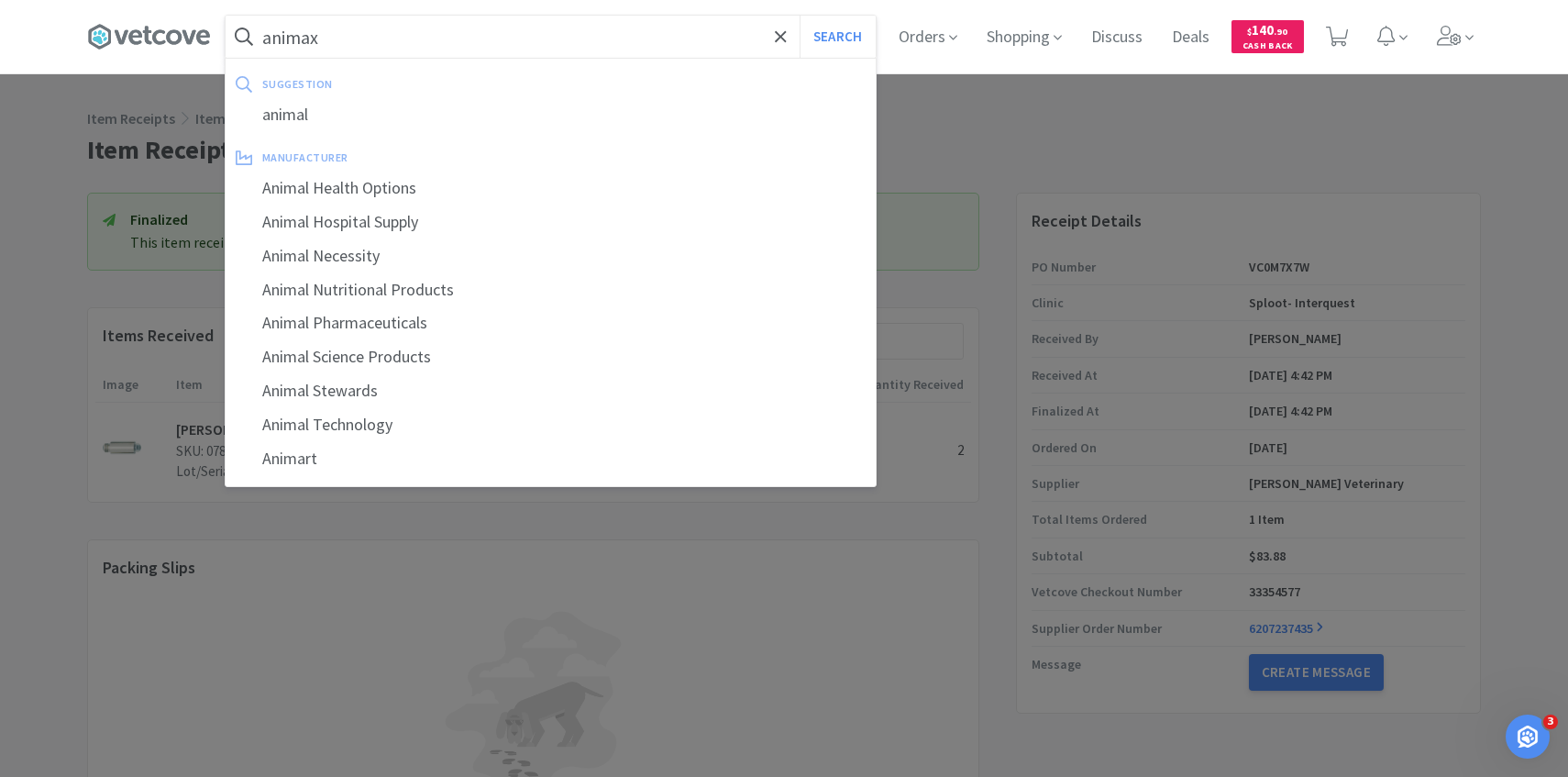
type input "animax"
click at [799, 16] on button "Search" at bounding box center [837, 37] width 76 height 42
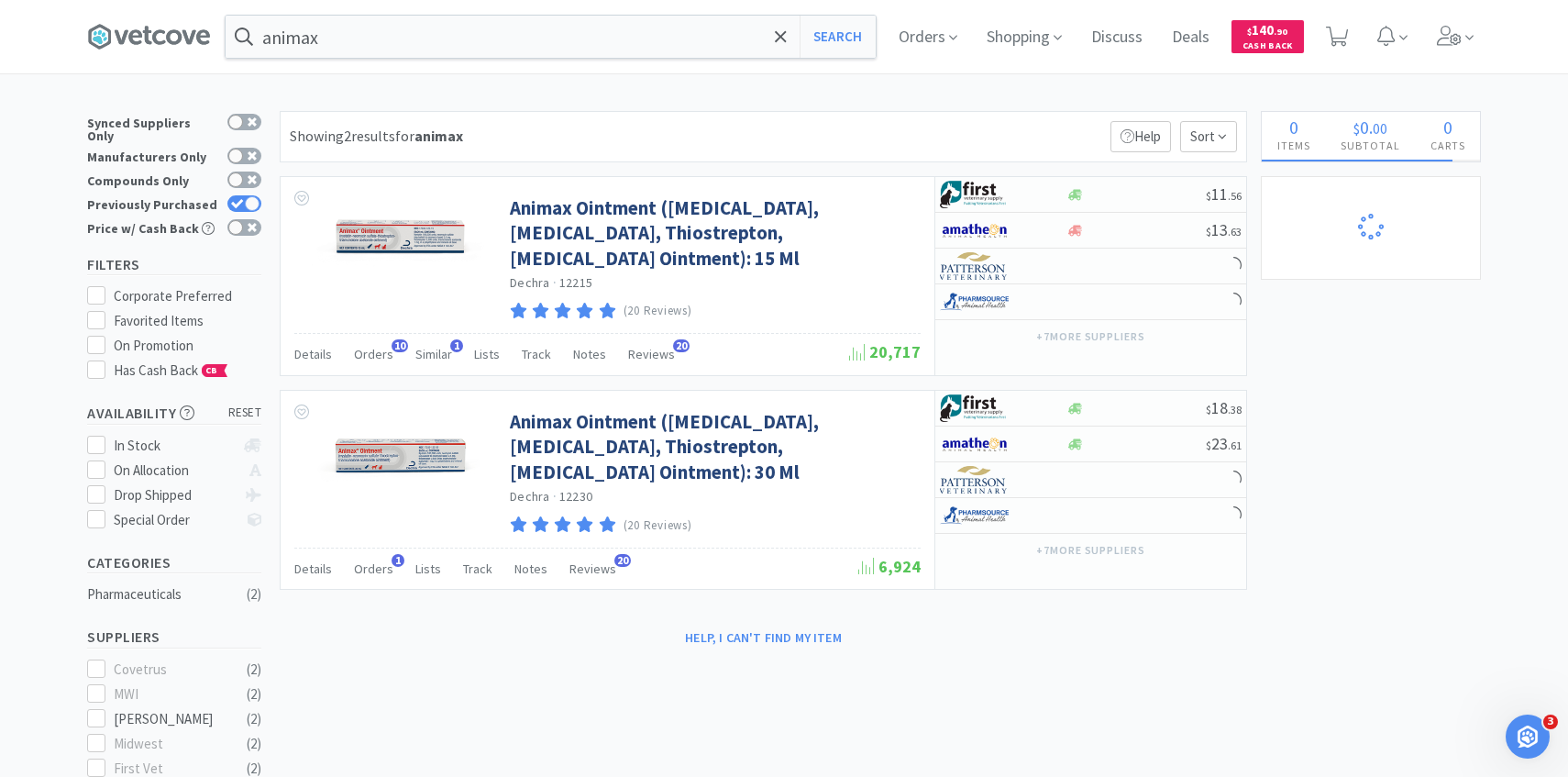
scroll to position [4, 0]
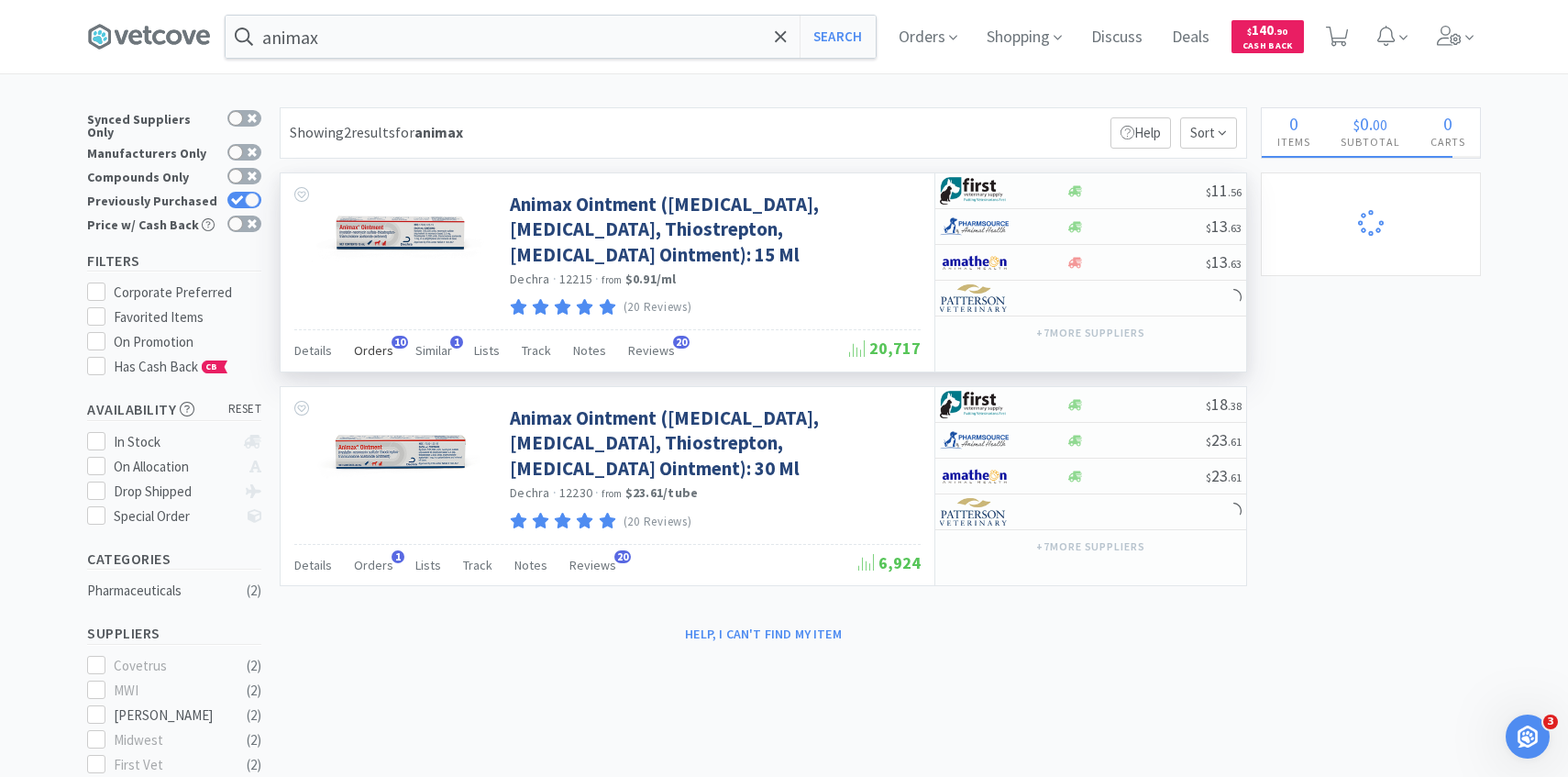
click at [374, 348] on span "Orders" at bounding box center [373, 350] width 39 height 17
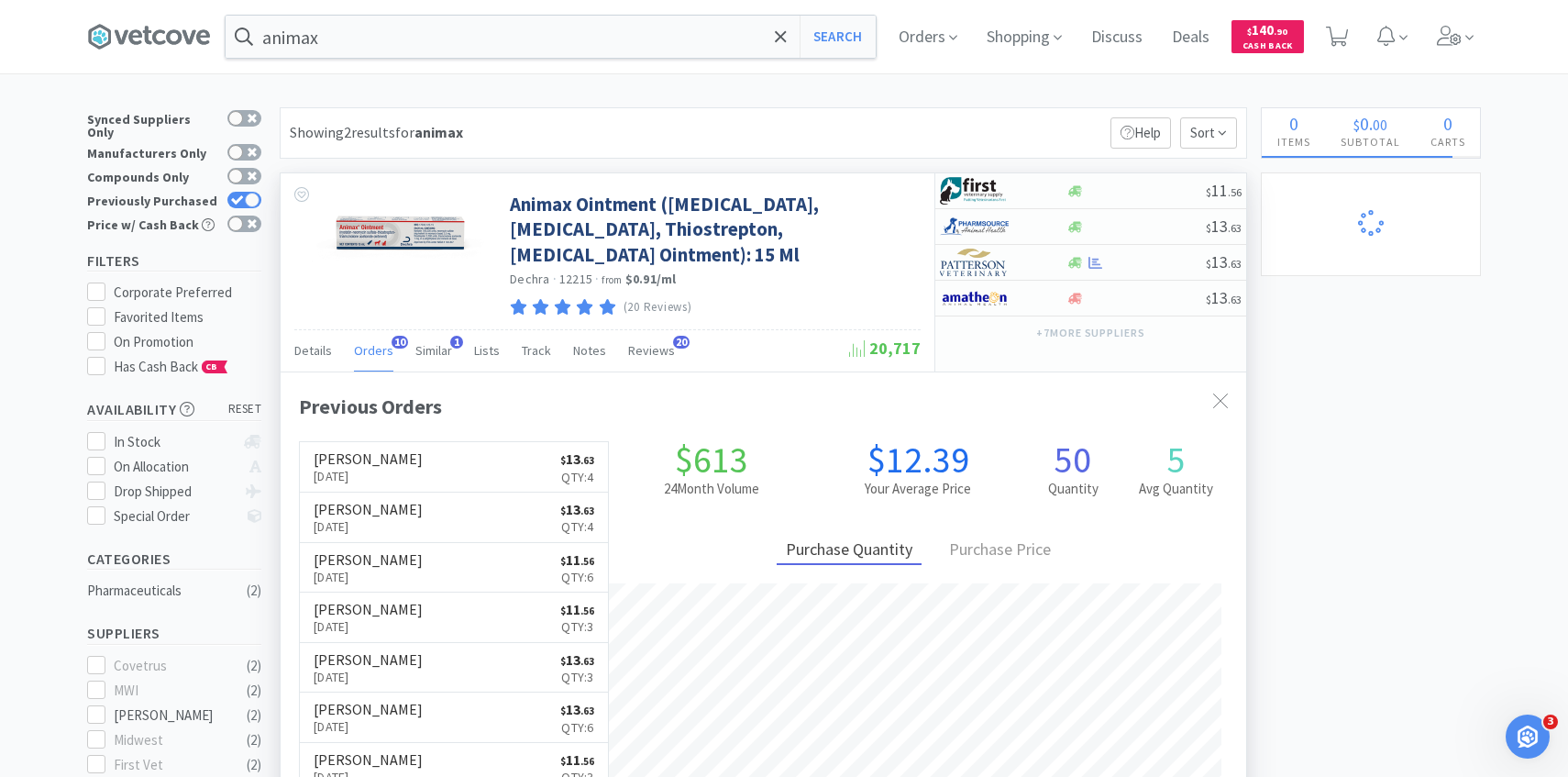
click at [458, 480] on link "[PERSON_NAME] [DATE] $ 13 . 63 Qty: 4" at bounding box center [454, 467] width 308 height 50
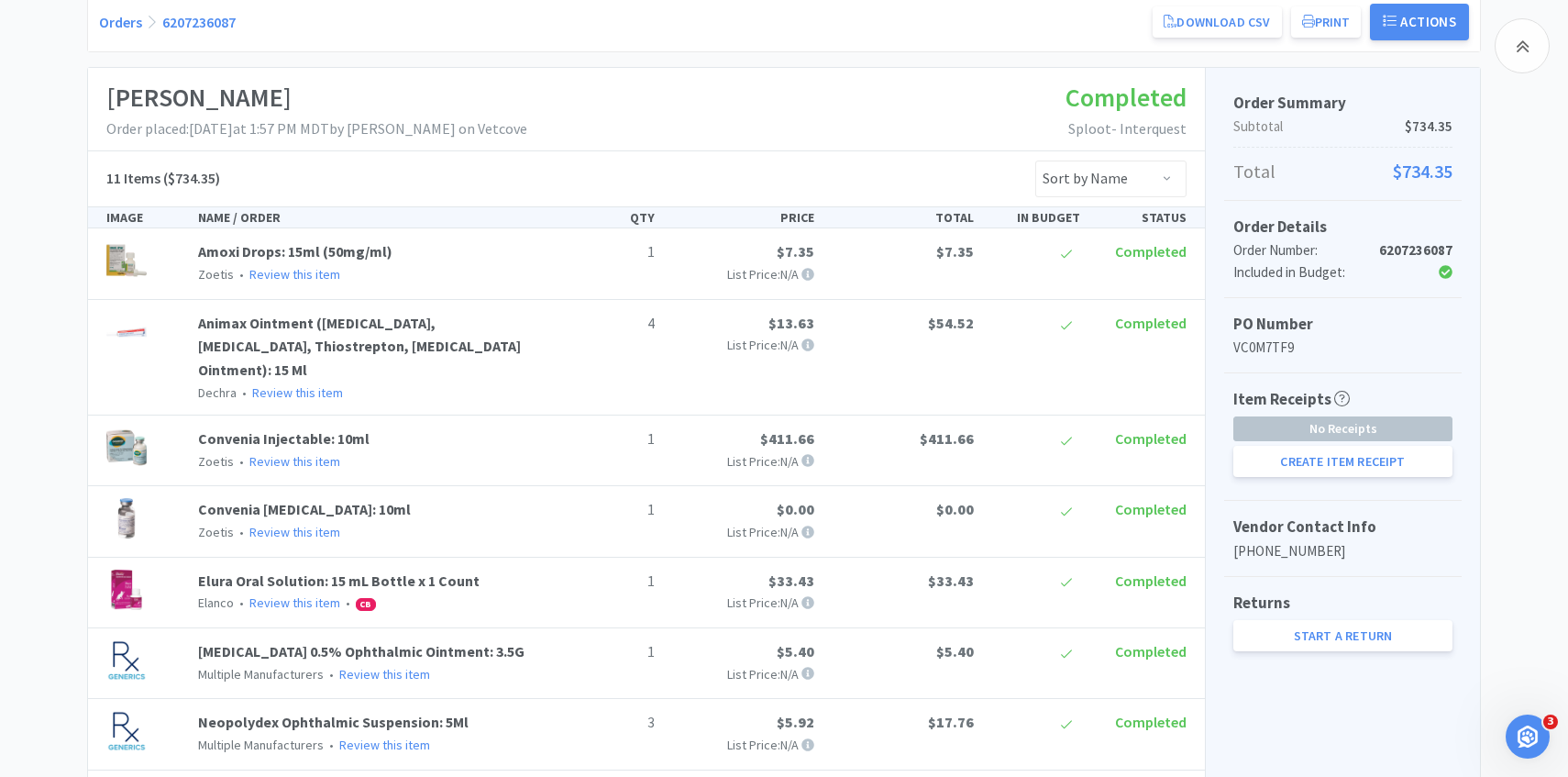
scroll to position [298, 0]
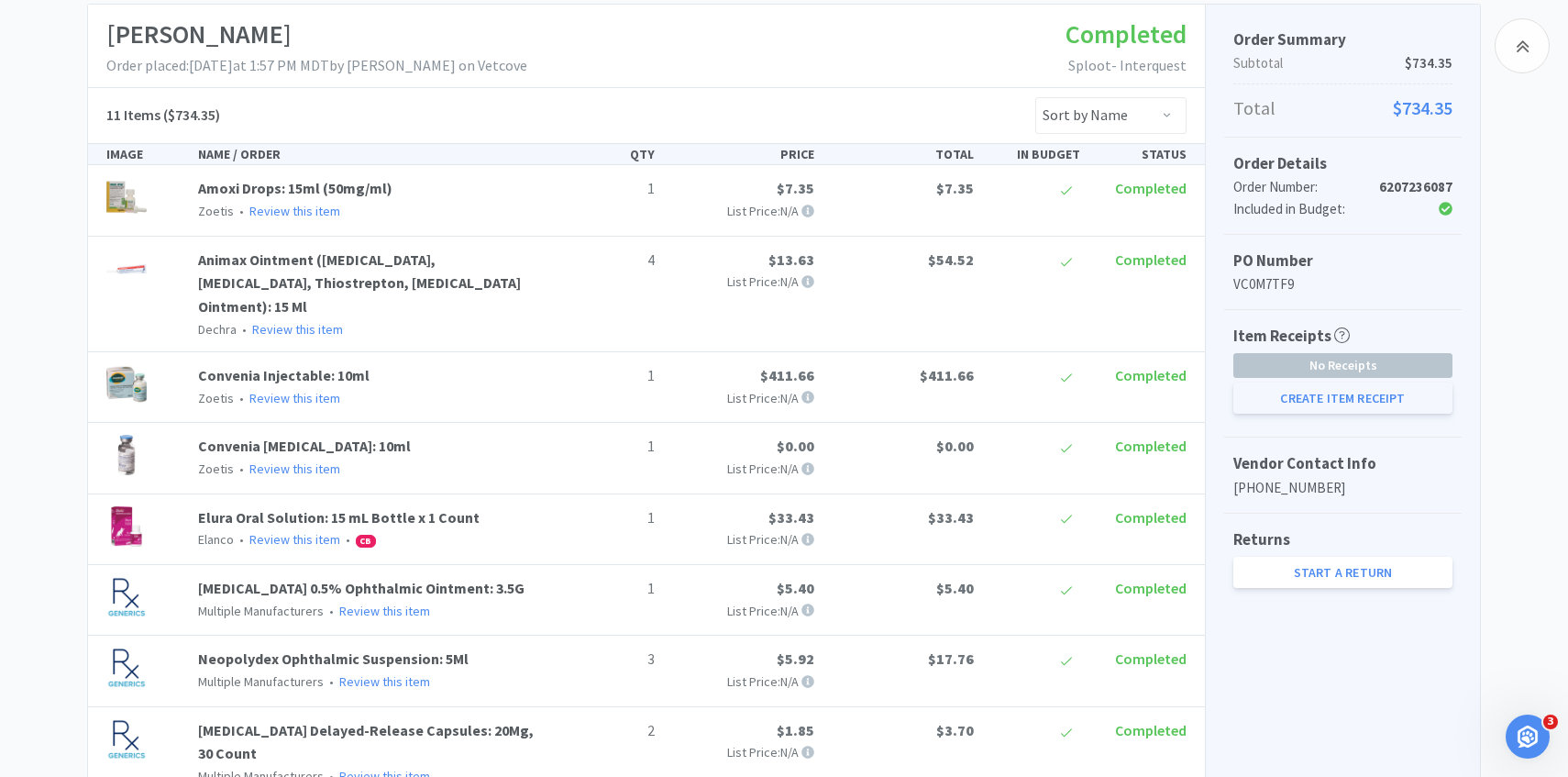
click at [1276, 399] on button "Create Item Receipt" at bounding box center [1342, 398] width 219 height 31
select select "1"
select select "4"
select select "1"
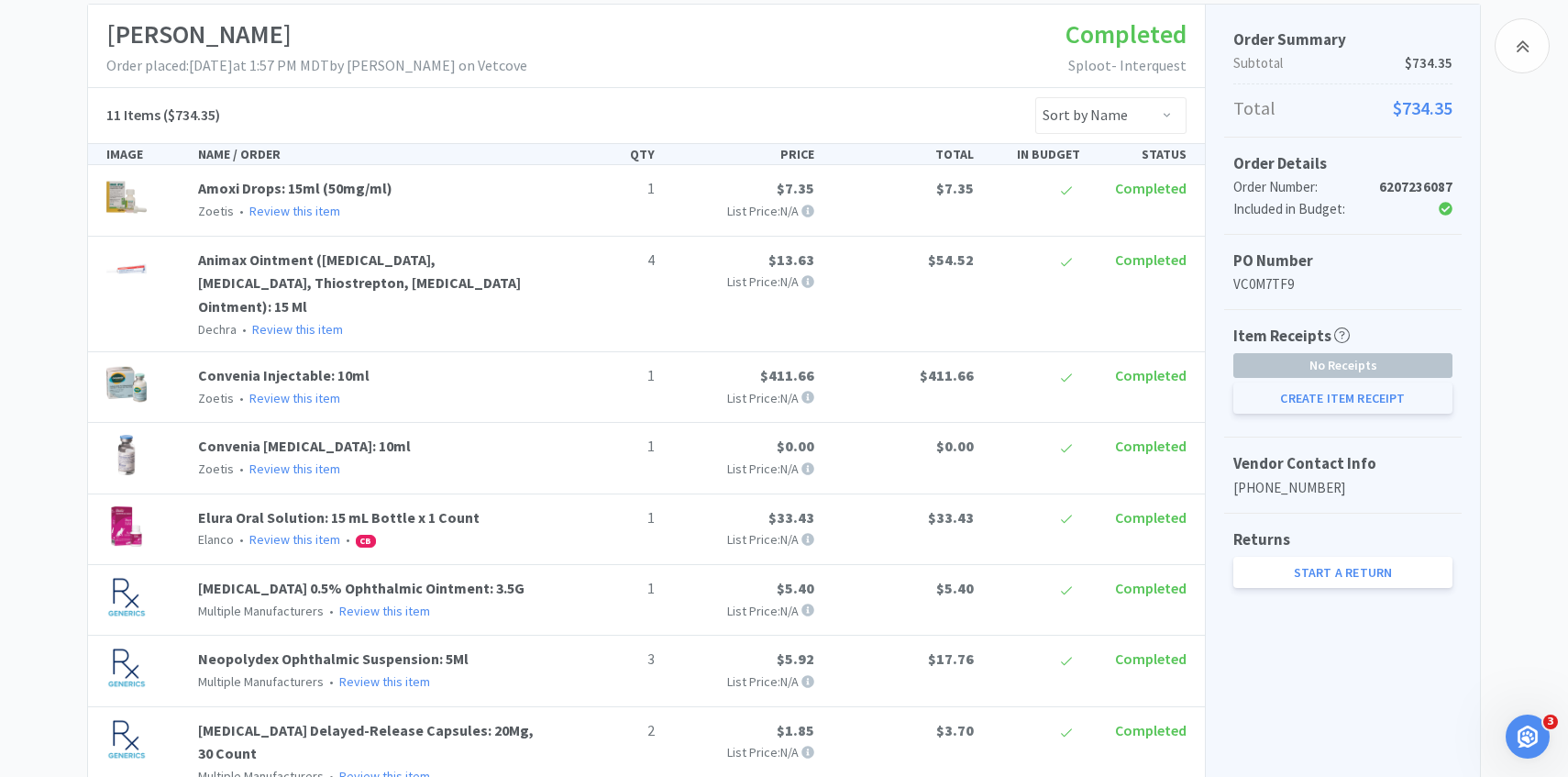
select select "1"
select select "3"
select select "2"
select select "1"
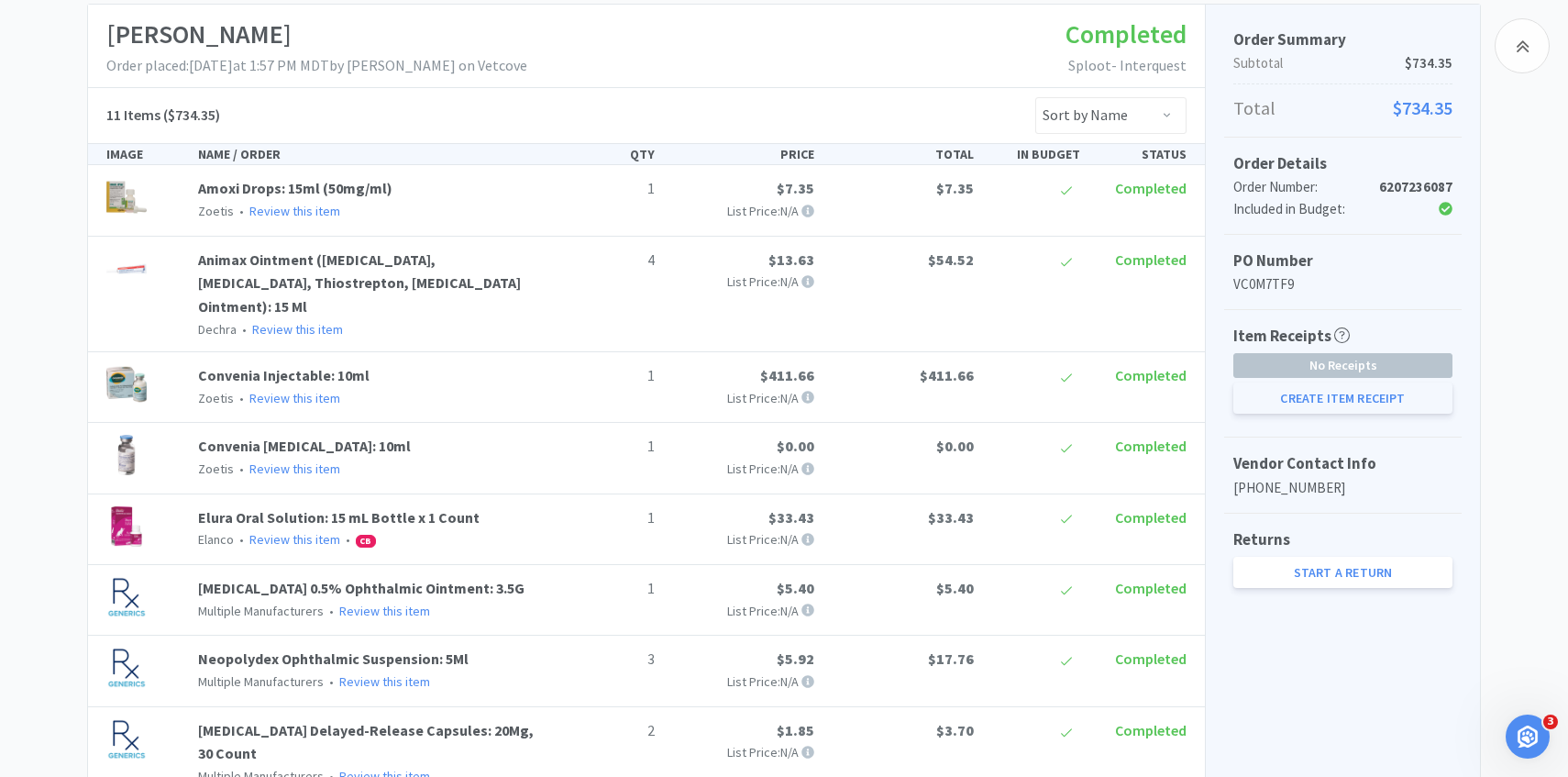
select select "1"
select select "3"
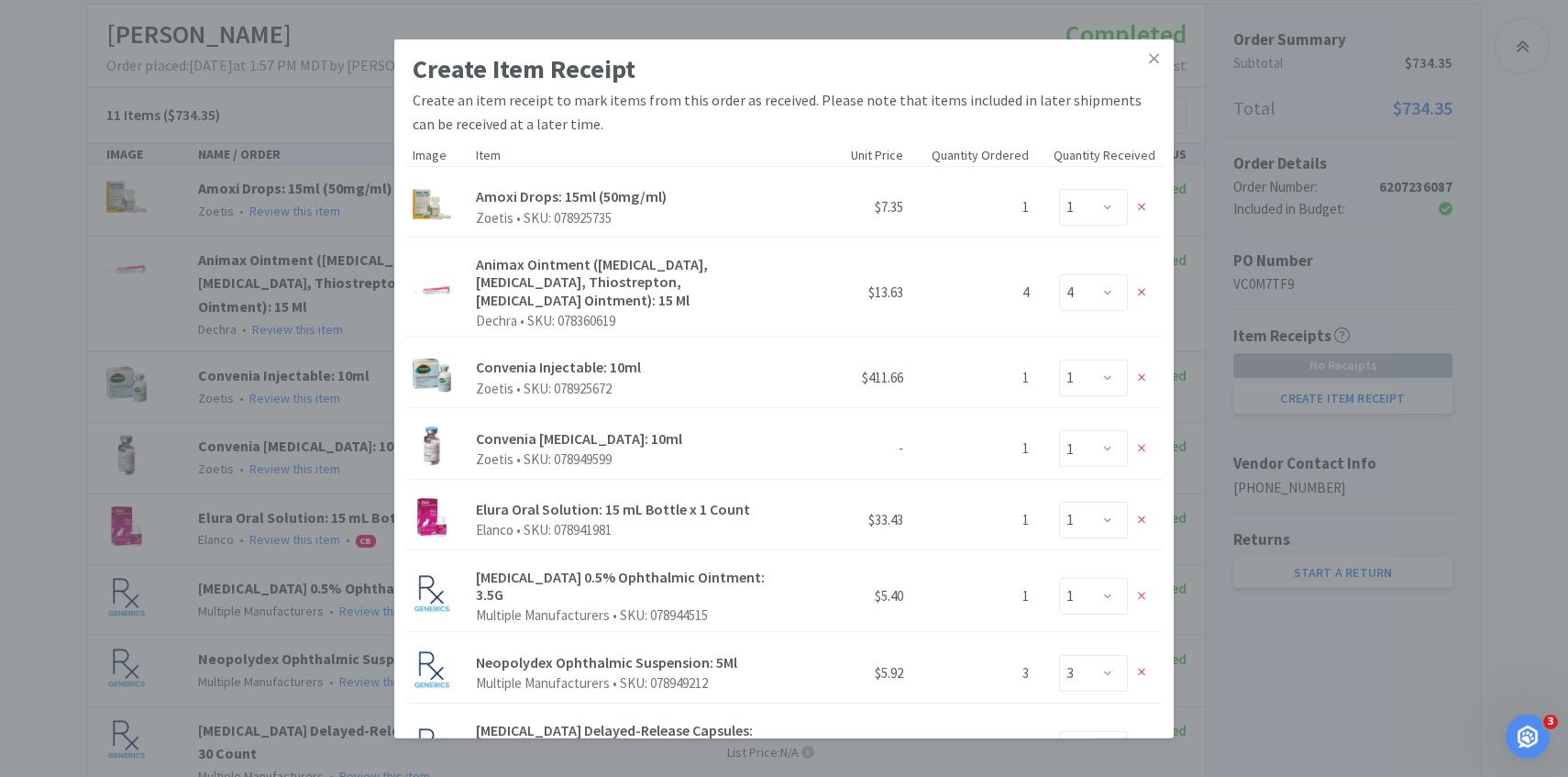
scroll to position [524, 0]
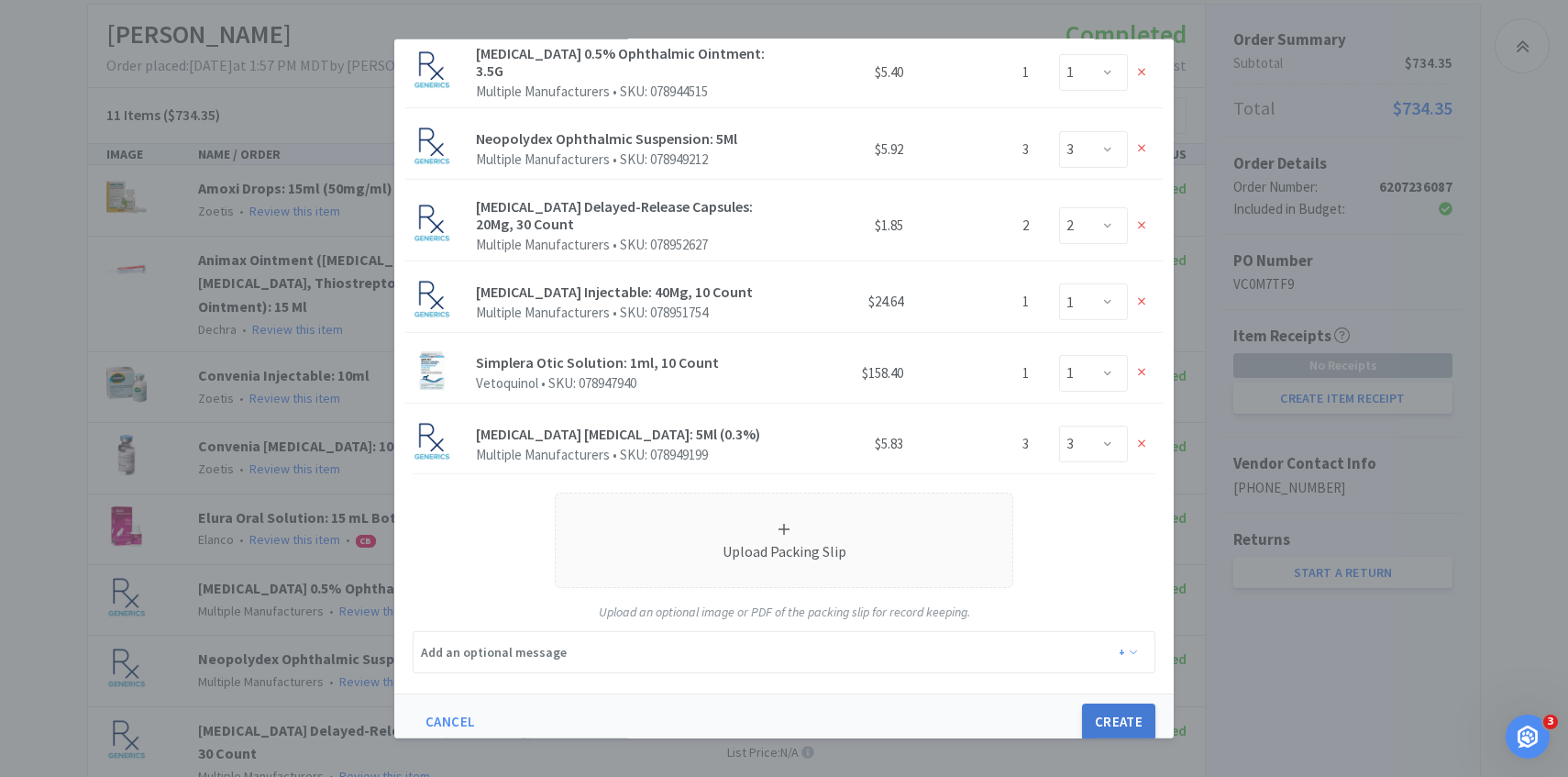
click at [1117, 706] on button "Create" at bounding box center [1118, 722] width 73 height 37
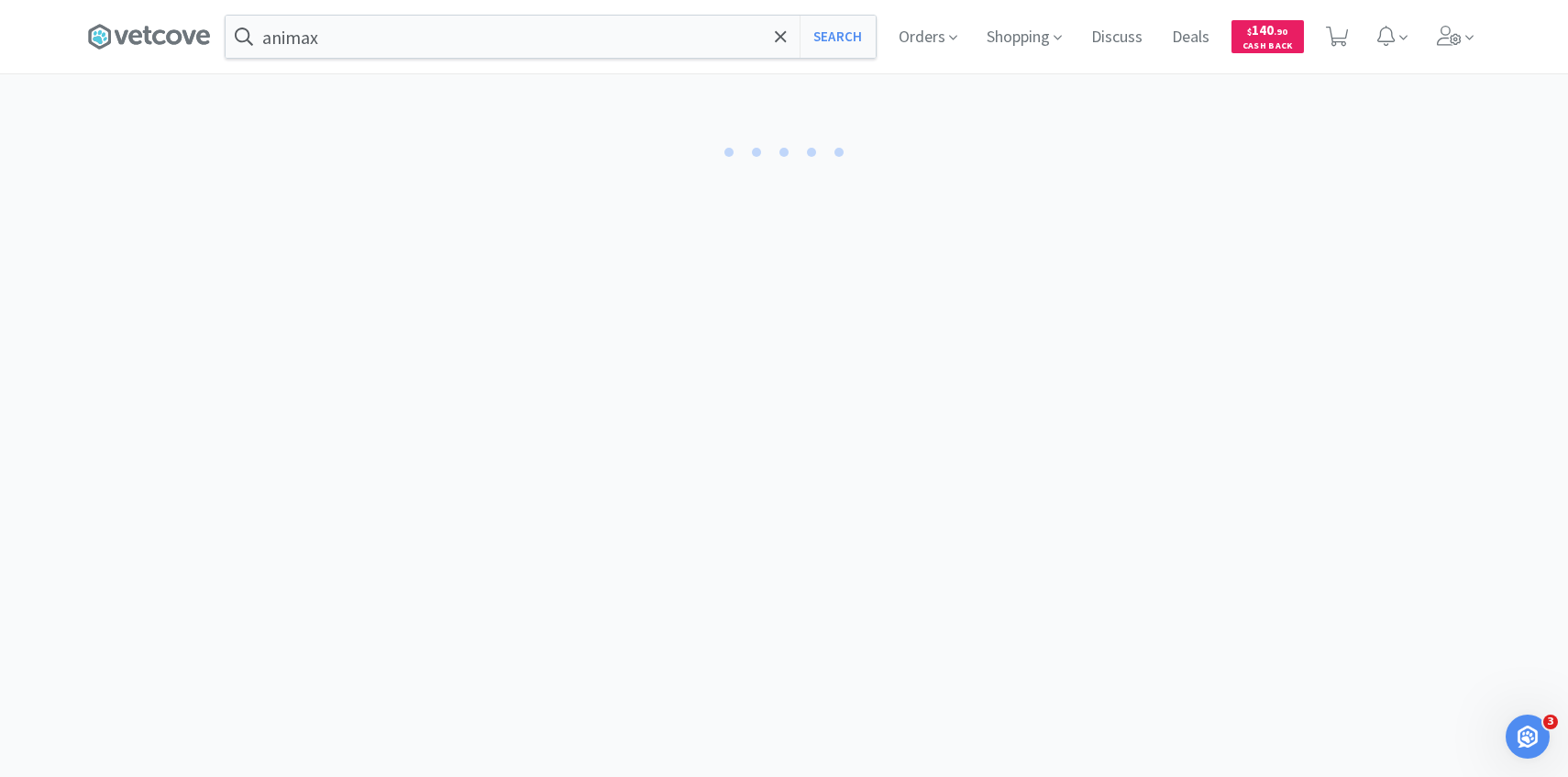
select select "1"
select select "4"
select select "1"
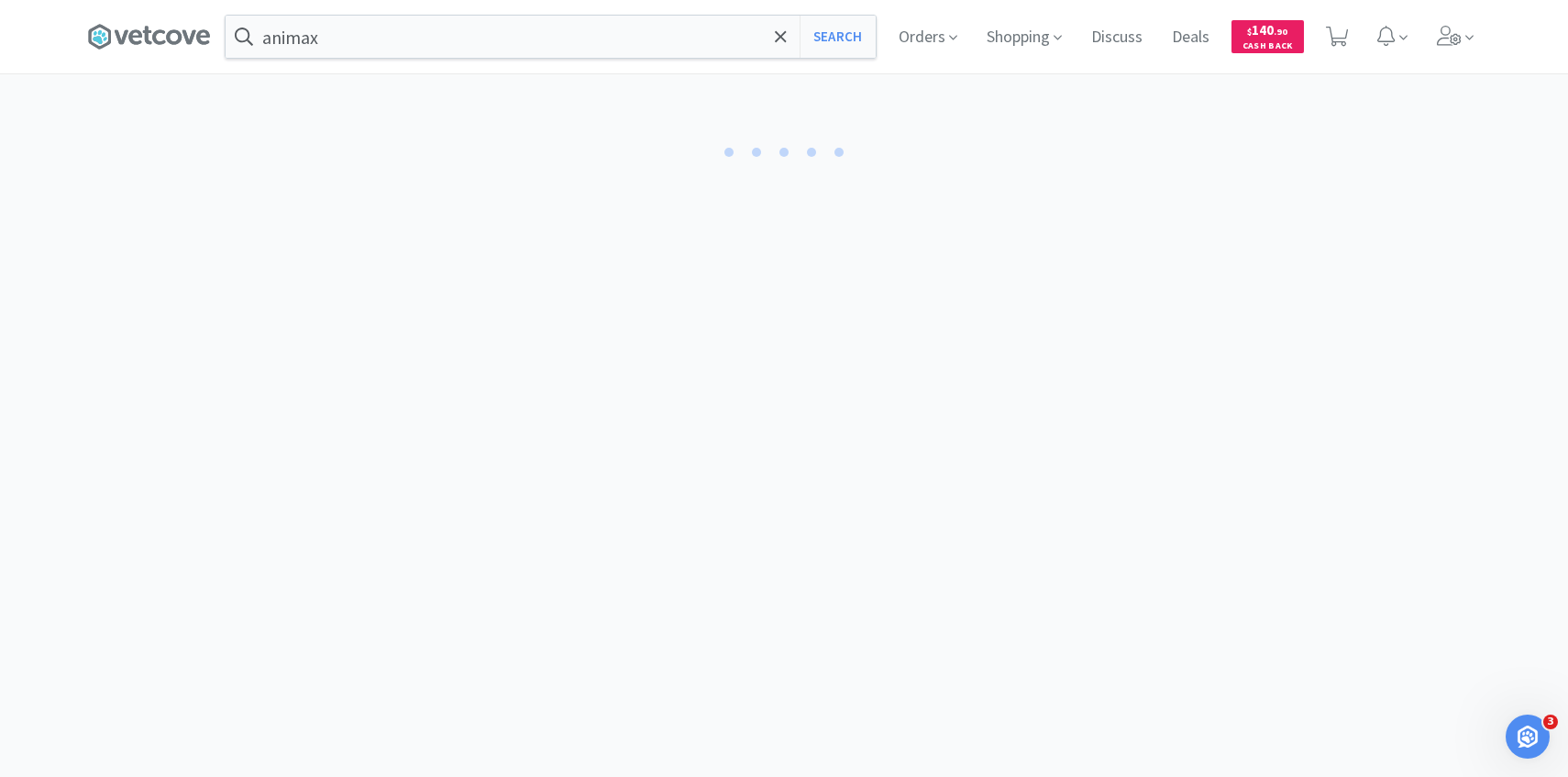
select select "1"
select select "3"
select select "2"
select select "1"
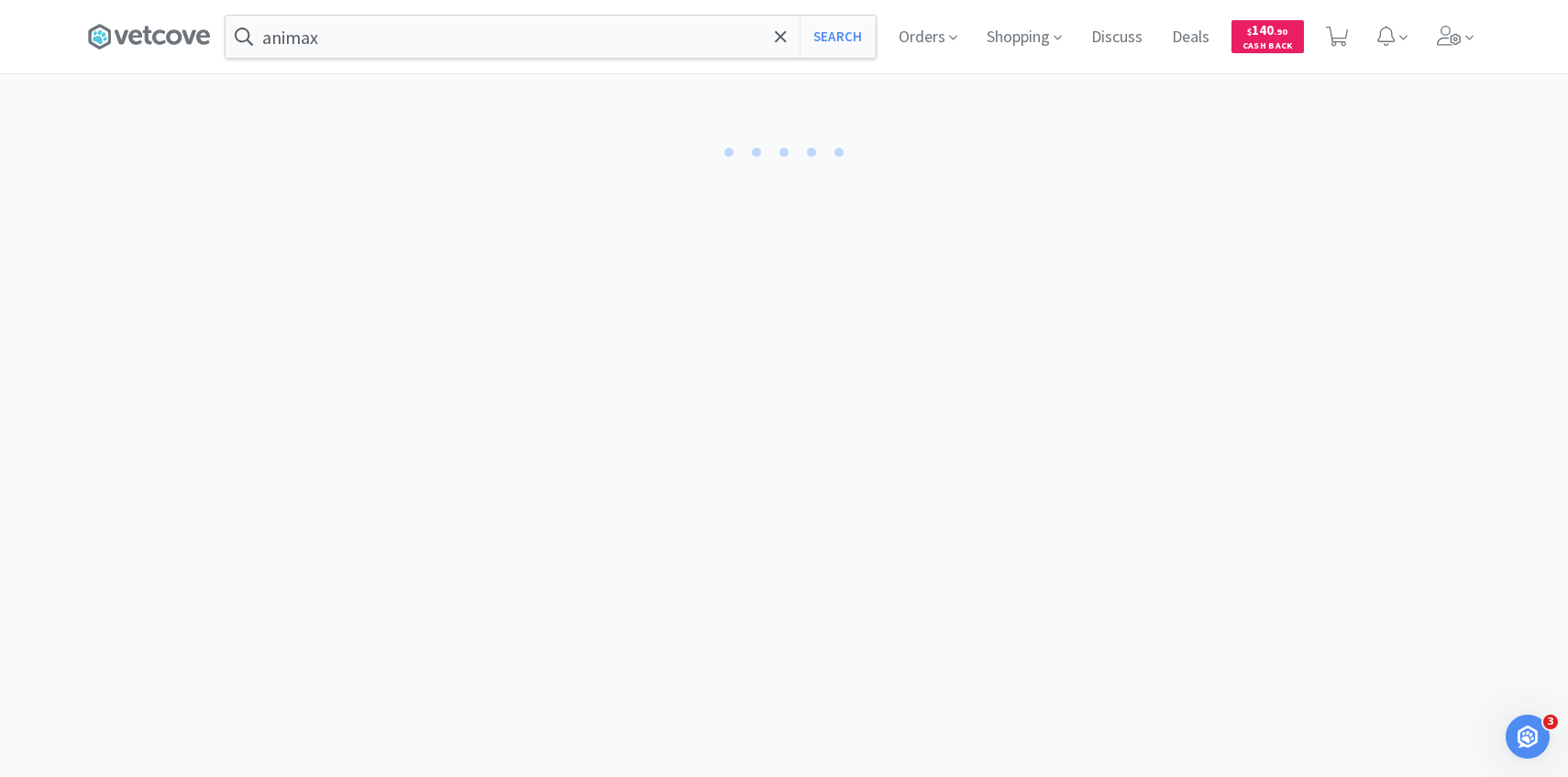
select select "3"
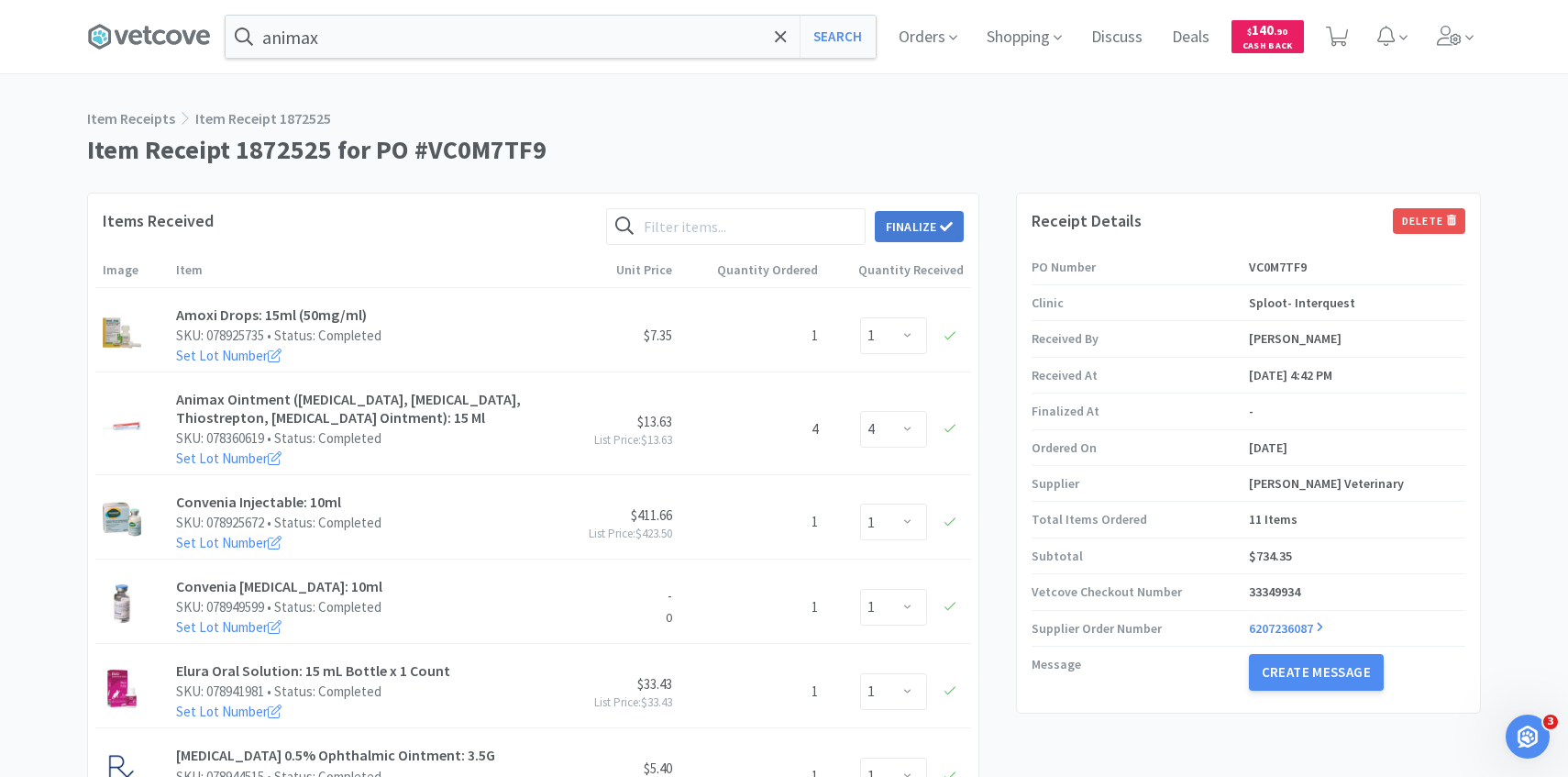
click at [929, 233] on button "Finalize" at bounding box center [919, 226] width 89 height 31
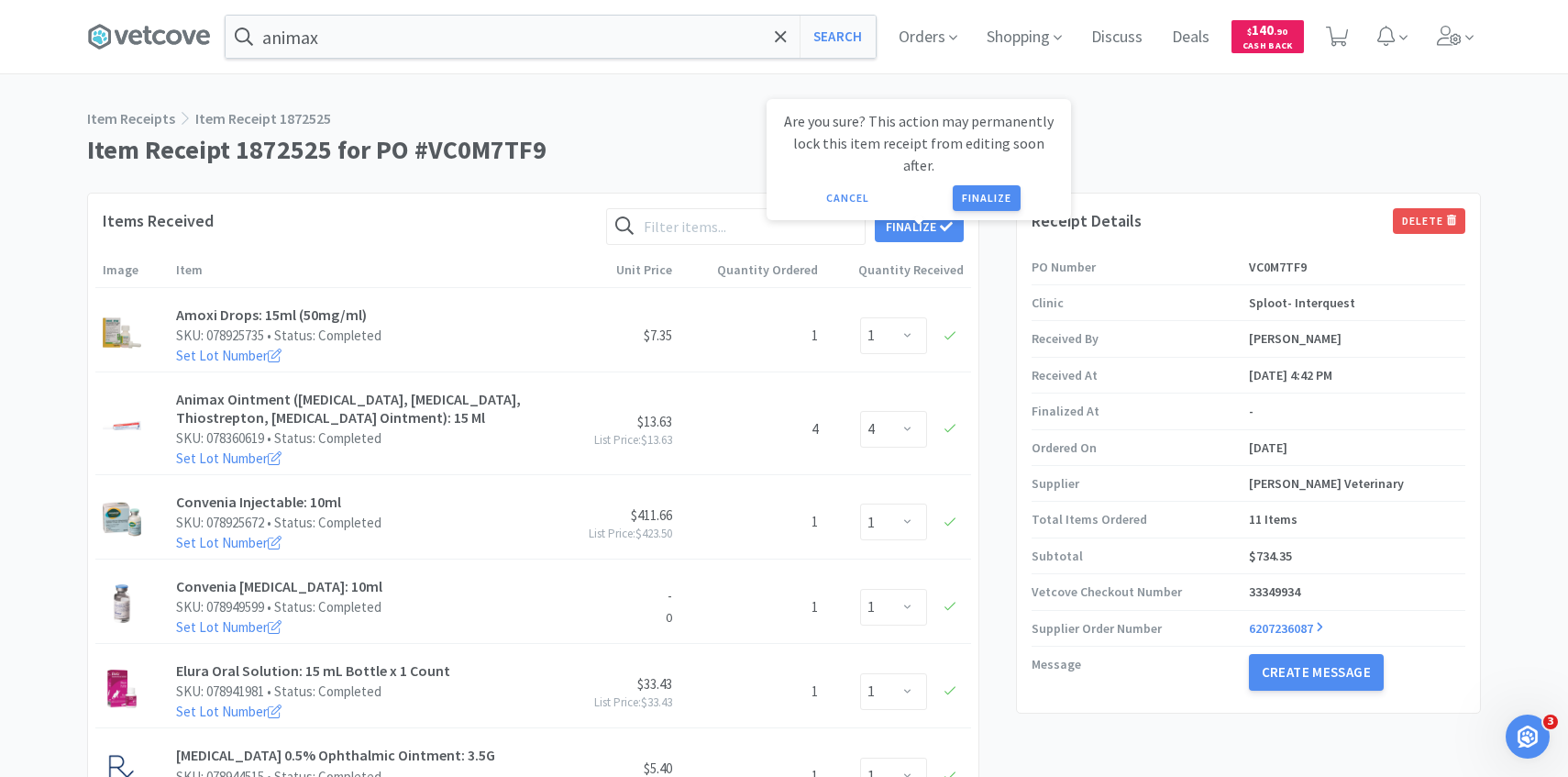
click at [994, 185] on button "Finalize" at bounding box center [987, 198] width 68 height 26
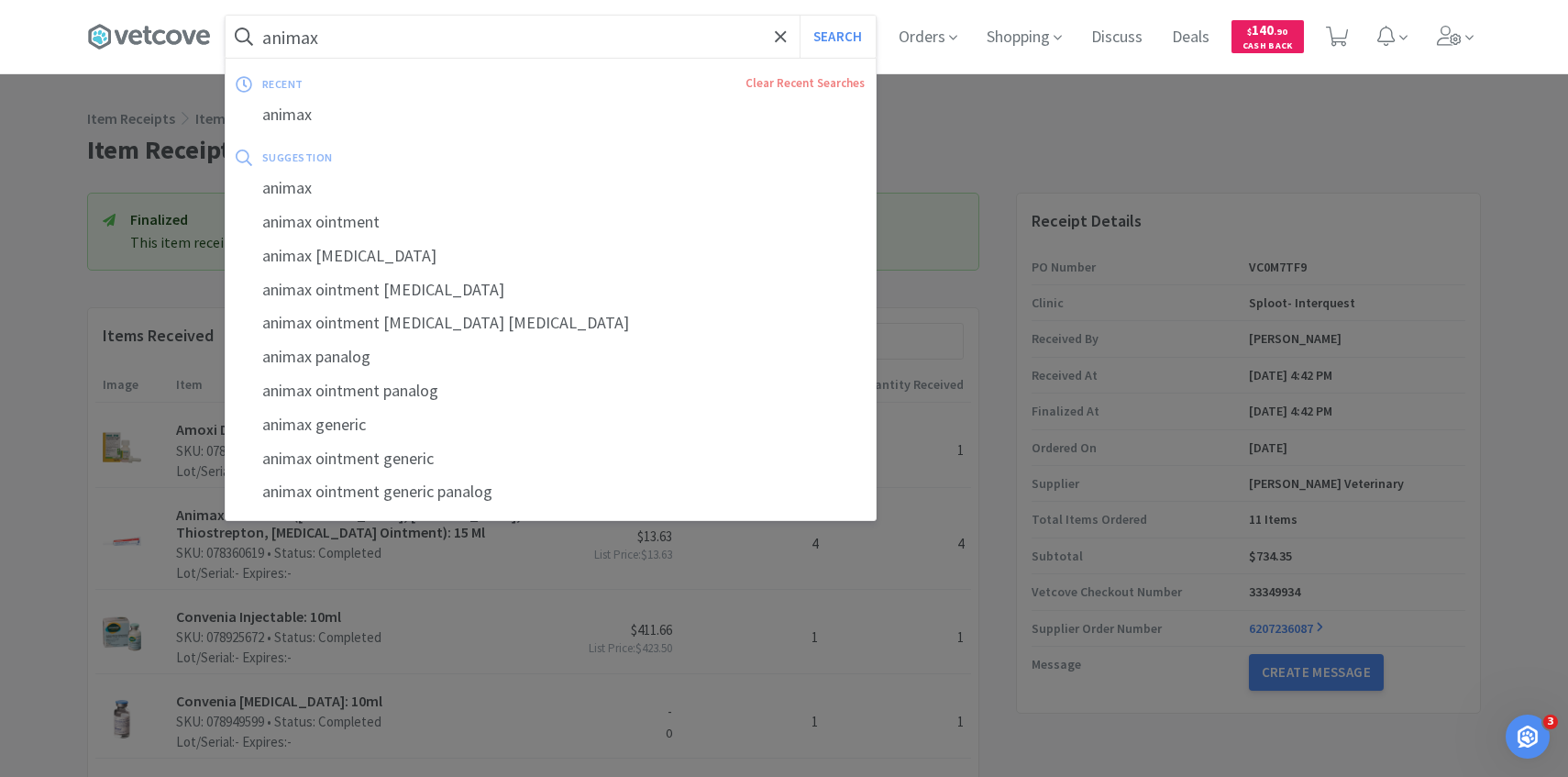
click at [532, 44] on input "animax" at bounding box center [551, 37] width 651 height 42
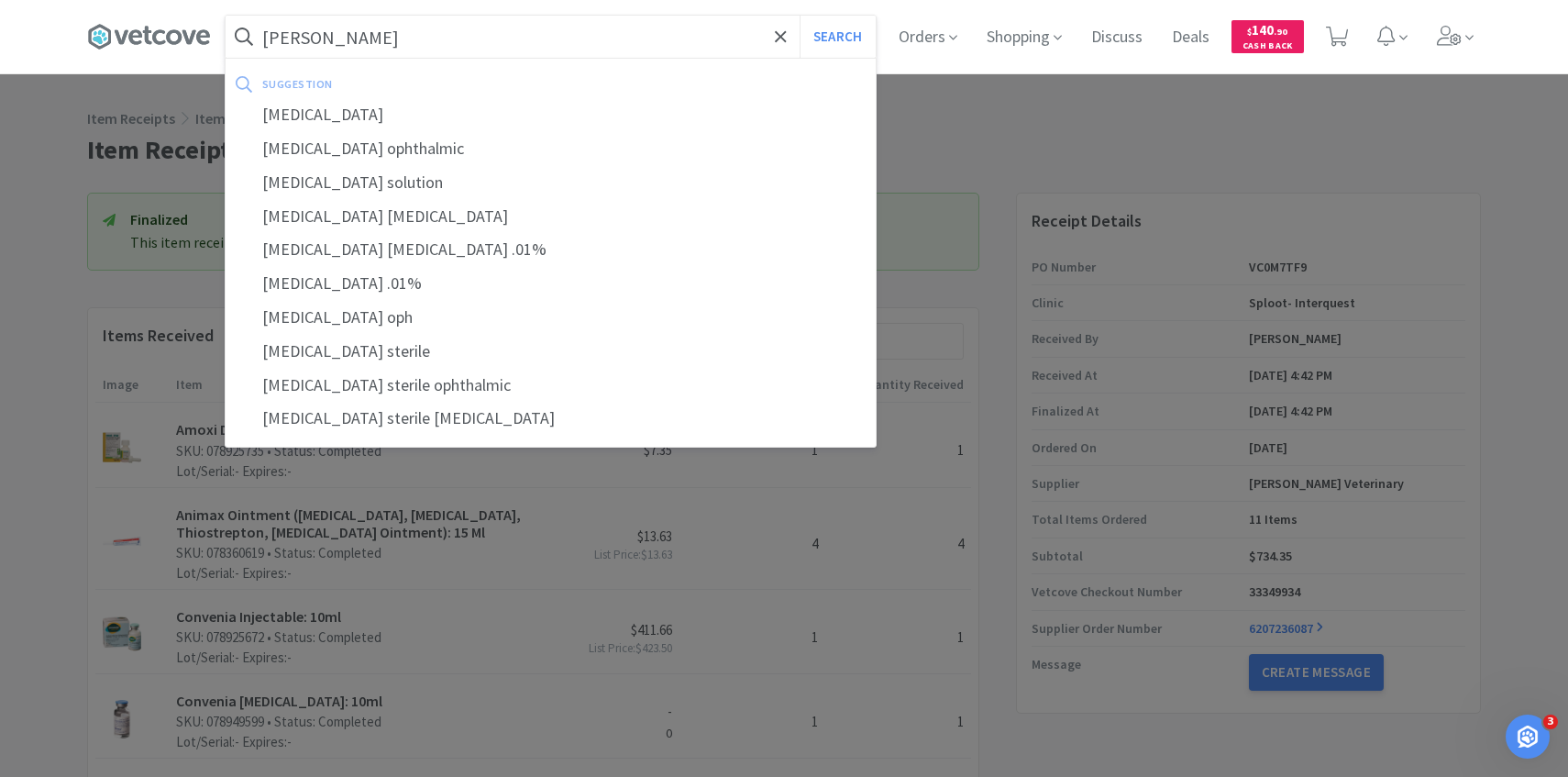
click at [799, 16] on button "Search" at bounding box center [837, 37] width 76 height 42
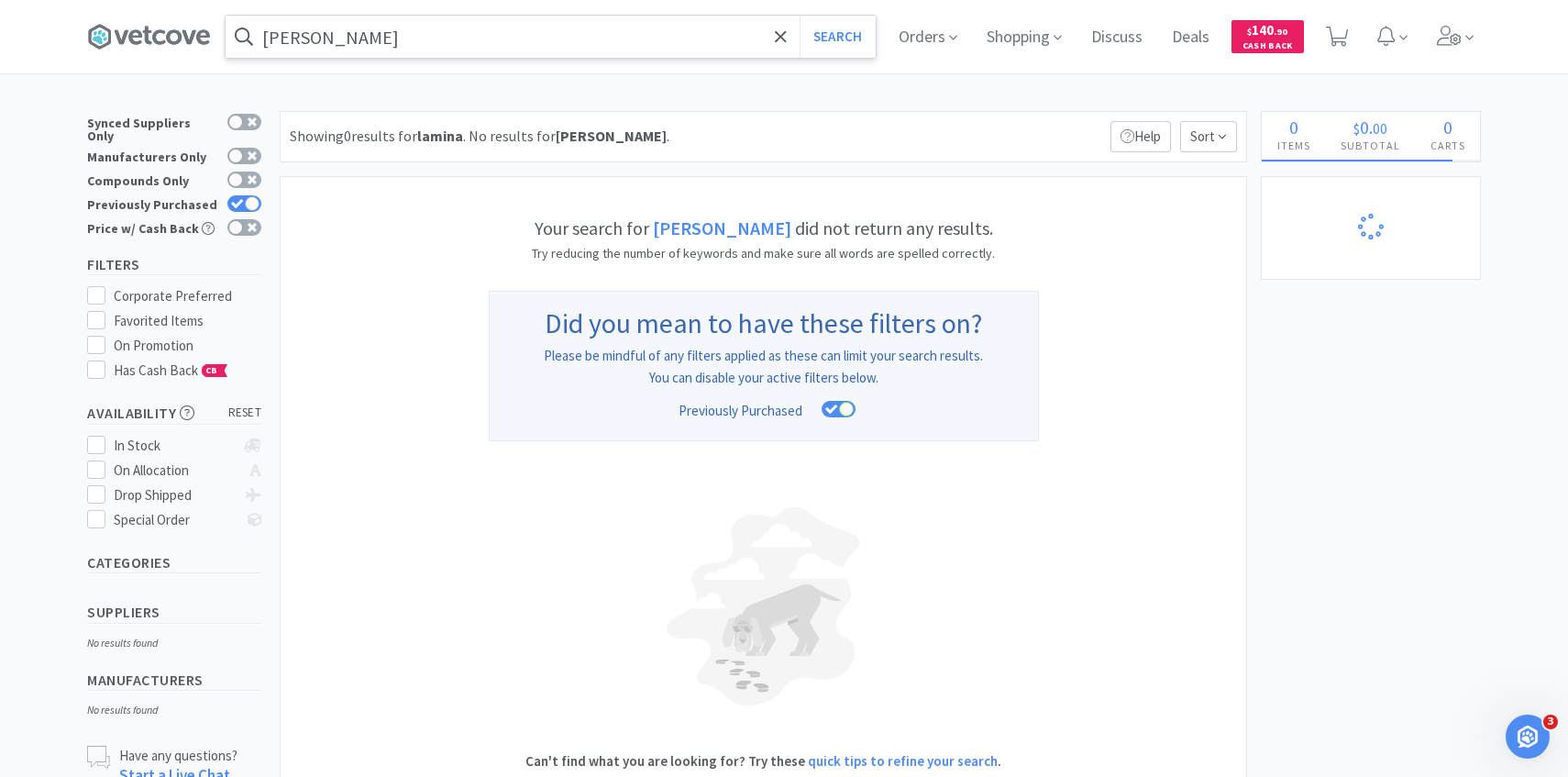
click at [363, 19] on input "[PERSON_NAME]" at bounding box center [551, 37] width 651 height 42
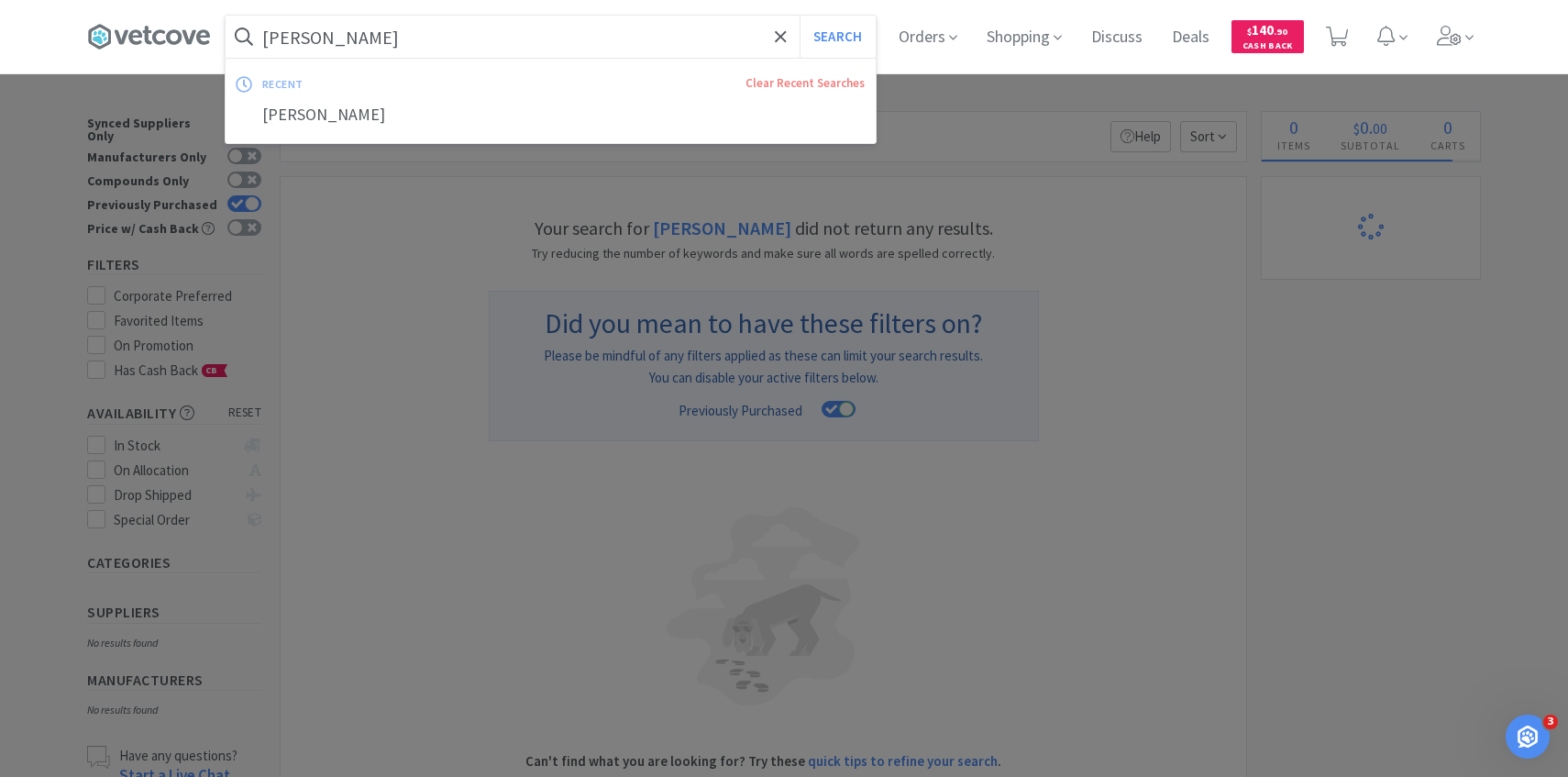
click at [350, 41] on input "[PERSON_NAME]" at bounding box center [551, 37] width 651 height 42
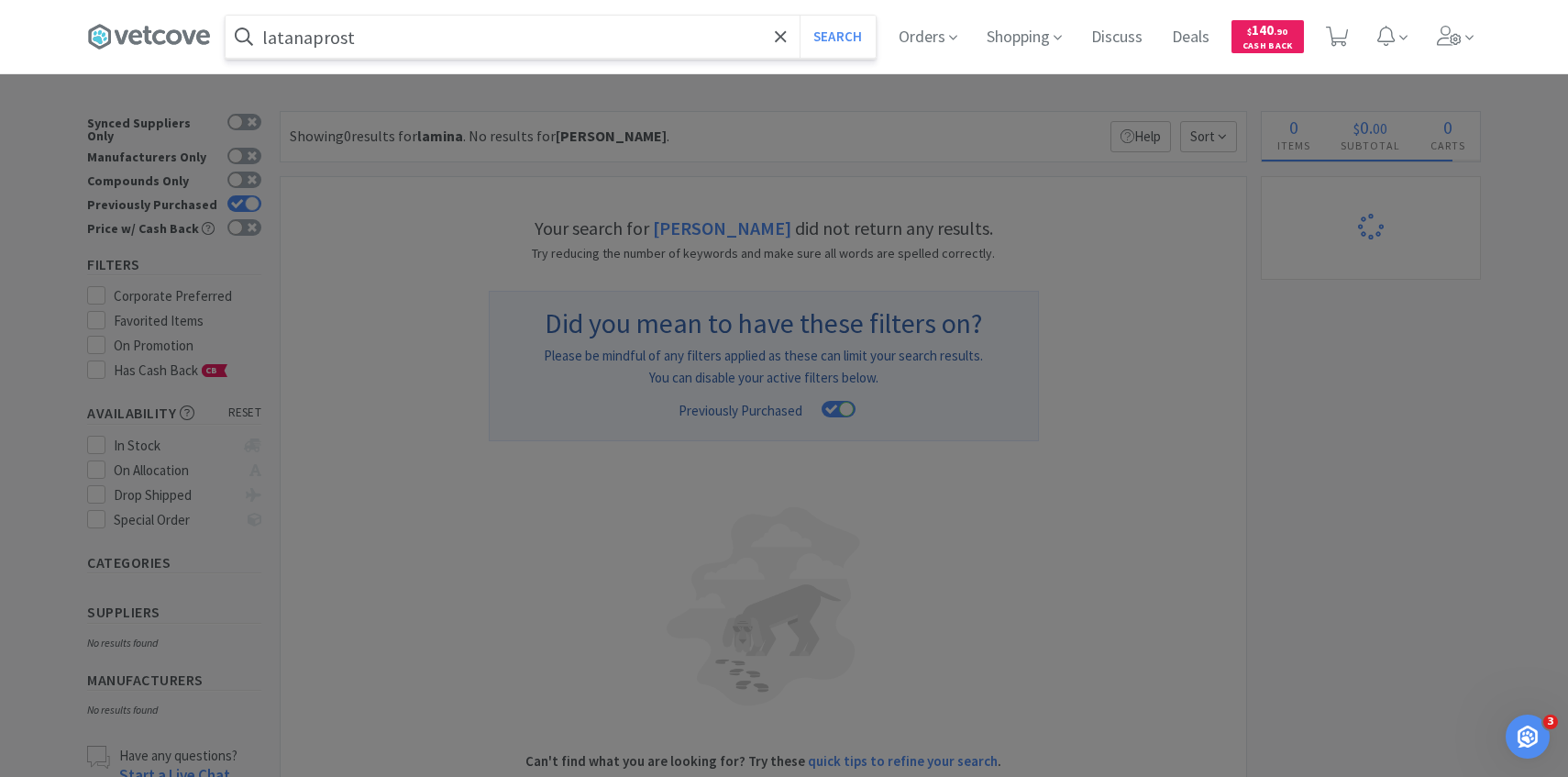
type input "latanaprost"
click at [799, 16] on button "Search" at bounding box center [837, 37] width 76 height 42
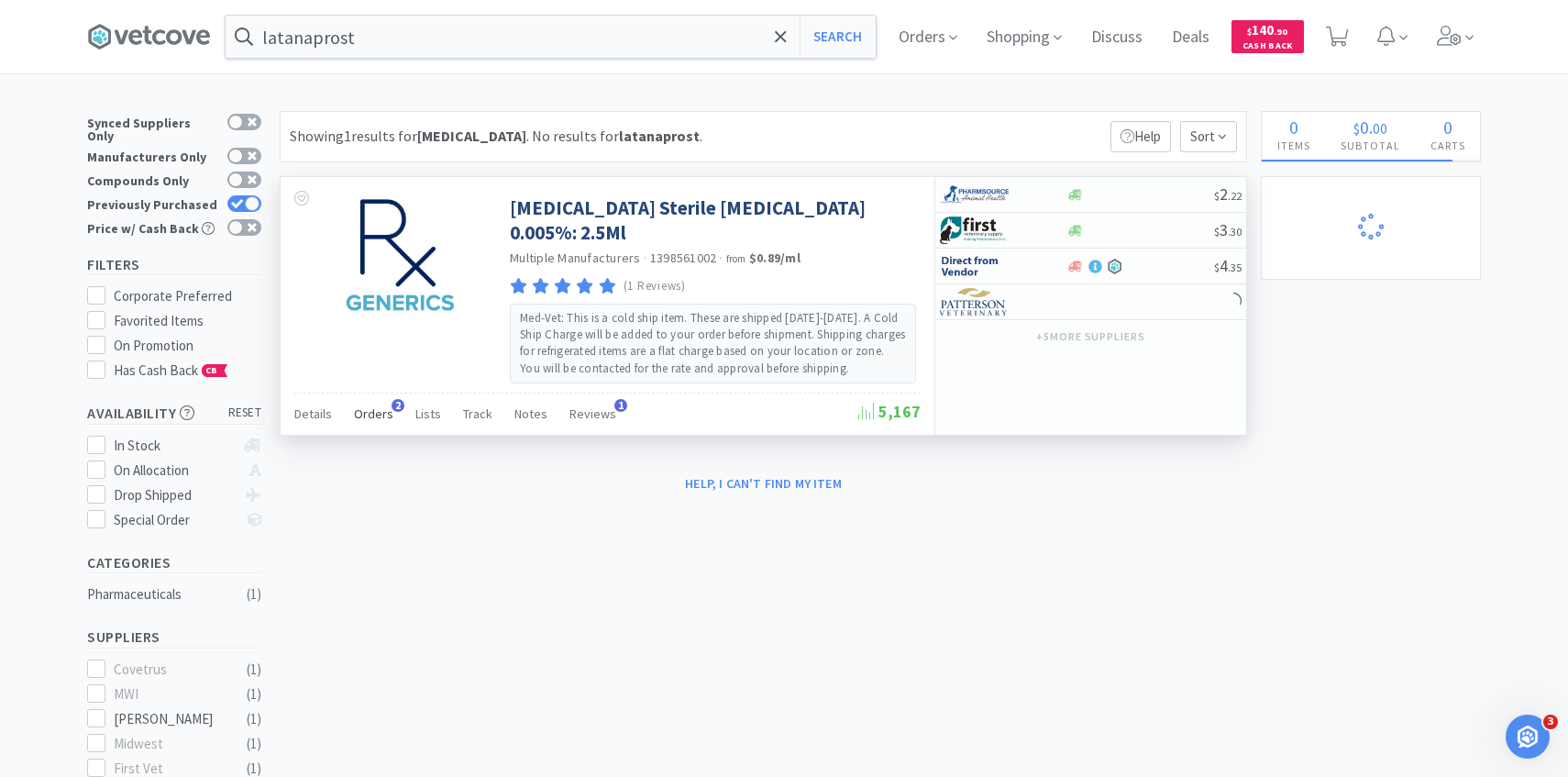
click at [375, 413] on span "Orders" at bounding box center [373, 414] width 39 height 17
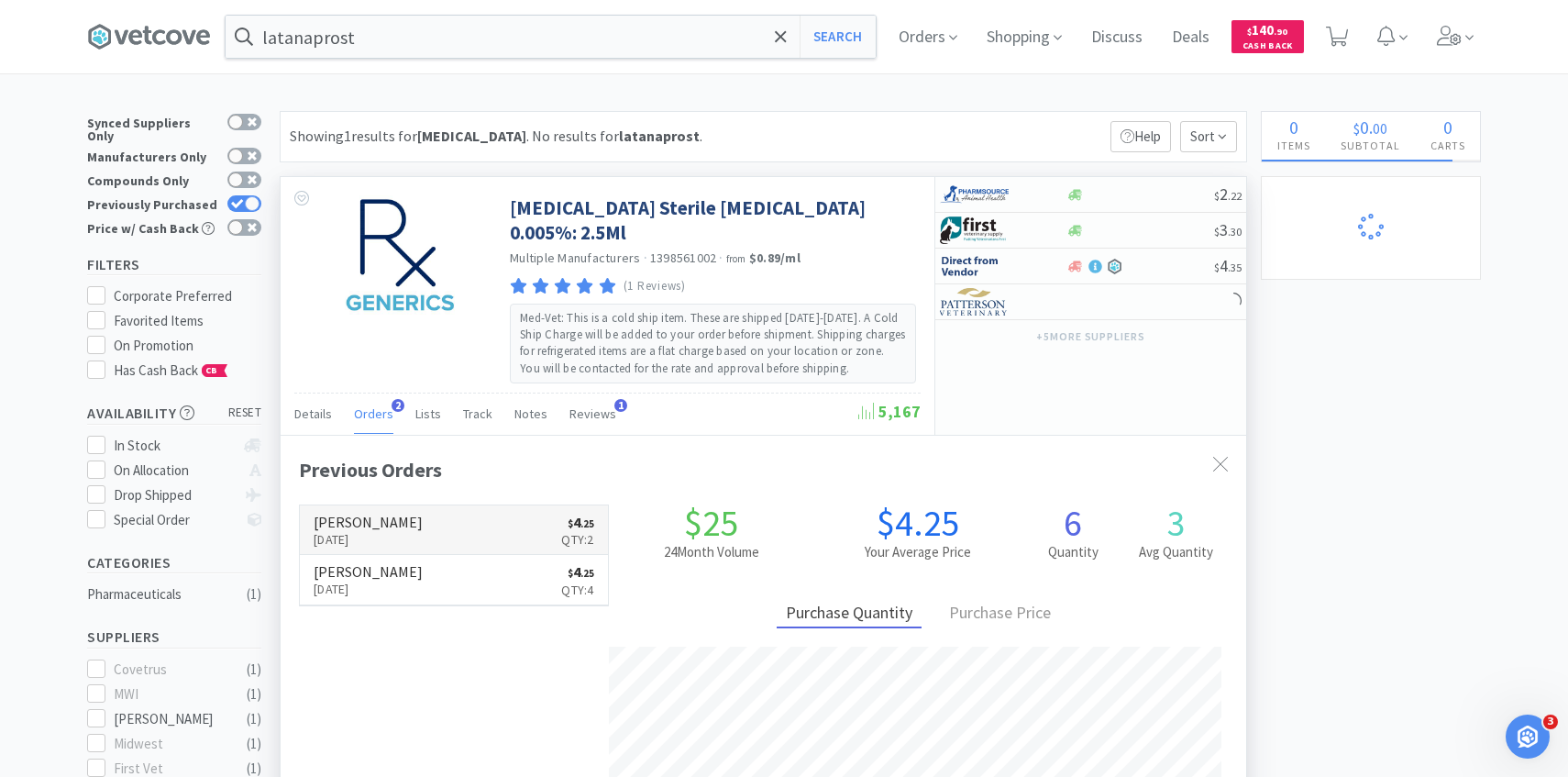
scroll to position [475, 965]
click at [442, 529] on link "[PERSON_NAME] [DATE] $ 4 . 25 Qty: 2" at bounding box center [454, 531] width 308 height 50
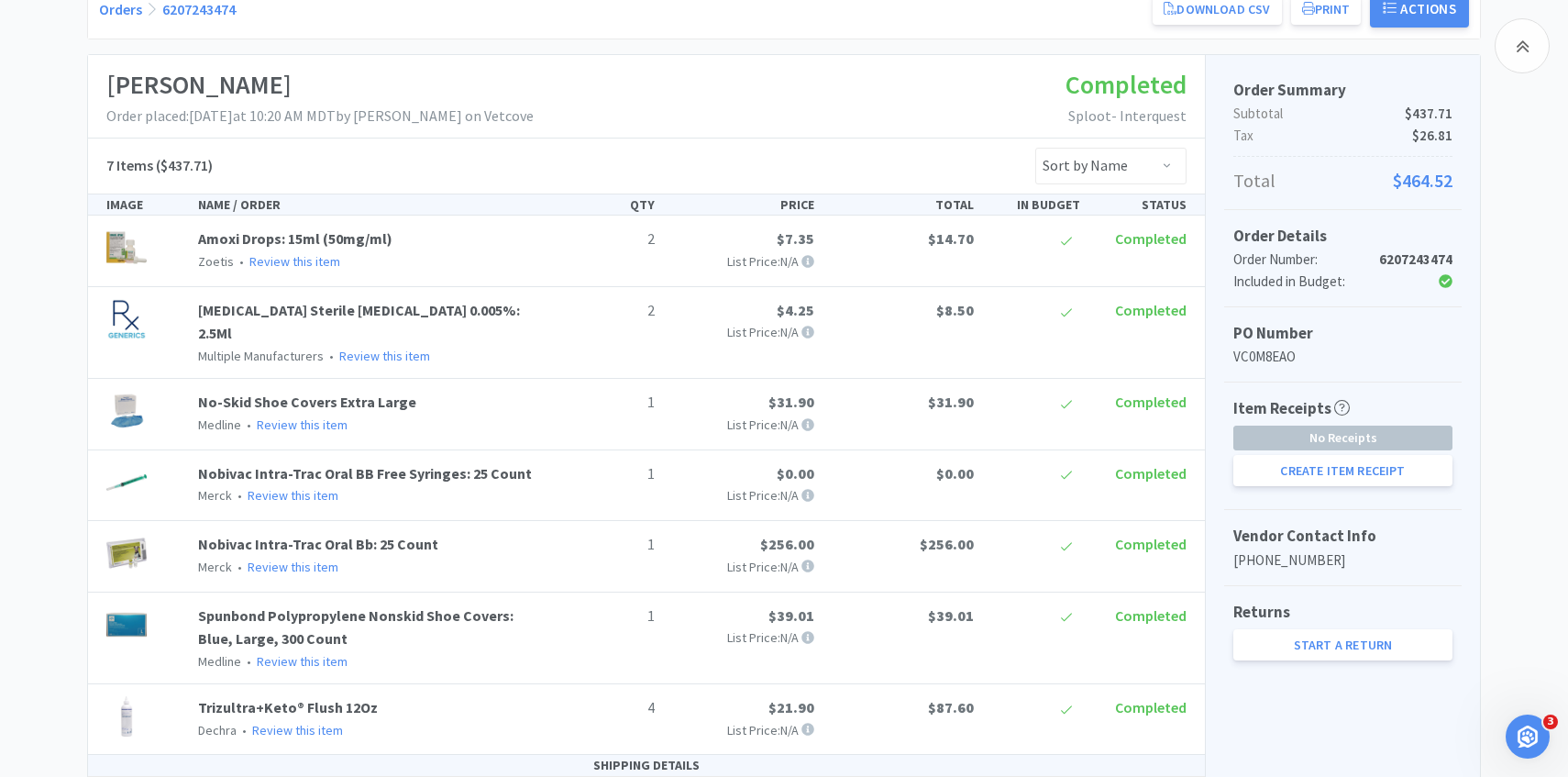
scroll to position [391, 0]
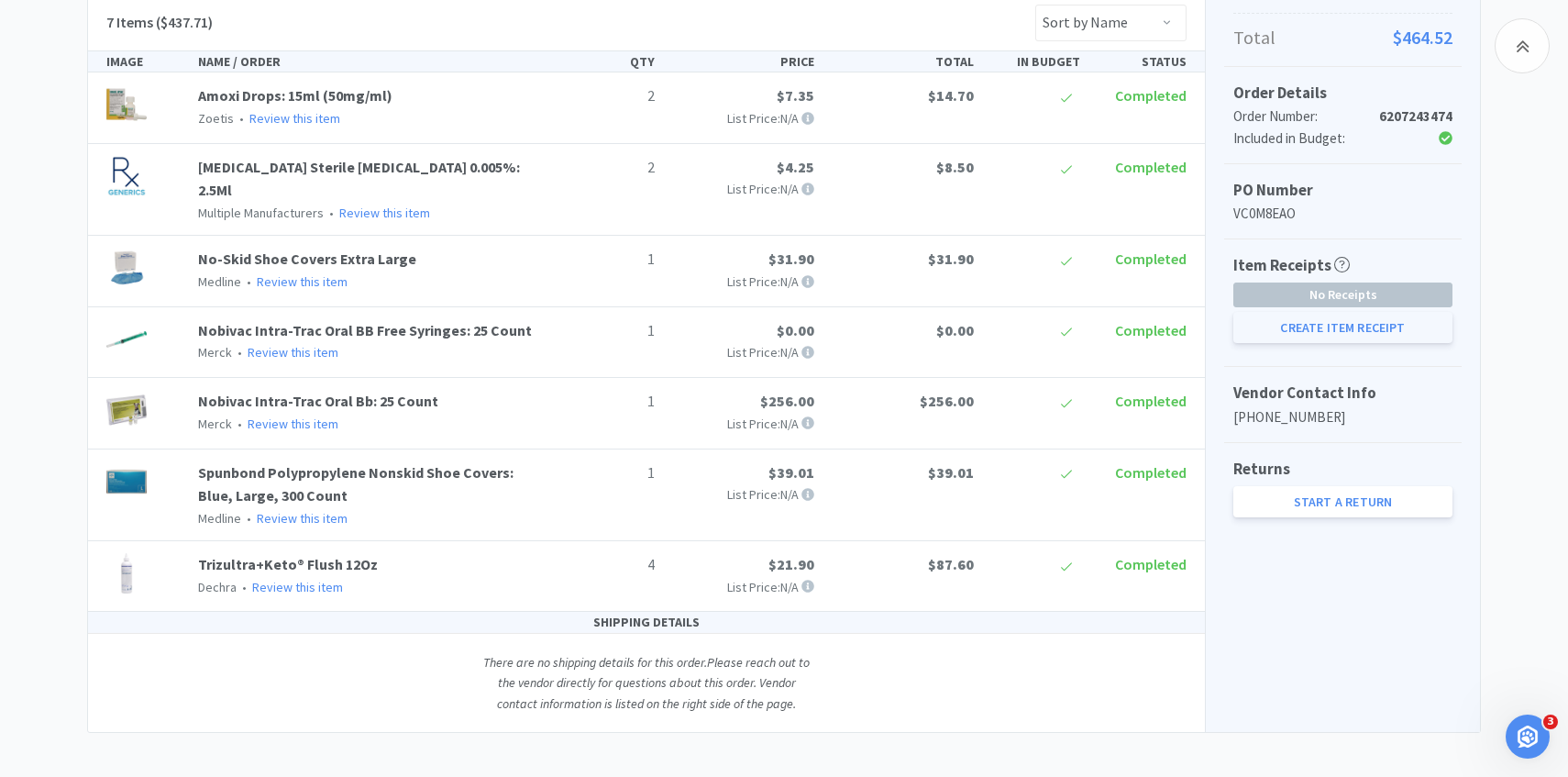
click at [1276, 328] on button "Create Item Receipt" at bounding box center [1342, 327] width 219 height 31
select select "2"
select select "1"
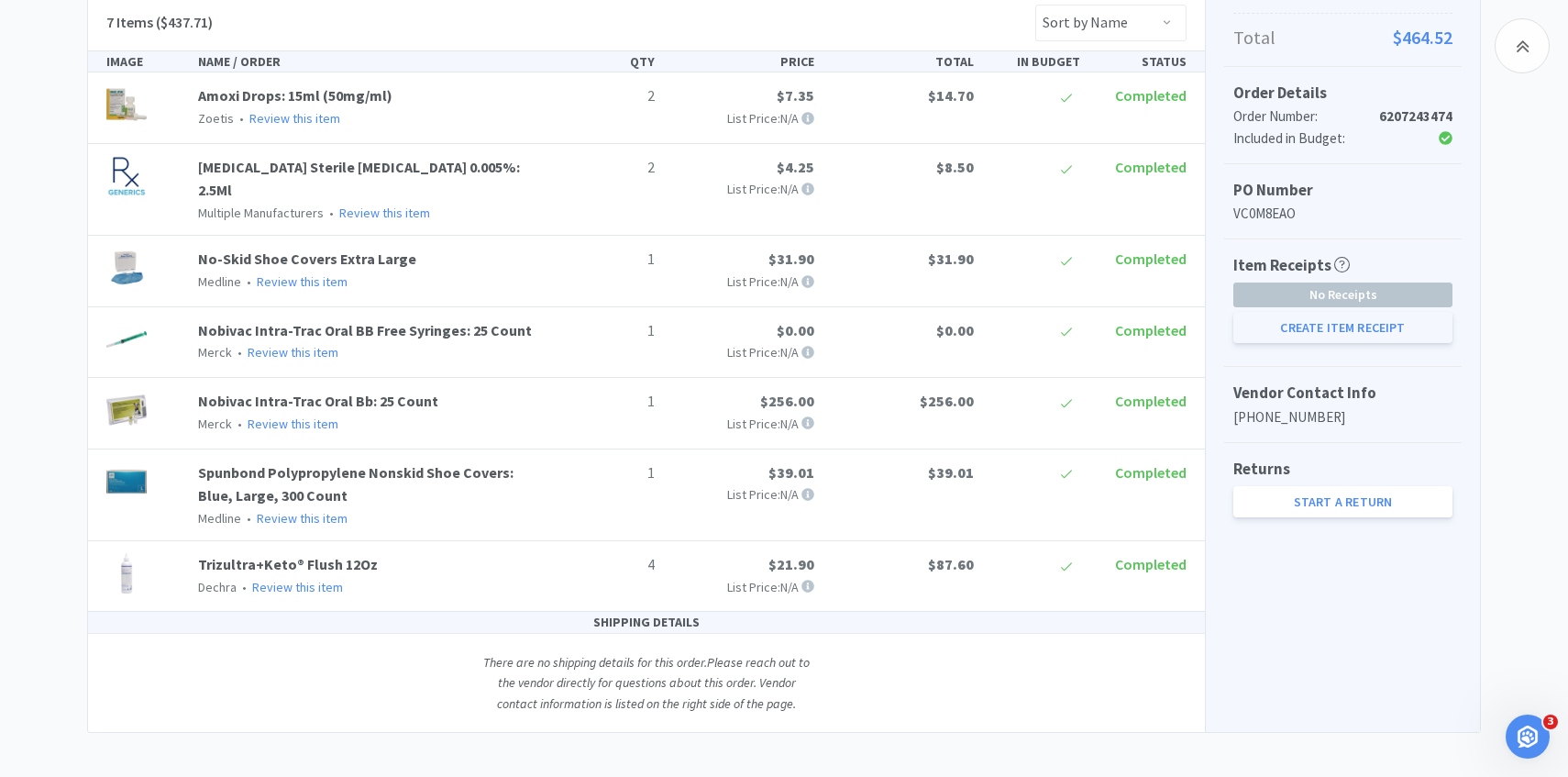
select select "1"
select select "4"
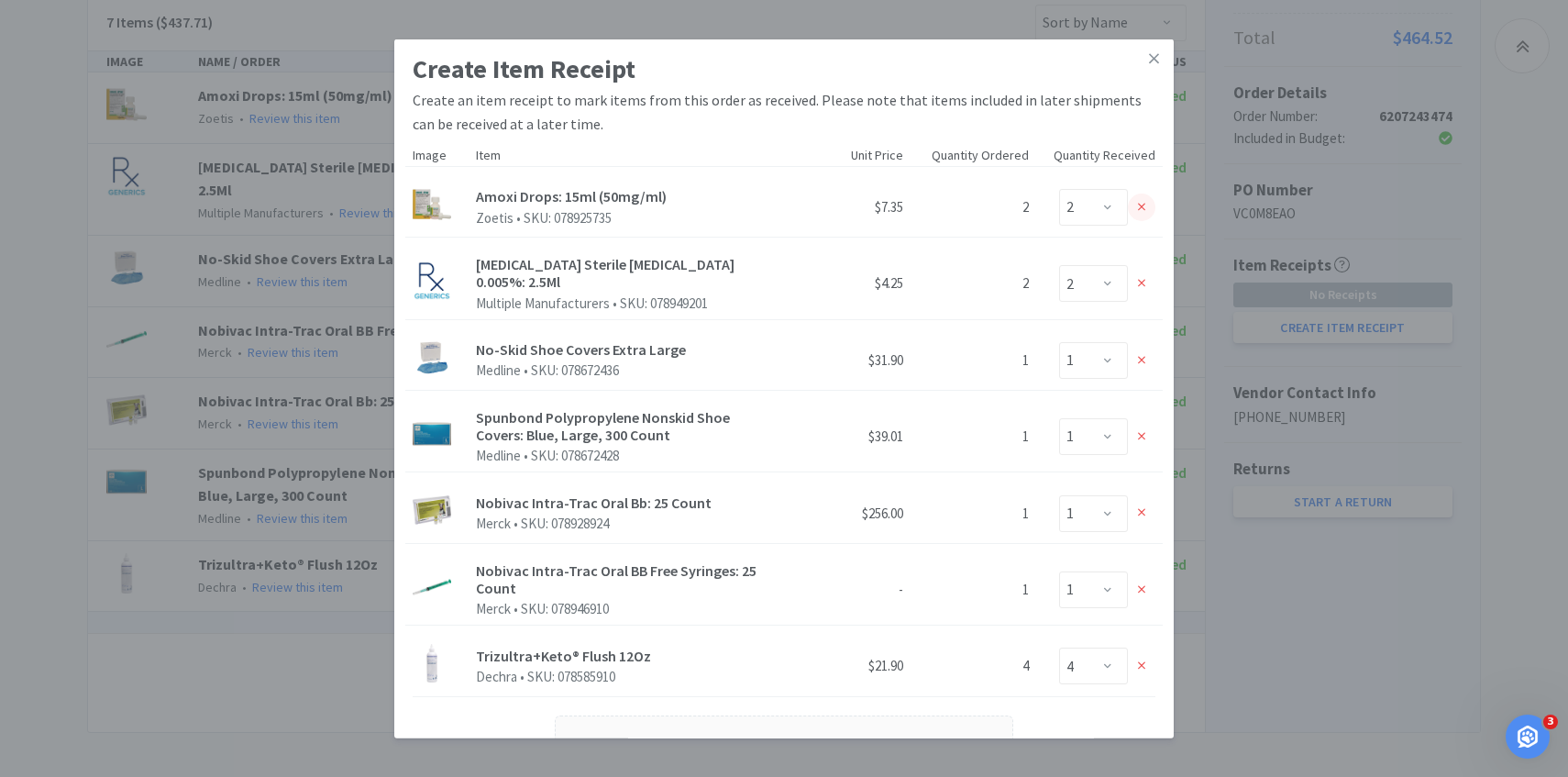
click at [1142, 206] on icon at bounding box center [1142, 207] width 8 height 8
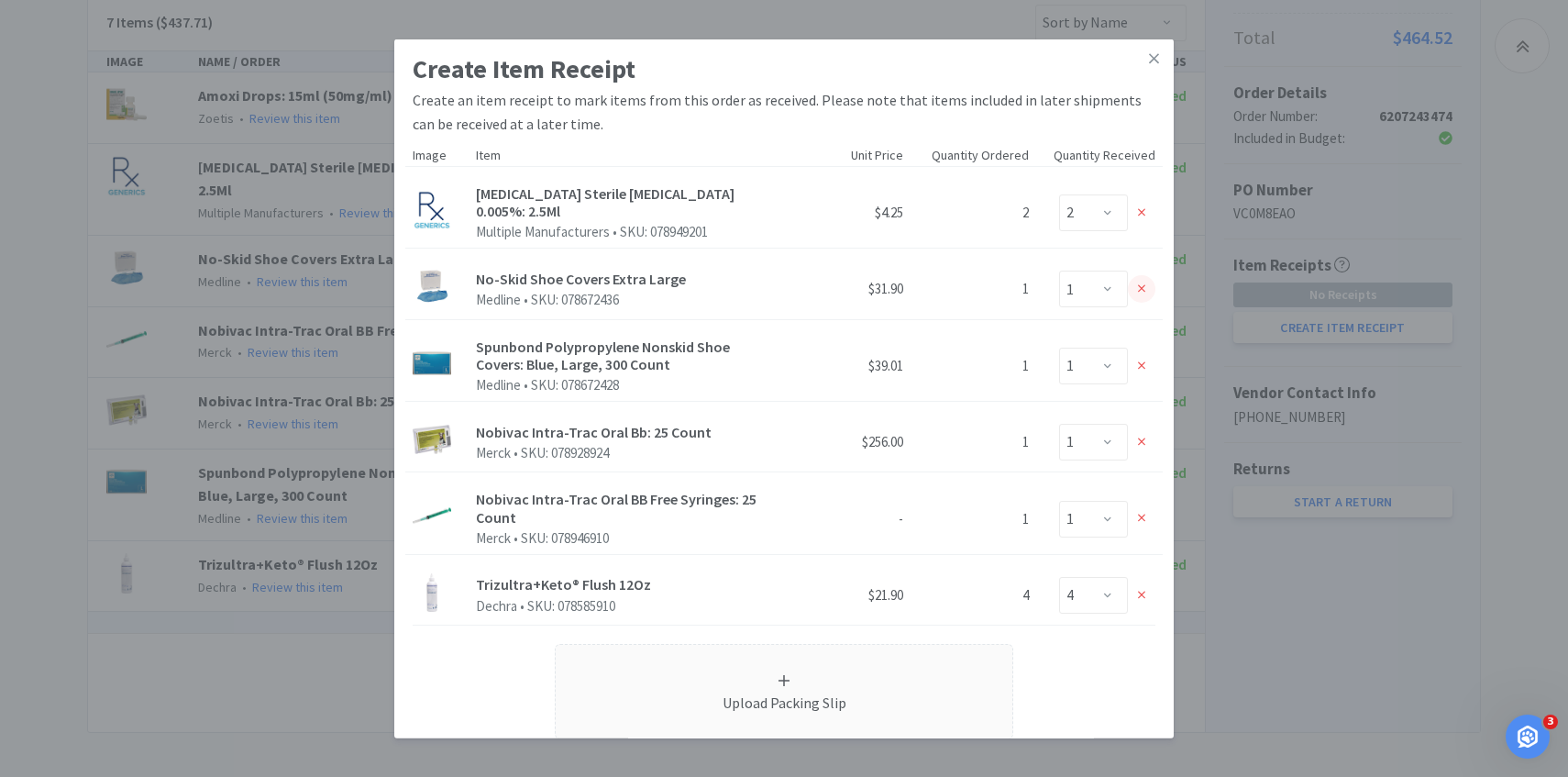
click at [1133, 292] on div at bounding box center [1142, 289] width 28 height 28
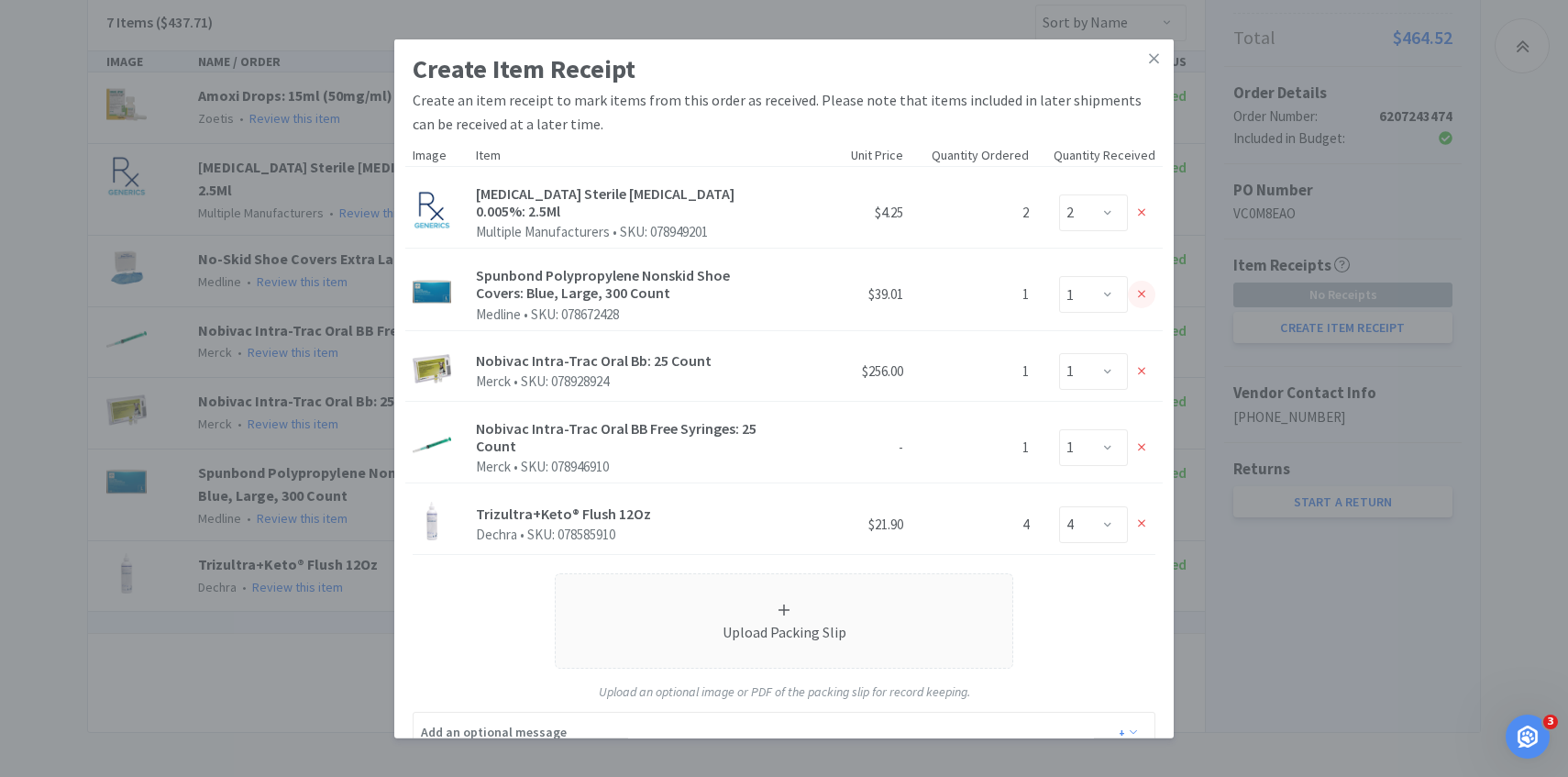
click at [1135, 296] on div at bounding box center [1142, 295] width 28 height 28
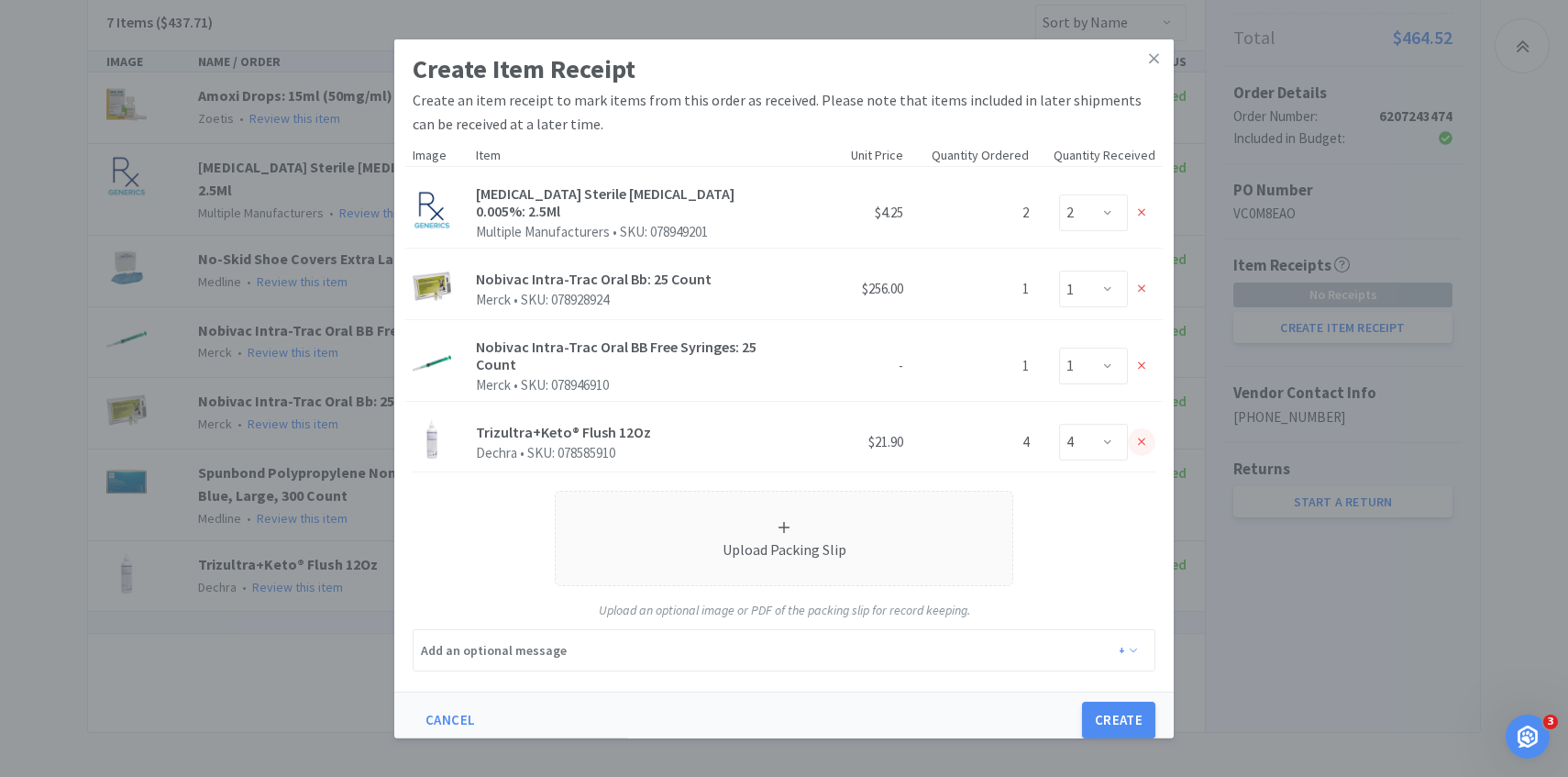
click at [1142, 448] on icon at bounding box center [1142, 442] width 8 height 13
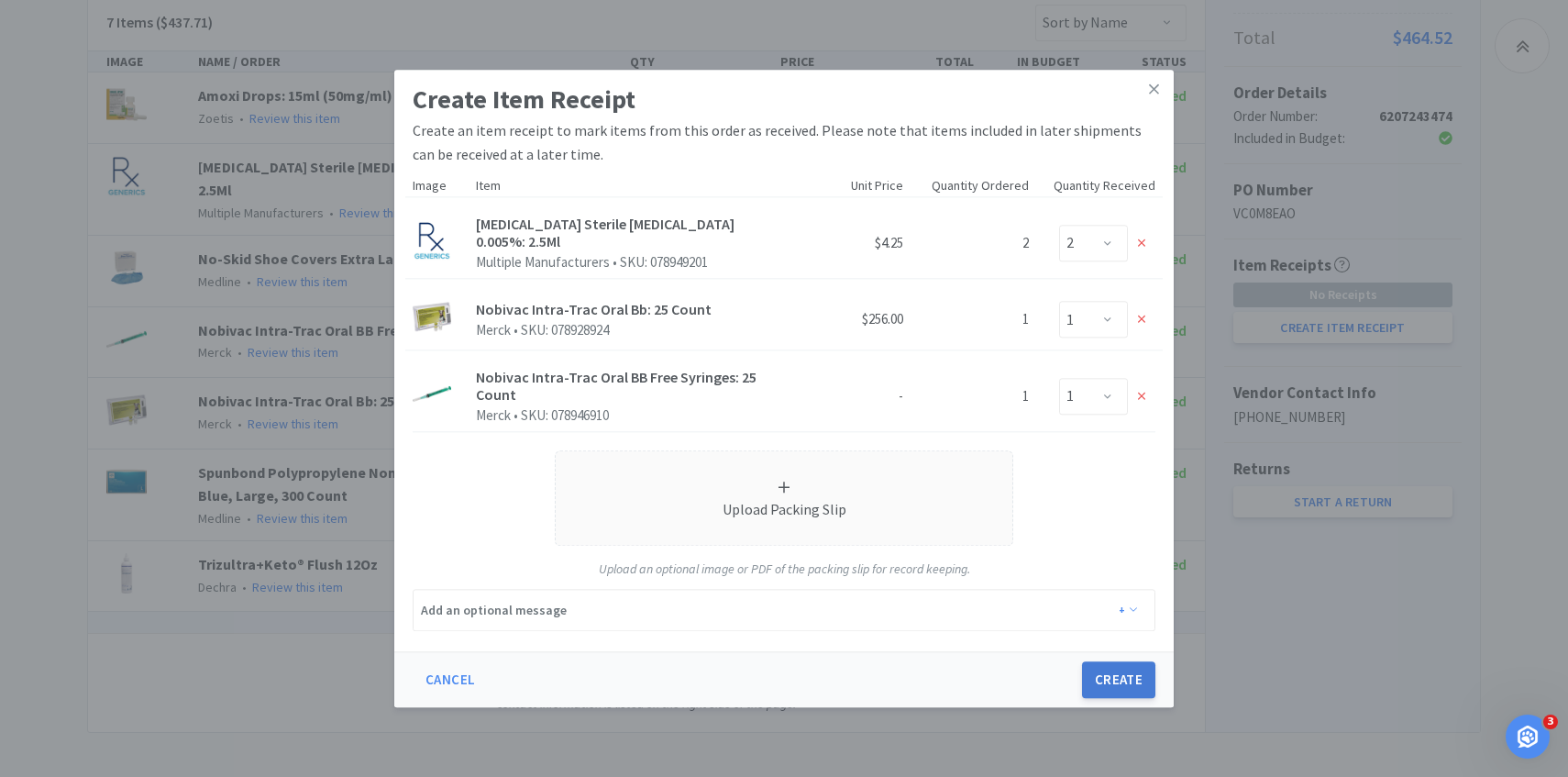
click at [1125, 680] on button "Create" at bounding box center [1118, 680] width 73 height 37
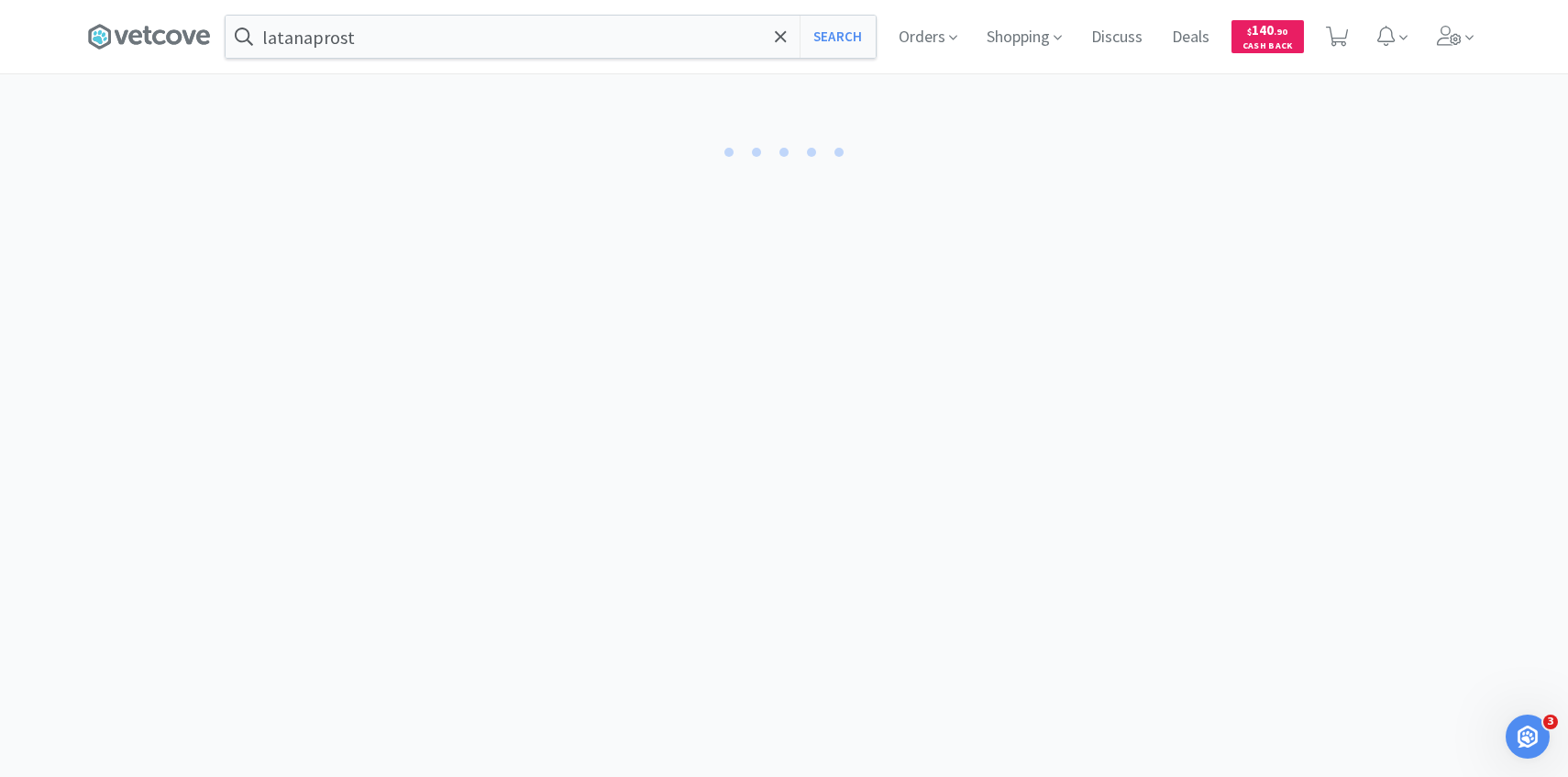
select select "2"
select select "1"
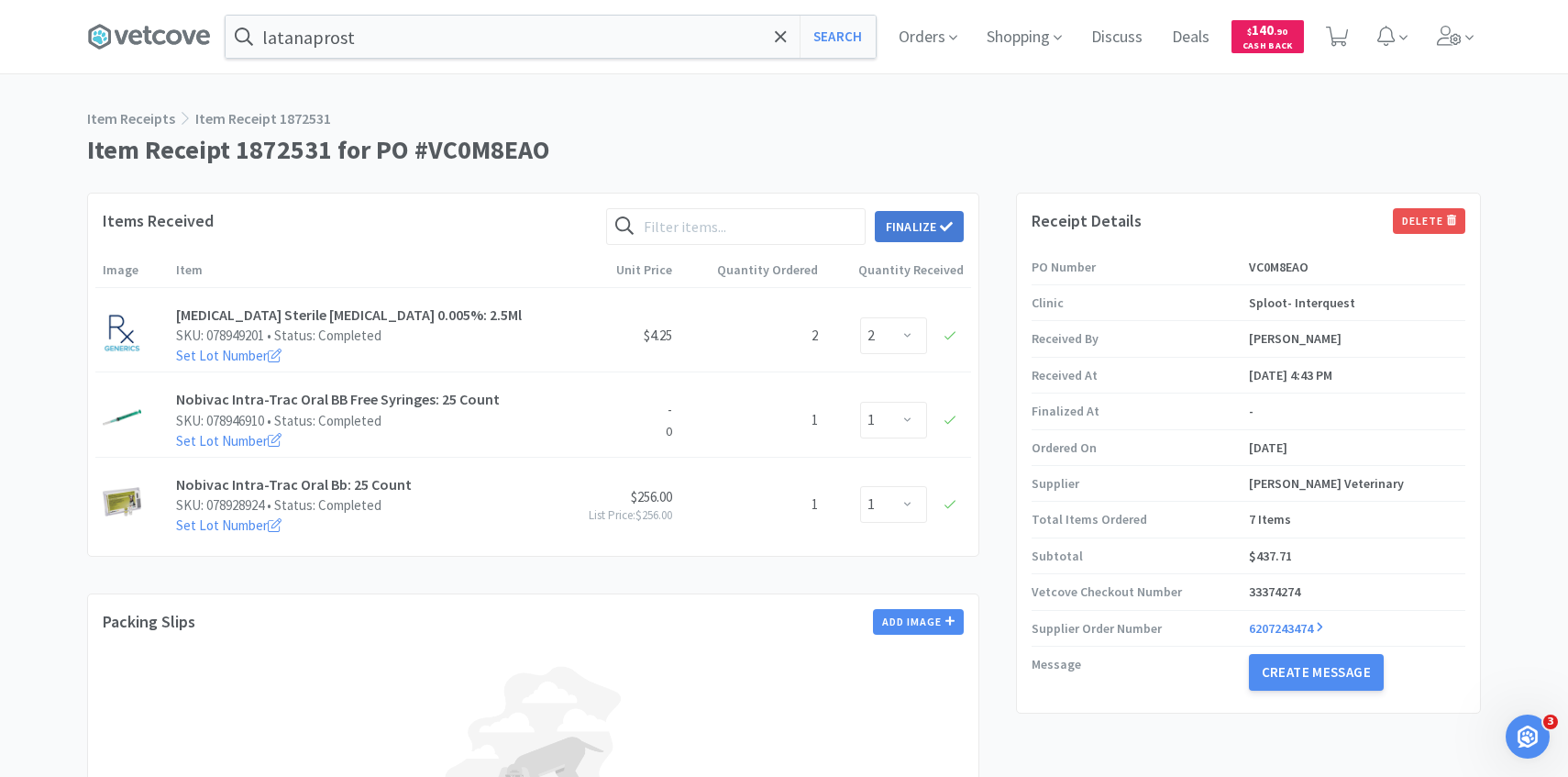
click at [900, 215] on button "Finalize" at bounding box center [919, 226] width 89 height 31
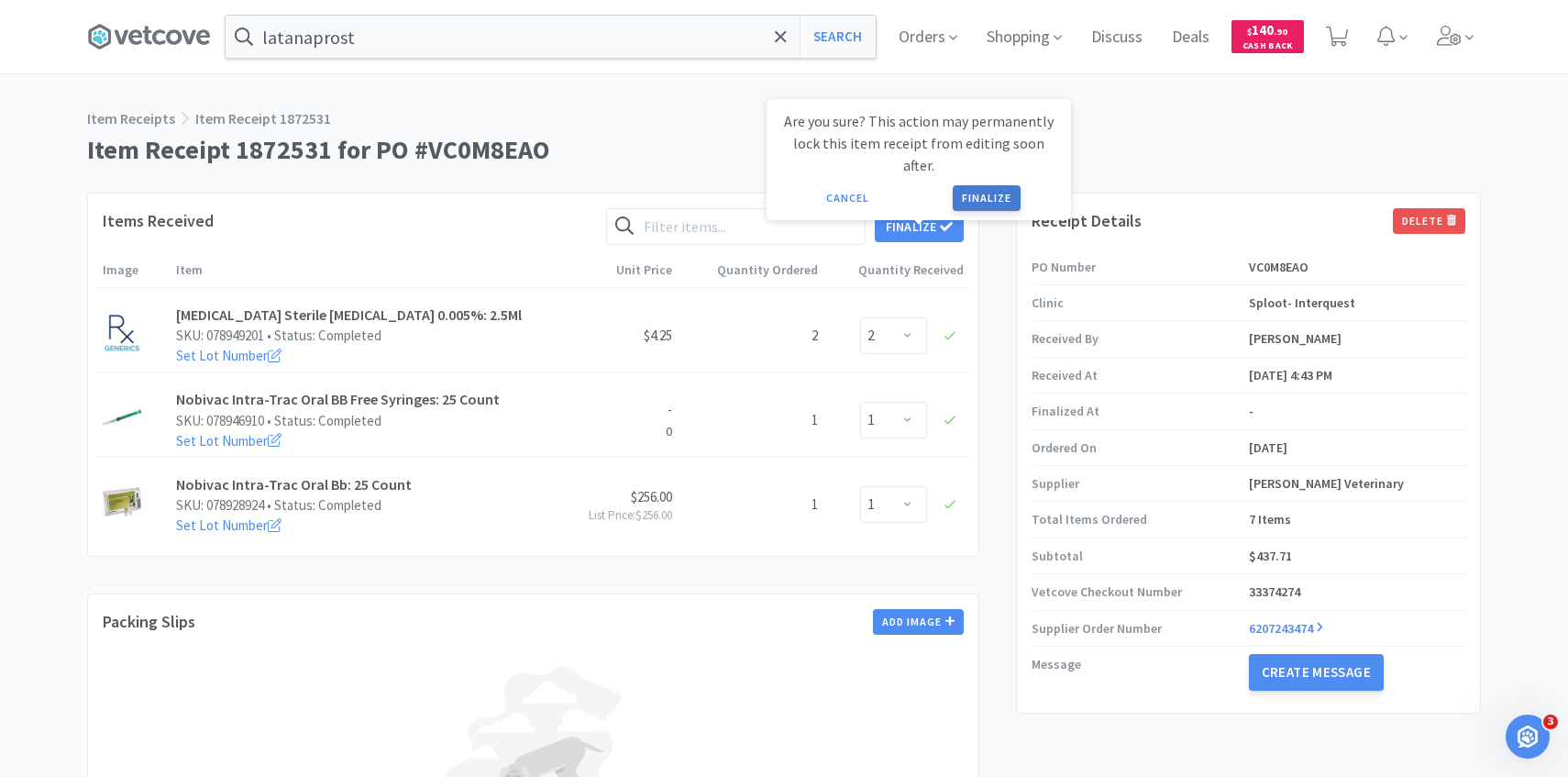
click at [991, 185] on button "Finalize" at bounding box center [987, 198] width 68 height 26
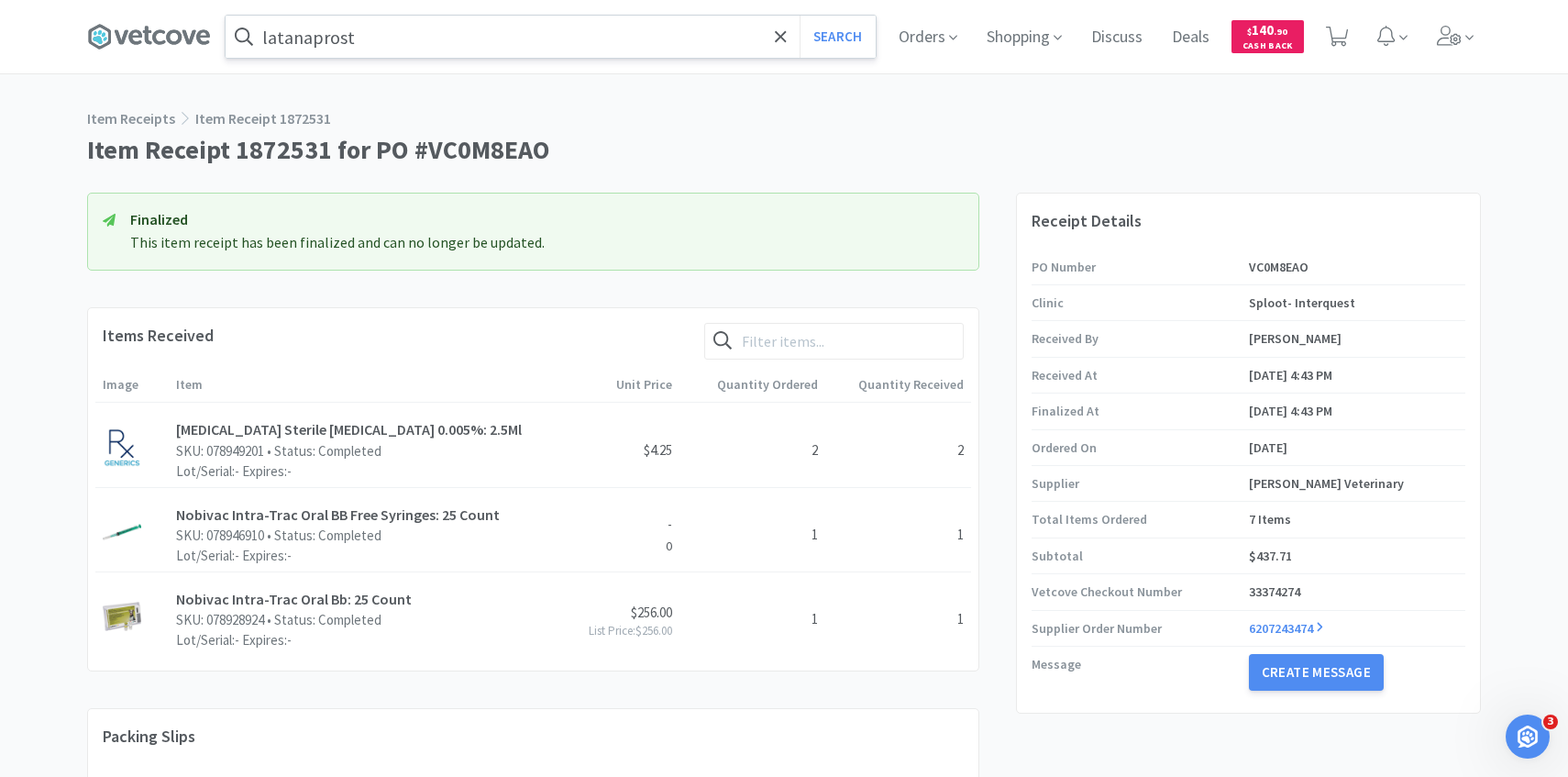
click at [519, 48] on input "latanaprost" at bounding box center [551, 37] width 651 height 42
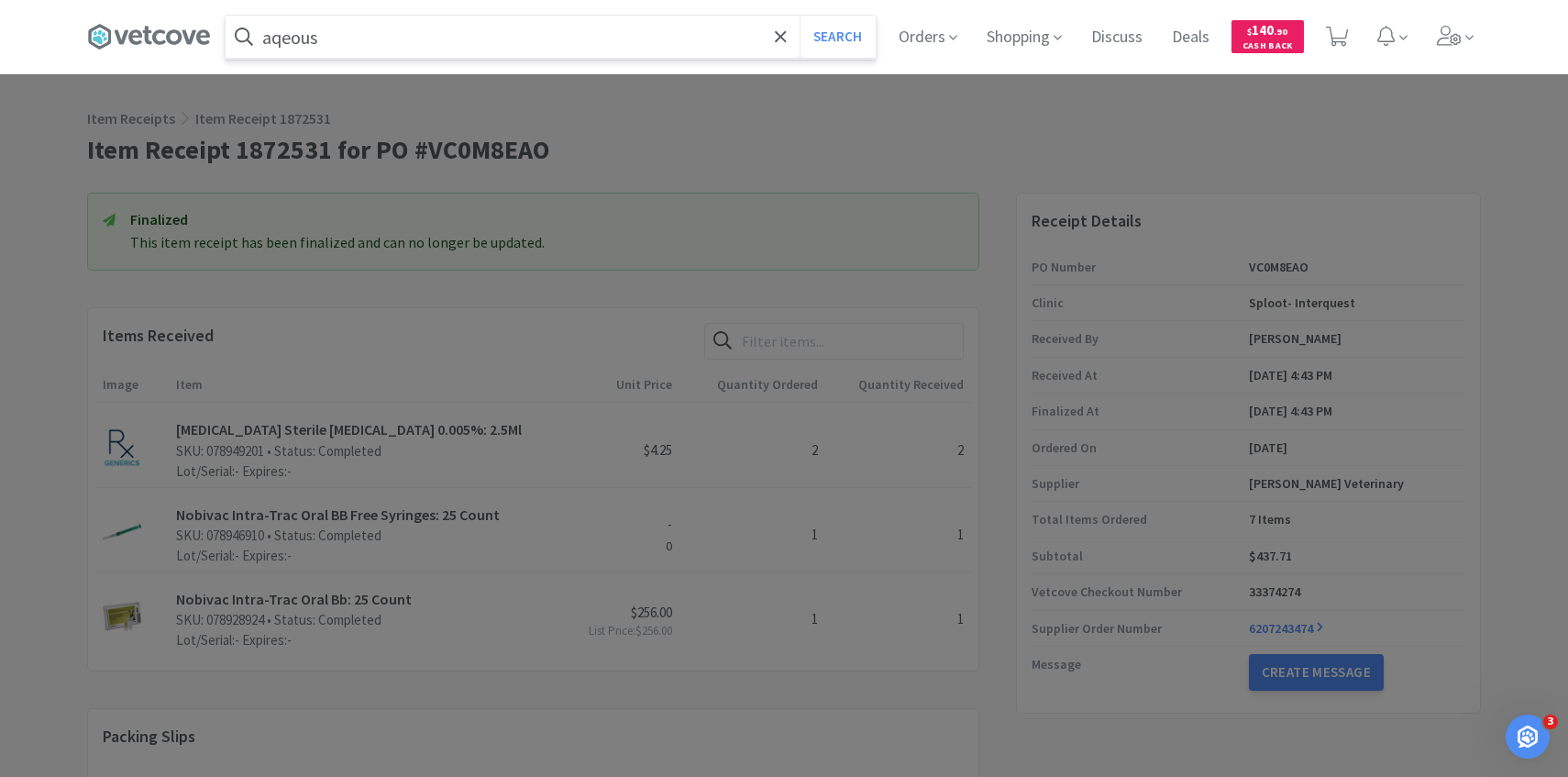
click at [799, 16] on button "Search" at bounding box center [837, 37] width 76 height 42
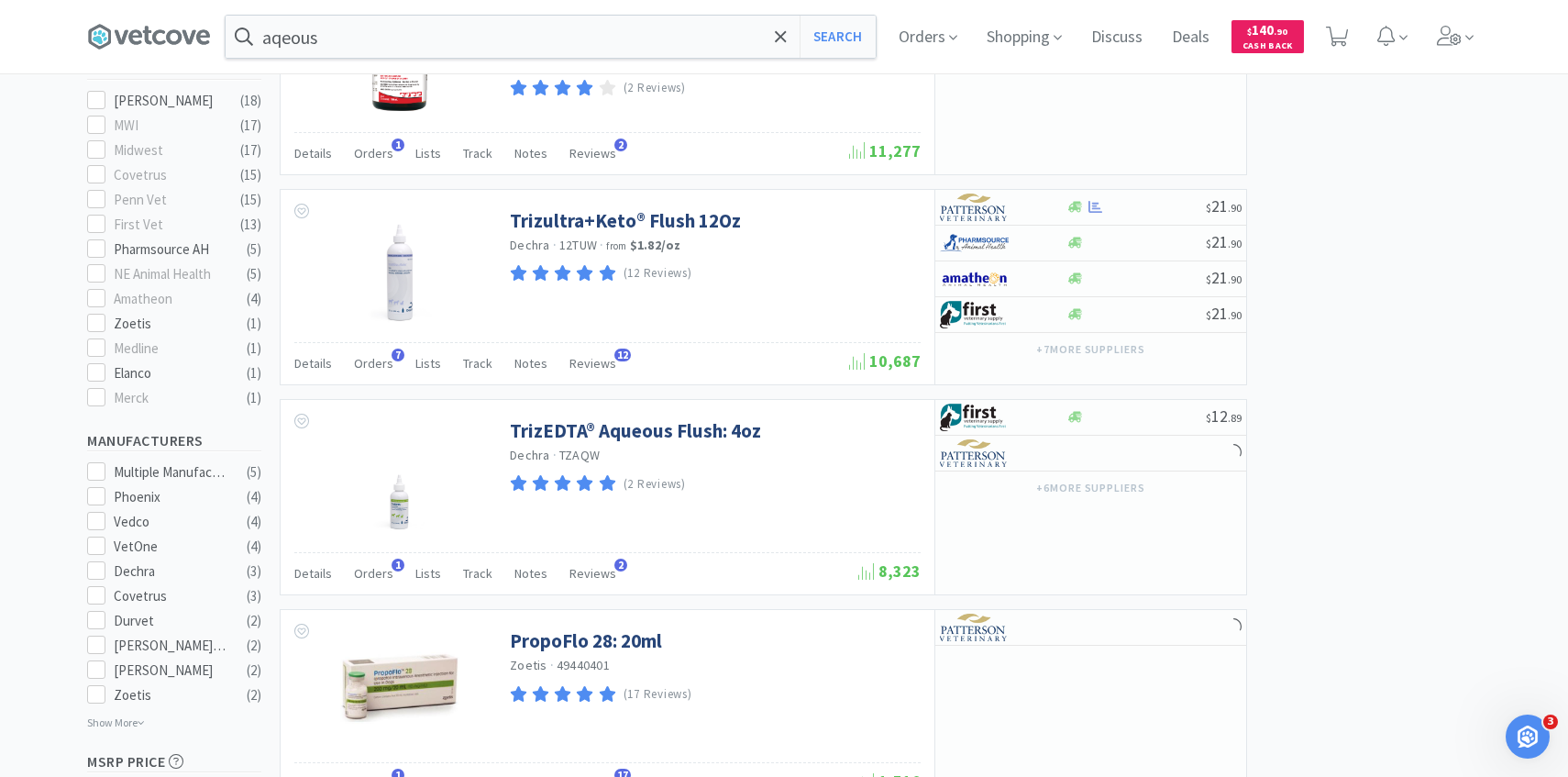
scroll to position [633, 0]
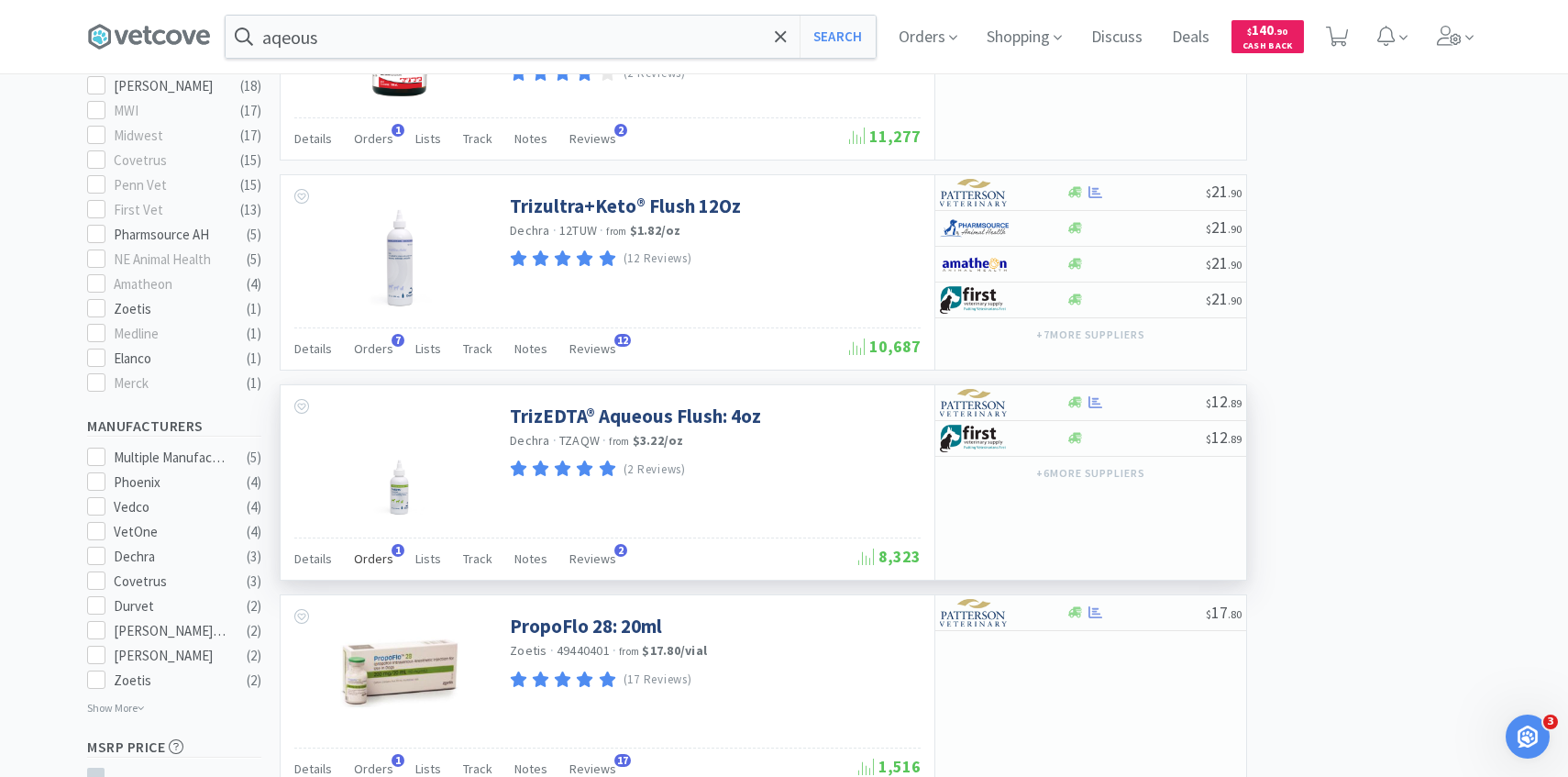
click at [376, 552] on span "Orders" at bounding box center [373, 559] width 39 height 17
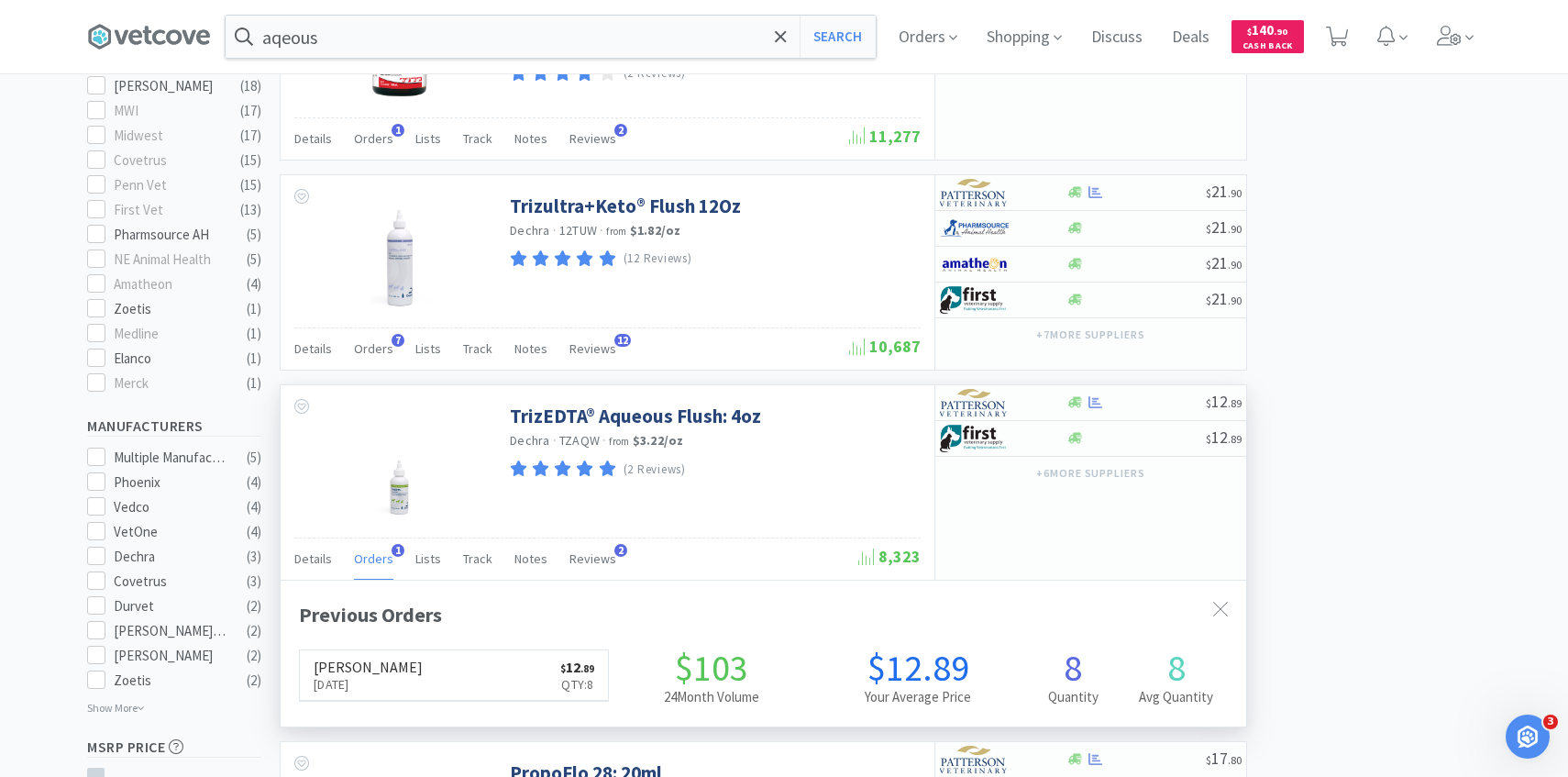
scroll to position [475, 965]
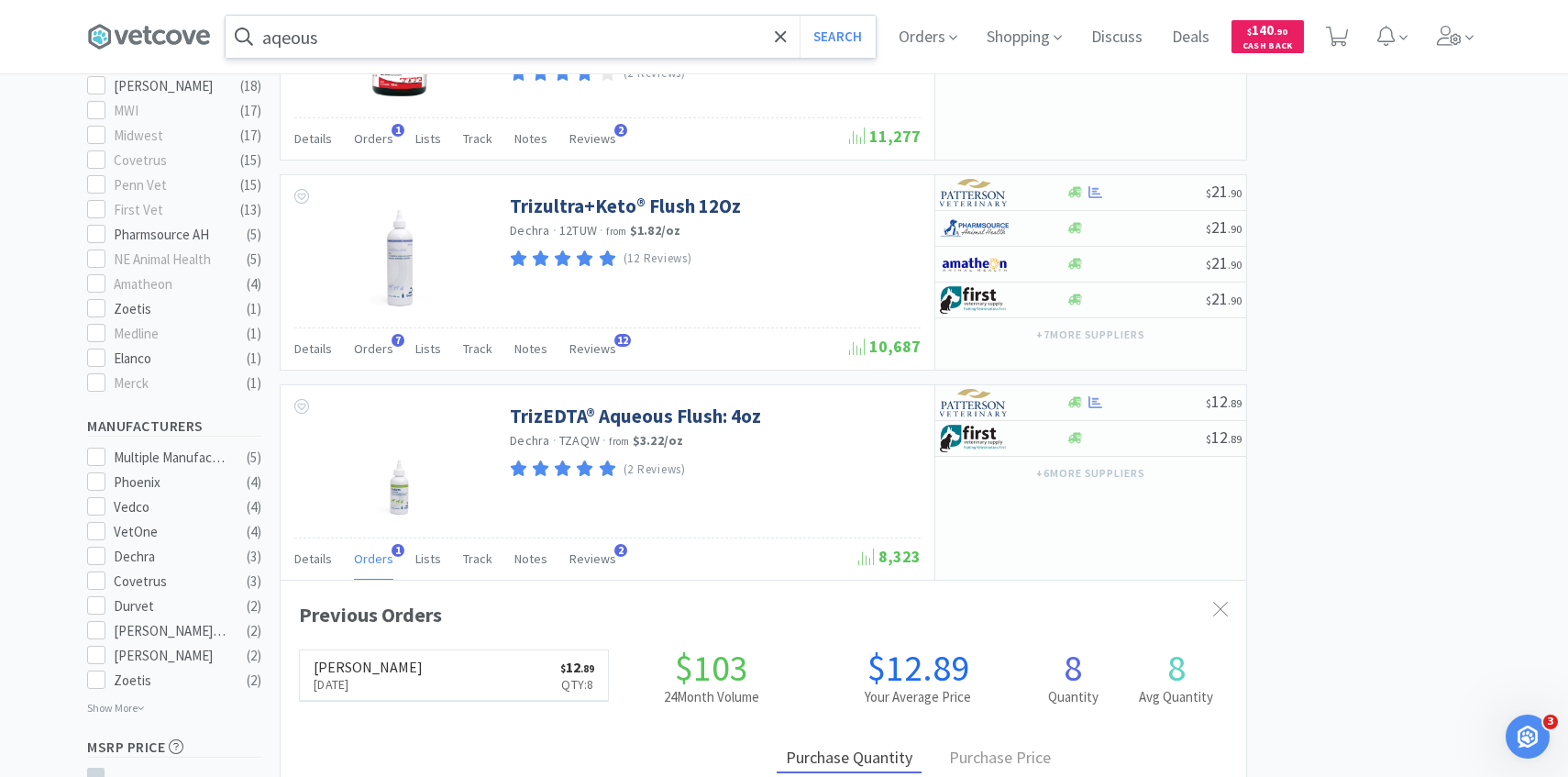
click at [441, 27] on input "aqeous" at bounding box center [551, 37] width 651 height 42
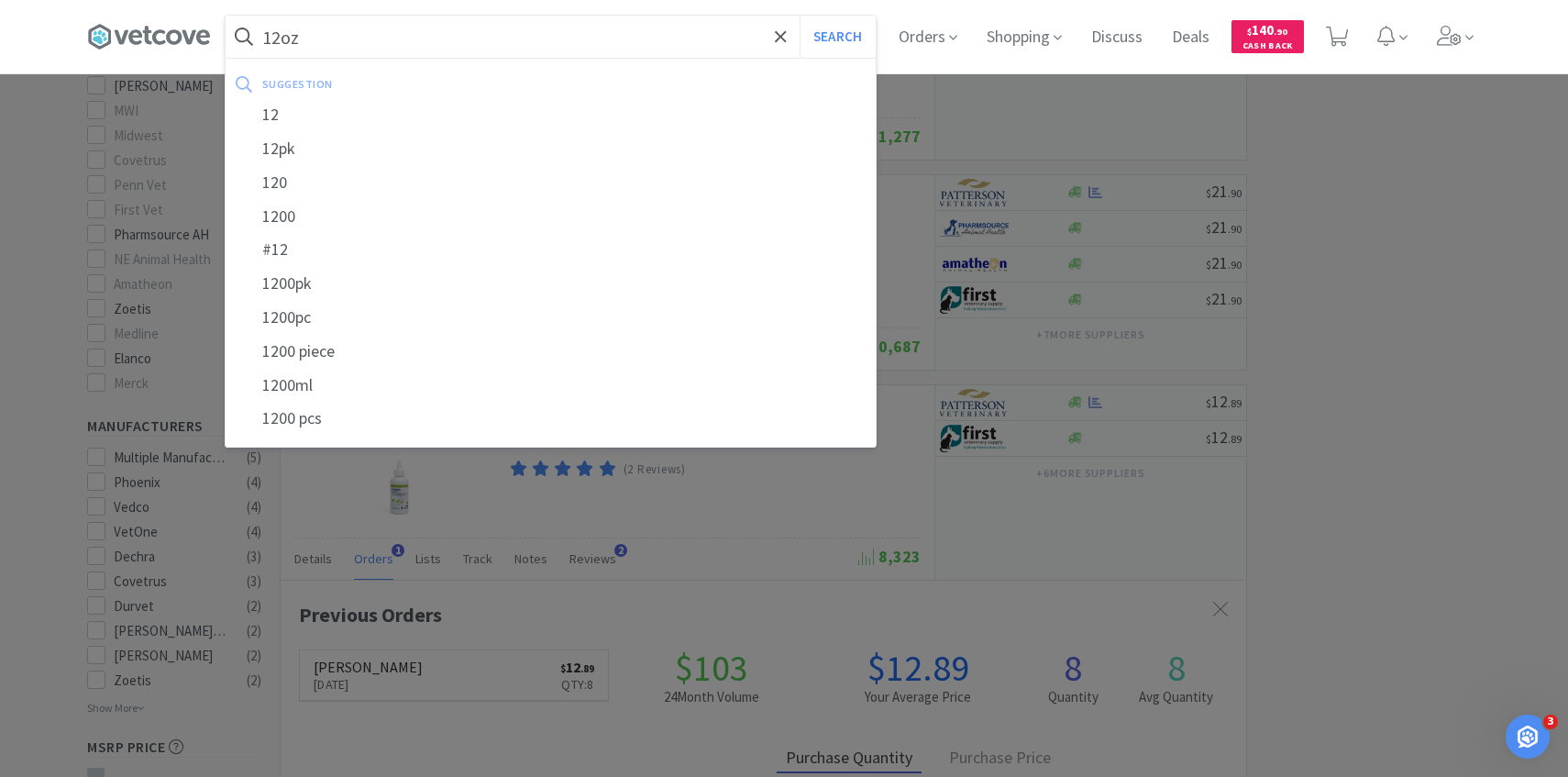
click at [799, 16] on button "Search" at bounding box center [837, 37] width 76 height 42
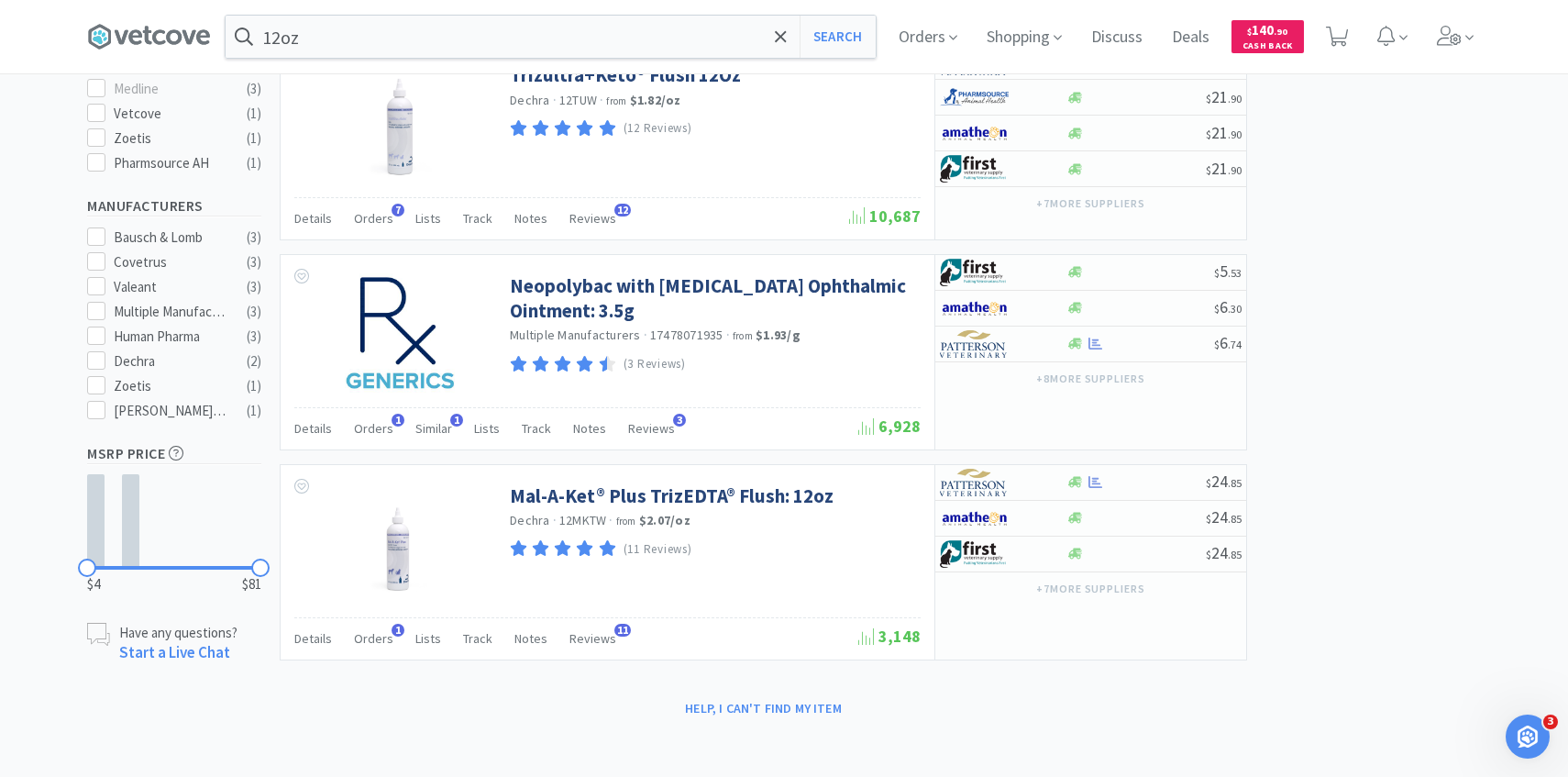
scroll to position [781, 0]
click at [496, 45] on input "12oz" at bounding box center [551, 37] width 651 height 42
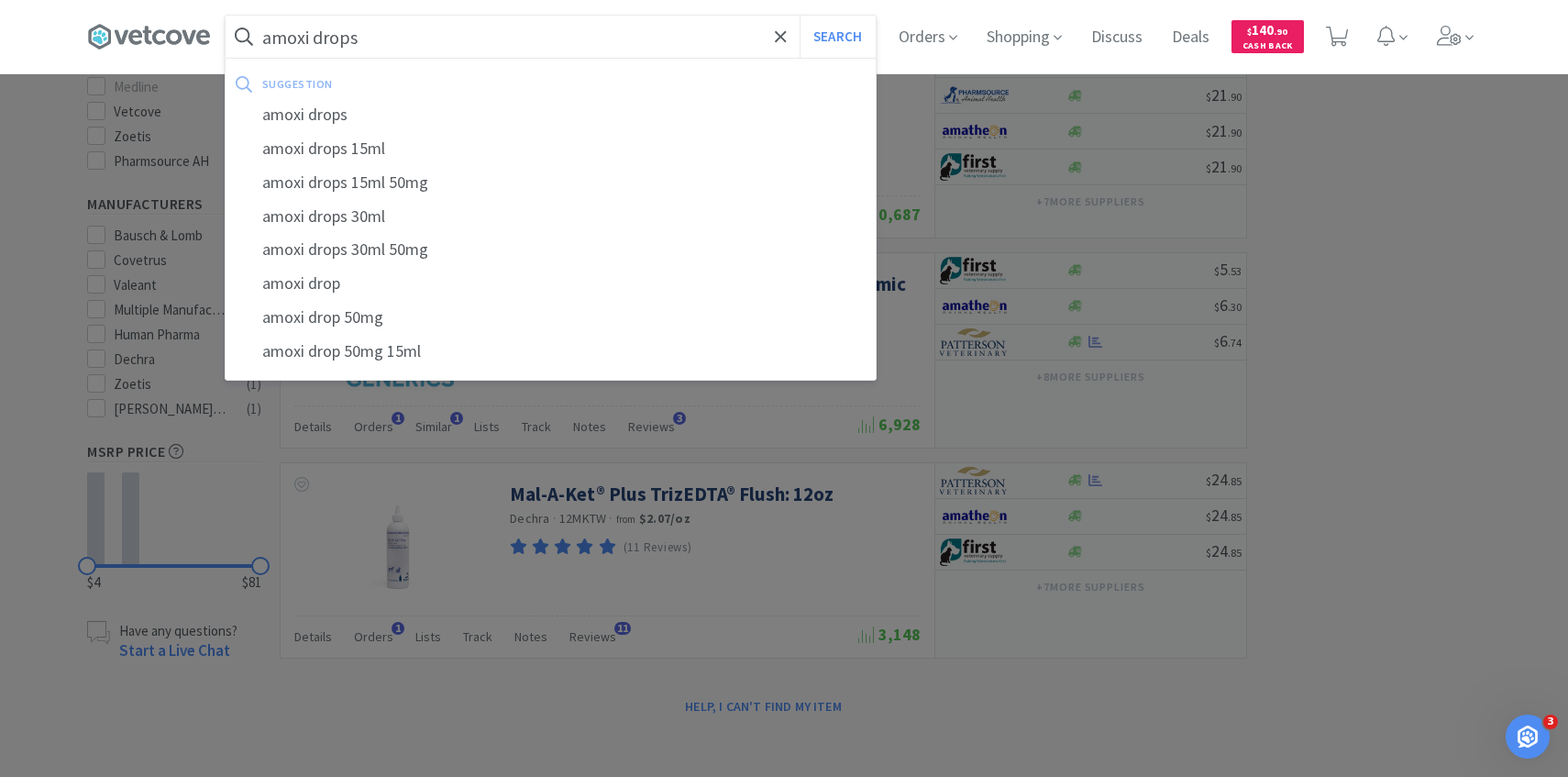
type input "amoxi drops"
click at [799, 16] on button "Search" at bounding box center [837, 37] width 76 height 42
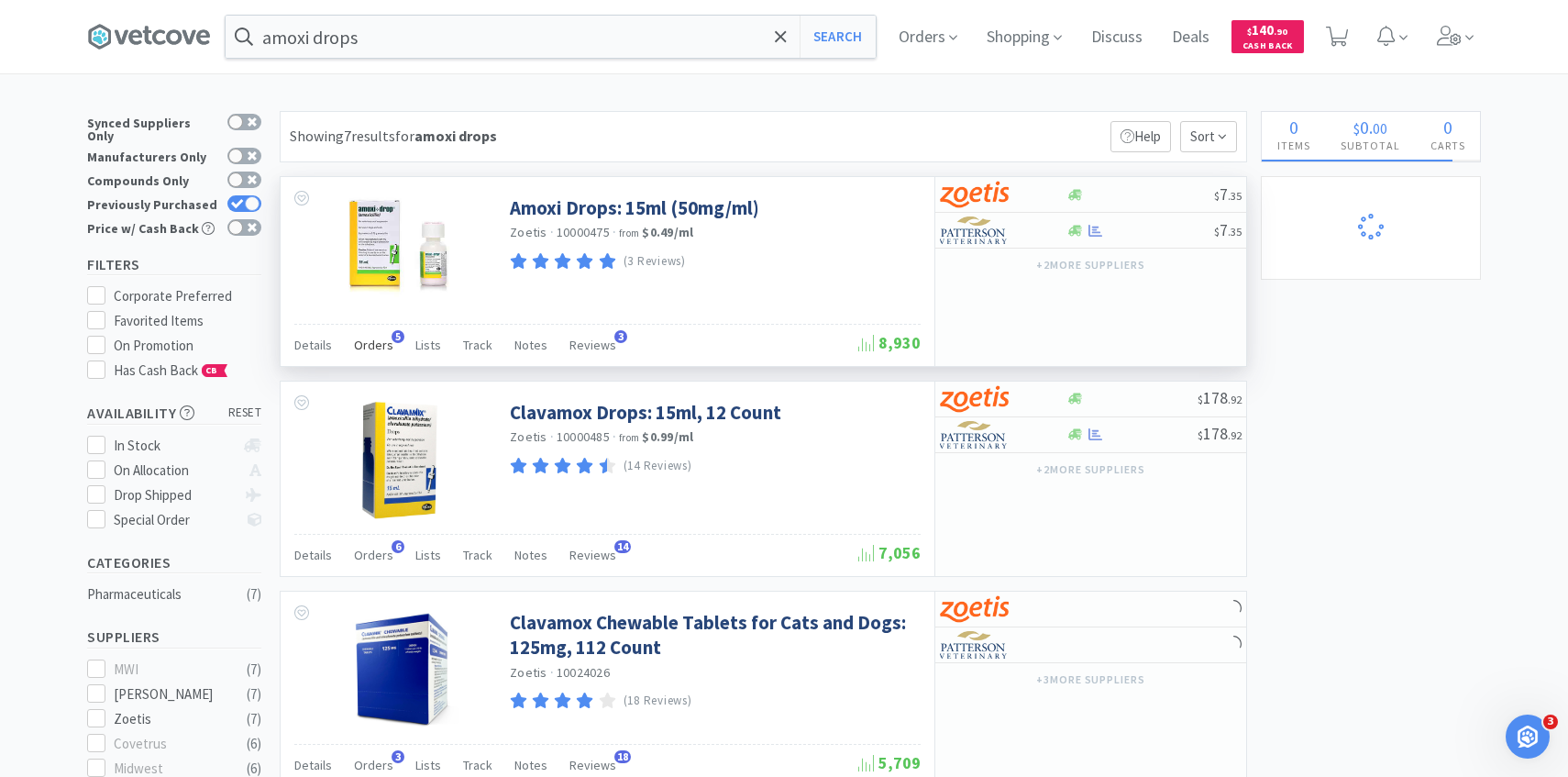
click at [362, 351] on span "Orders" at bounding box center [373, 345] width 39 height 17
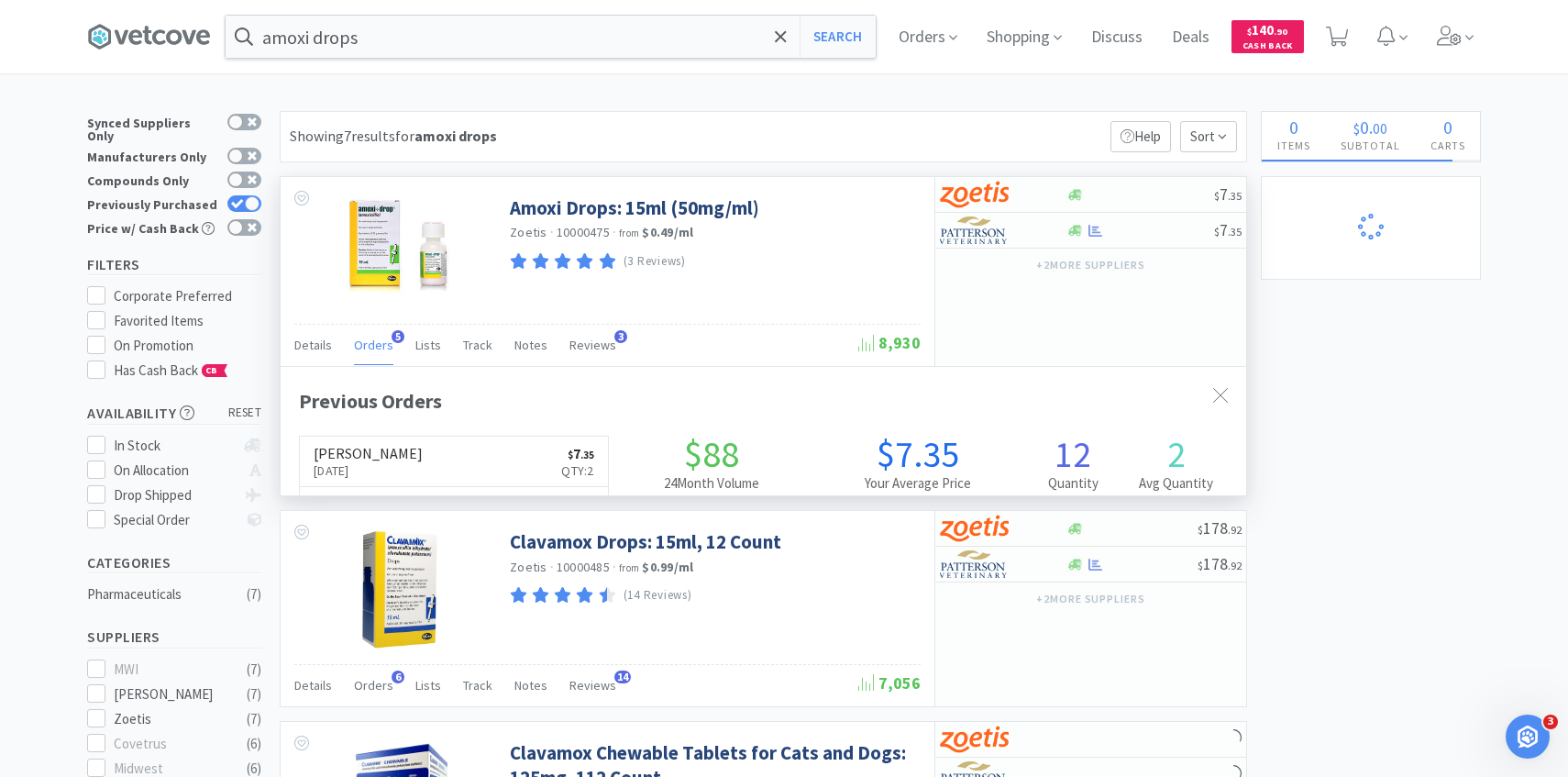
scroll to position [475, 965]
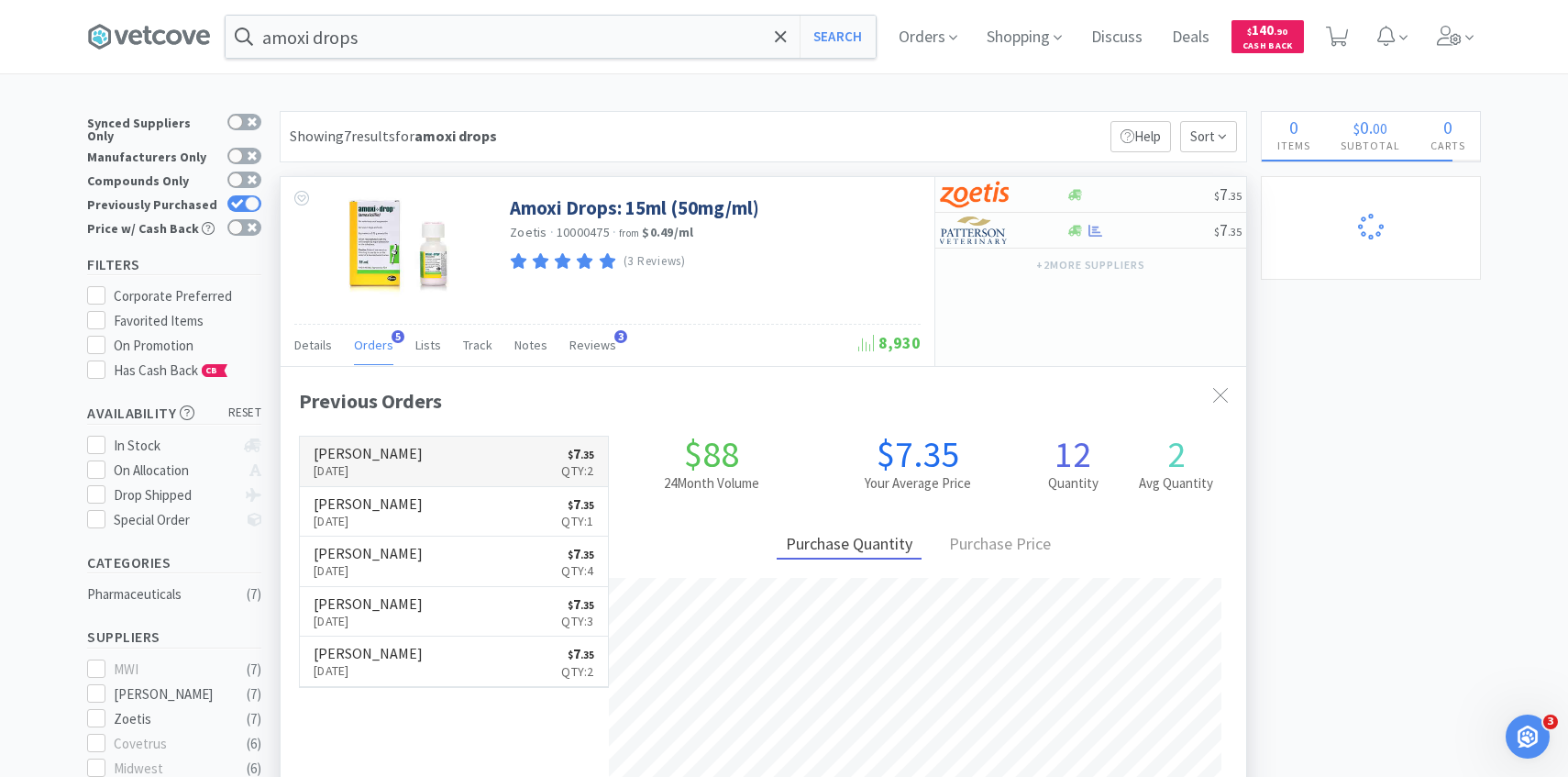
click at [447, 457] on link "[PERSON_NAME] [DATE] $ 7 . 35 Qty: 2" at bounding box center [454, 462] width 308 height 50
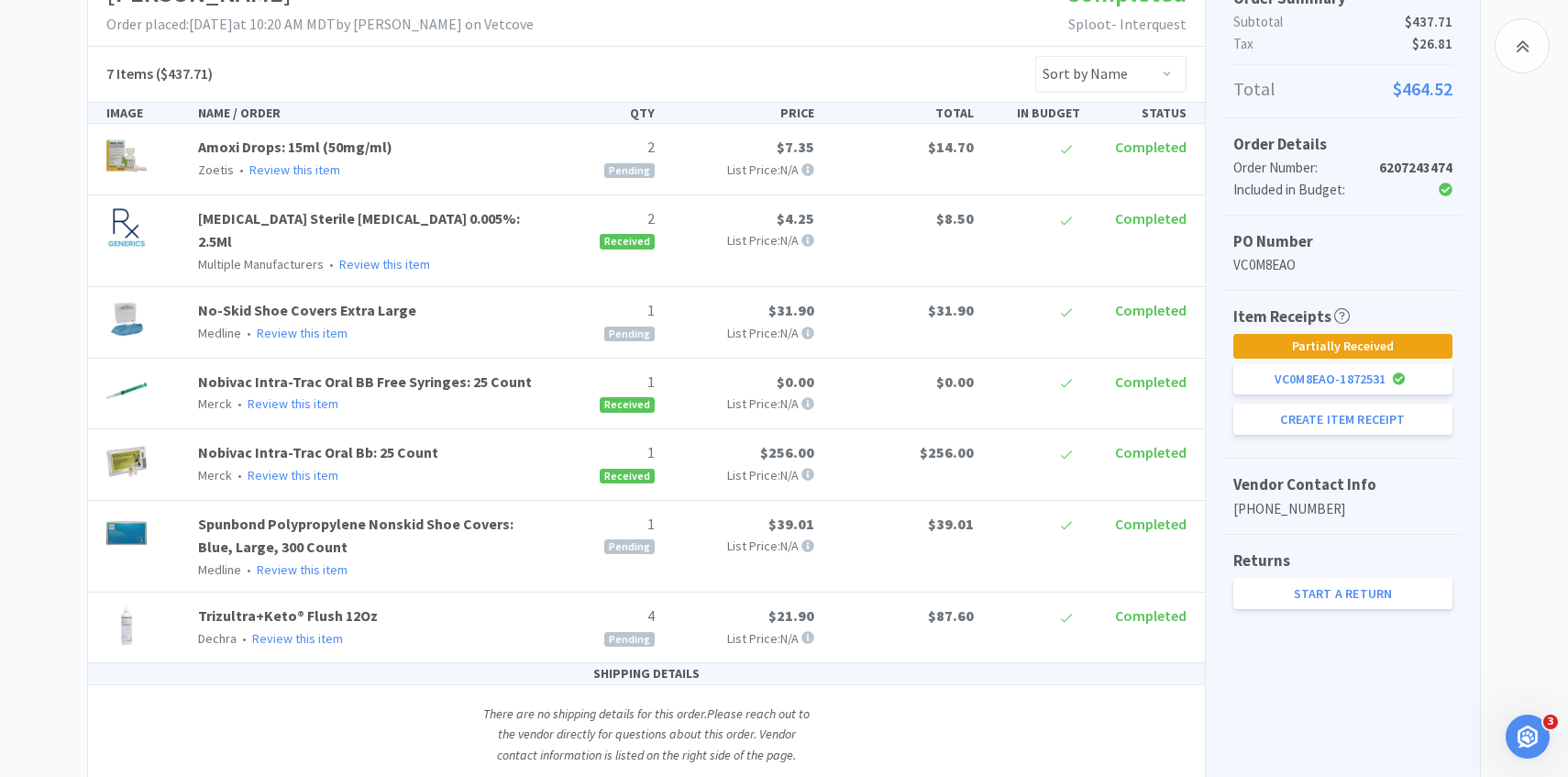
scroll to position [358, 0]
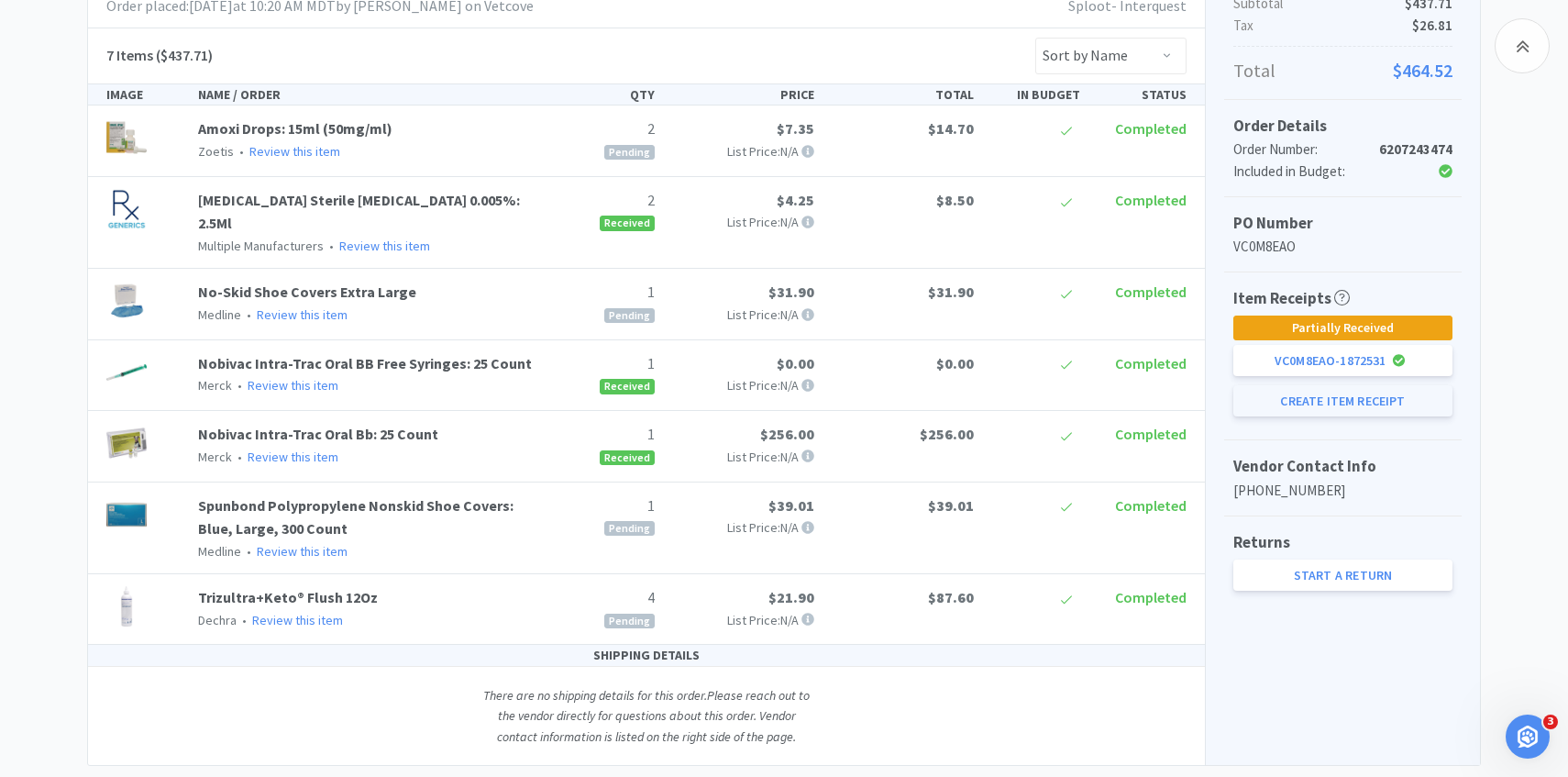
click at [1270, 396] on button "Create Item Receipt" at bounding box center [1342, 400] width 219 height 31
select select "2"
select select "1"
select select "4"
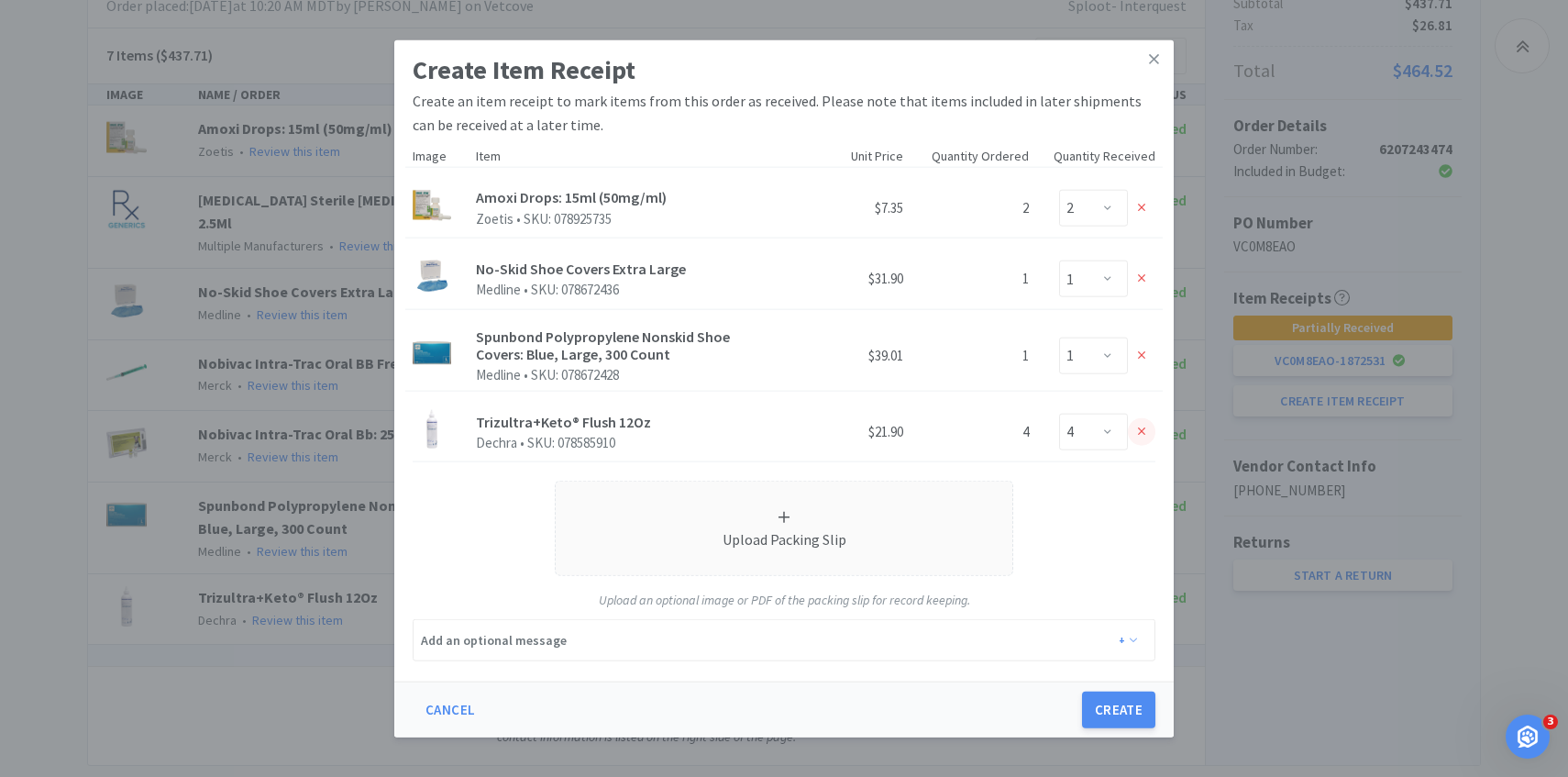
click at [1141, 355] on icon at bounding box center [1142, 355] width 8 height 8
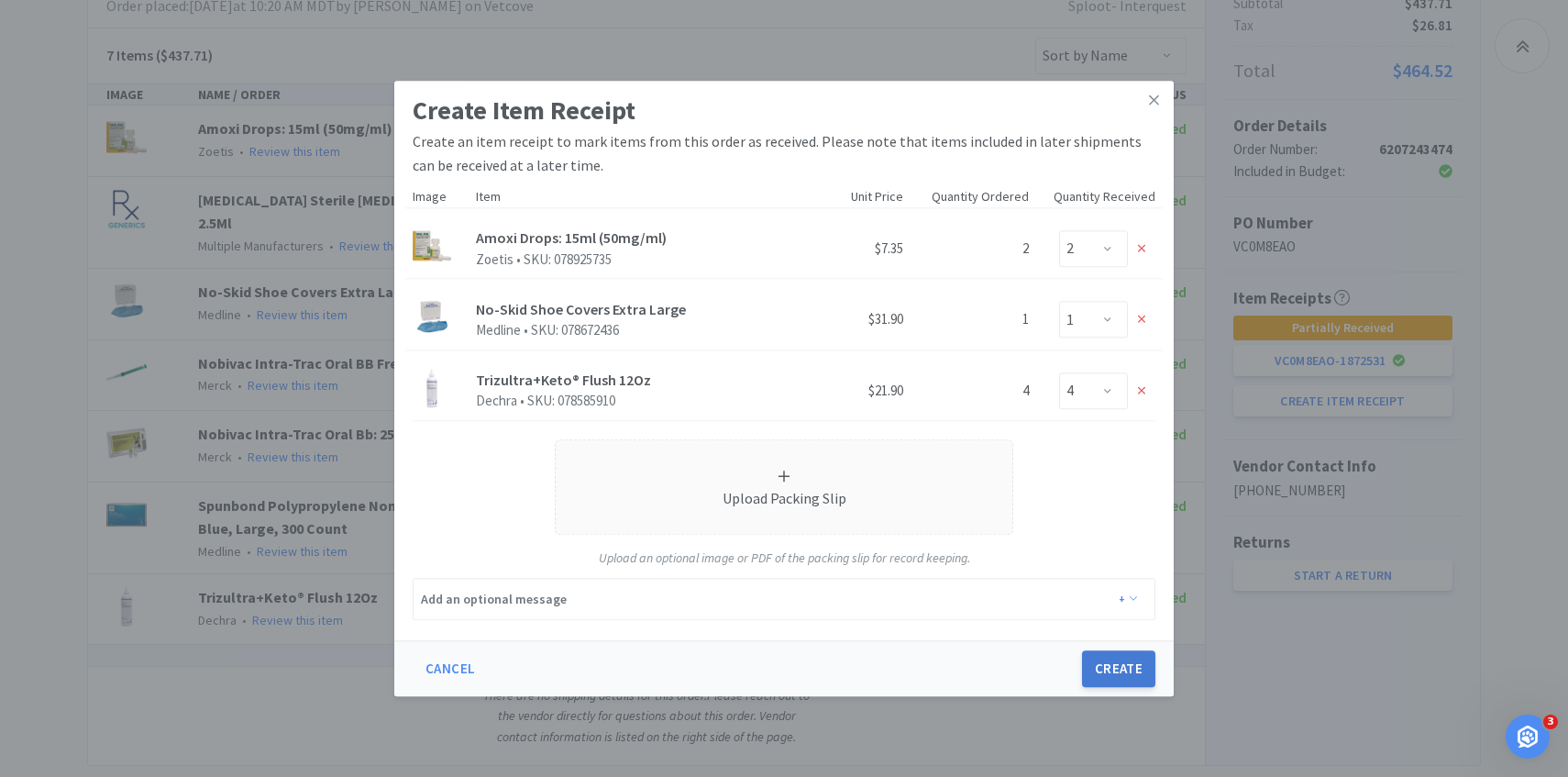
click at [1117, 659] on button "Create" at bounding box center [1118, 669] width 73 height 37
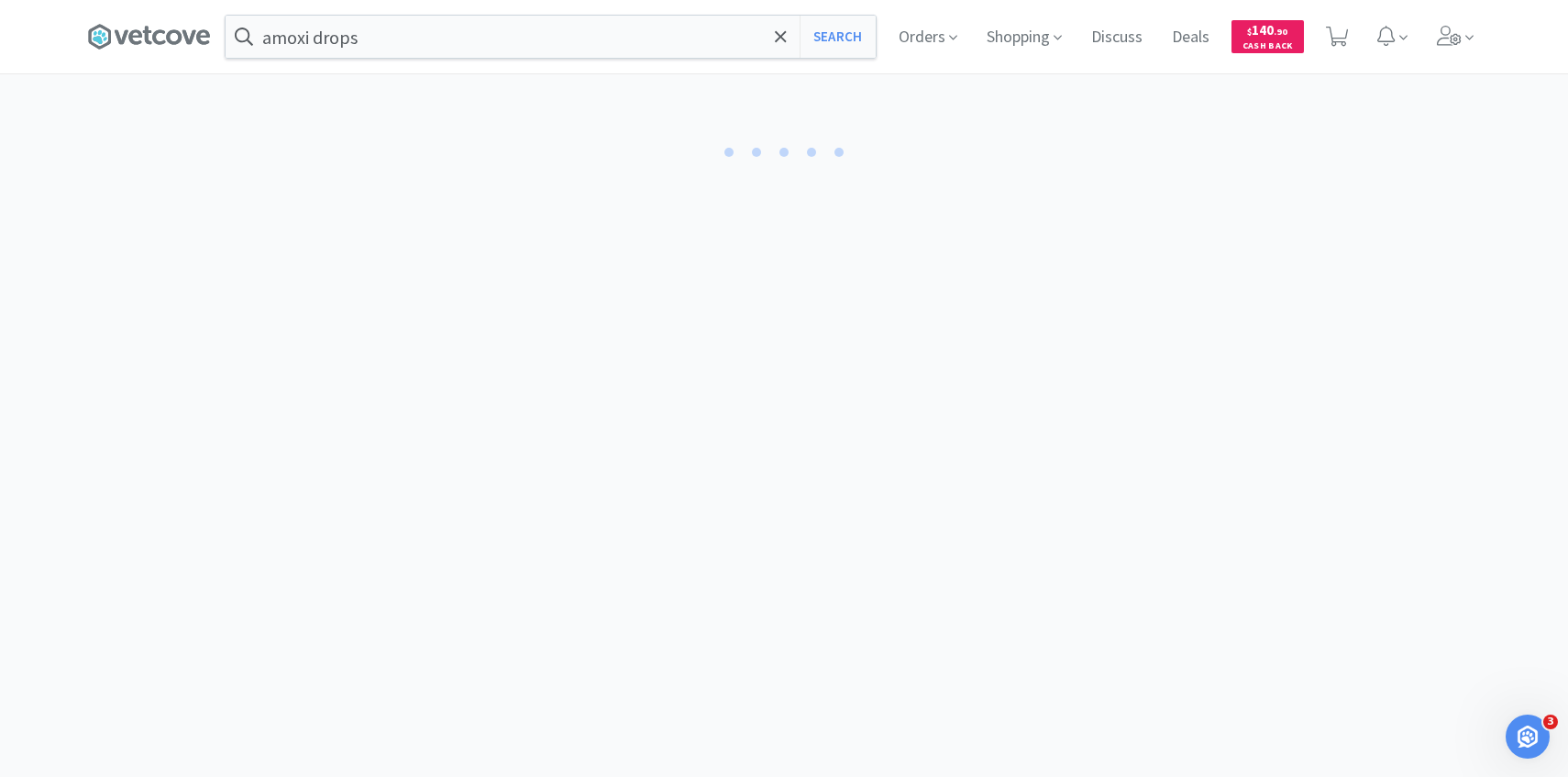
select select "2"
select select "1"
select select "4"
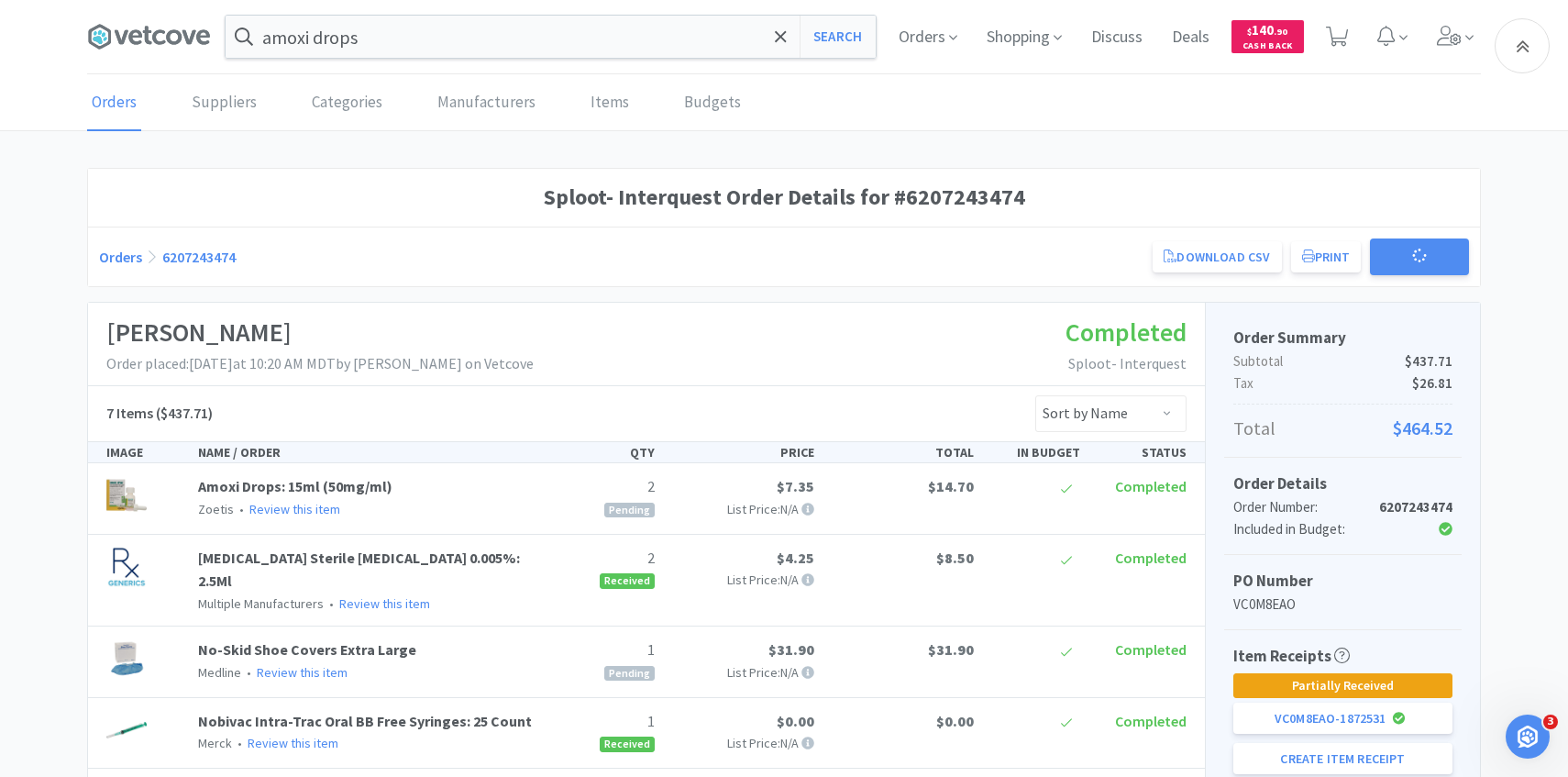
scroll to position [358, 0]
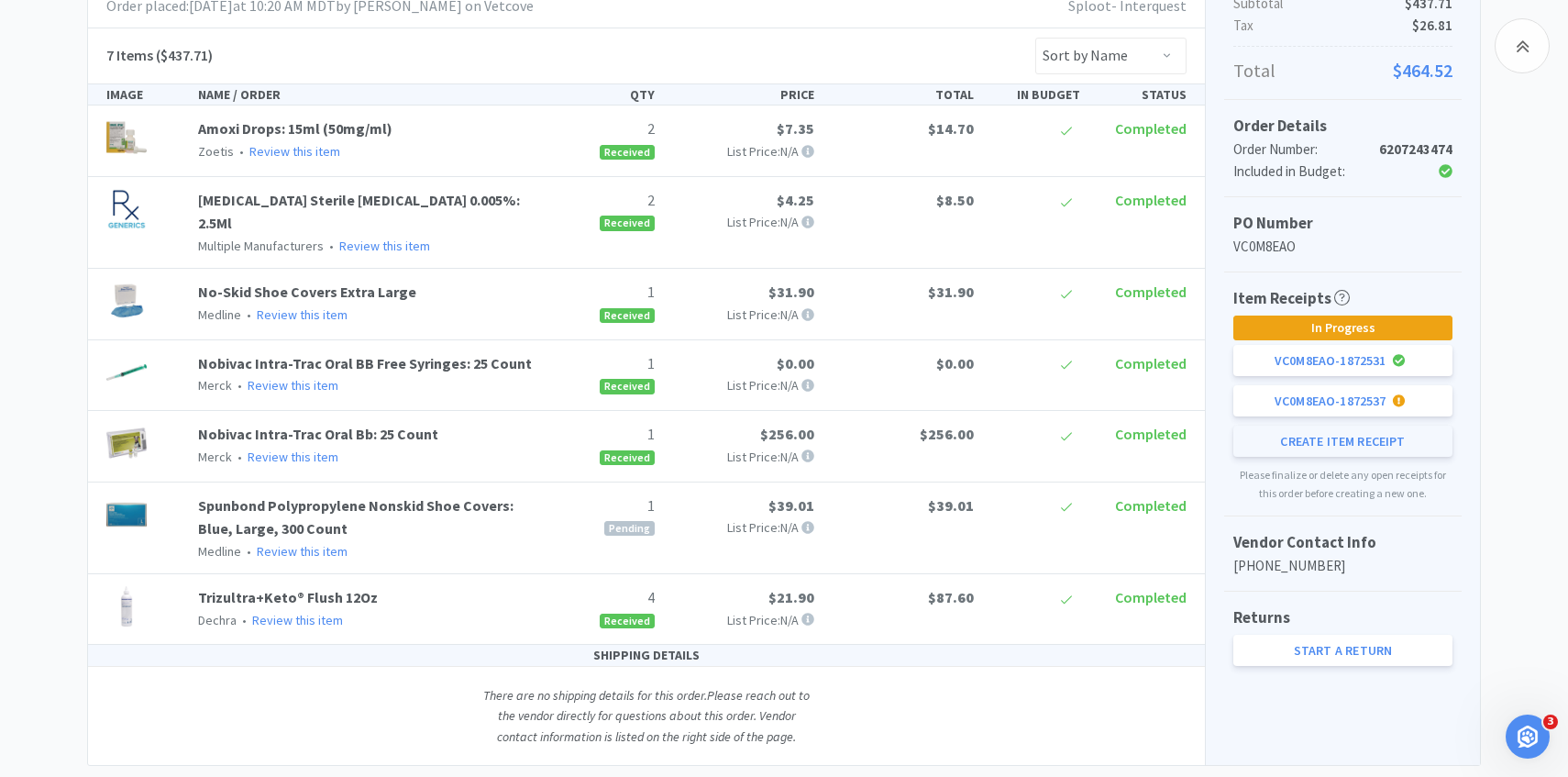
click at [1273, 444] on button "Create Item Receipt" at bounding box center [1342, 441] width 219 height 31
select select "1"
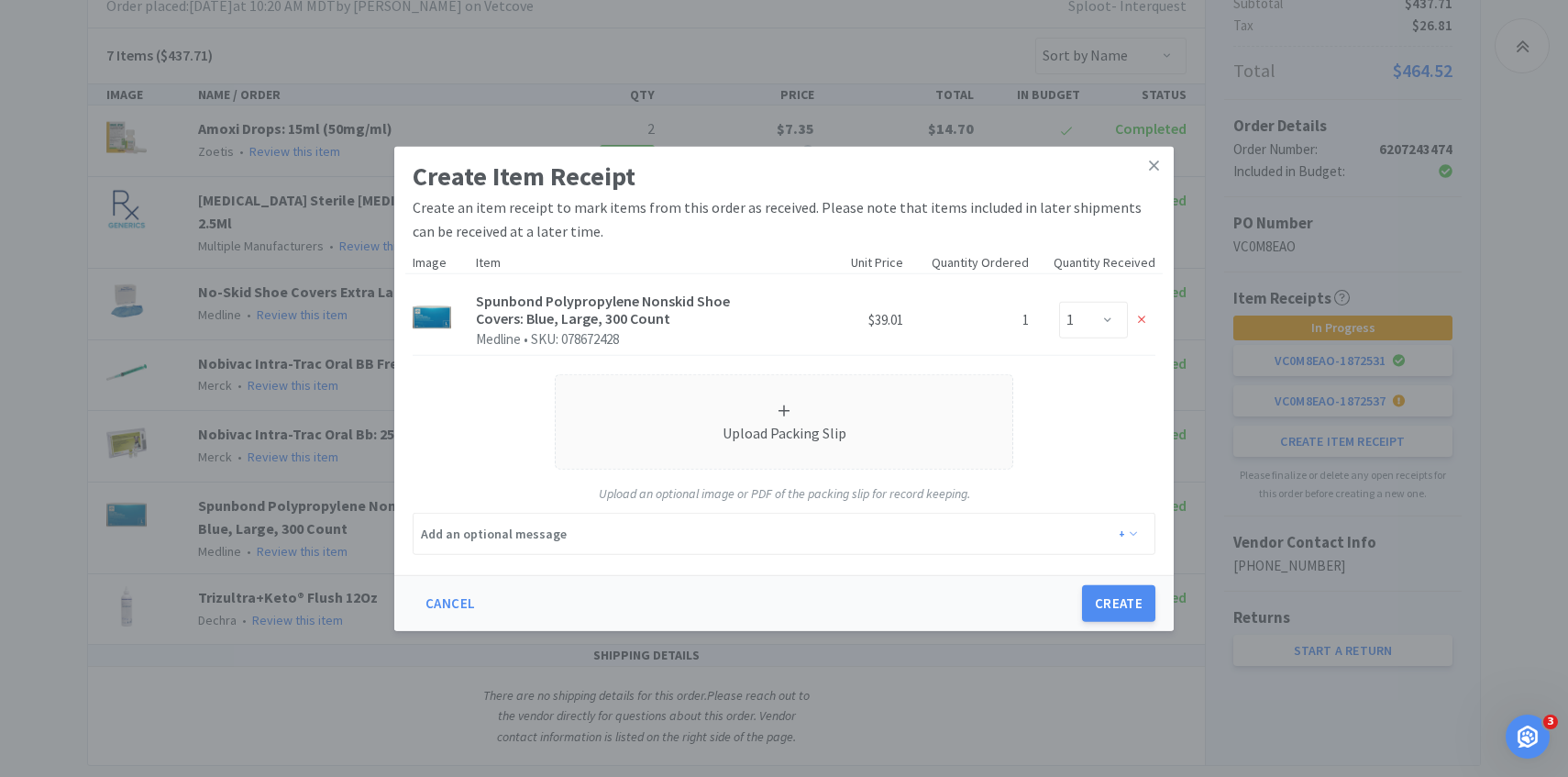
click at [1267, 354] on div "Create Item Receipt Create an item receipt to mark items from this order as rec…" at bounding box center [784, 388] width 1568 height 777
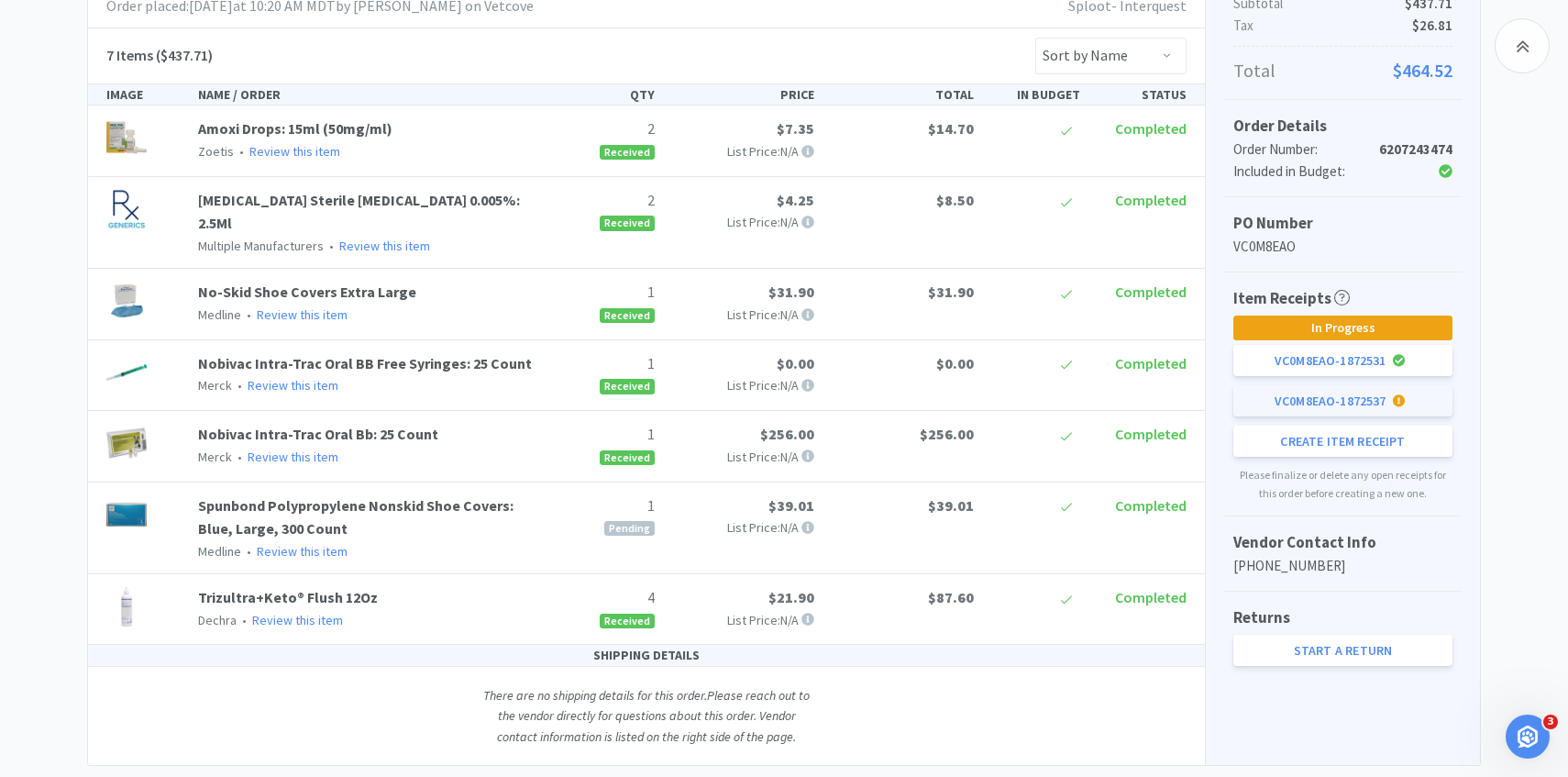
click at [1264, 394] on div "VC0M8EAO - 1872537" at bounding box center [1342, 400] width 197 height 31
select select "2"
select select "1"
select select "4"
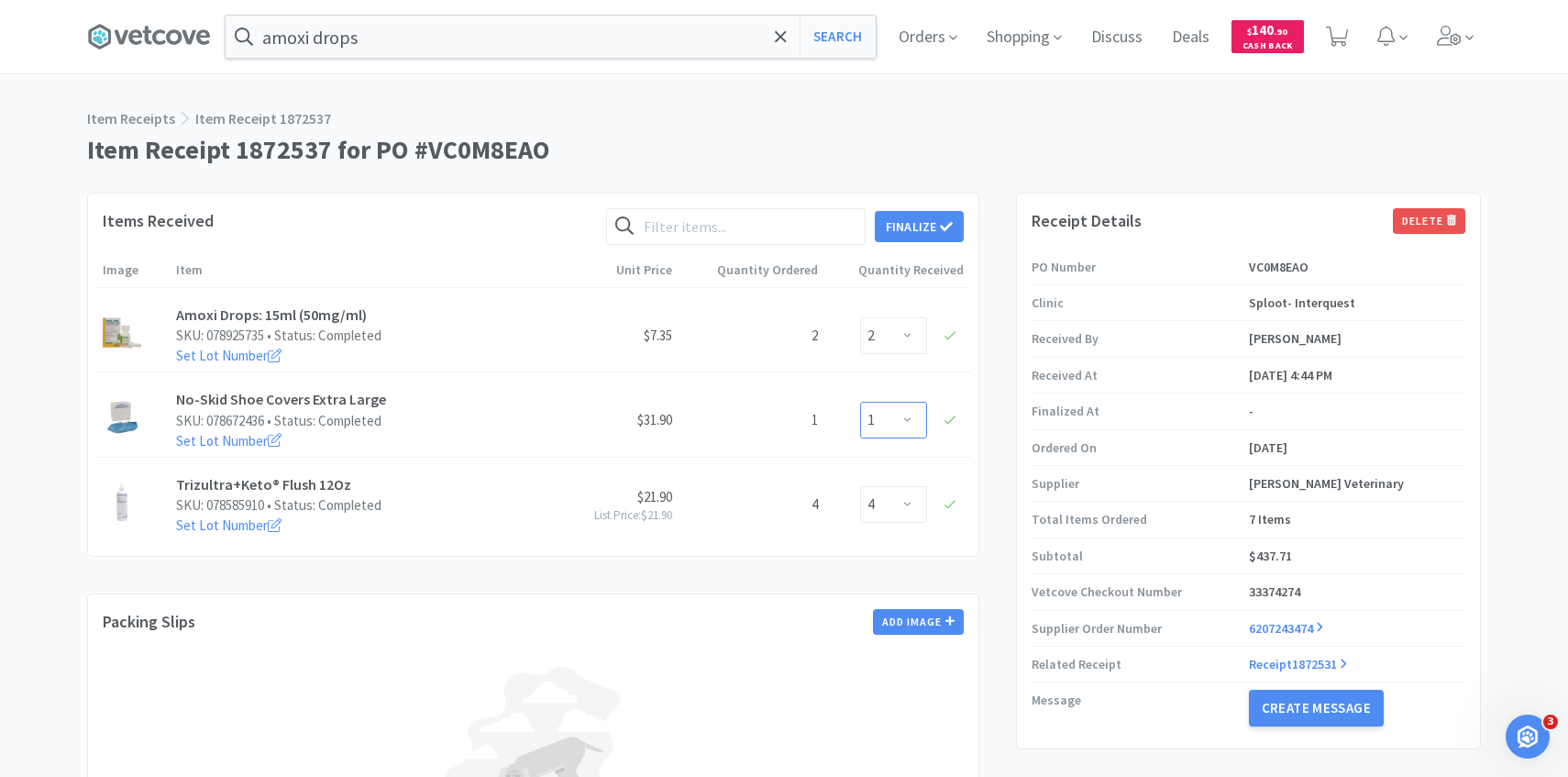
click at [883, 419] on select "Enter Quantity 0 1" at bounding box center [893, 420] width 67 height 37
click at [860, 402] on select "Enter Quantity 0 1" at bounding box center [893, 420] width 67 height 37
select select "0"
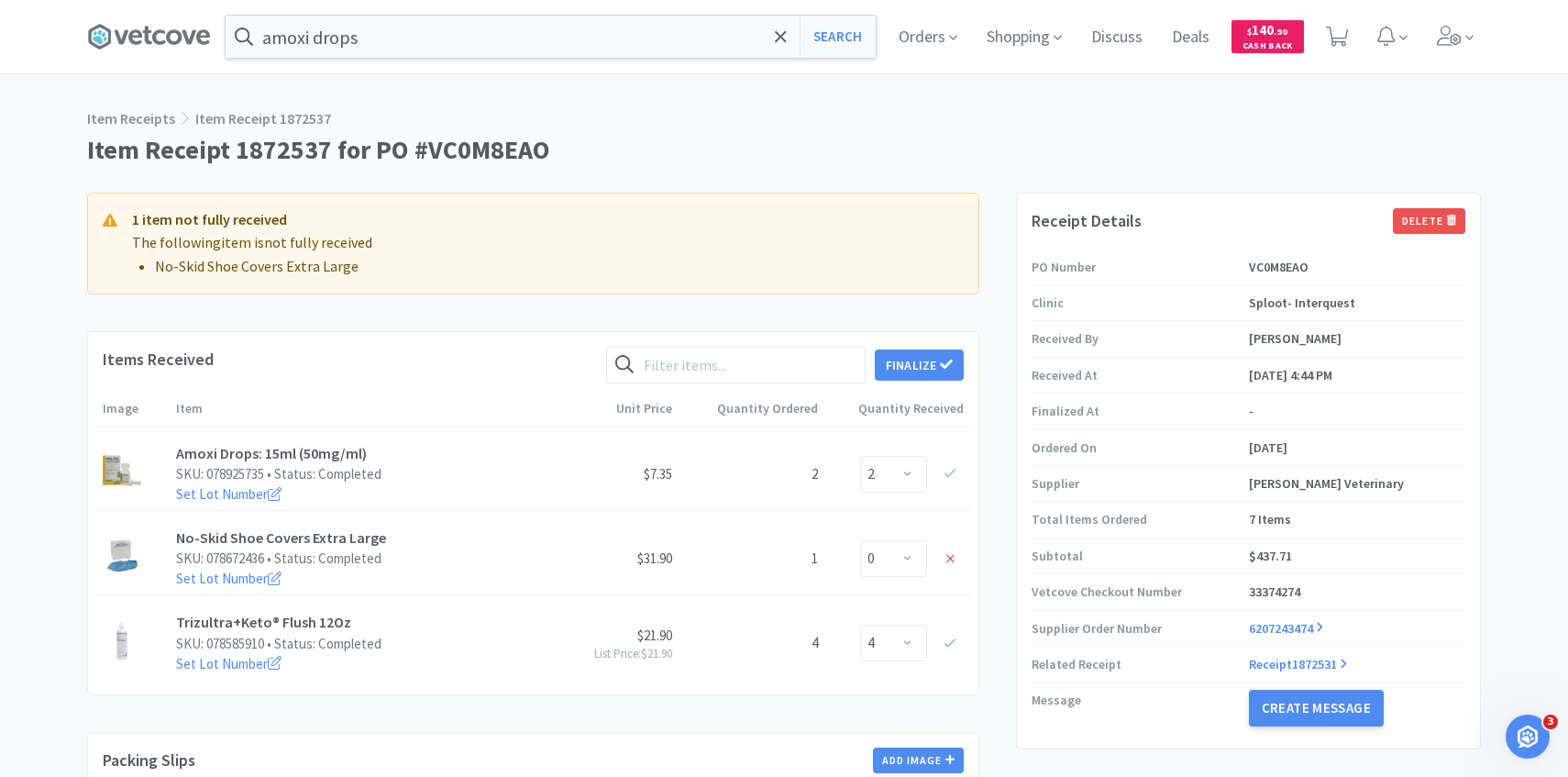
click at [927, 229] on h4 "1 item not fully received" at bounding box center [548, 220] width 832 height 24
click at [913, 383] on div "Finalize" at bounding box center [785, 365] width 358 height 37
click at [916, 347] on div "Finalize" at bounding box center [785, 365] width 358 height 37
click at [935, 371] on button "Finalize" at bounding box center [919, 365] width 89 height 31
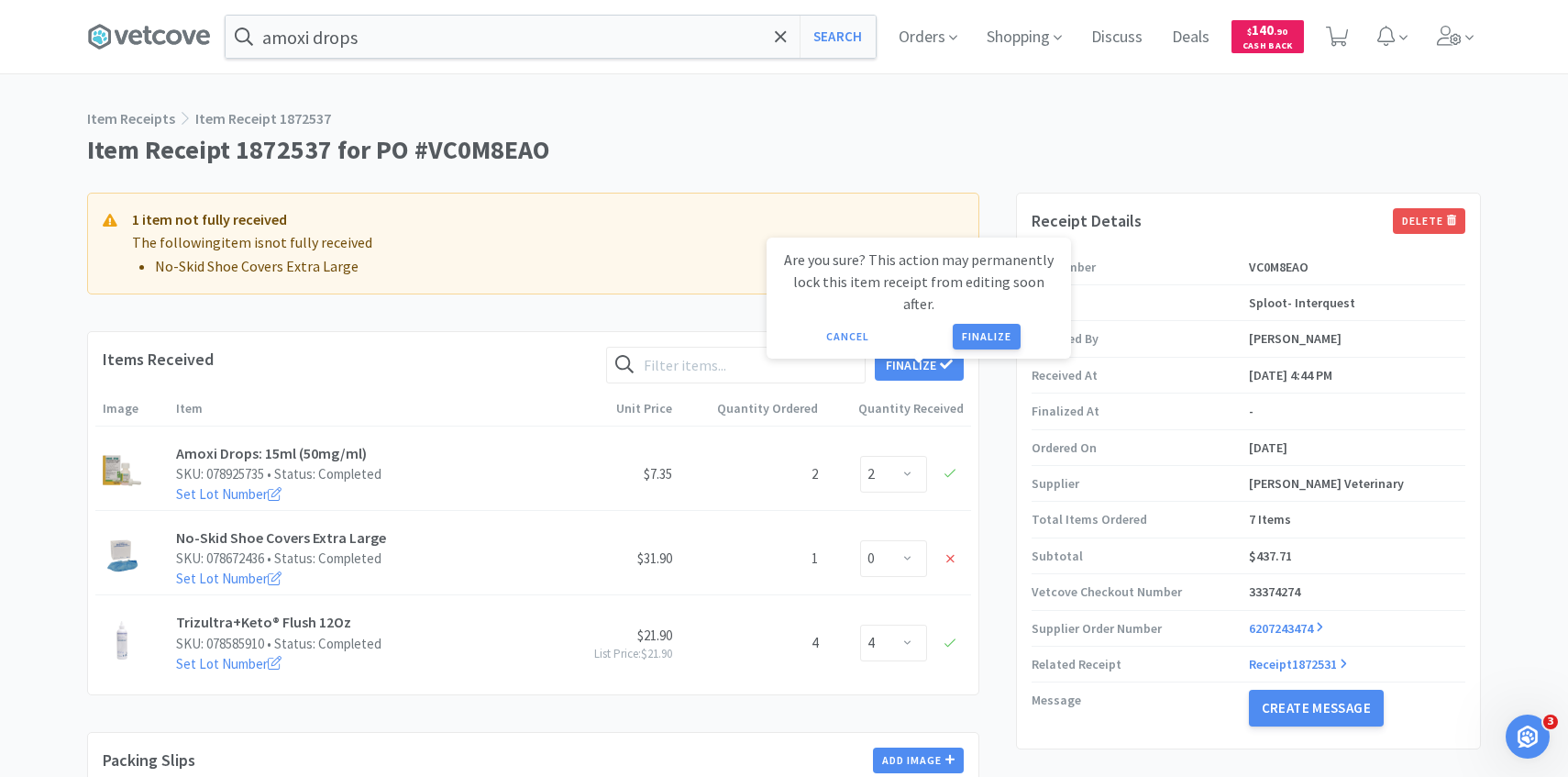
click at [975, 330] on div "Are you sure? This action may permanently lock this item receipt from editing s…" at bounding box center [918, 298] width 305 height 121
click at [975, 324] on button "Finalize" at bounding box center [987, 337] width 68 height 26
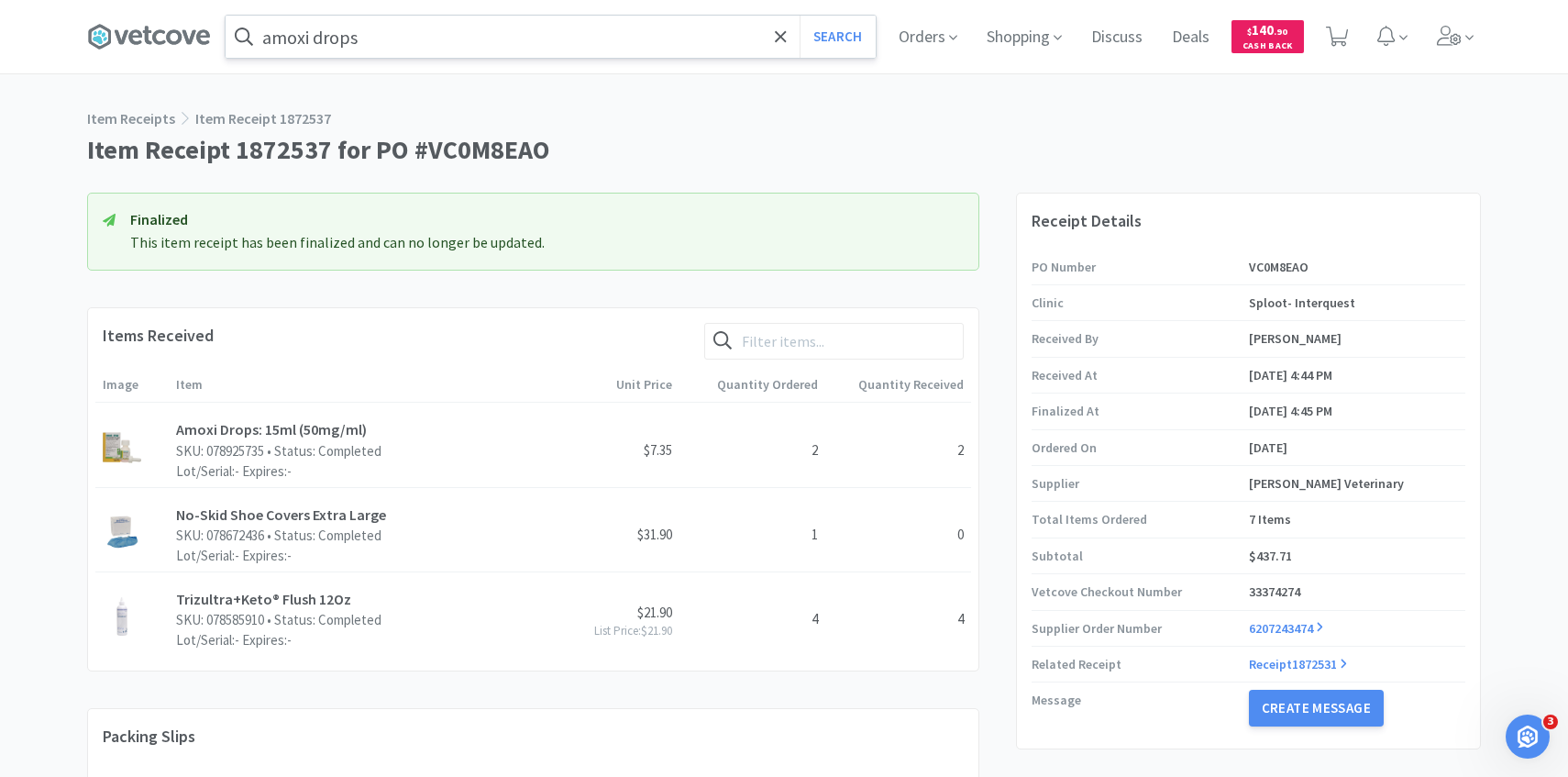
click at [404, 54] on input "amoxi drops" at bounding box center [551, 37] width 651 height 42
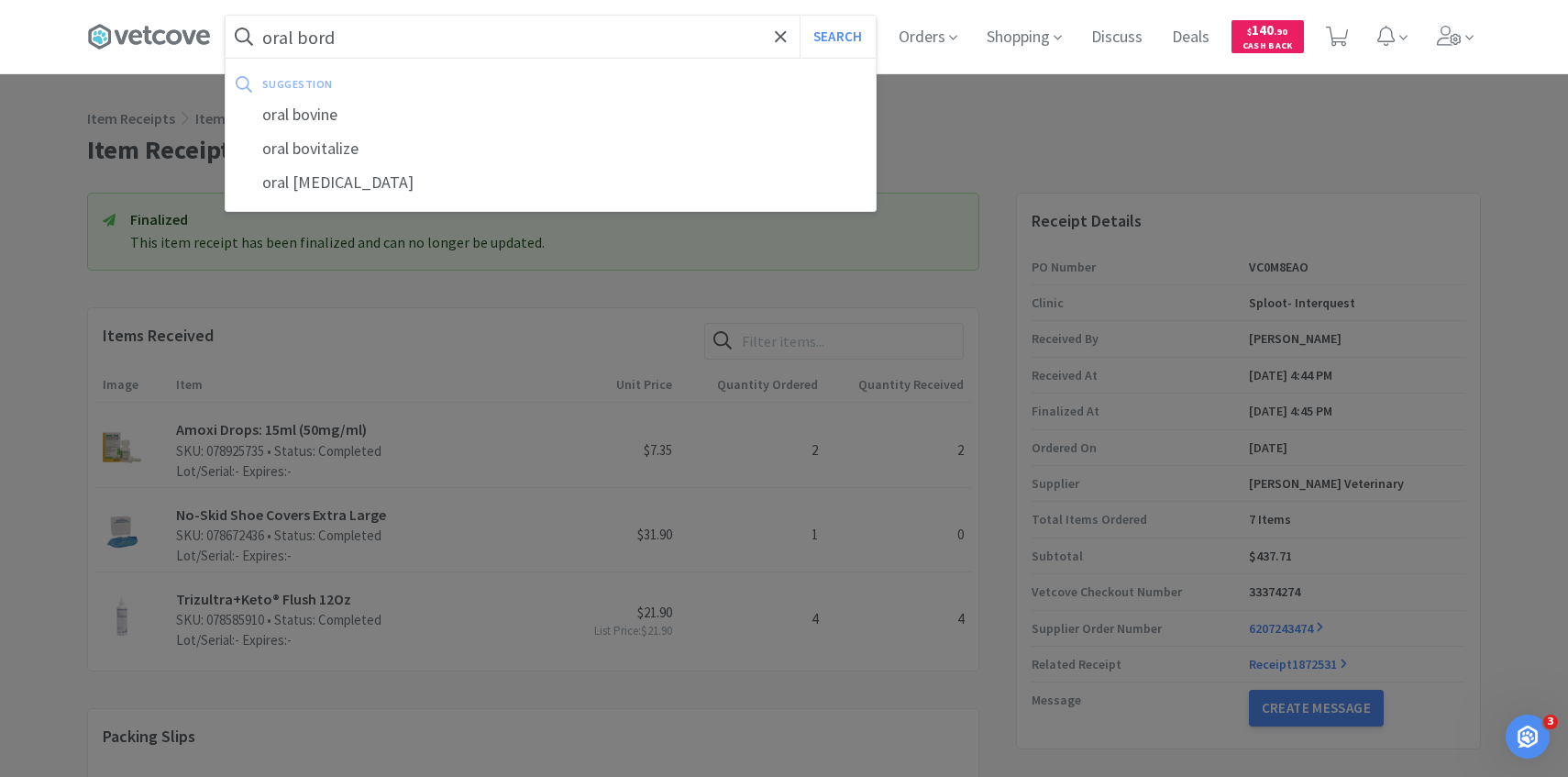
type input "oral bord"
click at [799, 16] on button "Search" at bounding box center [837, 37] width 76 height 42
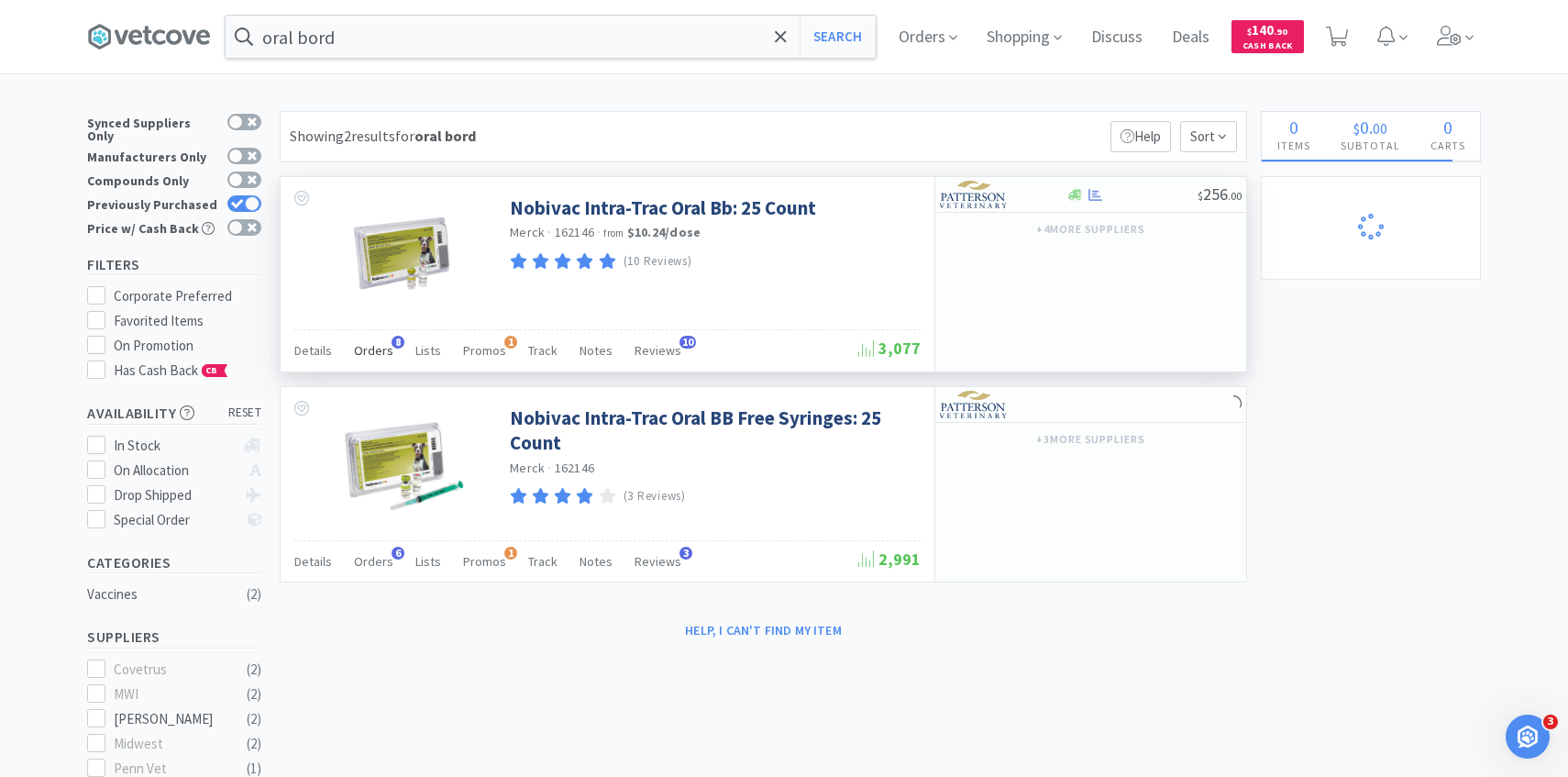
click at [374, 338] on div "Orders 8" at bounding box center [373, 353] width 39 height 35
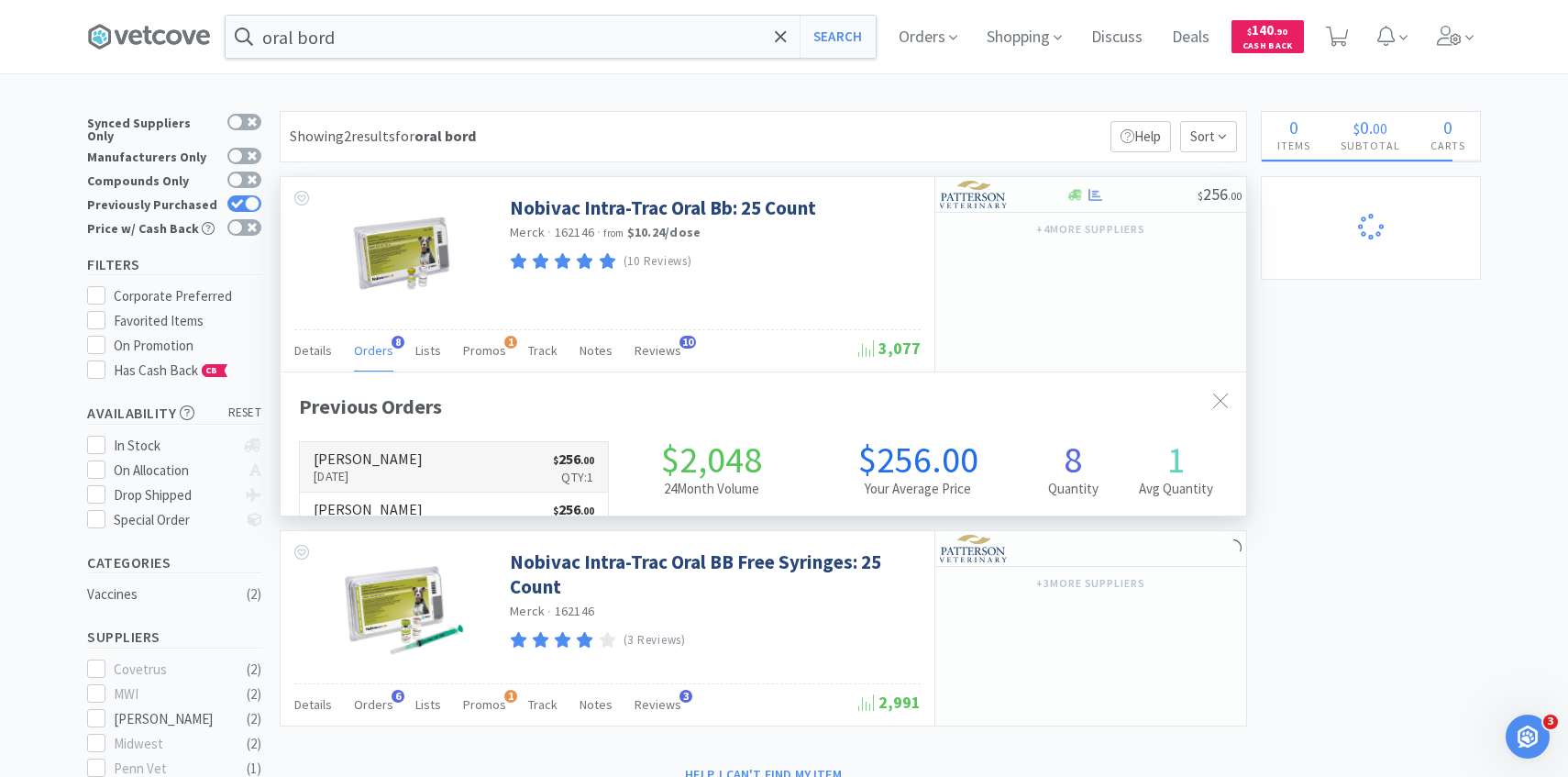
scroll to position [489, 965]
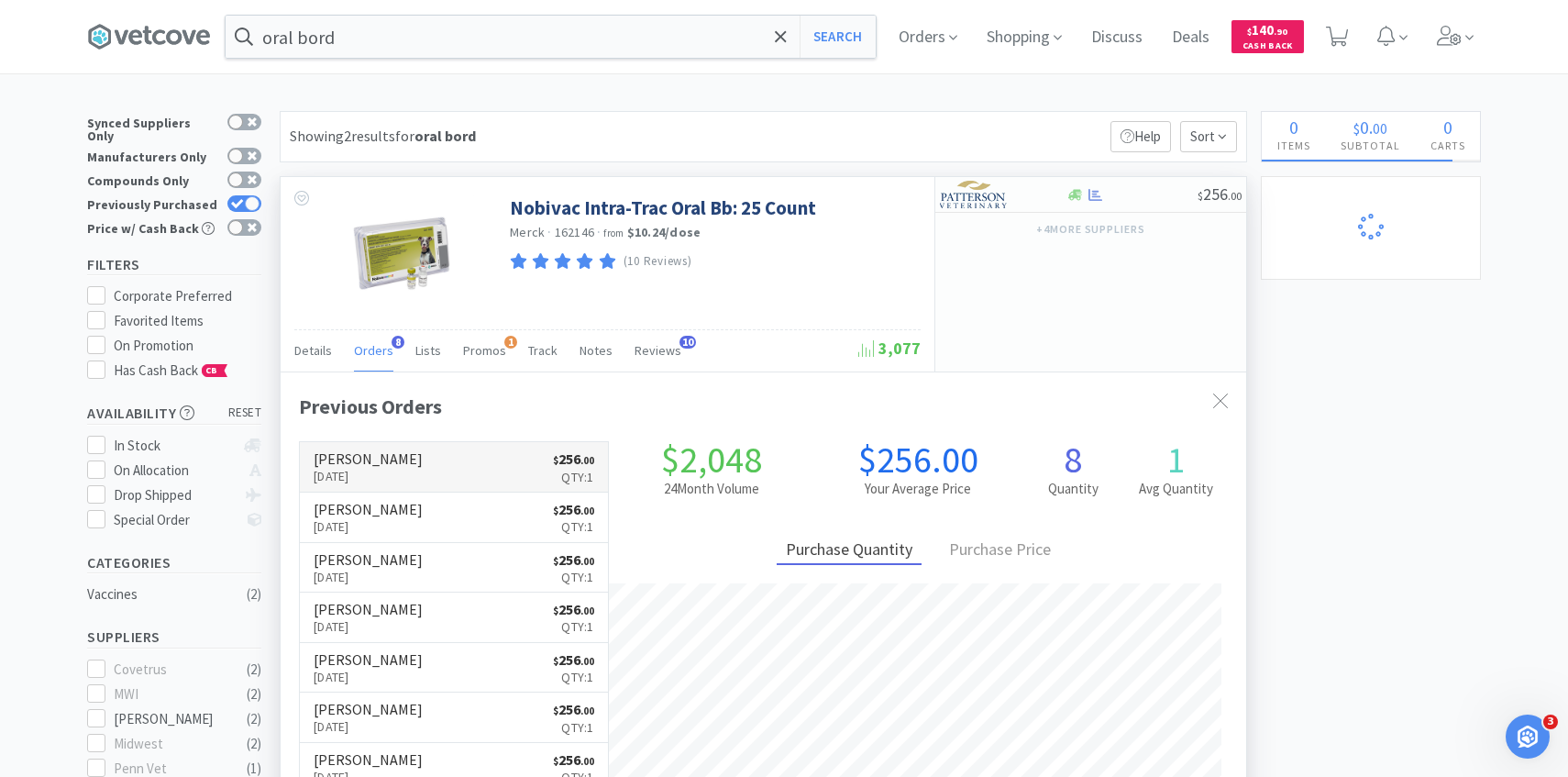
click at [426, 444] on link "[PERSON_NAME] [DATE] $ 256 . 00 Qty: 1" at bounding box center [454, 467] width 308 height 50
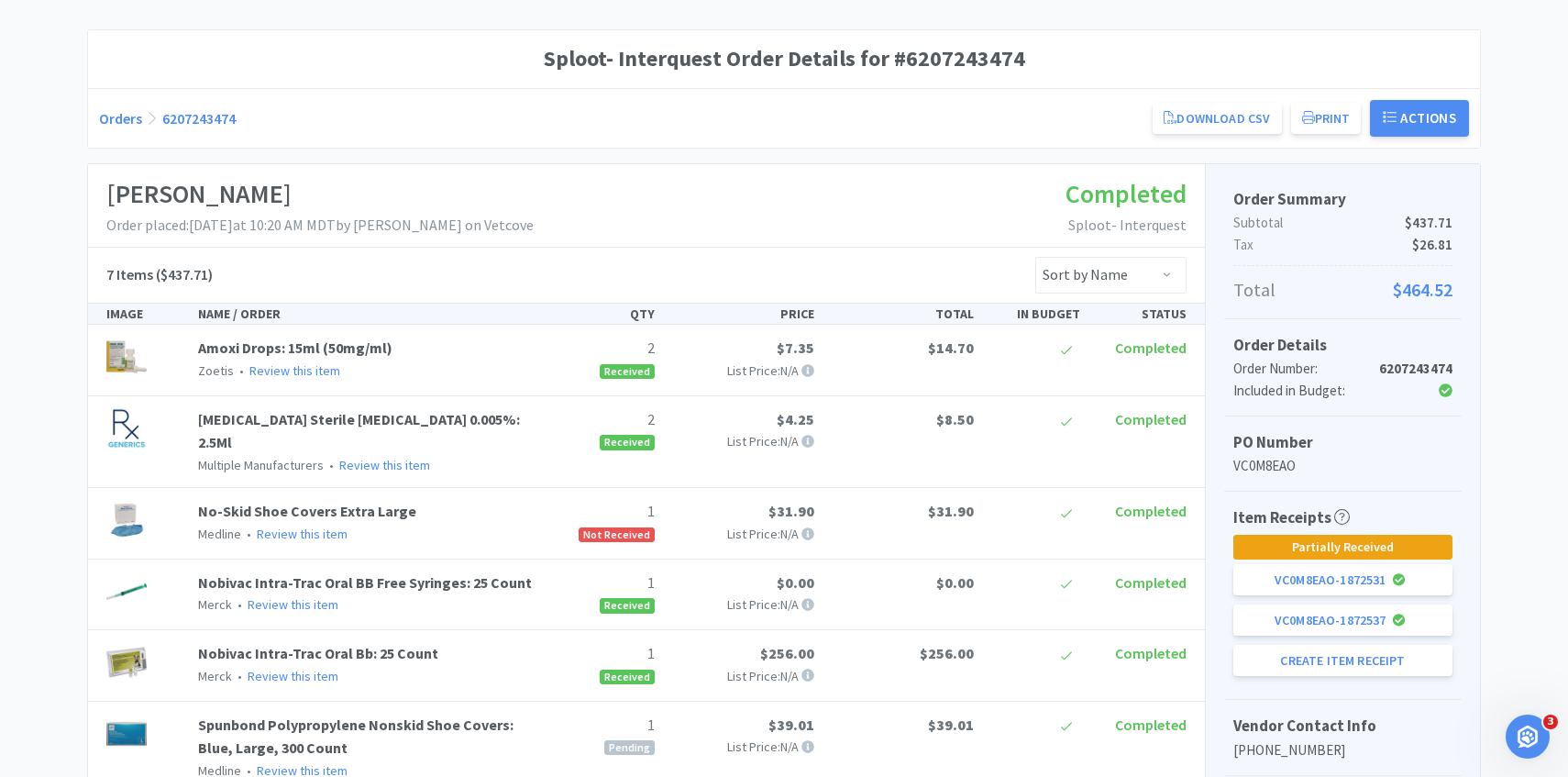
scroll to position [402, 0]
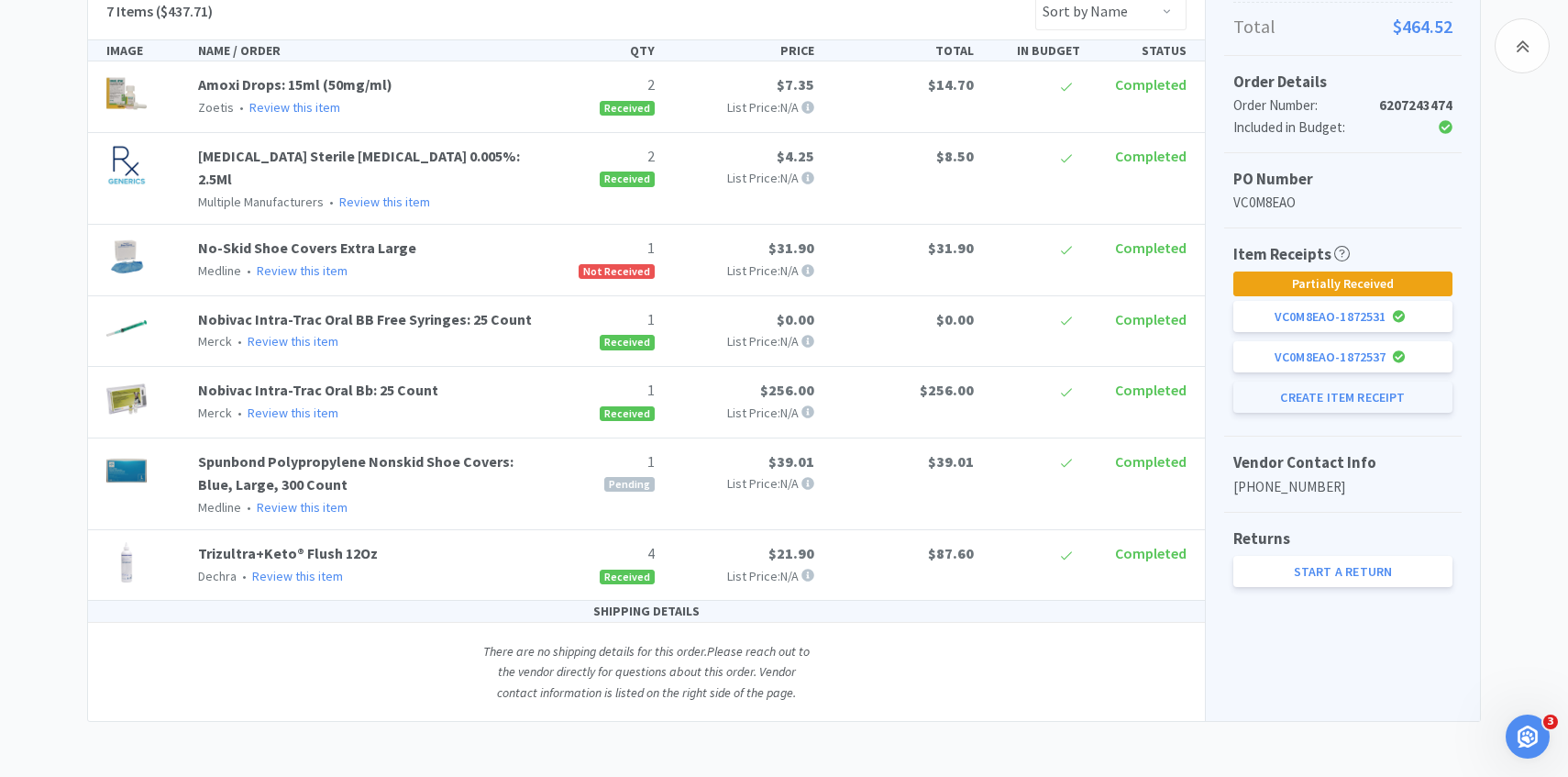
click at [1272, 403] on button "Create Item Receipt" at bounding box center [1342, 397] width 219 height 31
select select "1"
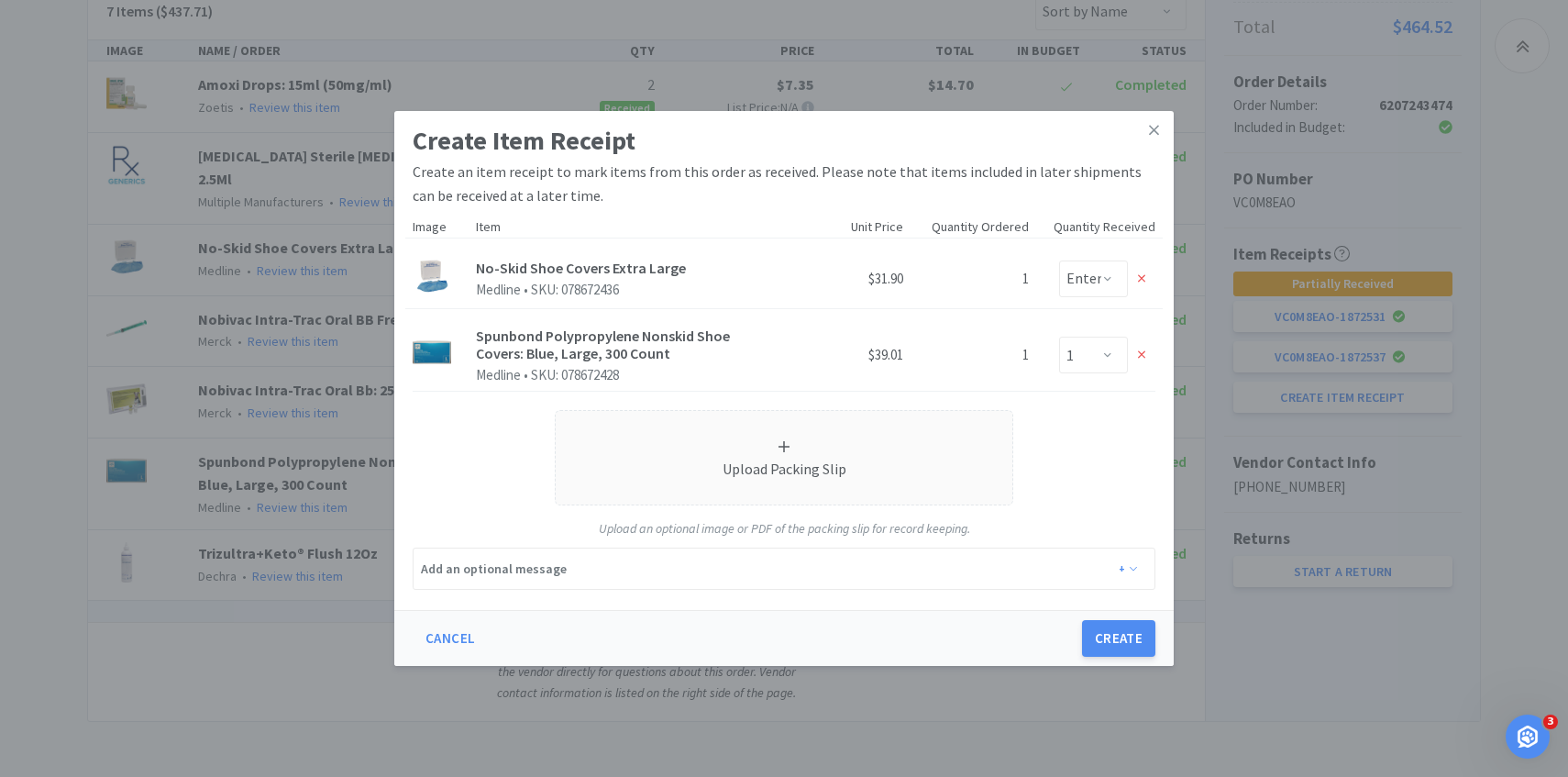
click at [1126, 619] on div "Cancel Create" at bounding box center [784, 638] width 780 height 56
click at [1126, 626] on button "Create" at bounding box center [1118, 638] width 73 height 37
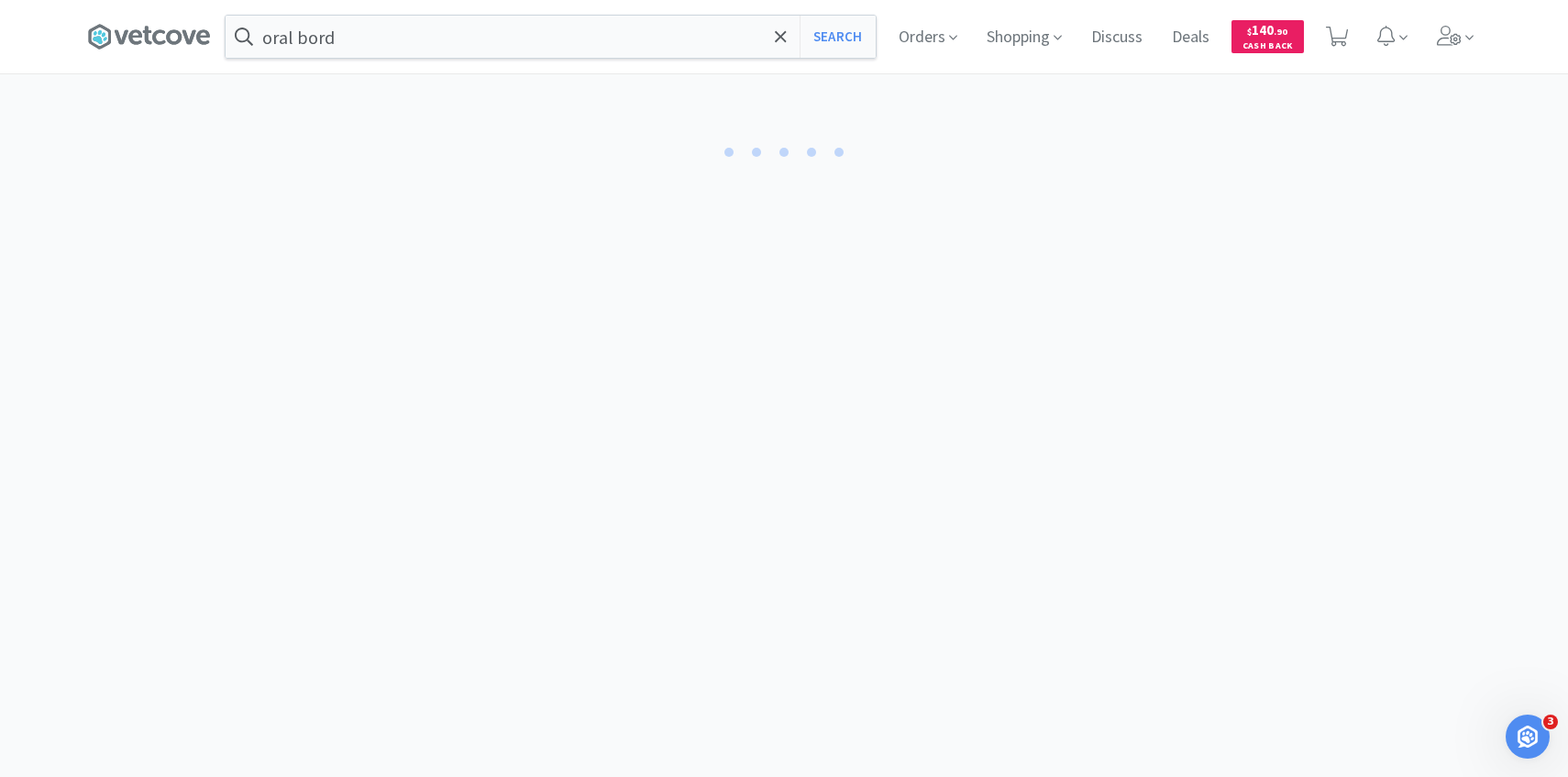
select select "0"
select select "1"
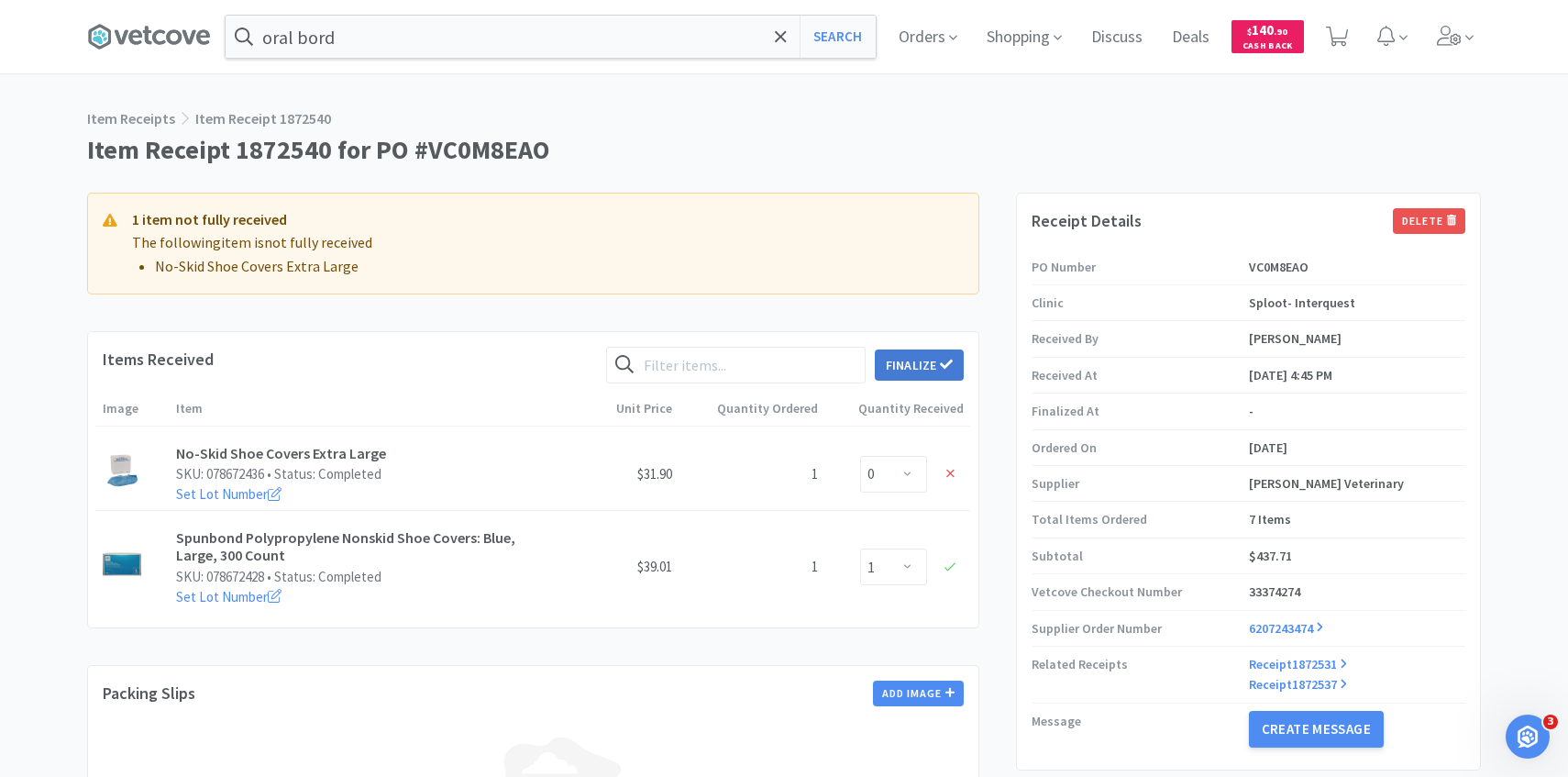
click at [918, 362] on button "Finalize" at bounding box center [919, 365] width 89 height 31
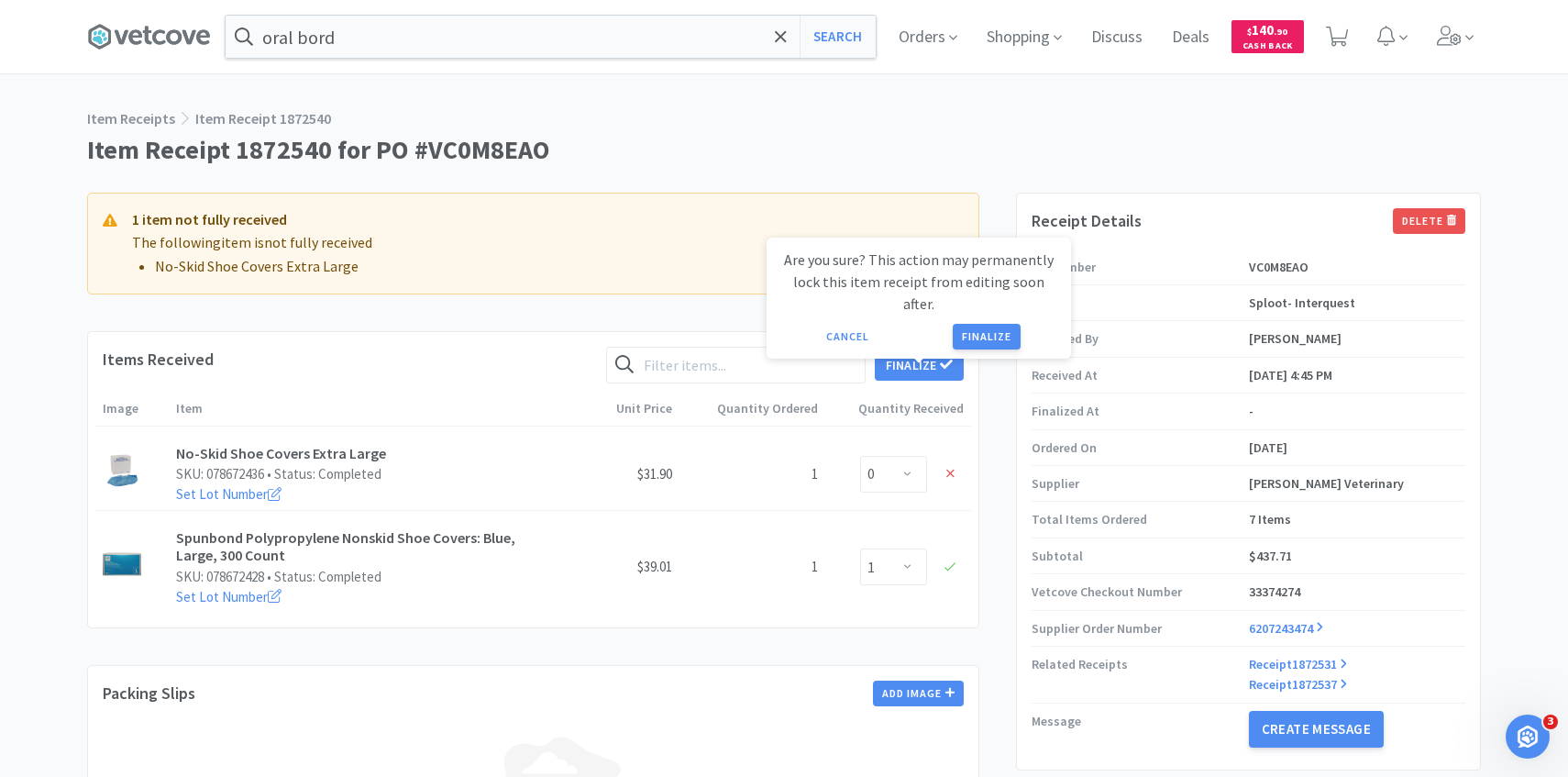
click at [996, 297] on div "Are you sure? This action may permanently lock this item receipt from editing s…" at bounding box center [918, 299] width 275 height 101
click at [902, 449] on div "Enter Quantity 0 1" at bounding box center [898, 474] width 146 height 51
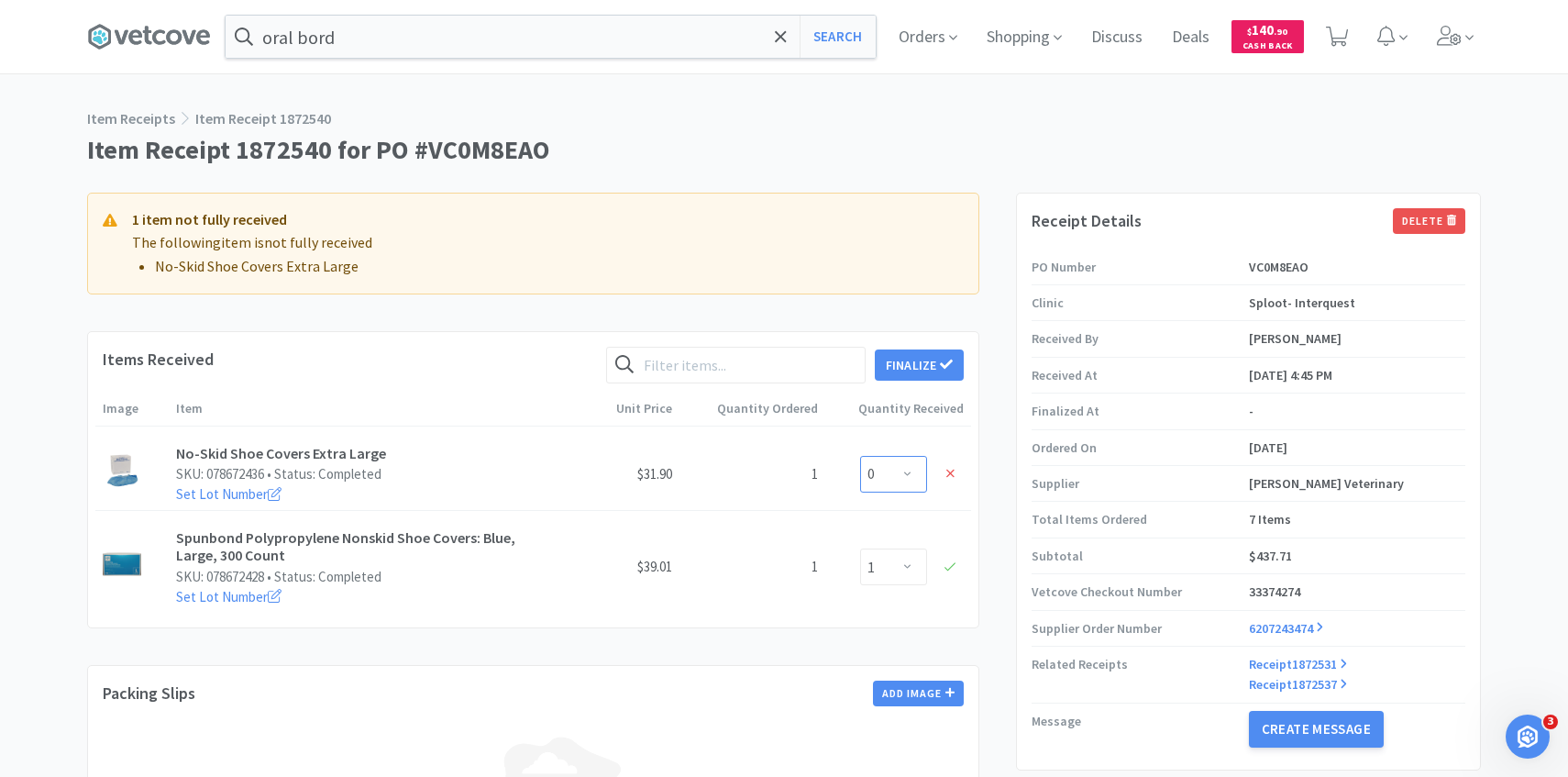
click at [900, 470] on select "Enter Quantity 0 1" at bounding box center [893, 474] width 67 height 37
click at [860, 456] on select "Enter Quantity 0 1" at bounding box center [893, 474] width 67 height 37
select select "1"
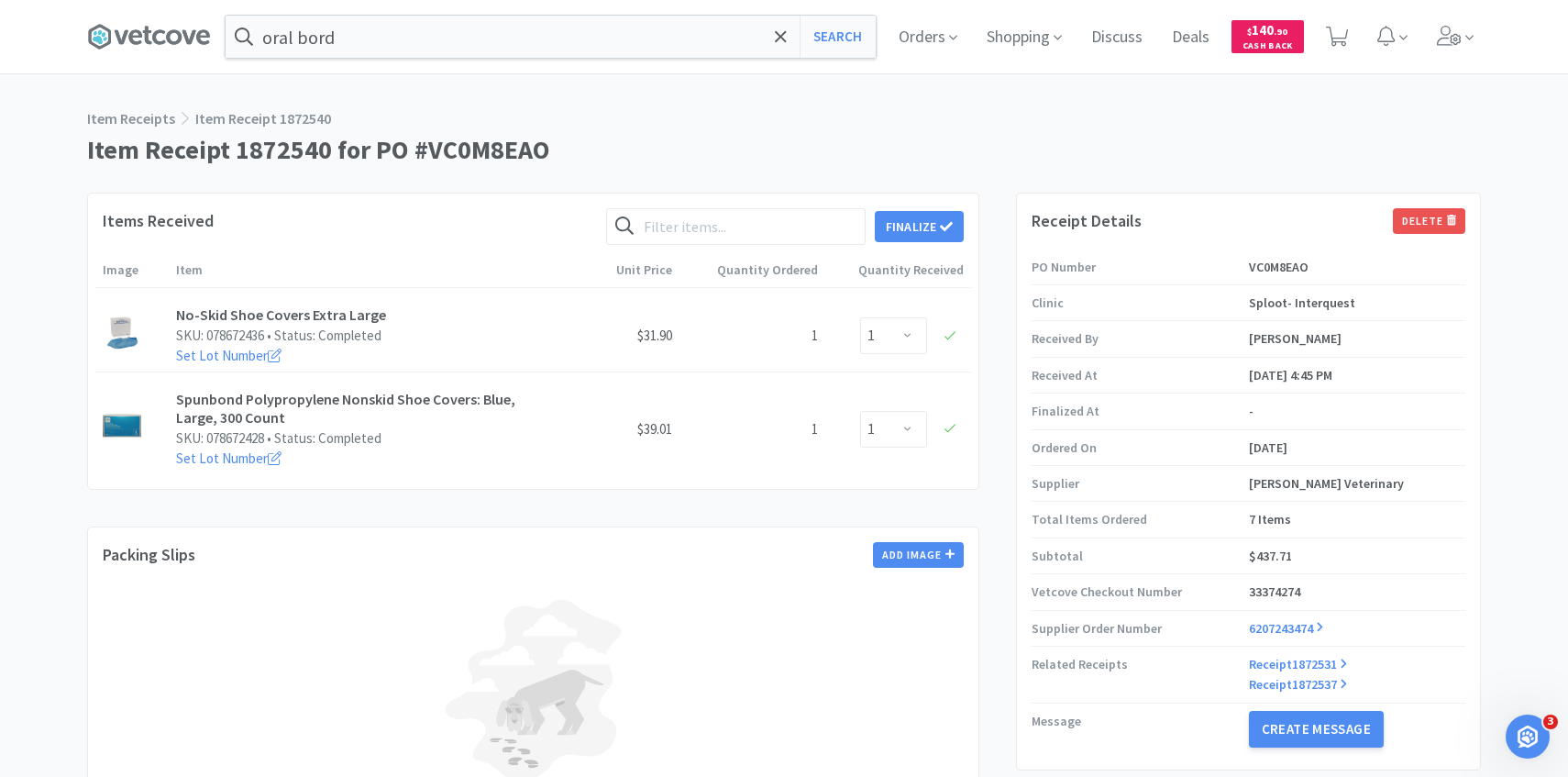
click at [923, 363] on div "No-Skid Shoe Covers Extra Large SKU: 078672436 • Status: Completed Set Lot Numb…" at bounding box center [533, 333] width 875 height 92
click at [935, 232] on button "Finalize" at bounding box center [919, 226] width 89 height 31
click at [979, 185] on button "Finalize" at bounding box center [987, 198] width 68 height 26
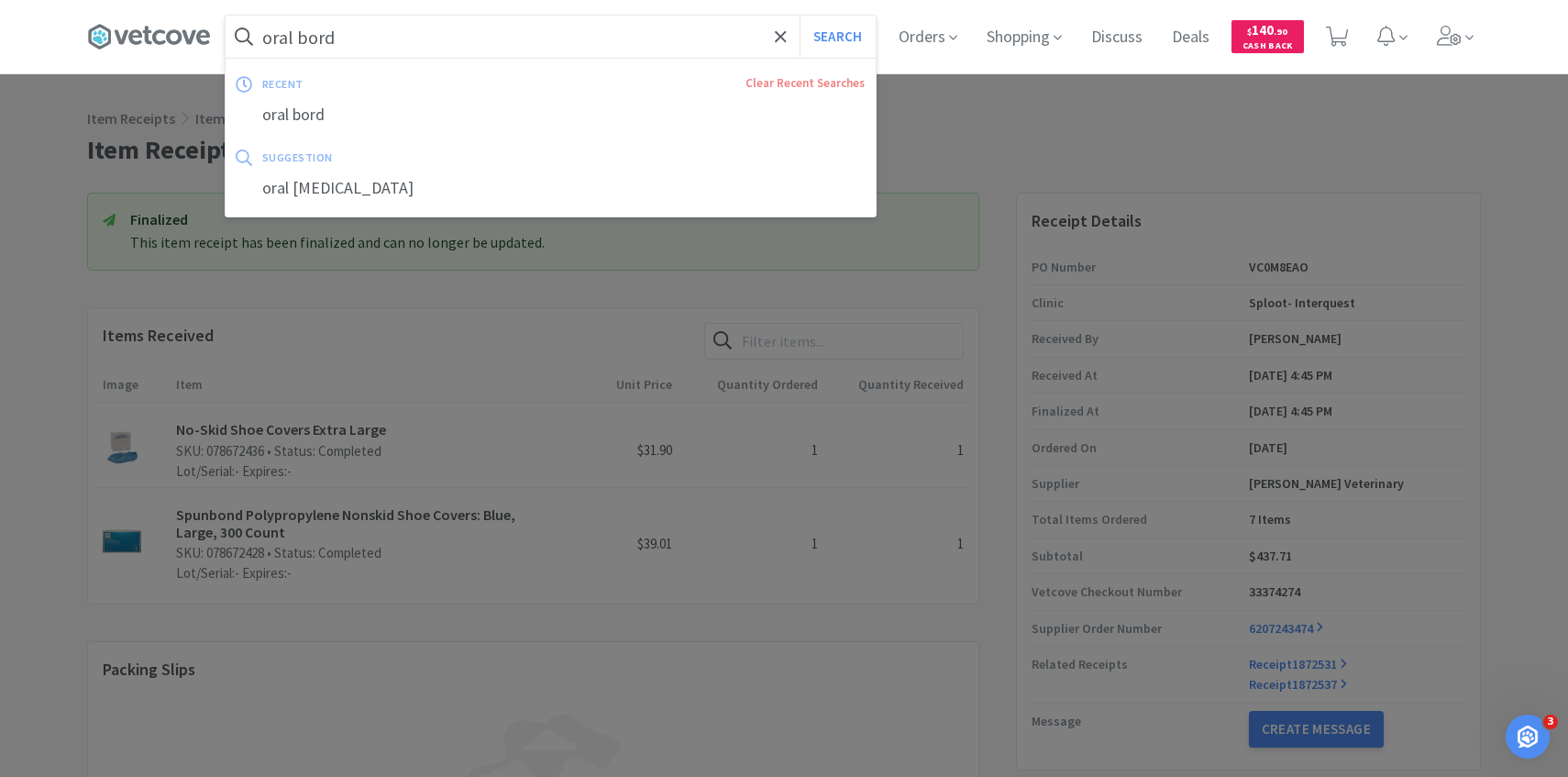
click at [533, 27] on input "oral bord" at bounding box center [551, 37] width 651 height 42
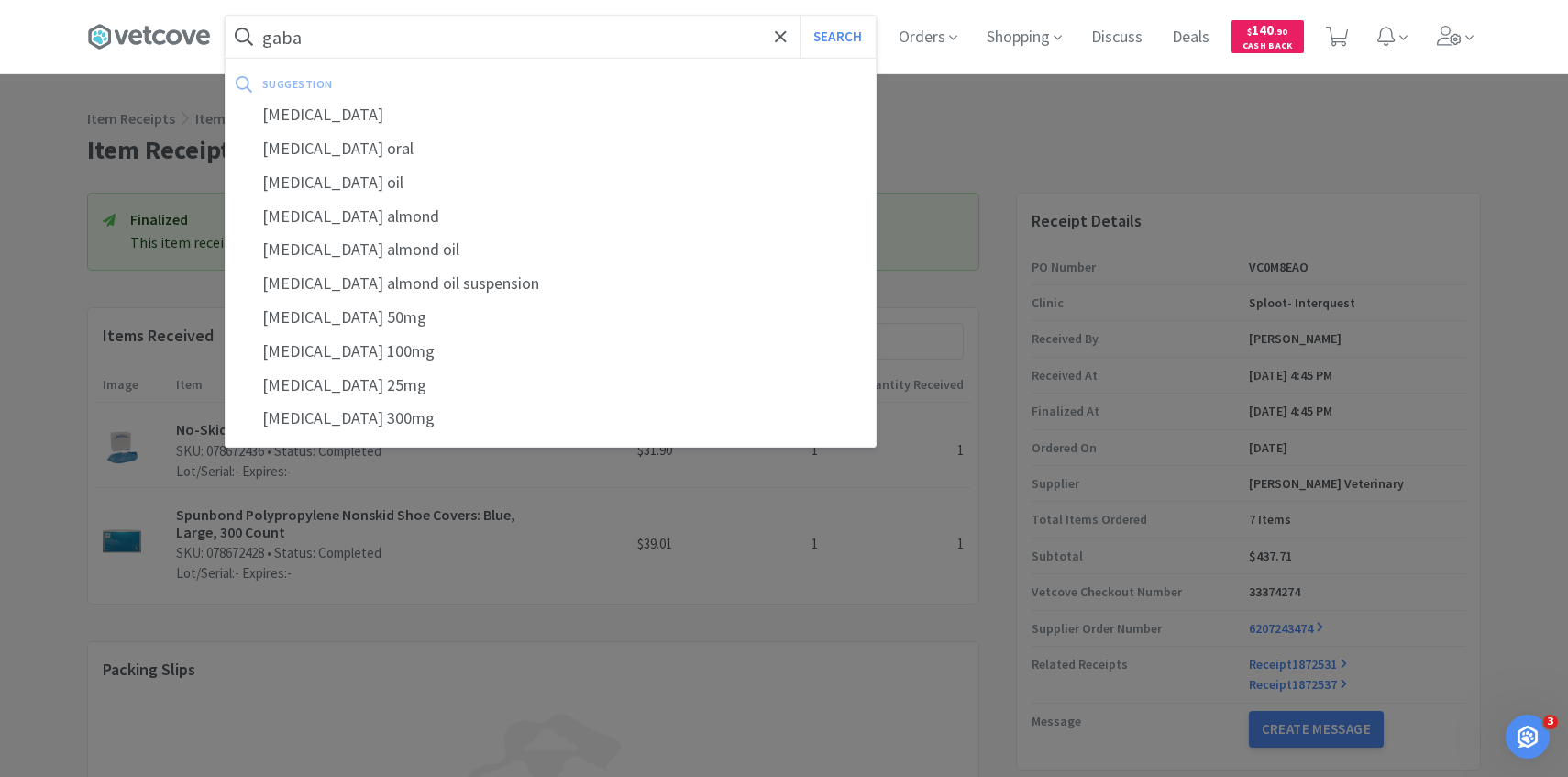
type input "gaba"
click at [799, 16] on button "Search" at bounding box center [837, 37] width 76 height 42
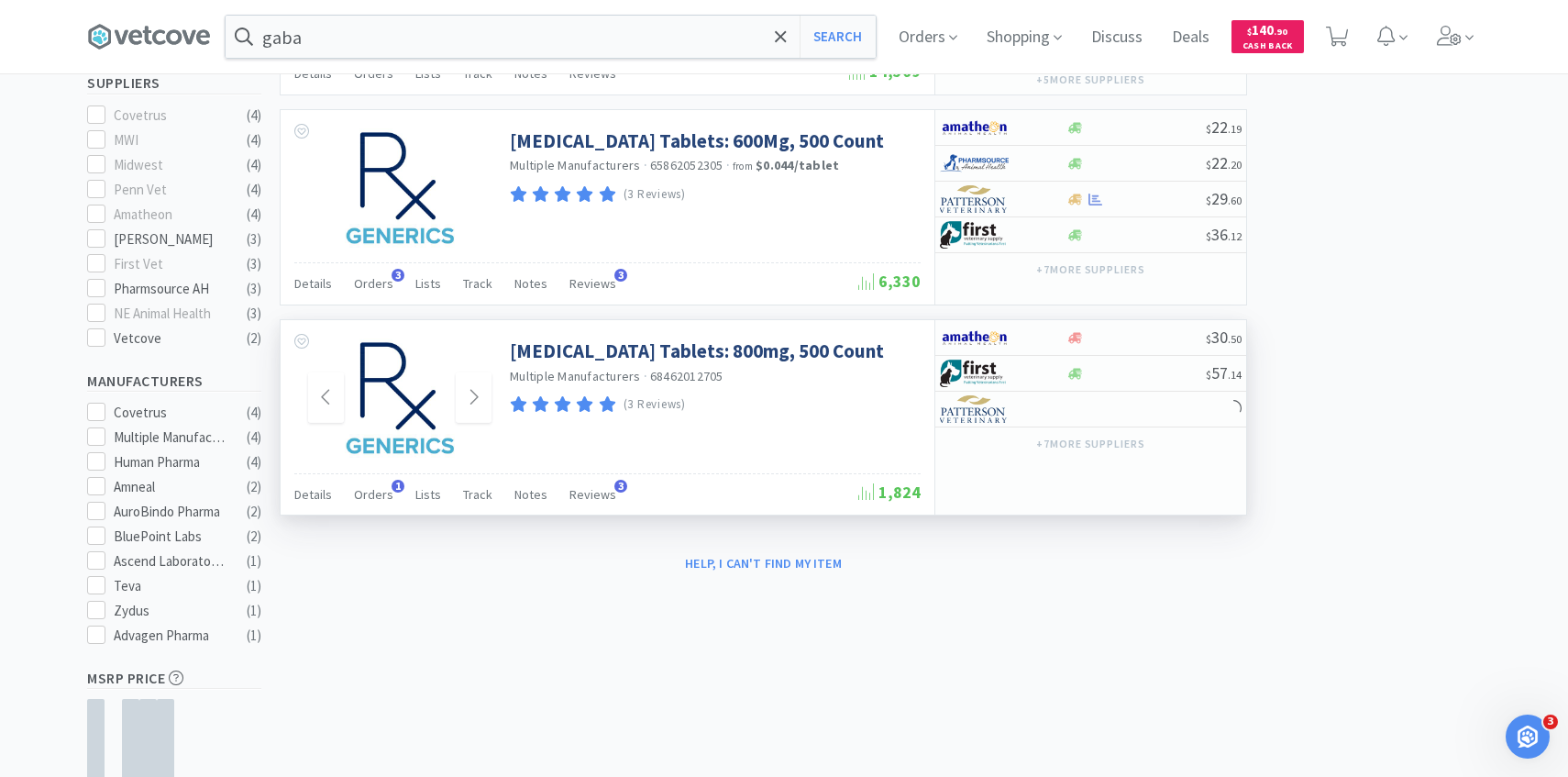
scroll to position [587, 0]
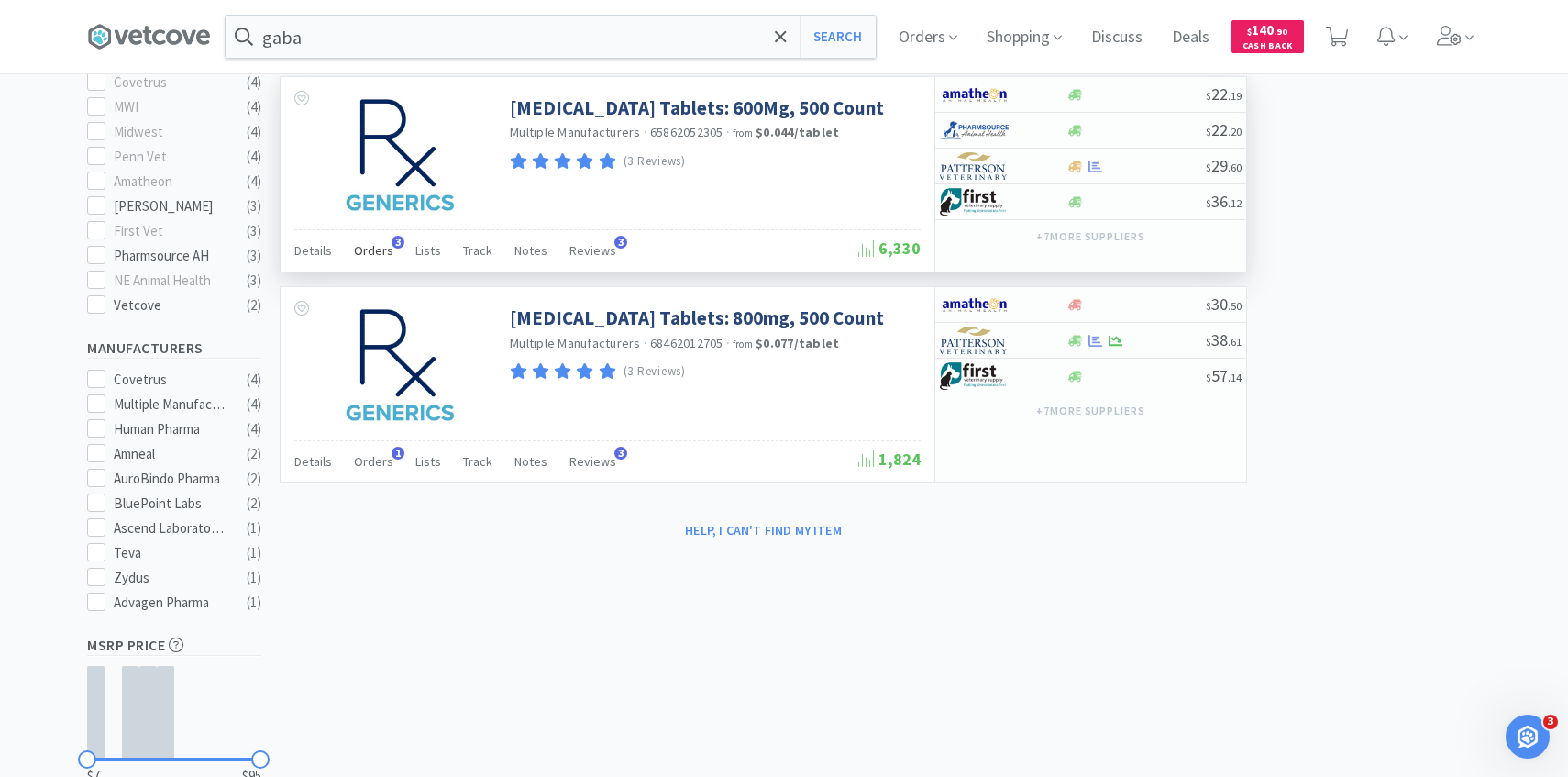
click at [376, 267] on div "Orders 3" at bounding box center [373, 253] width 39 height 35
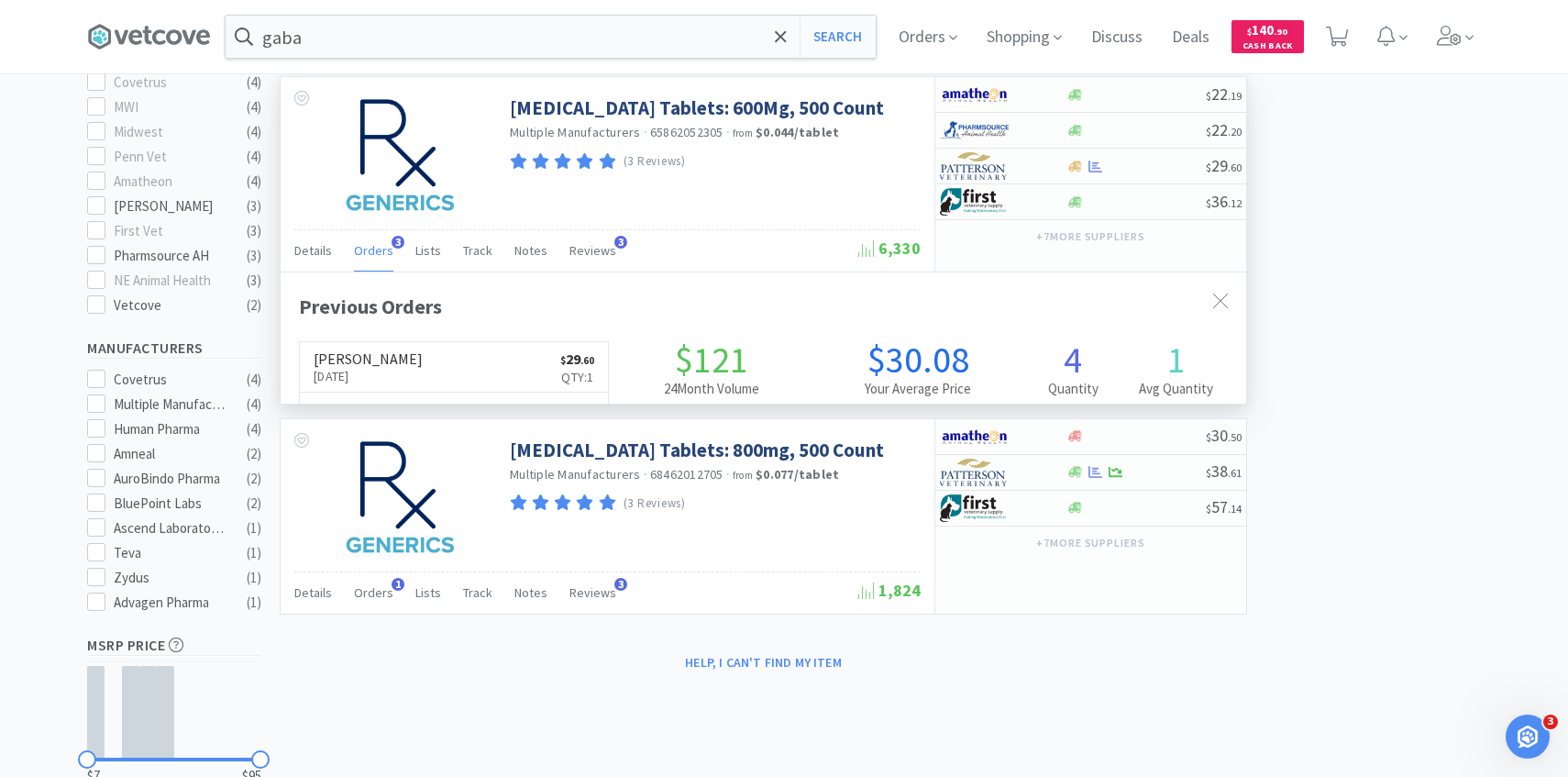
scroll to position [475, 965]
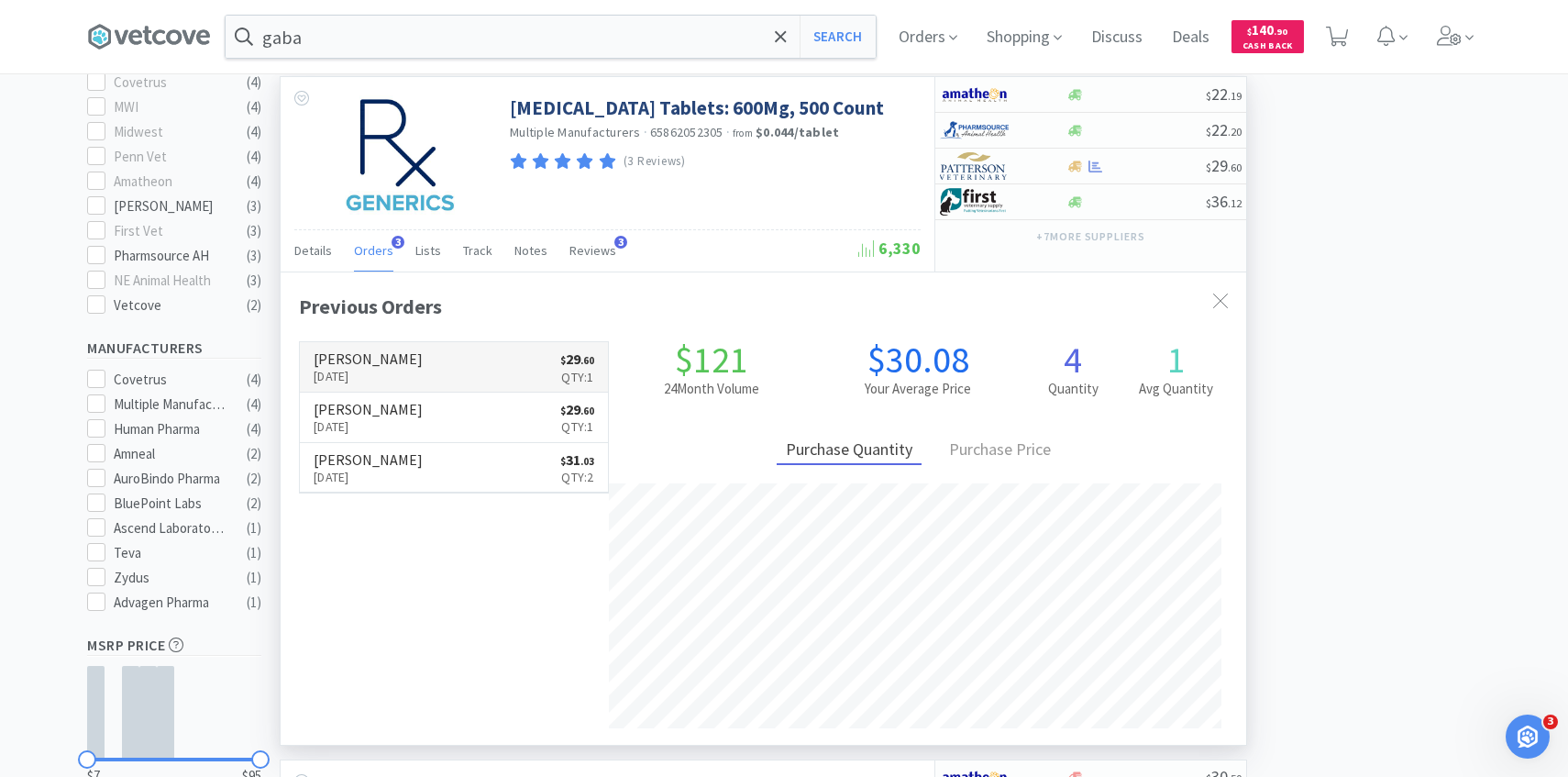
click at [411, 381] on link "[PERSON_NAME] [DATE] $ 29 . 60 Qty: 1" at bounding box center [454, 367] width 308 height 50
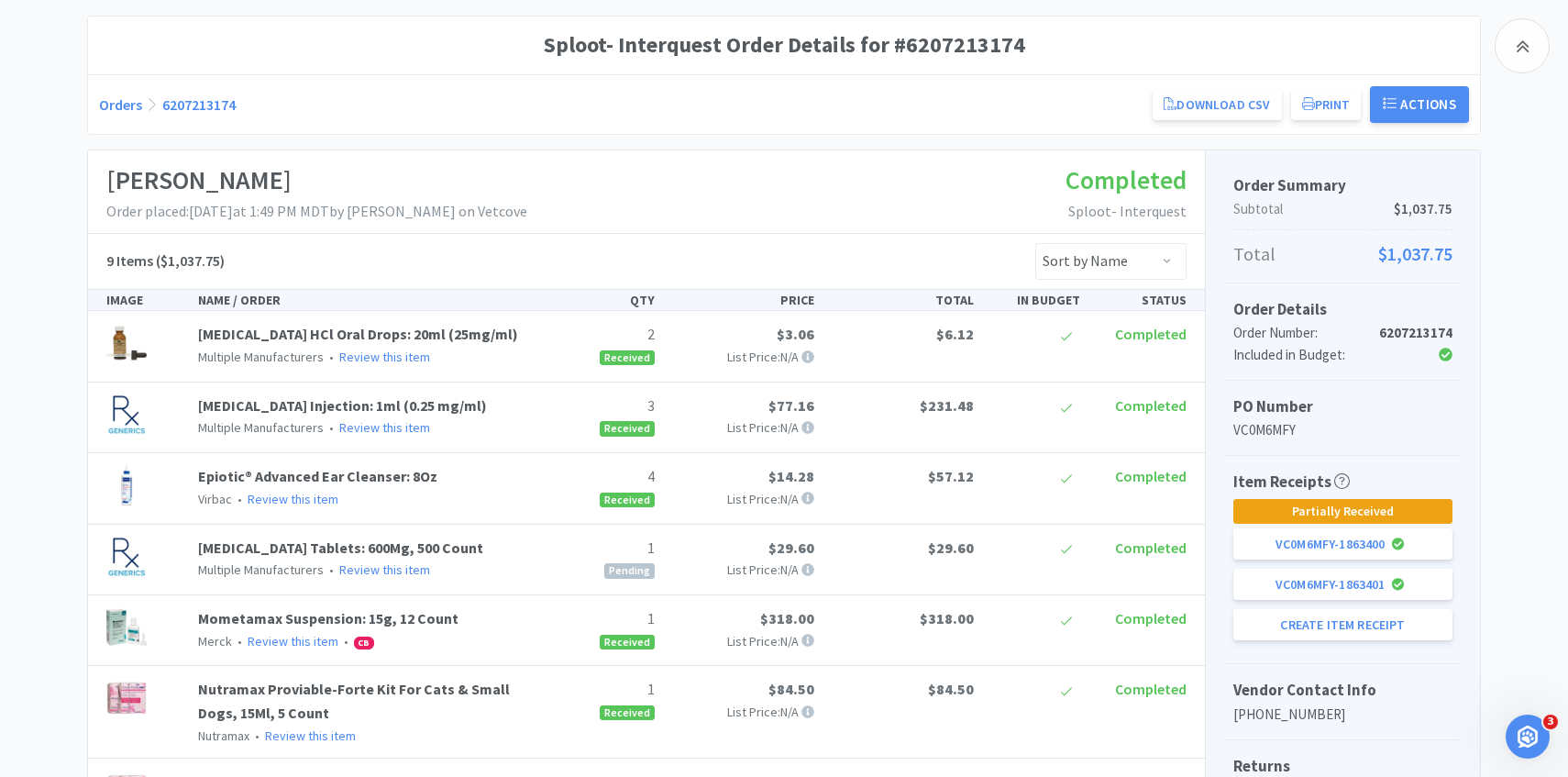
scroll to position [307, 0]
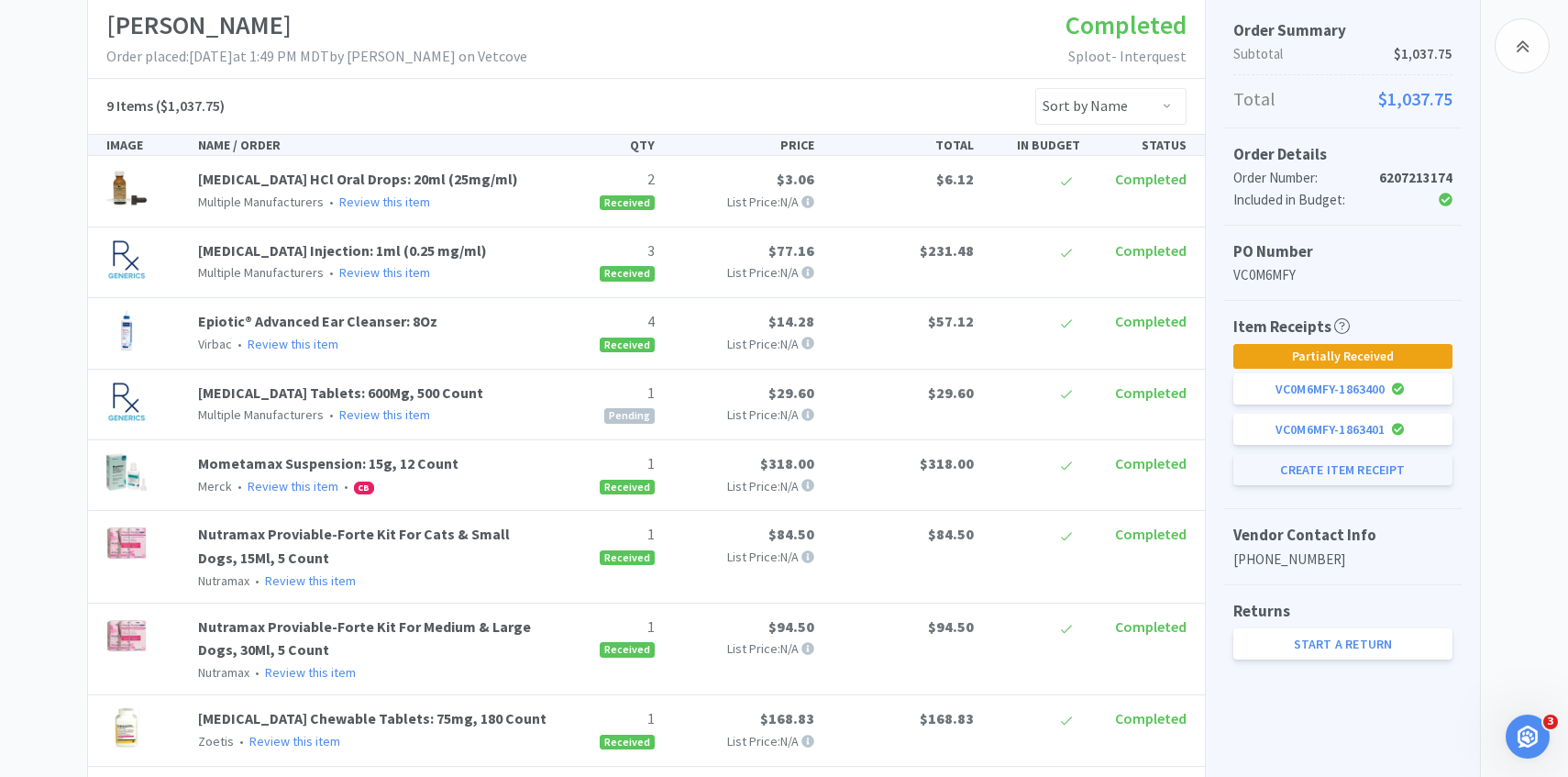
click at [1293, 470] on button "Create Item Receipt" at bounding box center [1342, 469] width 219 height 31
select select "1"
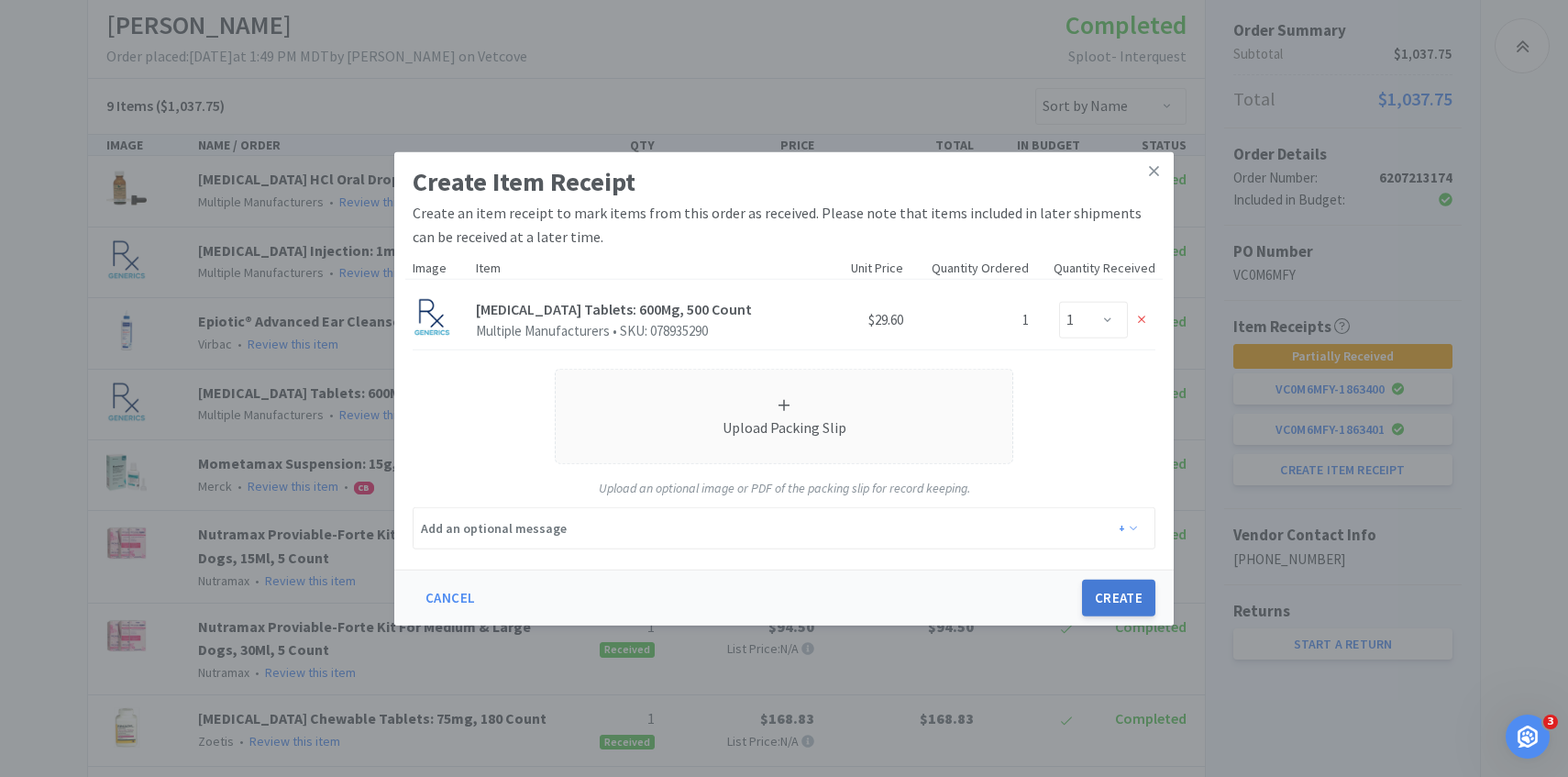
click at [1113, 594] on button "Create" at bounding box center [1118, 598] width 73 height 37
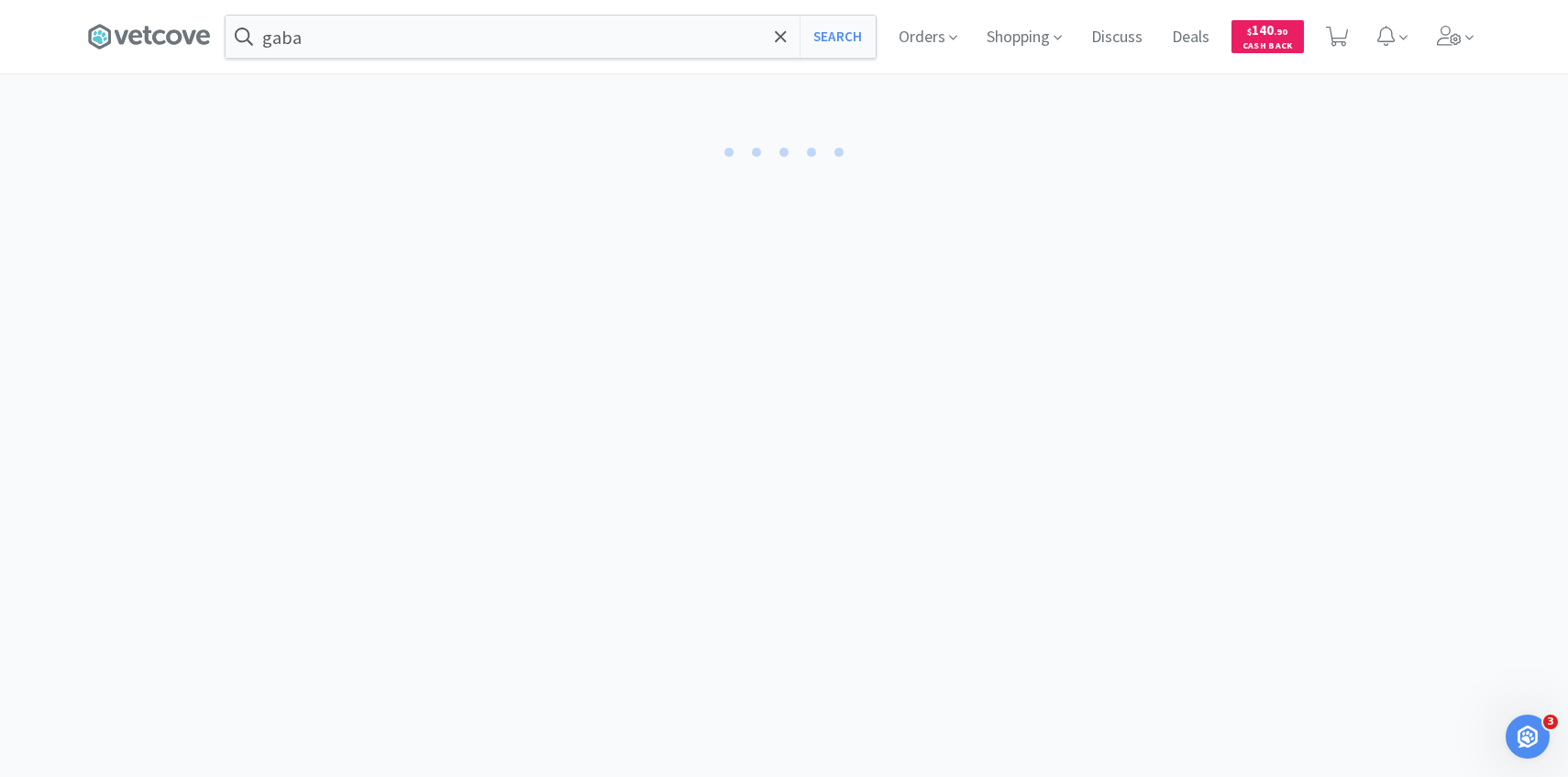
select select "1"
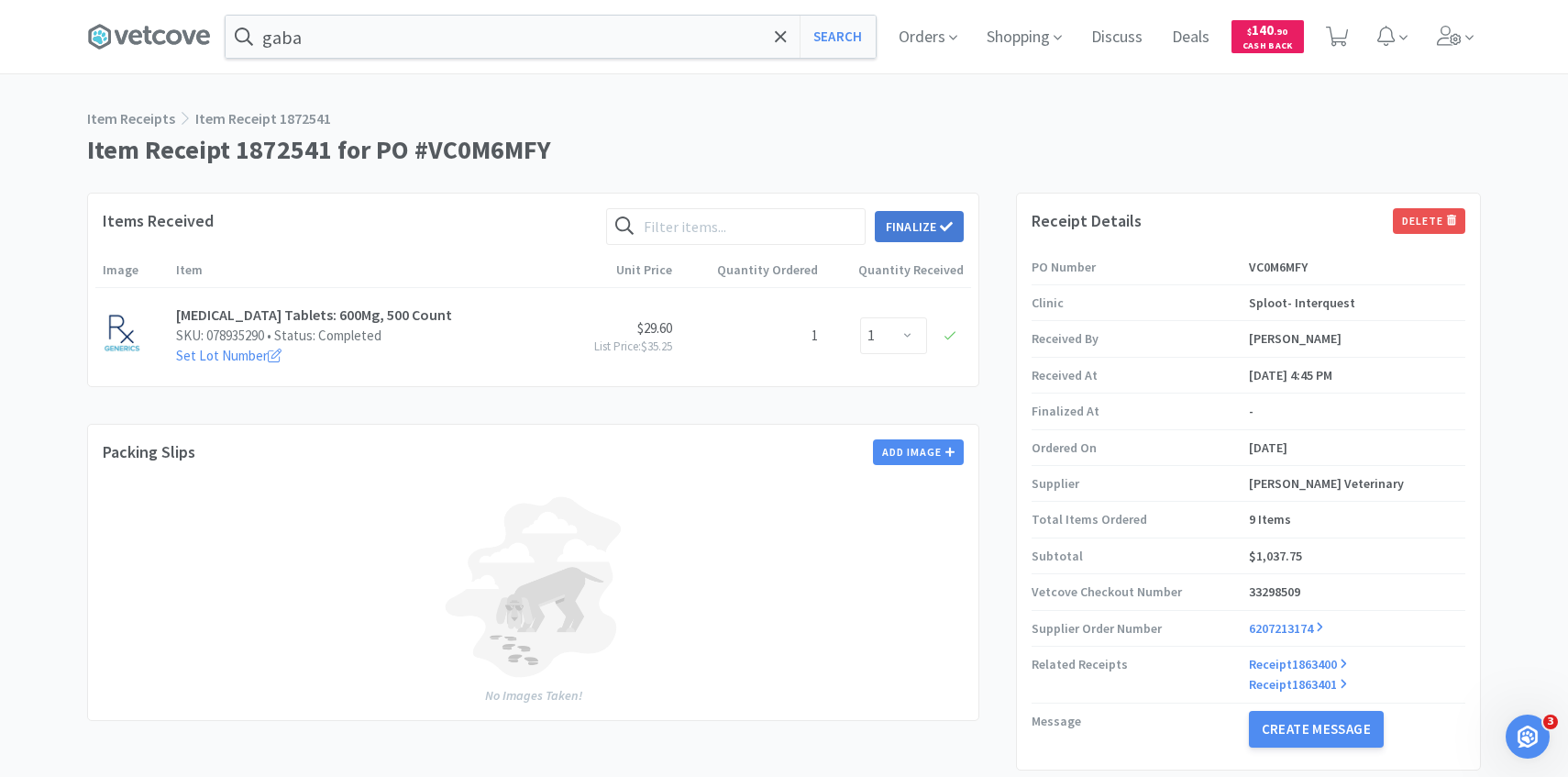
click at [925, 222] on button "Finalize" at bounding box center [919, 226] width 89 height 31
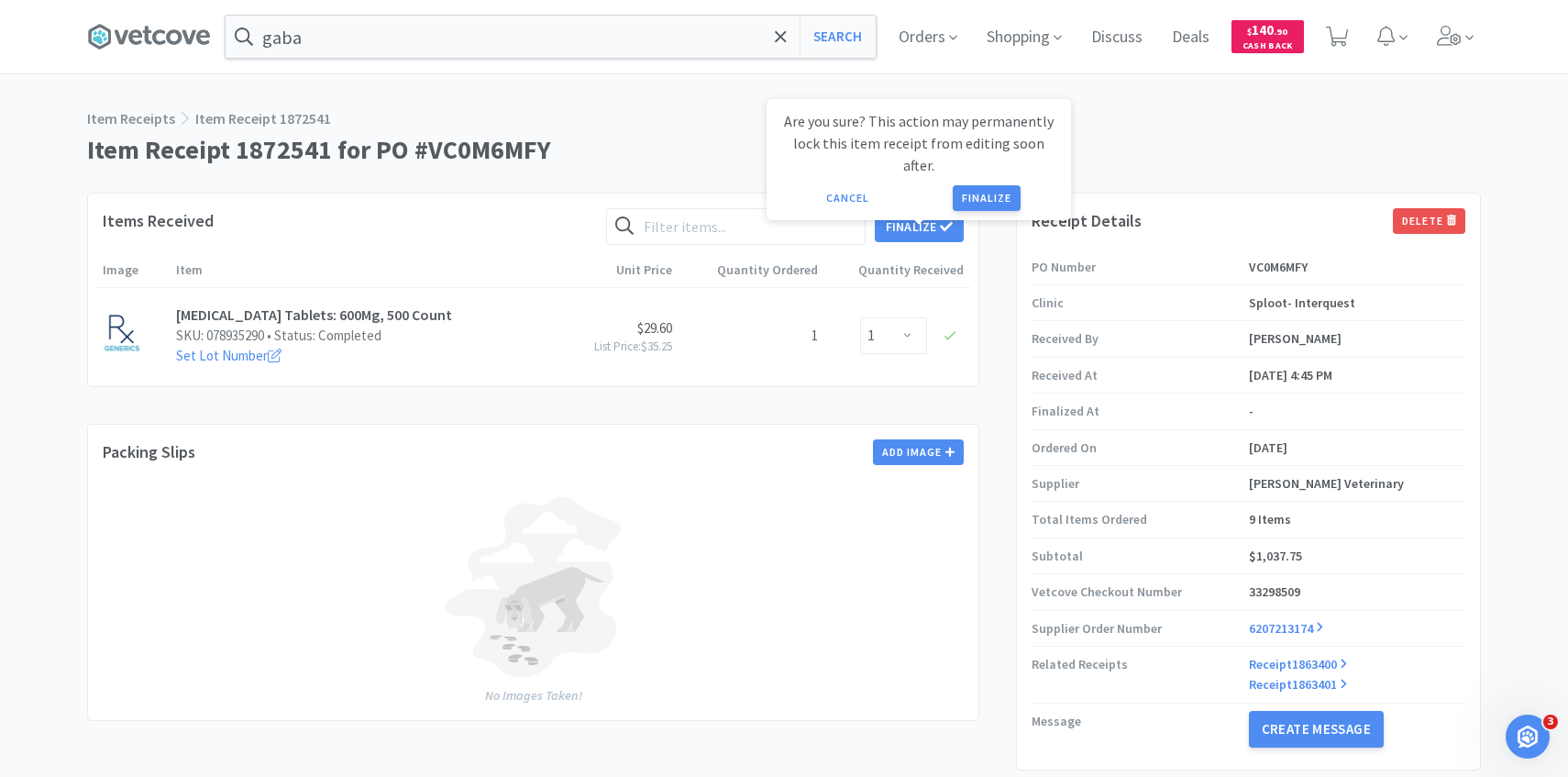
click at [1008, 151] on p "Are you sure? This action may permanently lock this item receipt from editing s…" at bounding box center [918, 143] width 275 height 66
click at [985, 185] on button "Finalize" at bounding box center [987, 198] width 68 height 26
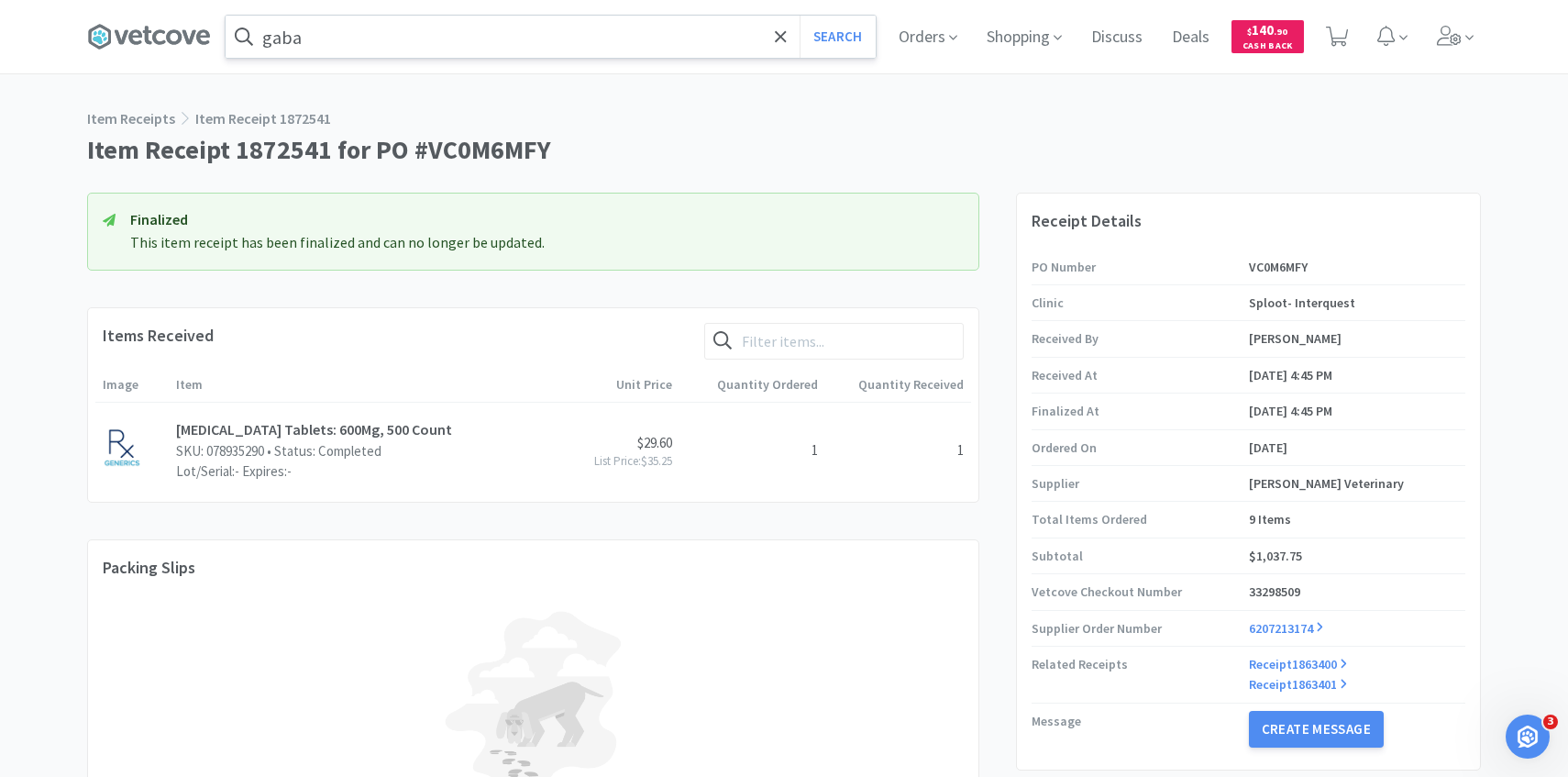
click at [491, 31] on input "gaba" at bounding box center [551, 37] width 651 height 42
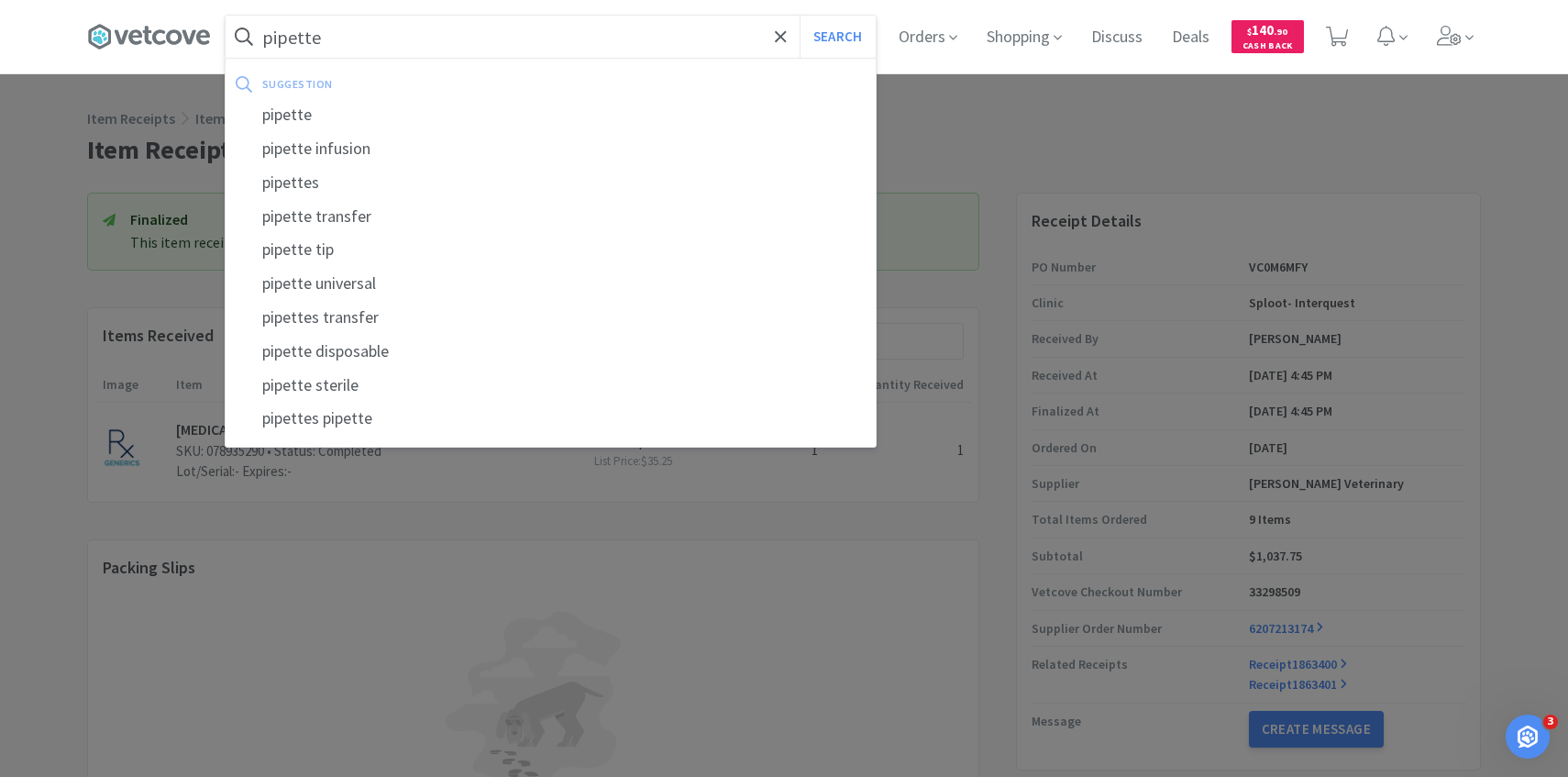
type input "pipette"
click at [799, 16] on button "Search" at bounding box center [837, 37] width 76 height 42
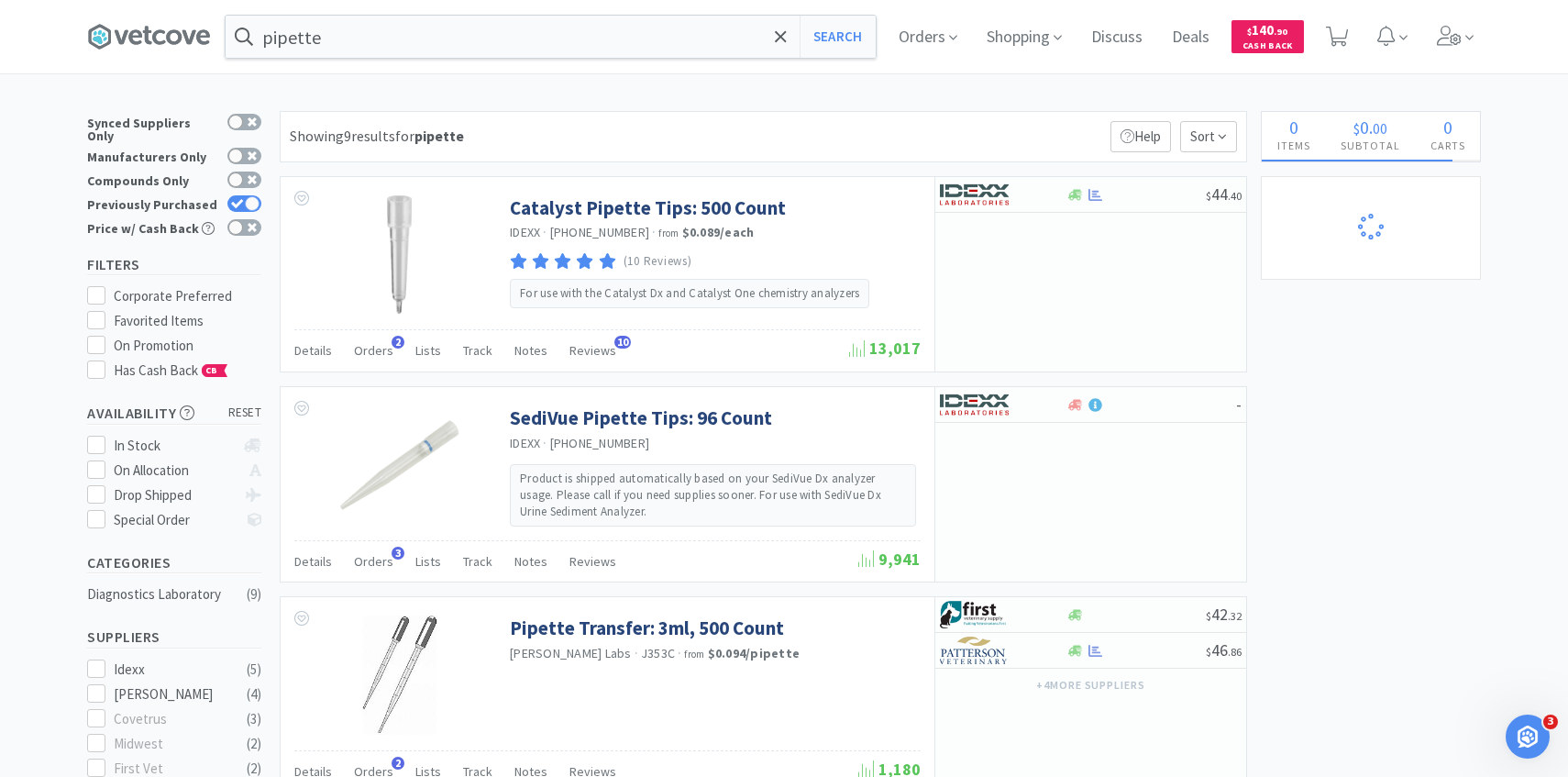
scroll to position [95, 0]
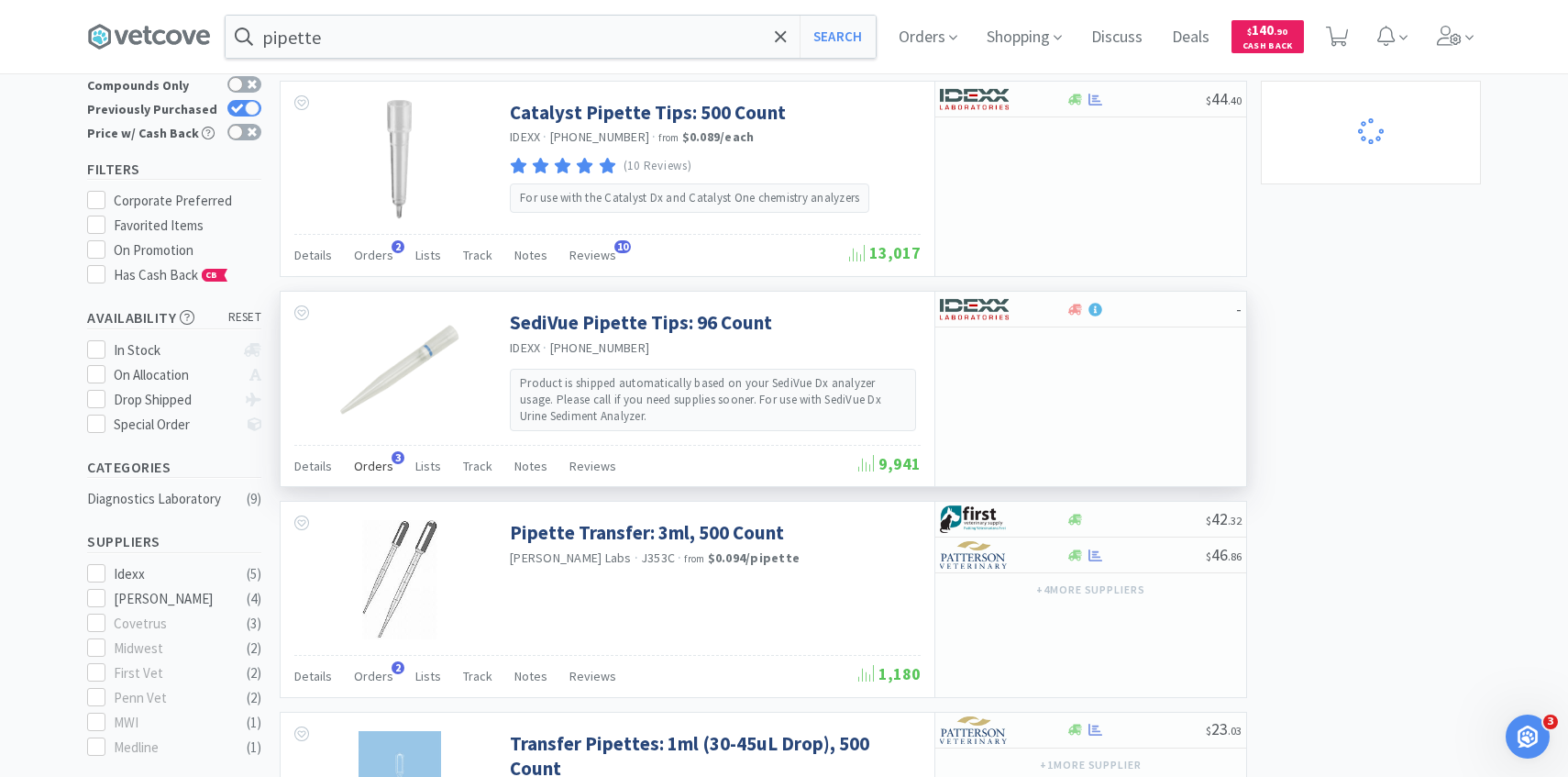
click at [386, 462] on span "Orders" at bounding box center [373, 466] width 39 height 17
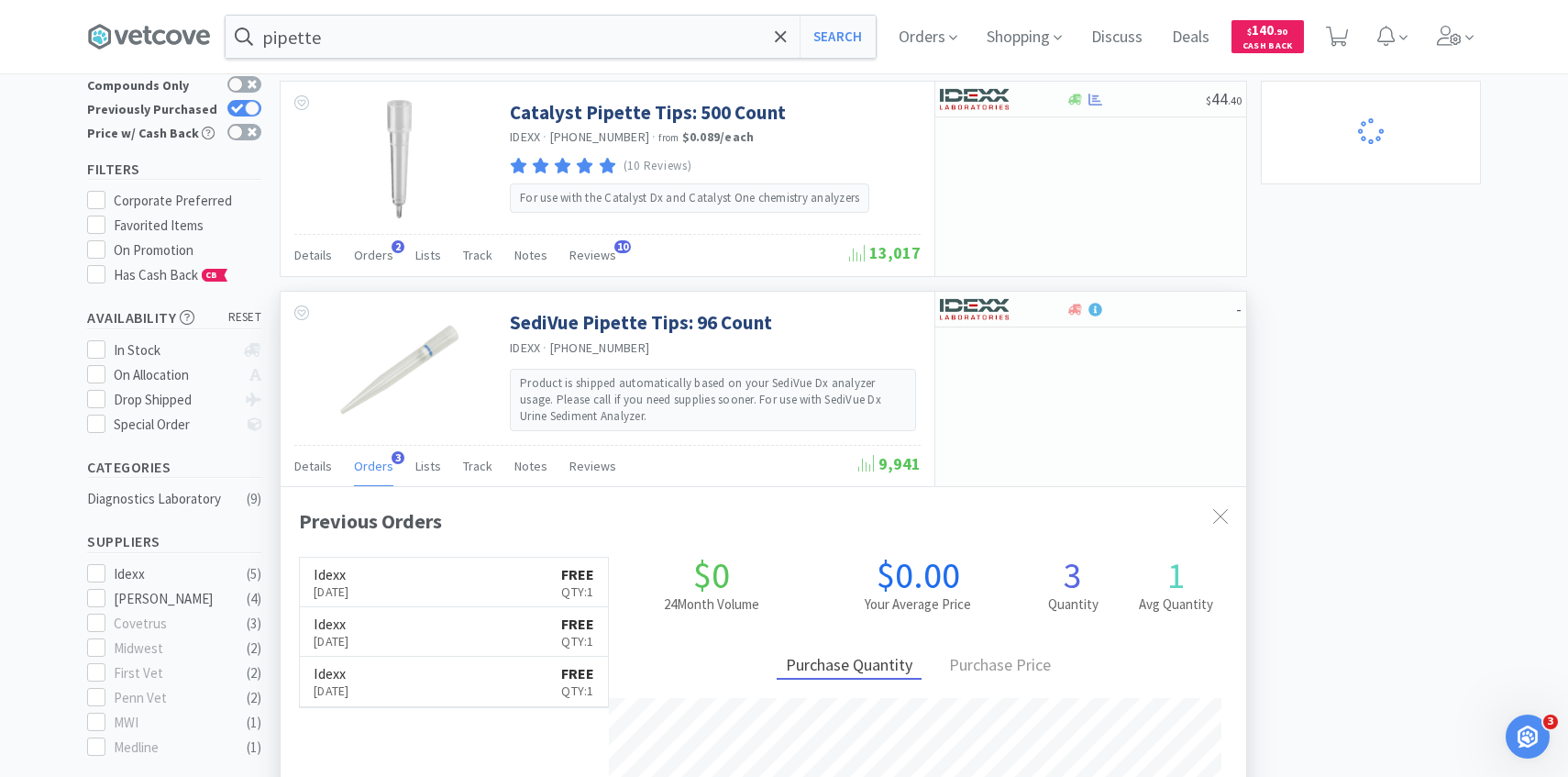
click at [389, 559] on link "Idexx [DATE] FREE Qty: 1" at bounding box center [454, 583] width 308 height 50
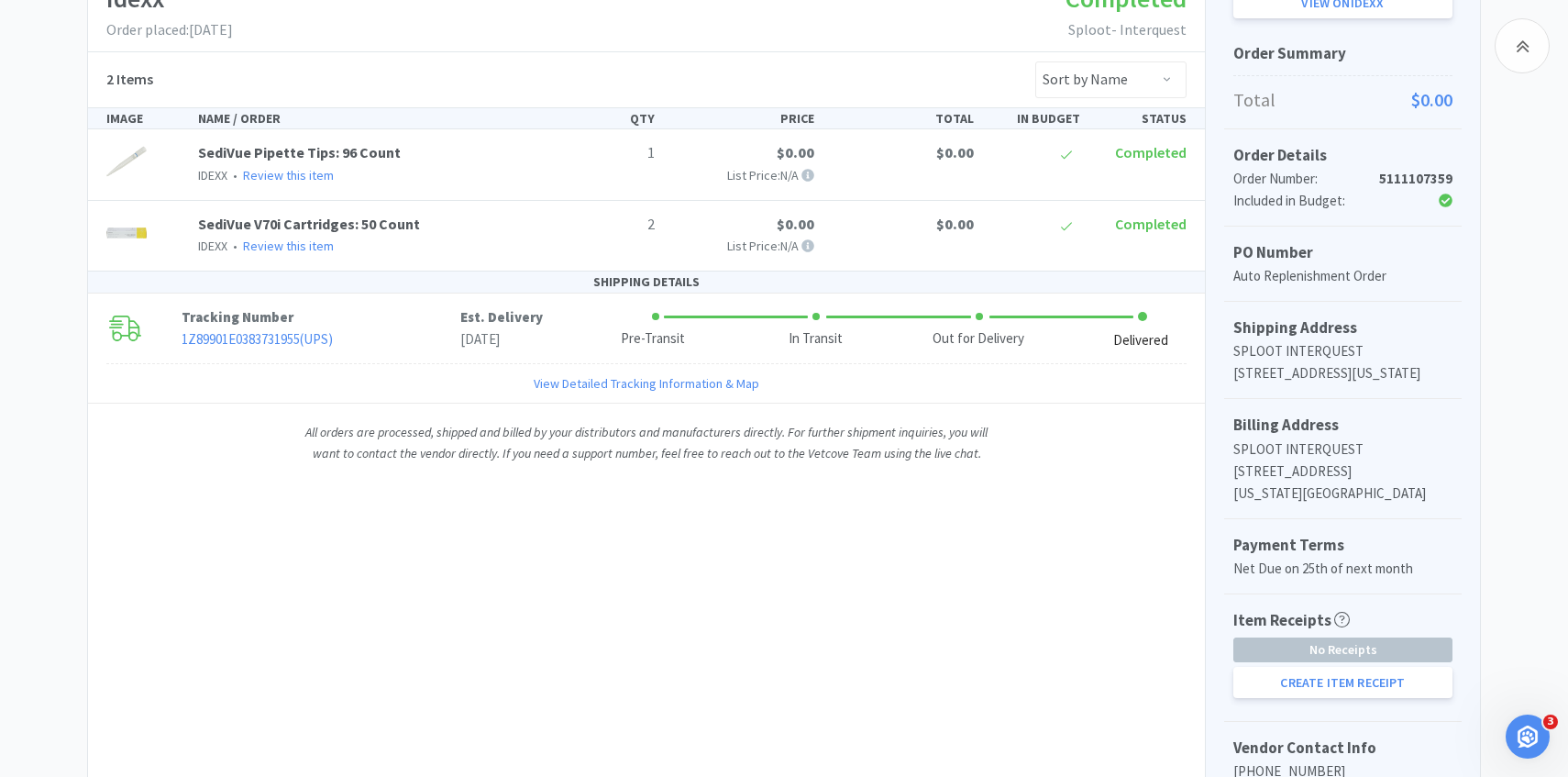
scroll to position [410, 0]
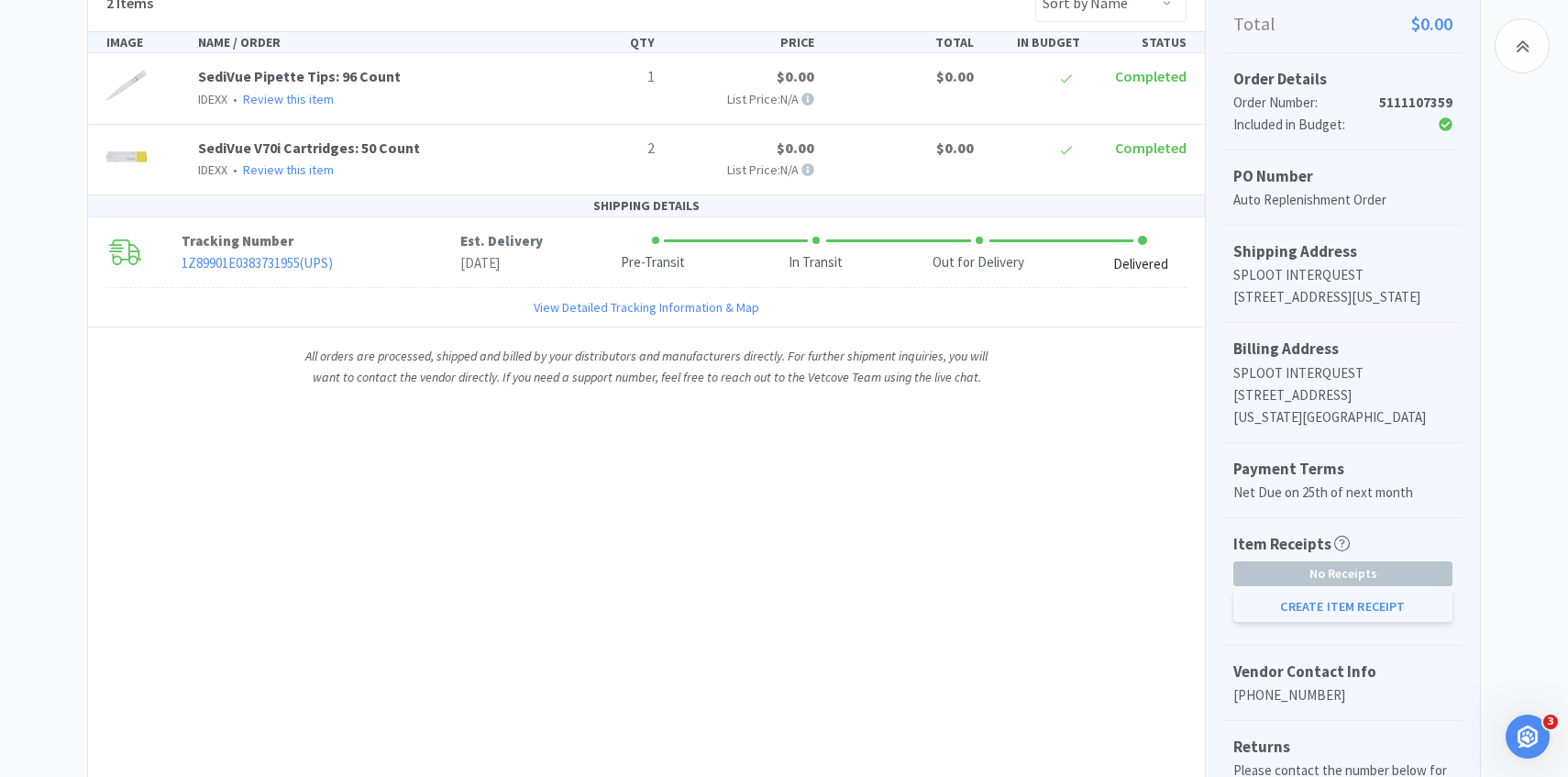
click at [1320, 622] on button "Create Item Receipt" at bounding box center [1342, 606] width 219 height 31
select select "1"
select select "2"
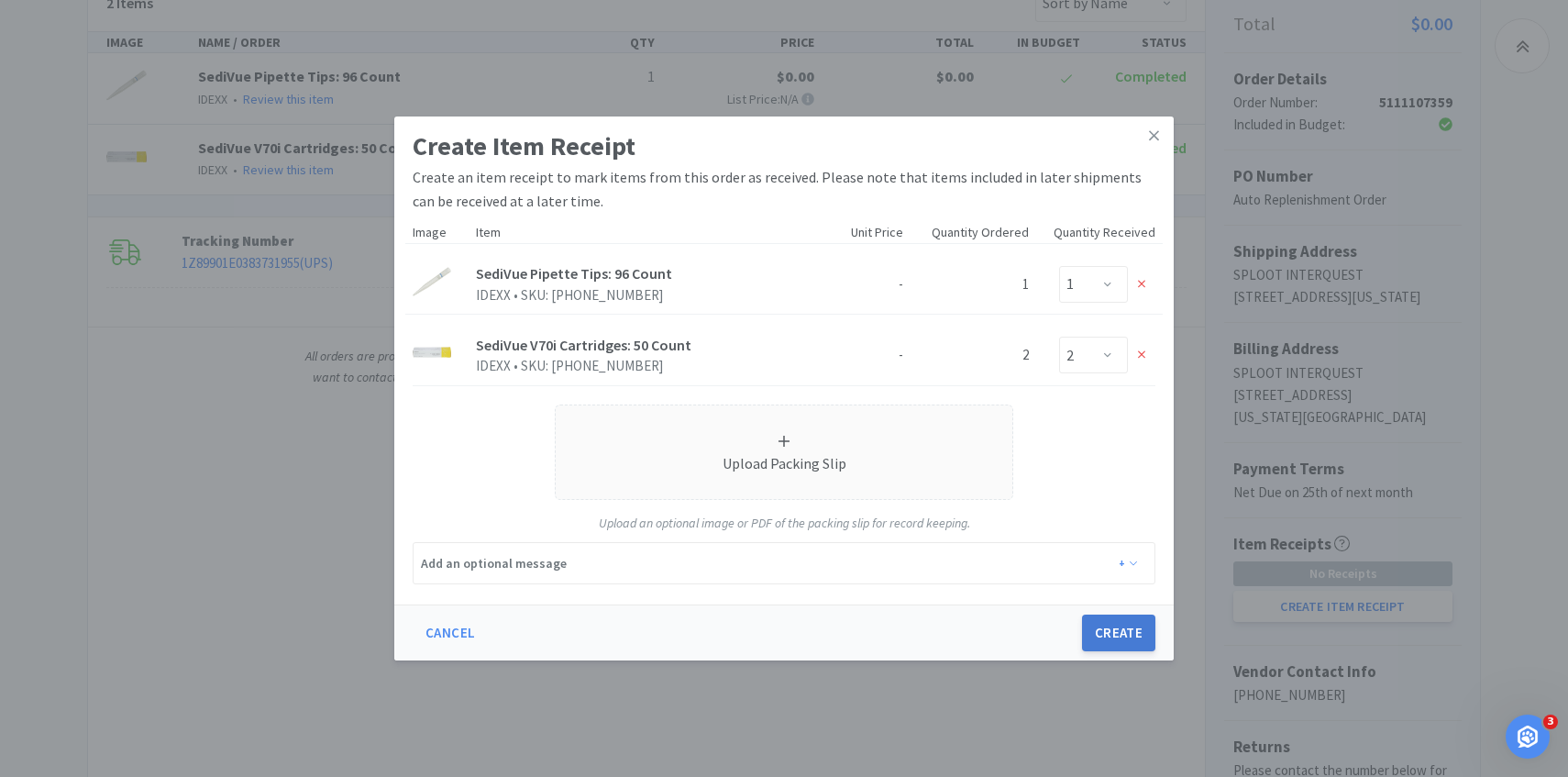
click at [1128, 642] on button "Create" at bounding box center [1118, 633] width 73 height 37
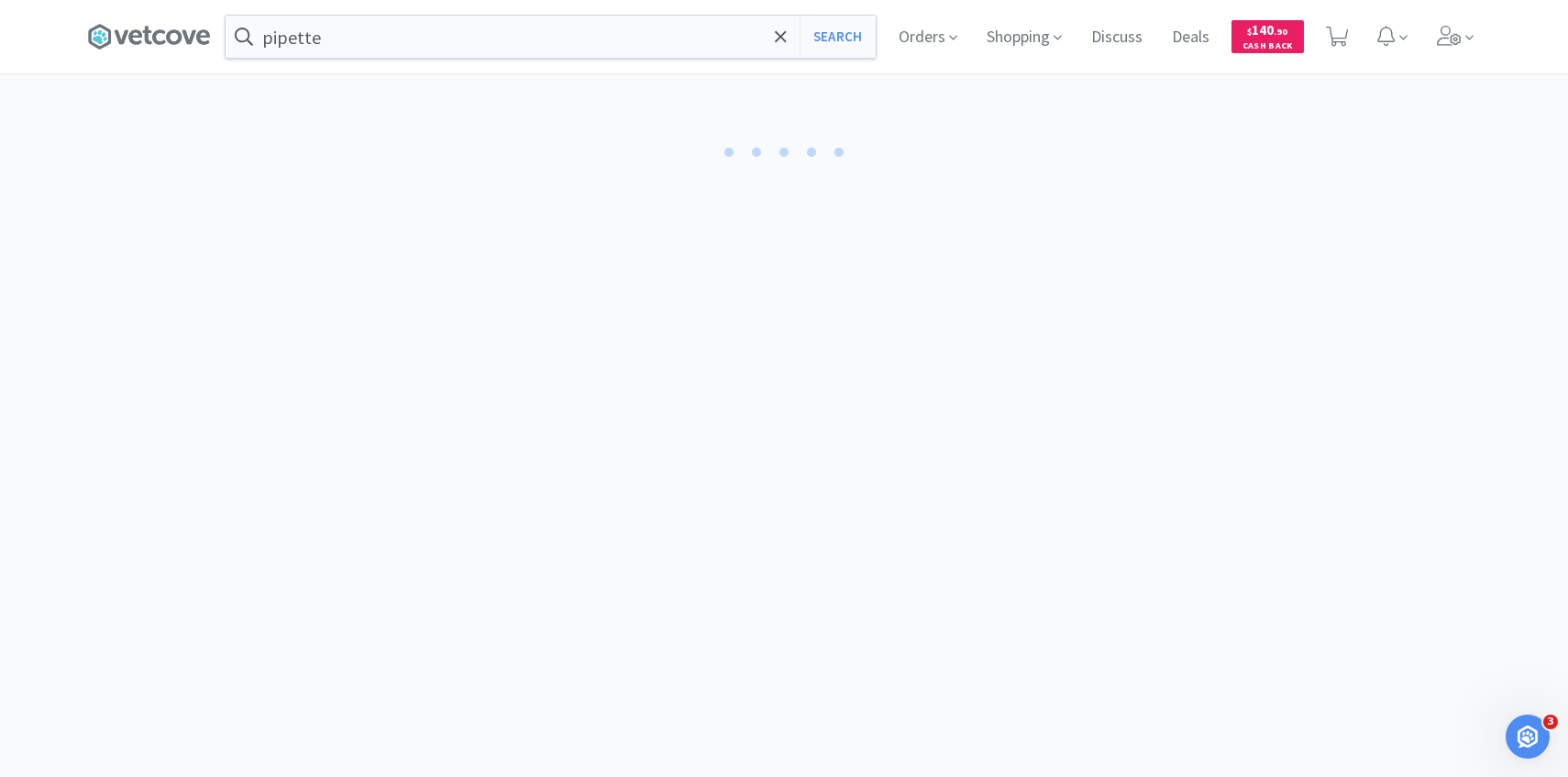
select select "1"
select select "2"
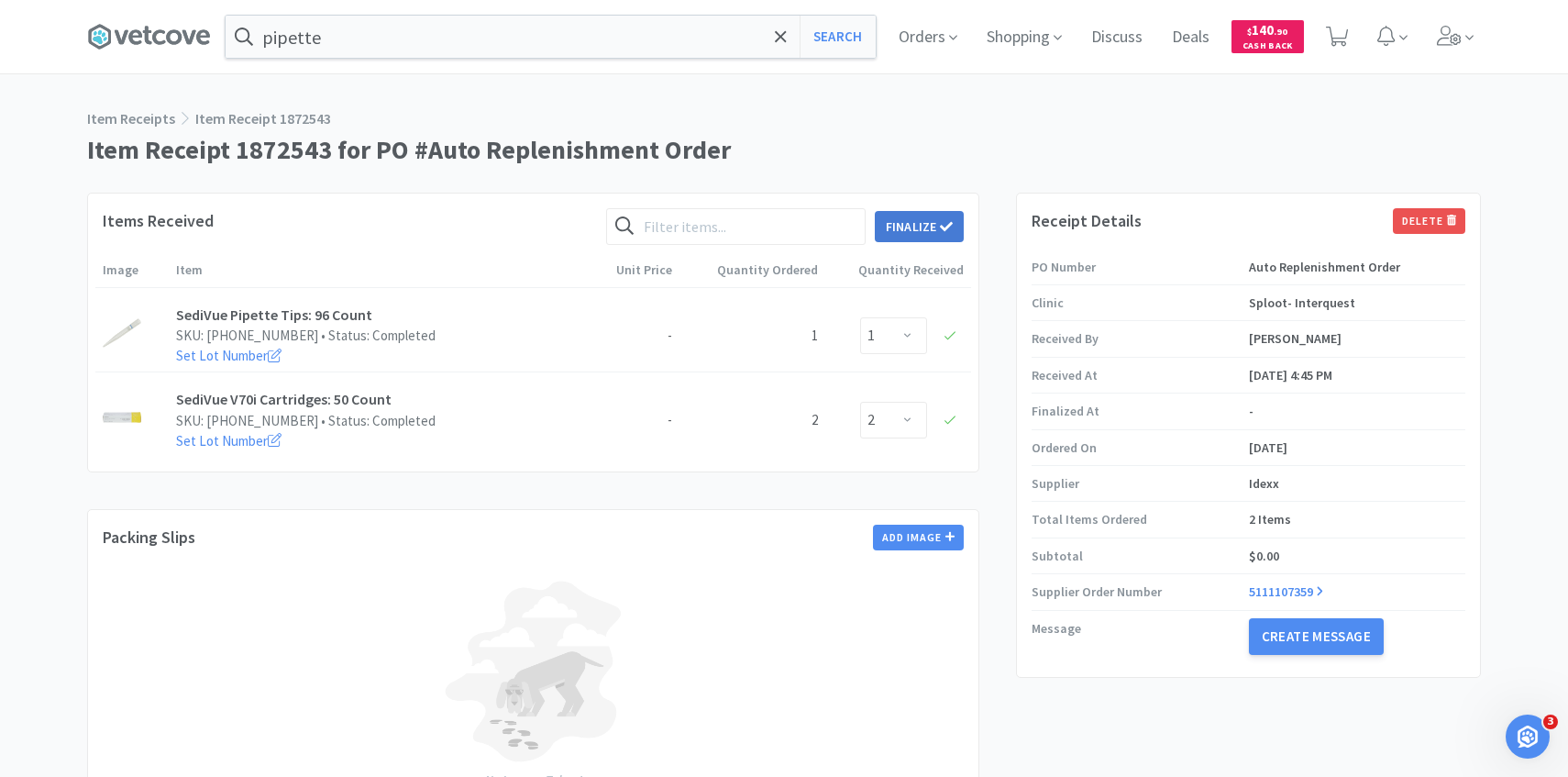
click at [921, 218] on button "Finalize" at bounding box center [919, 226] width 89 height 31
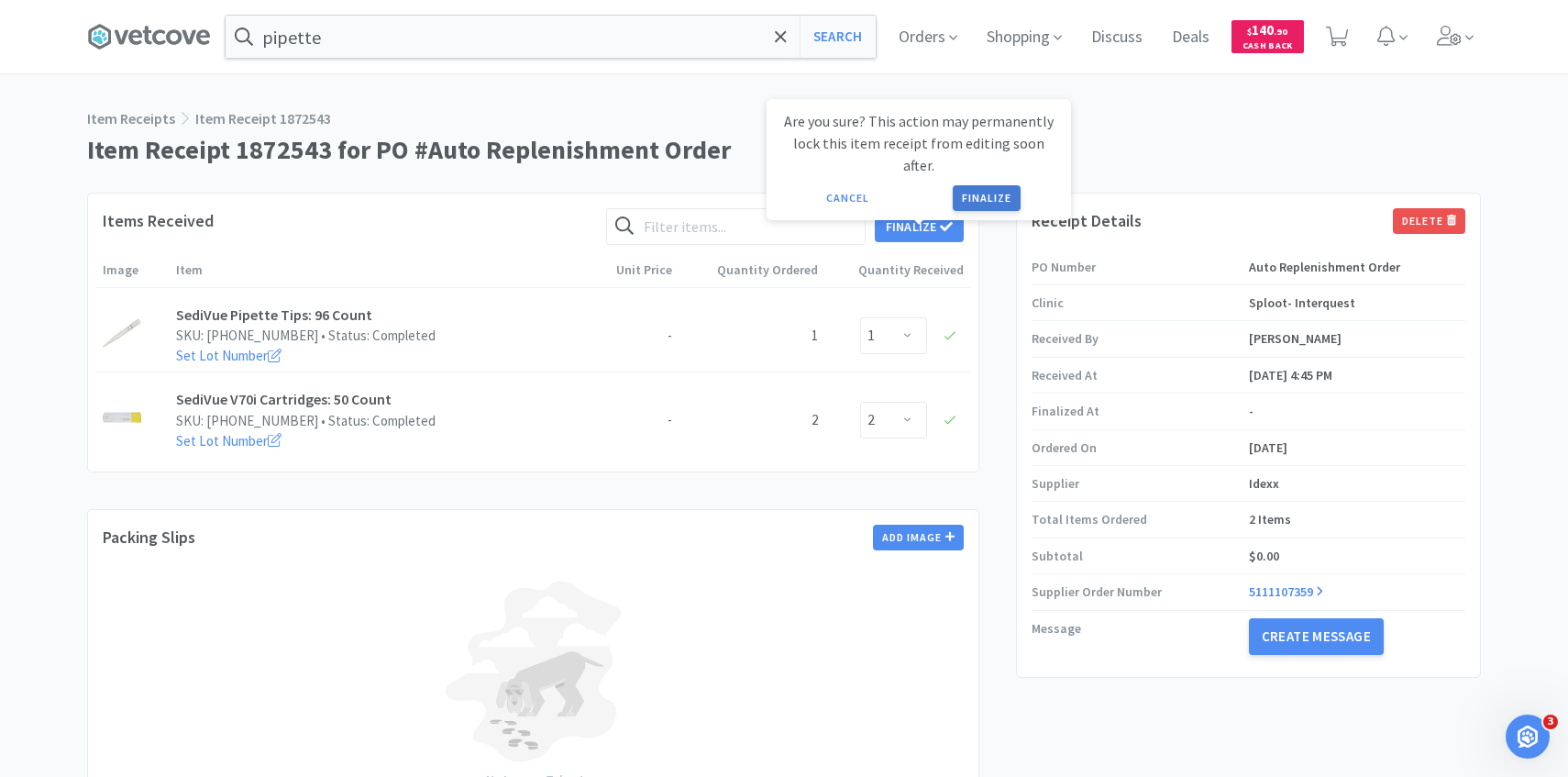
click at [965, 187] on button "Finalize" at bounding box center [987, 198] width 68 height 26
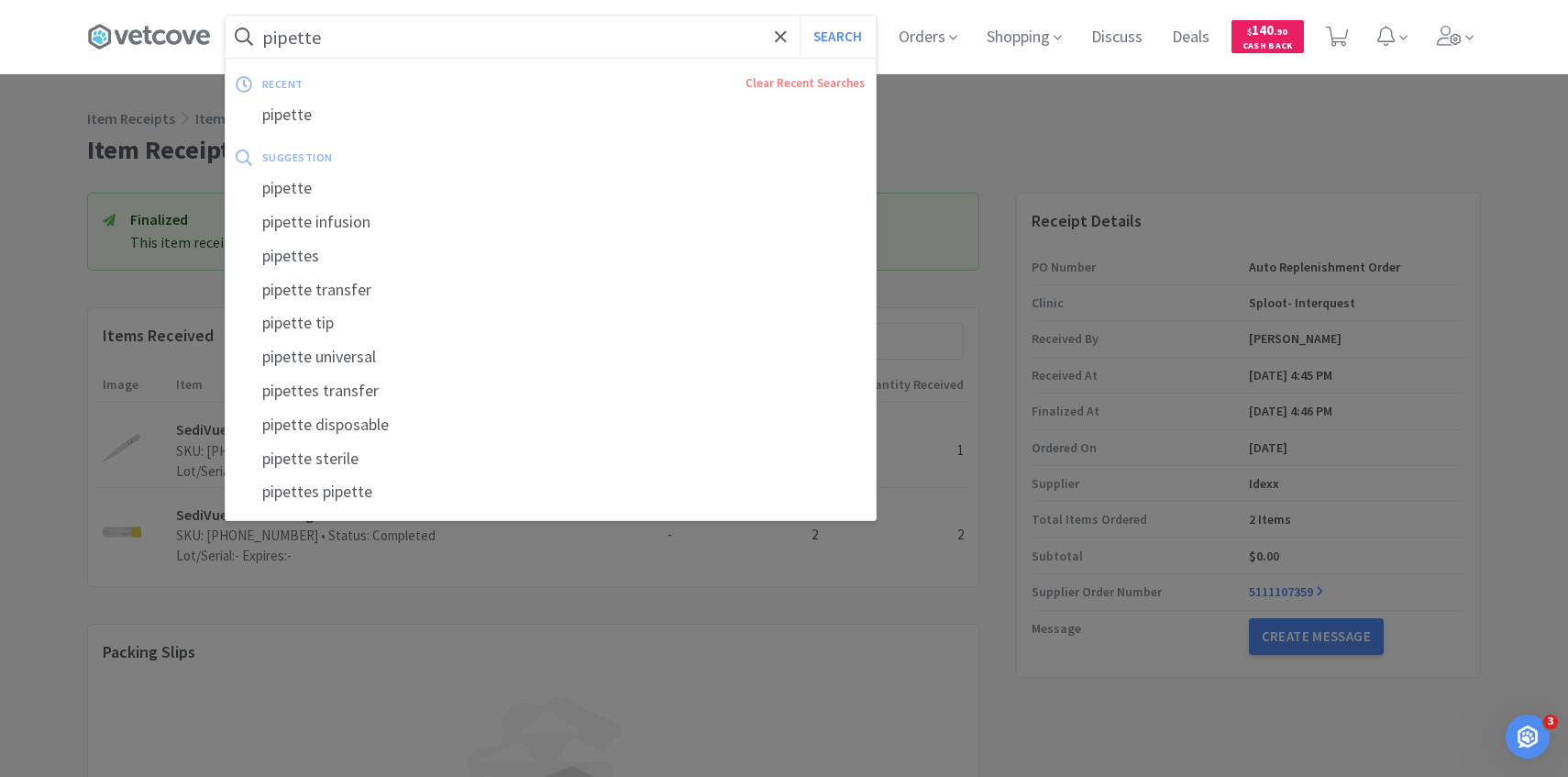
click at [486, 42] on input "pipette" at bounding box center [551, 37] width 651 height 42
click at [799, 16] on button "Search" at bounding box center [837, 37] width 76 height 42
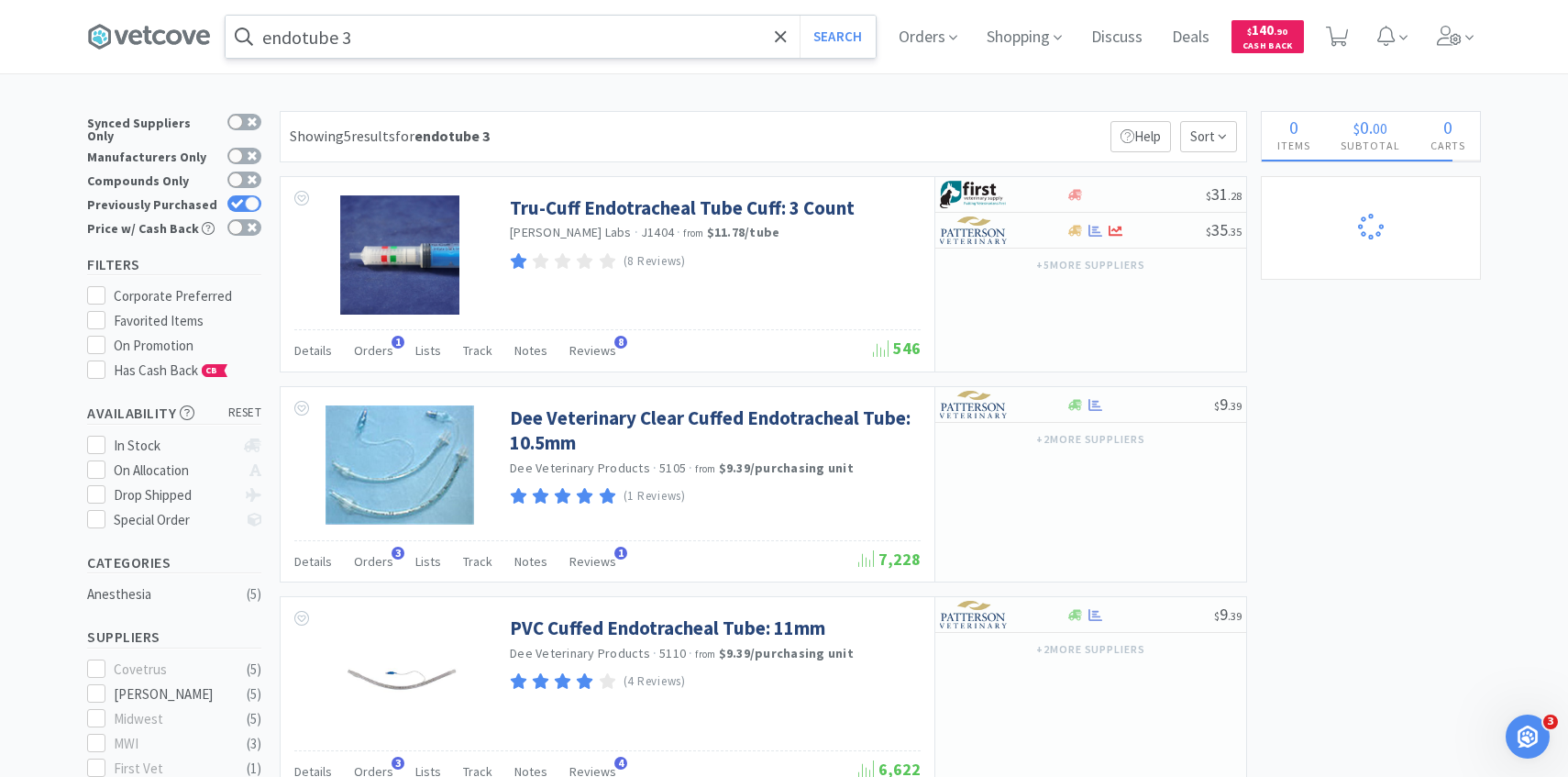
click at [426, 39] on input "endotube 3" at bounding box center [551, 37] width 651 height 42
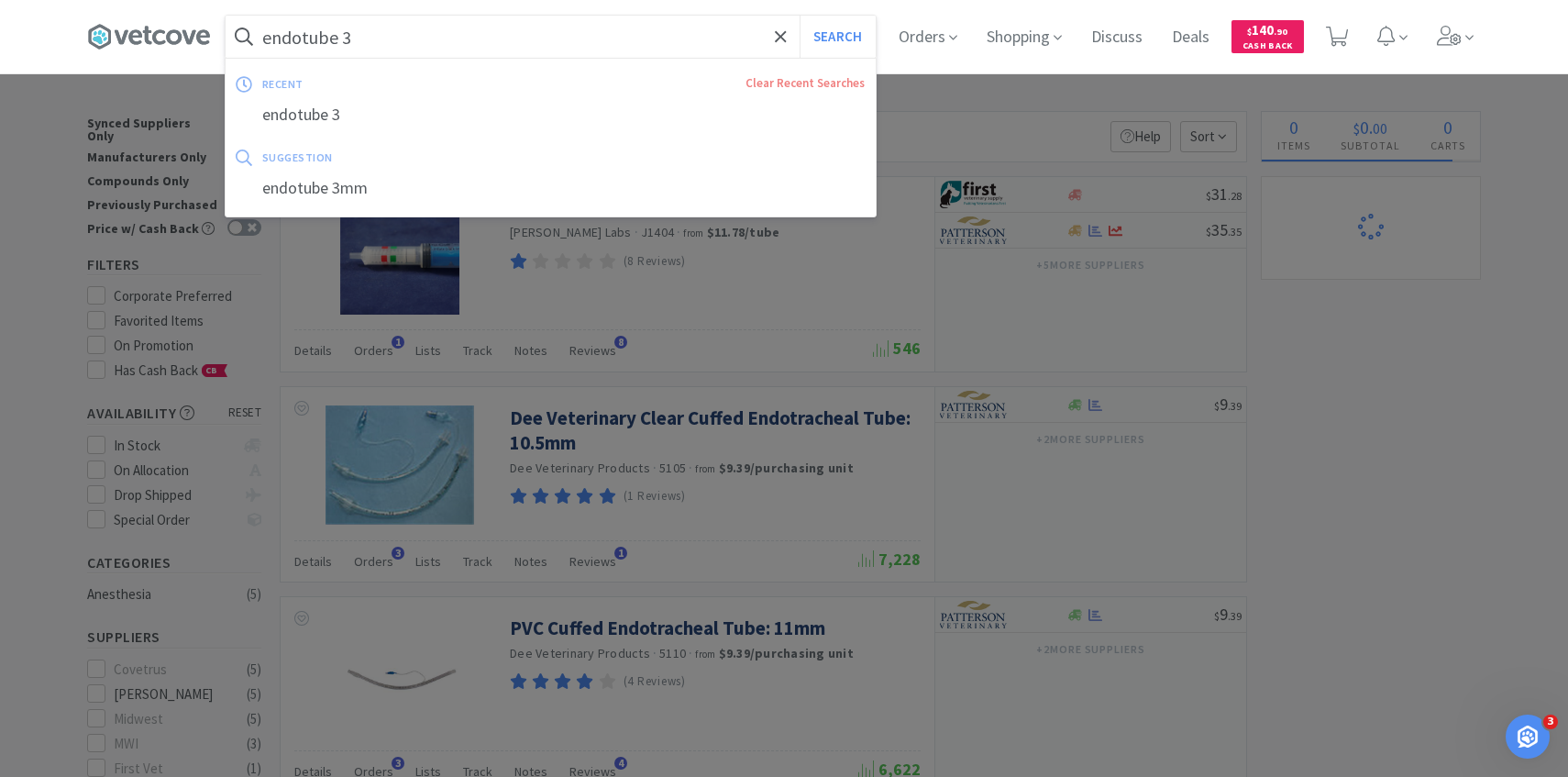
click at [360, 39] on input "endotube 3" at bounding box center [551, 37] width 651 height 42
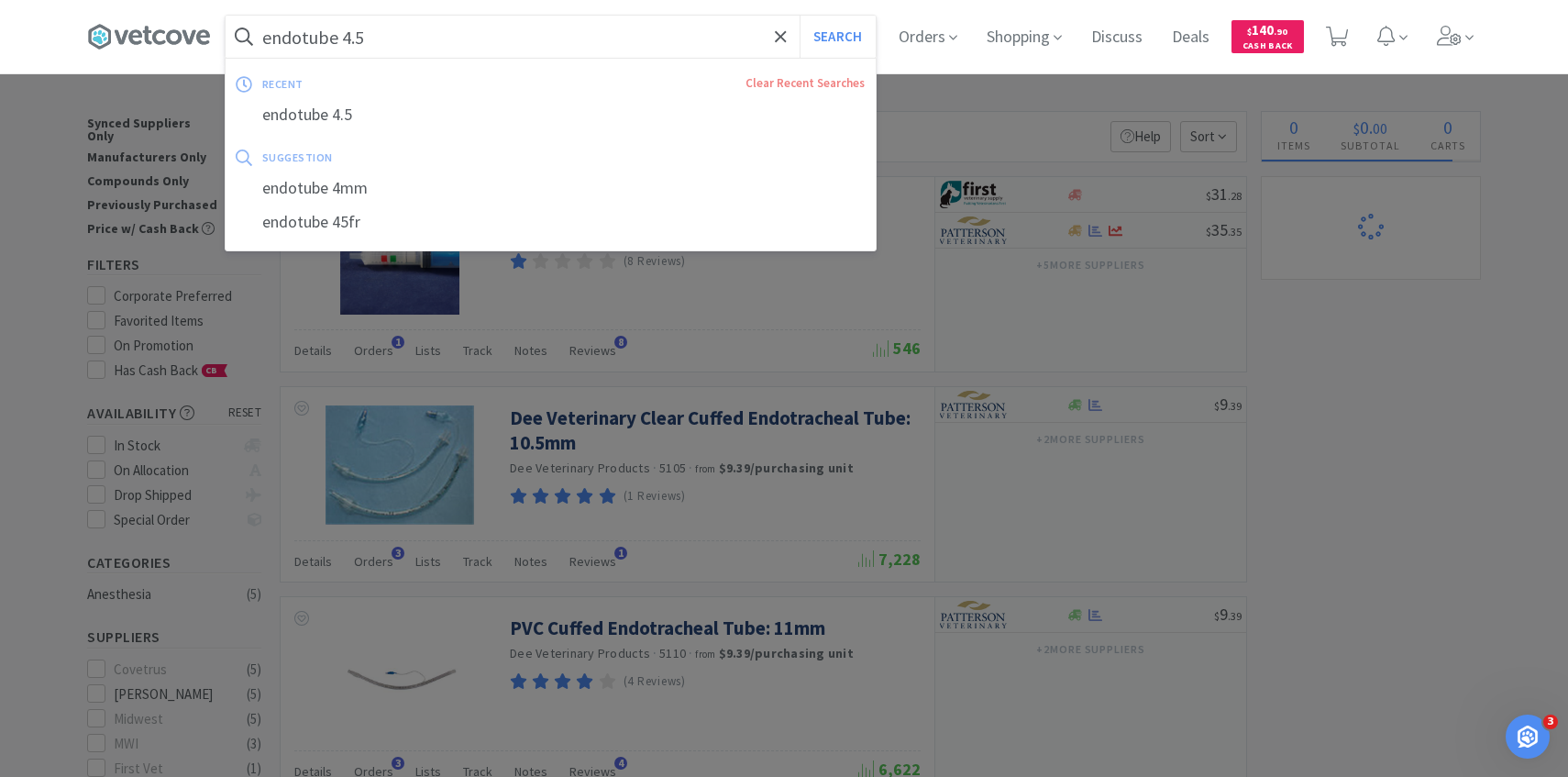
type input "endotube 4.5"
click at [799, 16] on button "Search" at bounding box center [837, 37] width 76 height 42
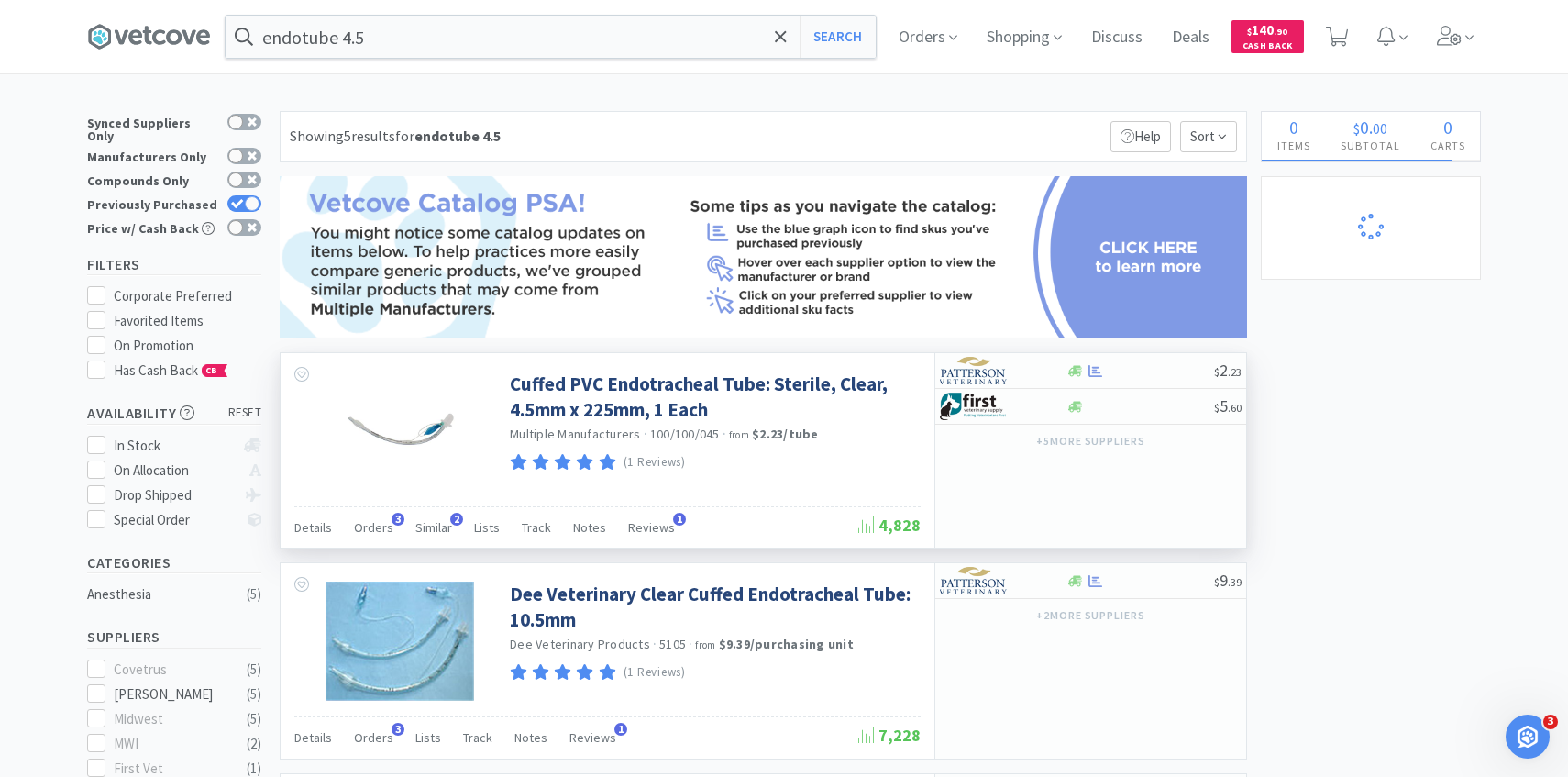
scroll to position [96, 0]
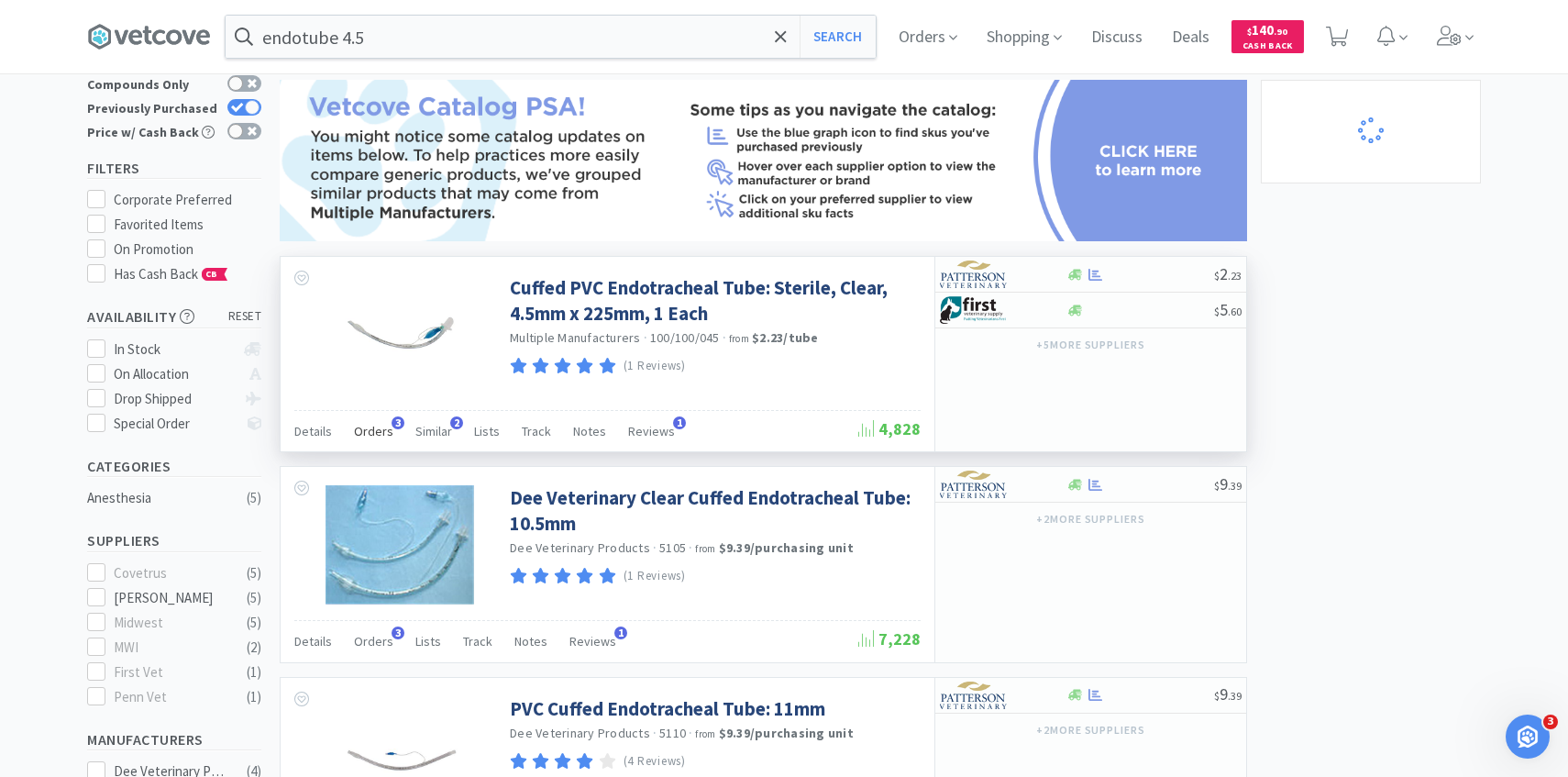
click at [369, 433] on span "Orders" at bounding box center [373, 431] width 39 height 17
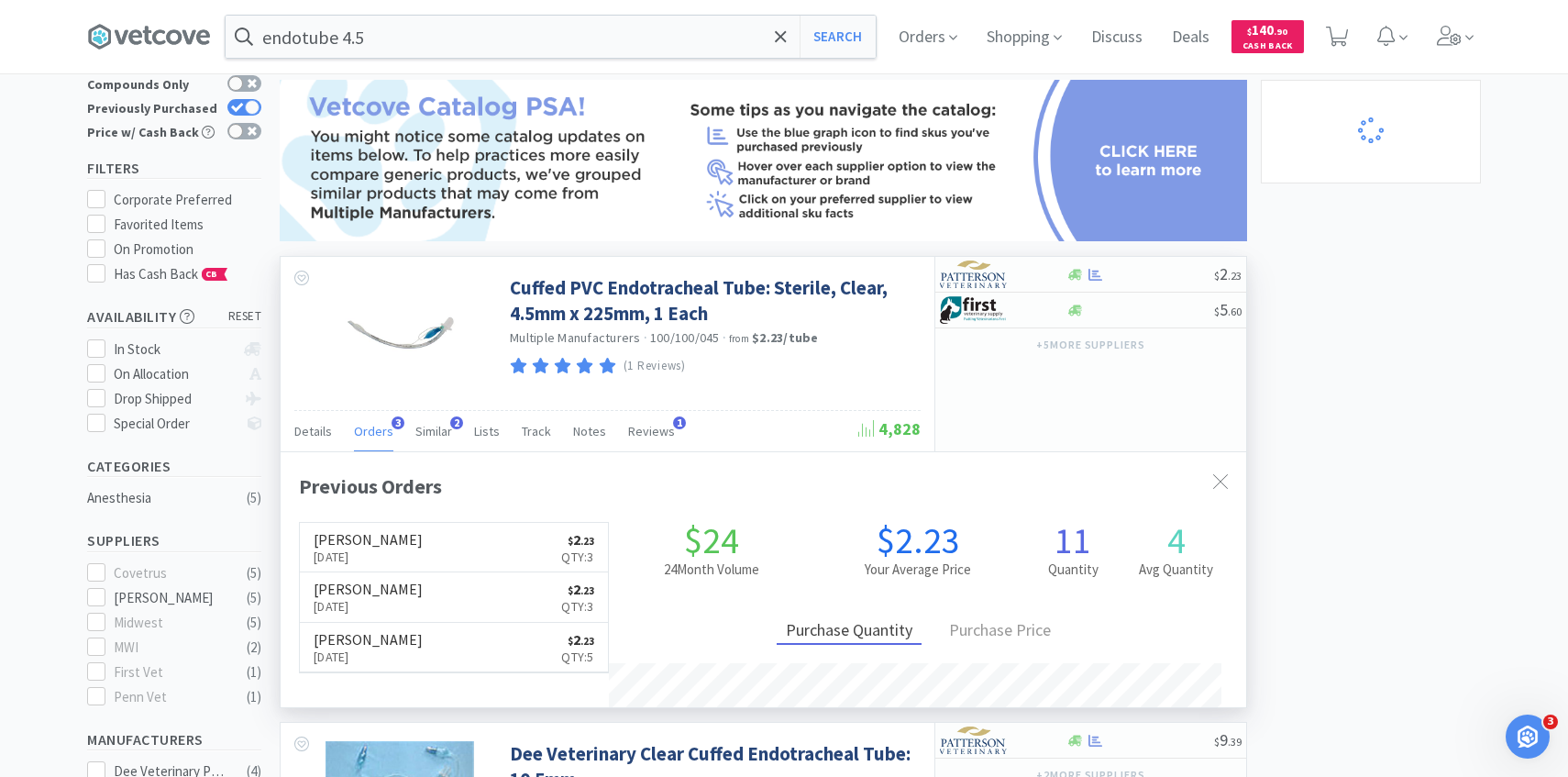
scroll to position [475, 965]
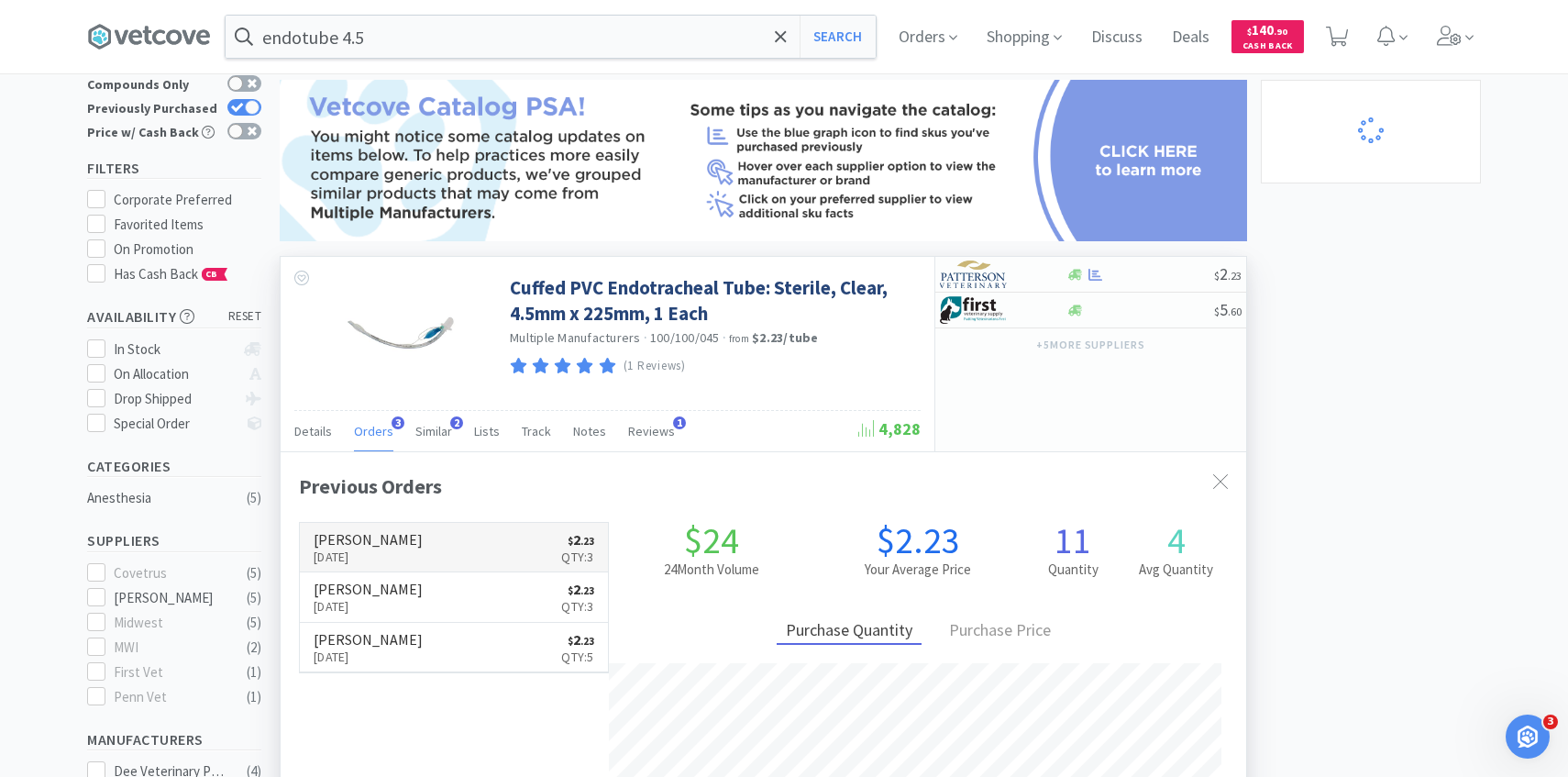
click at [389, 547] on p "[DATE]" at bounding box center [368, 557] width 109 height 20
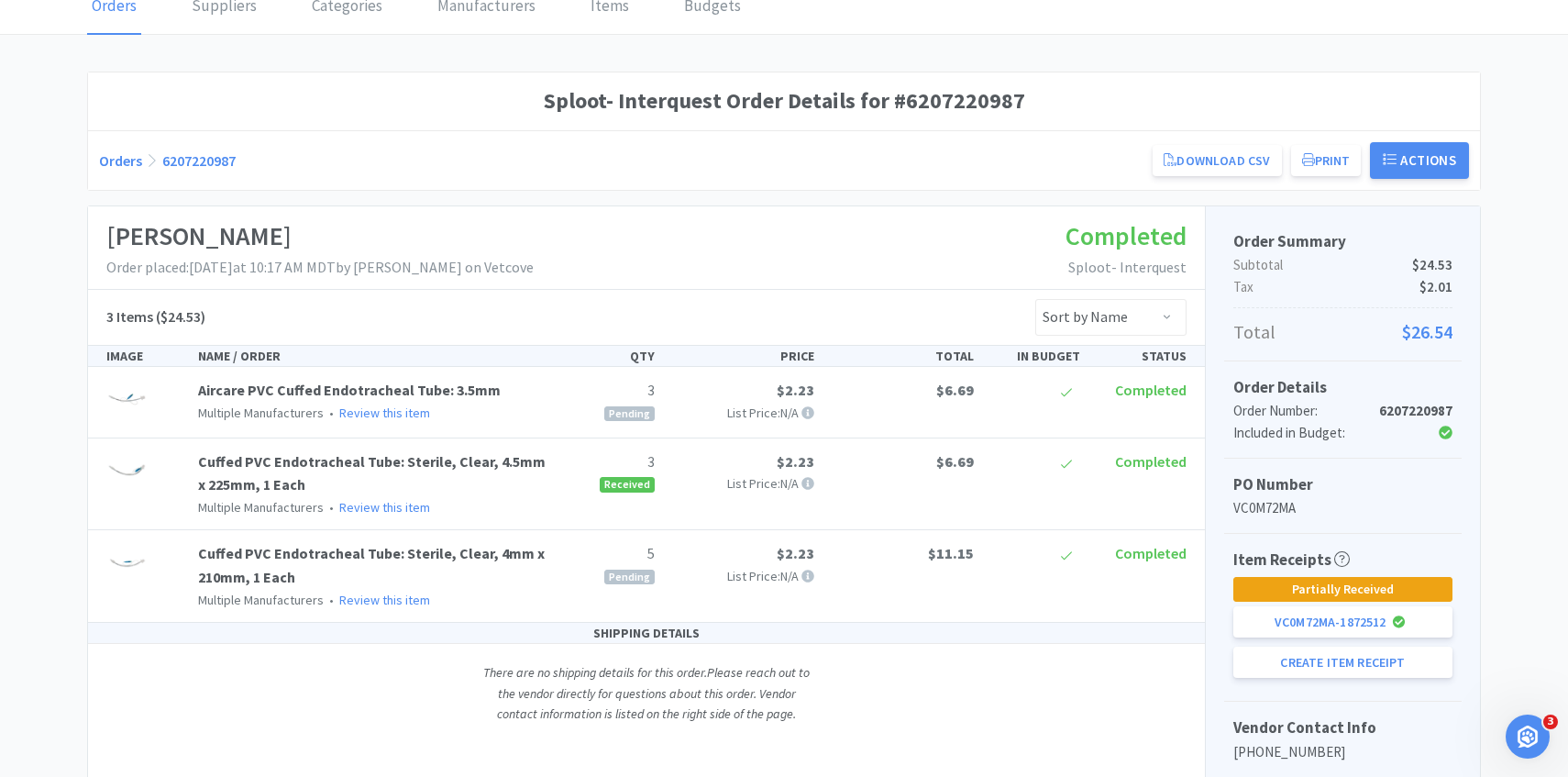
scroll to position [260, 0]
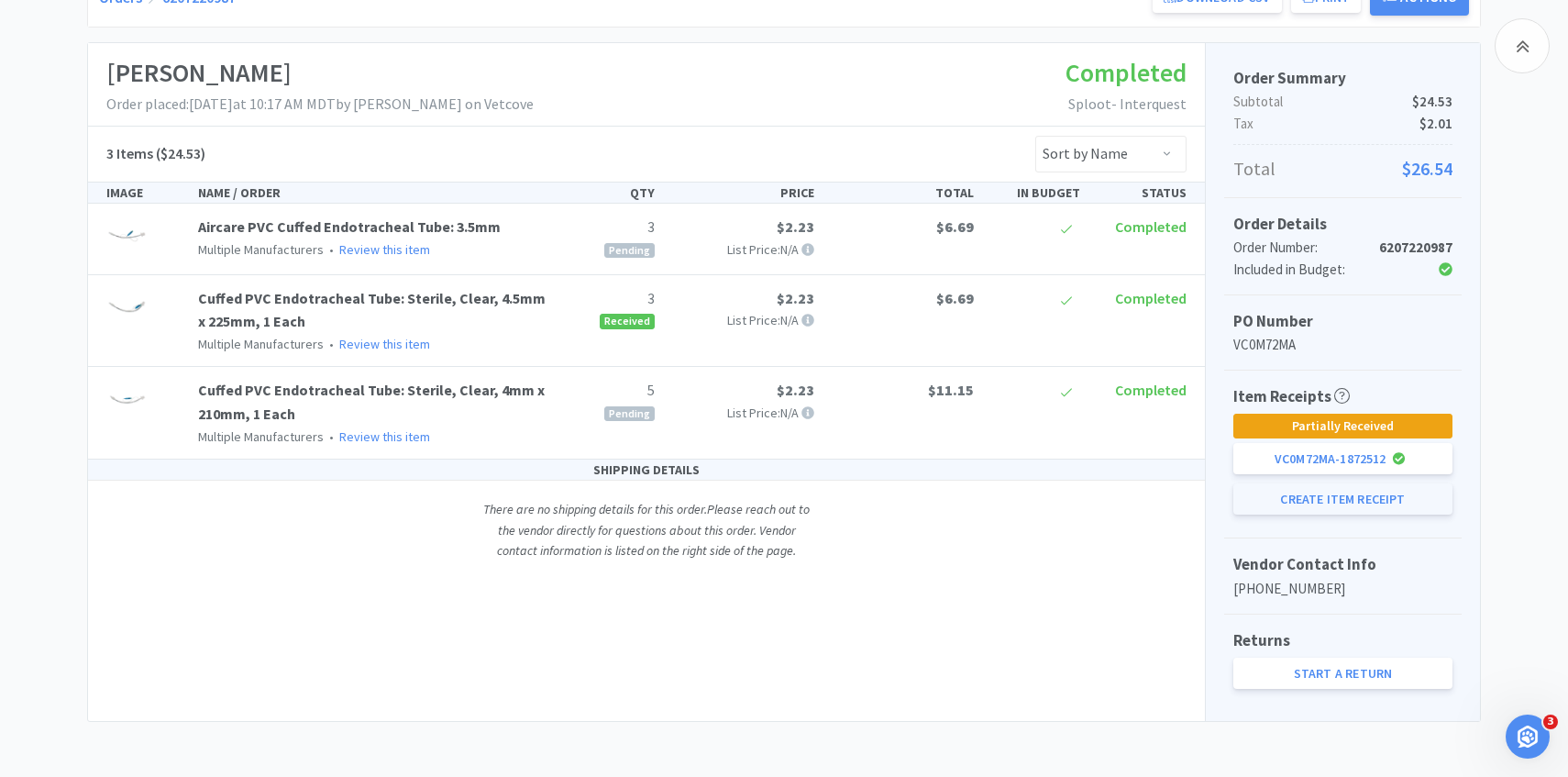
click at [1272, 496] on button "Create Item Receipt" at bounding box center [1342, 499] width 219 height 31
select select "3"
select select "5"
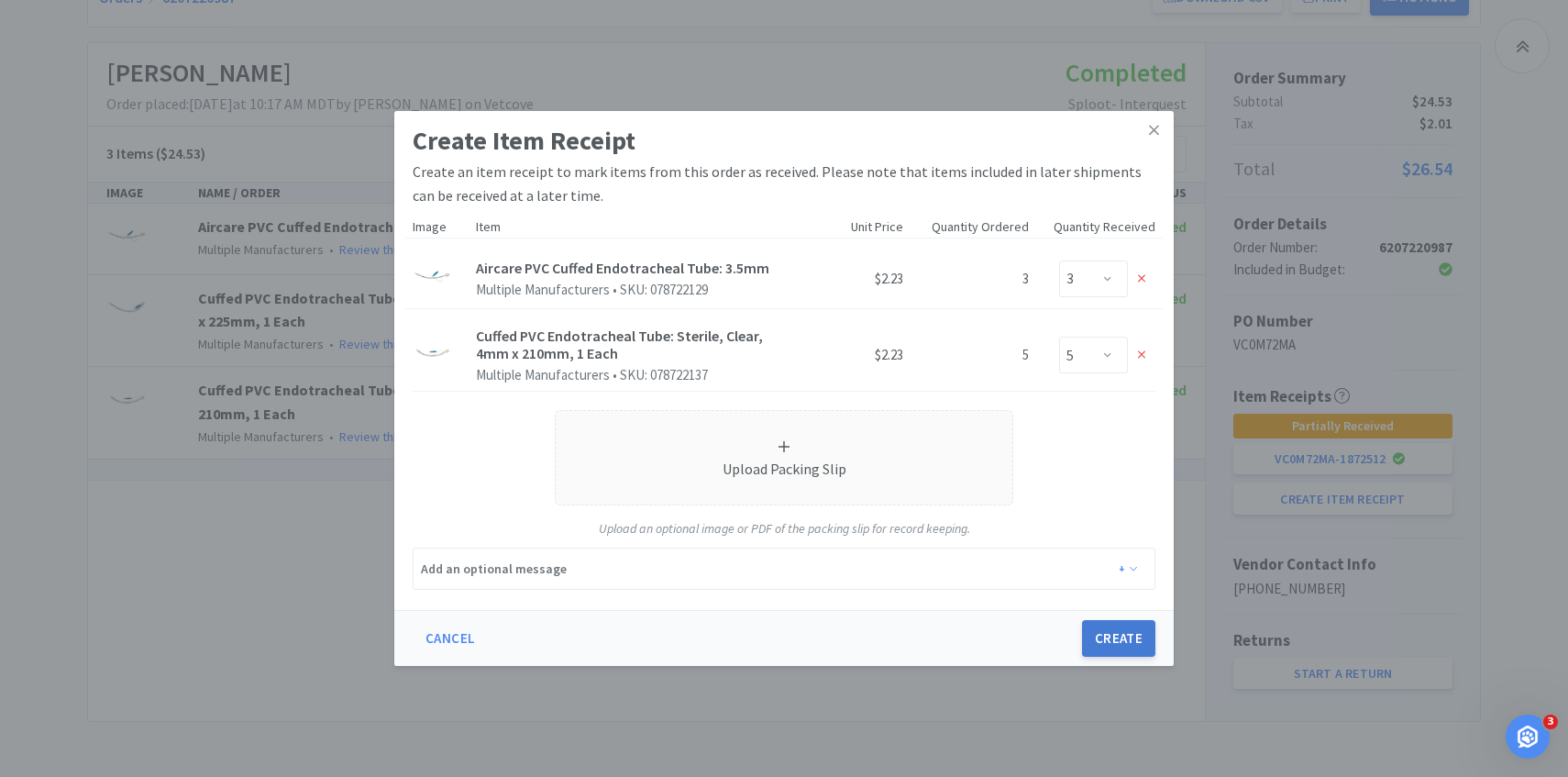
click at [1121, 647] on button "Create" at bounding box center [1118, 638] width 73 height 37
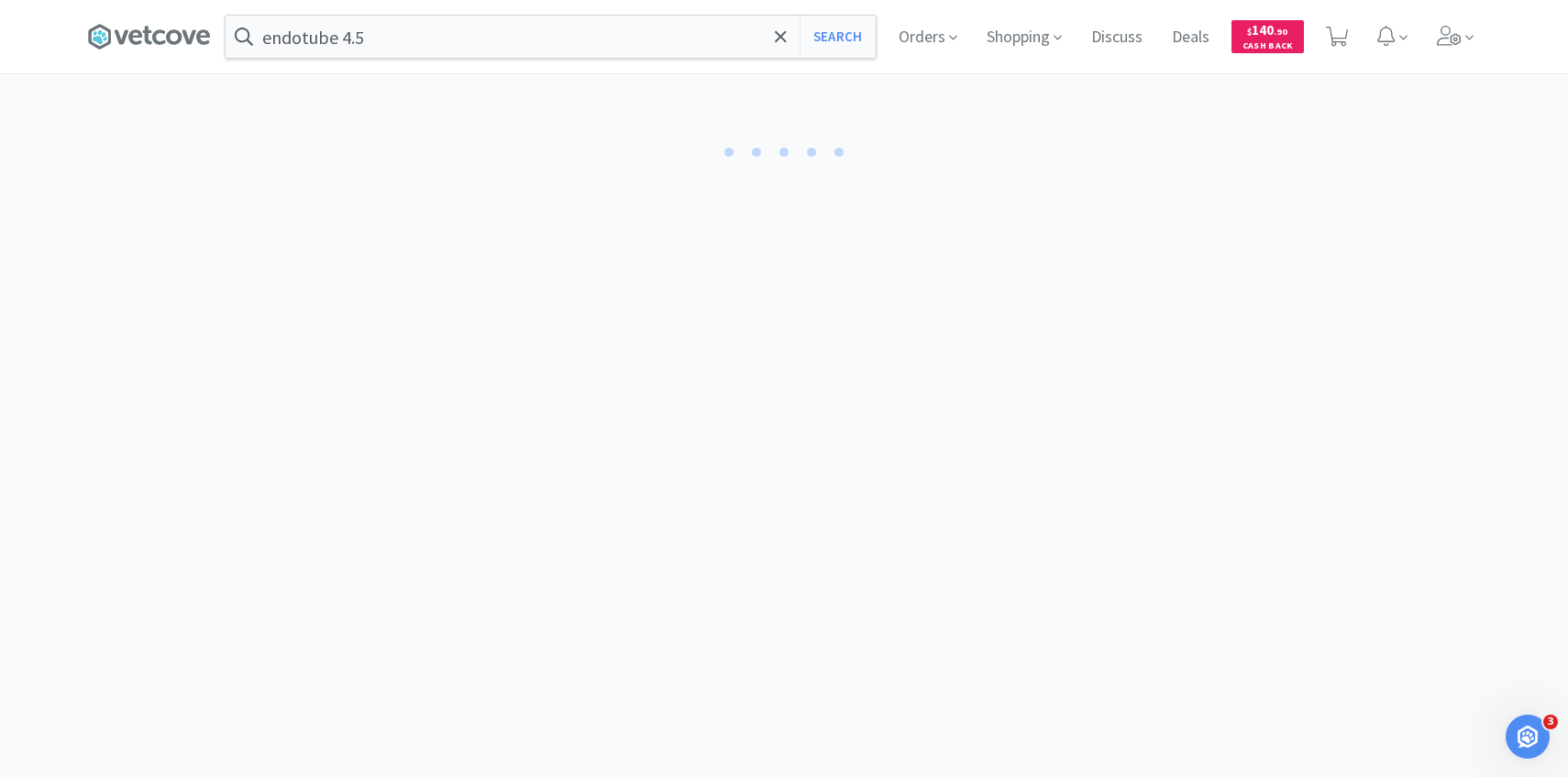
select select "3"
select select "5"
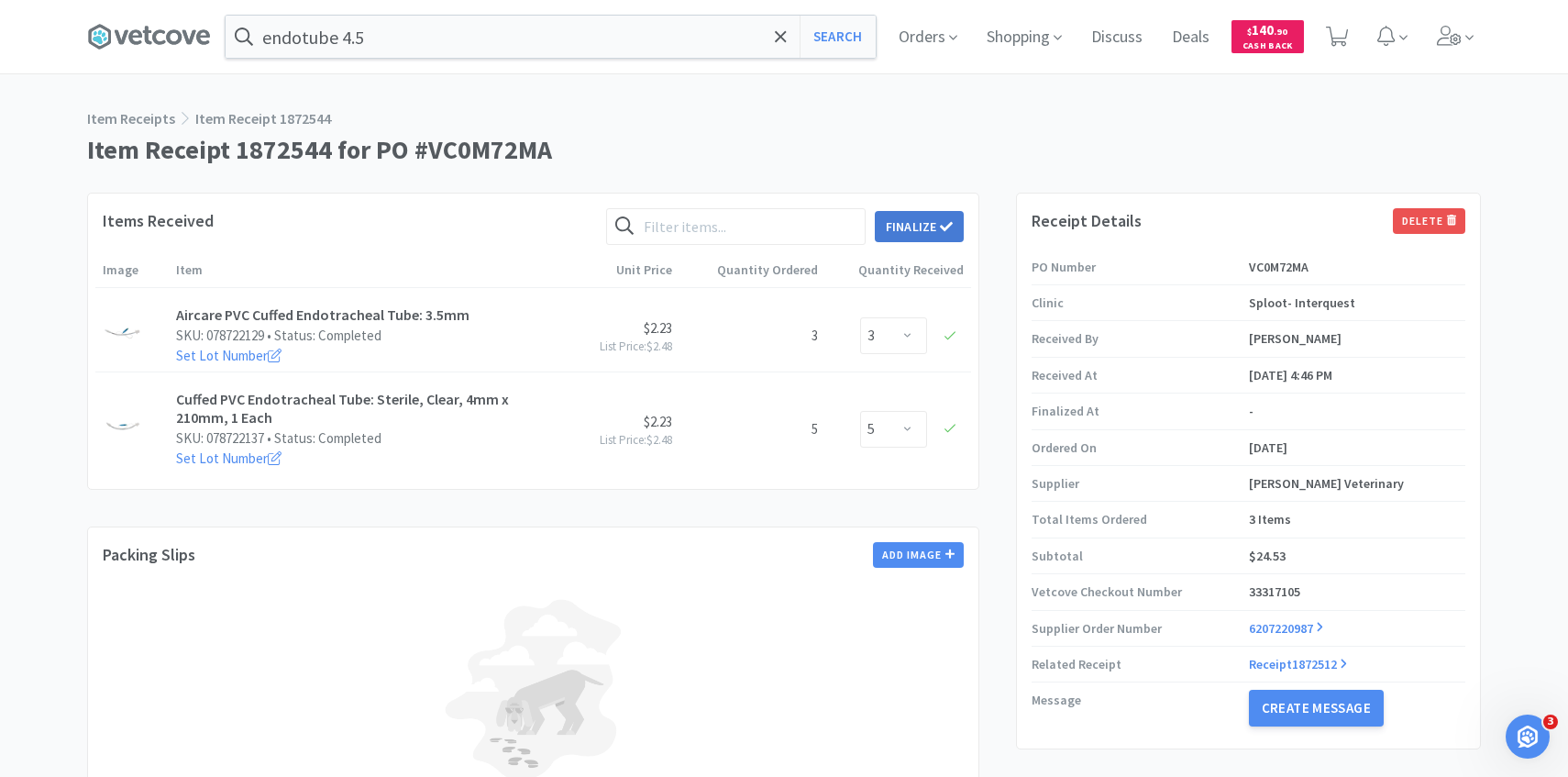
click at [903, 226] on button "Finalize" at bounding box center [919, 226] width 89 height 31
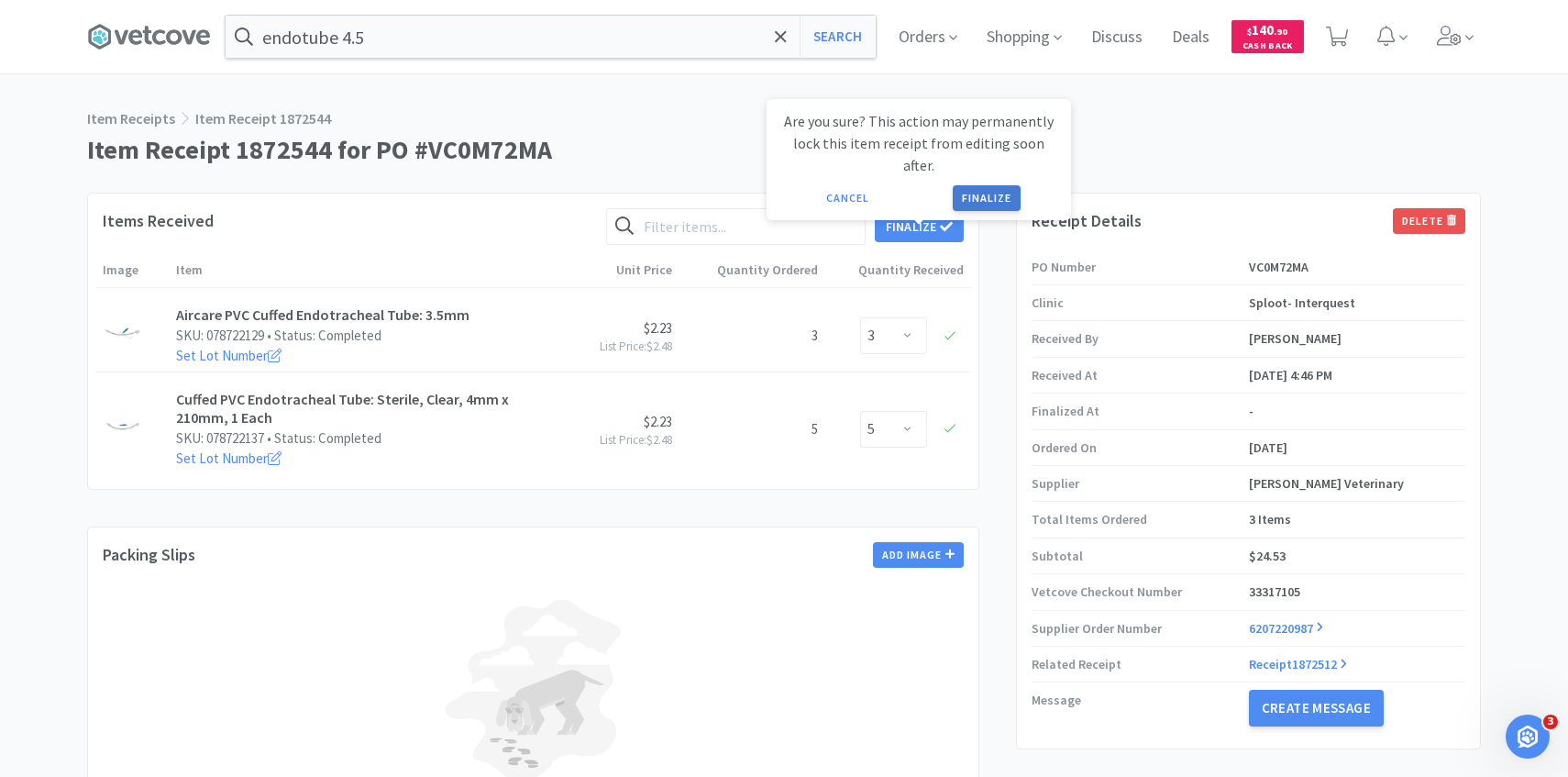
click at [992, 185] on button "Finalize" at bounding box center [987, 198] width 68 height 26
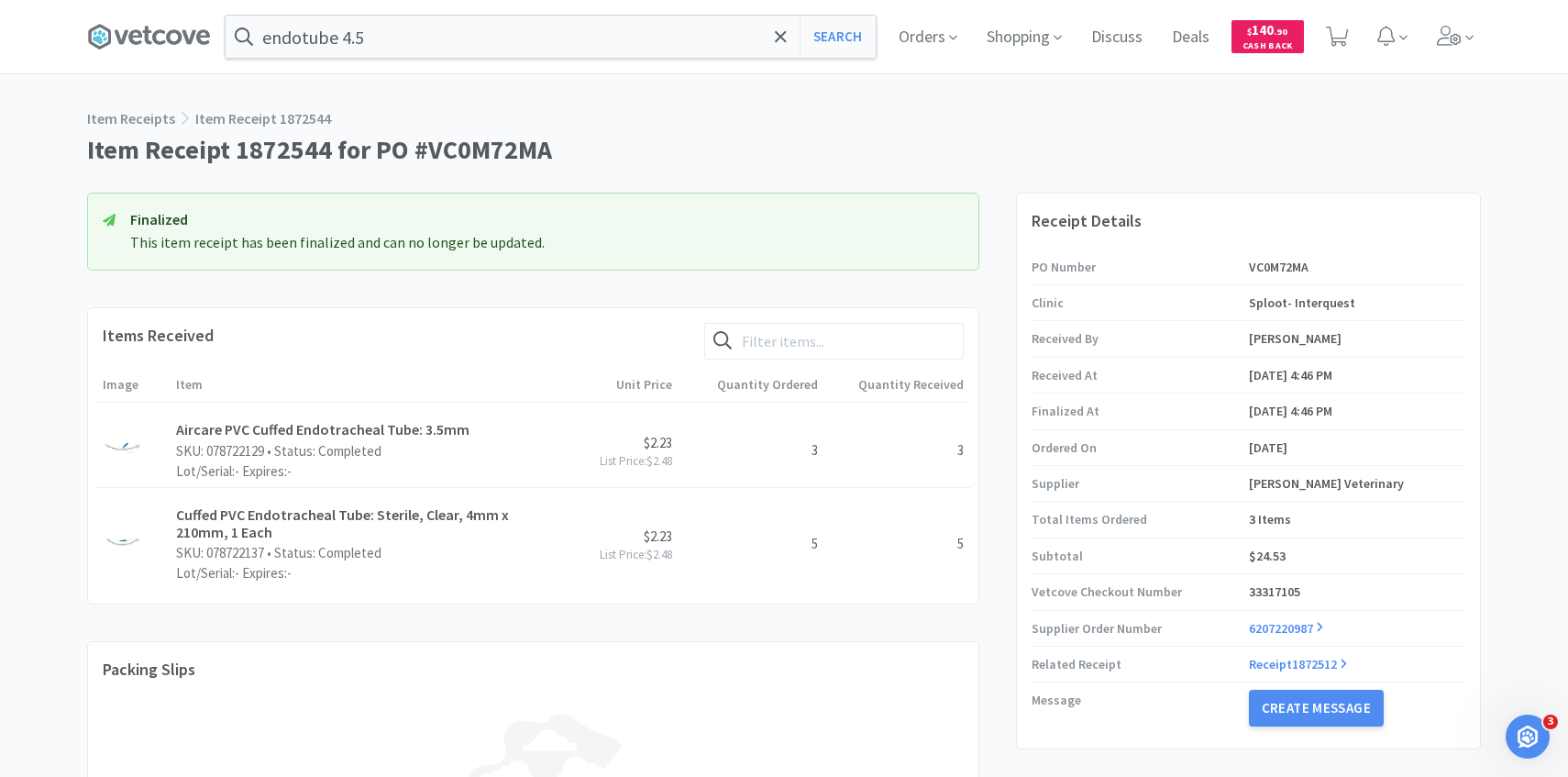
click at [875, 15] on div "endotube 4.5 Search" at bounding box center [555, 37] width 660 height 44
click at [915, 26] on span "Orders" at bounding box center [927, 36] width 73 height 73
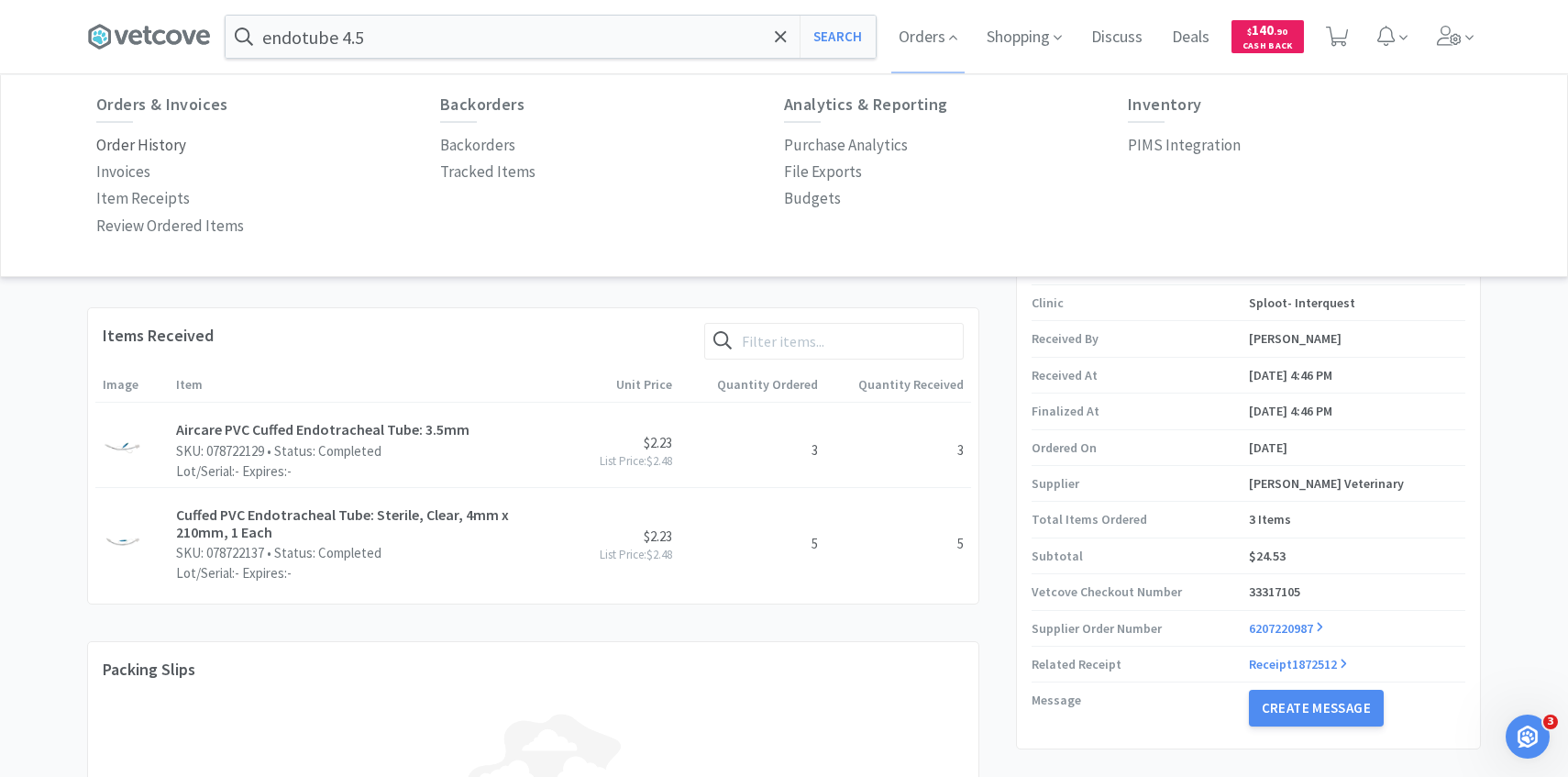
click at [158, 151] on p "Order History" at bounding box center [141, 145] width 90 height 25
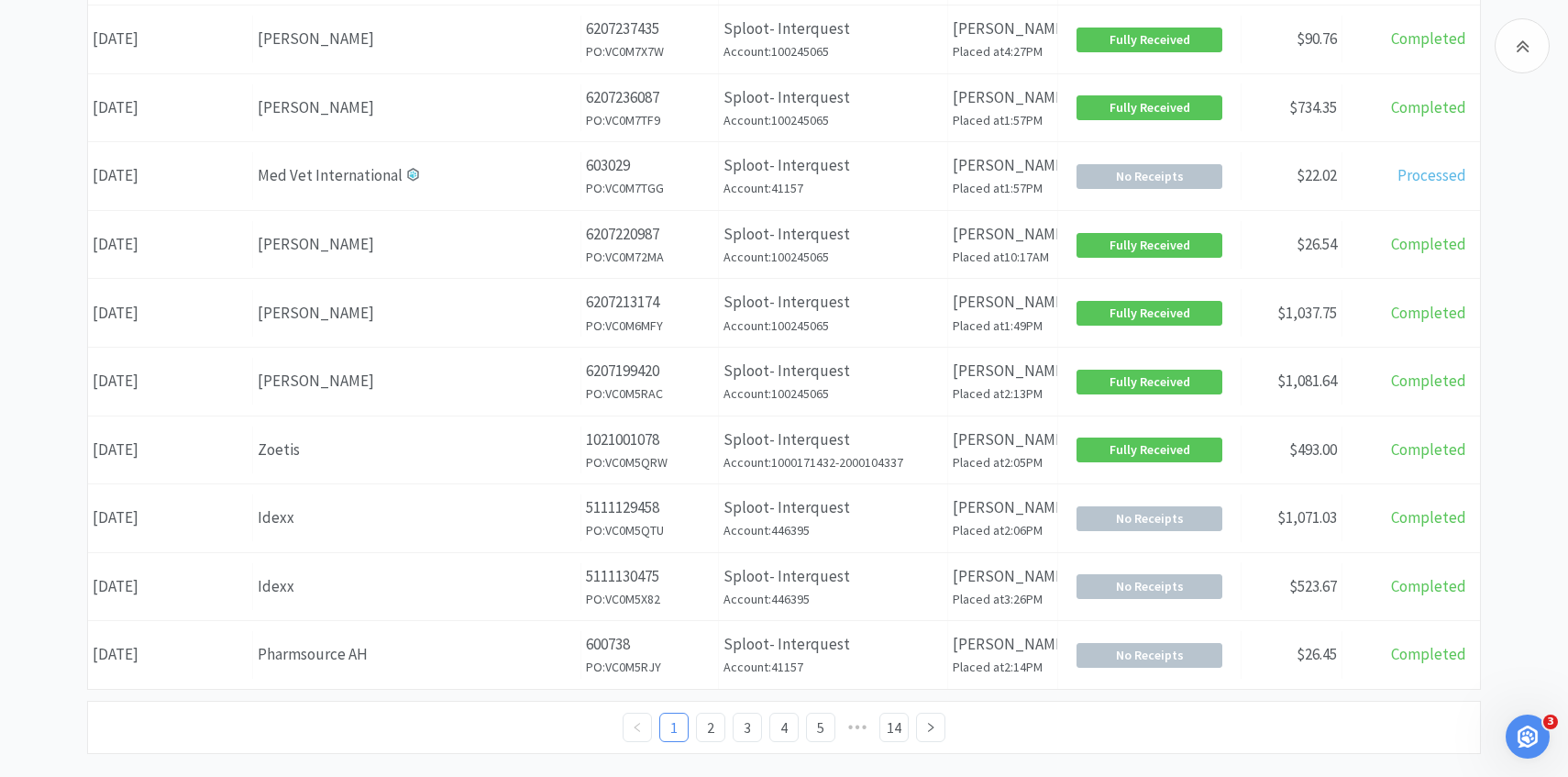
scroll to position [711, 0]
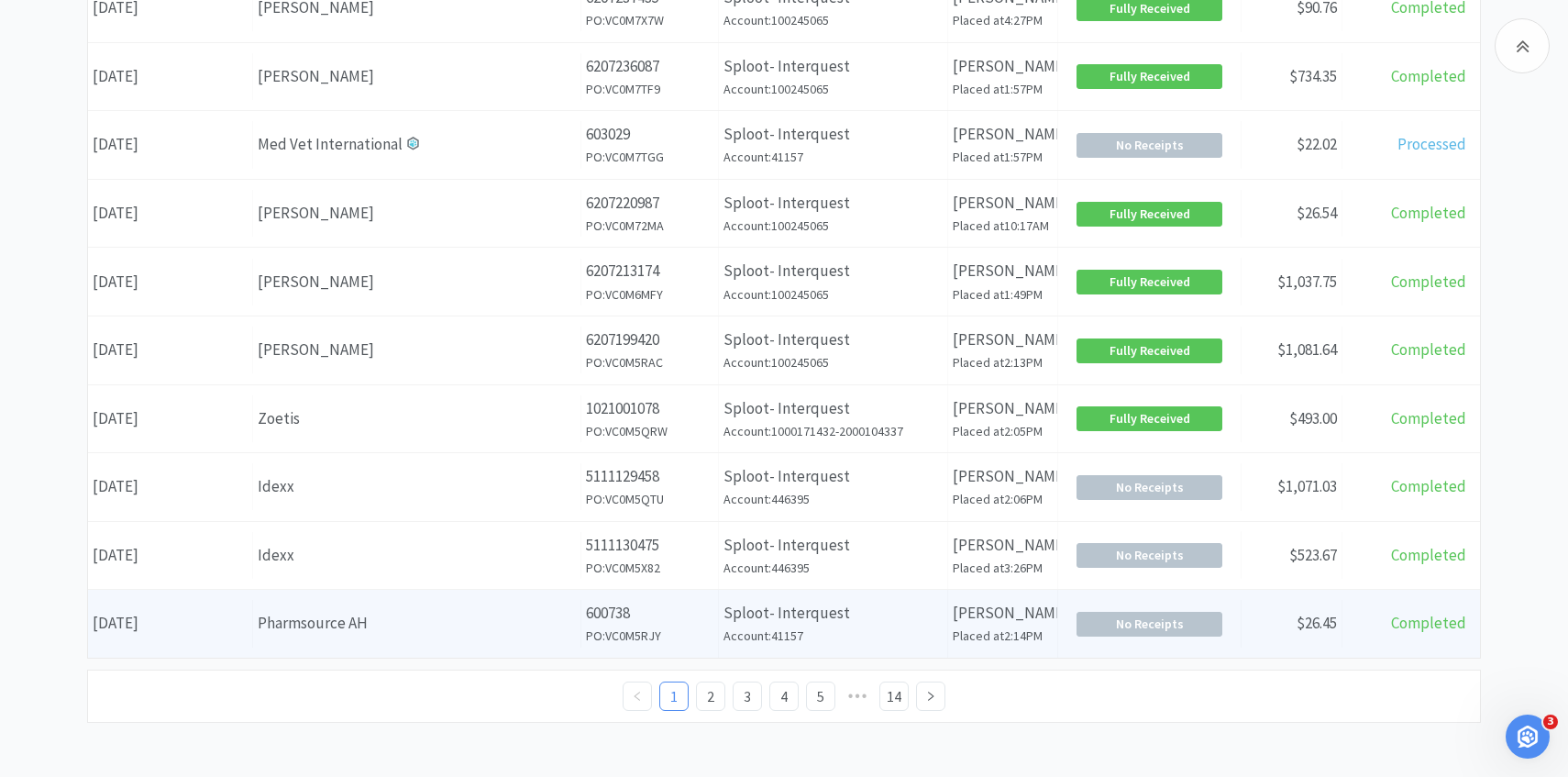
click at [586, 615] on p "600738" at bounding box center [650, 613] width 128 height 25
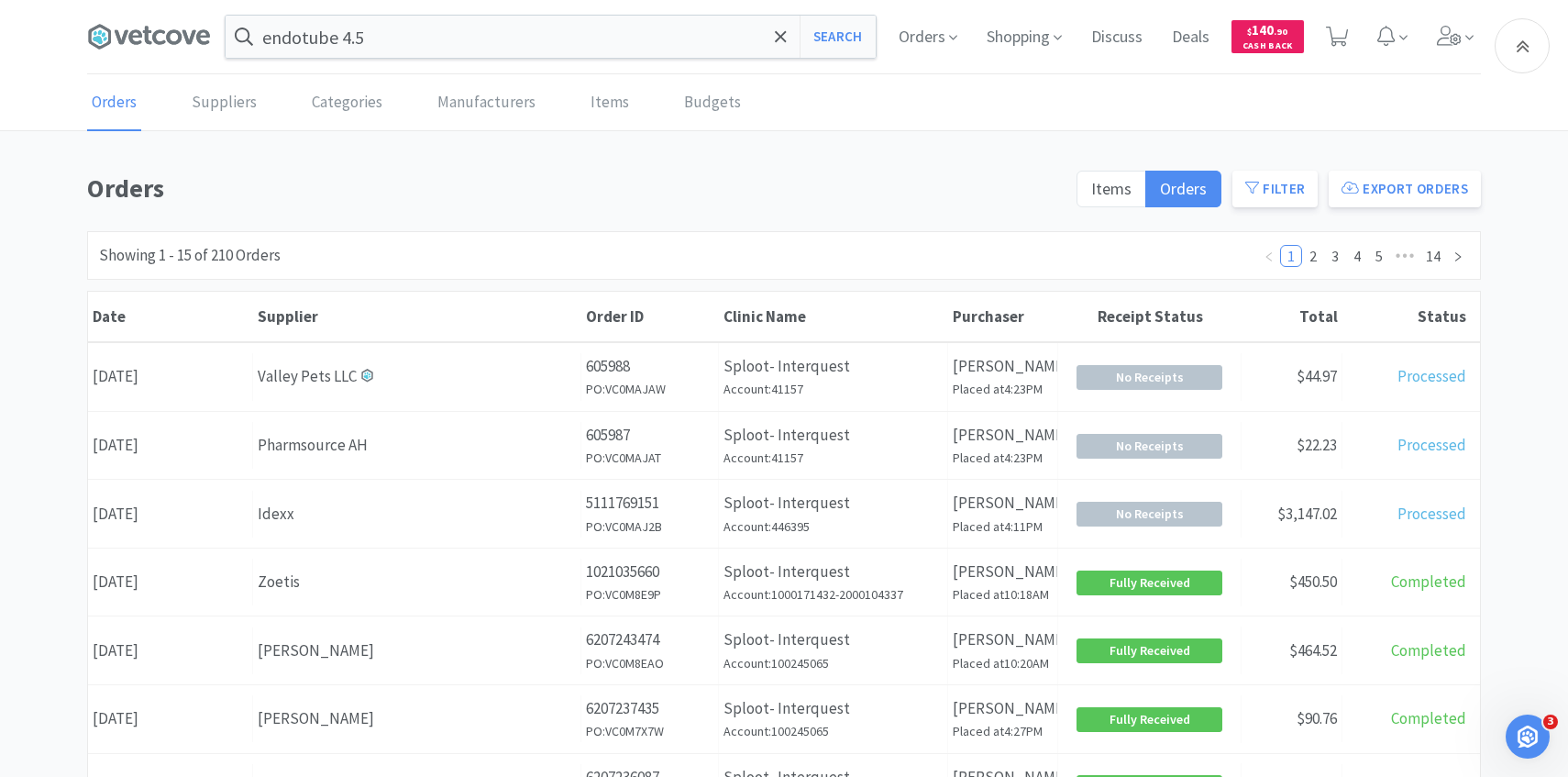
scroll to position [711, 0]
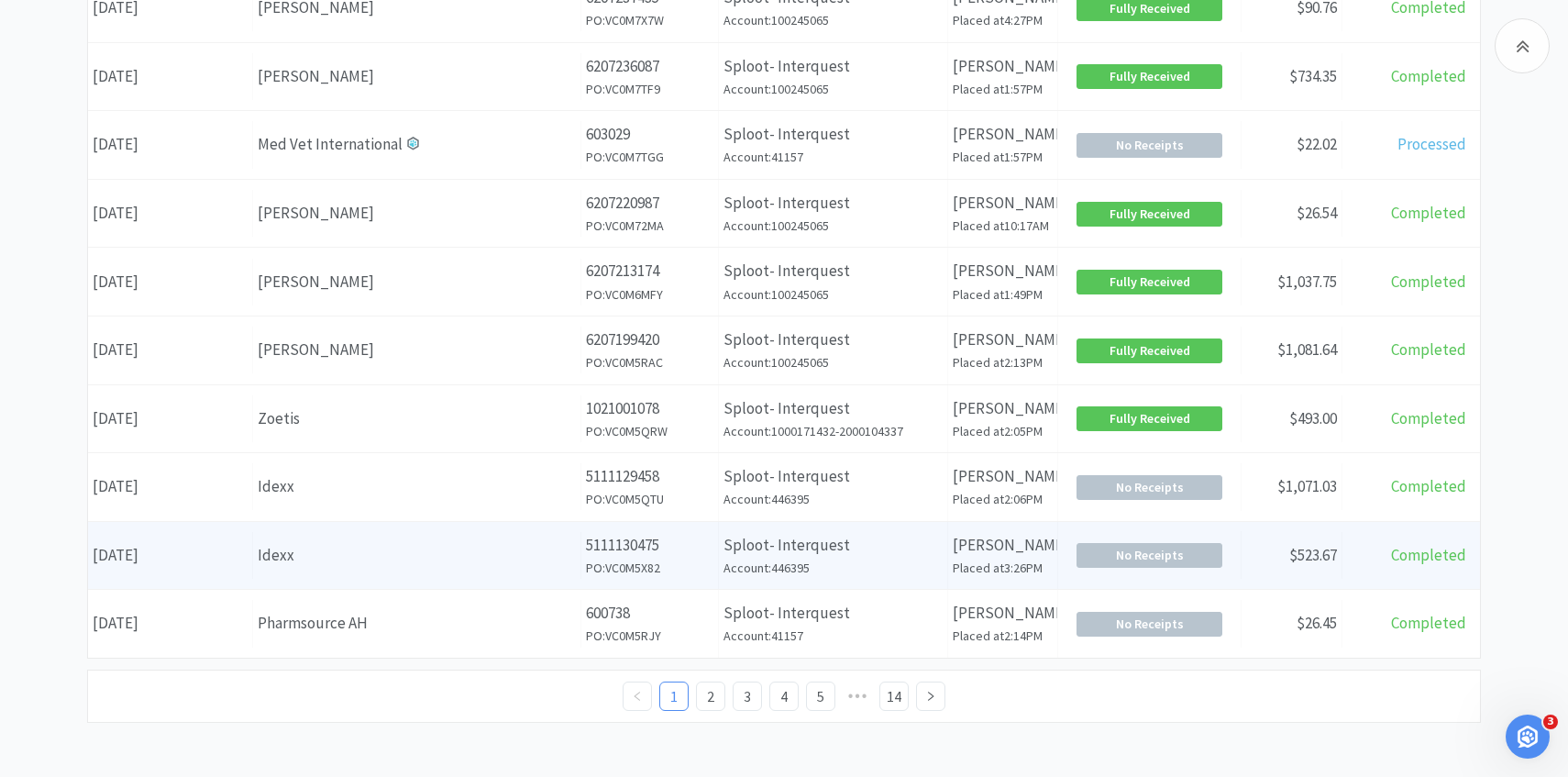
click at [576, 565] on div "Supplier Idexx" at bounding box center [417, 555] width 329 height 47
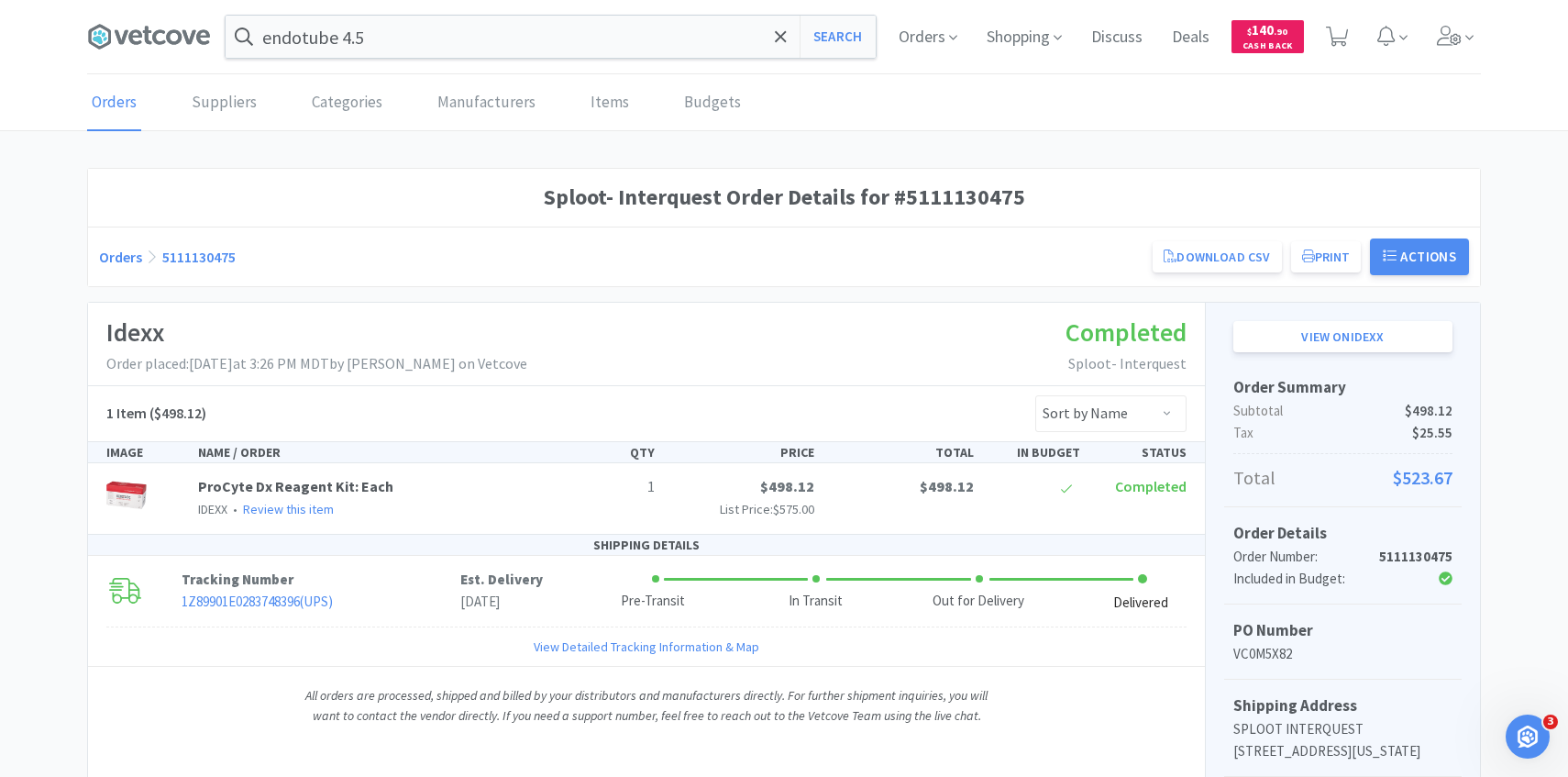
scroll to position [711, 0]
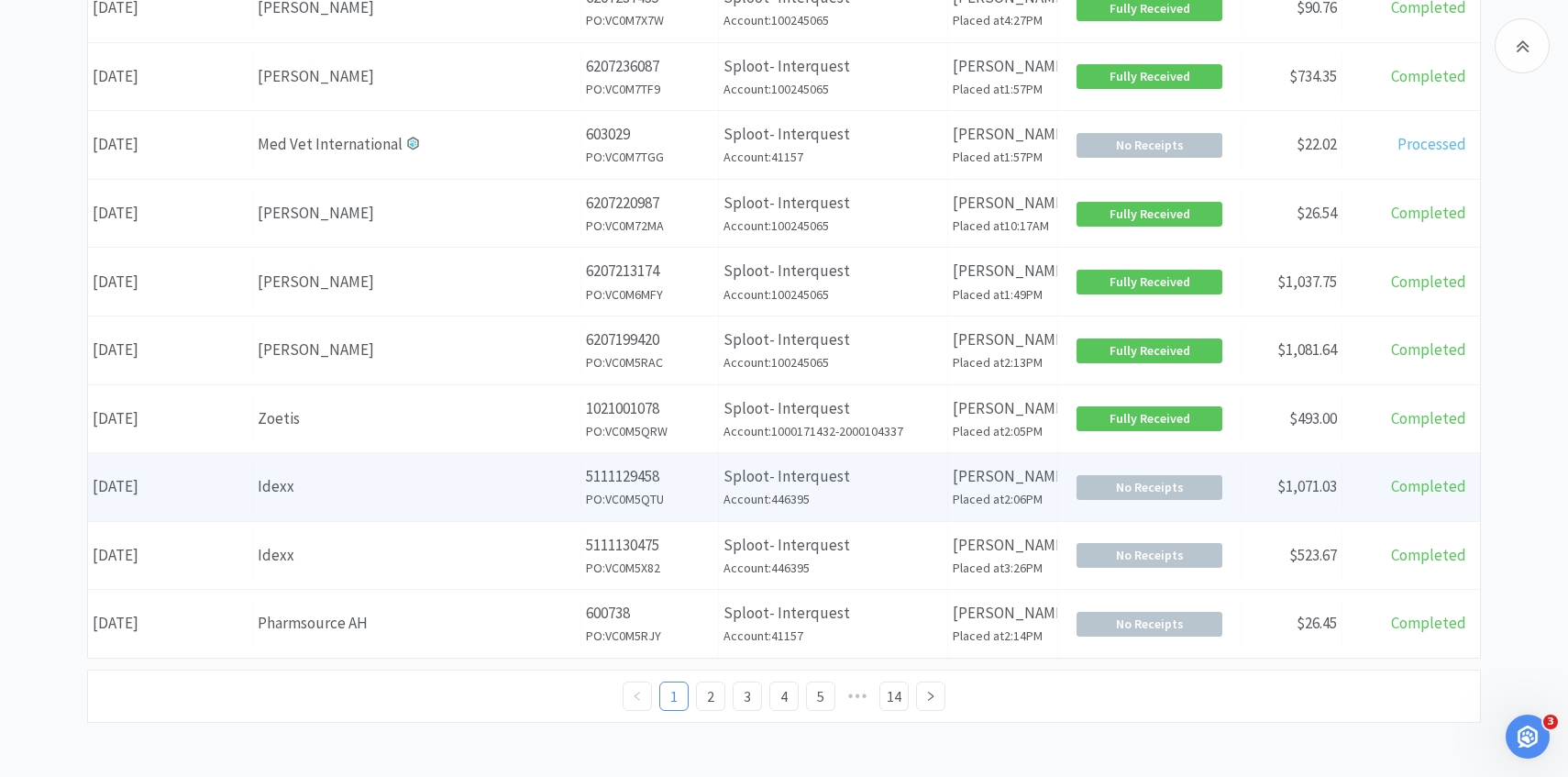
click at [536, 491] on div "Idexx" at bounding box center [417, 486] width 318 height 25
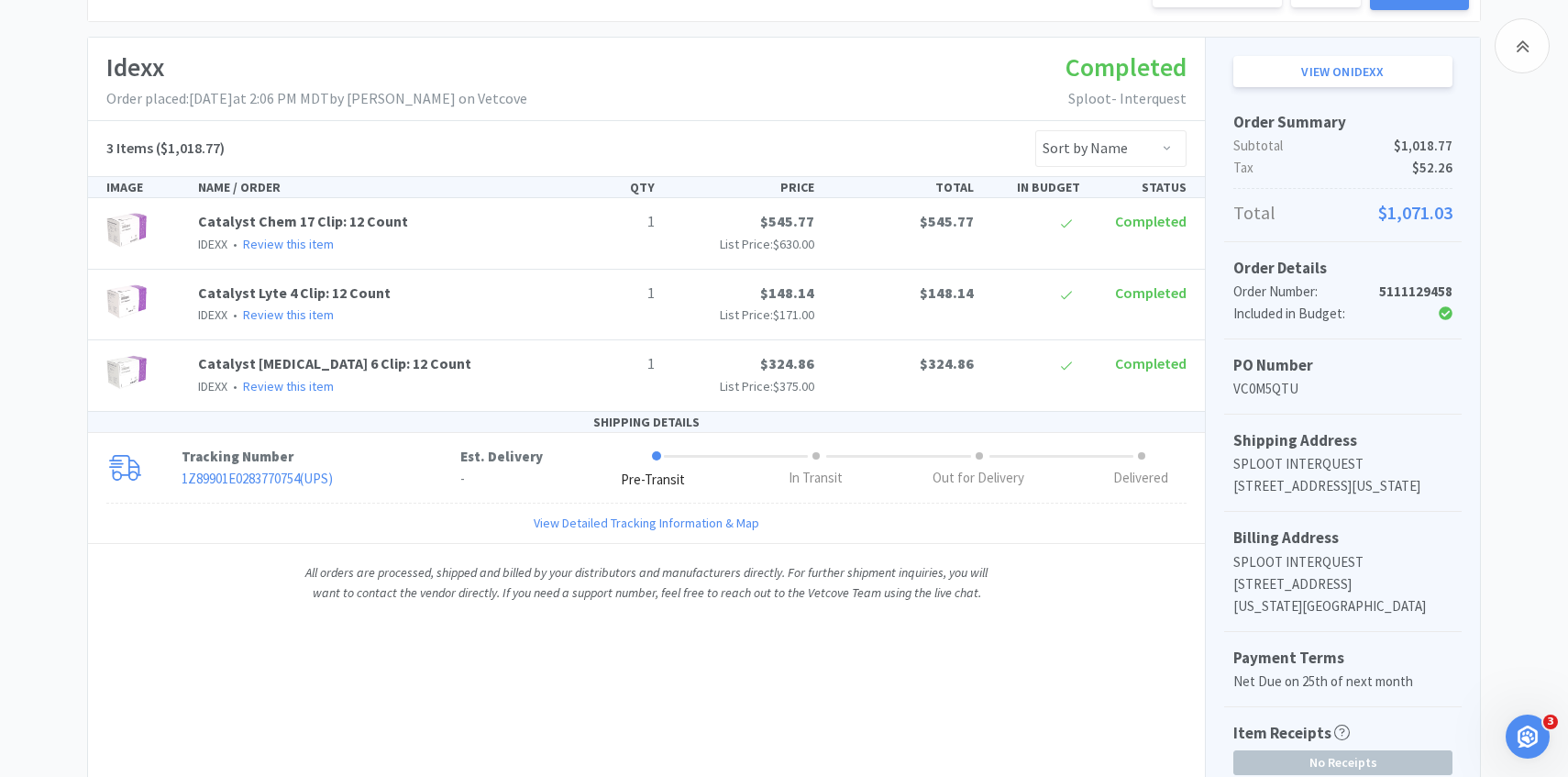
scroll to position [291, 0]
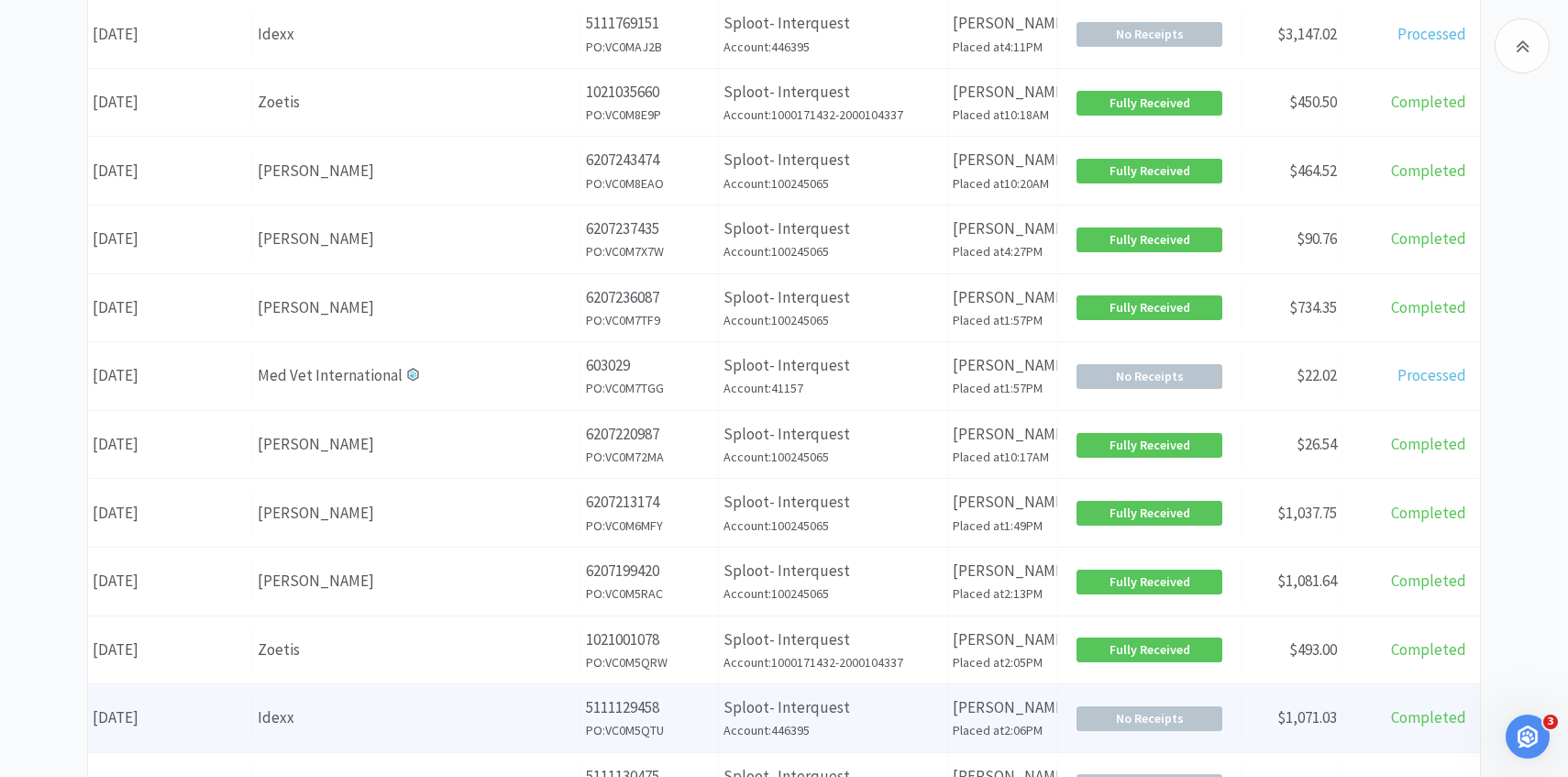
scroll to position [472, 0]
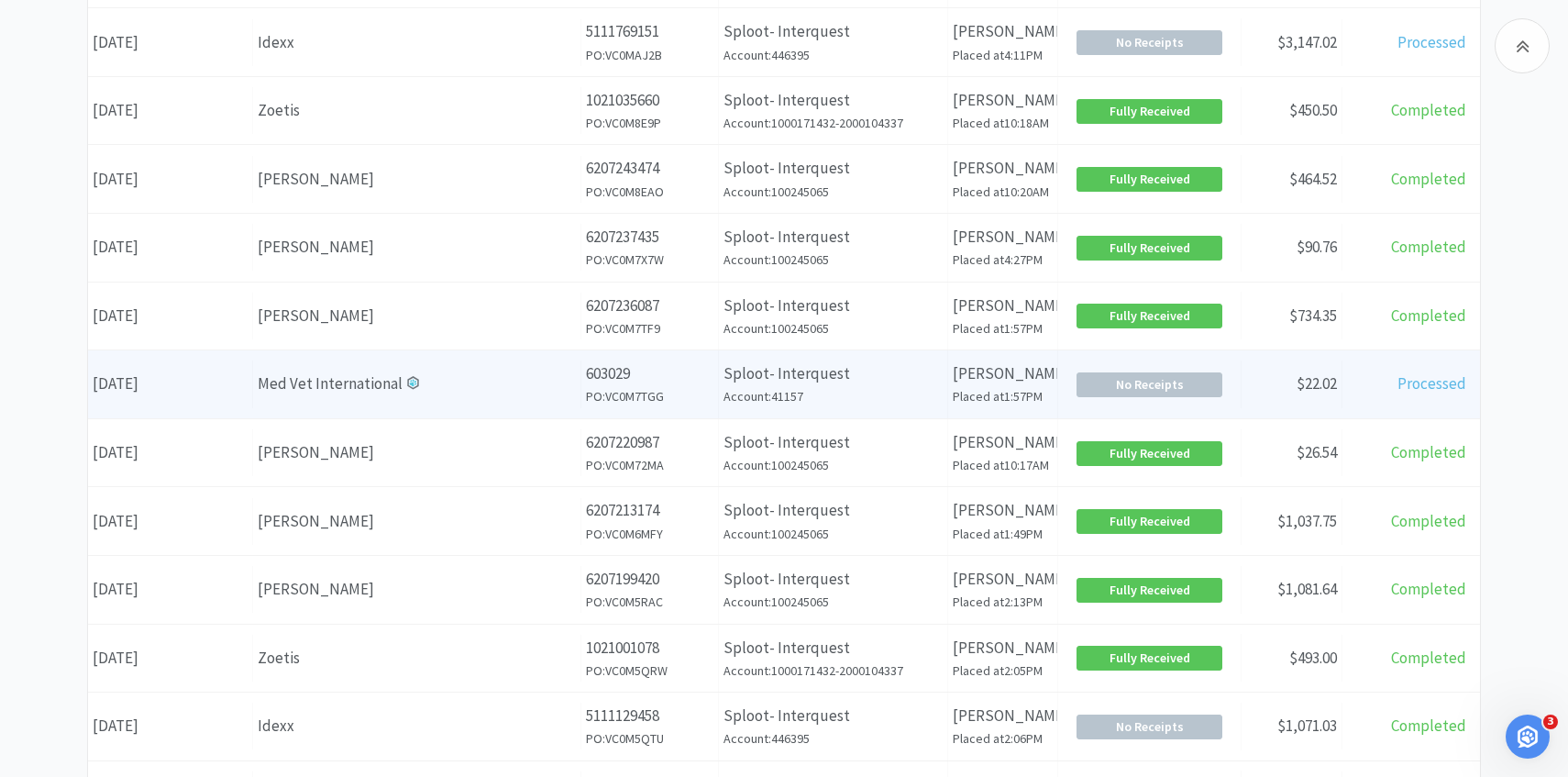
click at [604, 398] on h6 "PO: VC0M7TGG" at bounding box center [650, 396] width 128 height 20
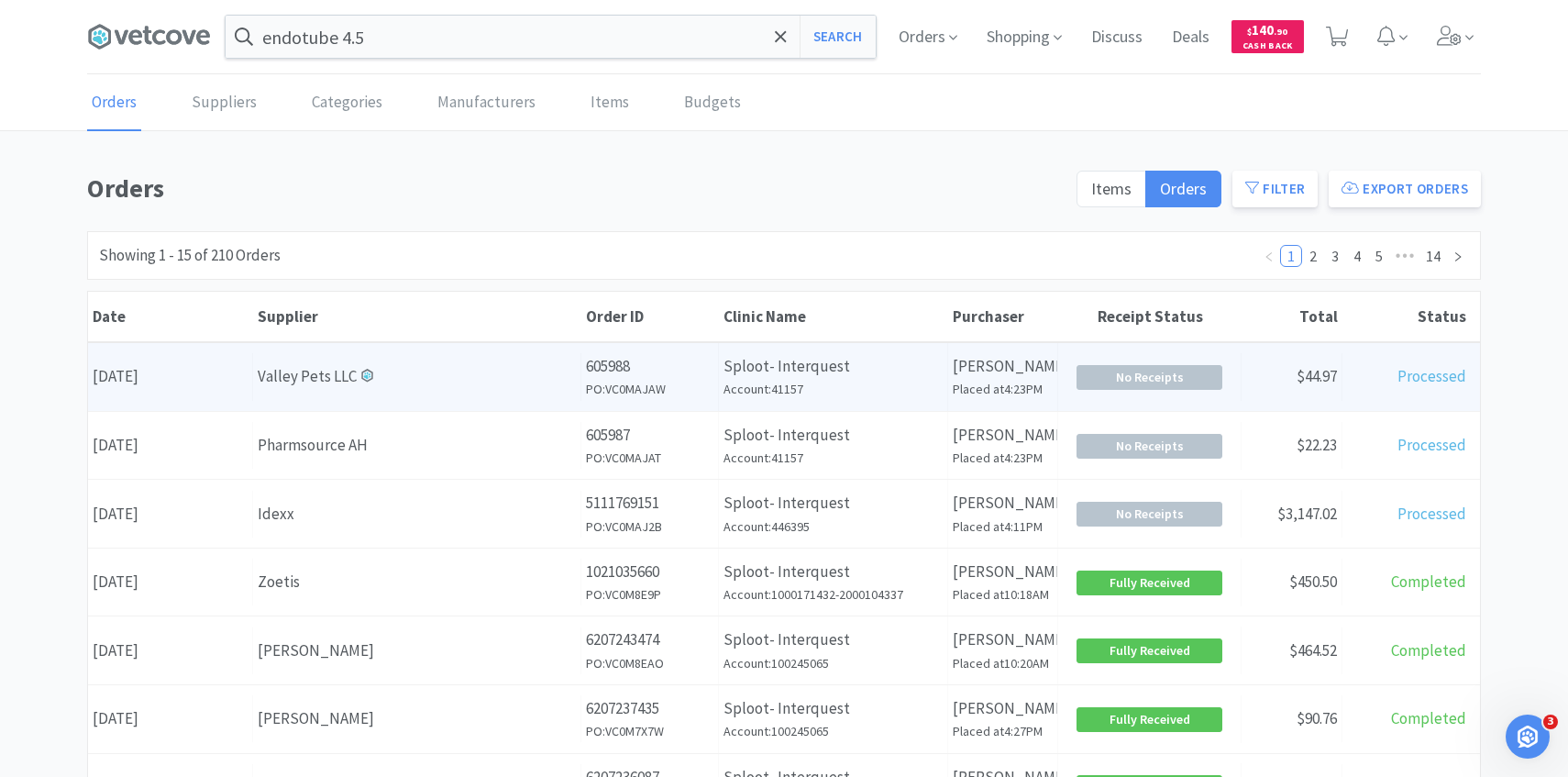
click at [548, 365] on div "Valley Pets LLC" at bounding box center [417, 376] width 318 height 25
